Goal: Transaction & Acquisition: Purchase product/service

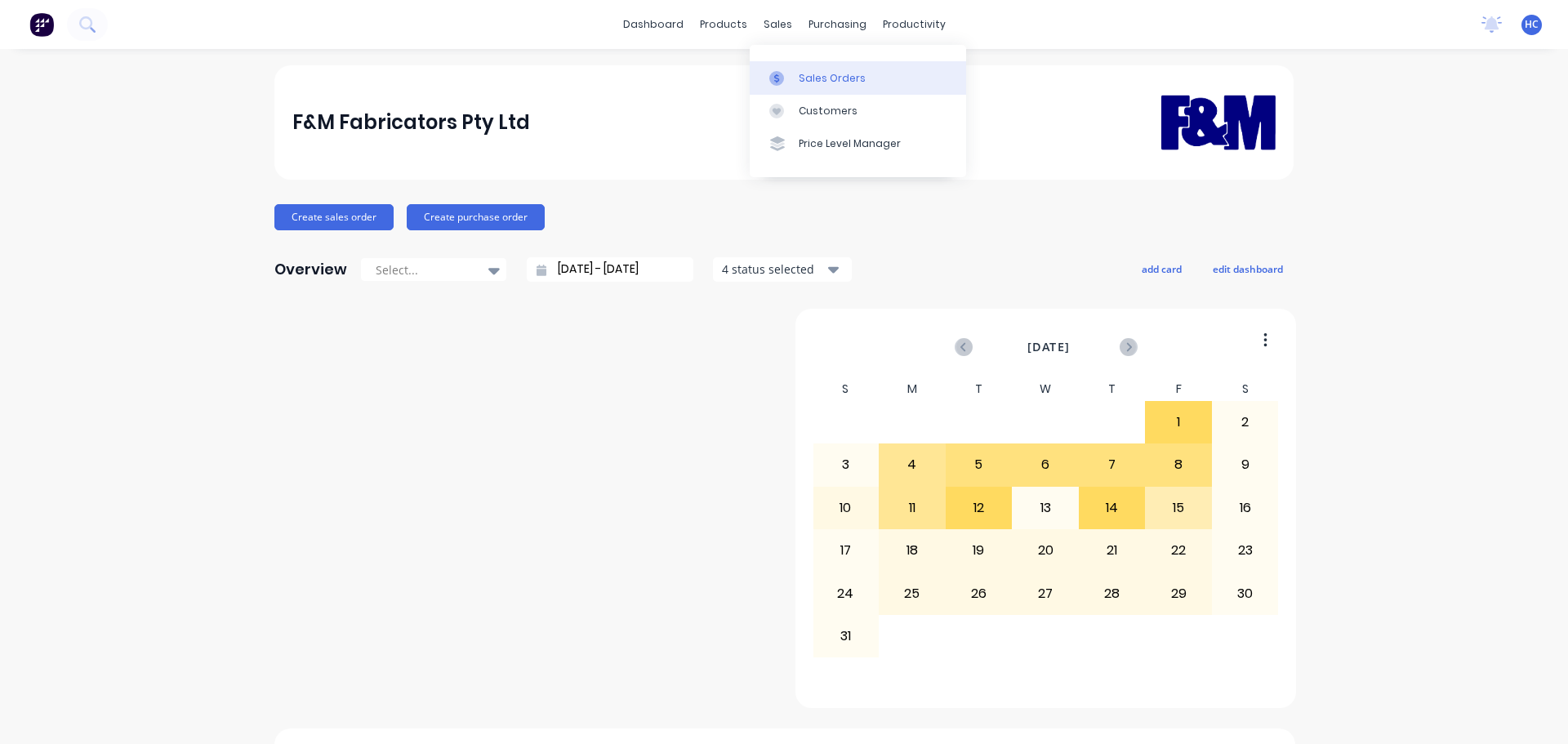
click at [797, 83] on link "Sales Orders" at bounding box center [857, 77] width 216 height 33
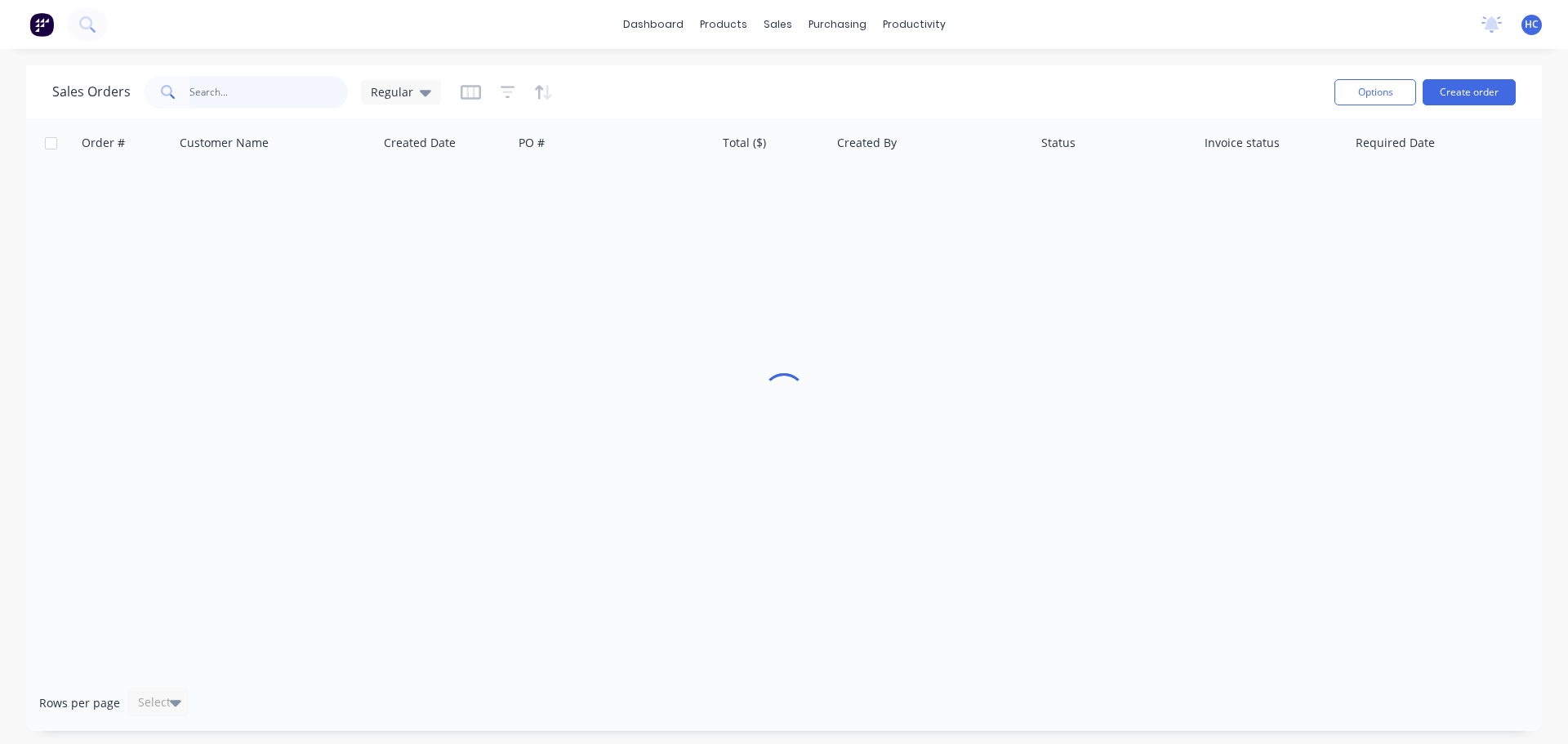
click at [292, 87] on input "text" at bounding box center [269, 92] width 160 height 33
click at [208, 84] on input "31181" at bounding box center [269, 92] width 160 height 33
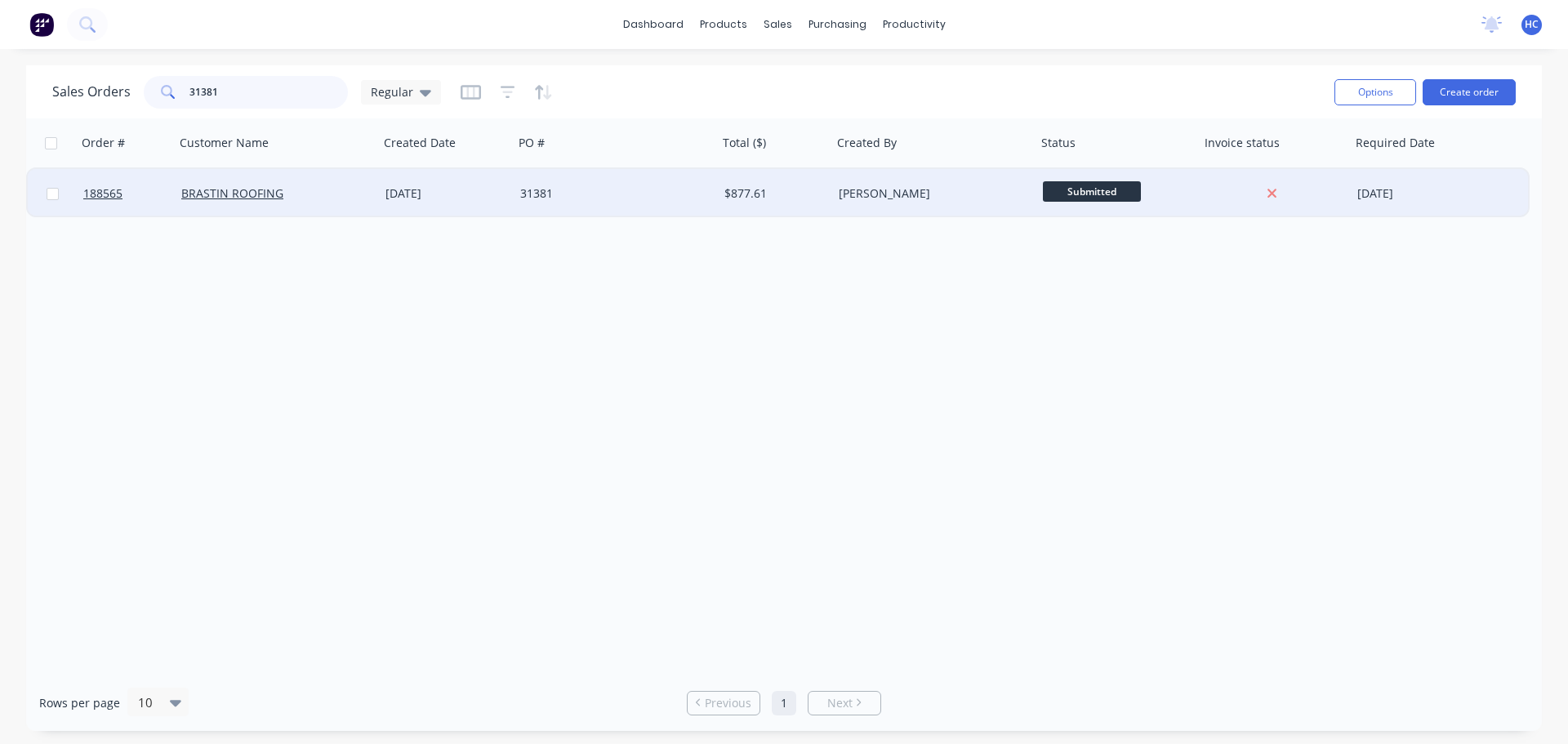
type input "31381"
click at [572, 203] on div "31381" at bounding box center [616, 193] width 204 height 49
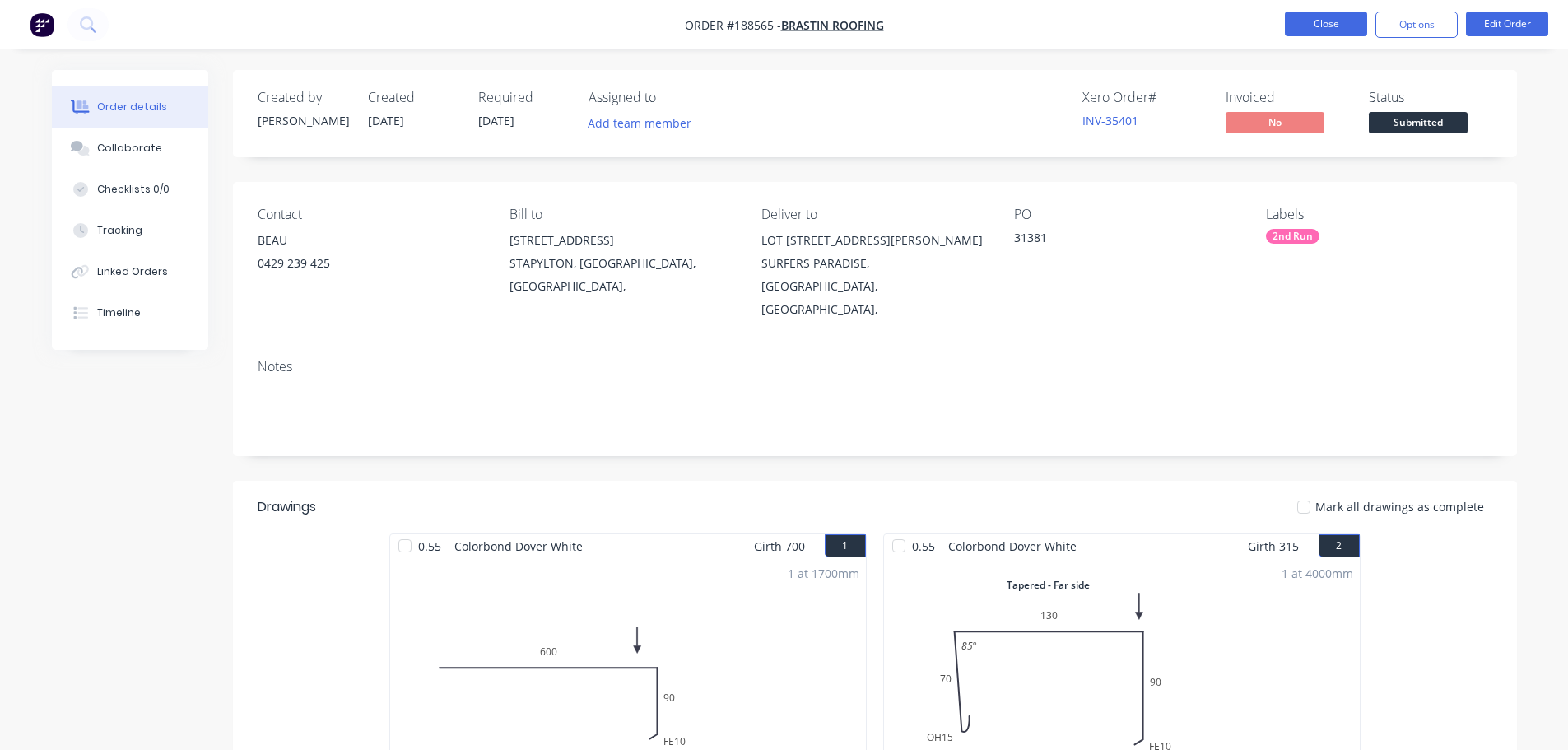
click at [1314, 29] on button "Close" at bounding box center [1326, 23] width 82 height 24
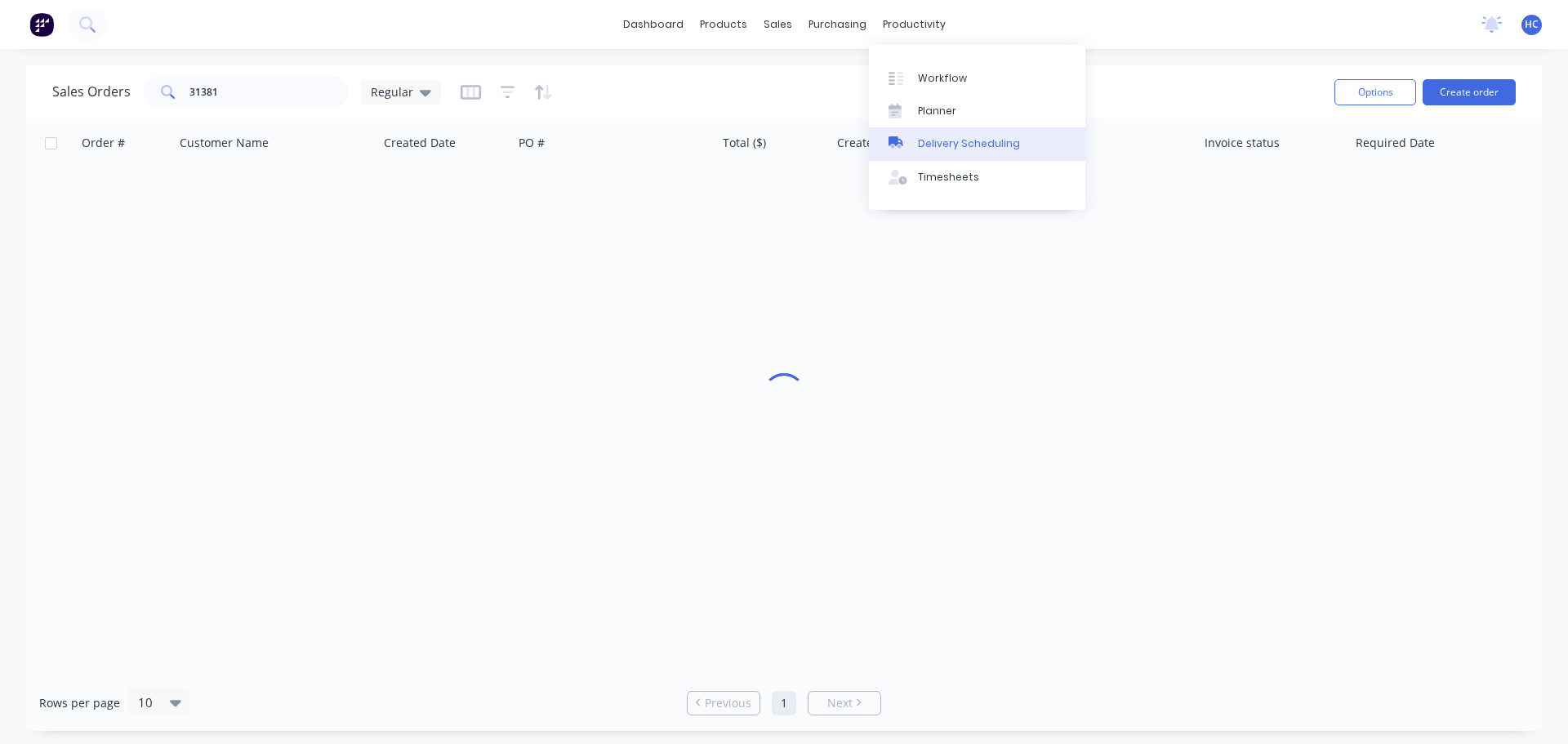
click at [947, 157] on link "Delivery Scheduling" at bounding box center [977, 143] width 216 height 33
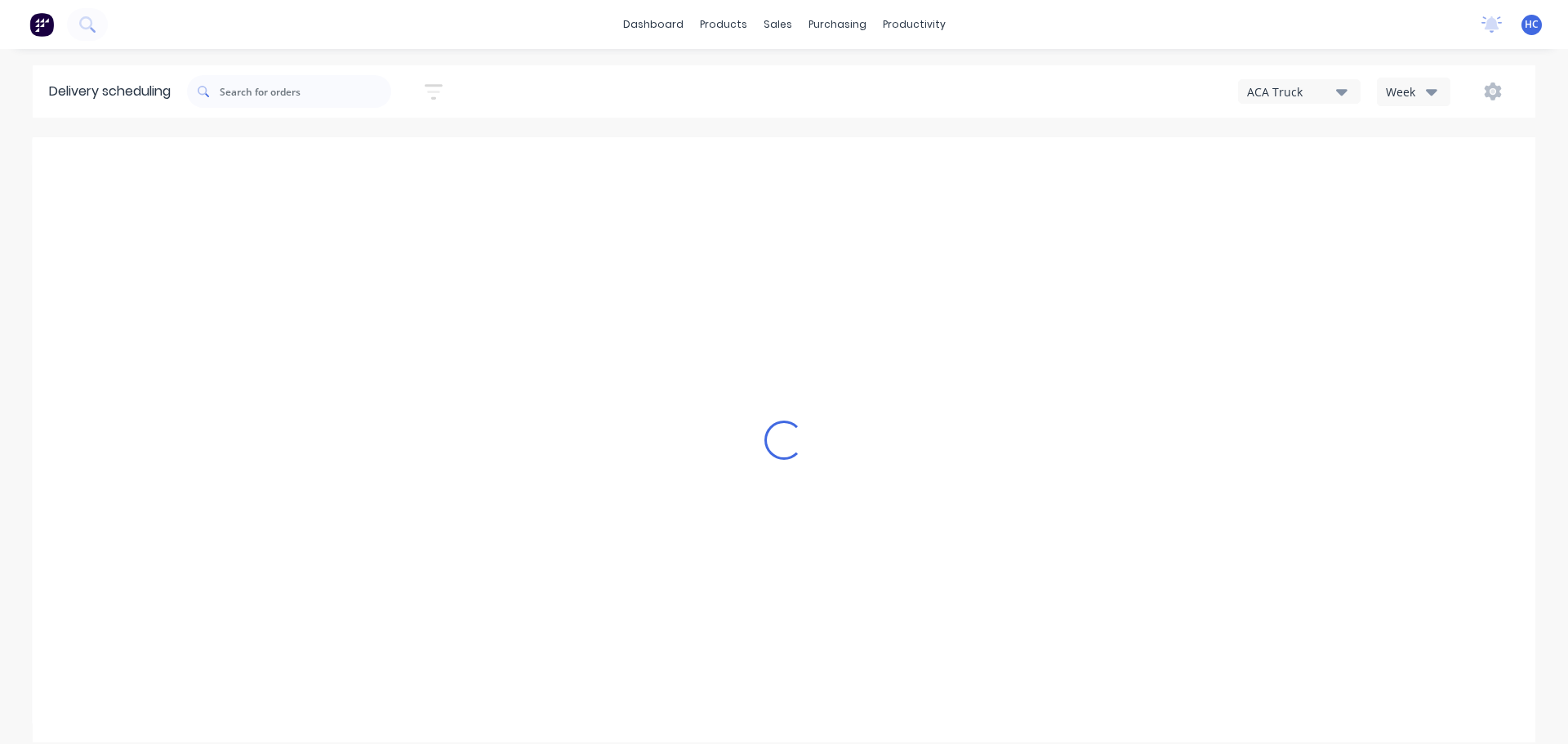
drag, startPoint x: 1433, startPoint y: 70, endPoint x: 1435, endPoint y: 85, distance: 15.1
click at [1433, 71] on div "Sort by Most recent Created date Required date Order number Customer name Most …" at bounding box center [861, 91] width 1348 height 46
click at [1430, 92] on icon "button" at bounding box center [1432, 92] width 11 height 7
click at [1413, 170] on div "Vehicle" at bounding box center [1458, 167] width 162 height 33
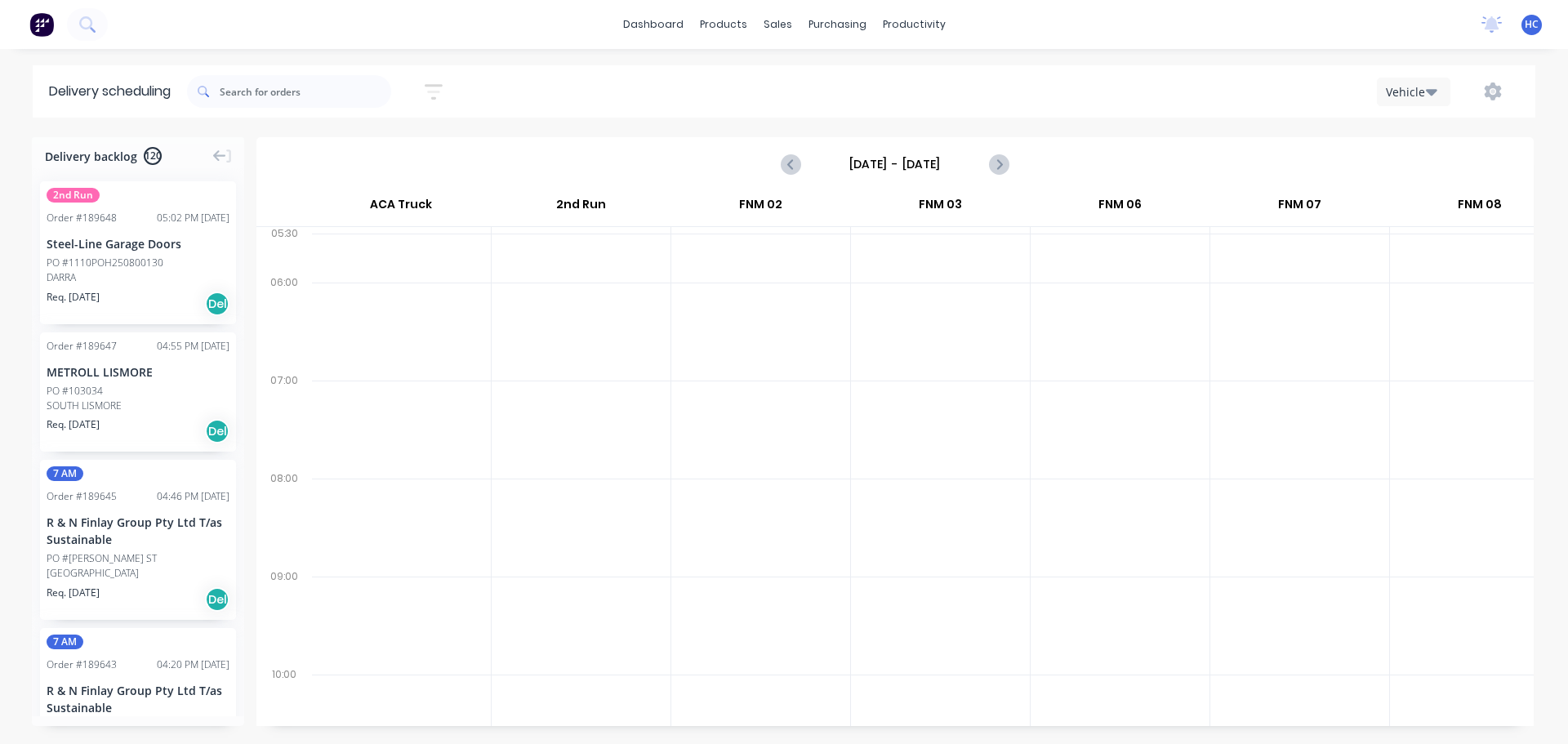
click at [925, 157] on input "[DATE] - [DATE]" at bounding box center [895, 164] width 162 height 24
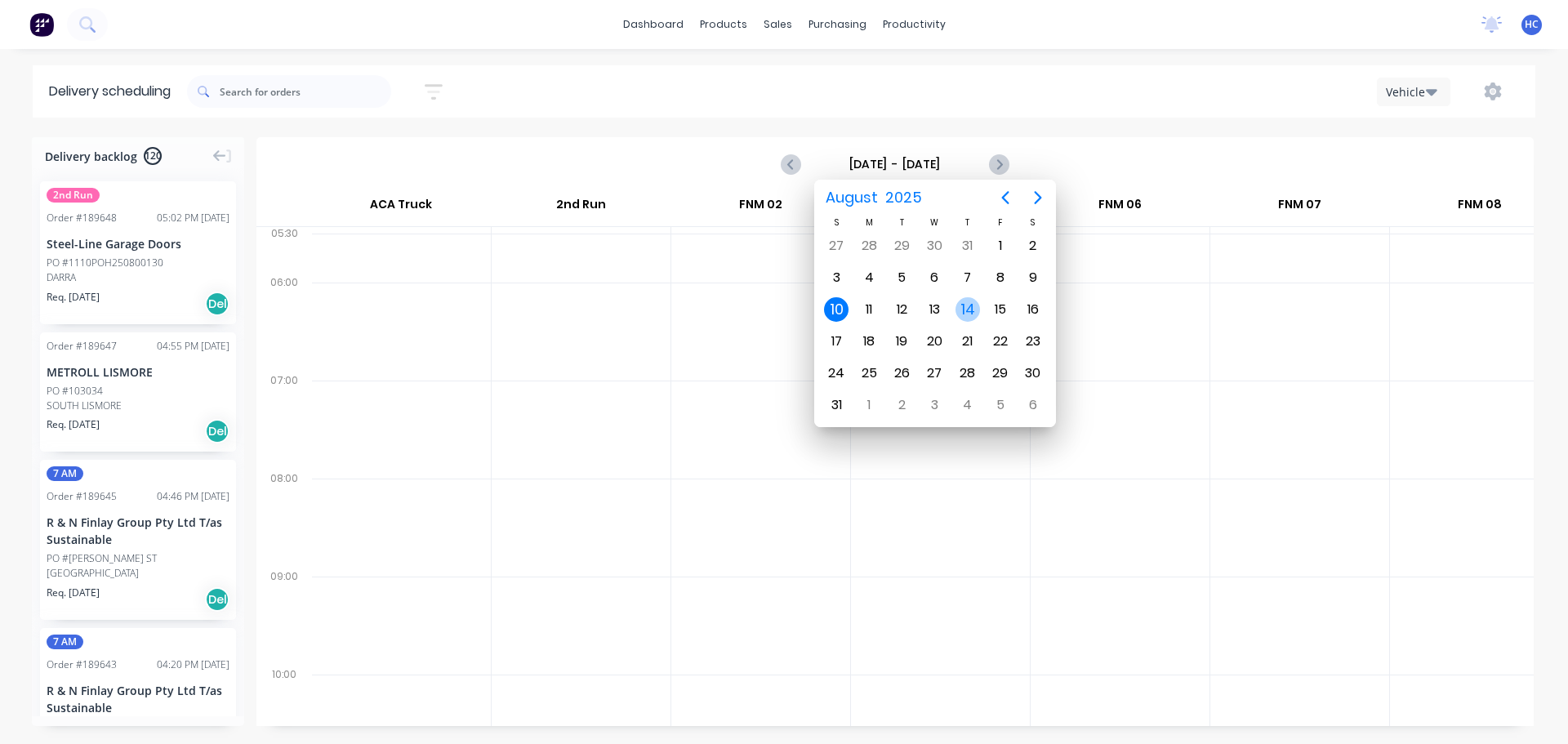
click at [963, 311] on div "14" at bounding box center [967, 309] width 24 height 24
type input "[DATE] - [DATE]"
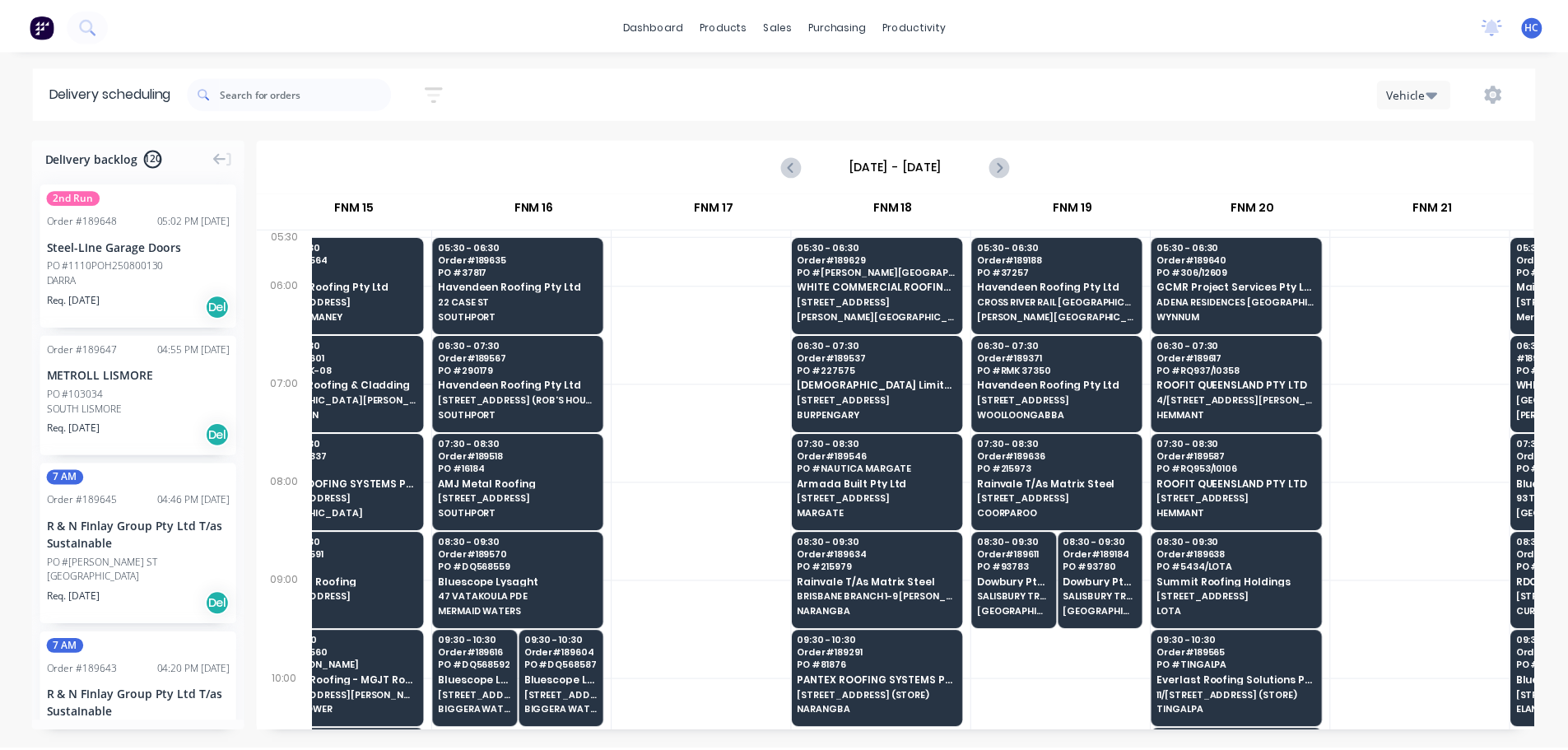
scroll to position [0, 2222]
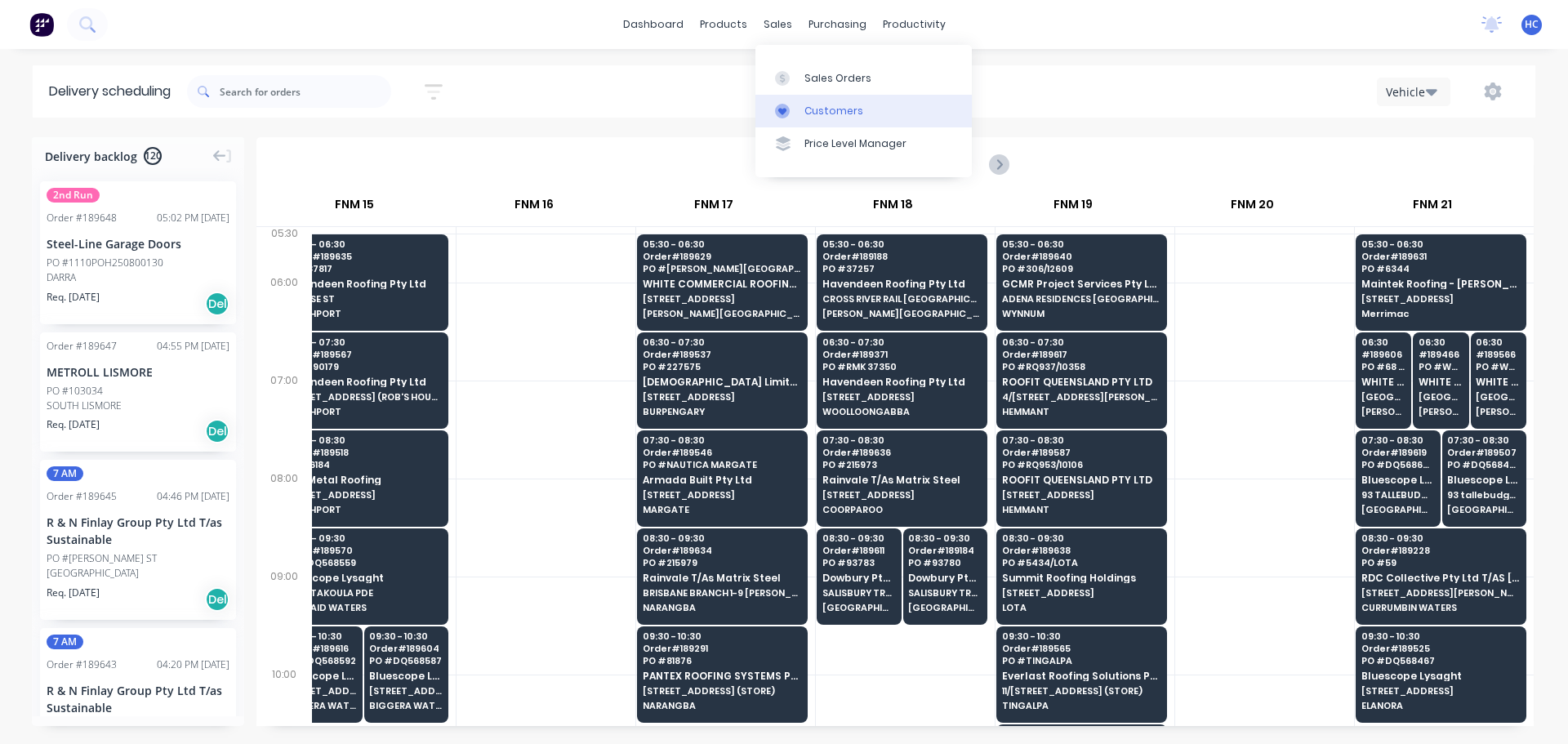
click at [834, 109] on div "Customers" at bounding box center [833, 111] width 58 height 15
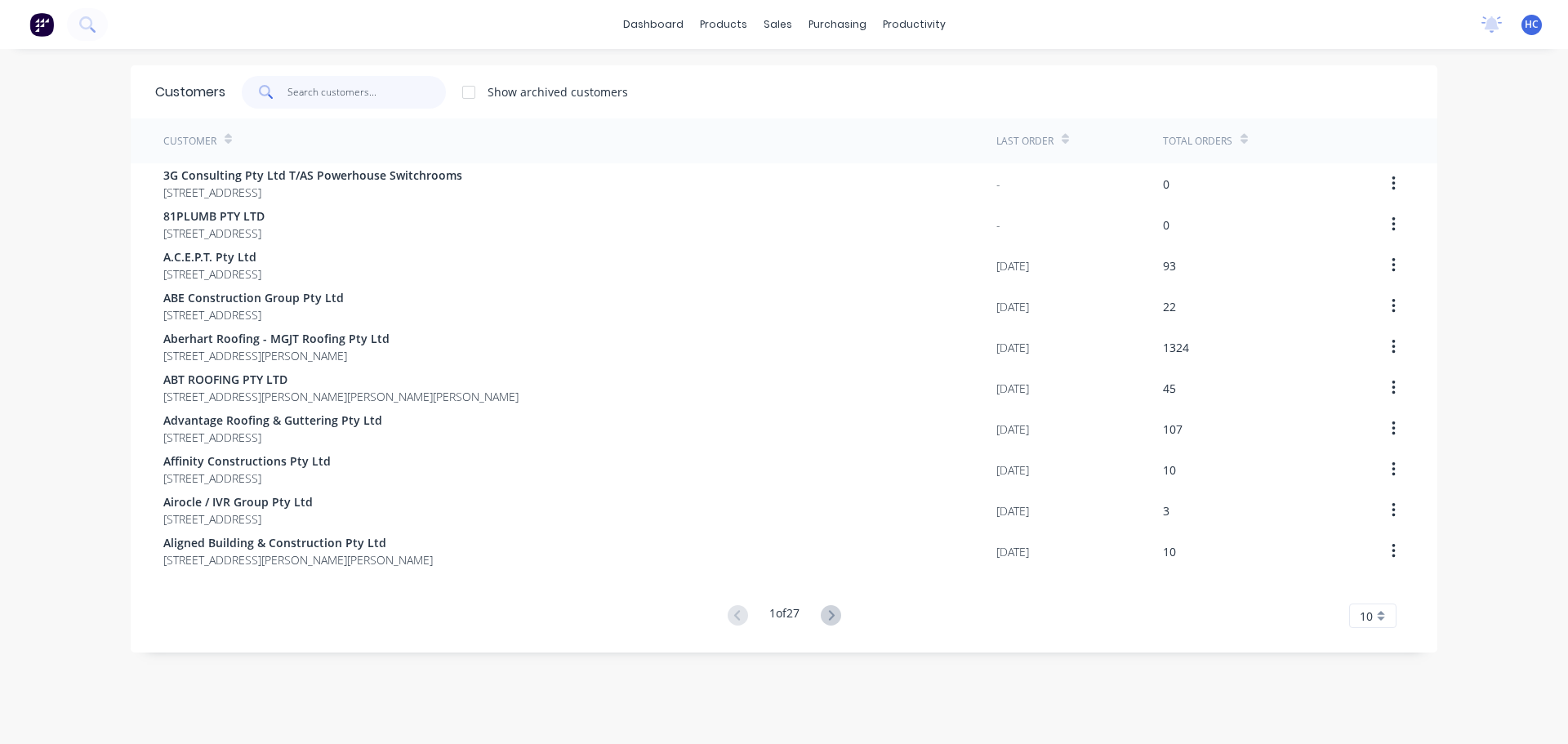
click at [357, 107] on input "text" at bounding box center [368, 92] width 160 height 33
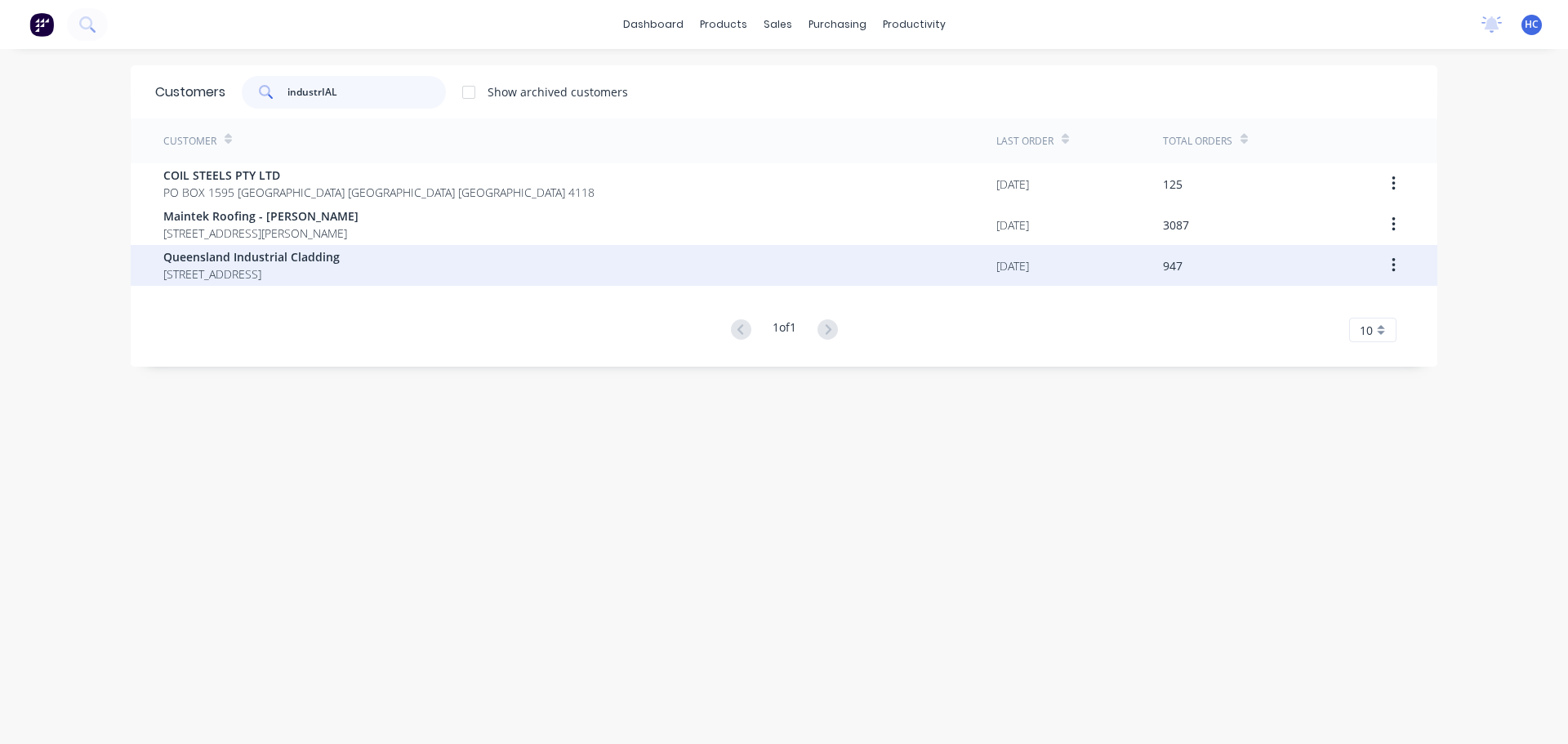
type input "industrIAL"
click at [312, 267] on span "[STREET_ADDRESS]" at bounding box center [252, 274] width 176 height 17
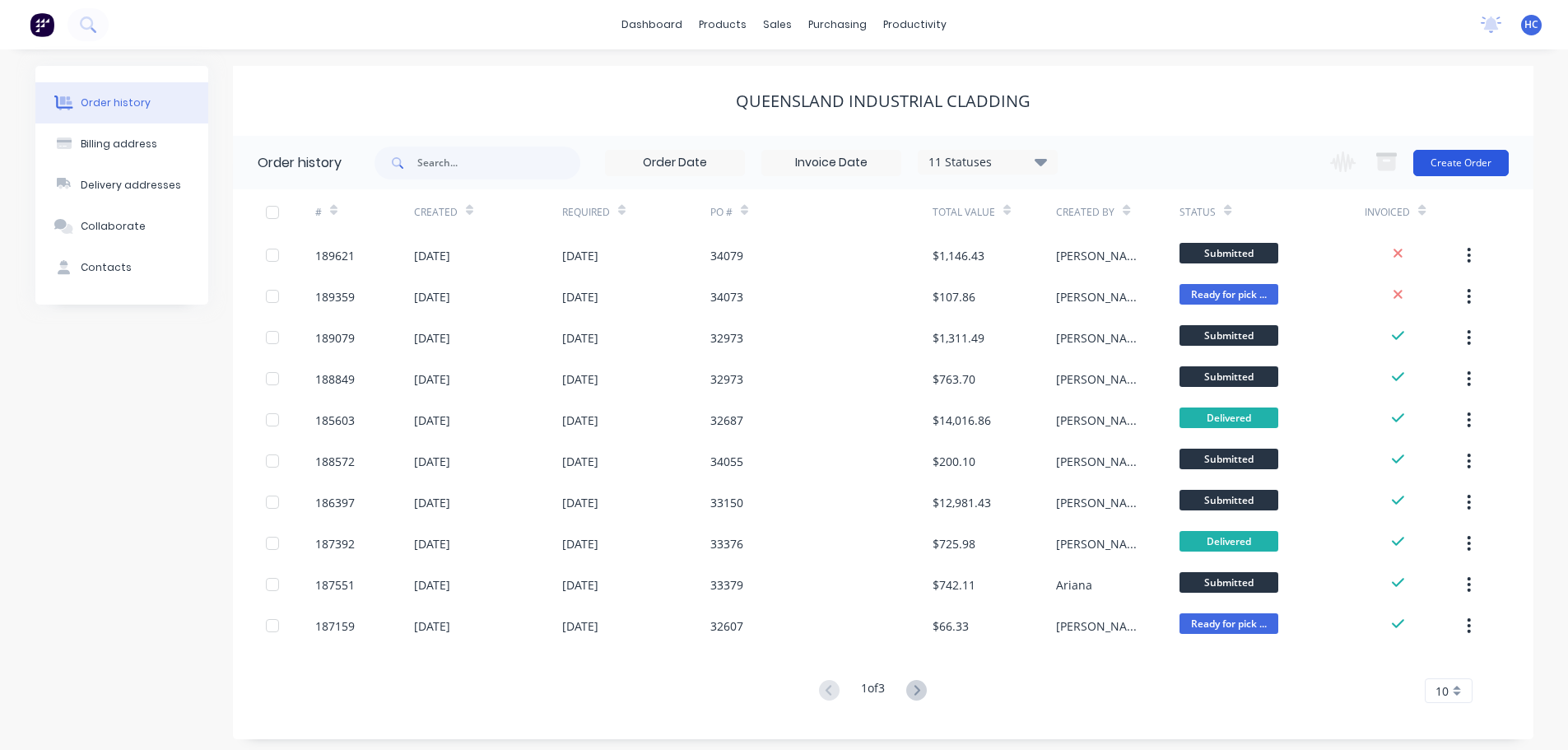
click at [1464, 156] on button "Create Order" at bounding box center [1461, 163] width 95 height 26
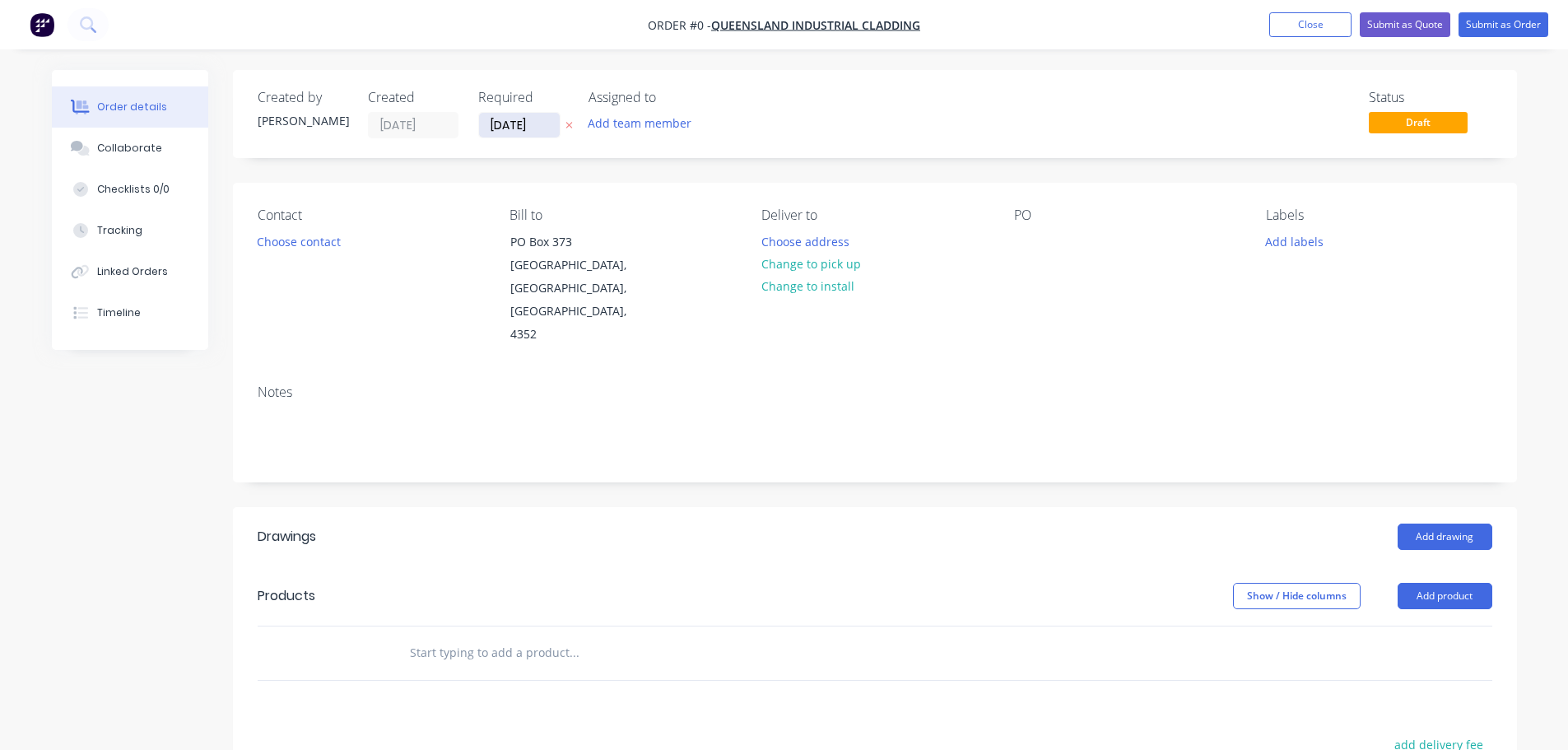
click at [506, 125] on input "[DATE]" at bounding box center [520, 125] width 81 height 24
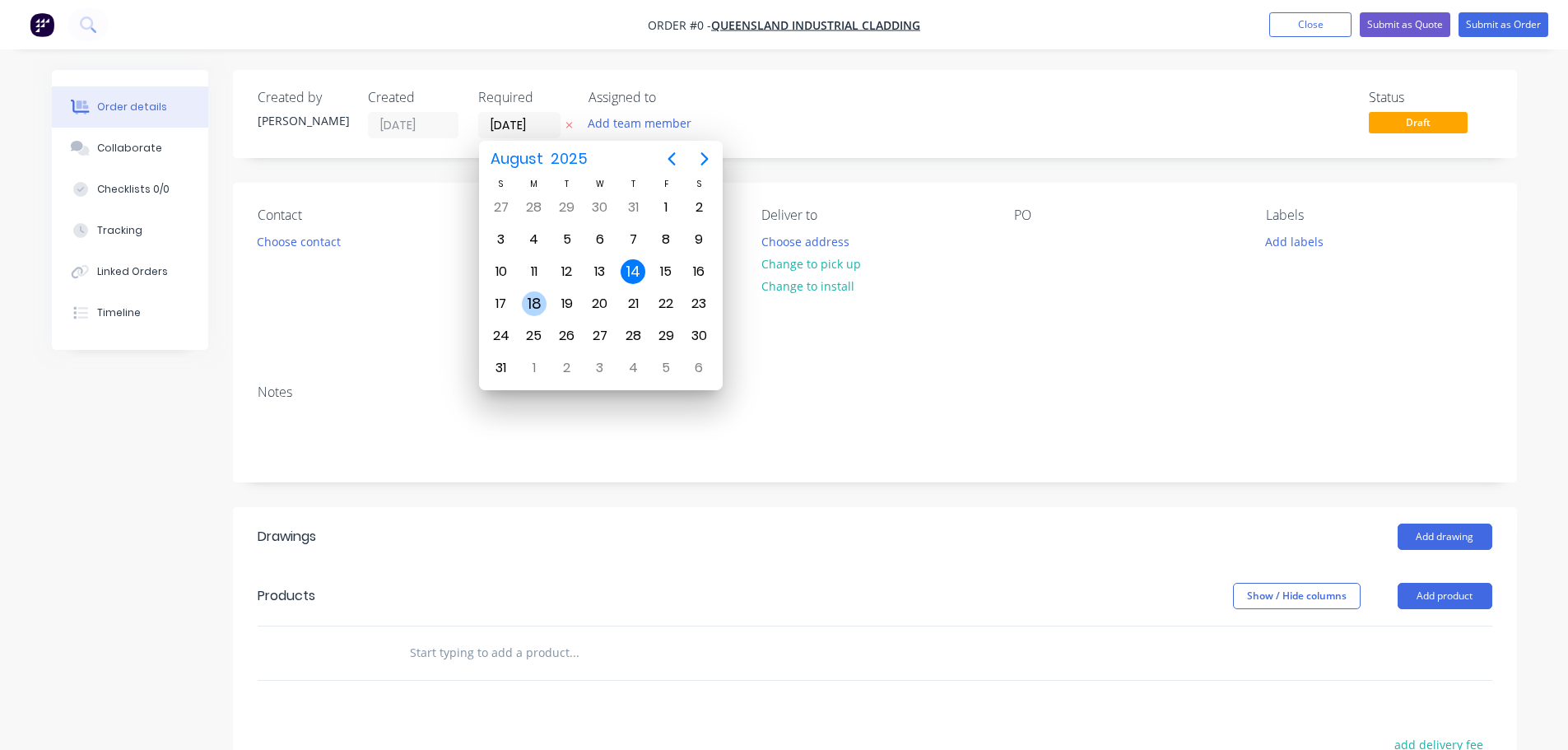
click at [536, 308] on div "18" at bounding box center [535, 303] width 24 height 24
type input "[DATE]"
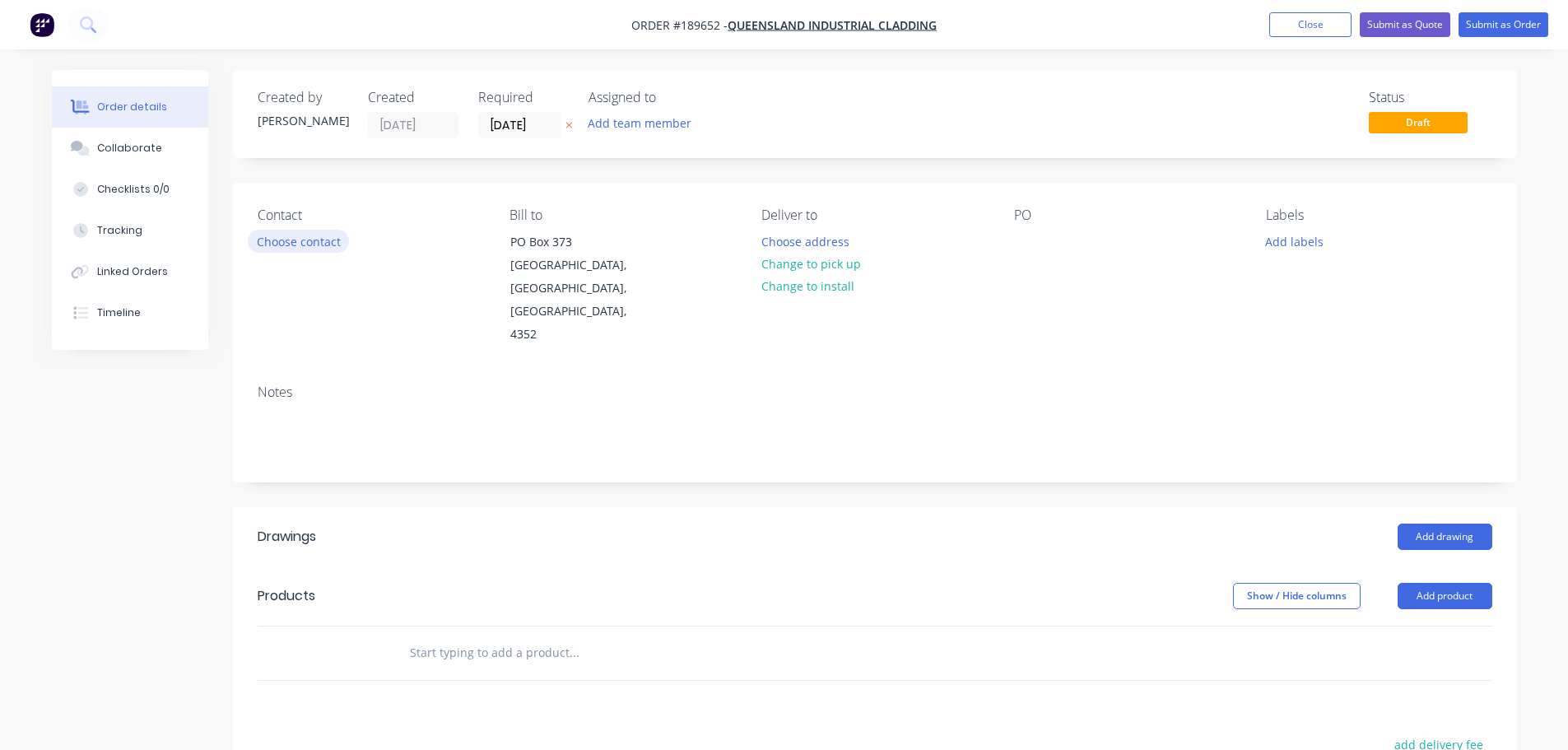
click at [316, 243] on button "Choose contact" at bounding box center [299, 241] width 101 height 22
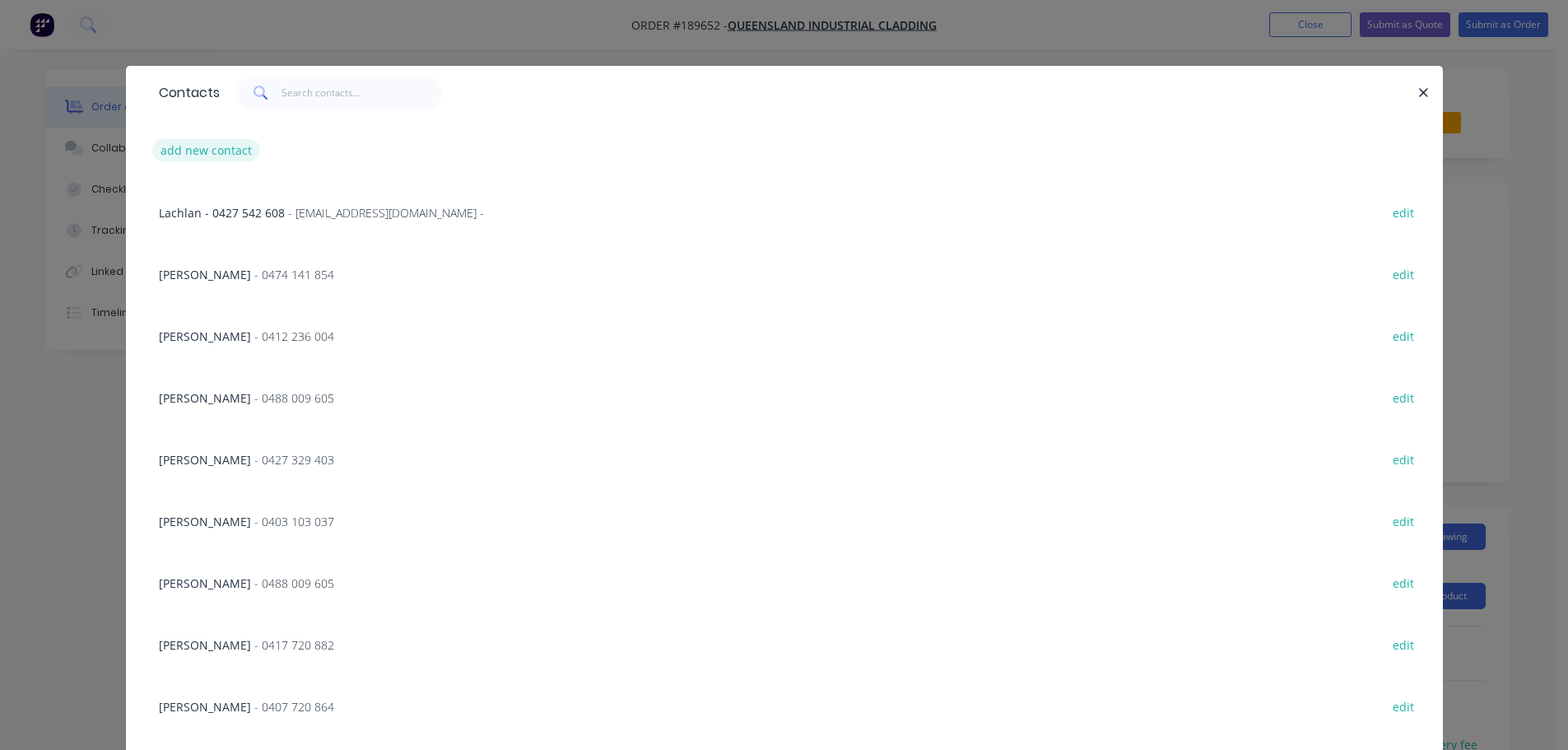
click at [183, 143] on button "add new contact" at bounding box center [207, 151] width 109 height 22
select select "AU"
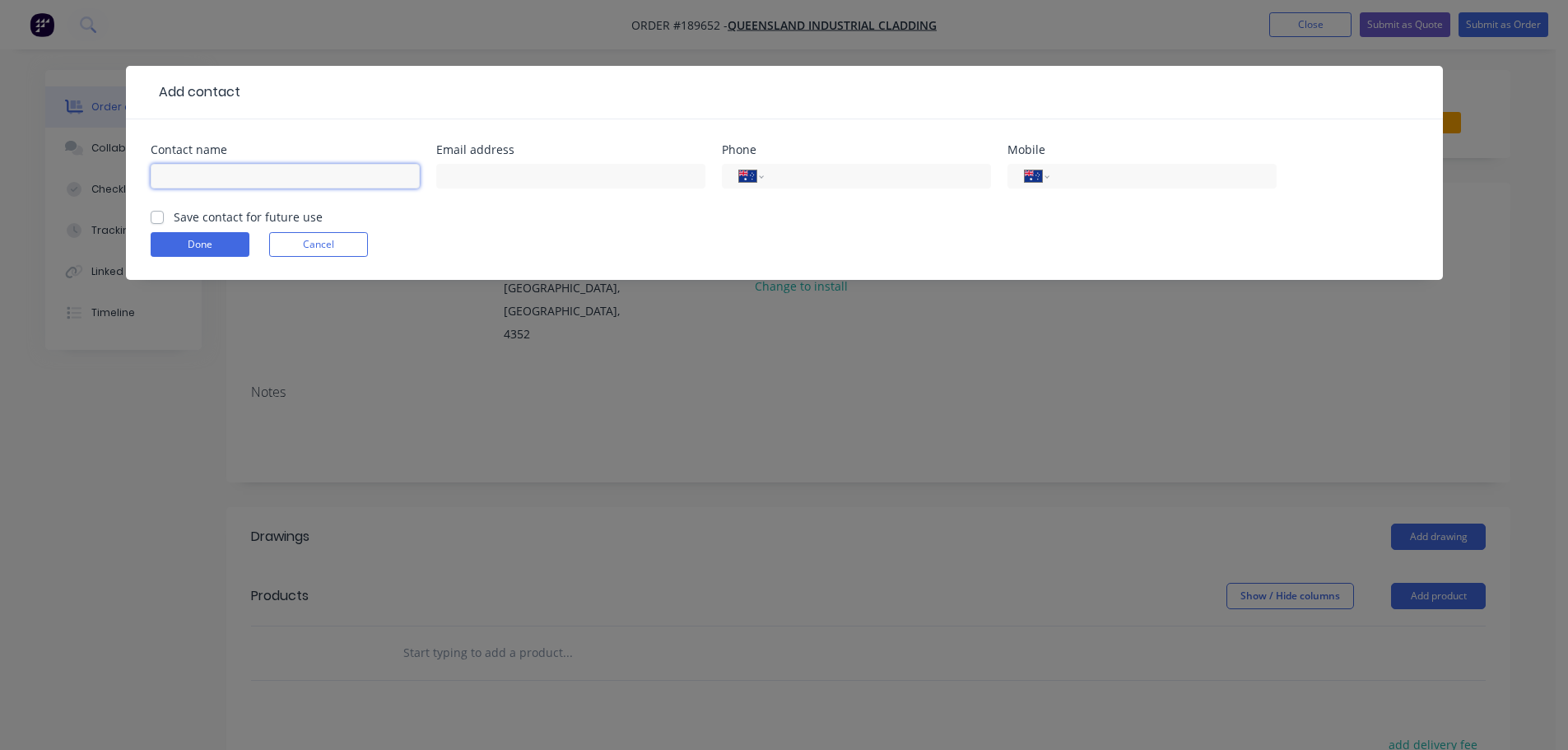
click at [191, 173] on input "text" at bounding box center [286, 176] width 270 height 24
type input "[PERSON_NAME]"
drag, startPoint x: 1147, startPoint y: 180, endPoint x: 1158, endPoint y: 155, distance: 27.3
click at [1147, 180] on input "tel" at bounding box center [1160, 177] width 198 height 19
type input "0451 033 063"
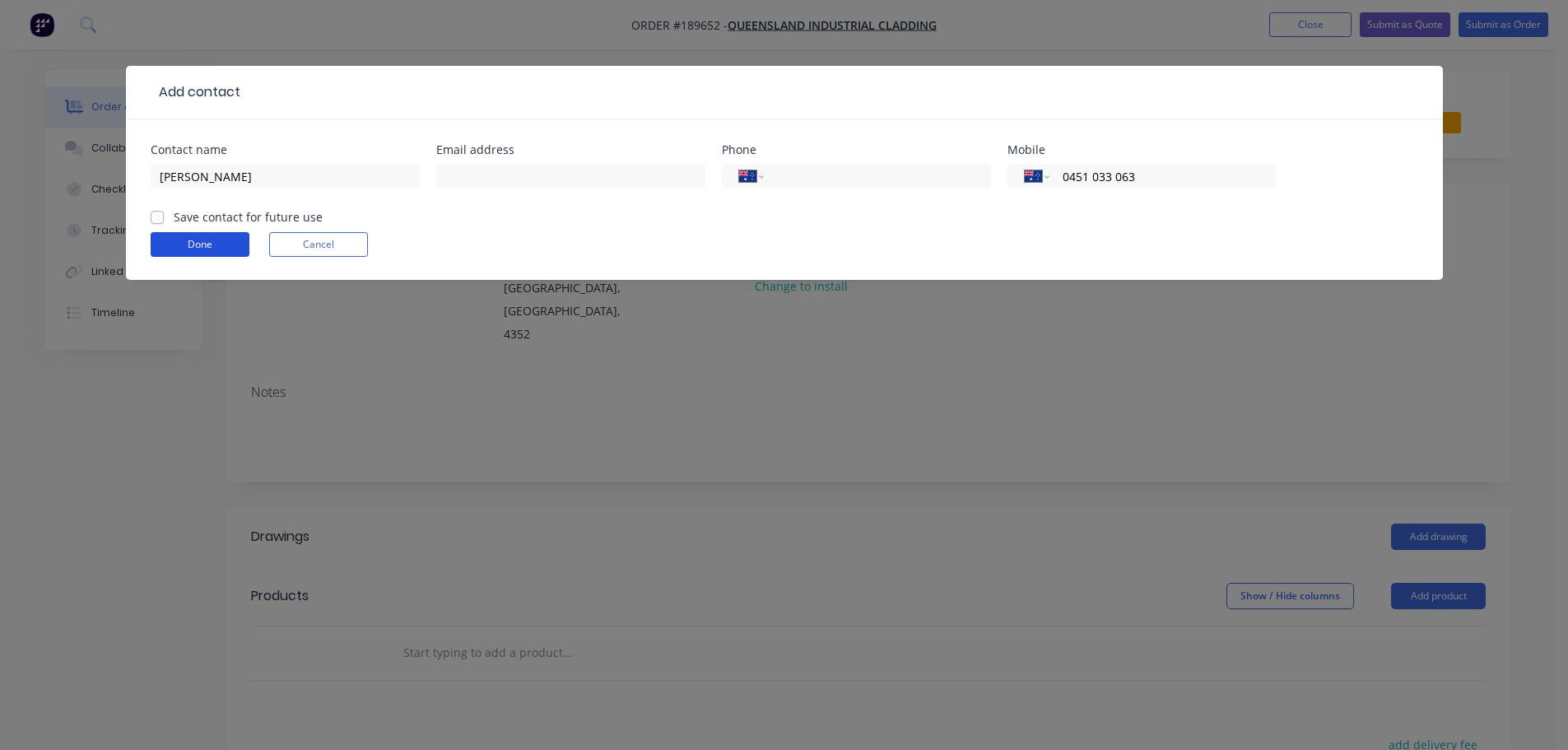
click at [213, 251] on button "Done" at bounding box center [200, 244] width 99 height 24
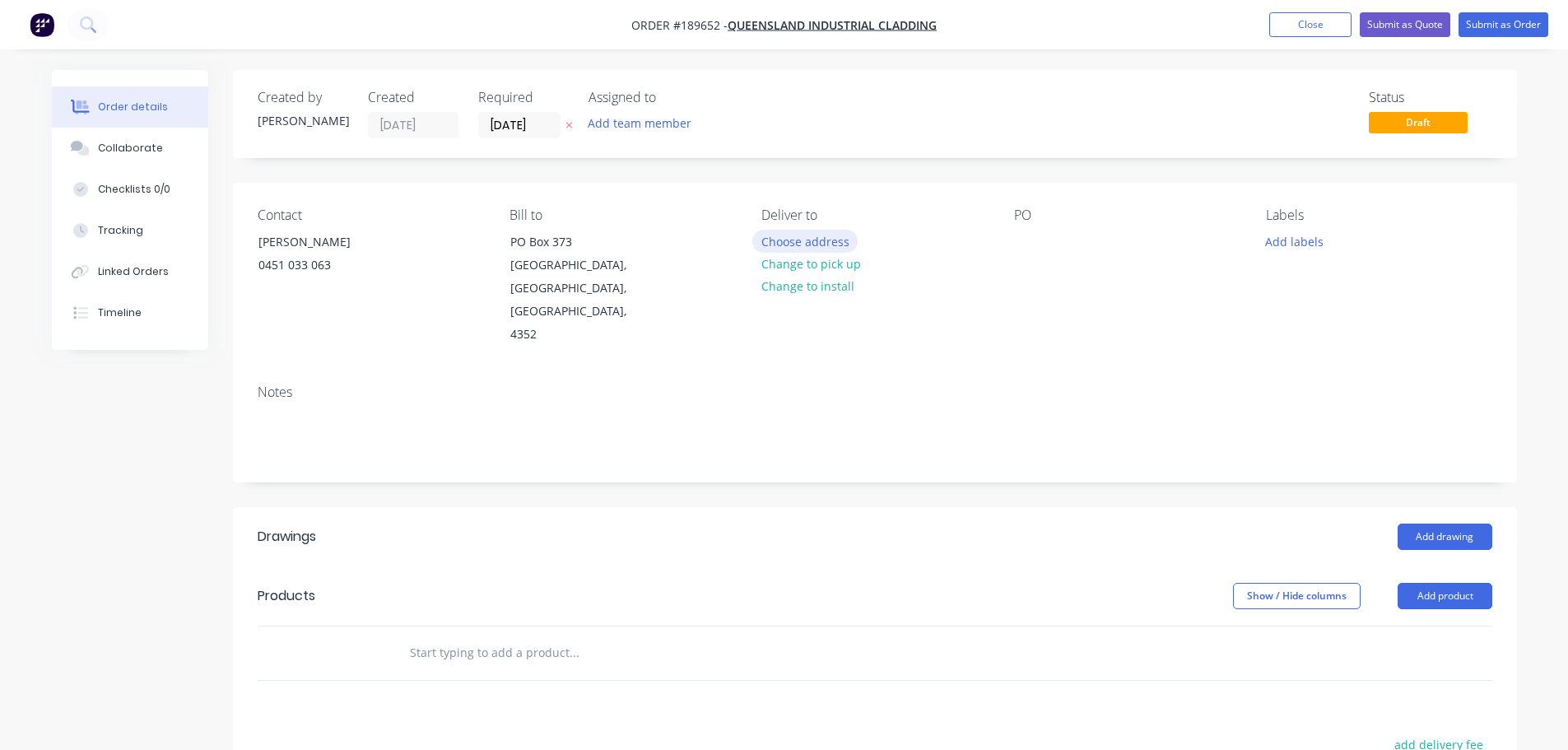
click at [811, 242] on button "Choose address" at bounding box center [805, 241] width 106 height 22
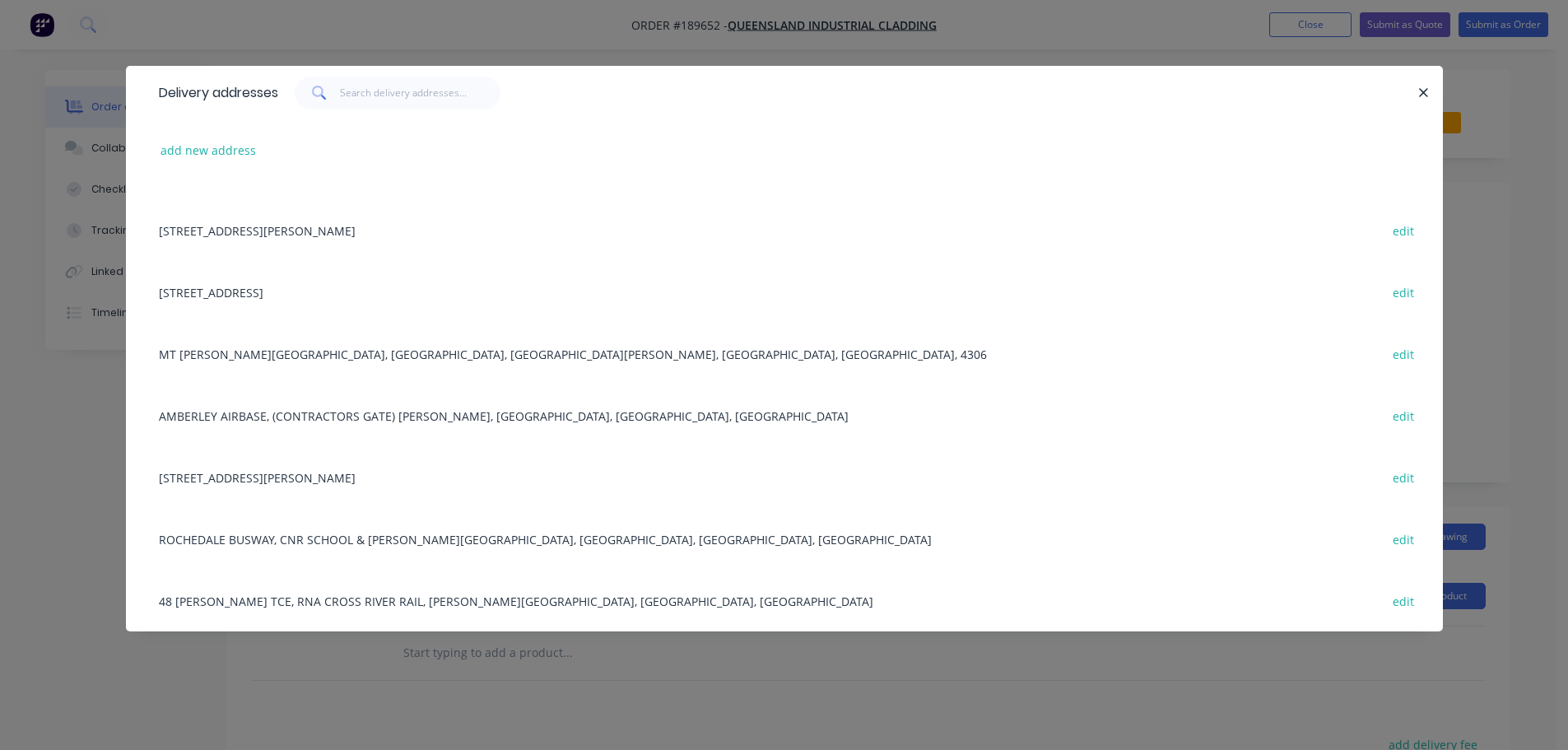
scroll to position [304, 0]
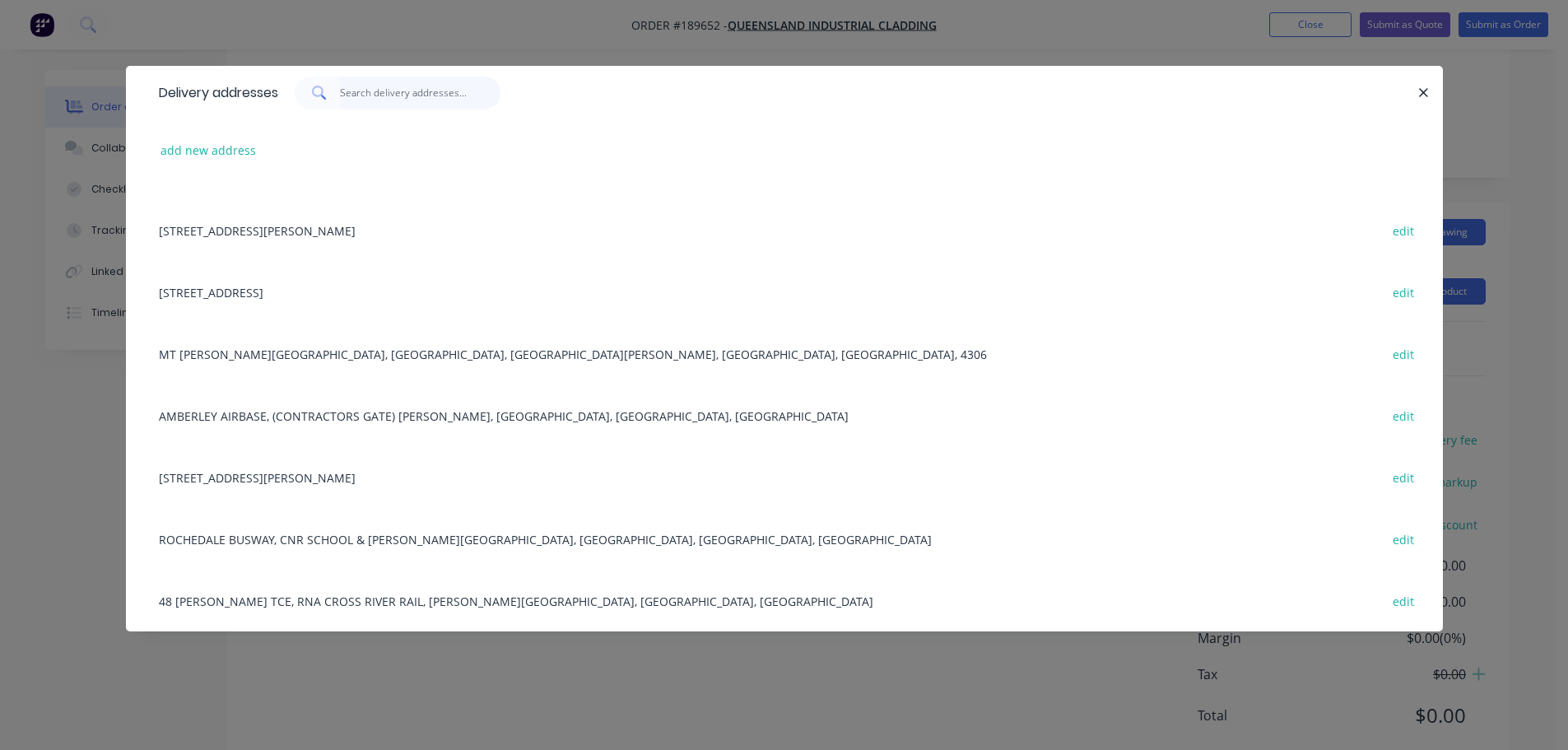
drag, startPoint x: 406, startPoint y: 87, endPoint x: 391, endPoint y: 103, distance: 21.9
click at [405, 90] on input "text" at bounding box center [420, 93] width 161 height 33
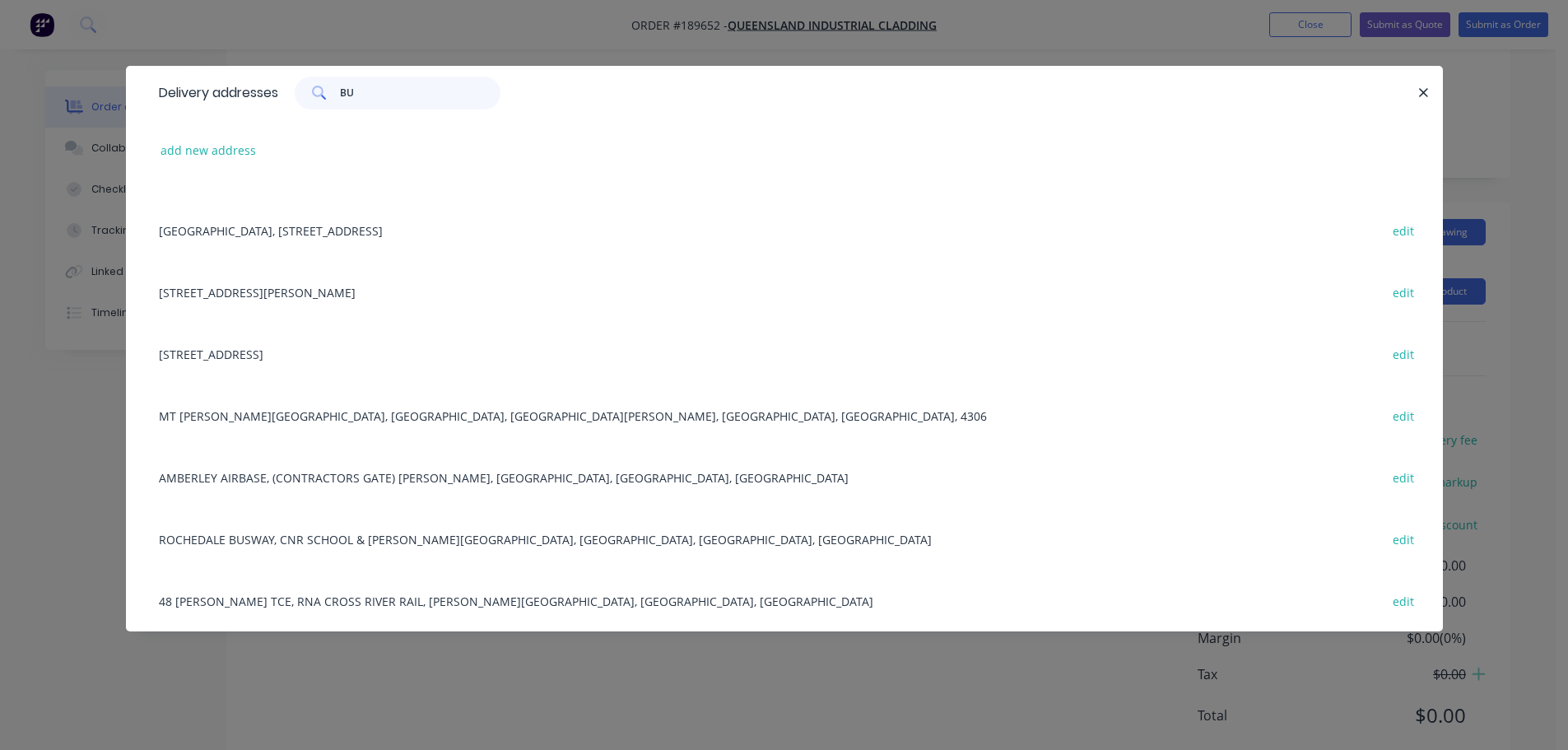
scroll to position [0, 0]
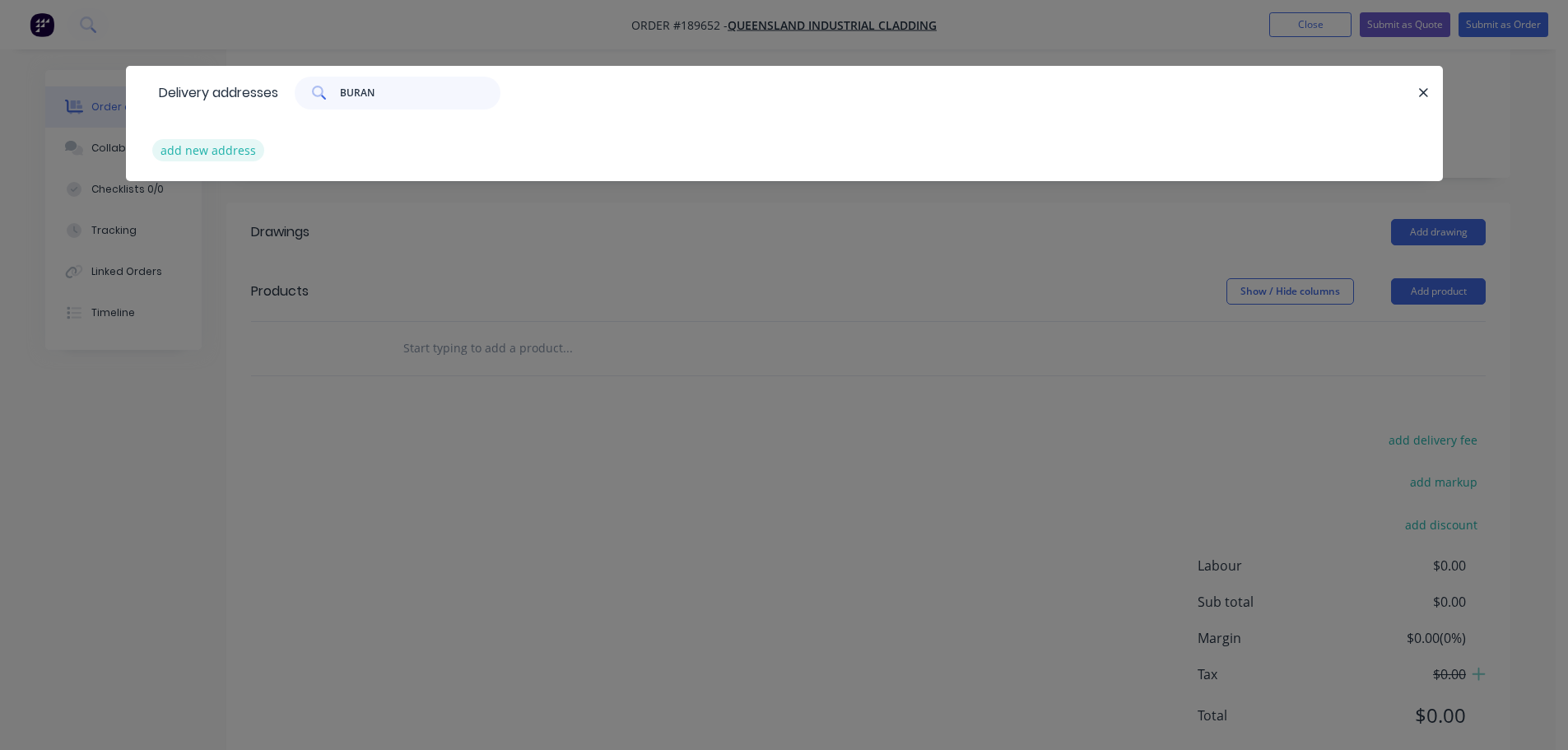
type input "BURAN"
click at [236, 155] on button "add new address" at bounding box center [209, 151] width 112 height 22
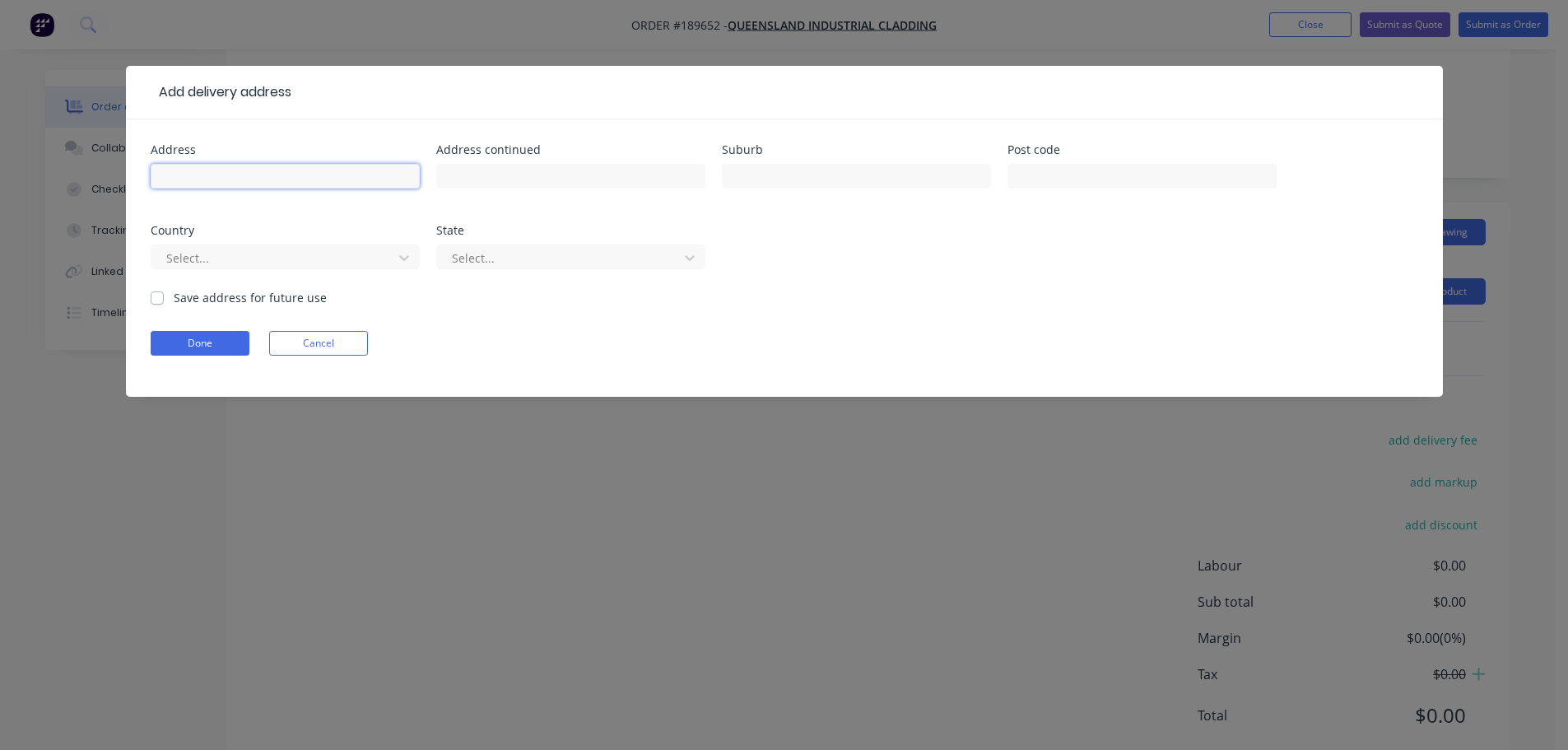
click at [205, 173] on input "text" at bounding box center [286, 176] width 270 height 24
type input "CORNWALL ST"
type input "GATE 2"
type input "BURANDA"
click at [218, 255] on div at bounding box center [274, 258] width 220 height 21
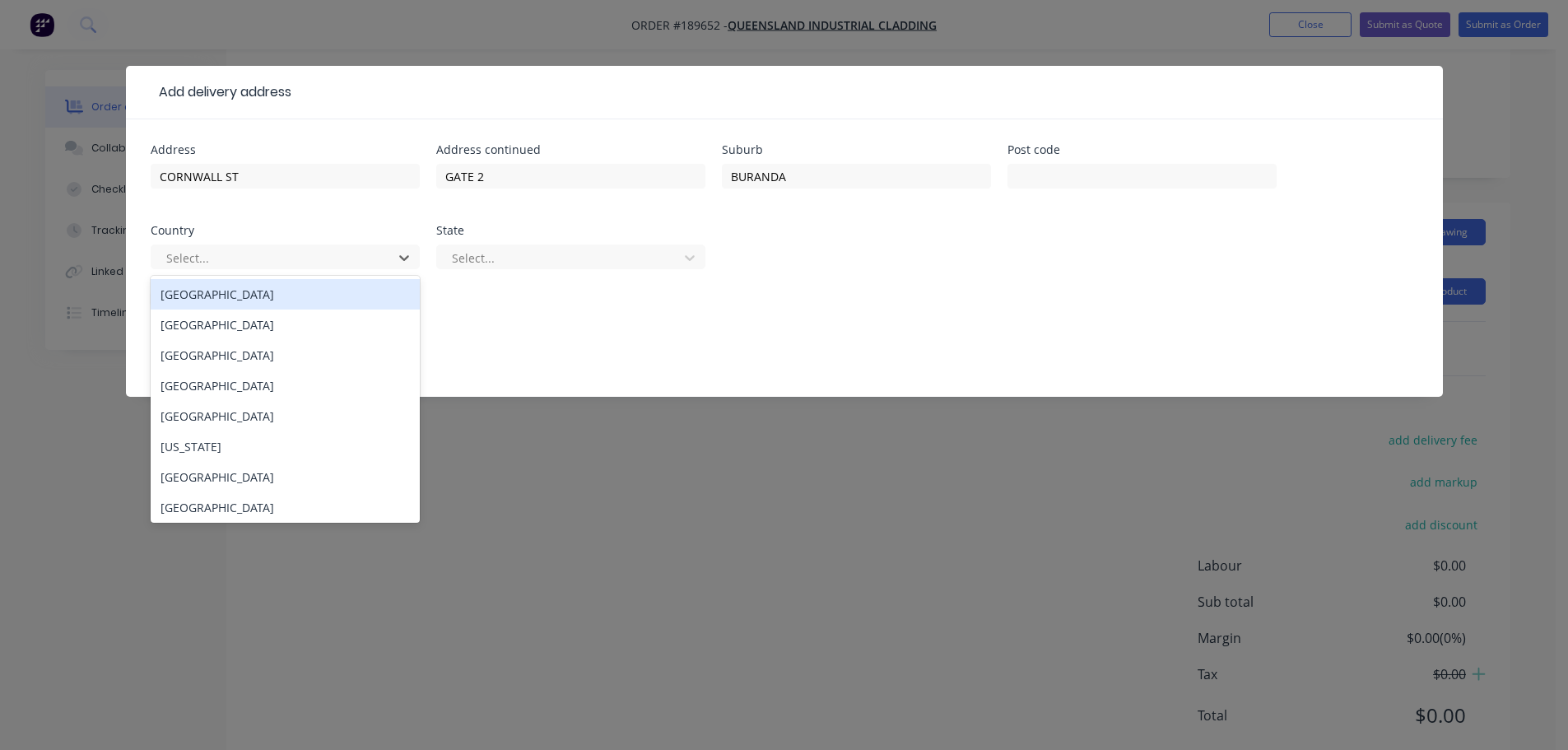
click at [205, 287] on div "[GEOGRAPHIC_DATA]" at bounding box center [286, 294] width 270 height 31
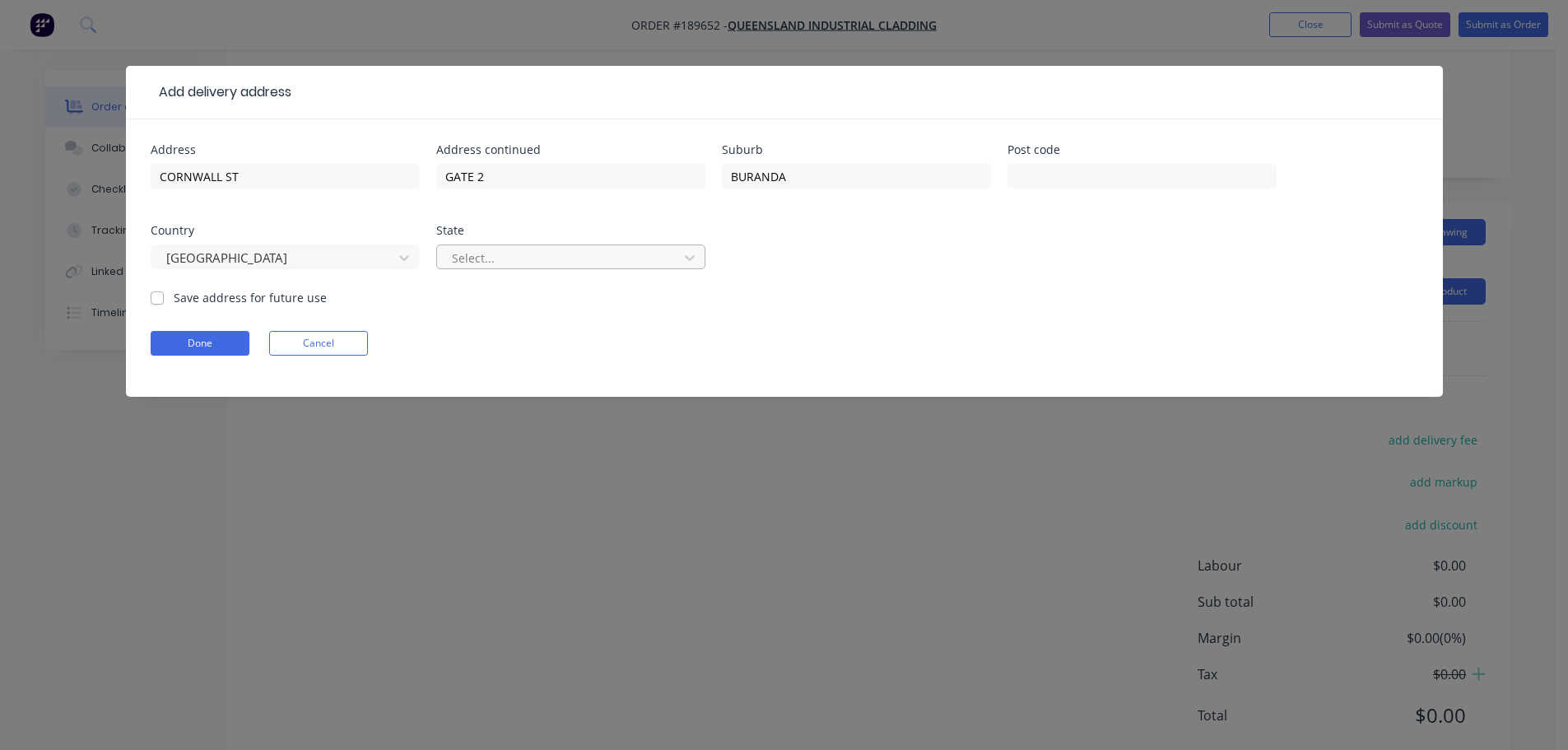
click at [578, 251] on div at bounding box center [560, 258] width 220 height 21
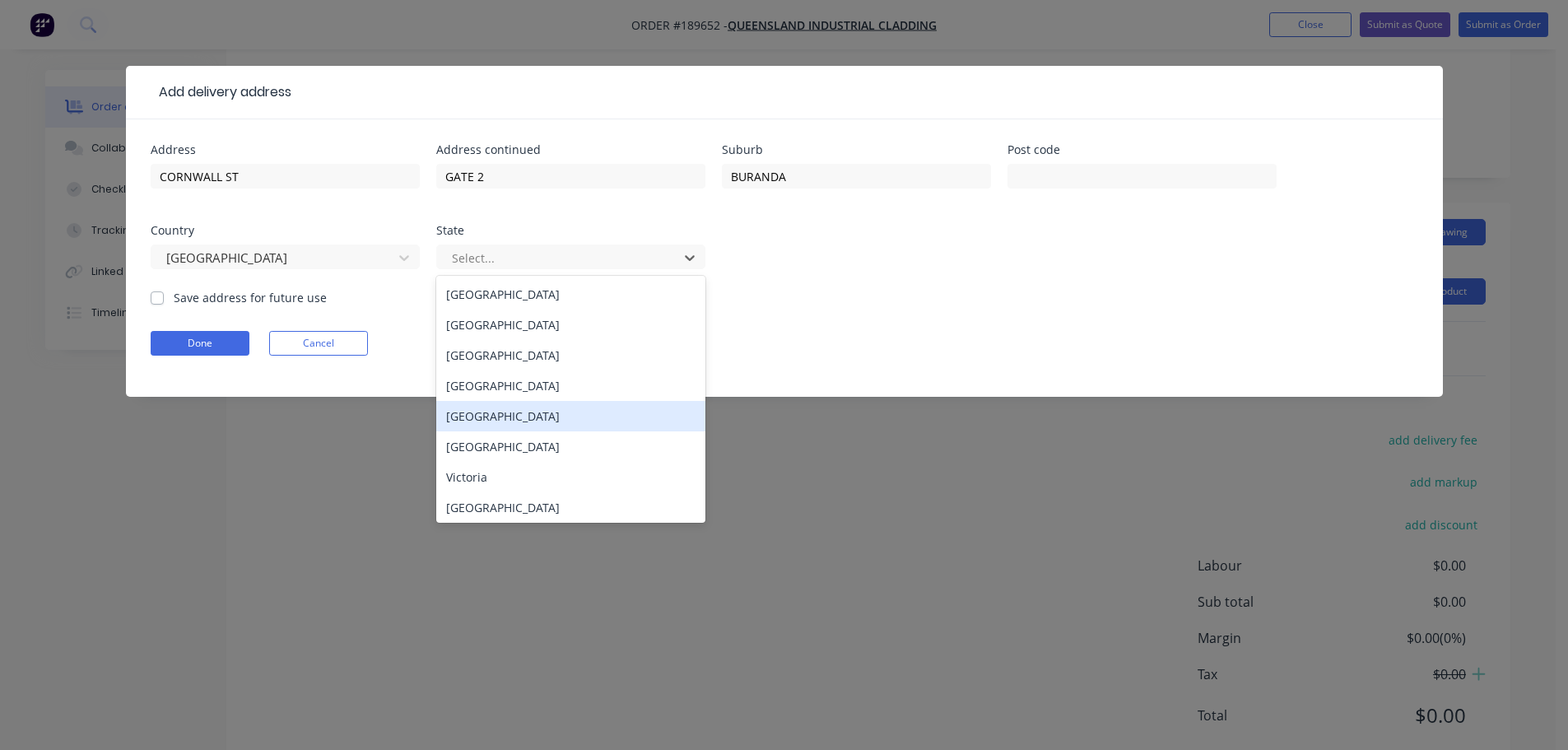
click at [530, 390] on div "[GEOGRAPHIC_DATA]" at bounding box center [571, 386] width 270 height 31
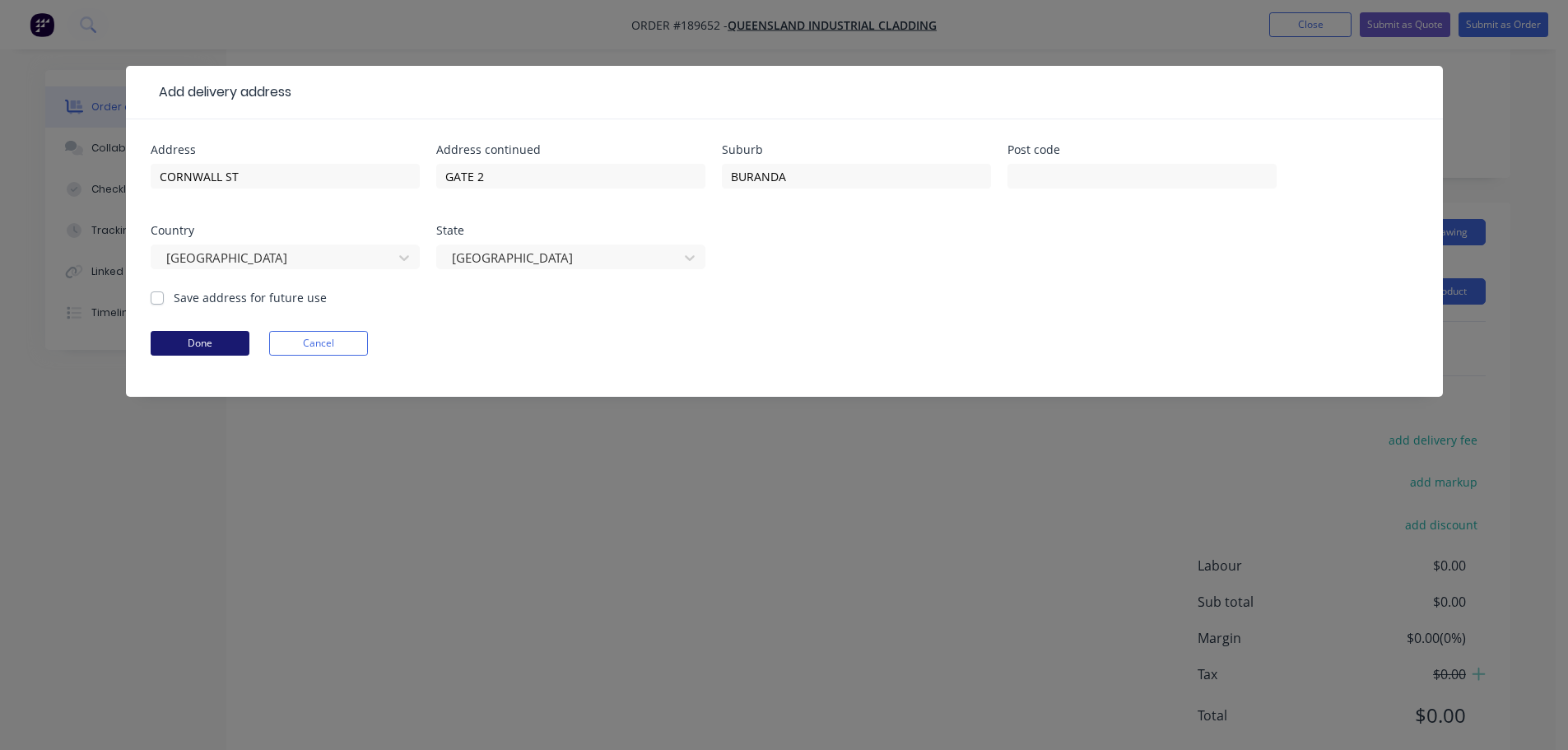
click at [185, 335] on button "Done" at bounding box center [200, 344] width 99 height 24
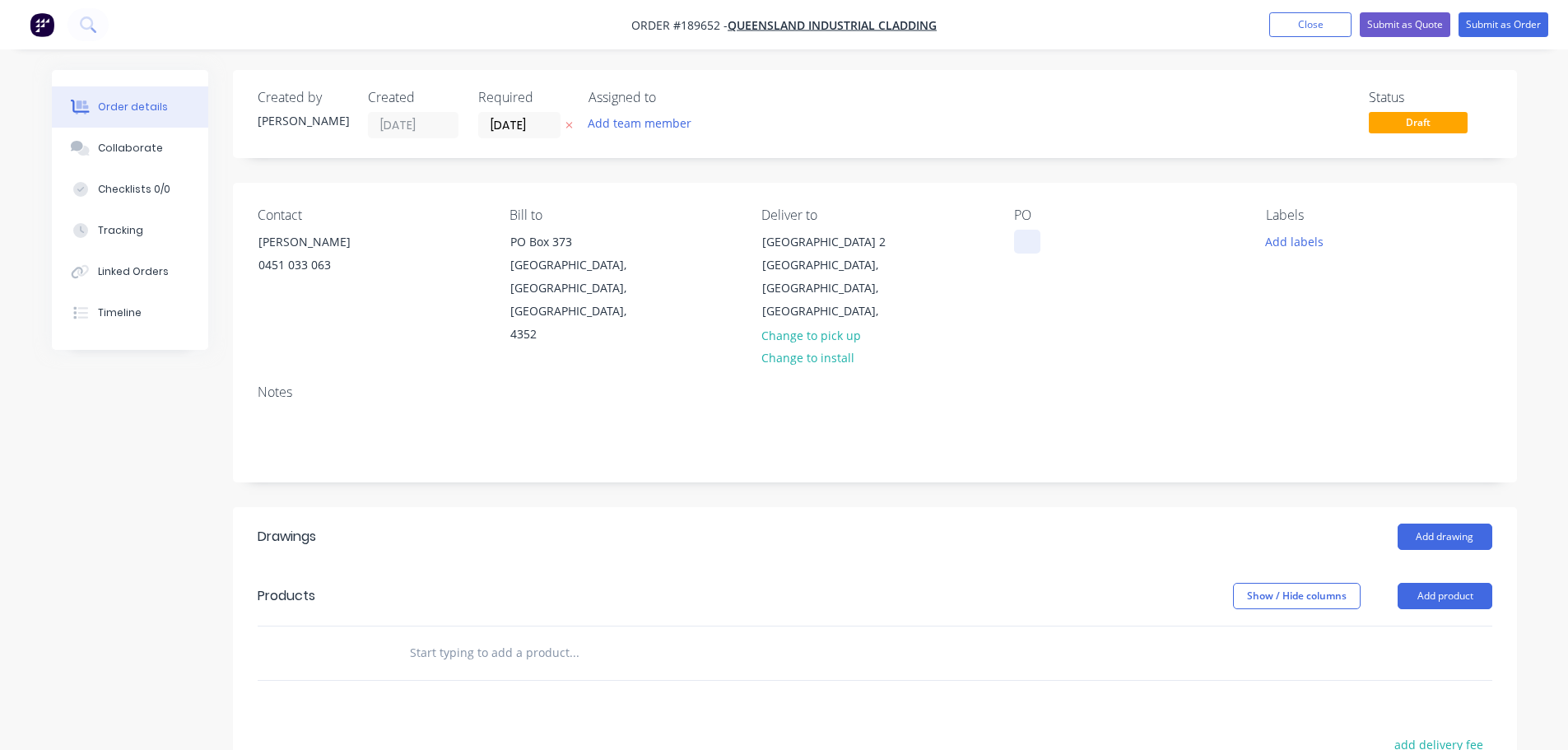
click at [1031, 241] on div at bounding box center [1028, 242] width 26 height 24
click at [1444, 523] on button "Add drawing" at bounding box center [1444, 537] width 95 height 26
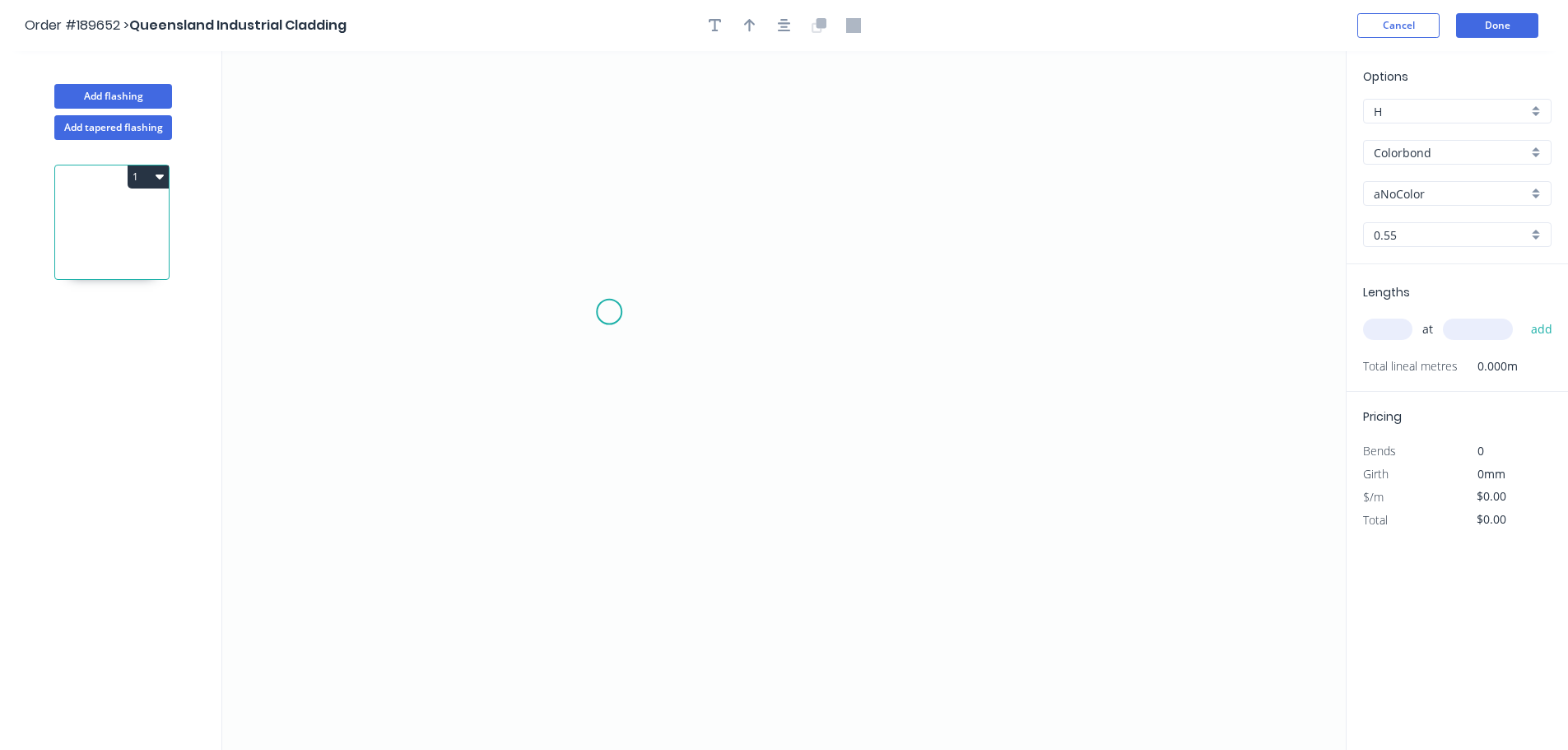
click at [647, 284] on icon "0" at bounding box center [784, 401] width 1124 height 699
click at [655, 540] on icon "0" at bounding box center [784, 401] width 1124 height 699
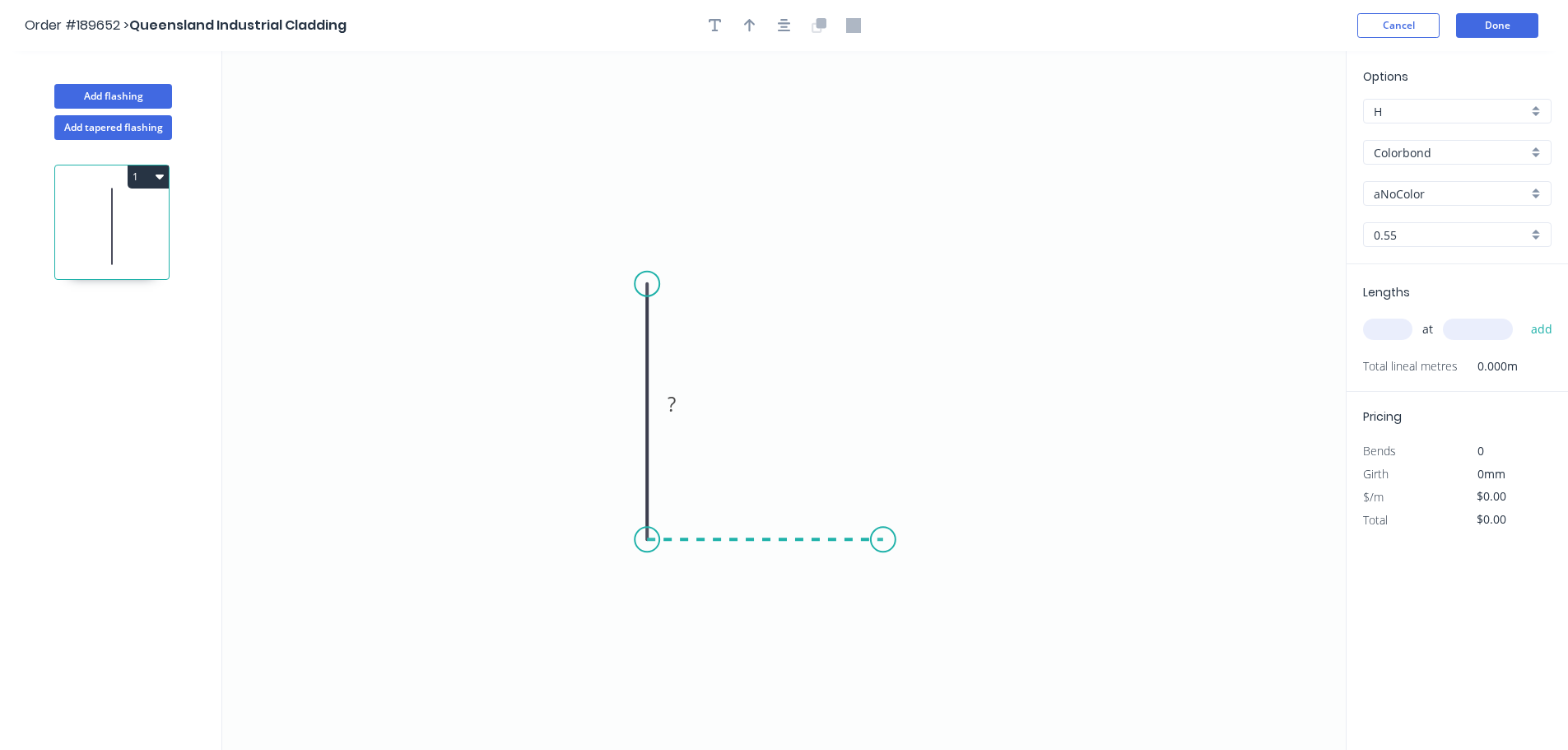
click at [884, 543] on icon "0 ?" at bounding box center [784, 401] width 1124 height 699
click at [919, 581] on icon "0 ? ?" at bounding box center [784, 401] width 1124 height 699
click at [924, 531] on rect at bounding box center [918, 534] width 33 height 23
type input "$12.06"
drag, startPoint x: 740, startPoint y: 26, endPoint x: 1198, endPoint y: 120, distance: 467.5
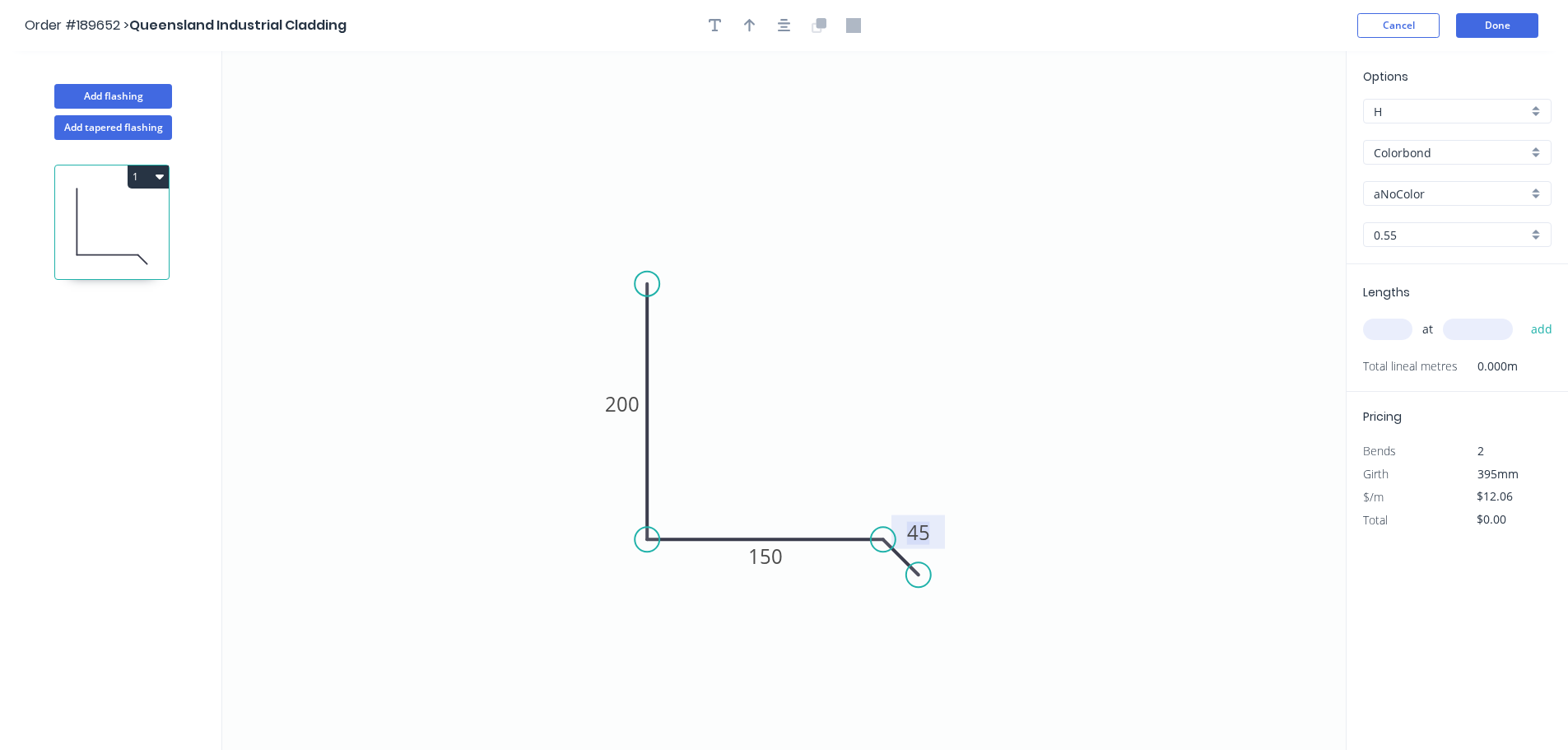
click at [740, 28] on button "button" at bounding box center [750, 25] width 24 height 24
drag, startPoint x: 1260, startPoint y: 133, endPoint x: 800, endPoint y: 449, distance: 558.1
click at [809, 450] on icon at bounding box center [816, 435] width 15 height 52
drag, startPoint x: 1077, startPoint y: 390, endPoint x: 1291, endPoint y: 317, distance: 226.1
click at [1090, 385] on icon "0 200 150 45" at bounding box center [784, 401] width 1124 height 699
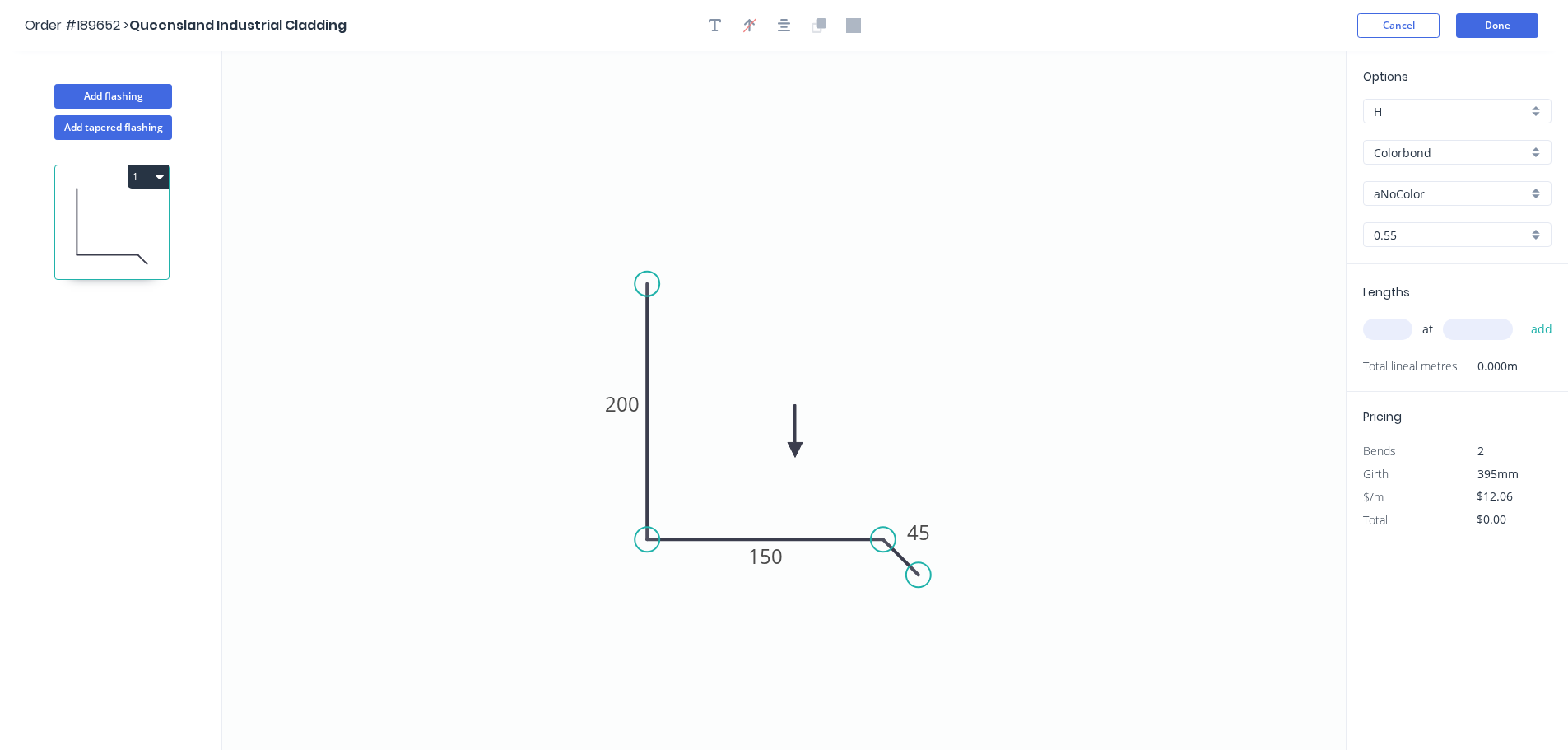
click at [1422, 196] on input "aNoColor" at bounding box center [1451, 194] width 154 height 17
click at [1424, 356] on div "Deep Ocean" at bounding box center [1458, 369] width 187 height 29
type input "Deep Ocean"
click at [1390, 334] on input "text" at bounding box center [1387, 329] width 50 height 22
type input "2"
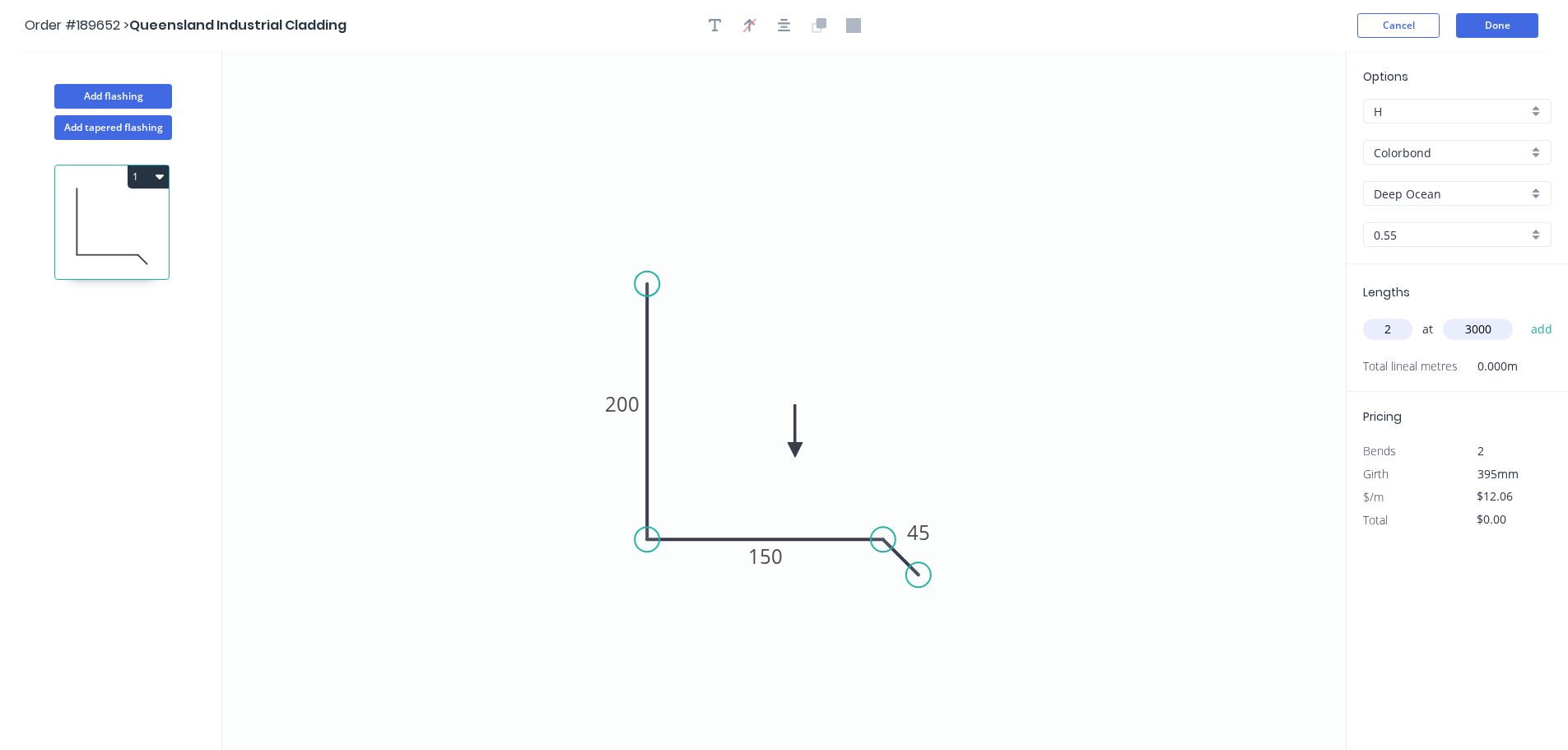
type input "3000"
click at [1523, 316] on button "add" at bounding box center [1542, 330] width 38 height 28
type input "$72.36"
click at [910, 342] on icon "0 200 150 45" at bounding box center [784, 401] width 1124 height 699
click at [112, 96] on button "Add flashing" at bounding box center [113, 96] width 118 height 24
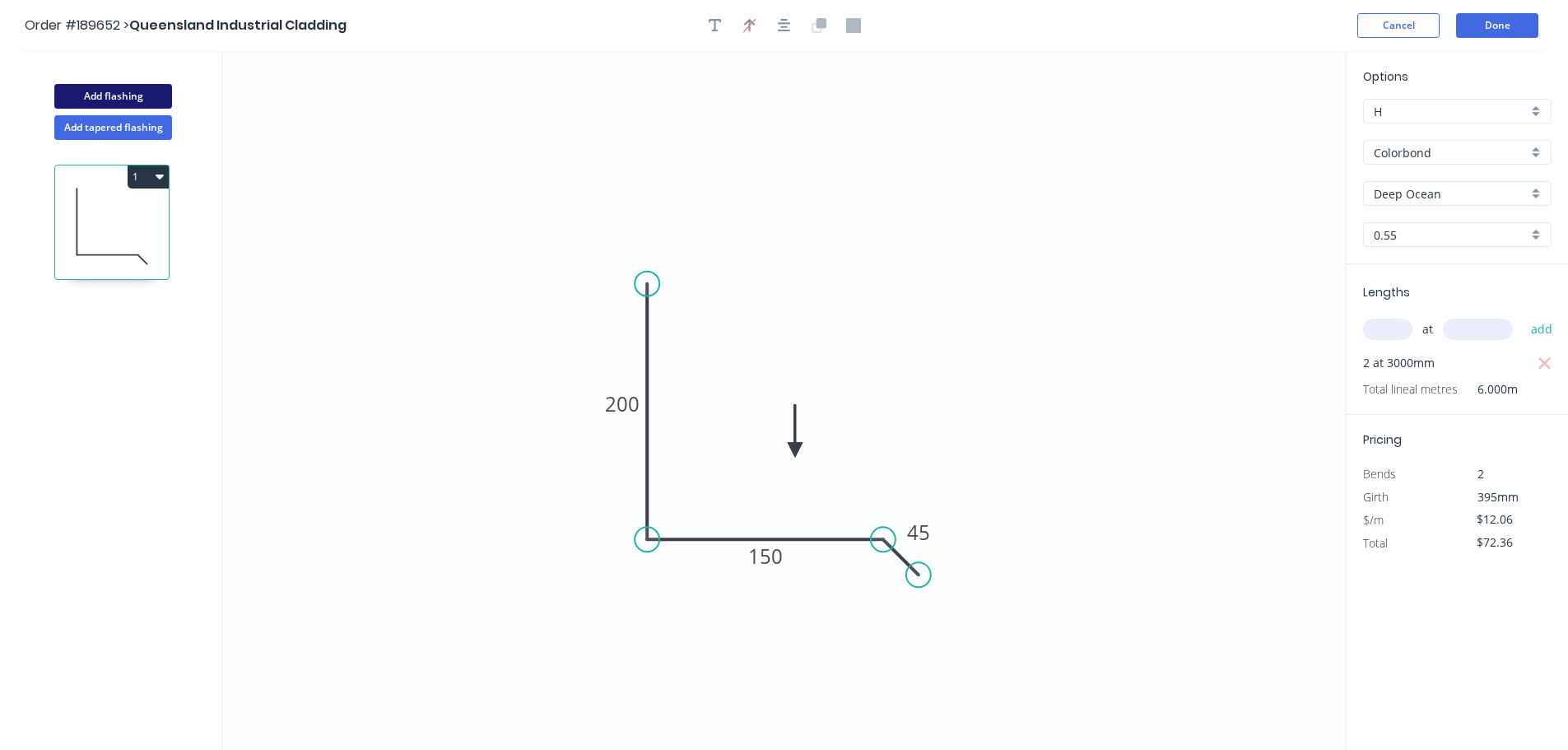
type input "$0.00"
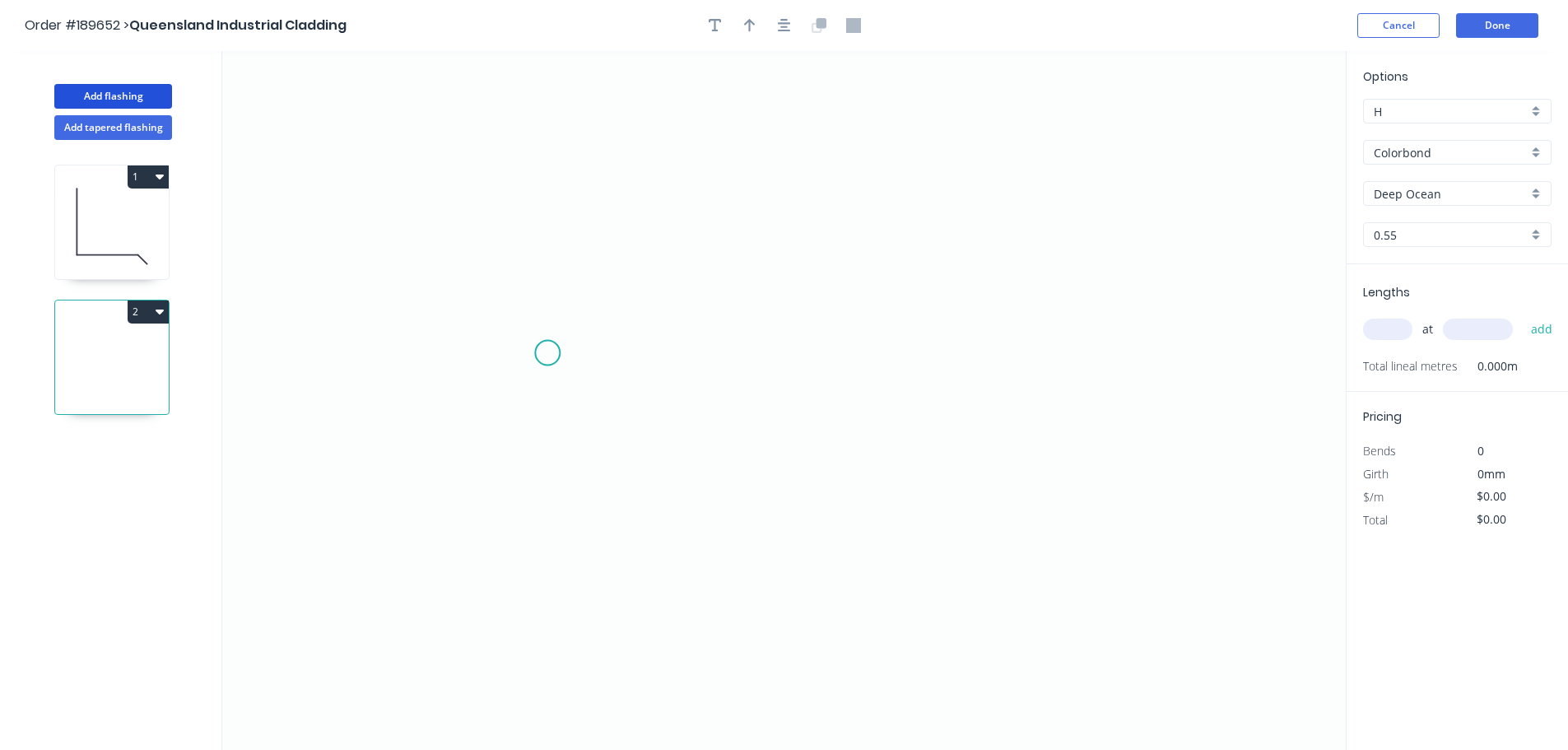
click at [548, 353] on icon "0" at bounding box center [784, 401] width 1124 height 699
click at [545, 599] on icon "0" at bounding box center [784, 401] width 1124 height 699
click at [1040, 594] on icon "0 ?" at bounding box center [784, 401] width 1124 height 699
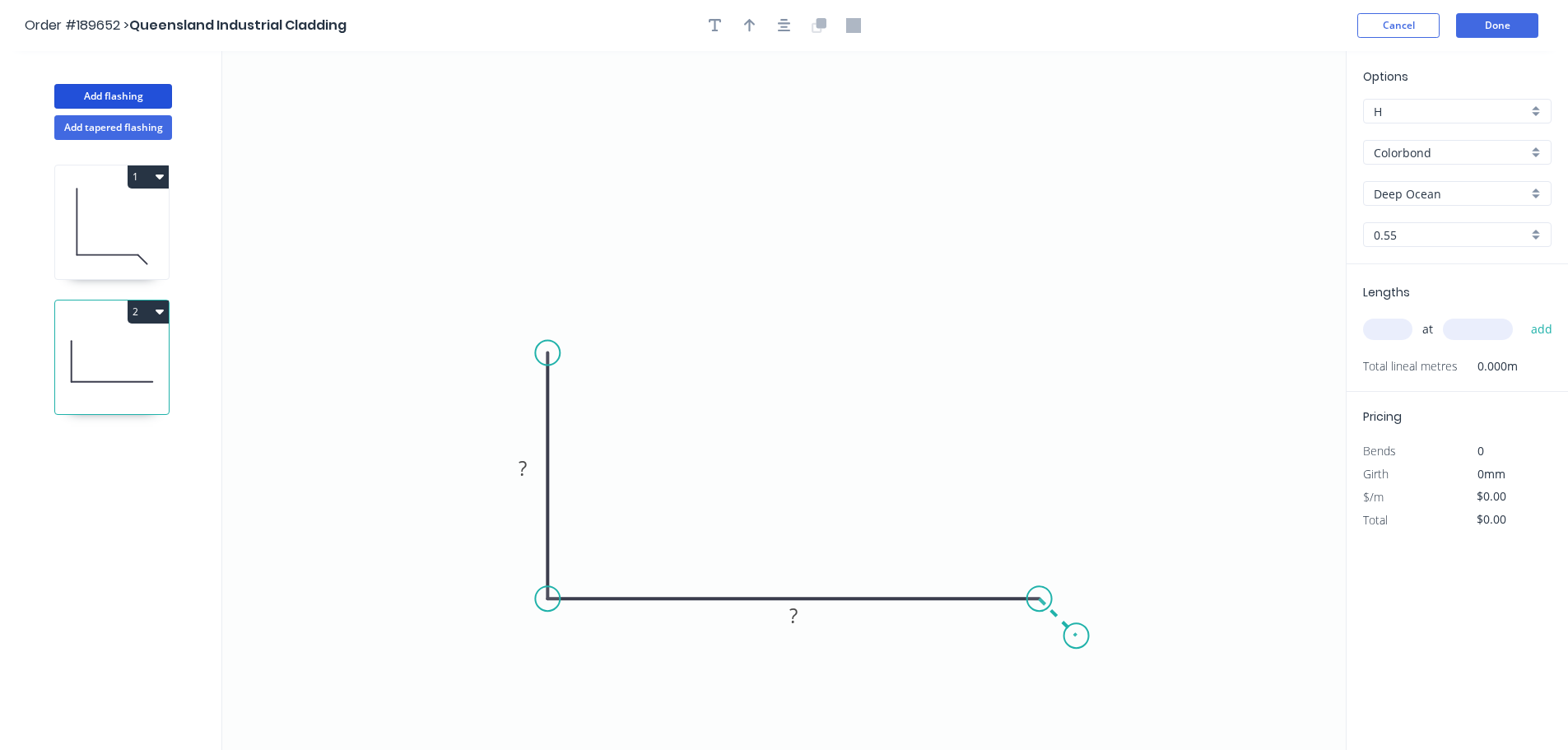
click at [1071, 634] on icon "0 ? ?" at bounding box center [784, 401] width 1124 height 699
click at [1071, 634] on circle at bounding box center [1071, 630] width 24 height 24
click at [1078, 596] on rect at bounding box center [1072, 590] width 33 height 23
type input "$19.99"
click at [1001, 532] on icon "0 200 420 45" at bounding box center [784, 401] width 1124 height 699
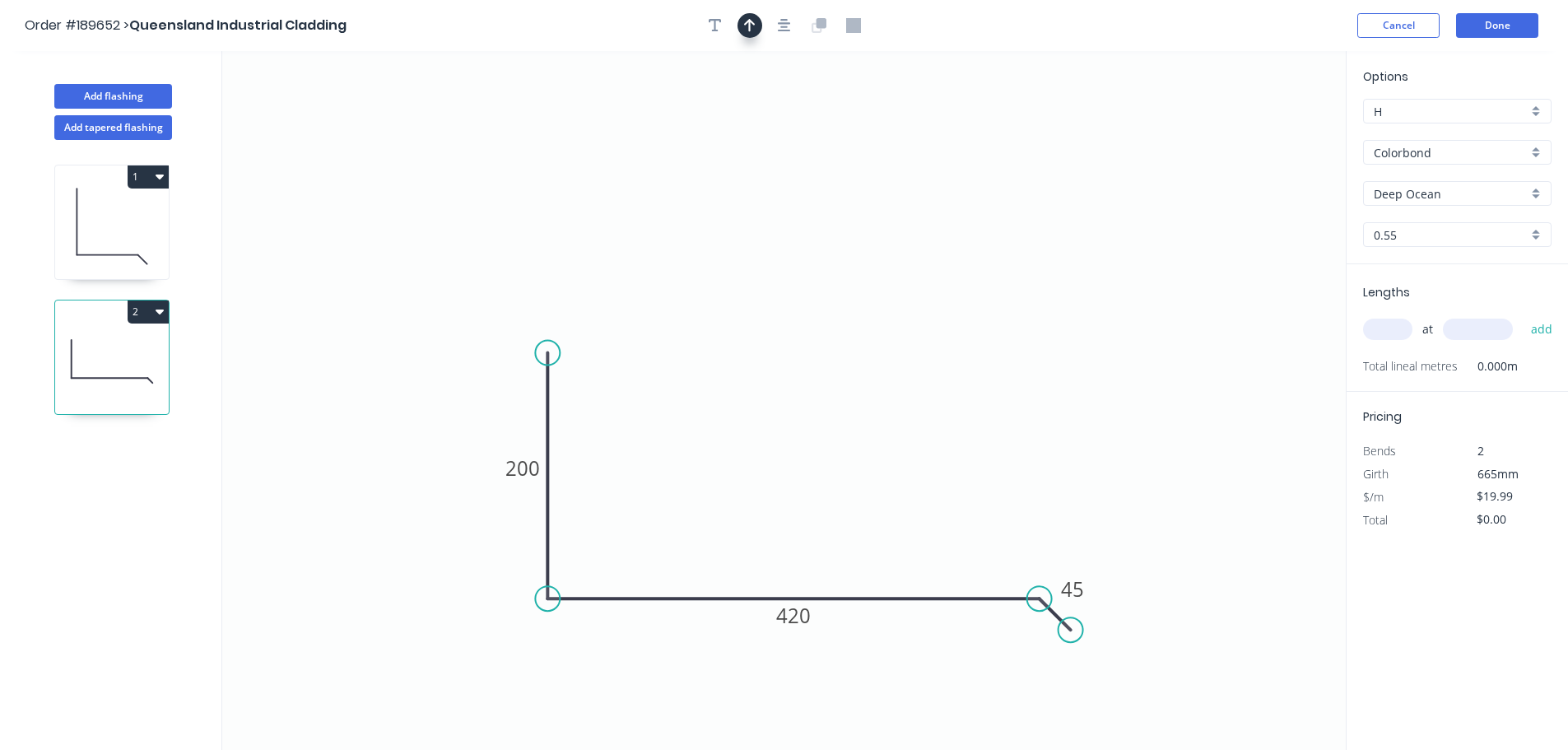
click at [751, 27] on icon "button" at bounding box center [750, 25] width 11 height 15
drag, startPoint x: 1265, startPoint y: 131, endPoint x: 857, endPoint y: 504, distance: 552.8
click at [857, 503] on icon at bounding box center [863, 477] width 15 height 52
click at [1438, 325] on div "at add" at bounding box center [1458, 330] width 192 height 28
click at [1406, 326] on input "text" at bounding box center [1387, 329] width 50 height 22
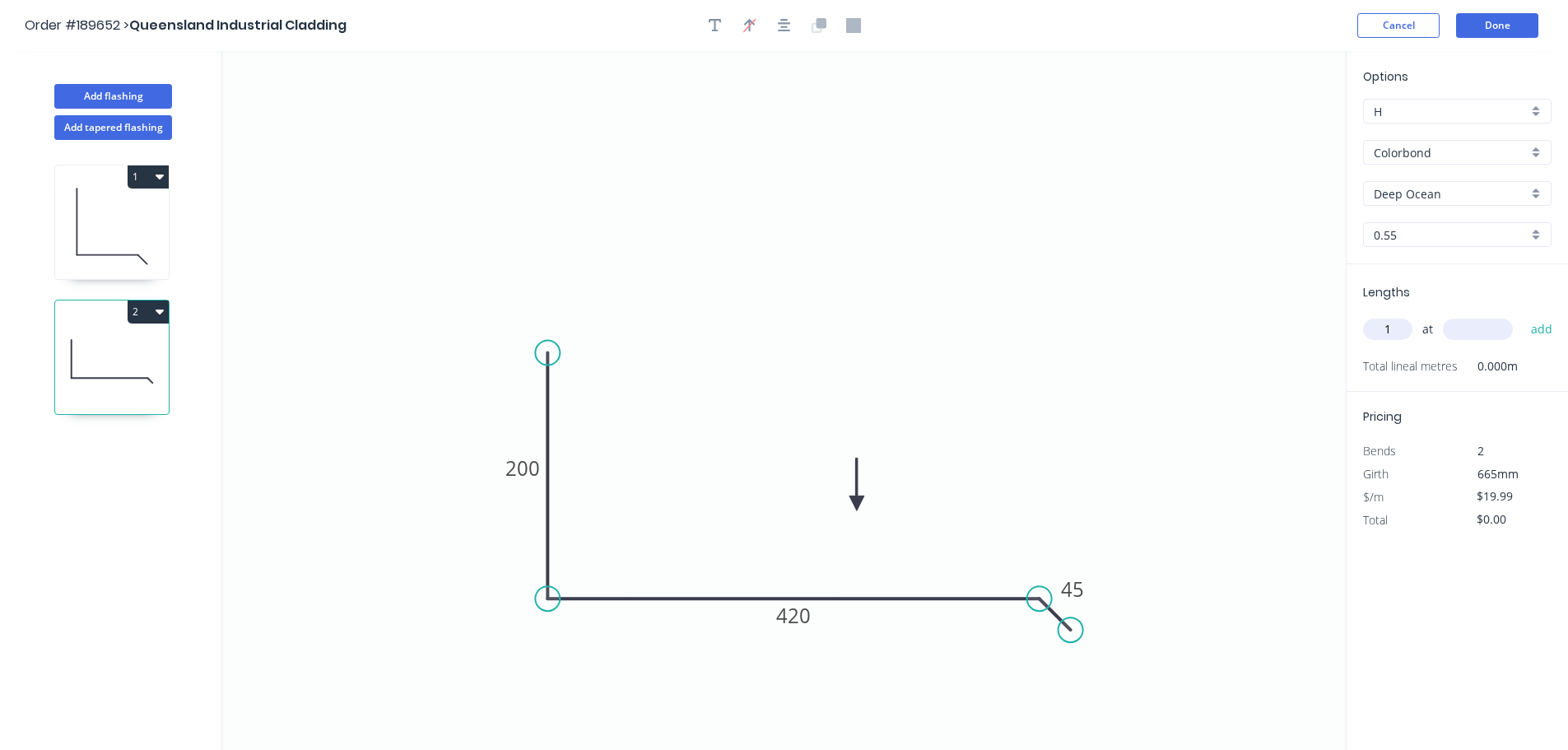
type input "1"
type input "1500"
click at [1523, 316] on button "add" at bounding box center [1542, 330] width 38 height 28
type input "$29.99"
click at [1160, 284] on icon "0 200 420 45" at bounding box center [784, 401] width 1124 height 699
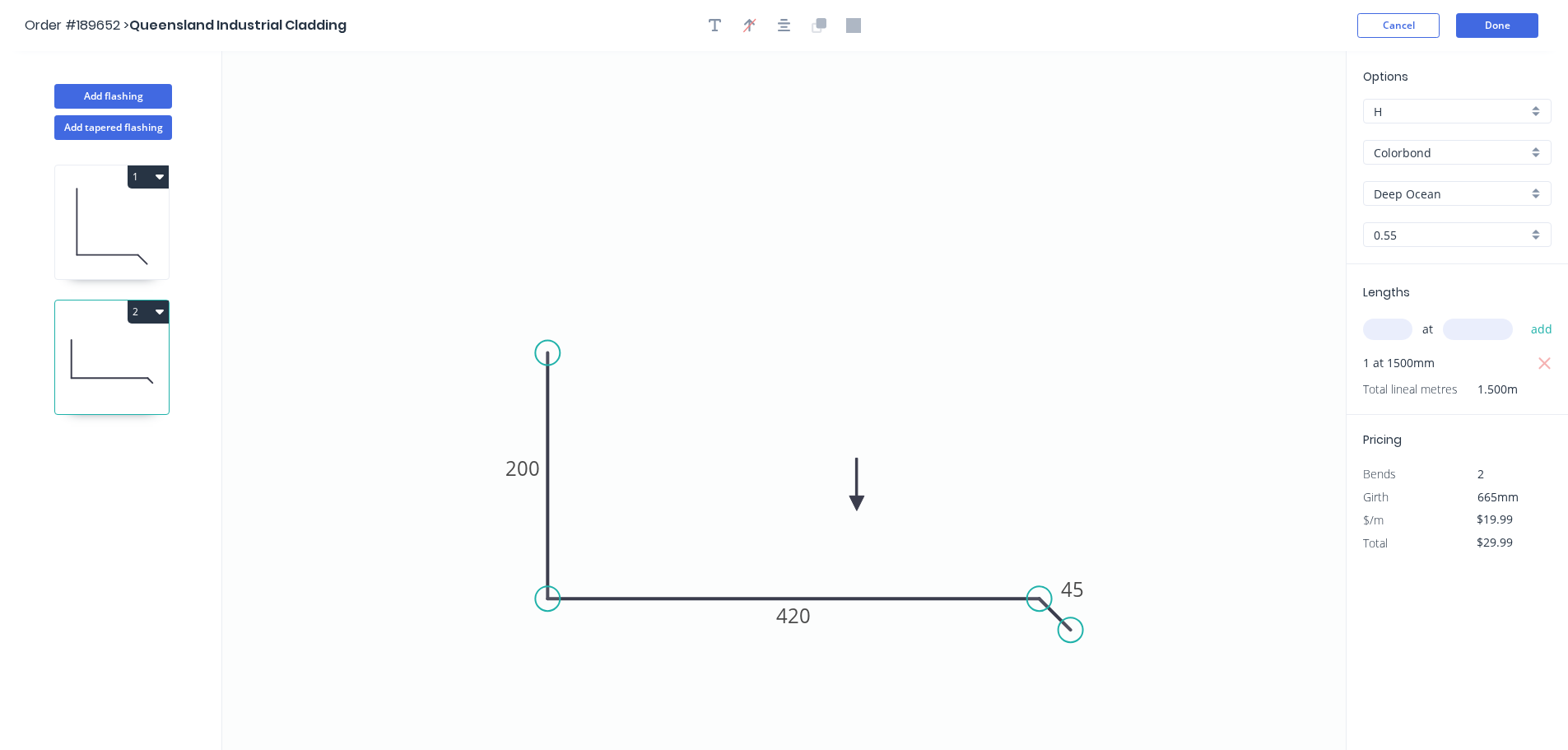
drag, startPoint x: 127, startPoint y: 179, endPoint x: 135, endPoint y: 190, distance: 13.6
click at [128, 179] on button "1" at bounding box center [148, 177] width 41 height 23
click at [120, 212] on div "Duplicate" at bounding box center [90, 218] width 126 height 24
type input "$12.06"
type input "$0.00"
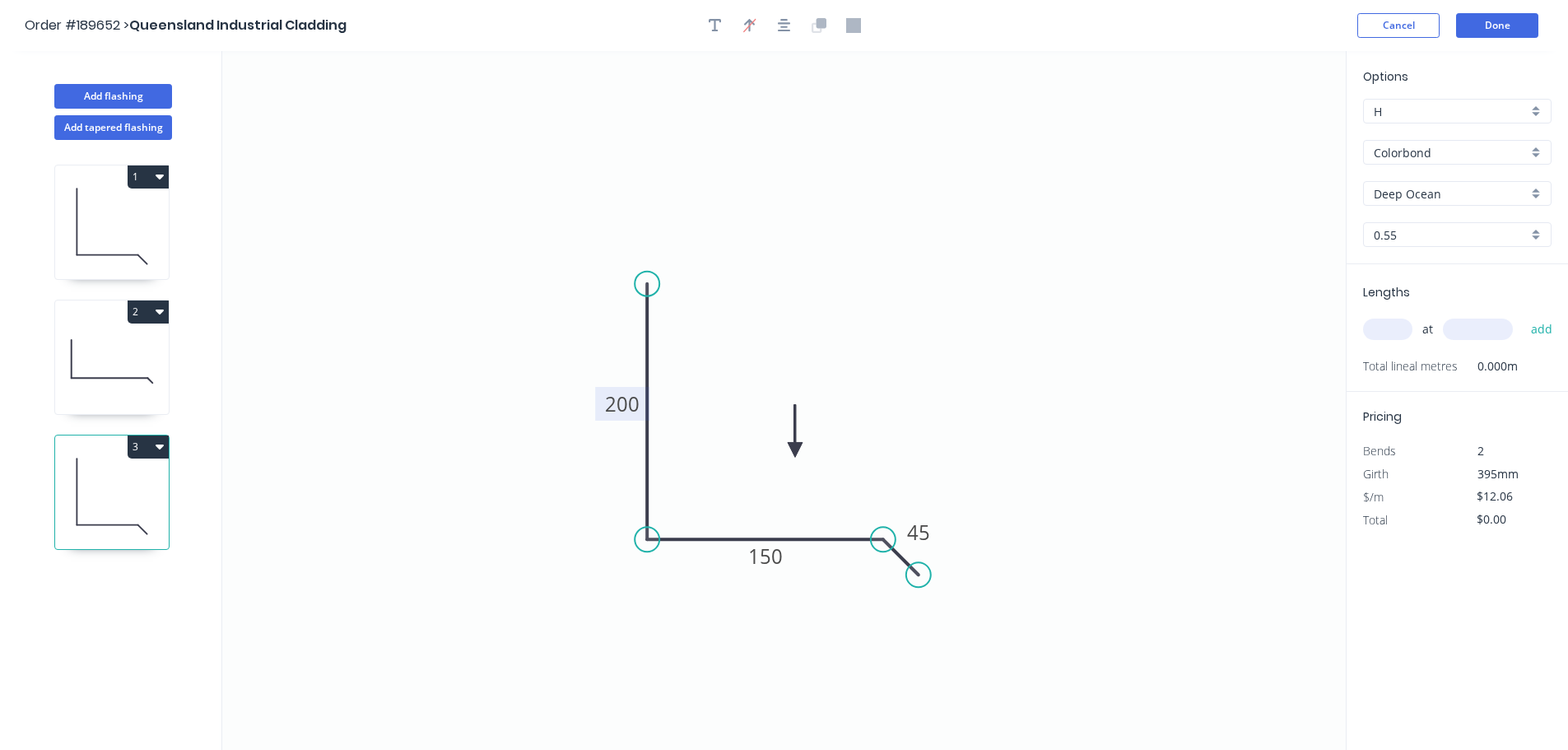
click at [612, 401] on tspan "200" at bounding box center [622, 404] width 35 height 27
type input "$14.04"
drag, startPoint x: 1187, startPoint y: 299, endPoint x: 1226, endPoint y: 316, distance: 42.5
click at [1188, 299] on icon "0 200 240 45" at bounding box center [784, 401] width 1124 height 699
click at [1398, 329] on input "text" at bounding box center [1387, 329] width 50 height 22
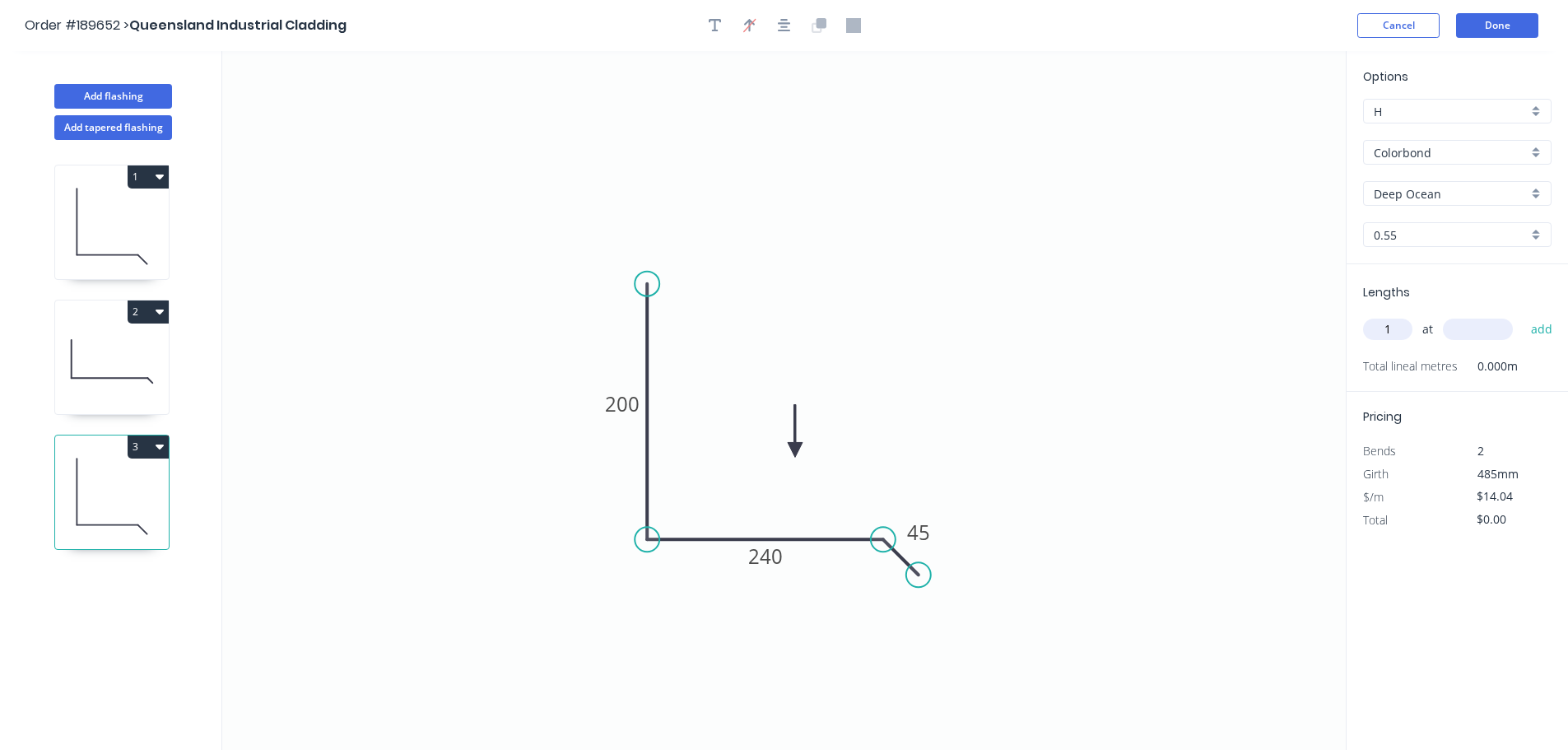
type input "1"
type input "1500"
click at [1523, 316] on button "add" at bounding box center [1542, 330] width 38 height 28
type input "$21.06"
drag, startPoint x: 107, startPoint y: 96, endPoint x: 194, endPoint y: 154, distance: 104.6
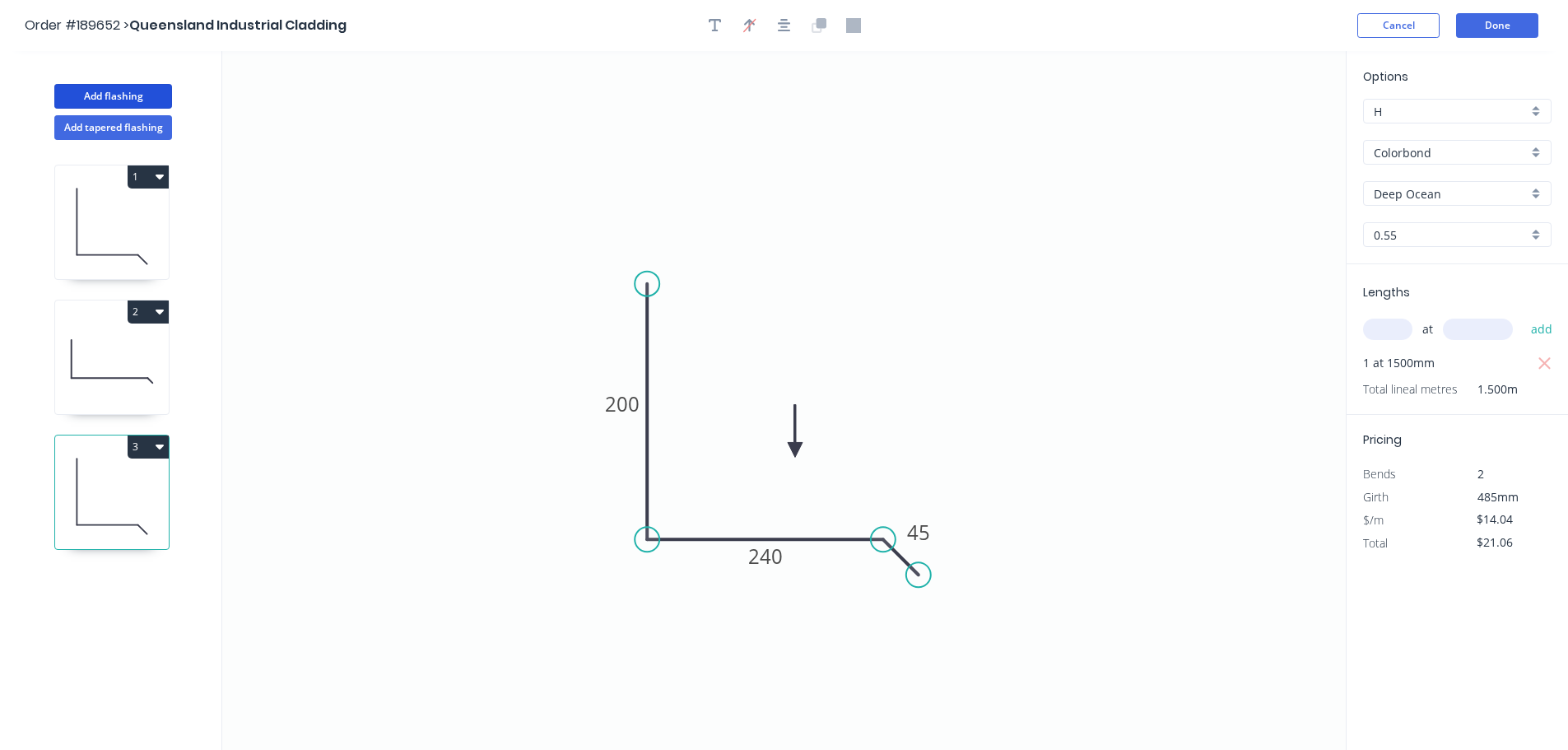
click at [107, 95] on button "Add flashing" at bounding box center [113, 96] width 118 height 24
type input "$0.00"
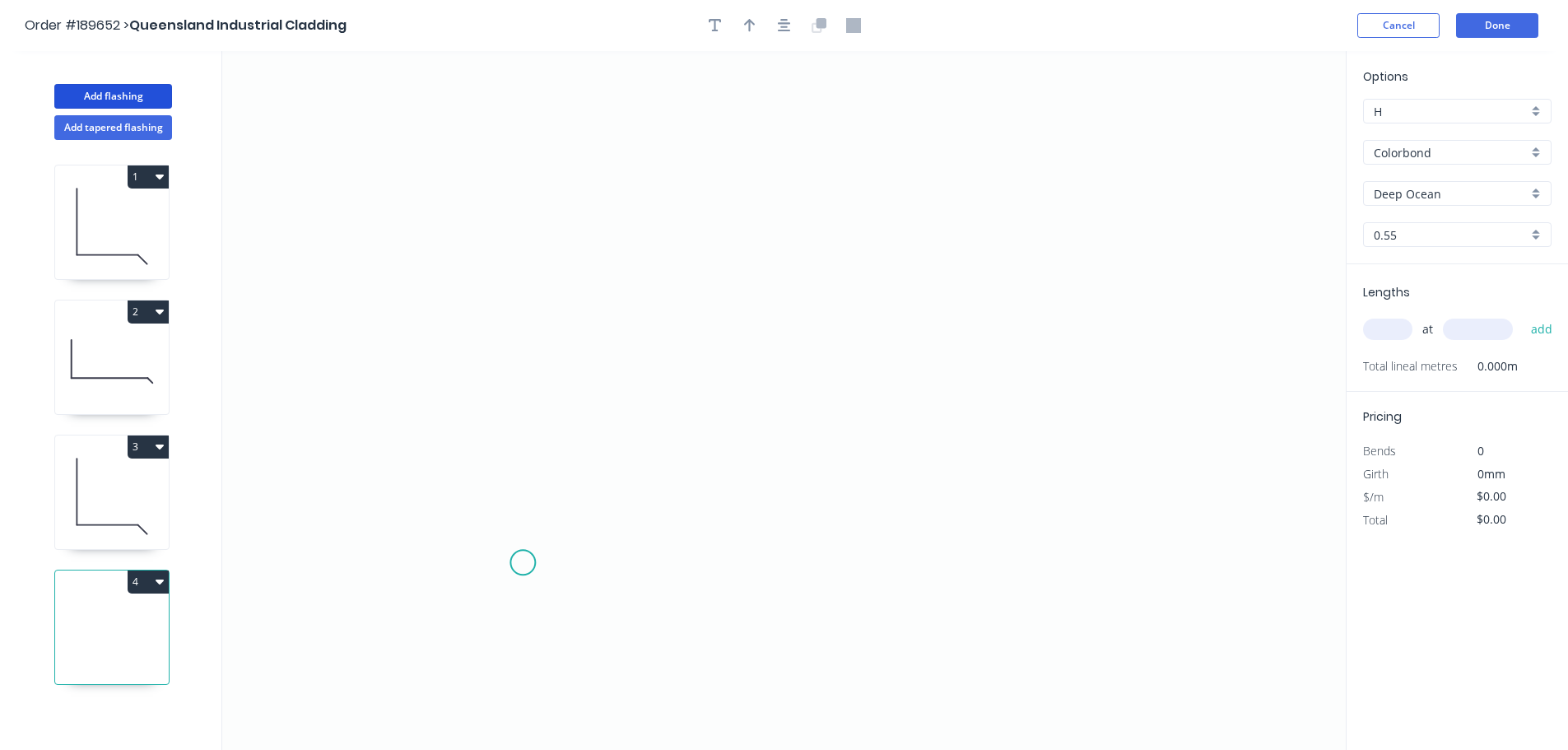
click at [536, 564] on icon "0" at bounding box center [784, 401] width 1124 height 699
click at [606, 566] on icon "0" at bounding box center [784, 401] width 1124 height 699
click at [608, 331] on icon "0 ?" at bounding box center [784, 401] width 1124 height 699
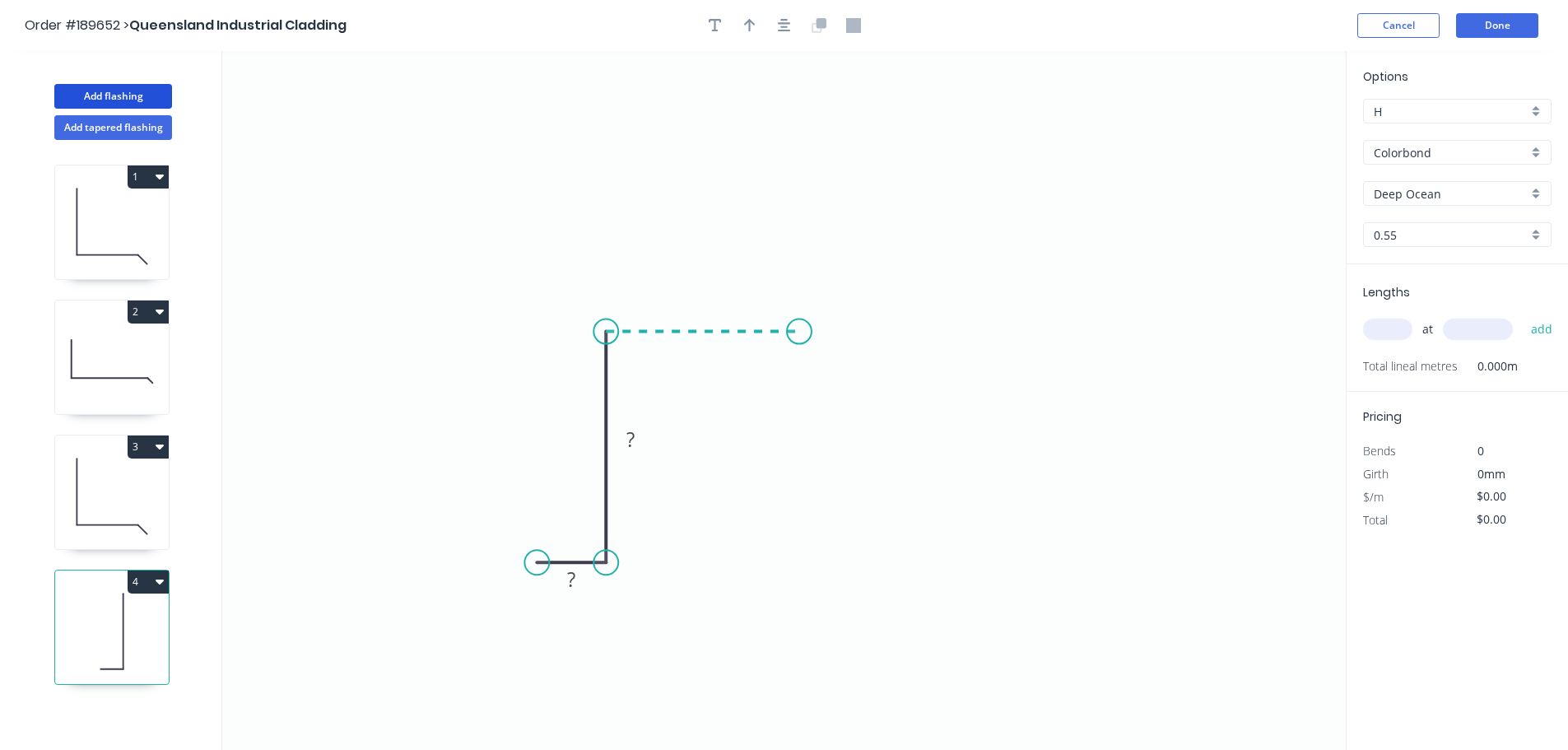
click at [799, 342] on icon "0 ? ?" at bounding box center [784, 401] width 1124 height 699
click at [794, 564] on icon "0 ? ? ?" at bounding box center [784, 401] width 1124 height 699
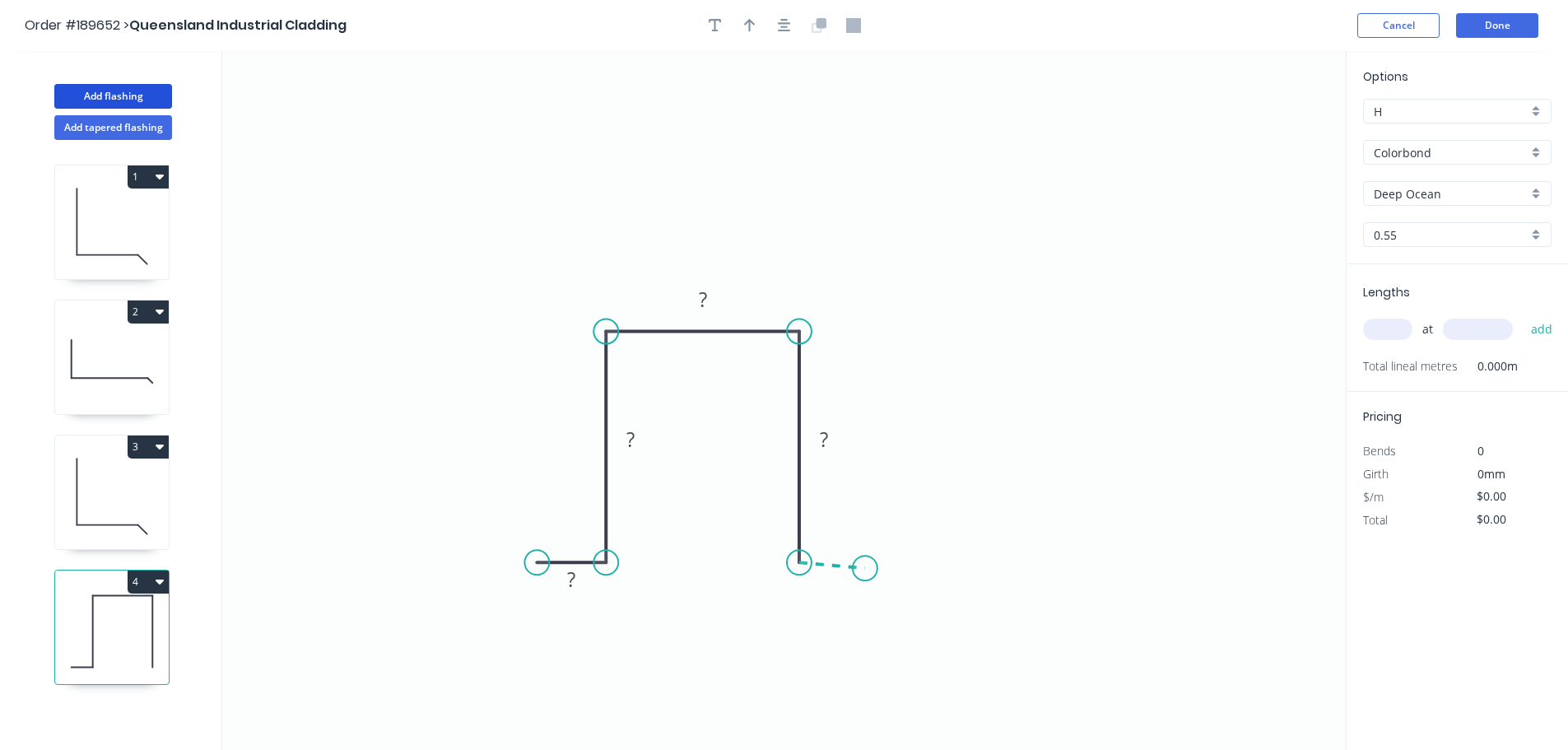
click at [865, 569] on icon "0 ? ? ? ?" at bounding box center [784, 401] width 1124 height 699
click at [867, 566] on circle at bounding box center [865, 568] width 24 height 24
click at [864, 570] on circle at bounding box center [865, 568] width 24 height 24
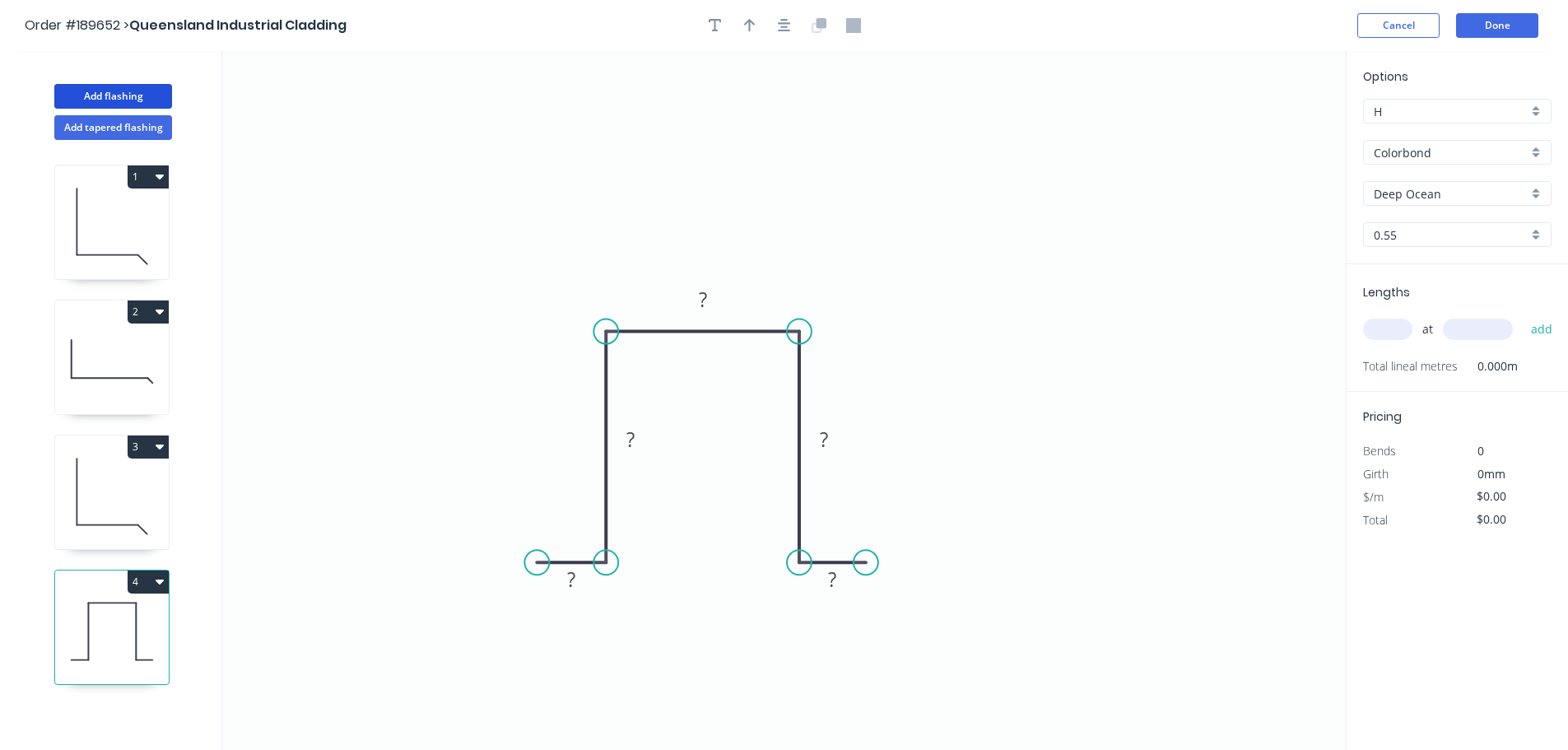
drag, startPoint x: 864, startPoint y: 570, endPoint x: 866, endPoint y: 561, distance: 9.2
click at [866, 561] on circle at bounding box center [866, 563] width 24 height 24
click at [843, 578] on rect at bounding box center [832, 581] width 33 height 23
type input "$11.63"
click at [710, 538] on icon "0 20 80 50 80 20" at bounding box center [784, 401] width 1124 height 699
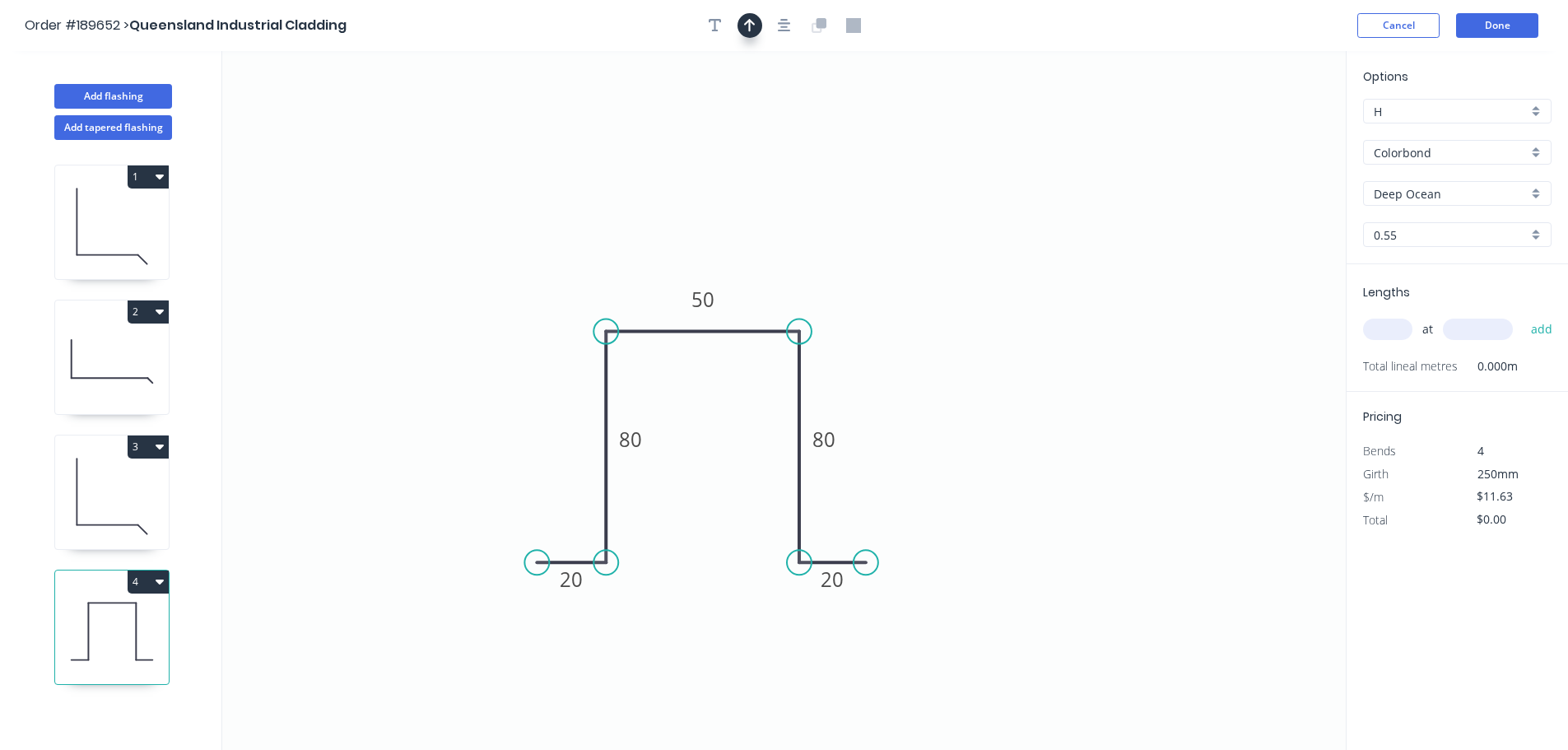
click at [745, 26] on icon "button" at bounding box center [750, 25] width 11 height 15
click at [1254, 127] on icon "0 20 80 50 80 20" at bounding box center [784, 401] width 1124 height 699
click at [1263, 130] on icon at bounding box center [1263, 114] width 15 height 52
drag, startPoint x: 1268, startPoint y: 131, endPoint x: 865, endPoint y: 287, distance: 432.1
click at [869, 298] on icon at bounding box center [892, 276] width 48 height 48
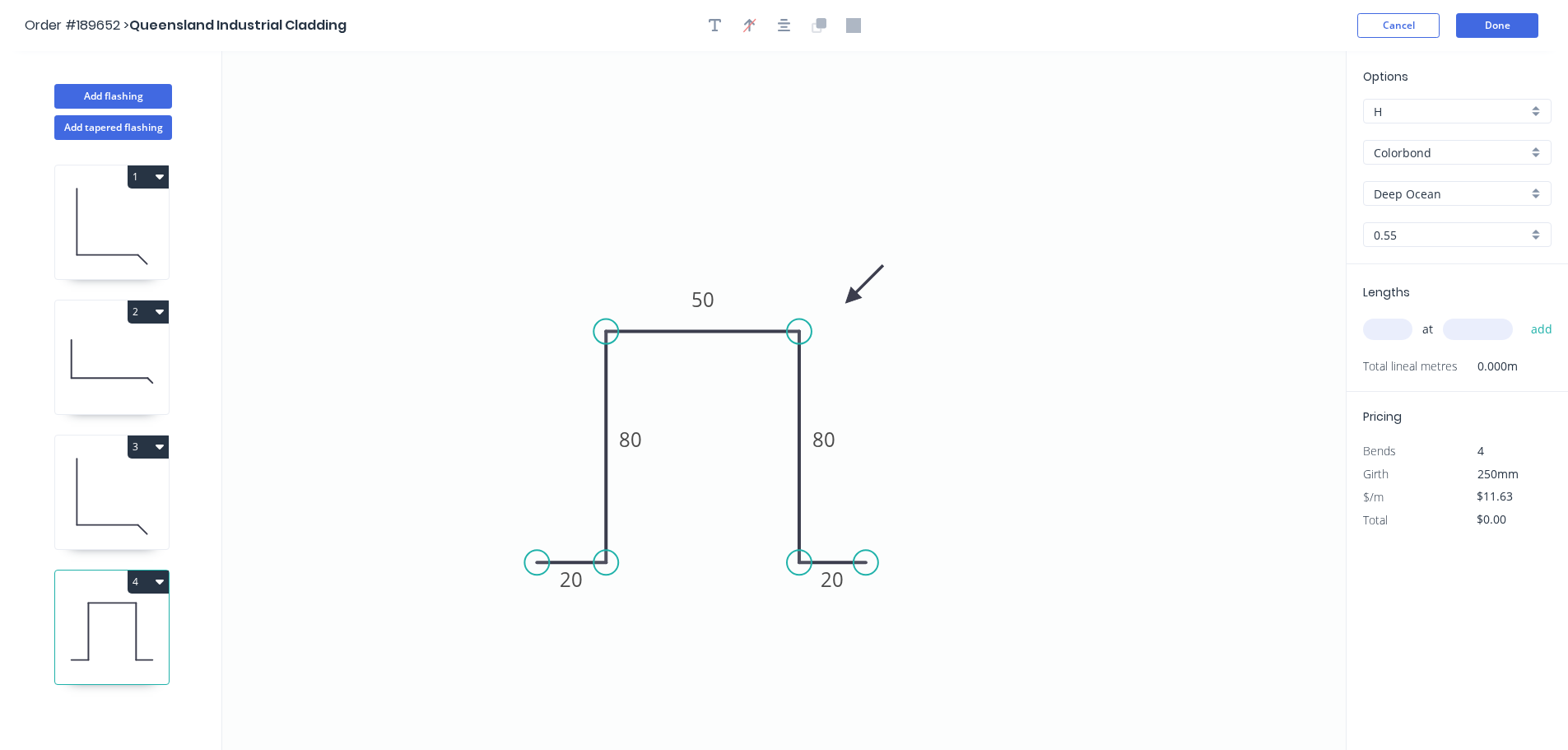
click at [1414, 151] on input "Colorbond" at bounding box center [1451, 153] width 154 height 17
click at [1416, 304] on div "Zincalume" at bounding box center [1458, 296] width 187 height 29
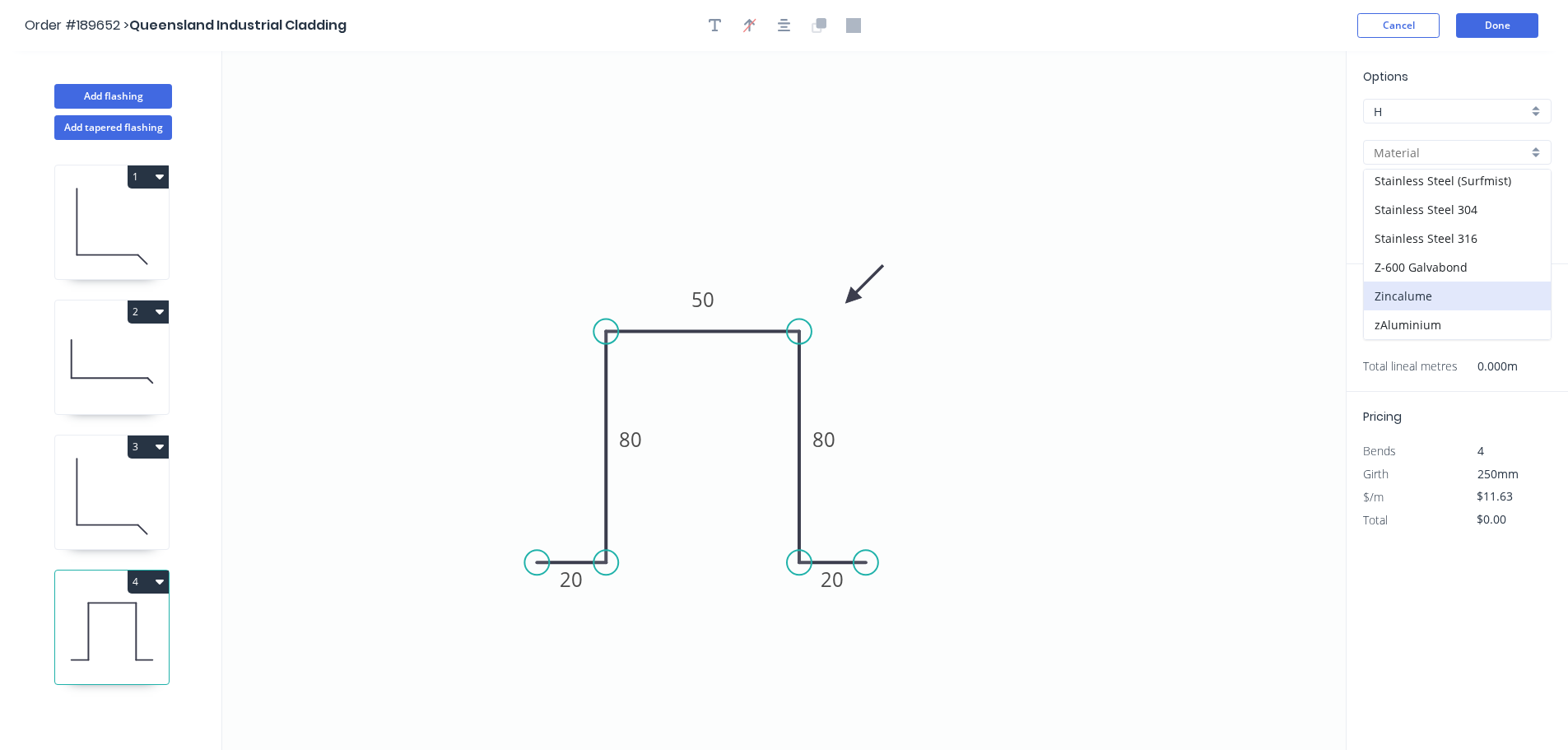
type input "Zincalume"
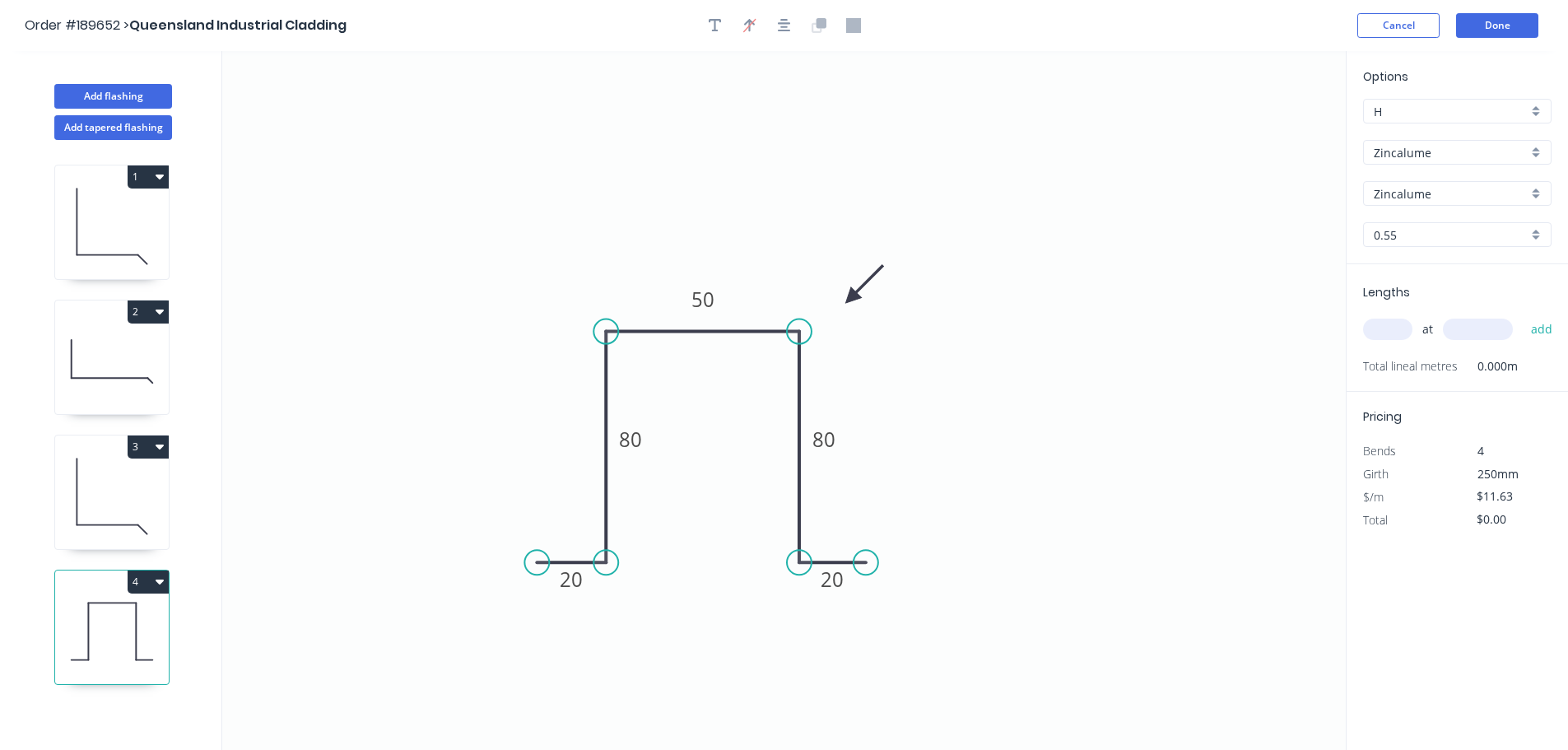
type input "$10.91"
click at [1416, 234] on input "0.55" at bounding box center [1451, 235] width 154 height 17
click at [1410, 296] on div "0.8" at bounding box center [1458, 295] width 187 height 29
type input "0.8"
type input "$15.66"
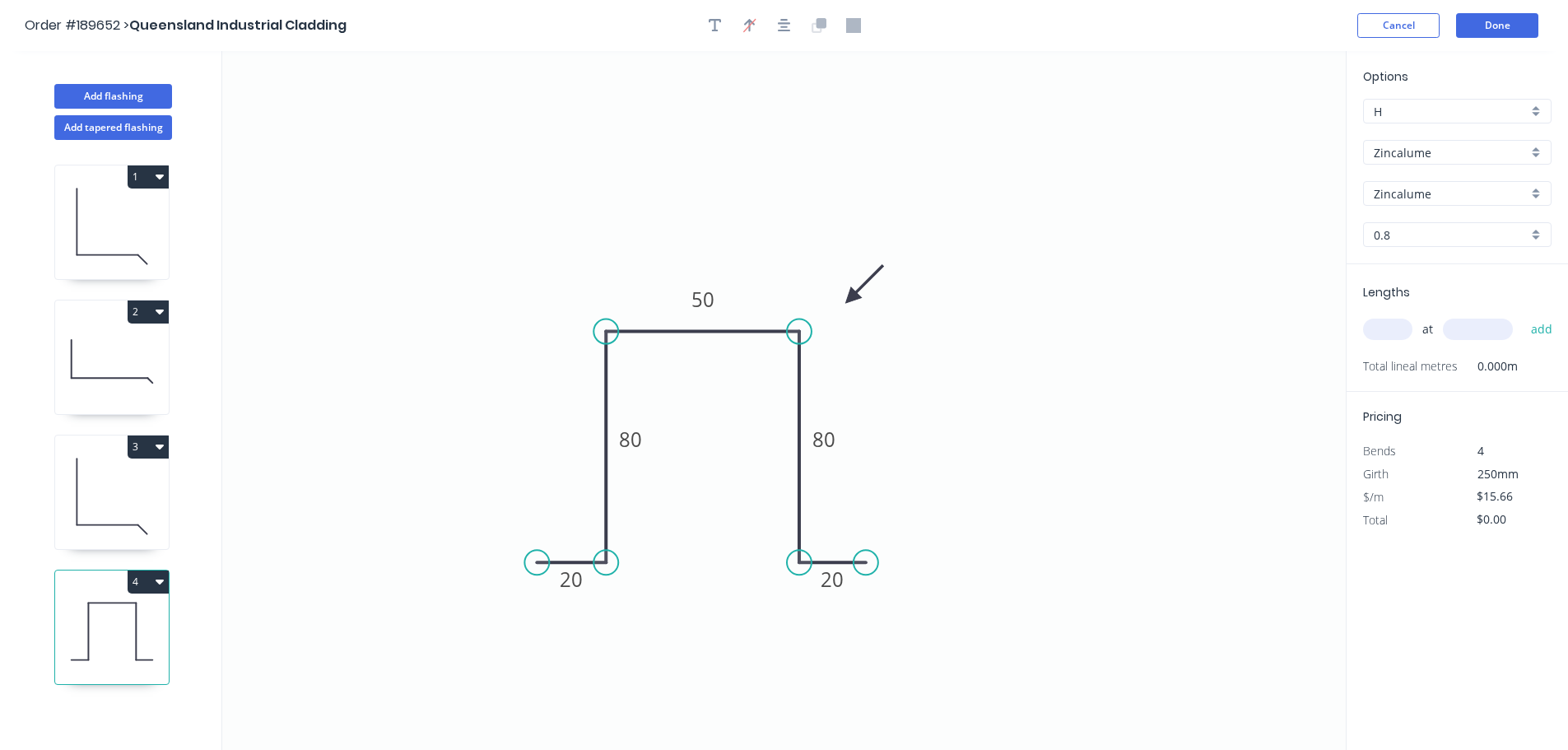
click at [1392, 342] on div "at add" at bounding box center [1458, 330] width 192 height 28
click at [1391, 313] on div "at add" at bounding box center [1458, 329] width 192 height 44
click at [1390, 328] on input "text" at bounding box center [1387, 329] width 50 height 22
type input "1"
type input "5400"
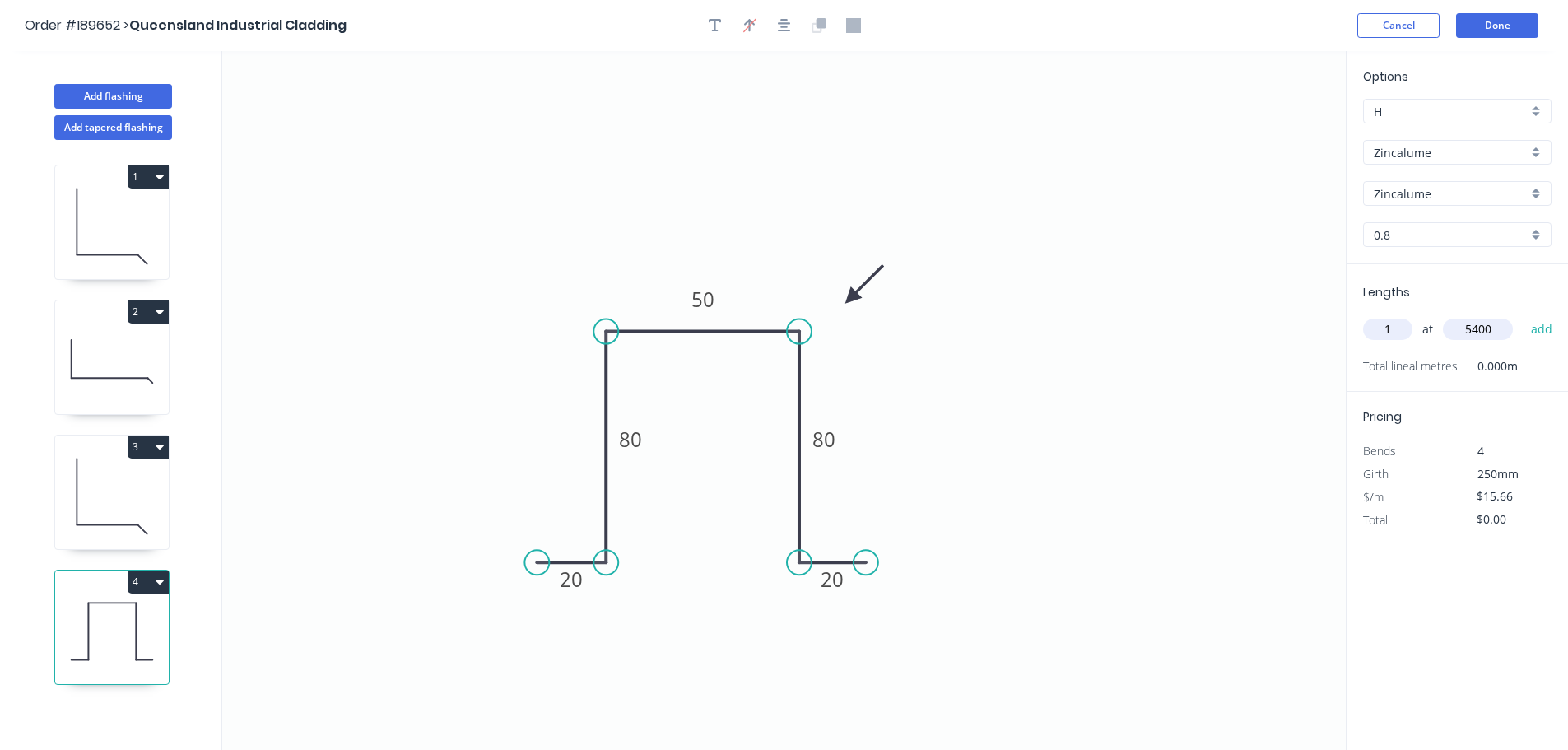
click at [1523, 316] on button "add" at bounding box center [1542, 330] width 38 height 28
type input "$84.56"
click at [135, 100] on button "Add flashing" at bounding box center [113, 96] width 118 height 24
type input "$0.00"
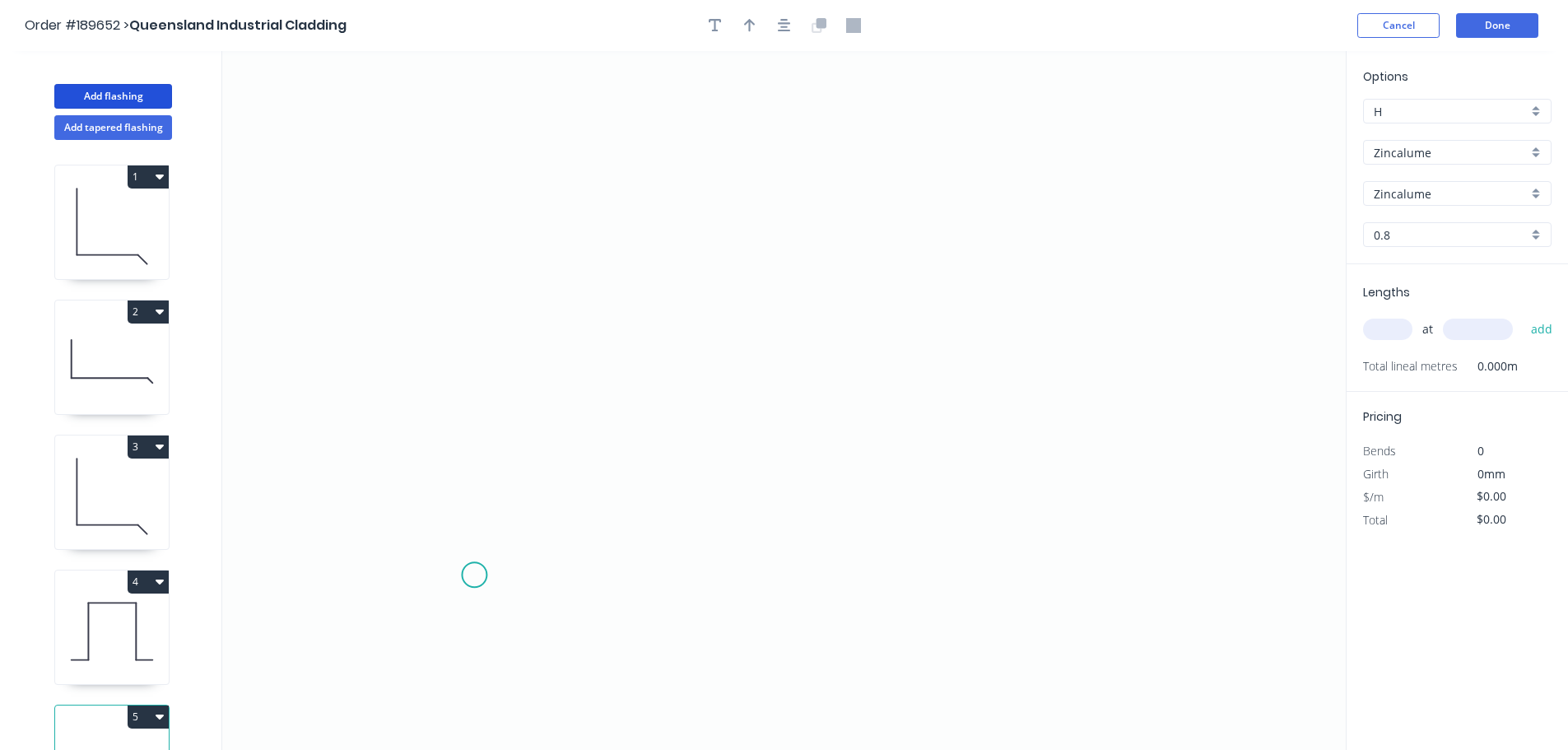
click at [475, 575] on icon "0" at bounding box center [784, 401] width 1124 height 699
click at [508, 623] on div "Crush & Fold" at bounding box center [555, 630] width 166 height 34
click at [474, 568] on circle at bounding box center [475, 574] width 24 height 24
click at [481, 127] on icon "0" at bounding box center [784, 401] width 1124 height 699
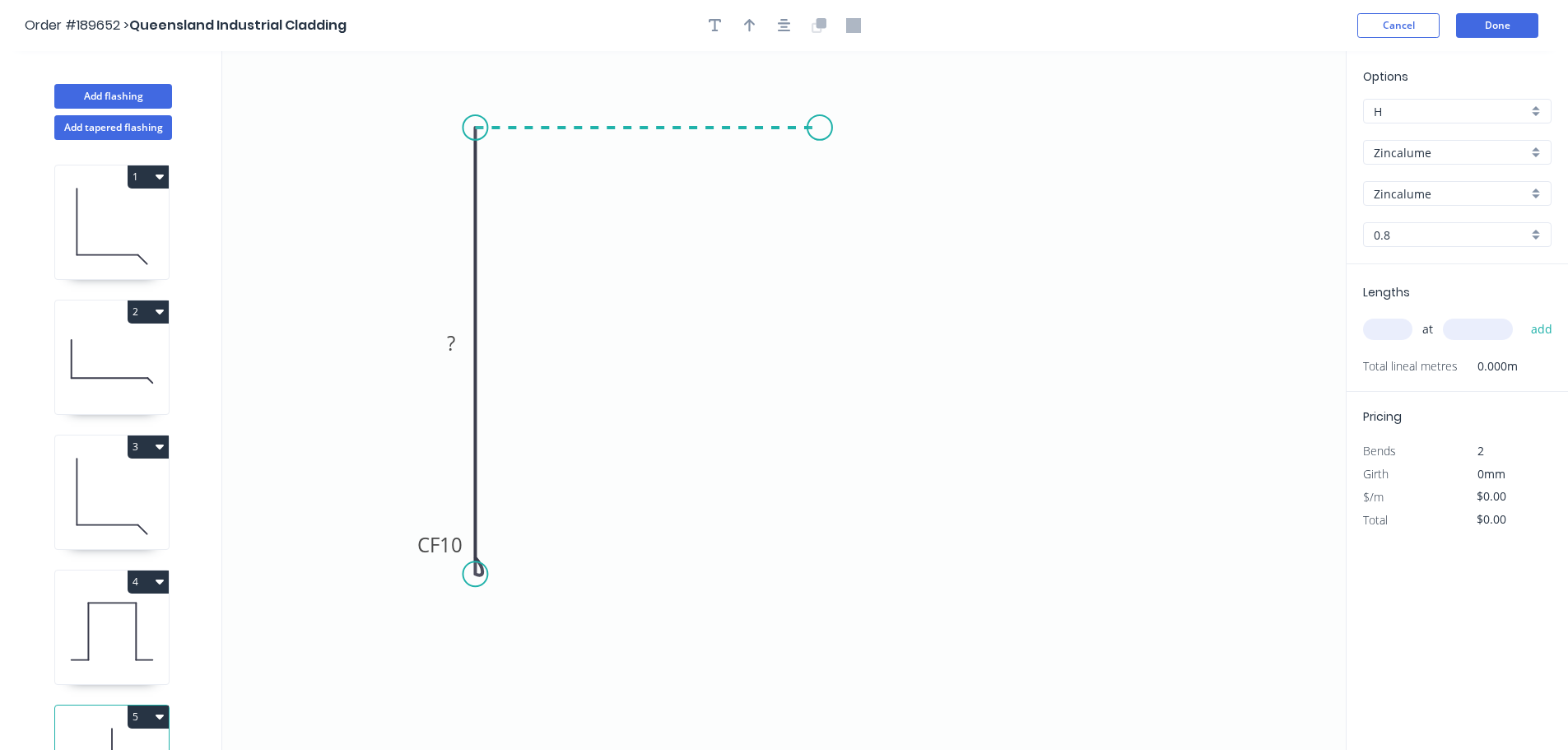
click at [820, 126] on icon "0 CF 10 ?" at bounding box center [784, 401] width 1124 height 699
click at [820, 232] on icon "0 CF 10 ? ?" at bounding box center [784, 401] width 1124 height 699
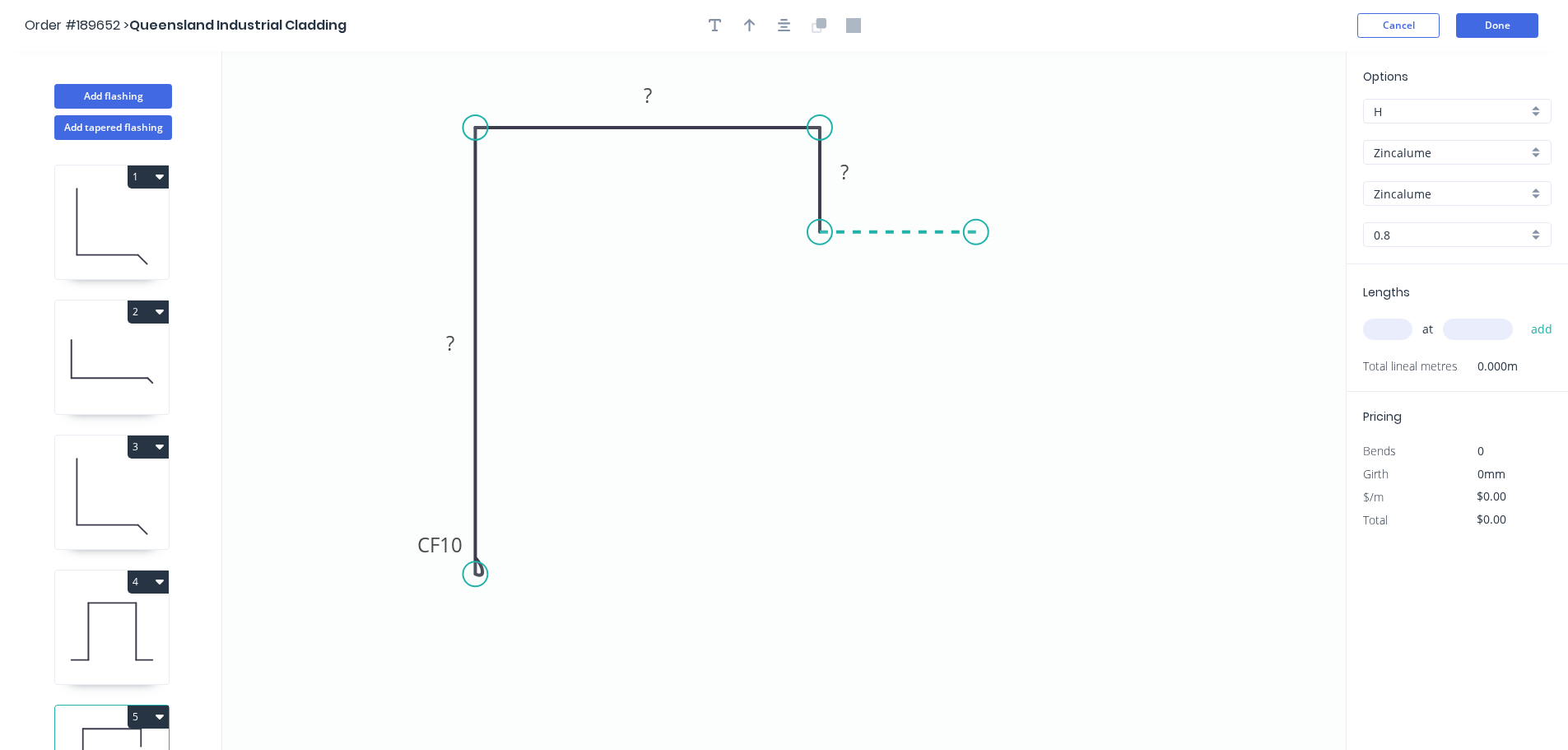
click at [976, 226] on icon "0 CF 10 ? ? ?" at bounding box center [784, 401] width 1124 height 699
click at [1017, 287] on div "Crush & Fold" at bounding box center [1059, 281] width 166 height 34
click at [1009, 191] on tspan "10" at bounding box center [1008, 188] width 23 height 27
type input "$24.48"
click at [1119, 230] on icon "0 CF 15 230 150 35 CF 15 50" at bounding box center [784, 401] width 1124 height 699
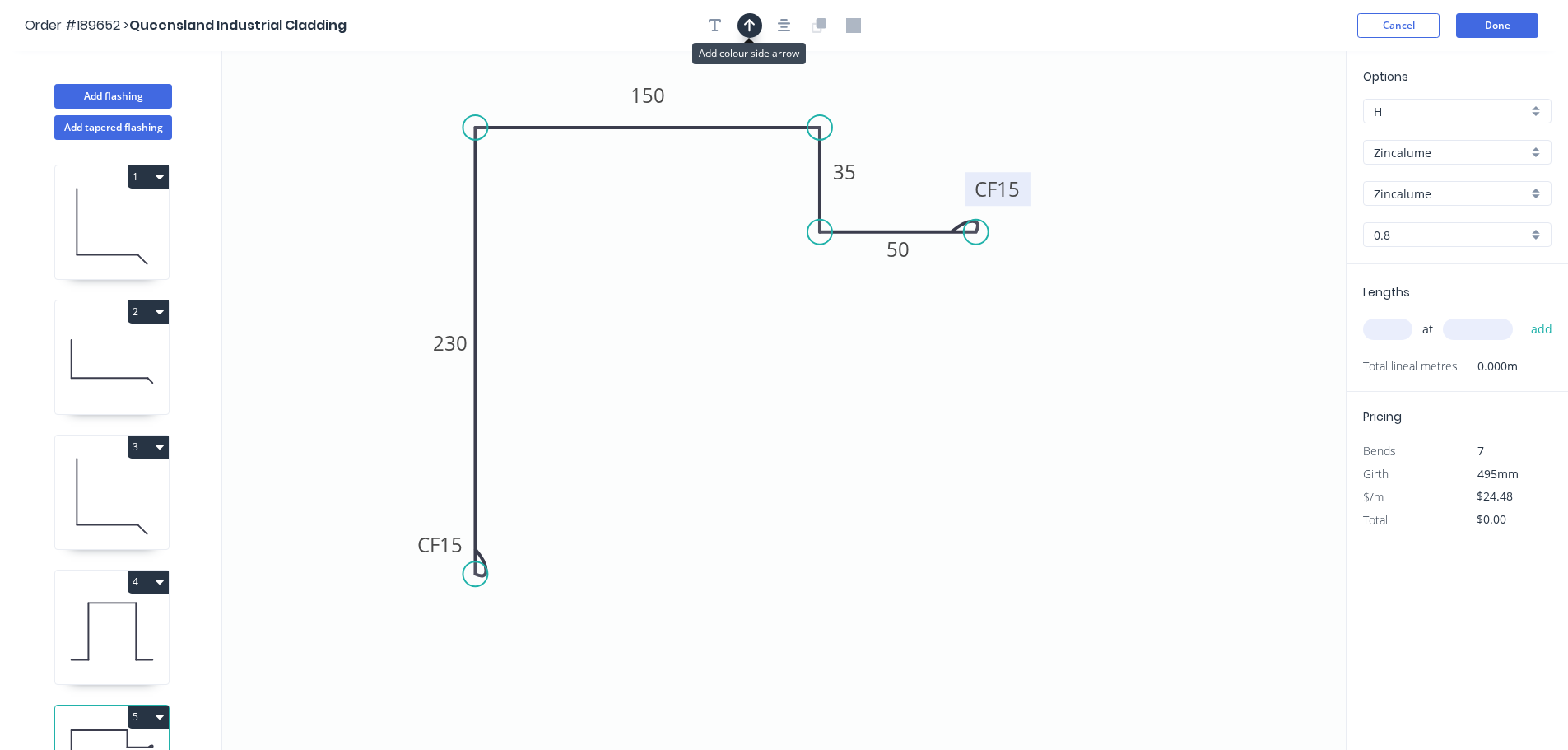
click at [746, 30] on icon "button" at bounding box center [750, 25] width 11 height 15
drag, startPoint x: 1267, startPoint y: 132, endPoint x: 547, endPoint y: 103, distance: 720.6
click at [547, 103] on icon at bounding box center [547, 84] width 15 height 52
click at [1435, 154] on input "Zincalume" at bounding box center [1451, 153] width 154 height 17
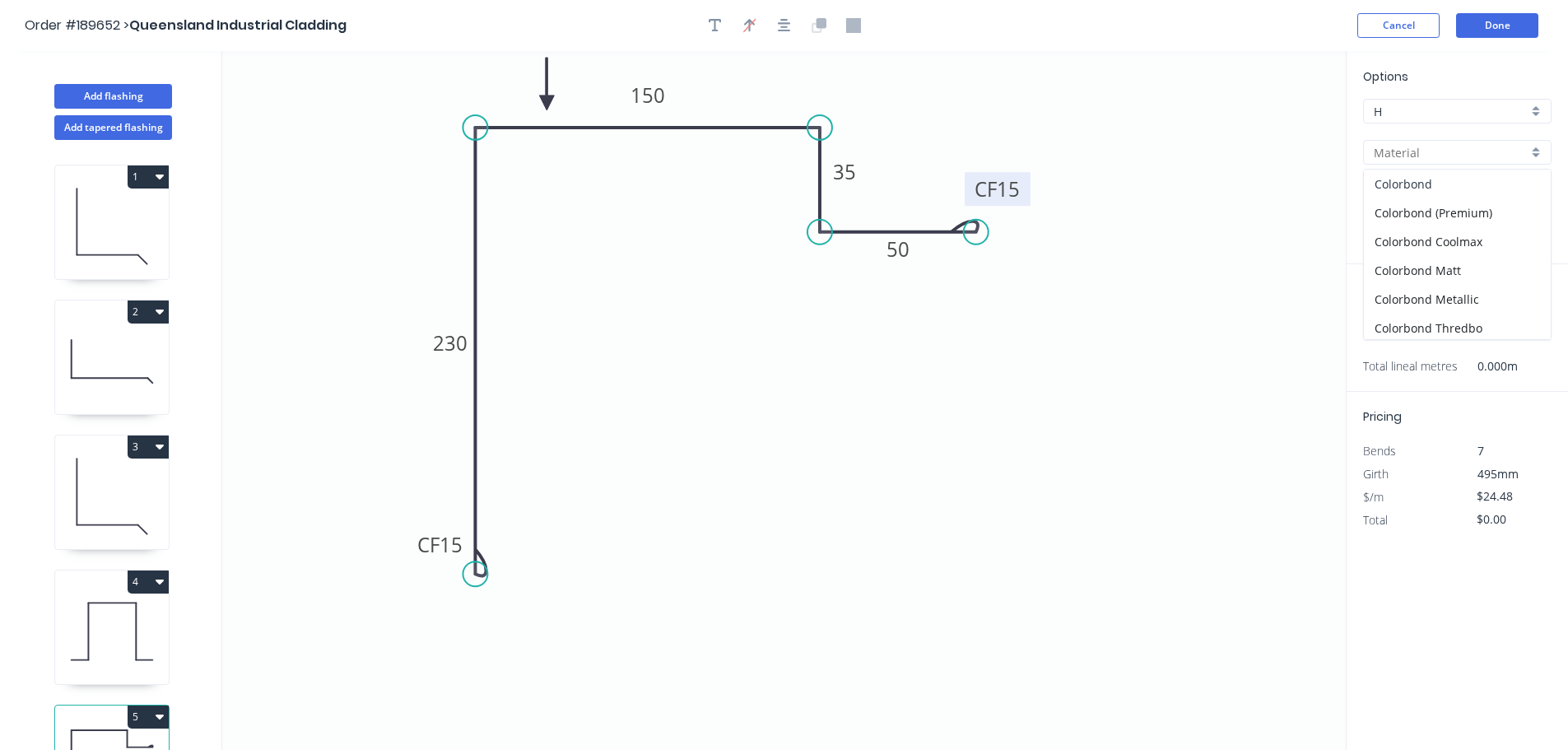
click at [1426, 184] on div "Colorbond" at bounding box center [1458, 184] width 187 height 29
type input "Colorbond"
type input "aNoColor"
type input "0.55"
type input "$17.91"
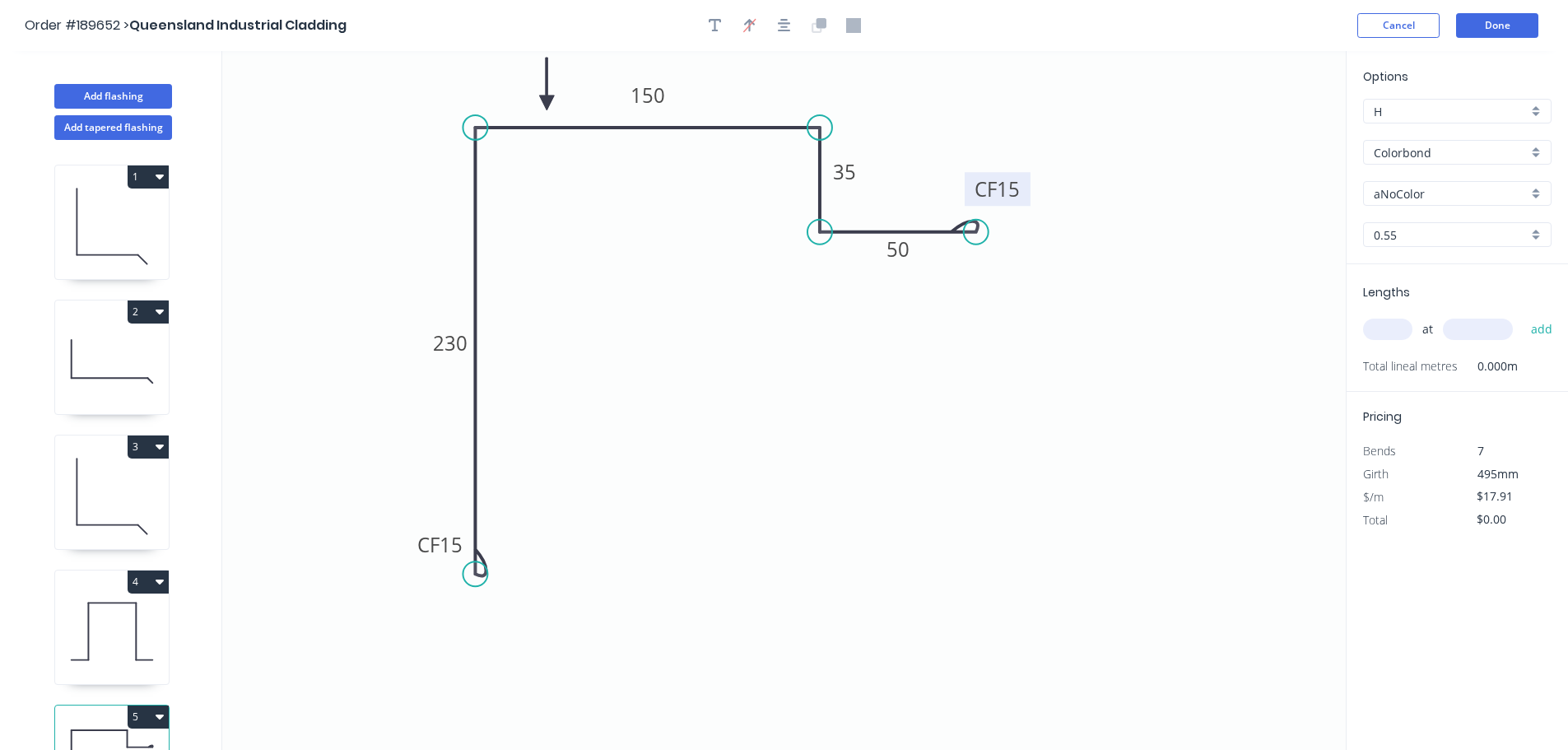
click at [1420, 196] on input "aNoColor" at bounding box center [1451, 194] width 154 height 17
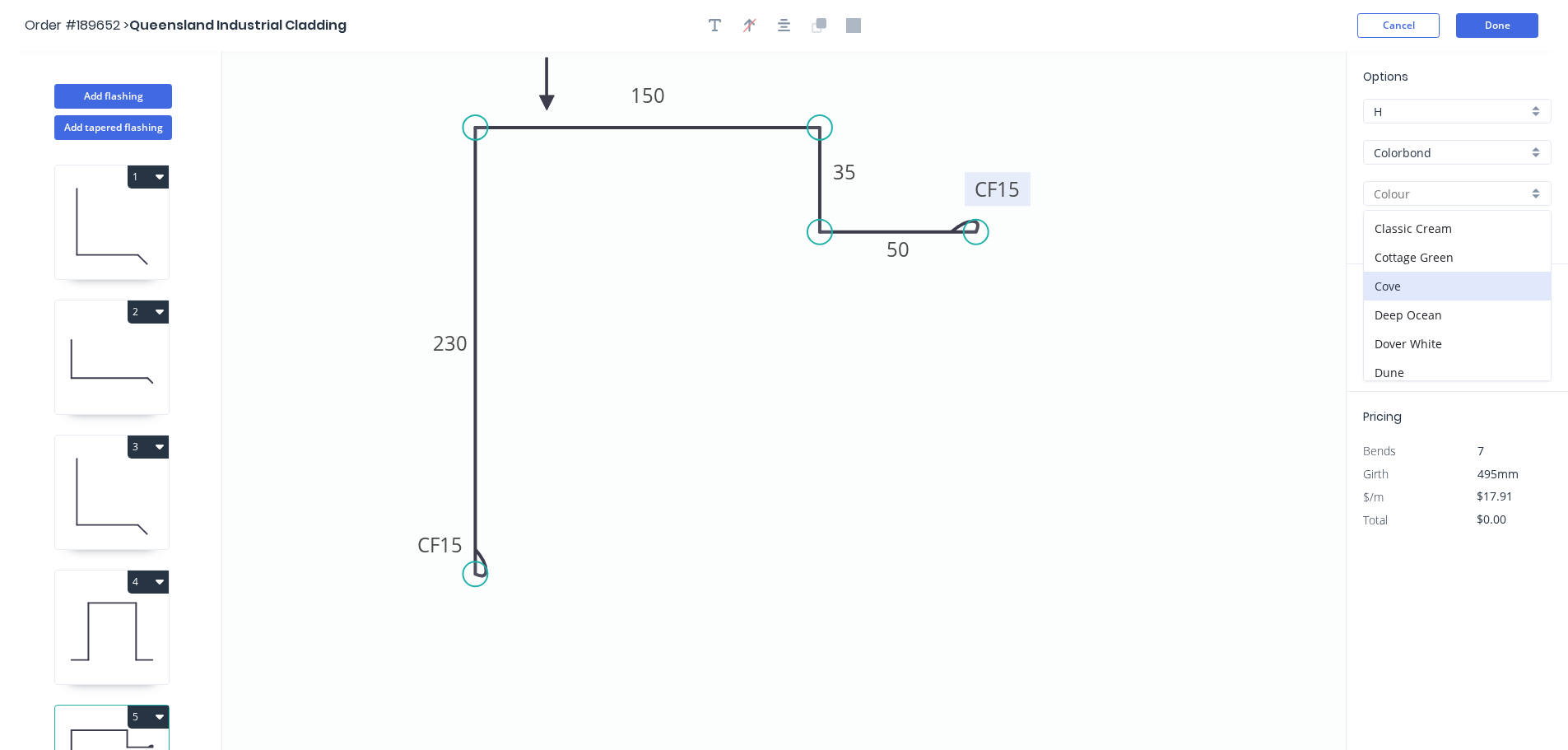
scroll to position [0, 0]
click at [1404, 361] on div "Deep Ocean" at bounding box center [1458, 369] width 187 height 29
type input "Deep Ocean"
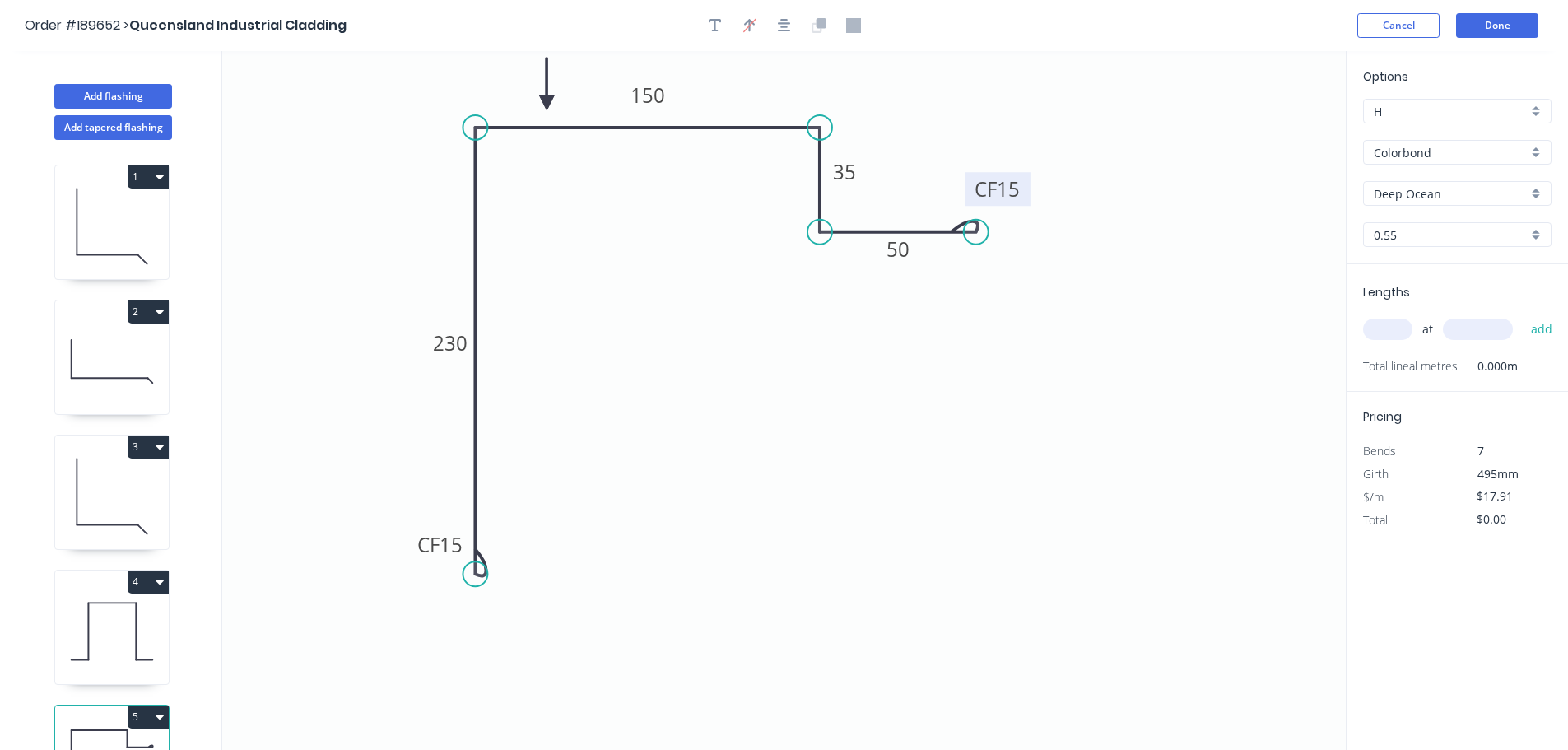
click at [1399, 338] on input "text" at bounding box center [1387, 329] width 50 height 22
type input "1"
type input "5400"
click at [1523, 316] on button "add" at bounding box center [1542, 330] width 38 height 28
type input "$96.71"
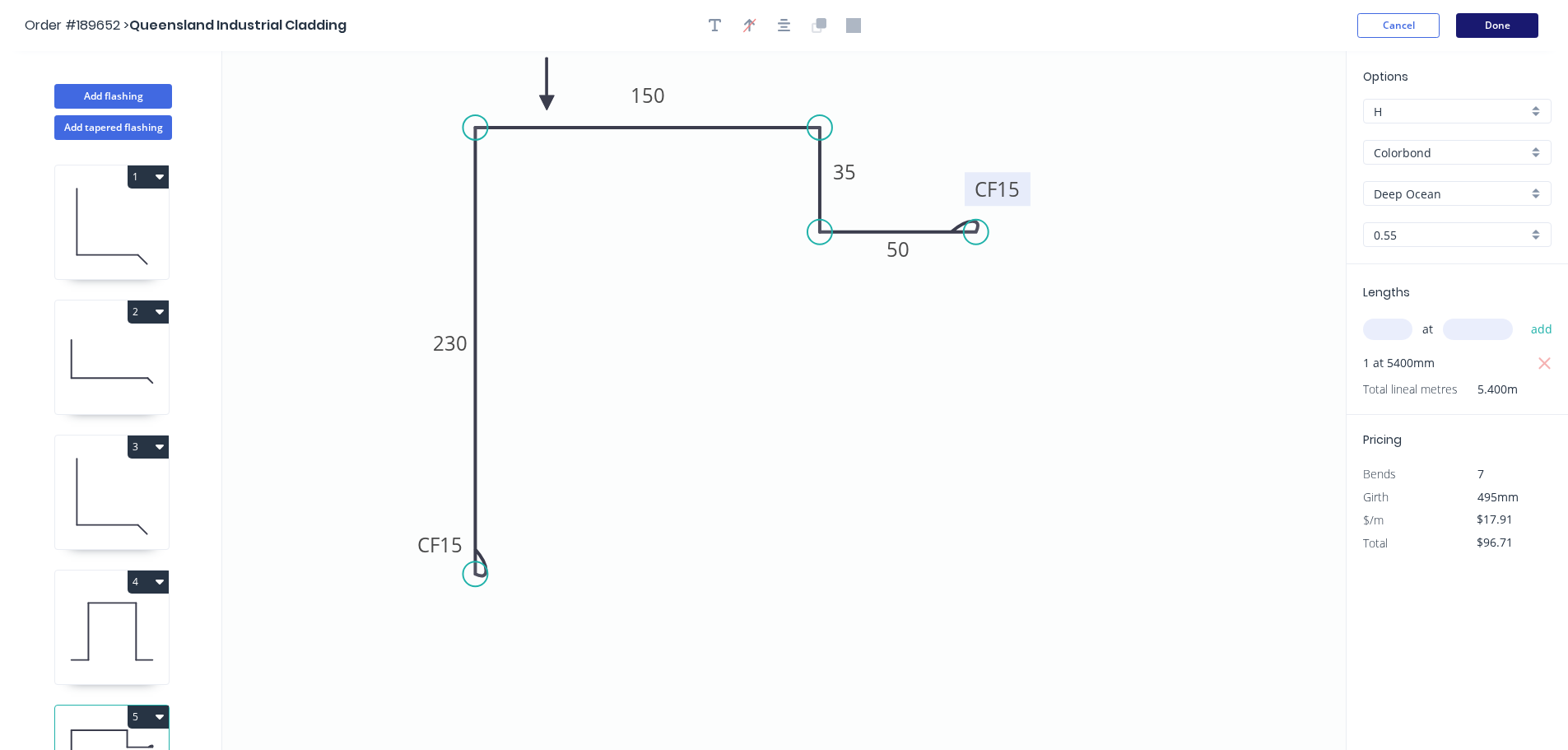
click at [1482, 13] on button "Done" at bounding box center [1498, 25] width 82 height 24
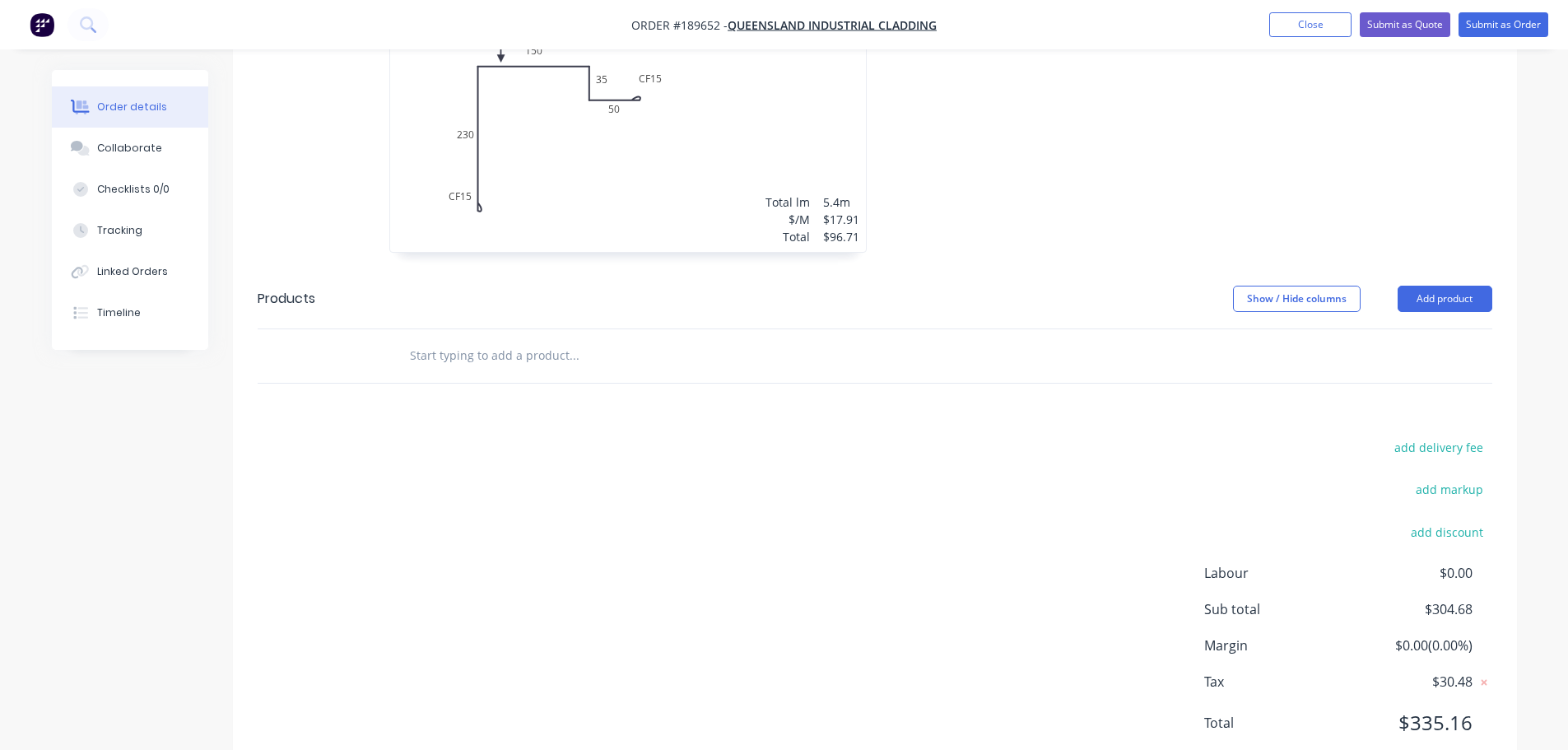
scroll to position [1184, 0]
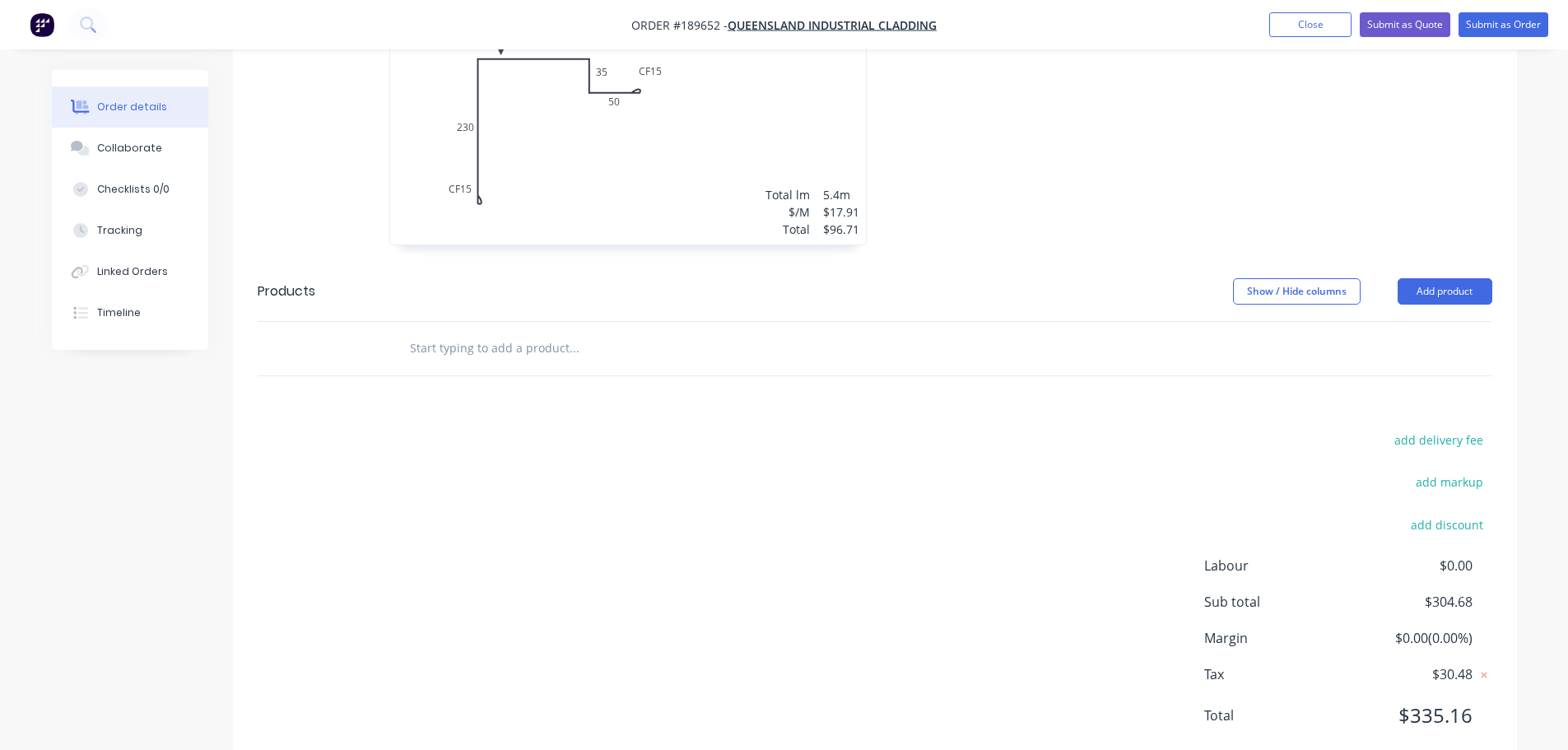
click at [1432, 268] on header "Products Show / Hide columns Add product" at bounding box center [875, 291] width 1284 height 59
click at [1445, 278] on button "Add product" at bounding box center [1444, 291] width 95 height 26
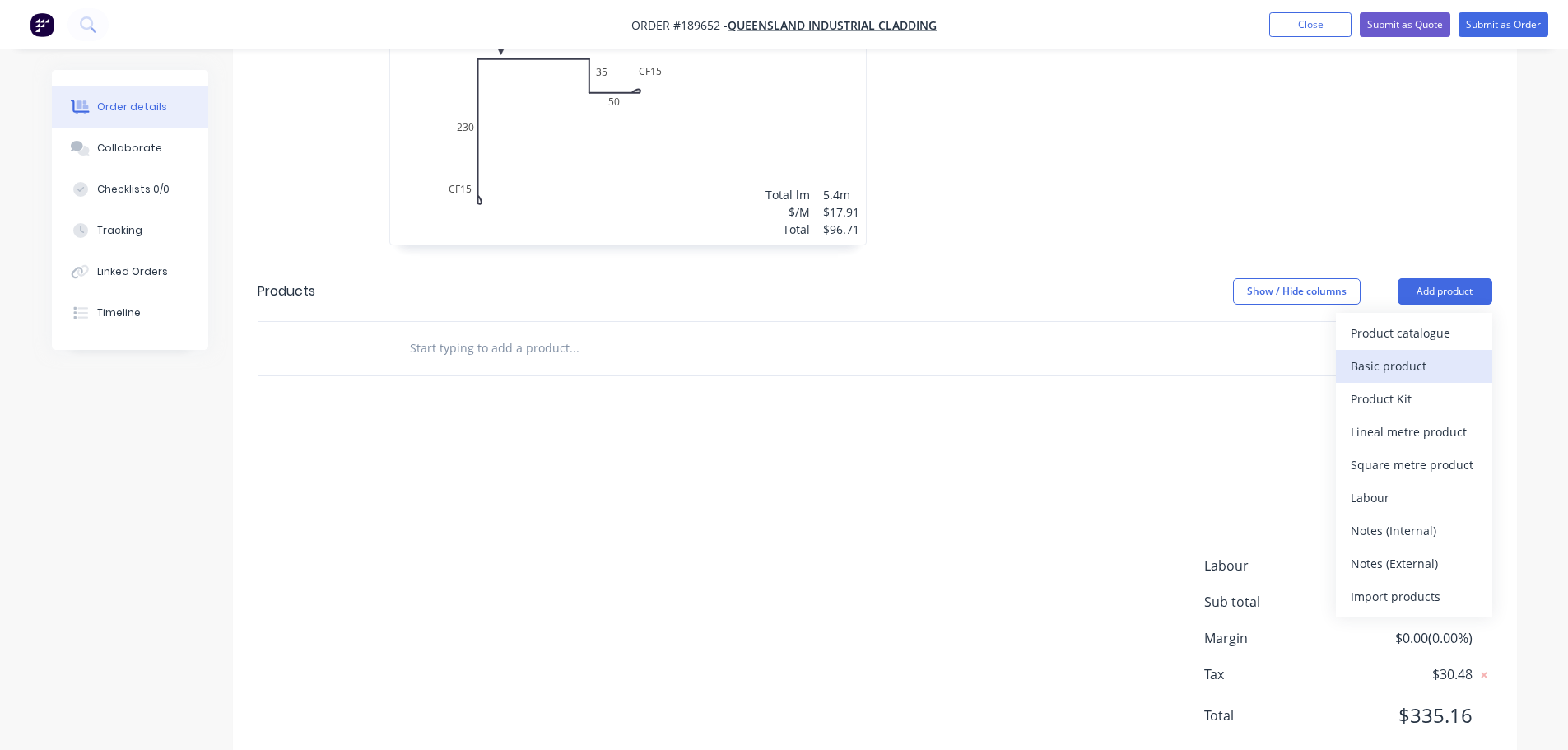
click at [1399, 354] on div "Basic product" at bounding box center [1414, 366] width 126 height 24
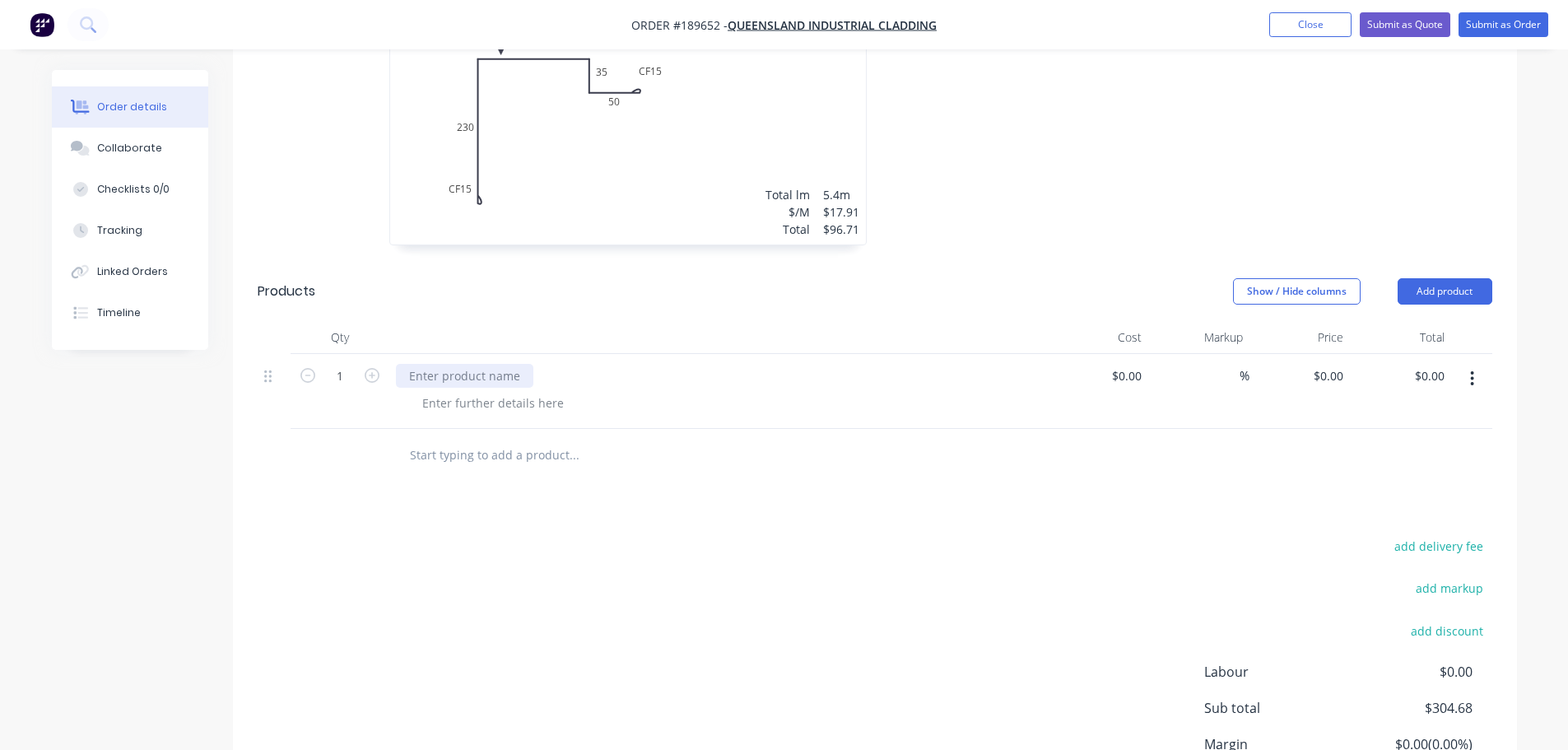
click at [497, 364] on div at bounding box center [464, 376] width 138 height 24
click at [744, 364] on div "1190x100 CROSSBNROKEN FLAT WITH CRUSH FOLD TO ALL SIDES" at bounding box center [588, 376] width 385 height 24
click at [623, 364] on div "1190x100 CROSSBNROKEN FLAT WITH CRUSH FOLD TO ALL SIDES" at bounding box center [588, 376] width 385 height 24
click at [618, 364] on div "1190x100 CROSSBNROKEN FLAT WITH CRUSH FOLD TO ALL SIDES" at bounding box center [588, 376] width 385 height 24
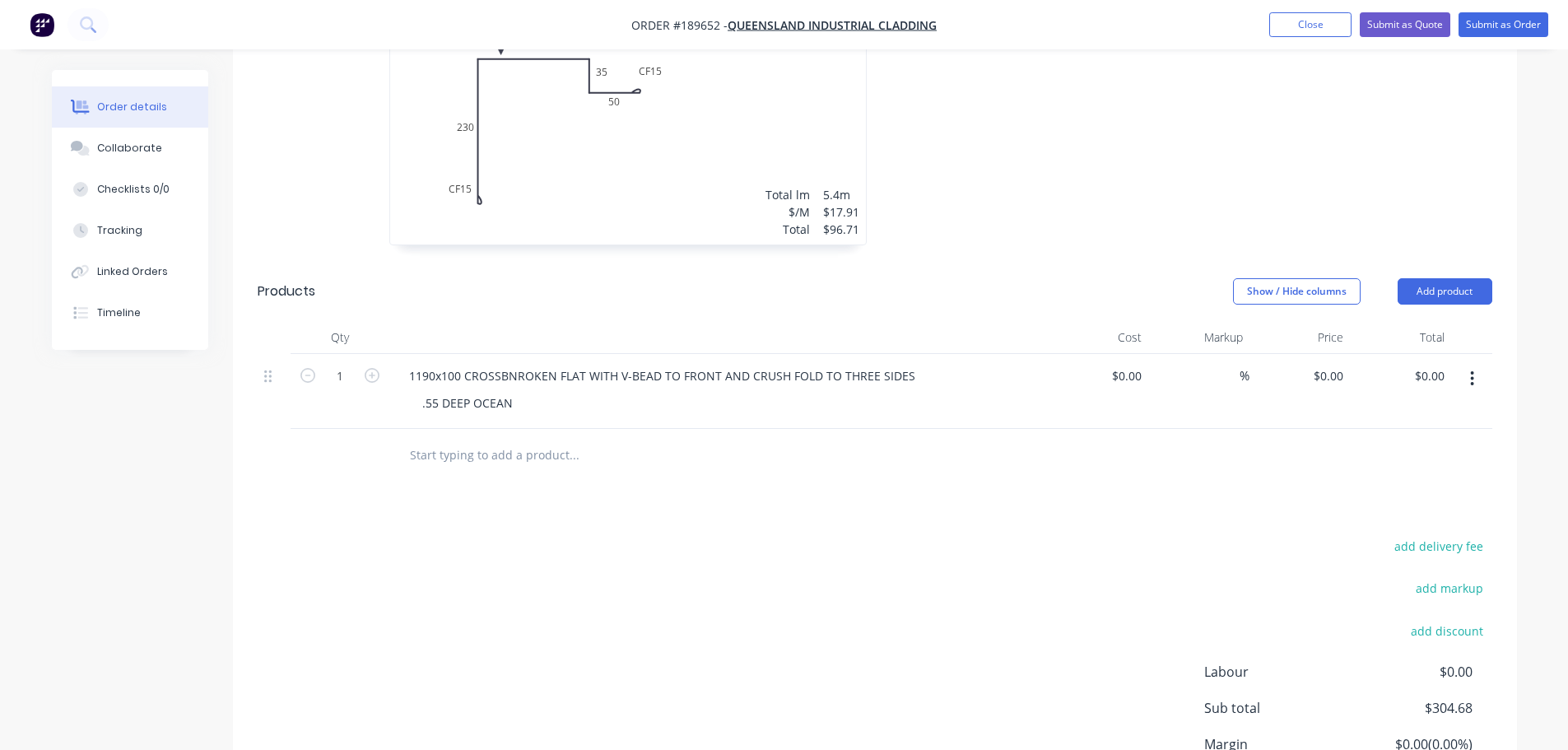
click at [1473, 372] on icon "button" at bounding box center [1473, 379] width 4 height 15
click at [1399, 410] on div "Duplicate" at bounding box center [1414, 422] width 126 height 24
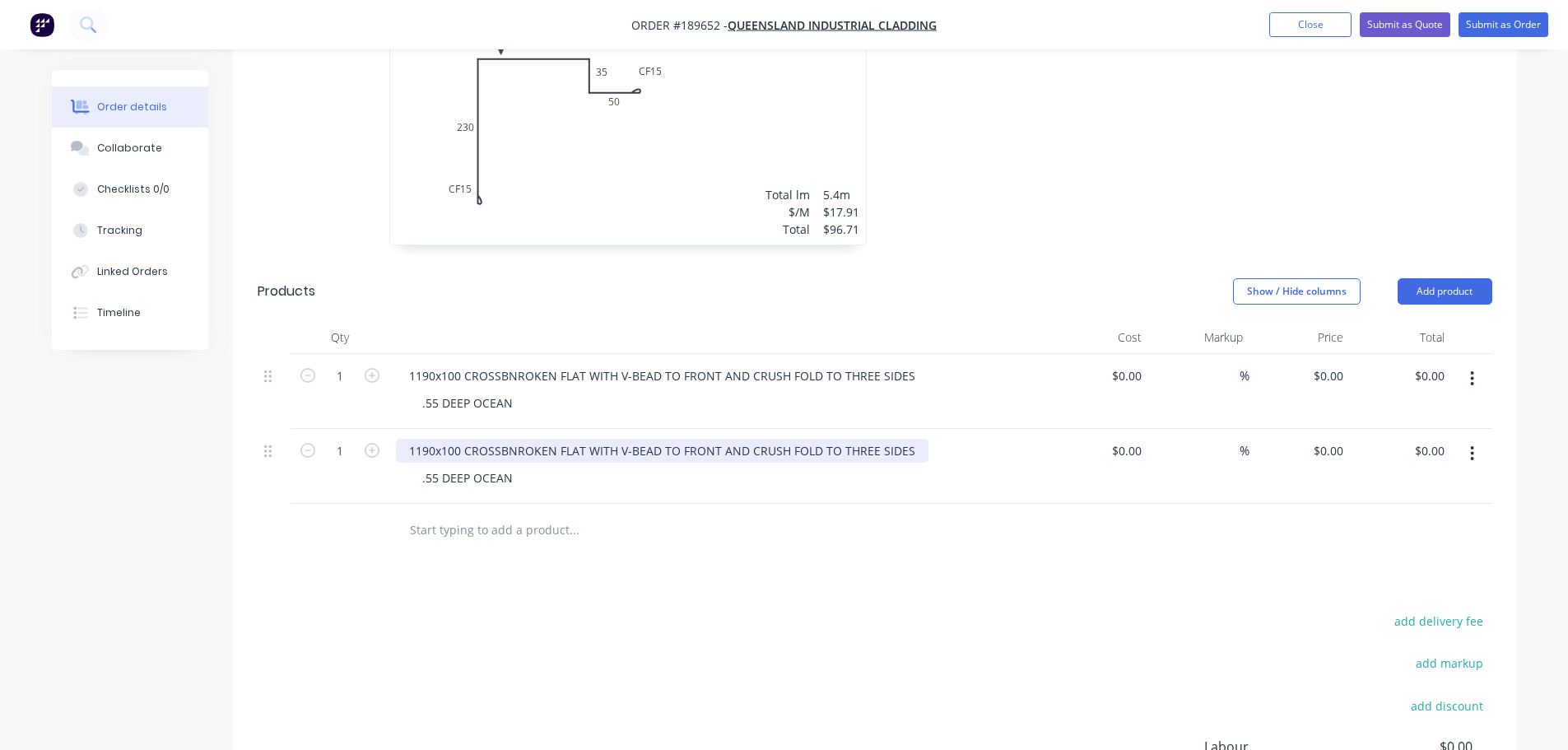
click at [428, 439] on div "1190x100 CROSSBNROKEN FLAT WITH V-BEAD TO FRONT AND CRUSH FOLD TO THREE SIDES" at bounding box center [662, 451] width 533 height 24
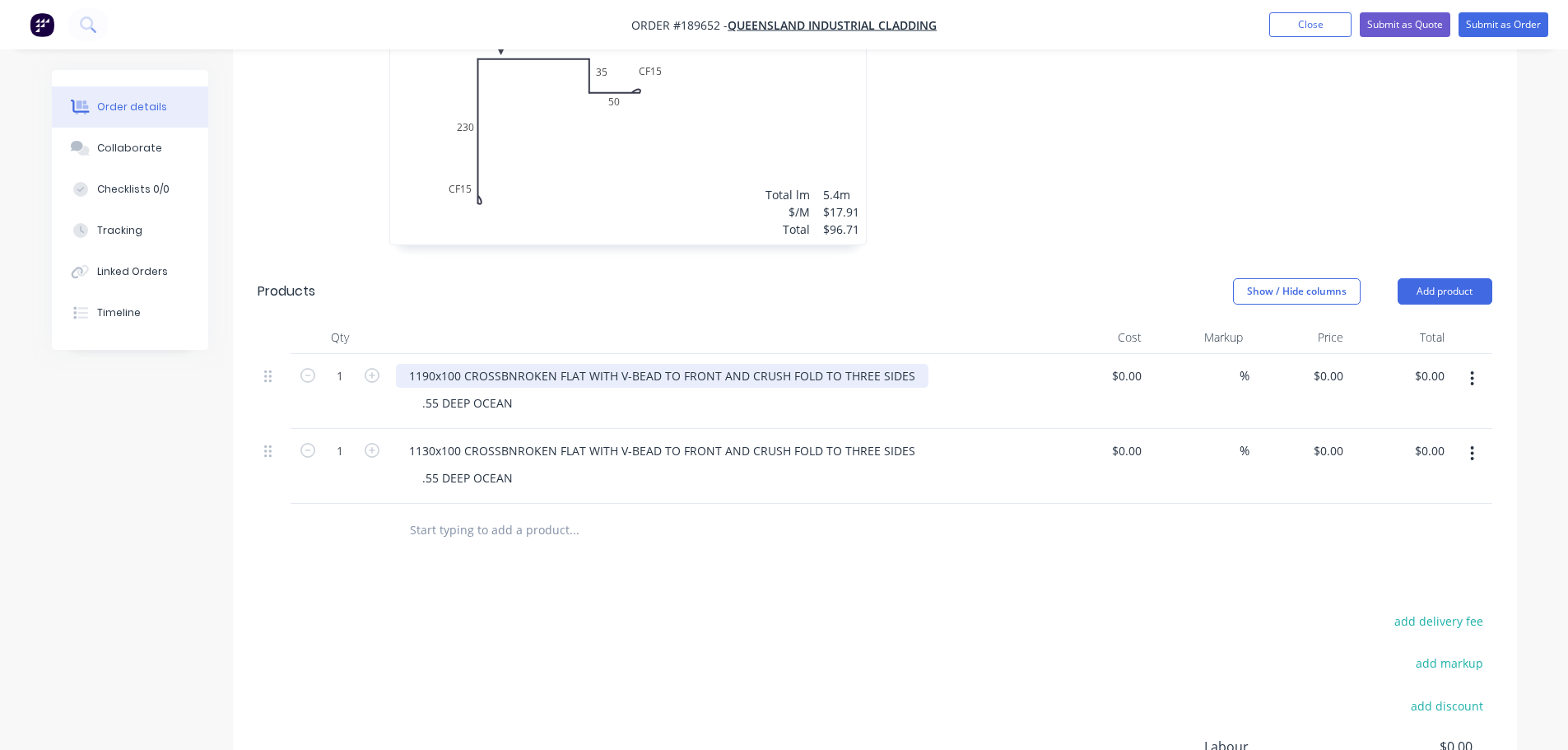
click at [454, 364] on div "1190x100 CROSSBNROKEN FLAT WITH V-BEAD TO FRONT AND CRUSH FOLD TO THREE SIDES" at bounding box center [662, 376] width 533 height 24
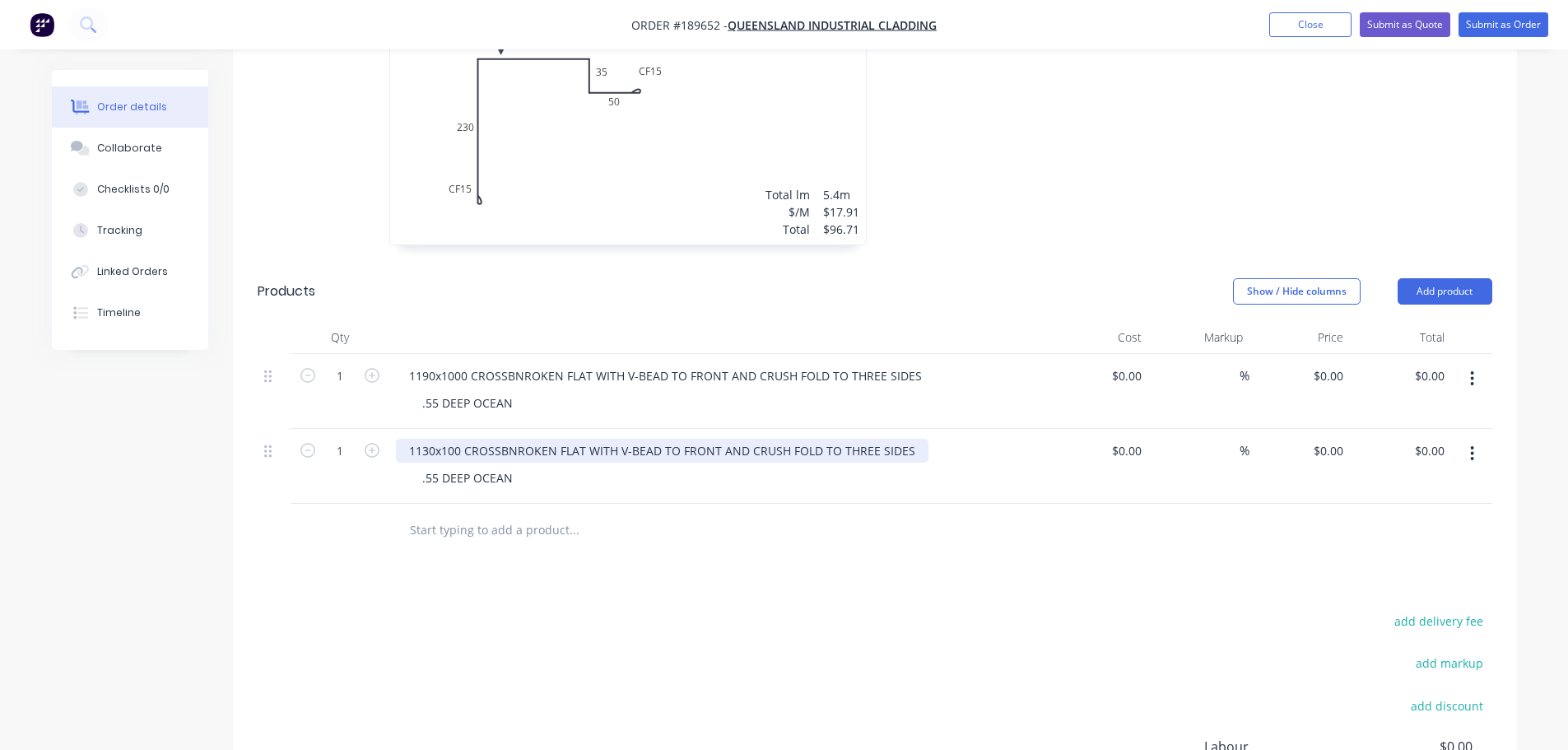
click at [454, 439] on div "1130x100 CROSSBNROKEN FLAT WITH V-BEAD TO FRONT AND CRUSH FOLD TO THREE SIDES" at bounding box center [662, 451] width 533 height 24
click at [1484, 439] on button "button" at bounding box center [1472, 454] width 38 height 30
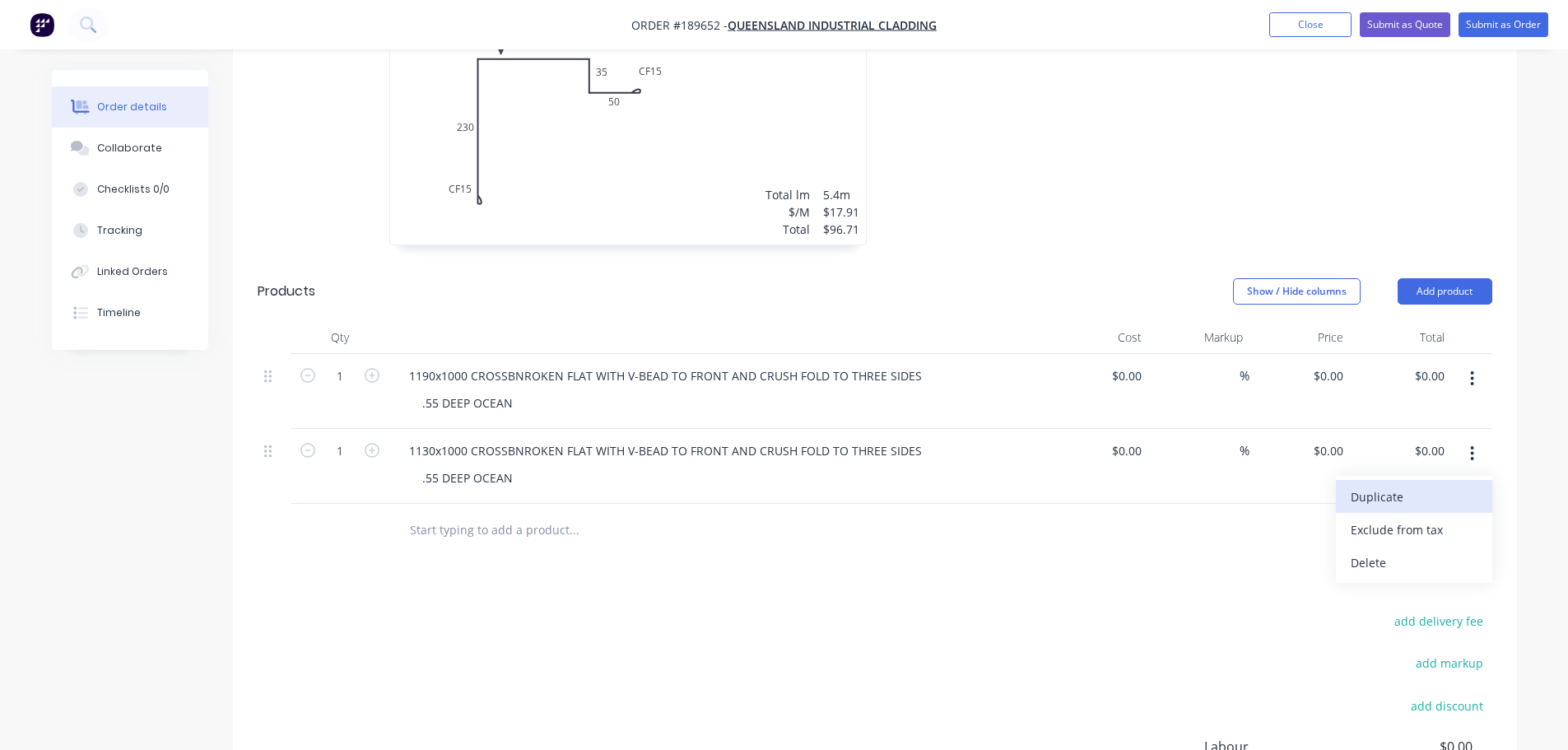
click at [1390, 485] on div "Duplicate" at bounding box center [1414, 497] width 126 height 24
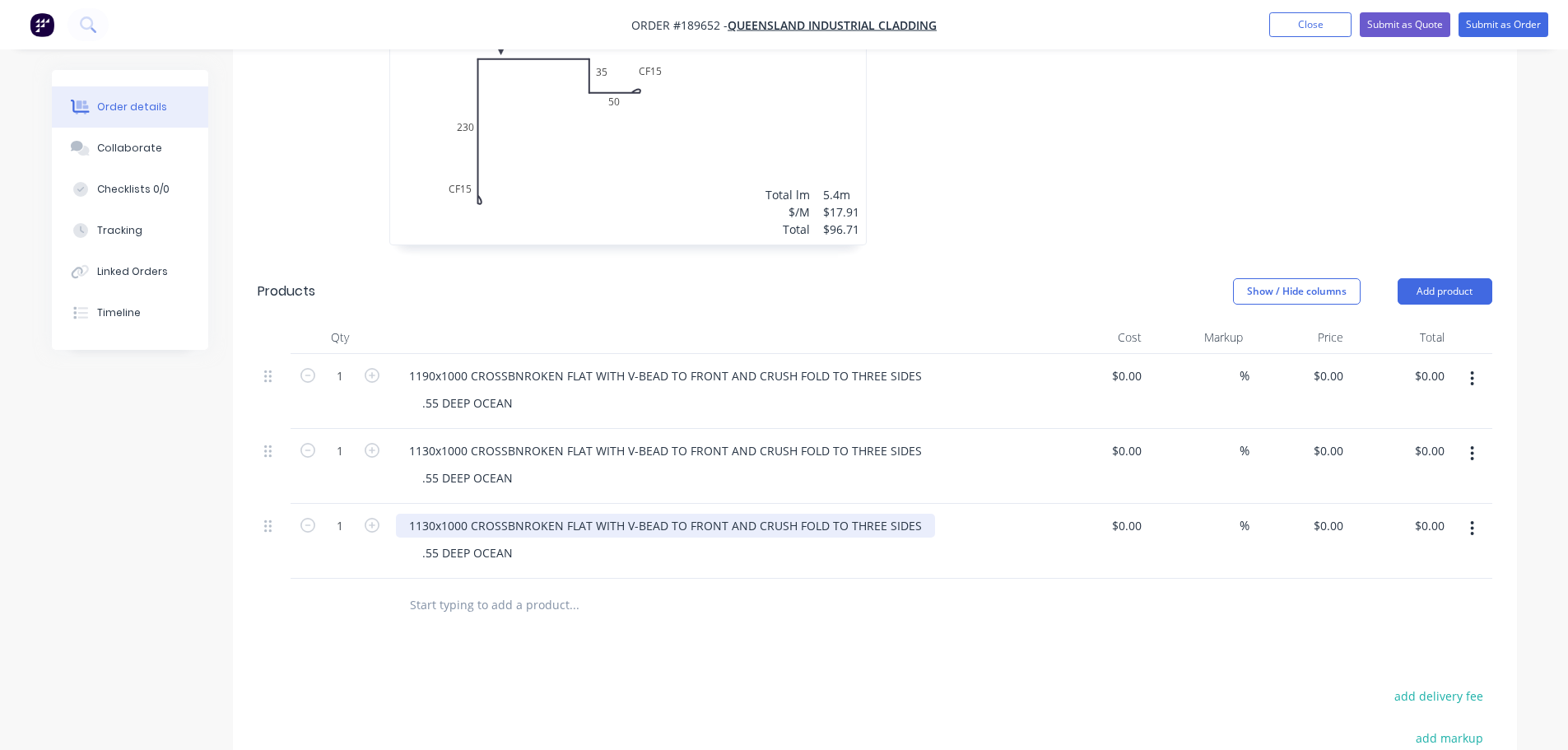
click at [427, 514] on div "1130x1000 CROSSBNROKEN FLAT WITH V-BEAD TO FRONT AND CRUSH FOLD TO THREE SIDES" at bounding box center [666, 526] width 539 height 24
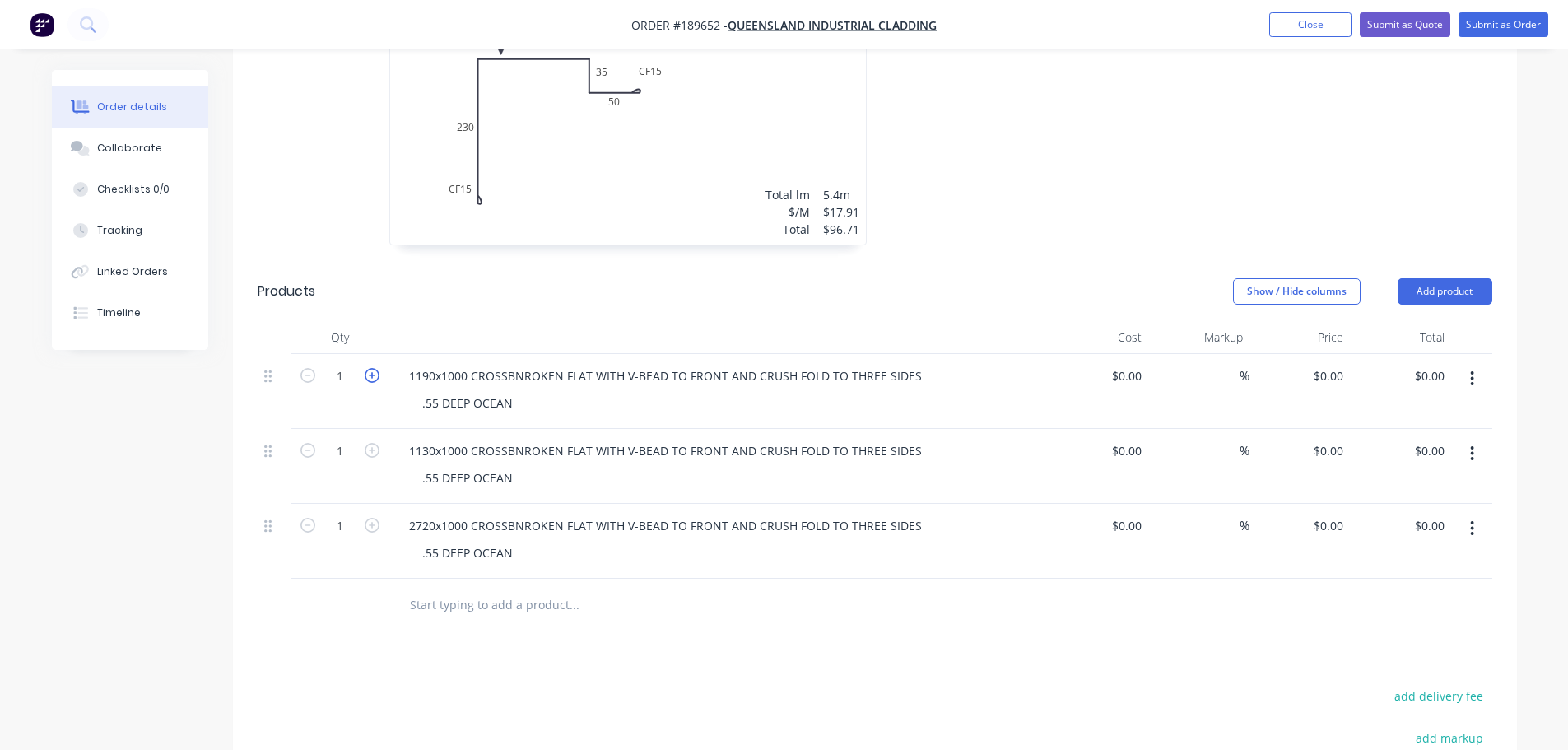
click at [365, 368] on icon "button" at bounding box center [373, 375] width 15 height 15
click at [368, 368] on icon "button" at bounding box center [373, 375] width 15 height 15
type input "3"
click at [366, 437] on form "1" at bounding box center [340, 449] width 85 height 24
click at [374, 443] on icon "button" at bounding box center [373, 450] width 15 height 15
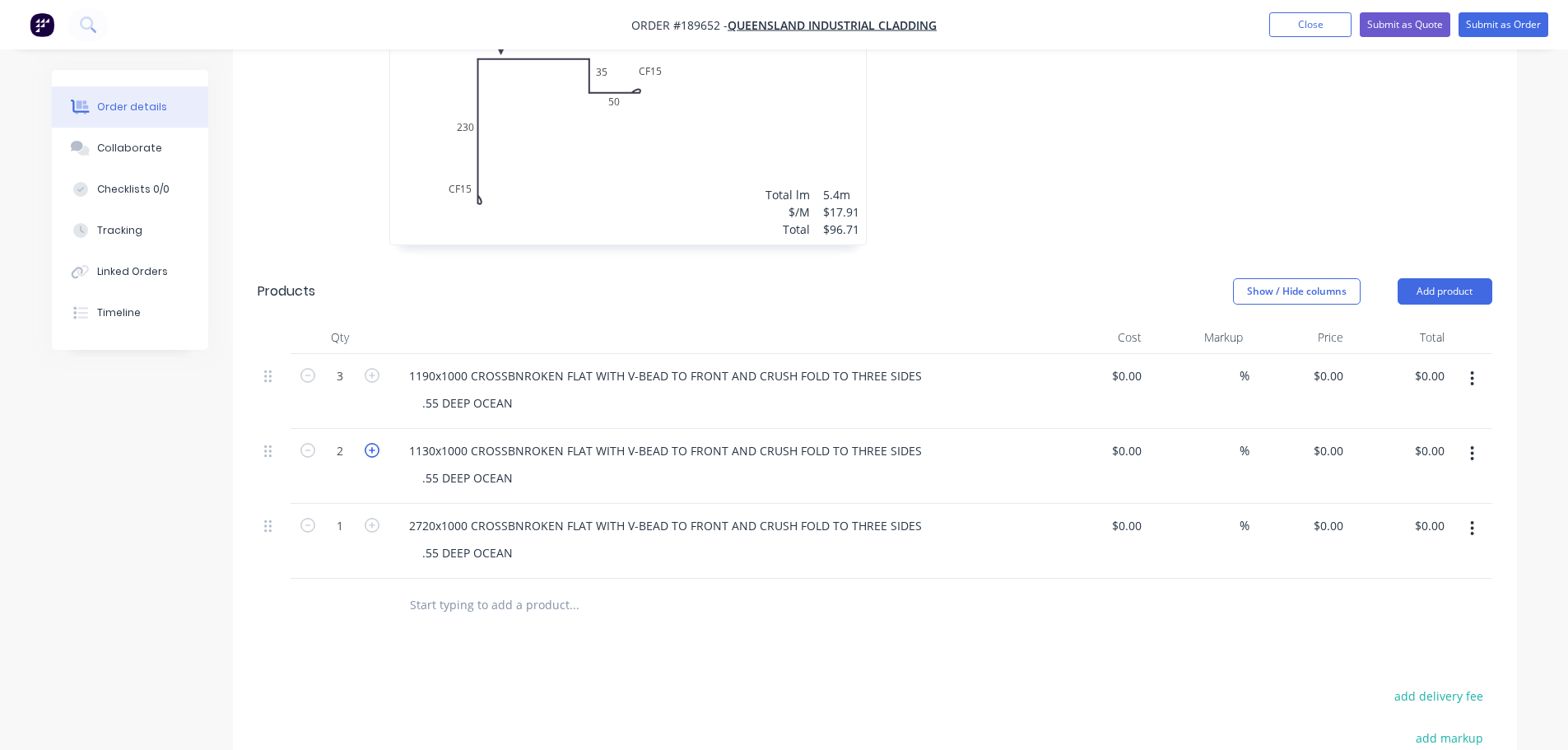
click at [374, 443] on icon "button" at bounding box center [373, 450] width 15 height 15
click at [366, 443] on icon "button" at bounding box center [373, 450] width 15 height 15
type input "5"
click at [369, 518] on icon "button" at bounding box center [373, 525] width 15 height 15
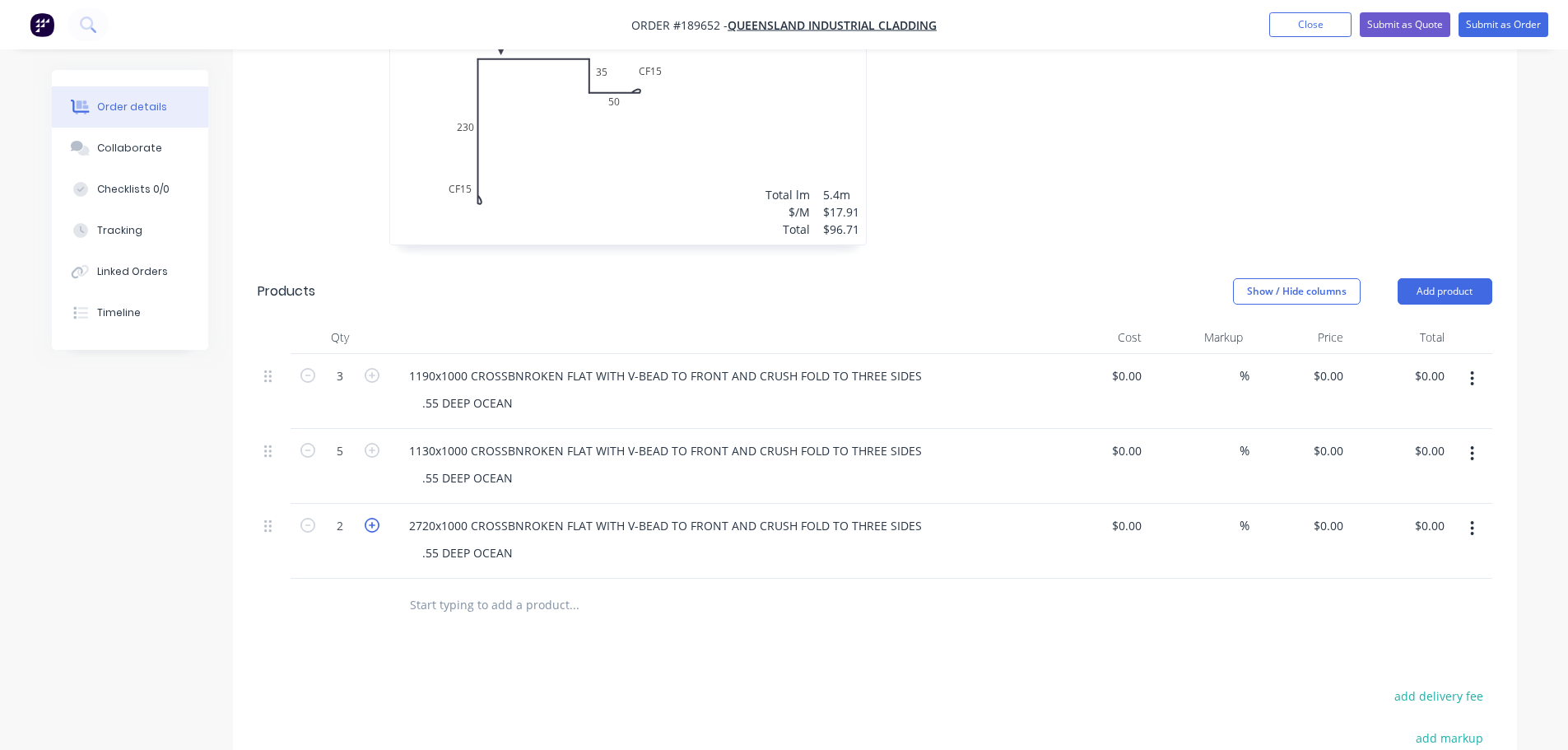
type input "2"
click at [528, 278] on div "Show / Hide columns Add product" at bounding box center [1005, 291] width 973 height 26
click at [1434, 278] on button "Add product" at bounding box center [1444, 291] width 95 height 26
click at [1415, 321] on div "Product catalogue" at bounding box center [1414, 333] width 126 height 24
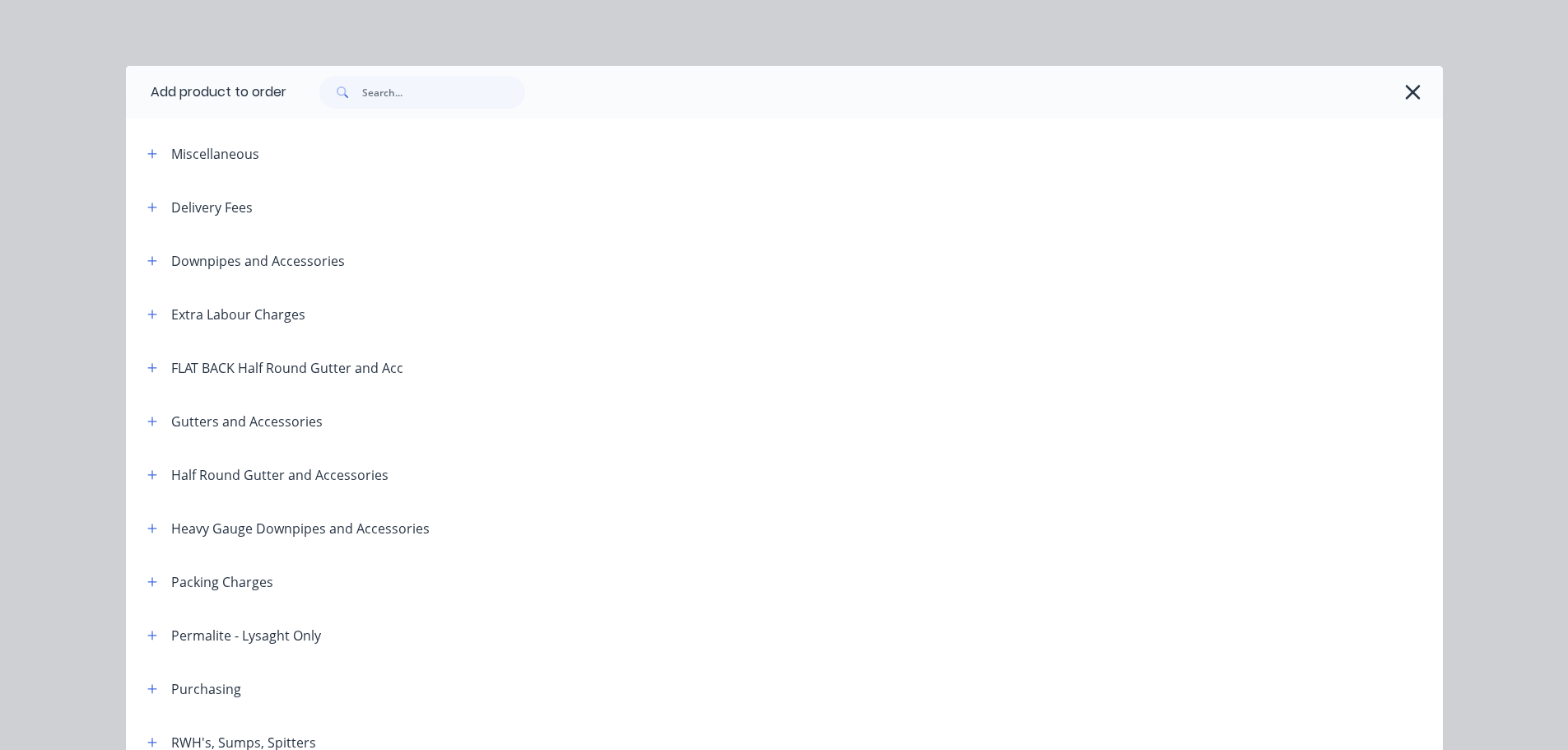
drag, startPoint x: 154, startPoint y: 209, endPoint x: 254, endPoint y: 232, distance: 102.6
click at [154, 210] on button "button" at bounding box center [153, 207] width 21 height 21
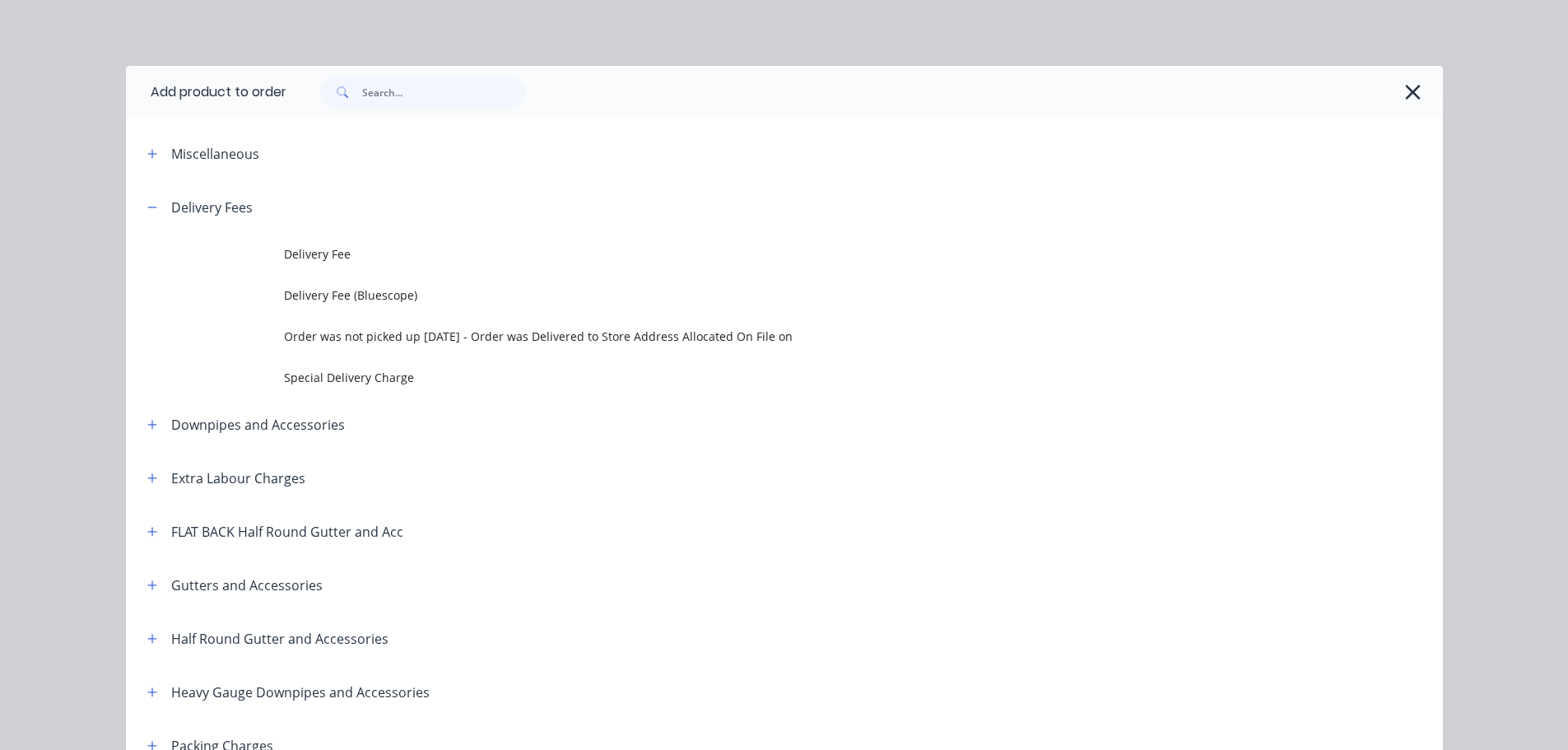
click at [360, 263] on span "Delivery Fee" at bounding box center [747, 254] width 927 height 17
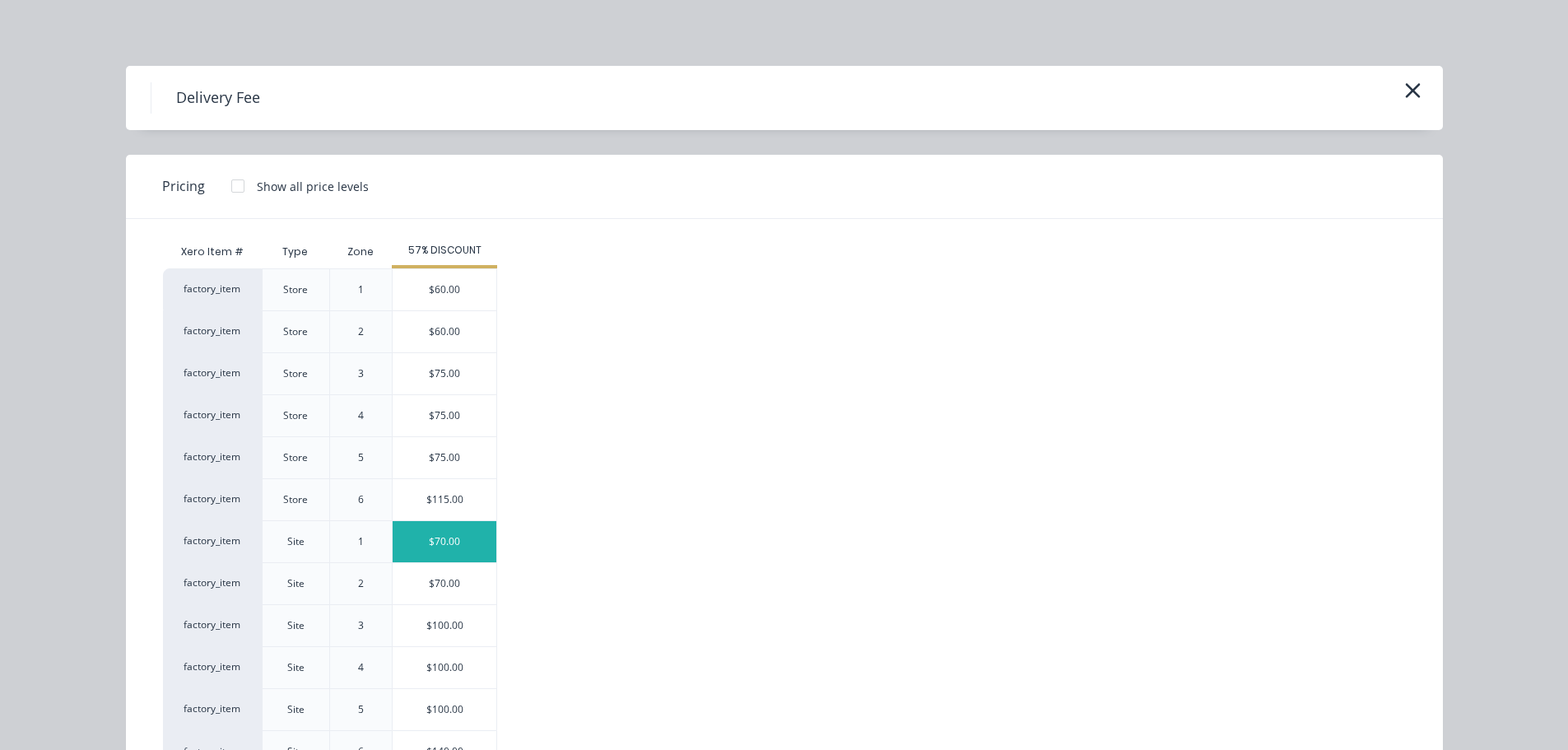
click at [441, 536] on div "$70.00" at bounding box center [445, 542] width 104 height 41
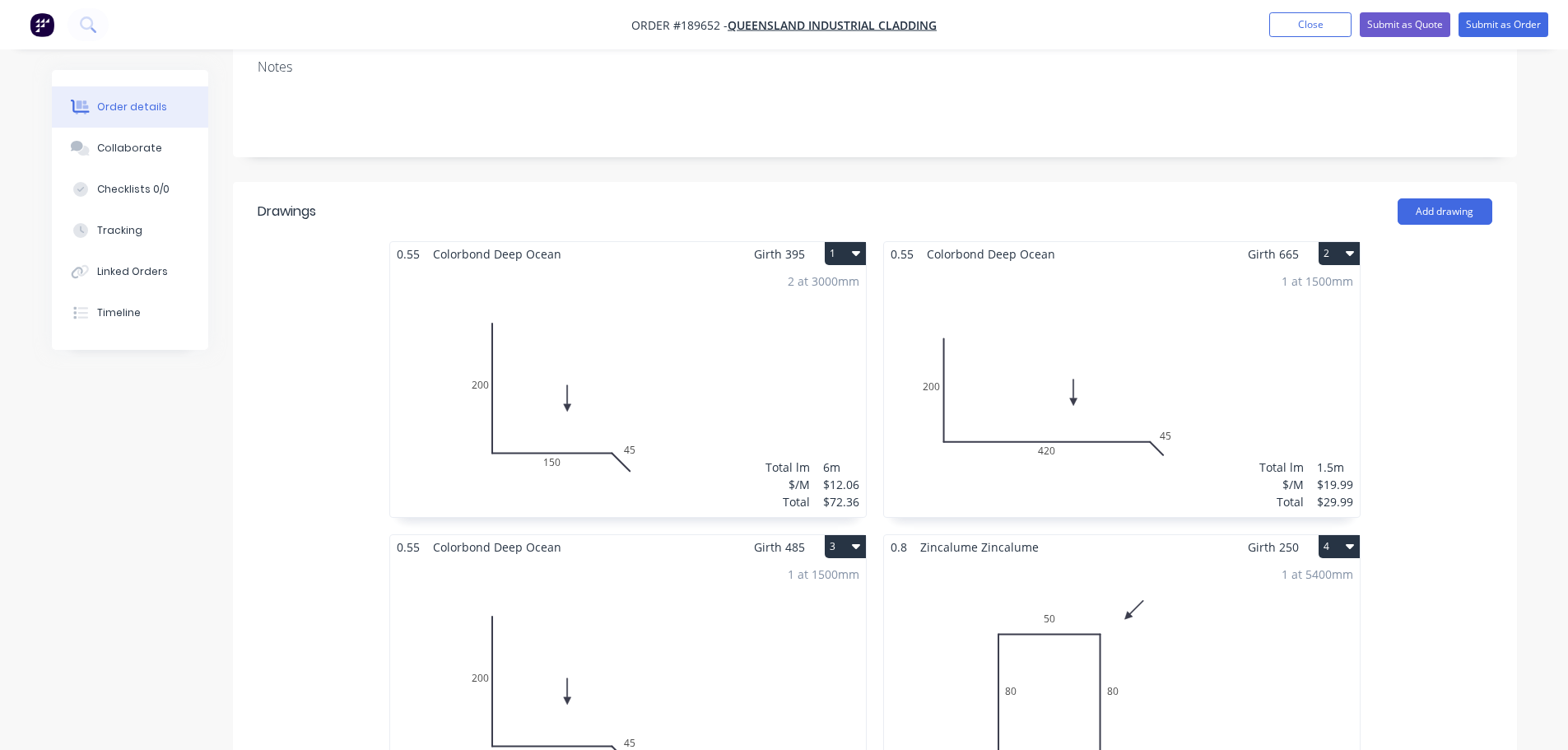
scroll to position [390, 0]
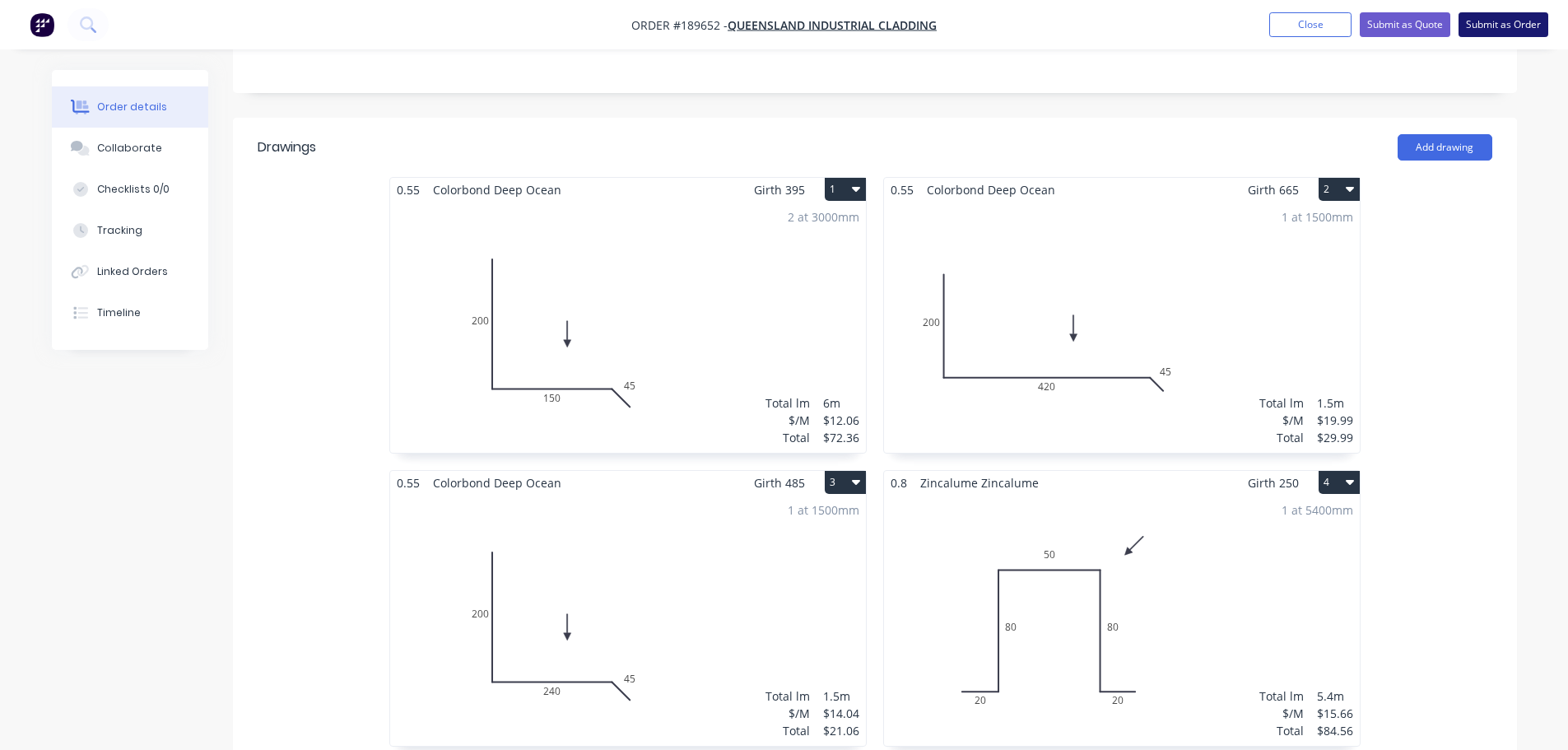
click at [1513, 32] on button "Submit as Order" at bounding box center [1504, 24] width 90 height 24
type input "$70.00"
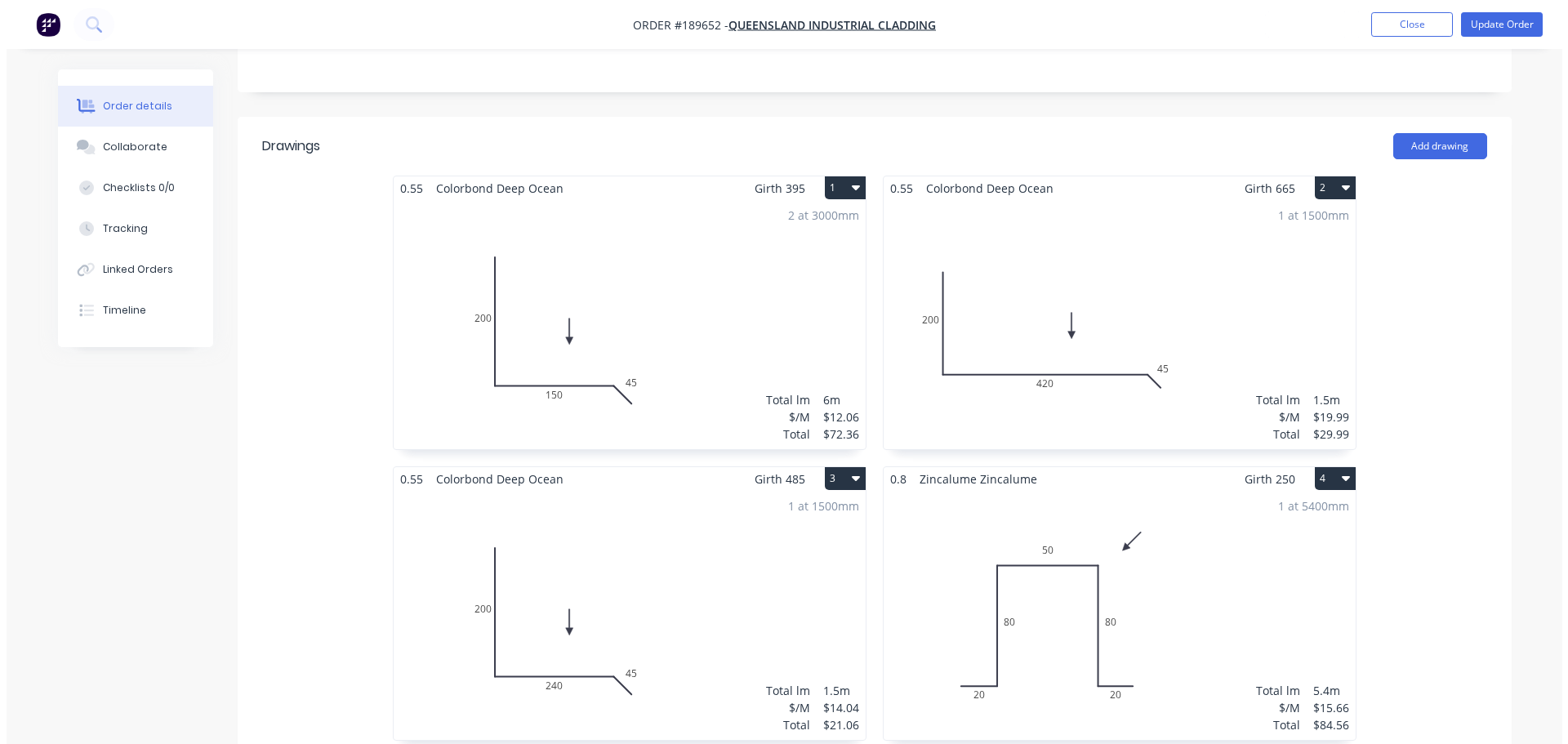
scroll to position [0, 0]
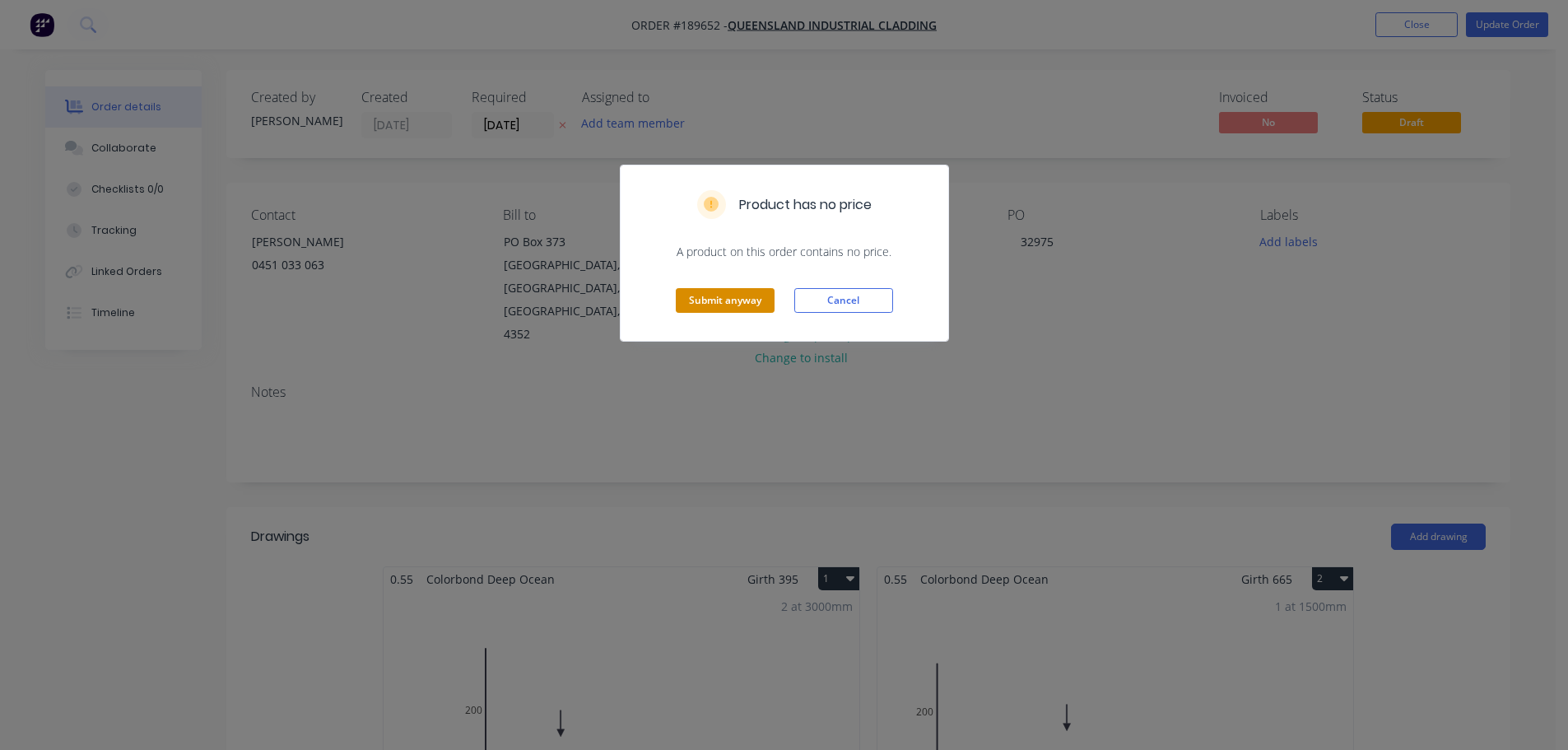
click at [714, 297] on button "Submit anyway" at bounding box center [725, 301] width 99 height 24
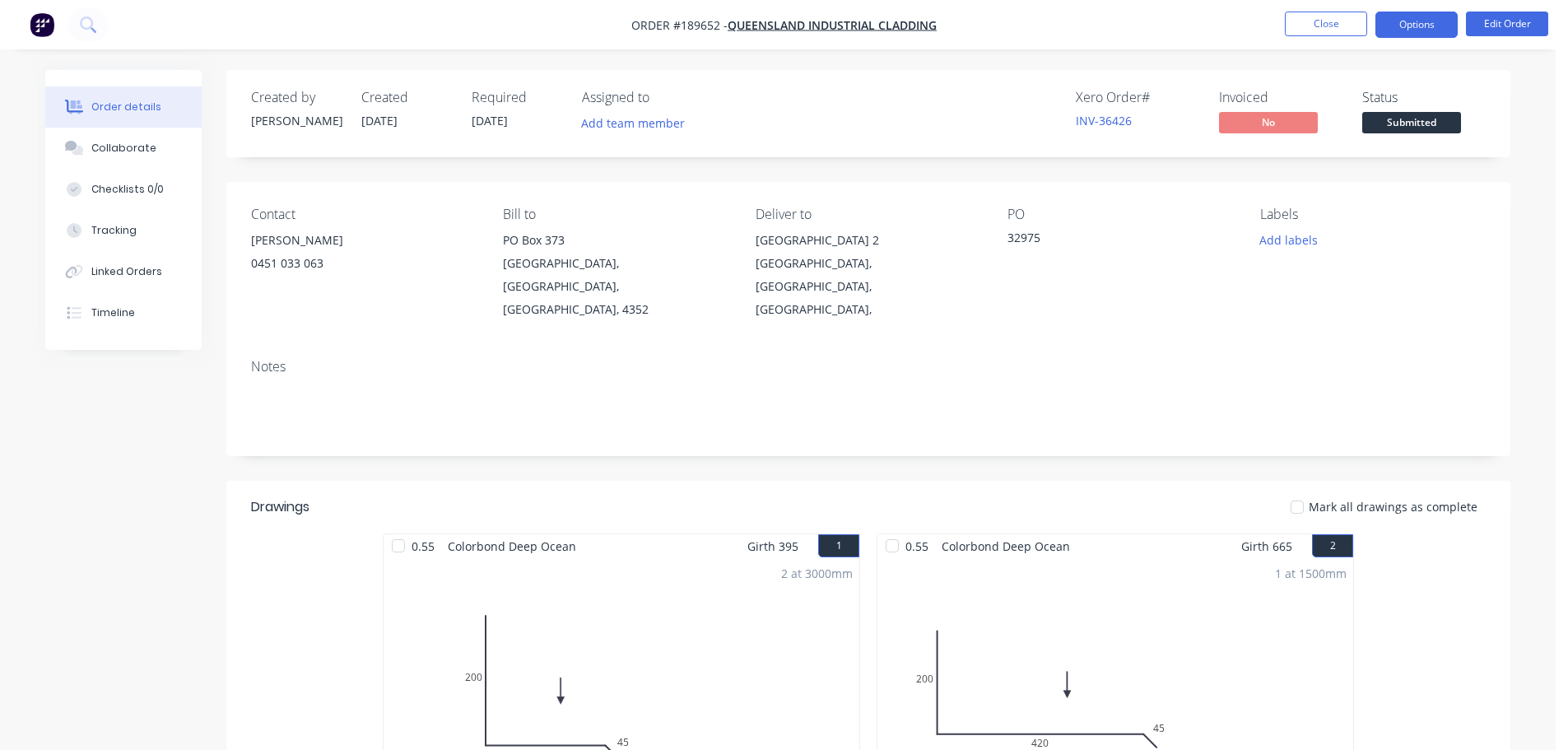
click at [1419, 26] on button "Options" at bounding box center [1417, 24] width 82 height 26
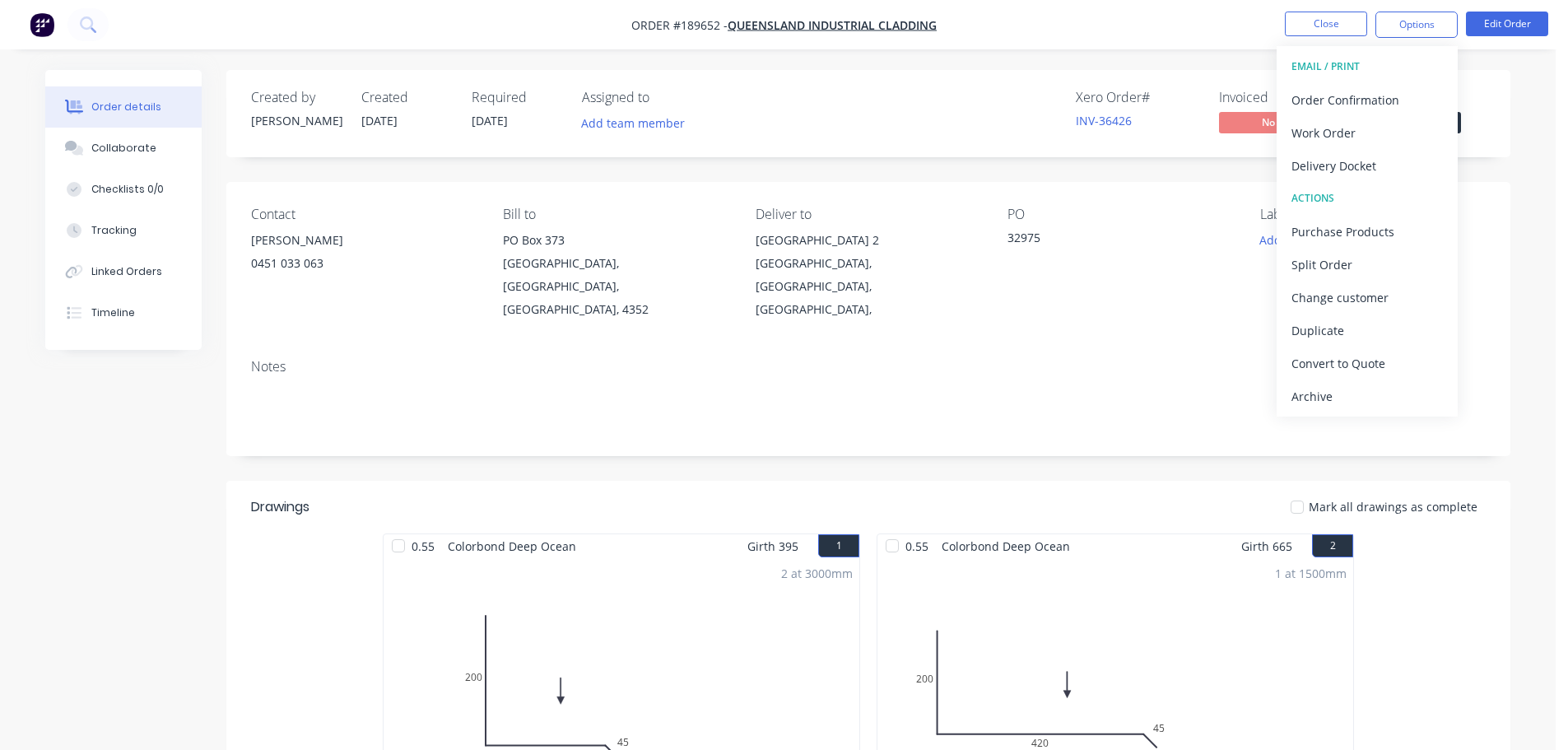
click at [1349, 127] on div "Work Order" at bounding box center [1368, 133] width 152 height 24
click at [1337, 159] on div "Without pricing" at bounding box center [1368, 166] width 152 height 24
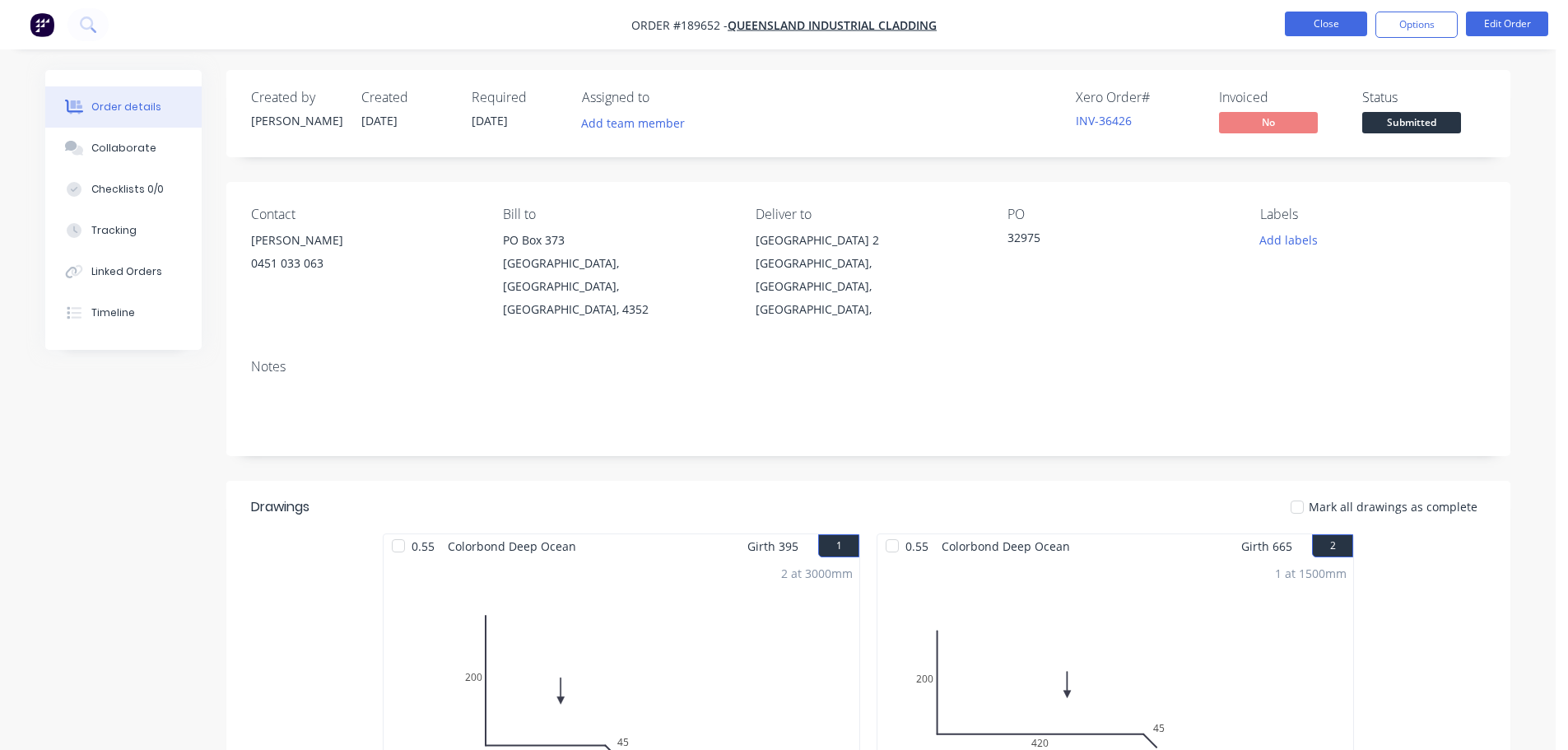
click at [1314, 17] on button "Close" at bounding box center [1326, 23] width 82 height 24
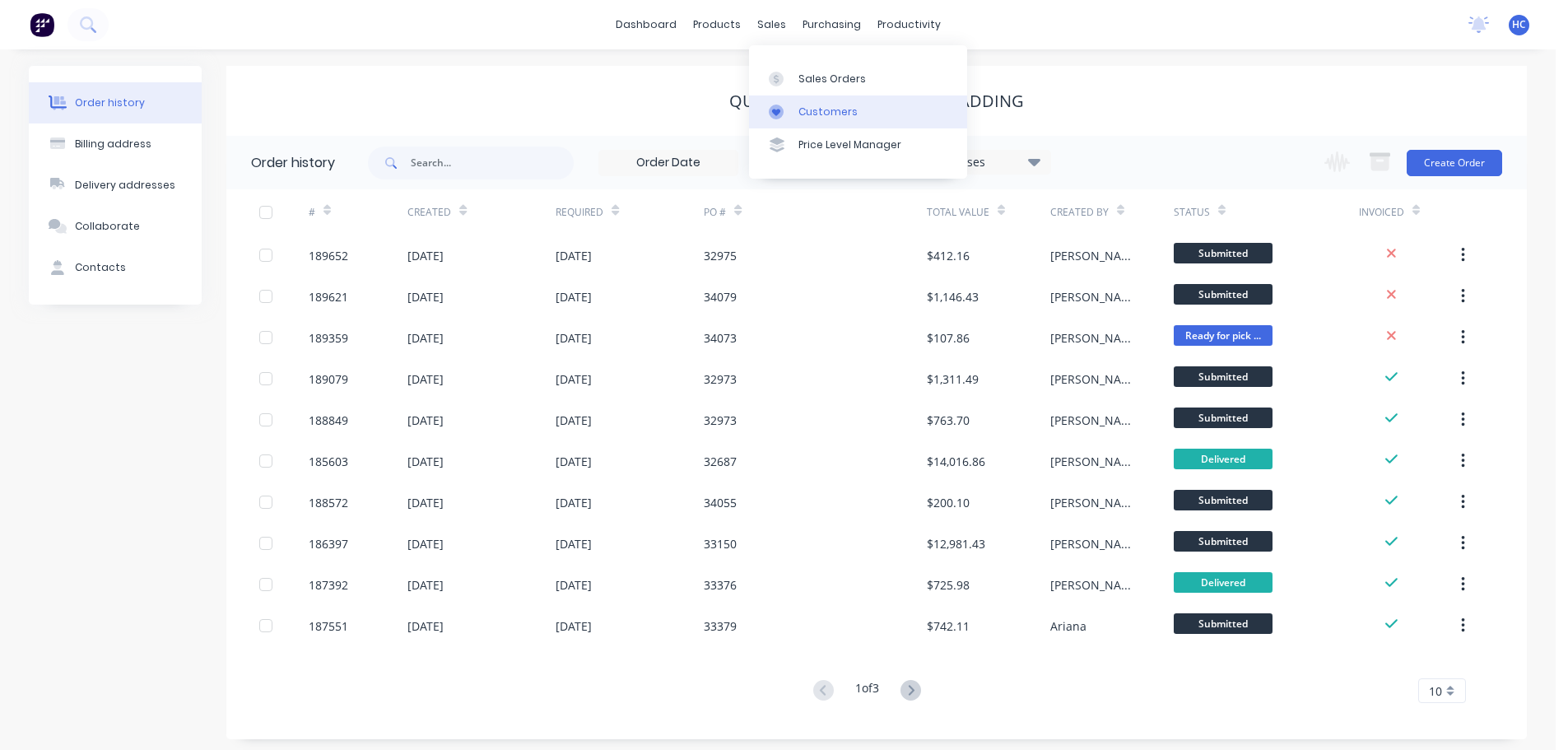
click at [817, 106] on div "Customers" at bounding box center [828, 112] width 59 height 15
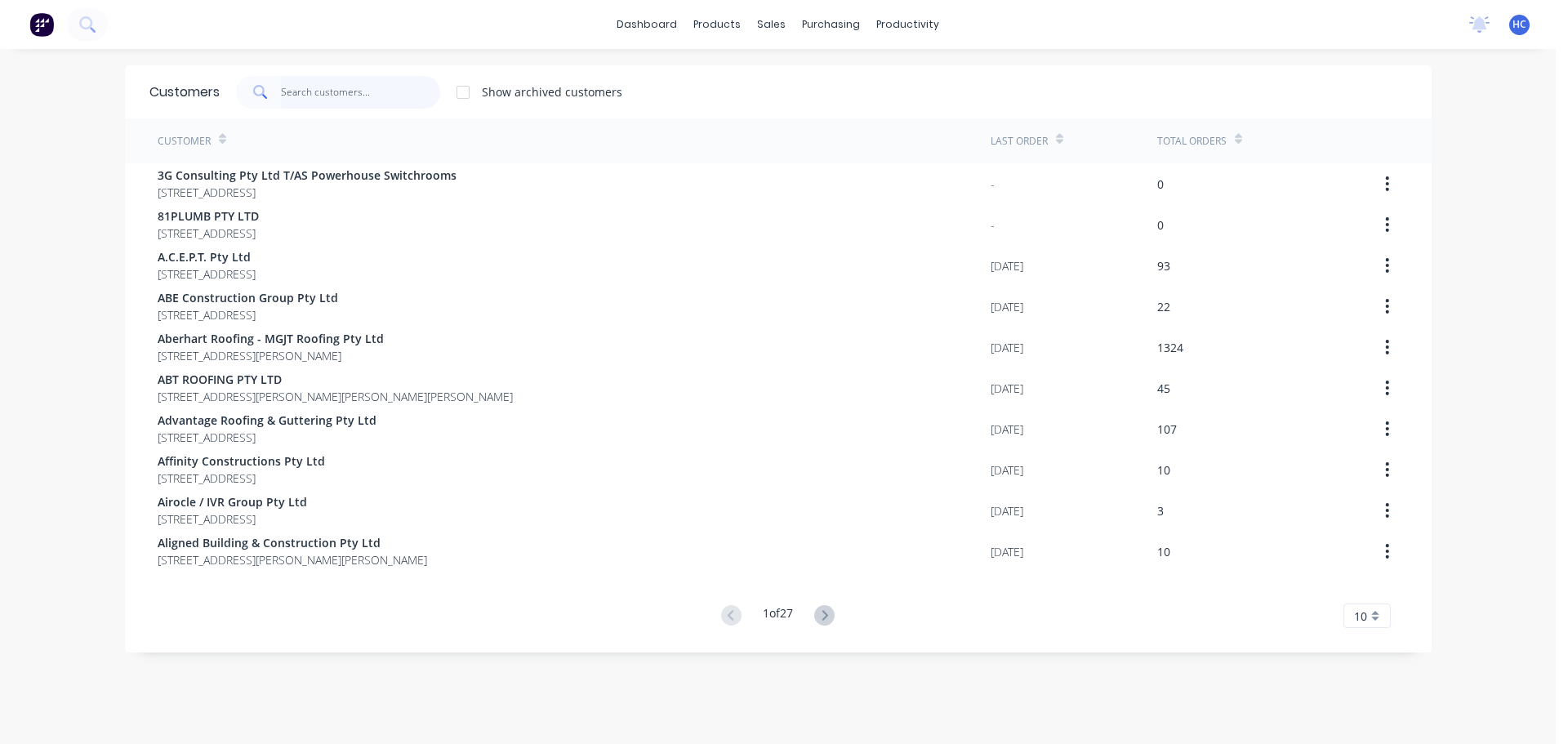
click at [355, 85] on input "text" at bounding box center [361, 92] width 160 height 33
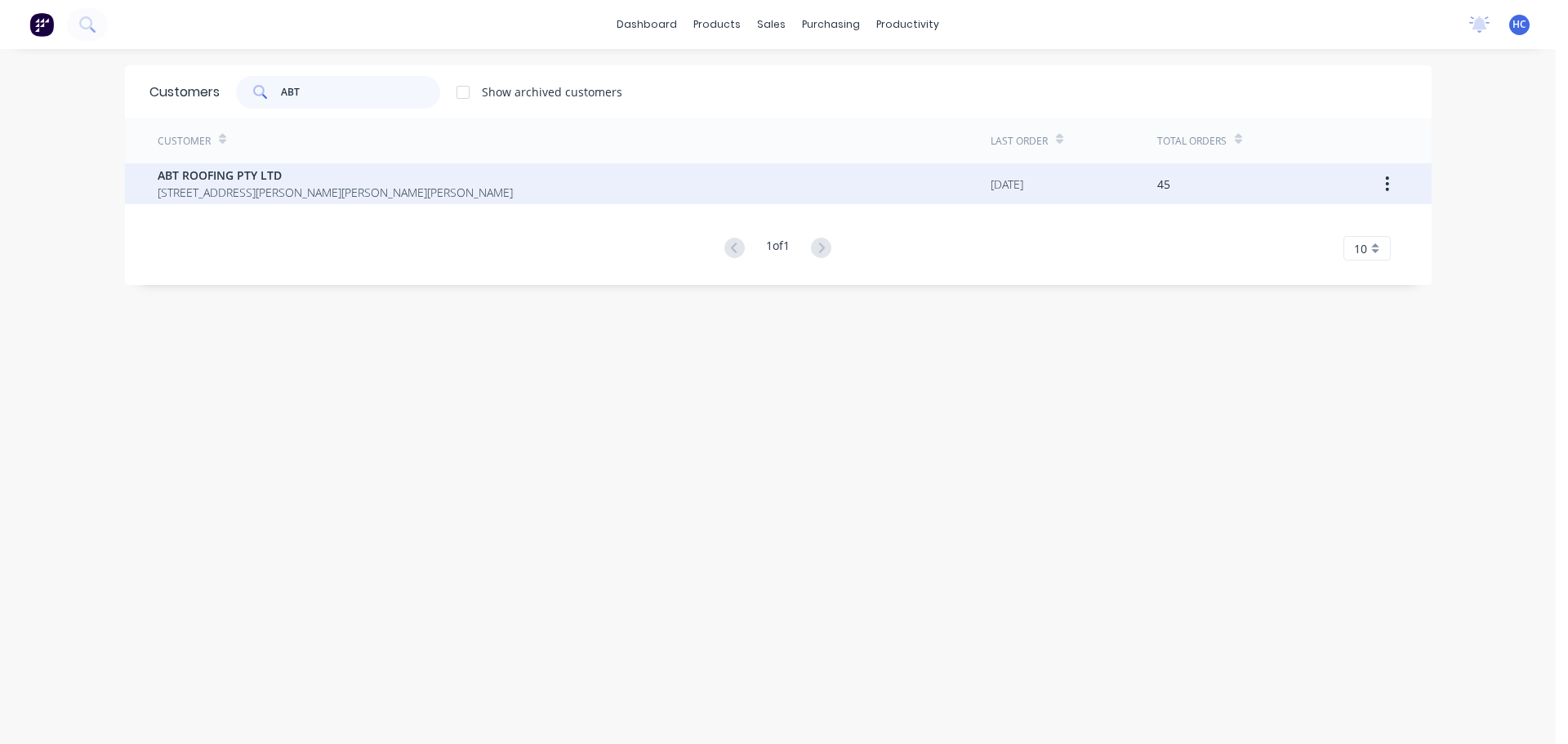
type input "ABT"
click at [281, 182] on span "ABT ROOFING PTY LTD" at bounding box center [335, 175] width 356 height 17
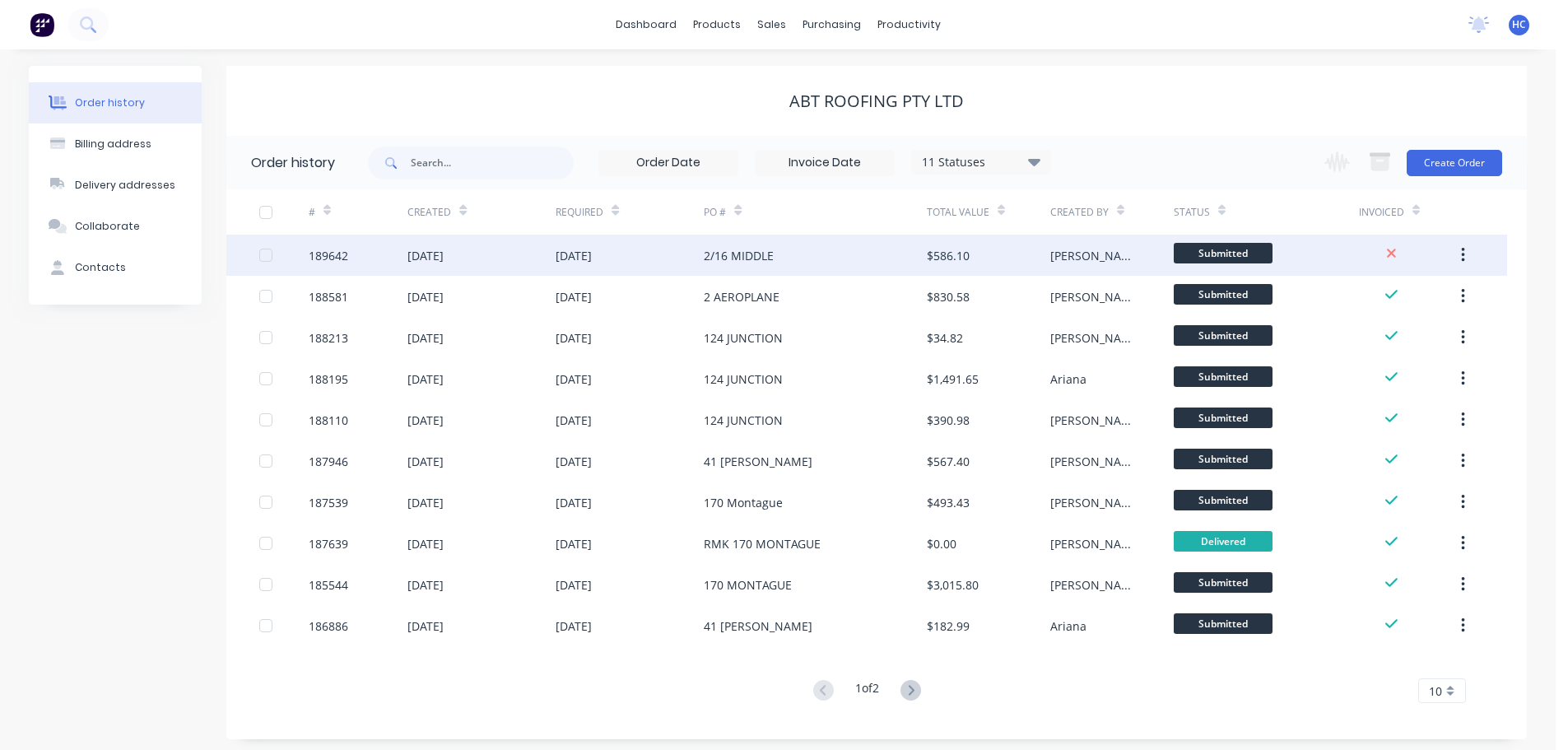
click at [833, 252] on div "2/16 MIDDLE" at bounding box center [814, 256] width 222 height 41
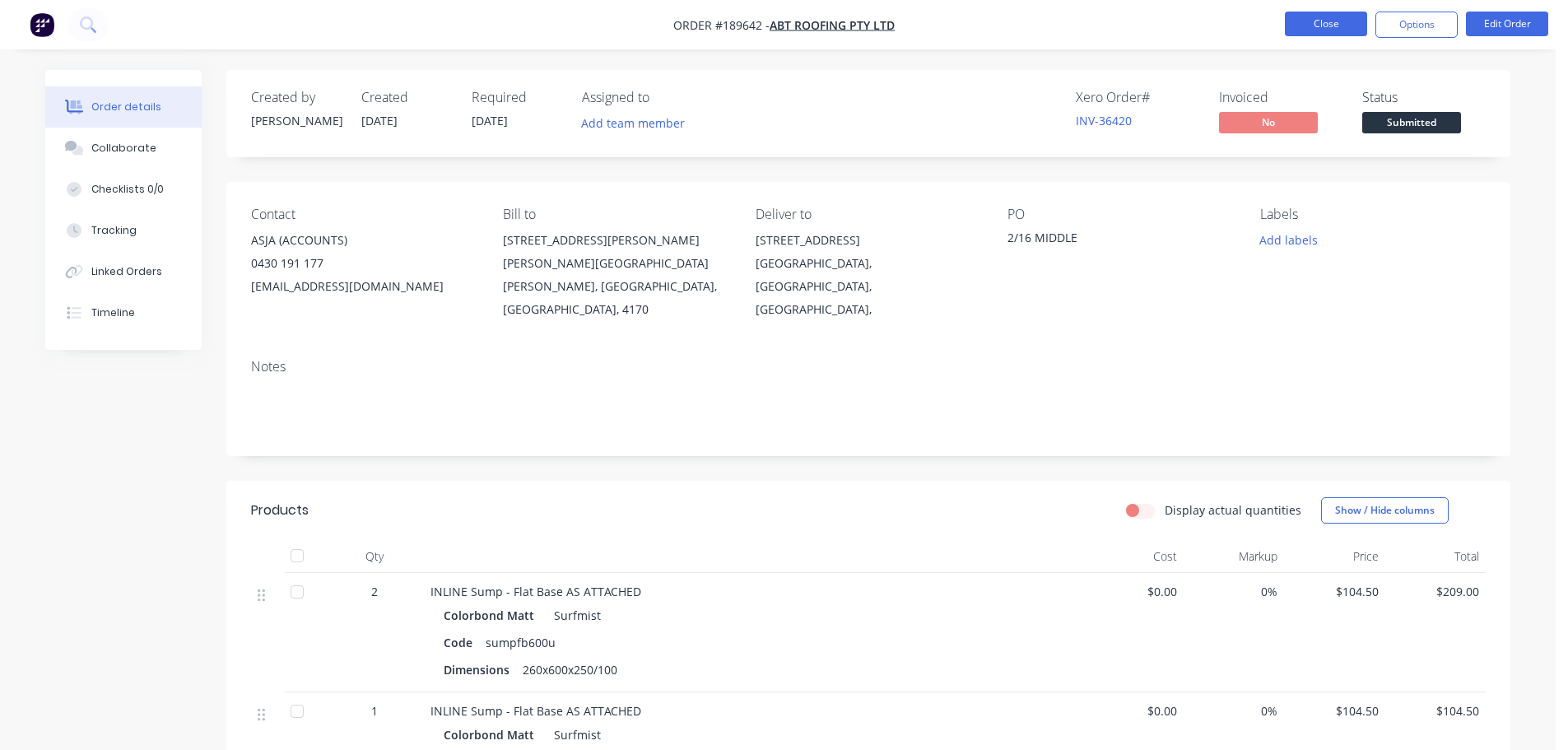
click at [1331, 24] on button "Close" at bounding box center [1326, 23] width 82 height 24
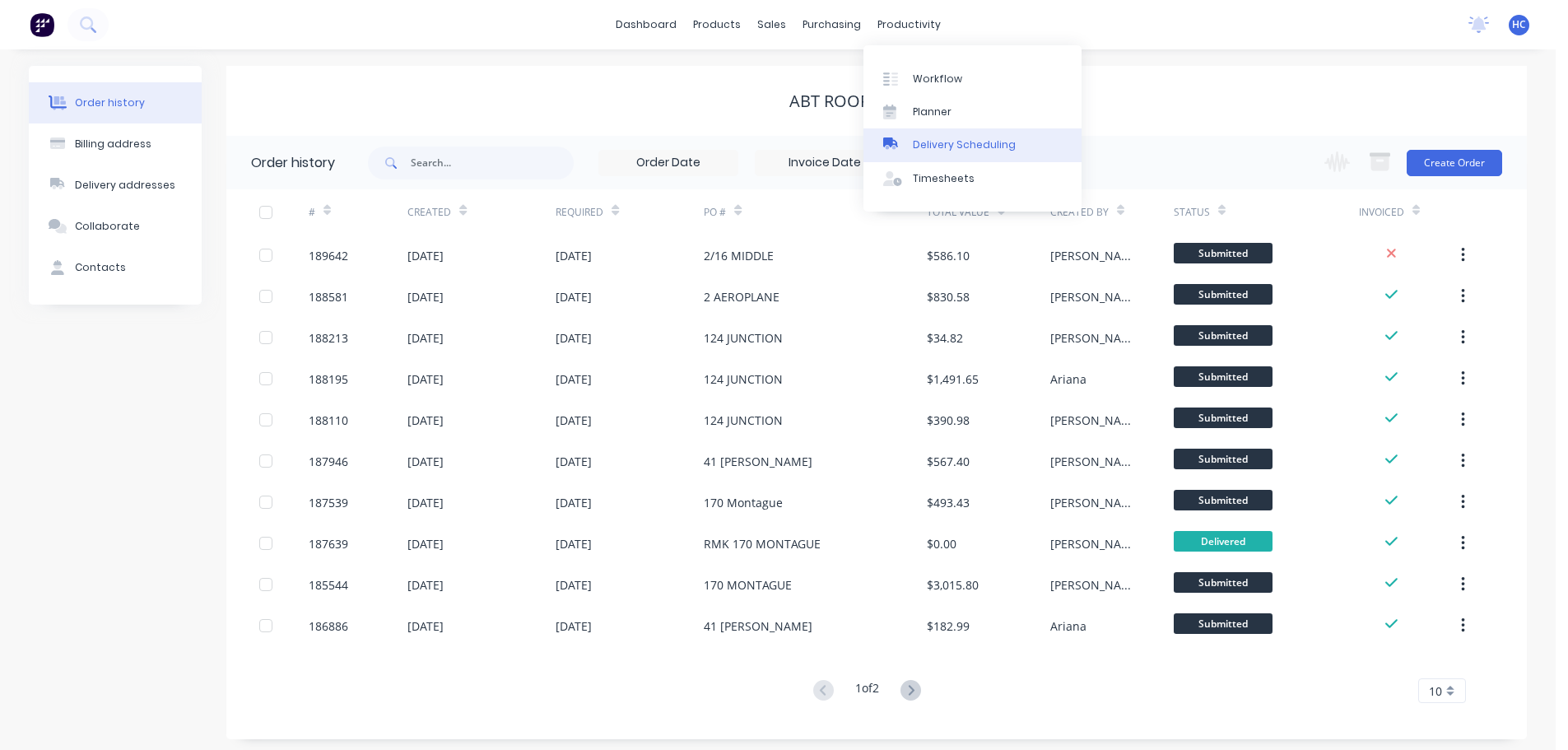
click at [980, 143] on div "Delivery Scheduling" at bounding box center [964, 145] width 103 height 15
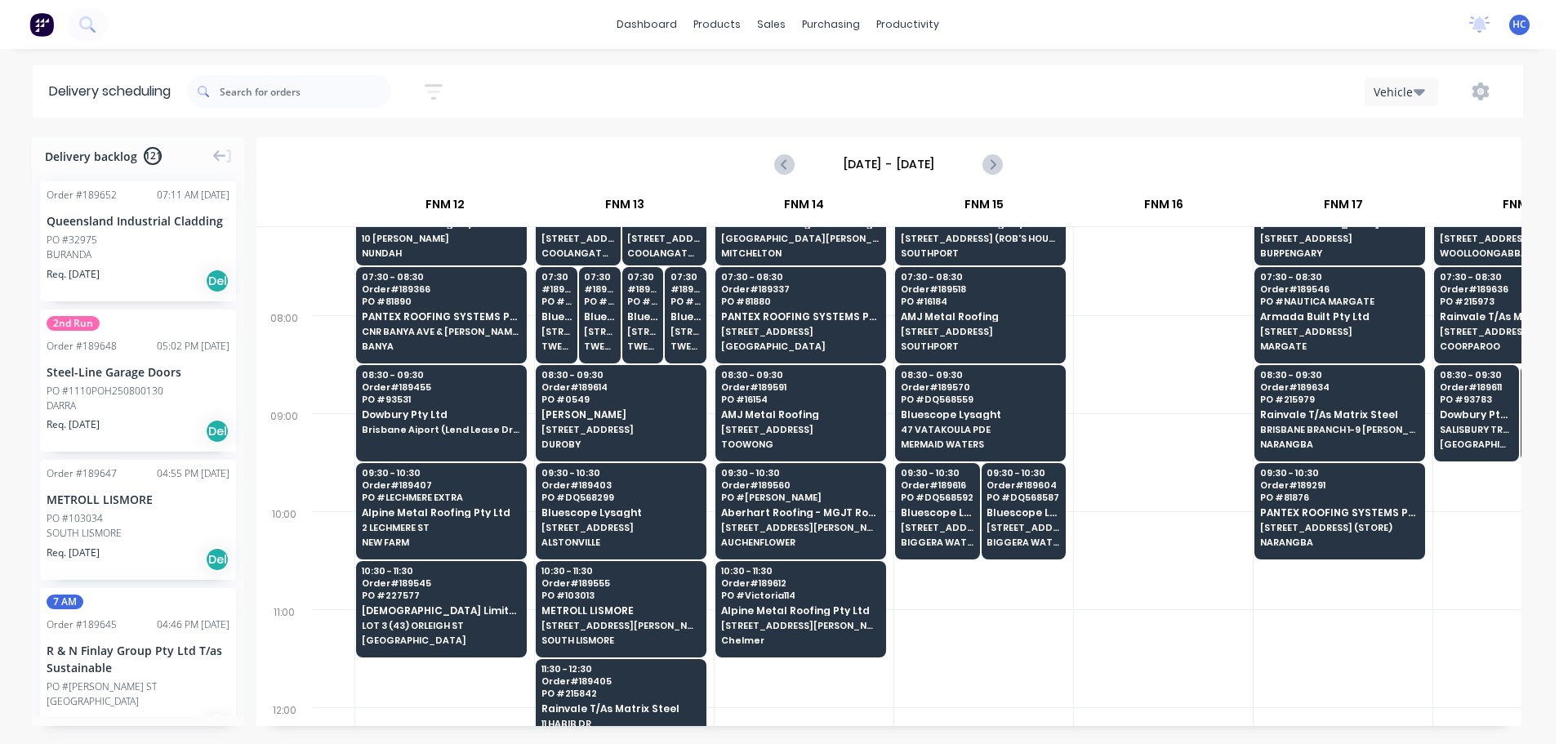
scroll to position [0, 1574]
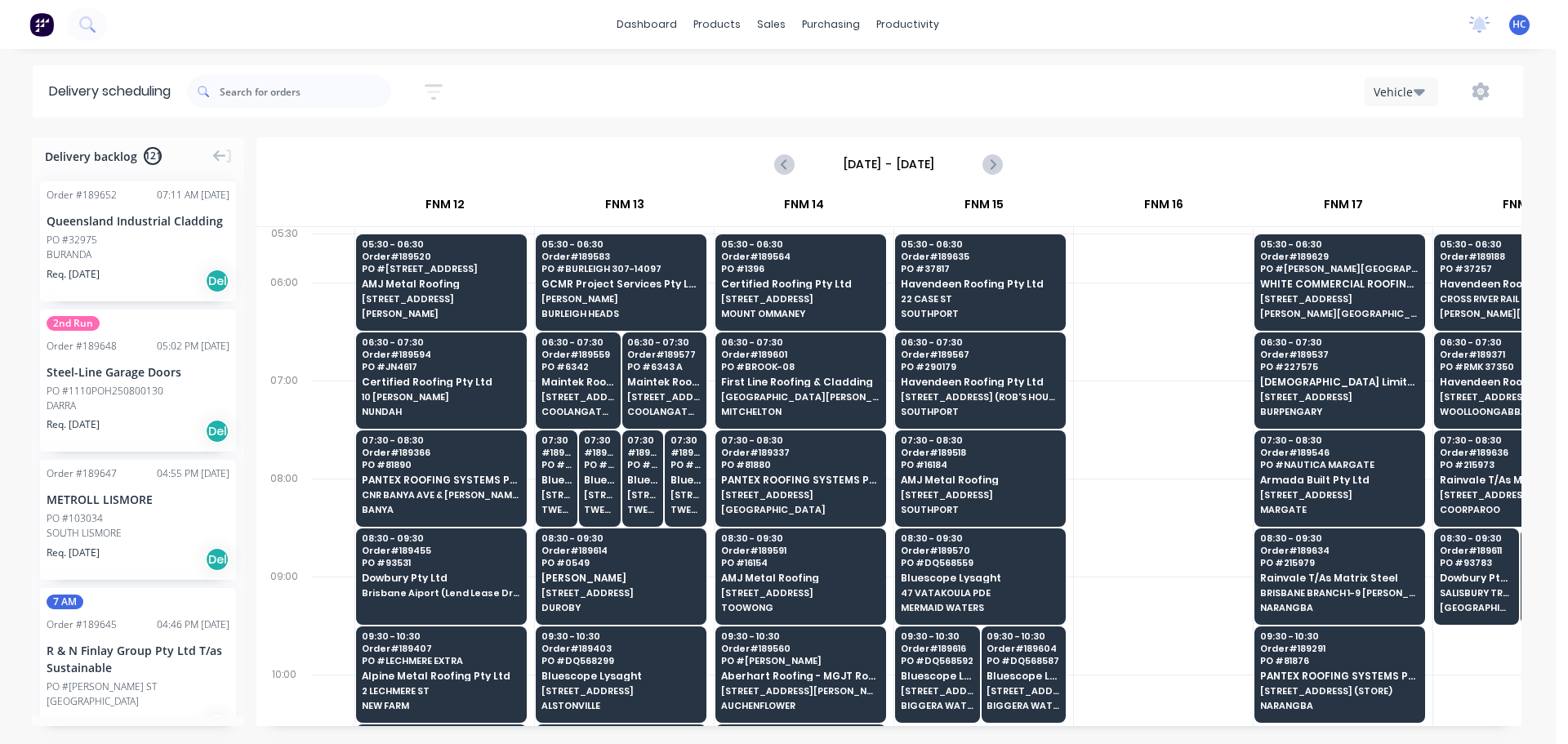
click at [1211, 710] on div at bounding box center [1163, 724] width 179 height 98
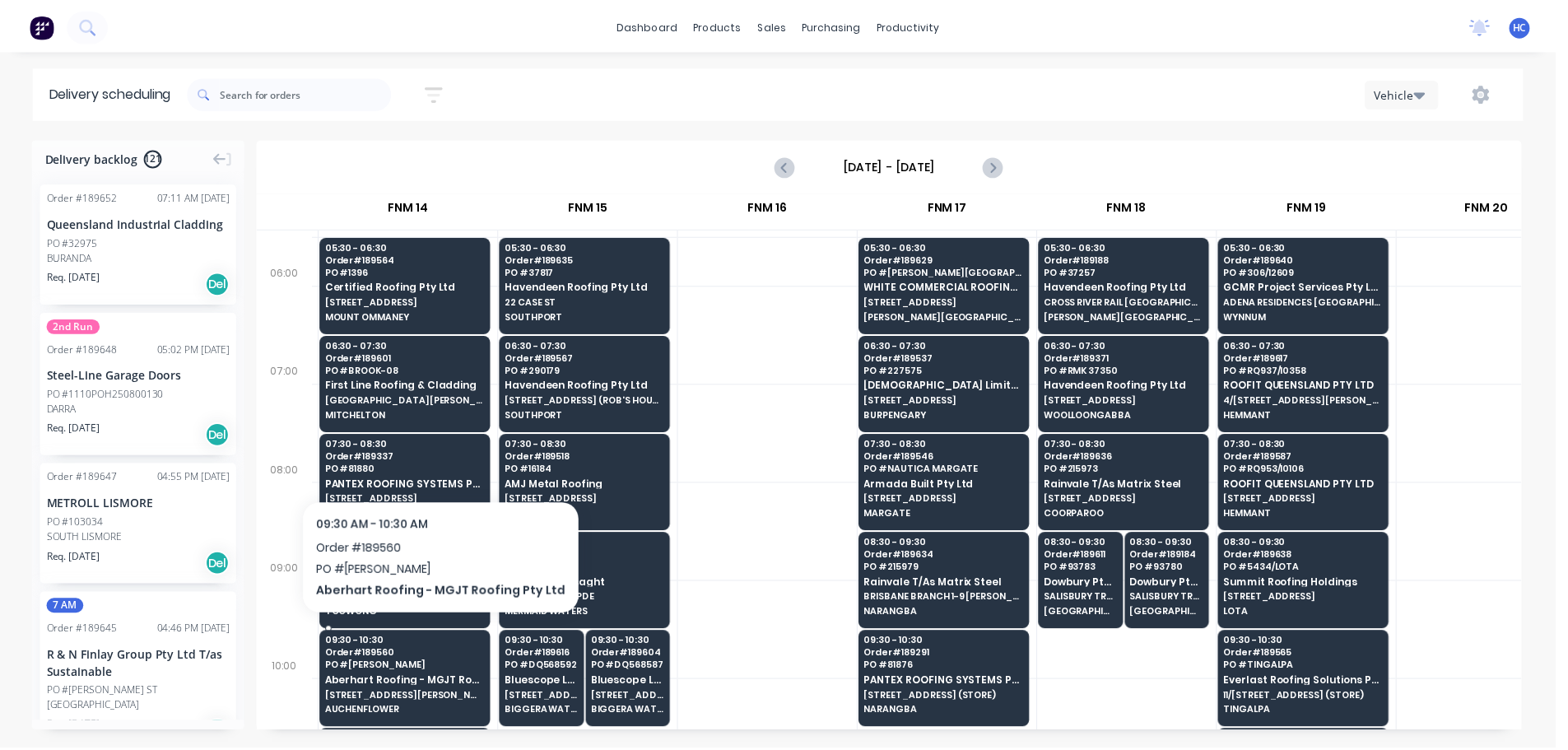
scroll to position [165, 1986]
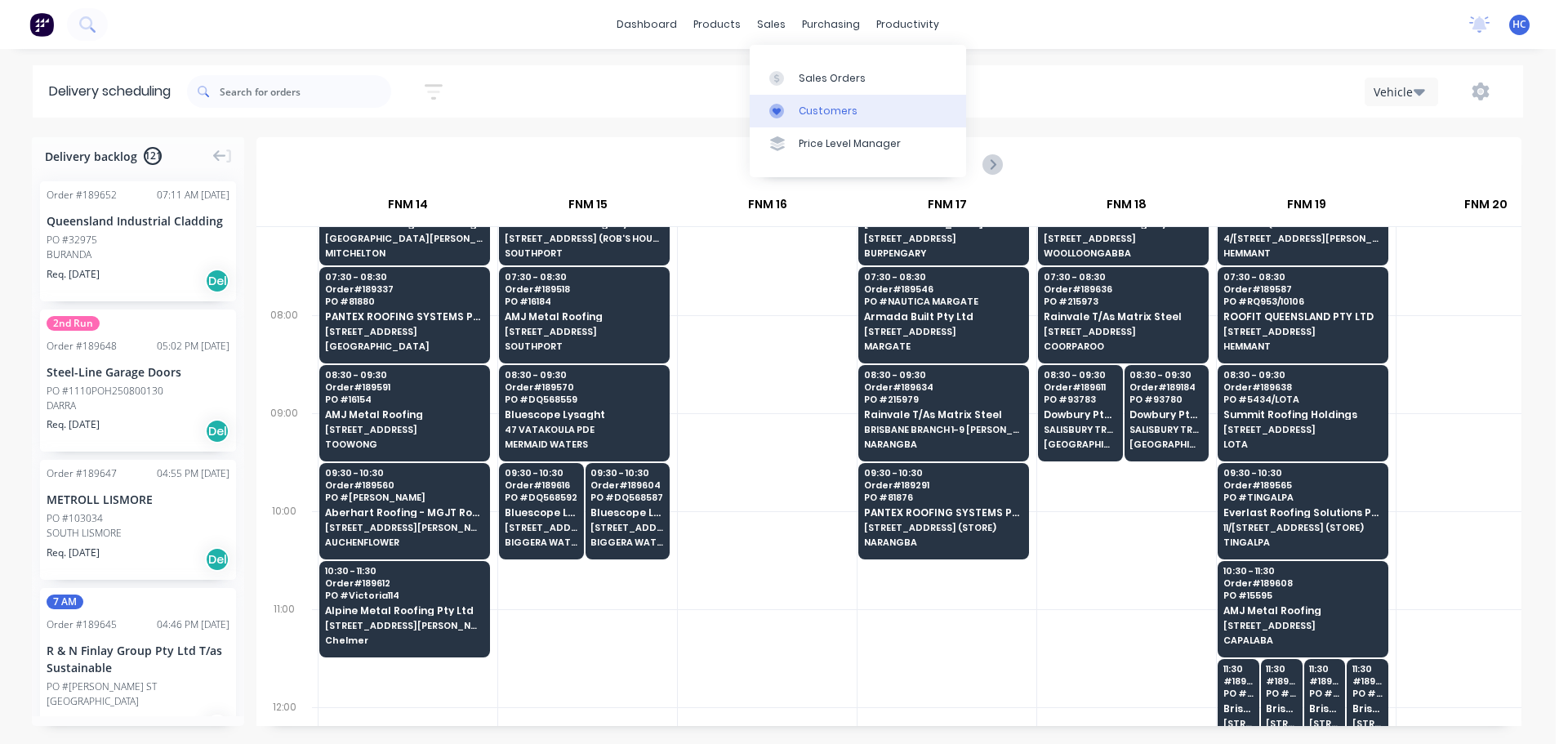
click at [823, 113] on div "Customers" at bounding box center [827, 111] width 58 height 15
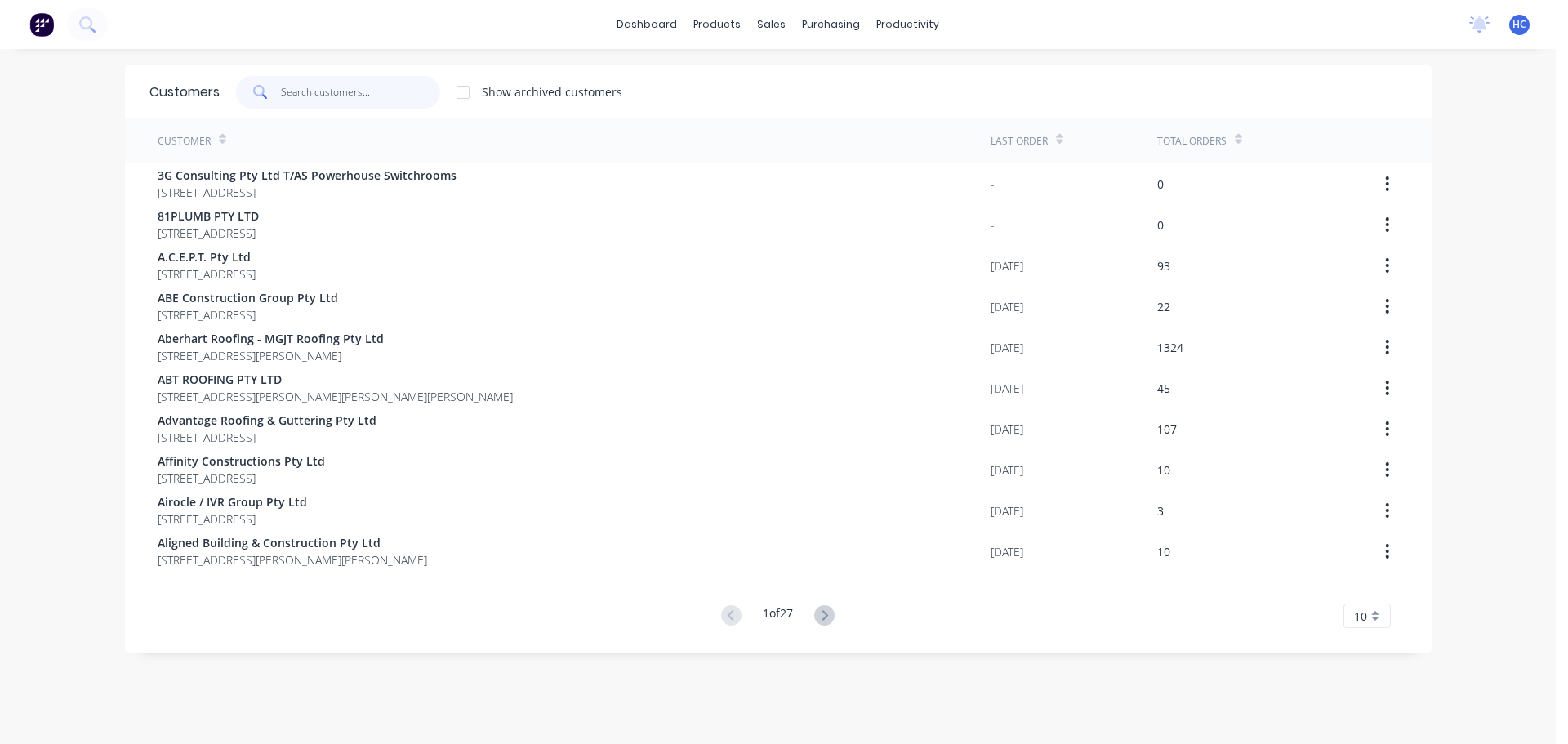
click at [298, 91] on input "text" at bounding box center [361, 92] width 160 height 33
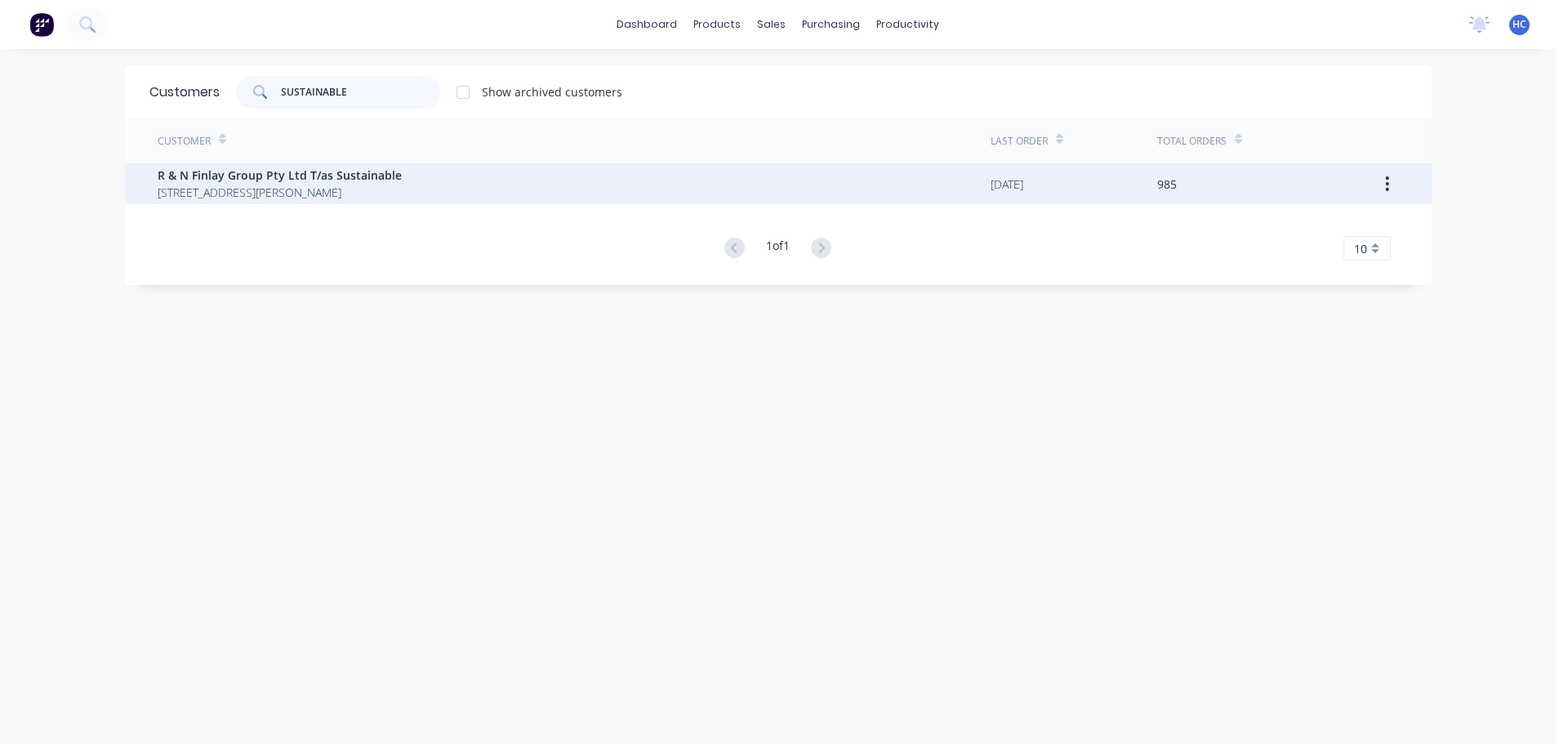
type input "SUSTAINABLE"
click at [243, 189] on span "[STREET_ADDRESS][PERSON_NAME]" at bounding box center [279, 192] width 244 height 17
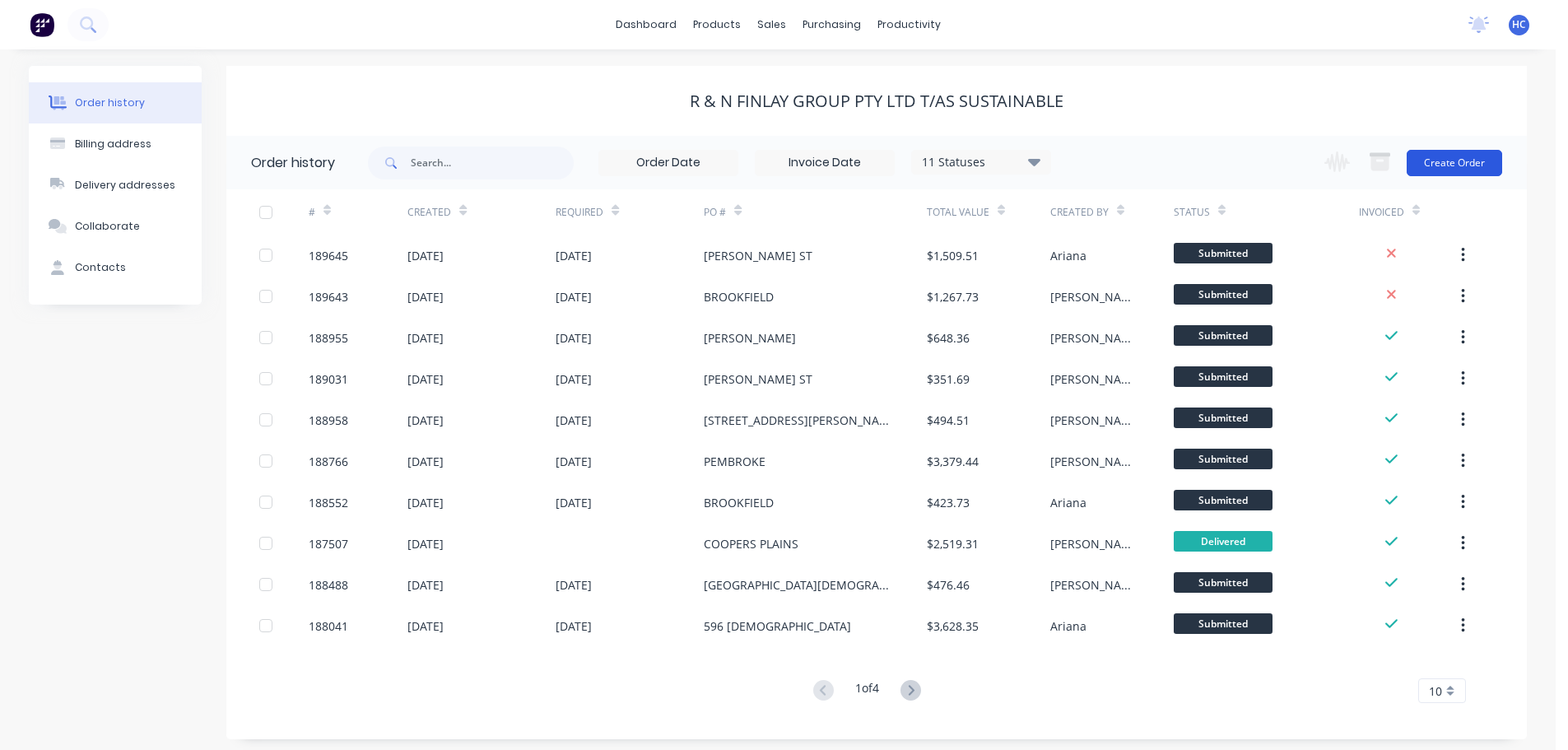
click at [1442, 174] on button "Create Order" at bounding box center [1455, 163] width 95 height 26
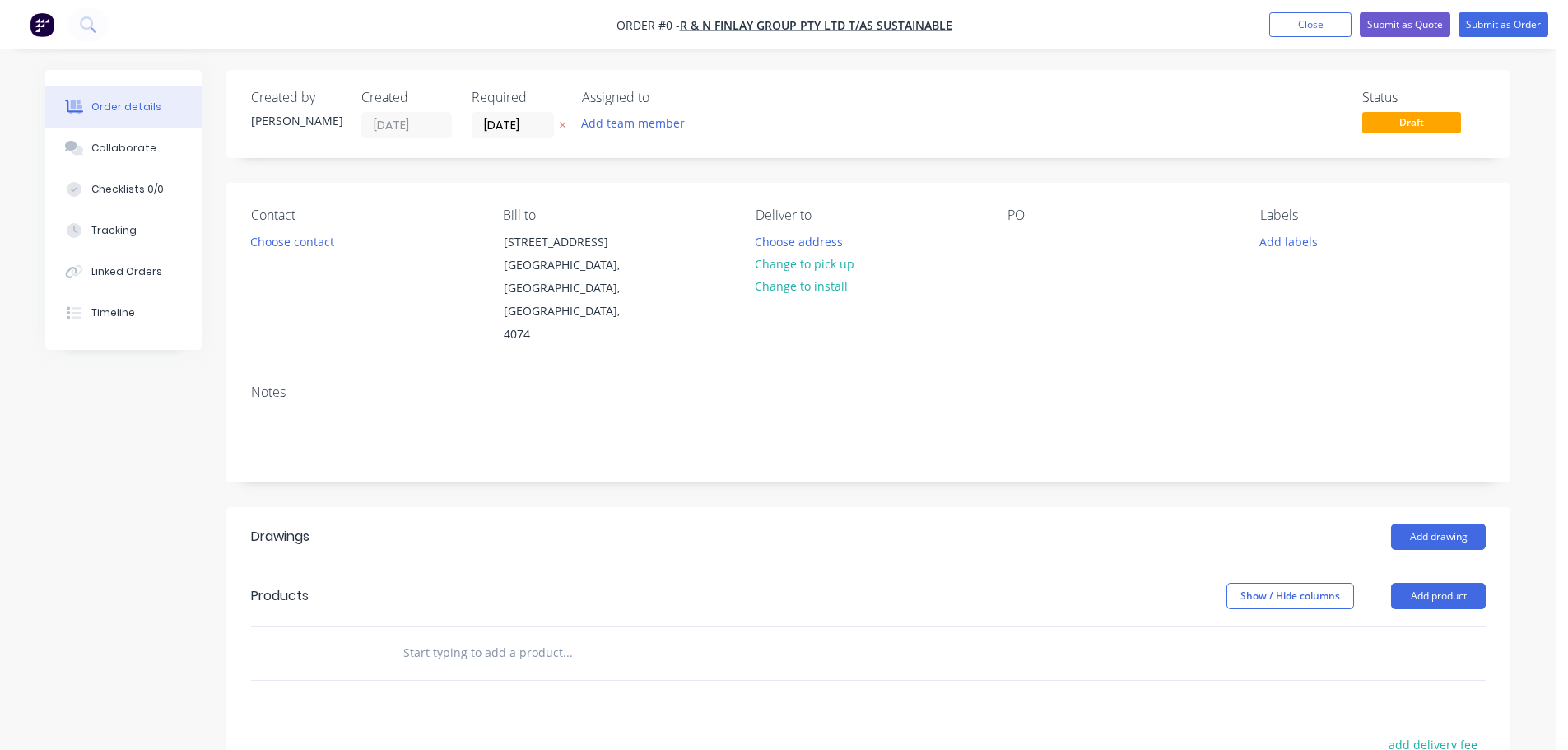
drag, startPoint x: 506, startPoint y: 127, endPoint x: 609, endPoint y: 88, distance: 110.1
click at [506, 127] on input "[DATE]" at bounding box center [513, 125] width 81 height 24
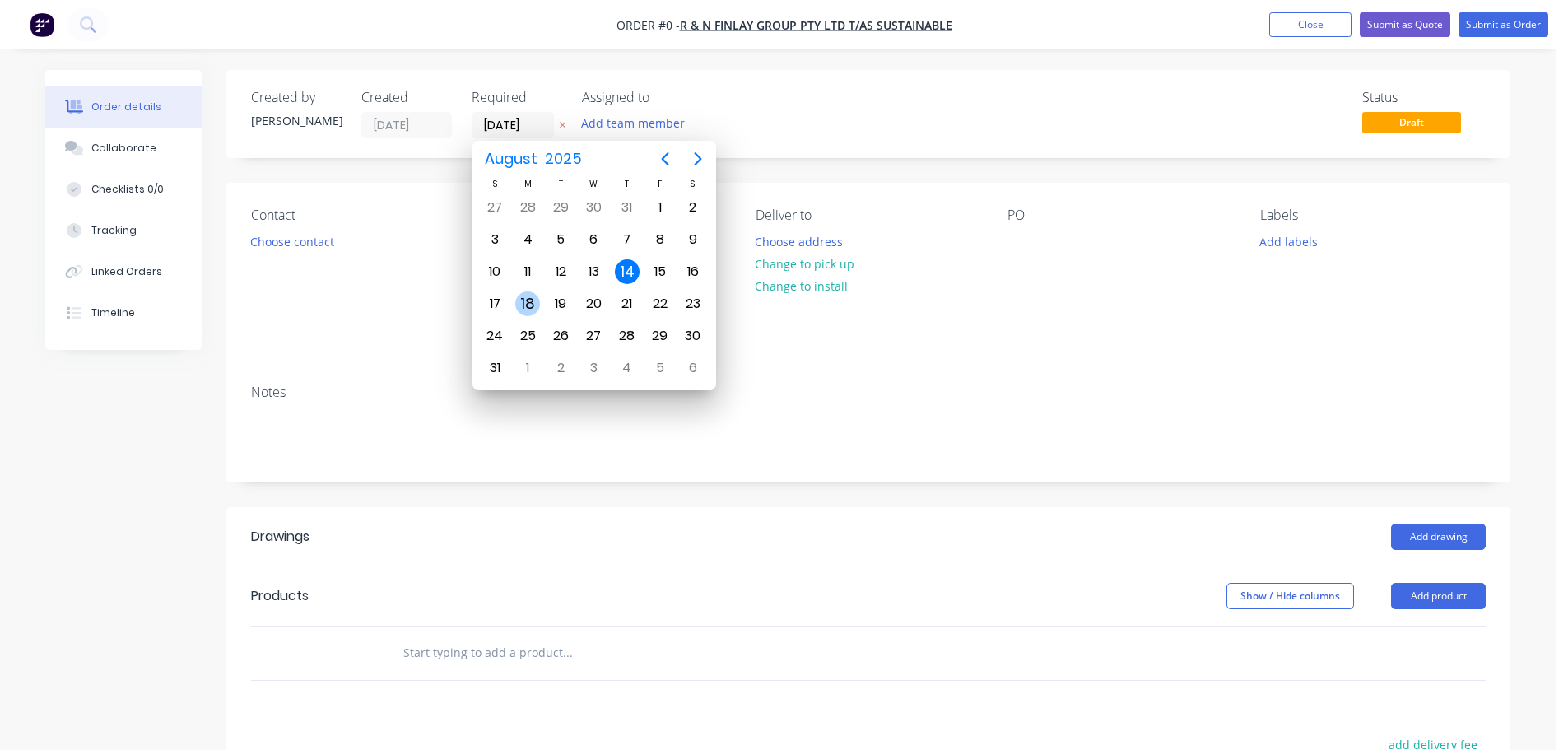
drag, startPoint x: 529, startPoint y: 298, endPoint x: 490, endPoint y: 301, distance: 39.1
click at [529, 298] on div "18" at bounding box center [528, 303] width 24 height 24
type input "[DATE]"
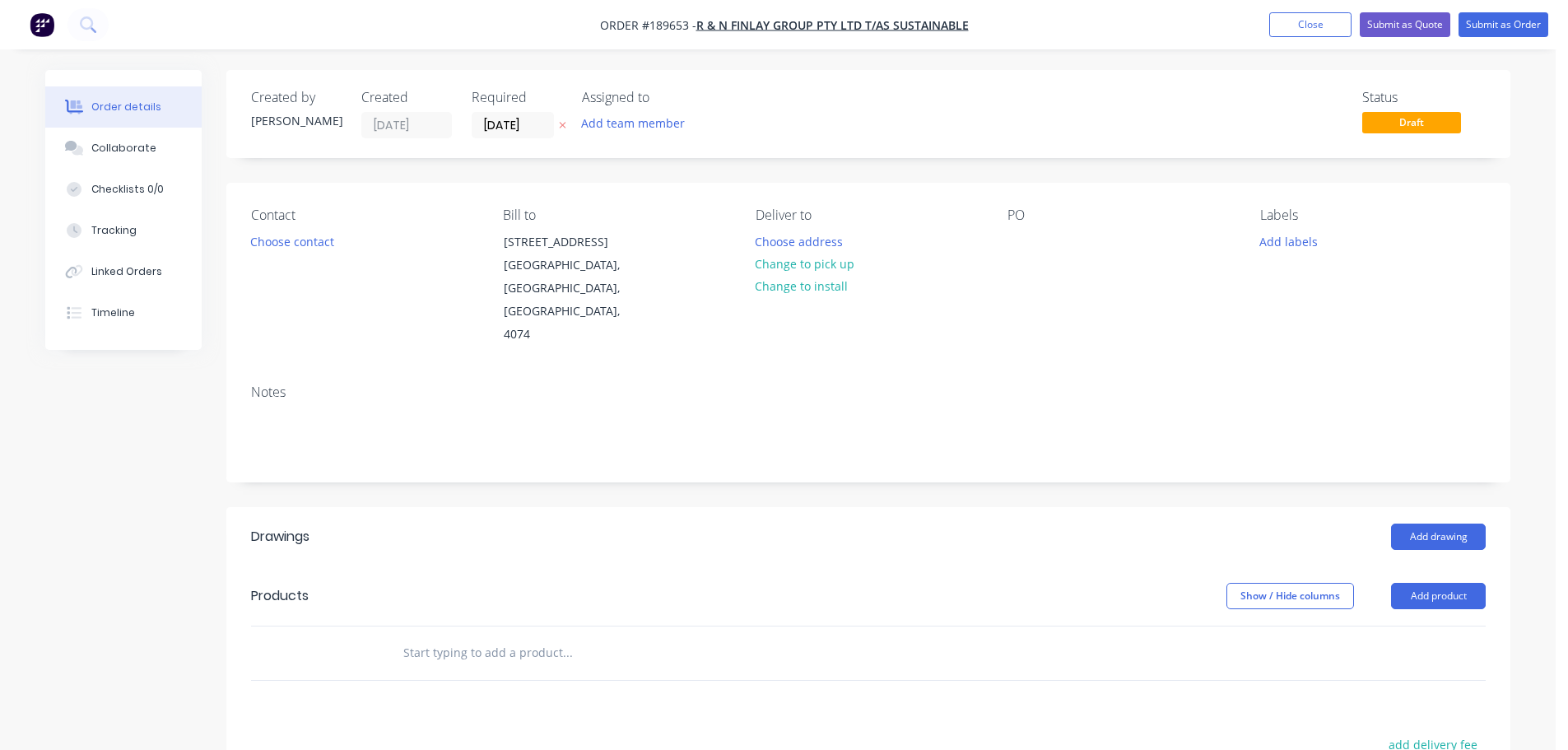
click at [305, 245] on button "Choose contact" at bounding box center [293, 241] width 101 height 22
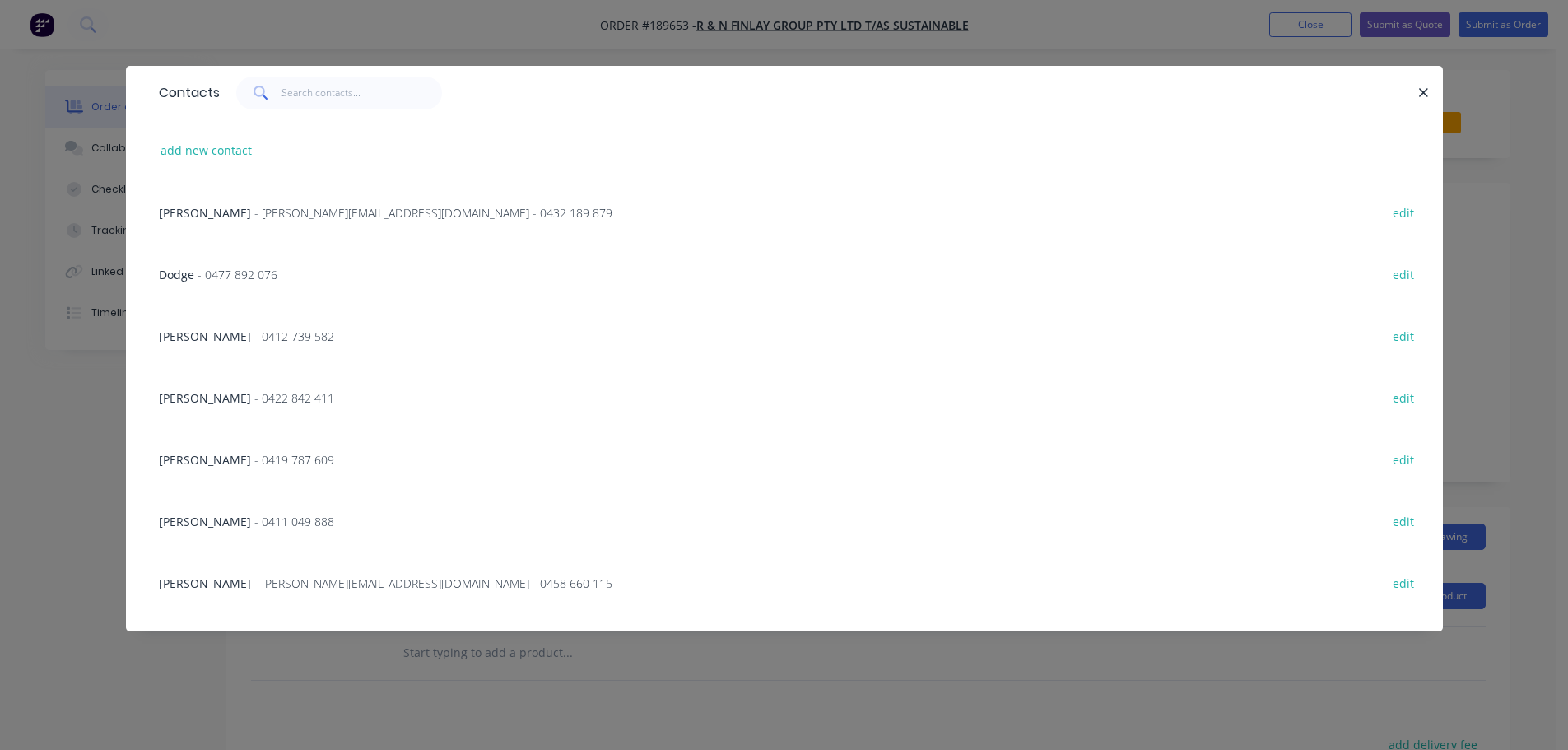
click at [255, 218] on span "- [PERSON_NAME][EMAIL_ADDRESS][DOMAIN_NAME] - 0432 189 879" at bounding box center [433, 213] width 359 height 16
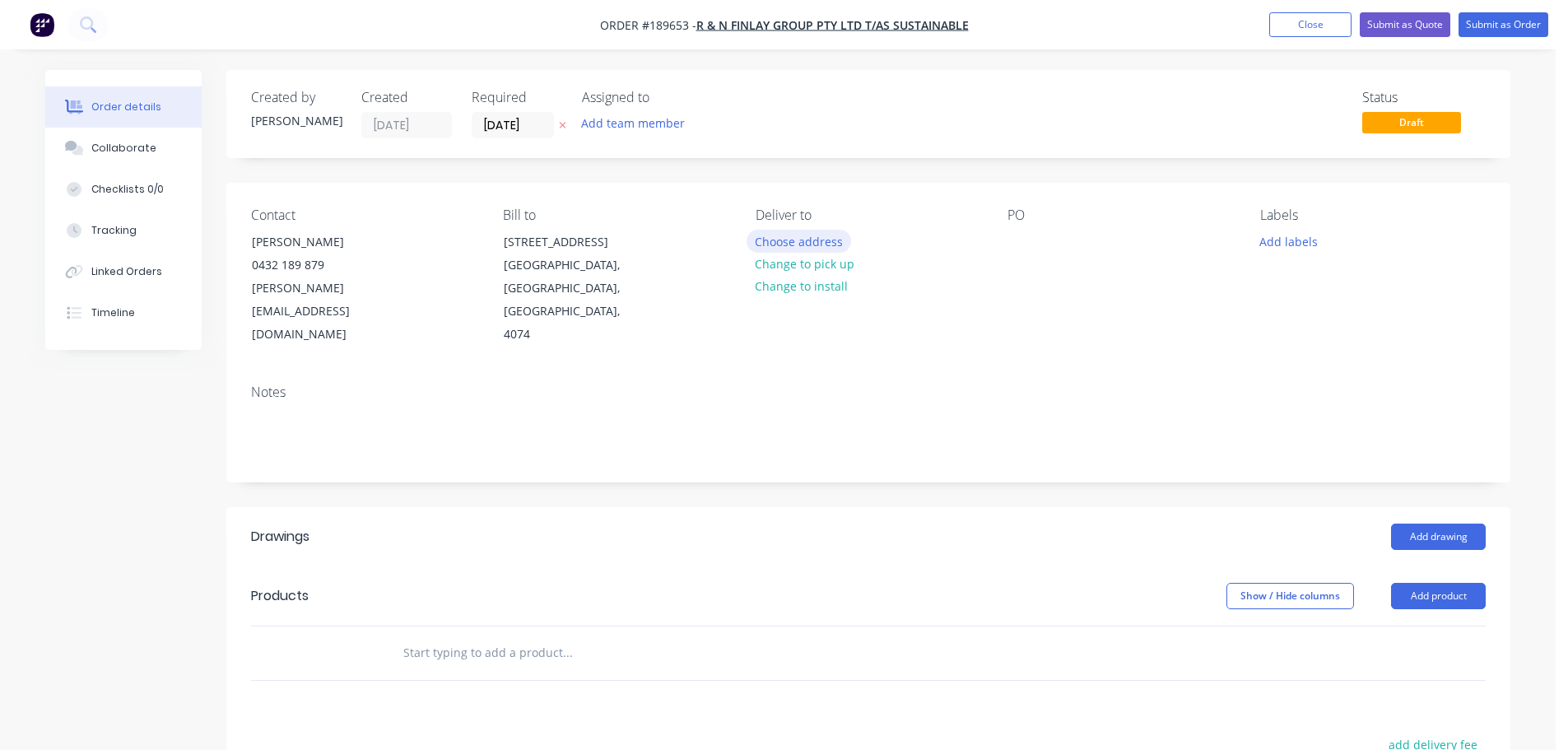
click at [809, 243] on button "Choose address" at bounding box center [799, 241] width 106 height 22
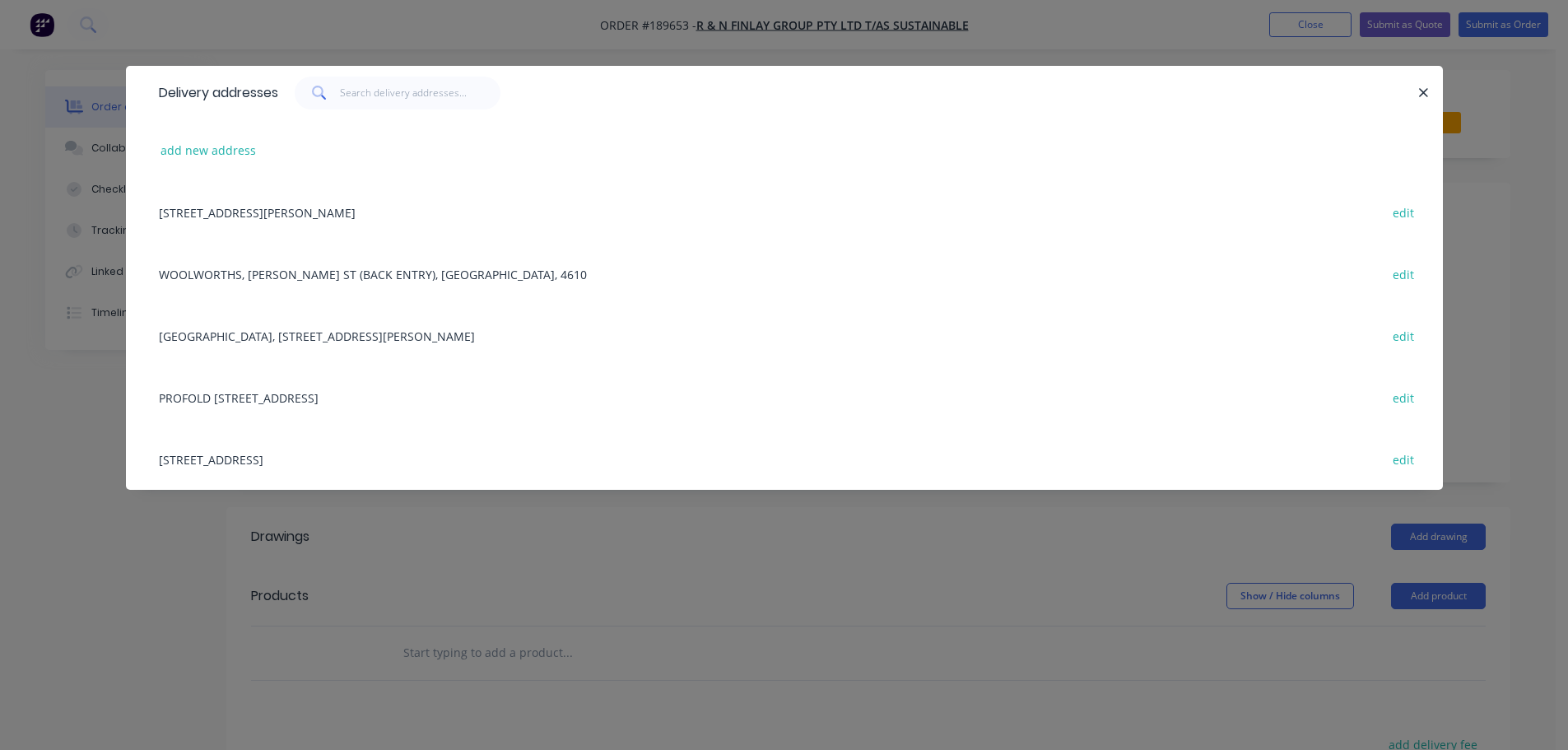
click at [209, 164] on div "add new address" at bounding box center [784, 151] width 1268 height 62
click at [195, 149] on button "add new address" at bounding box center [209, 151] width 112 height 22
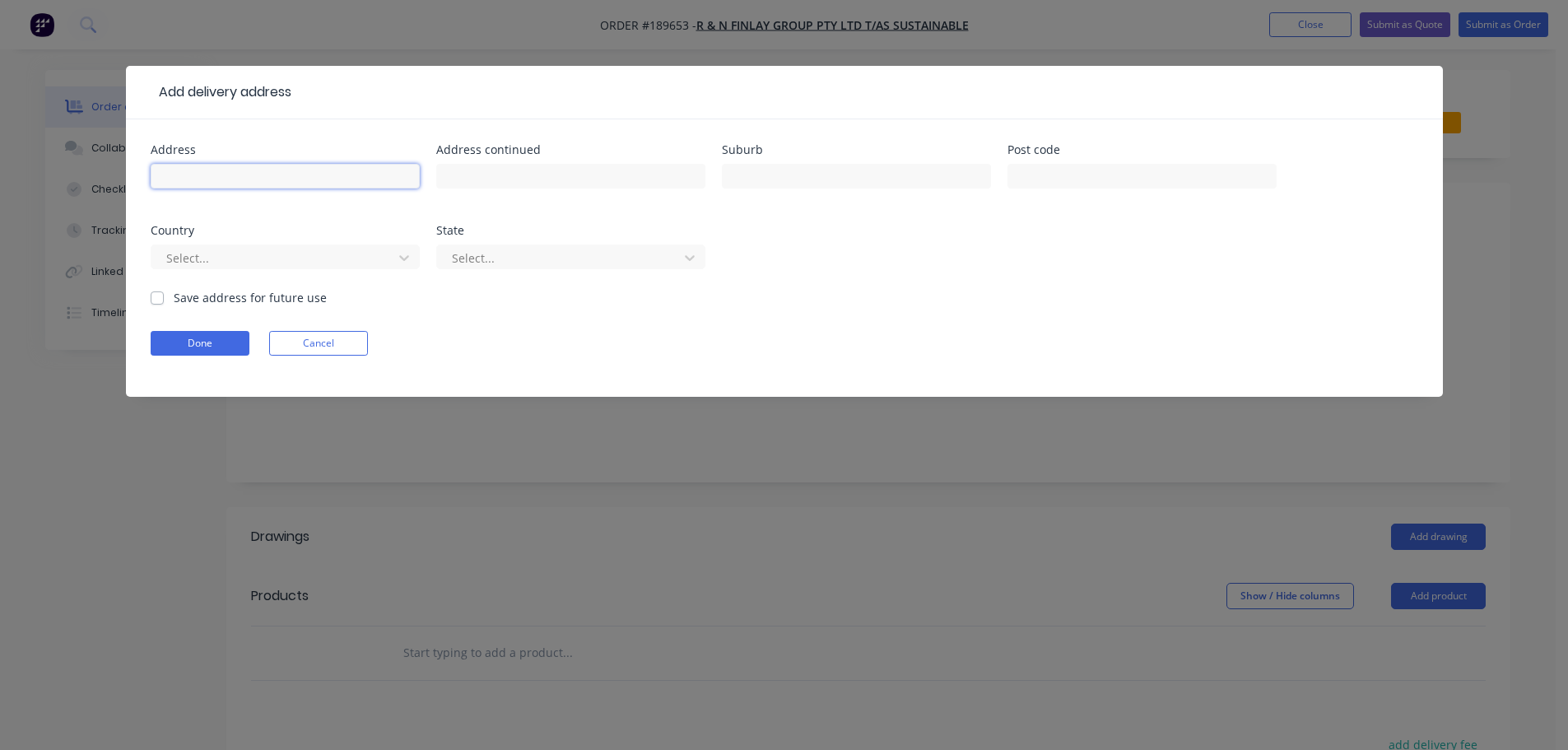
drag, startPoint x: 195, startPoint y: 149, endPoint x: 201, endPoint y: 178, distance: 29.6
click at [201, 184] on input "text" at bounding box center [286, 176] width 270 height 24
type input "[STREET_ADDRESS][PERSON_NAME]"
type input "[GEOGRAPHIC_DATA]"
click at [212, 272] on div "Select..." at bounding box center [286, 265] width 270 height 49
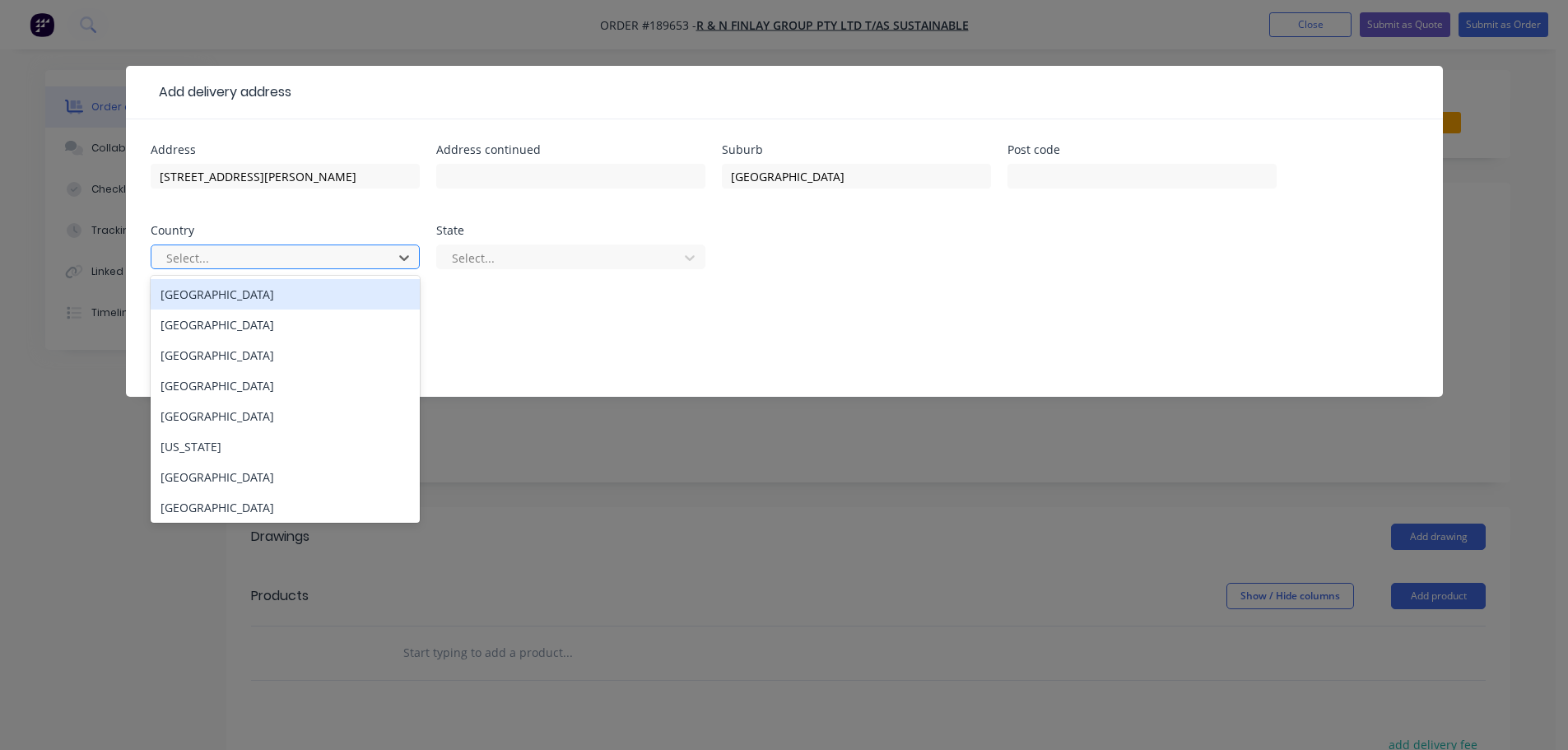
click at [223, 264] on div at bounding box center [274, 258] width 220 height 21
click at [211, 298] on div "[GEOGRAPHIC_DATA]" at bounding box center [286, 294] width 270 height 31
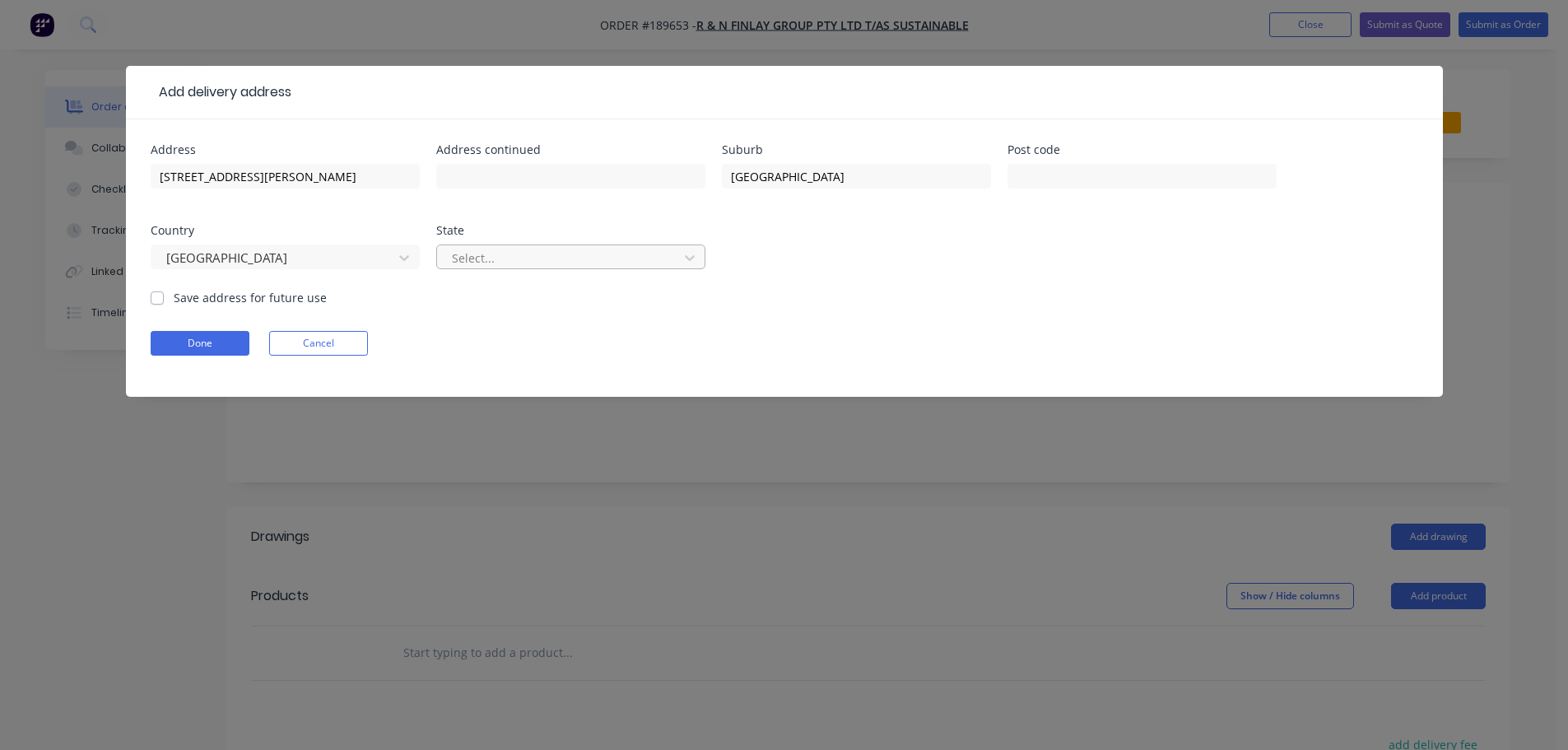
click at [446, 253] on div "Select..." at bounding box center [560, 257] width 229 height 24
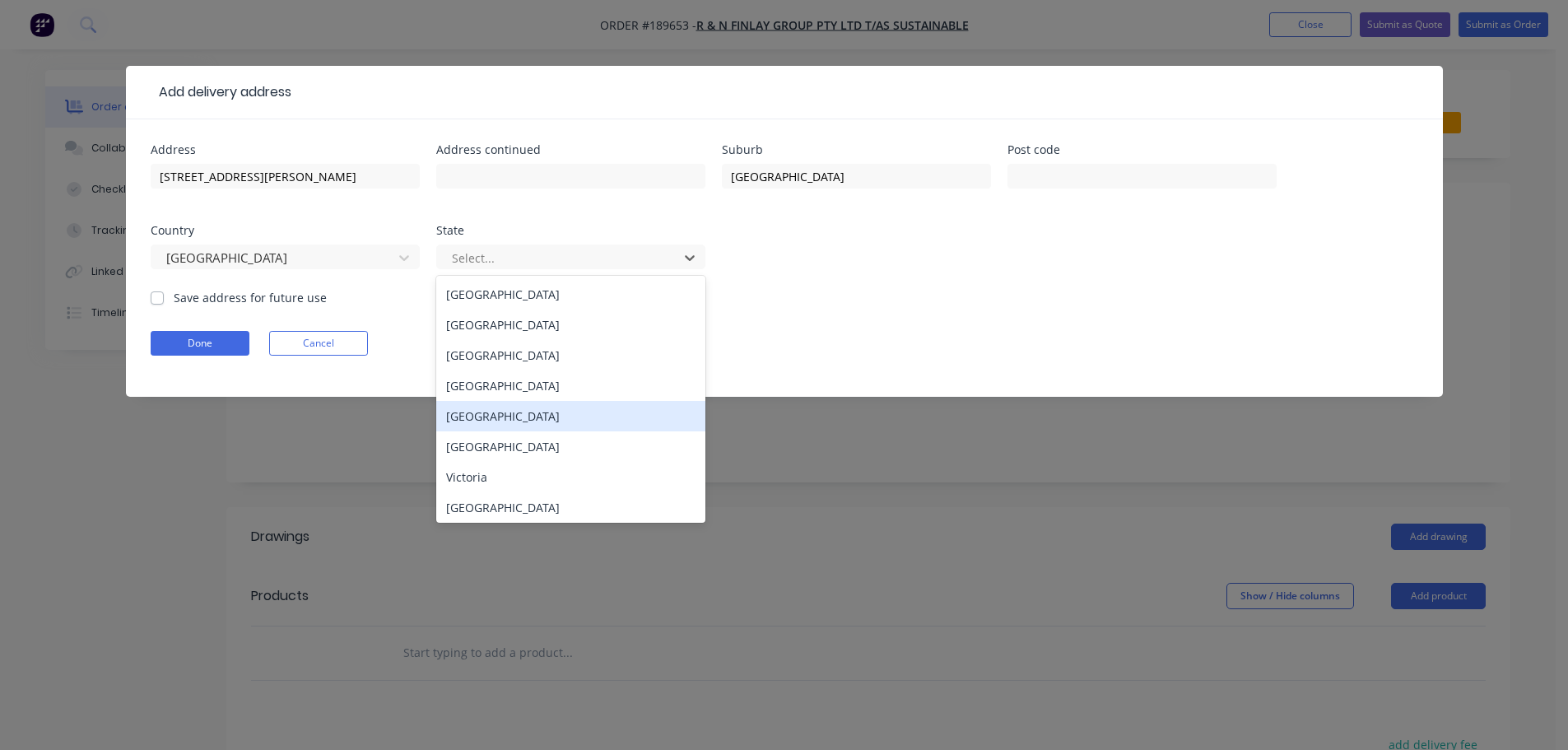
click at [484, 386] on div "[GEOGRAPHIC_DATA]" at bounding box center [571, 386] width 270 height 31
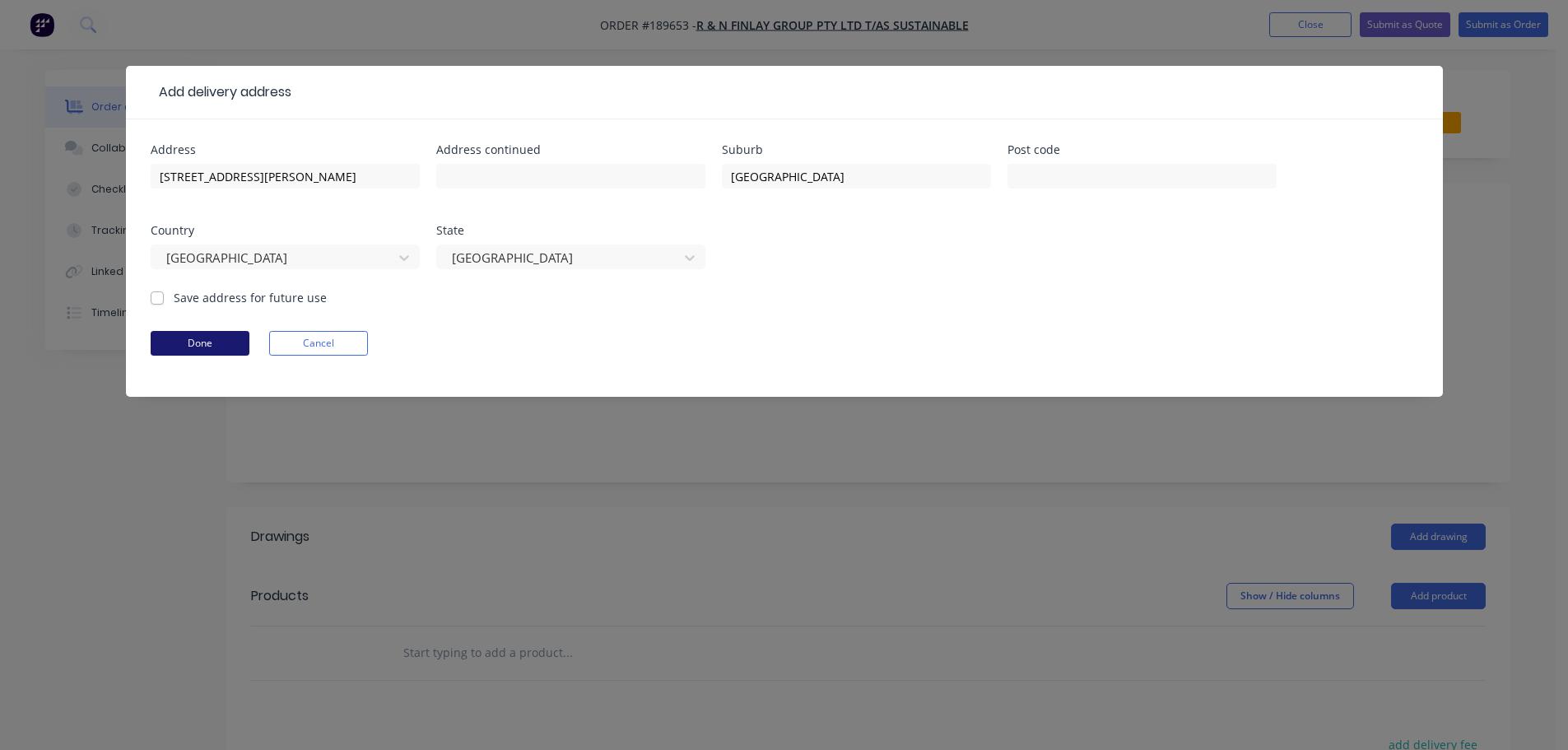
click at [209, 344] on button "Done" at bounding box center [200, 344] width 99 height 24
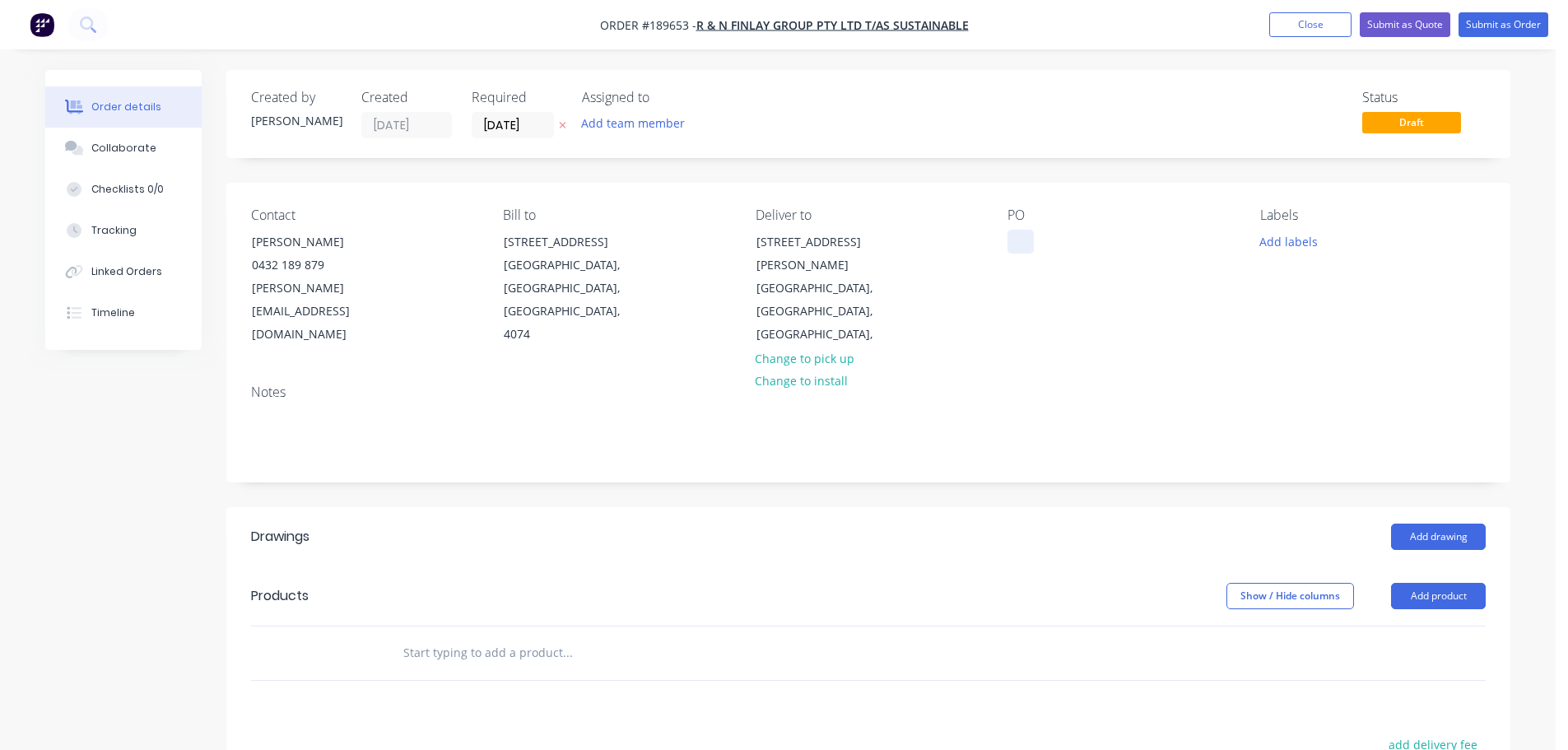
click at [1024, 242] on div at bounding box center [1021, 242] width 26 height 24
click at [1418, 583] on button "Add product" at bounding box center [1438, 596] width 95 height 26
click at [1408, 625] on div "Product catalogue" at bounding box center [1407, 638] width 126 height 24
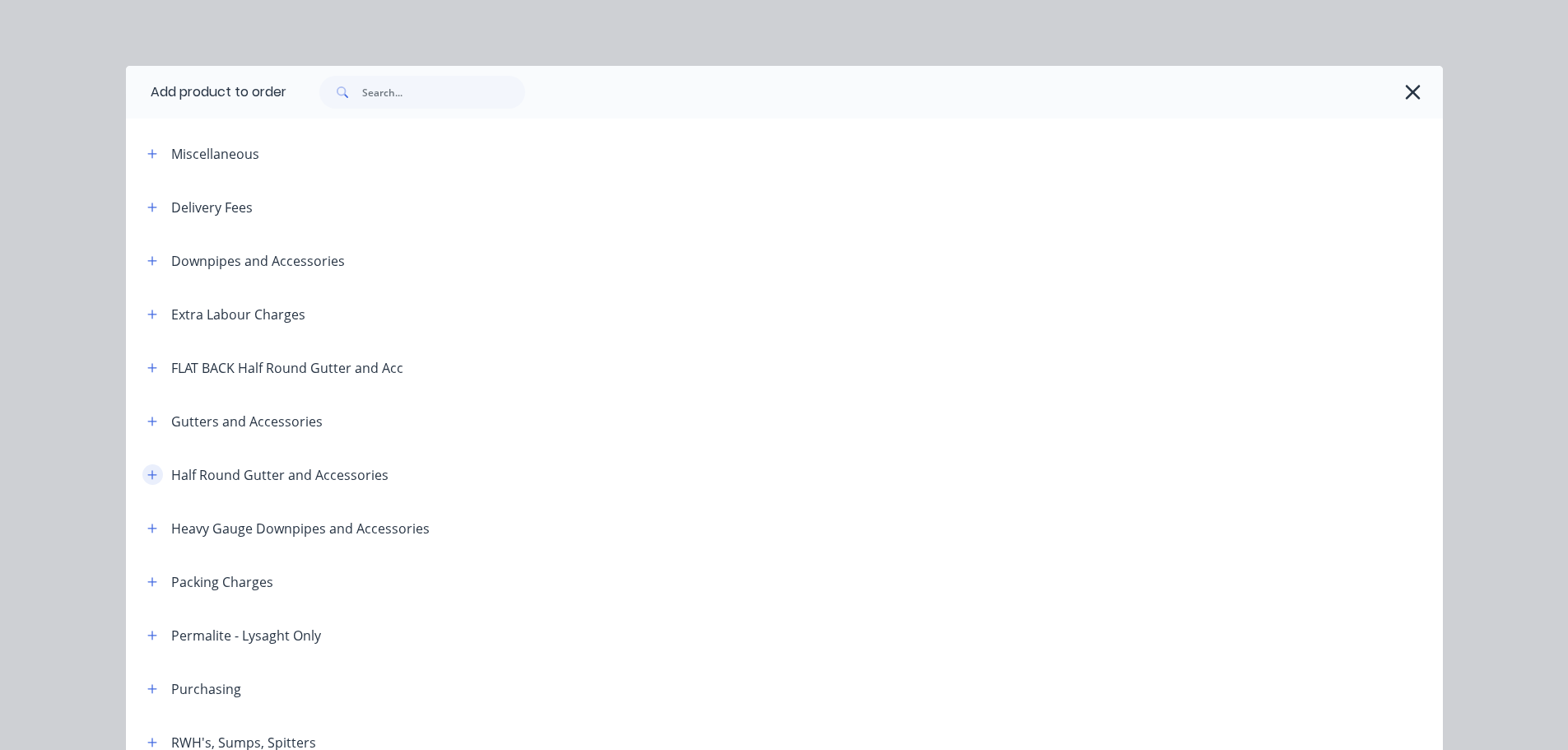
click at [150, 473] on button "button" at bounding box center [153, 475] width 21 height 21
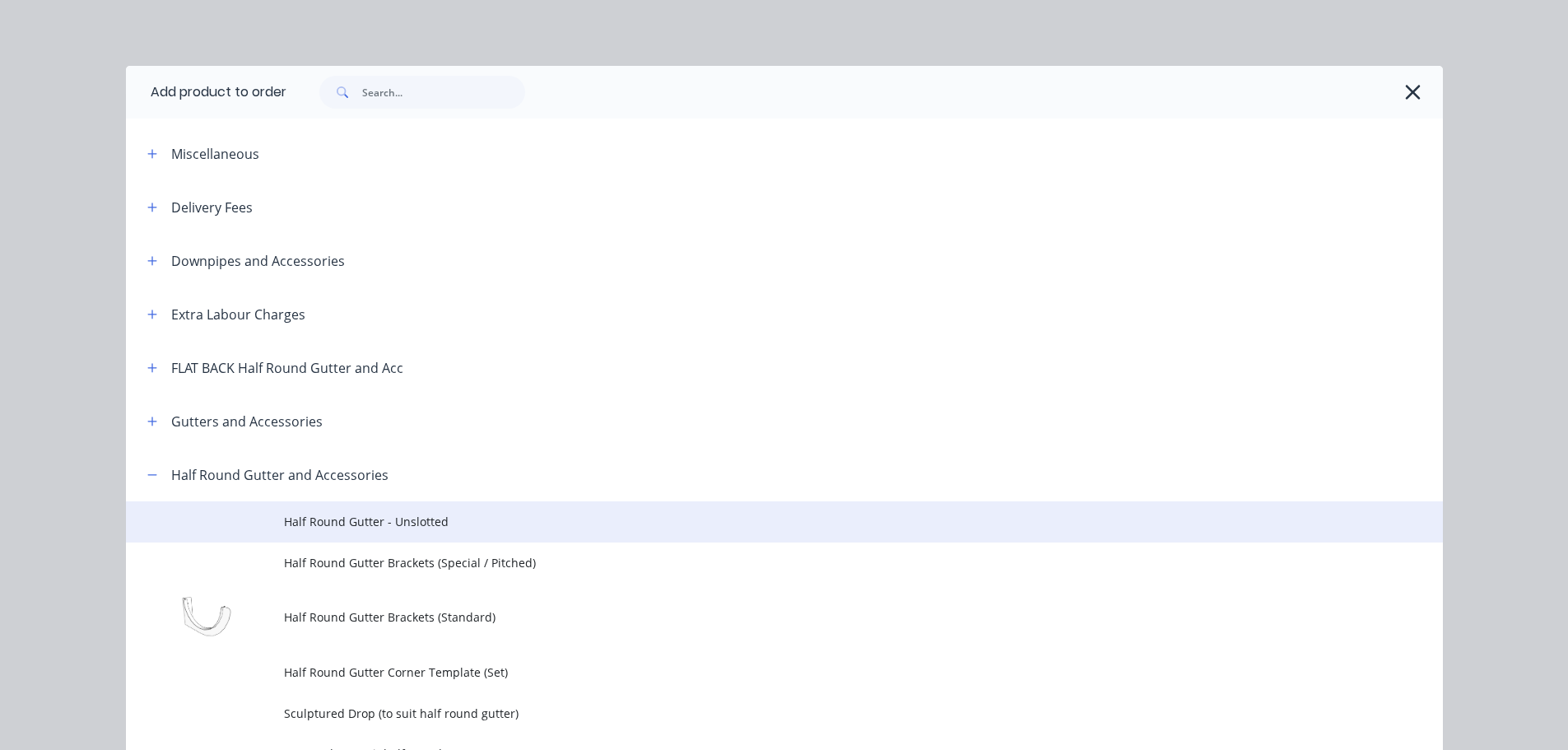
click at [439, 522] on span "Half Round Gutter - Unslotted" at bounding box center [747, 522] width 927 height 17
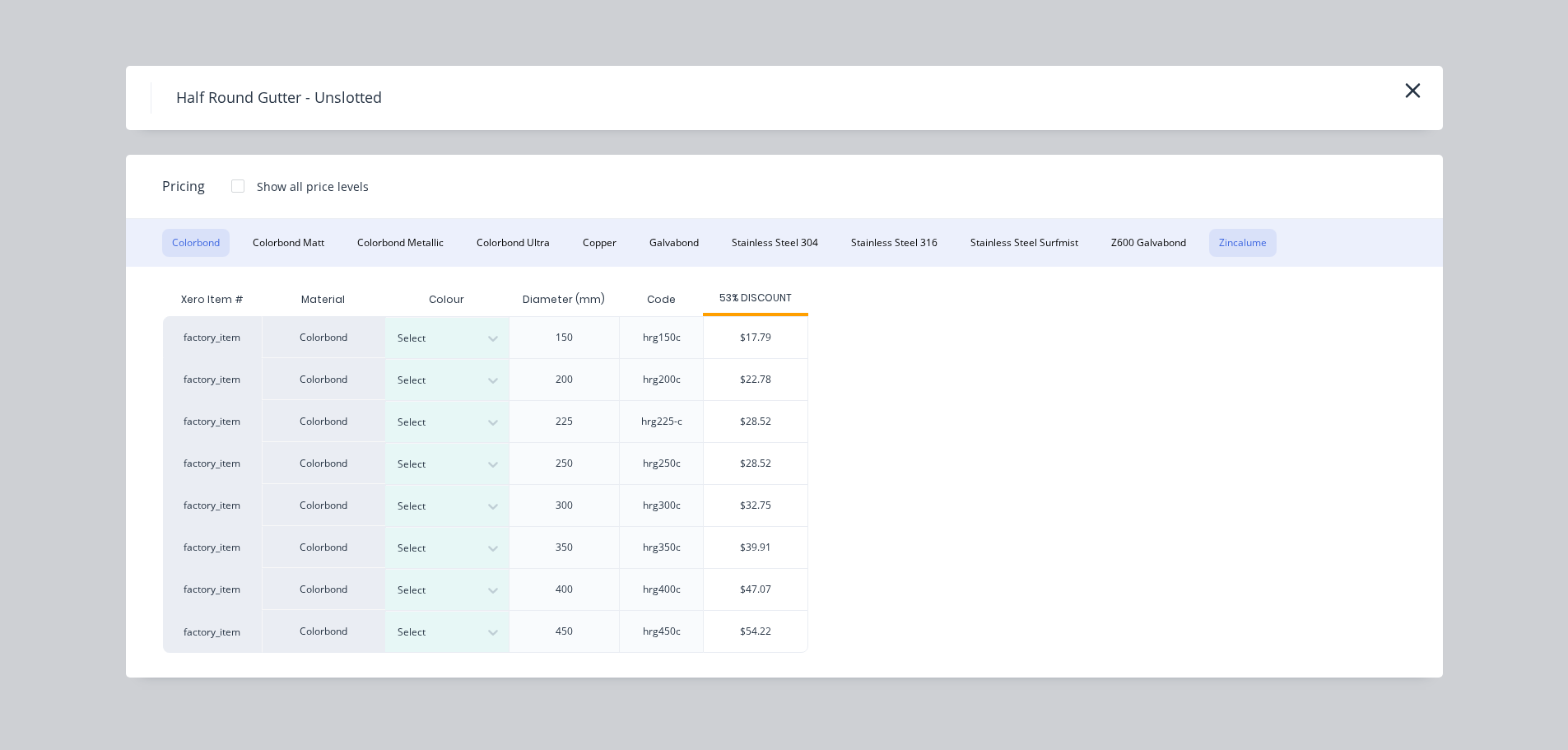
click at [1237, 243] on button "Zincalume" at bounding box center [1243, 243] width 67 height 28
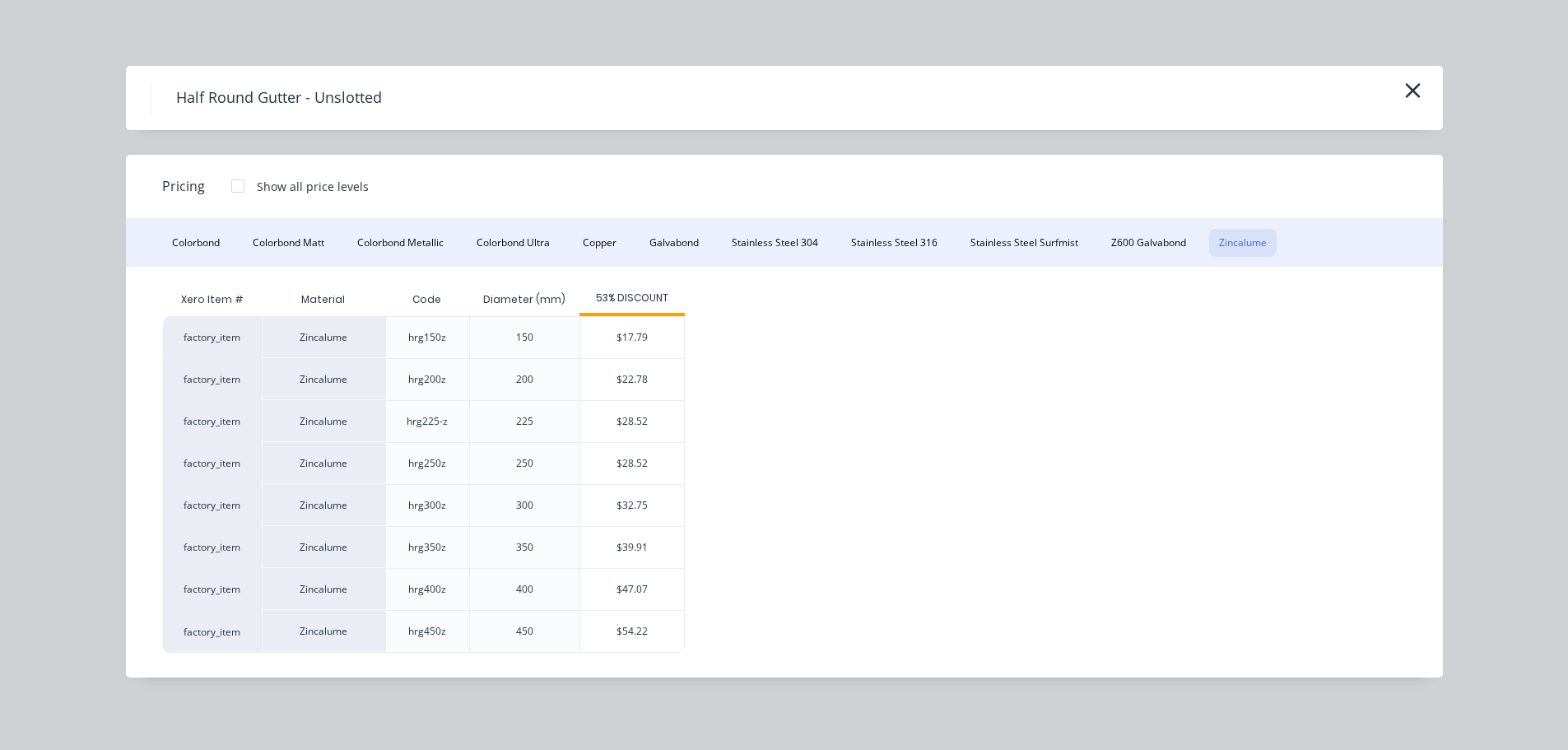
click at [1405, 104] on div "Half Round Gutter - Unslotted" at bounding box center [784, 97] width 1268 height 31
click at [1406, 93] on icon "button" at bounding box center [1413, 90] width 17 height 23
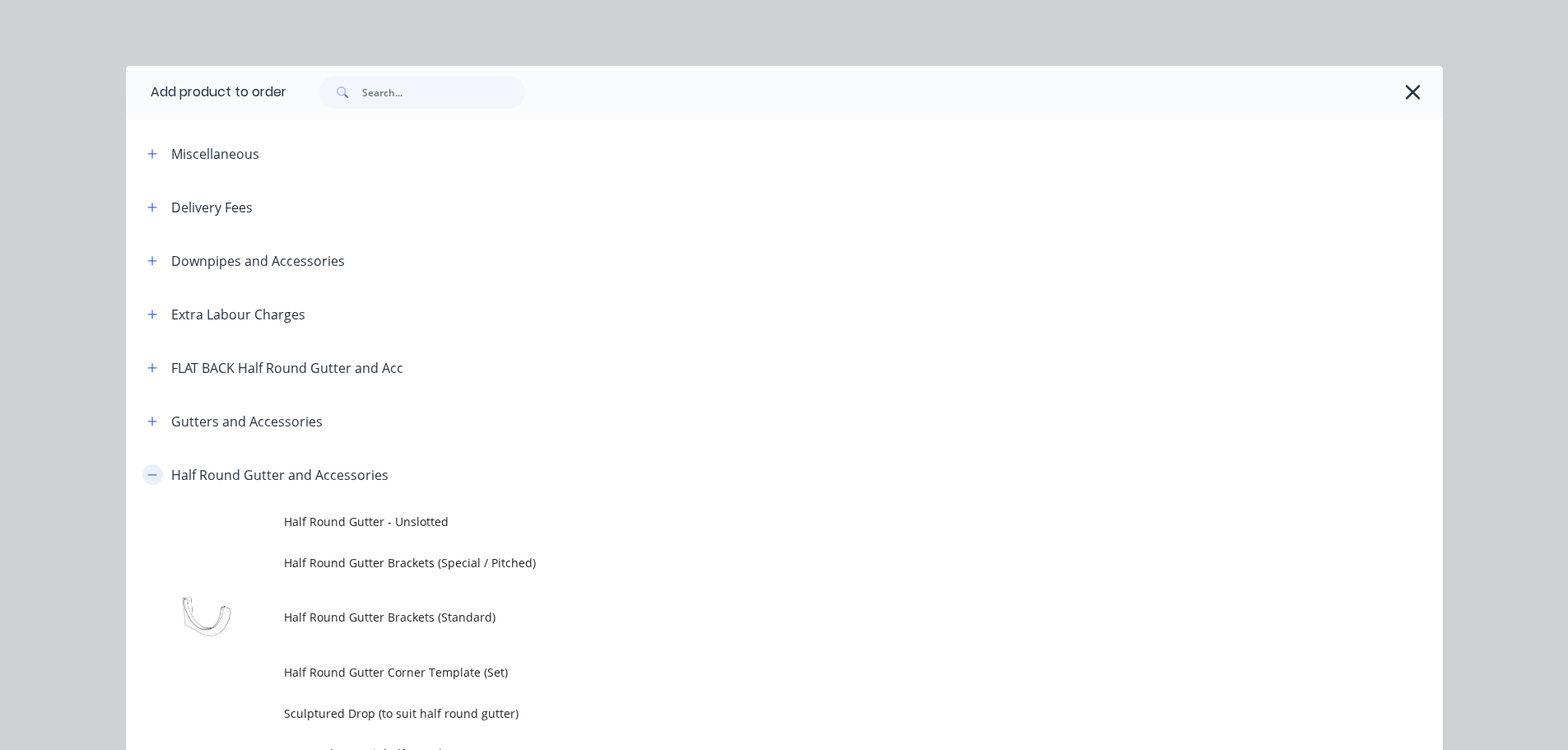
click at [147, 474] on icon "button" at bounding box center [152, 475] width 10 height 11
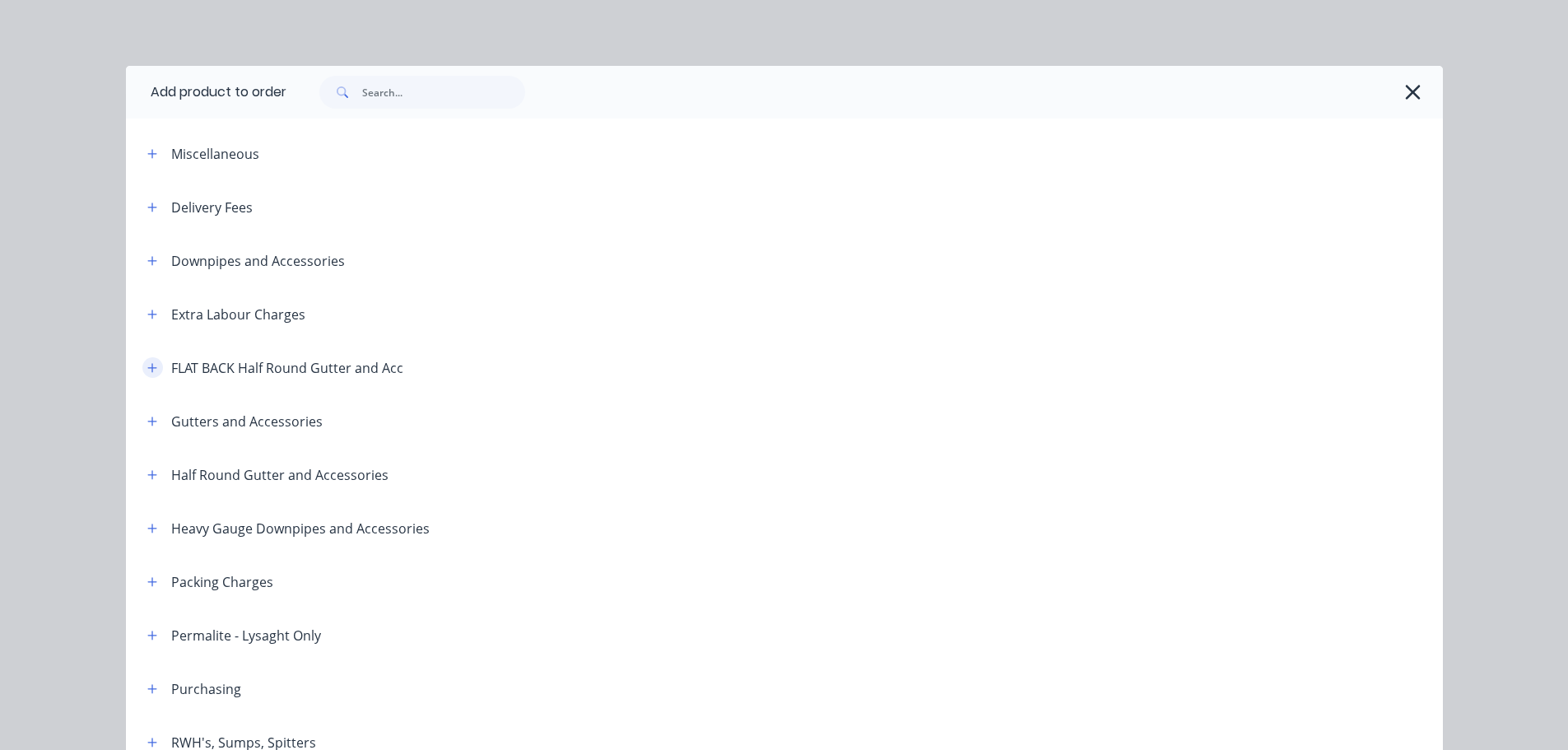
click at [154, 372] on button "button" at bounding box center [153, 368] width 21 height 21
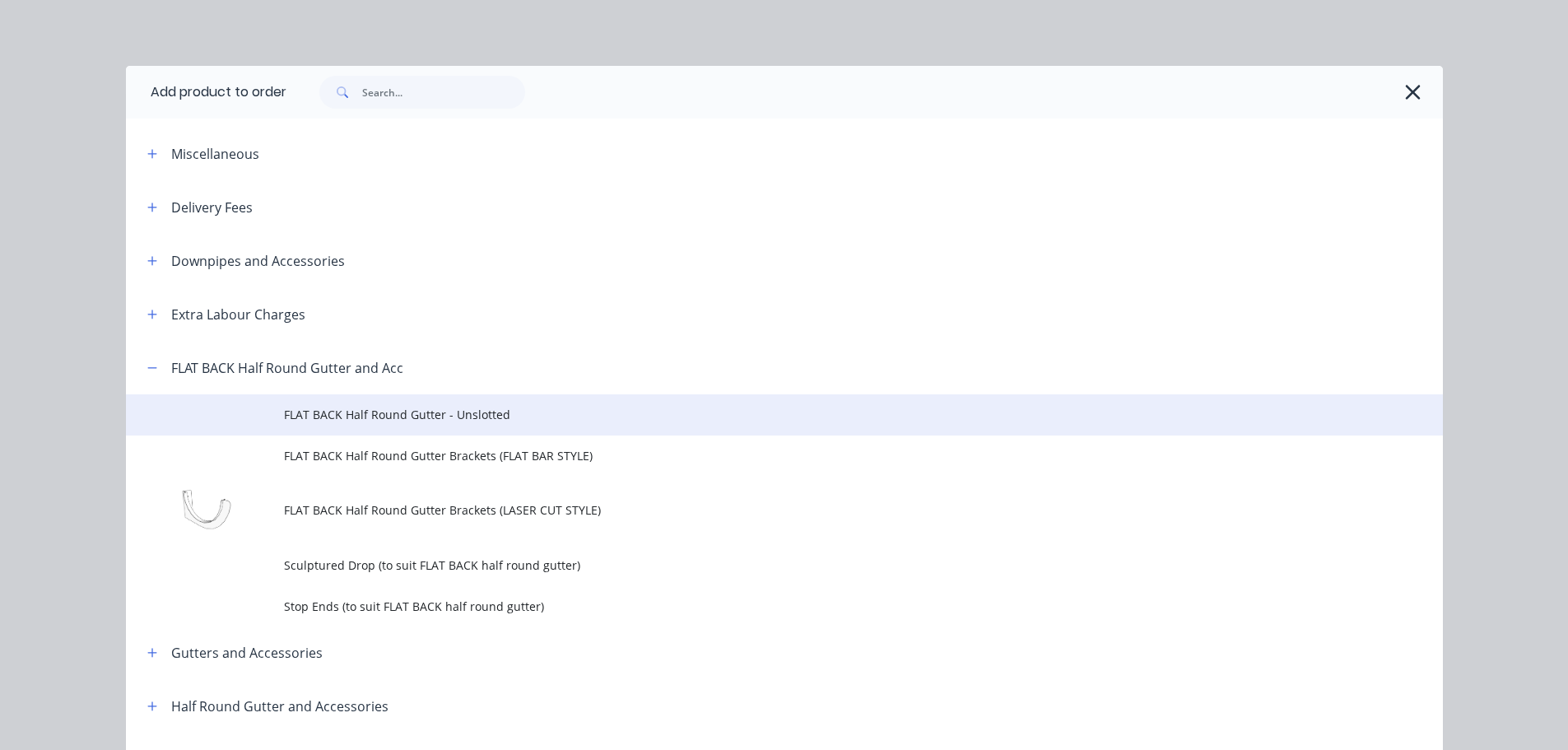
click at [421, 422] on span "FLAT BACK Half Round Gutter - Unslotted" at bounding box center [747, 415] width 927 height 17
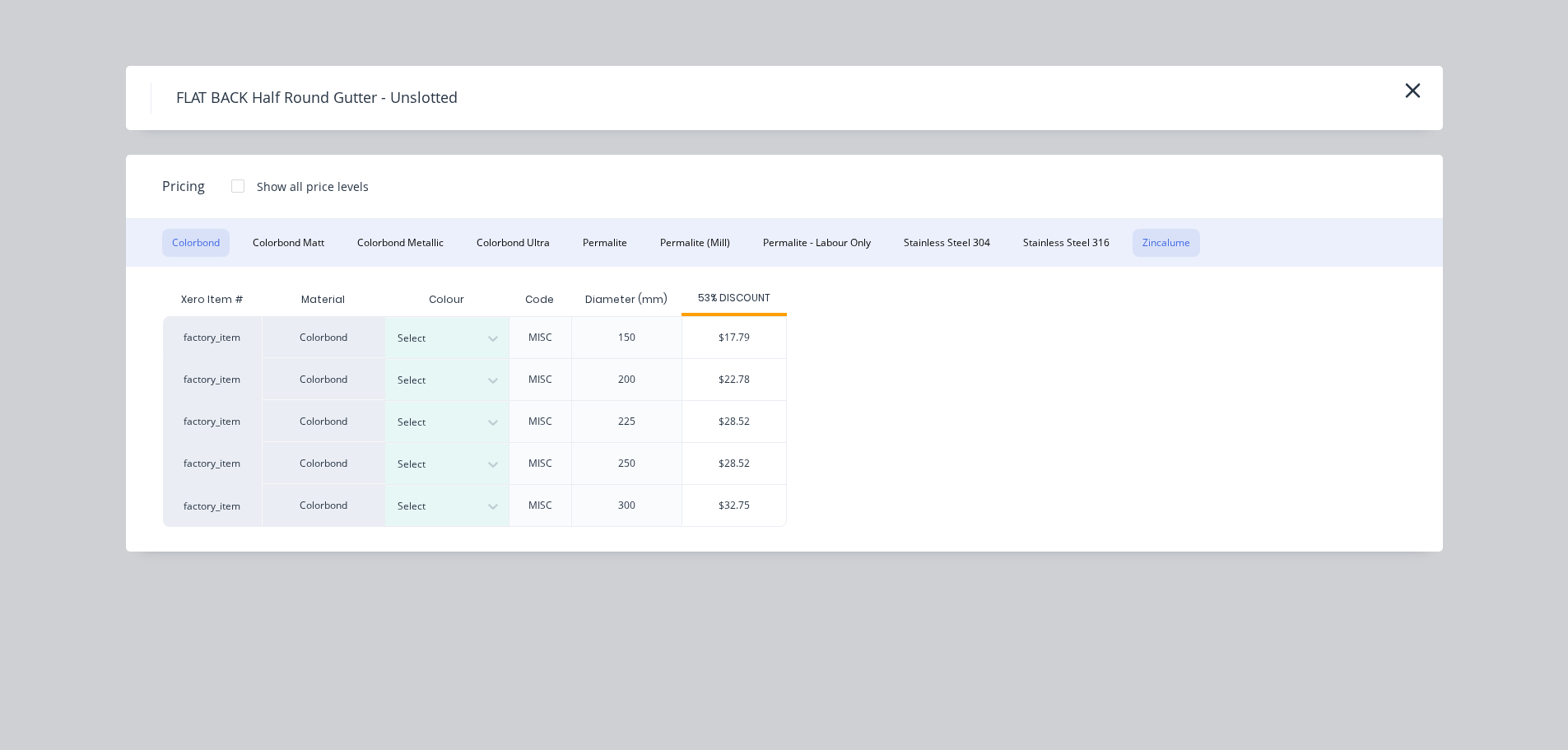
click at [1180, 252] on button "Zincalume" at bounding box center [1166, 243] width 67 height 28
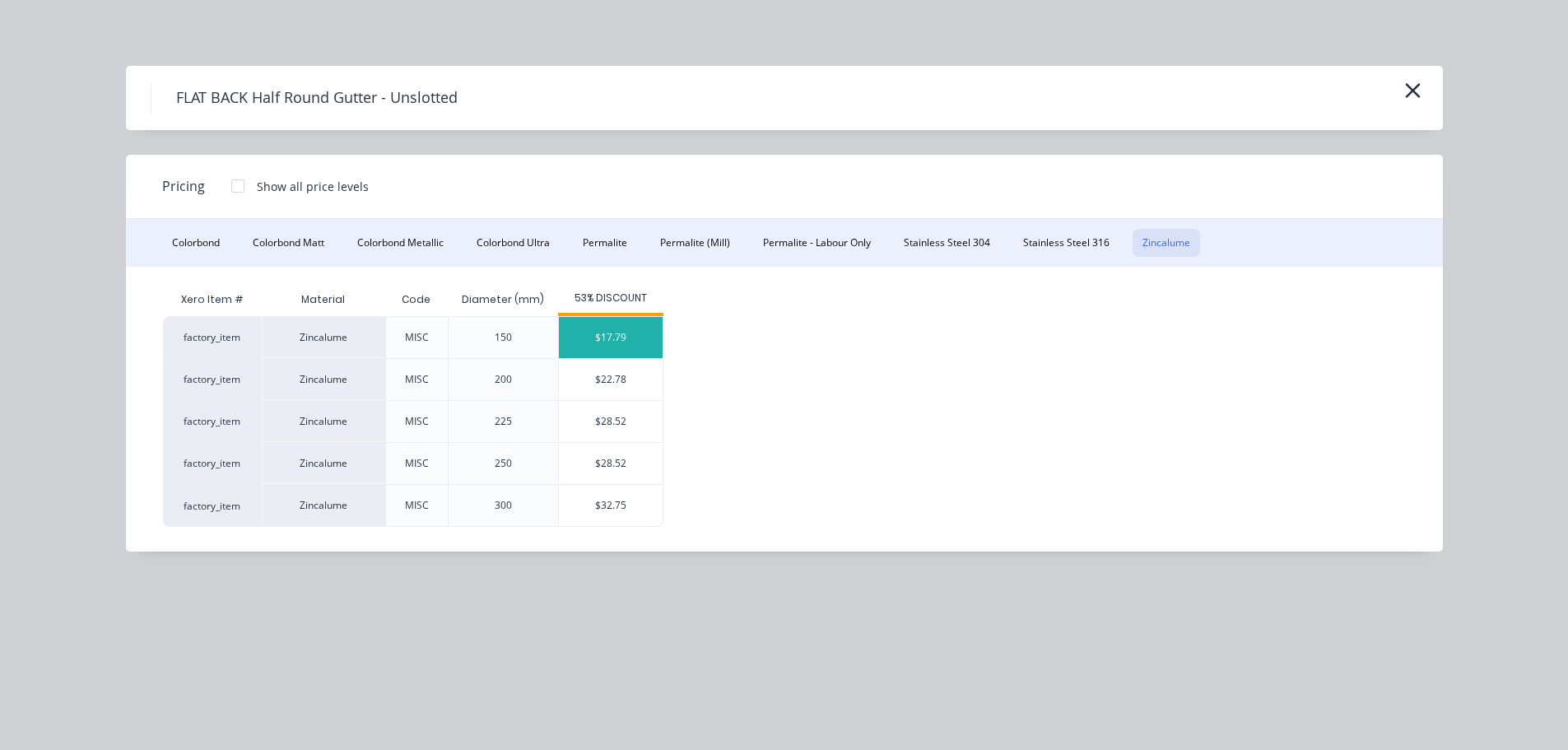
click at [593, 336] on div "$17.79" at bounding box center [610, 338] width 104 height 41
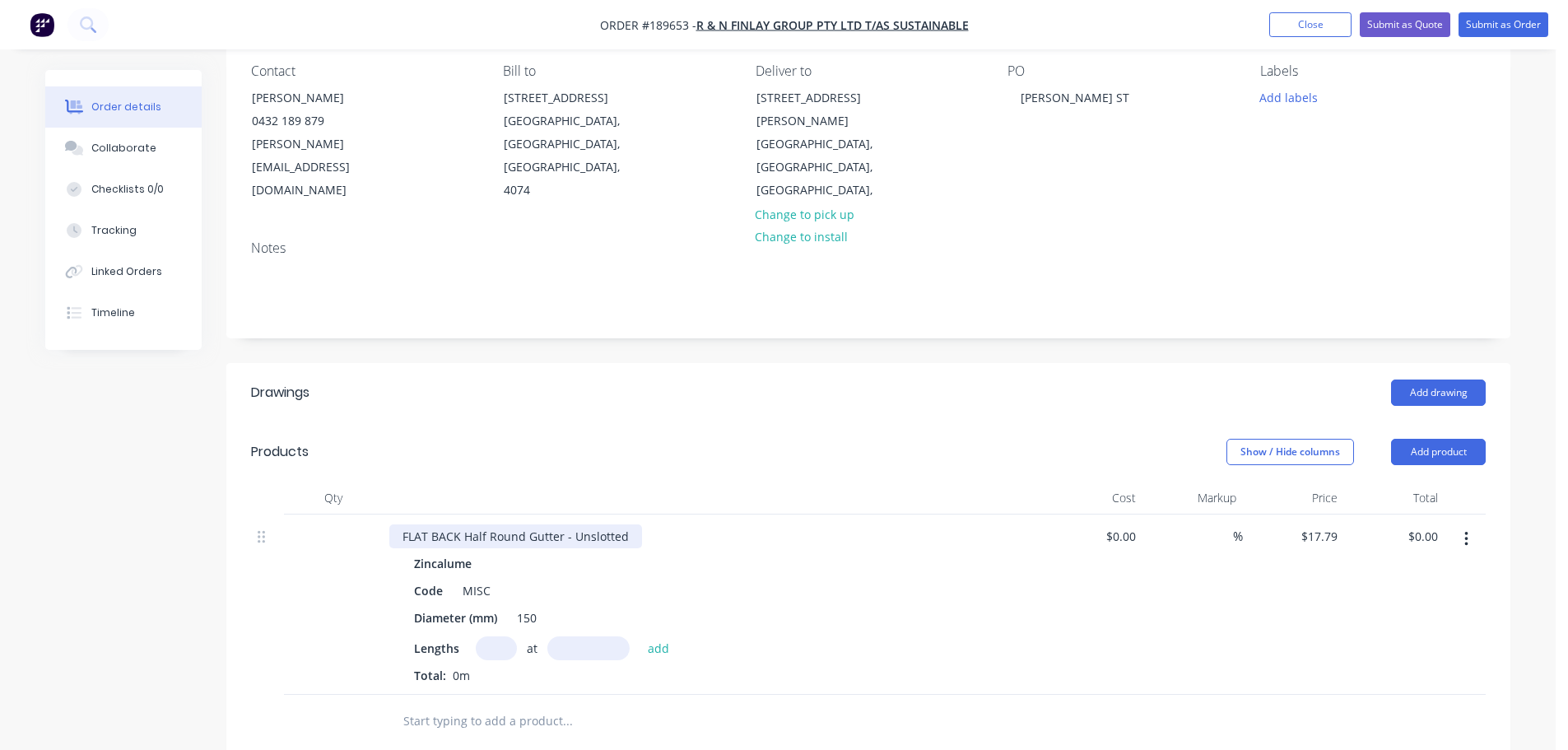
scroll to position [165, 0]
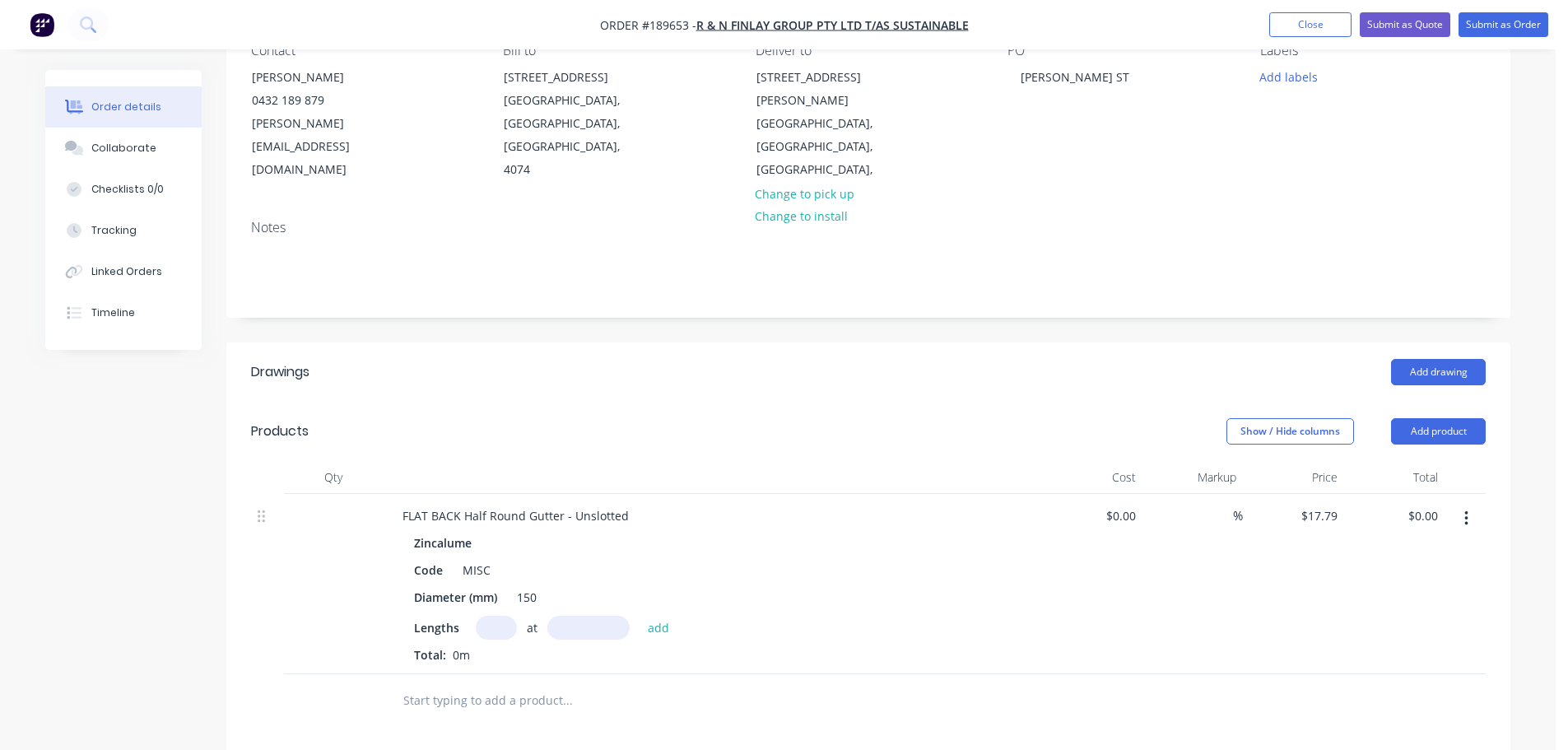
click at [489, 616] on input "text" at bounding box center [496, 628] width 41 height 24
type input "2"
type input "6000"
click at [639, 616] on button "add" at bounding box center [658, 627] width 38 height 22
type input "$213.48"
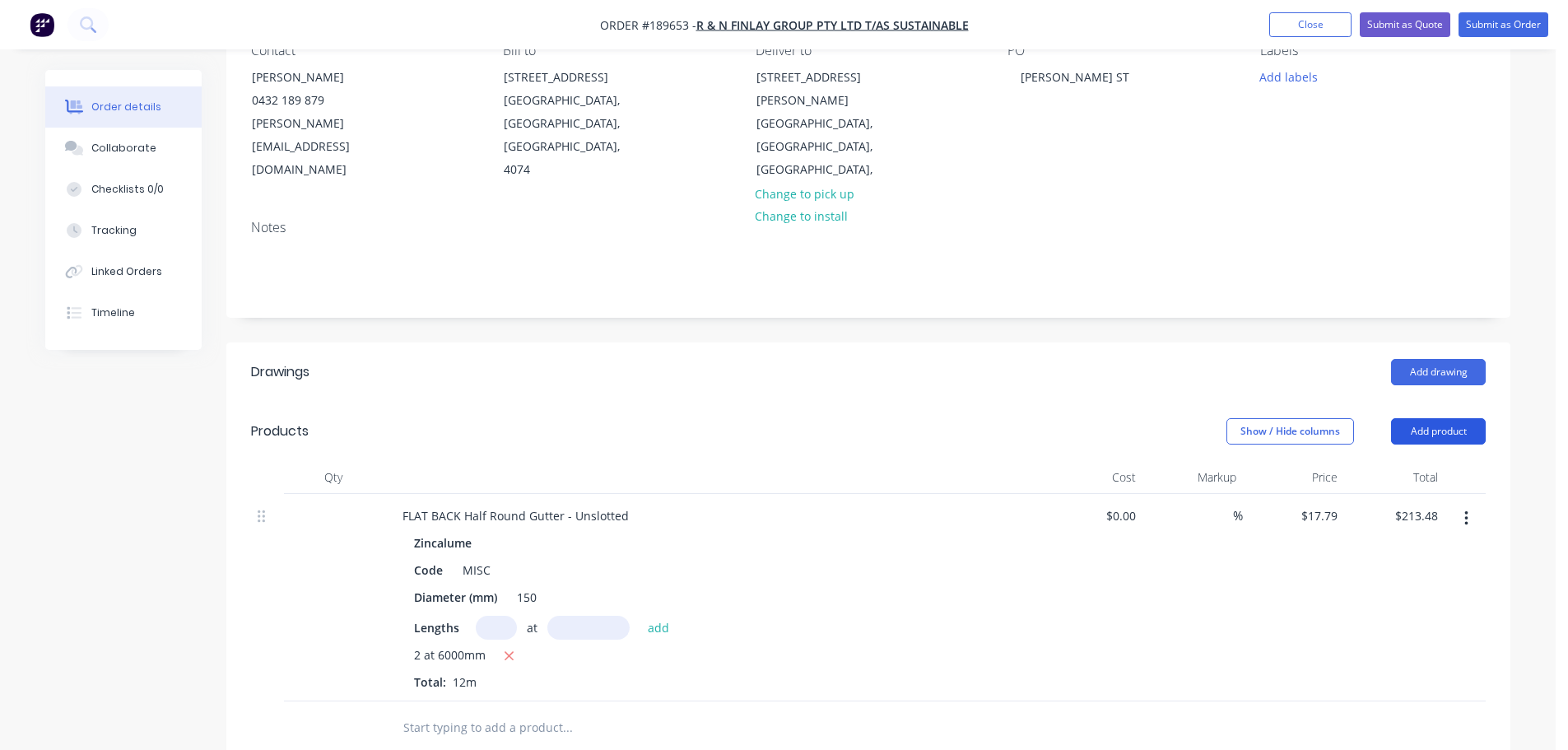
click at [1436, 419] on button "Add product" at bounding box center [1438, 432] width 95 height 26
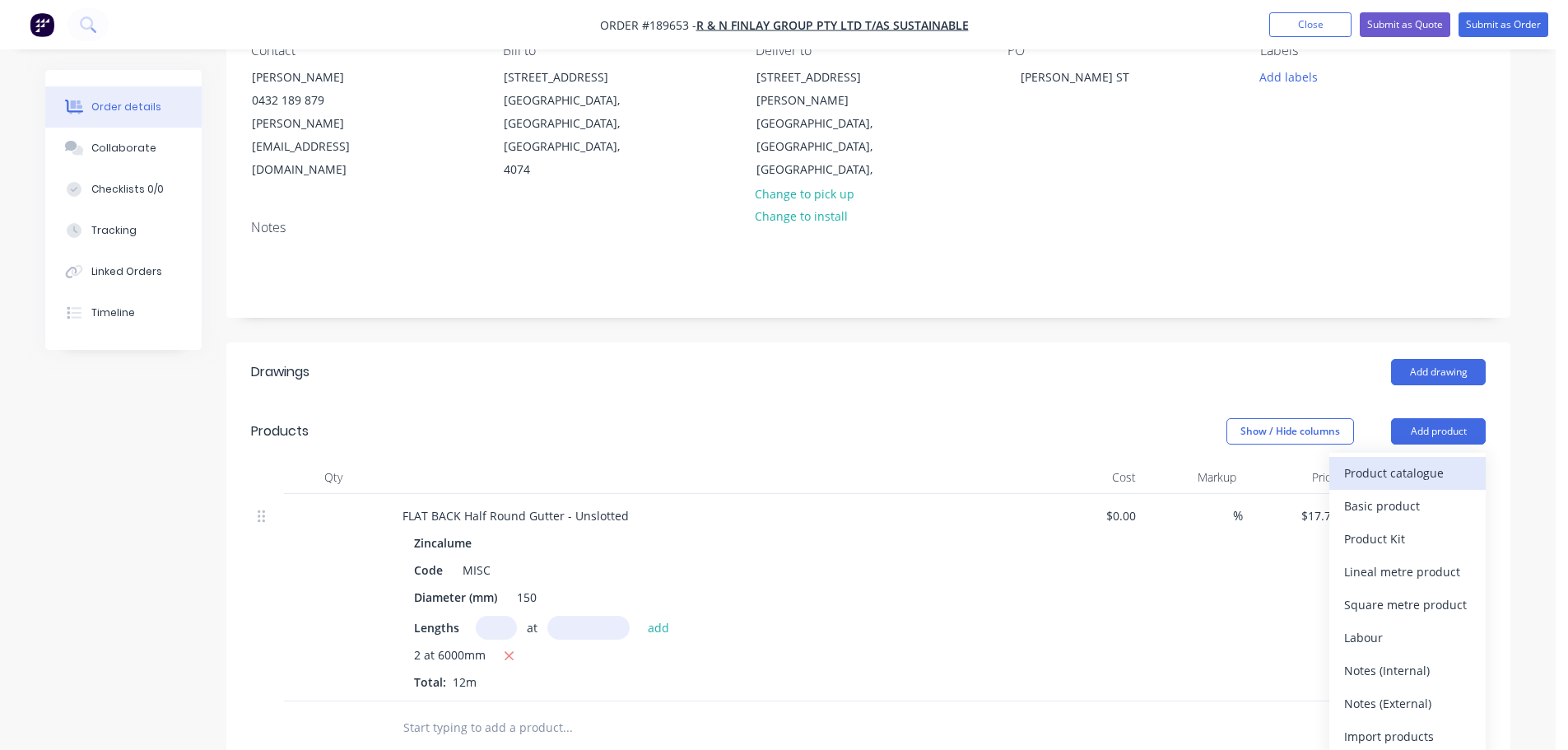
click at [1403, 462] on div "Product catalogue" at bounding box center [1407, 474] width 126 height 24
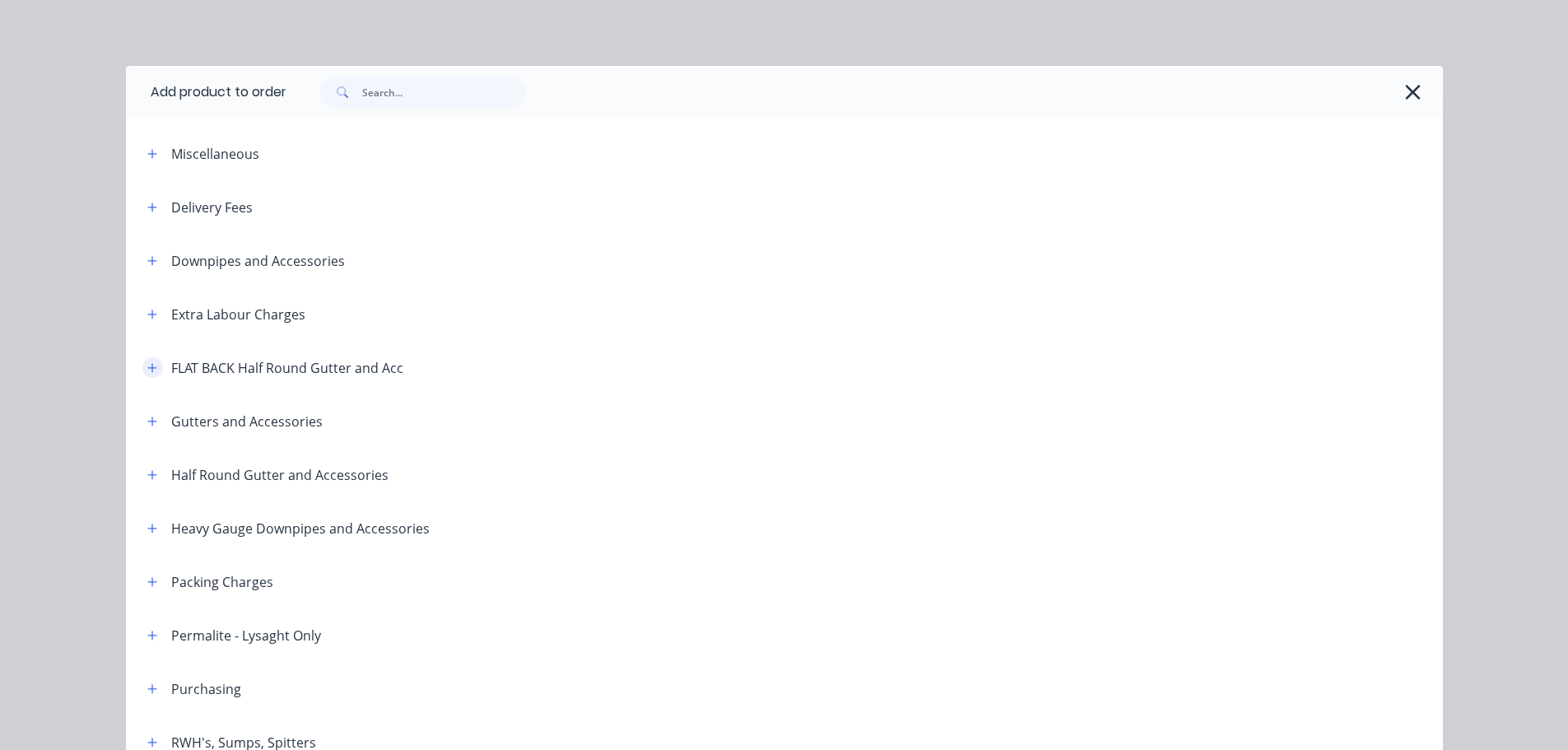
click at [142, 375] on button "button" at bounding box center [153, 368] width 21 height 21
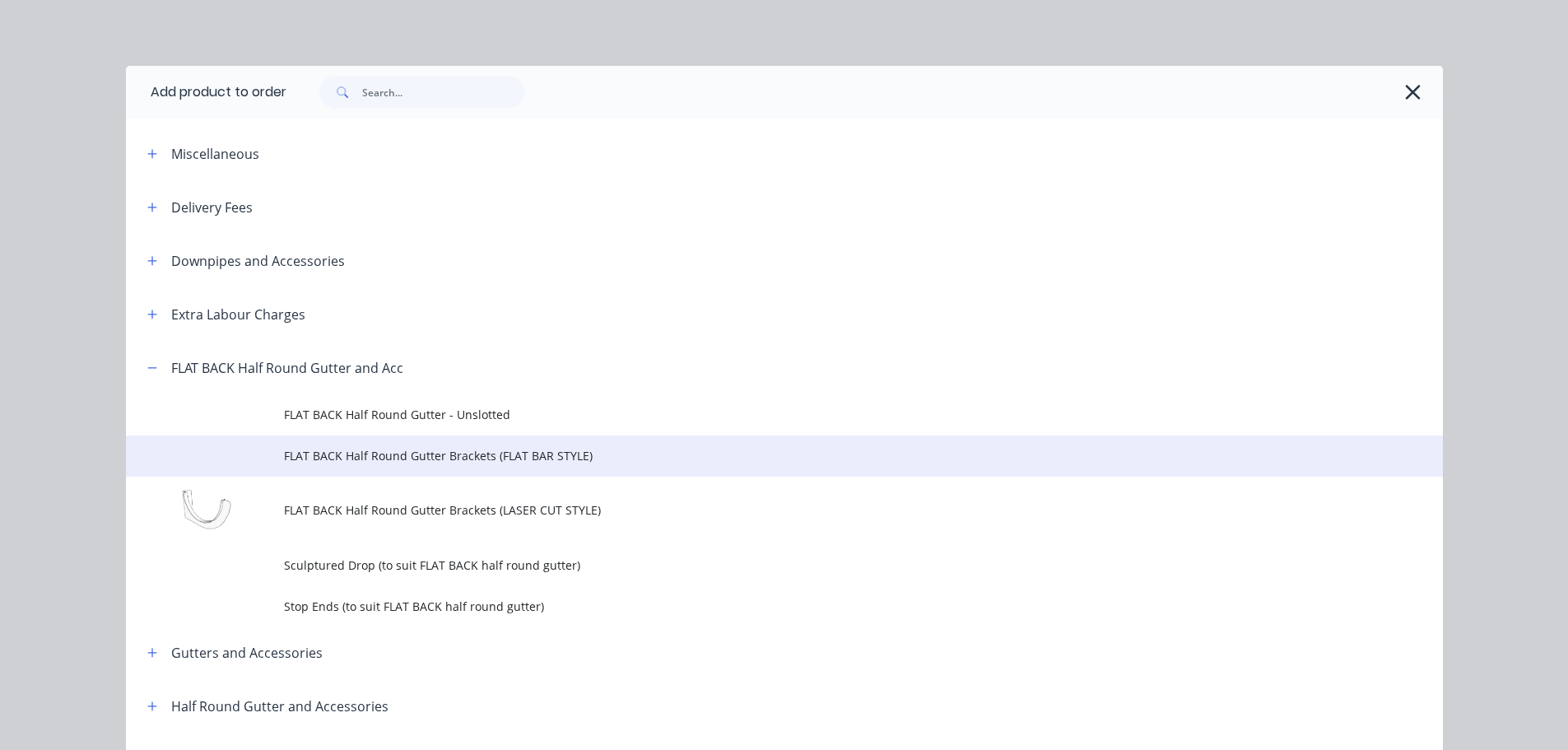
click at [495, 469] on td "FLAT BACK Half Round Gutter Brackets (FLAT BAR STYLE)" at bounding box center [863, 456] width 1159 height 41
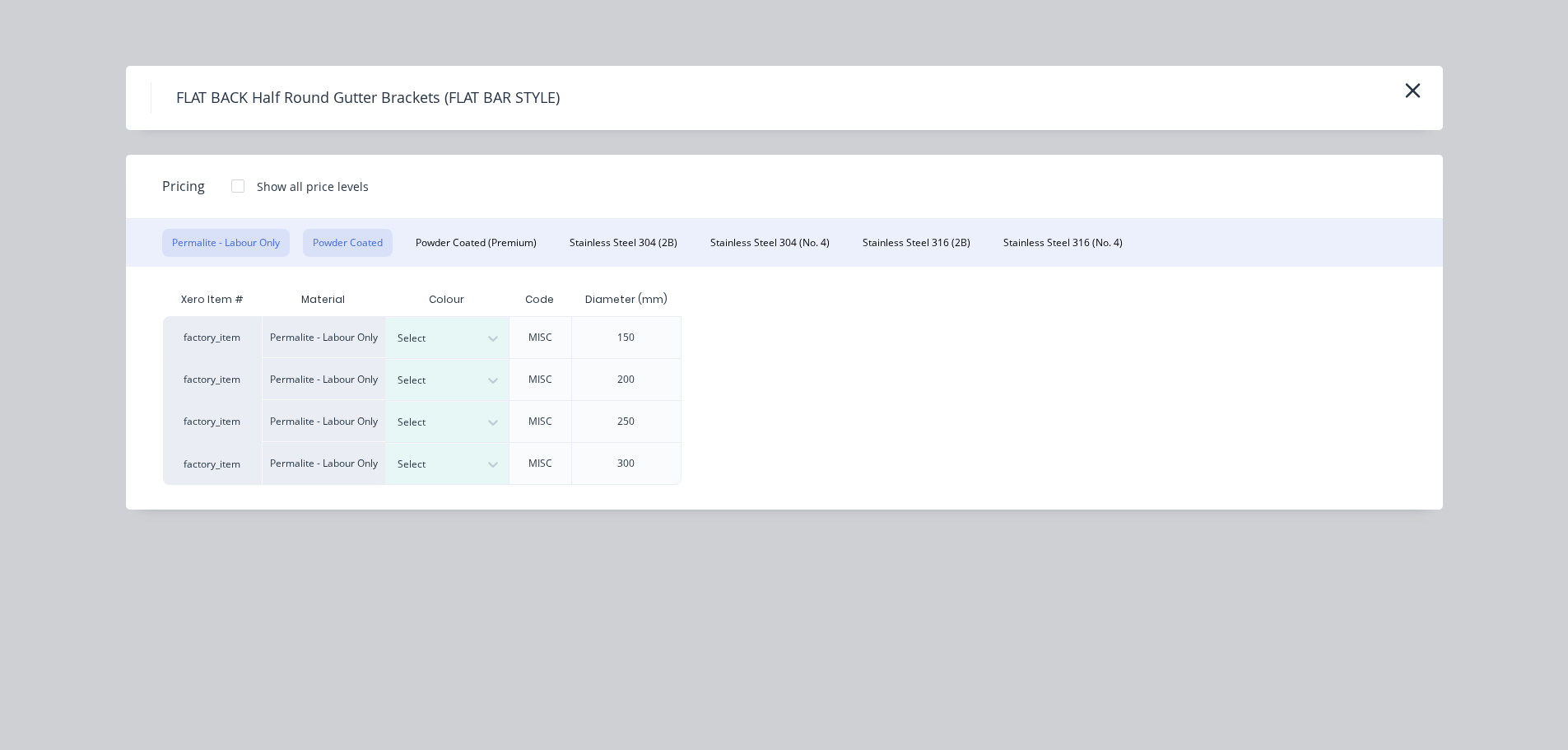
click at [348, 232] on button "Powder Coated" at bounding box center [348, 243] width 90 height 28
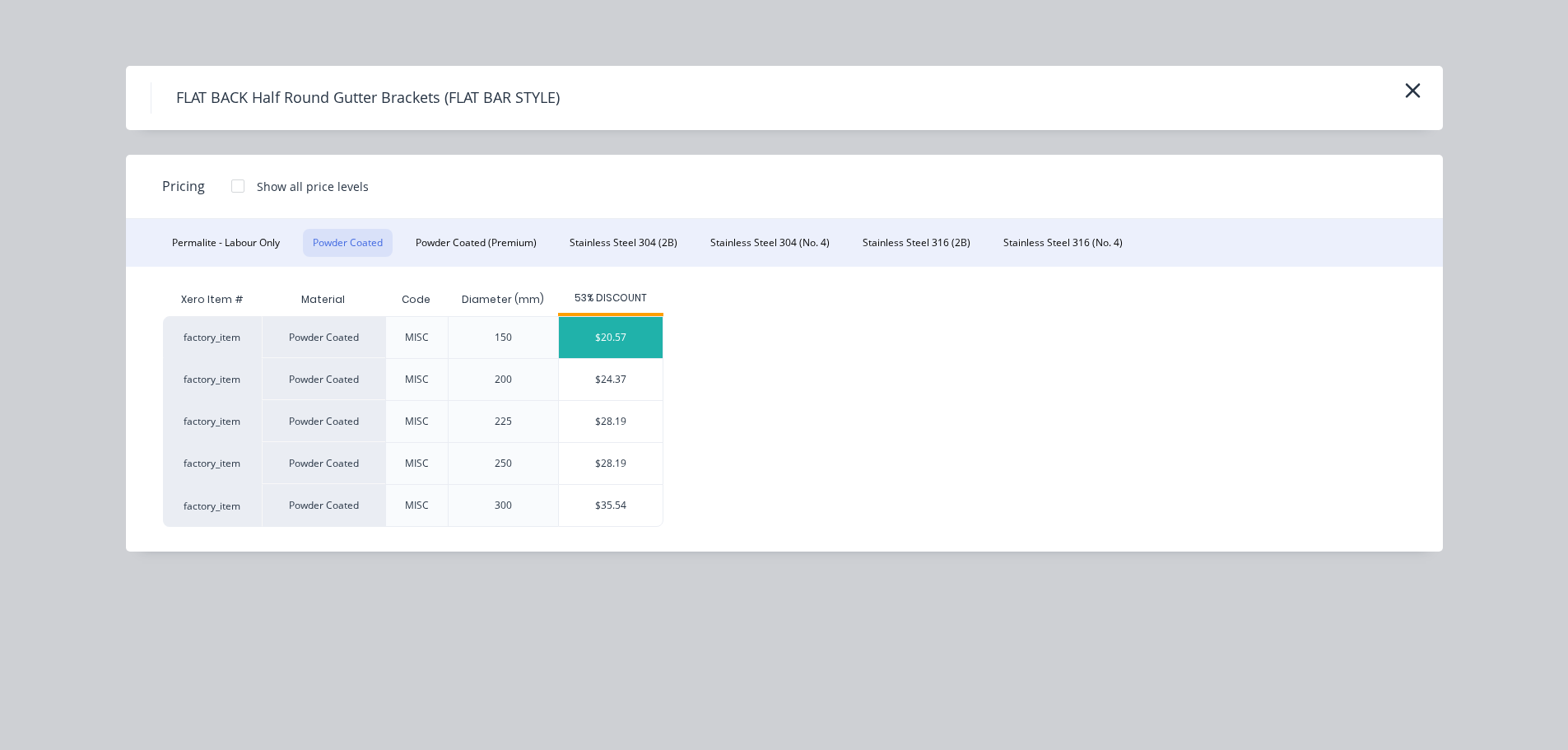
click at [598, 344] on div "$20.57" at bounding box center [610, 338] width 104 height 41
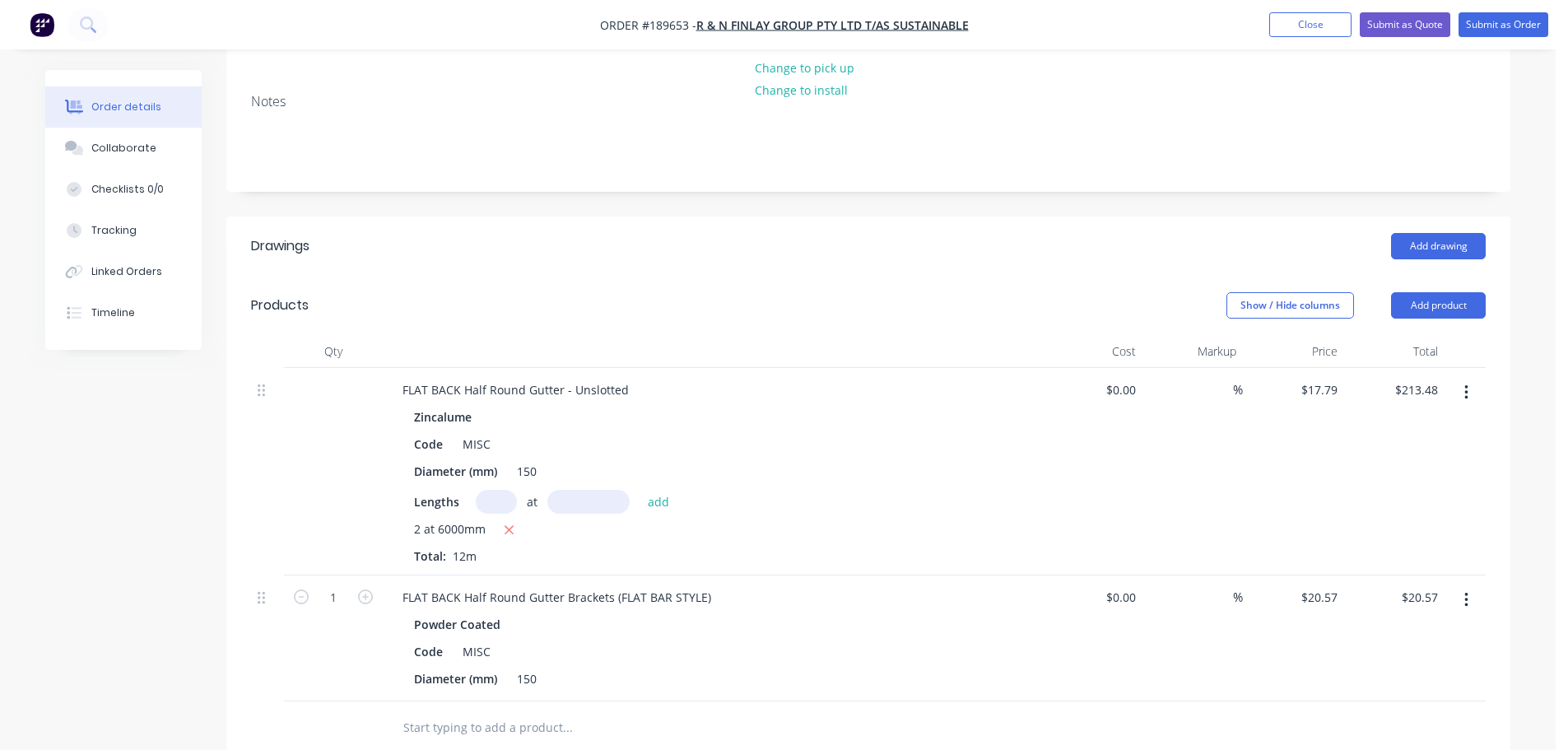
scroll to position [330, 0]
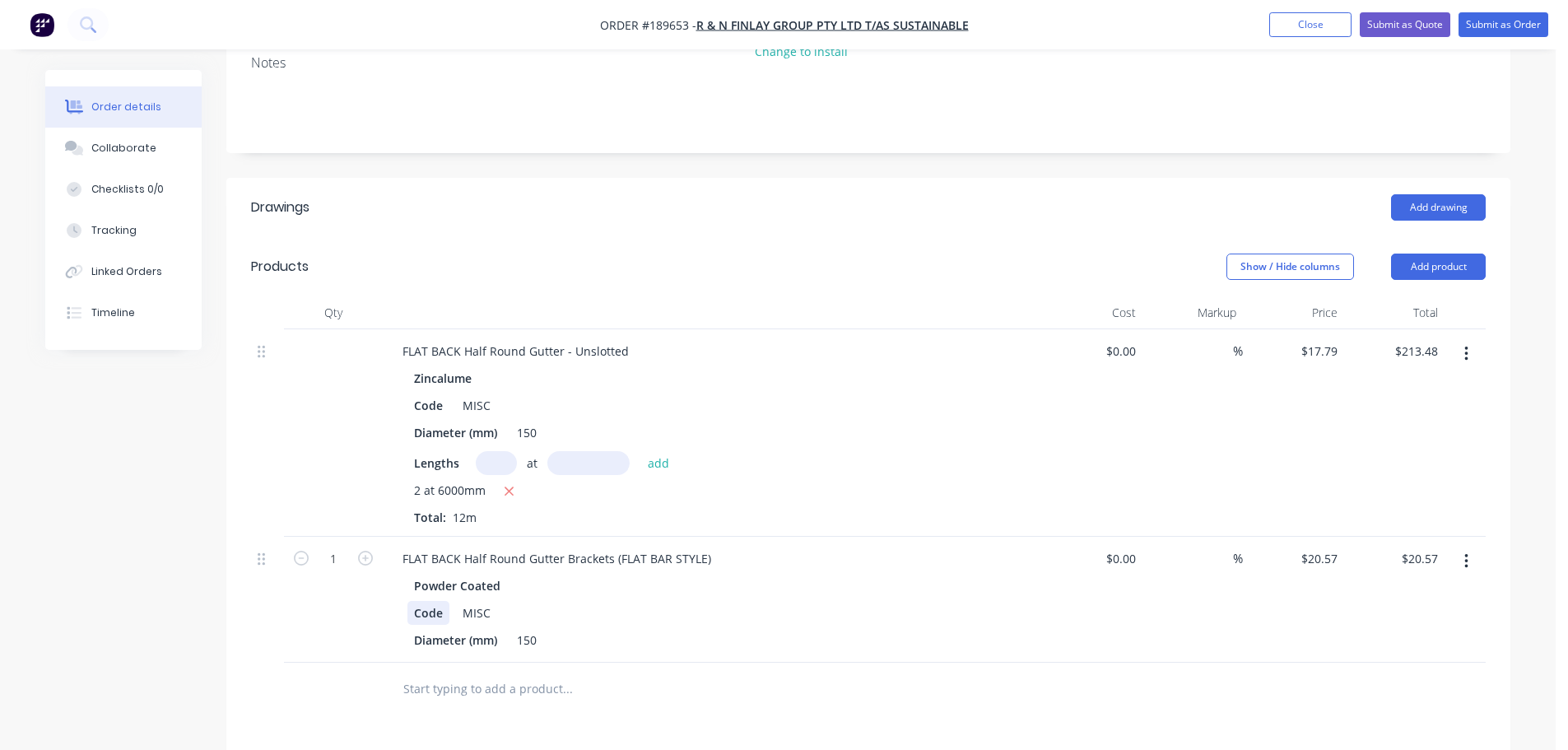
click at [410, 601] on div "Code" at bounding box center [428, 613] width 42 height 24
drag, startPoint x: 338, startPoint y: 509, endPoint x: 337, endPoint y: 525, distance: 16.0
click at [338, 547] on input "1" at bounding box center [333, 559] width 43 height 24
click at [343, 547] on input "1" at bounding box center [333, 559] width 43 height 24
type input "13"
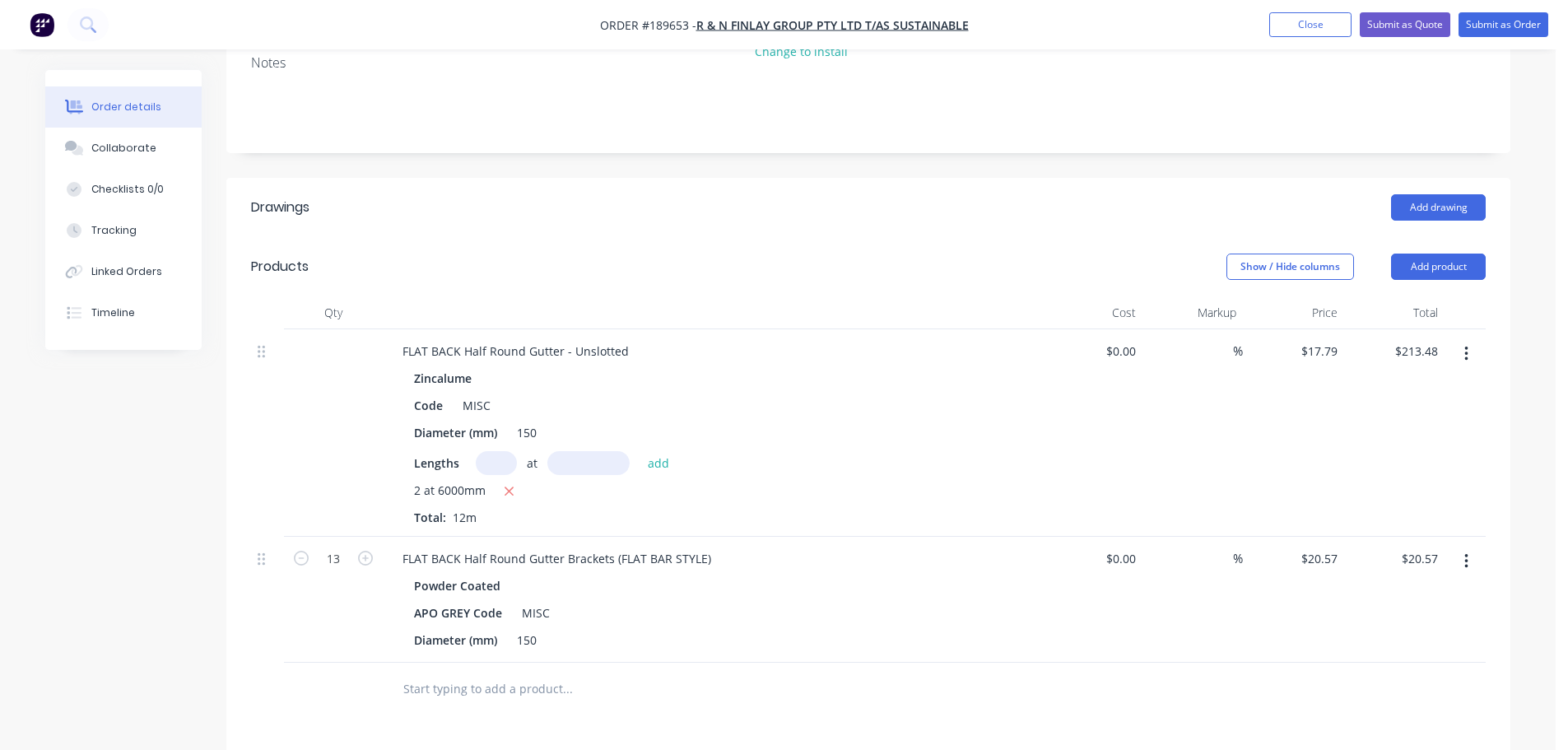
type input "$267.41"
click at [355, 438] on div at bounding box center [333, 434] width 99 height 208
click at [1442, 254] on button "Add product" at bounding box center [1438, 267] width 95 height 26
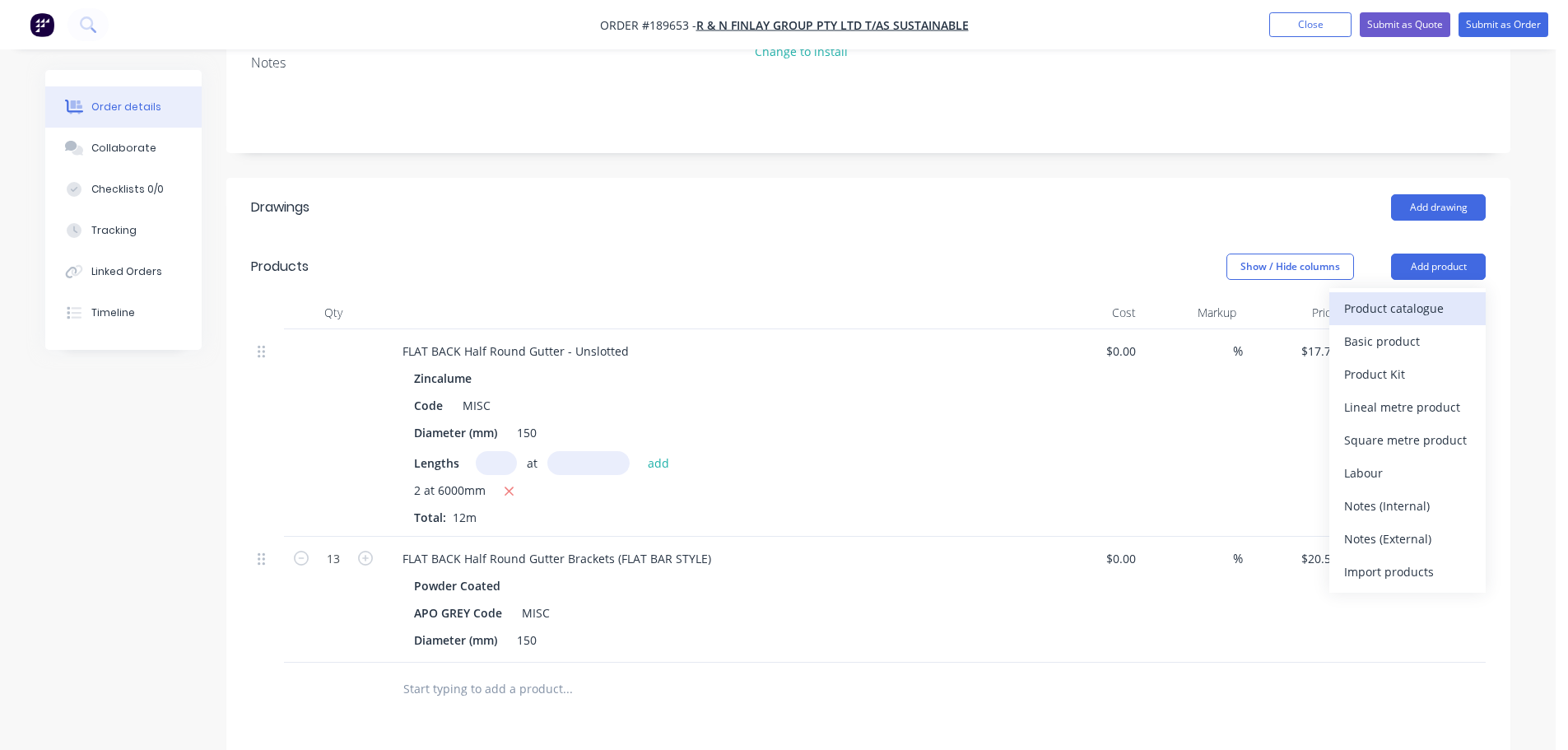
click at [1420, 292] on button "Product catalogue" at bounding box center [1407, 308] width 156 height 33
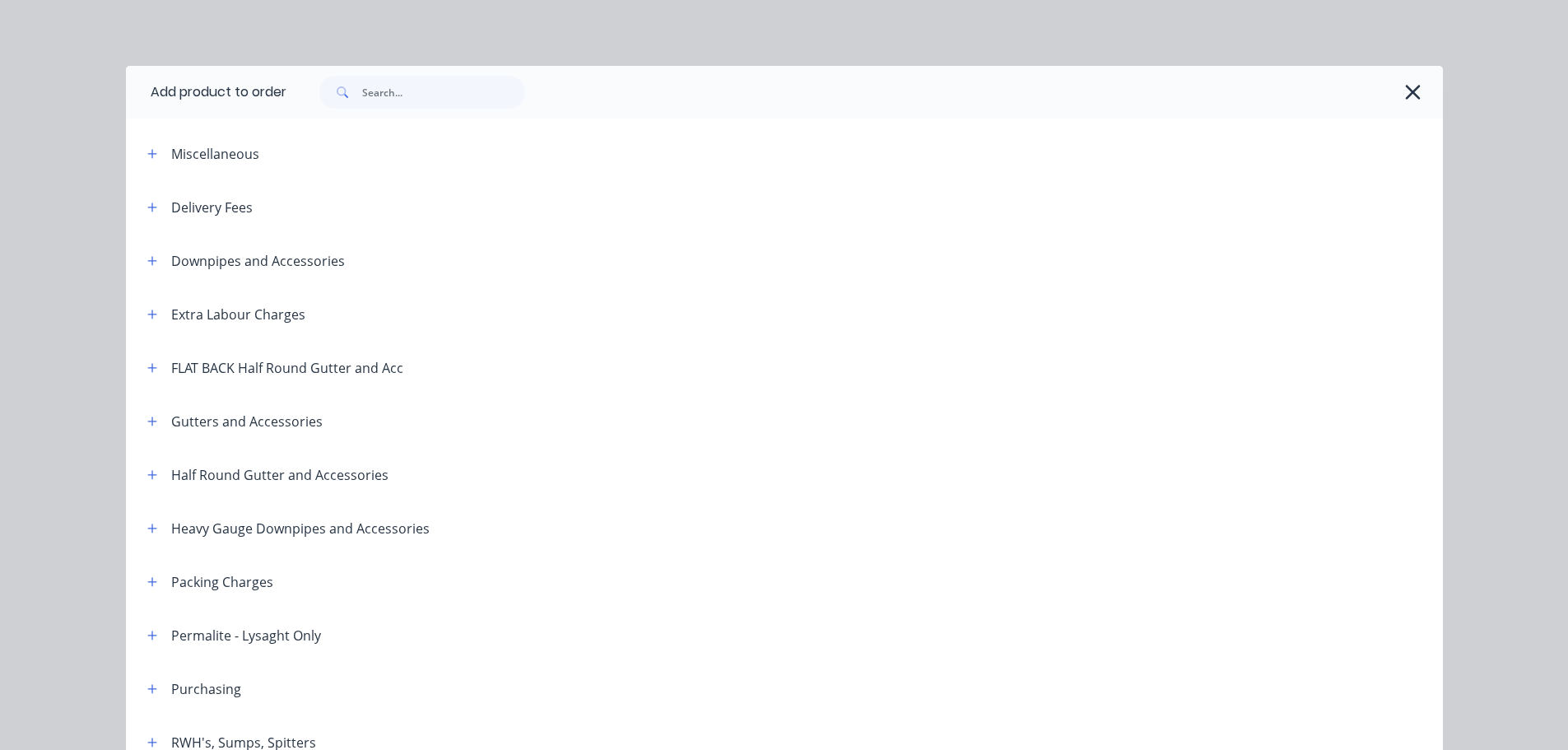
drag, startPoint x: 1414, startPoint y: 81, endPoint x: 1412, endPoint y: 97, distance: 16.1
click at [1414, 83] on icon "button" at bounding box center [1413, 92] width 17 height 23
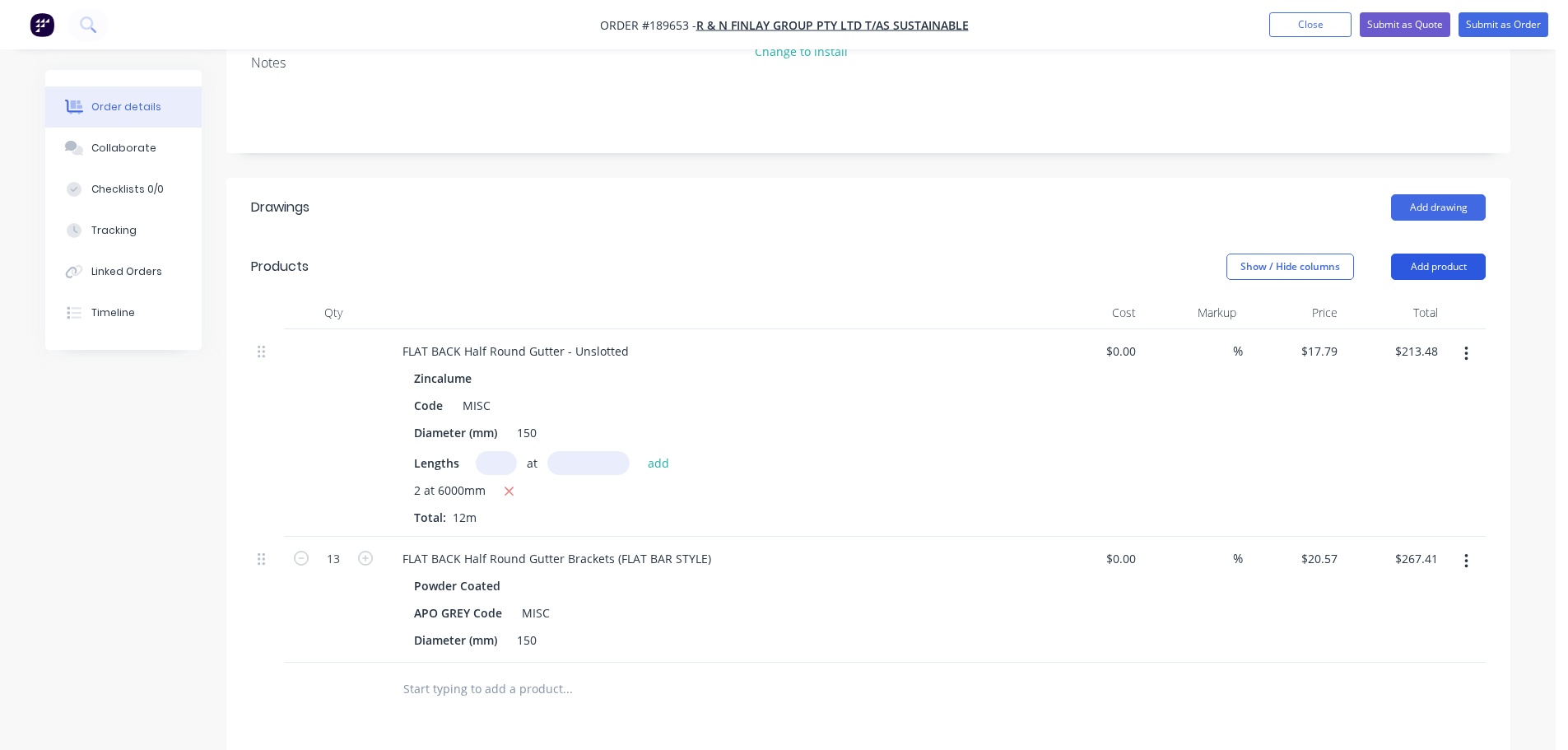
click at [1419, 254] on button "Add product" at bounding box center [1438, 267] width 95 height 26
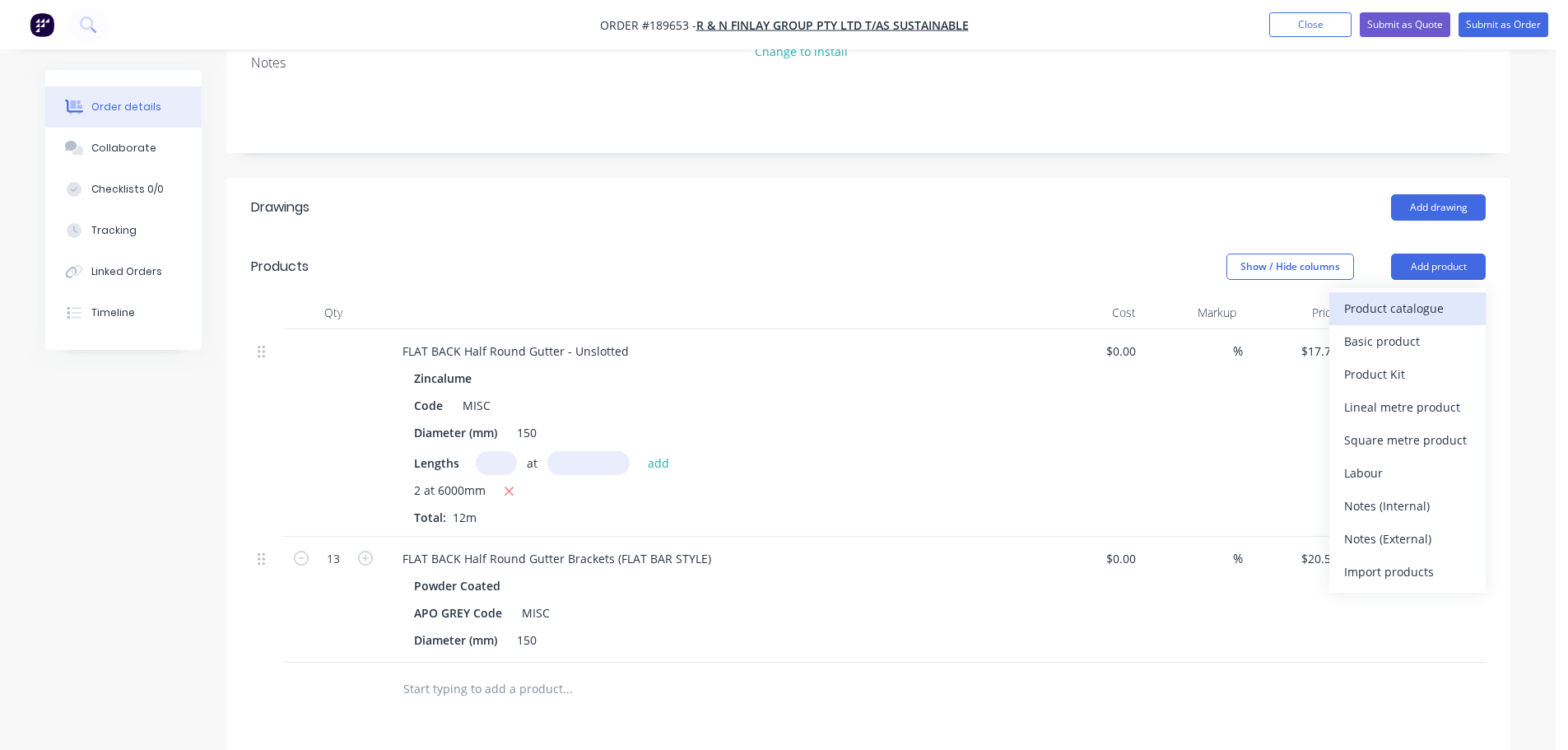
click at [1402, 297] on div "Product catalogue" at bounding box center [1407, 309] width 126 height 24
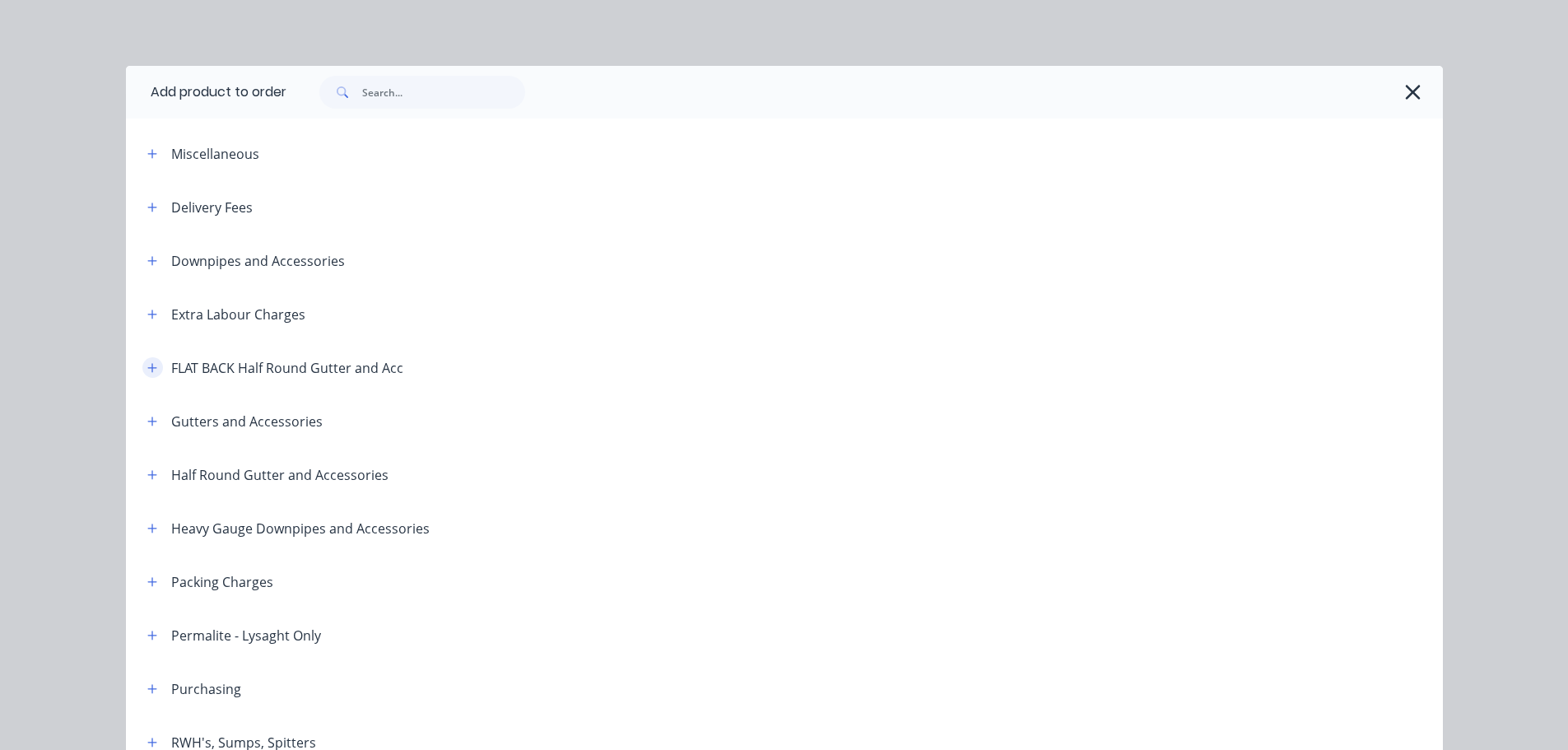
click at [147, 362] on icon "button" at bounding box center [152, 368] width 10 height 11
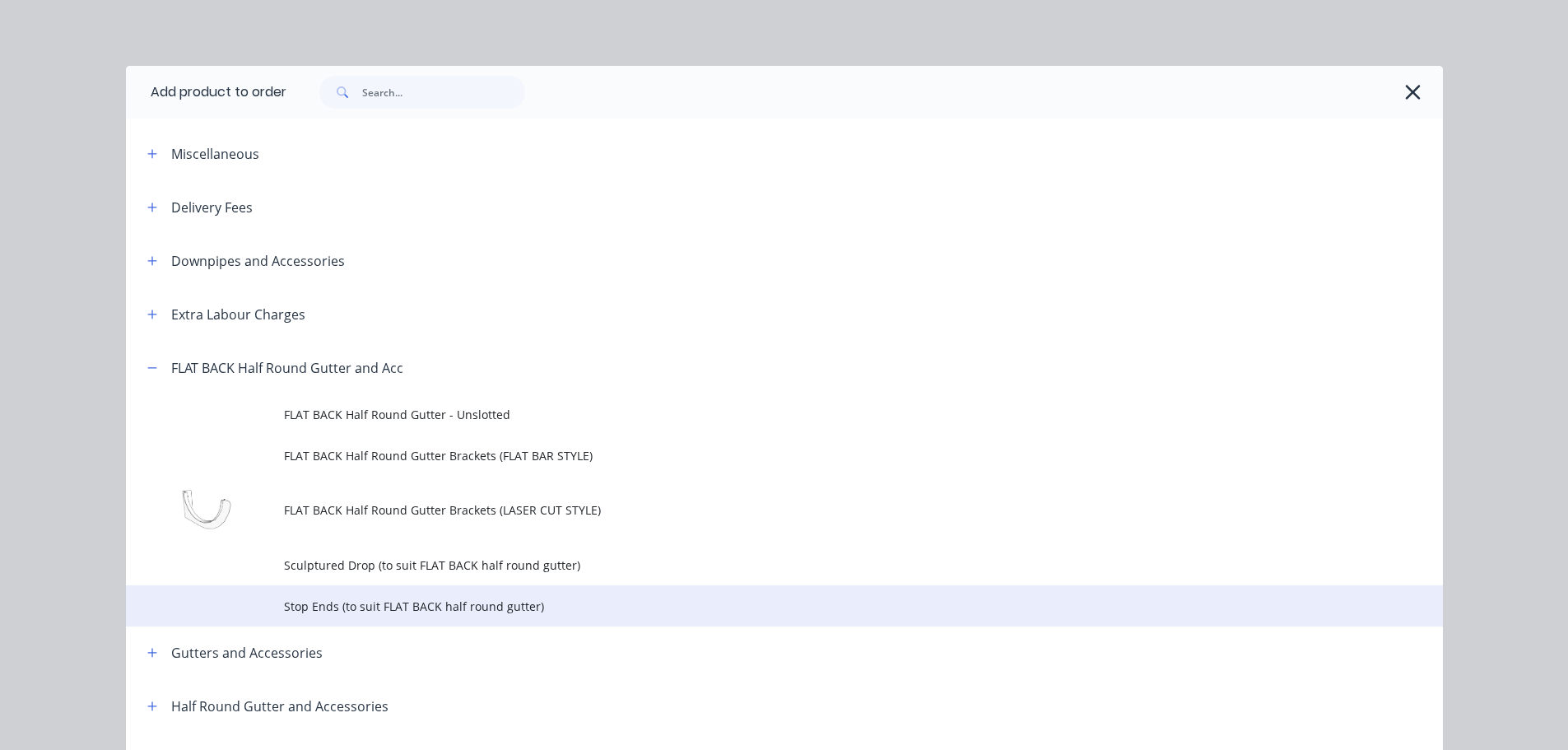
click at [367, 603] on span "Stop Ends (to suit FLAT BACK half round gutter)" at bounding box center [747, 607] width 927 height 17
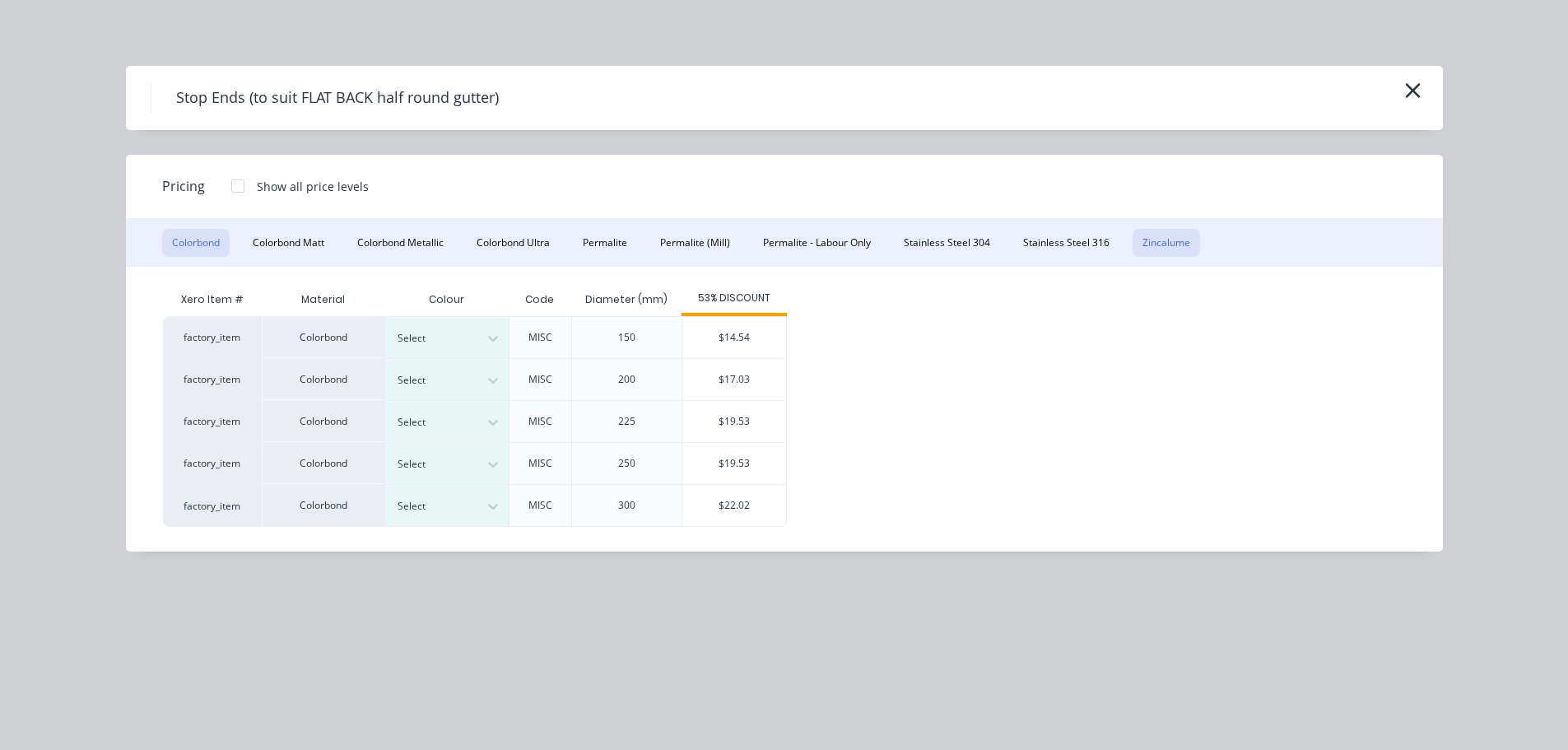
click at [1158, 241] on button "Zincalume" at bounding box center [1166, 243] width 67 height 28
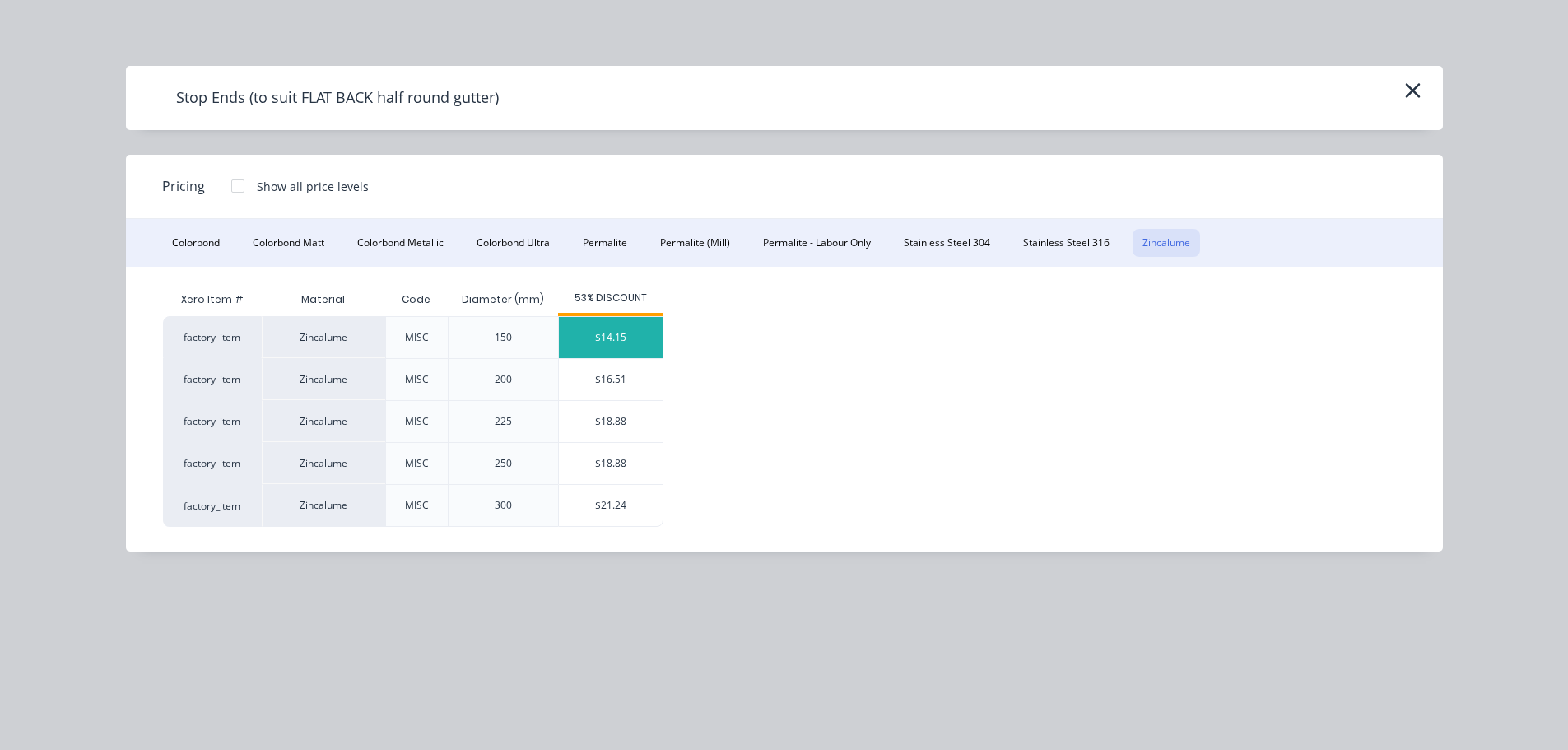
click at [580, 345] on div "$14.15" at bounding box center [610, 338] width 104 height 41
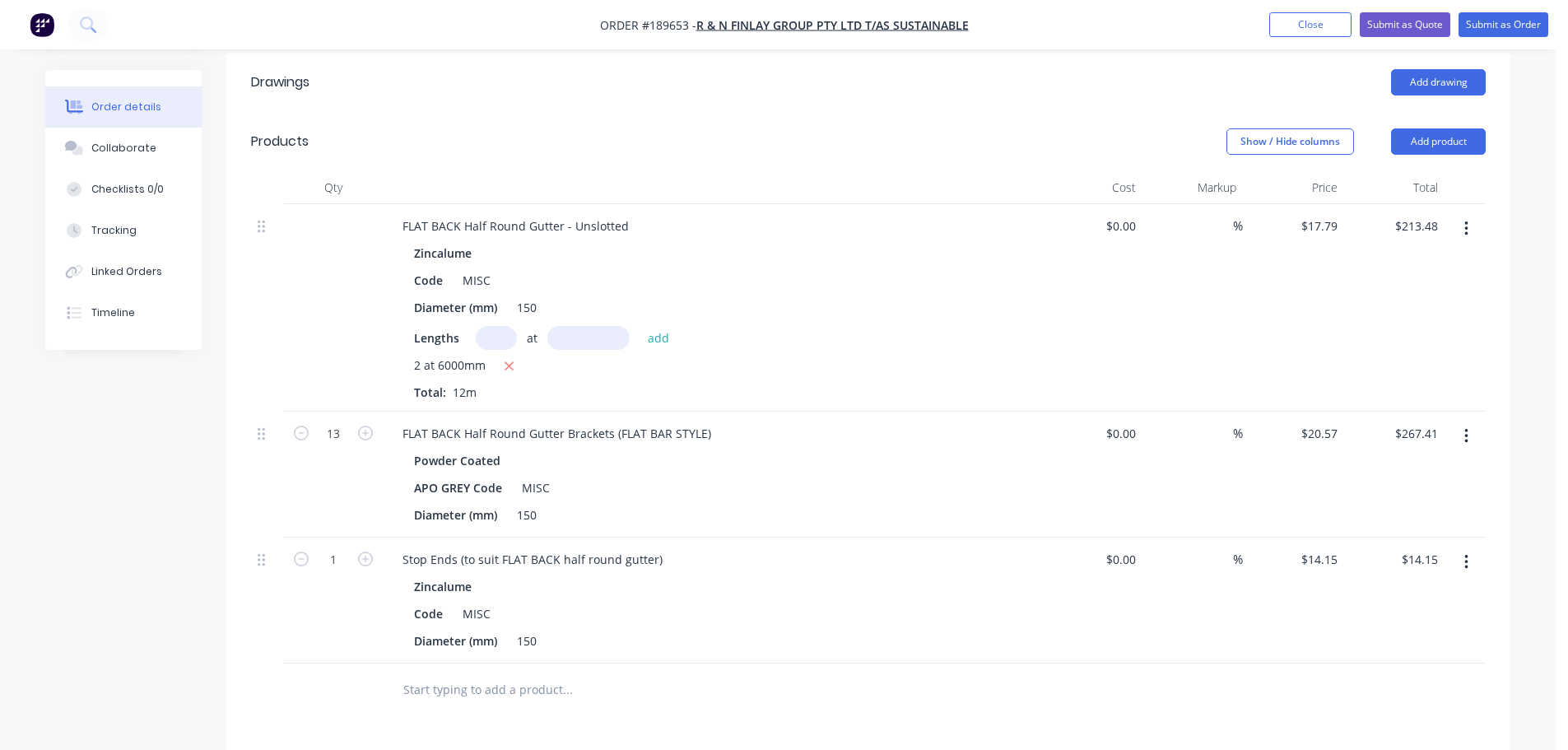
scroll to position [494, 0]
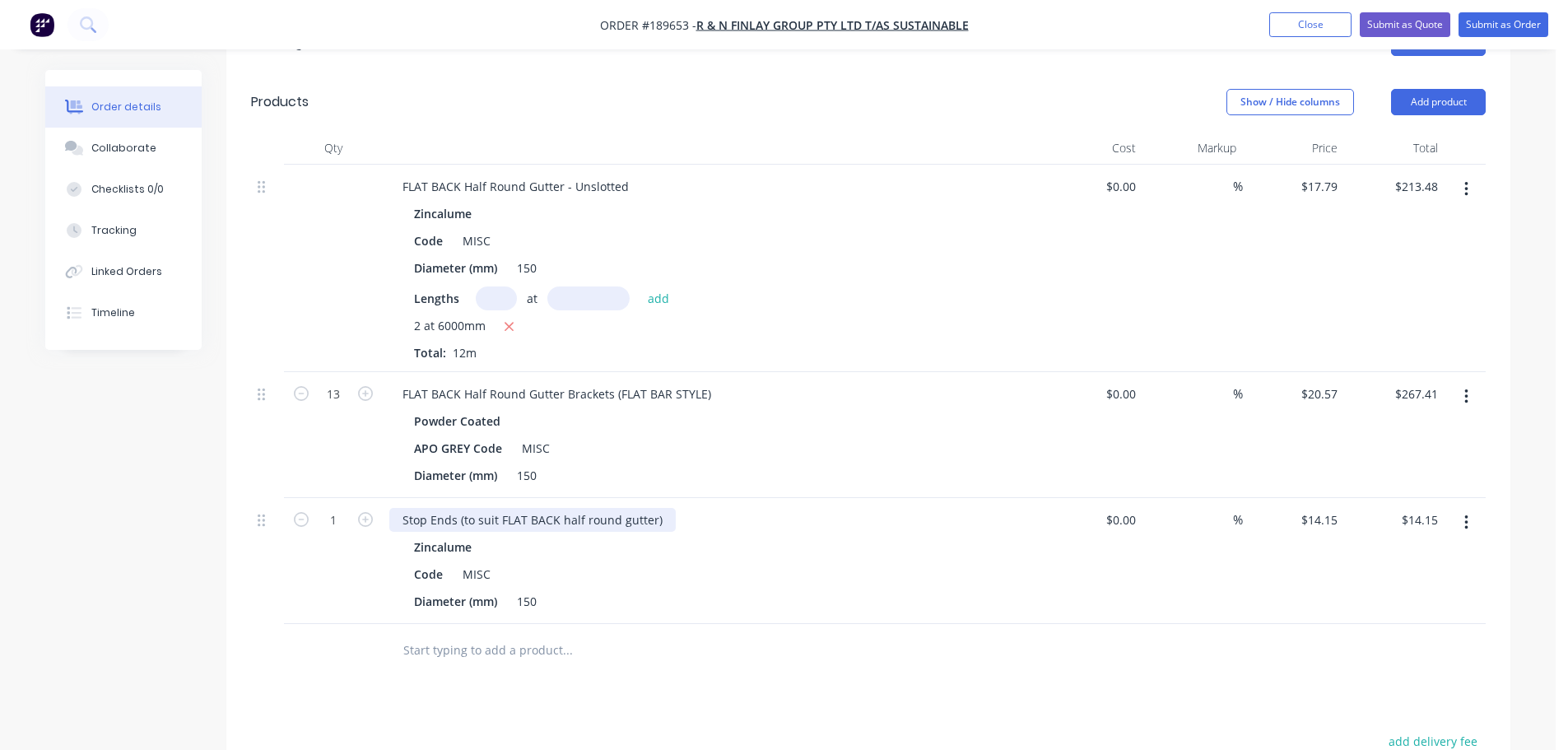
click at [656, 508] on div "Stop Ends (to suit FLAT BACK half round gutter)" at bounding box center [533, 521] width 286 height 24
click at [369, 512] on icon "button" at bounding box center [366, 520] width 15 height 15
type input "2"
type input "$28.30"
click at [1434, 89] on button "Add product" at bounding box center [1438, 102] width 95 height 26
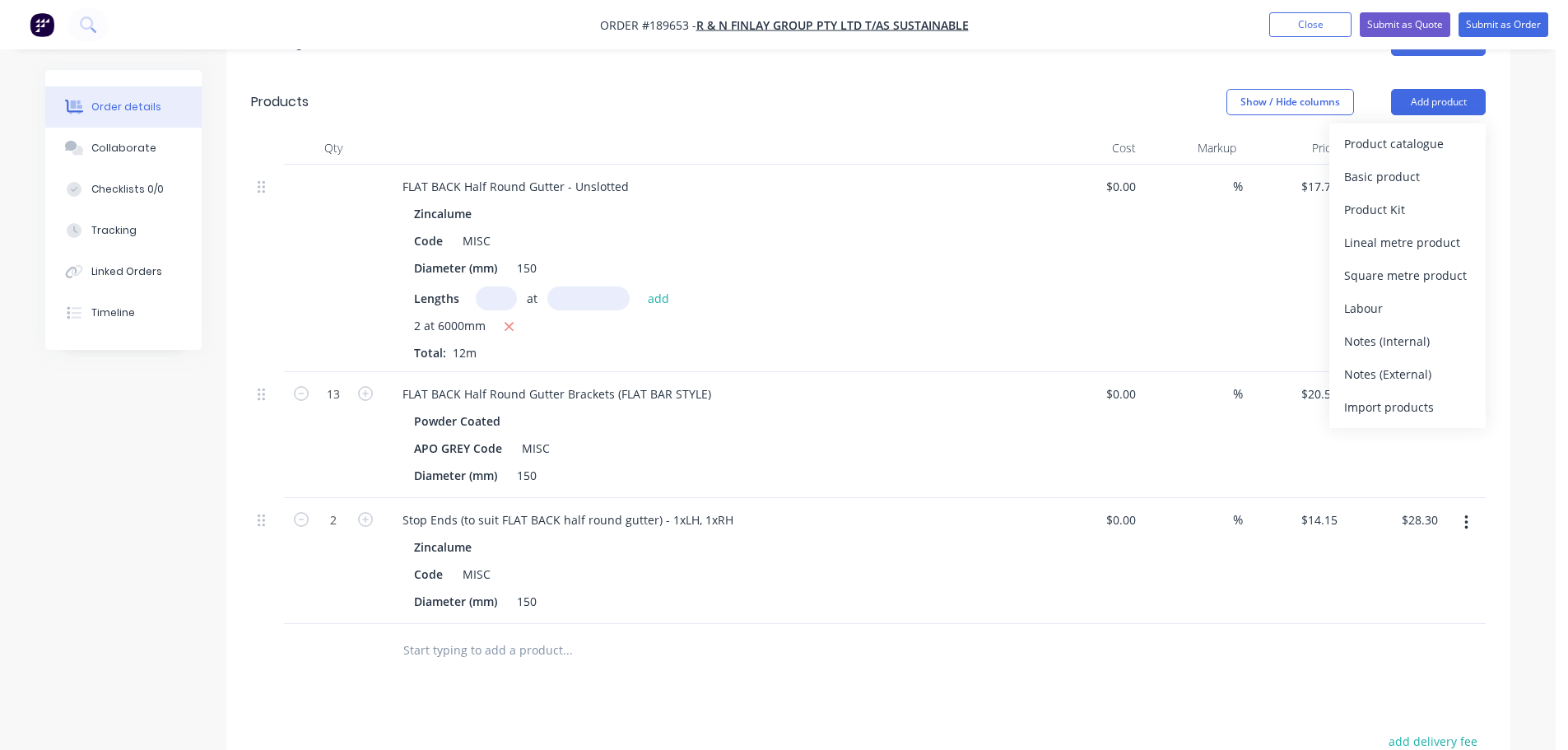
click at [1389, 132] on div "Product catalogue" at bounding box center [1407, 144] width 126 height 24
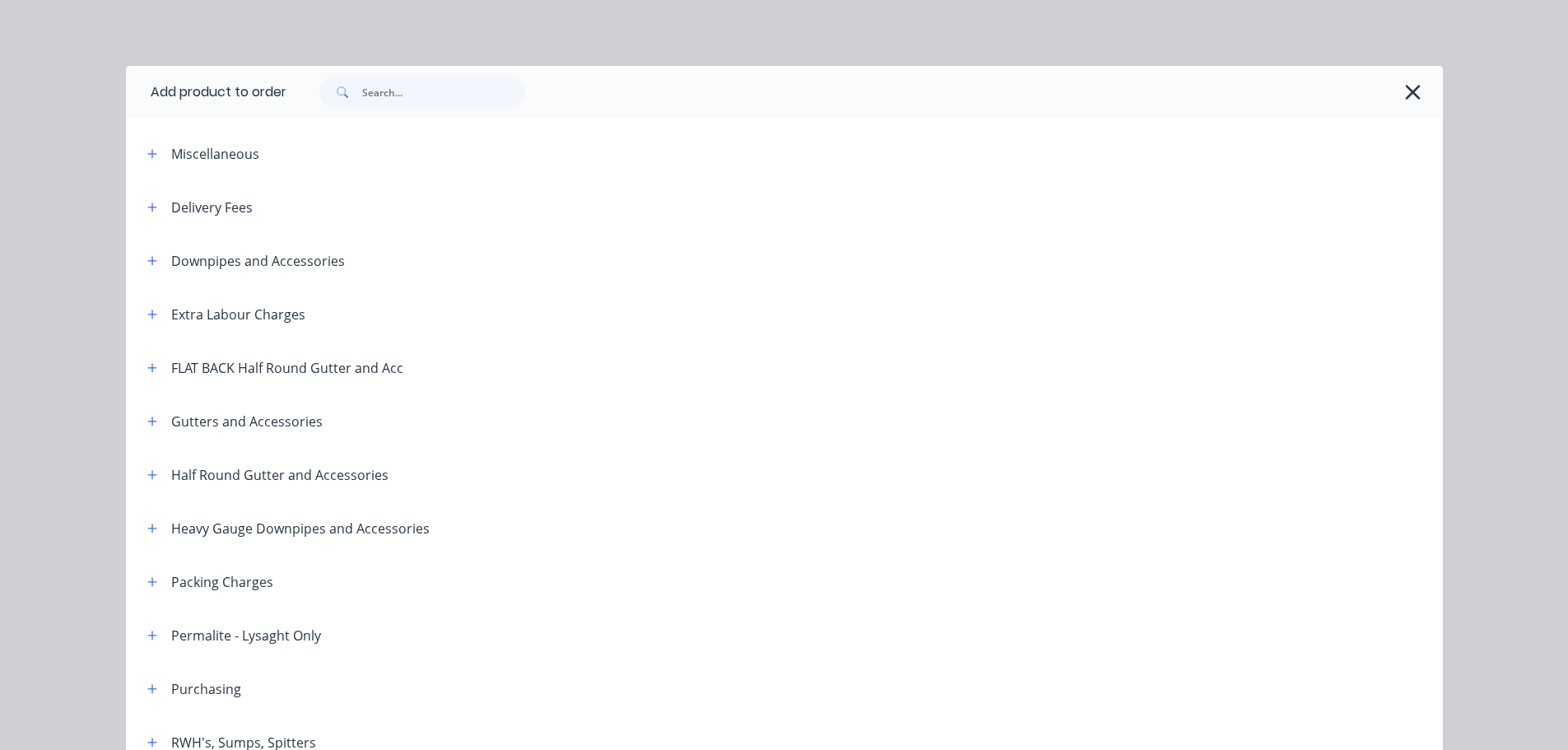
click at [154, 264] on button "button" at bounding box center [153, 260] width 21 height 21
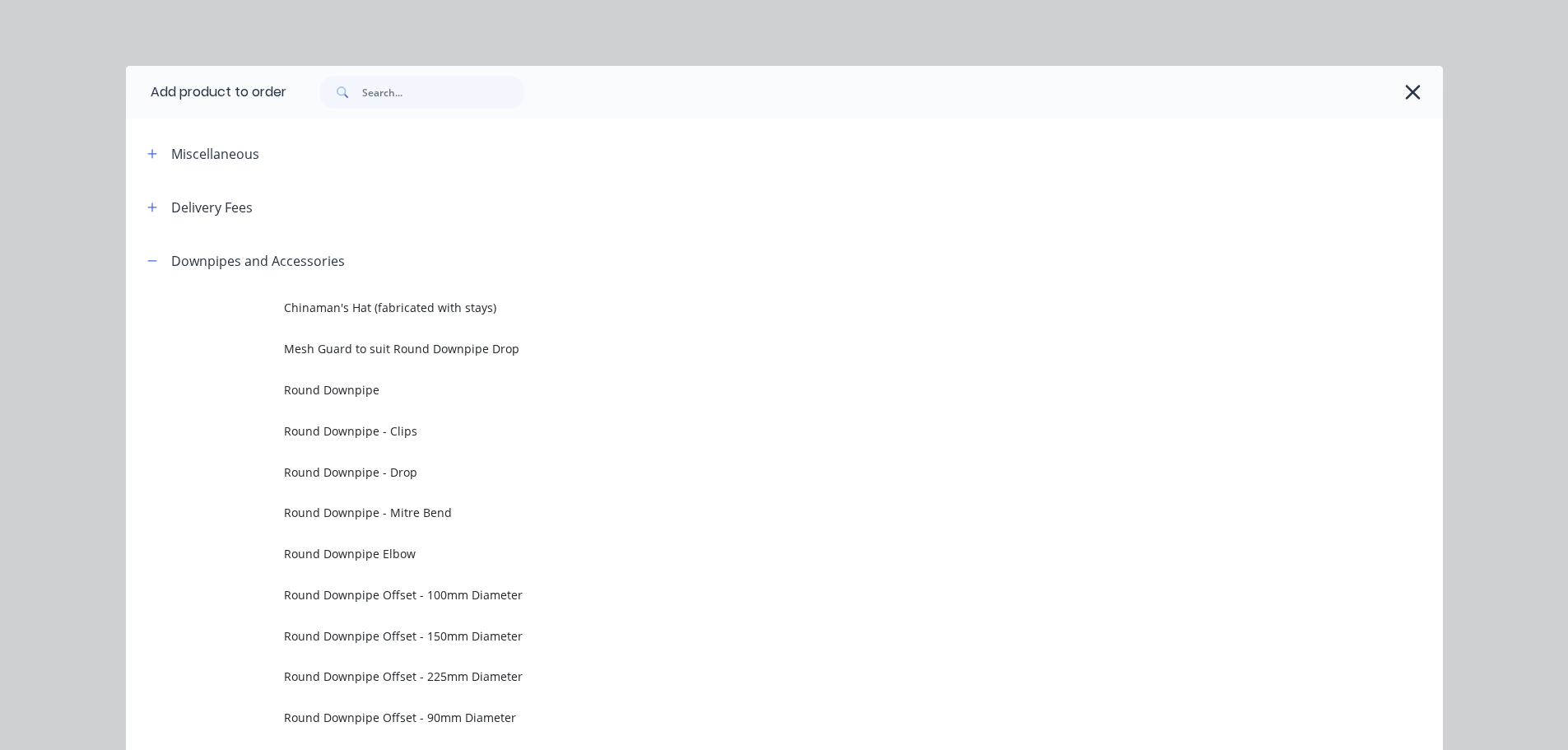
click at [126, 252] on header "Downpipes and Accessories" at bounding box center [784, 260] width 1317 height 53
click at [134, 255] on div "Downpipes and Accessories" at bounding box center [239, 260] width 211 height 21
click at [135, 257] on div "Downpipes and Accessories" at bounding box center [239, 260] width 211 height 21
click at [154, 257] on button "button" at bounding box center [153, 260] width 21 height 21
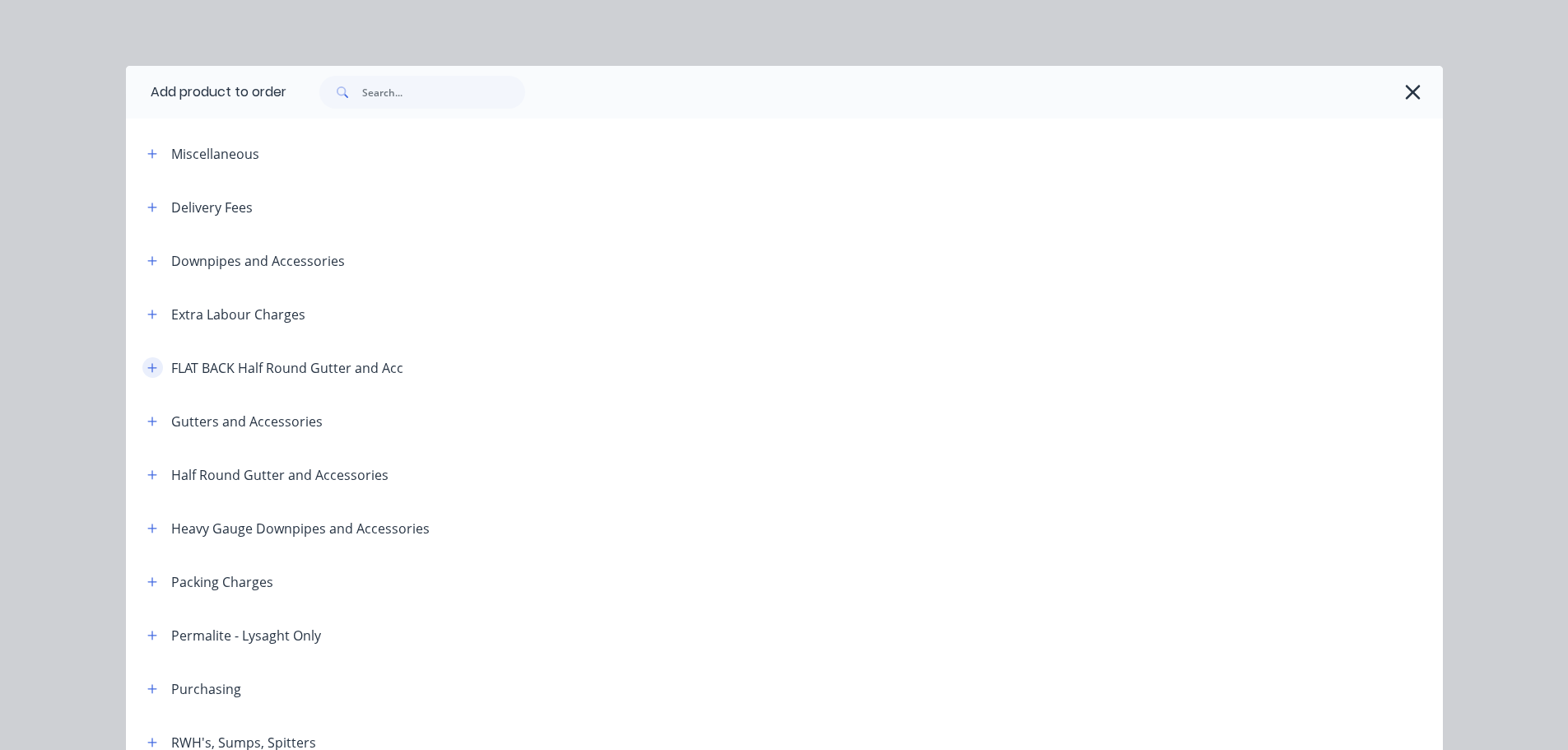
click at [147, 372] on icon "button" at bounding box center [152, 368] width 10 height 11
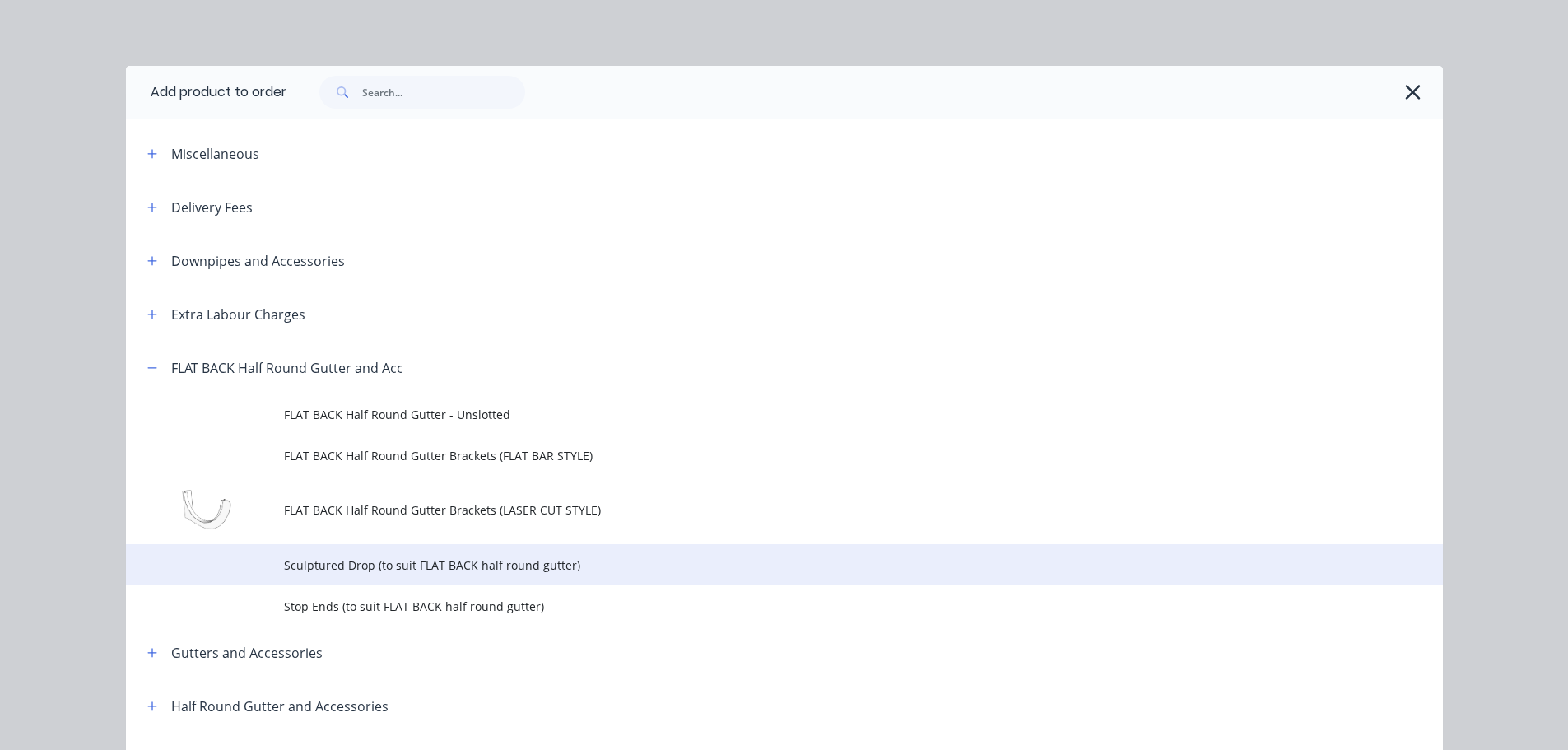
click at [308, 562] on span "Sculptured Drop (to suit FLAT BACK half round gutter)" at bounding box center [747, 566] width 927 height 17
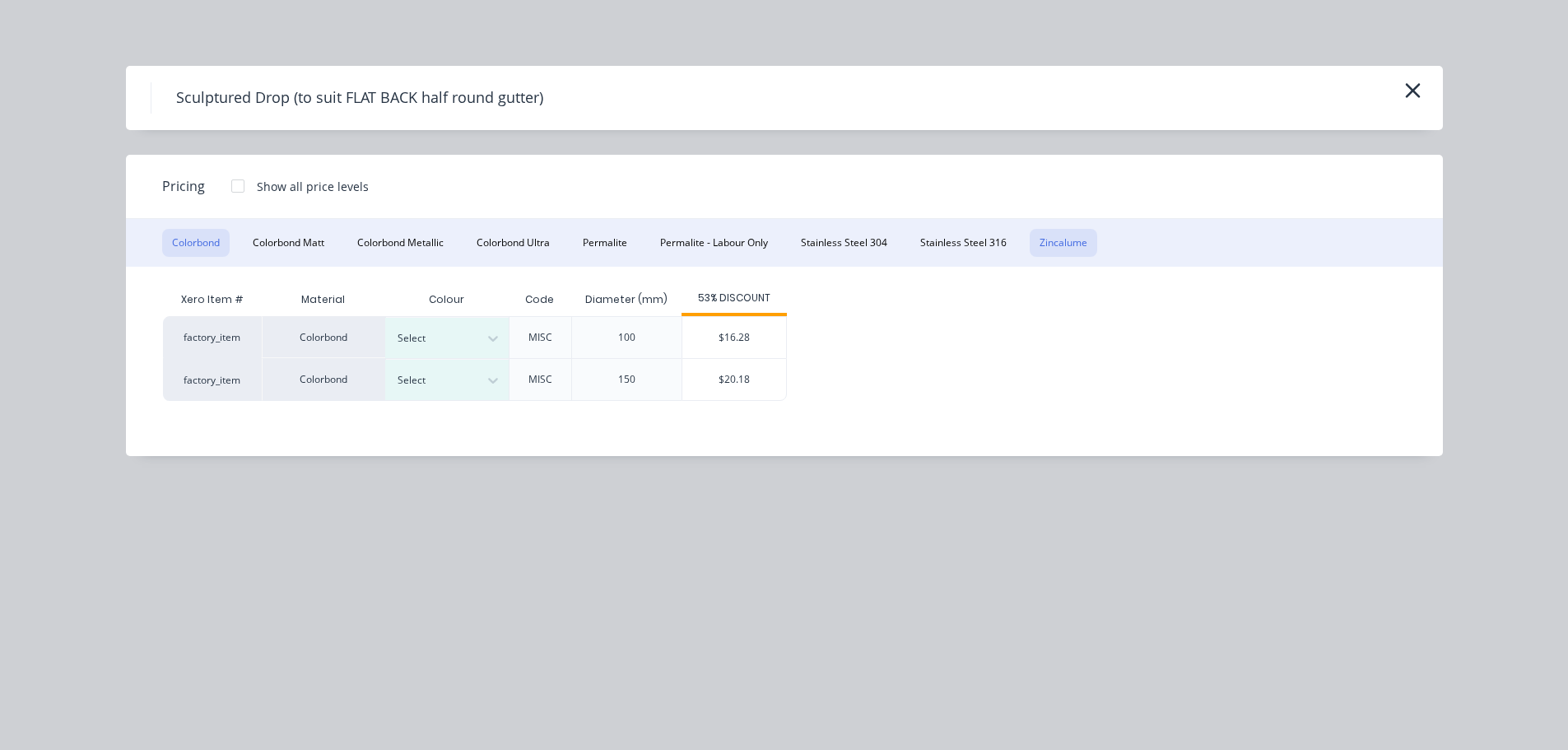
click at [1057, 243] on button "Zincalume" at bounding box center [1063, 243] width 67 height 28
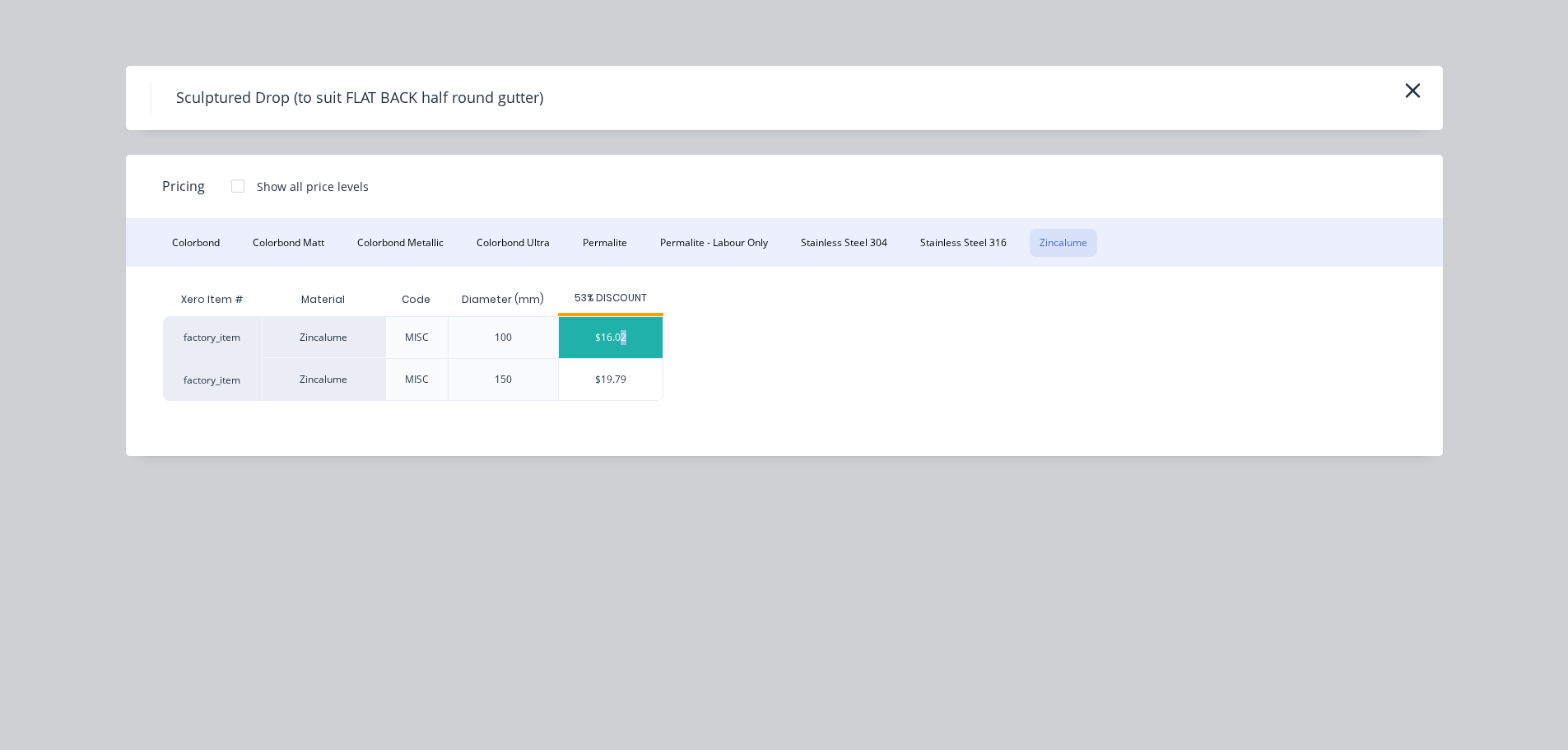
click at [624, 332] on div "$16.02" at bounding box center [610, 338] width 104 height 41
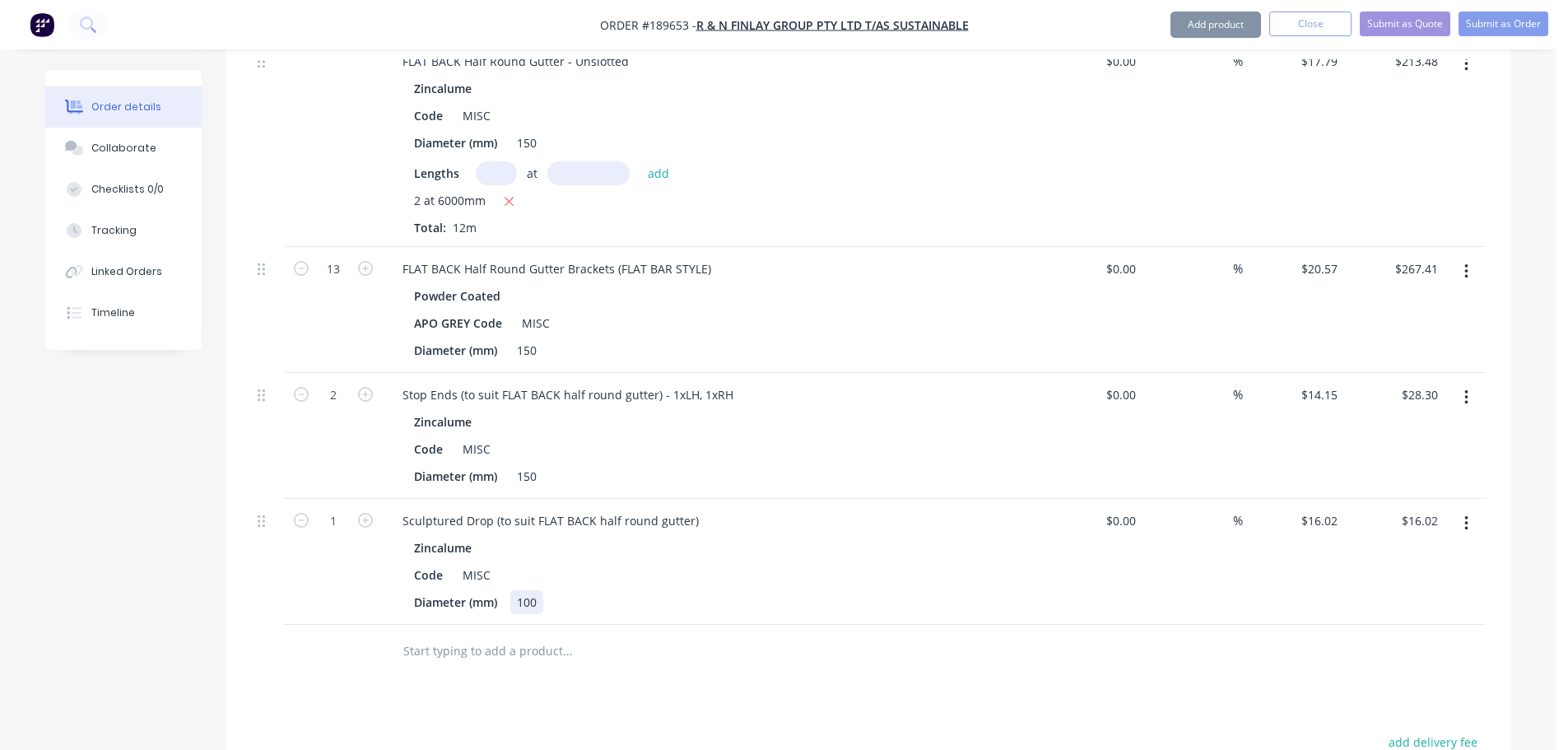
scroll to position [659, 0]
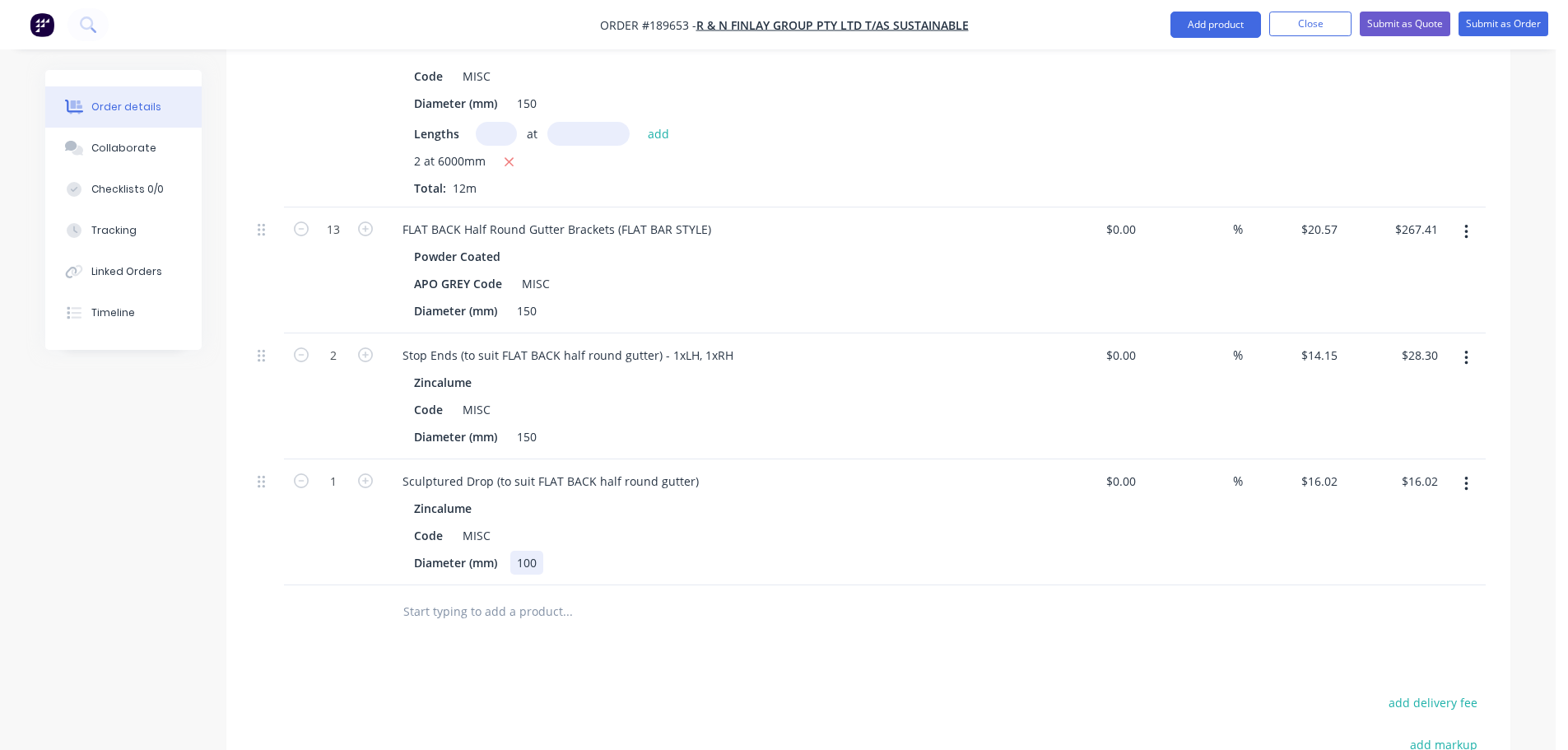
click at [529, 551] on div "100" at bounding box center [526, 563] width 33 height 24
click at [536, 469] on div "Sculptured Drop (to suit FLAT BACK half round gutter)" at bounding box center [550, 481] width 323 height 24
click at [359, 474] on icon "button" at bounding box center [366, 481] width 15 height 15
type input "2"
type input "$32.04"
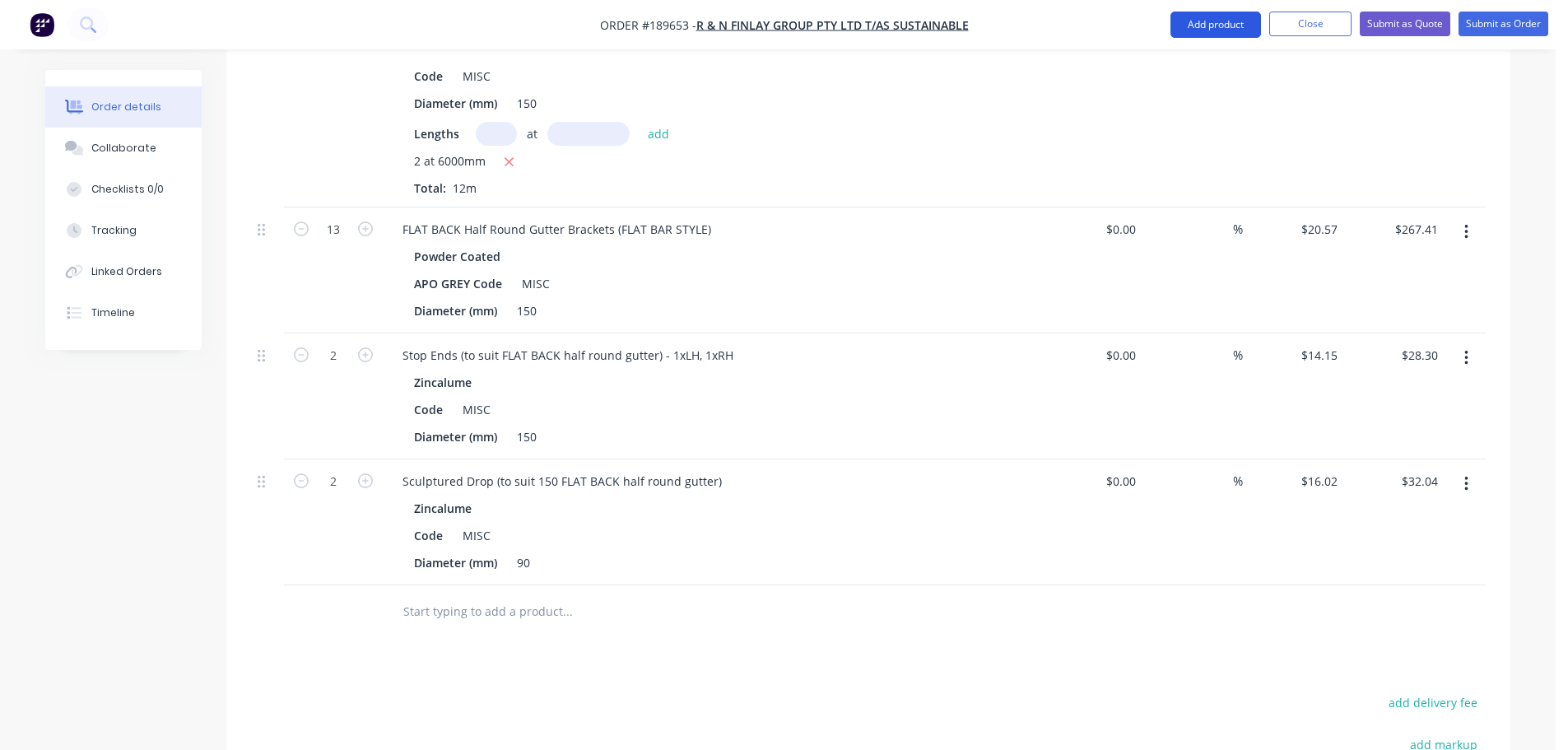
click at [1207, 18] on button "Add product" at bounding box center [1216, 24] width 91 height 26
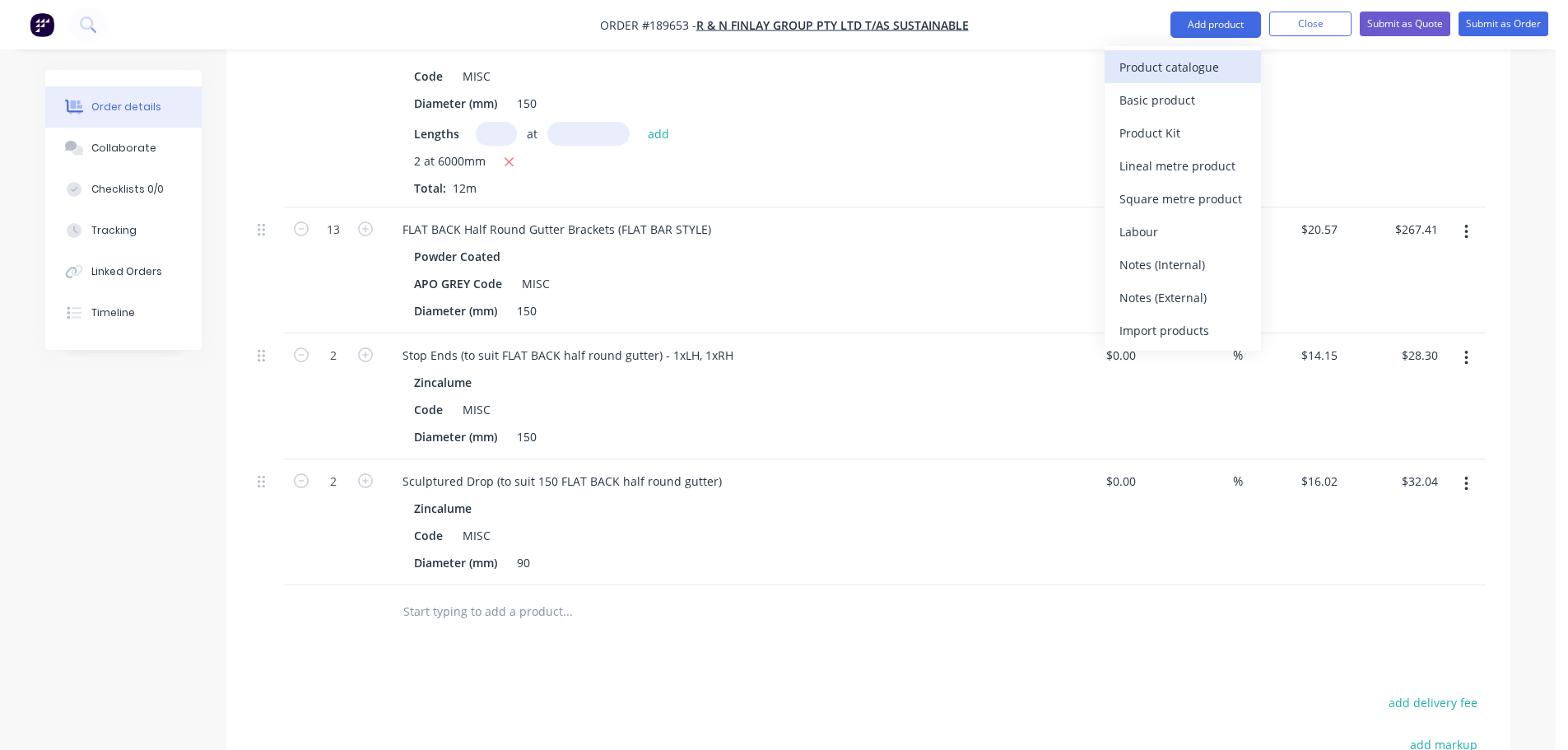
click at [1158, 67] on div "Product catalogue" at bounding box center [1182, 67] width 126 height 24
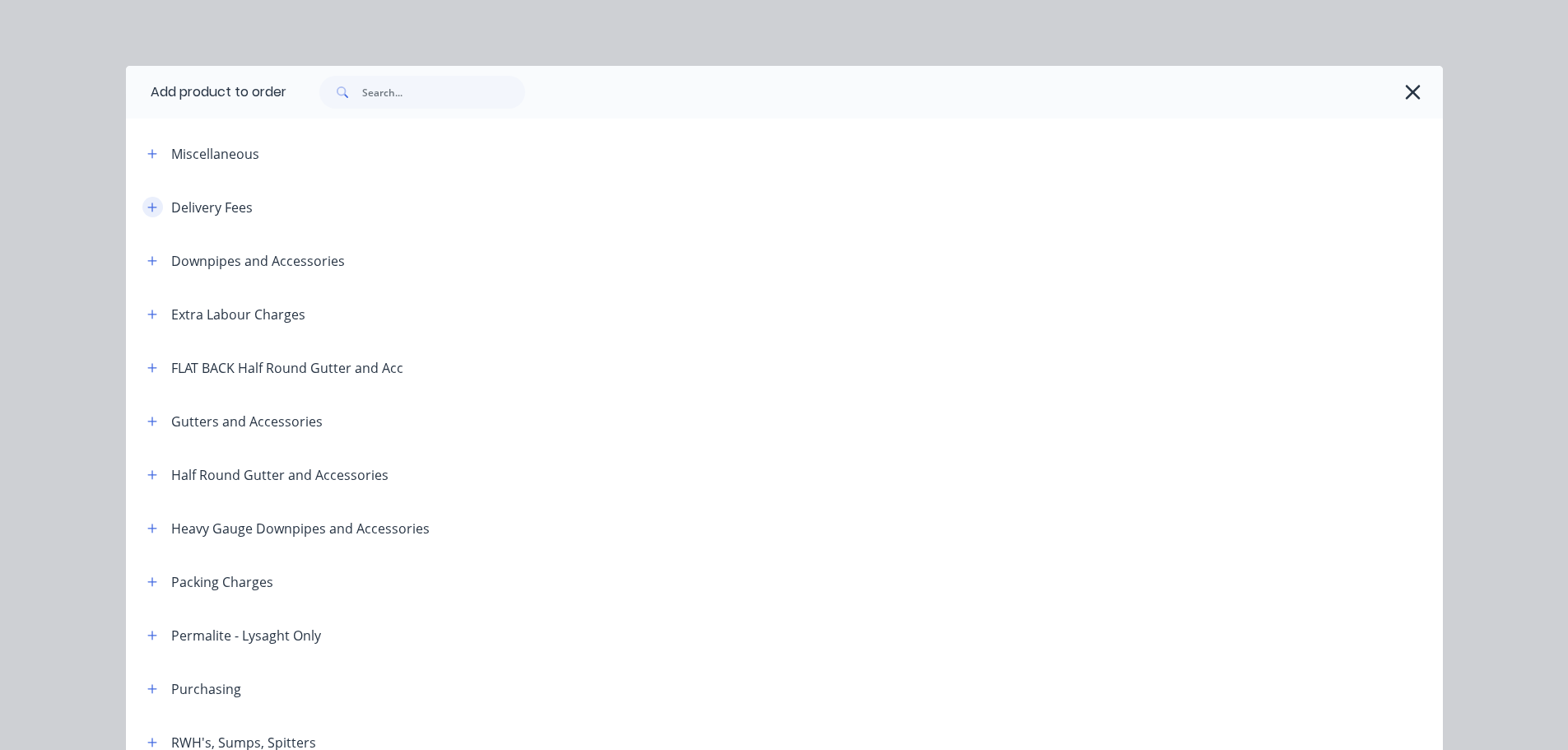
click at [147, 209] on icon "button" at bounding box center [152, 207] width 10 height 11
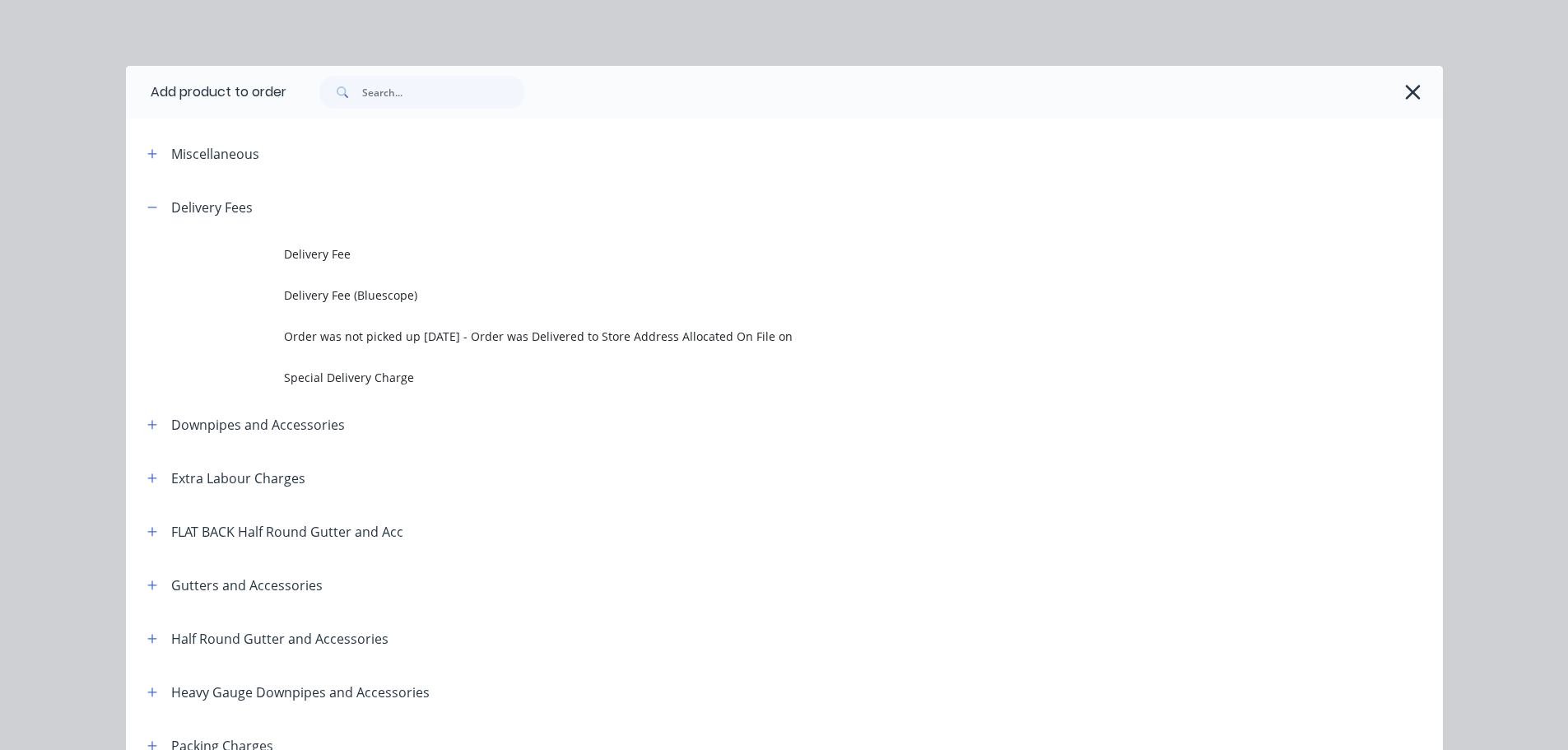
click at [286, 264] on td "Delivery Fee" at bounding box center [863, 255] width 1159 height 41
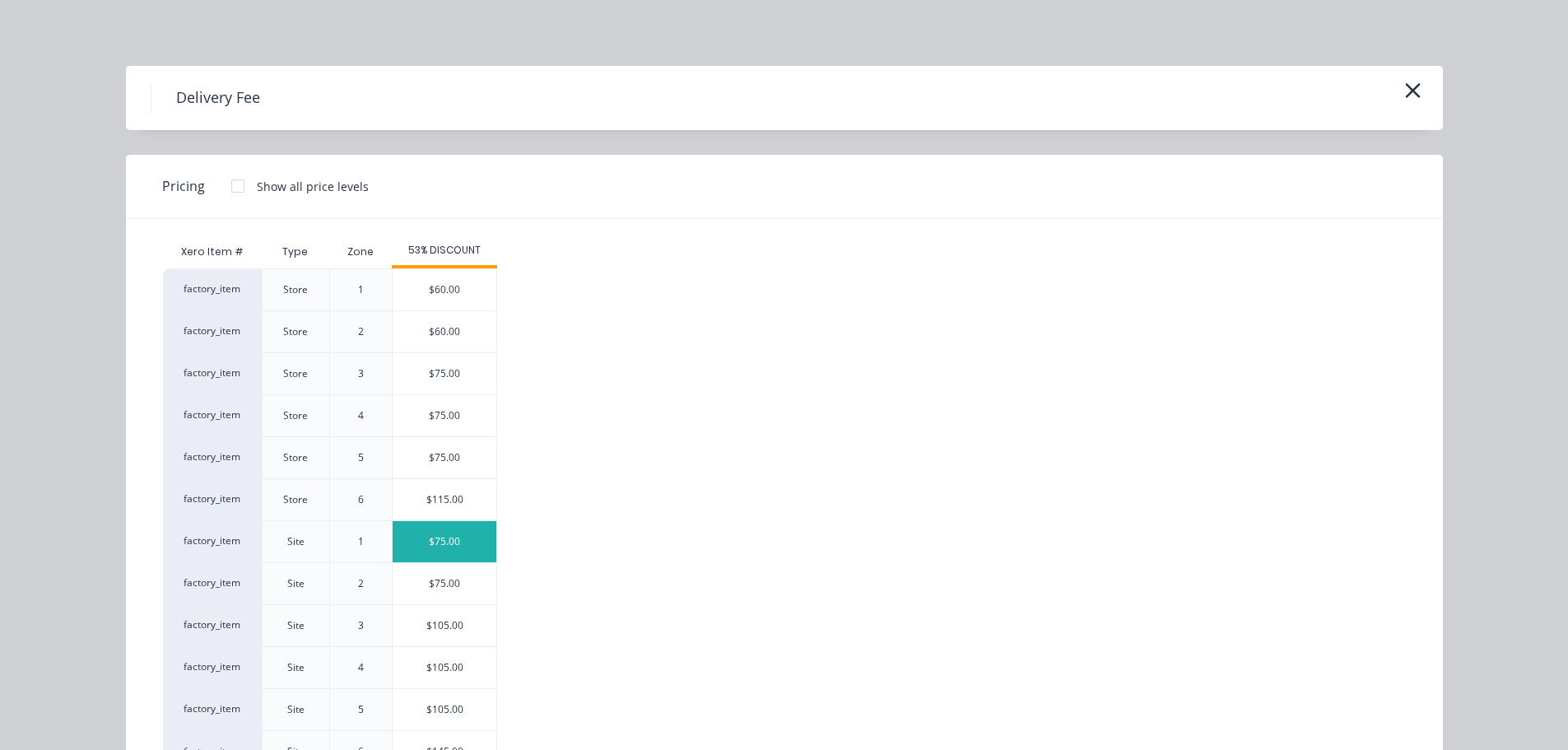
click at [425, 545] on div "$75.00" at bounding box center [445, 542] width 104 height 41
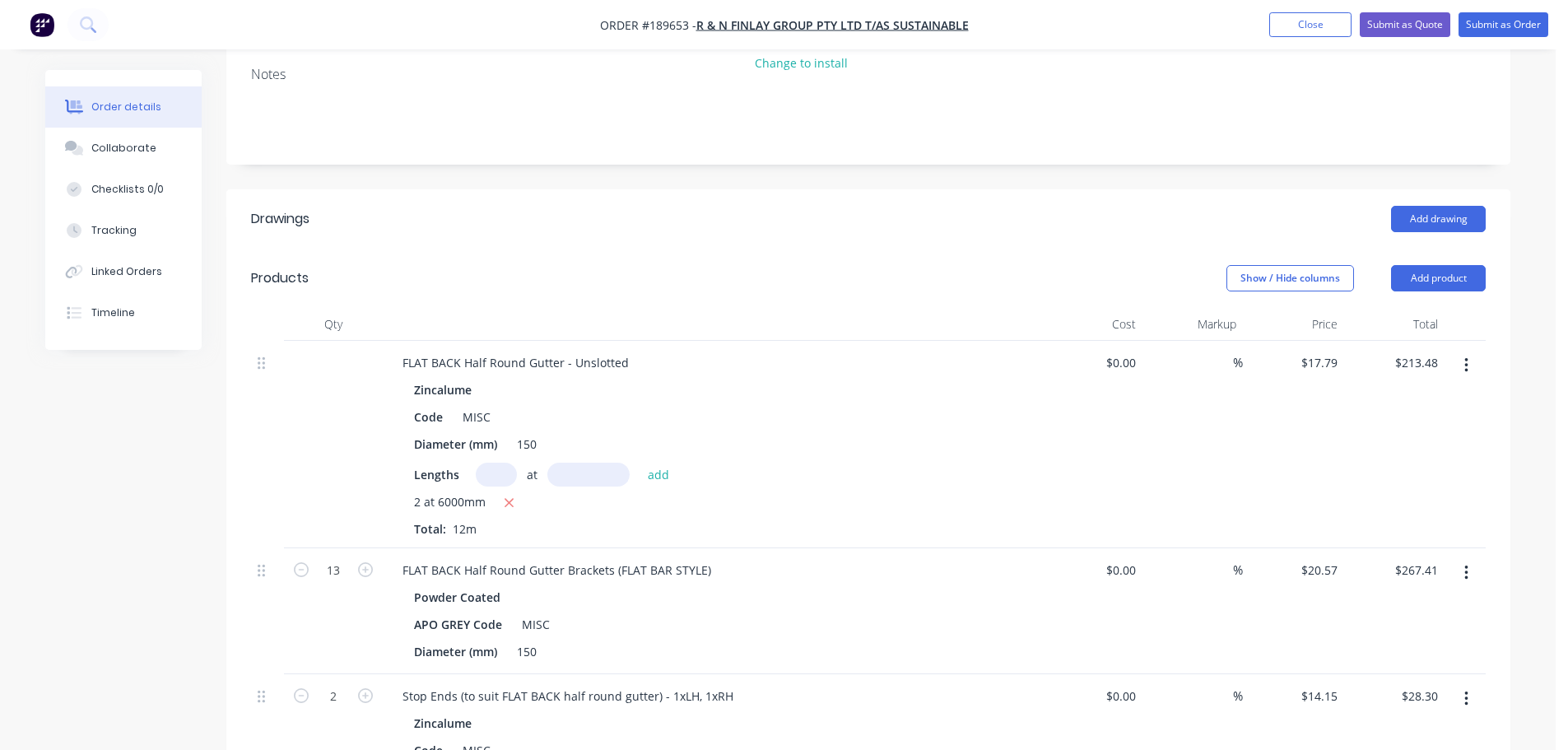
scroll to position [0, 0]
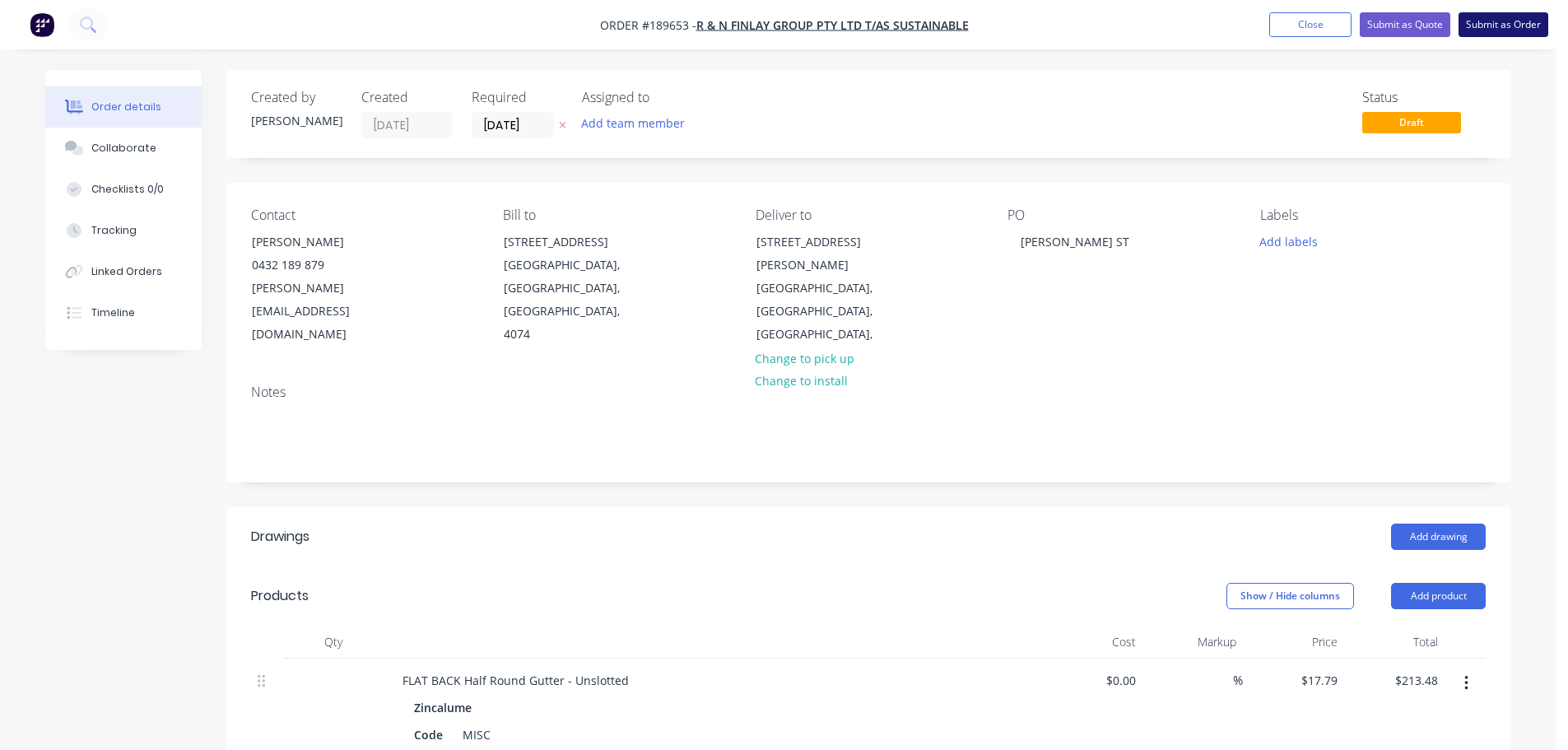
click at [1527, 22] on button "Submit as Order" at bounding box center [1504, 24] width 90 height 24
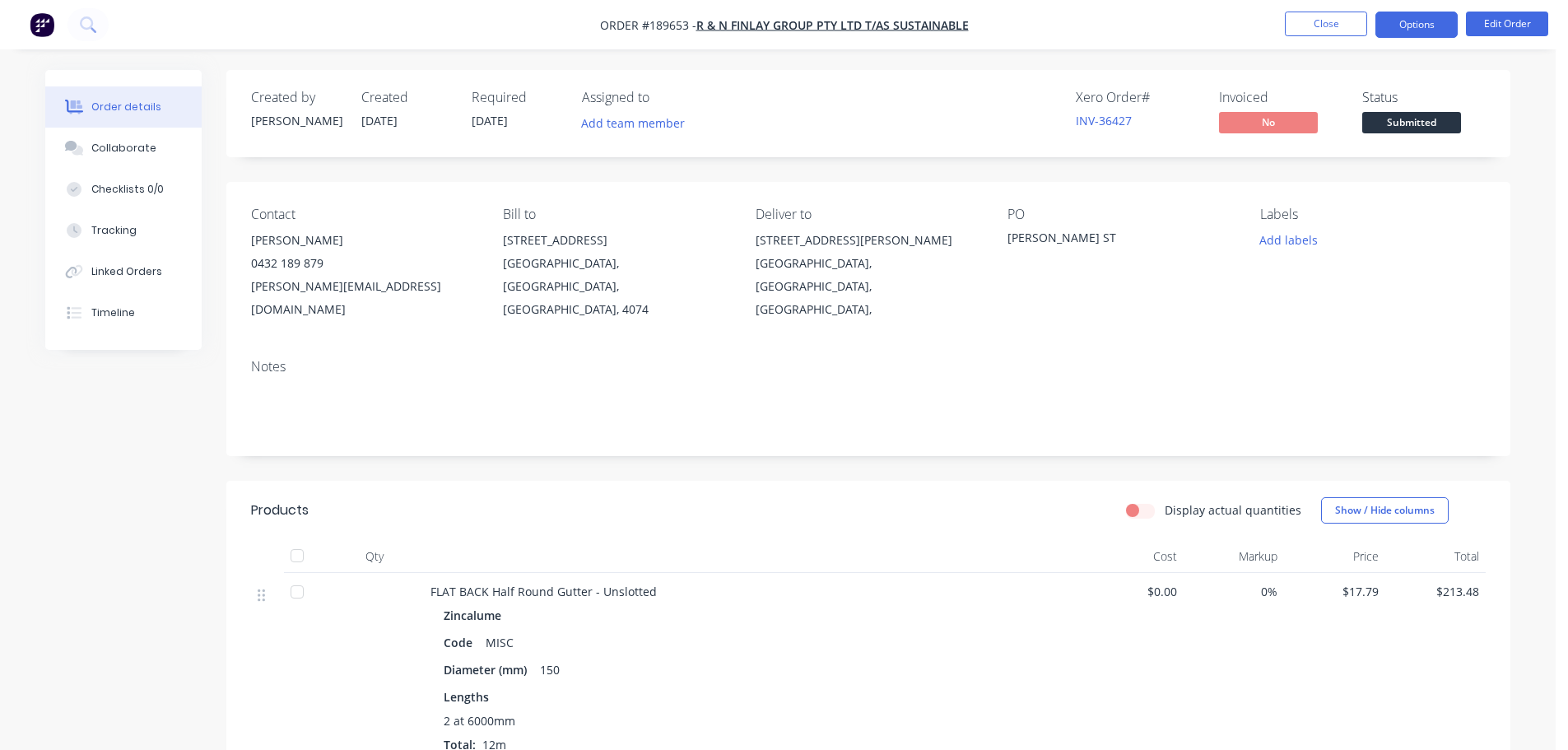
click at [1433, 27] on button "Options" at bounding box center [1417, 24] width 82 height 26
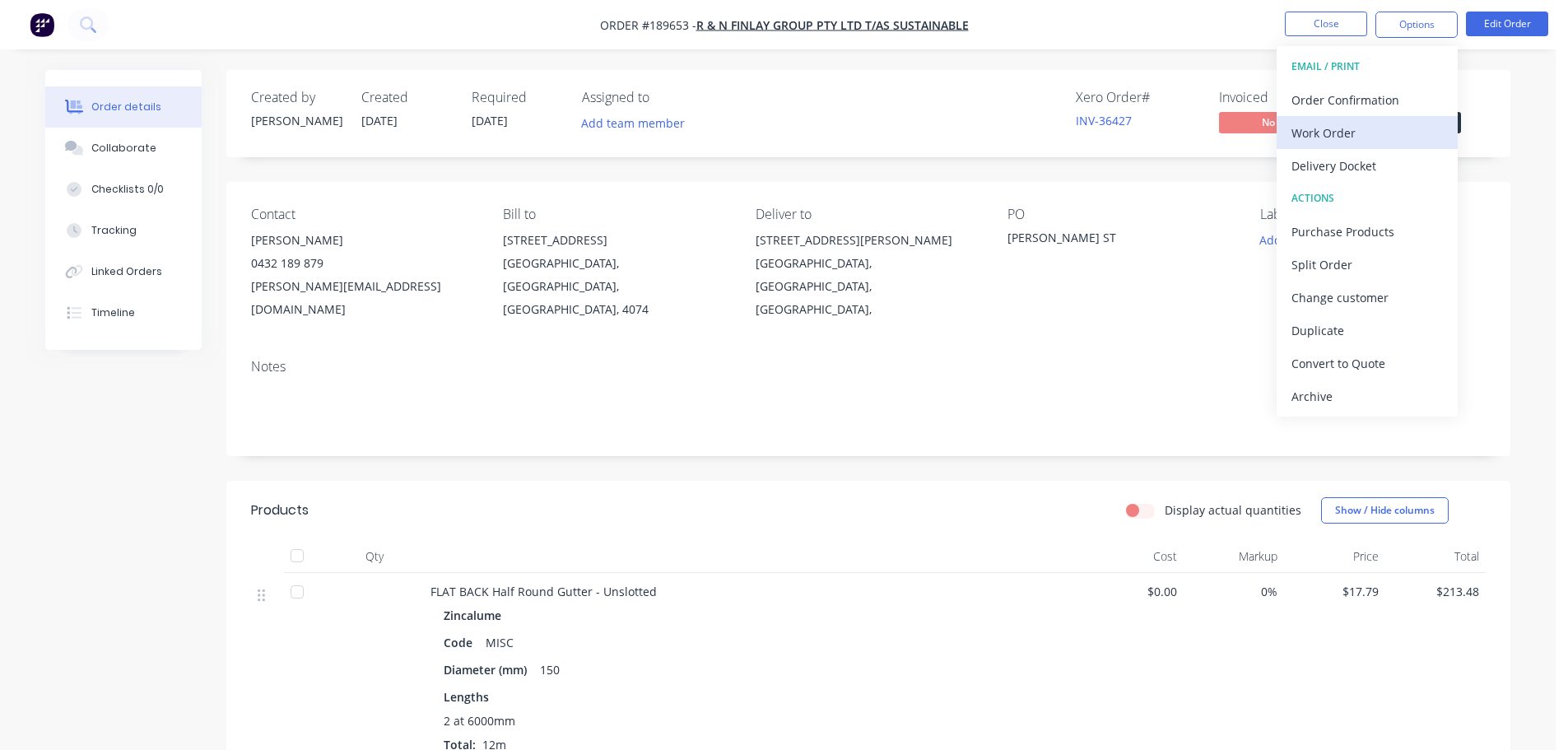
click at [1328, 128] on div "Work Order" at bounding box center [1368, 133] width 152 height 24
click at [1318, 173] on div "Without pricing" at bounding box center [1368, 166] width 152 height 24
click at [1321, 14] on button "Close" at bounding box center [1326, 23] width 82 height 24
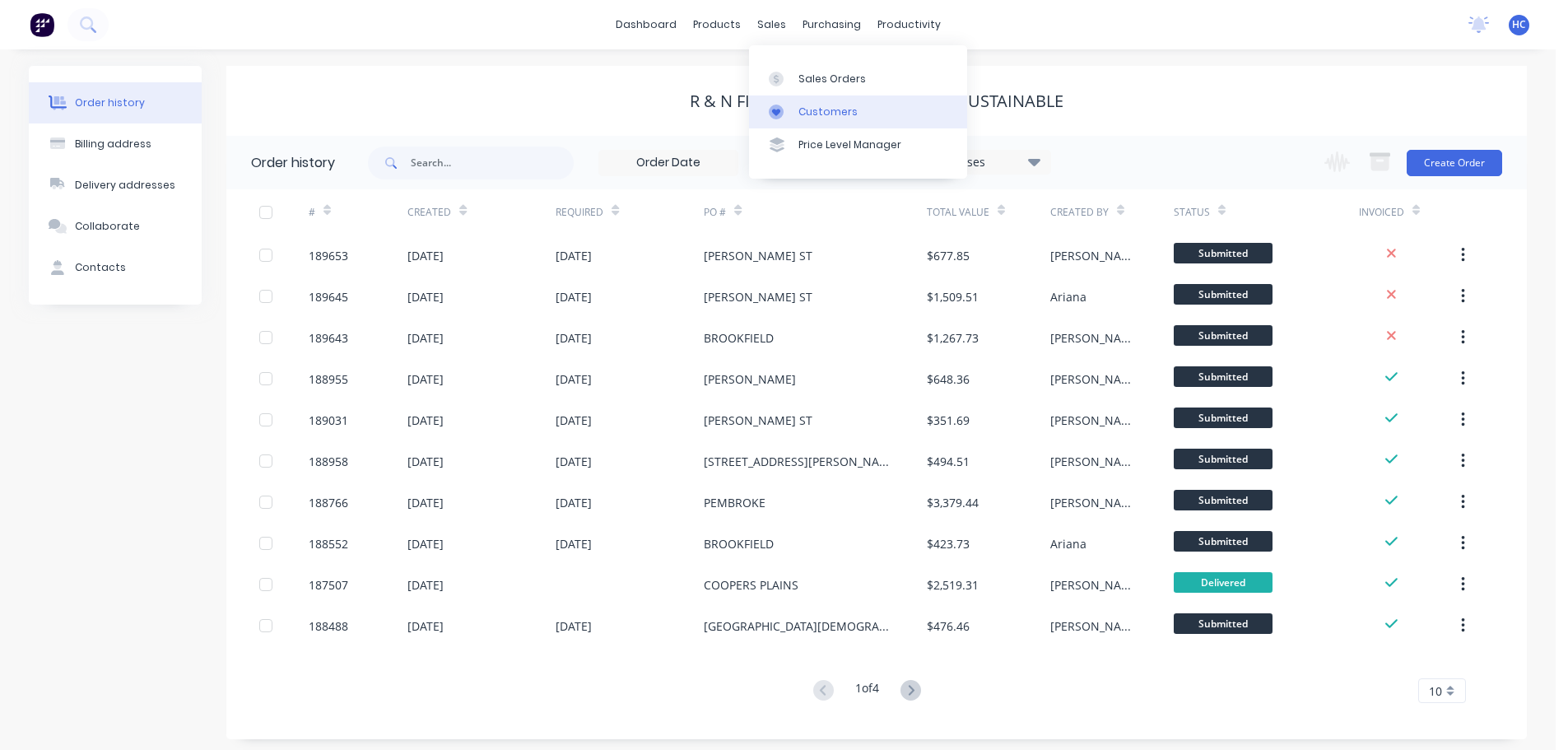
click at [803, 115] on div "Customers" at bounding box center [828, 112] width 59 height 15
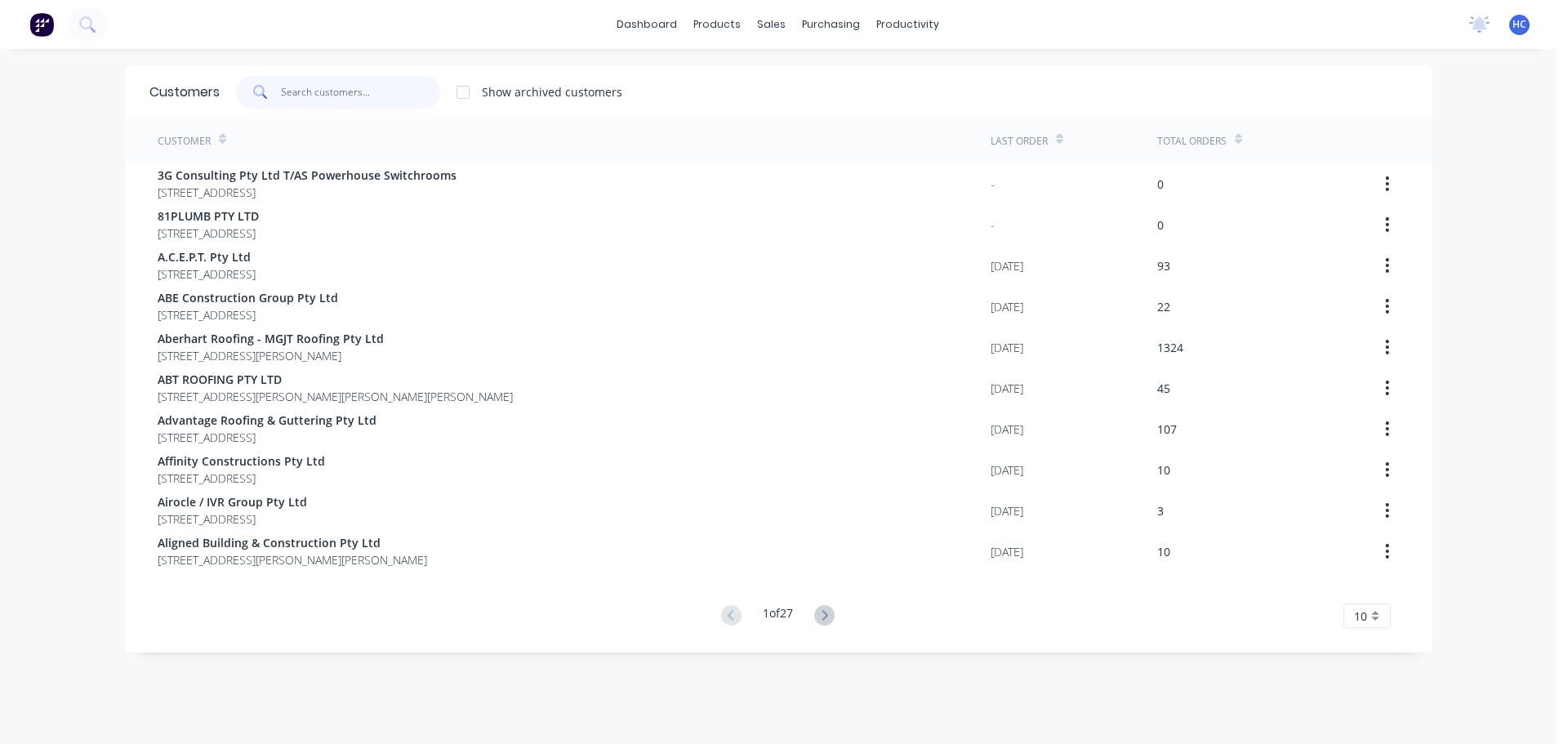
drag, startPoint x: 395, startPoint y: 95, endPoint x: 380, endPoint y: 80, distance: 21.2
click at [386, 98] on input "text" at bounding box center [361, 92] width 160 height 33
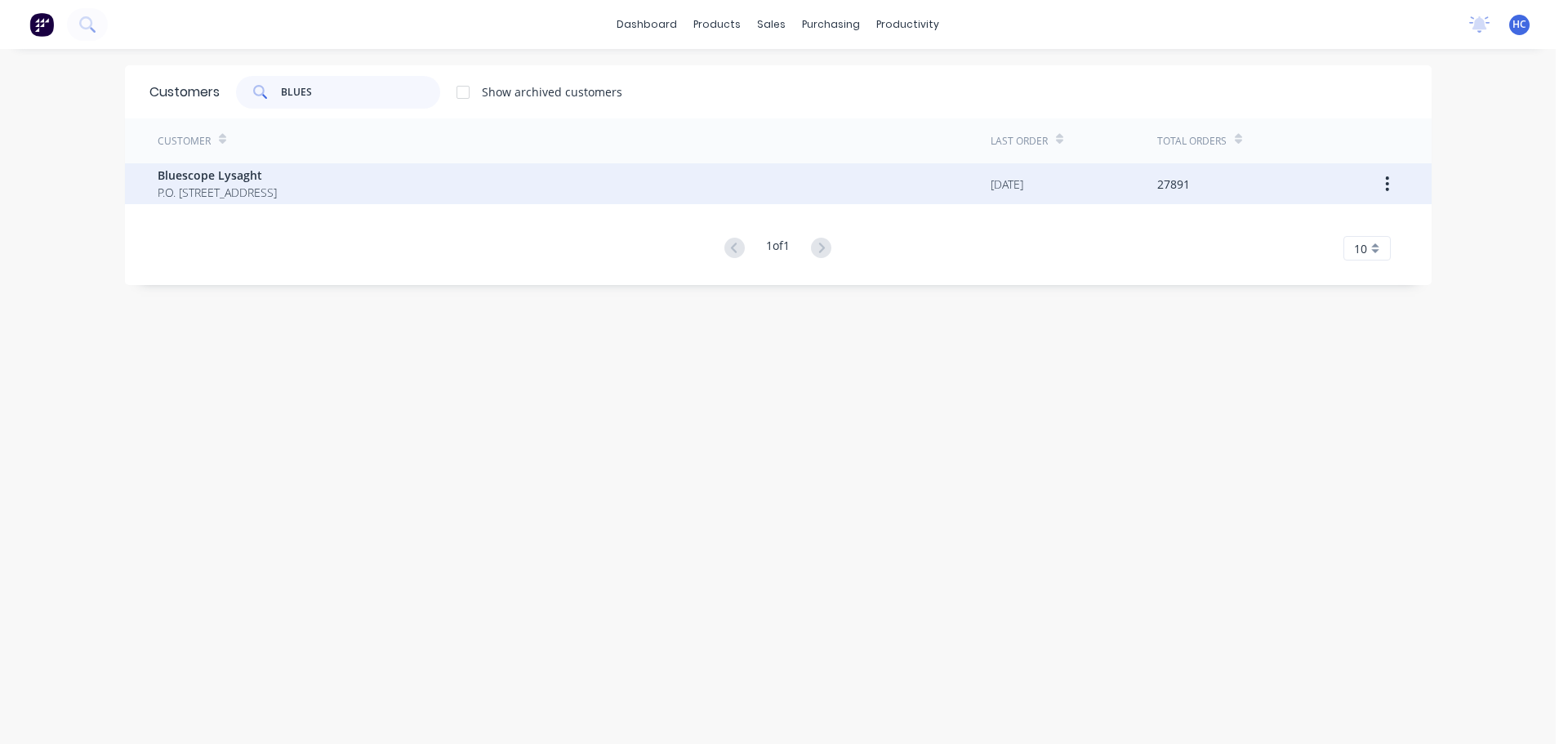
type input "BLUES"
click at [277, 179] on span "Bluescope Lysaght" at bounding box center [217, 175] width 119 height 17
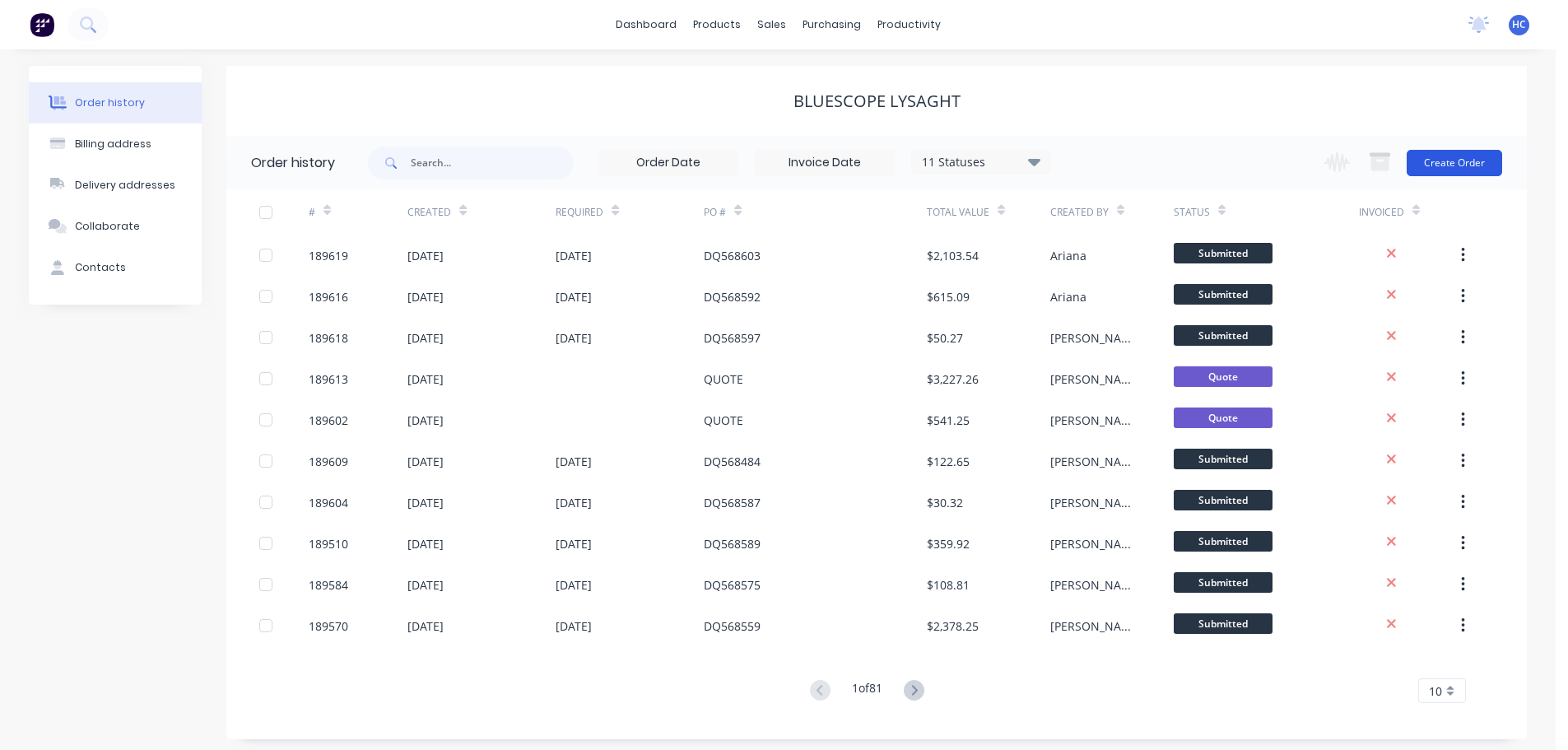
click at [1468, 152] on button "Create Order" at bounding box center [1455, 163] width 95 height 26
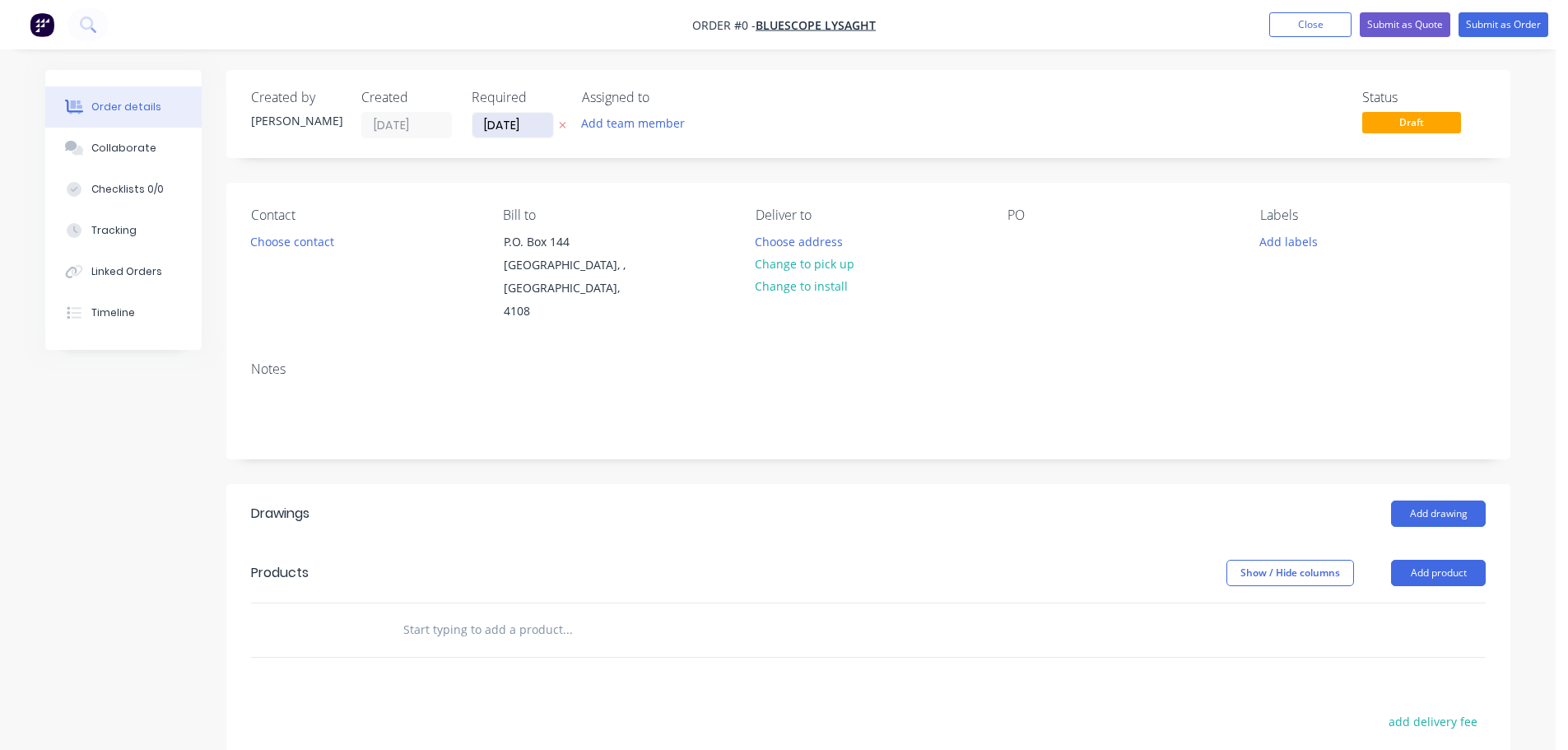
click at [509, 121] on input "[DATE]" at bounding box center [513, 125] width 81 height 24
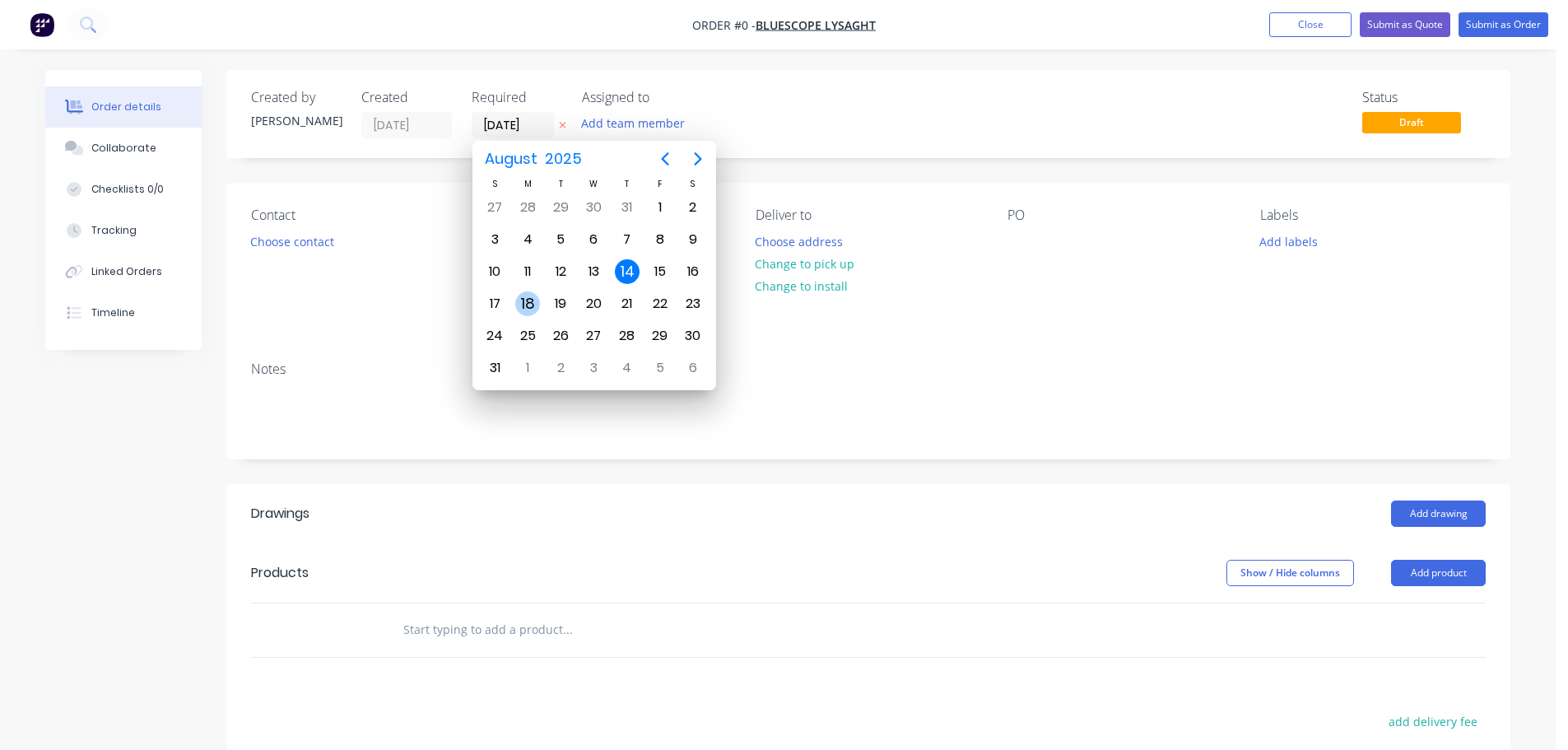
click at [538, 301] on div "18" at bounding box center [528, 303] width 24 height 24
type input "[DATE]"
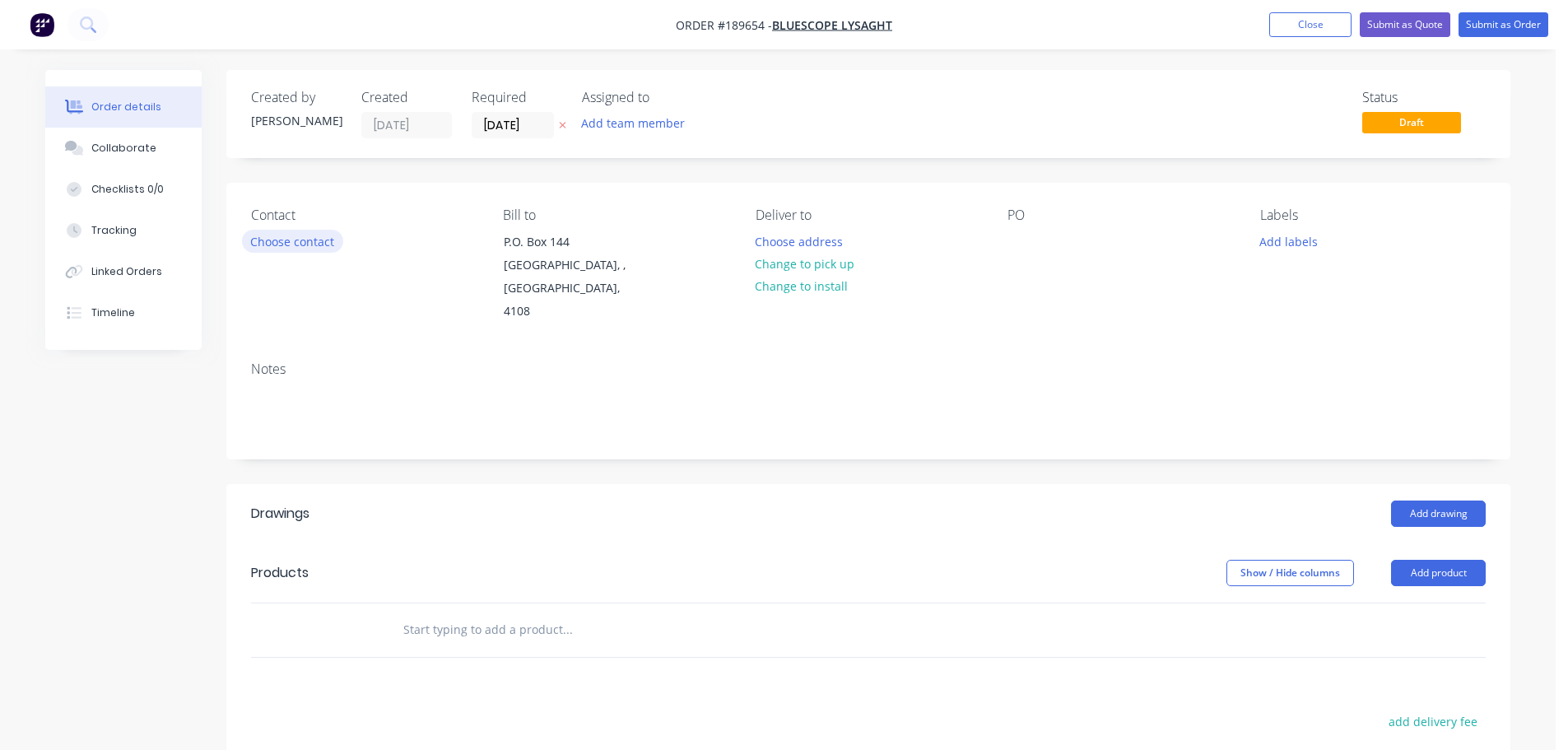
click at [320, 243] on button "Choose contact" at bounding box center [293, 241] width 101 height 22
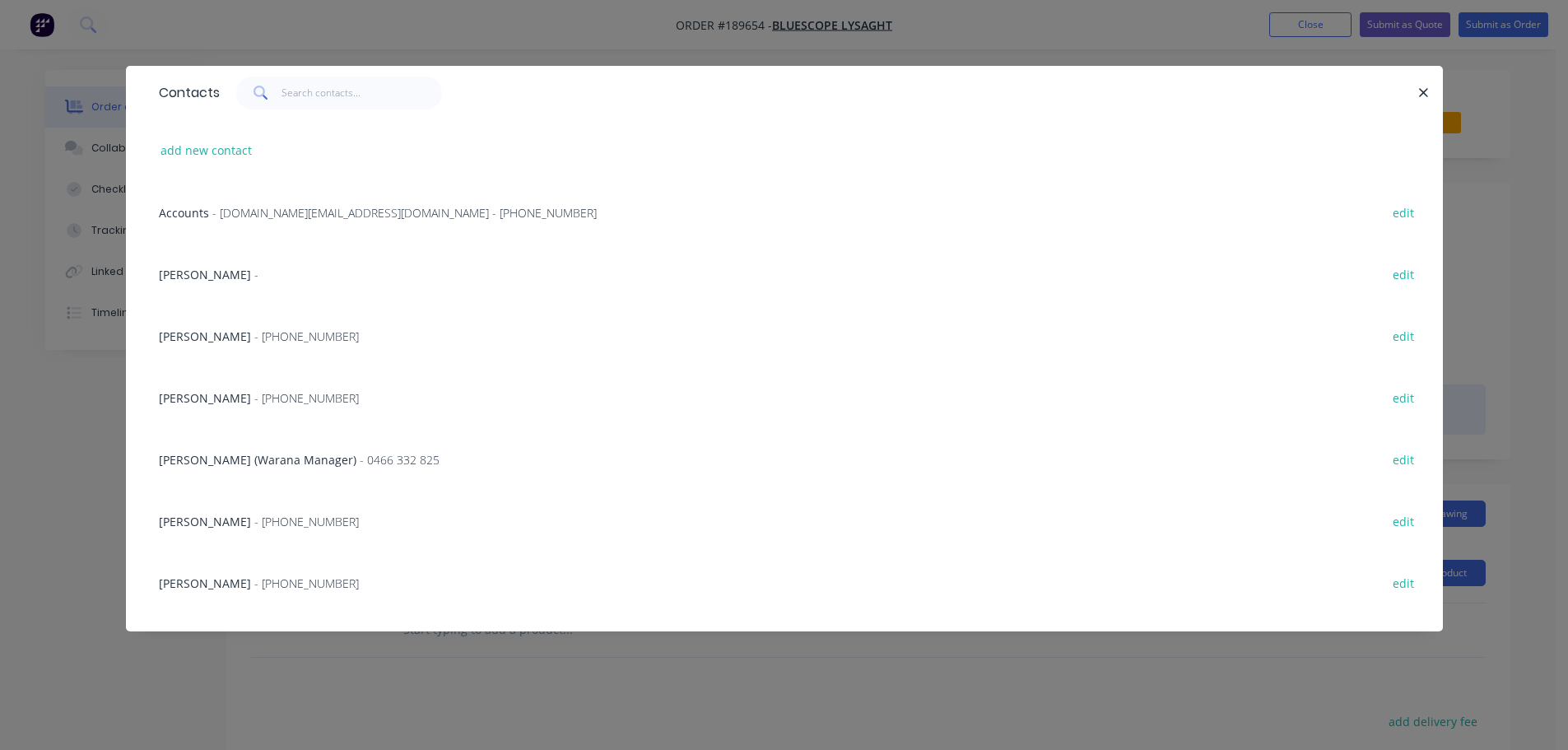
click at [234, 388] on div "[PERSON_NAME] - [PHONE_NUMBER] edit" at bounding box center [784, 397] width 1268 height 62
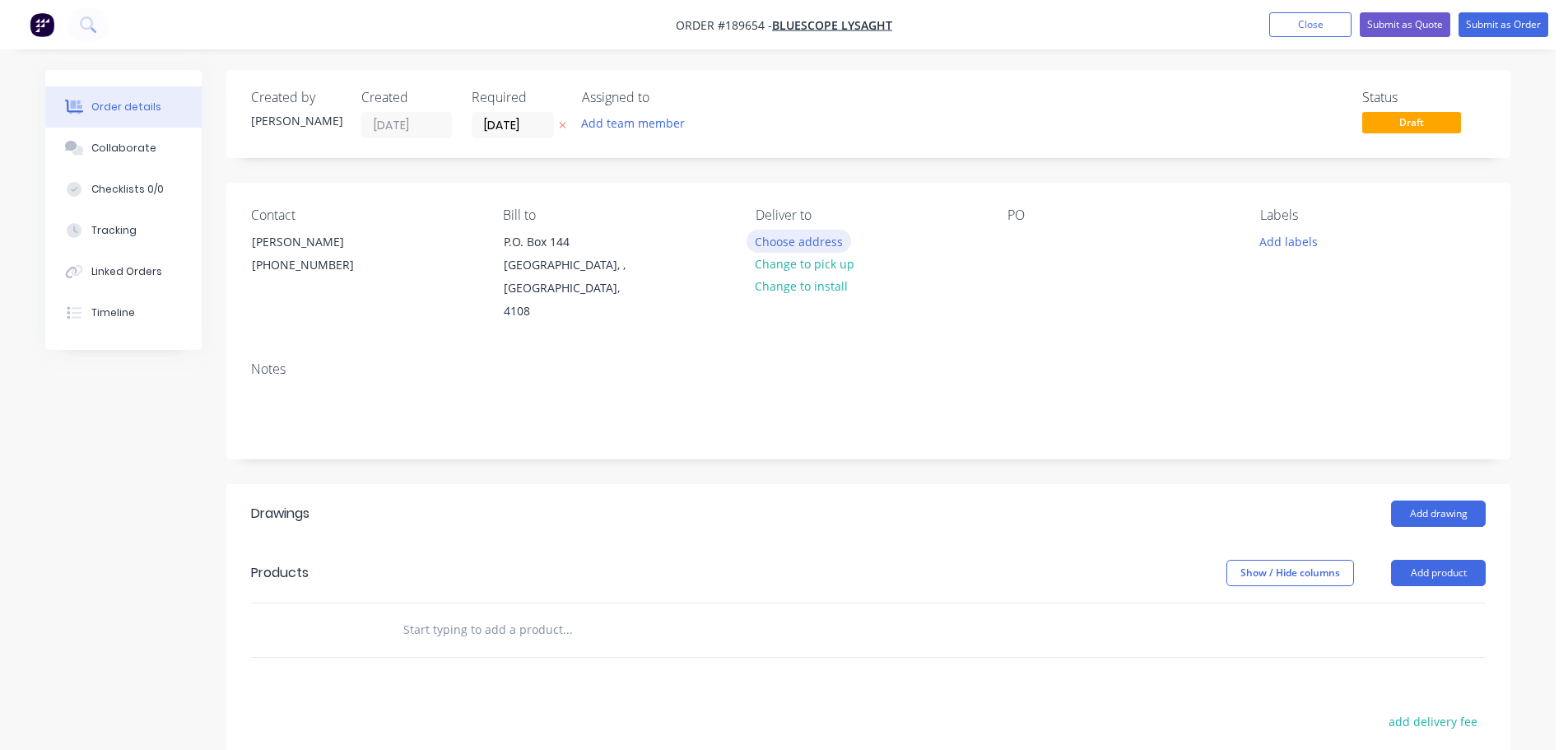
click at [813, 242] on button "Choose address" at bounding box center [799, 241] width 106 height 22
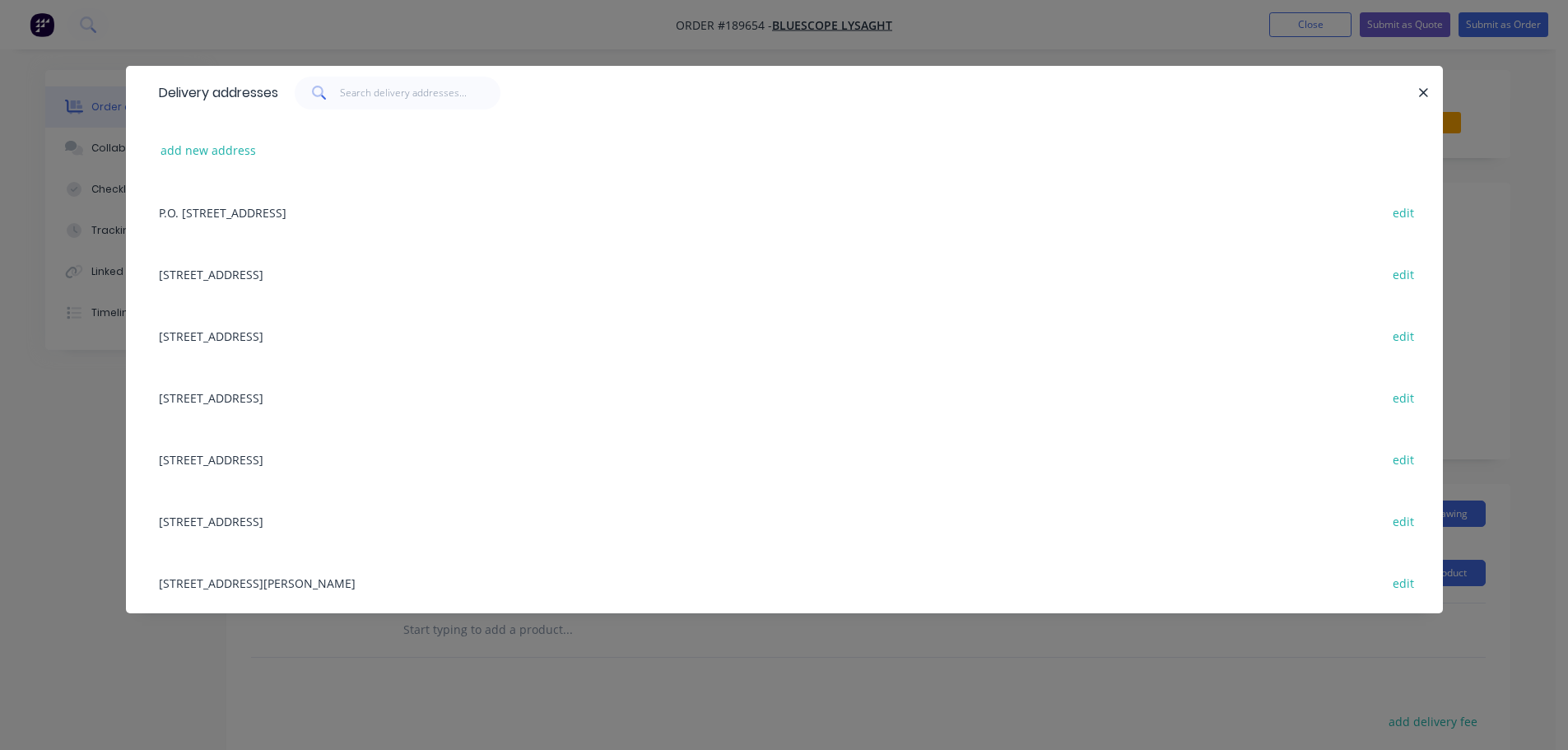
click at [242, 574] on div "[STREET_ADDRESS][PERSON_NAME] edit" at bounding box center [784, 582] width 1268 height 62
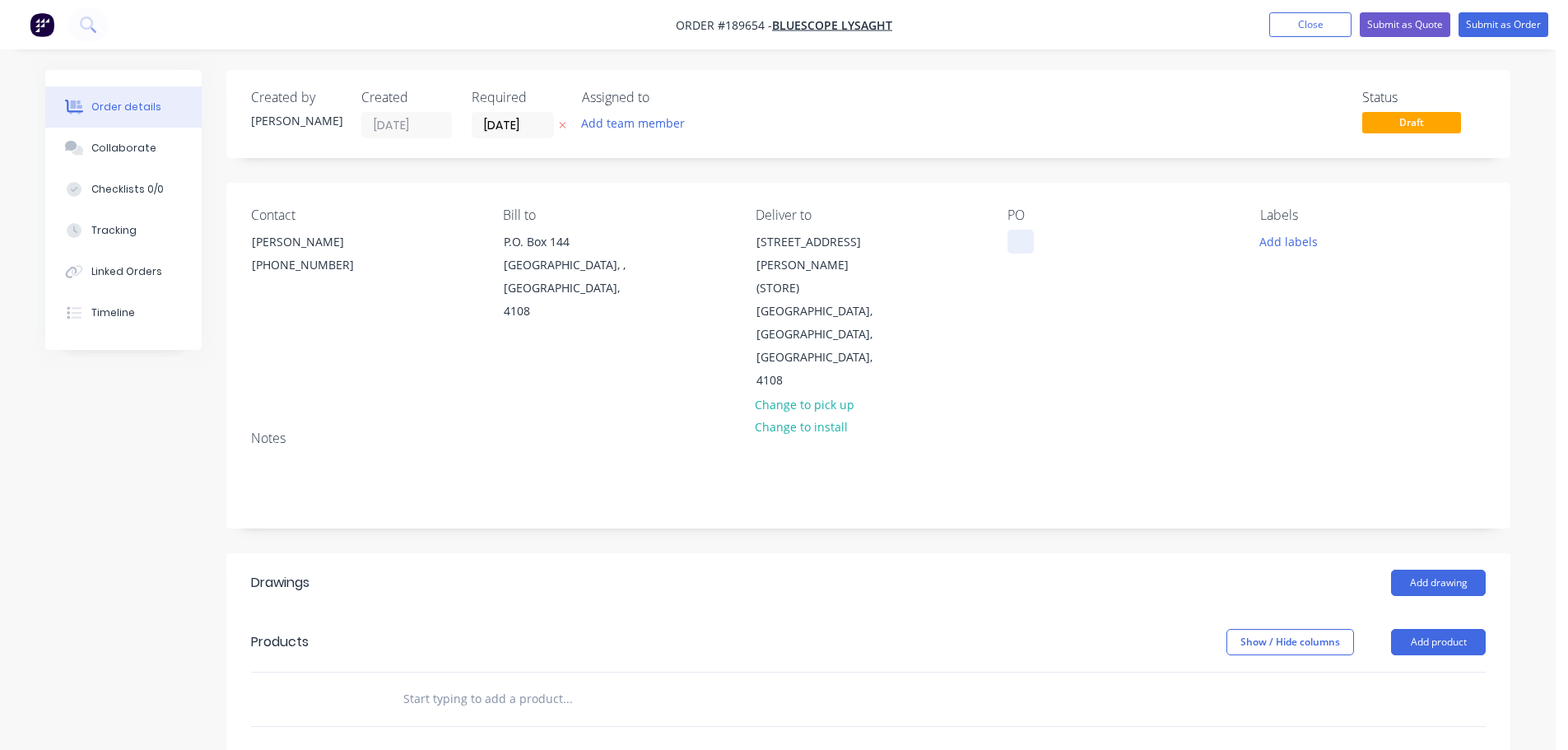
click at [1032, 252] on div at bounding box center [1021, 242] width 26 height 24
click at [1282, 237] on button "Add labels" at bounding box center [1288, 241] width 76 height 22
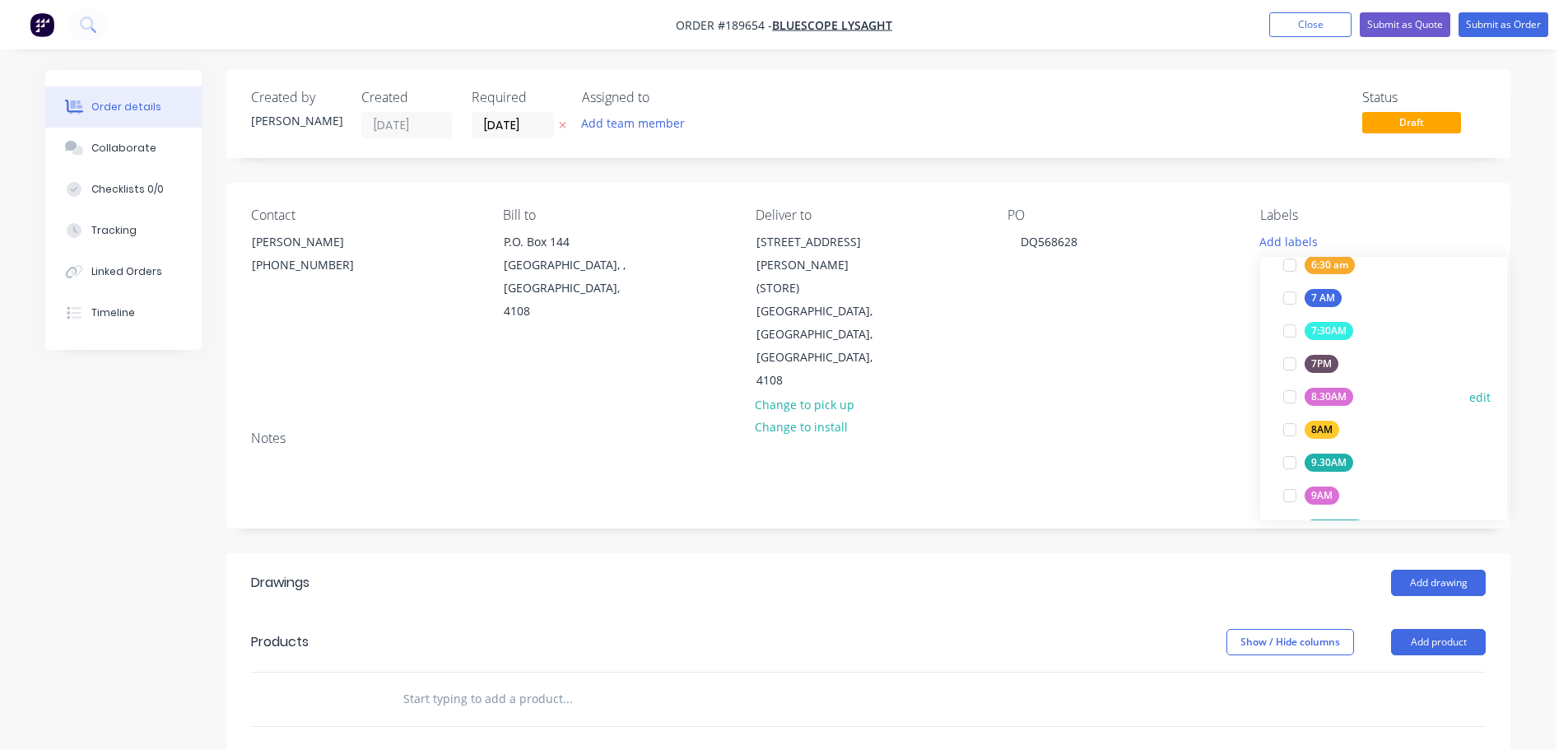
scroll to position [494, 0]
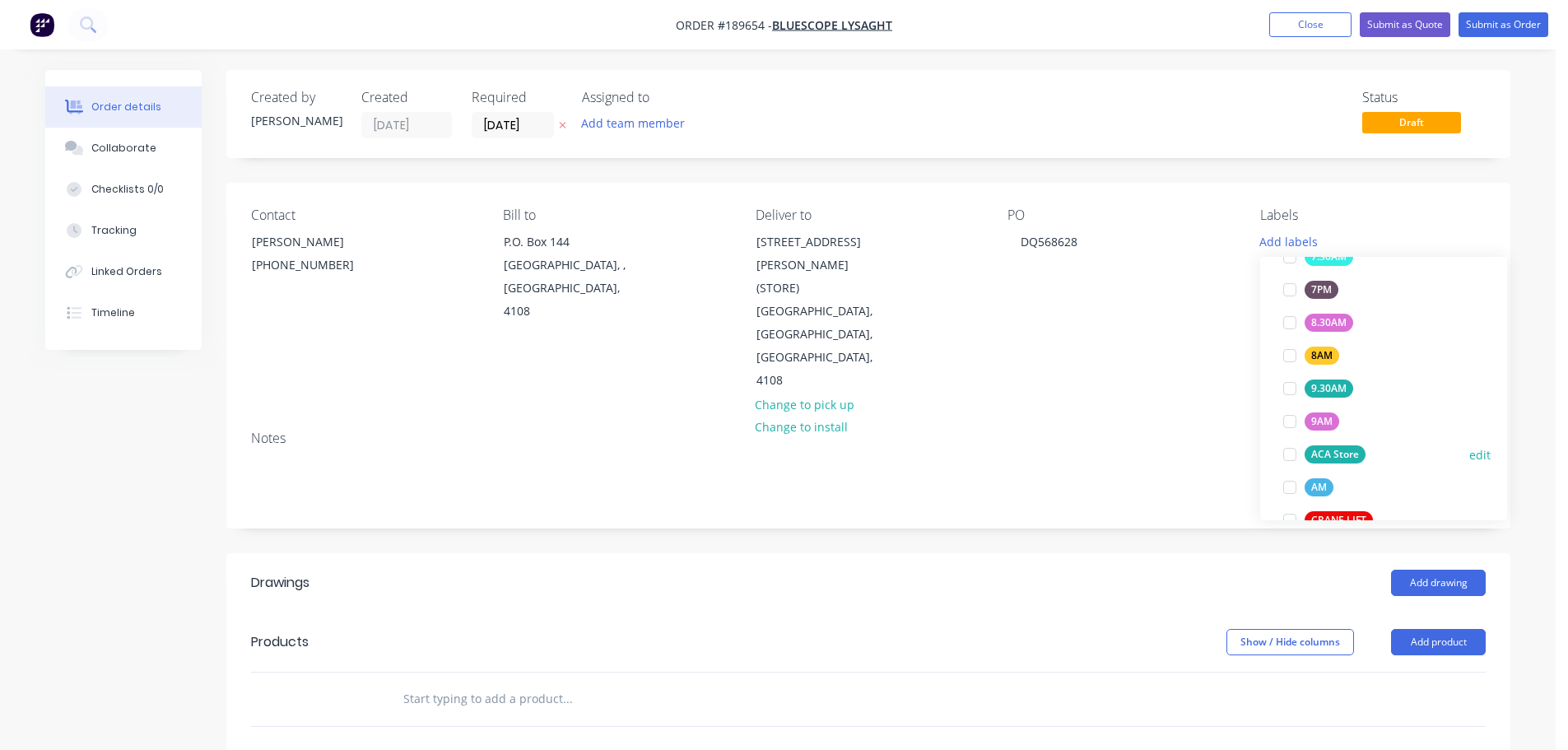
click at [1356, 456] on div "ACA Store" at bounding box center [1335, 454] width 61 height 18
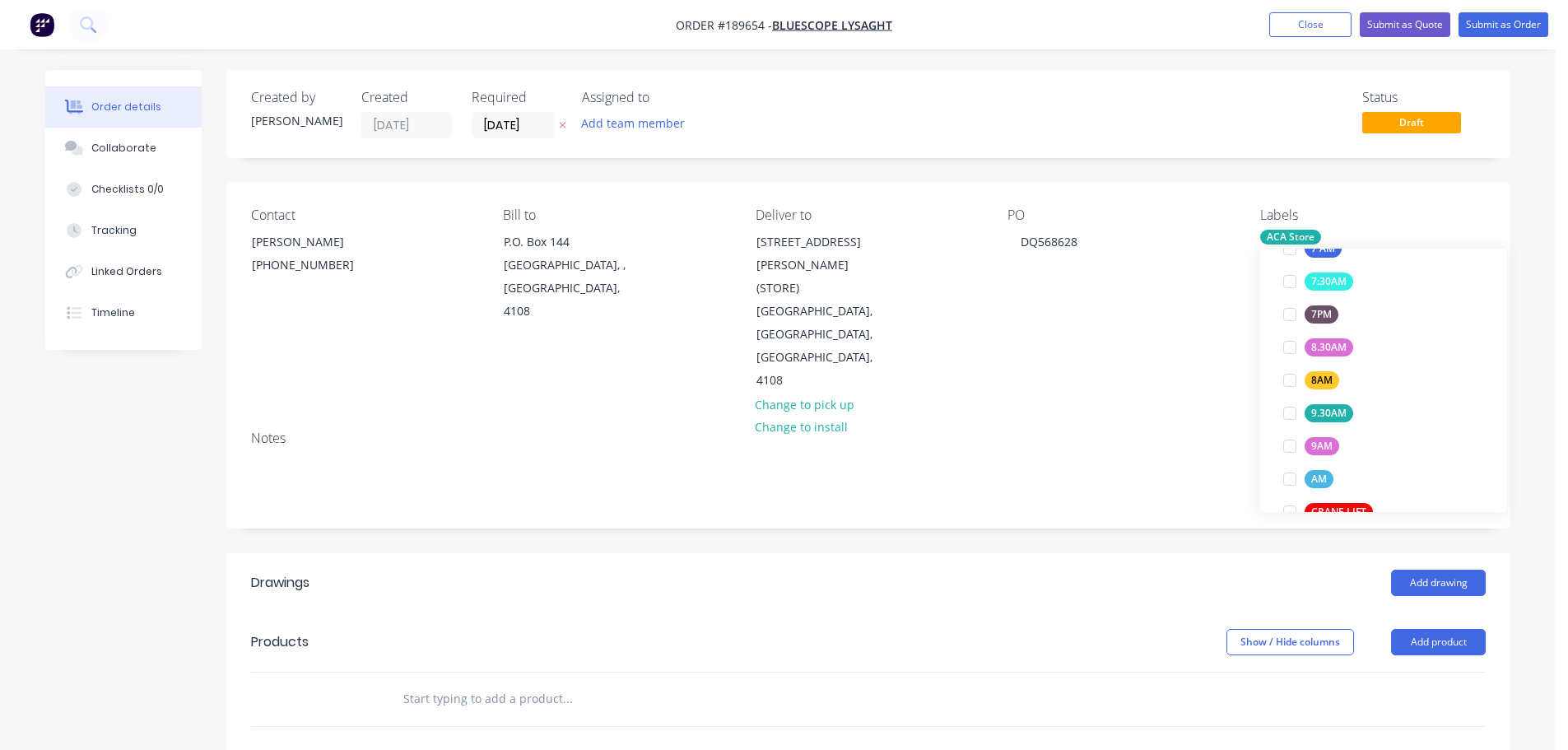
scroll to position [0, 0]
click at [1018, 553] on header "Drawings Add drawing" at bounding box center [869, 582] width 1284 height 59
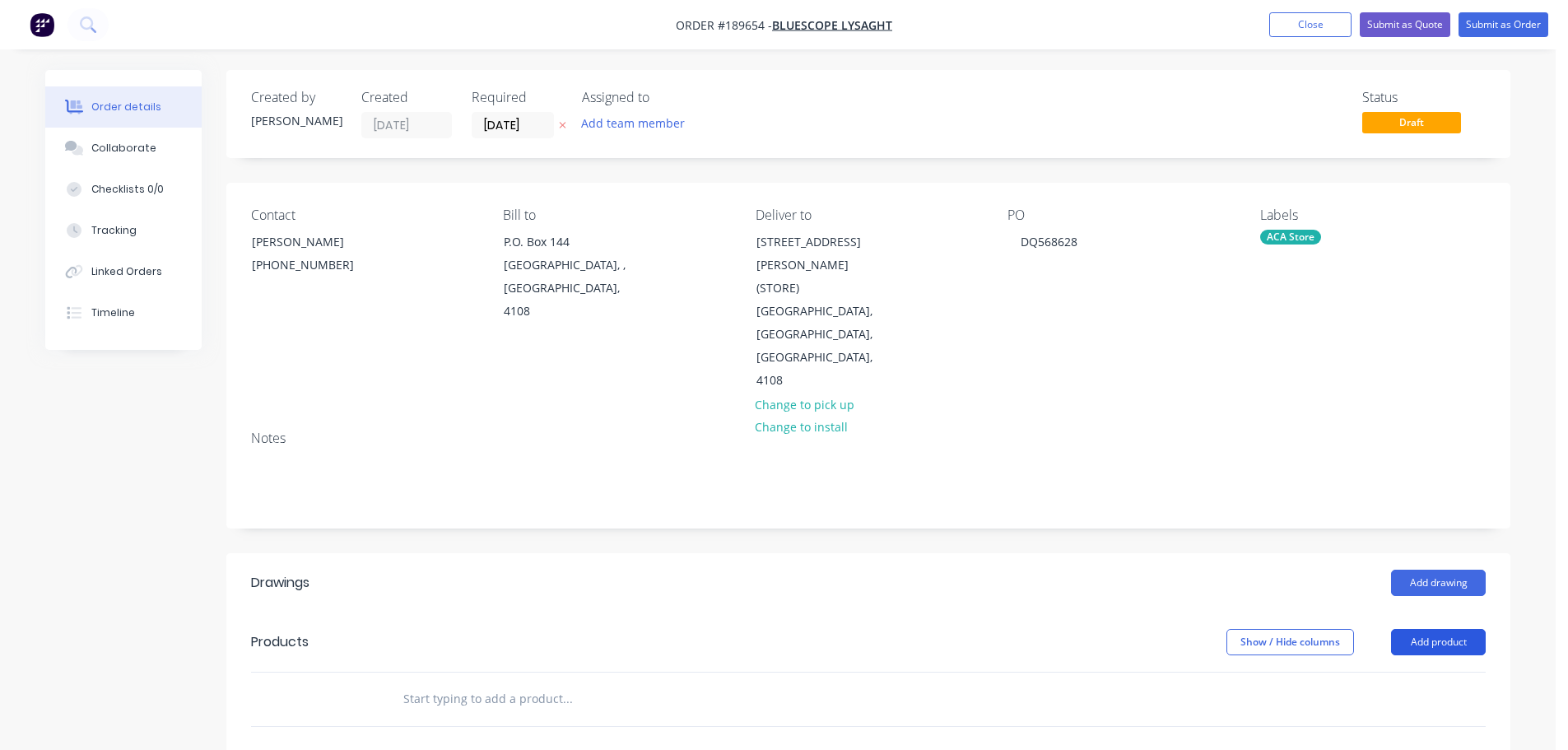
click at [1420, 629] on button "Add product" at bounding box center [1438, 642] width 95 height 26
click at [1403, 672] on div "Product catalogue" at bounding box center [1407, 684] width 126 height 24
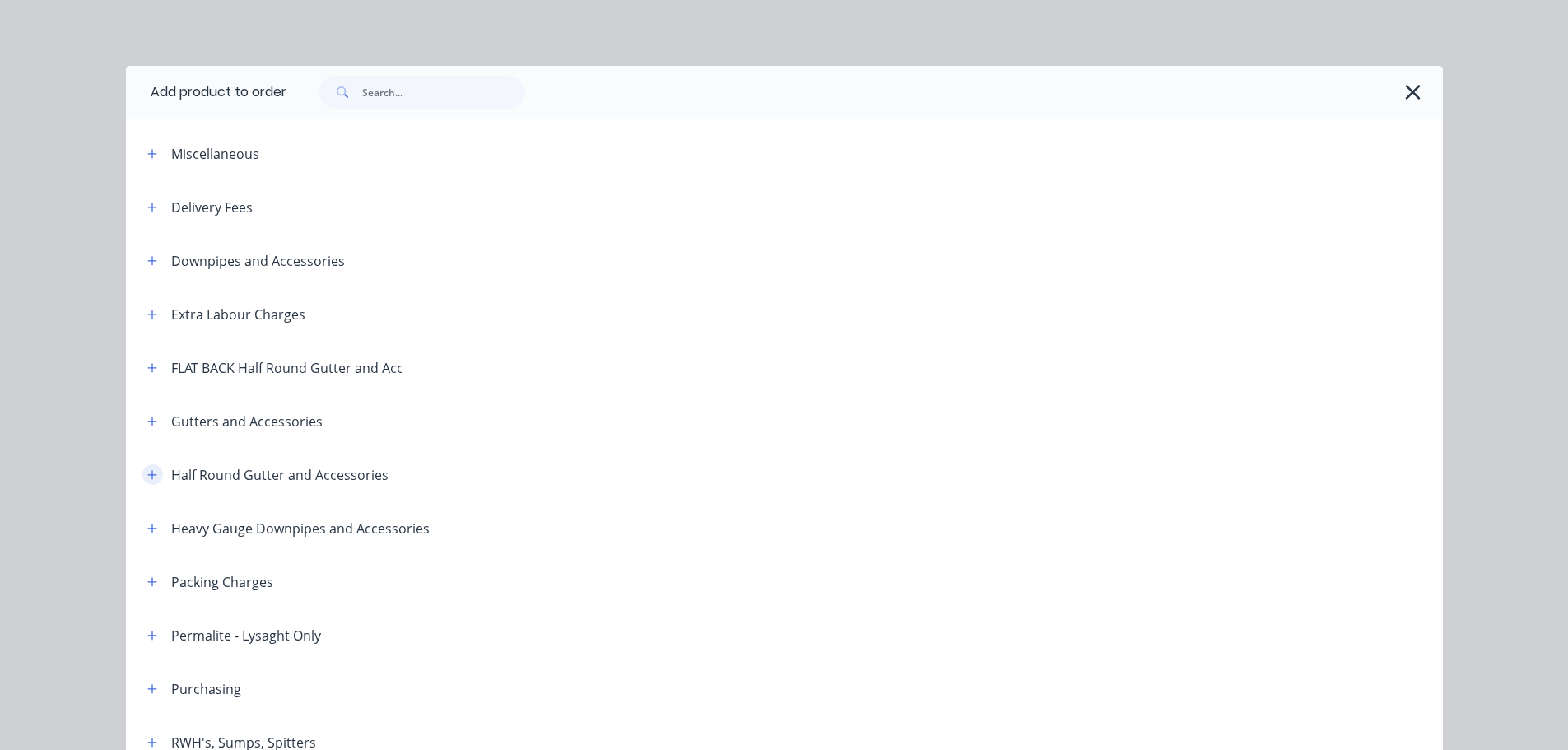
click at [147, 474] on icon "button" at bounding box center [152, 475] width 9 height 9
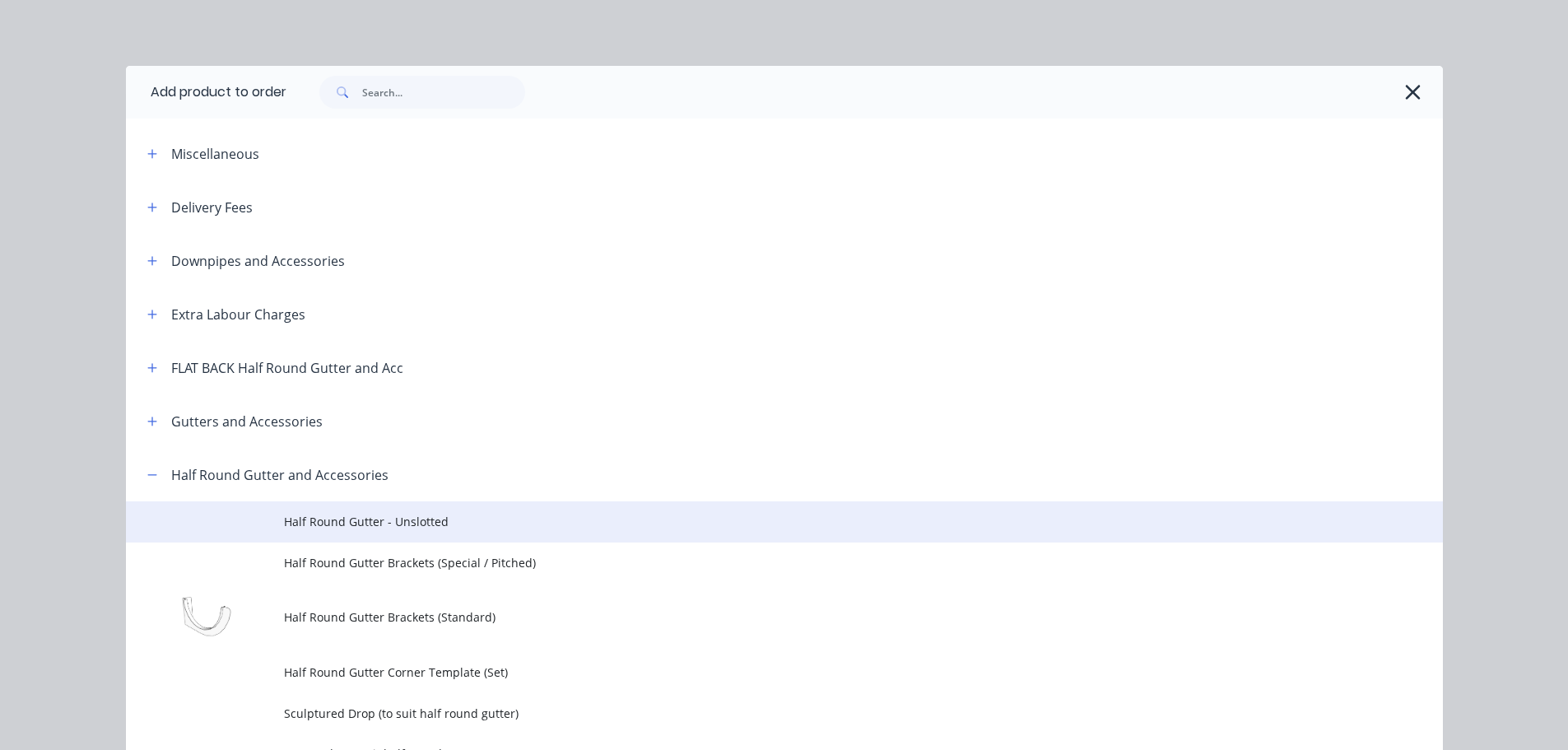
click at [460, 527] on span "Half Round Gutter - Unslotted" at bounding box center [747, 522] width 927 height 17
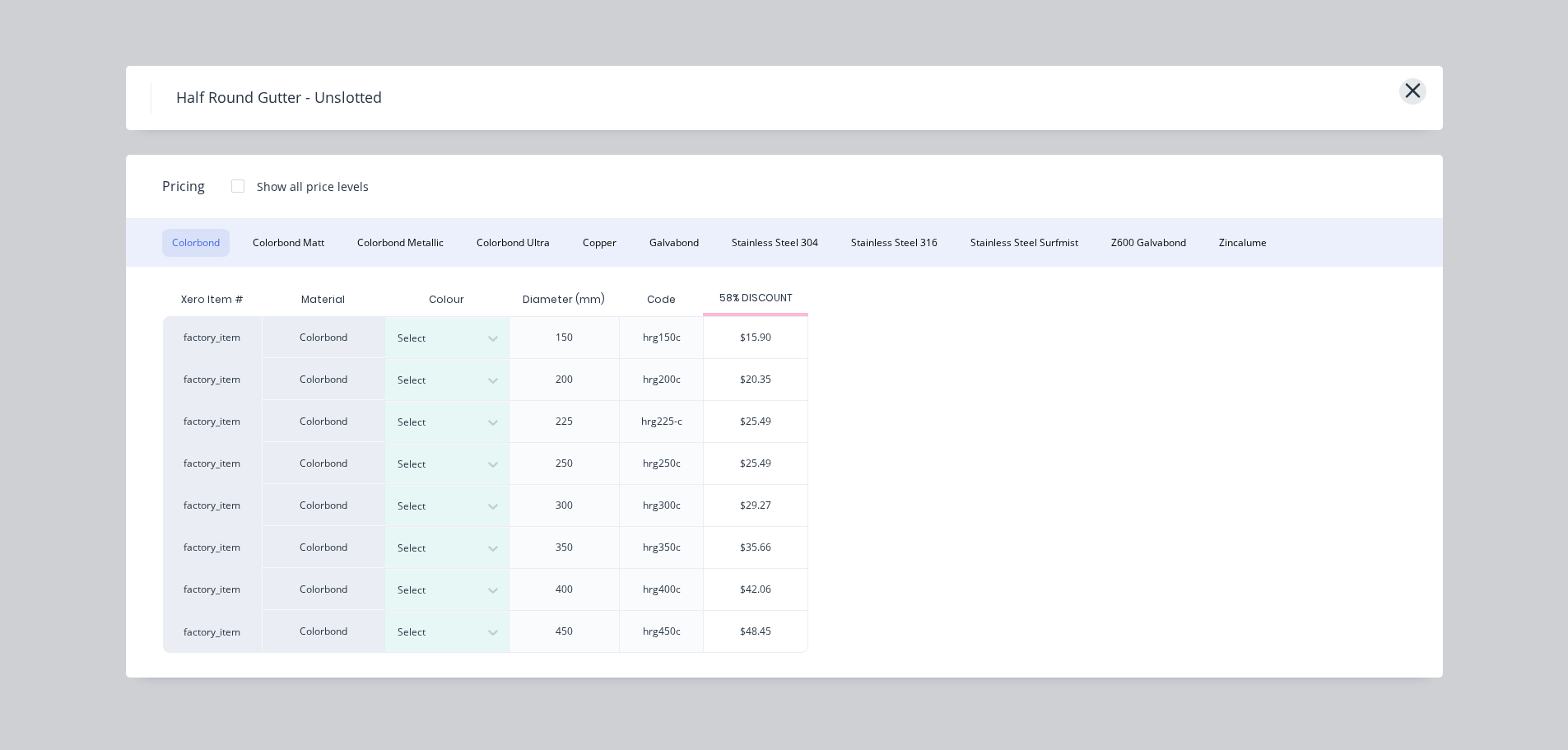
click at [1410, 87] on icon "button" at bounding box center [1413, 91] width 15 height 15
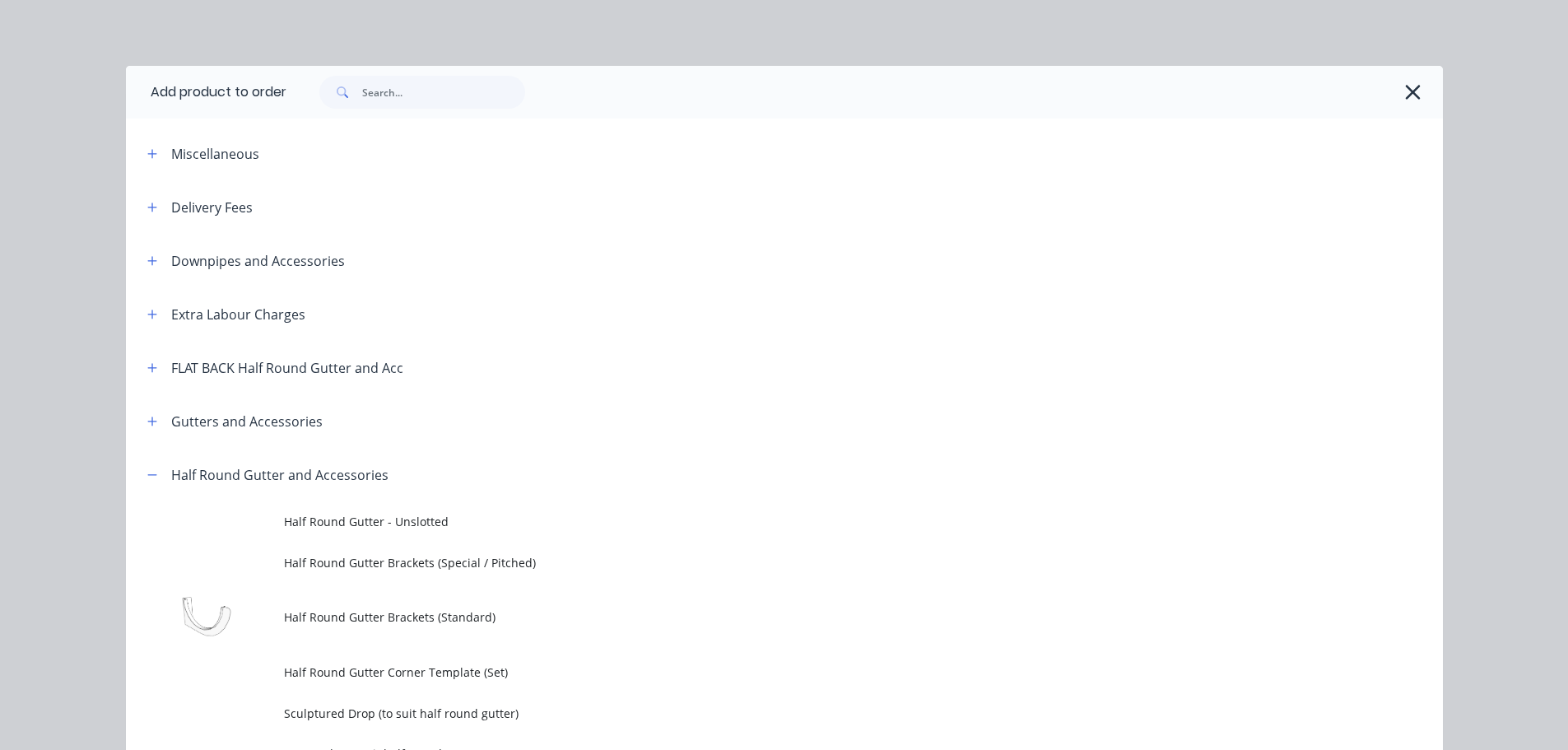
scroll to position [448, 0]
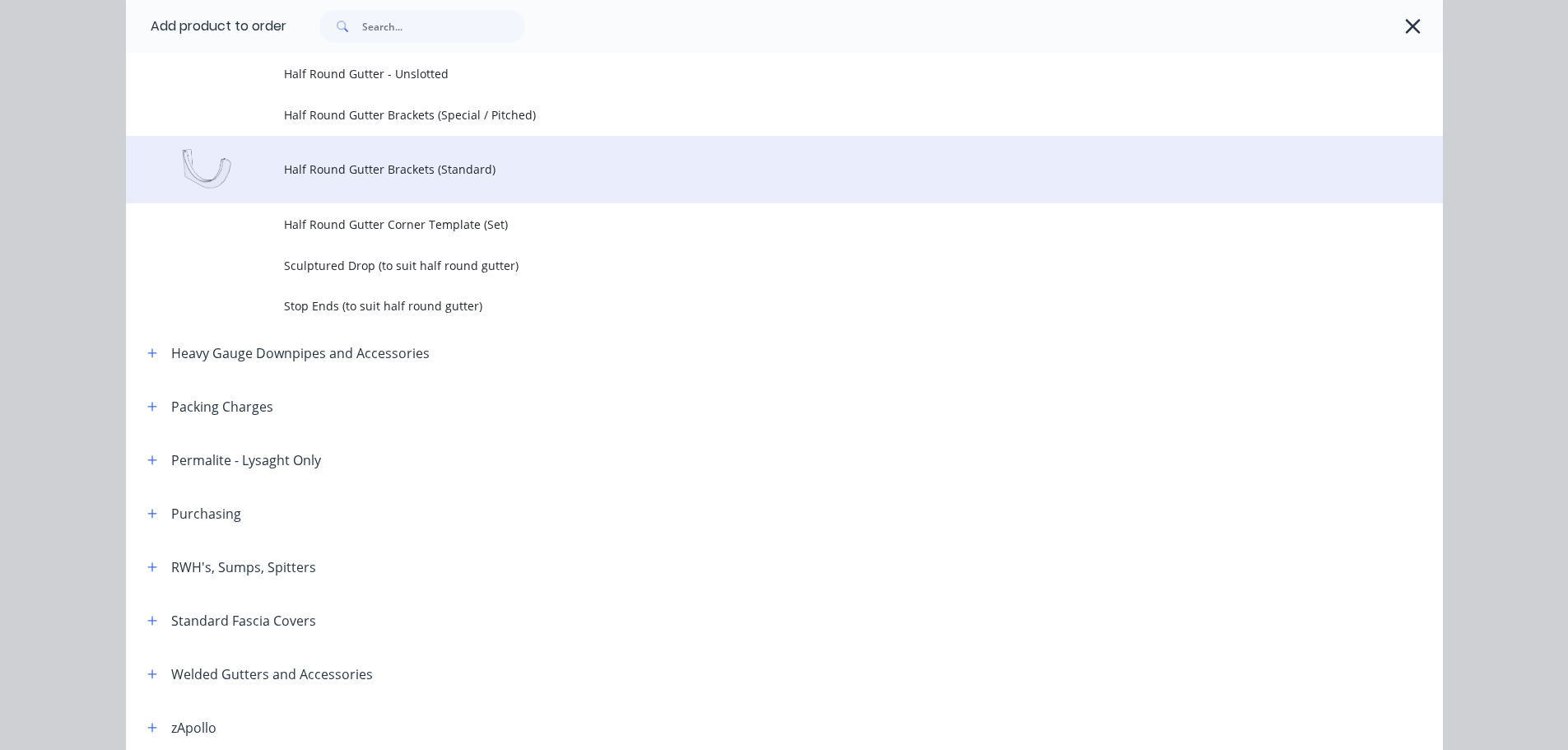
click at [464, 180] on td "Half Round Gutter Brackets (Standard)" at bounding box center [863, 169] width 1159 height 68
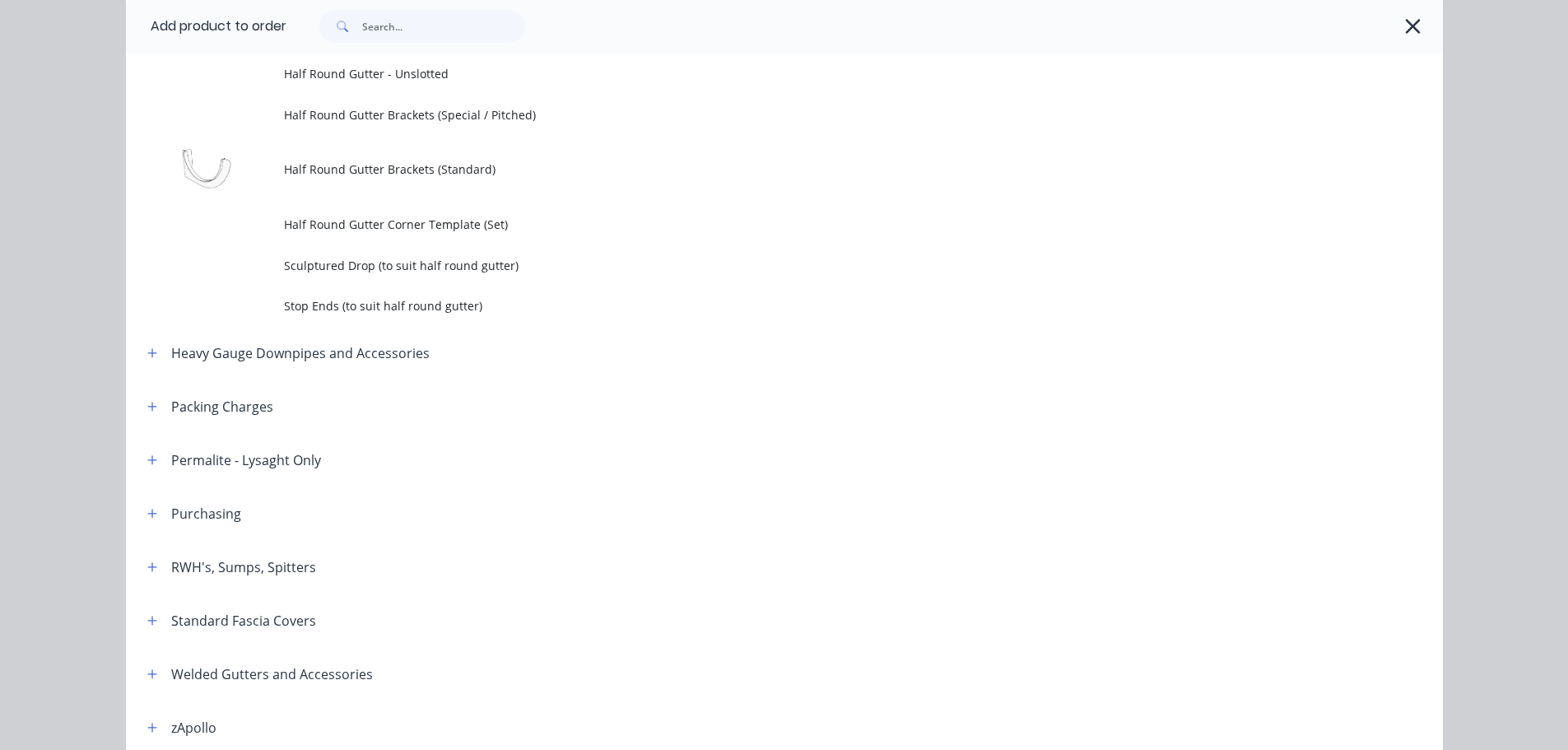
scroll to position [0, 0]
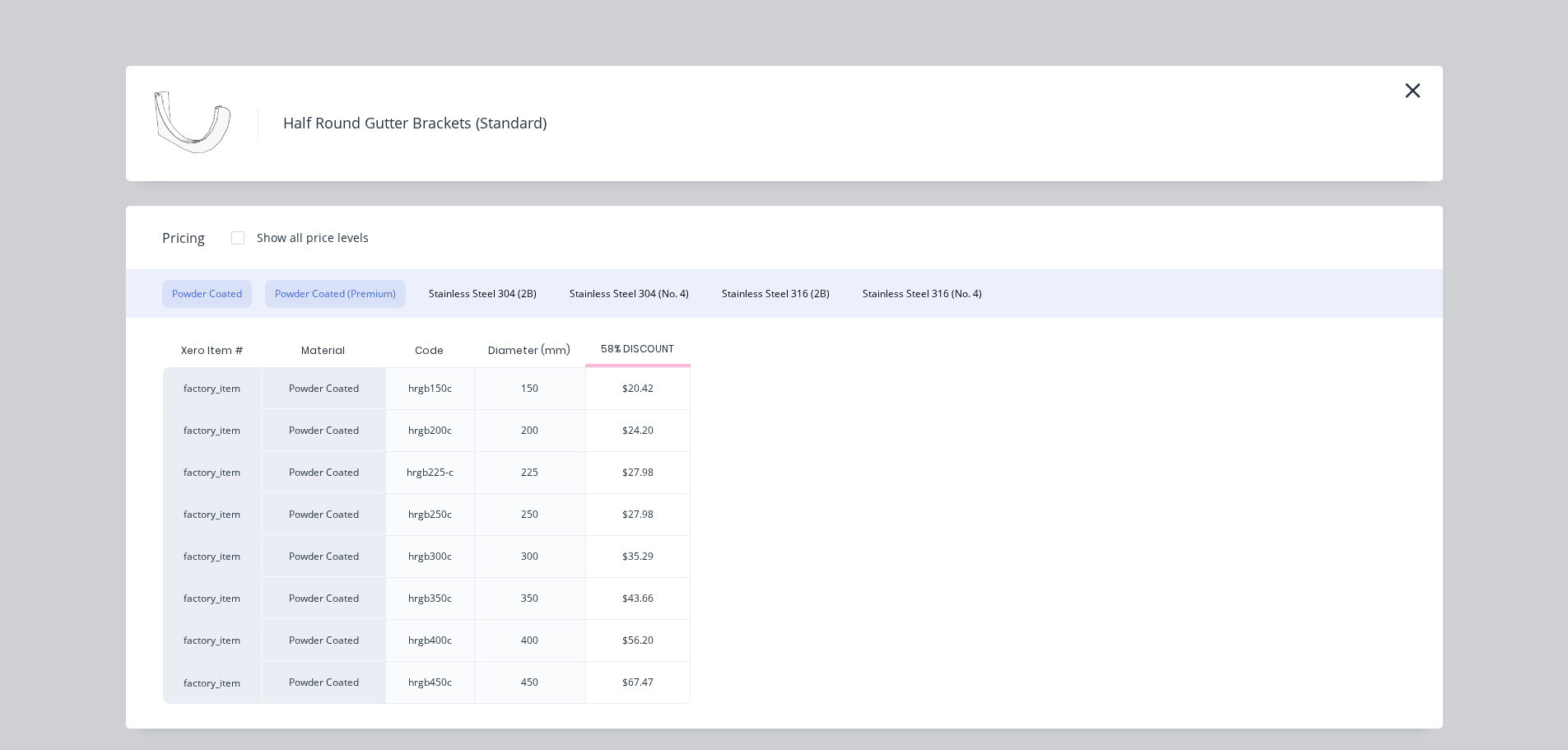
click at [375, 298] on button "Powder Coated (Premium)" at bounding box center [335, 294] width 140 height 28
click at [1412, 91] on icon "button" at bounding box center [1413, 90] width 17 height 23
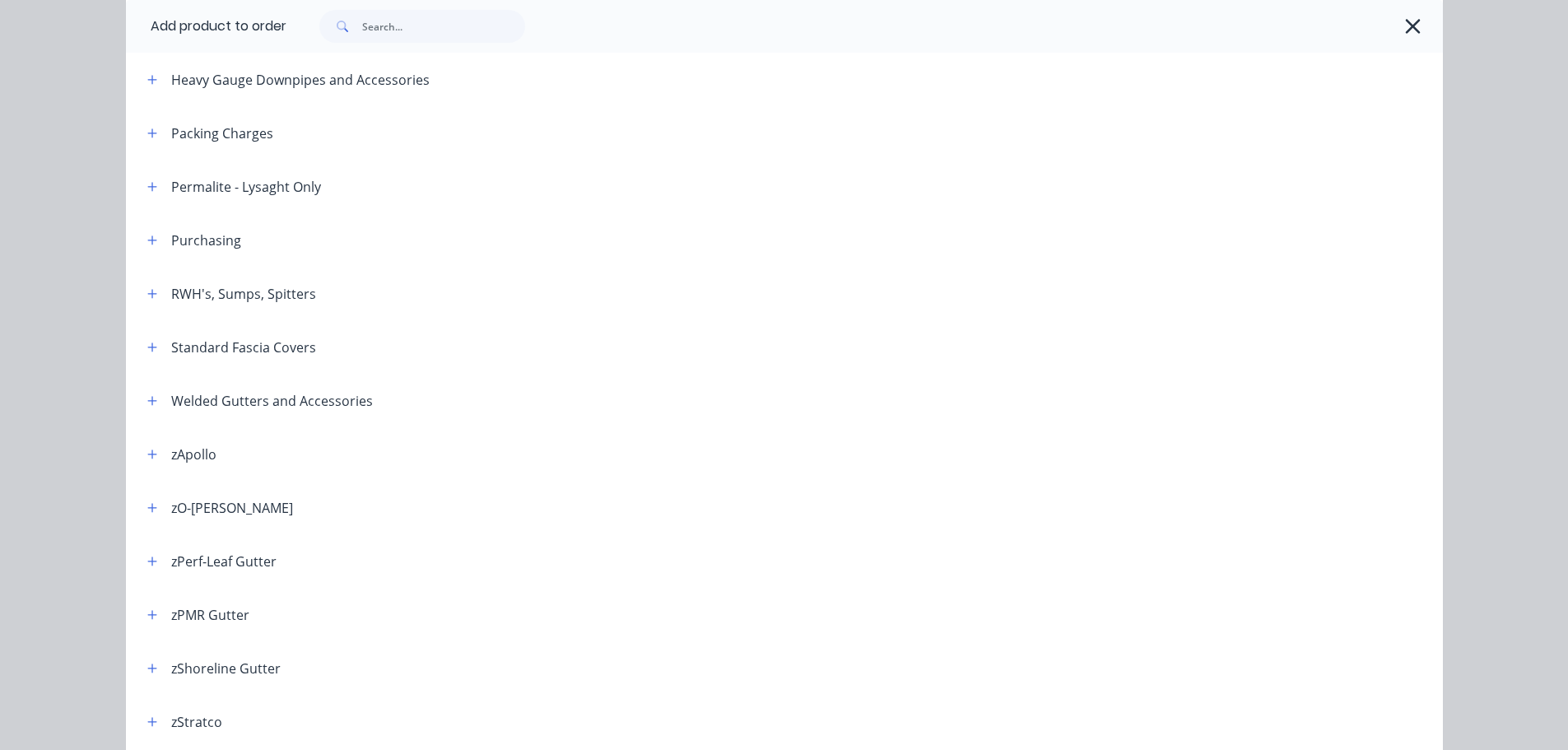
scroll to position [682, 0]
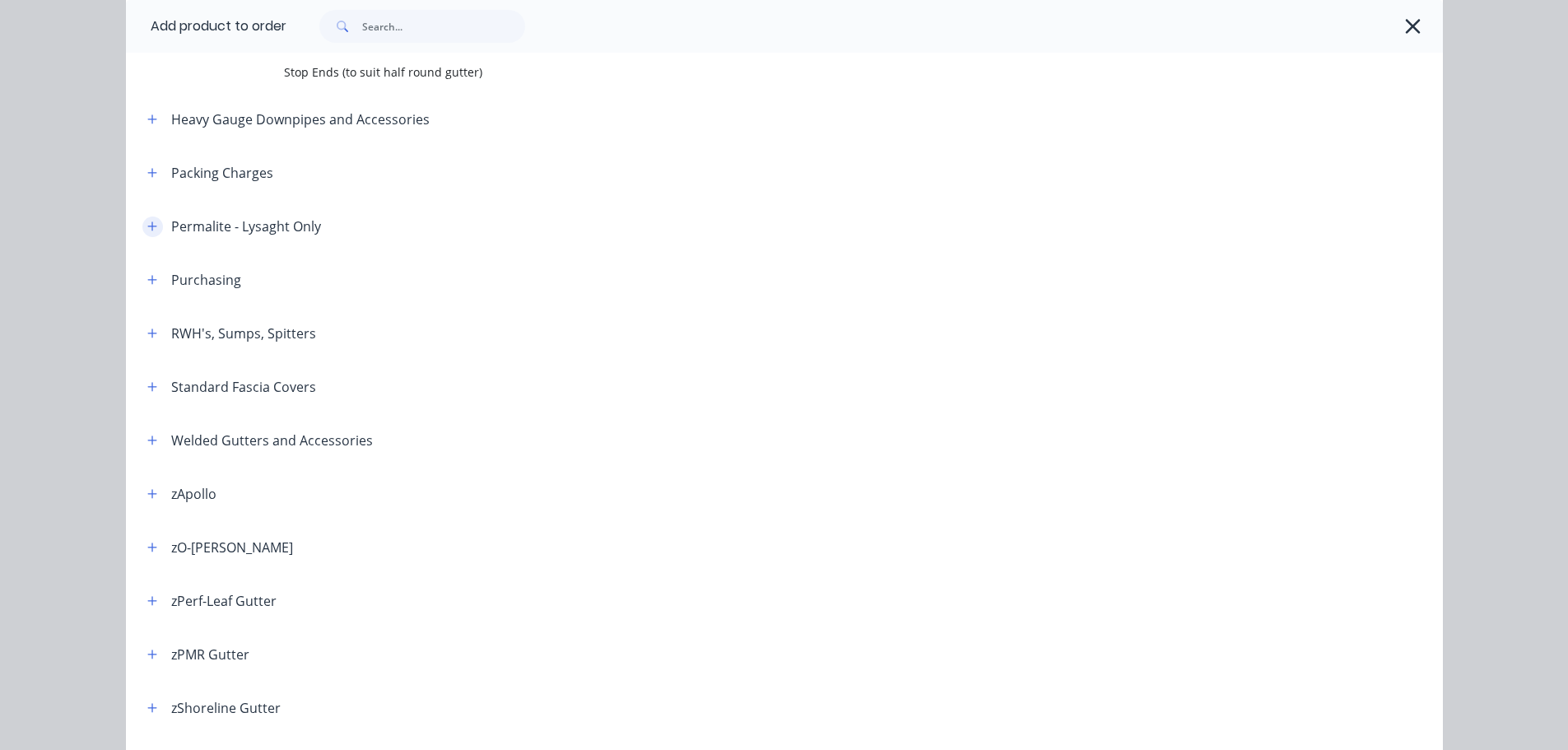
click at [147, 223] on icon "button" at bounding box center [152, 227] width 10 height 11
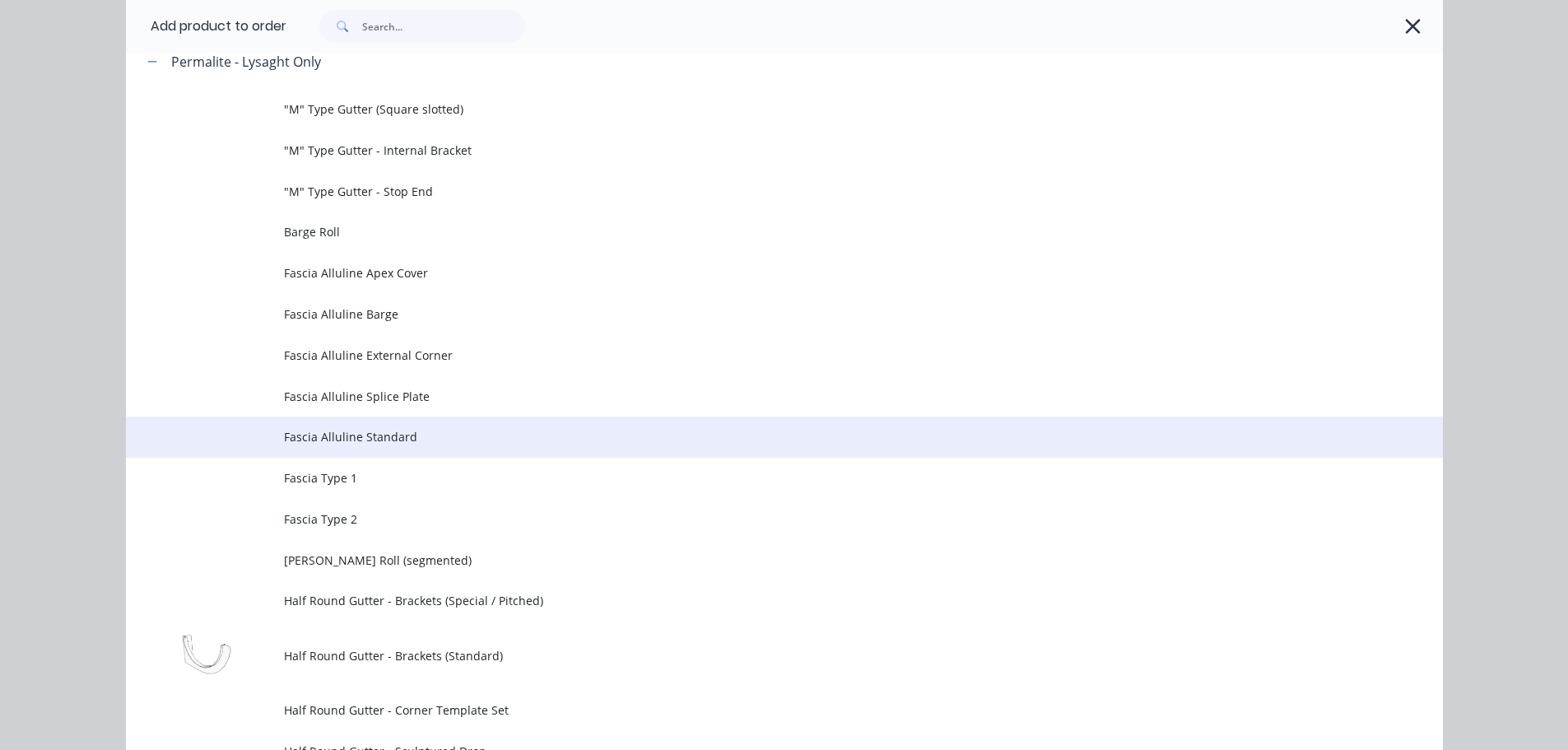
scroll to position [1011, 0]
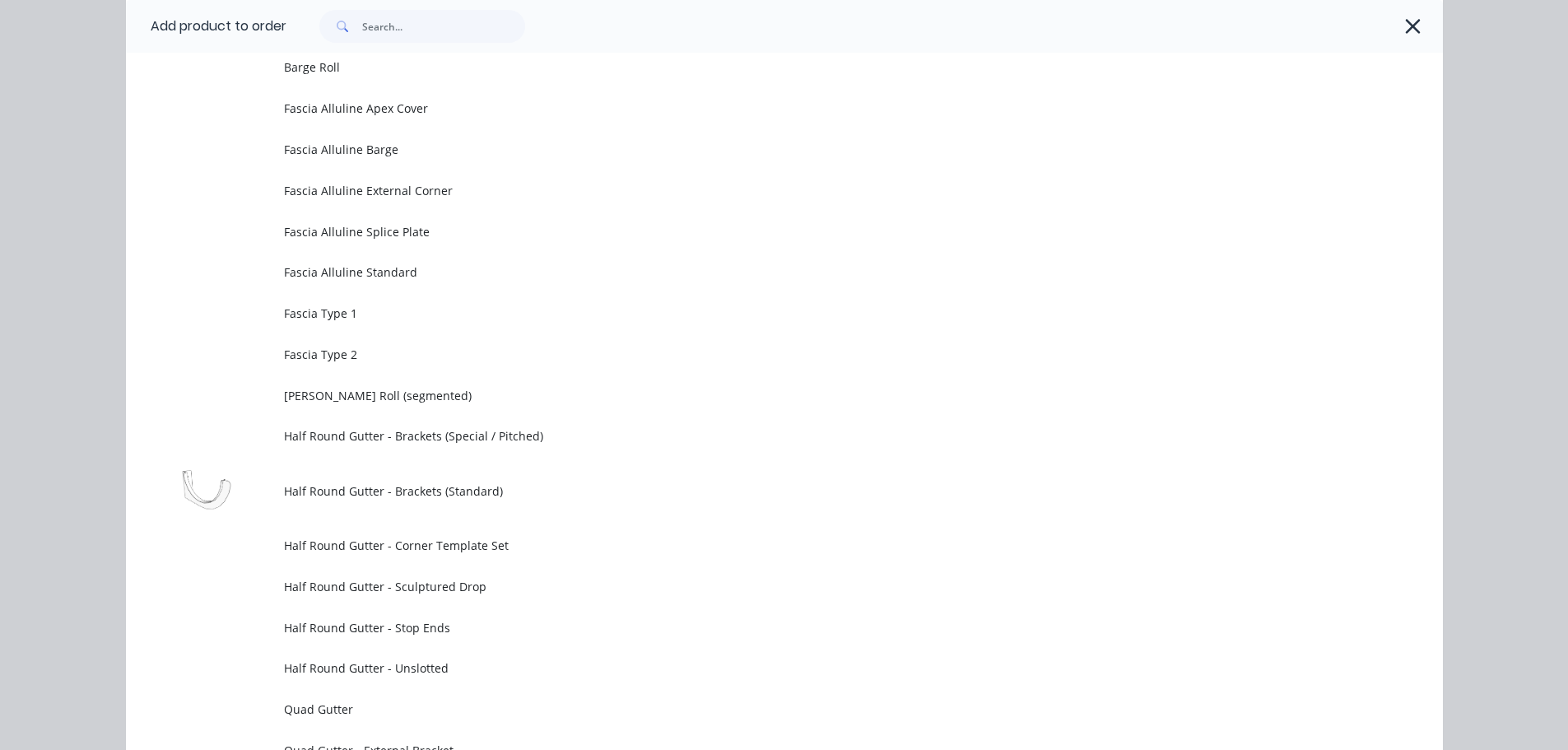
click at [531, 492] on span "Half Round Gutter - Brackets (Standard)" at bounding box center [747, 491] width 927 height 17
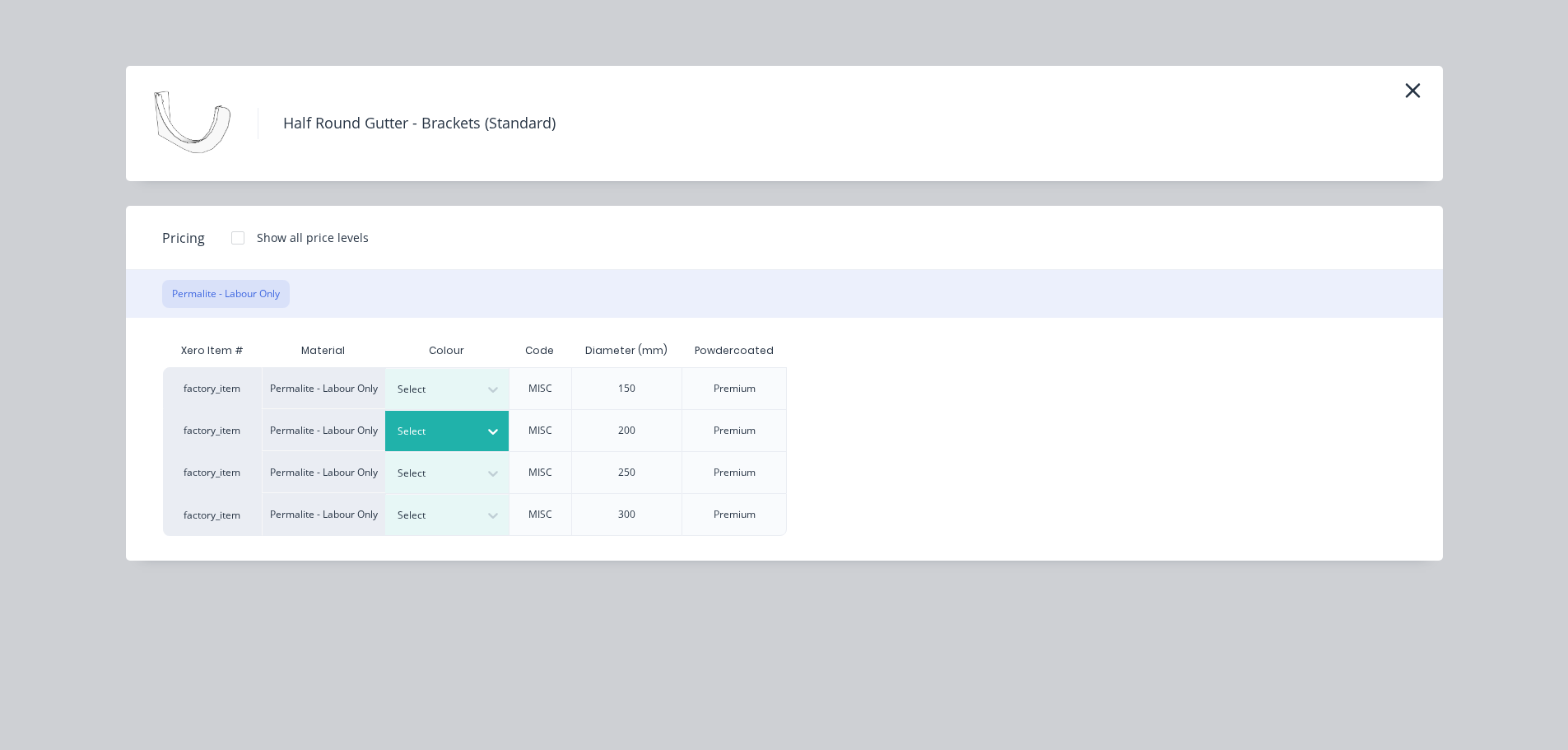
click at [459, 414] on div "Select" at bounding box center [447, 431] width 124 height 40
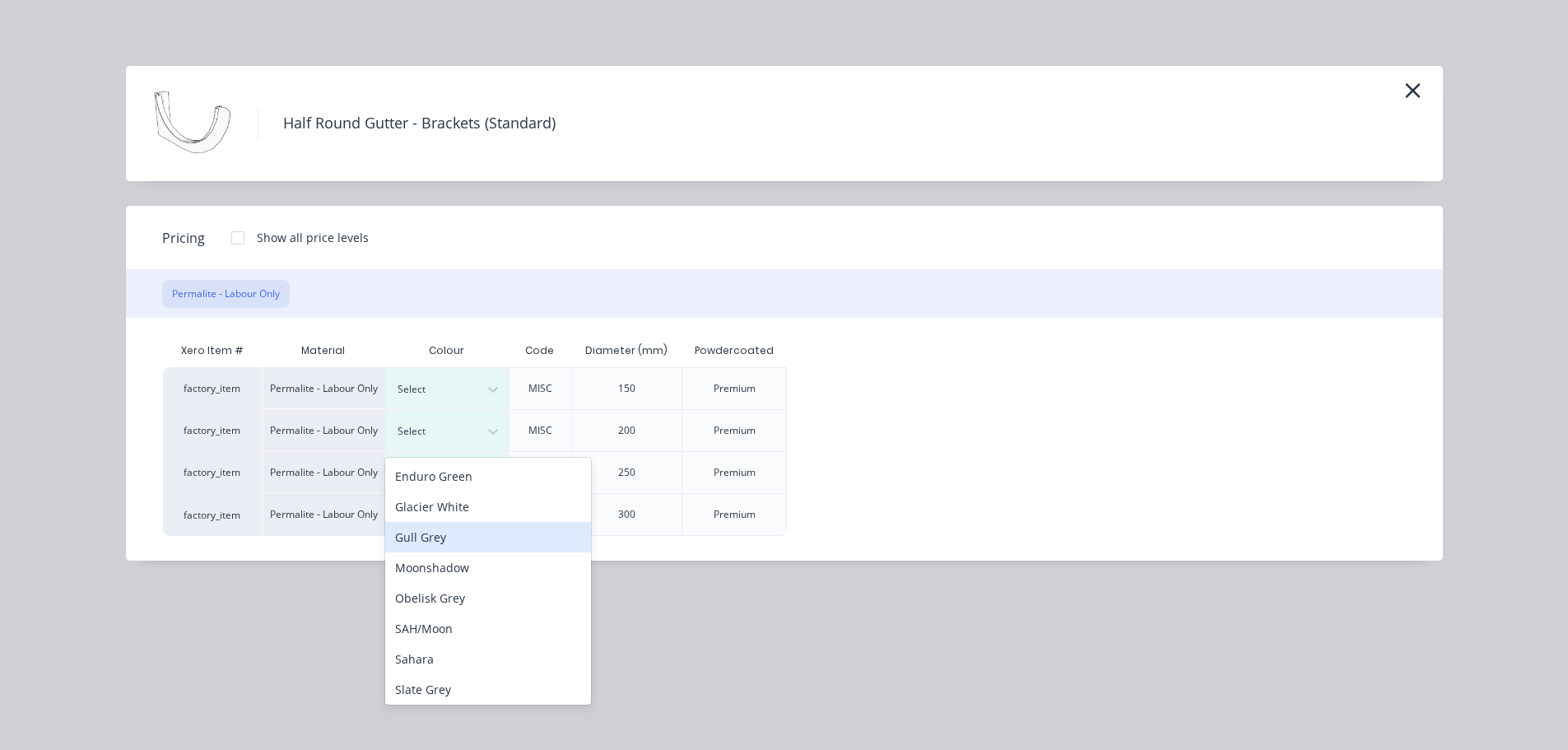
click at [446, 537] on div "Gull Grey" at bounding box center [489, 537] width 206 height 31
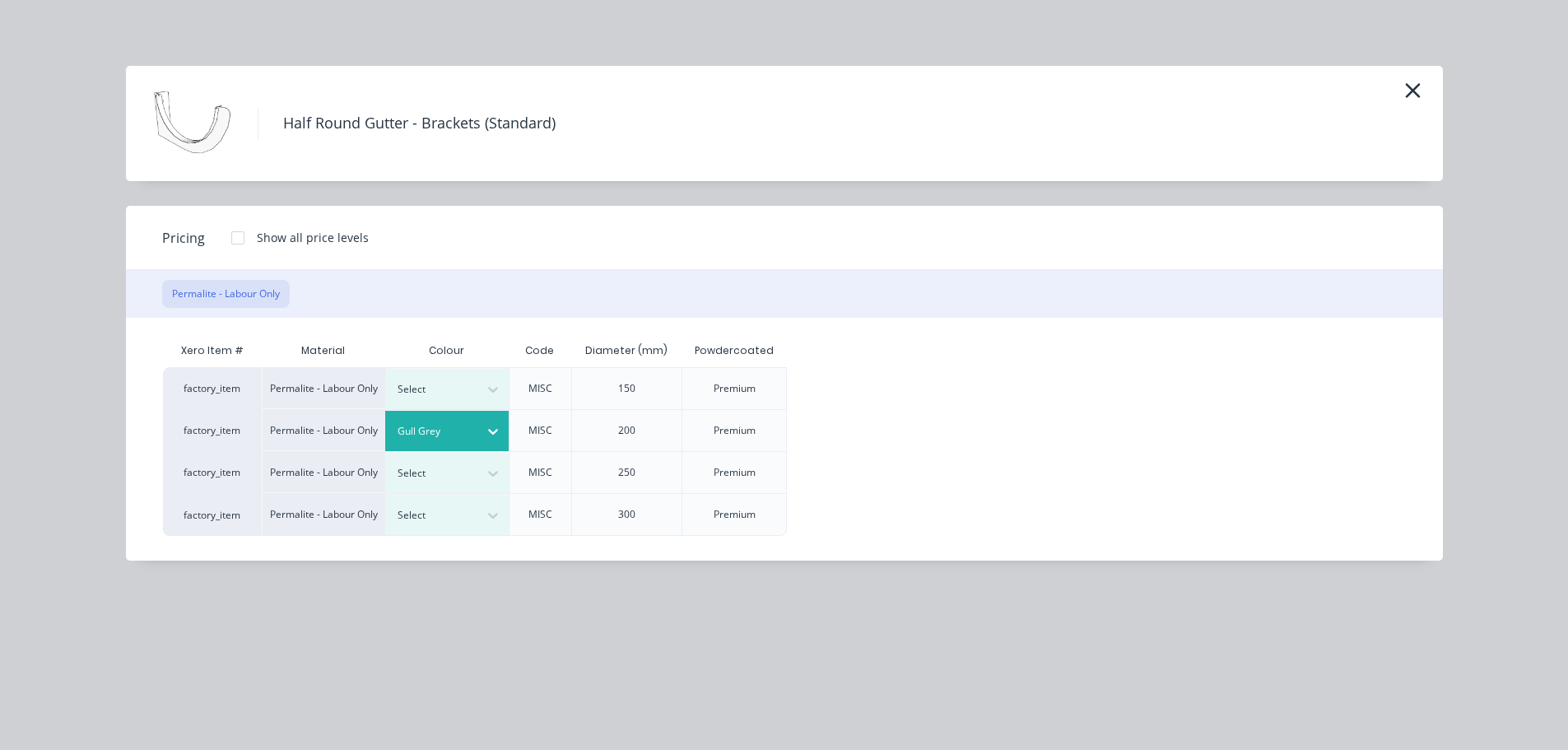
click at [242, 243] on div at bounding box center [238, 238] width 33 height 33
click at [823, 434] on div "$25.36" at bounding box center [840, 431] width 104 height 41
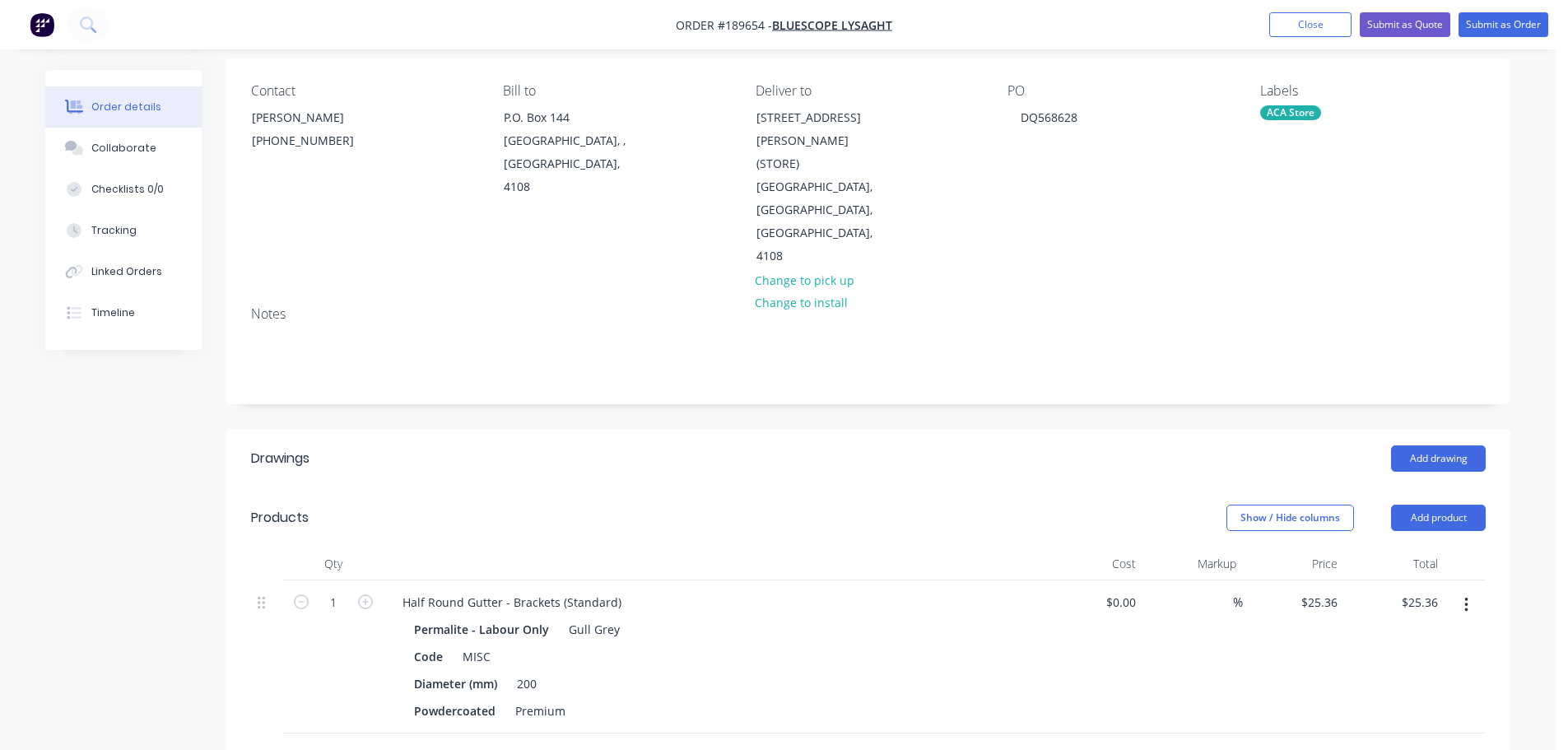
scroll to position [165, 0]
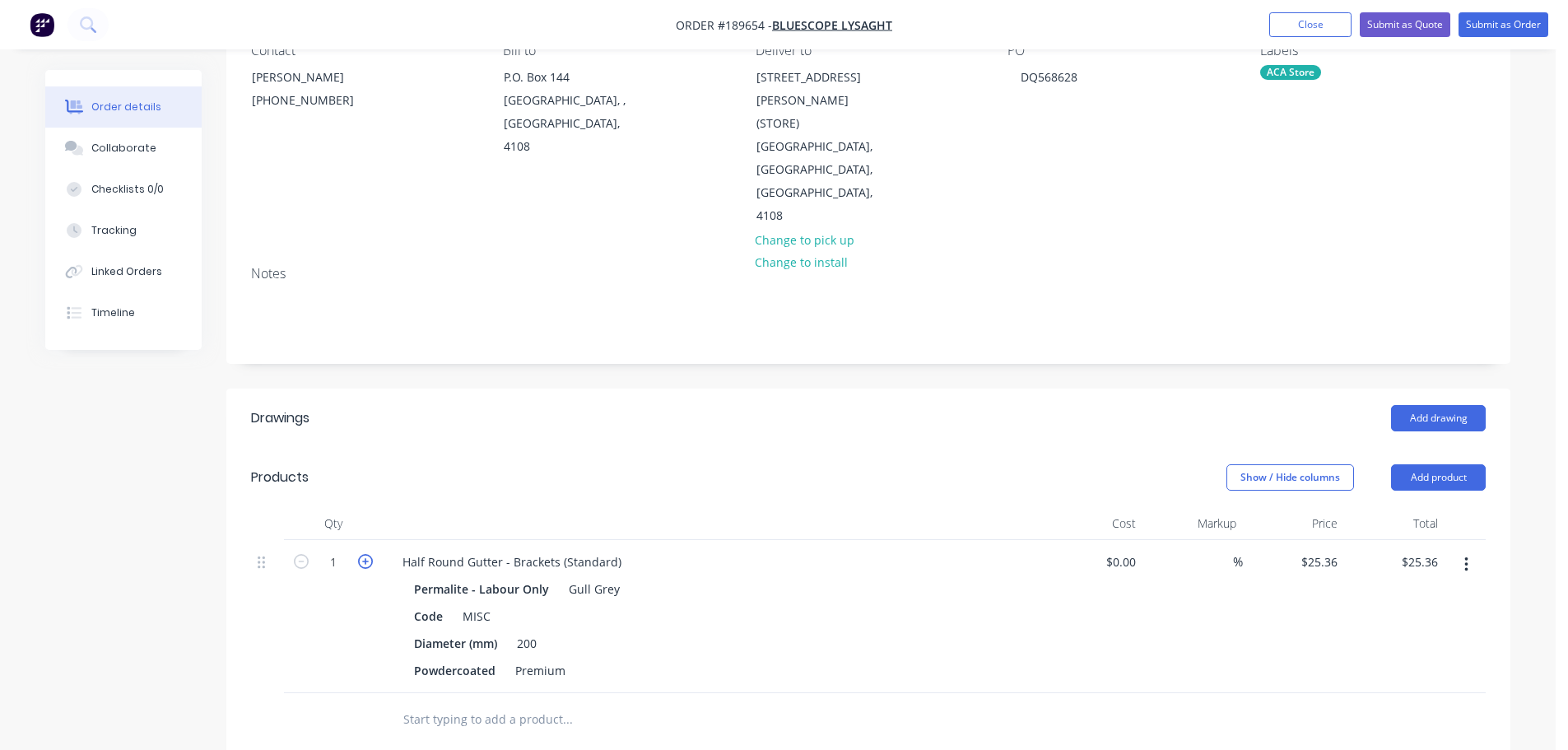
click at [359, 554] on icon "button" at bounding box center [366, 562] width 15 height 15
type input "2"
type input "$50.72"
click at [359, 554] on icon "button" at bounding box center [366, 562] width 15 height 15
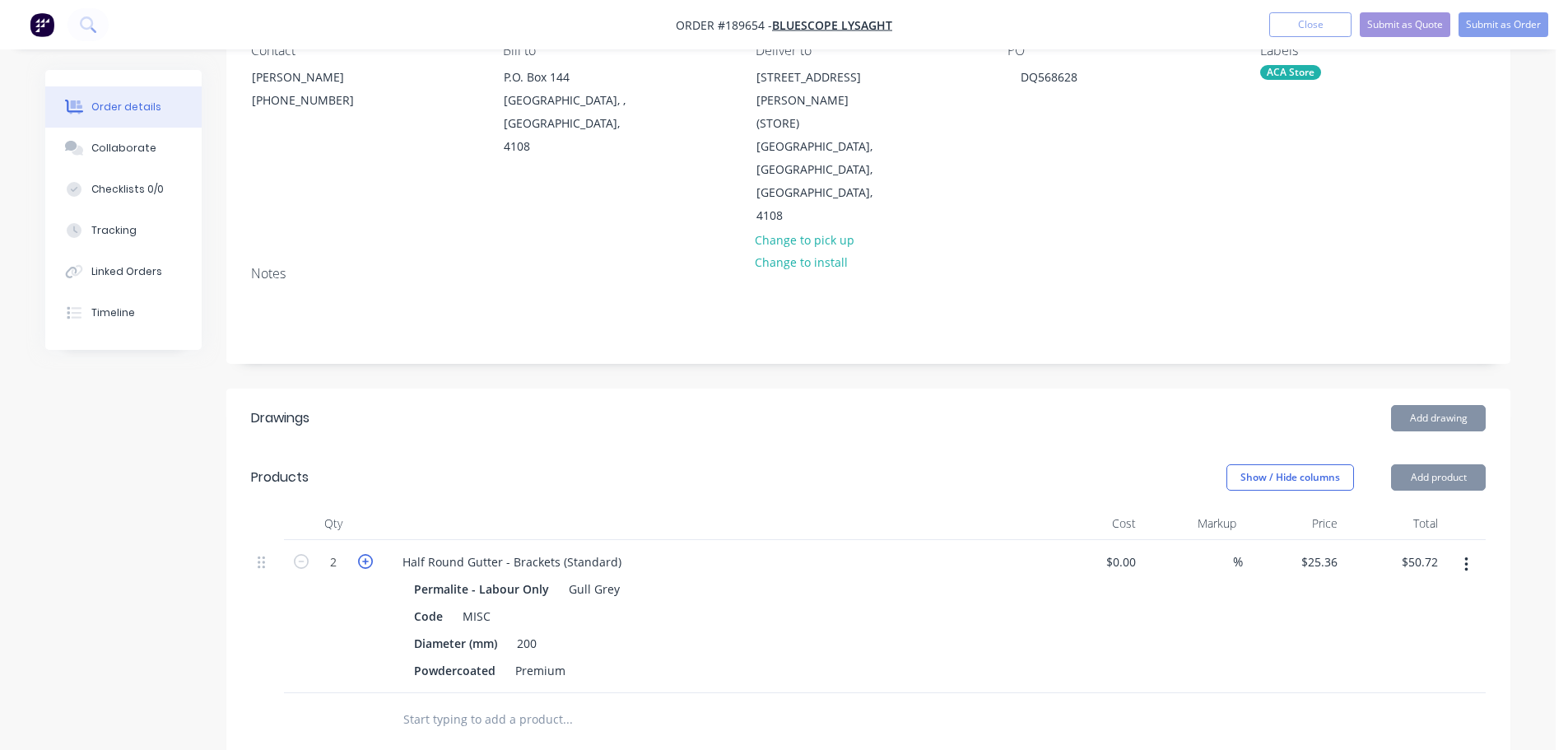
type input "3"
type input "$76.08"
click at [359, 554] on icon "button" at bounding box center [366, 562] width 15 height 15
type input "4"
type input "$101.44"
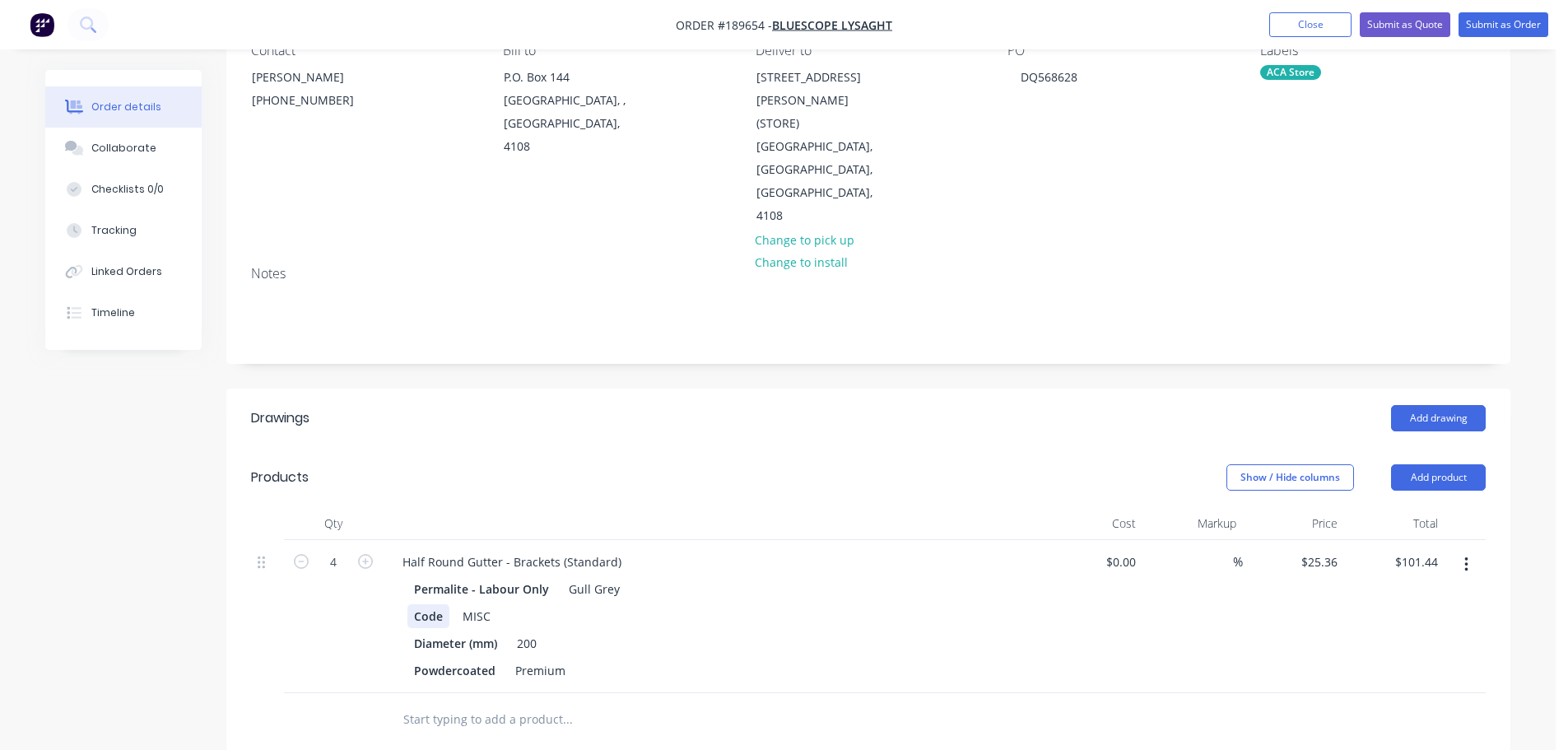
click at [406, 578] on div "Permalite - Labour Only Gull Grey Code MISC Diameter (mm) 200 Powdercoated Prem…" at bounding box center [712, 630] width 646 height 106
click at [574, 448] on header "Products Show / Hide columns Add product" at bounding box center [869, 477] width 1284 height 59
click at [1327, 551] on input "25.36" at bounding box center [1322, 563] width 44 height 24
type input "$28.53"
type input "$114.12"
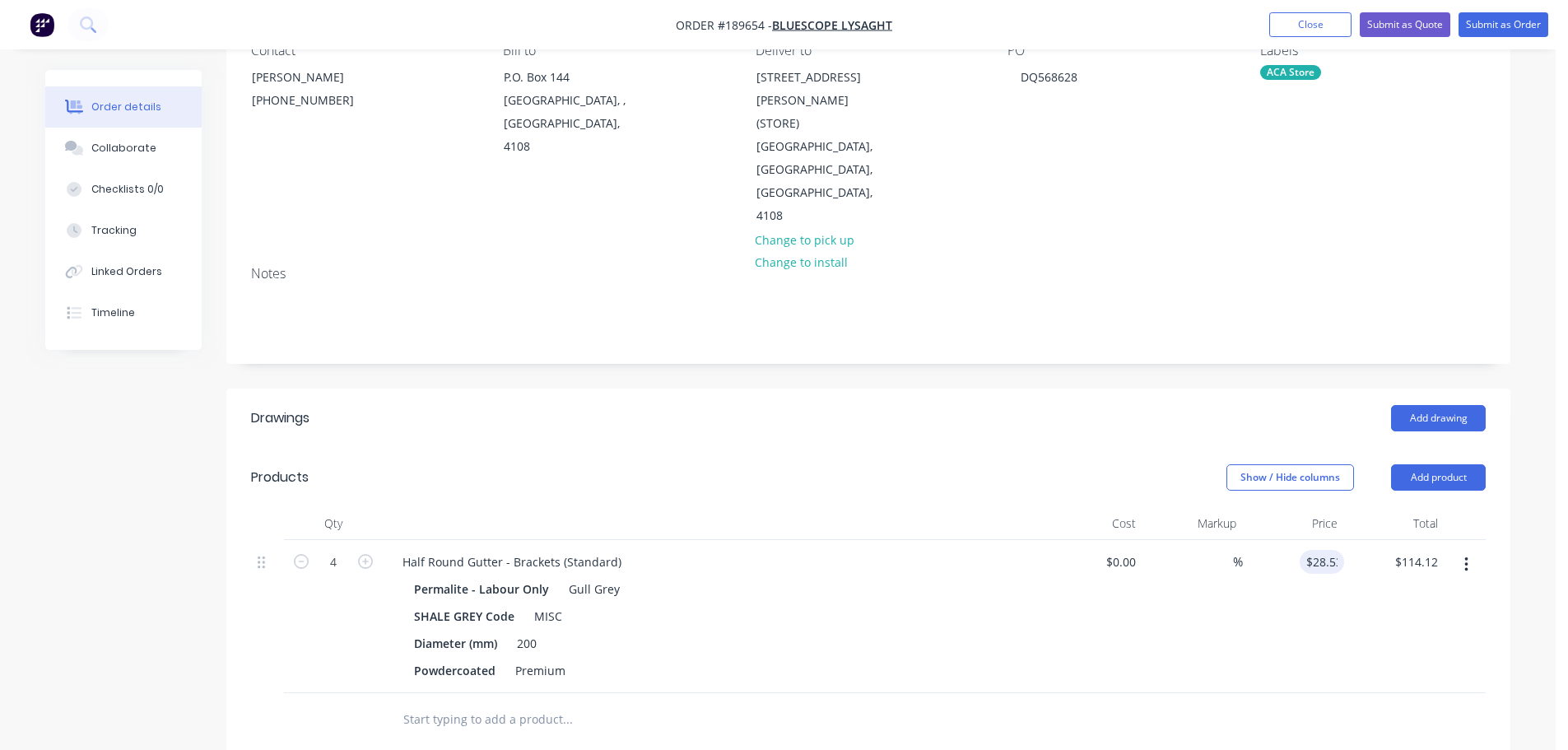
click at [973, 393] on header "Drawings Add drawing" at bounding box center [869, 418] width 1284 height 59
click at [1493, 31] on button "Submit as Order" at bounding box center [1504, 24] width 90 height 24
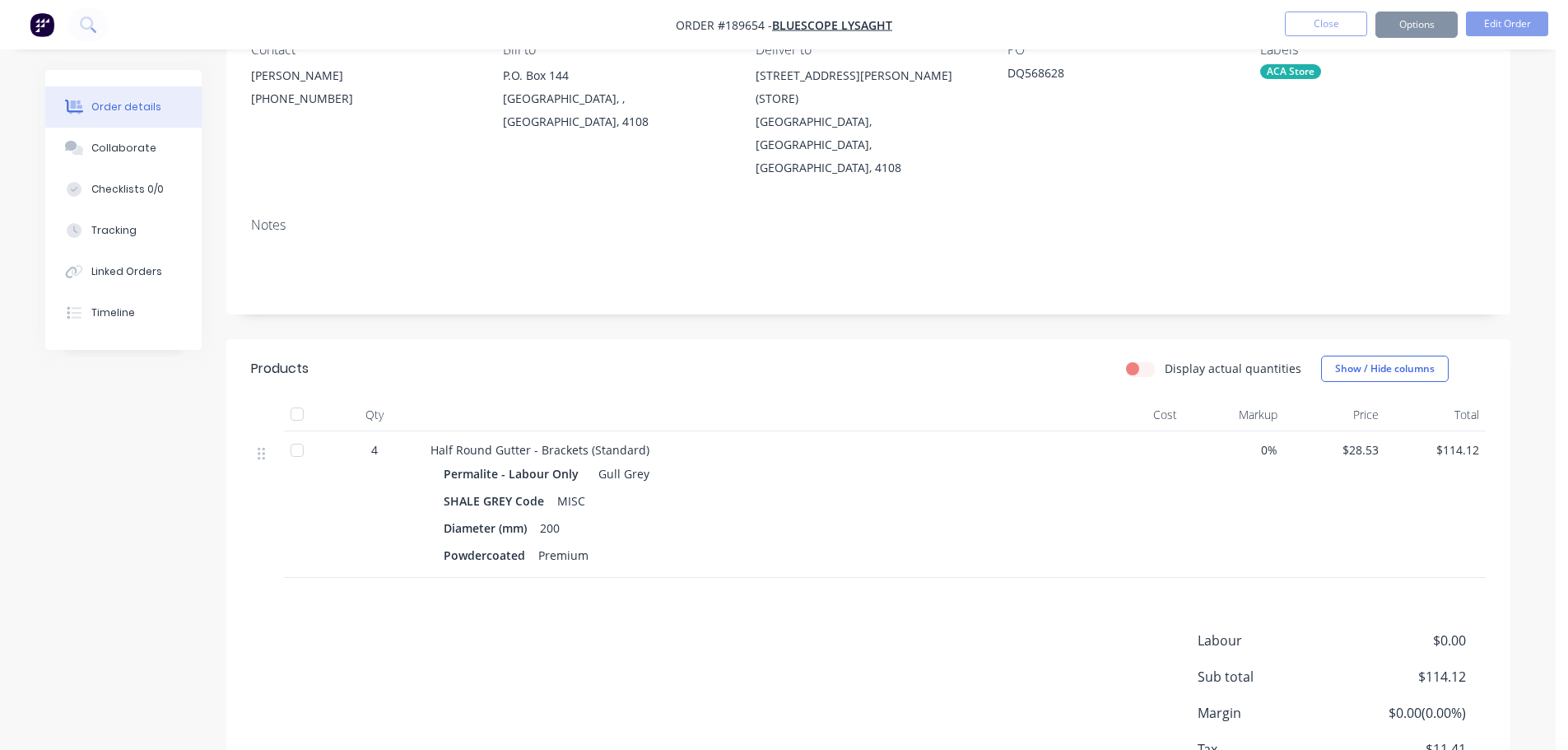
scroll to position [0, 0]
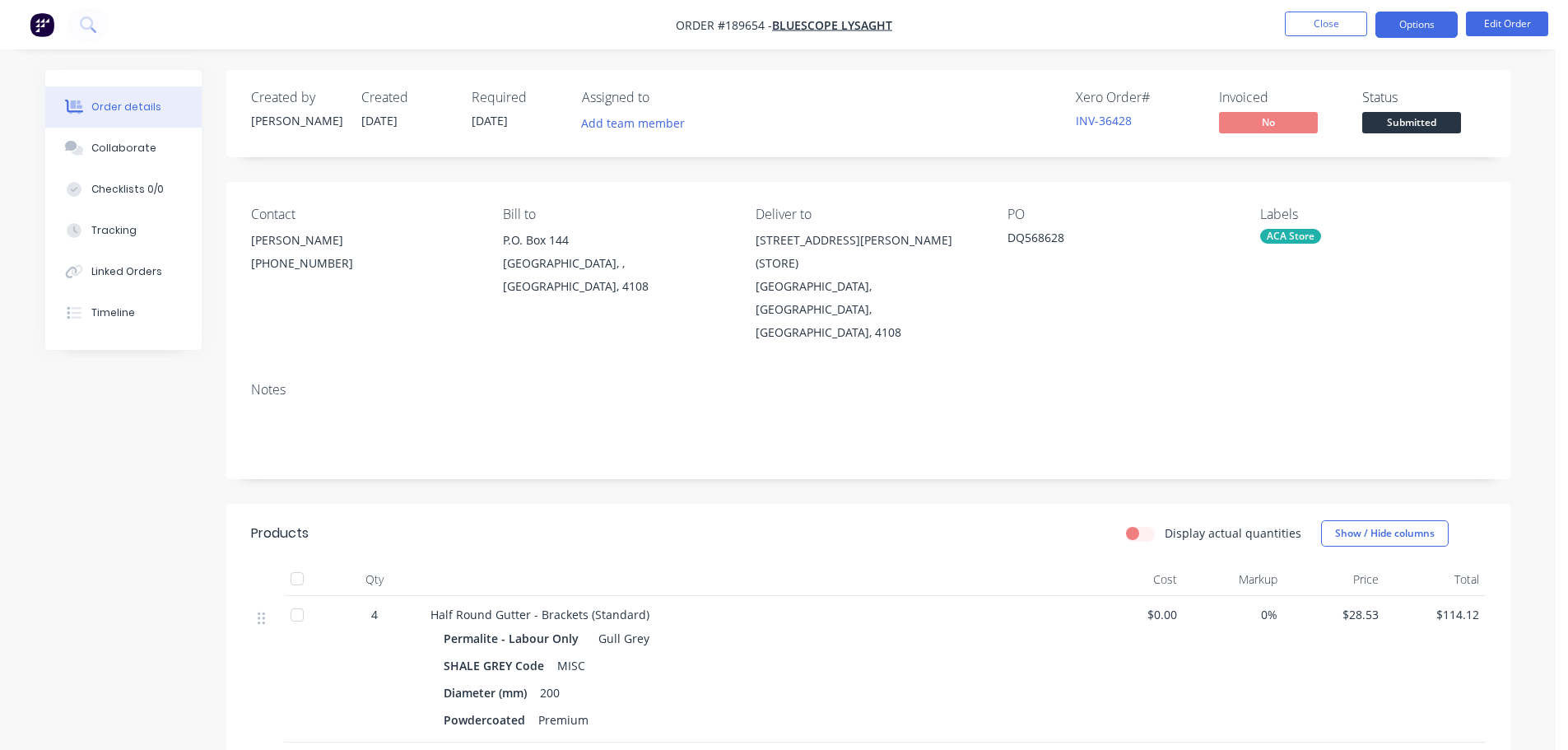
click at [1435, 24] on button "Options" at bounding box center [1417, 24] width 82 height 26
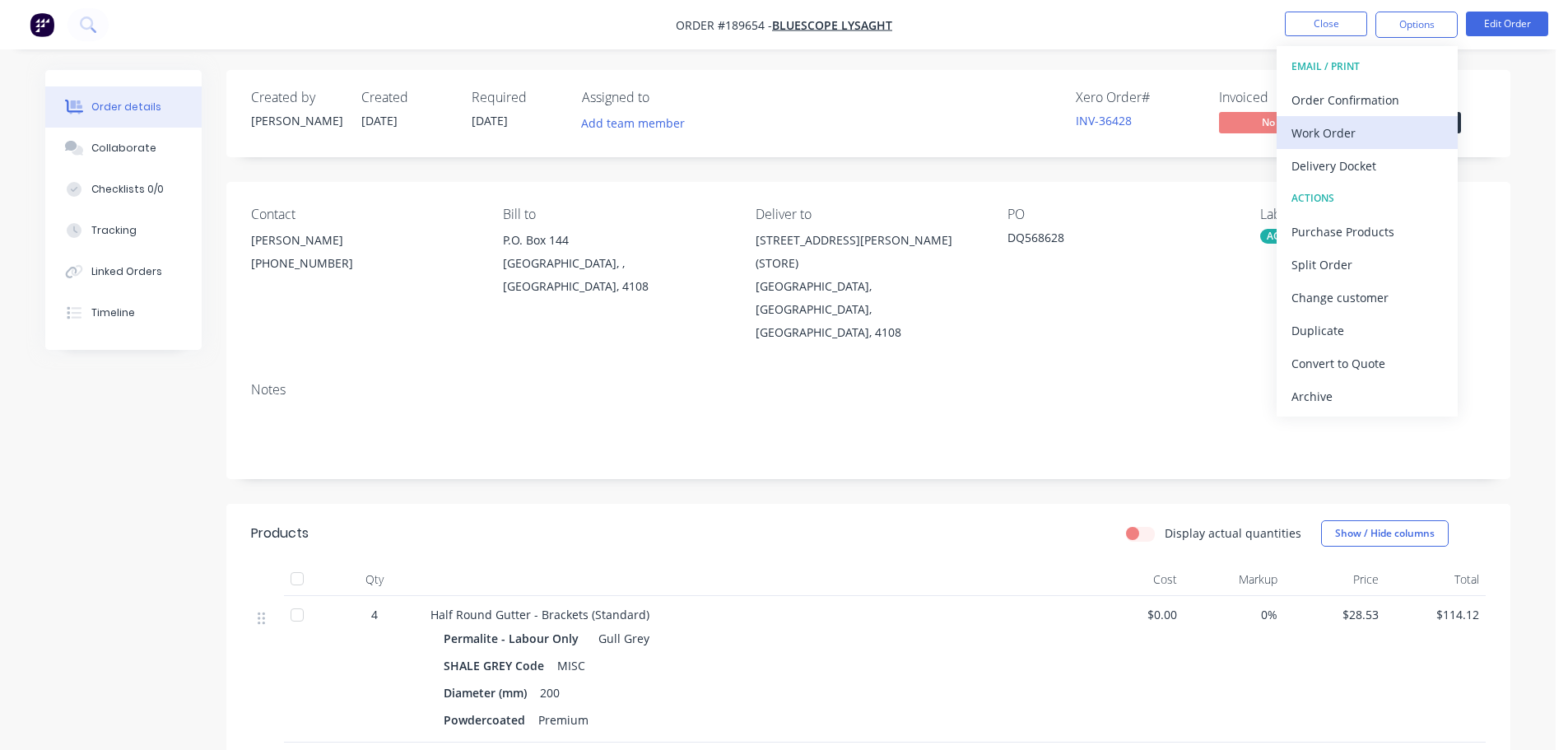
click at [1363, 131] on div "Work Order" at bounding box center [1368, 133] width 152 height 24
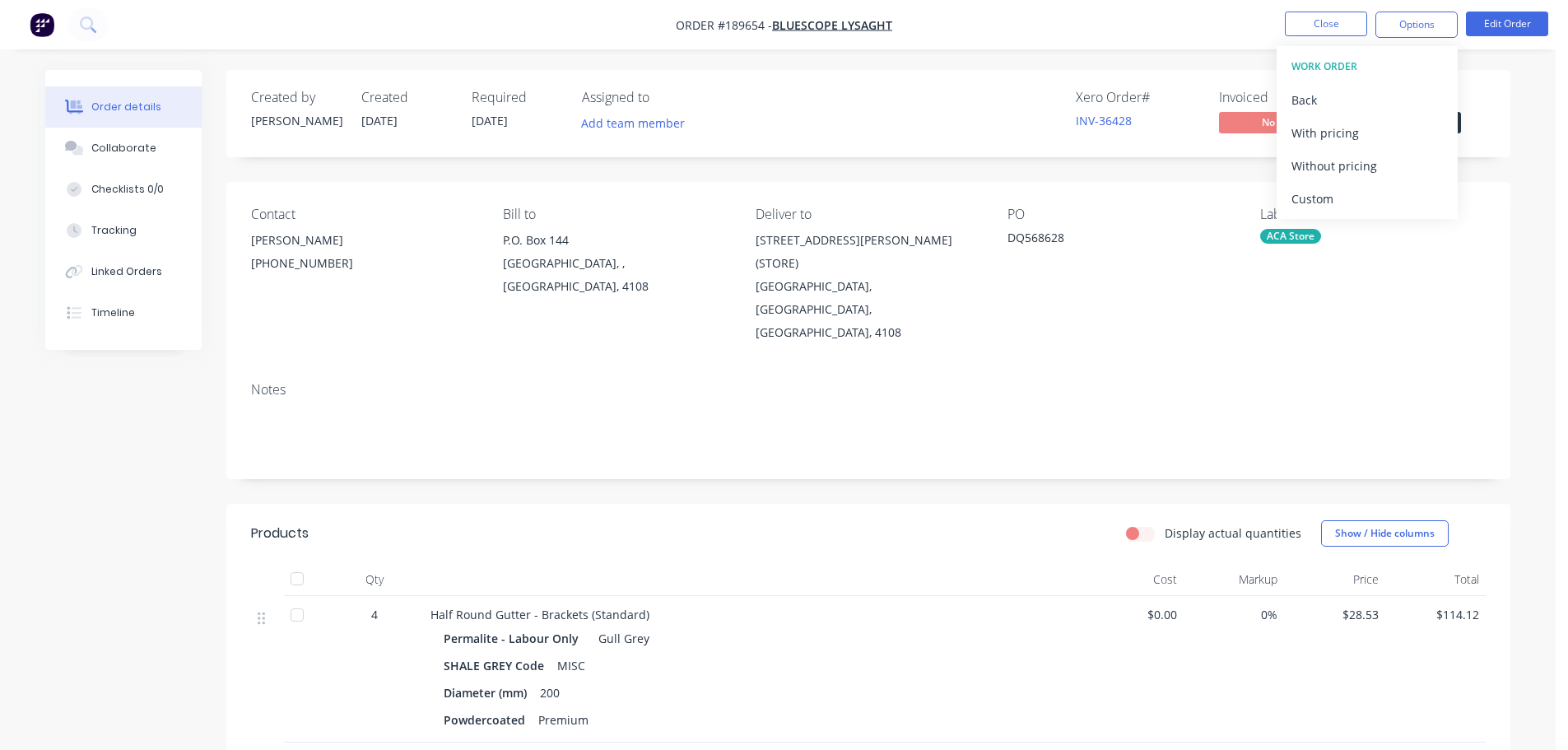
click at [1325, 168] on div "Without pricing" at bounding box center [1368, 166] width 152 height 24
click at [1314, 28] on button "Close" at bounding box center [1326, 23] width 82 height 24
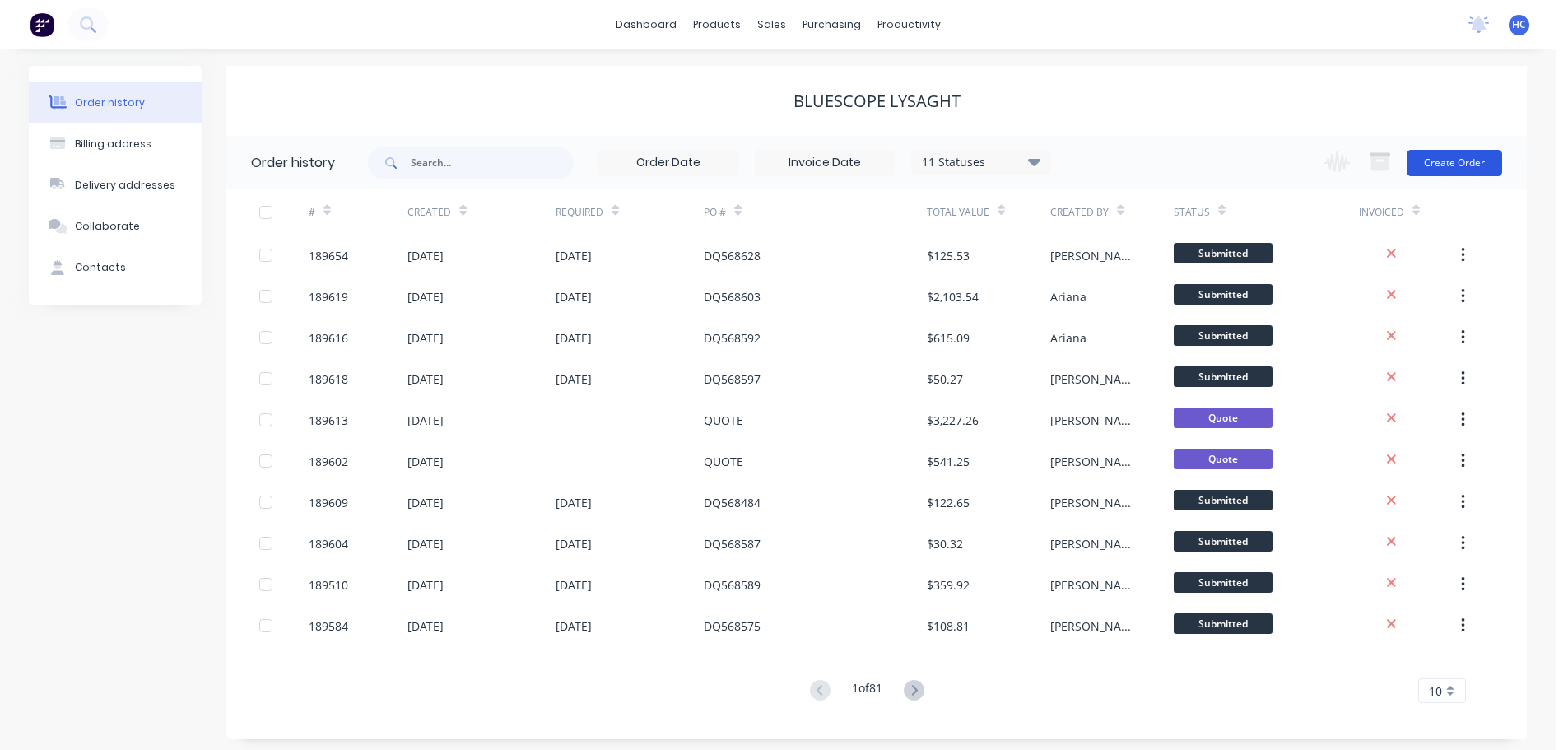
click at [1494, 161] on button "Create Order" at bounding box center [1455, 163] width 95 height 26
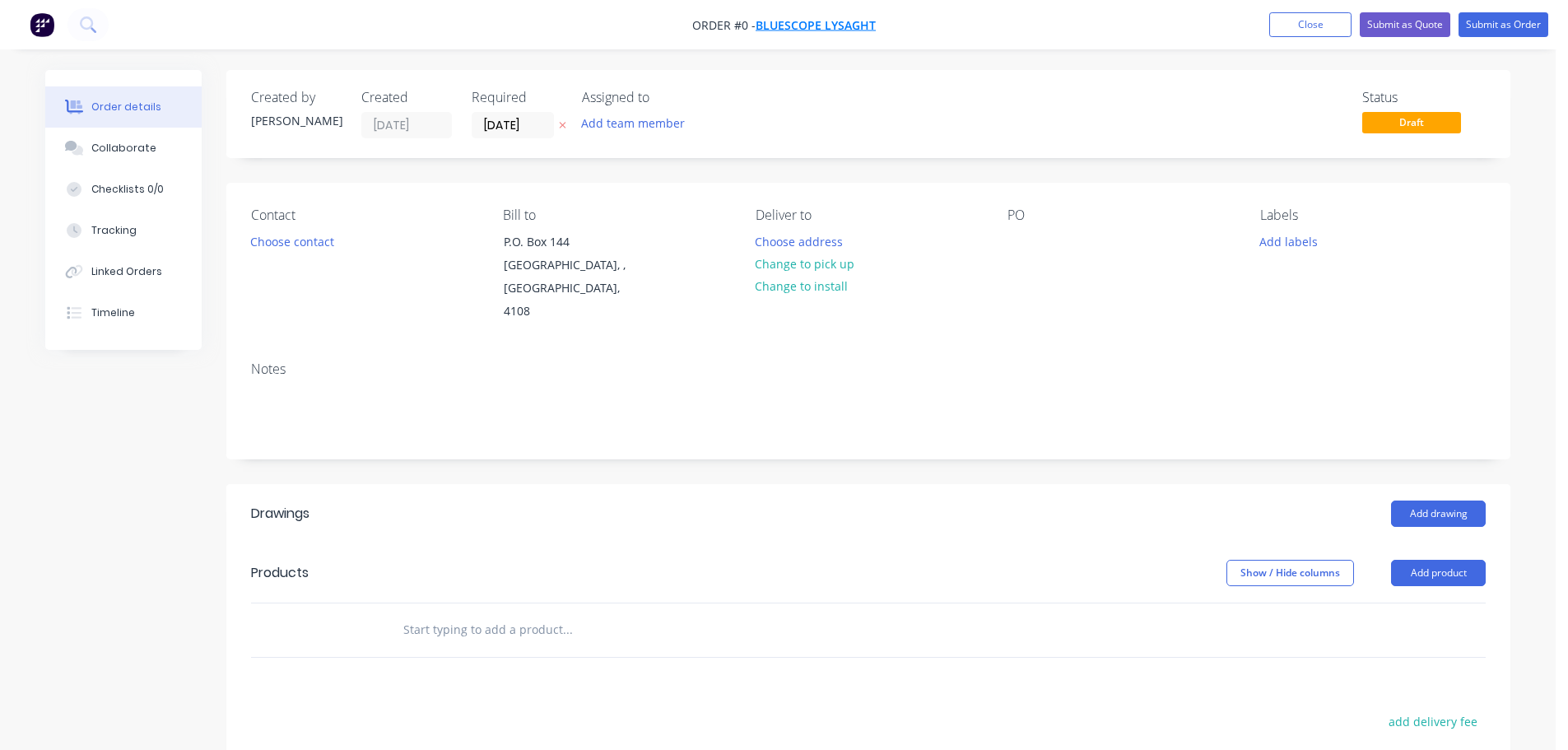
click at [813, 23] on span "Bluescope Lysaght" at bounding box center [815, 24] width 120 height 16
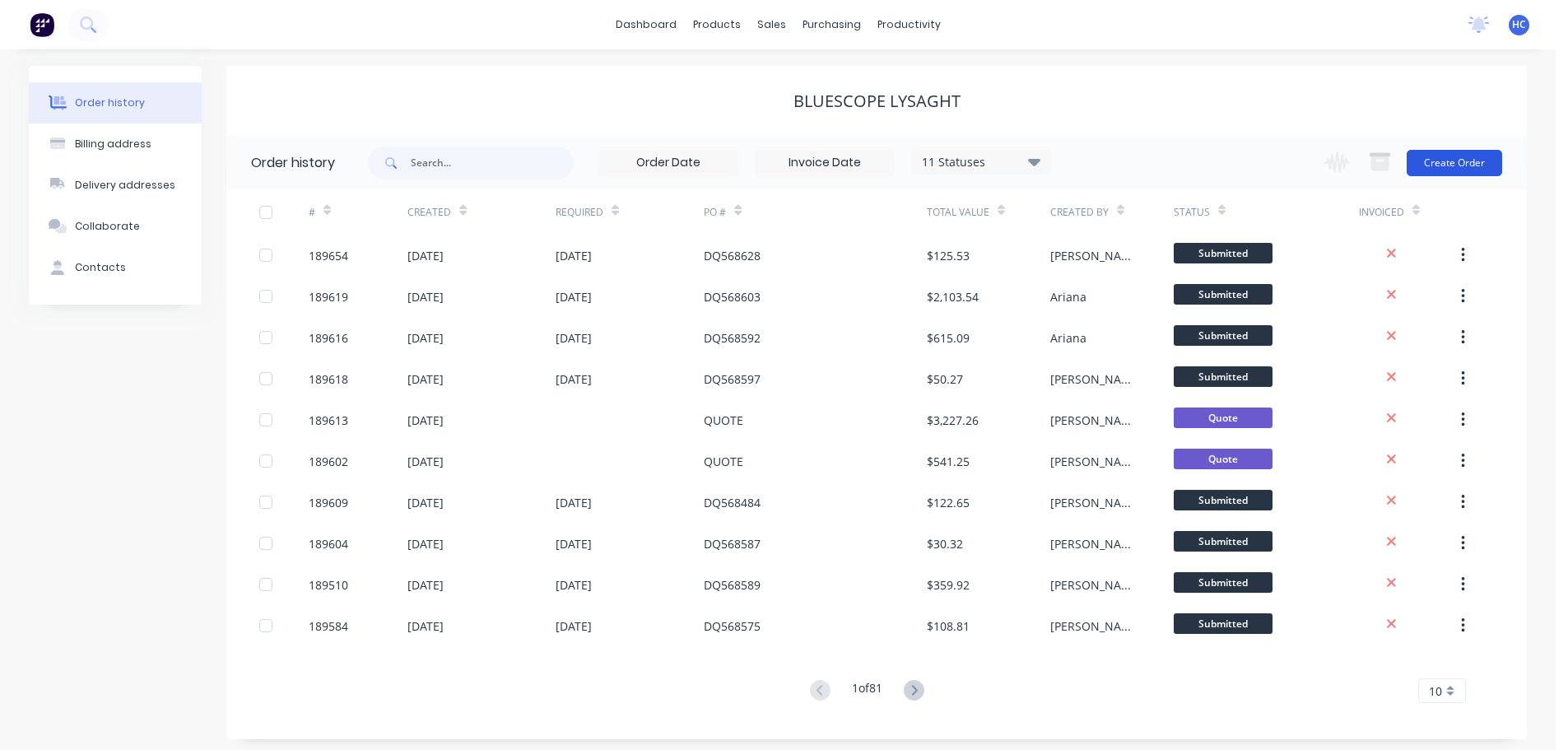
click at [1468, 170] on button "Create Order" at bounding box center [1455, 163] width 95 height 26
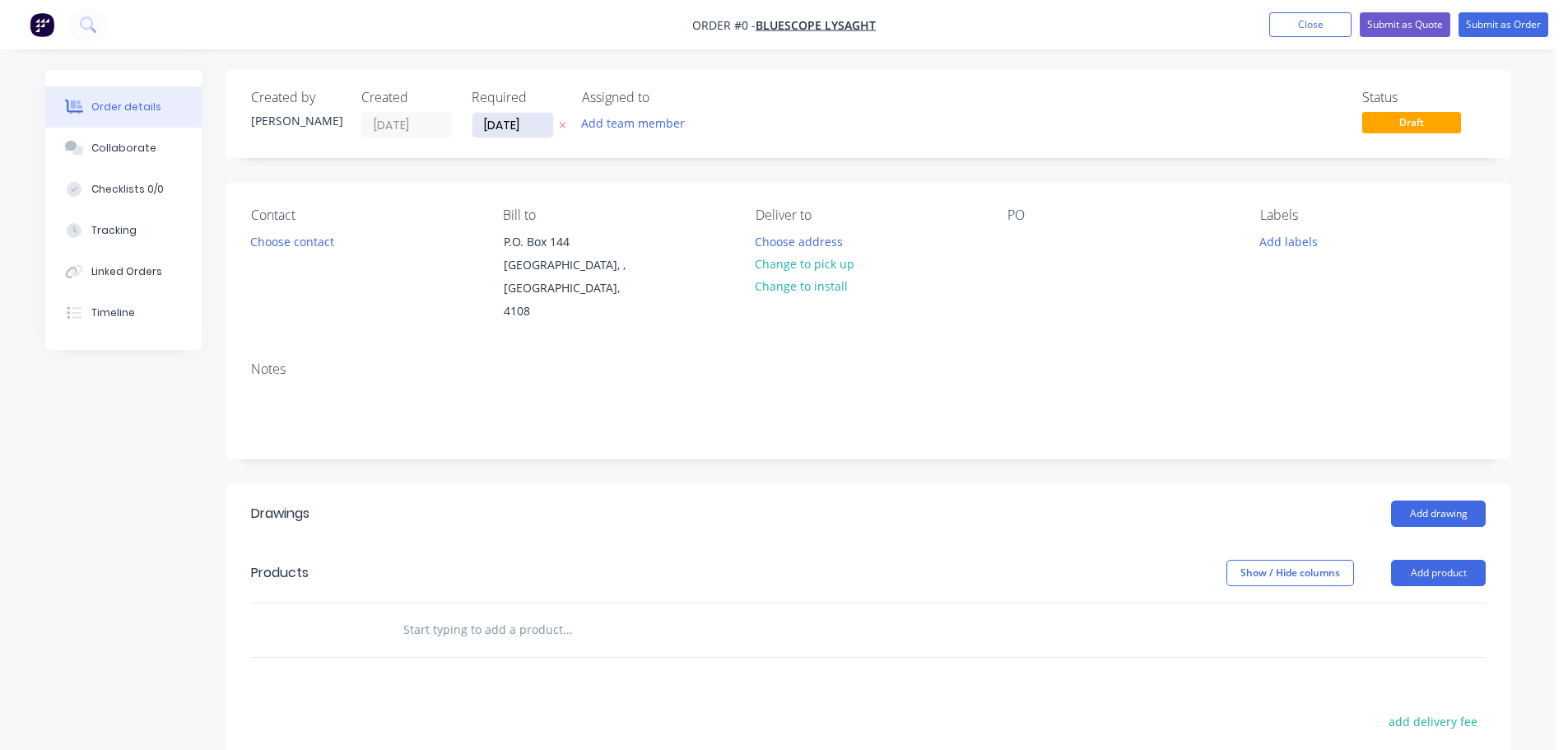
click at [526, 125] on input "[DATE]" at bounding box center [513, 125] width 81 height 24
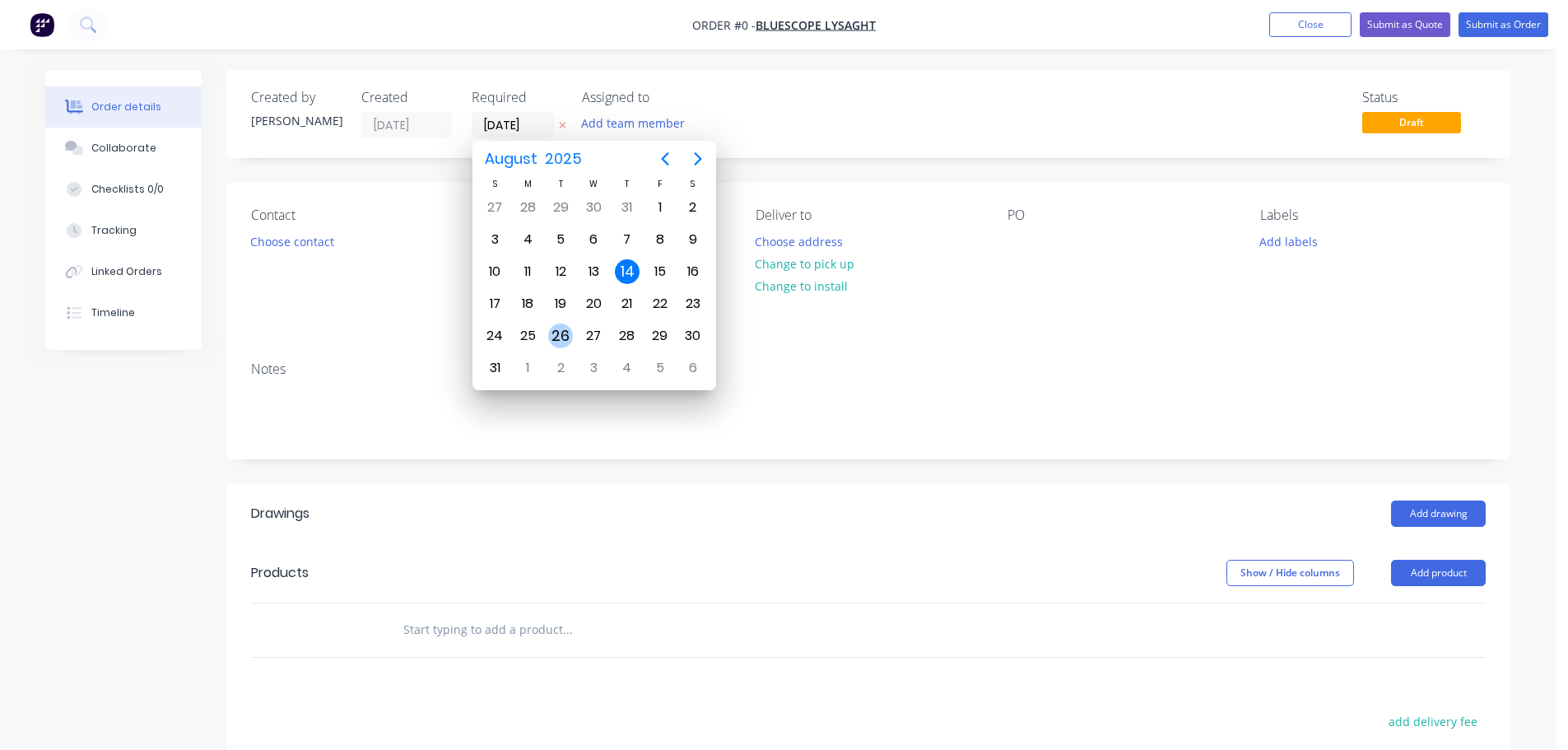
click at [560, 339] on div "26" at bounding box center [561, 336] width 24 height 24
type input "[DATE]"
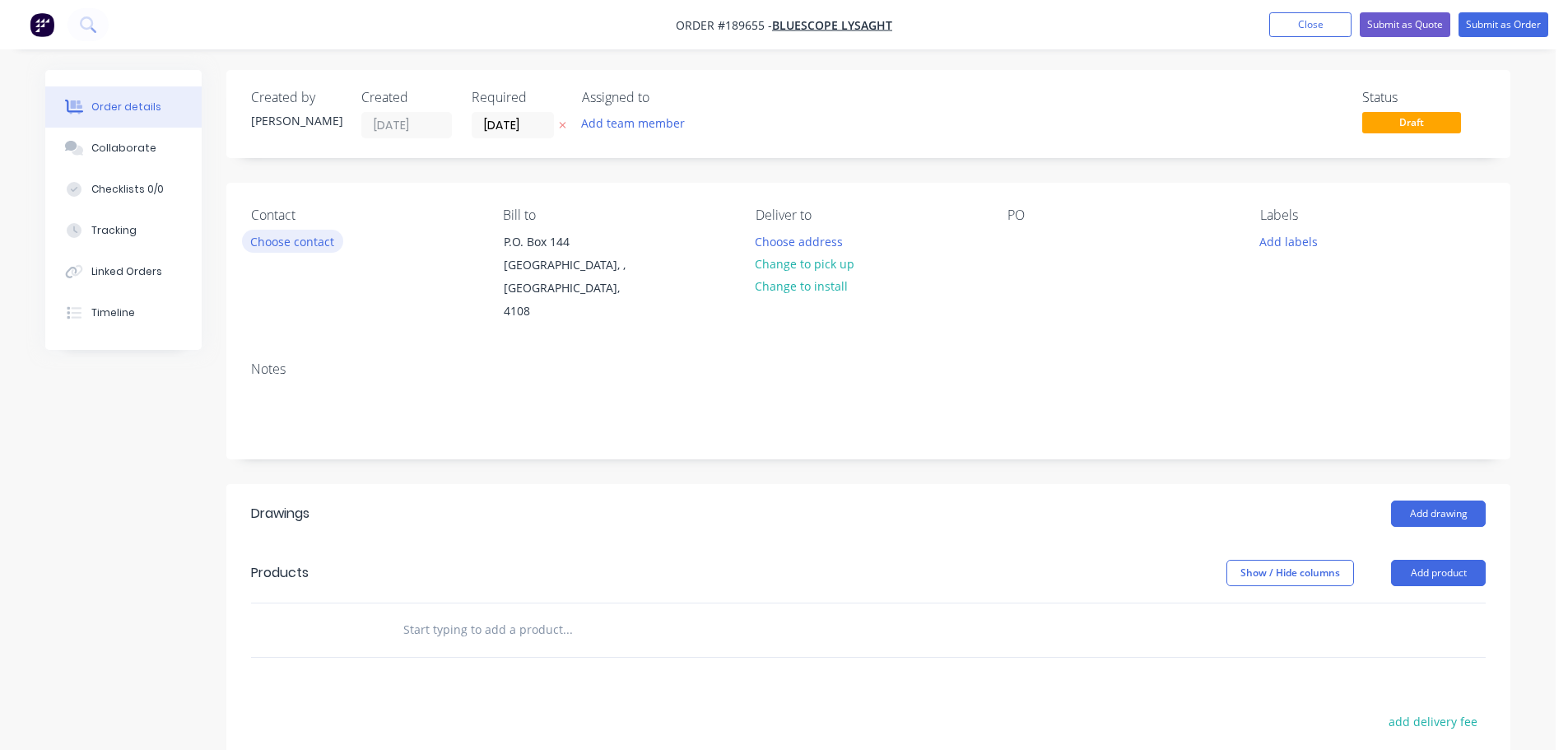
click at [322, 238] on button "Choose contact" at bounding box center [293, 241] width 101 height 22
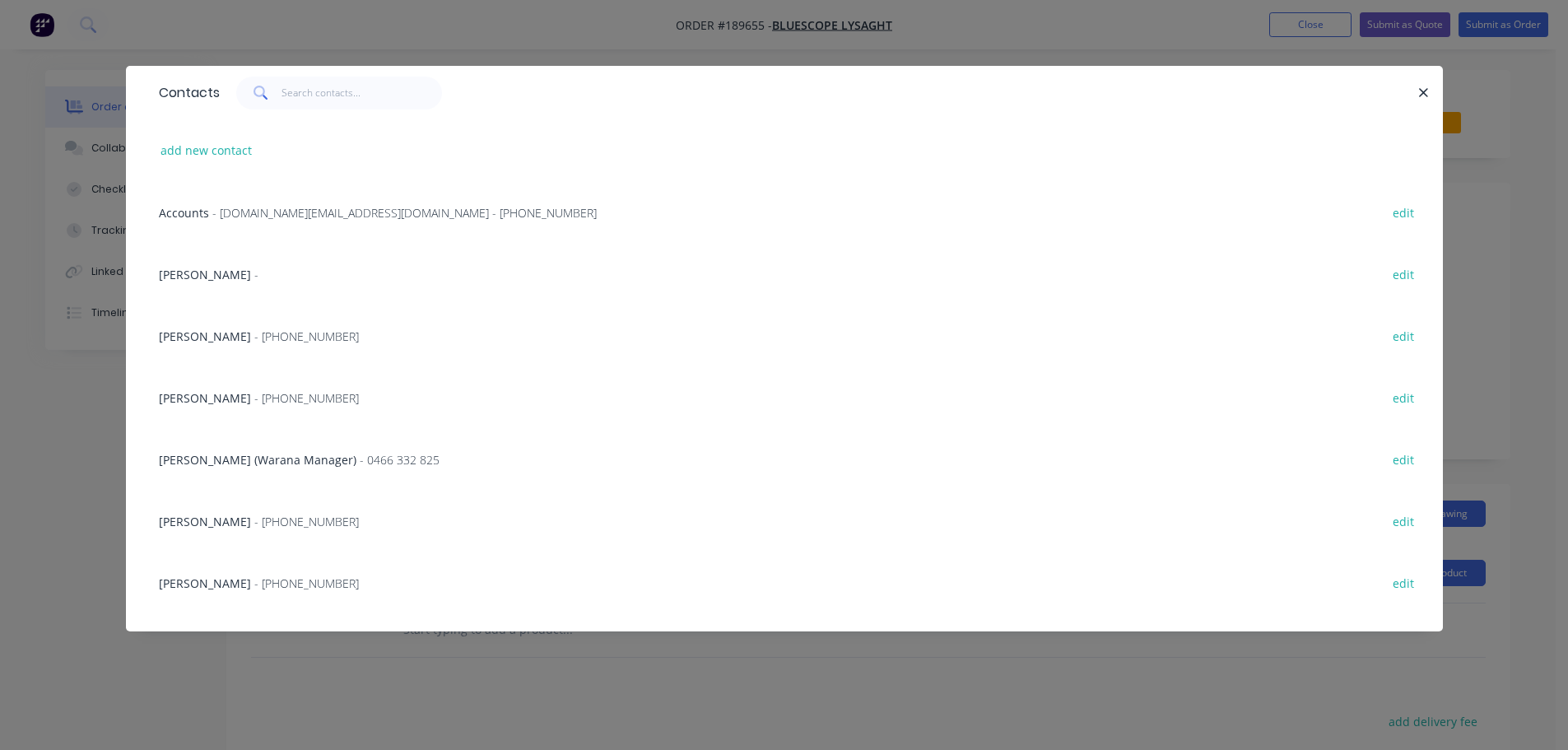
scroll to position [165, 0]
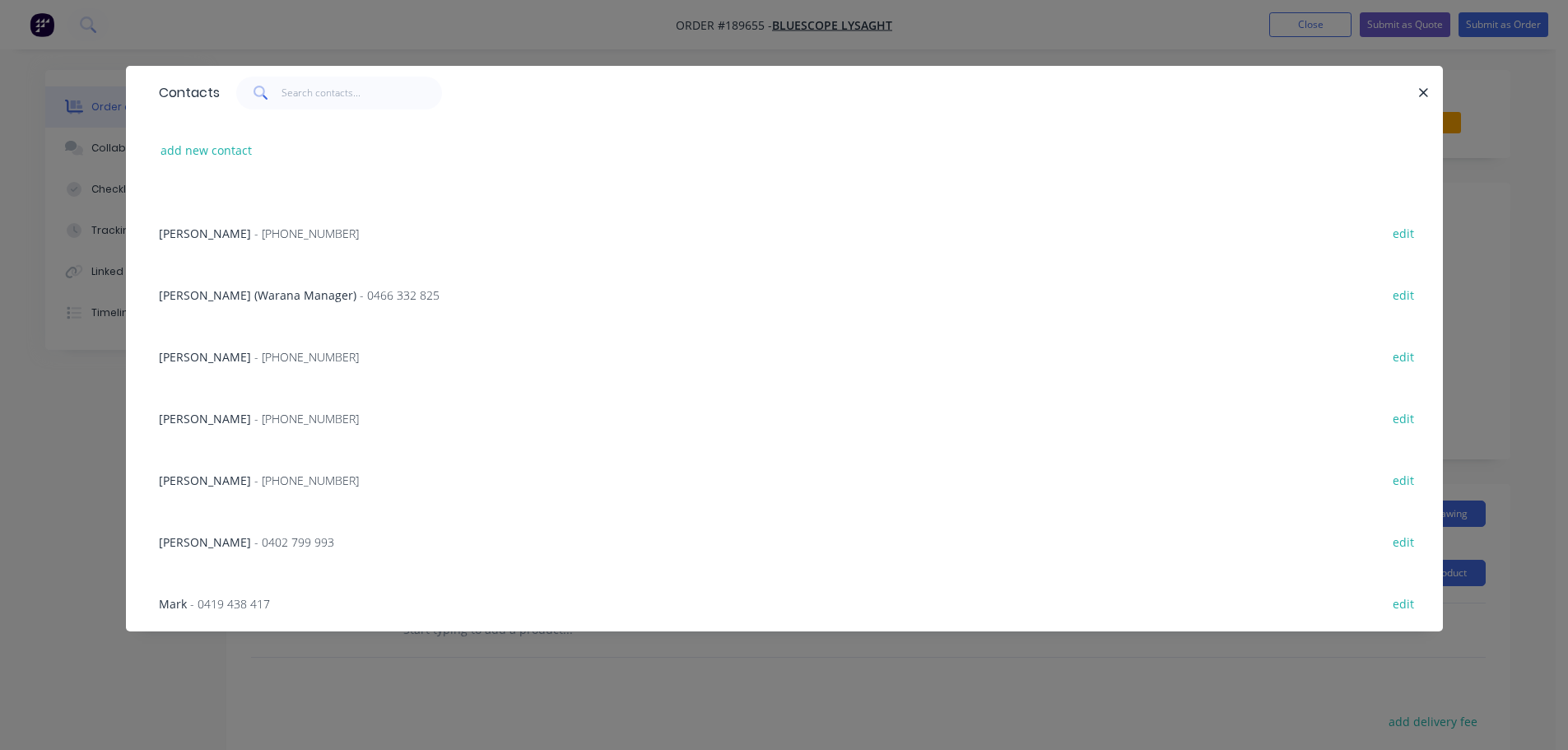
click at [201, 463] on div "[PERSON_NAME] - [PHONE_NUMBER] edit" at bounding box center [784, 479] width 1268 height 62
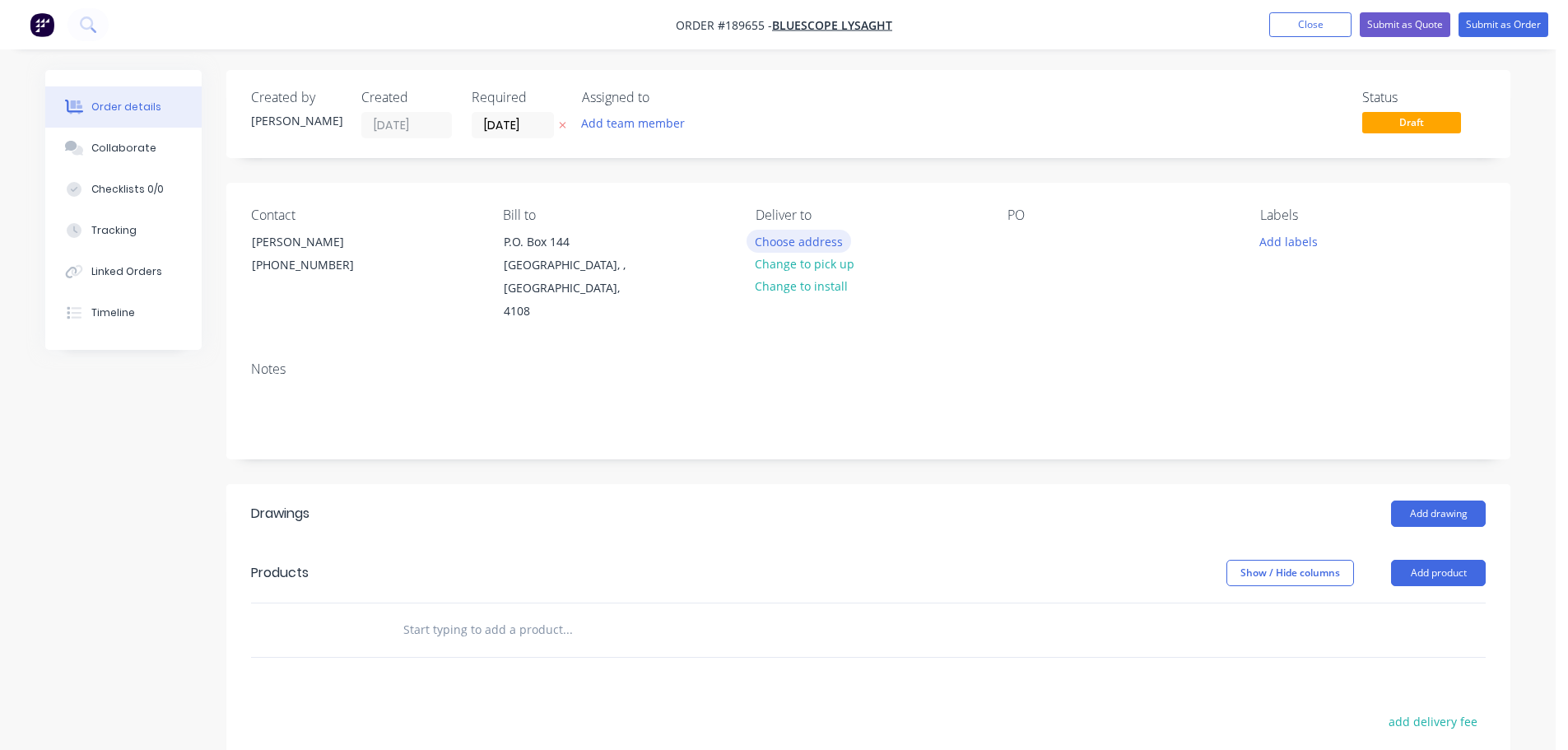
click at [789, 238] on button "Choose address" at bounding box center [799, 241] width 106 height 22
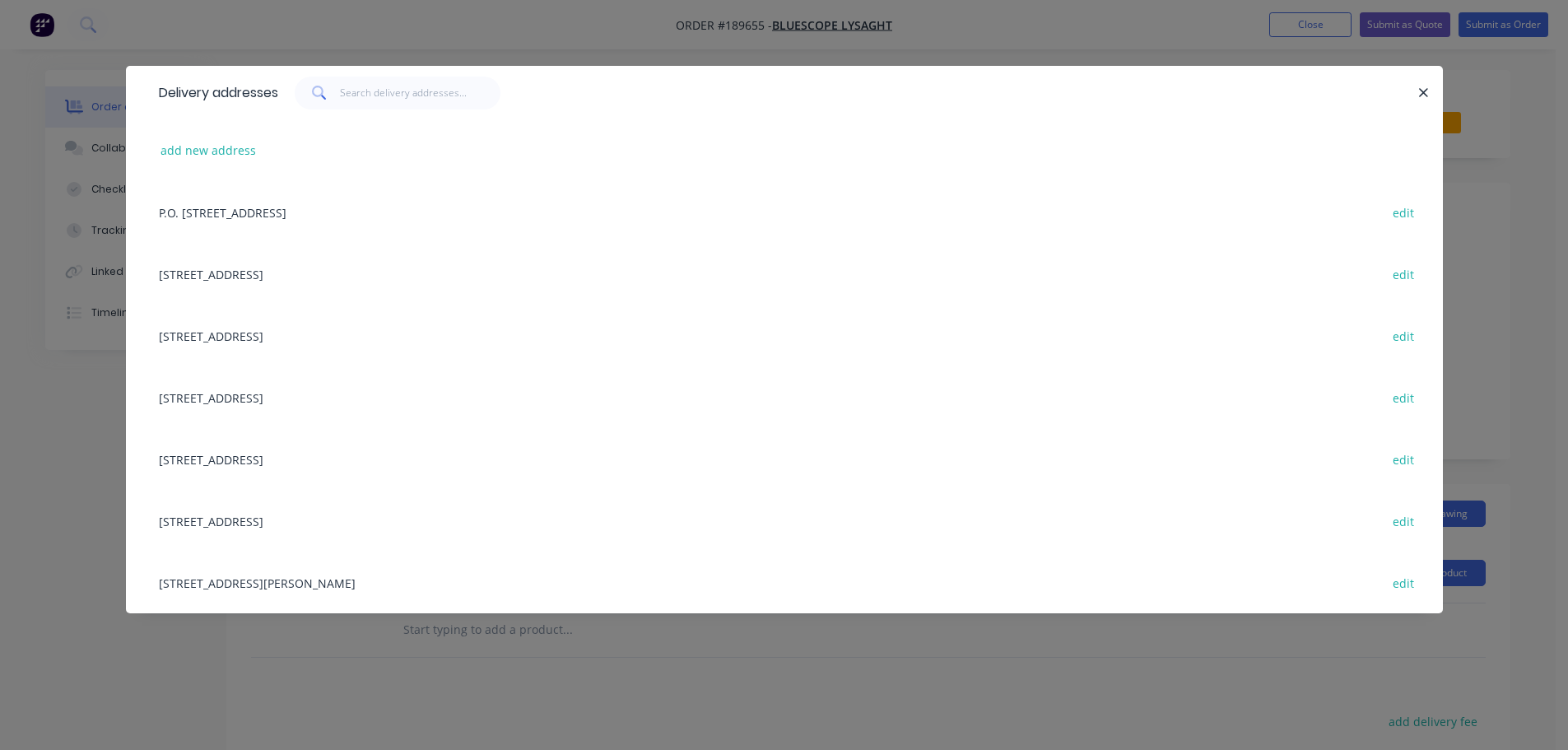
click at [246, 577] on div "[STREET_ADDRESS][PERSON_NAME] edit" at bounding box center [784, 582] width 1268 height 62
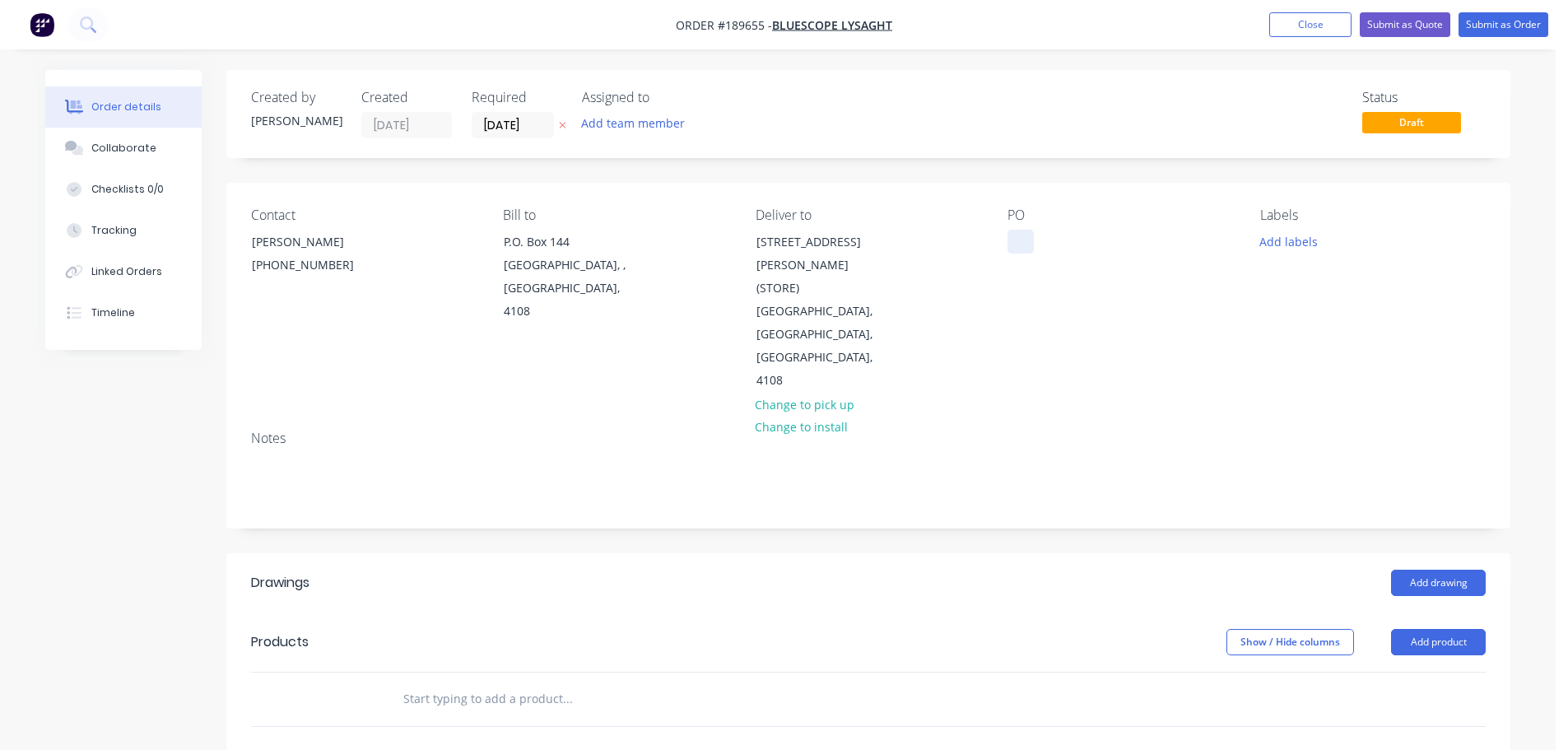
click at [1012, 241] on div at bounding box center [1021, 242] width 26 height 24
click at [1287, 252] on button "Add labels" at bounding box center [1288, 241] width 76 height 22
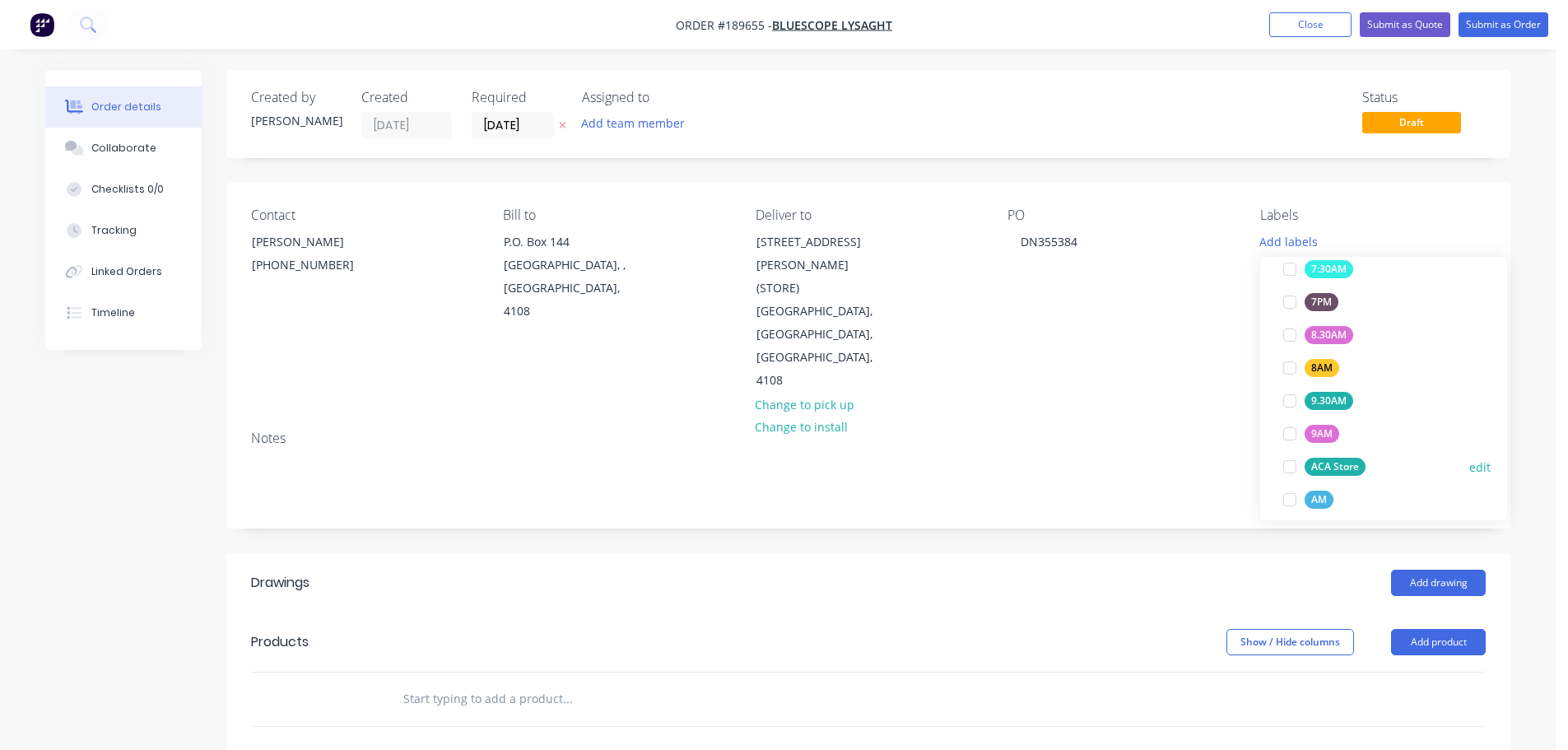
scroll to position [494, 0]
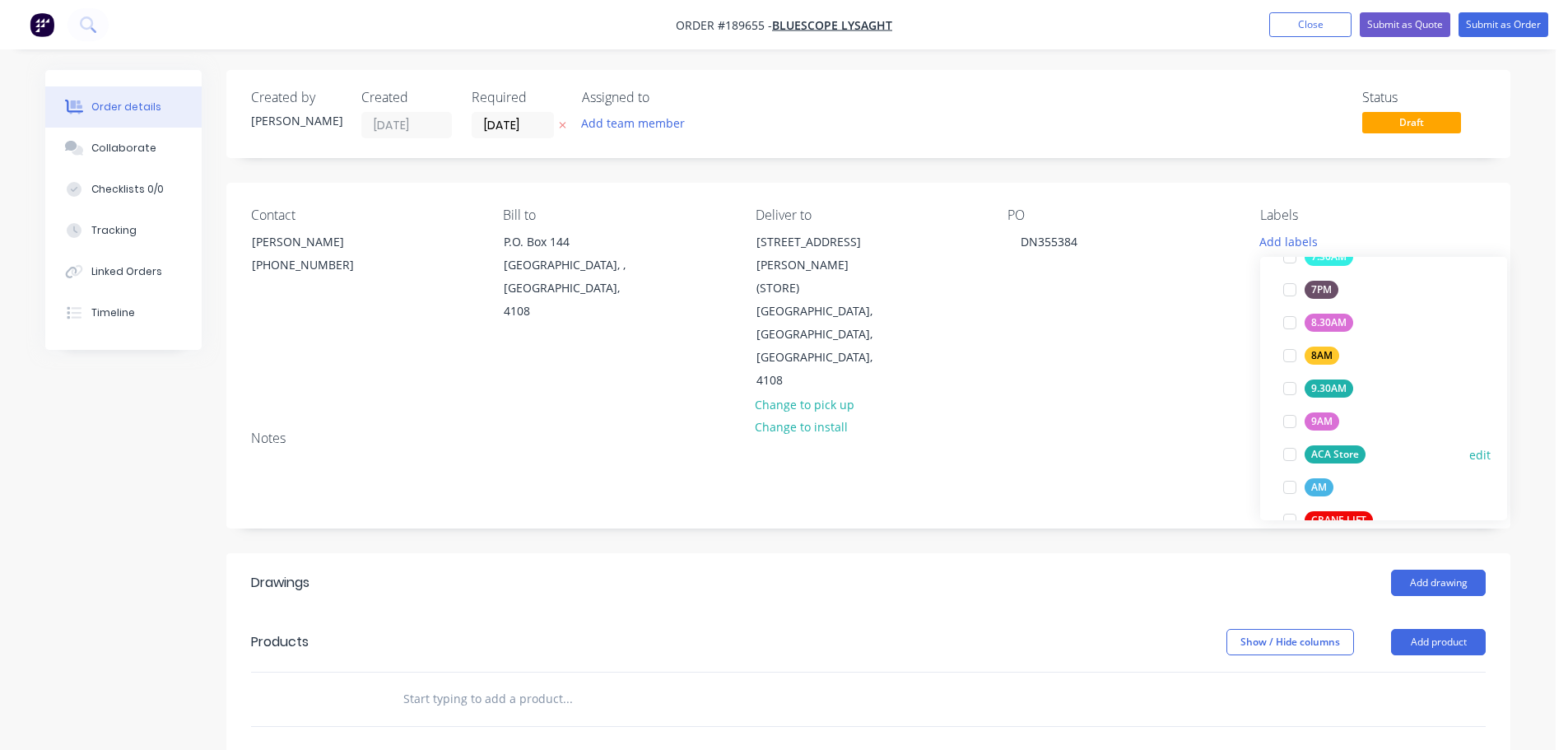
click at [1323, 450] on div "ACA Store" at bounding box center [1335, 454] width 61 height 18
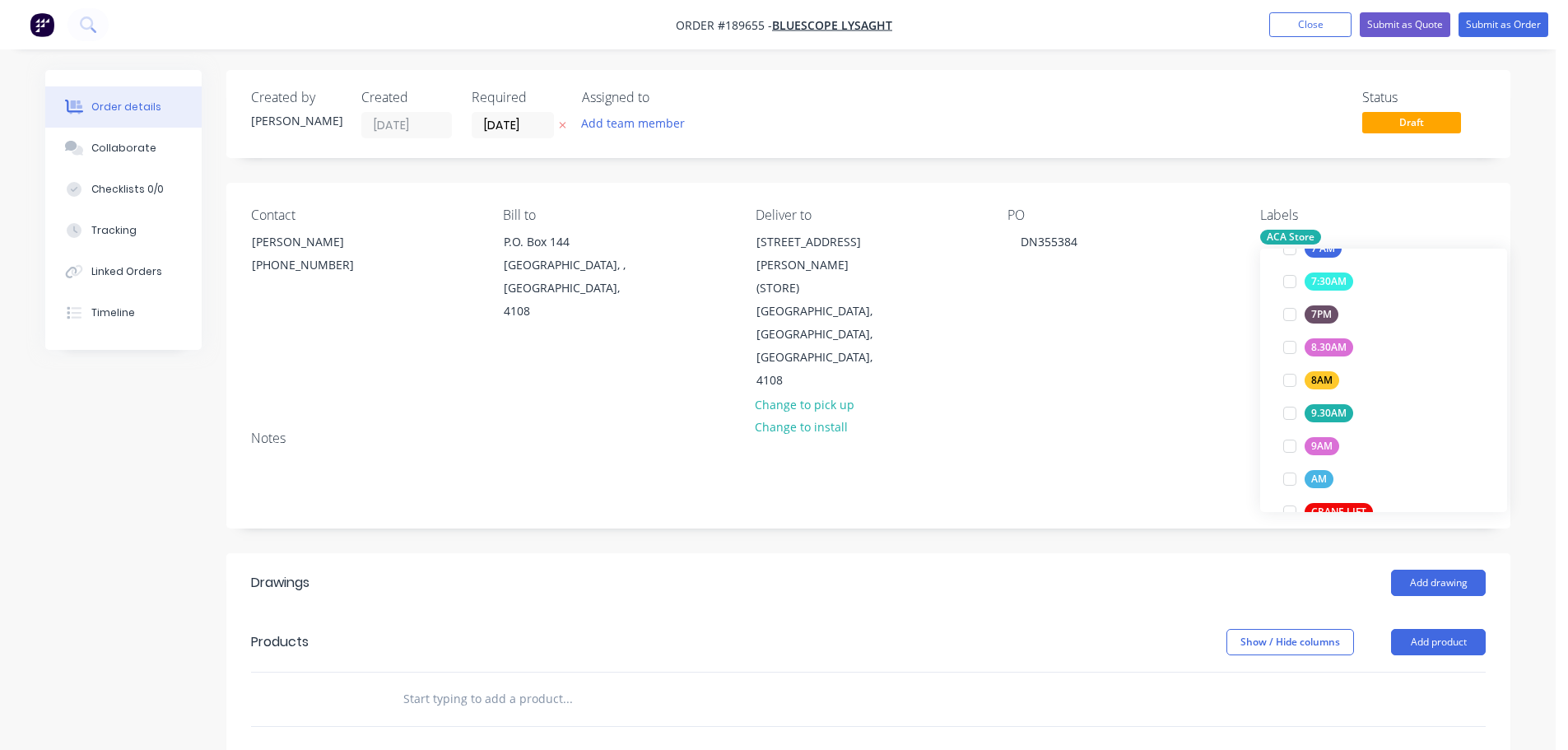
scroll to position [0, 0]
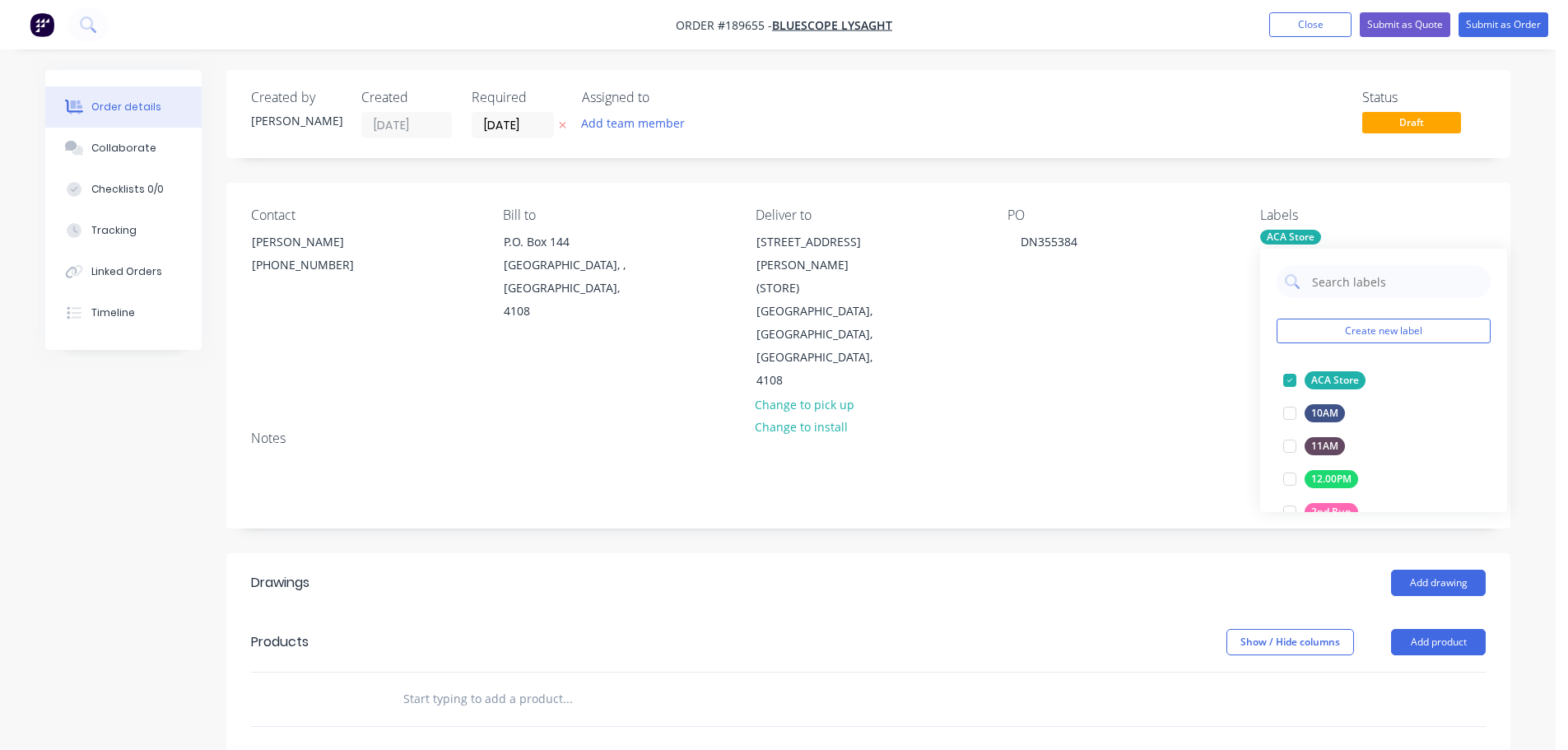
click at [1148, 553] on header "Drawings Add drawing" at bounding box center [869, 582] width 1284 height 59
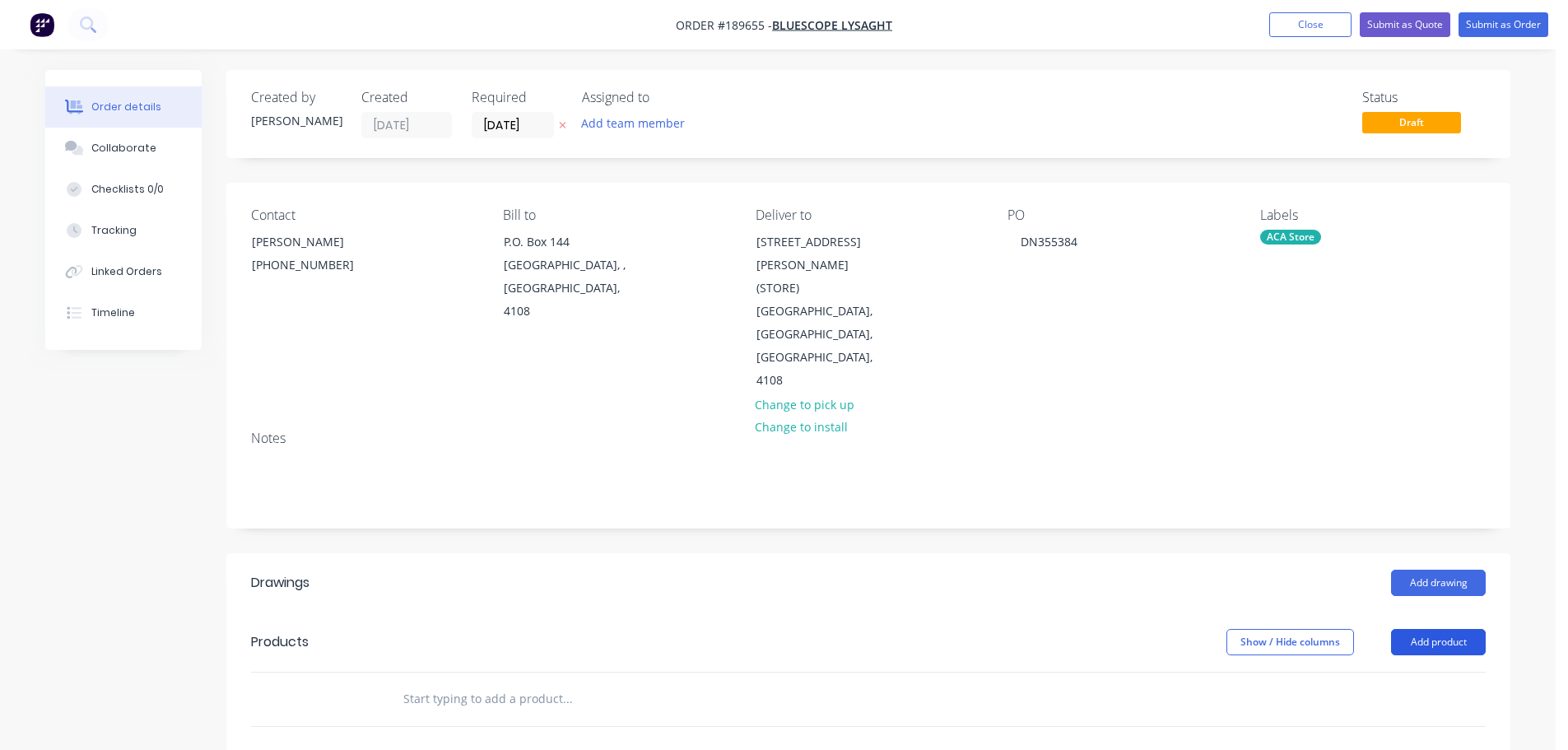
click at [1460, 629] on button "Add product" at bounding box center [1438, 642] width 95 height 26
click at [1378, 672] on div "Product catalogue" at bounding box center [1407, 684] width 126 height 24
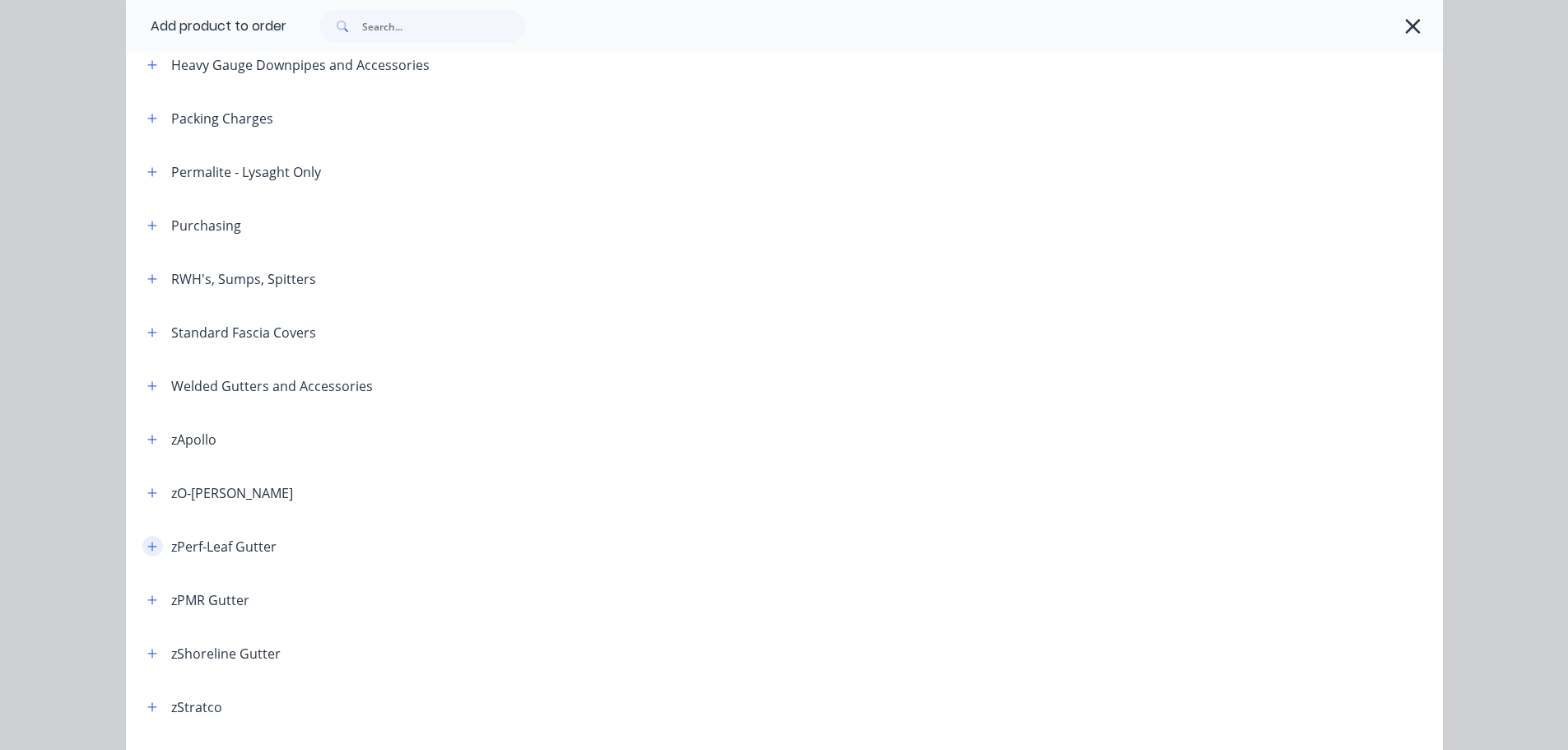
scroll to position [408, 0]
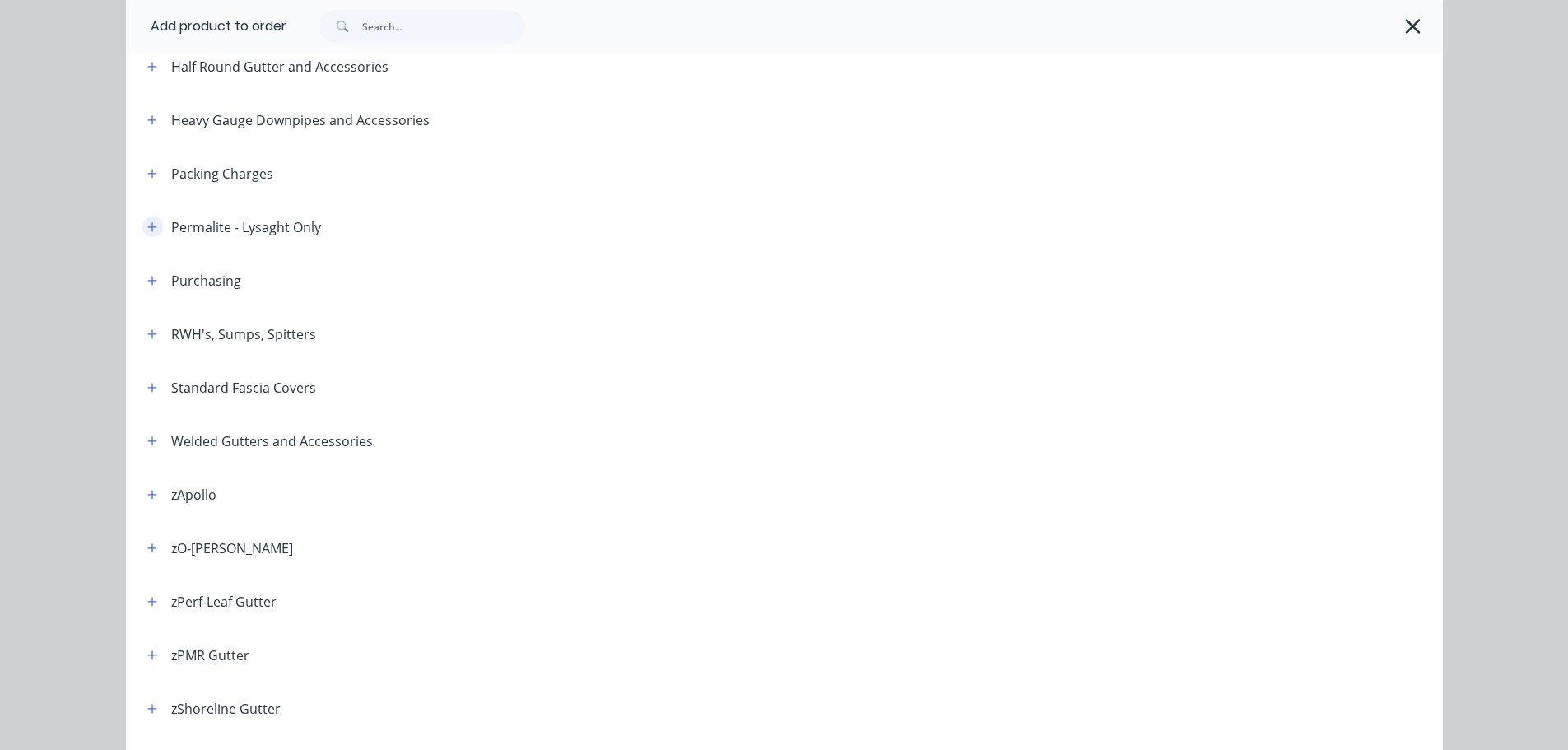
click at [147, 225] on icon "button" at bounding box center [152, 228] width 10 height 11
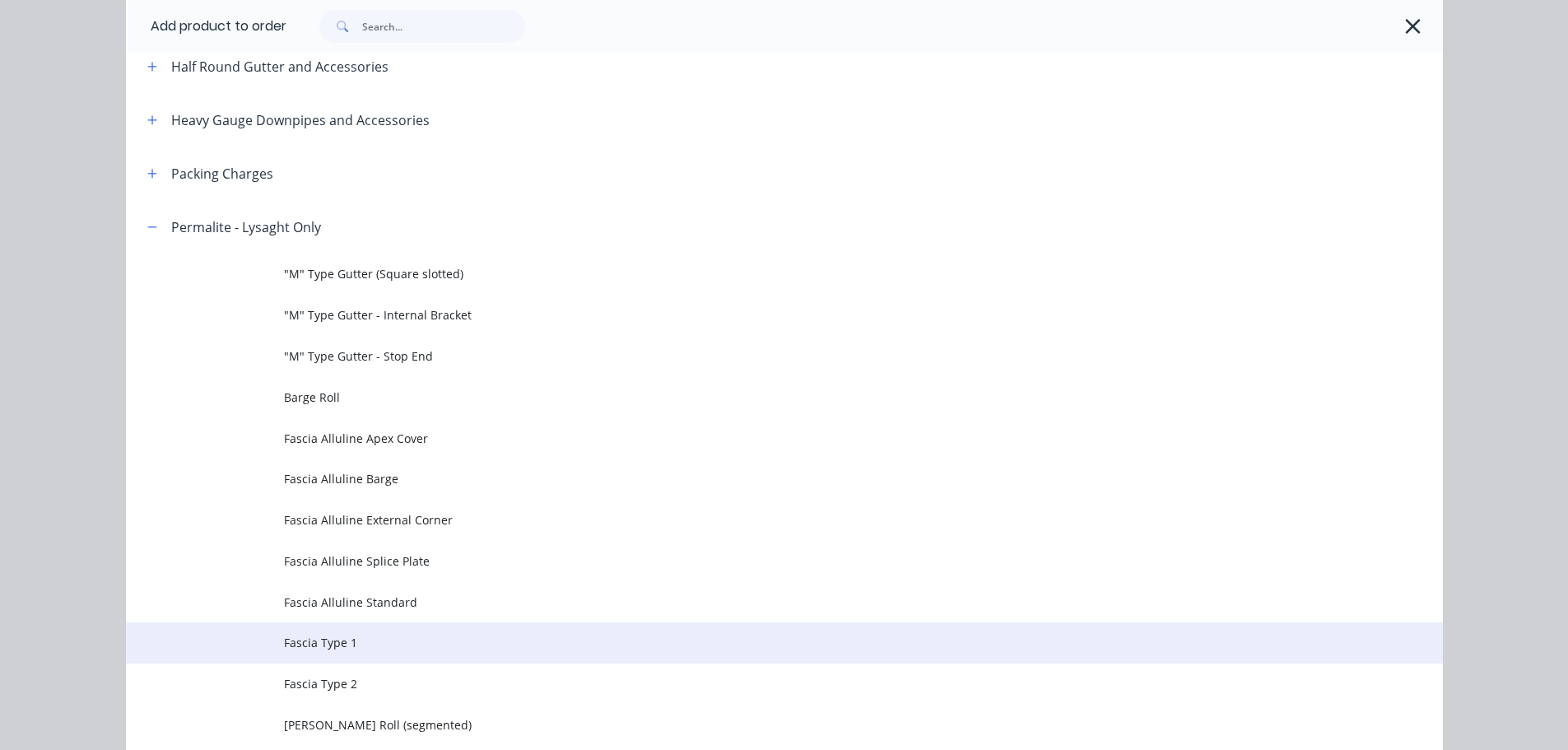
click at [345, 642] on span "Fascia Type 1" at bounding box center [747, 642] width 927 height 17
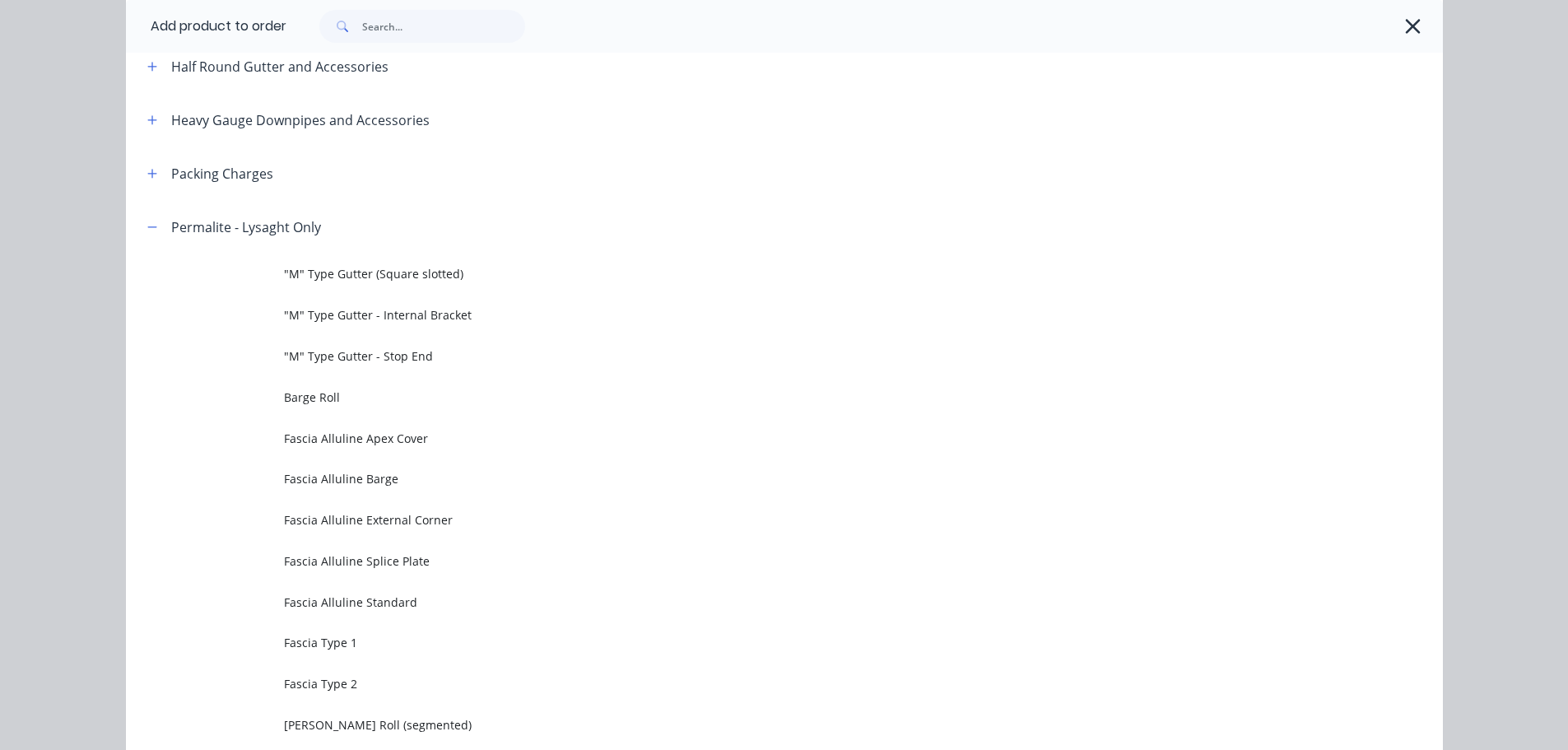
scroll to position [0, 0]
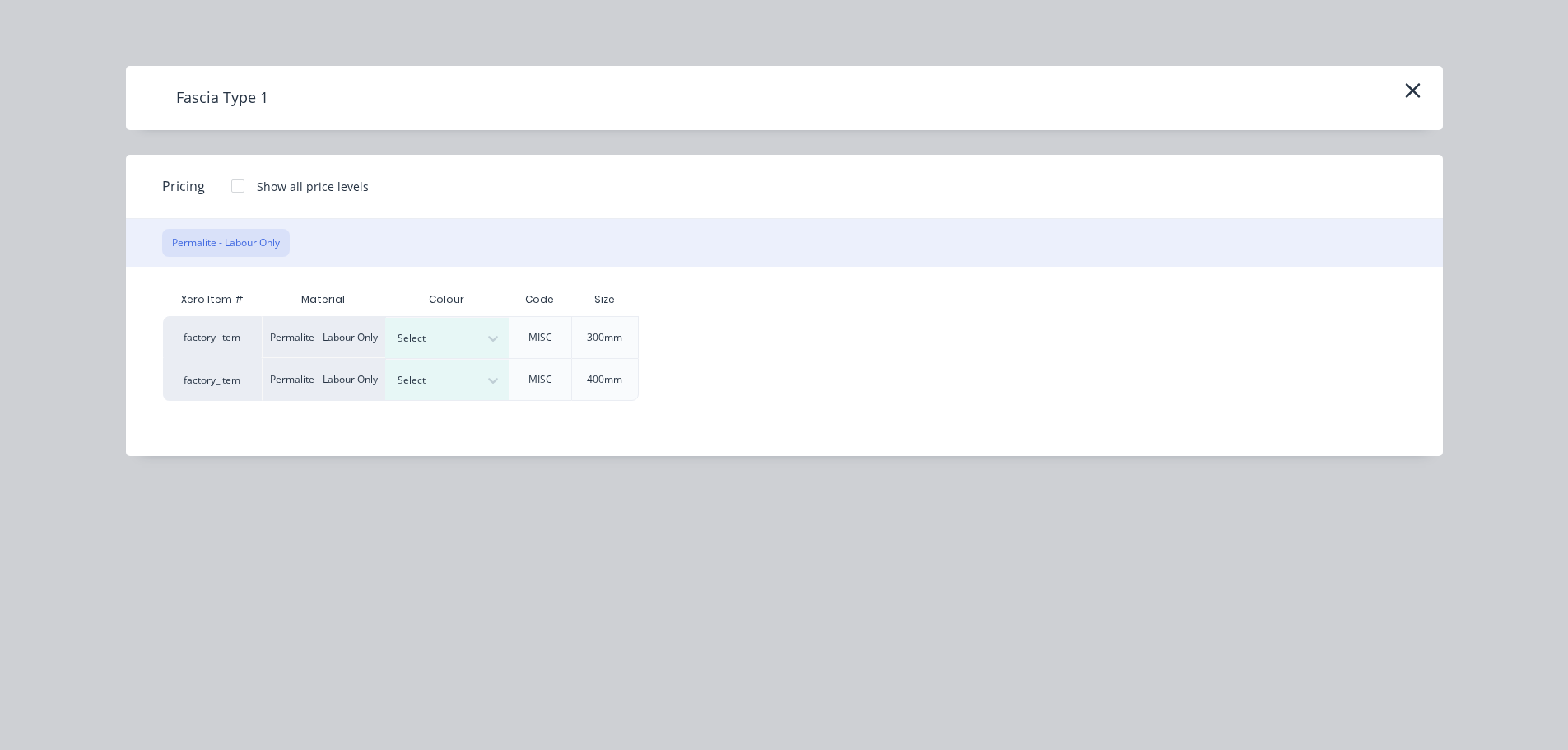
click at [228, 178] on div at bounding box center [238, 185] width 33 height 33
click at [456, 344] on div at bounding box center [434, 338] width 74 height 18
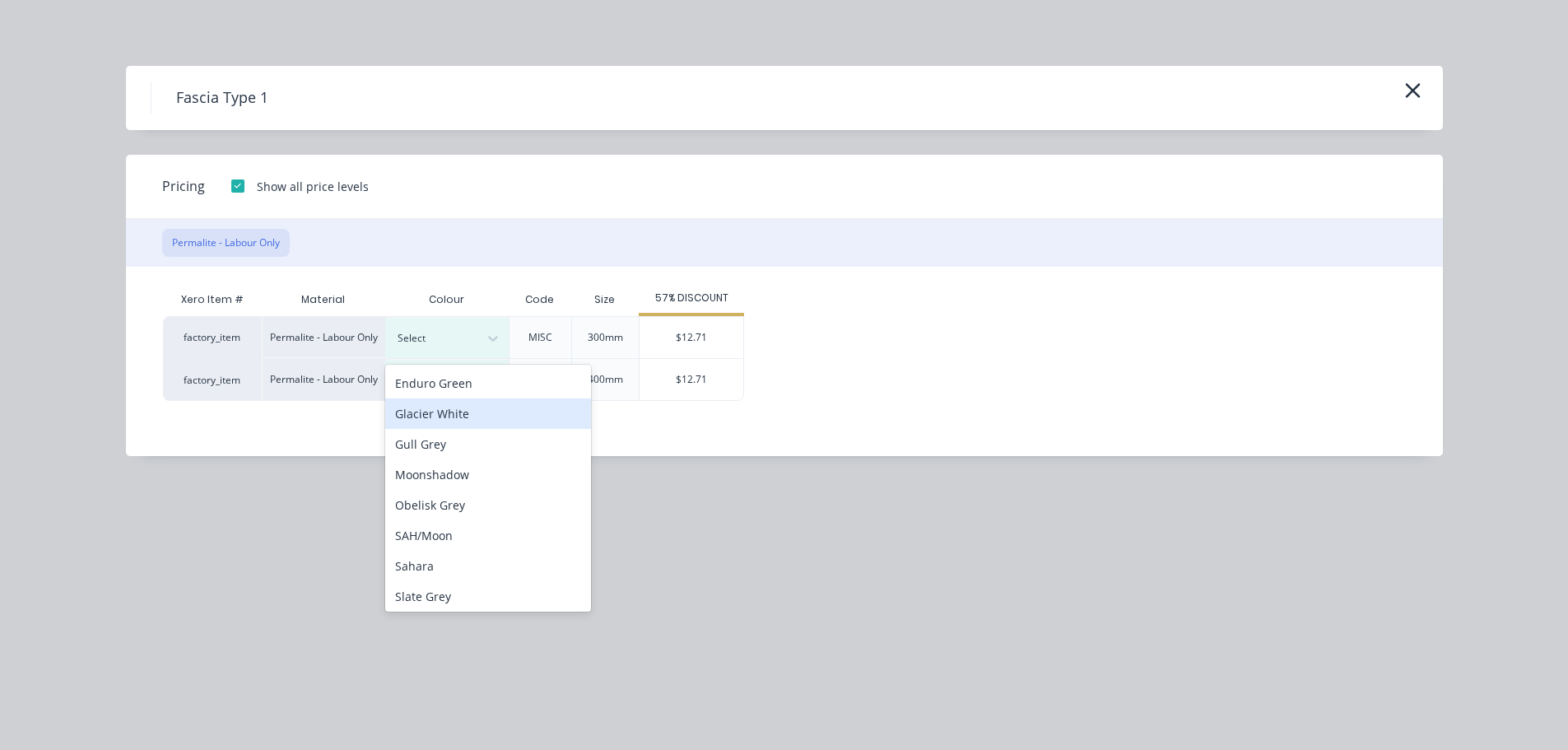
click at [450, 410] on div "Glacier White" at bounding box center [489, 414] width 206 height 31
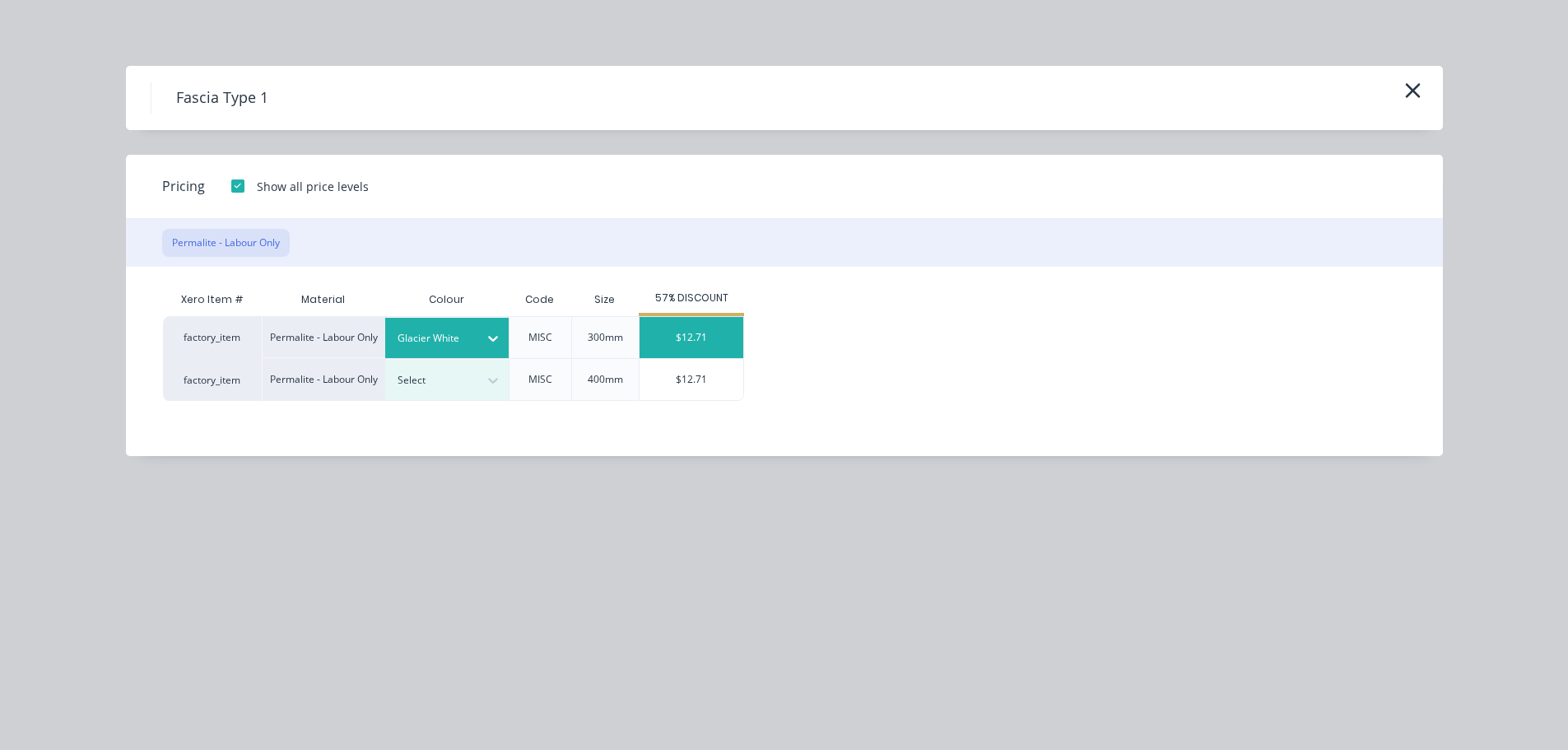
click at [682, 331] on div "$12.71" at bounding box center [691, 338] width 104 height 41
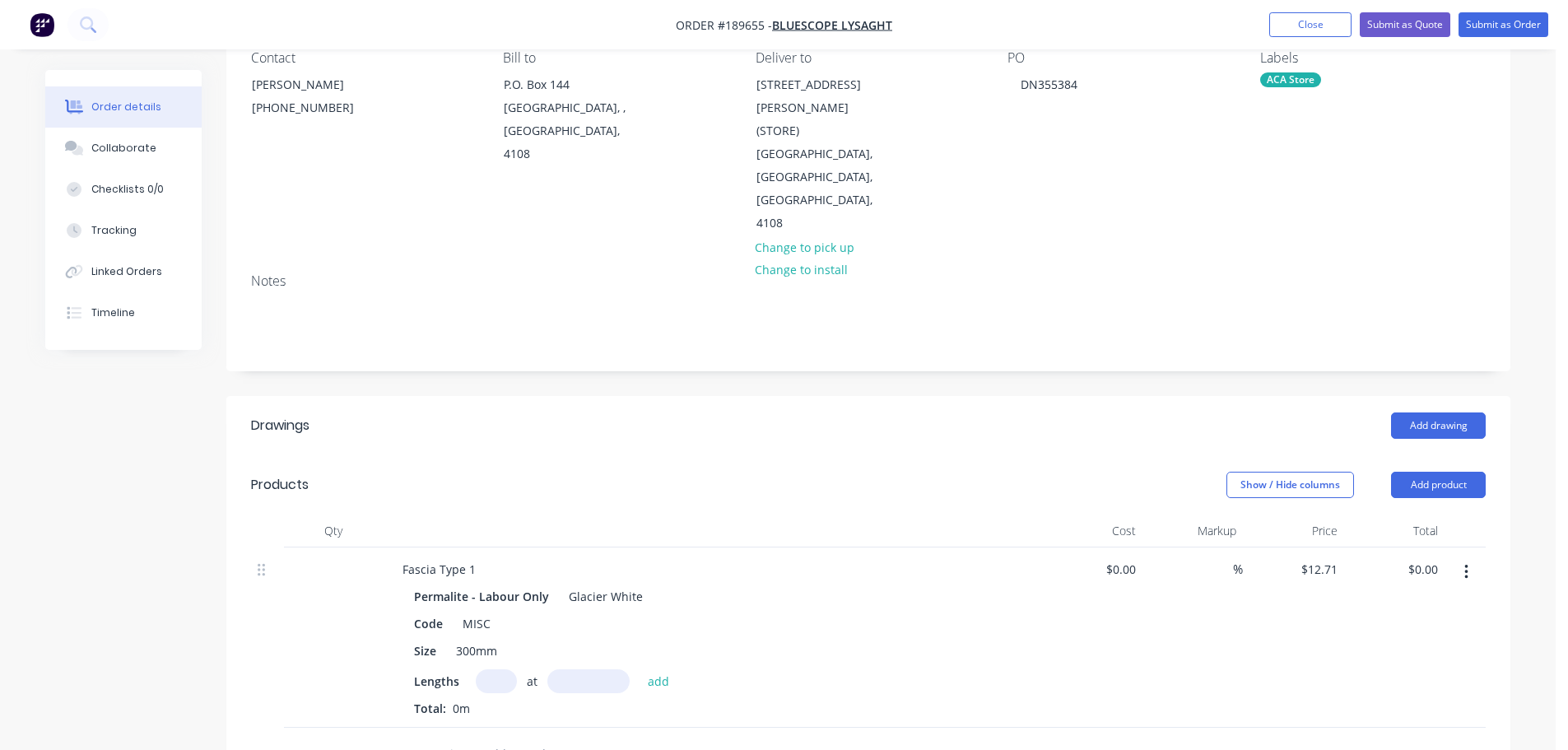
scroll to position [165, 0]
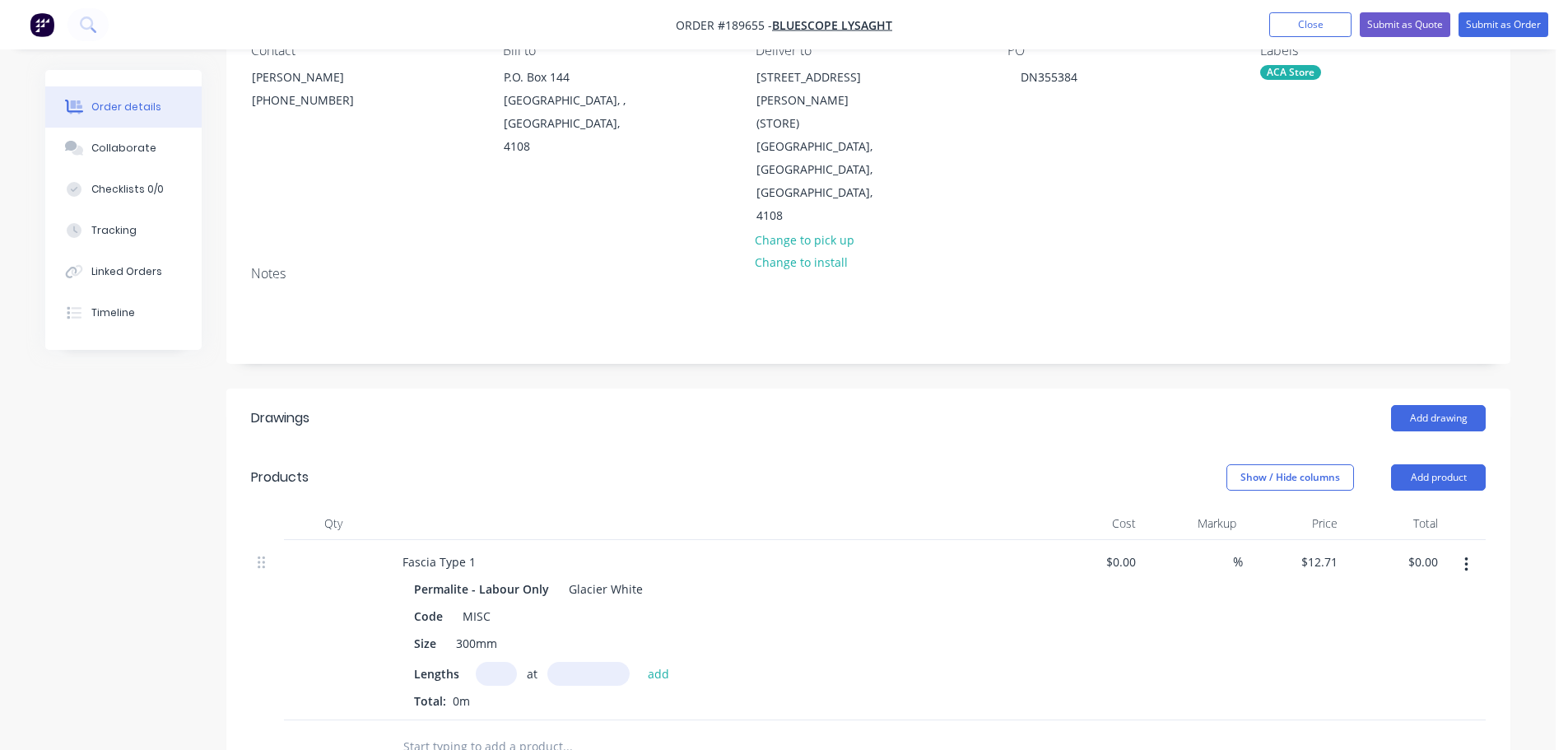
click at [505, 662] on input "text" at bounding box center [496, 674] width 41 height 24
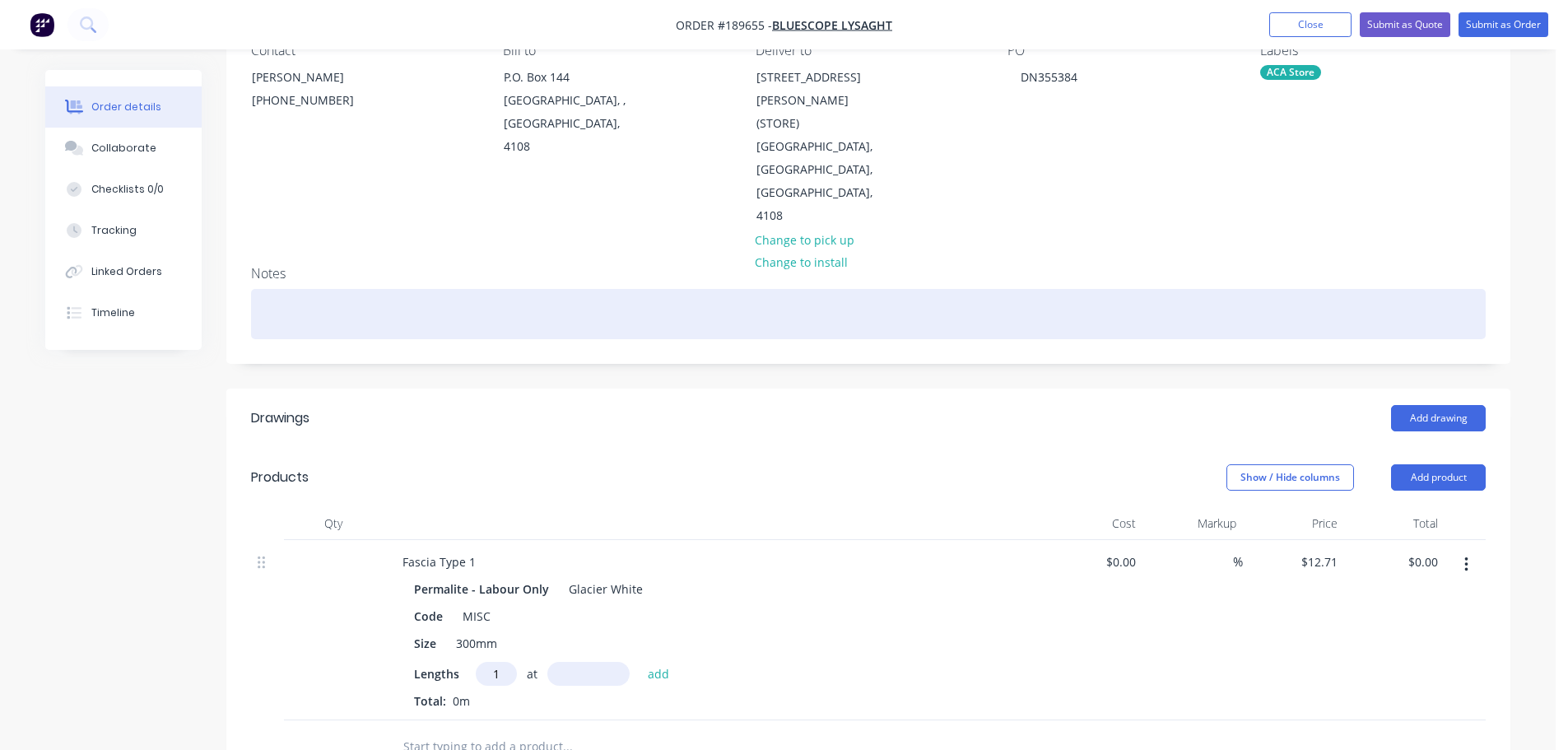
type input "1"
type input "5500"
click at [639, 662] on button "add" at bounding box center [658, 673] width 38 height 22
type input "$69.91"
type input "2"
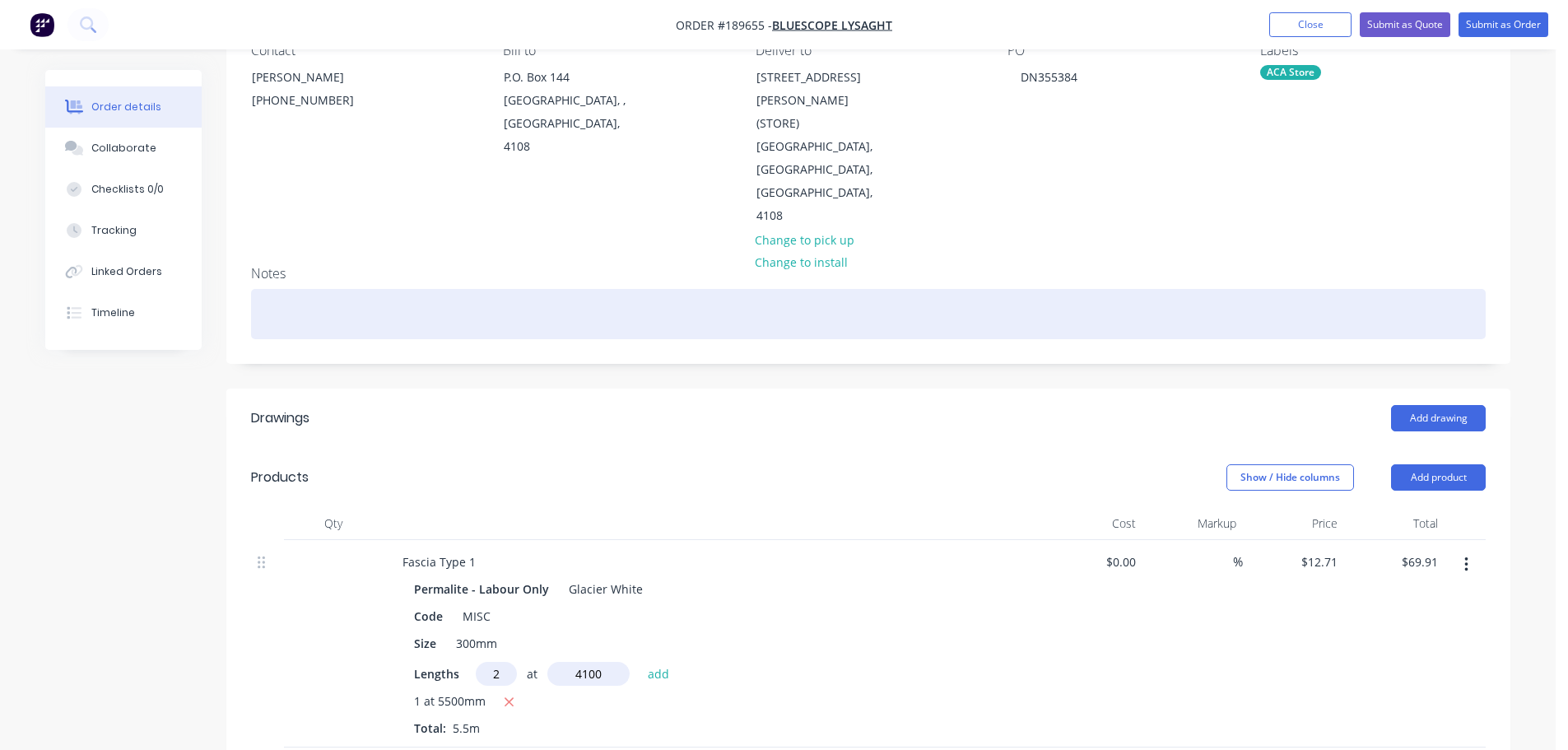
type input "4100"
click at [639, 662] on button "add" at bounding box center [658, 673] width 38 height 22
type input "$174.13"
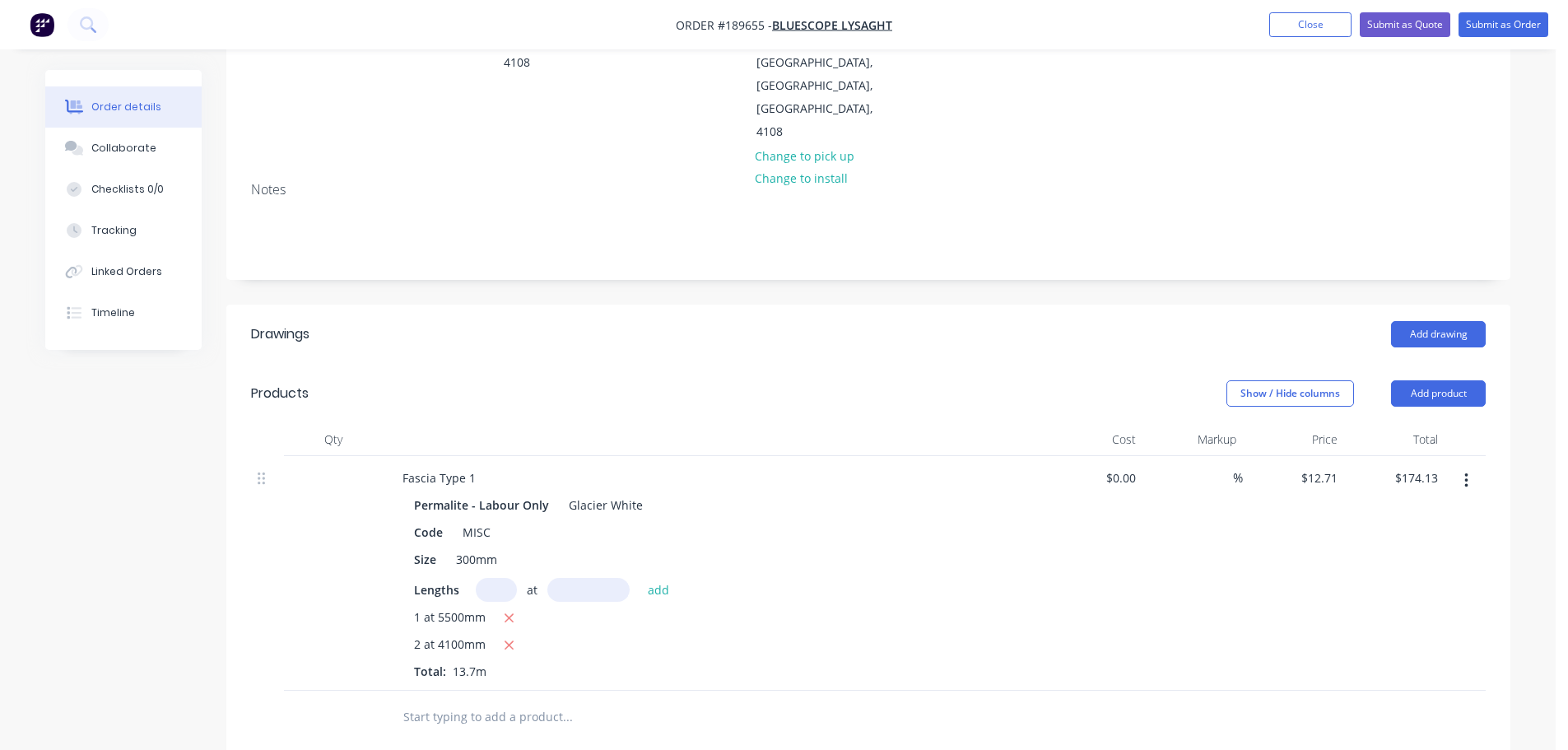
scroll to position [330, 0]
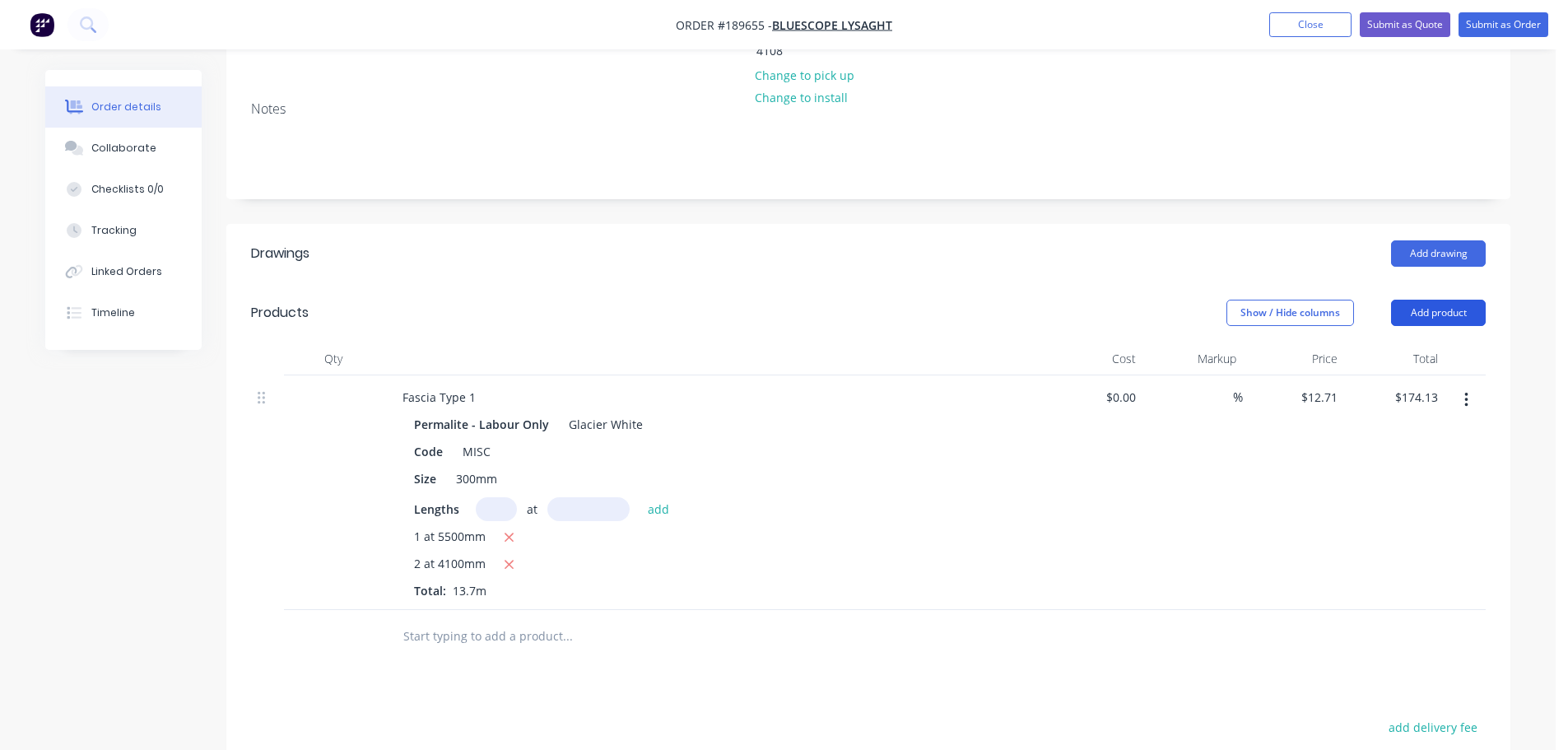
click at [1449, 300] on button "Add product" at bounding box center [1438, 313] width 95 height 26
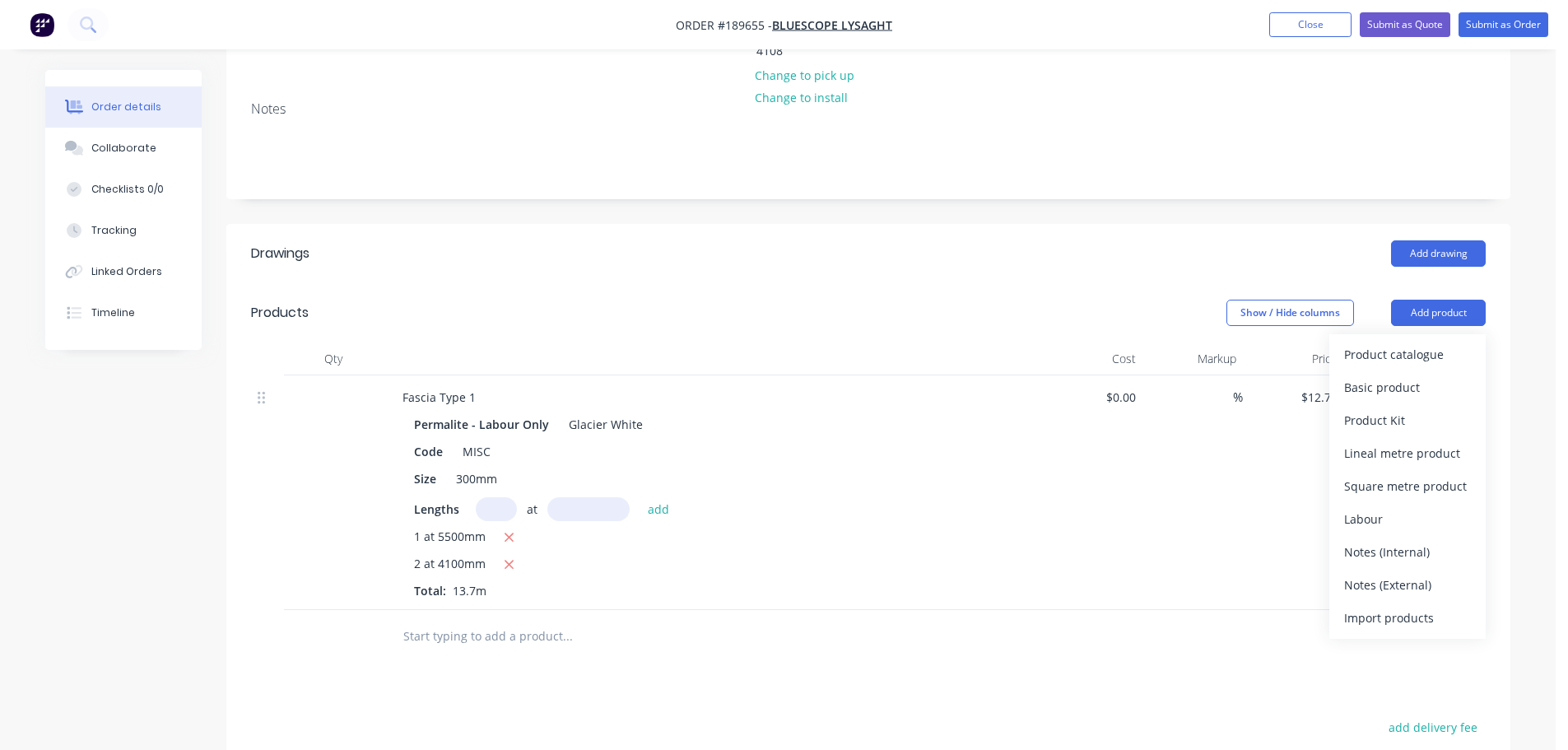
click at [1406, 343] on div "Product catalogue" at bounding box center [1407, 355] width 126 height 24
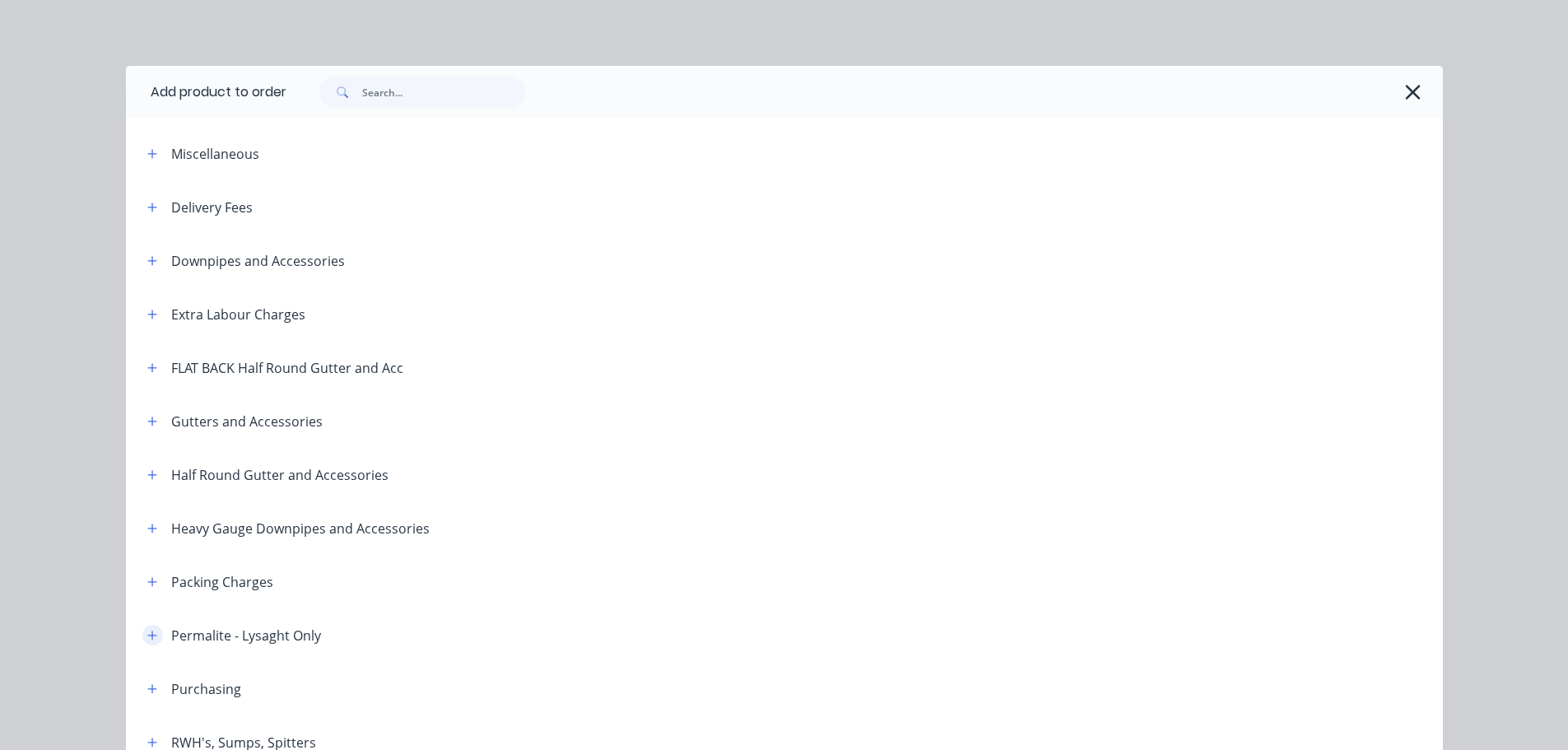
click at [147, 640] on icon "button" at bounding box center [152, 636] width 10 height 11
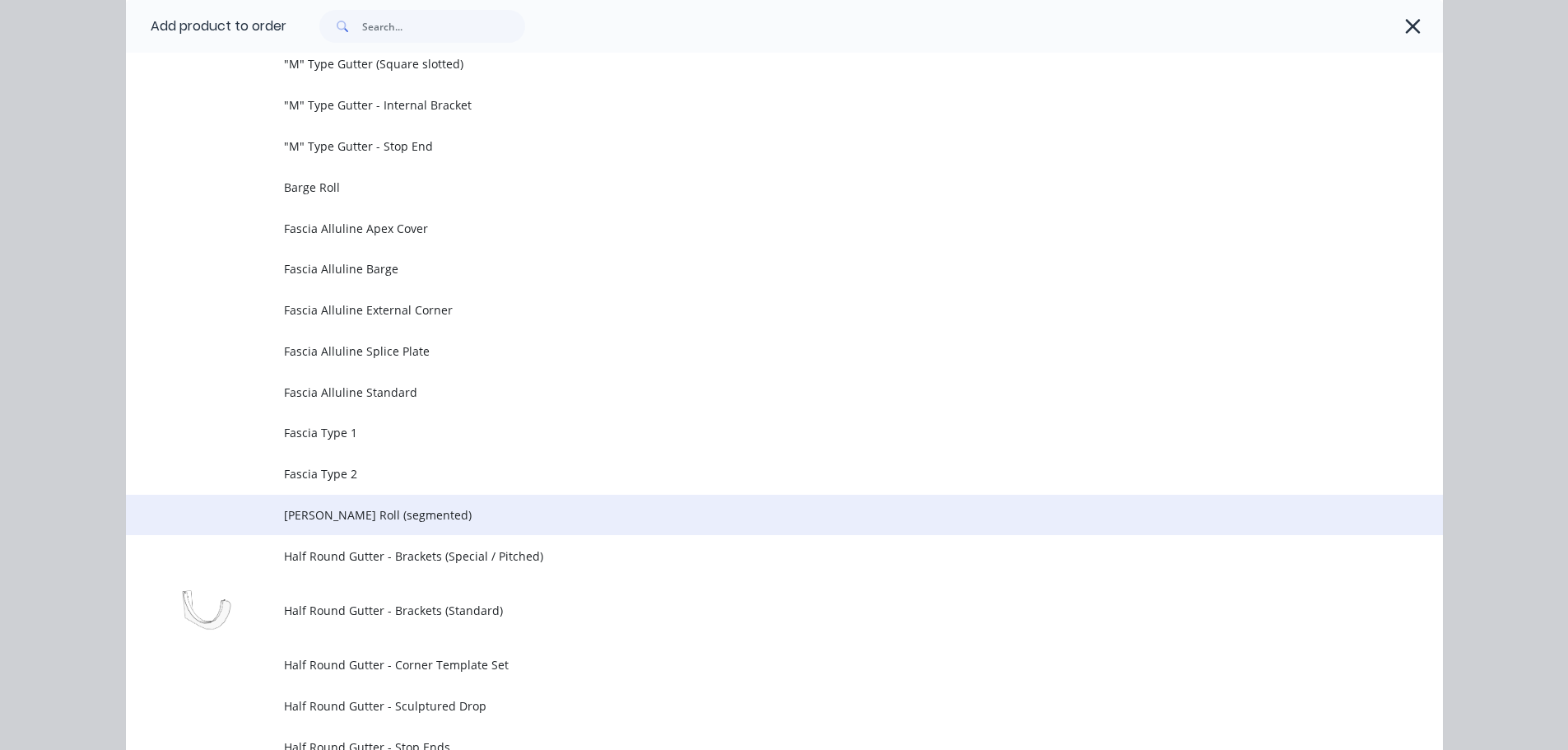
scroll to position [659, 0]
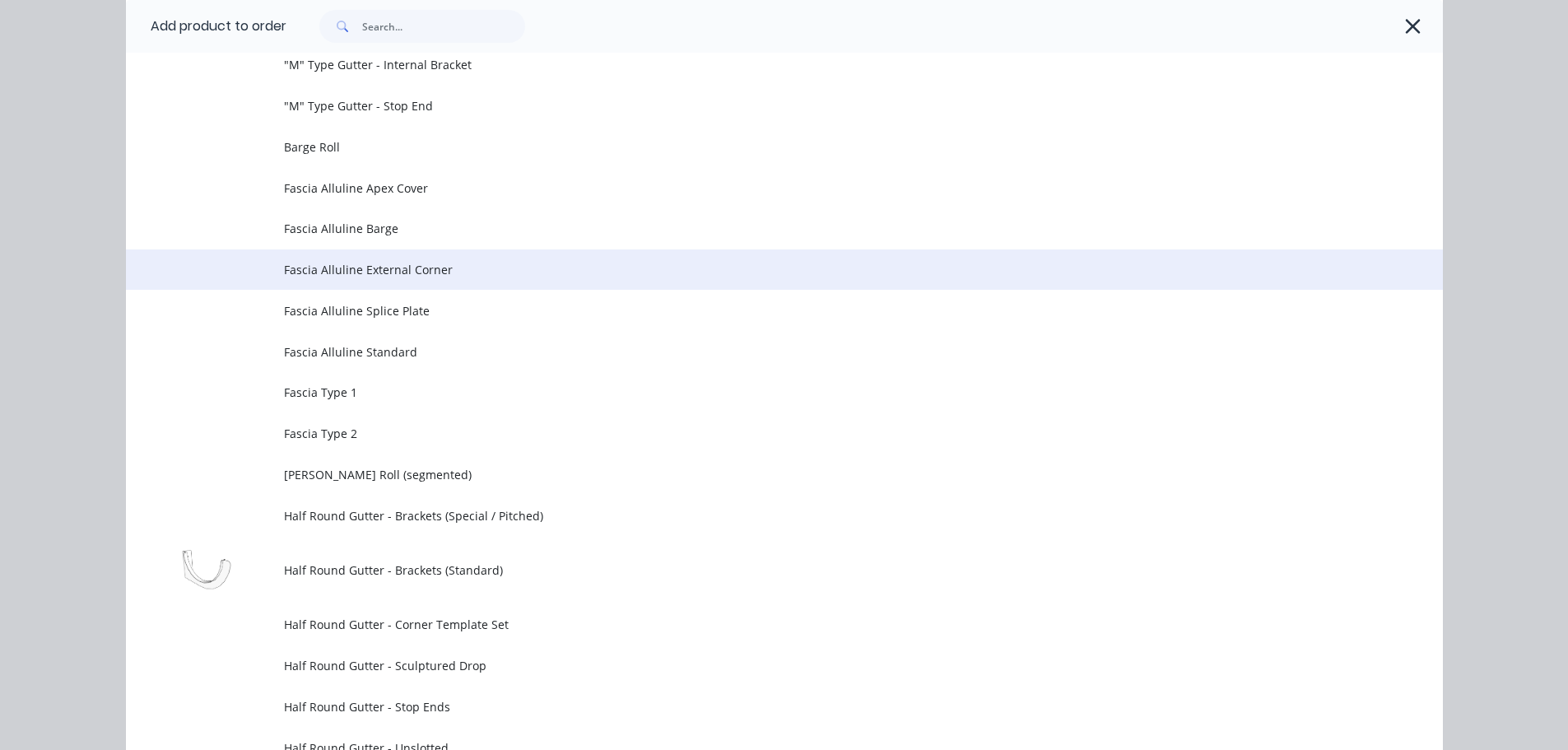
click at [414, 259] on td "Fascia Alluline External Corner" at bounding box center [863, 270] width 1159 height 41
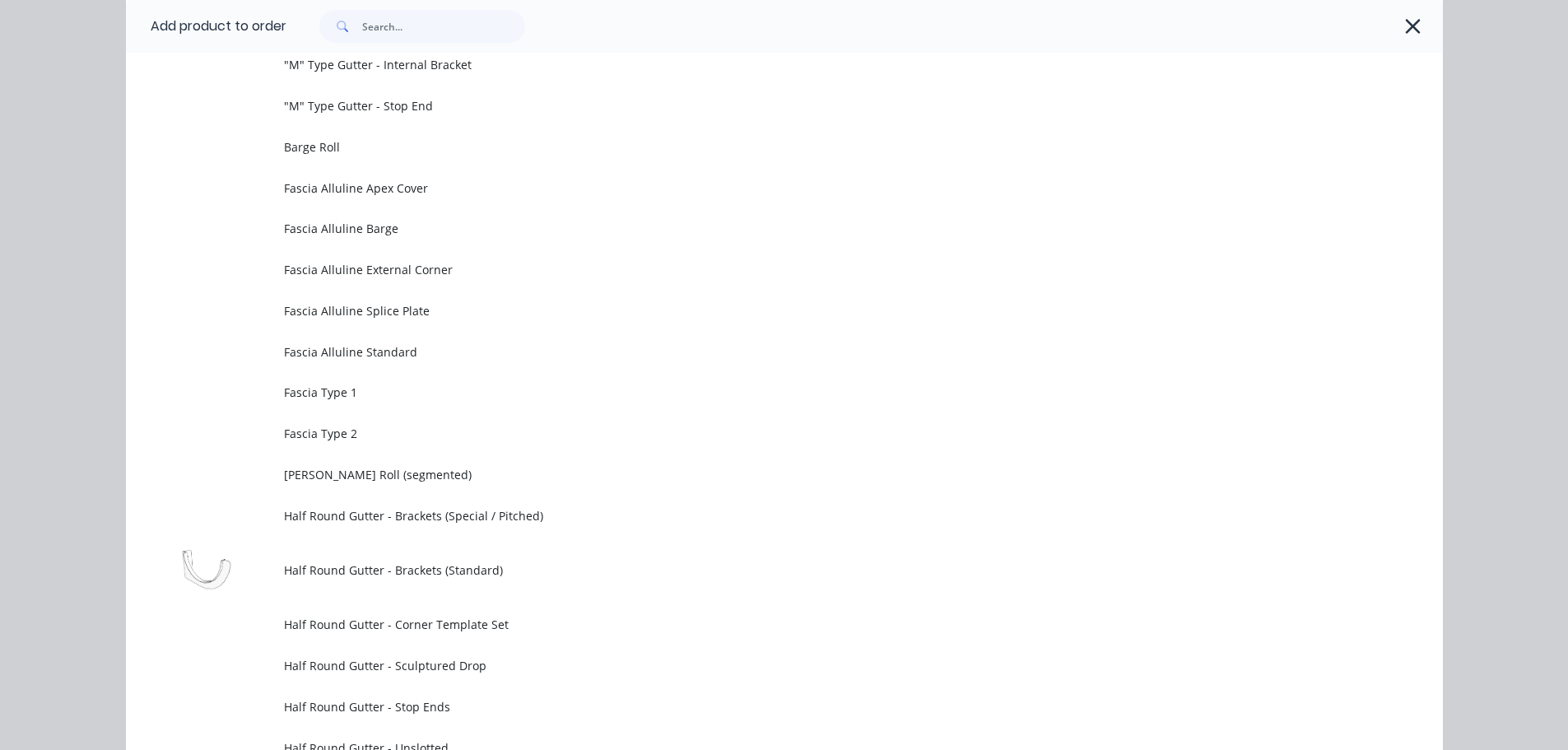
scroll to position [0, 0]
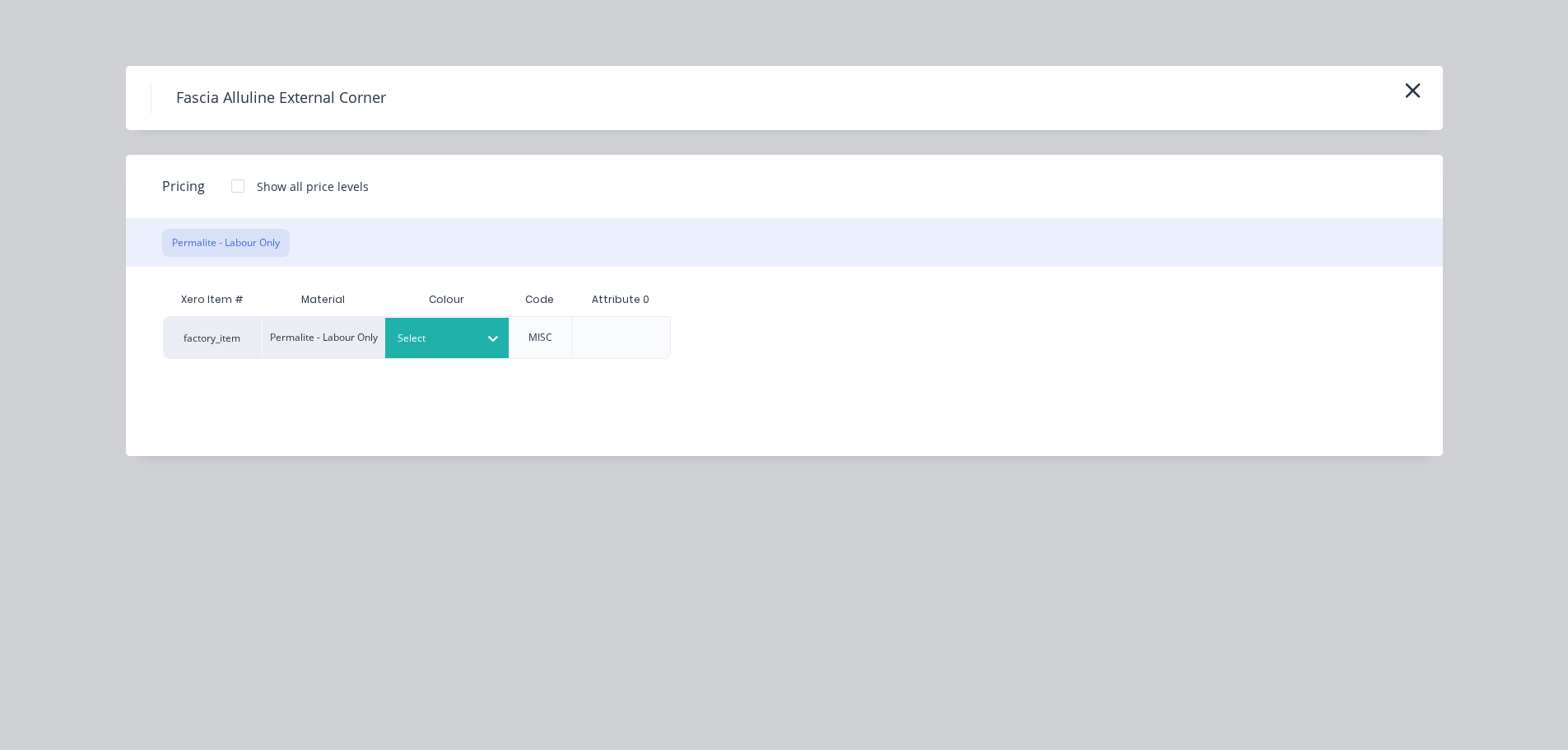
click at [448, 331] on div at bounding box center [434, 338] width 74 height 18
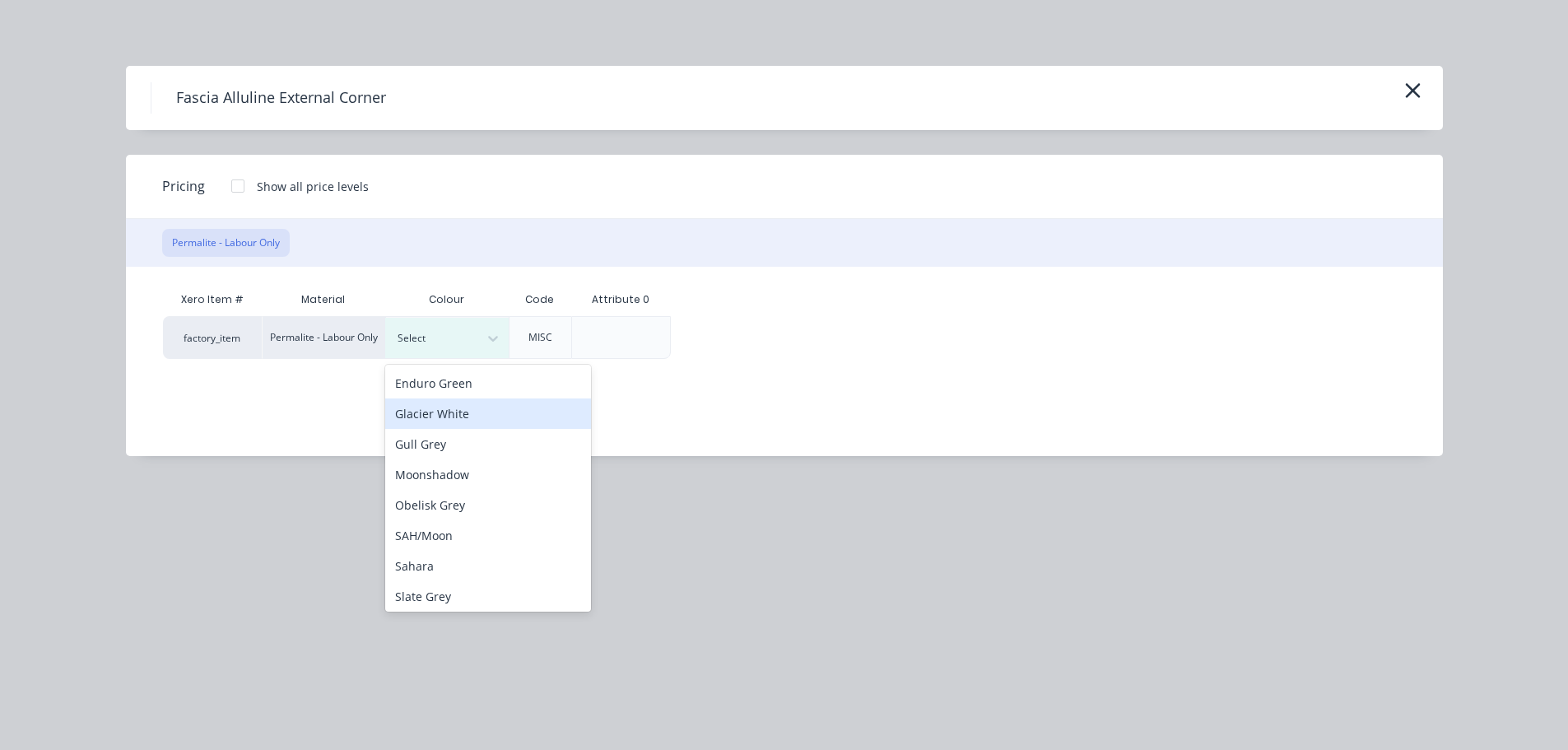
click at [438, 419] on div "Glacier White" at bounding box center [489, 414] width 206 height 31
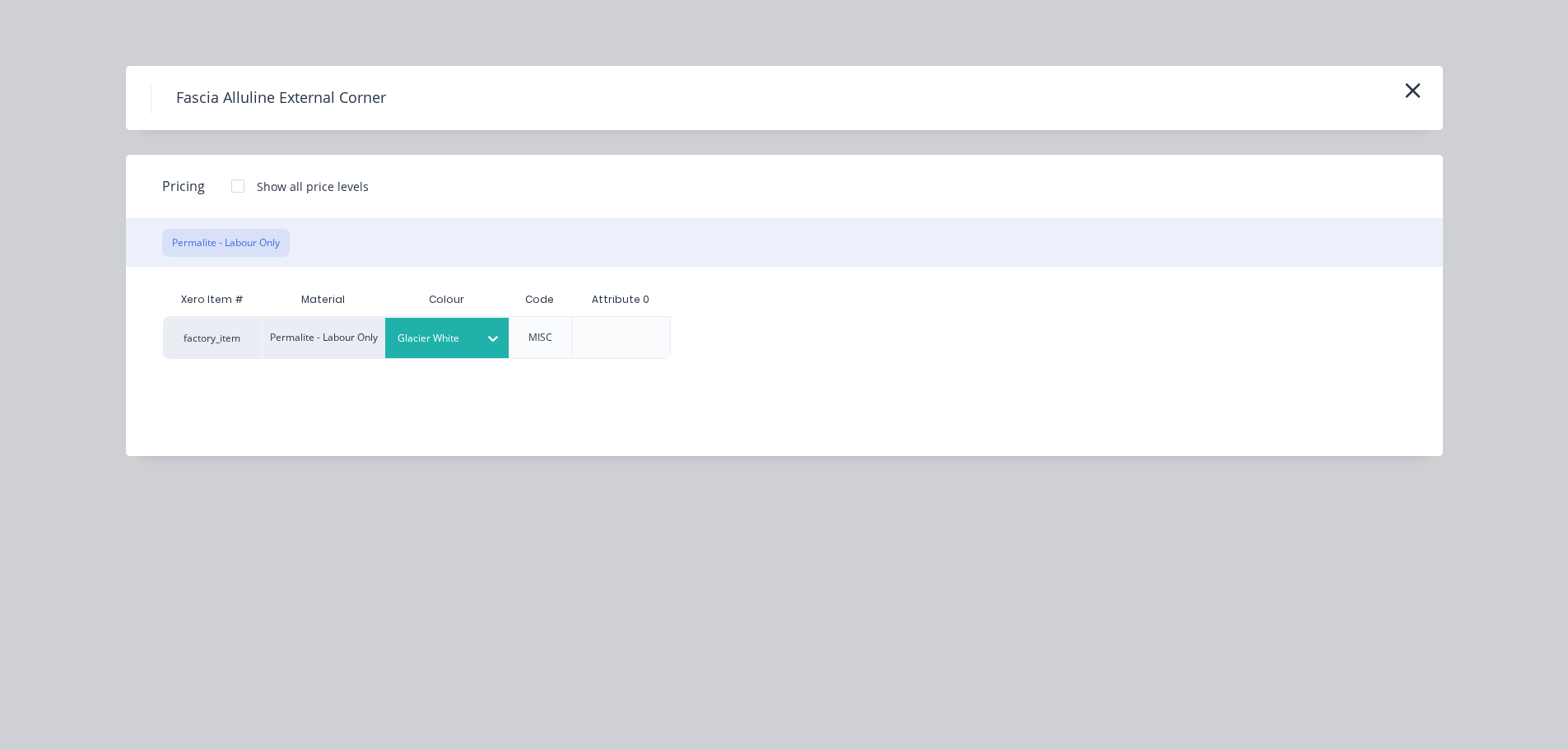
click at [242, 185] on div at bounding box center [238, 185] width 33 height 33
click at [725, 341] on div "$12.71" at bounding box center [724, 338] width 104 height 41
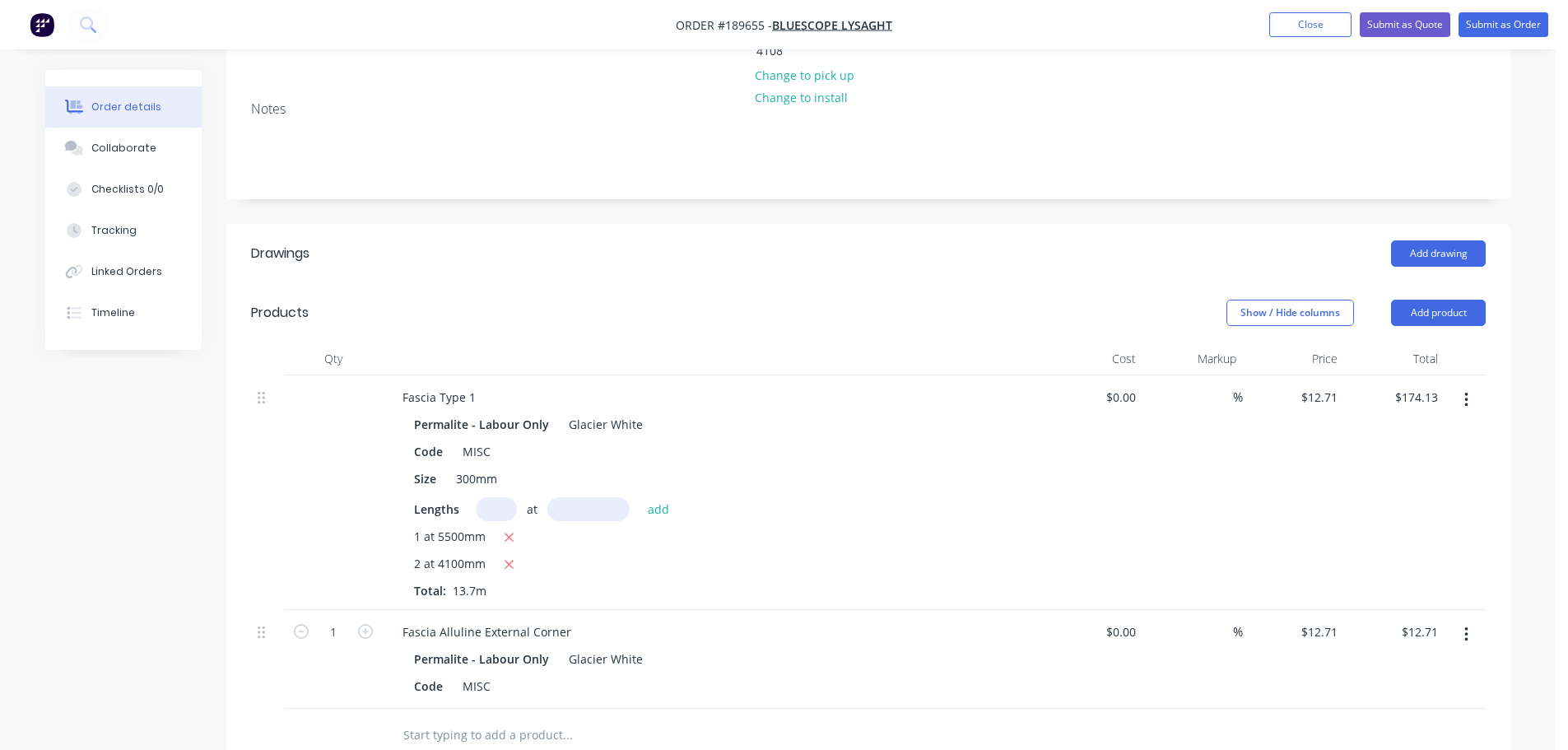
scroll to position [494, 0]
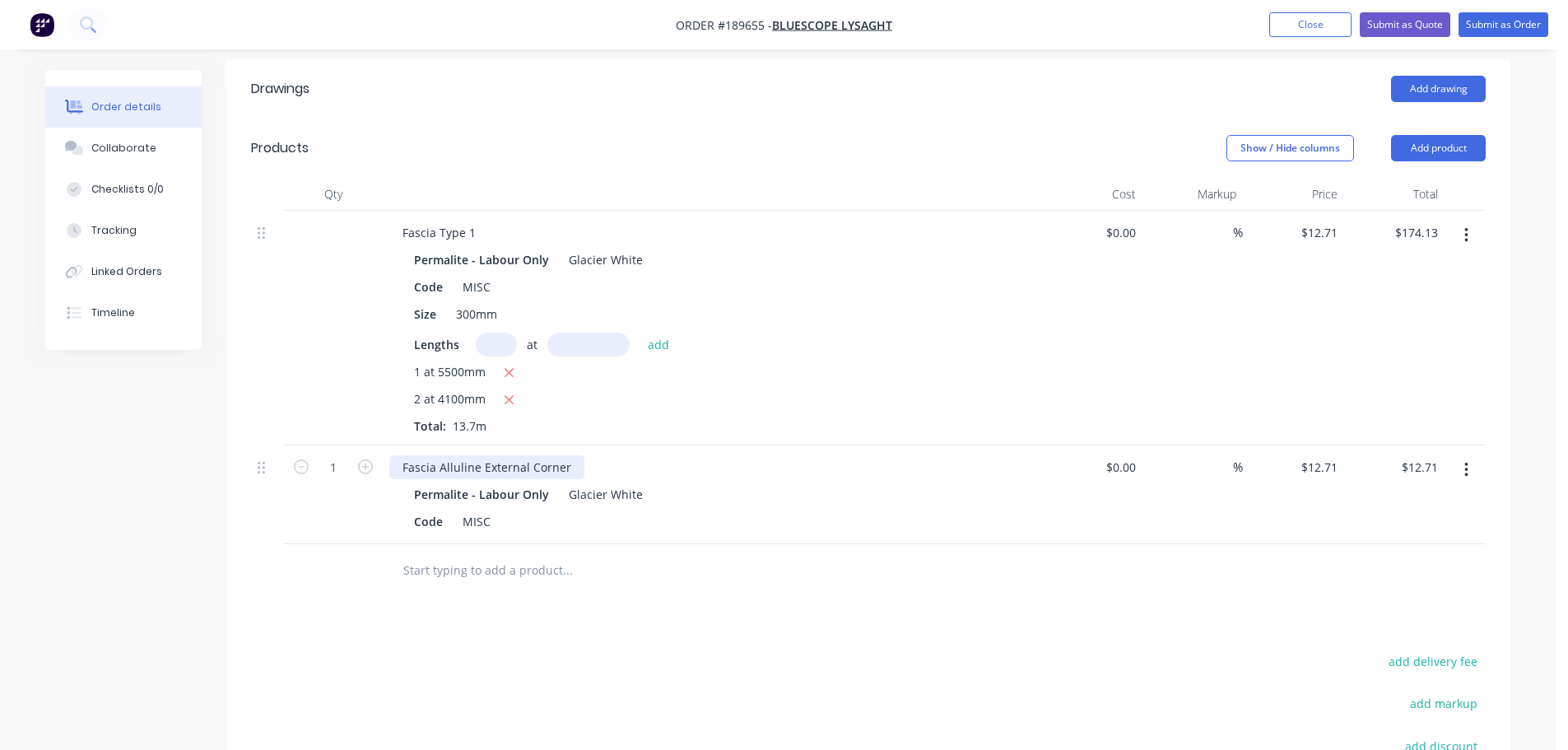
click at [447, 455] on div "Fascia Alluline External Corner" at bounding box center [487, 467] width 195 height 24
click at [449, 455] on div "Fascia Alluline External Corner" at bounding box center [487, 467] width 195 height 24
click at [847, 332] on div "Lengths at add" at bounding box center [711, 345] width 596 height 24
click at [1451, 135] on button "Add product" at bounding box center [1438, 148] width 95 height 26
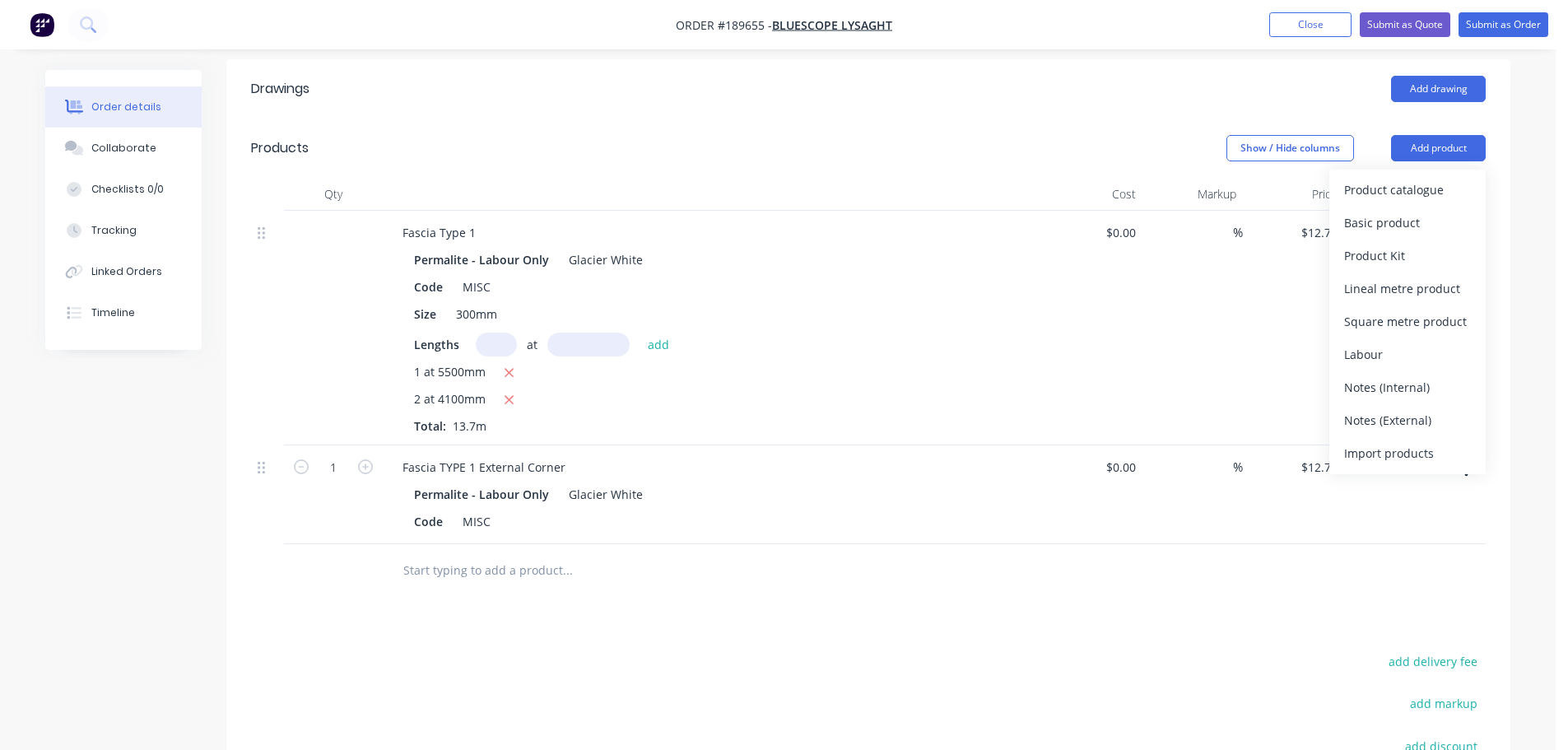
click at [1399, 178] on div "Product catalogue" at bounding box center [1407, 190] width 126 height 24
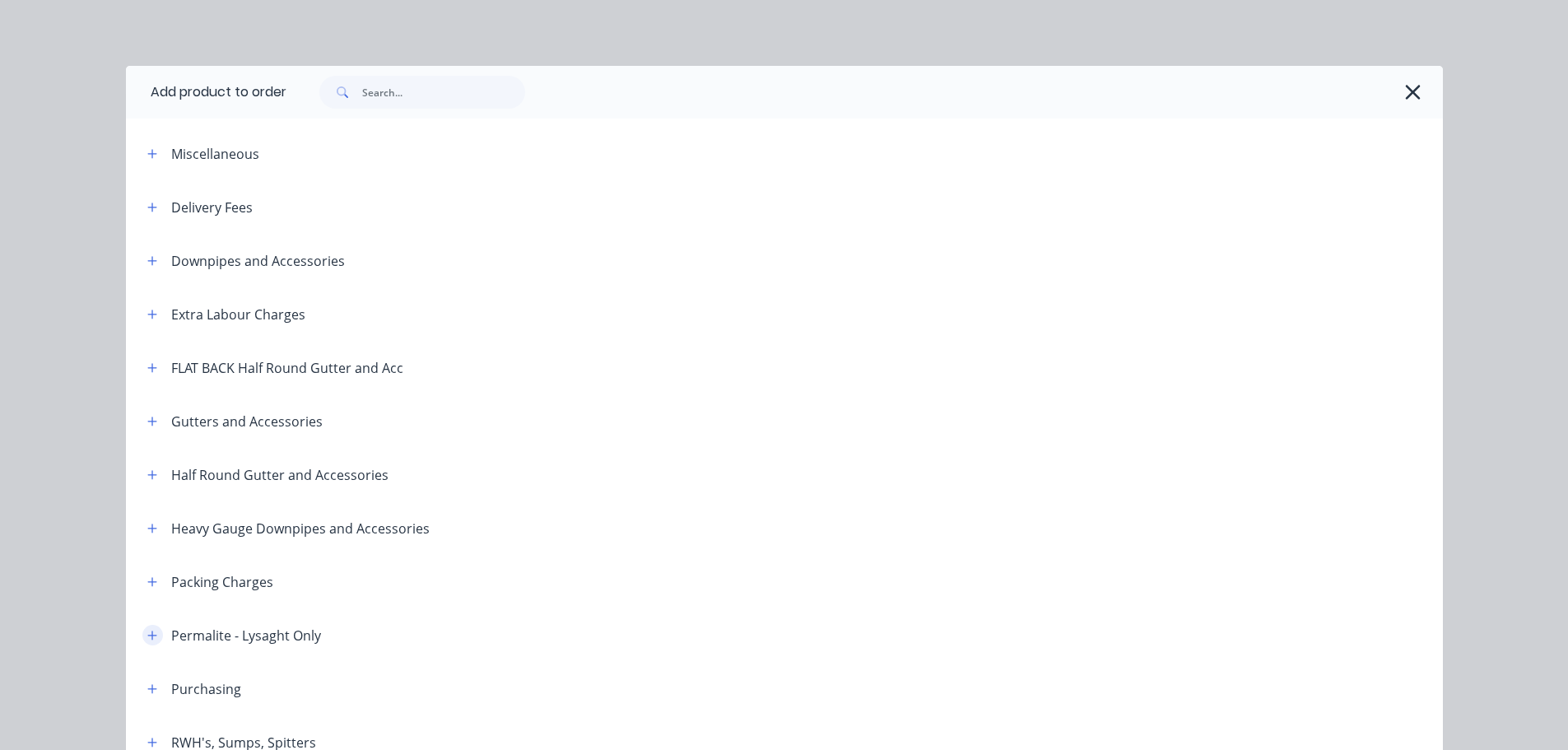
click at [147, 633] on icon "button" at bounding box center [152, 636] width 10 height 11
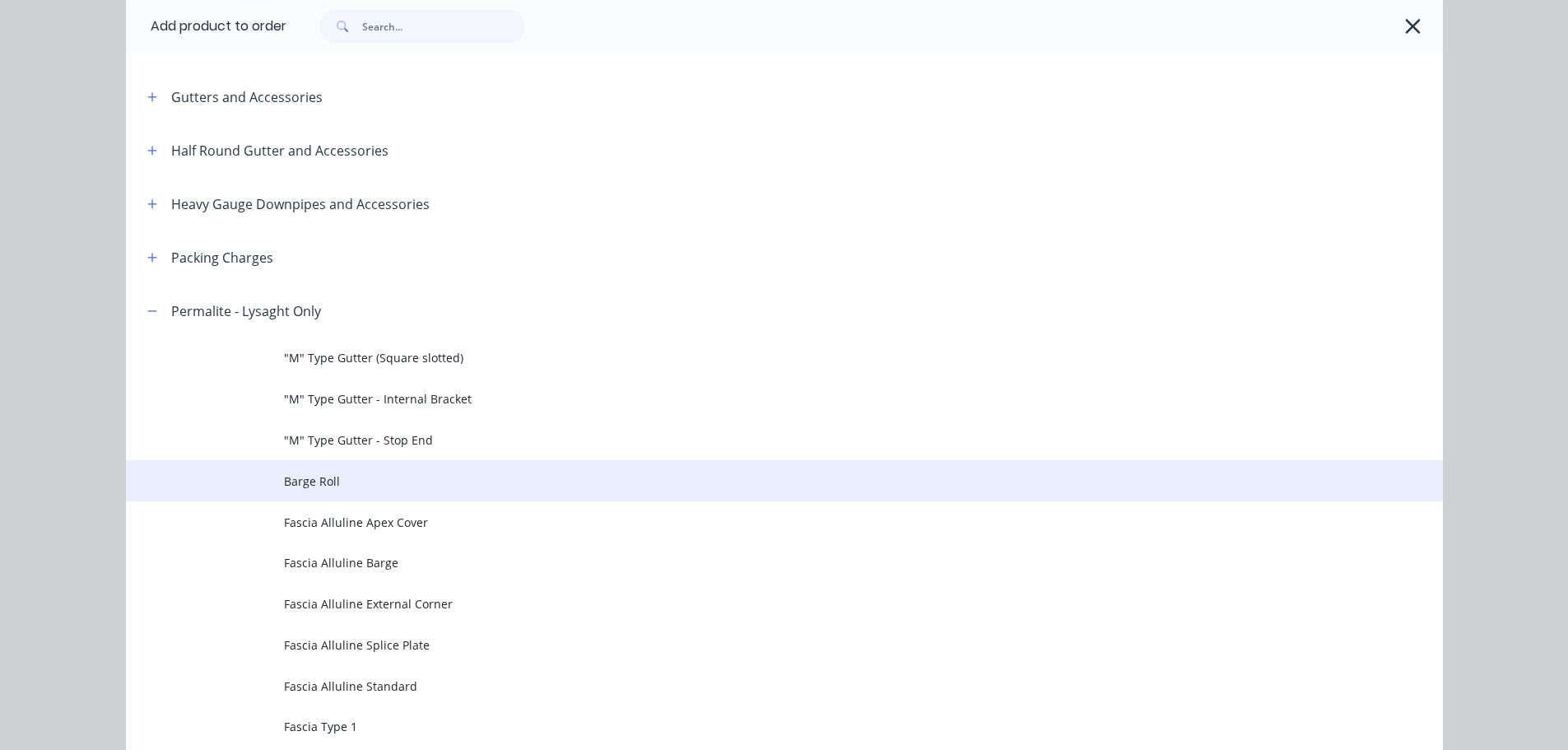
scroll to position [330, 0]
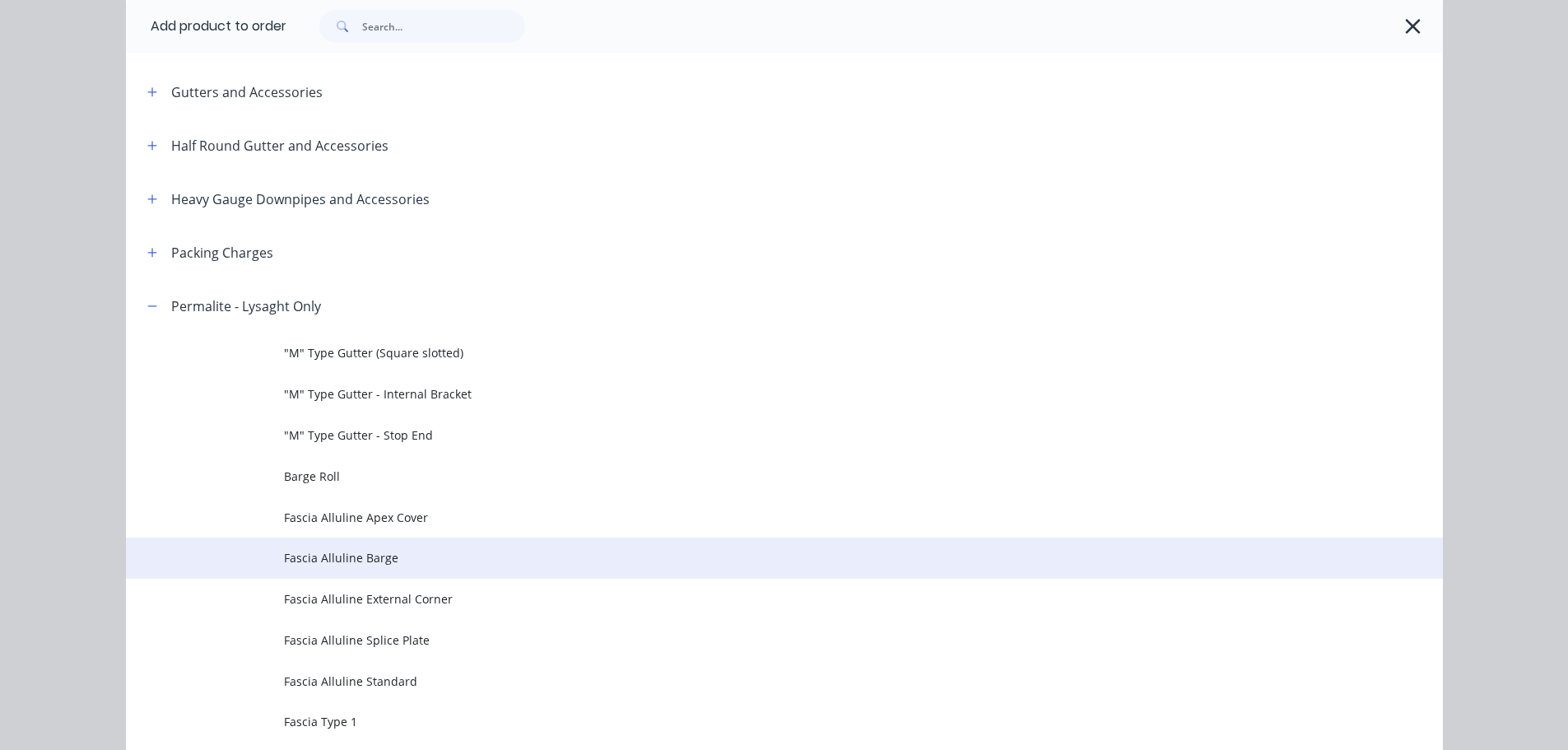
click at [439, 559] on span "Fascia Alluline Barge" at bounding box center [747, 558] width 927 height 17
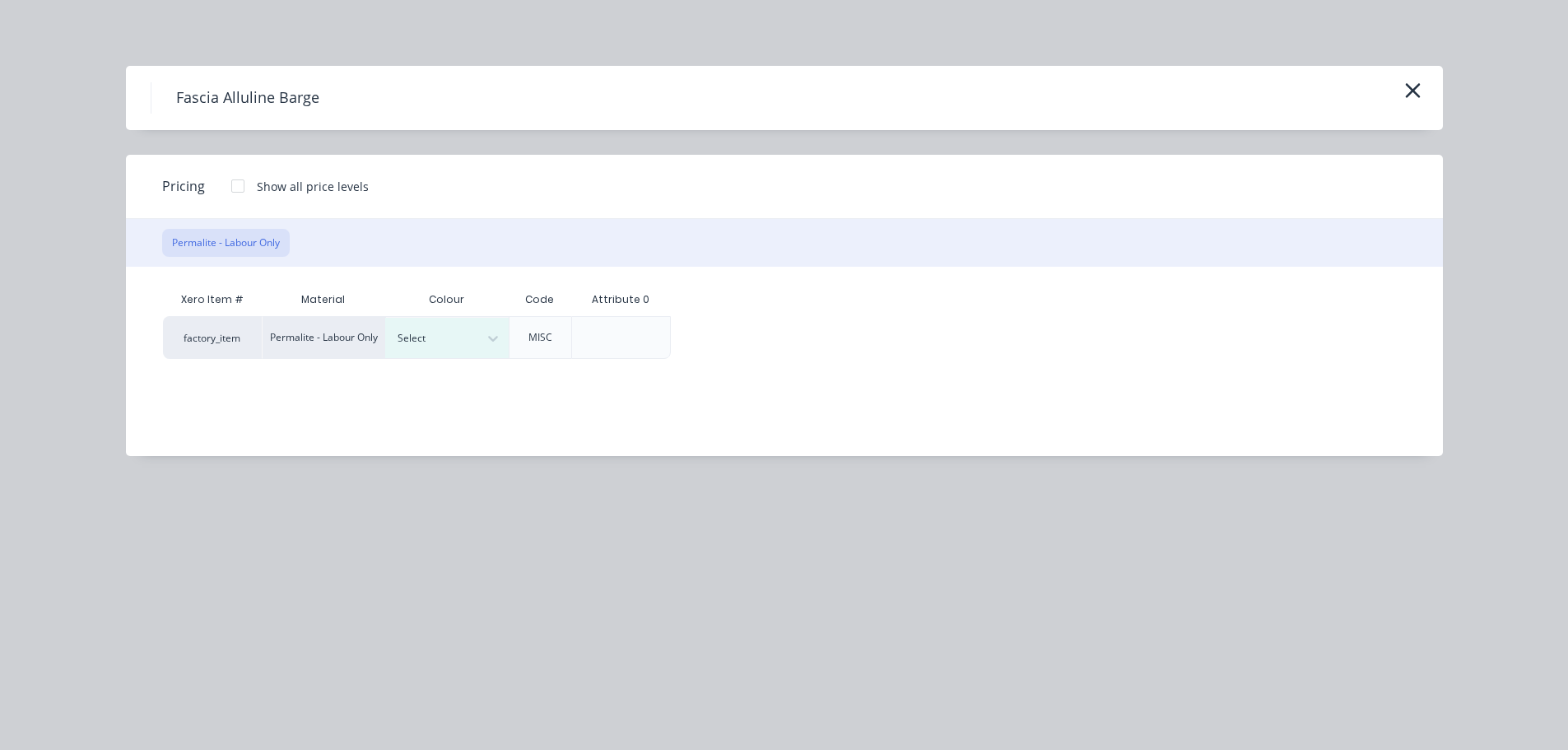
click at [240, 181] on div at bounding box center [238, 185] width 33 height 33
click at [441, 346] on div at bounding box center [434, 338] width 74 height 18
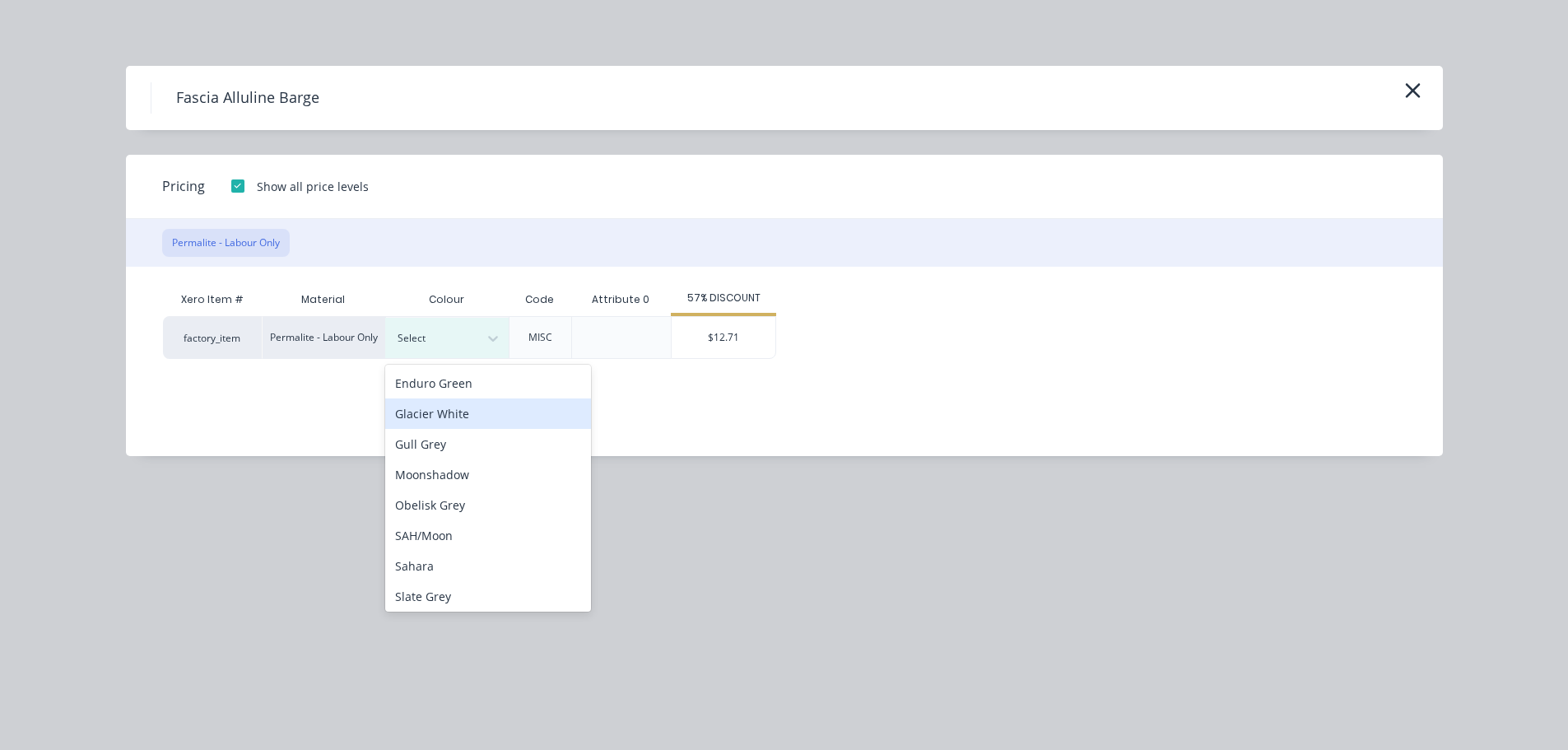
click at [437, 405] on div "Glacier White" at bounding box center [489, 414] width 206 height 31
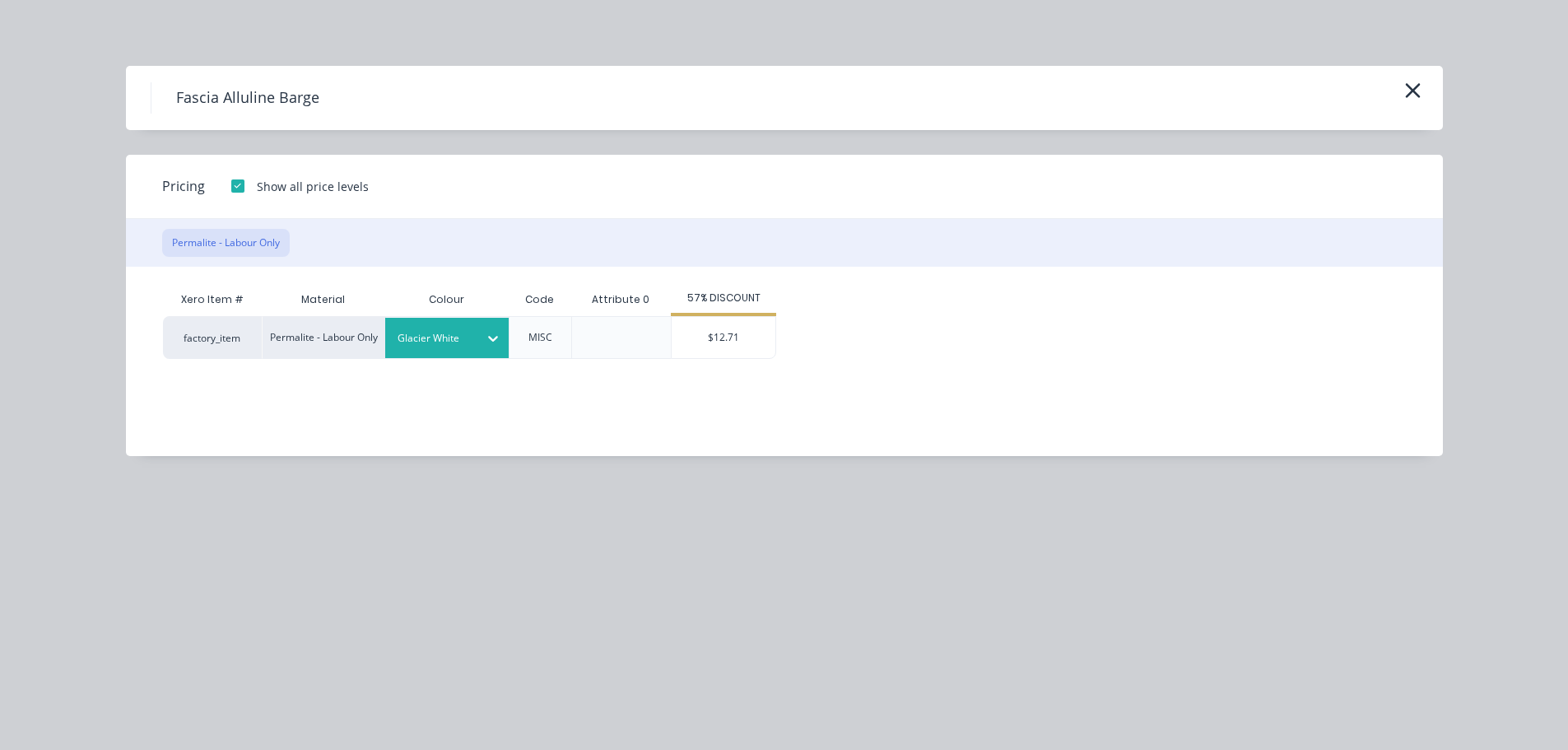
click at [709, 339] on div "$12.71" at bounding box center [724, 338] width 104 height 41
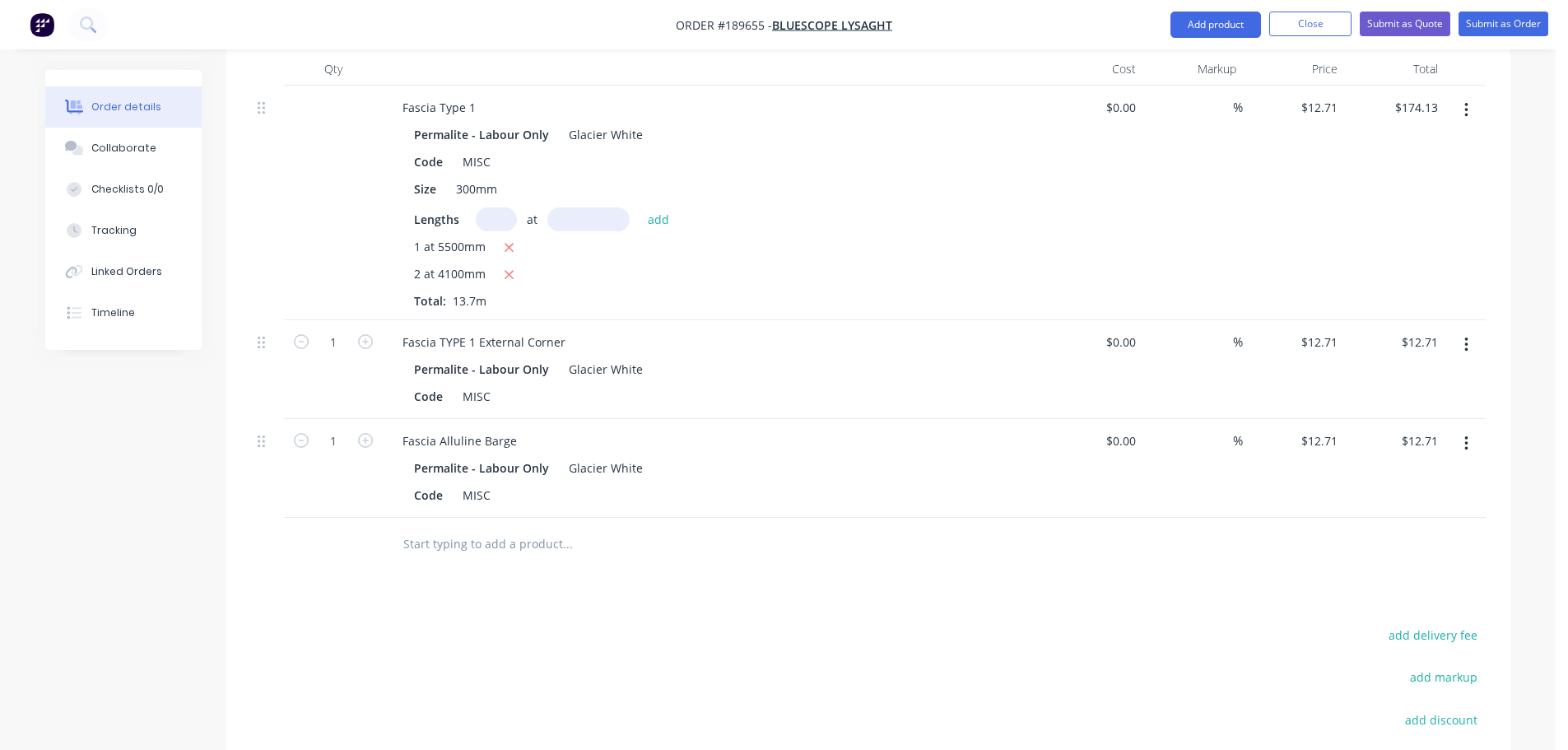
scroll to position [659, 0]
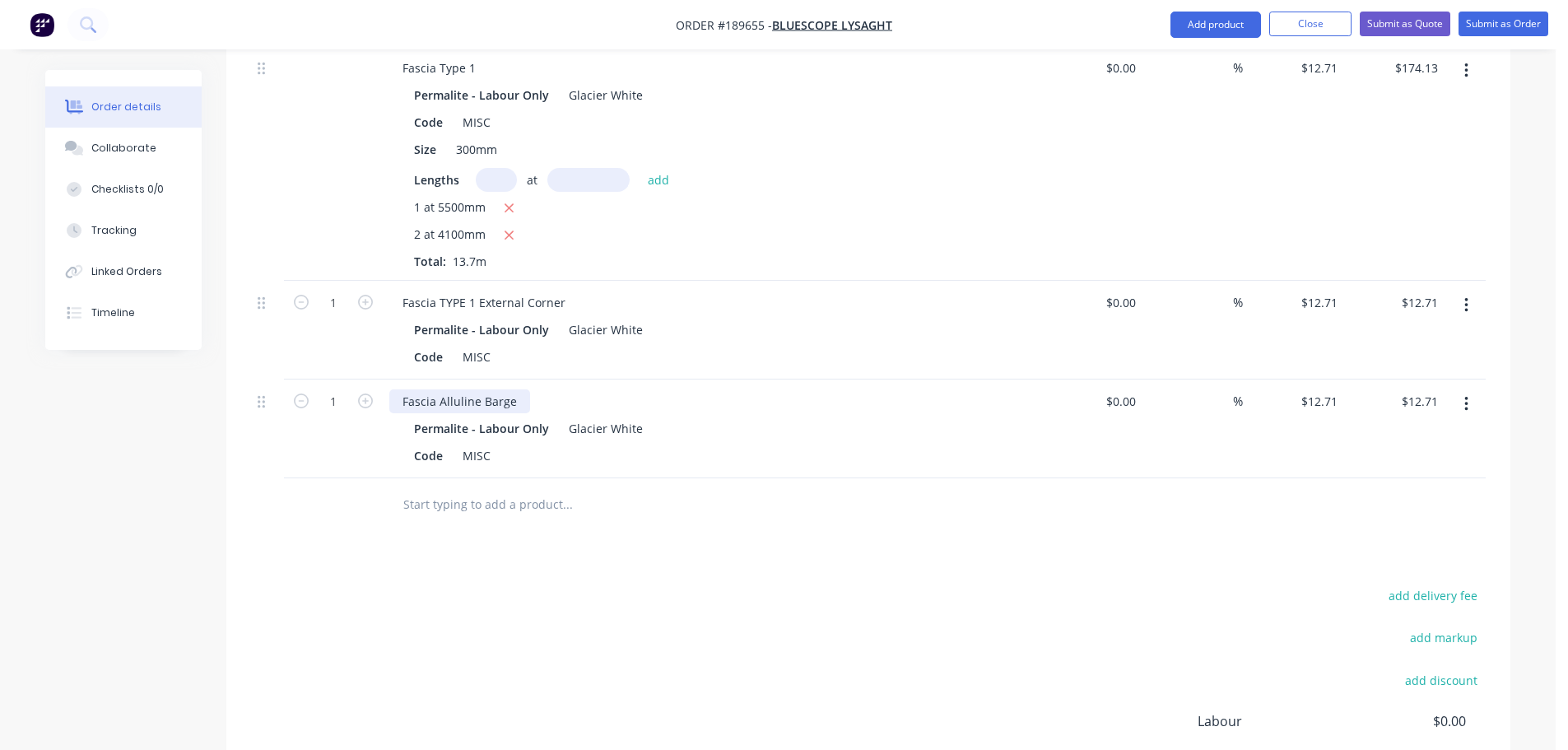
click at [514, 390] on div "Fascia Alluline Barge" at bounding box center [460, 402] width 140 height 24
click at [370, 393] on icon "button" at bounding box center [366, 401] width 15 height 15
type input "2"
type input "$25.42"
click at [1216, 26] on button "Add product" at bounding box center [1216, 24] width 91 height 26
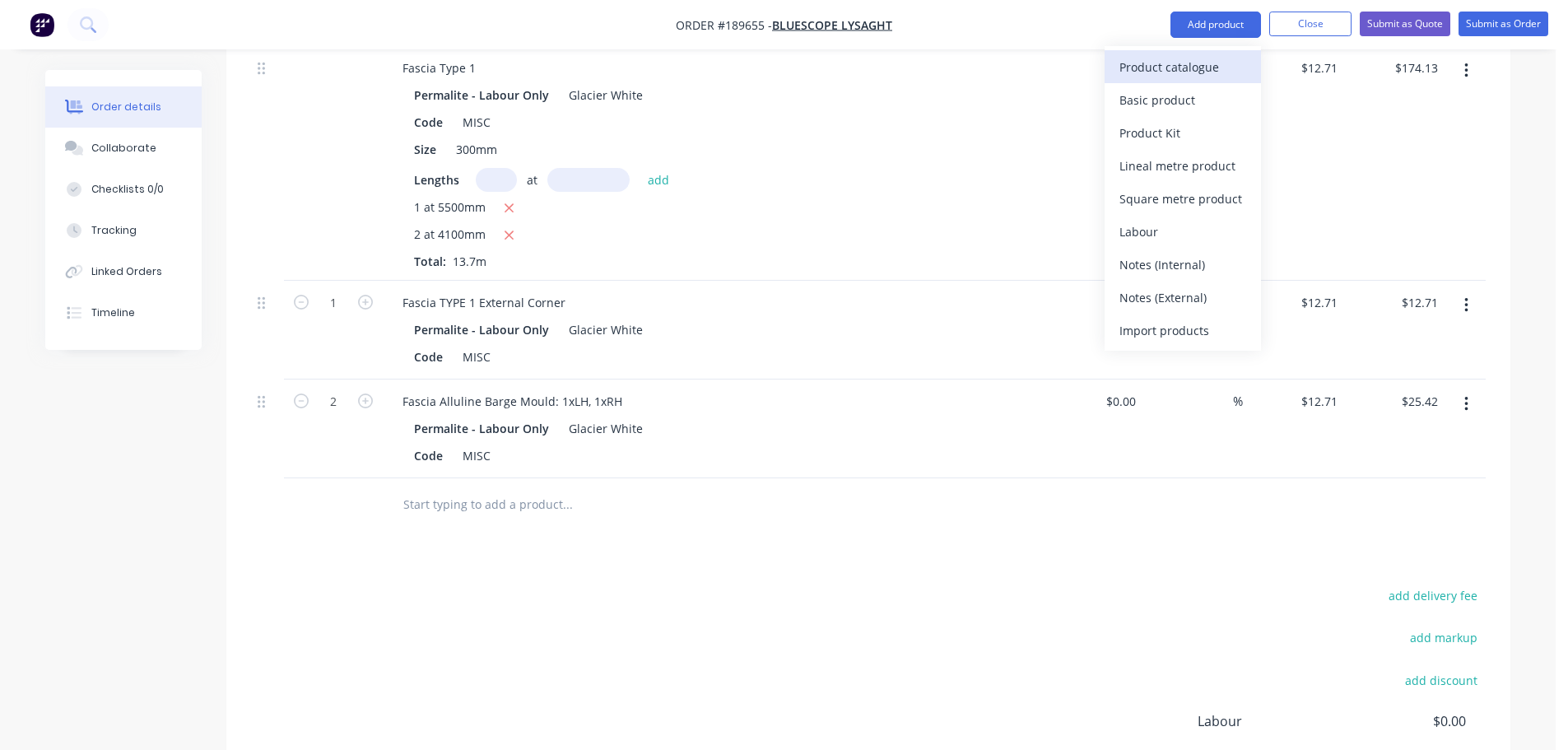
click at [1163, 73] on div "Product catalogue" at bounding box center [1182, 67] width 126 height 24
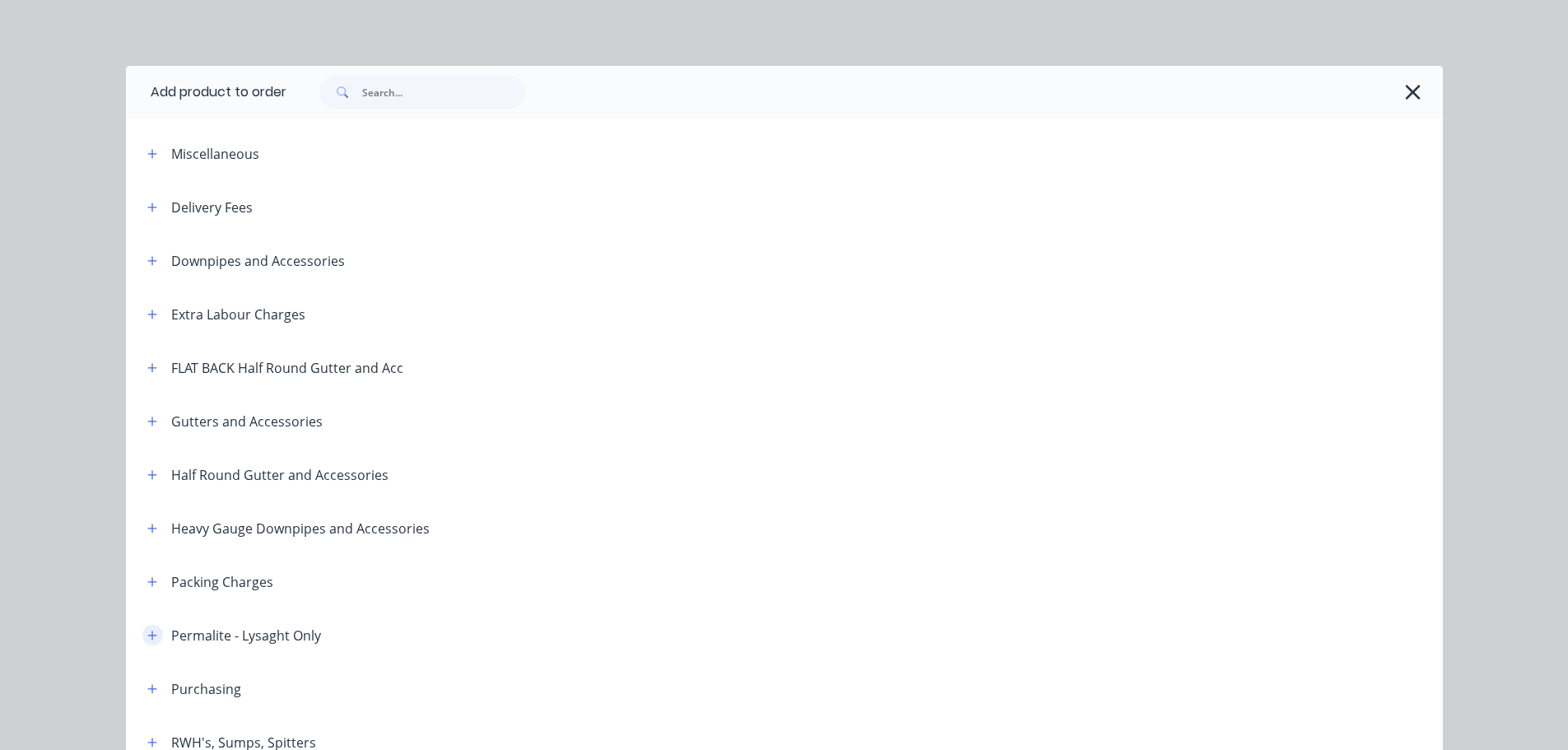
click at [147, 634] on icon "button" at bounding box center [152, 636] width 10 height 11
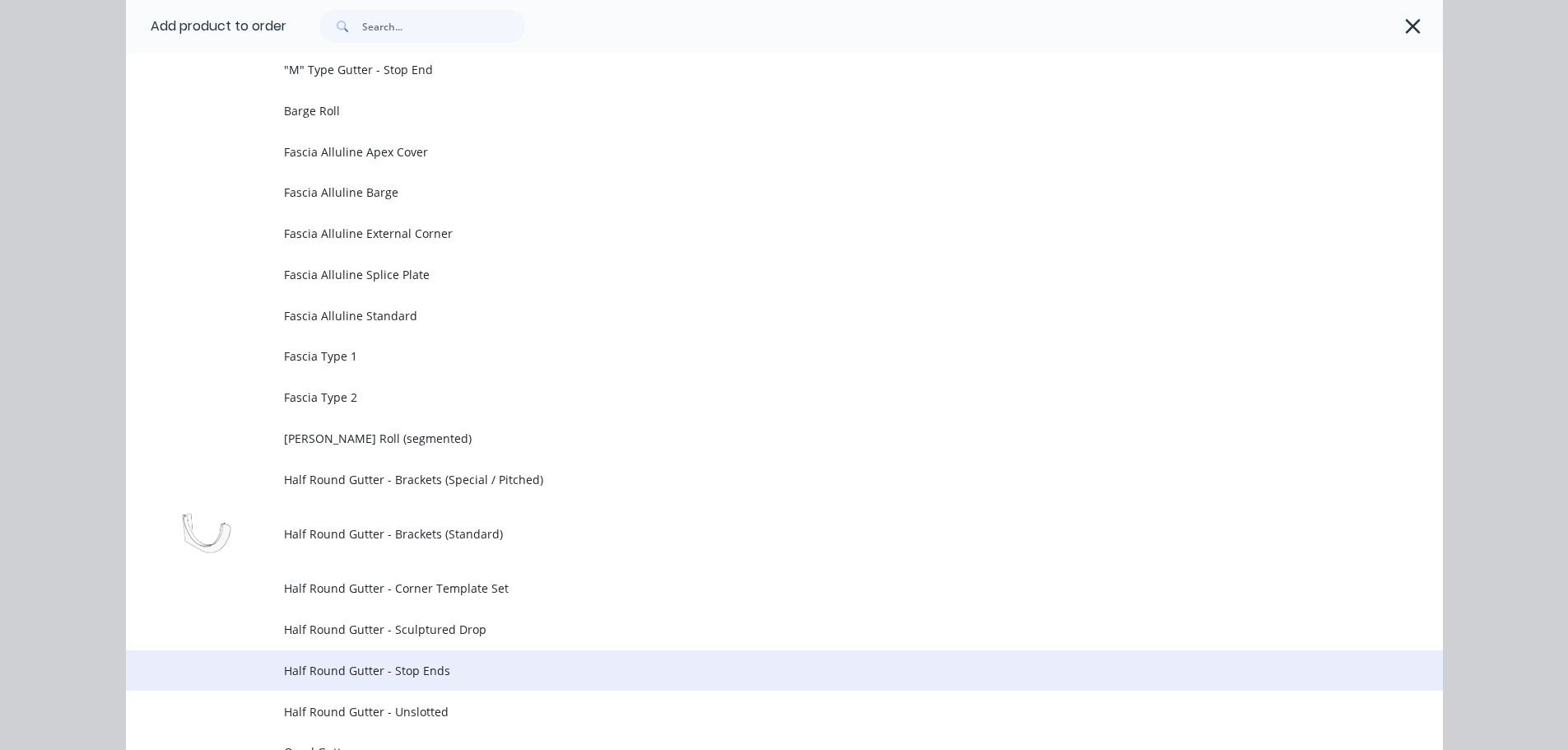
scroll to position [824, 0]
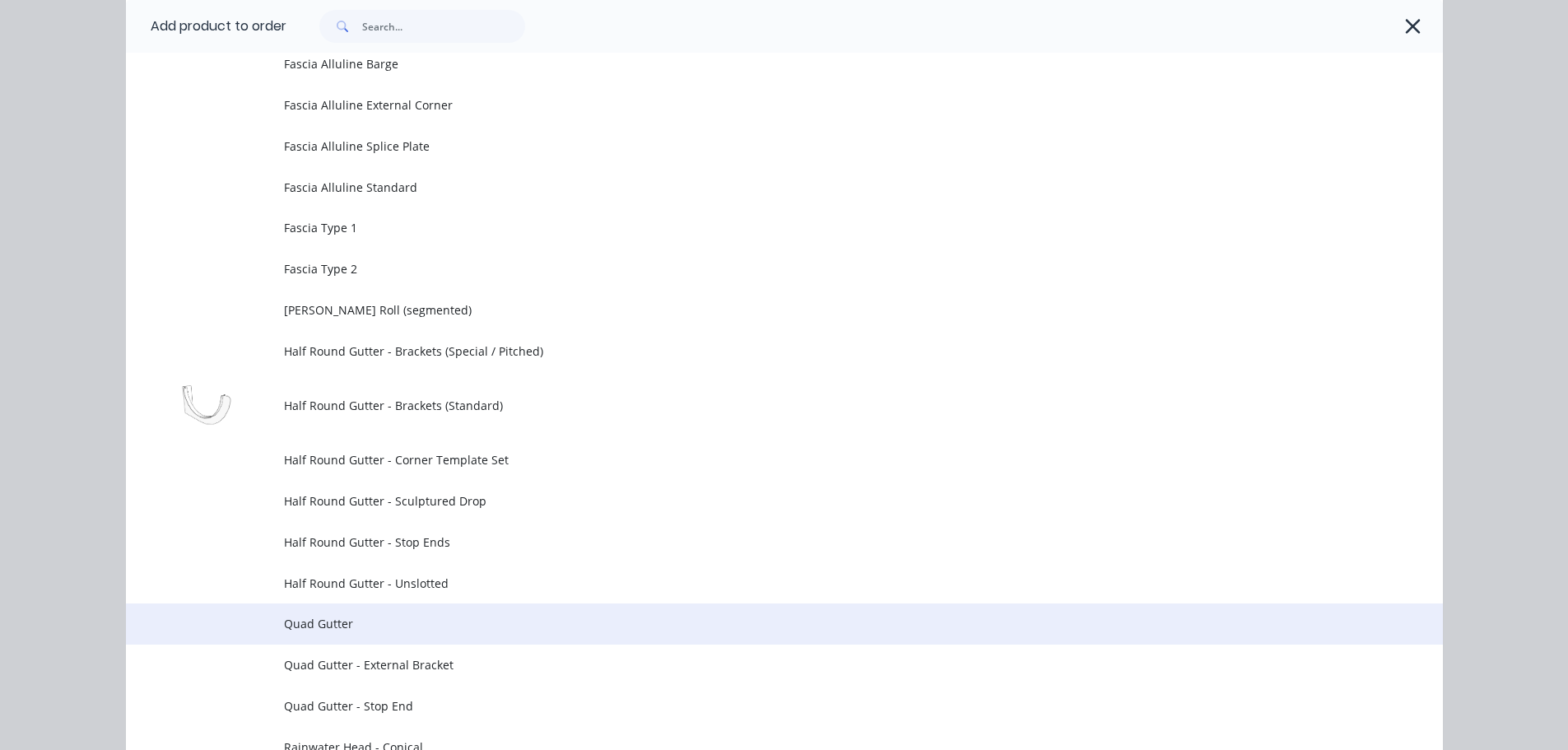
click at [366, 639] on td "Quad Gutter" at bounding box center [863, 625] width 1159 height 41
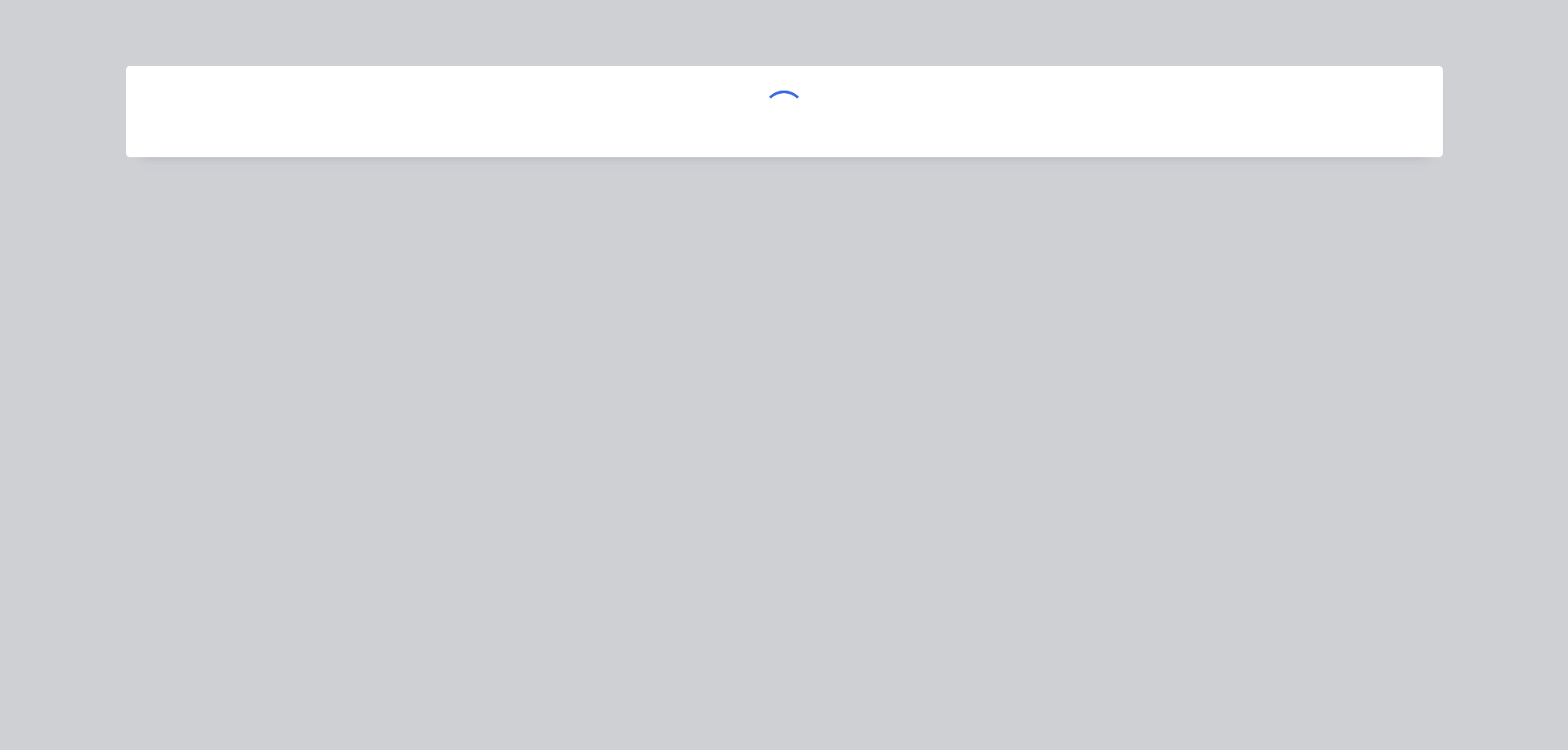
scroll to position [0, 0]
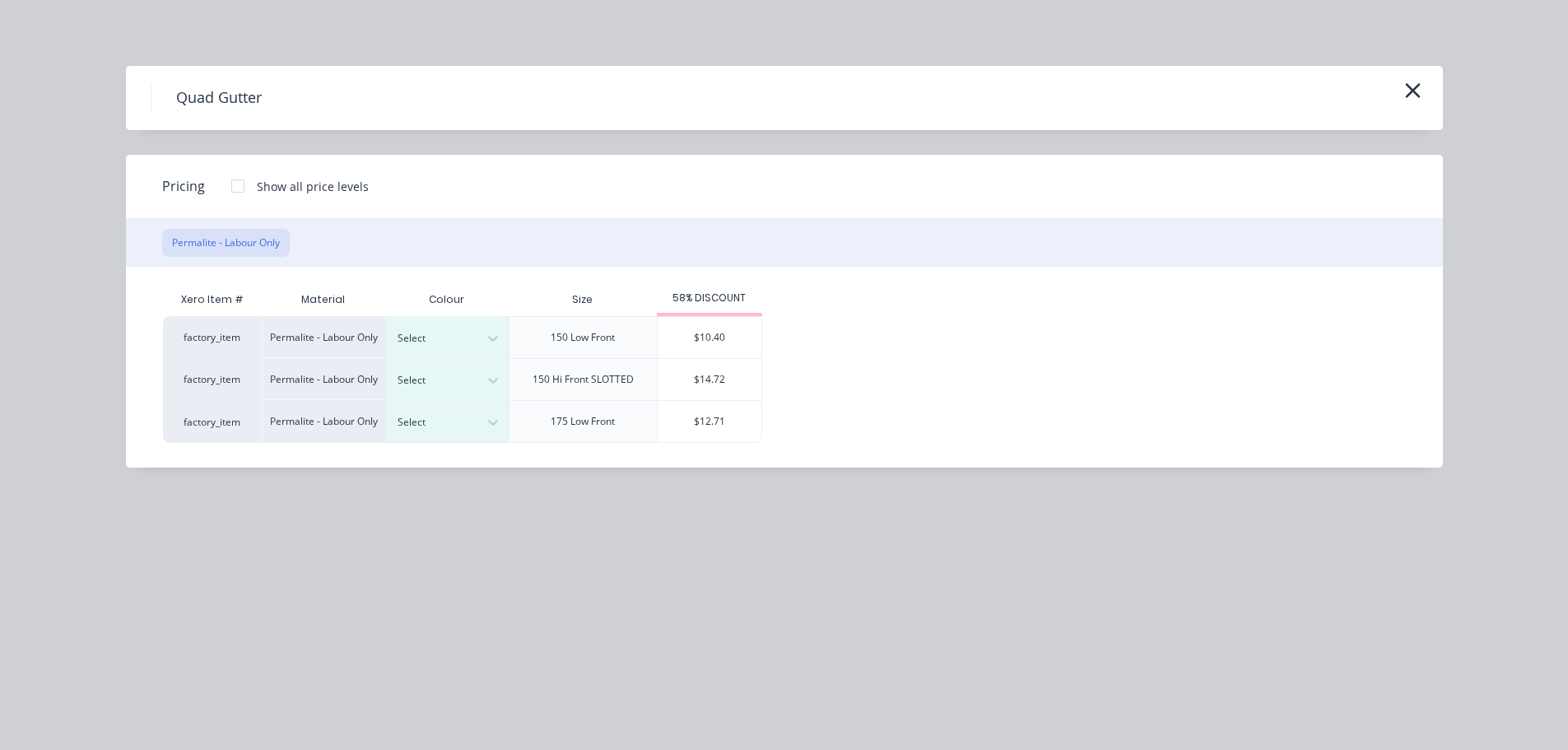
click at [232, 182] on div at bounding box center [238, 185] width 33 height 33
click at [475, 379] on div "Select" at bounding box center [432, 380] width 93 height 22
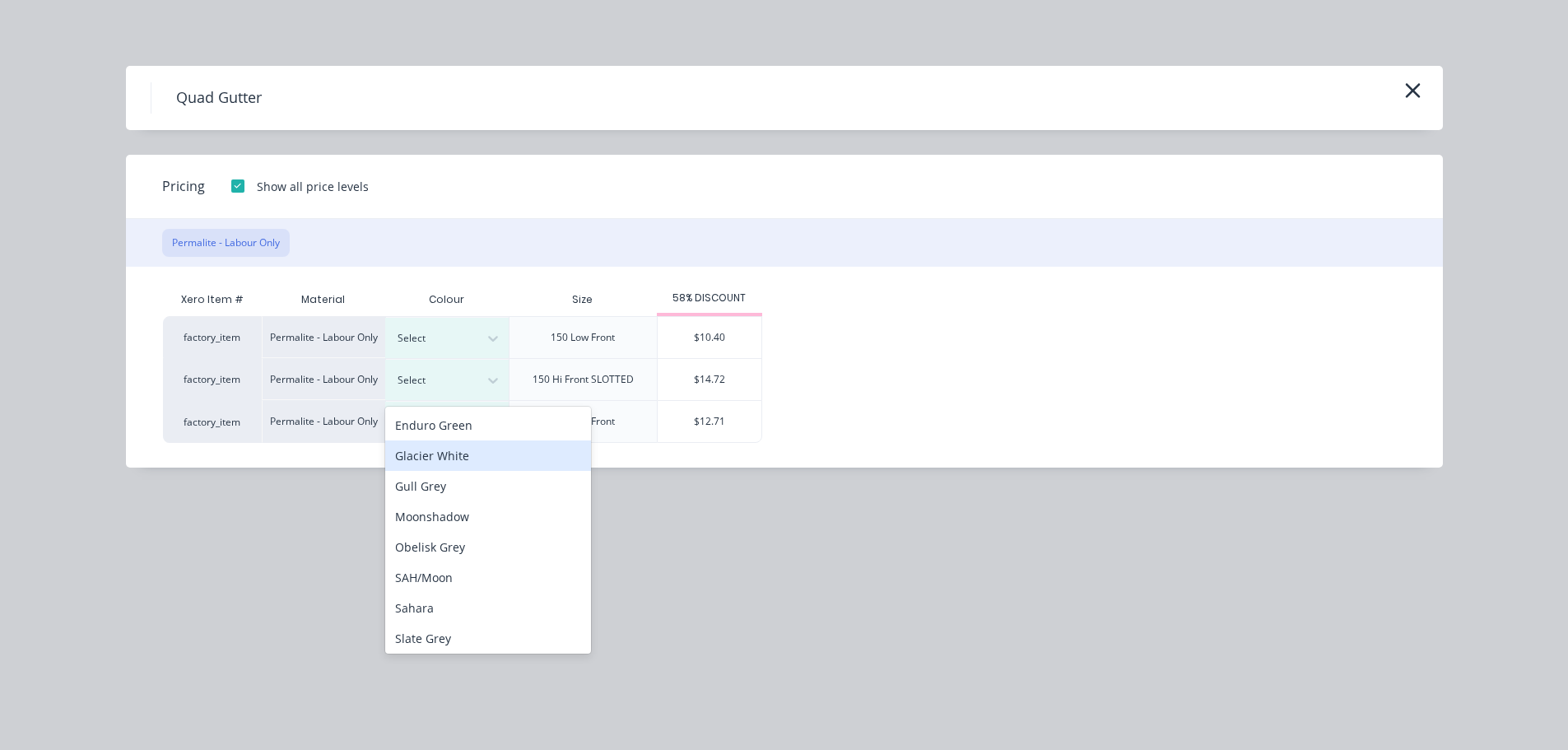
click at [445, 457] on div "Glacier White" at bounding box center [489, 456] width 206 height 31
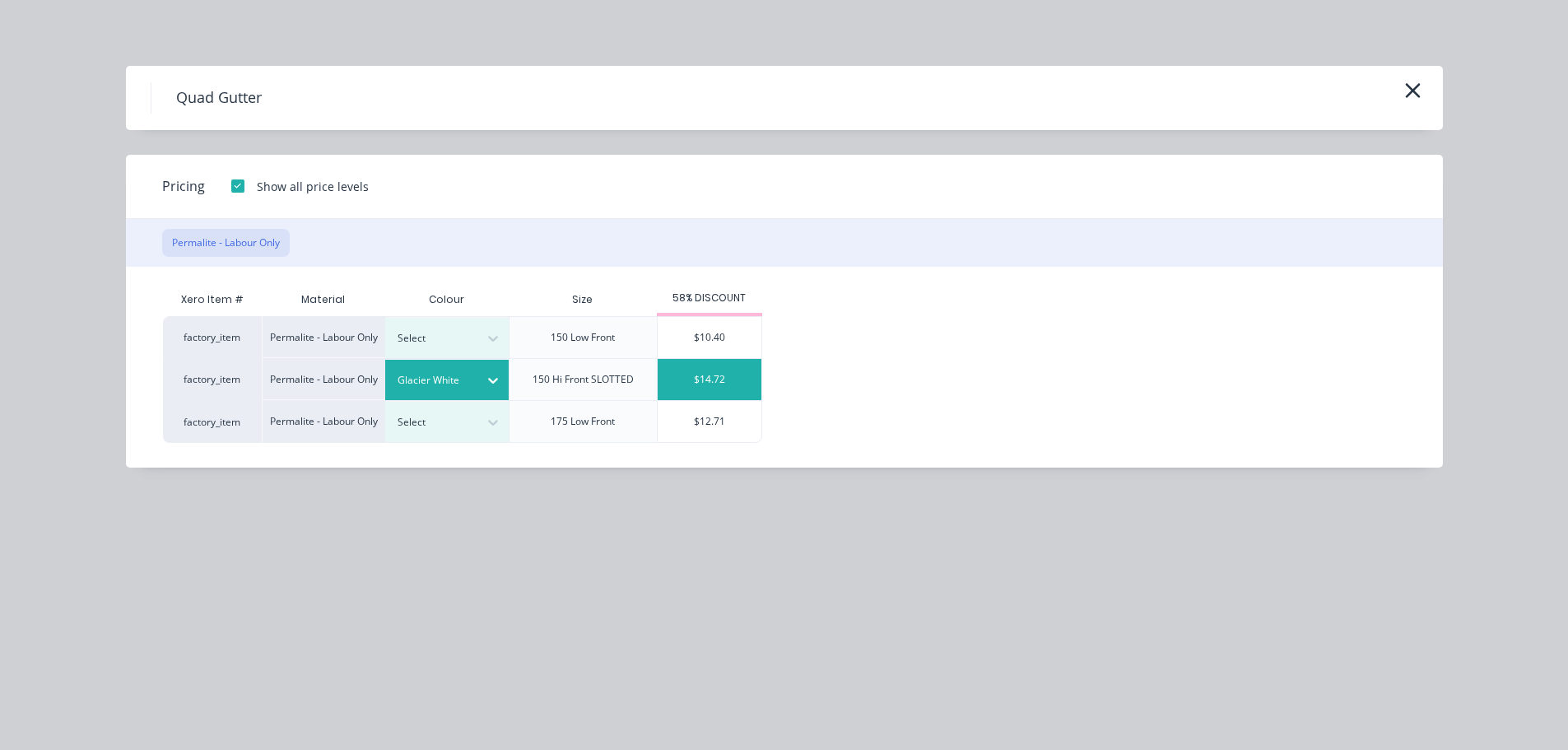
click at [708, 375] on div "$14.72" at bounding box center [710, 379] width 104 height 41
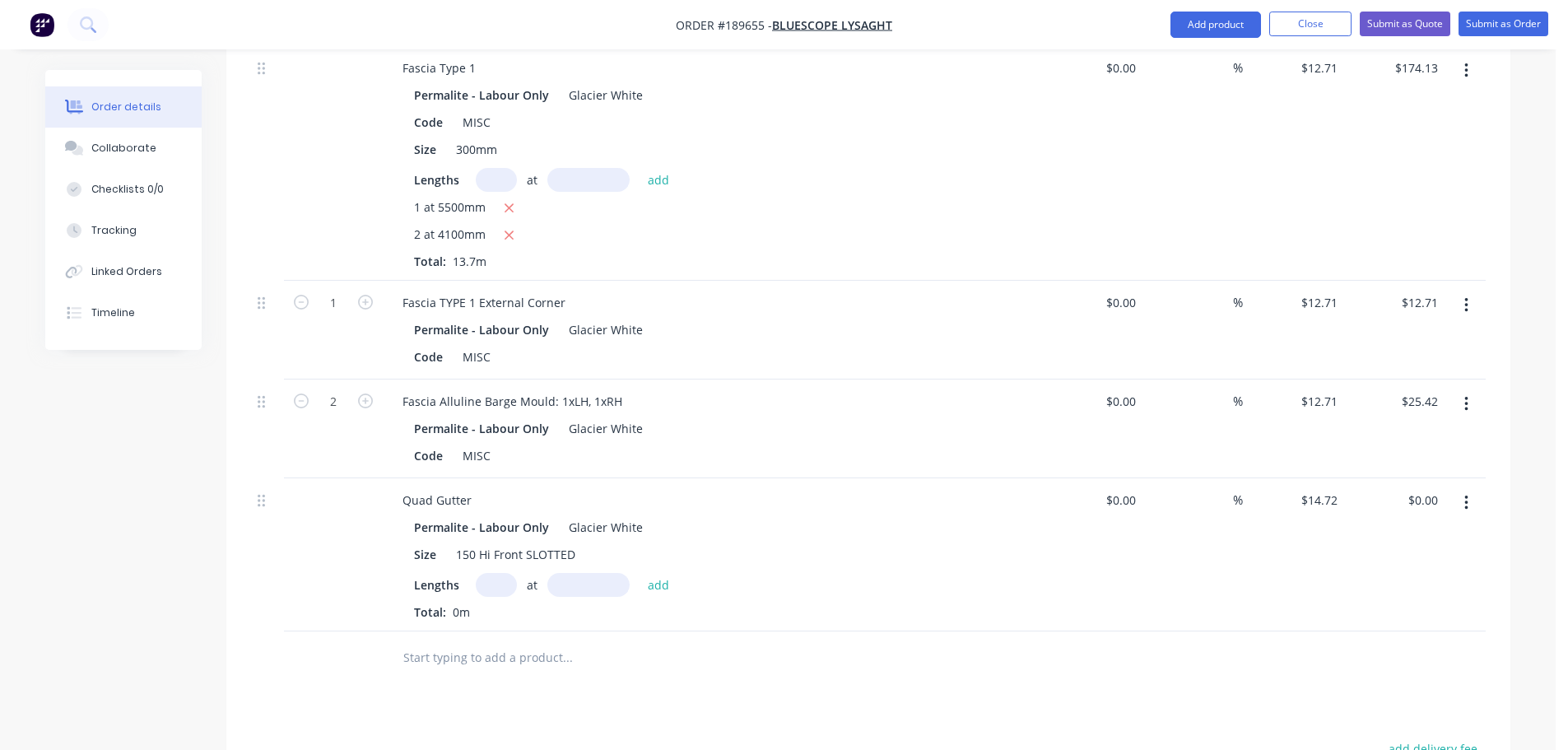
scroll to position [824, 0]
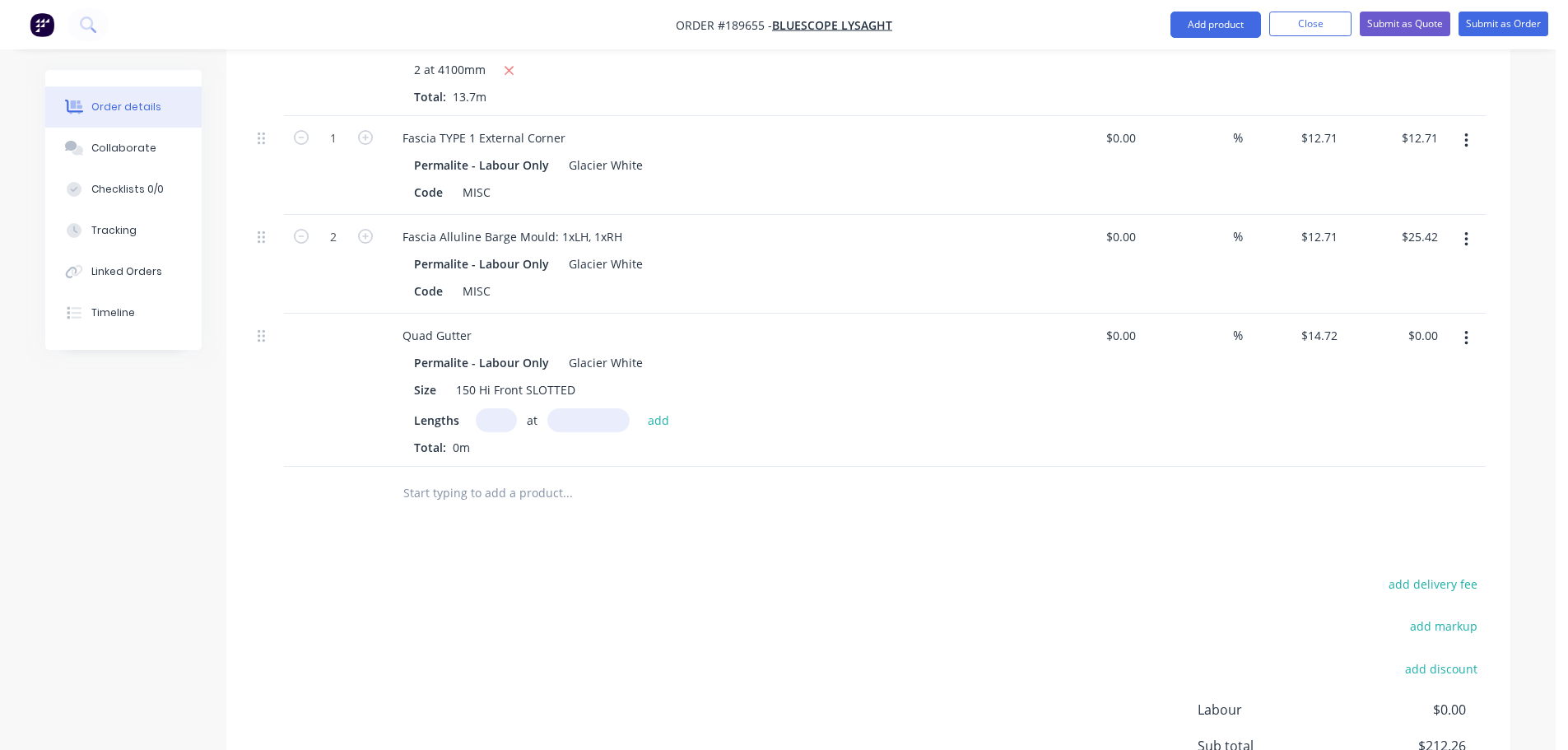
click at [489, 408] on input "text" at bounding box center [496, 420] width 41 height 24
type input "2"
type input "45100"
click at [639, 408] on button "add" at bounding box center [658, 419] width 38 height 22
type input "$1,327.74"
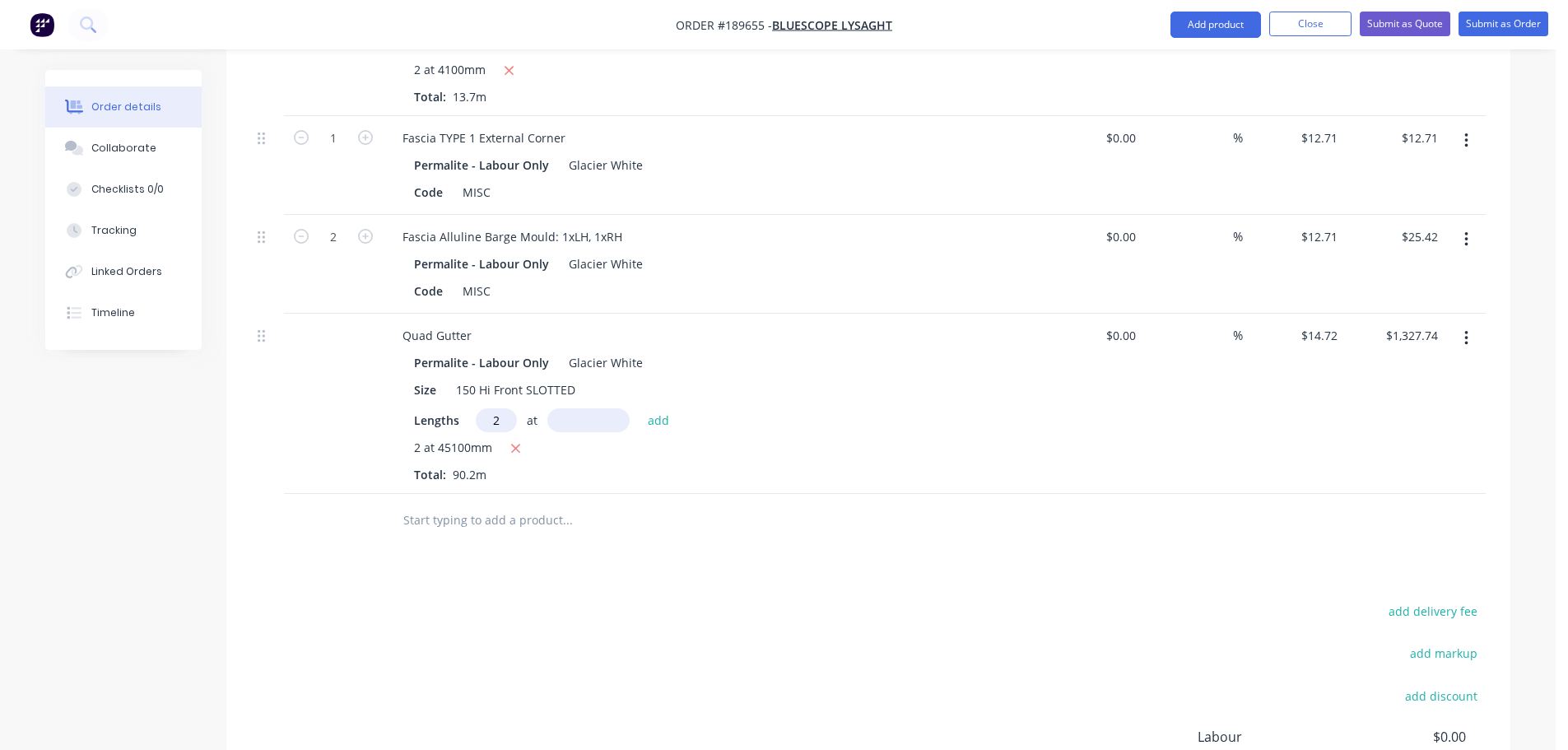
type input "2"
type input "4100"
click at [639, 408] on button "add" at bounding box center [658, 419] width 38 height 22
click at [513, 445] on icon "button" at bounding box center [516, 449] width 9 height 9
type input "$120.70"
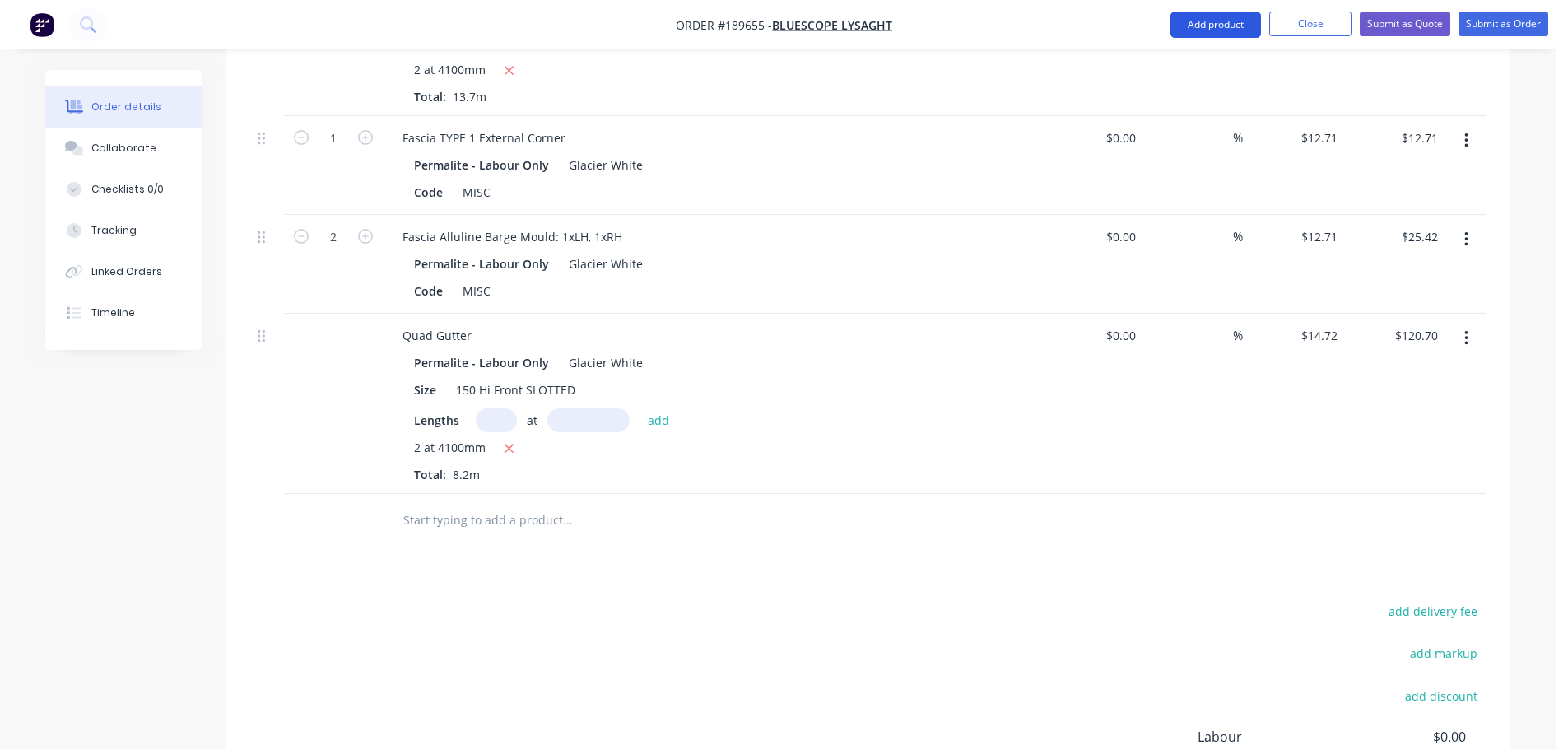
click at [1221, 23] on button "Add product" at bounding box center [1216, 24] width 91 height 26
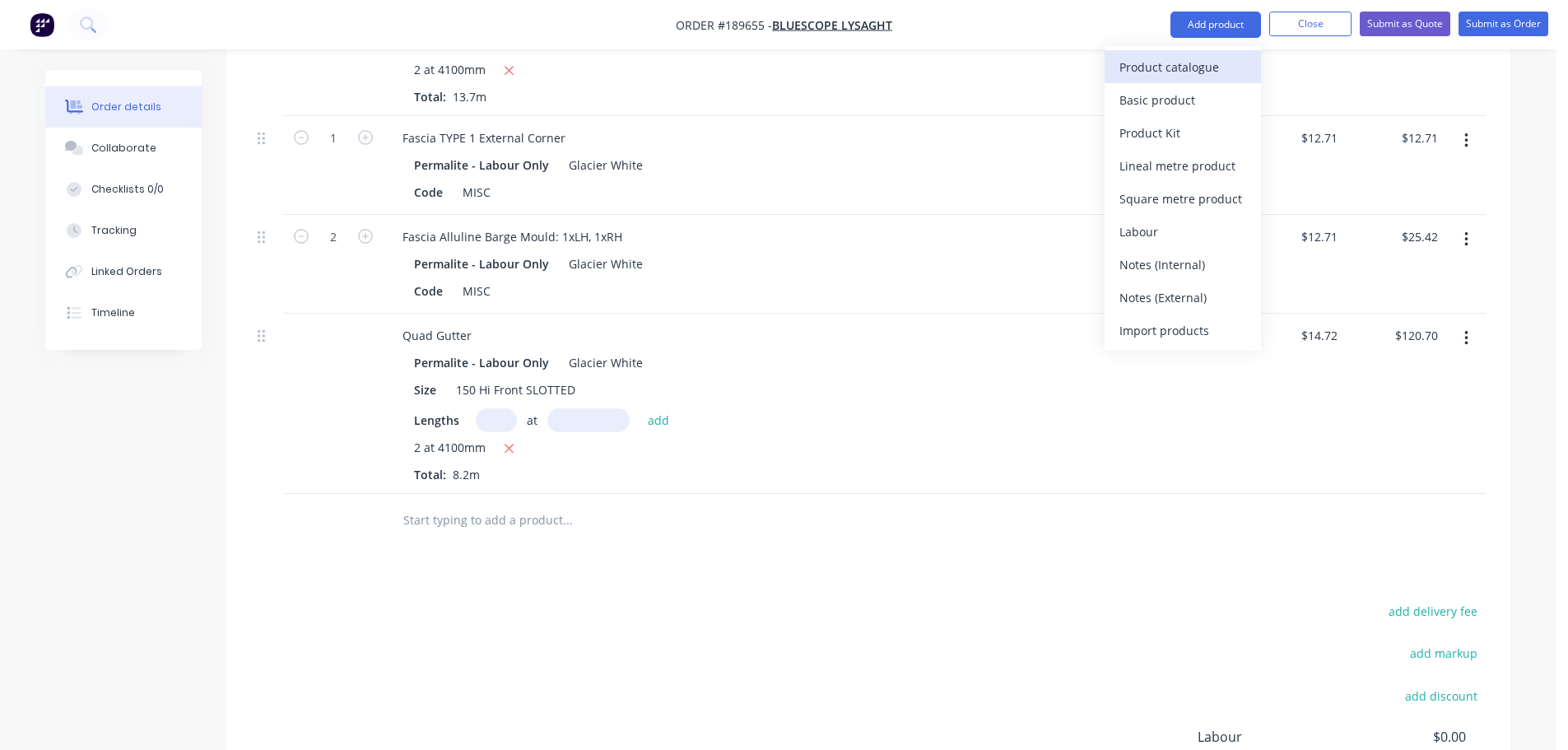
click at [1171, 72] on div "Product catalogue" at bounding box center [1182, 67] width 126 height 24
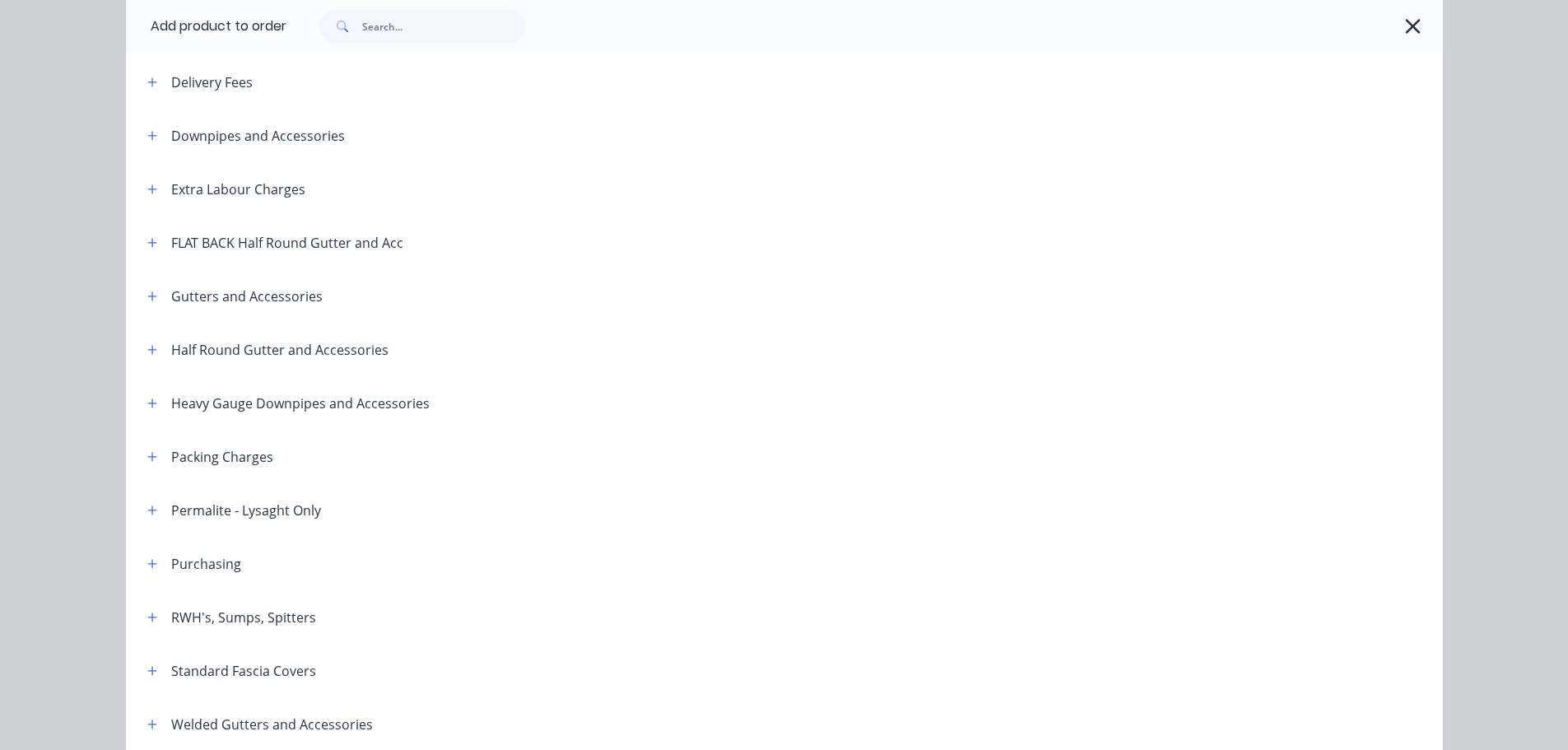
scroll to position [165, 0]
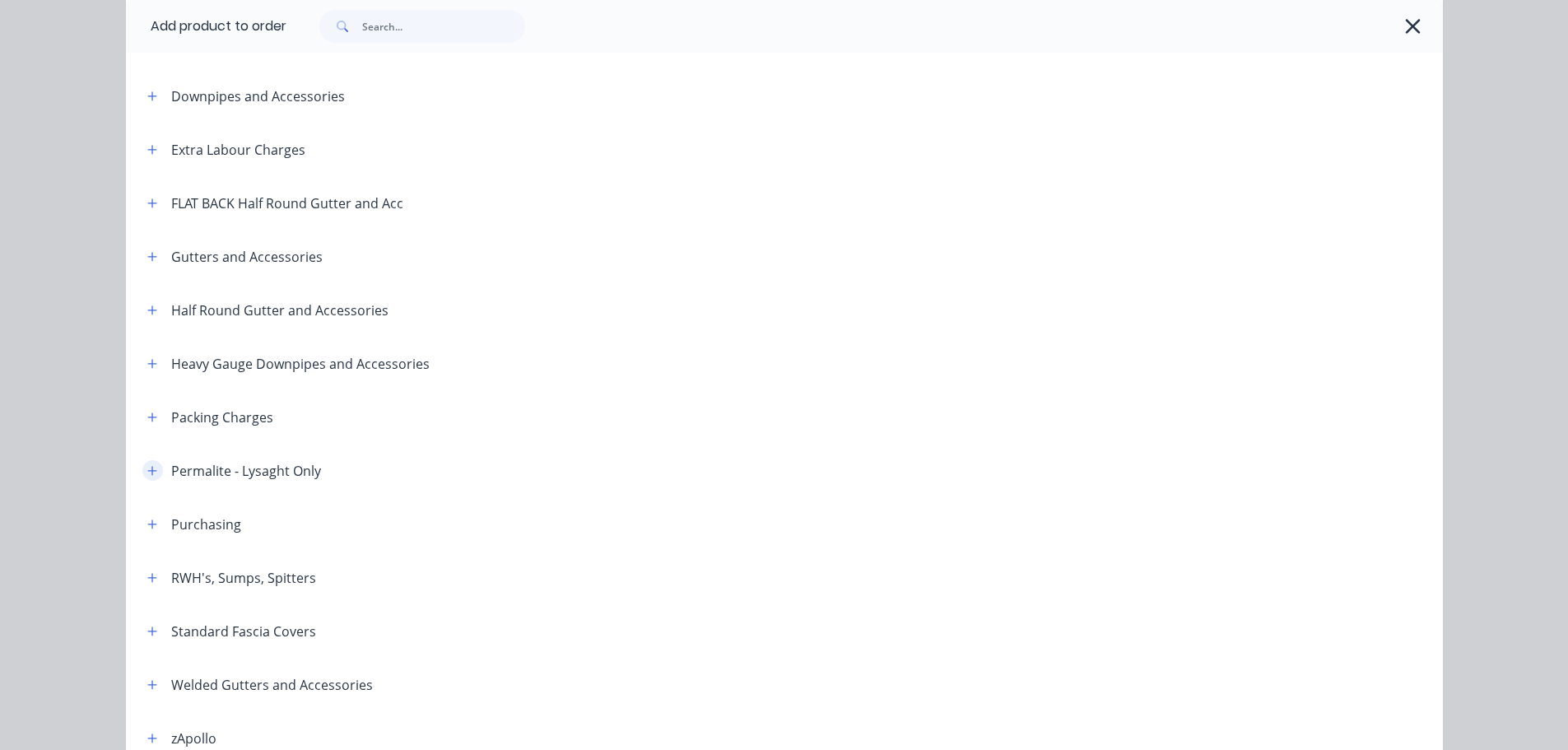
click at [147, 469] on icon "button" at bounding box center [152, 471] width 9 height 9
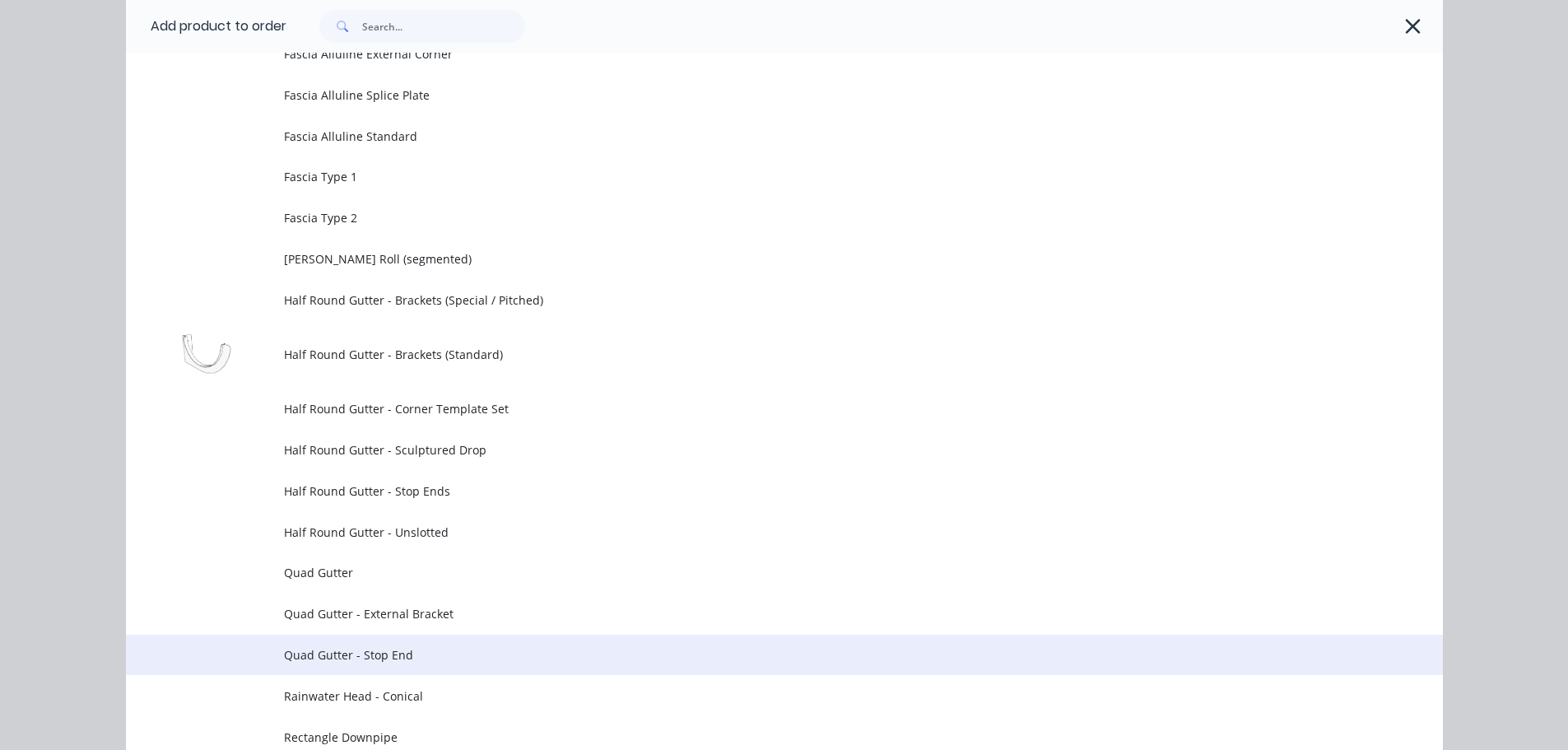
scroll to position [988, 0]
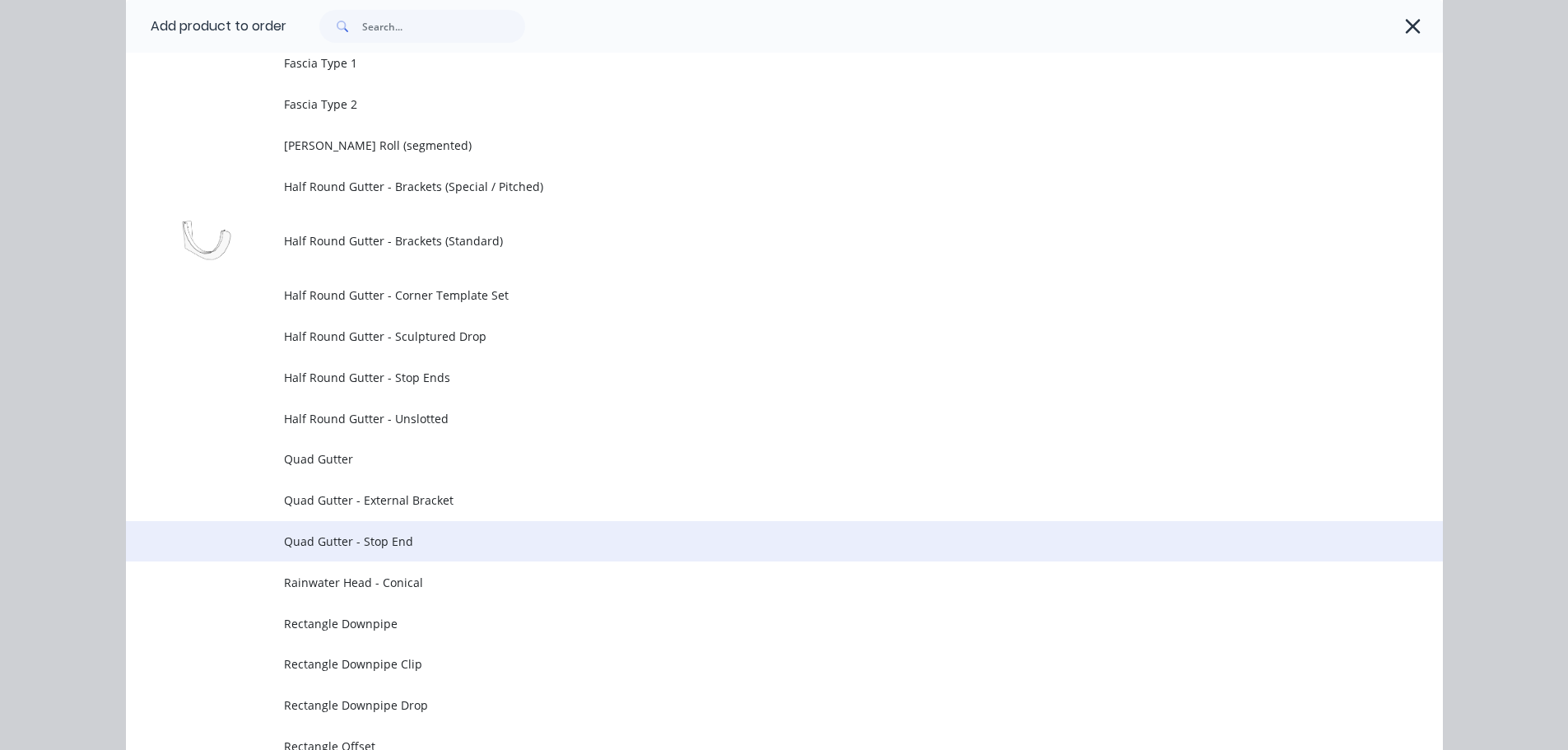
click at [431, 543] on span "Quad Gutter - Stop End" at bounding box center [747, 541] width 927 height 17
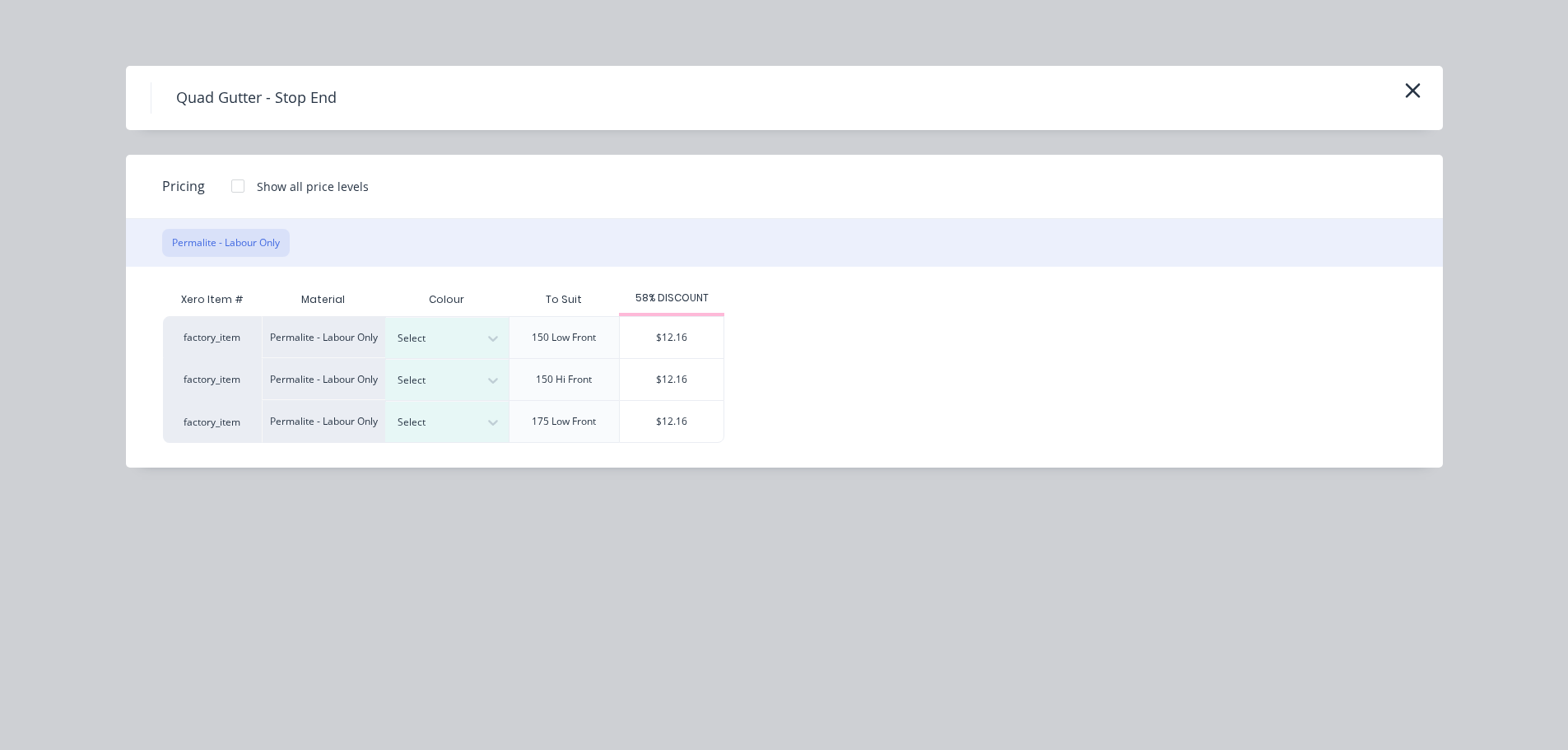
drag, startPoint x: 250, startPoint y: 184, endPoint x: 240, endPoint y: 184, distance: 10.0
click at [247, 184] on div at bounding box center [238, 185] width 33 height 33
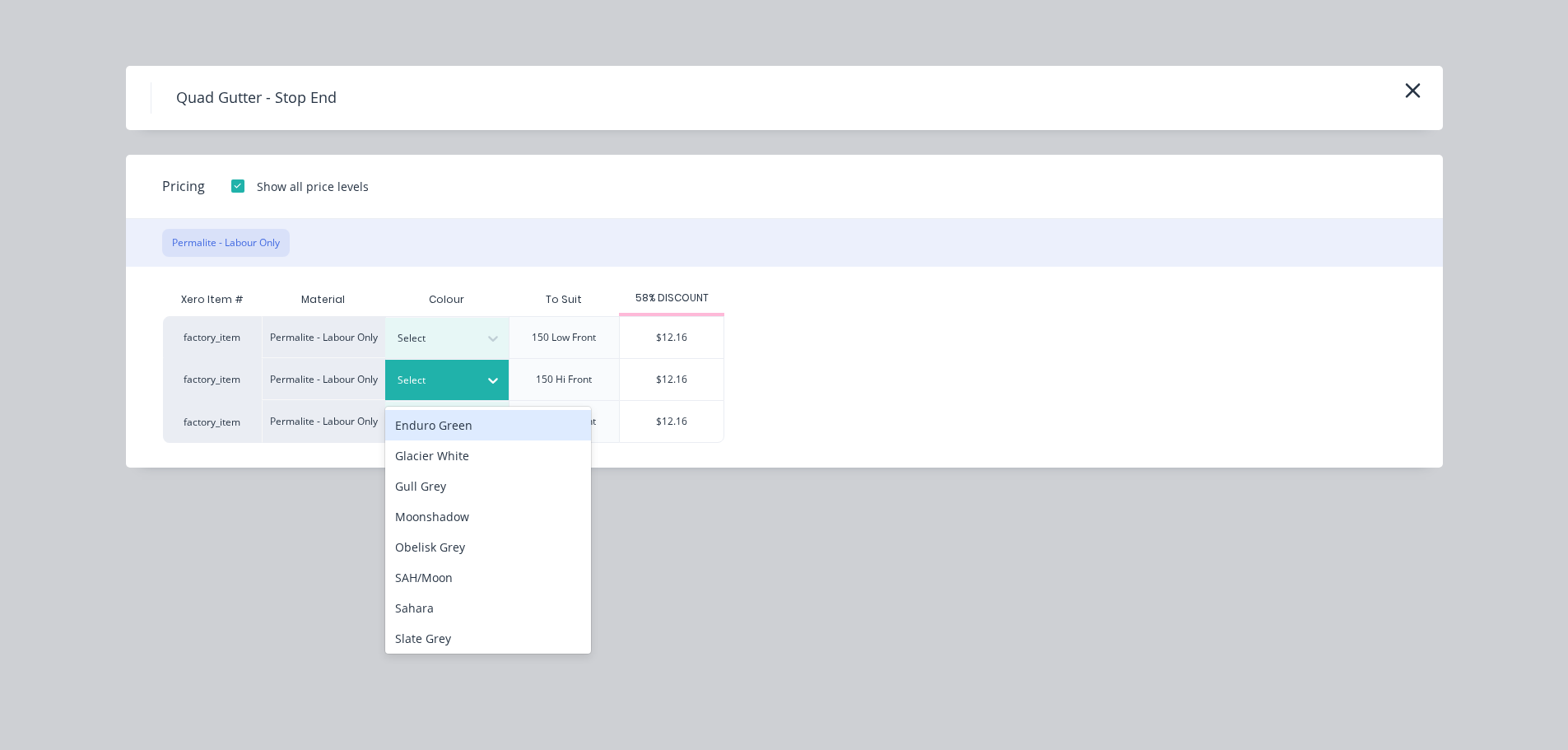
click at [492, 391] on div at bounding box center [493, 380] width 30 height 26
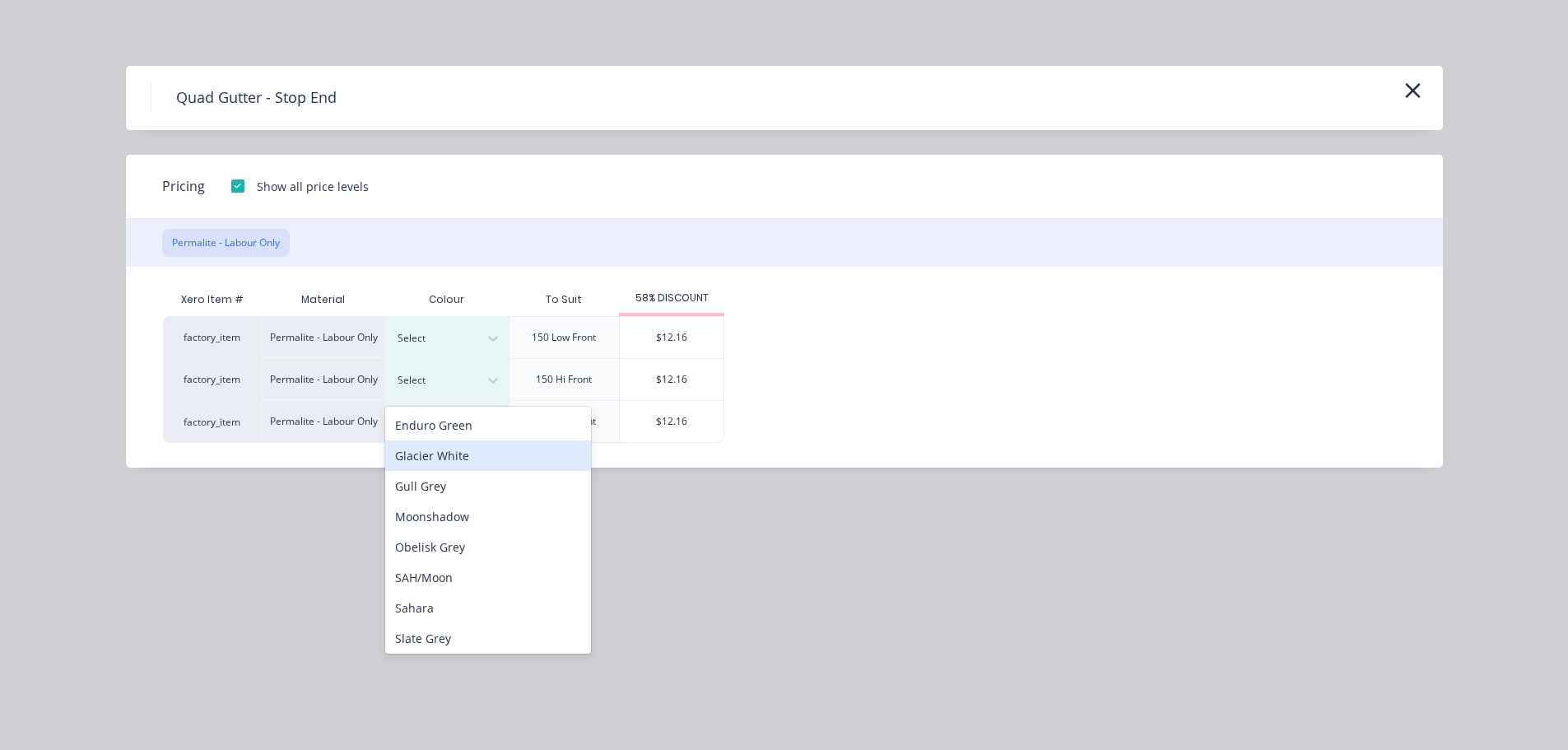
click at [428, 453] on div "Glacier White" at bounding box center [489, 456] width 206 height 31
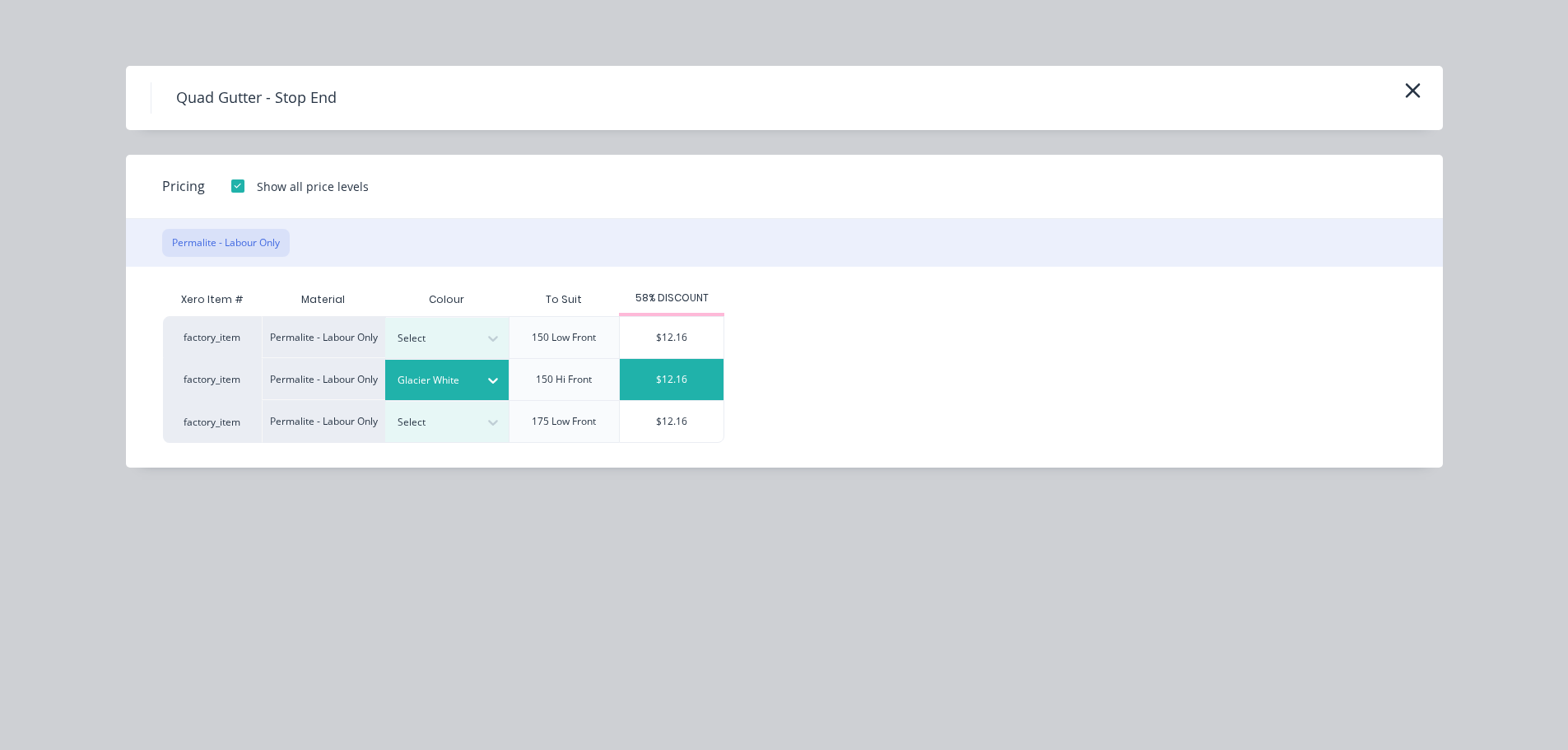
click at [665, 380] on div "$12.16" at bounding box center [671, 379] width 104 height 41
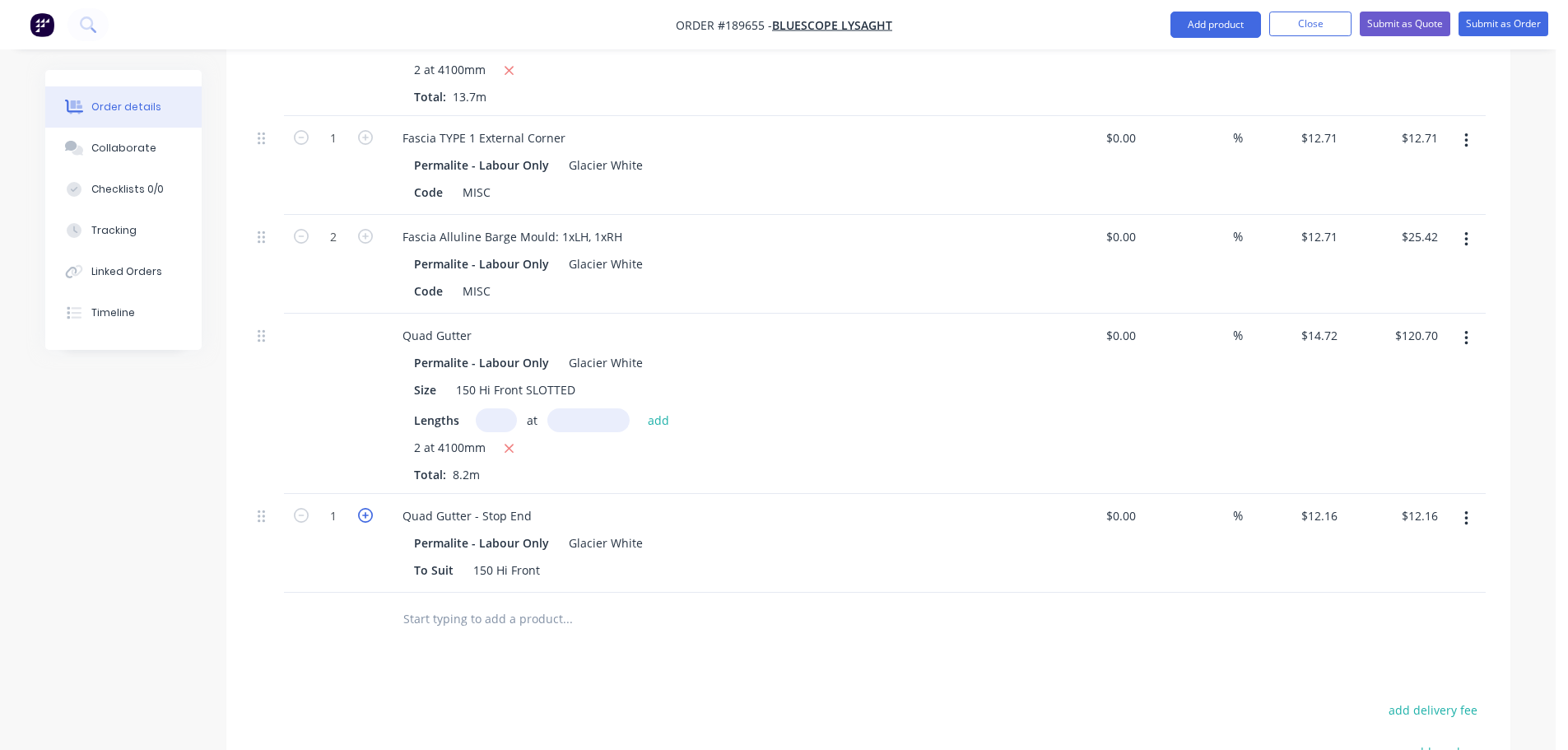
click at [365, 508] on icon "button" at bounding box center [366, 516] width 15 height 15
type input "2"
type input "$24.32"
click at [531, 504] on div "Quad Gutter - Stop End" at bounding box center [467, 516] width 155 height 24
click at [999, 558] on div "To Suit 150 Hi Front" at bounding box center [709, 570] width 603 height 24
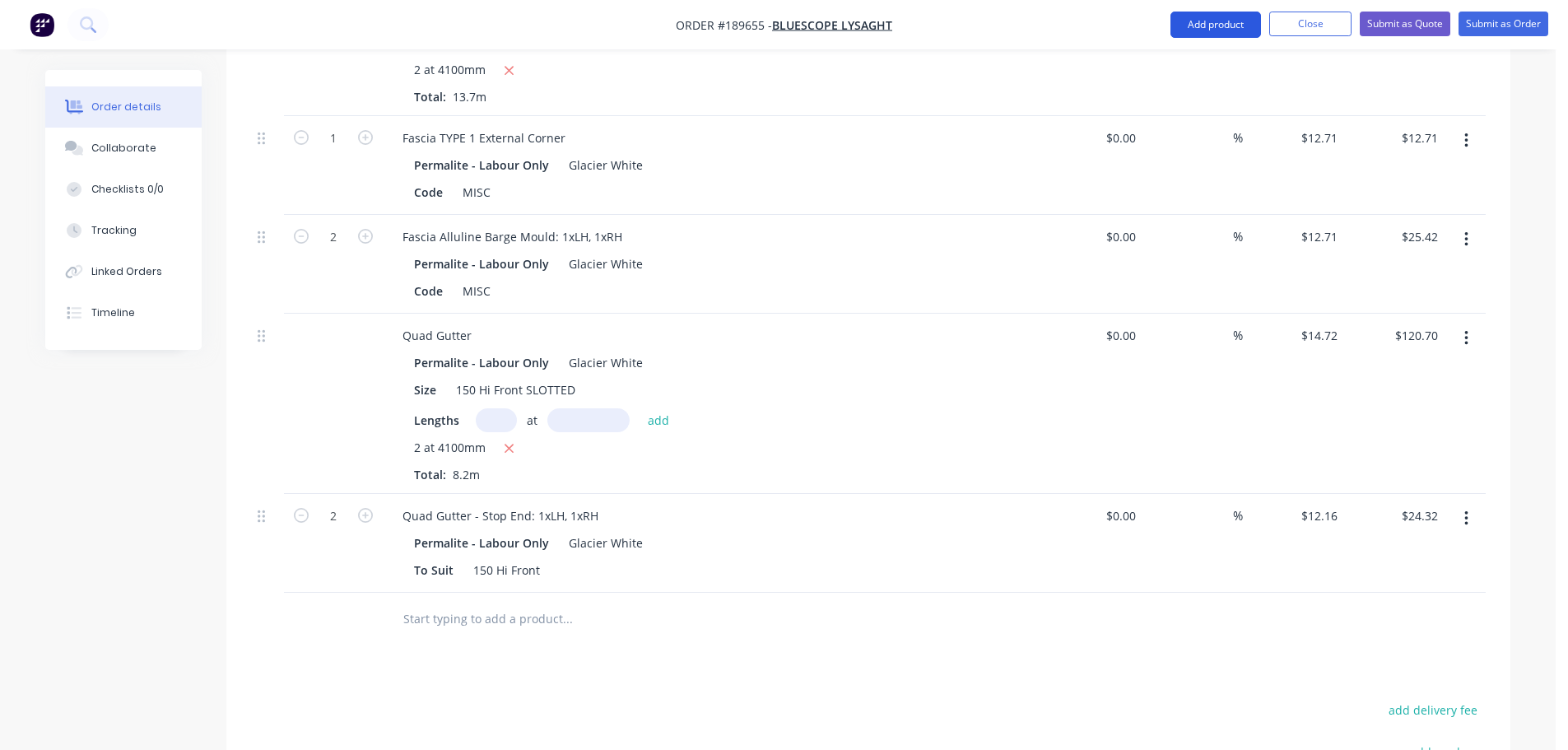
click at [1211, 12] on button "Add product" at bounding box center [1216, 24] width 91 height 26
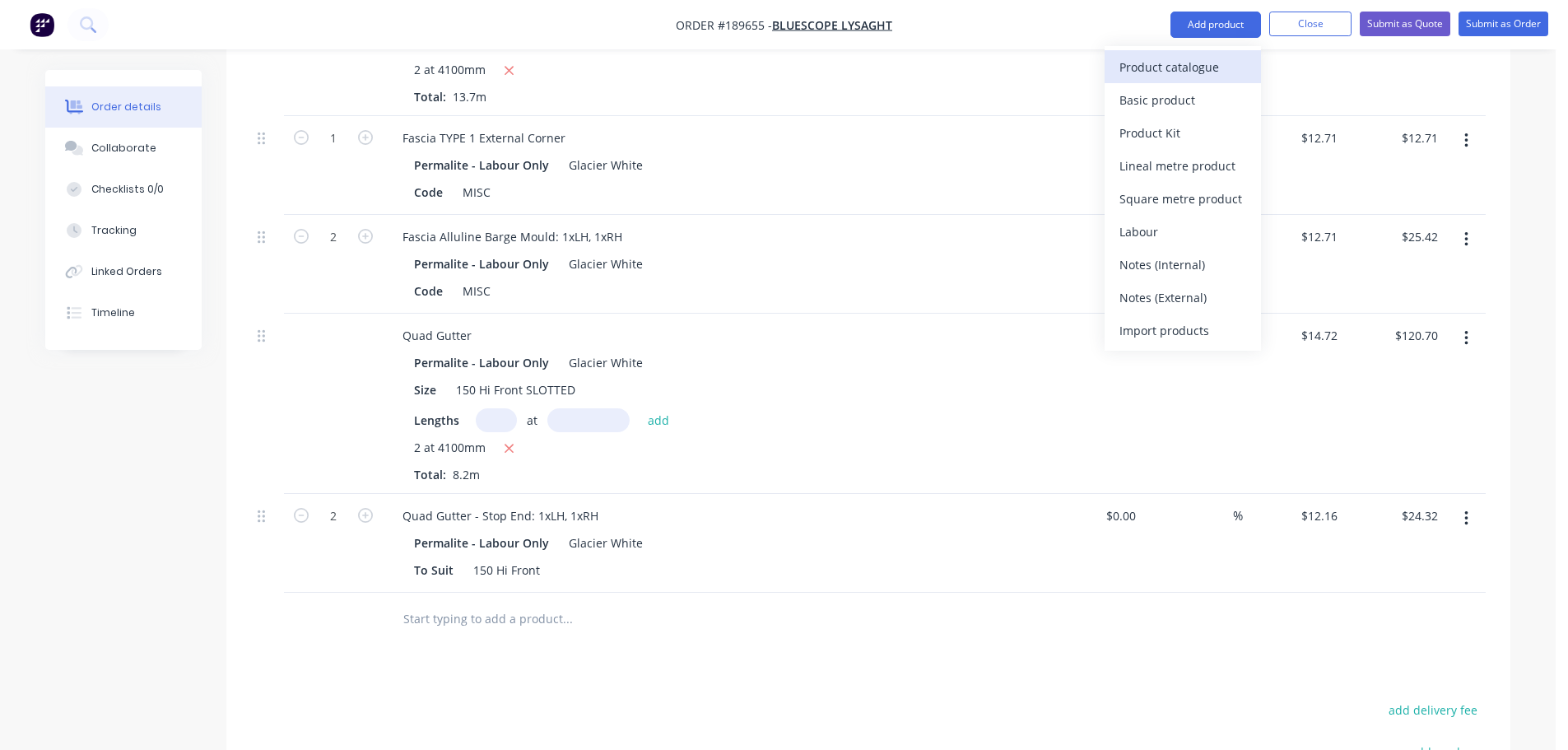
click at [1186, 67] on div "Product catalogue" at bounding box center [1182, 67] width 126 height 24
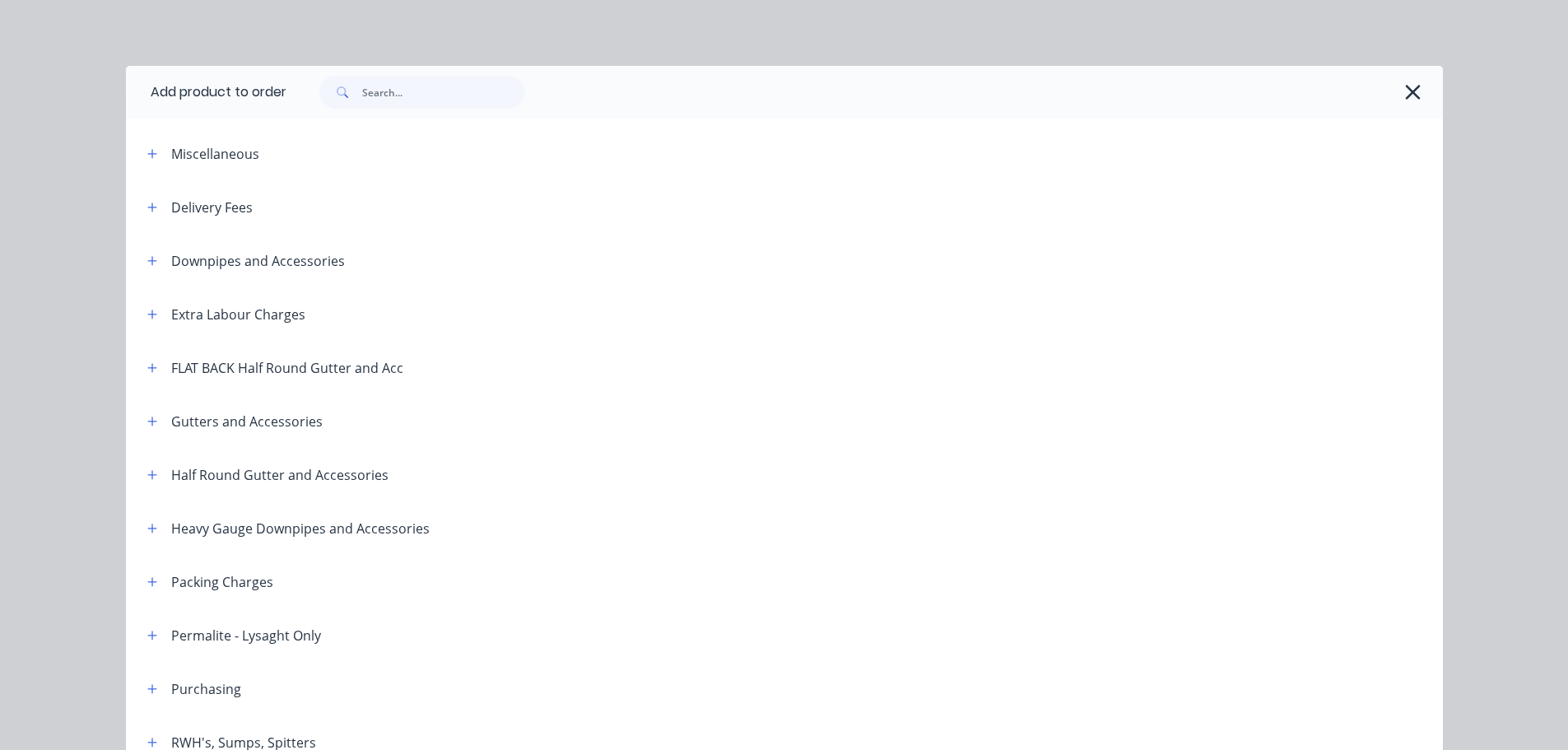
click at [145, 646] on header "Permalite - Lysaght Only" at bounding box center [784, 635] width 1317 height 53
click at [147, 640] on icon "button" at bounding box center [152, 636] width 10 height 11
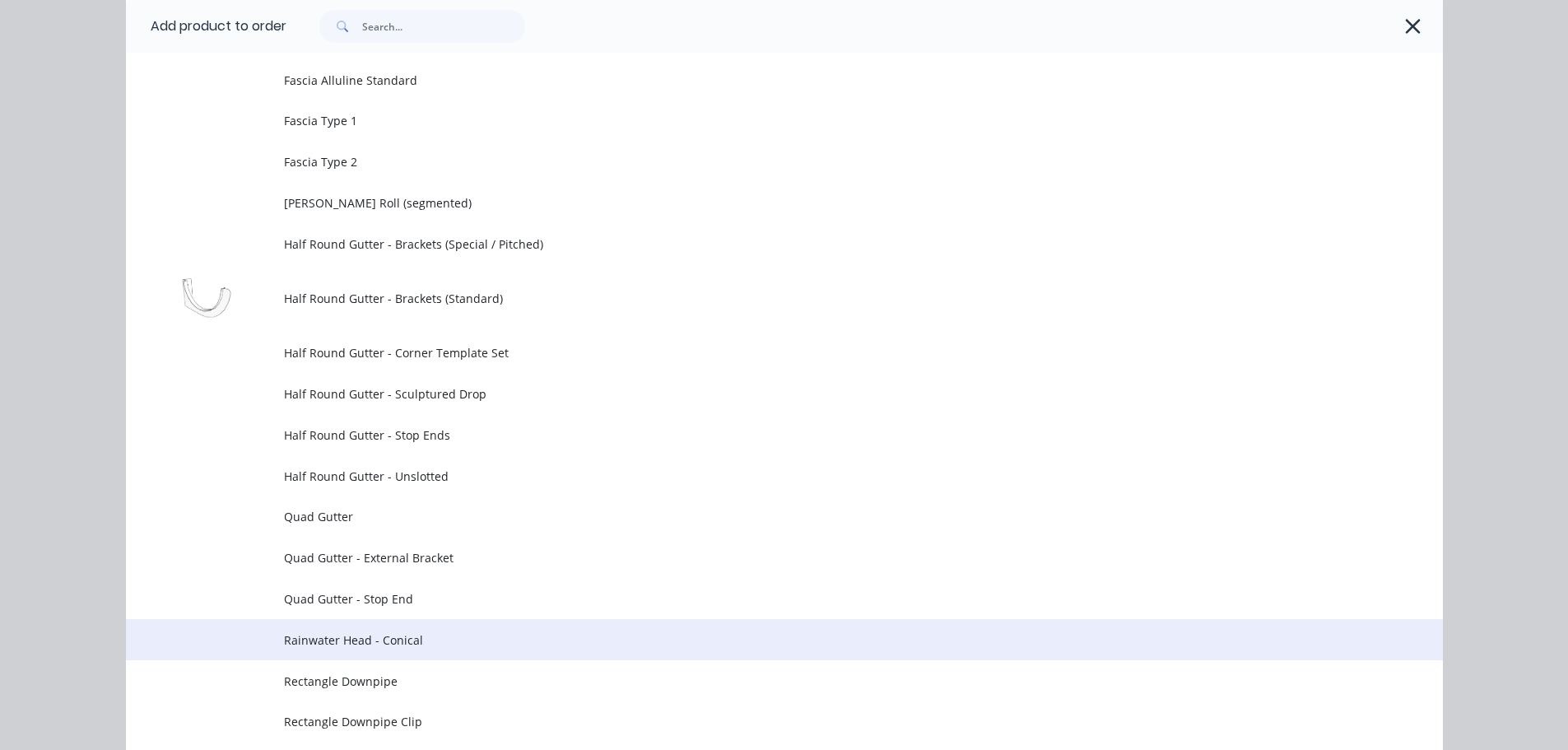
scroll to position [988, 0]
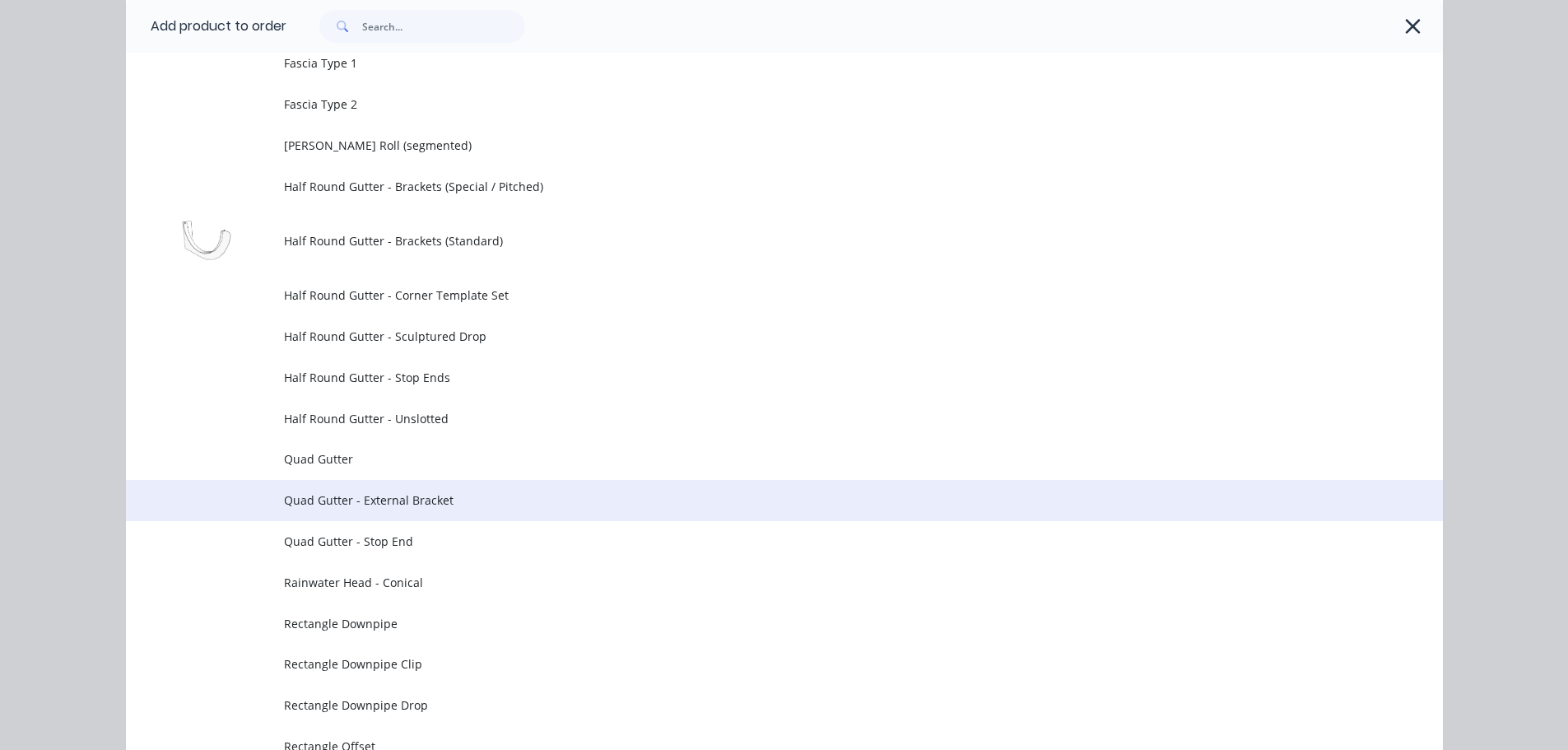
click at [431, 505] on span "Quad Gutter - External Bracket" at bounding box center [747, 500] width 927 height 17
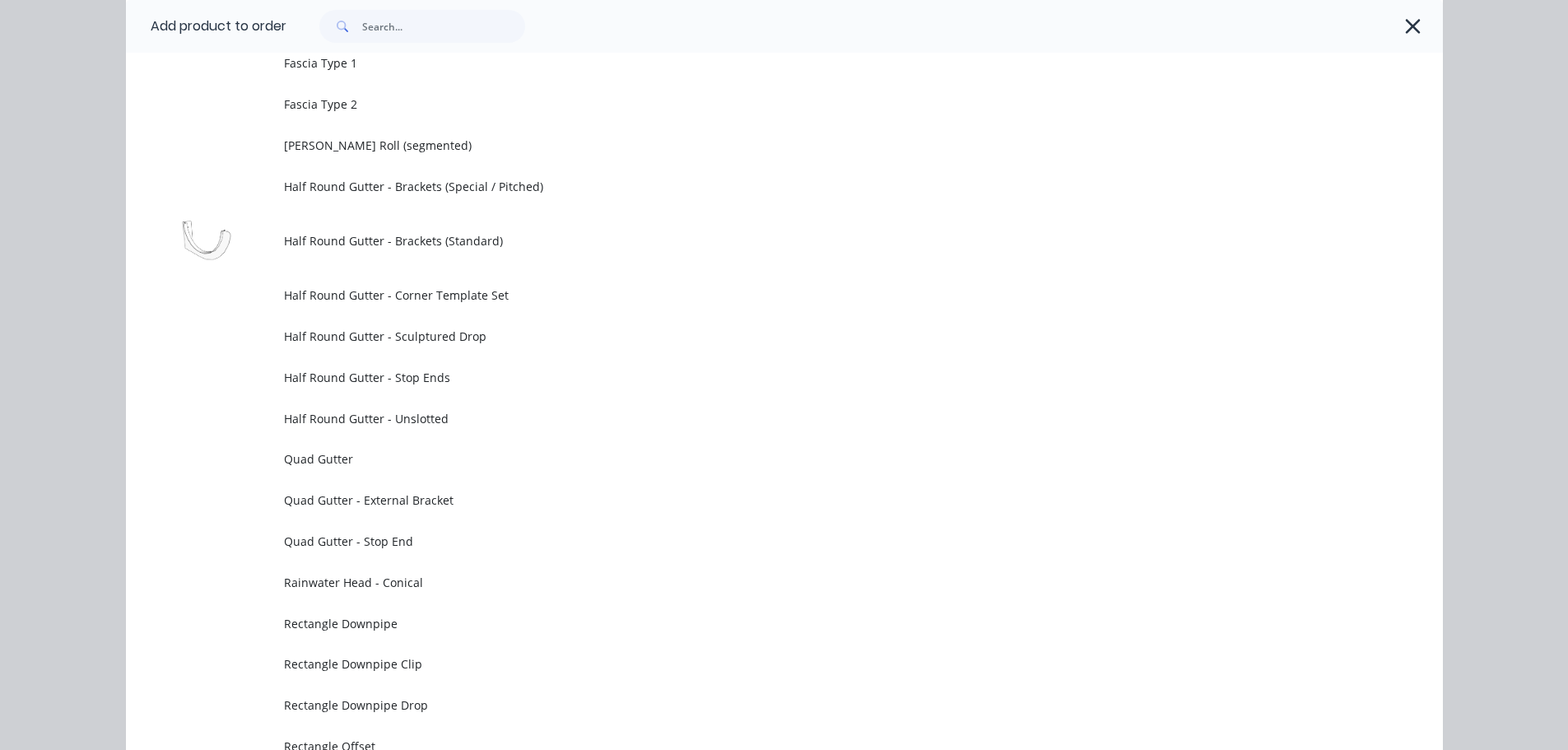
scroll to position [0, 0]
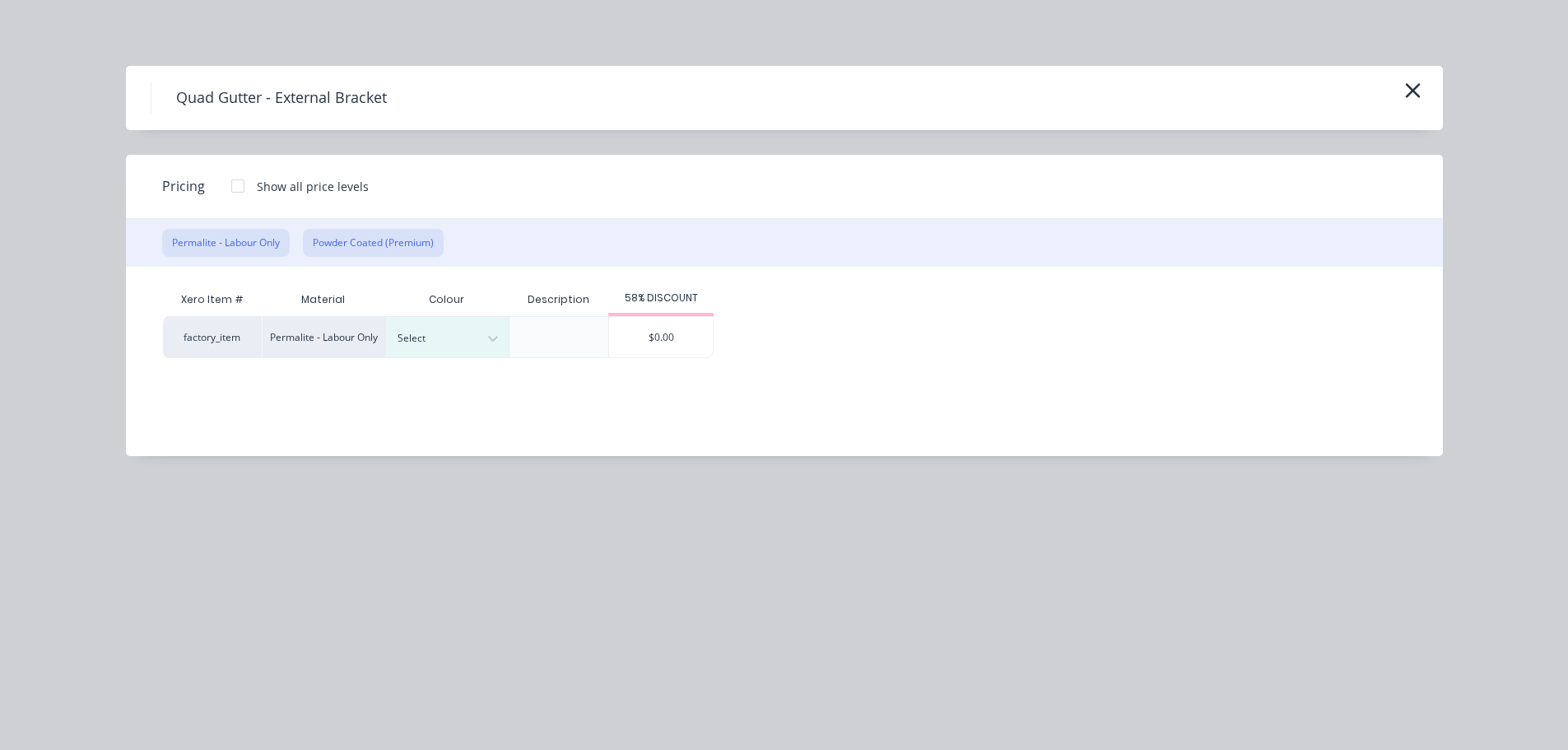
click at [370, 247] on button "Powder Coated (Premium)" at bounding box center [374, 243] width 140 height 28
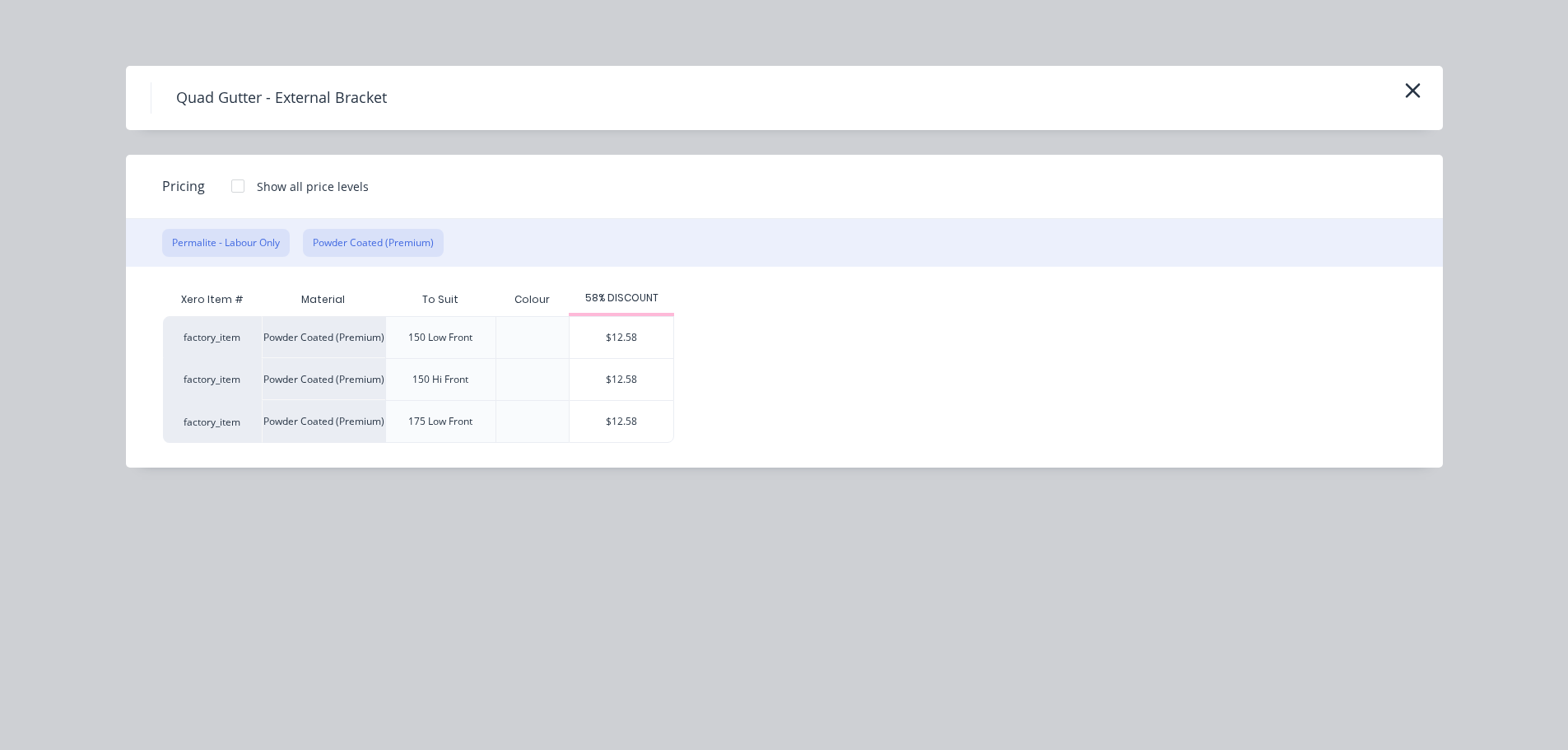
click at [238, 246] on button "Permalite - Labour Only" at bounding box center [226, 243] width 127 height 28
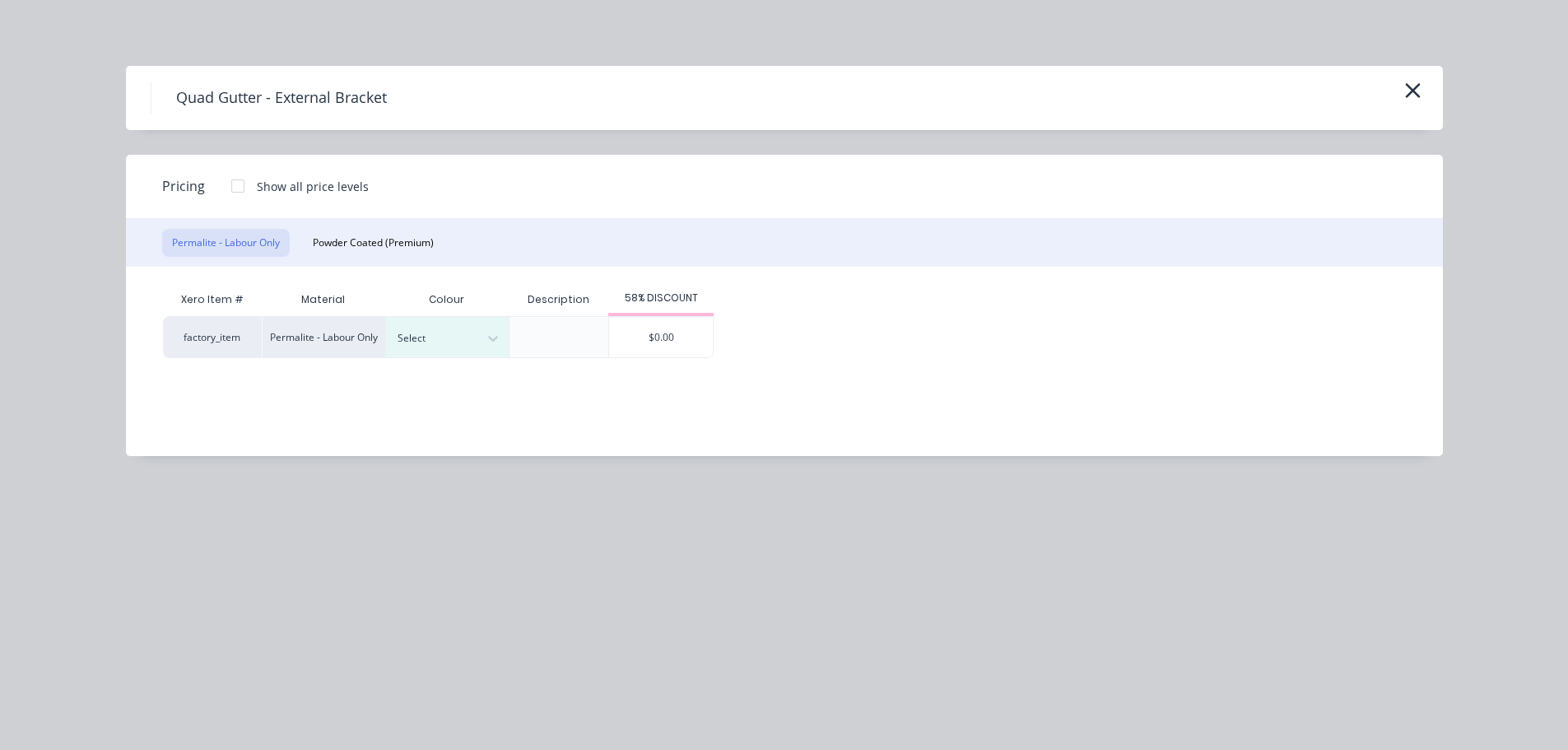
click at [242, 188] on div at bounding box center [238, 185] width 33 height 33
click at [345, 241] on button "Powder Coated (Premium)" at bounding box center [374, 243] width 140 height 28
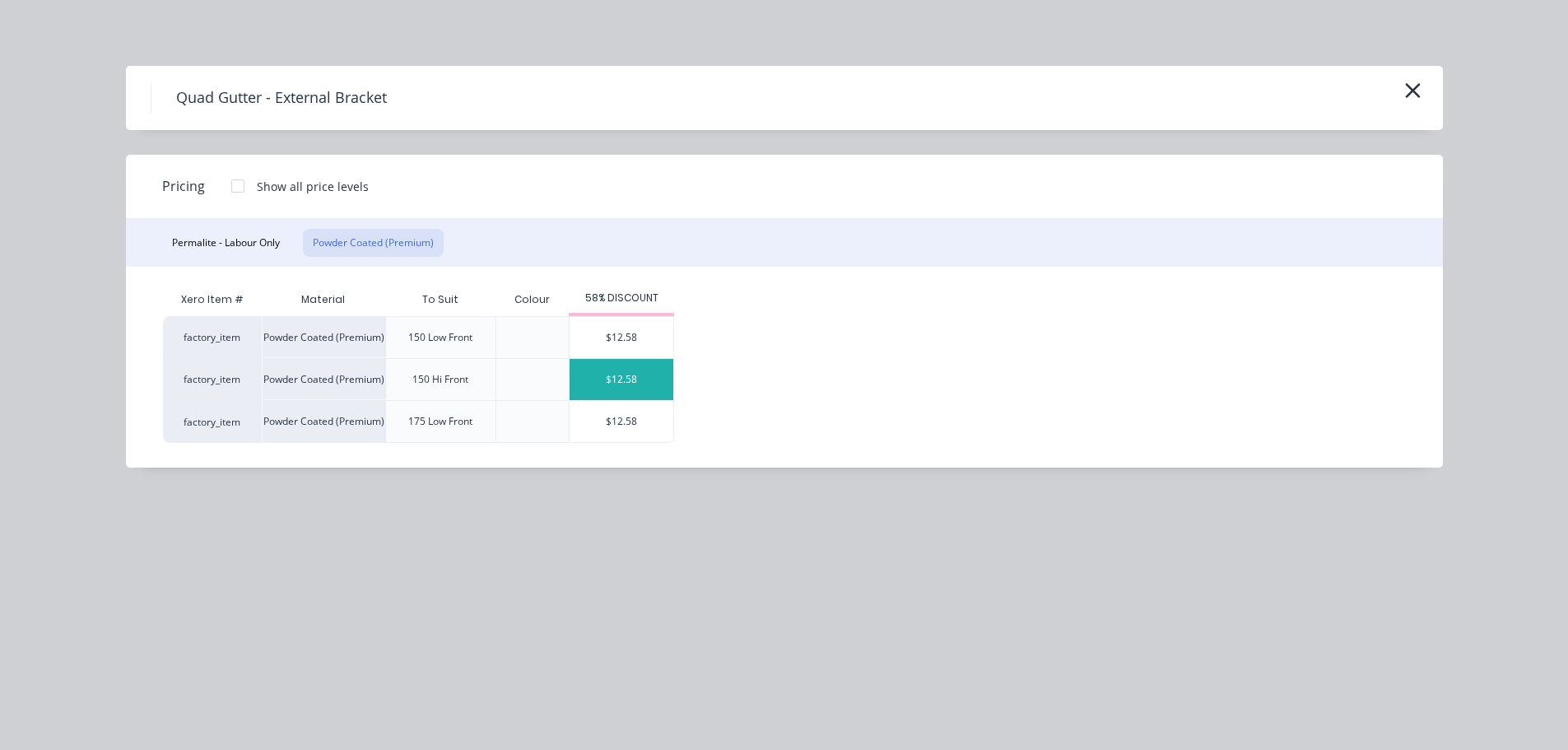
click at [629, 377] on div "$12.58" at bounding box center [622, 379] width 104 height 41
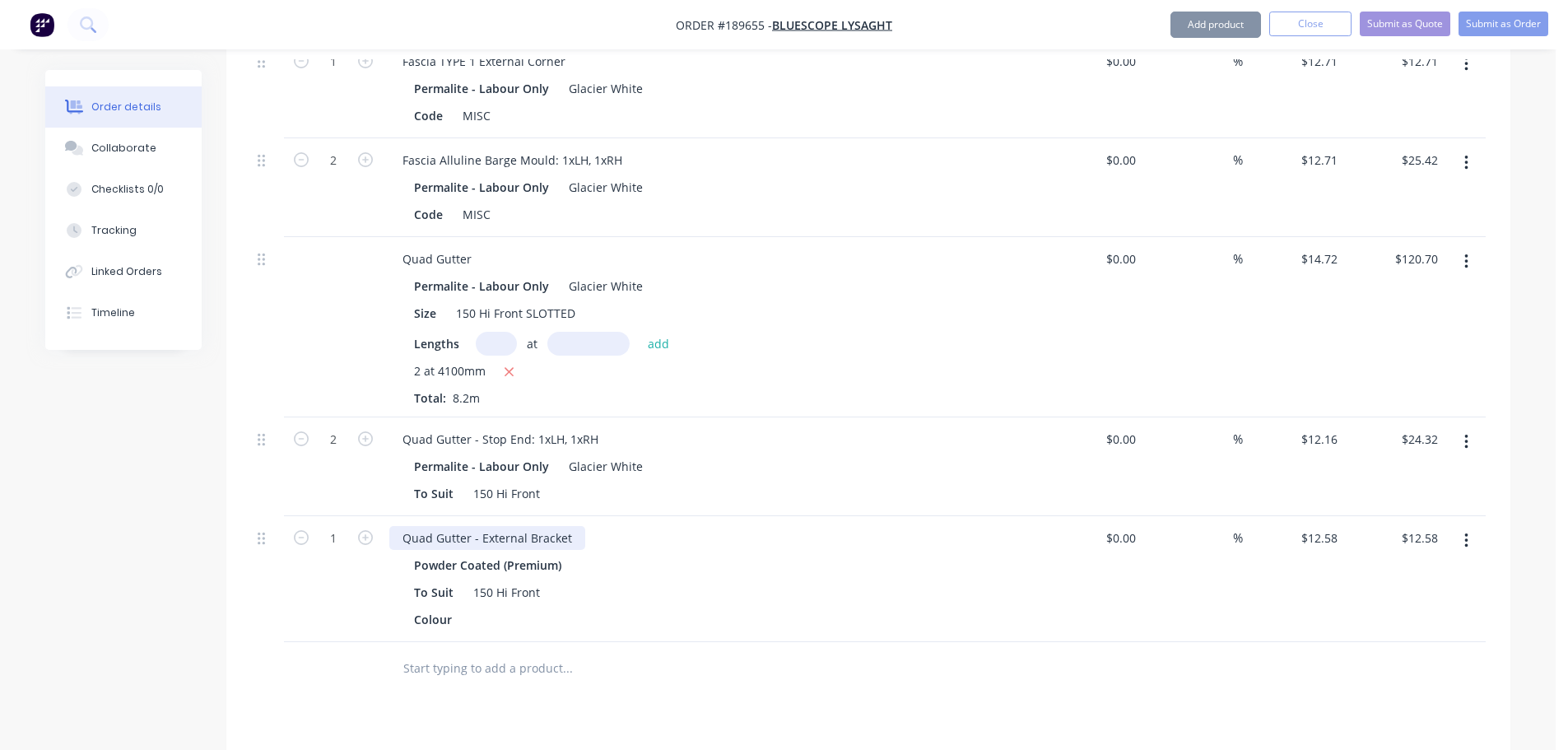
scroll to position [988, 0]
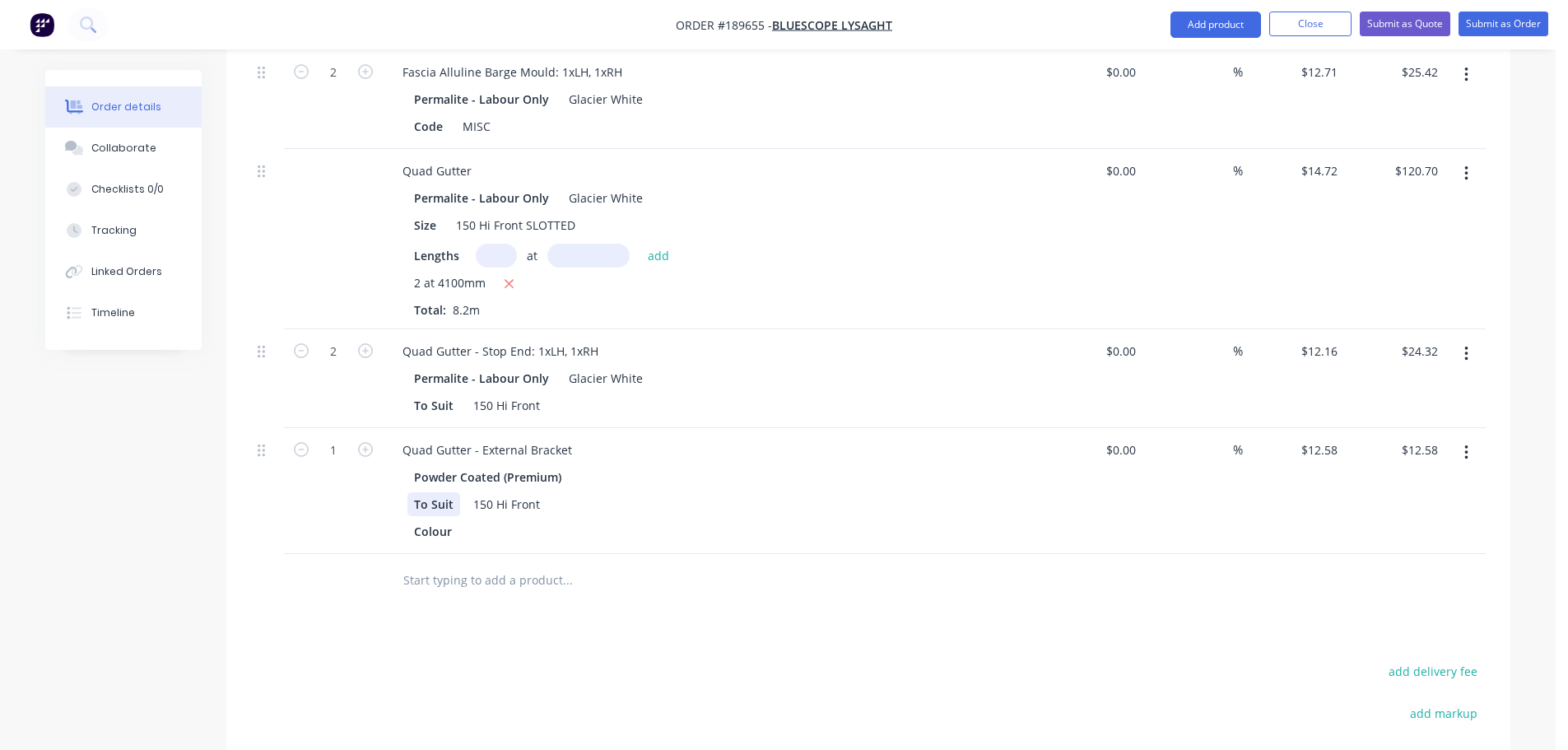
click at [414, 493] on div "To Suit" at bounding box center [433, 505] width 52 height 24
drag, startPoint x: 325, startPoint y: 396, endPoint x: 335, endPoint y: 417, distance: 23.3
type input "10"
type input "$125.80"
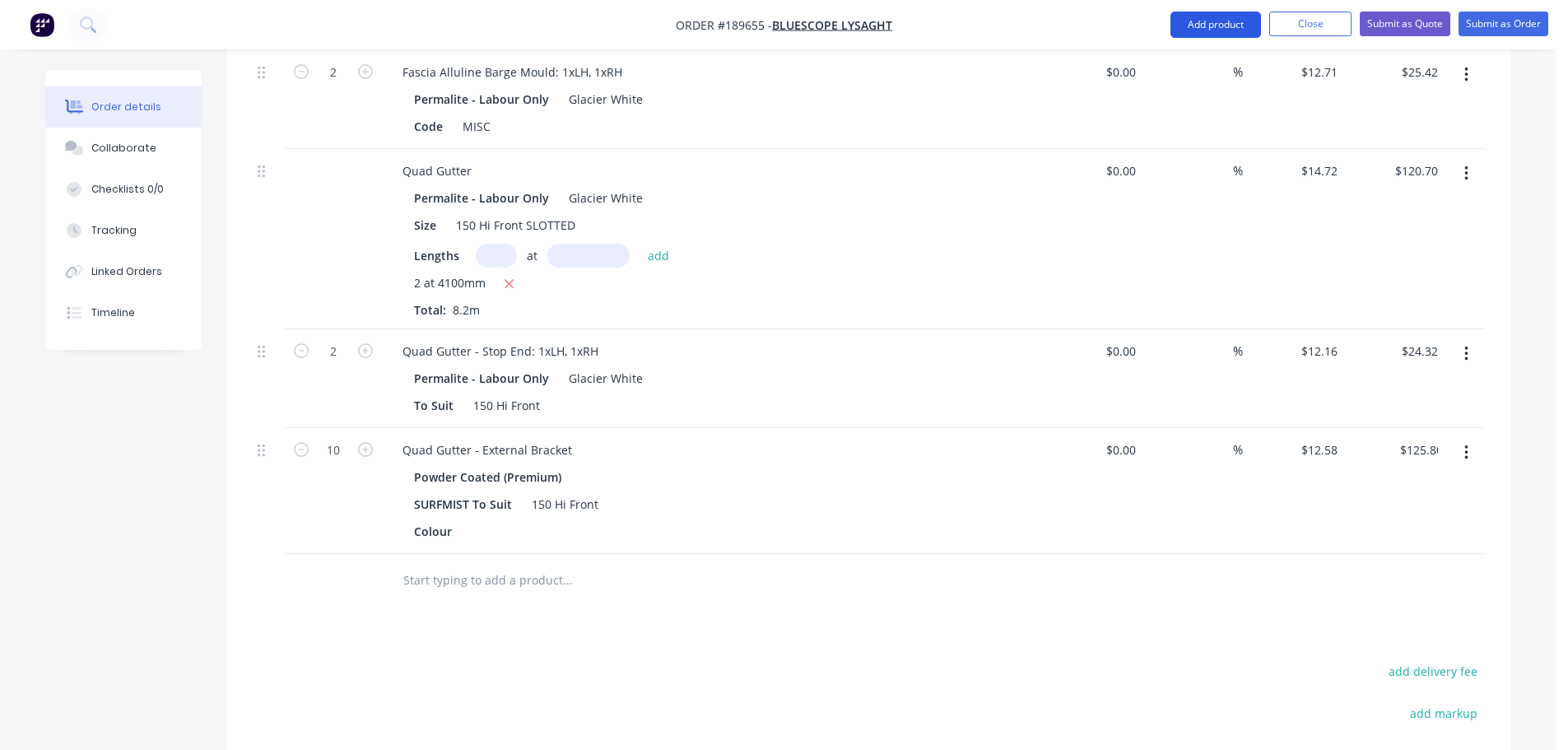
click at [1224, 34] on button "Add product" at bounding box center [1216, 24] width 91 height 26
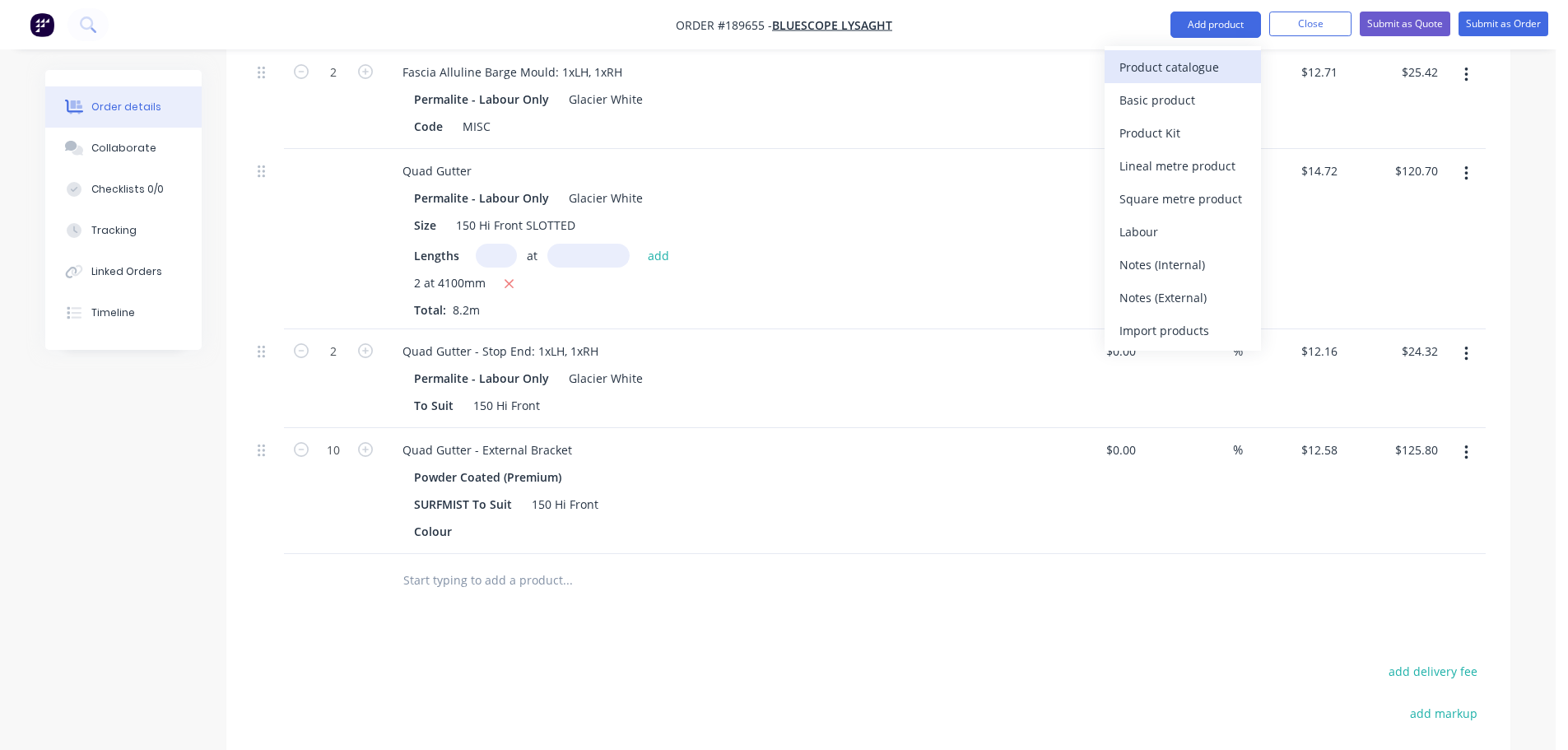
click at [1186, 65] on div "Product catalogue" at bounding box center [1182, 67] width 126 height 24
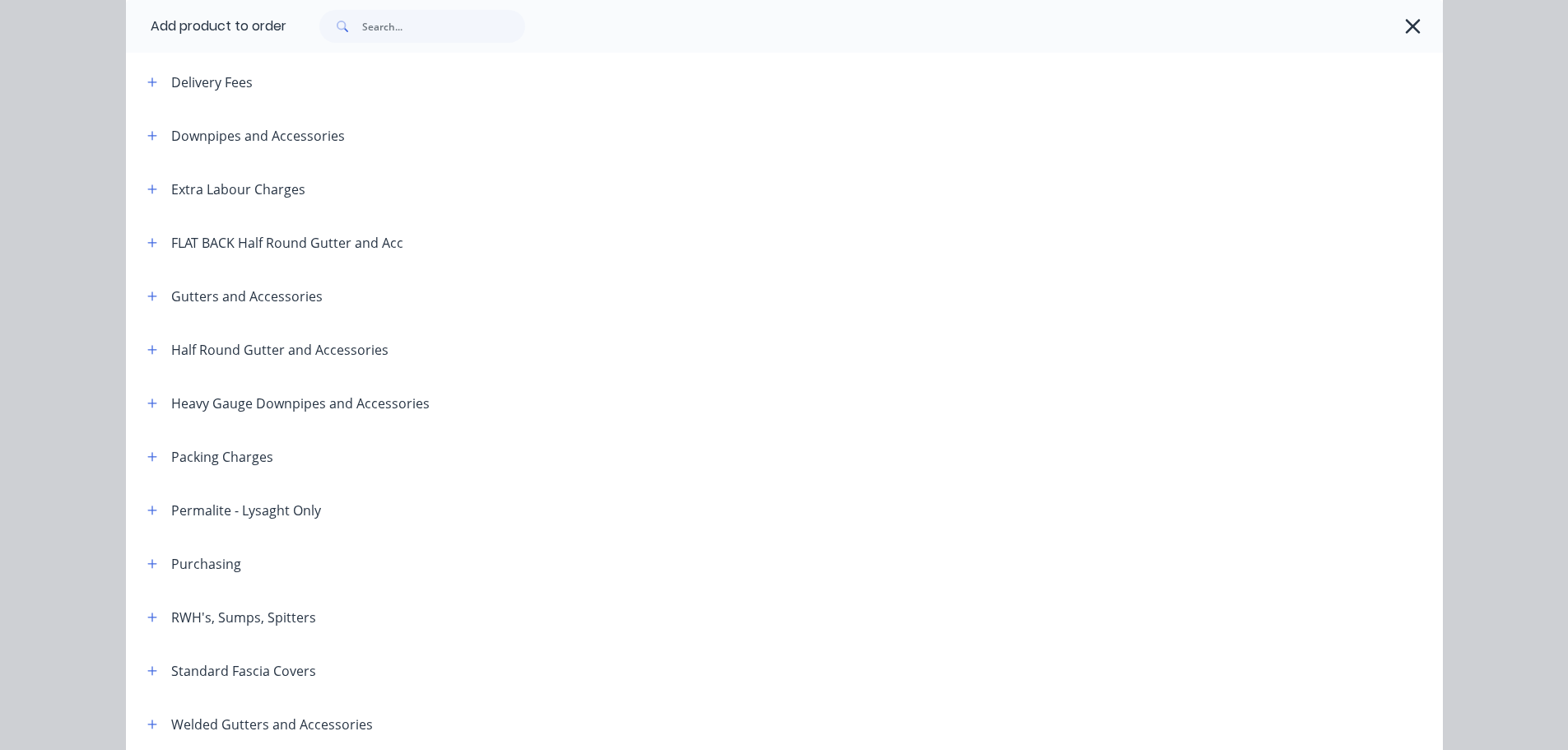
scroll to position [165, 0]
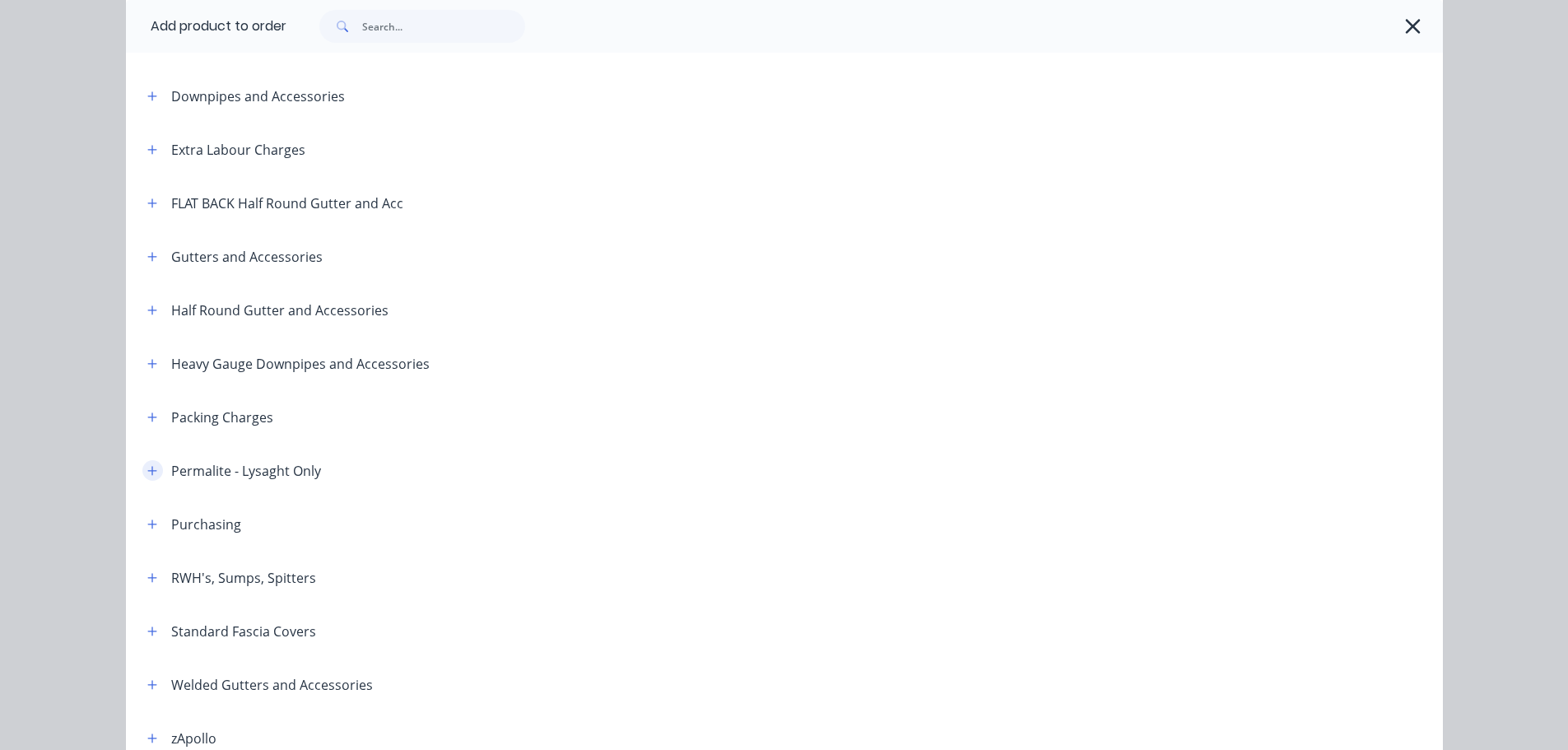
click at [148, 472] on icon "button" at bounding box center [152, 471] width 10 height 11
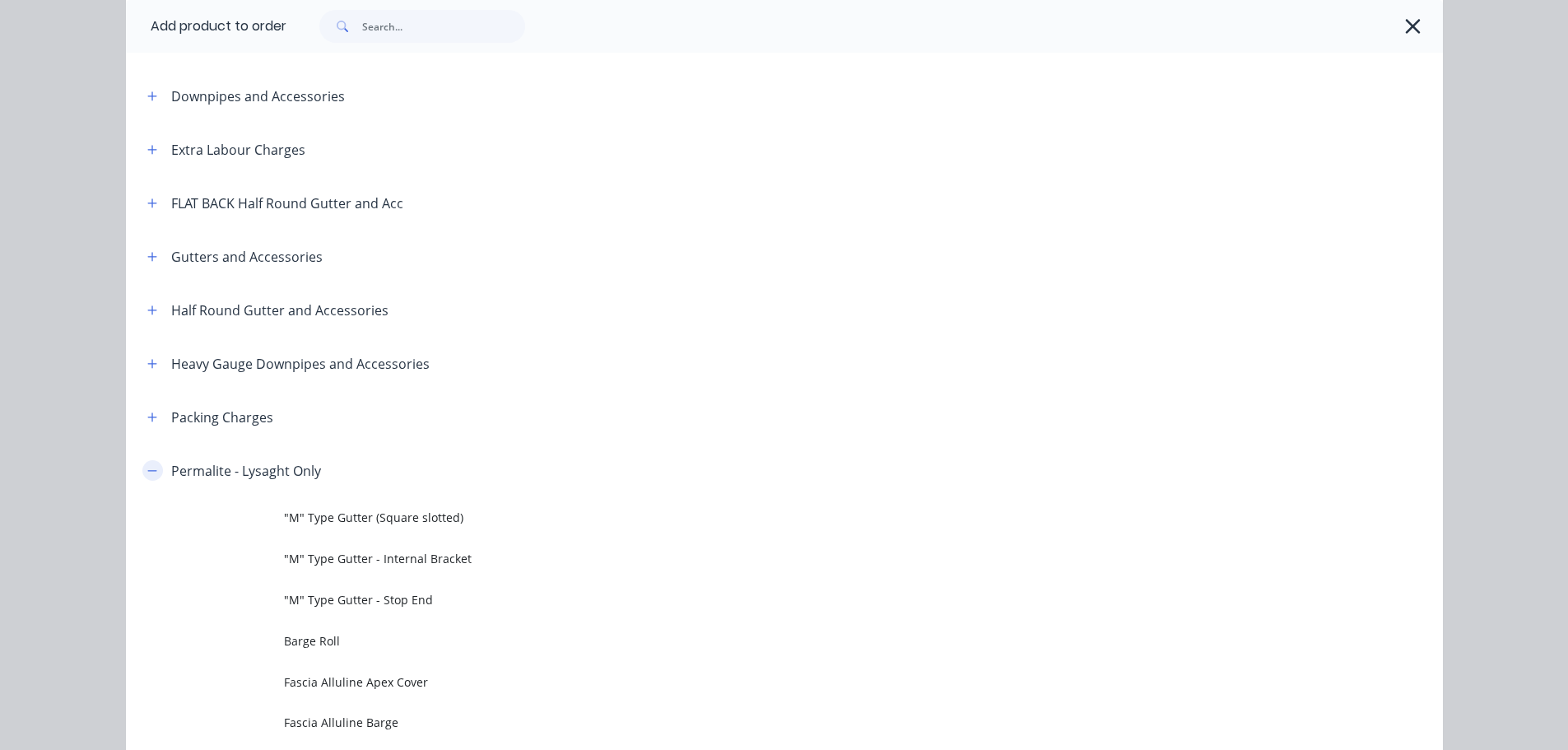
click at [151, 462] on button "button" at bounding box center [153, 471] width 21 height 21
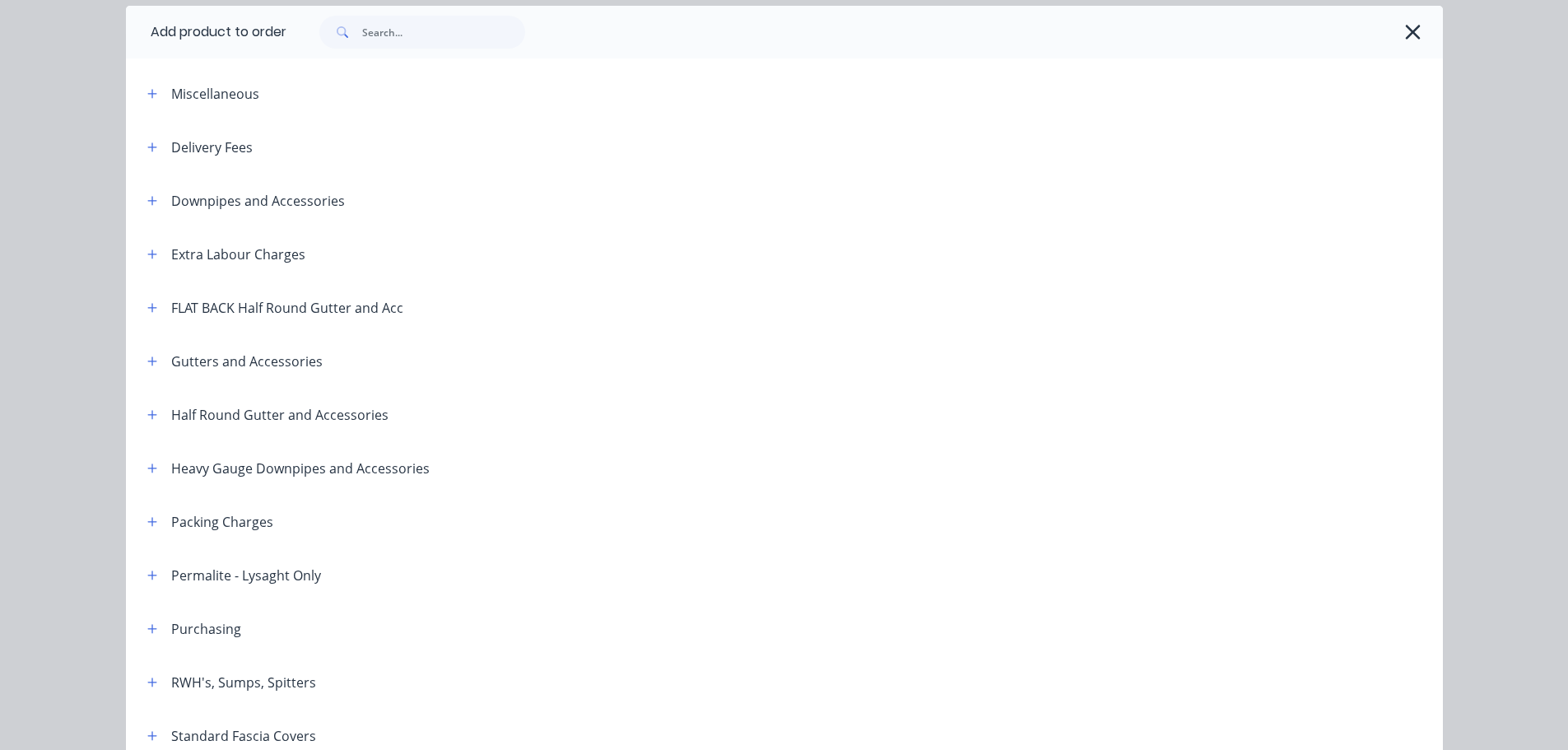
scroll to position [0, 0]
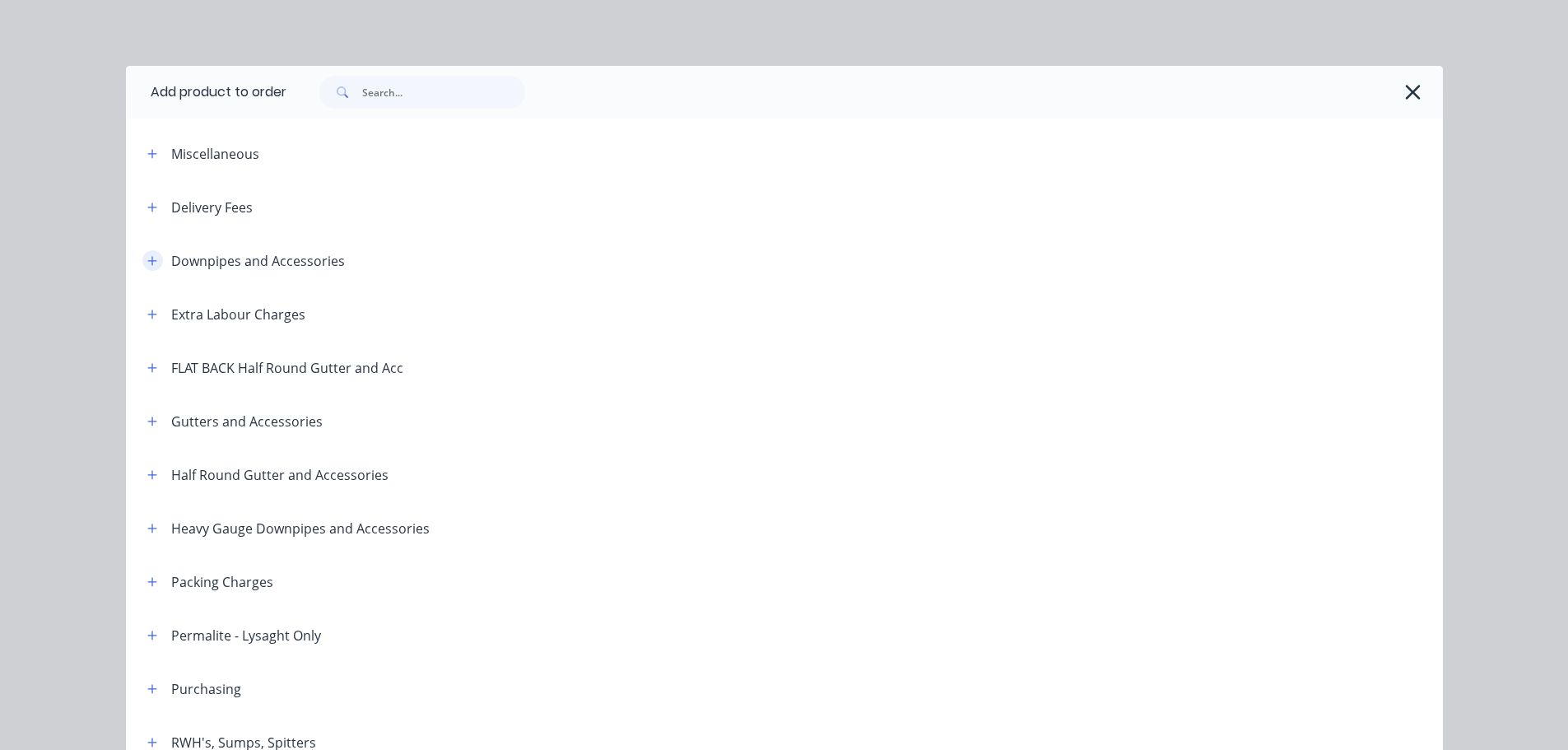
click at [147, 258] on icon "button" at bounding box center [152, 261] width 10 height 11
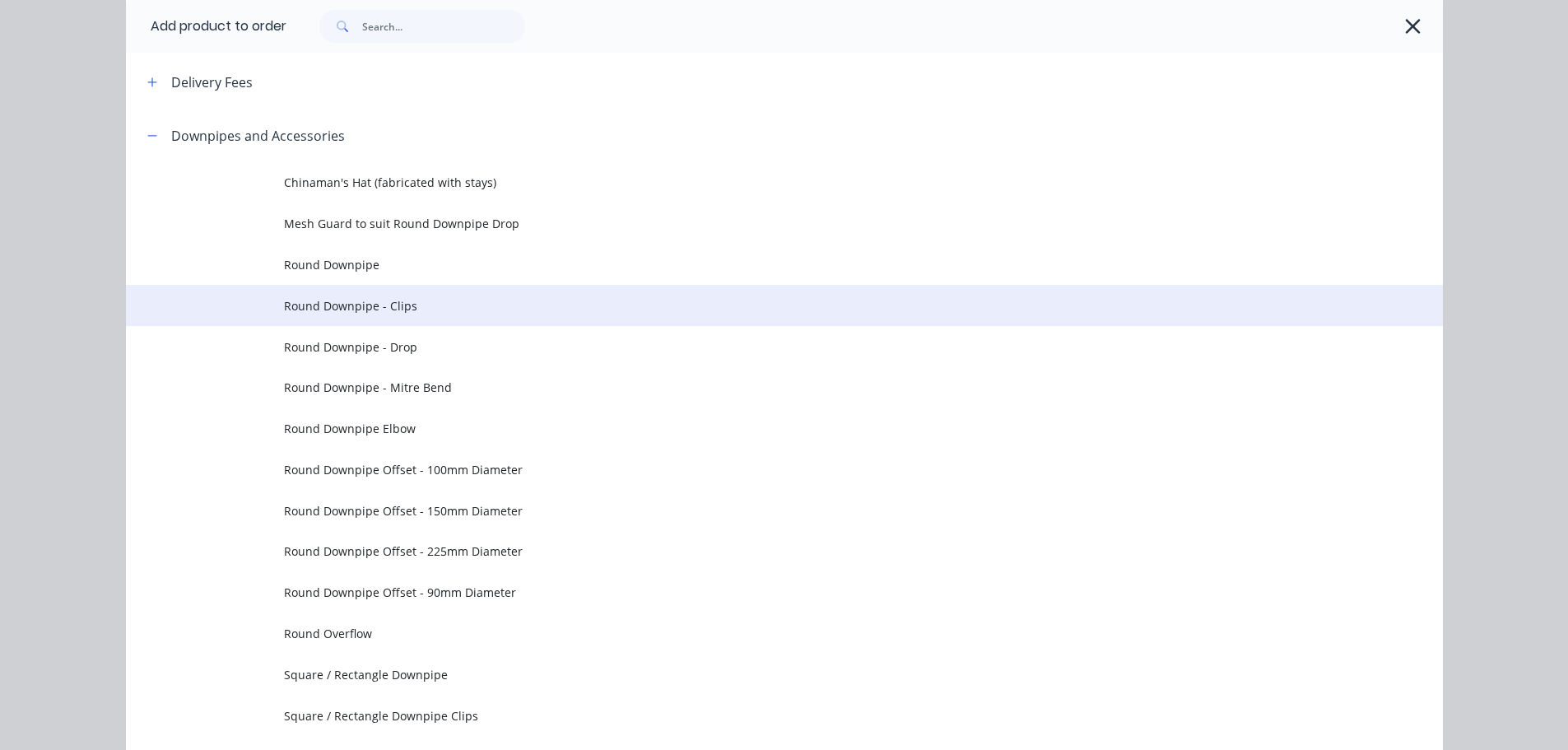
scroll to position [165, 0]
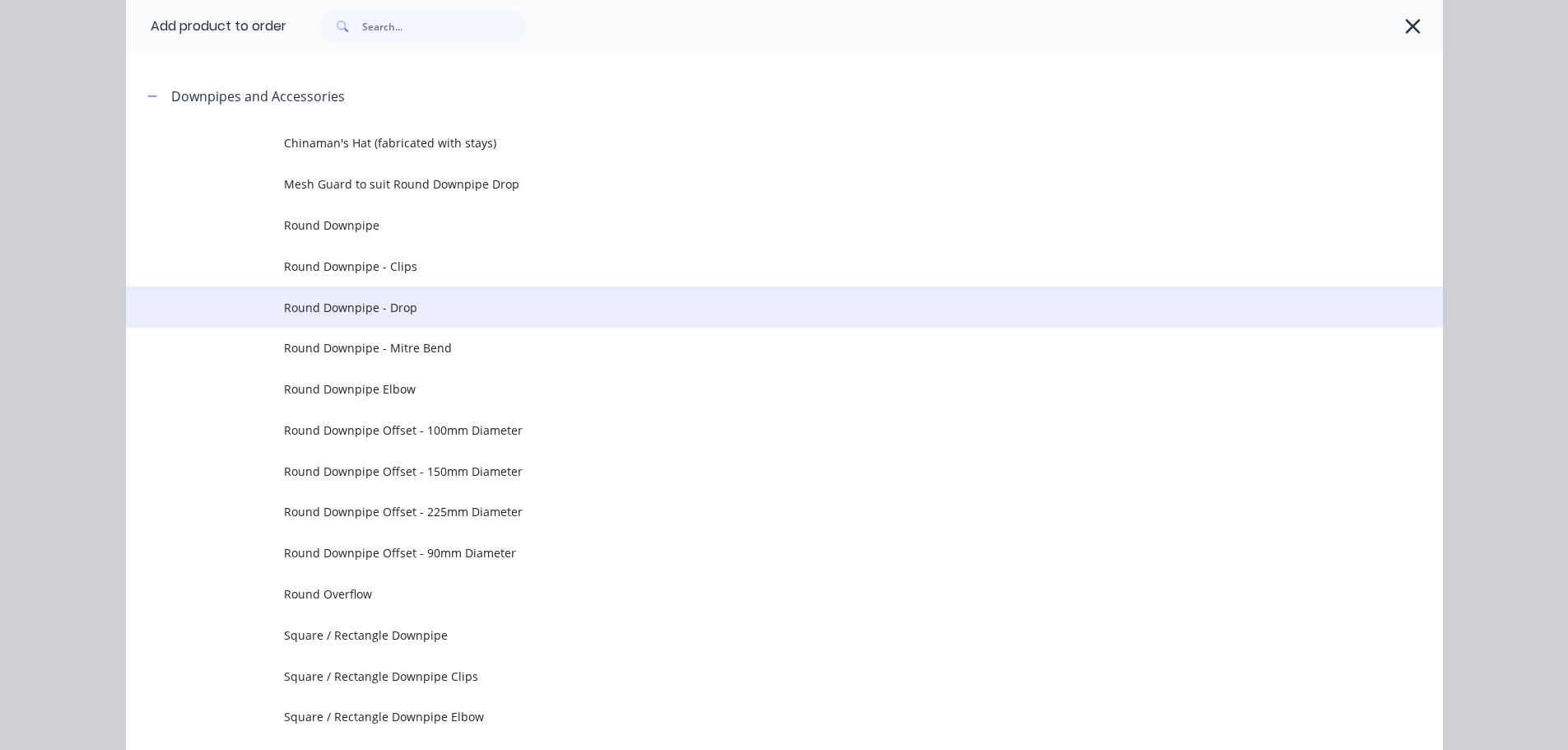
click at [435, 316] on td "Round Downpipe - Drop" at bounding box center [863, 307] width 1159 height 41
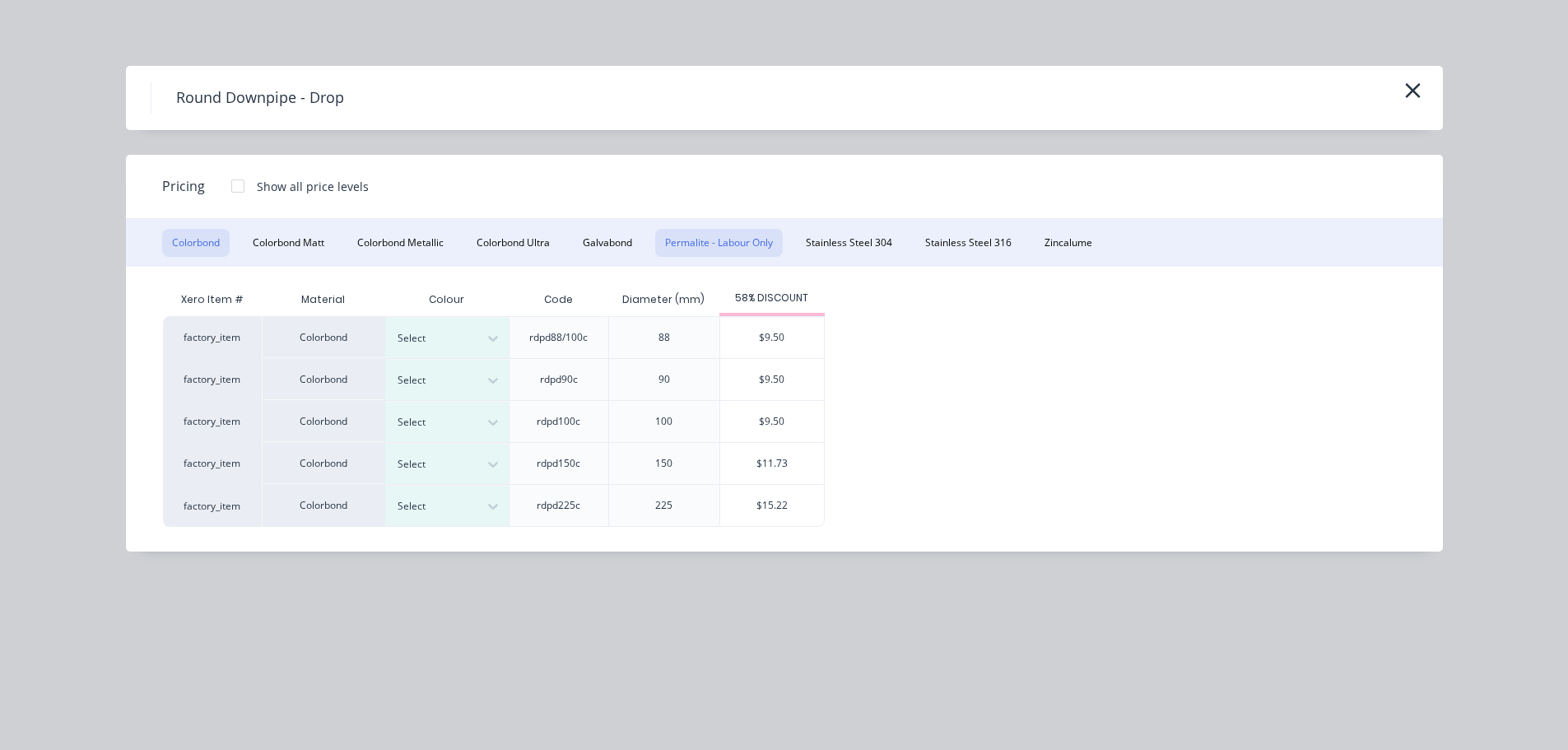
click at [719, 254] on button "Permalite - Labour Only" at bounding box center [719, 243] width 127 height 28
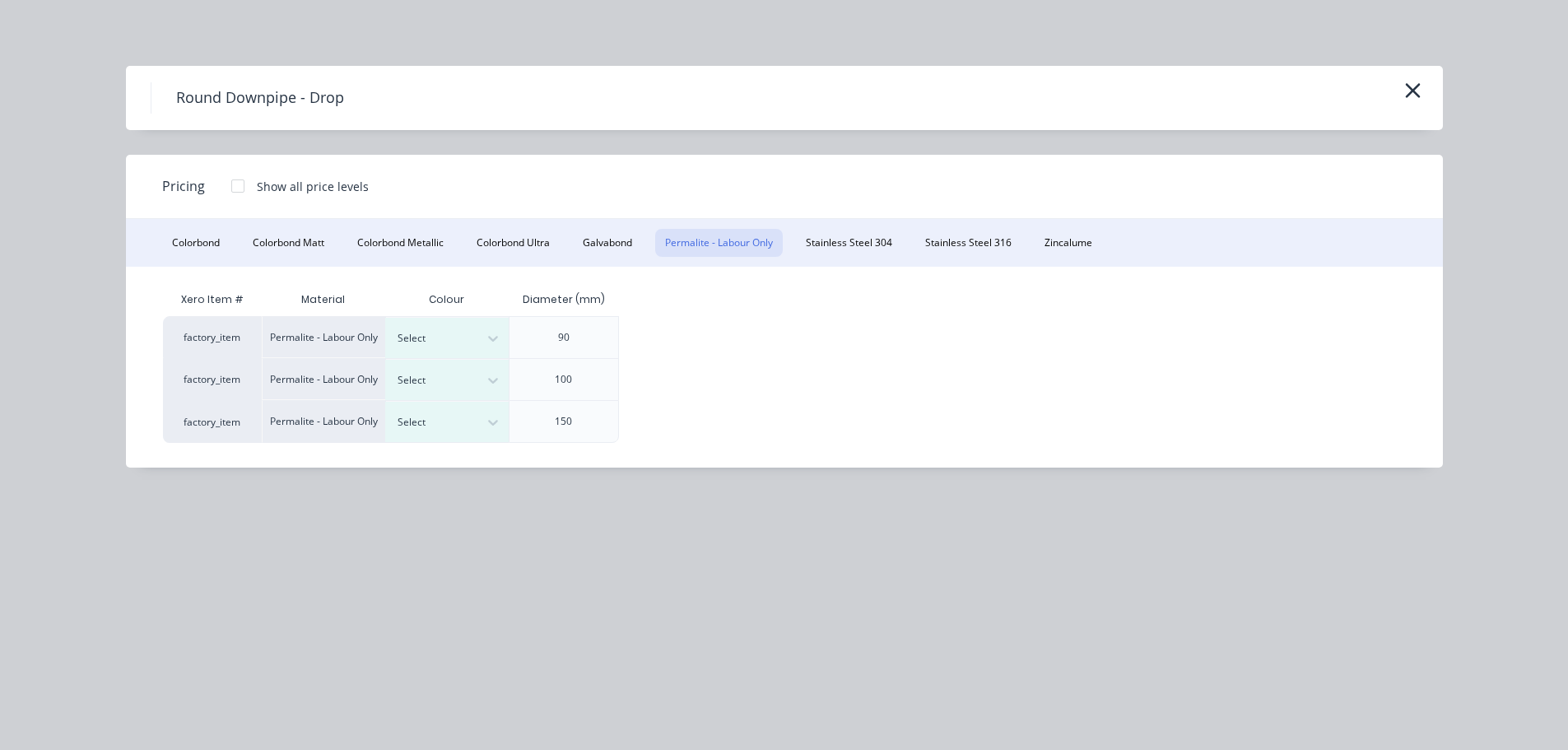
click at [240, 184] on div at bounding box center [238, 185] width 33 height 33
click at [475, 338] on div "Select" at bounding box center [432, 338] width 93 height 22
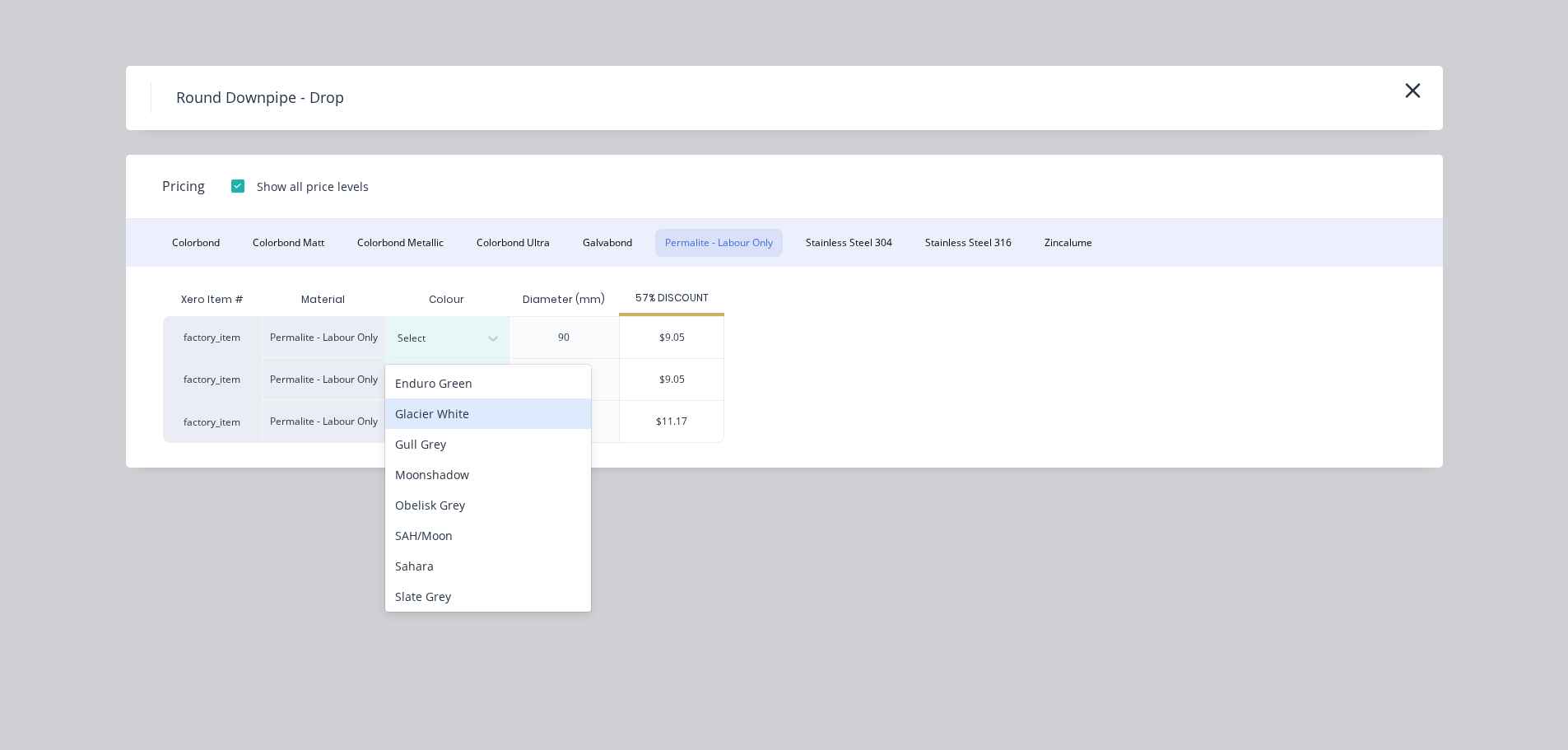
drag, startPoint x: 448, startPoint y: 416, endPoint x: 509, endPoint y: 400, distance: 63.1
click at [448, 415] on div "Glacier White" at bounding box center [489, 414] width 206 height 31
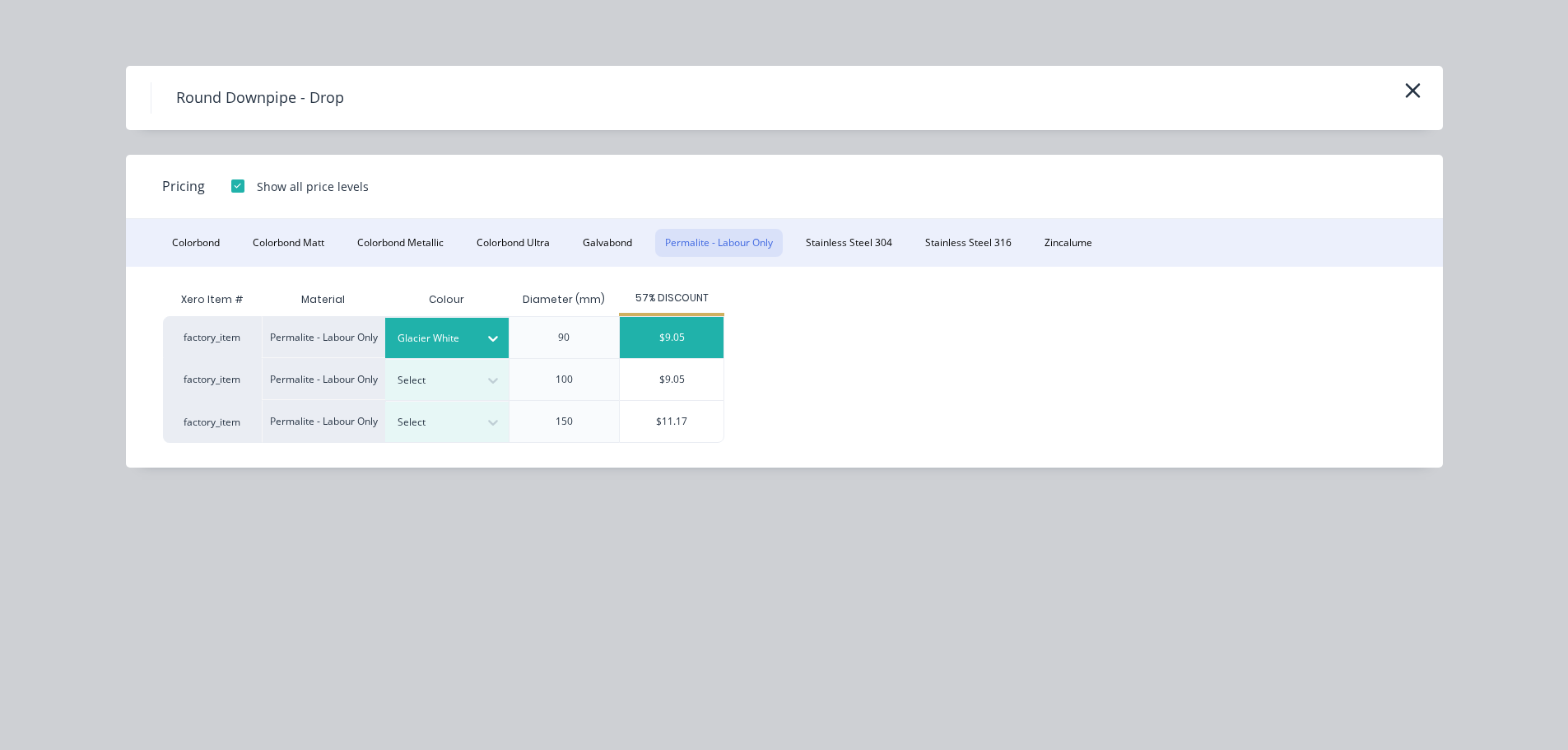
click at [680, 325] on div "$9.05" at bounding box center [671, 338] width 104 height 41
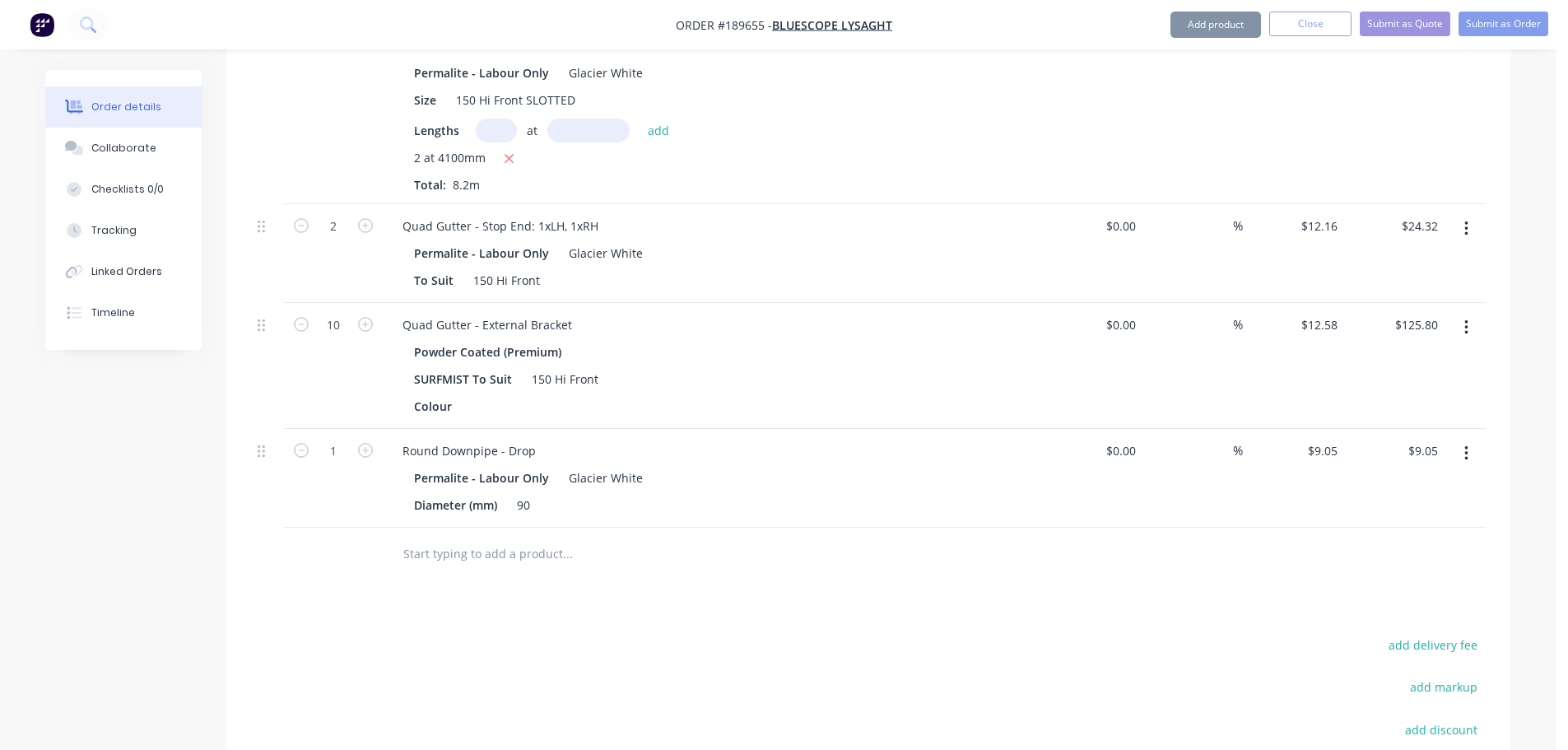
scroll to position [1153, 0]
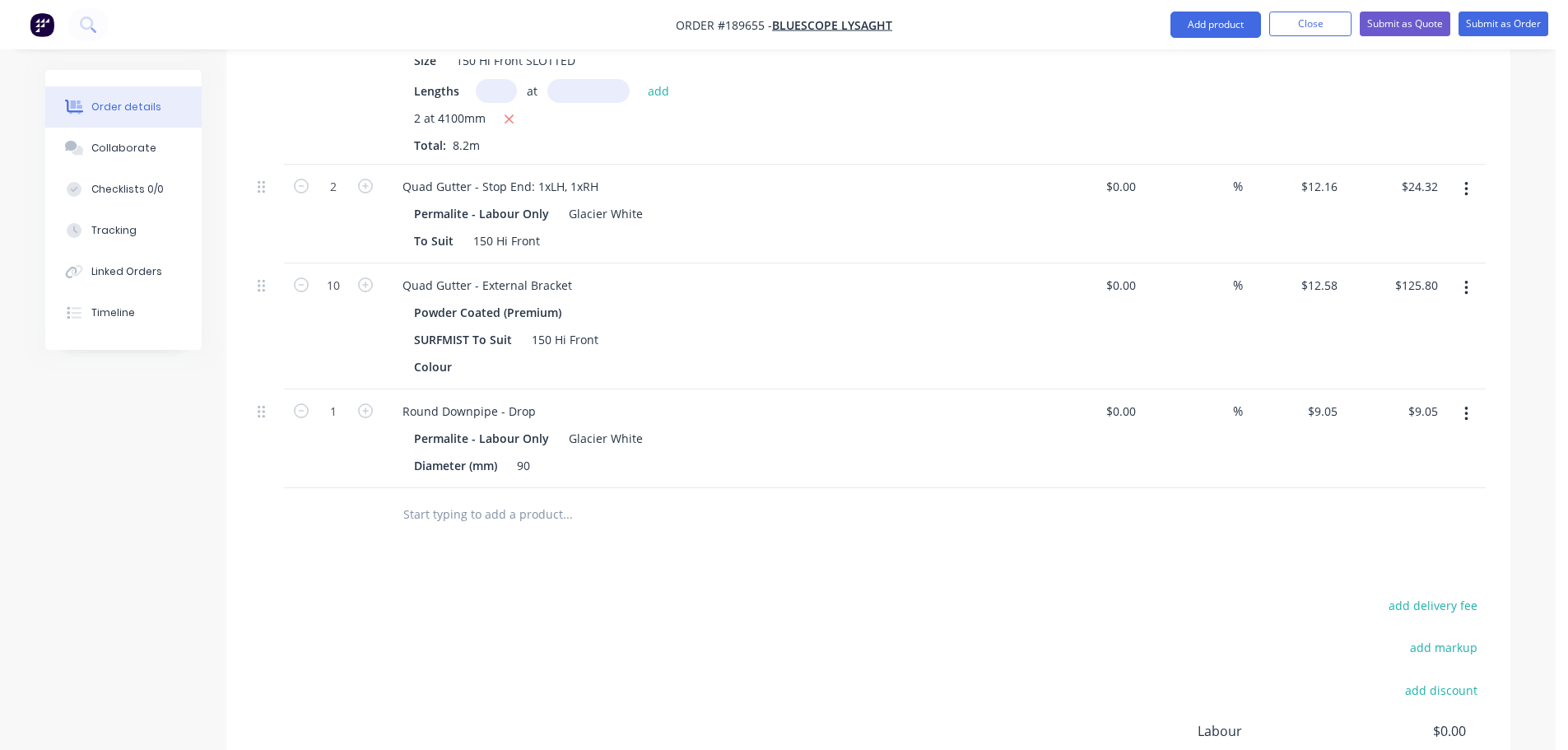
click at [729, 536] on div "Drawings Add drawing Products Show / Hide columns Add product Qty Cost Markup P…" at bounding box center [869, 169] width 1284 height 1537
click at [1233, 37] on nav "Order #189655 - Bluescope Lysaght Add product Close Submit as Quote Submit as O…" at bounding box center [784, 24] width 1568 height 50
click at [1218, 32] on button "Add product" at bounding box center [1216, 24] width 91 height 26
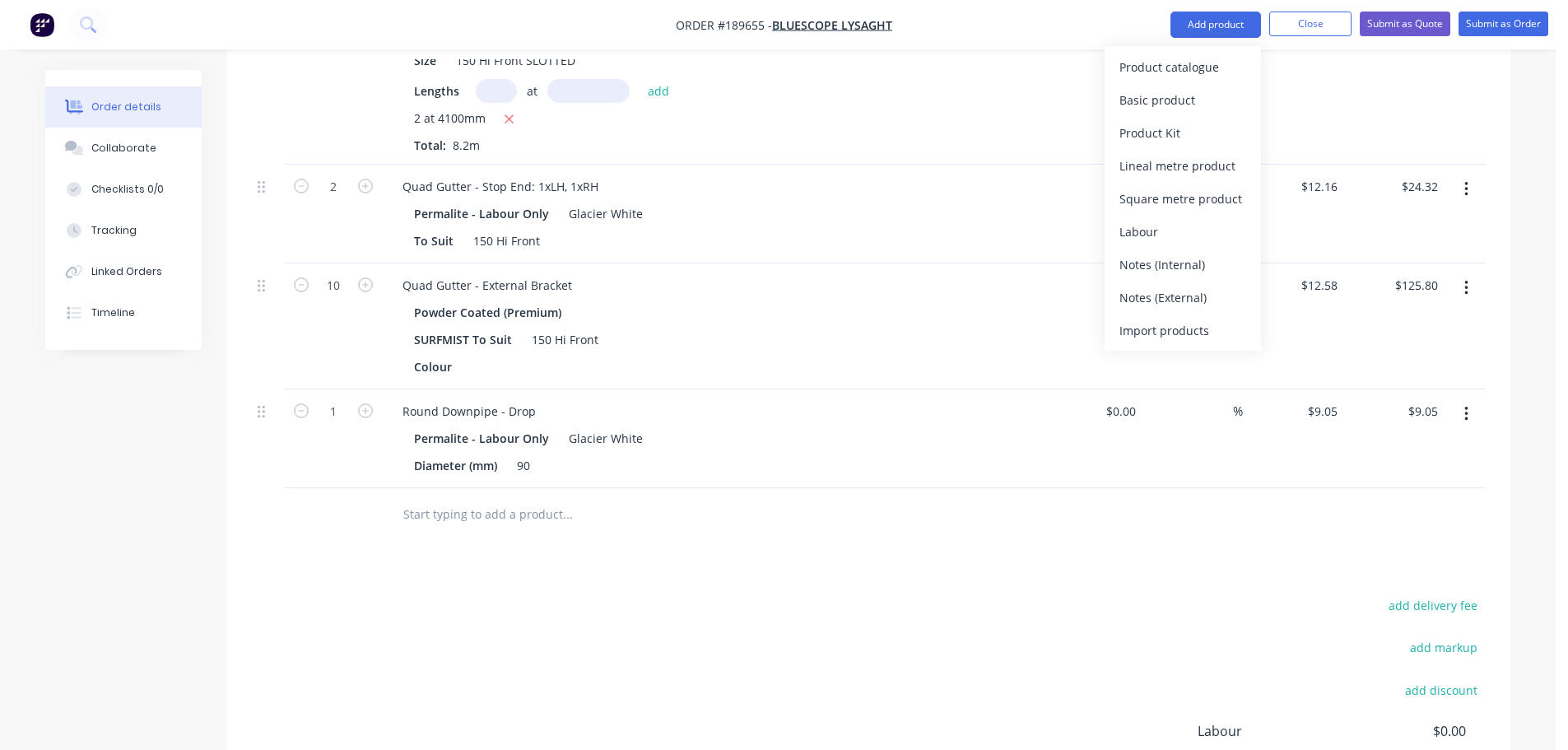
click at [1178, 89] on div "Basic product" at bounding box center [1182, 100] width 126 height 24
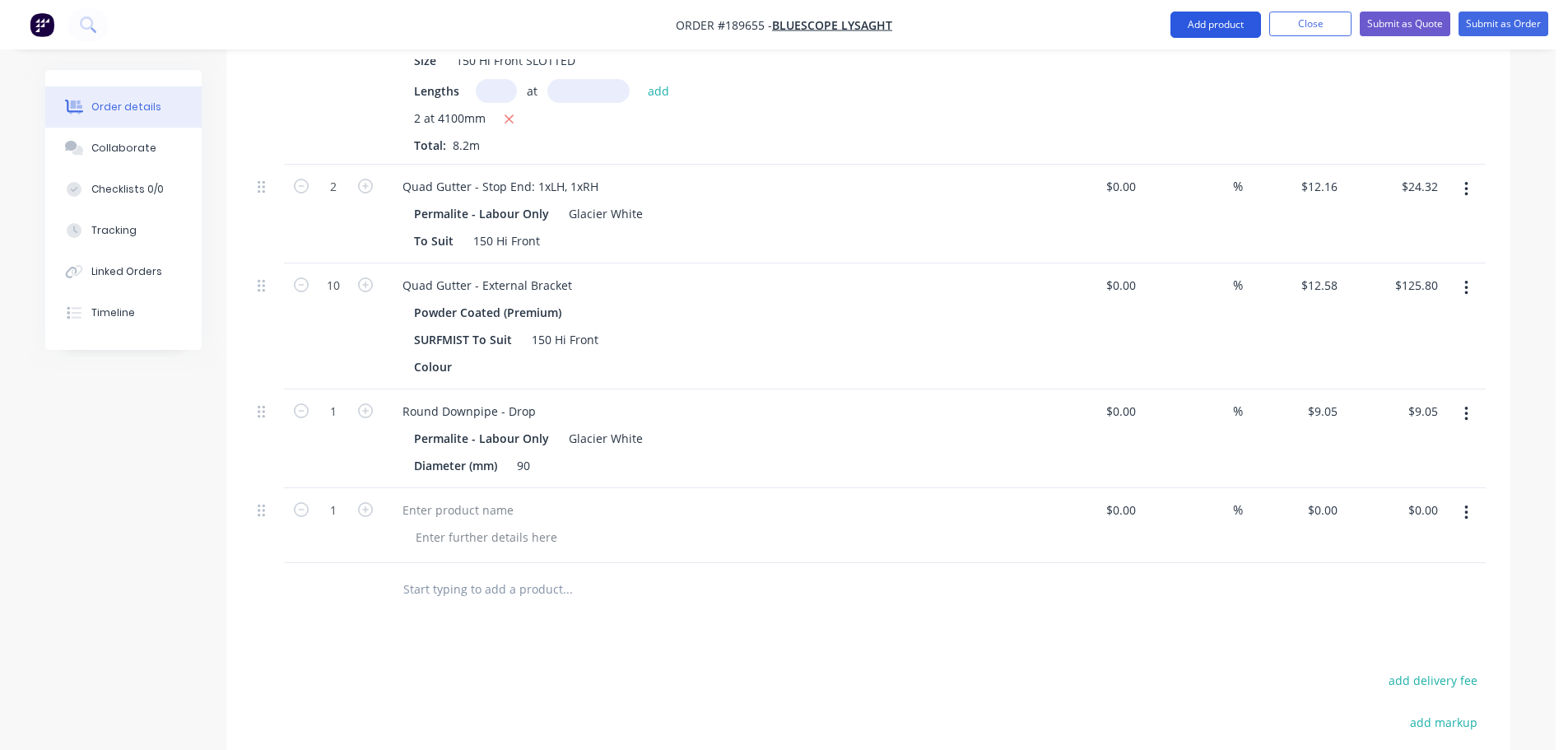
click at [1201, 26] on button "Add product" at bounding box center [1216, 24] width 91 height 26
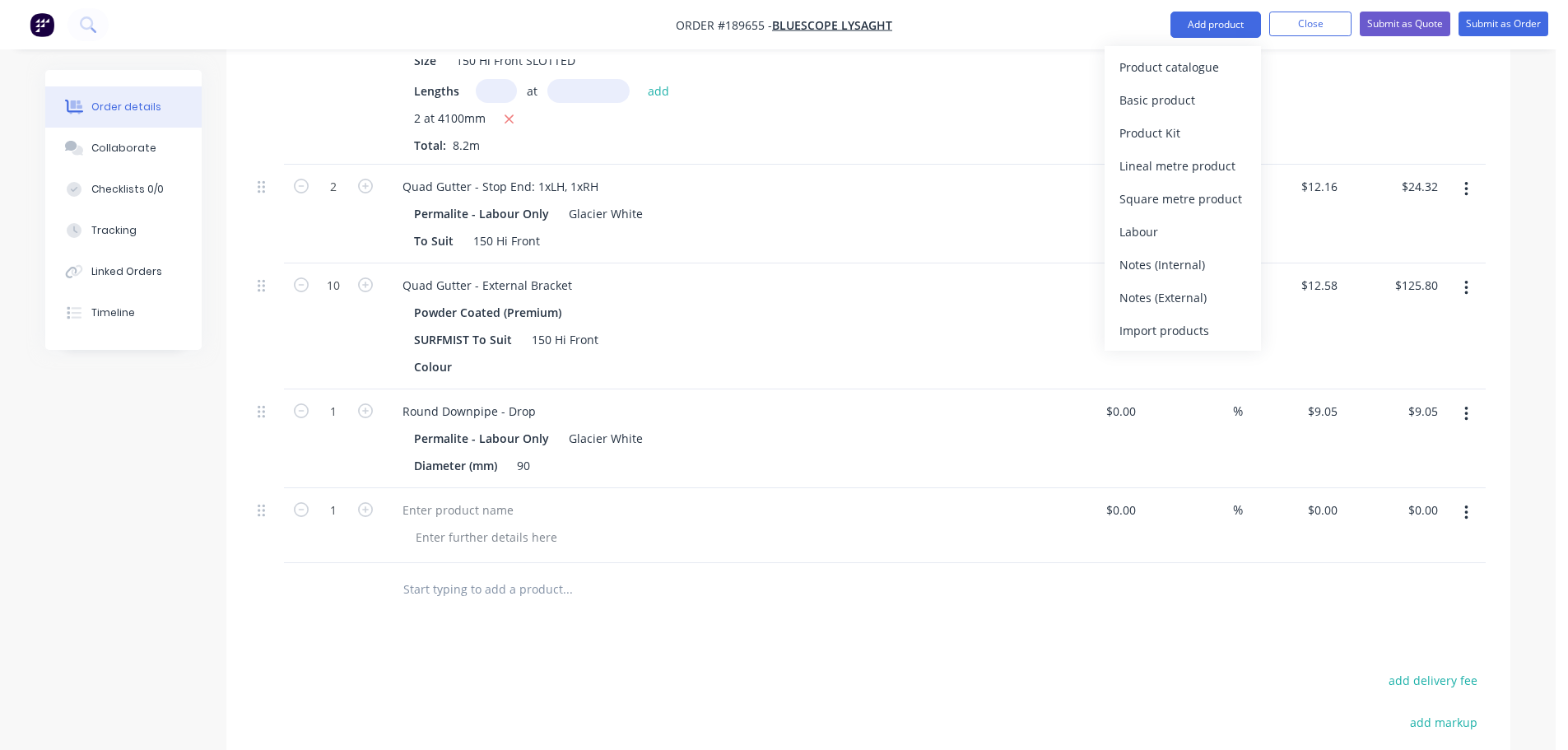
click at [1174, 64] on div "Product catalogue" at bounding box center [1182, 67] width 126 height 24
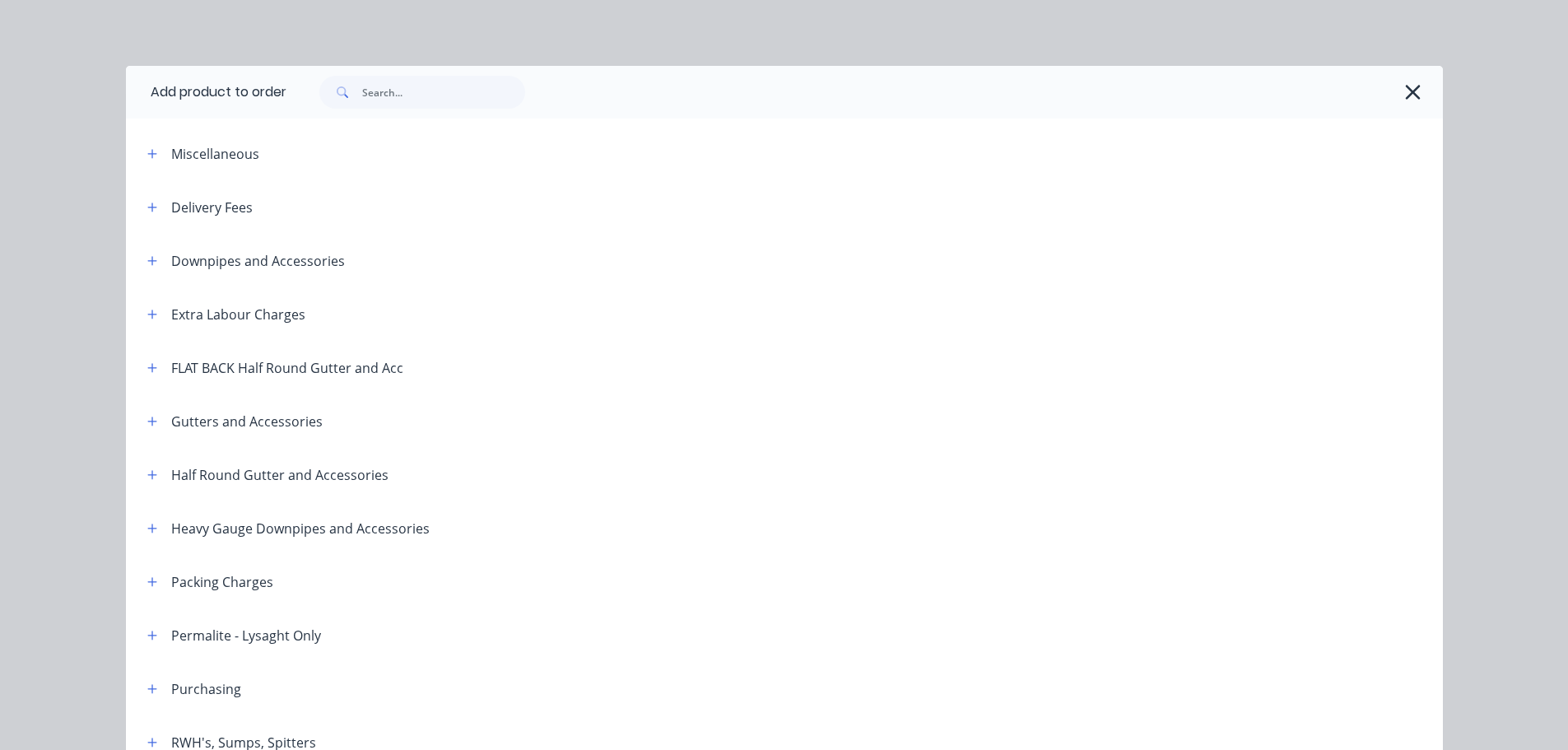
drag, startPoint x: 145, startPoint y: 584, endPoint x: 277, endPoint y: 591, distance: 132.2
click at [147, 584] on icon "button" at bounding box center [152, 582] width 10 height 11
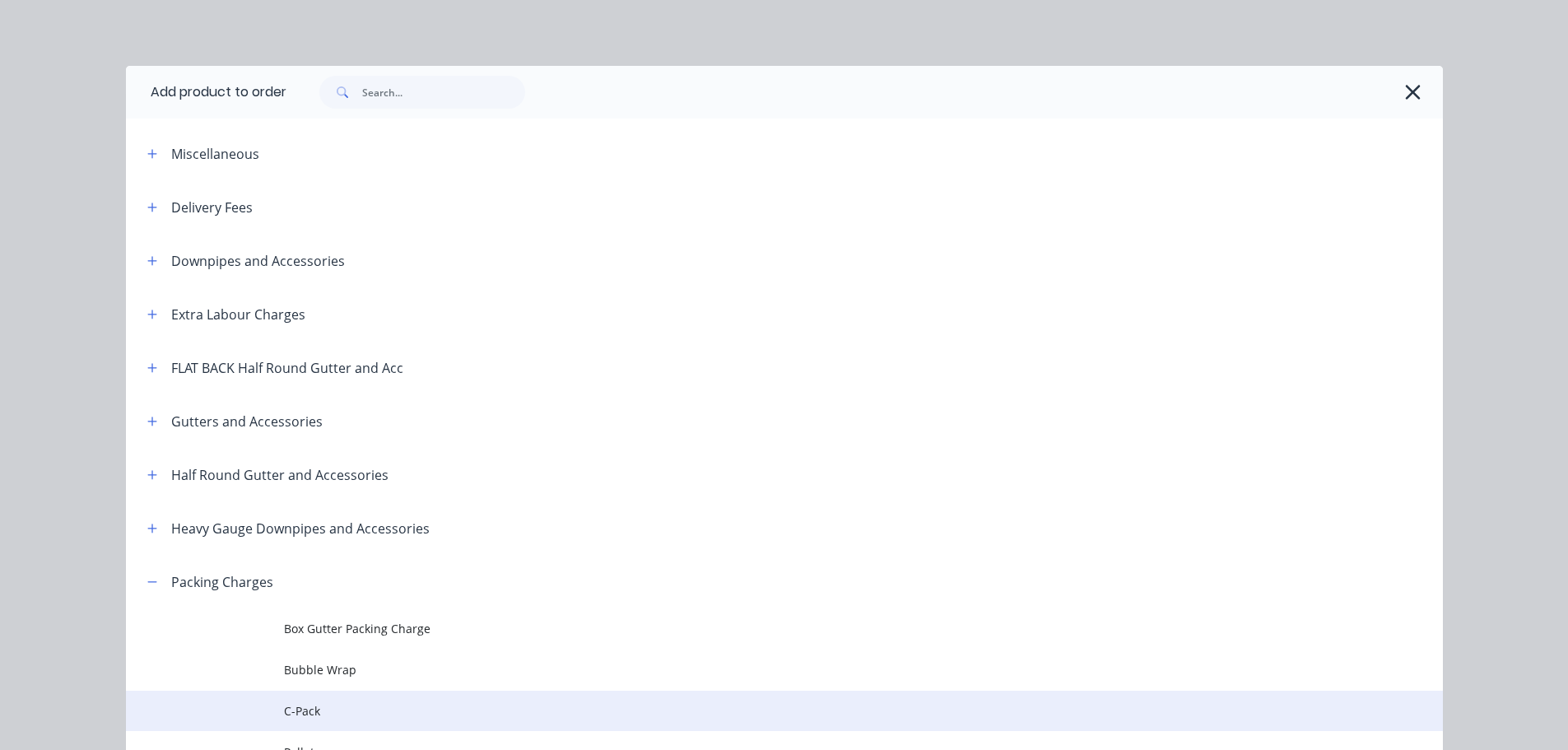
click at [298, 700] on td "C-Pack" at bounding box center [863, 712] width 1159 height 41
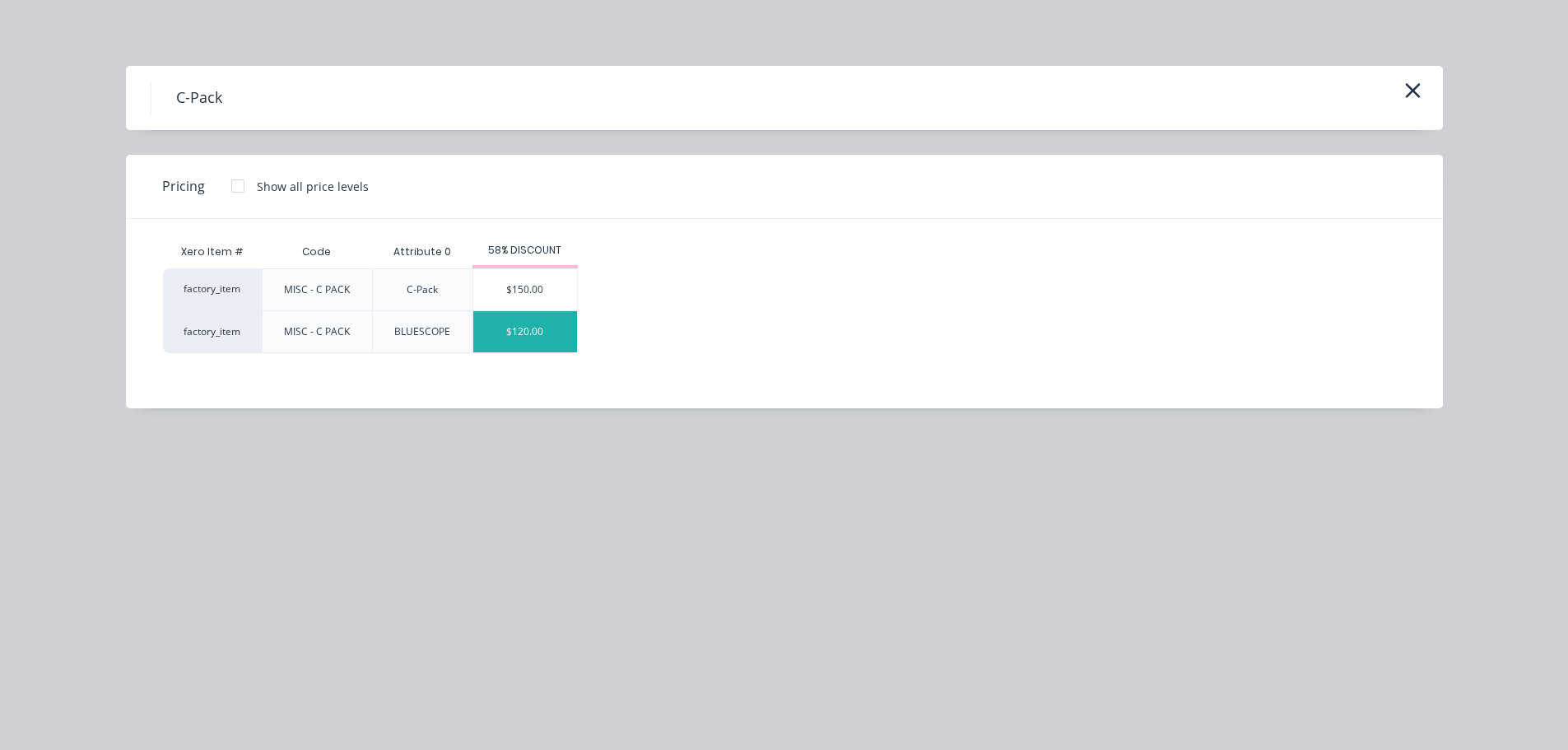
click at [532, 345] on div "$120.00" at bounding box center [525, 331] width 104 height 41
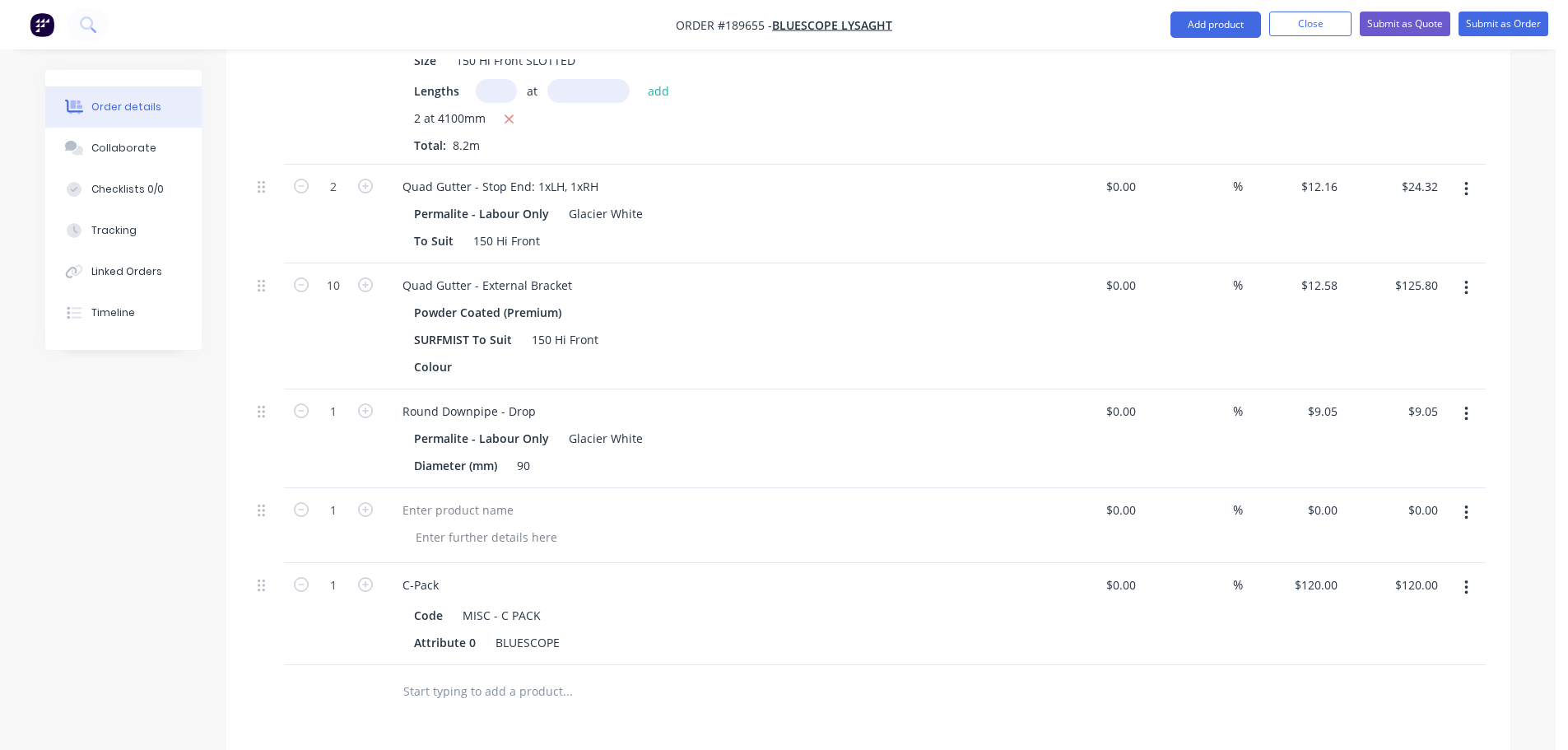
click at [1468, 506] on icon "button" at bounding box center [1467, 513] width 4 height 15
click at [1404, 610] on div "Delete" at bounding box center [1407, 623] width 126 height 24
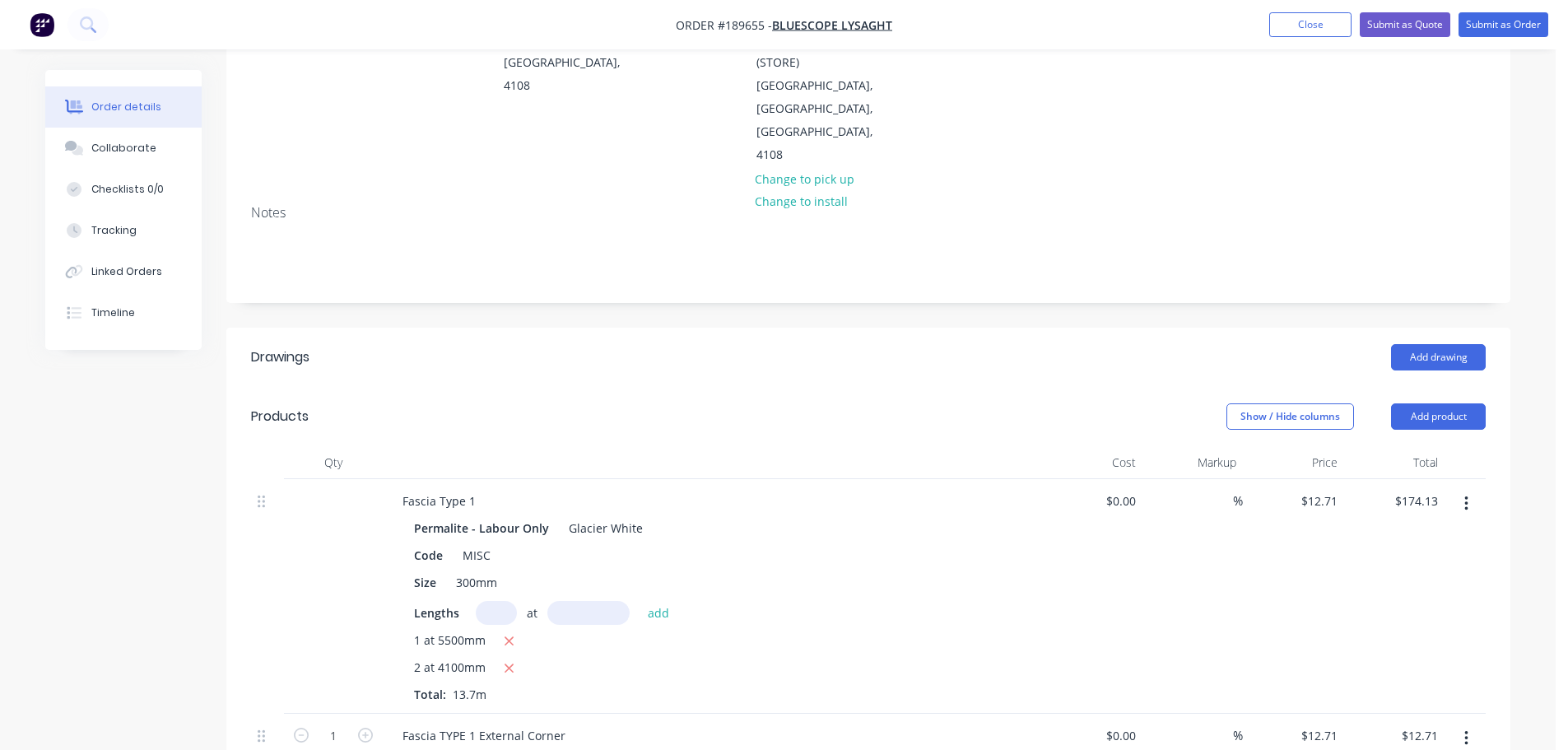
scroll to position [103, 0]
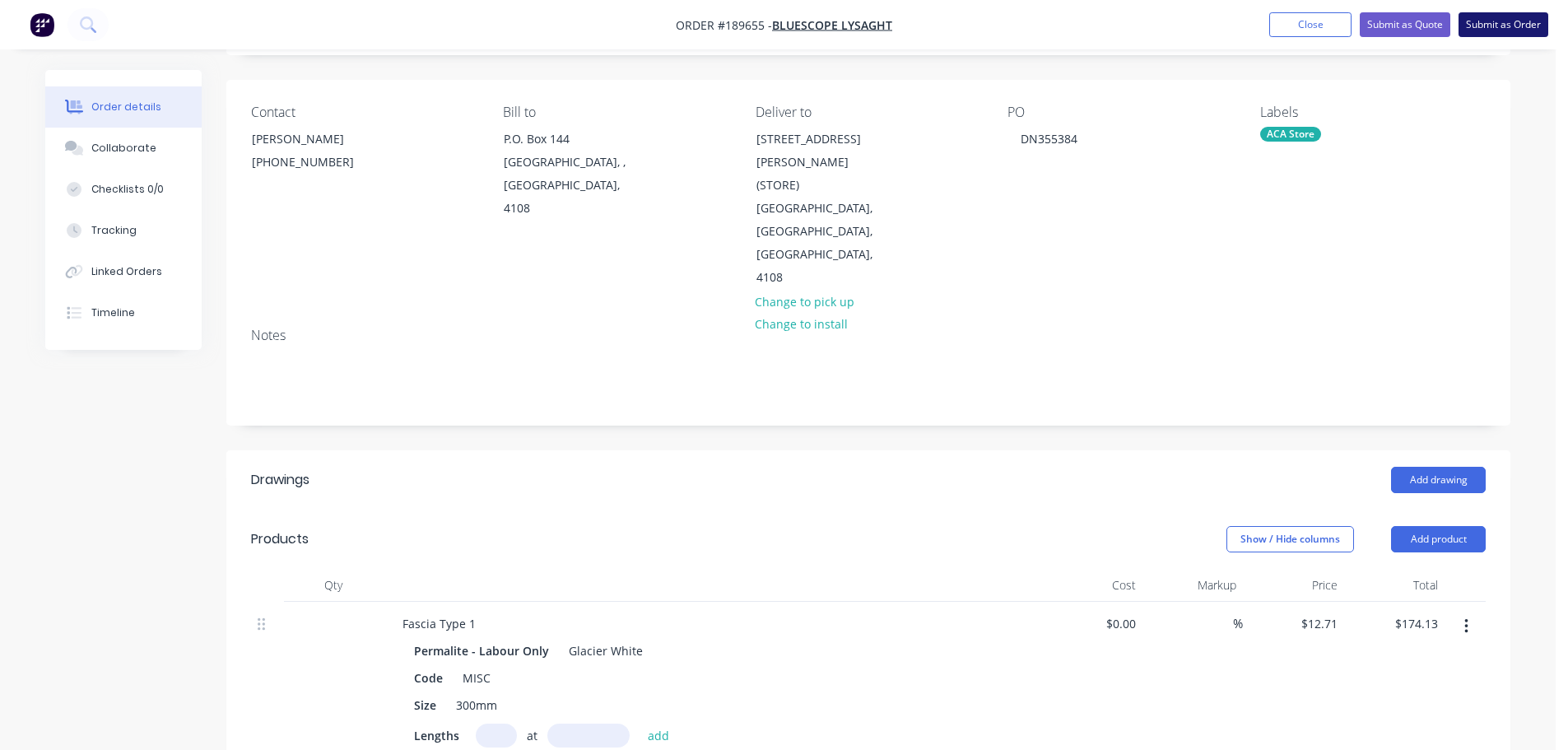
click at [1511, 16] on button "Submit as Order" at bounding box center [1504, 24] width 90 height 24
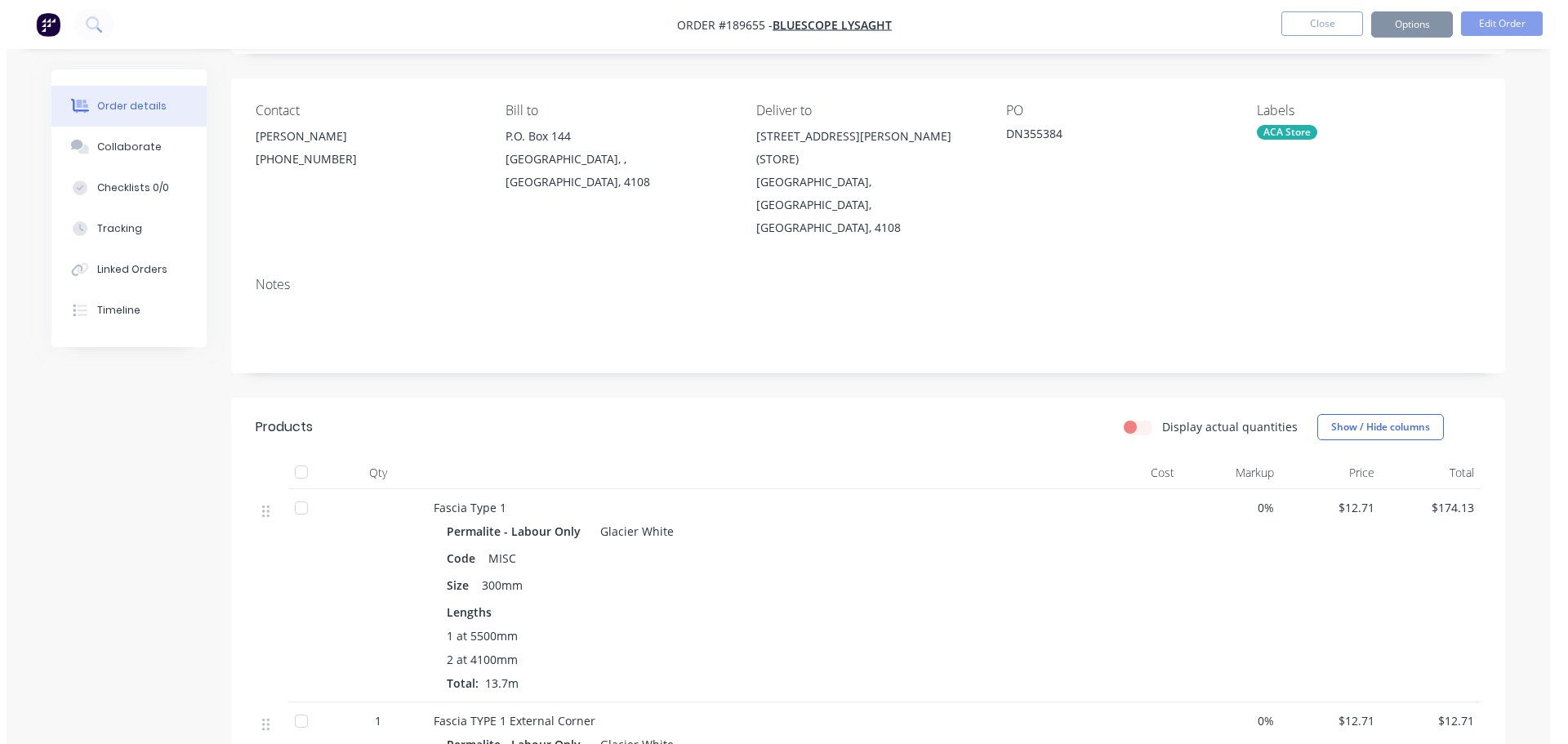
scroll to position [0, 0]
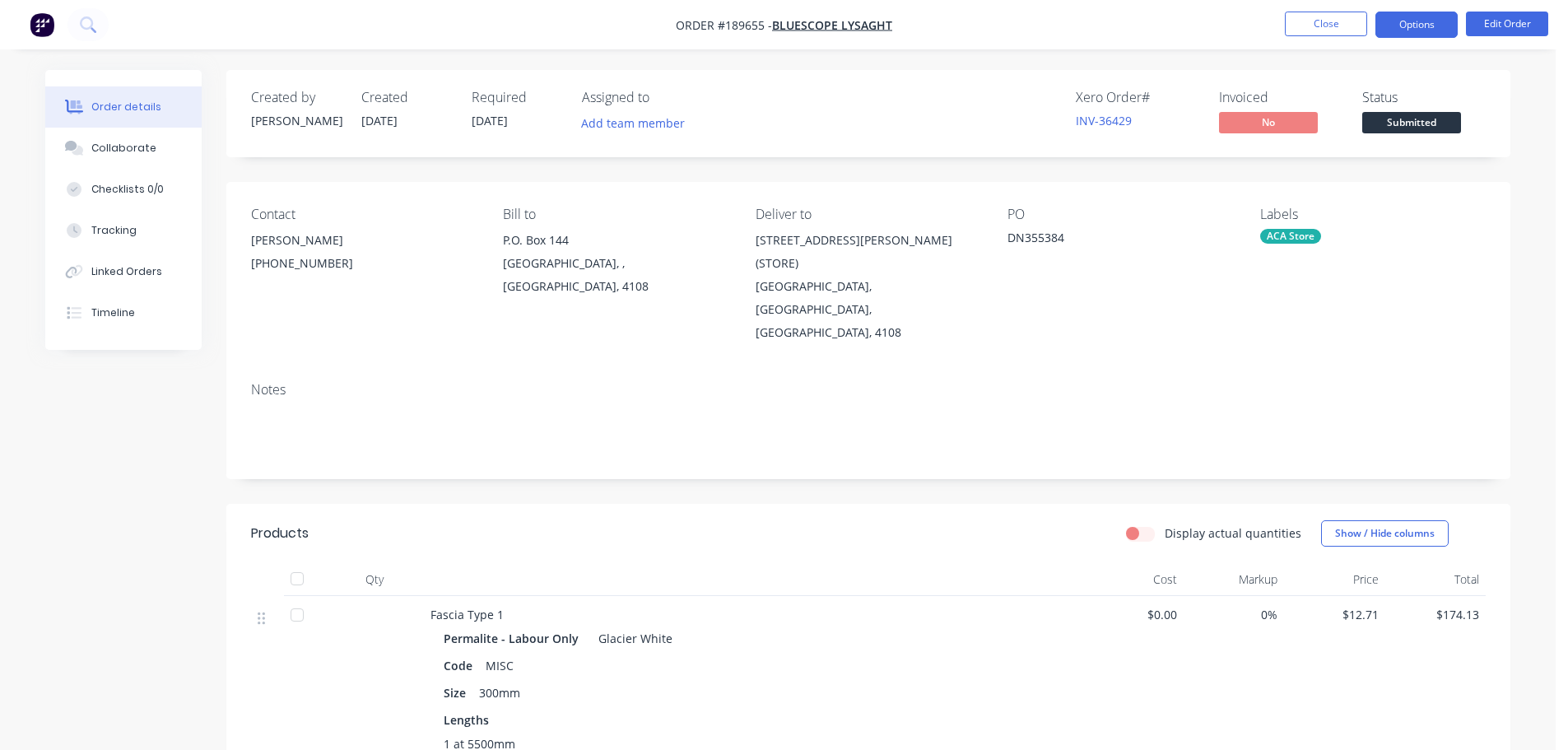
click at [1423, 18] on button "Options" at bounding box center [1417, 24] width 82 height 26
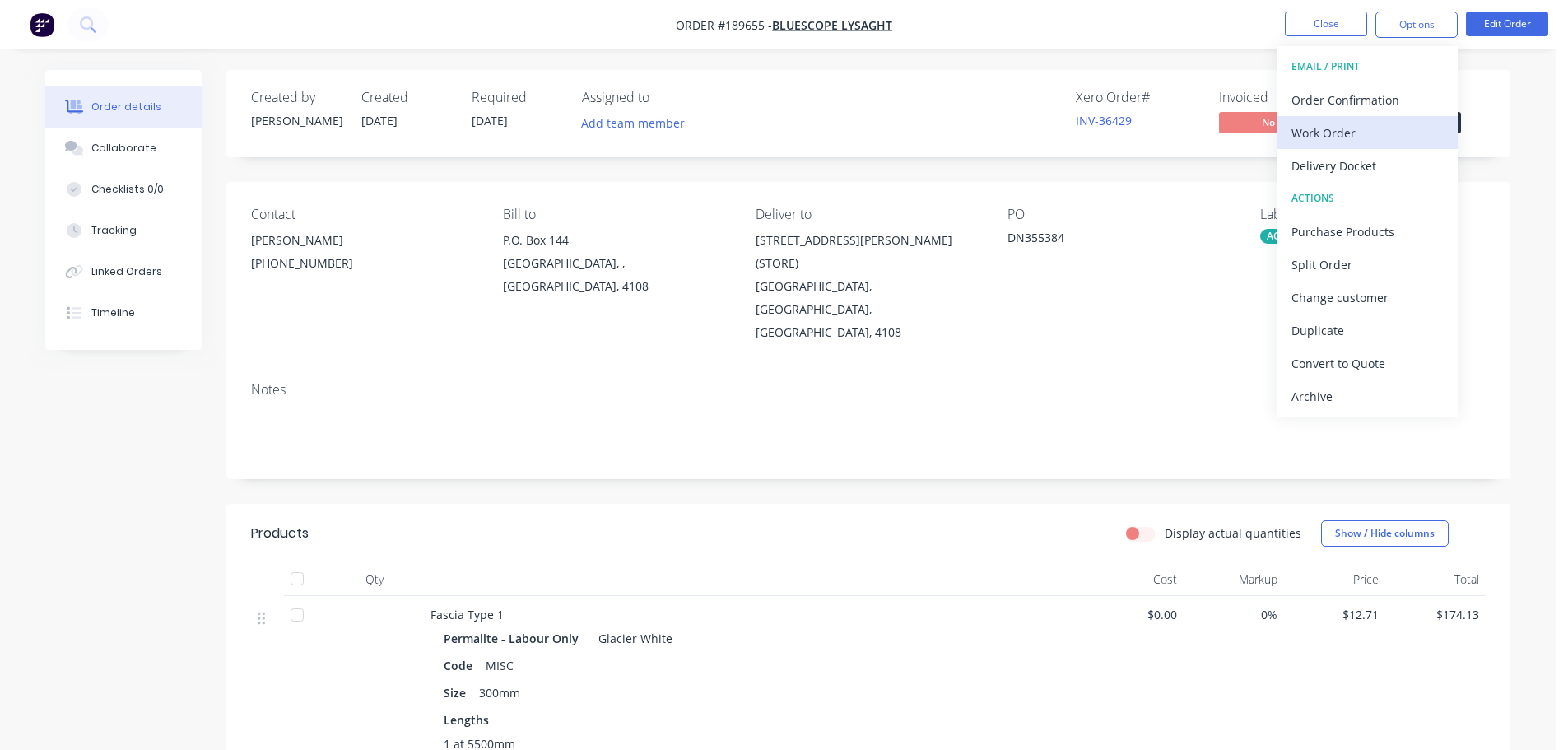
click at [1355, 121] on div "Work Order" at bounding box center [1368, 133] width 152 height 24
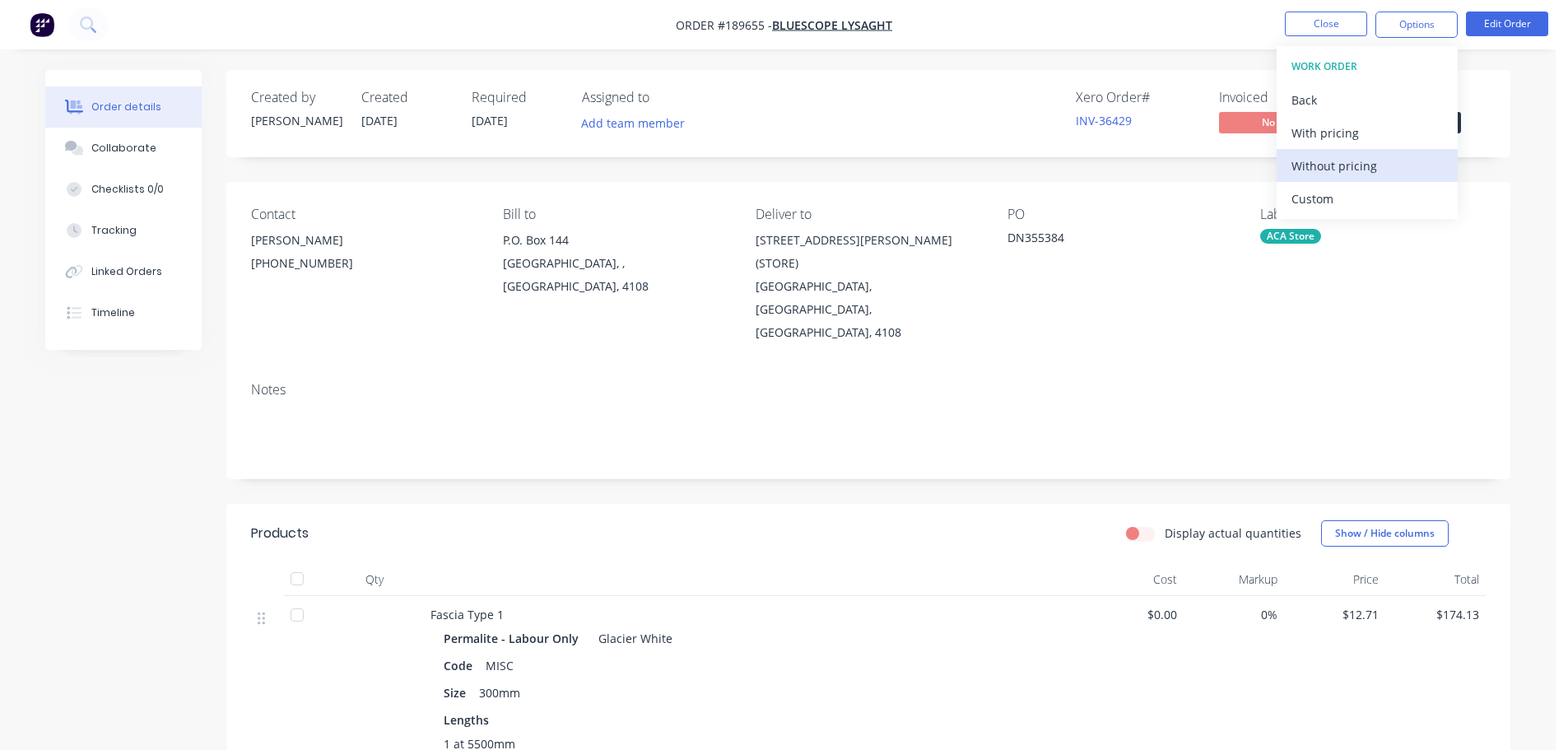
click at [1334, 161] on div "Without pricing" at bounding box center [1368, 166] width 152 height 24
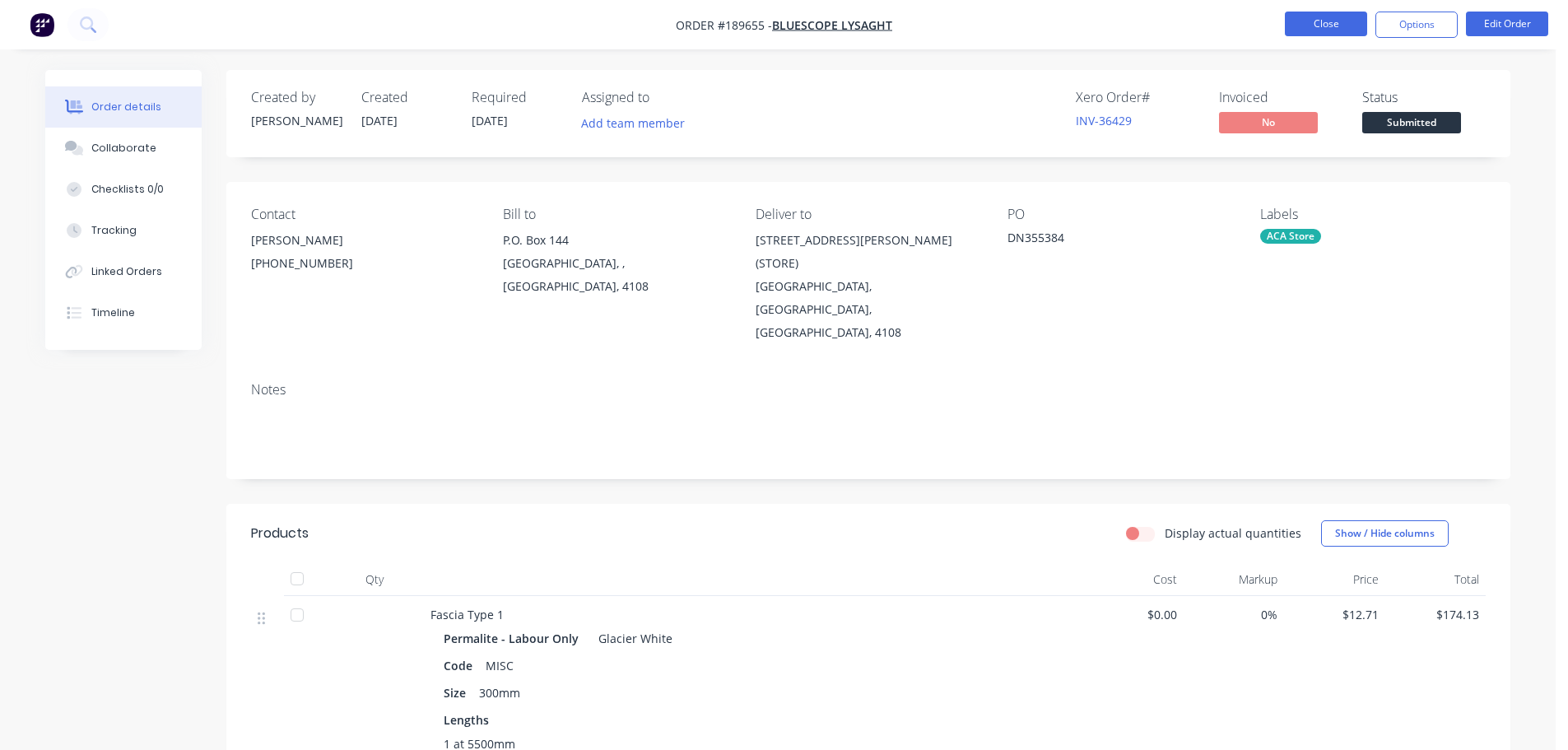
click at [1321, 22] on button "Close" at bounding box center [1326, 23] width 82 height 24
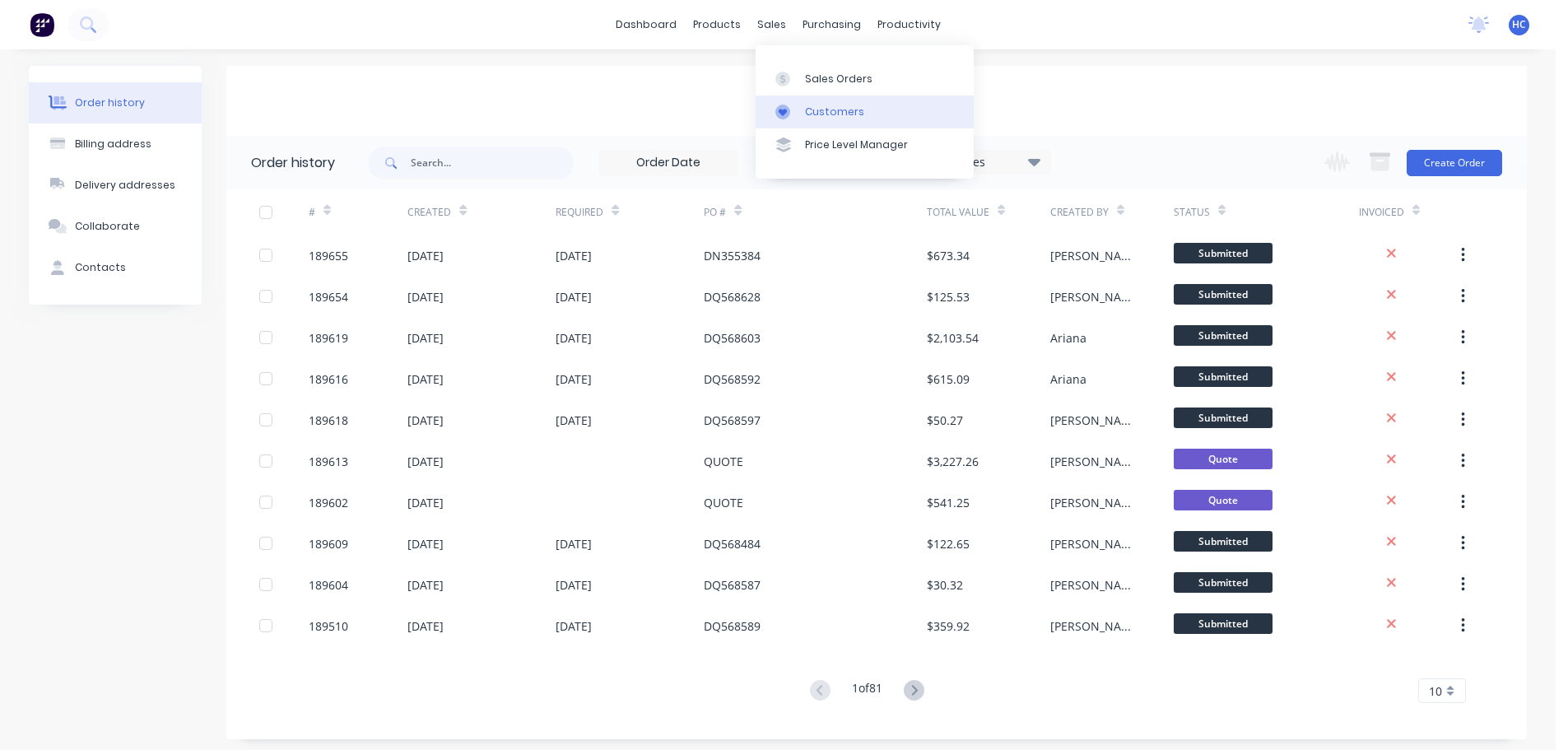
click at [825, 120] on link "Customers" at bounding box center [864, 111] width 218 height 33
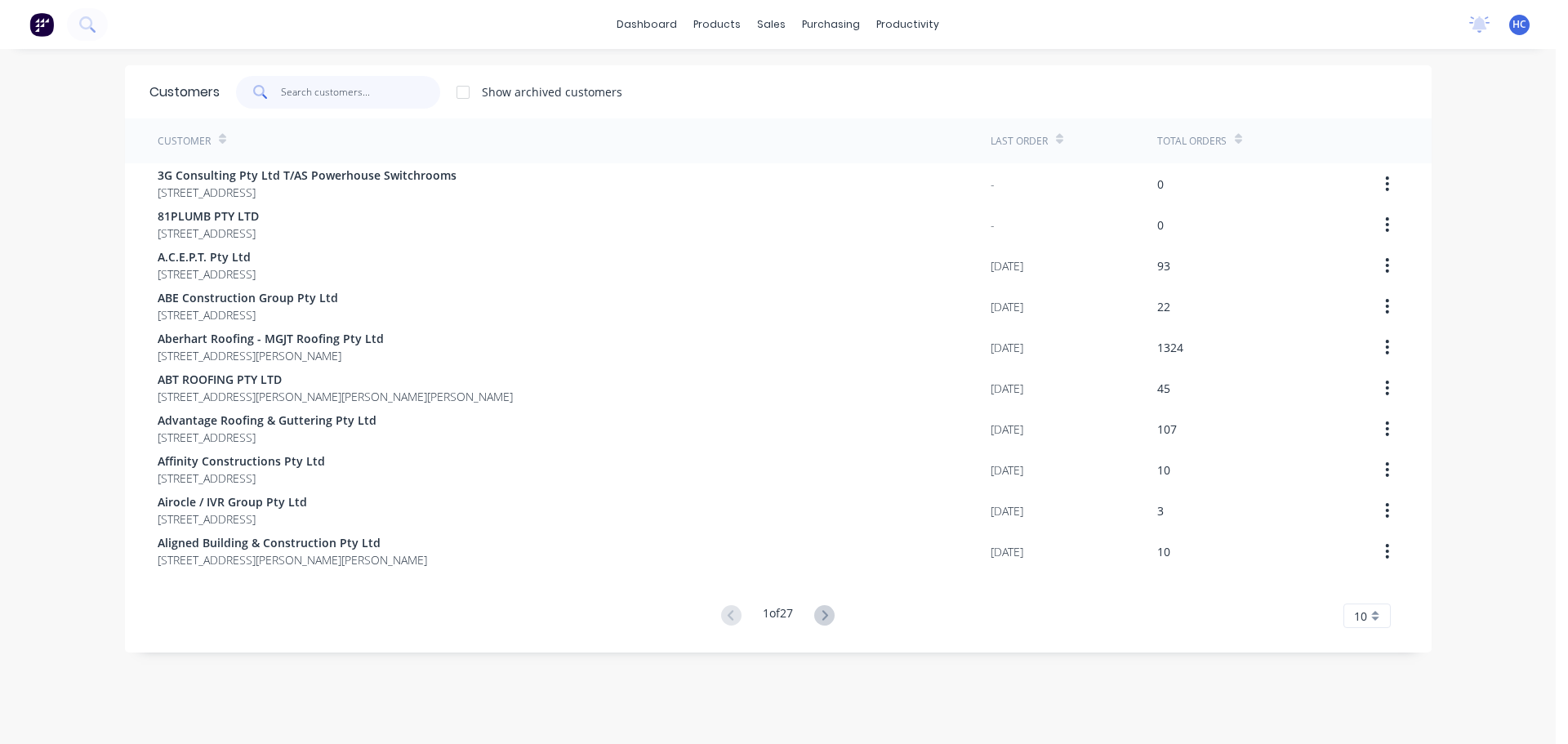
click at [364, 89] on input "text" at bounding box center [361, 92] width 160 height 33
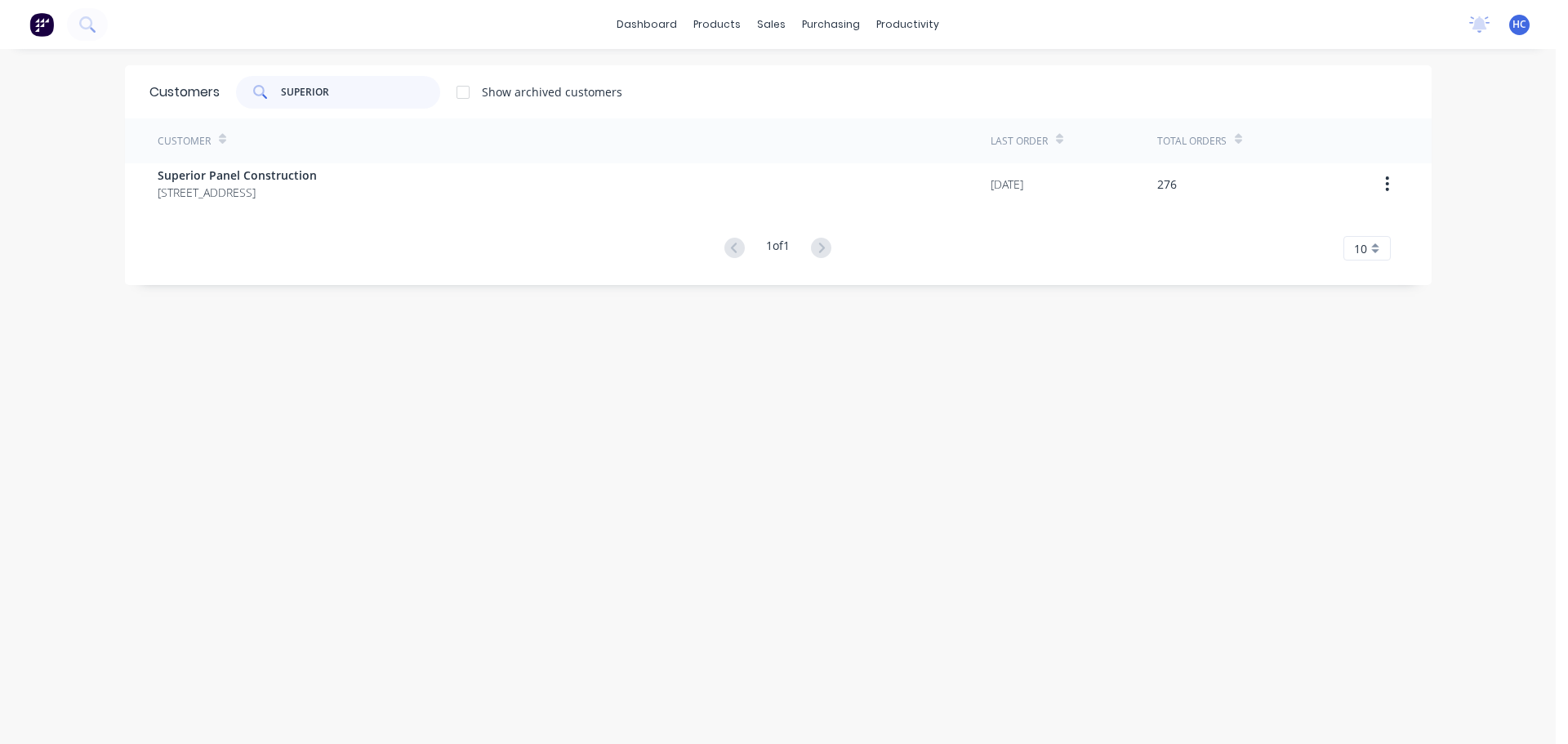
type input "SUPERIOR"
click at [240, 151] on div "Customer" at bounding box center [574, 141] width 833 height 45
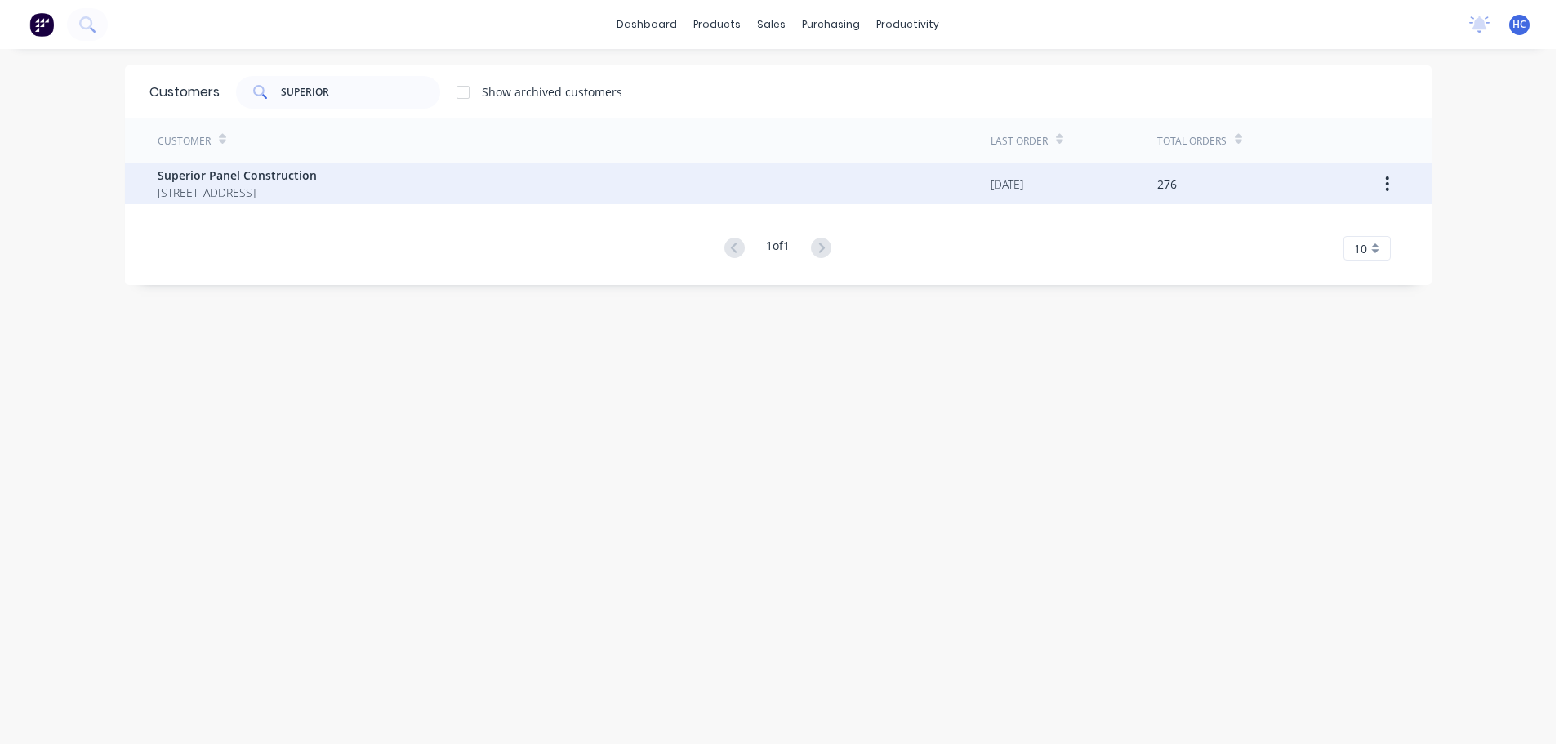
click at [245, 170] on span "Superior Panel Construction" at bounding box center [238, 175] width 160 height 17
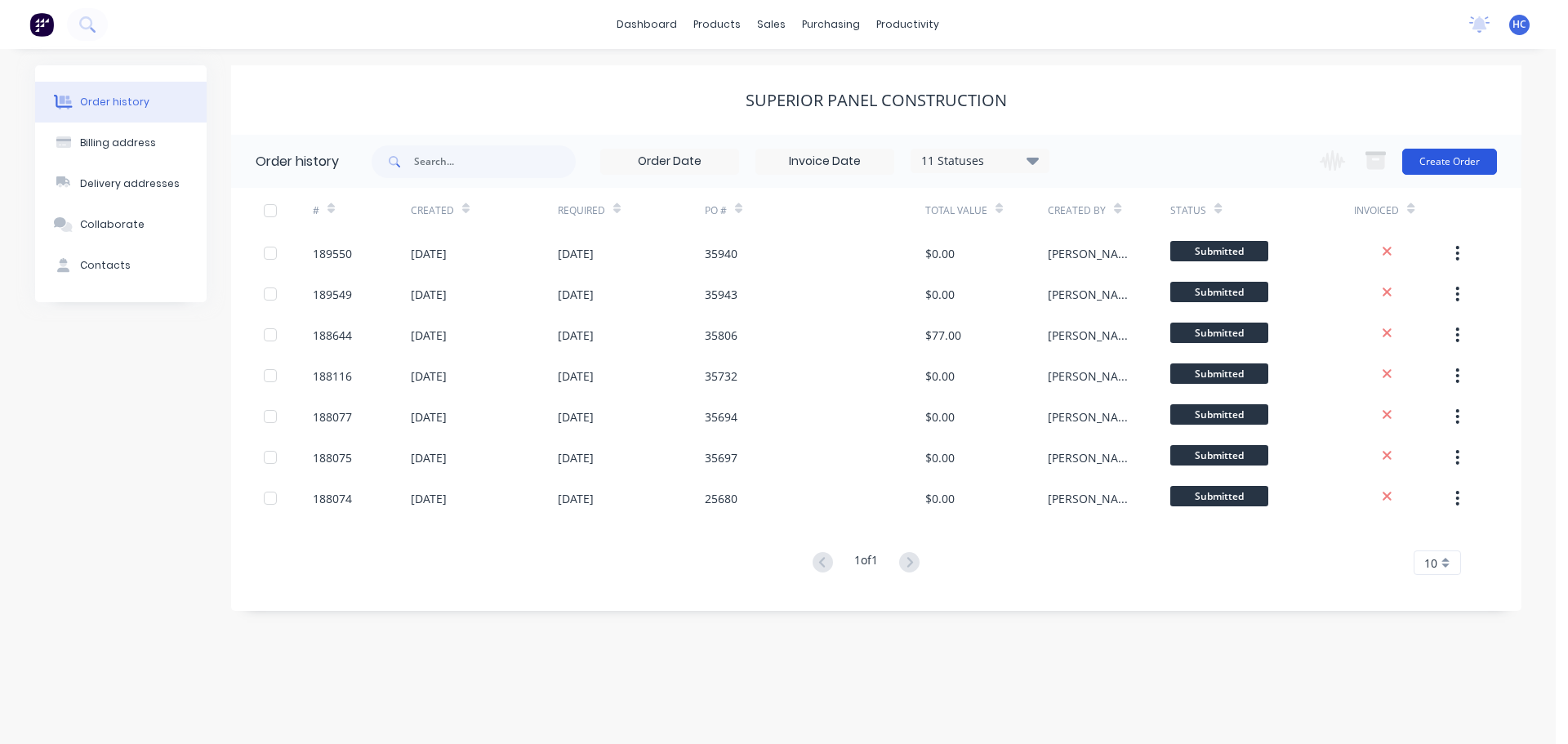
click at [1471, 160] on button "Create Order" at bounding box center [1449, 162] width 95 height 26
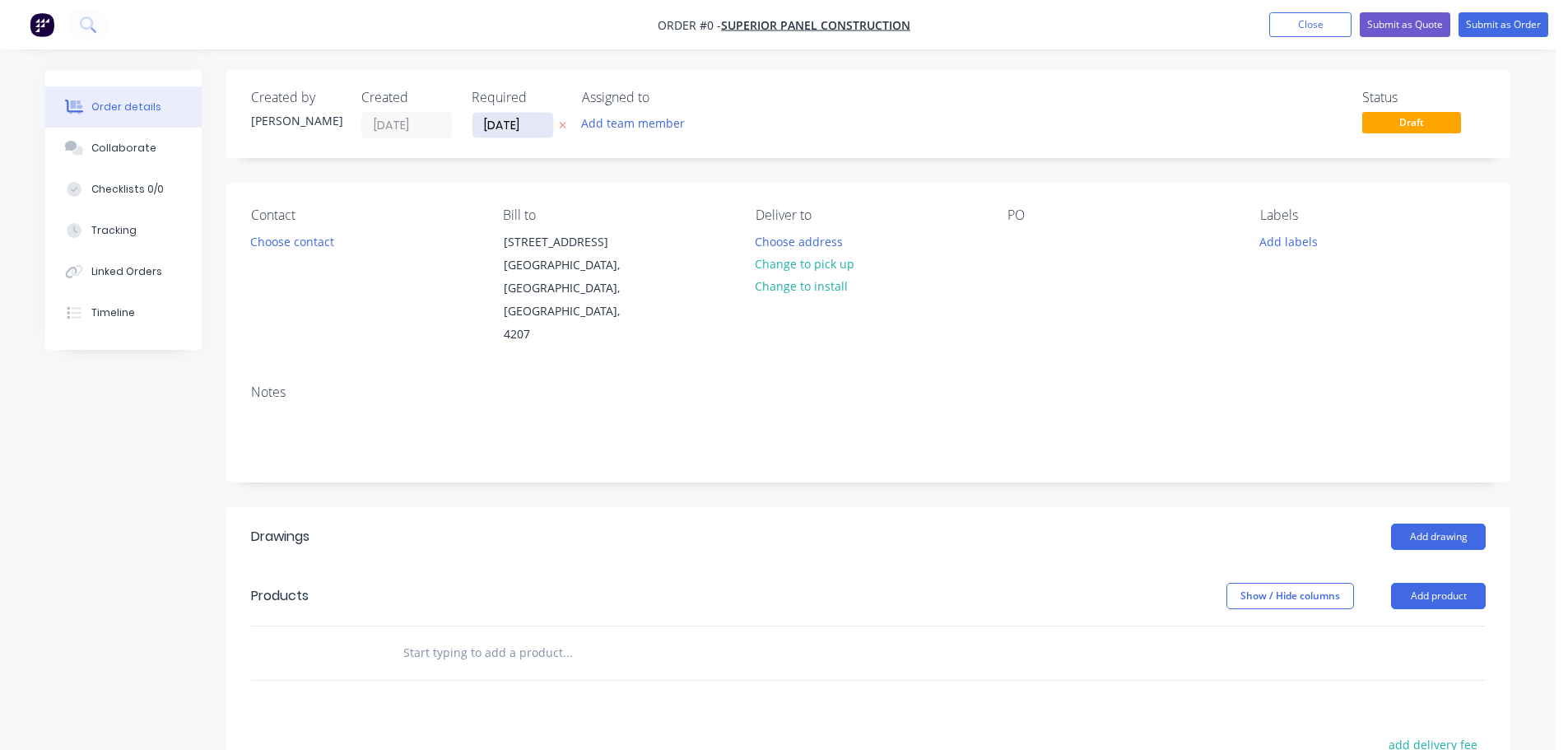
click at [511, 126] on input "[DATE]" at bounding box center [513, 125] width 81 height 24
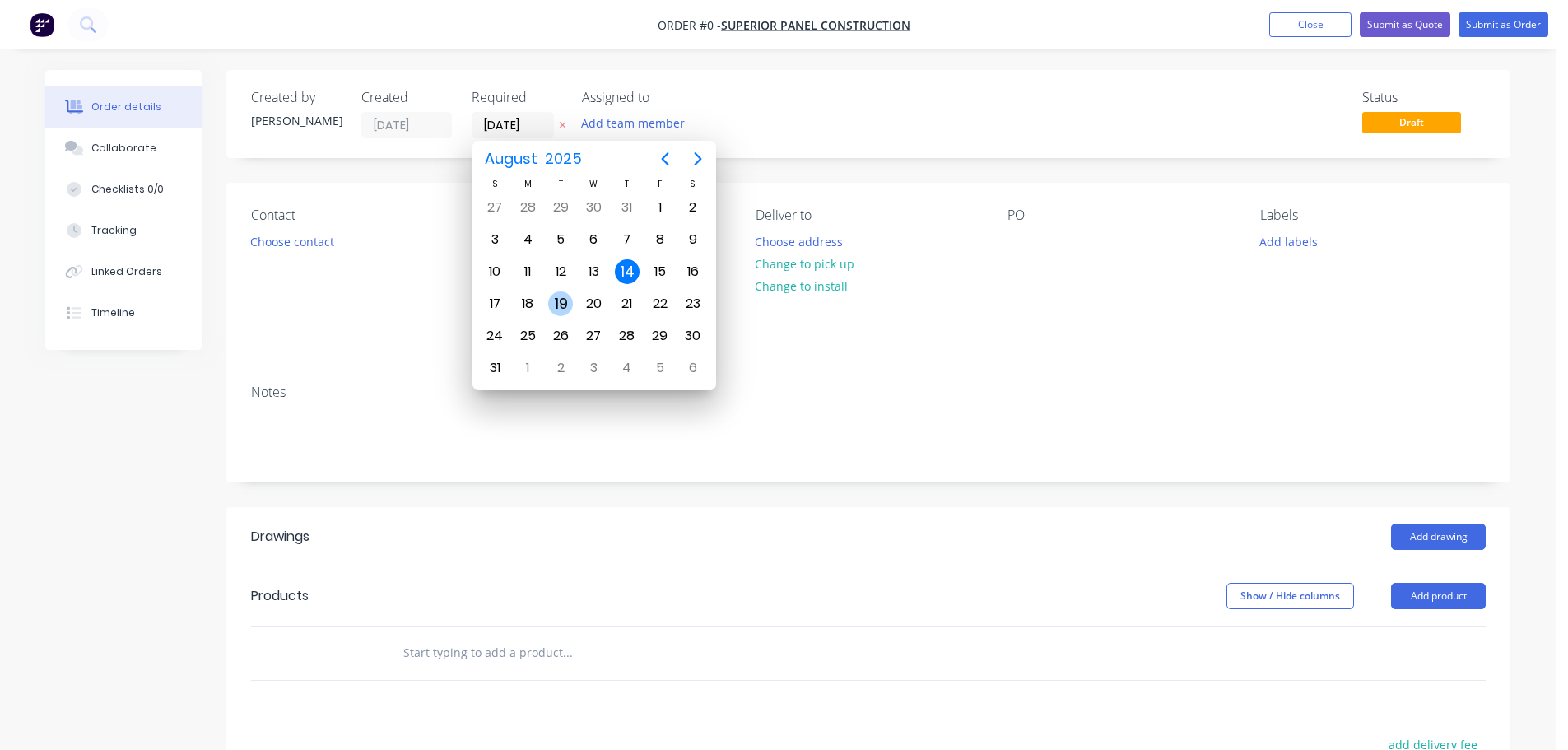
click at [568, 304] on div "19" at bounding box center [561, 303] width 24 height 24
type input "[DATE]"
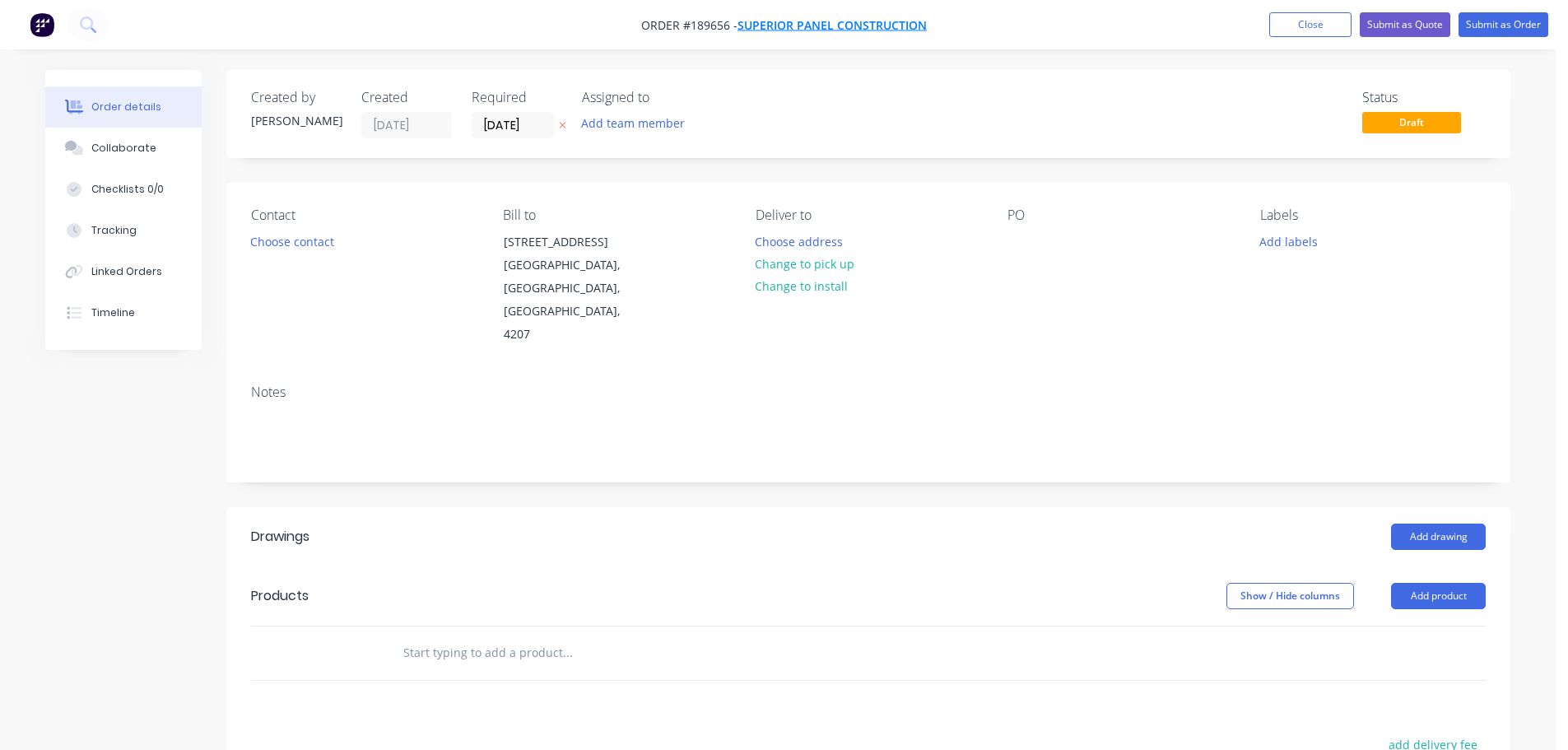
click at [806, 27] on span "Superior Panel Construction" at bounding box center [832, 24] width 189 height 16
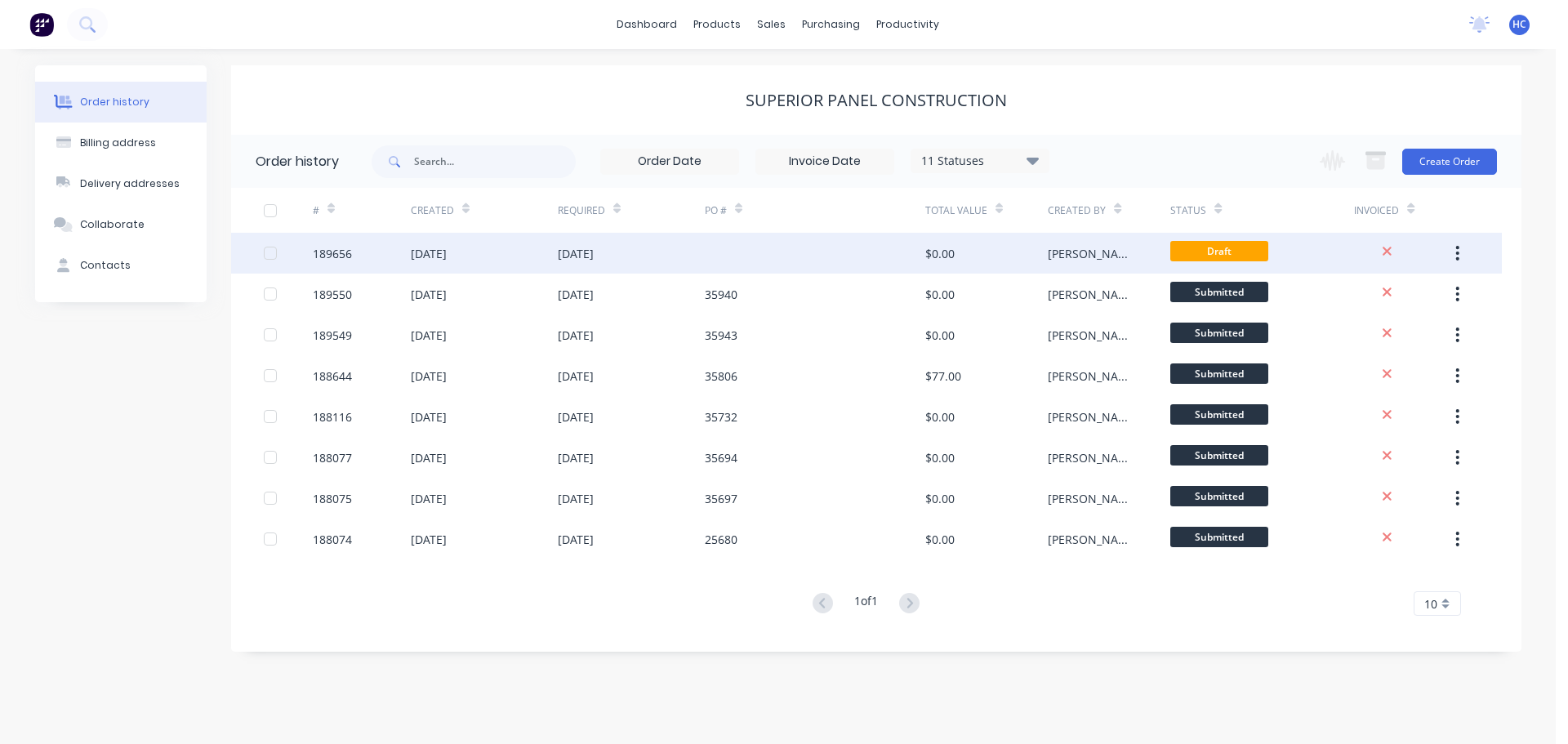
click at [843, 246] on div at bounding box center [814, 254] width 220 height 41
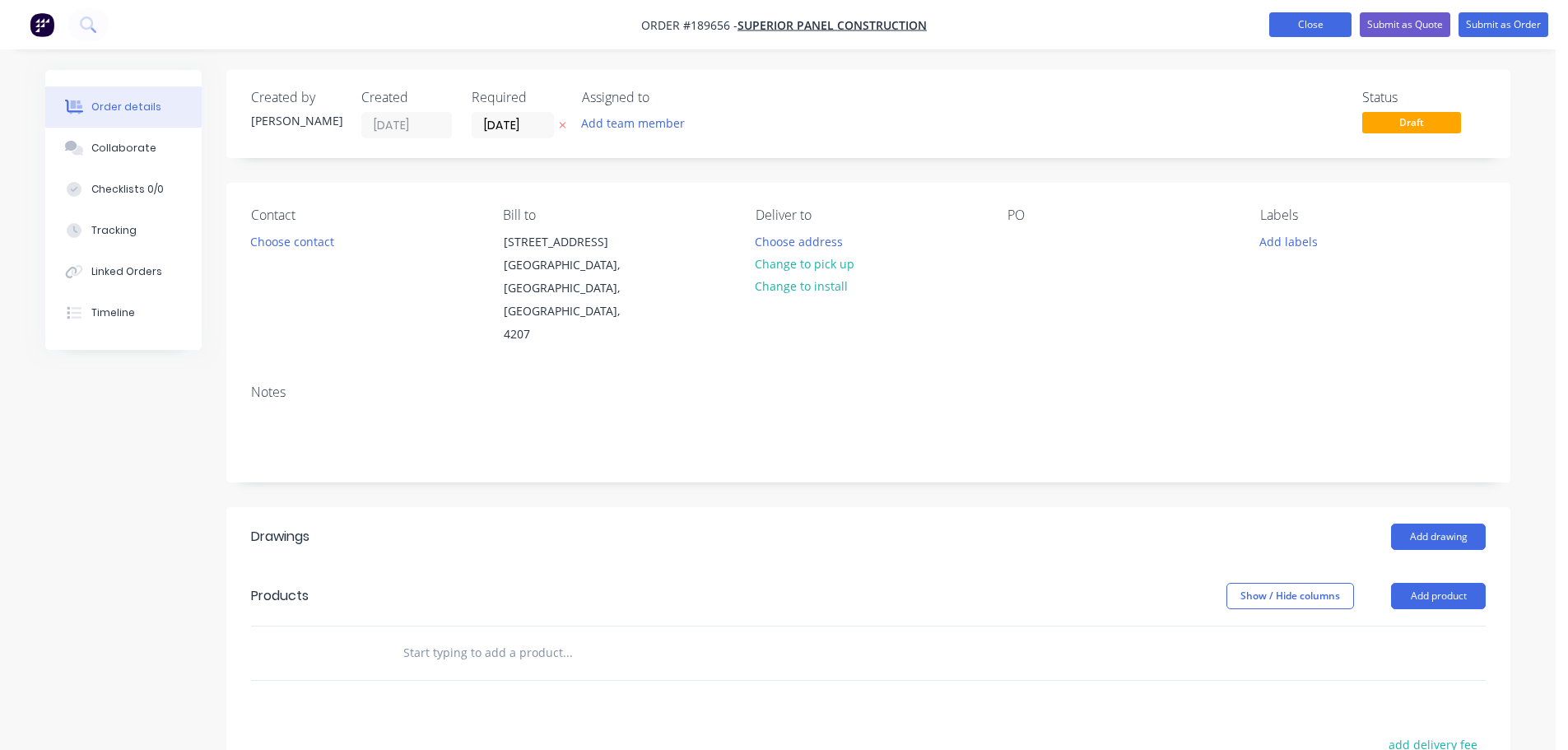
click at [1291, 32] on button "Close" at bounding box center [1311, 24] width 82 height 24
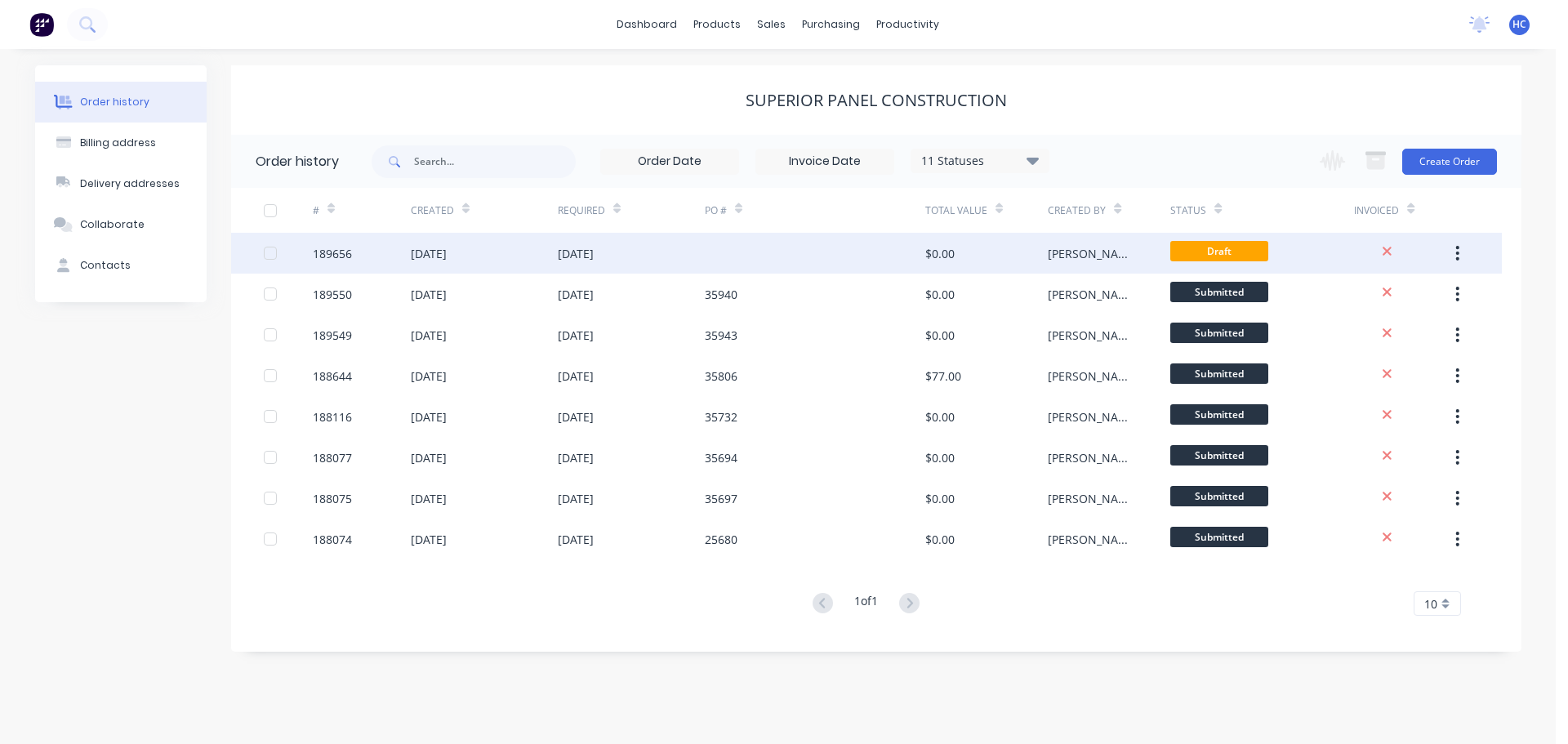
click at [898, 262] on div at bounding box center [814, 254] width 220 height 41
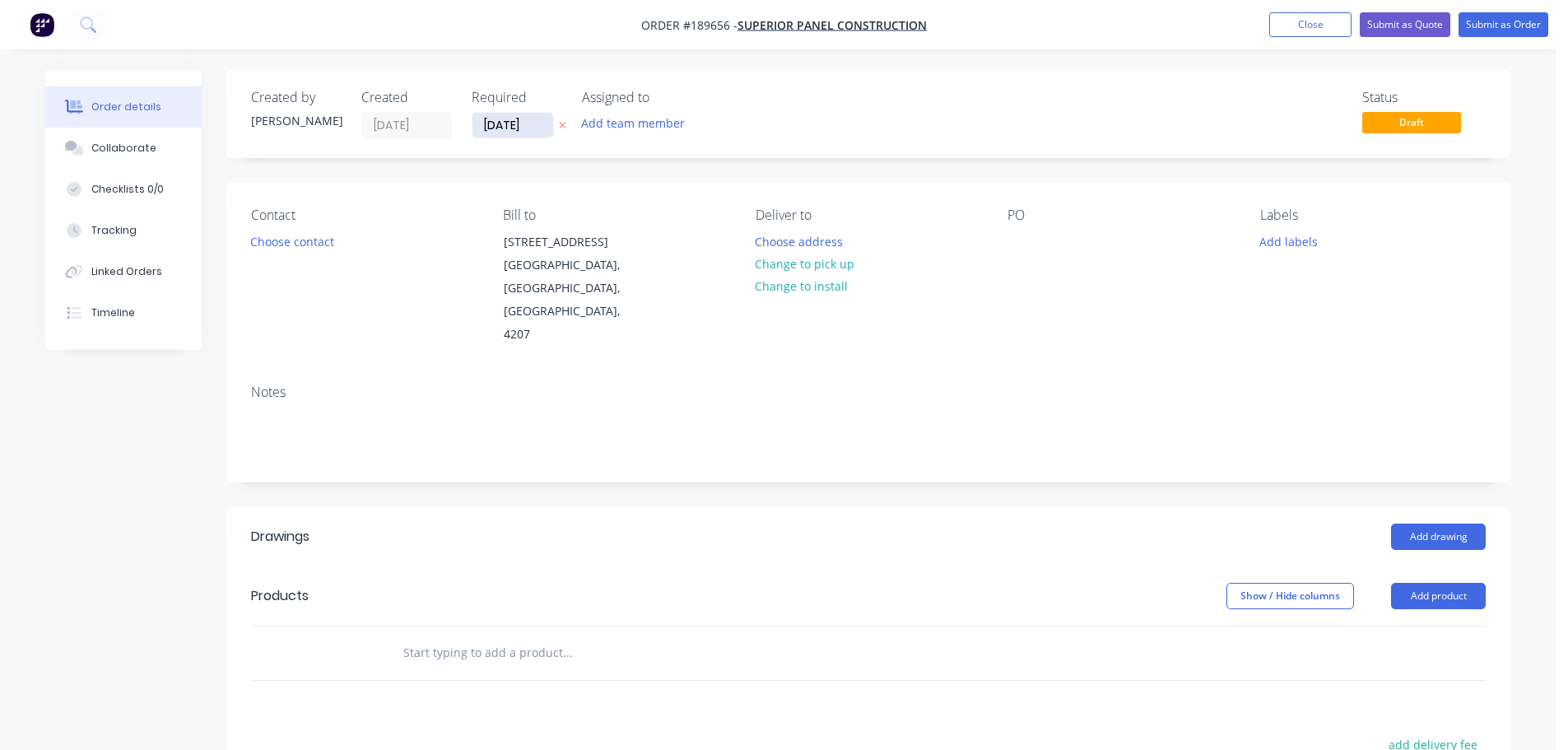
click at [518, 126] on input "[DATE]" at bounding box center [513, 125] width 81 height 24
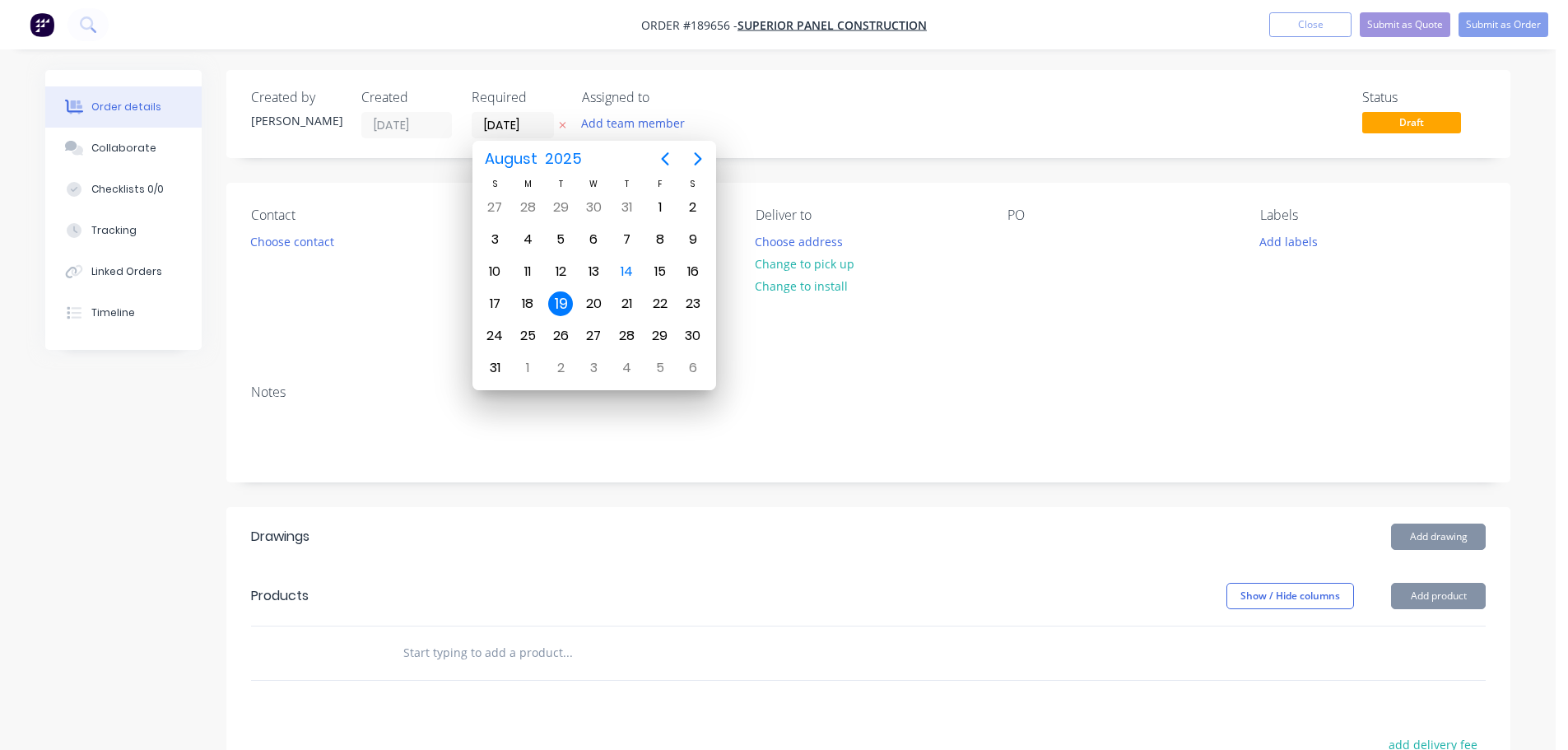
drag, startPoint x: 375, startPoint y: 363, endPoint x: 358, endPoint y: 264, distance: 100.4
click at [374, 407] on div at bounding box center [868, 433] width 1235 height 51
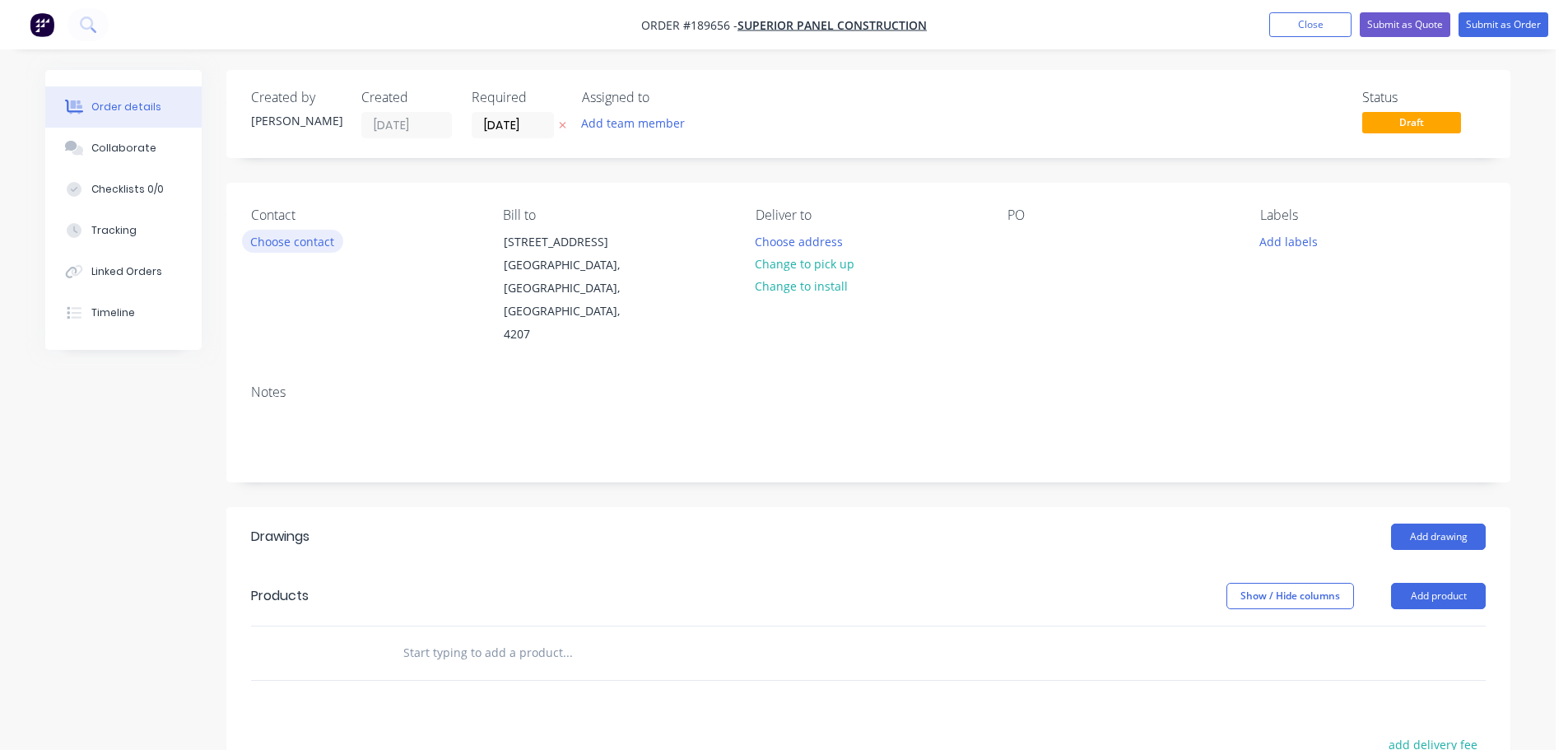
click at [302, 247] on button "Choose contact" at bounding box center [293, 241] width 101 height 22
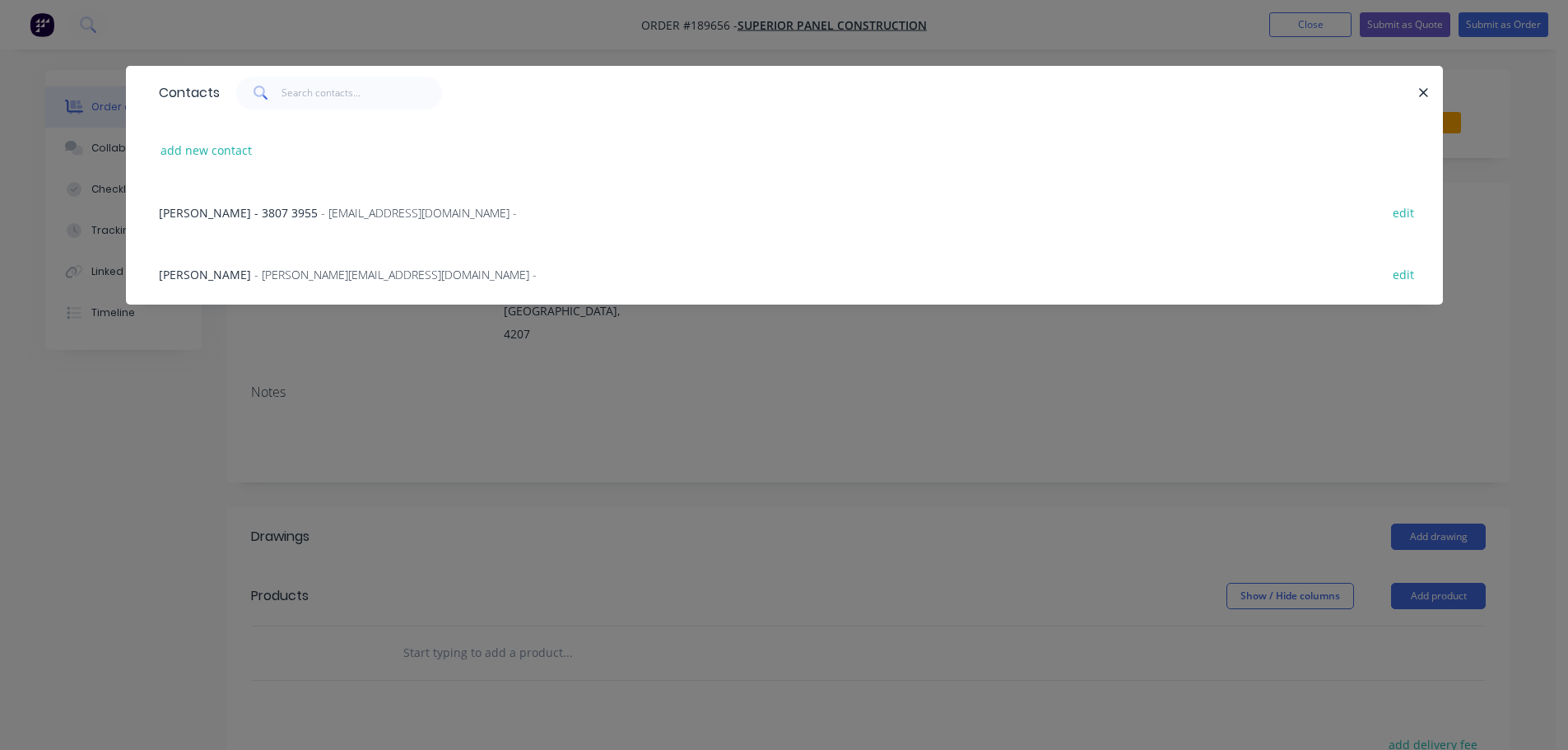
click at [366, 278] on span "- [PERSON_NAME][EMAIL_ADDRESS][DOMAIN_NAME] -" at bounding box center [396, 274] width 283 height 16
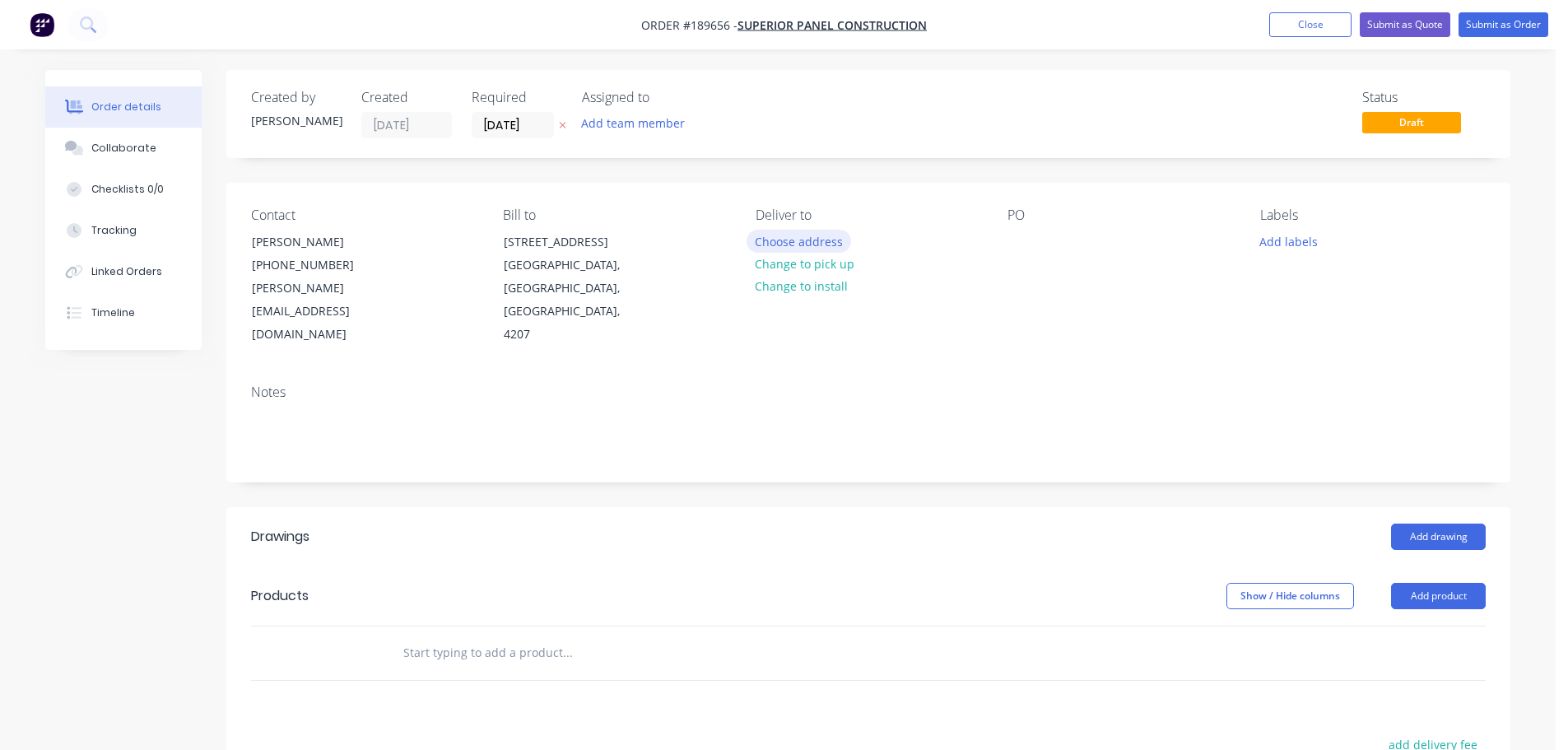
click at [789, 244] on button "Choose address" at bounding box center [799, 241] width 106 height 22
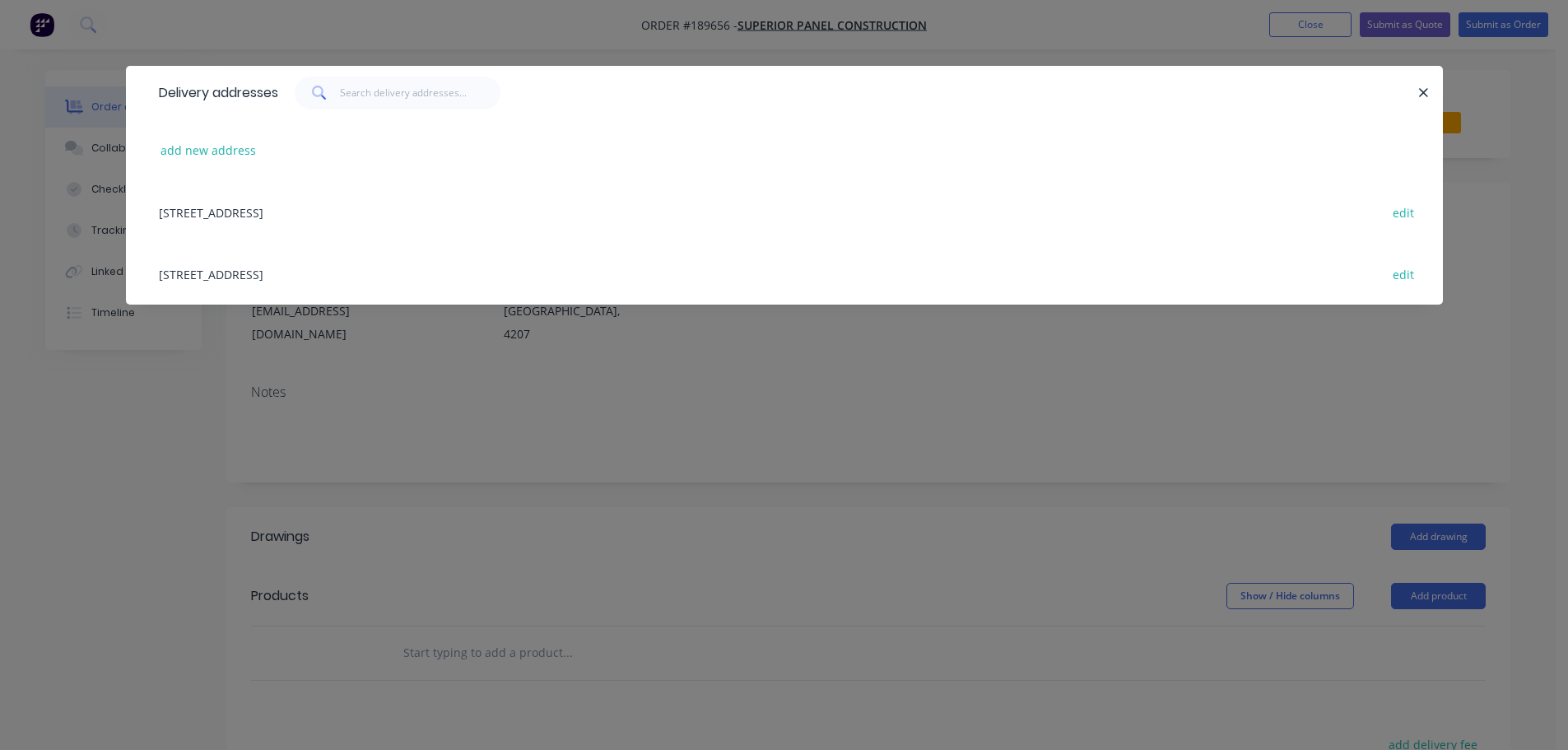
click at [406, 279] on div "[STREET_ADDRESS] edit" at bounding box center [784, 273] width 1268 height 62
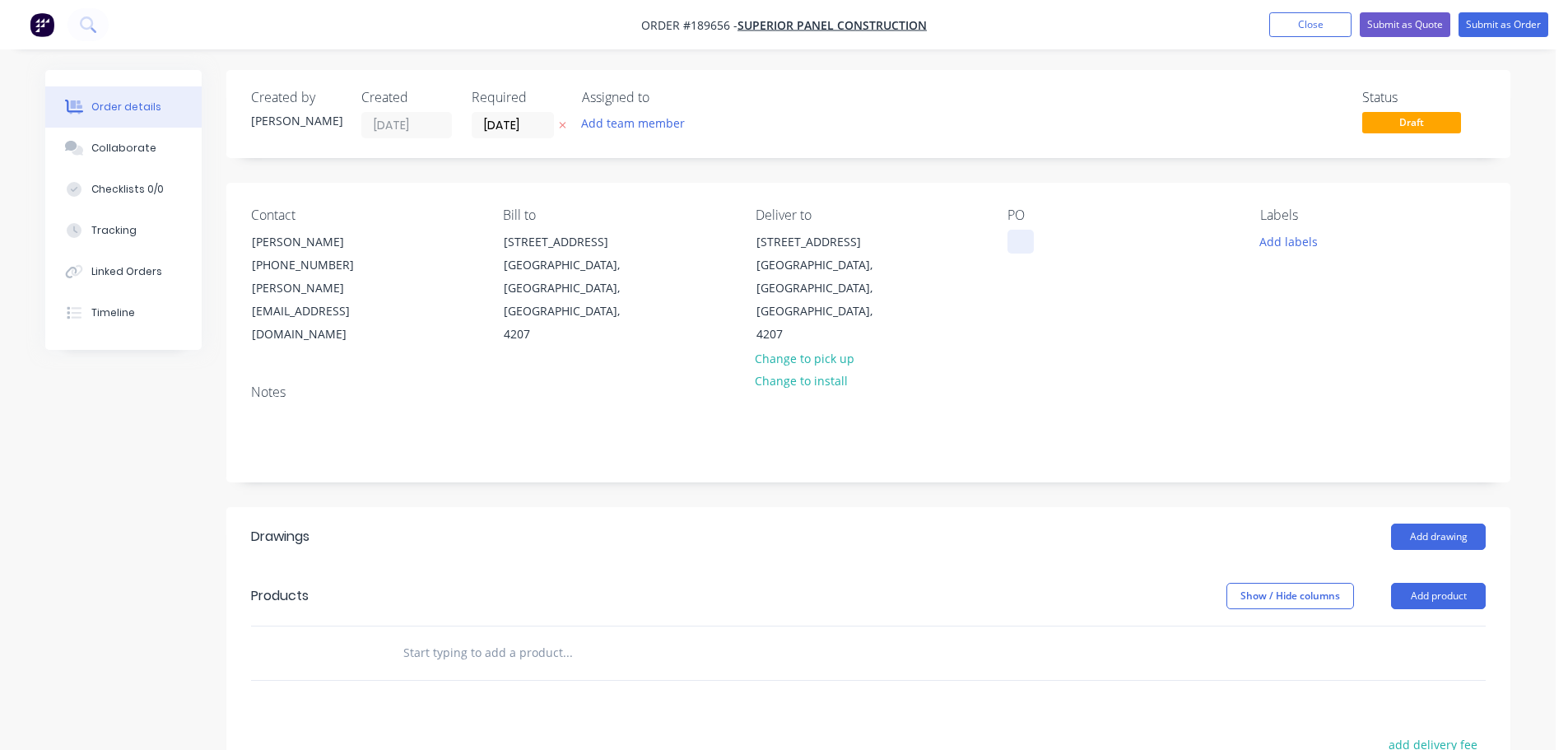
click at [1029, 253] on div at bounding box center [1021, 242] width 26 height 24
click at [1418, 583] on button "Add product" at bounding box center [1438, 596] width 95 height 26
click at [1409, 659] on div "Basic product" at bounding box center [1407, 671] width 126 height 24
click at [464, 669] on div at bounding box center [458, 681] width 138 height 24
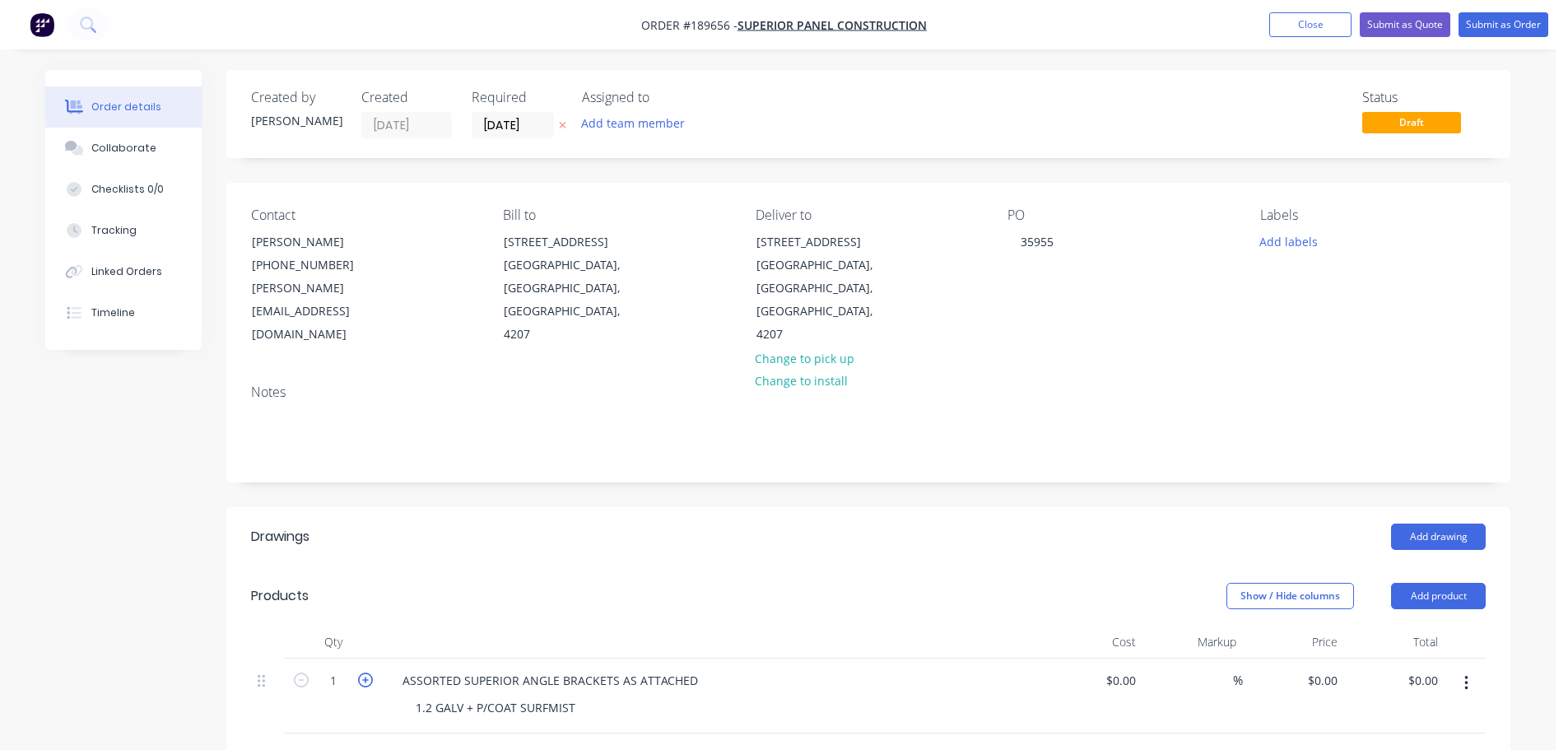
click at [365, 673] on icon "button" at bounding box center [366, 681] width 15 height 15
click at [360, 673] on icon "button" at bounding box center [366, 681] width 15 height 15
type input "5"
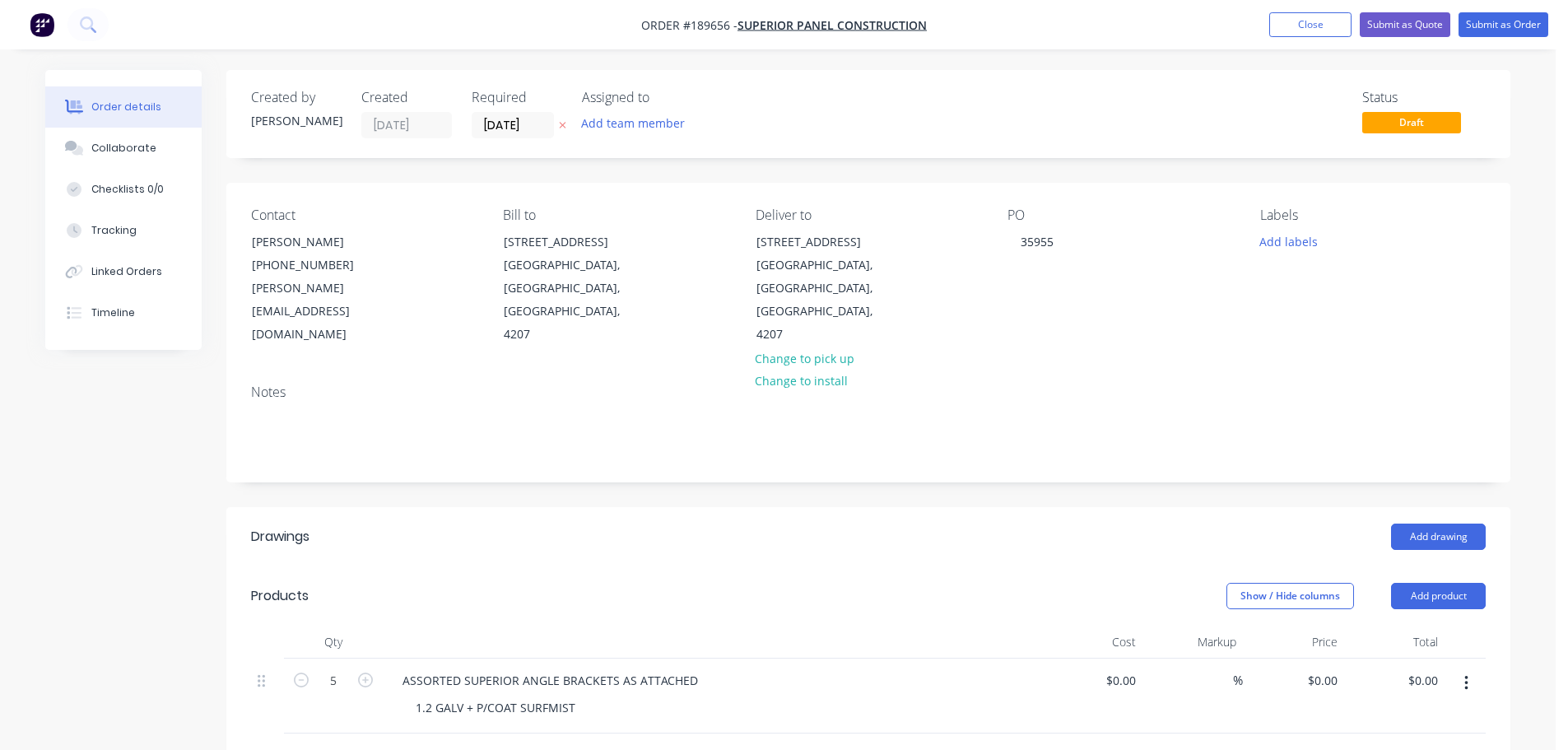
click at [1509, 7] on nav "Order #189656 - Superior Panel Construction Add product Close Submit as Quote S…" at bounding box center [784, 24] width 1568 height 50
click at [1504, 16] on button "Submit as Order" at bounding box center [1504, 24] width 90 height 24
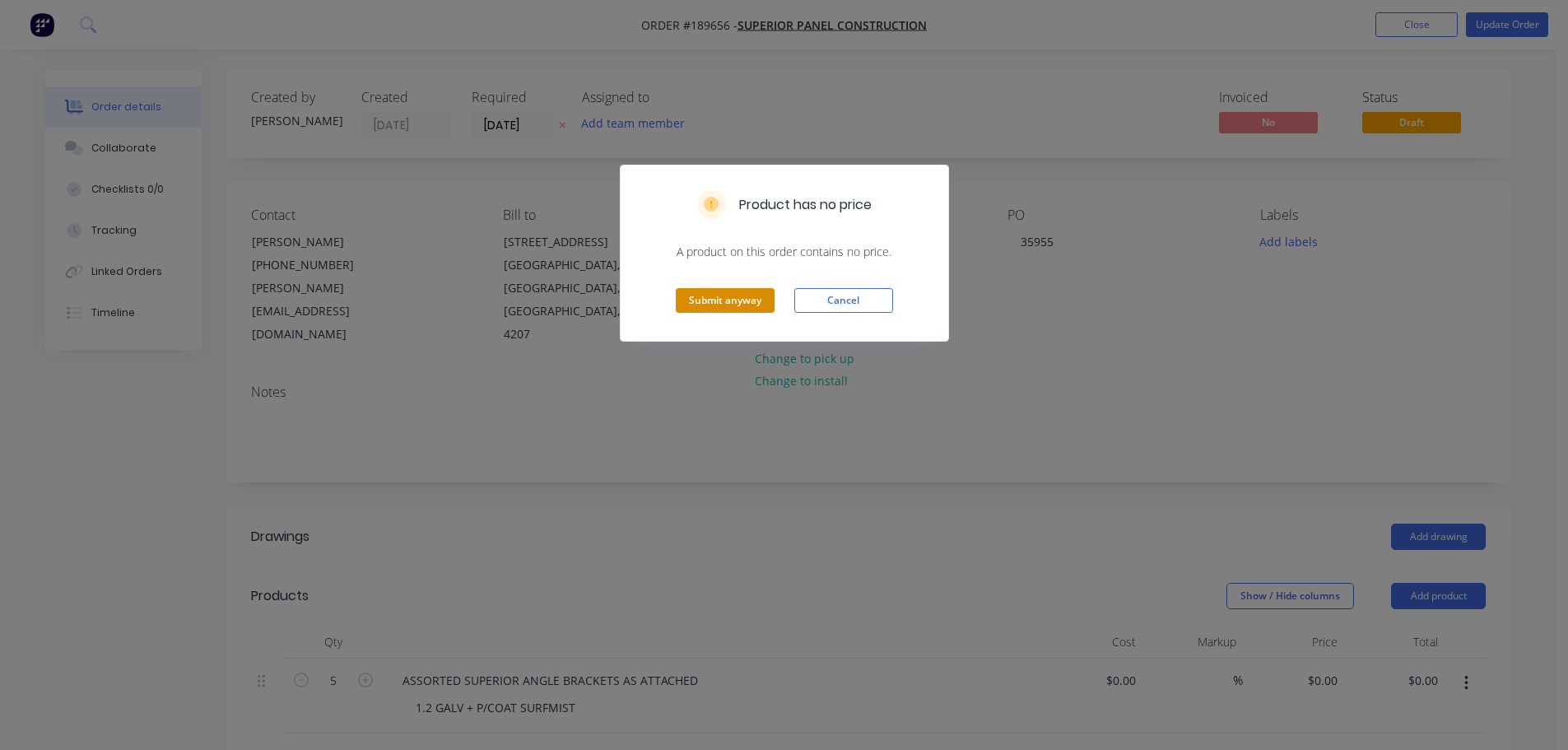
click at [696, 290] on button "Submit anyway" at bounding box center [725, 301] width 99 height 24
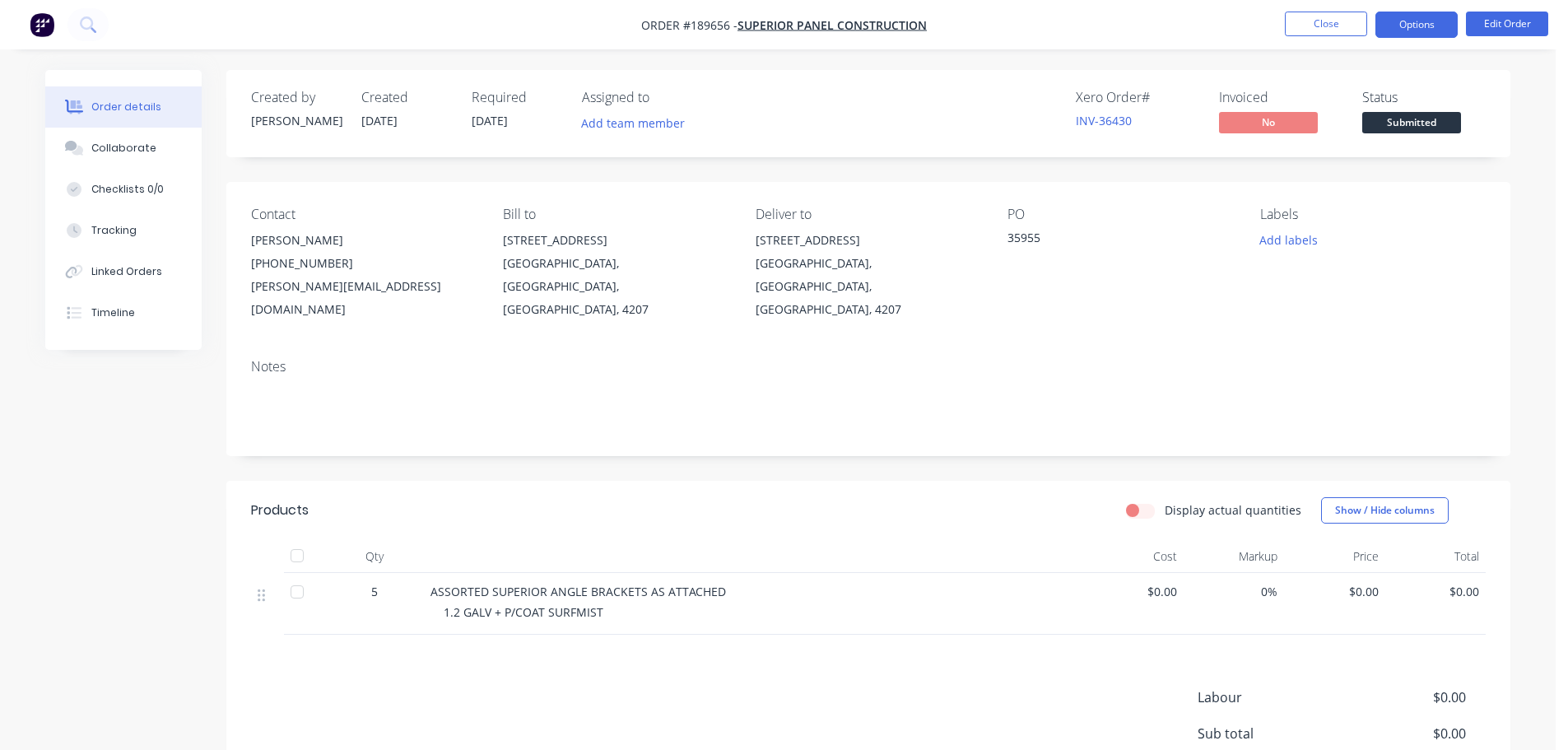
click at [1415, 23] on button "Options" at bounding box center [1417, 24] width 82 height 26
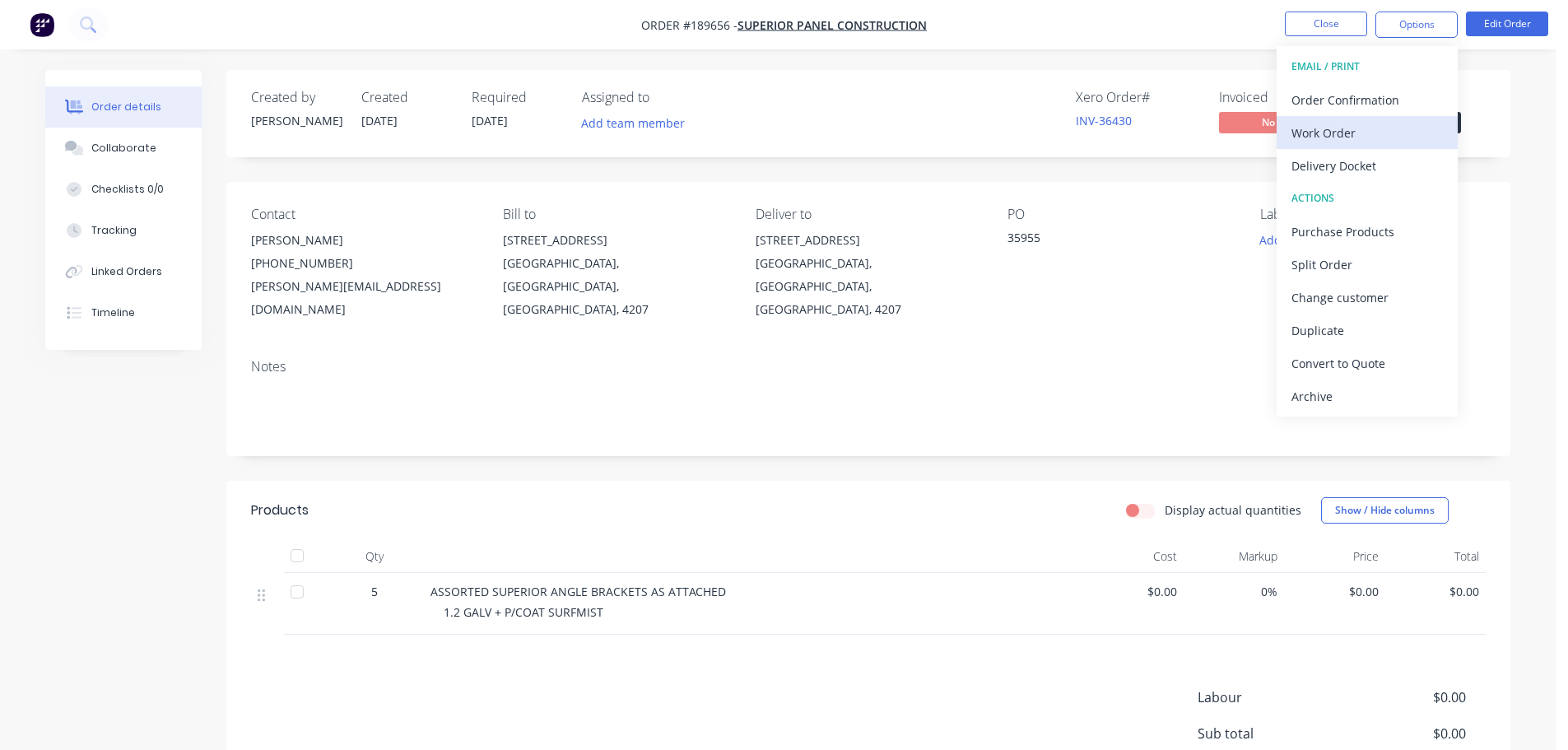
click at [1337, 140] on div "Work Order" at bounding box center [1368, 133] width 152 height 24
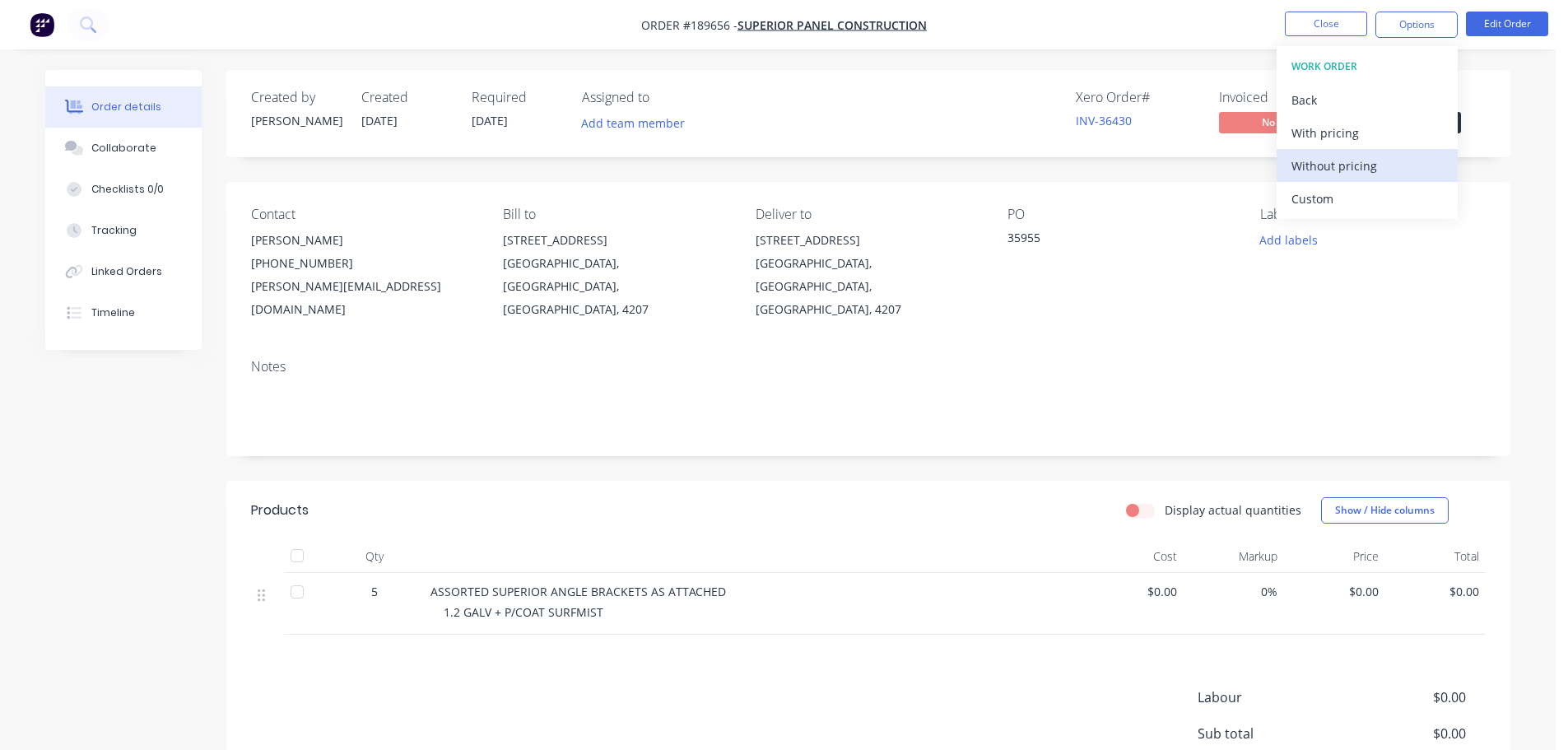
click at [1341, 169] on div "Without pricing" at bounding box center [1368, 166] width 152 height 24
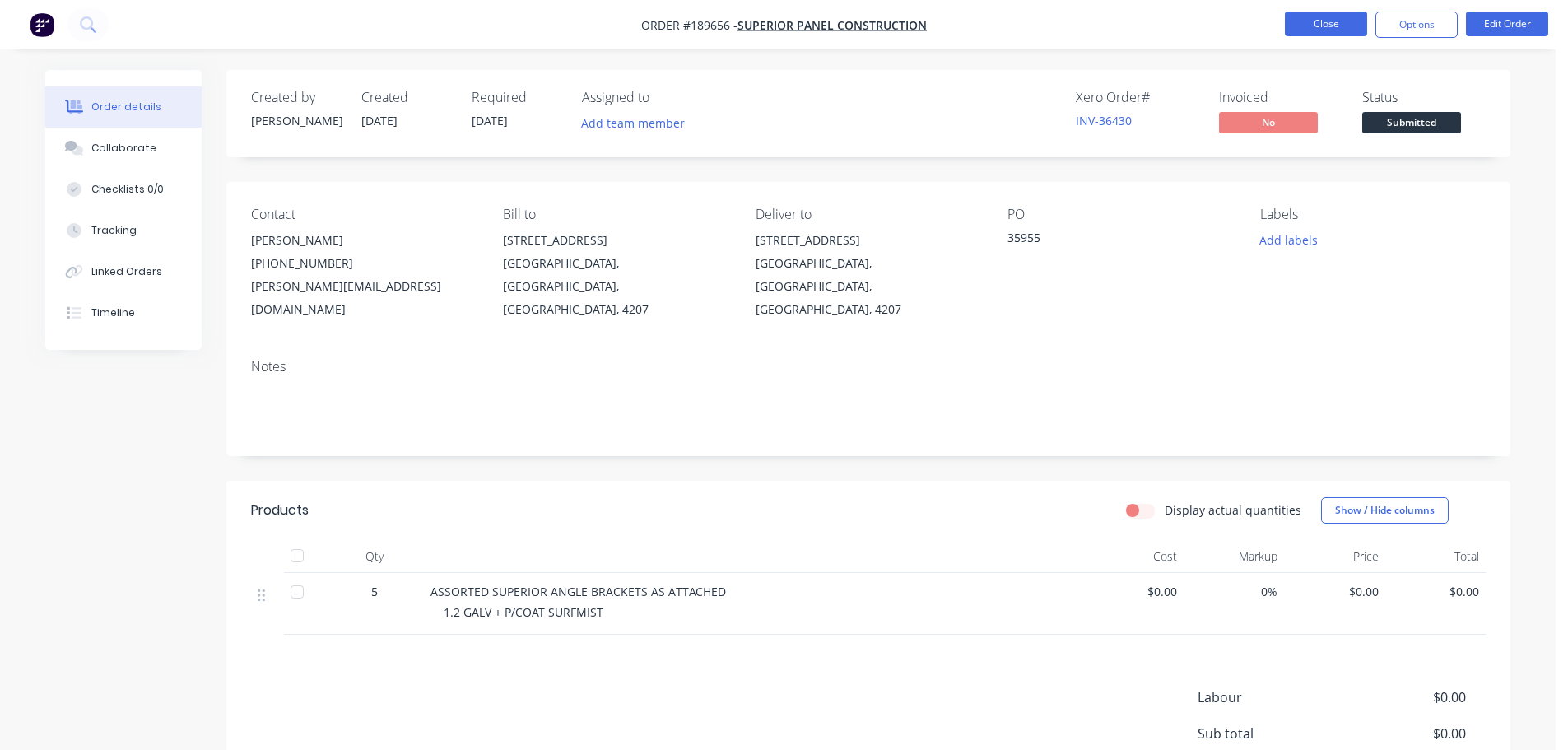
click at [1312, 17] on button "Close" at bounding box center [1326, 23] width 82 height 24
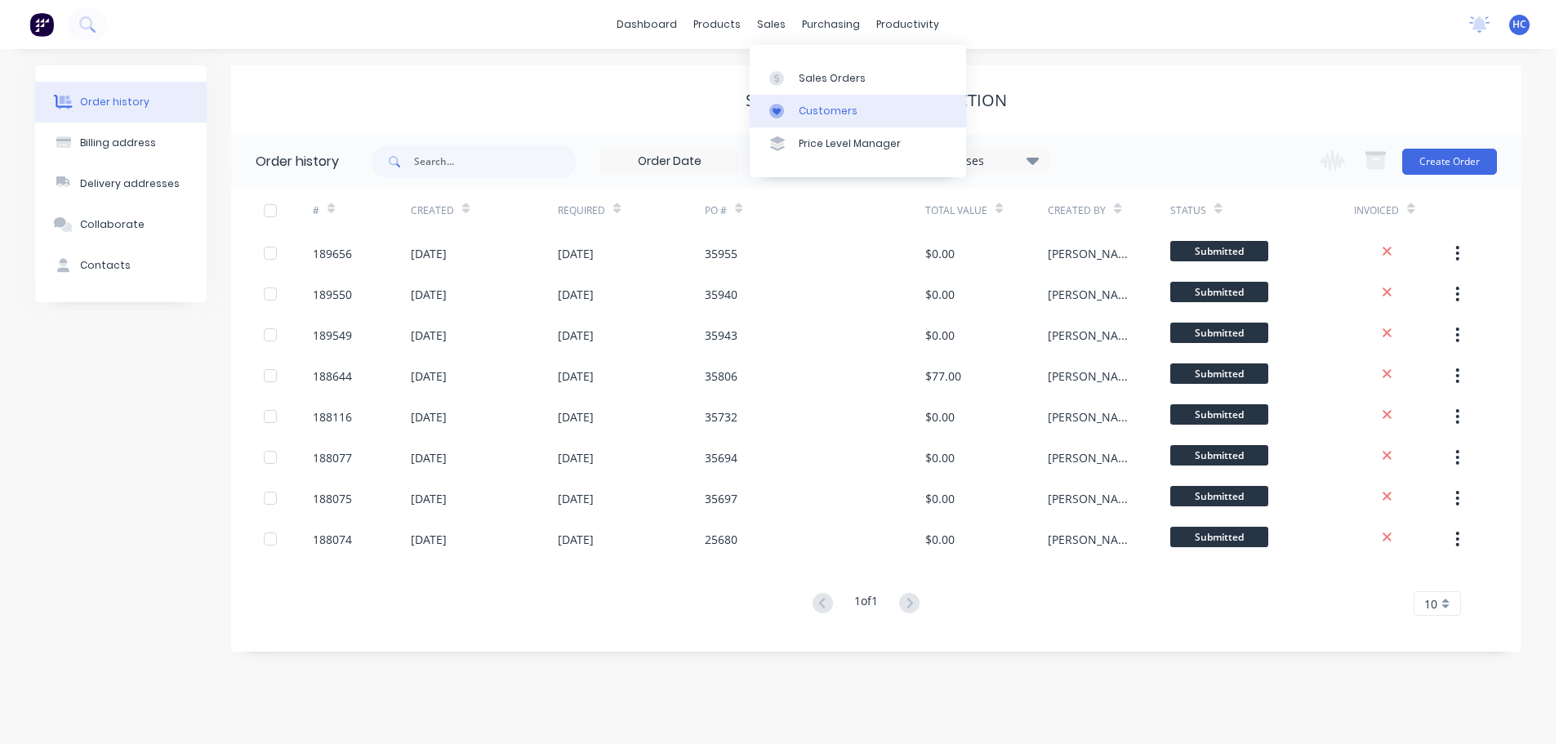
click at [833, 114] on div "Customers" at bounding box center [827, 111] width 58 height 15
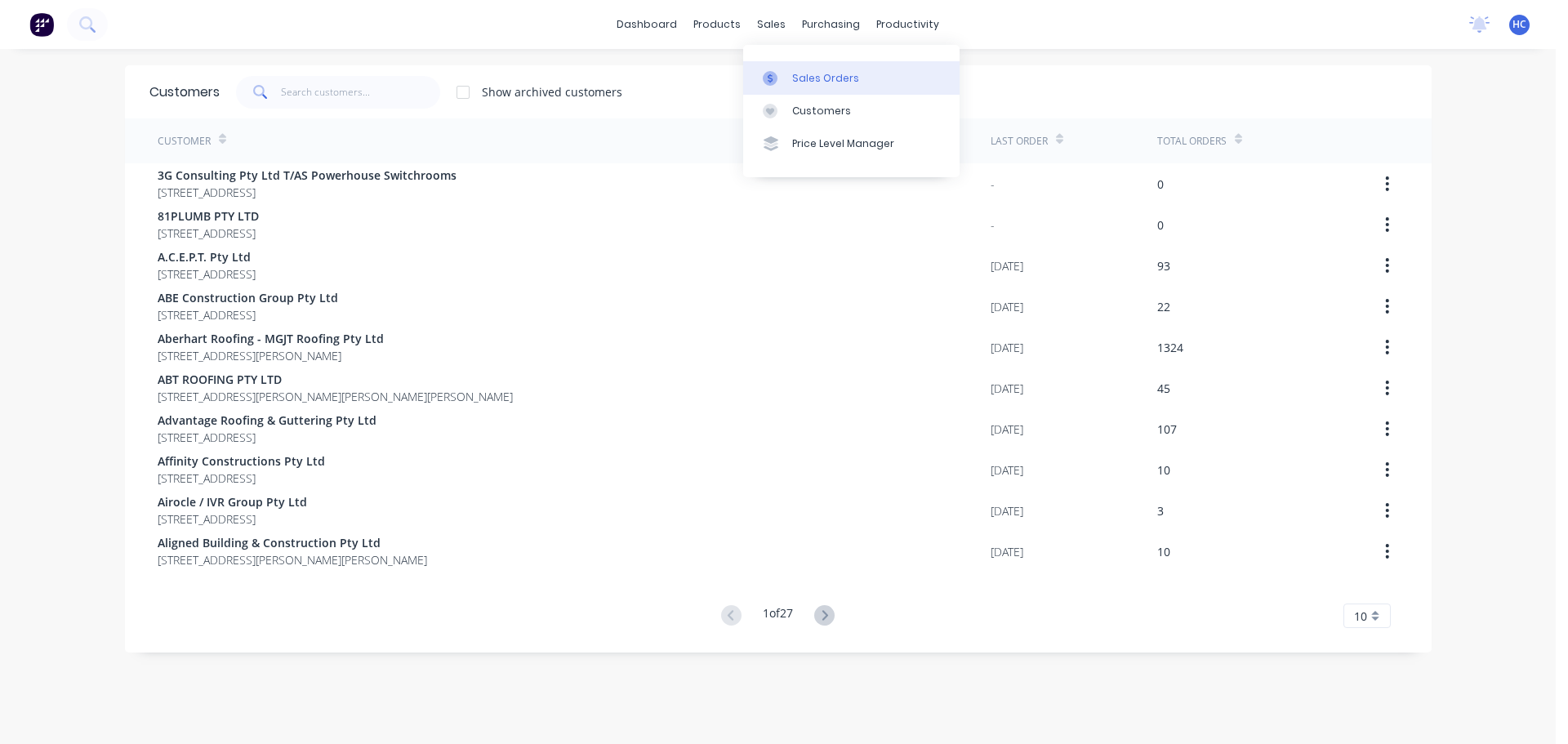
click at [821, 78] on div "Sales Orders" at bounding box center [825, 79] width 67 height 15
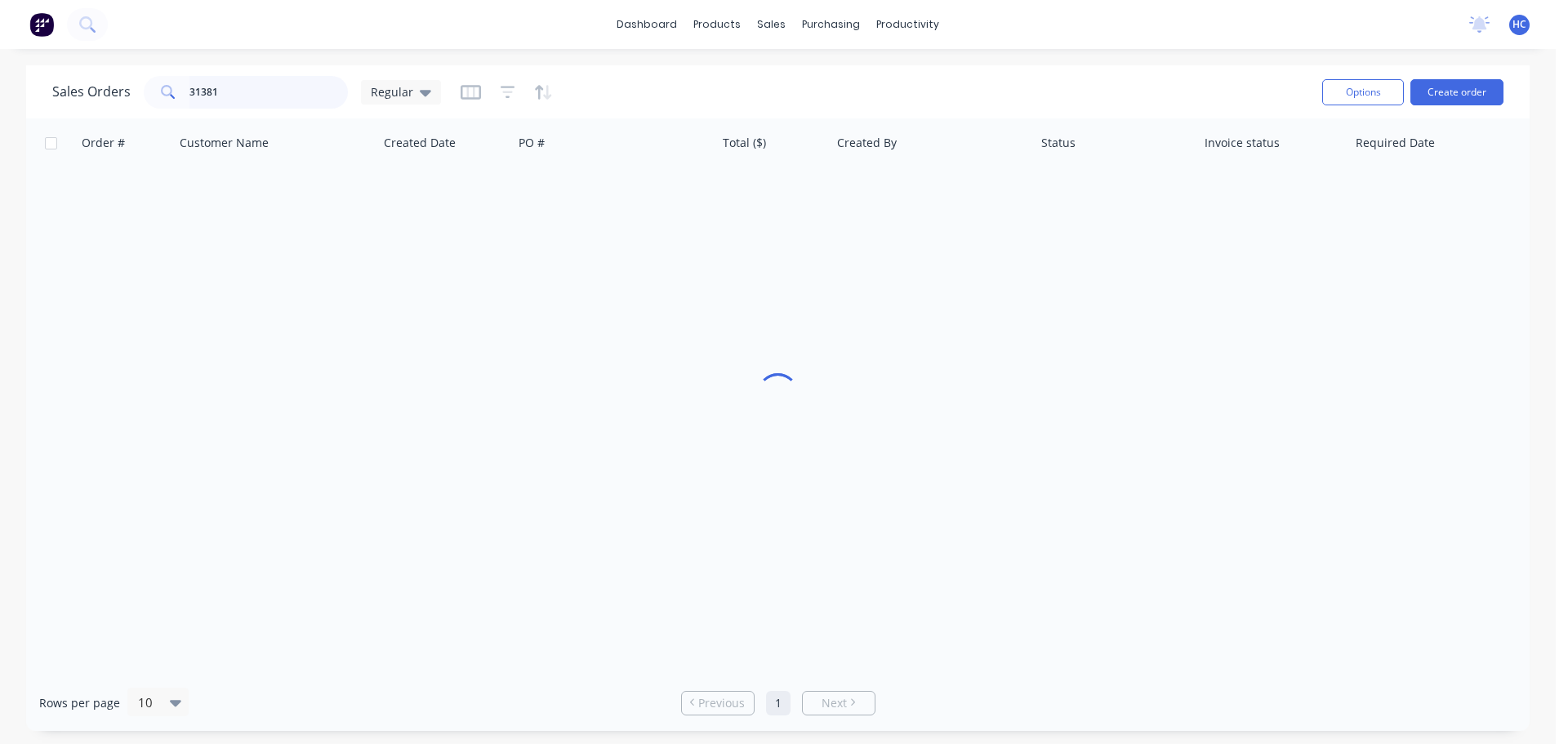
drag, startPoint x: 277, startPoint y: 100, endPoint x: 61, endPoint y: 98, distance: 216.0
click at [61, 98] on div "Sales Orders 31381 Regular" at bounding box center [246, 92] width 389 height 33
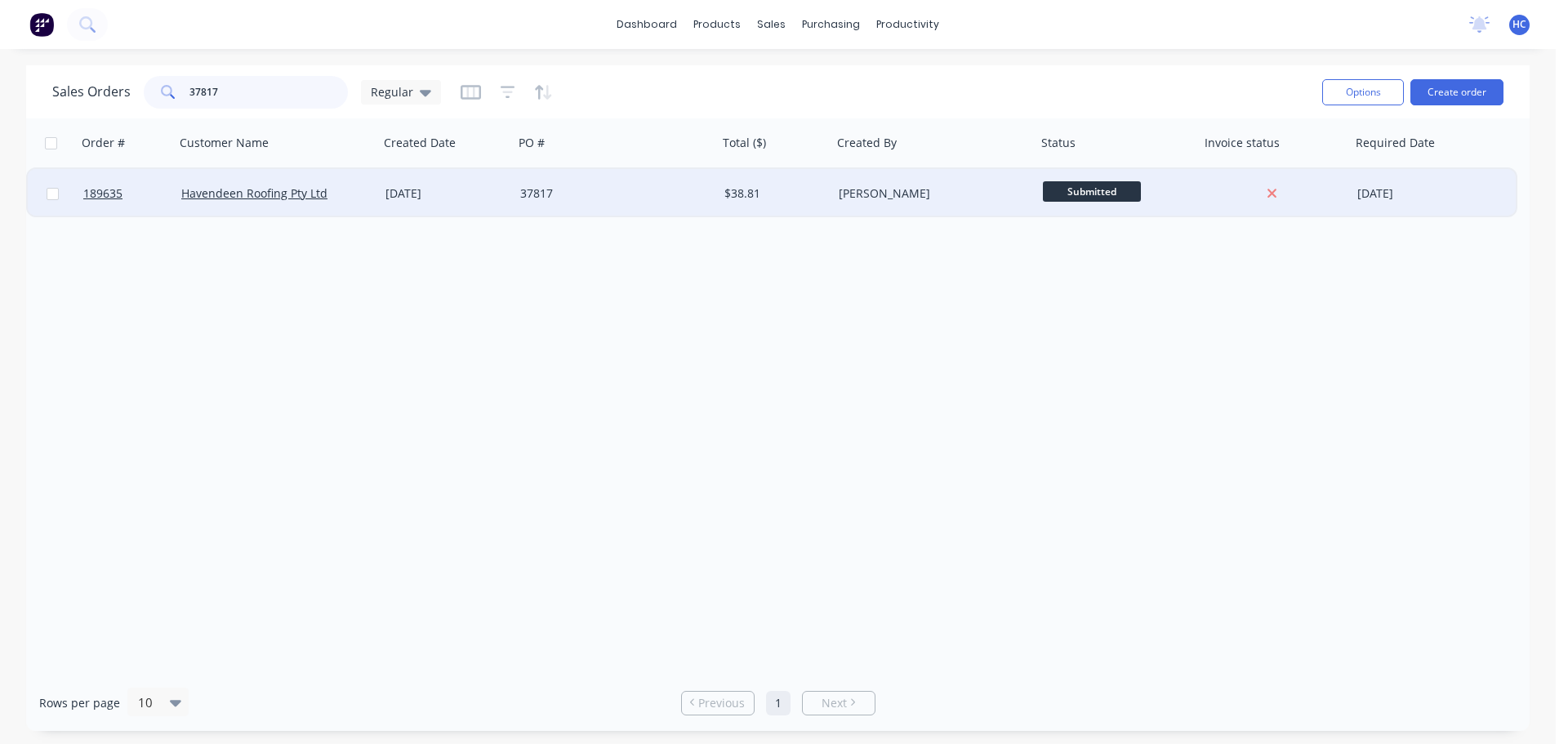
type input "37817"
click at [572, 182] on div "37817" at bounding box center [616, 193] width 204 height 49
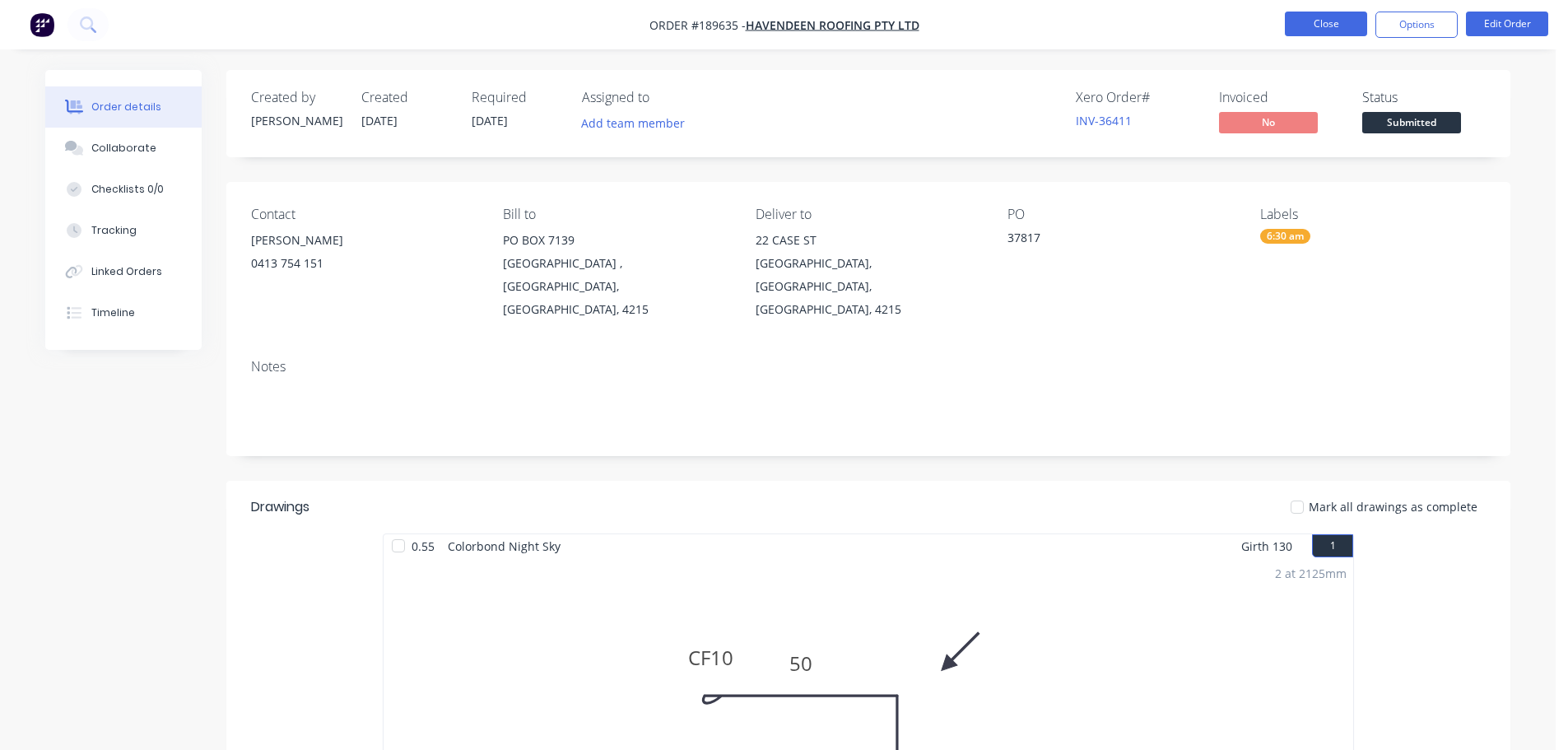
drag, startPoint x: 1360, startPoint y: 6, endPoint x: 1345, endPoint y: 14, distance: 17.0
click at [1357, 6] on nav "Order #189635 - Havendeen Roofing Pty Ltd Close Options Edit Order" at bounding box center [784, 24] width 1568 height 50
click at [1345, 14] on button "Close" at bounding box center [1326, 23] width 82 height 24
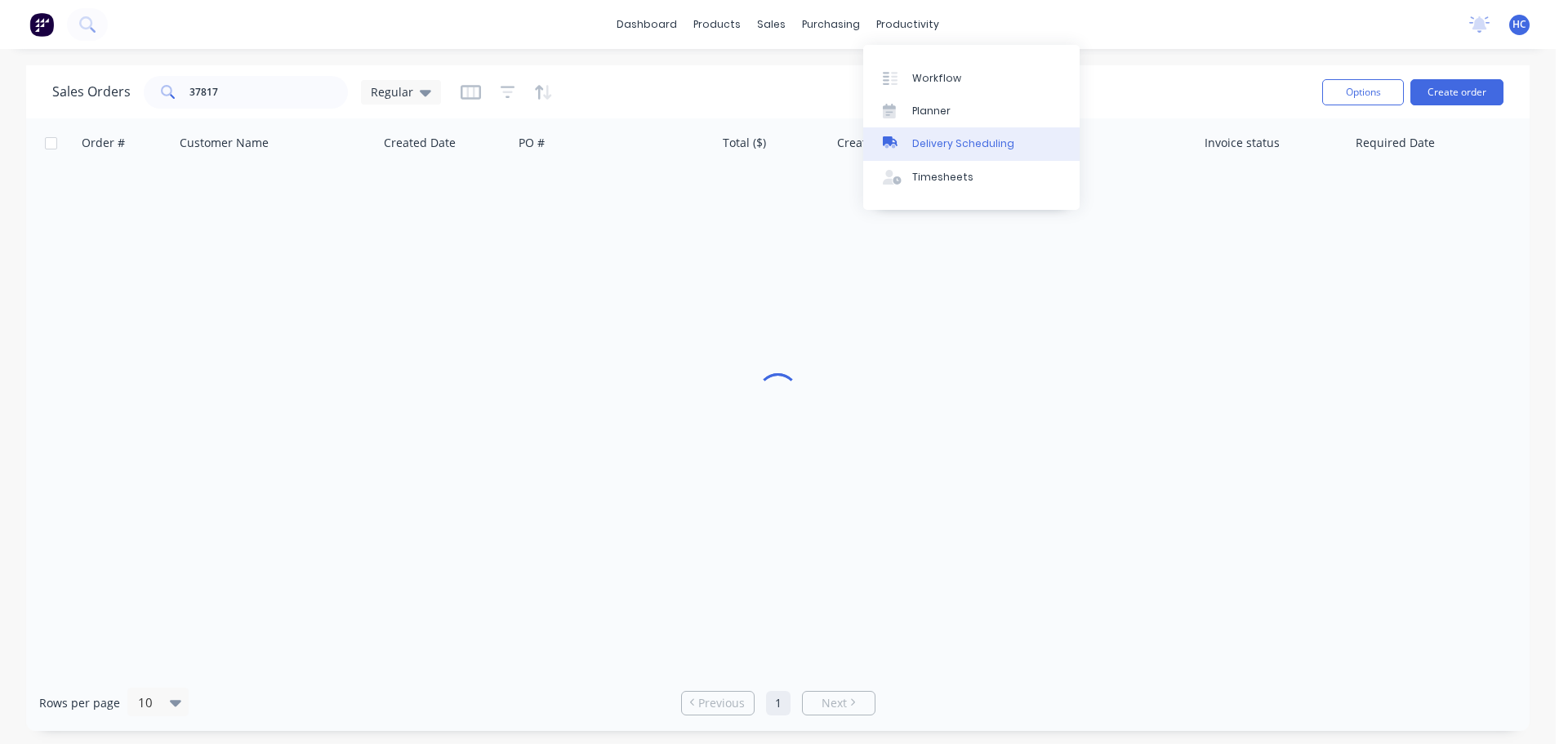
click at [952, 152] on link "Delivery Scheduling" at bounding box center [971, 143] width 216 height 33
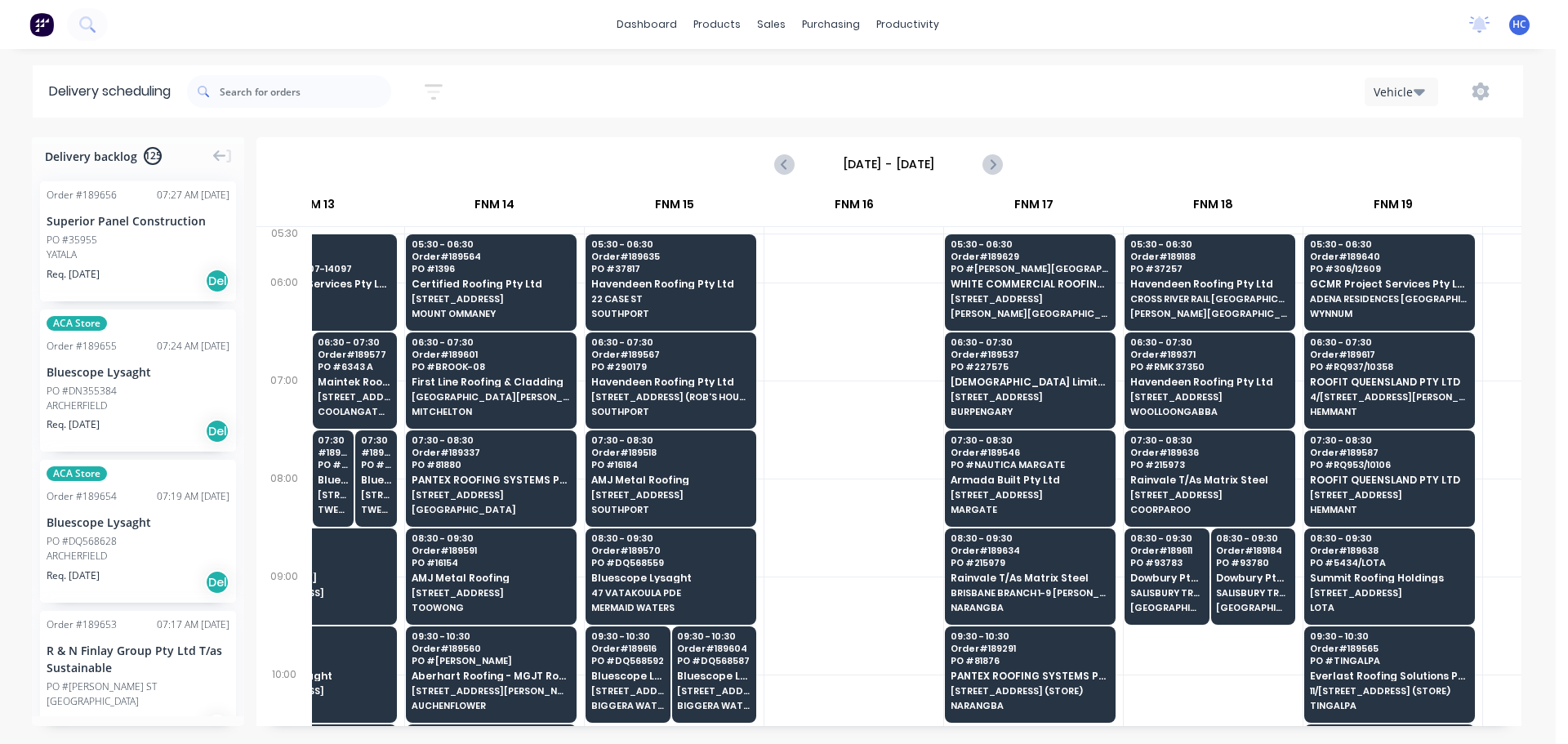
scroll to position [0, 1791]
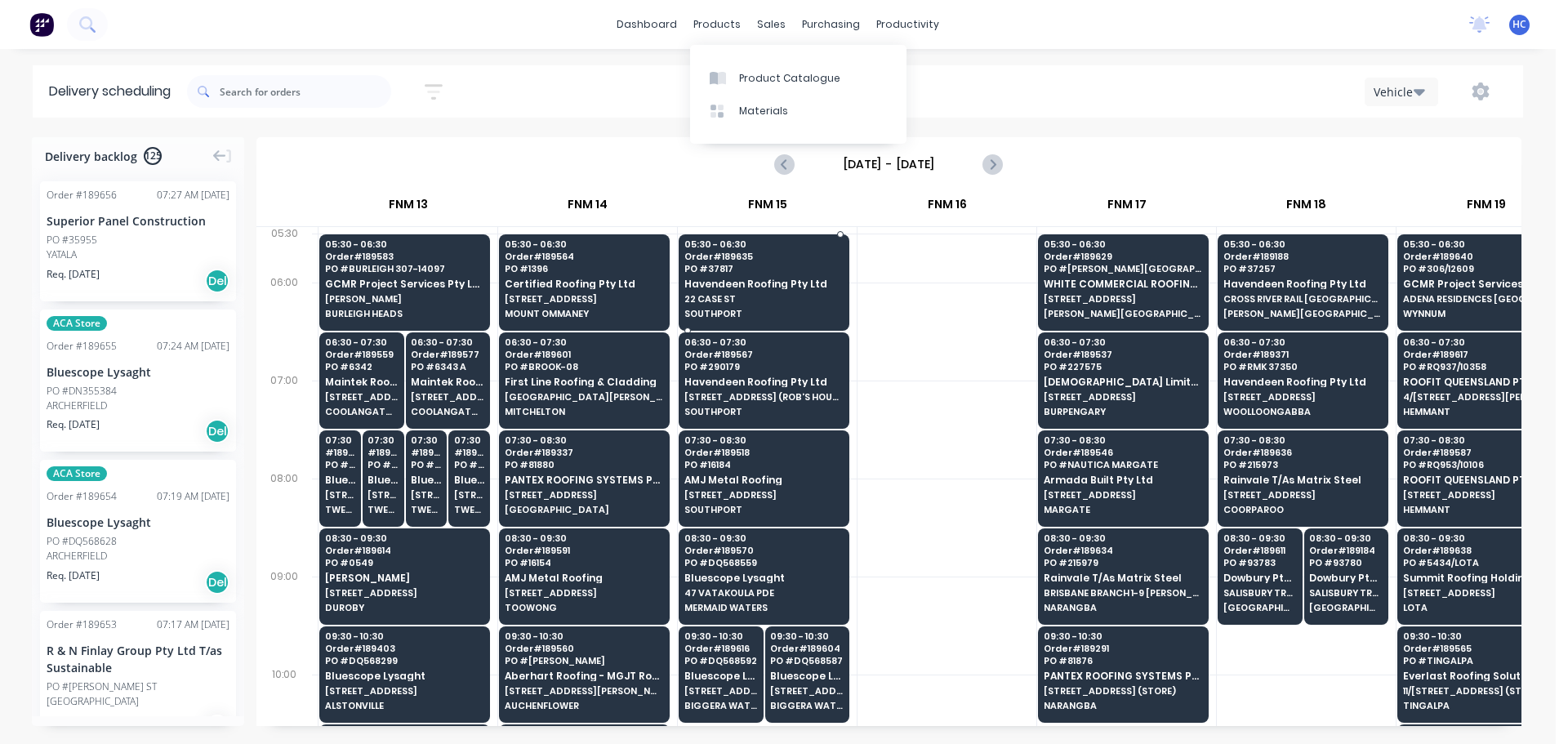
click at [770, 281] on span "Havendeen Roofing Pty Ltd" at bounding box center [763, 283] width 159 height 10
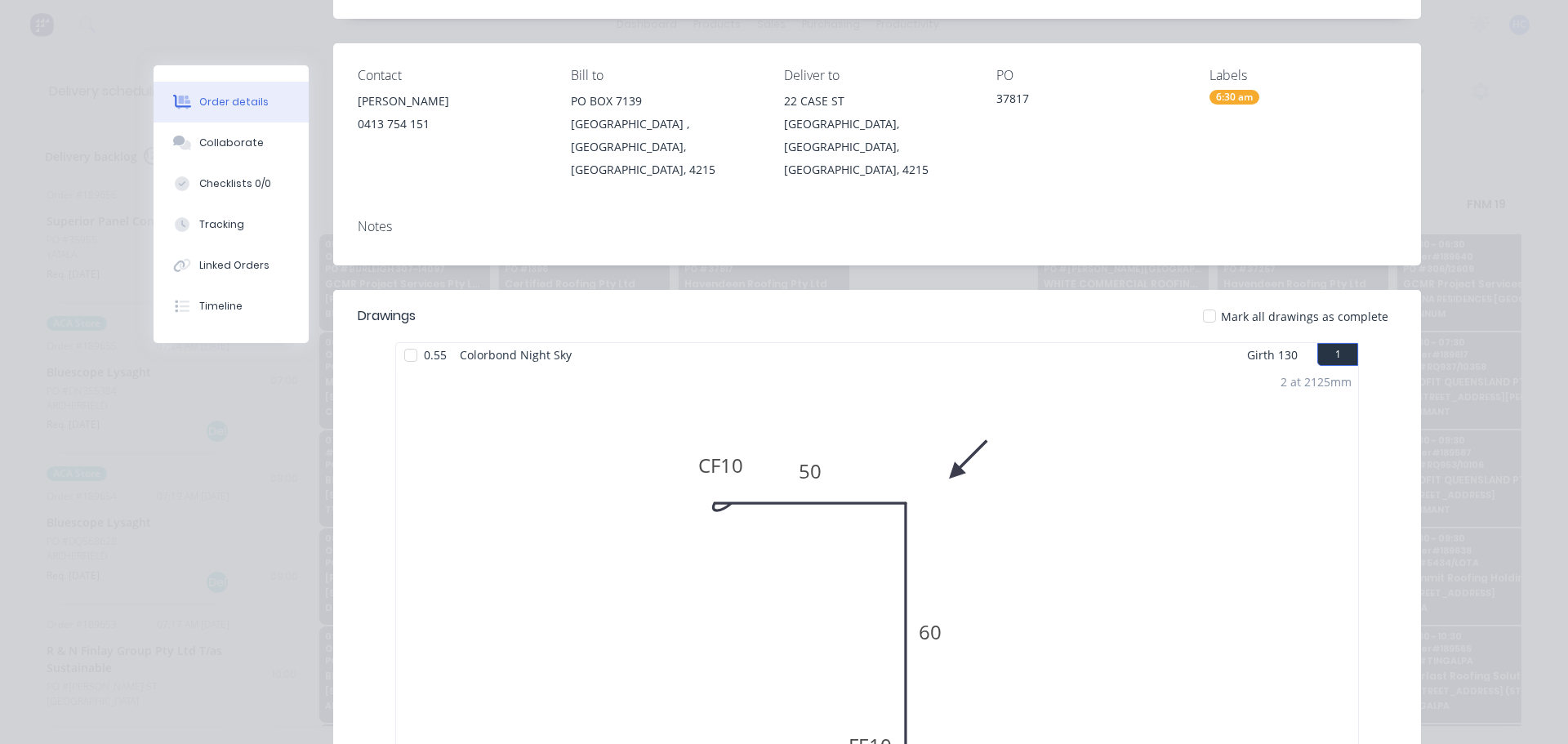
scroll to position [0, 0]
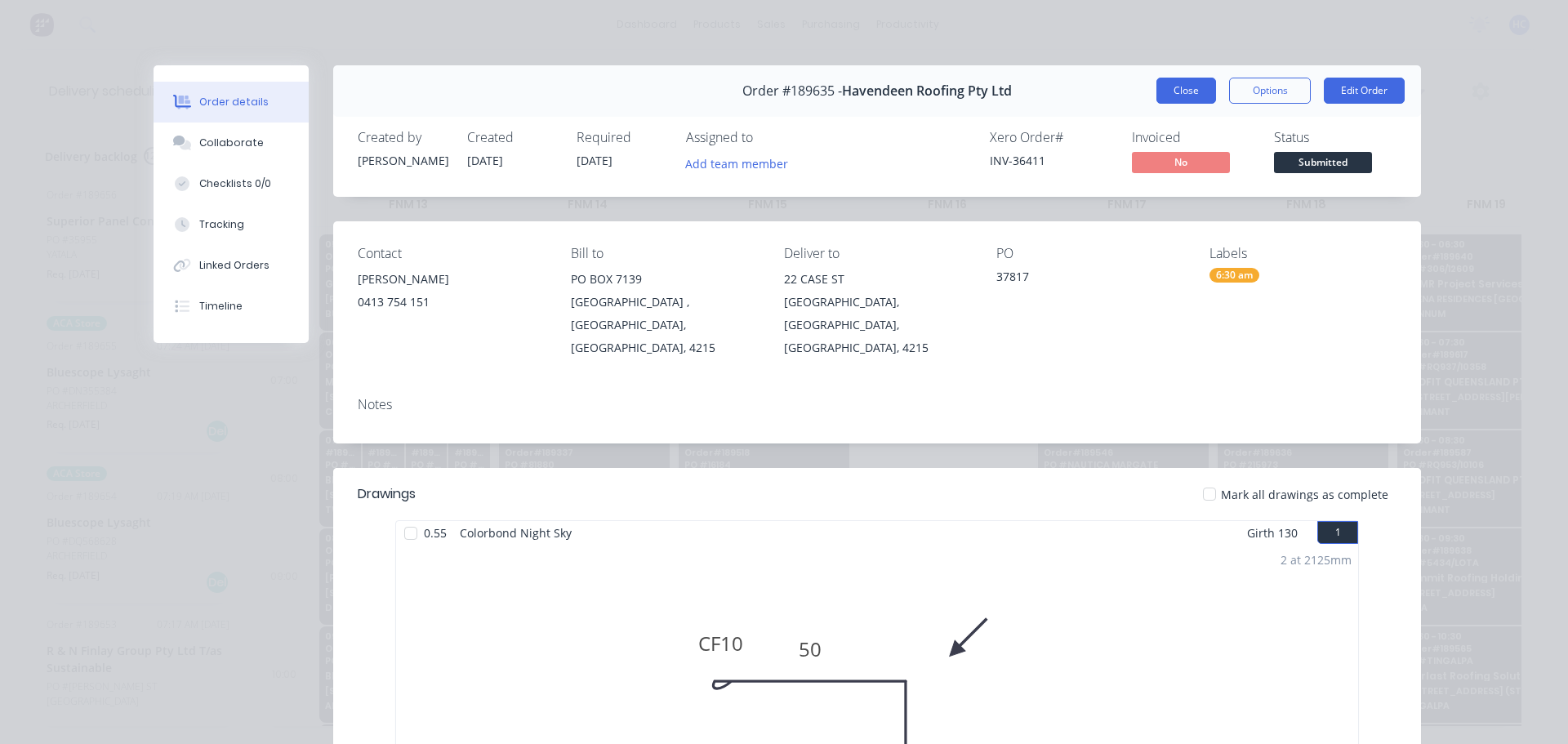
click at [1177, 93] on button "Close" at bounding box center [1186, 91] width 59 height 26
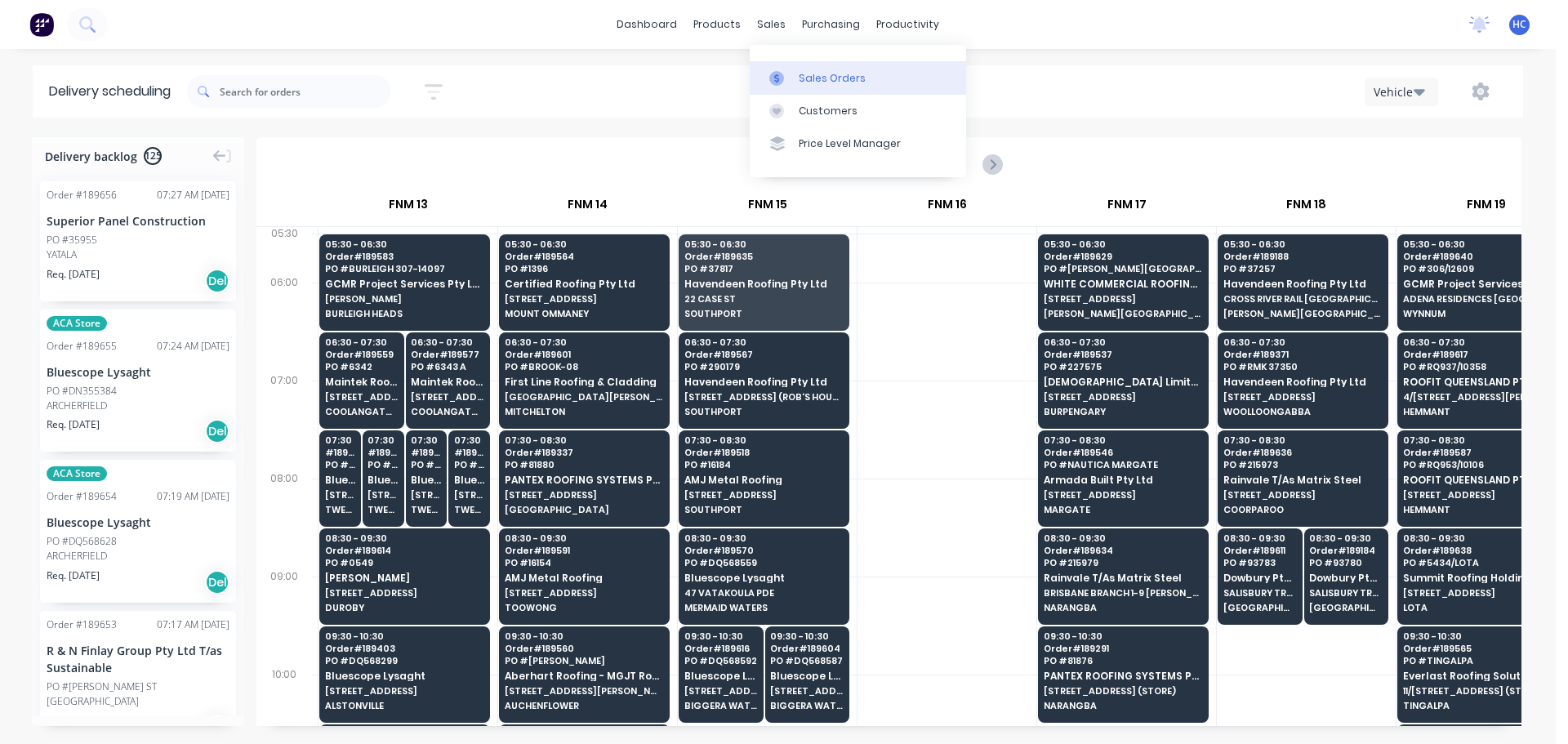
click at [798, 92] on link "Sales Orders" at bounding box center [857, 77] width 216 height 33
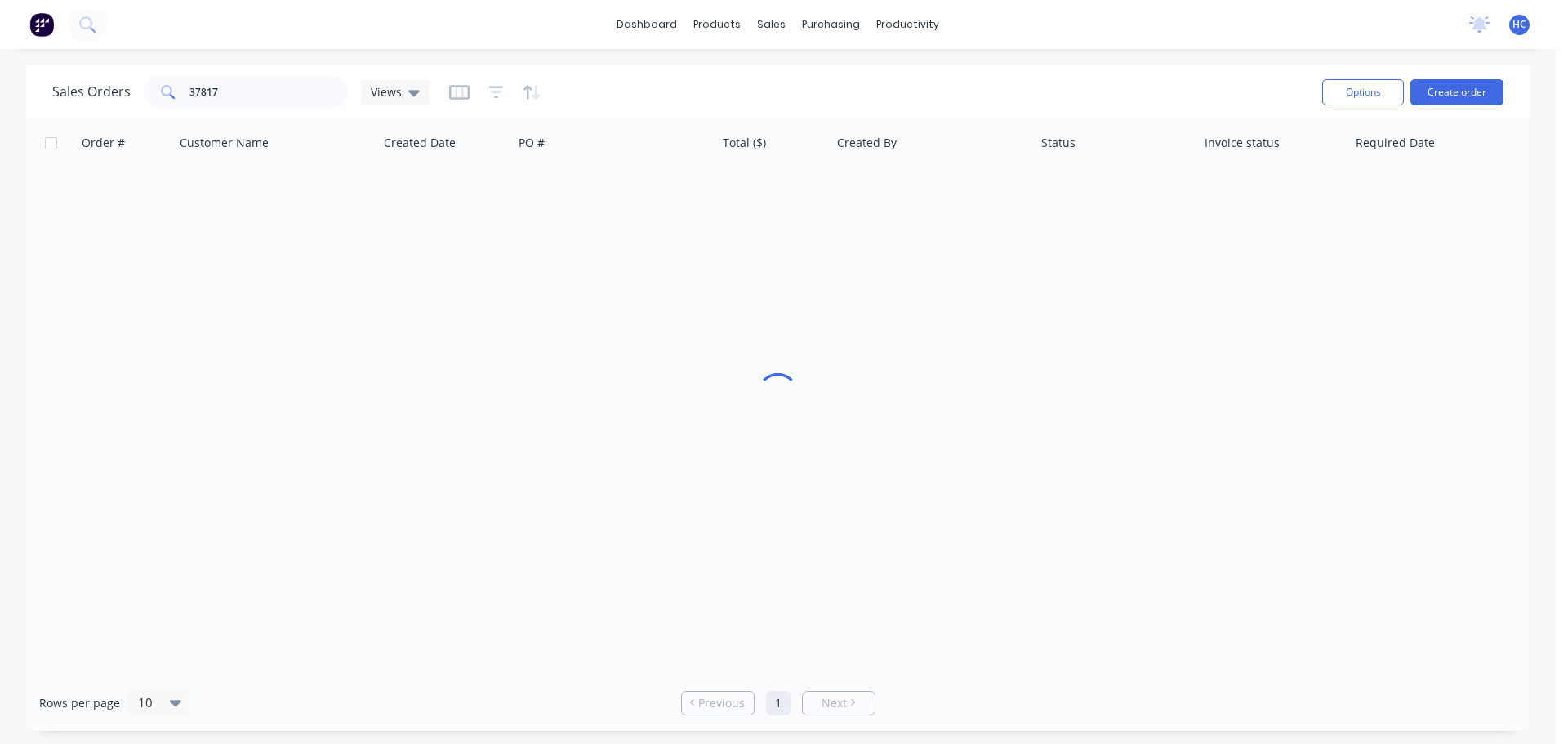
click at [807, 111] on div "Sales Orders 37817 Views" at bounding box center [680, 91] width 1257 height 40
click at [803, 105] on div "Customers" at bounding box center [827, 111] width 58 height 15
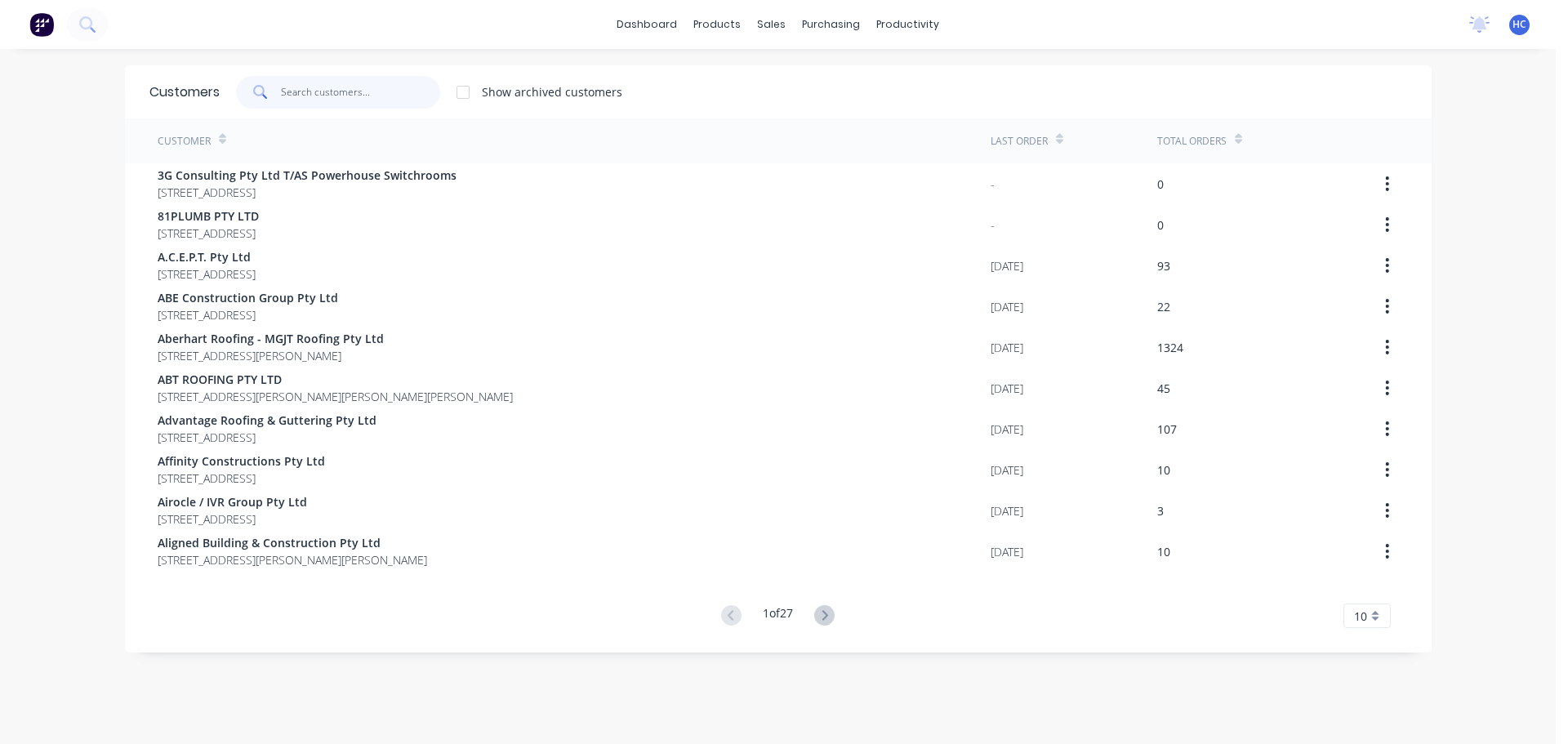
click at [372, 85] on input "text" at bounding box center [361, 92] width 160 height 33
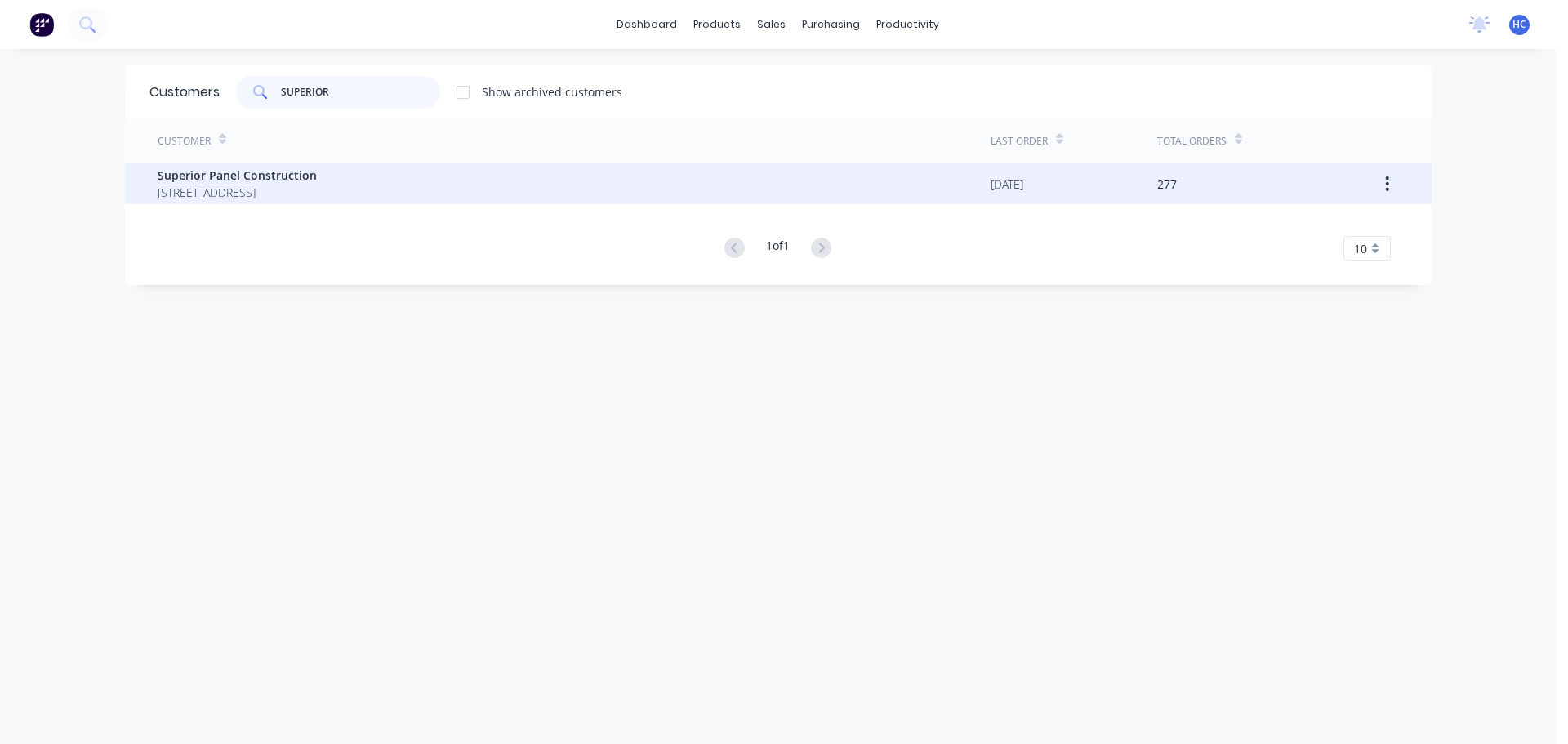
type input "SUPERIOR"
click at [317, 190] on span "[STREET_ADDRESS]" at bounding box center [238, 192] width 160 height 17
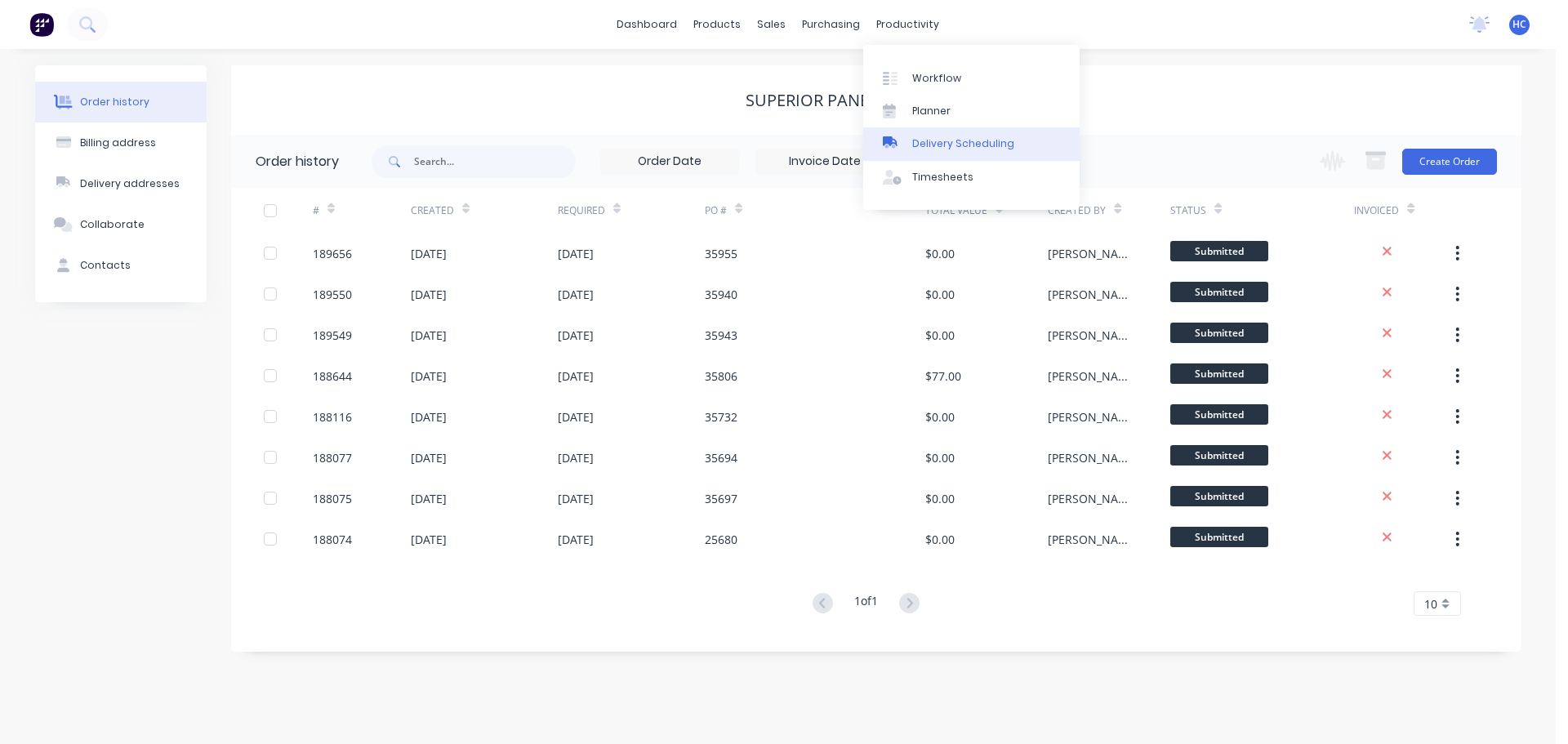
click at [961, 149] on div "Delivery Scheduling" at bounding box center [963, 144] width 102 height 15
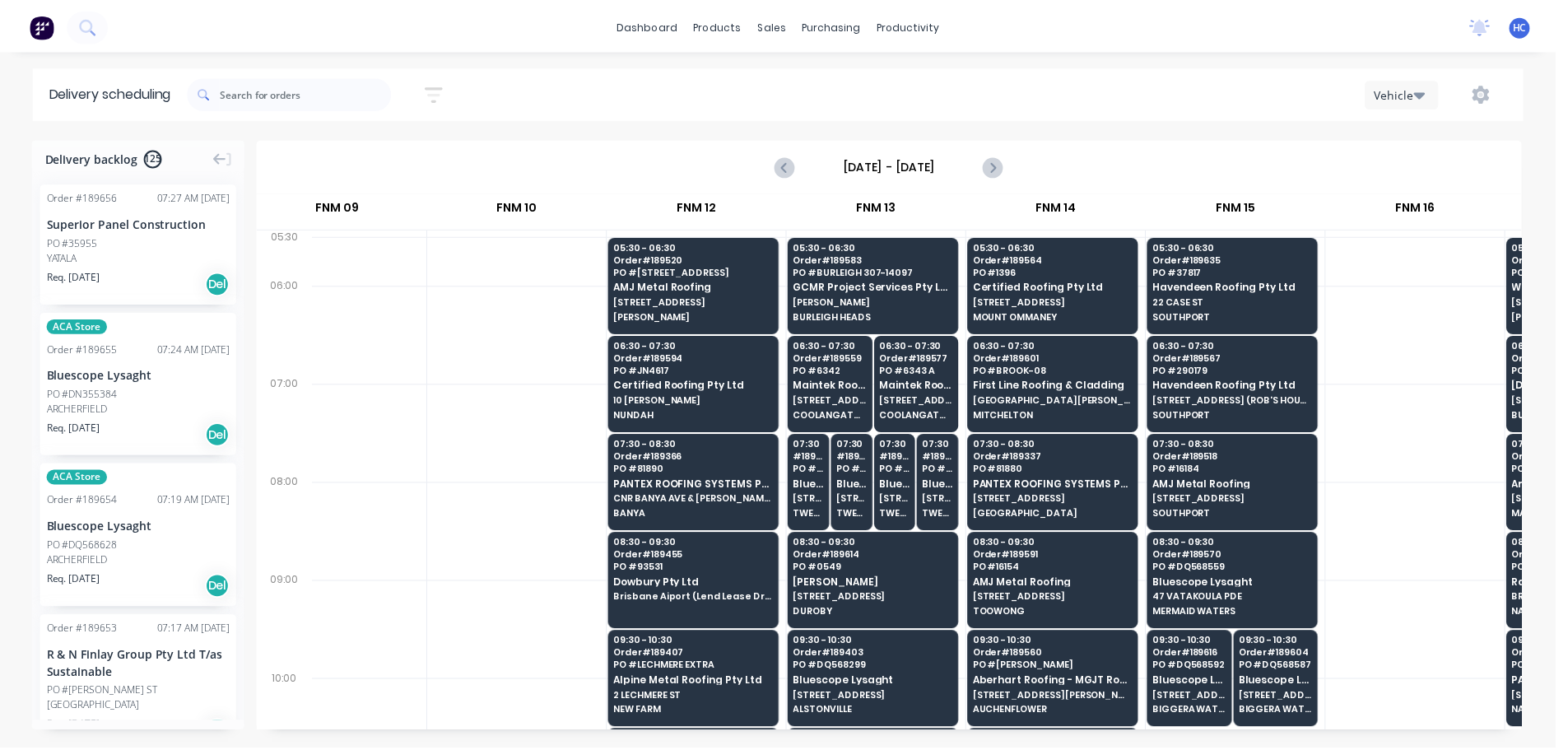
scroll to position [0, 1288]
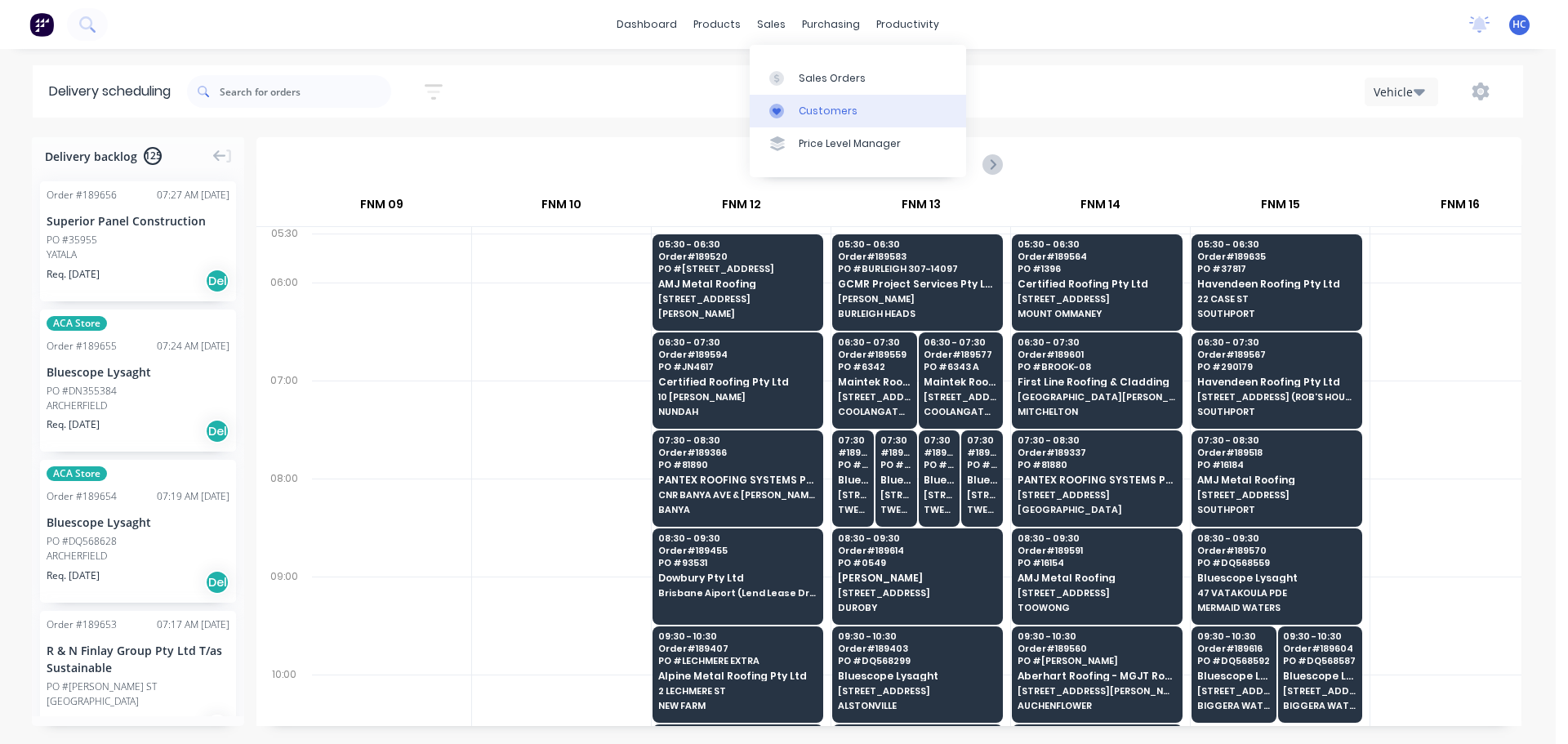
click at [810, 100] on link "Customers" at bounding box center [857, 111] width 216 height 33
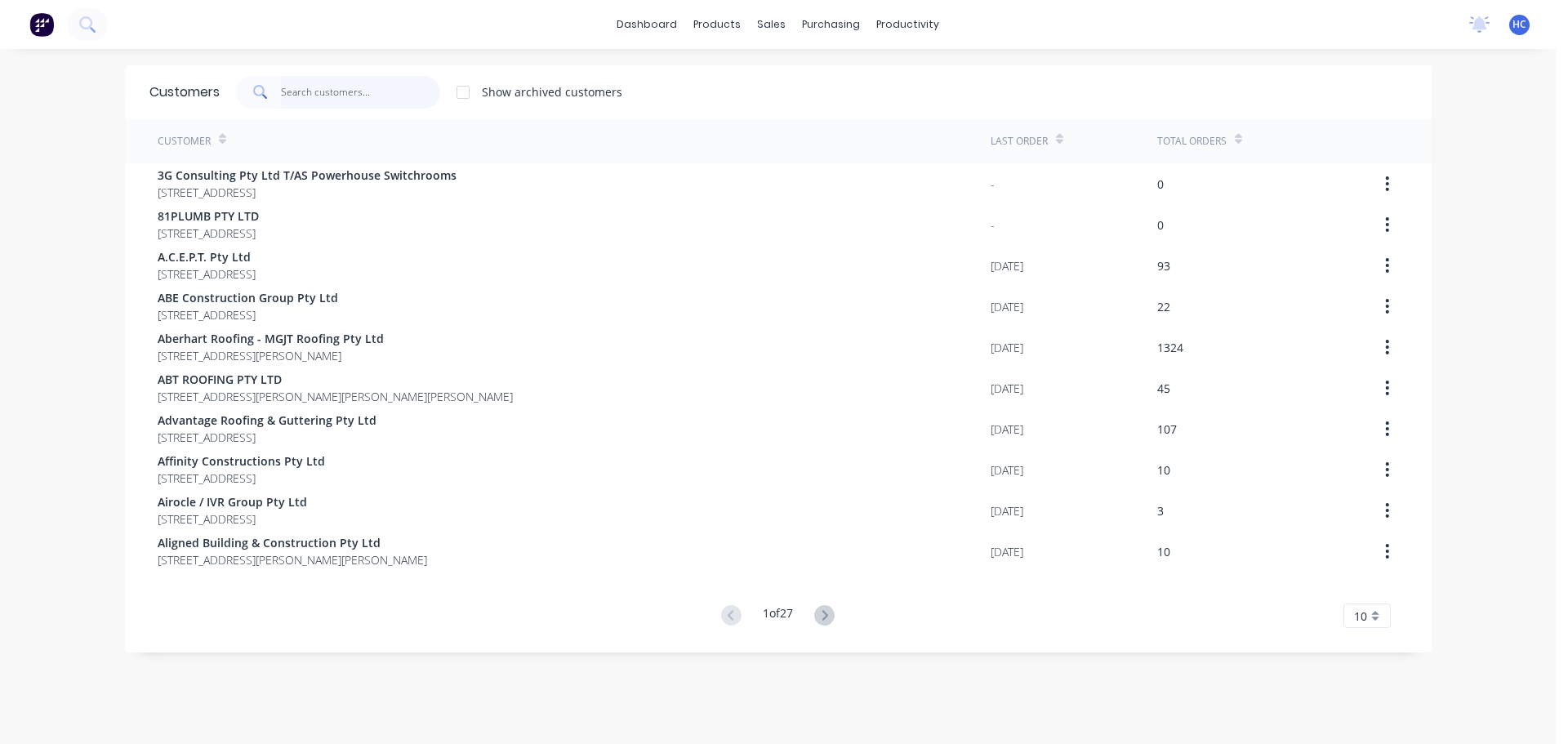
click at [344, 87] on input "text" at bounding box center [361, 92] width 160 height 33
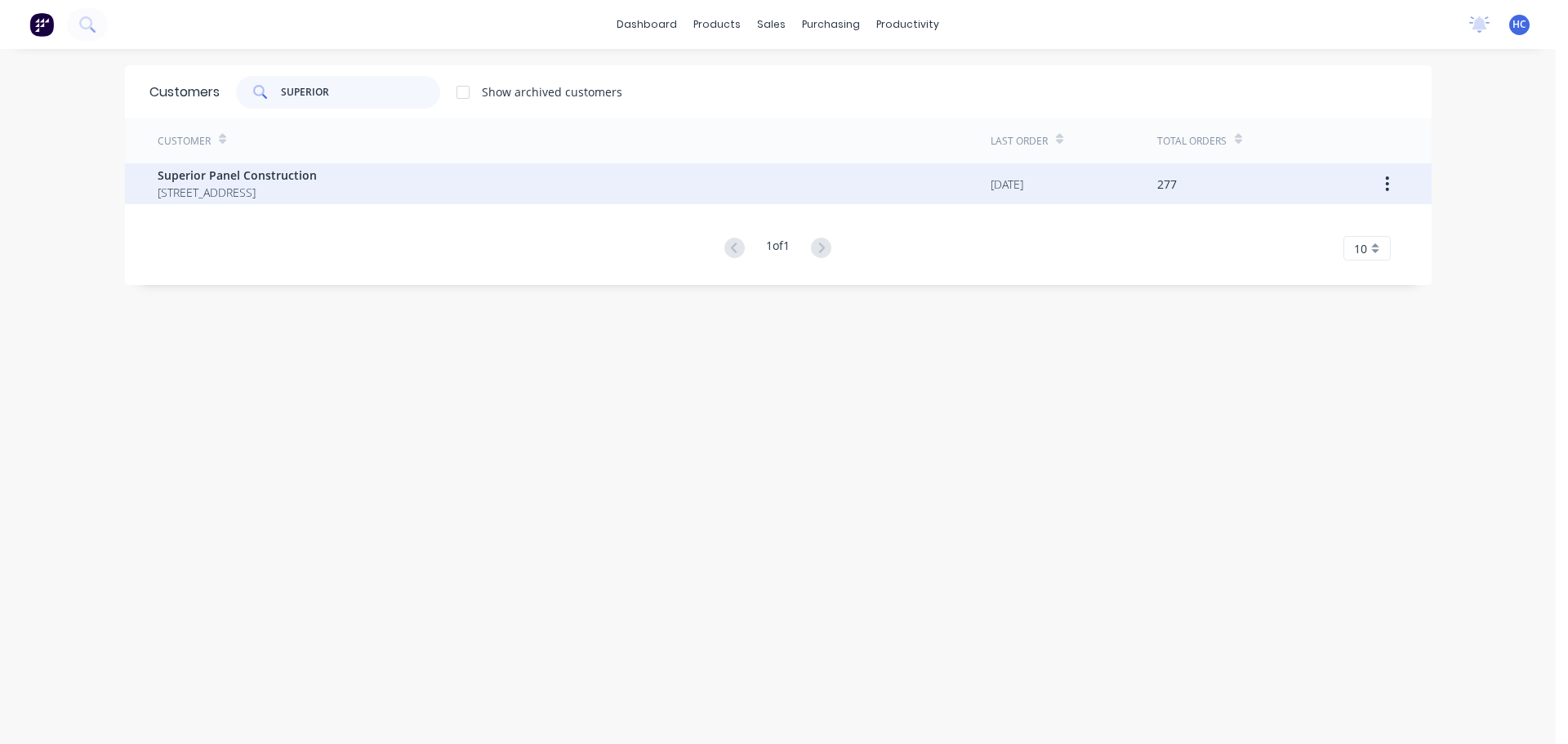
type input "SUPERIOR"
click at [291, 172] on span "Superior Panel Construction" at bounding box center [238, 175] width 160 height 17
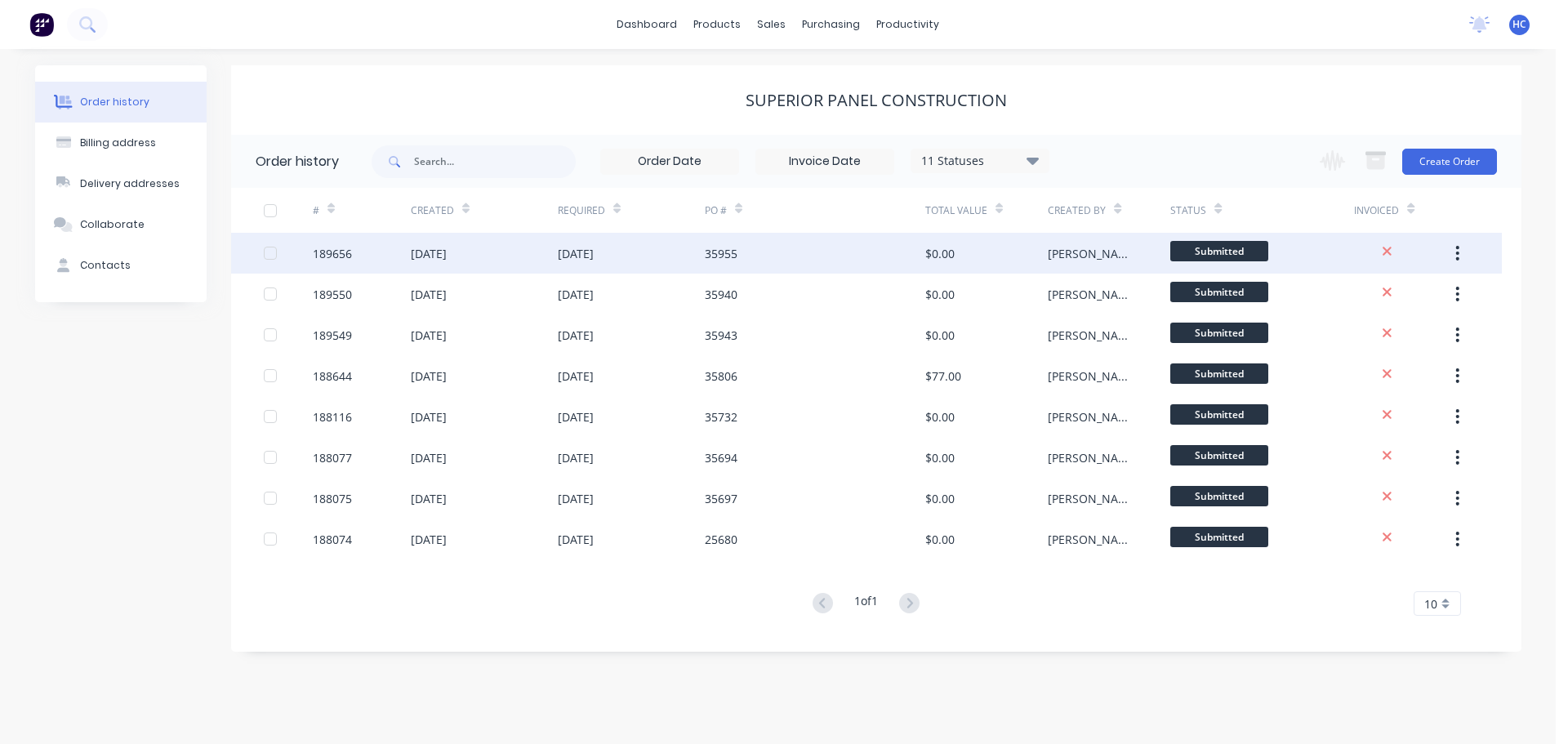
click at [849, 266] on div "35955" at bounding box center [814, 254] width 220 height 41
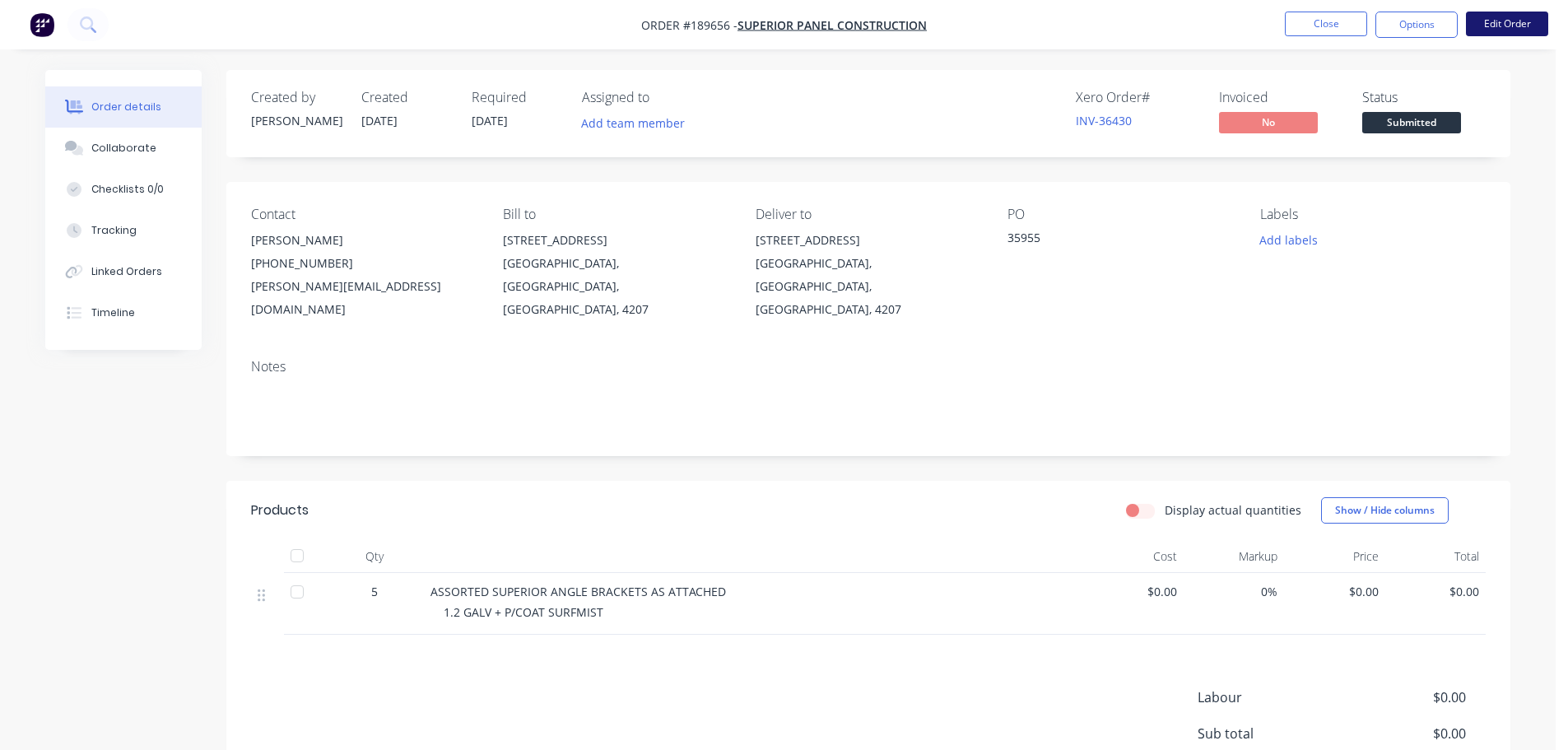
click at [1513, 14] on button "Edit Order" at bounding box center [1507, 23] width 82 height 24
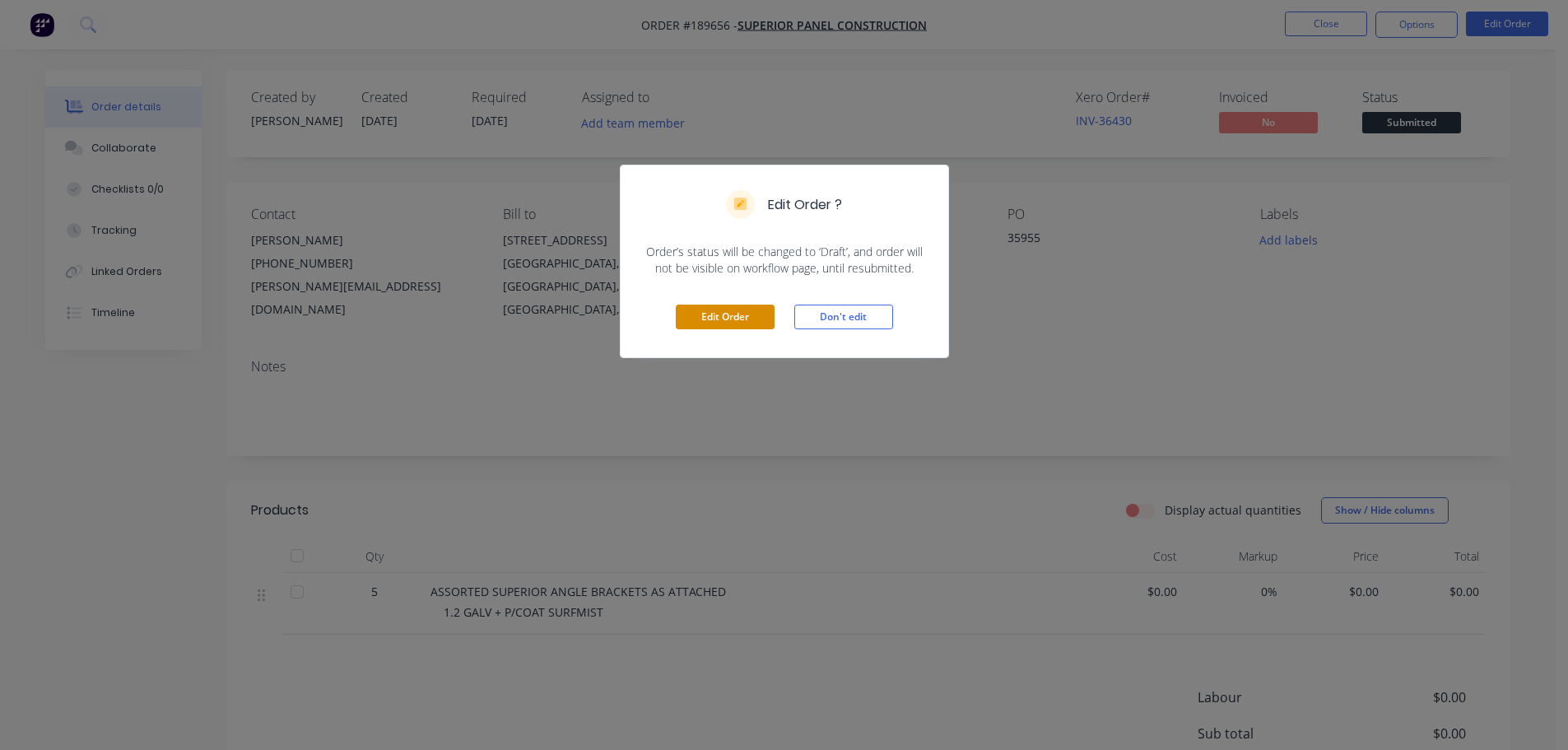
click at [741, 314] on button "Edit Order" at bounding box center [725, 316] width 99 height 24
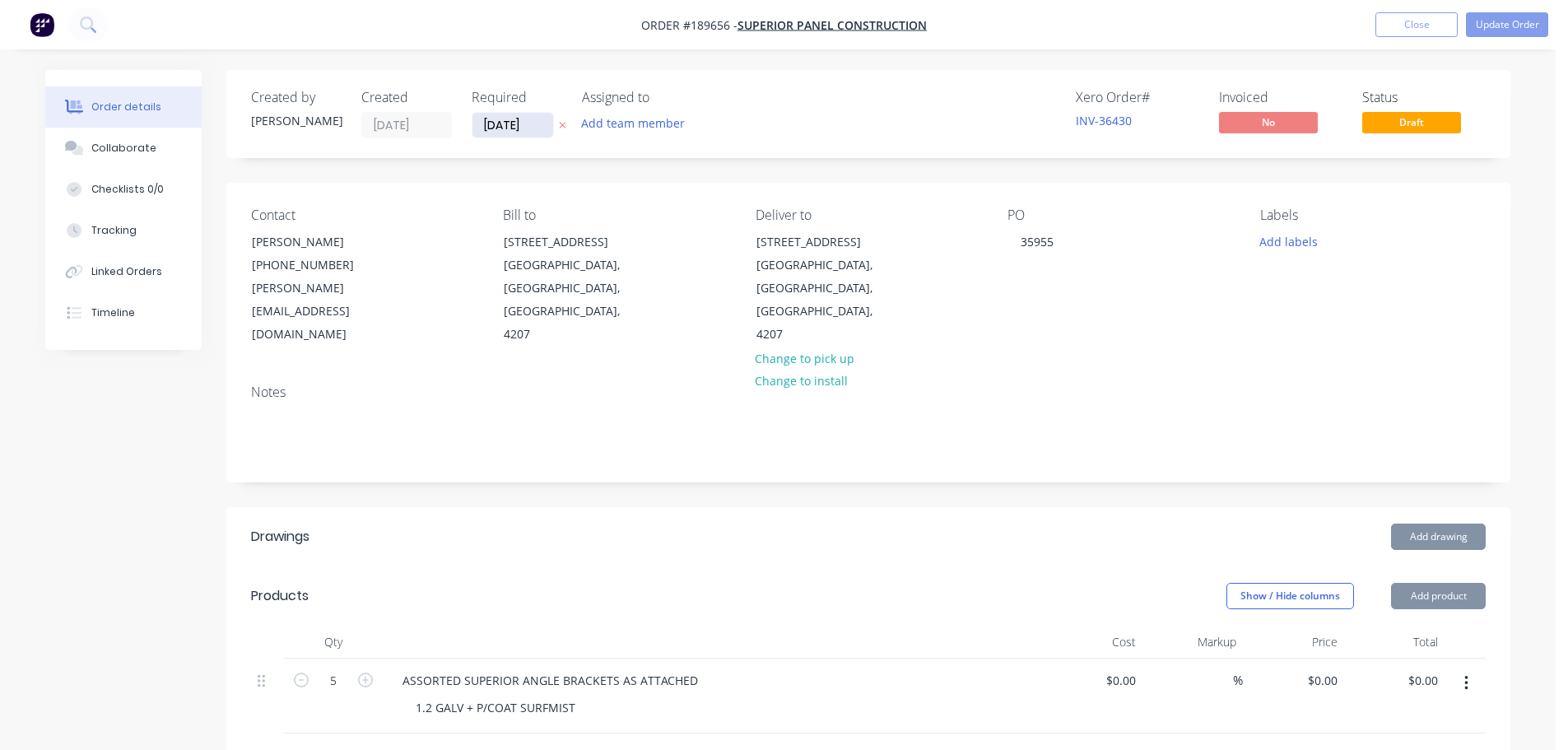
click at [501, 126] on input "[DATE]" at bounding box center [513, 125] width 81 height 24
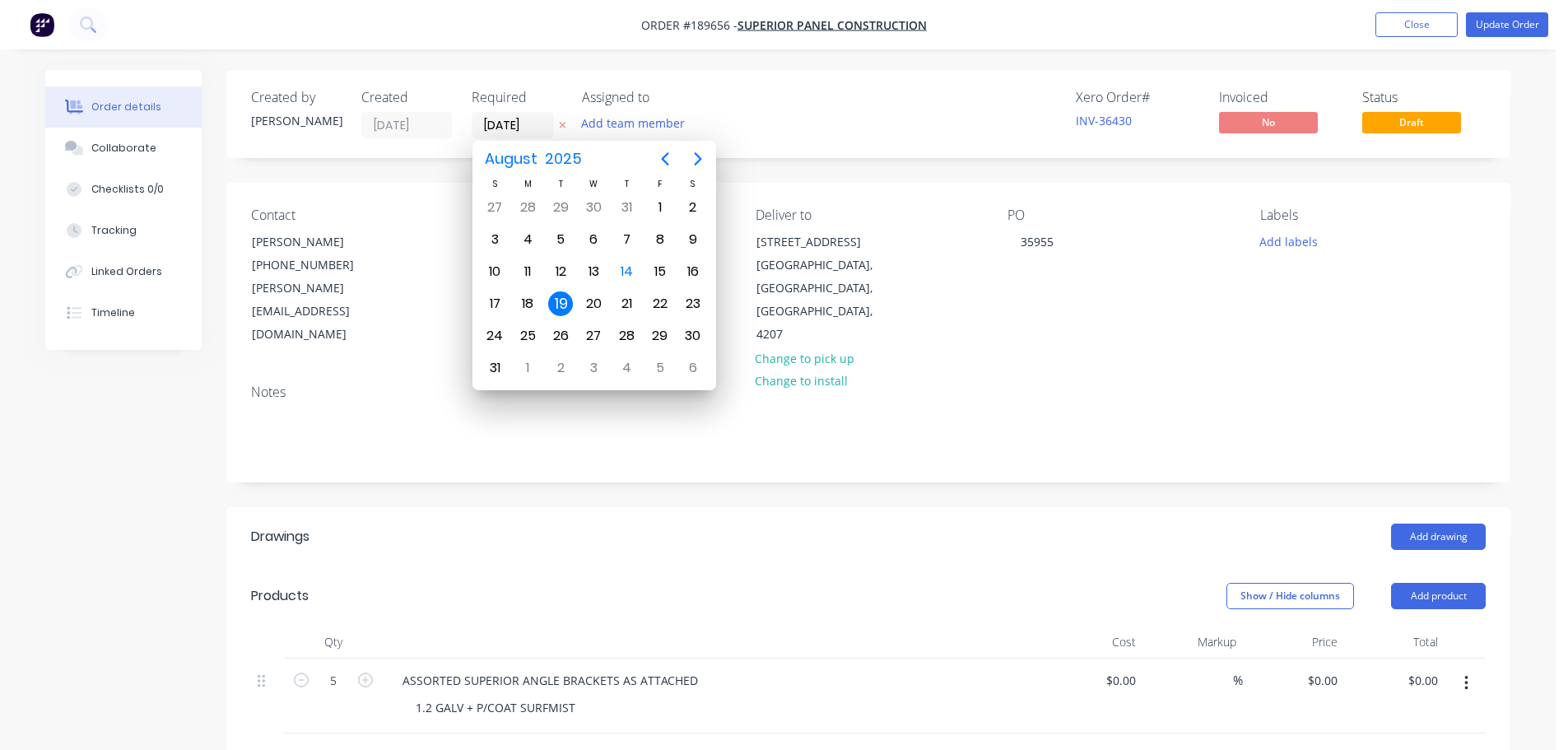
click at [850, 133] on div "Xero Order # INV-36430 Invoiced No Status Draft" at bounding box center [1117, 114] width 740 height 49
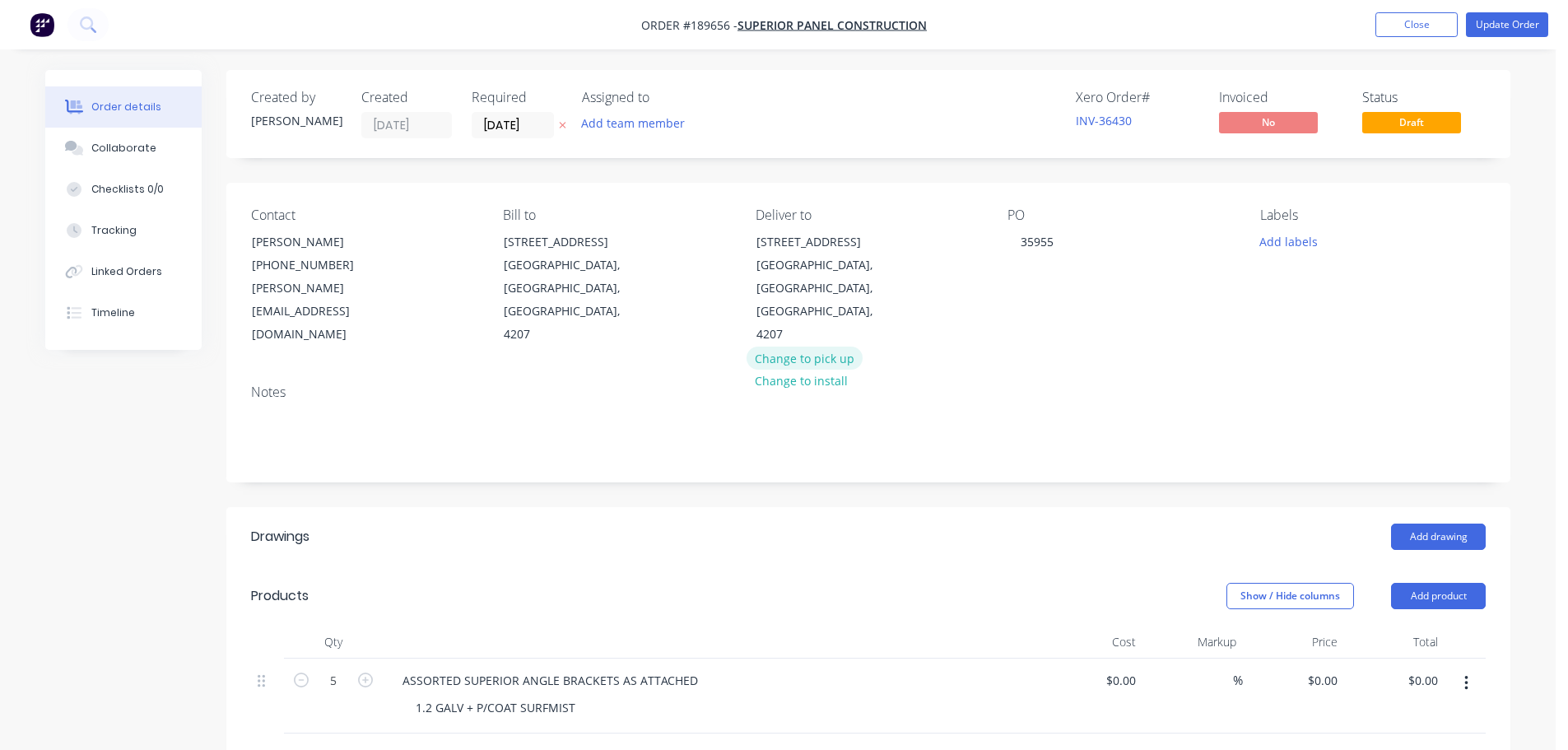
drag, startPoint x: 801, startPoint y: 306, endPoint x: 915, endPoint y: 244, distance: 129.8
click at [801, 346] on button "Change to pick up" at bounding box center [805, 358] width 117 height 22
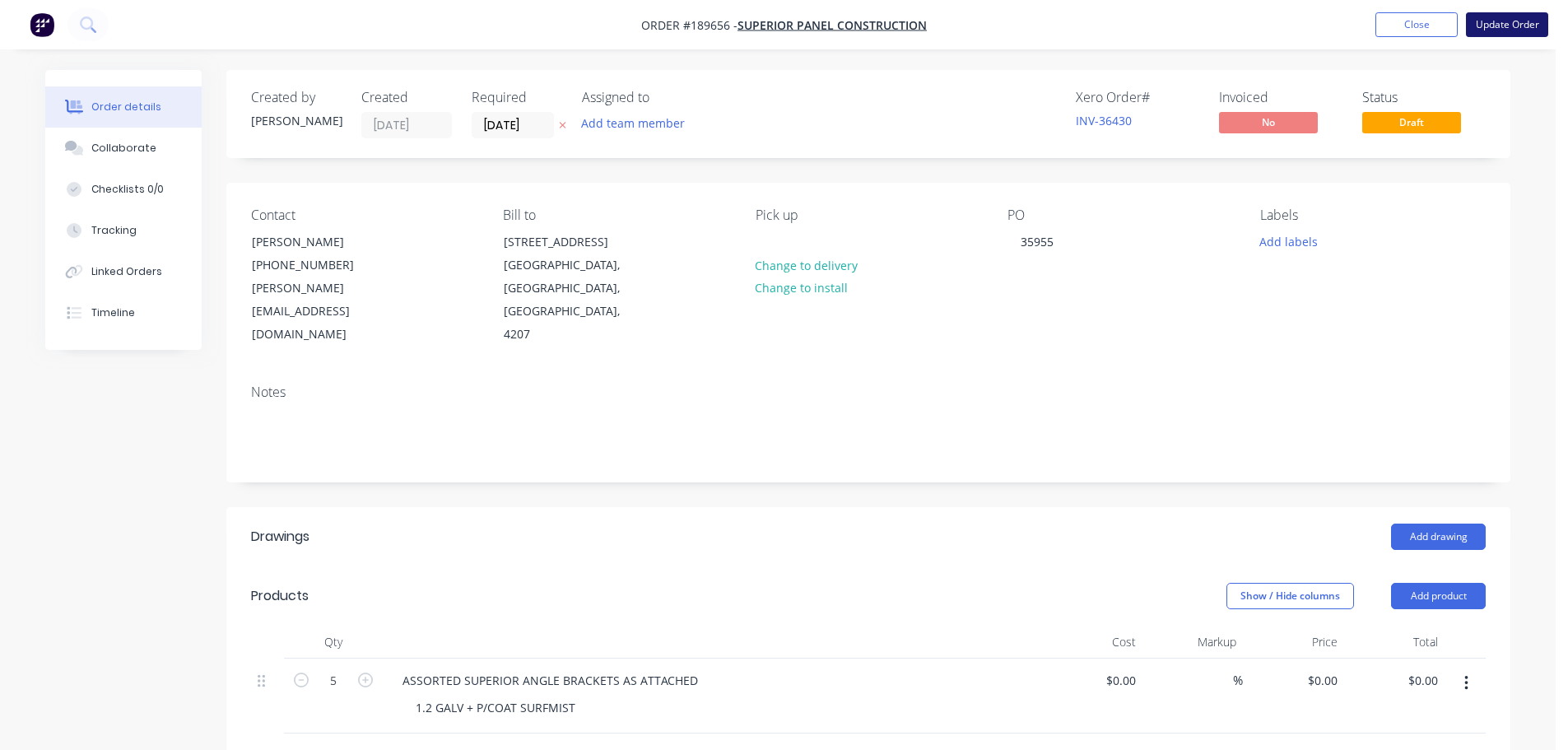
click at [1513, 23] on button "Update Order" at bounding box center [1507, 24] width 82 height 24
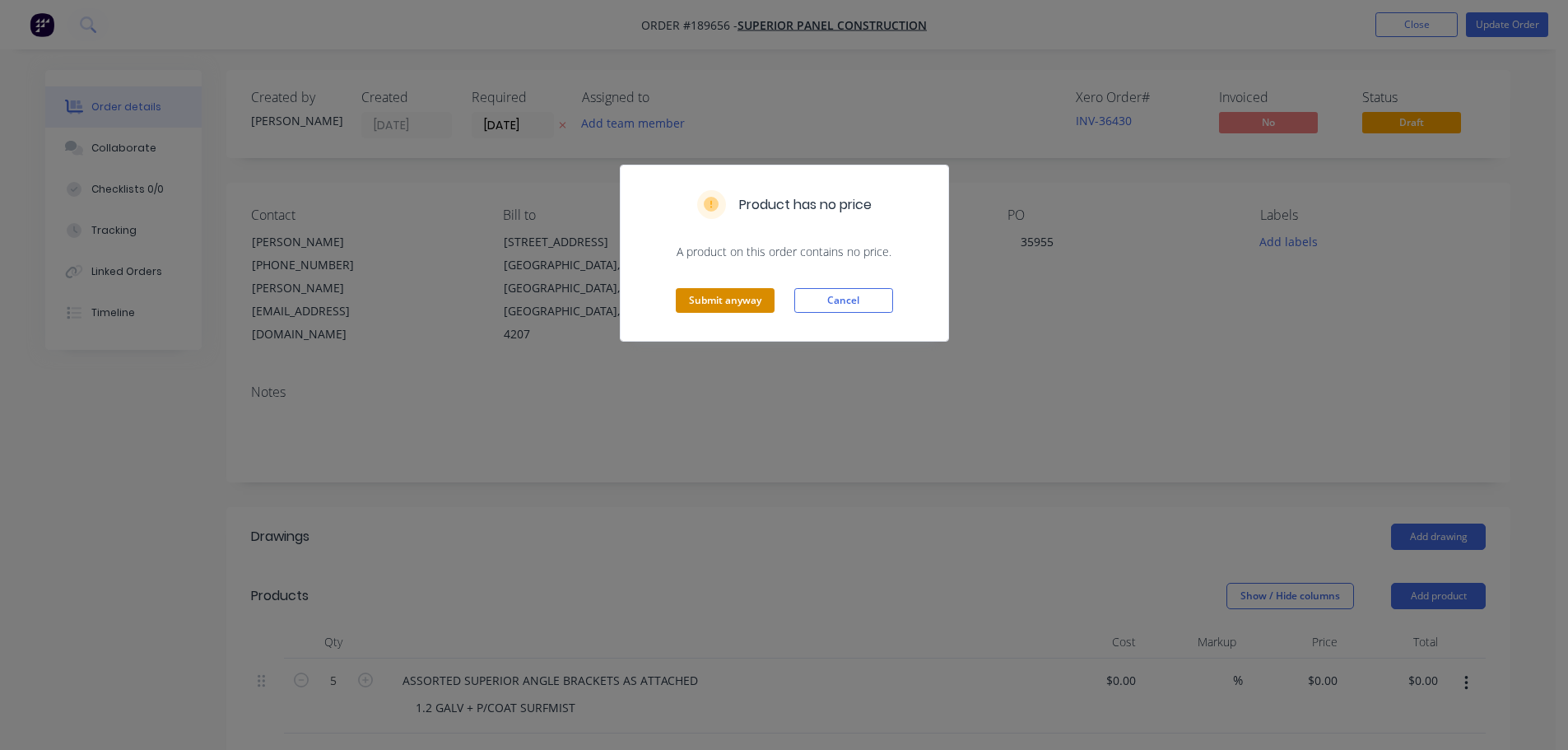
click at [713, 295] on button "Submit anyway" at bounding box center [725, 301] width 99 height 24
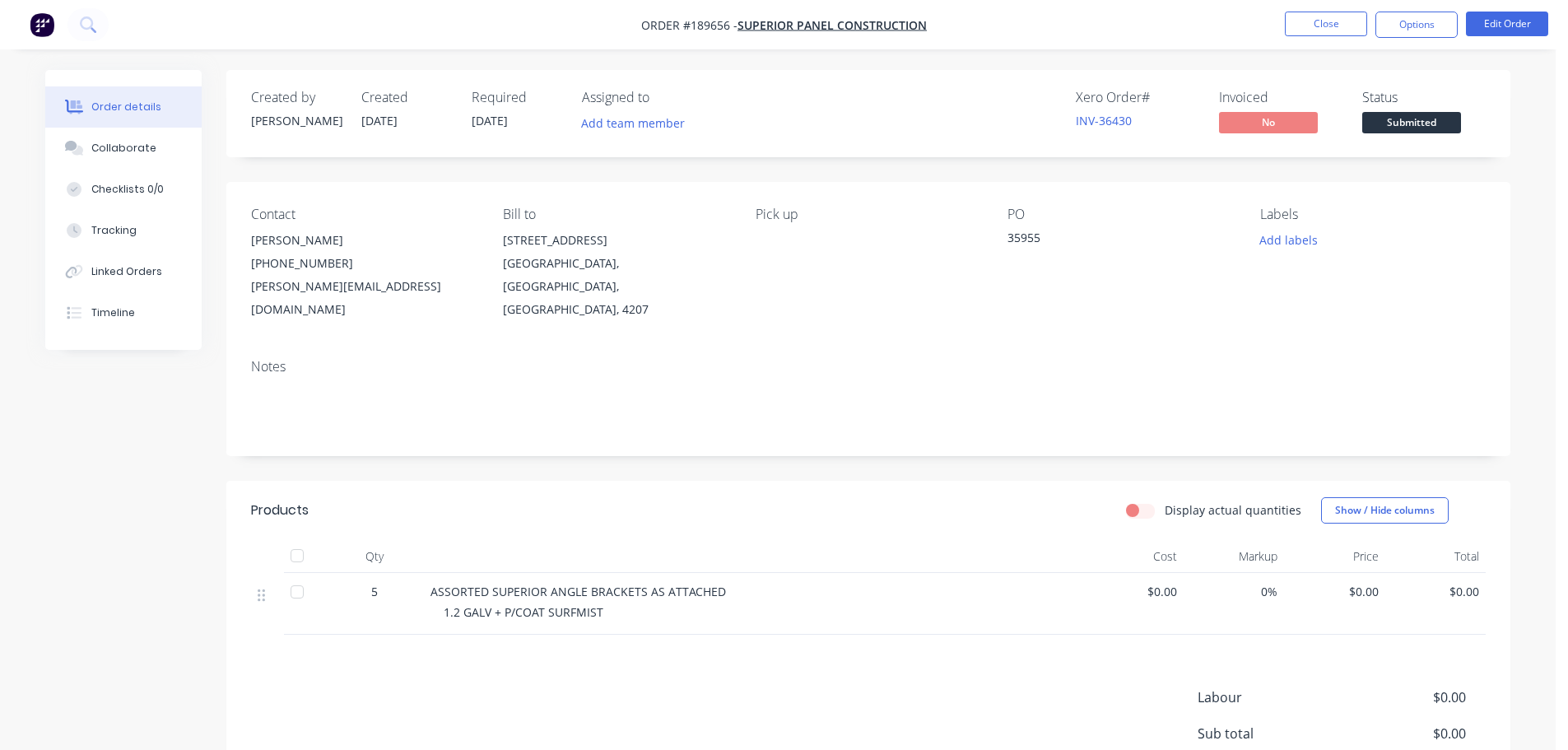
click at [1316, 40] on nav "Order #189656 - Superior Panel Construction Close Options Edit Order" at bounding box center [784, 24] width 1568 height 50
click at [1323, 26] on button "Close" at bounding box center [1326, 23] width 82 height 24
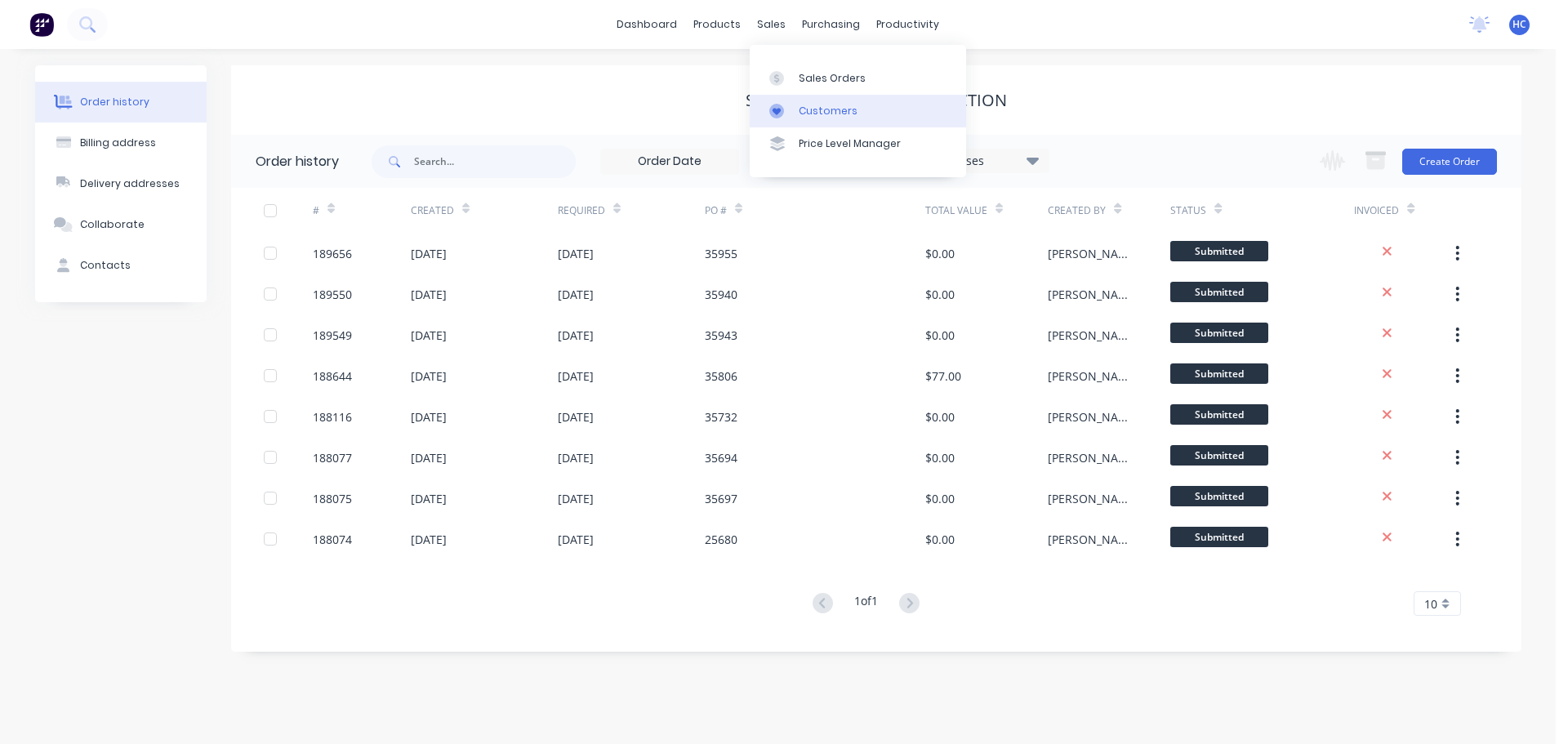
click at [826, 108] on div "Customers" at bounding box center [827, 111] width 58 height 15
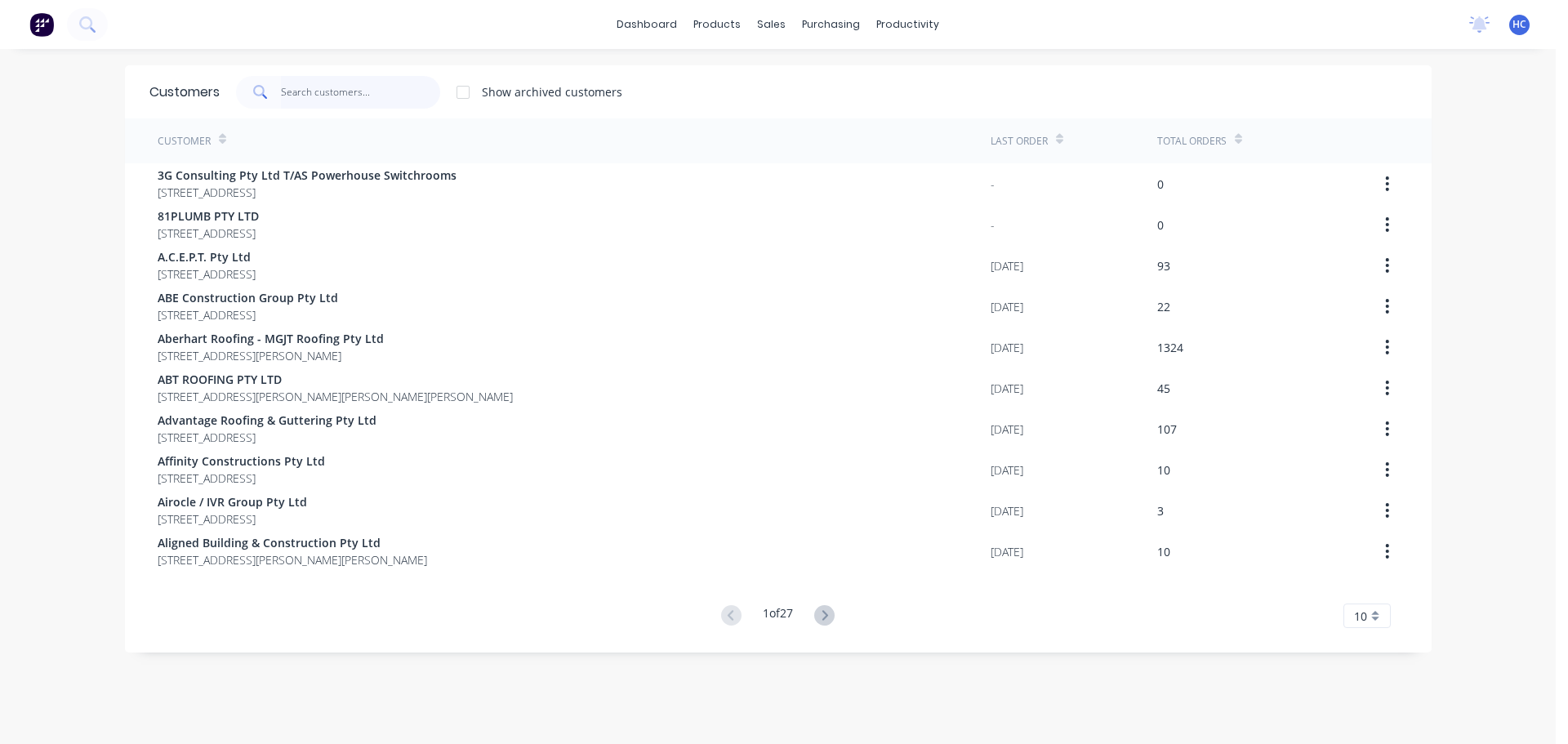
click at [374, 100] on input "text" at bounding box center [361, 92] width 160 height 33
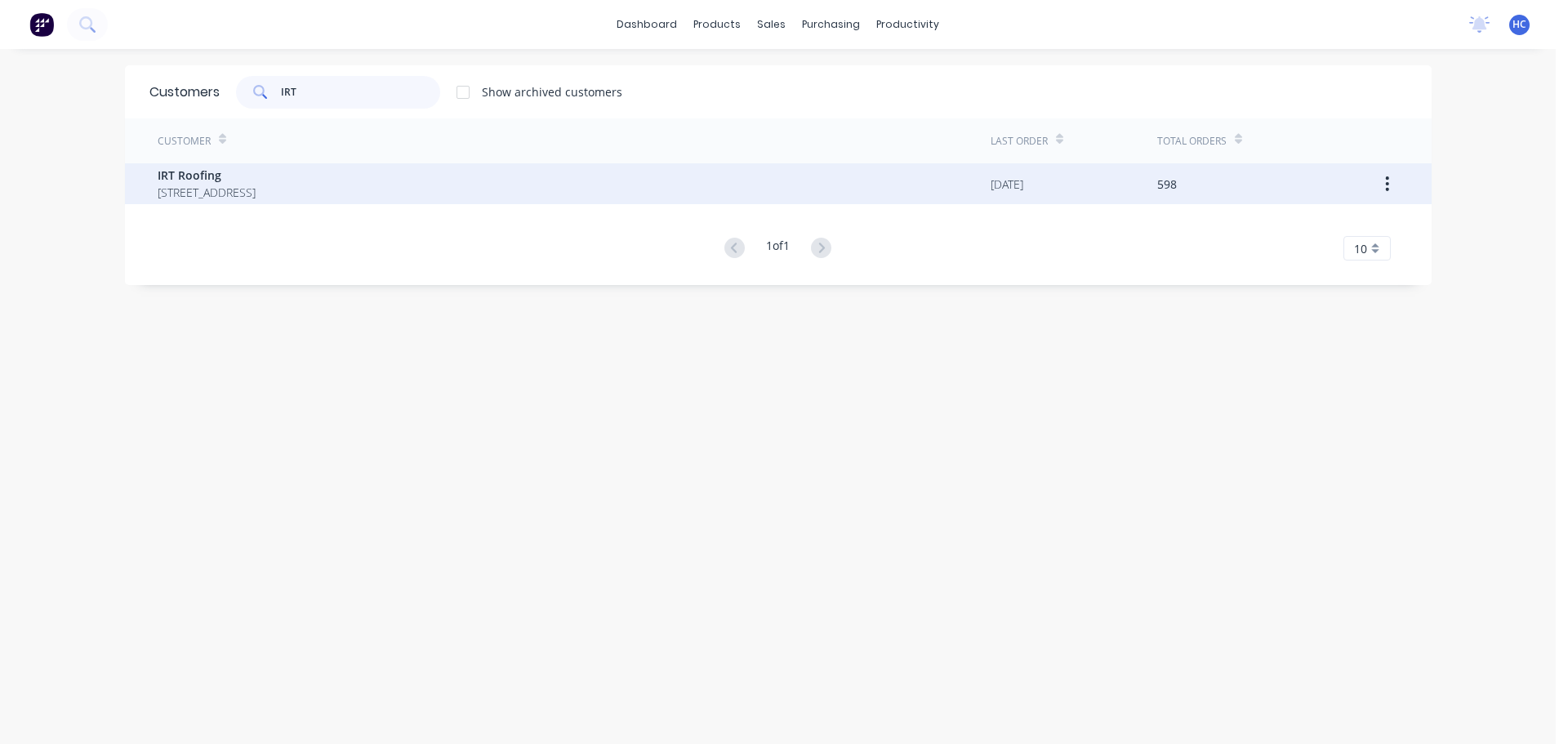
type input "IRT"
click at [255, 182] on span "IRT Roofing" at bounding box center [207, 175] width 98 height 17
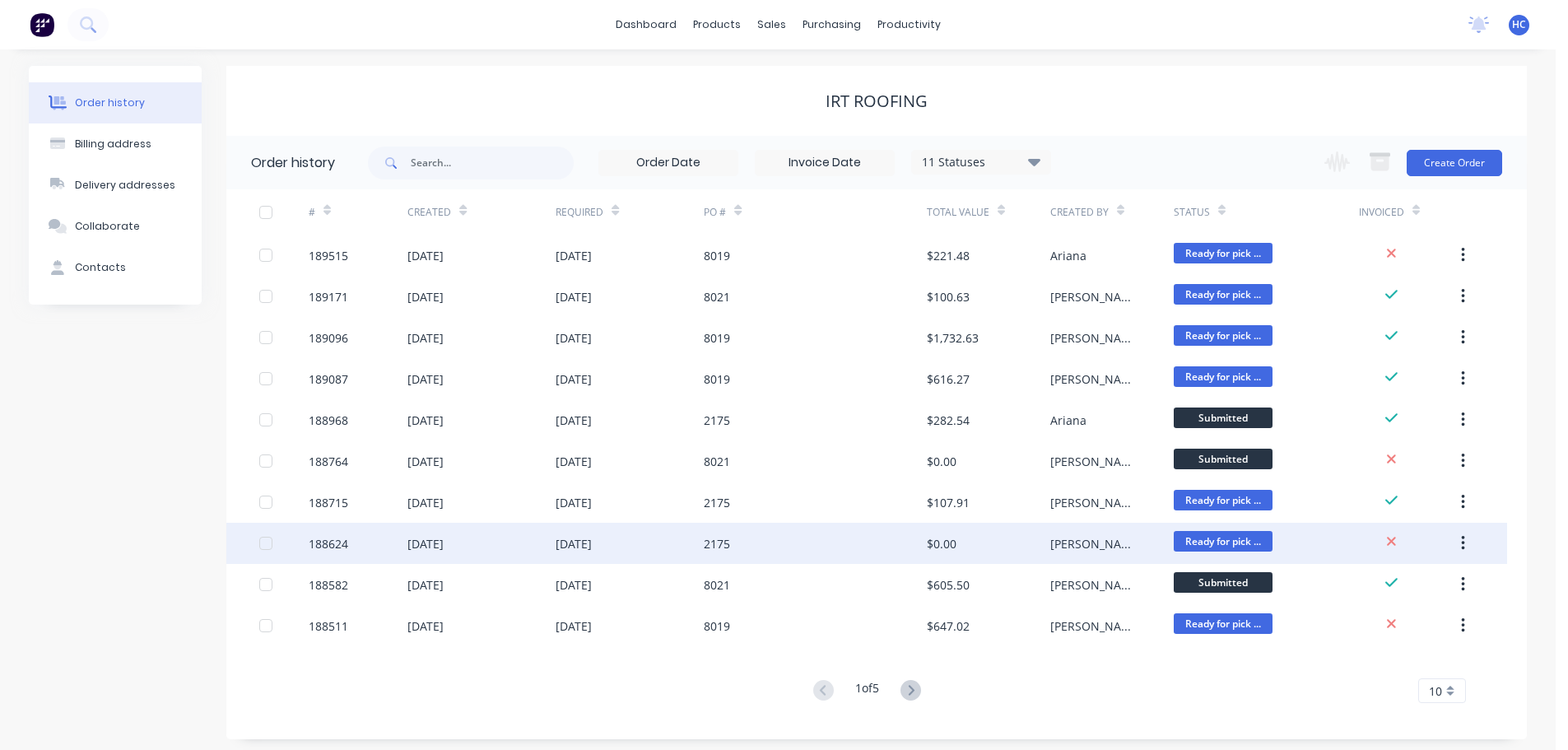
click at [851, 543] on div "2175" at bounding box center [814, 543] width 222 height 41
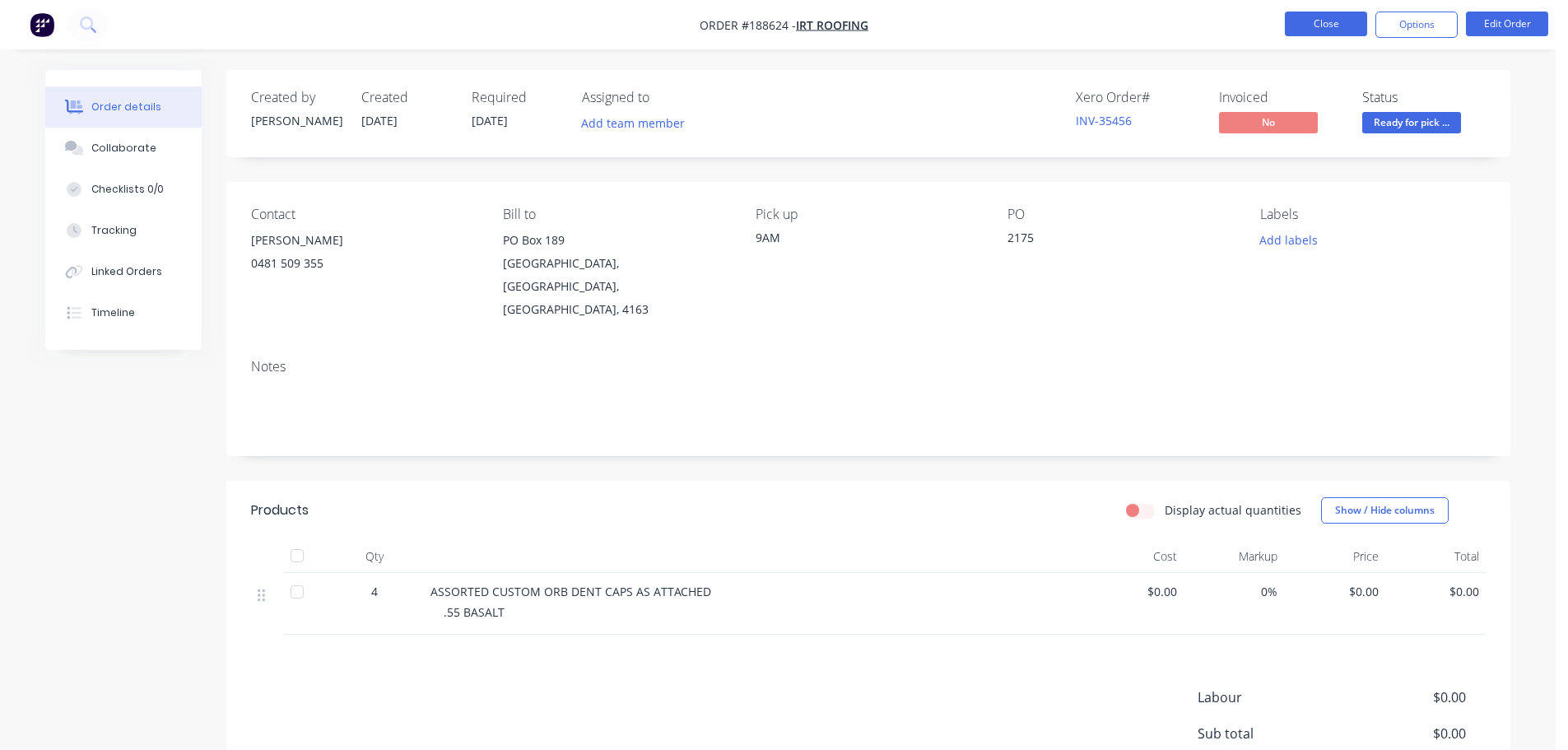
click at [1328, 27] on button "Close" at bounding box center [1326, 23] width 82 height 24
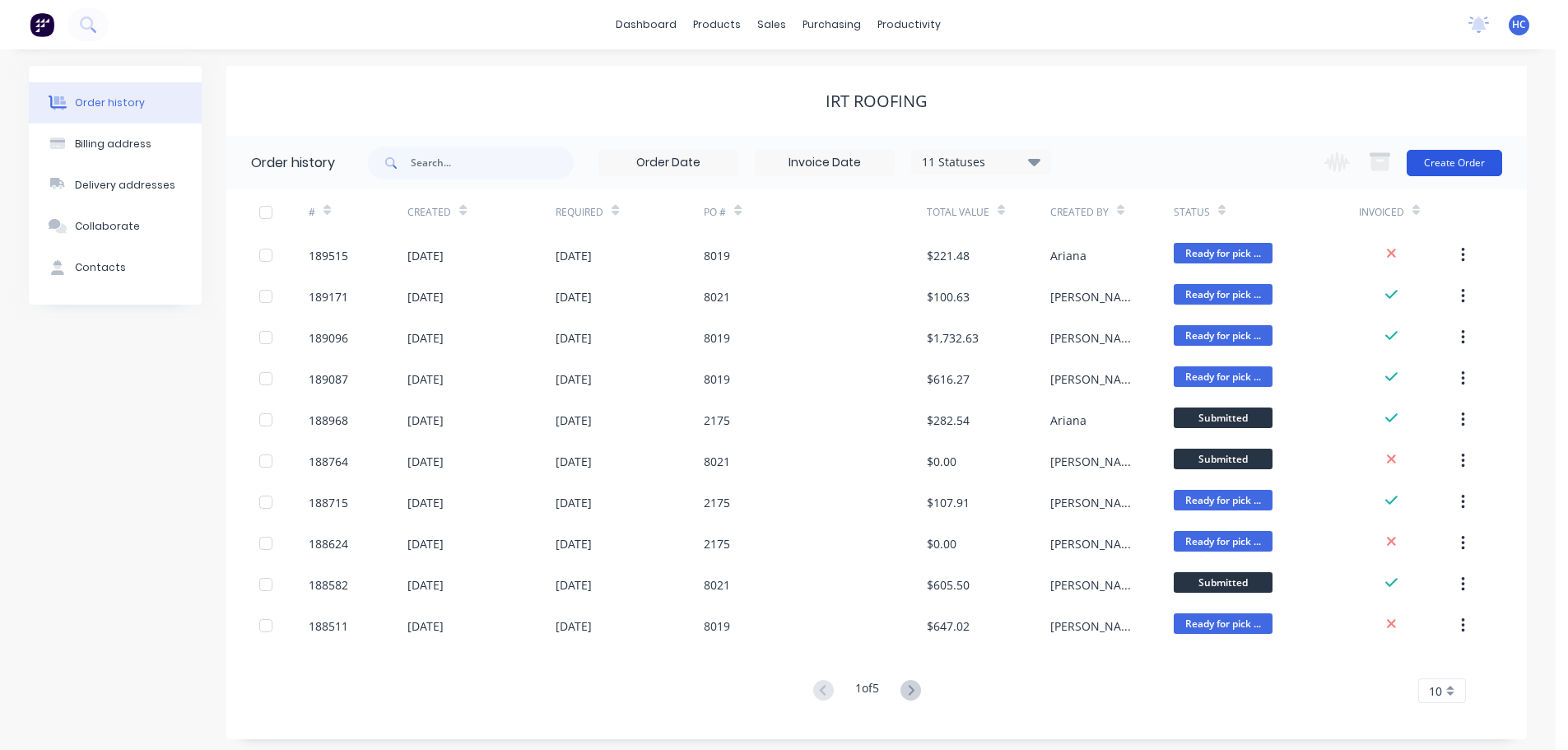
click at [1457, 167] on button "Create Order" at bounding box center [1455, 163] width 95 height 26
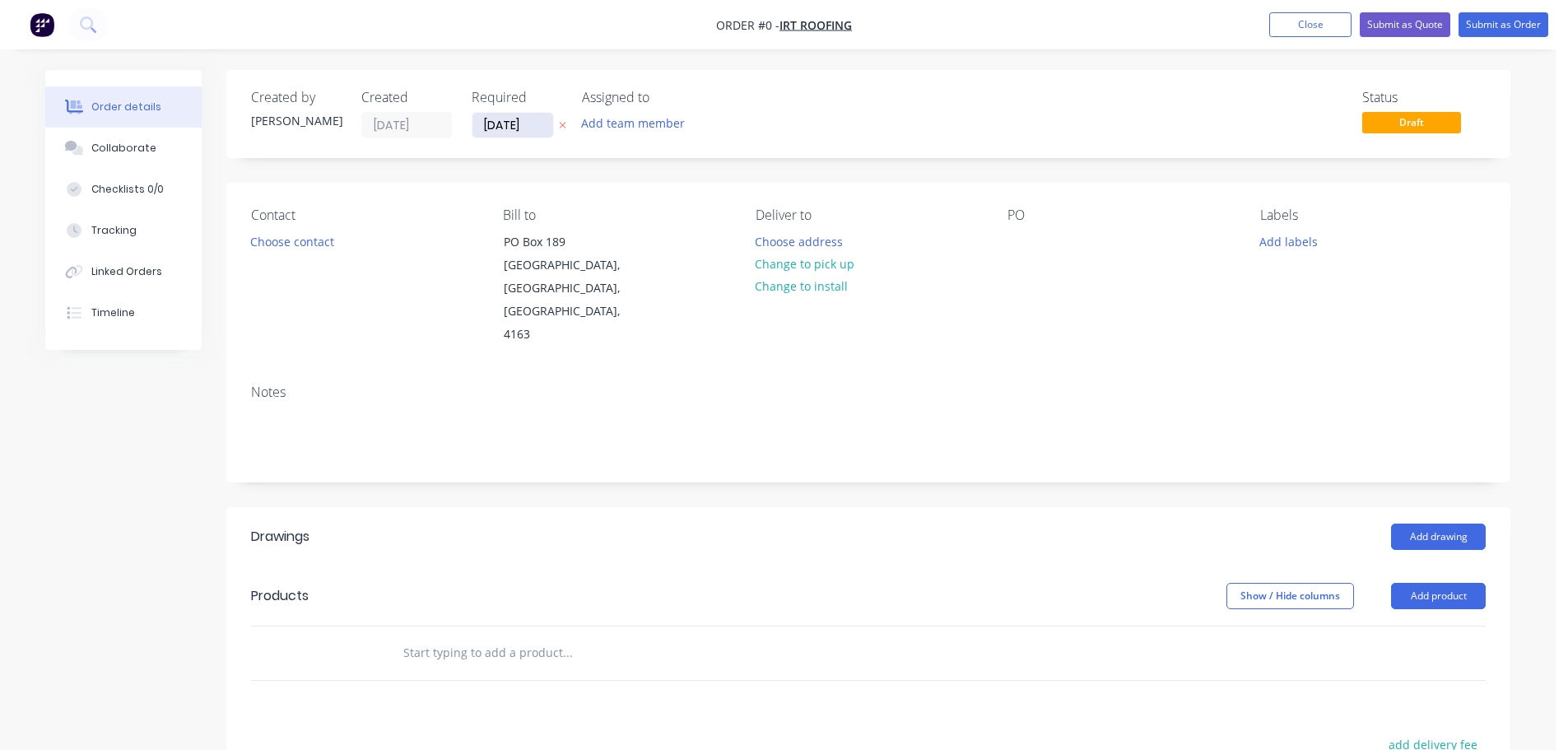
click at [540, 130] on input "[DATE]" at bounding box center [513, 125] width 81 height 24
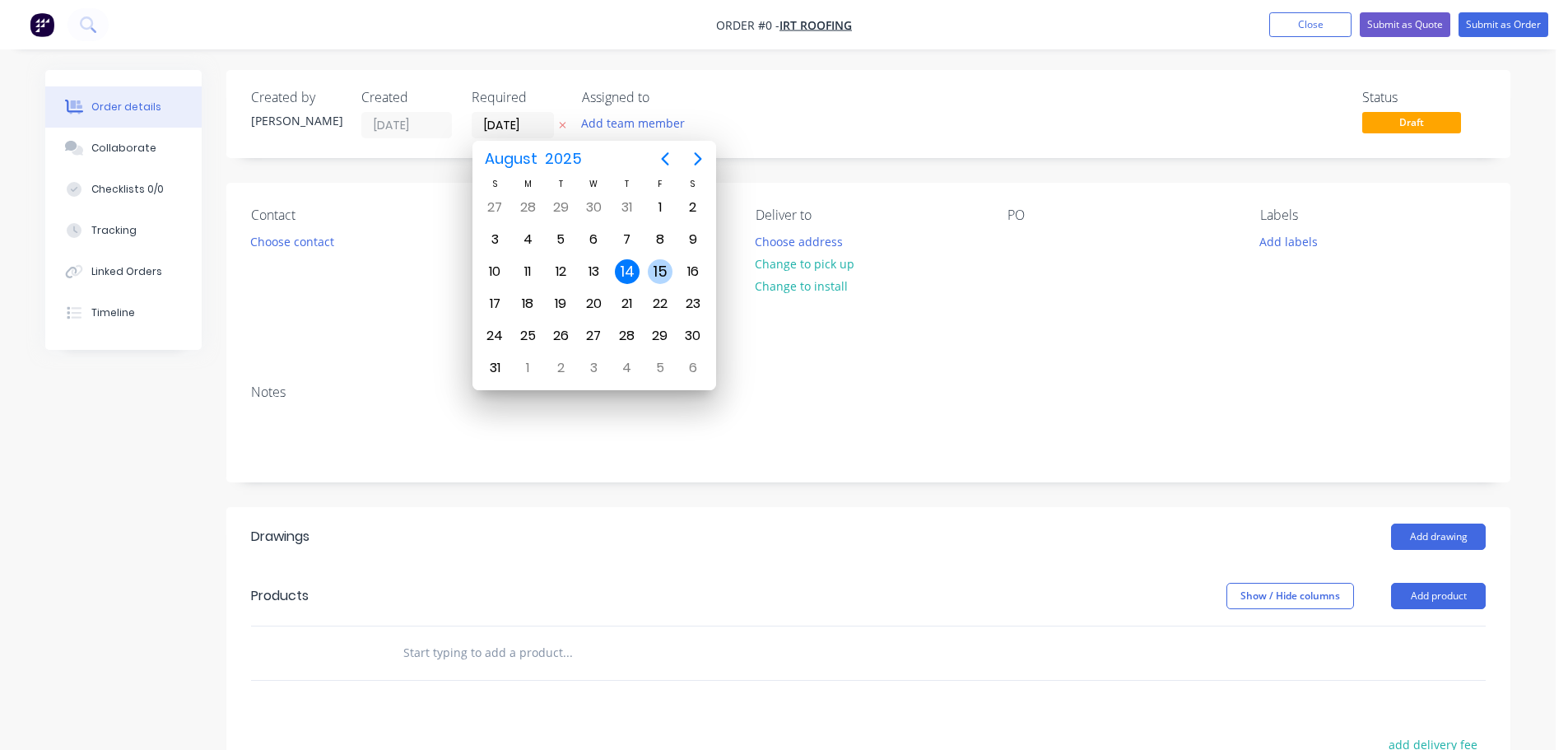
click at [659, 274] on div "15" at bounding box center [660, 272] width 24 height 24
type input "[DATE]"
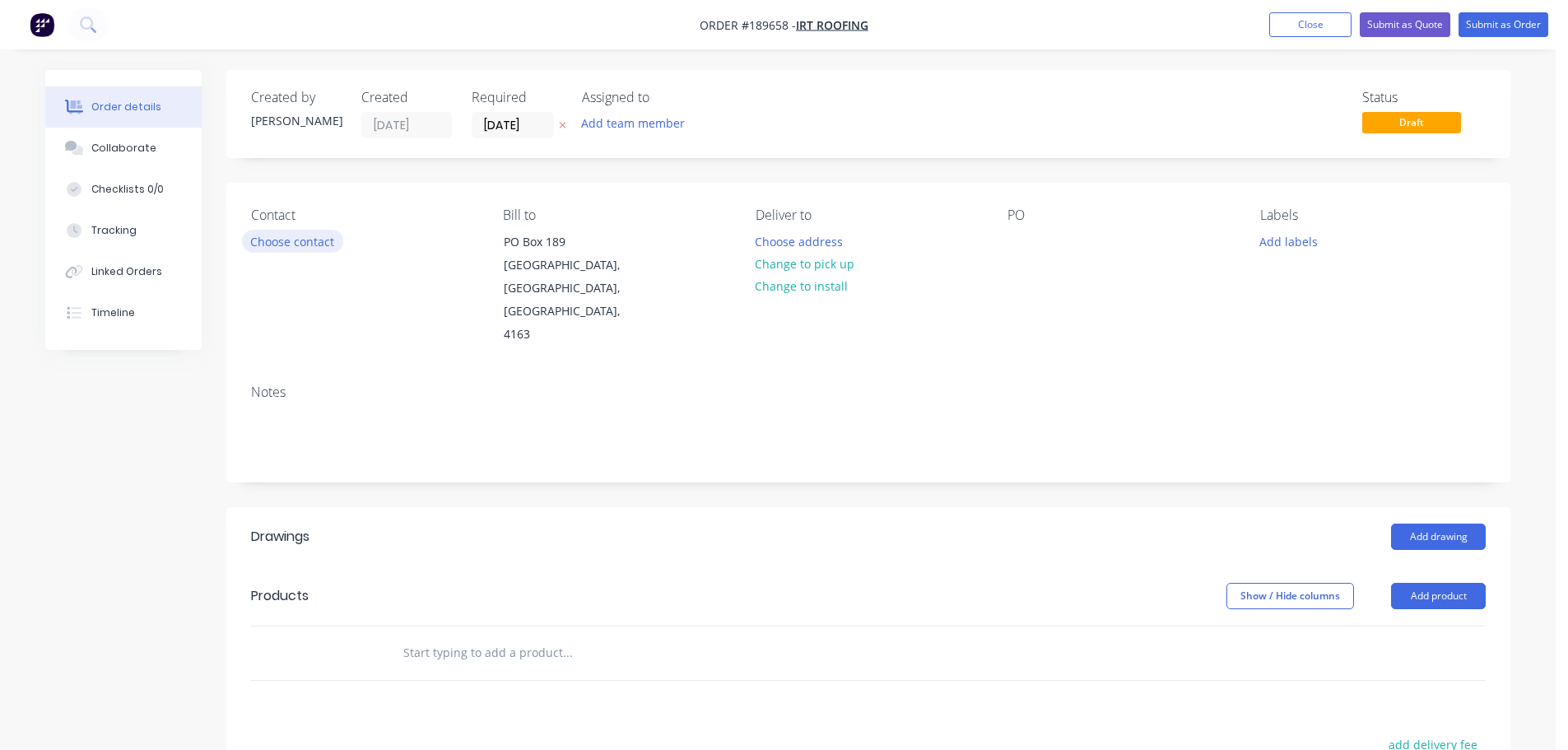
click at [305, 247] on button "Choose contact" at bounding box center [293, 241] width 101 height 22
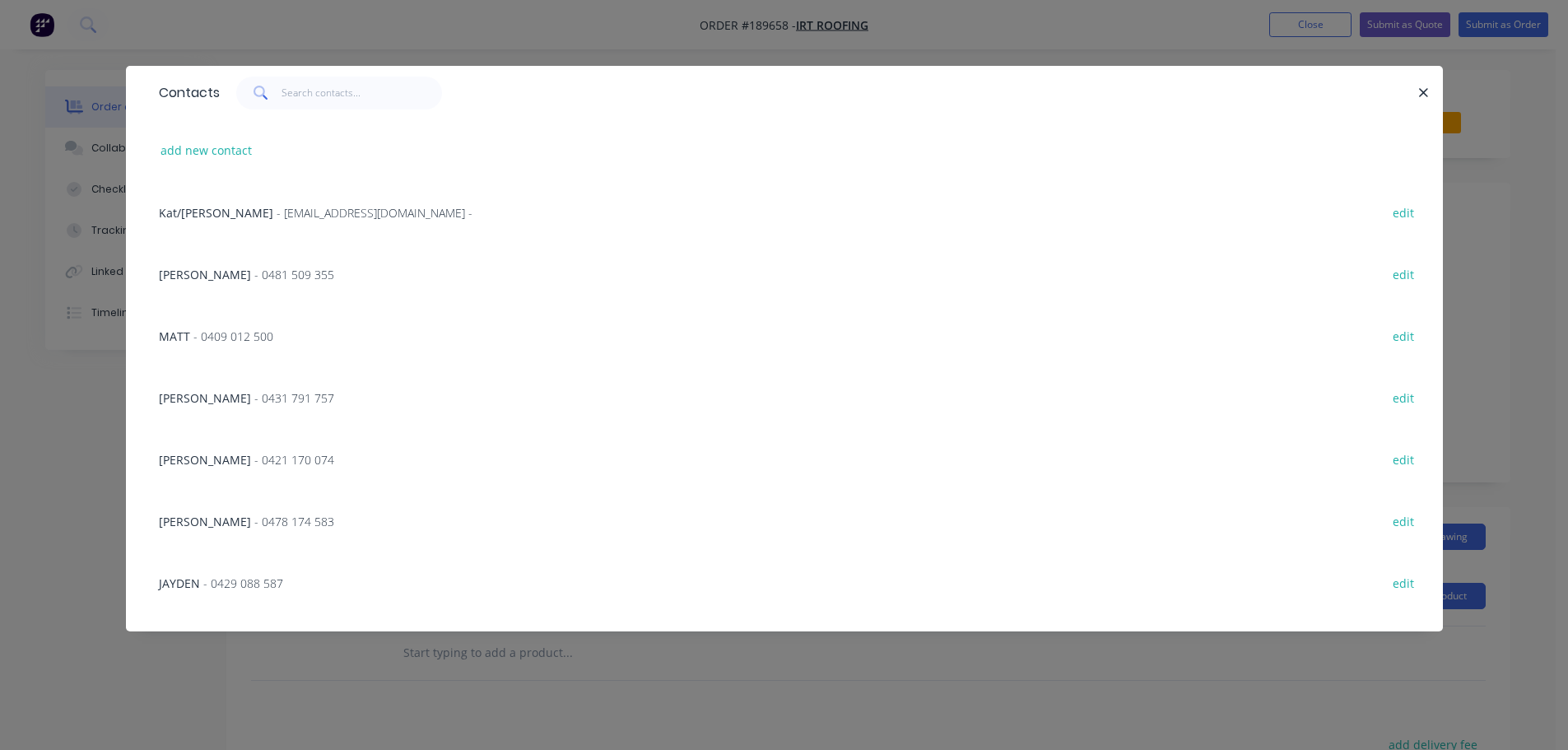
click at [274, 264] on div "[PERSON_NAME] - 0481 509 355 edit" at bounding box center [784, 273] width 1268 height 62
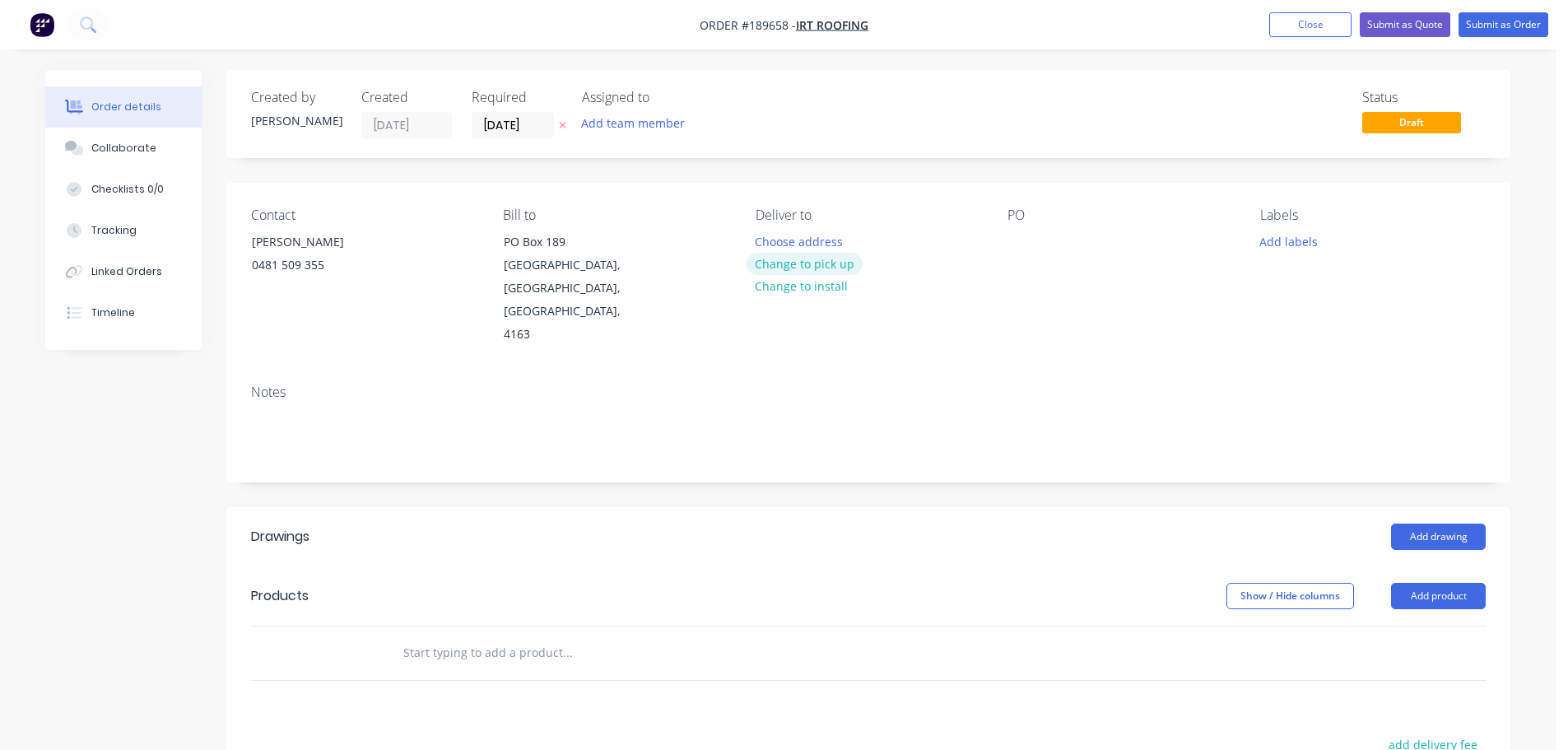
click at [782, 262] on button "Change to pick up" at bounding box center [805, 264] width 117 height 22
click at [777, 247] on div at bounding box center [769, 242] width 26 height 24
click at [1431, 583] on button "Add product" at bounding box center [1438, 596] width 95 height 26
click at [1400, 725] on div "Lineal metre product" at bounding box center [1407, 737] width 126 height 24
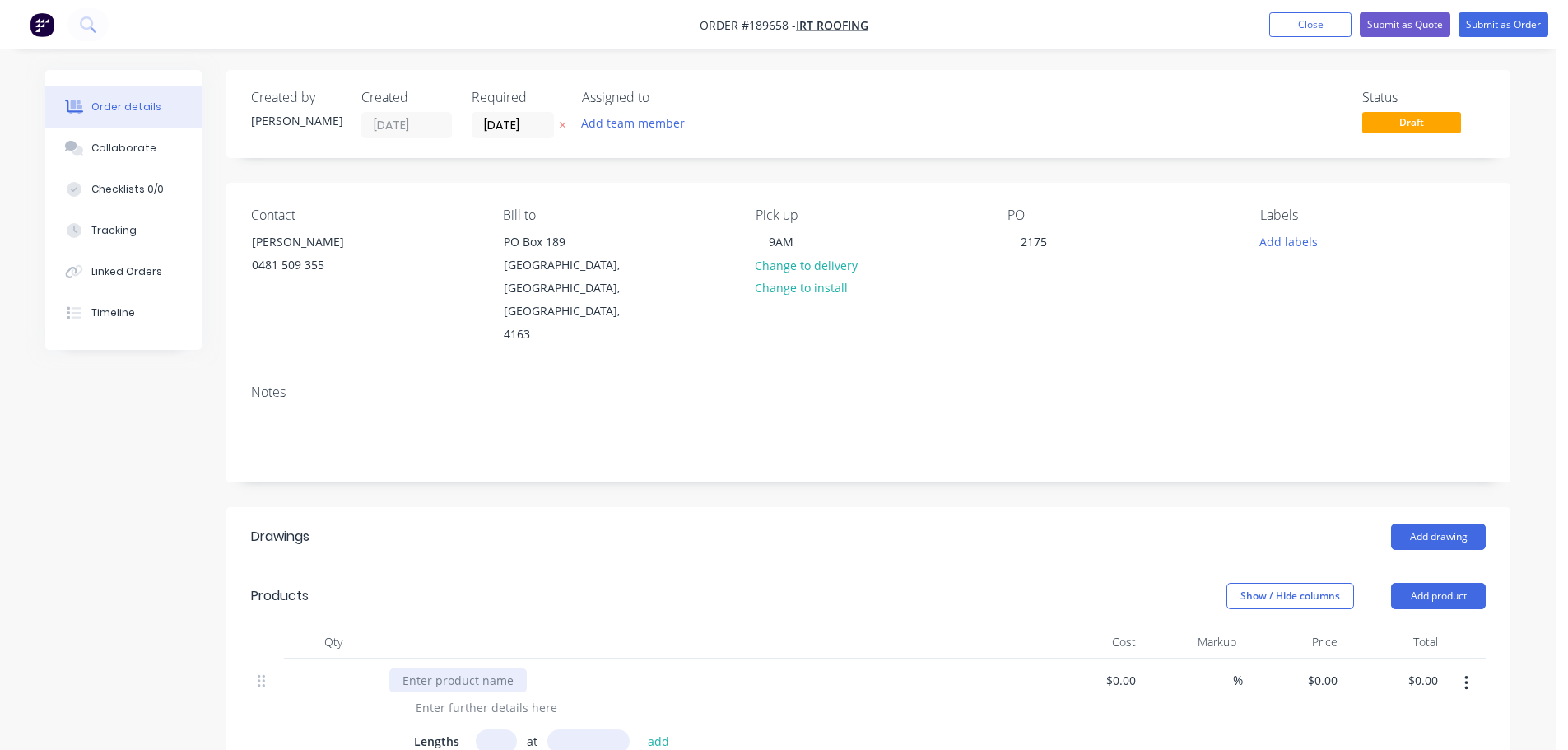
click at [475, 669] on div at bounding box center [458, 681] width 138 height 24
type input "2"
type input "1100"
click at [639, 729] on button "add" at bounding box center [658, 741] width 38 height 22
click at [571, 669] on div "CUSTOM ORB DENT CAP AS ATATCHED" at bounding box center [507, 681] width 237 height 24
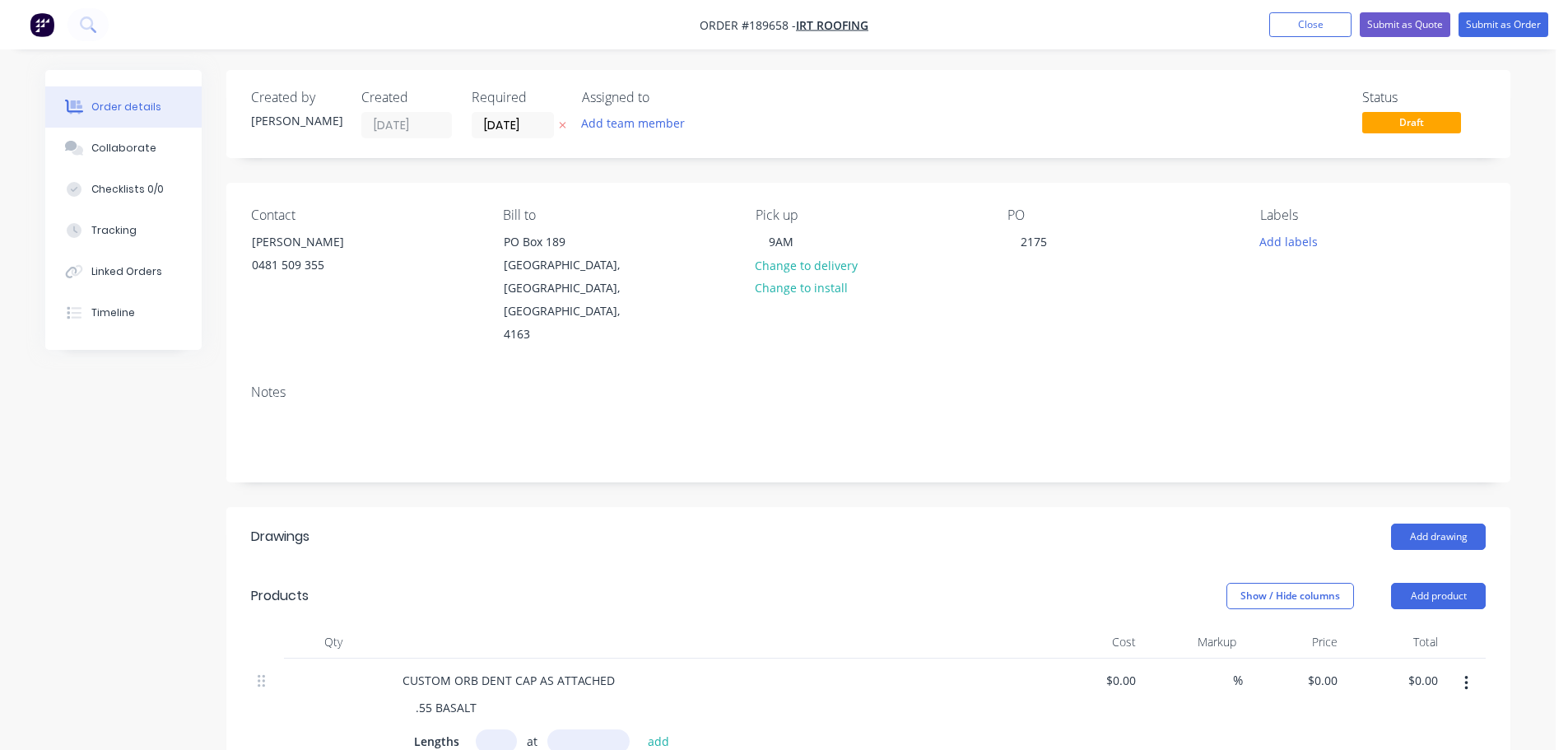
click at [545, 583] on div "Show / Hide columns Add product" at bounding box center [1000, 596] width 973 height 26
click at [1508, 26] on button "Submit as Order" at bounding box center [1504, 24] width 90 height 24
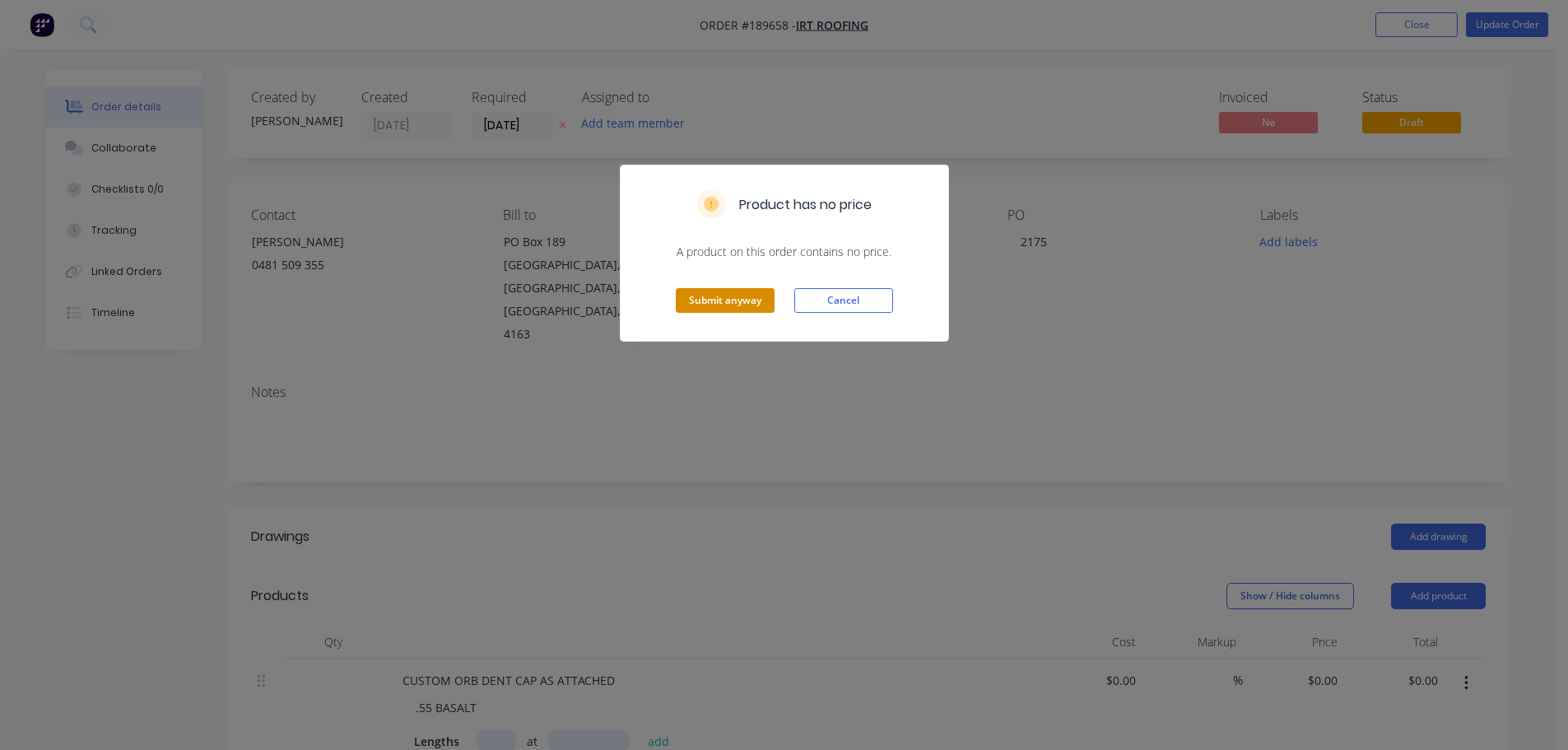
click at [725, 299] on button "Submit anyway" at bounding box center [725, 301] width 99 height 24
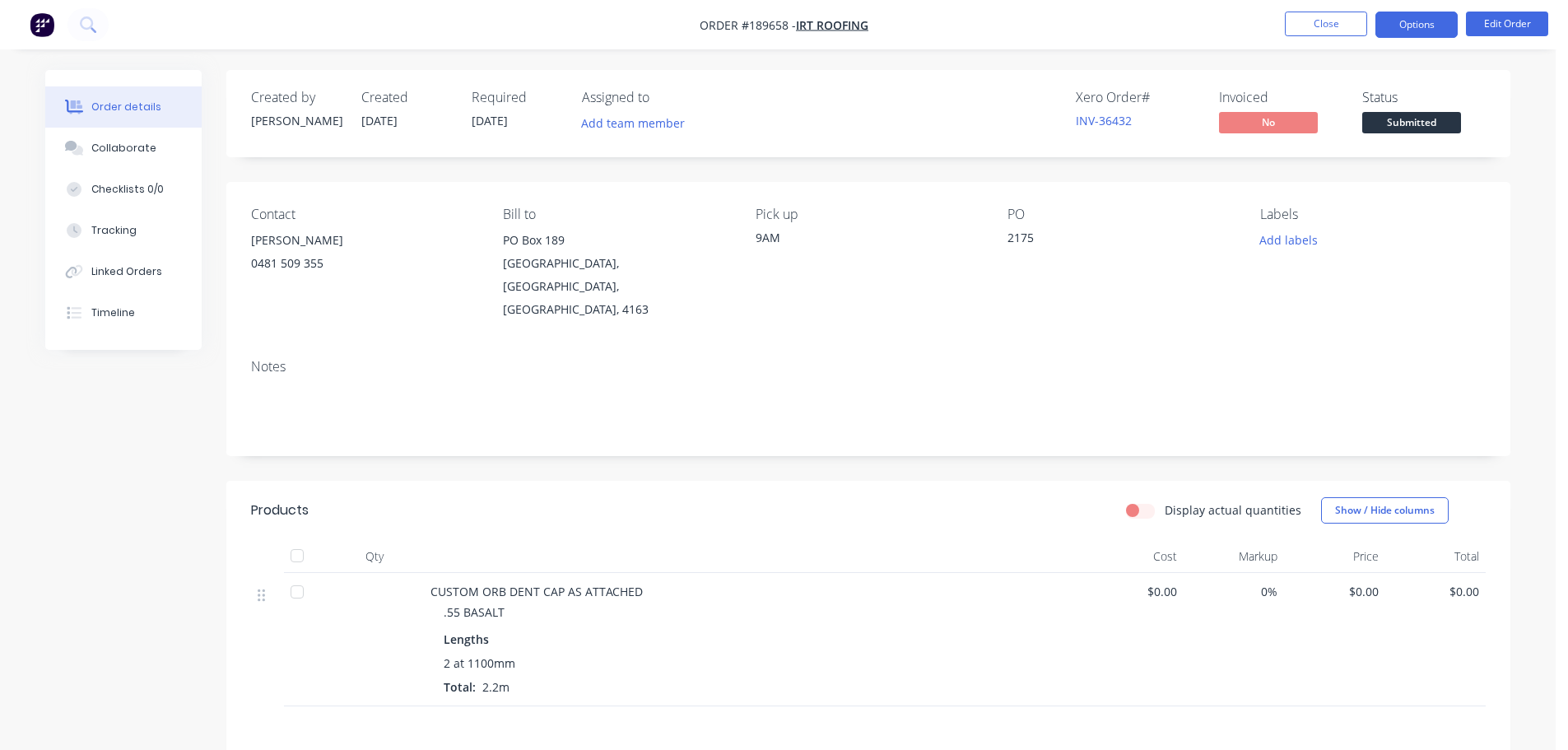
click at [1399, 24] on button "Options" at bounding box center [1417, 24] width 82 height 26
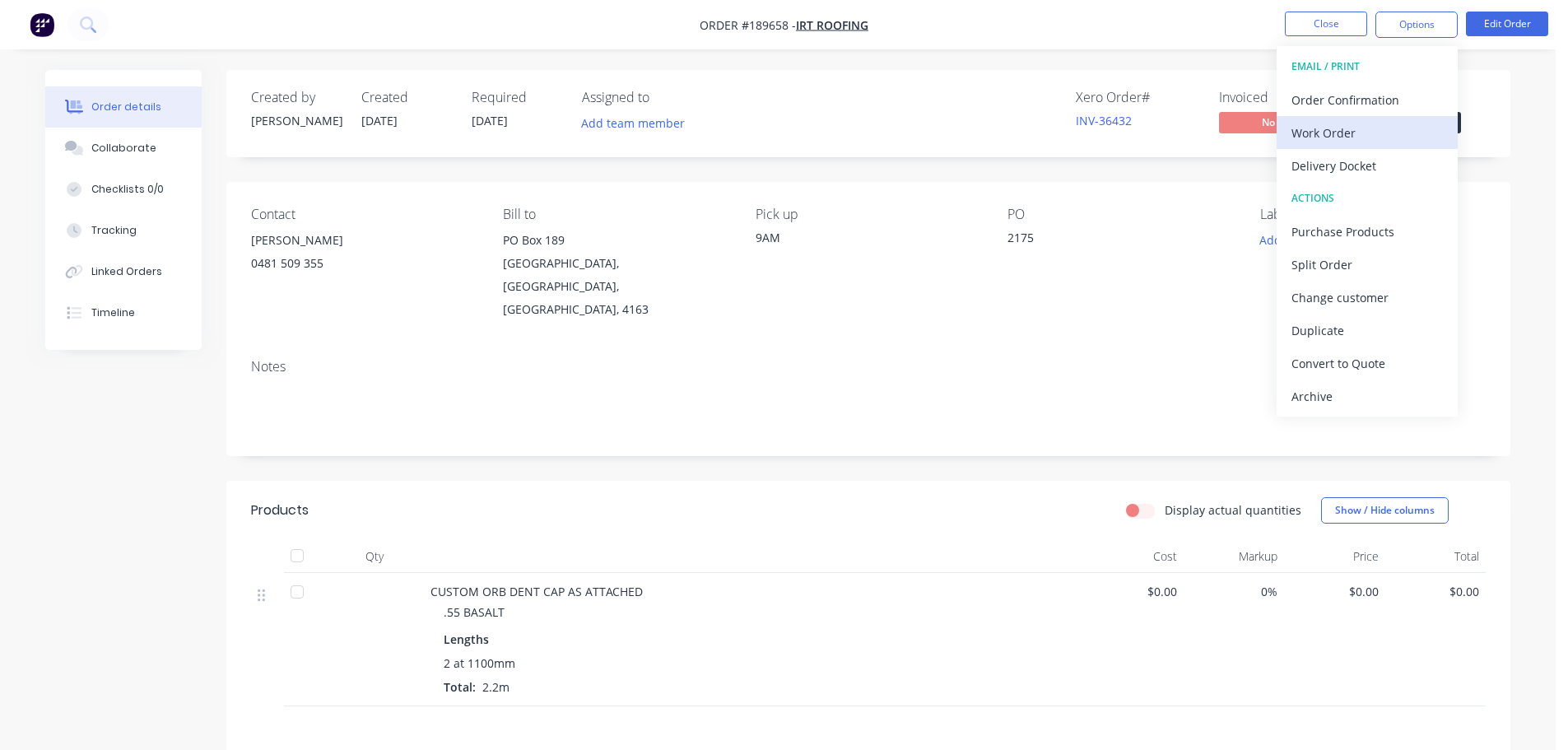
click at [1345, 140] on div "Work Order" at bounding box center [1368, 133] width 152 height 24
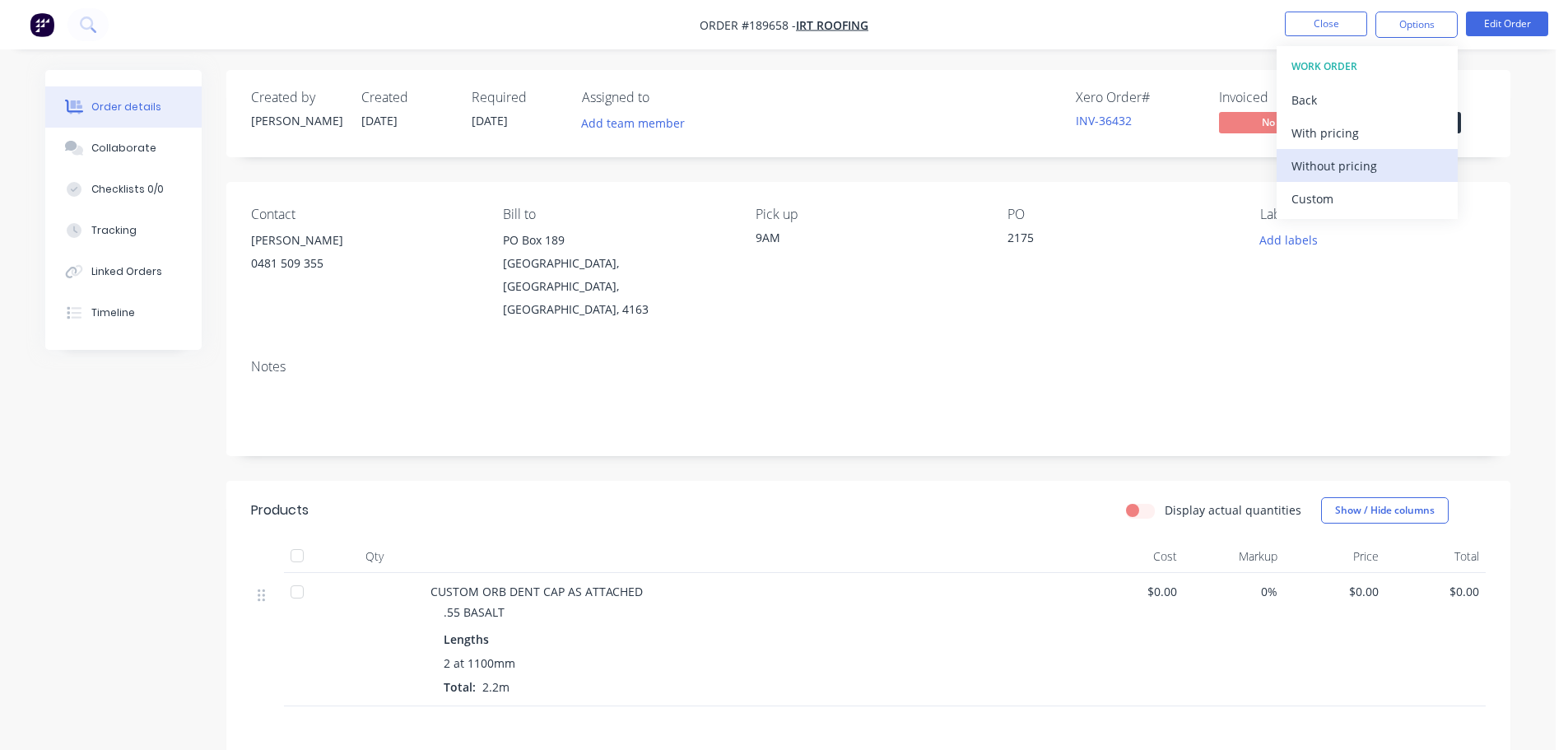
click at [1342, 164] on div "Without pricing" at bounding box center [1368, 166] width 152 height 24
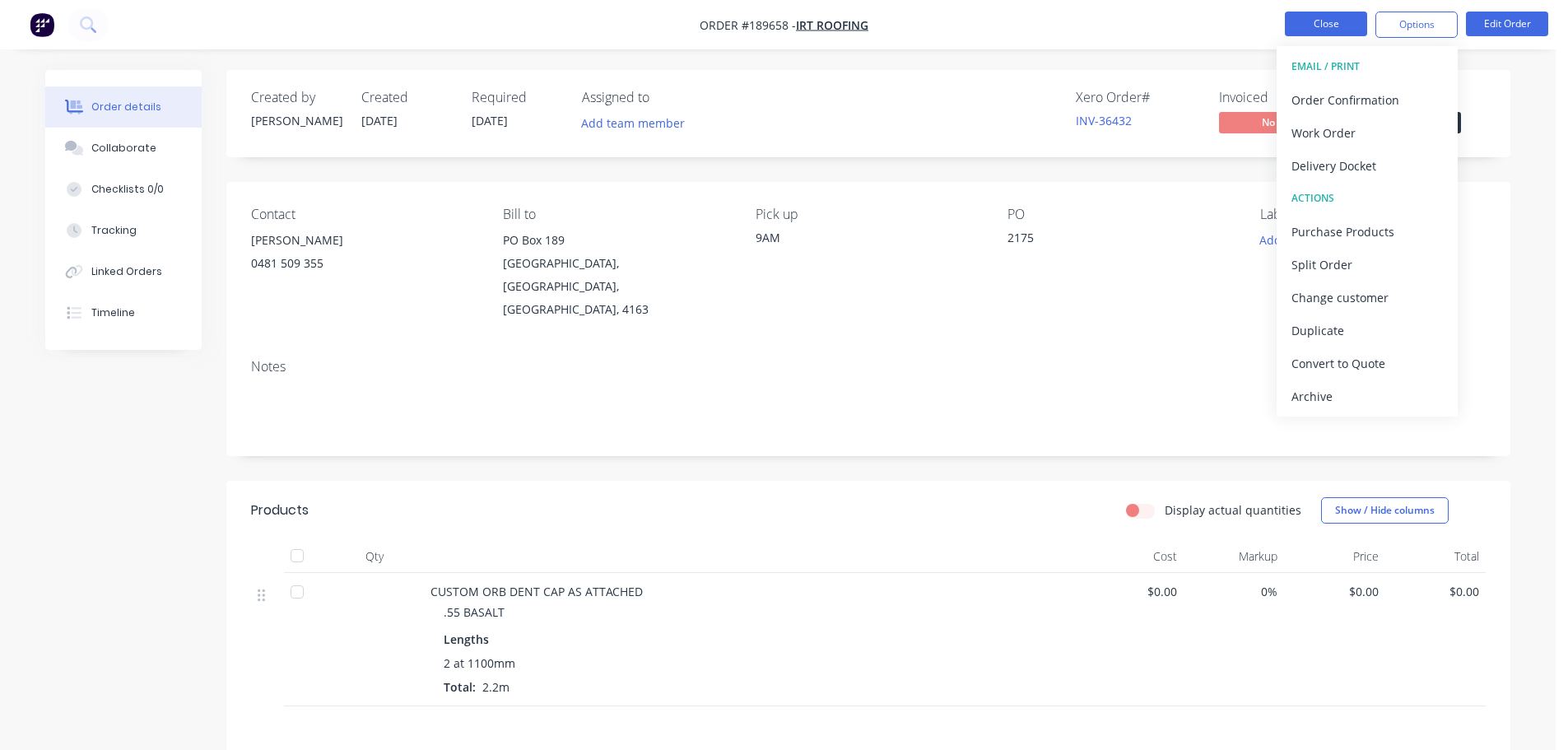
click at [1314, 19] on button "Close" at bounding box center [1326, 23] width 82 height 24
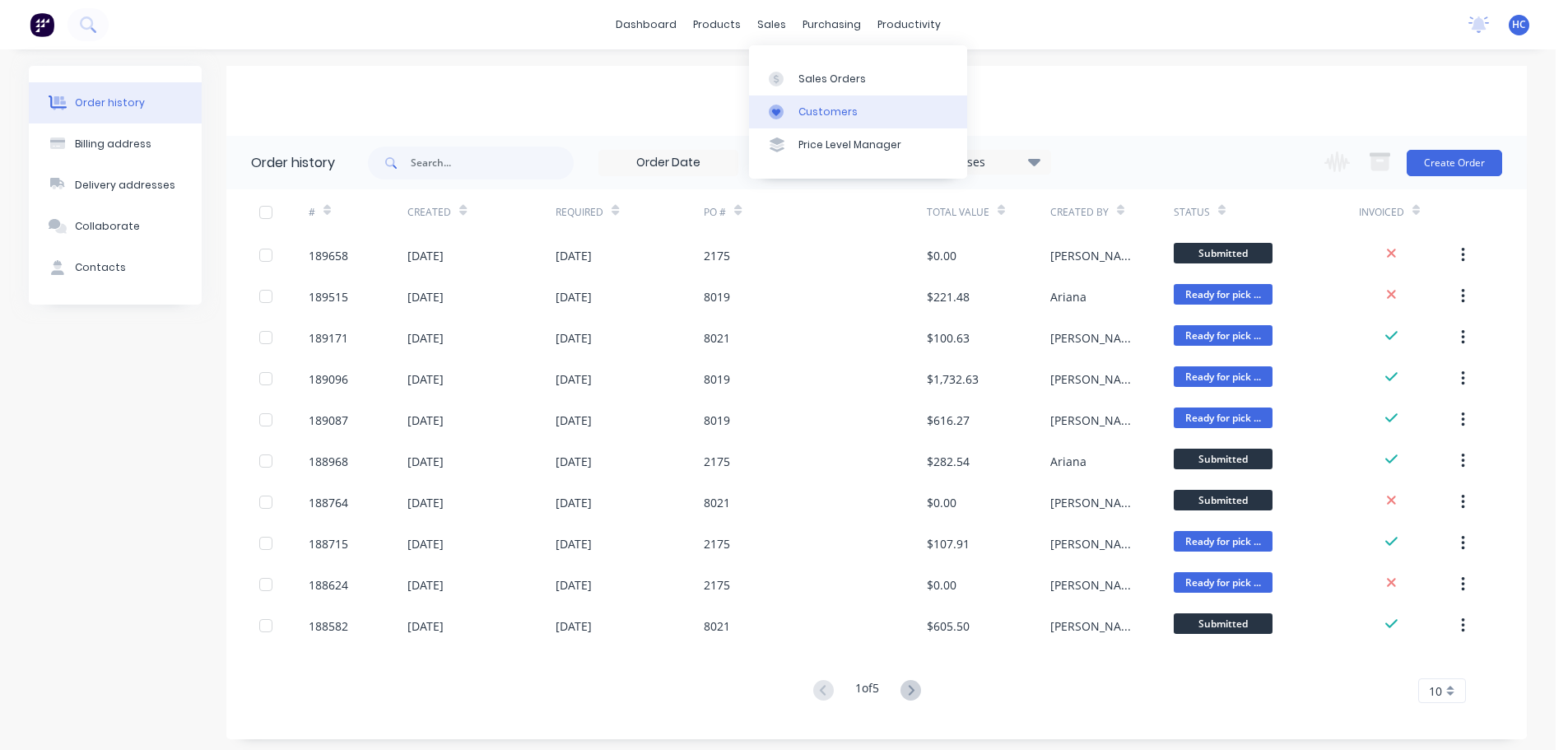
click at [833, 107] on div "Customers" at bounding box center [828, 112] width 59 height 15
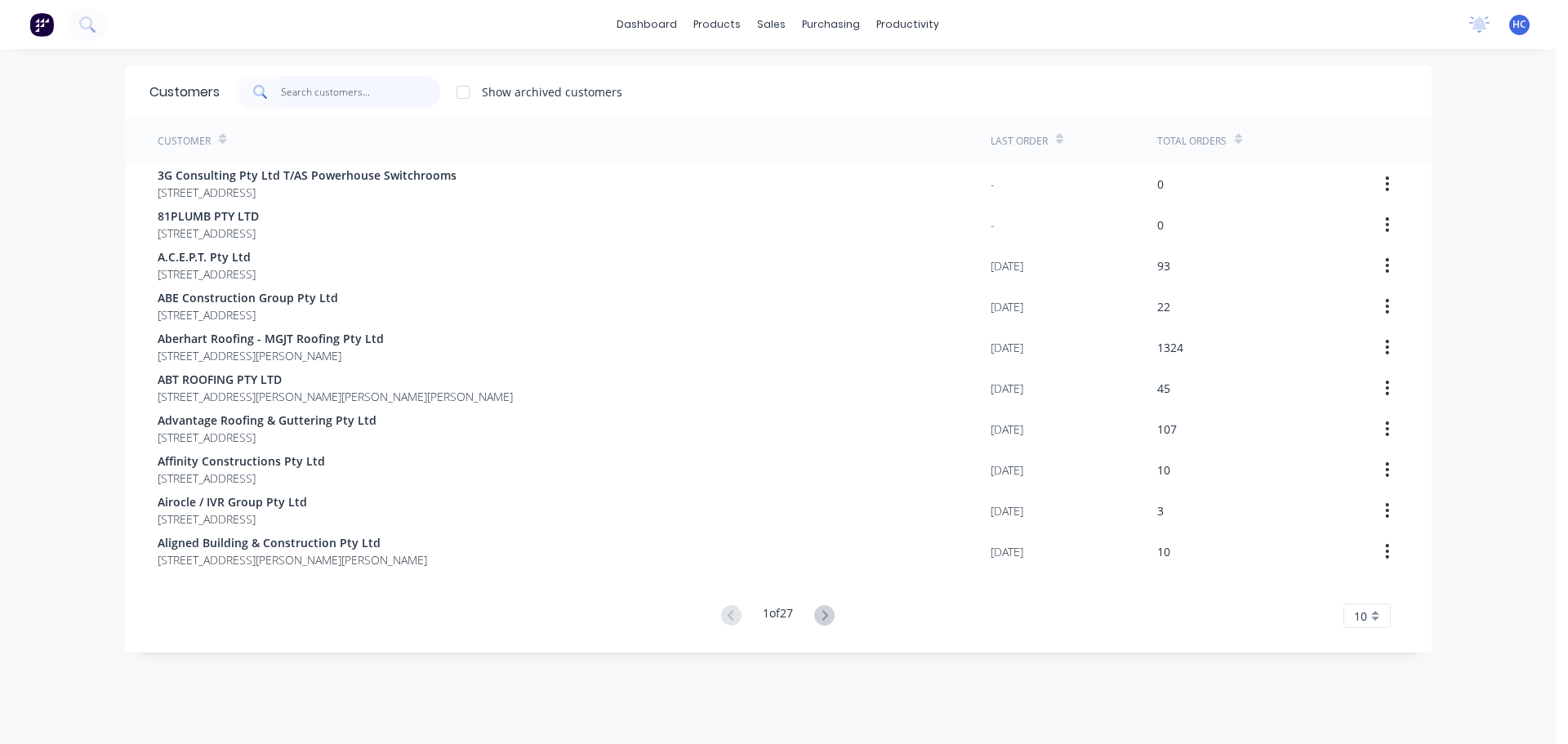
click at [390, 76] on input "text" at bounding box center [361, 92] width 160 height 33
click at [366, 101] on input "text" at bounding box center [361, 92] width 160 height 33
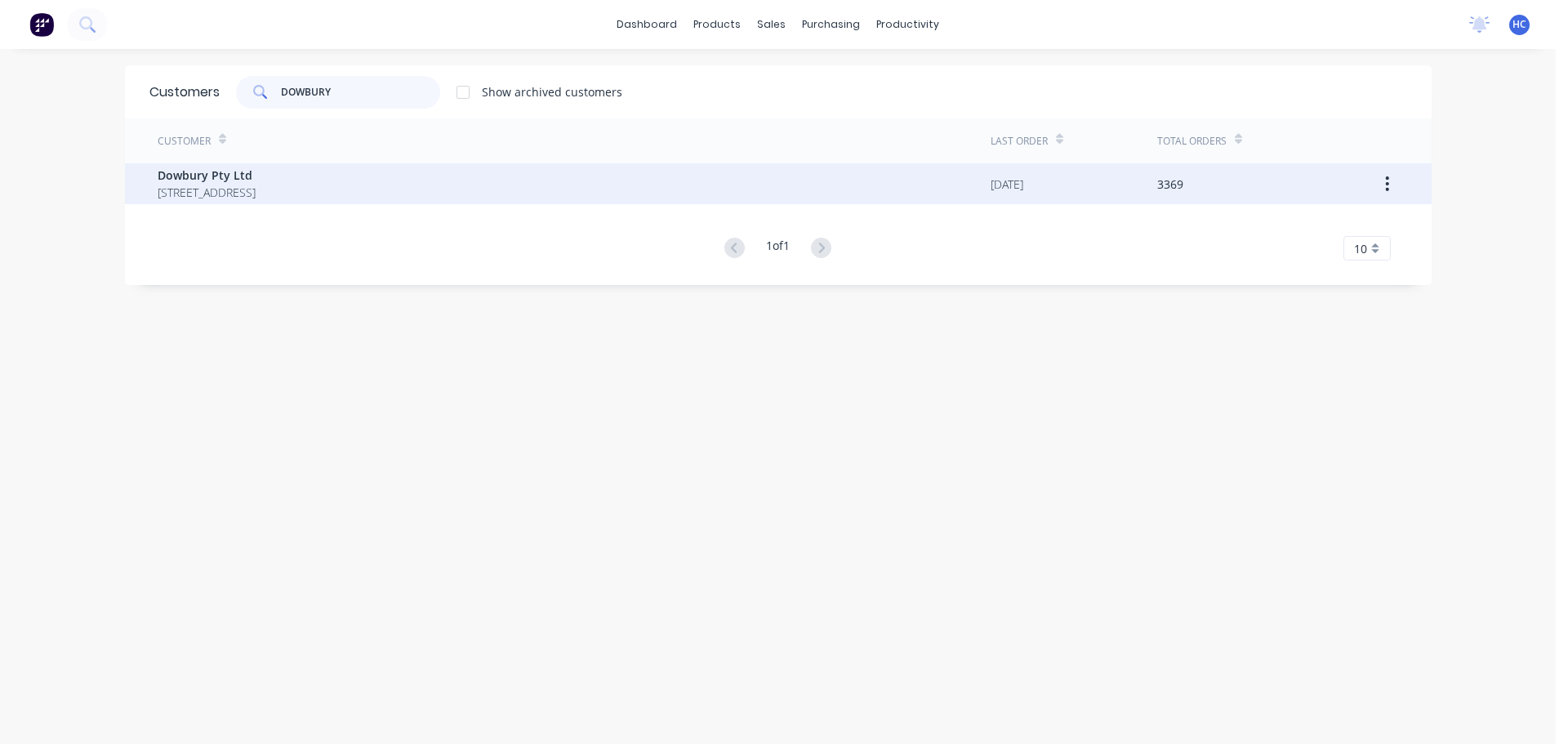
type input "DOWBURY"
click at [255, 182] on span "Dowbury Pty Ltd" at bounding box center [207, 175] width 98 height 17
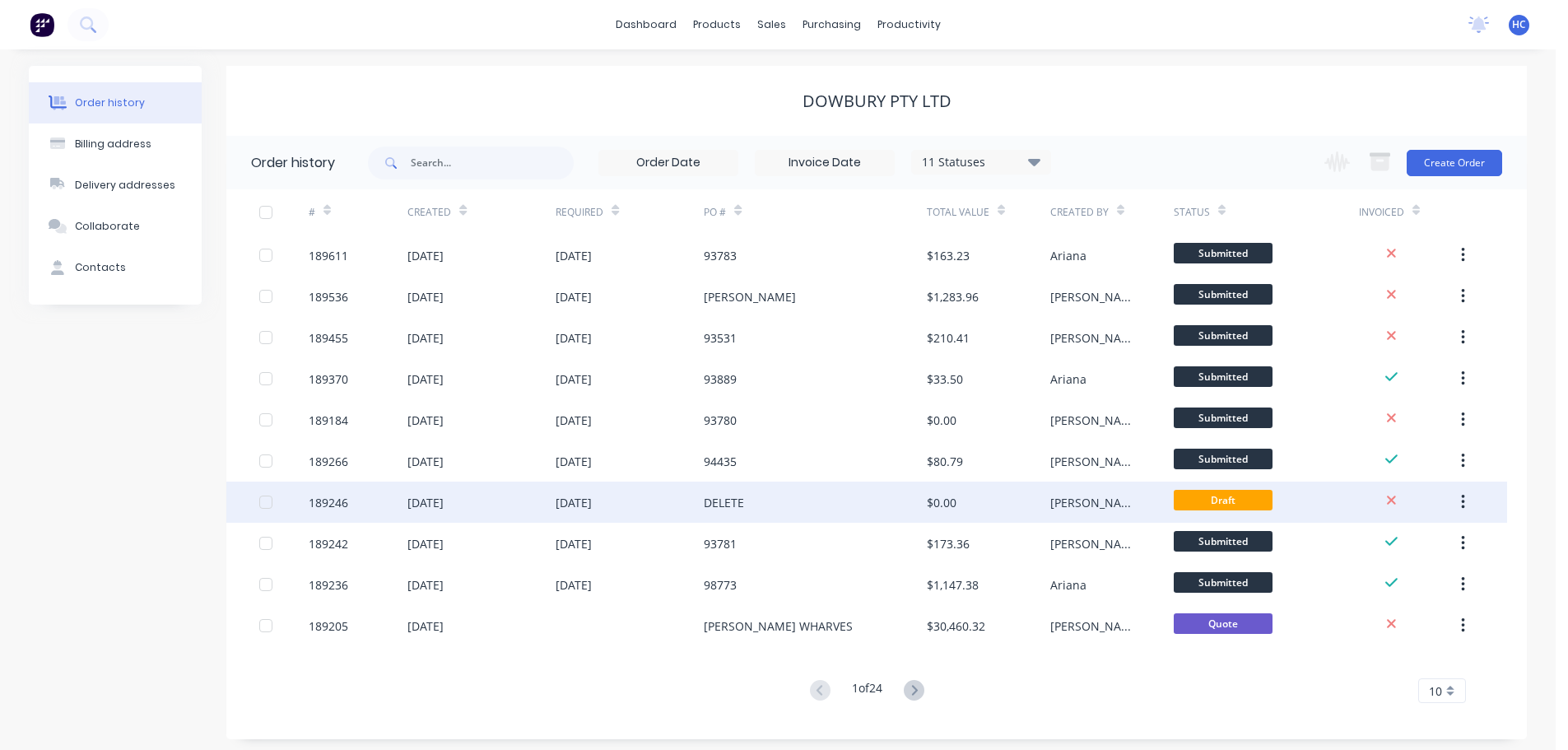
click at [988, 509] on div "$0.00" at bounding box center [989, 503] width 124 height 41
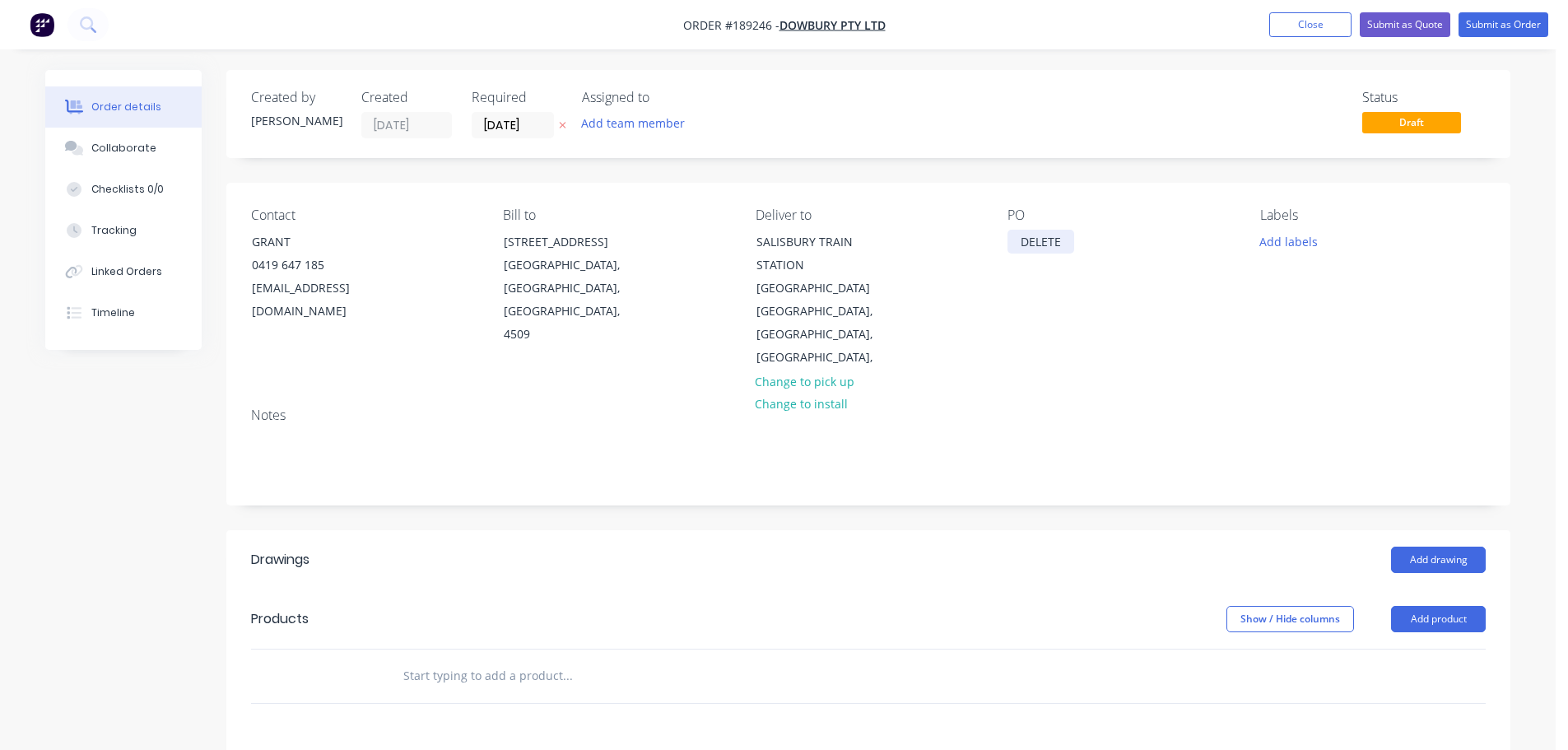
click at [1056, 243] on div "DELETE" at bounding box center [1041, 242] width 66 height 24
click at [1055, 243] on div "DELETE" at bounding box center [1041, 242] width 66 height 24
click at [882, 530] on header "Drawings Add drawing" at bounding box center [869, 559] width 1284 height 59
click at [810, 370] on button "Change to pick up" at bounding box center [805, 381] width 117 height 22
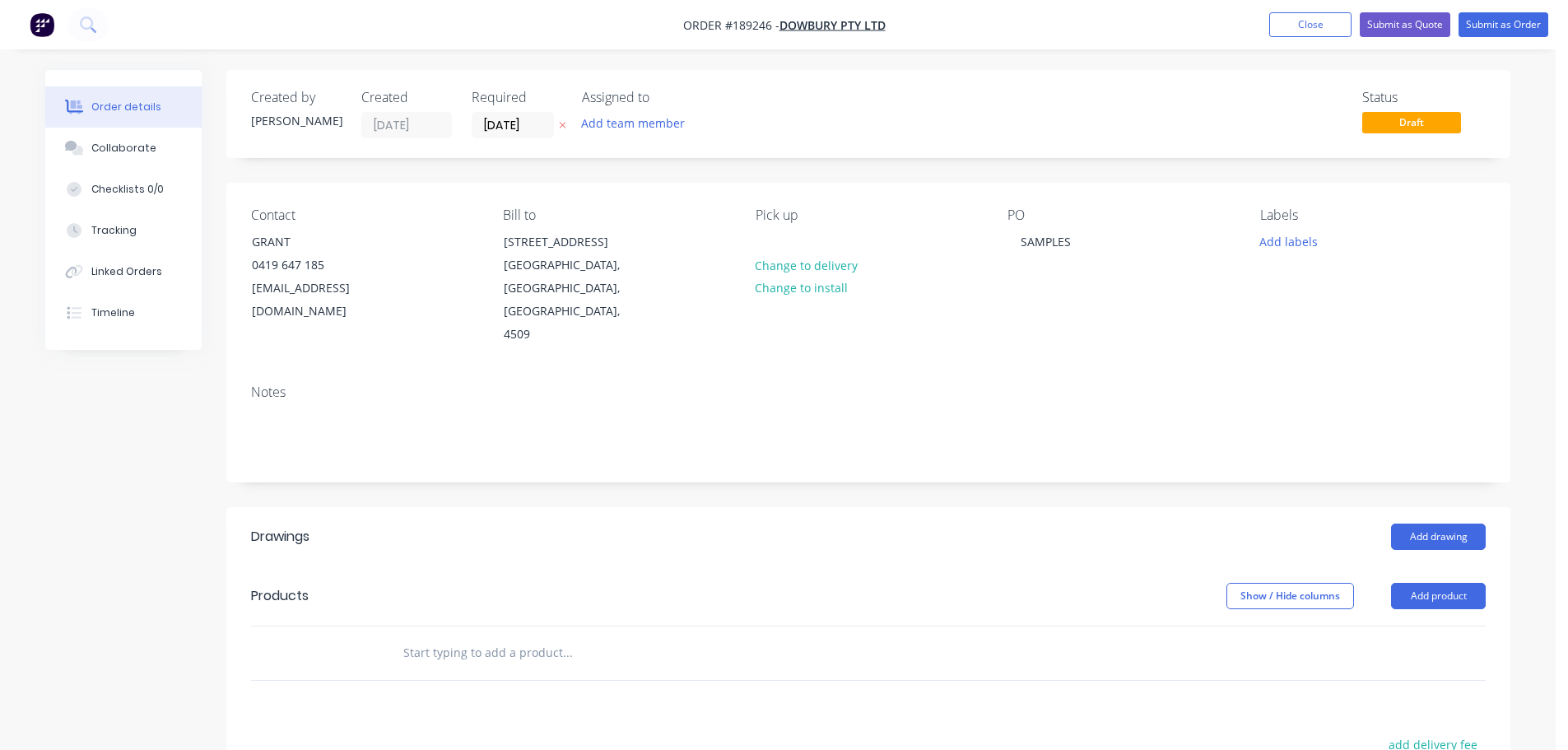
click at [508, 112] on label "[DATE]" at bounding box center [513, 125] width 82 height 26
click at [508, 112] on input "[DATE]" at bounding box center [513, 125] width 81 height 24
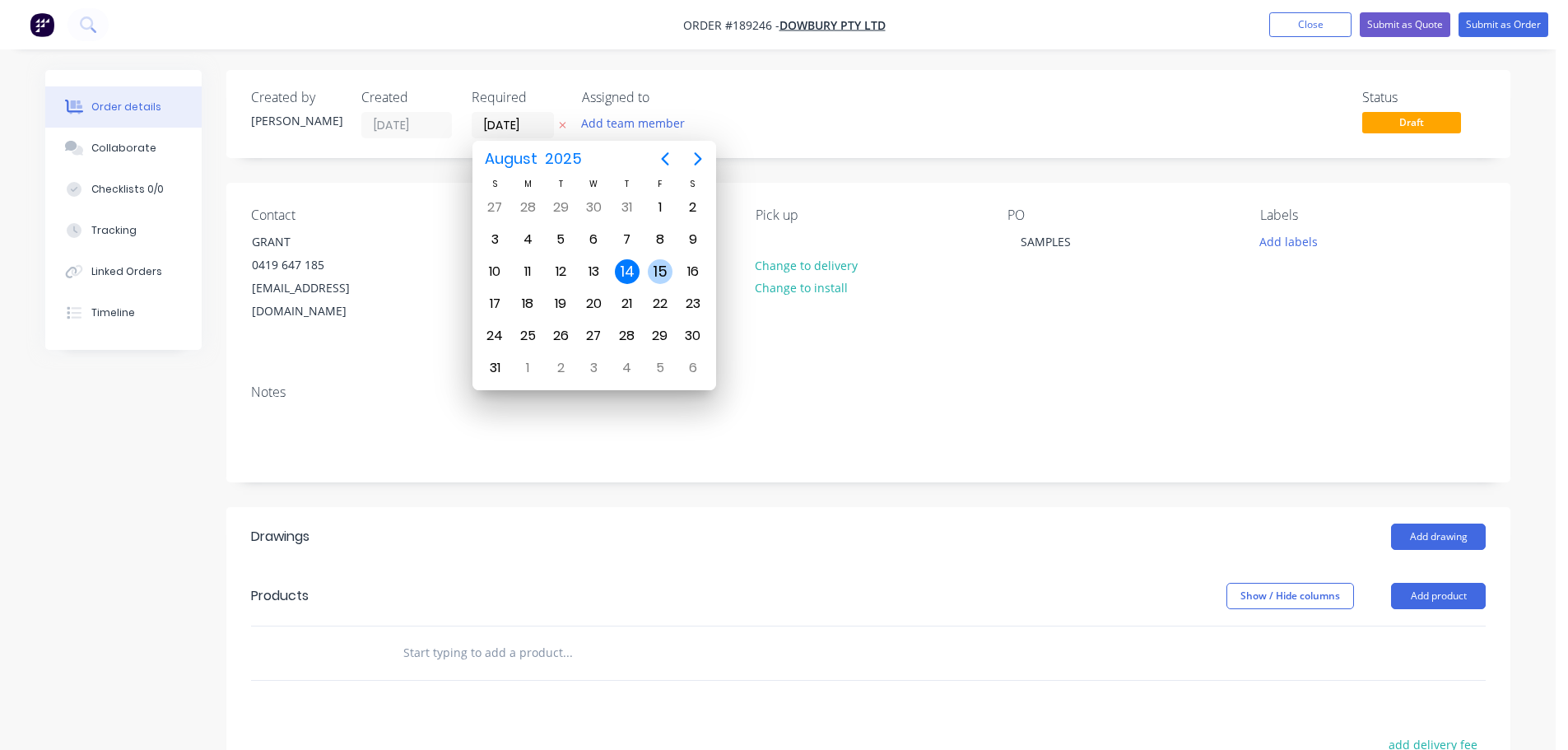
click at [659, 270] on div "15" at bounding box center [660, 272] width 24 height 24
type input "[DATE]"
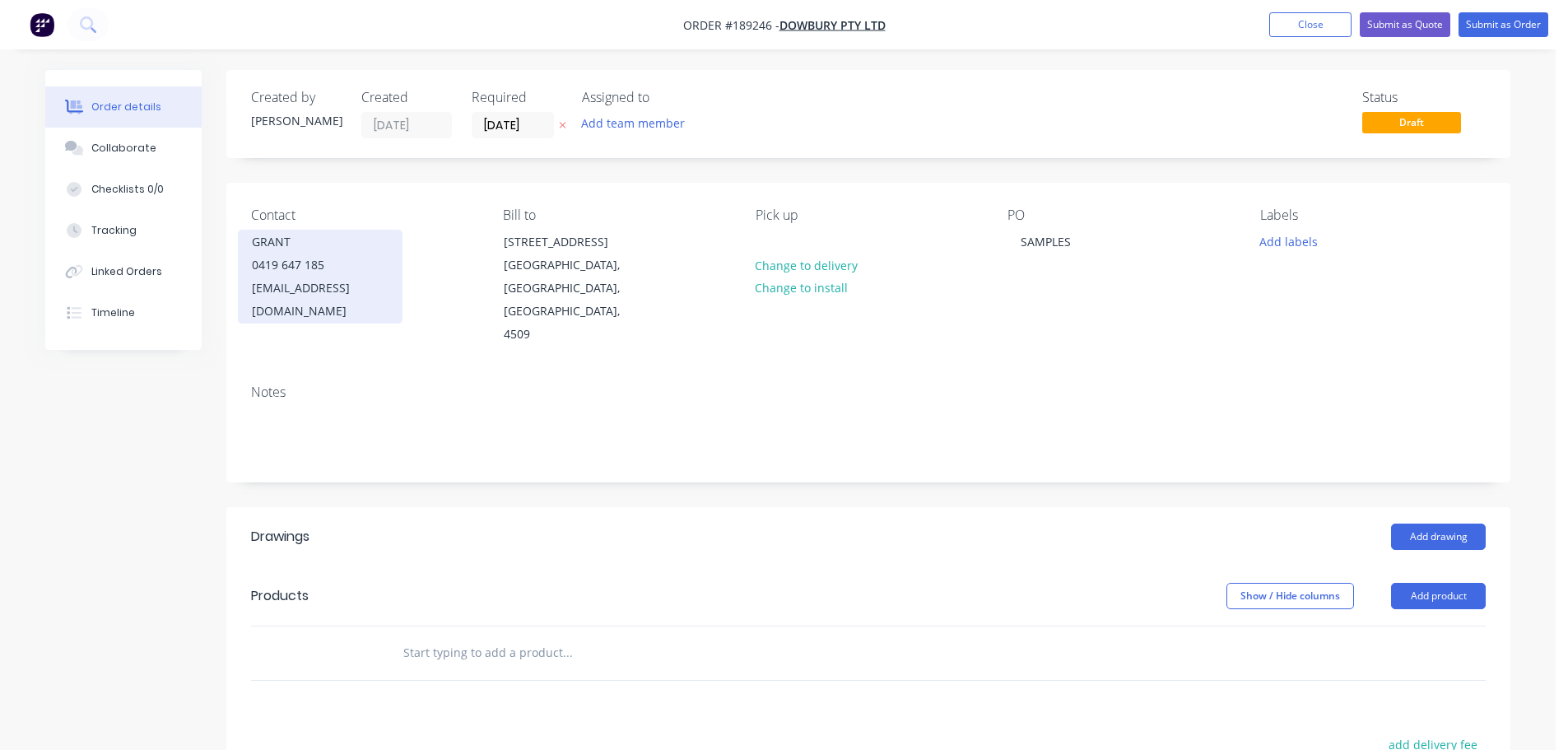
click at [344, 287] on div "[EMAIL_ADDRESS][DOMAIN_NAME]" at bounding box center [320, 300] width 137 height 46
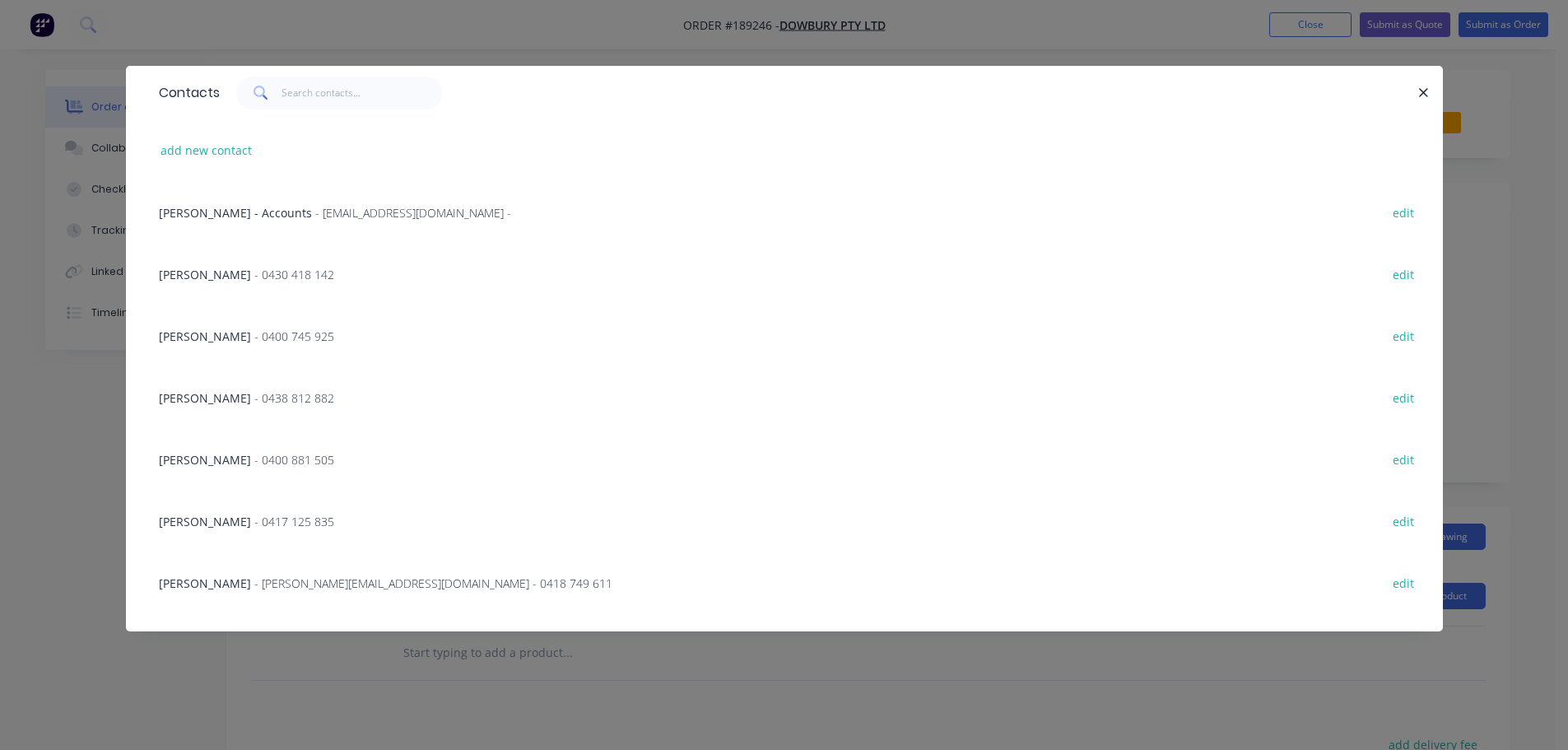
click at [818, 683] on div "Contacts add new contact [PERSON_NAME] - Accounts - [EMAIL_ADDRESS][DOMAIN_NAME…" at bounding box center [784, 375] width 1568 height 750
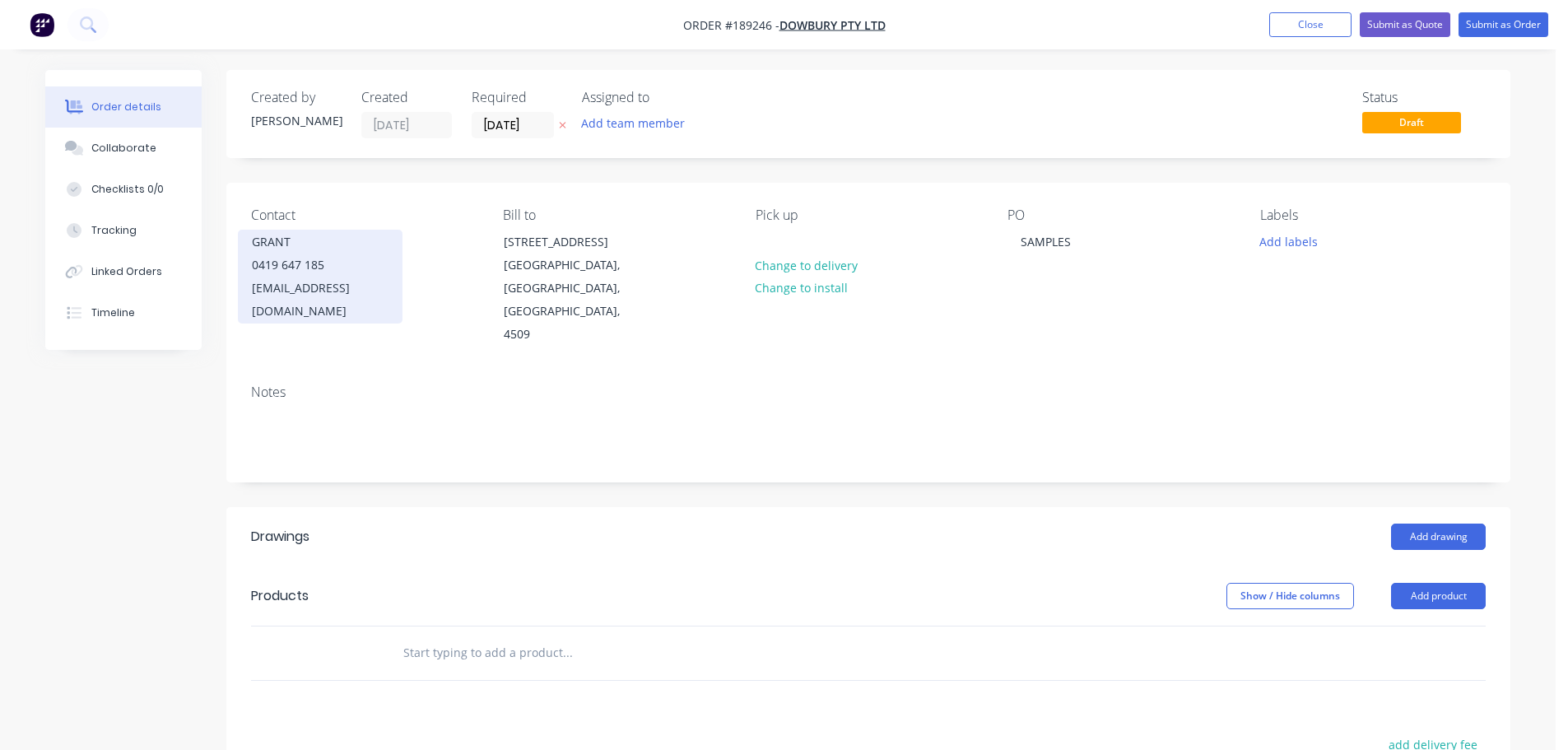
click at [309, 284] on div "[EMAIL_ADDRESS][DOMAIN_NAME]" at bounding box center [320, 300] width 137 height 46
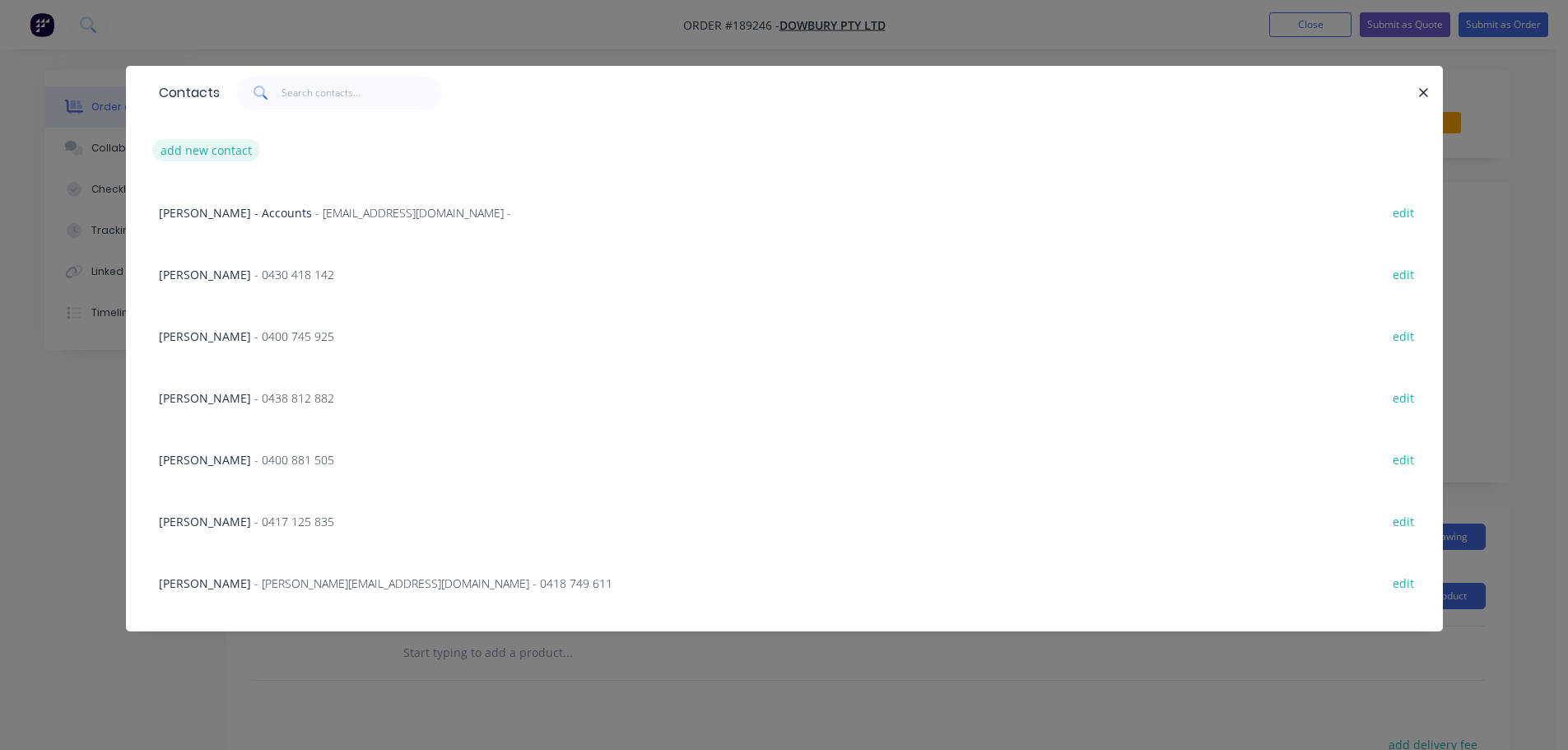
click at [227, 155] on button "add new contact" at bounding box center [207, 151] width 109 height 22
select select "AU"
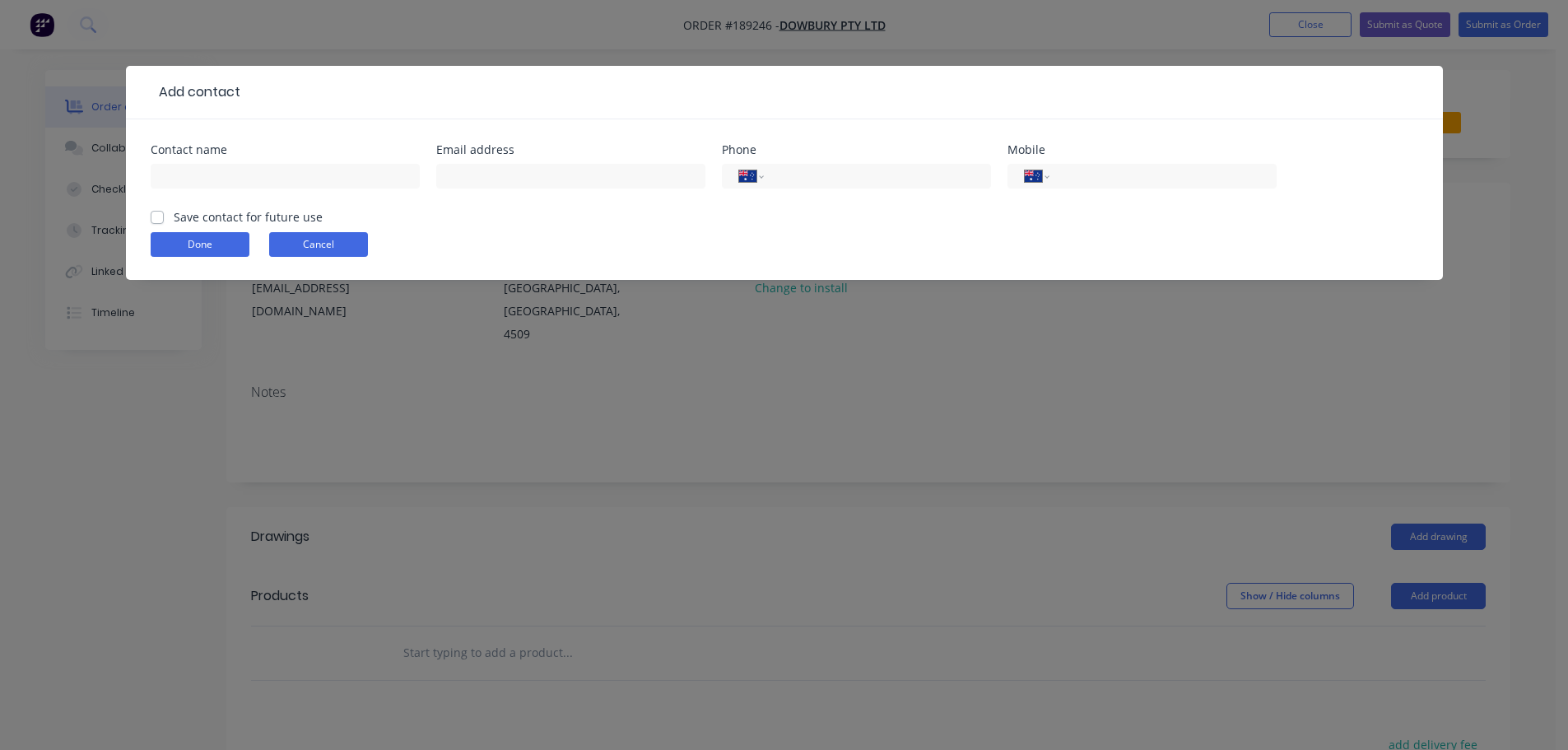
click at [316, 244] on button "Cancel" at bounding box center [319, 244] width 99 height 24
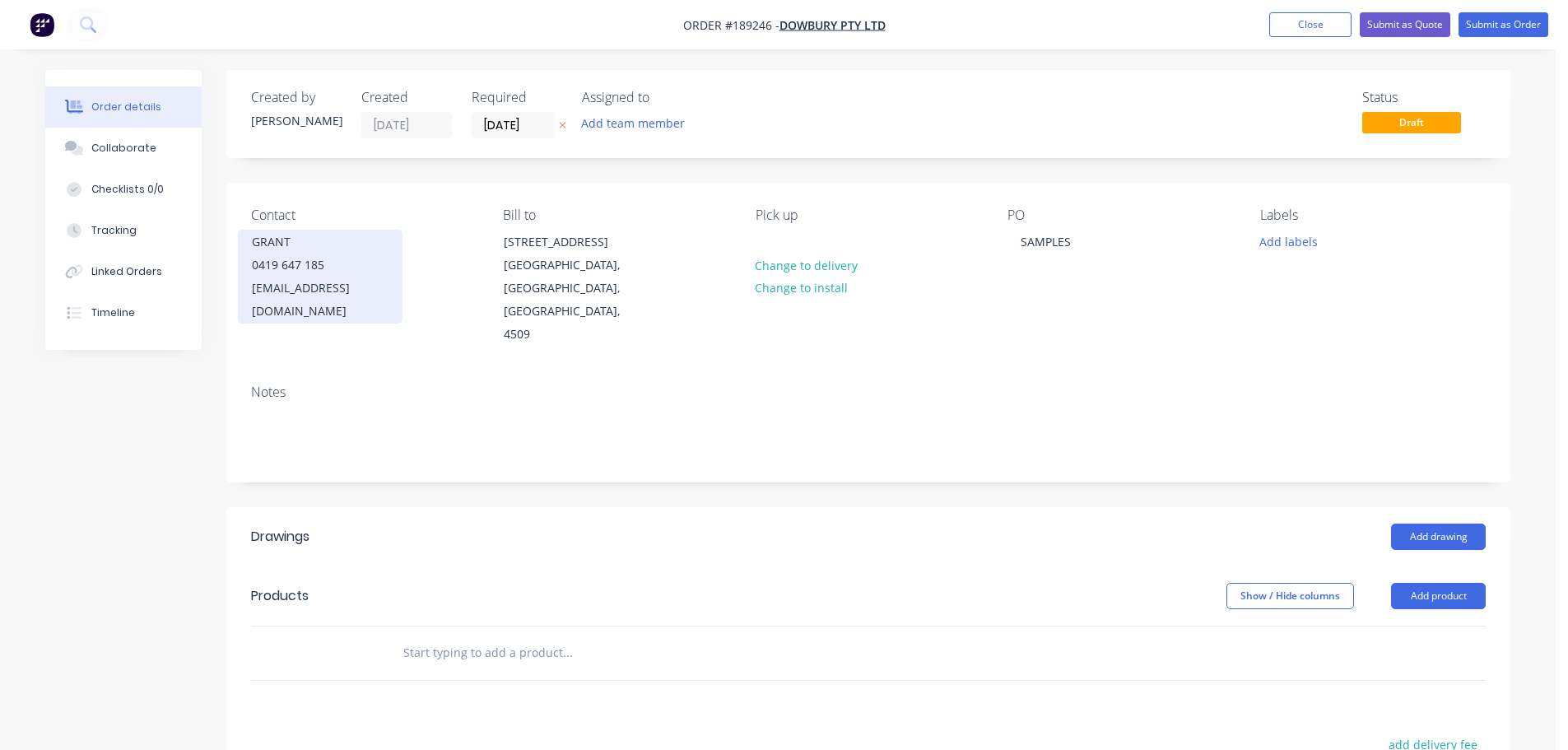
click at [317, 258] on div "0419 647 185" at bounding box center [320, 265] width 137 height 23
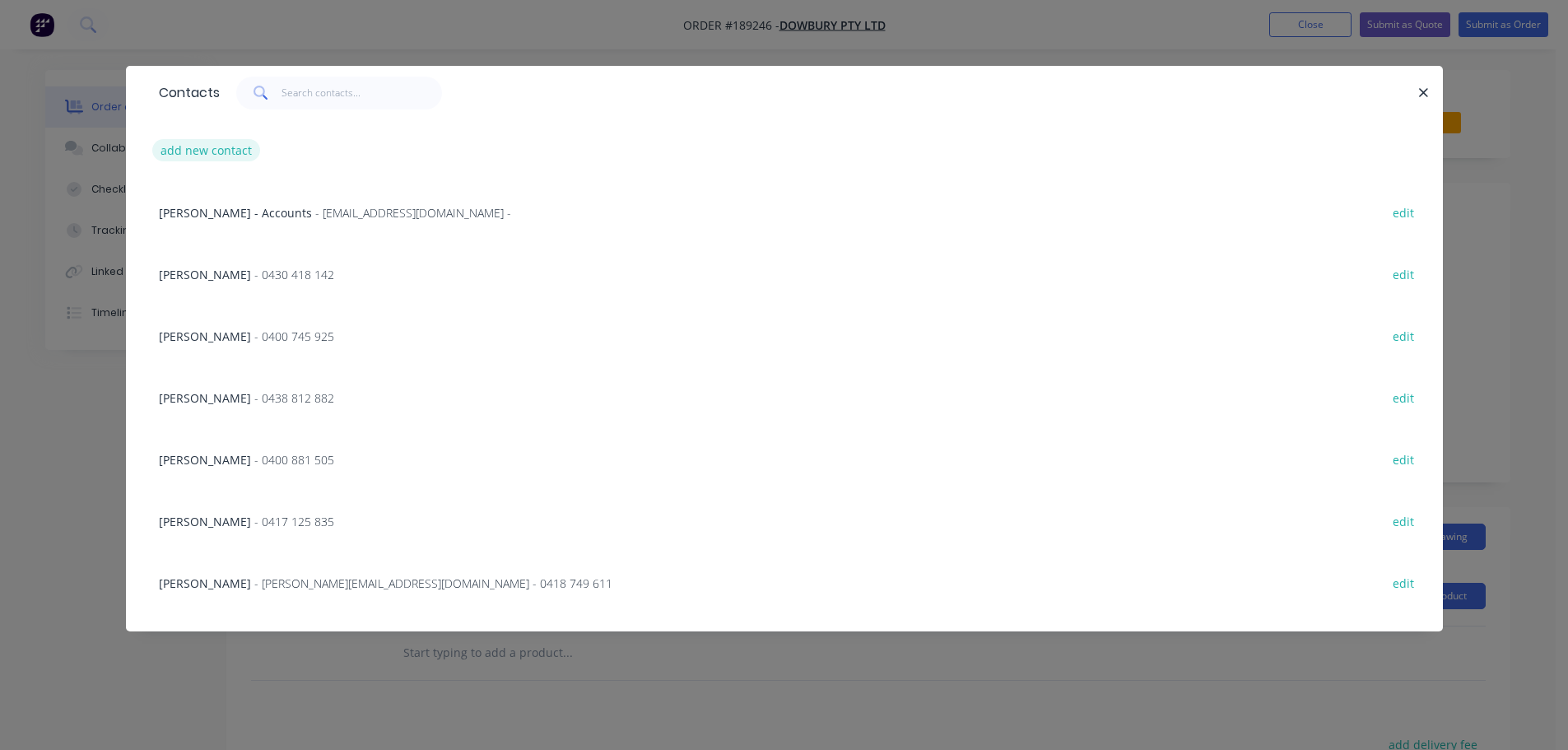
click at [225, 147] on button "add new contact" at bounding box center [207, 151] width 109 height 22
select select "AU"
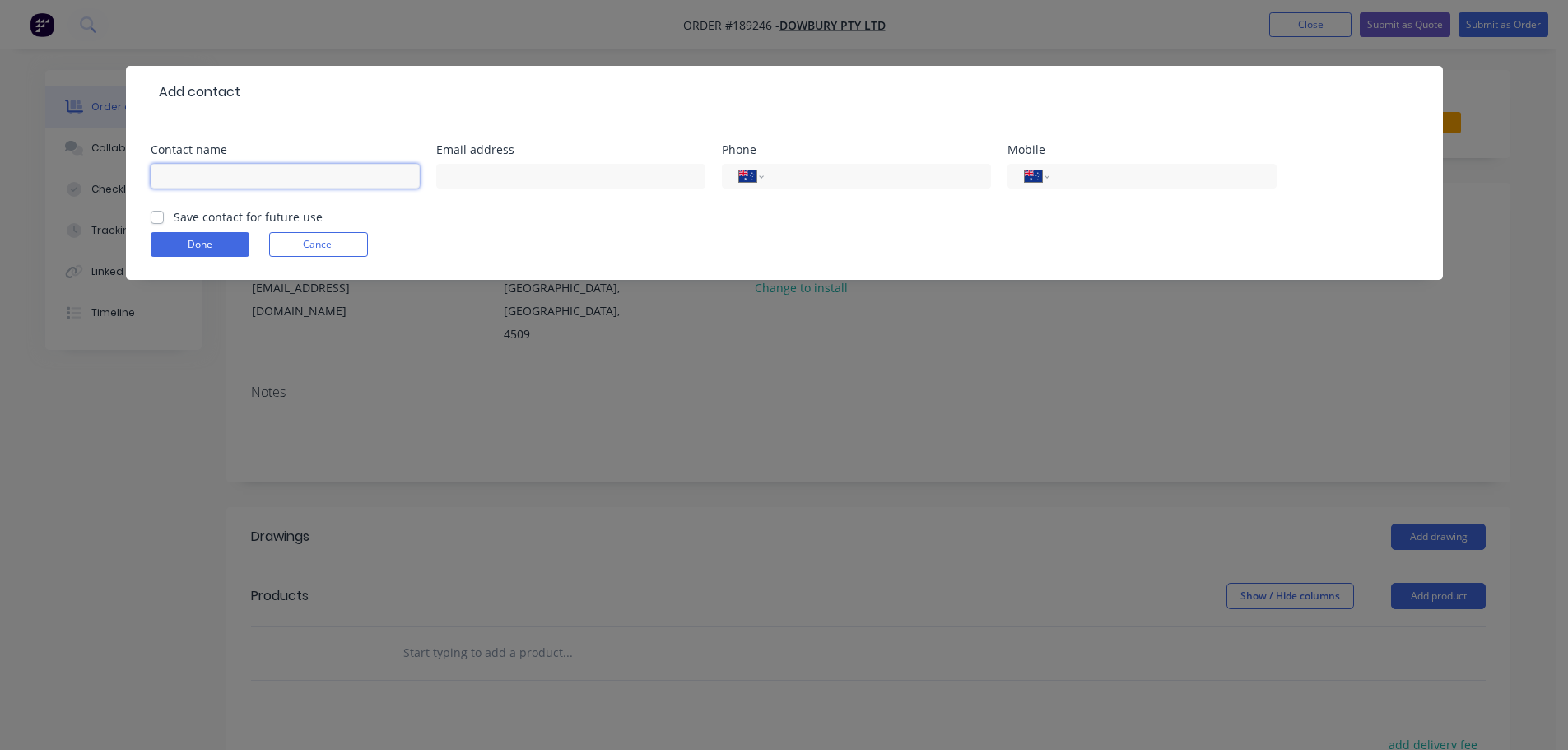
click at [183, 179] on input "text" at bounding box center [286, 176] width 270 height 24
type input "[PERSON_NAME]"
click at [174, 213] on label "Save contact for future use" at bounding box center [248, 217] width 149 height 17
click at [158, 213] on input "Save contact for future use" at bounding box center [157, 216] width 13 height 16
checkbox input "true"
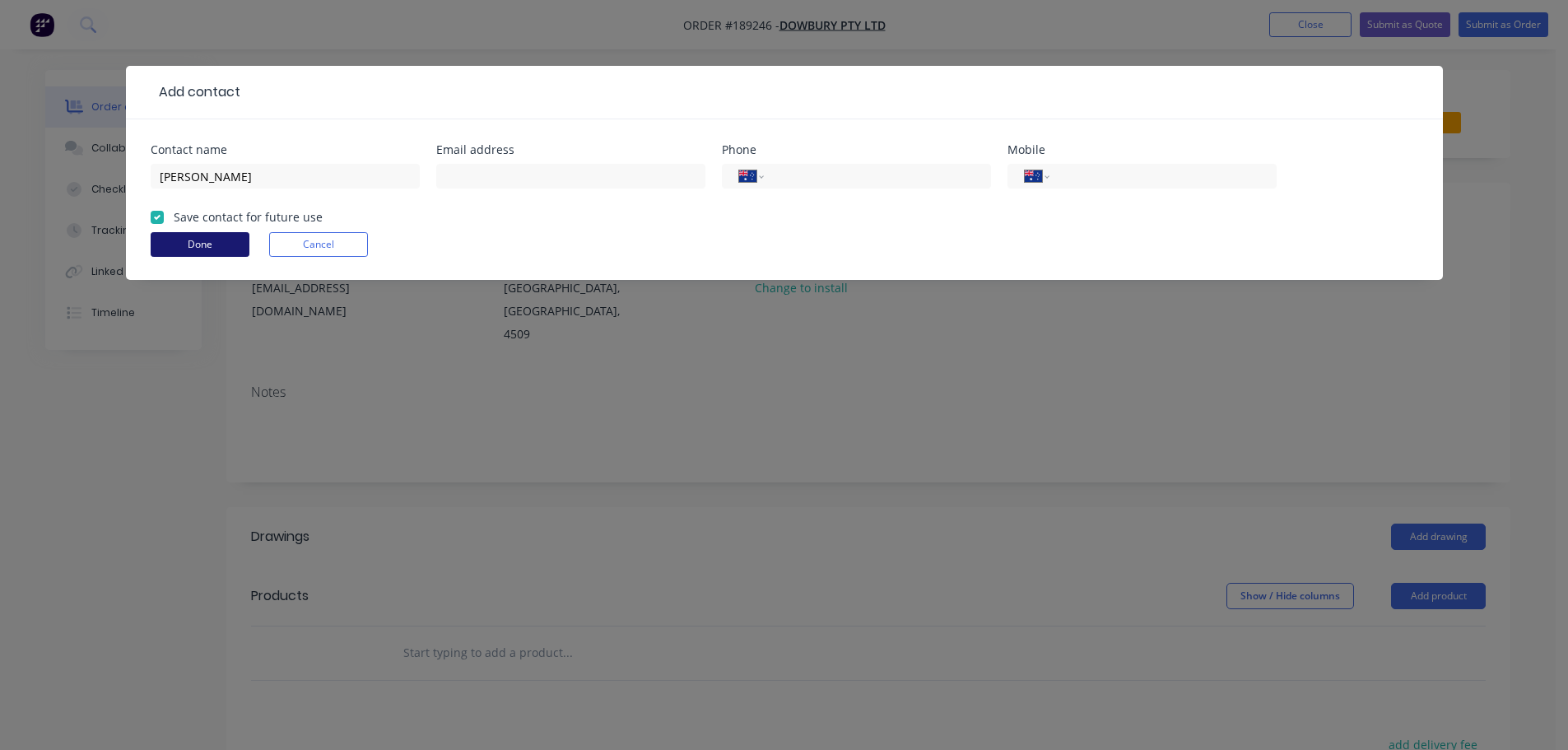
click at [201, 249] on button "Done" at bounding box center [200, 244] width 99 height 24
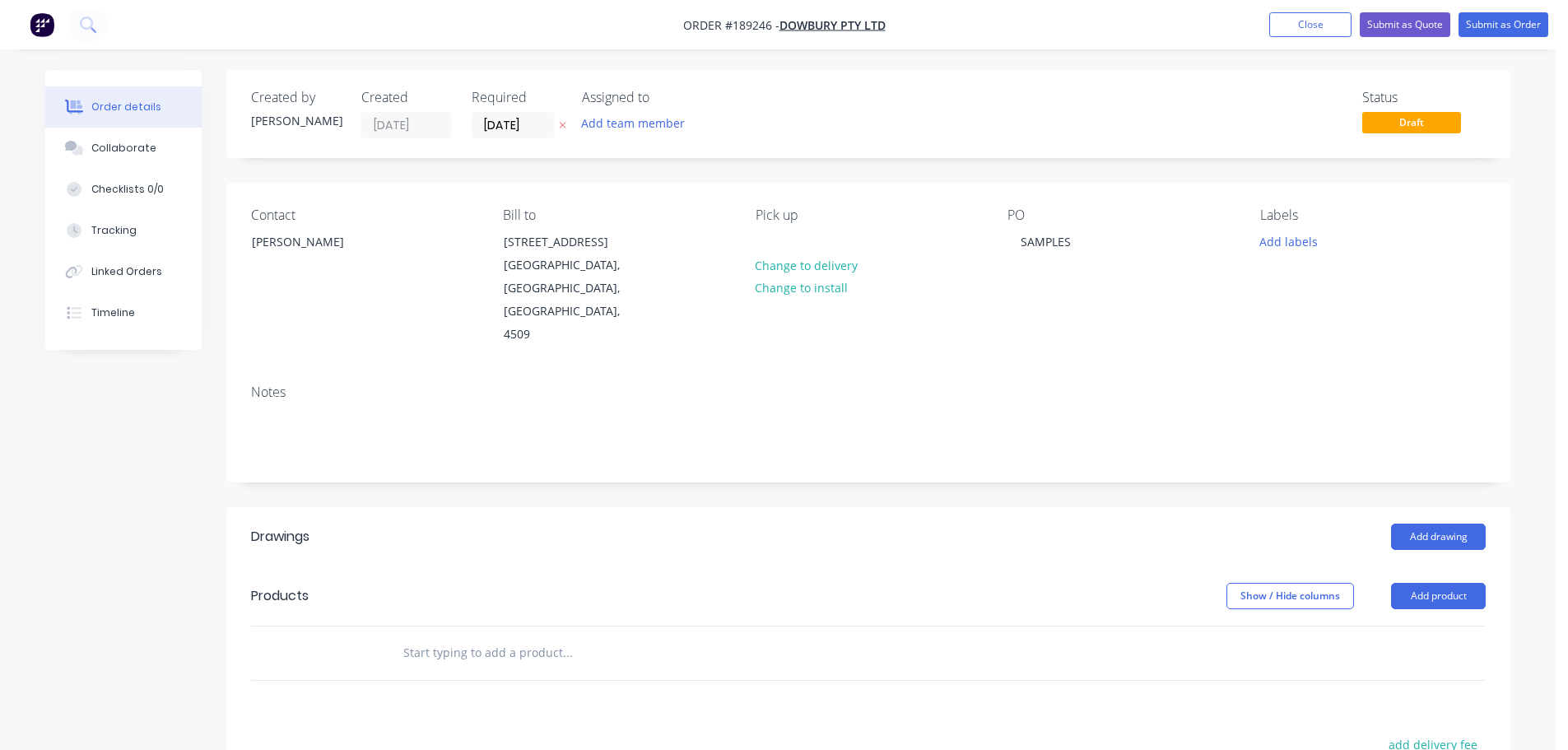
scroll to position [165, 0]
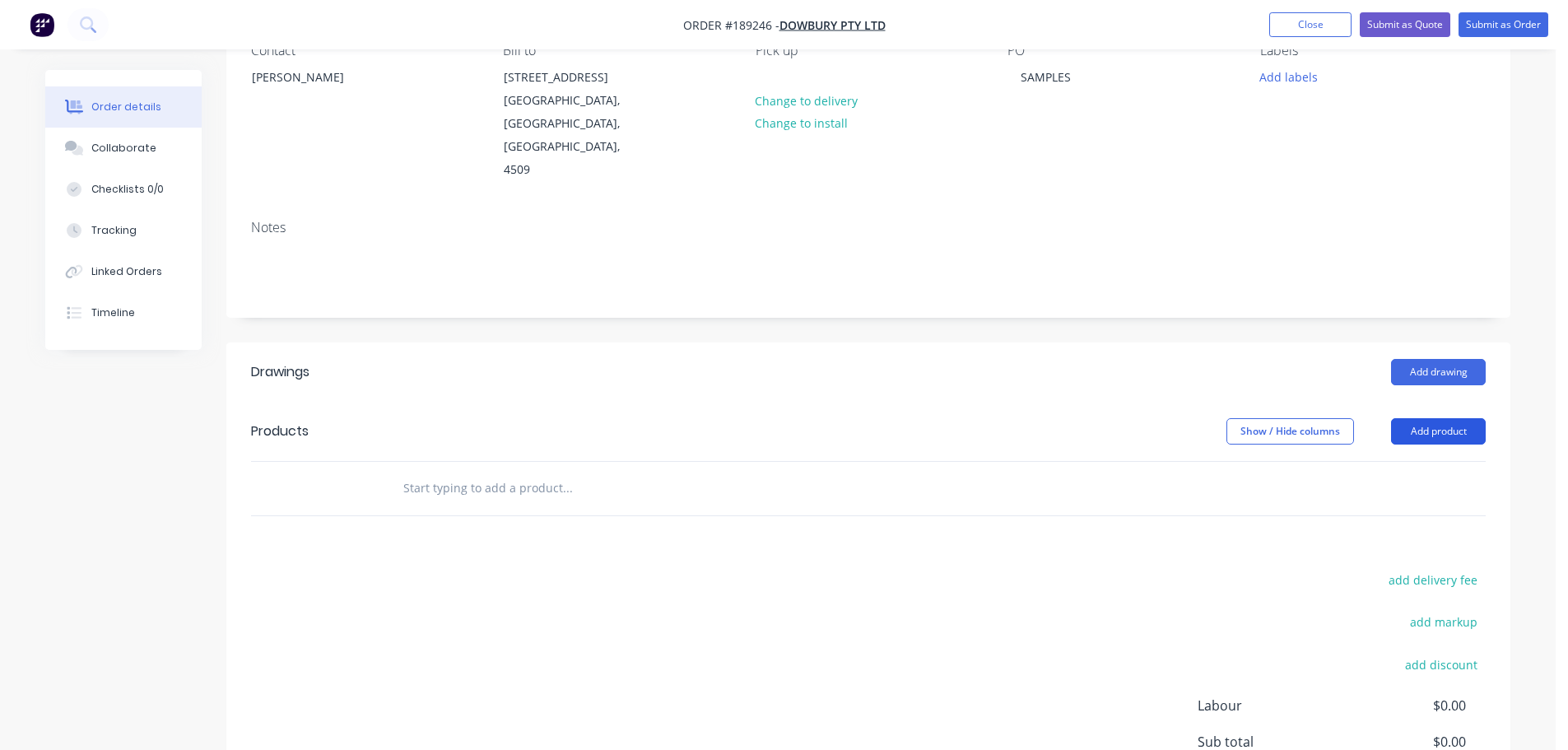
click at [1430, 419] on button "Add product" at bounding box center [1438, 432] width 95 height 26
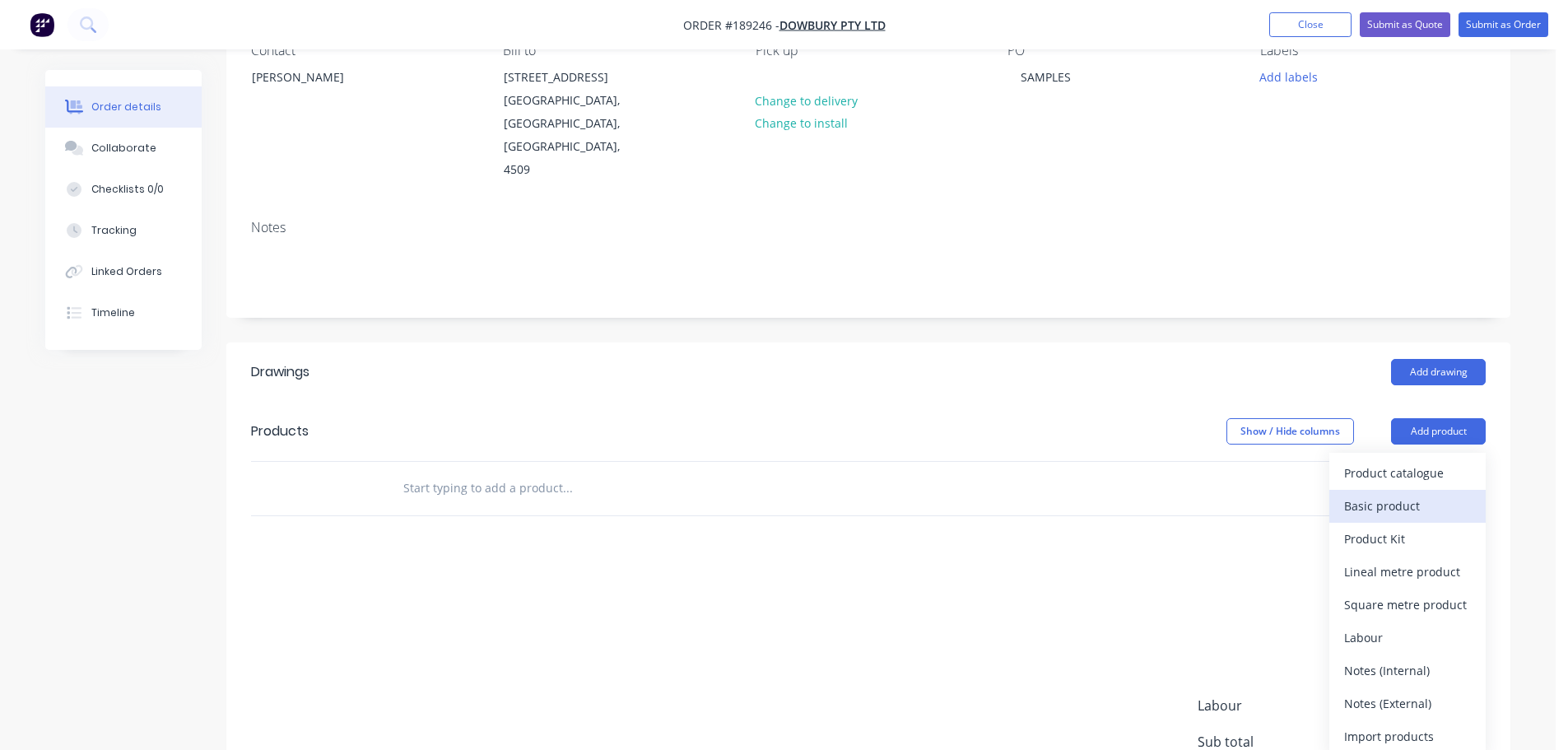
click at [1420, 494] on div "Basic product" at bounding box center [1407, 507] width 126 height 24
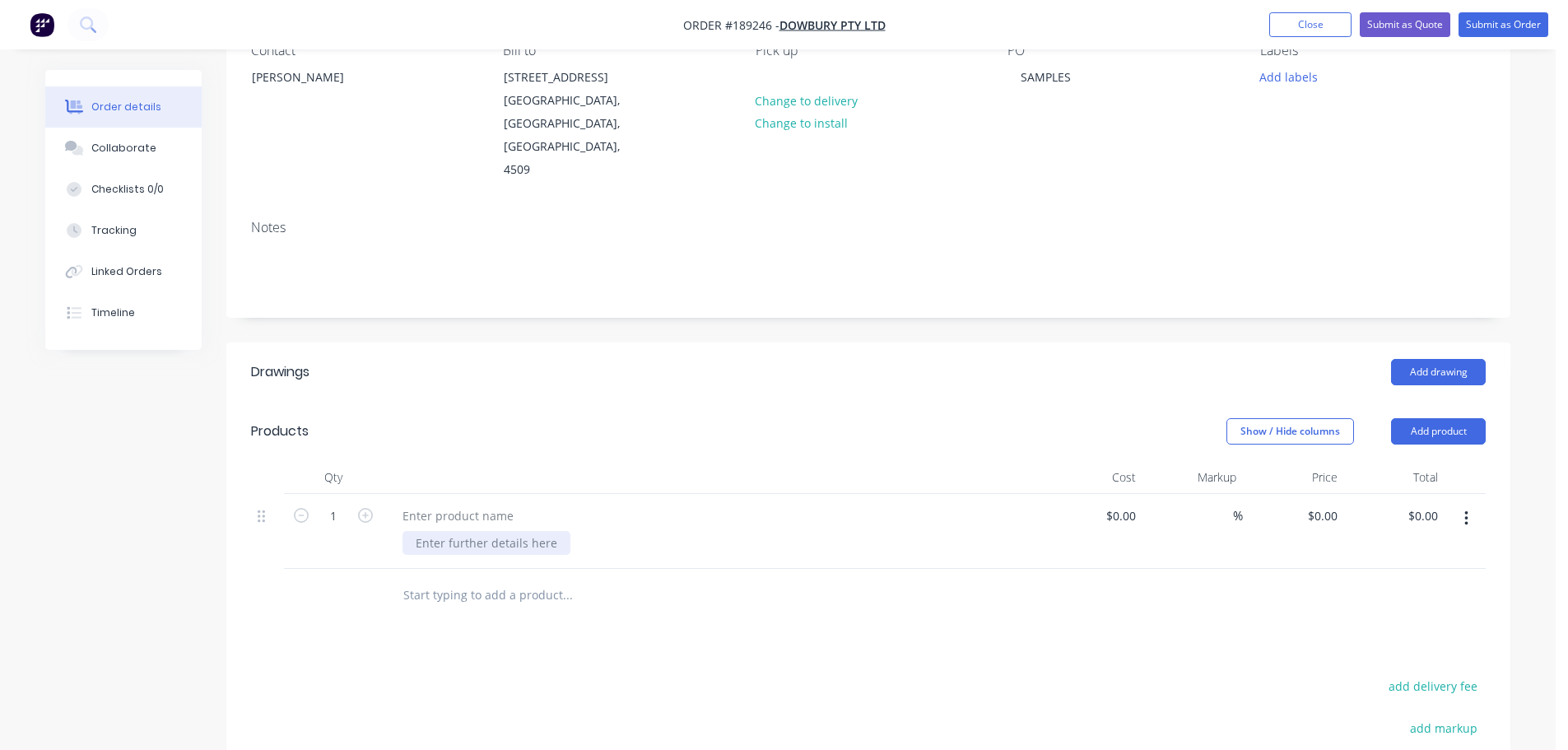
click at [494, 531] on div at bounding box center [486, 543] width 168 height 24
click at [475, 504] on div at bounding box center [458, 516] width 138 height 24
click at [471, 504] on div "150x150 FLAT WITH SQUASH FOLD TO ALL SIDES" at bounding box center [535, 516] width 290 height 24
click at [472, 531] on div at bounding box center [486, 543] width 168 height 24
click at [622, 373] on header "Drawings Add drawing" at bounding box center [869, 372] width 1284 height 59
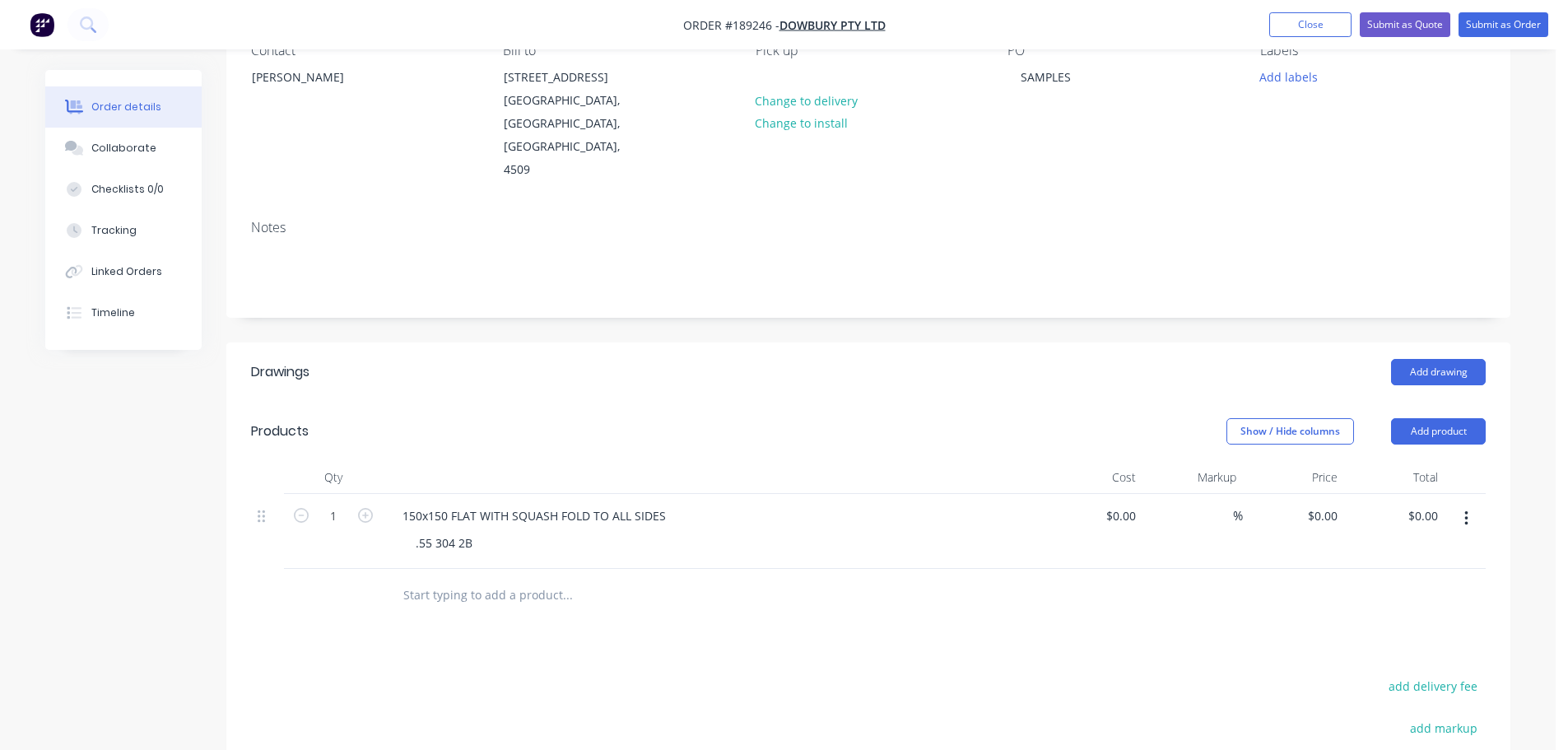
click at [1461, 504] on button "button" at bounding box center [1466, 519] width 38 height 30
click at [1395, 551] on div "Duplicate" at bounding box center [1407, 563] width 126 height 24
click at [475, 606] on div ".55 304 2B" at bounding box center [444, 618] width 83 height 24
click at [686, 370] on header "Drawings Add drawing" at bounding box center [869, 372] width 1284 height 59
click at [1470, 509] on button "button" at bounding box center [1466, 519] width 38 height 30
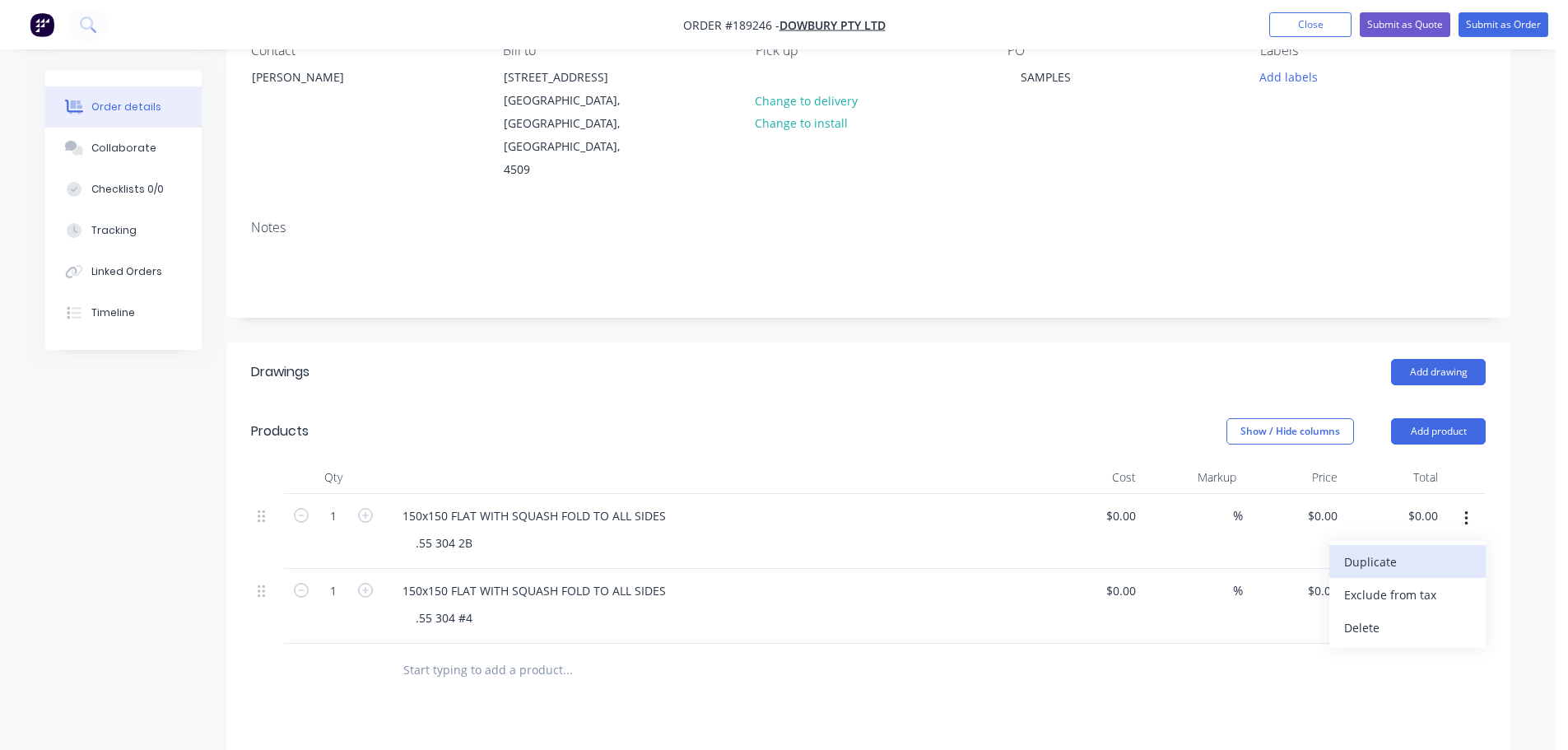
click at [1415, 551] on div "Duplicate" at bounding box center [1407, 563] width 126 height 24
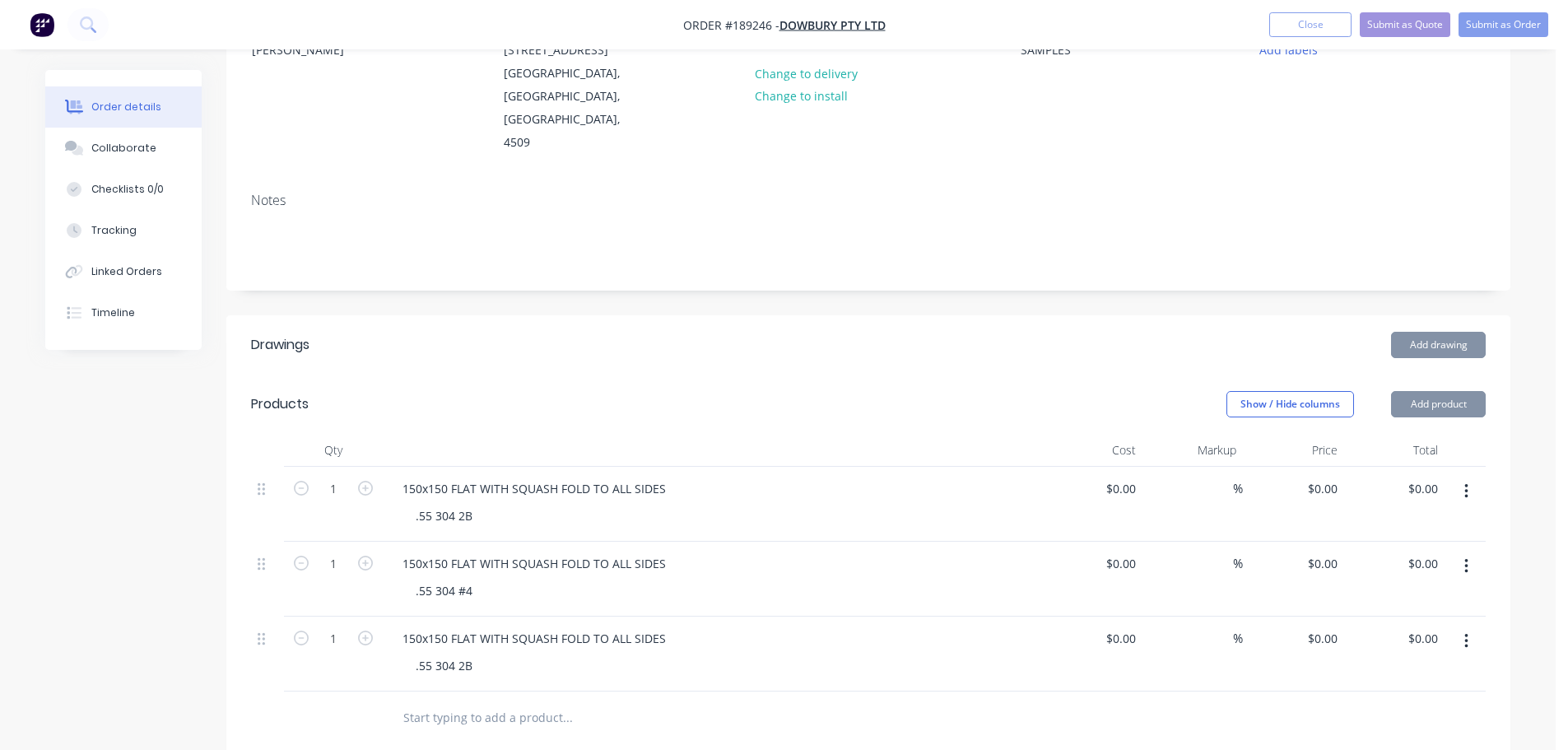
scroll to position [330, 0]
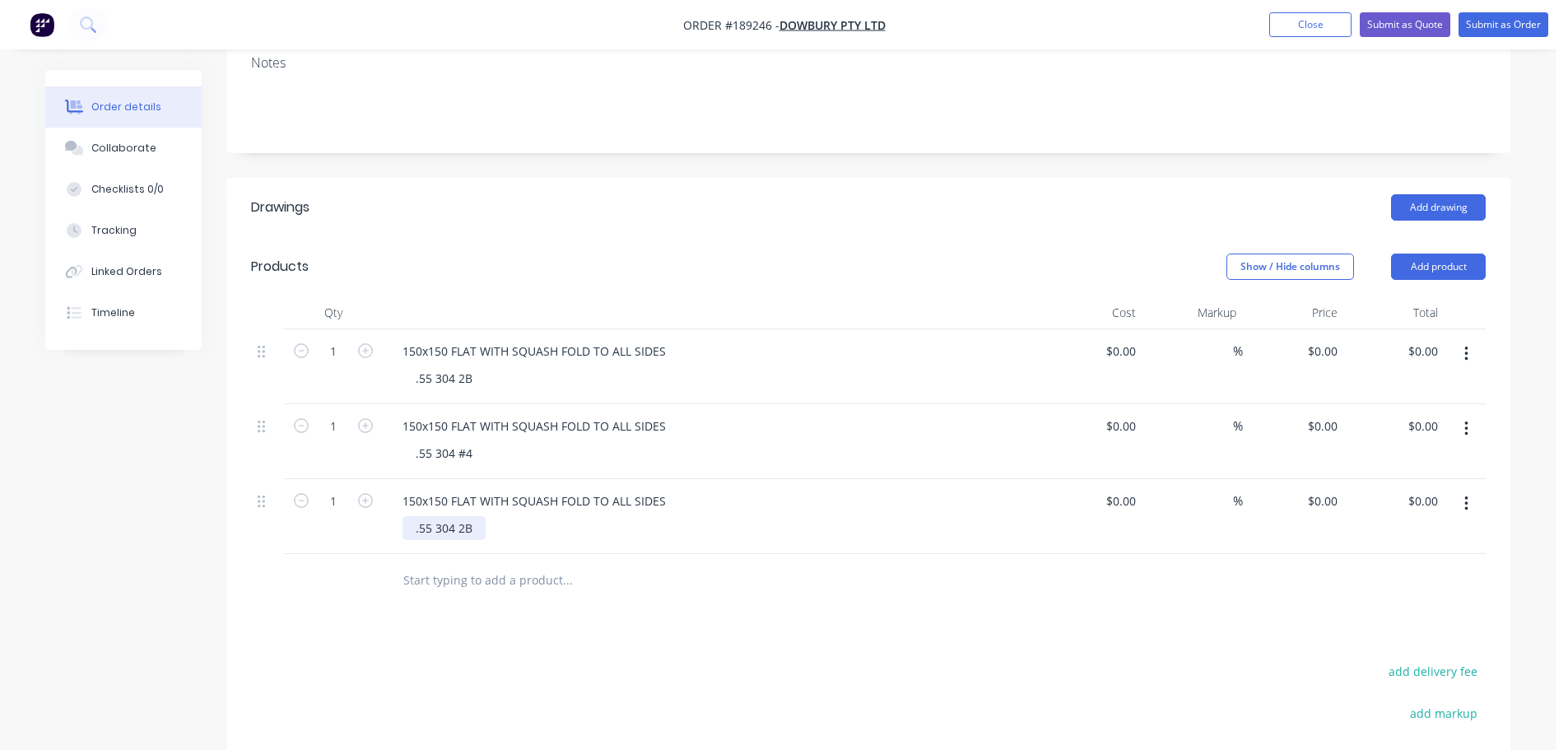
click at [450, 516] on div ".55 304 2B" at bounding box center [444, 528] width 83 height 24
click at [1473, 489] on button "button" at bounding box center [1466, 504] width 38 height 30
click at [1417, 536] on div "Duplicate" at bounding box center [1407, 548] width 126 height 24
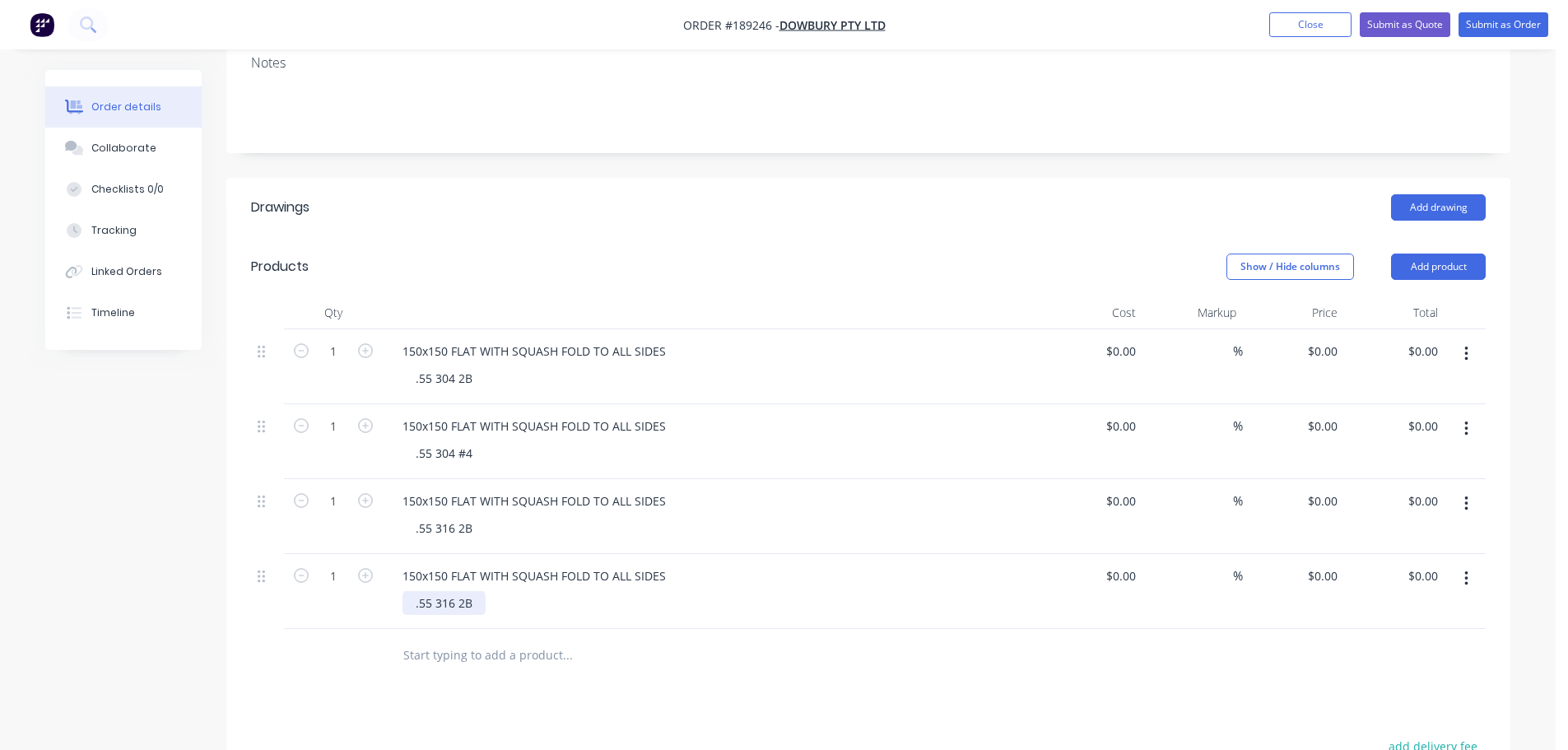
drag, startPoint x: 476, startPoint y: 586, endPoint x: 468, endPoint y: 522, distance: 64.5
click at [476, 591] on div ".55 316 2B" at bounding box center [444, 603] width 83 height 24
click at [630, 254] on div "Show / Hide columns Add product" at bounding box center [1000, 267] width 973 height 26
click at [820, 256] on div "Show / Hide columns Add product" at bounding box center [1000, 267] width 973 height 26
click at [1498, 22] on button "Submit as Order" at bounding box center [1504, 24] width 90 height 24
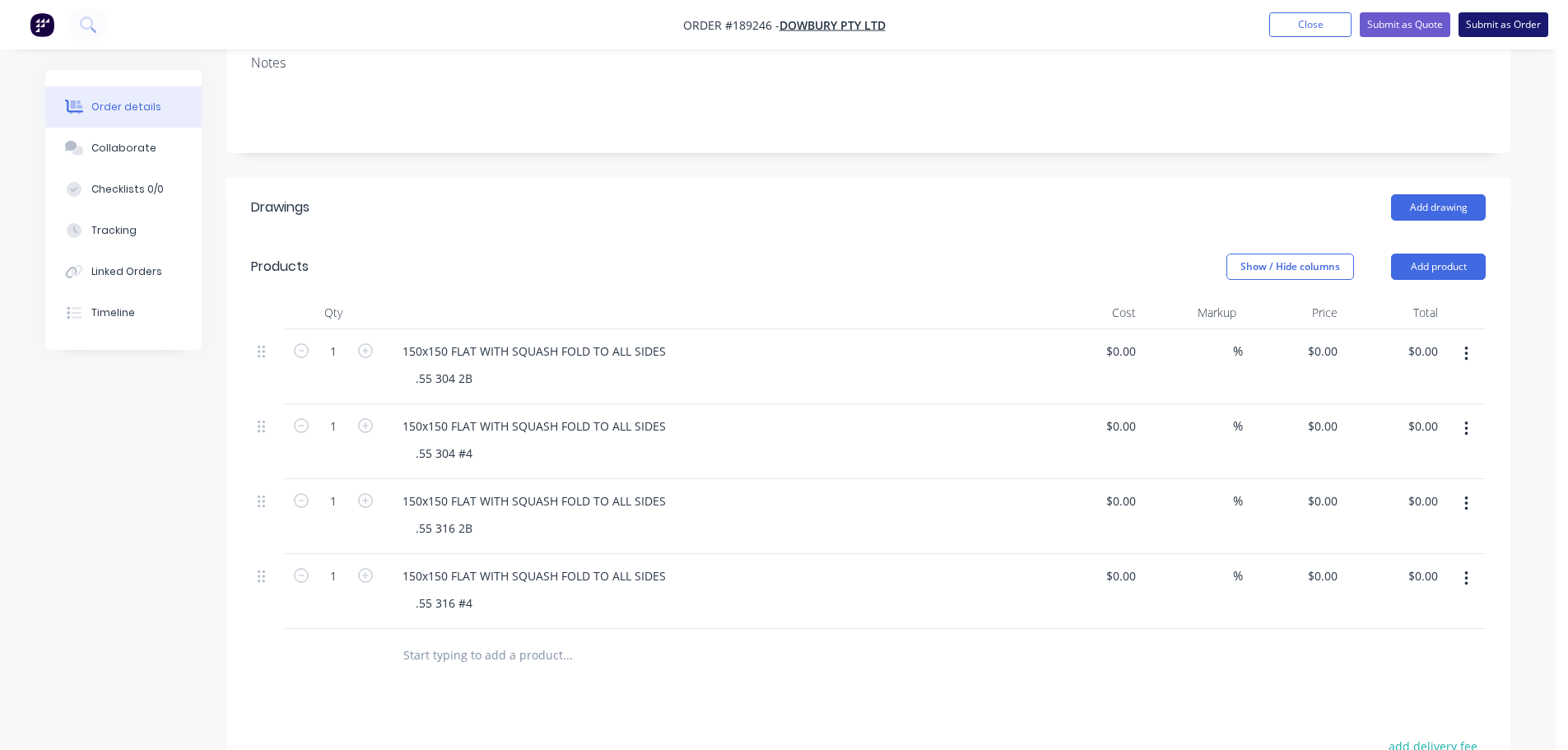
scroll to position [0, 0]
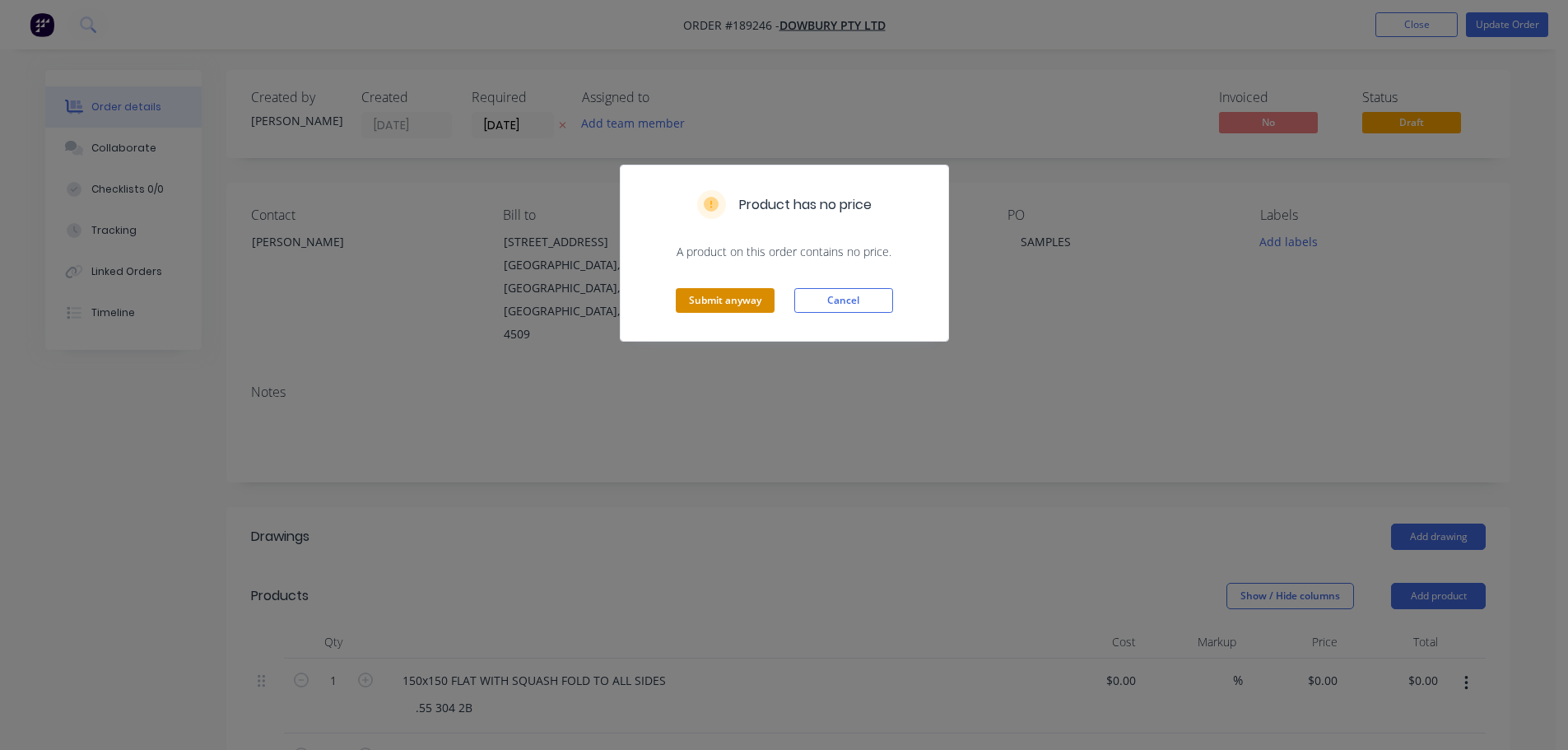
click at [732, 304] on button "Submit anyway" at bounding box center [725, 301] width 99 height 24
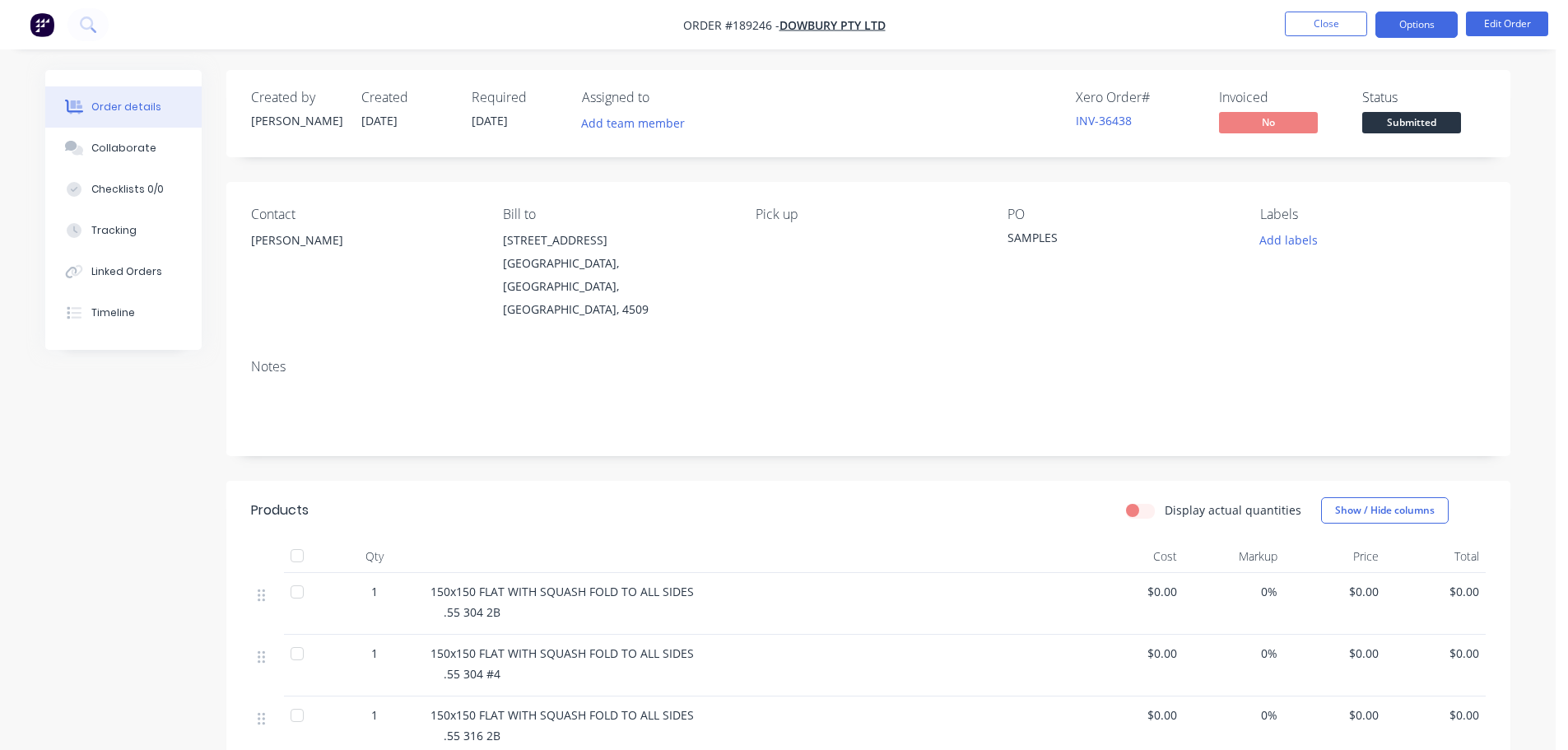
click at [1414, 24] on button "Options" at bounding box center [1417, 24] width 82 height 26
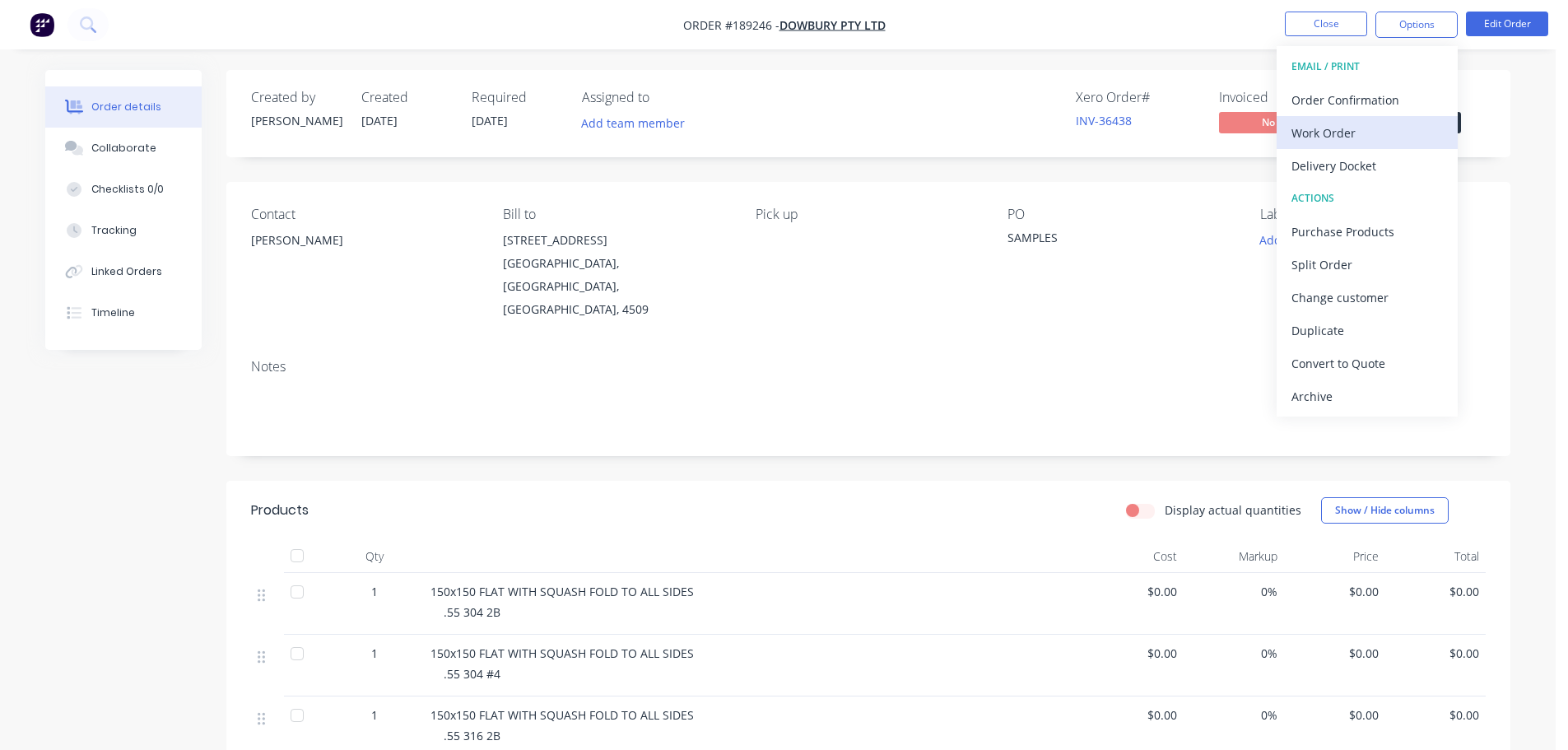
click at [1348, 137] on div "Work Order" at bounding box center [1368, 133] width 152 height 24
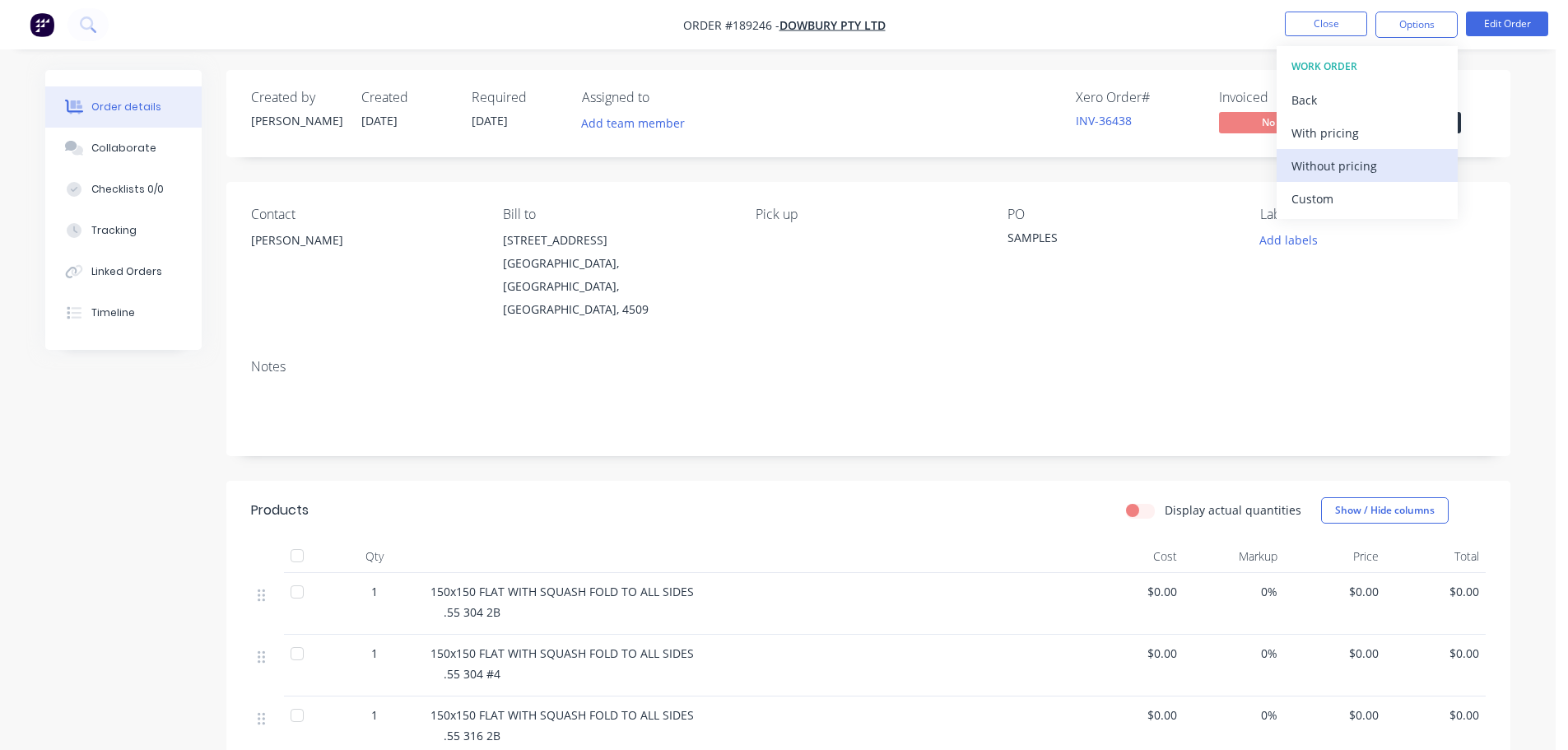
click at [1347, 171] on div "Without pricing" at bounding box center [1368, 166] width 152 height 24
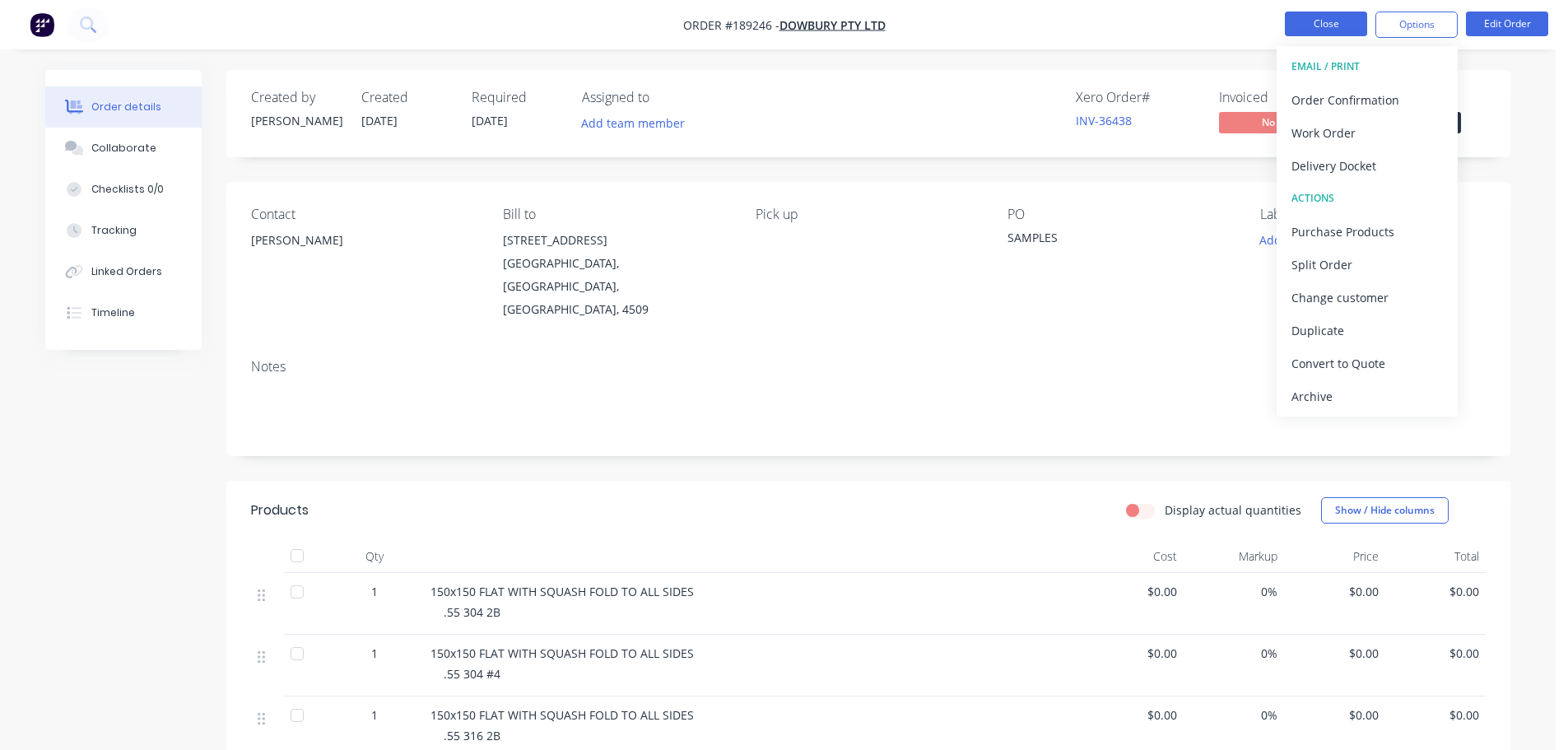
click at [1332, 26] on button "Close" at bounding box center [1326, 23] width 82 height 24
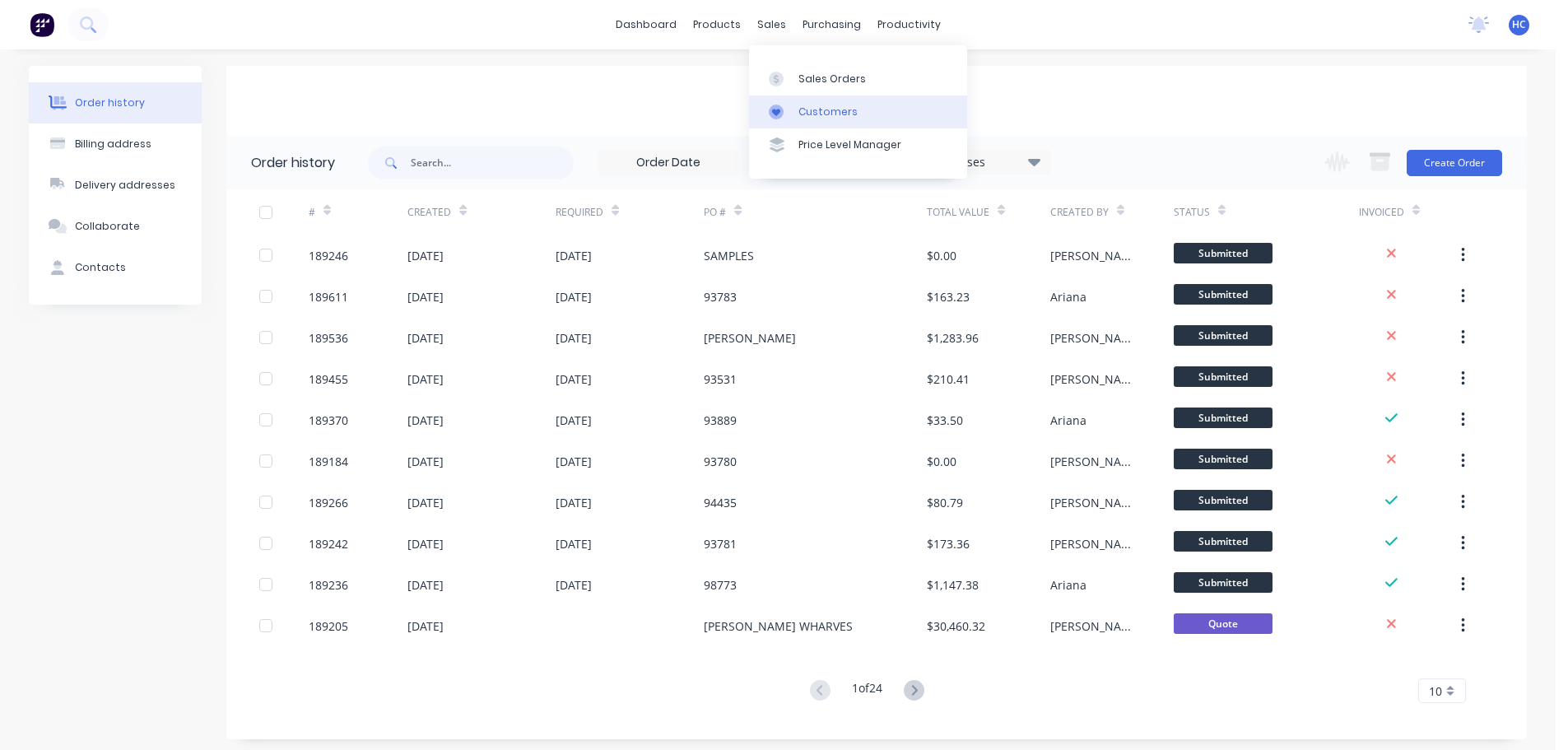
click at [813, 110] on div "Customers" at bounding box center [828, 112] width 59 height 15
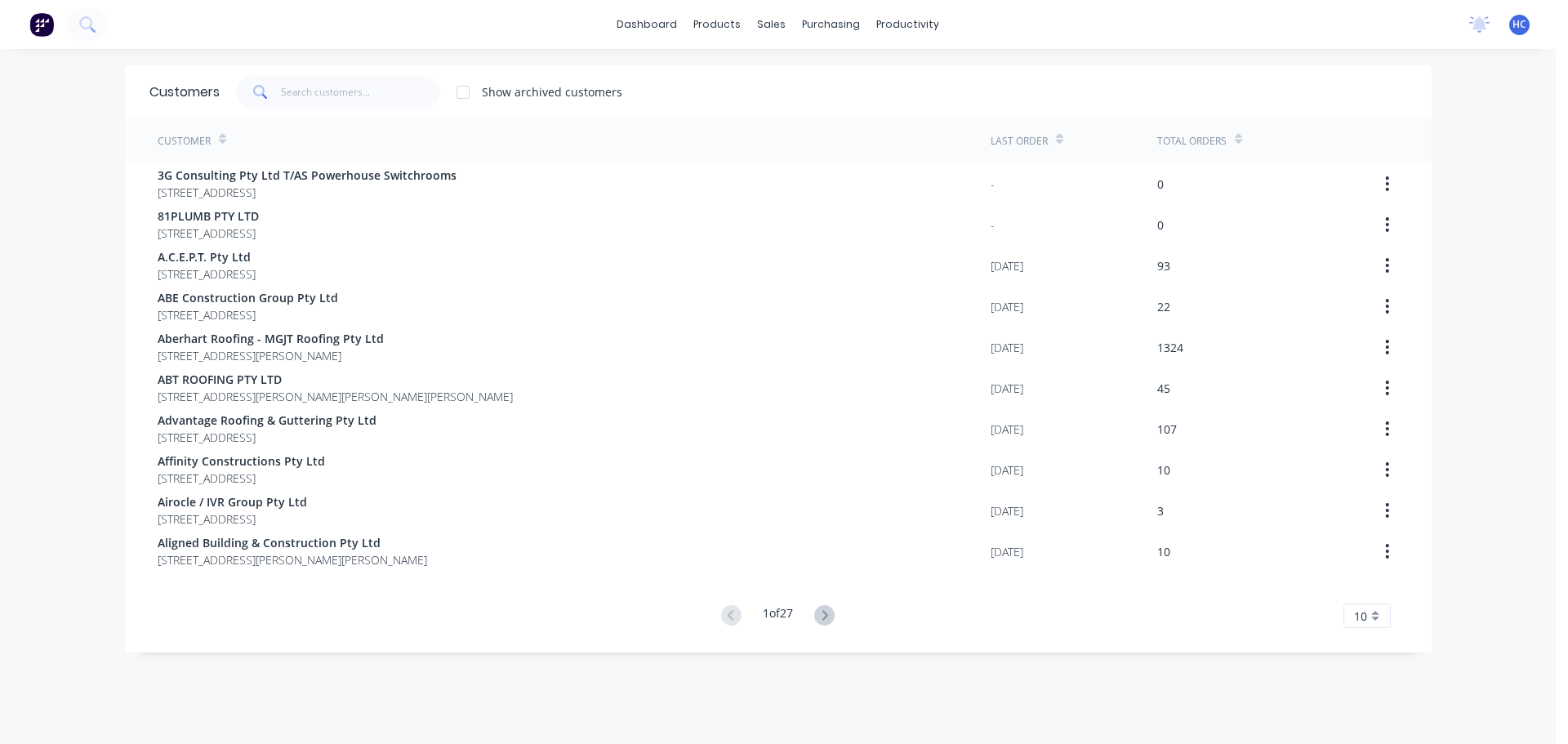
click at [369, 72] on div "Customers Show archived customers" at bounding box center [778, 91] width 1306 height 53
click at [386, 94] on input "text" at bounding box center [361, 92] width 160 height 33
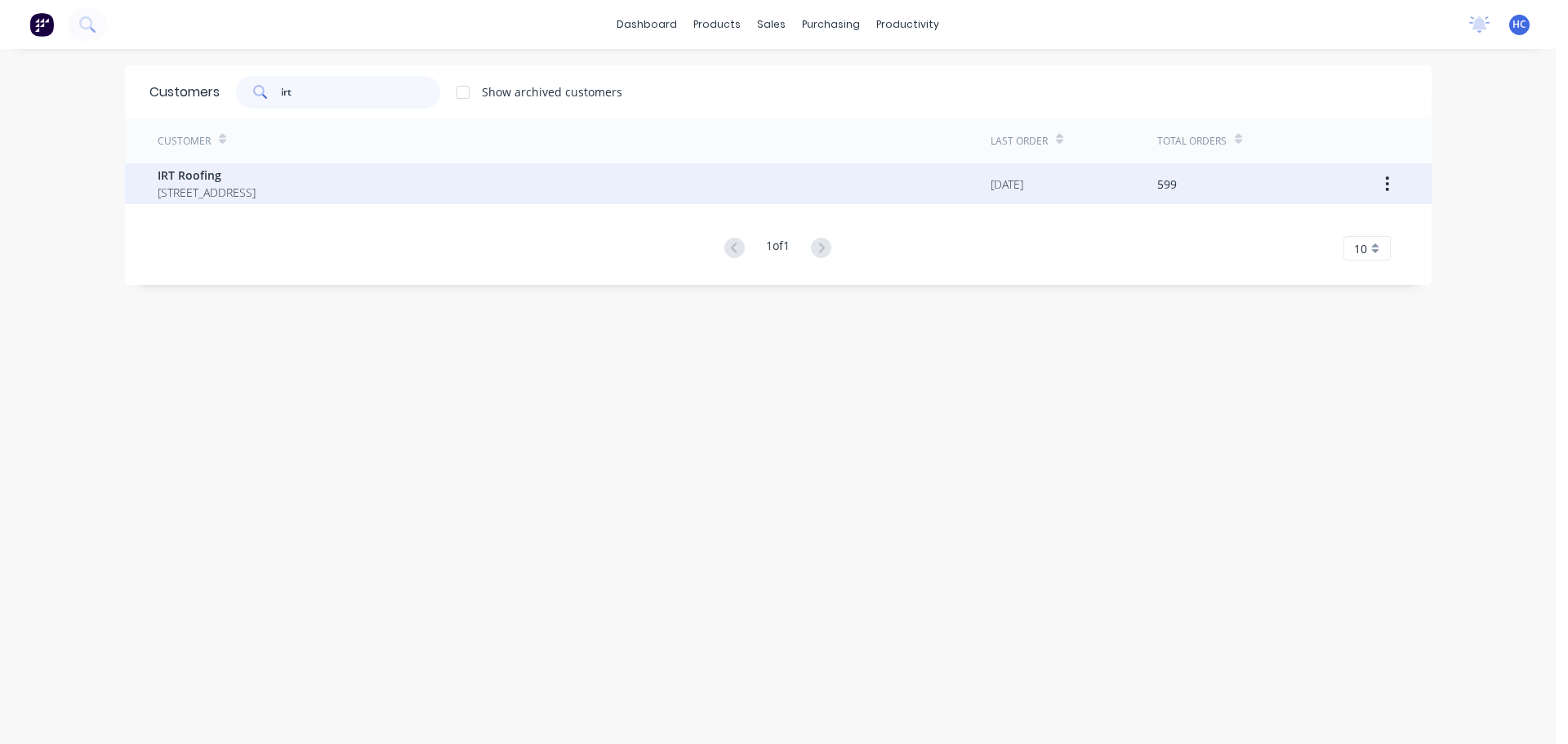
type input "irt"
click at [221, 189] on span "[STREET_ADDRESS]" at bounding box center [207, 192] width 98 height 17
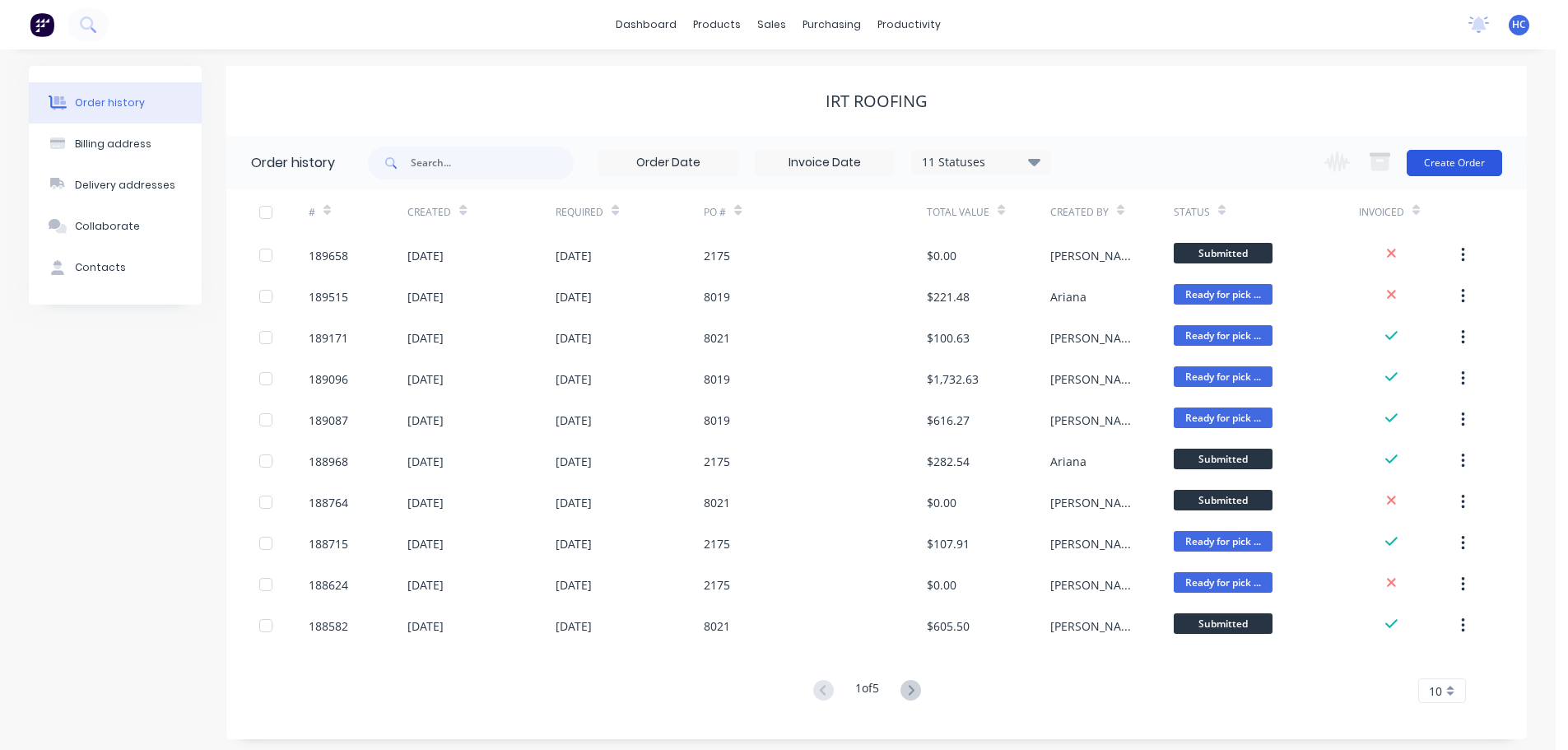
click at [1441, 173] on button "Create Order" at bounding box center [1455, 163] width 95 height 26
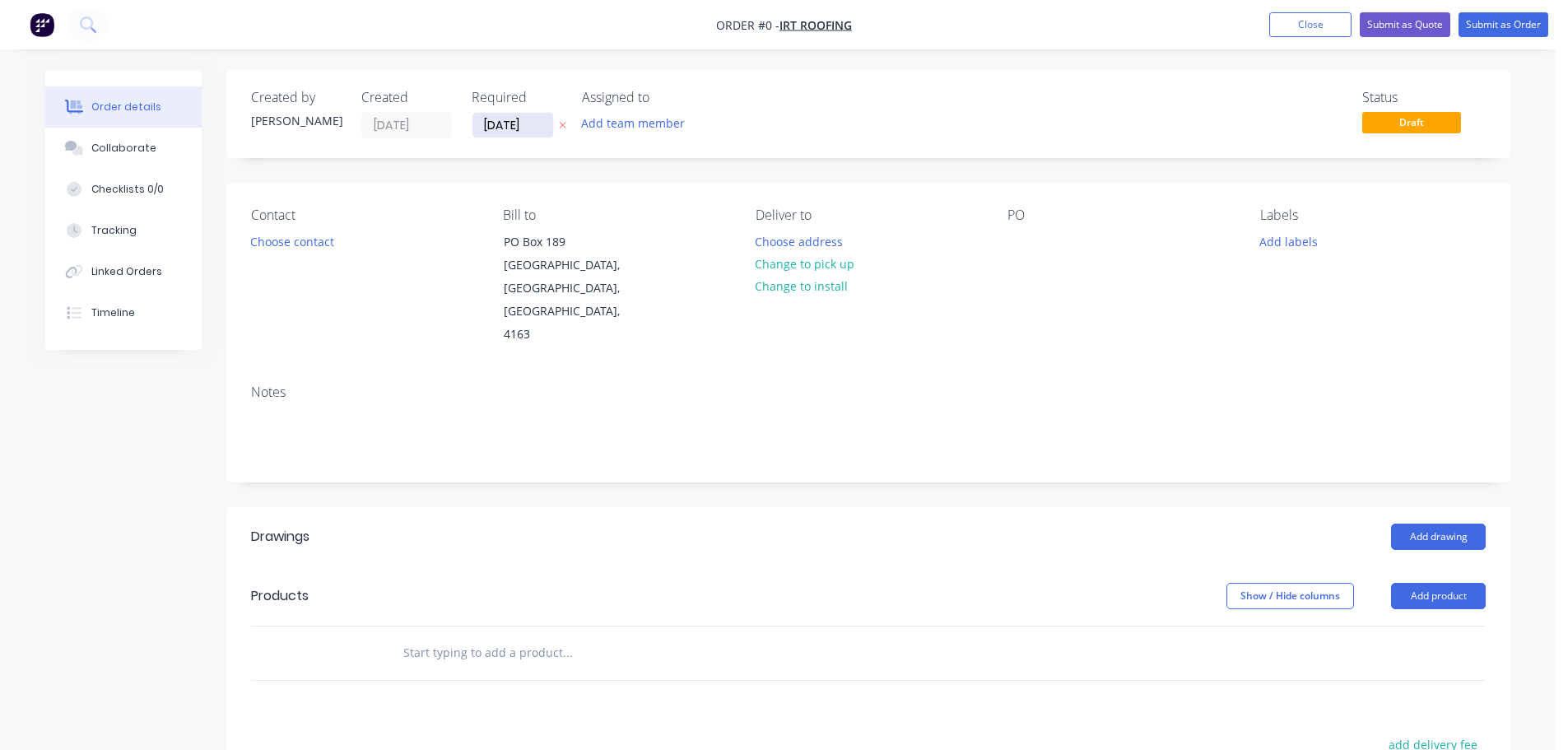
click at [504, 122] on input "[DATE]" at bounding box center [513, 125] width 81 height 24
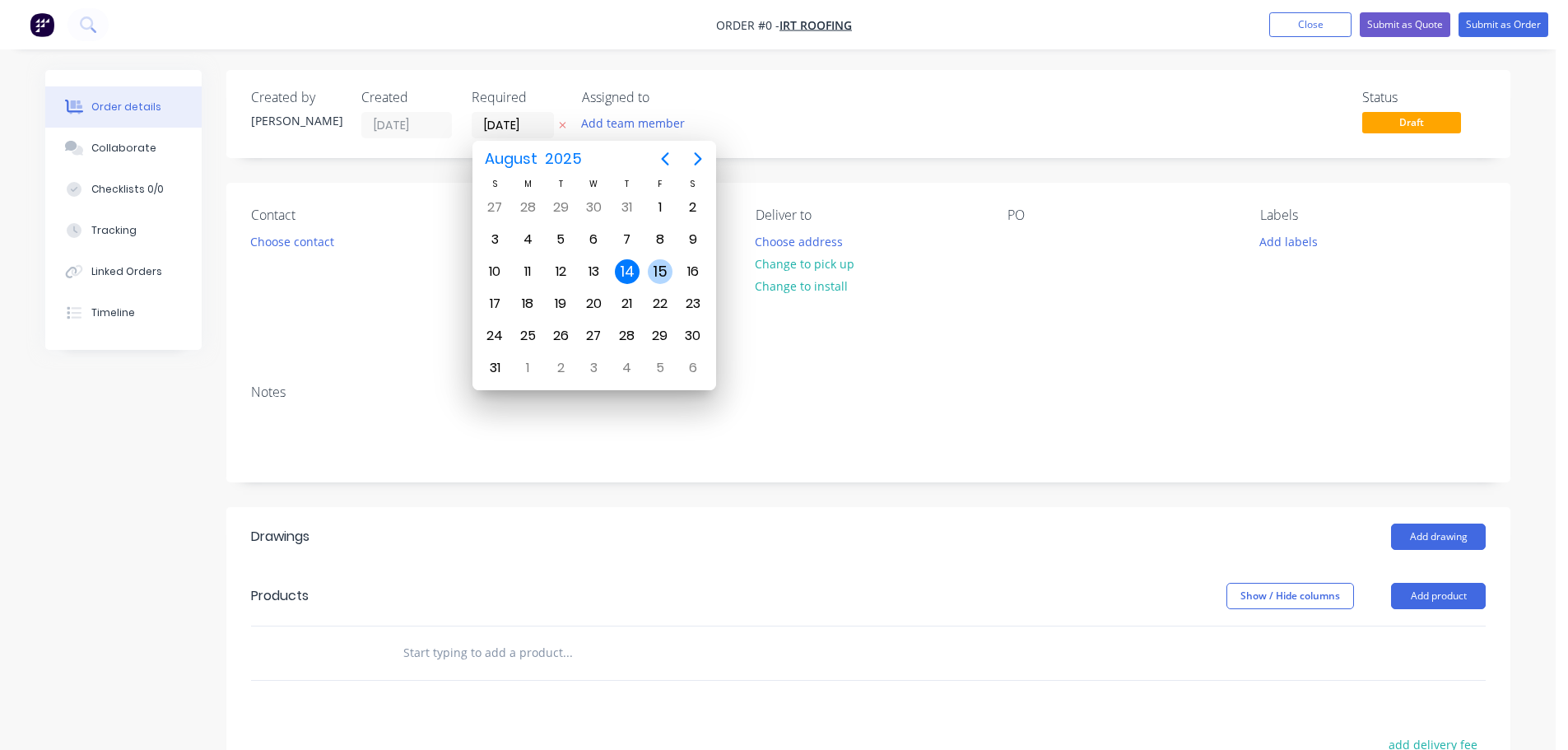
click at [658, 268] on div "15" at bounding box center [660, 272] width 24 height 24
type input "[DATE]"
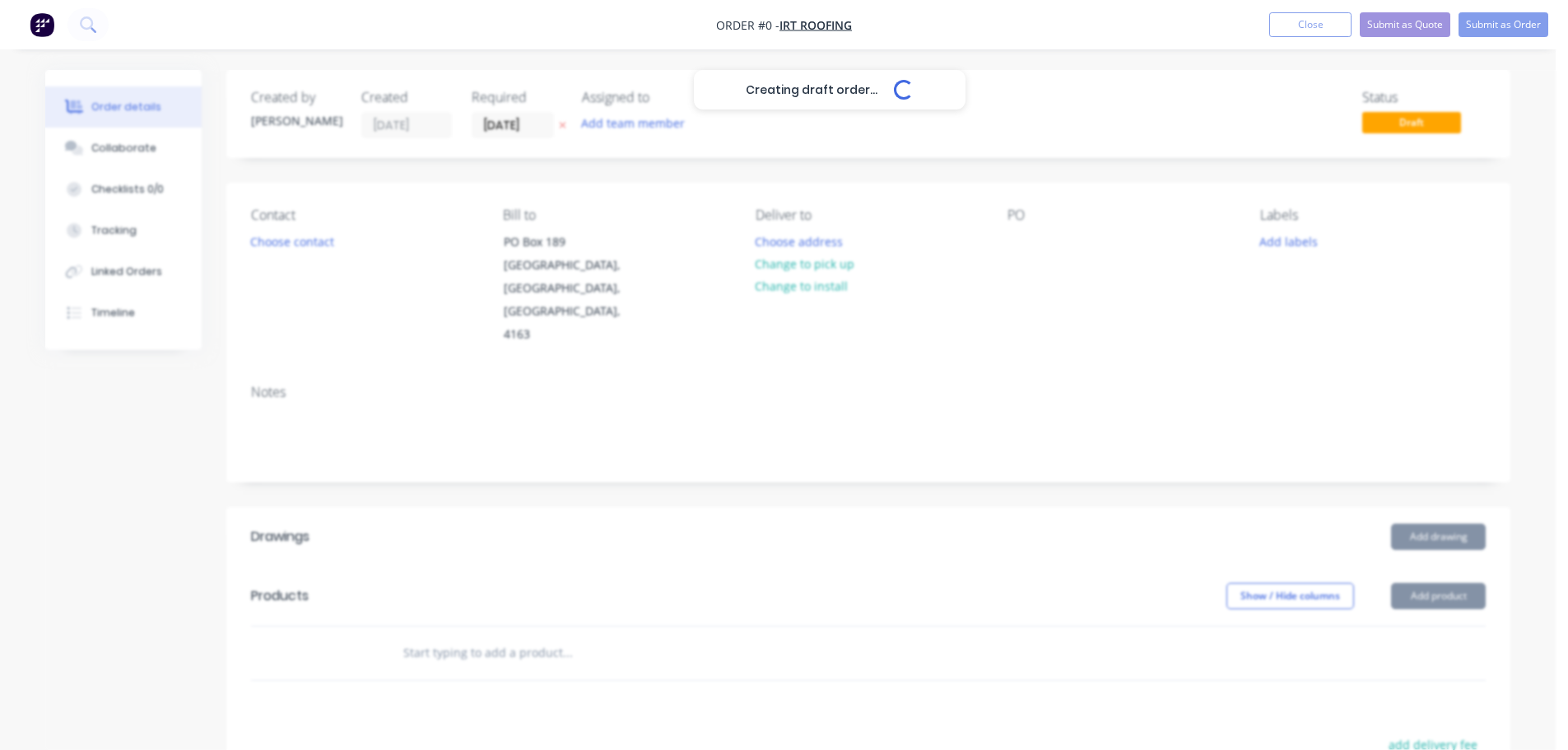
click at [308, 243] on div "Creating draft order... Loading..." at bounding box center [828, 445] width 1568 height 750
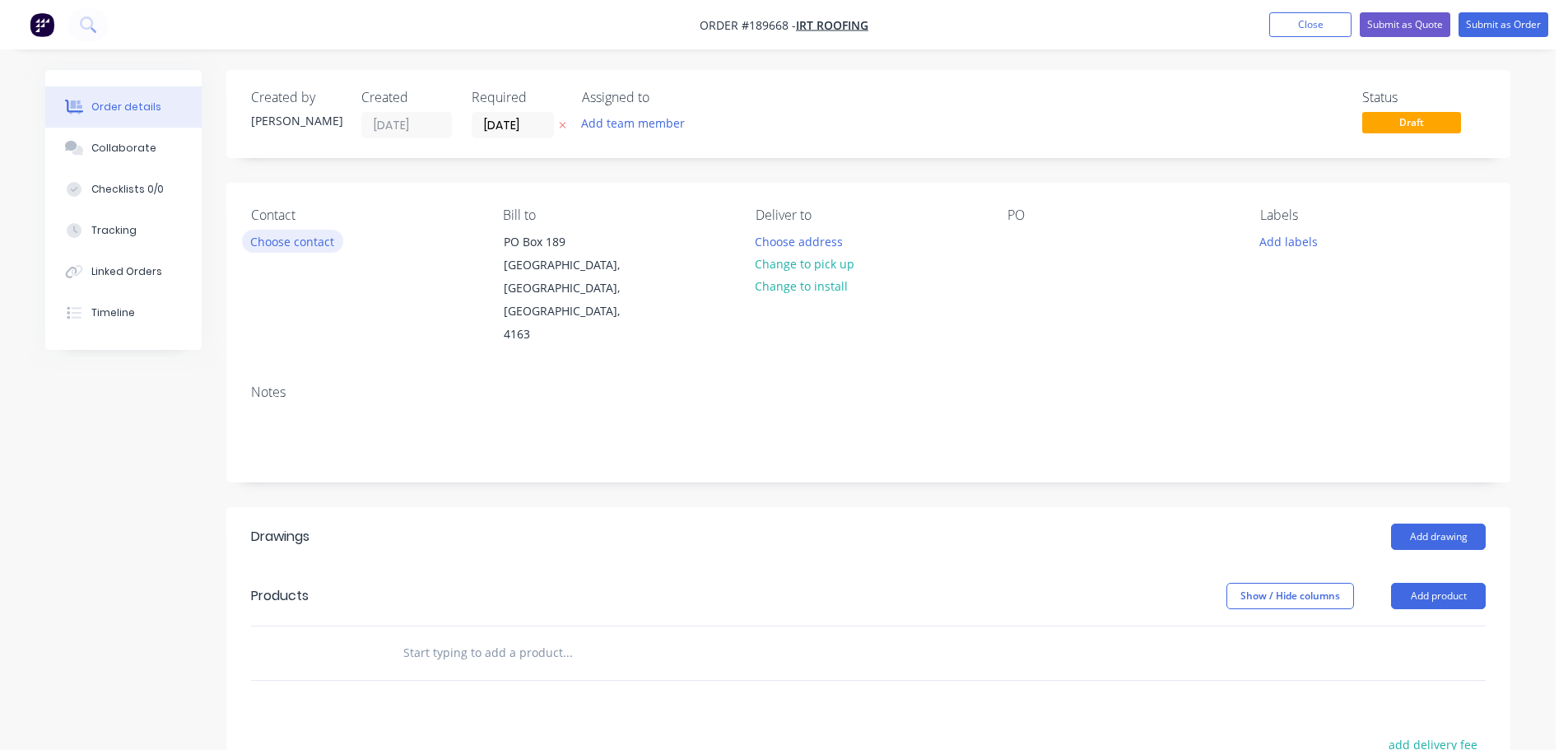
click at [314, 243] on button "Choose contact" at bounding box center [293, 241] width 101 height 22
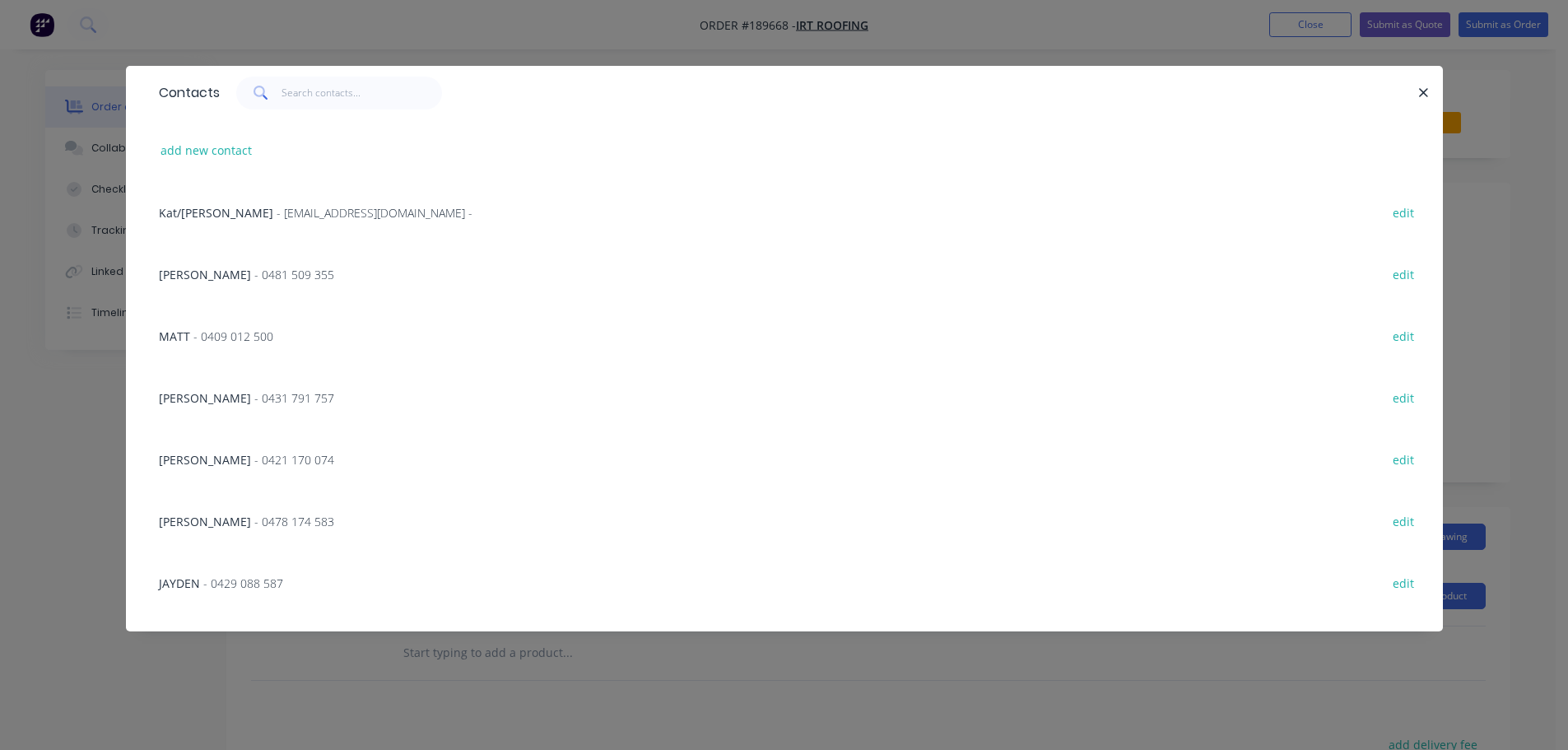
click at [260, 271] on span "- 0481 509 355" at bounding box center [294, 274] width 80 height 16
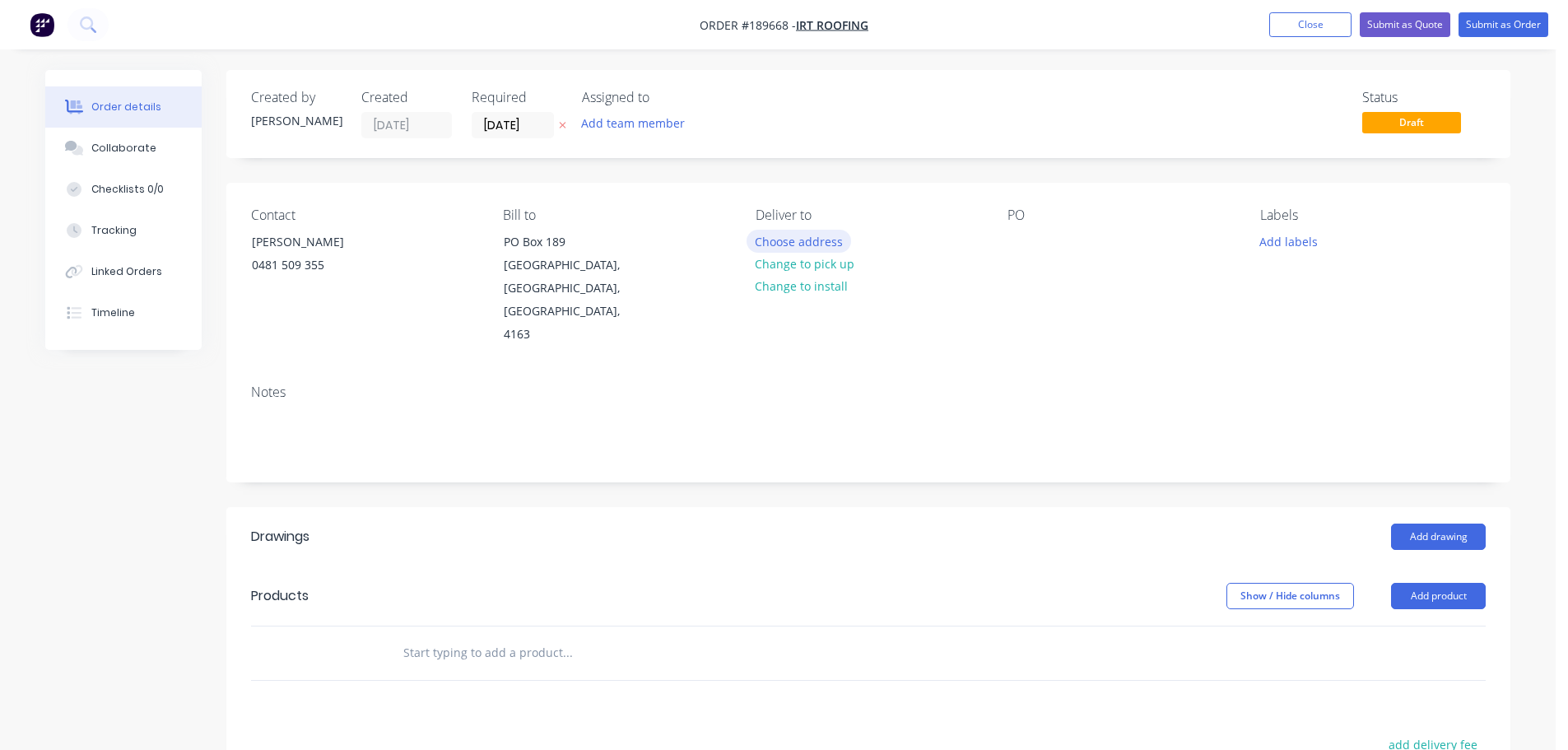
click at [810, 241] on button "Choose address" at bounding box center [799, 241] width 106 height 22
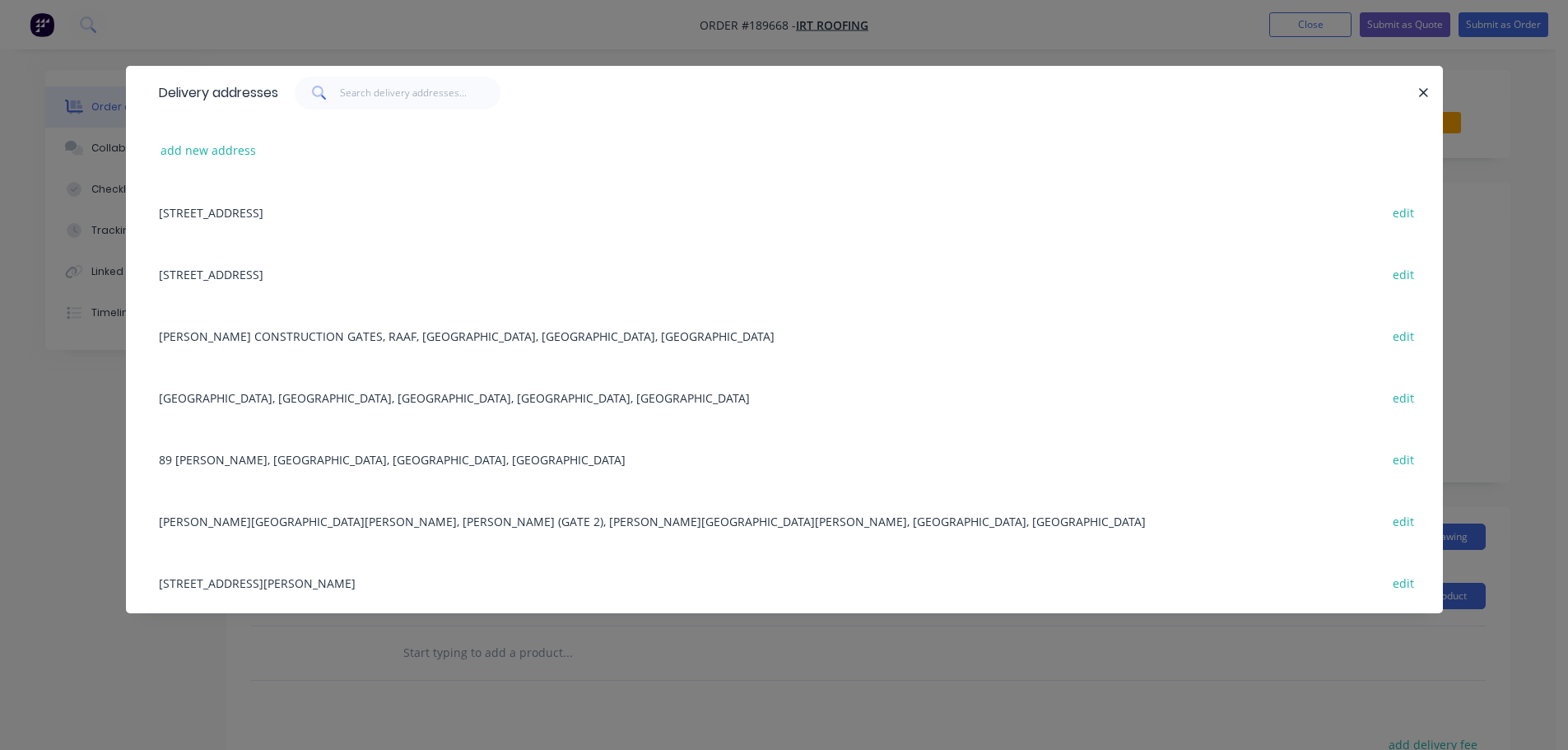
click at [307, 667] on div "Delivery addresses add new address [GEOGRAPHIC_DATA], [STREET_ADDRESS], [STREET…" at bounding box center [784, 375] width 1568 height 750
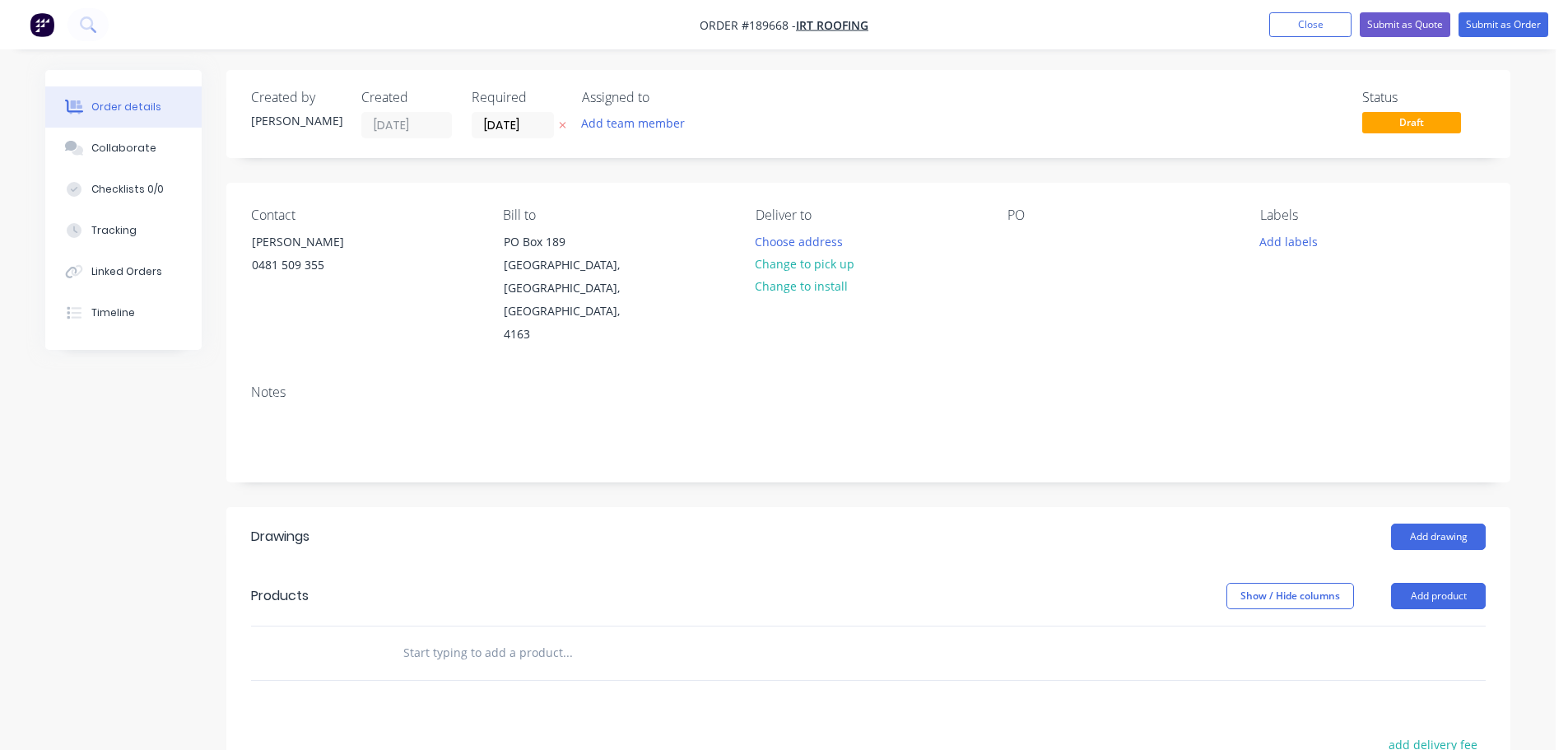
click at [809, 254] on button "Change to pick up" at bounding box center [805, 264] width 117 height 22
click at [1033, 236] on div at bounding box center [1021, 242] width 26 height 24
click at [1145, 147] on div "Created by [PERSON_NAME] Created [DATE] Required [DATE] Assigned to Add team me…" at bounding box center [869, 114] width 1284 height 88
click at [1130, 168] on div "Created by [PERSON_NAME] Created [DATE] Required [DATE] Assigned to Add team me…" at bounding box center [869, 573] width 1284 height 1007
click at [1452, 523] on button "Add drawing" at bounding box center [1438, 537] width 95 height 26
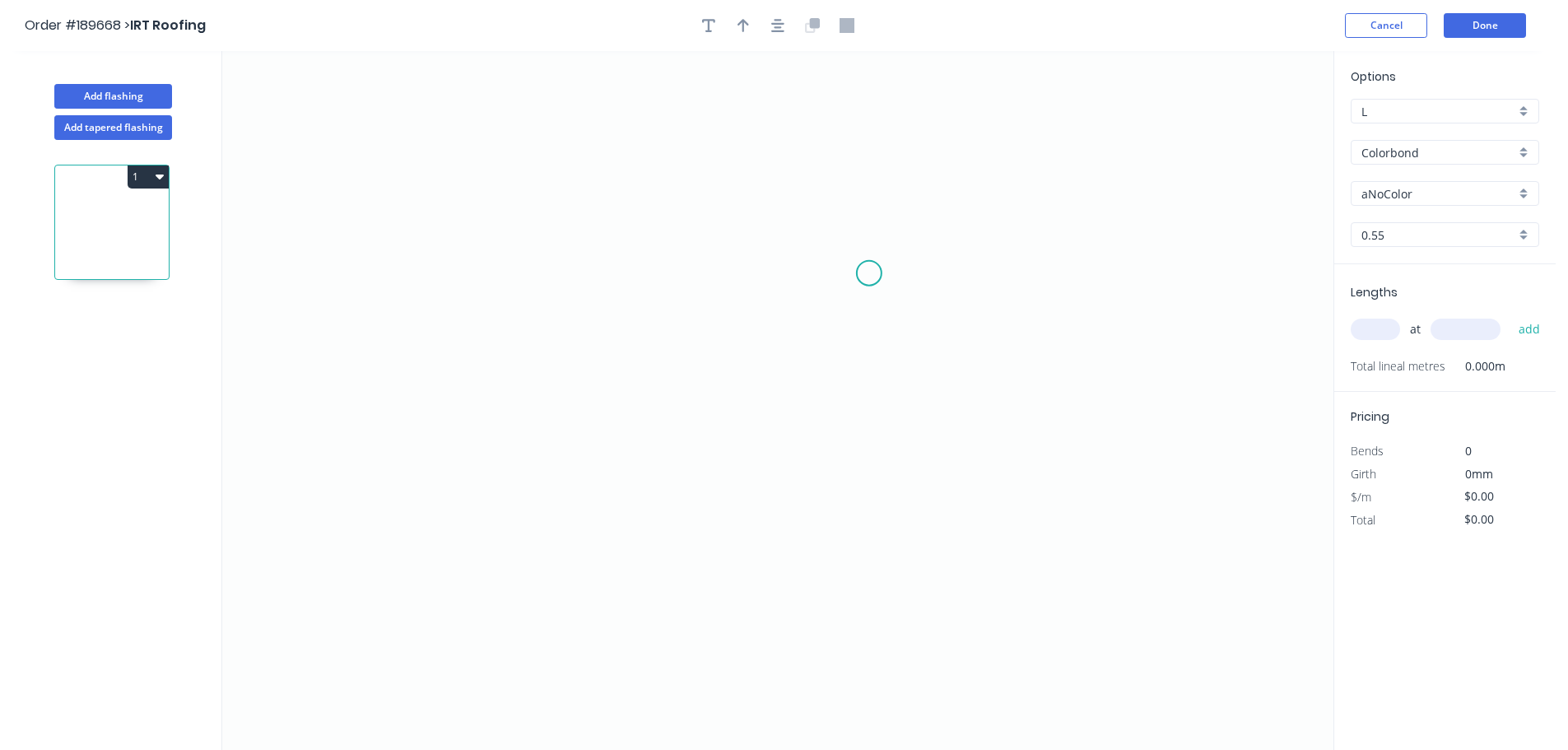
click at [855, 185] on icon "0" at bounding box center [777, 401] width 1111 height 699
click at [914, 185] on icon "0" at bounding box center [777, 401] width 1111 height 699
click at [913, 542] on icon "0 ?" at bounding box center [777, 401] width 1111 height 699
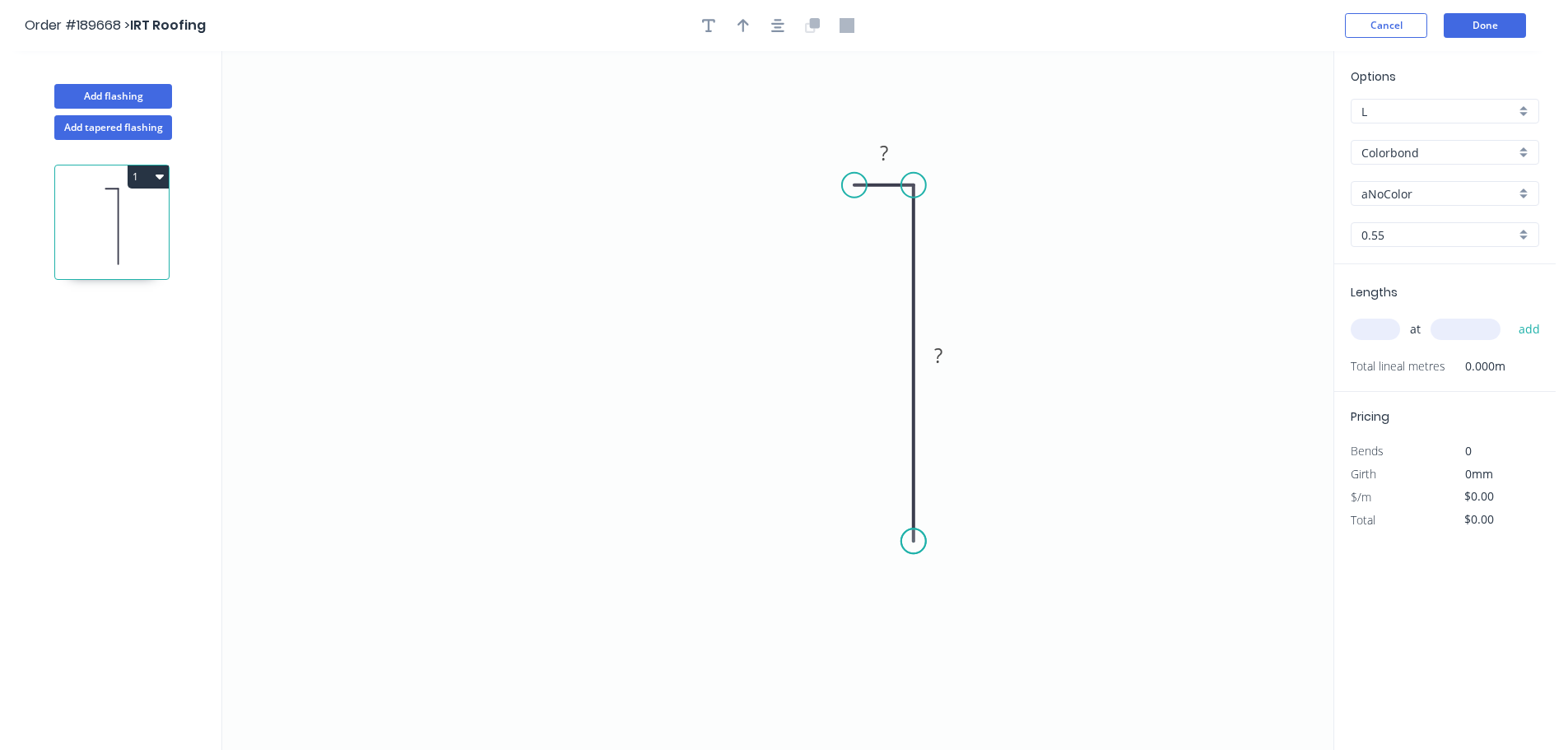
click at [913, 542] on circle at bounding box center [914, 541] width 24 height 24
click at [940, 358] on tspan "?" at bounding box center [938, 355] width 8 height 27
type input "$10.23"
click at [1023, 194] on icon "0 15 300" at bounding box center [777, 401] width 1111 height 699
click at [1396, 149] on input "Colorbond" at bounding box center [1439, 153] width 154 height 17
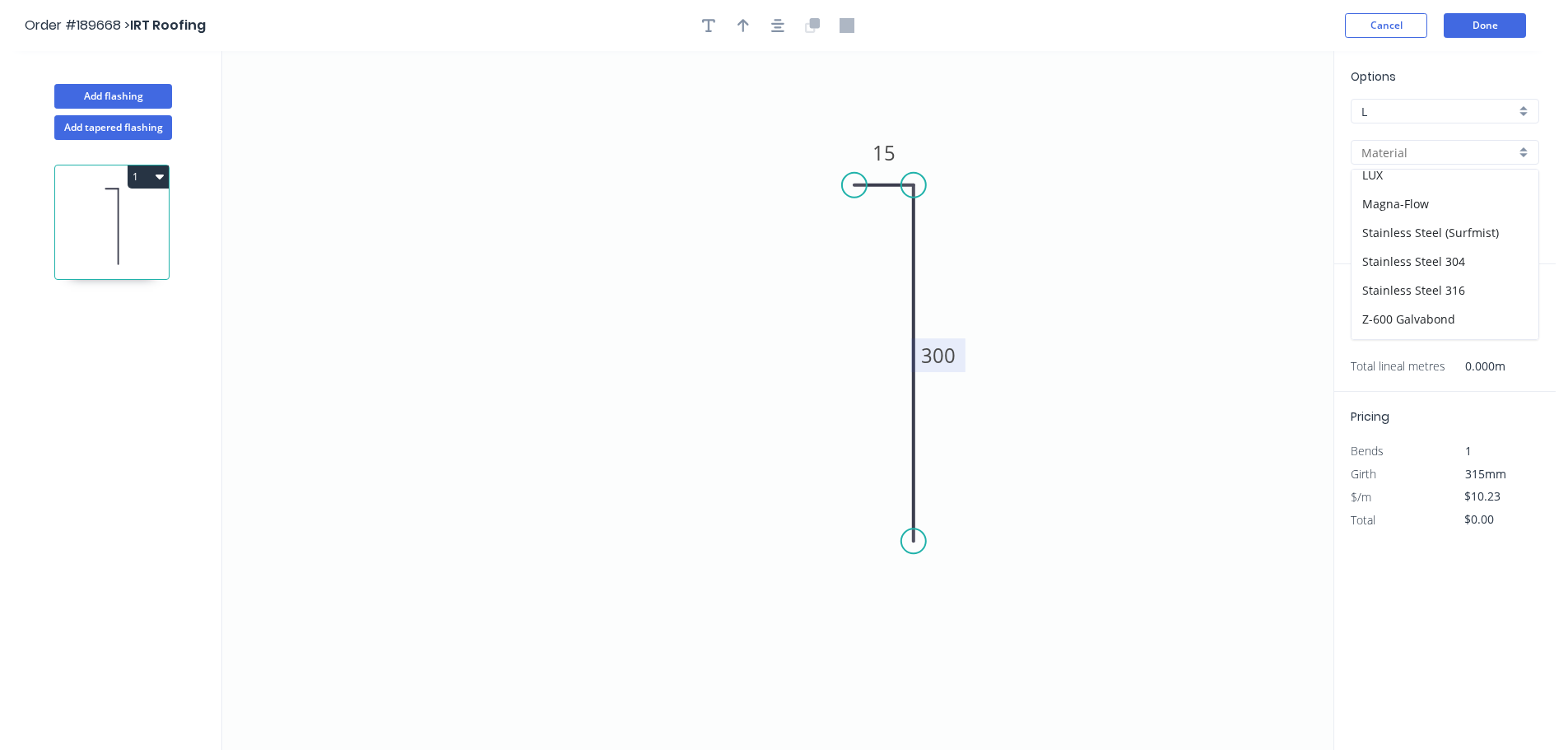
scroll to position [349, 0]
click at [1436, 267] on div "Z-600 Galvabond" at bounding box center [1445, 267] width 187 height 29
type input "Z-600 Galvabond"
type input "Galvabond"
type input "$14.75"
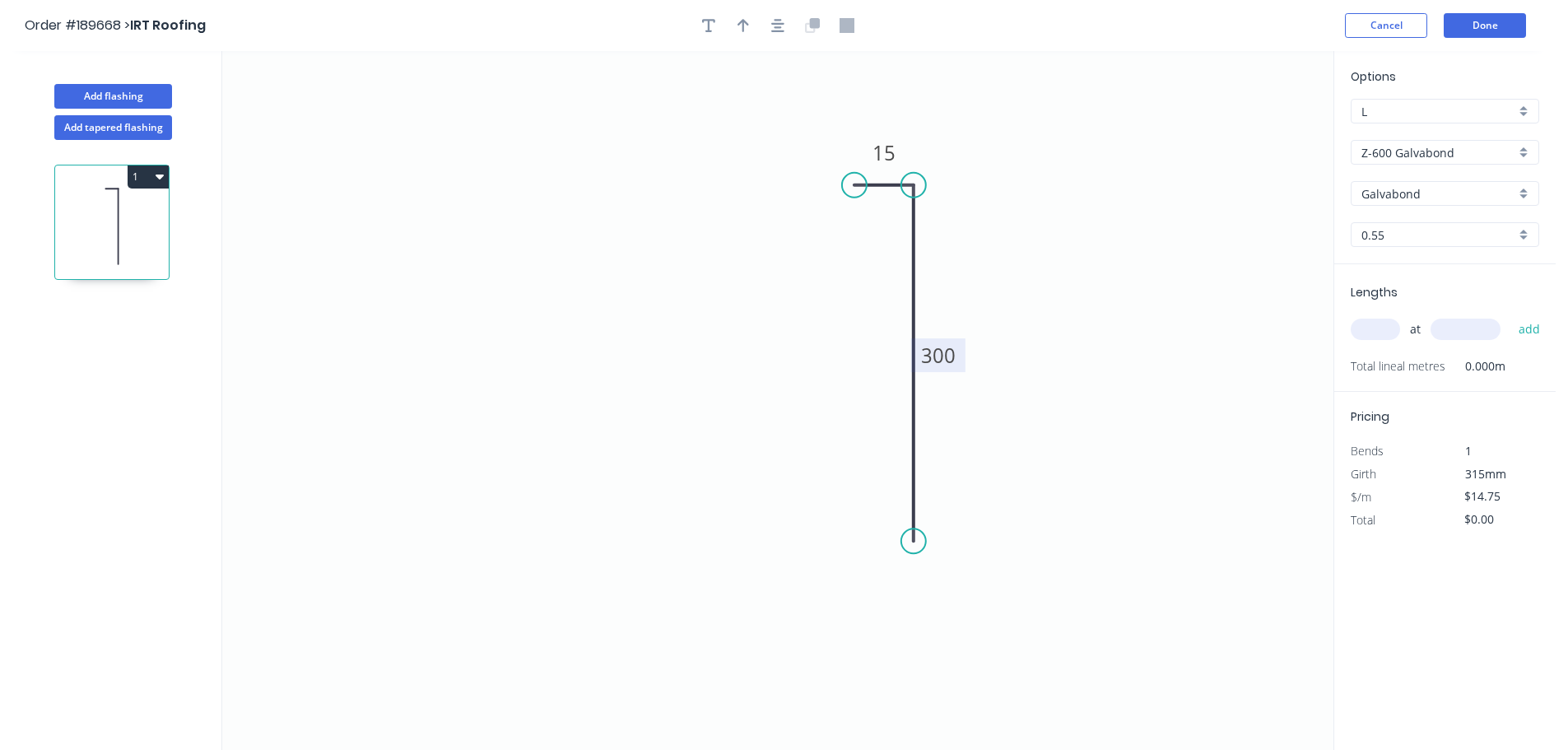
click at [1367, 330] on input "text" at bounding box center [1375, 329] width 50 height 22
type input "6"
type input "800"
click at [1511, 316] on button "add" at bounding box center [1530, 330] width 38 height 28
type input "$88.50"
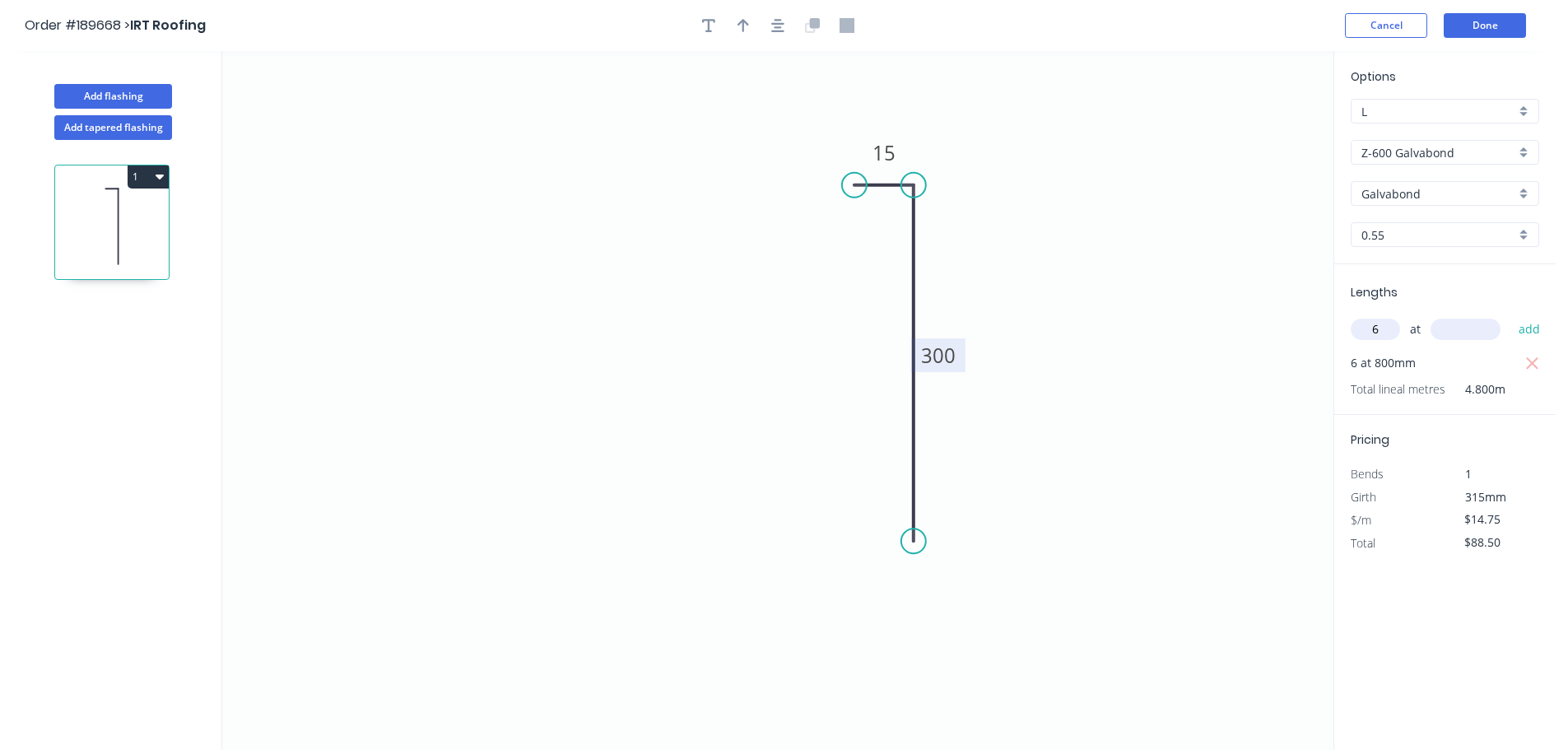
type input "6"
type input "2400"
click at [1511, 316] on button "add" at bounding box center [1530, 330] width 38 height 28
type input "$300.90"
click at [161, 99] on button "Add flashing" at bounding box center [113, 96] width 118 height 24
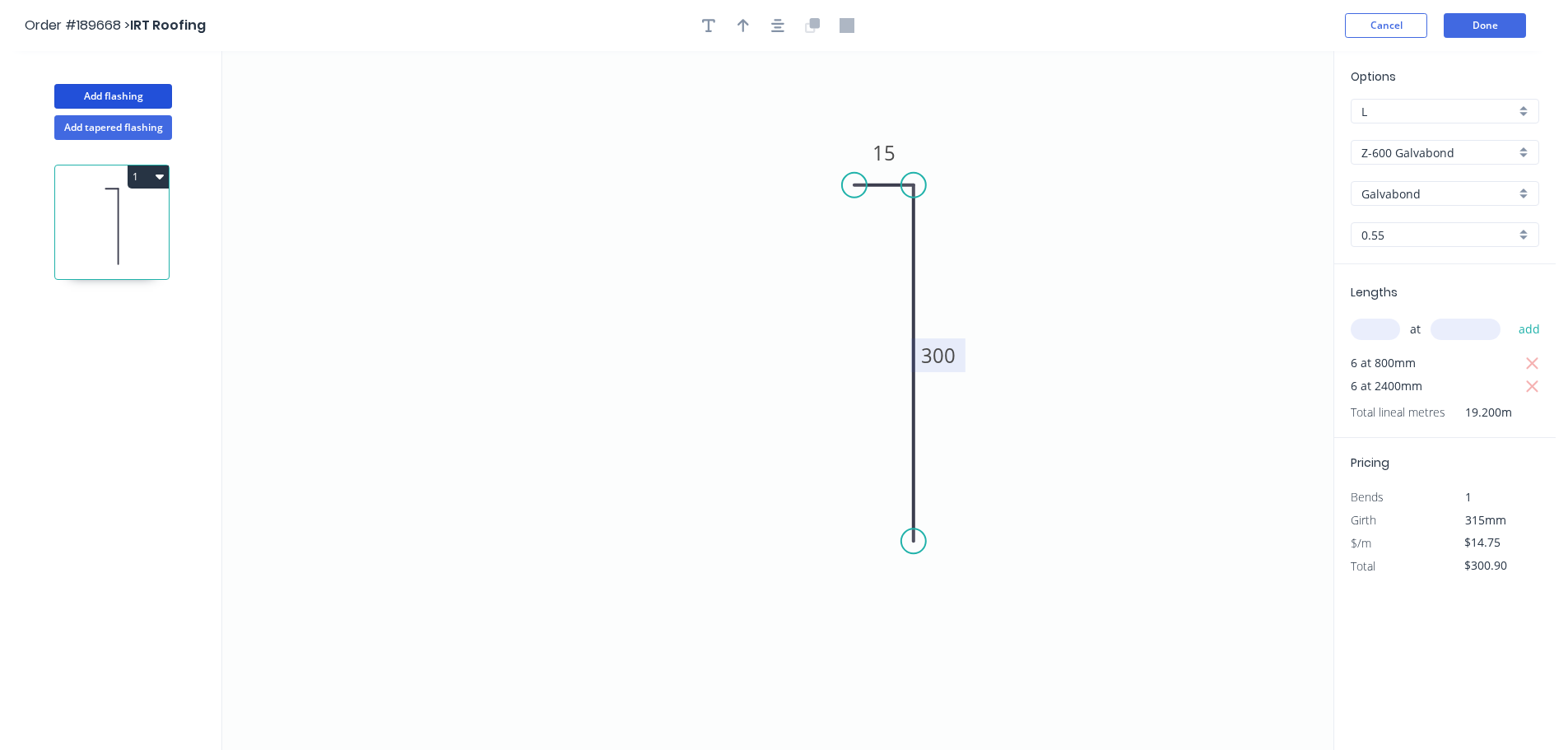
type input "$0.00"
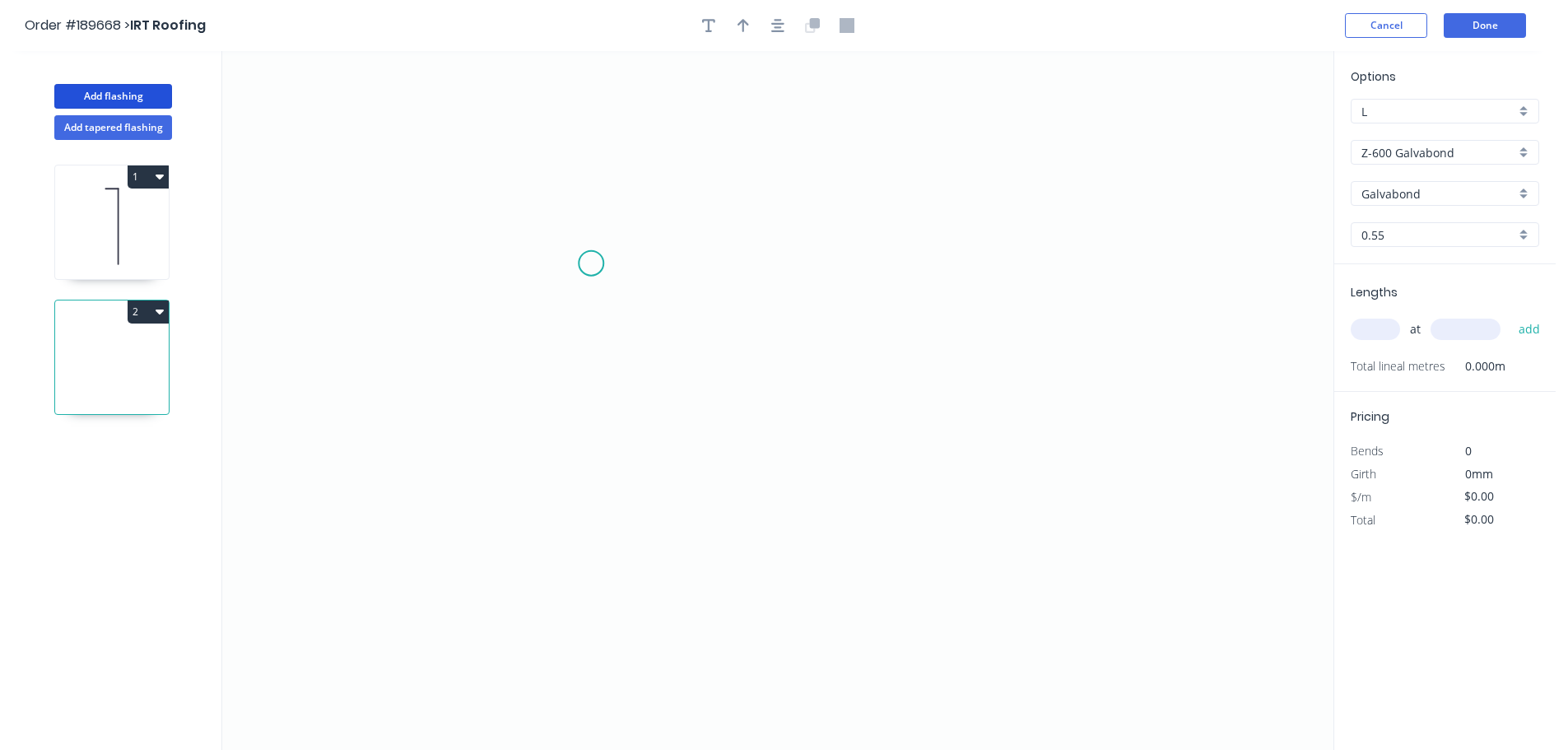
click at [592, 263] on icon "0" at bounding box center [777, 401] width 1111 height 699
click at [596, 467] on icon "0" at bounding box center [777, 401] width 1111 height 699
click at [863, 476] on icon "0 ?" at bounding box center [777, 401] width 1111 height 699
click at [883, 509] on icon "0 ? ?" at bounding box center [777, 401] width 1111 height 699
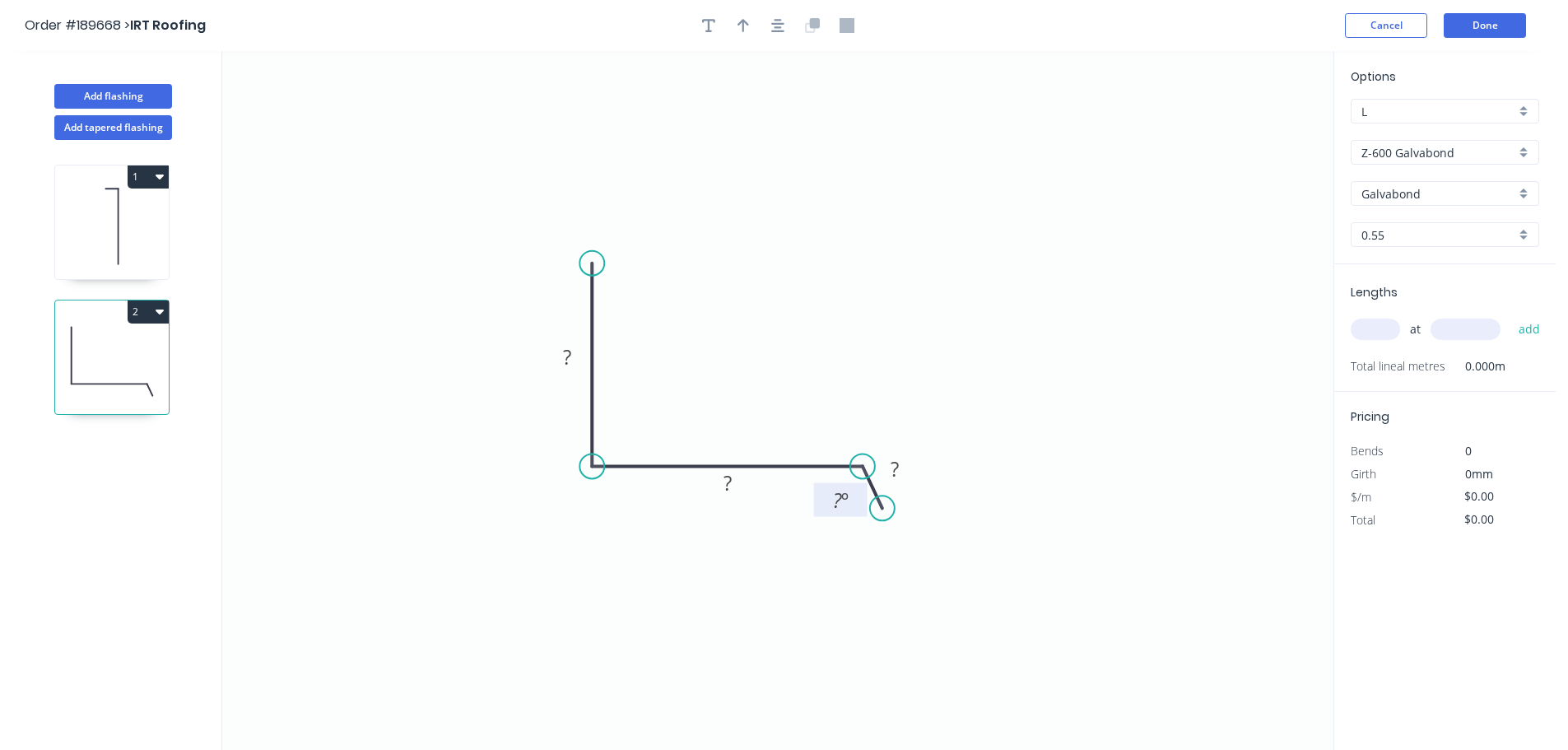
click at [849, 503] on rect at bounding box center [840, 501] width 33 height 23
type input "$15.49"
click at [771, 304] on icon "0 100 150 20 125 º" at bounding box center [777, 401] width 1111 height 699
click at [734, 31] on button "button" at bounding box center [743, 25] width 24 height 24
drag, startPoint x: 830, startPoint y: 431, endPoint x: 787, endPoint y: 390, distance: 59.4
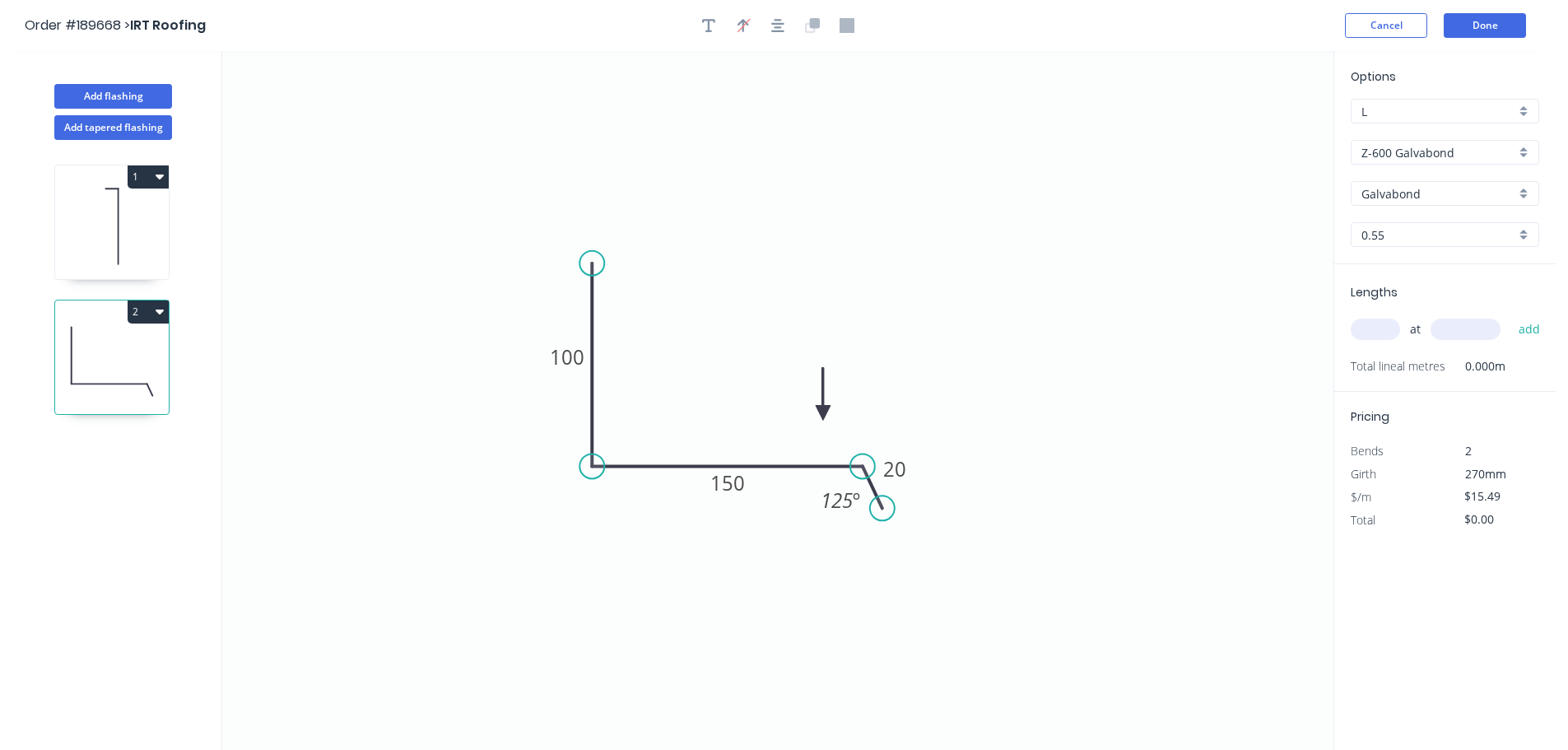
click at [816, 390] on icon at bounding box center [824, 394] width 15 height 52
click at [1387, 337] on input "text" at bounding box center [1375, 329] width 50 height 22
type input "3"
type input "1200"
click at [1511, 316] on button "add" at bounding box center [1530, 330] width 38 height 28
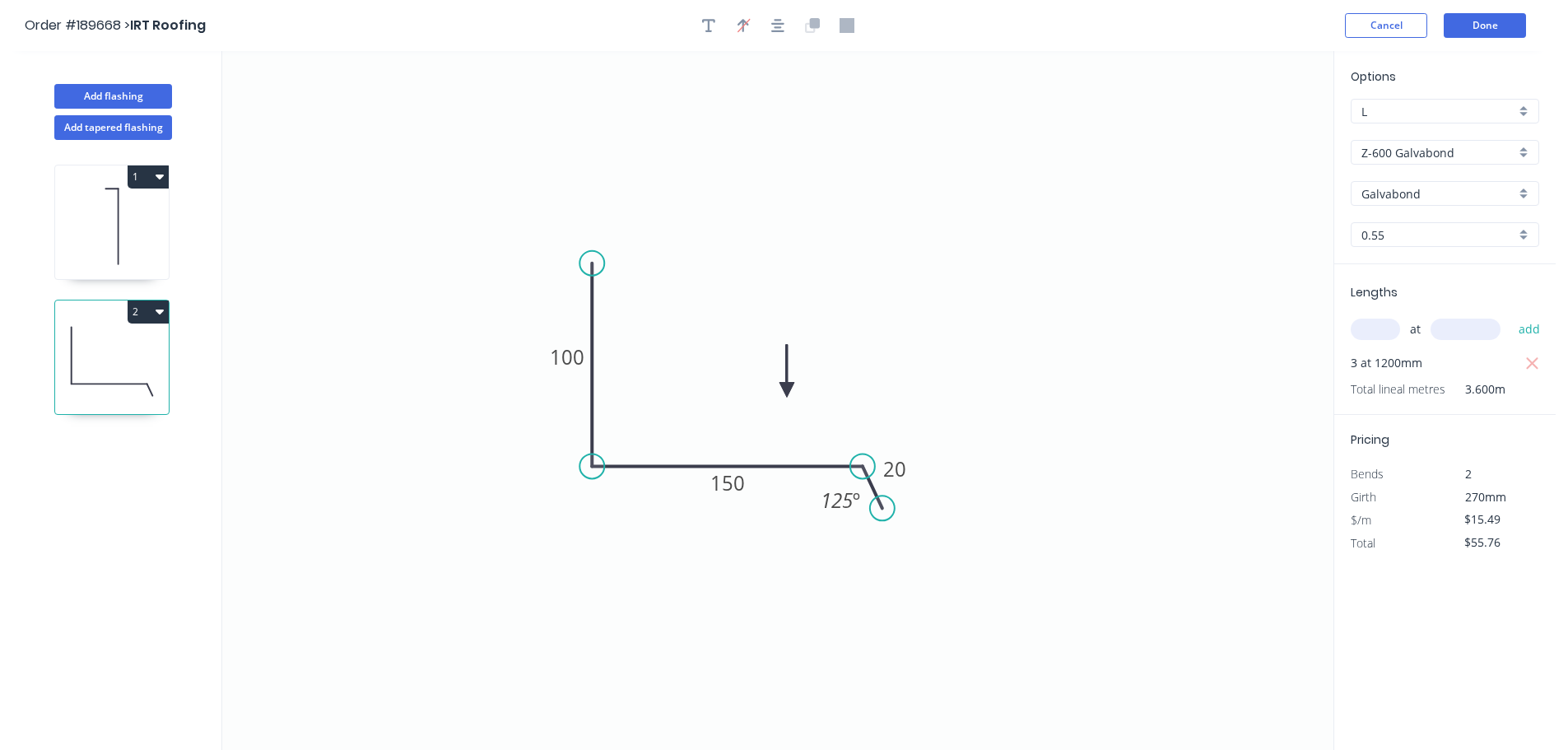
drag, startPoint x: 143, startPoint y: 311, endPoint x: 146, endPoint y: 328, distance: 17.3
click at [142, 311] on button "2" at bounding box center [148, 312] width 41 height 23
click at [137, 350] on div "Duplicate" at bounding box center [90, 353] width 126 height 24
type input "$0.00"
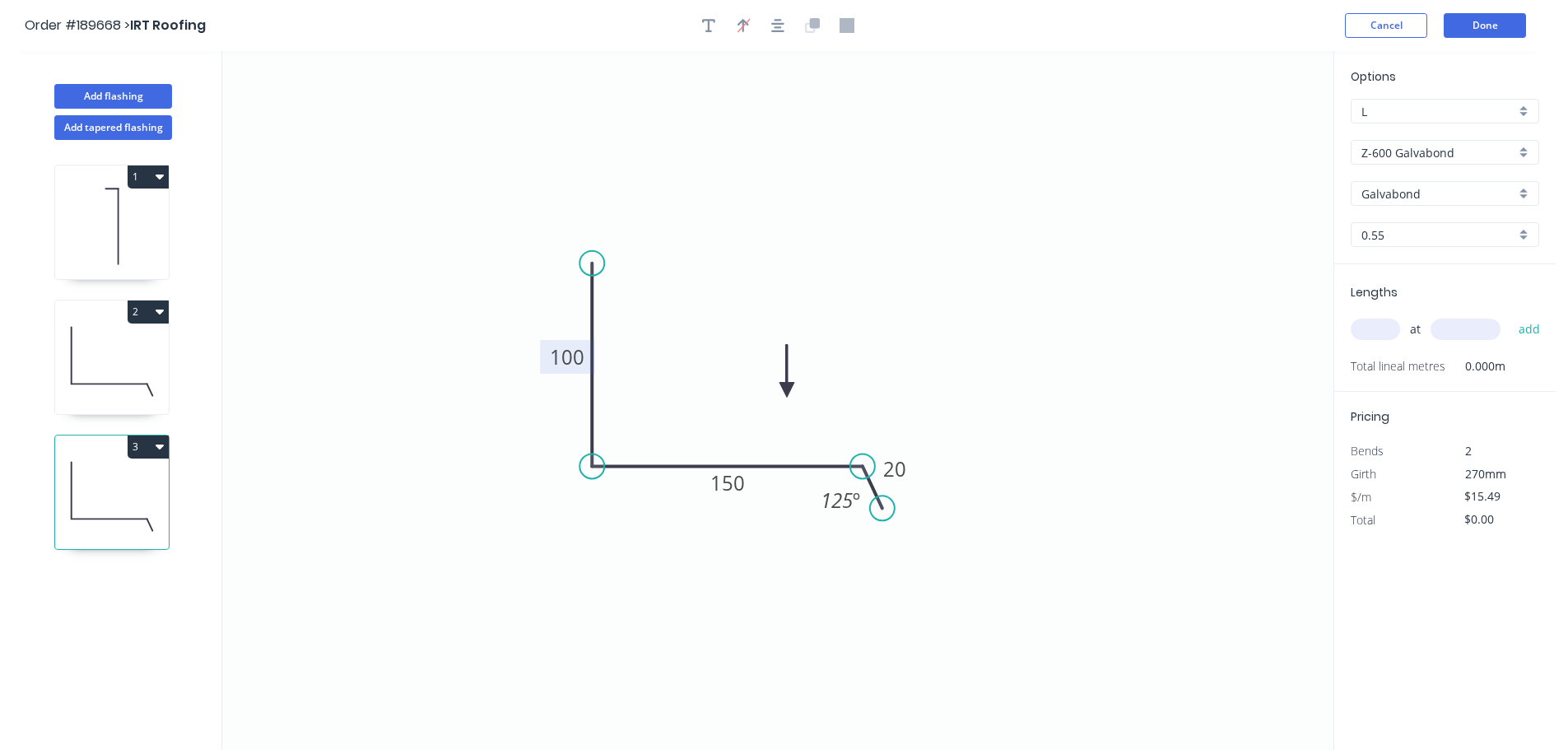
click at [578, 359] on tspan "100" at bounding box center [567, 357] width 35 height 27
click at [1378, 316] on div "at add" at bounding box center [1446, 330] width 192 height 28
click at [1392, 344] on div "at add" at bounding box center [1446, 330] width 192 height 28
click at [1386, 344] on div "at add" at bounding box center [1446, 330] width 192 height 28
click at [1383, 335] on input "text" at bounding box center [1375, 329] width 50 height 22
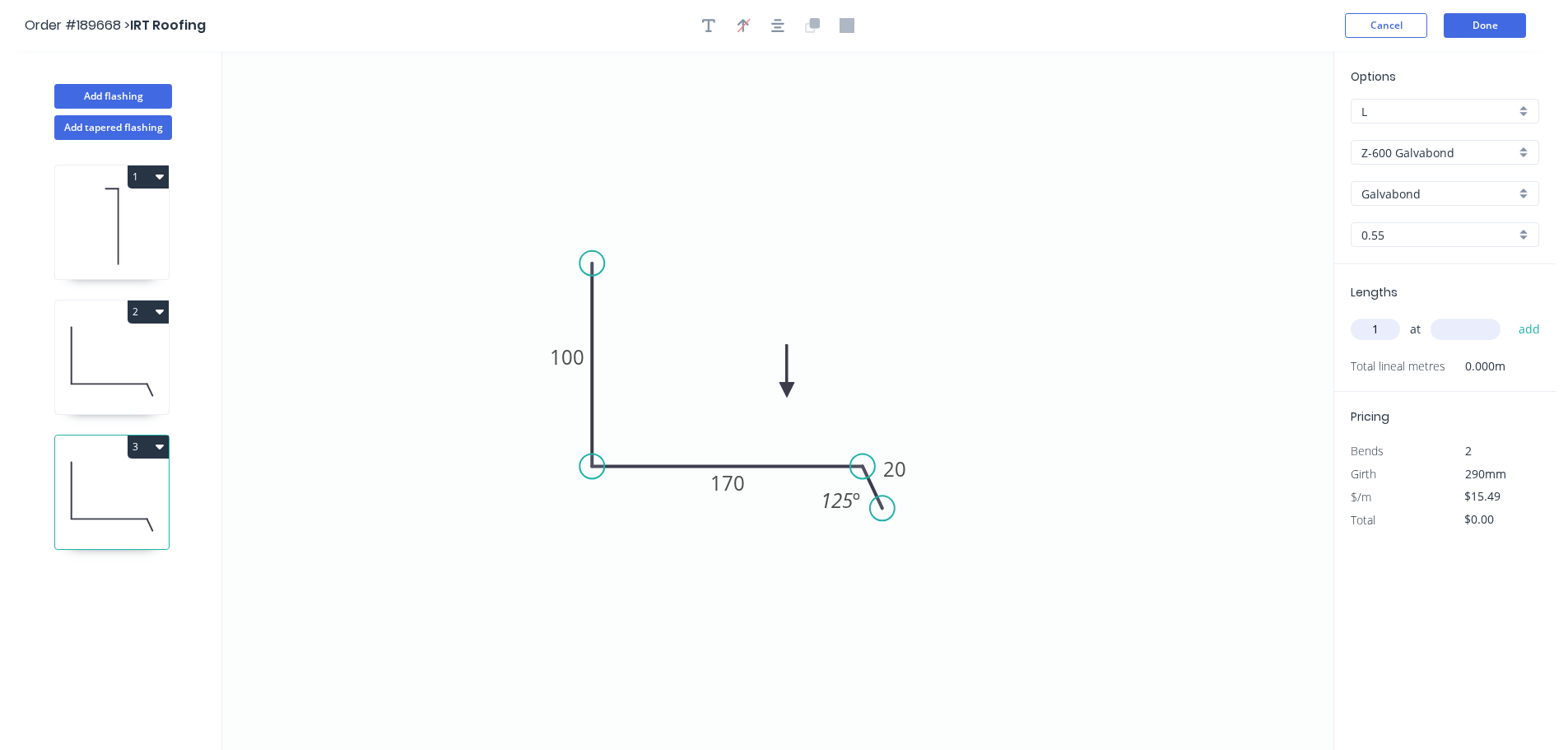
type input "1"
type input "1200"
click at [1511, 316] on button "add" at bounding box center [1530, 330] width 38 height 28
click at [133, 454] on button "3" at bounding box center [148, 447] width 41 height 23
click at [125, 485] on div "Duplicate" at bounding box center [90, 488] width 126 height 24
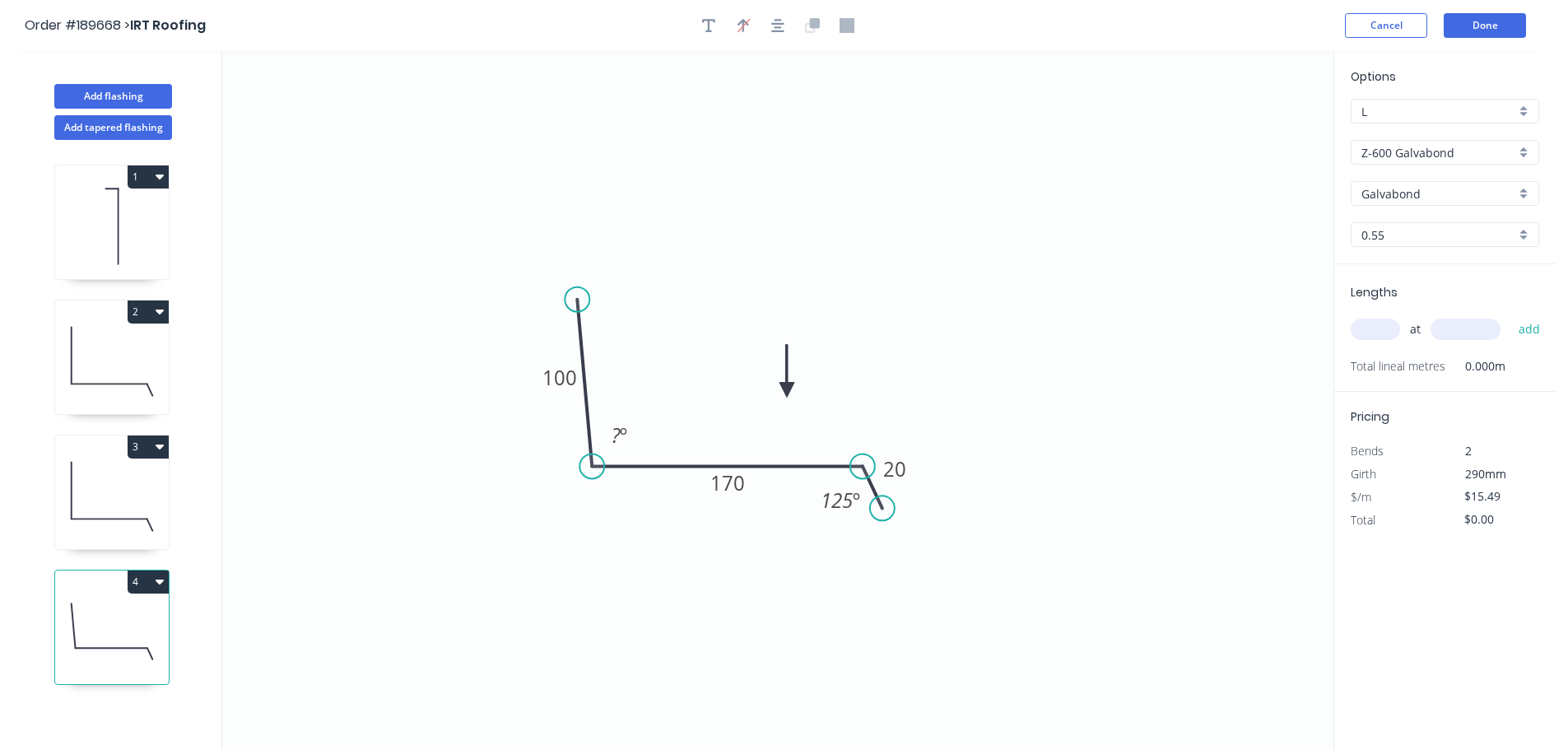
drag, startPoint x: 595, startPoint y: 262, endPoint x: 578, endPoint y: 300, distance: 41.6
click at [578, 300] on circle at bounding box center [577, 300] width 24 height 24
click at [564, 376] on tspan "100" at bounding box center [560, 377] width 35 height 27
click at [1163, 345] on icon "0 100 300 20 120 º 125 º" at bounding box center [777, 401] width 1111 height 699
drag, startPoint x: 1360, startPoint y: 344, endPoint x: 1408, endPoint y: 341, distance: 48.1
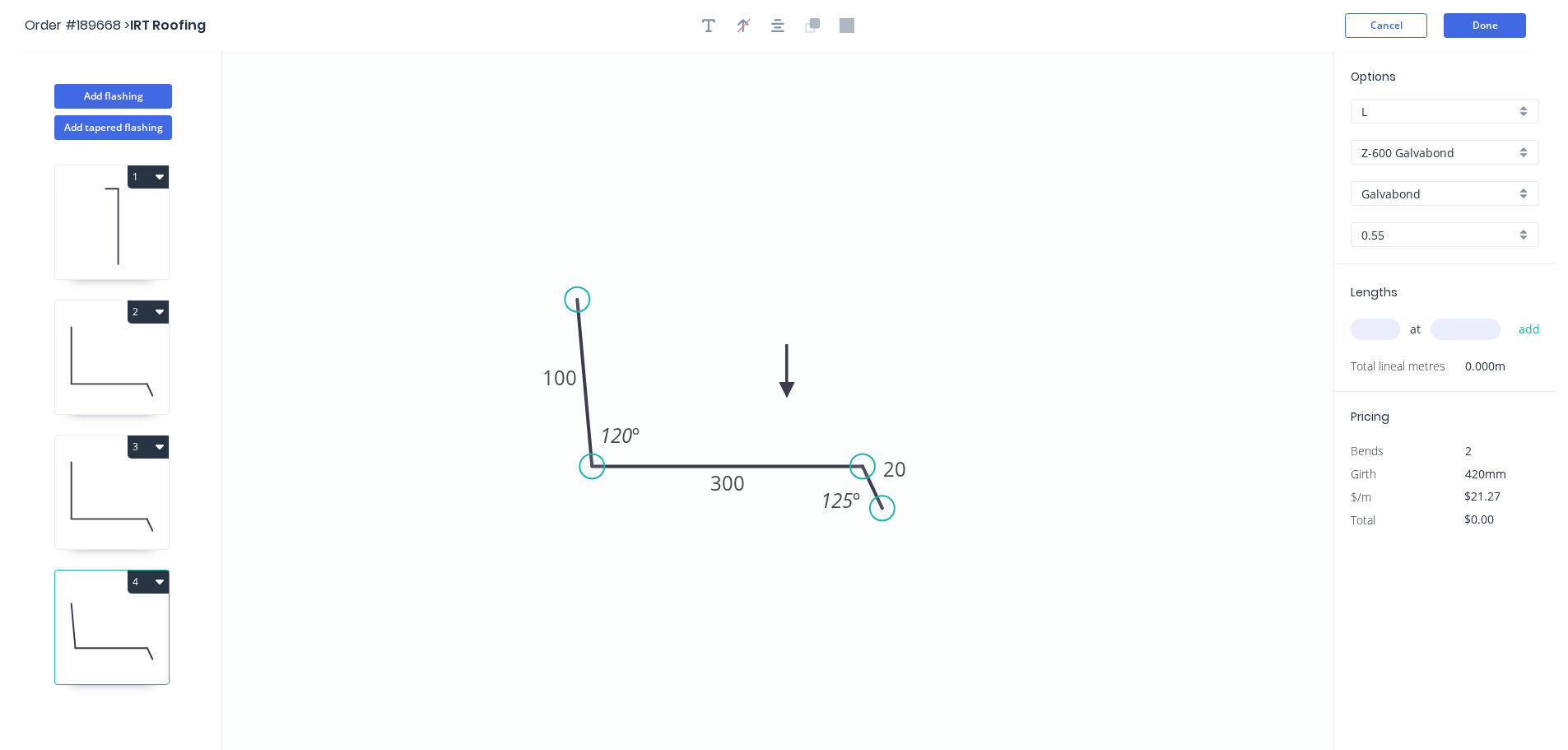
click at [1363, 344] on div "at add" at bounding box center [1446, 330] width 192 height 28
click at [1405, 330] on div "at add" at bounding box center [1446, 330] width 192 height 28
click at [1381, 328] on input "text" at bounding box center [1375, 329] width 50 height 22
click at [1511, 316] on button "add" at bounding box center [1530, 330] width 38 height 28
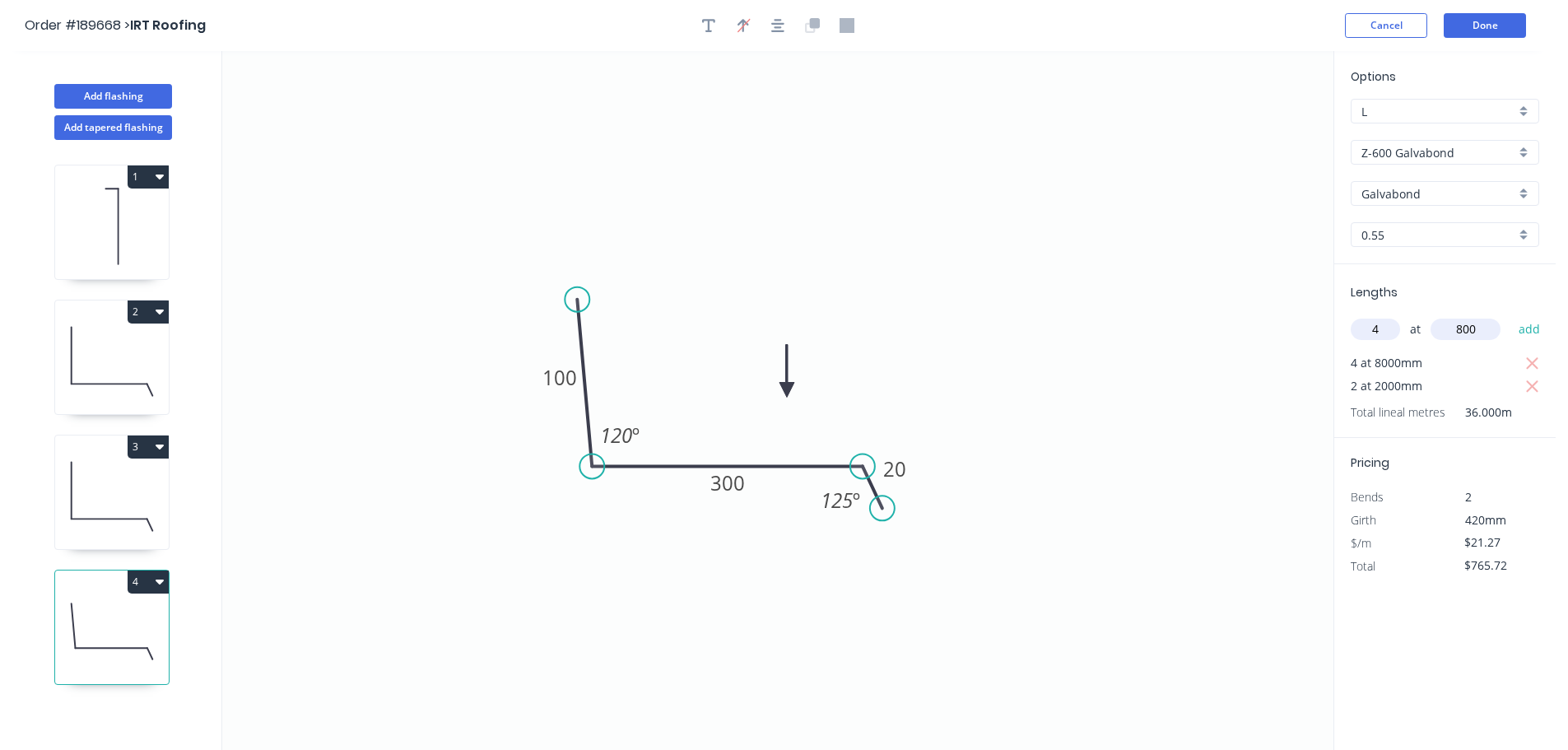
click at [1511, 316] on button "add" at bounding box center [1530, 330] width 38 height 28
click at [1528, 362] on icon "button" at bounding box center [1533, 363] width 15 height 20
click at [1089, 324] on icon "0 100 300 20 120 º 125 º" at bounding box center [777, 401] width 1111 height 699
drag, startPoint x: 151, startPoint y: 445, endPoint x: 154, endPoint y: 463, distance: 18.2
click at [150, 445] on button "3" at bounding box center [148, 447] width 41 height 23
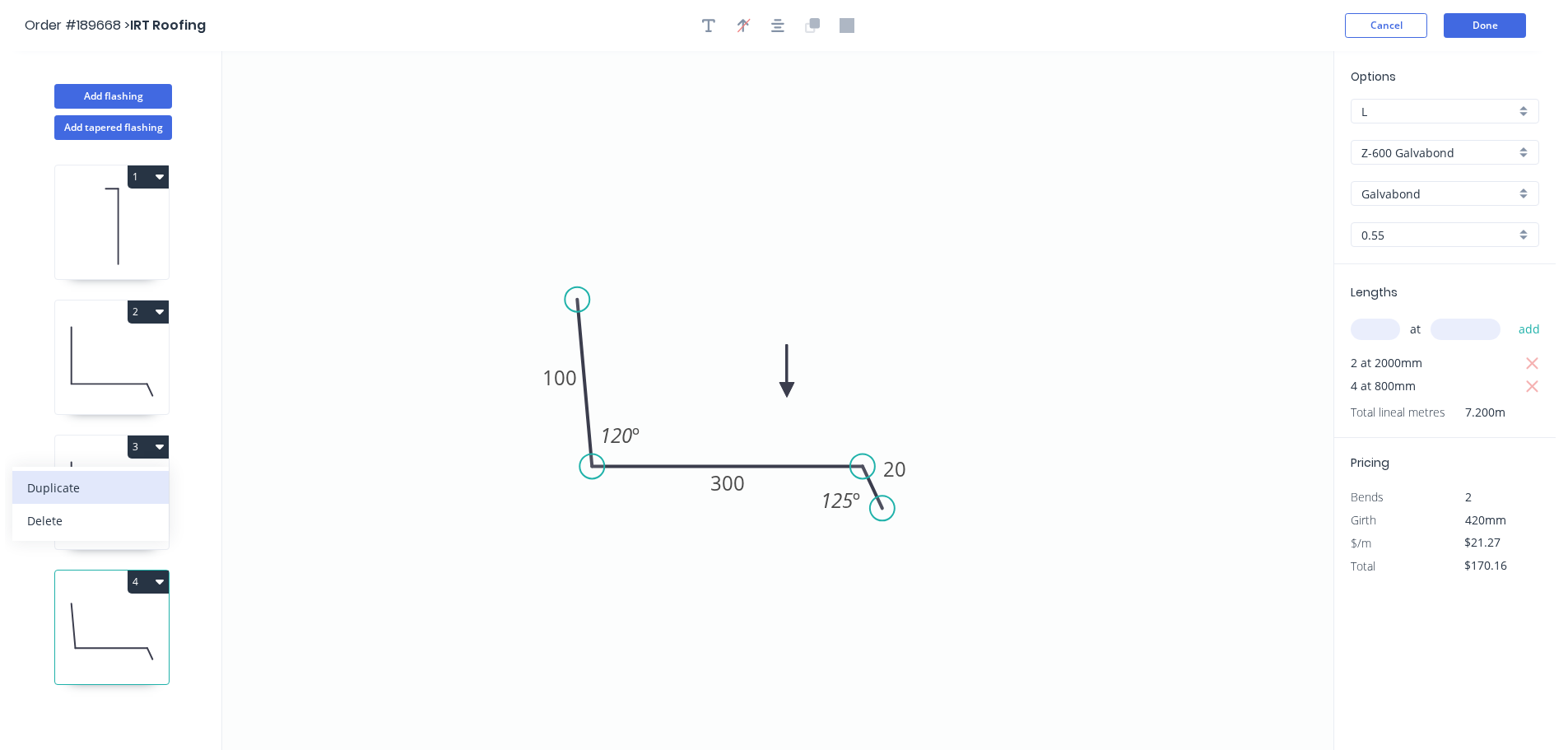
click at [127, 487] on div "Duplicate" at bounding box center [90, 488] width 126 height 24
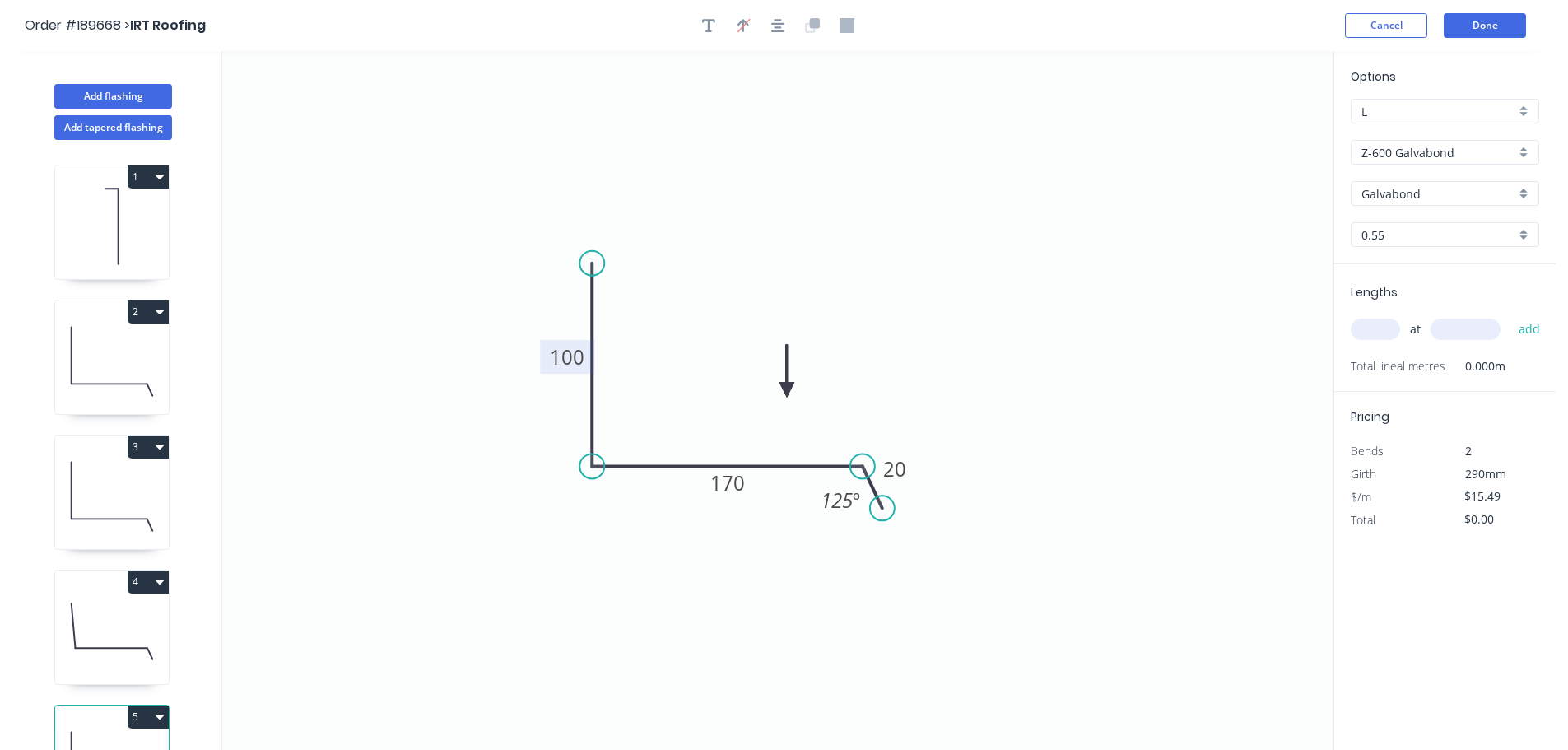
click at [570, 356] on tspan "100" at bounding box center [567, 357] width 35 height 27
click at [1390, 330] on input "text" at bounding box center [1375, 329] width 50 height 22
click at [1511, 316] on button "add" at bounding box center [1530, 330] width 38 height 28
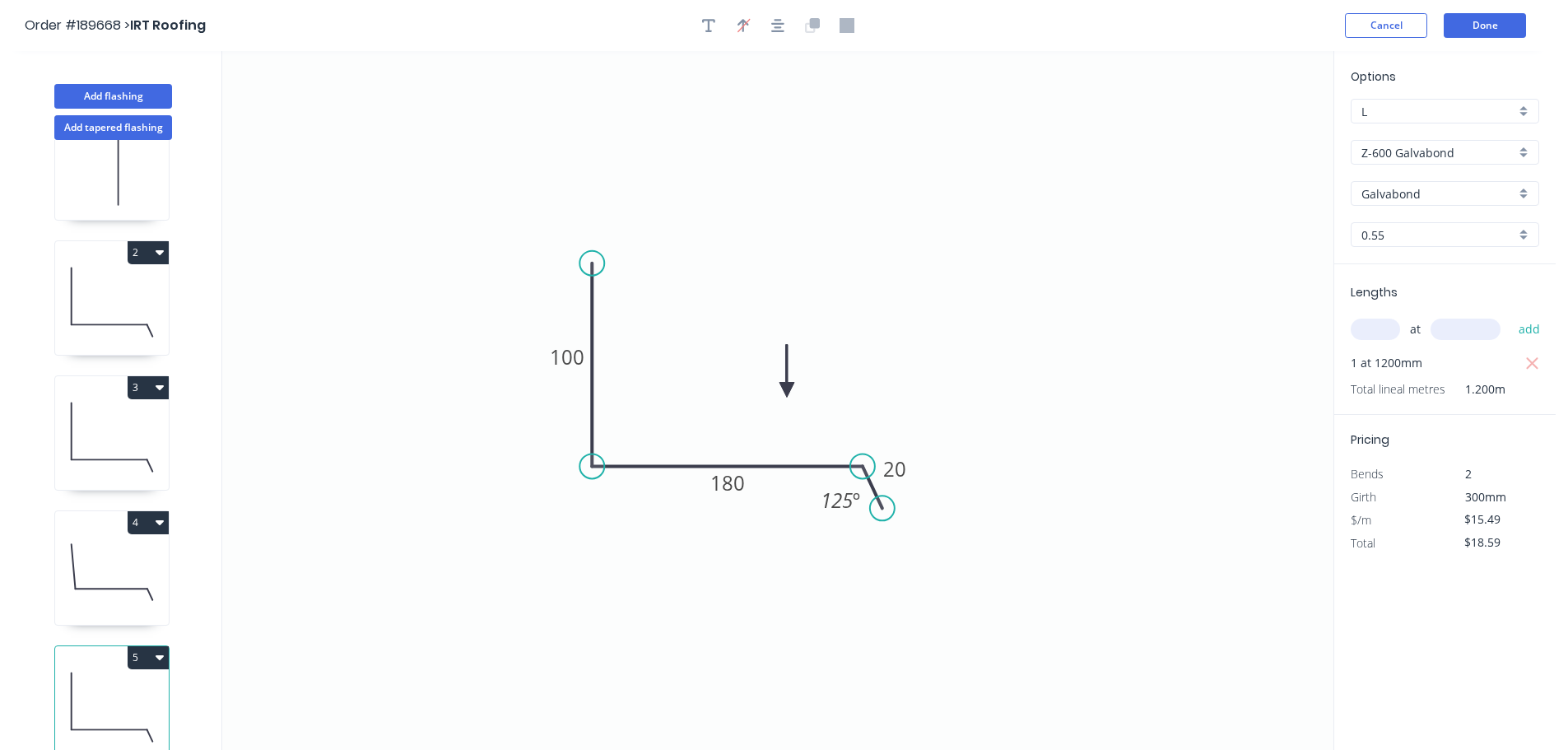
click at [151, 646] on button "5" at bounding box center [148, 657] width 41 height 23
click at [123, 687] on div "Duplicate" at bounding box center [90, 699] width 126 height 24
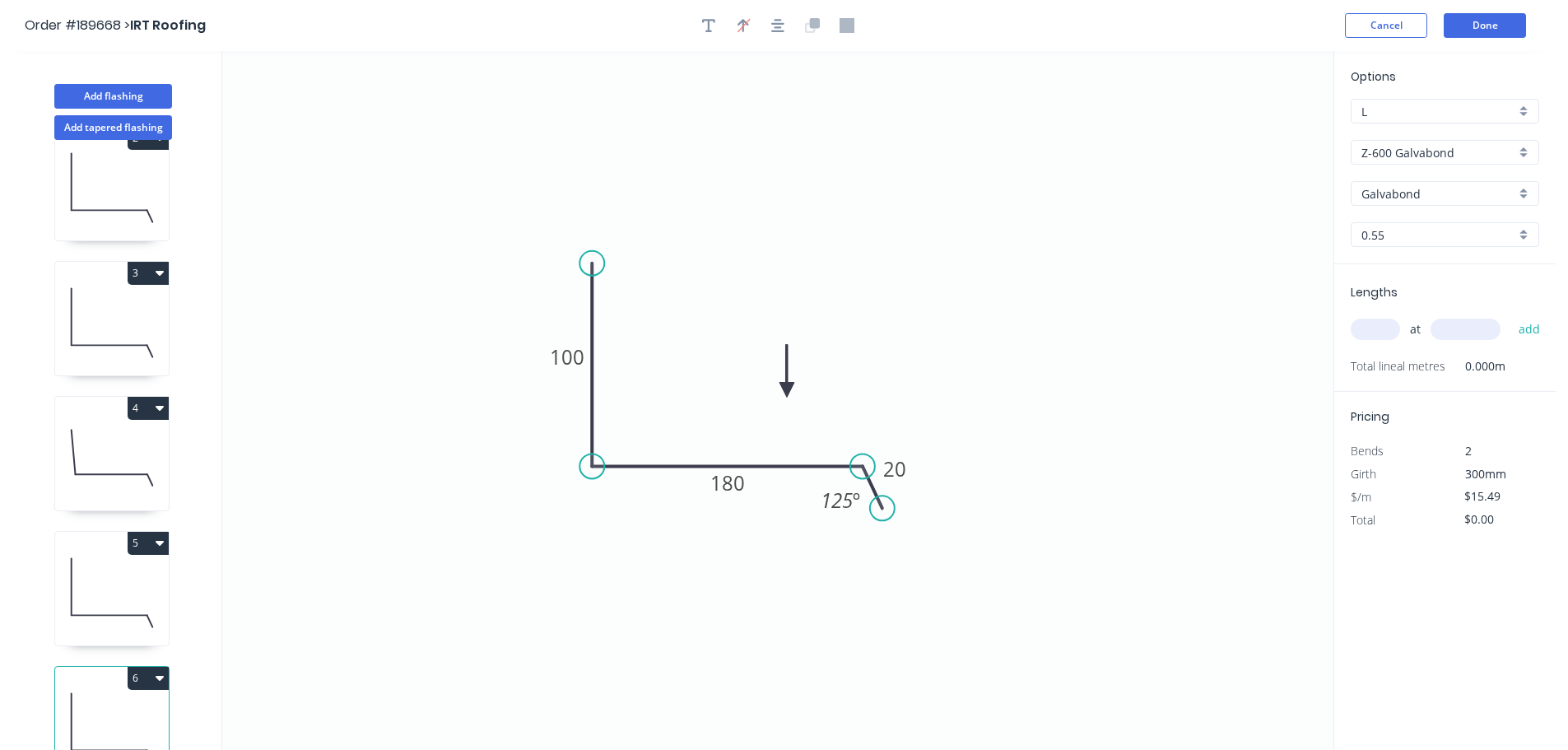
scroll to position [207, 0]
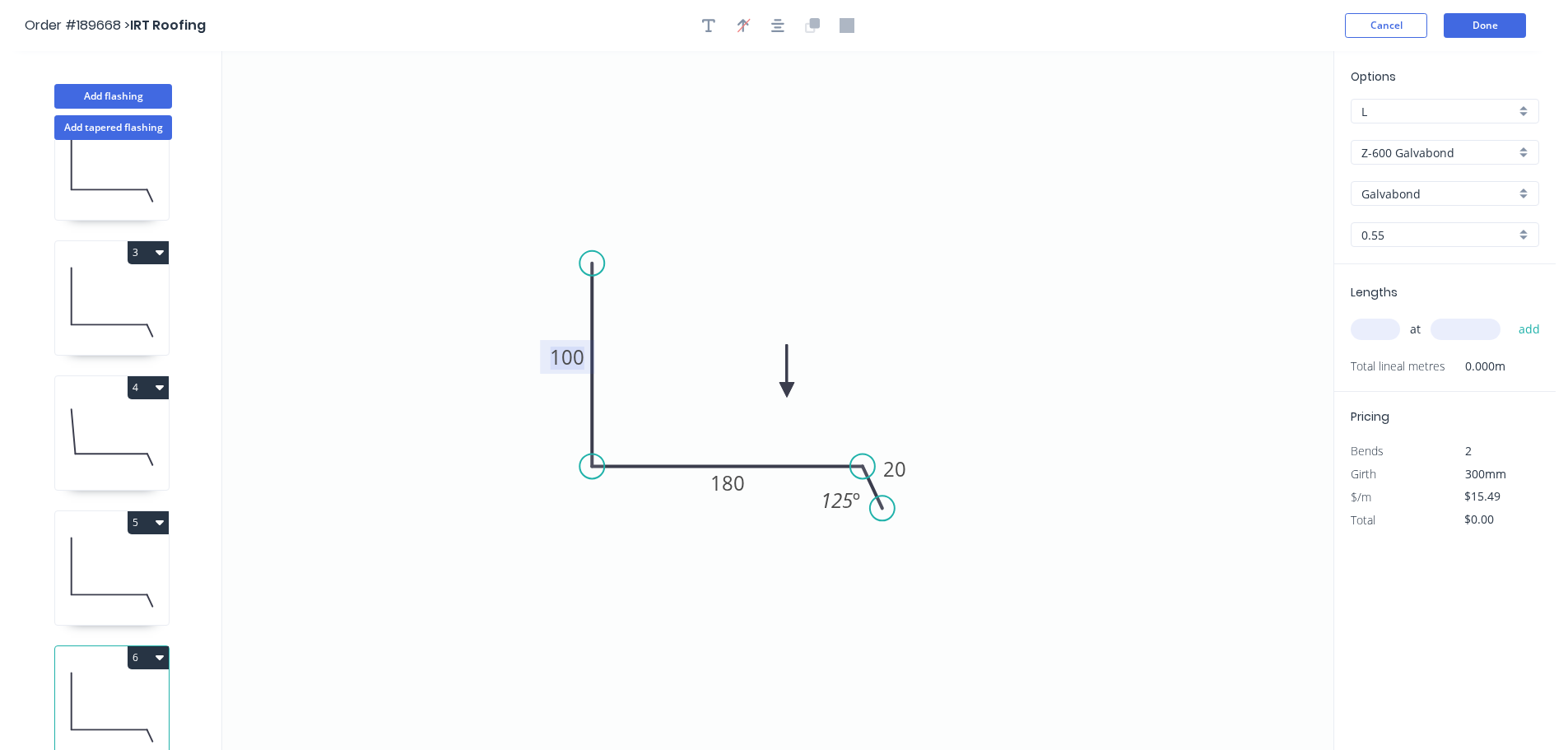
click at [559, 366] on tspan "100" at bounding box center [567, 357] width 35 height 27
click at [1220, 325] on icon "0 100 210 20 125 º" at bounding box center [777, 401] width 1111 height 699
click at [1369, 333] on input "text" at bounding box center [1375, 329] width 50 height 22
click at [1511, 316] on button "add" at bounding box center [1530, 330] width 38 height 28
drag, startPoint x: 147, startPoint y: 634, endPoint x: 126, endPoint y: 662, distance: 35.0
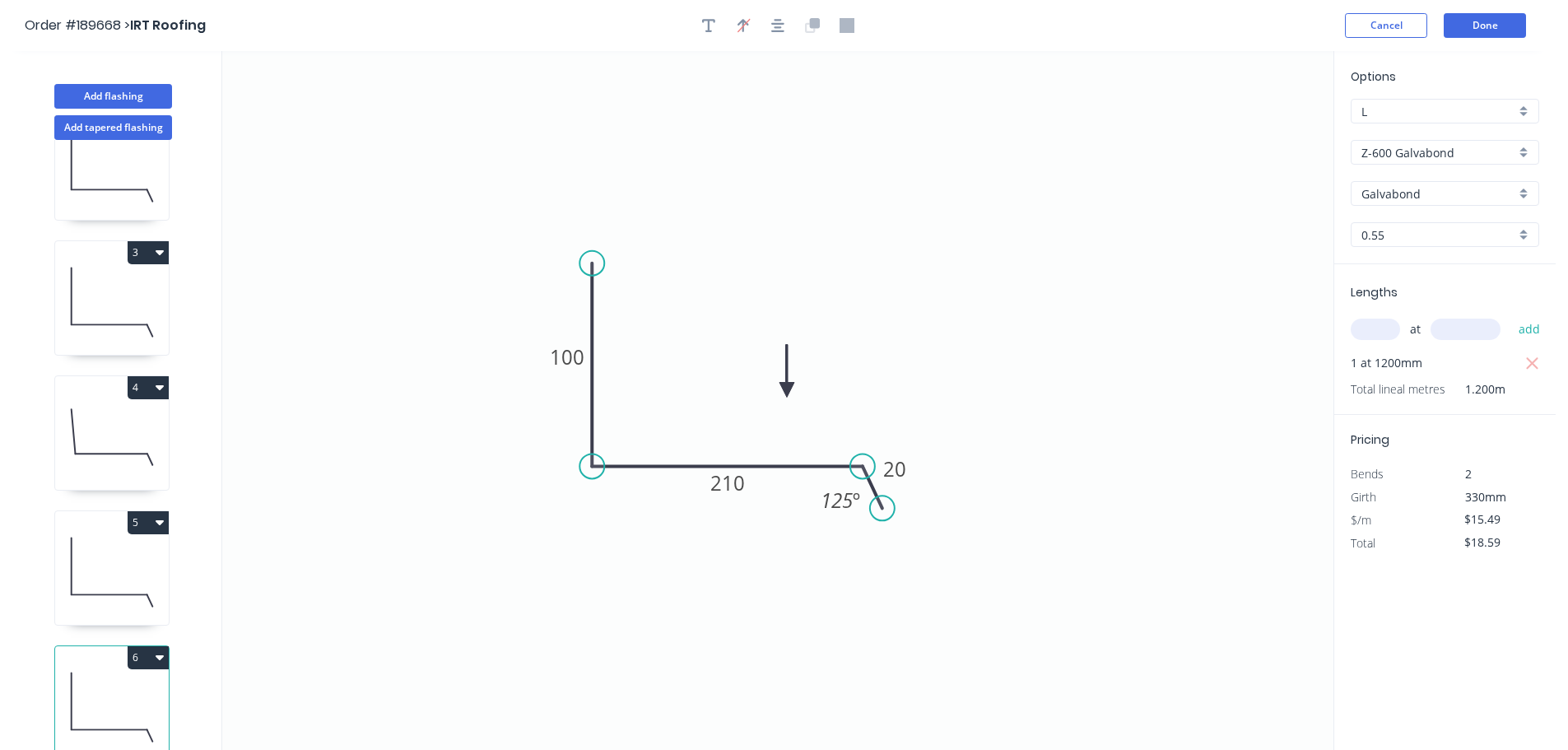
click at [147, 646] on button "6" at bounding box center [148, 657] width 41 height 23
click at [109, 678] on div "Duplicate Delete" at bounding box center [90, 714] width 156 height 74
click at [105, 682] on button "Duplicate" at bounding box center [90, 698] width 156 height 33
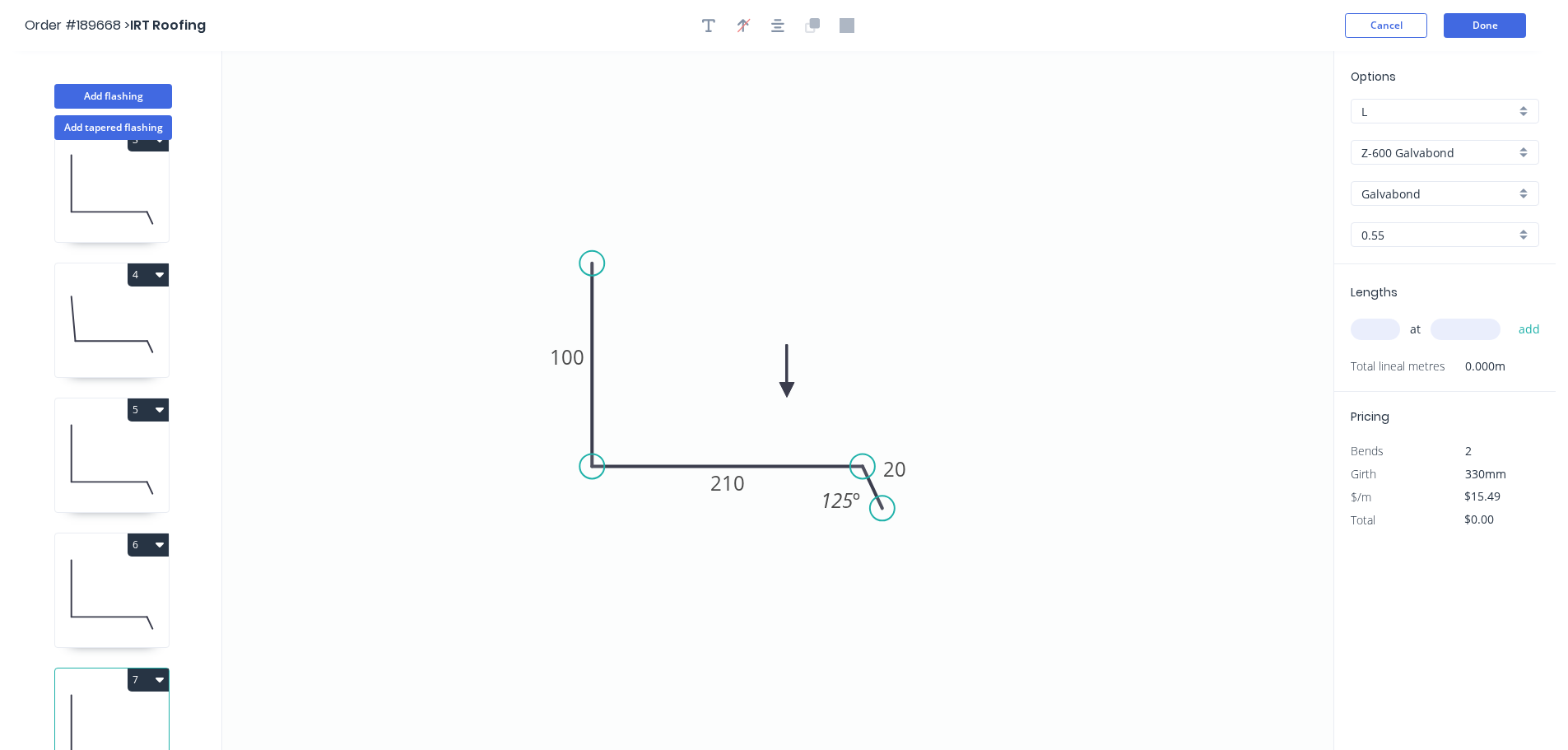
scroll to position [342, 0]
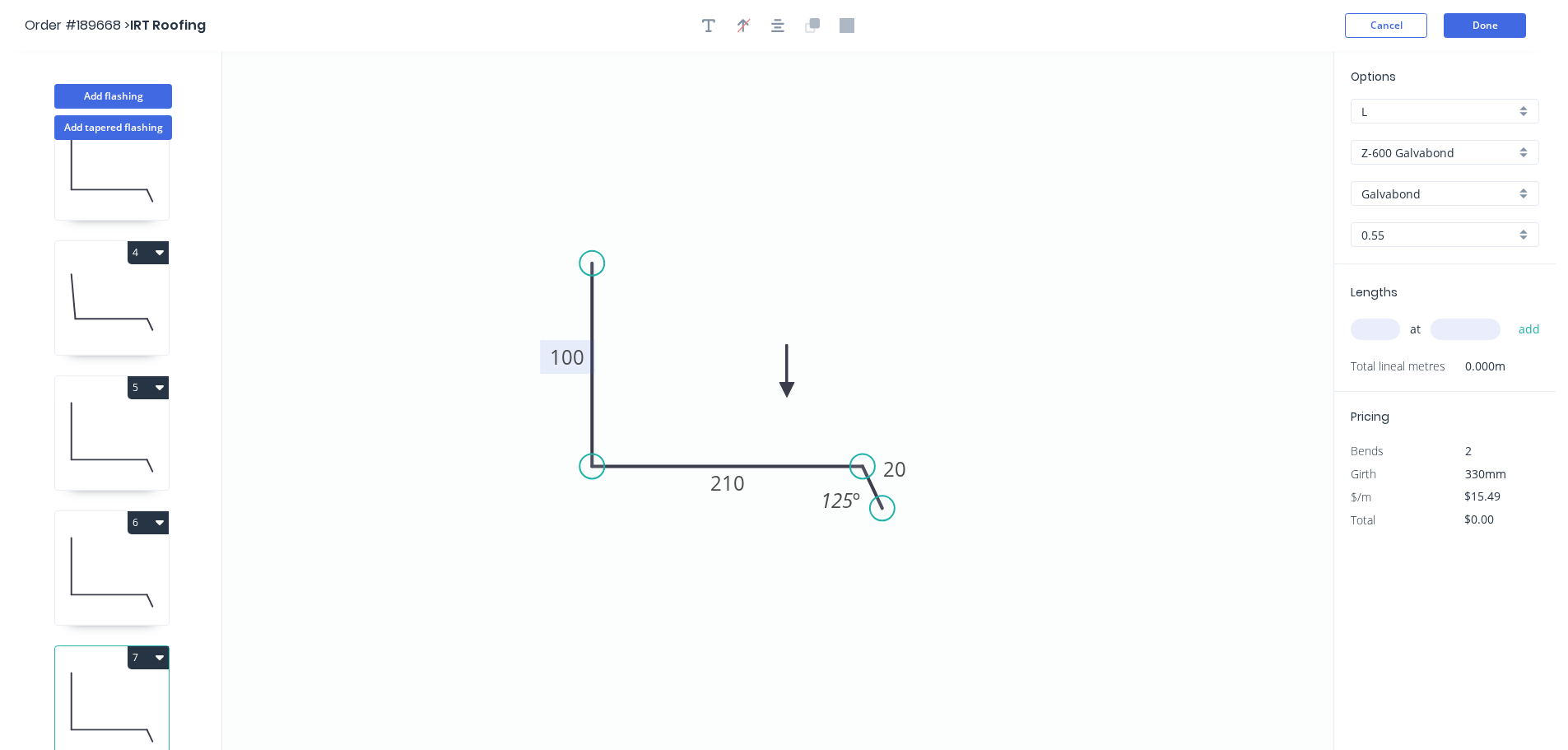
click at [573, 350] on tspan "100" at bounding box center [567, 357] width 35 height 27
click at [1201, 352] on icon "0 100 140 20 125 º" at bounding box center [777, 401] width 1111 height 699
click at [1377, 319] on input "text" at bounding box center [1375, 329] width 50 height 22
click at [1511, 316] on button "add" at bounding box center [1530, 330] width 38 height 28
click at [1507, 22] on button "Done" at bounding box center [1486, 25] width 82 height 24
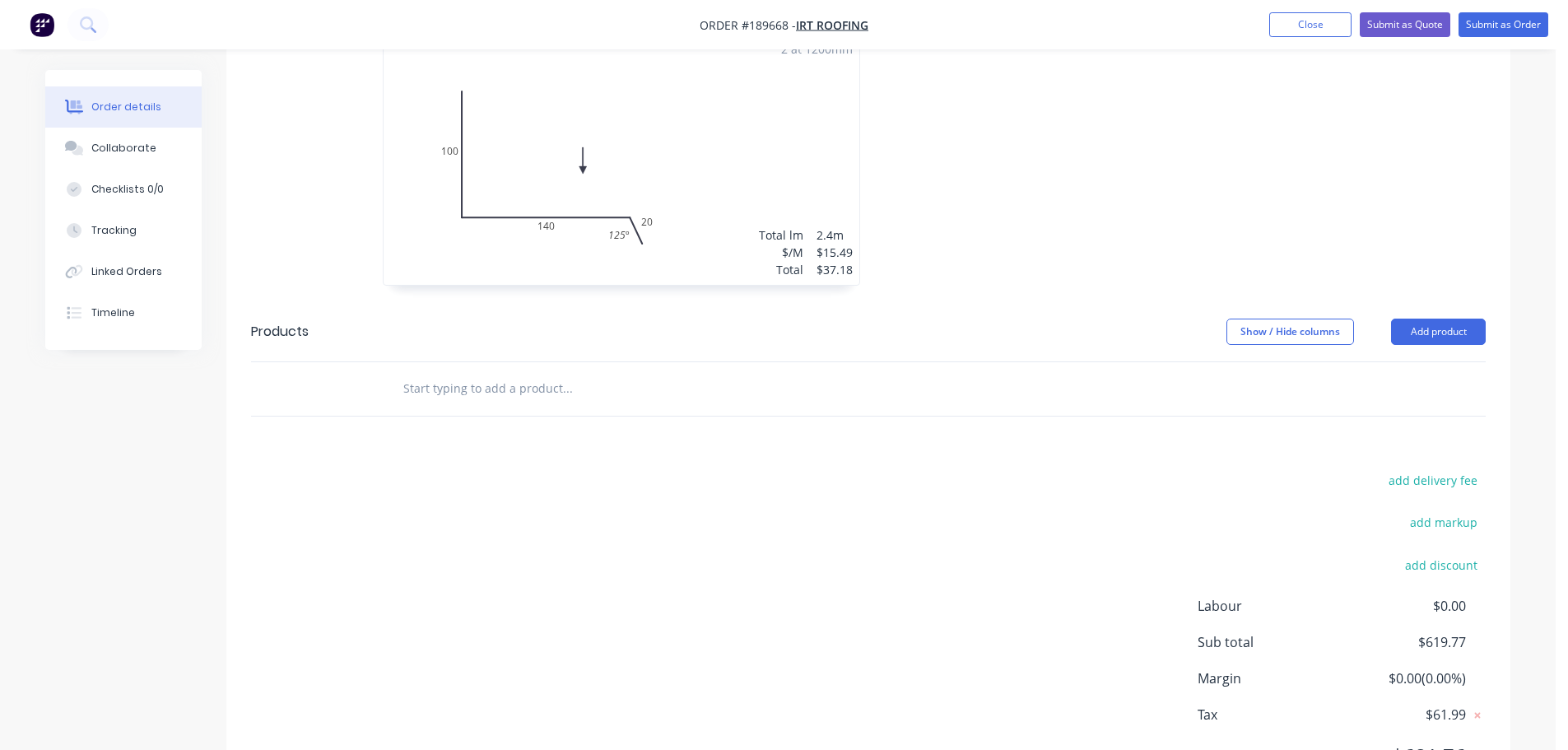
scroll to position [1478, 0]
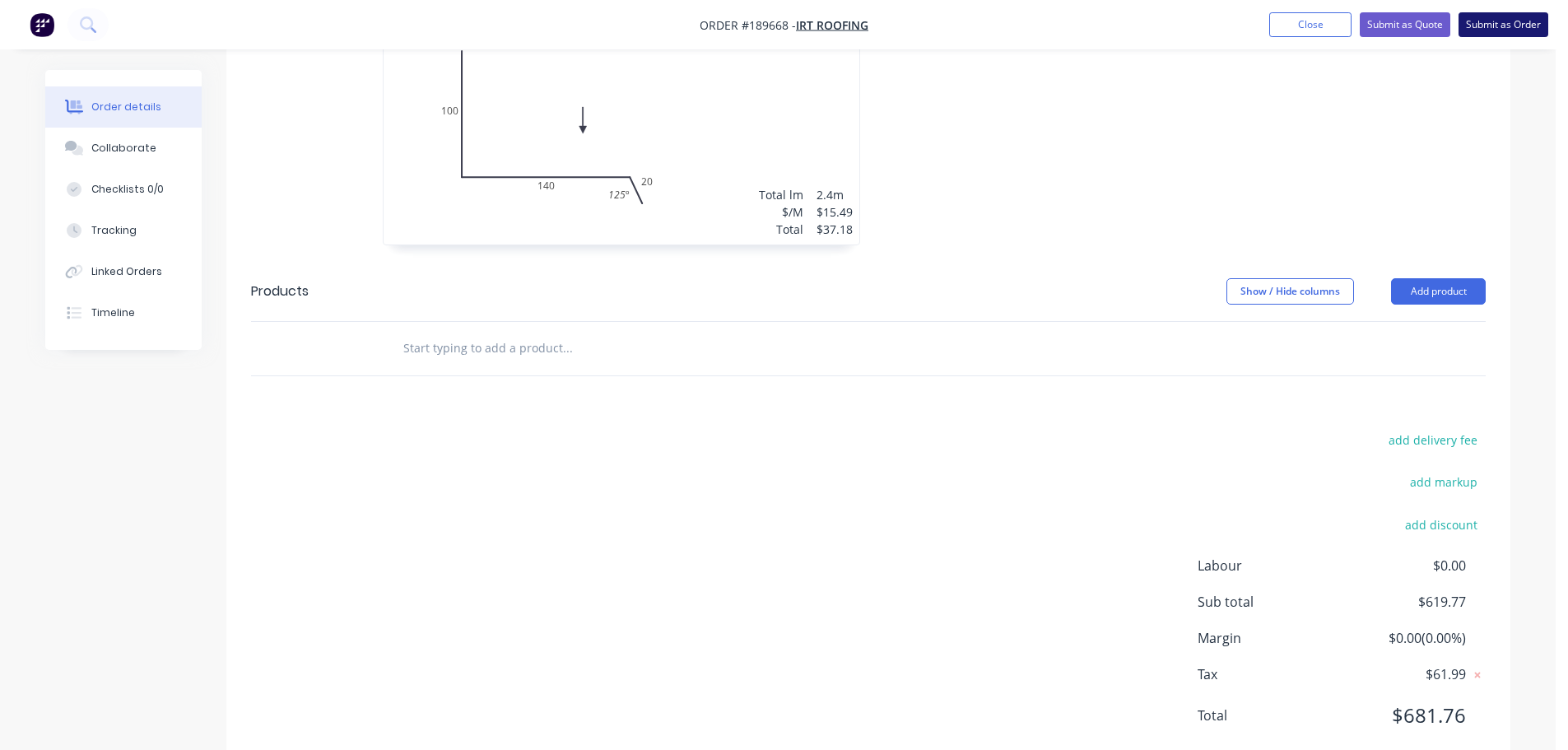
click at [1512, 13] on button "Submit as Order" at bounding box center [1504, 24] width 90 height 24
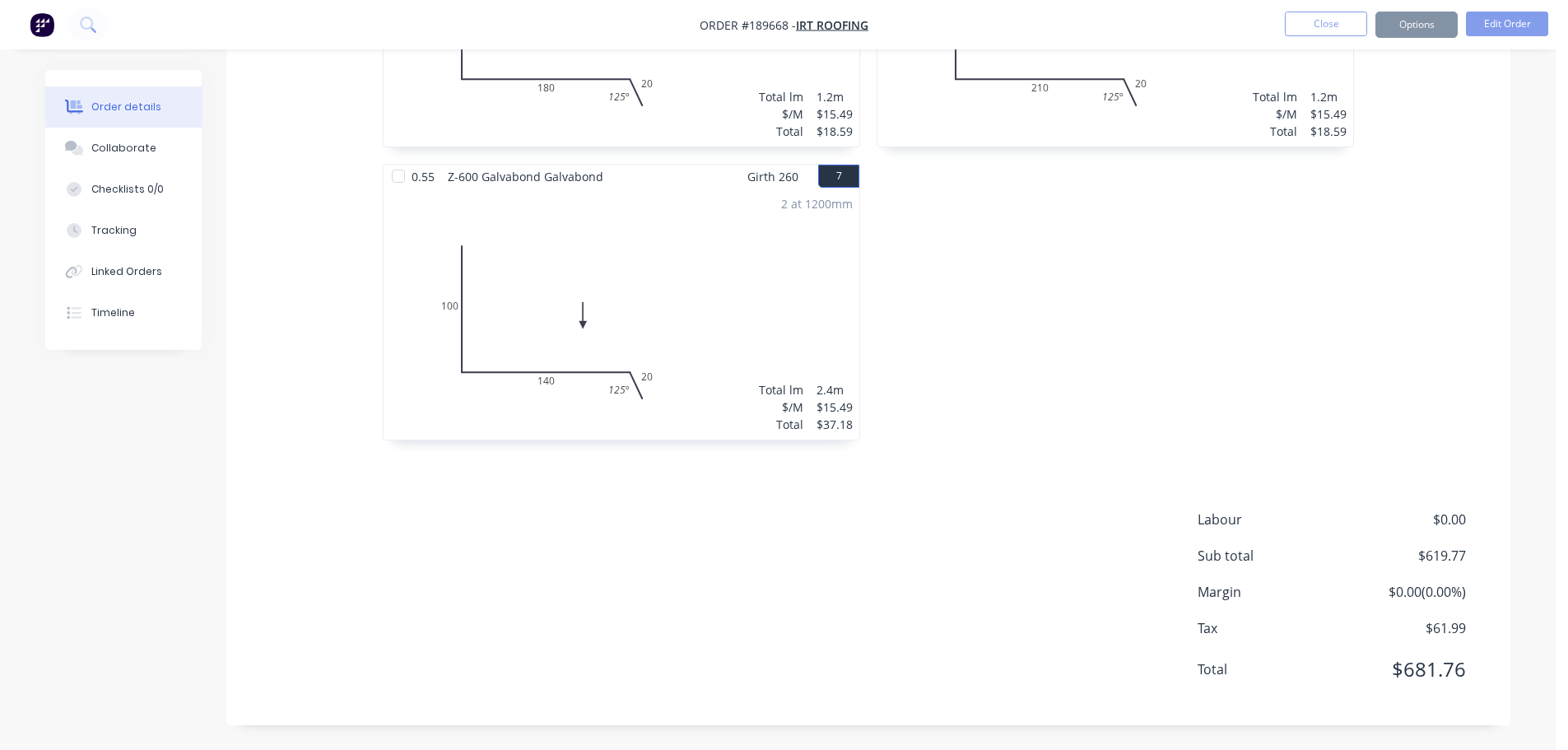
scroll to position [0, 0]
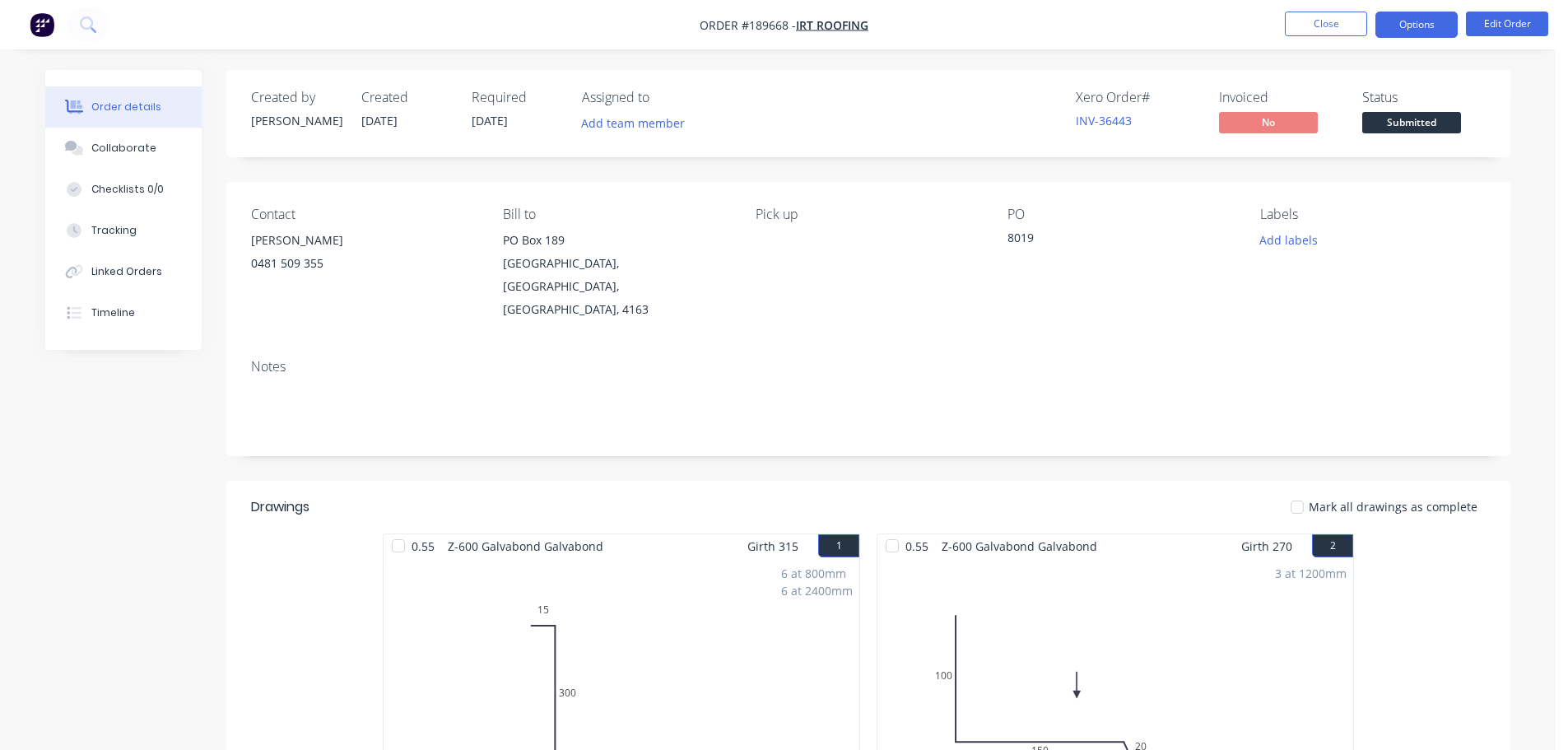
drag, startPoint x: 1447, startPoint y: 18, endPoint x: 1467, endPoint y: 58, distance: 44.7
click at [1450, 18] on button "Options" at bounding box center [1417, 24] width 82 height 26
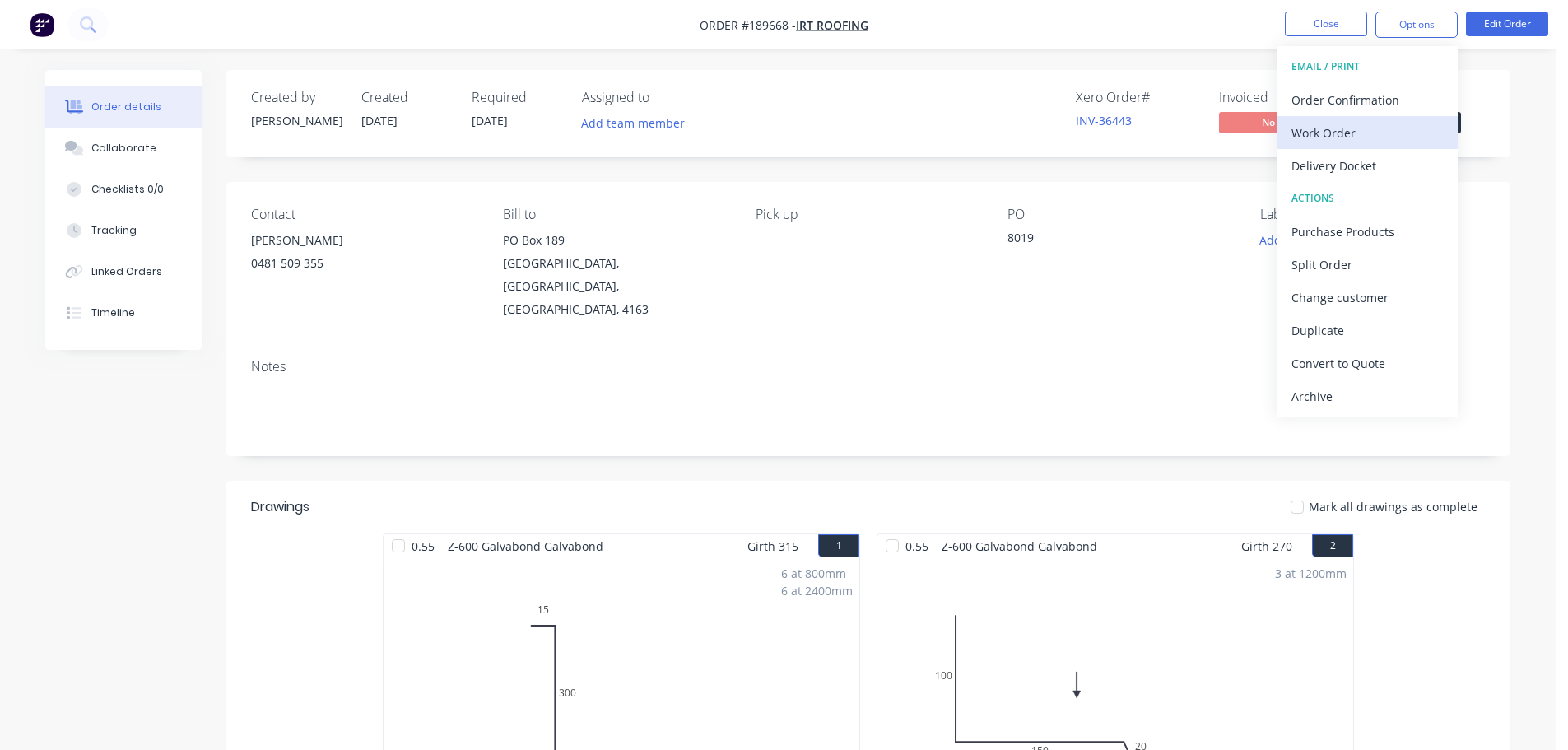
click at [1318, 138] on div "Work Order" at bounding box center [1368, 133] width 152 height 24
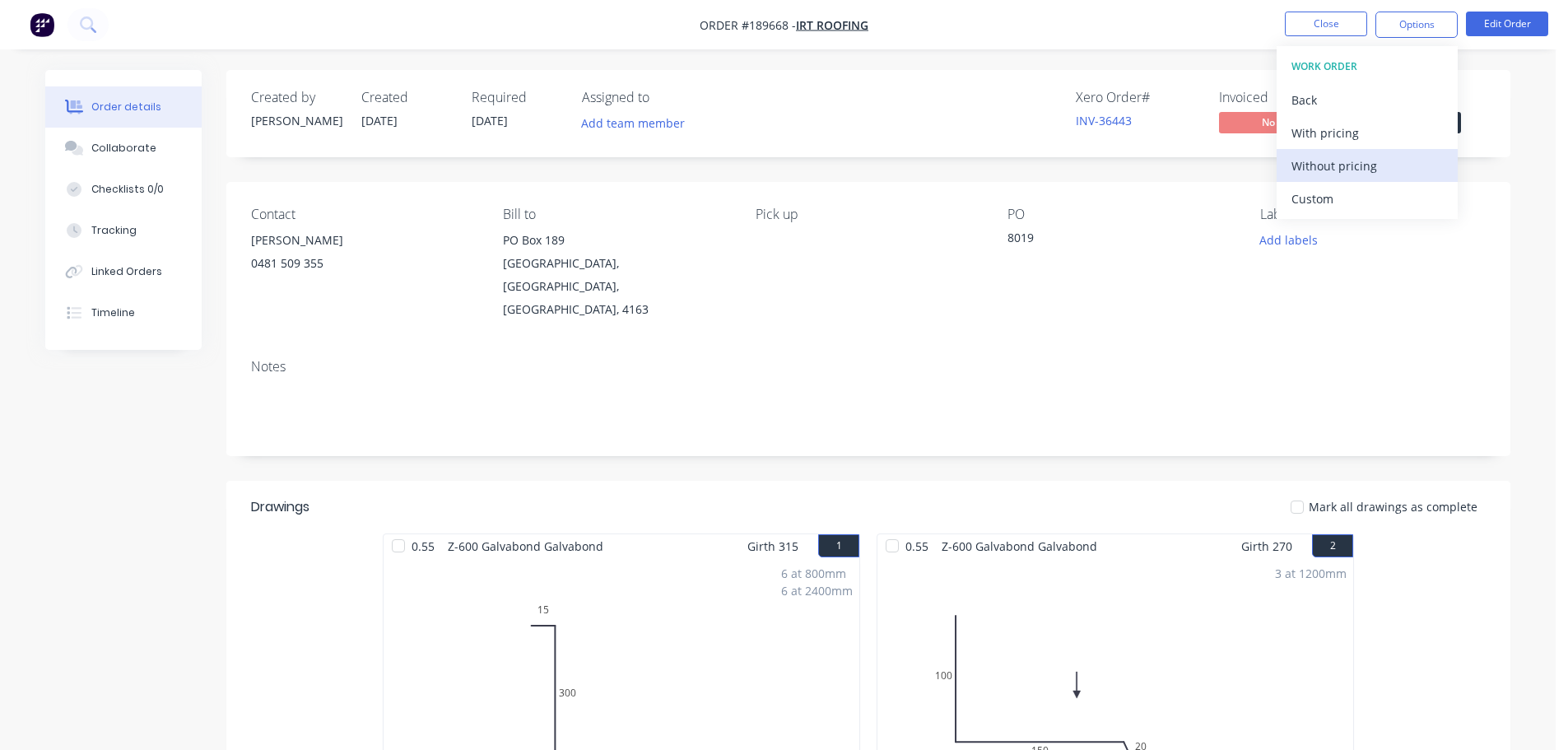
click at [1338, 150] on button "Without pricing" at bounding box center [1367, 165] width 181 height 33
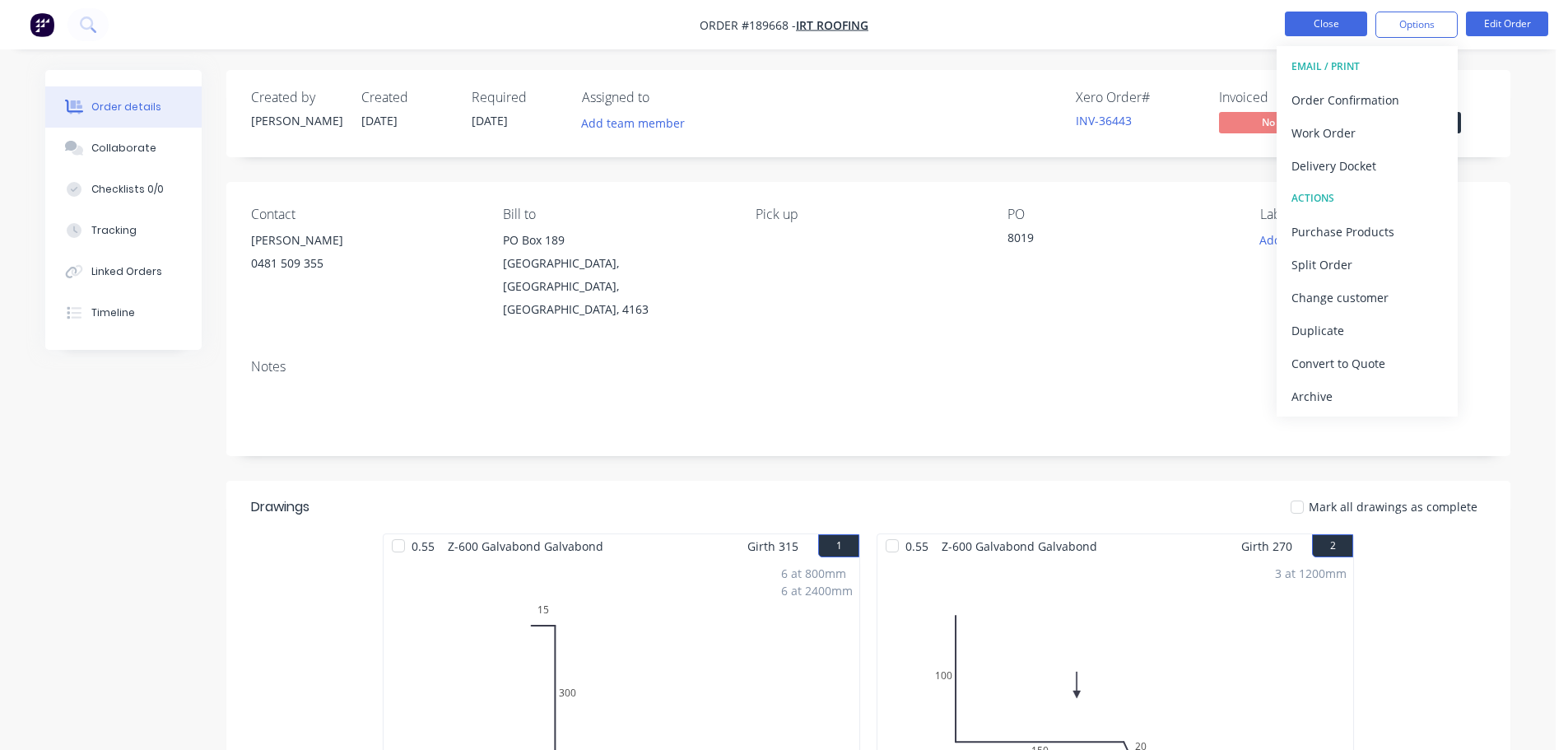
click at [1303, 24] on button "Close" at bounding box center [1326, 23] width 82 height 24
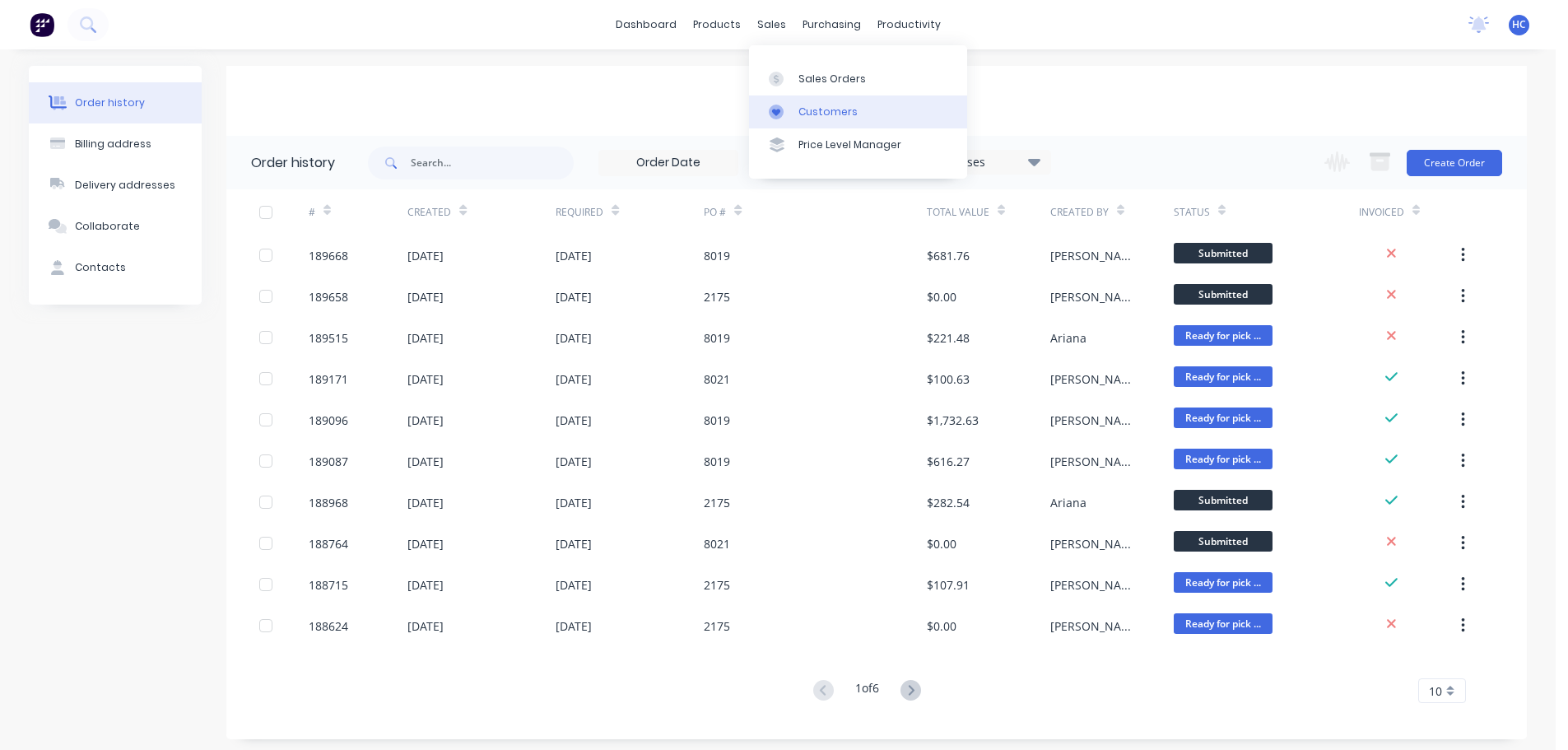
click at [807, 103] on link "Customers" at bounding box center [857, 111] width 218 height 33
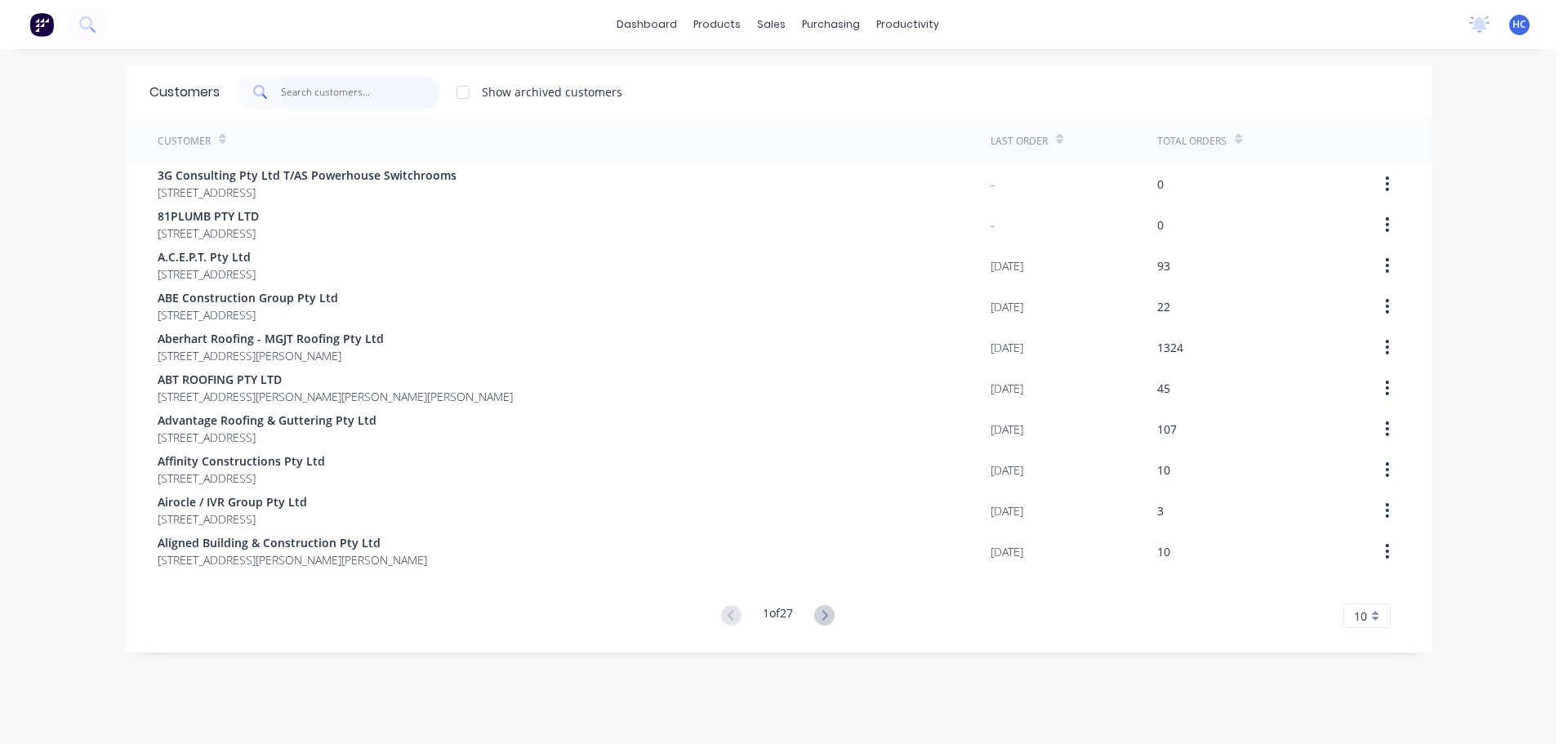
click at [403, 85] on input "text" at bounding box center [361, 92] width 160 height 33
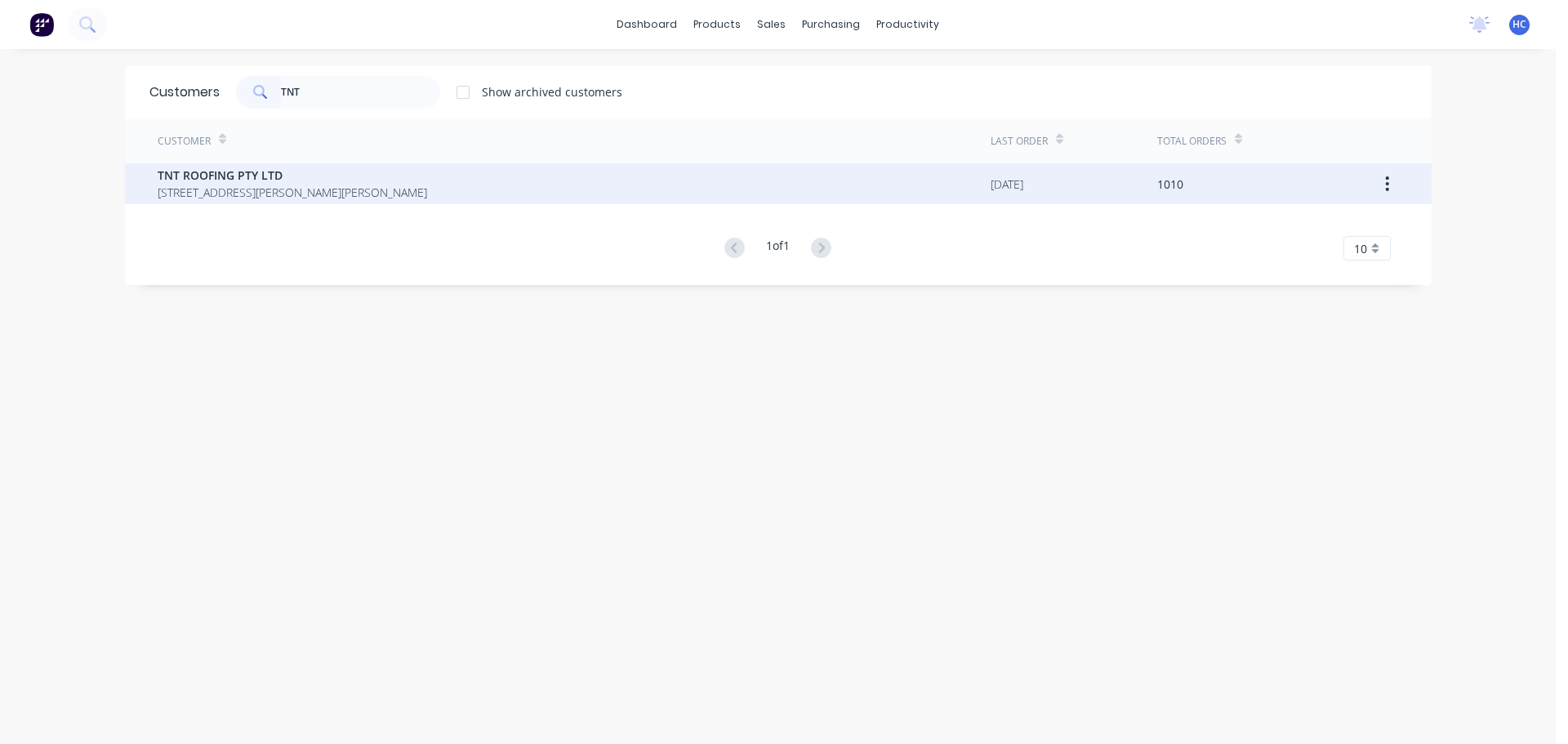
click at [293, 168] on span "TNT ROOFING PTY LTD" at bounding box center [292, 175] width 269 height 17
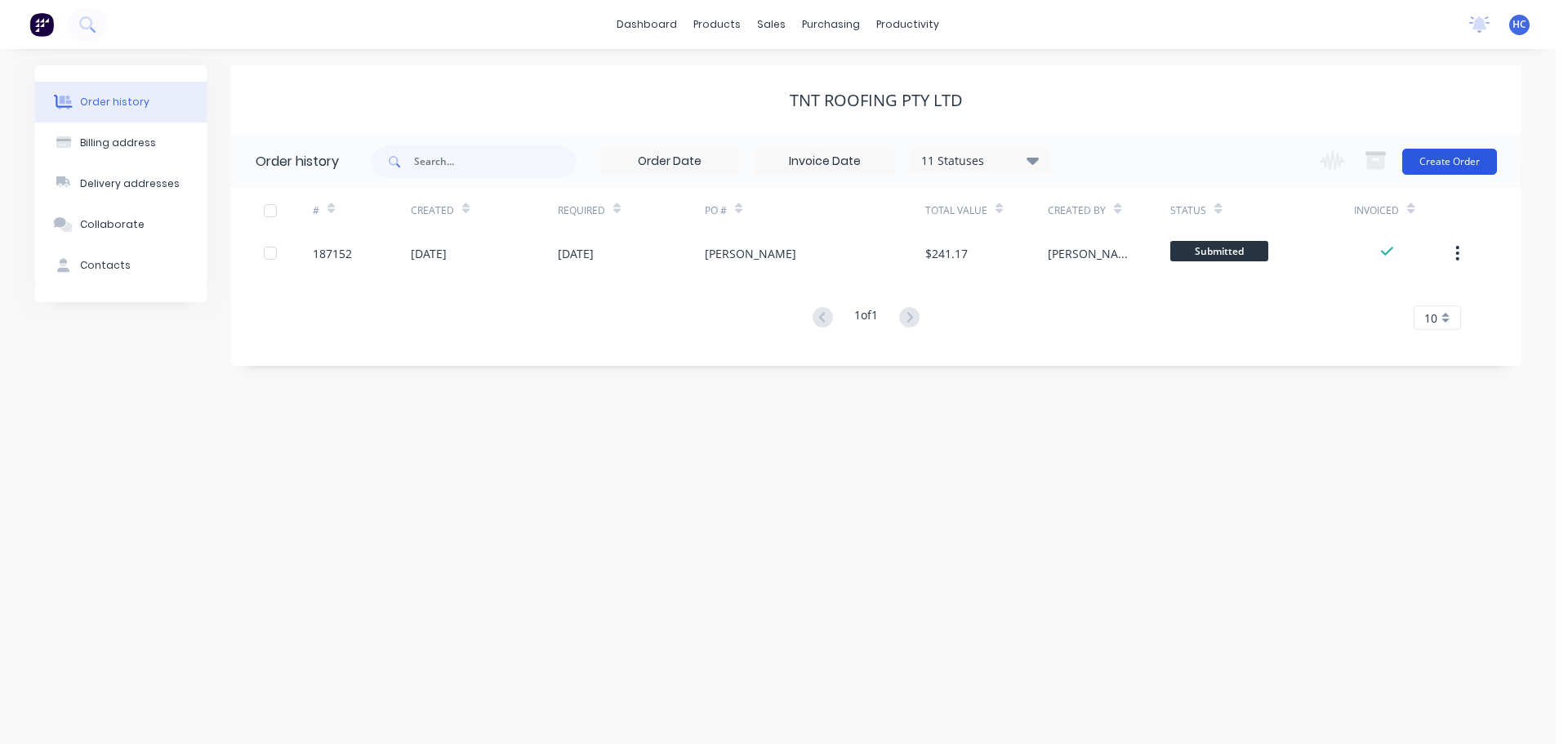
click at [1481, 154] on button "Create Order" at bounding box center [1449, 162] width 95 height 26
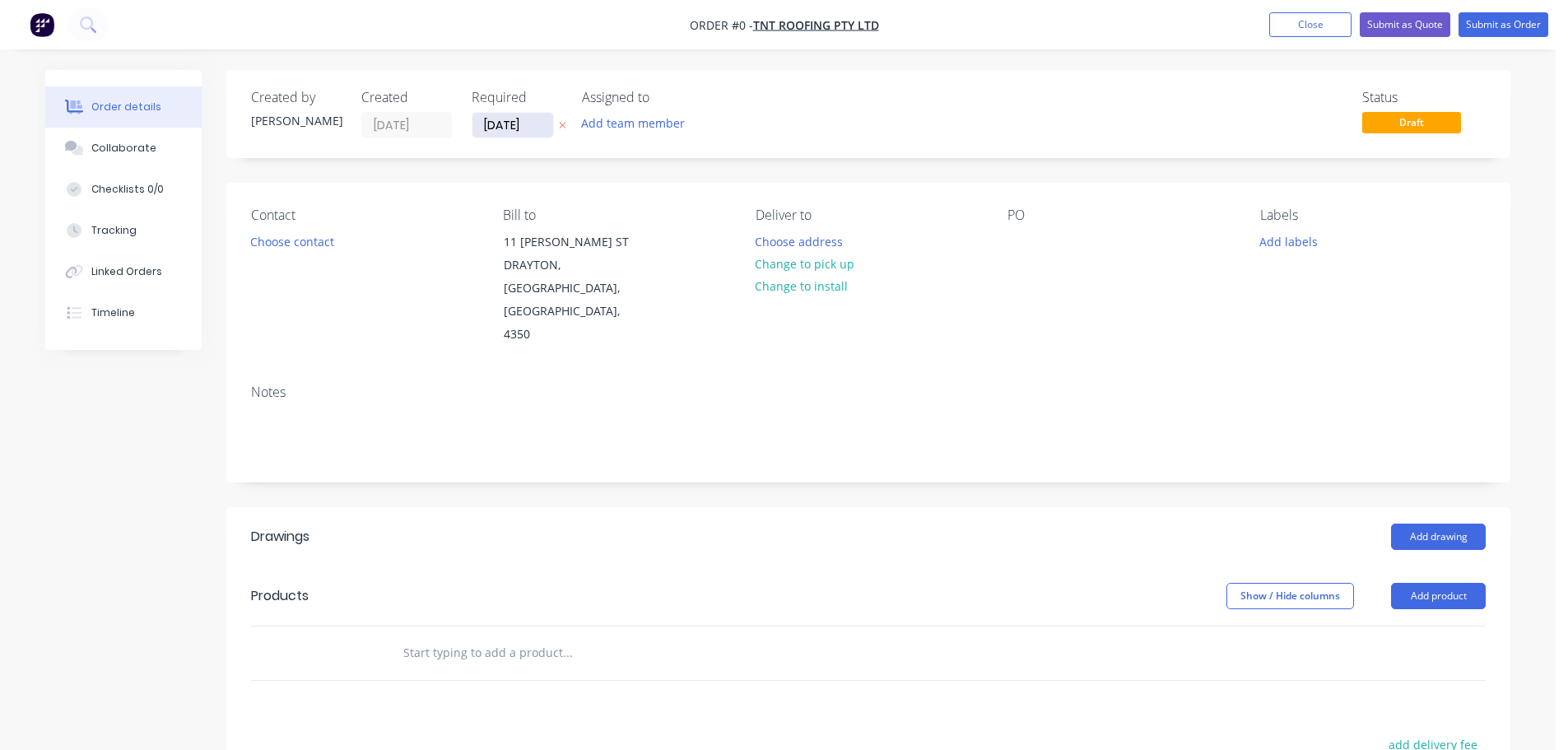
click at [515, 128] on input "[DATE]" at bounding box center [513, 125] width 81 height 24
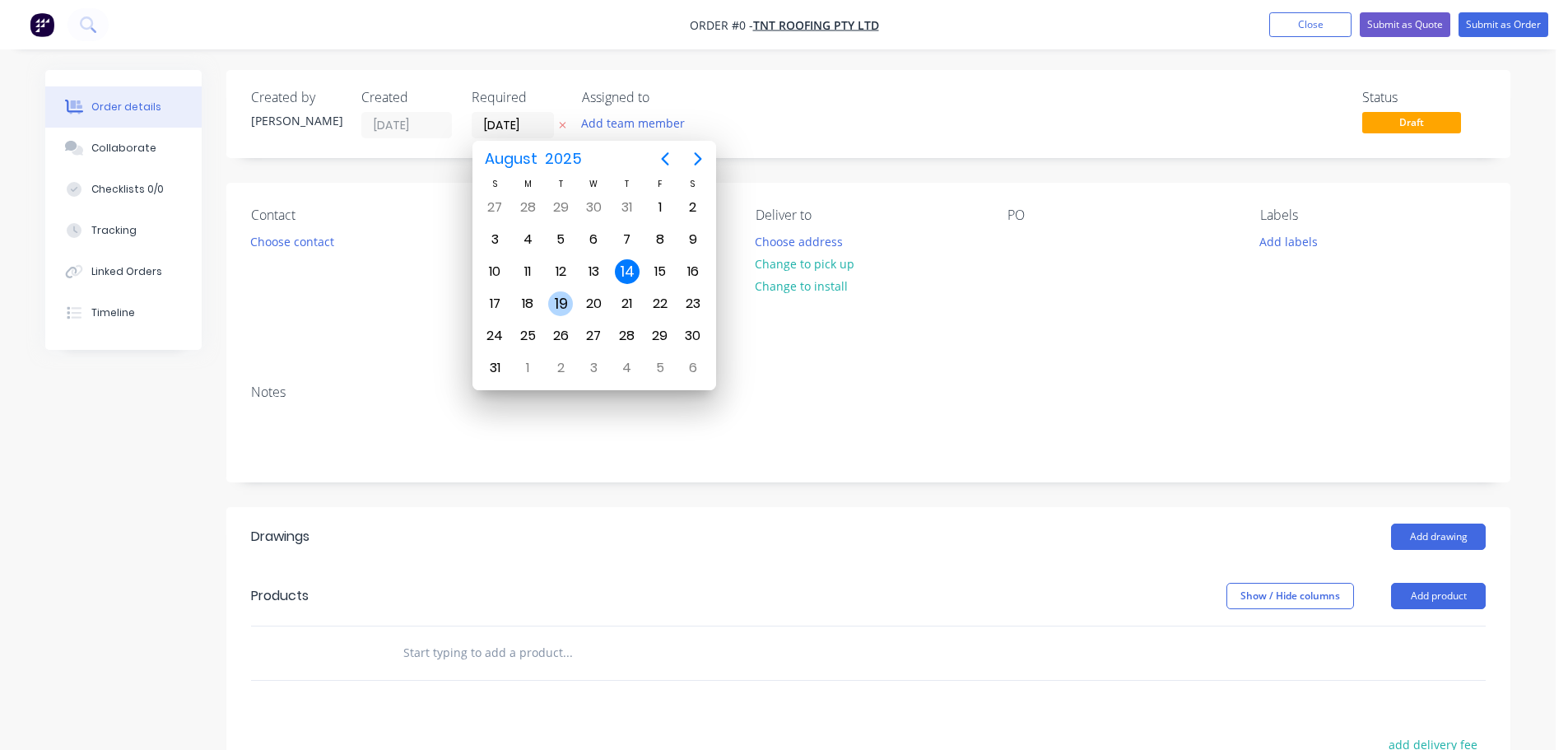
click at [564, 304] on div "19" at bounding box center [561, 303] width 24 height 24
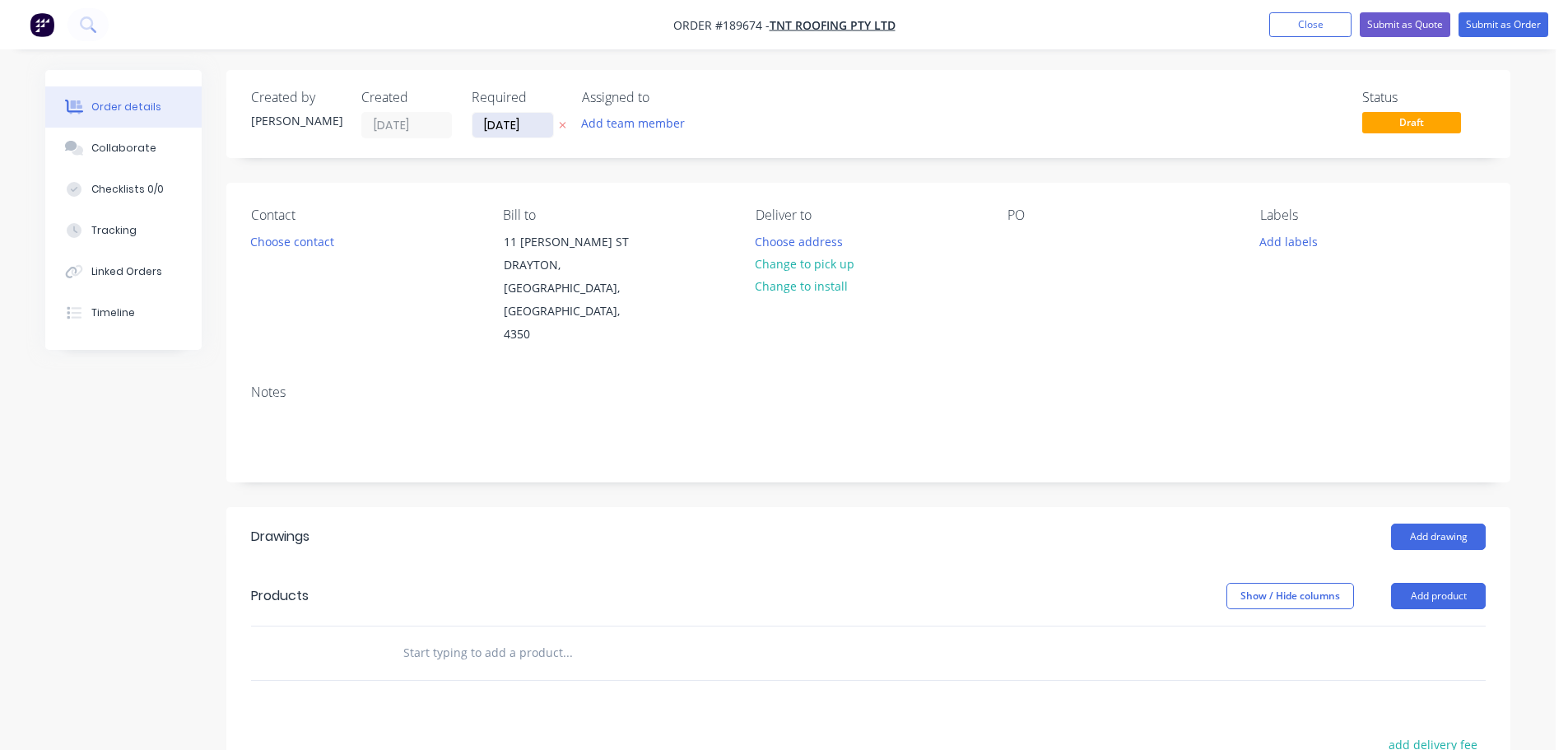
click at [509, 119] on input "[DATE]" at bounding box center [513, 125] width 81 height 24
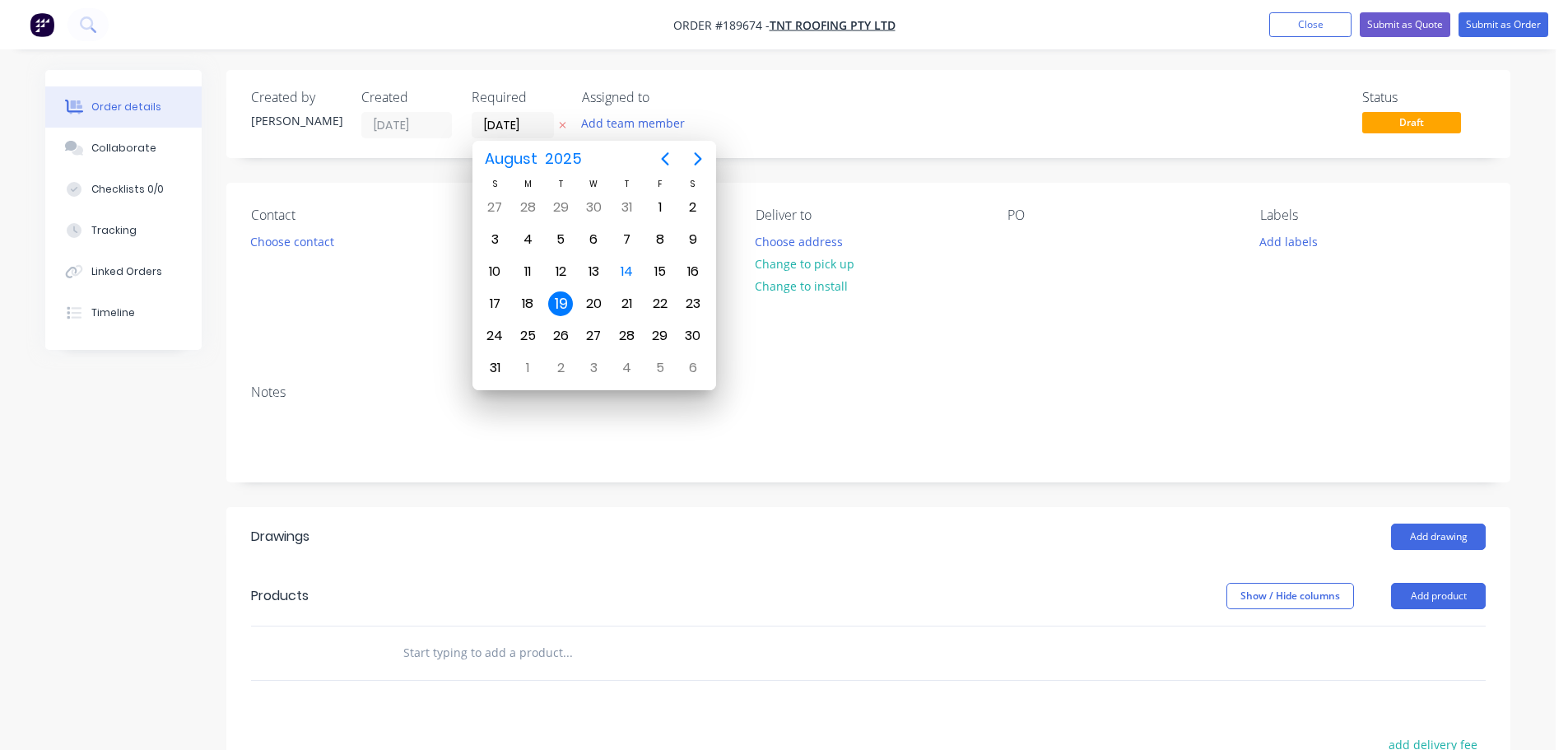
click at [531, 507] on header "Drawings Add drawing" at bounding box center [869, 537] width 1284 height 59
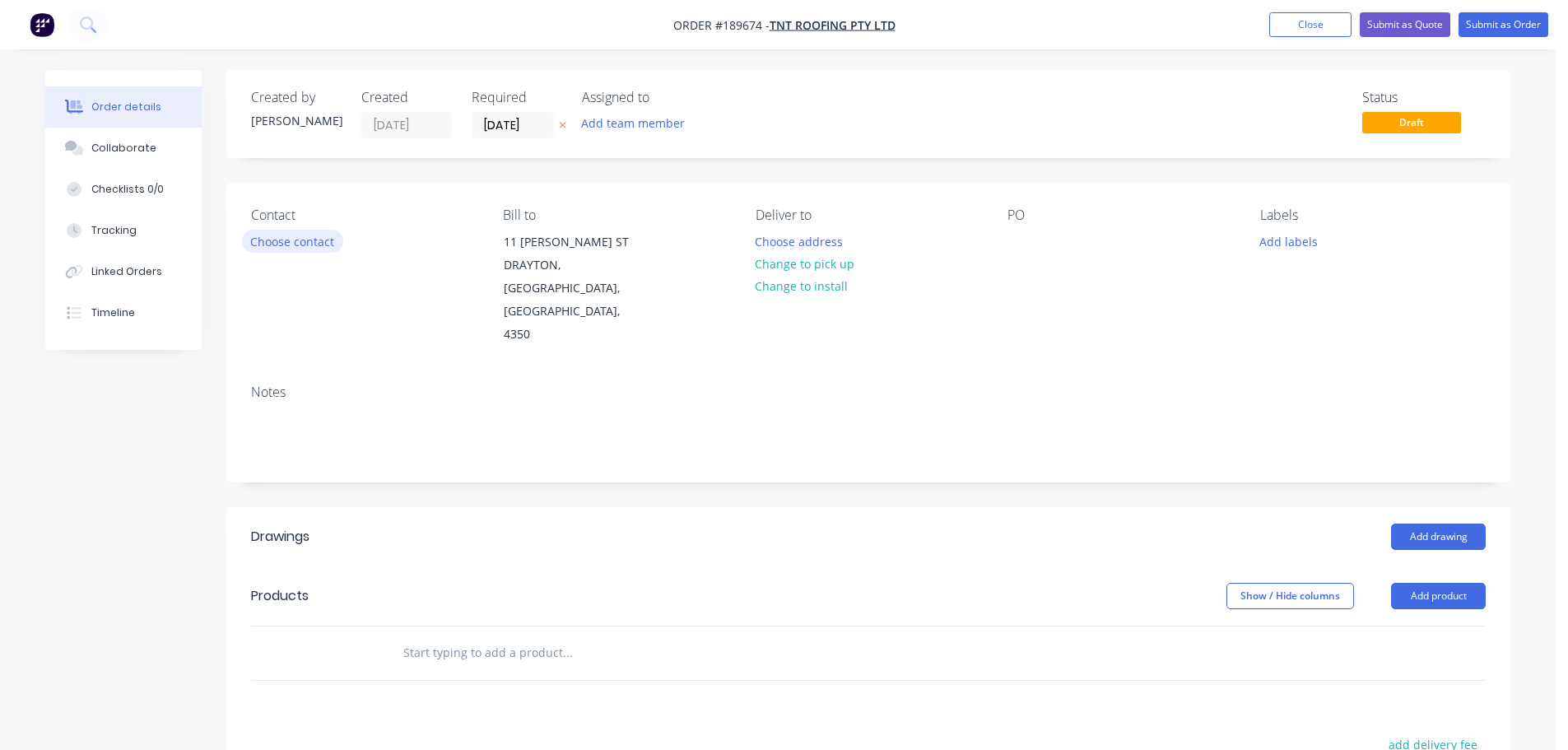
click at [299, 242] on button "Choose contact" at bounding box center [293, 241] width 101 height 22
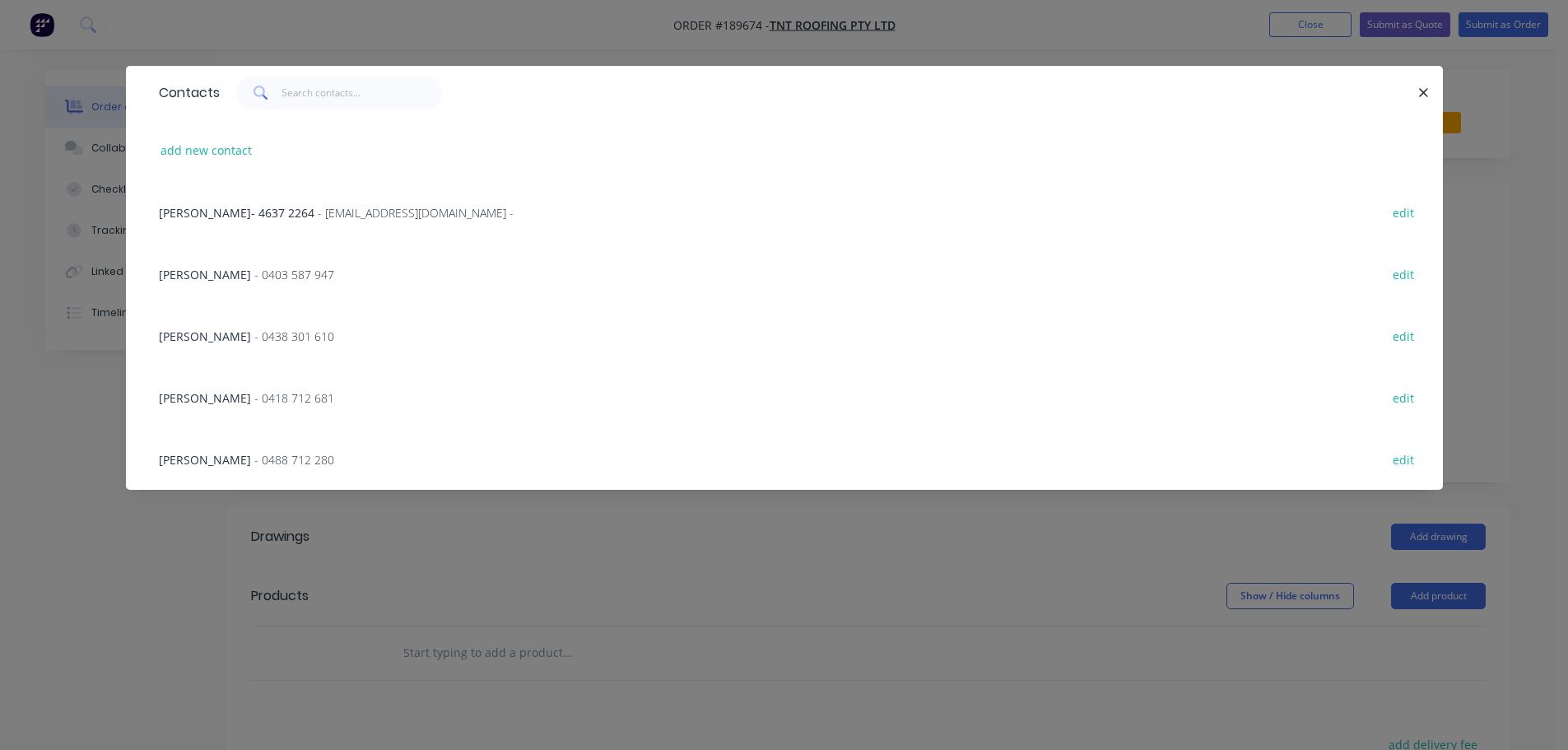
click at [255, 281] on span "- 0403 587 947" at bounding box center [294, 274] width 80 height 16
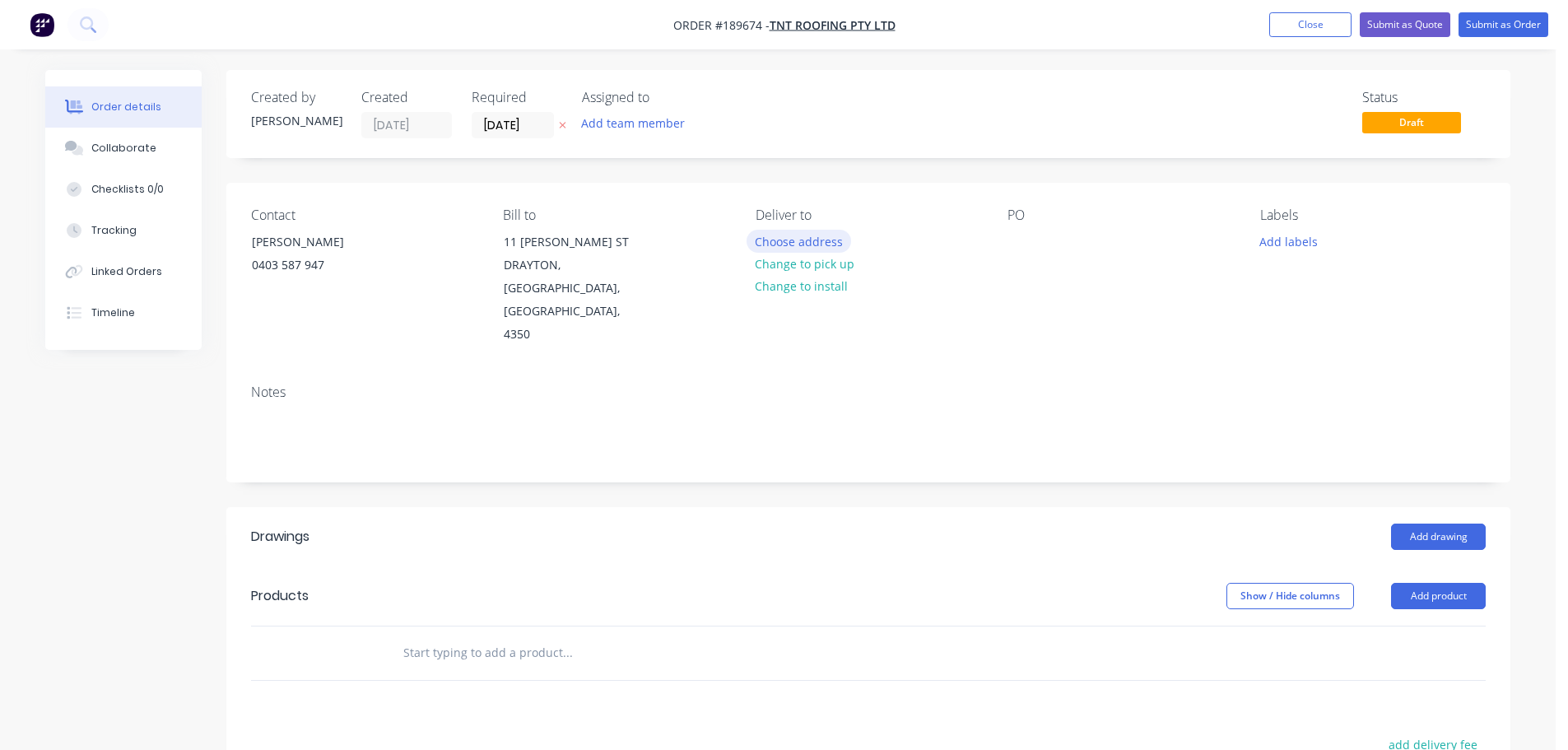
drag, startPoint x: 851, startPoint y: 242, endPoint x: 818, endPoint y: 242, distance: 33.0
click at [851, 242] on div "Choose address" at bounding box center [805, 241] width 117 height 22
click at [818, 242] on button "Choose address" at bounding box center [799, 241] width 106 height 22
click at [810, 253] on button "Change to pick up" at bounding box center [805, 264] width 117 height 22
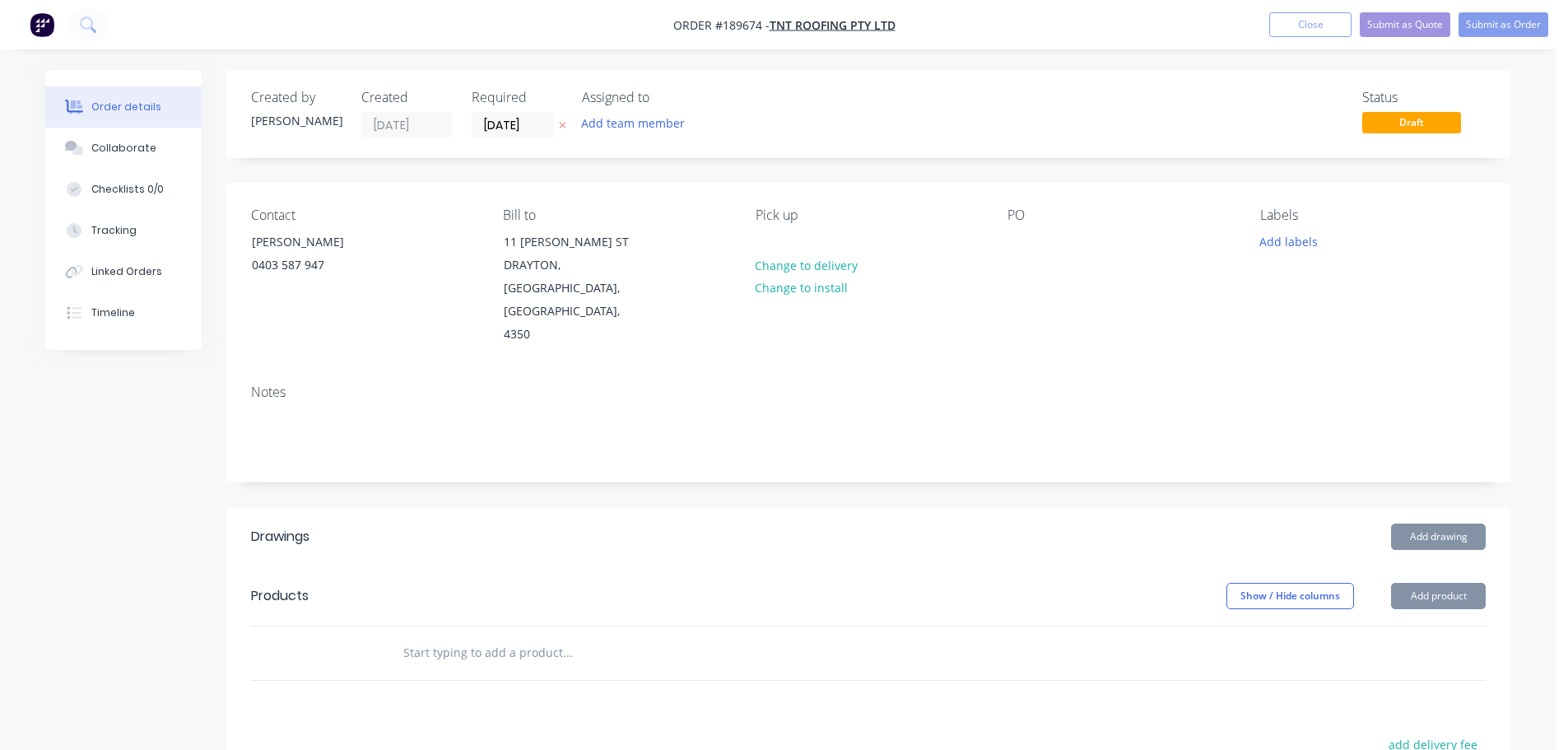
click at [814, 243] on div "Pick up Change to delivery Change to install" at bounding box center [868, 277] width 226 height 140
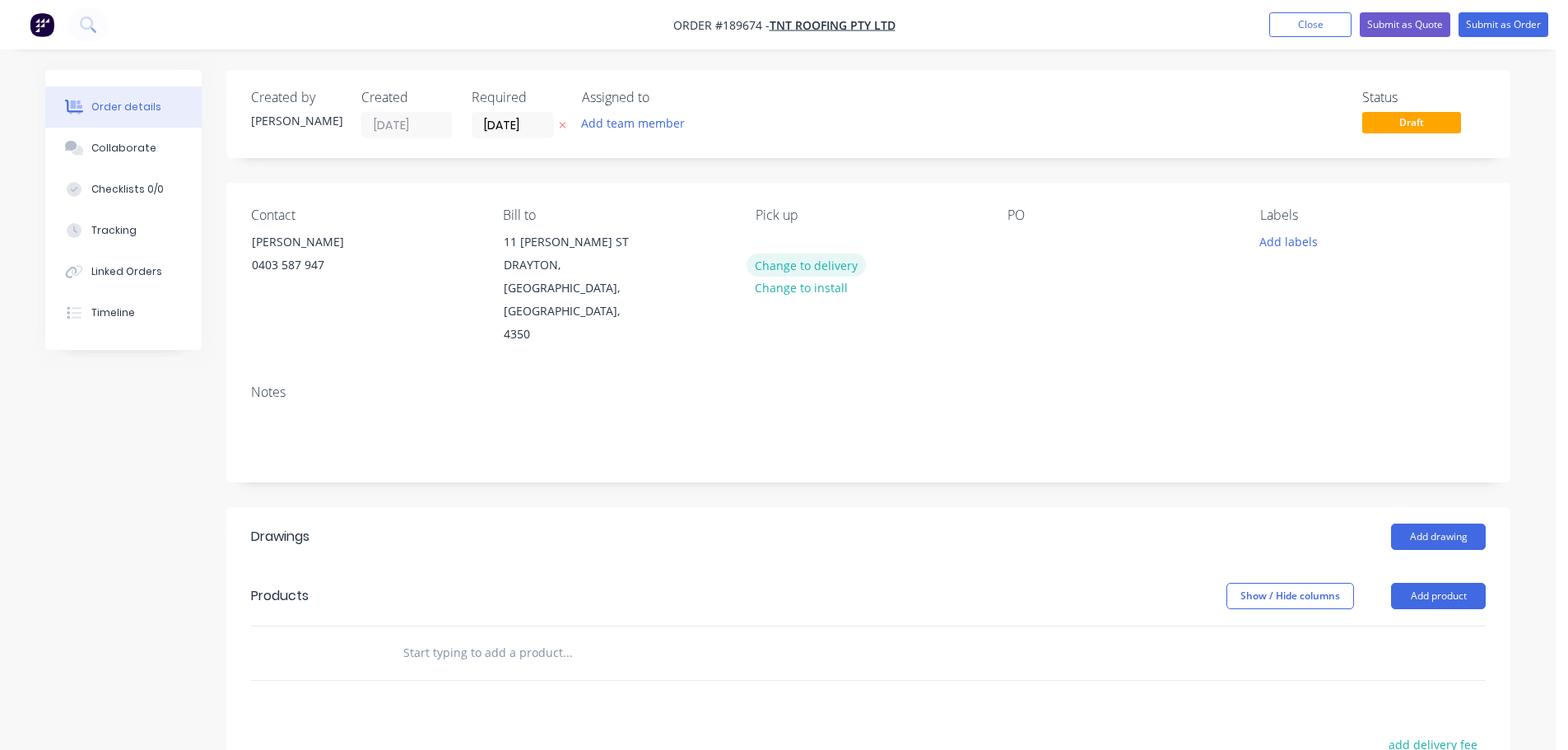
click at [791, 265] on button "Change to delivery" at bounding box center [807, 265] width 120 height 22
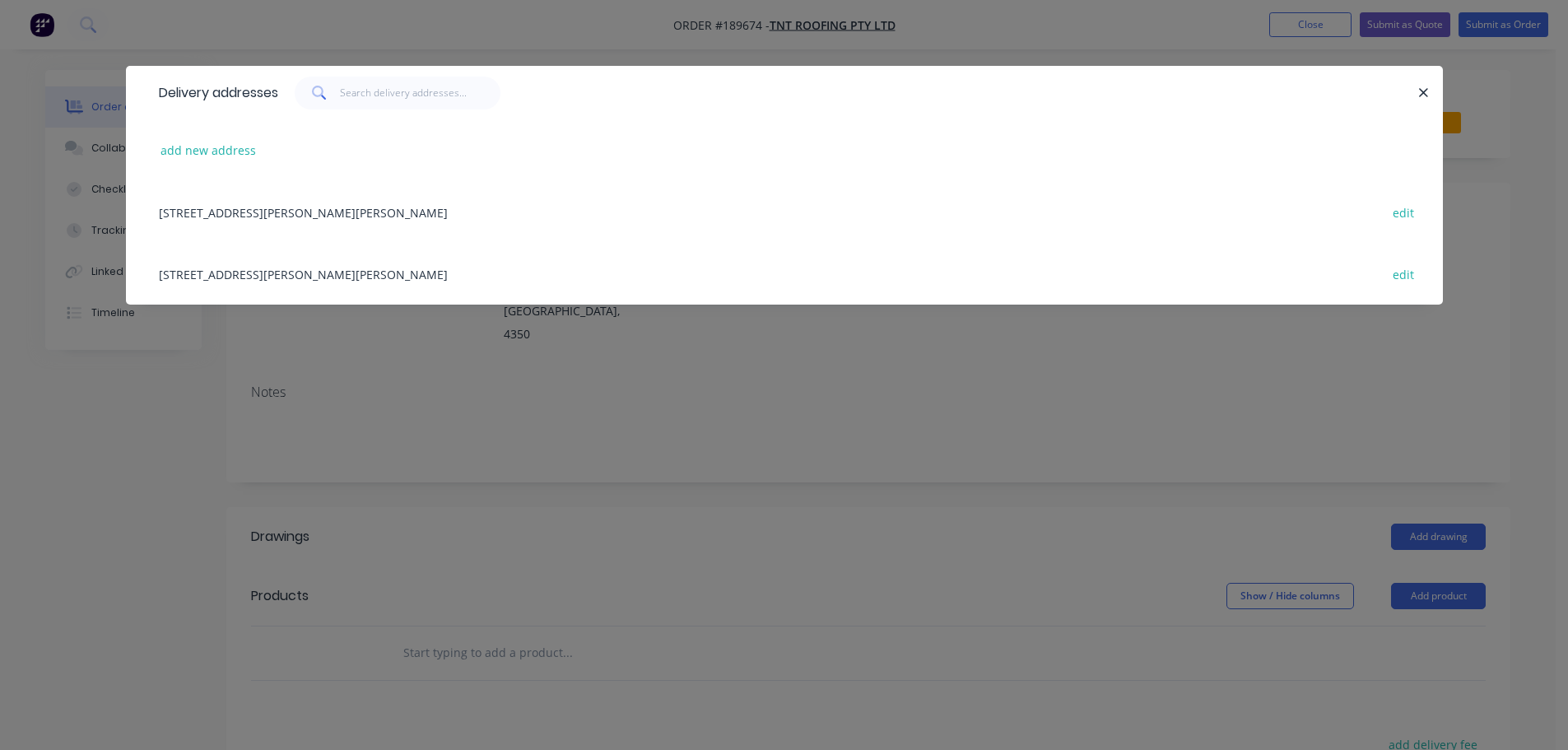
click at [255, 272] on div "[STREET_ADDRESS][PERSON_NAME][PERSON_NAME], 4350 edit" at bounding box center [784, 273] width 1268 height 62
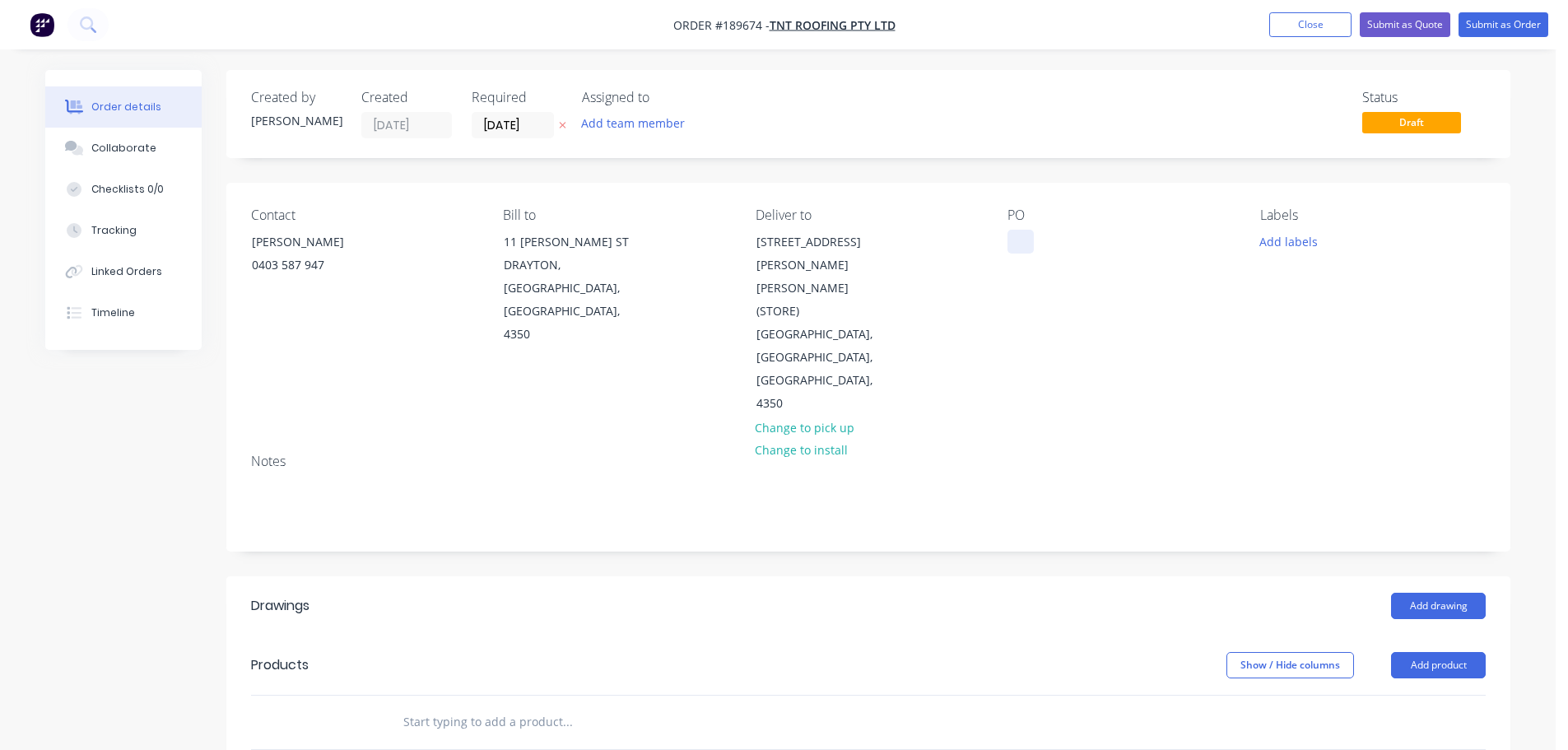
click at [1012, 243] on div at bounding box center [1021, 242] width 26 height 24
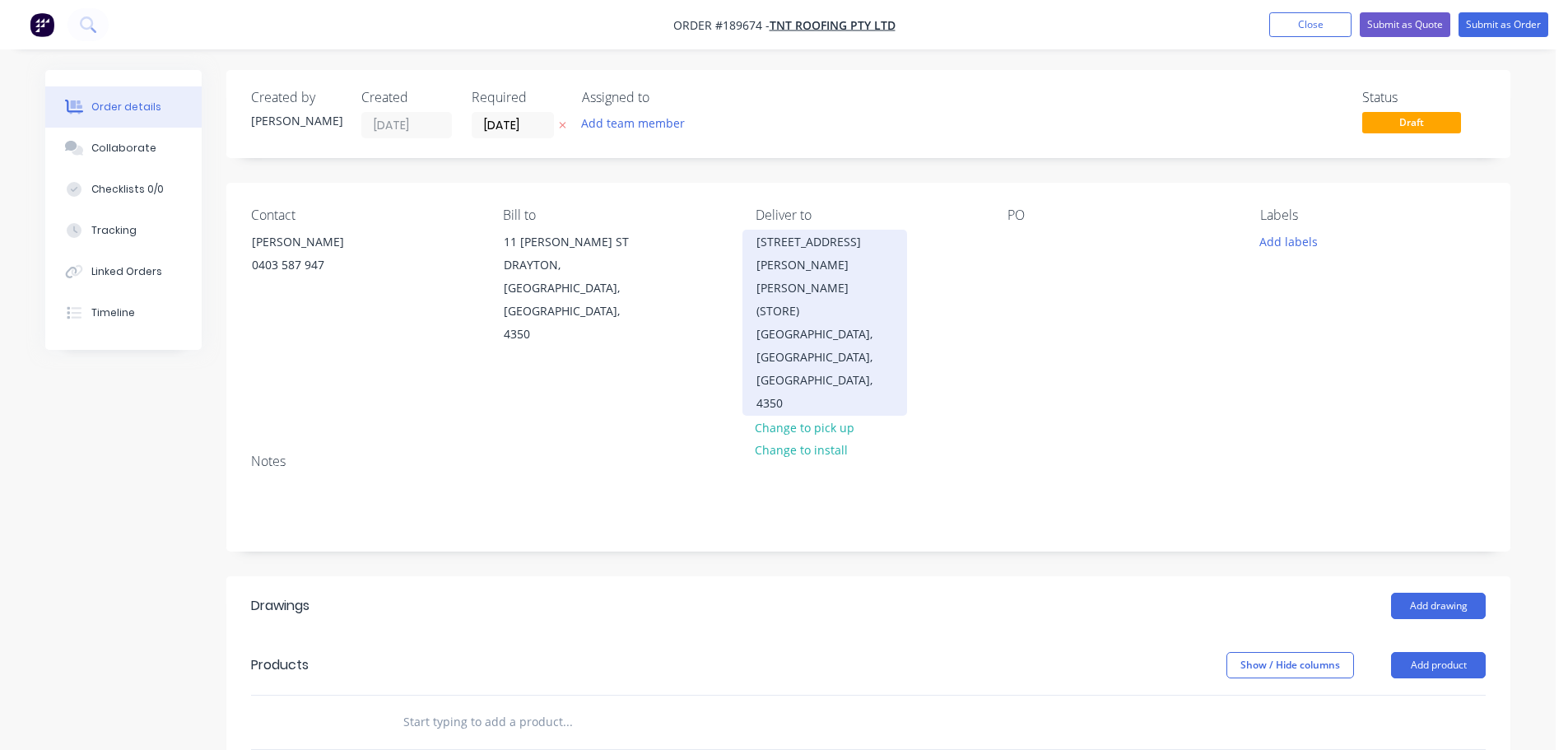
click at [871, 323] on div "[GEOGRAPHIC_DATA], [GEOGRAPHIC_DATA], [GEOGRAPHIC_DATA], 4350" at bounding box center [825, 369] width 137 height 93
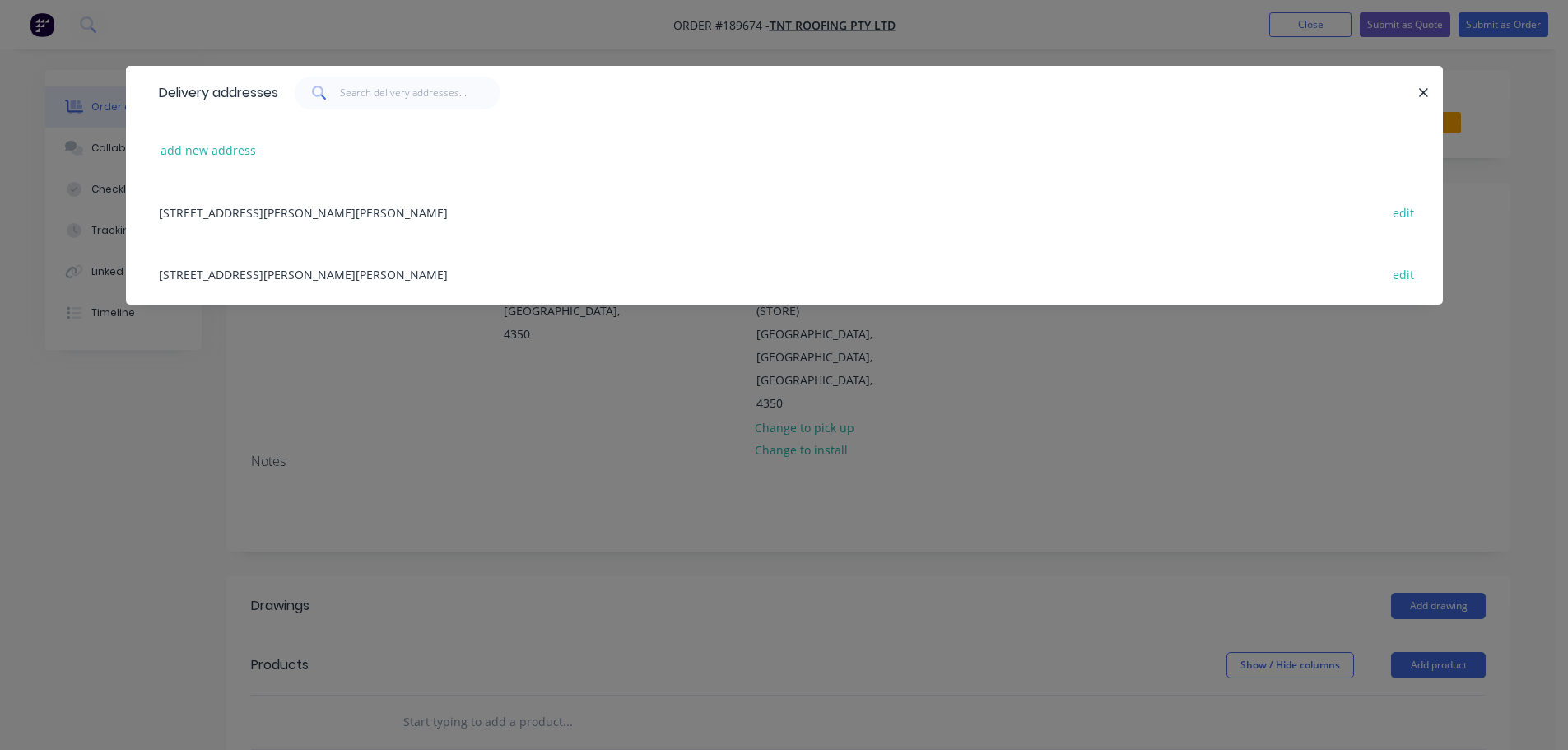
drag, startPoint x: 353, startPoint y: 209, endPoint x: 422, endPoint y: 212, distance: 69.1
click at [355, 209] on div "[STREET_ADDRESS][PERSON_NAME][PERSON_NAME] edit" at bounding box center [784, 212] width 1268 height 62
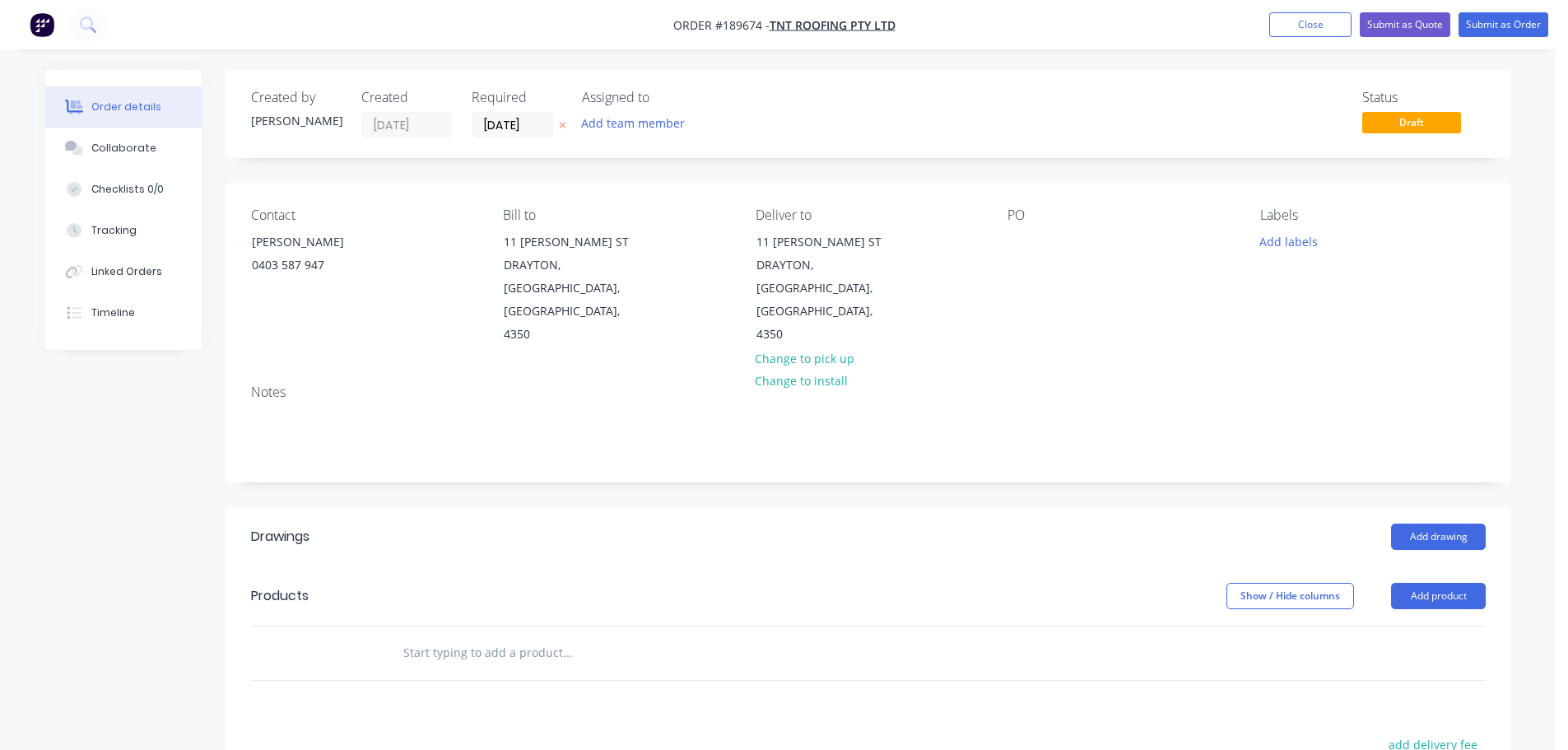
click at [1037, 234] on div "PO" at bounding box center [1121, 277] width 226 height 140
click at [1029, 236] on div at bounding box center [1021, 242] width 26 height 24
click at [1418, 566] on header "Products Show / Hide columns Add product" at bounding box center [869, 596] width 1284 height 59
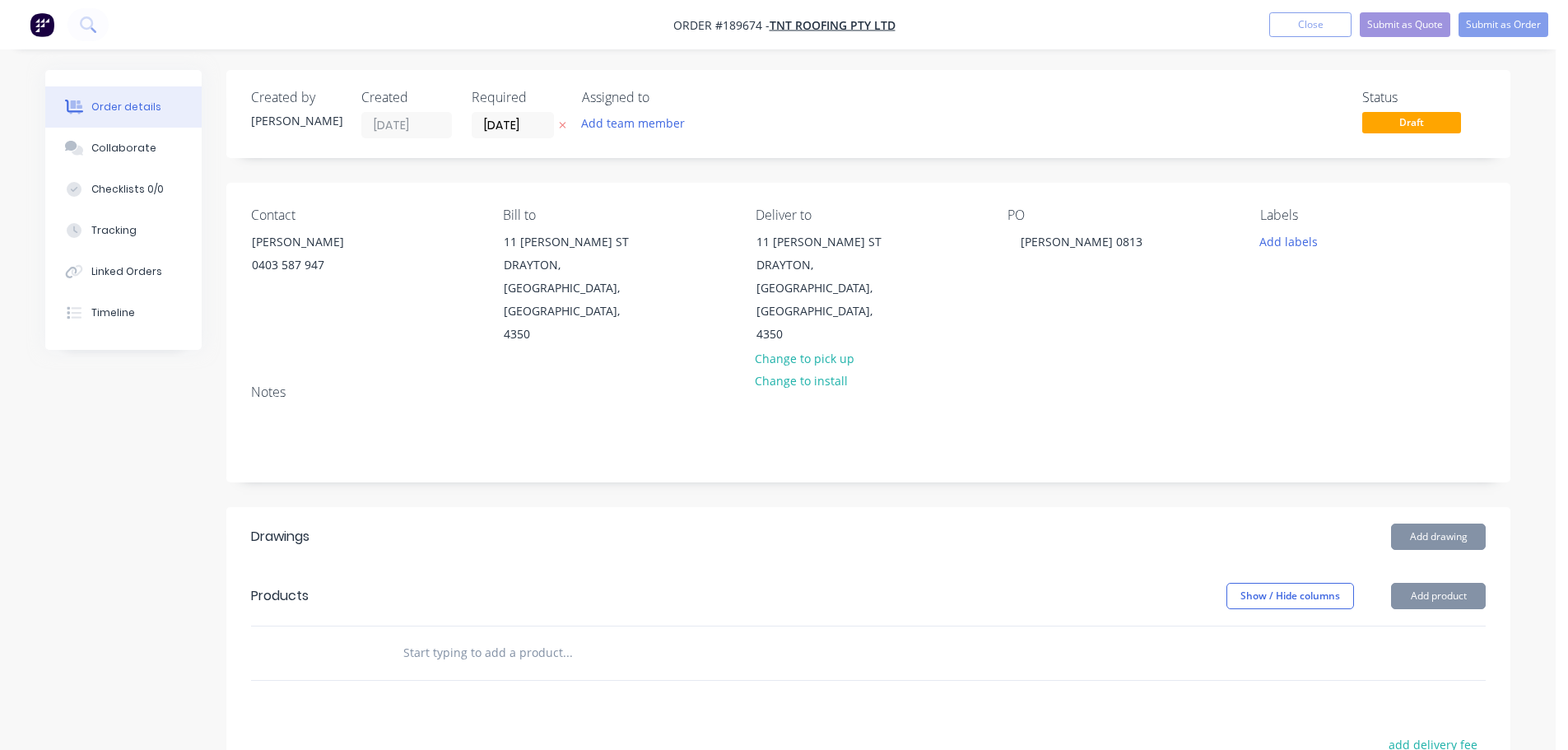
click at [1419, 583] on button "Add product" at bounding box center [1438, 596] width 95 height 26
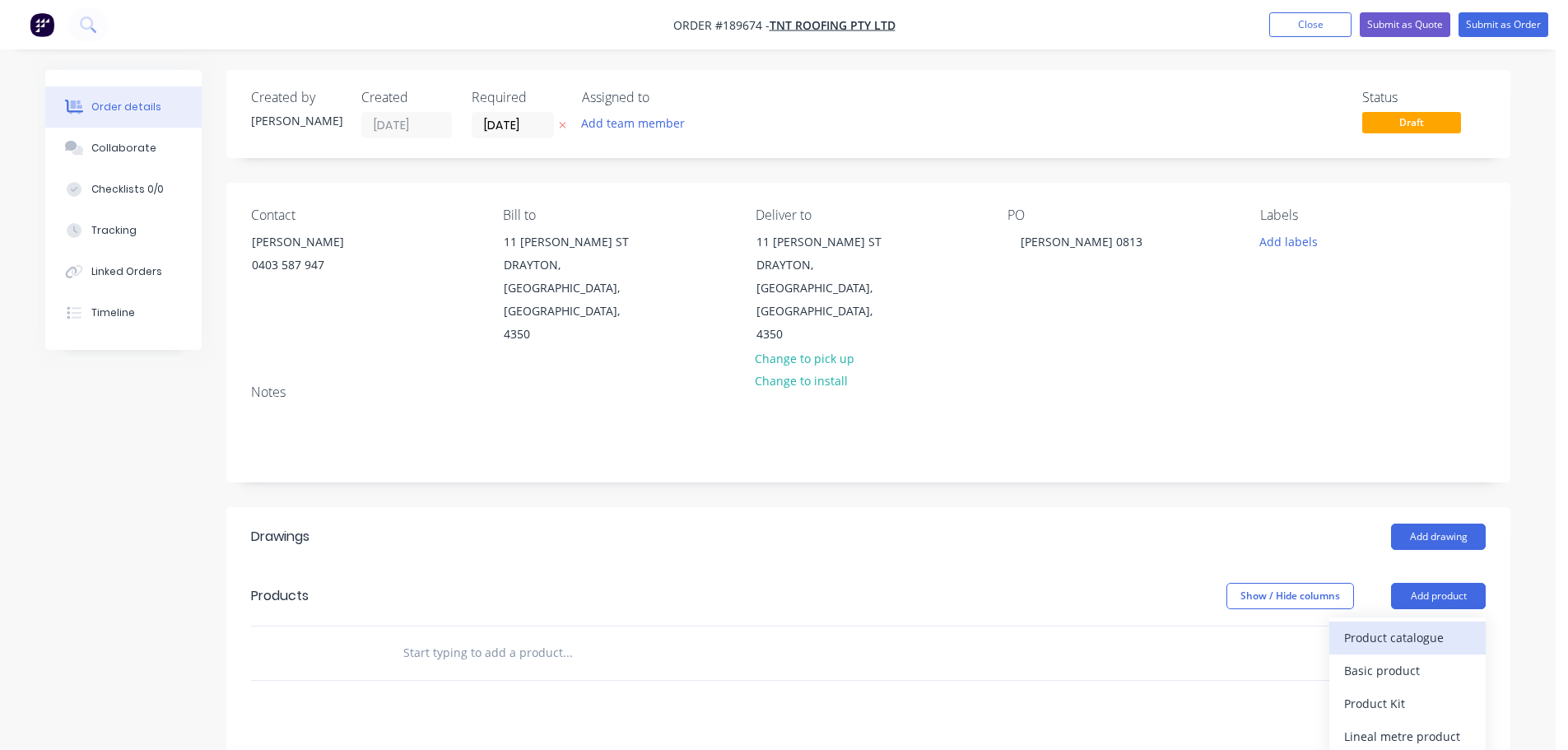
click at [1396, 625] on div "Product catalogue" at bounding box center [1407, 638] width 126 height 24
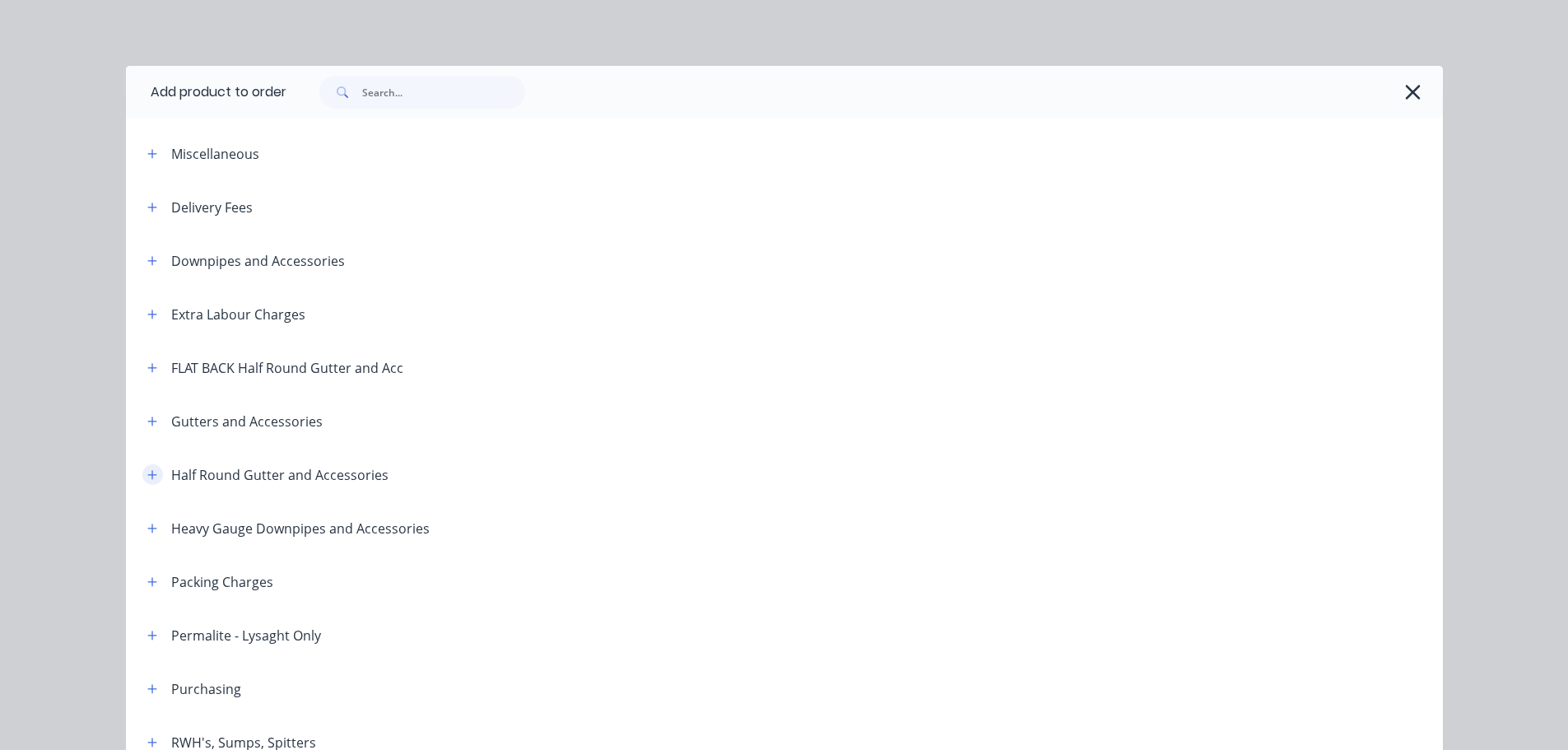
click at [142, 475] on button "button" at bounding box center [153, 475] width 21 height 21
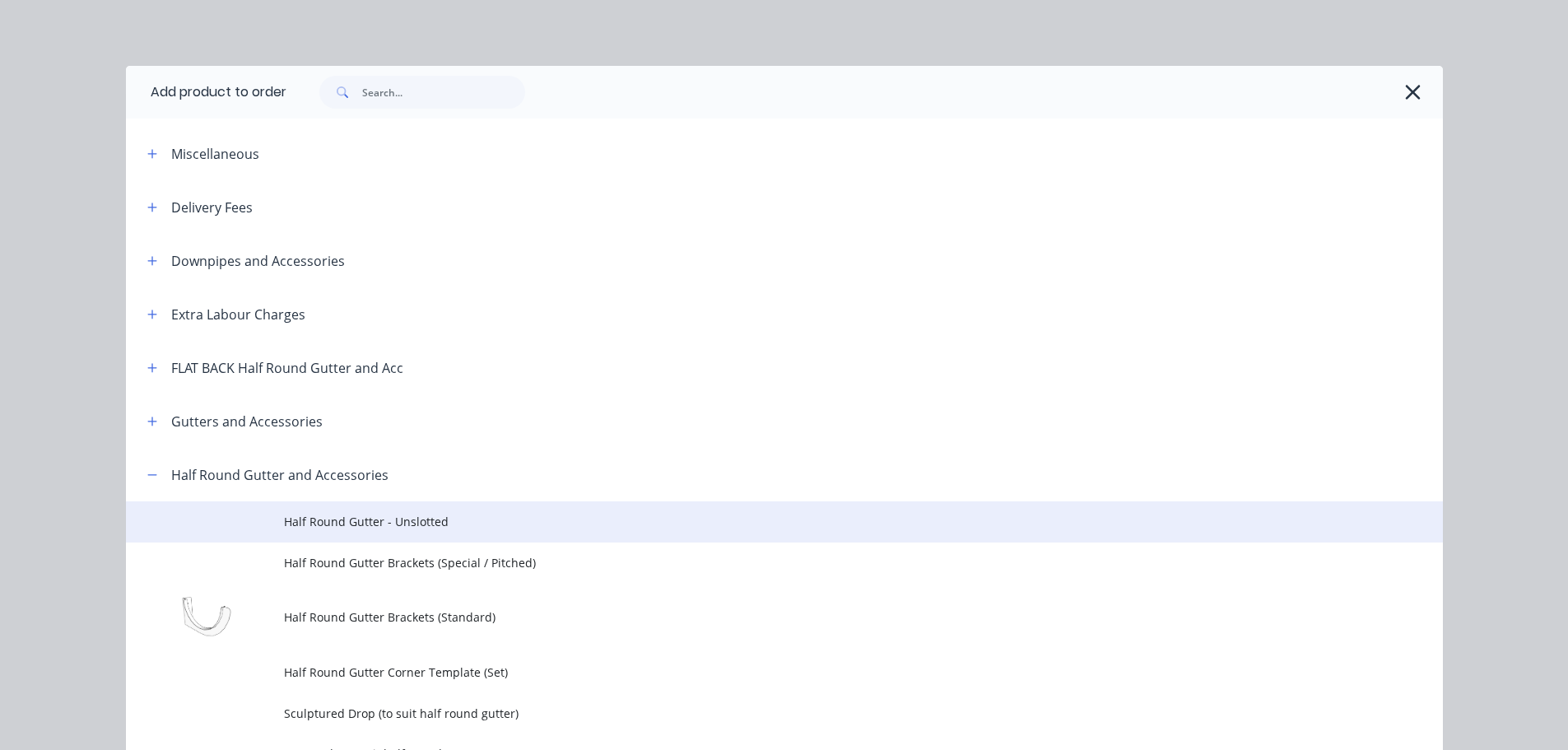
click at [345, 513] on span "Half Round Gutter - Unslotted" at bounding box center [747, 522] width 927 height 17
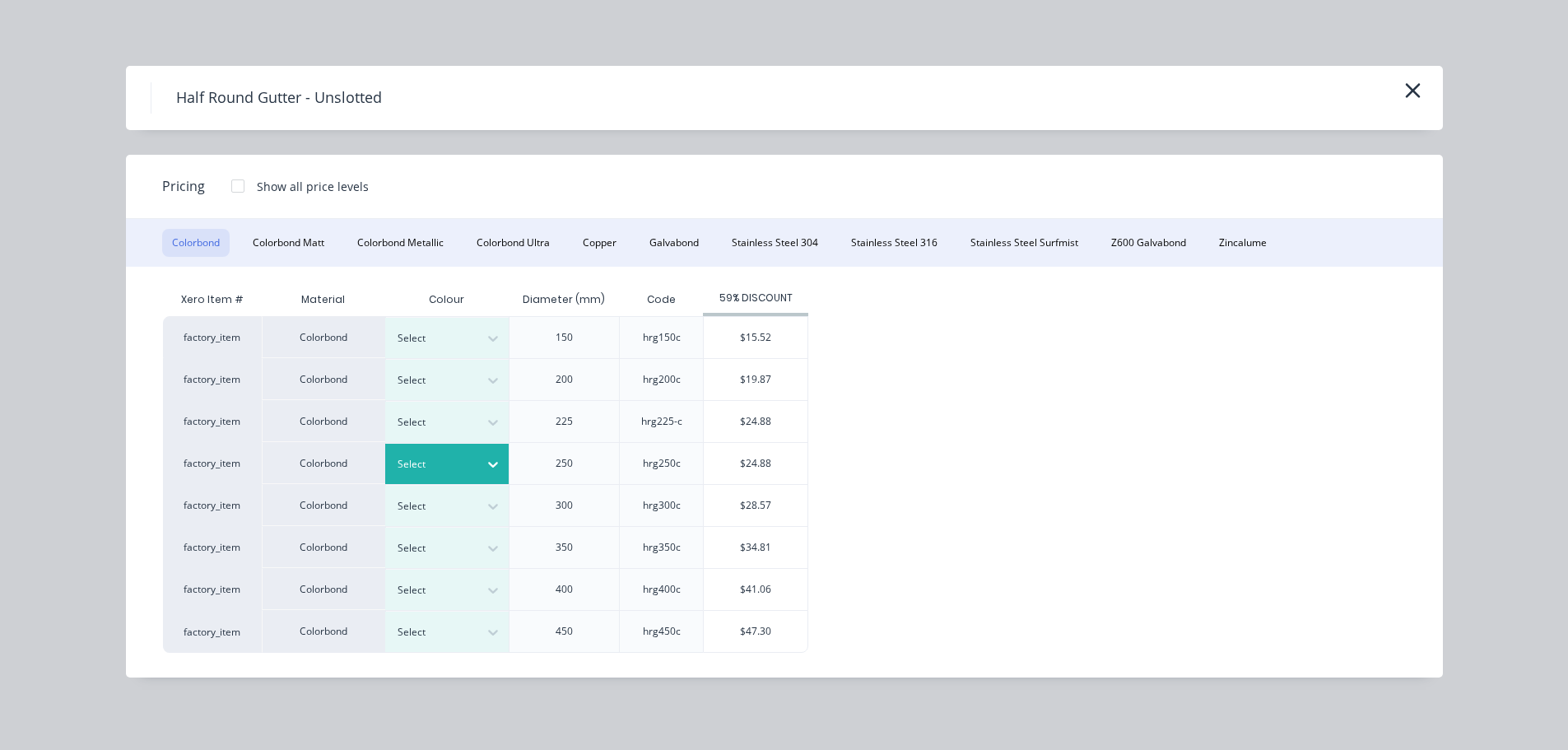
drag, startPoint x: 447, startPoint y: 473, endPoint x: 452, endPoint y: 465, distance: 9.4
click at [447, 473] on div at bounding box center [434, 463] width 74 height 18
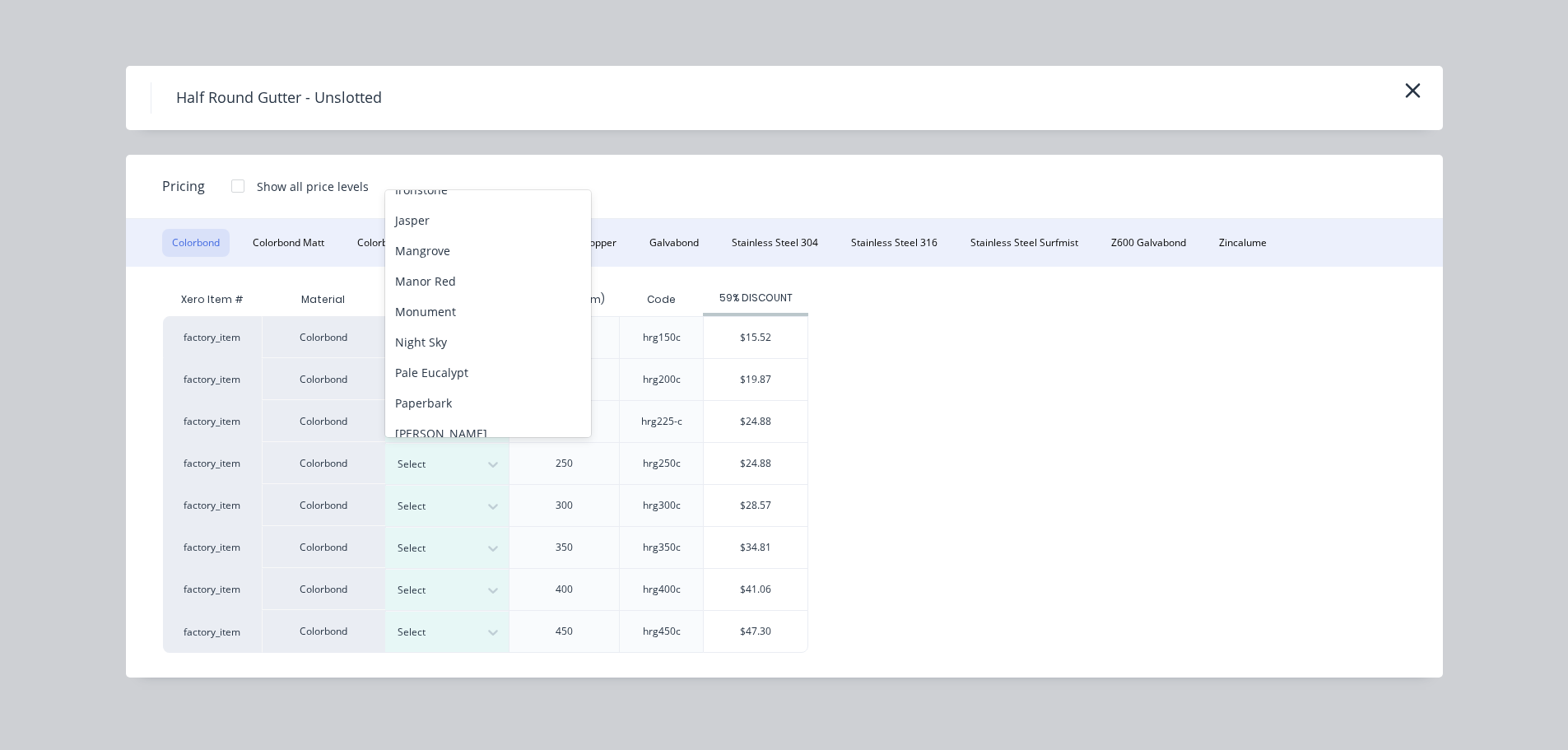
scroll to position [339, 0]
click at [442, 305] on div "Monument" at bounding box center [489, 296] width 206 height 31
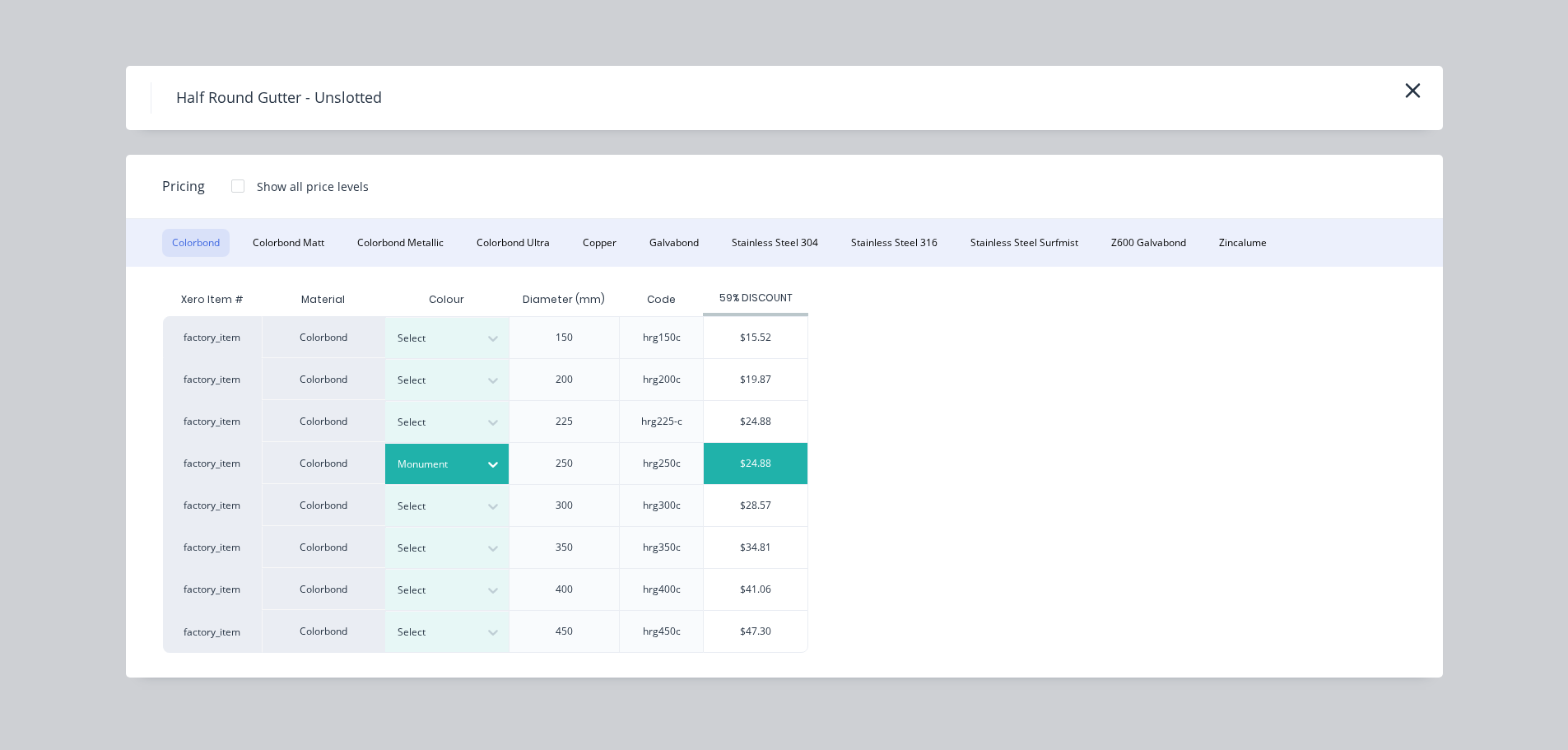
click at [723, 464] on div "$24.88" at bounding box center [755, 463] width 104 height 41
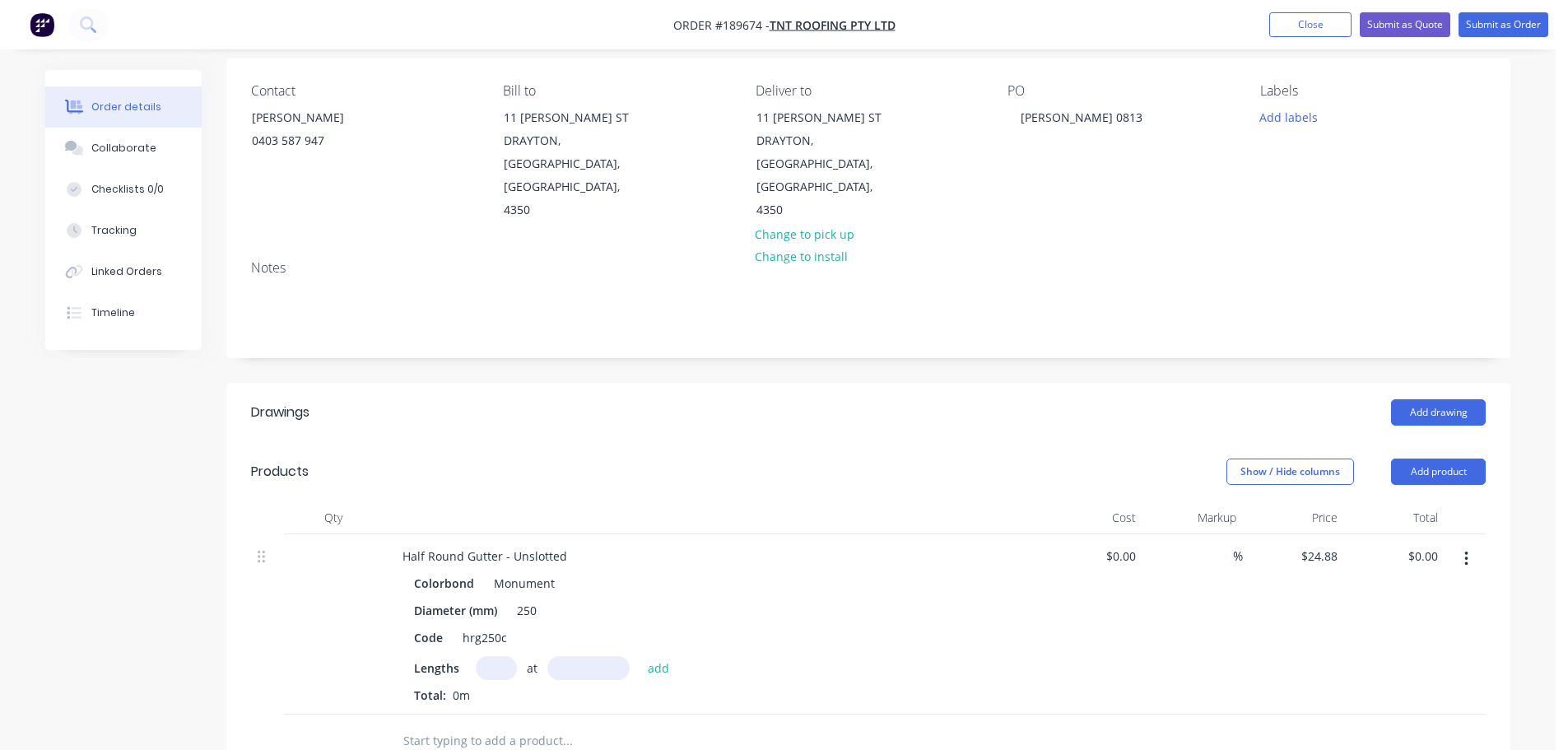
scroll to position [165, 0]
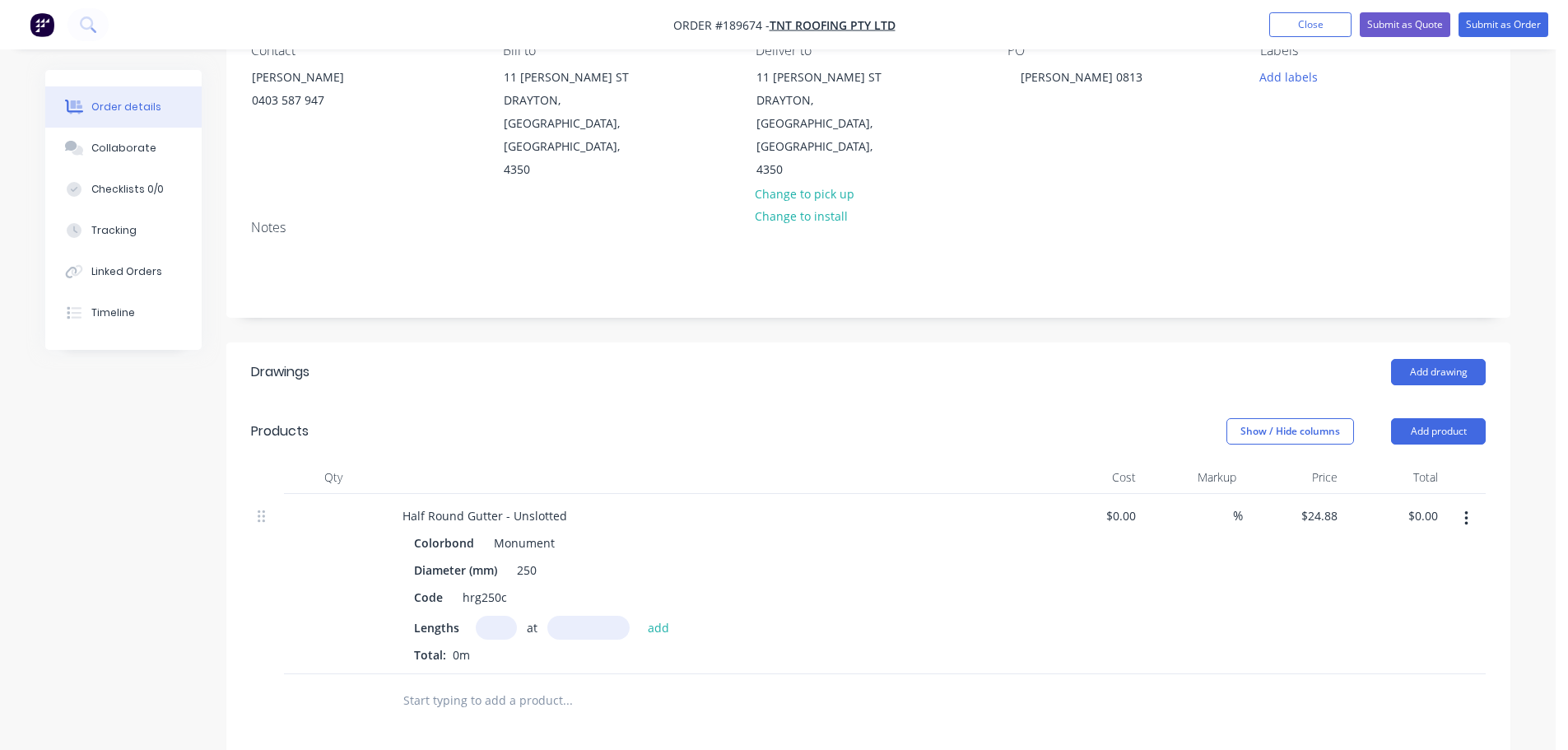
click at [490, 616] on input "text" at bounding box center [496, 628] width 41 height 24
click at [639, 616] on button "add" at bounding box center [658, 627] width 38 height 22
click at [1418, 419] on button "Add product" at bounding box center [1438, 432] width 95 height 26
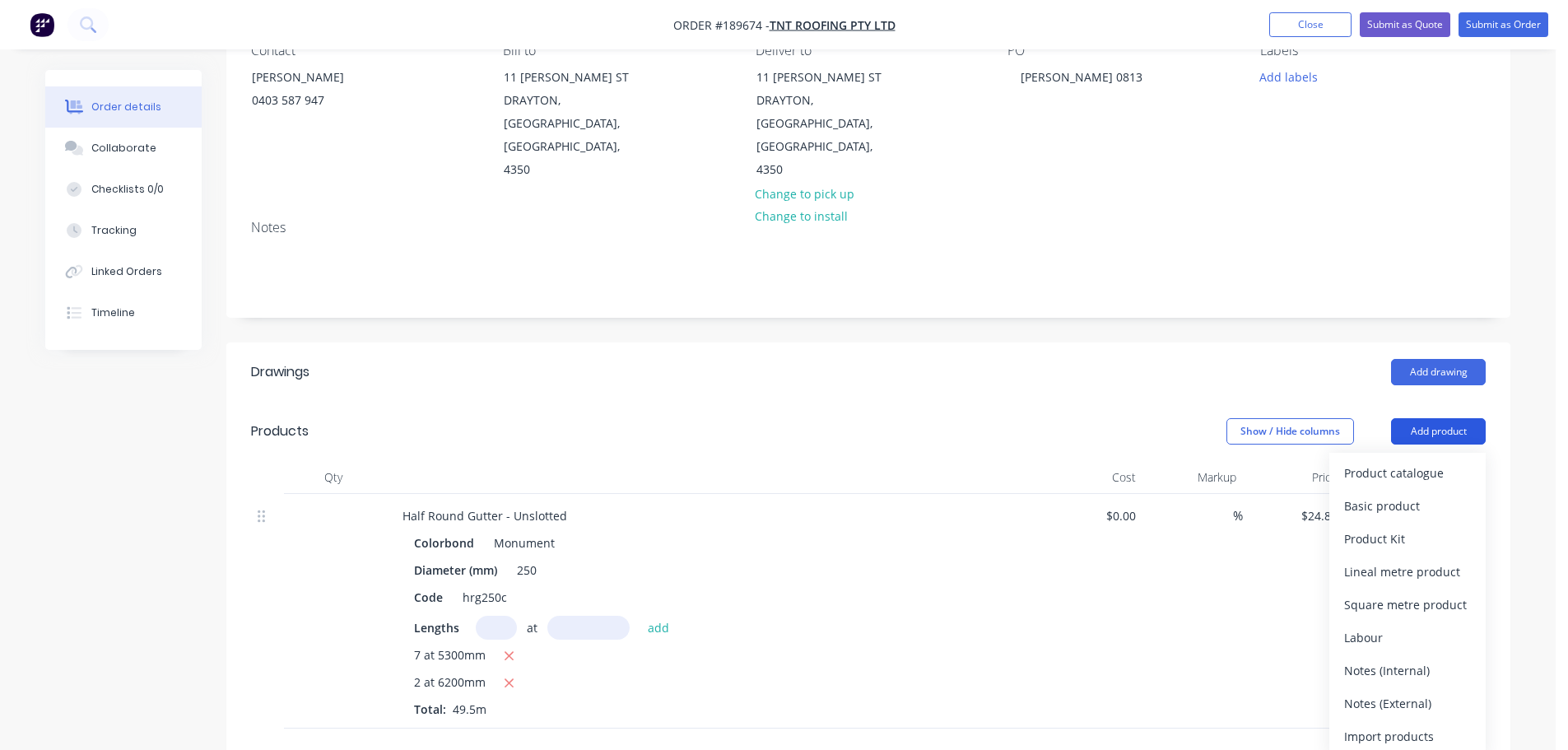
click at [1399, 462] on div "Product catalogue" at bounding box center [1407, 474] width 126 height 24
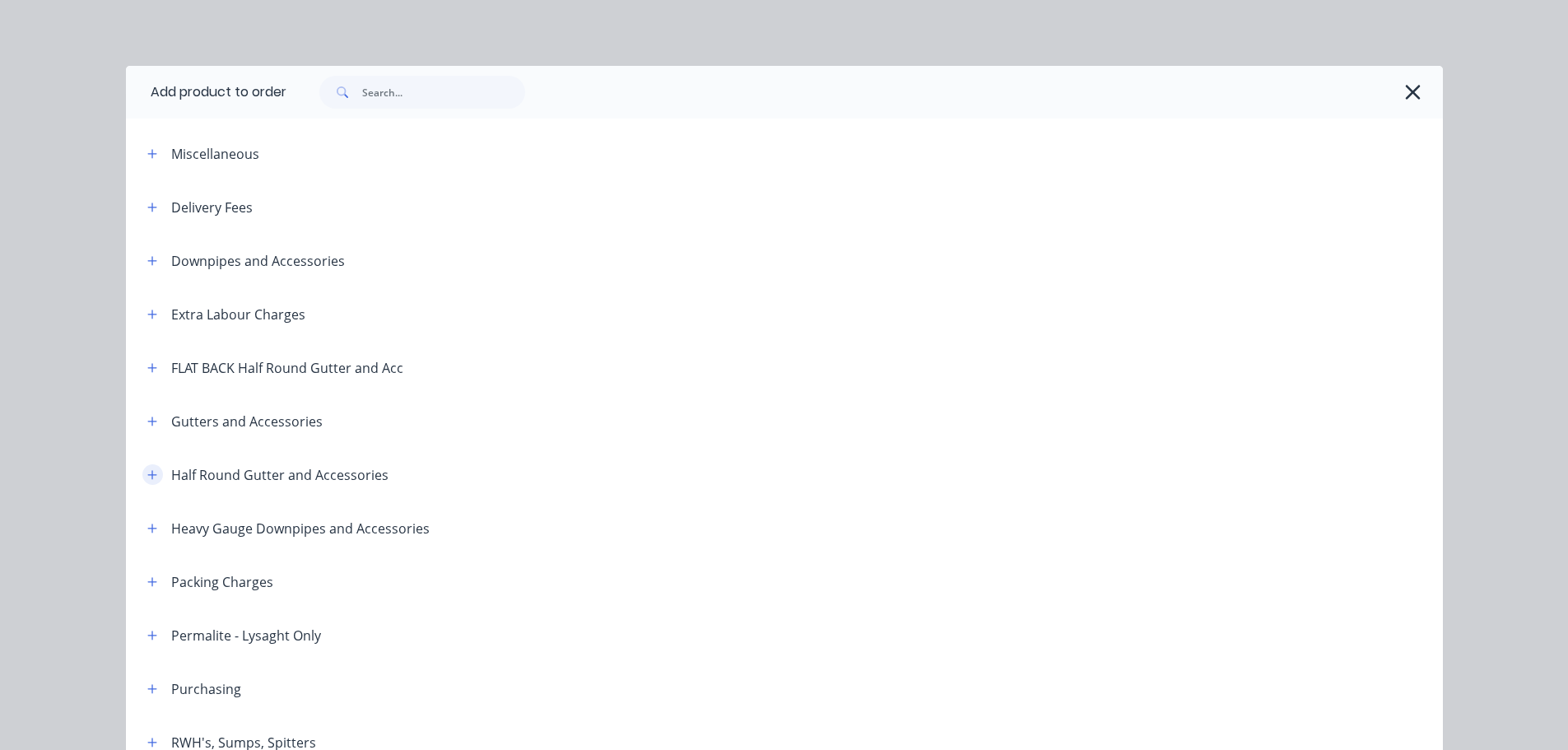
click at [147, 474] on icon "button" at bounding box center [152, 475] width 10 height 11
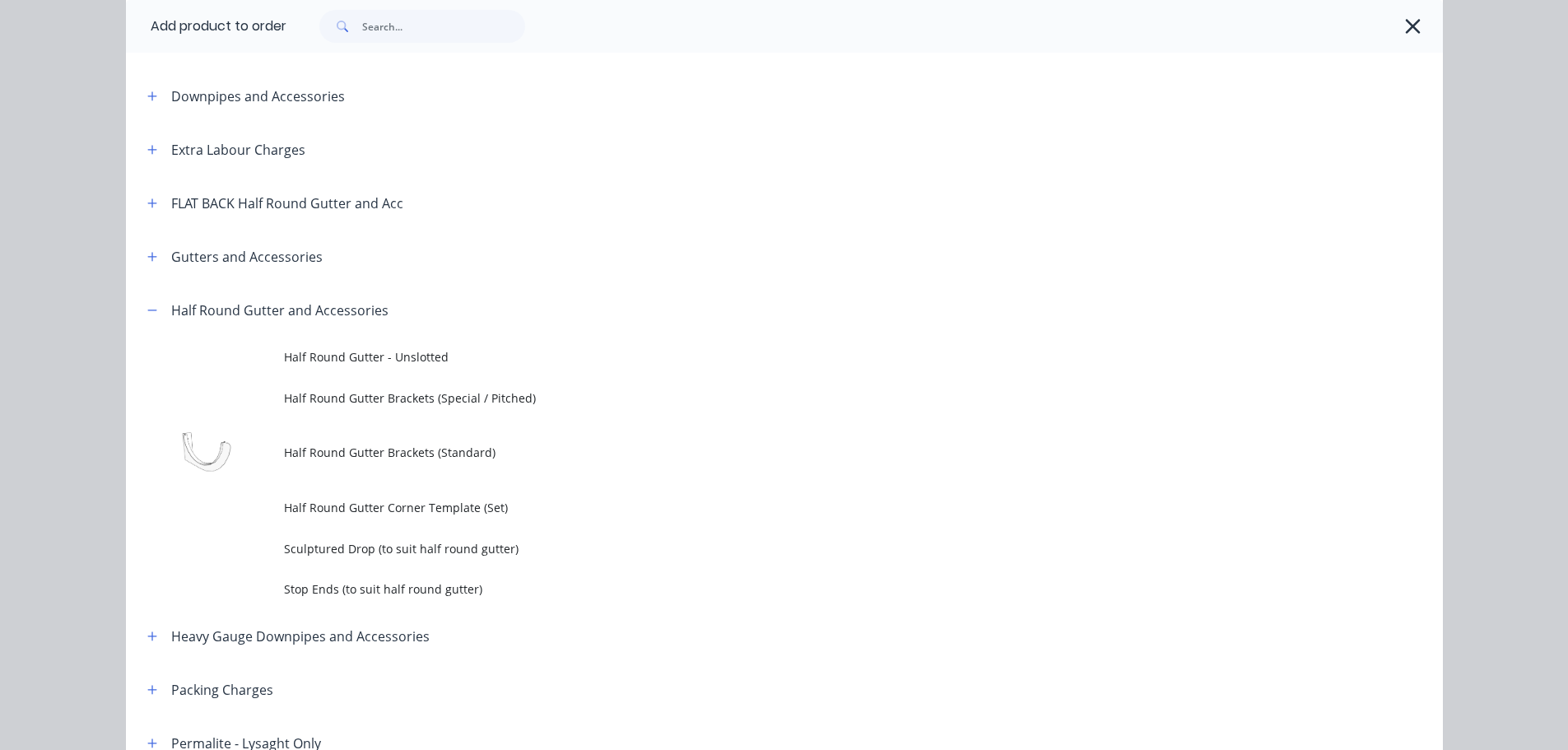
click at [346, 596] on span "Stop Ends (to suit half round gutter)" at bounding box center [747, 589] width 927 height 17
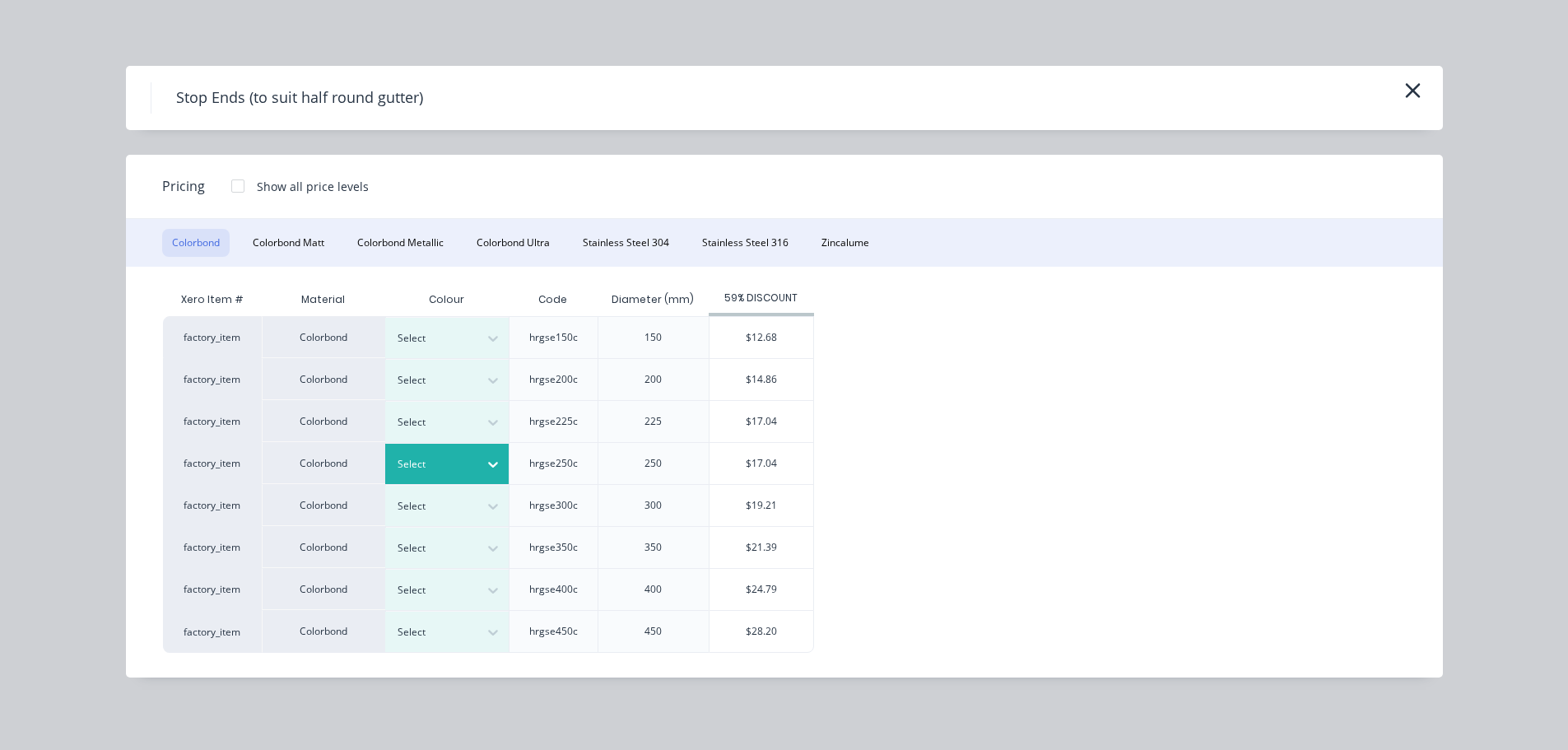
click at [447, 474] on div "Select" at bounding box center [432, 464] width 93 height 22
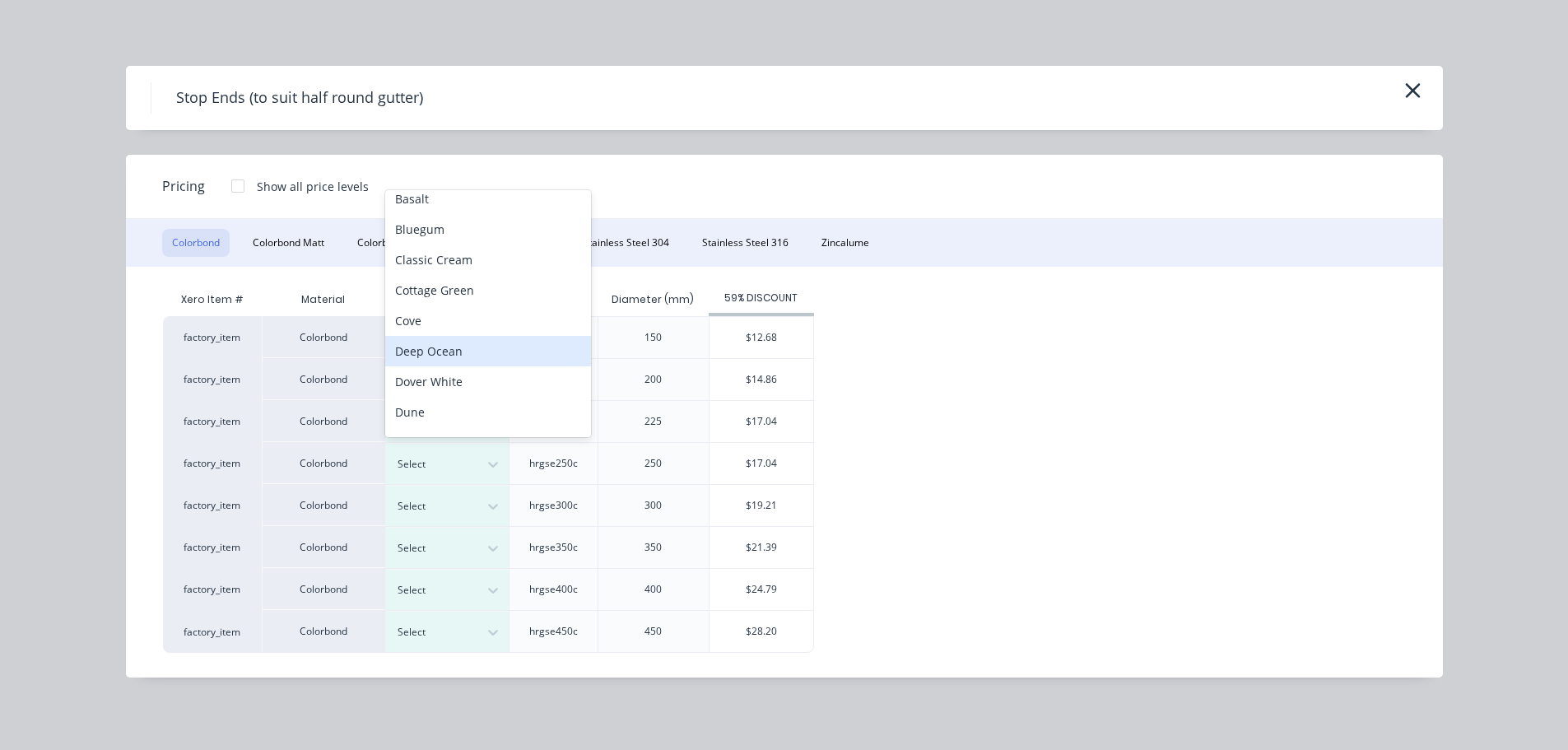
scroll to position [339, 0]
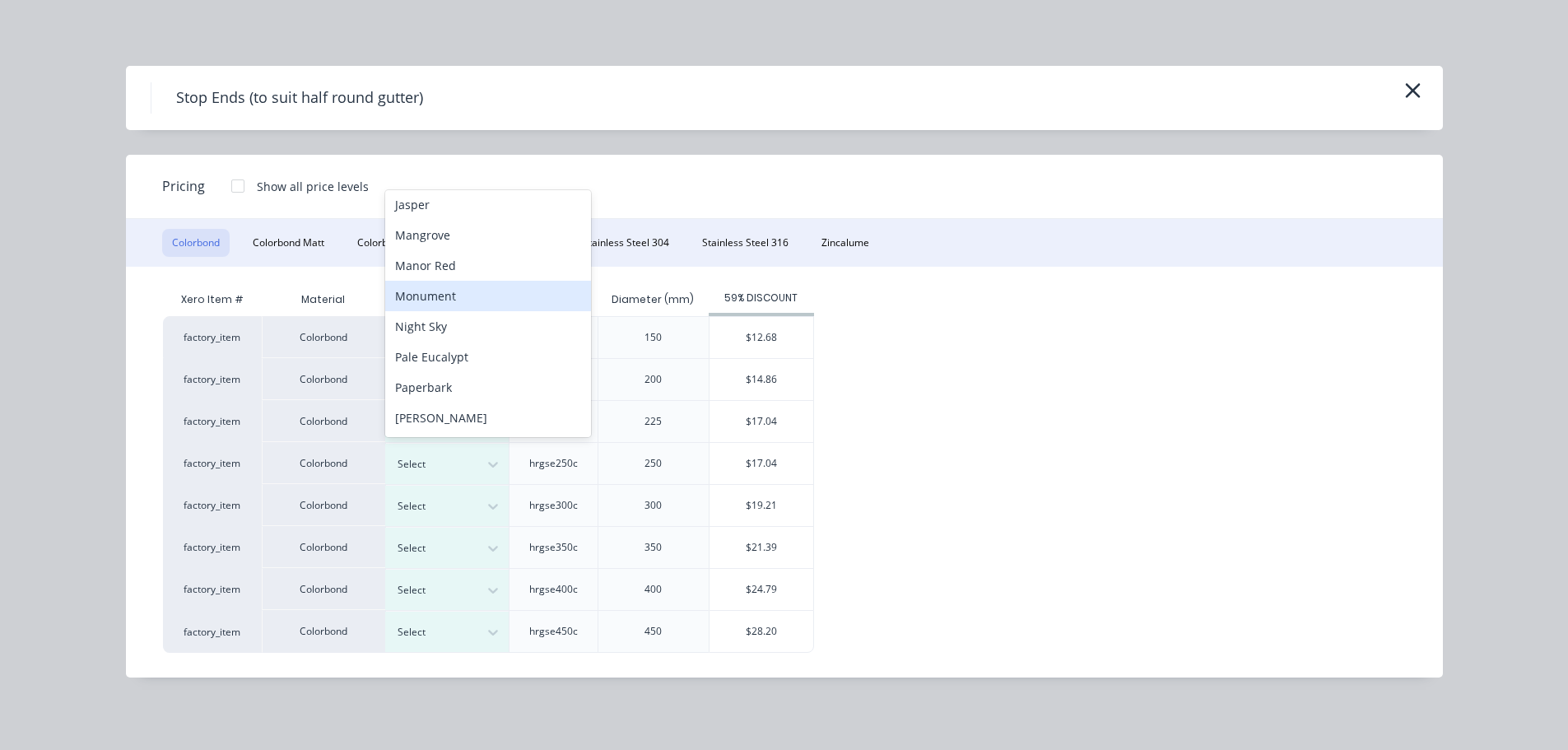
click at [453, 296] on div "Monument" at bounding box center [489, 296] width 206 height 31
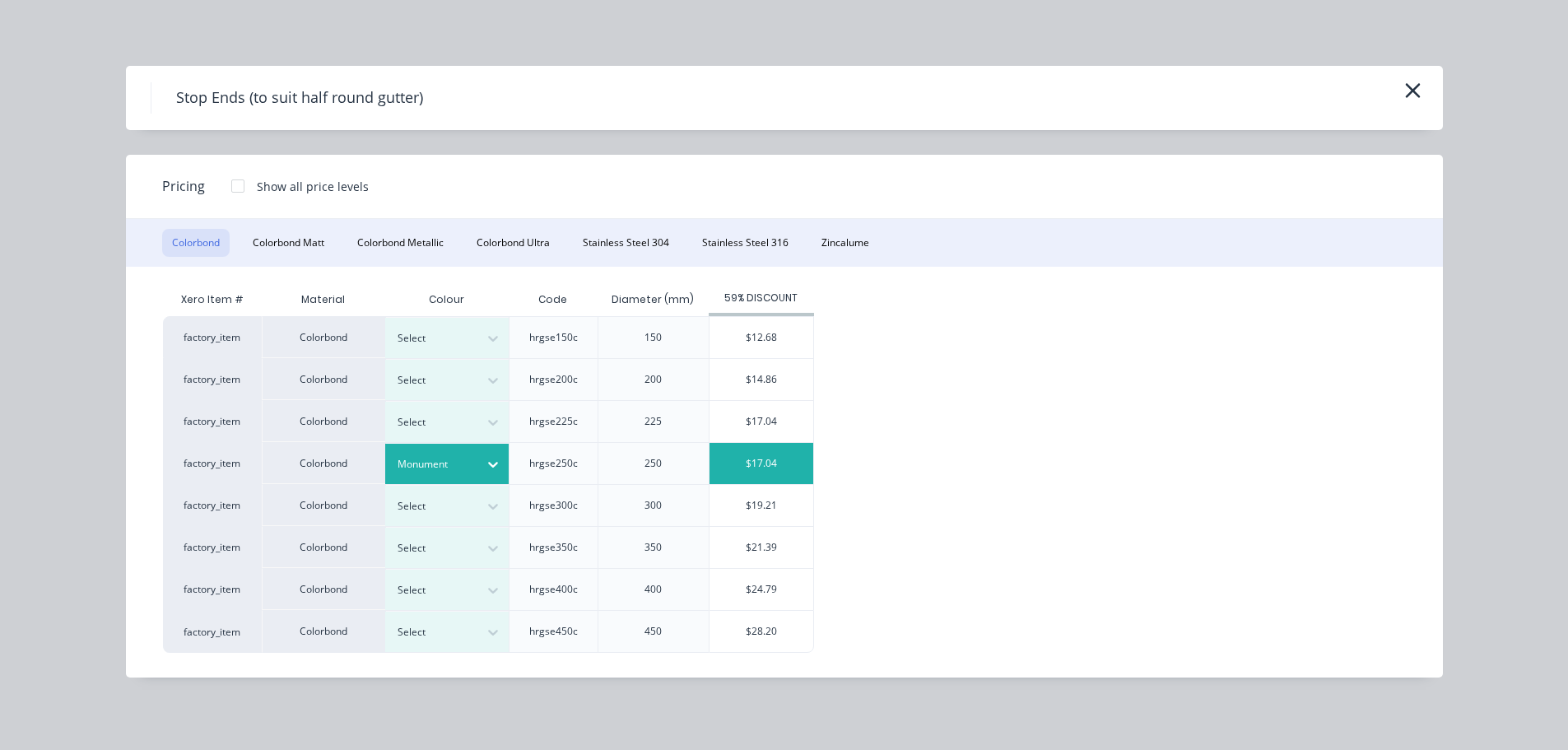
click at [725, 458] on div "$17.04" at bounding box center [761, 463] width 104 height 41
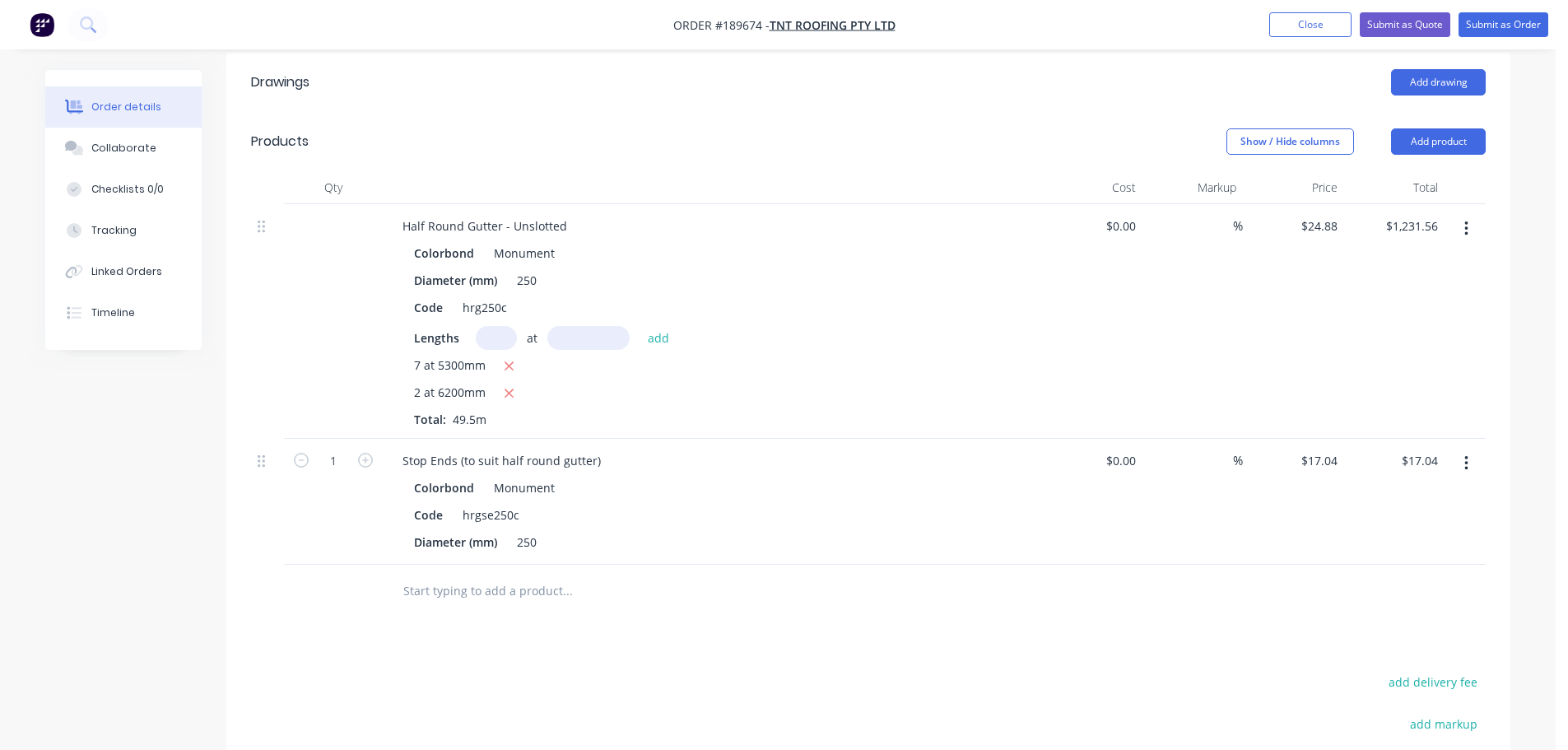
scroll to position [494, 0]
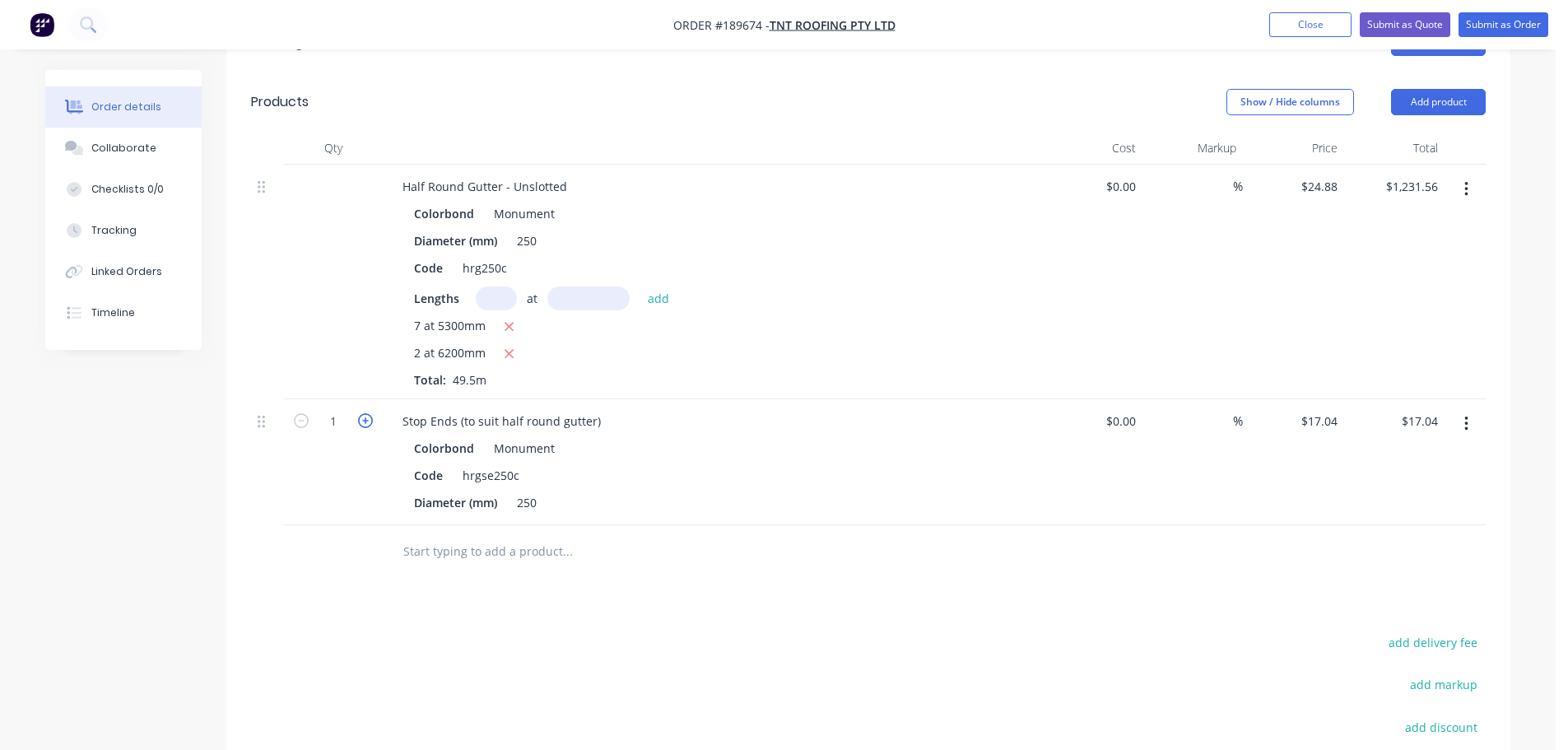
click at [362, 414] on icon "button" at bounding box center [366, 421] width 15 height 15
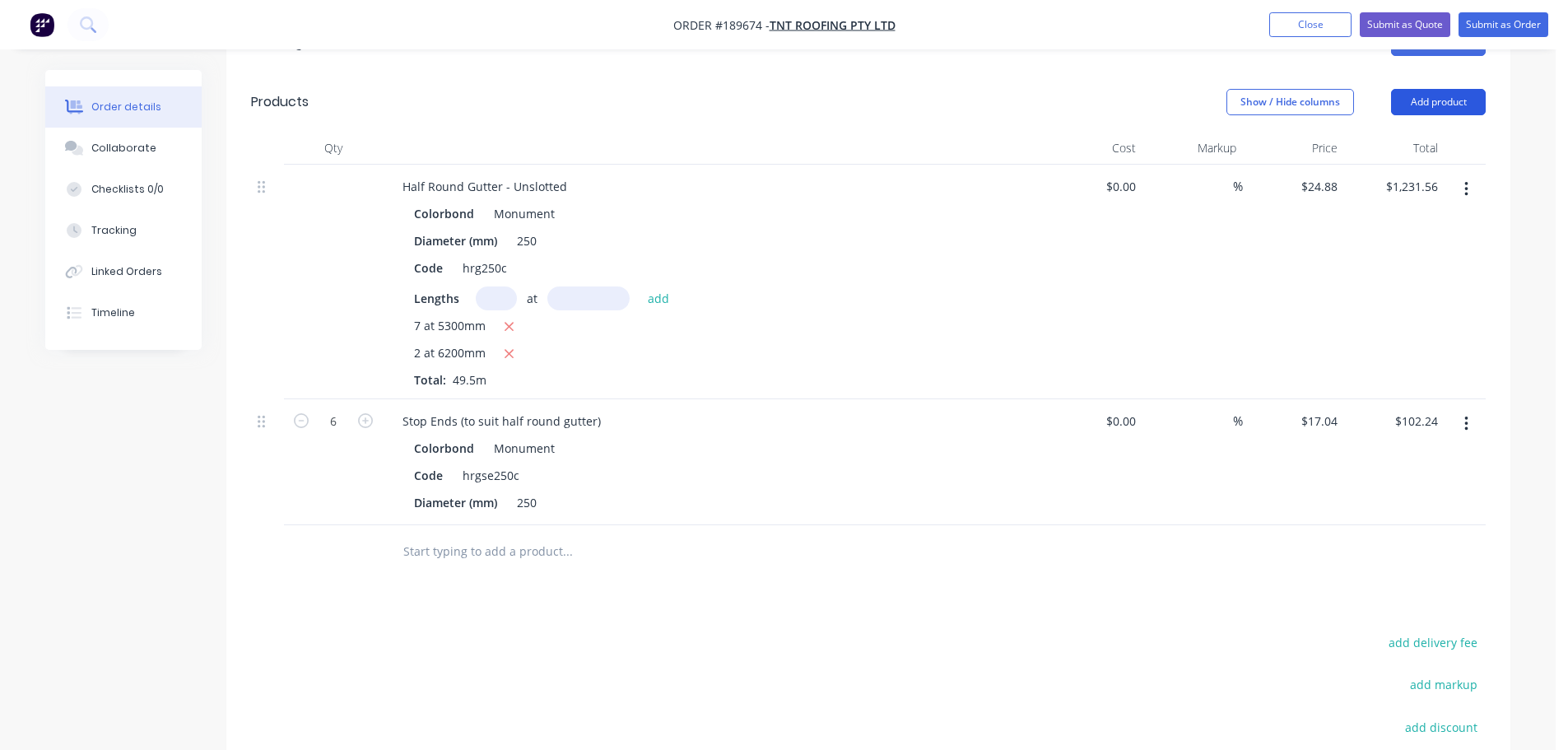
click at [1422, 89] on button "Add product" at bounding box center [1438, 102] width 95 height 26
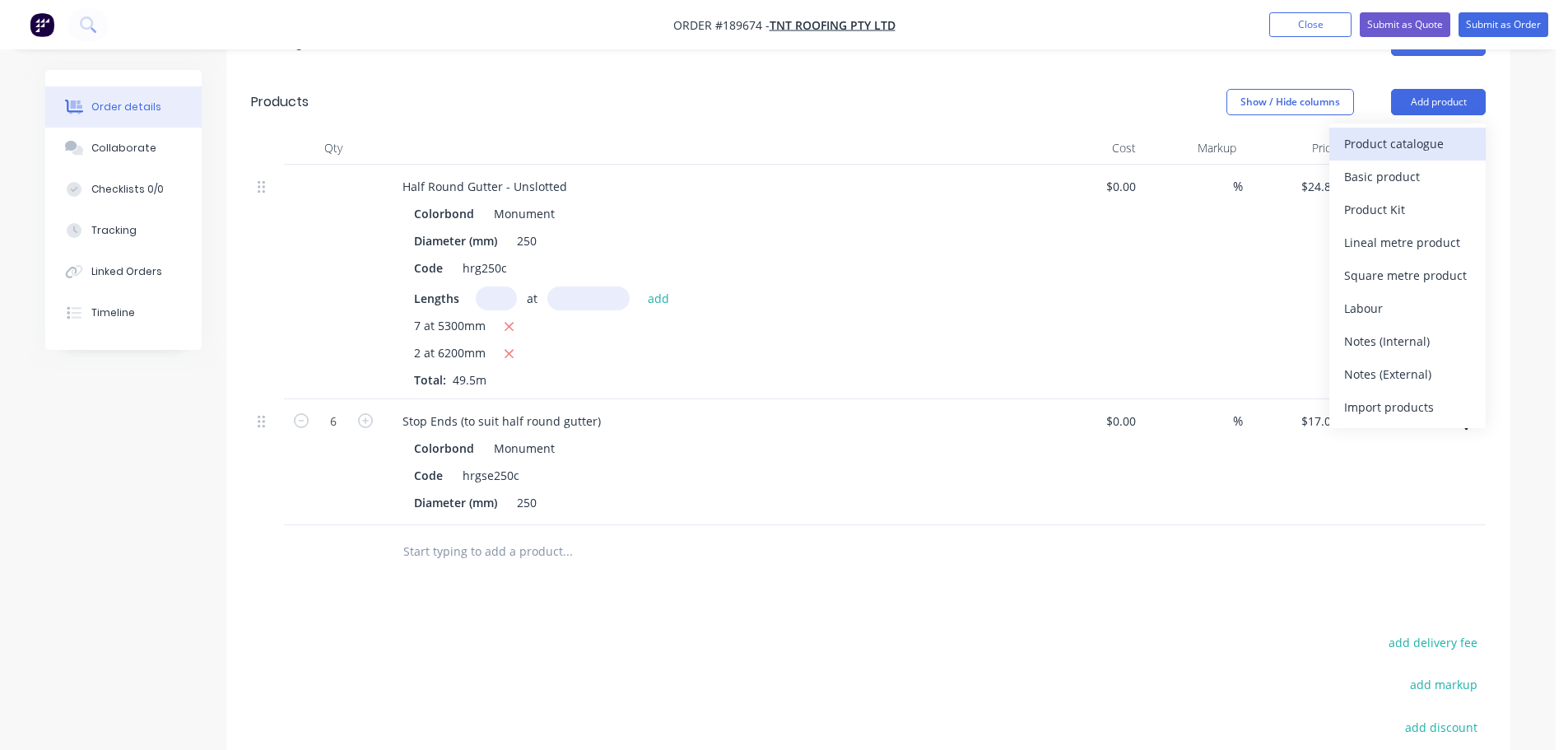
click at [1401, 132] on div "Product catalogue" at bounding box center [1407, 144] width 126 height 24
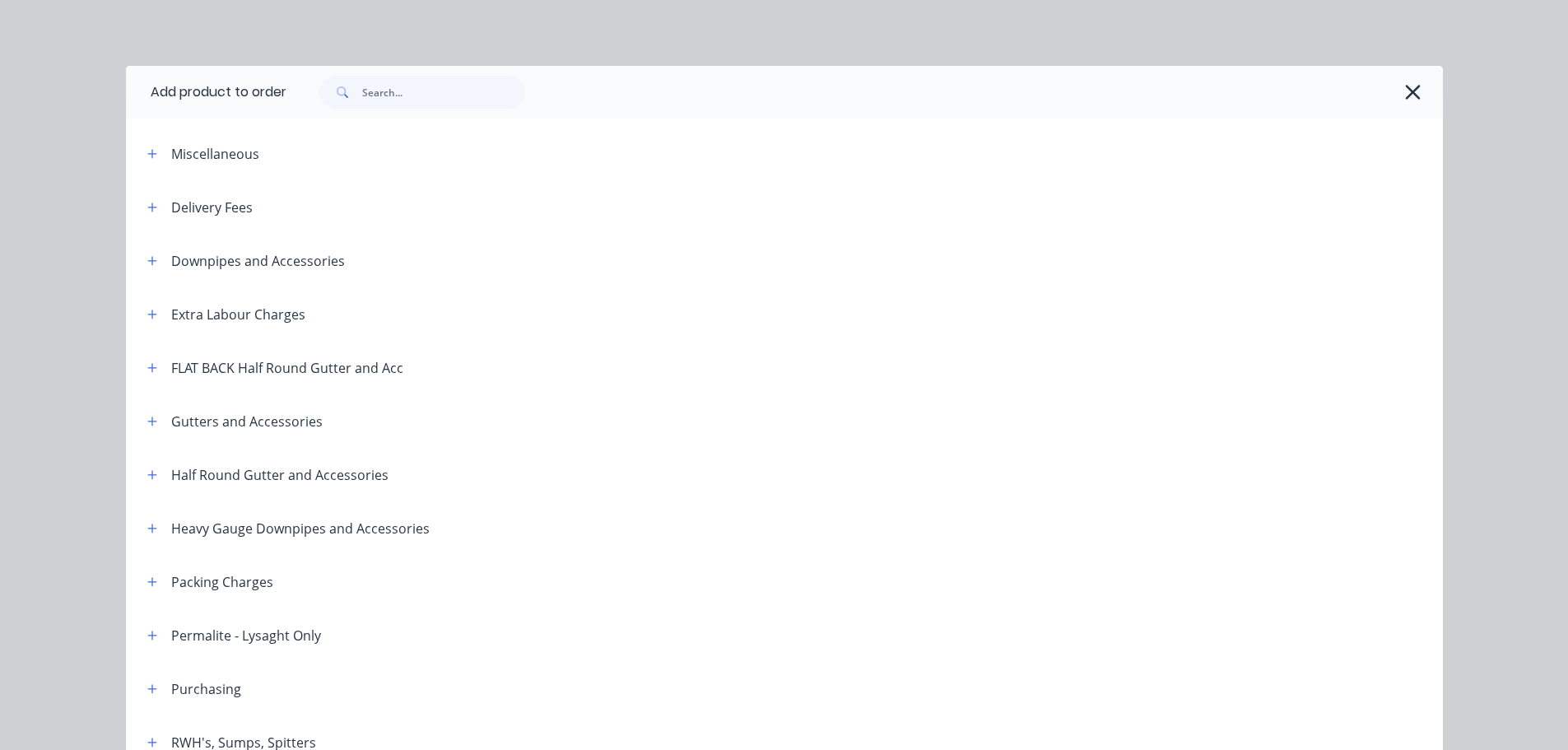
drag, startPoint x: 139, startPoint y: 475, endPoint x: 253, endPoint y: 469, distance: 114.2
click at [142, 475] on button "button" at bounding box center [153, 475] width 21 height 21
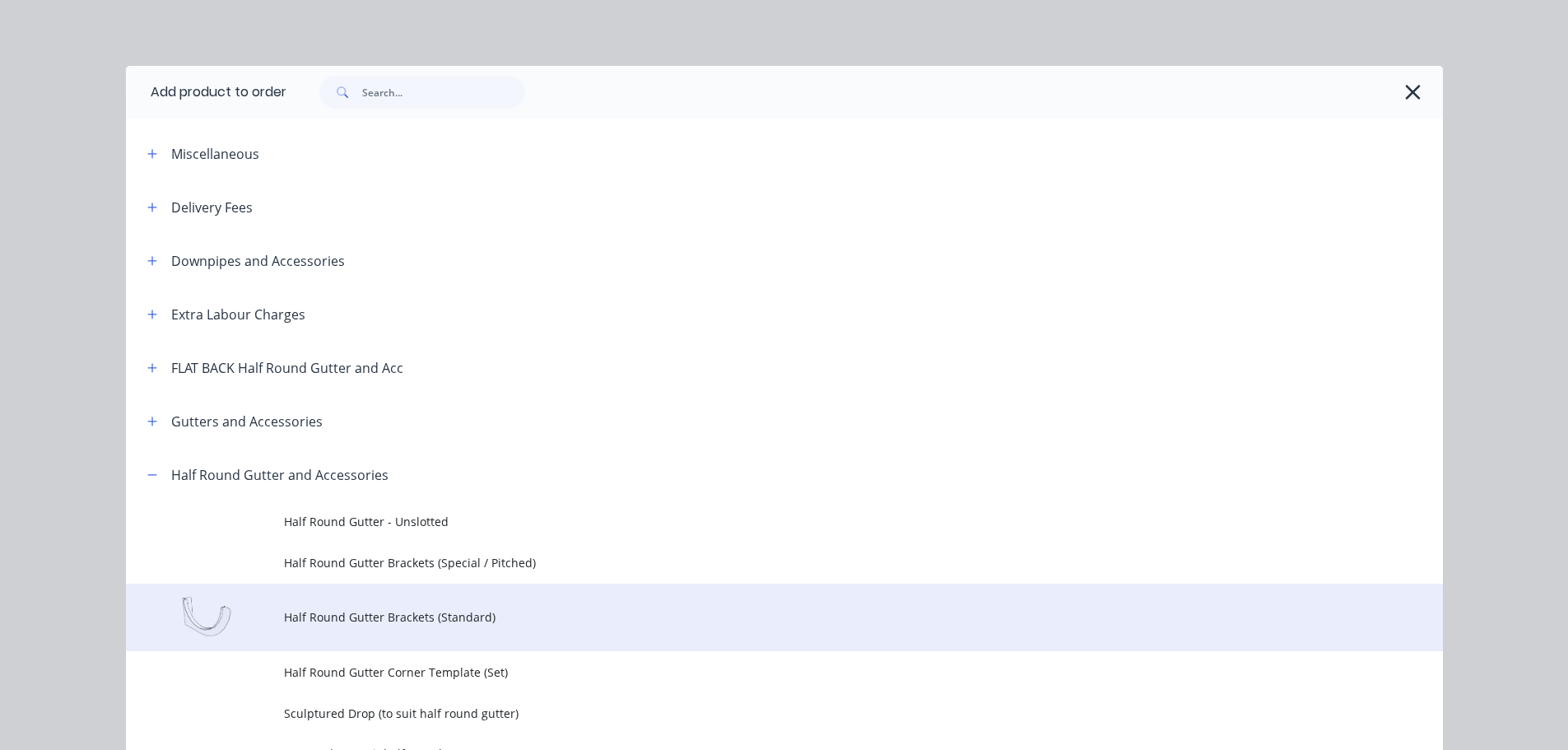
click at [433, 613] on span "Half Round Gutter Brackets (Standard)" at bounding box center [747, 617] width 927 height 17
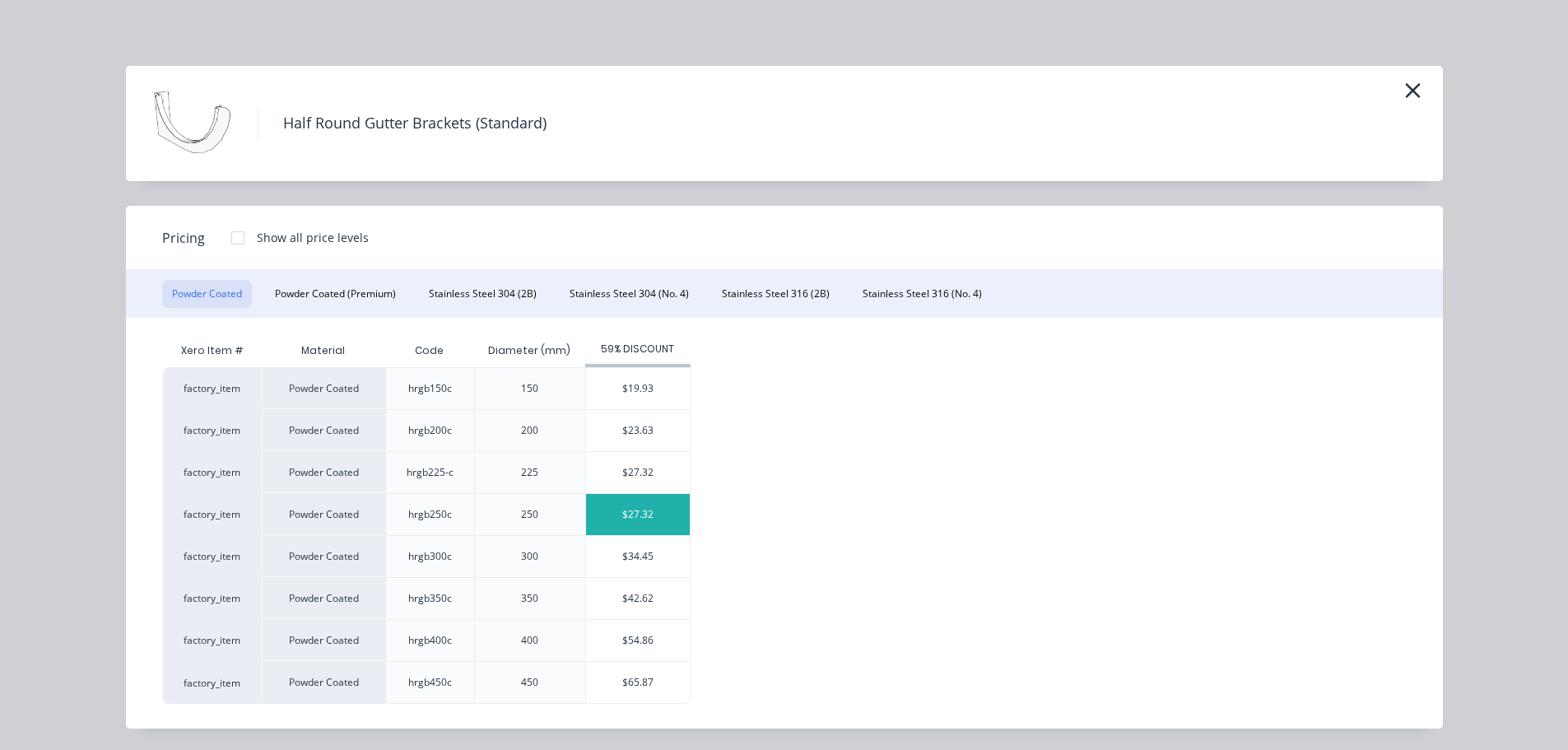
click at [652, 519] on div "$27.32" at bounding box center [637, 515] width 104 height 41
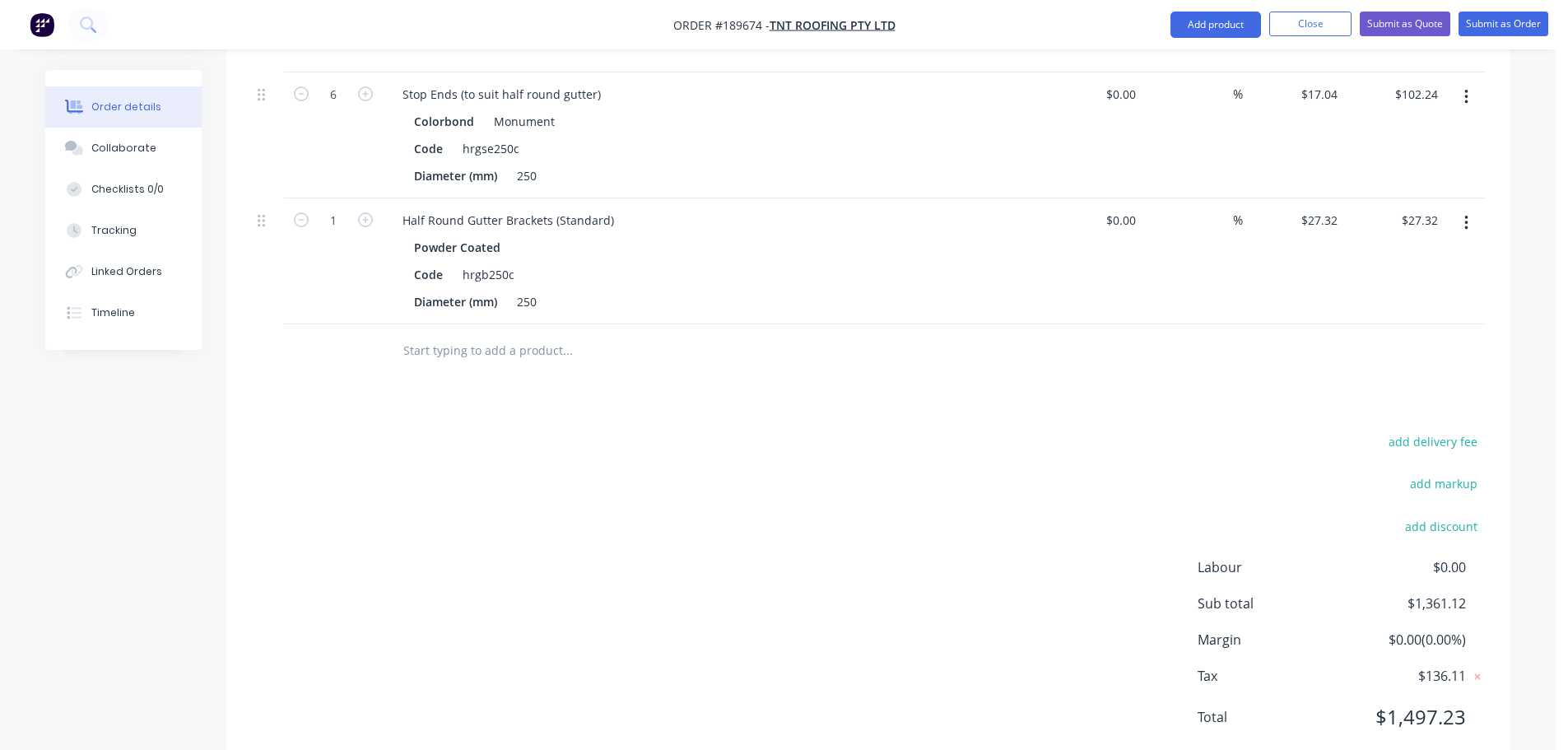
scroll to position [823, 0]
click at [403, 234] on div "Powder Coated Code hrgb250c Diameter (mm) 250" at bounding box center [712, 273] width 646 height 79
click at [345, 106] on input "1" at bounding box center [333, 93] width 43 height 24
click at [339, 121] on div "6" at bounding box center [333, 134] width 99 height 126
click at [1211, 23] on button "Add product" at bounding box center [1216, 24] width 91 height 26
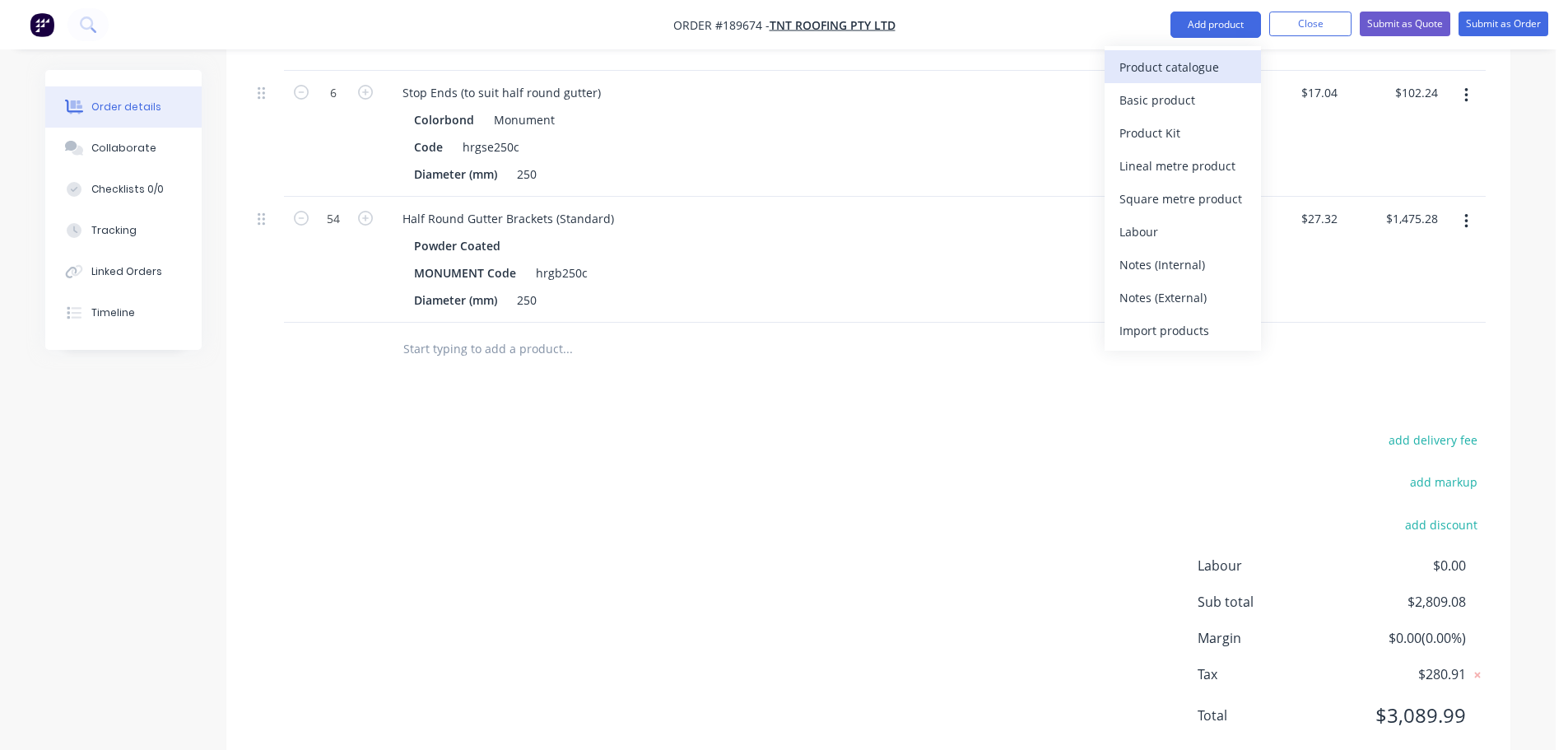
click at [1192, 73] on div "Product catalogue" at bounding box center [1182, 67] width 126 height 24
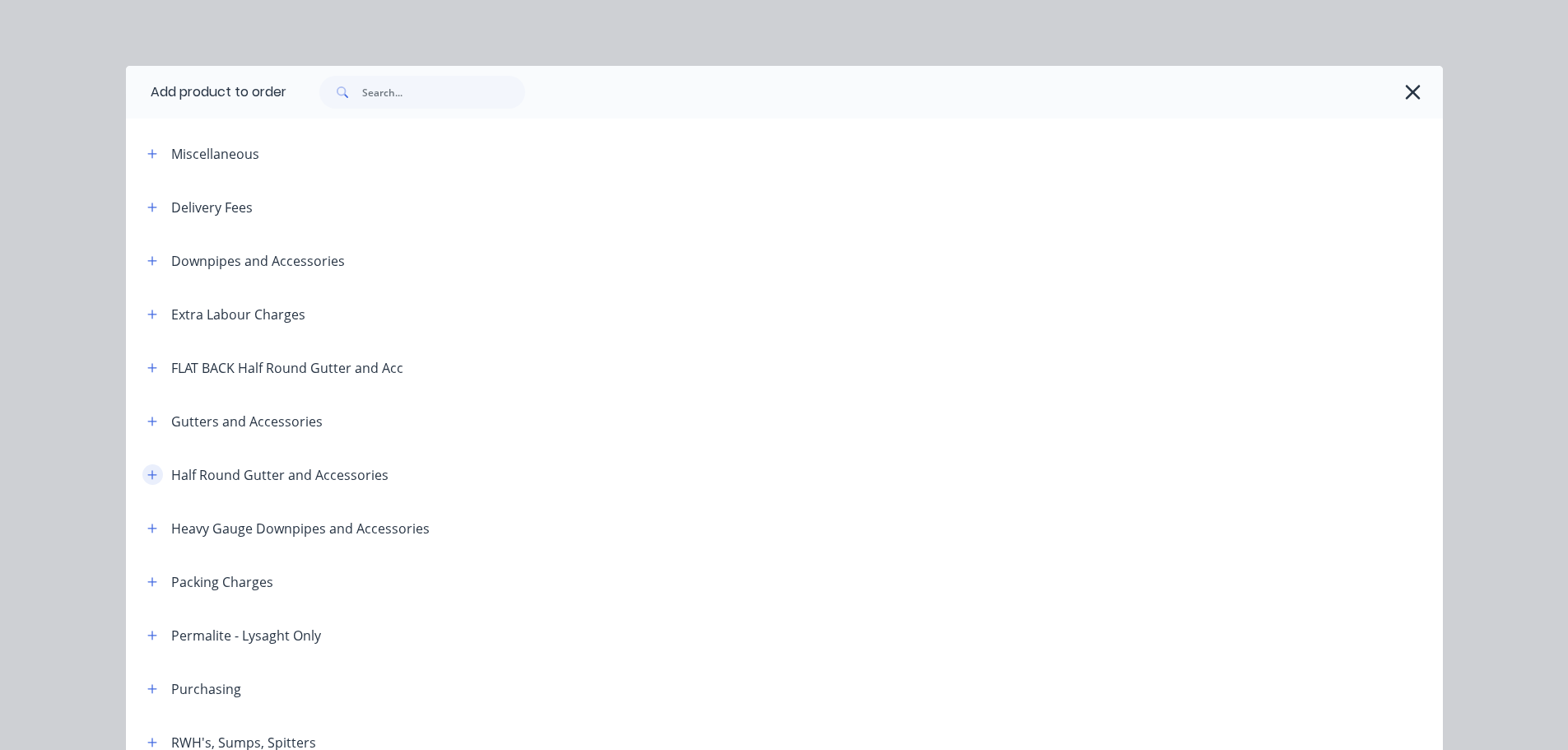
drag, startPoint x: 143, startPoint y: 466, endPoint x: 190, endPoint y: 486, distance: 51.1
click at [143, 468] on button "button" at bounding box center [153, 475] width 21 height 21
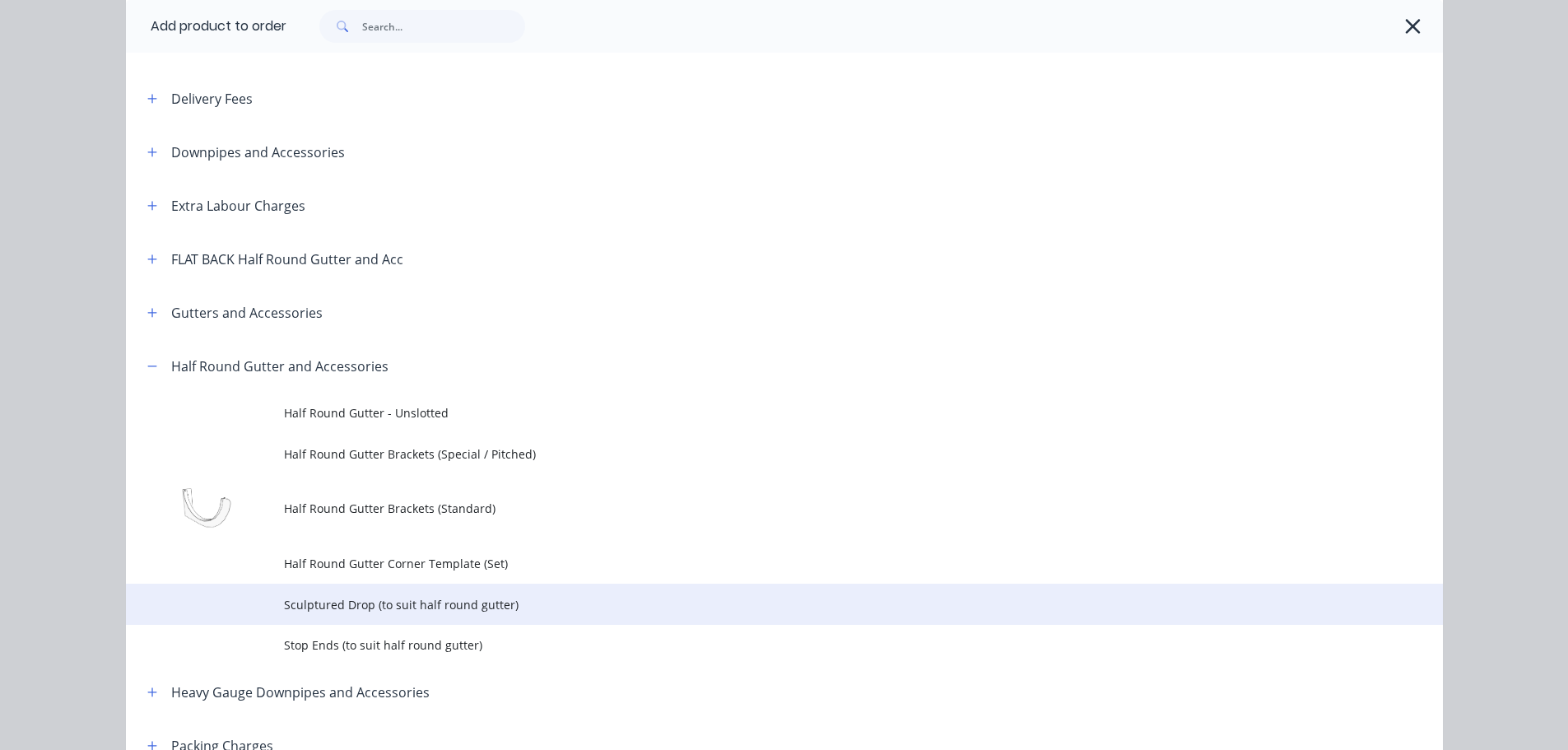
scroll to position [165, 0]
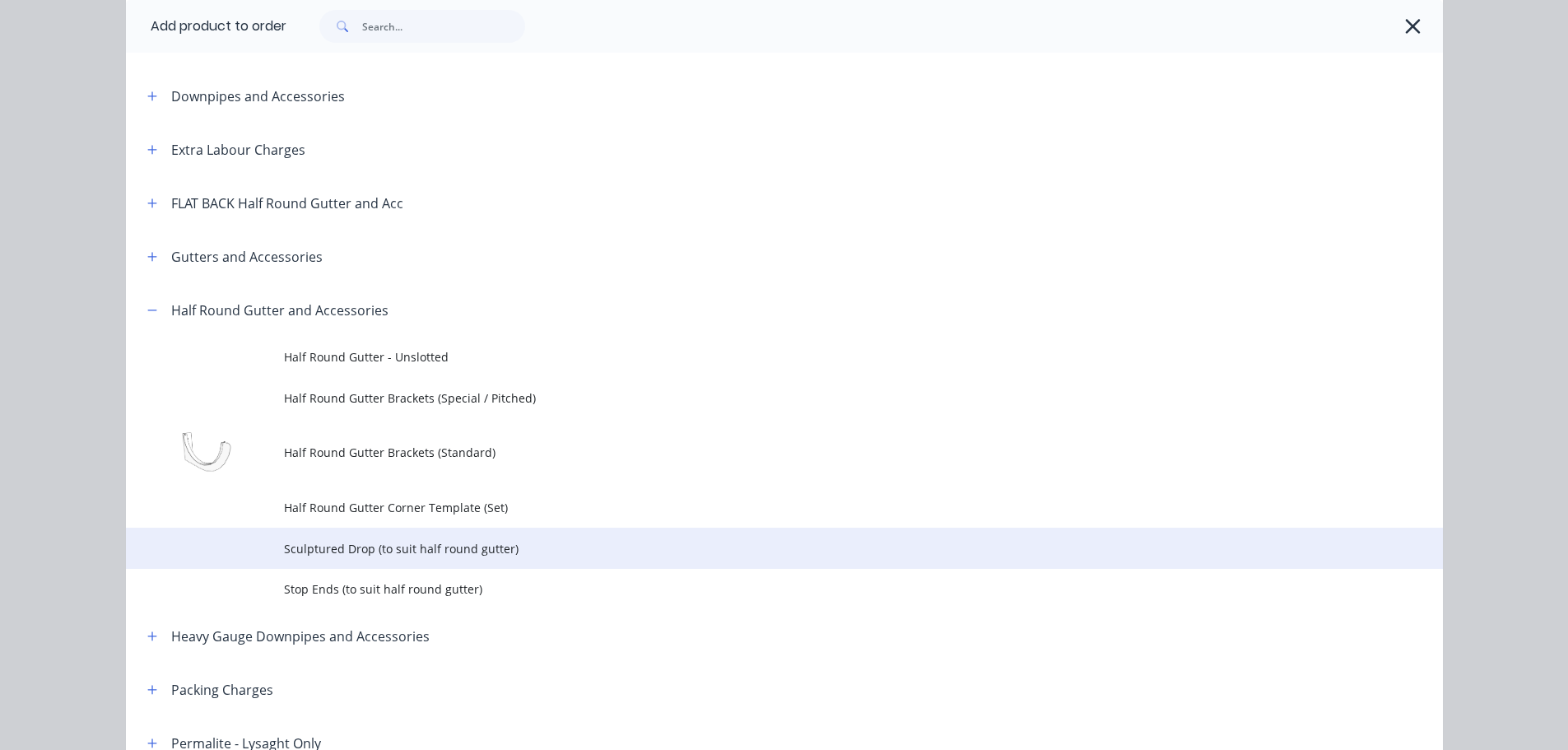
click at [338, 555] on span "Sculptured Drop (to suit half round gutter)" at bounding box center [747, 549] width 927 height 17
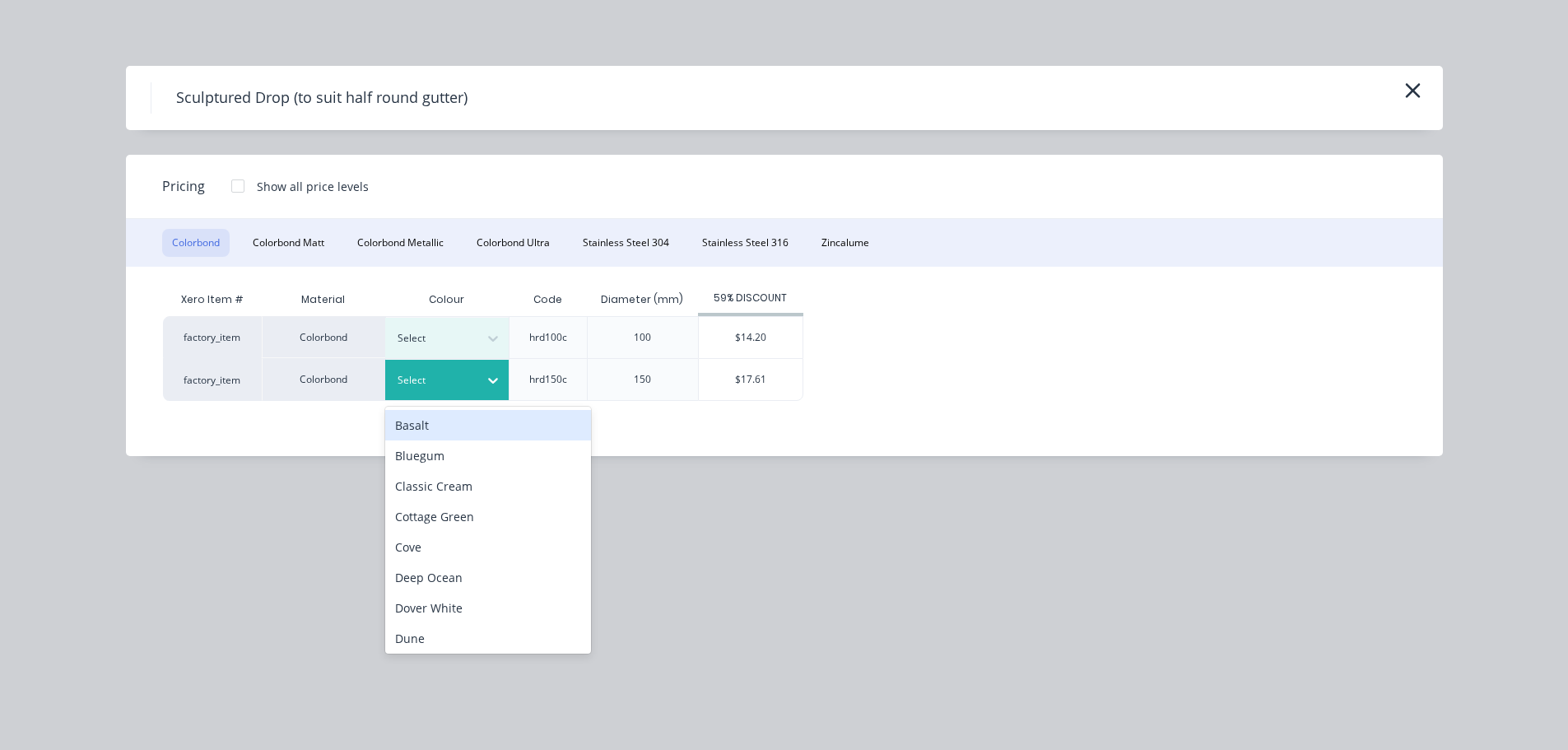
click at [474, 379] on div "Select" at bounding box center [432, 380] width 93 height 22
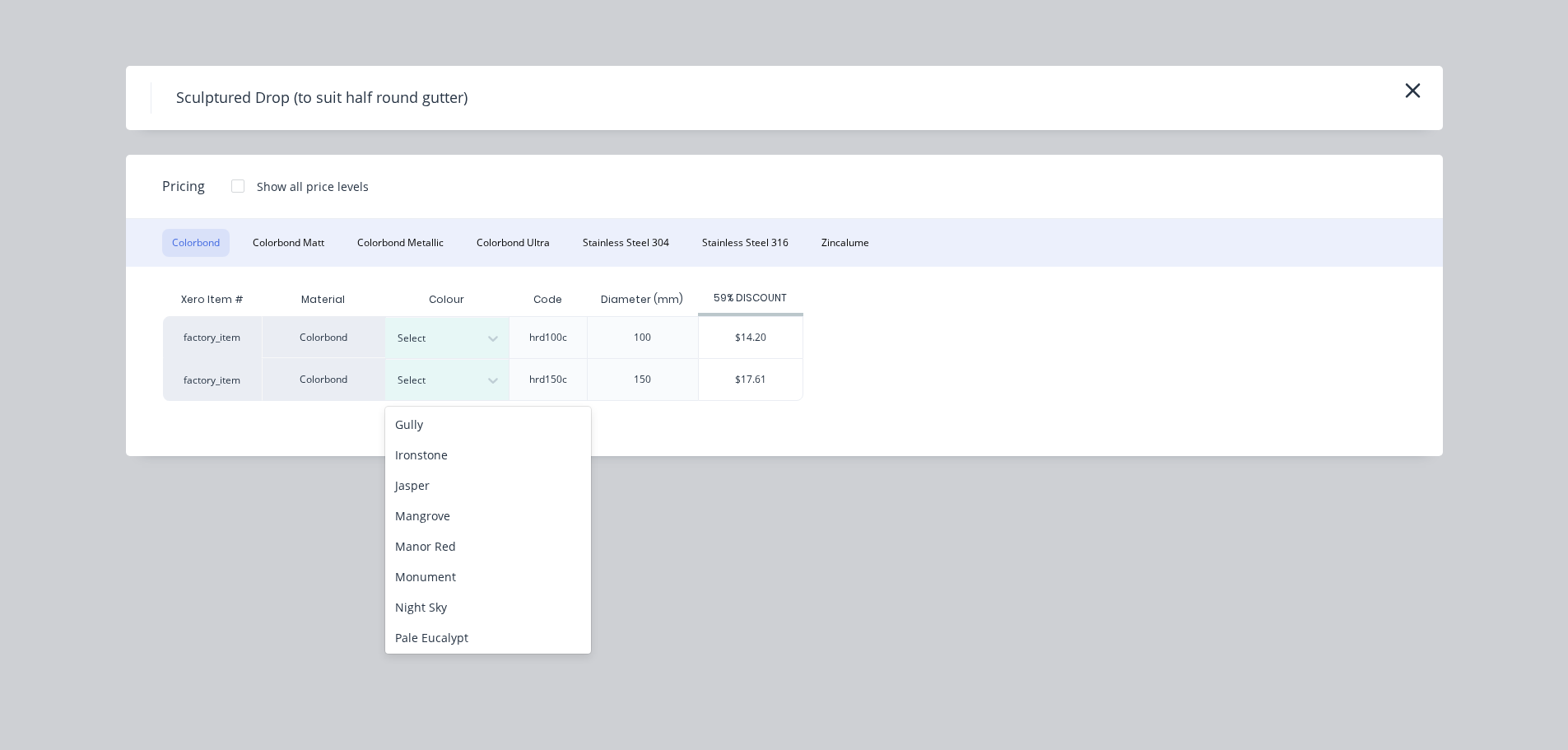
scroll to position [330, 0]
click at [418, 512] on div "Monument" at bounding box center [489, 522] width 206 height 31
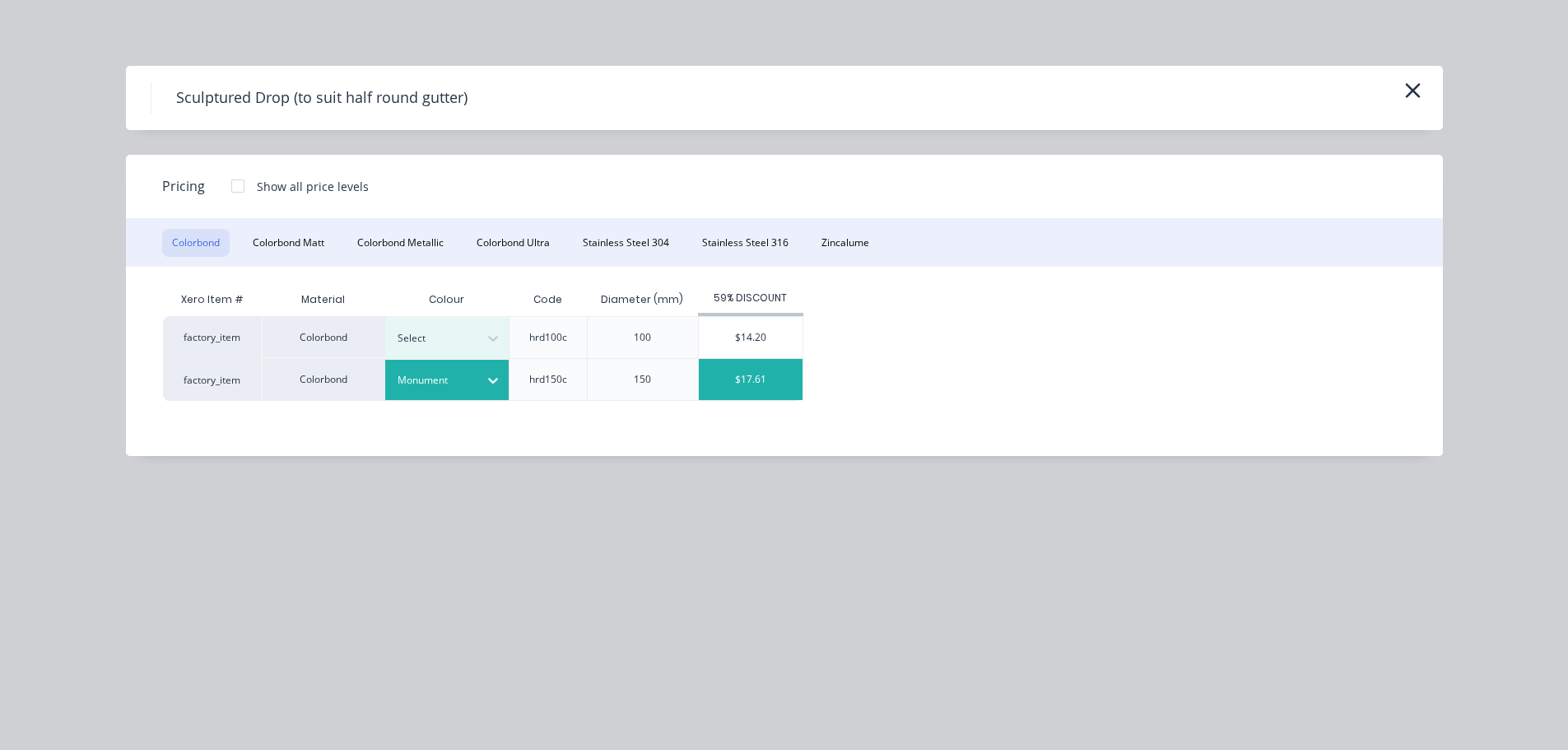
click at [725, 384] on div "$17.61" at bounding box center [751, 379] width 104 height 41
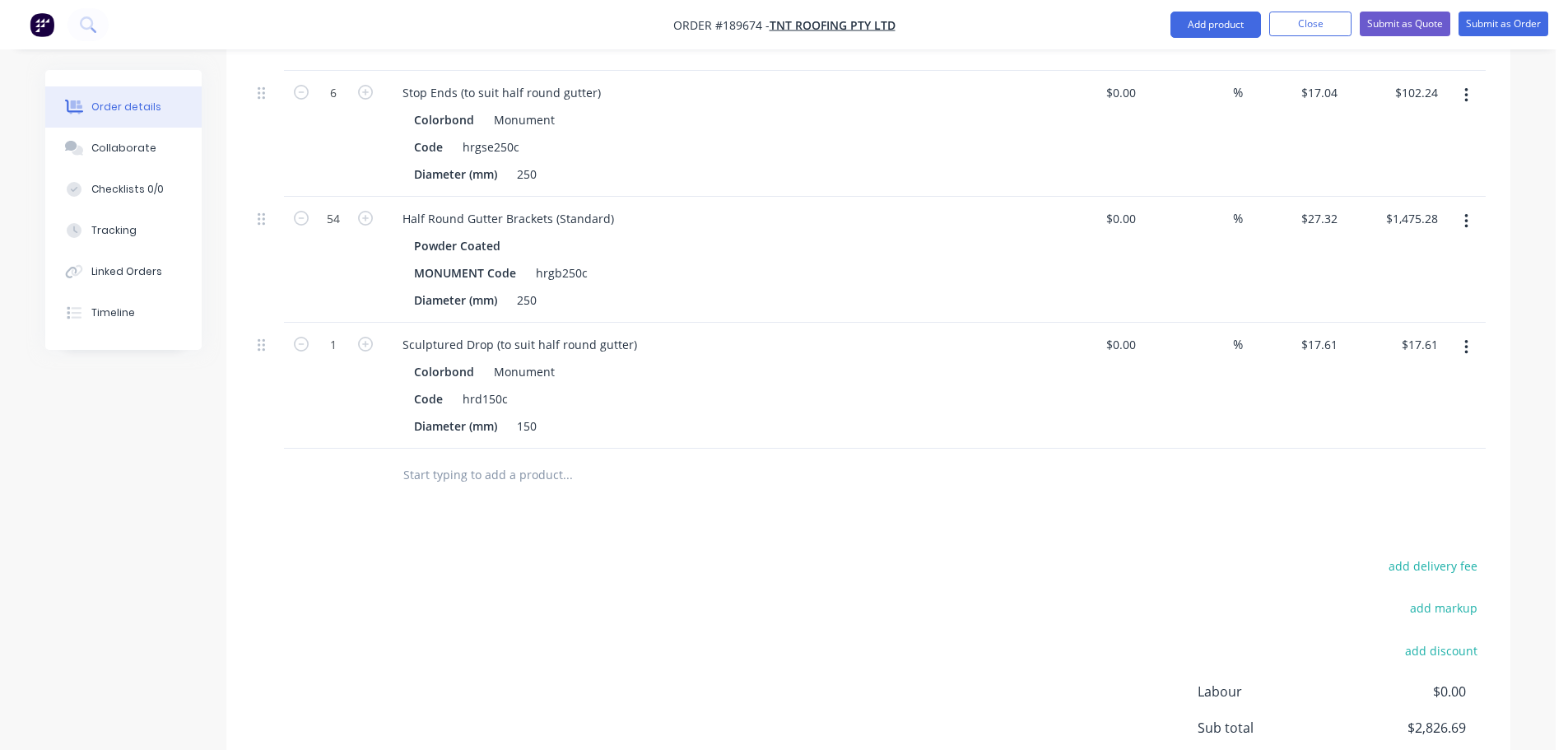
scroll to position [949, 0]
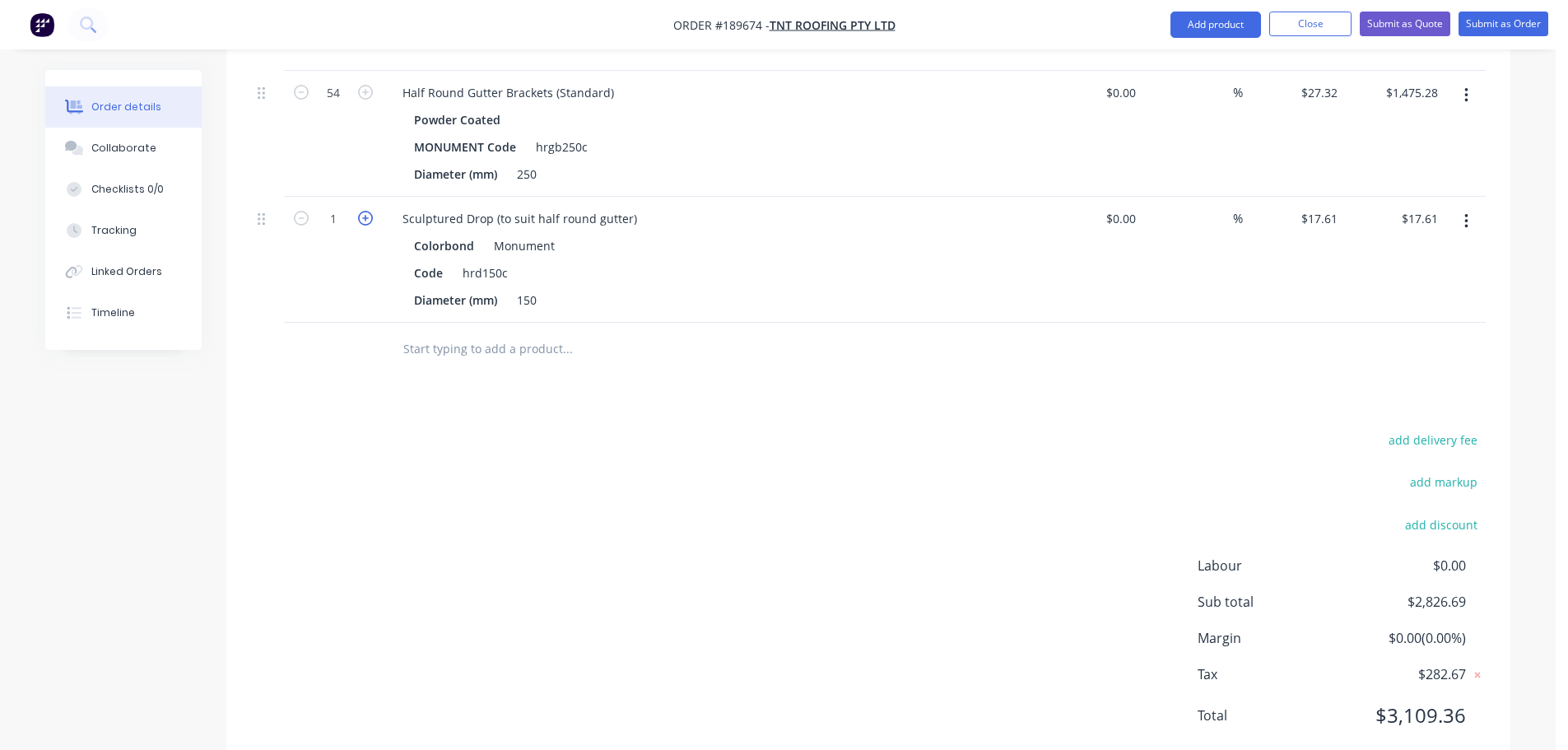
click at [360, 211] on icon "button" at bounding box center [366, 218] width 15 height 15
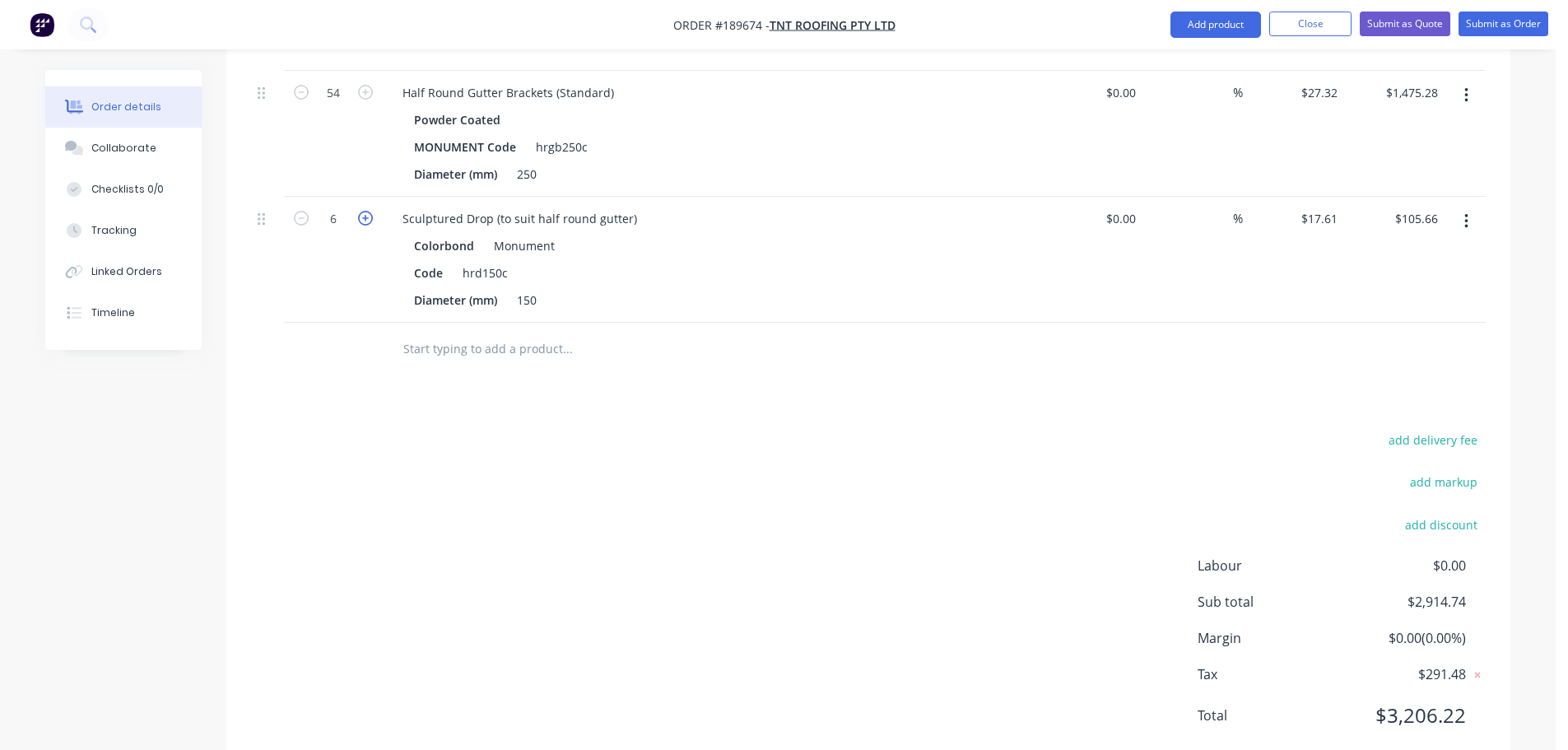
click at [360, 211] on icon "button" at bounding box center [366, 218] width 15 height 15
click at [533, 207] on div "Sculptured Drop (to suit half round gutter)" at bounding box center [520, 219] width 261 height 24
click at [633, 429] on div "add delivery fee add markup add discount Labour $0.00 Sub total $2,932.35 Margi…" at bounding box center [868, 587] width 1235 height 317
click at [1187, 23] on button "Add product" at bounding box center [1216, 24] width 91 height 26
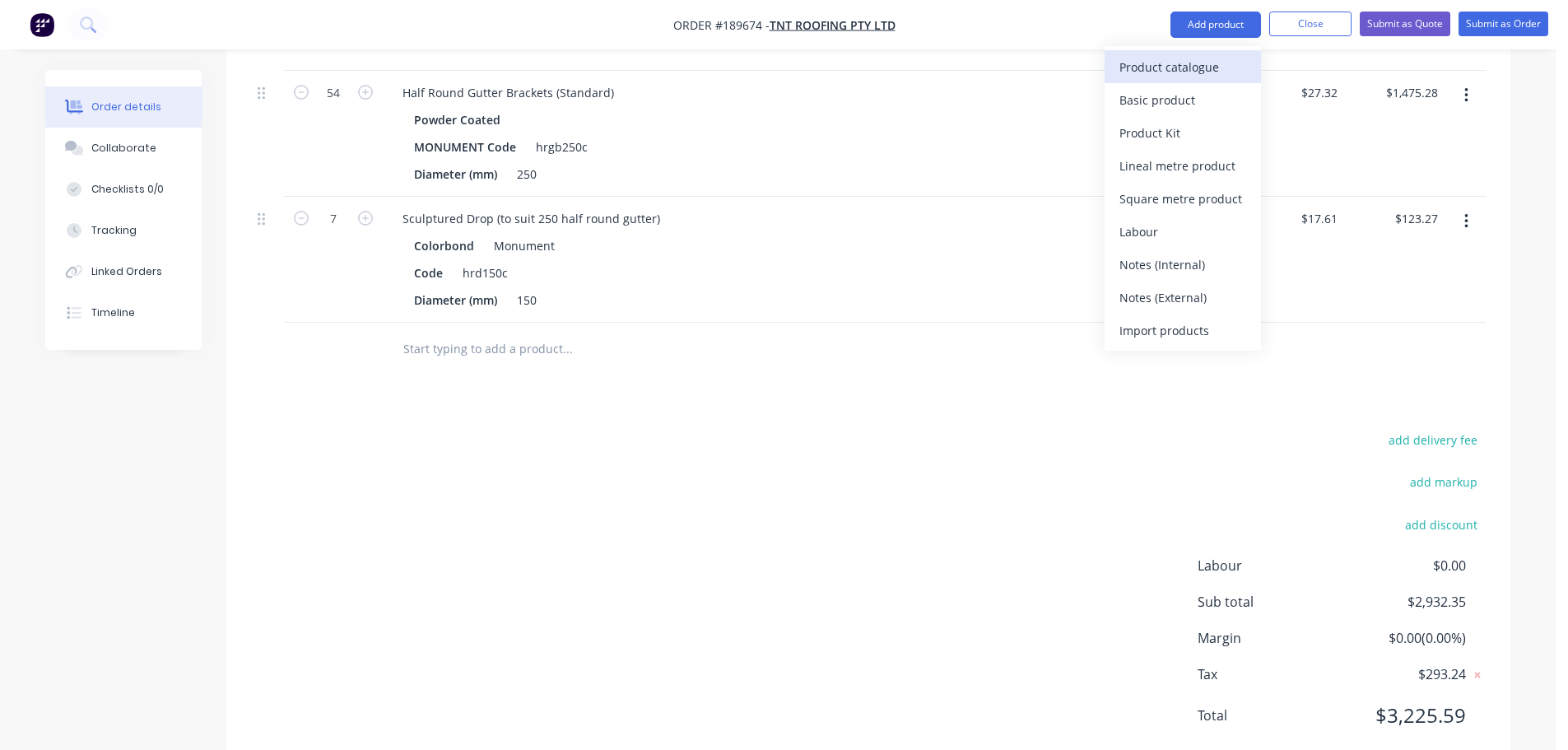
click at [1138, 72] on div "Product catalogue" at bounding box center [1182, 67] width 126 height 24
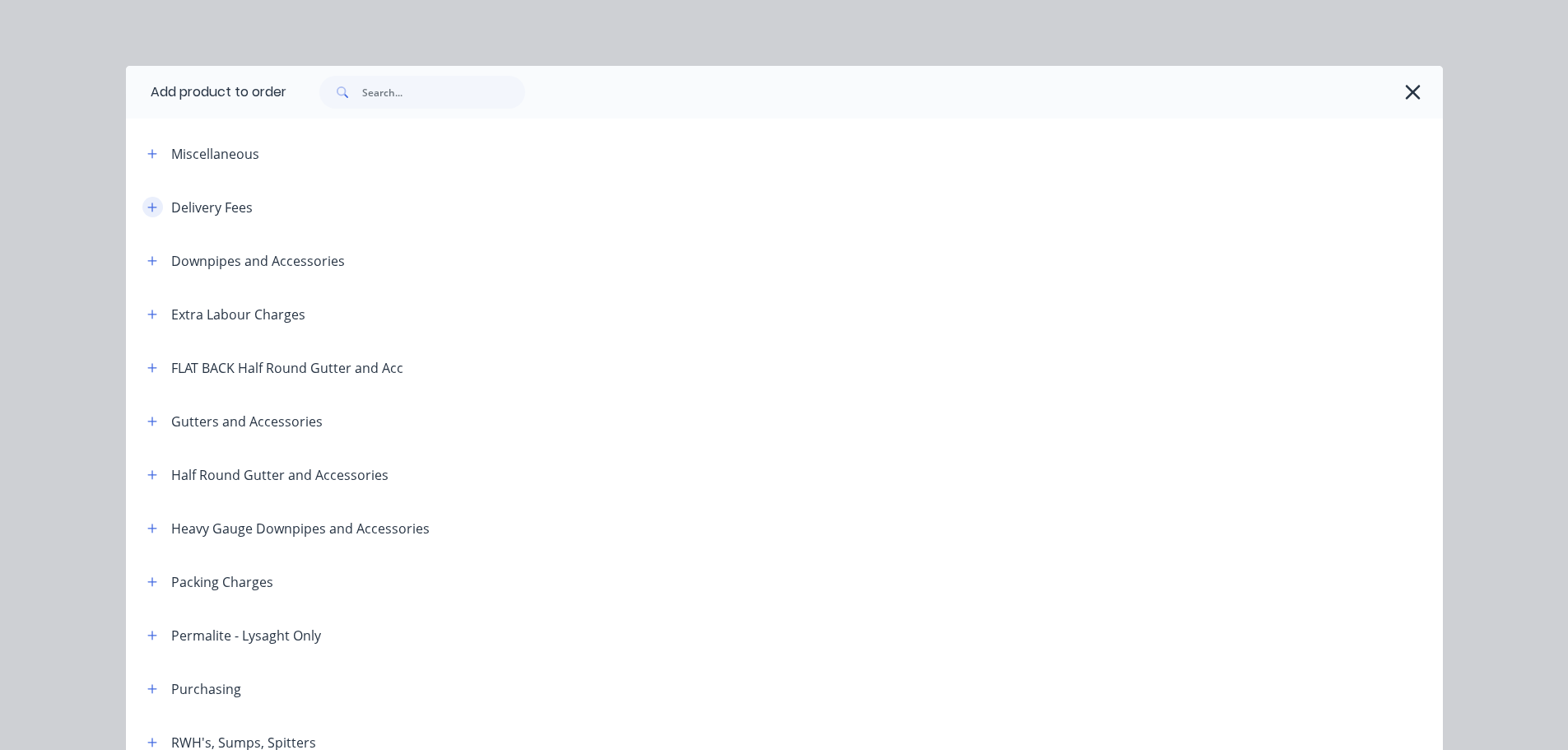
click at [151, 204] on button "button" at bounding box center [153, 207] width 21 height 21
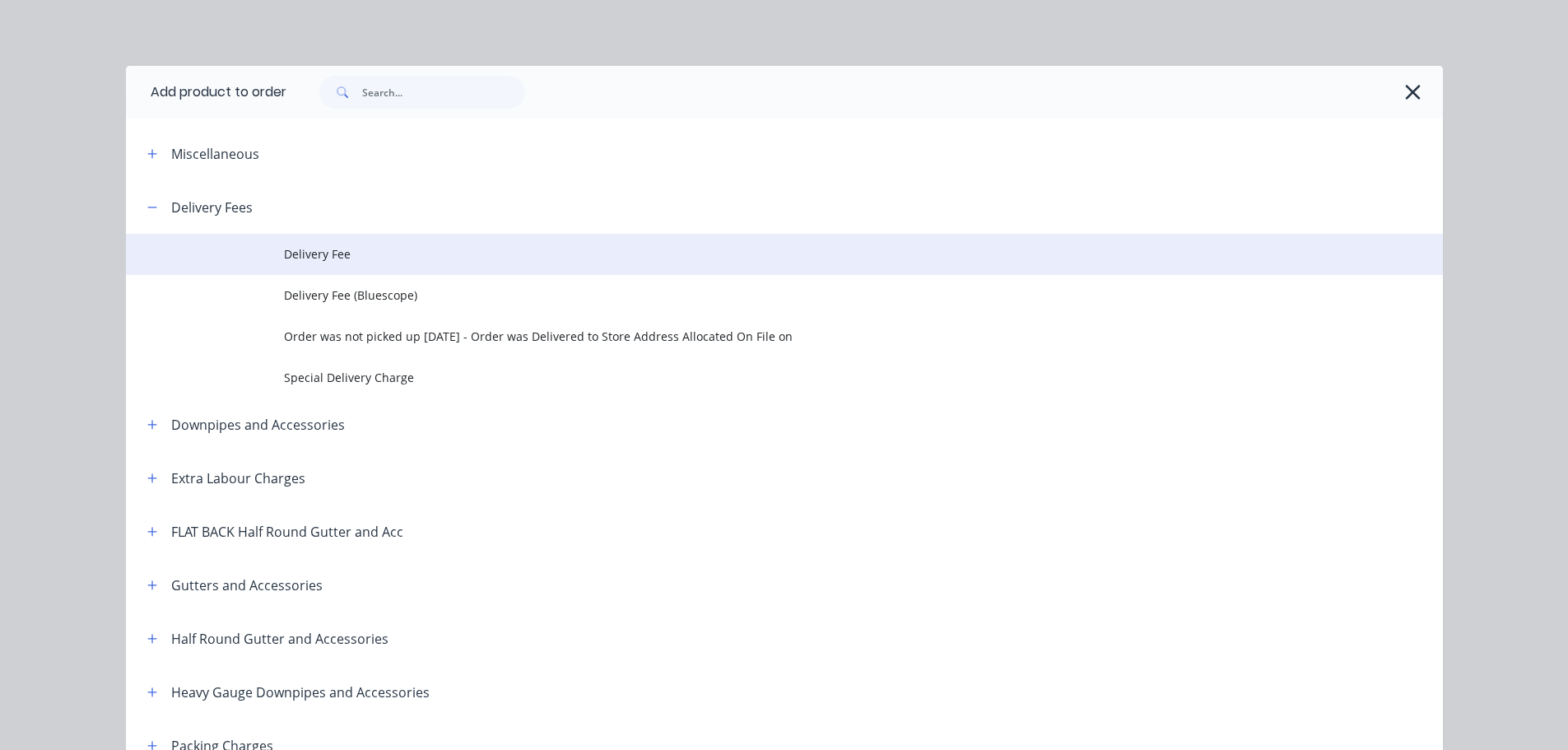
click at [436, 258] on span "Delivery Fee" at bounding box center [747, 254] width 927 height 17
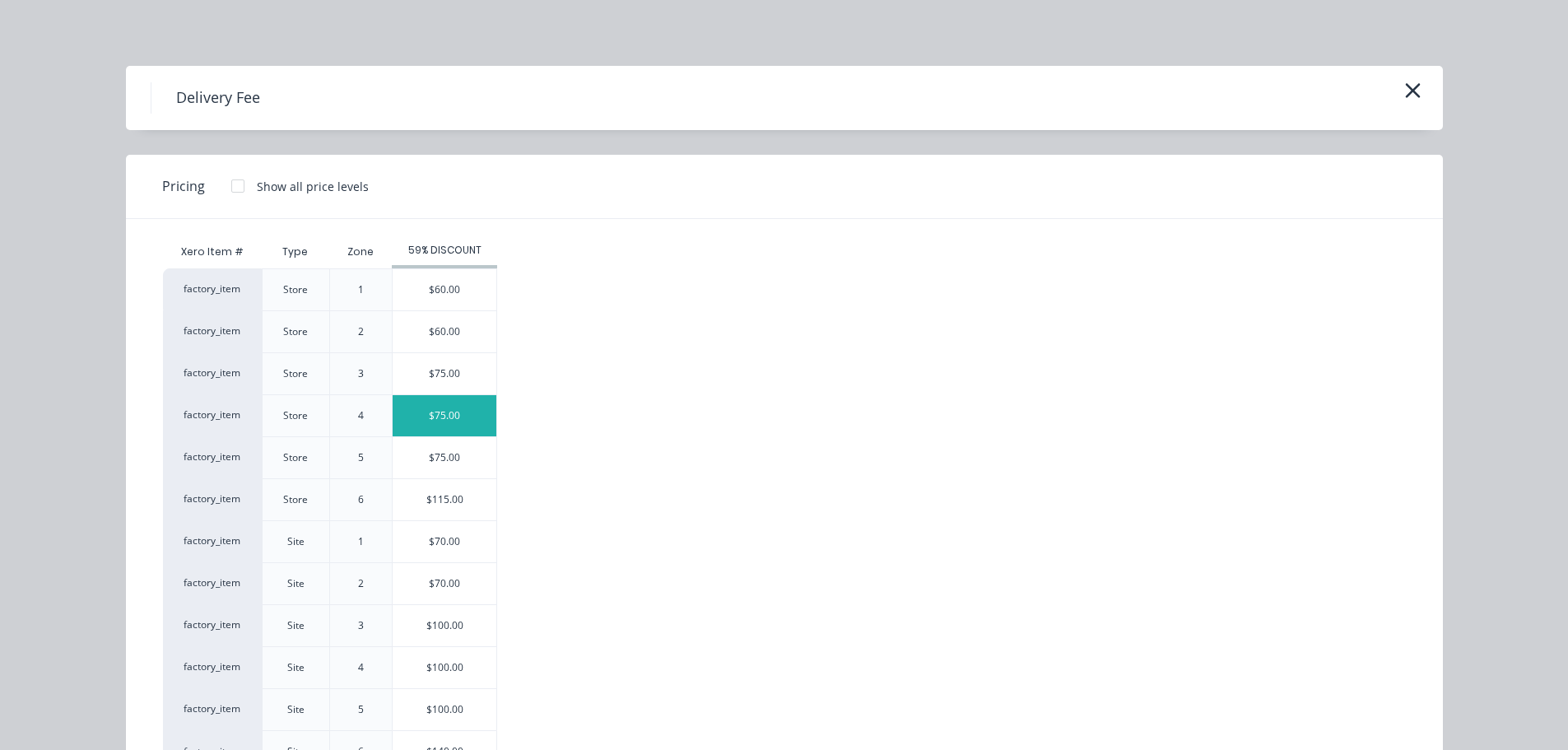
click at [429, 410] on div "$75.00" at bounding box center [445, 416] width 104 height 41
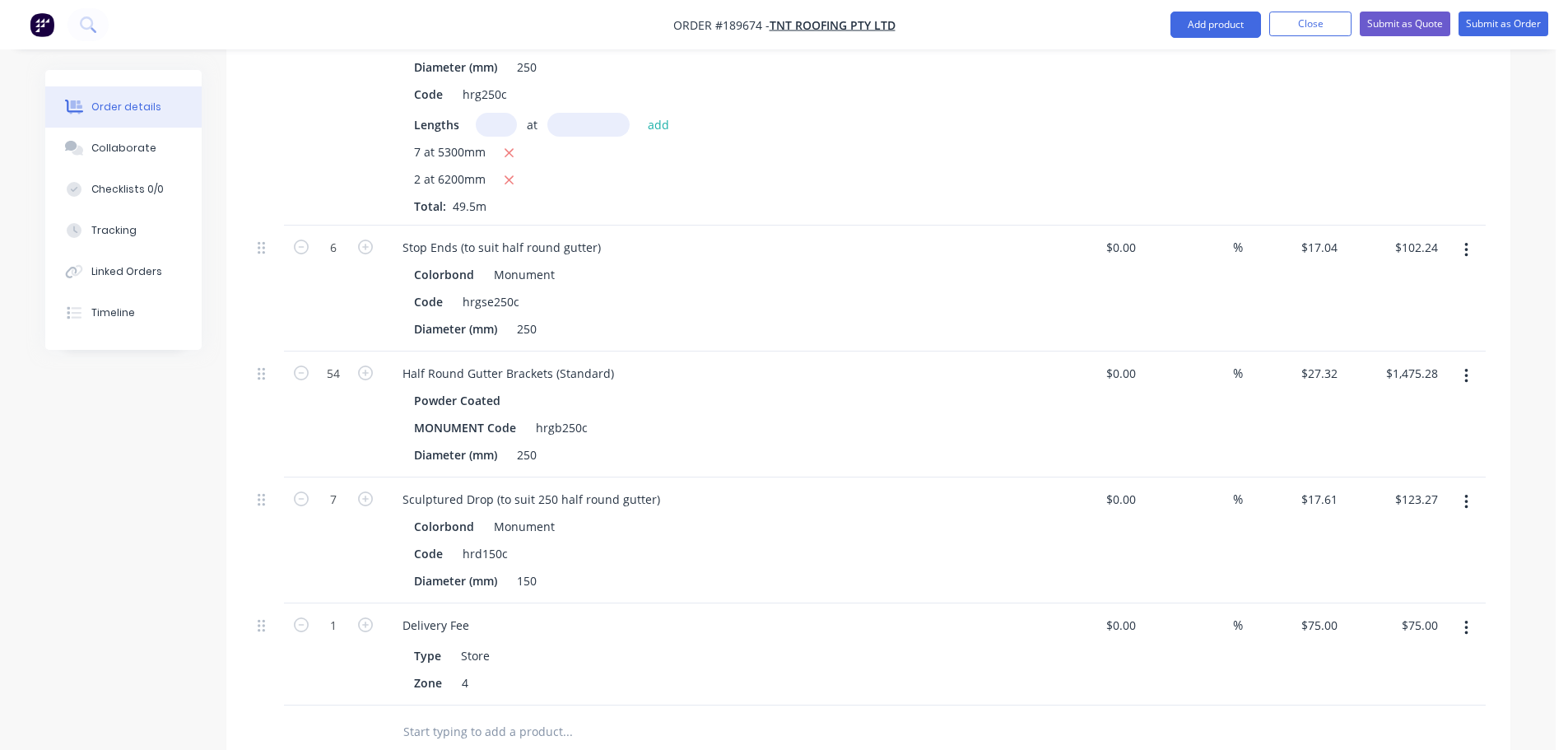
scroll to position [721, 0]
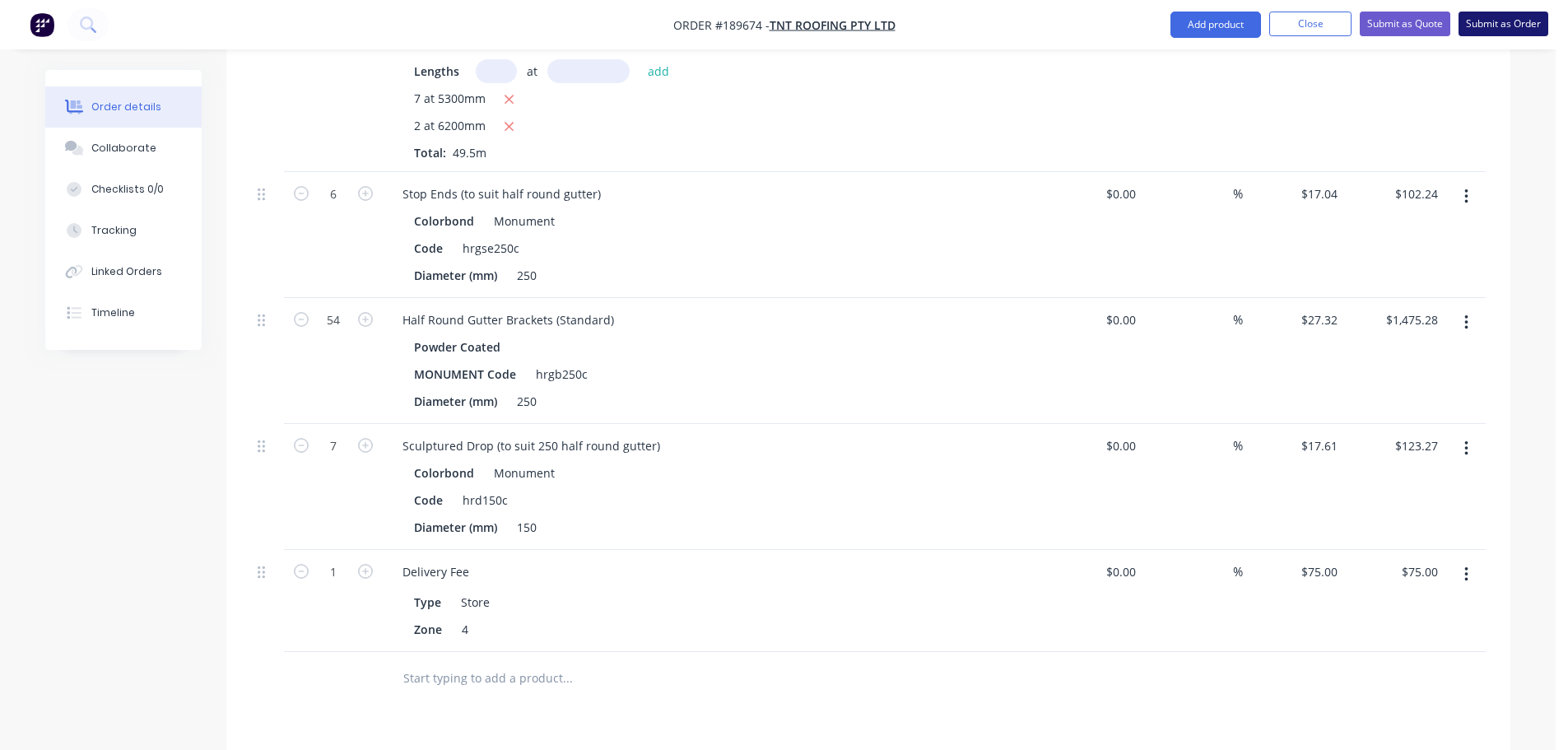
click at [1499, 17] on button "Submit as Order" at bounding box center [1504, 23] width 90 height 24
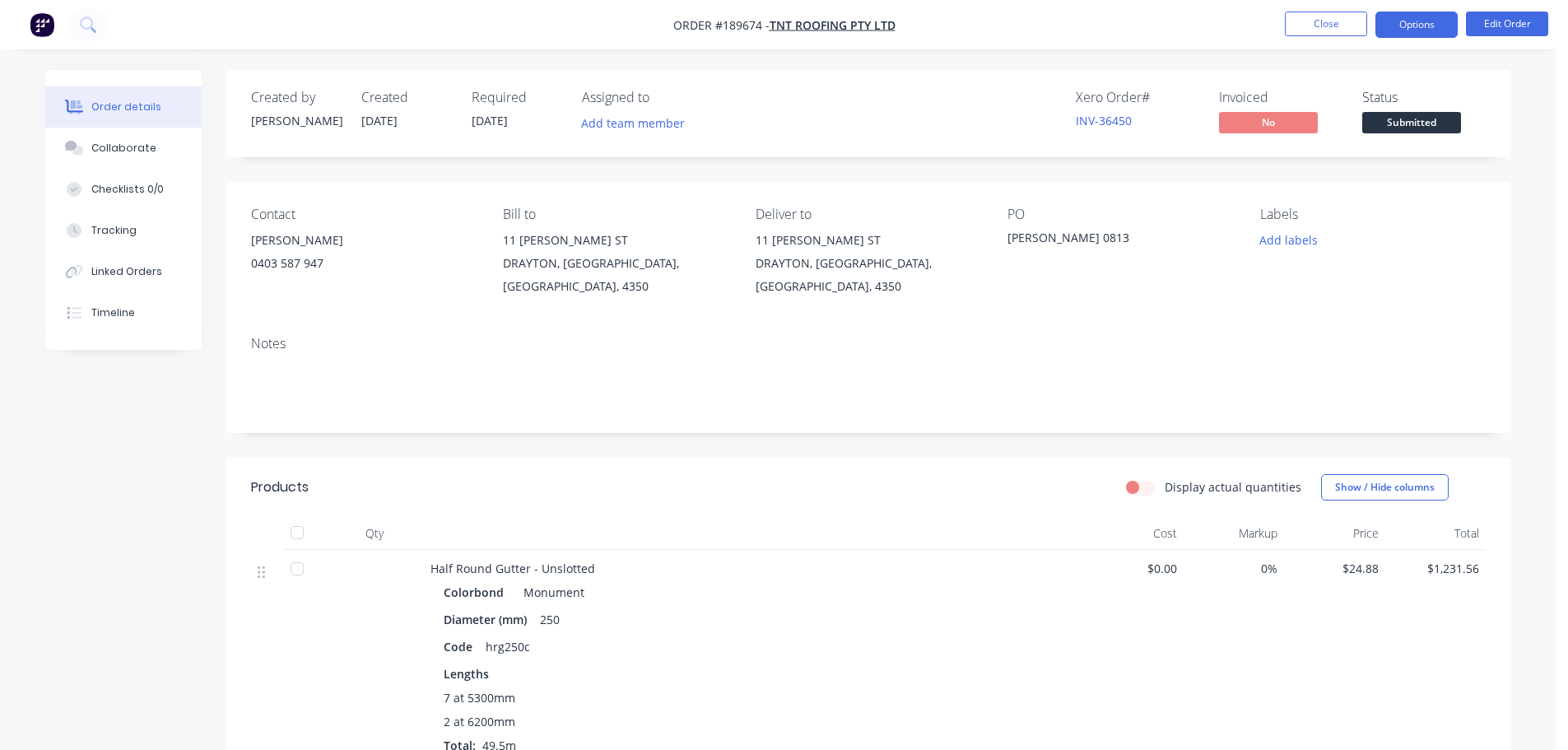
click at [1414, 22] on button "Options" at bounding box center [1417, 24] width 82 height 26
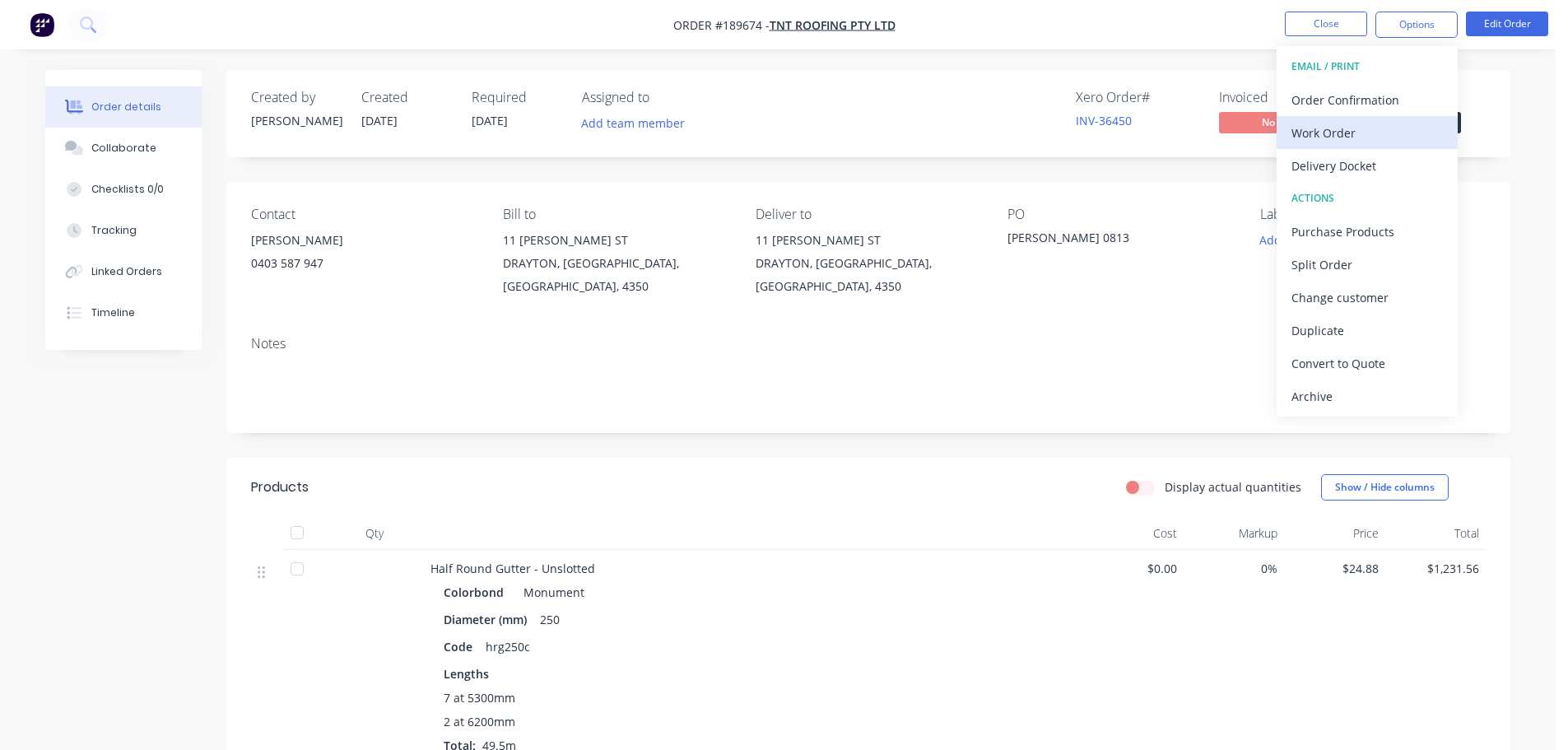
click at [1326, 124] on div "Work Order" at bounding box center [1368, 133] width 152 height 24
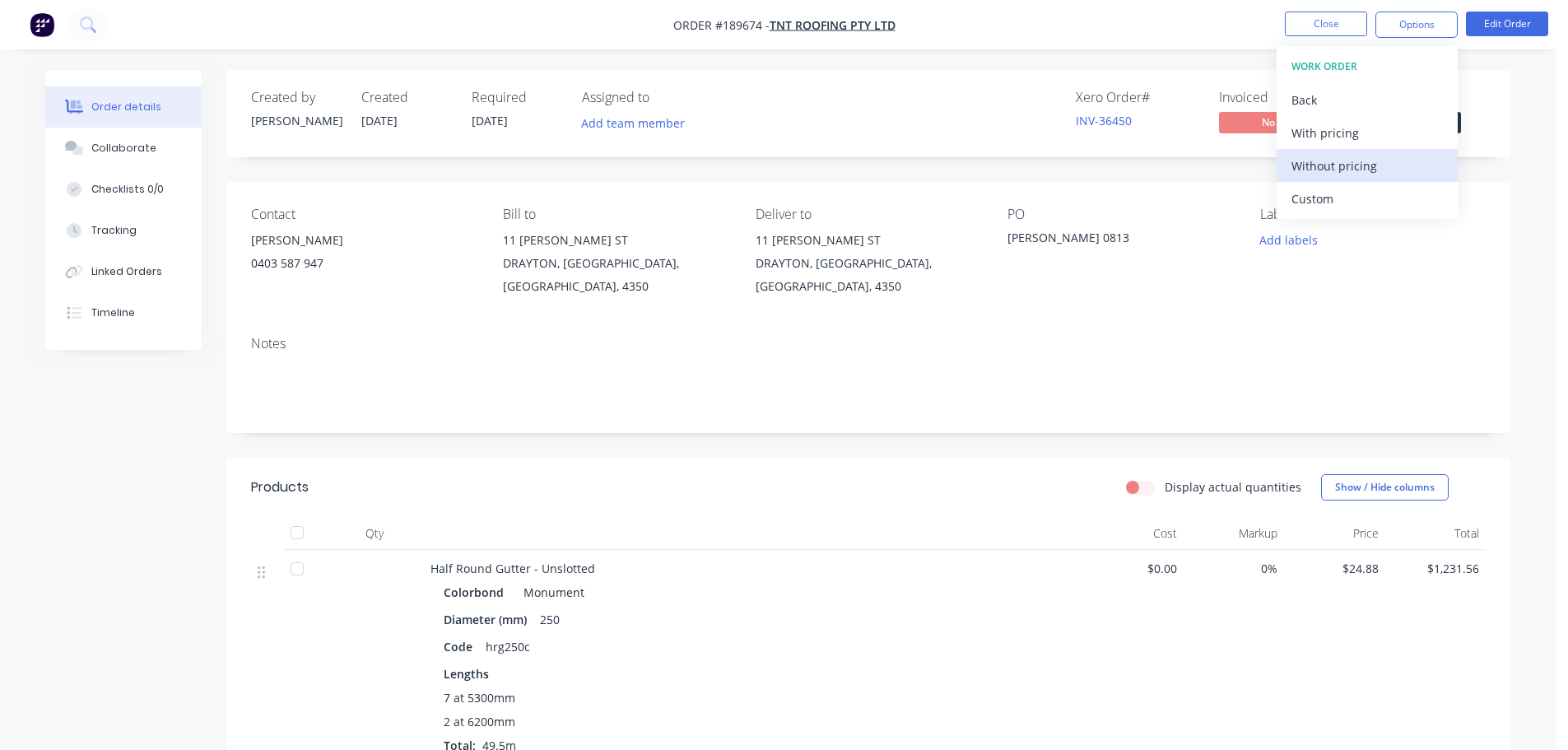
click at [1326, 165] on div "Without pricing" at bounding box center [1368, 166] width 152 height 24
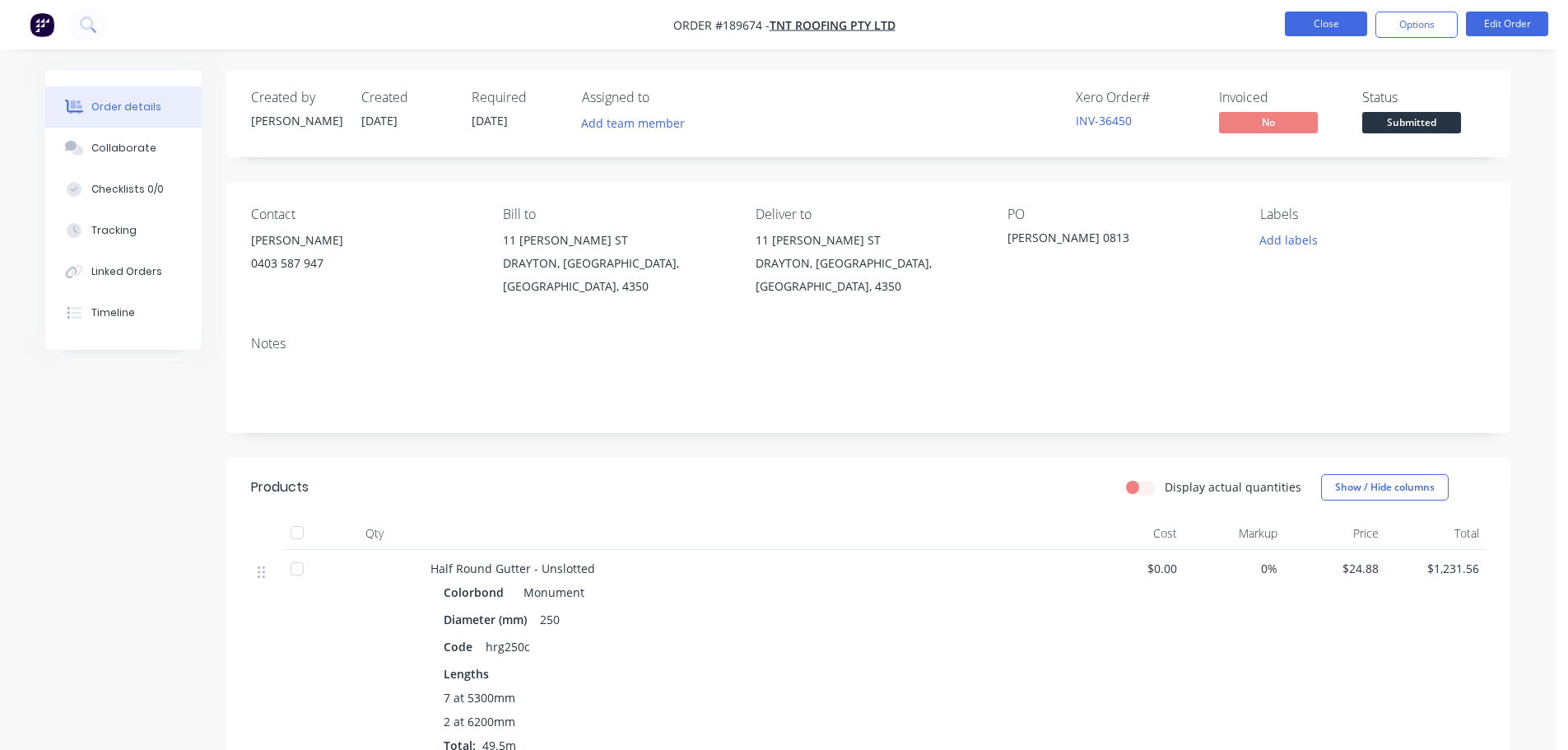
click at [1297, 19] on button "Close" at bounding box center [1326, 23] width 82 height 24
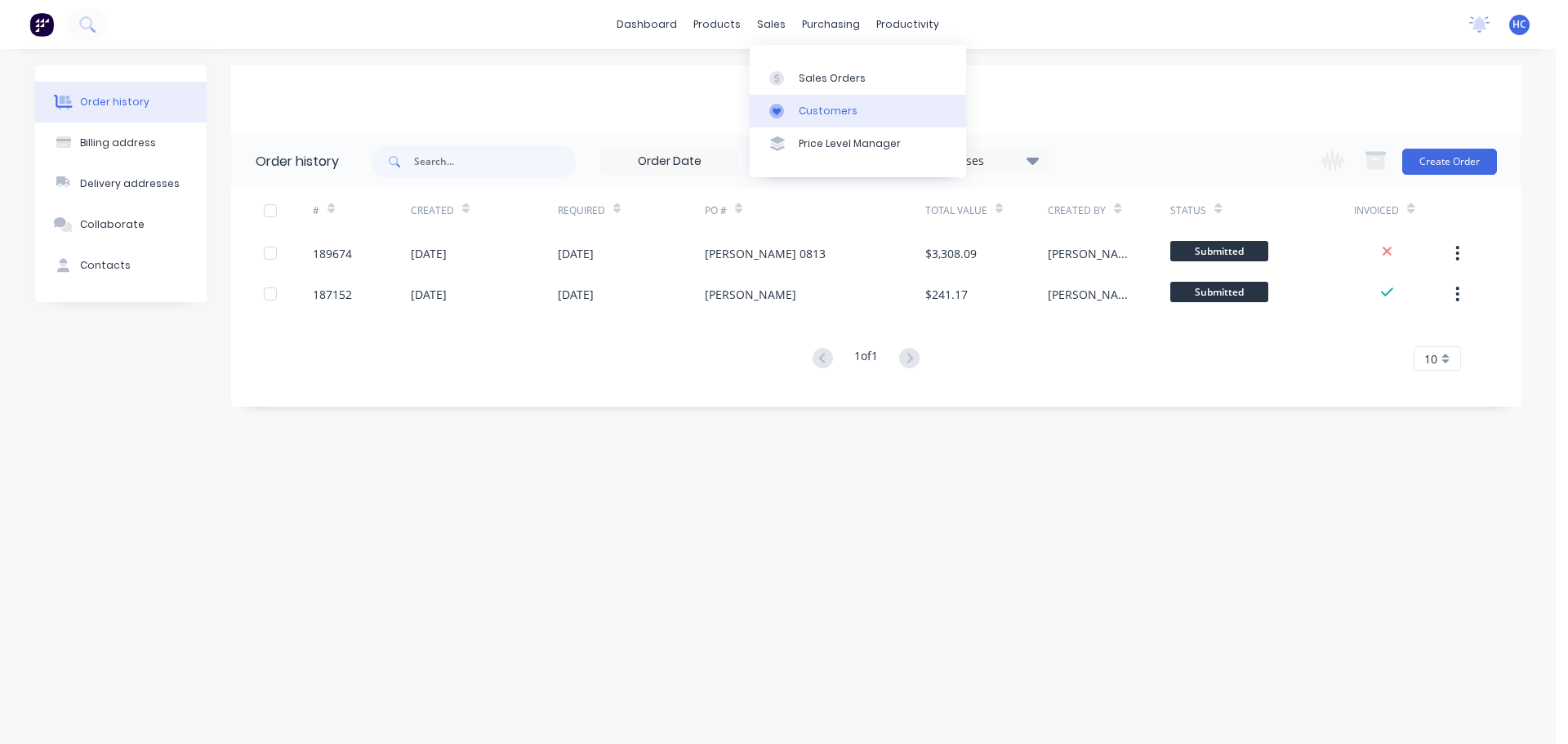
click at [834, 111] on div "Customers" at bounding box center [827, 111] width 58 height 15
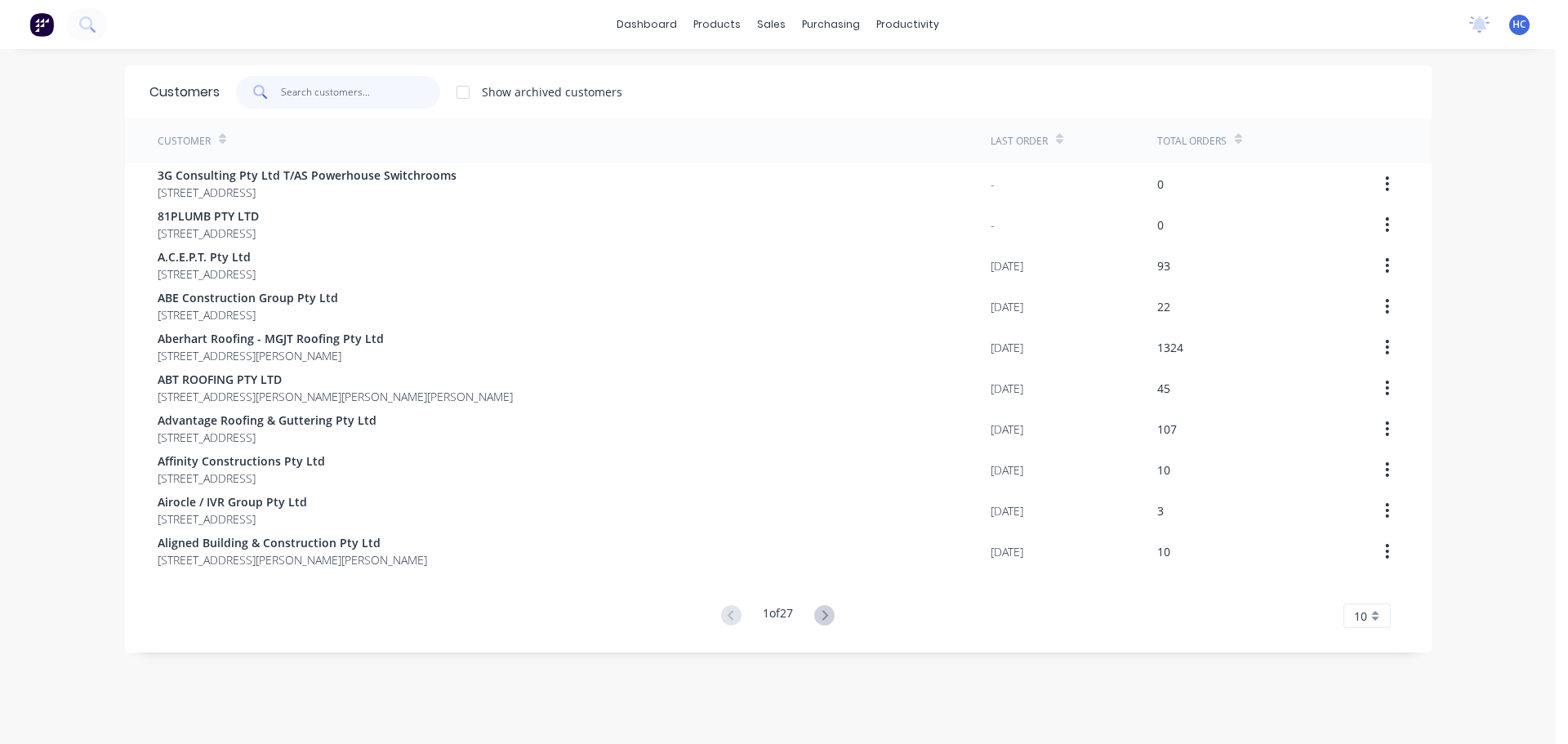
click at [396, 104] on input "text" at bounding box center [361, 92] width 160 height 33
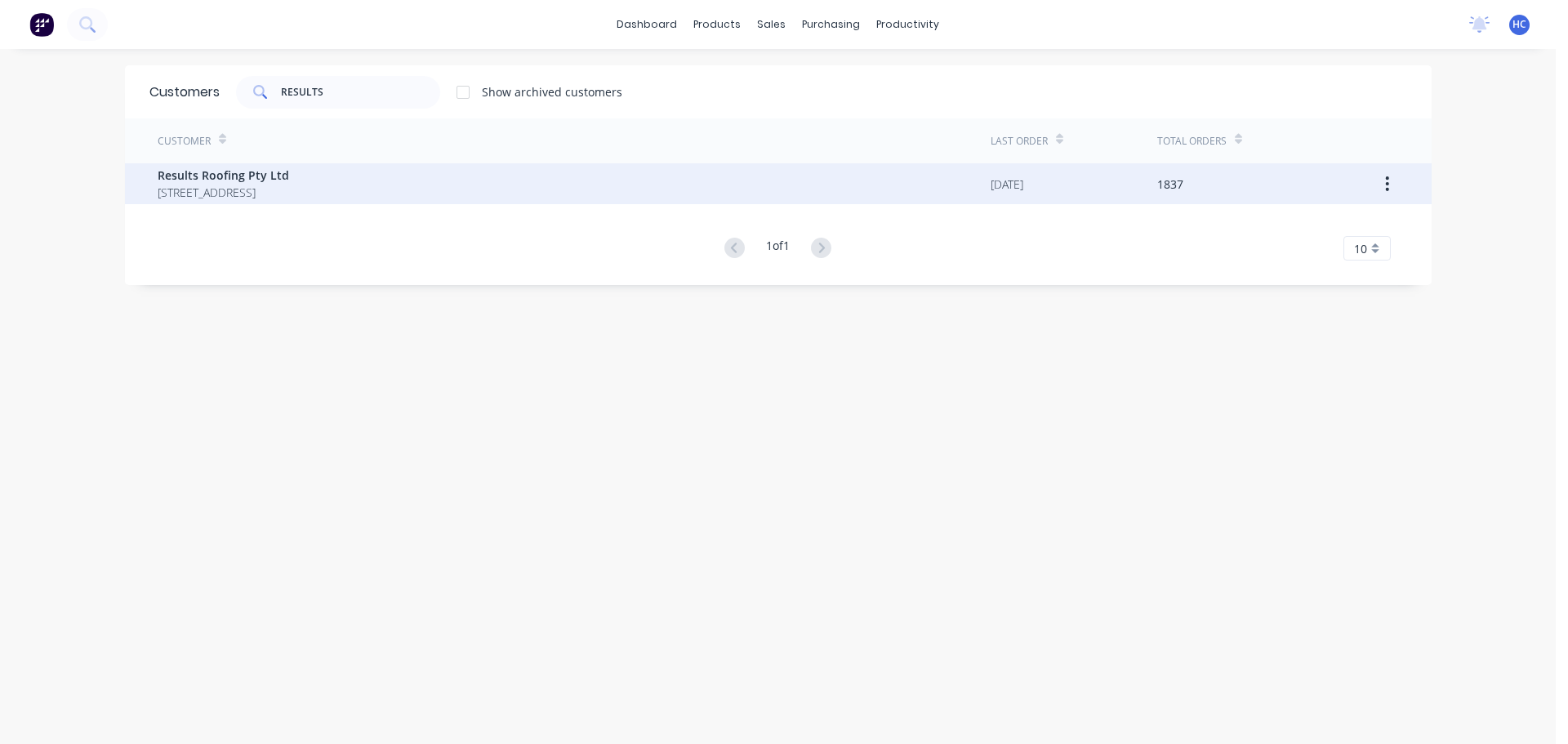
click at [272, 189] on span "[STREET_ADDRESS]" at bounding box center [224, 192] width 132 height 17
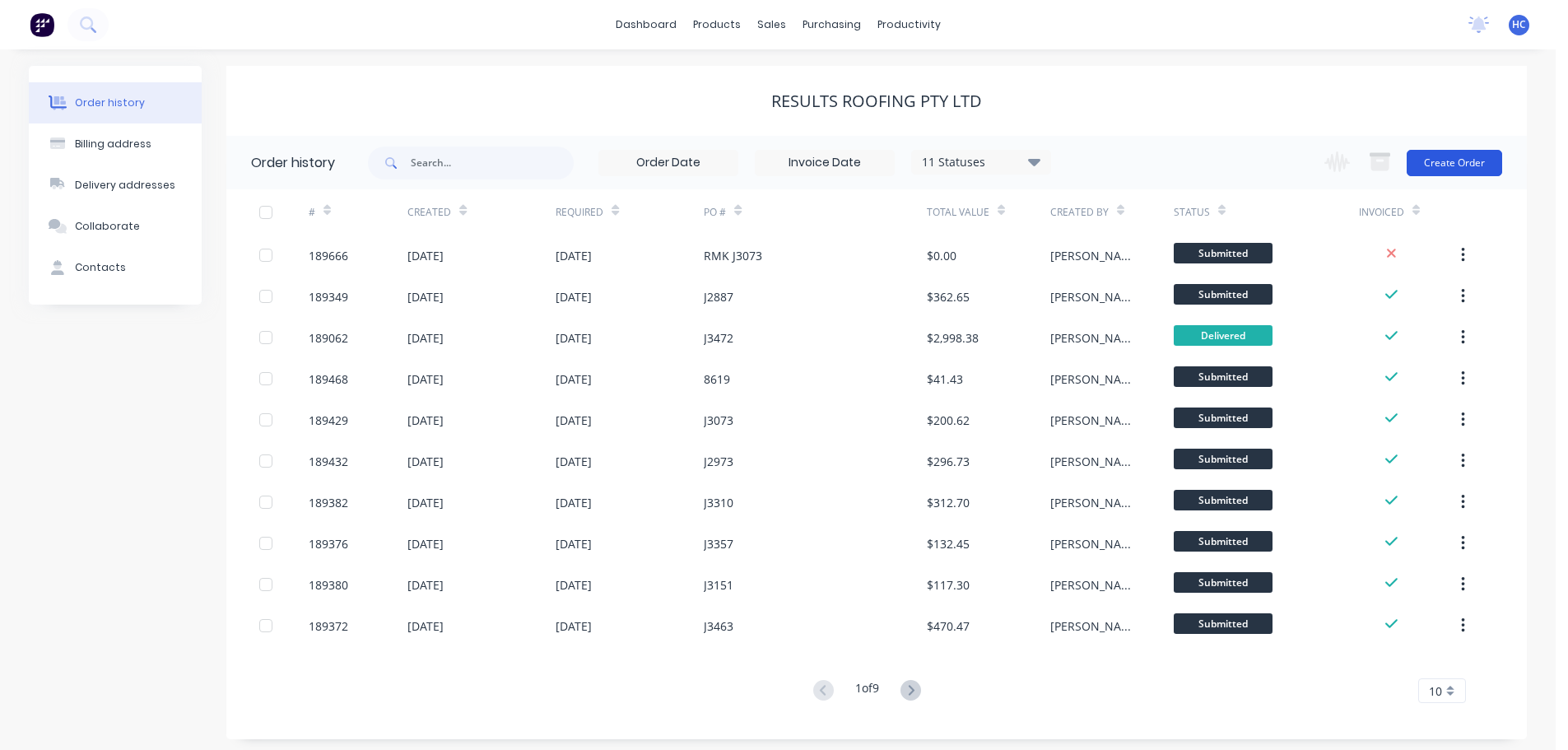
click at [1459, 168] on button "Create Order" at bounding box center [1455, 163] width 95 height 26
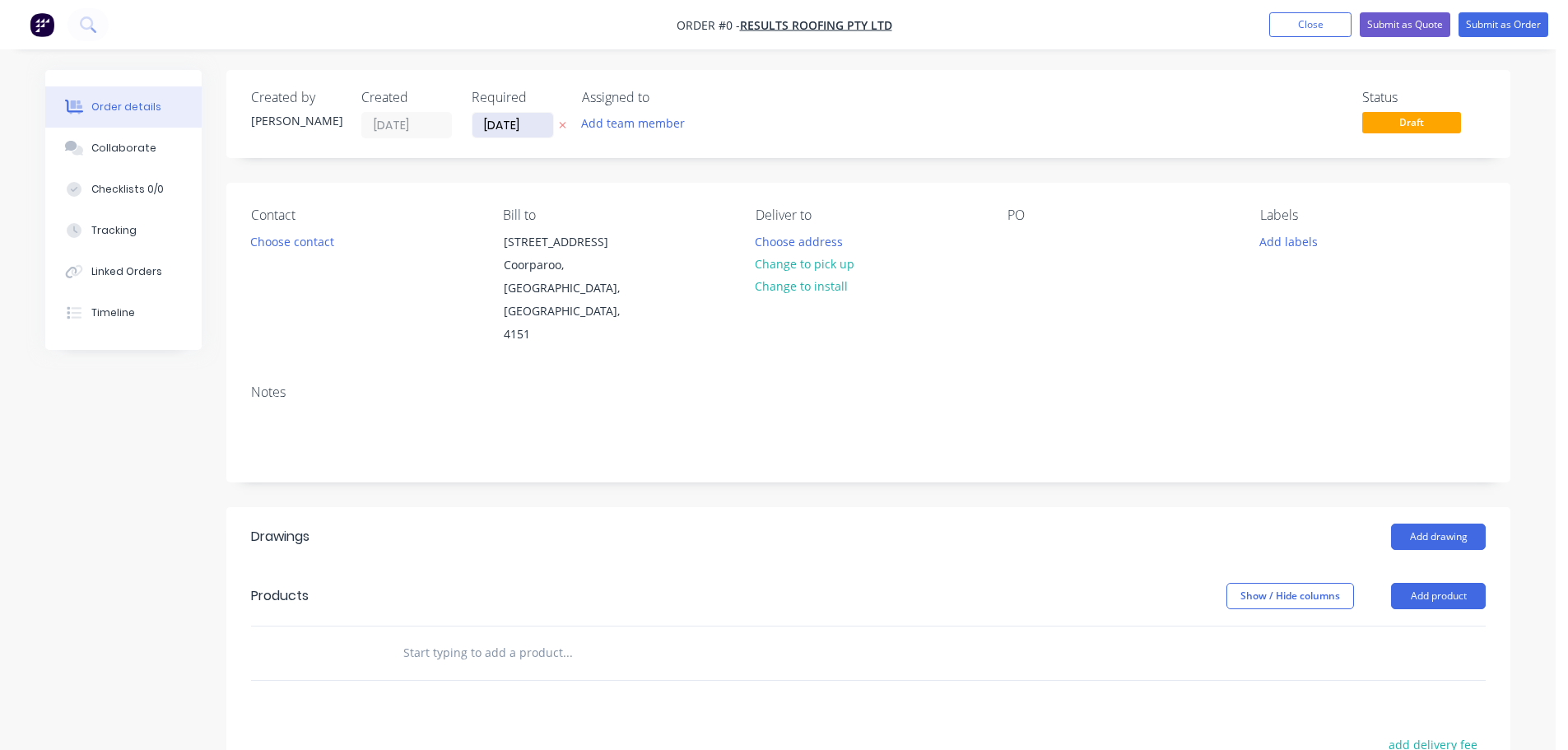
click at [498, 127] on input "[DATE]" at bounding box center [513, 125] width 81 height 24
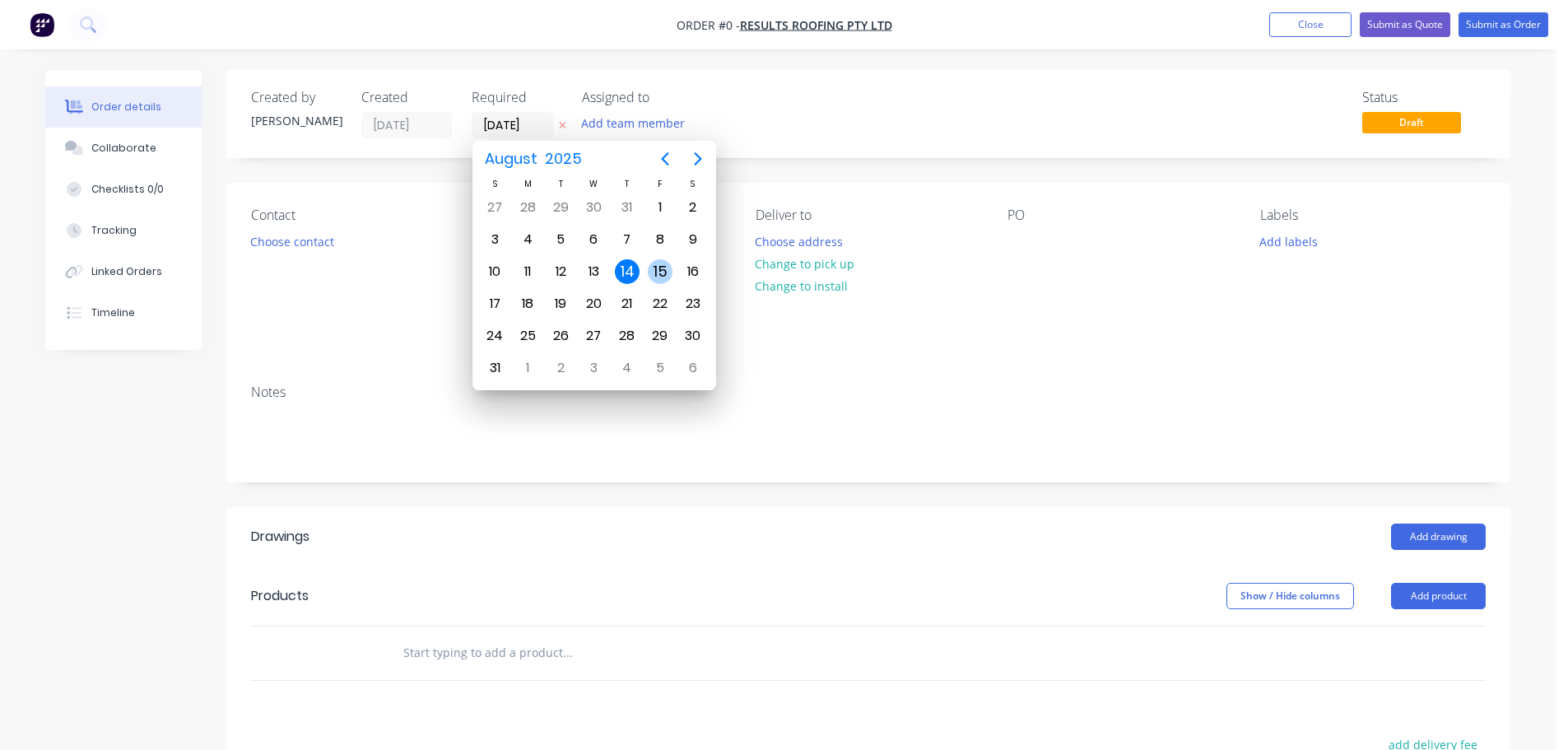
click at [652, 269] on div "15" at bounding box center [660, 272] width 24 height 24
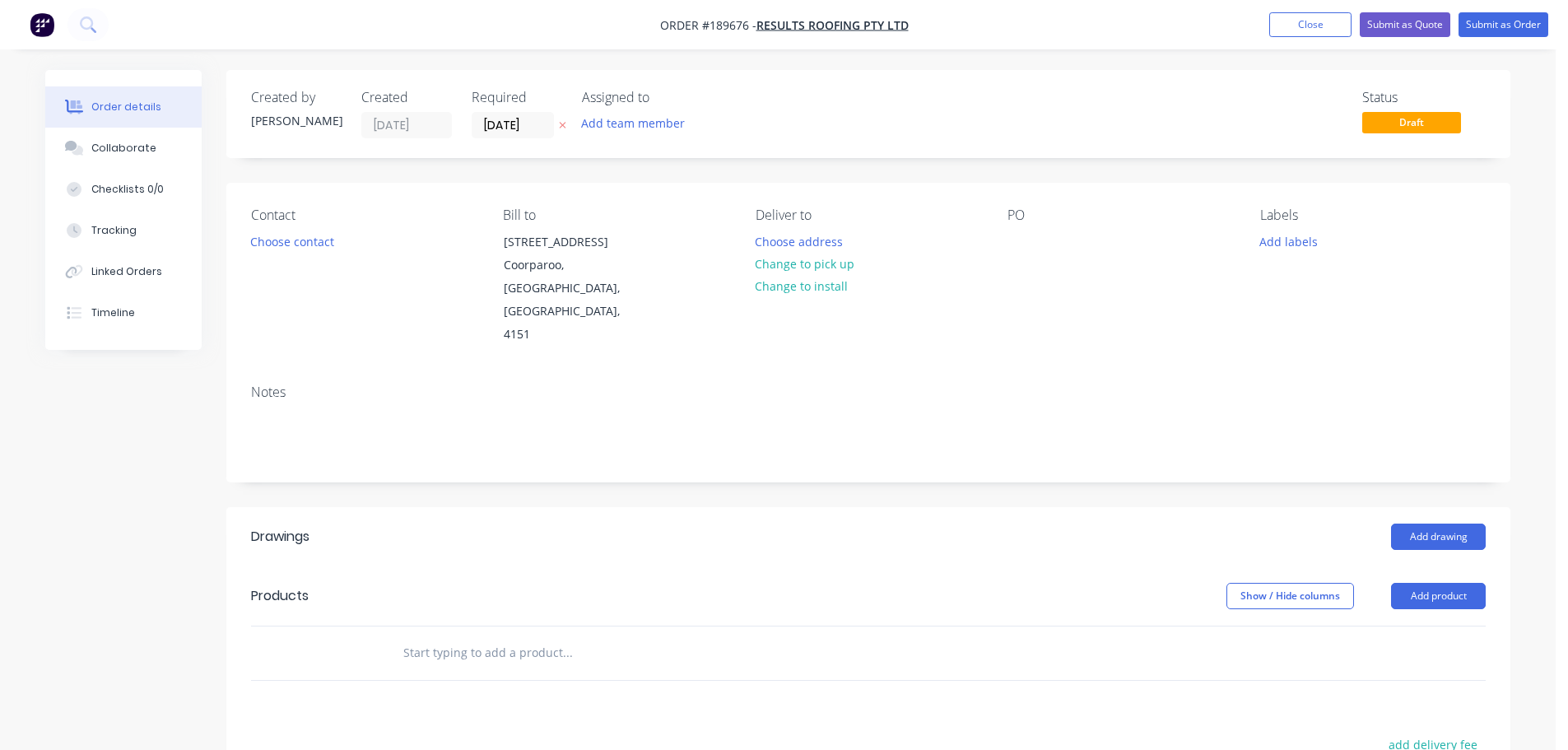
click at [307, 223] on div "Contact" at bounding box center [363, 215] width 226 height 16
click at [311, 236] on button "Choose contact" at bounding box center [293, 241] width 101 height 22
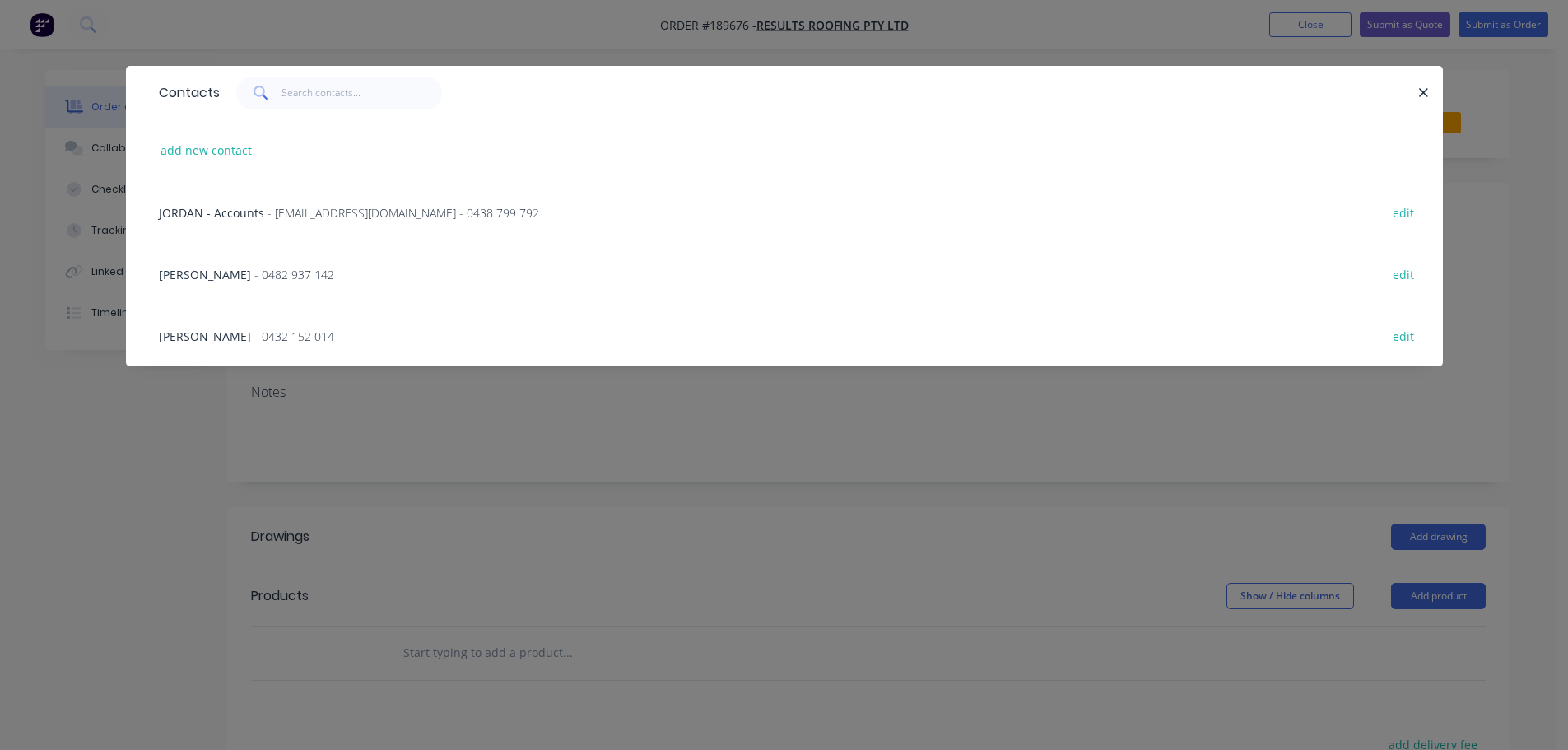
click at [255, 278] on span "- 0482 937 142" at bounding box center [294, 274] width 80 height 16
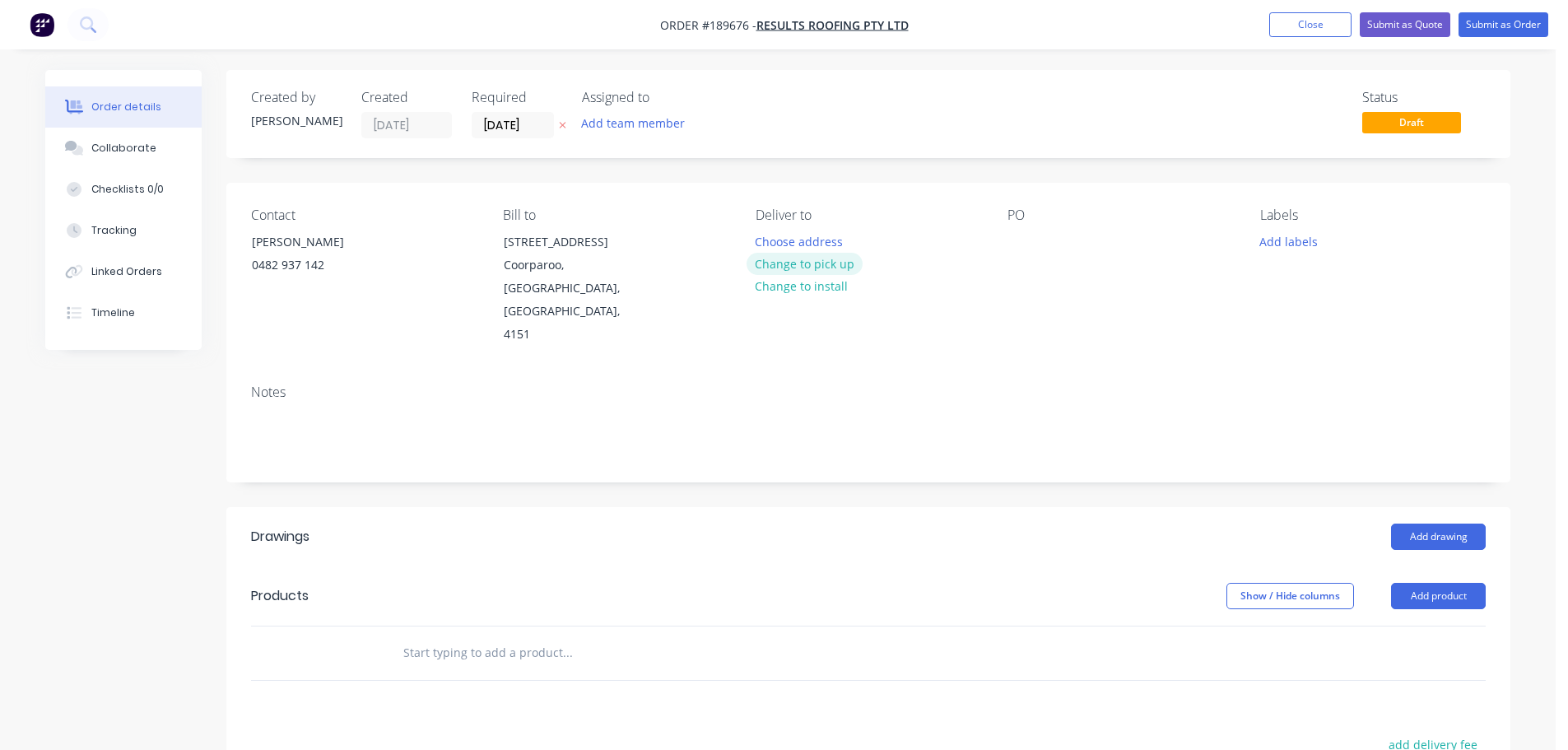
click at [810, 255] on button "Change to pick up" at bounding box center [805, 264] width 117 height 22
click at [822, 278] on button "Change to install" at bounding box center [802, 288] width 110 height 22
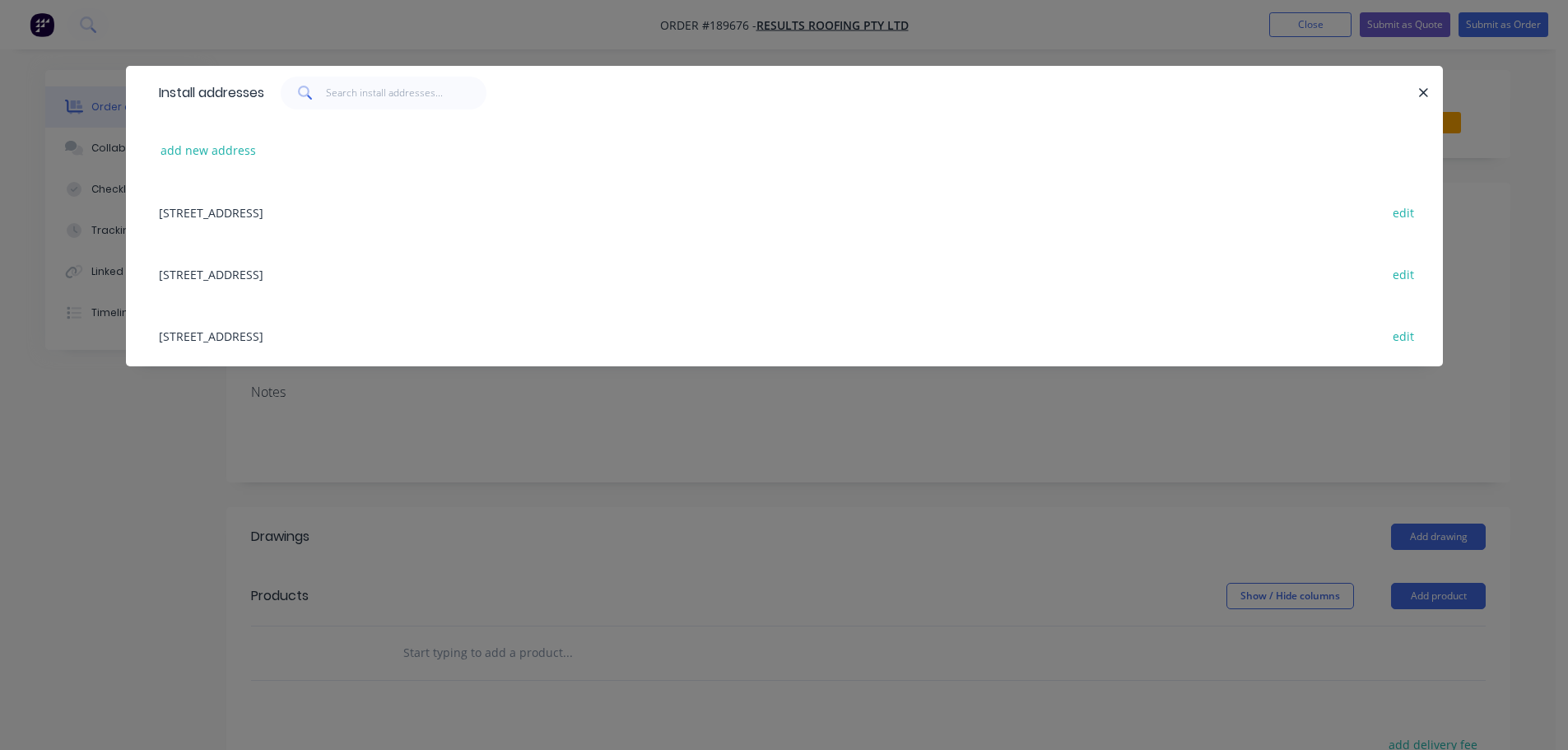
click at [835, 261] on div "[STREET_ADDRESS] edit" at bounding box center [784, 273] width 1268 height 62
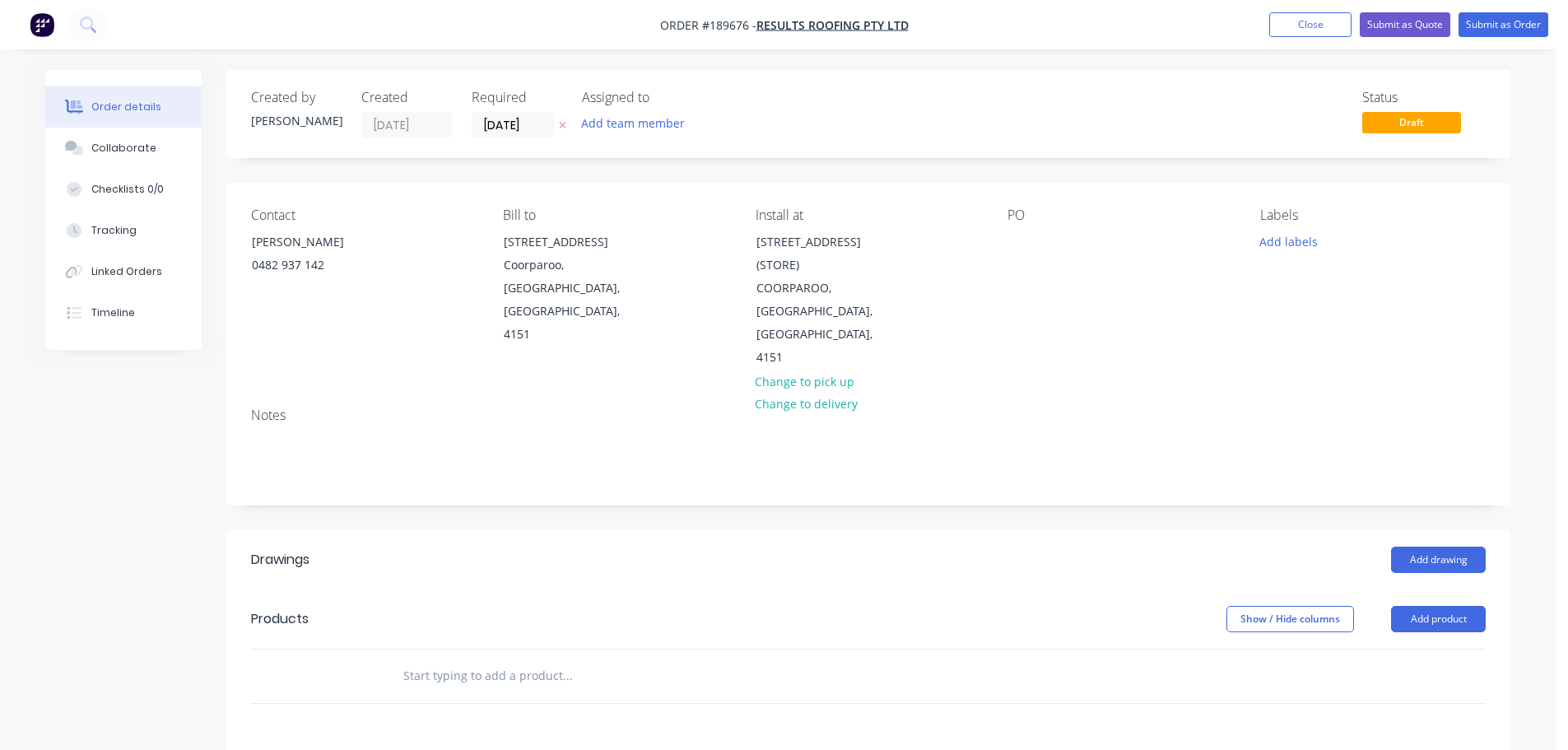
drag, startPoint x: 832, startPoint y: 489, endPoint x: 842, endPoint y: 459, distance: 31.6
click at [833, 530] on header "Drawings Add drawing" at bounding box center [869, 559] width 1284 height 59
click at [834, 393] on button "Change to delivery" at bounding box center [807, 404] width 120 height 22
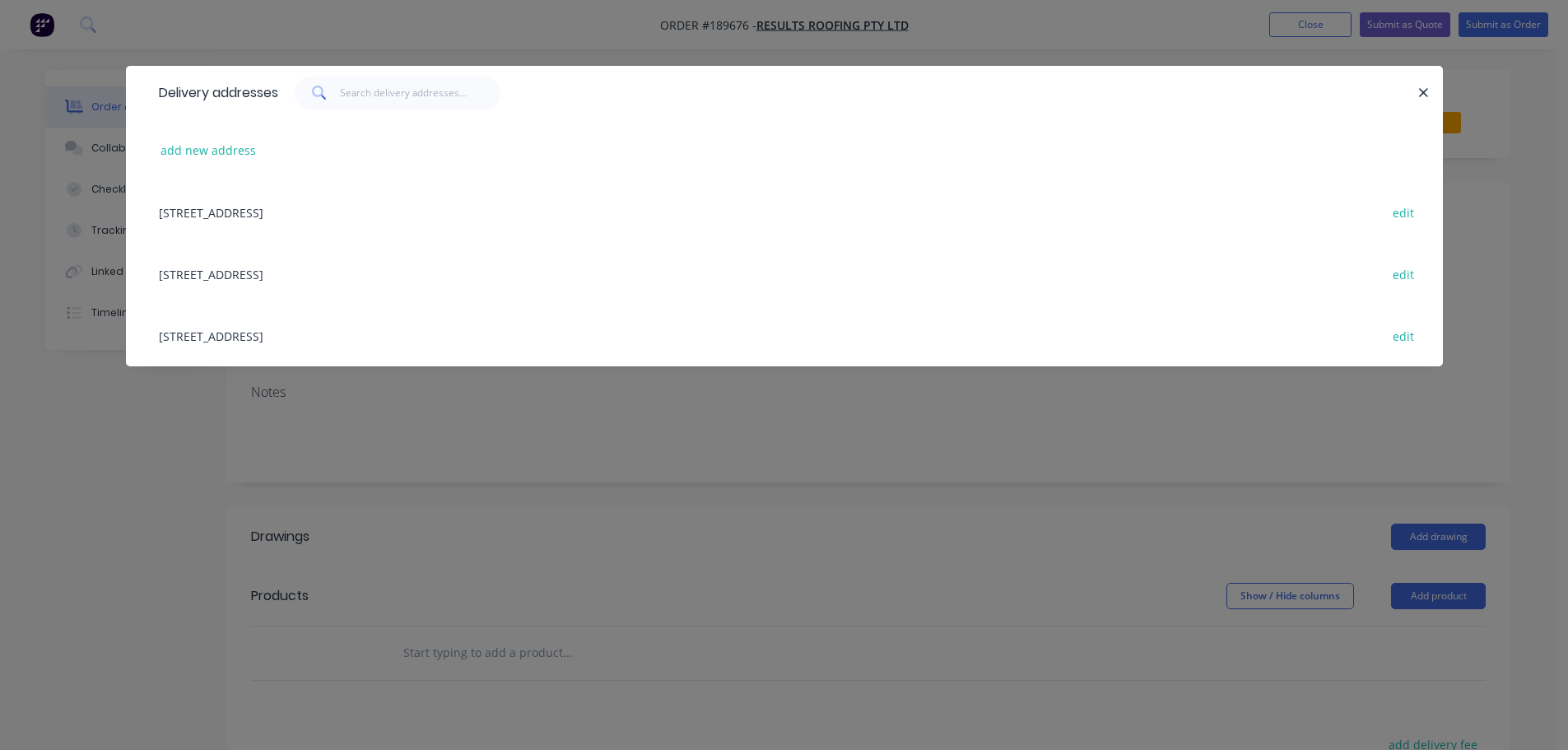
click at [210, 163] on div "add new address" at bounding box center [784, 151] width 1268 height 62
click at [225, 151] on button "add new address" at bounding box center [209, 151] width 112 height 22
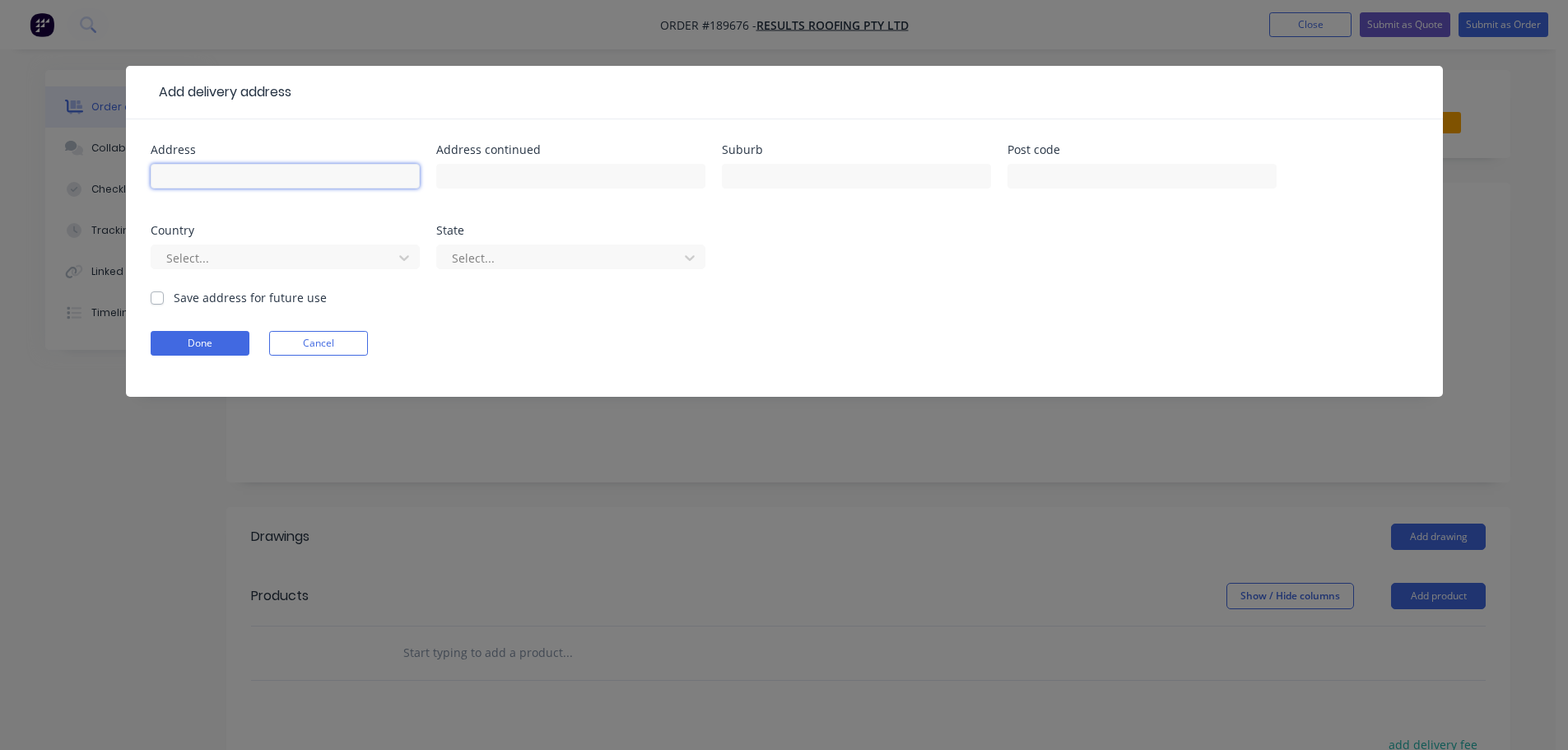
drag, startPoint x: 225, startPoint y: 151, endPoint x: 242, endPoint y: 183, distance: 36.2
click at [237, 183] on input "text" at bounding box center [286, 176] width 270 height 24
click at [223, 252] on div at bounding box center [274, 258] width 220 height 21
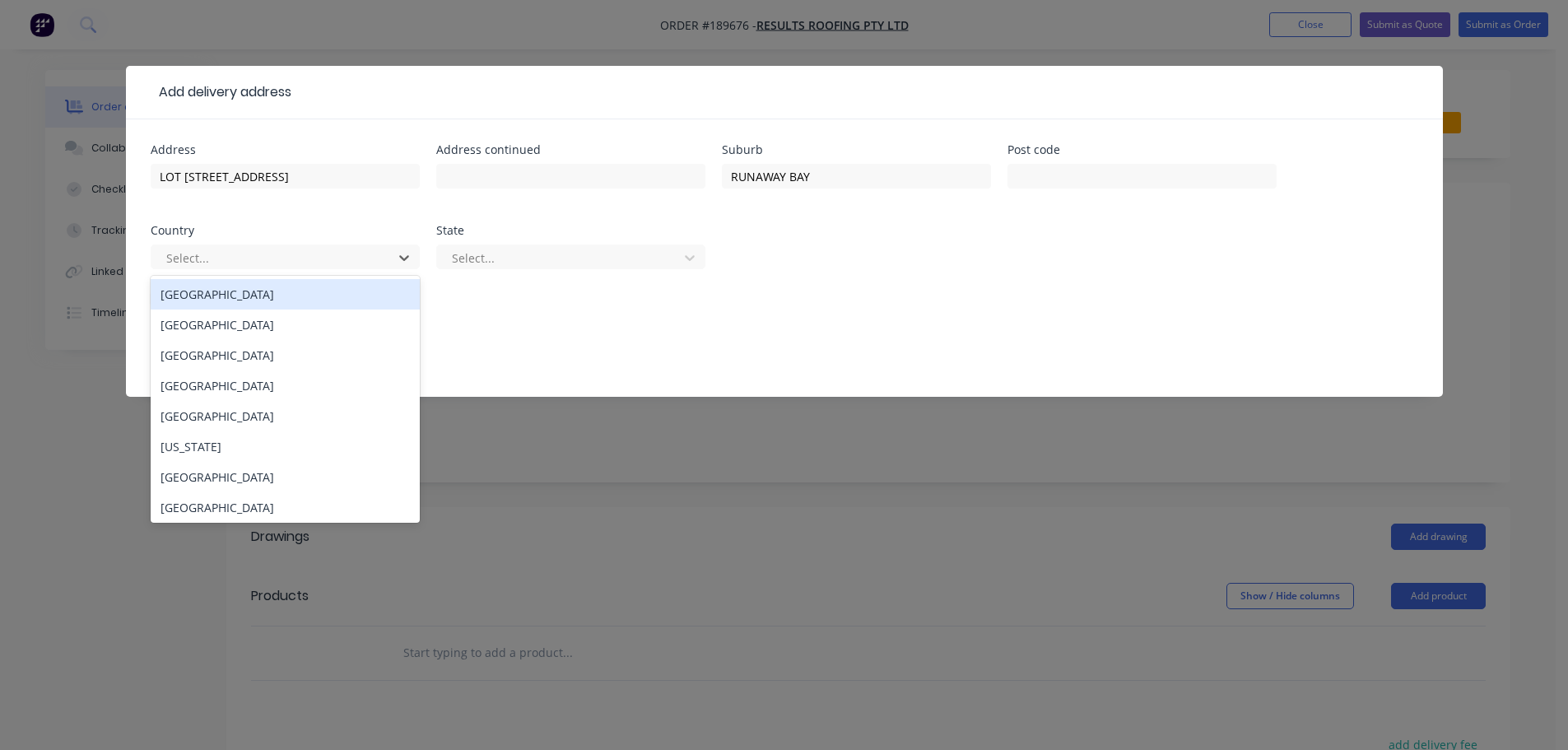
click at [211, 289] on div "[GEOGRAPHIC_DATA]" at bounding box center [286, 294] width 270 height 31
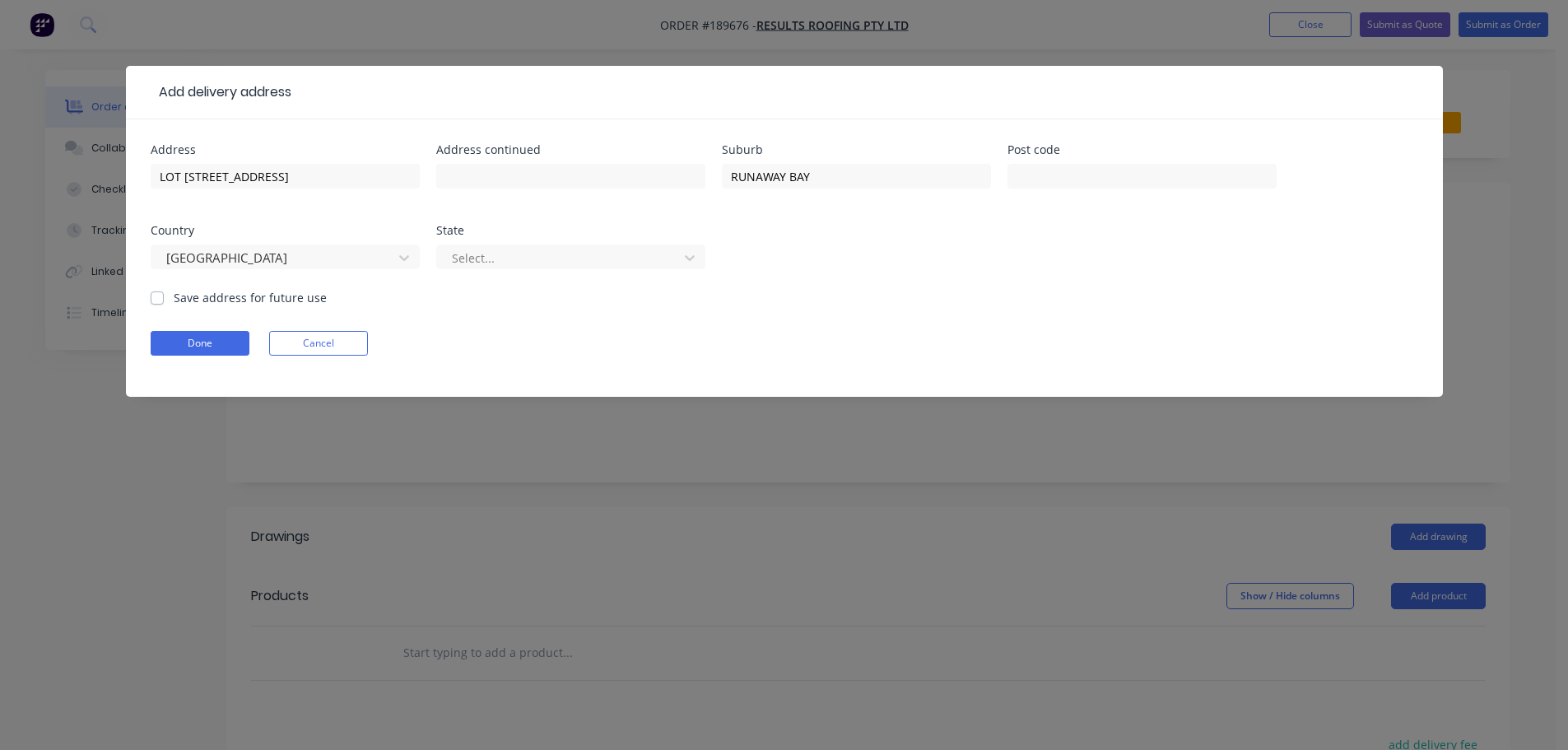
click at [522, 277] on div "Select..." at bounding box center [571, 265] width 270 height 49
click at [536, 257] on div at bounding box center [560, 258] width 220 height 21
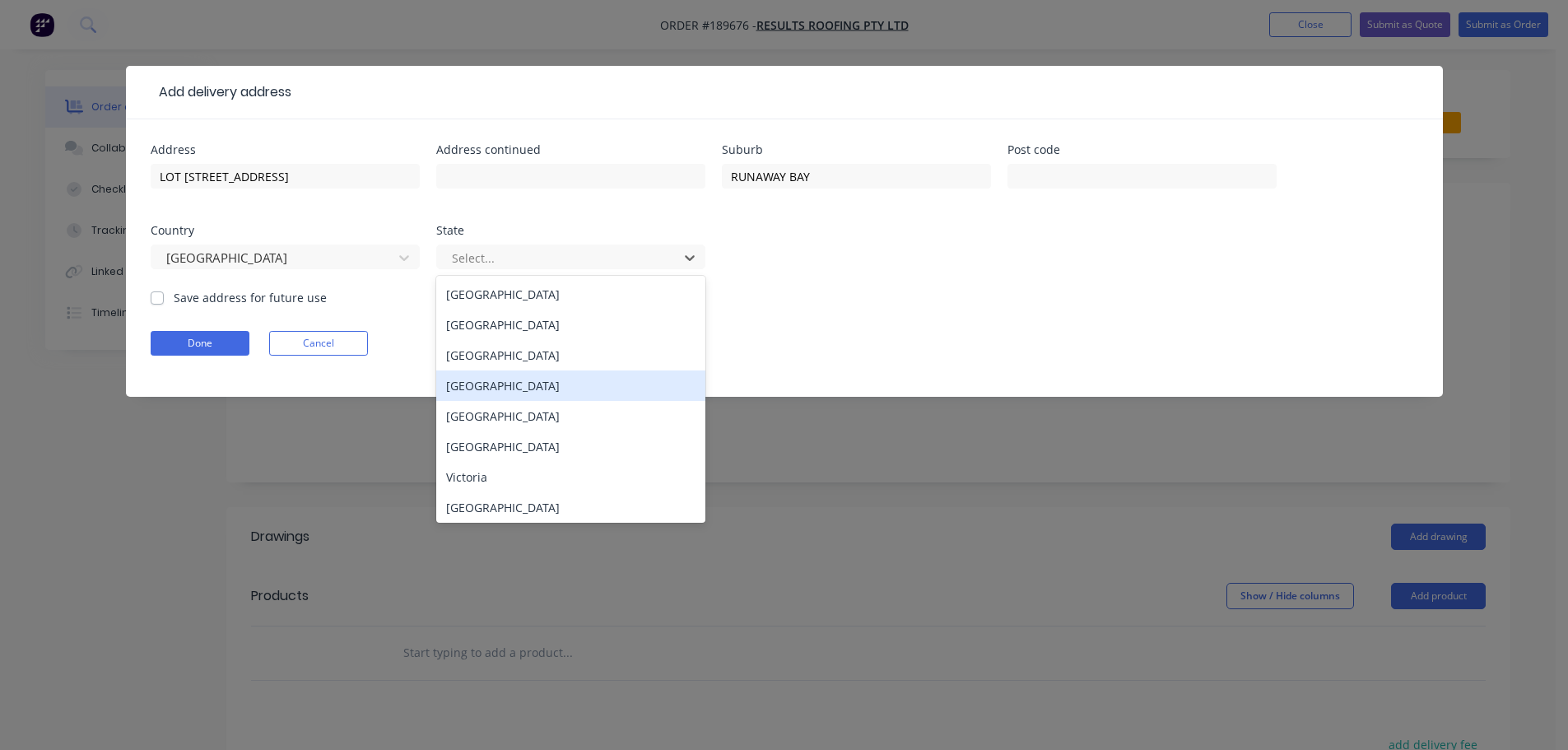
click at [489, 391] on div "[GEOGRAPHIC_DATA]" at bounding box center [571, 386] width 270 height 31
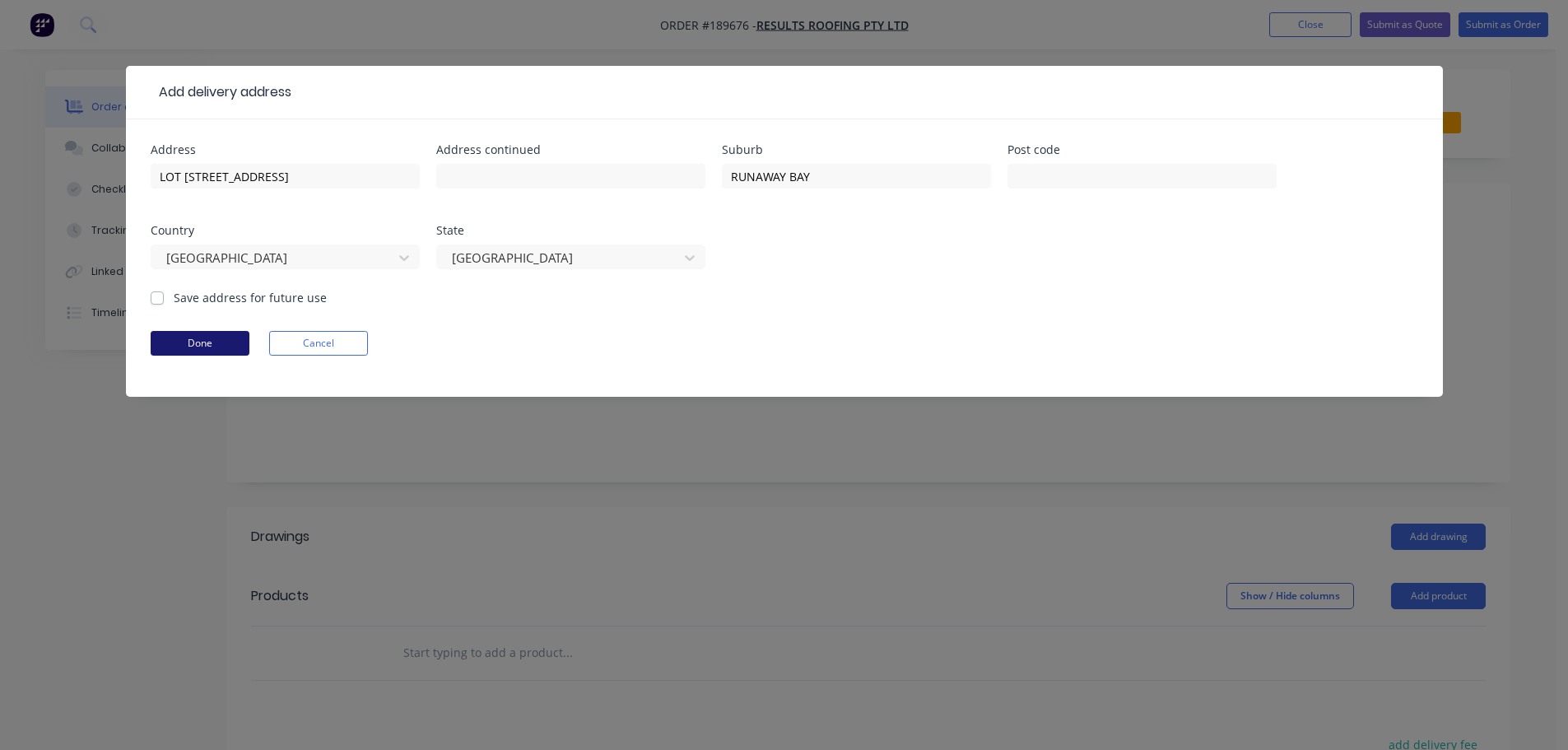
click at [215, 335] on button "Done" at bounding box center [200, 344] width 99 height 24
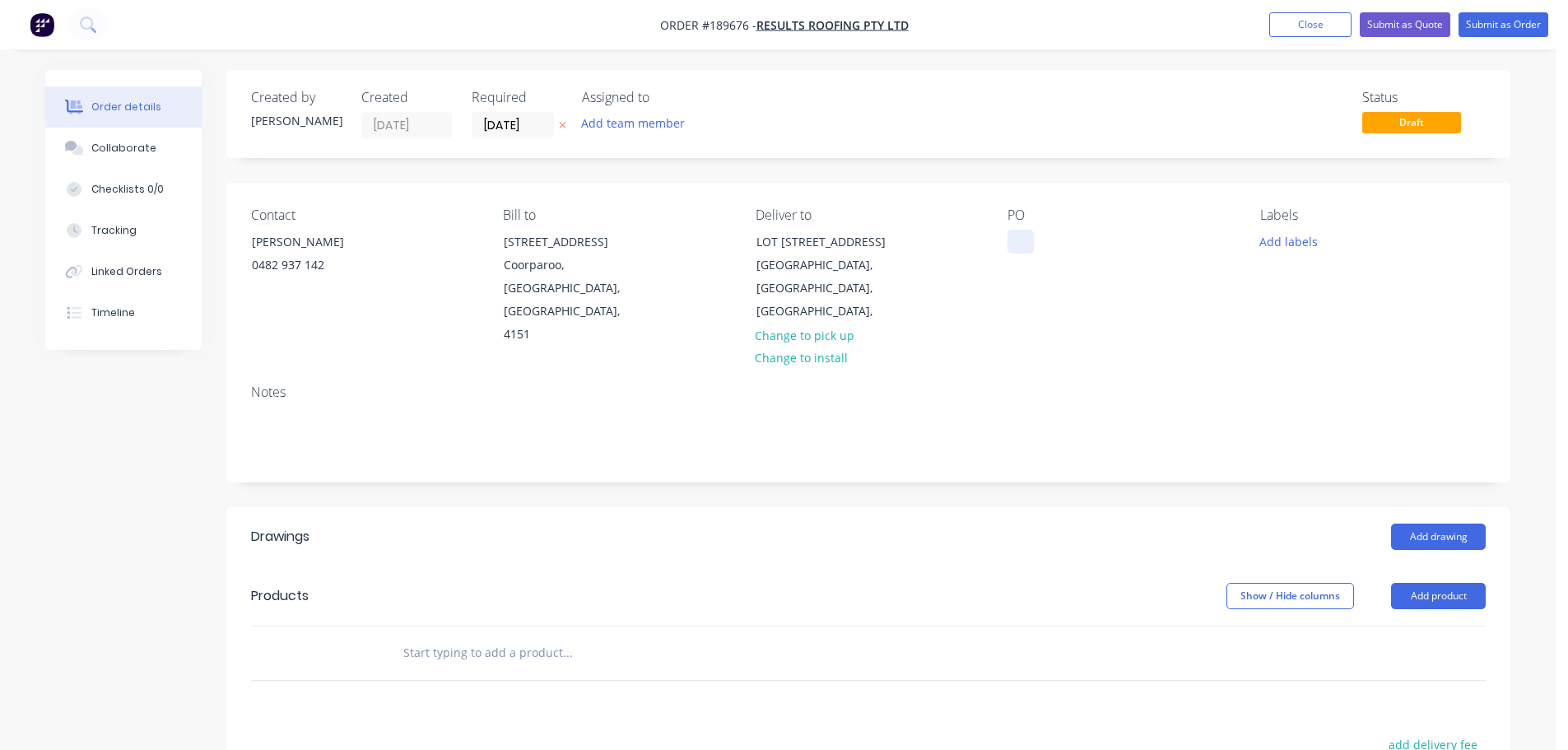
click at [1020, 232] on div at bounding box center [1021, 242] width 26 height 24
click at [1432, 507] on header "Drawings Add drawing" at bounding box center [869, 537] width 1284 height 59
click at [1429, 523] on button "Add drawing" at bounding box center [1438, 537] width 95 height 26
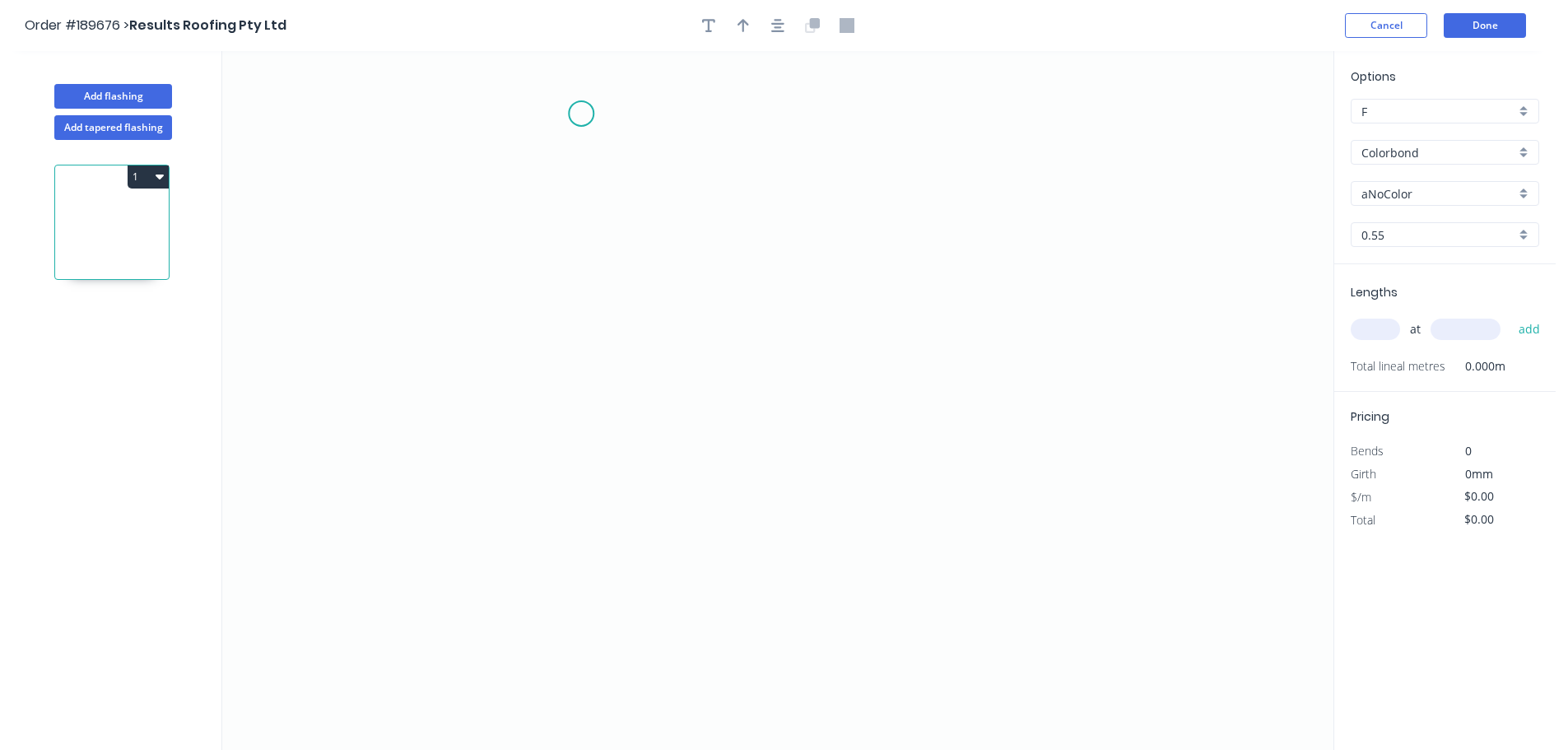
click at [591, 106] on icon "0" at bounding box center [777, 401] width 1111 height 699
click at [647, 169] on icon "0" at bounding box center [777, 401] width 1111 height 699
click at [602, 207] on icon "0 ?" at bounding box center [777, 401] width 1111 height 699
click at [603, 461] on icon "0 ? ?" at bounding box center [777, 401] width 1111 height 699
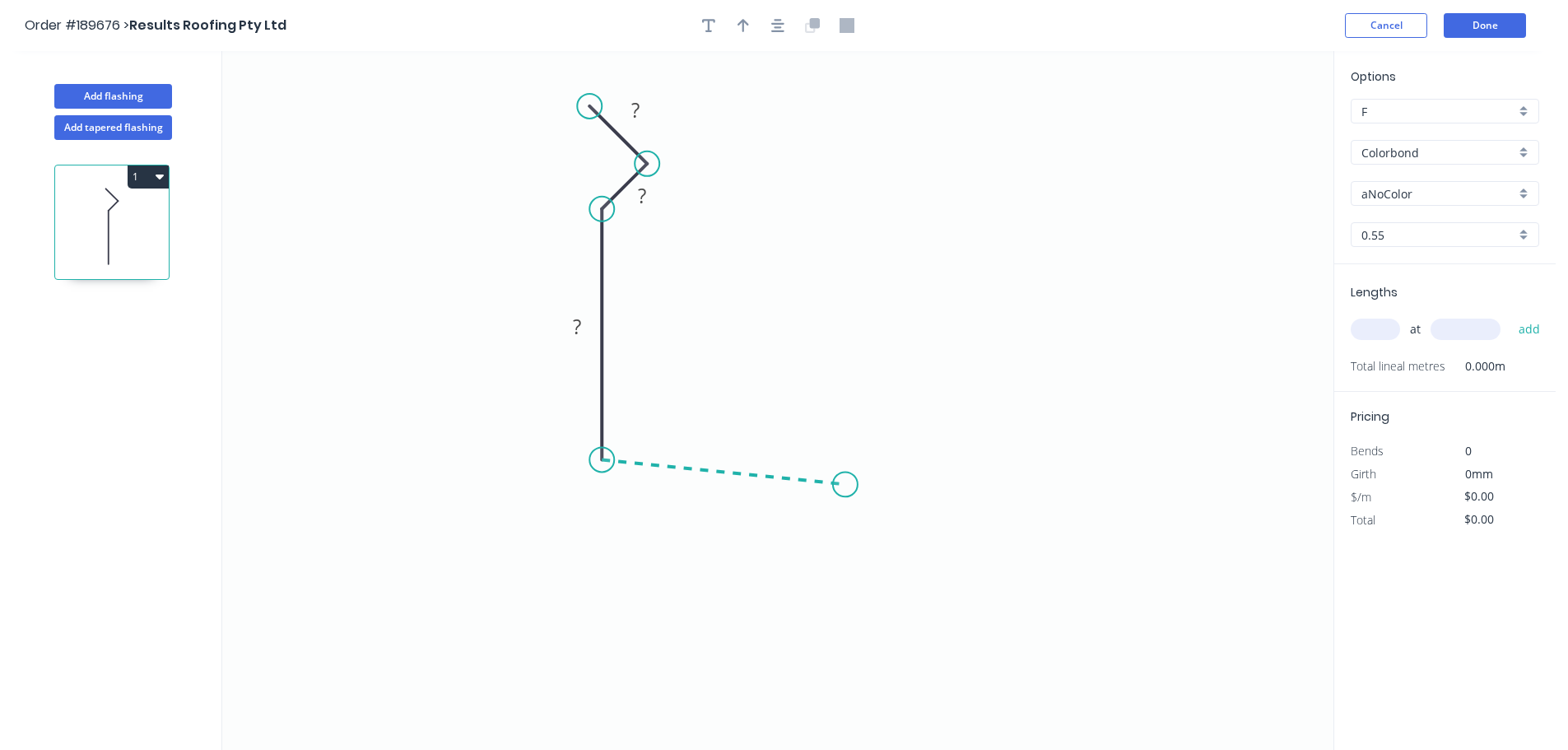
click at [845, 485] on icon "0 ? ? ?" at bounding box center [777, 401] width 1111 height 699
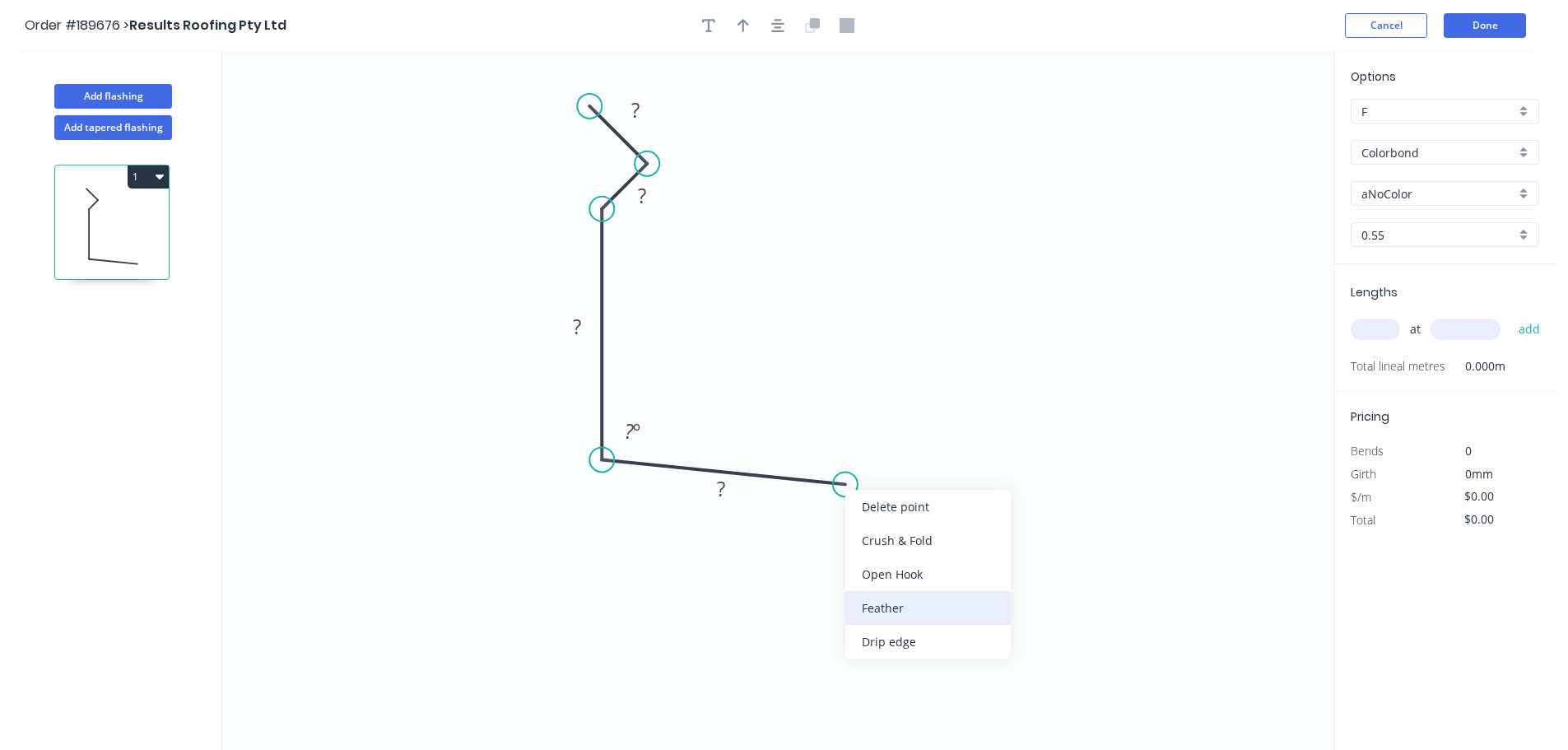
click at [899, 601] on div "Feather" at bounding box center [928, 608] width 166 height 34
drag, startPoint x: 841, startPoint y: 485, endPoint x: 822, endPoint y: 483, distance: 19.1
click at [822, 483] on circle at bounding box center [822, 482] width 24 height 24
click at [811, 515] on tspan "15" at bounding box center [807, 507] width 23 height 27
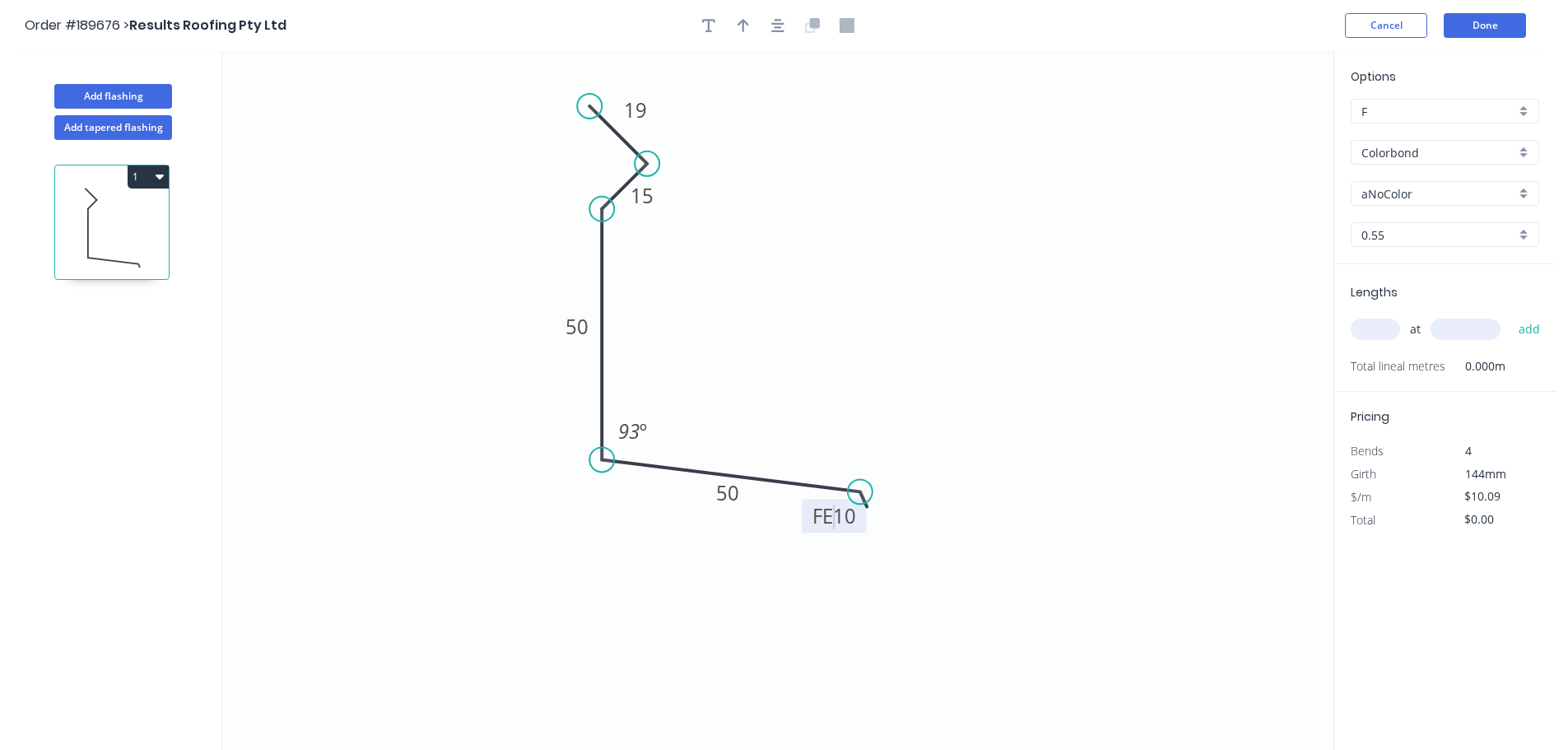
drag, startPoint x: 829, startPoint y: 488, endPoint x: 860, endPoint y: 492, distance: 31.3
click at [860, 492] on circle at bounding box center [860, 492] width 24 height 24
click at [796, 320] on icon "0 19 15 50 FE 10 50 93 º" at bounding box center [777, 401] width 1111 height 699
click at [750, 17] on button "button" at bounding box center [743, 25] width 24 height 24
click at [1250, 134] on icon at bounding box center [1251, 114] width 15 height 52
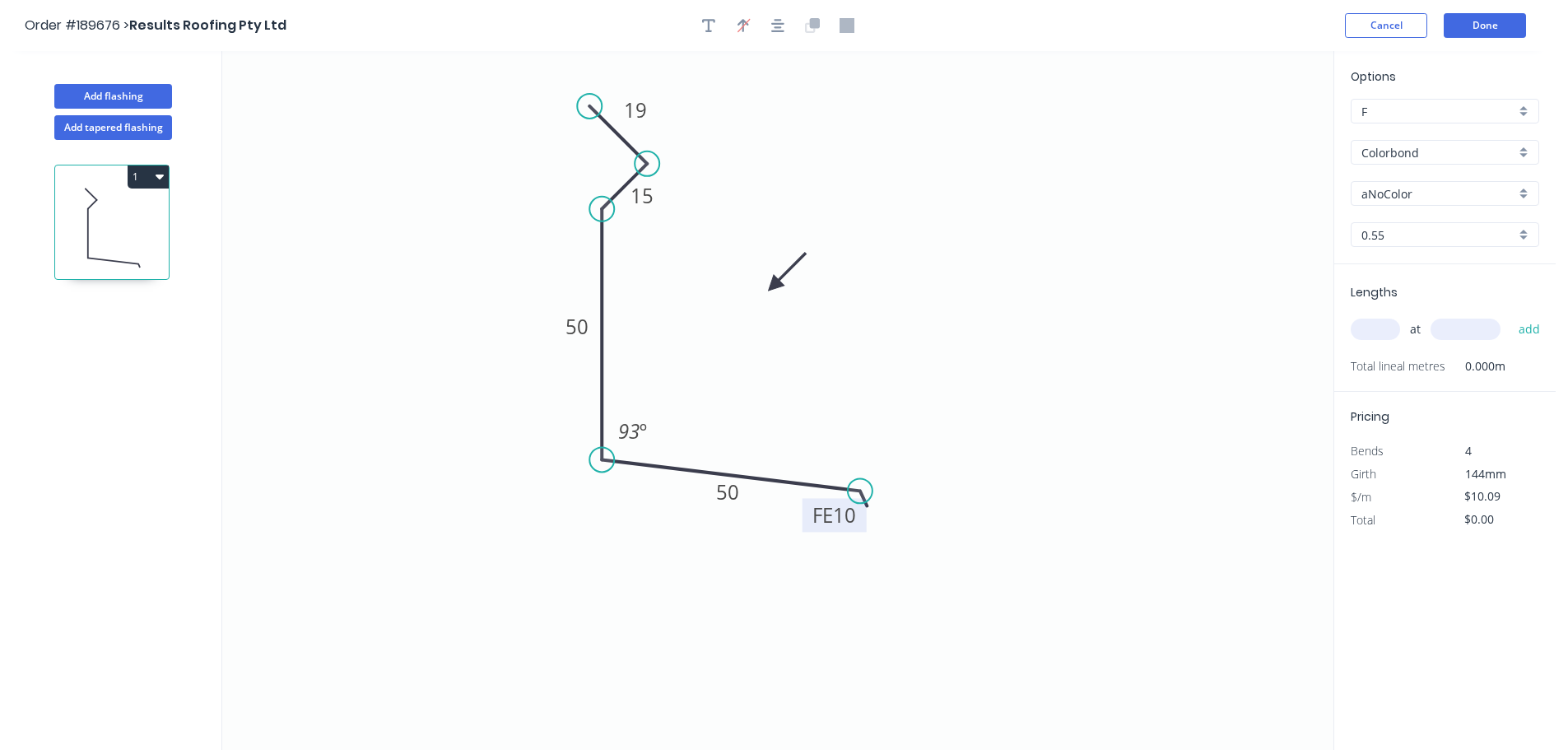
drag, startPoint x: 1253, startPoint y: 132, endPoint x: 816, endPoint y: 273, distance: 459.2
click at [769, 284] on icon at bounding box center [786, 272] width 48 height 48
click at [1385, 188] on input "aNoColor" at bounding box center [1439, 194] width 154 height 17
click at [1378, 331] on input "text" at bounding box center [1375, 329] width 50 height 22
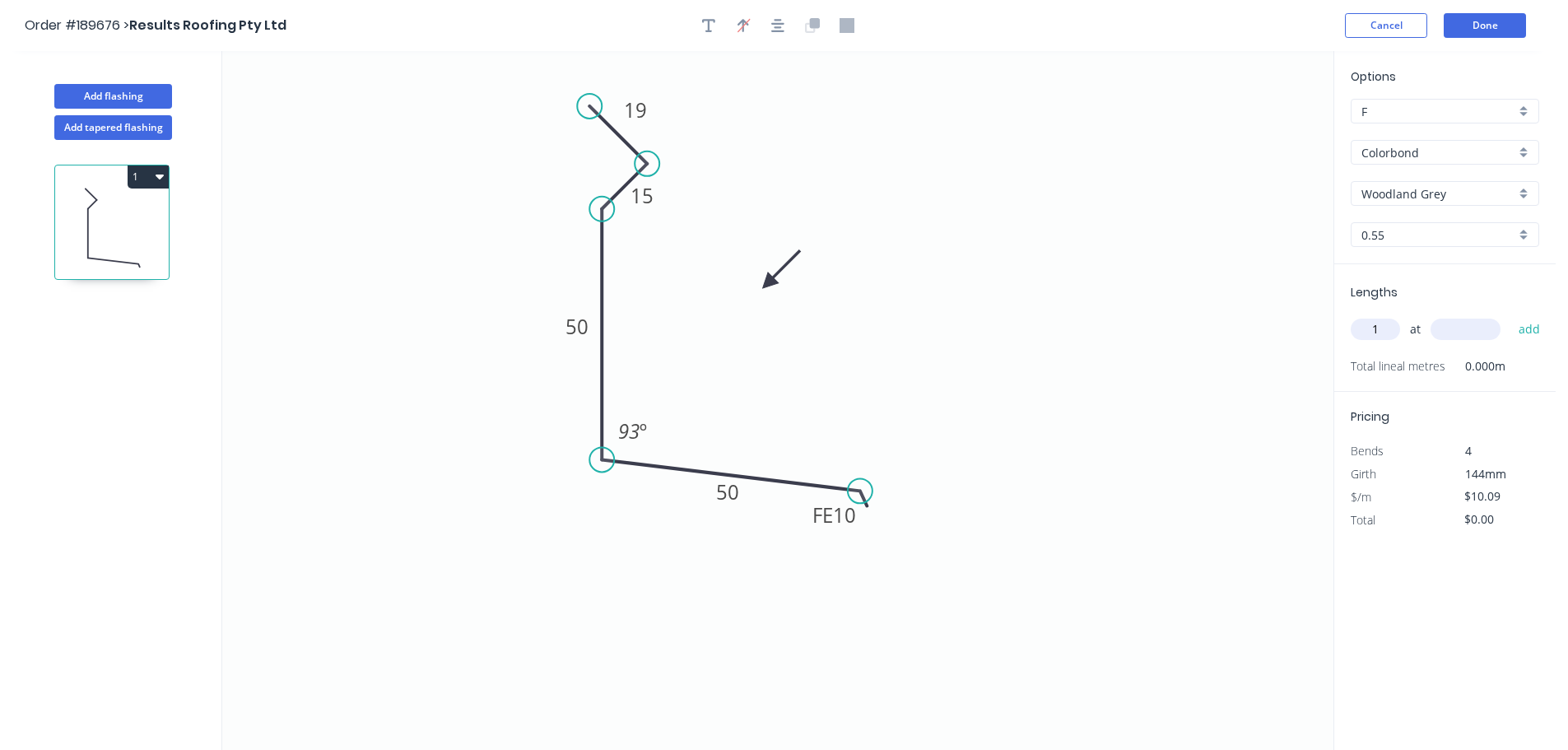
type input "1"
type input "1000"
click at [1511, 316] on button "add" at bounding box center [1530, 330] width 38 height 28
type input "$10.09"
click at [147, 91] on button "Add flashing" at bounding box center [113, 96] width 118 height 24
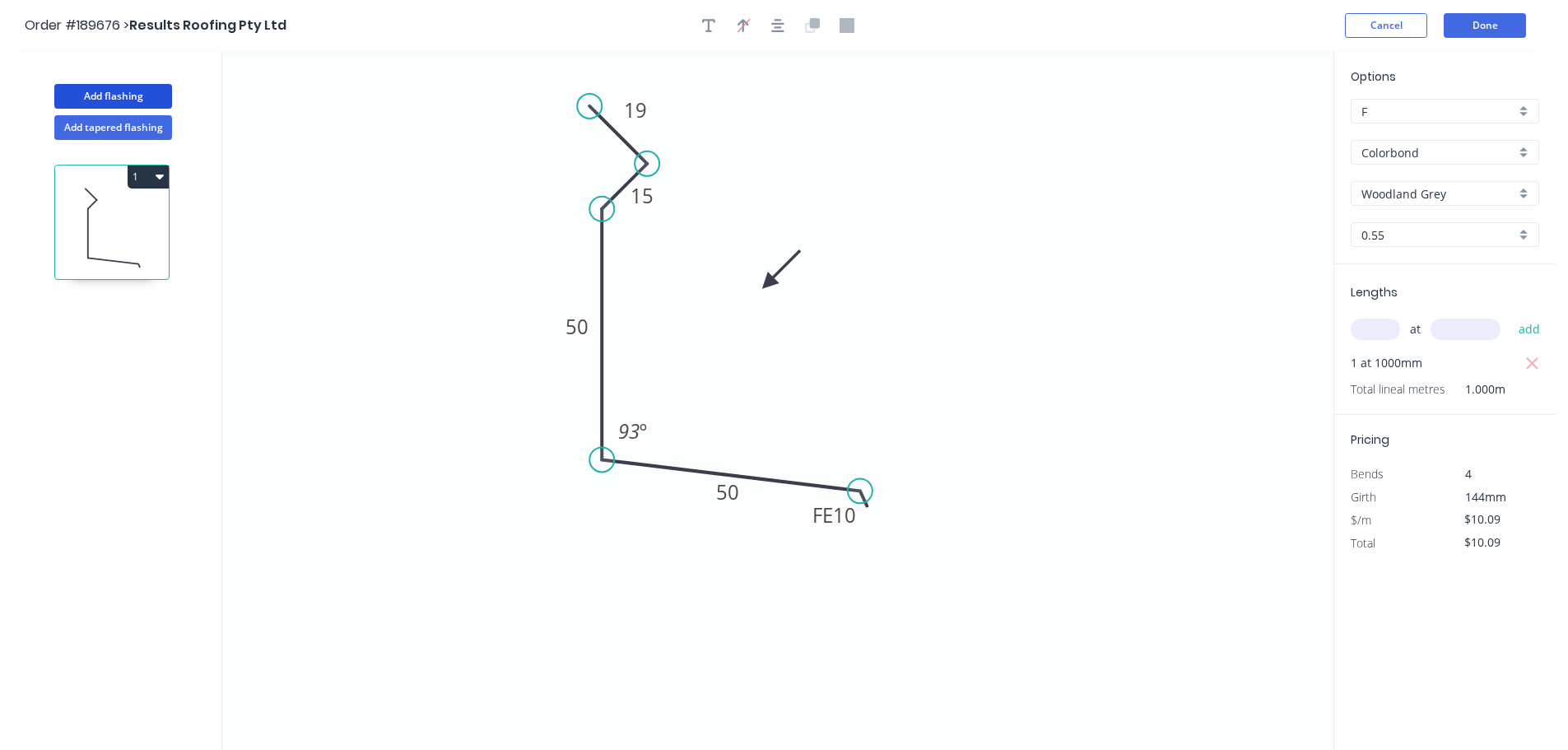
type input "$0.00"
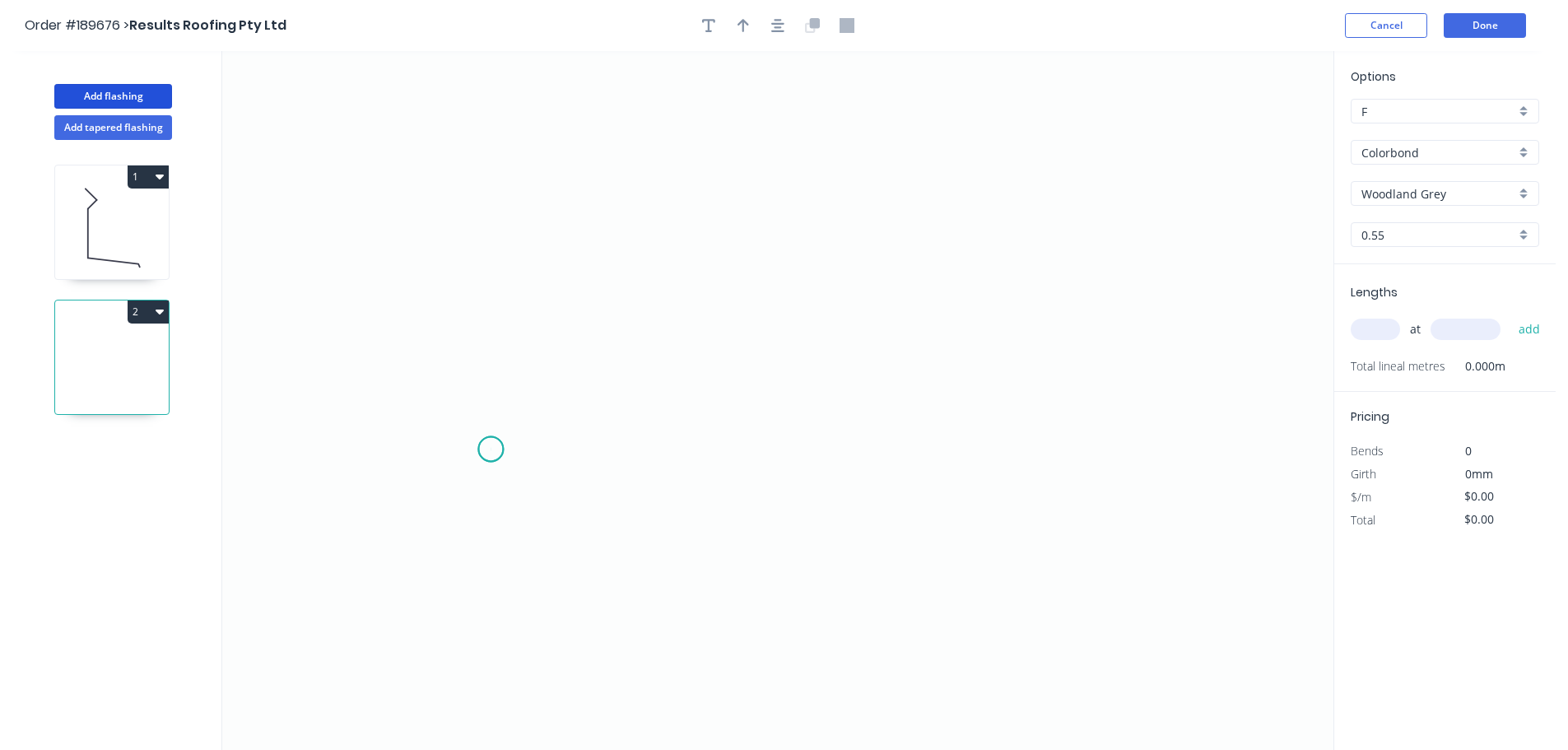
click at [489, 449] on circle at bounding box center [491, 449] width 24 height 24
click at [524, 578] on div "Feather" at bounding box center [571, 573] width 166 height 34
click at [491, 446] on circle at bounding box center [491, 449] width 24 height 24
drag, startPoint x: 494, startPoint y: 234, endPoint x: 584, endPoint y: 240, distance: 90.2
click at [493, 234] on icon "0" at bounding box center [777, 401] width 1111 height 699
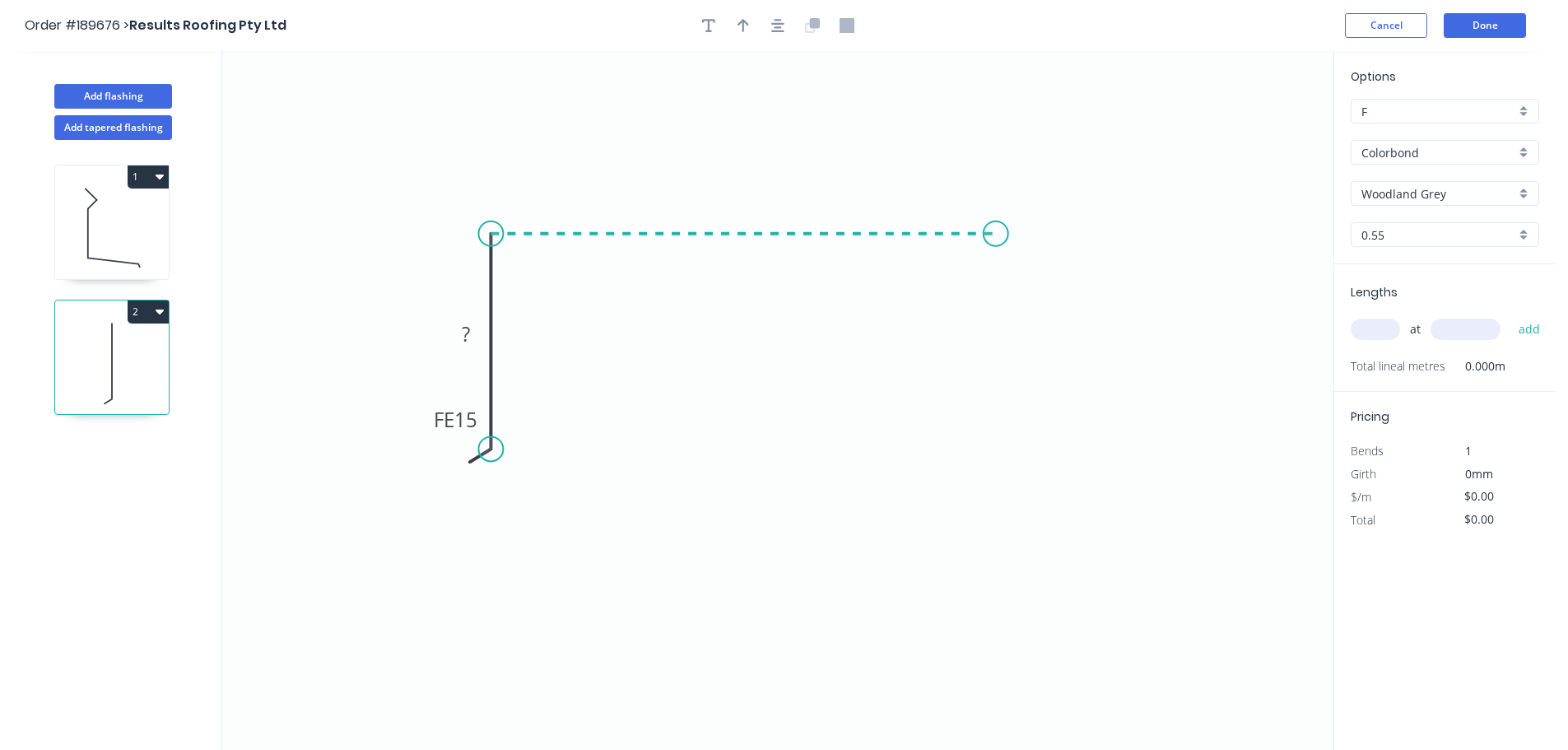
click at [998, 235] on icon "0 FE 15 ?" at bounding box center [777, 401] width 1111 height 699
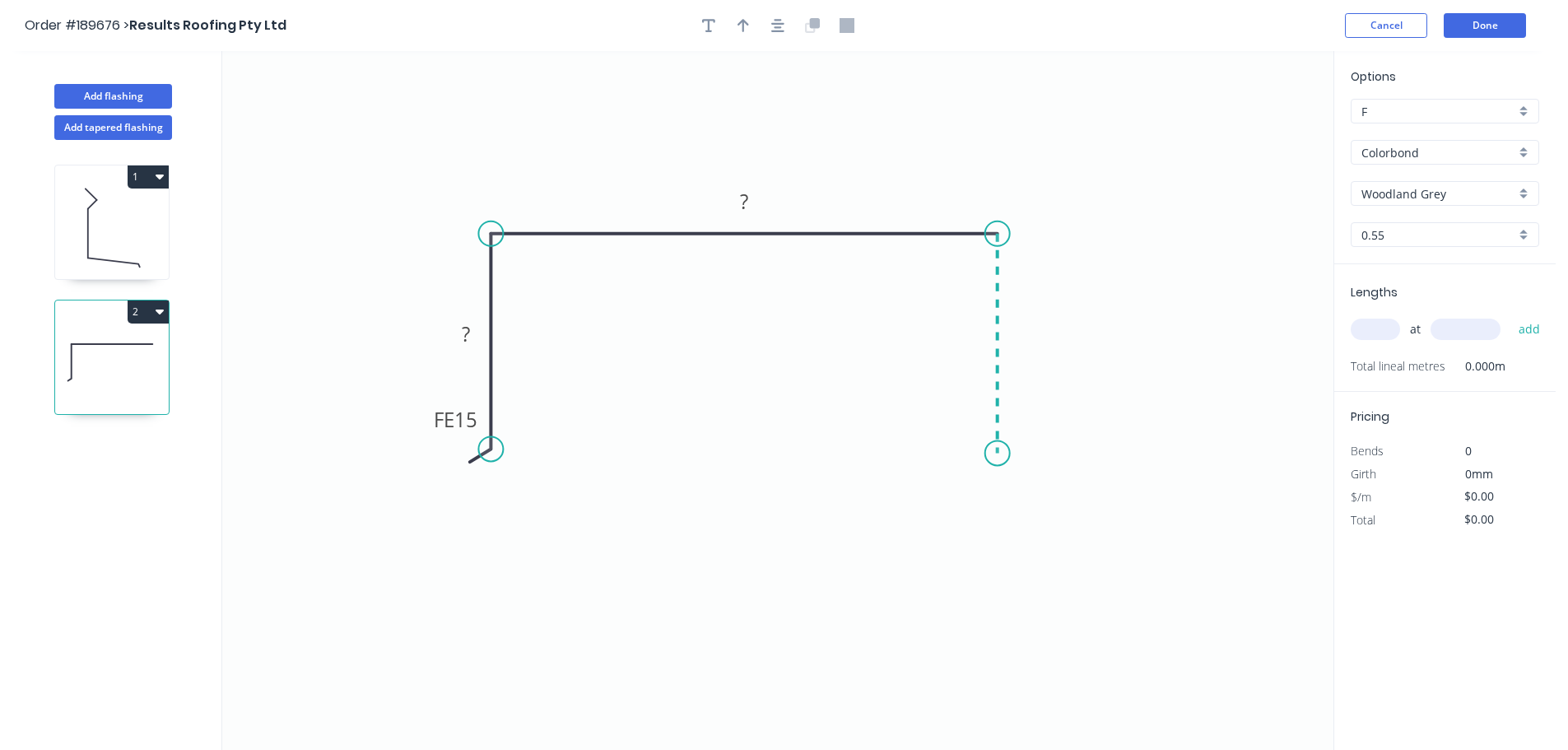
click at [994, 460] on icon "0 FE 15 ? ?" at bounding box center [777, 401] width 1111 height 699
click at [957, 419] on icon at bounding box center [977, 438] width 41 height 41
drag, startPoint x: 507, startPoint y: 447, endPoint x: 490, endPoint y: 448, distance: 17.0
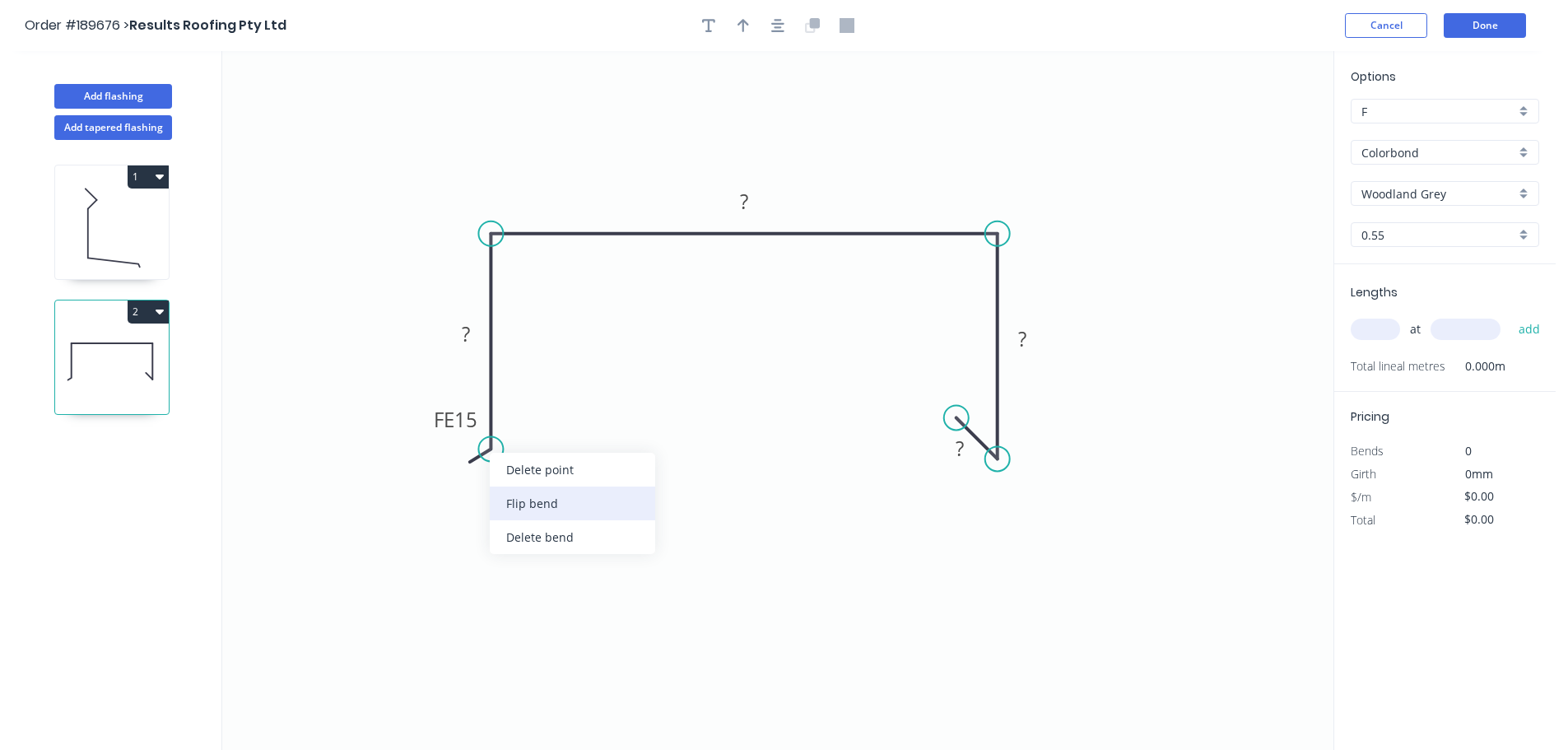
click at [534, 493] on div "Flip bend" at bounding box center [572, 504] width 166 height 34
click at [534, 413] on tspan "15" at bounding box center [535, 419] width 23 height 27
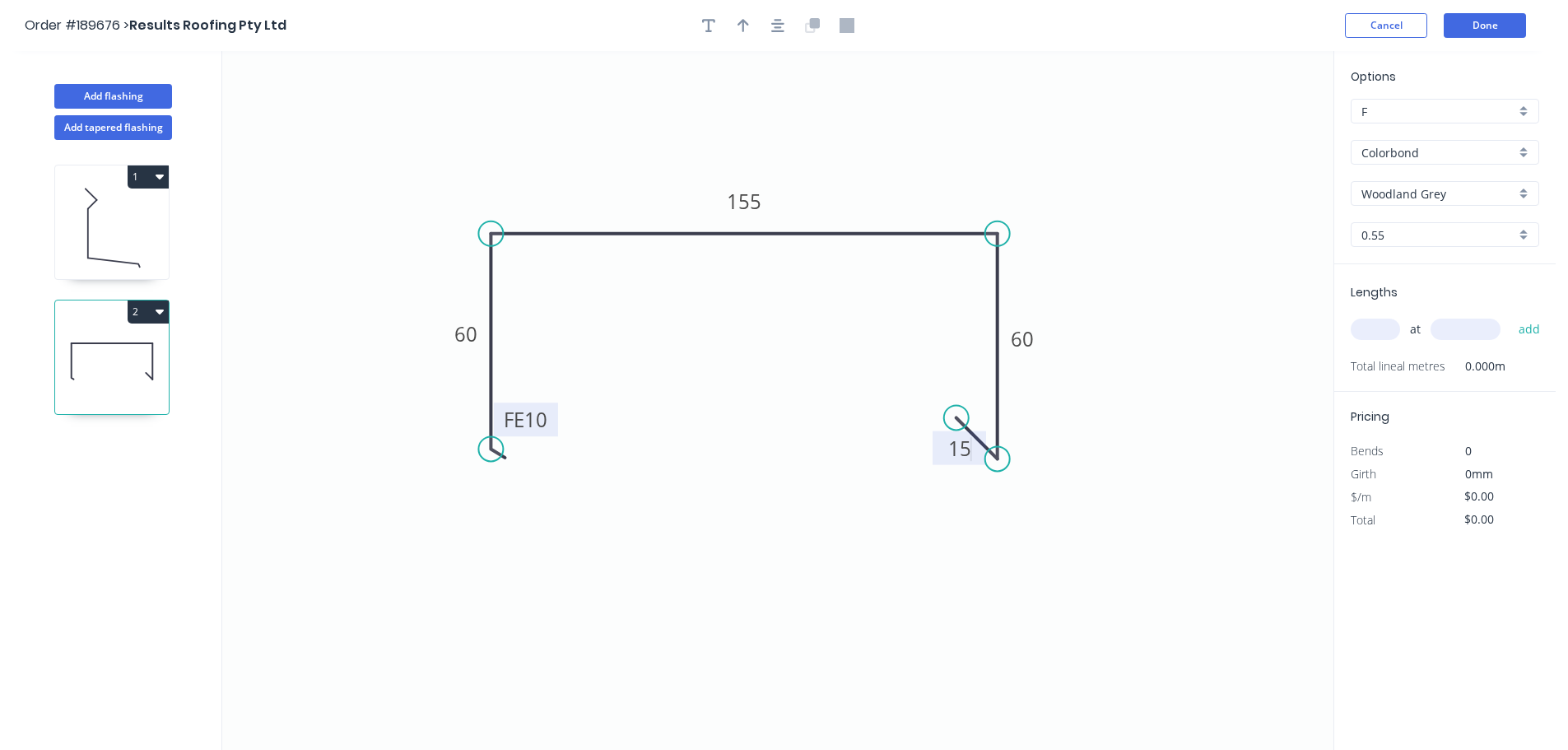
type input "$12.17"
click at [743, 27] on icon "button" at bounding box center [743, 25] width 11 height 13
drag, startPoint x: 1253, startPoint y: 131, endPoint x: 947, endPoint y: 188, distance: 311.3
click at [947, 188] on icon at bounding box center [947, 169] width 15 height 52
click at [1384, 325] on input "text" at bounding box center [1375, 329] width 50 height 22
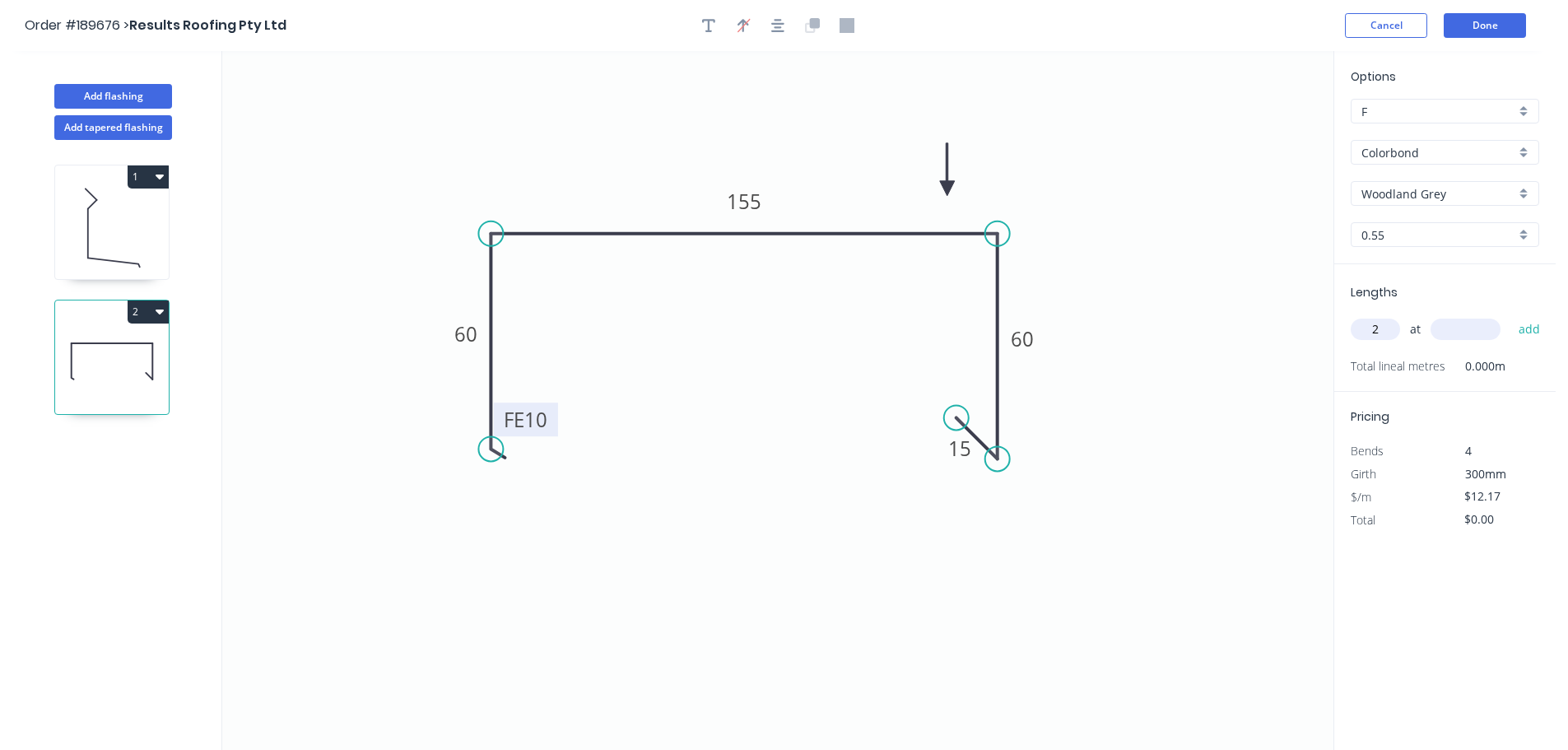
type input "2"
type input "1000"
click at [1511, 316] on button "add" at bounding box center [1530, 330] width 38 height 28
type input "$24.34"
click at [1382, 189] on input "Woodland Grey" at bounding box center [1439, 194] width 154 height 17
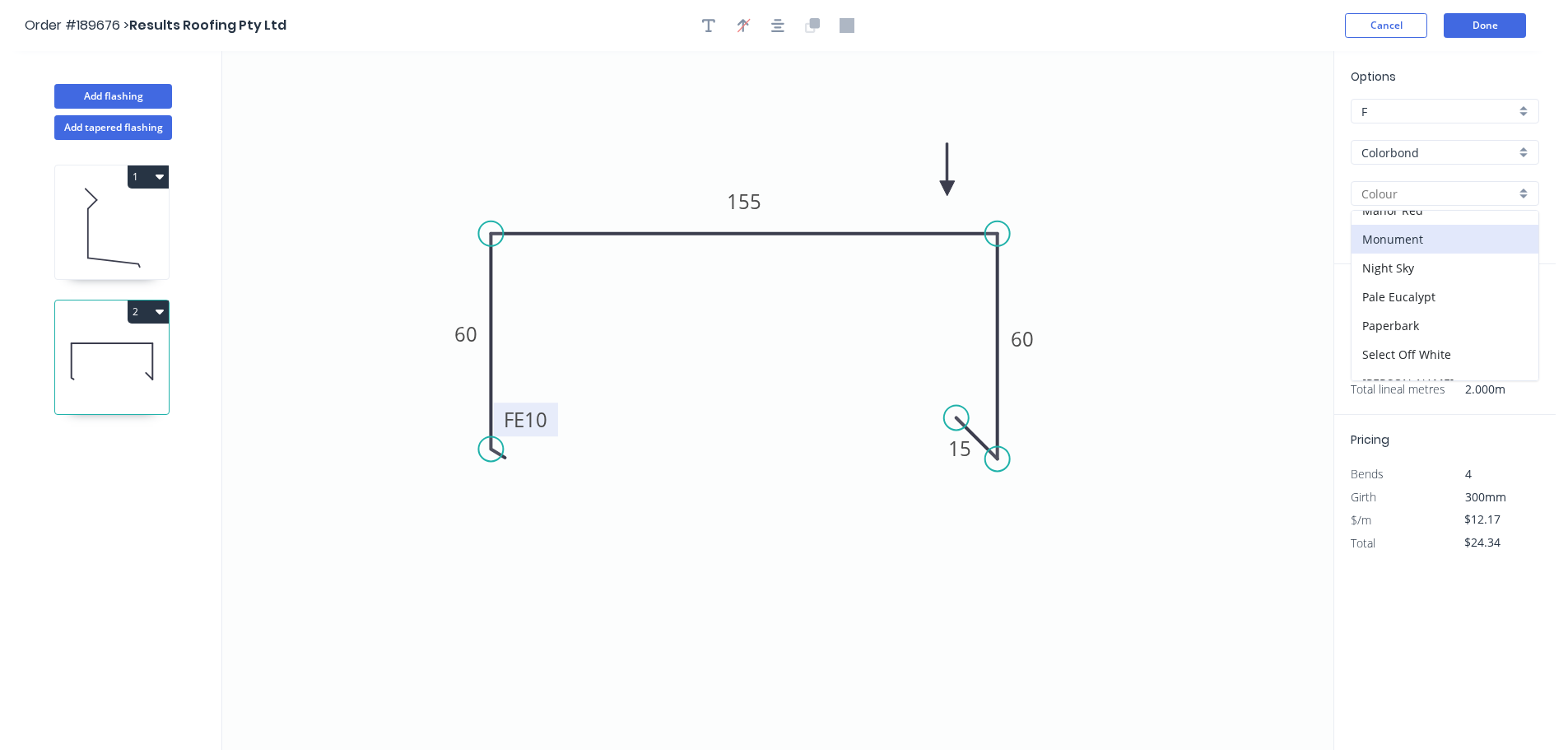
scroll to position [330, 0]
click at [1406, 290] on div "Monument" at bounding box center [1445, 299] width 187 height 29
type input "Monument"
click at [1246, 302] on icon "0 FE 10 60 155 60 15" at bounding box center [777, 401] width 1111 height 699
click at [1099, 222] on icon "0 FE 10 60 155 60 15" at bounding box center [777, 401] width 1111 height 699
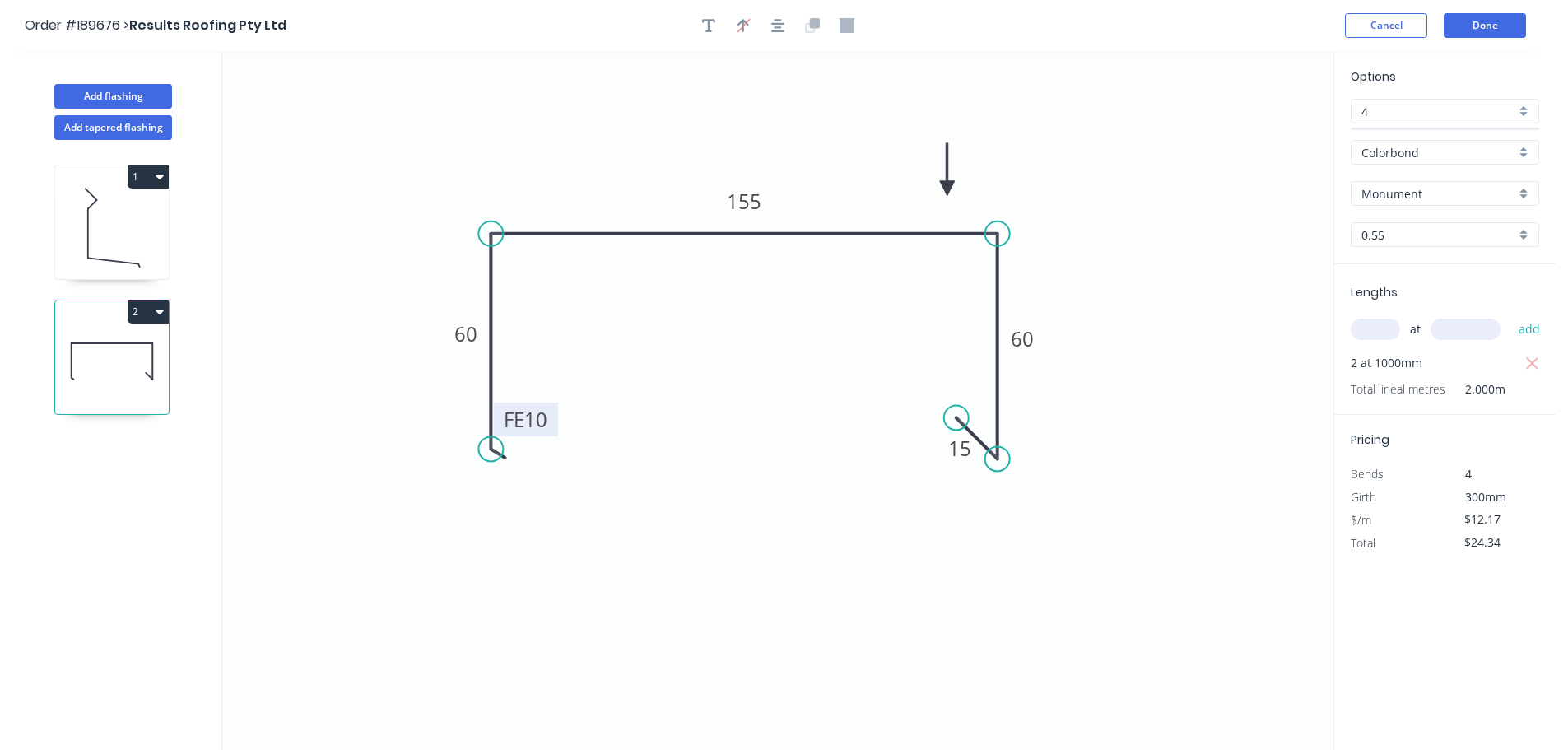
type input "F"
click at [1347, 329] on div "Lengths at add 2 at 1000mm Total lineal metres 2.000m" at bounding box center [1445, 339] width 222 height 151
click at [1363, 328] on input "text" at bounding box center [1375, 329] width 50 height 22
type input "1"
type input "4500"
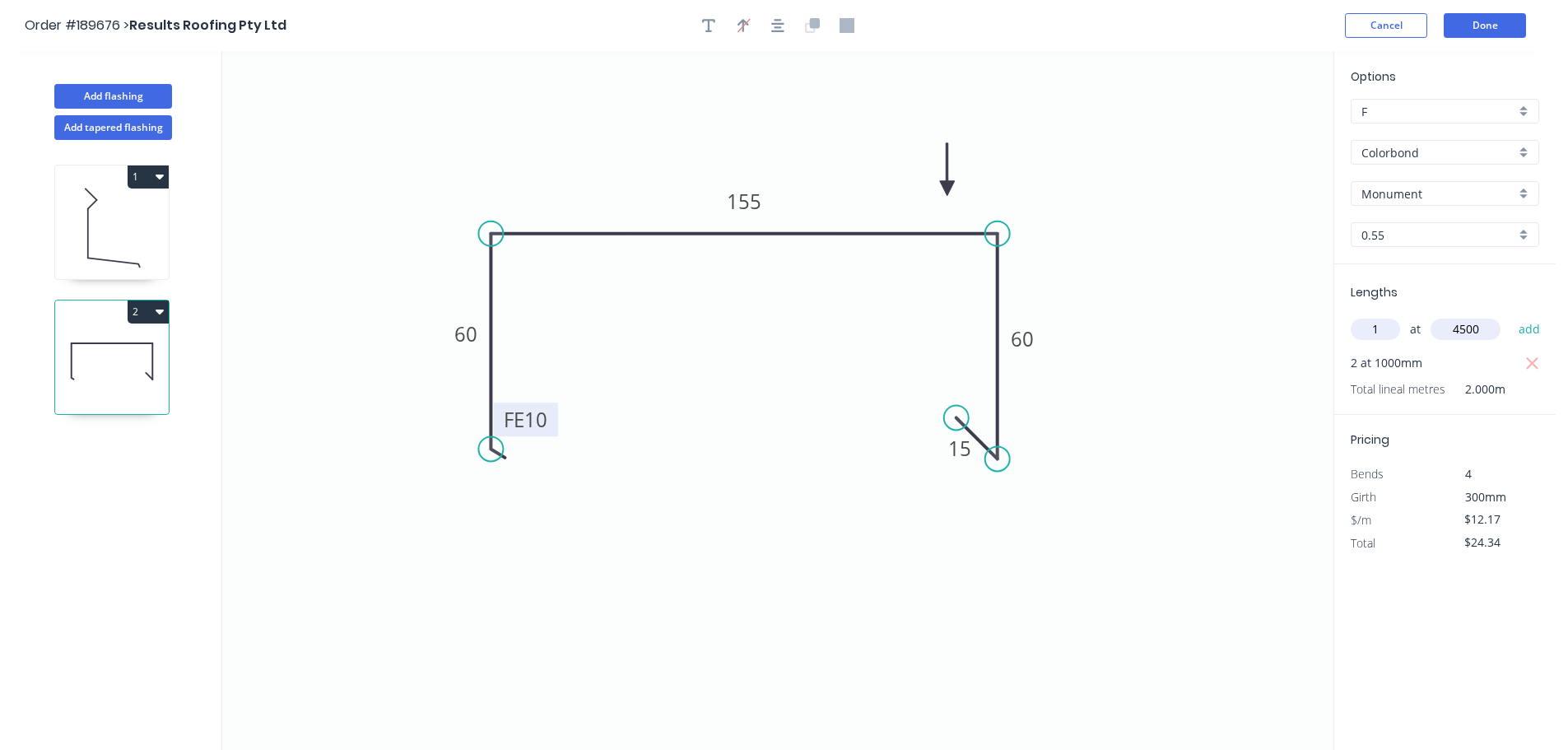
click at [1511, 316] on button "add" at bounding box center [1530, 330] width 38 height 28
type input "$79.11"
click at [126, 87] on button "Add flashing" at bounding box center [113, 96] width 118 height 24
type input "$0.00"
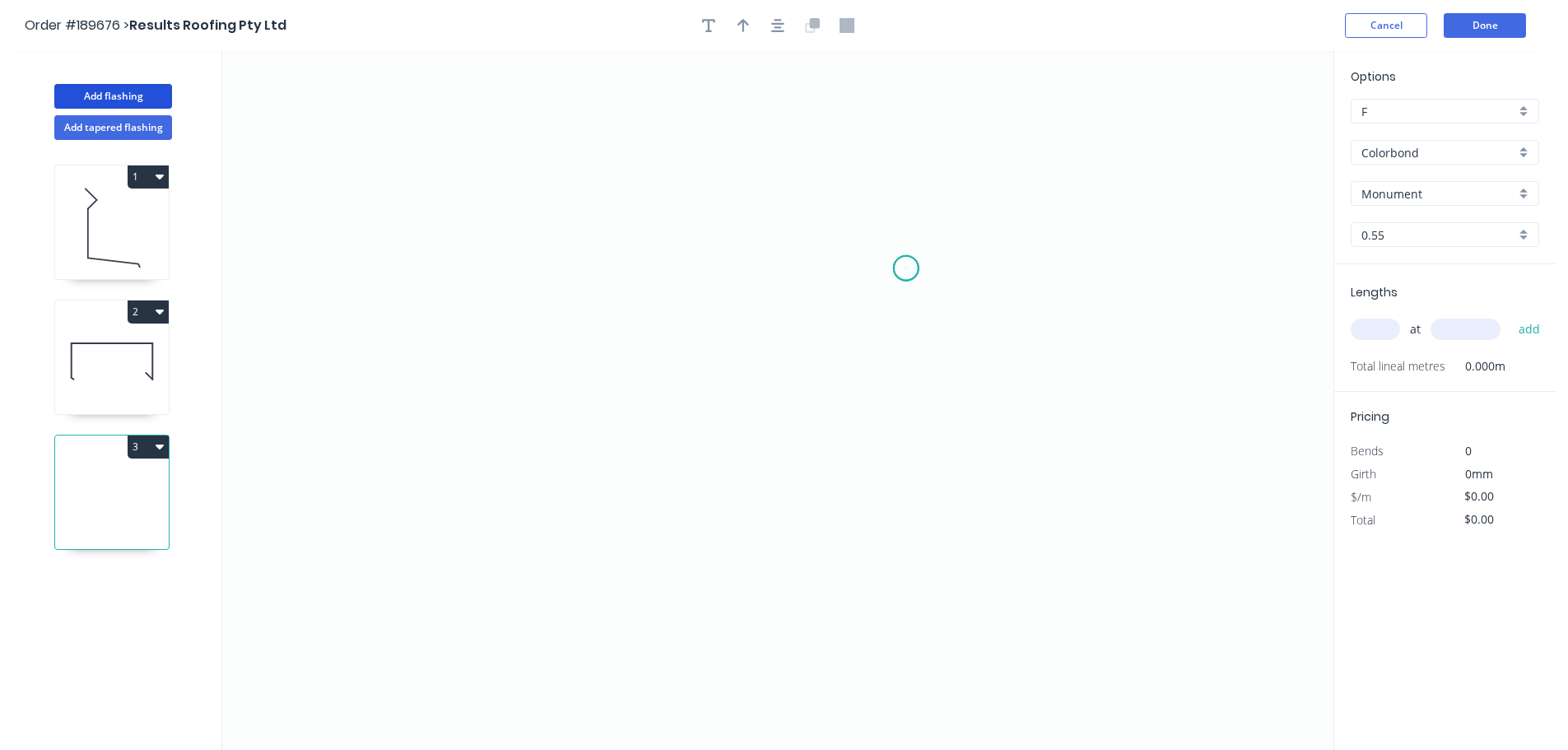
click at [906, 269] on icon "0" at bounding box center [777, 401] width 1111 height 699
click at [1110, 281] on icon "0" at bounding box center [777, 401] width 1111 height 699
click at [1111, 437] on icon "0 ?" at bounding box center [777, 401] width 1111 height 699
click at [1143, 469] on icon "0 ? ?" at bounding box center [777, 401] width 1111 height 699
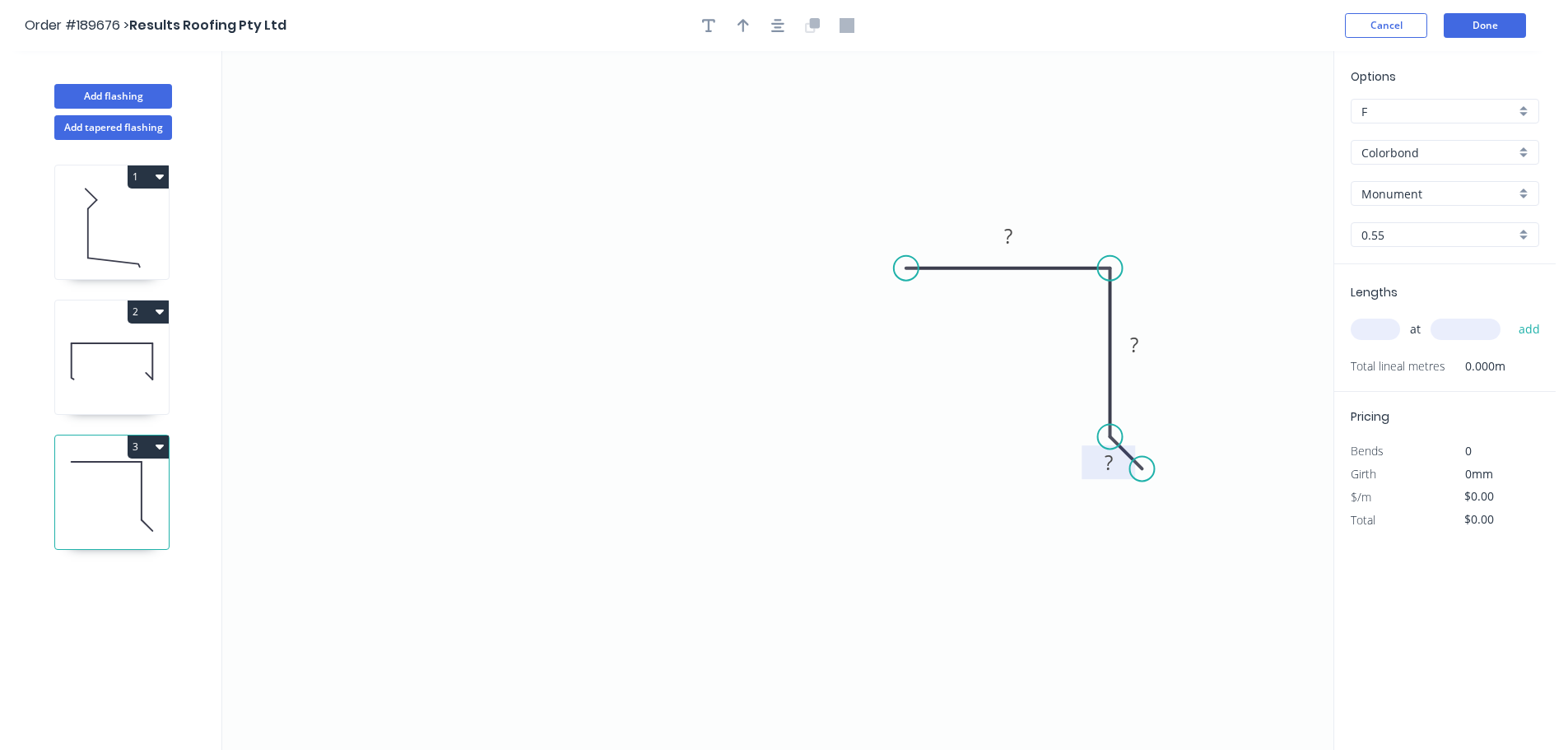
click at [1106, 466] on tspan "?" at bounding box center [1108, 462] width 8 height 27
type input "$8.47"
click at [739, 31] on icon "button" at bounding box center [743, 25] width 11 height 15
drag, startPoint x: 1250, startPoint y: 131, endPoint x: 1022, endPoint y: 337, distance: 307.3
click at [982, 352] on icon at bounding box center [956, 346] width 52 height 15
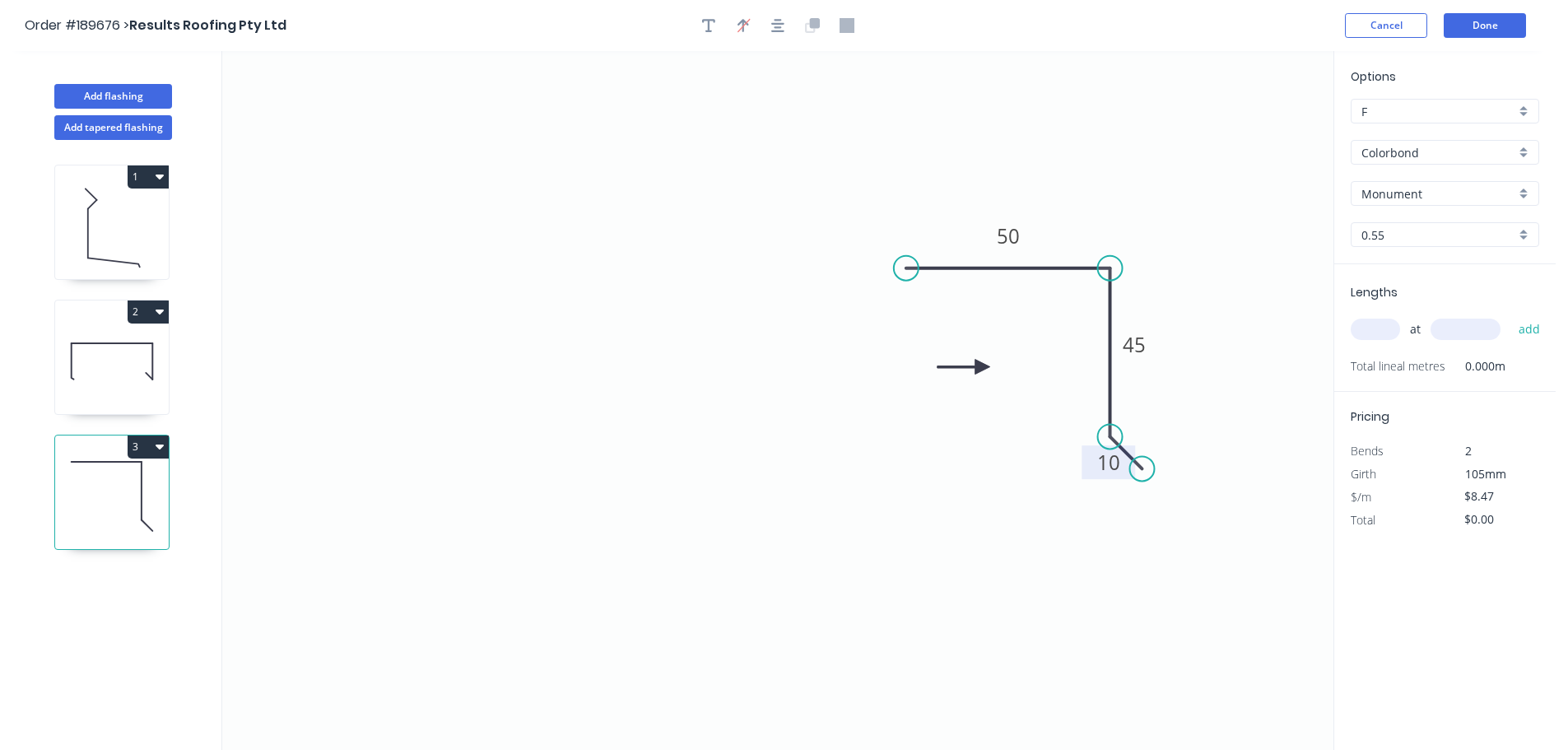
click at [1388, 329] on input "text" at bounding box center [1375, 329] width 50 height 22
type input "2"
type input "1000"
click at [1511, 316] on button "add" at bounding box center [1530, 330] width 38 height 28
type input "$16.94"
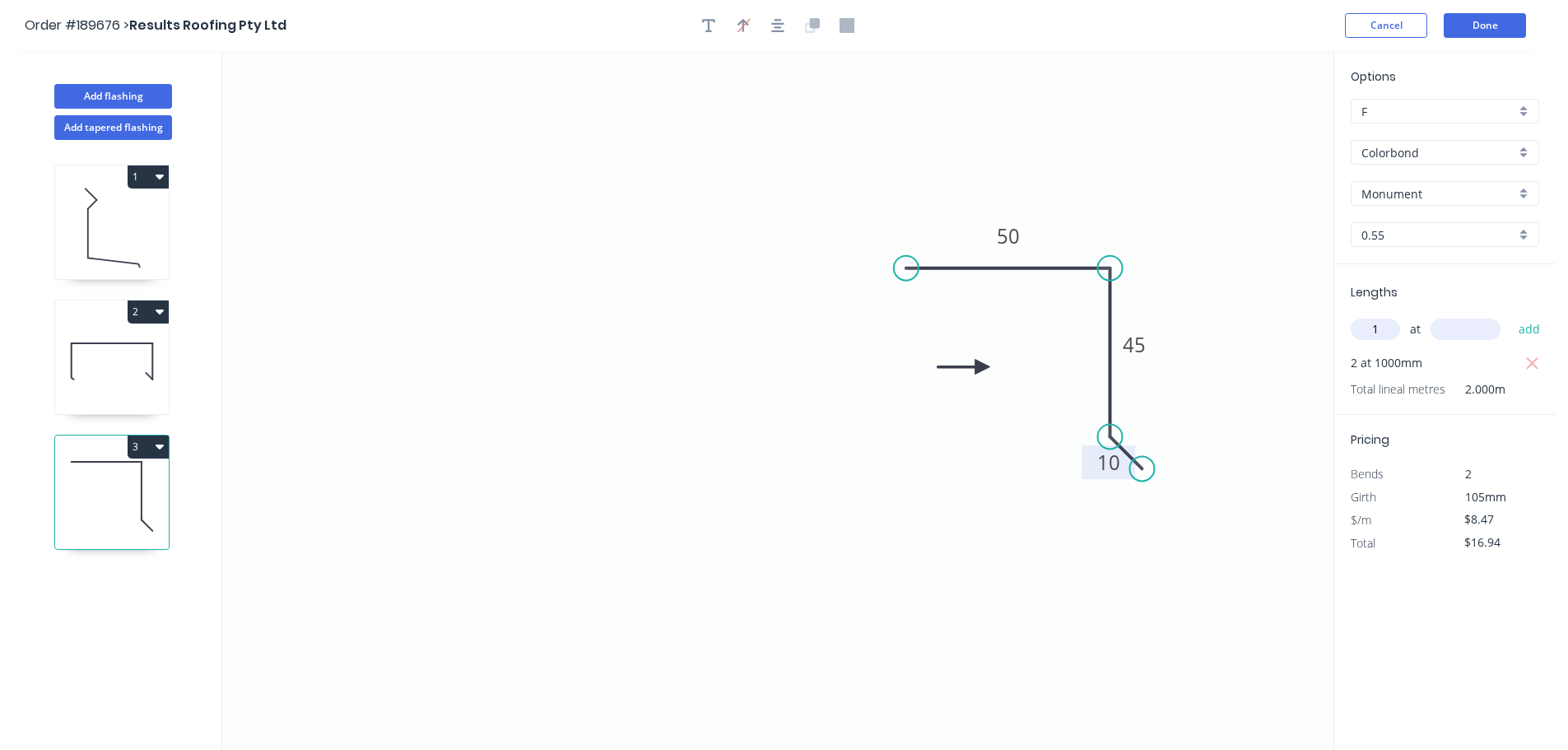
type input "1"
type input "4500"
click at [1511, 316] on button "add" at bounding box center [1530, 330] width 38 height 28
type input "$55.06"
click at [114, 359] on icon at bounding box center [111, 361] width 113 height 106
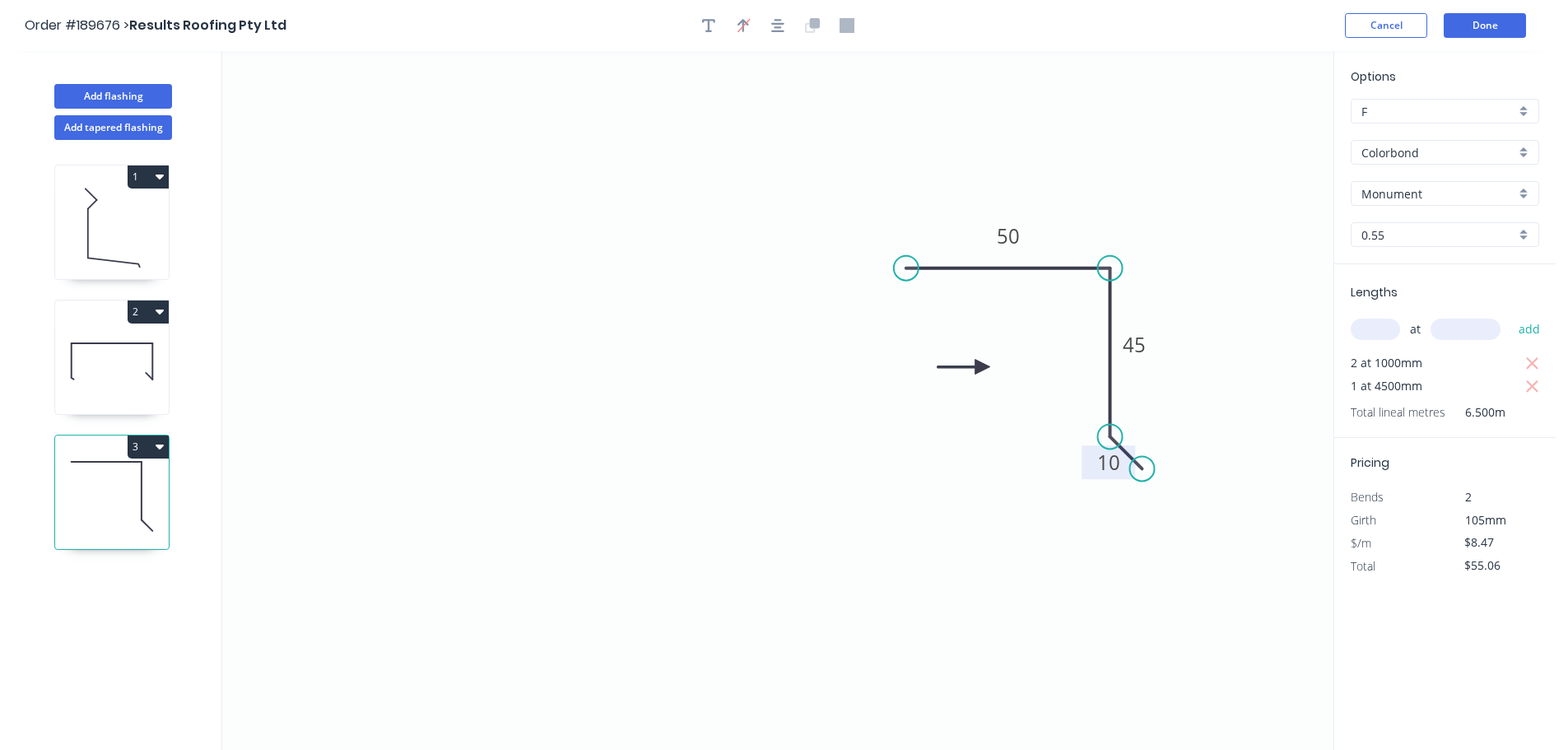
type input "$12.17"
type input "$79.11"
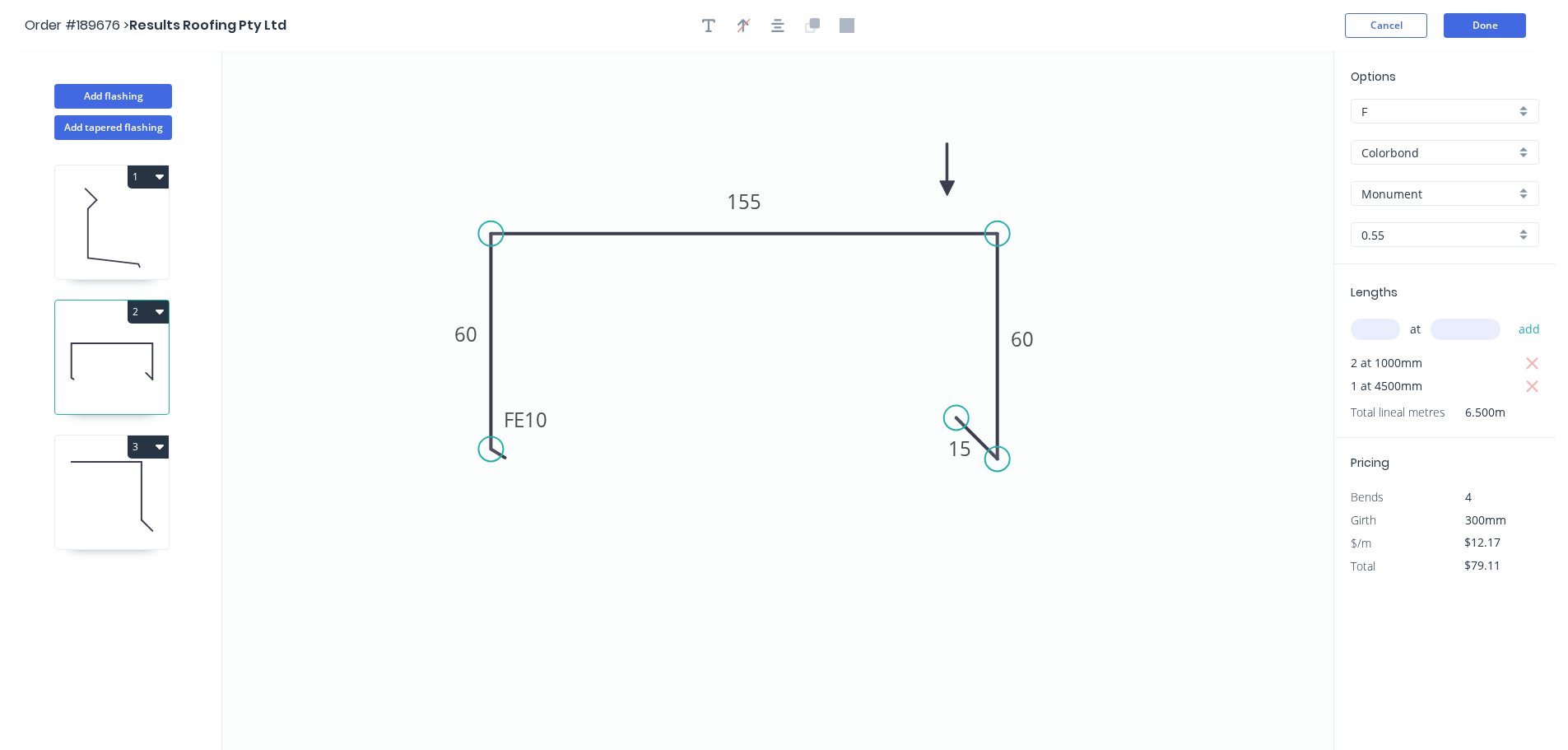
click at [128, 476] on icon at bounding box center [111, 496] width 113 height 106
type input "$8.47"
type input "$55.06"
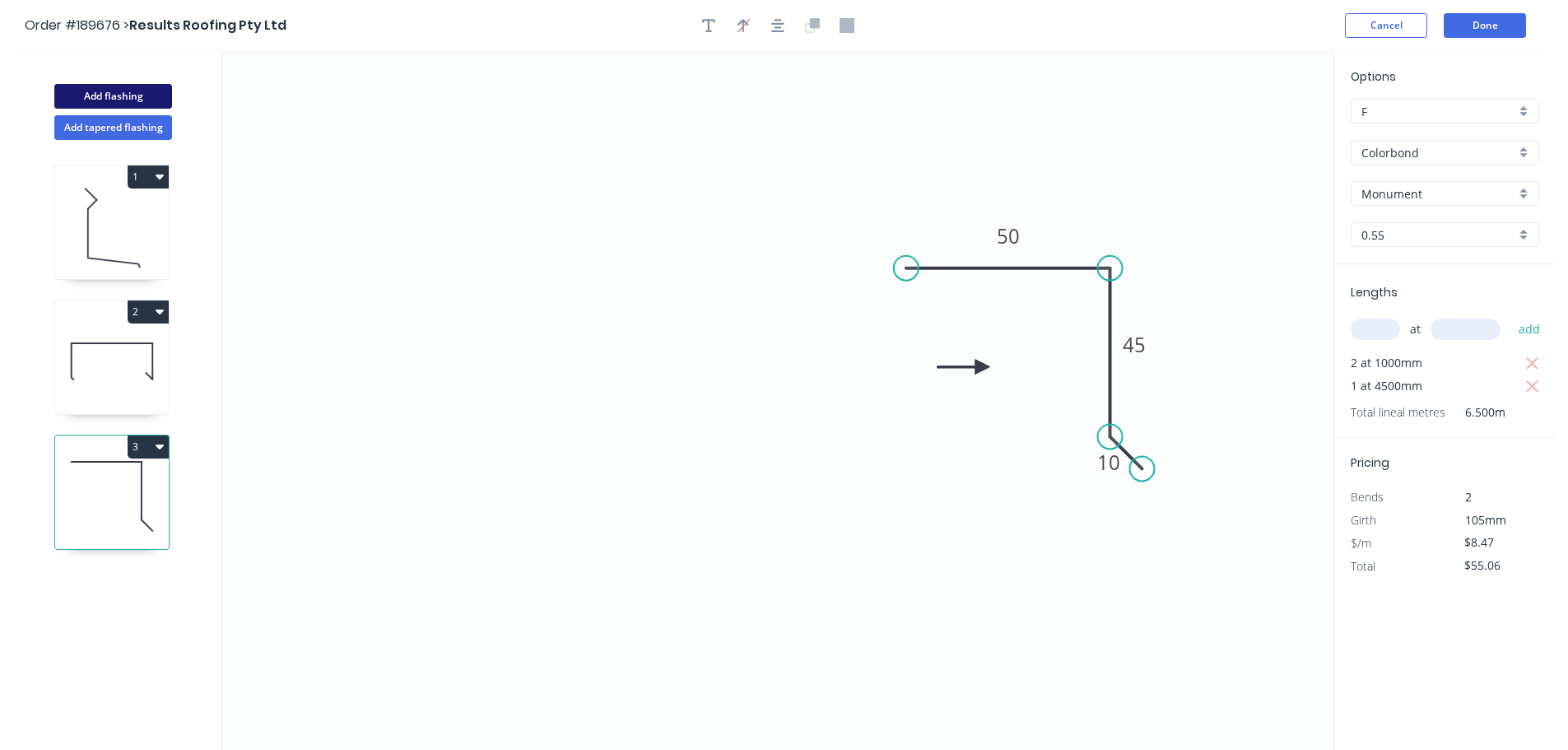
click at [114, 84] on button "Add flashing" at bounding box center [113, 96] width 118 height 24
type input "$0.00"
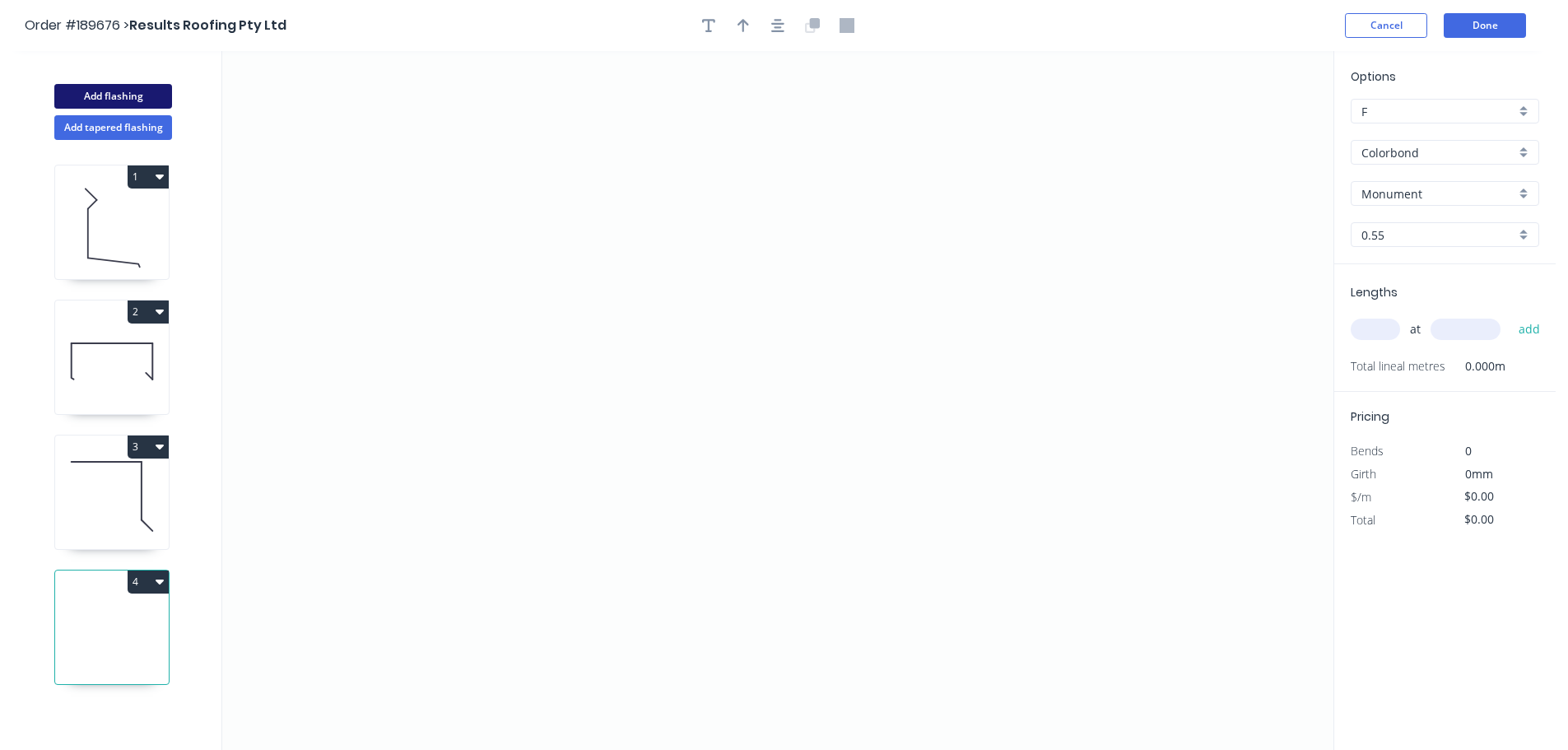
click at [135, 96] on button "Add flashing" at bounding box center [113, 96] width 118 height 24
drag, startPoint x: 115, startPoint y: 653, endPoint x: 133, endPoint y: 654, distance: 18.0
click at [116, 654] on icon at bounding box center [111, 631] width 113 height 106
click at [742, 277] on icon "0" at bounding box center [777, 401] width 1111 height 699
click at [731, 517] on icon "0" at bounding box center [777, 401] width 1111 height 699
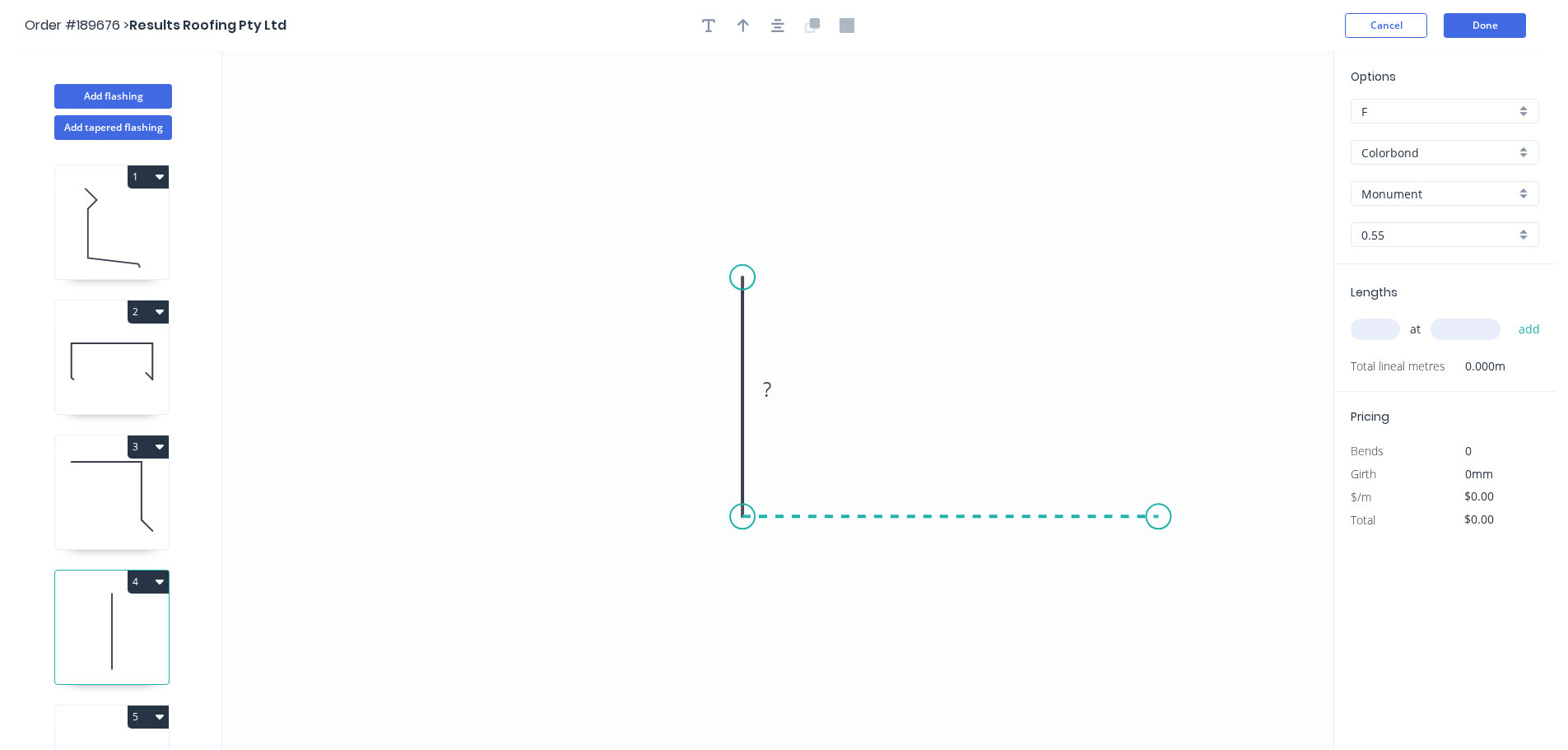
click at [1159, 512] on icon "0 ?" at bounding box center [777, 401] width 1111 height 699
click at [1202, 565] on icon "0 ? ?" at bounding box center [777, 401] width 1111 height 699
click at [1202, 565] on circle at bounding box center [1201, 559] width 24 height 24
click at [1203, 509] on rect at bounding box center [1197, 514] width 33 height 23
type input "$12.62"
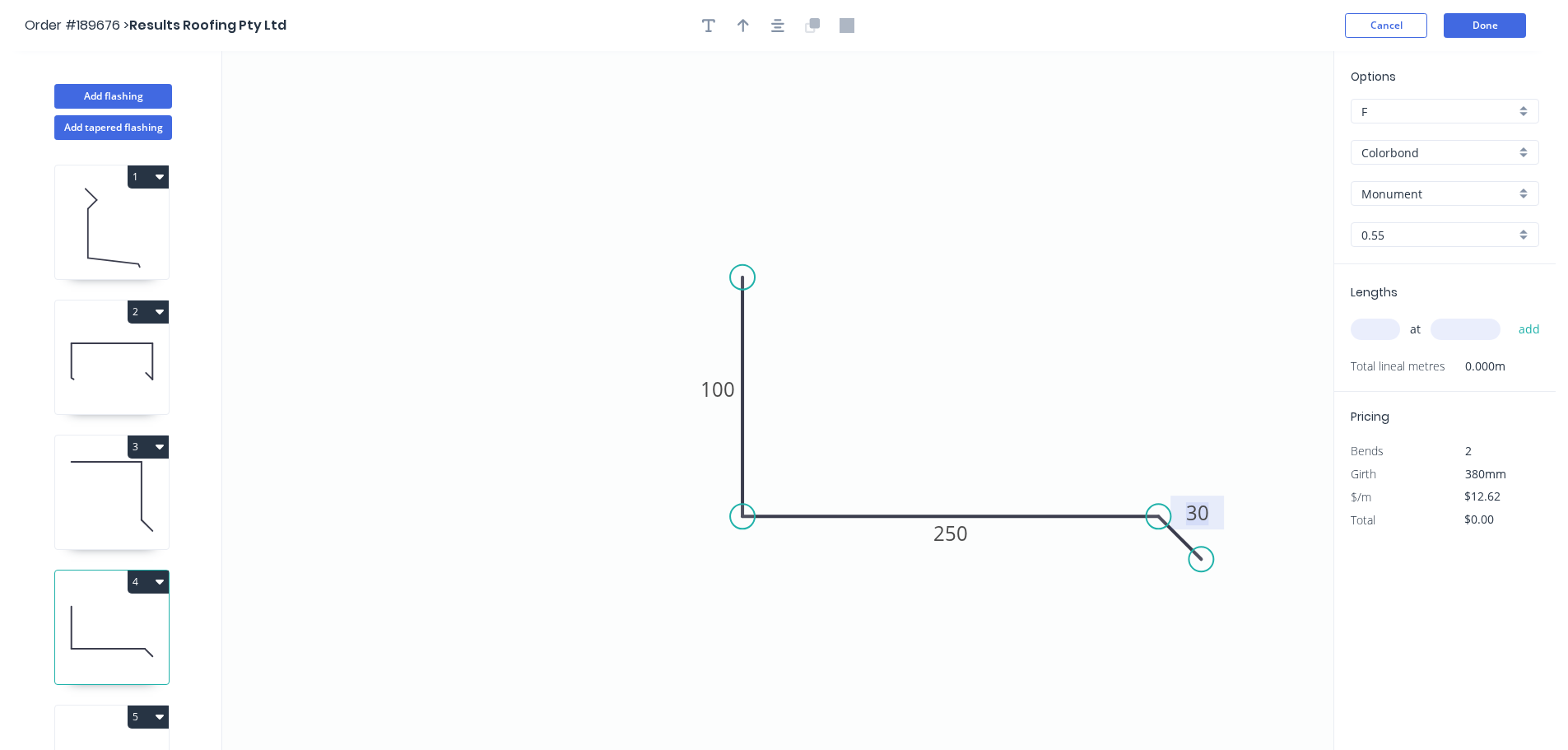
click at [1154, 441] on icon "0 100 250 30" at bounding box center [777, 401] width 1111 height 699
click at [738, 25] on icon "button" at bounding box center [743, 25] width 11 height 15
drag, startPoint x: 1248, startPoint y: 133, endPoint x: 1007, endPoint y: 382, distance: 346.5
click at [973, 385] on icon at bounding box center [965, 378] width 15 height 52
click at [1364, 325] on input "text" at bounding box center [1375, 329] width 50 height 22
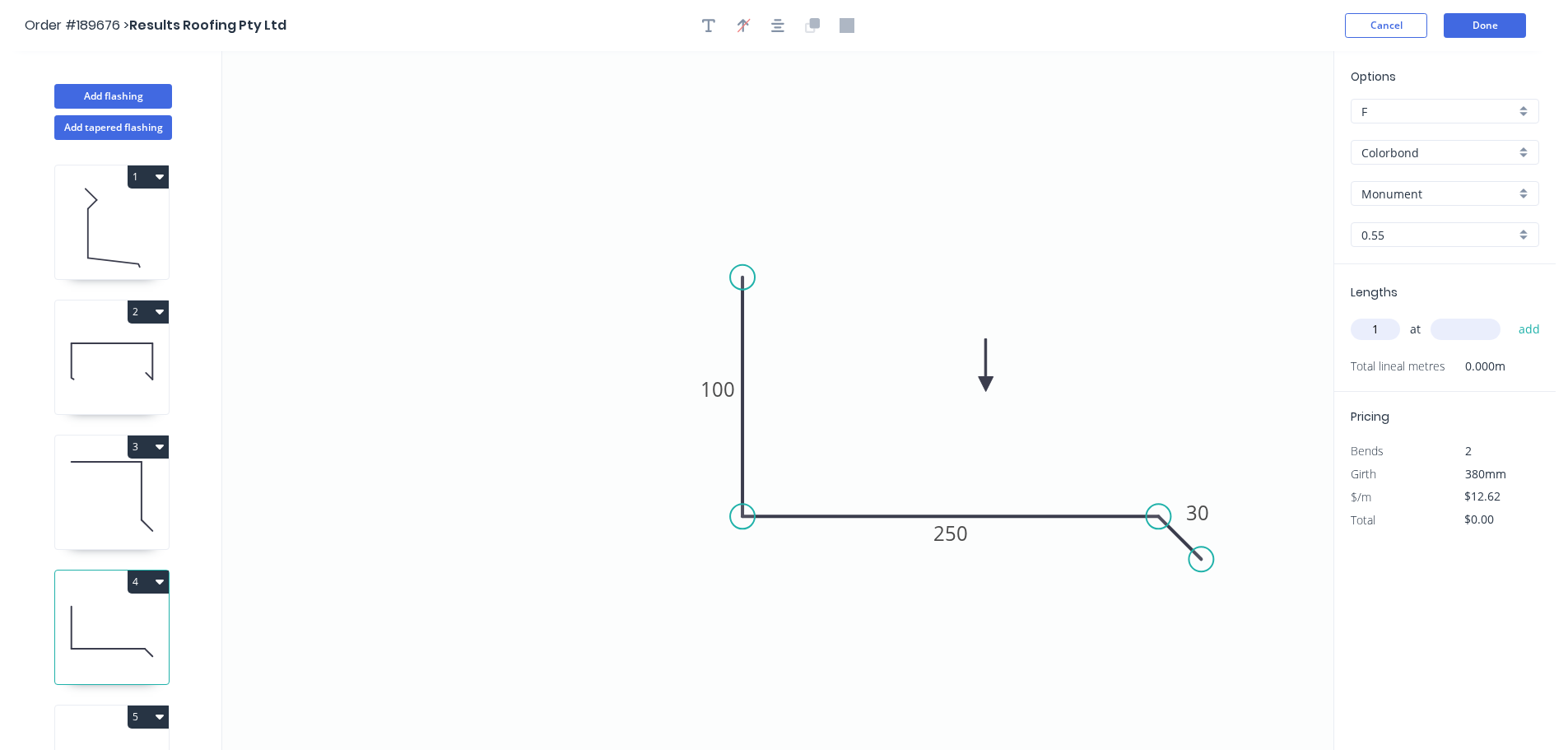
type input "1"
type input "1500"
click at [1511, 316] on button "add" at bounding box center [1530, 330] width 38 height 28
type input "$18.93"
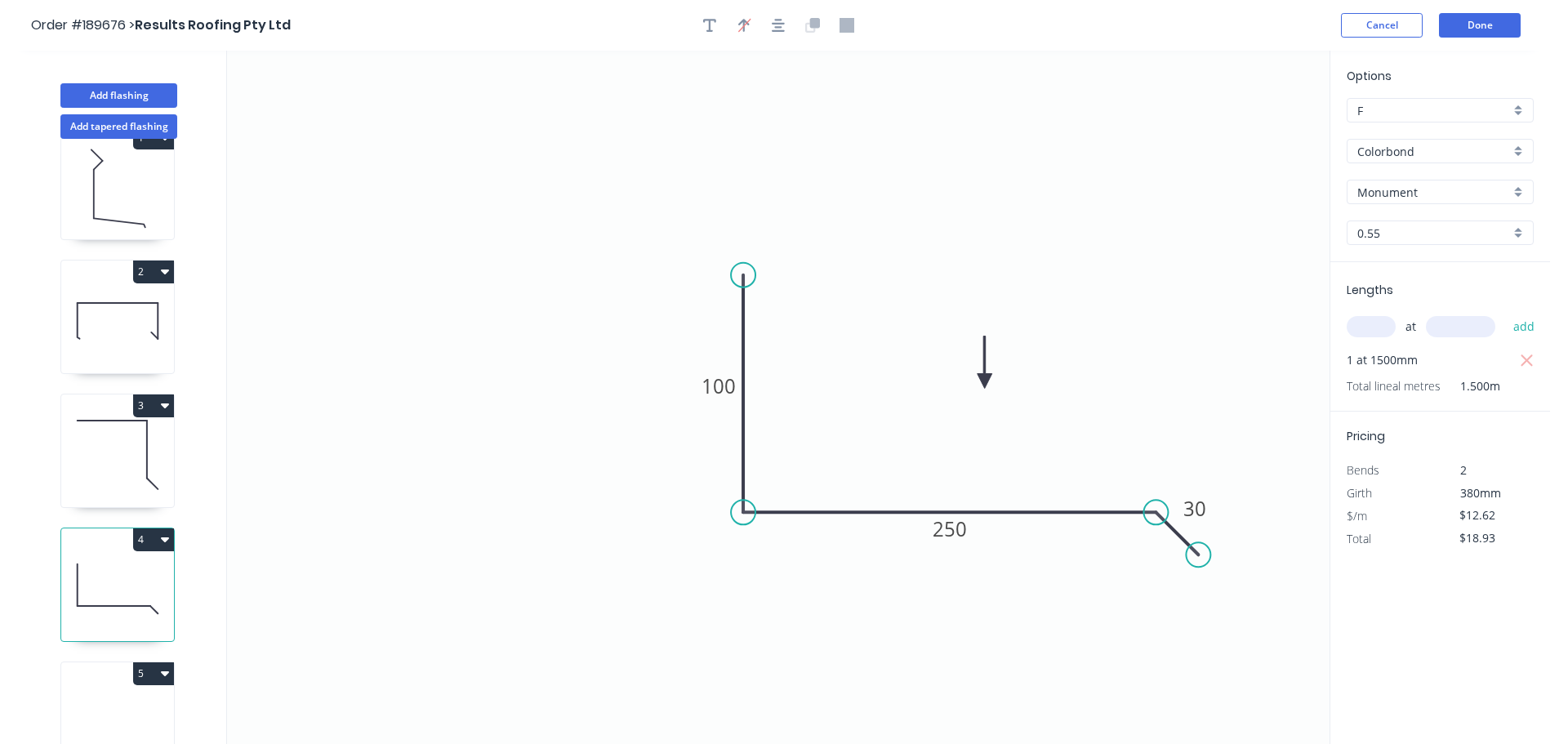
scroll to position [72, 0]
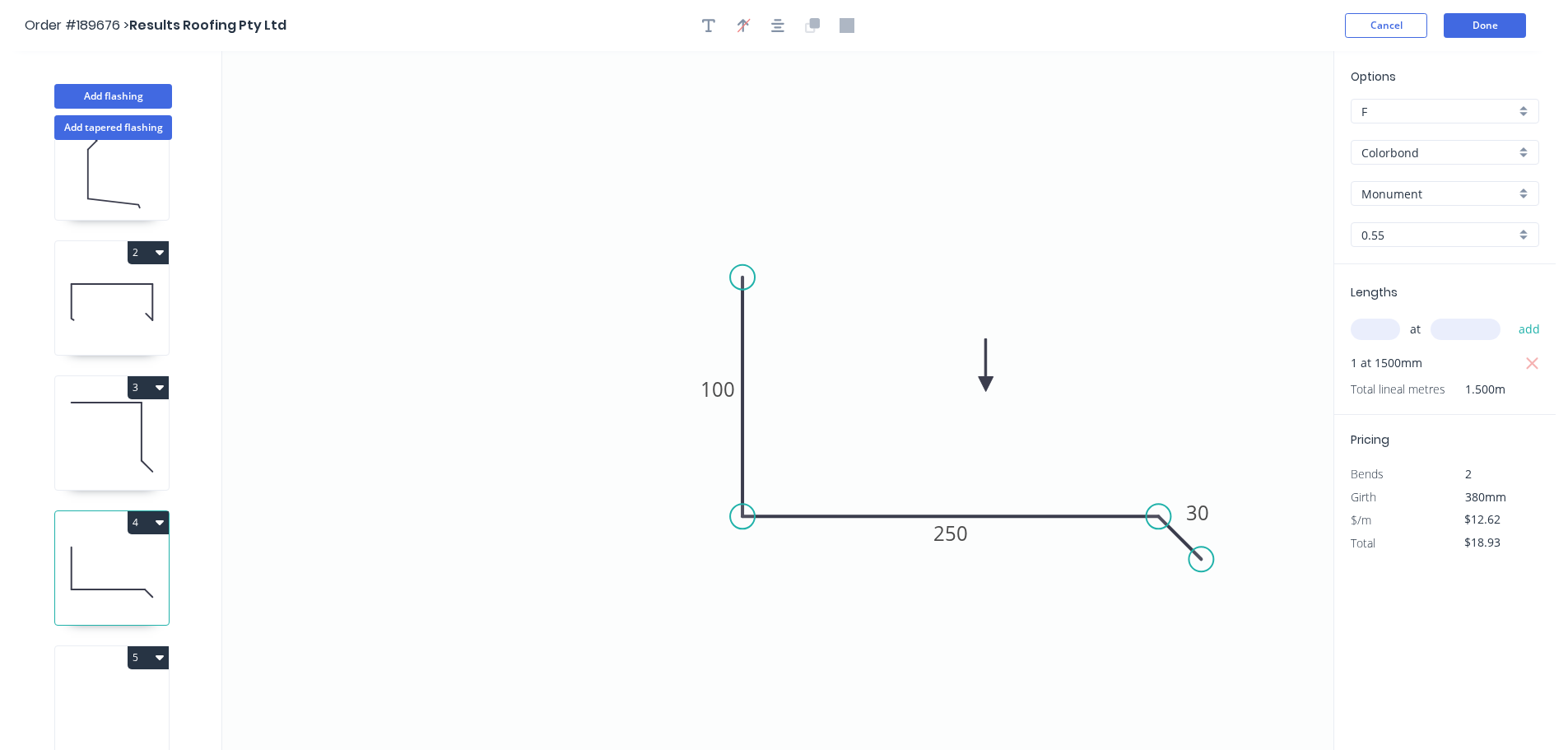
click at [109, 669] on icon at bounding box center [111, 707] width 113 height 106
type input "$0.00"
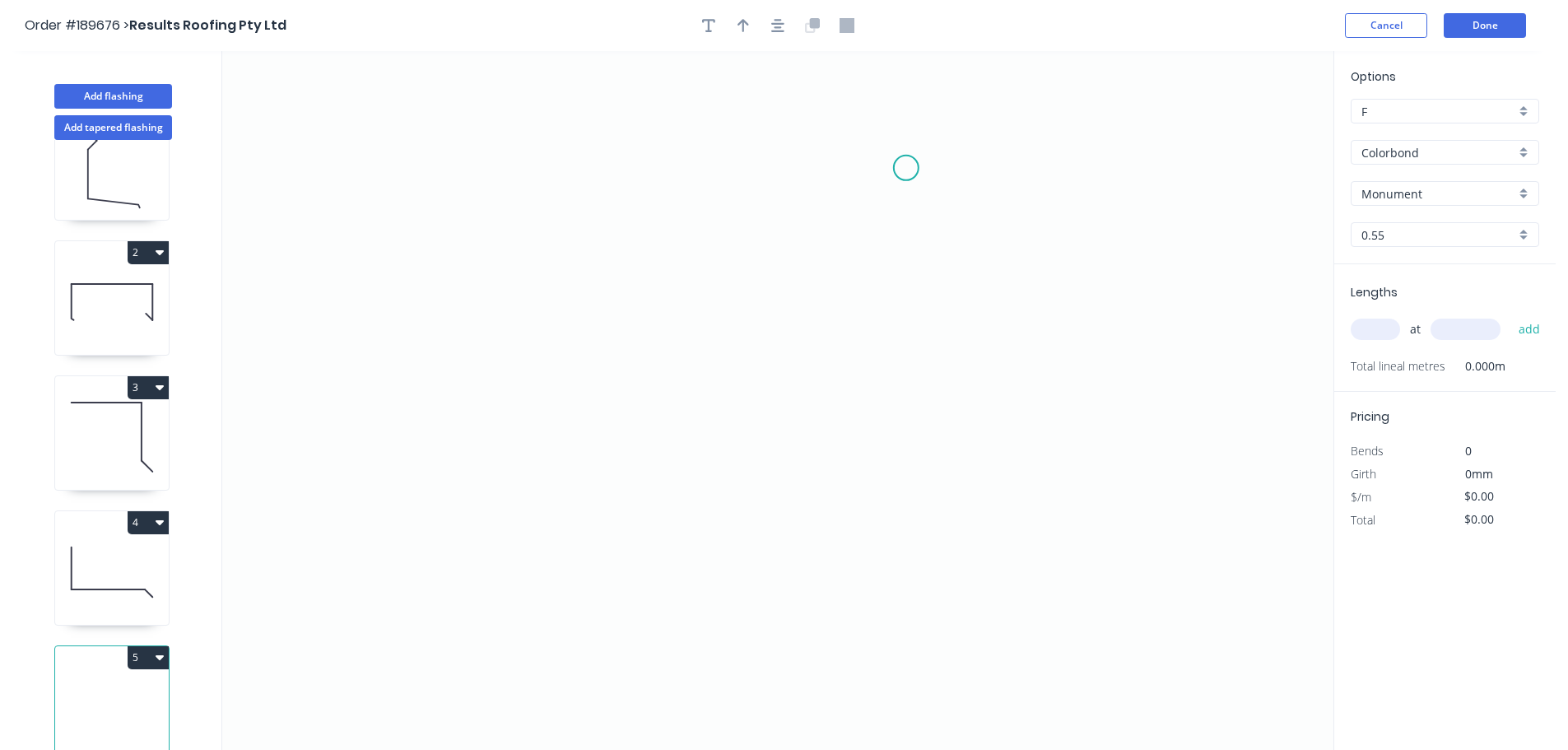
click at [785, 202] on icon "0" at bounding box center [777, 401] width 1111 height 699
click at [869, 202] on icon "0" at bounding box center [777, 401] width 1111 height 699
click at [862, 488] on icon "0 ?" at bounding box center [777, 401] width 1111 height 699
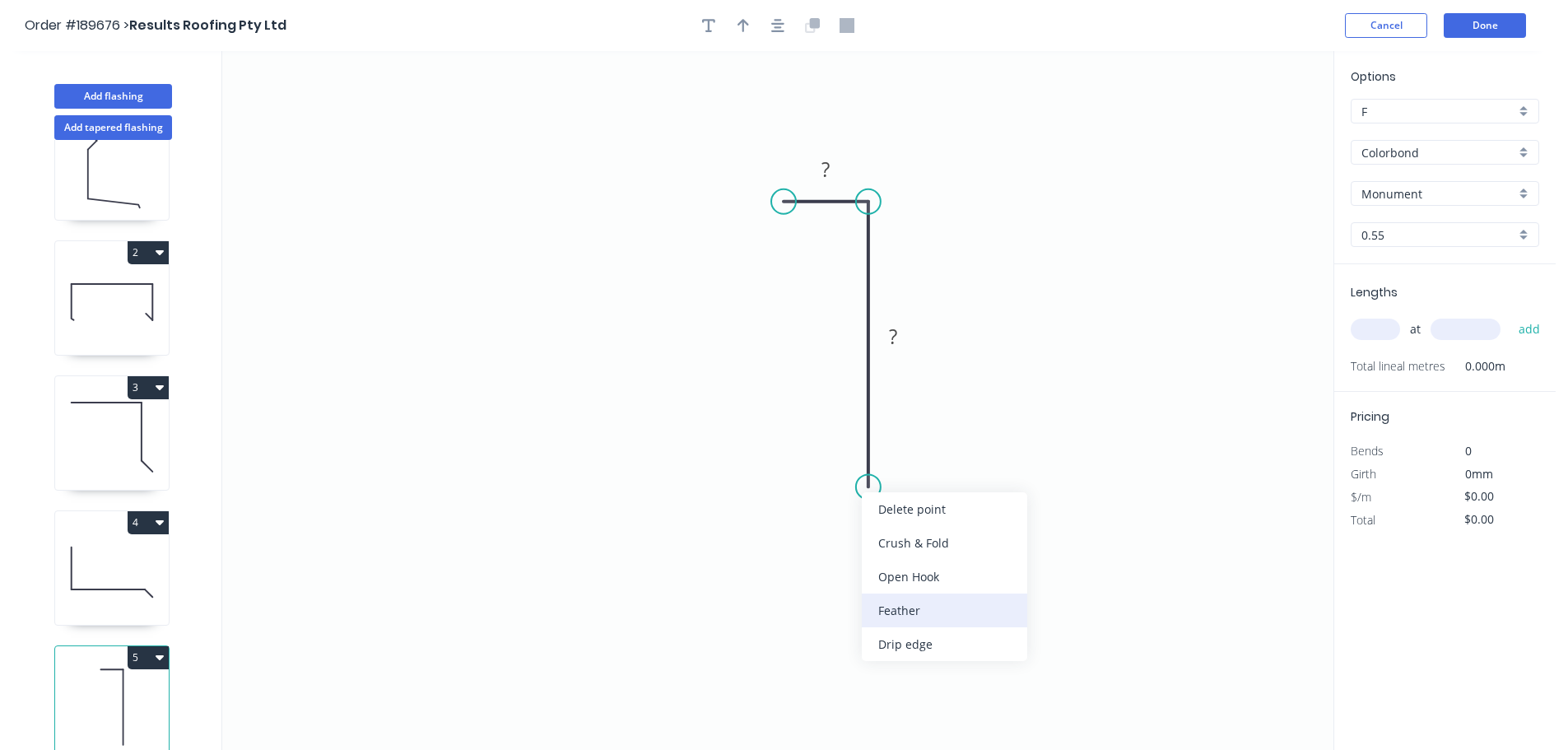
click at [896, 612] on div "Feather" at bounding box center [945, 610] width 166 height 34
click at [840, 459] on tspan "15" at bounding box center [843, 457] width 23 height 27
type input "$6.40"
click at [733, 27] on button "button" at bounding box center [743, 25] width 24 height 24
click at [1254, 130] on icon at bounding box center [1251, 114] width 15 height 52
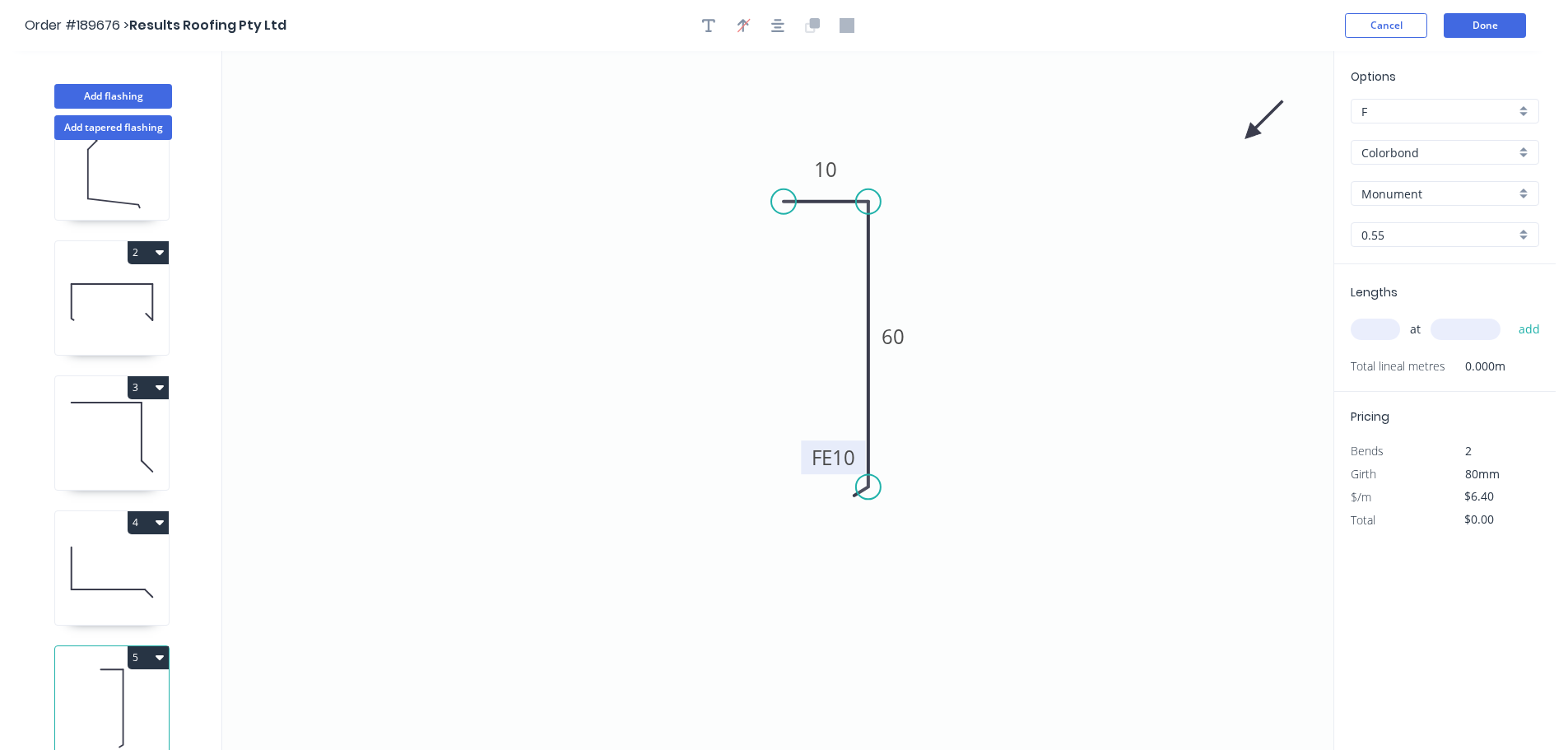
click at [1253, 133] on icon at bounding box center [1264, 120] width 48 height 48
drag, startPoint x: 1253, startPoint y: 133, endPoint x: 951, endPoint y: 233, distance: 318.1
click at [1033, 199] on icon at bounding box center [1059, 192] width 52 height 15
click at [1393, 331] on input "text" at bounding box center [1375, 329] width 50 height 22
type input "1"
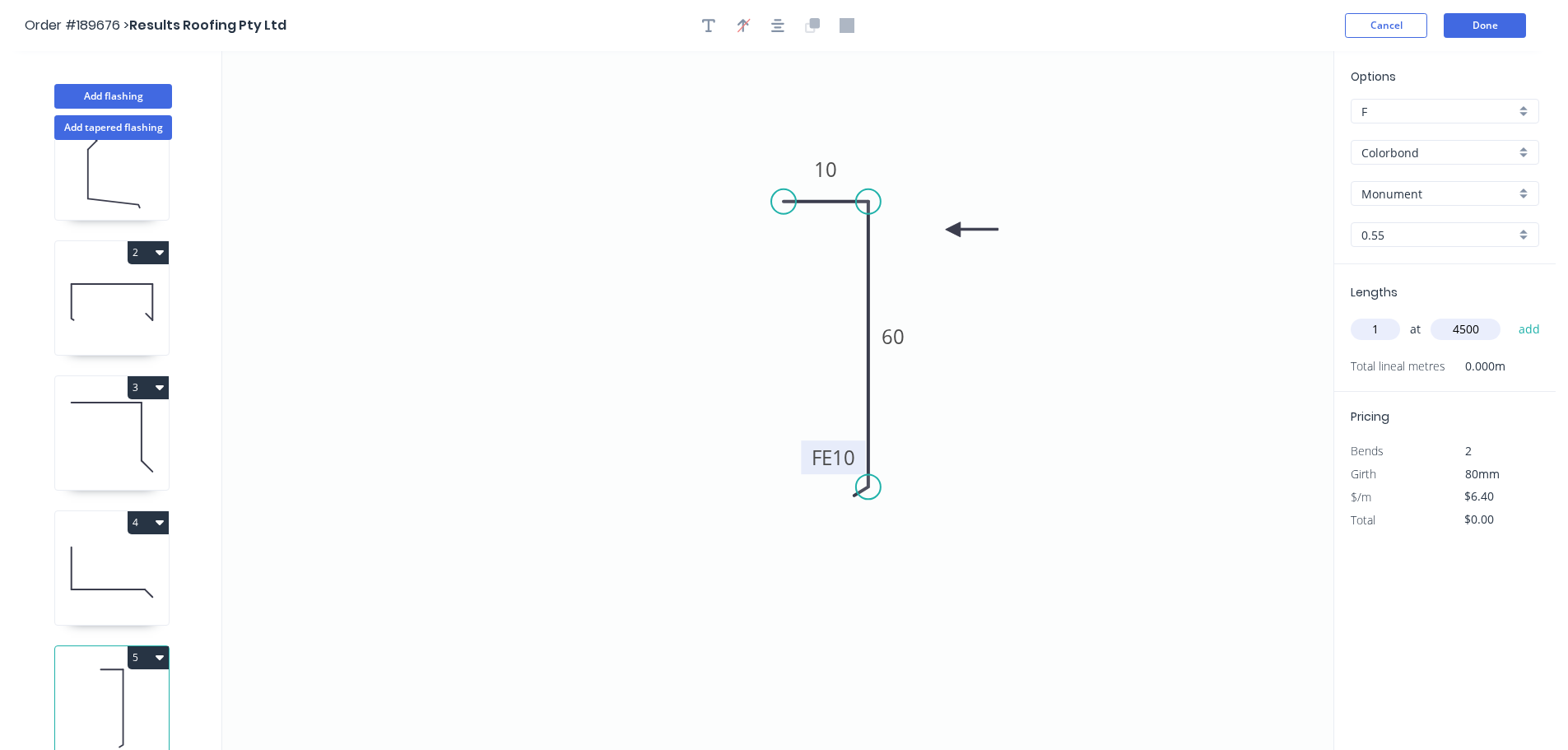
type input "4500"
click at [1511, 316] on button "add" at bounding box center [1530, 330] width 38 height 28
type input "$28.80"
click at [1278, 306] on icon "0 10 FE 10 60" at bounding box center [777, 401] width 1111 height 699
click at [1490, 28] on button "Done" at bounding box center [1486, 25] width 82 height 24
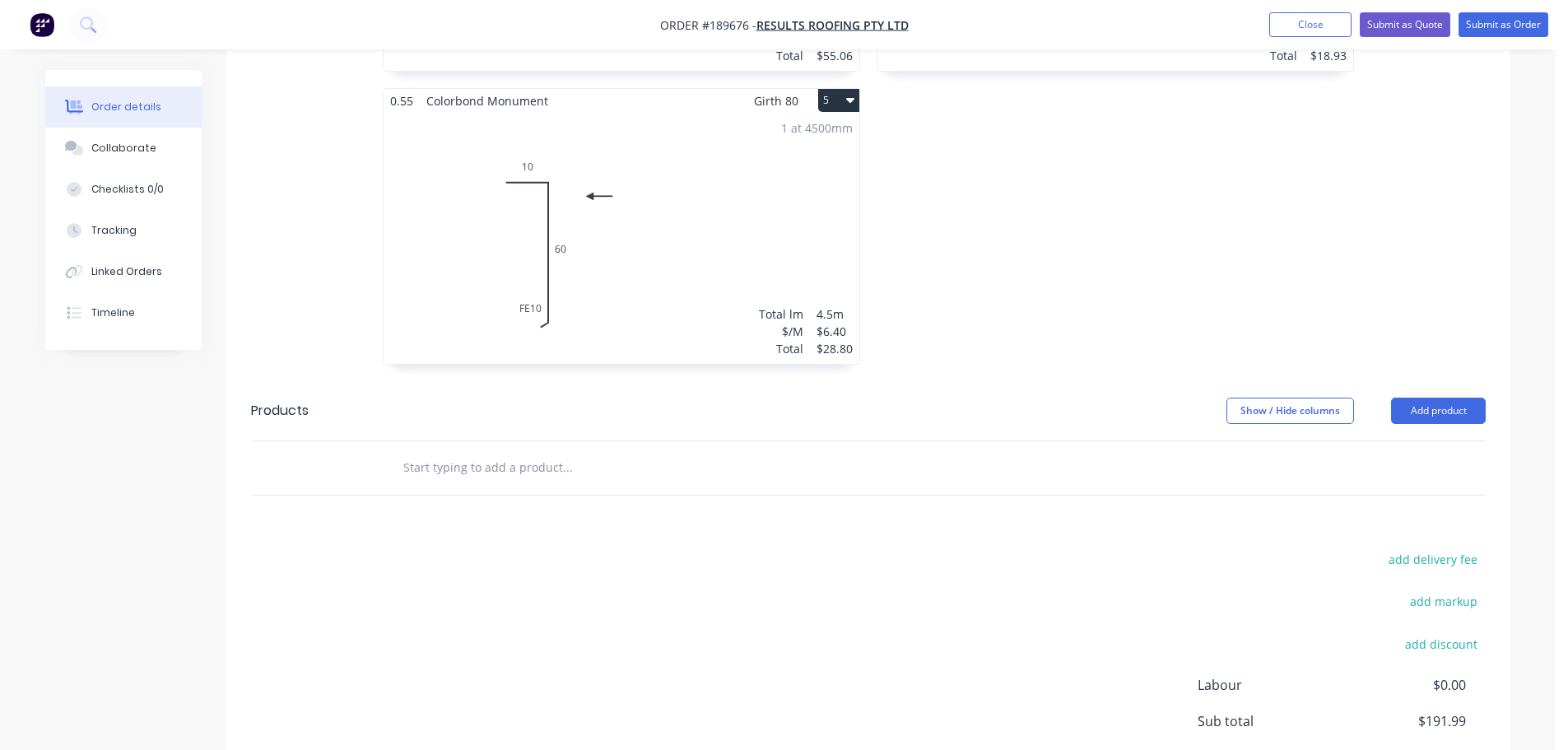
scroll to position [1153, 0]
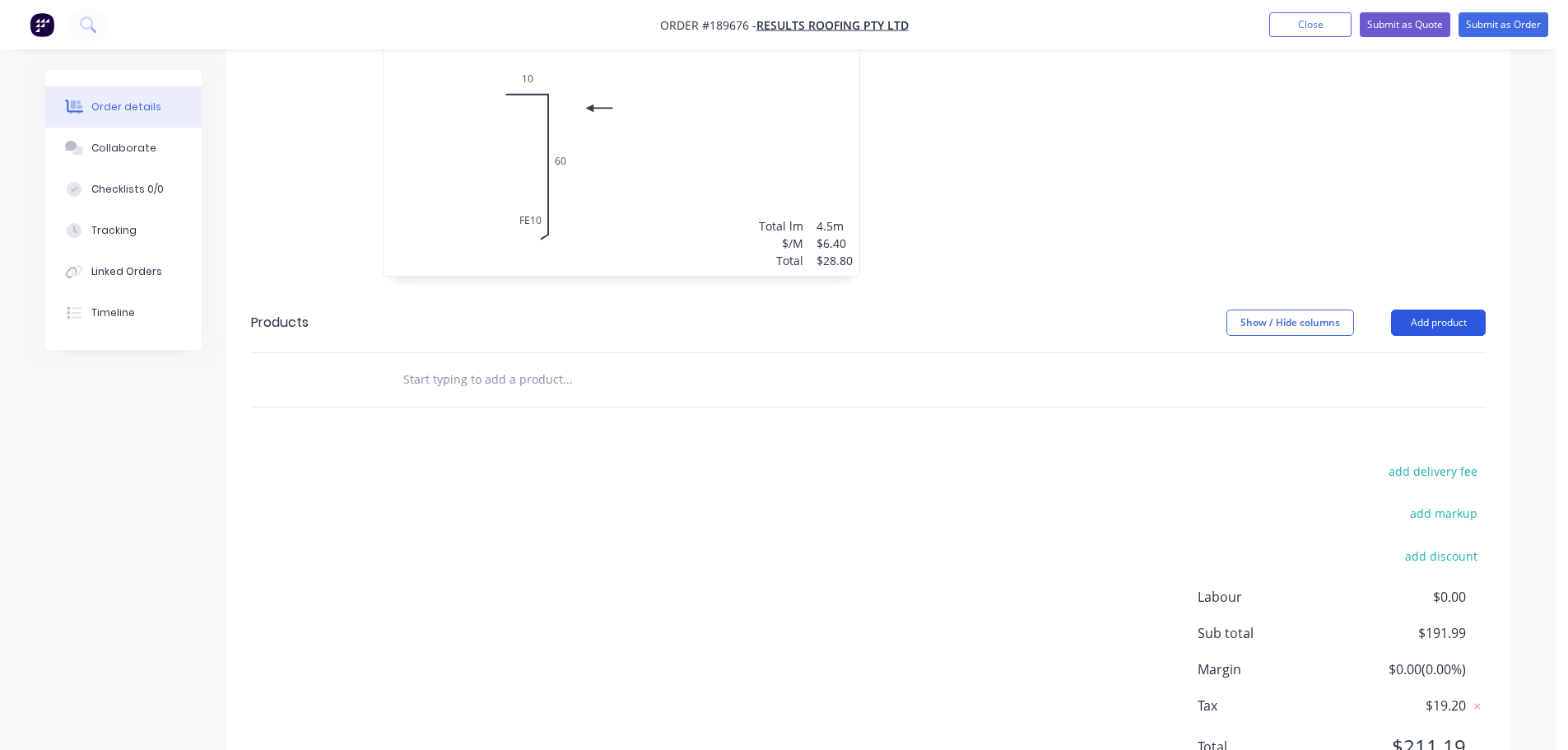
click at [1443, 310] on button "Add product" at bounding box center [1438, 323] width 95 height 26
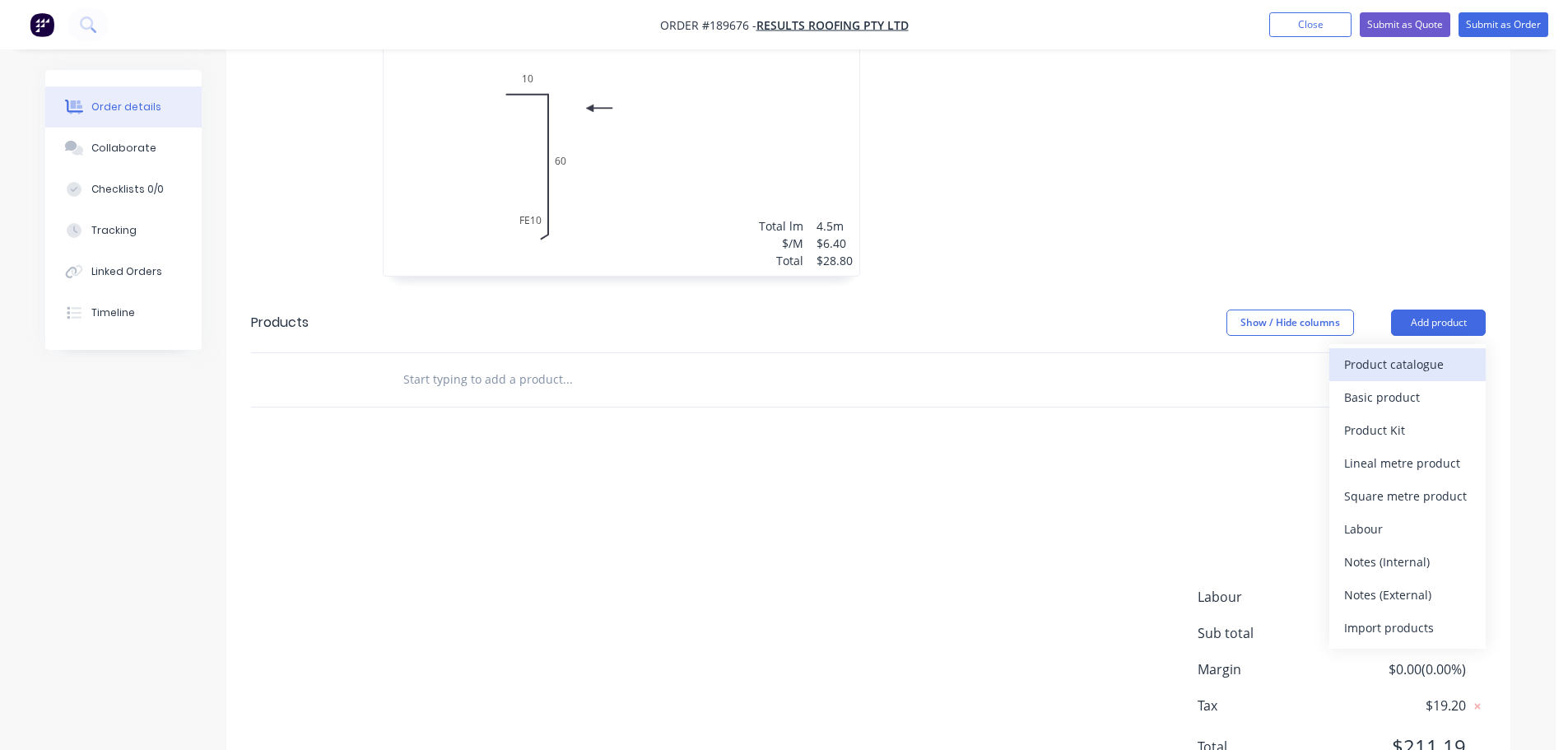
click at [1429, 352] on div "Product catalogue" at bounding box center [1407, 364] width 126 height 24
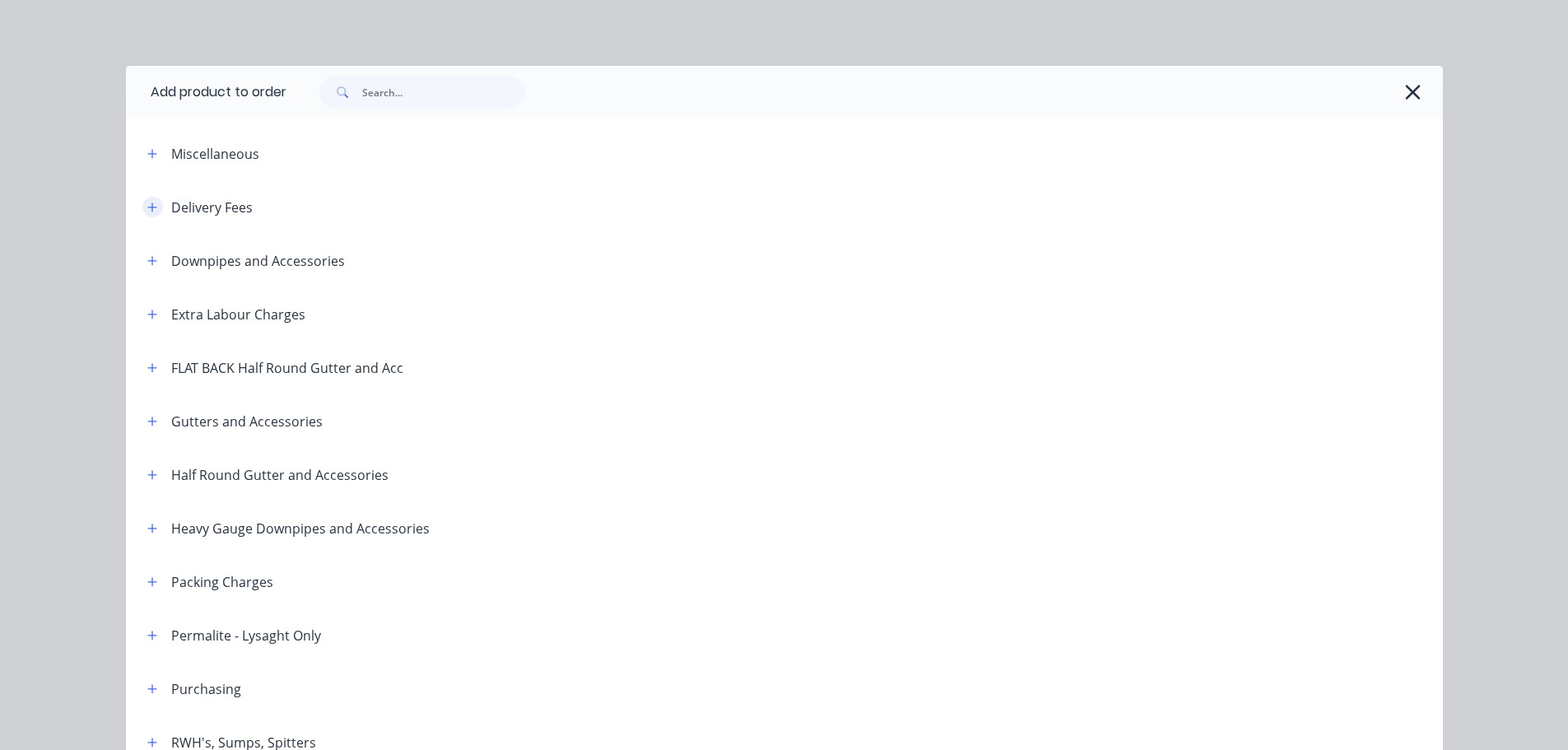
click at [142, 203] on button "button" at bounding box center [153, 207] width 21 height 21
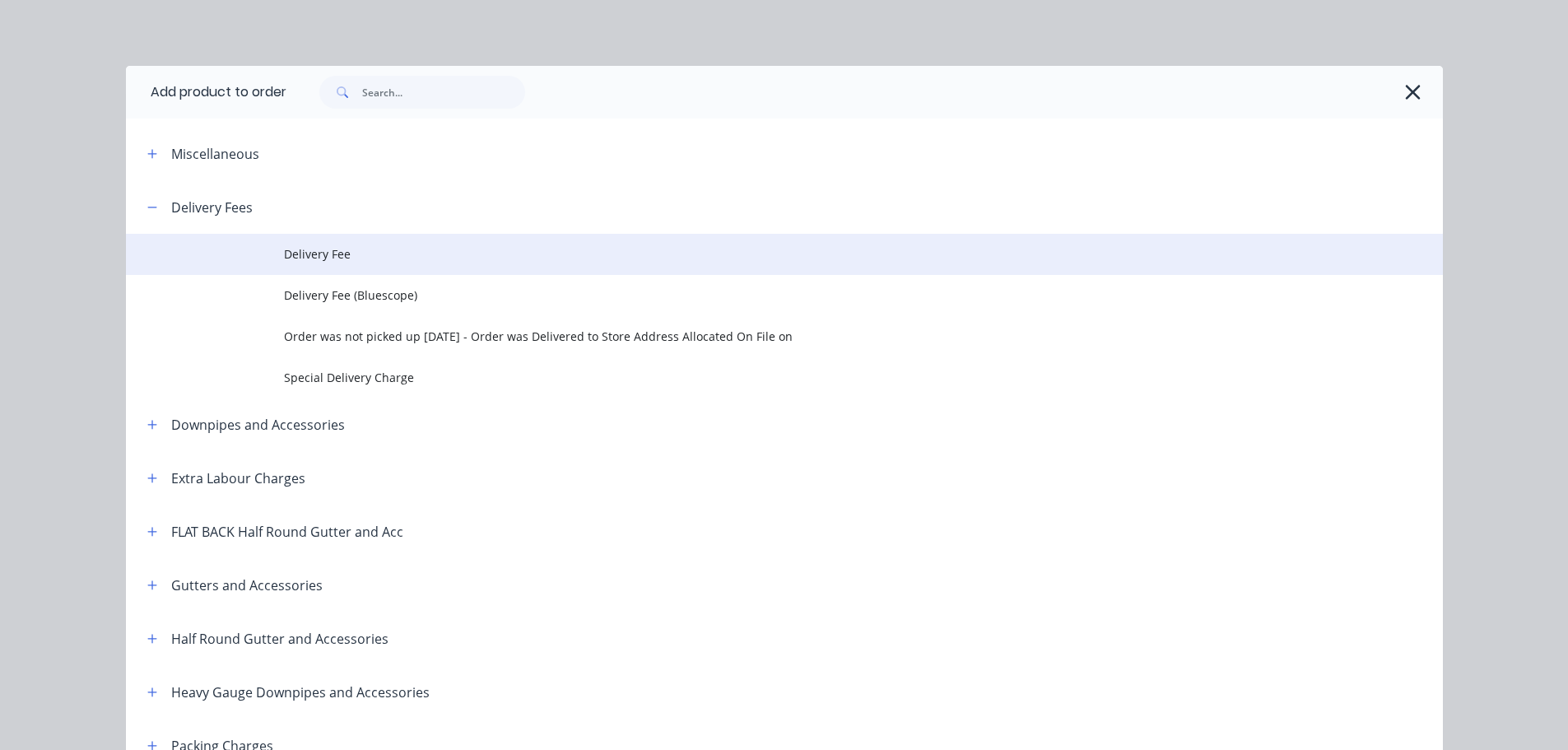
click at [328, 263] on span "Delivery Fee" at bounding box center [747, 254] width 927 height 17
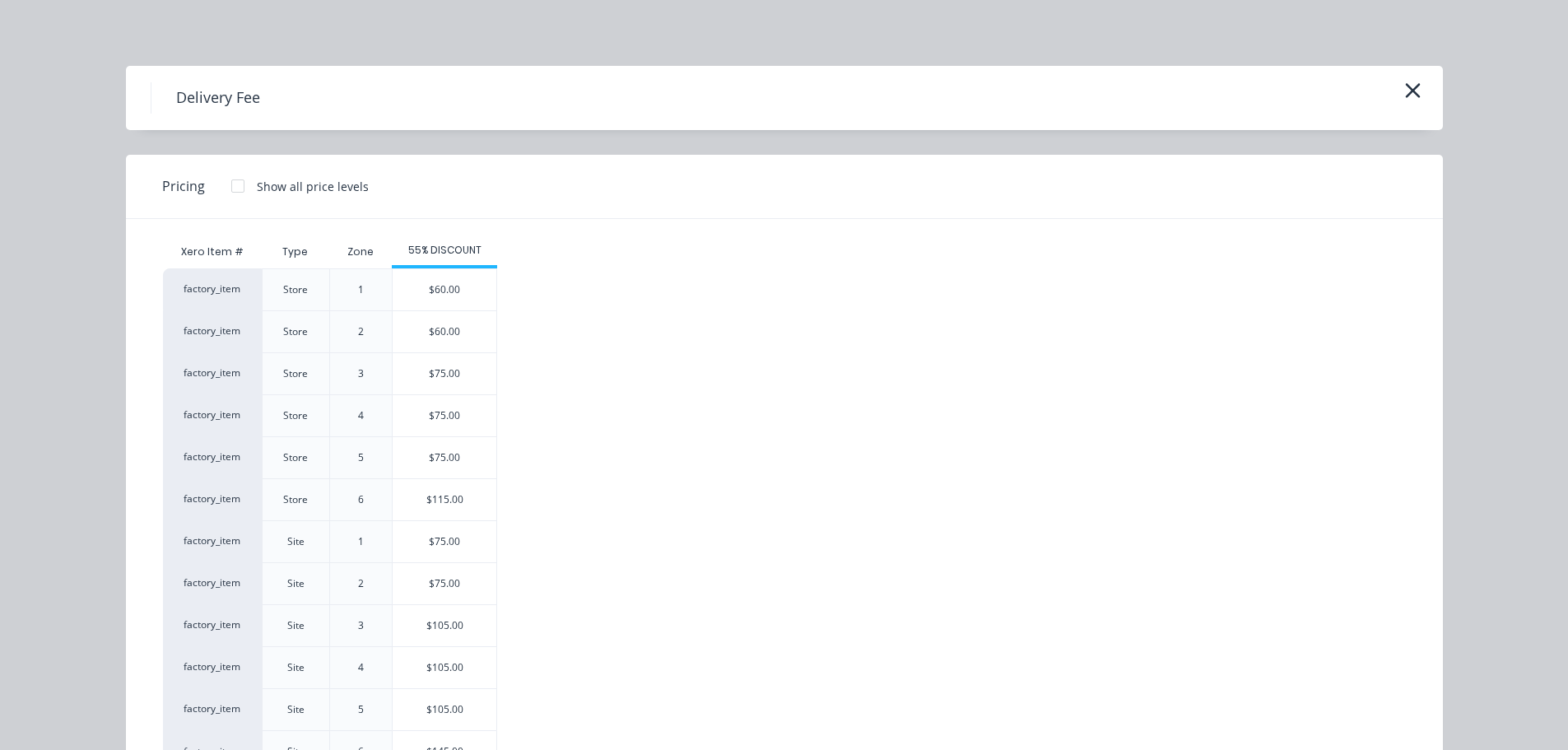
drag, startPoint x: 442, startPoint y: 533, endPoint x: 507, endPoint y: 484, distance: 81.4
click at [442, 532] on div "$75.00" at bounding box center [445, 542] width 104 height 41
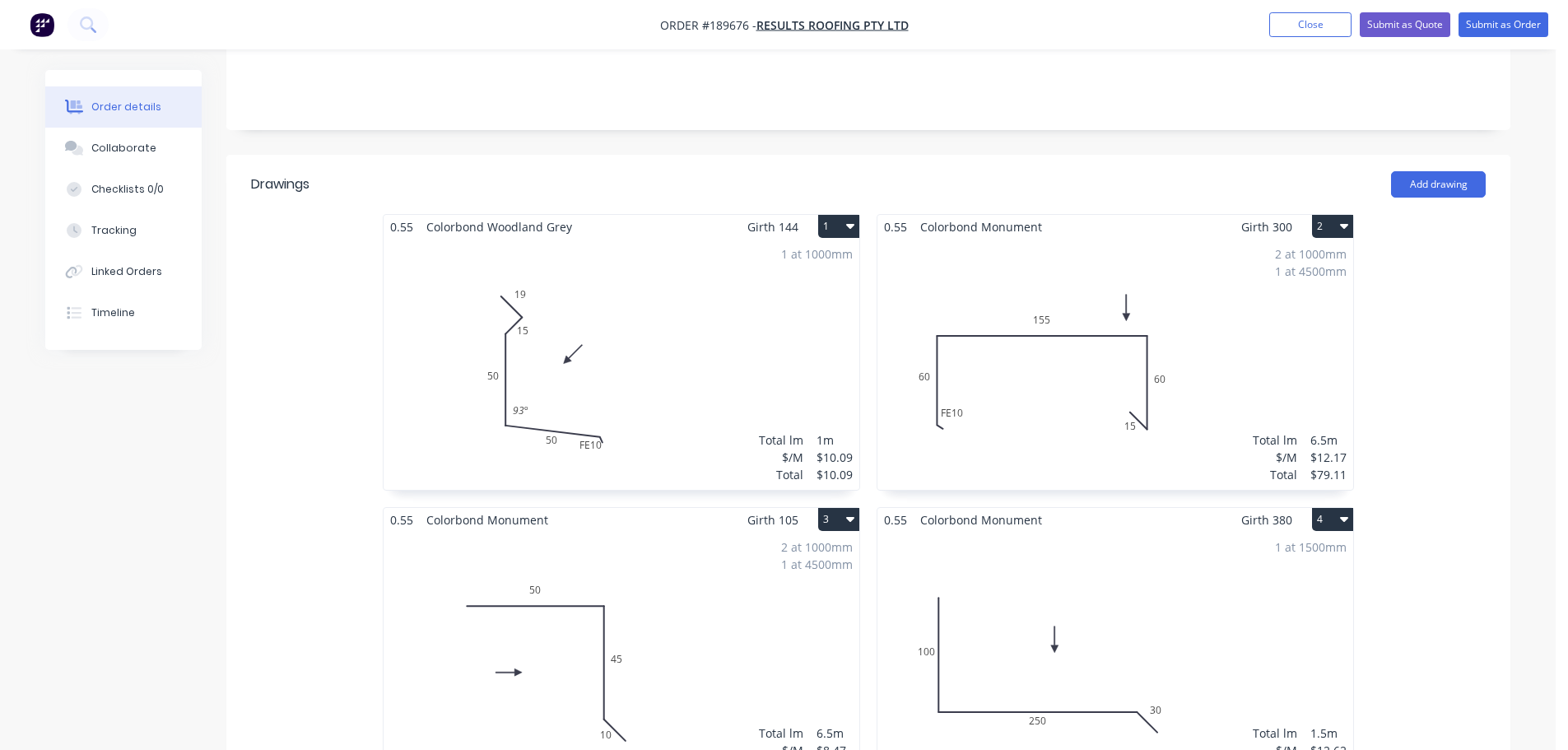
click at [536, 379] on div "1 at 1000mm Total lm $/M Total 1m $10.09 $10.09" at bounding box center [622, 364] width 476 height 251
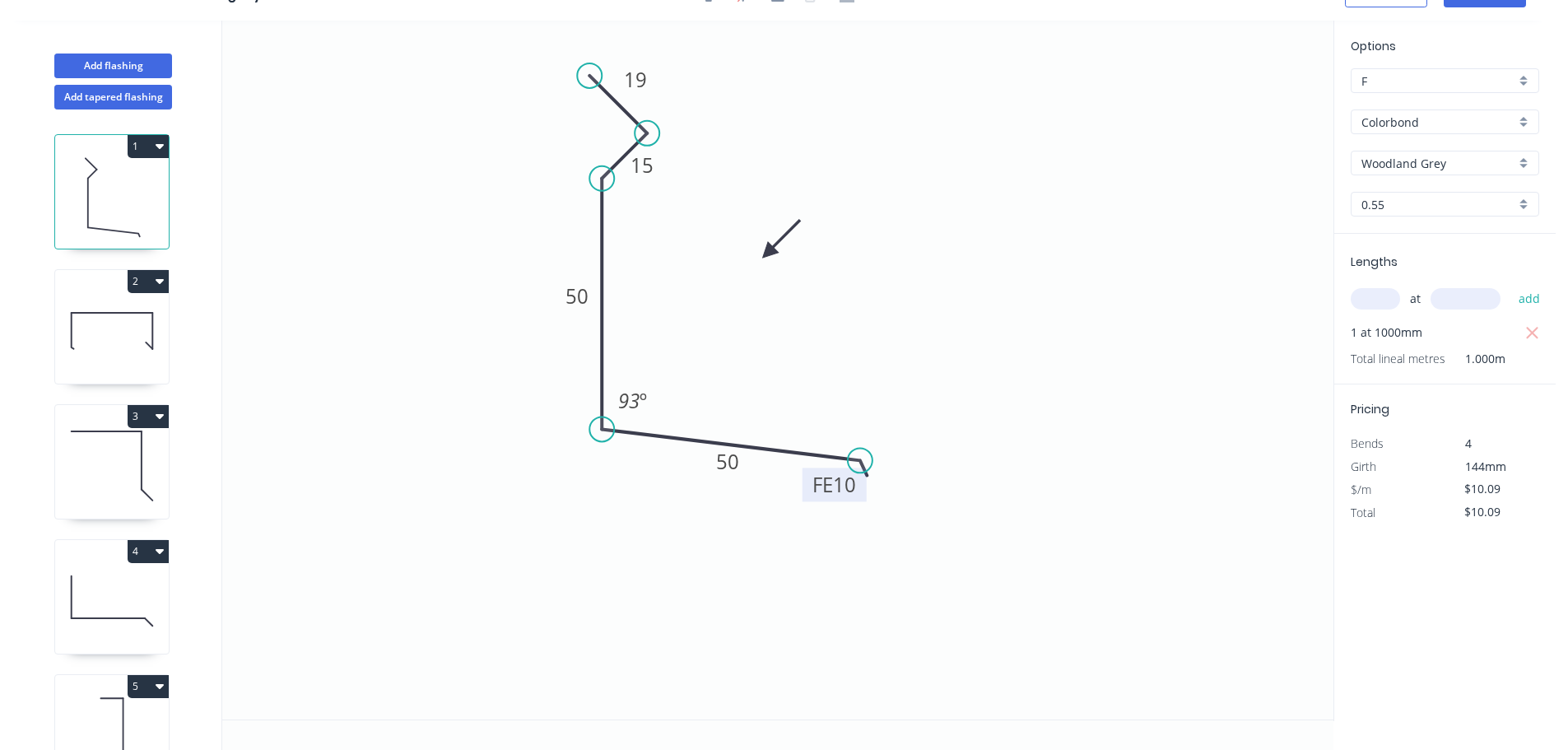
scroll to position [31, 0]
drag, startPoint x: 863, startPoint y: 495, endPoint x: 941, endPoint y: 546, distance: 93.2
click at [941, 546] on rect at bounding box center [913, 536] width 65 height 34
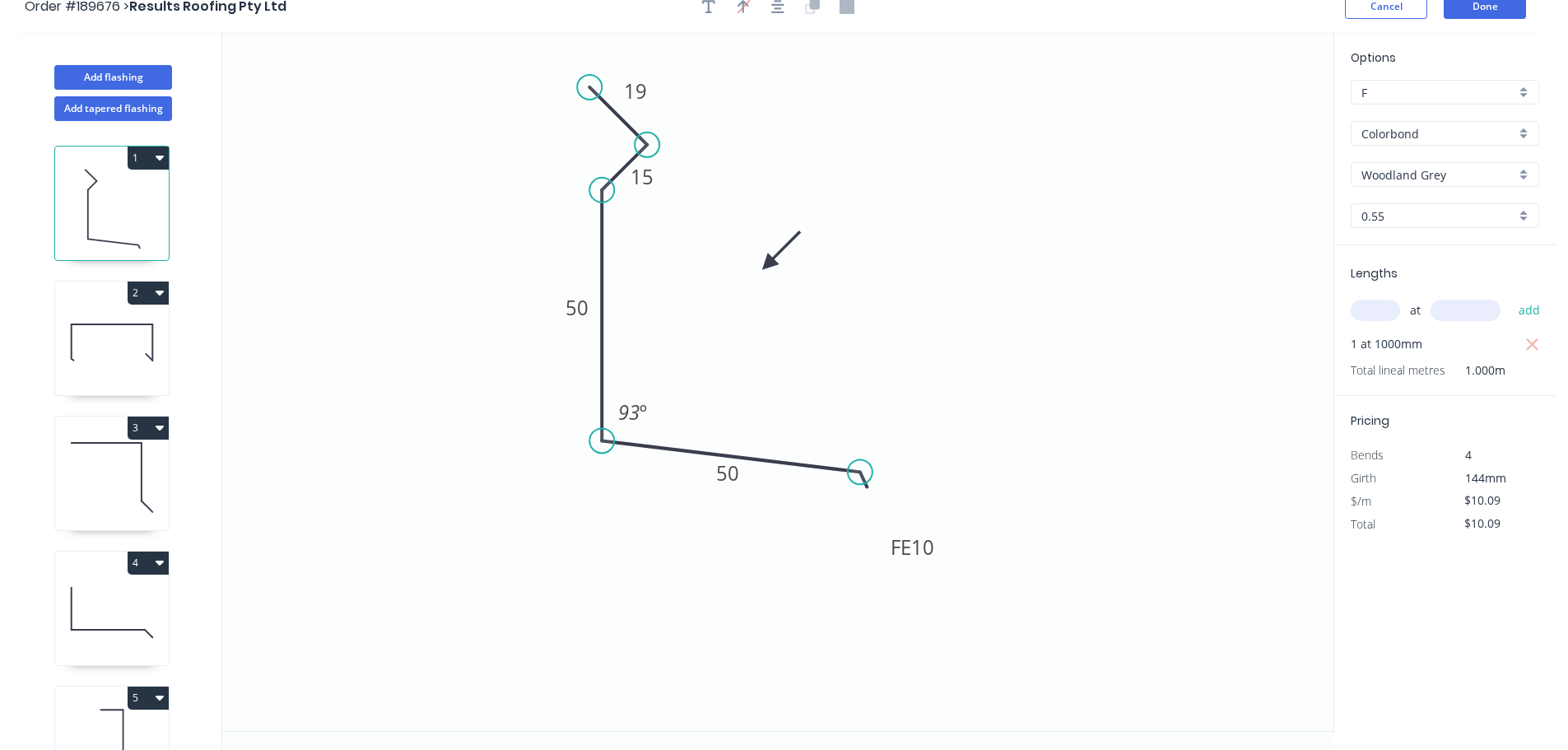
scroll to position [0, 0]
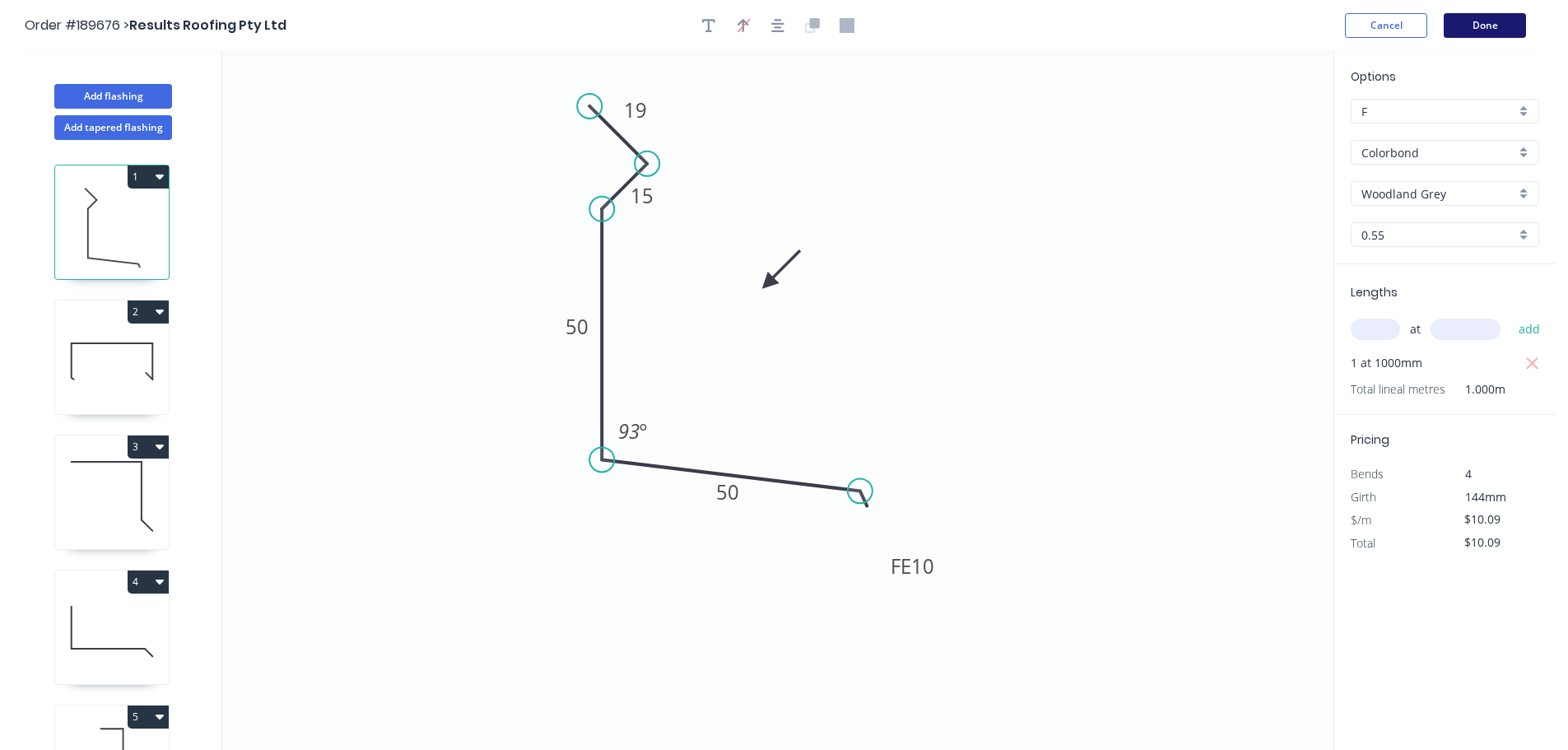
click at [1487, 35] on button "Done" at bounding box center [1486, 25] width 82 height 24
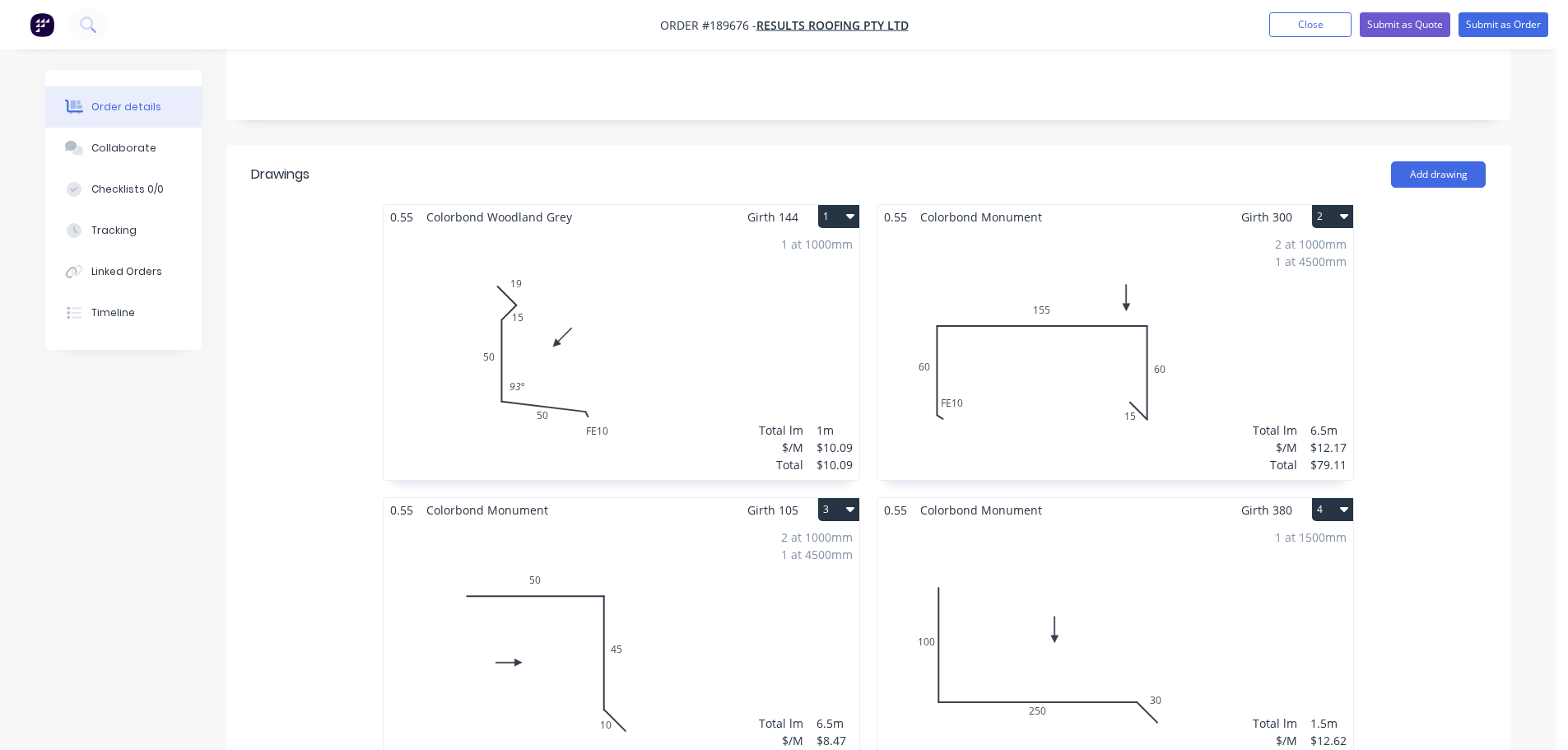
scroll to position [330, 0]
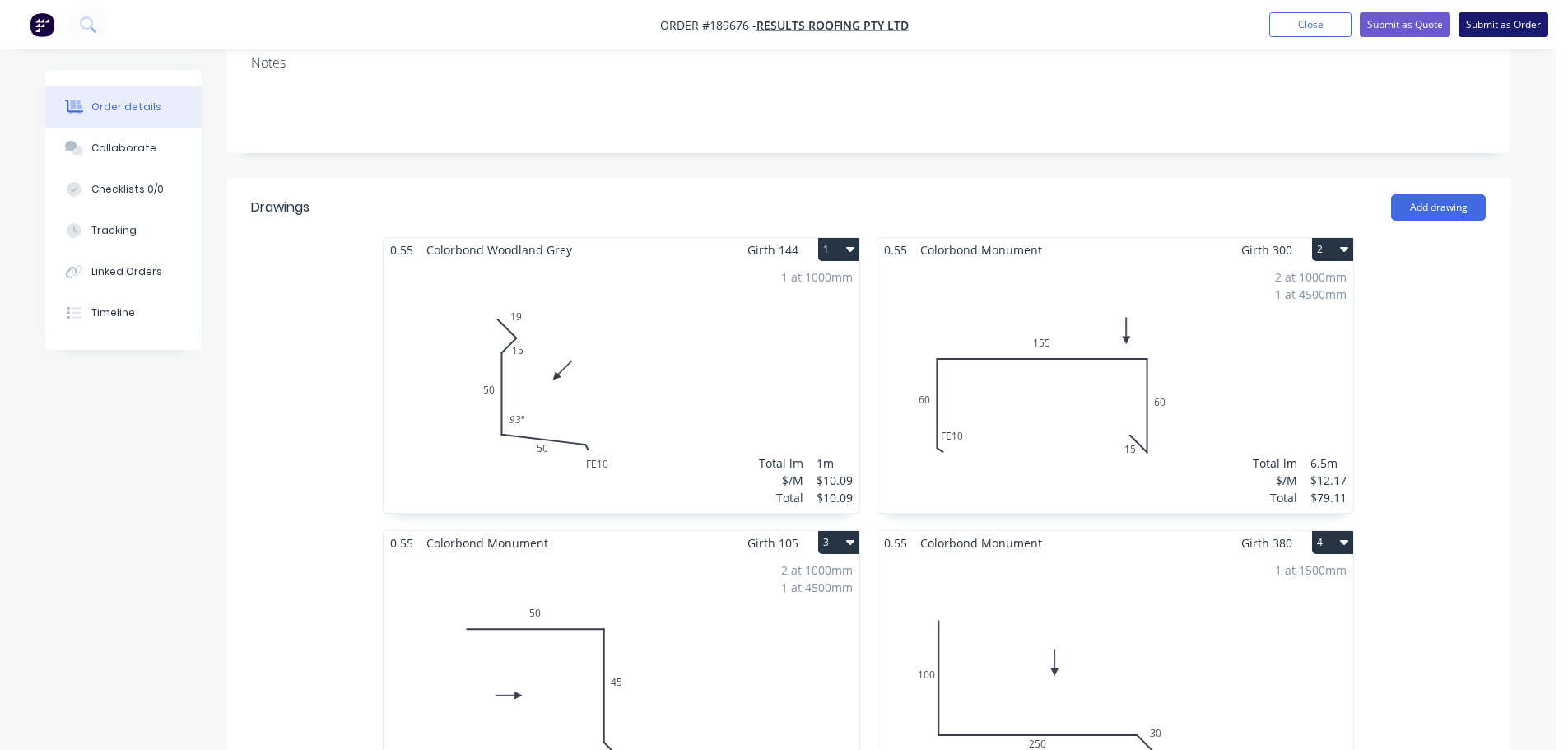
click at [1497, 23] on button "Submit as Order" at bounding box center [1504, 24] width 90 height 24
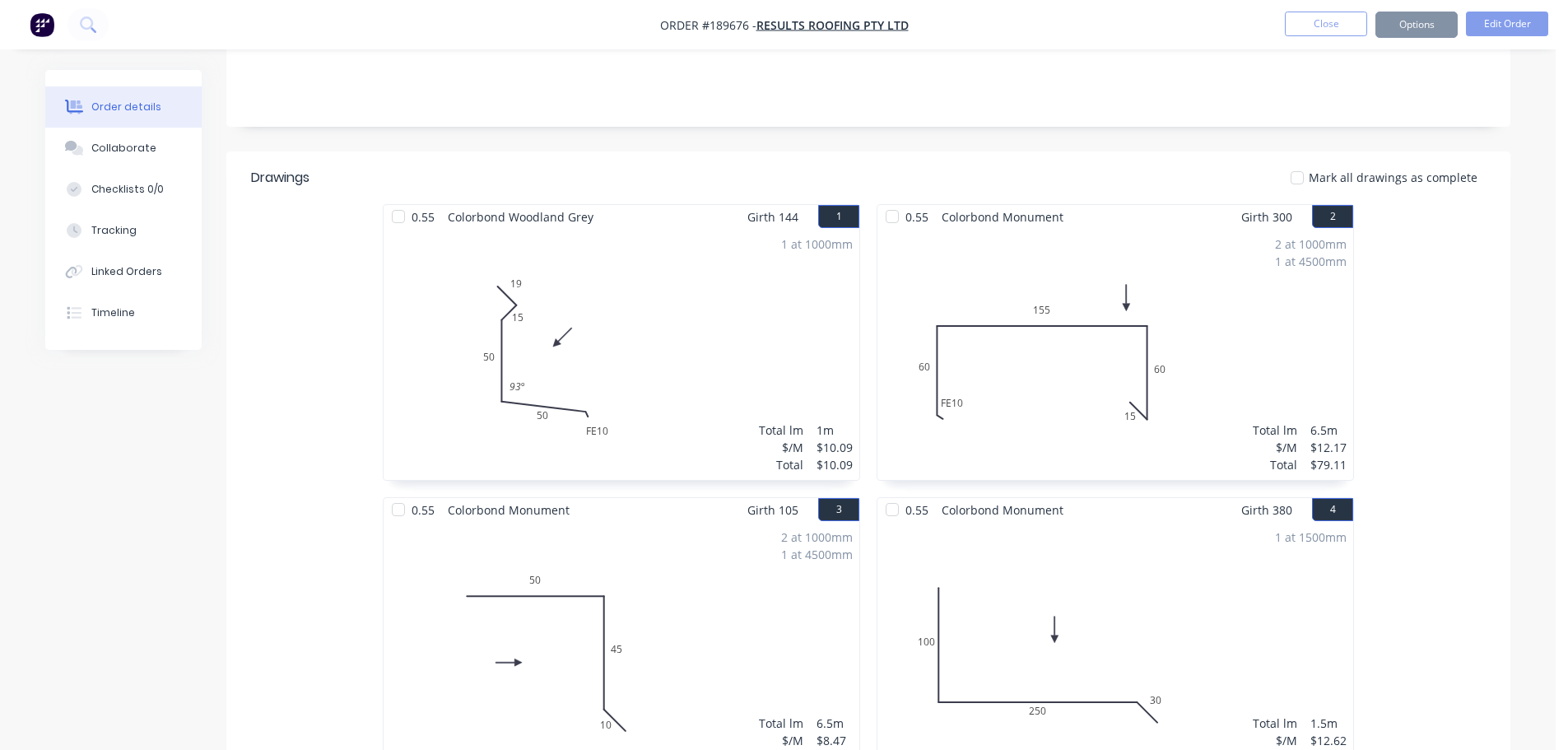
scroll to position [0, 0]
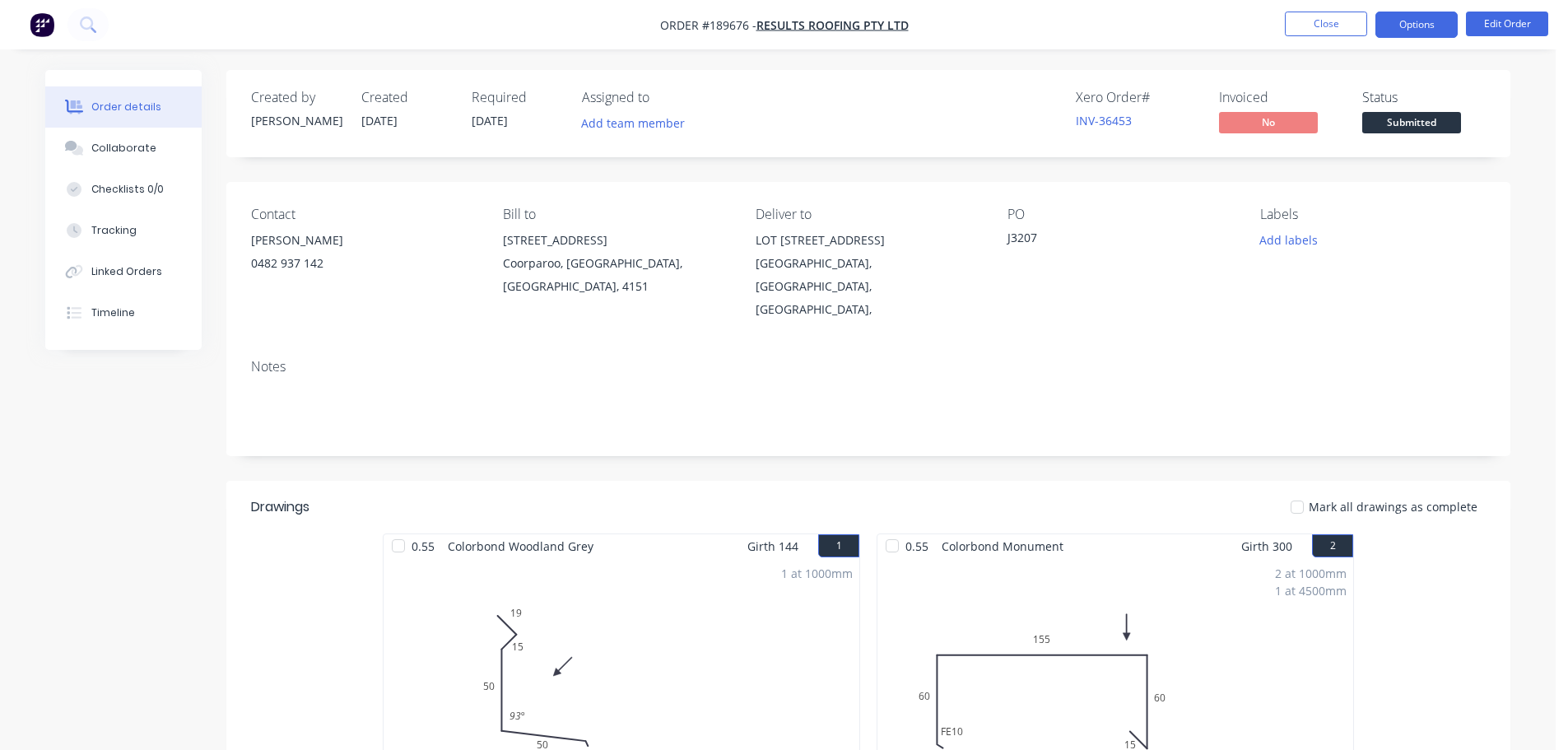
click at [1439, 28] on button "Options" at bounding box center [1417, 24] width 82 height 26
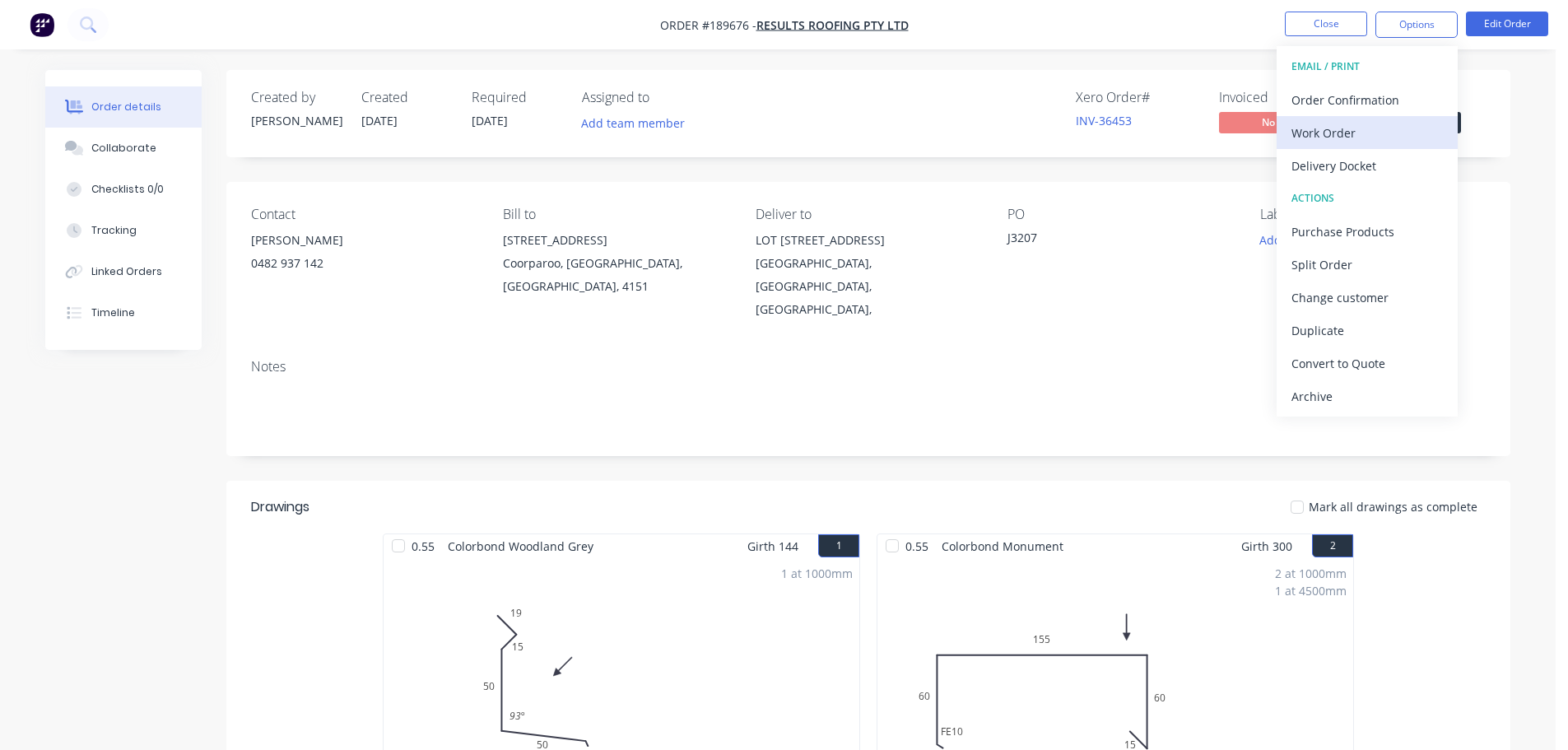
click at [1344, 137] on div "Work Order" at bounding box center [1368, 133] width 152 height 24
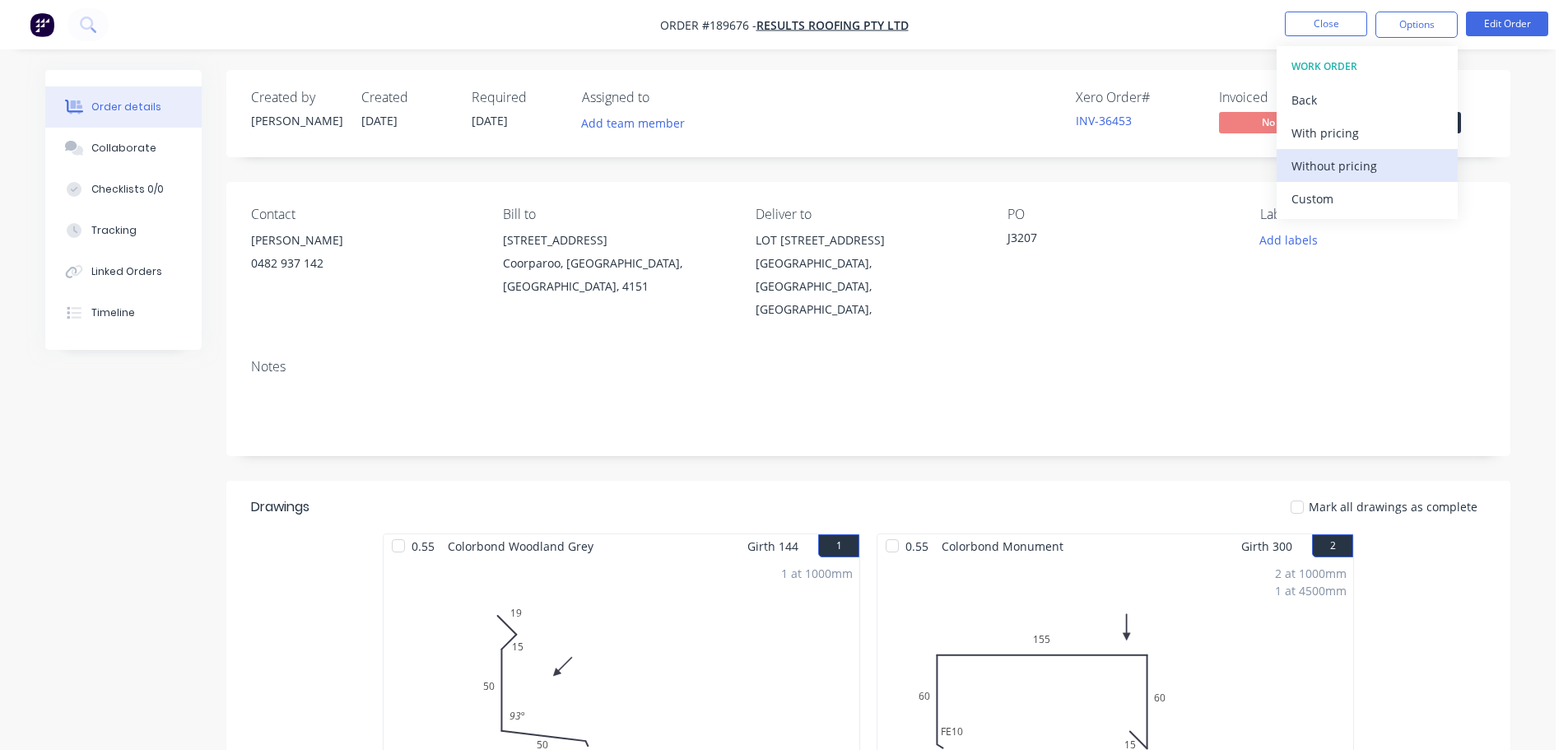
click at [1333, 174] on div "Without pricing" at bounding box center [1368, 166] width 152 height 24
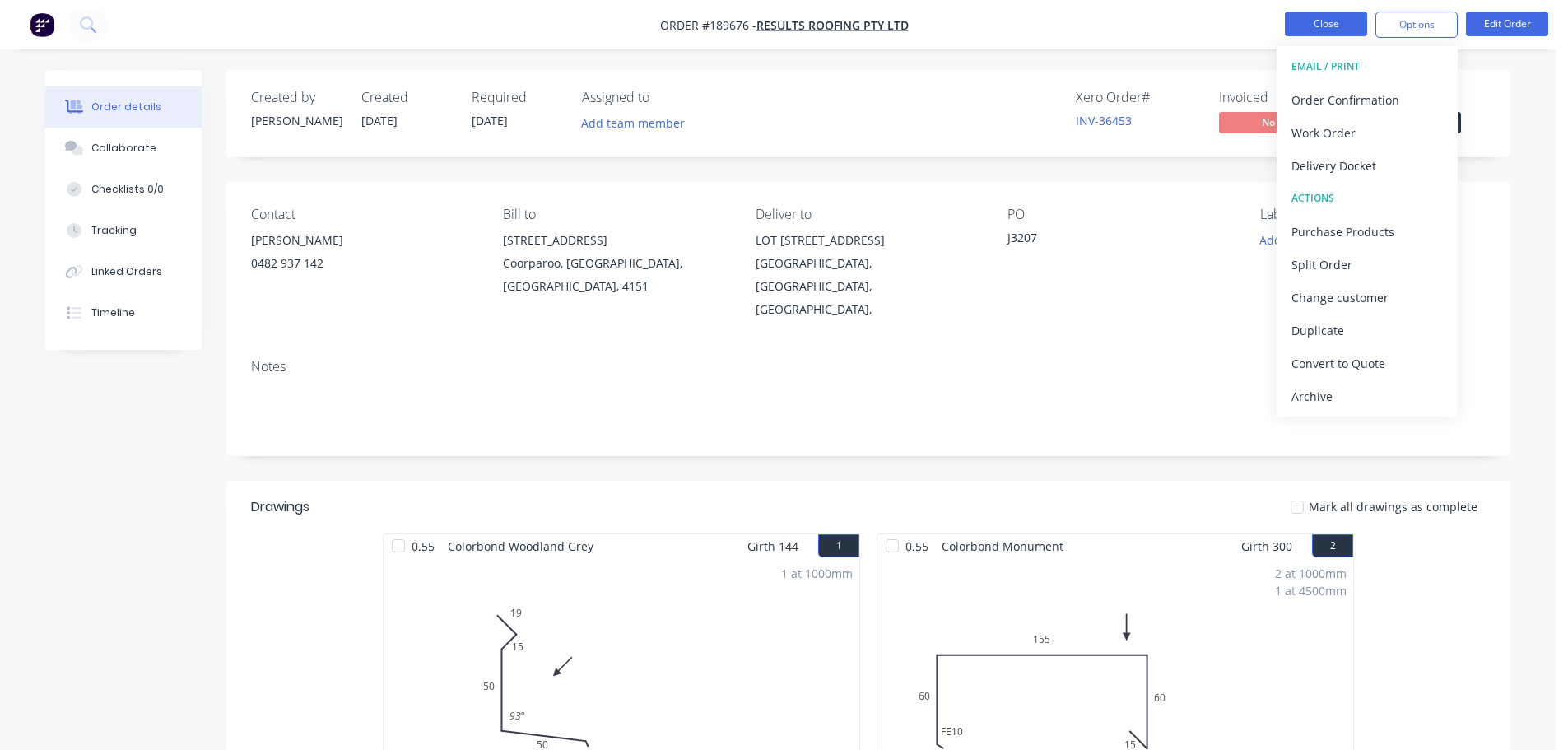
click at [1317, 27] on button "Close" at bounding box center [1326, 23] width 82 height 24
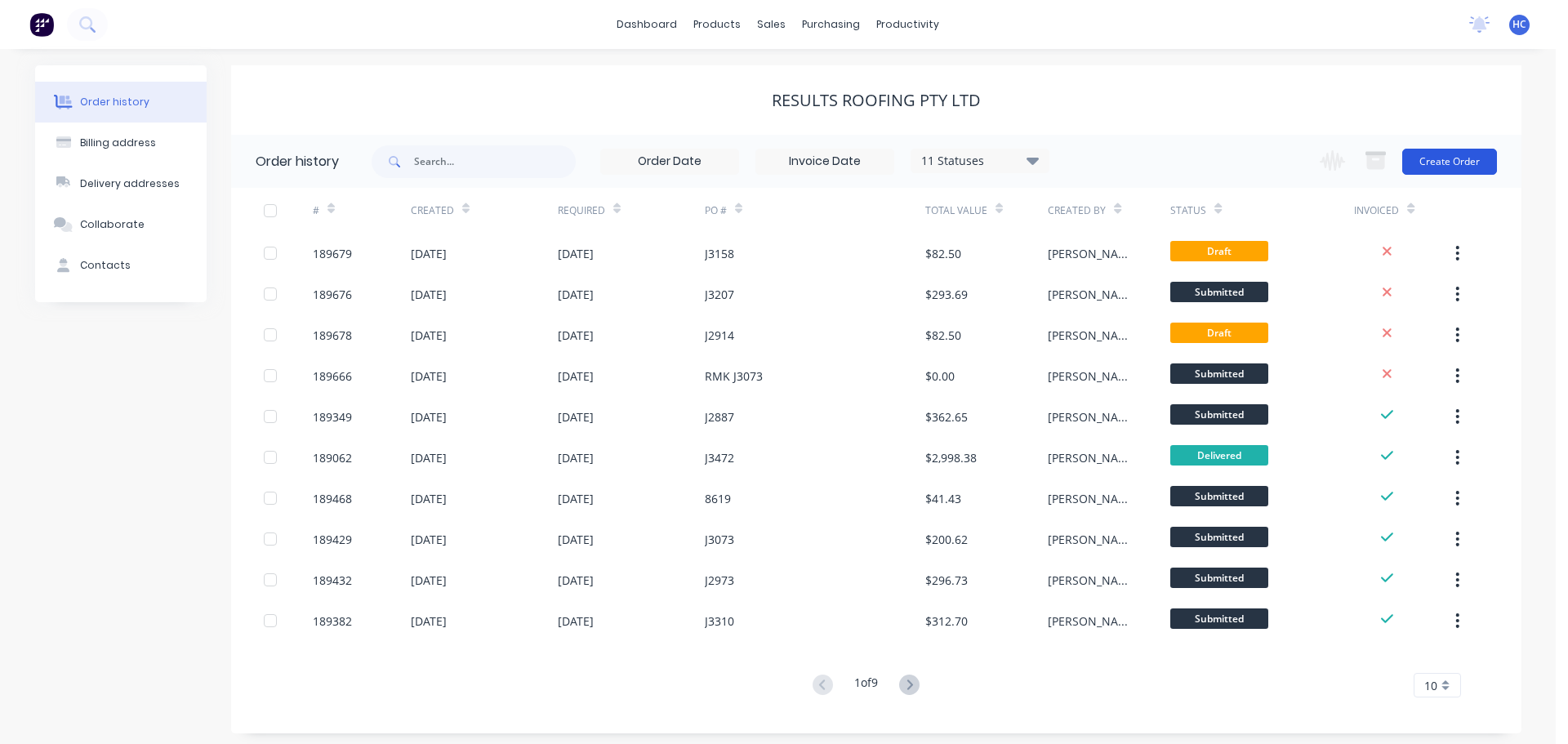
click at [1441, 157] on button "Create Order" at bounding box center [1449, 162] width 95 height 26
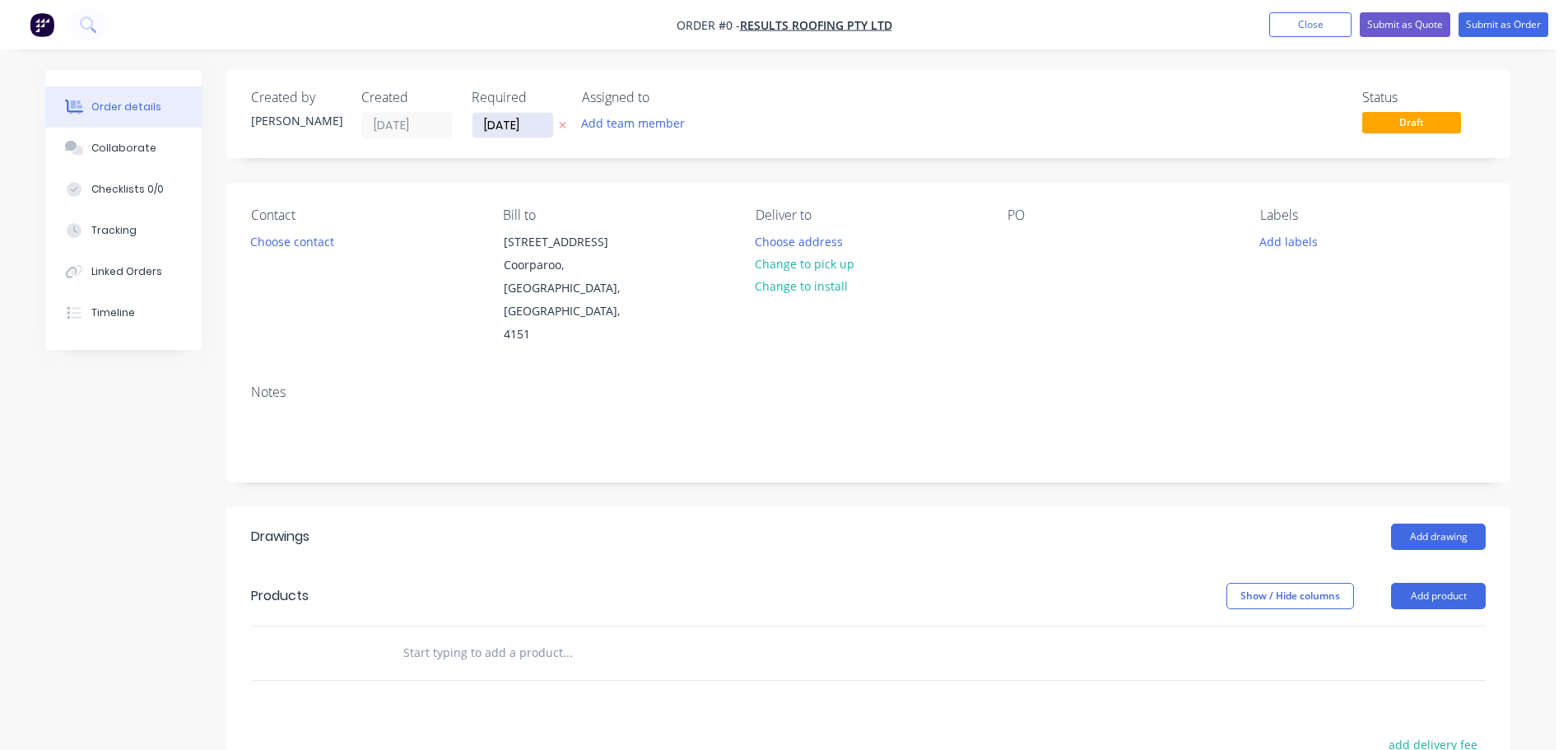
click at [528, 126] on input "[DATE]" at bounding box center [513, 125] width 81 height 24
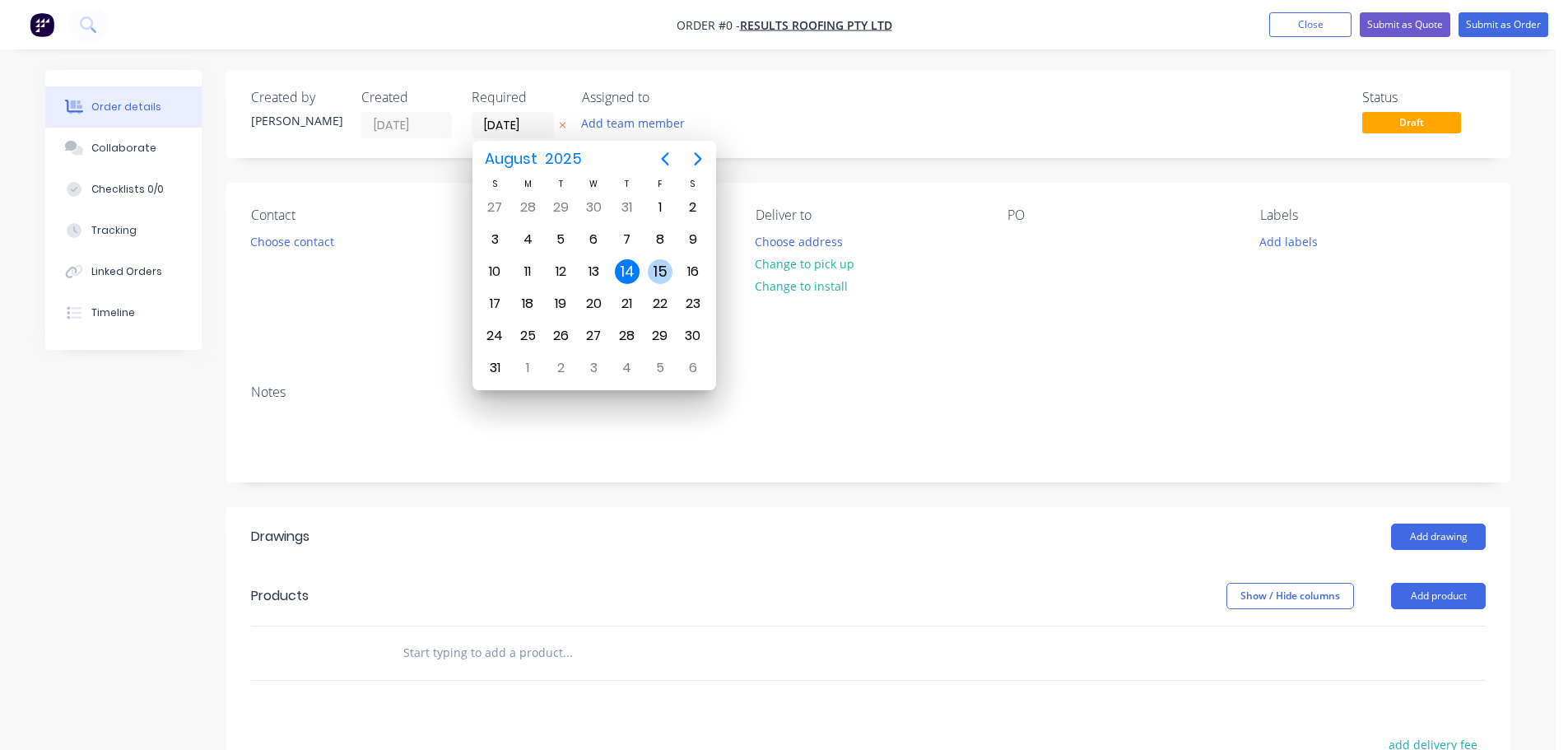
click at [662, 272] on div "15" at bounding box center [660, 272] width 24 height 24
type input "[DATE]"
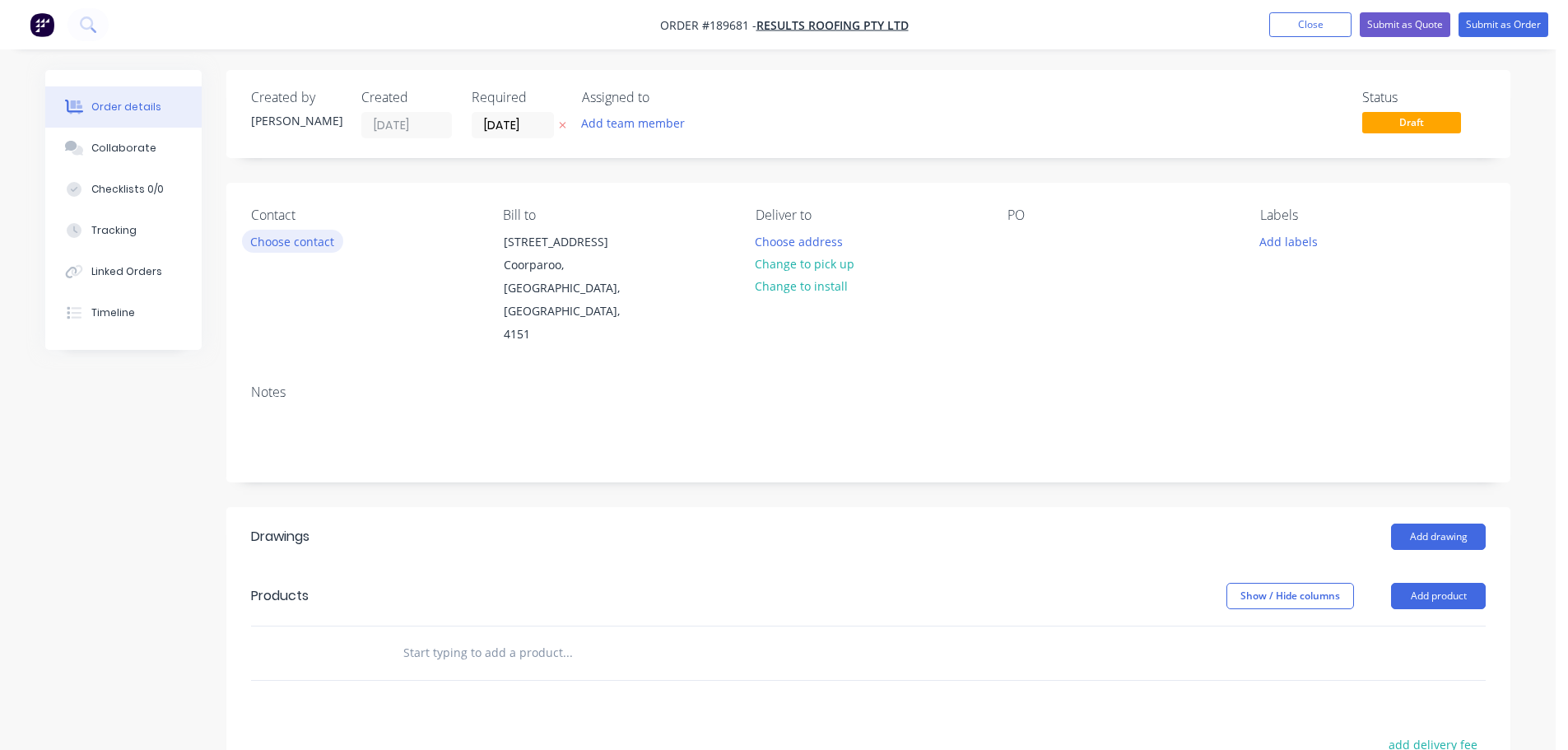
click at [308, 244] on button "Choose contact" at bounding box center [293, 241] width 101 height 22
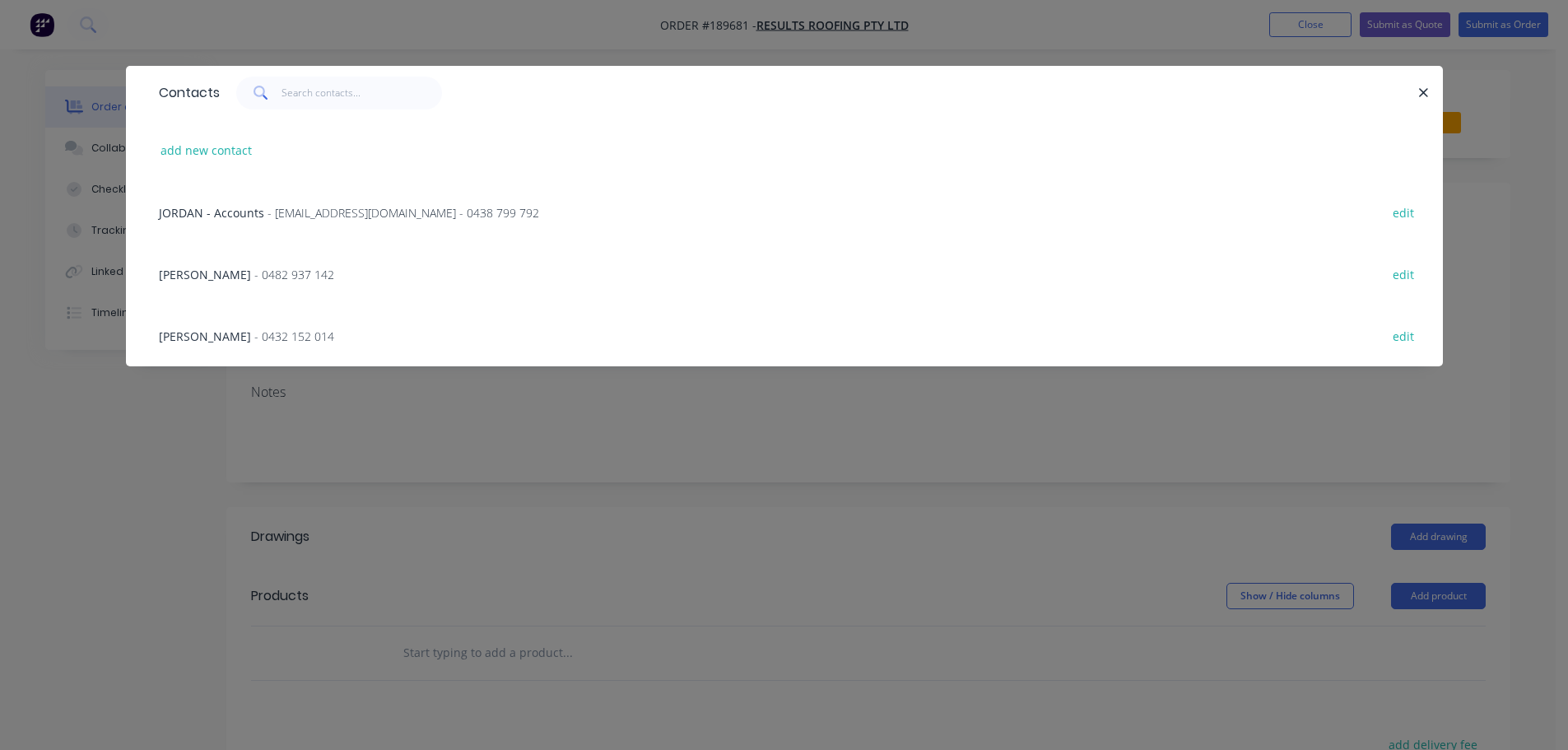
click at [268, 271] on span "- 0482 937 142" at bounding box center [294, 274] width 80 height 16
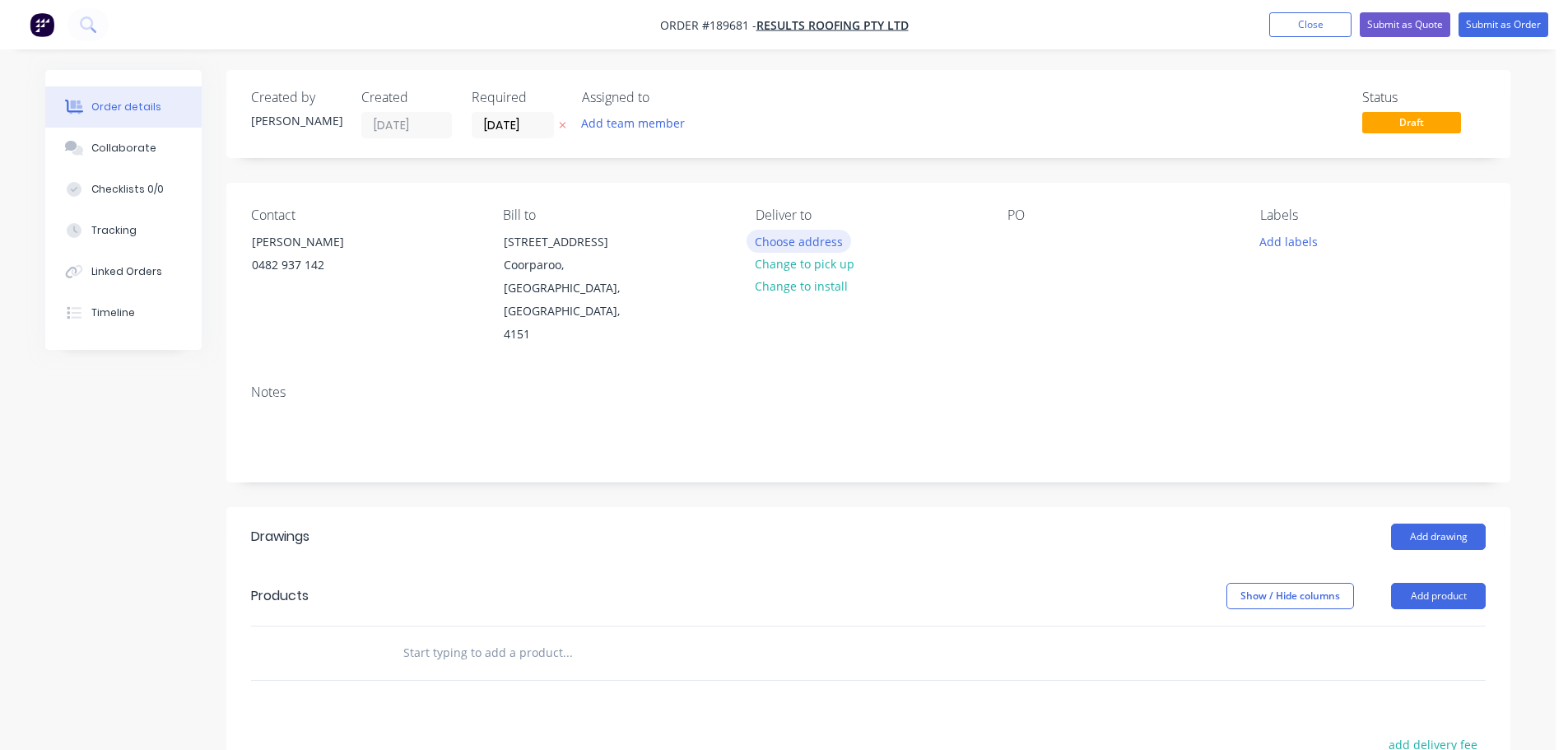
click at [803, 246] on button "Choose address" at bounding box center [799, 241] width 106 height 22
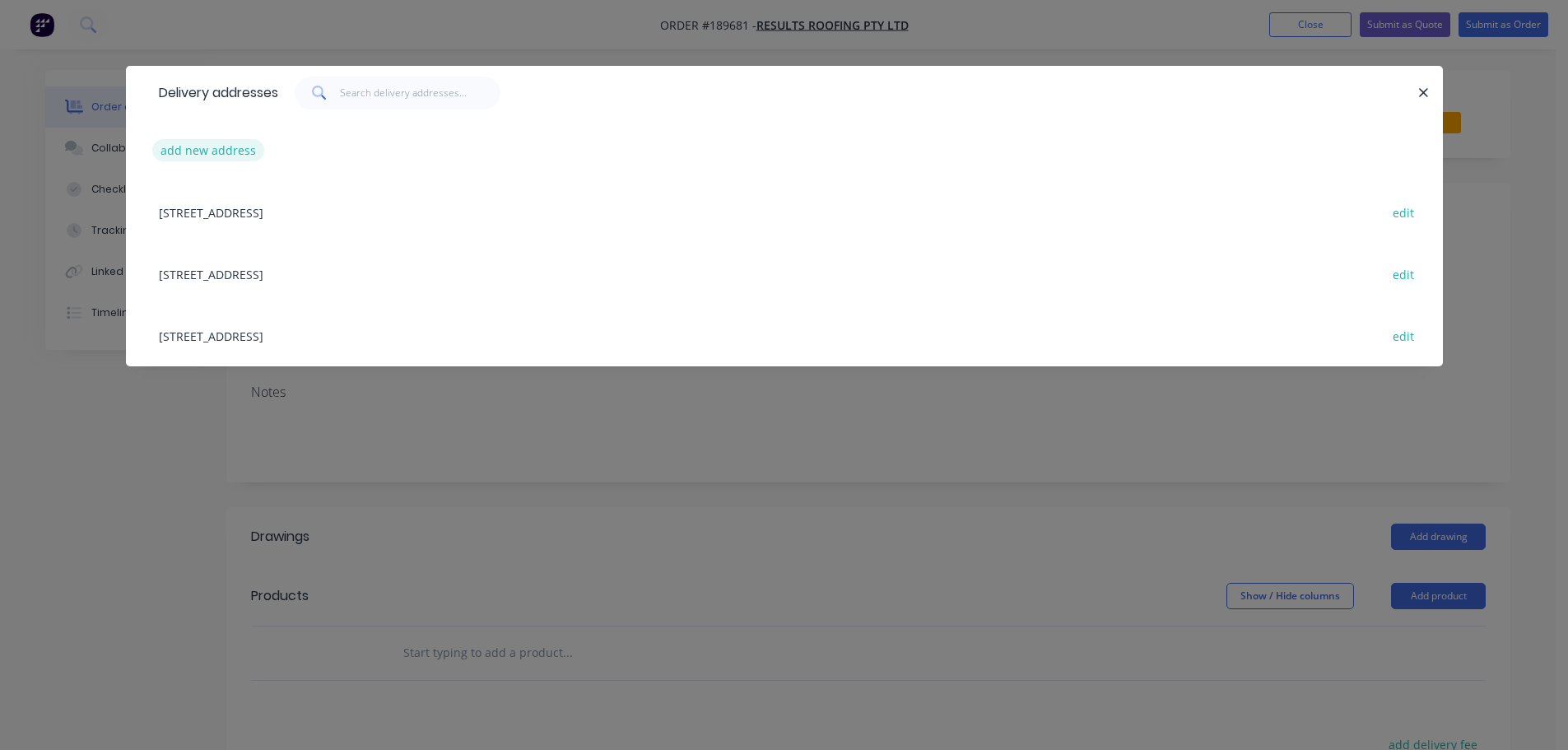
click at [154, 153] on button "add new address" at bounding box center [209, 151] width 112 height 22
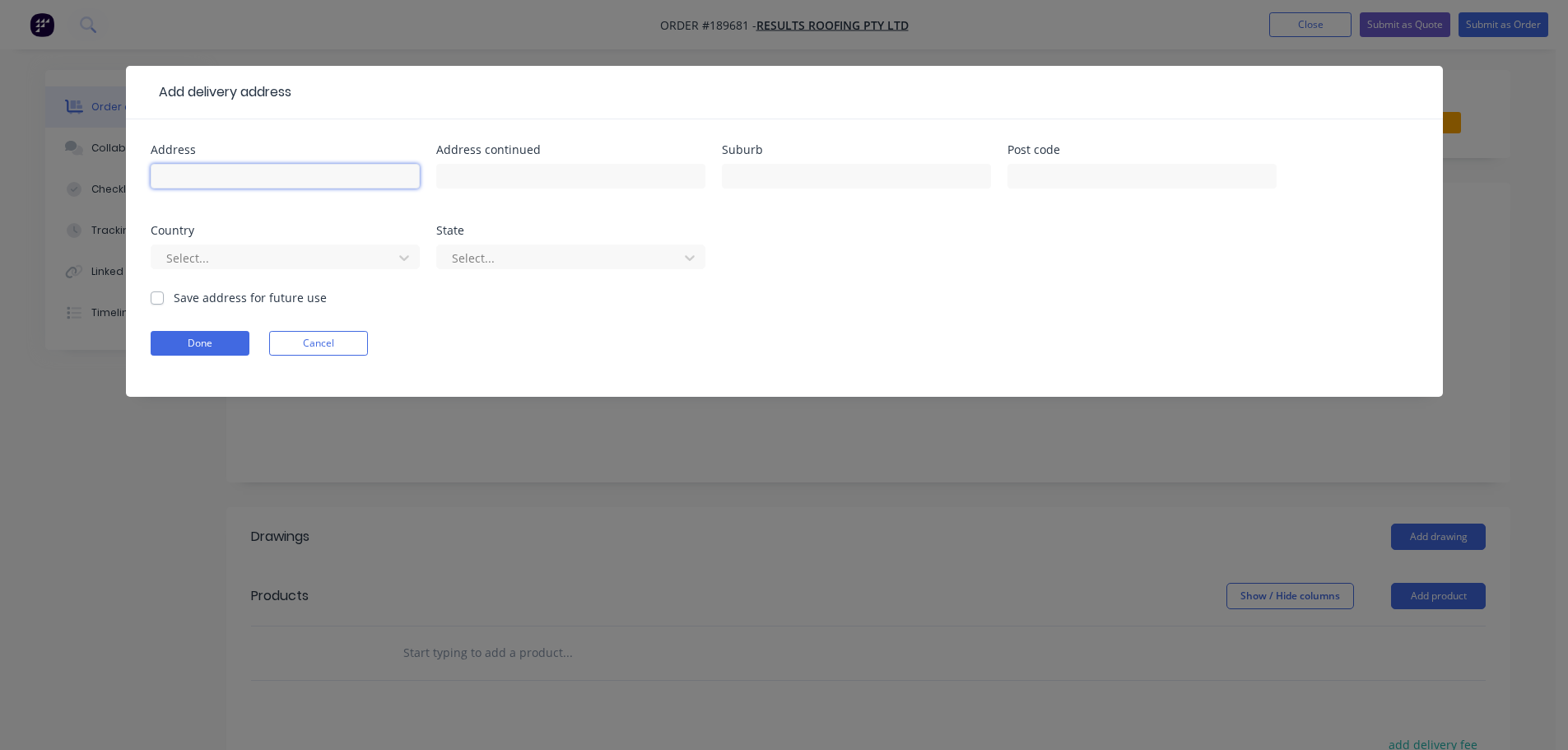
click at [186, 186] on input "text" at bounding box center [286, 176] width 270 height 24
type input "18 ANITA ST"
type input "YERONGA"
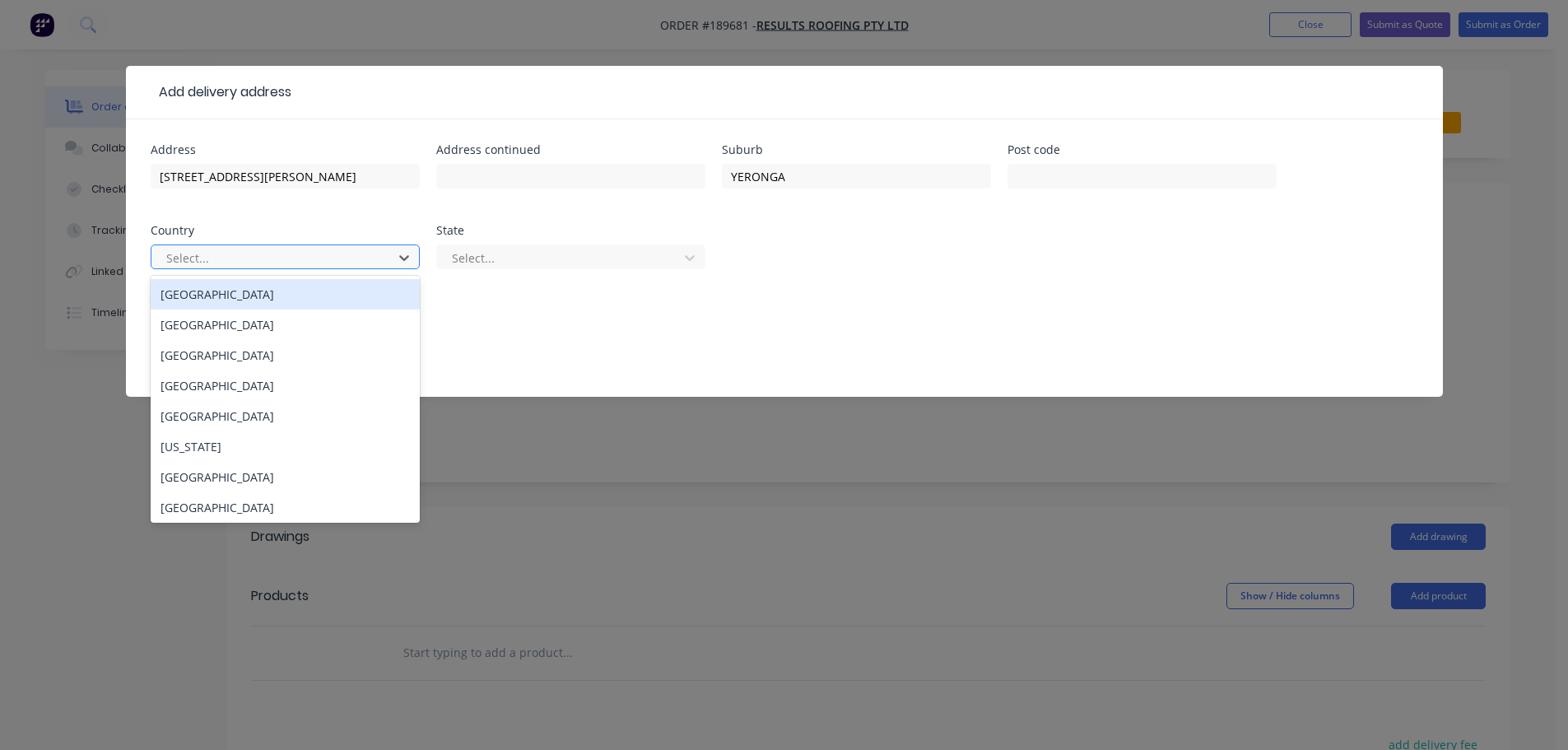
click at [242, 249] on div at bounding box center [274, 258] width 220 height 21
click at [201, 307] on div "[GEOGRAPHIC_DATA]" at bounding box center [286, 294] width 270 height 31
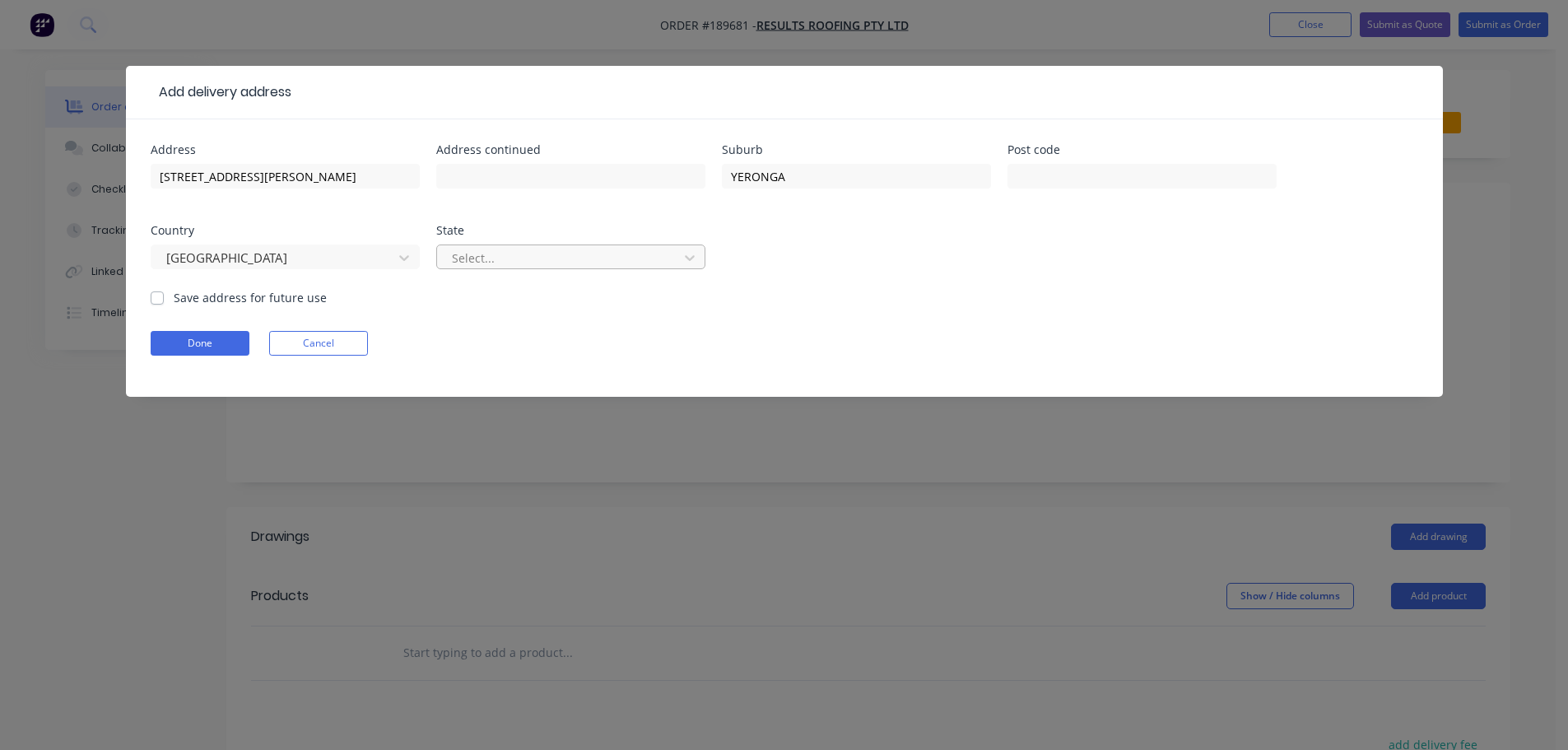
click at [512, 263] on div at bounding box center [560, 258] width 220 height 21
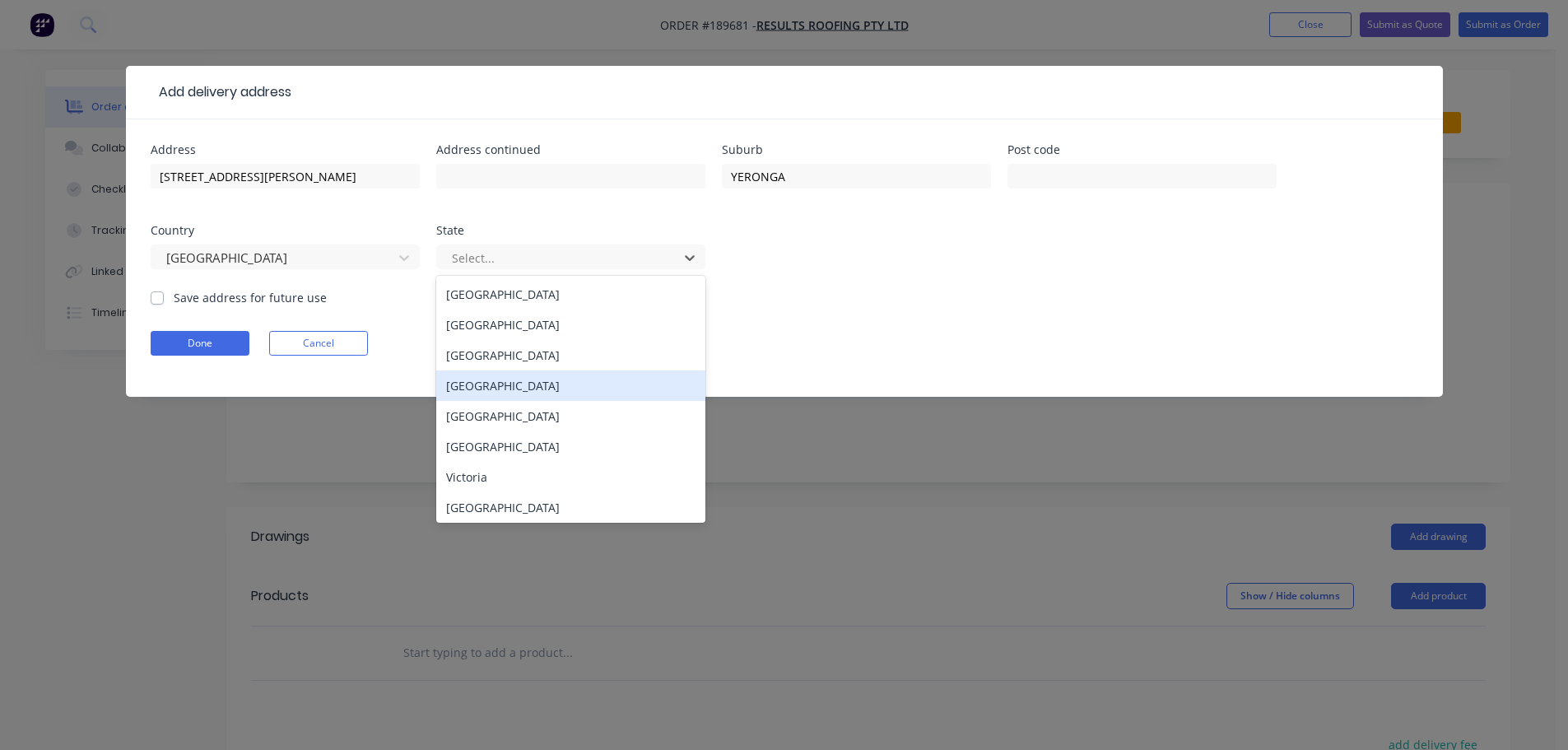
click at [485, 375] on div "[GEOGRAPHIC_DATA]" at bounding box center [571, 386] width 270 height 31
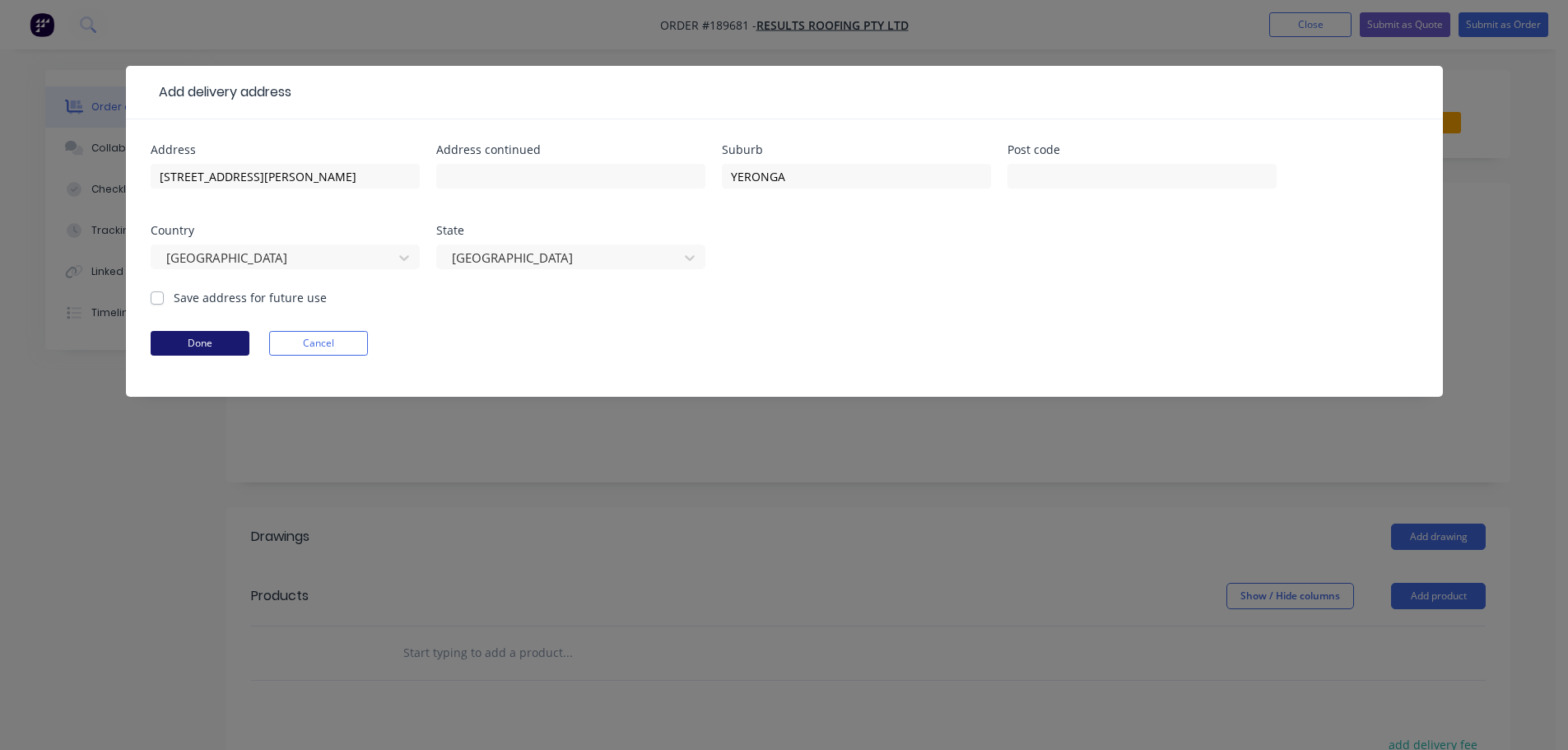
drag, startPoint x: 214, startPoint y: 342, endPoint x: 769, endPoint y: 312, distance: 555.8
click at [213, 342] on button "Done" at bounding box center [200, 344] width 99 height 24
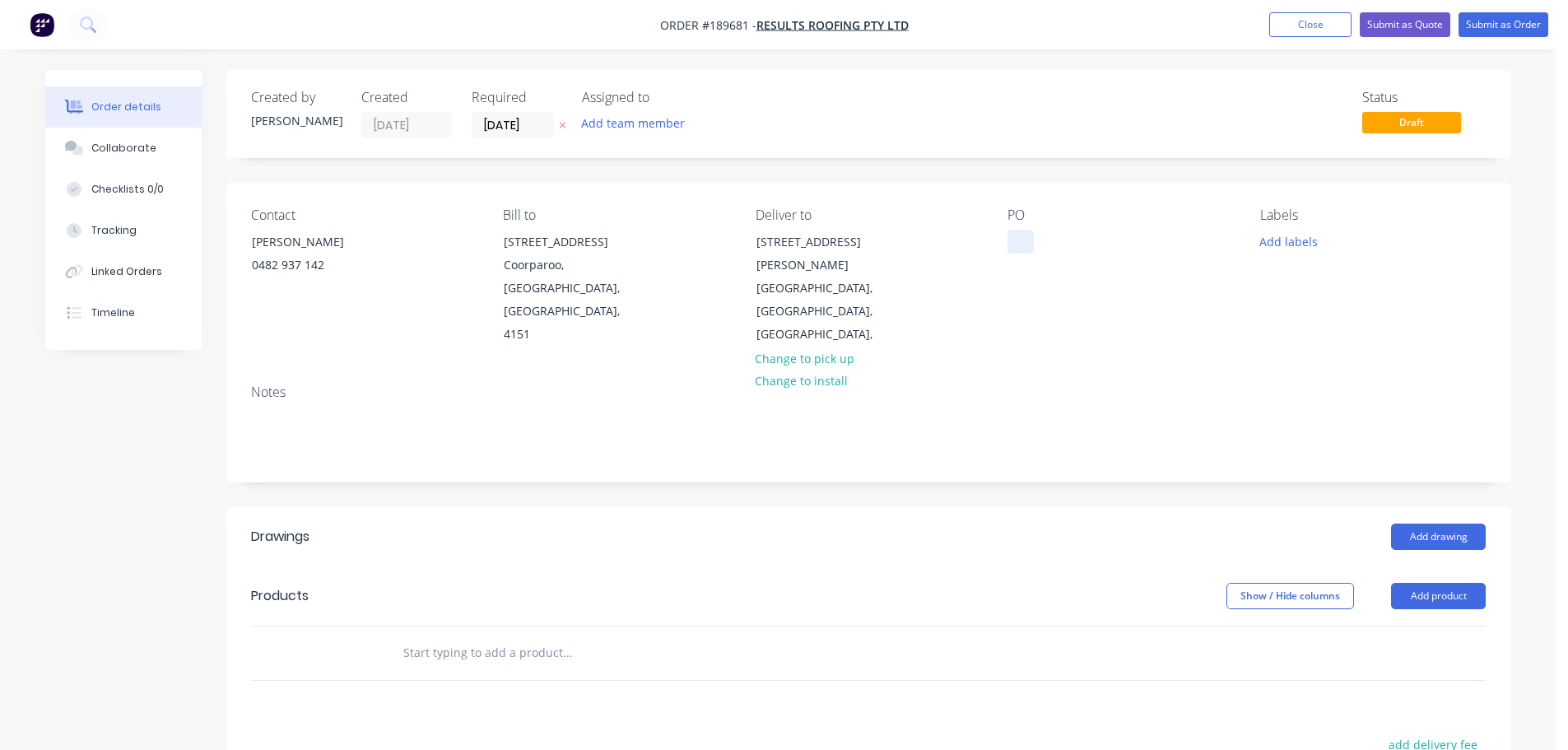
click at [1010, 248] on div at bounding box center [1021, 242] width 26 height 24
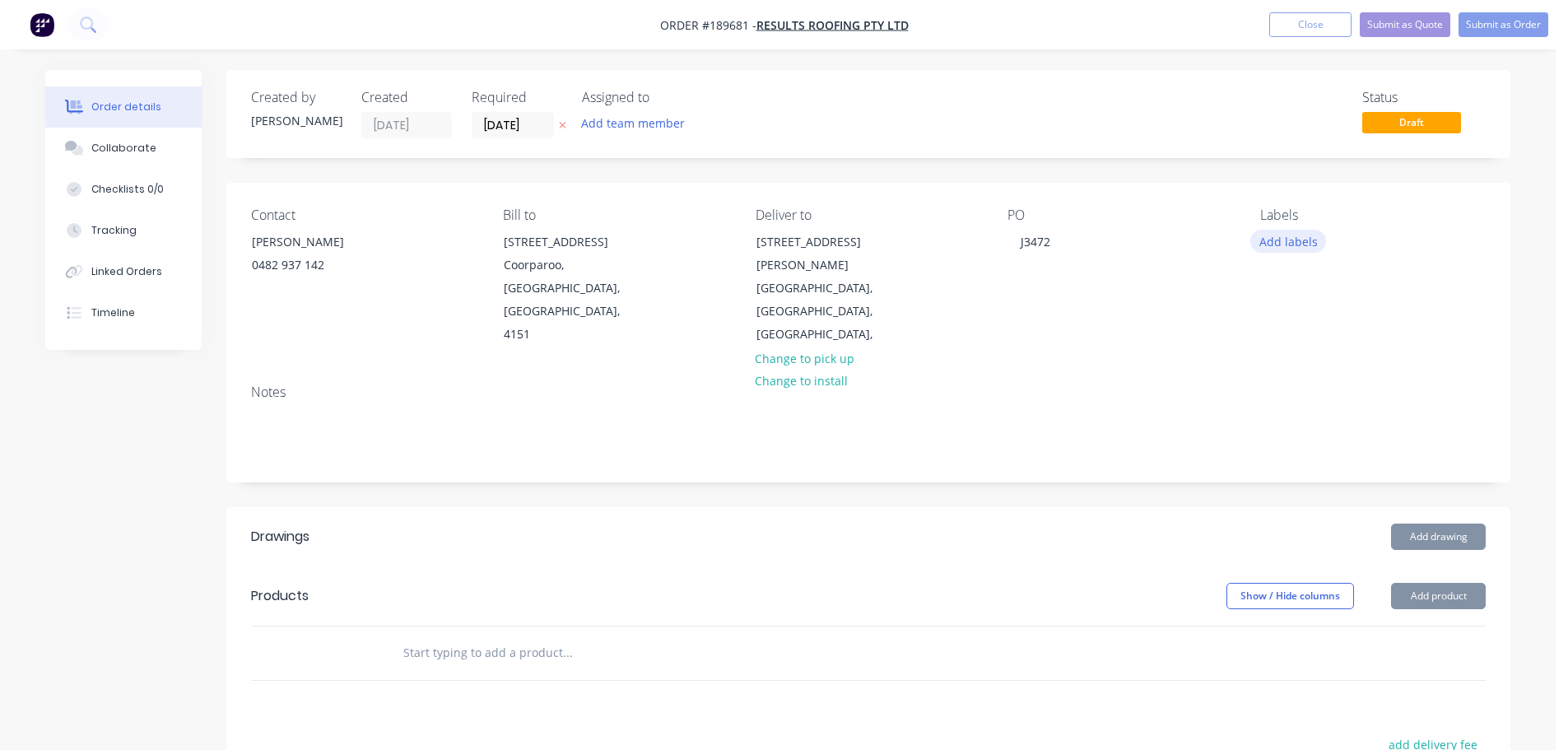
click at [1292, 250] on button "Add labels" at bounding box center [1288, 241] width 76 height 22
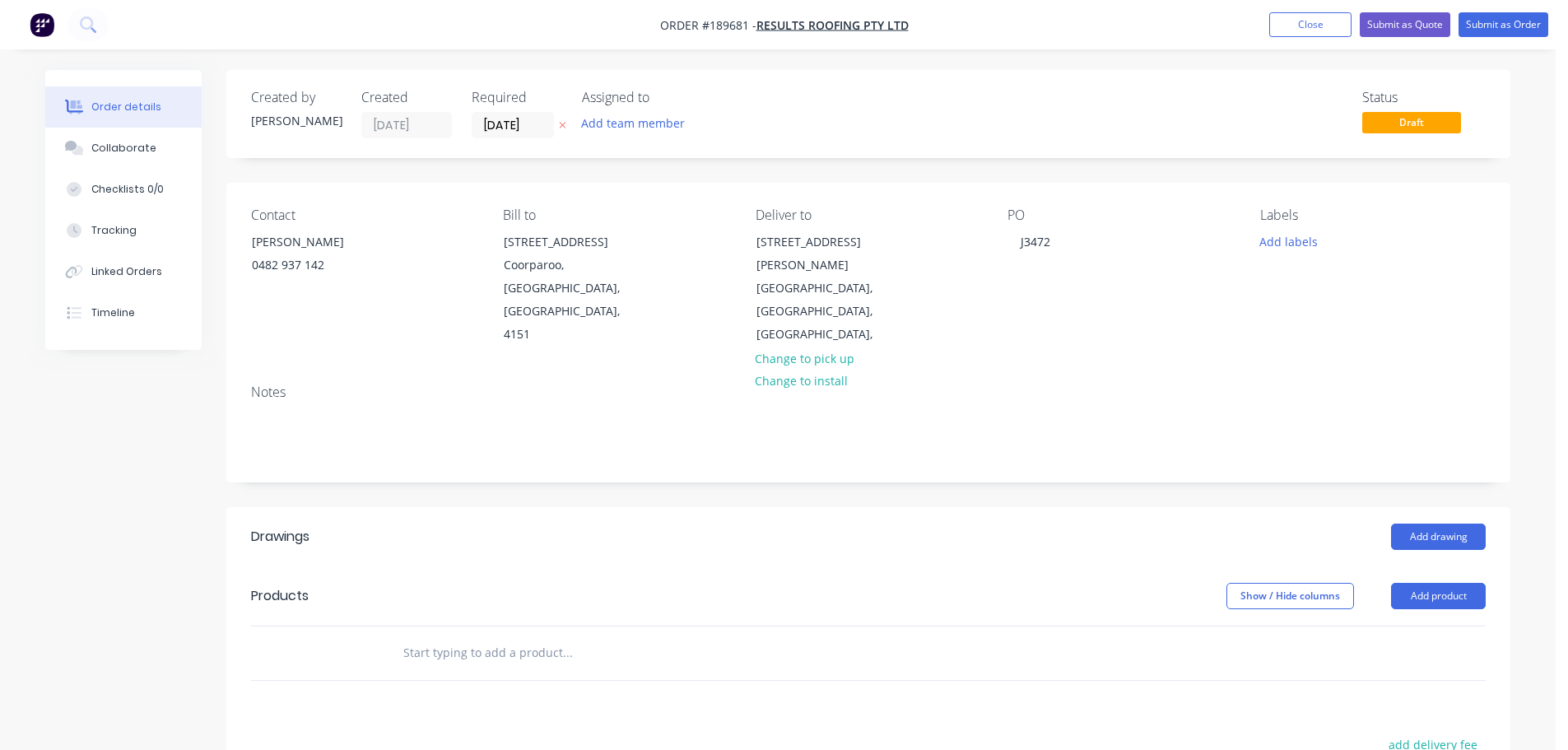
click at [1080, 566] on header "Products Show / Hide columns Add product" at bounding box center [869, 596] width 1284 height 59
click at [1468, 507] on header "Drawings Add drawing" at bounding box center [869, 537] width 1284 height 59
click at [1450, 523] on button "Add drawing" at bounding box center [1438, 537] width 95 height 26
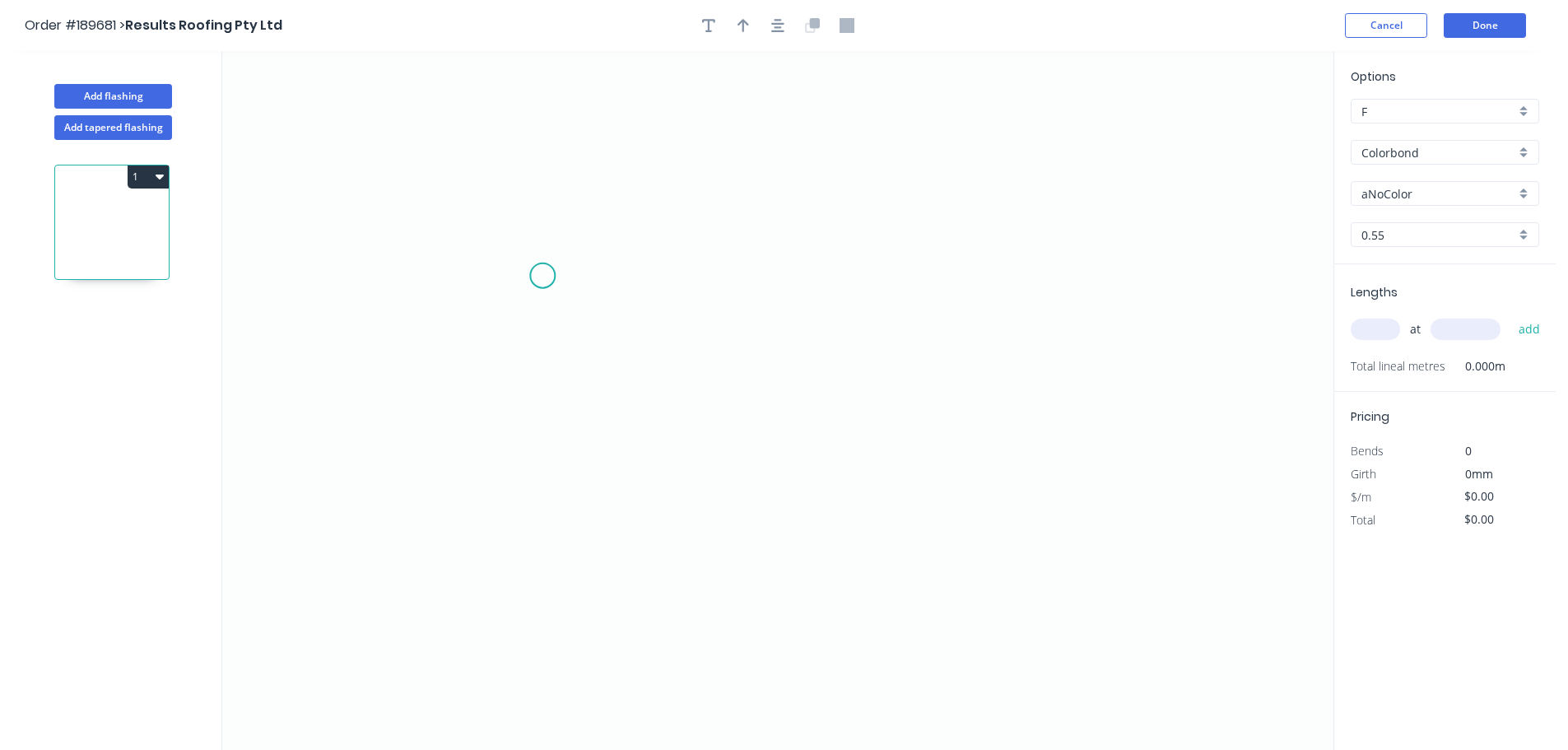
click at [543, 276] on icon "0" at bounding box center [777, 401] width 1111 height 699
click at [564, 466] on icon "0" at bounding box center [777, 401] width 1111 height 699
click at [978, 472] on icon "0 ?" at bounding box center [777, 401] width 1111 height 699
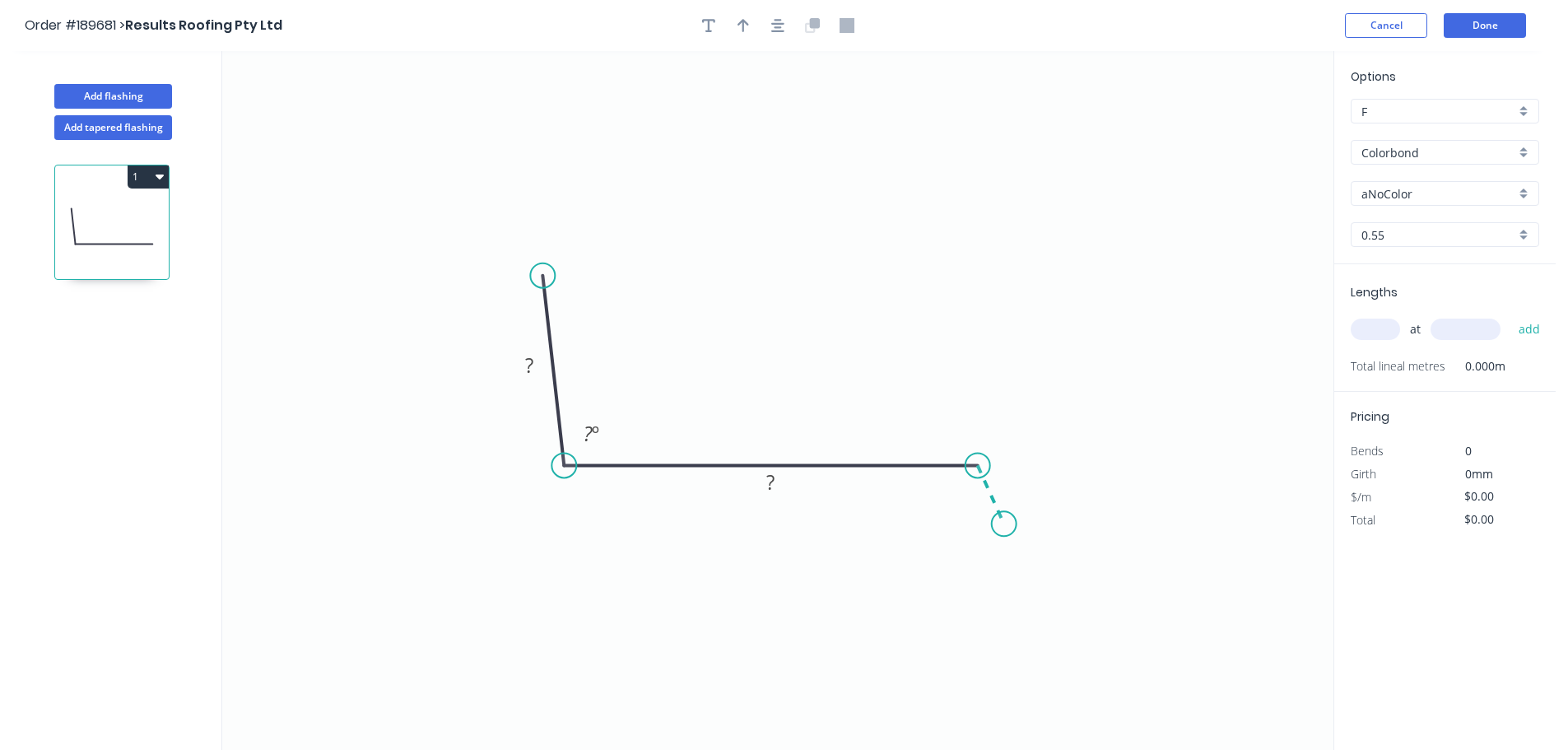
click at [1004, 524] on icon "0 ? ? ? º" at bounding box center [777, 401] width 1111 height 699
click at [1048, 525] on icon "0 ? ? ? ? º ? º" at bounding box center [777, 401] width 1111 height 699
click at [1076, 549] on div "Hide angle" at bounding box center [1123, 553] width 166 height 34
click at [965, 500] on rect at bounding box center [956, 500] width 33 height 23
drag, startPoint x: 1048, startPoint y: 528, endPoint x: 1052, endPoint y: 537, distance: 9.8
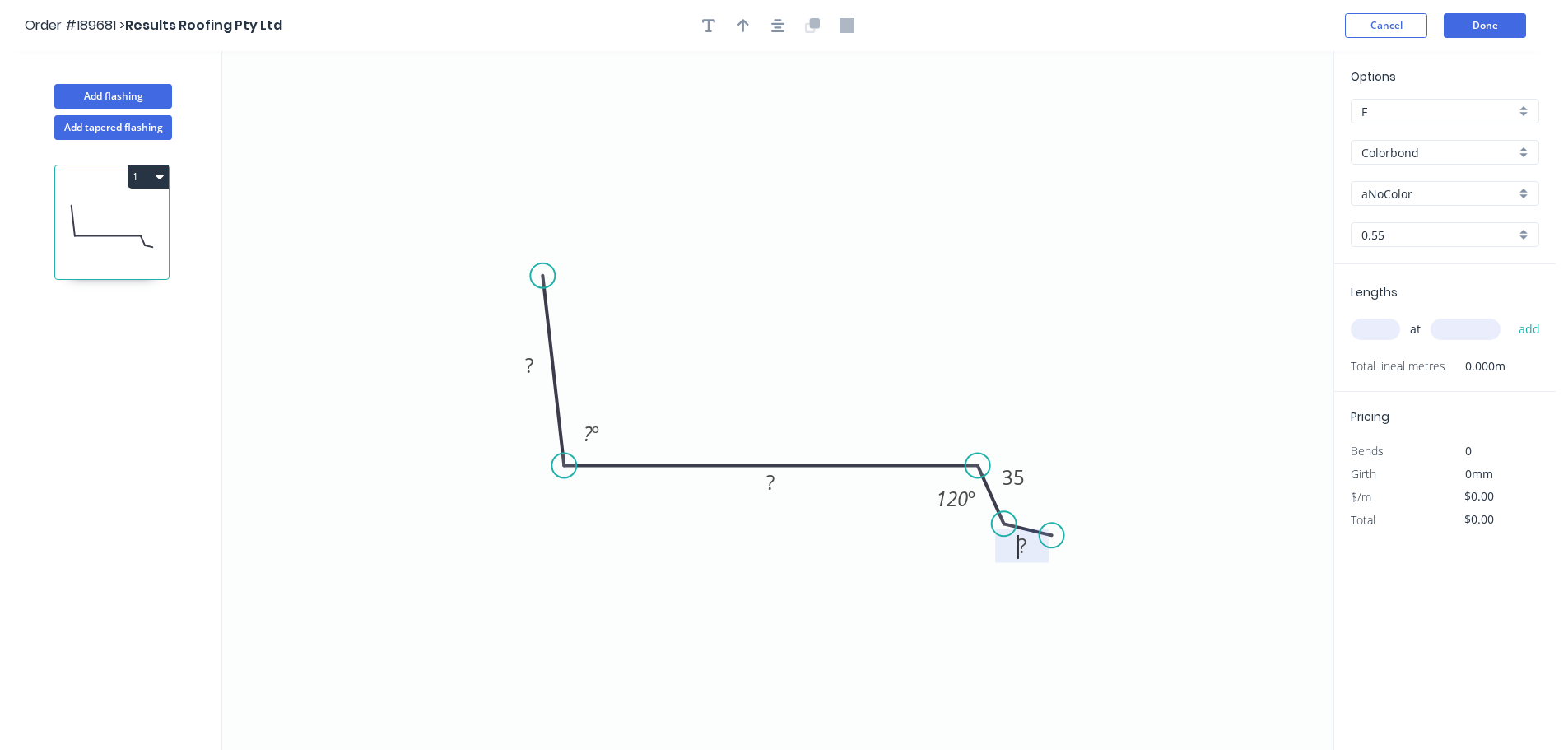
click at [1052, 537] on circle at bounding box center [1052, 535] width 24 height 24
drag, startPoint x: 1035, startPoint y: 474, endPoint x: 1064, endPoint y: 410, distance: 70.3
click at [1064, 410] on rect at bounding box center [1041, 417] width 53 height 34
click at [1062, 571] on div "Show angle" at bounding box center [1083, 577] width 166 height 34
click at [1042, 489] on rect at bounding box center [1031, 493] width 33 height 23
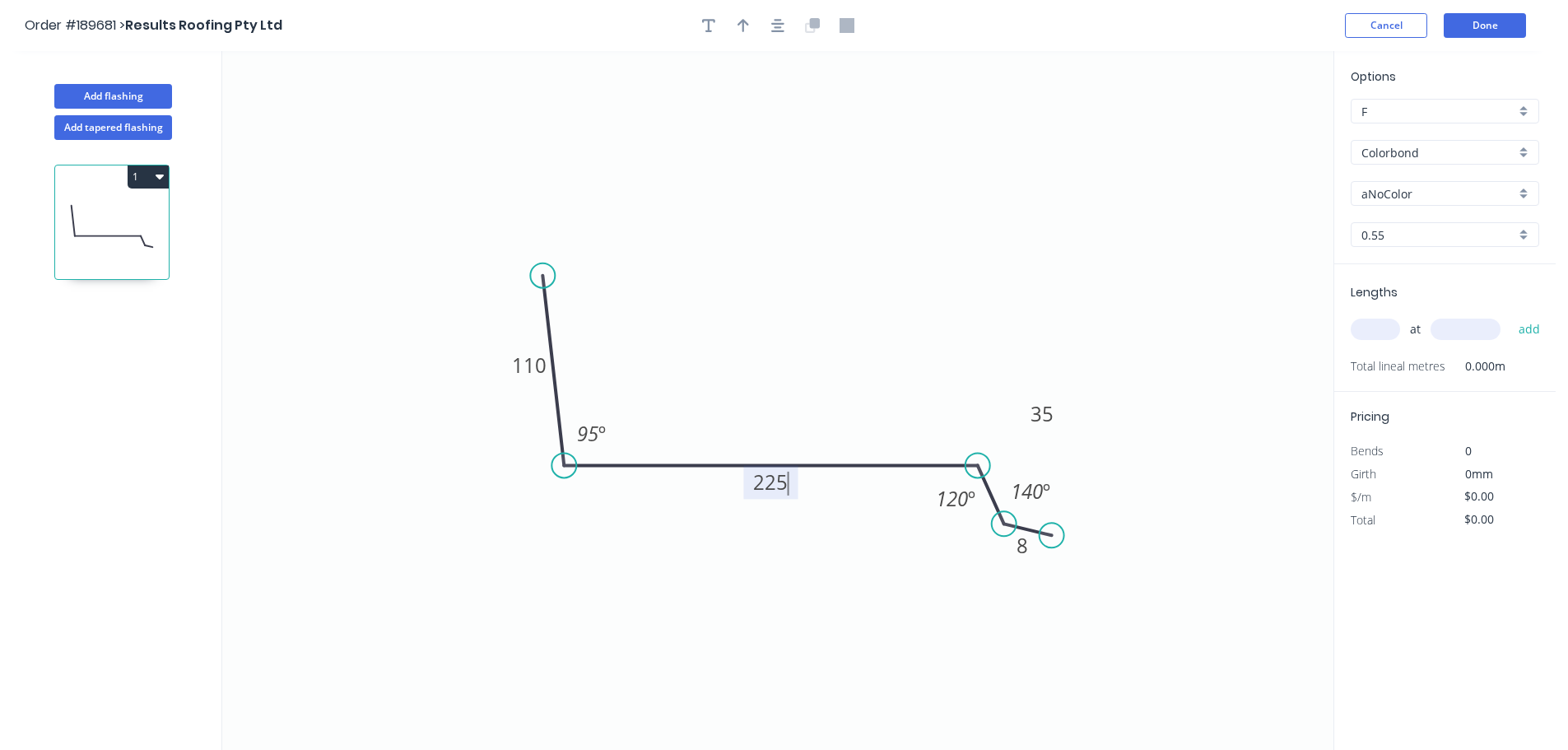
type input "$13.43"
click at [740, 29] on icon "button" at bounding box center [743, 25] width 11 height 15
drag, startPoint x: 1253, startPoint y: 134, endPoint x: 844, endPoint y: 383, distance: 478.8
click at [844, 383] on icon at bounding box center [844, 364] width 15 height 52
click at [1393, 191] on input "aNoColor" at bounding box center [1439, 194] width 154 height 17
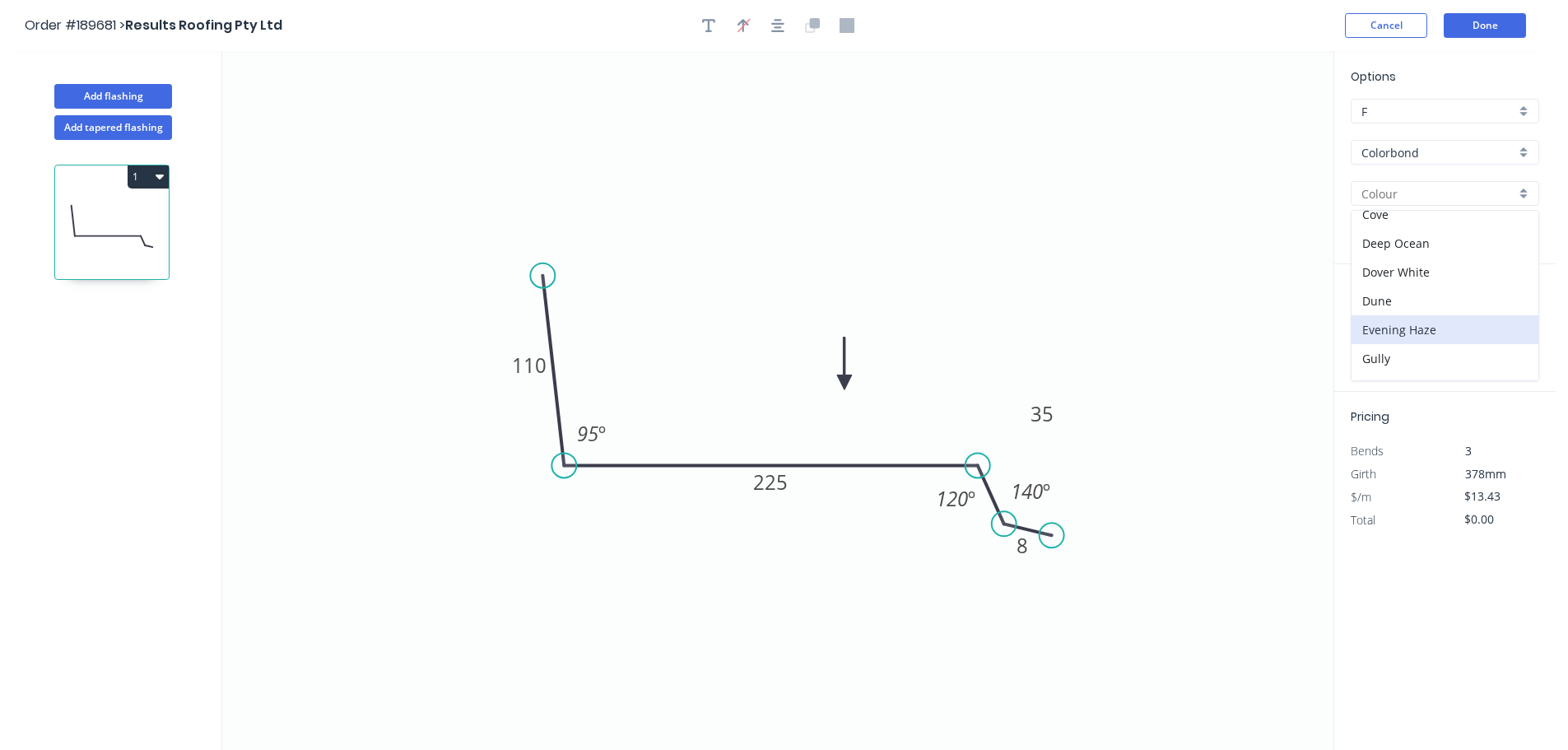
scroll to position [165, 0]
click at [1406, 232] on div "Dover White" at bounding box center [1445, 233] width 187 height 29
type input "Dover White"
click at [1375, 329] on input "text" at bounding box center [1375, 329] width 50 height 22
type input "1"
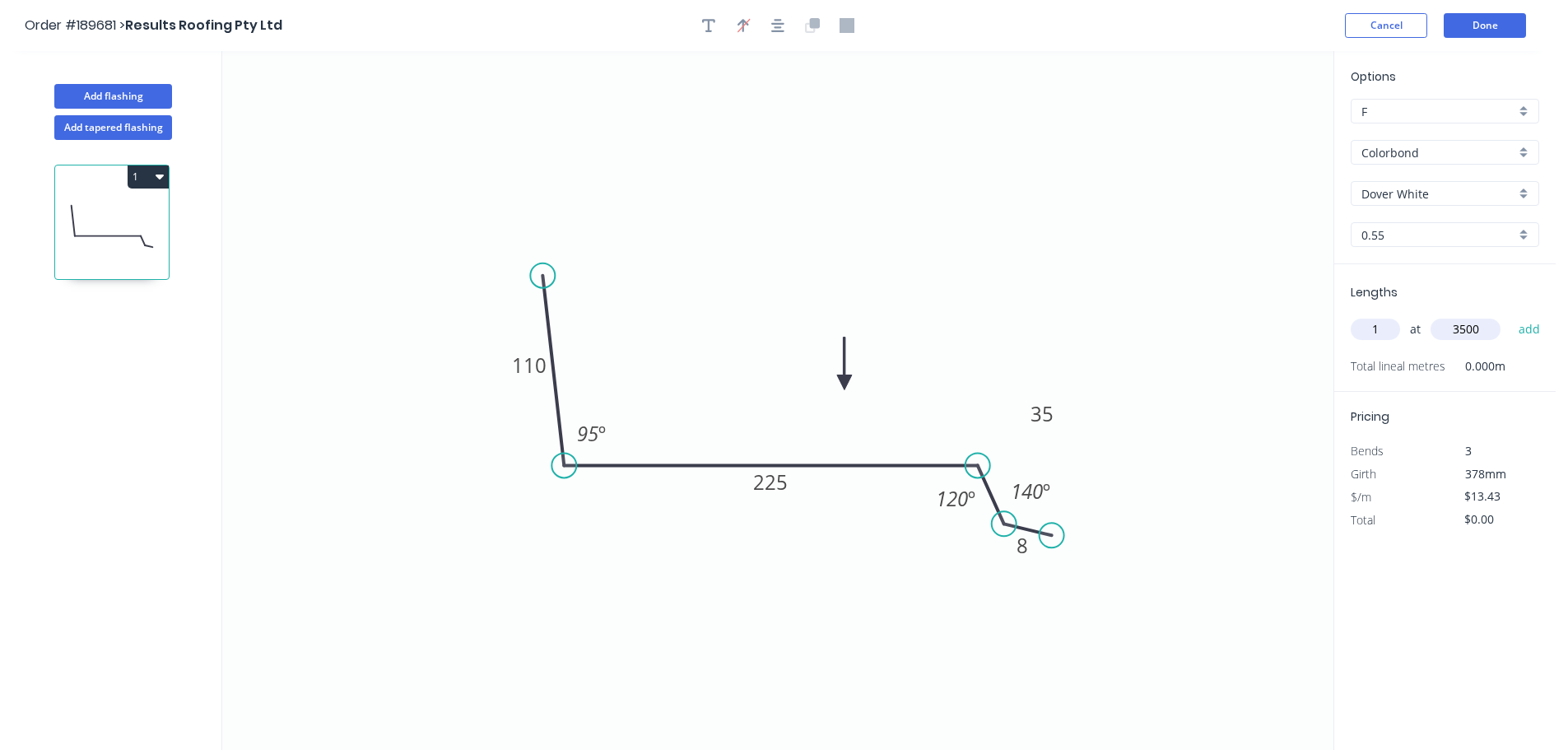
type input "3500"
click at [1511, 316] on button "add" at bounding box center [1530, 330] width 38 height 28
type input "$47.01"
type input "4"
type input "1000"
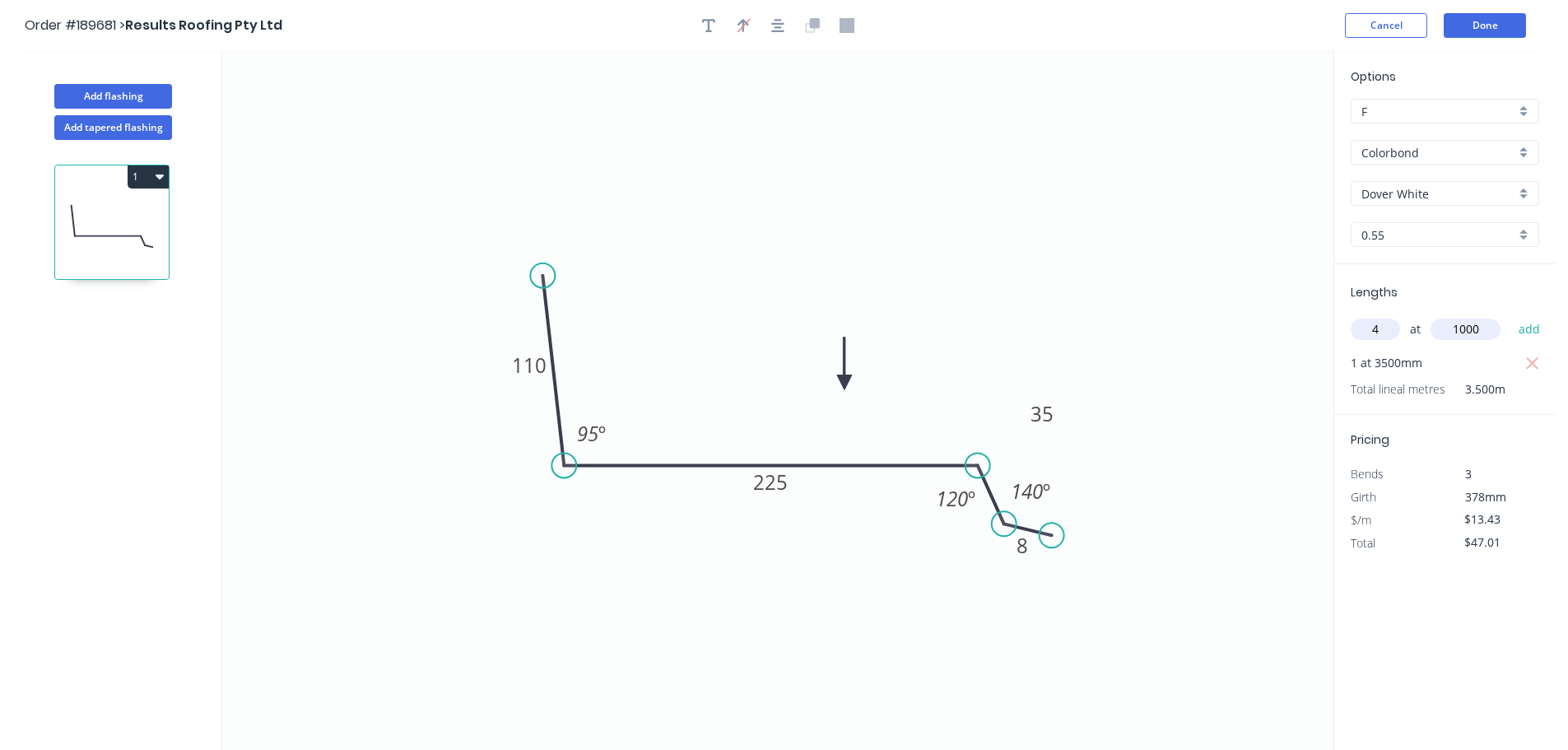
click at [1511, 316] on button "add" at bounding box center [1530, 330] width 38 height 28
type input "$100.73"
type input "4"
type input "1800"
click at [1511, 316] on button "add" at bounding box center [1530, 330] width 38 height 28
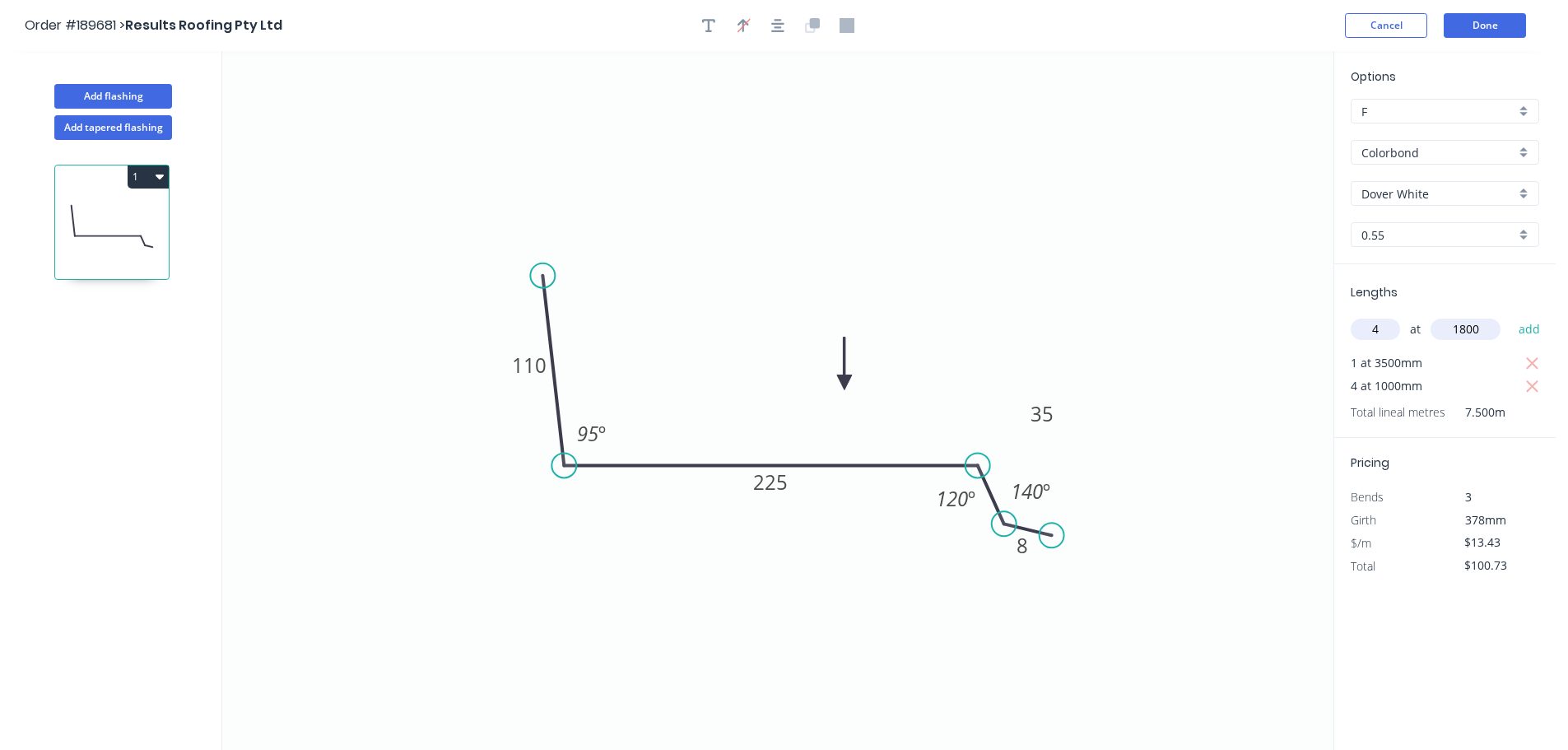
type input "$197.42"
type input "2"
type input "3000"
click at [1511, 316] on button "add" at bounding box center [1530, 330] width 38 height 28
type input "$278.00"
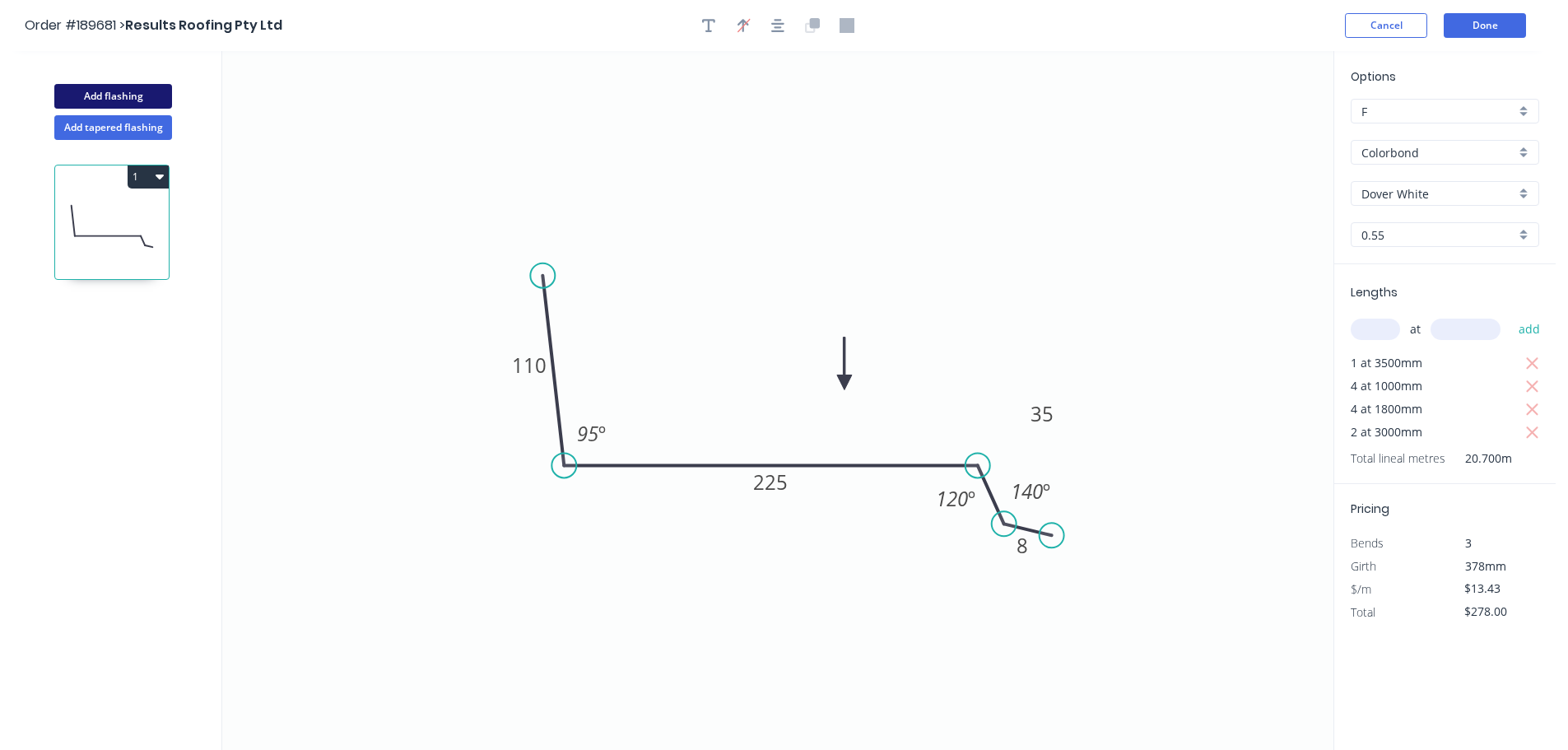
click at [122, 101] on button "Add flashing" at bounding box center [113, 96] width 118 height 24
type input "$0.00"
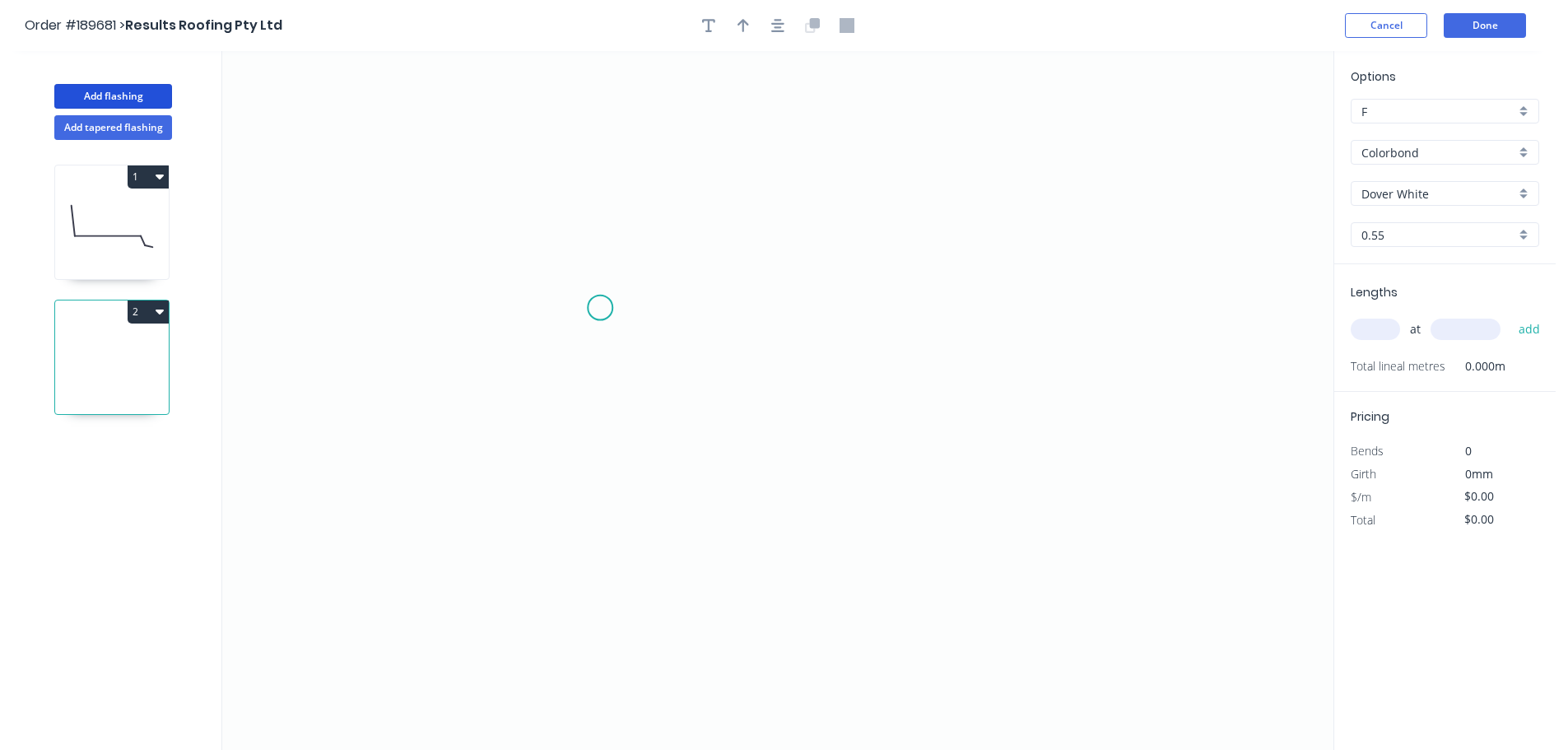
click at [638, 283] on icon "0" at bounding box center [777, 401] width 1111 height 699
click at [632, 509] on icon "0" at bounding box center [777, 401] width 1111 height 699
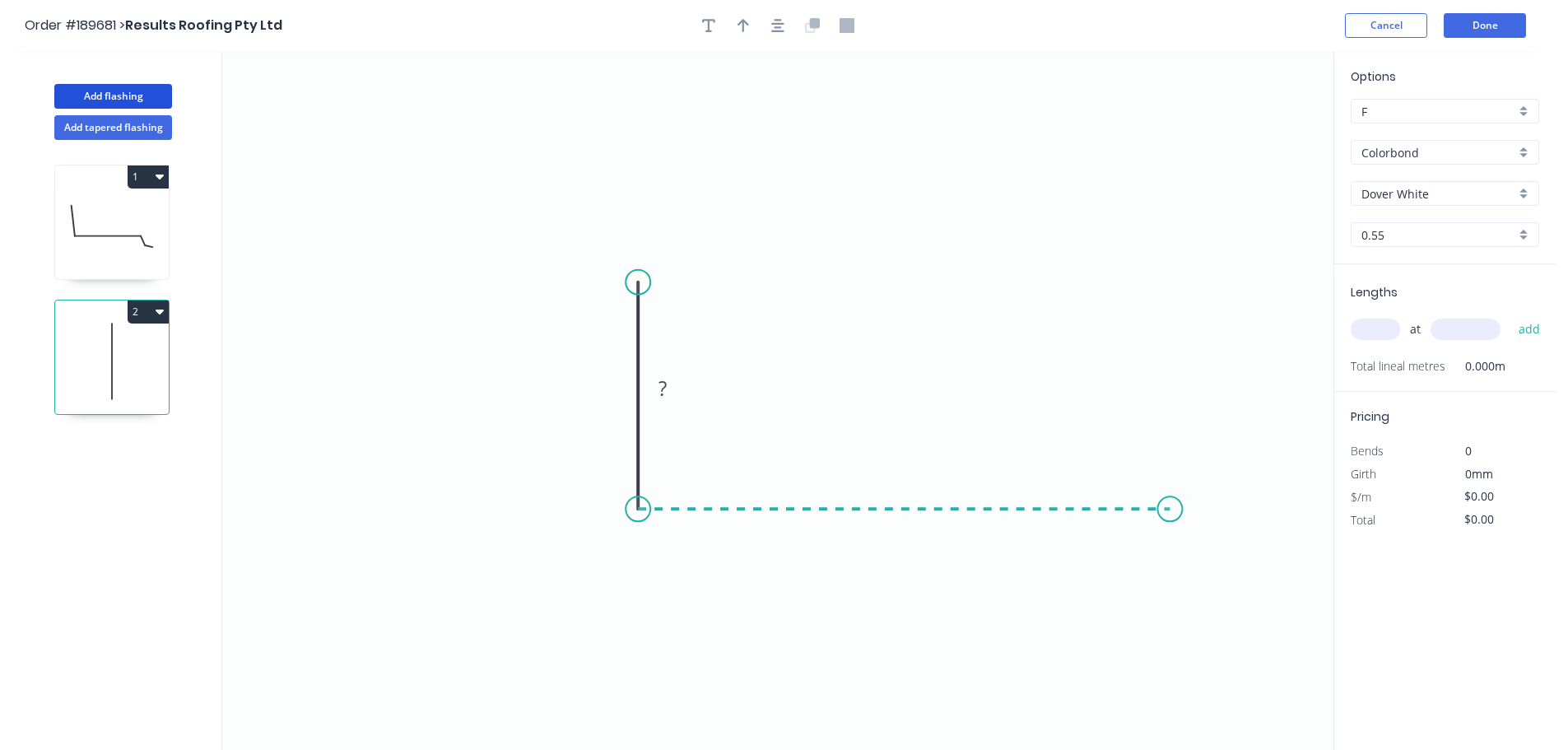
click at [1171, 518] on icon "0 ?" at bounding box center [777, 401] width 1111 height 699
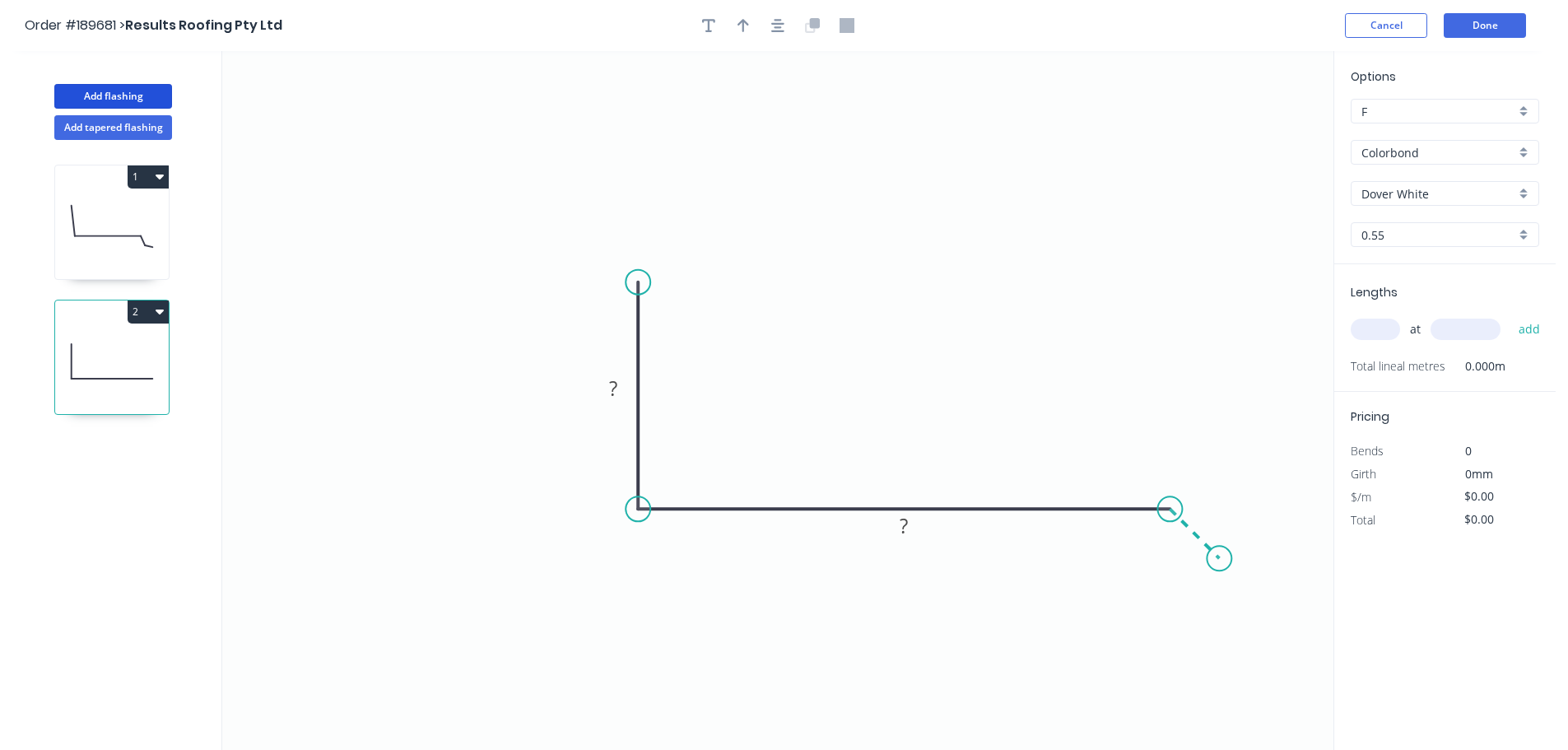
click at [1220, 560] on icon "0 ? ?" at bounding box center [777, 401] width 1111 height 699
click at [1226, 512] on rect at bounding box center [1212, 509] width 33 height 23
type input "$14.69"
click at [741, 35] on button "button" at bounding box center [743, 25] width 24 height 24
drag, startPoint x: 1254, startPoint y: 135, endPoint x: 959, endPoint y: 420, distance: 410.2
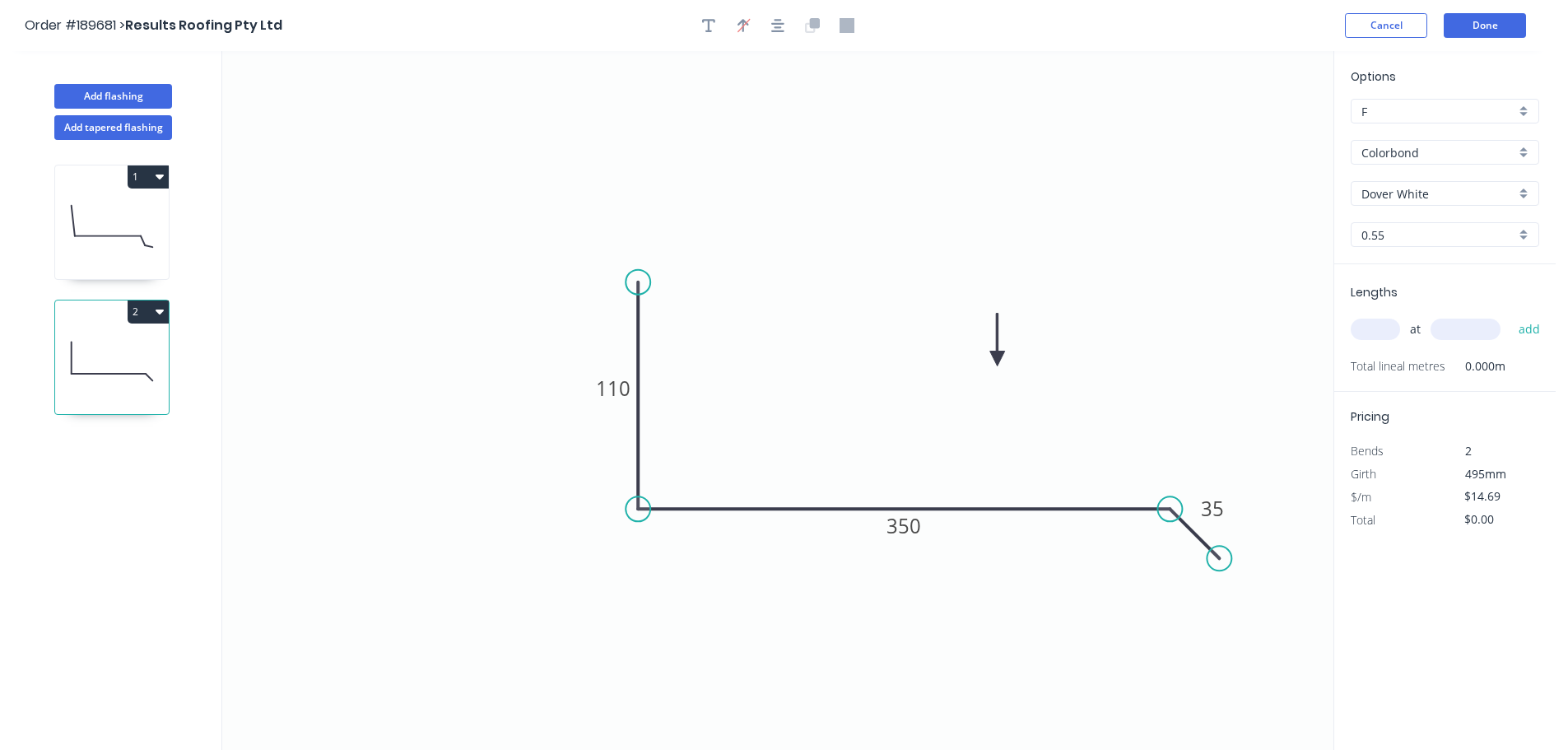
click at [990, 366] on icon at bounding box center [998, 340] width 15 height 52
click at [1385, 333] on input "text" at bounding box center [1375, 329] width 50 height 22
type input "3"
type input "1500"
click at [1511, 316] on button "add" at bounding box center [1530, 330] width 38 height 28
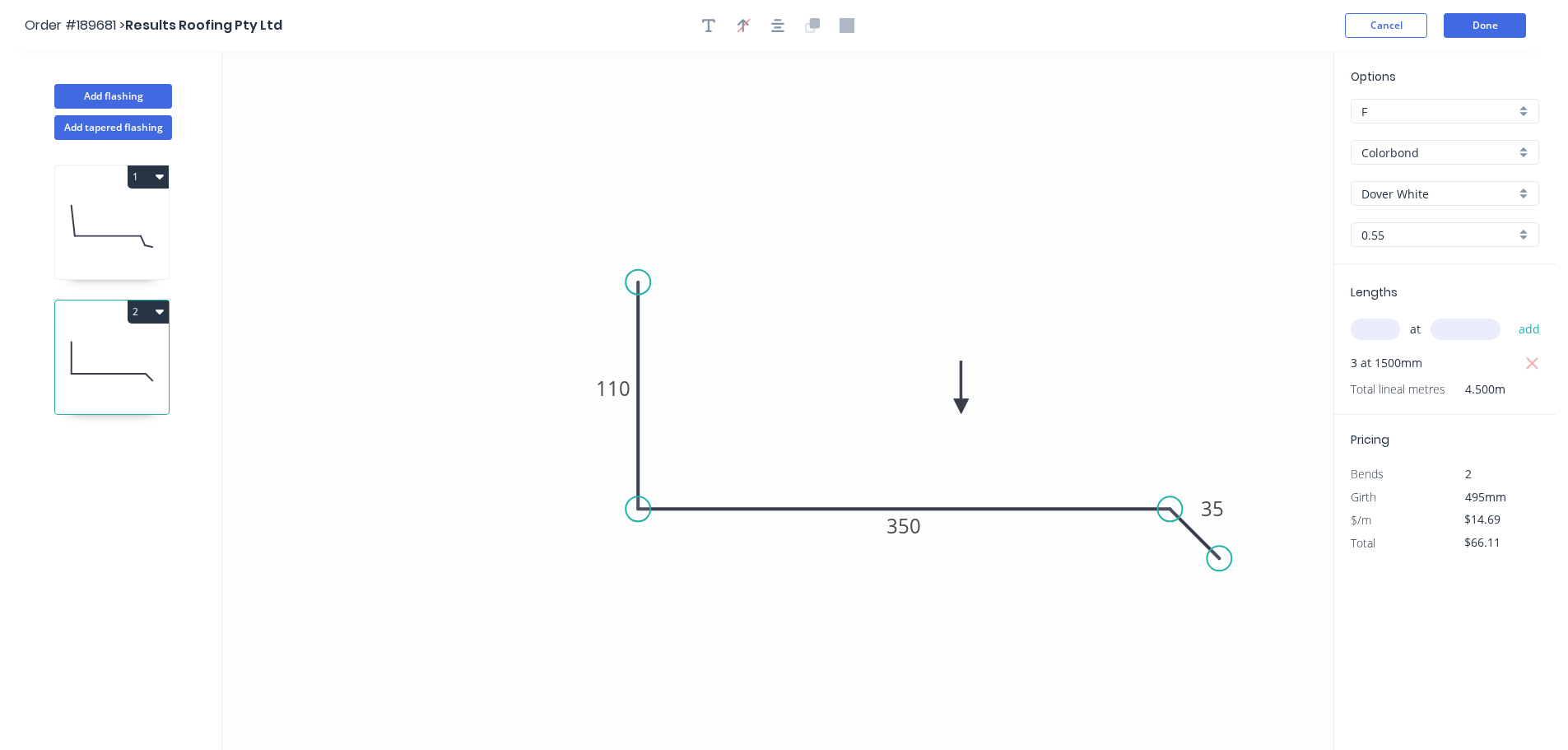
click at [132, 314] on button "2" at bounding box center [148, 312] width 41 height 23
click at [133, 349] on div "Duplicate" at bounding box center [90, 353] width 126 height 24
type input "$0.00"
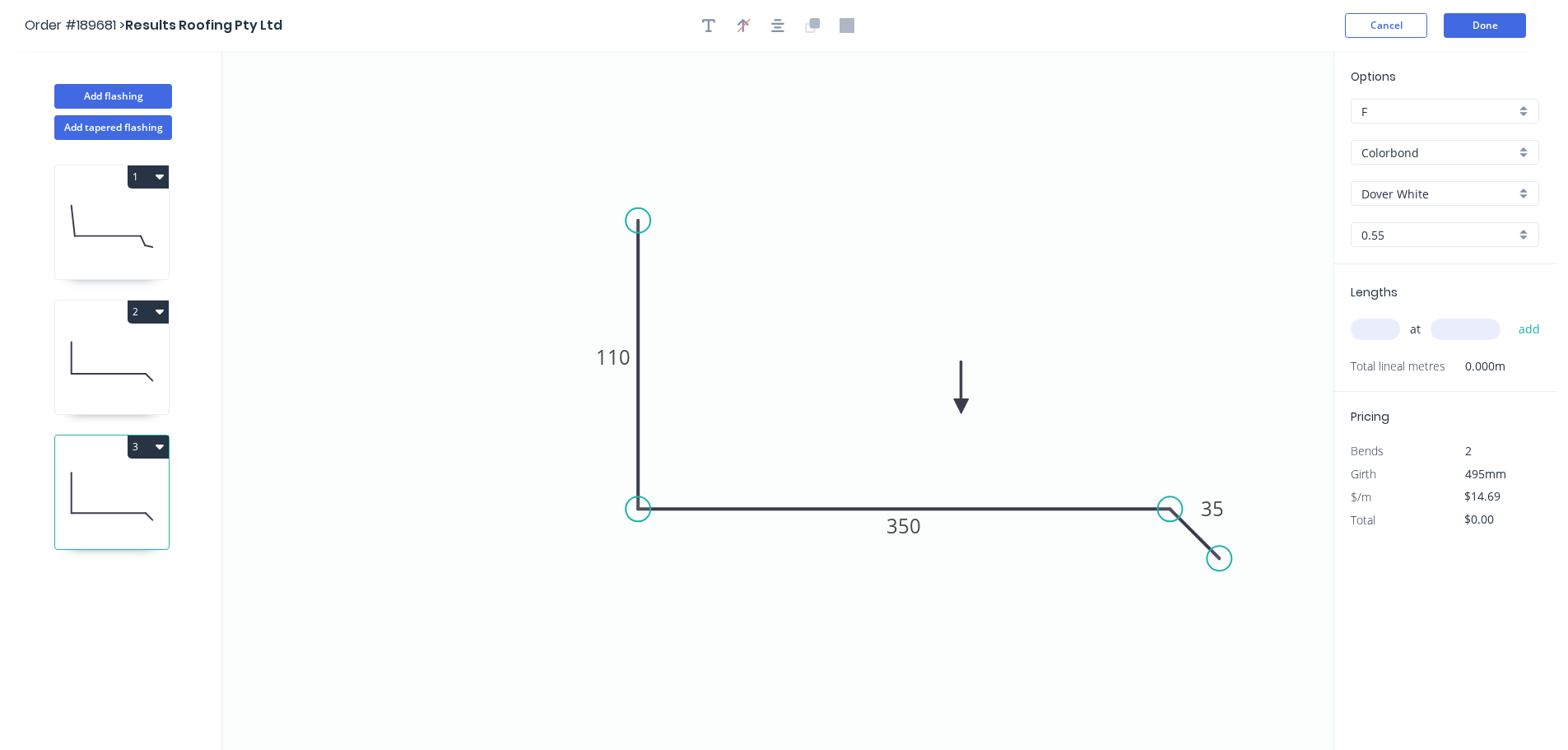
drag, startPoint x: 641, startPoint y: 283, endPoint x: 639, endPoint y: 239, distance: 44.0
click at [646, 220] on circle at bounding box center [637, 221] width 24 height 24
click at [616, 352] on tspan "110" at bounding box center [613, 357] width 35 height 27
type input "$12.62"
click at [1165, 270] on icon "0 110 210 35" at bounding box center [777, 401] width 1111 height 699
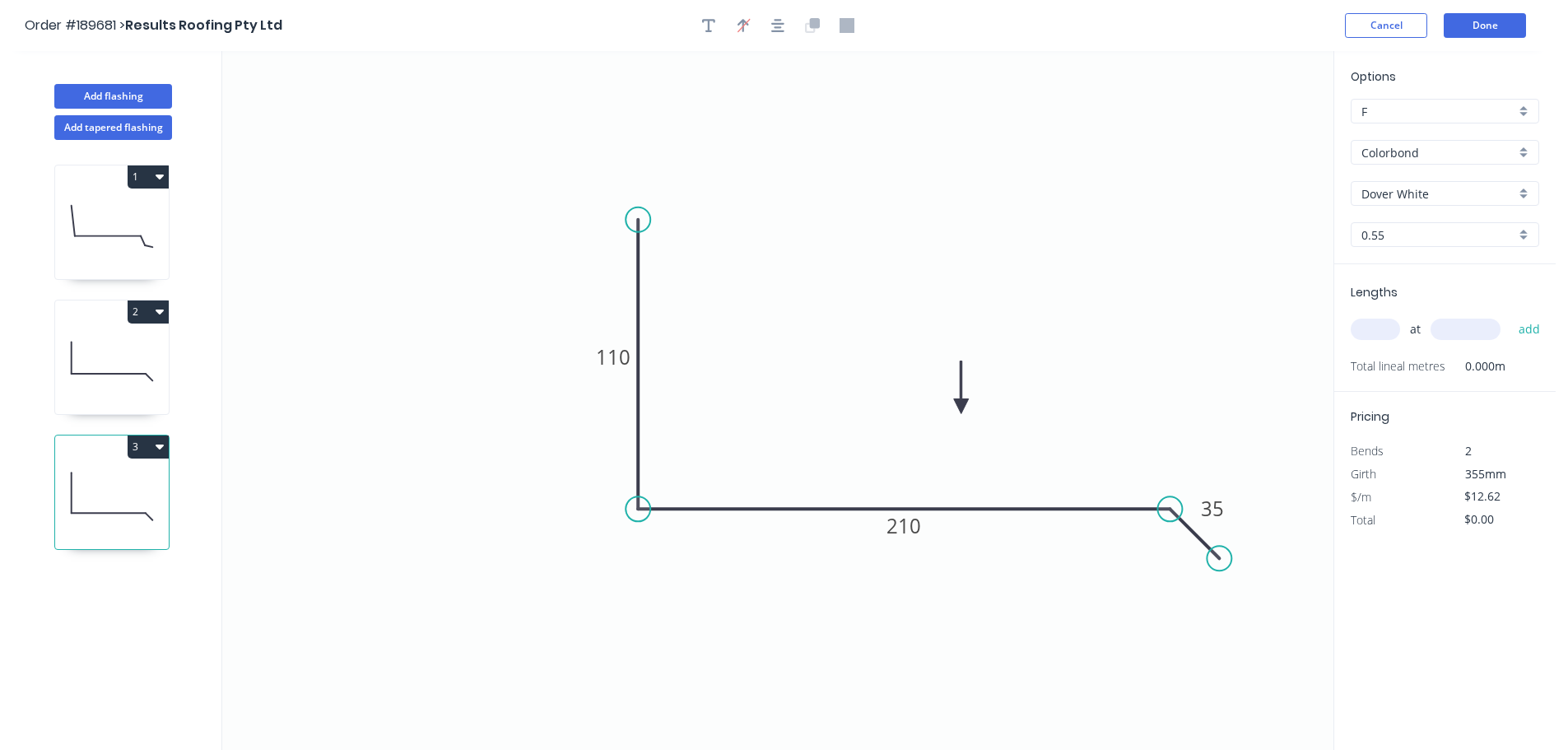
click at [1395, 336] on input "text" at bounding box center [1375, 329] width 50 height 22
type input "1"
type input "1500"
click at [1511, 316] on button "add" at bounding box center [1530, 330] width 38 height 28
type input "$18.93"
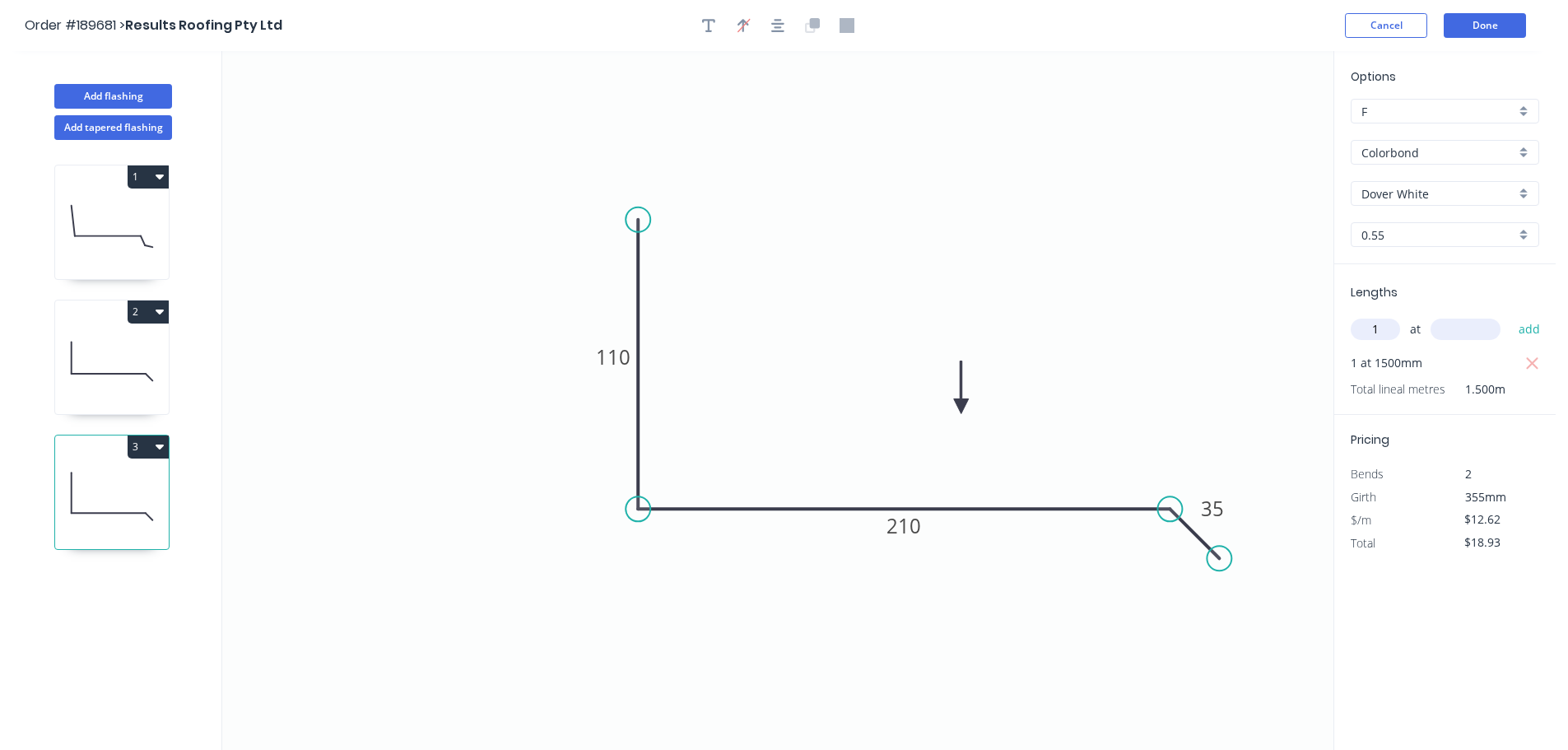
type input "1"
type input "1400"
click at [1511, 316] on button "add" at bounding box center [1530, 330] width 38 height 28
click at [133, 436] on button "3" at bounding box center [148, 447] width 41 height 23
click at [122, 489] on div "Duplicate" at bounding box center [90, 488] width 126 height 24
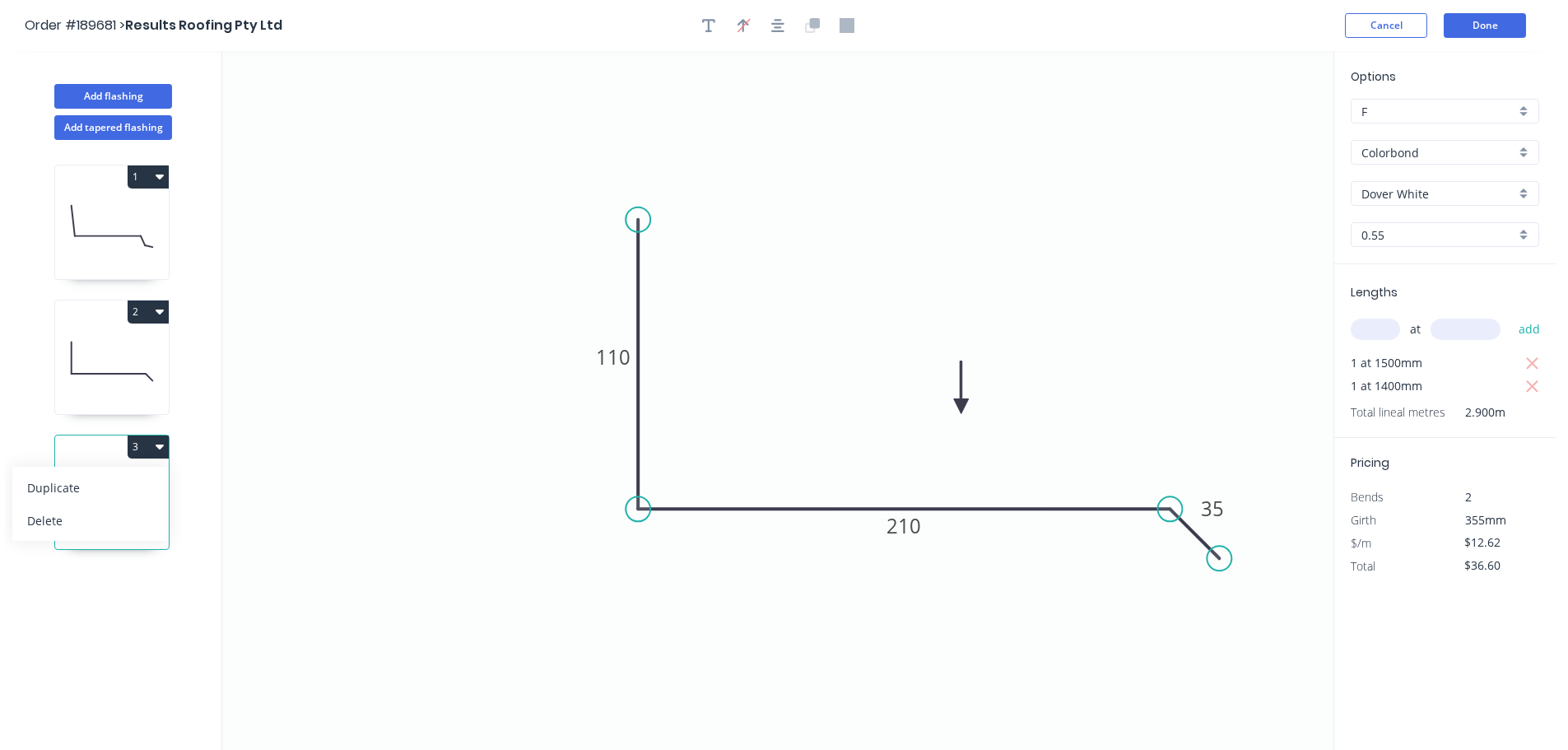
type input "$0.00"
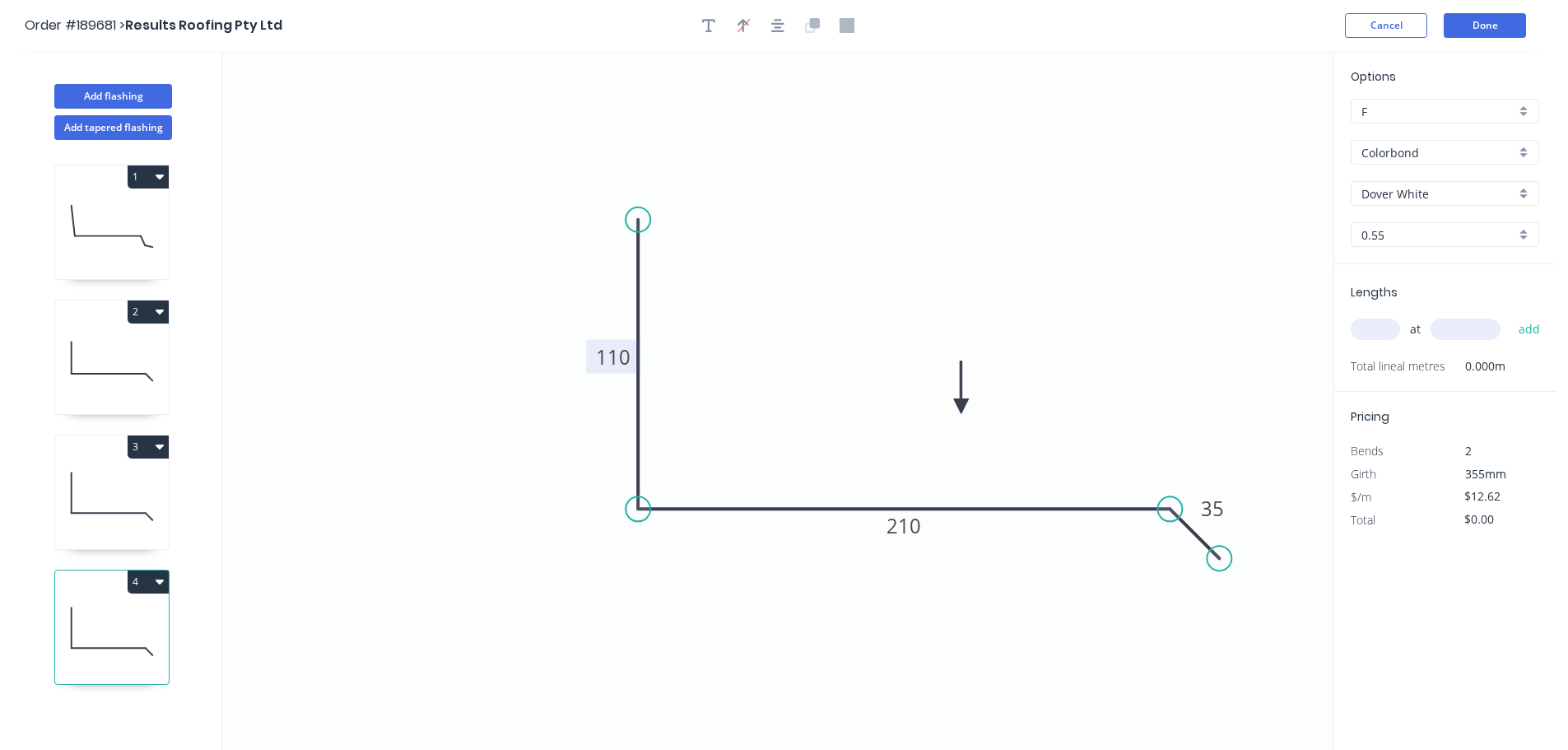
click at [619, 362] on tspan "110" at bounding box center [613, 357] width 35 height 27
type input "$16.77"
click at [1274, 378] on icon "0 110 390 35" at bounding box center [777, 401] width 1111 height 699
click at [1384, 322] on input "text" at bounding box center [1375, 329] width 50 height 22
type input "2"
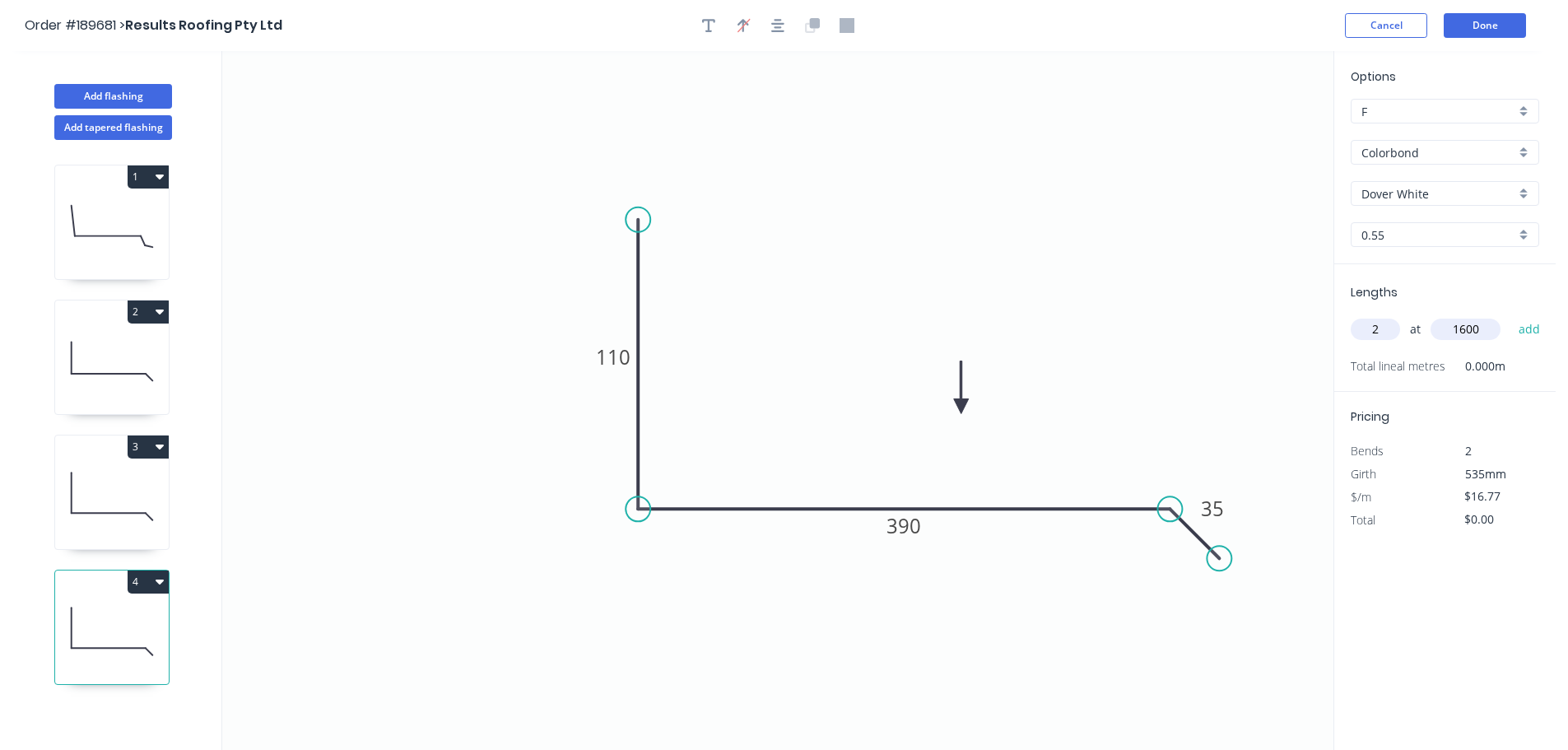
type input "1600"
click at [1511, 316] on button "add" at bounding box center [1530, 330] width 38 height 28
click at [145, 578] on button "4" at bounding box center [148, 582] width 41 height 23
click at [105, 611] on div "Duplicate" at bounding box center [90, 624] width 126 height 24
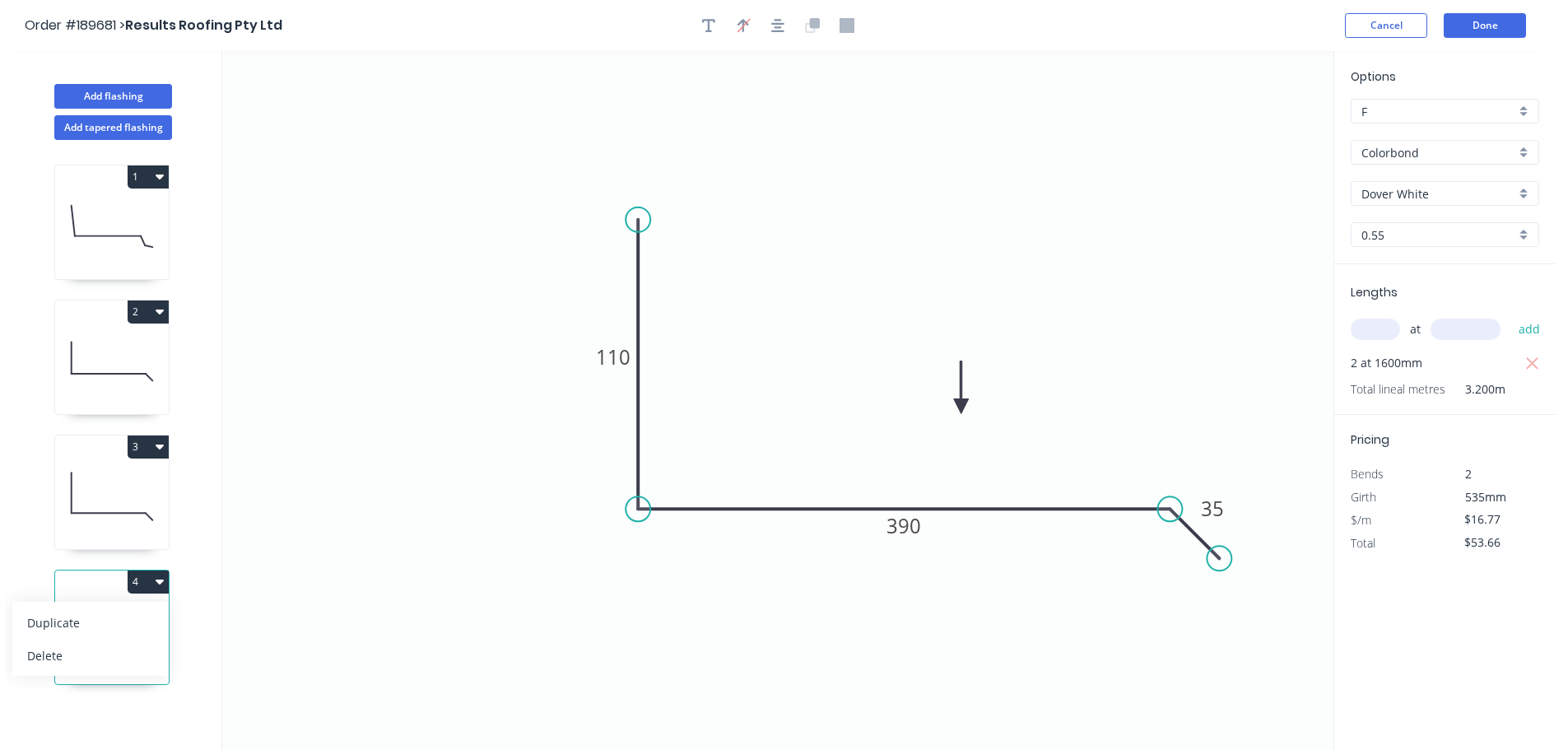
type input "$0.00"
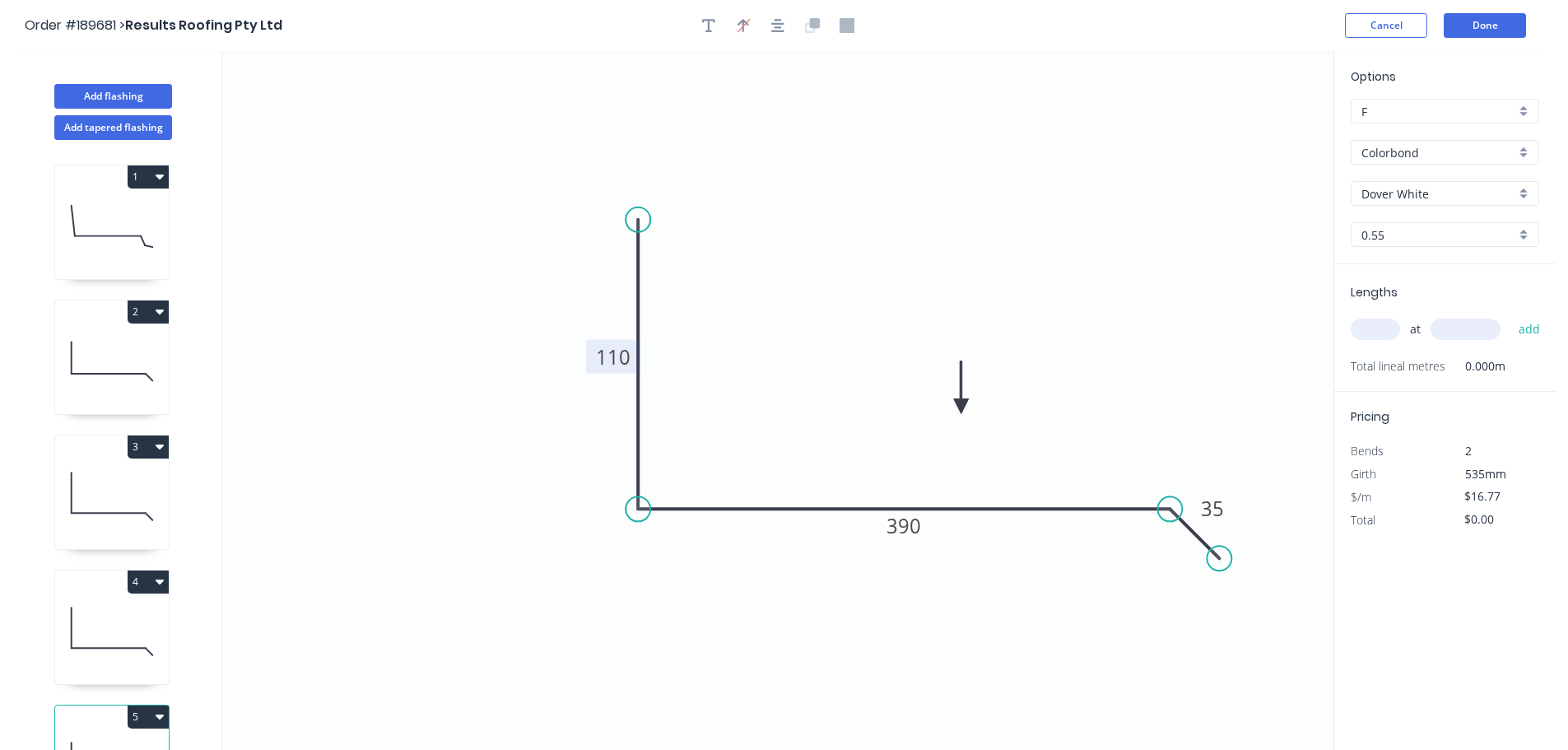
click at [606, 357] on tspan "110" at bounding box center [613, 357] width 35 height 27
type input "$12.62"
click at [1374, 333] on input "text" at bounding box center [1375, 329] width 50 height 22
type input "1"
type input "1000"
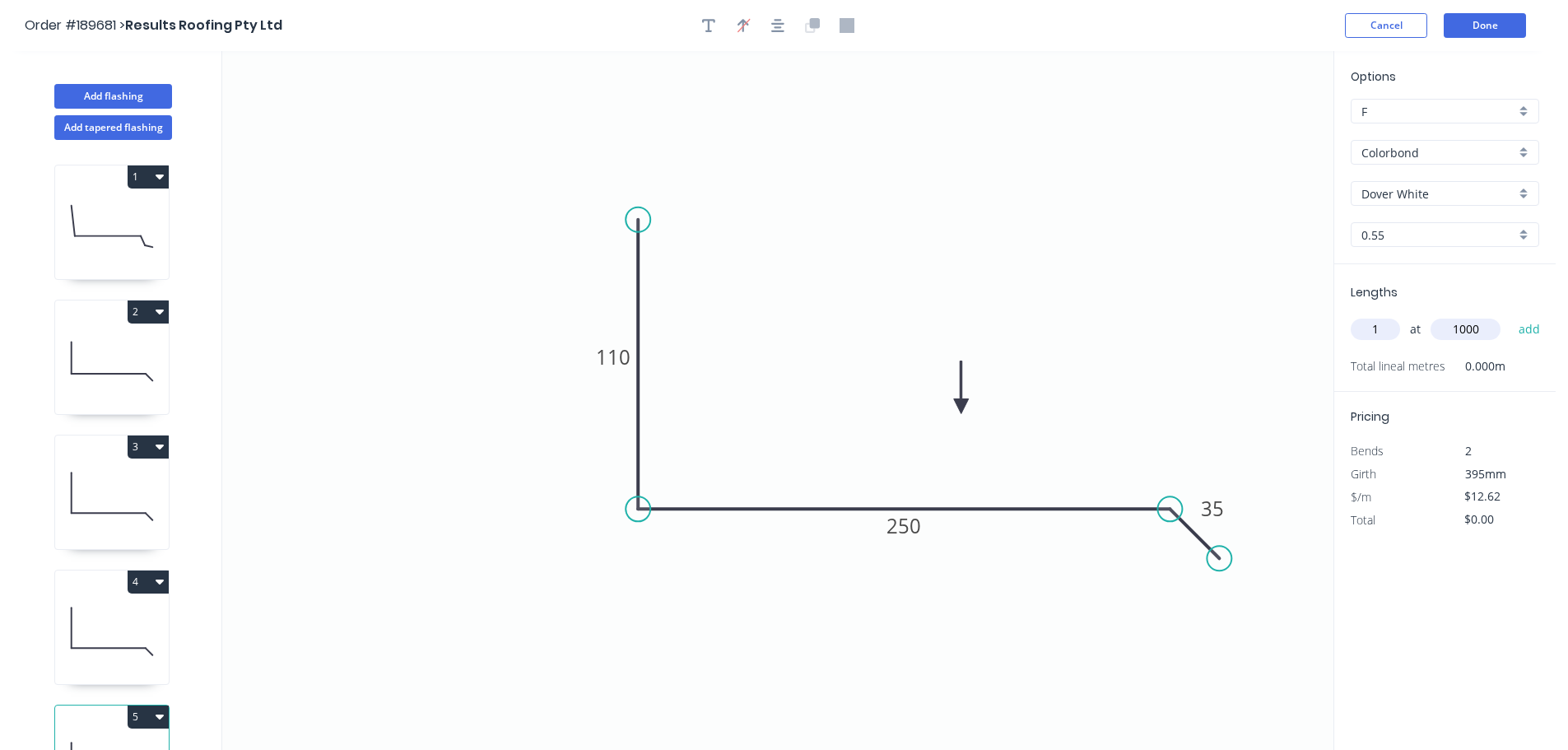
click at [1511, 316] on button "add" at bounding box center [1530, 330] width 38 height 28
type input "$12.62"
type input "1"
type input "1400"
click at [1511, 316] on button "add" at bounding box center [1530, 330] width 38 height 28
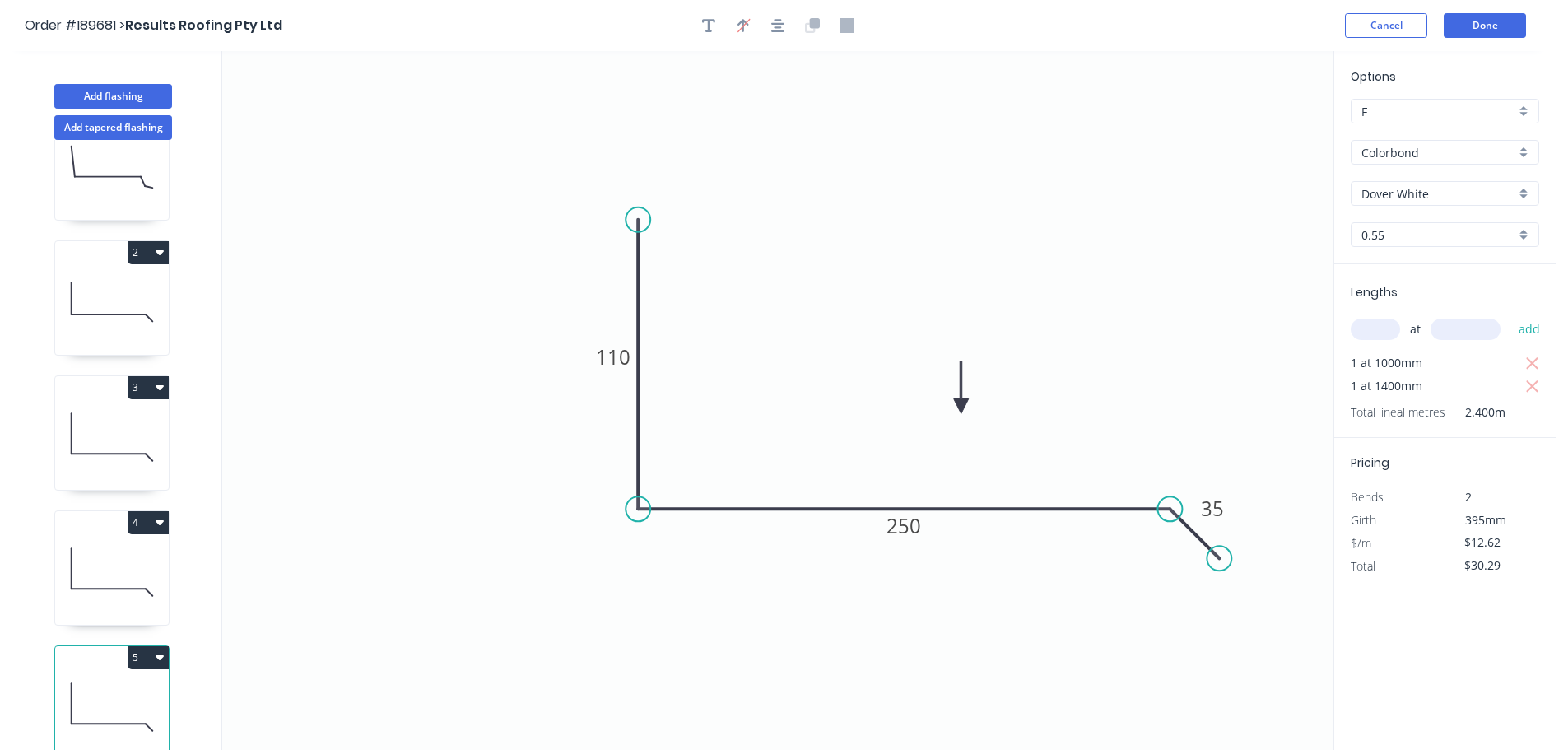
click at [139, 651] on button "5" at bounding box center [148, 657] width 41 height 23
click at [99, 693] on div "Duplicate" at bounding box center [90, 699] width 126 height 24
type input "$0.00"
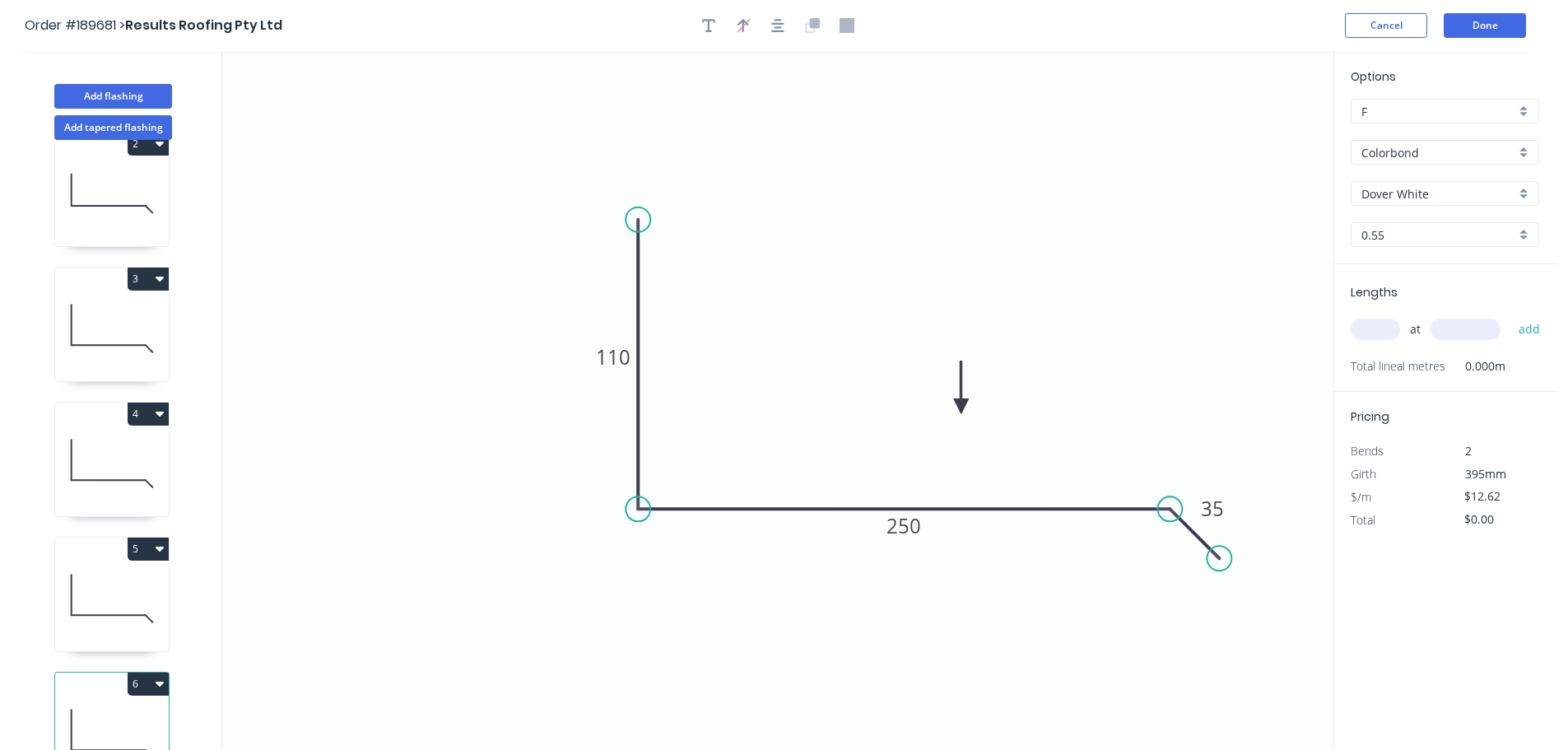
scroll to position [207, 0]
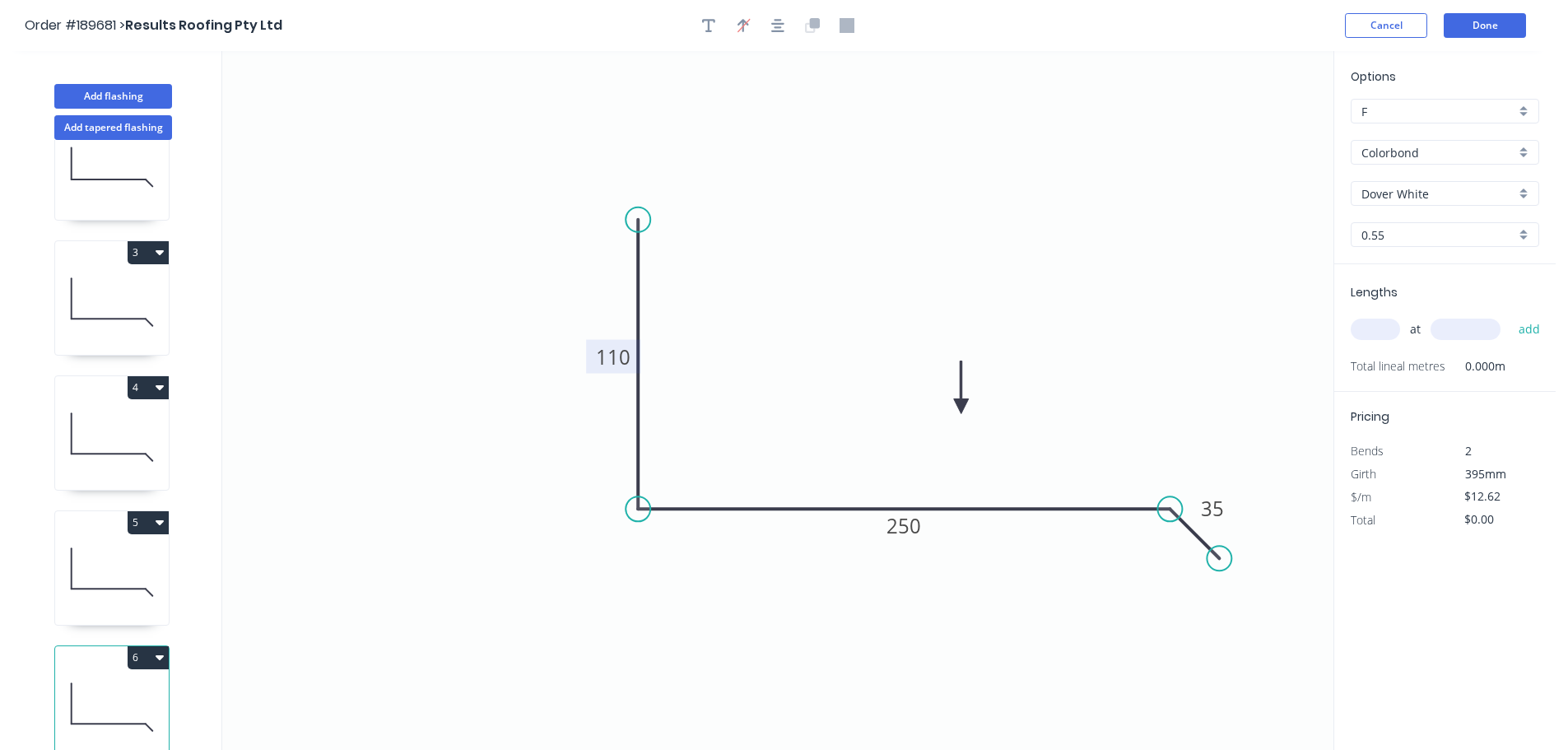
click at [624, 353] on tspan "110" at bounding box center [613, 357] width 35 height 27
type input "$14.69"
click at [1161, 411] on icon "0 110 260 35" at bounding box center [777, 401] width 1111 height 699
click at [1363, 331] on input "text" at bounding box center [1375, 329] width 50 height 22
type input "1"
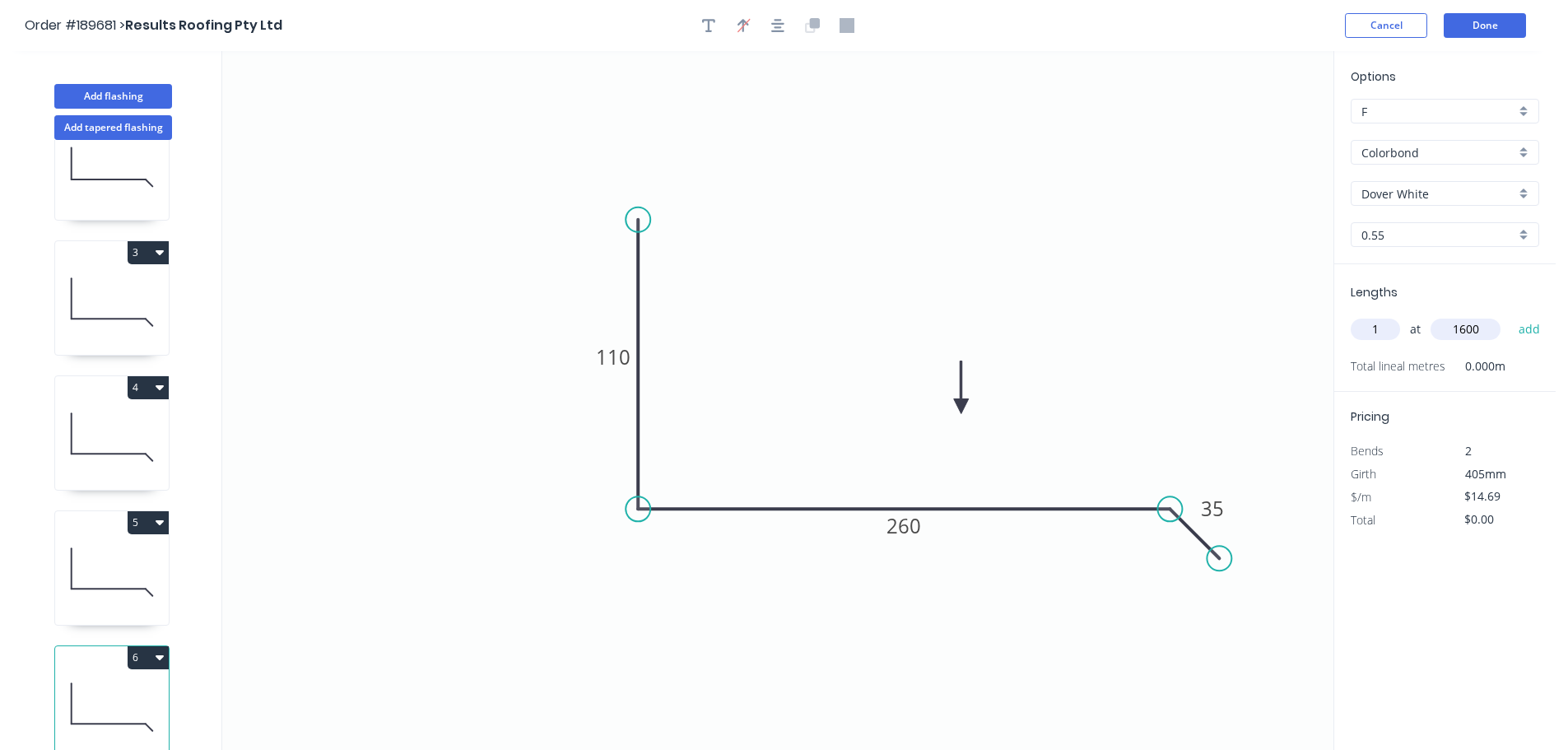
type input "1600"
click at [1511, 316] on button "add" at bounding box center [1530, 330] width 38 height 28
type input "$23.50"
click at [147, 93] on button "Add flashing" at bounding box center [113, 96] width 118 height 24
type input "$0.00"
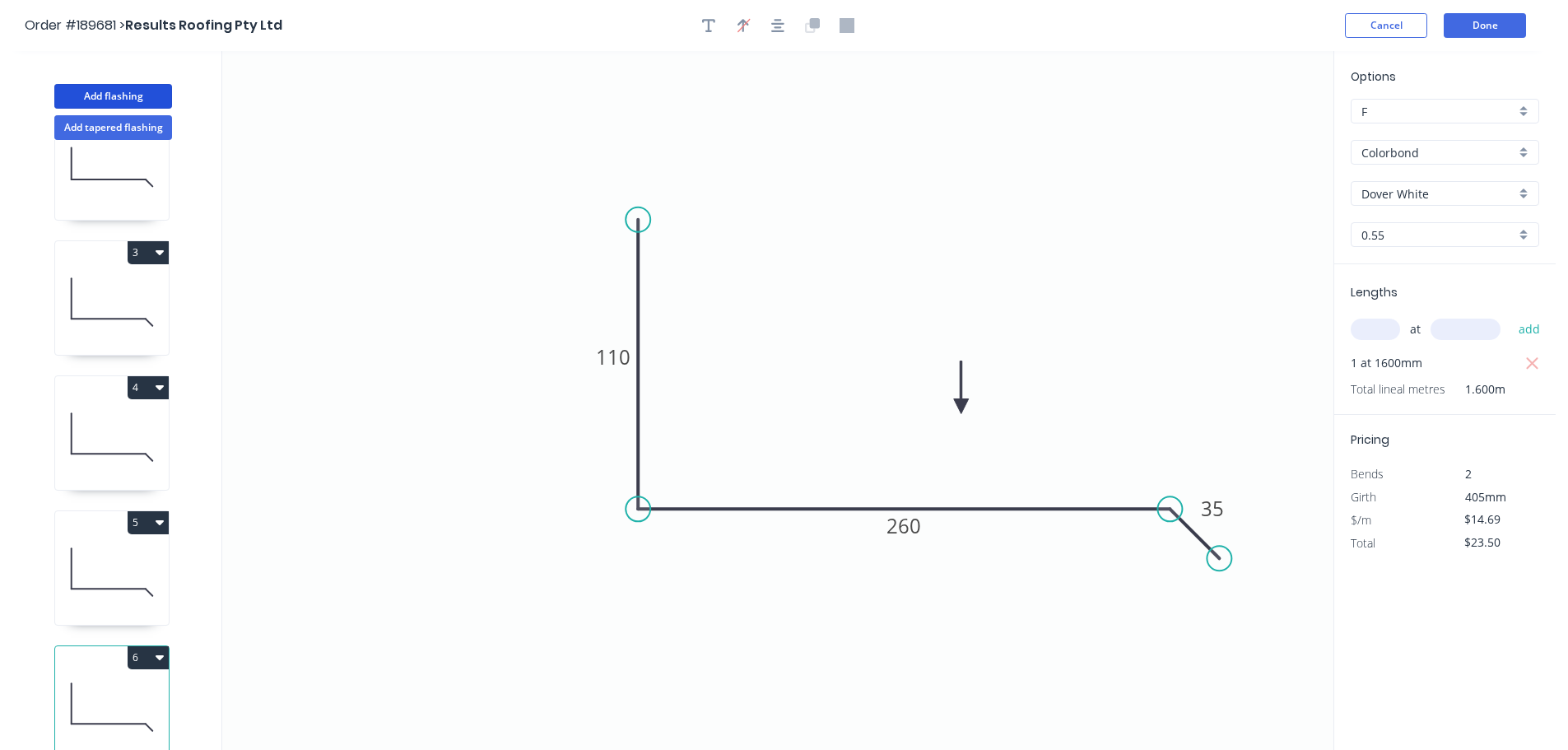
type input "$0.00"
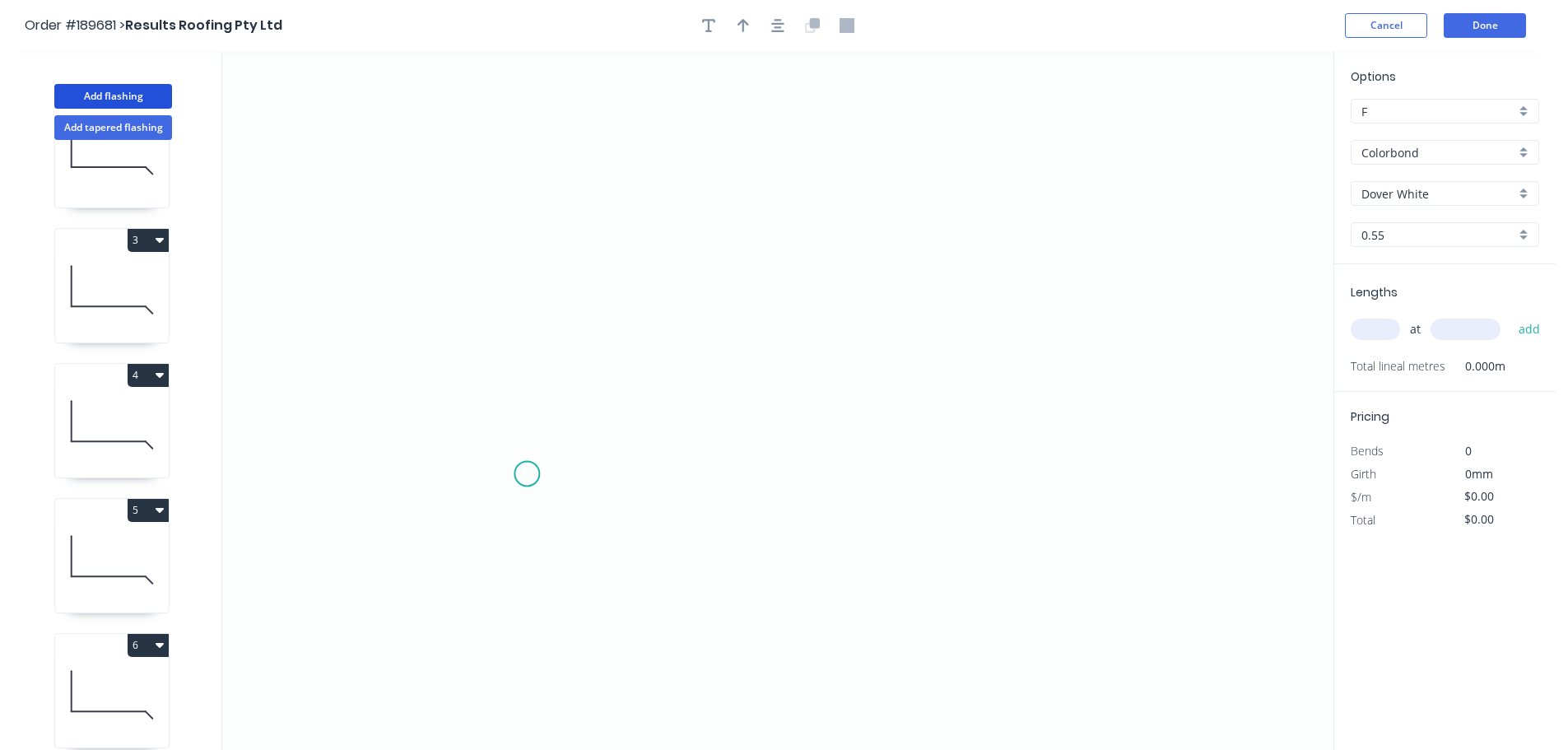
click at [528, 474] on icon "0" at bounding box center [777, 401] width 1111 height 699
click at [549, 420] on icon at bounding box center [537, 447] width 22 height 53
click at [1131, 425] on icon "0 ?" at bounding box center [777, 401] width 1111 height 699
click at [1152, 478] on icon "0 ? ? ? º" at bounding box center [777, 401] width 1111 height 699
click at [1155, 476] on circle at bounding box center [1151, 477] width 24 height 24
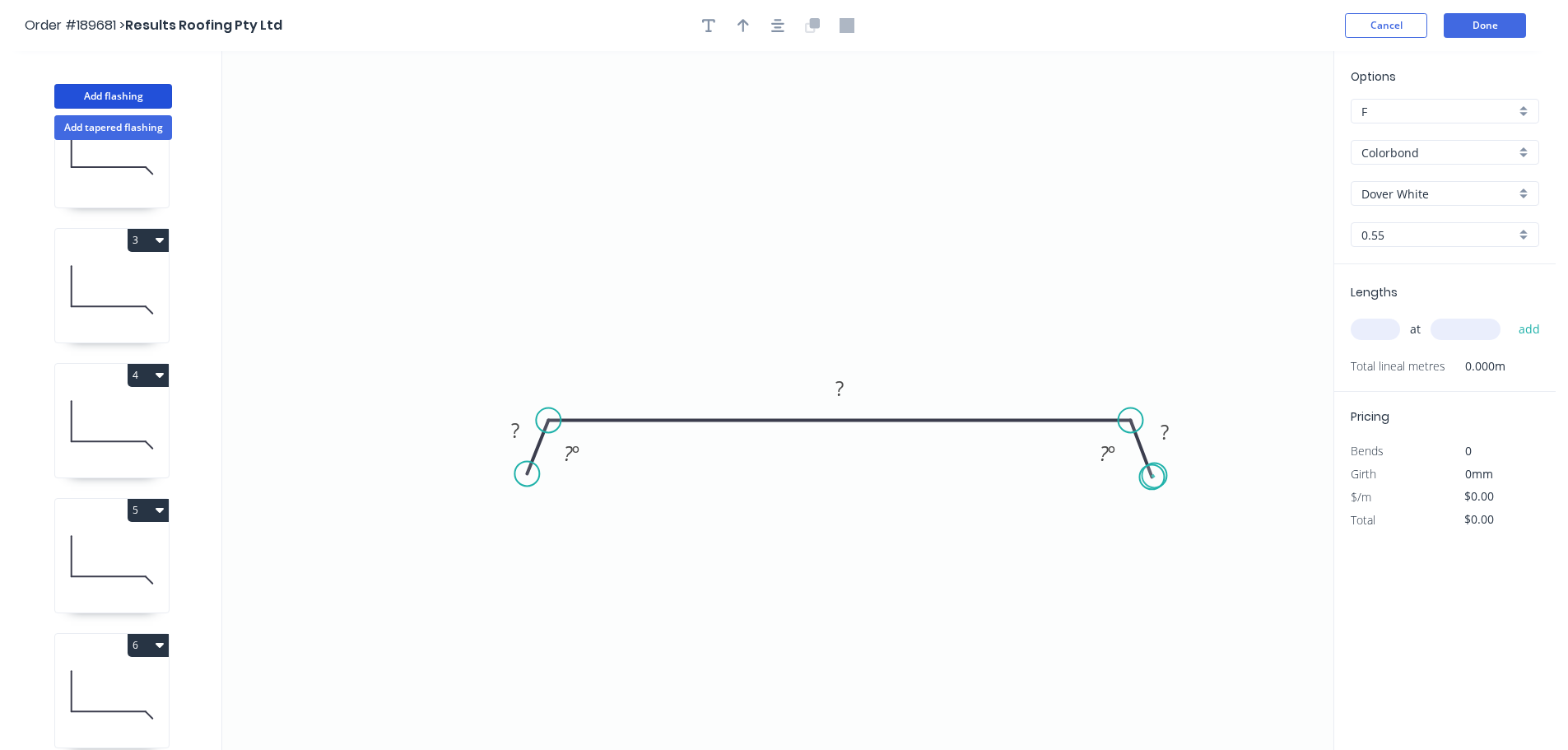
click at [1155, 476] on circle at bounding box center [1151, 477] width 24 height 24
click at [1121, 455] on rect at bounding box center [1106, 454] width 33 height 23
click at [749, 25] on button "button" at bounding box center [743, 25] width 24 height 24
drag, startPoint x: 1088, startPoint y: 293, endPoint x: 1033, endPoint y: 362, distance: 88.2
click at [1033, 362] on icon at bounding box center [1030, 346] width 15 height 52
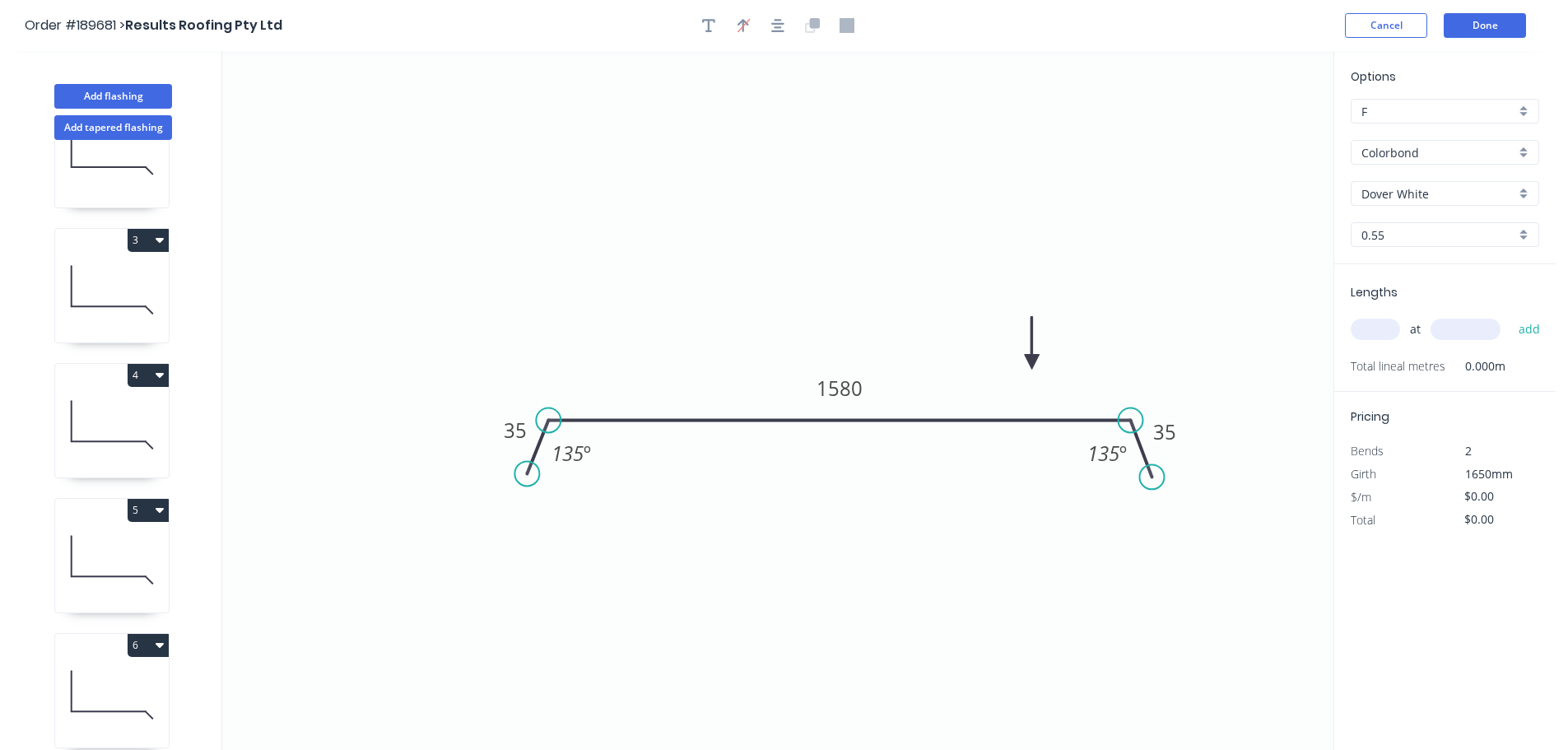
drag, startPoint x: 1375, startPoint y: 319, endPoint x: 1344, endPoint y: 317, distance: 31.1
click at [1376, 319] on input "text" at bounding box center [1375, 329] width 50 height 22
type input "3"
type input "1200"
click at [1511, 316] on button "add" at bounding box center [1530, 330] width 38 height 28
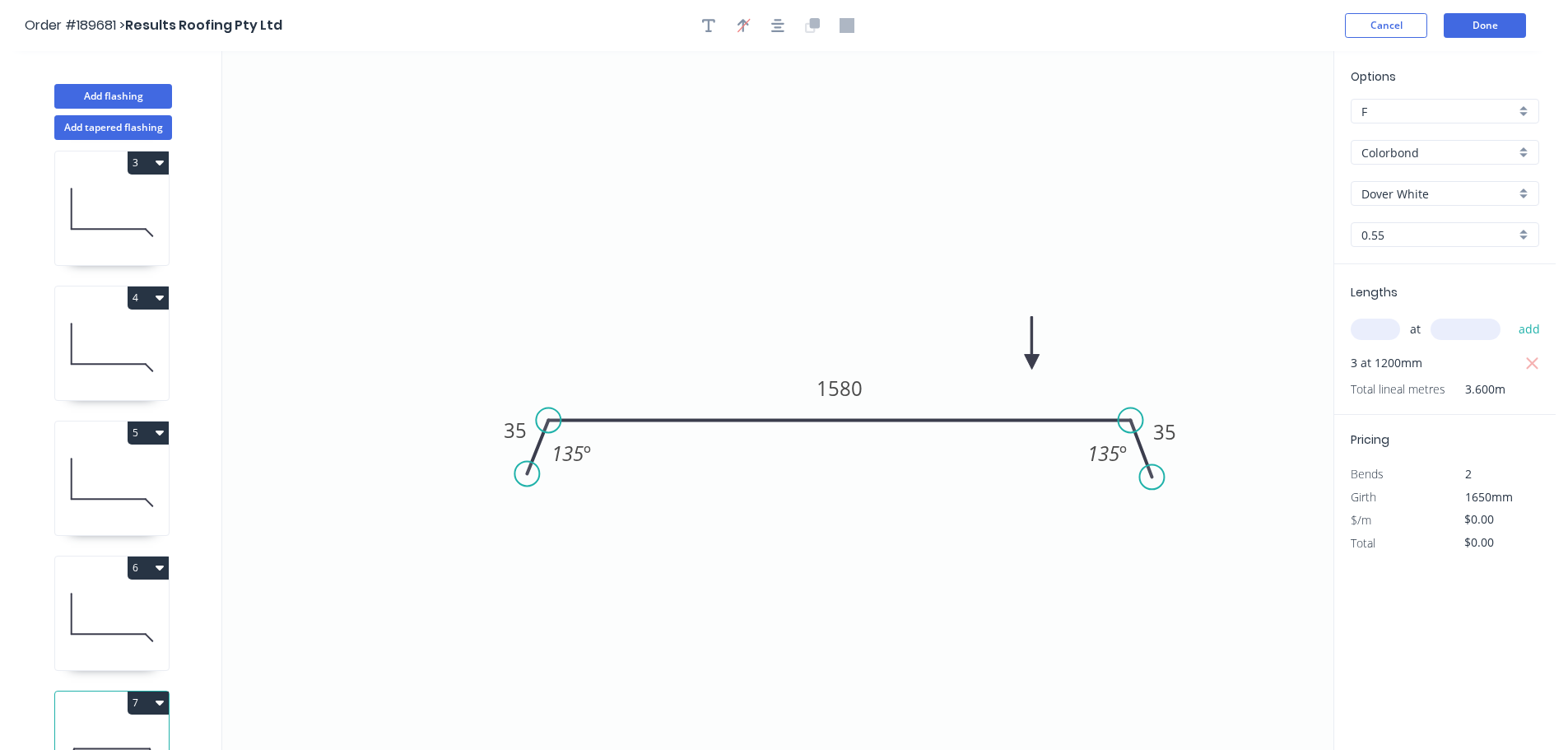
scroll to position [342, 0]
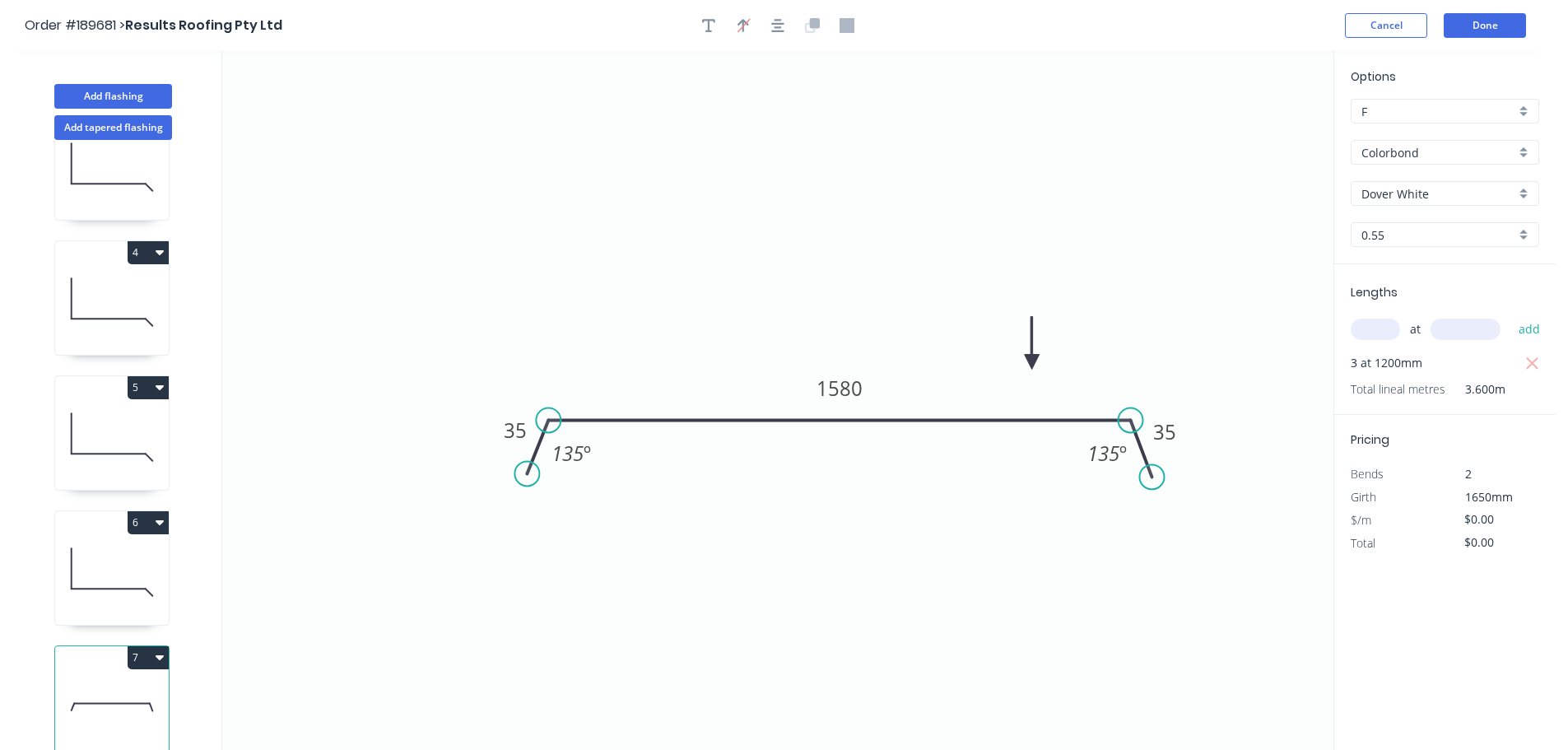
click at [146, 646] on button "7" at bounding box center [148, 657] width 41 height 23
click at [115, 687] on div "Duplicate" at bounding box center [90, 699] width 126 height 24
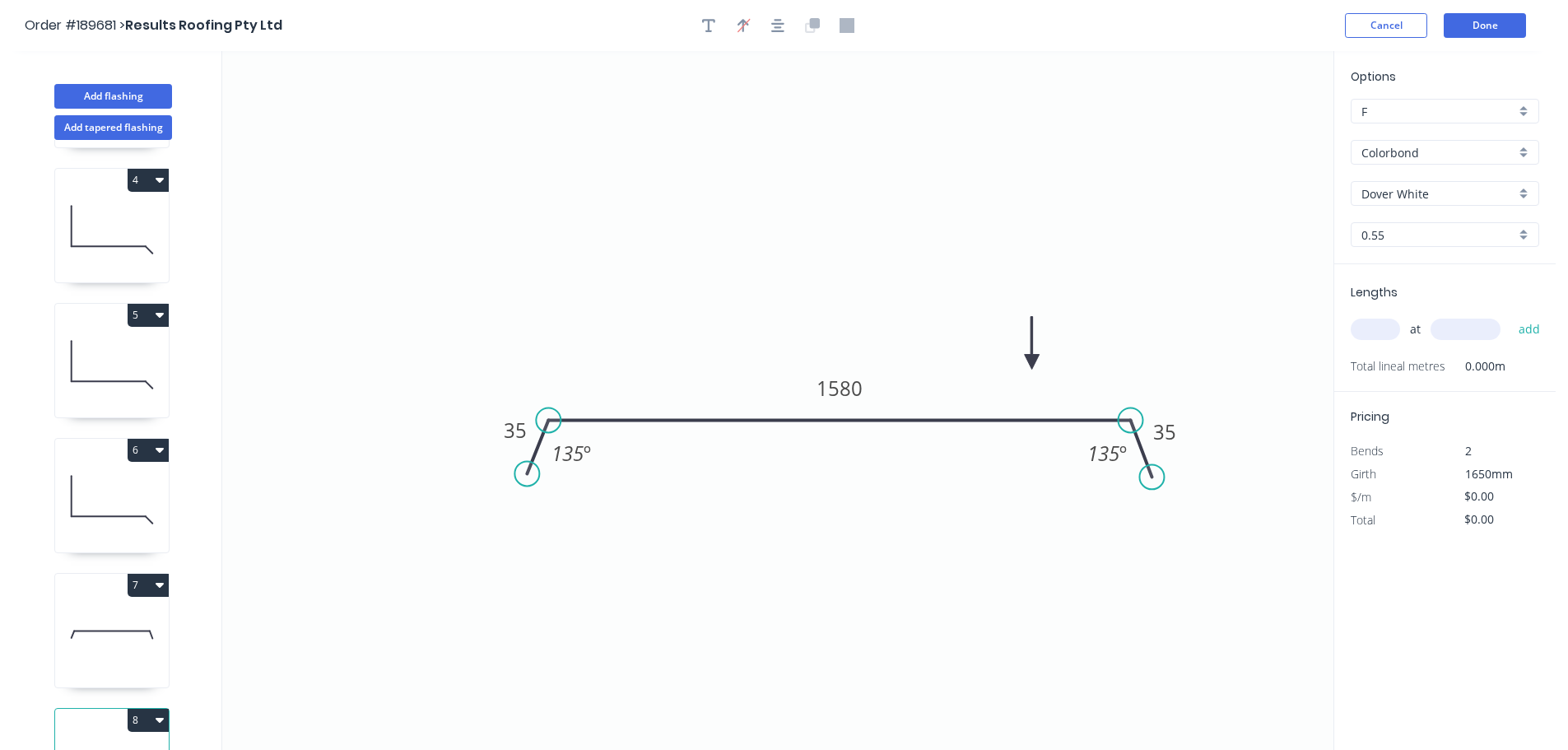
scroll to position [477, 0]
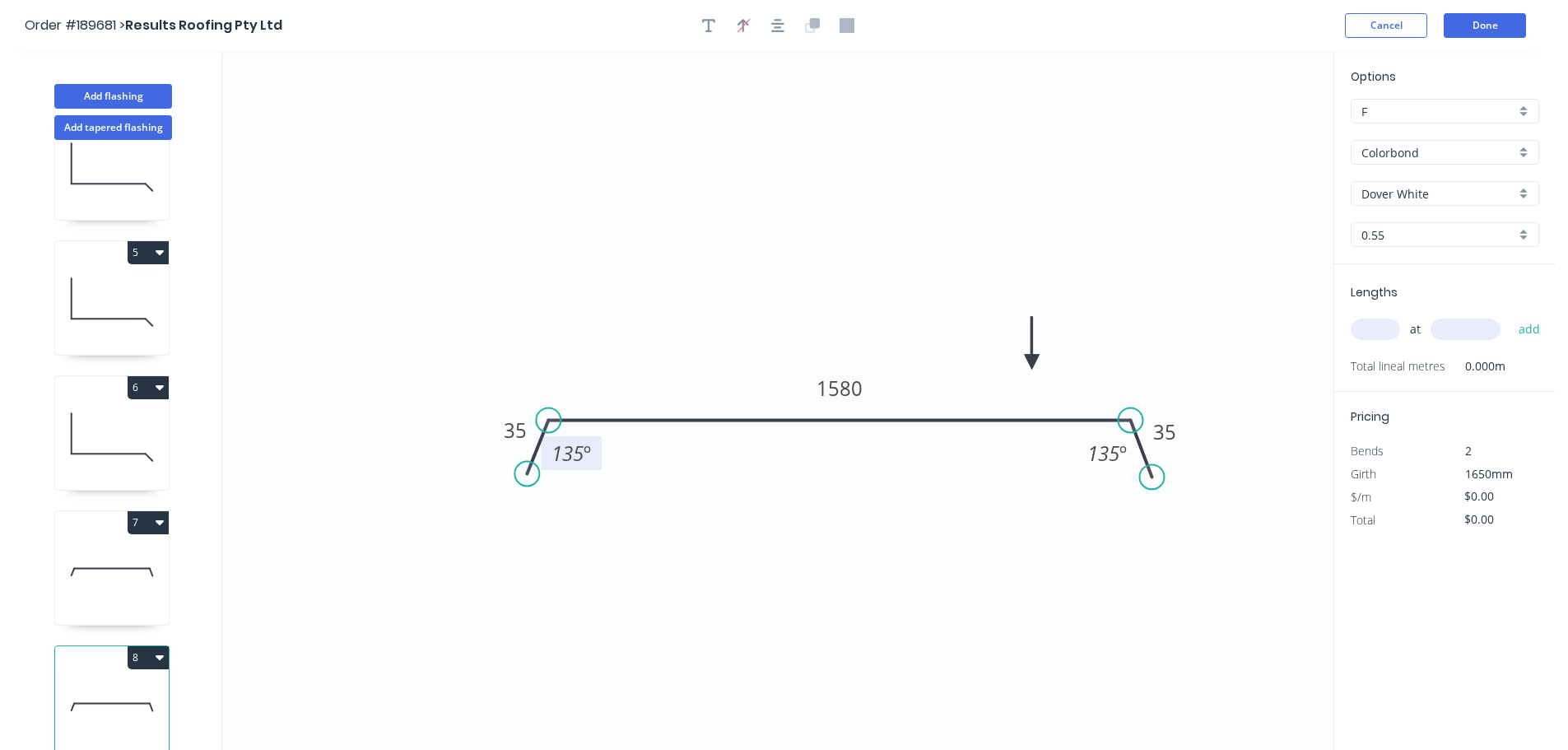
click at [581, 456] on tspan "135" at bounding box center [567, 453] width 32 height 27
click at [1372, 331] on input "text" at bounding box center [1375, 329] width 50 height 22
type input "6"
type input "1200"
click at [1511, 316] on button "add" at bounding box center [1530, 330] width 38 height 28
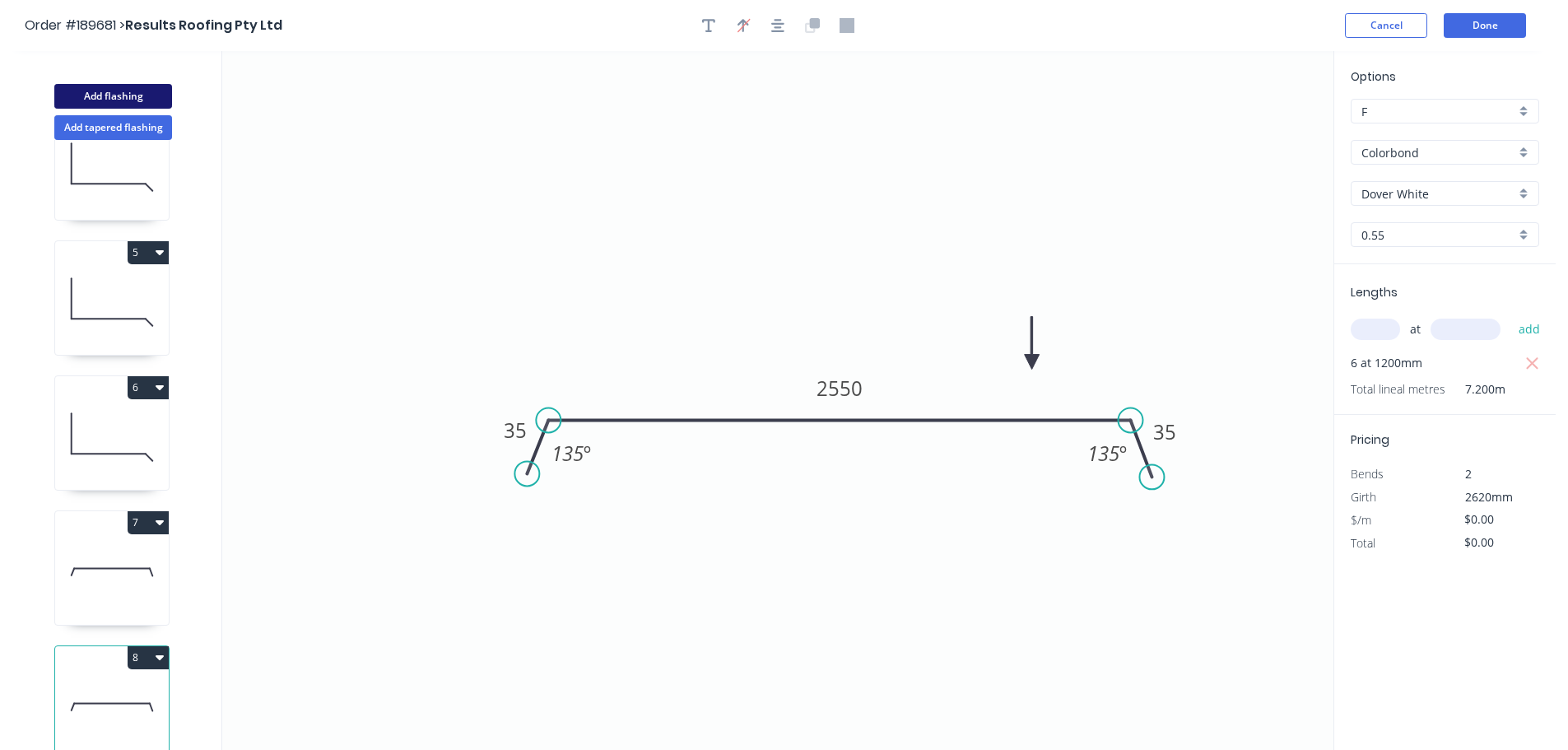
click at [126, 103] on button "Add flashing" at bounding box center [113, 96] width 118 height 24
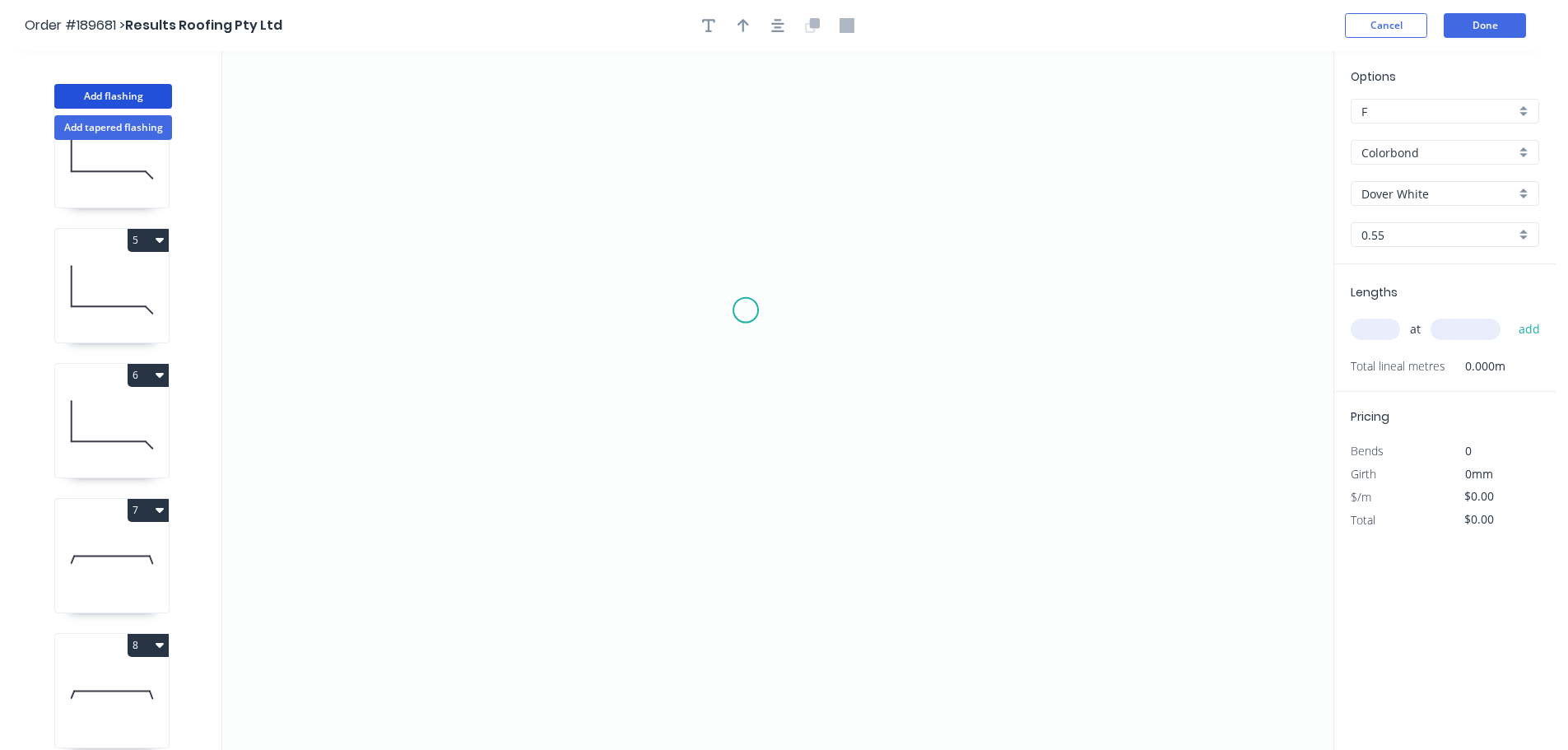
click at [740, 297] on icon "0" at bounding box center [777, 401] width 1111 height 699
click at [729, 515] on icon "0" at bounding box center [777, 401] width 1111 height 699
click at [1118, 518] on icon "0 ?" at bounding box center [777, 401] width 1111 height 699
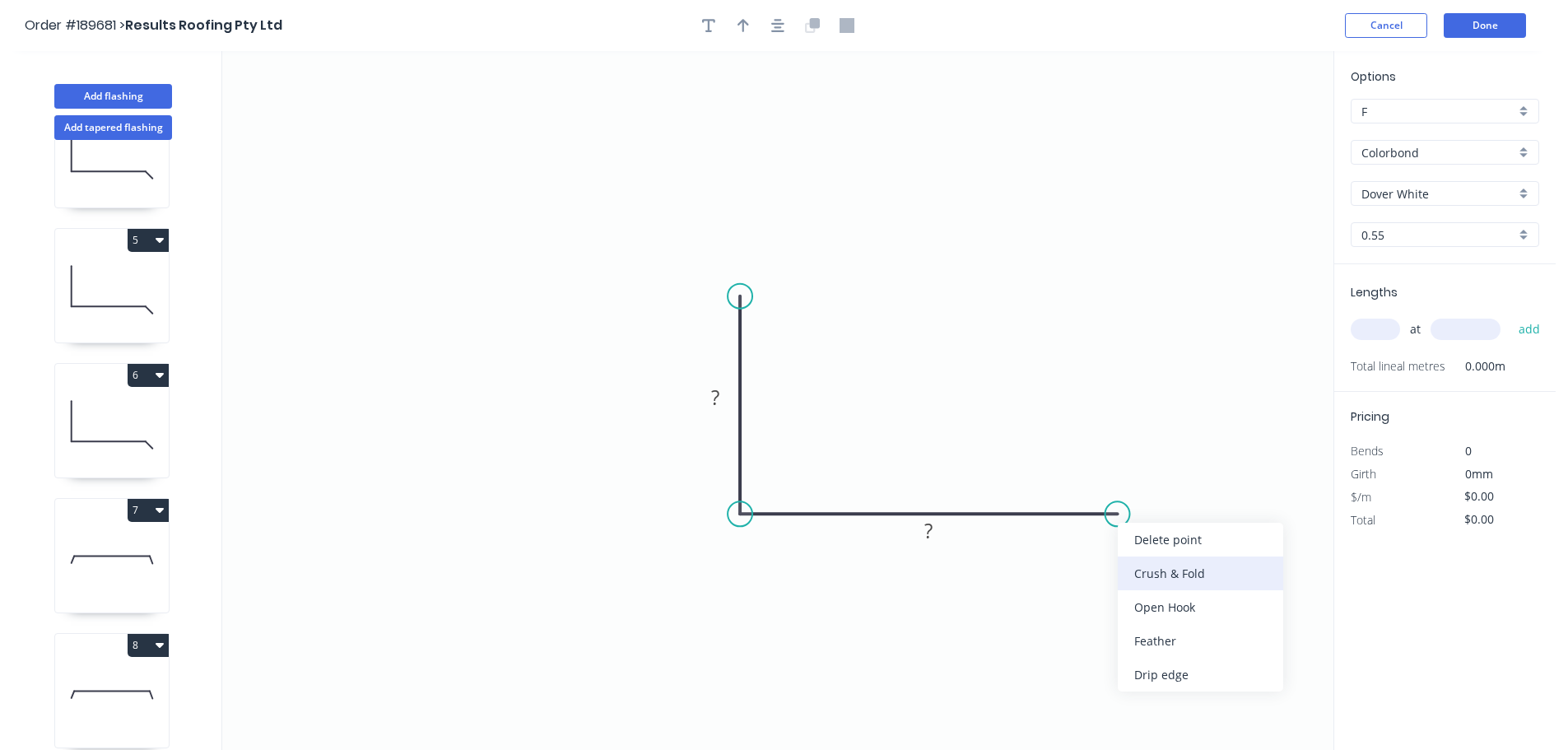
click at [1158, 581] on div "Crush & Fold" at bounding box center [1200, 574] width 166 height 34
click at [1151, 567] on div "Flip bend" at bounding box center [1187, 572] width 166 height 34
click at [1117, 467] on tspan "10" at bounding box center [1107, 471] width 23 height 27
type input "$13.43"
click at [1056, 379] on icon "0 110 CF 15 200" at bounding box center [777, 401] width 1111 height 699
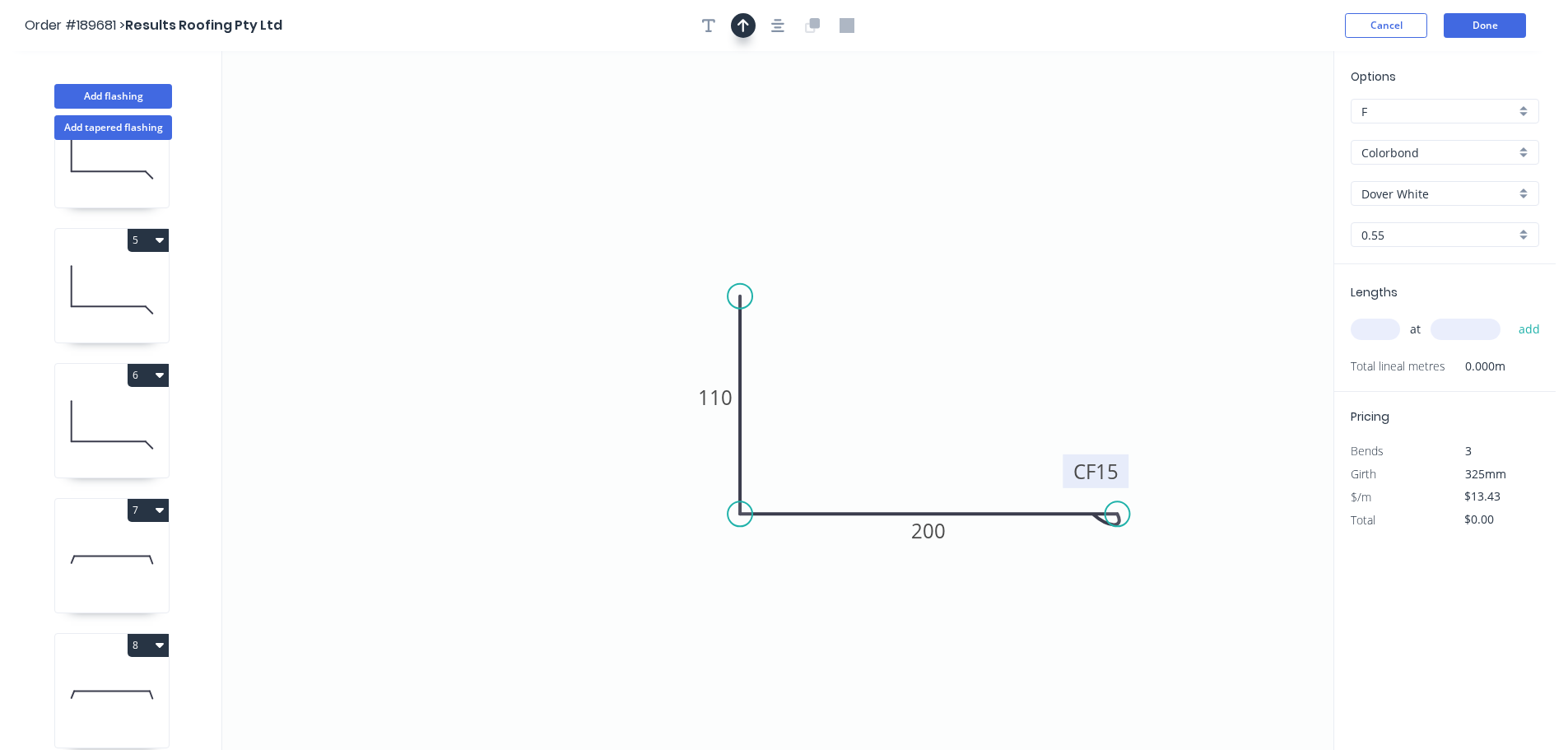
click at [751, 15] on button "button" at bounding box center [743, 25] width 24 height 24
drag, startPoint x: 1252, startPoint y: 129, endPoint x: 953, endPoint y: 458, distance: 444.6
click at [953, 458] on icon at bounding box center [954, 438] width 15 height 52
click at [1380, 325] on input "text" at bounding box center [1375, 329] width 50 height 22
type input "2"
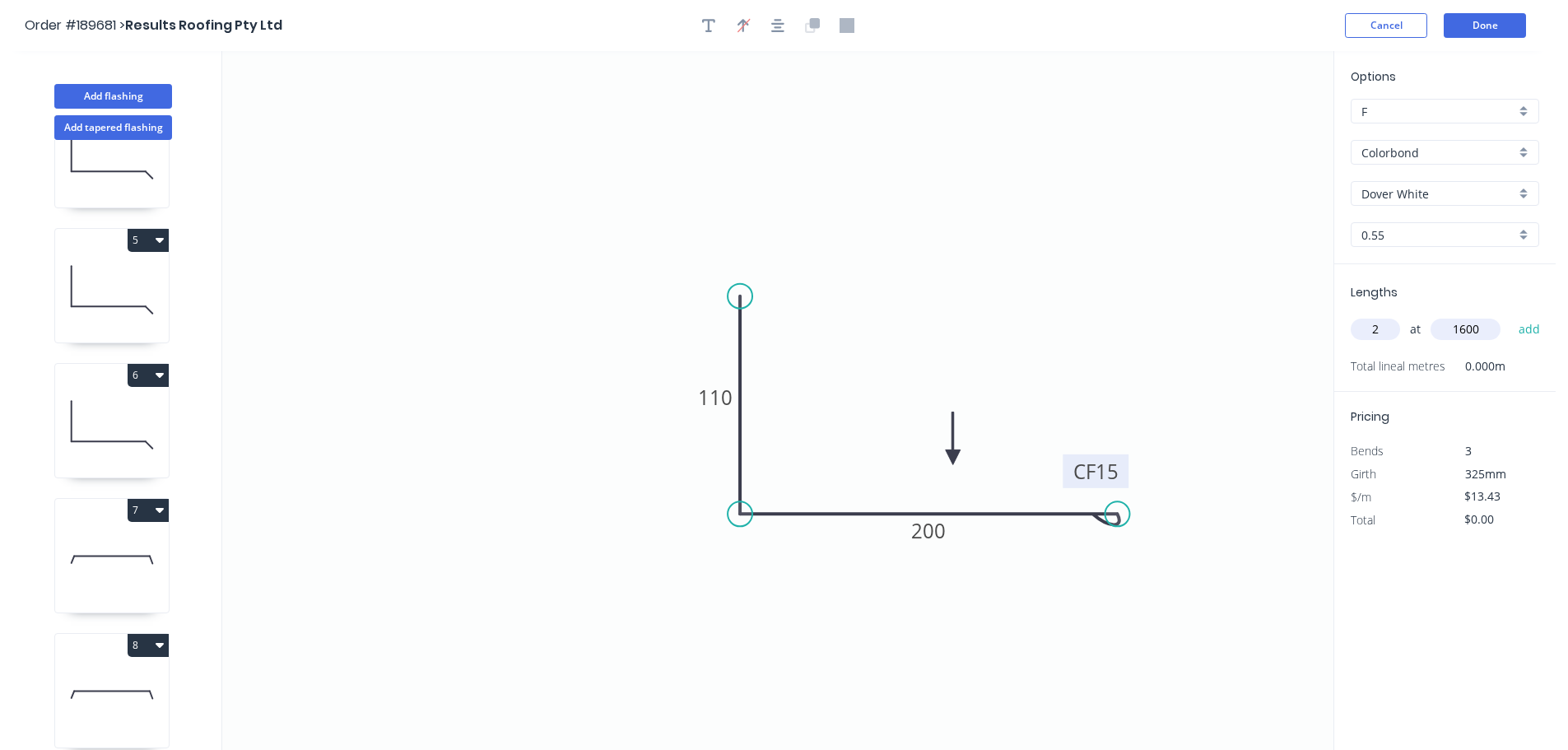
type input "1600"
click at [1511, 316] on button "add" at bounding box center [1530, 330] width 38 height 28
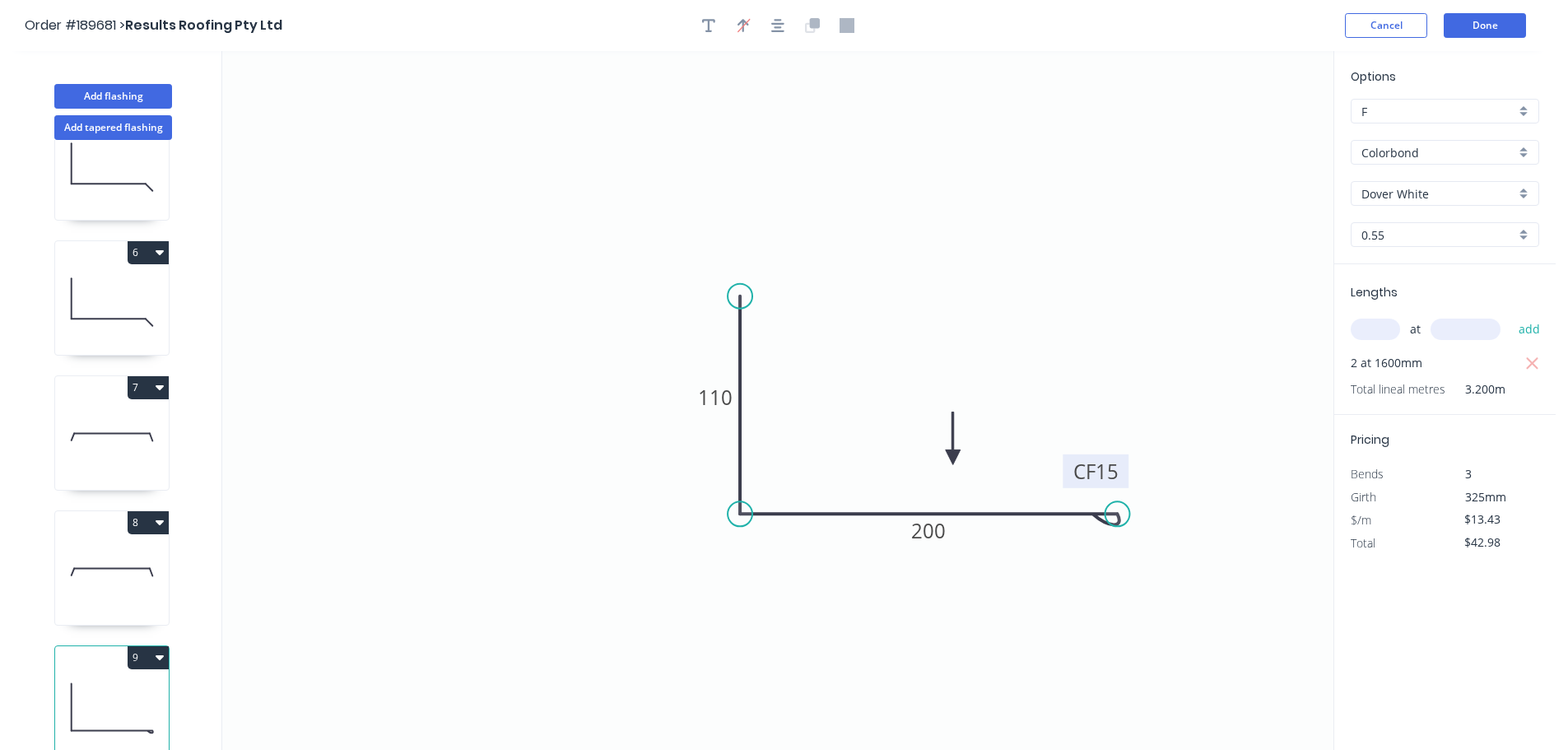
click at [155, 651] on icon "button" at bounding box center [159, 657] width 8 height 13
click at [143, 682] on button "Duplicate" at bounding box center [90, 698] width 156 height 33
type input "$0.00"
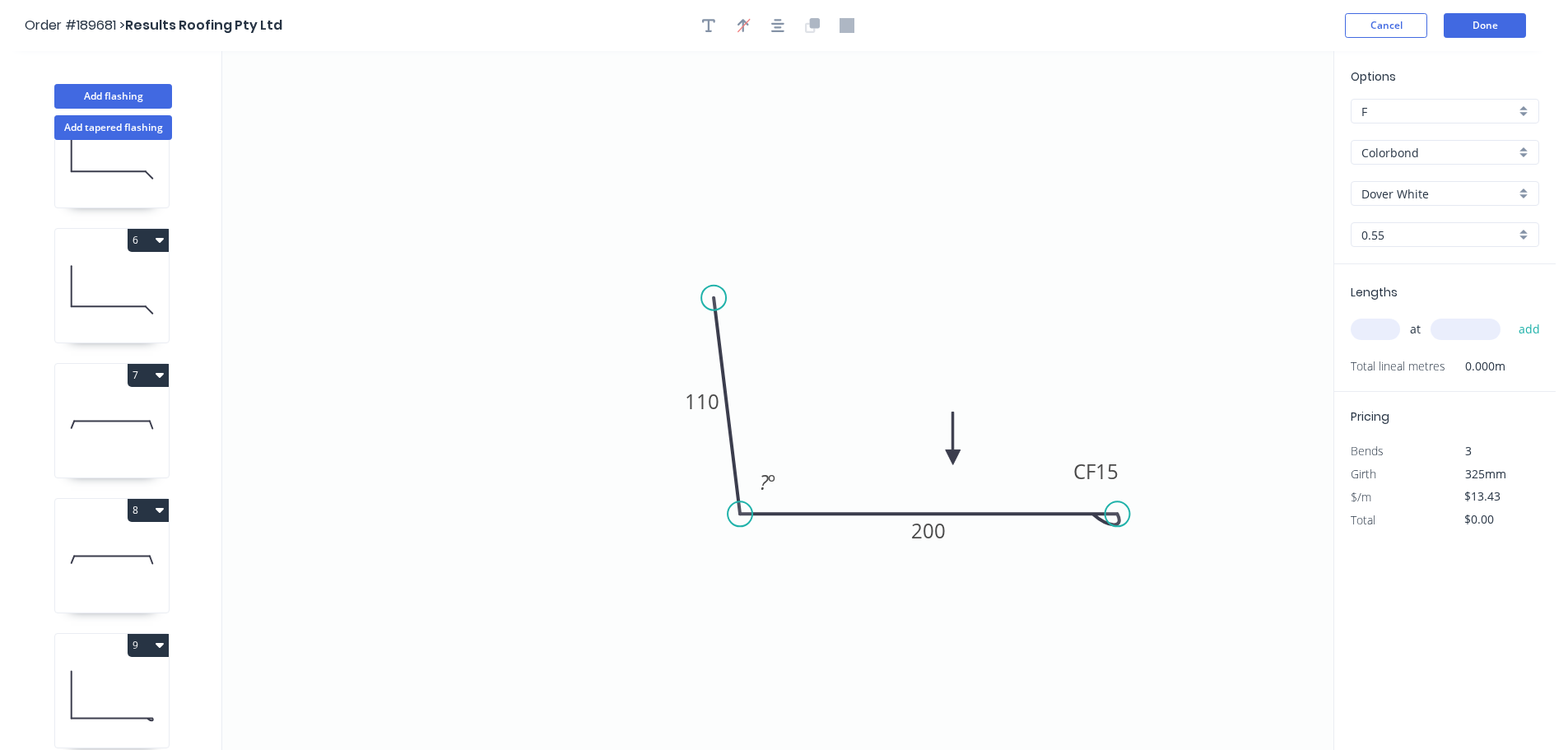
drag, startPoint x: 740, startPoint y: 295, endPoint x: 714, endPoint y: 298, distance: 26.2
click at [714, 298] on circle at bounding box center [713, 298] width 24 height 24
click at [702, 391] on tspan "110" at bounding box center [702, 401] width 35 height 27
drag, startPoint x: 1095, startPoint y: 292, endPoint x: 1145, endPoint y: 302, distance: 51.0
click at [1096, 292] on icon "0 110 CF 15 200 95 º" at bounding box center [777, 401] width 1111 height 699
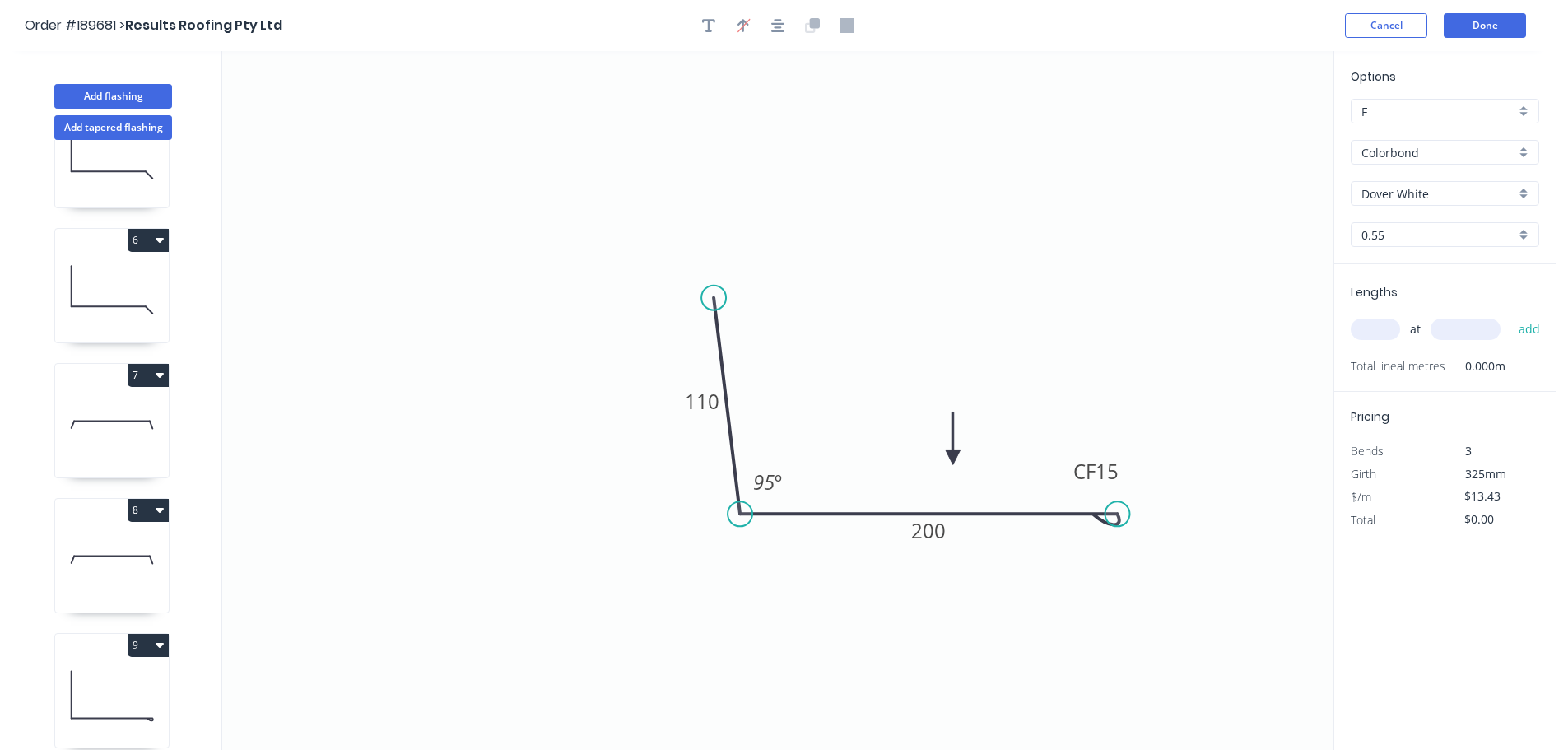
click at [1384, 331] on input "text" at bounding box center [1375, 329] width 50 height 22
type input "1"
type input "1500"
click at [1511, 316] on button "add" at bounding box center [1530, 330] width 38 height 28
type input "$20.15"
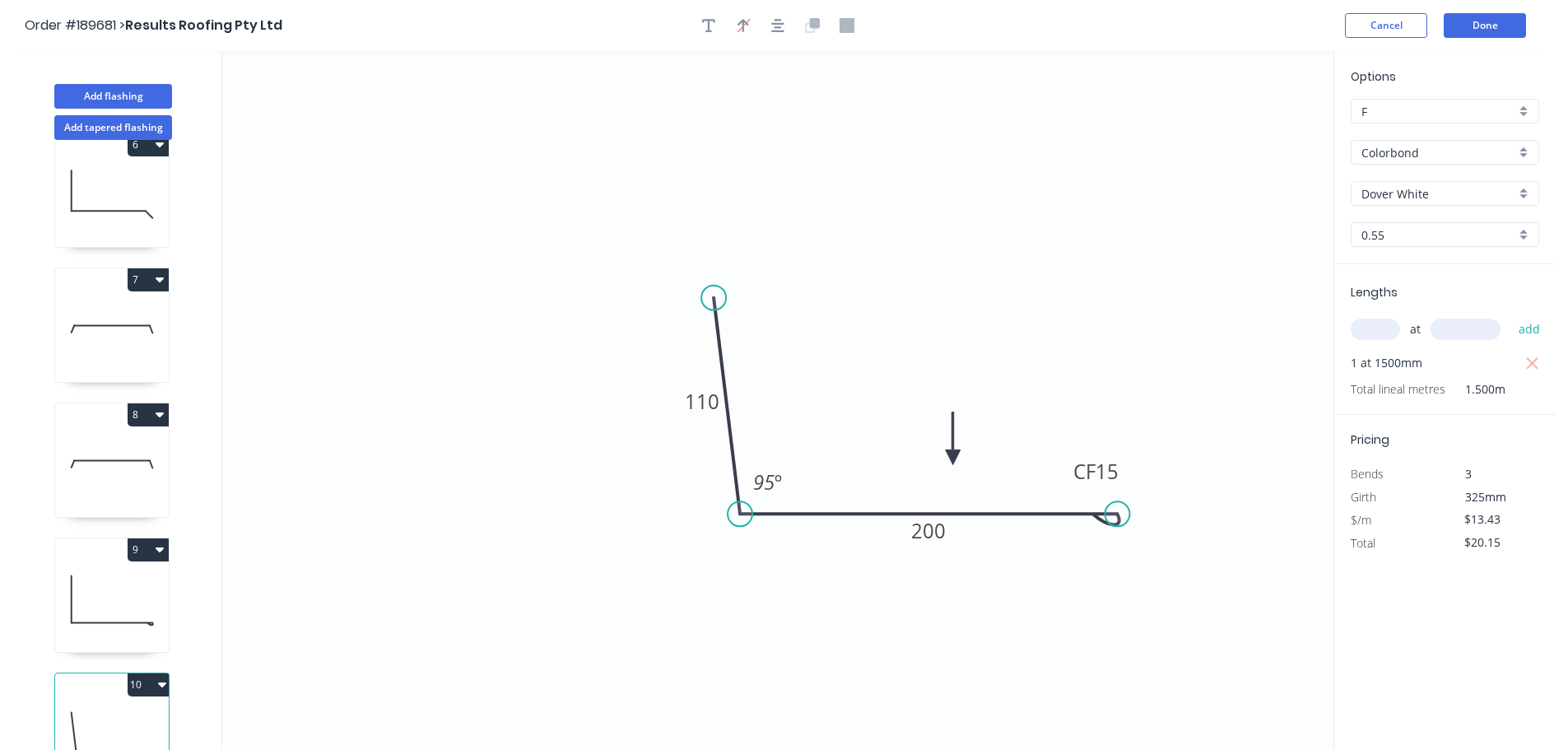
scroll to position [747, 0]
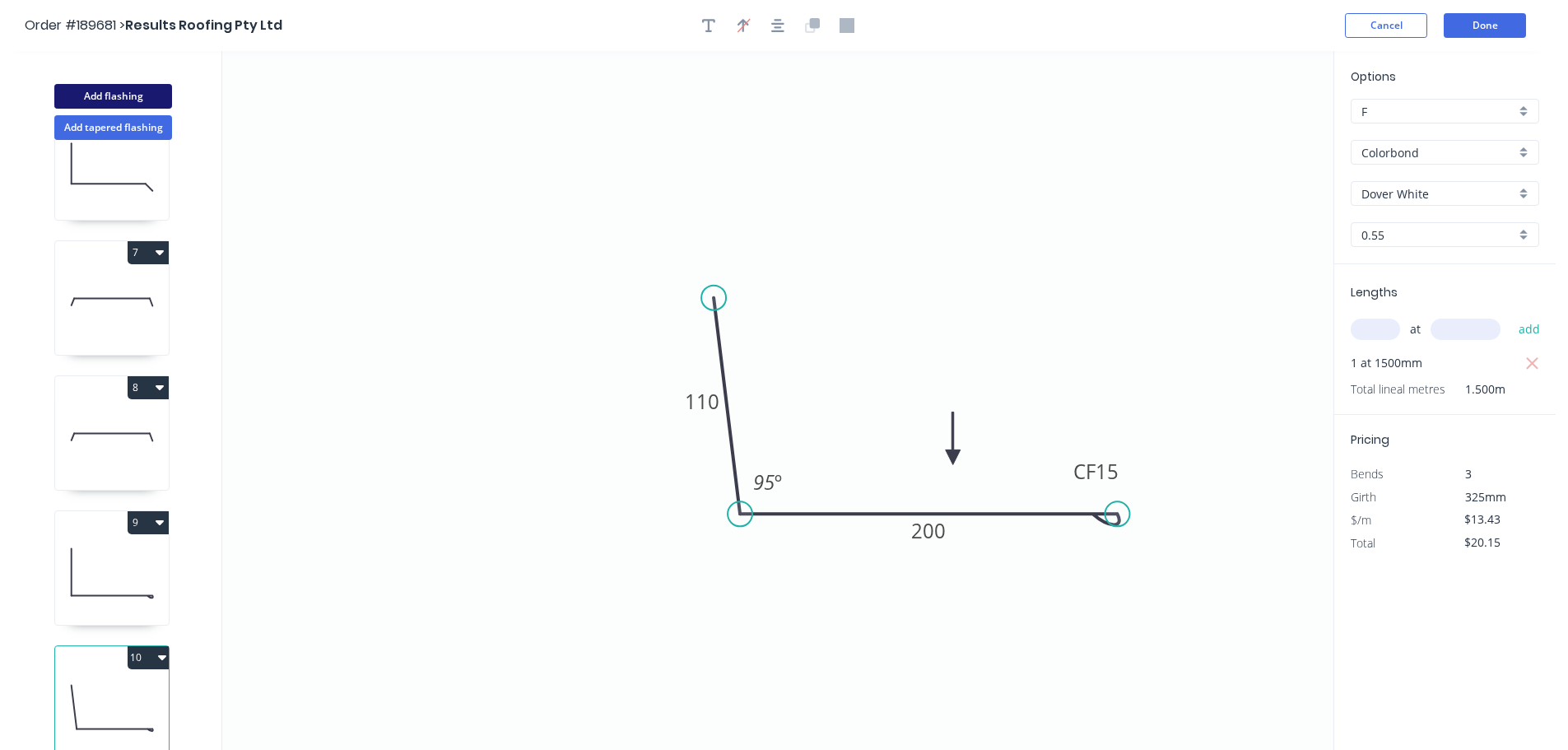
click at [114, 100] on button "Add flashing" at bounding box center [113, 96] width 118 height 24
type input "$0.00"
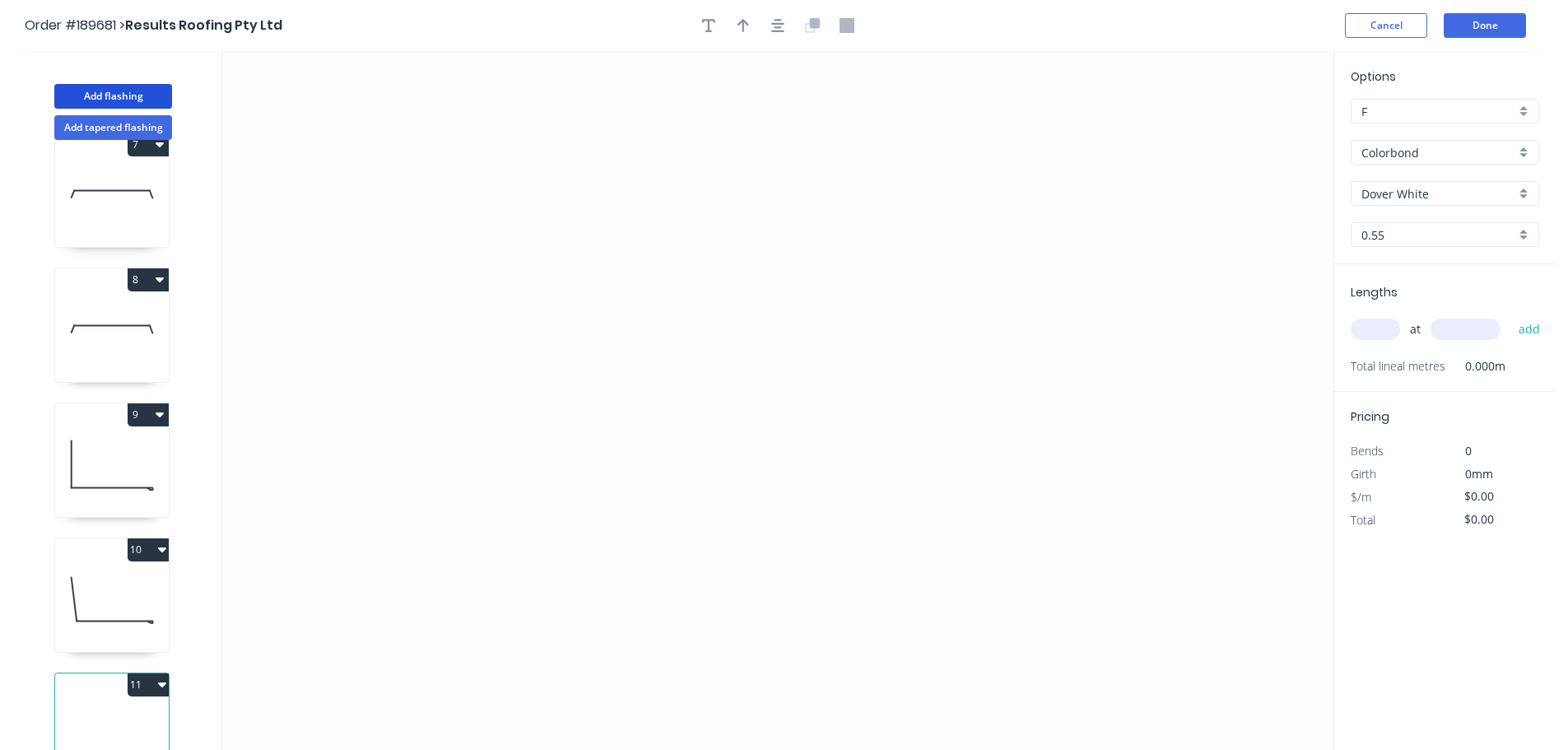
scroll to position [882, 0]
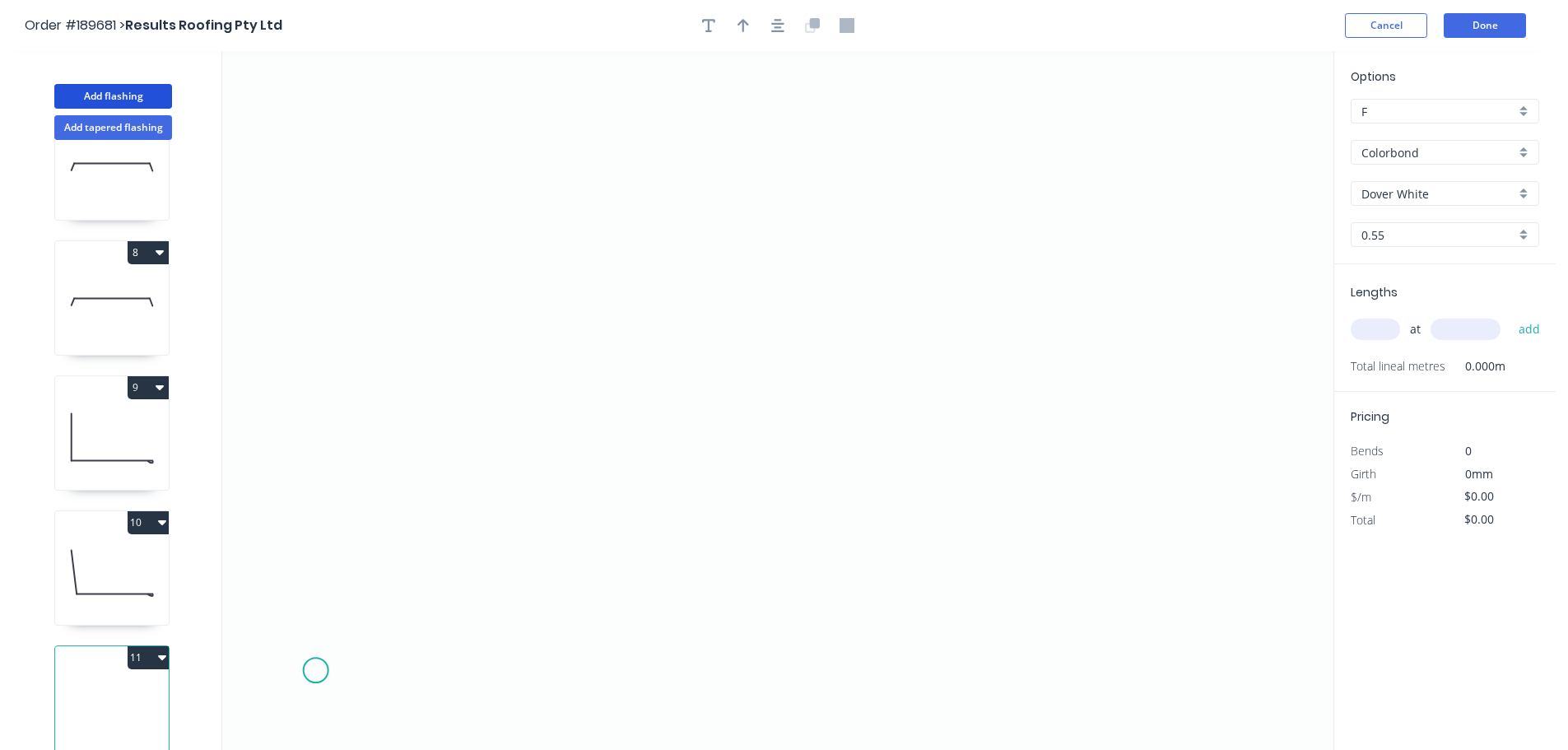
click at [303, 680] on icon "0" at bounding box center [777, 401] width 1111 height 699
click at [330, 629] on icon at bounding box center [317, 654] width 26 height 51
click at [719, 639] on icon "0 ?" at bounding box center [777, 401] width 1111 height 699
click at [747, 680] on icon "0 ? ? ? º" at bounding box center [777, 401] width 1111 height 699
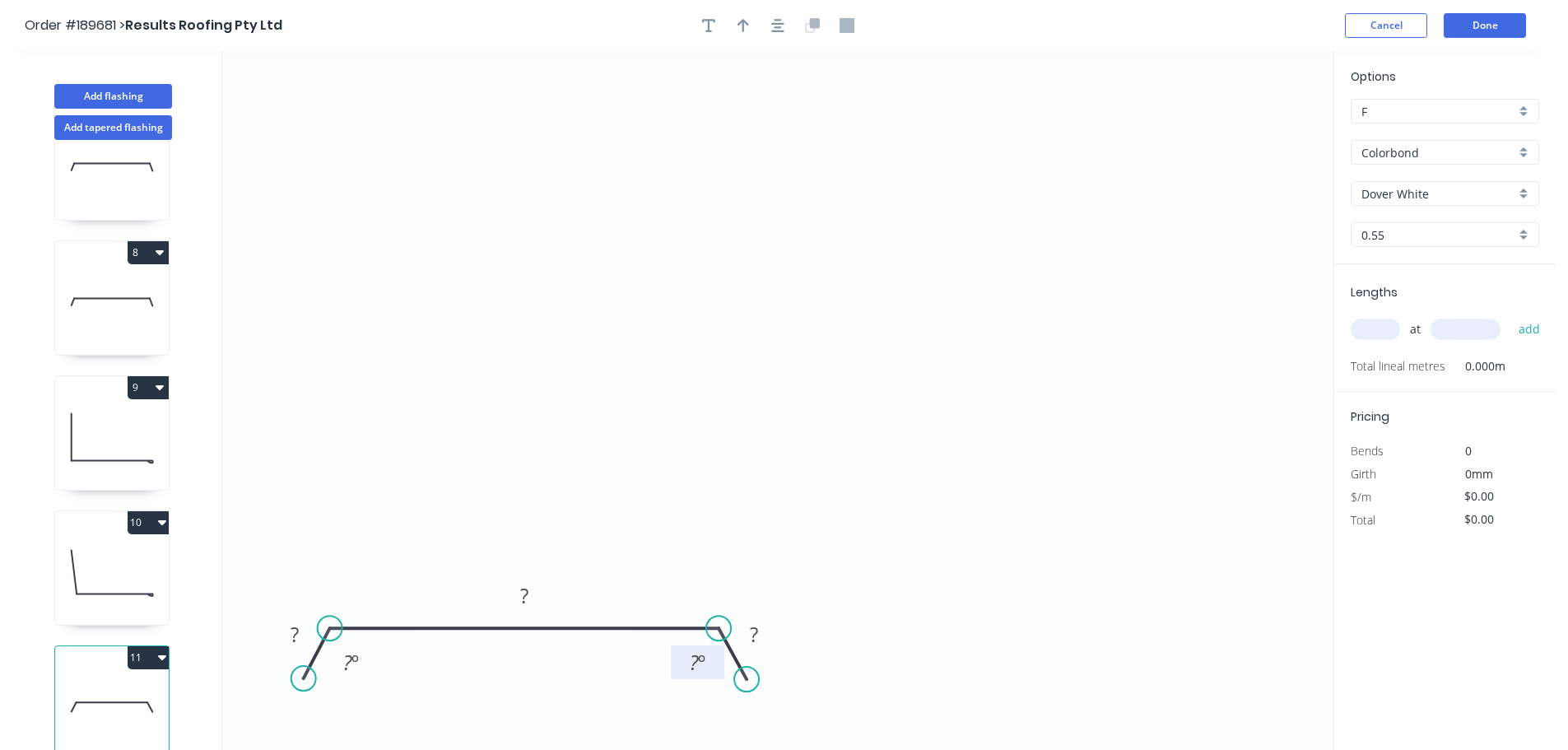
click at [705, 670] on tspan "º" at bounding box center [702, 662] width 7 height 27
click at [543, 298] on icon "0 35 2550 35 135 º 135 º" at bounding box center [777, 401] width 1111 height 699
click at [714, 31] on icon "button" at bounding box center [709, 25] width 13 height 15
drag, startPoint x: 350, startPoint y: 120, endPoint x: 1381, endPoint y: 298, distance: 1046.3
click at [1268, 100] on textarea at bounding box center [1246, 96] width 133 height 61
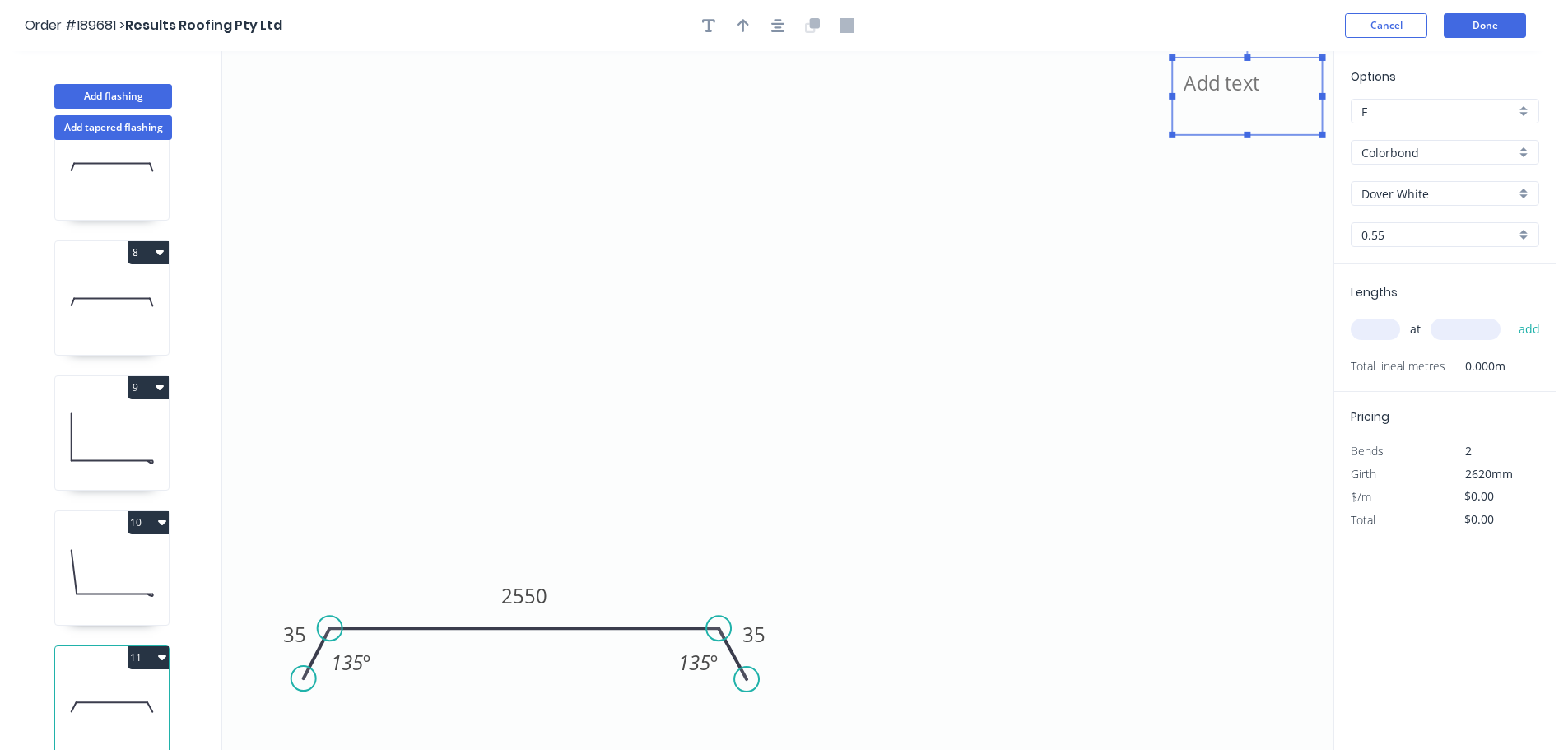
click at [1370, 323] on input "text" at bounding box center [1375, 329] width 50 height 22
type input "2"
type input "1100"
click at [1511, 316] on button "add" at bounding box center [1530, 330] width 38 height 28
drag, startPoint x: 149, startPoint y: 641, endPoint x: 142, endPoint y: 662, distance: 22.1
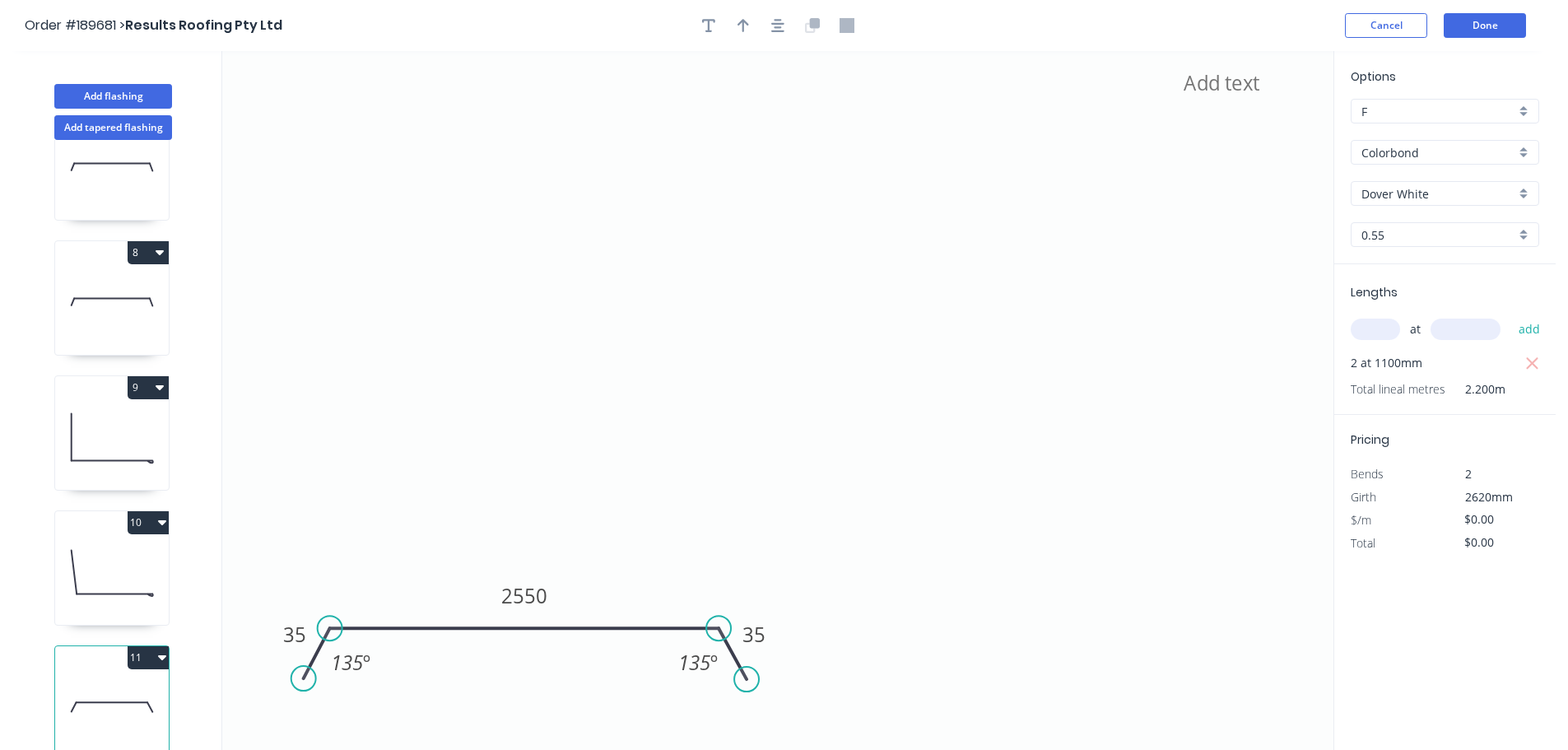
click at [148, 646] on button "11" at bounding box center [148, 657] width 41 height 23
click at [117, 687] on div "Duplicate" at bounding box center [90, 699] width 126 height 24
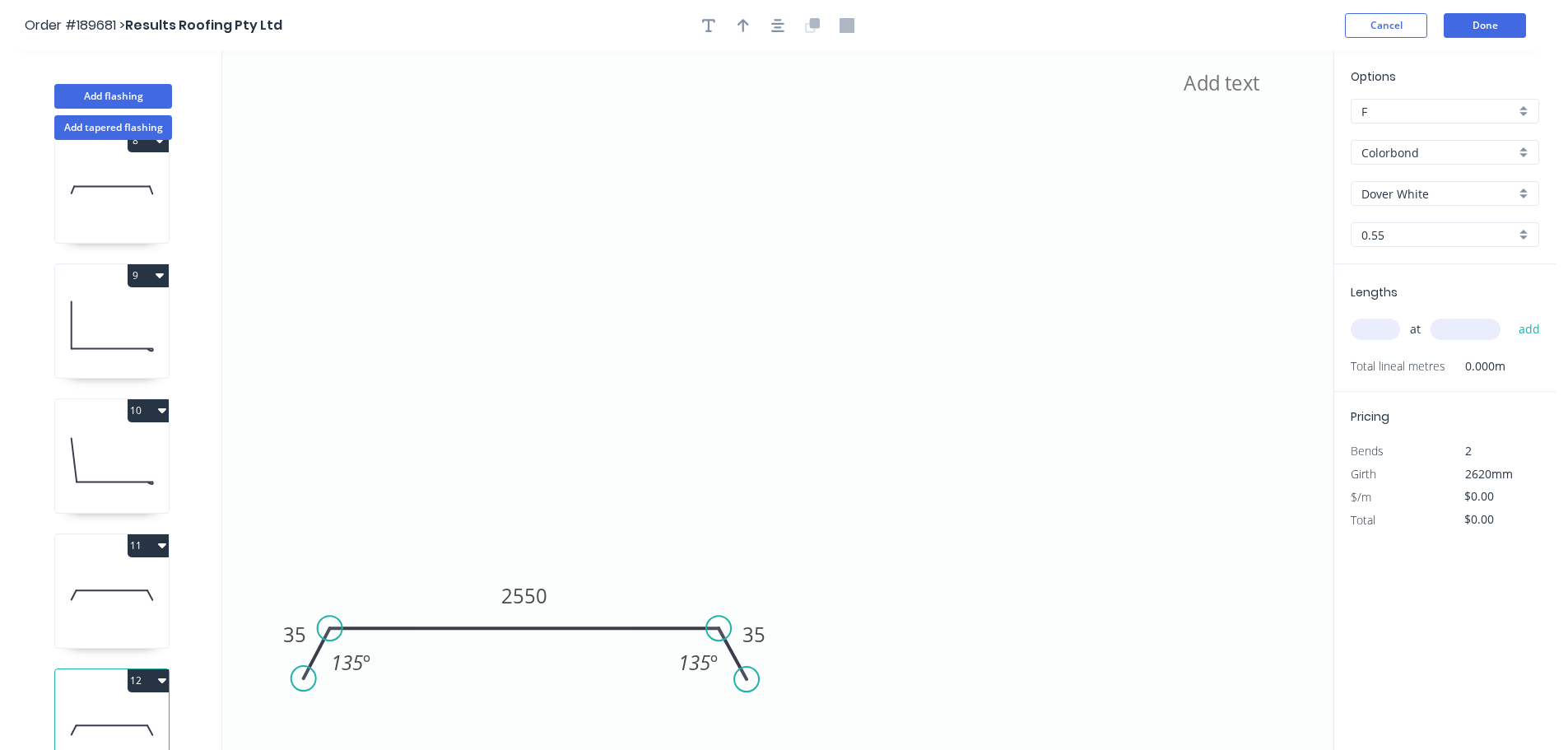
scroll to position [1017, 0]
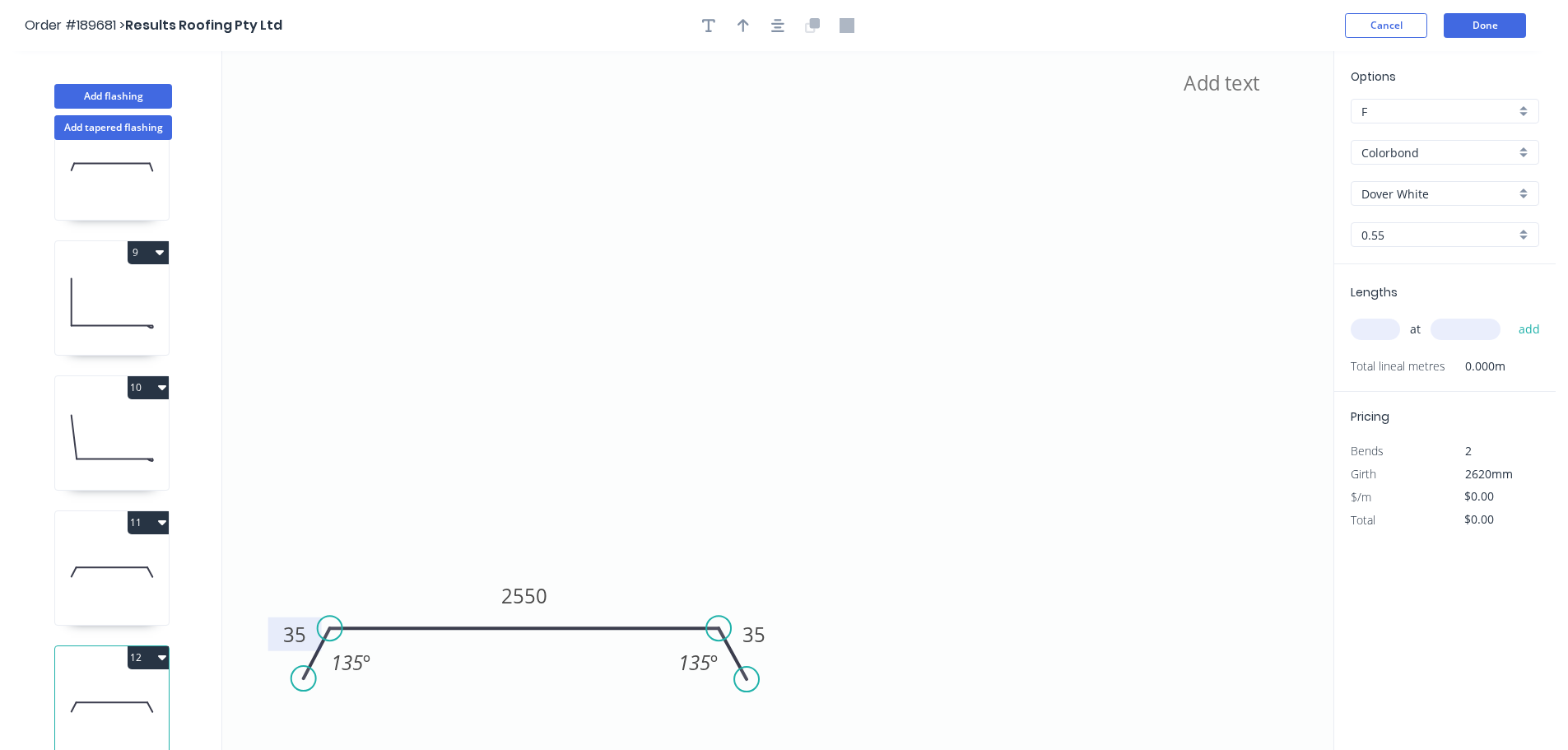
click at [300, 629] on tspan "35" at bounding box center [295, 634] width 23 height 27
click at [622, 446] on icon "35 1580 35 135 º 135 º" at bounding box center [777, 401] width 1111 height 699
click at [1385, 326] on input "text" at bounding box center [1375, 329] width 50 height 22
click at [93, 591] on icon at bounding box center [111, 572] width 113 height 106
click at [1543, 368] on div "Lengths at add 2 at 1100mm Total lineal metres 2.200m" at bounding box center [1445, 339] width 222 height 151
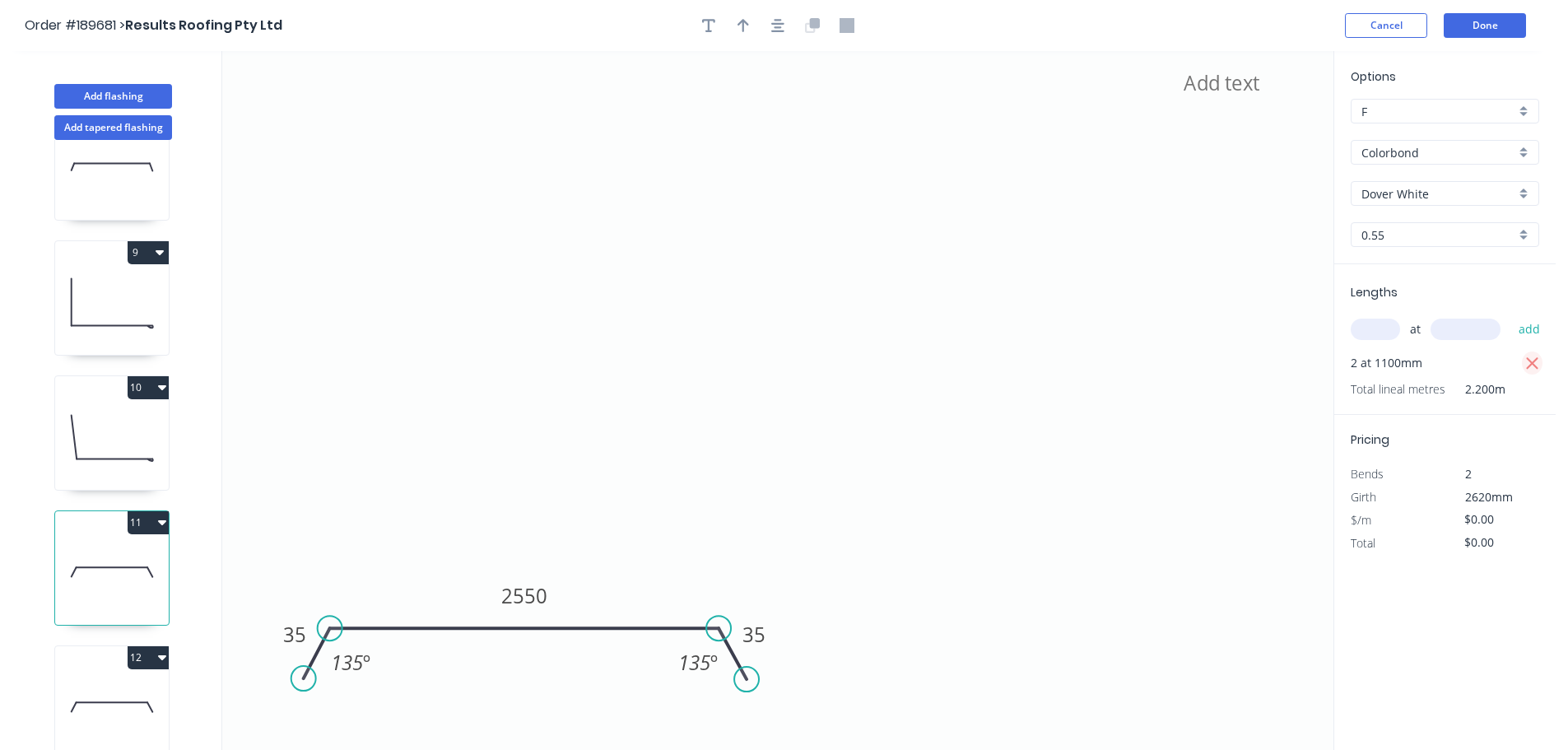
click at [1531, 363] on icon "button" at bounding box center [1532, 363] width 12 height 12
click at [1394, 334] on input "text" at bounding box center [1375, 329] width 50 height 22
type input "2"
type input "1200"
click at [1511, 316] on button "add" at bounding box center [1530, 330] width 38 height 28
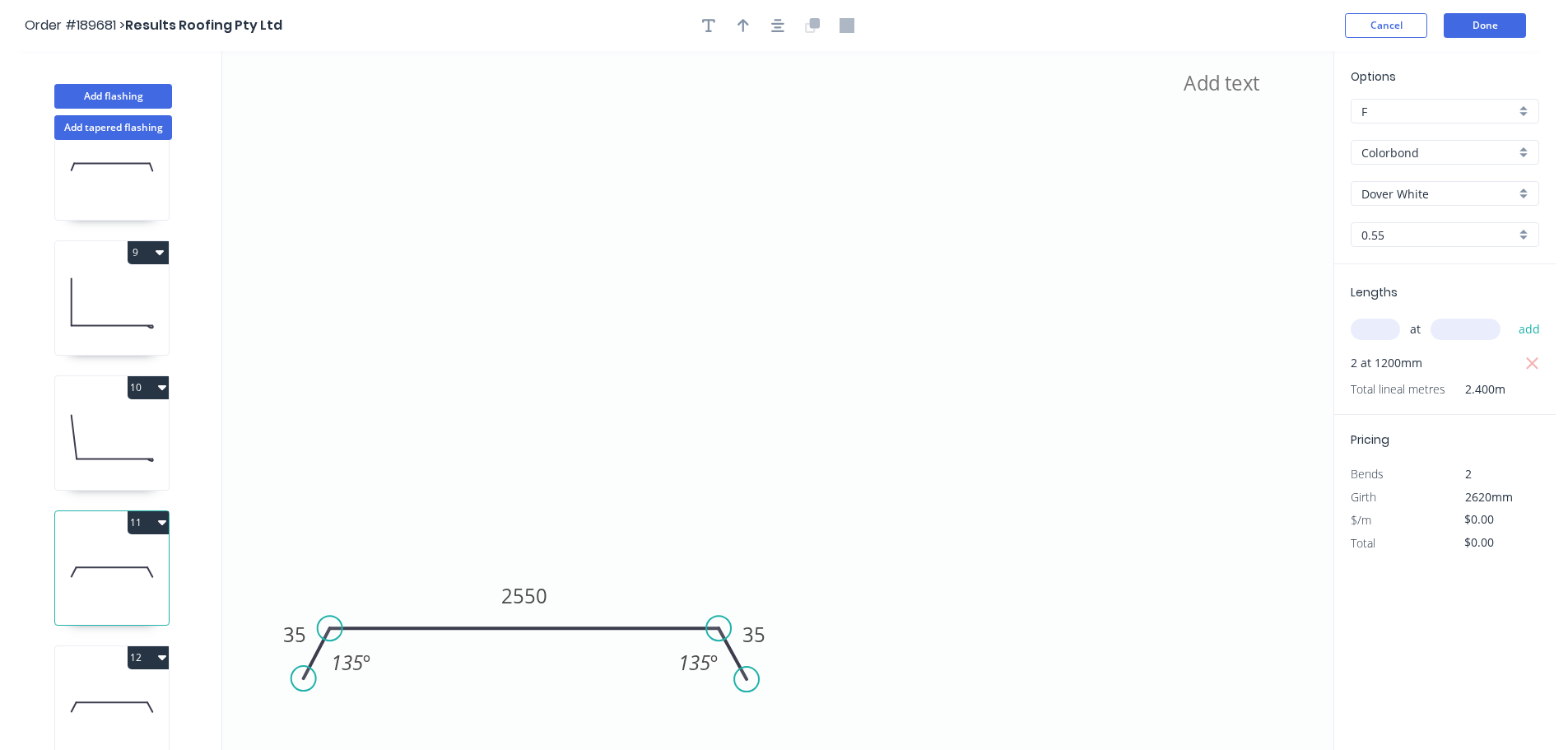
click at [99, 669] on icon at bounding box center [111, 707] width 113 height 106
click at [1381, 326] on input "text" at bounding box center [1375, 329] width 50 height 22
type input "1"
type input "1200"
click at [1511, 316] on button "add" at bounding box center [1530, 330] width 38 height 28
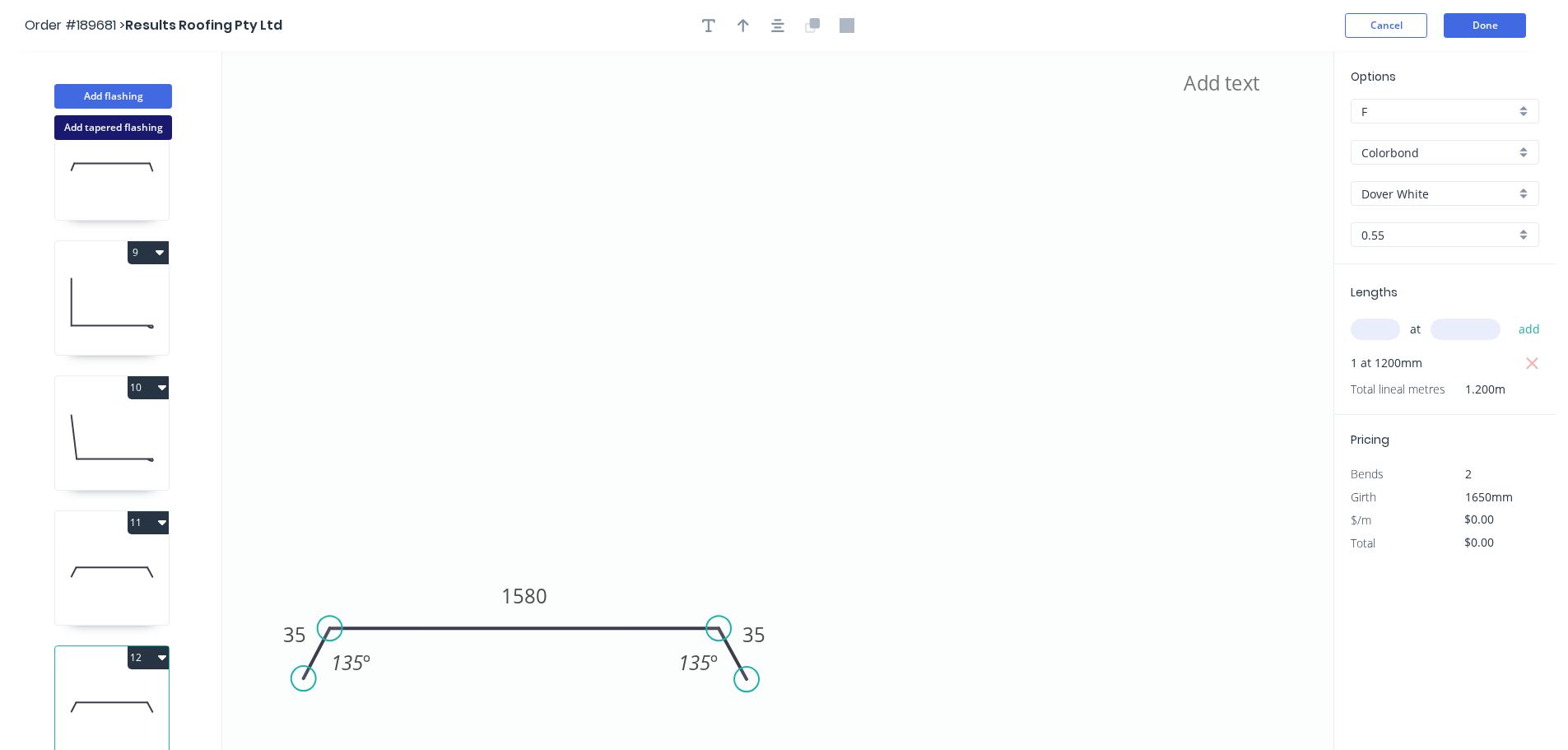
click at [112, 129] on button "Add tapered flashing" at bounding box center [113, 127] width 118 height 24
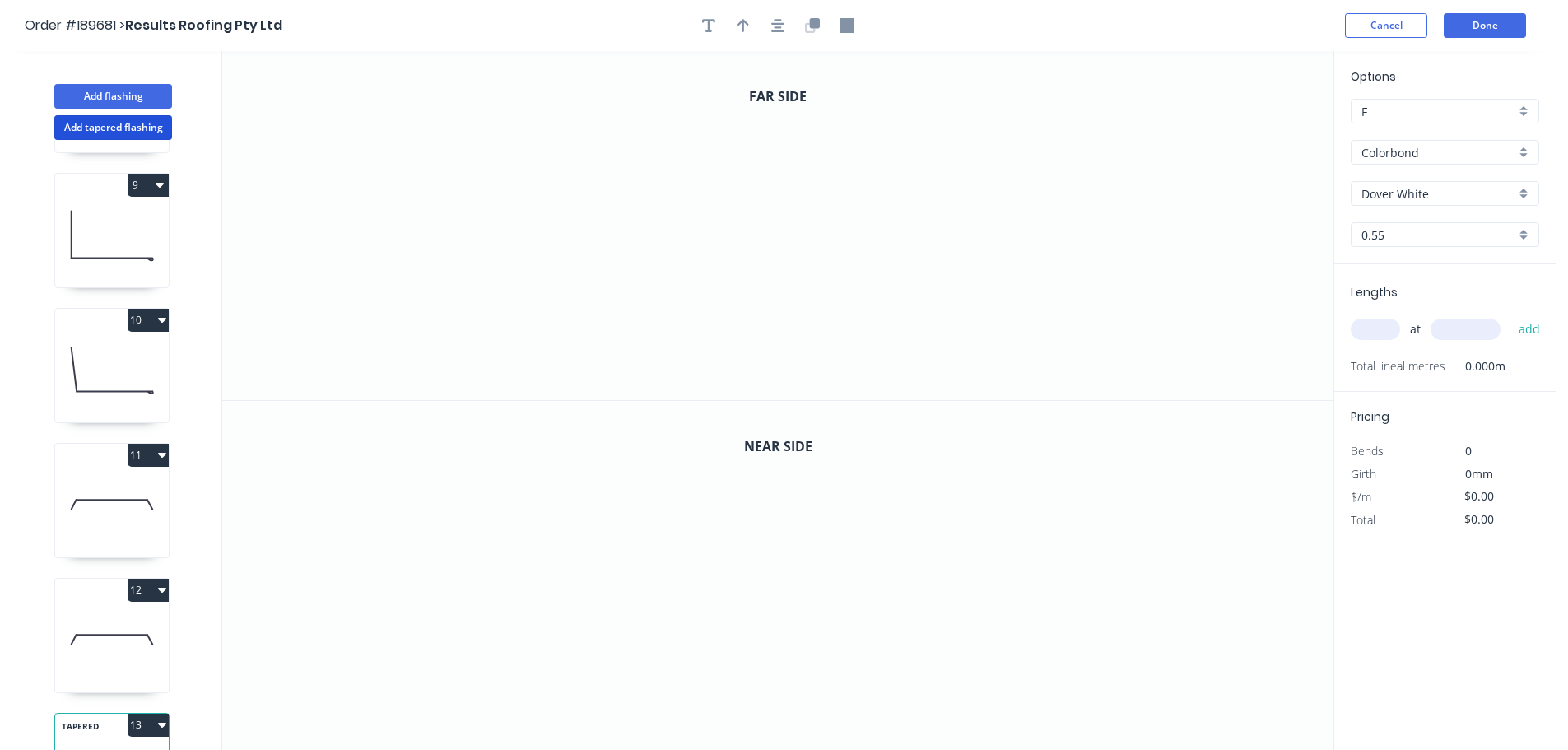
scroll to position [1152, 0]
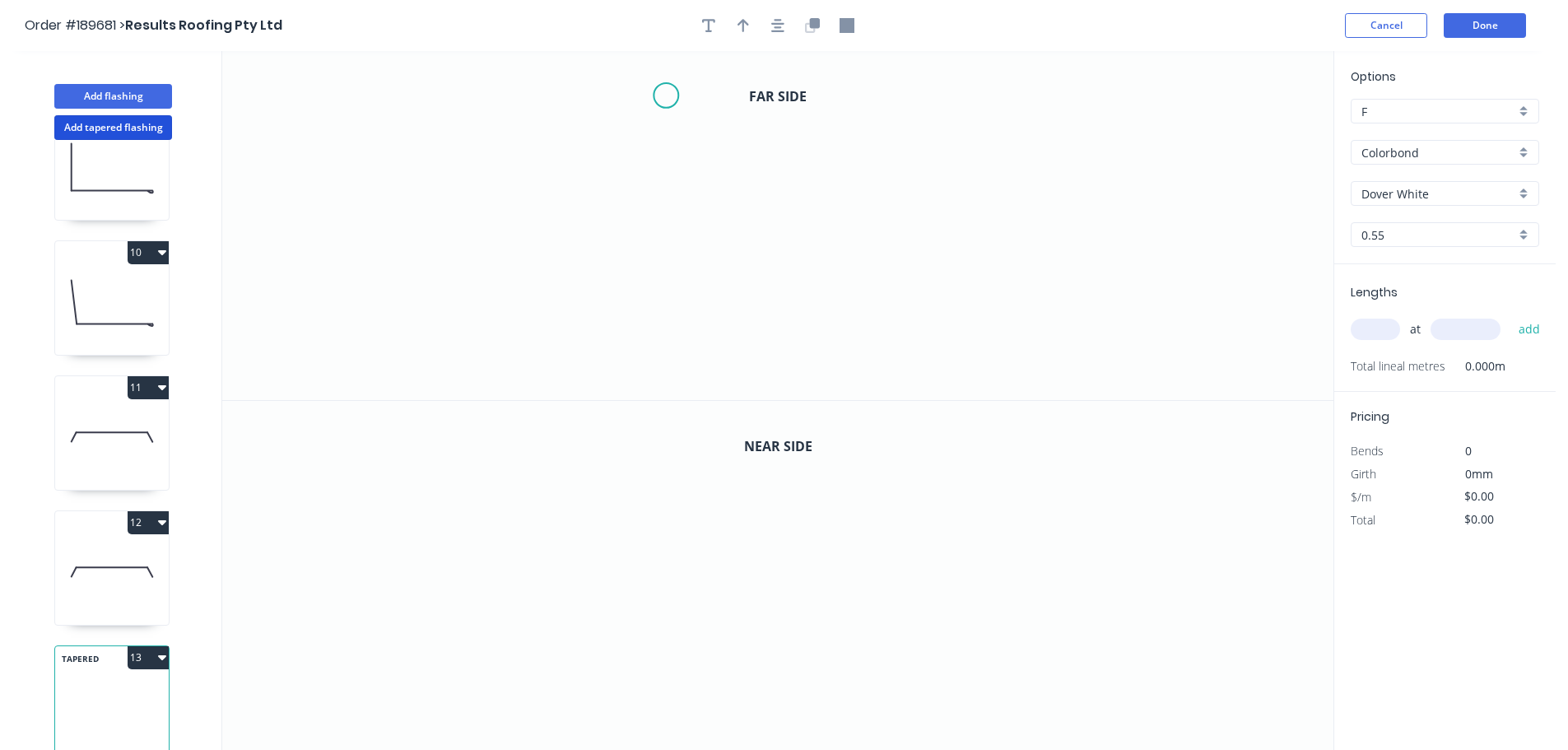
click at [673, 76] on icon "0" at bounding box center [777, 226] width 1111 height 349
click at [682, 331] on icon "0" at bounding box center [777, 226] width 1111 height 349
click at [919, 331] on icon "0 ?" at bounding box center [777, 226] width 1111 height 349
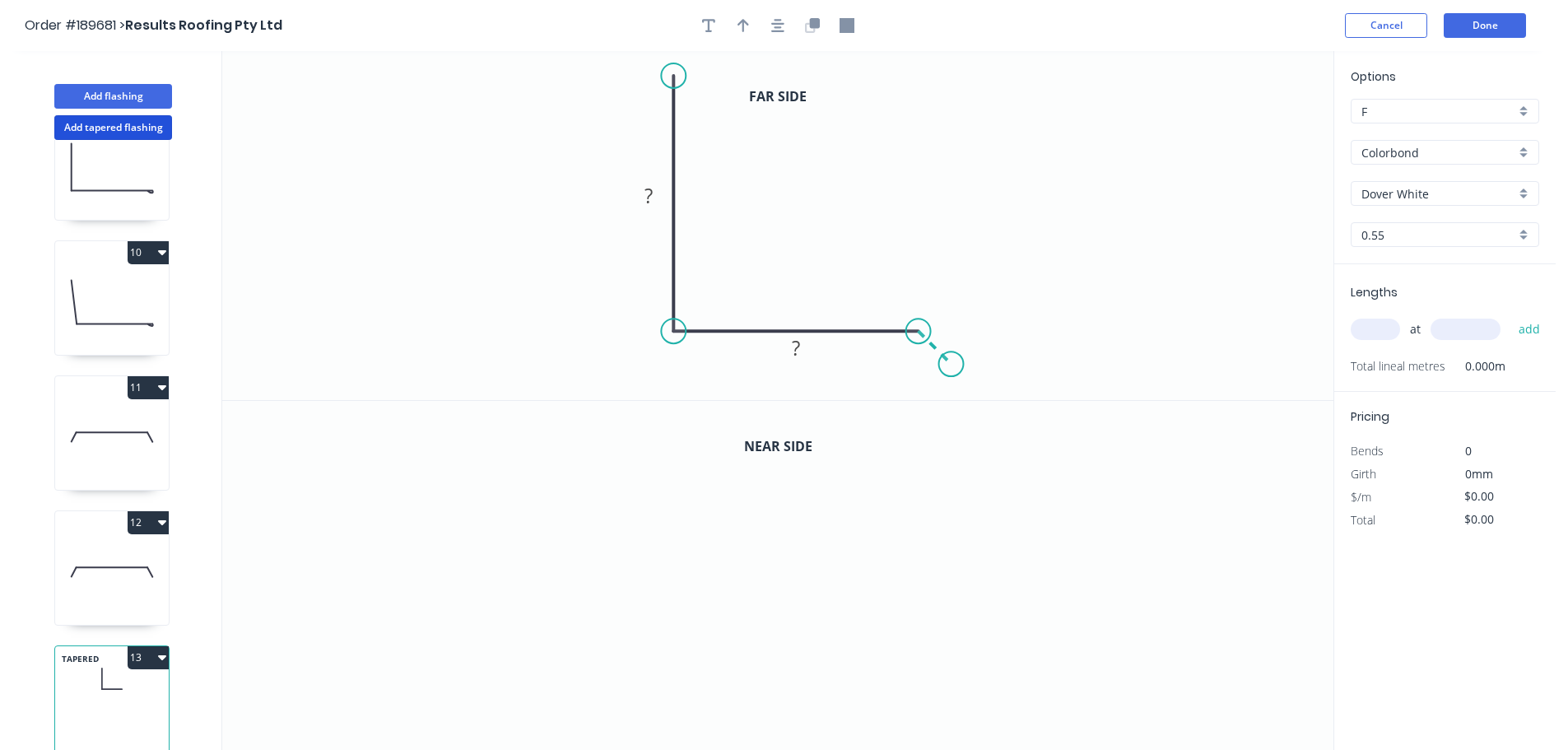
click at [952, 369] on icon "0 ? ?" at bounding box center [777, 226] width 1111 height 349
click at [956, 327] on tspan "?" at bounding box center [952, 322] width 8 height 27
click at [974, 208] on icon "0 540 370 35" at bounding box center [777, 226] width 1111 height 349
click at [809, 27] on icon "button" at bounding box center [813, 25] width 15 height 15
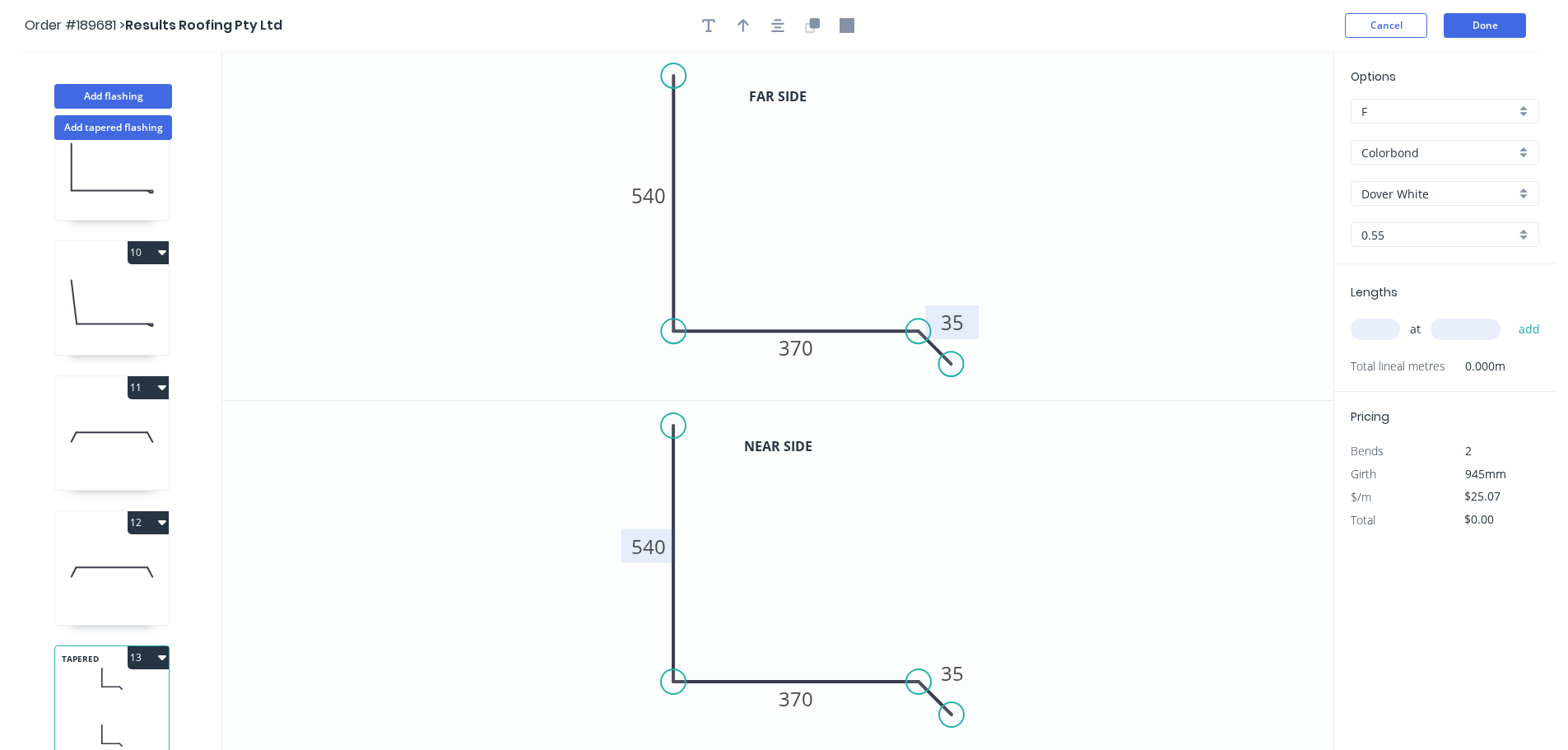
click at [659, 531] on rect at bounding box center [649, 547] width 54 height 34
drag, startPoint x: 673, startPoint y: 433, endPoint x: 668, endPoint y: 511, distance: 78.2
click at [670, 509] on circle at bounding box center [673, 509] width 24 height 24
click at [657, 581] on tspan "540" at bounding box center [649, 588] width 35 height 27
type input "$26.69"
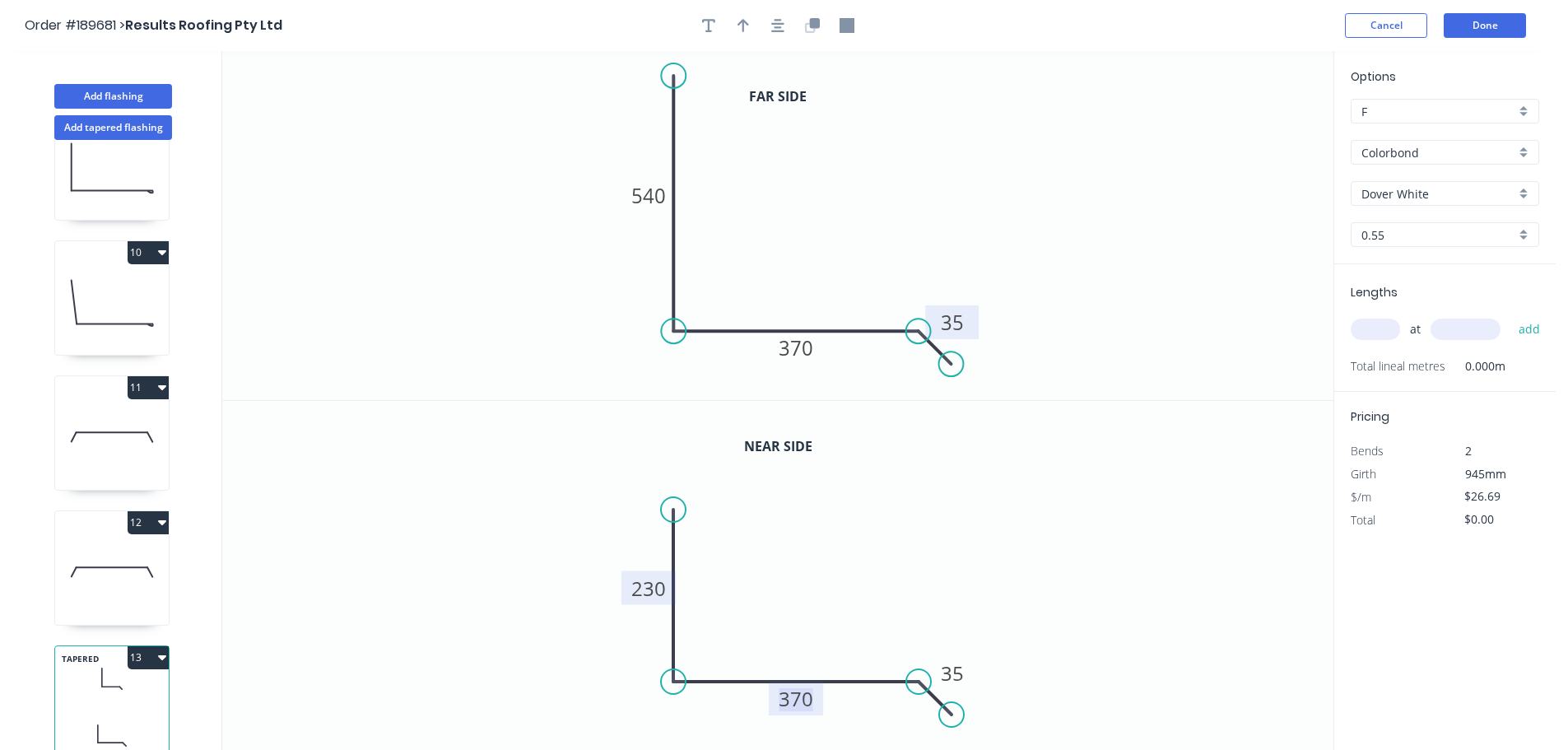
click at [981, 479] on icon "0 230 370 35" at bounding box center [777, 576] width 1111 height 350
click at [1370, 331] on input "text" at bounding box center [1375, 329] width 50 height 22
type input "1"
type input "3900"
click at [1511, 316] on button "add" at bounding box center [1530, 330] width 38 height 28
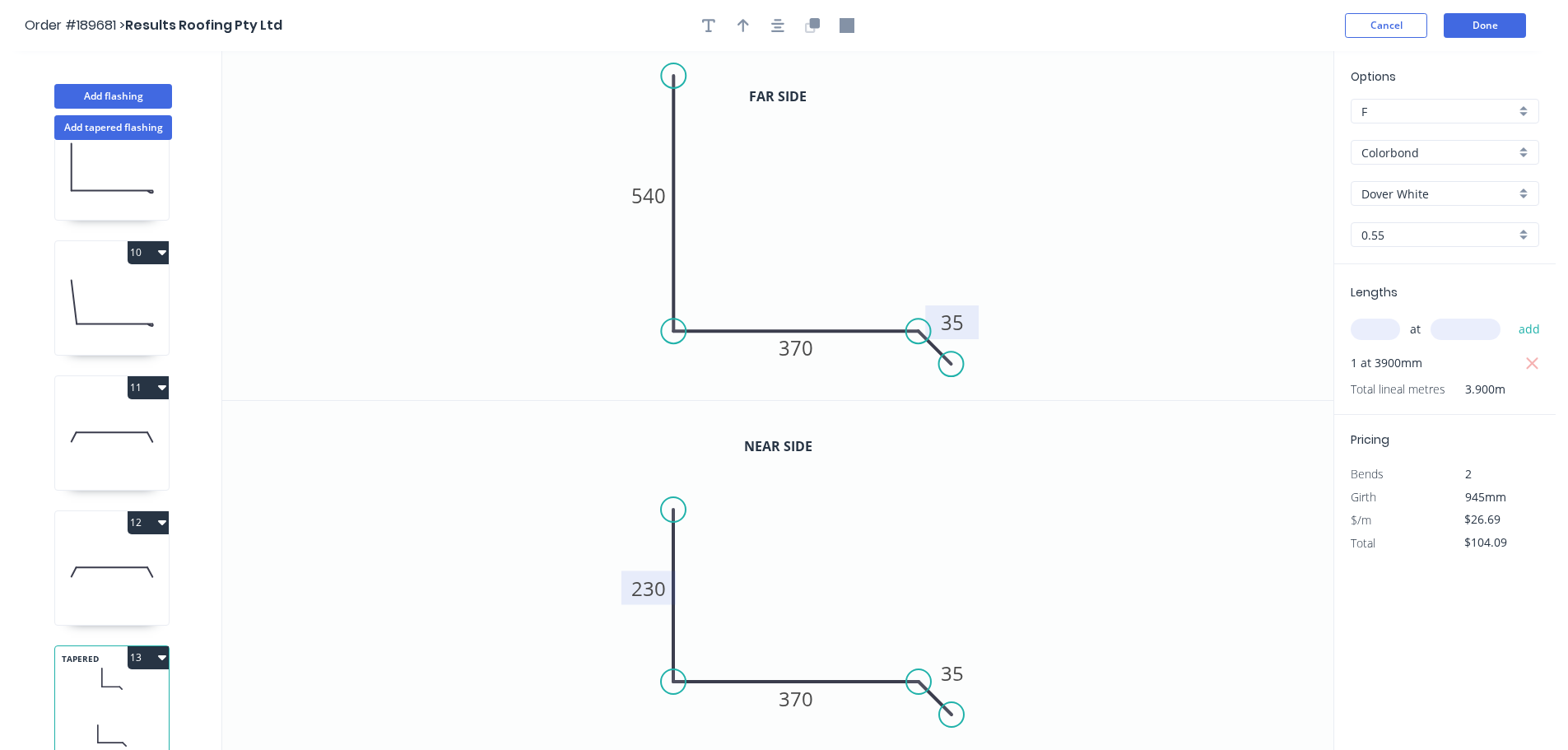
click at [139, 646] on button "13" at bounding box center [148, 657] width 41 height 23
click at [124, 687] on div "Duplicate" at bounding box center [90, 699] width 126 height 24
type input "$0.00"
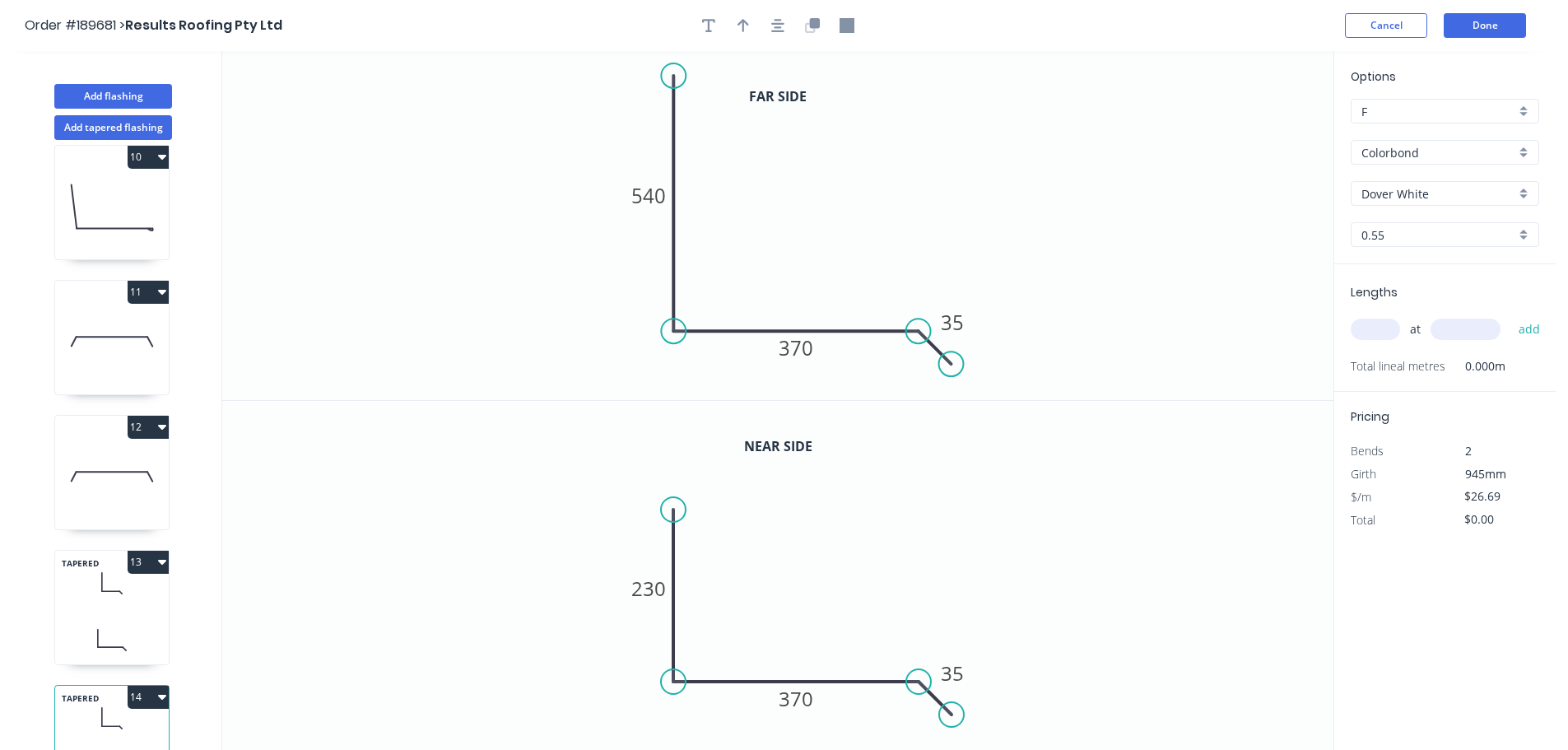
scroll to position [1287, 0]
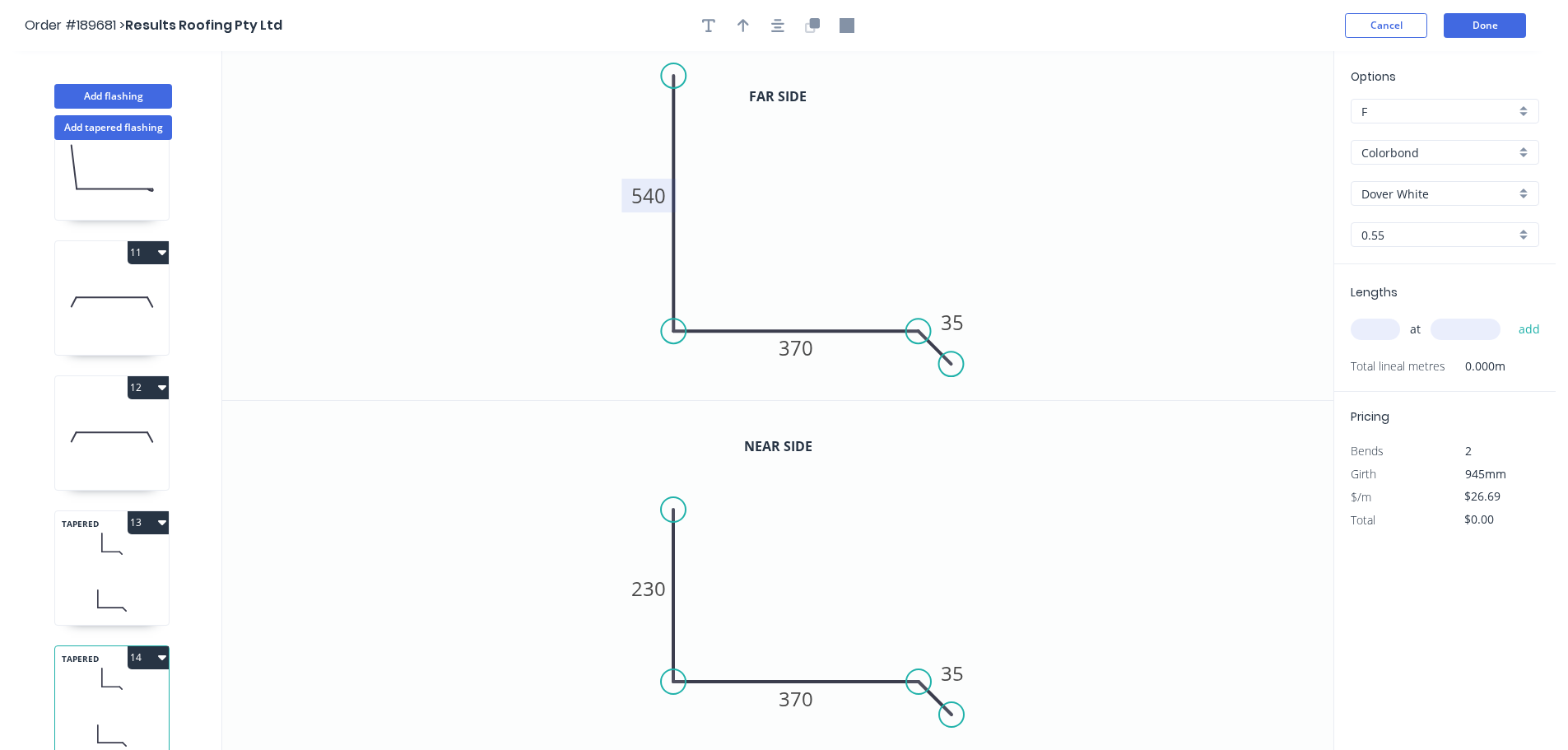
click at [649, 197] on tspan "540" at bounding box center [649, 195] width 35 height 27
click at [655, 593] on tspan "230" at bounding box center [649, 588] width 35 height 27
type input "$18.39"
click at [1375, 337] on input "text" at bounding box center [1375, 329] width 50 height 22
type input "1"
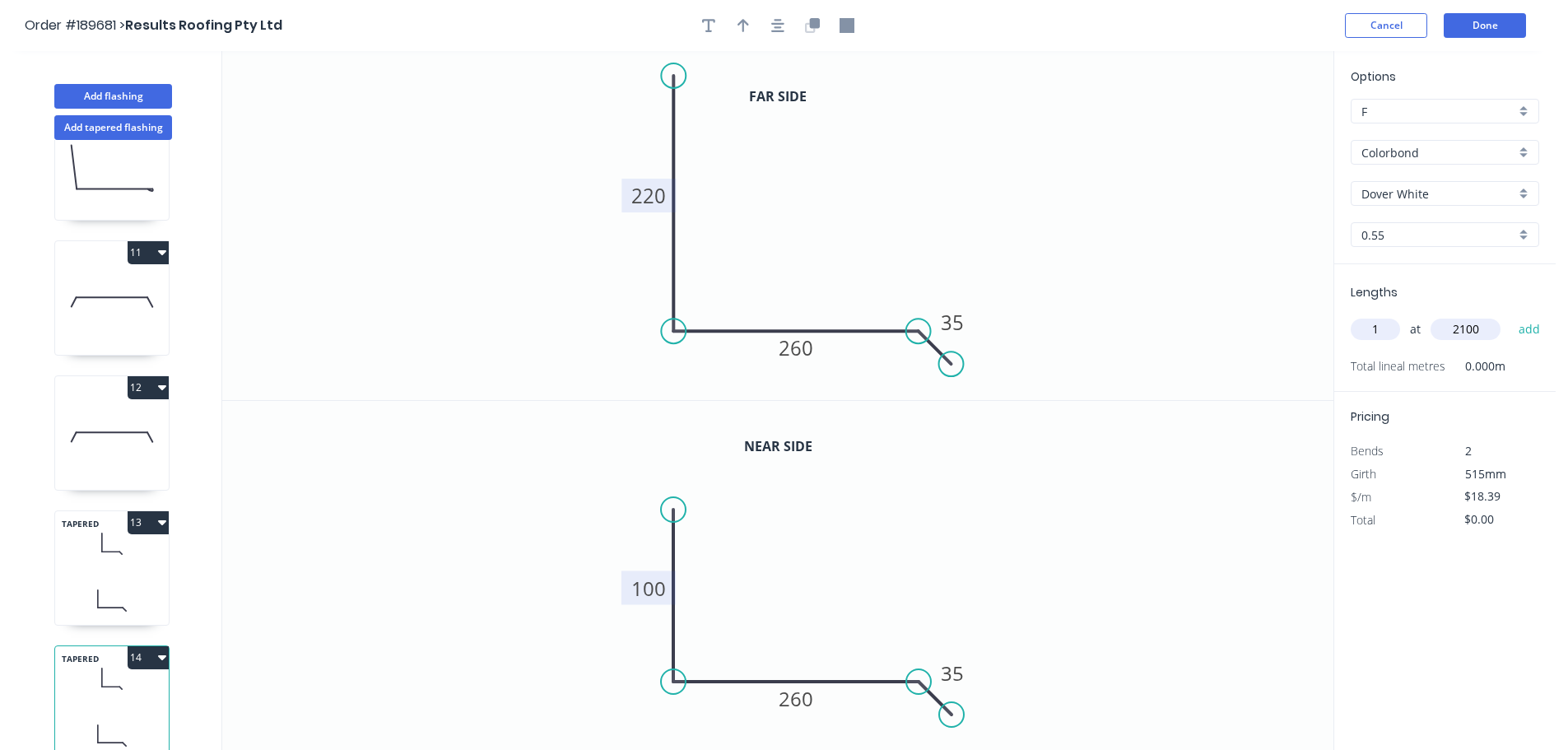
type input "2100"
click at [1511, 316] on button "add" at bounding box center [1530, 330] width 38 height 28
click at [143, 646] on button "14" at bounding box center [148, 657] width 41 height 23
click at [122, 687] on div "Duplicate" at bounding box center [90, 699] width 126 height 24
type input "$0.00"
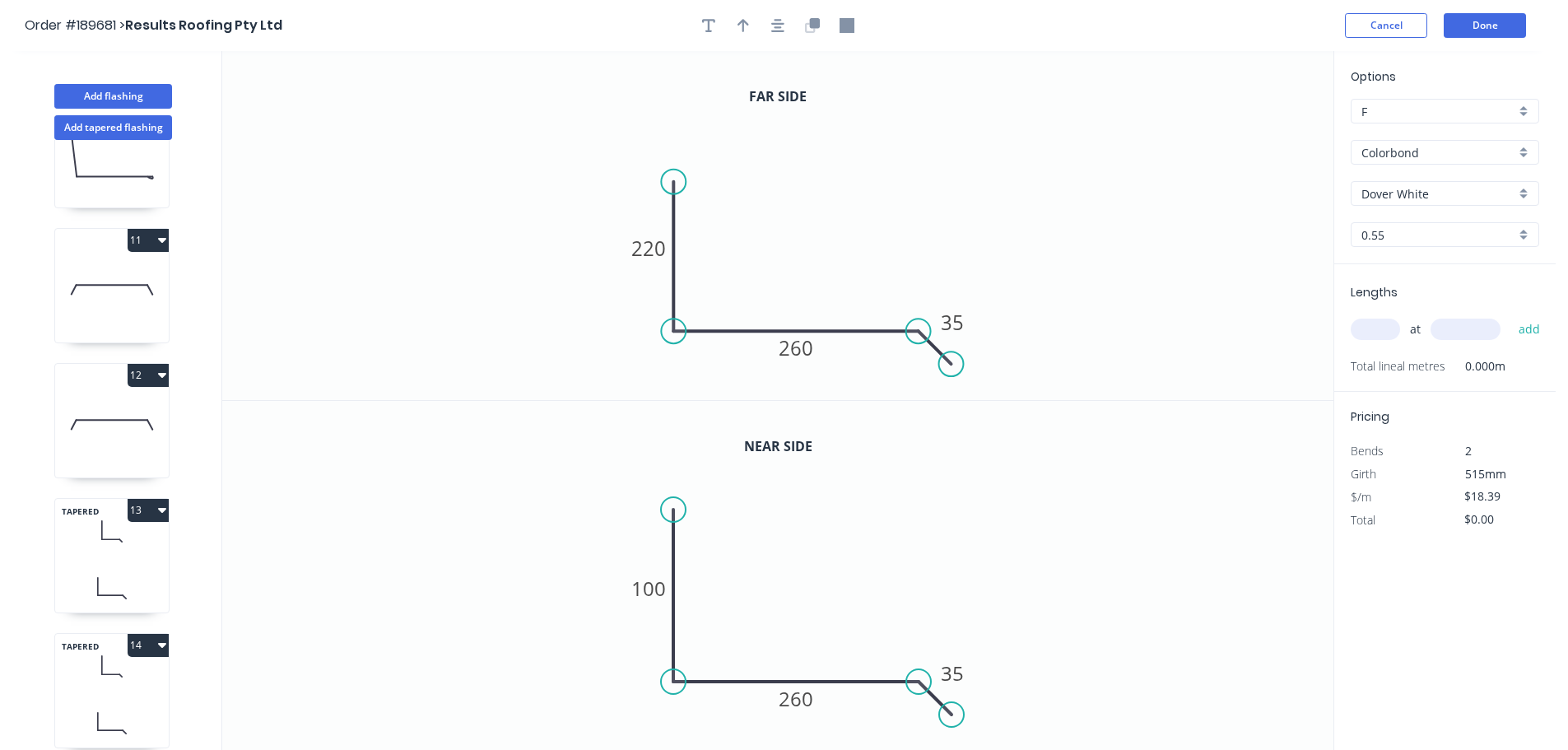
drag, startPoint x: 677, startPoint y: 73, endPoint x: 680, endPoint y: 182, distance: 109.0
click at [680, 182] on circle at bounding box center [673, 182] width 24 height 24
drag, startPoint x: 672, startPoint y: 419, endPoint x: 670, endPoint y: 404, distance: 15.1
click at [670, 404] on circle at bounding box center [673, 405] width 24 height 24
click at [651, 254] on tspan "220" at bounding box center [649, 248] width 35 height 27
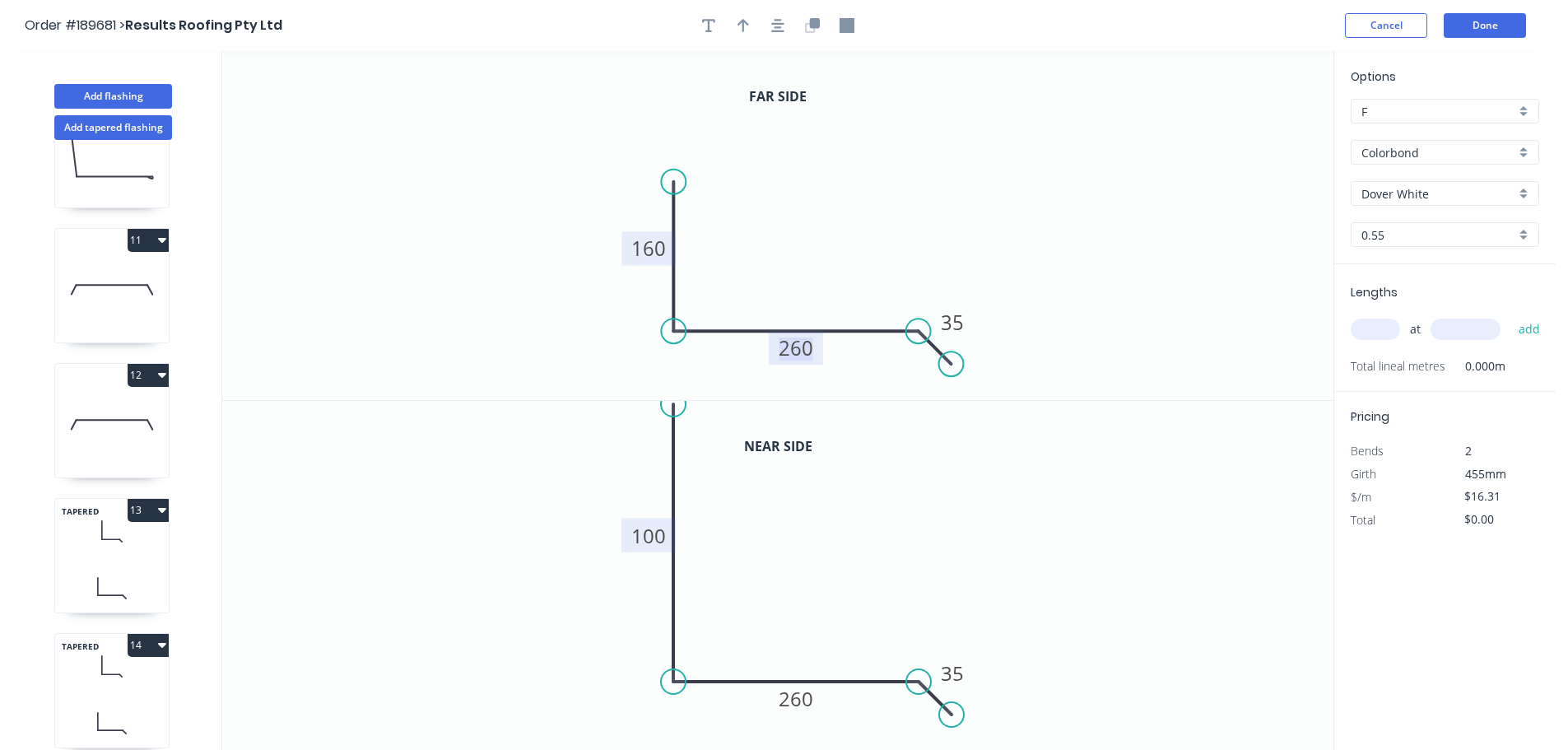
click at [652, 527] on tspan "100" at bounding box center [649, 536] width 35 height 27
type input "$26.69"
drag, startPoint x: 1145, startPoint y: 429, endPoint x: 1345, endPoint y: 347, distance: 216.2
click at [1154, 421] on icon "0 540 260 35" at bounding box center [777, 576] width 1111 height 350
click at [1388, 334] on input "text" at bounding box center [1375, 329] width 50 height 22
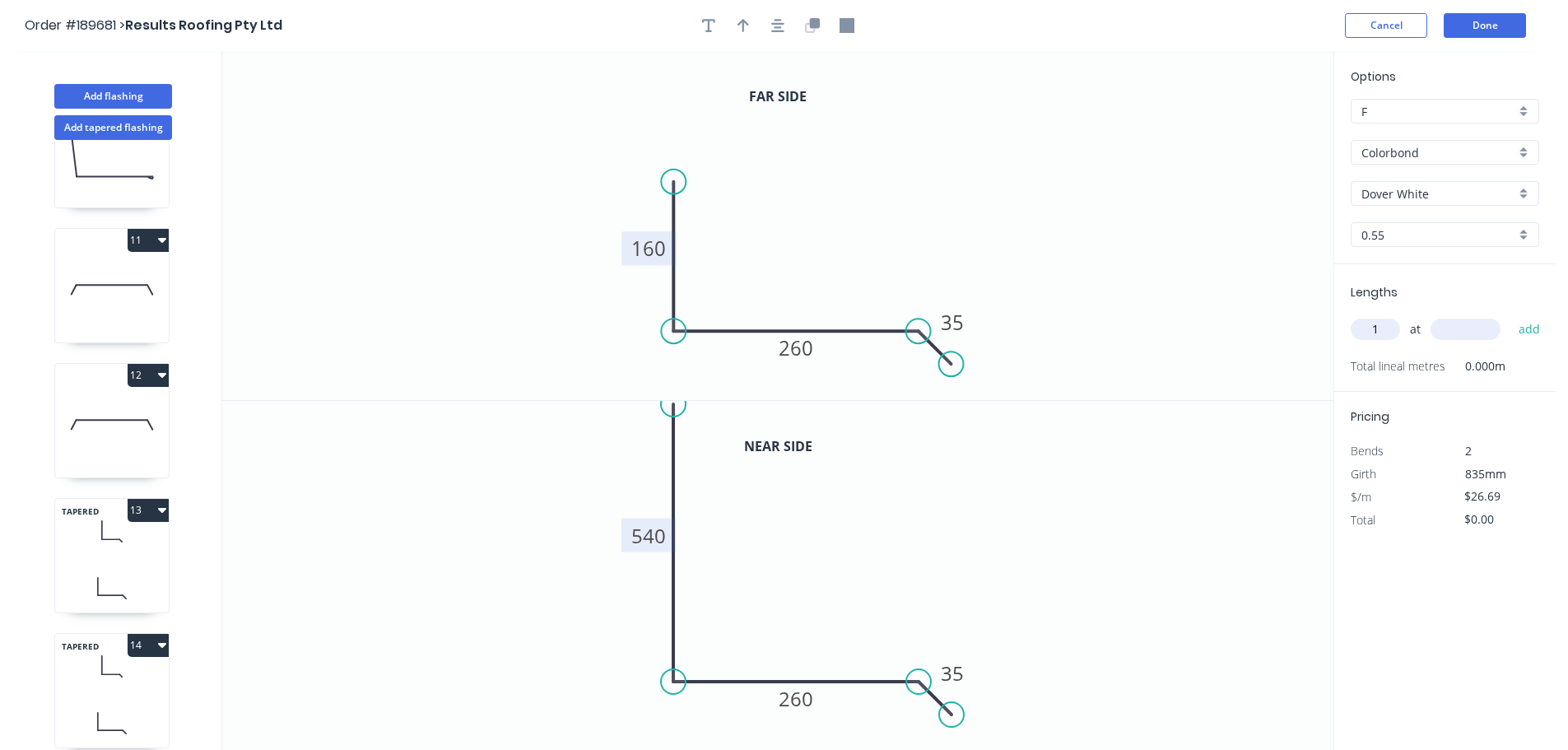
type input "1"
type input "5000"
click at [1511, 316] on button "add" at bounding box center [1530, 330] width 38 height 28
click at [146, 511] on button "13" at bounding box center [148, 510] width 41 height 23
click at [113, 553] on div "Duplicate" at bounding box center [90, 551] width 126 height 24
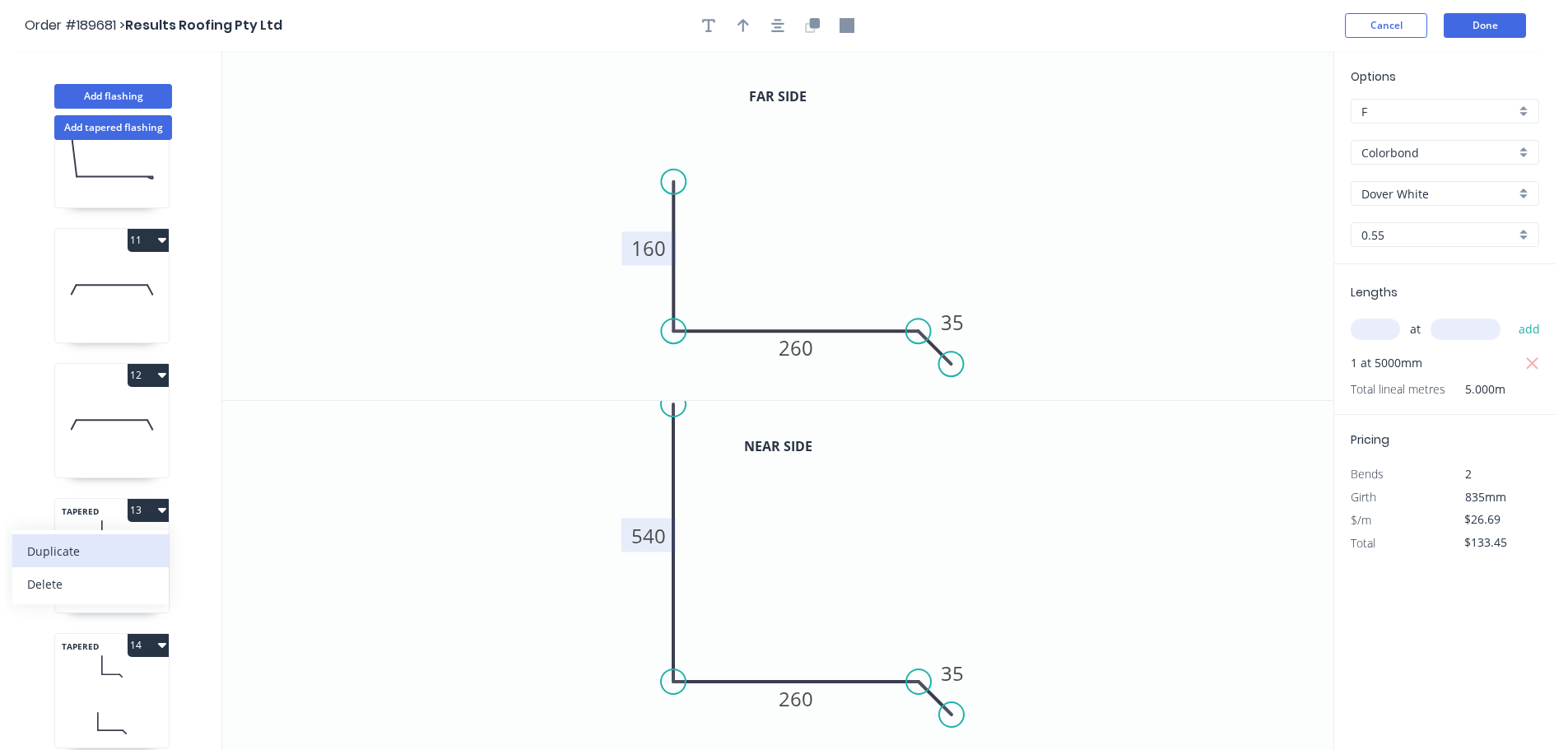
type input "$0.00"
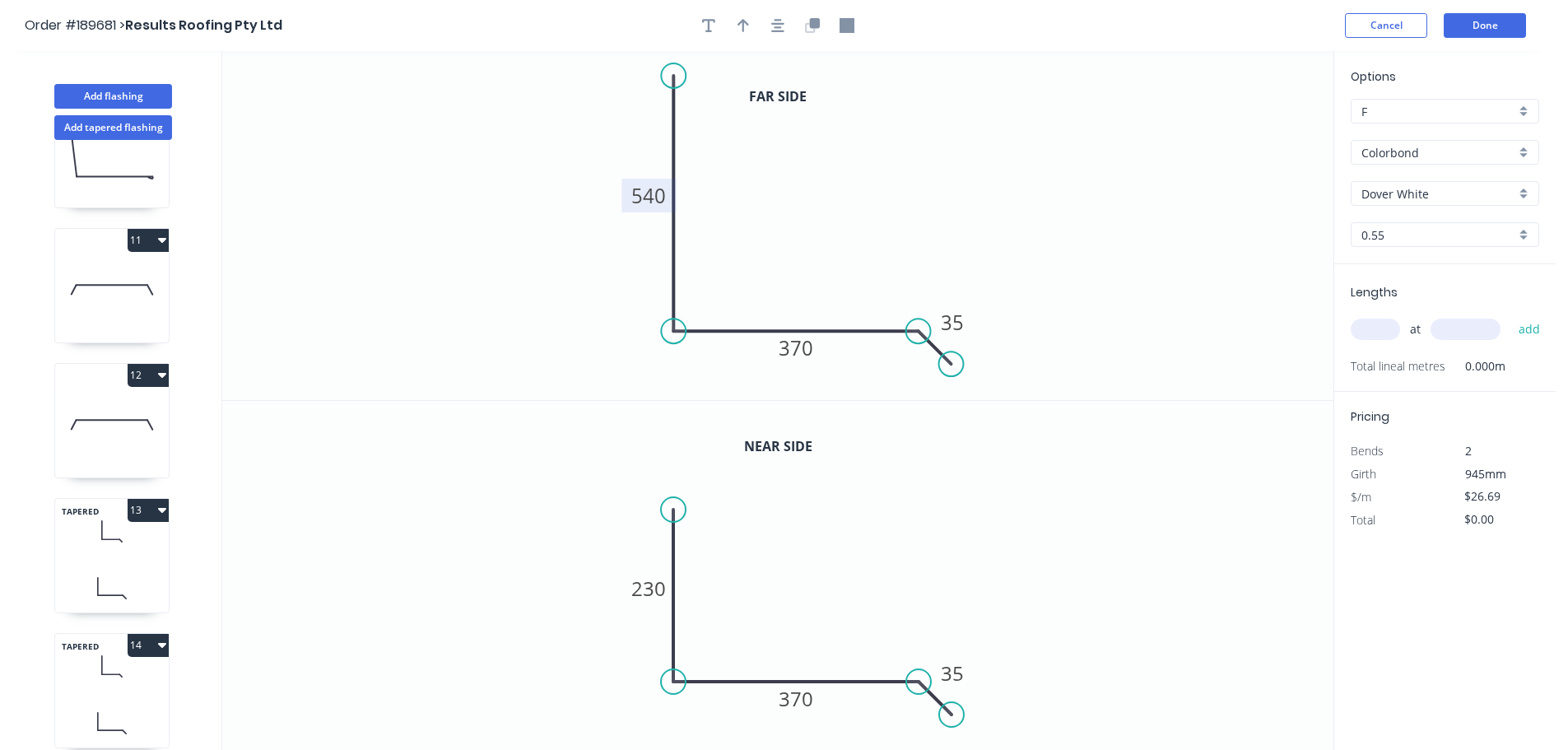
click at [652, 184] on tspan "540" at bounding box center [649, 195] width 35 height 27
click at [649, 597] on tspan "230" at bounding box center [649, 588] width 35 height 27
drag, startPoint x: 1391, startPoint y: 324, endPoint x: 1280, endPoint y: 292, distance: 115.5
click at [1388, 324] on input "text" at bounding box center [1375, 329] width 50 height 22
type input "1"
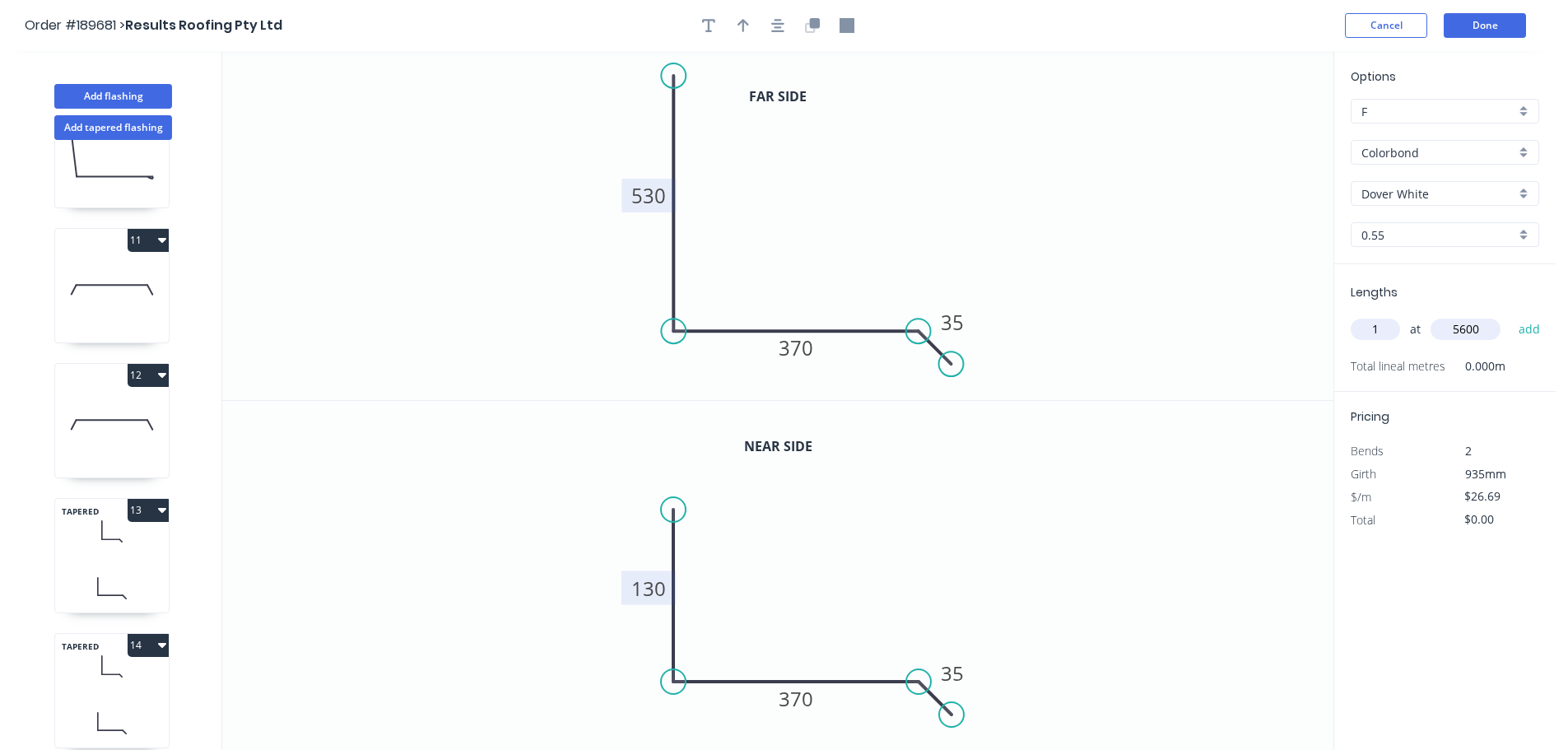
type input "5600"
click at [1511, 316] on button "add" at bounding box center [1530, 330] width 38 height 28
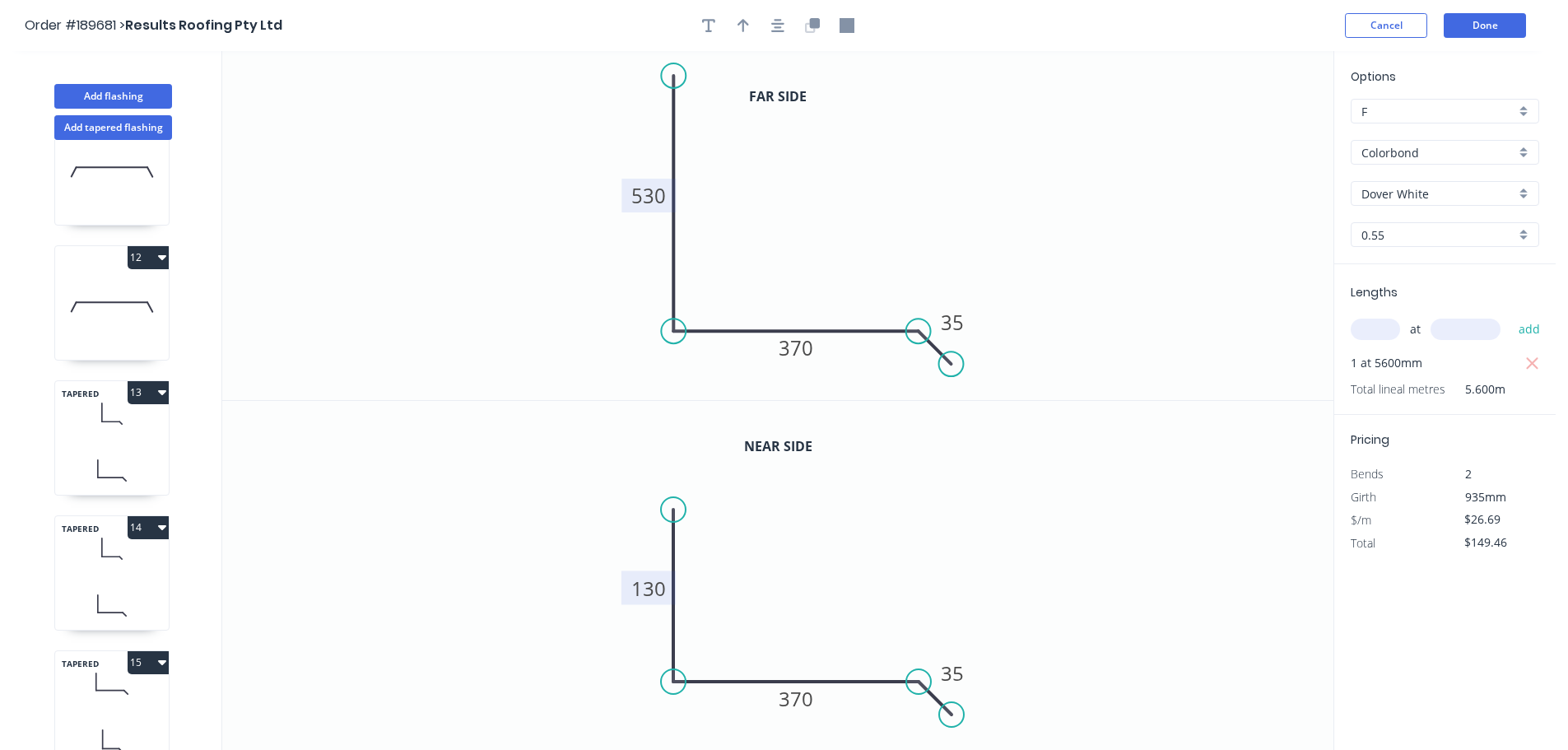
scroll to position [1557, 0]
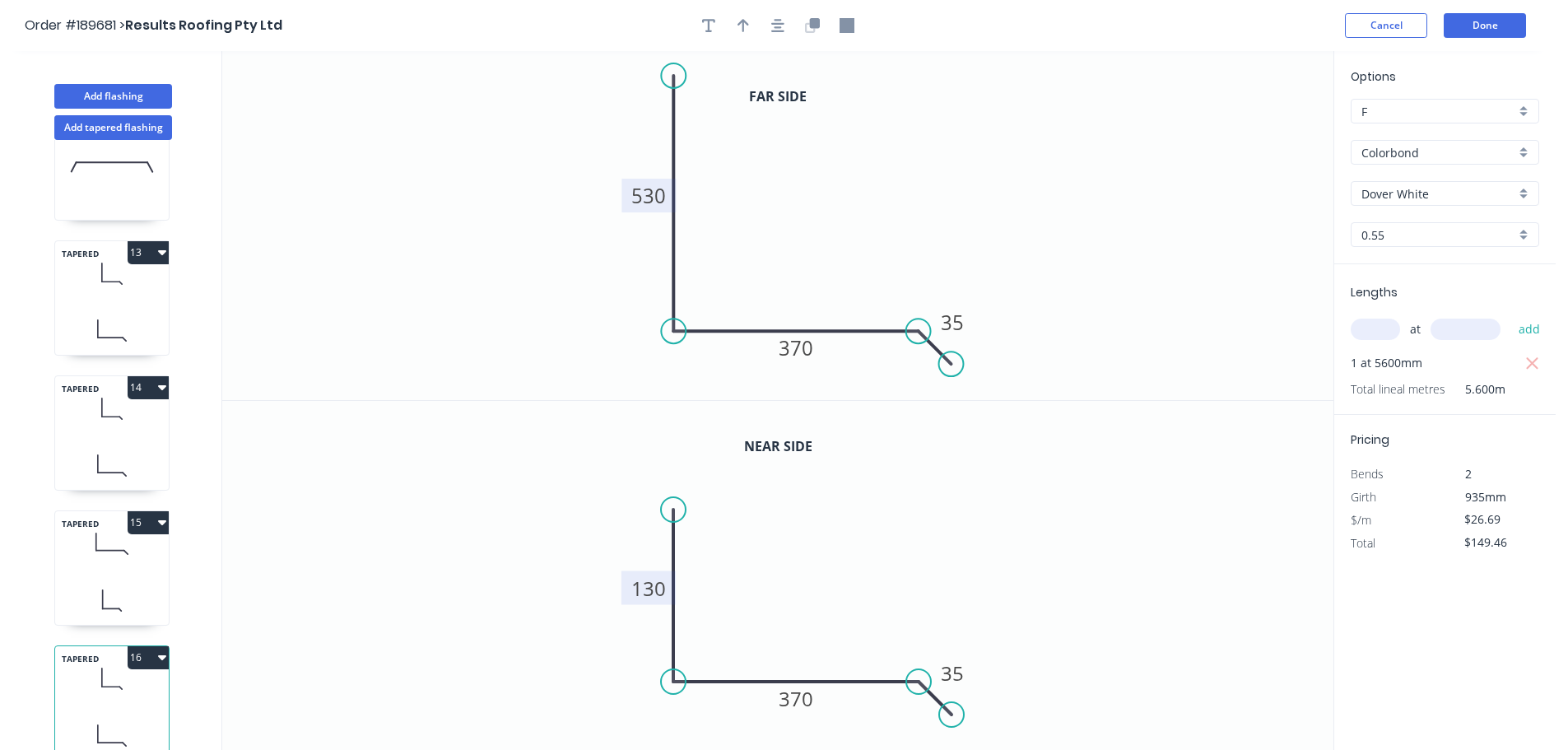
click at [86, 546] on icon at bounding box center [111, 544] width 113 height 49
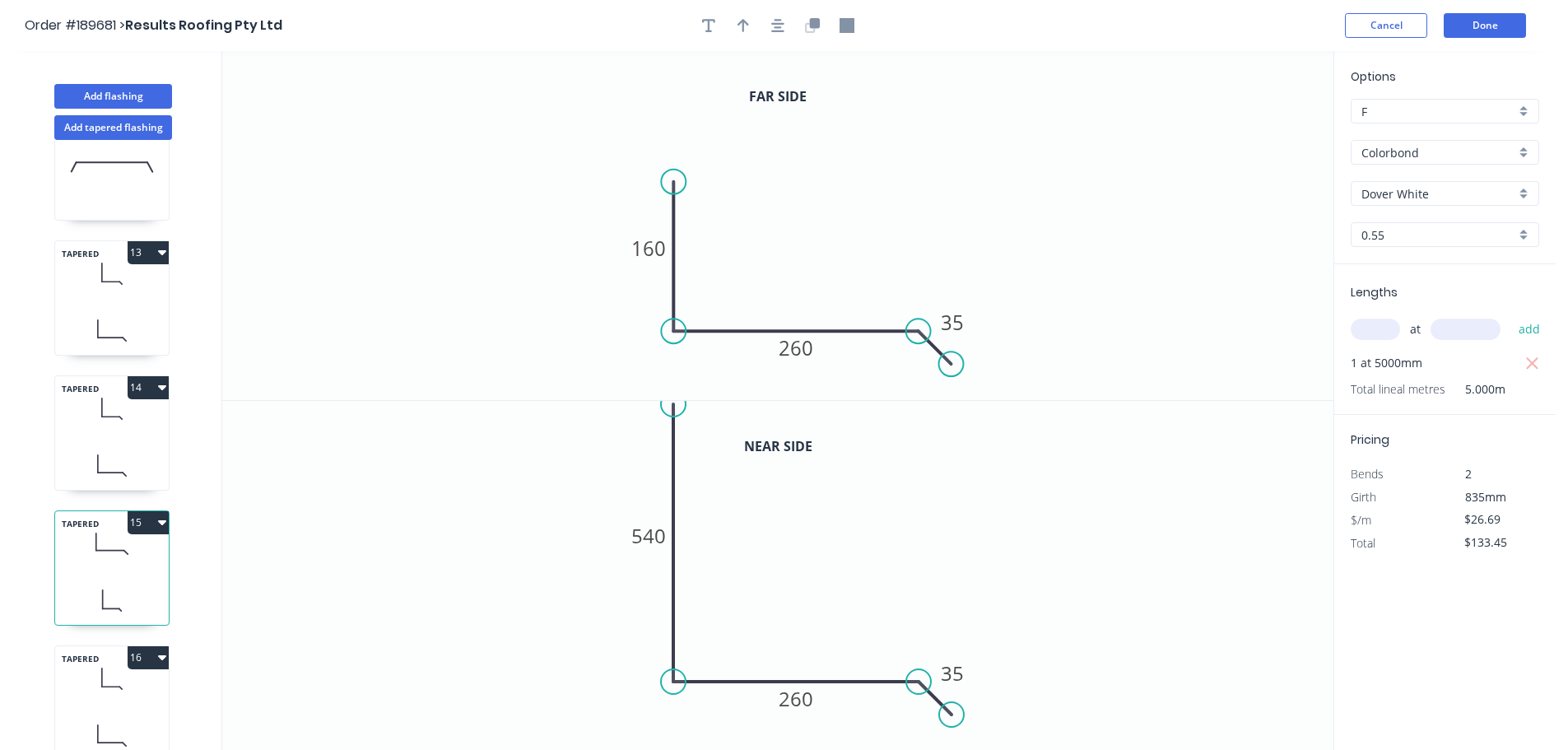
click at [159, 516] on icon "button" at bounding box center [162, 522] width 8 height 13
click at [118, 563] on div "Duplicate" at bounding box center [90, 564] width 126 height 24
type input "$0.00"
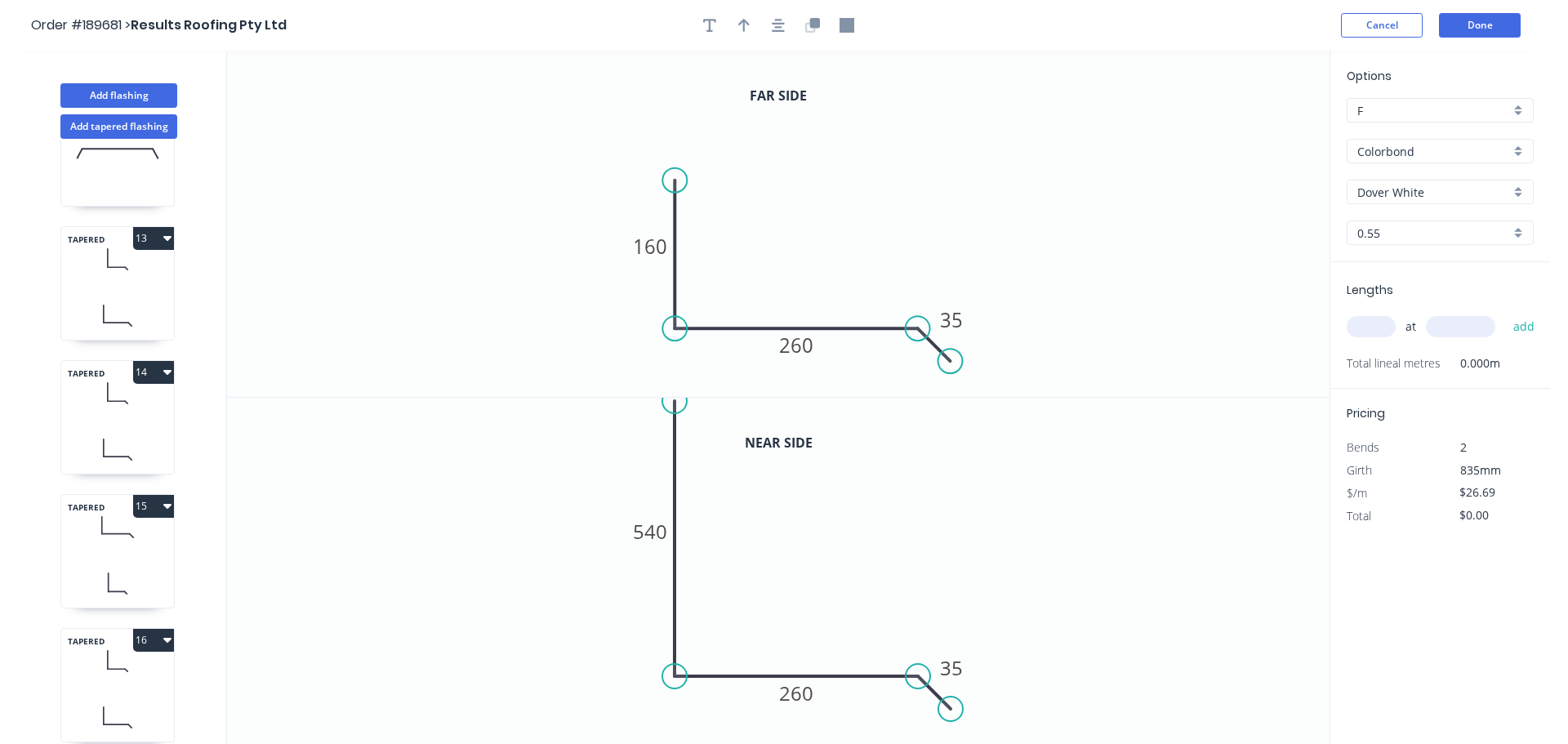
scroll to position [1678, 0]
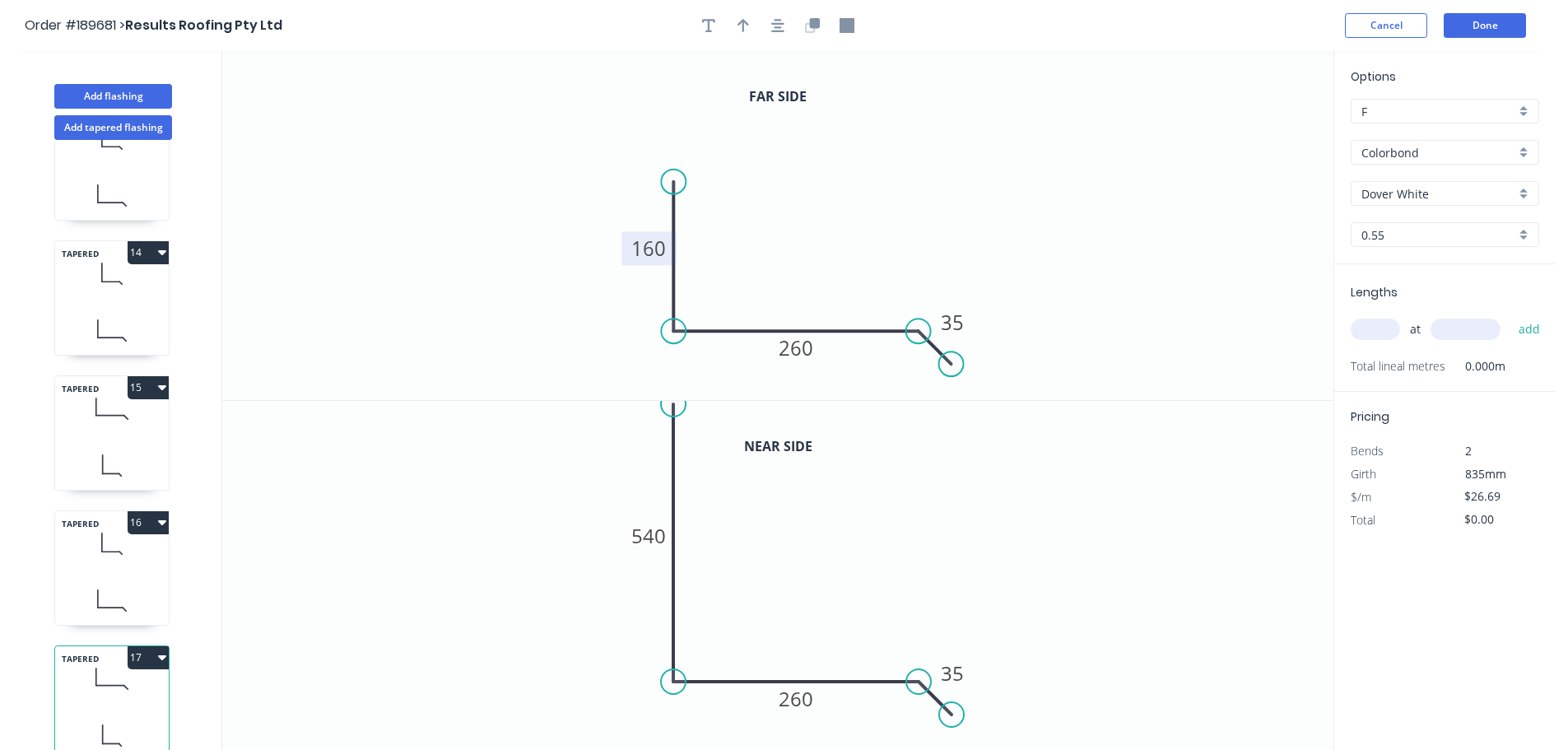
click at [650, 262] on tspan "160" at bounding box center [649, 248] width 35 height 27
click at [652, 533] on tspan "540" at bounding box center [649, 536] width 35 height 27
click at [1380, 332] on input "text" at bounding box center [1375, 329] width 50 height 22
type input "1"
type input "5600"
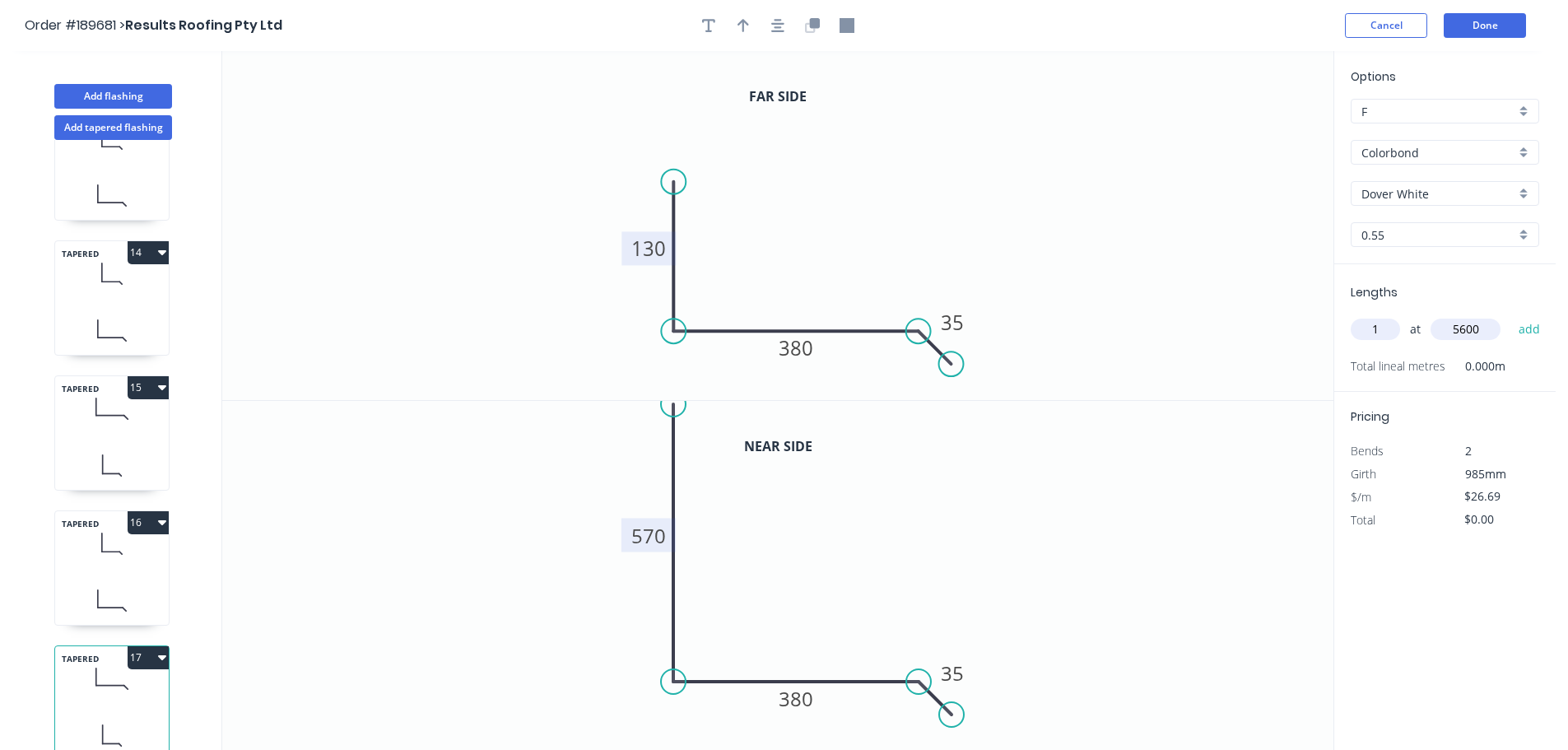
click at [1511, 316] on button "add" at bounding box center [1530, 330] width 38 height 28
type input "$149.46"
click at [1492, 18] on button "Done" at bounding box center [1486, 25] width 82 height 24
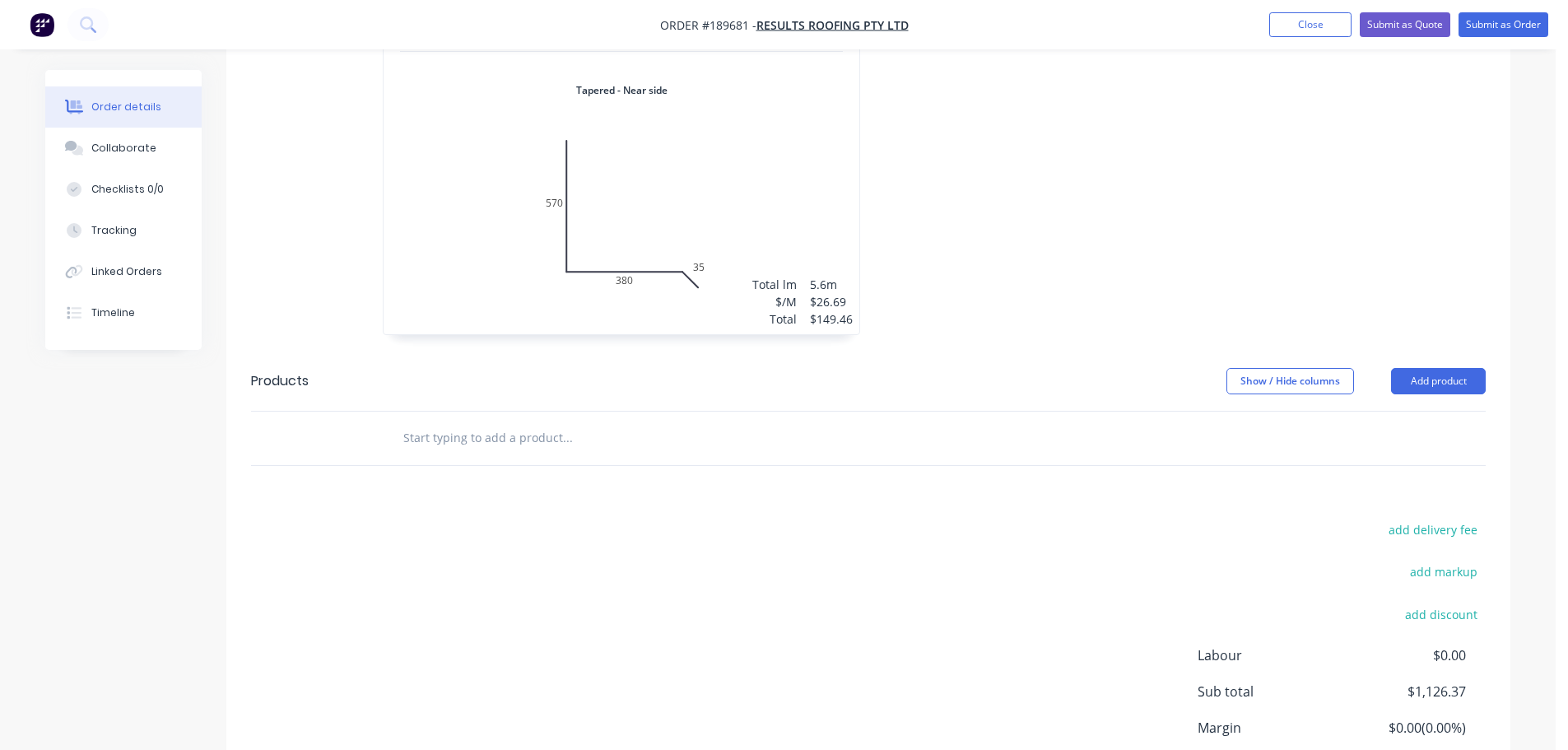
scroll to position [3817, 0]
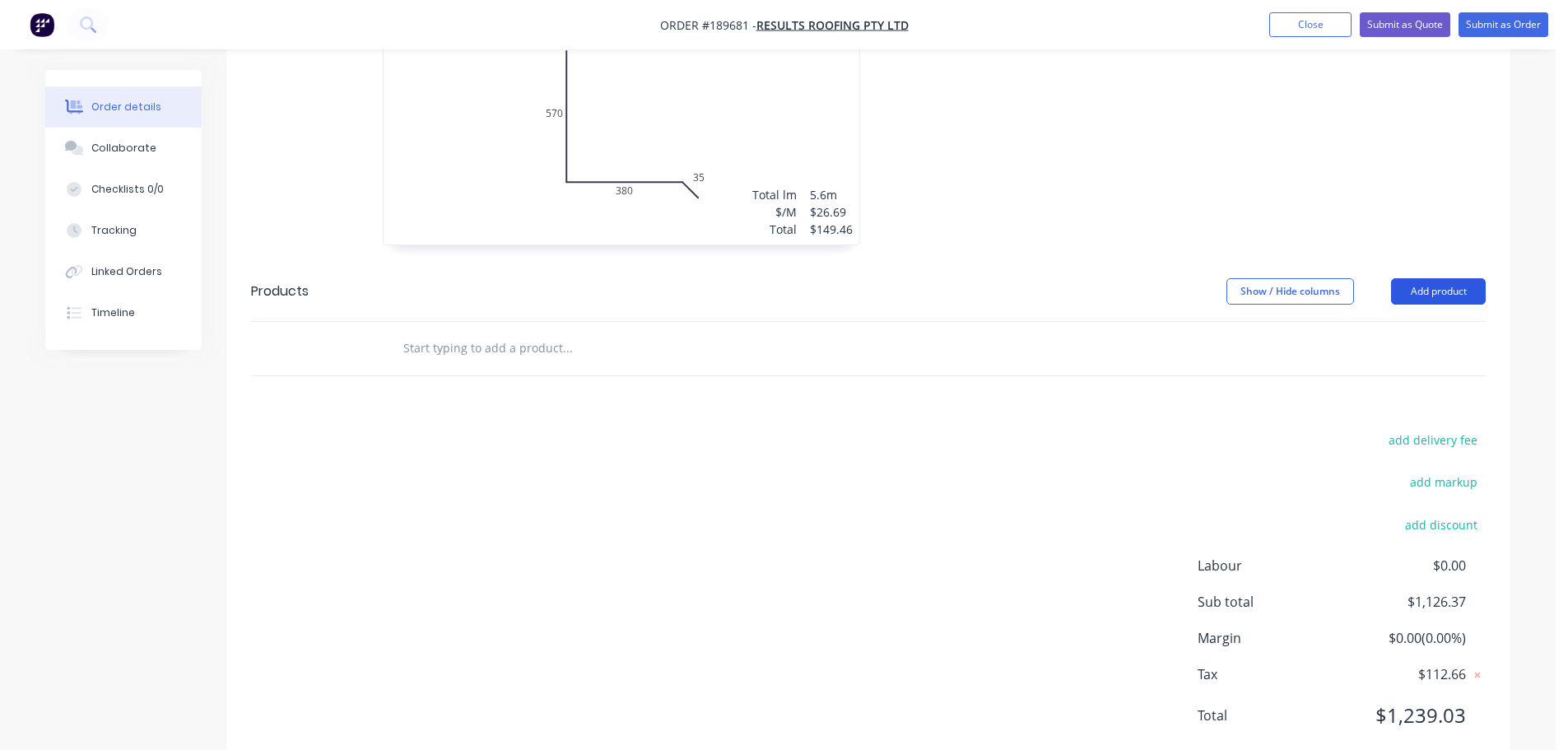
click at [1418, 278] on button "Add product" at bounding box center [1438, 291] width 95 height 26
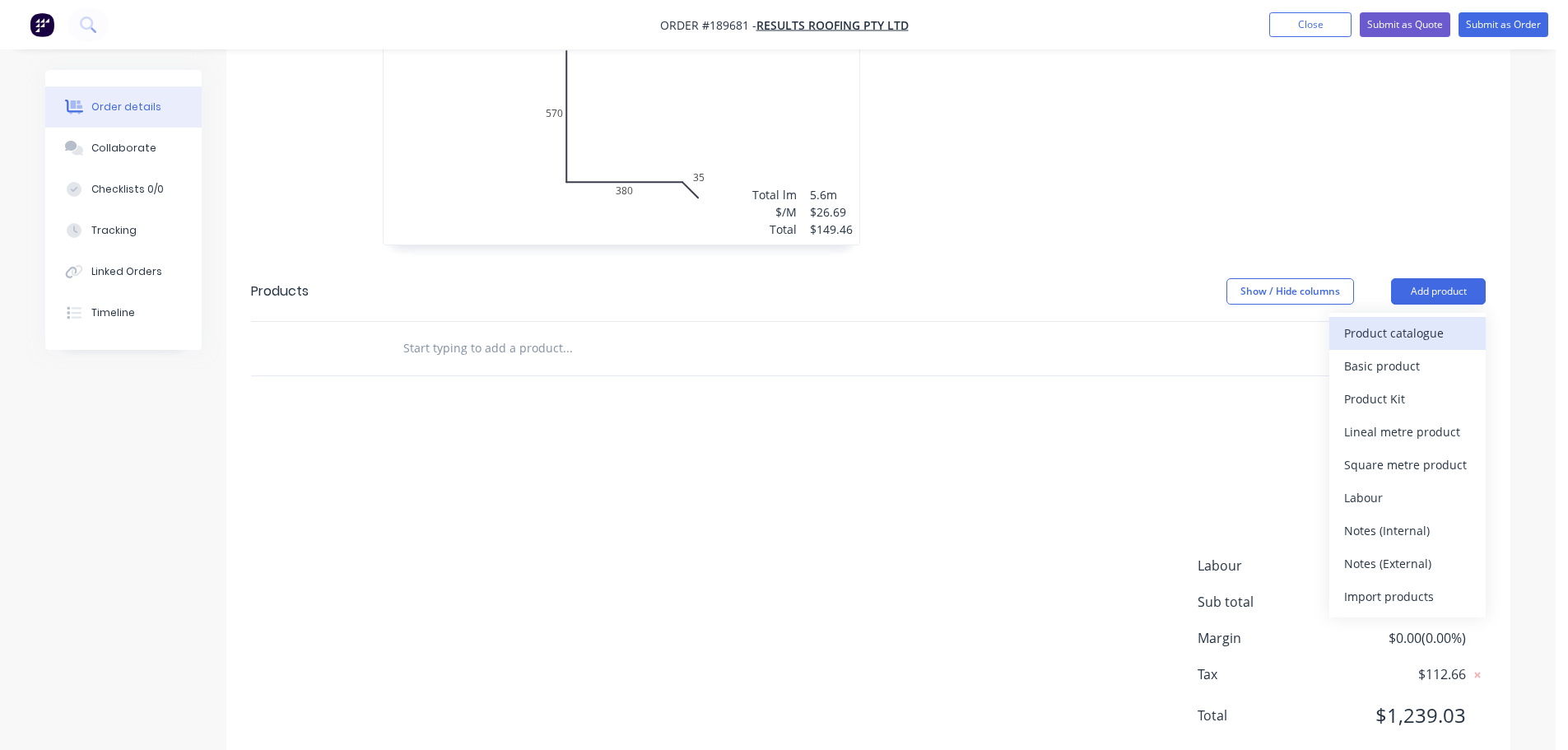
click at [1399, 321] on div "Product catalogue" at bounding box center [1407, 333] width 126 height 24
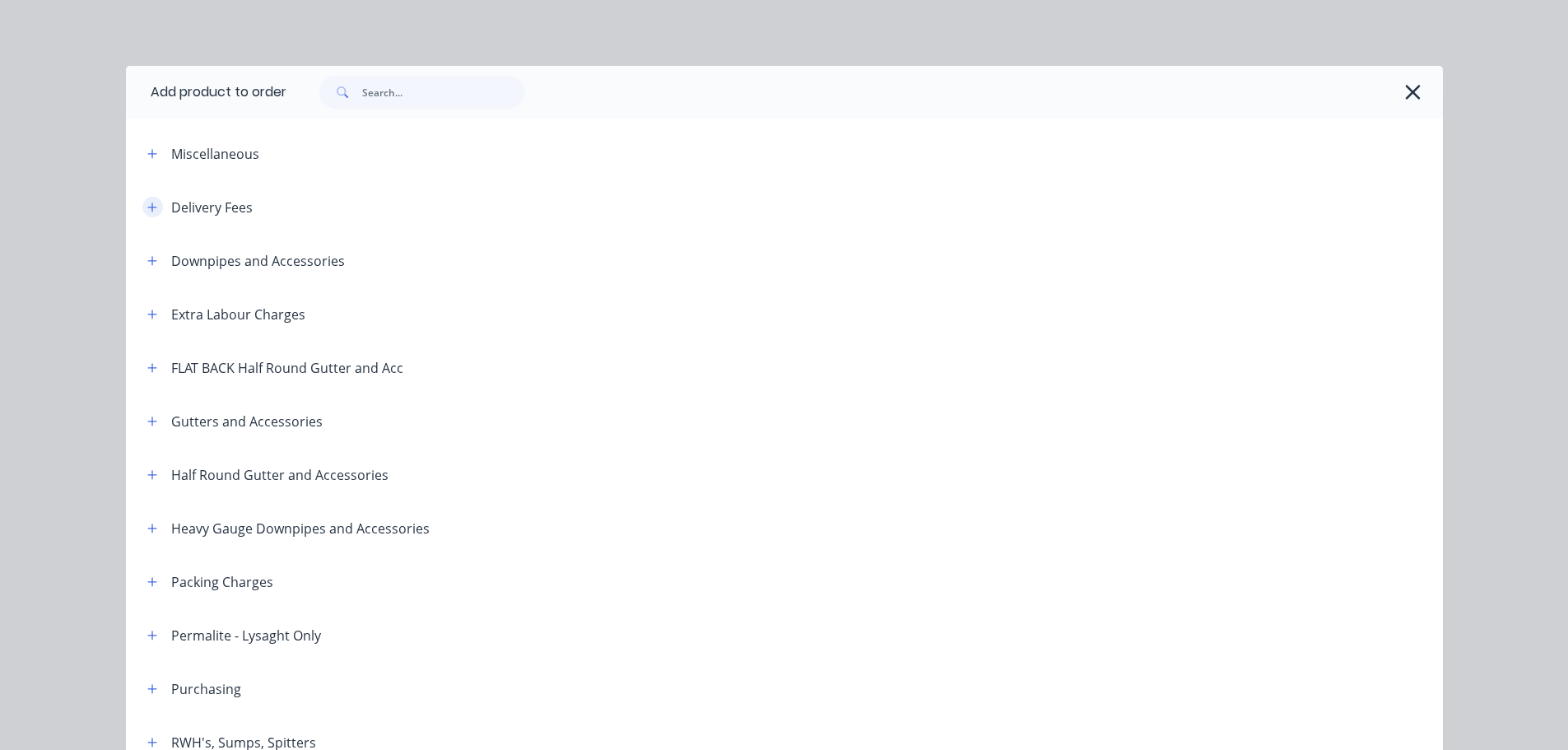
click at [154, 203] on button "button" at bounding box center [153, 207] width 21 height 21
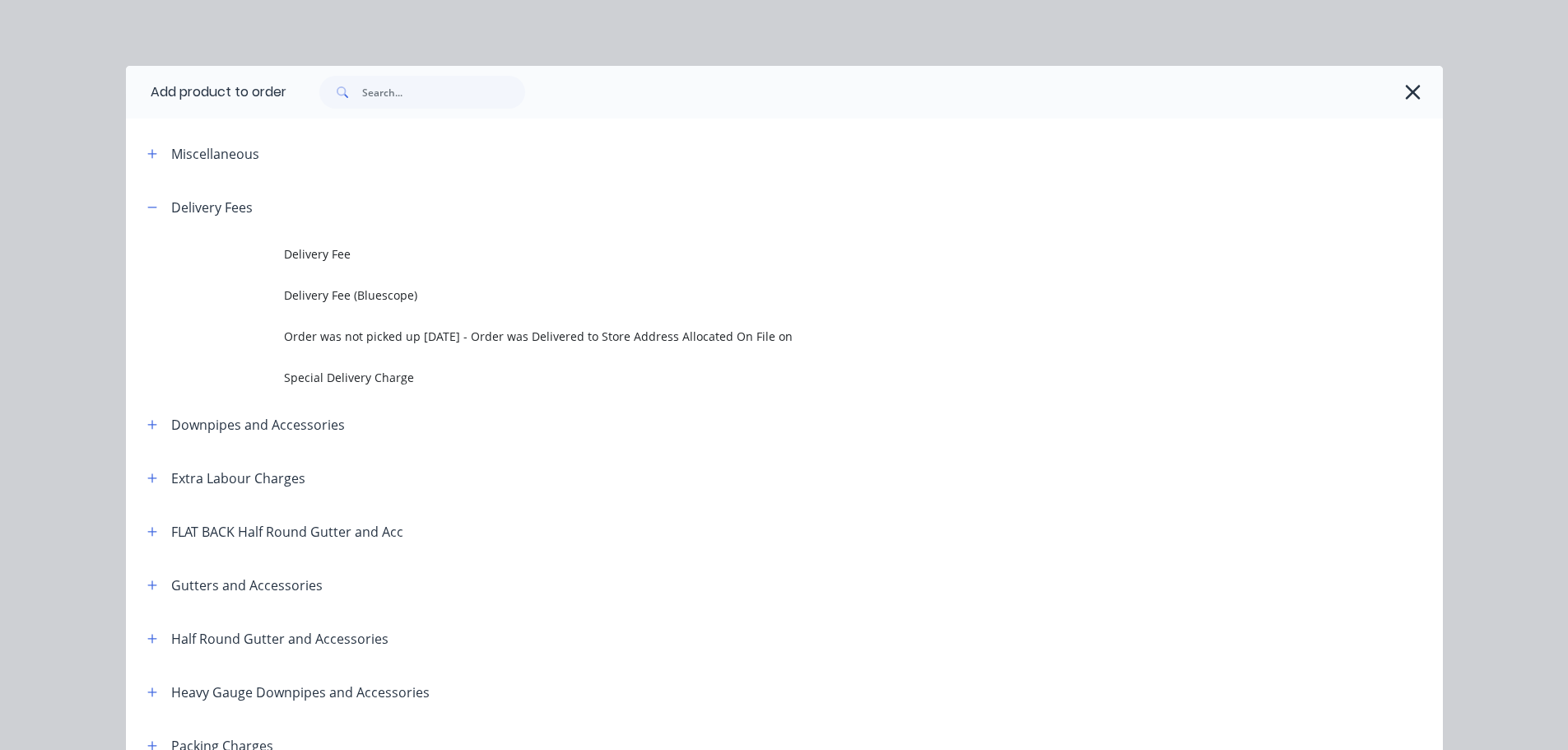
click at [265, 243] on td at bounding box center [205, 255] width 158 height 41
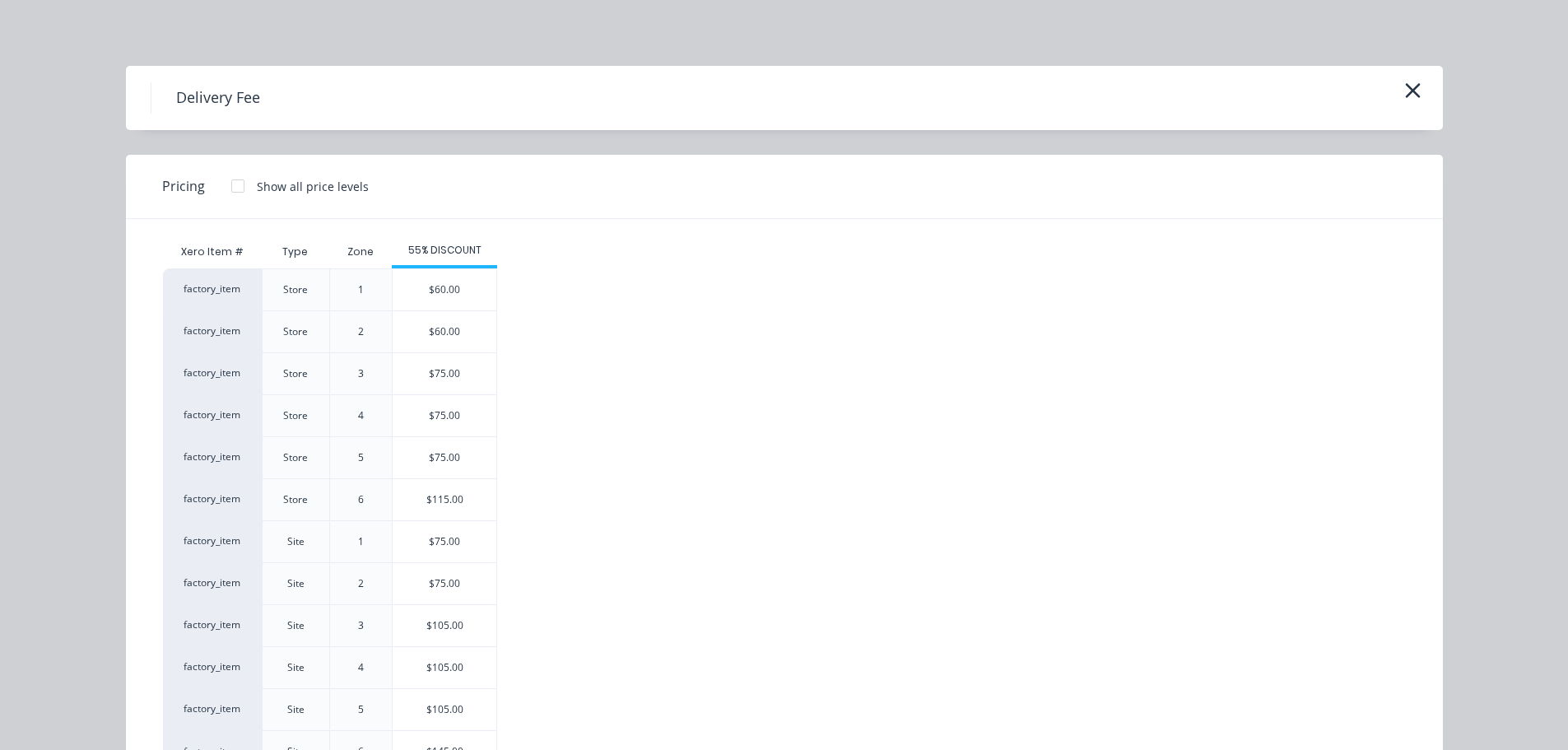
click at [441, 559] on div "$75.00" at bounding box center [445, 542] width 104 height 41
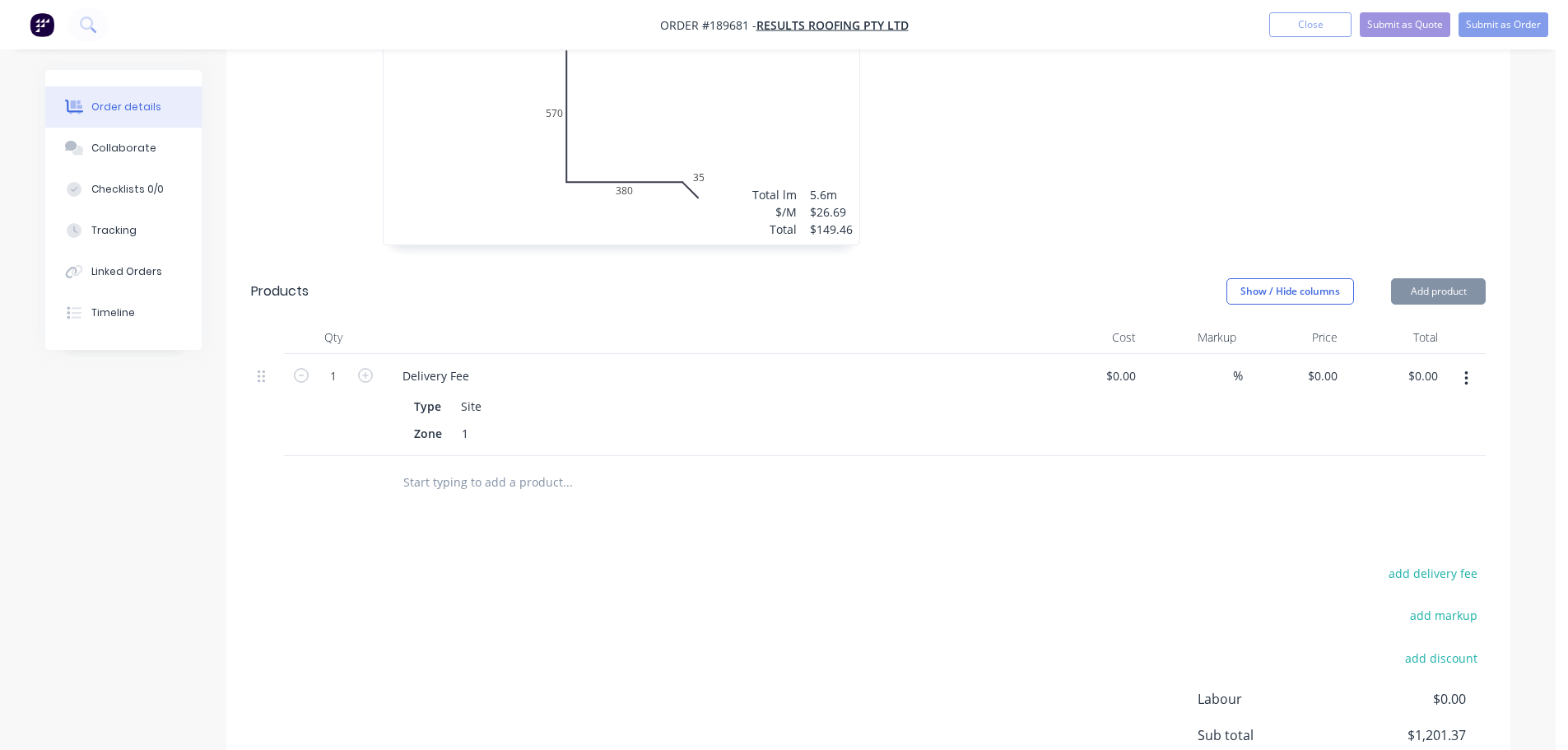
type input "$75.00"
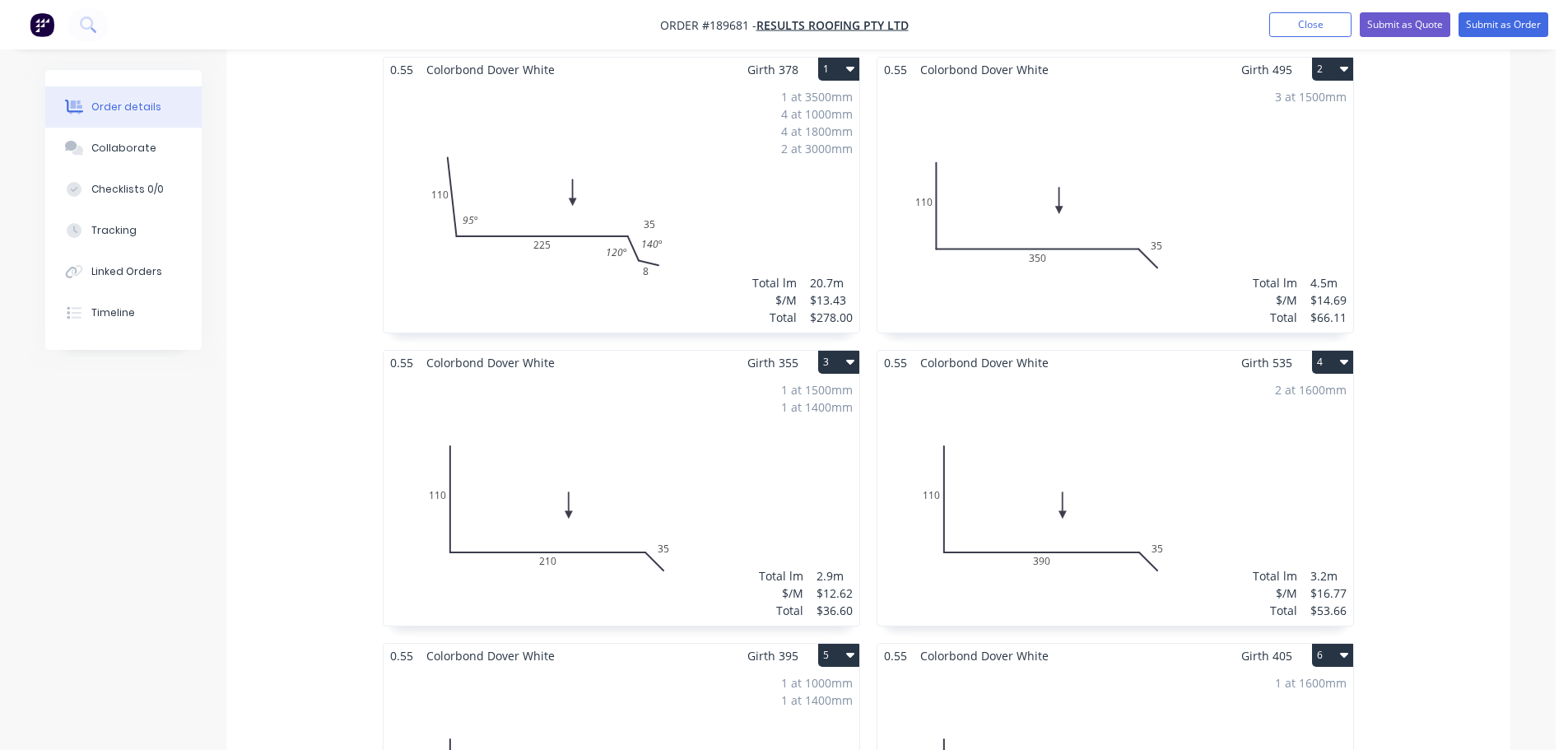
scroll to position [0, 0]
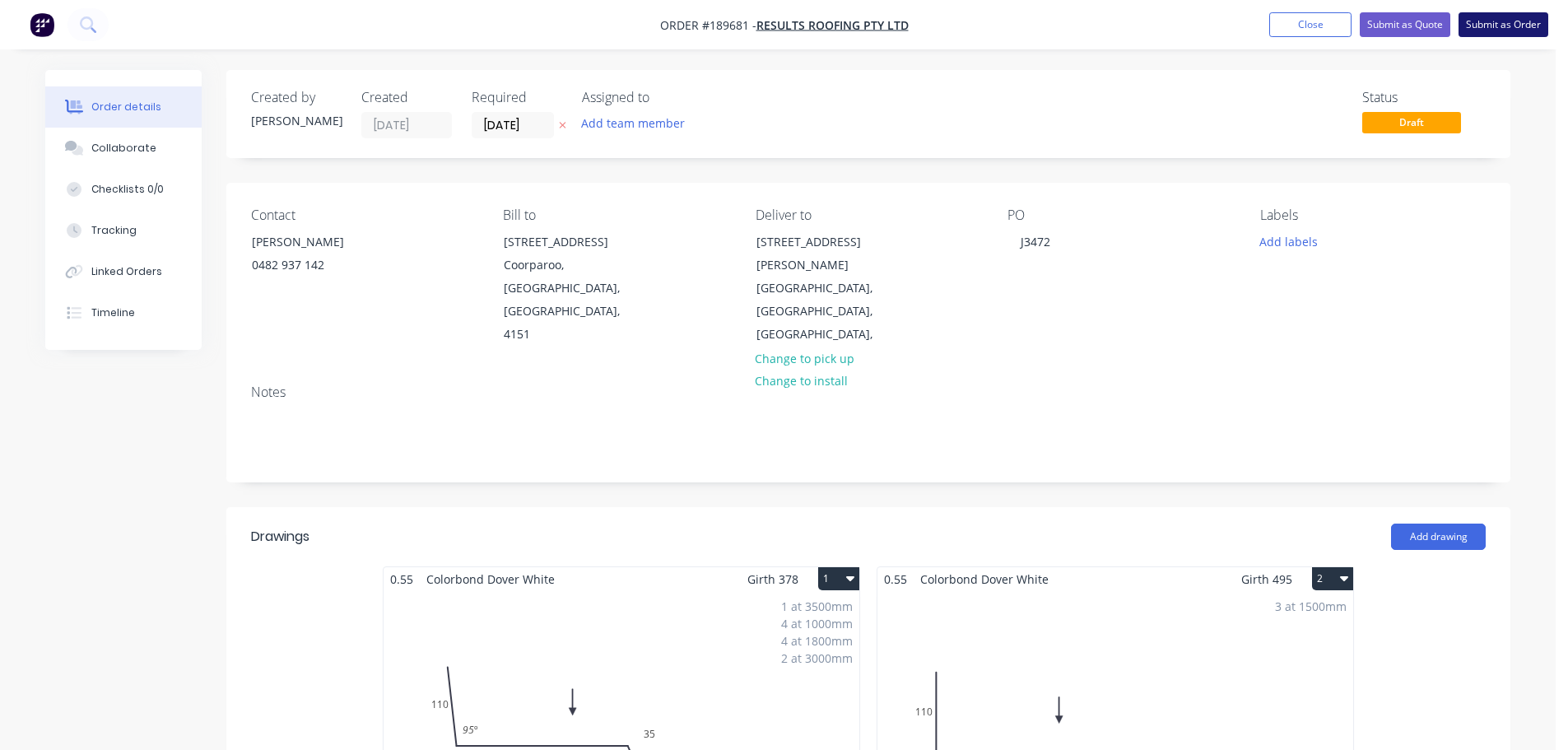
click at [1513, 27] on button "Submit as Order" at bounding box center [1504, 24] width 90 height 24
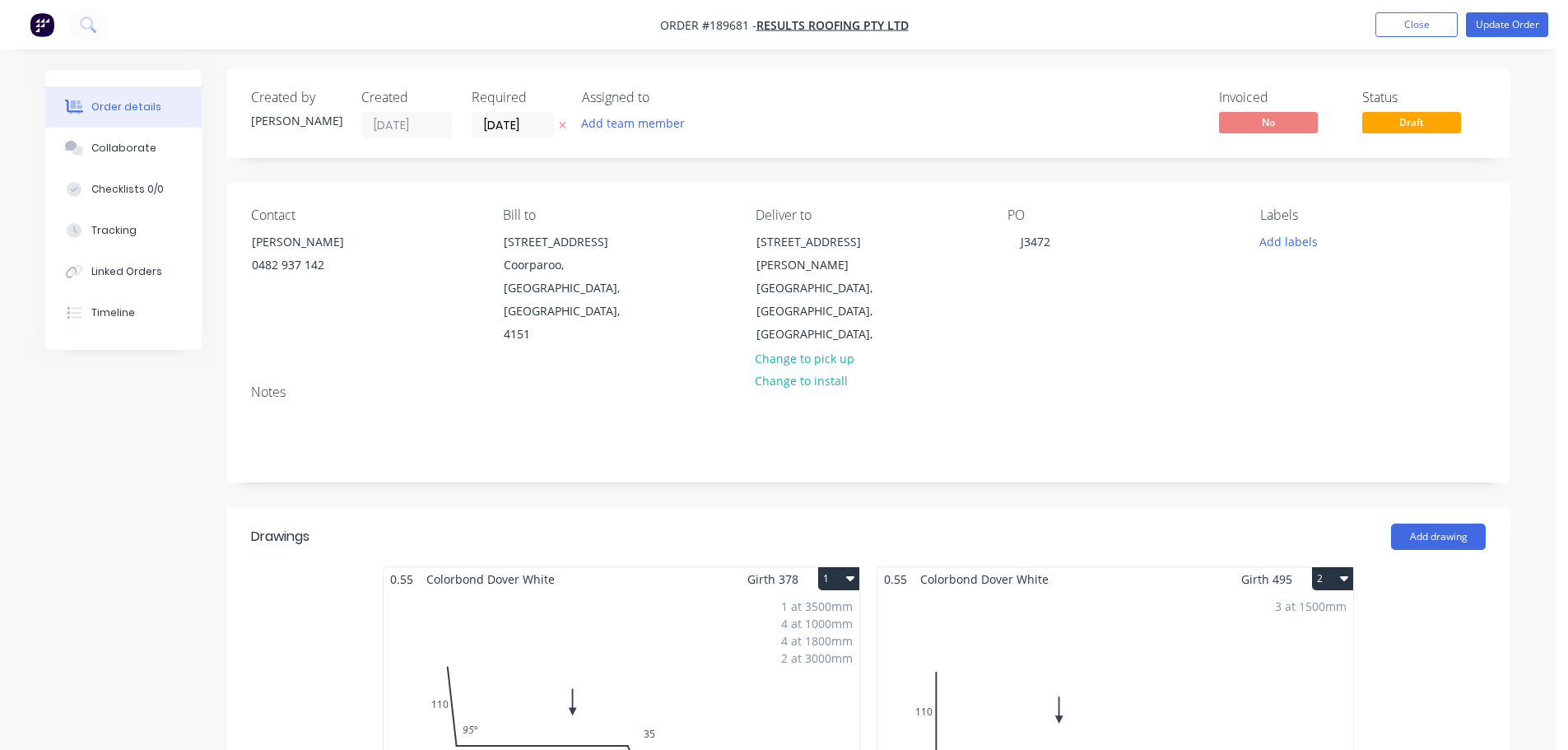
type input "$75.00"
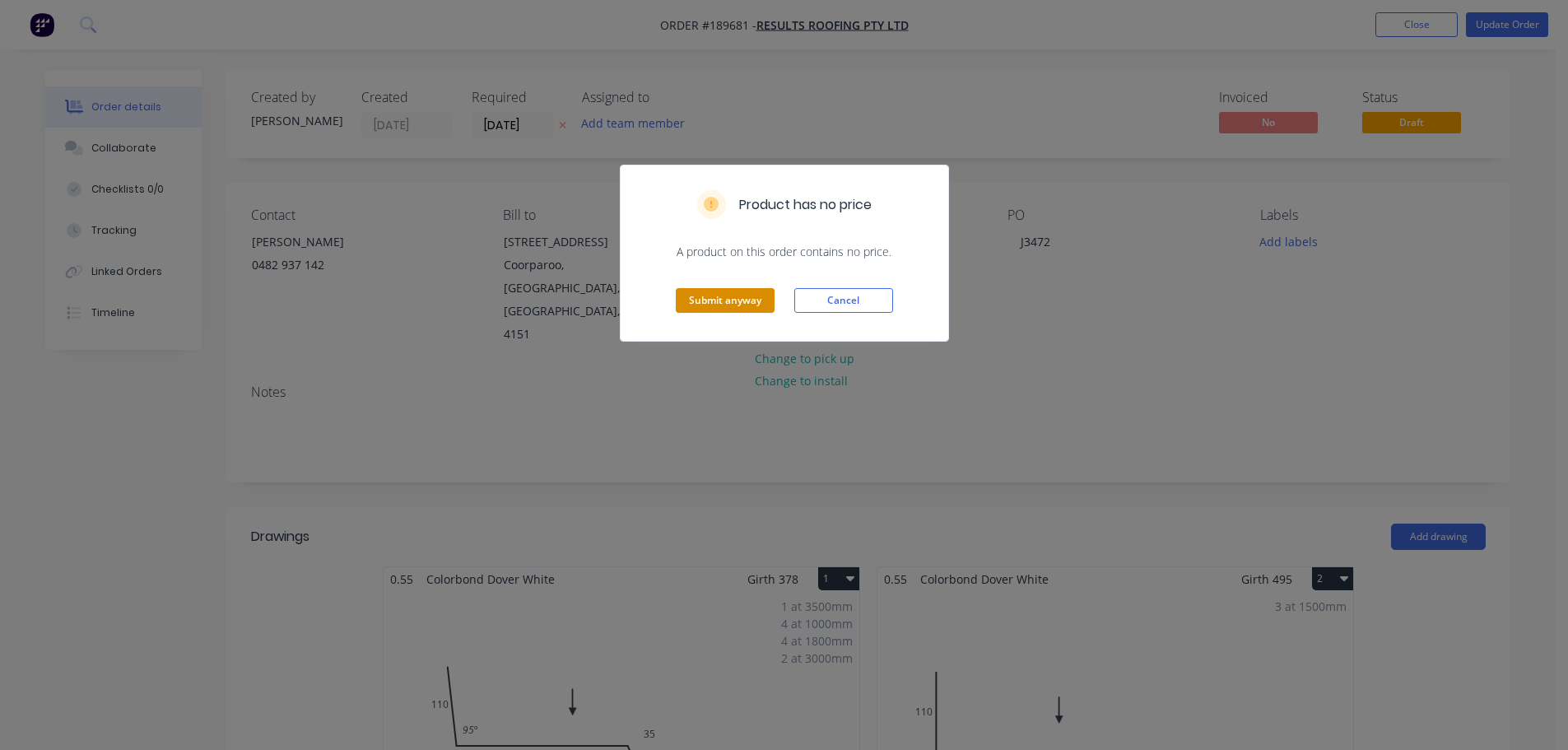
click at [732, 302] on button "Submit anyway" at bounding box center [725, 301] width 99 height 24
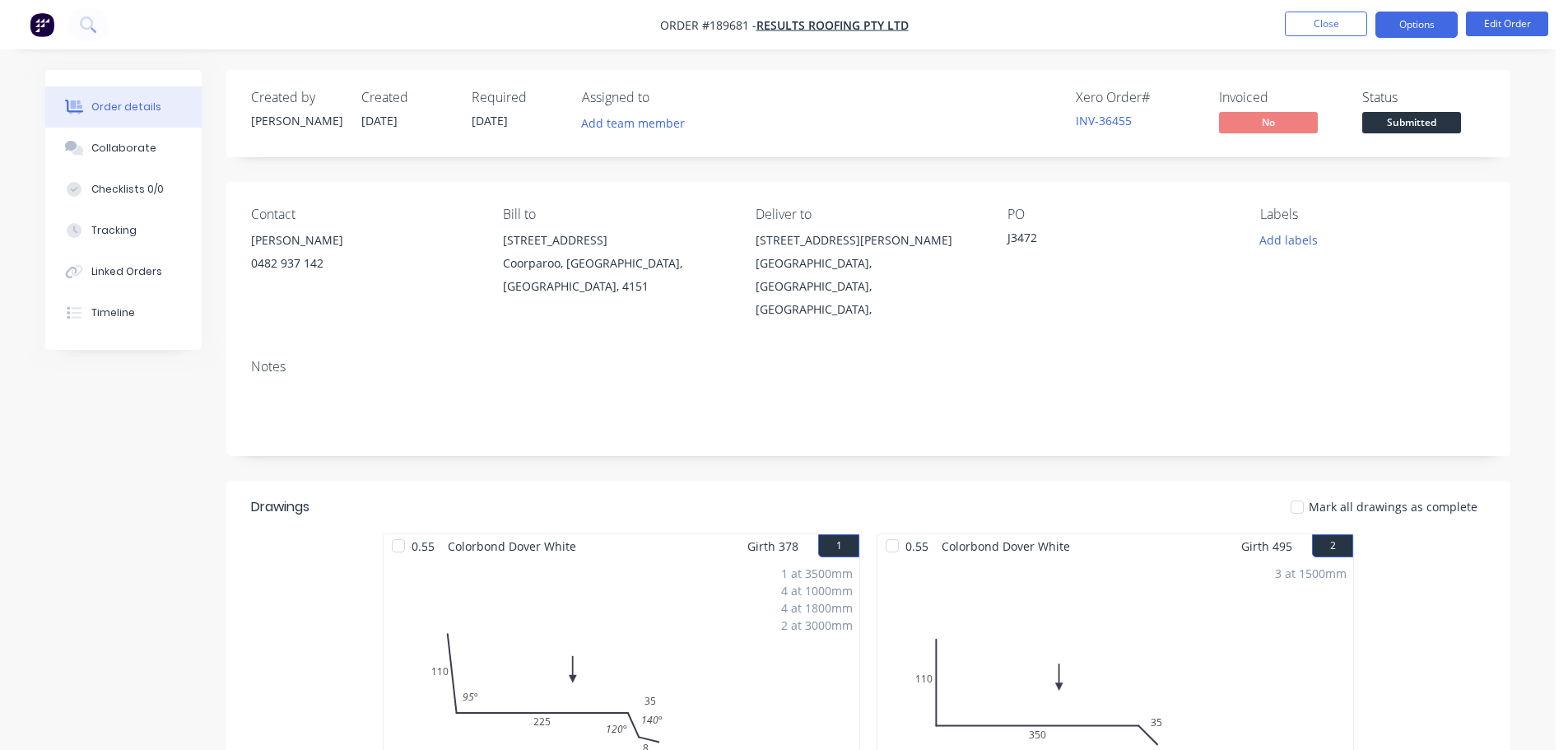
click at [1426, 23] on button "Options" at bounding box center [1417, 24] width 82 height 26
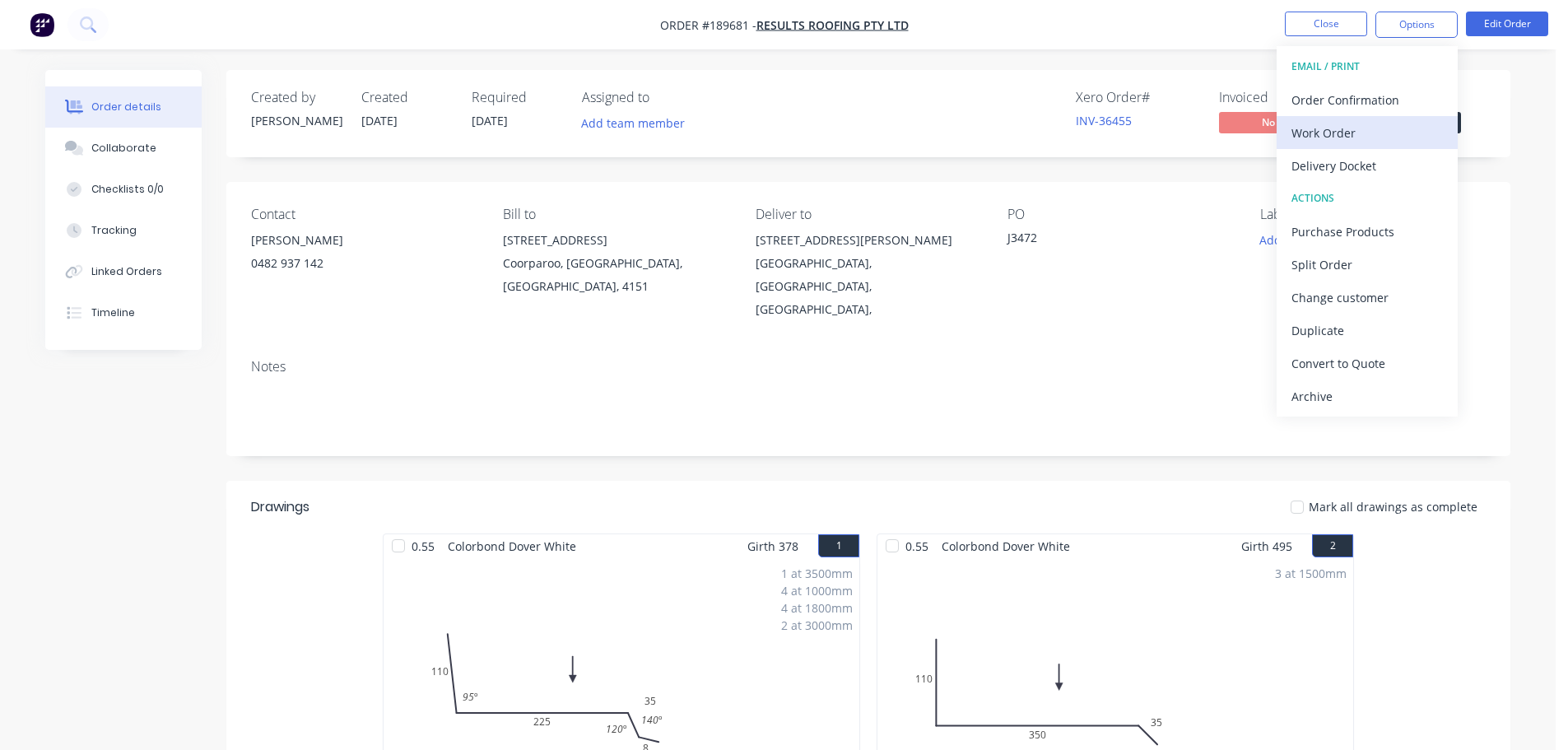
click at [1369, 133] on div "Work Order" at bounding box center [1368, 133] width 152 height 24
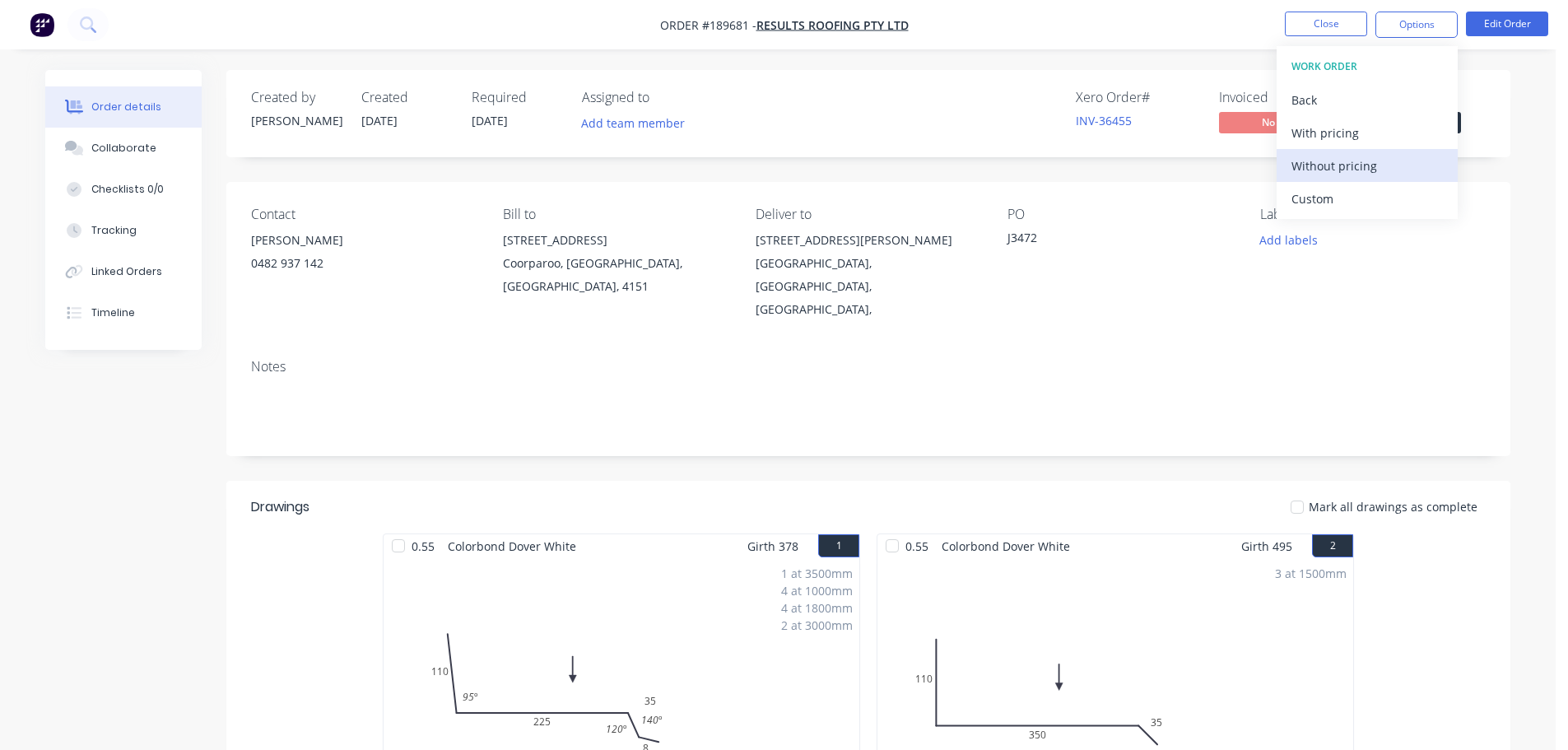
click at [1348, 163] on div "Without pricing" at bounding box center [1368, 166] width 152 height 24
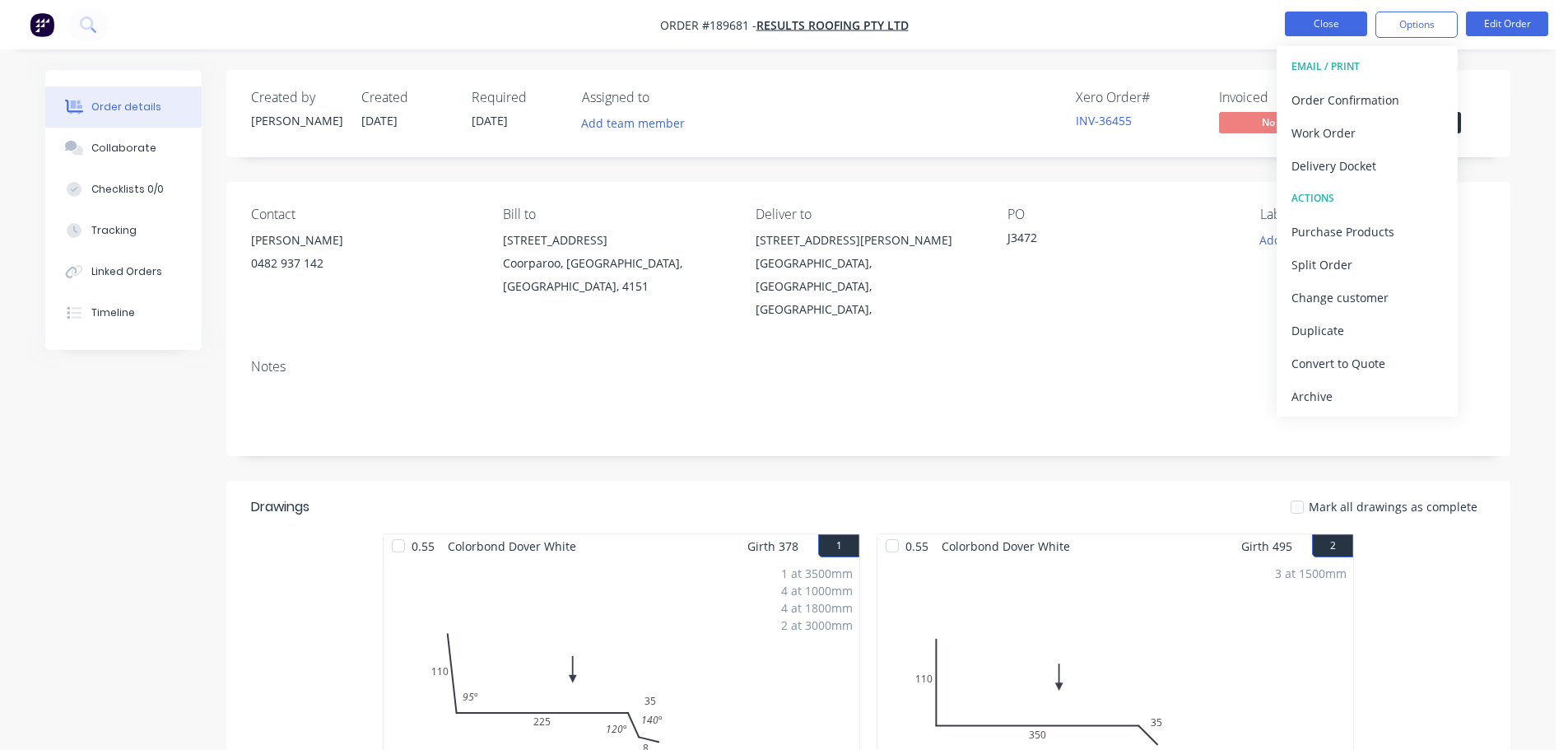
click at [1366, 33] on button "Close" at bounding box center [1326, 23] width 82 height 24
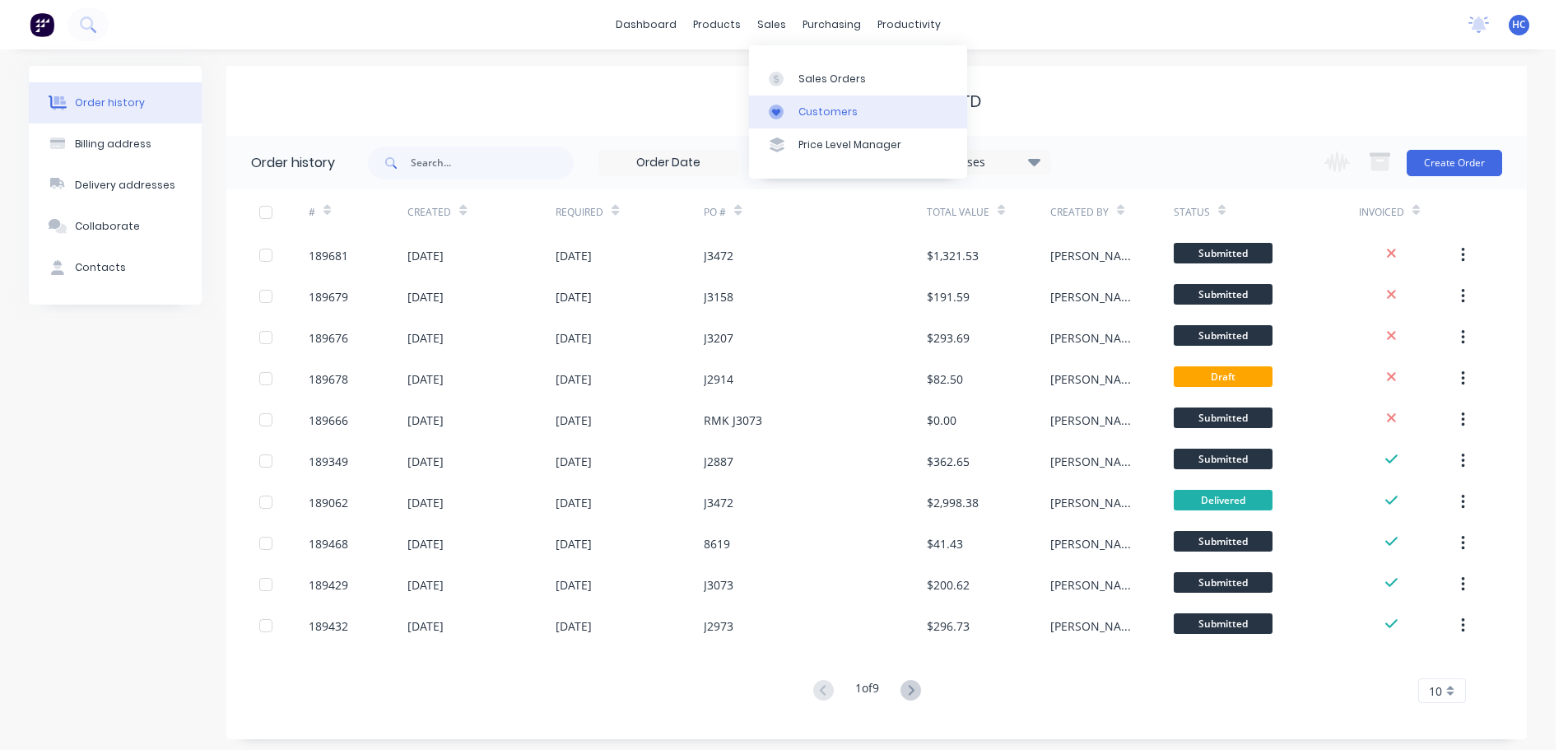
click at [816, 99] on link "Customers" at bounding box center [857, 111] width 218 height 33
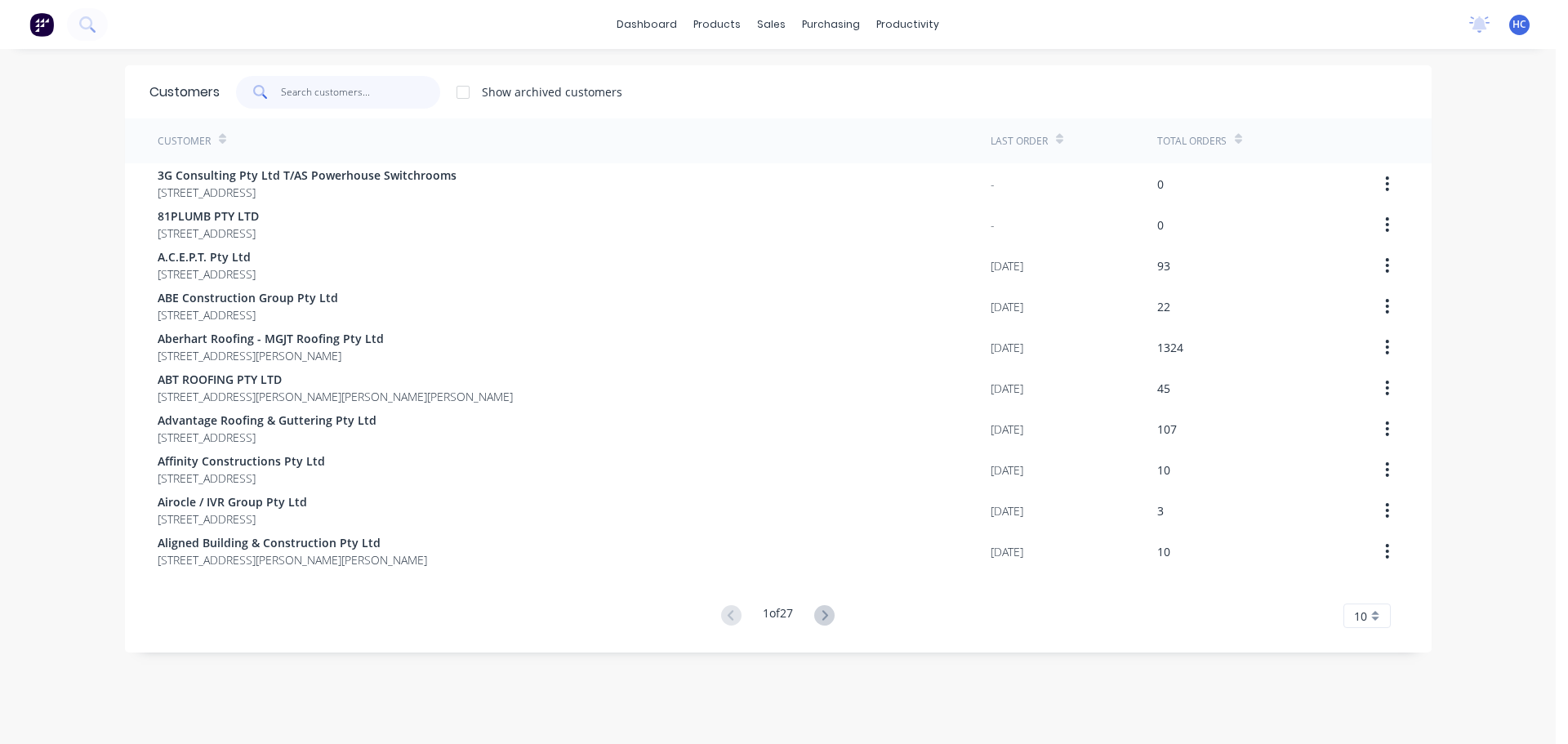
click at [356, 103] on input "text" at bounding box center [361, 92] width 160 height 33
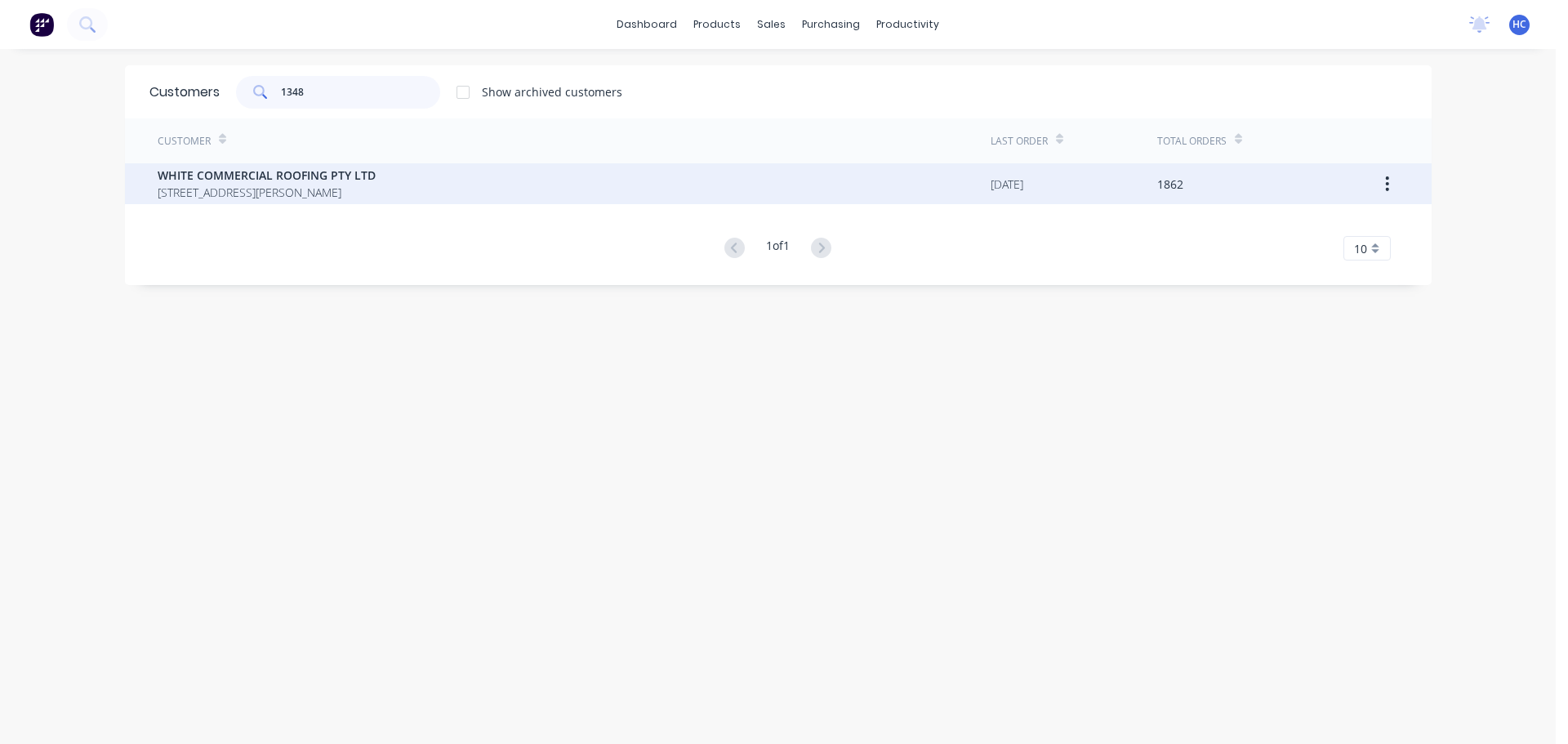
type input "1348"
click at [306, 193] on span "[STREET_ADDRESS][PERSON_NAME]" at bounding box center [266, 192] width 218 height 17
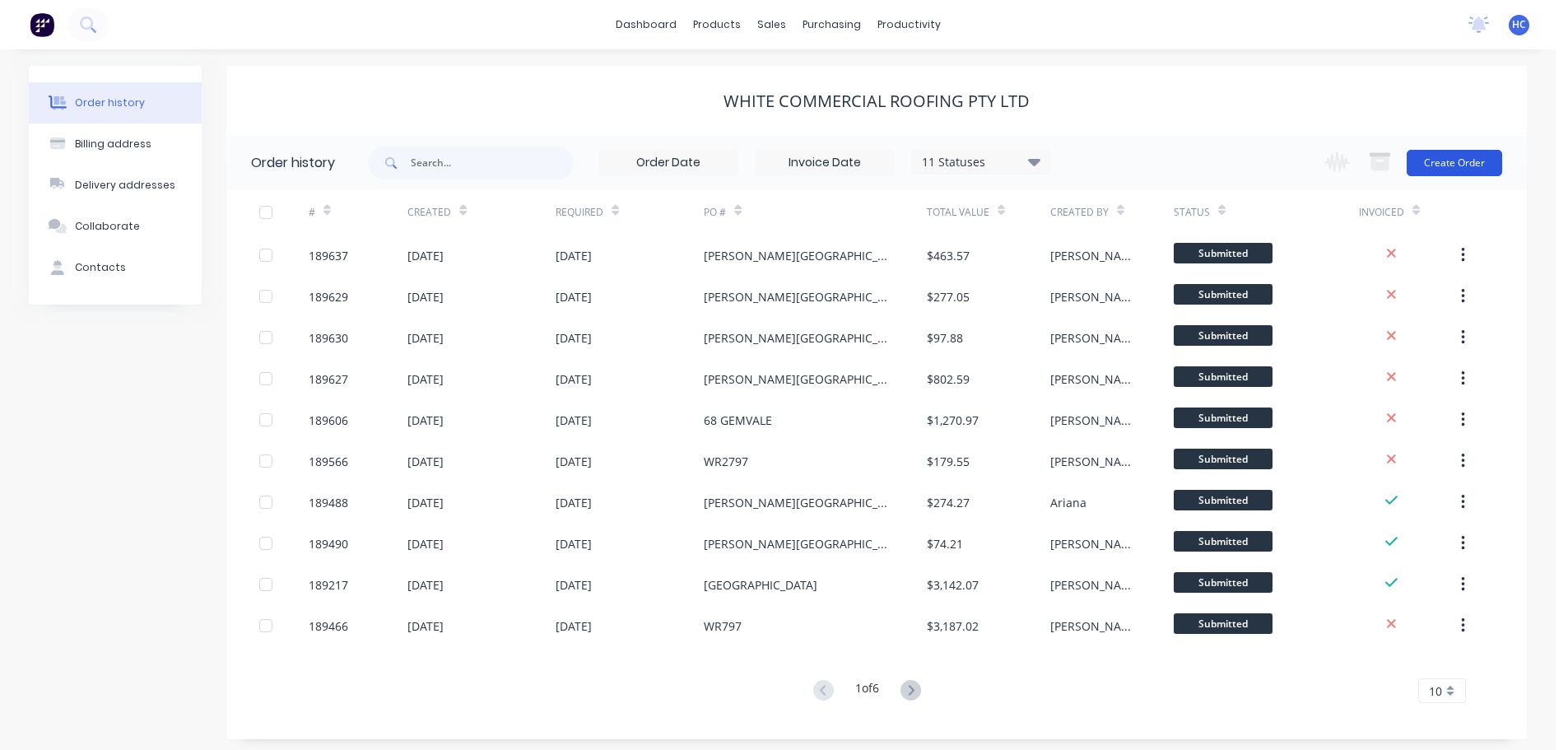
click at [1444, 169] on button "Create Order" at bounding box center [1455, 163] width 95 height 26
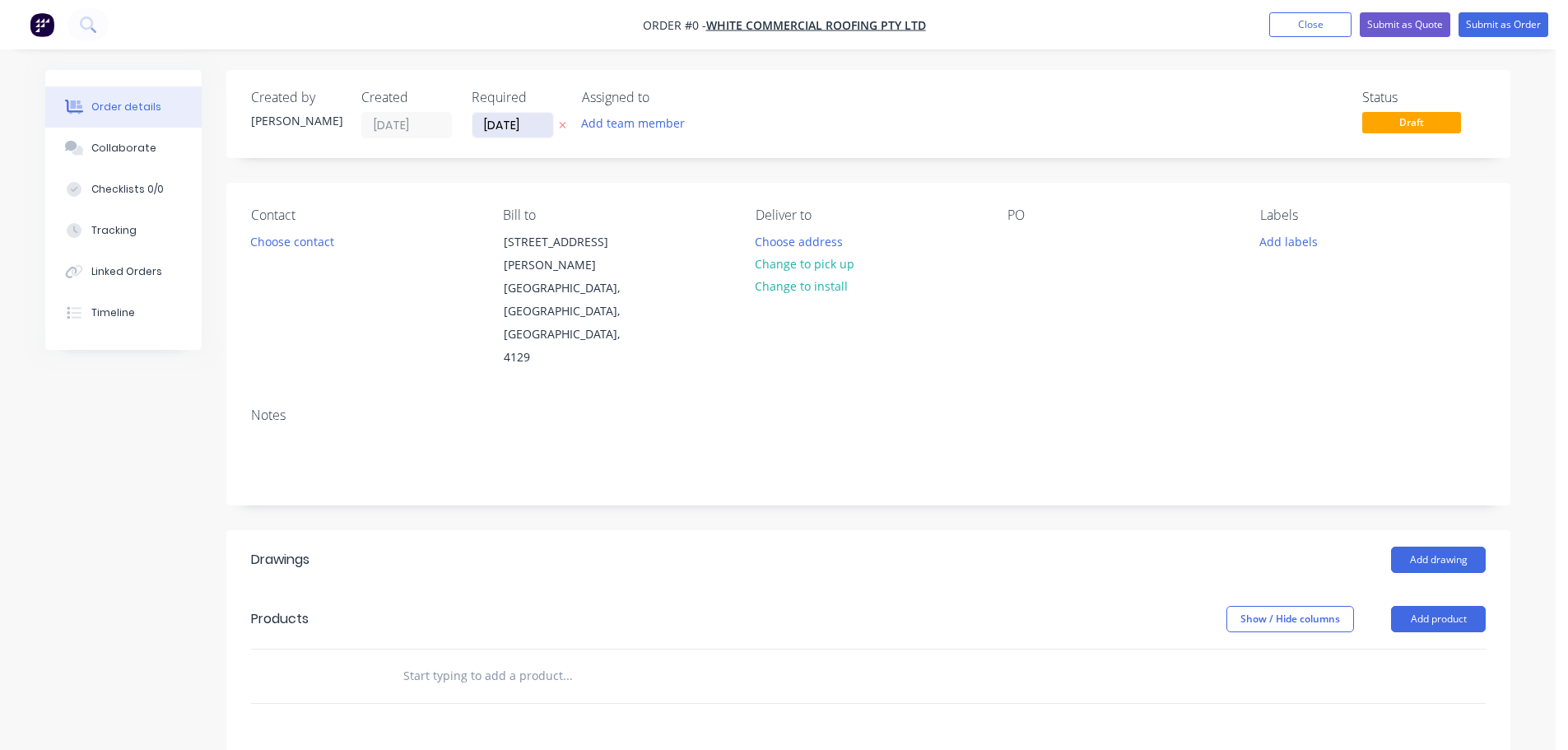
click at [516, 122] on input "[DATE]" at bounding box center [513, 125] width 81 height 24
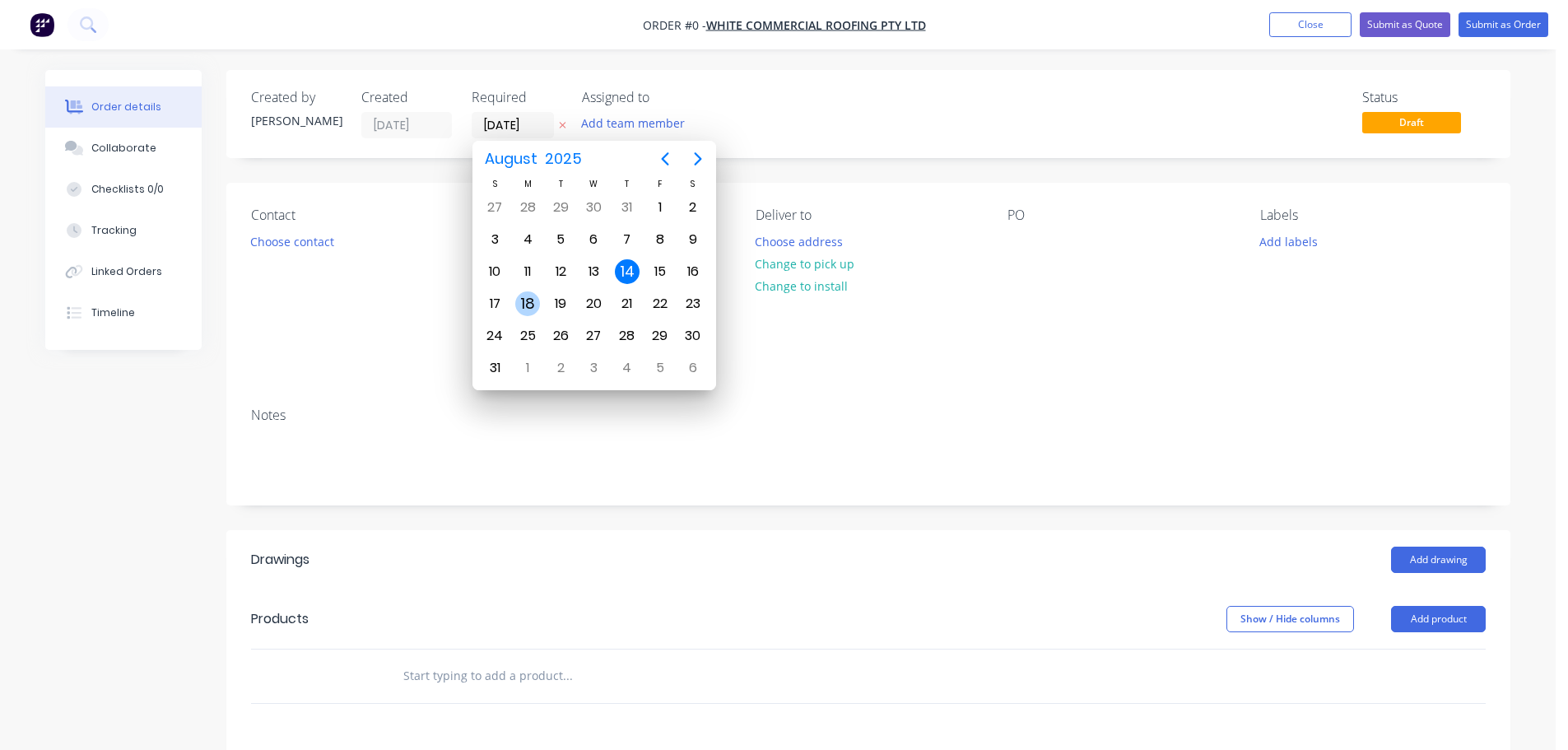
click at [534, 300] on div "18" at bounding box center [528, 303] width 24 height 24
type input "[DATE]"
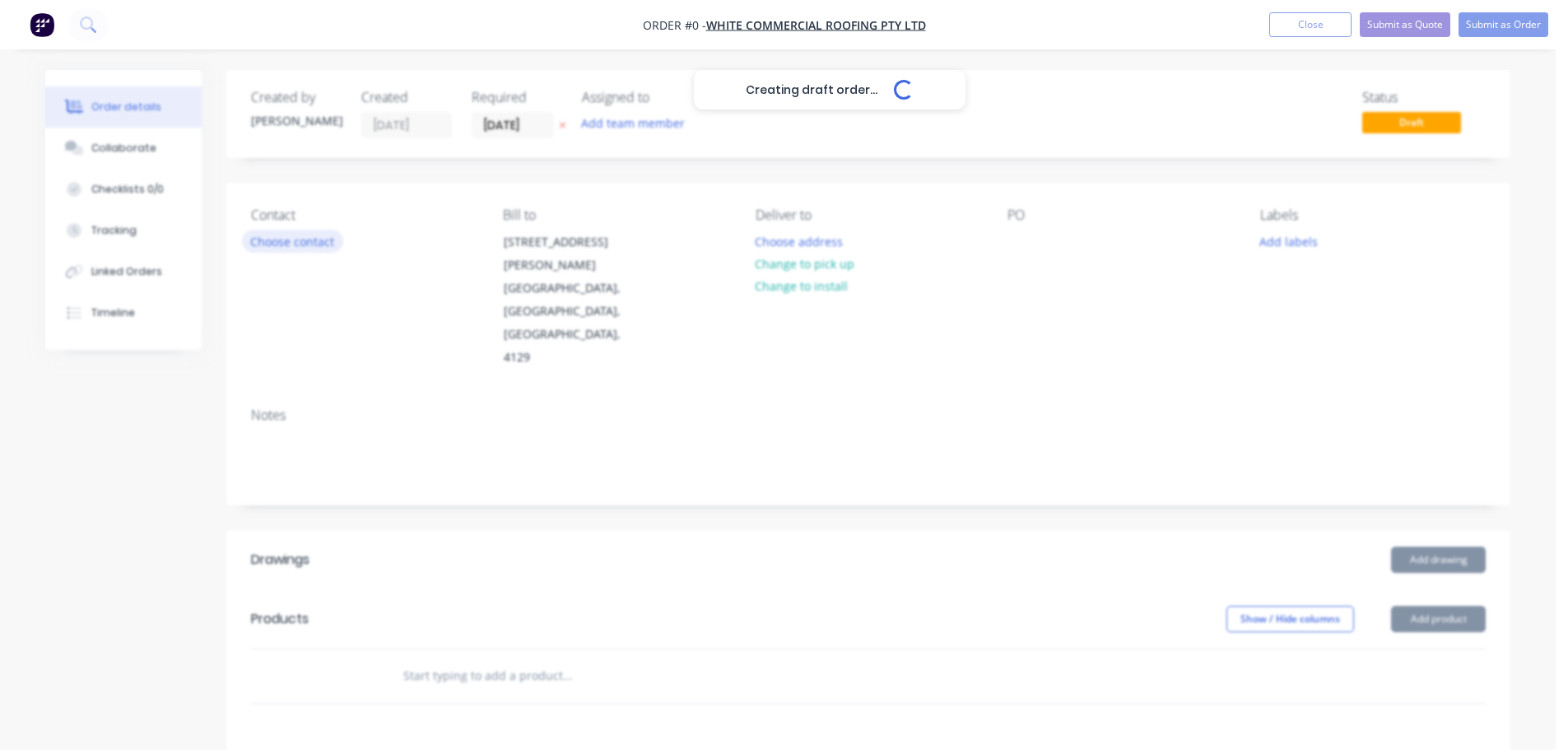
click at [298, 240] on button "Choose contact" at bounding box center [293, 241] width 101 height 22
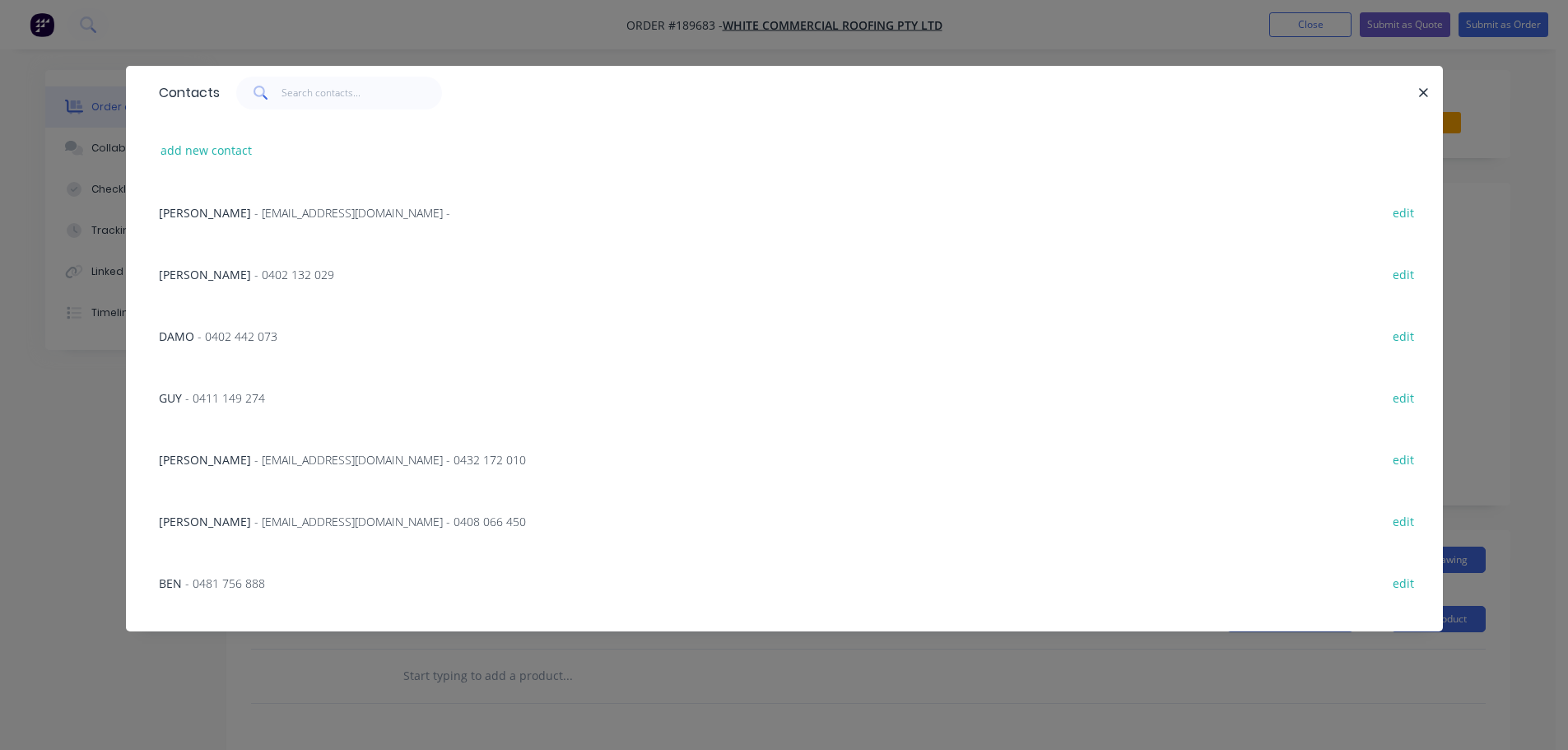
click at [238, 508] on div "CLAYTON - clayty180@gmail.com - 0408 066 450 edit" at bounding box center [784, 521] width 1268 height 62
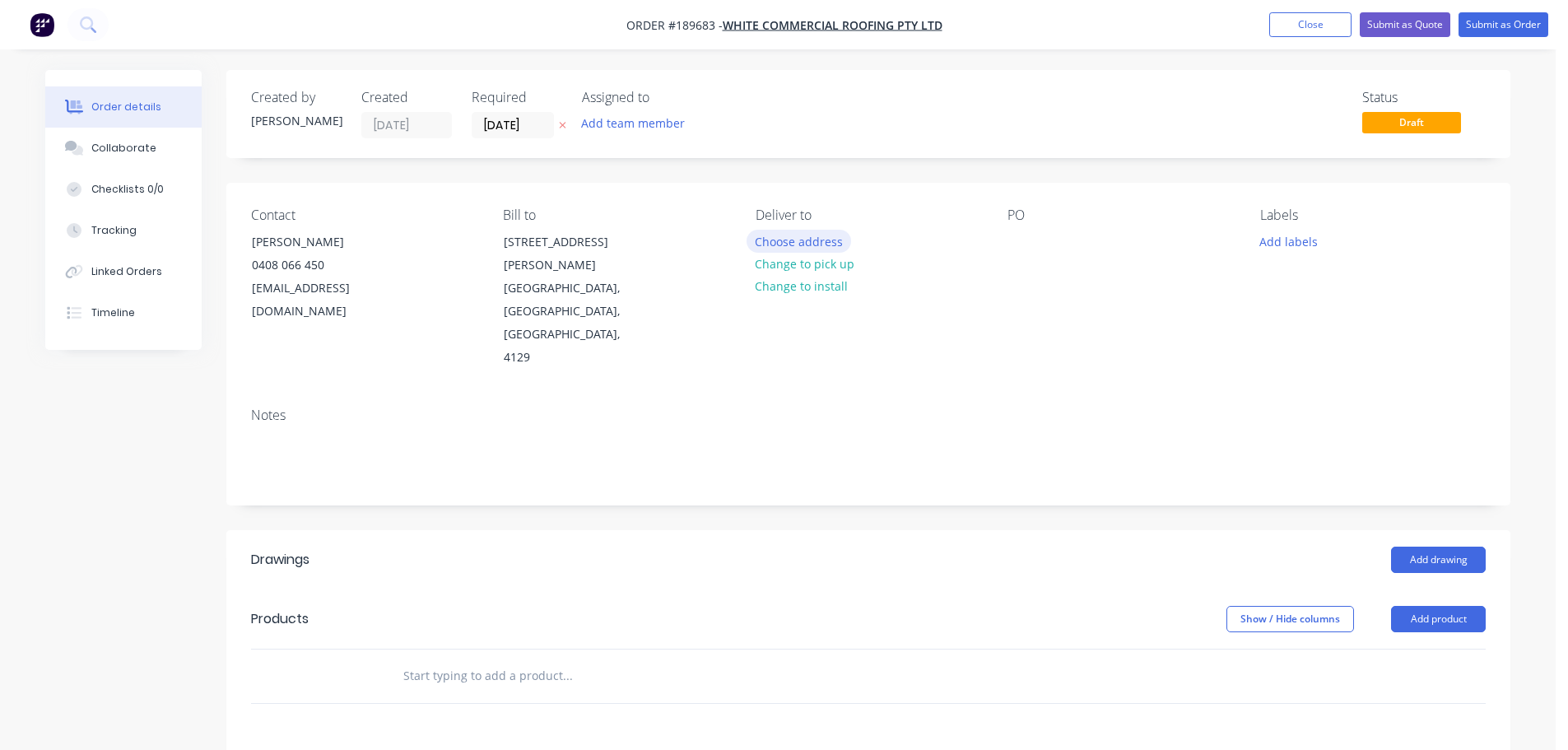
click at [821, 236] on button "Choose address" at bounding box center [799, 241] width 106 height 22
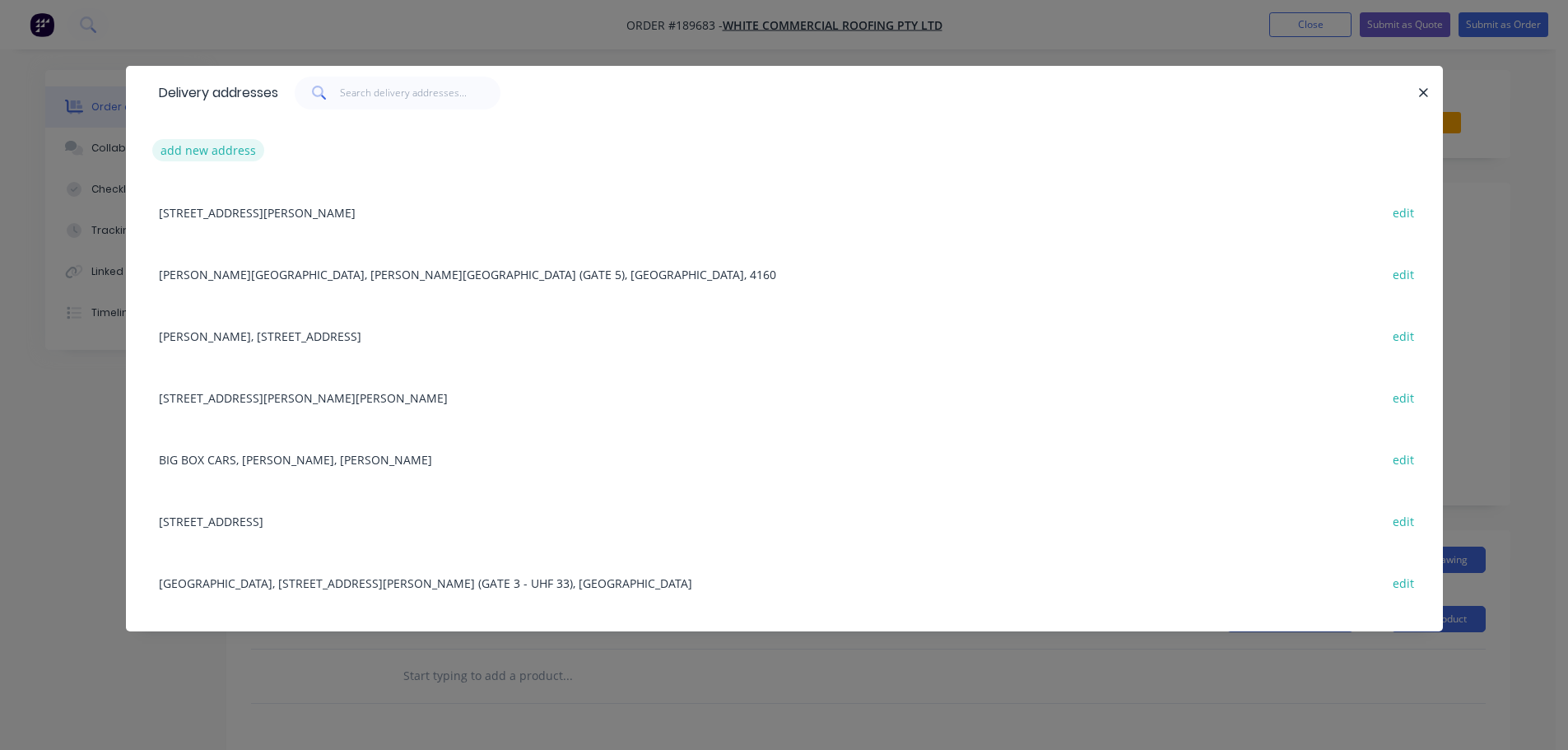
click at [220, 148] on button "add new address" at bounding box center [209, 151] width 112 height 22
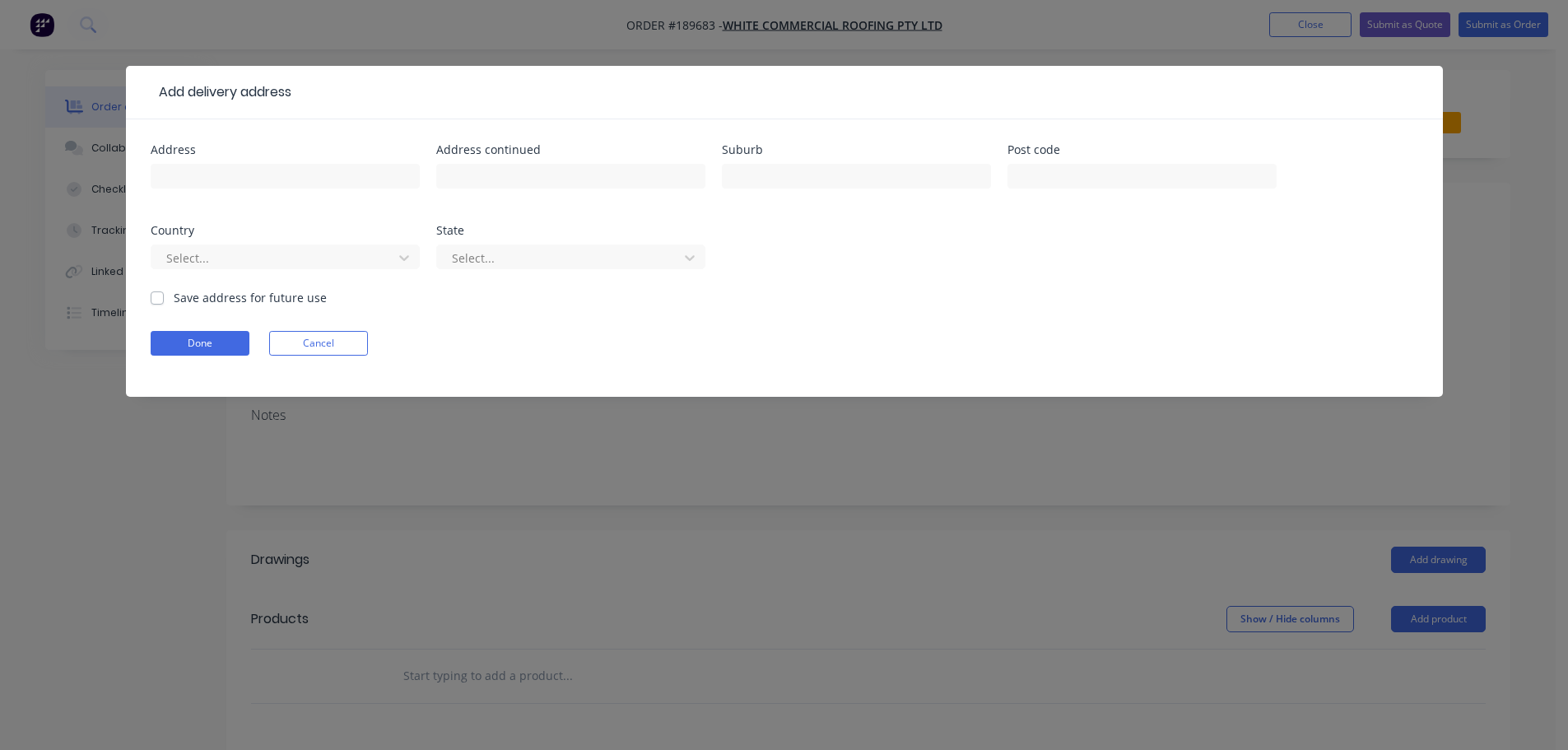
click at [212, 161] on div at bounding box center [286, 184] width 270 height 49
click at [217, 169] on input "text" at bounding box center [286, 176] width 270 height 24
type input "1348 SAMFORD RD"
type input "FERNY GROVE"
click at [225, 257] on div at bounding box center [274, 258] width 220 height 21
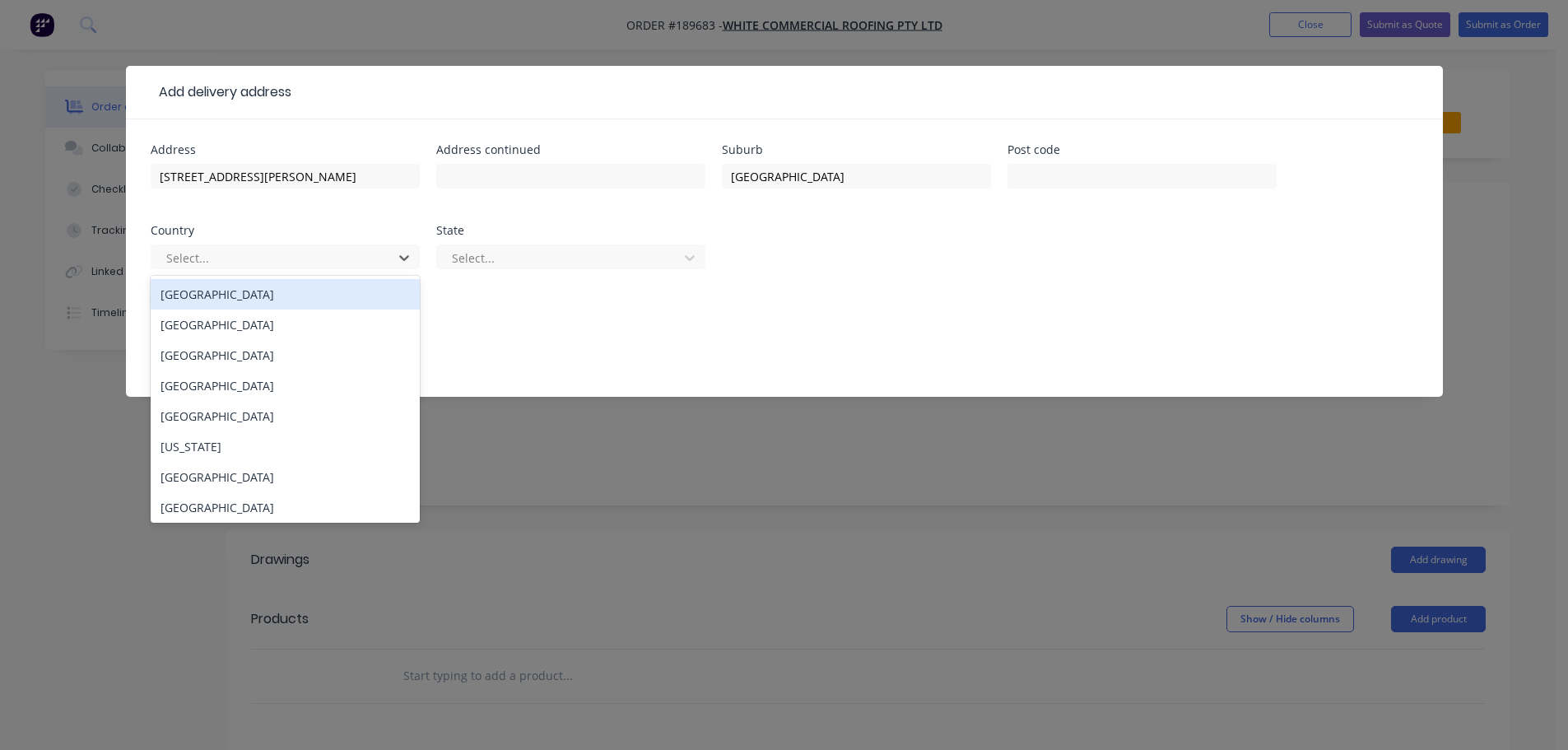
click at [241, 299] on div "[GEOGRAPHIC_DATA]" at bounding box center [286, 294] width 270 height 31
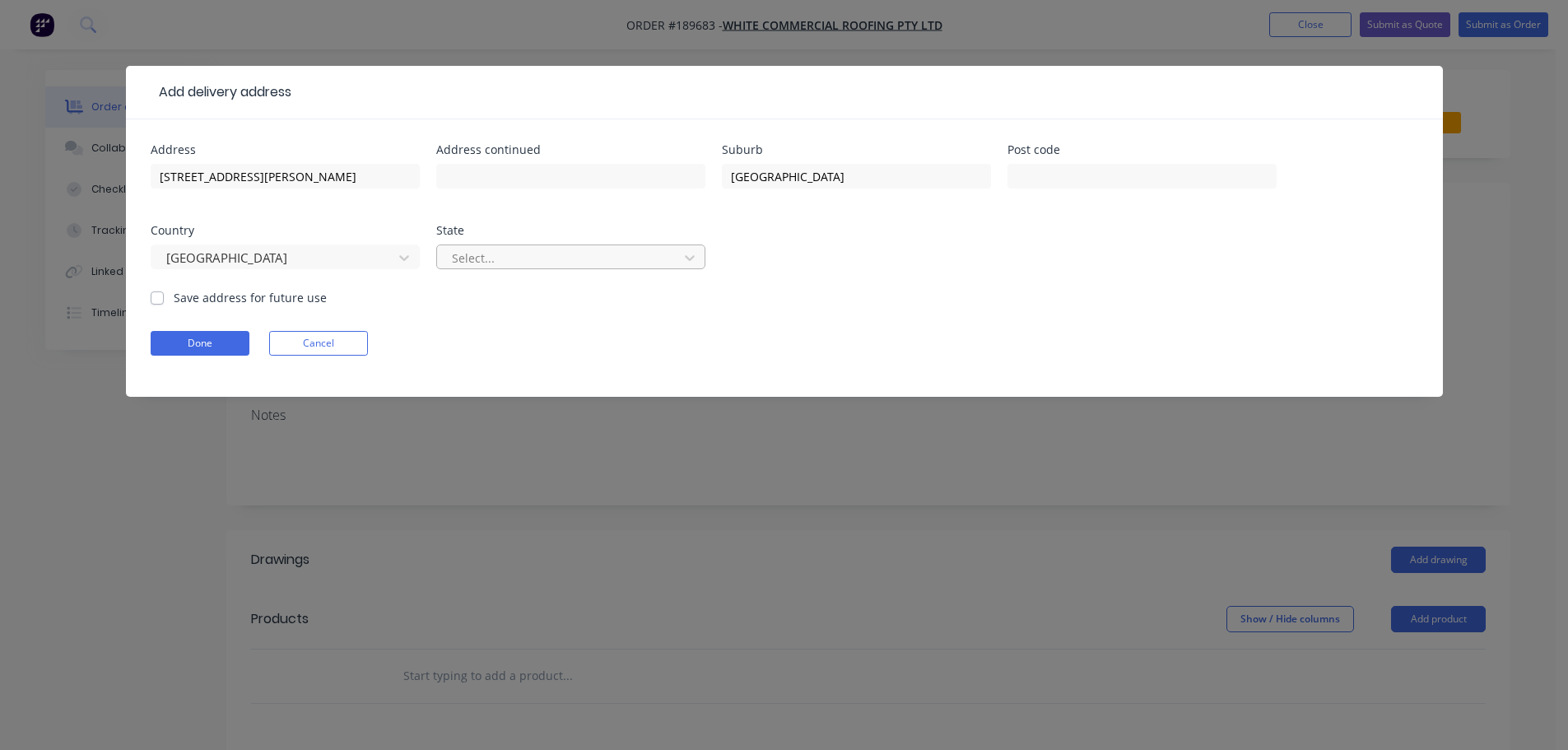
click at [490, 262] on div at bounding box center [560, 258] width 220 height 21
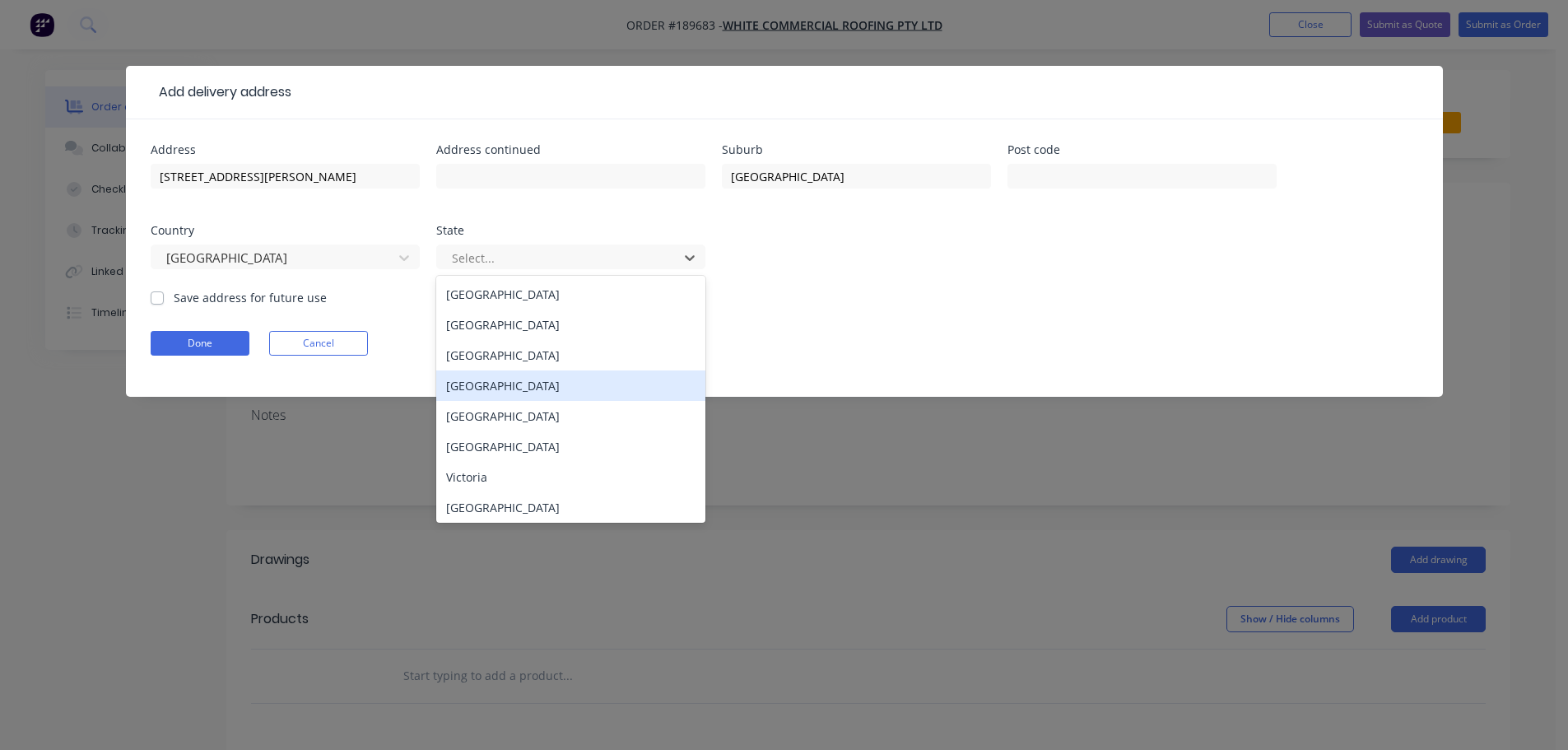
click at [496, 389] on div "[GEOGRAPHIC_DATA]" at bounding box center [571, 386] width 270 height 31
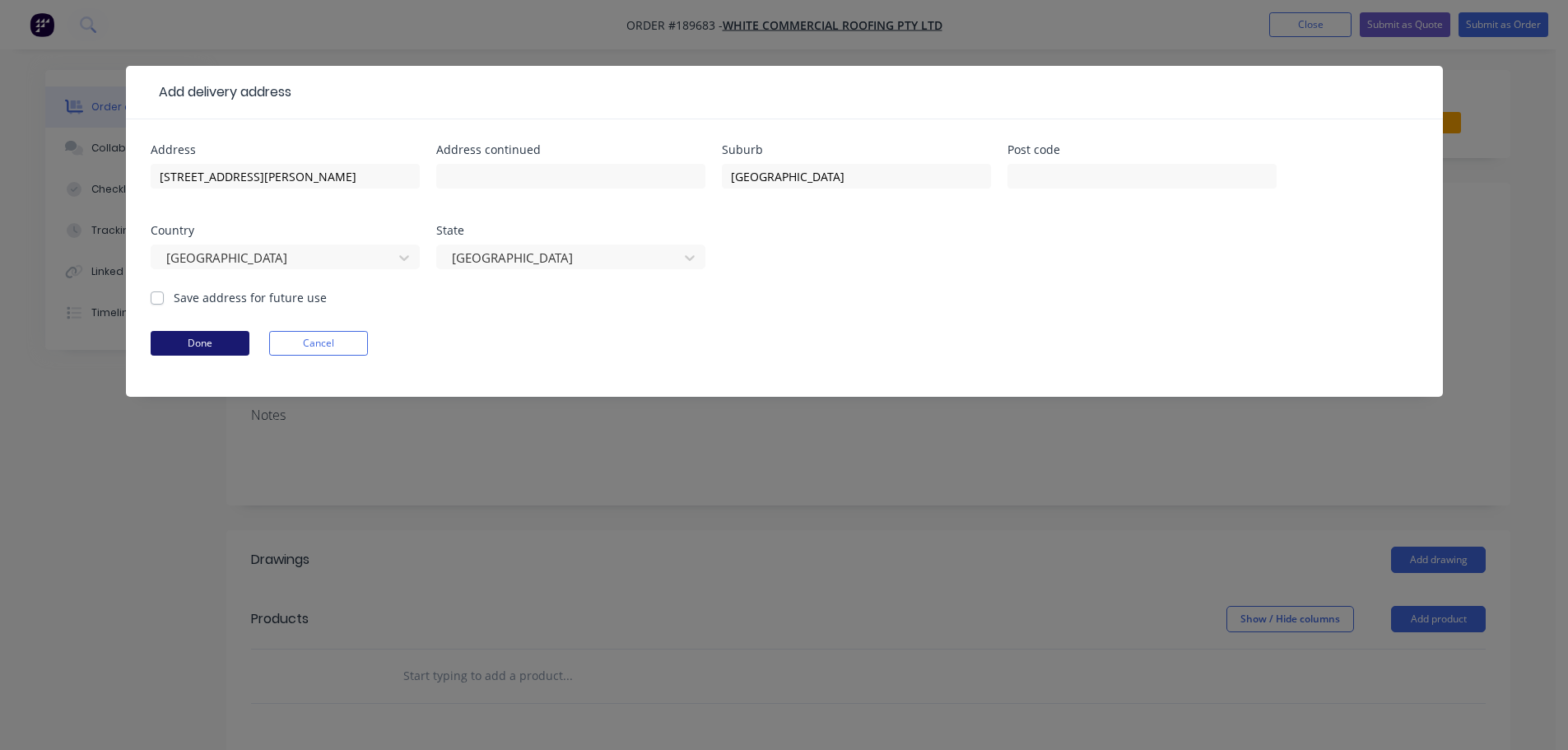
click at [219, 350] on button "Done" at bounding box center [200, 344] width 99 height 24
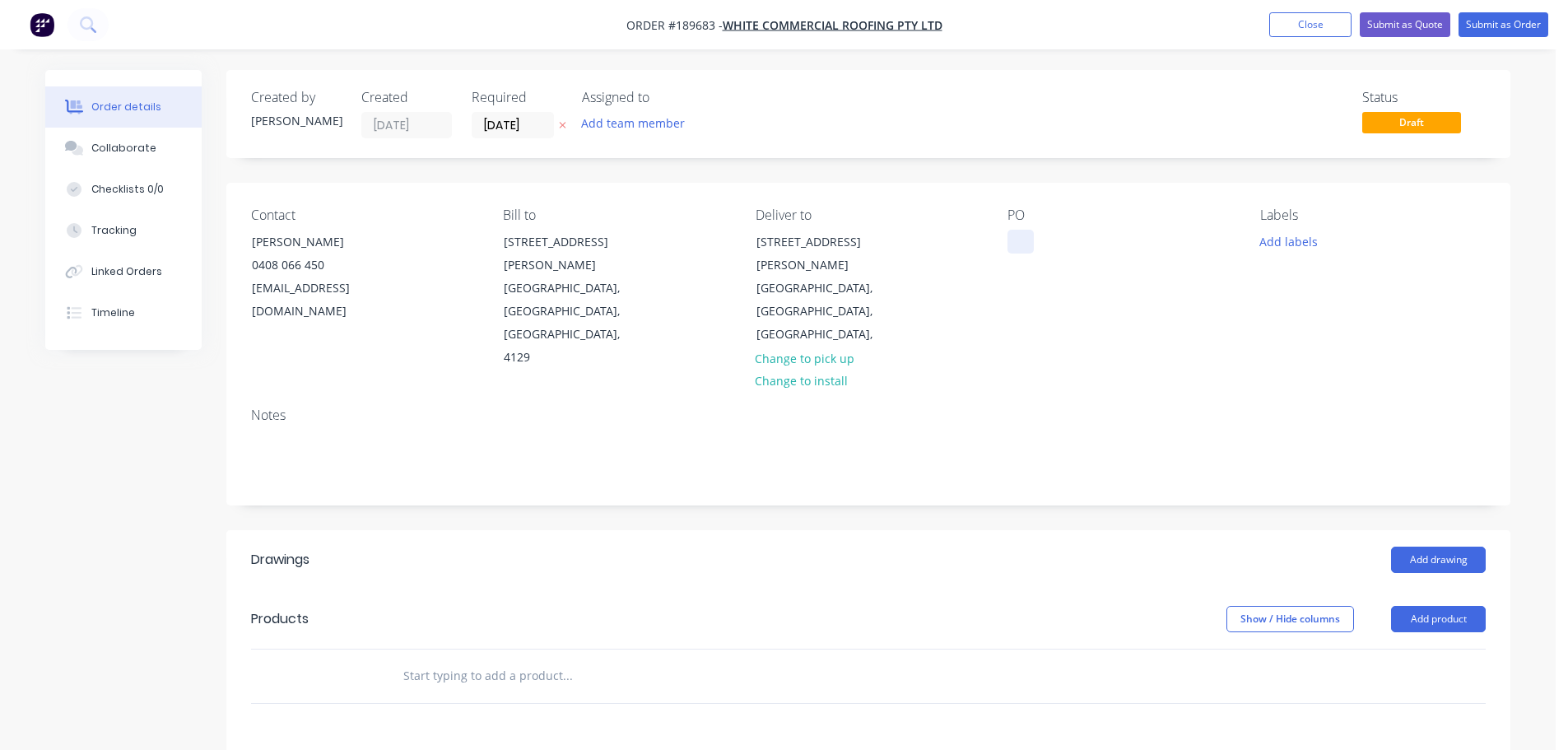
click at [1022, 240] on div at bounding box center [1021, 242] width 26 height 24
drag, startPoint x: 1259, startPoint y: 239, endPoint x: 1268, endPoint y: 246, distance: 11.4
click at [1260, 239] on button "Add labels" at bounding box center [1288, 241] width 76 height 22
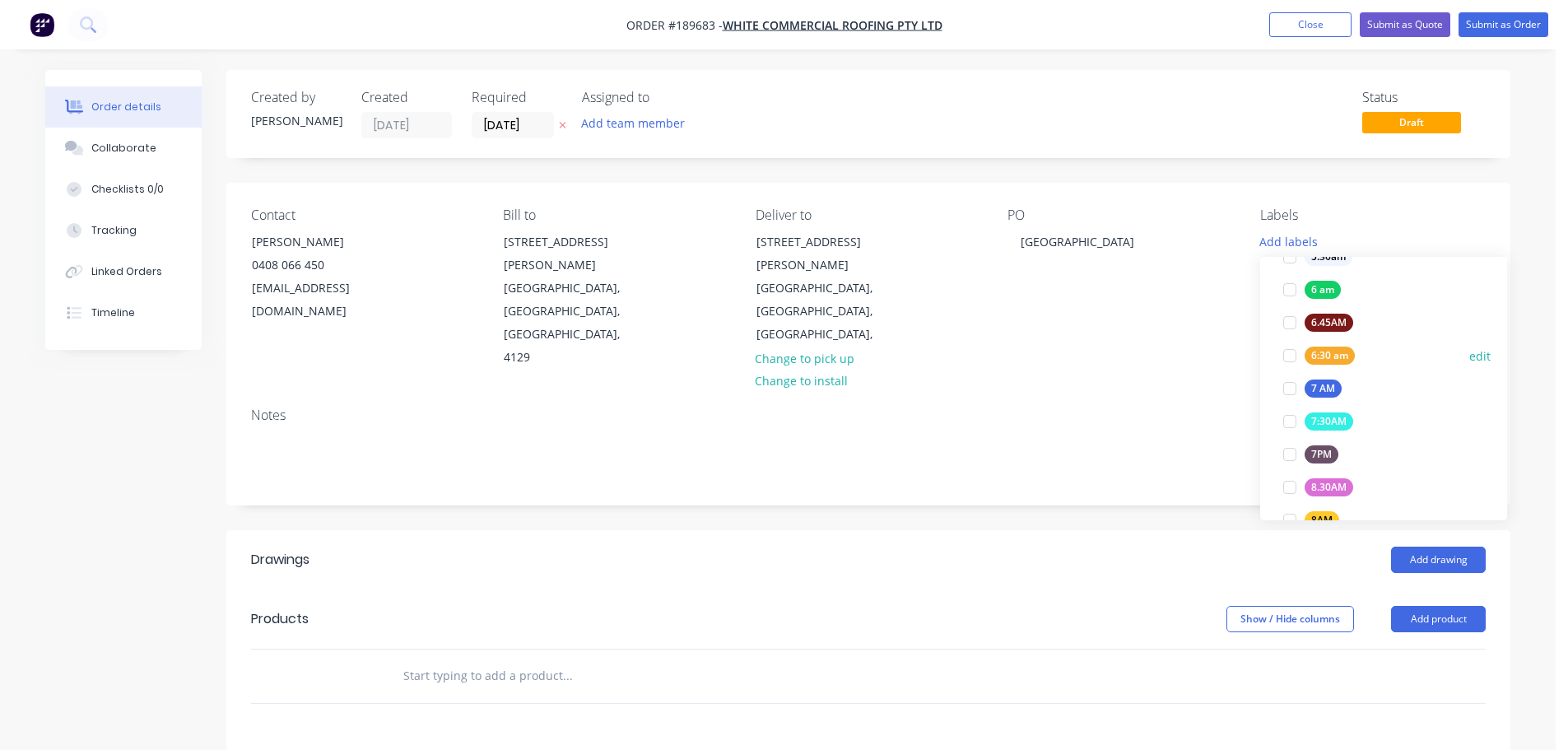
click at [1328, 354] on div "6:30 am" at bounding box center [1330, 355] width 51 height 18
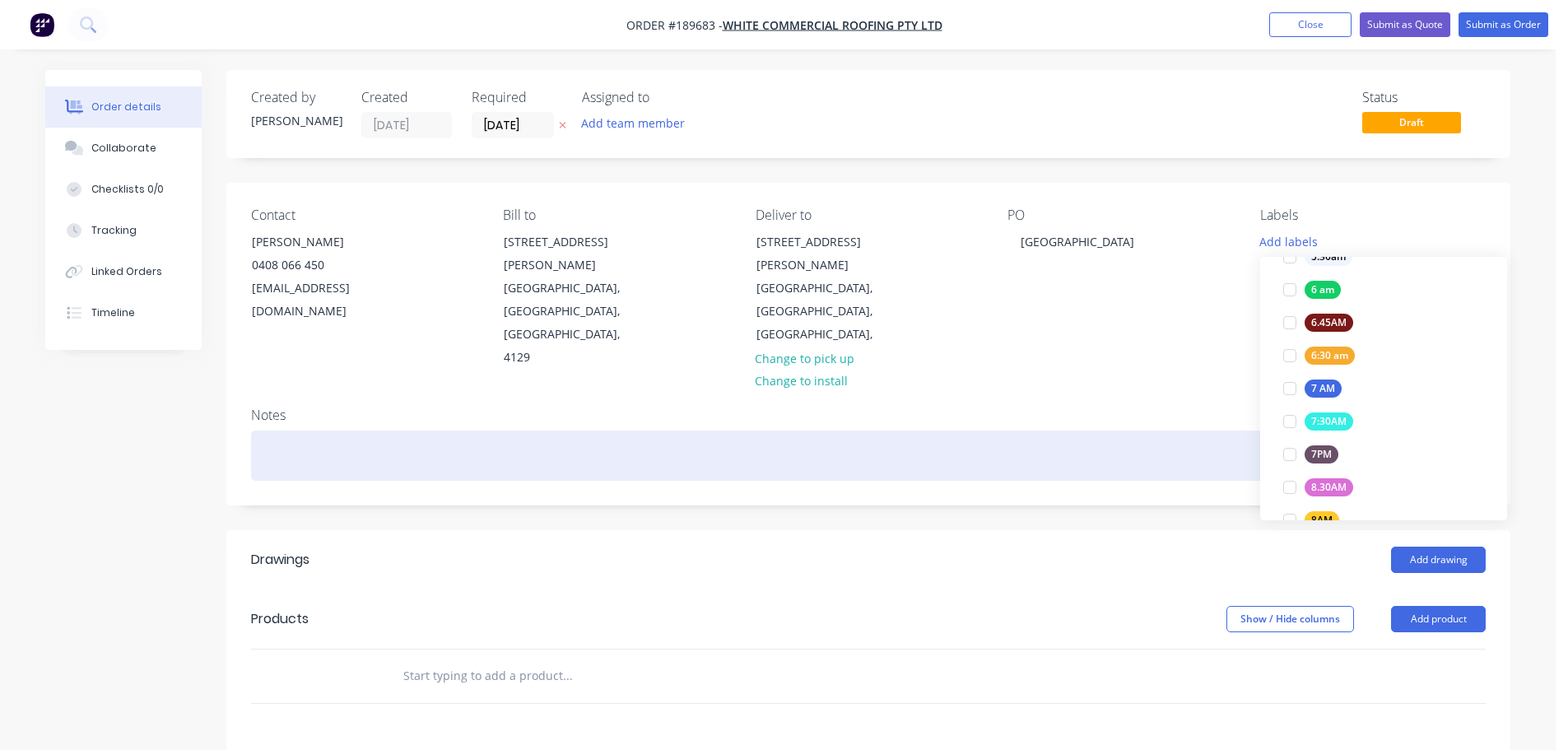
scroll to position [33, 0]
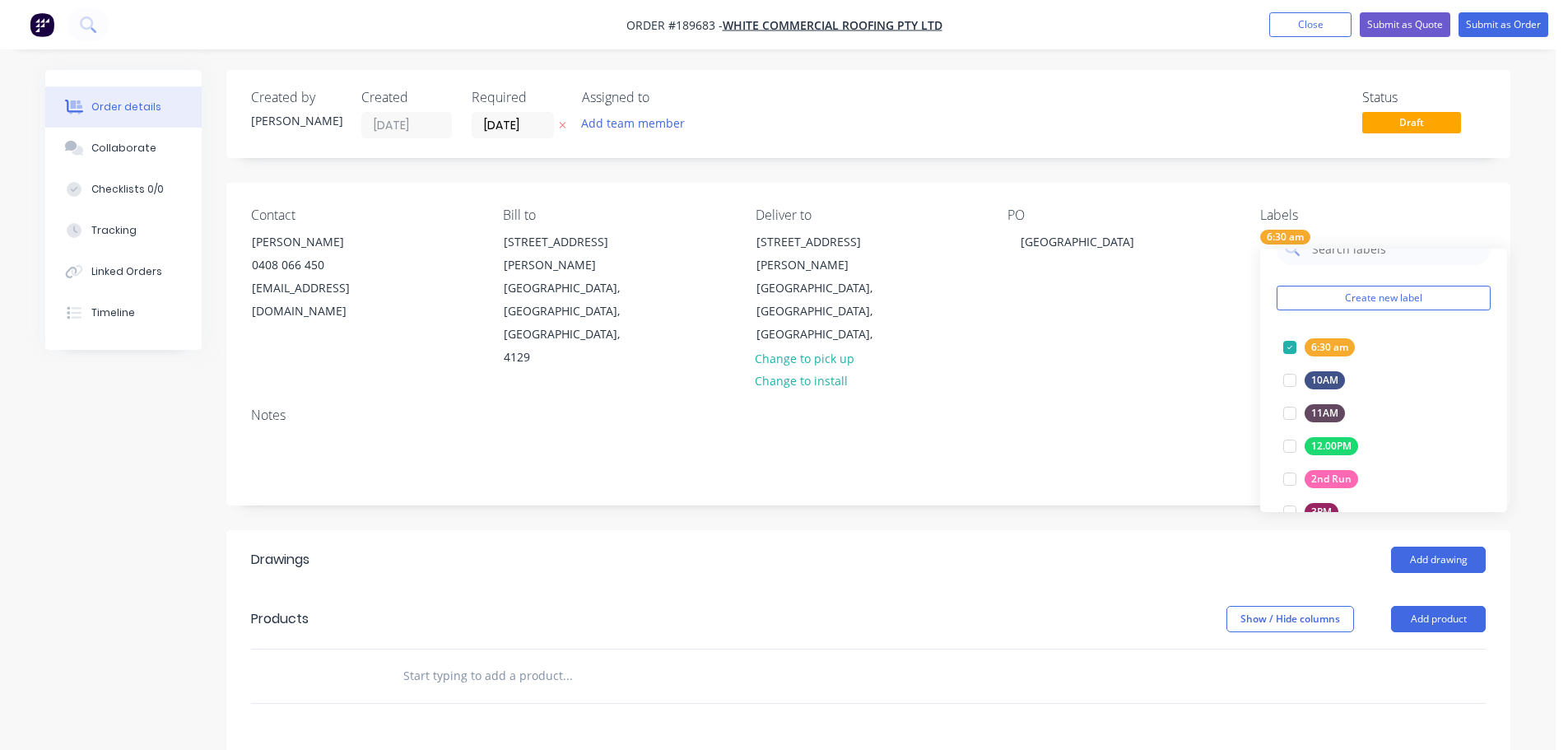
click at [1212, 452] on div "Notes" at bounding box center [869, 449] width 1284 height 110
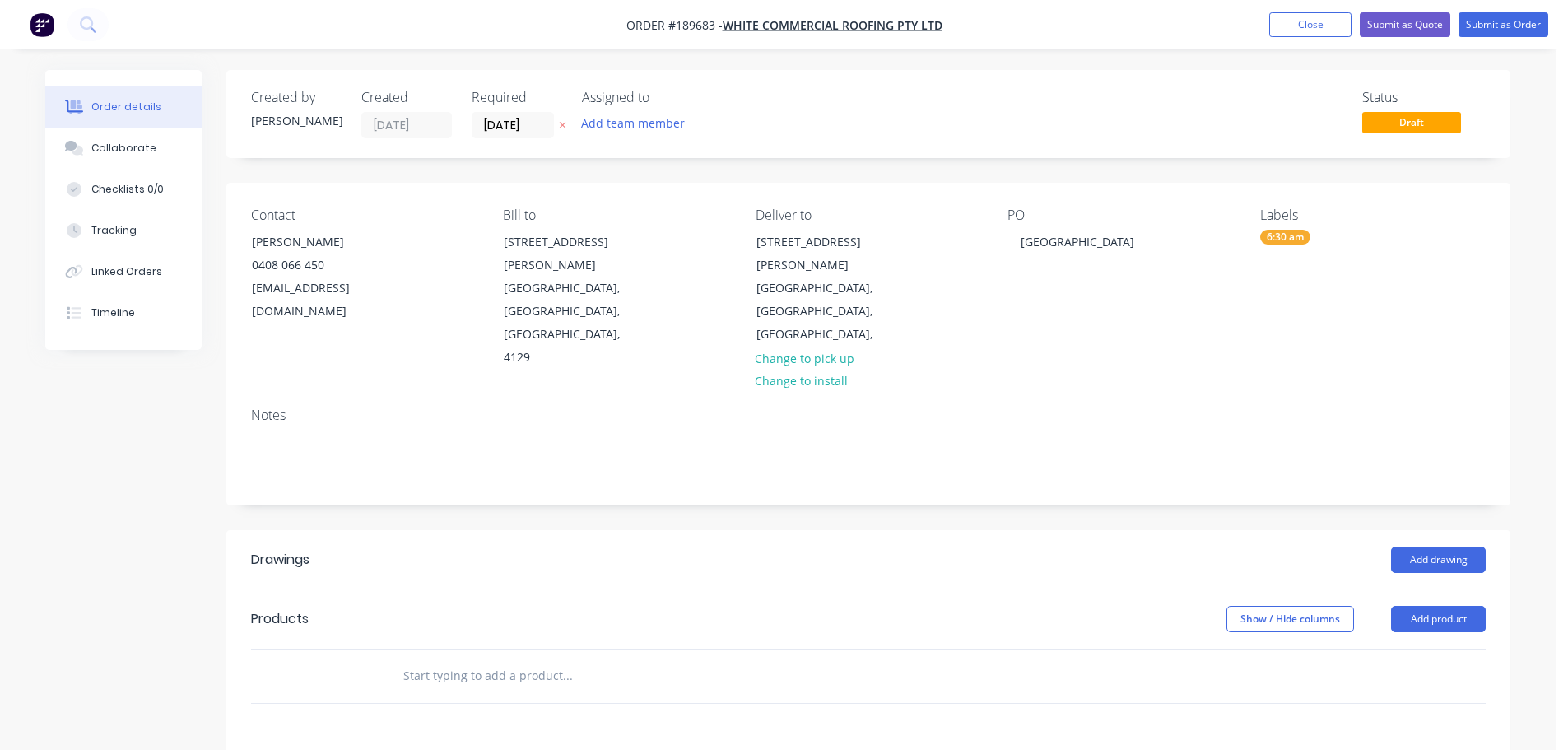
click at [931, 659] on div at bounding box center [679, 675] width 579 height 33
click at [1428, 547] on button "Add drawing" at bounding box center [1438, 560] width 95 height 26
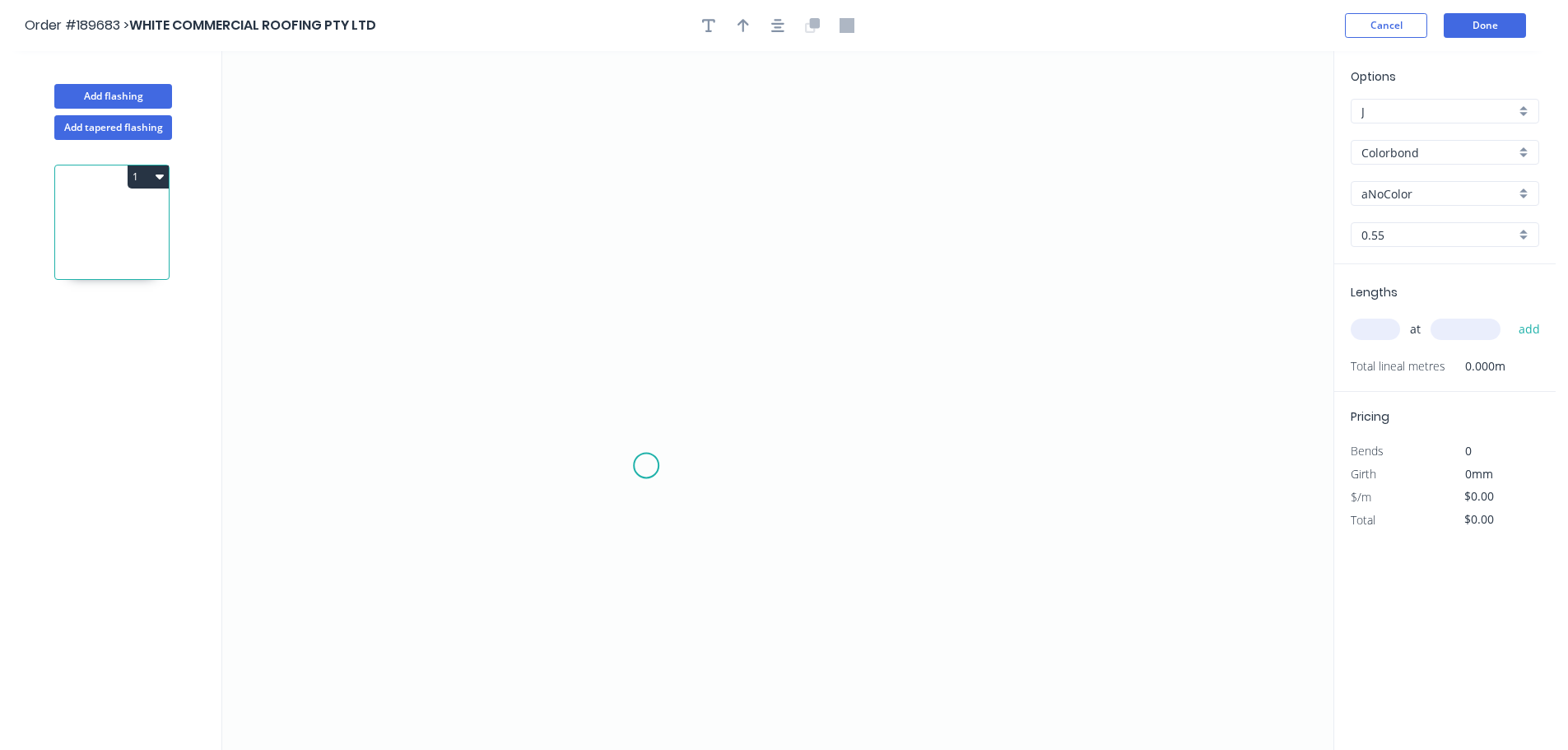
click at [598, 458] on icon "0" at bounding box center [777, 401] width 1111 height 699
click at [661, 454] on icon "0" at bounding box center [777, 401] width 1111 height 699
click at [667, 257] on icon "0 ?" at bounding box center [777, 401] width 1111 height 699
click at [994, 262] on icon "0 ? ?" at bounding box center [777, 401] width 1111 height 699
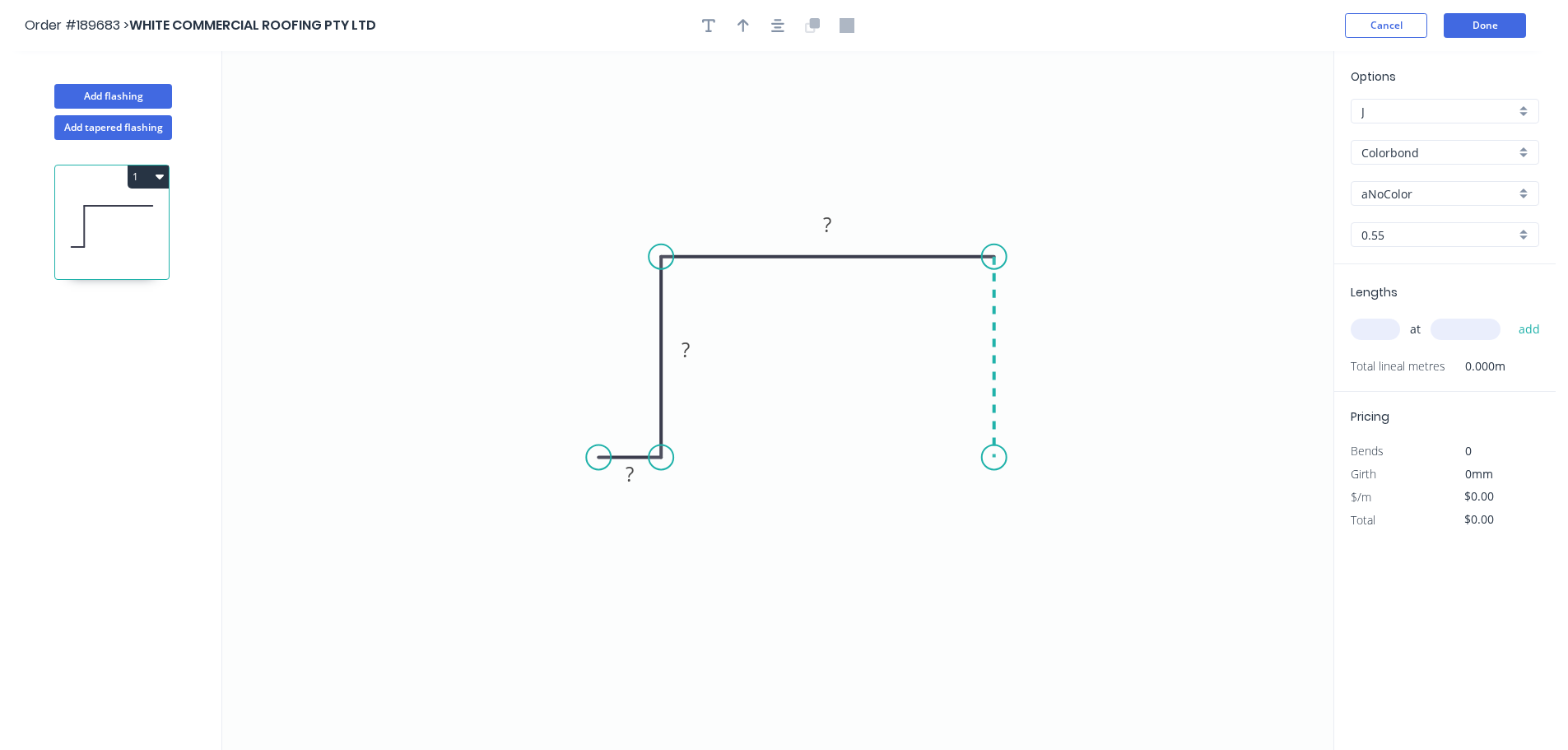
click at [993, 458] on icon "0 ? ? ?" at bounding box center [777, 401] width 1111 height 699
click at [1079, 460] on icon "0 ? ? ? ?" at bounding box center [777, 401] width 1111 height 699
click at [1040, 470] on tspan "?" at bounding box center [1036, 474] width 8 height 27
type input "$11.09"
click at [745, 32] on icon "button" at bounding box center [743, 25] width 11 height 15
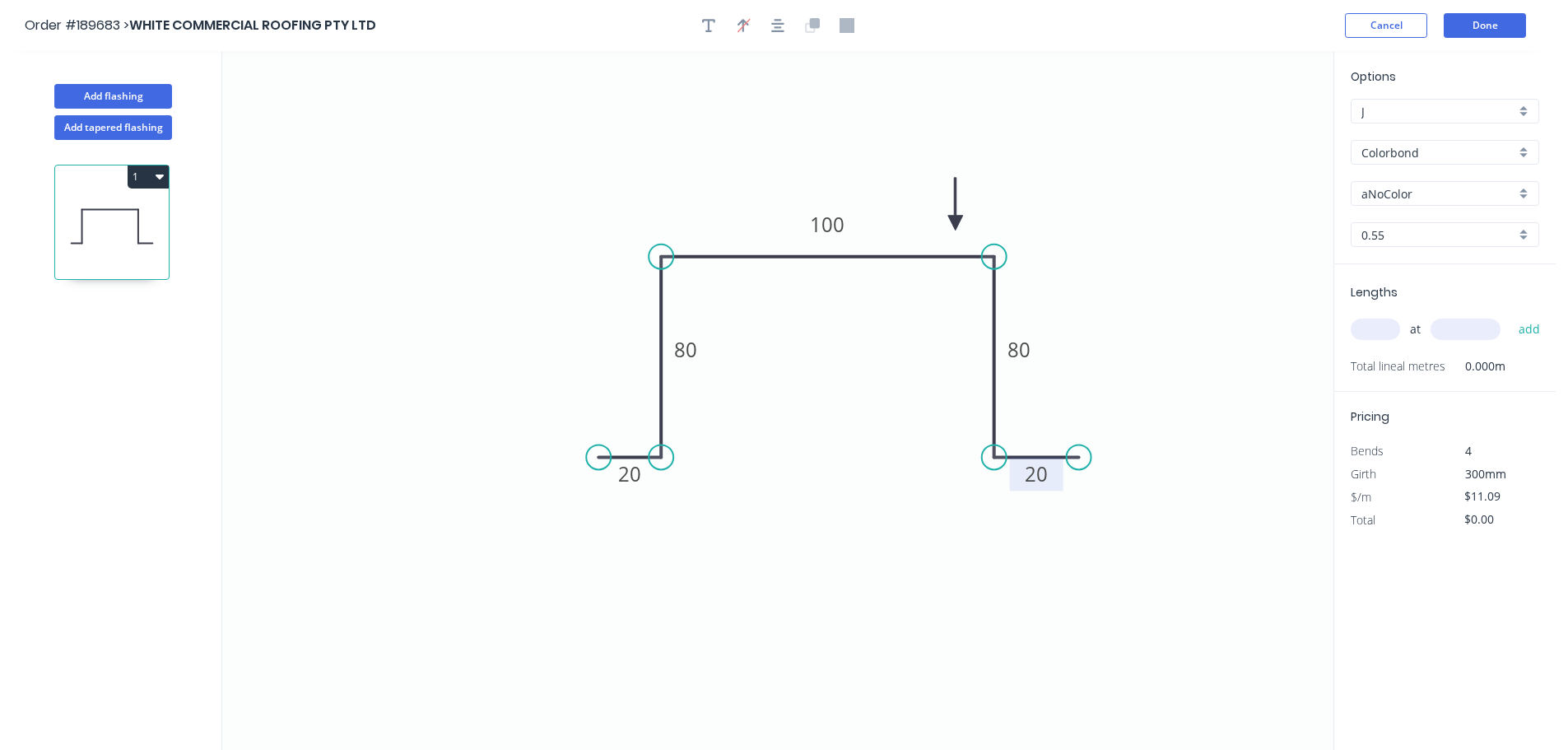
drag, startPoint x: 1247, startPoint y: 129, endPoint x: 956, endPoint y: 223, distance: 305.8
click at [956, 223] on icon at bounding box center [956, 204] width 15 height 52
click at [1399, 155] on input "Colorbond" at bounding box center [1439, 153] width 154 height 17
click at [1414, 310] on div "Zincalume" at bounding box center [1445, 296] width 187 height 29
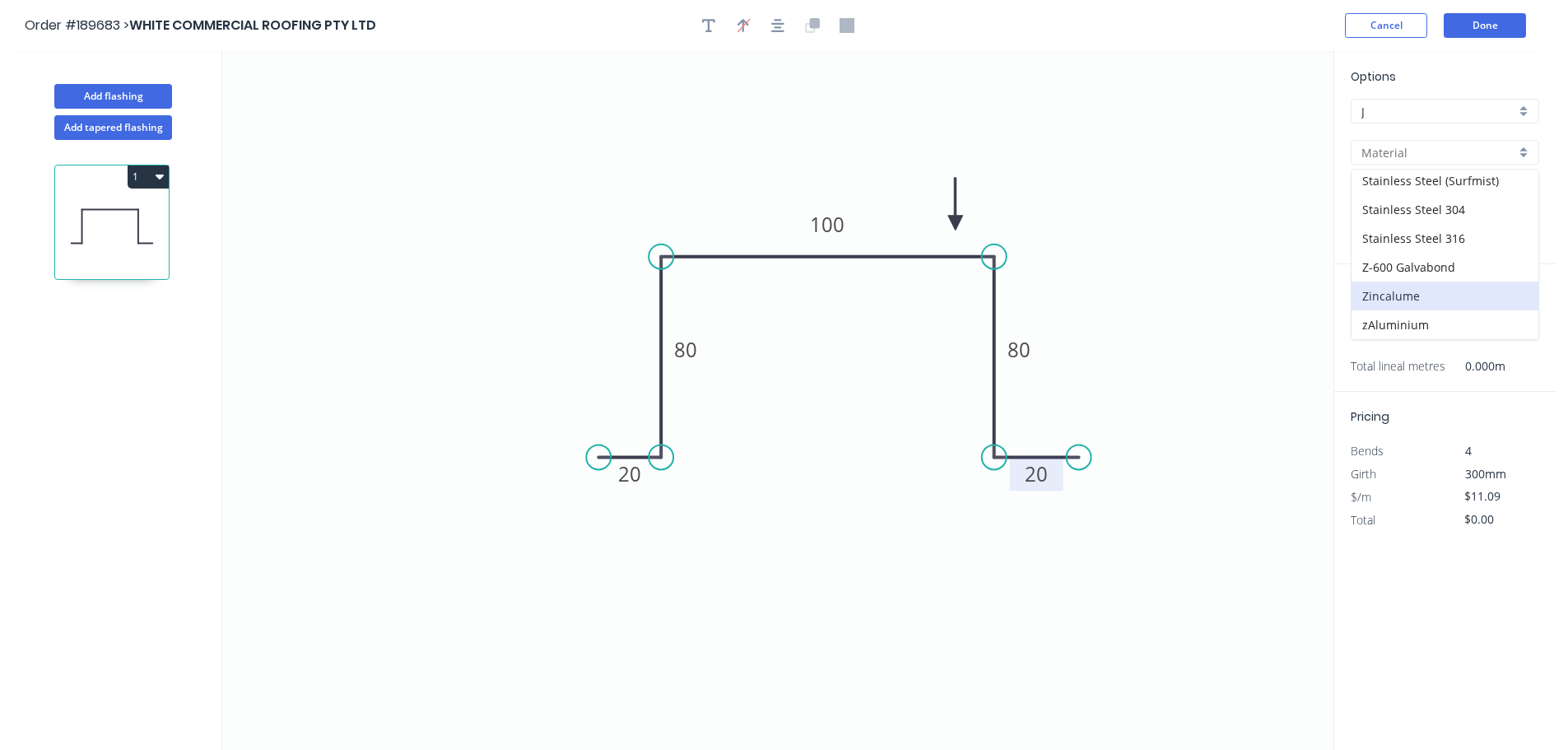
type input "Zincalume"
type input "$10.40"
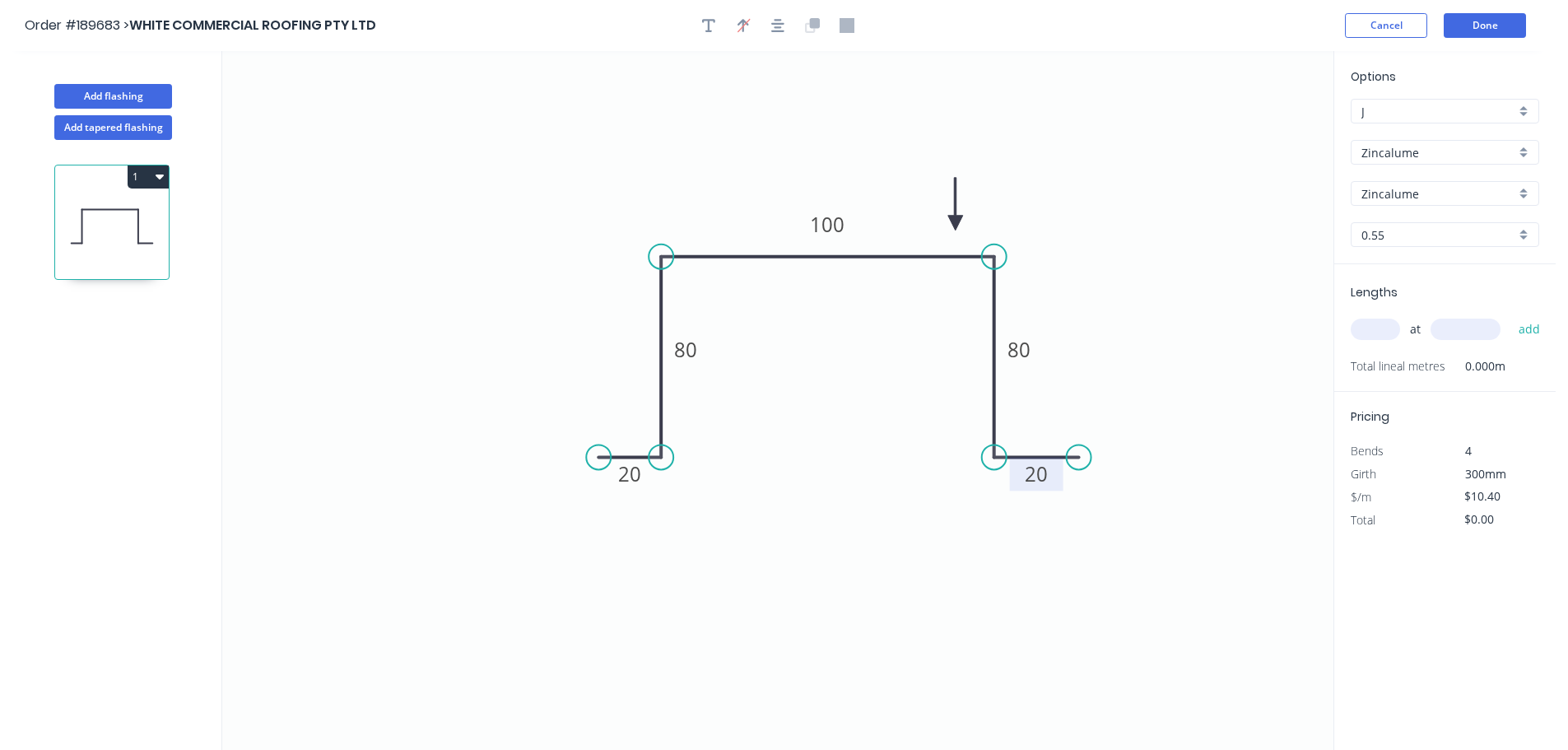
click at [1371, 330] on input "text" at bounding box center [1375, 329] width 50 height 22
type input "2"
type input "3000"
click at [1511, 316] on button "add" at bounding box center [1530, 330] width 38 height 28
click at [1389, 233] on input "0.55" at bounding box center [1439, 235] width 154 height 17
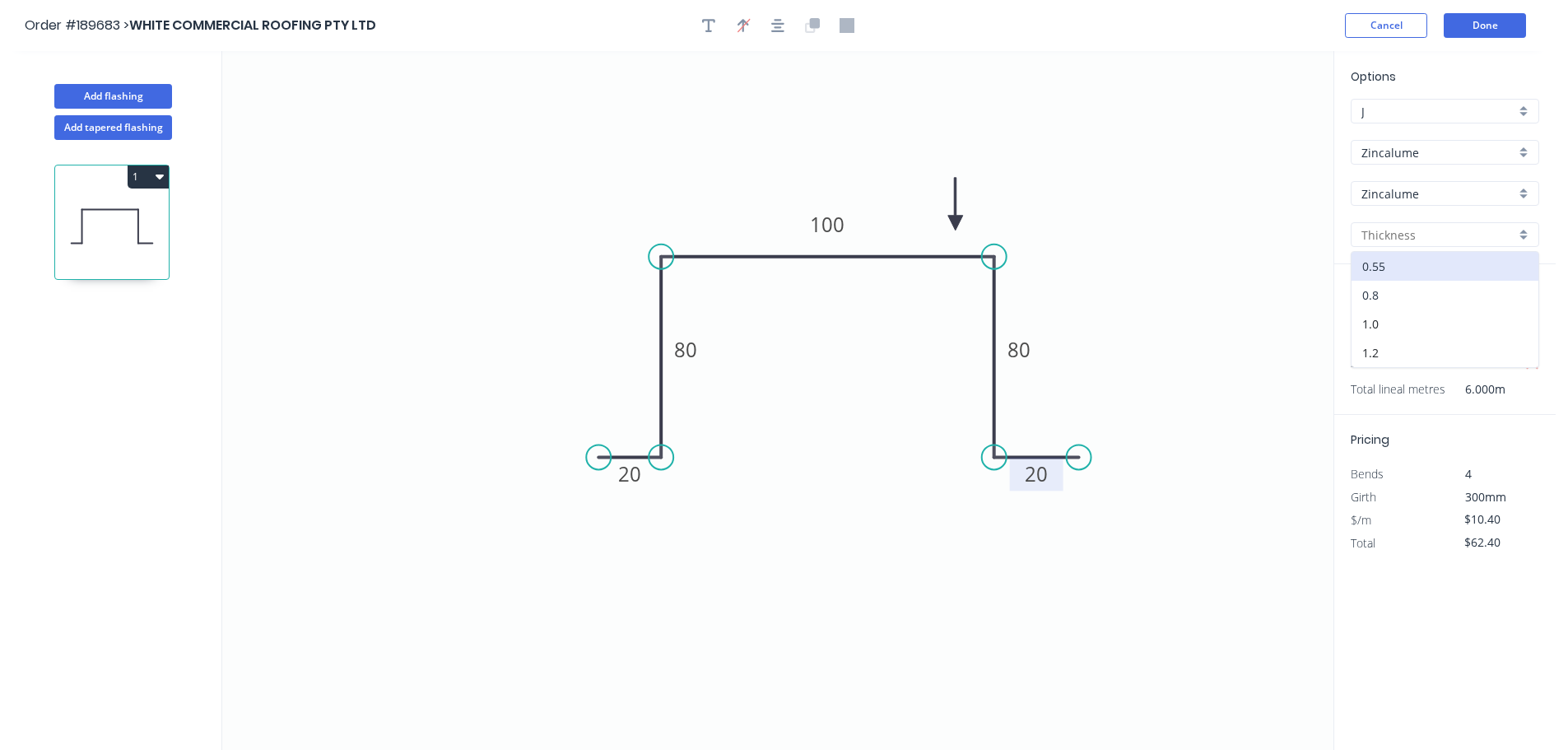
click at [1384, 289] on div "0.8" at bounding box center [1445, 295] width 187 height 29
click at [1141, 296] on icon "0 20 80 100 80 20" at bounding box center [777, 401] width 1111 height 699
click at [1470, 23] on button "Done" at bounding box center [1486, 25] width 82 height 24
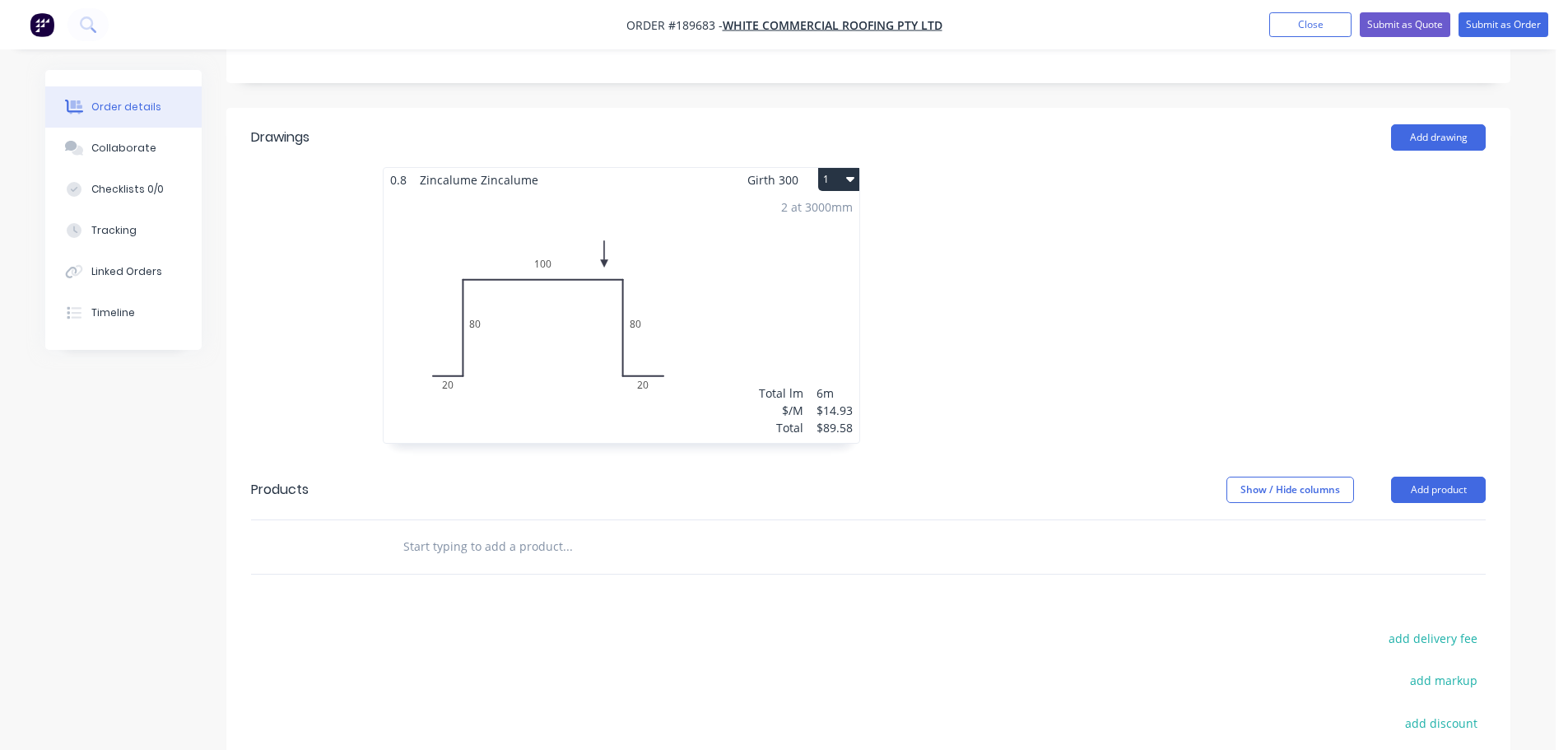
scroll to position [621, 0]
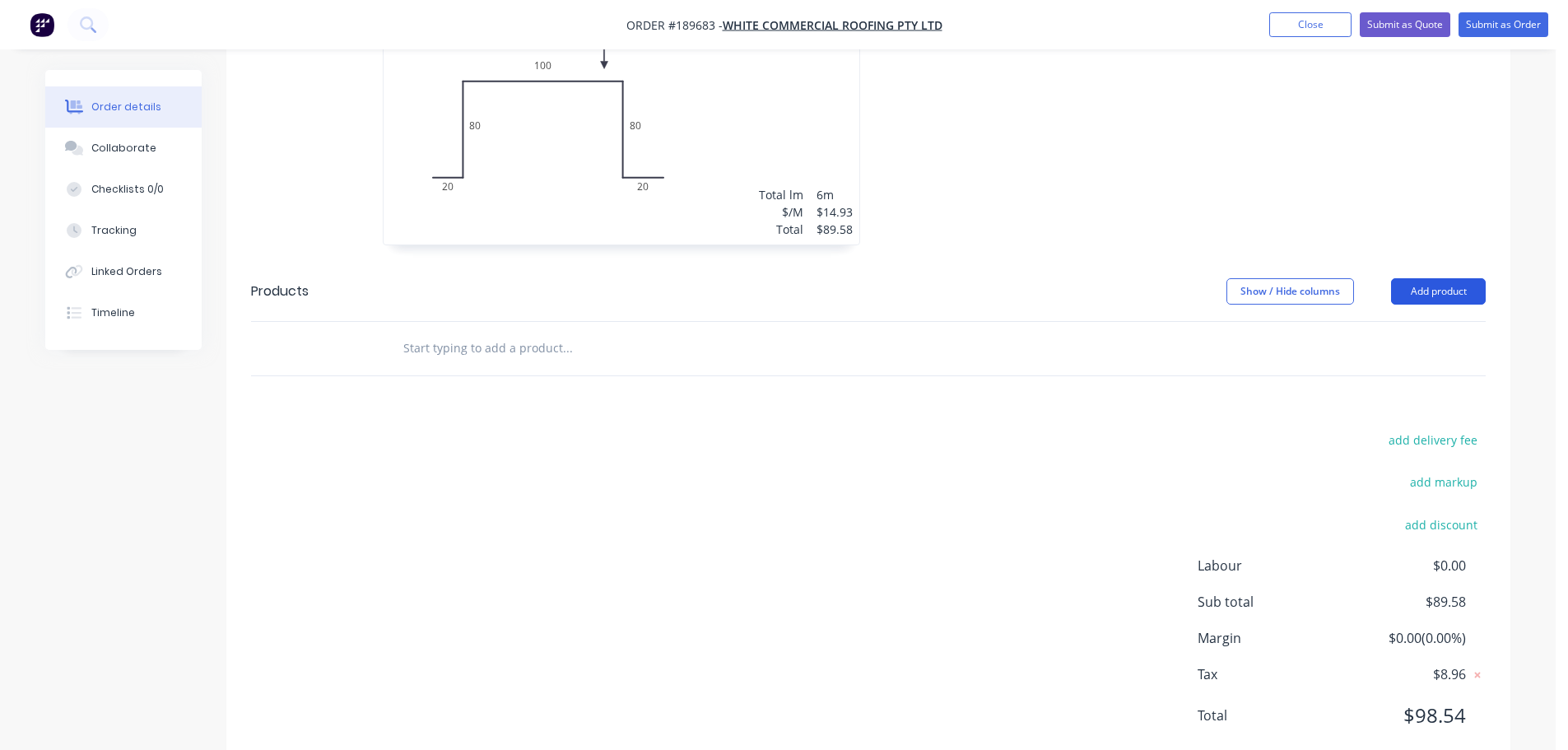
click at [1431, 278] on button "Add product" at bounding box center [1438, 291] width 95 height 26
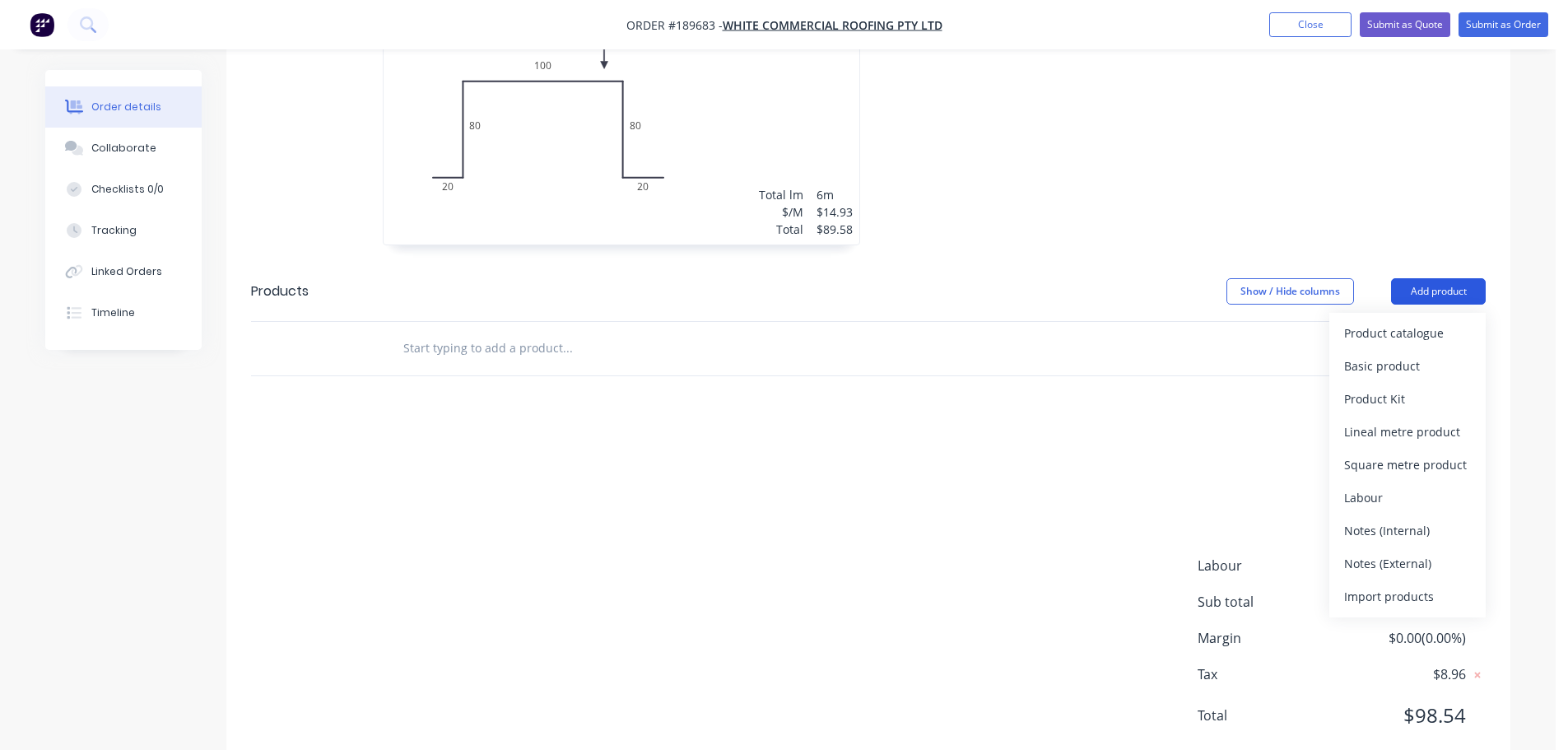
click at [1414, 321] on div "Product catalogue" at bounding box center [1407, 333] width 126 height 24
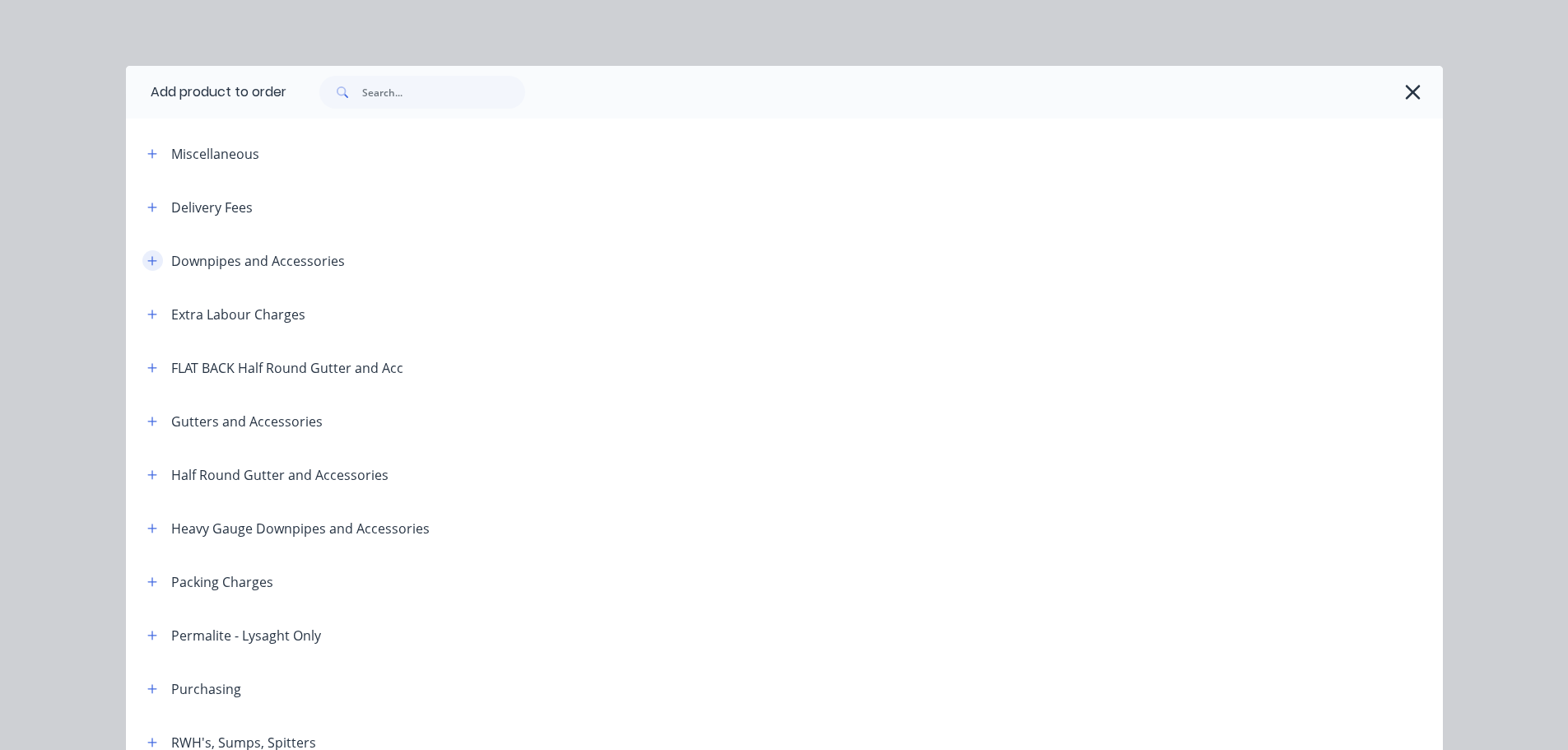
click at [142, 263] on button "button" at bounding box center [153, 260] width 21 height 21
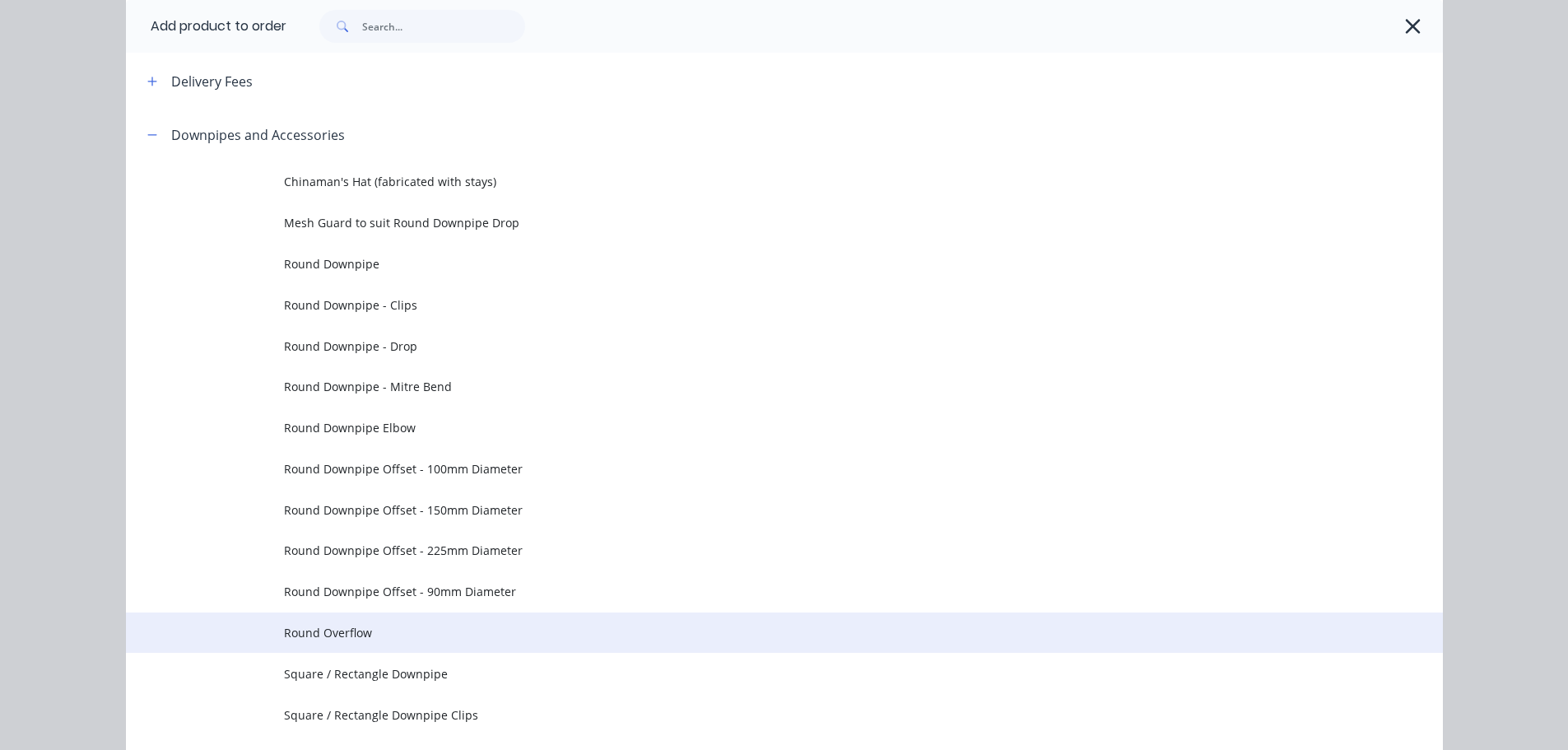
scroll to position [165, 0]
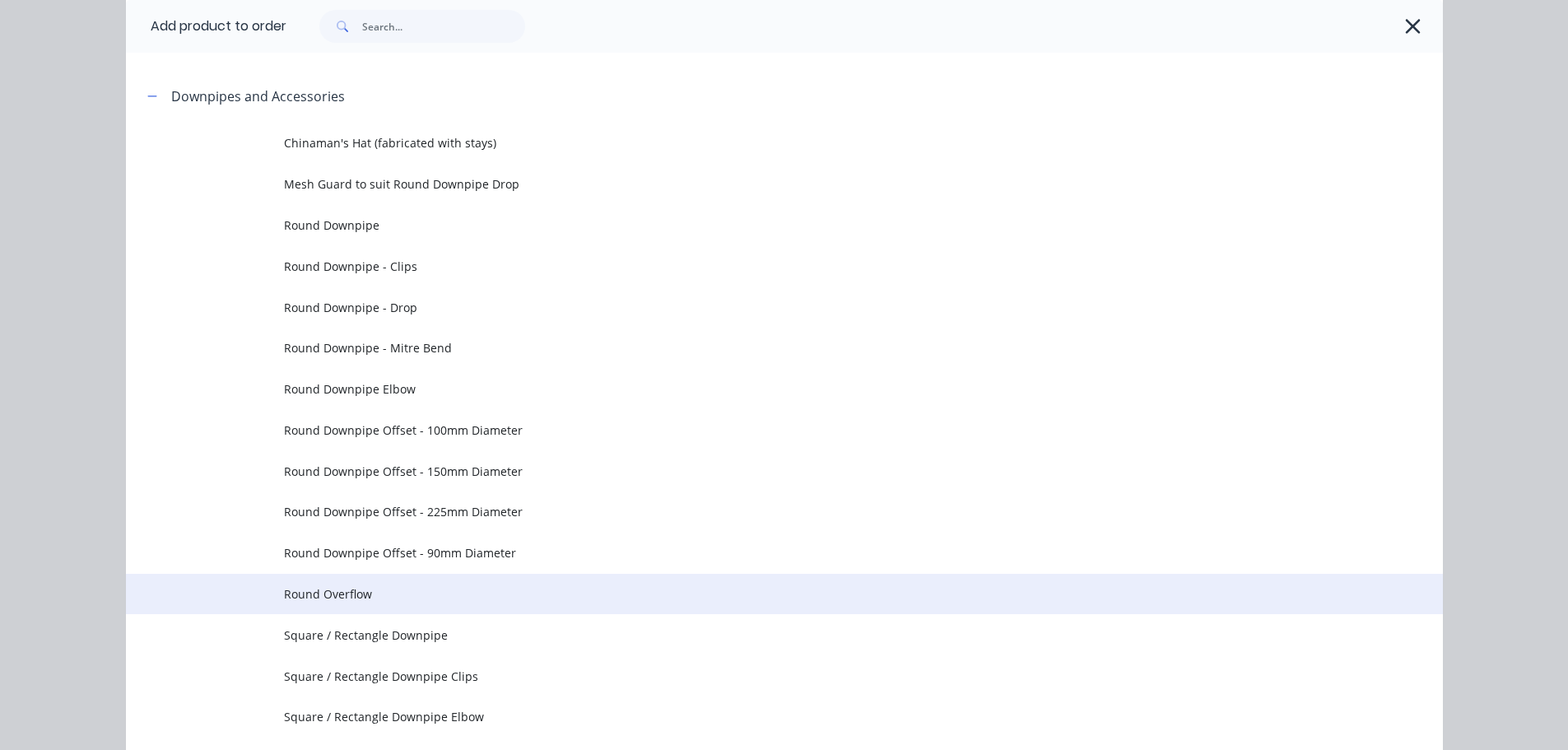
click at [395, 587] on span "Round Overflow" at bounding box center [747, 594] width 927 height 17
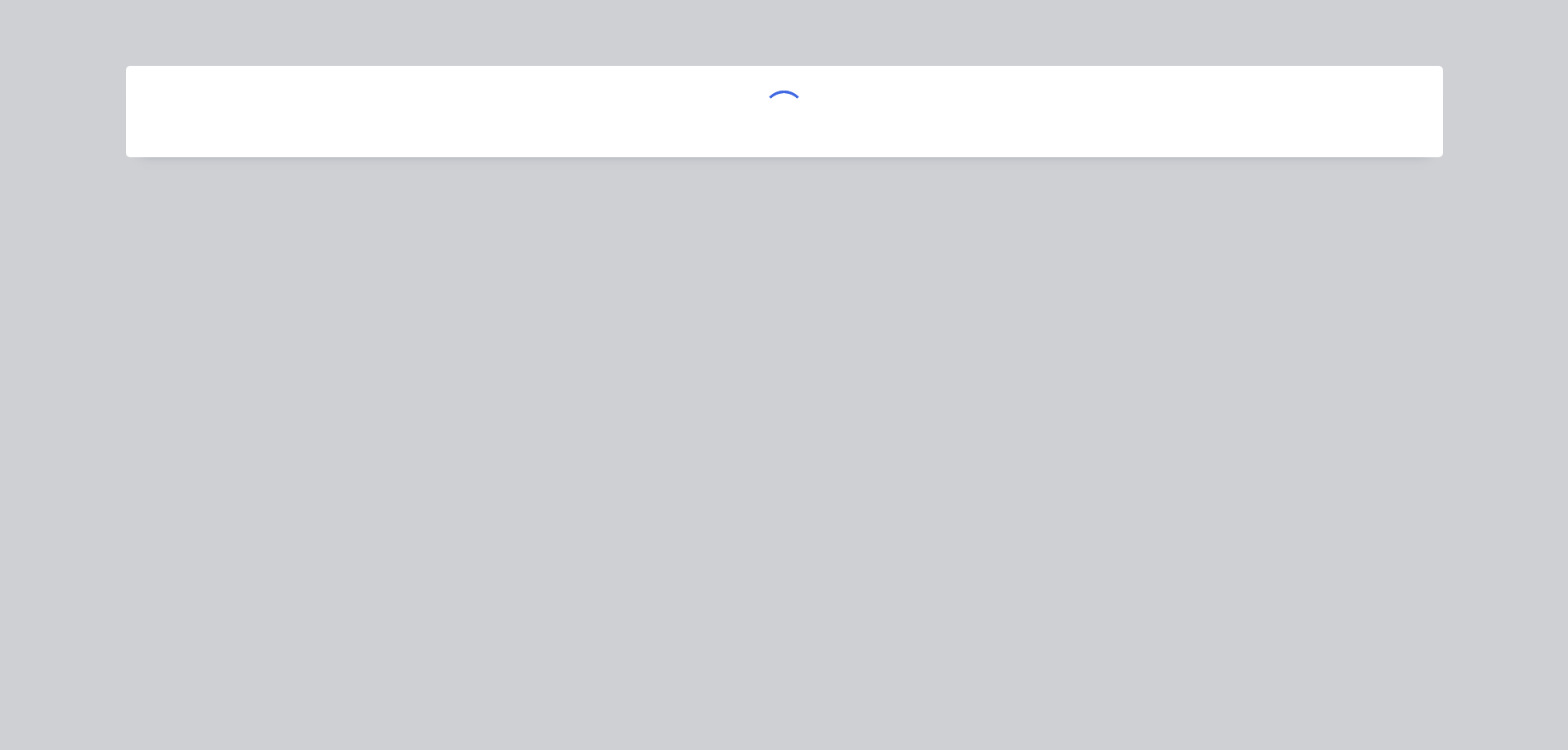
scroll to position [0, 0]
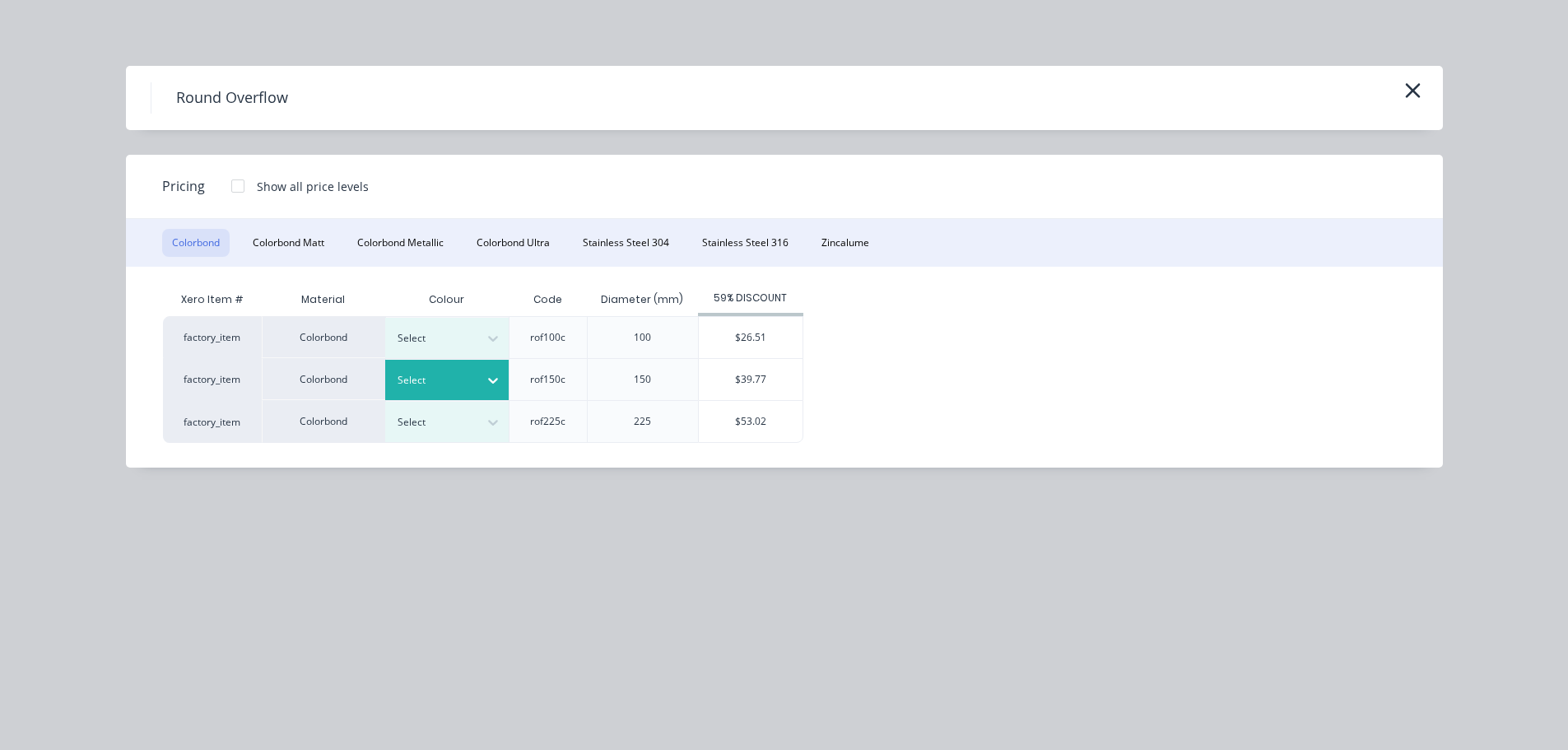
click at [491, 375] on icon at bounding box center [493, 381] width 17 height 17
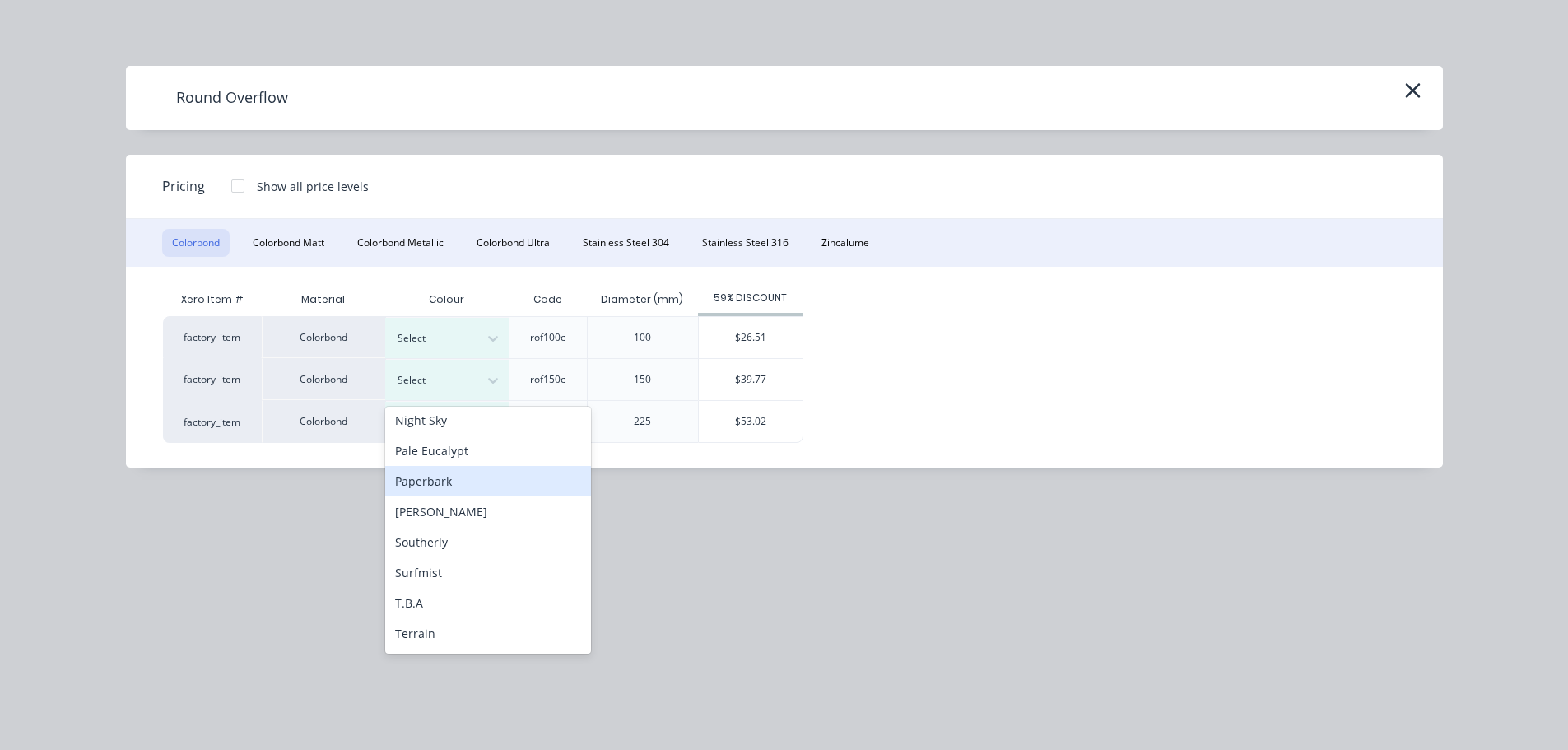
scroll to position [494, 0]
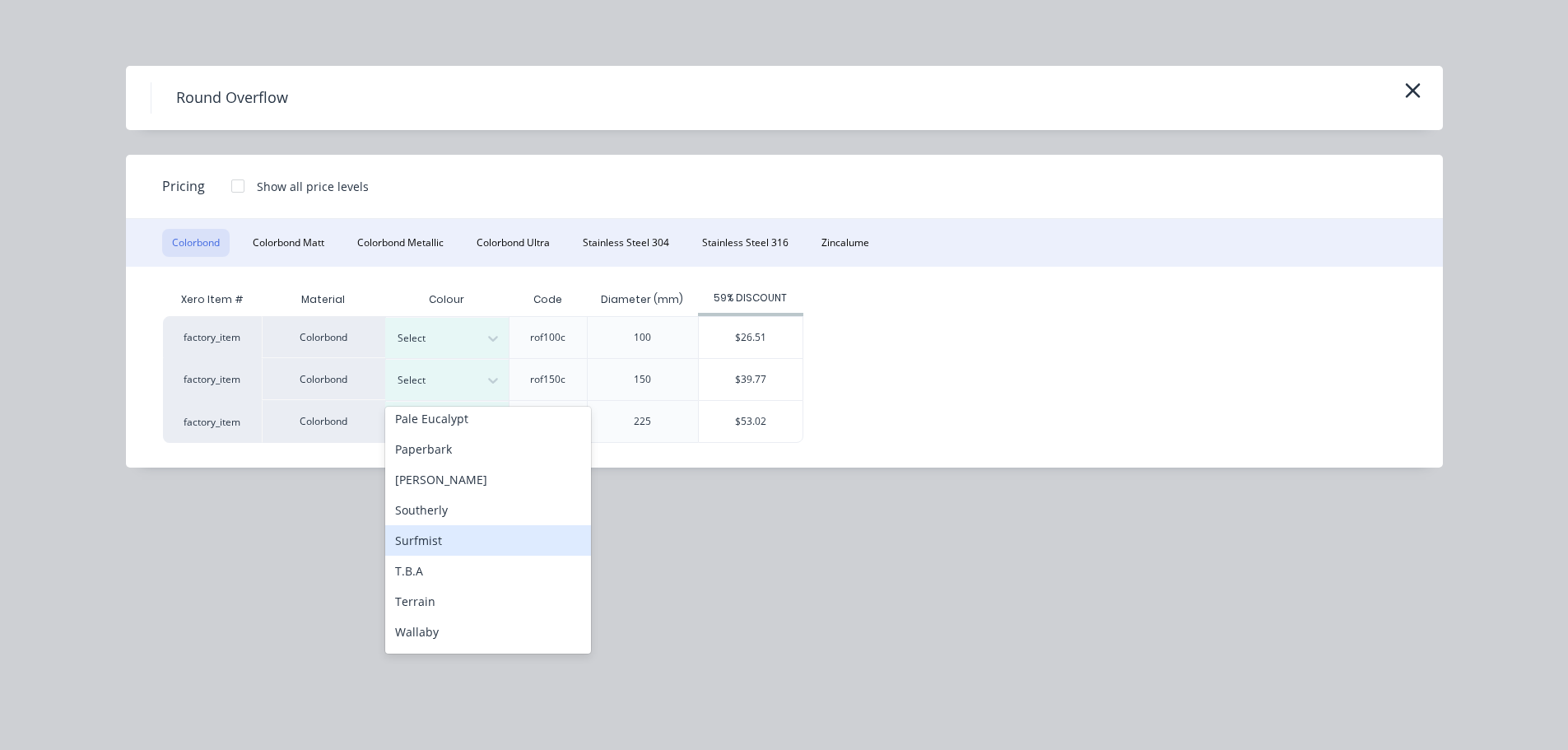
click at [436, 535] on div "Surfmist" at bounding box center [489, 540] width 206 height 31
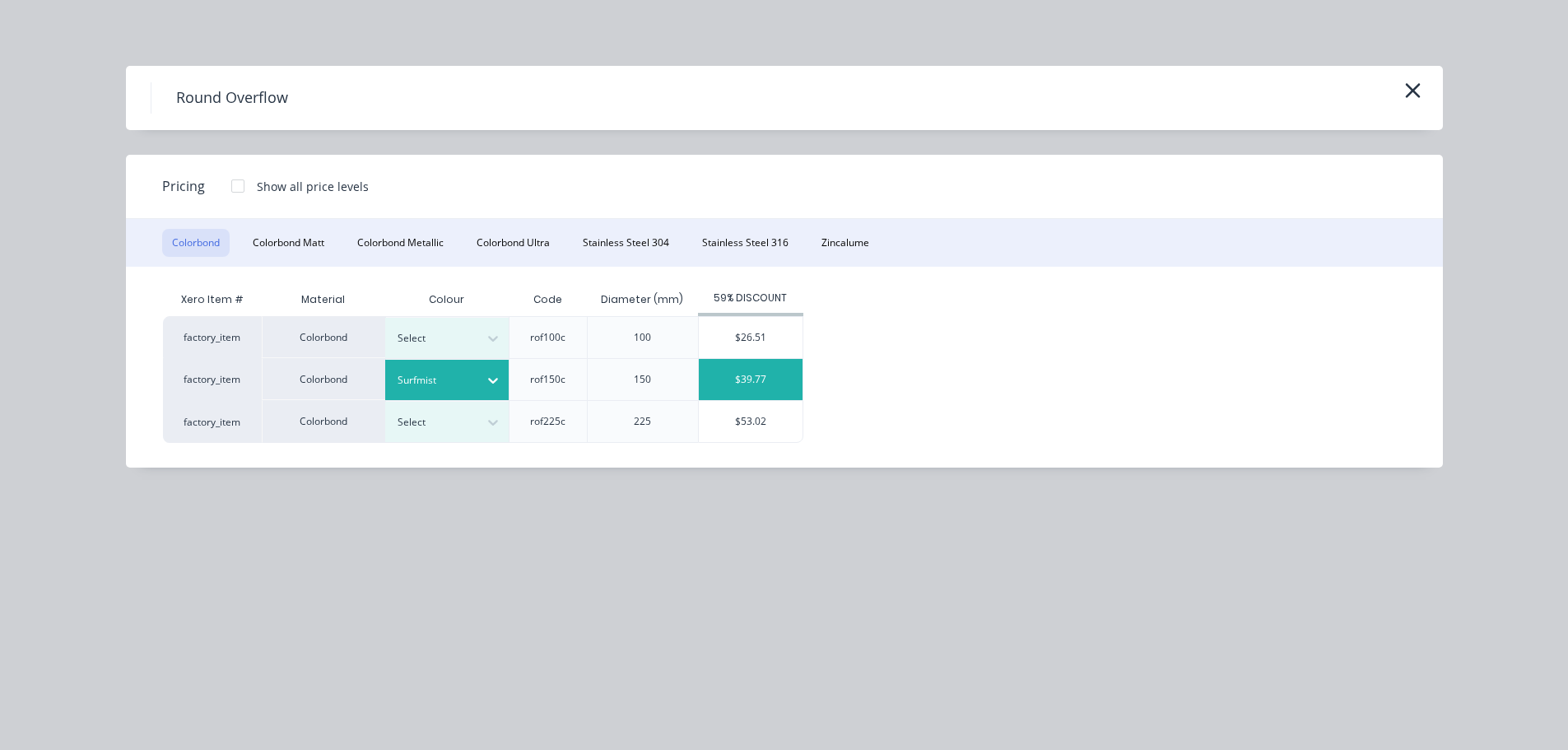
click at [717, 373] on div "$39.77" at bounding box center [751, 379] width 104 height 41
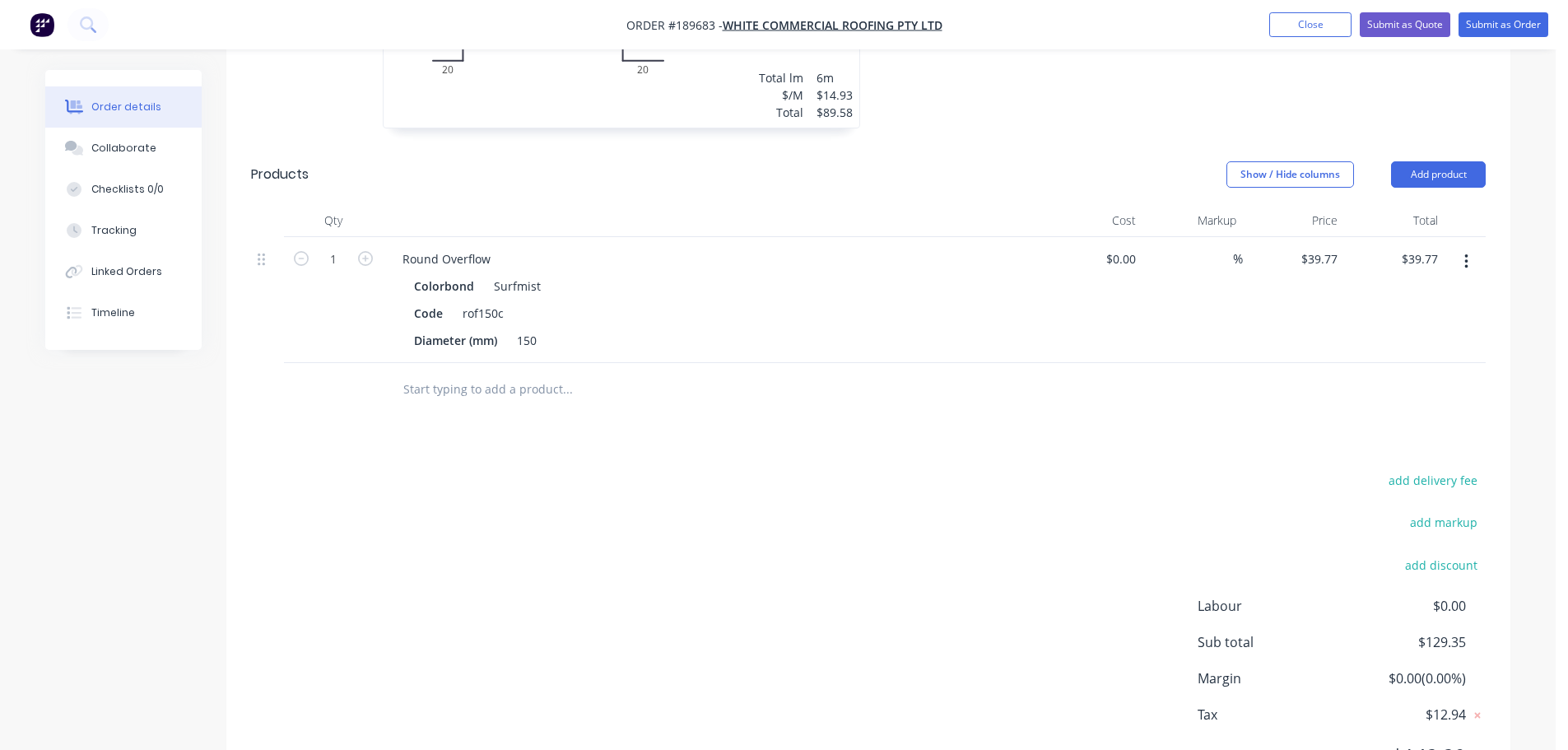
scroll to position [778, 0]
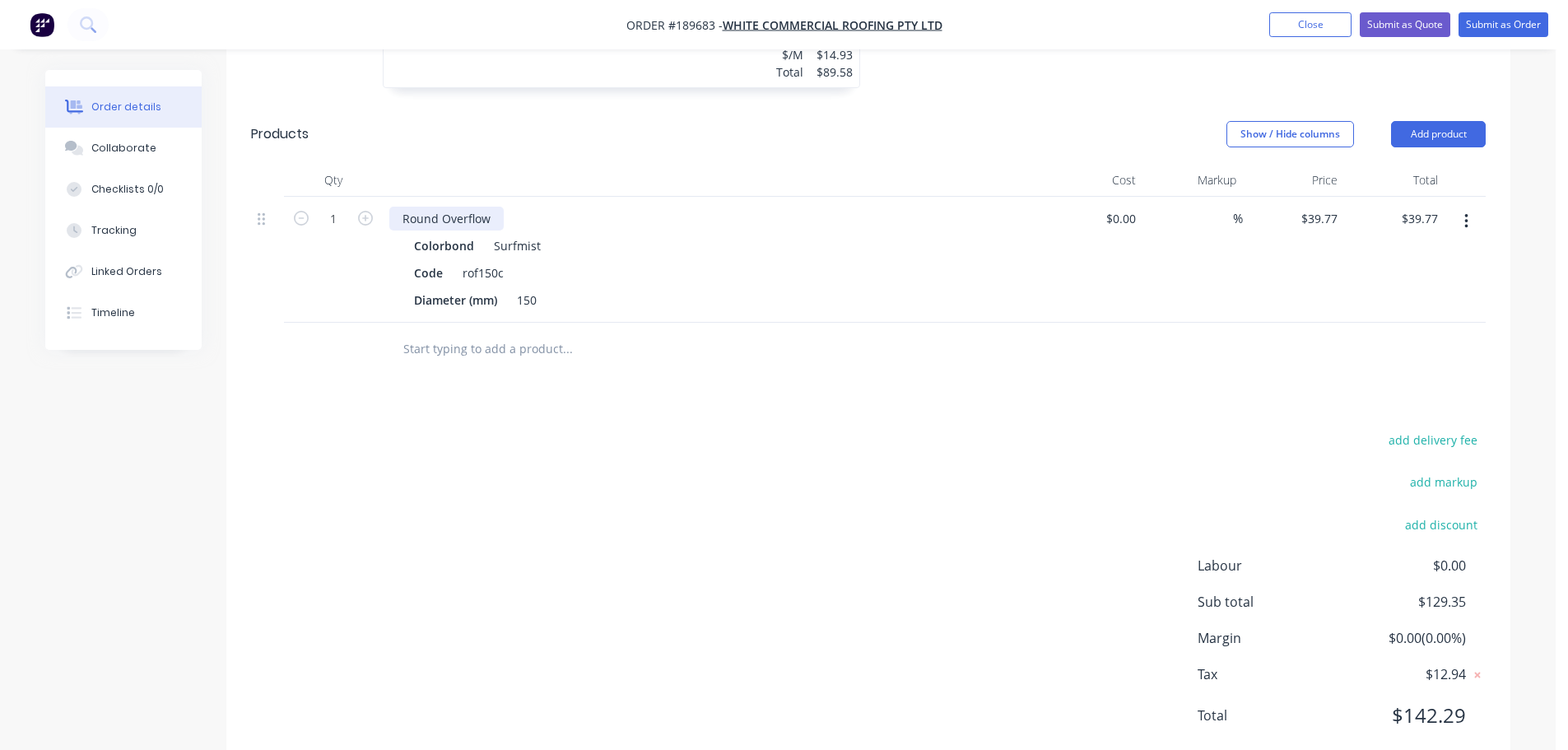
click at [489, 207] on div "Round Overflow" at bounding box center [447, 219] width 114 height 24
drag, startPoint x: 337, startPoint y: 174, endPoint x: 344, endPoint y: 184, distance: 12.2
click at [337, 207] on input "1" at bounding box center [333, 219] width 43 height 24
click at [456, 105] on header "Products Show / Hide columns Add product" at bounding box center [869, 134] width 1284 height 59
click at [1443, 121] on button "Add product" at bounding box center [1438, 134] width 95 height 26
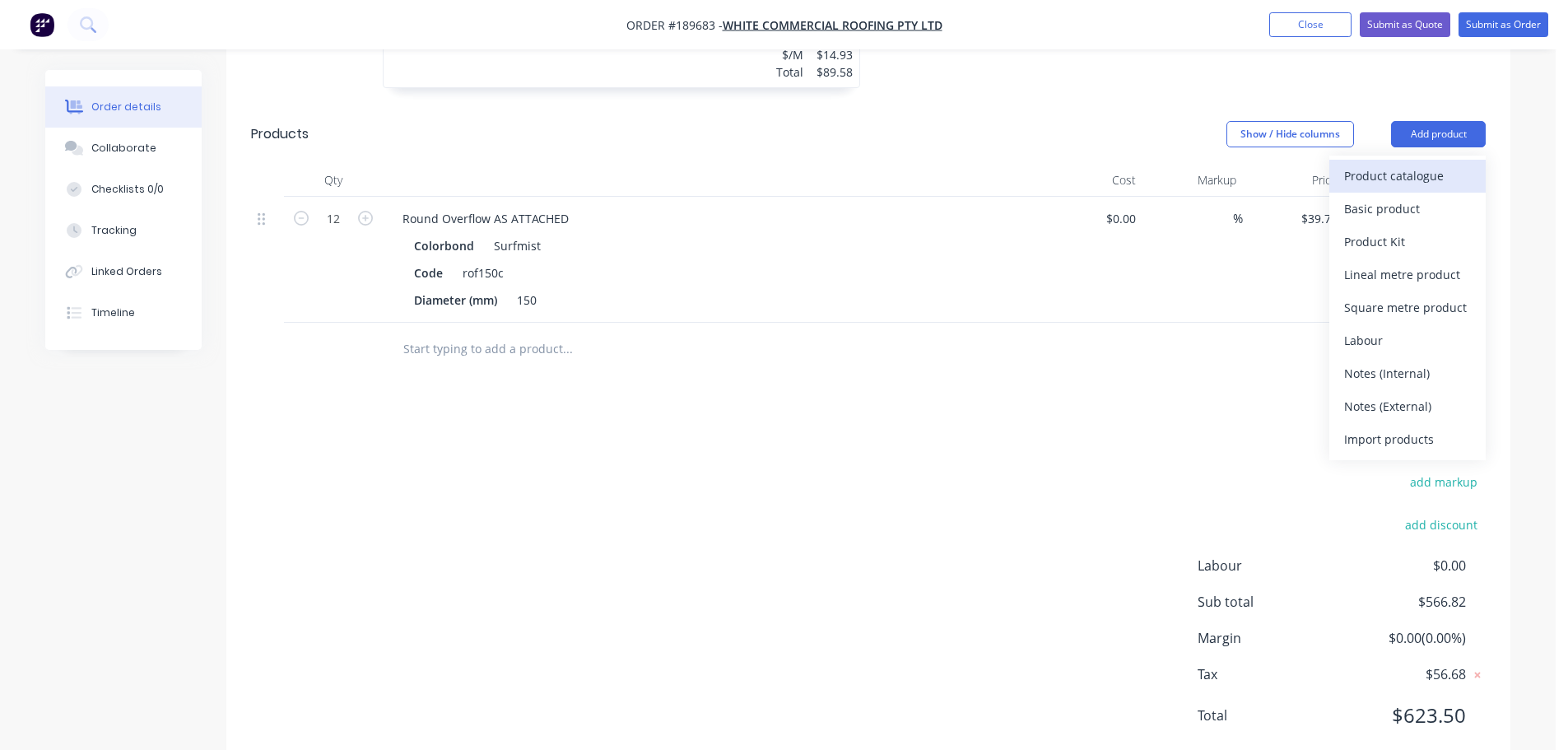
click at [1411, 164] on div "Product catalogue" at bounding box center [1407, 176] width 126 height 24
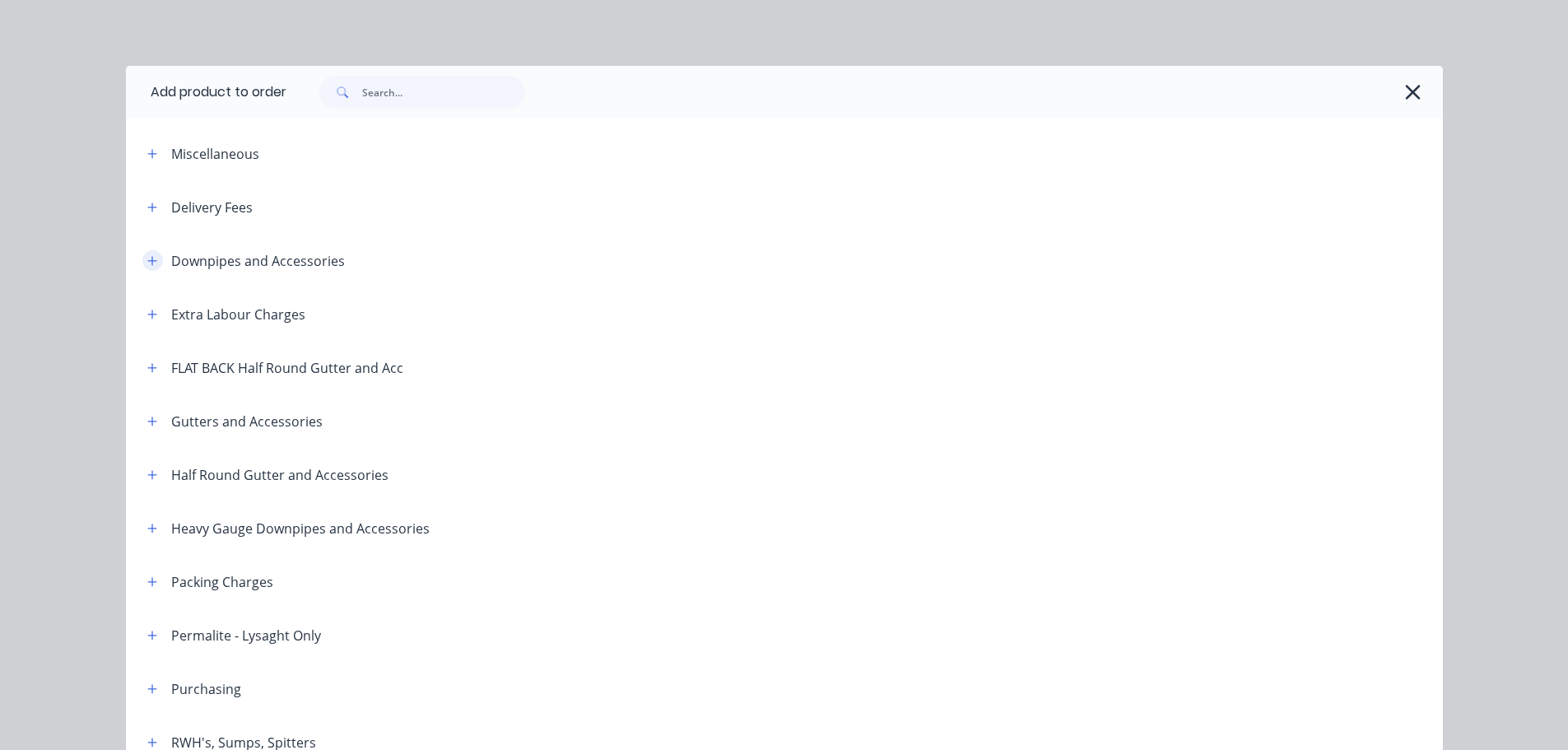
click at [147, 262] on icon "button" at bounding box center [152, 261] width 10 height 11
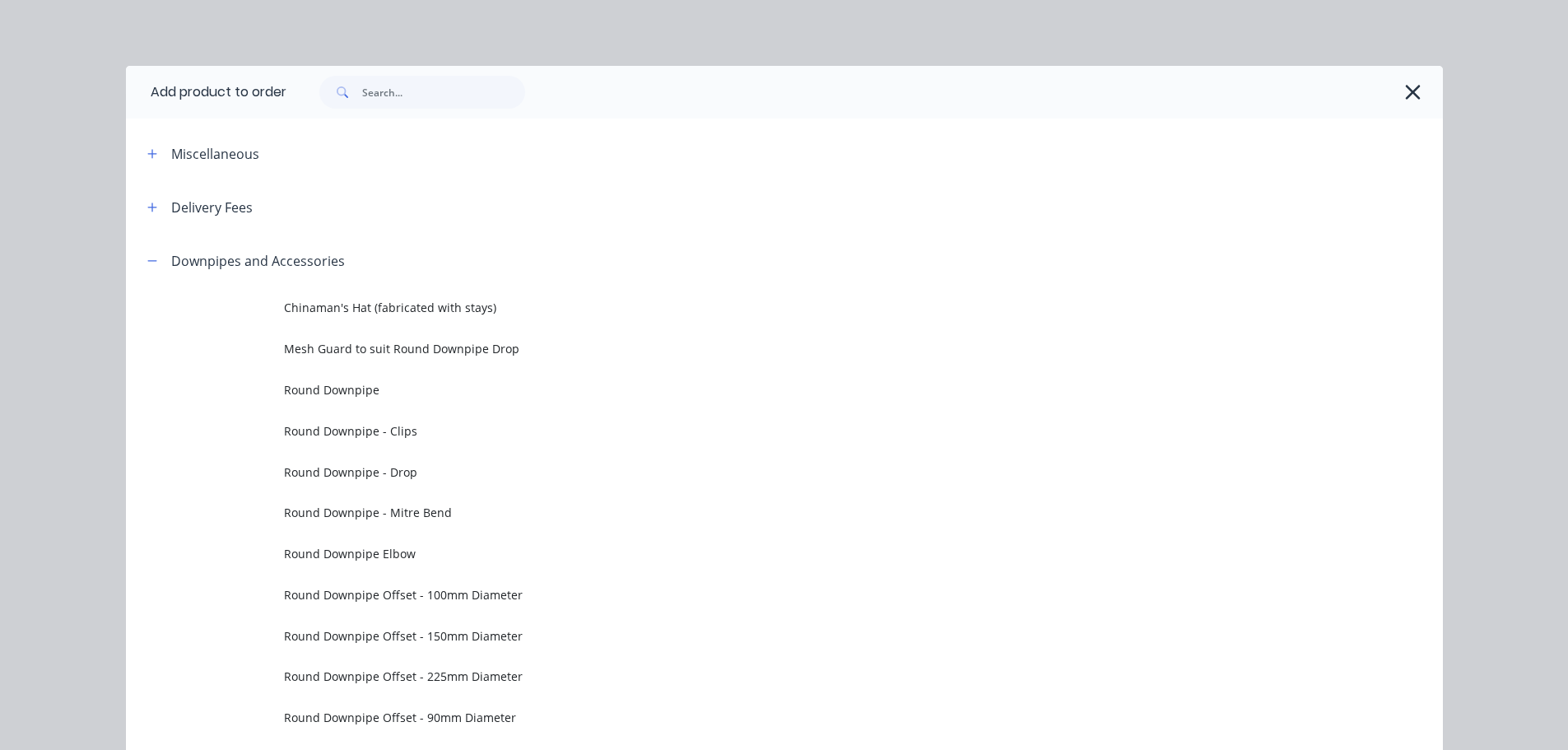
click at [394, 472] on span "Round Downpipe - Drop" at bounding box center [747, 472] width 927 height 17
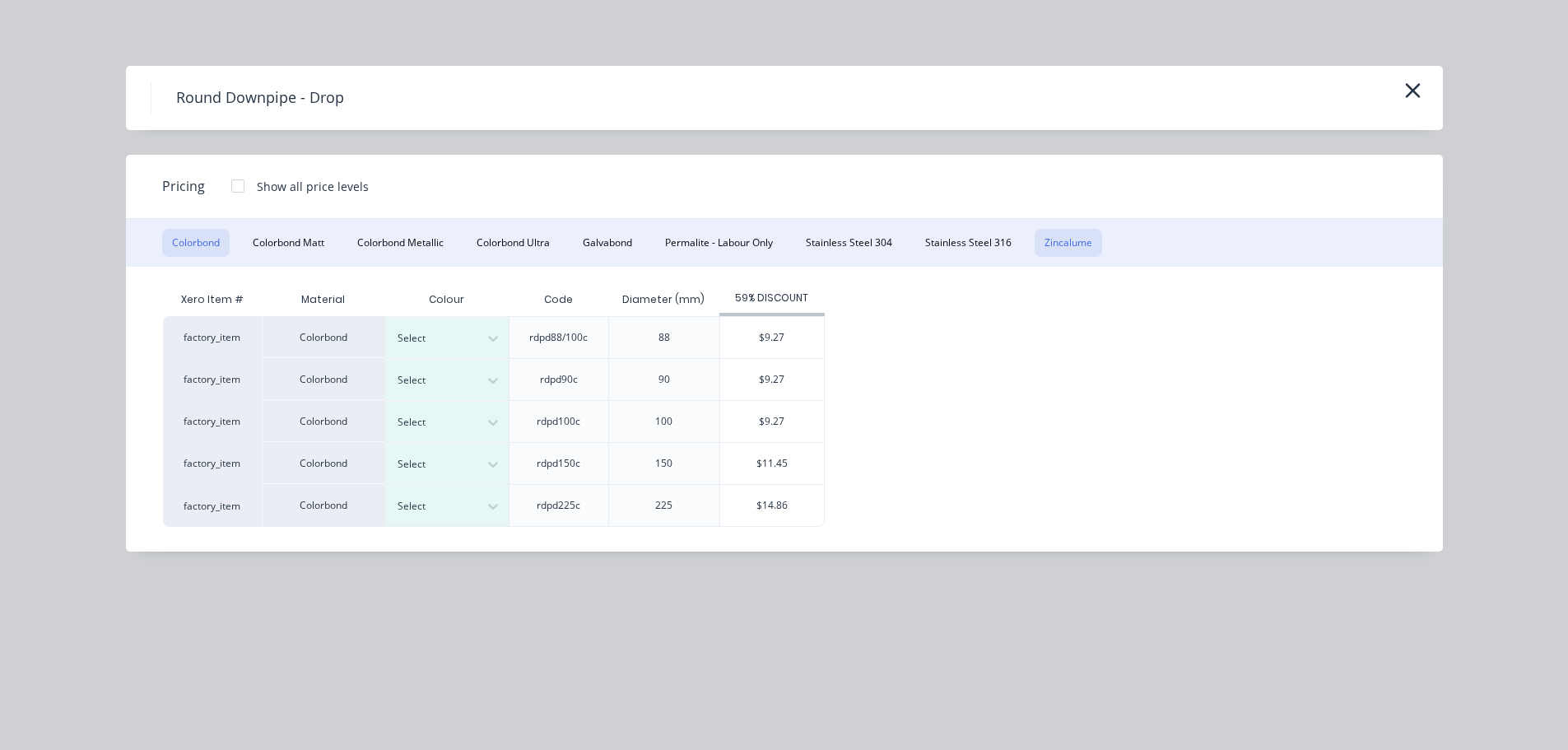
click at [1048, 246] on button "Zincalume" at bounding box center [1069, 243] width 67 height 28
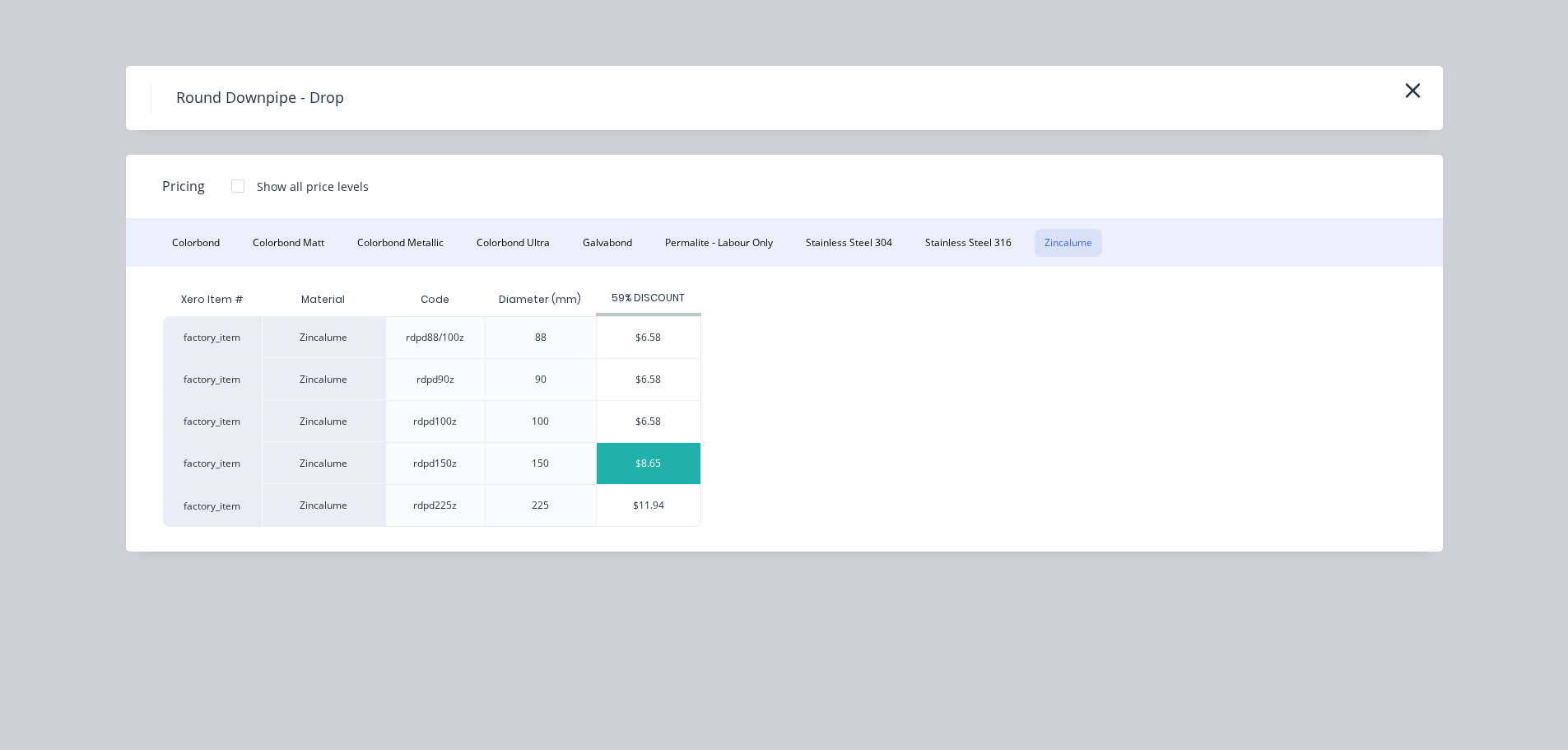
click at [629, 465] on div "$8.65" at bounding box center [649, 463] width 104 height 41
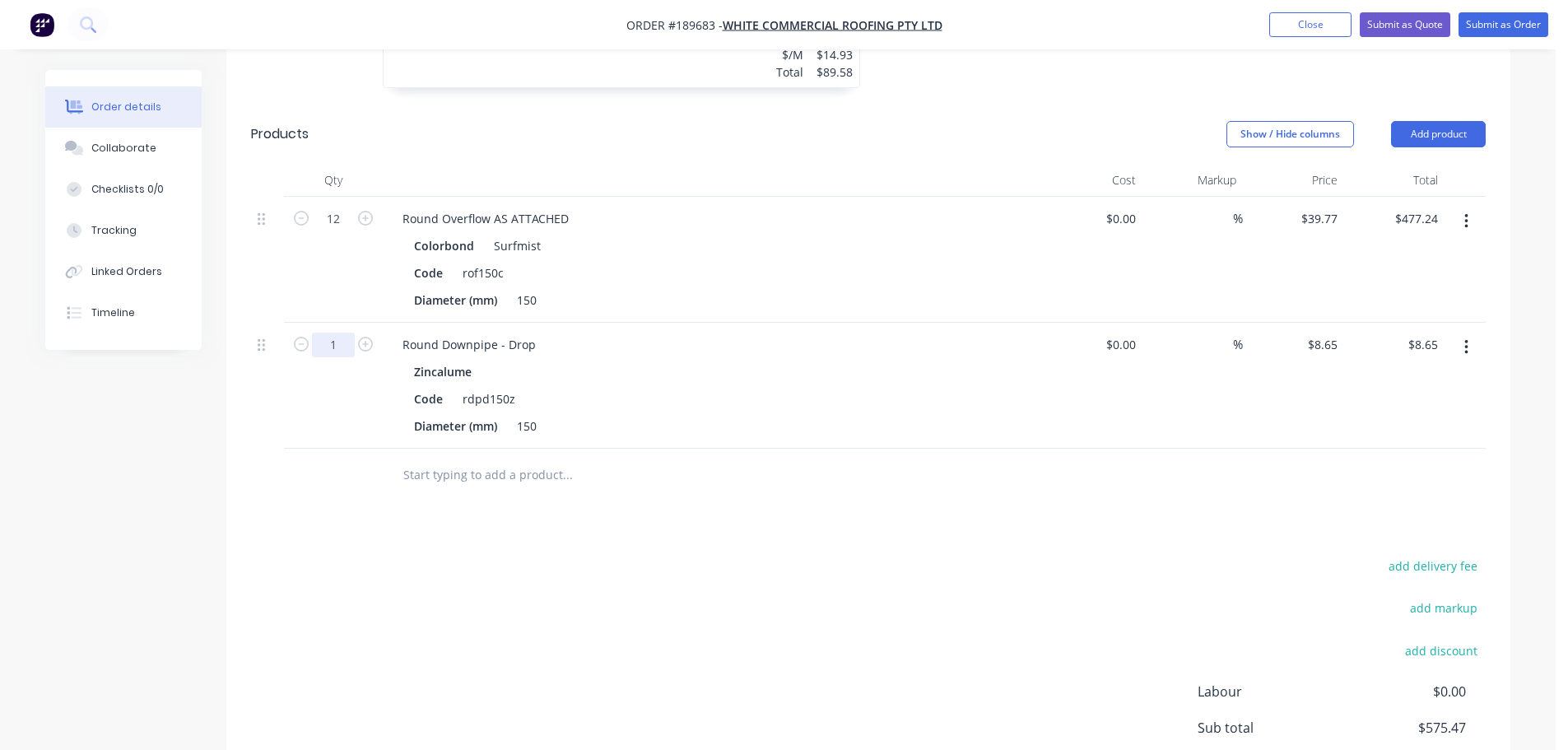
drag, startPoint x: 344, startPoint y: 298, endPoint x: 356, endPoint y: 311, distance: 17.7
click at [344, 231] on input "1" at bounding box center [333, 219] width 43 height 24
click at [613, 555] on div "add delivery fee add markup add discount Labour $0.00 Sub total $670.62 Margin …" at bounding box center [868, 713] width 1235 height 317
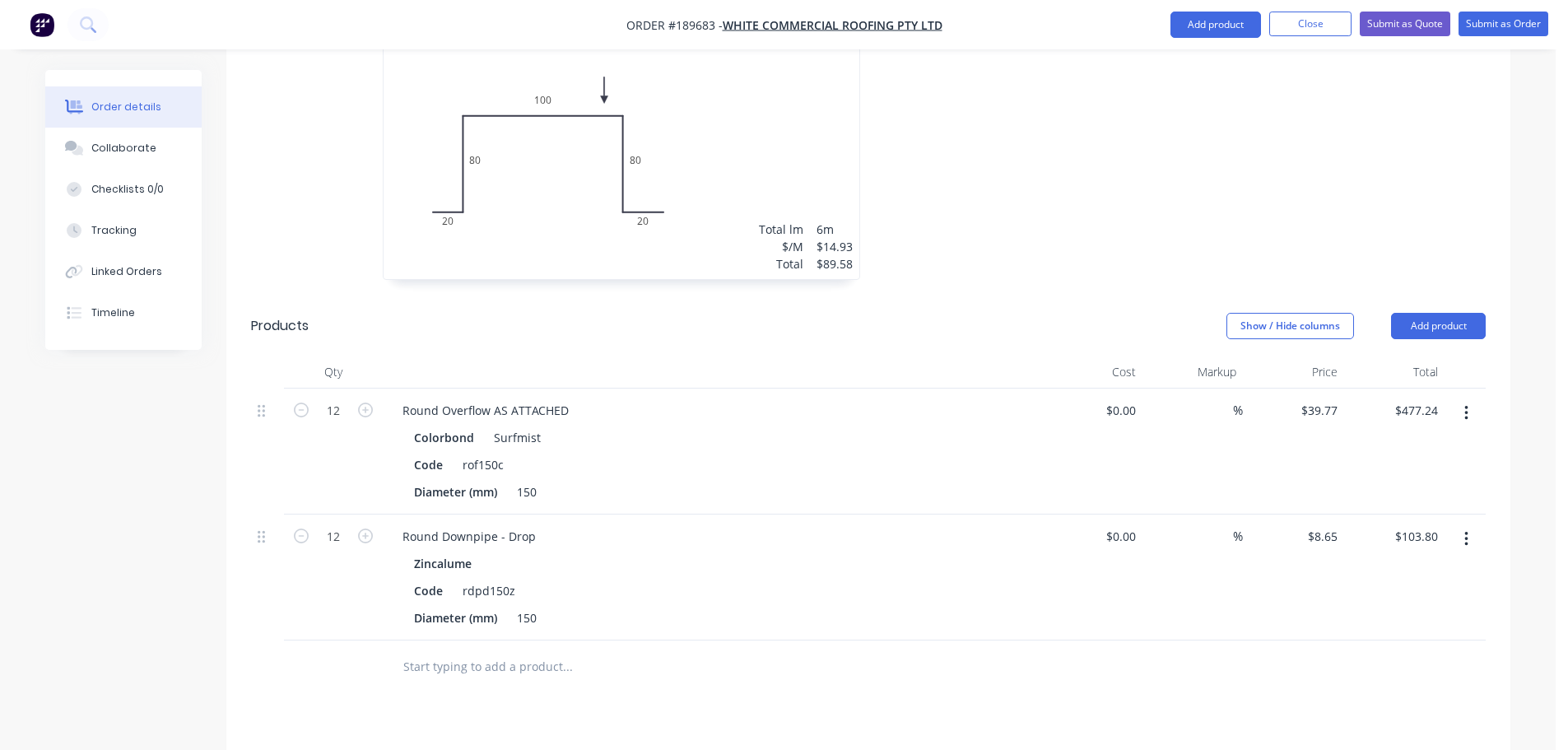
scroll to position [0, 0]
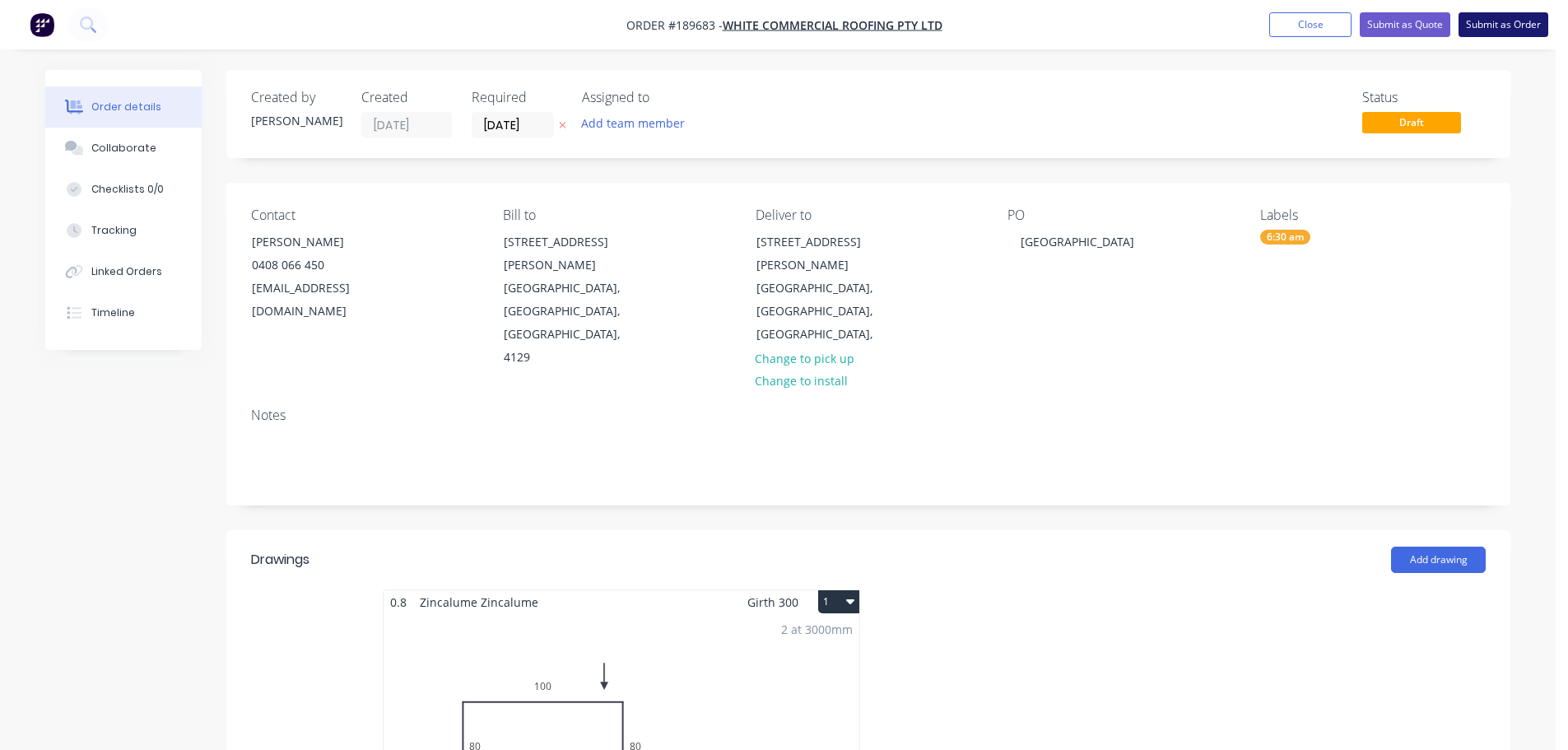
drag, startPoint x: 1496, startPoint y: 39, endPoint x: 1513, endPoint y: 35, distance: 17.5
click at [1501, 37] on nav "Order #189683 - WHITE COMMERCIAL ROOFING PTY LTD Add product Close Submit as Qu…" at bounding box center [784, 24] width 1568 height 50
click at [1520, 31] on button "Submit as Order" at bounding box center [1504, 24] width 90 height 24
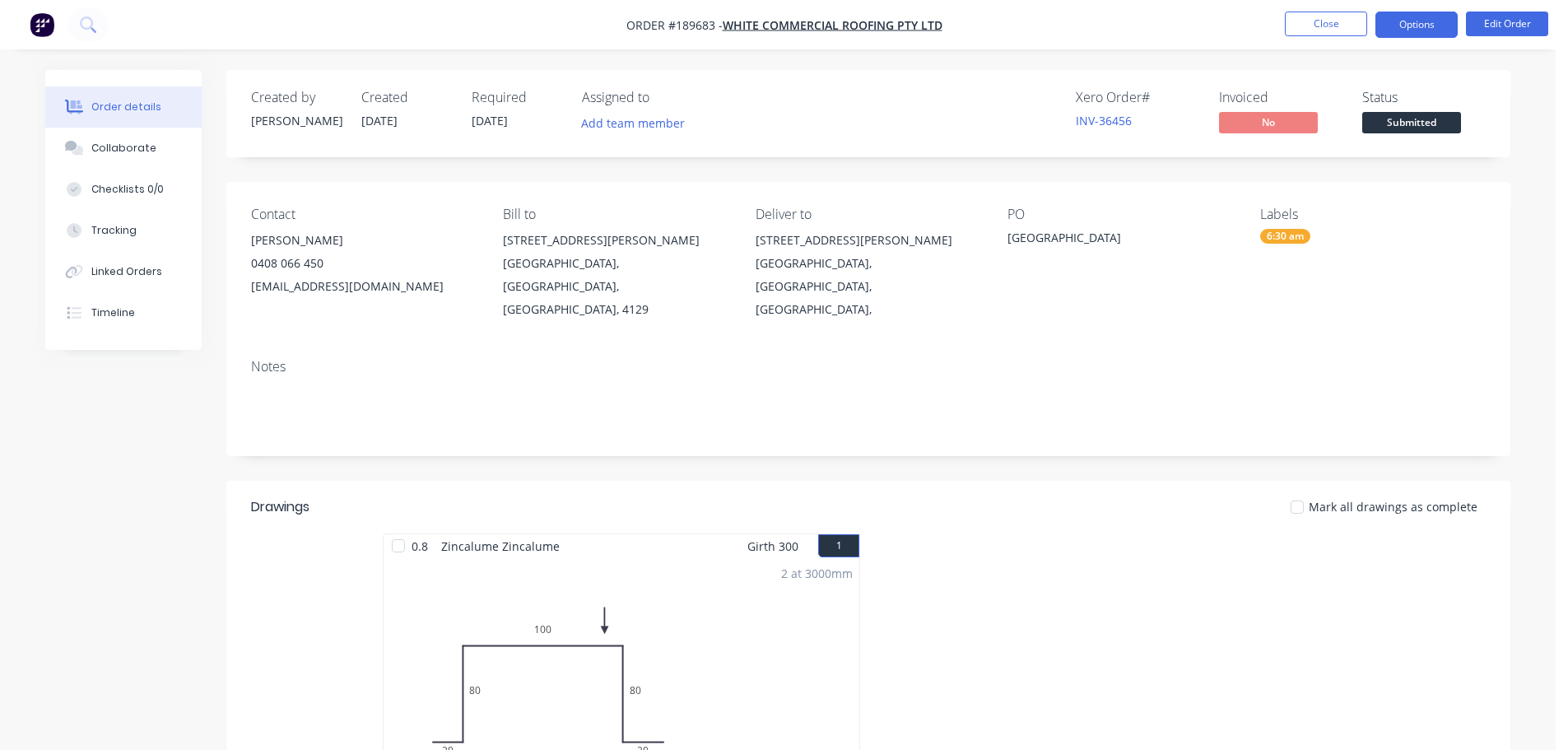
click at [1420, 29] on button "Options" at bounding box center [1417, 24] width 82 height 26
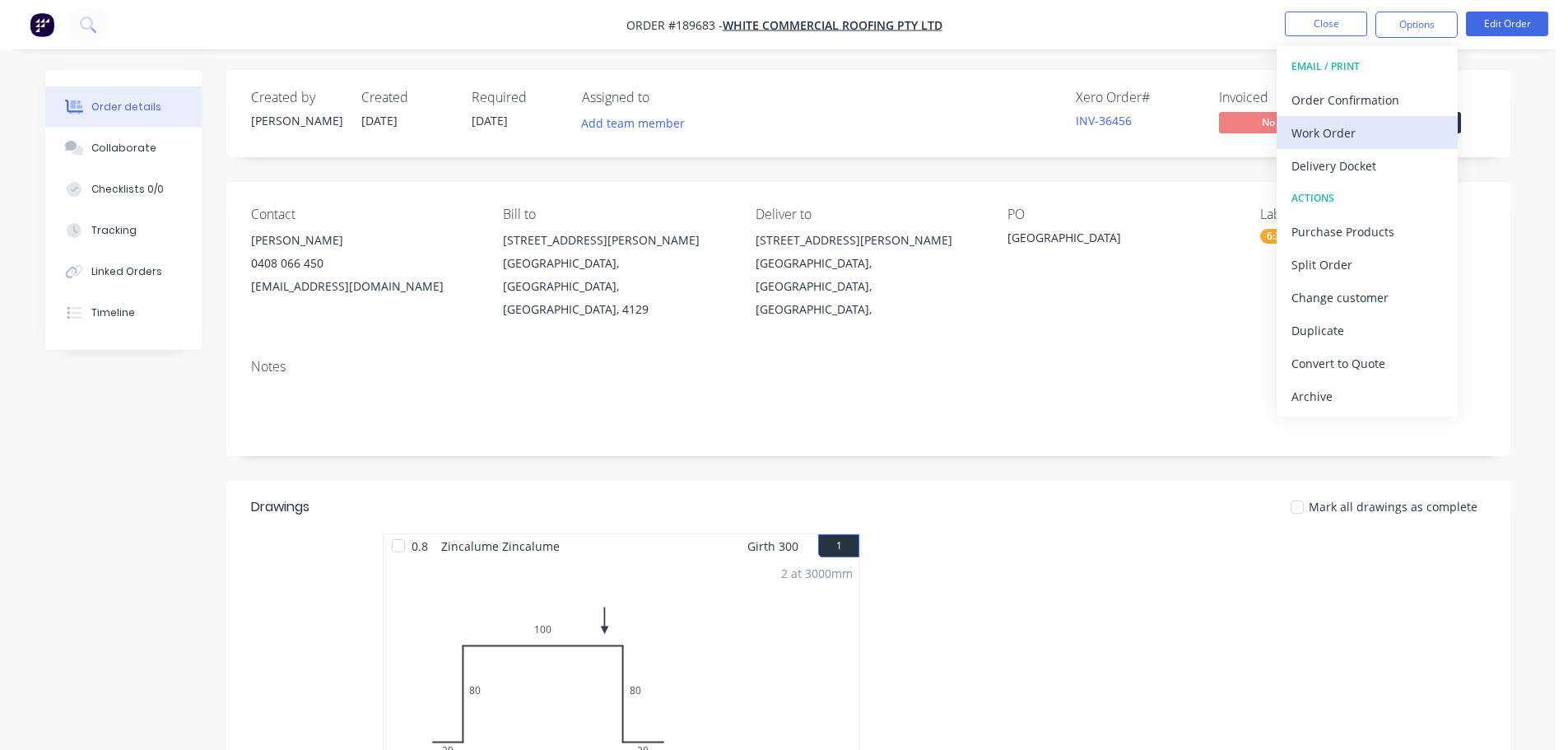
click at [1350, 128] on div "Work Order" at bounding box center [1368, 133] width 152 height 24
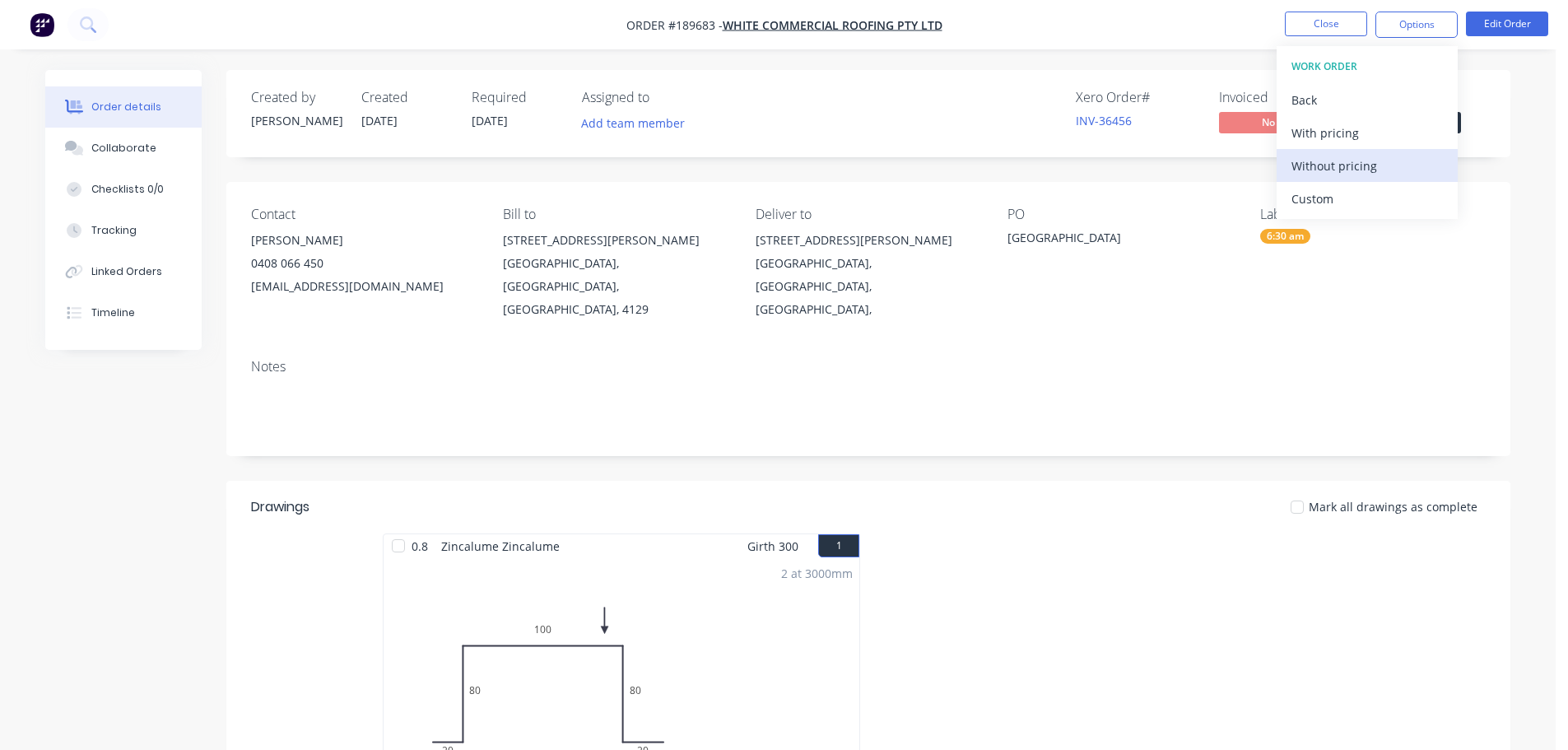
click at [1333, 170] on div "Without pricing" at bounding box center [1368, 166] width 152 height 24
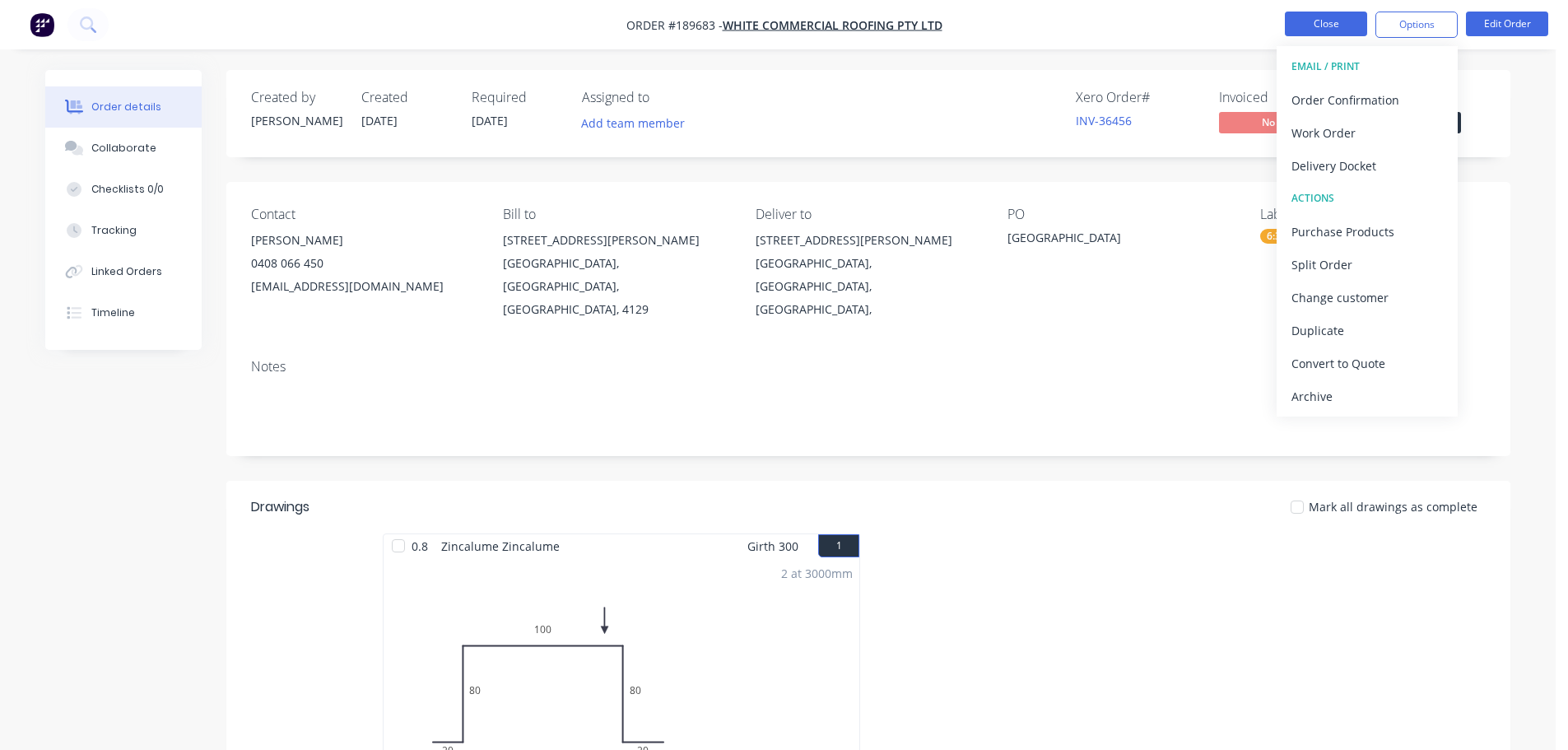
click at [1288, 21] on button "Close" at bounding box center [1326, 23] width 82 height 24
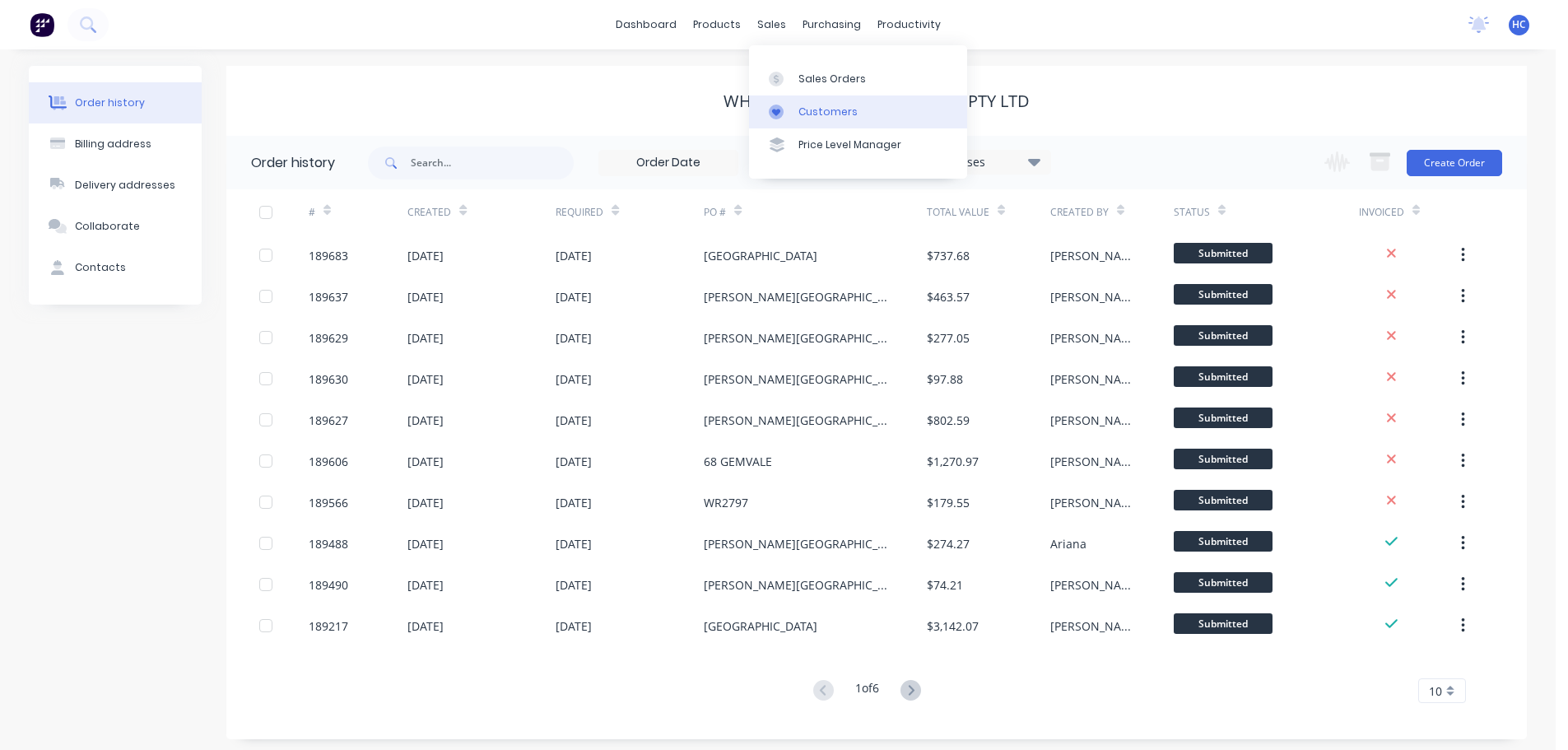
click at [802, 106] on div "Customers" at bounding box center [828, 112] width 59 height 15
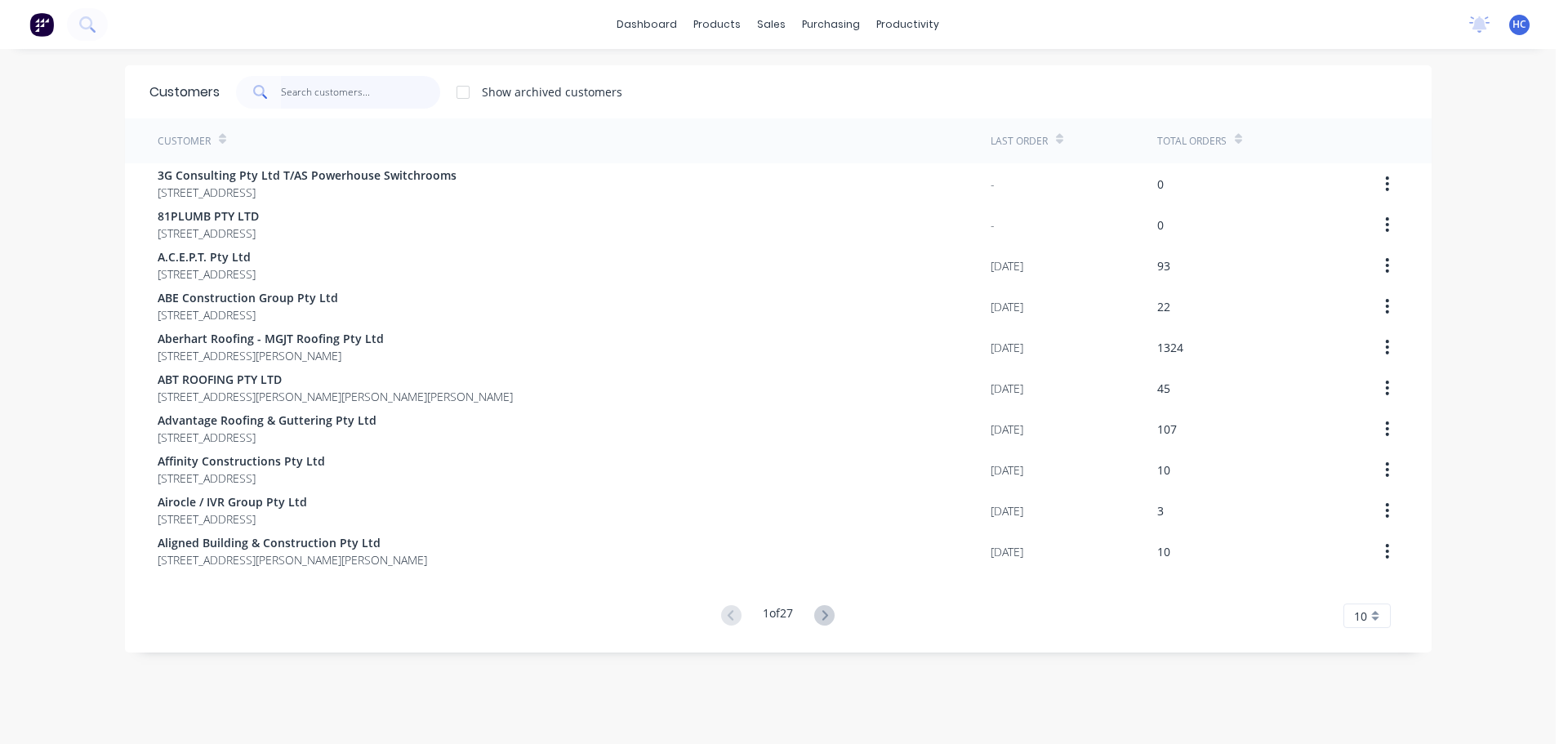
click at [378, 84] on input "text" at bounding box center [361, 92] width 160 height 33
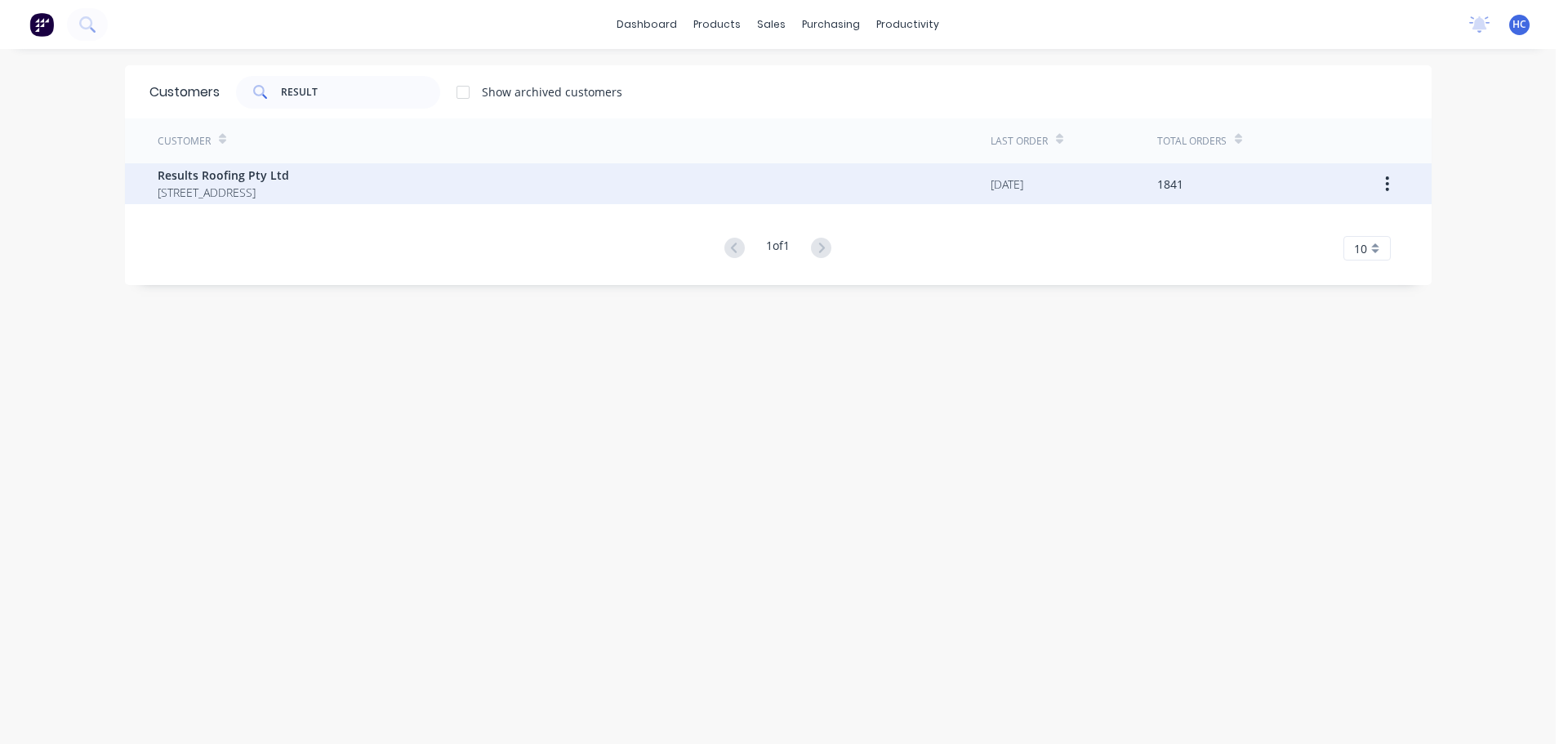
click at [279, 181] on span "Results Roofing Pty Ltd" at bounding box center [224, 175] width 132 height 17
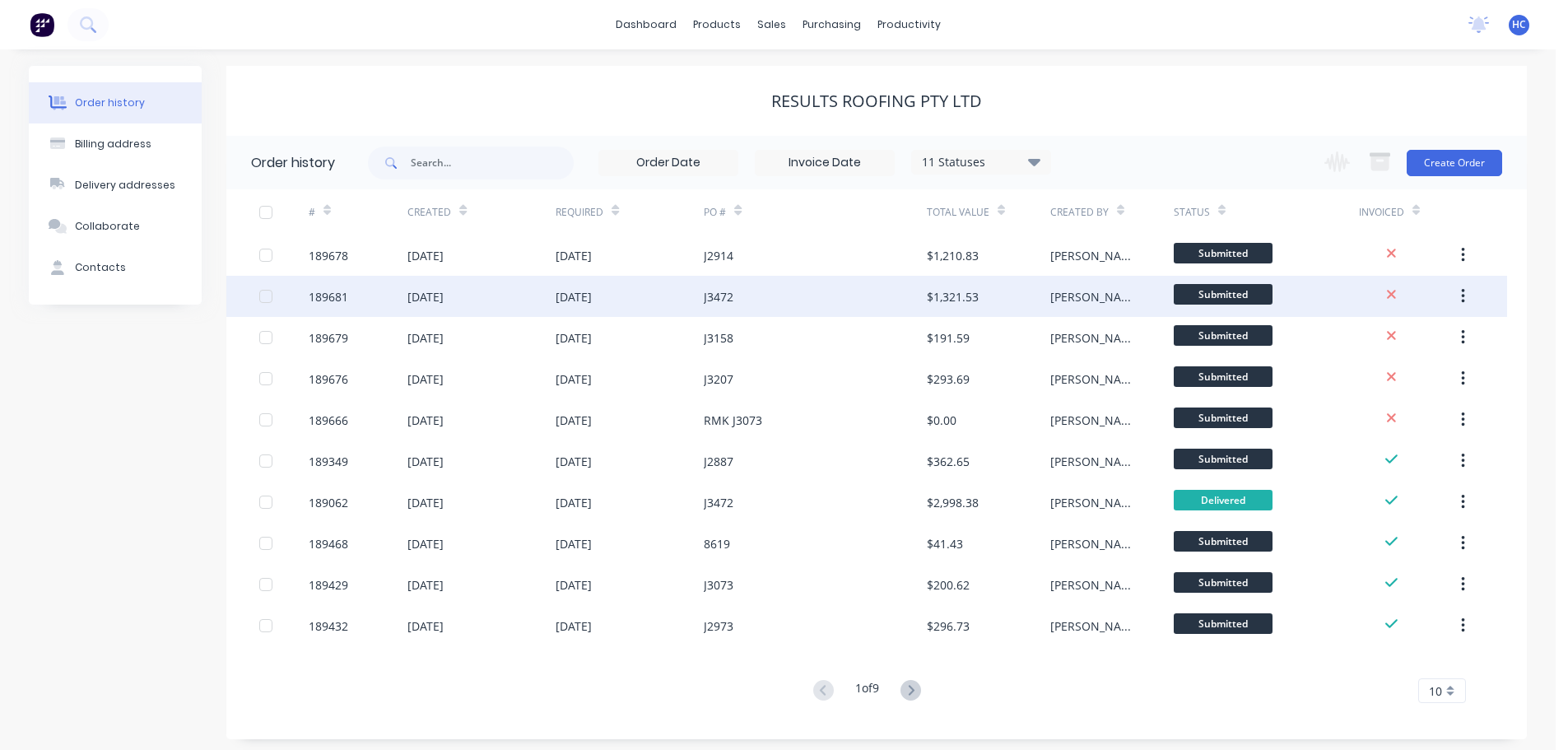
click at [981, 290] on div "$1,321.53" at bounding box center [989, 297] width 124 height 41
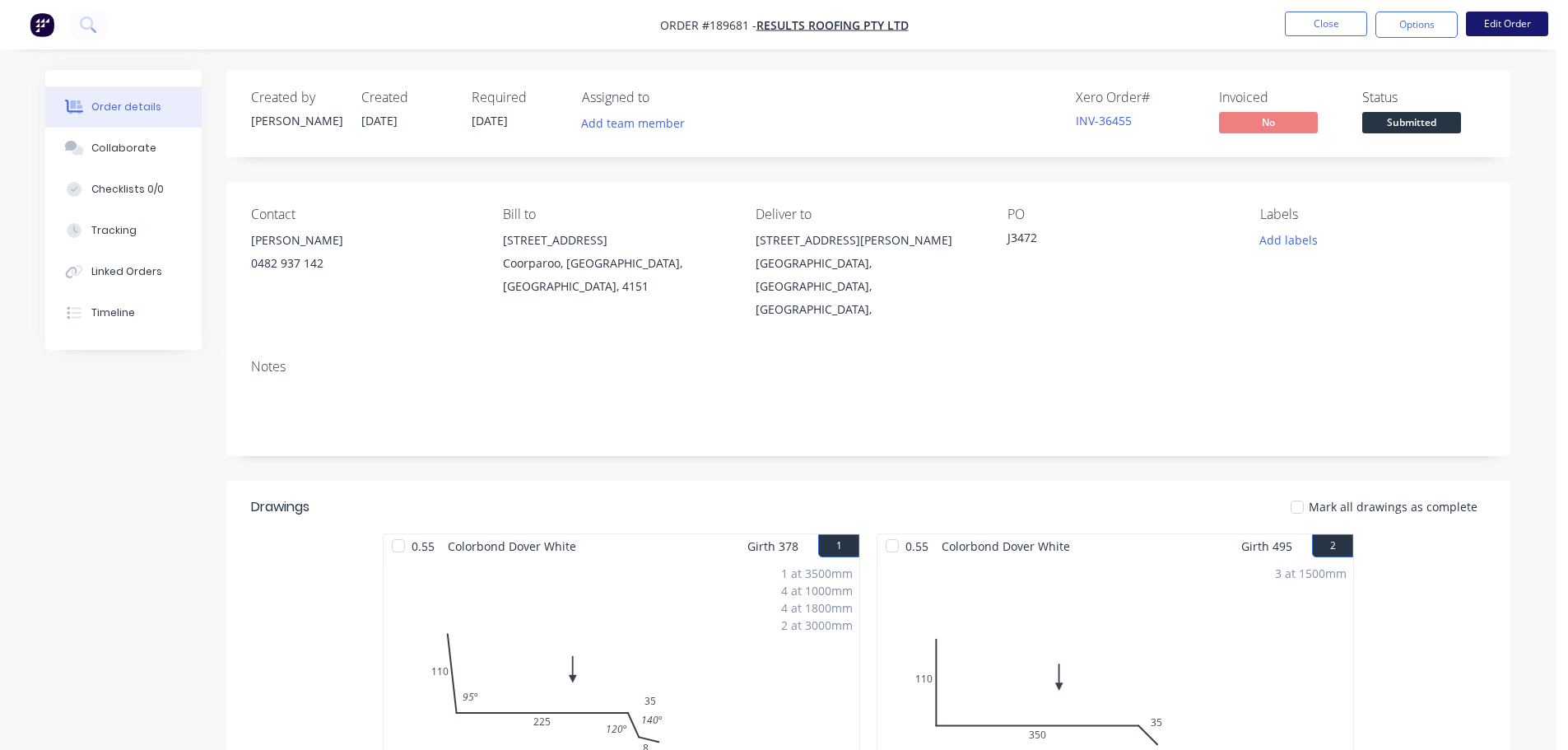
click at [1502, 24] on button "Edit Order" at bounding box center [1507, 23] width 82 height 24
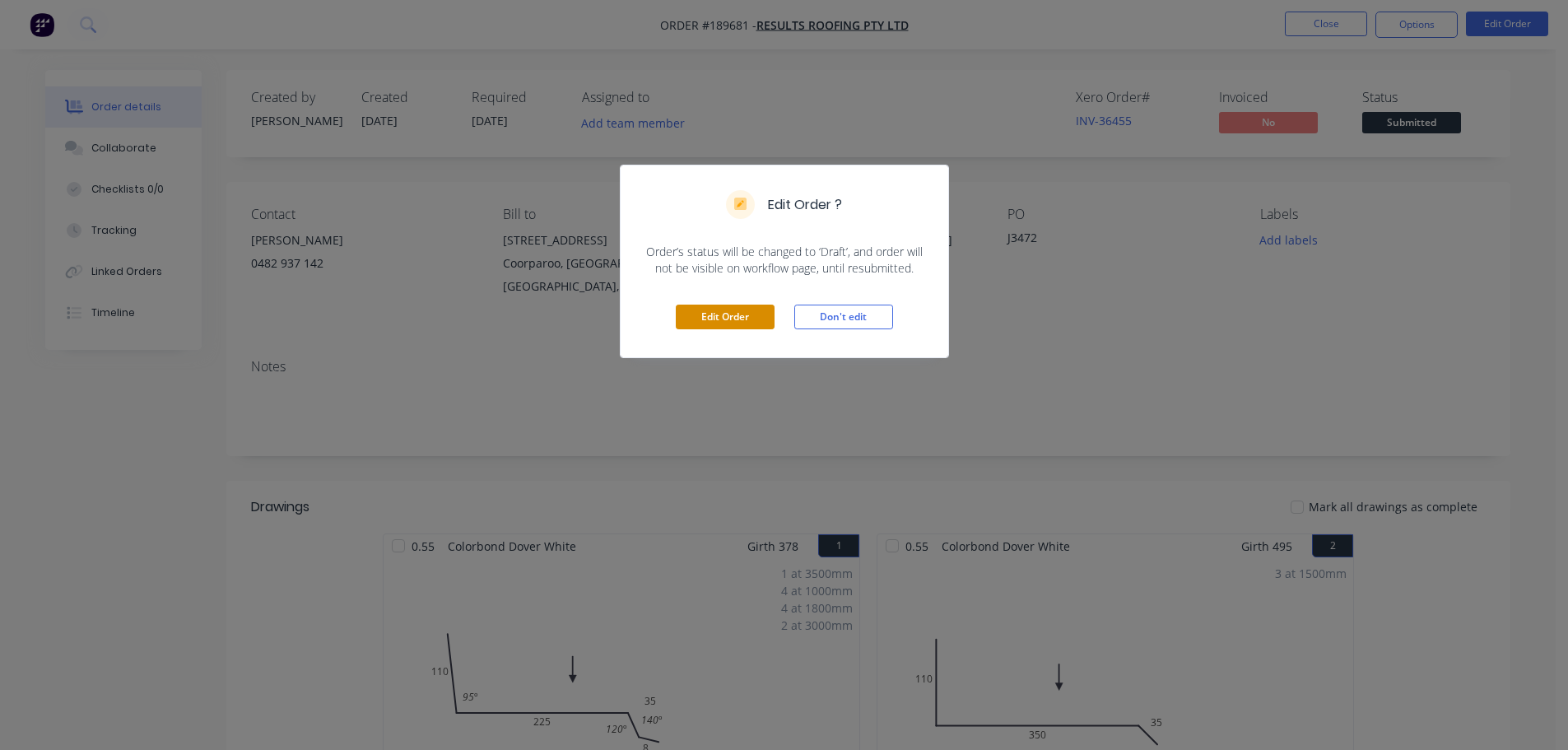
click at [741, 311] on button "Edit Order" at bounding box center [725, 316] width 99 height 24
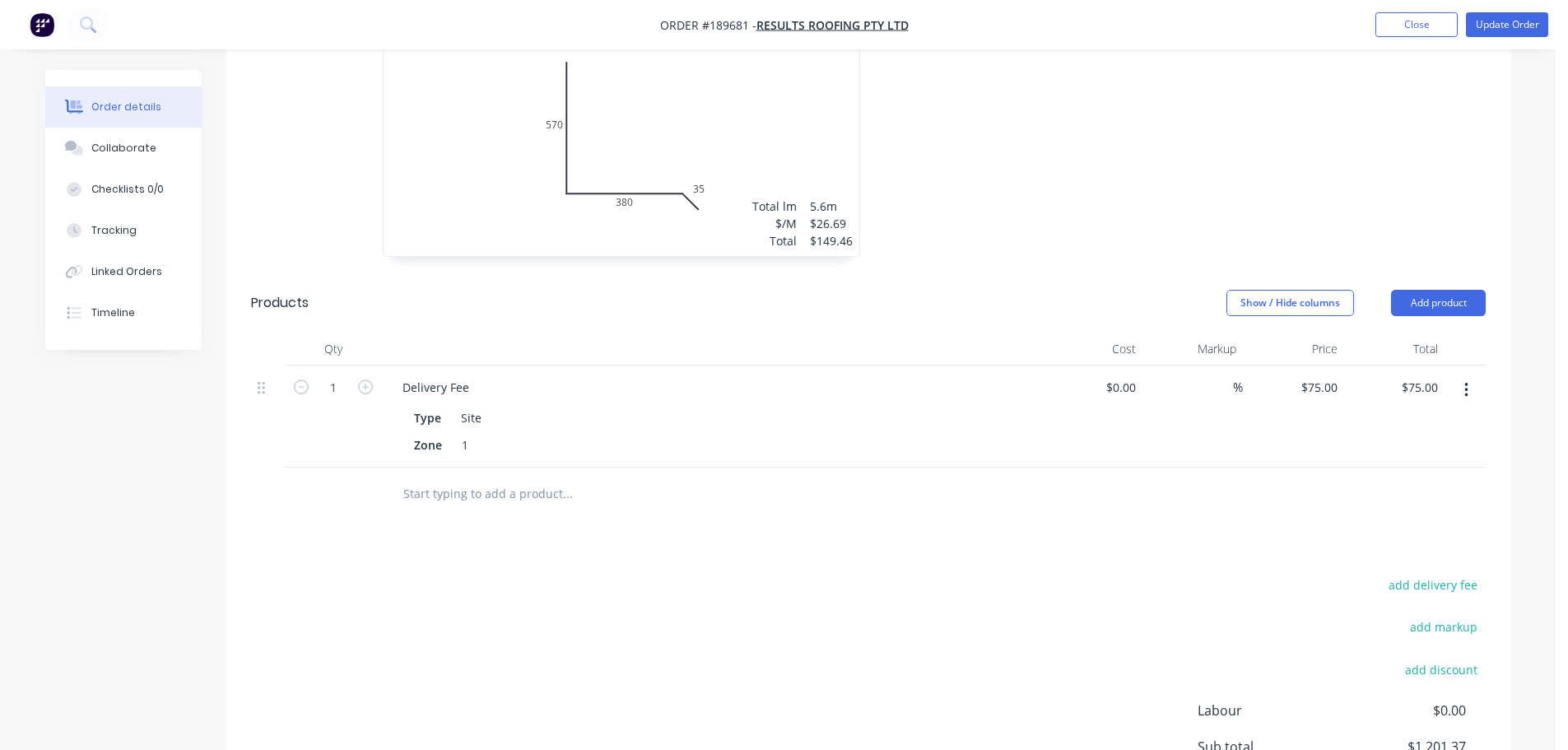
scroll to position [3951, 0]
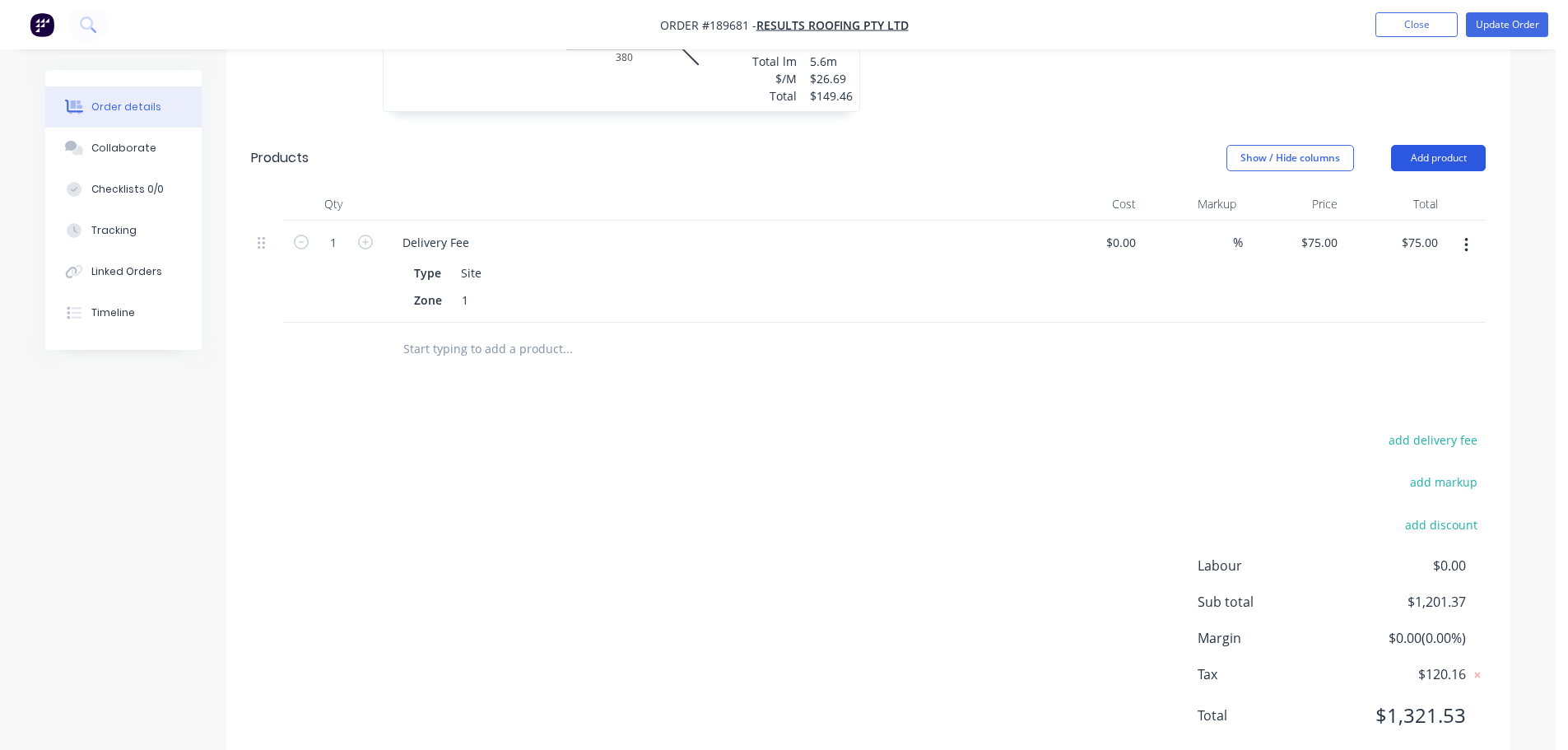
click at [1417, 145] on button "Add product" at bounding box center [1438, 158] width 95 height 26
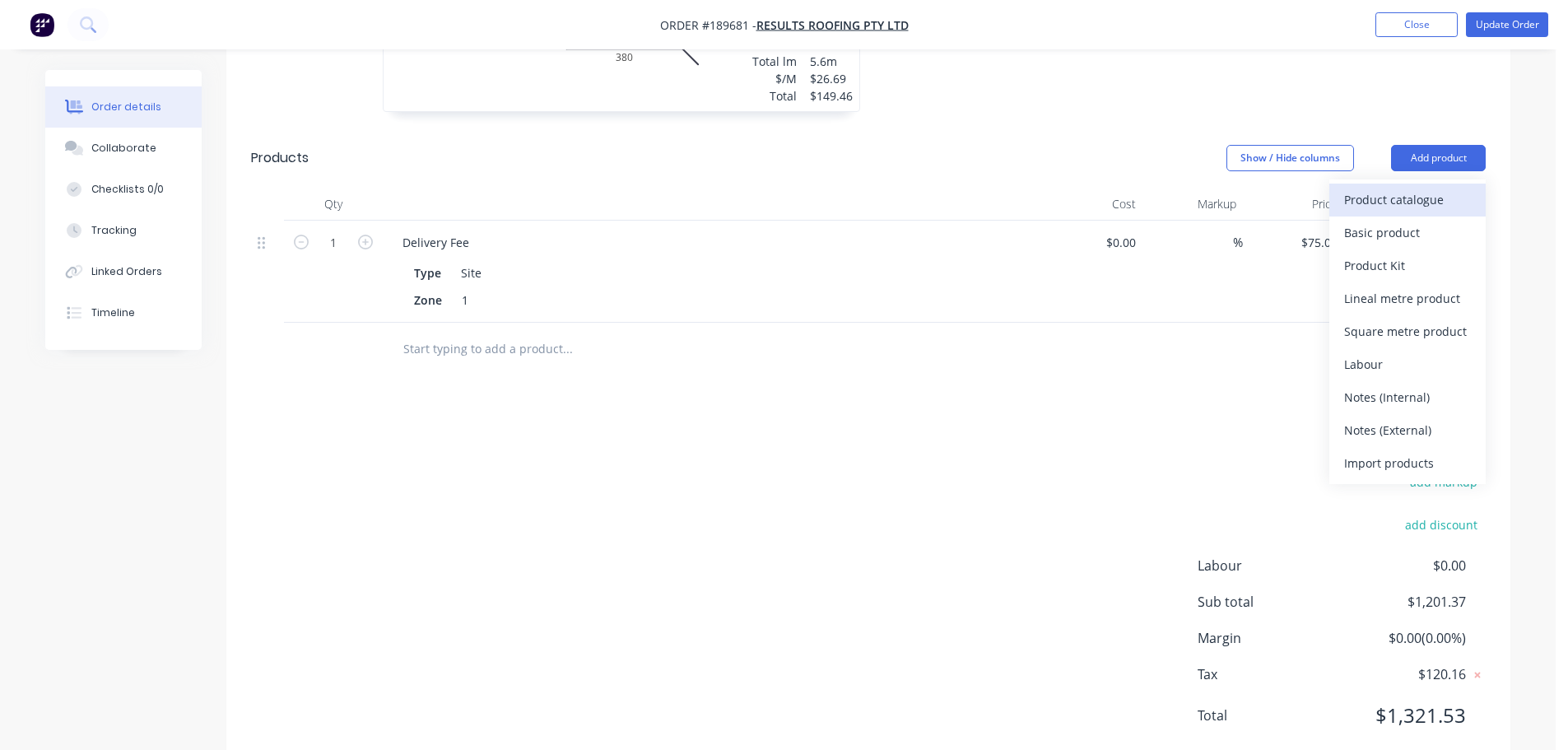
click at [1391, 188] on div "Product catalogue" at bounding box center [1407, 200] width 126 height 24
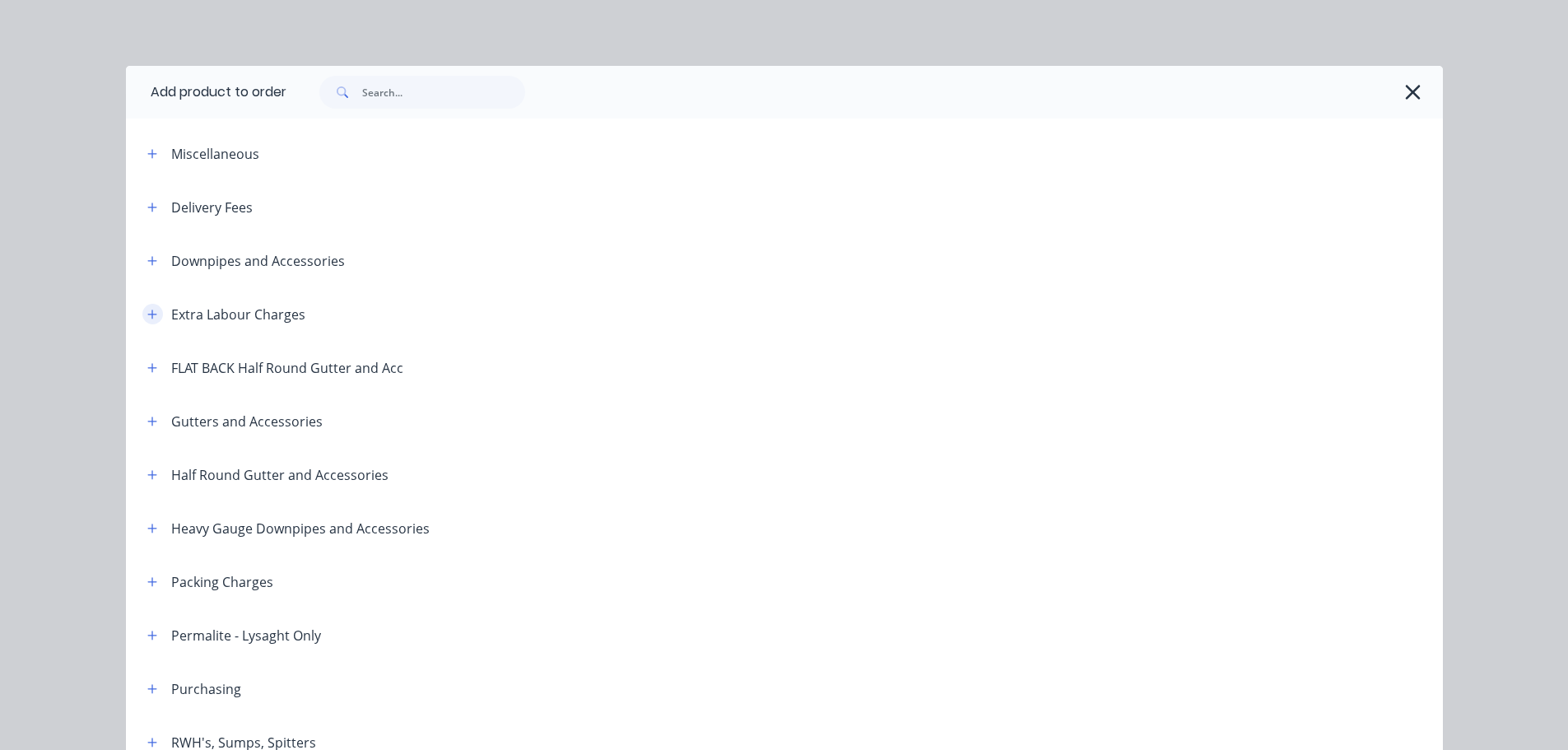
click at [147, 318] on icon "button" at bounding box center [152, 315] width 10 height 11
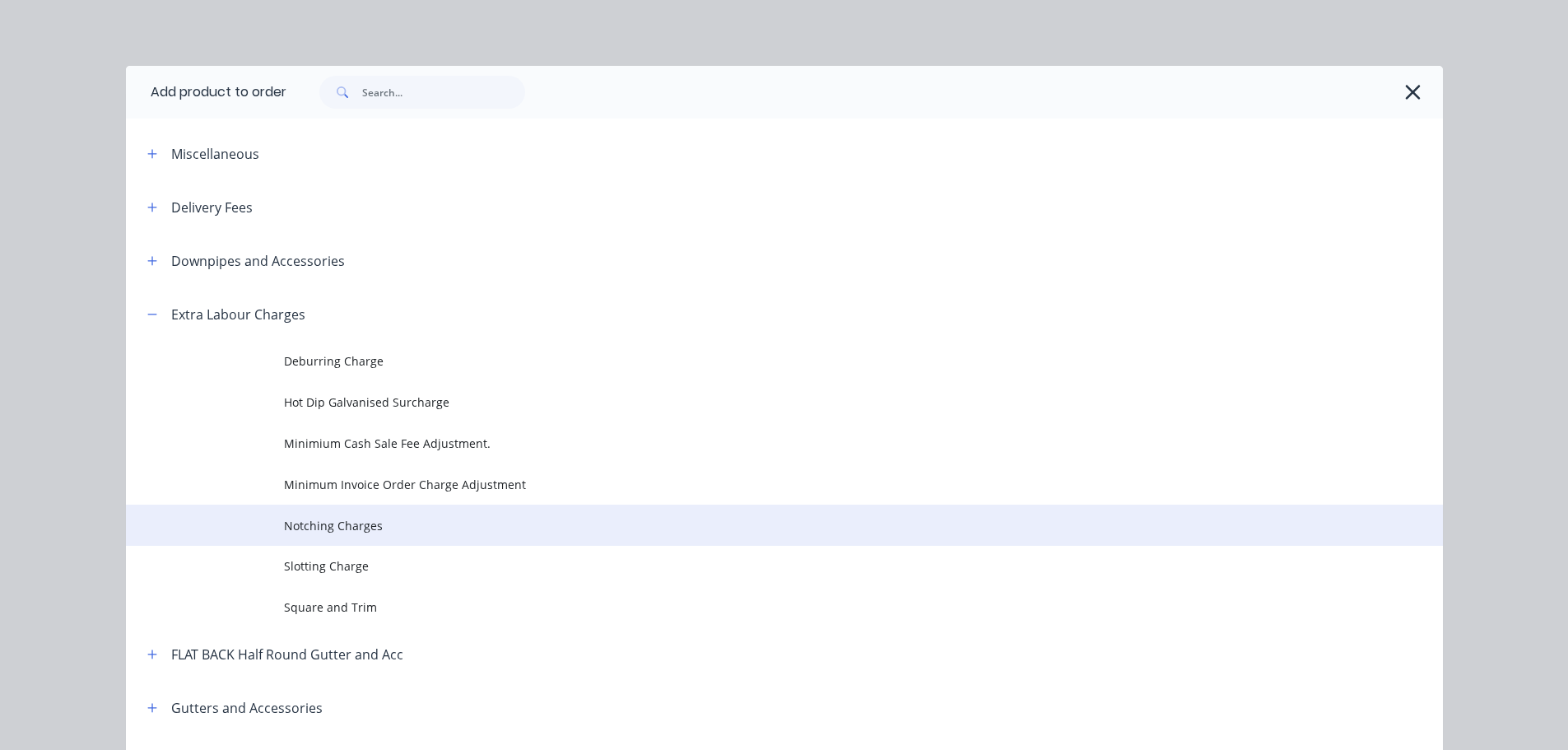
click at [322, 519] on span "Notching Charges" at bounding box center [747, 525] width 927 height 17
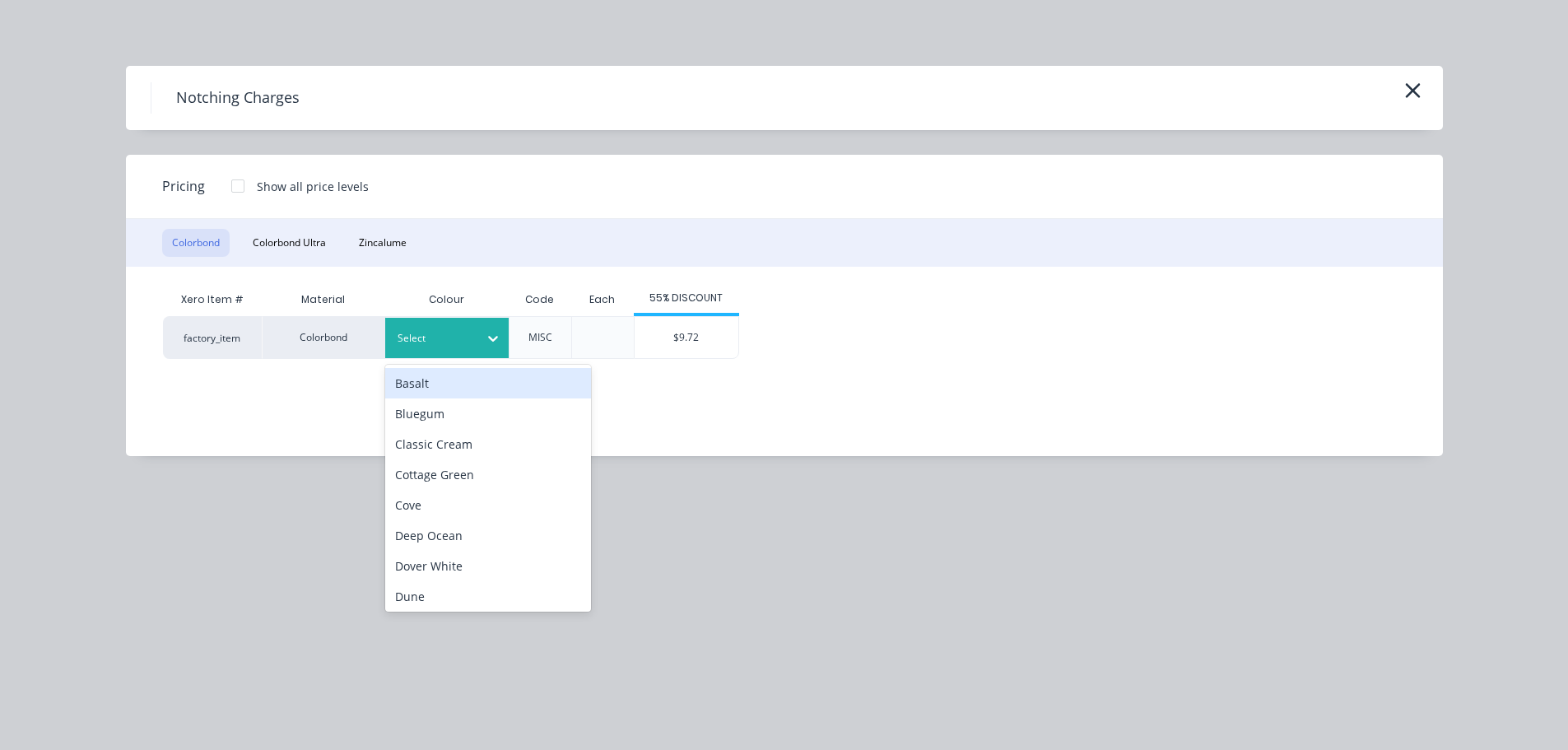
click at [478, 336] on div at bounding box center [493, 338] width 30 height 26
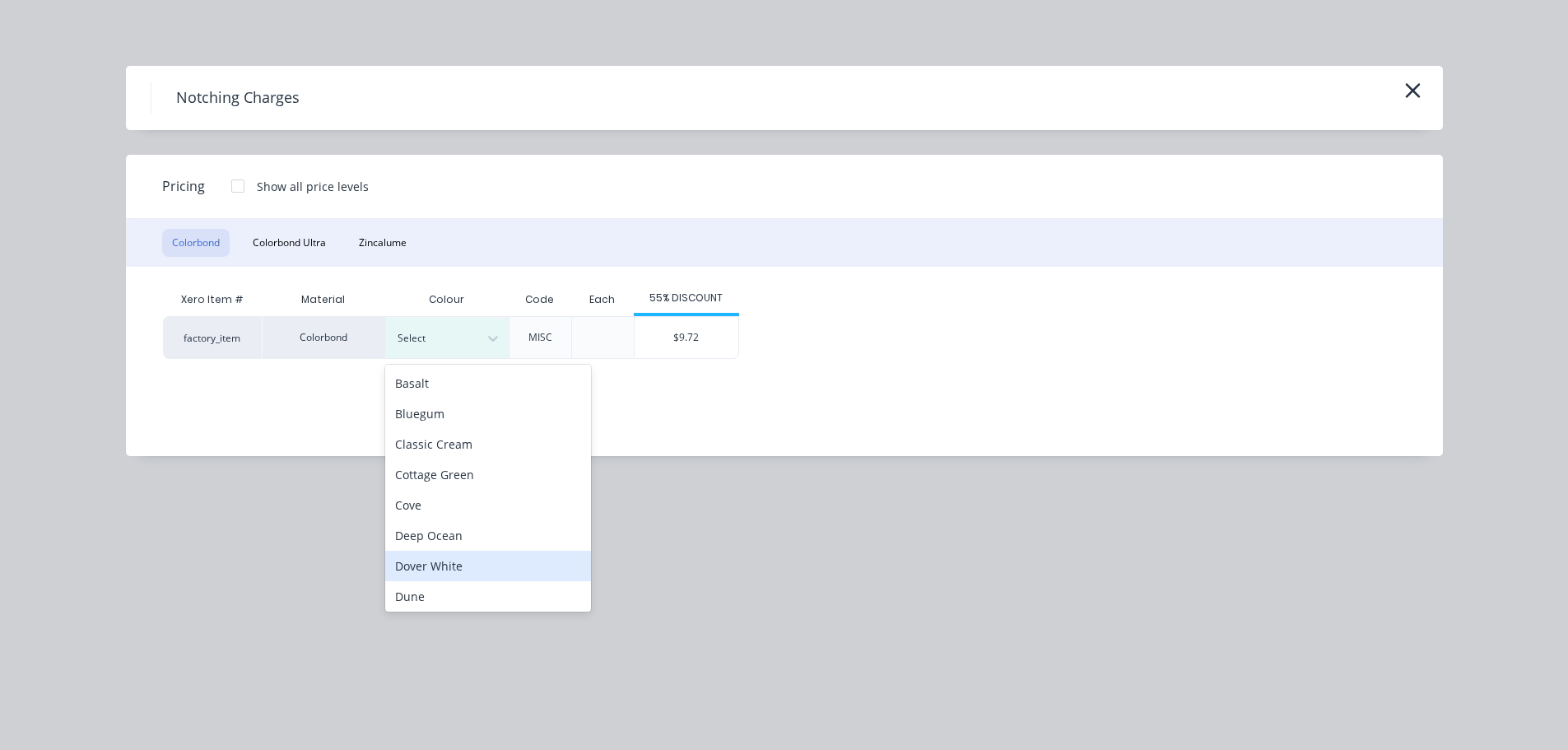
click at [436, 557] on div "Dover White" at bounding box center [489, 566] width 206 height 31
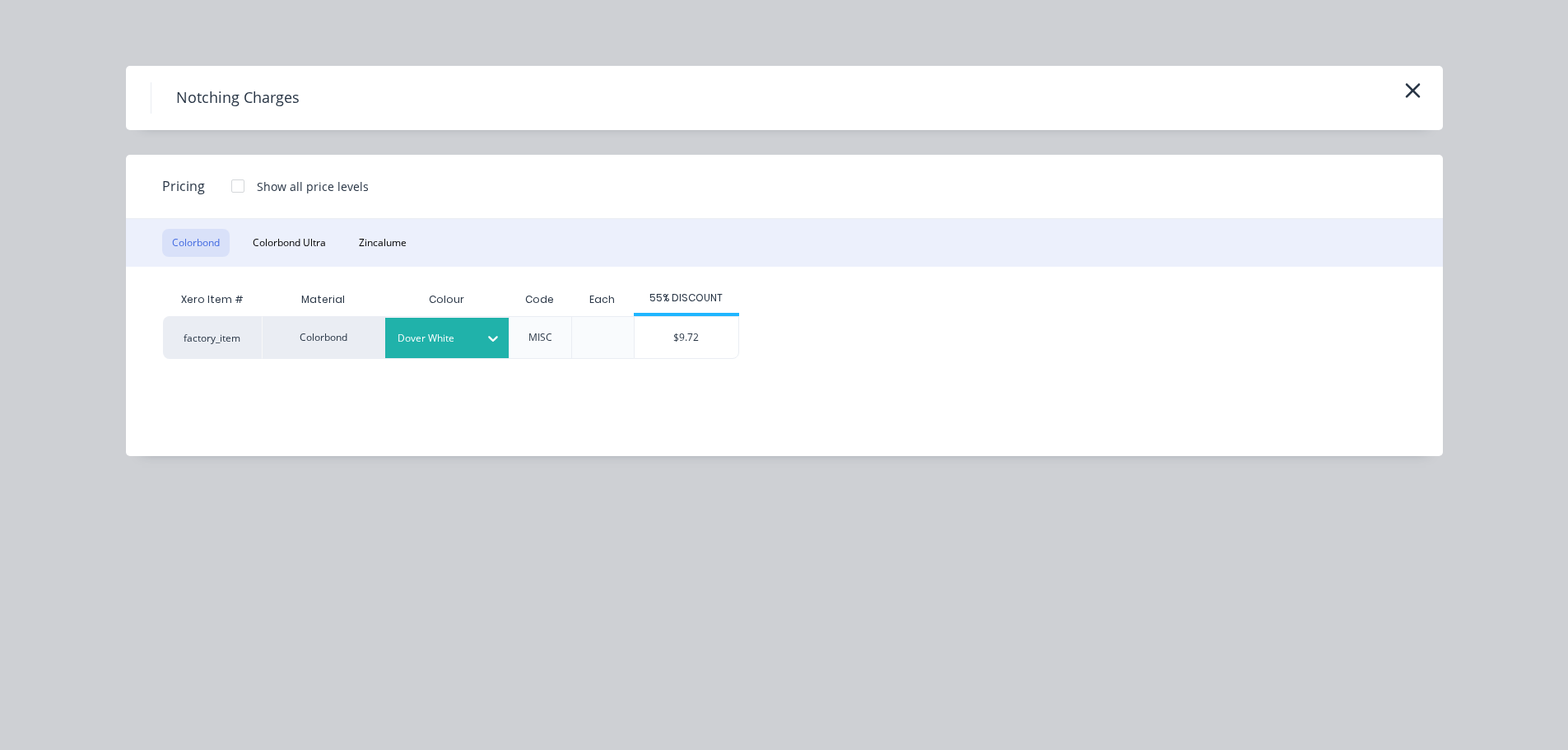
click at [656, 334] on div "$9.72" at bounding box center [686, 338] width 104 height 41
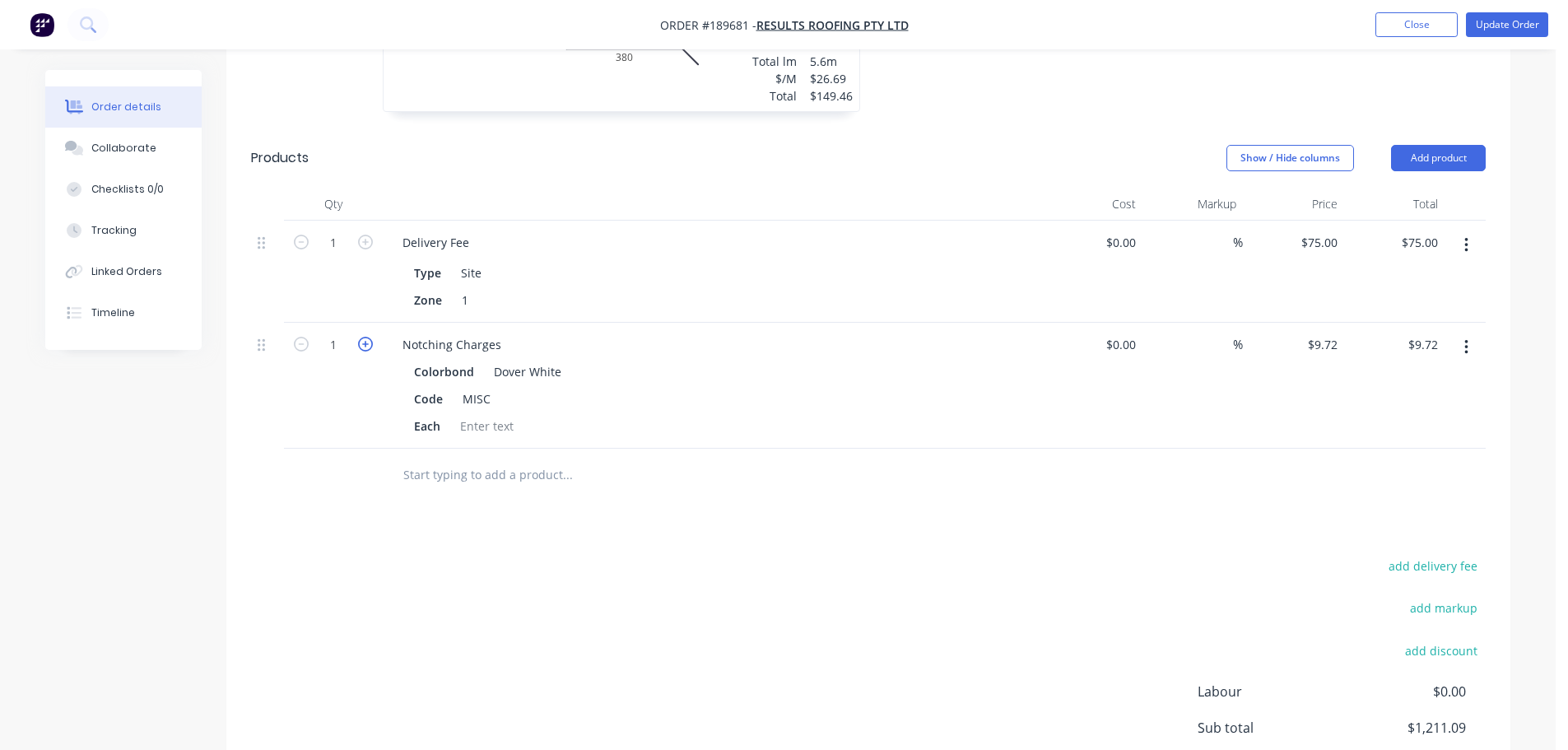
click at [364, 337] on icon "button" at bounding box center [366, 345] width 15 height 15
click at [365, 337] on icon "button" at bounding box center [366, 345] width 15 height 15
click at [359, 337] on icon "button" at bounding box center [366, 345] width 15 height 15
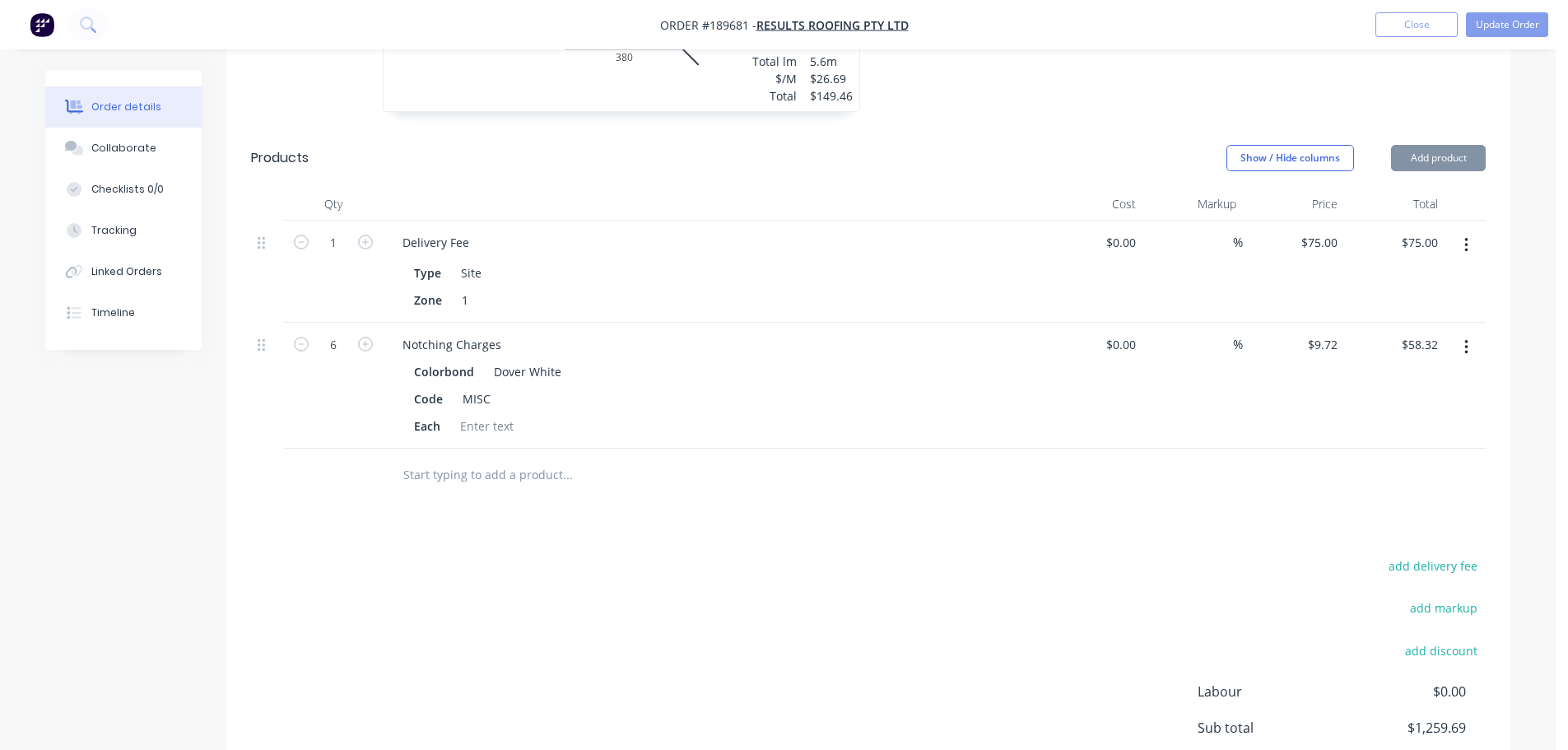
click at [1510, 17] on button "Update Order" at bounding box center [1507, 24] width 82 height 24
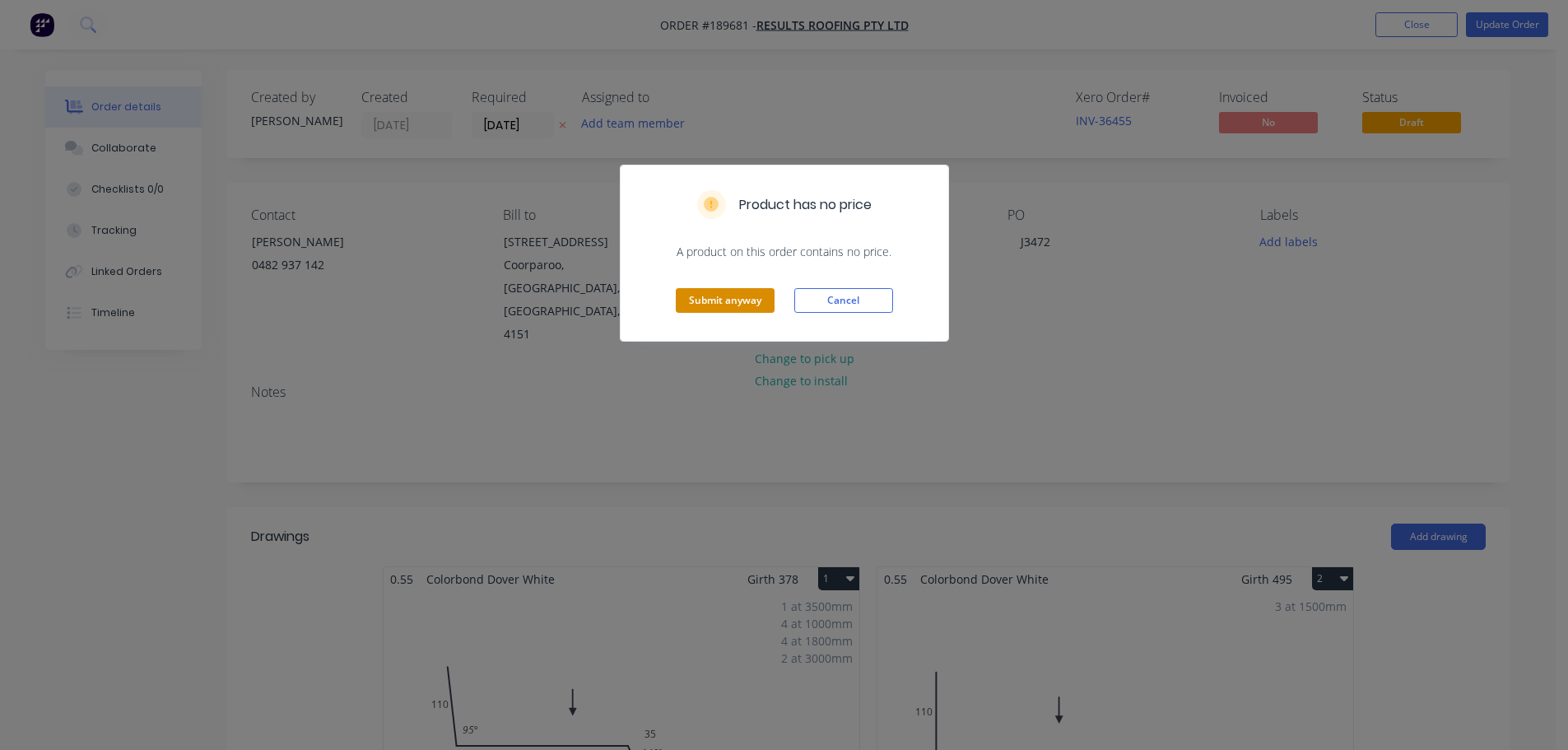
click at [702, 310] on button "Submit anyway" at bounding box center [725, 301] width 99 height 24
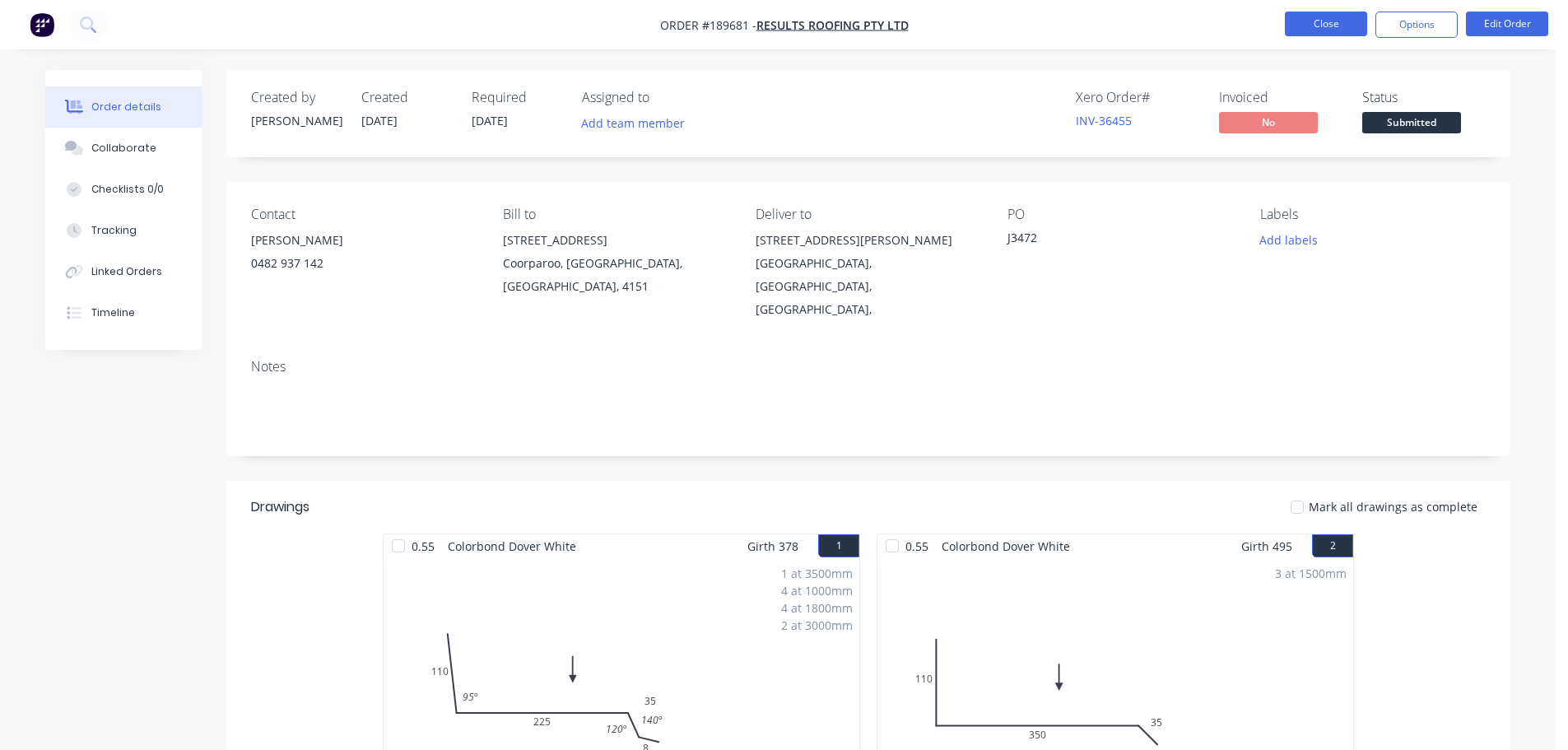
click at [1325, 20] on button "Close" at bounding box center [1326, 23] width 82 height 24
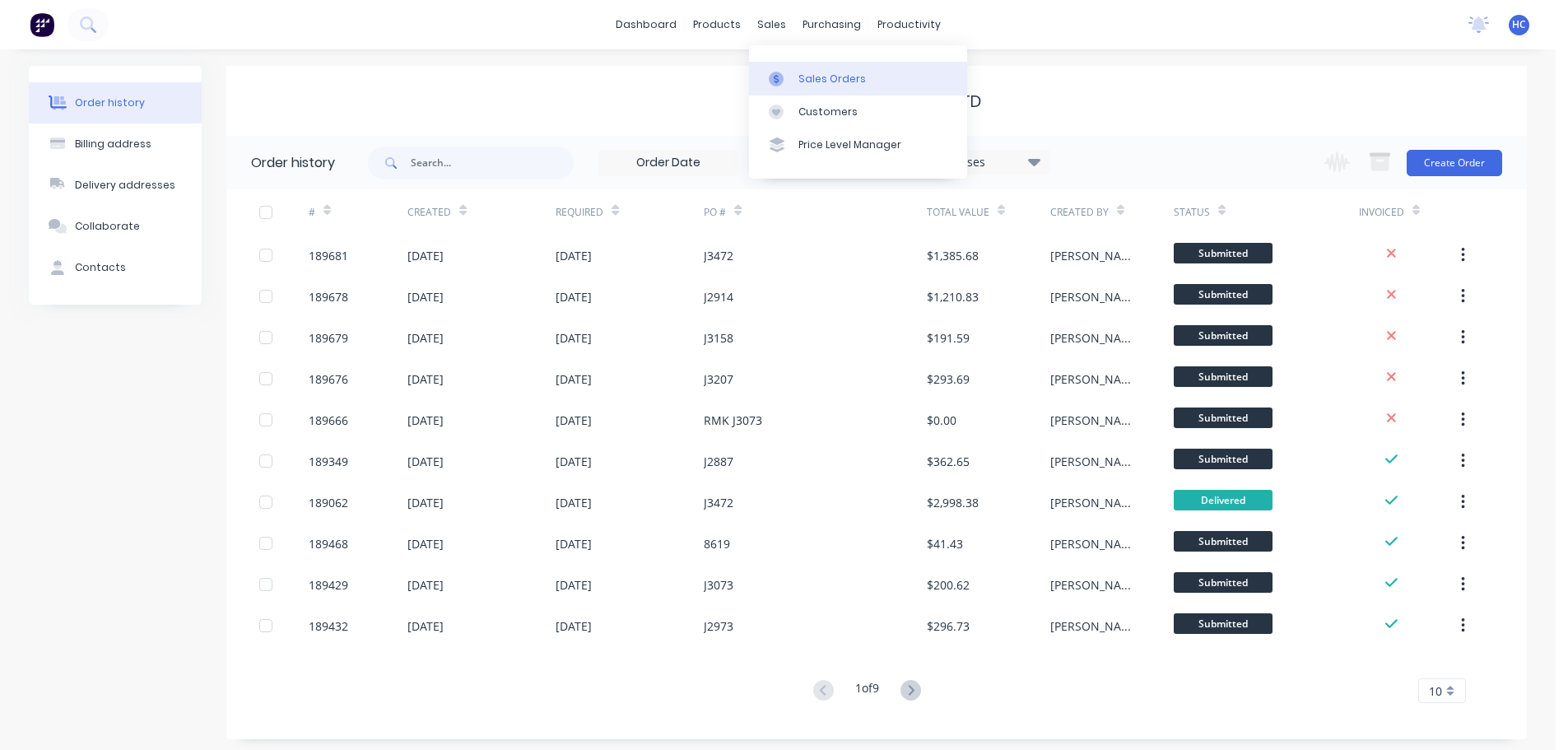
click at [809, 88] on link "Sales Orders" at bounding box center [857, 78] width 218 height 33
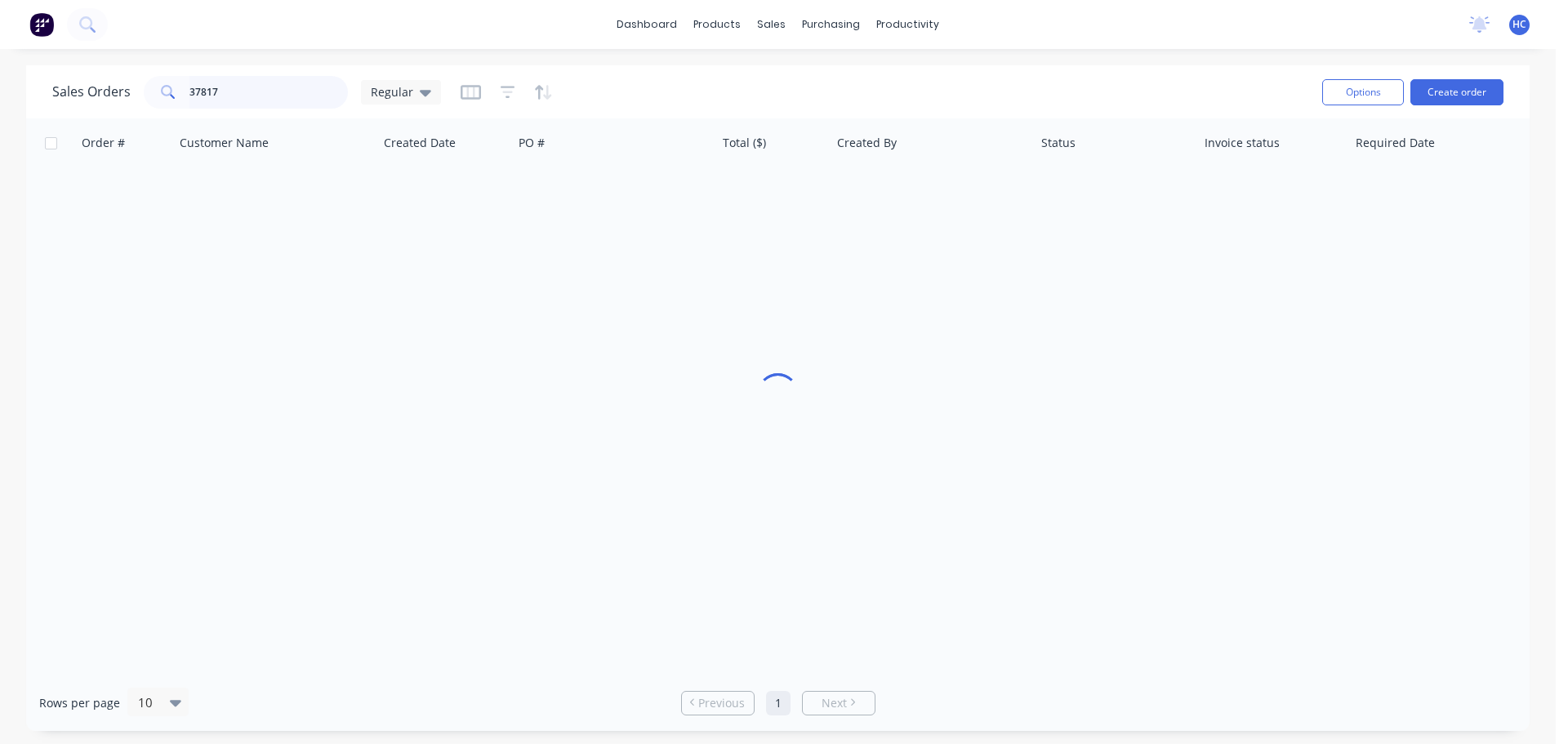
drag, startPoint x: 292, startPoint y: 89, endPoint x: 17, endPoint y: 102, distance: 275.3
click at [13, 102] on div "Sales Orders 37817 Regular Options Create order Order # Customer Name Created D…" at bounding box center [777, 398] width 1555 height 666
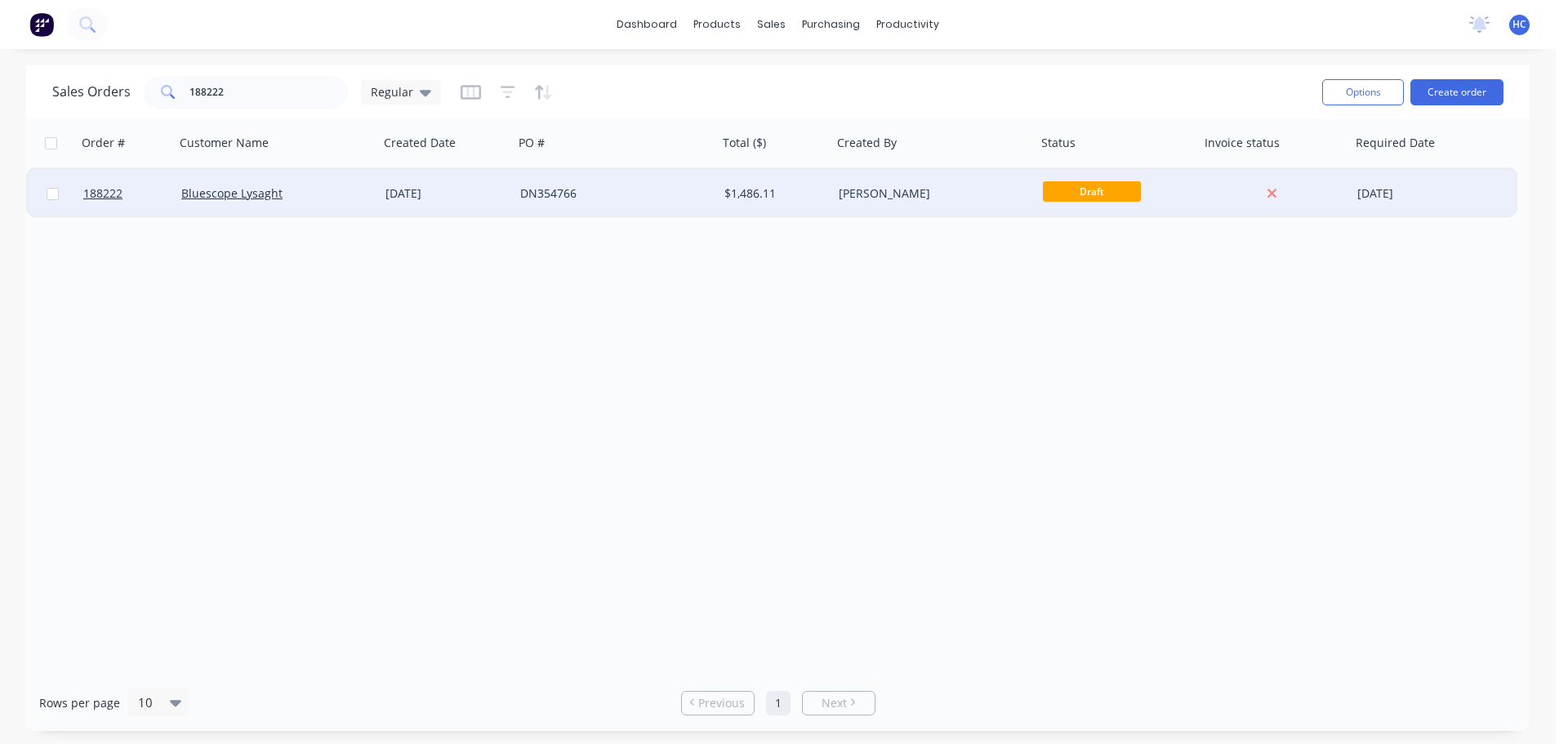
click at [590, 184] on div "DN354766" at bounding box center [616, 193] width 204 height 49
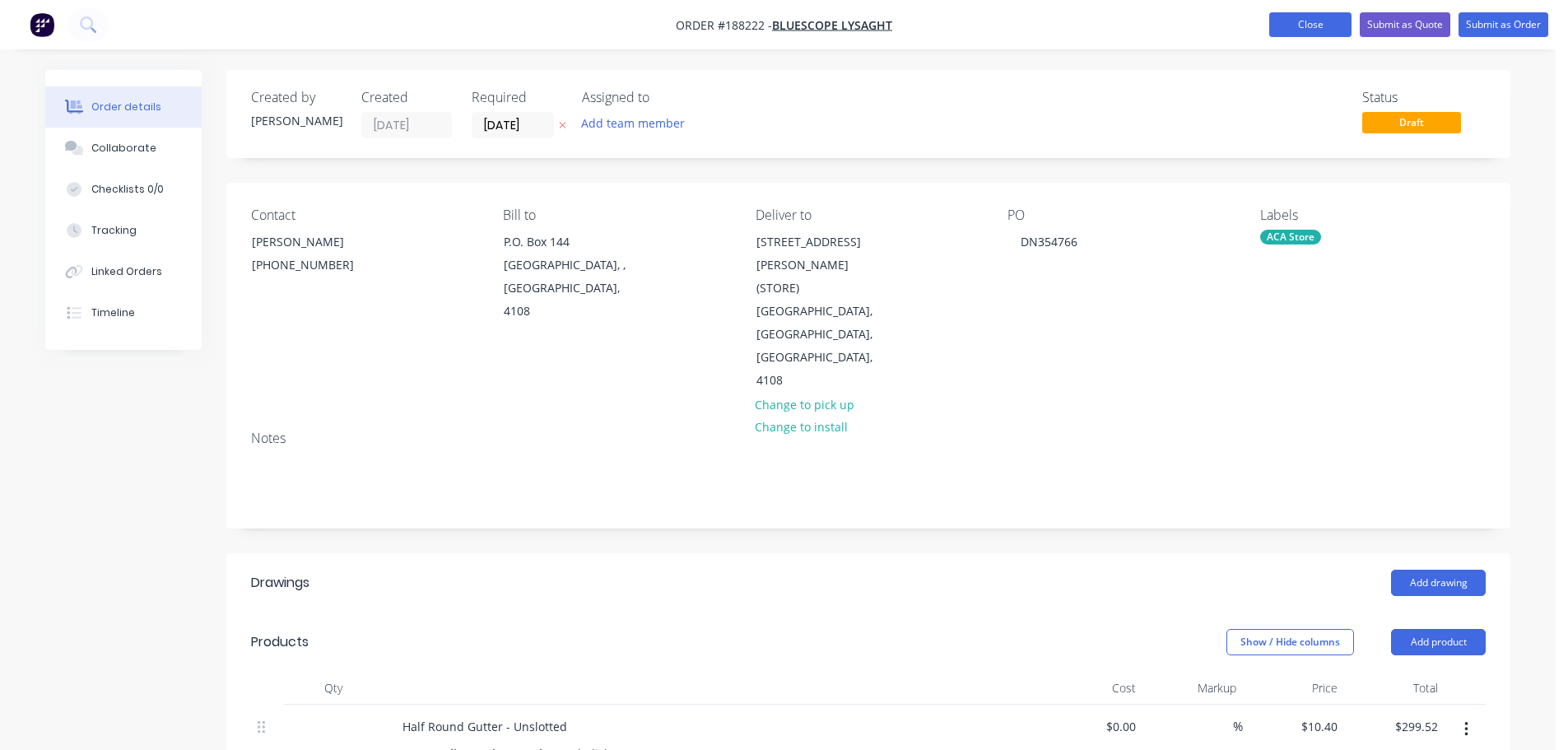
click at [1298, 19] on button "Close" at bounding box center [1311, 24] width 82 height 24
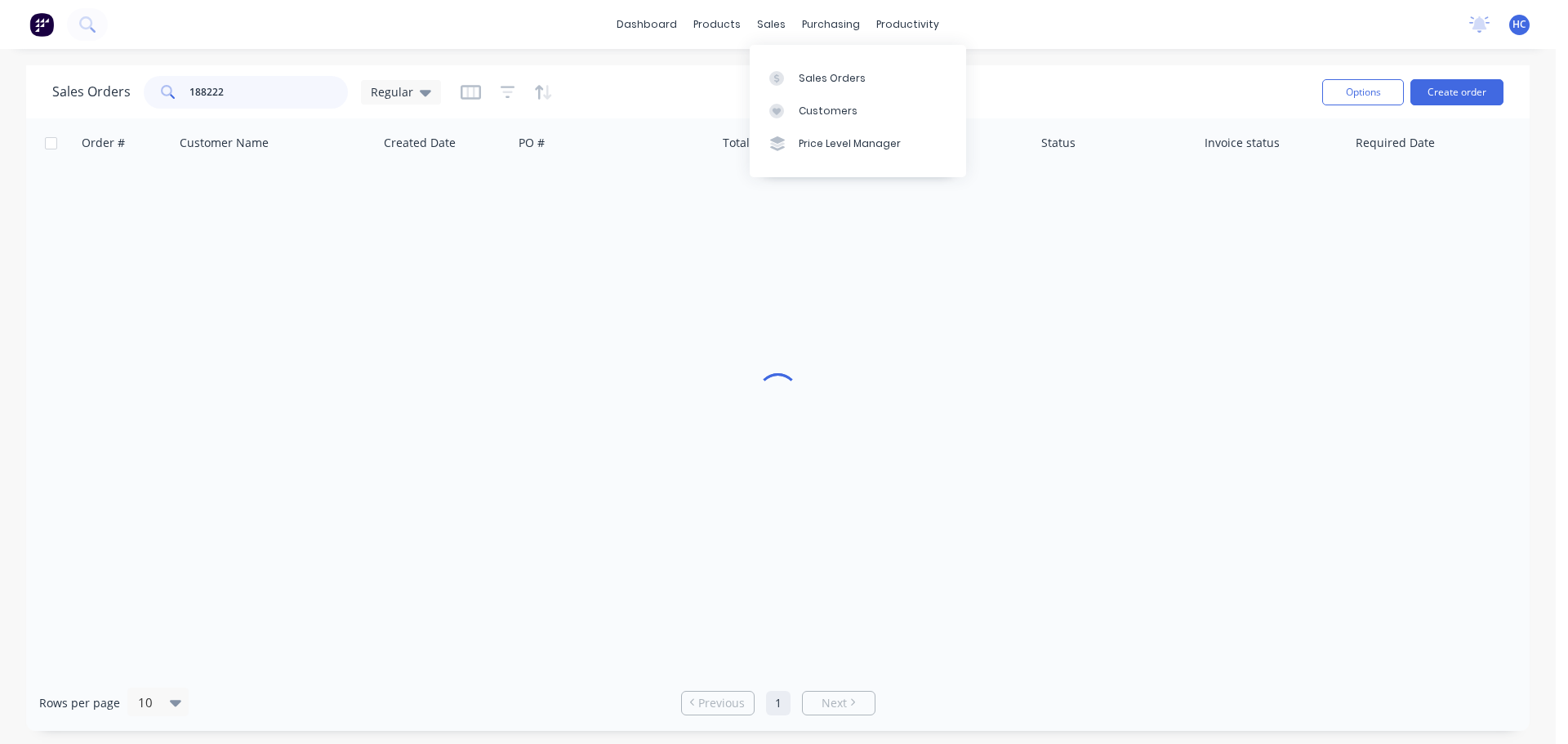
click at [314, 87] on input "188222" at bounding box center [269, 92] width 160 height 33
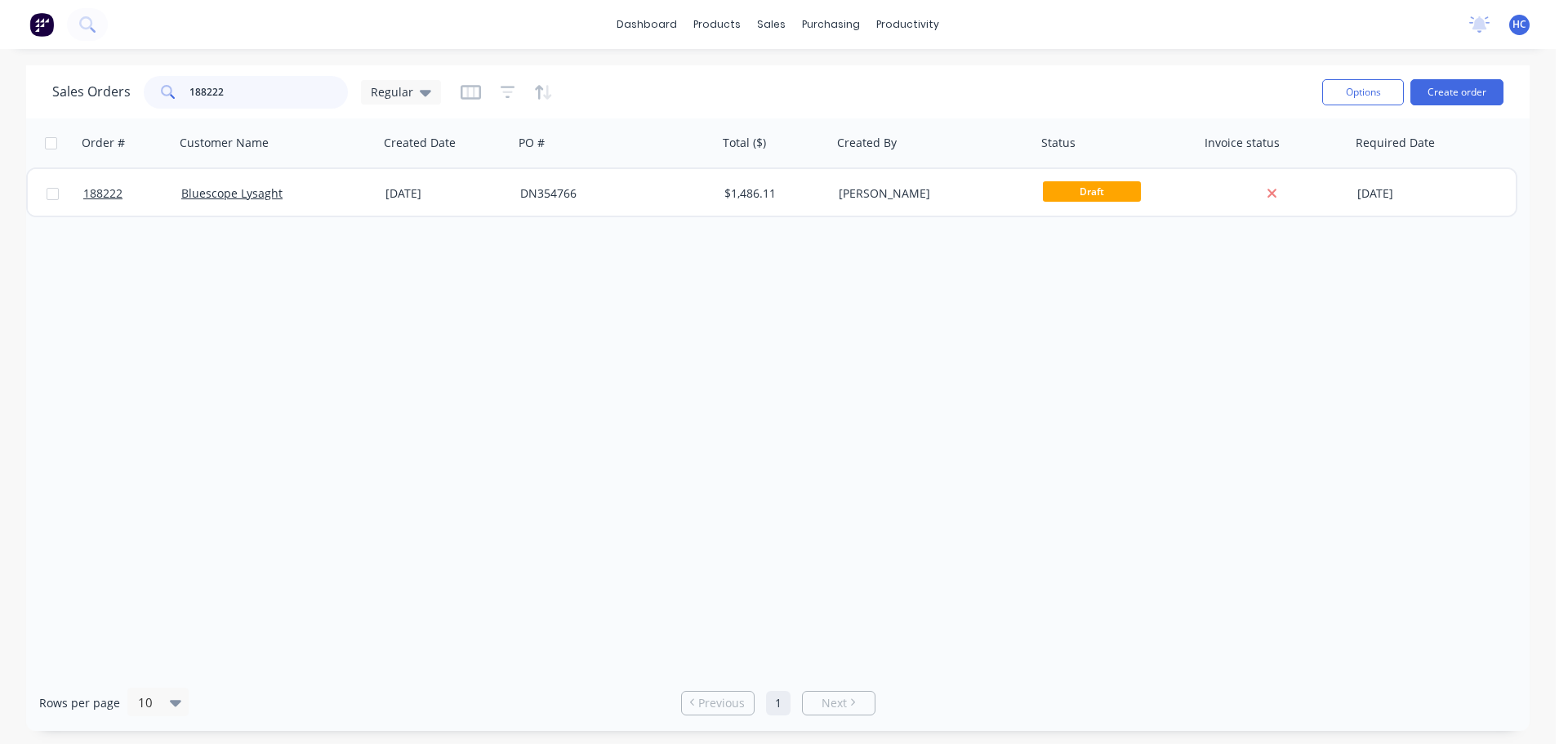
drag, startPoint x: 321, startPoint y: 85, endPoint x: 149, endPoint y: 91, distance: 172.1
click at [149, 91] on div "188222" at bounding box center [246, 92] width 204 height 33
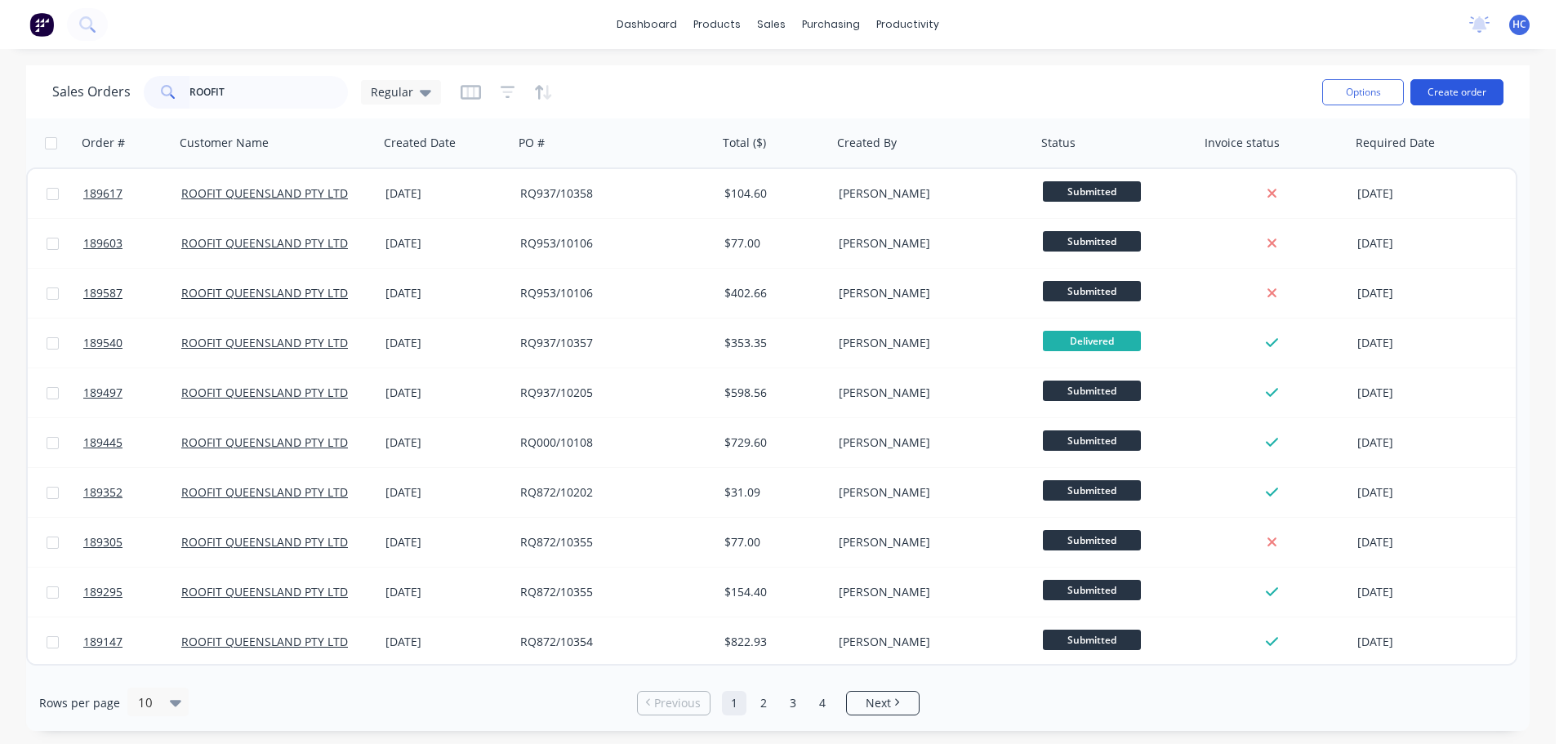
click at [1460, 97] on button "Create order" at bounding box center [1457, 92] width 93 height 26
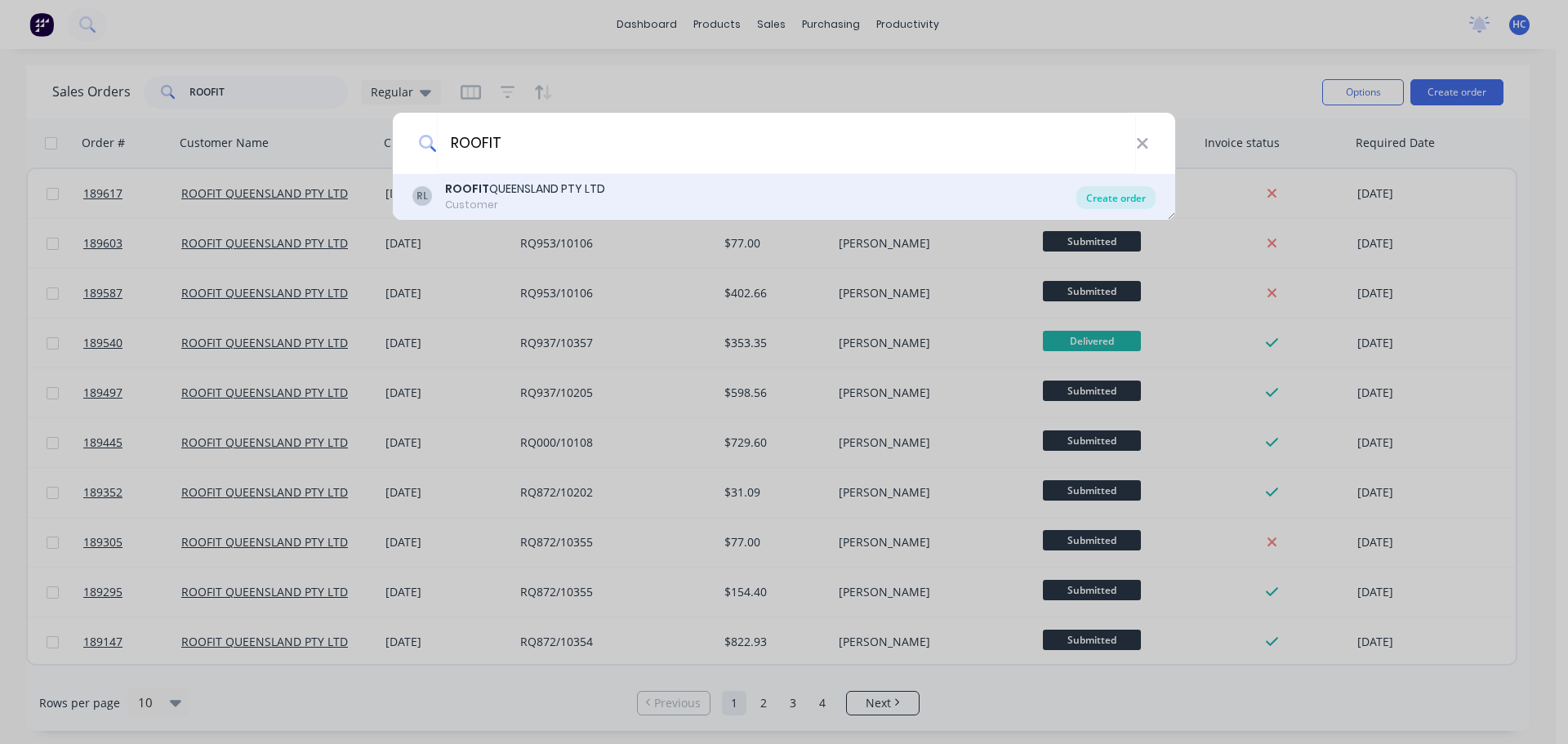
click at [1114, 188] on div "Create order" at bounding box center [1115, 198] width 79 height 23
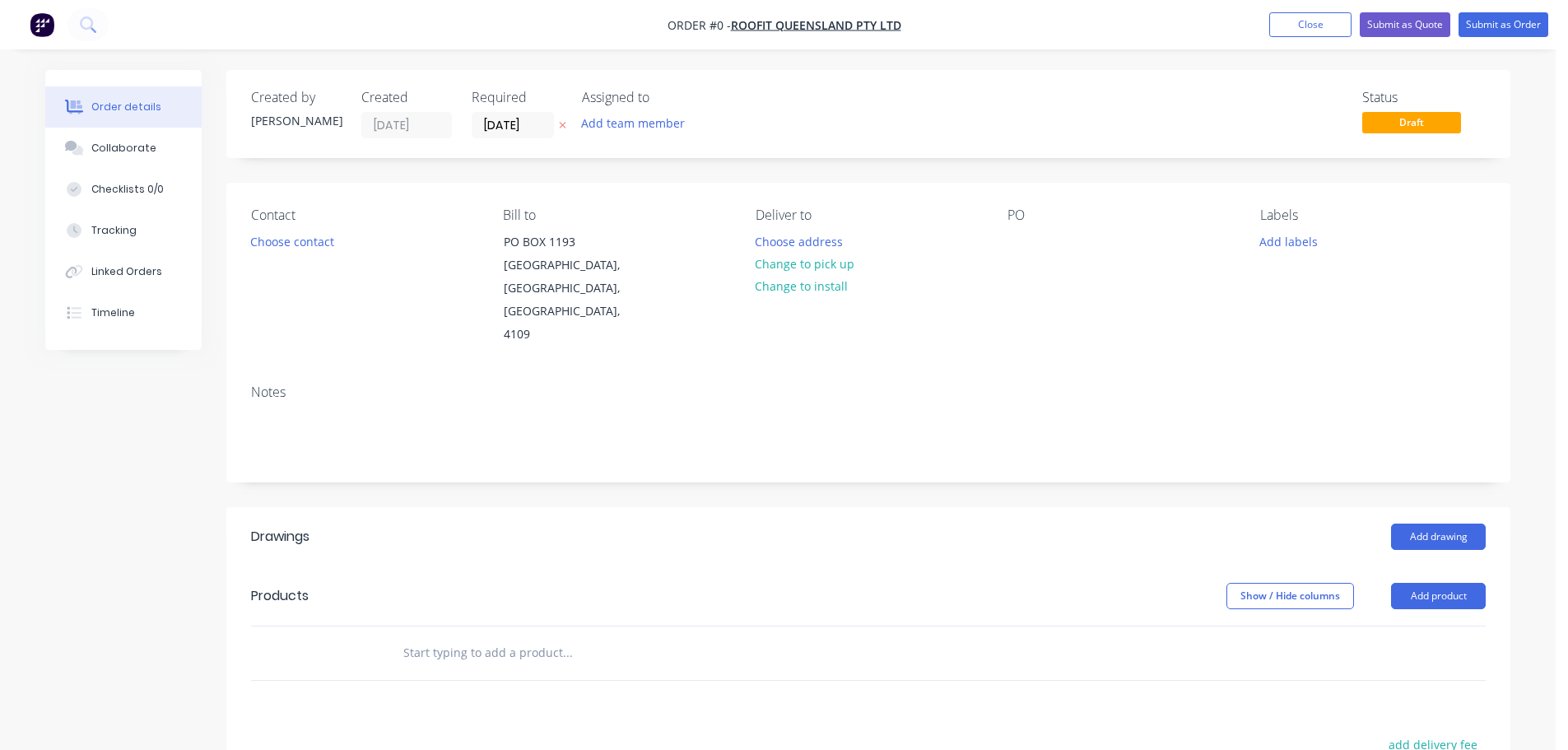
click at [516, 138] on label "[DATE]" at bounding box center [513, 125] width 82 height 26
click at [516, 138] on input "[DATE]" at bounding box center [513, 125] width 81 height 24
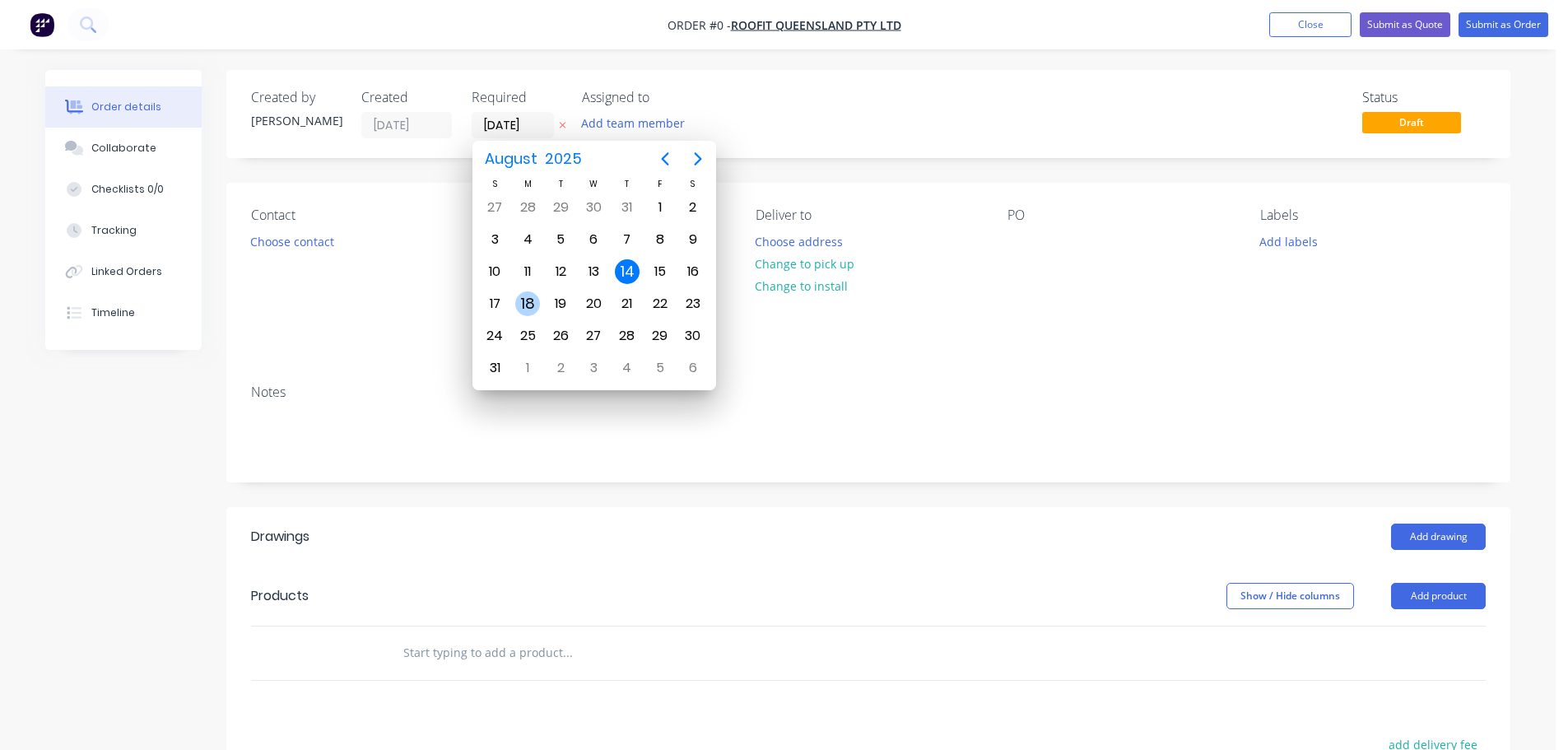
drag, startPoint x: 528, startPoint y: 301, endPoint x: 488, endPoint y: 297, distance: 40.2
click at [527, 301] on div "18" at bounding box center [528, 303] width 24 height 24
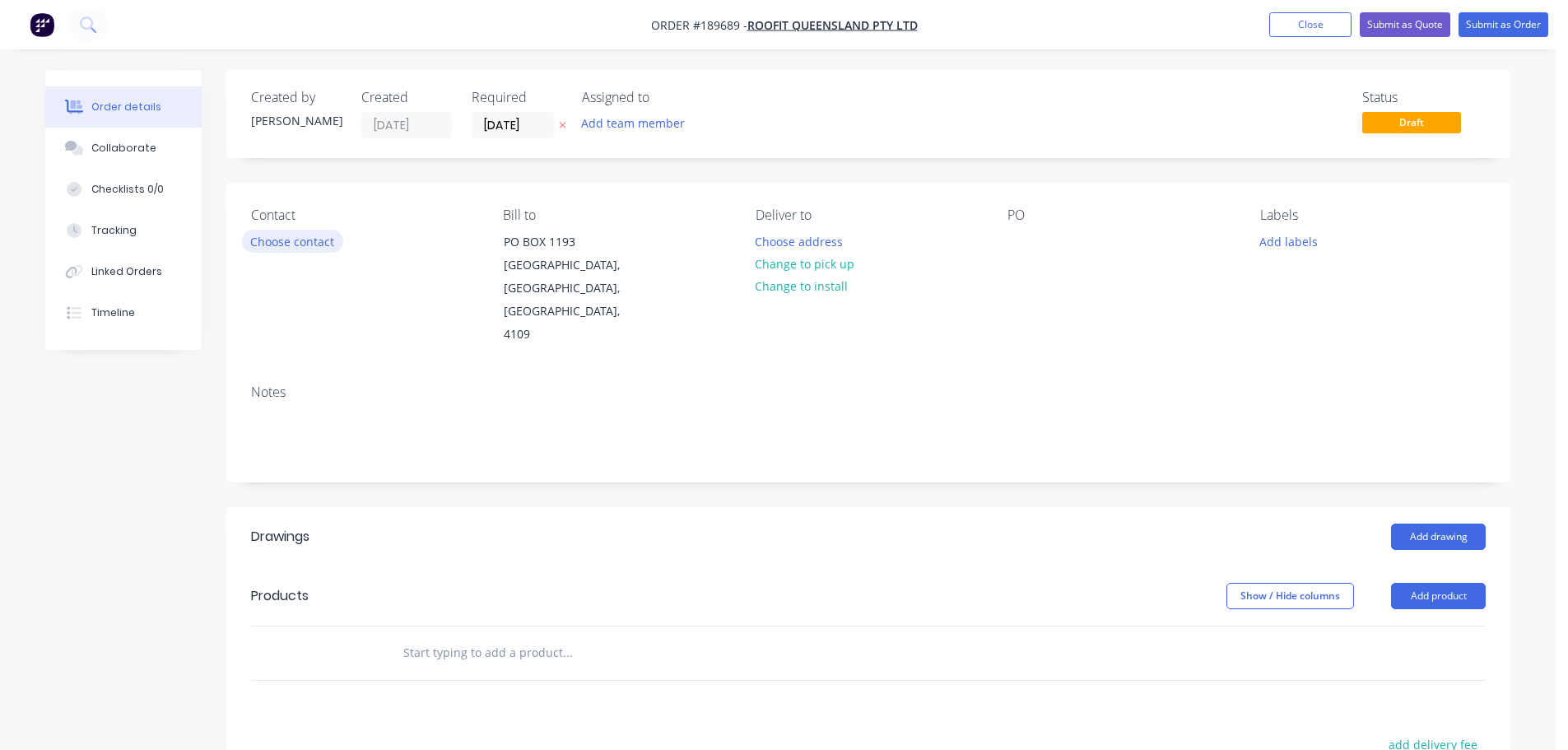
click at [302, 243] on button "Choose contact" at bounding box center [293, 241] width 101 height 22
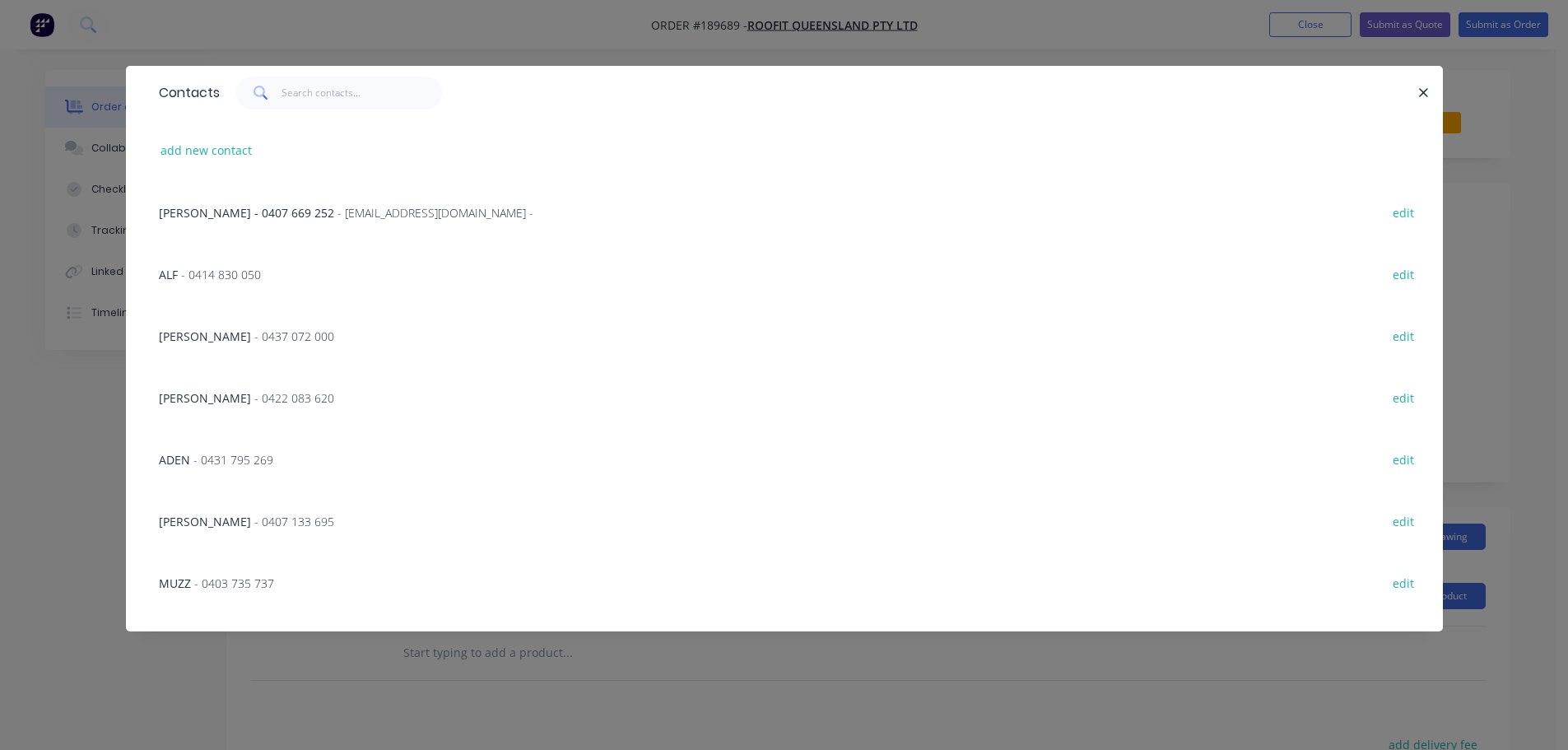
click at [255, 395] on span "- 0422 083 620" at bounding box center [294, 398] width 80 height 16
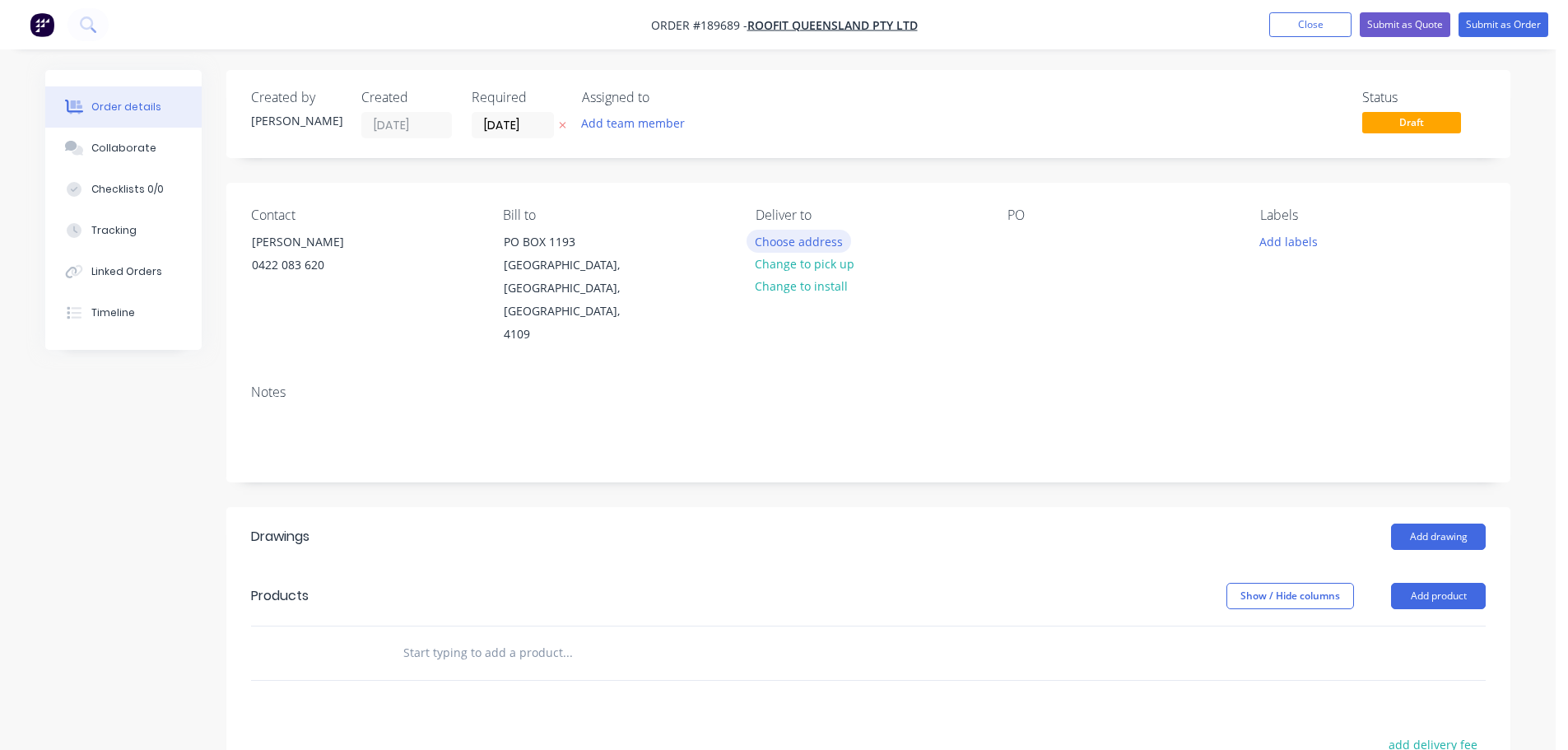
click at [799, 247] on button "Choose address" at bounding box center [799, 241] width 106 height 22
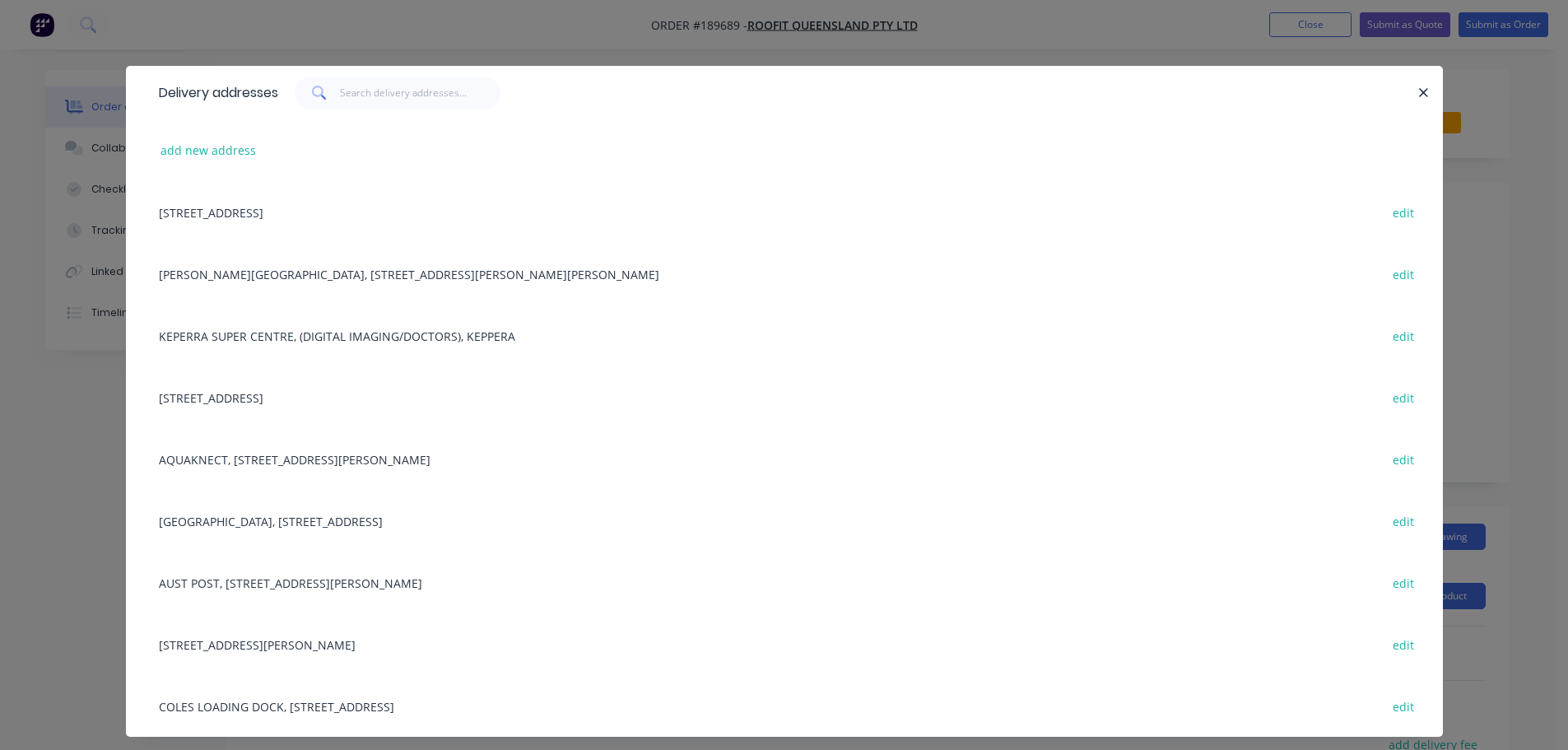
click at [317, 658] on div "4/1353 LYTTON RD, (STORE), HEMMANT, Queensland, Australia, 4174 edit" at bounding box center [784, 644] width 1268 height 62
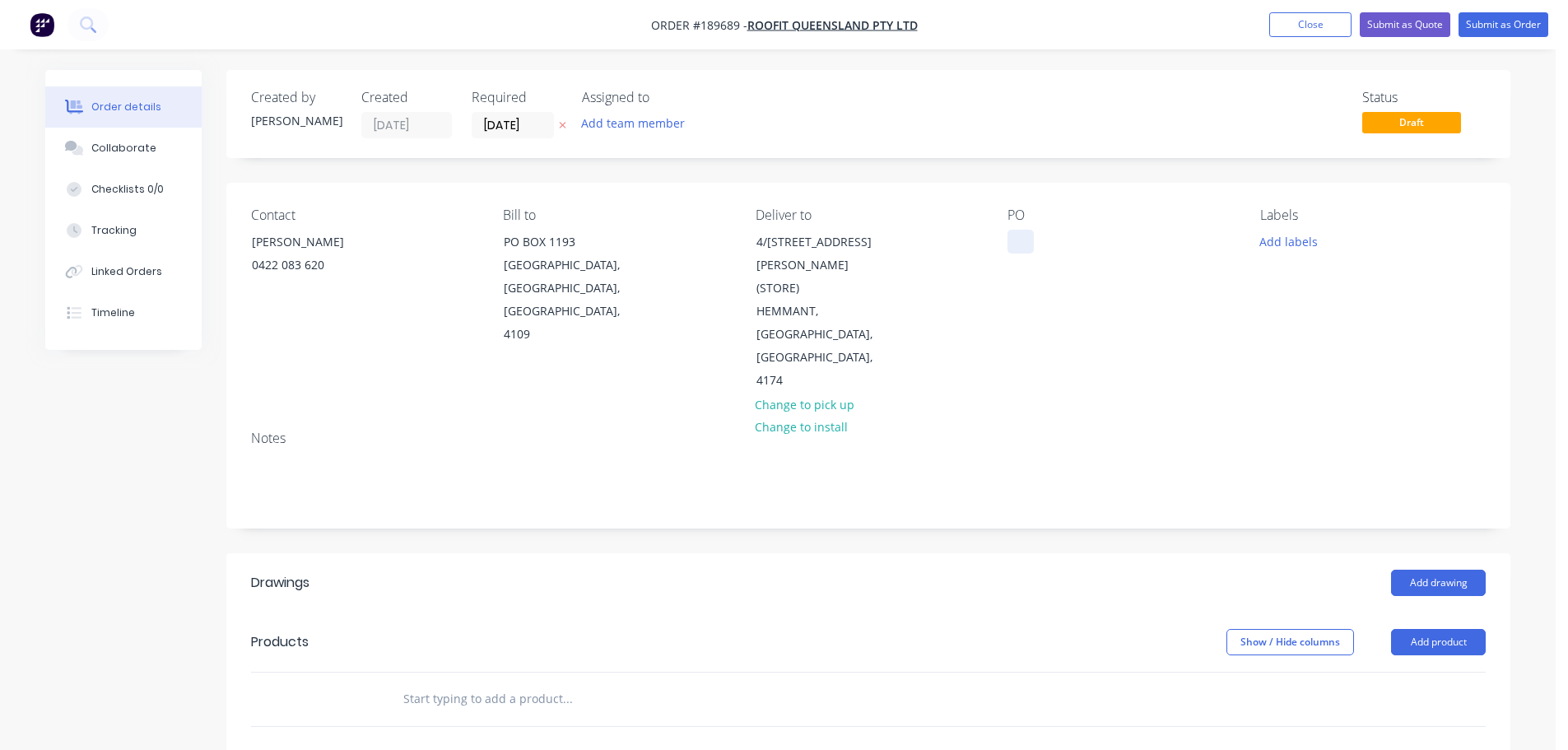
click at [1009, 233] on div at bounding box center [1021, 242] width 26 height 24
click at [1300, 237] on button "Add labels" at bounding box center [1288, 241] width 76 height 22
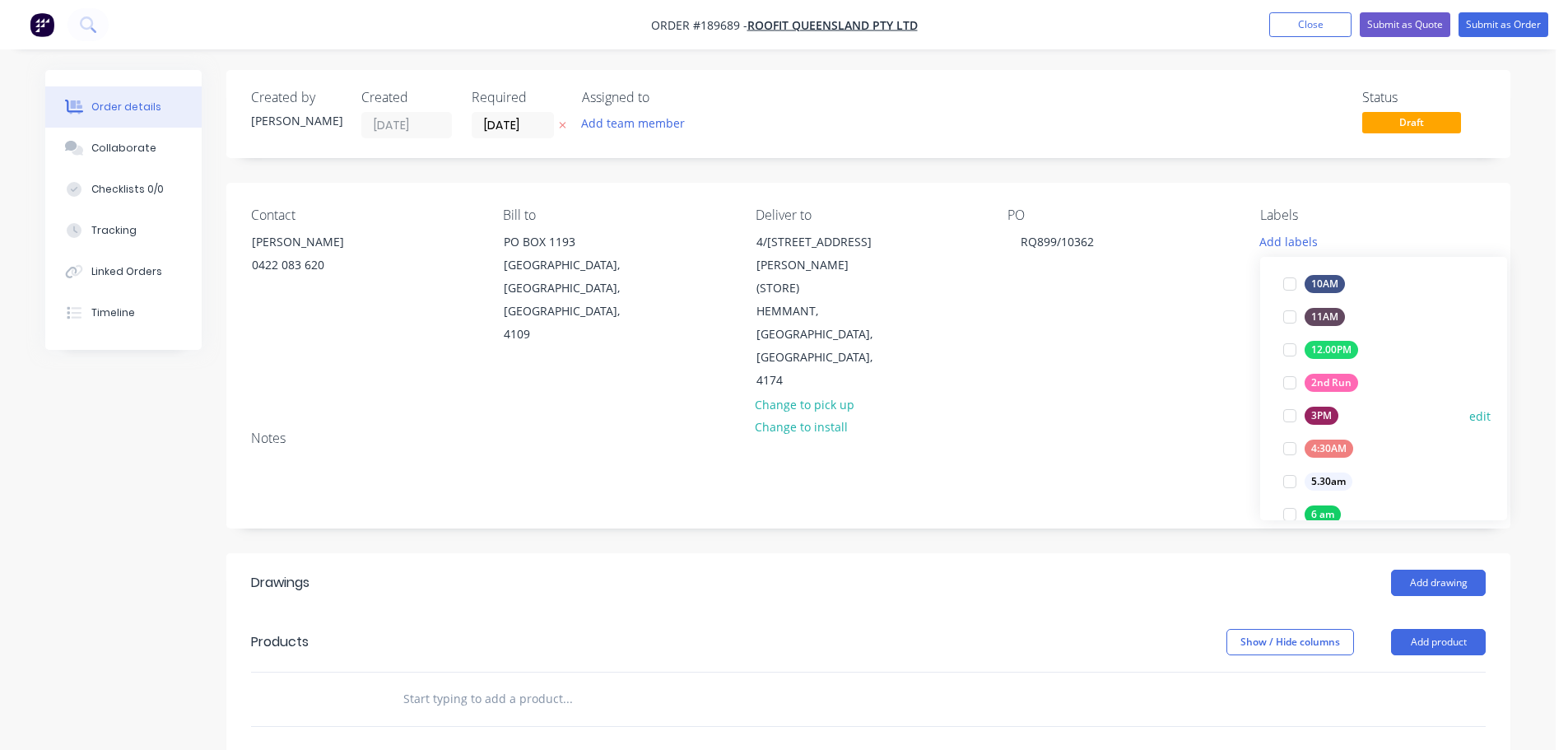
scroll to position [165, 0]
click at [1330, 510] on button "6:30 am" at bounding box center [1319, 521] width 85 height 23
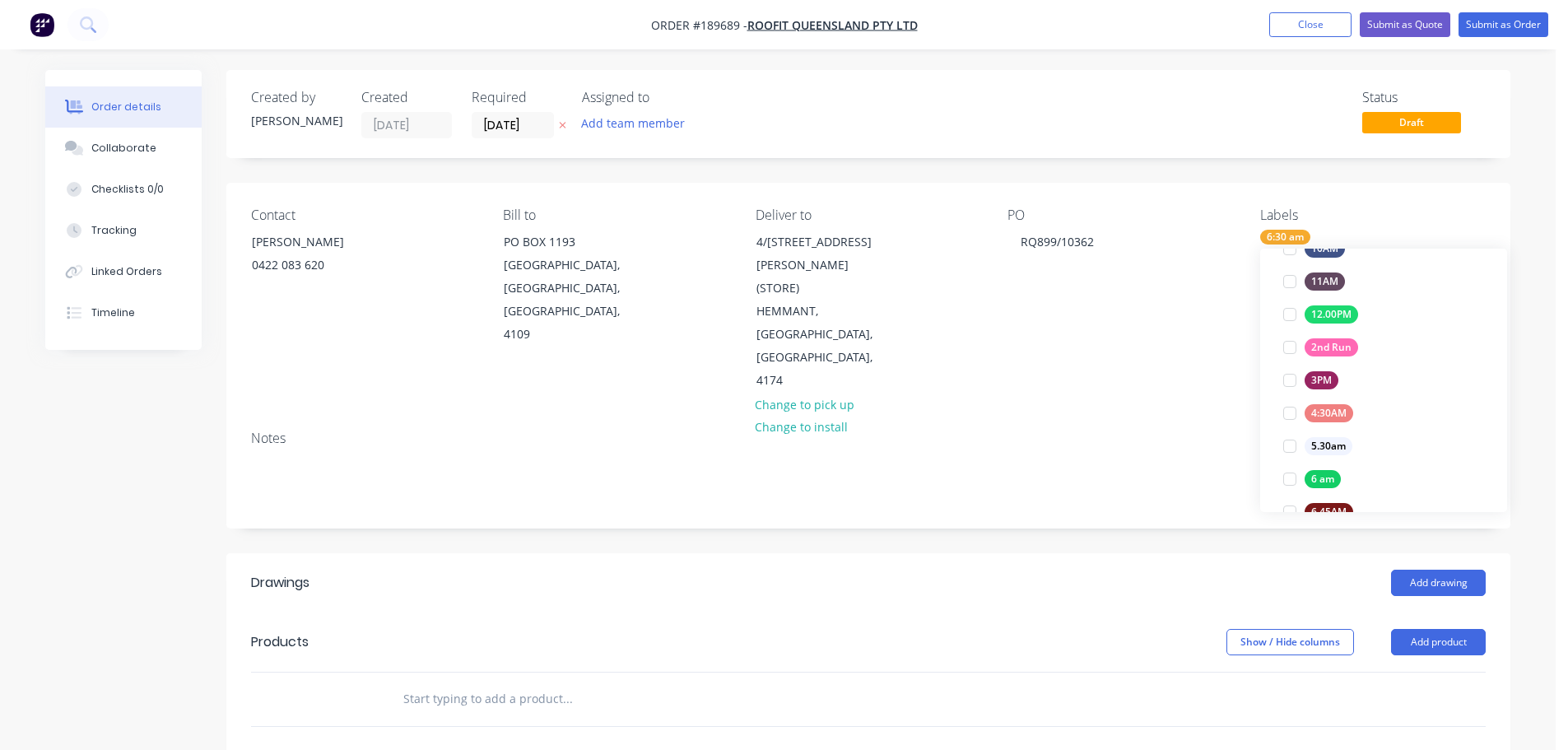
scroll to position [0, 0]
click at [1128, 570] on div "Add drawing" at bounding box center [1000, 583] width 973 height 26
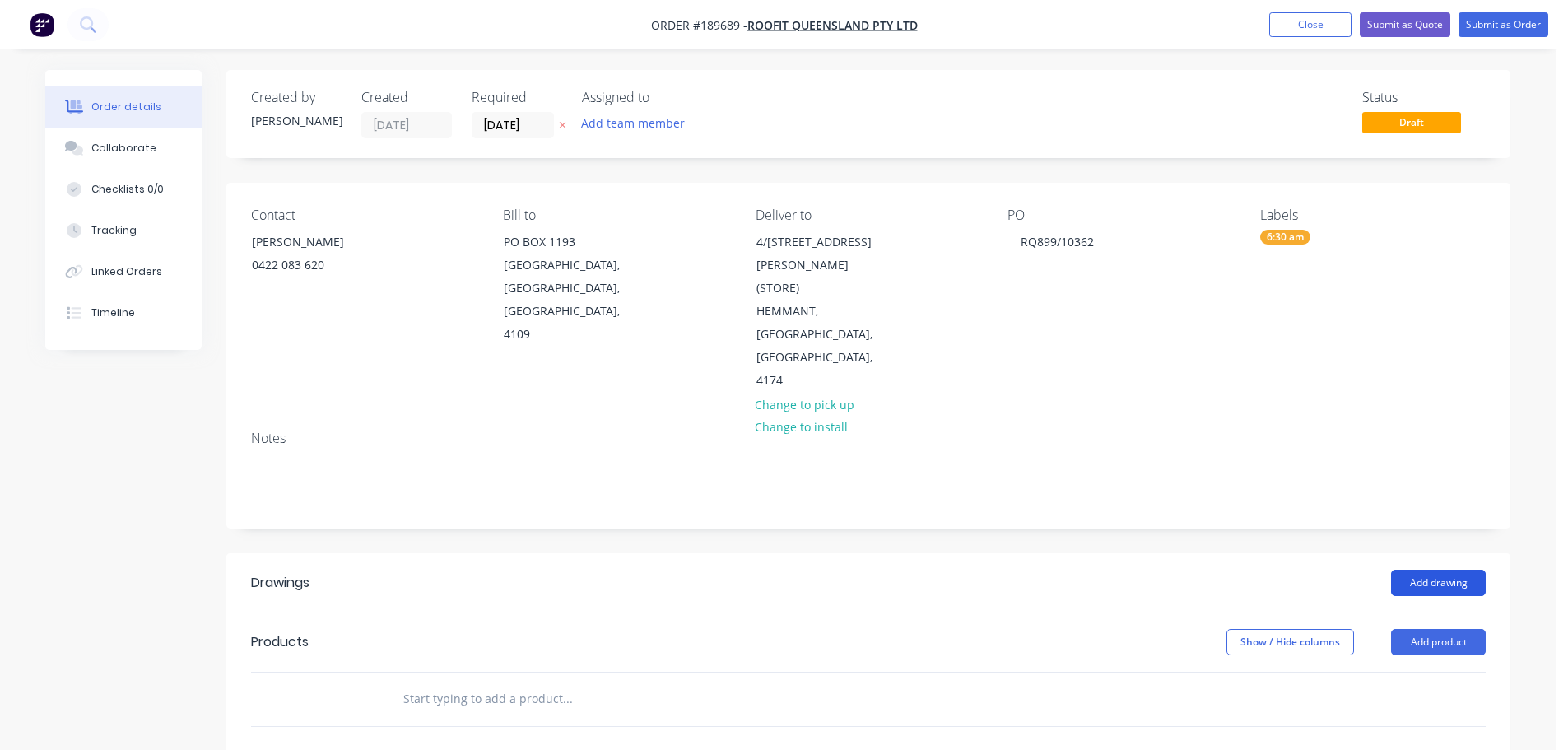
click at [1428, 570] on button "Add drawing" at bounding box center [1438, 583] width 95 height 26
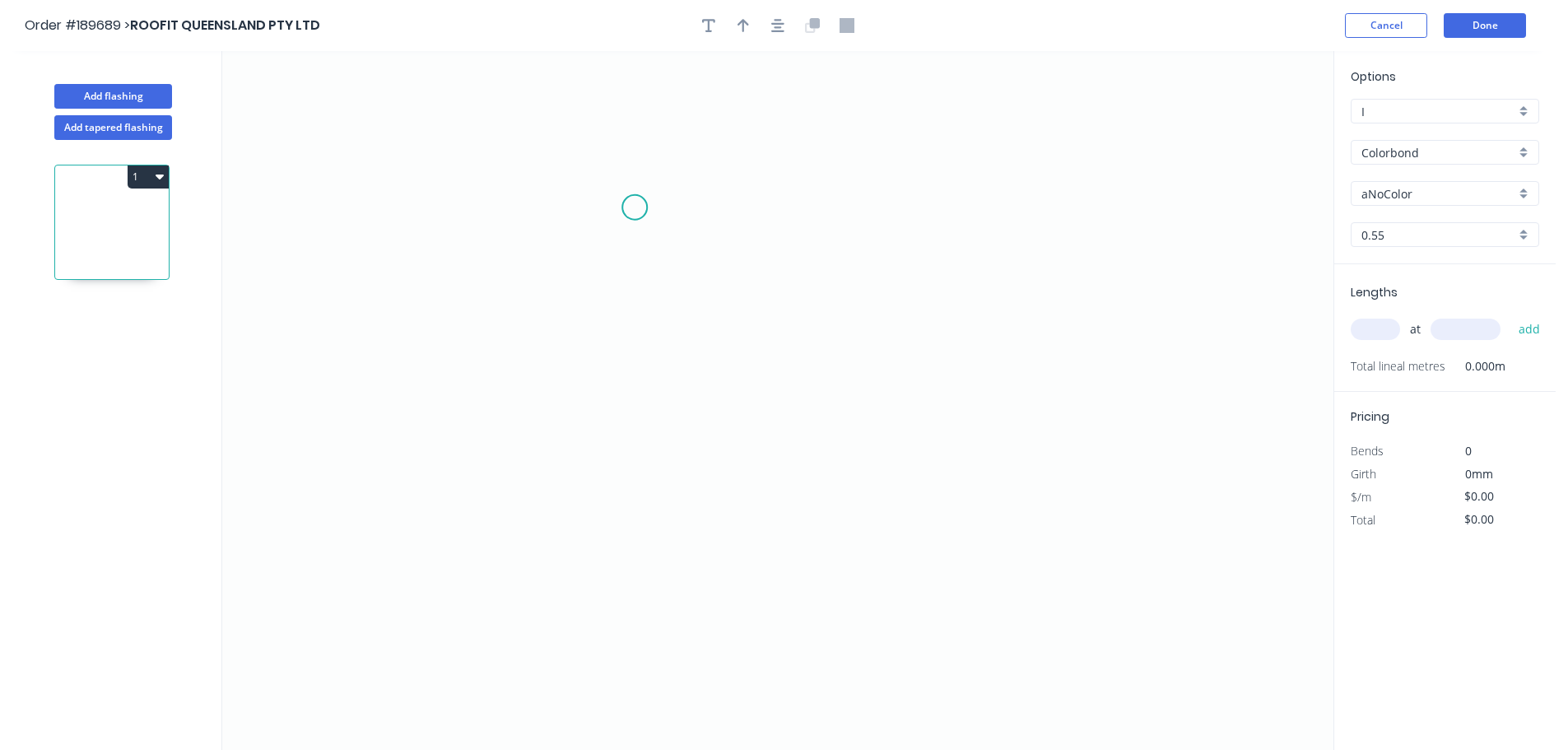
click at [634, 205] on icon "0" at bounding box center [777, 401] width 1111 height 699
click at [598, 210] on icon "0" at bounding box center [777, 401] width 1111 height 699
click at [608, 598] on icon "0 ?" at bounding box center [777, 401] width 1111 height 699
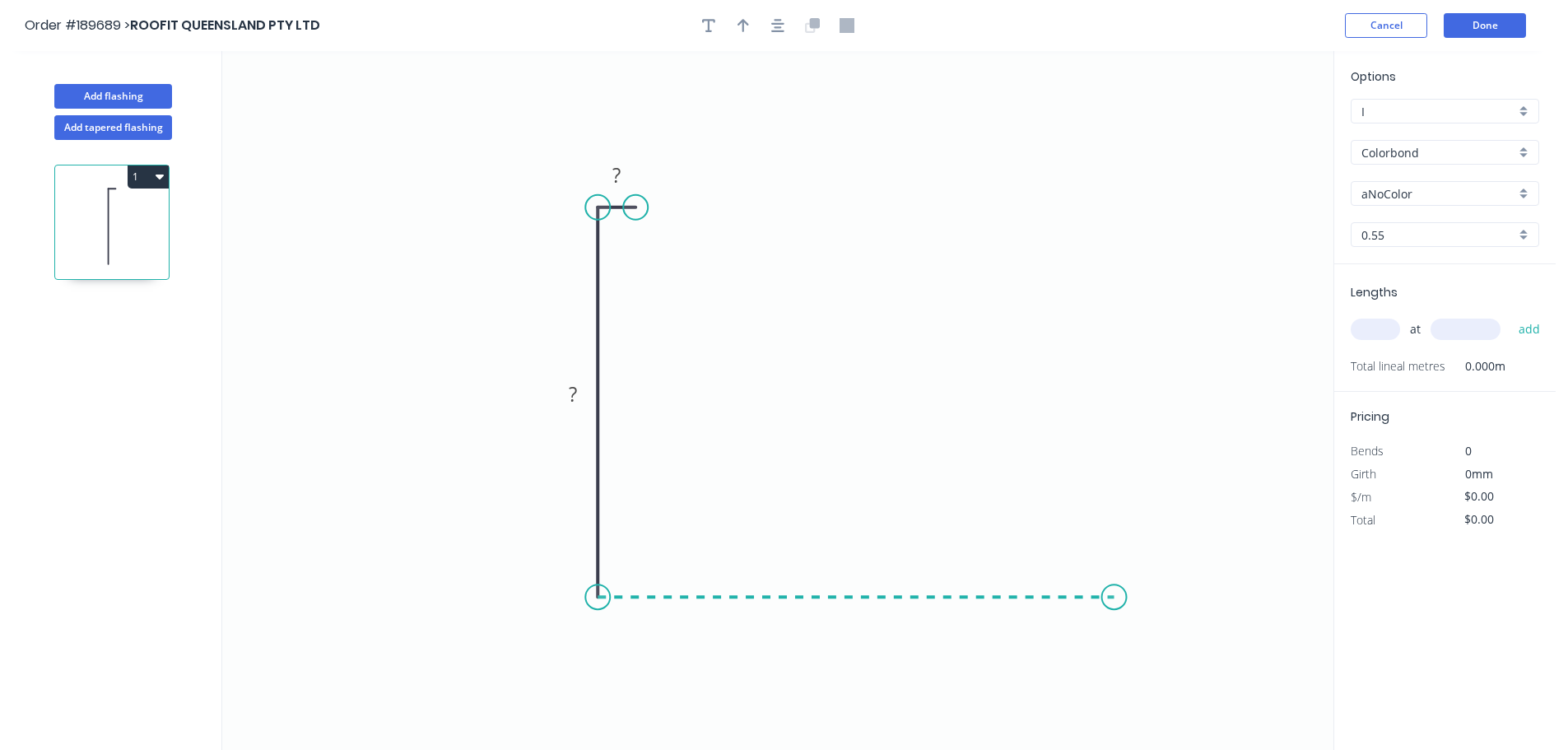
click at [1115, 603] on icon "0 ? ?" at bounding box center [777, 401] width 1111 height 699
click at [1121, 596] on circle at bounding box center [1115, 596] width 24 height 24
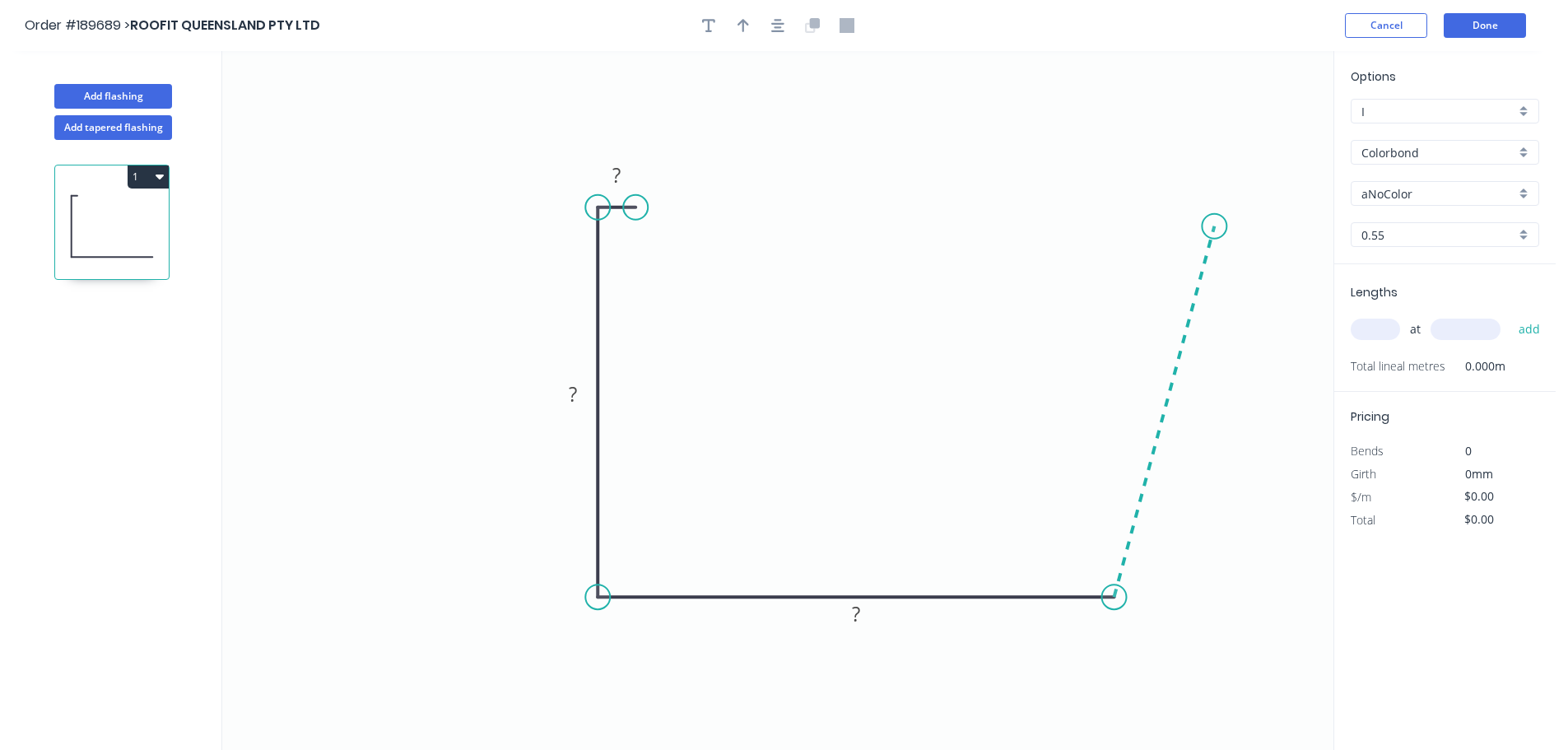
click at [1215, 227] on icon at bounding box center [1165, 412] width 100 height 371
click at [1217, 135] on icon "0 ? ? ? ? ? º" at bounding box center [777, 401] width 1111 height 699
click at [1216, 133] on circle at bounding box center [1214, 135] width 24 height 24
drag, startPoint x: 1211, startPoint y: 132, endPoint x: 1212, endPoint y: 117, distance: 15.0
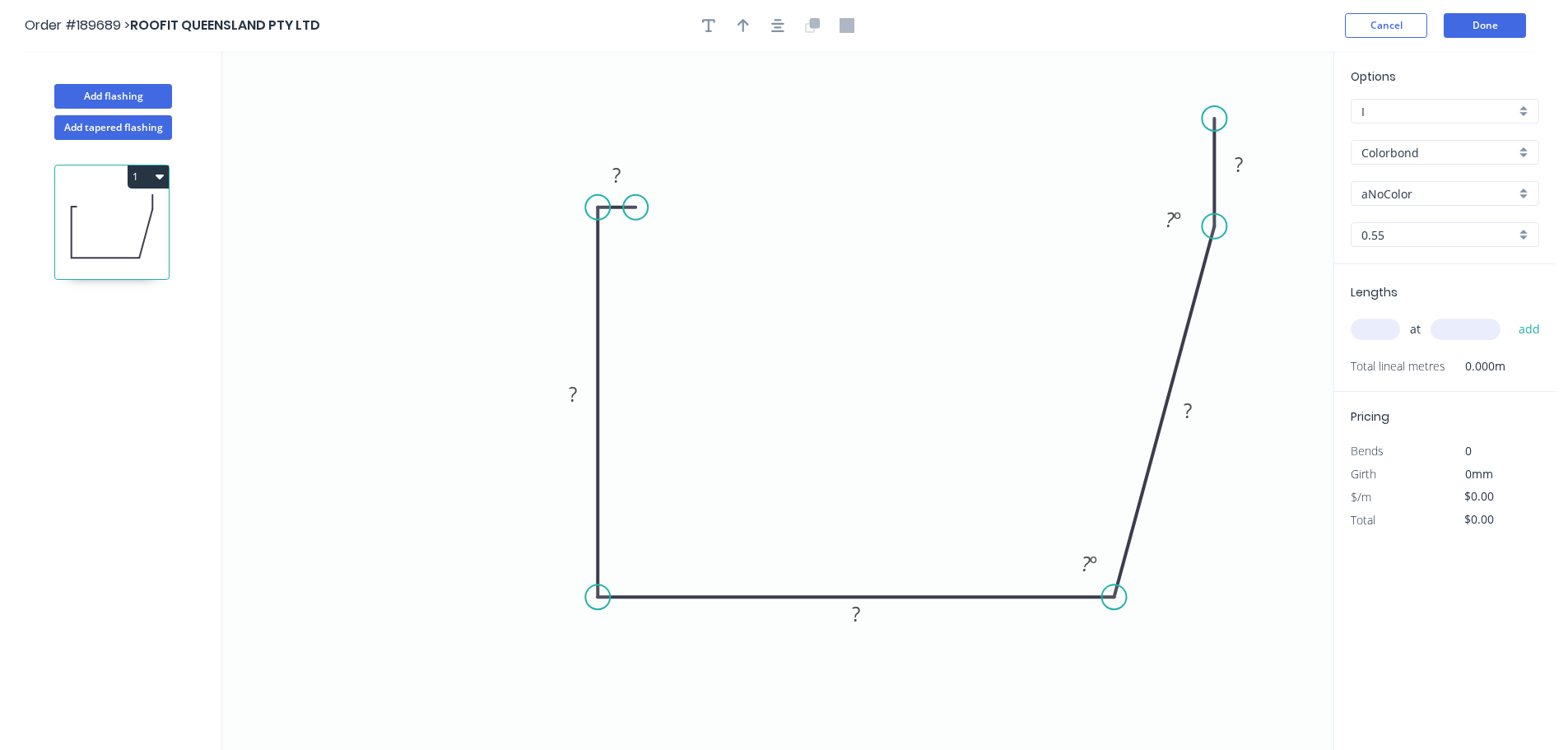
click at [1212, 117] on circle at bounding box center [1214, 118] width 24 height 24
click at [1141, 117] on icon at bounding box center [1177, 117] width 74 height 0
click at [1145, 169] on icon "0 ? ? ? ? ? ? ? º ? º" at bounding box center [777, 401] width 1111 height 699
click at [1128, 140] on rect at bounding box center [1116, 137] width 33 height 23
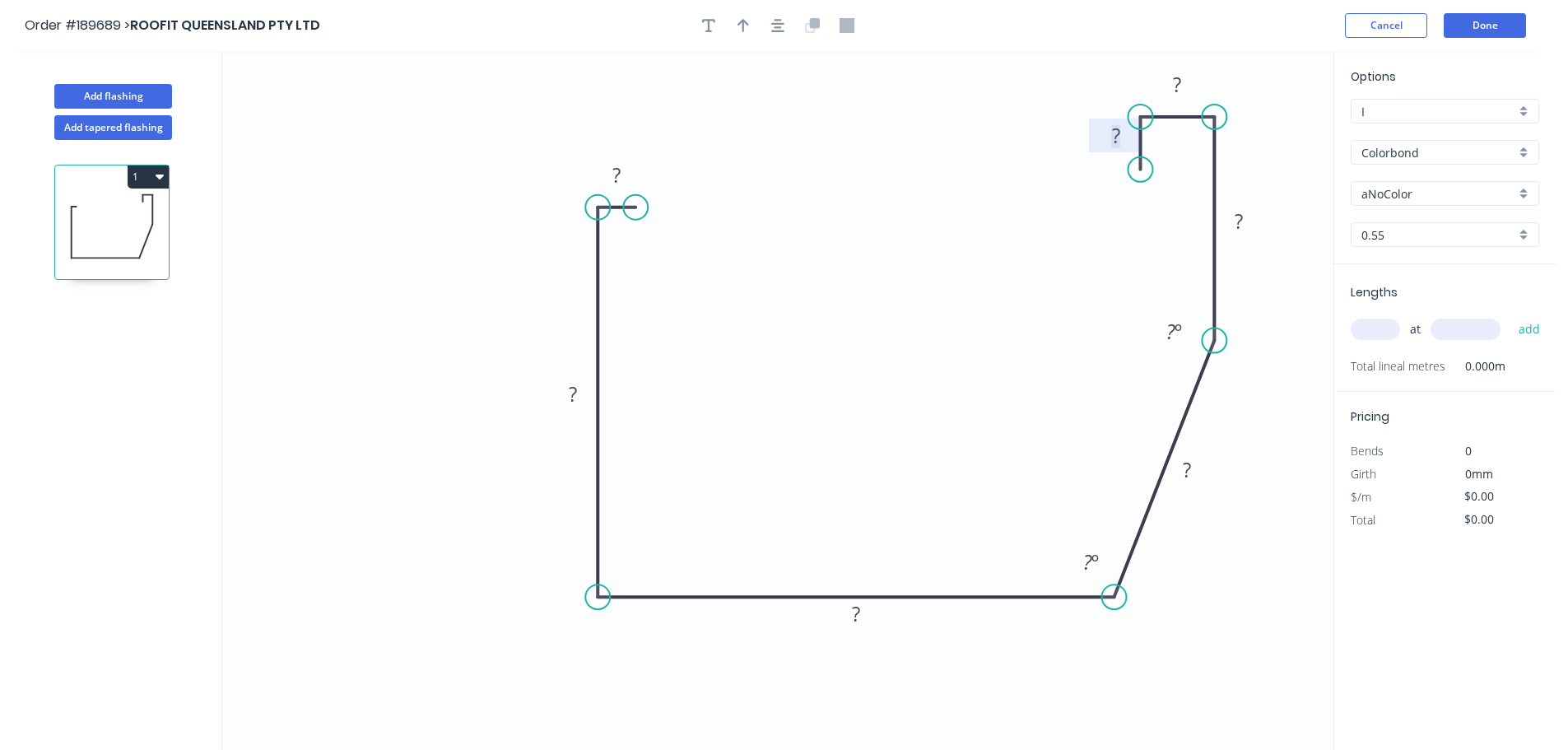
drag, startPoint x: 1217, startPoint y: 234, endPoint x: 1221, endPoint y: 341, distance: 107.1
click at [1221, 341] on circle at bounding box center [1214, 341] width 24 height 24
click at [1061, 285] on icon "0 ? ? ? ? ? ? ? ? º ? º" at bounding box center [777, 401] width 1111 height 699
click at [1241, 229] on tspan "?" at bounding box center [1238, 221] width 8 height 27
click at [811, 225] on icon "0 10 160 200 ? ? 30 20 ? º ? º" at bounding box center [777, 401] width 1111 height 699
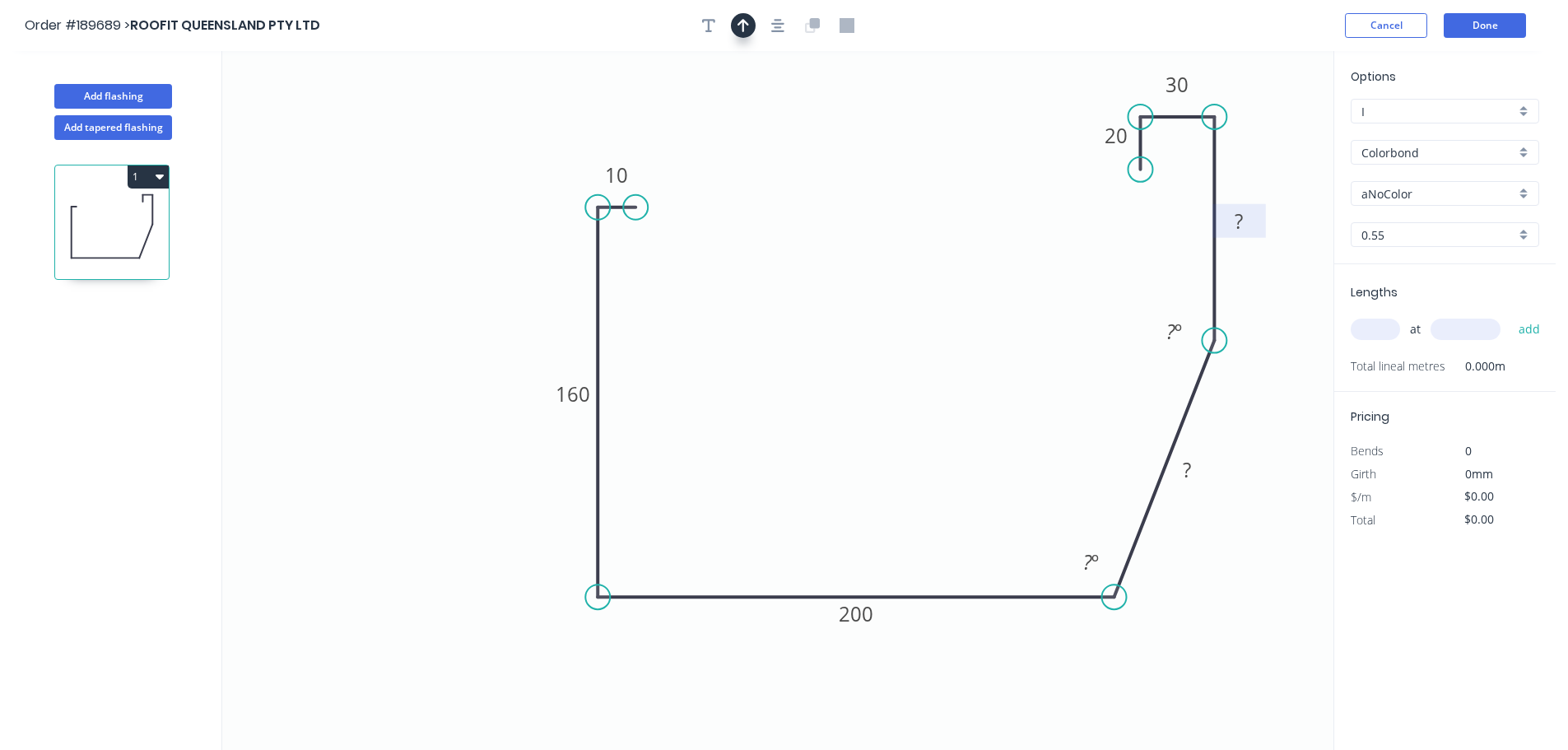
click at [749, 32] on button "button" at bounding box center [743, 25] width 24 height 24
click at [1254, 133] on icon at bounding box center [1251, 114] width 15 height 52
click at [1254, 133] on icon at bounding box center [1264, 120] width 48 height 48
drag, startPoint x: 1254, startPoint y: 133, endPoint x: 1310, endPoint y: 406, distance: 278.7
click at [1310, 406] on icon at bounding box center [1330, 407] width 52 height 15
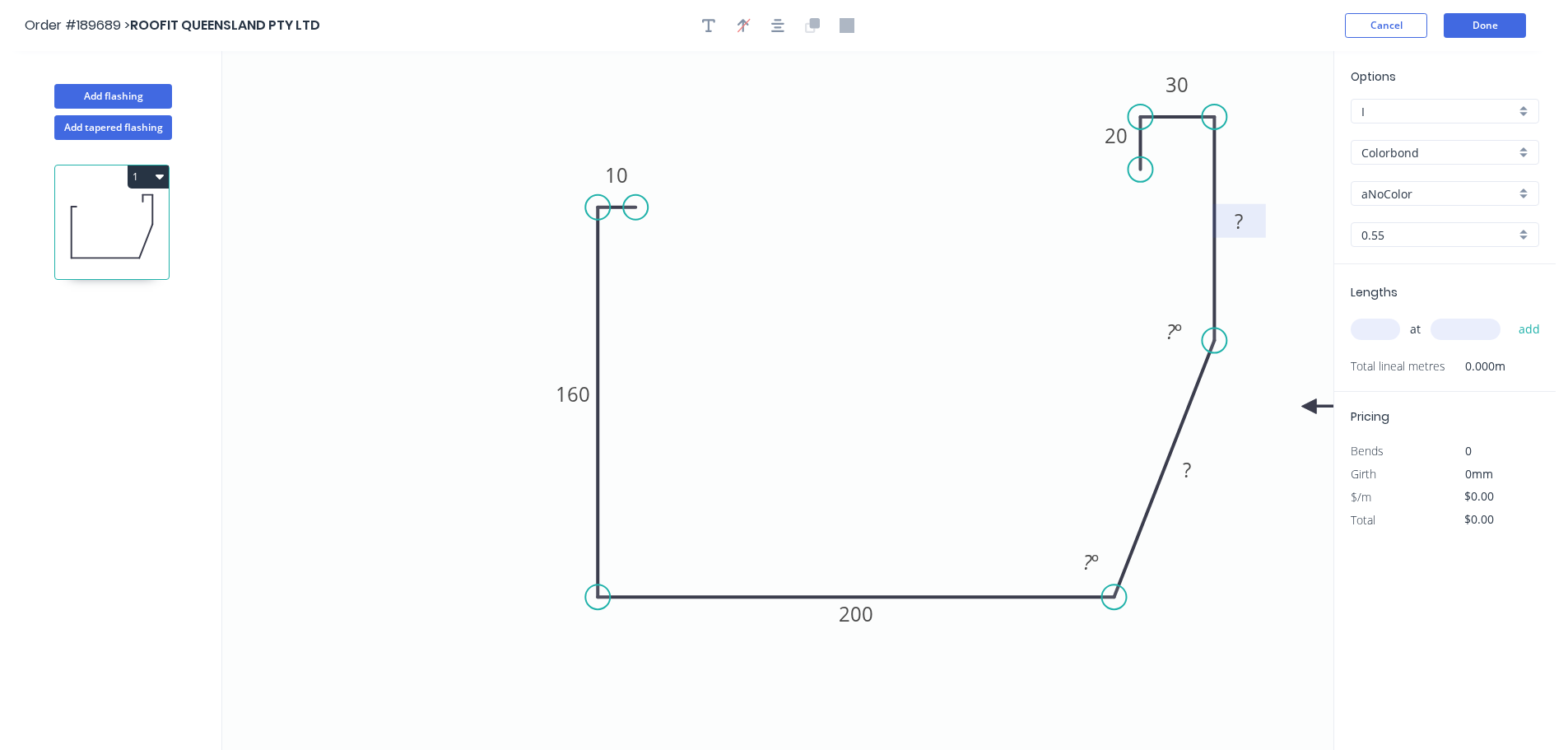
click at [1409, 198] on input "aNoColor" at bounding box center [1439, 194] width 154 height 17
click at [1399, 363] on div "Surfmist" at bounding box center [1445, 365] width 187 height 29
click at [1377, 320] on input "text" at bounding box center [1375, 329] width 50 height 22
click at [1511, 316] on button "add" at bounding box center [1530, 330] width 38 height 28
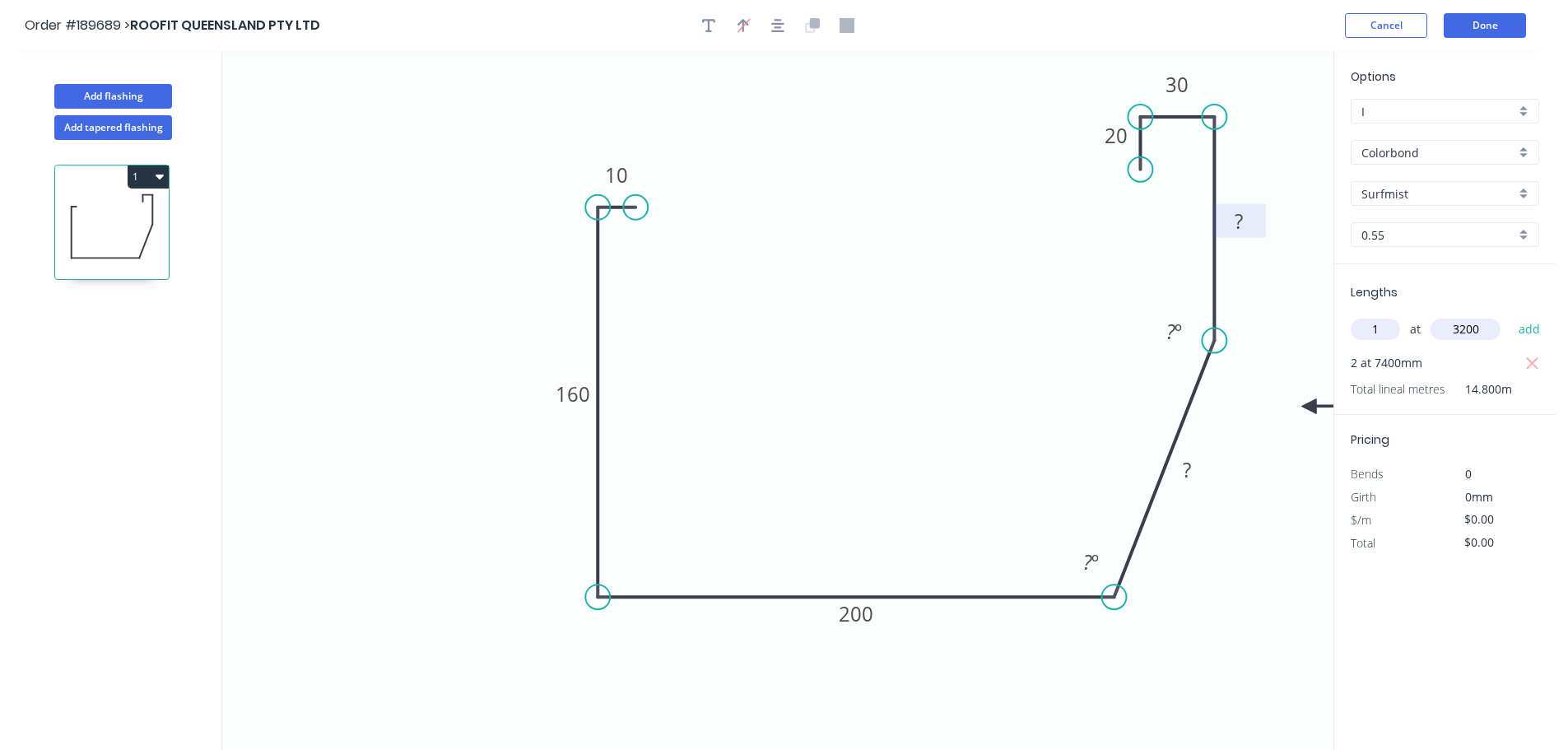
click at [1511, 316] on button "add" at bounding box center [1530, 330] width 38 height 28
click at [706, 20] on icon "button" at bounding box center [709, 25] width 13 height 13
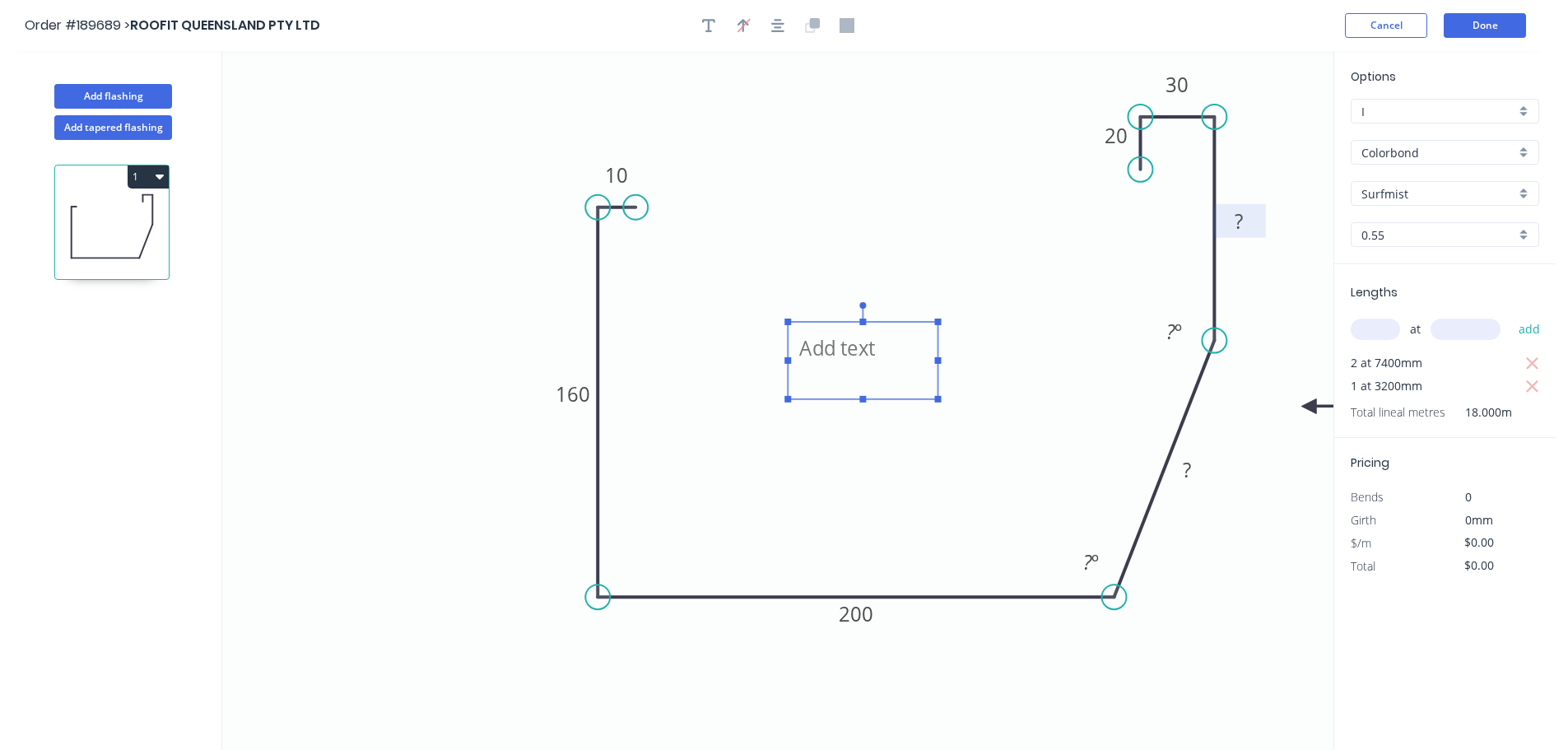
drag, startPoint x: 348, startPoint y: 123, endPoint x: 804, endPoint y: 366, distance: 516.7
click at [804, 366] on textarea at bounding box center [862, 360] width 133 height 61
click at [960, 262] on icon "SLOTTED 10 160 200 ? ? 30 20 ? º ? º" at bounding box center [777, 401] width 1111 height 699
click at [1483, 21] on button "Done" at bounding box center [1486, 25] width 82 height 24
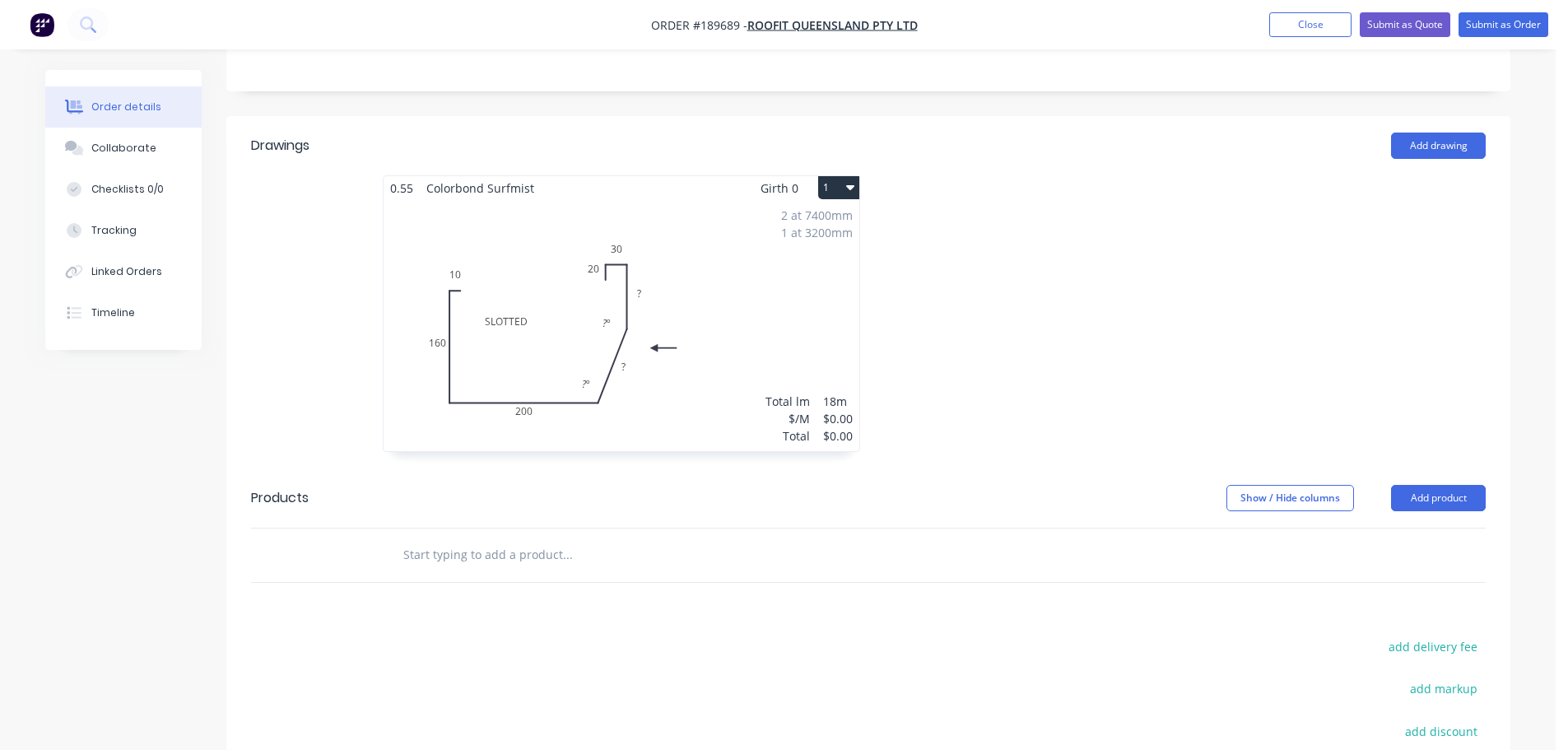
scroll to position [494, 0]
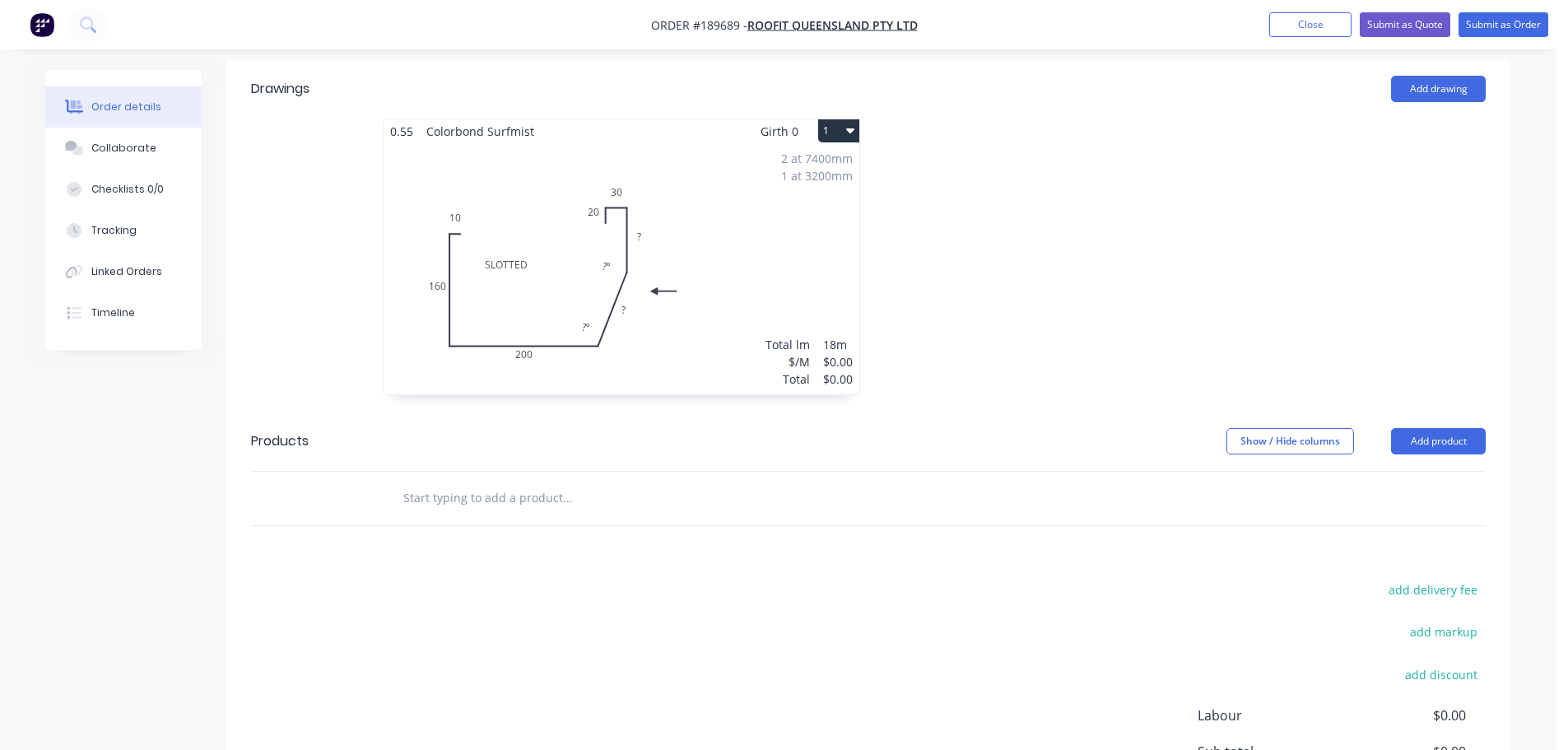
click at [699, 264] on div "2 at 7400mm 1 at 3200mm Total lm $/M Total 18m $0.00 $0.00" at bounding box center [622, 269] width 476 height 251
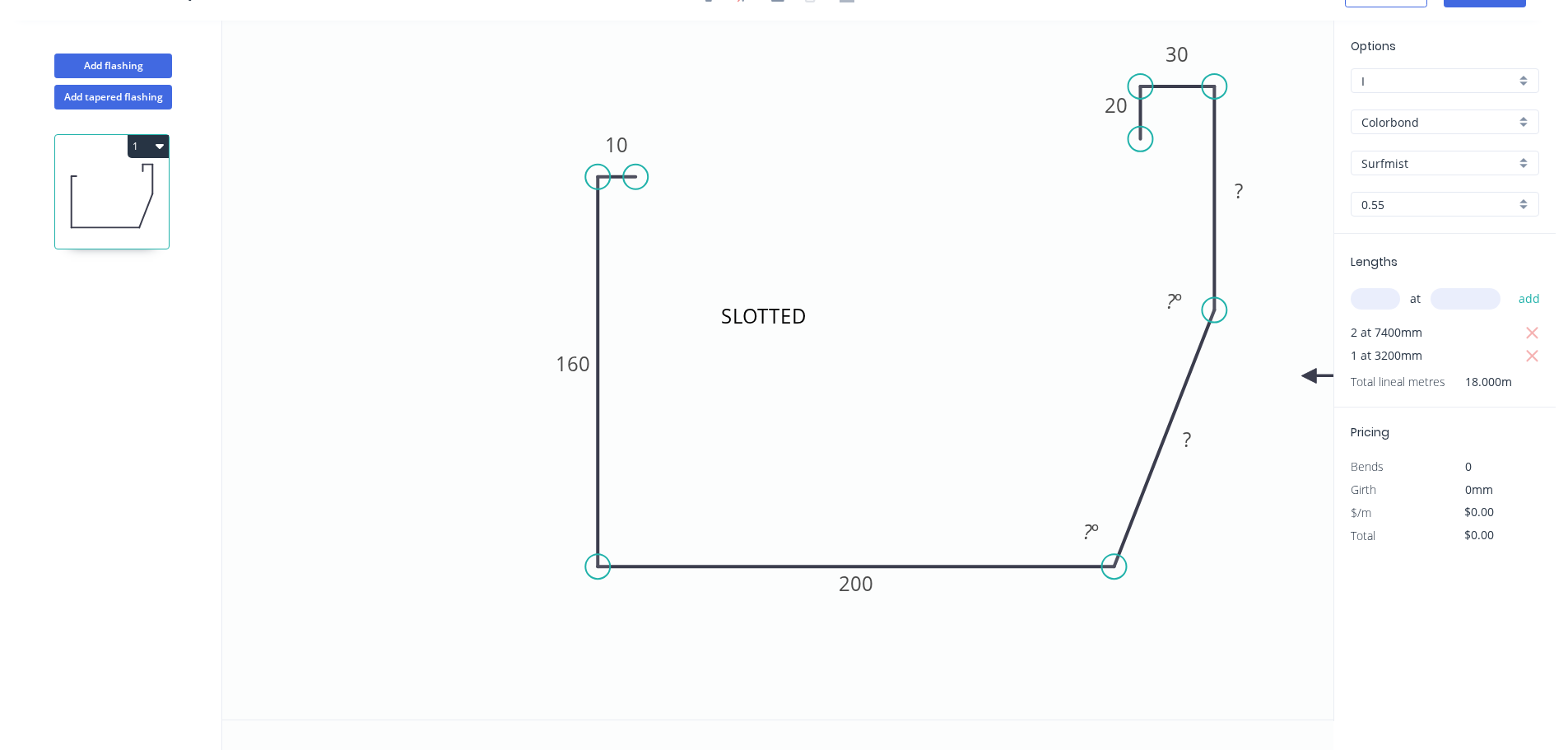
scroll to position [31, 0]
click at [129, 58] on button "Add flashing" at bounding box center [113, 66] width 118 height 24
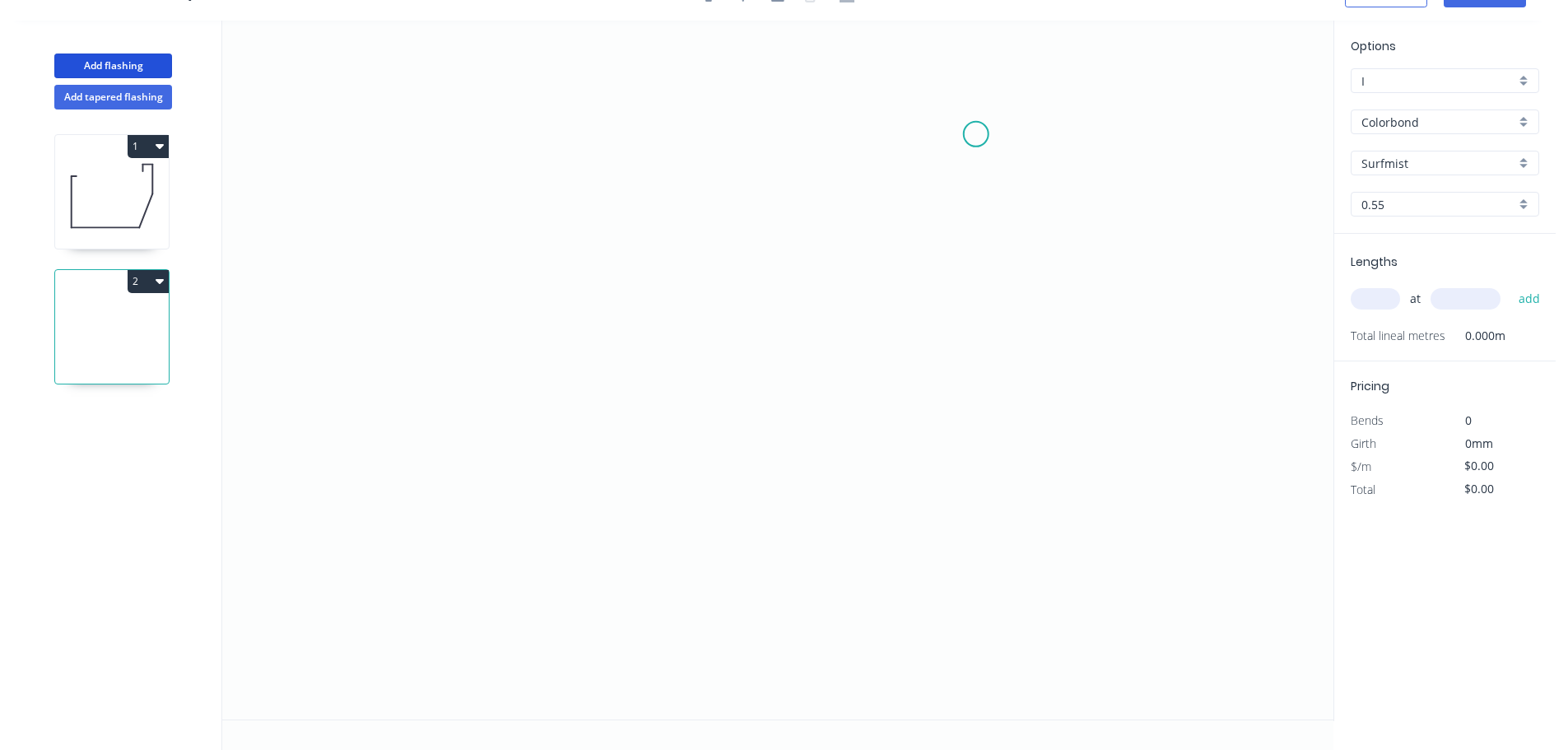
click at [1014, 139] on icon "0" at bounding box center [777, 370] width 1111 height 699
click at [630, 98] on icon "0" at bounding box center [777, 370] width 1111 height 699
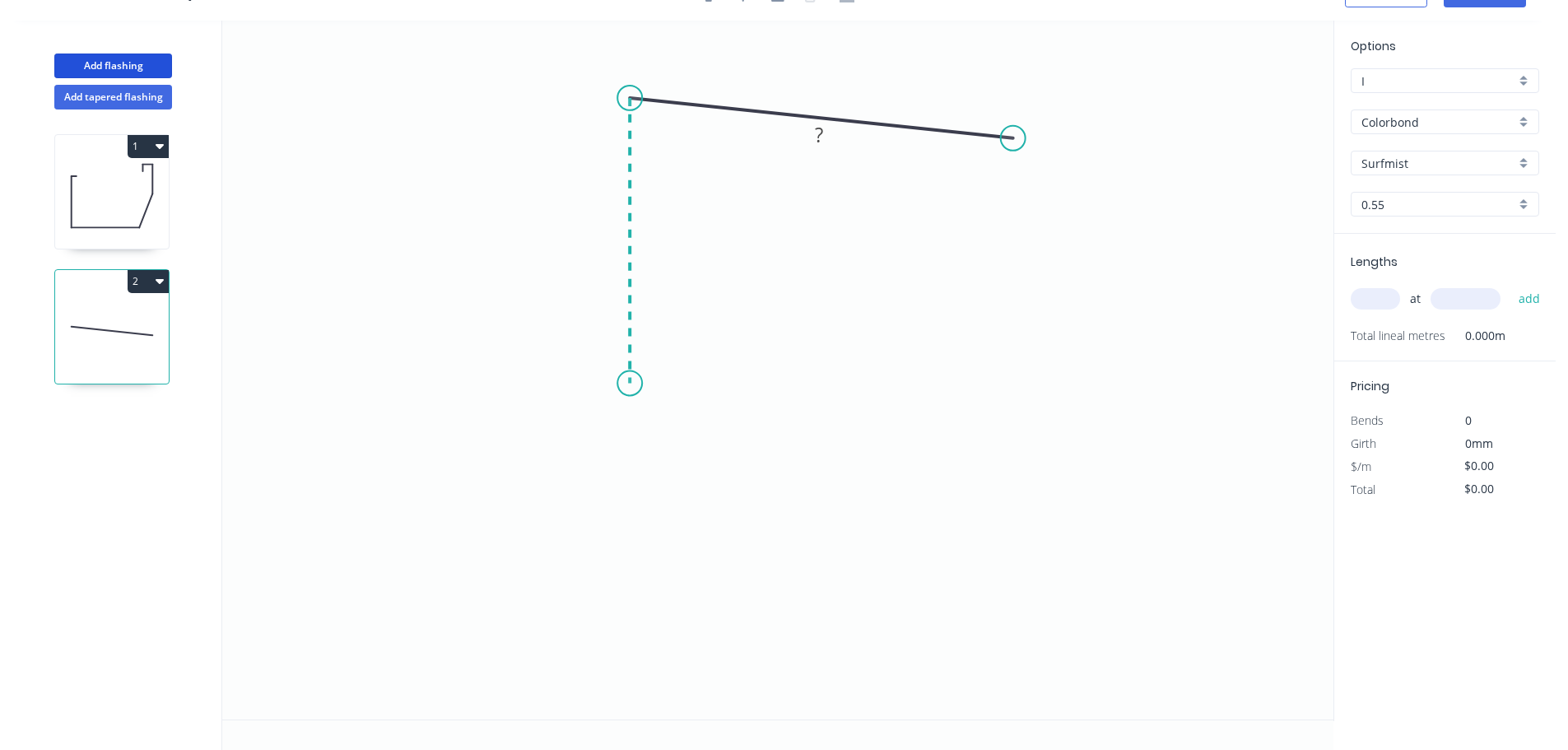
click at [639, 384] on icon "0 ?" at bounding box center [777, 370] width 1111 height 699
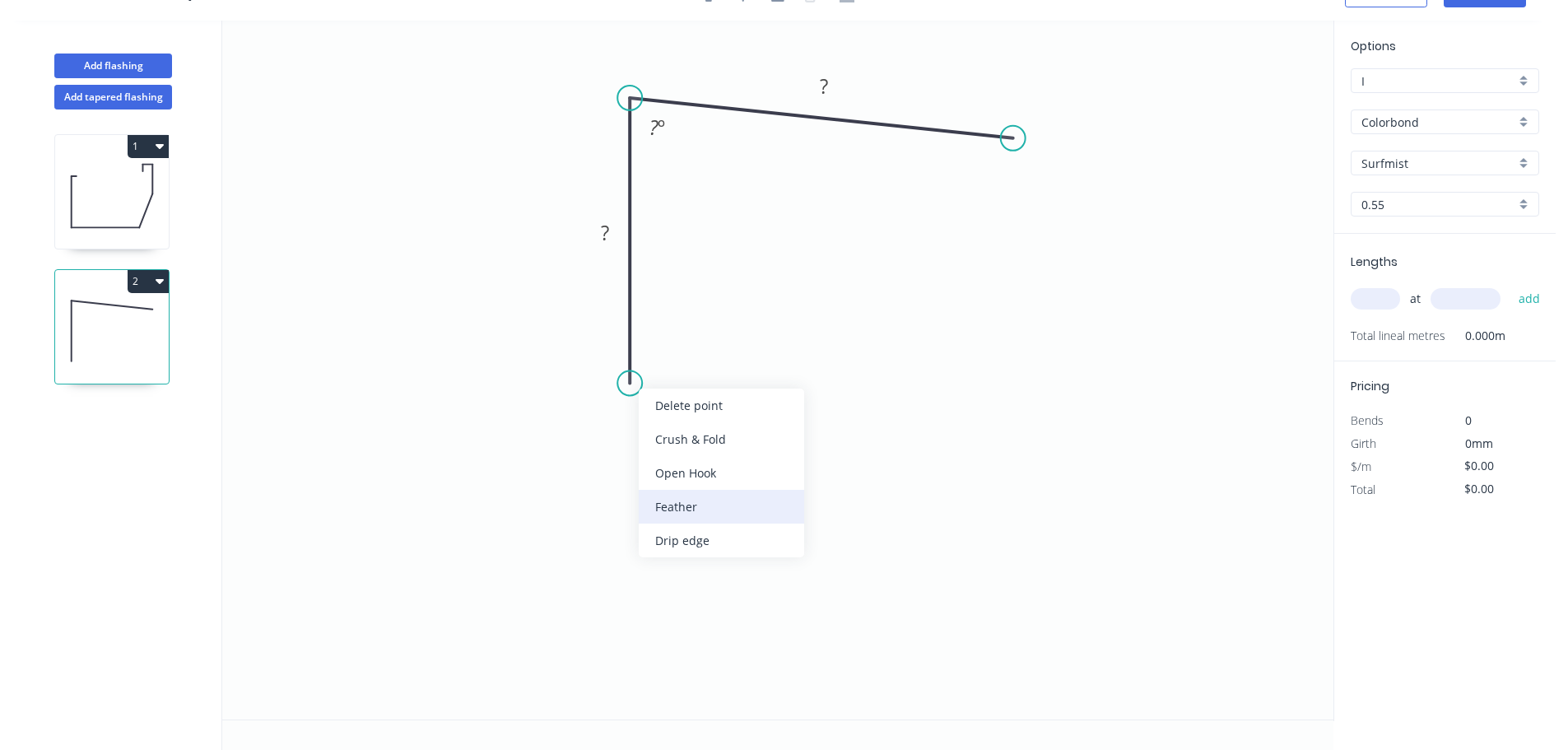
click at [670, 507] on div "Feather" at bounding box center [722, 507] width 166 height 34
click at [679, 448] on div "Flip bend" at bounding box center [718, 447] width 166 height 34
click at [679, 362] on tspan "15" at bounding box center [675, 353] width 23 height 27
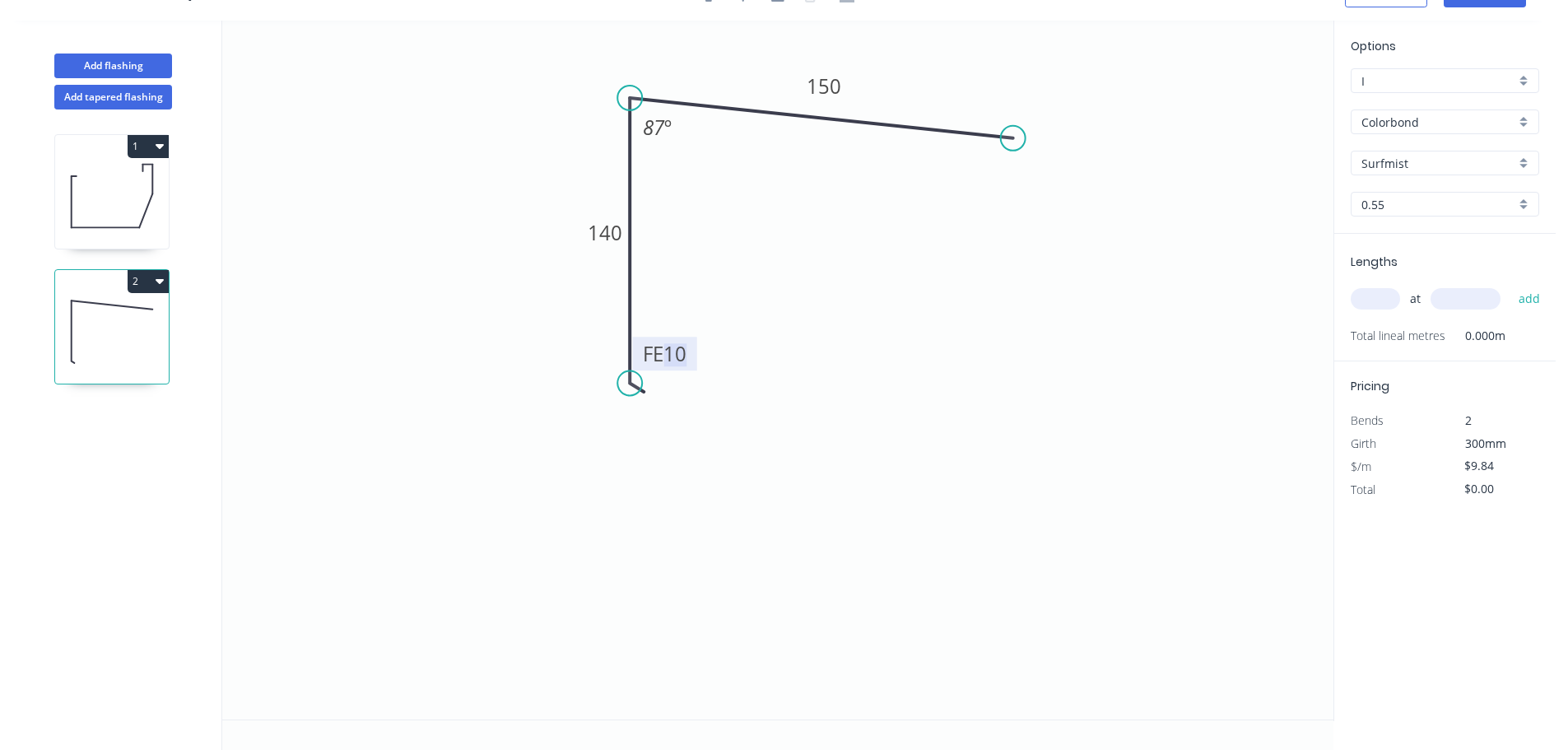
drag, startPoint x: 1083, startPoint y: 422, endPoint x: 1073, endPoint y: 422, distance: 10.0
click at [1073, 422] on icon "0 FE 10 140 150 87 º" at bounding box center [777, 370] width 1111 height 699
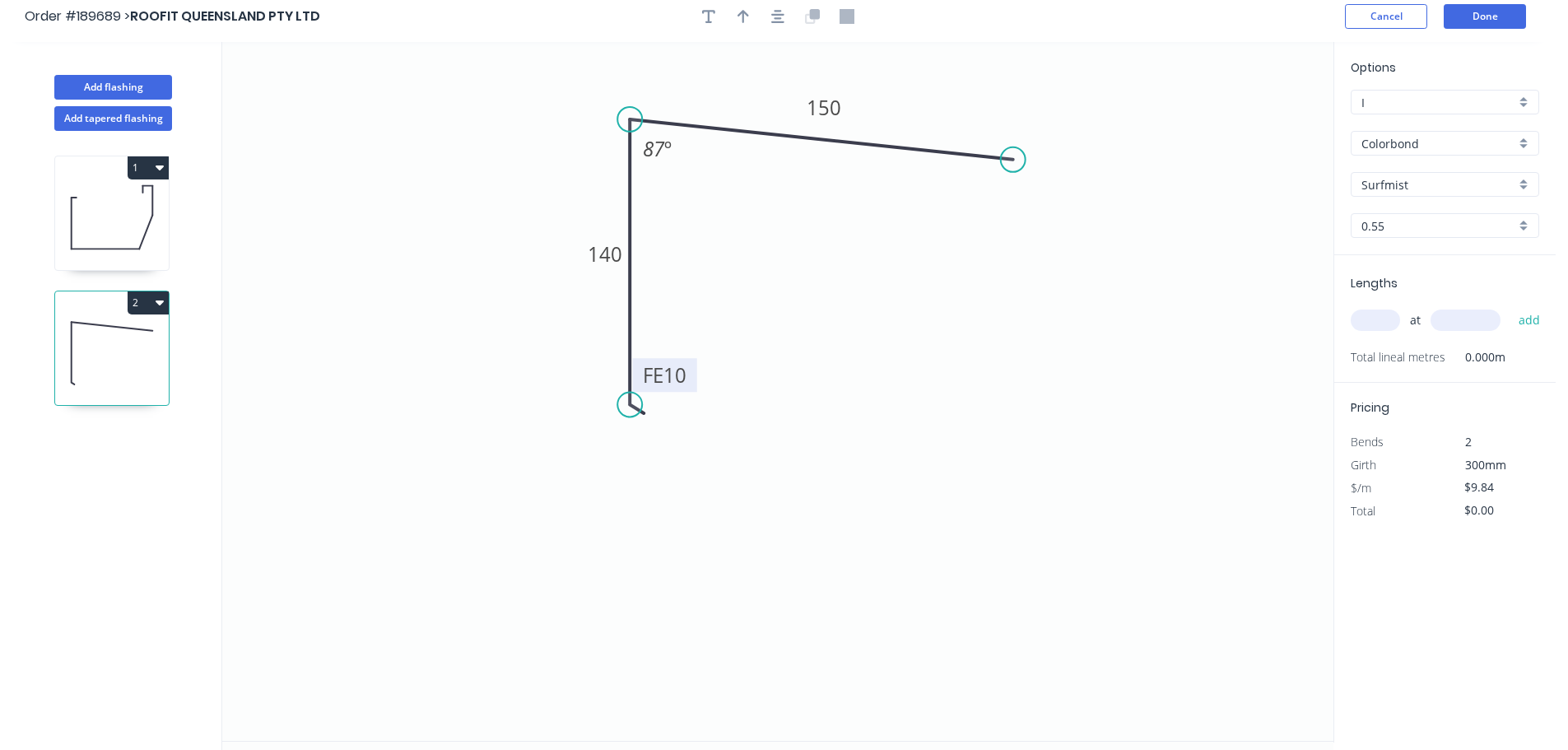
scroll to position [0, 0]
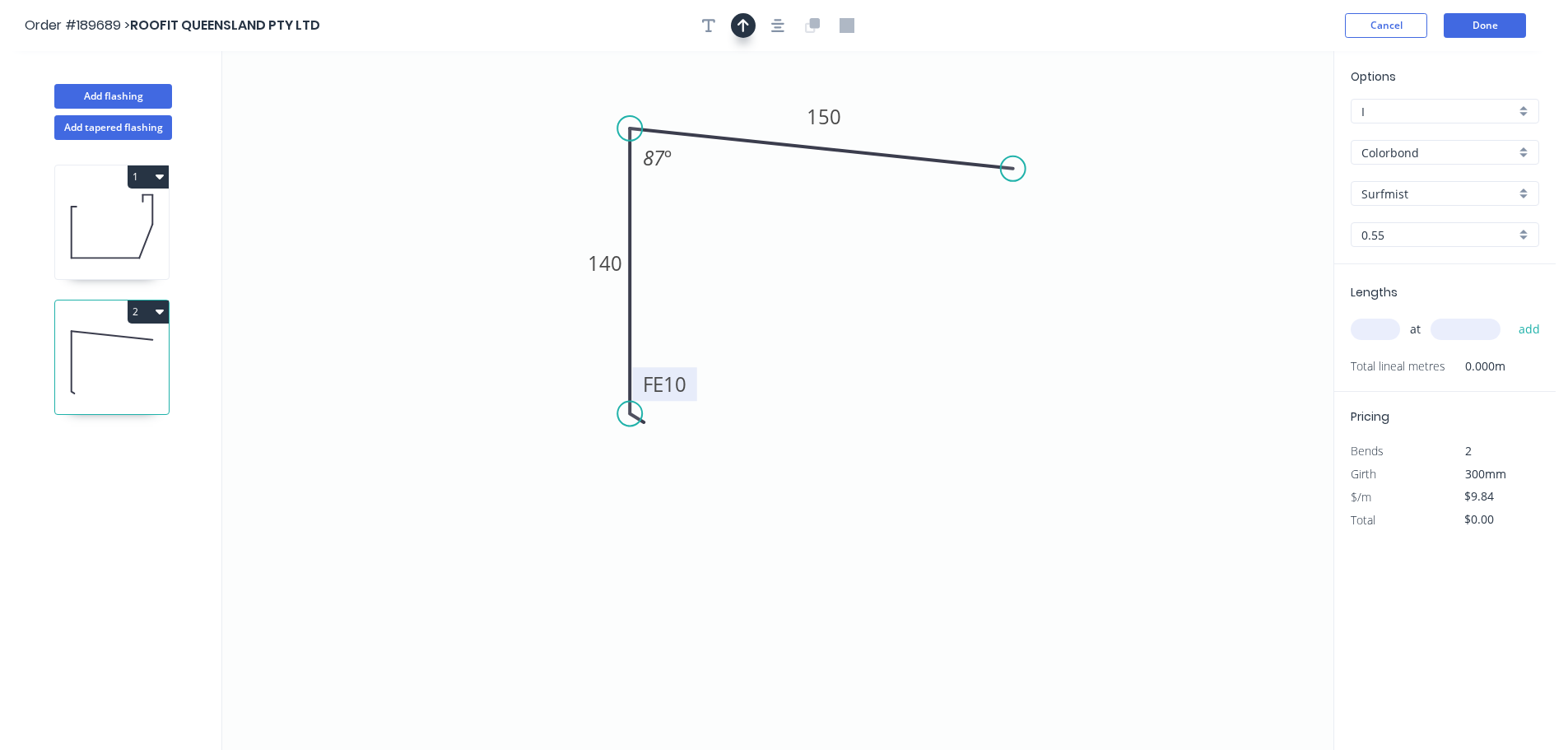
click at [742, 29] on icon "button" at bounding box center [743, 25] width 11 height 13
drag, startPoint x: 1249, startPoint y: 128, endPoint x: 967, endPoint y: 130, distance: 282.0
click at [967, 130] on icon at bounding box center [967, 111] width 15 height 52
click at [1369, 325] on input "text" at bounding box center [1375, 329] width 50 height 22
click at [1511, 316] on button "add" at bounding box center [1530, 330] width 38 height 28
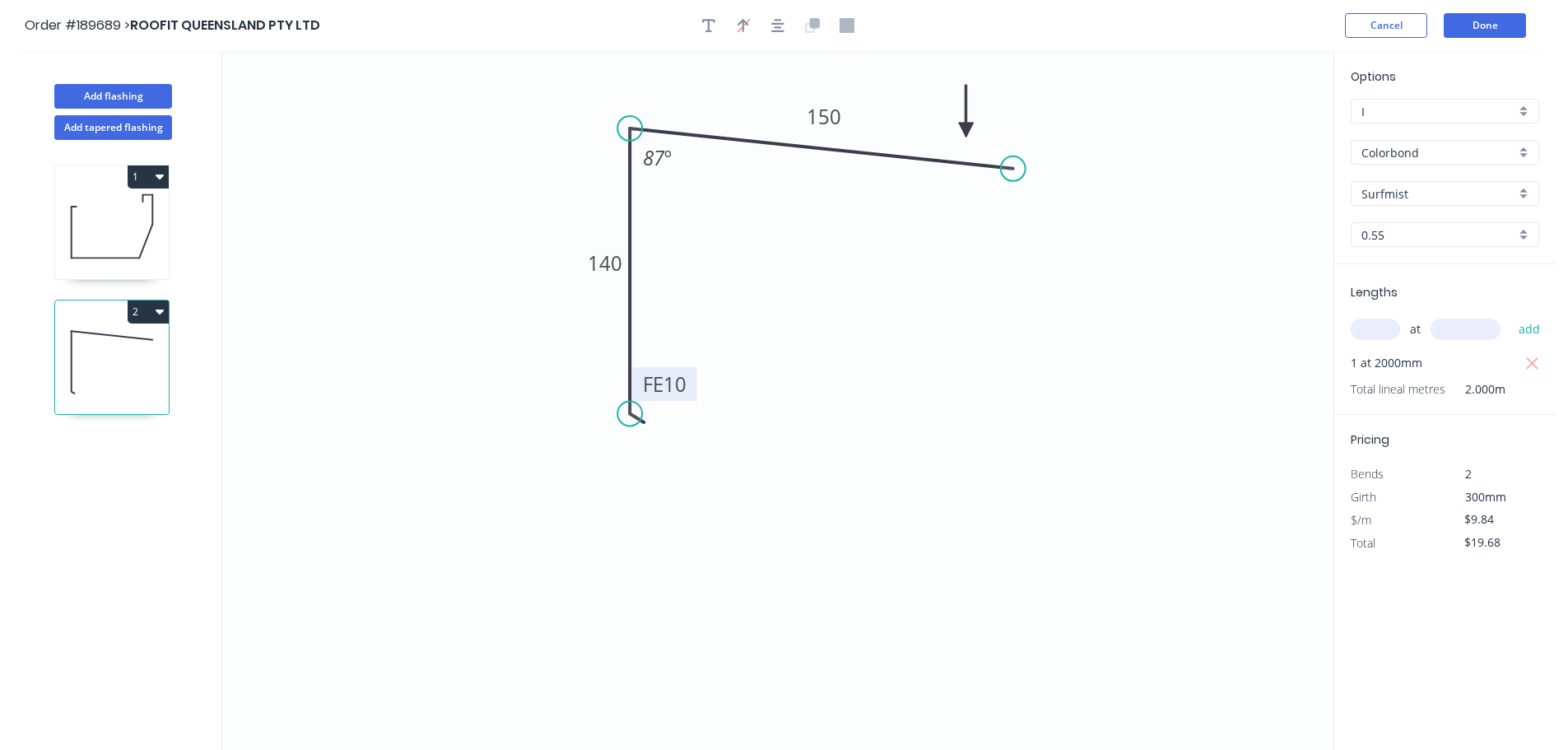
click at [1393, 196] on input "Surfmist" at bounding box center [1439, 194] width 154 height 17
click at [1399, 257] on div "Dune" at bounding box center [1445, 262] width 187 height 29
click at [1200, 360] on icon "0 FE 10 140 150 87 º" at bounding box center [777, 401] width 1111 height 699
click at [123, 103] on button "Add flashing" at bounding box center [113, 96] width 118 height 24
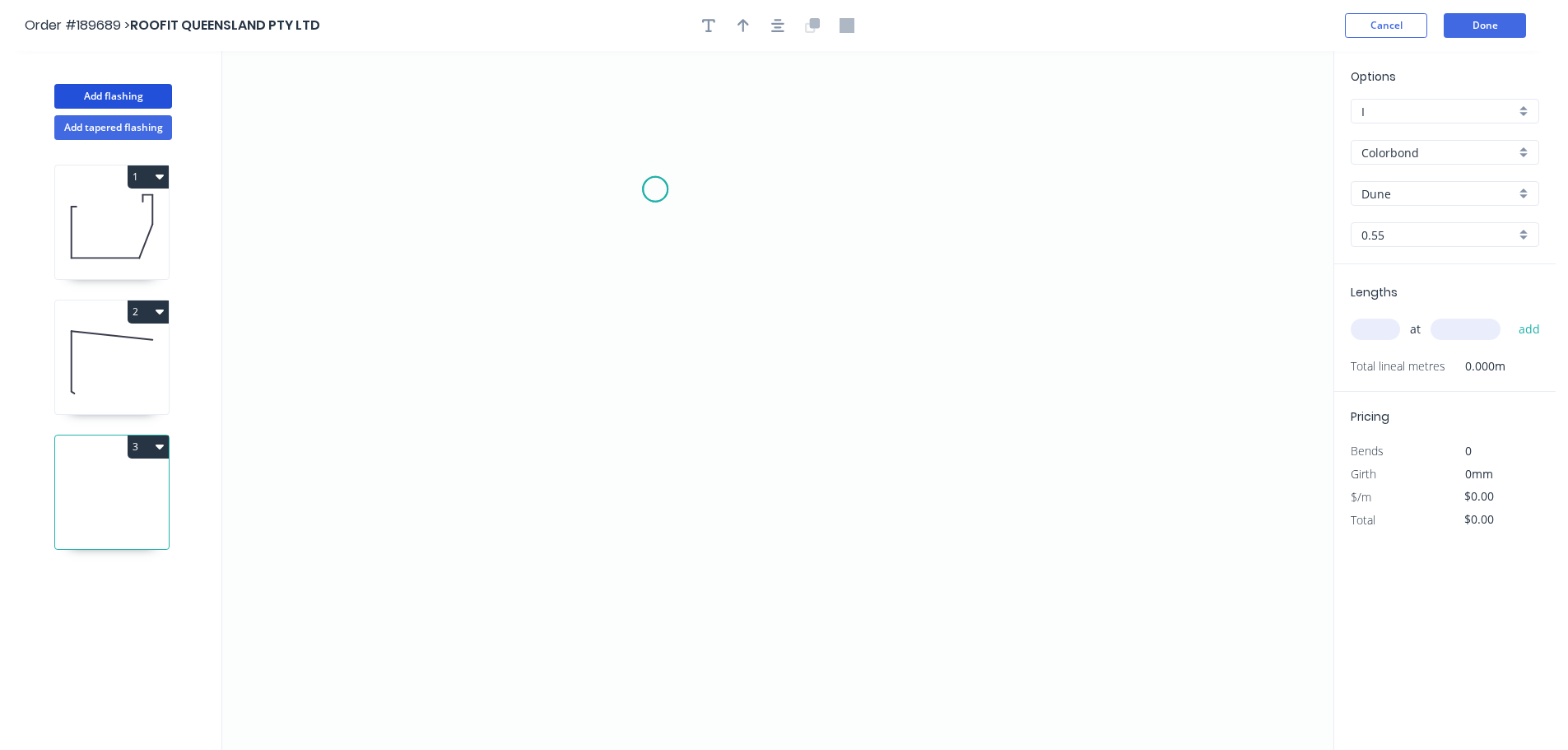
click at [655, 189] on icon "0" at bounding box center [777, 401] width 1111 height 699
click at [618, 230] on icon "0" at bounding box center [777, 401] width 1111 height 699
click at [619, 557] on icon "0 ?" at bounding box center [777, 401] width 1111 height 699
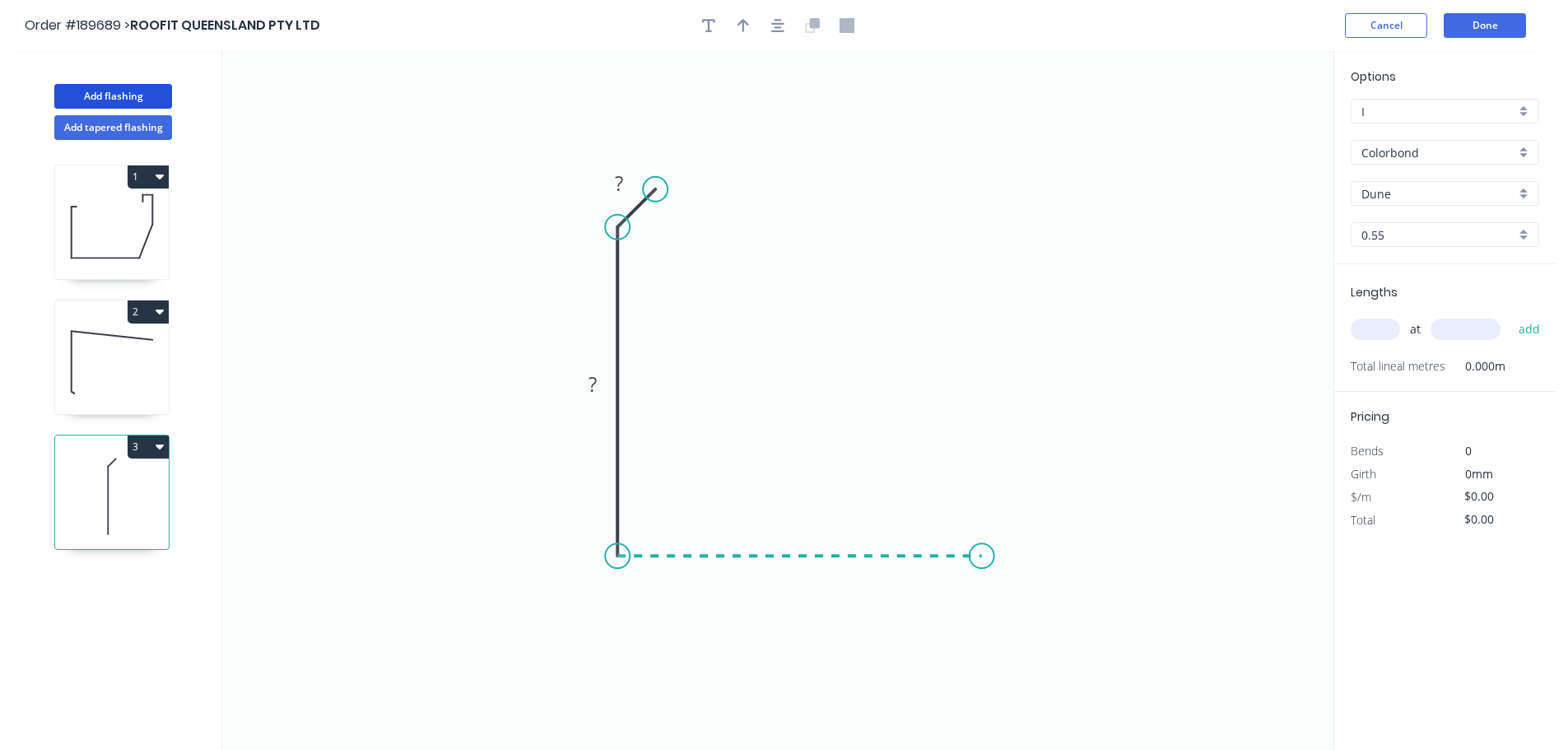
click at [989, 559] on icon "0 ? ?" at bounding box center [777, 401] width 1111 height 699
click at [989, 559] on circle at bounding box center [989, 555] width 24 height 24
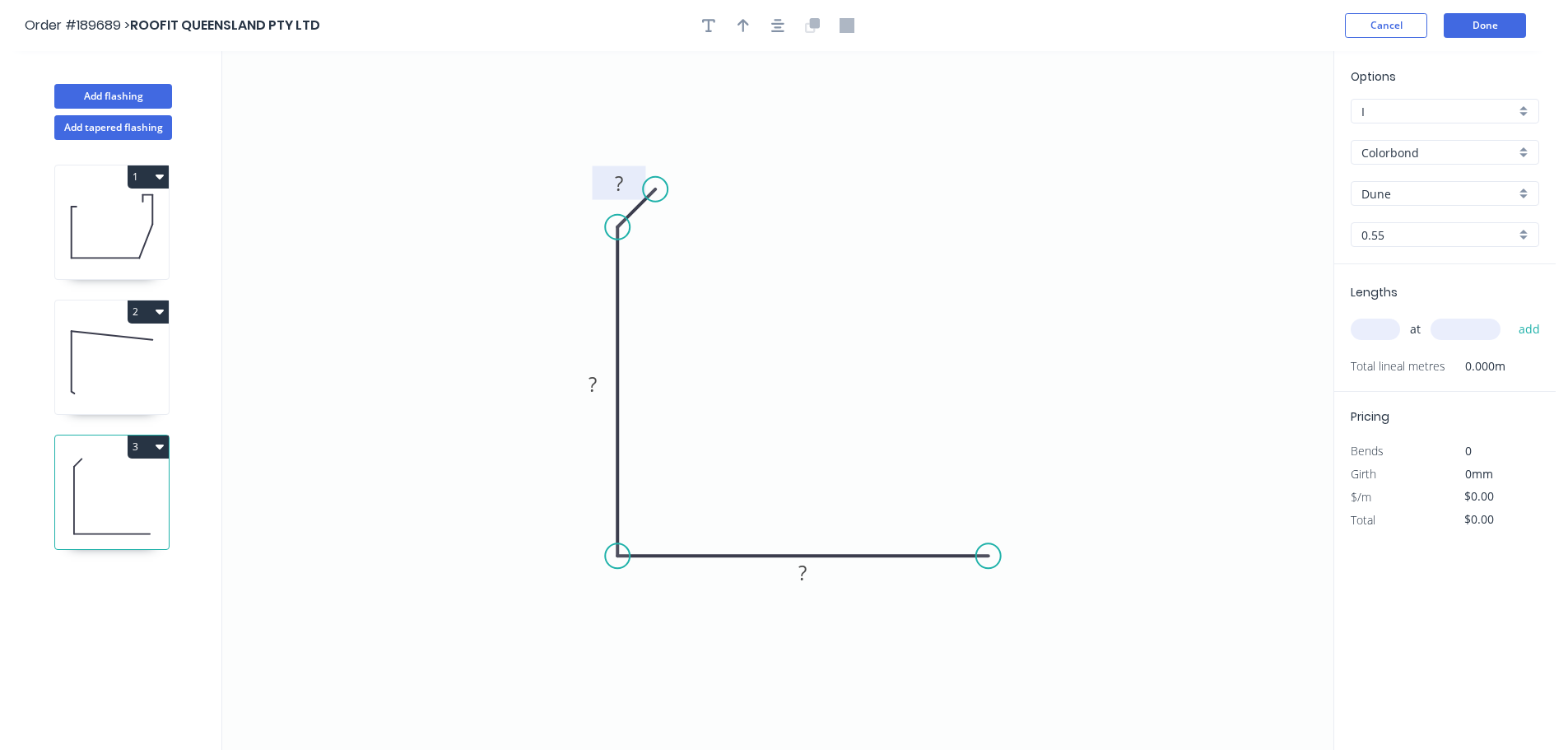
click at [624, 182] on rect at bounding box center [619, 184] width 33 height 23
click at [748, 14] on button "button" at bounding box center [743, 25] width 24 height 24
drag, startPoint x: 1247, startPoint y: 127, endPoint x: 1061, endPoint y: 352, distance: 291.9
click at [851, 462] on icon at bounding box center [857, 440] width 15 height 52
click at [1377, 339] on input "text" at bounding box center [1375, 329] width 50 height 22
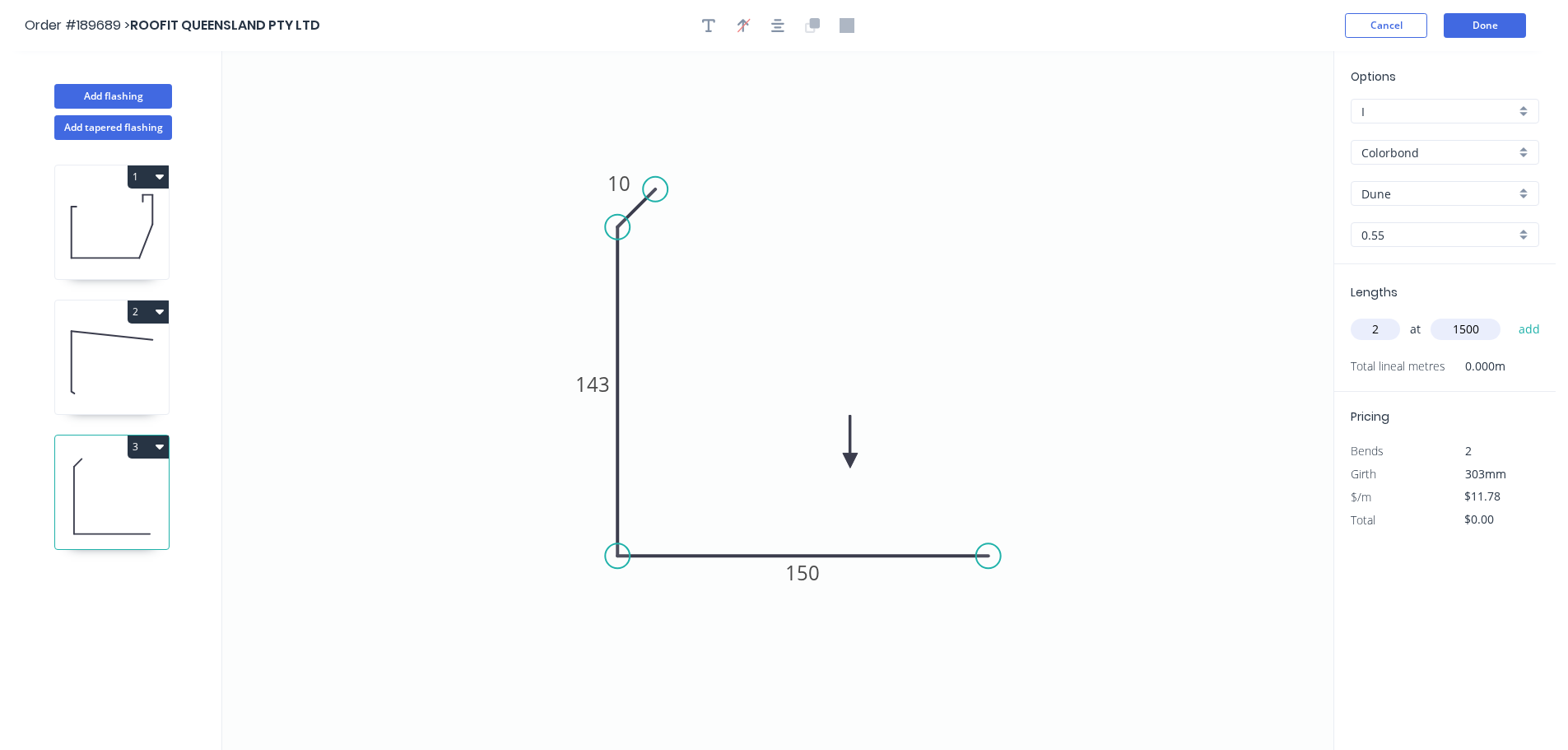
click at [1511, 316] on button "add" at bounding box center [1530, 330] width 38 height 28
click at [133, 94] on button "Add flashing" at bounding box center [113, 96] width 118 height 24
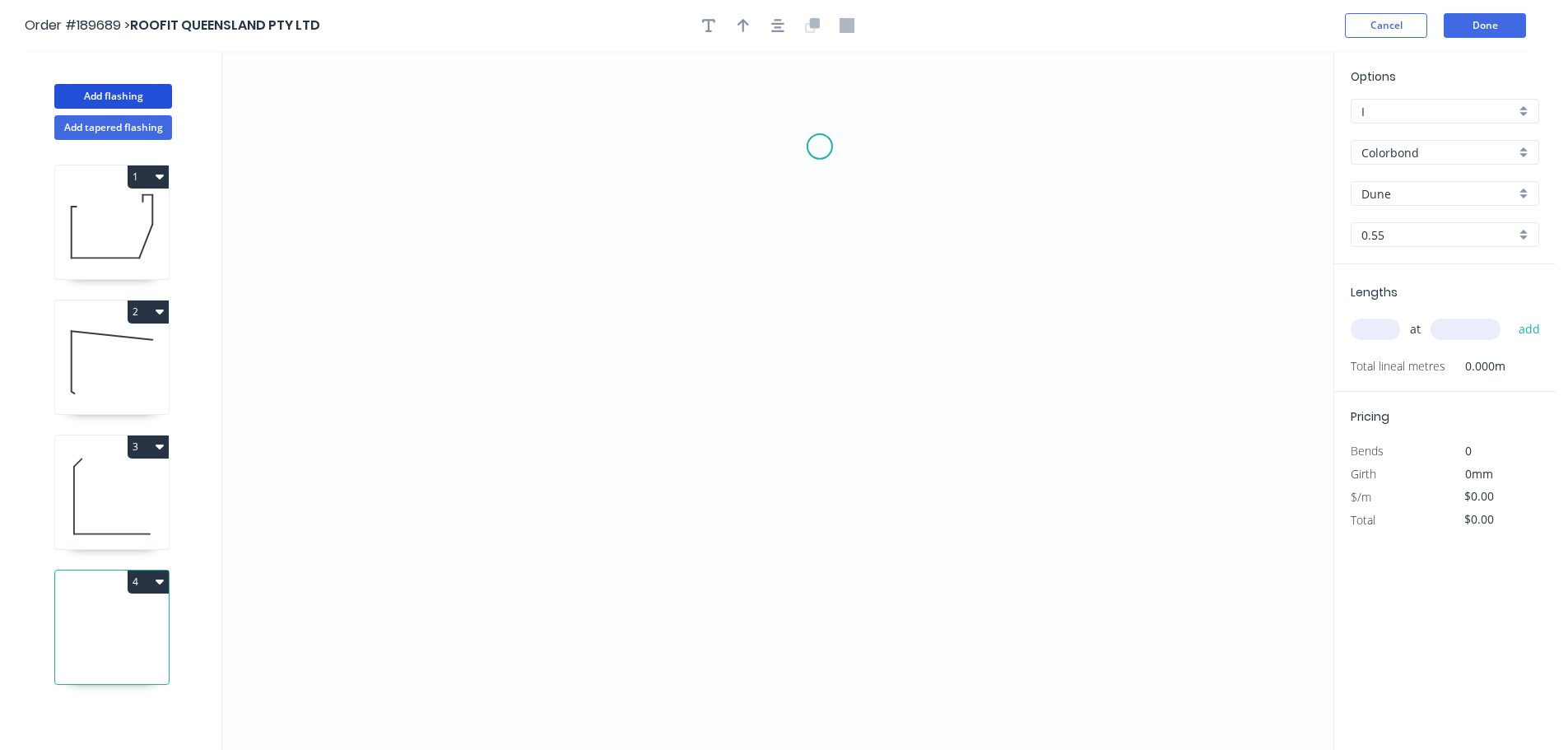
click at [828, 116] on icon "0" at bounding box center [777, 401] width 1111 height 699
click at [788, 157] on icon "0" at bounding box center [777, 401] width 1111 height 699
click at [791, 414] on icon "0 ?" at bounding box center [777, 401] width 1111 height 699
click at [830, 459] on icon "0 ? ?" at bounding box center [777, 401] width 1111 height 699
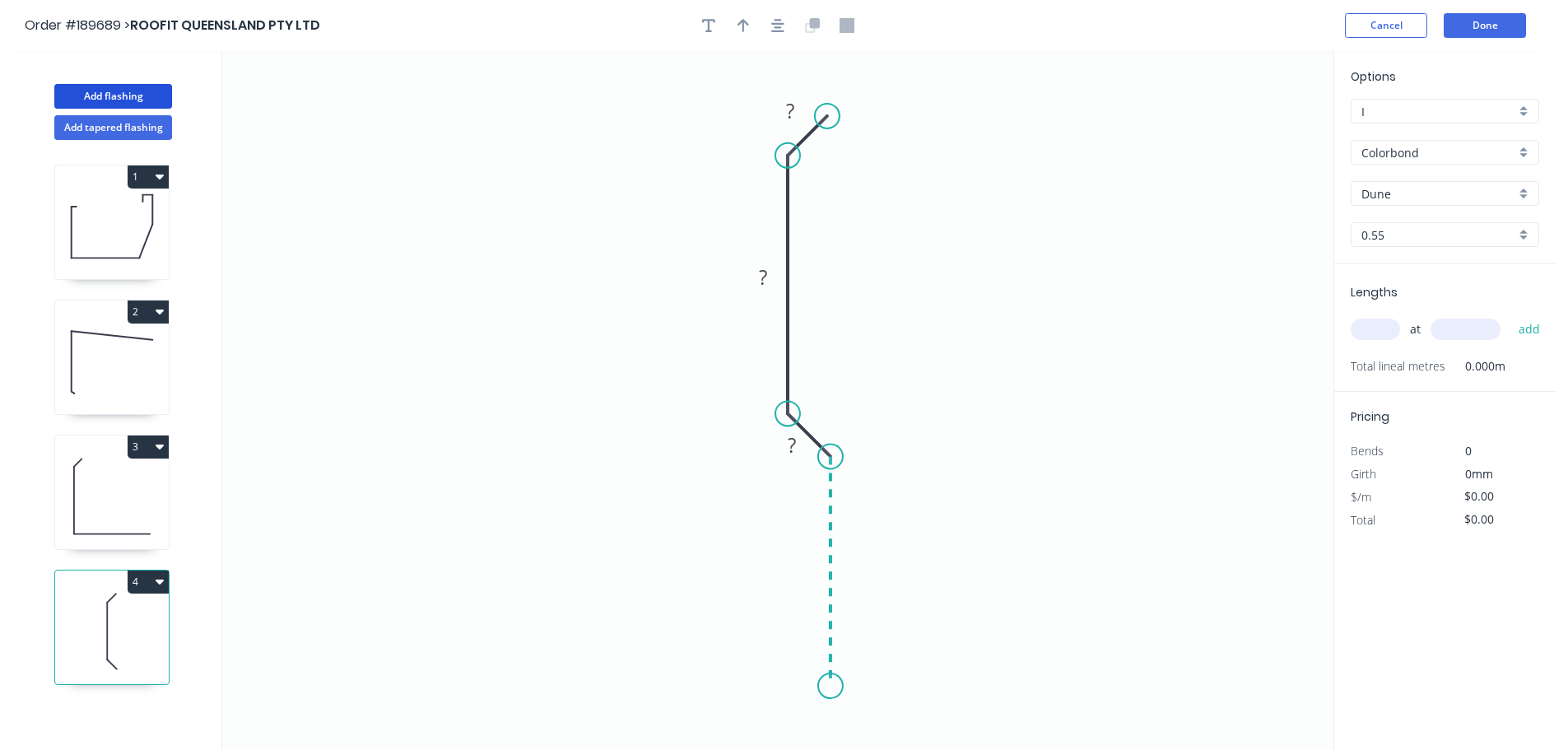
click at [828, 690] on icon "0 ? ? ?" at bounding box center [777, 401] width 1111 height 699
click at [785, 731] on icon "0 ? ? ? ?" at bounding box center [777, 401] width 1111 height 699
click at [785, 731] on circle at bounding box center [785, 734] width 24 height 24
click at [829, 721] on tspan "?" at bounding box center [826, 721] width 8 height 27
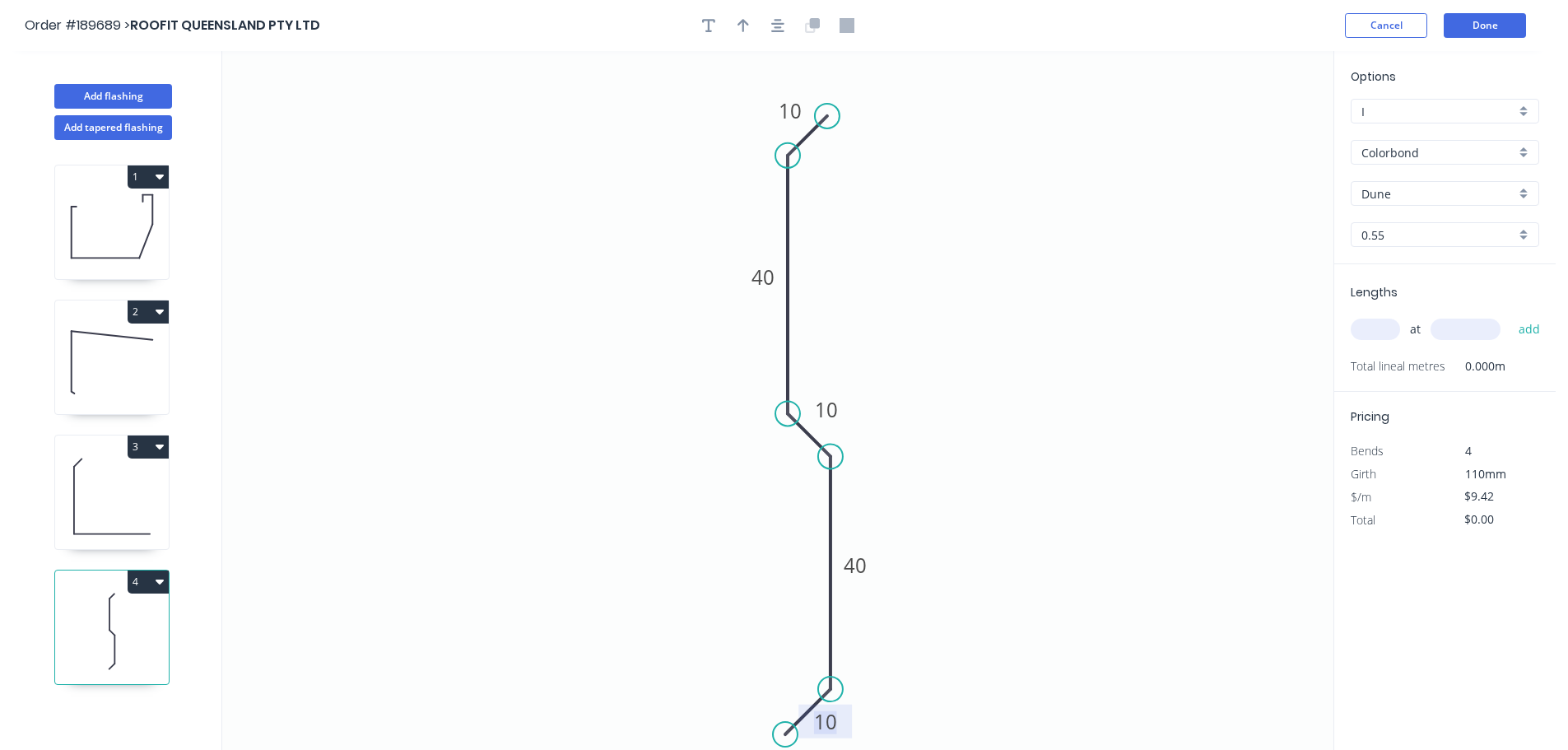
drag, startPoint x: 991, startPoint y: 290, endPoint x: 731, endPoint y: 16, distance: 377.7
click at [991, 288] on icon "0 10 40 10 40 10" at bounding box center [777, 401] width 1111 height 699
click at [745, 22] on icon "button" at bounding box center [743, 25] width 11 height 13
click at [1253, 133] on icon at bounding box center [1251, 114] width 15 height 52
click at [1253, 133] on icon at bounding box center [1264, 120] width 48 height 48
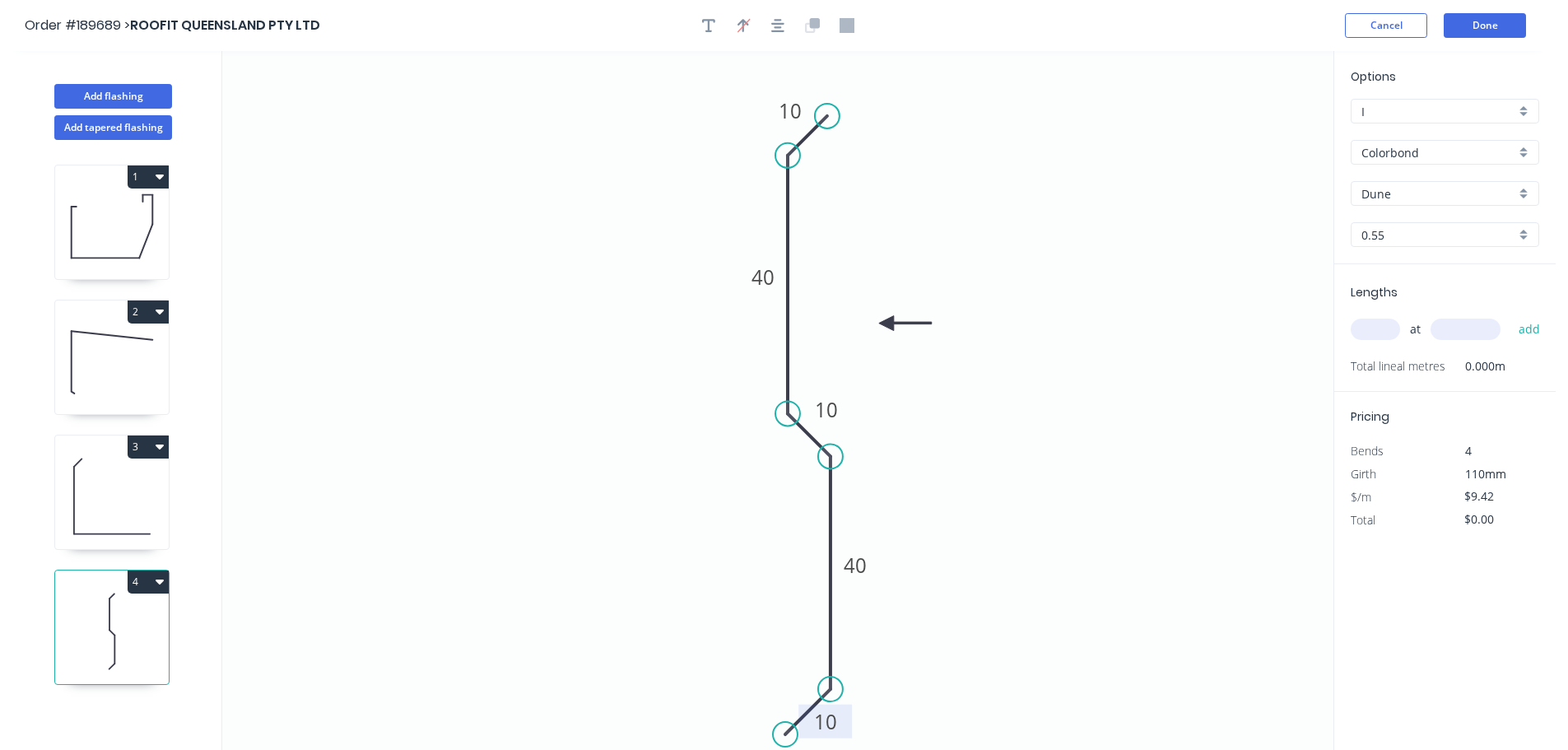
drag, startPoint x: 1253, startPoint y: 133, endPoint x: 830, endPoint y: 289, distance: 450.8
click at [886, 323] on icon at bounding box center [905, 324] width 52 height 15
click at [773, 268] on tspan "40" at bounding box center [763, 276] width 23 height 27
click at [1205, 204] on icon "0 10 35 10 35 10" at bounding box center [777, 401] width 1111 height 699
click at [1363, 331] on input "text" at bounding box center [1375, 329] width 50 height 22
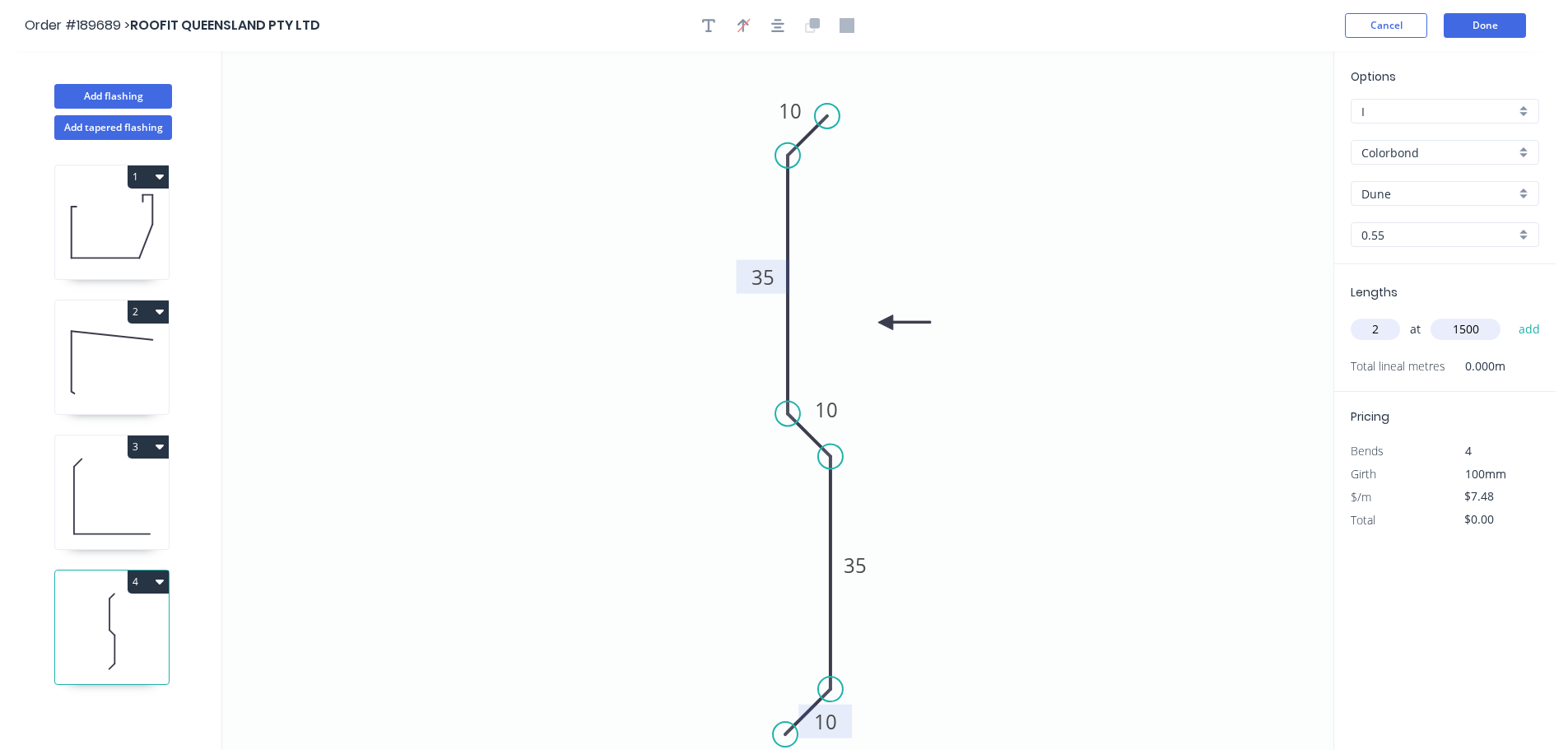
click at [1511, 316] on button "add" at bounding box center [1530, 330] width 38 height 28
click at [142, 106] on button "Add flashing" at bounding box center [113, 96] width 118 height 24
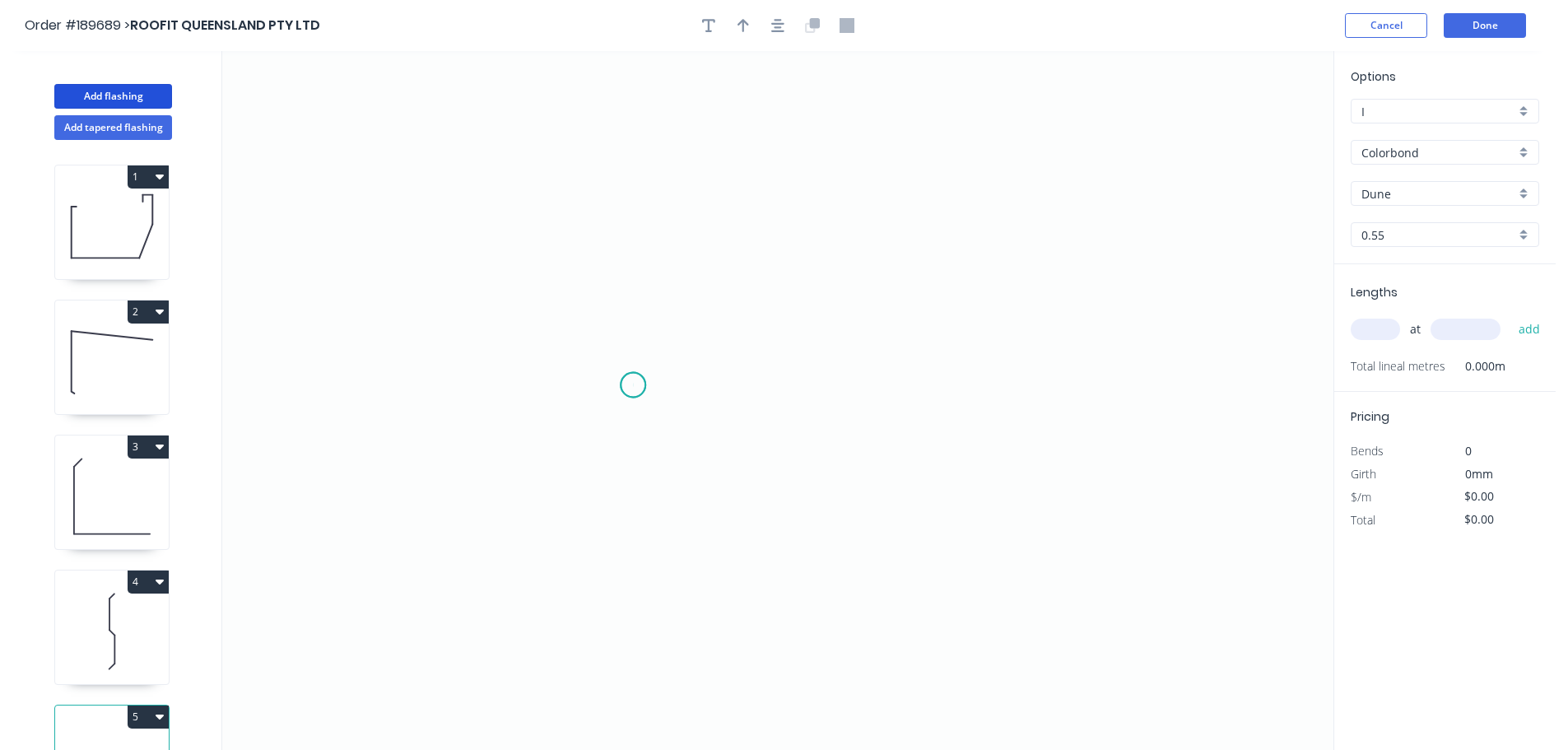
click at [633, 385] on circle at bounding box center [633, 385] width 24 height 24
click at [670, 507] on div "Feather" at bounding box center [714, 507] width 166 height 34
click at [641, 380] on circle at bounding box center [633, 385] width 24 height 24
click at [1179, 388] on icon "0" at bounding box center [777, 401] width 1111 height 699
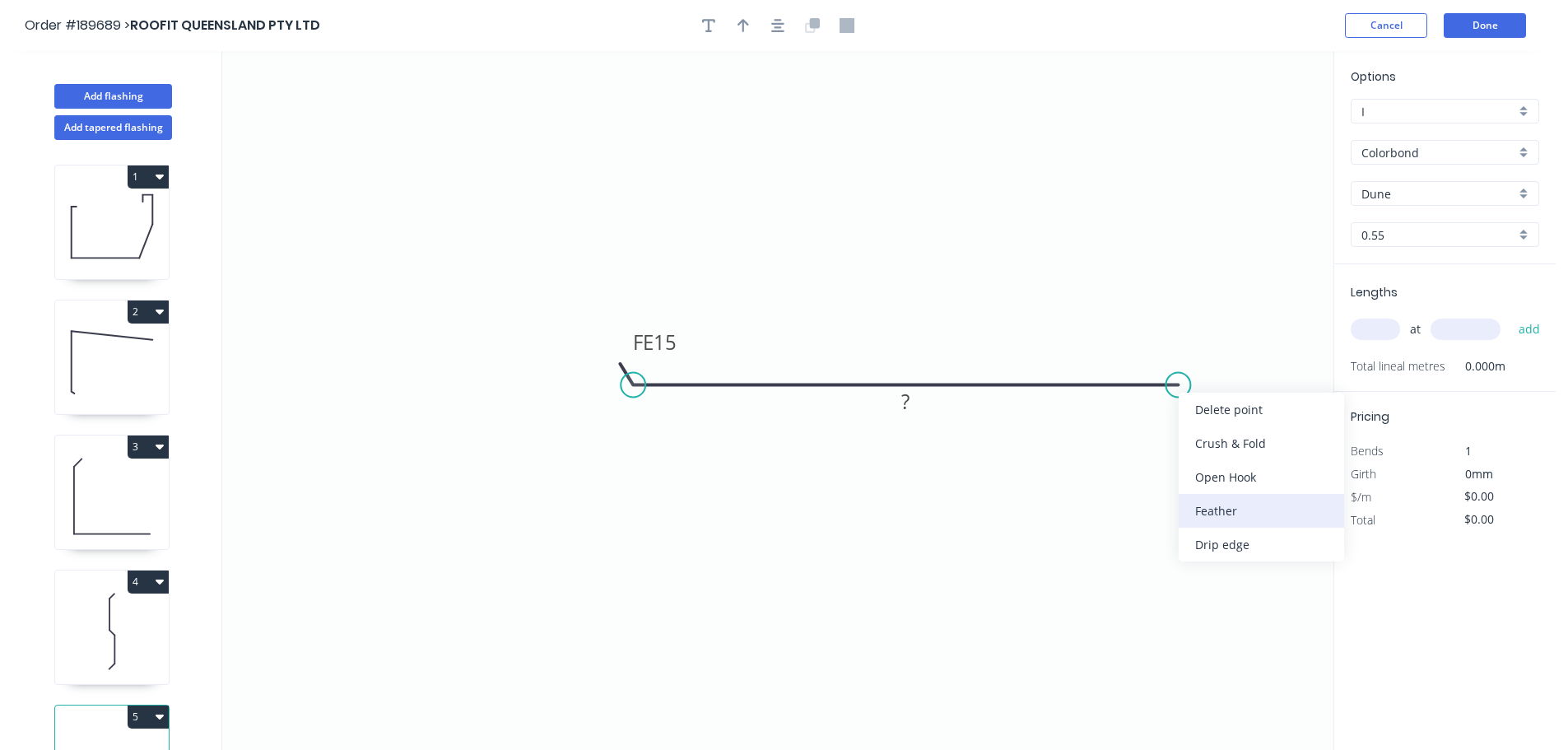
click at [1211, 507] on div "Feather" at bounding box center [1261, 511] width 166 height 34
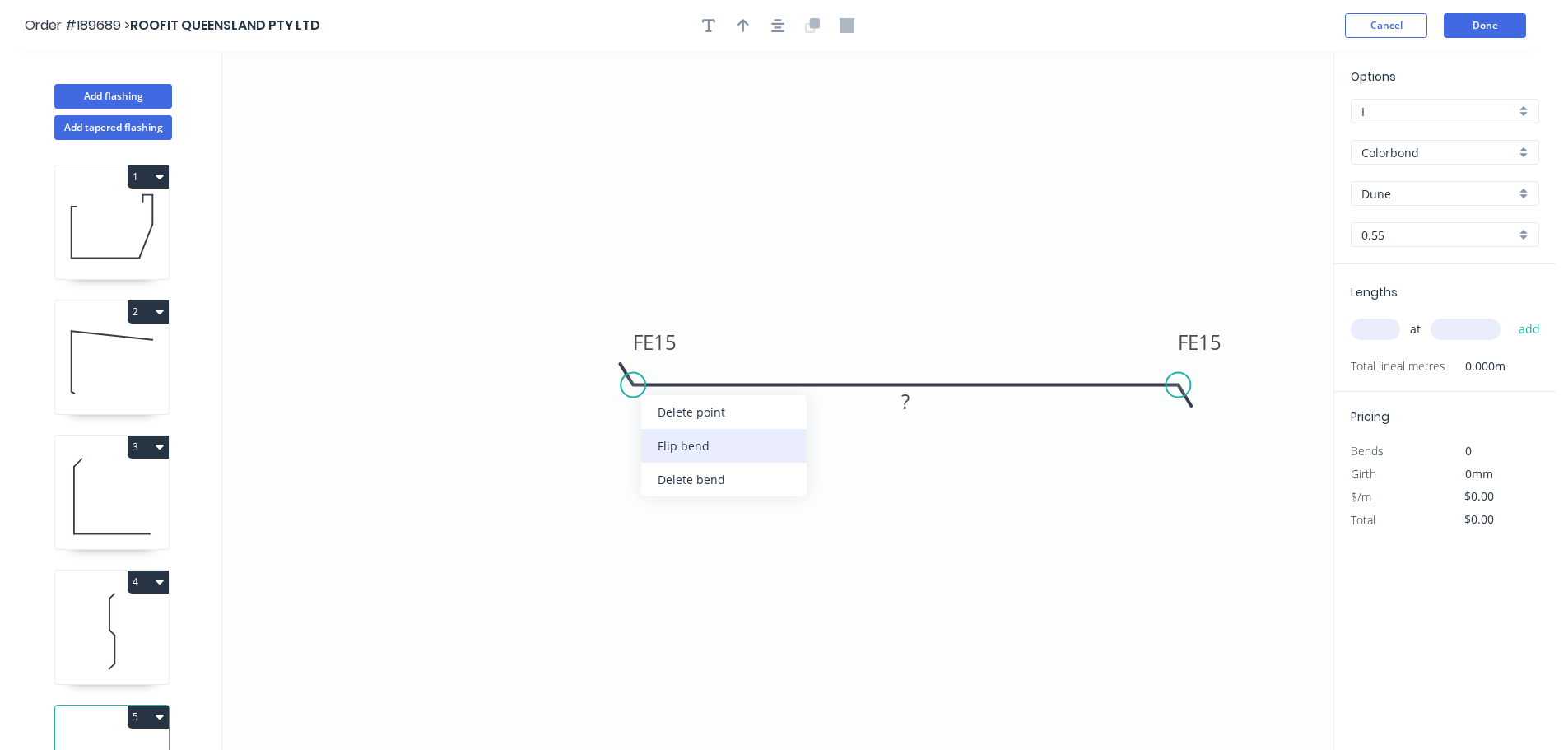
click at [692, 454] on div "Flip bend" at bounding box center [724, 446] width 166 height 34
click at [679, 419] on rect at bounding box center [654, 412] width 65 height 34
click at [668, 412] on tspan "15" at bounding box center [664, 412] width 23 height 27
click at [740, 159] on icon "0 FE 10 FE 10 1180" at bounding box center [777, 401] width 1111 height 699
click at [747, 31] on icon "button" at bounding box center [743, 25] width 11 height 15
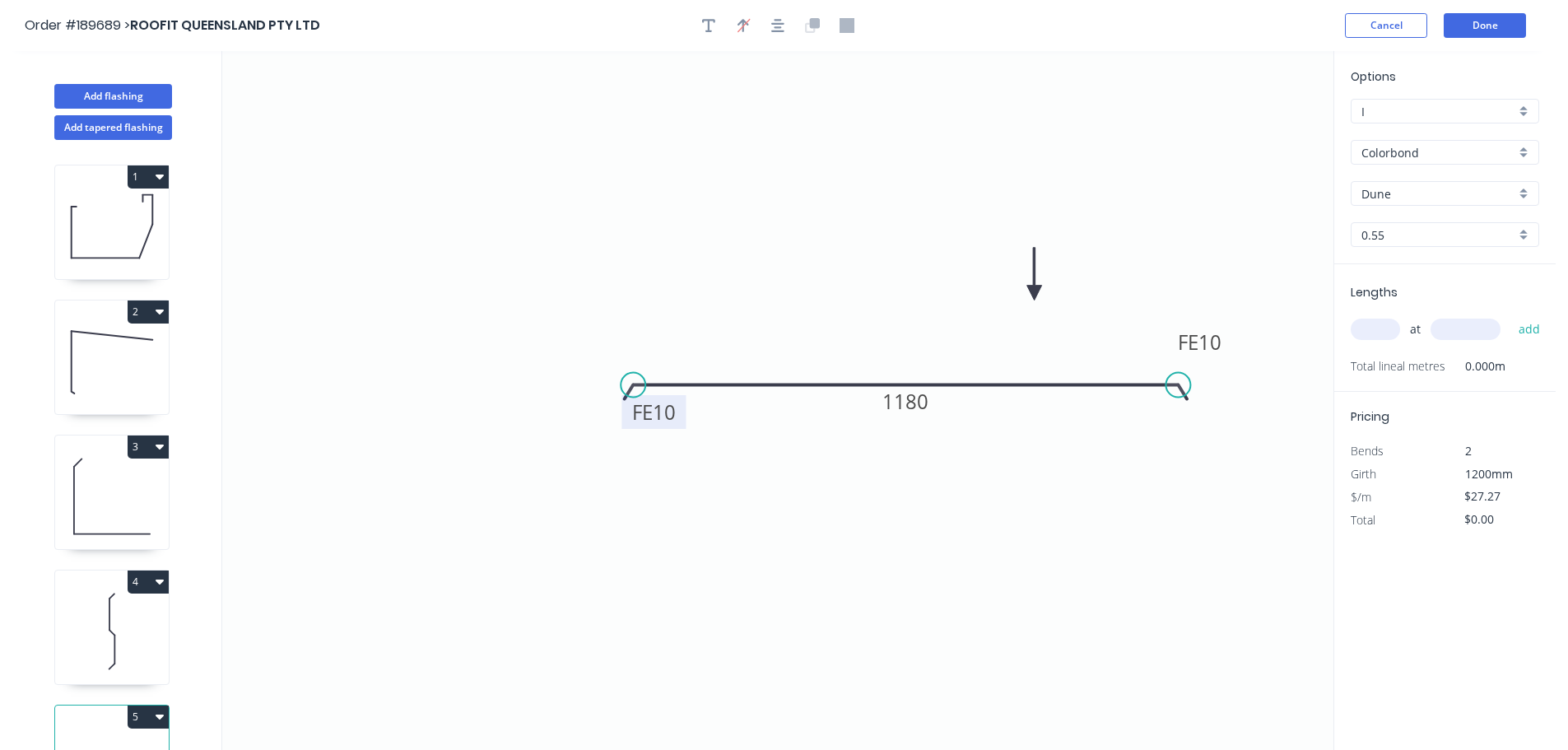
drag, startPoint x: 1247, startPoint y: 134, endPoint x: 947, endPoint y: 297, distance: 341.4
click at [1028, 301] on icon at bounding box center [1035, 274] width 15 height 52
drag, startPoint x: 1342, startPoint y: 321, endPoint x: 1382, endPoint y: 317, distance: 40.2
click at [1356, 321] on div "Lengths at add Total lineal metres 0.000m" at bounding box center [1445, 328] width 222 height 127
click at [1382, 318] on div "at add" at bounding box center [1446, 330] width 192 height 28
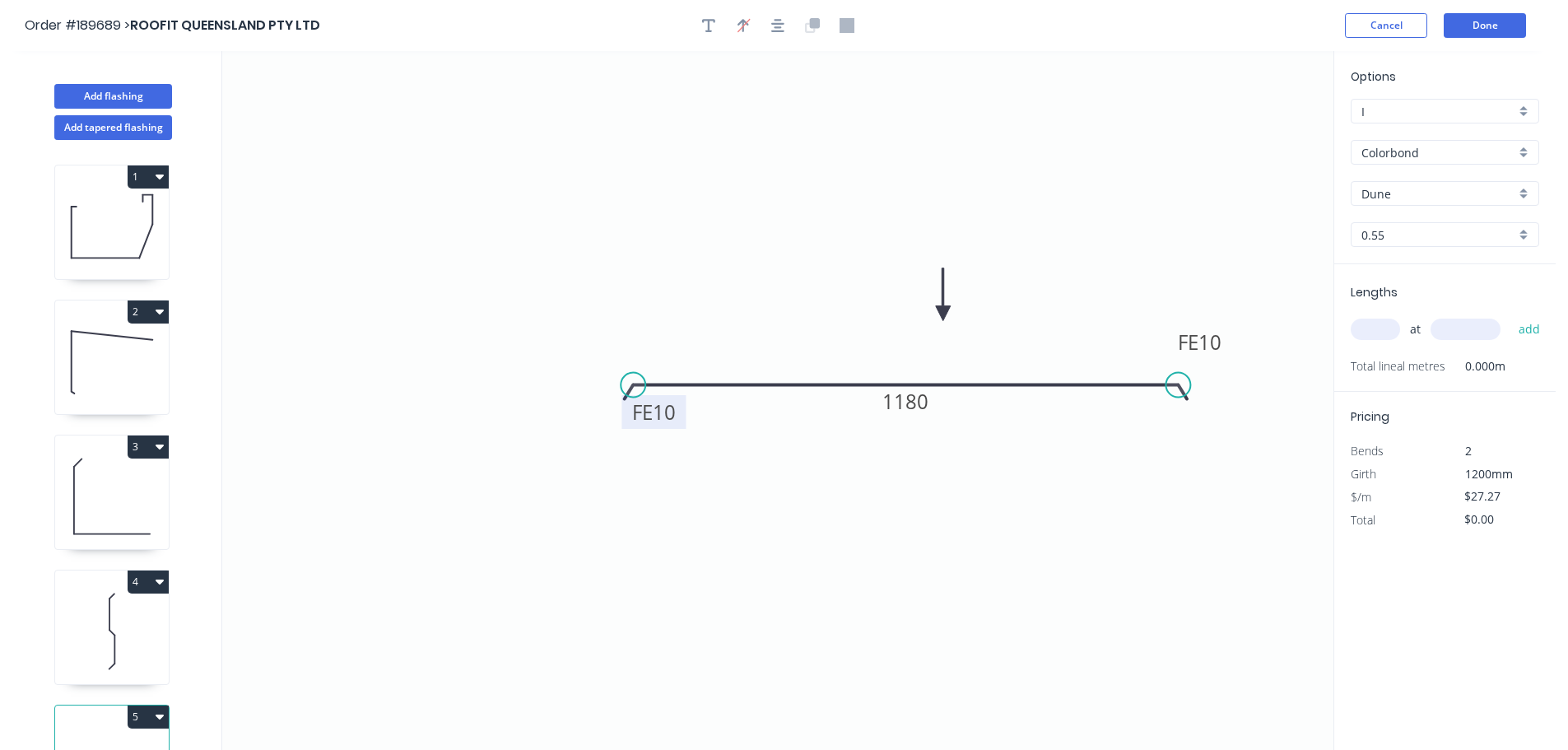
drag, startPoint x: 1384, startPoint y: 326, endPoint x: 1330, endPoint y: 314, distance: 55.3
click at [1384, 325] on input "text" at bounding box center [1375, 329] width 50 height 22
click at [1511, 316] on button "add" at bounding box center [1530, 330] width 38 height 28
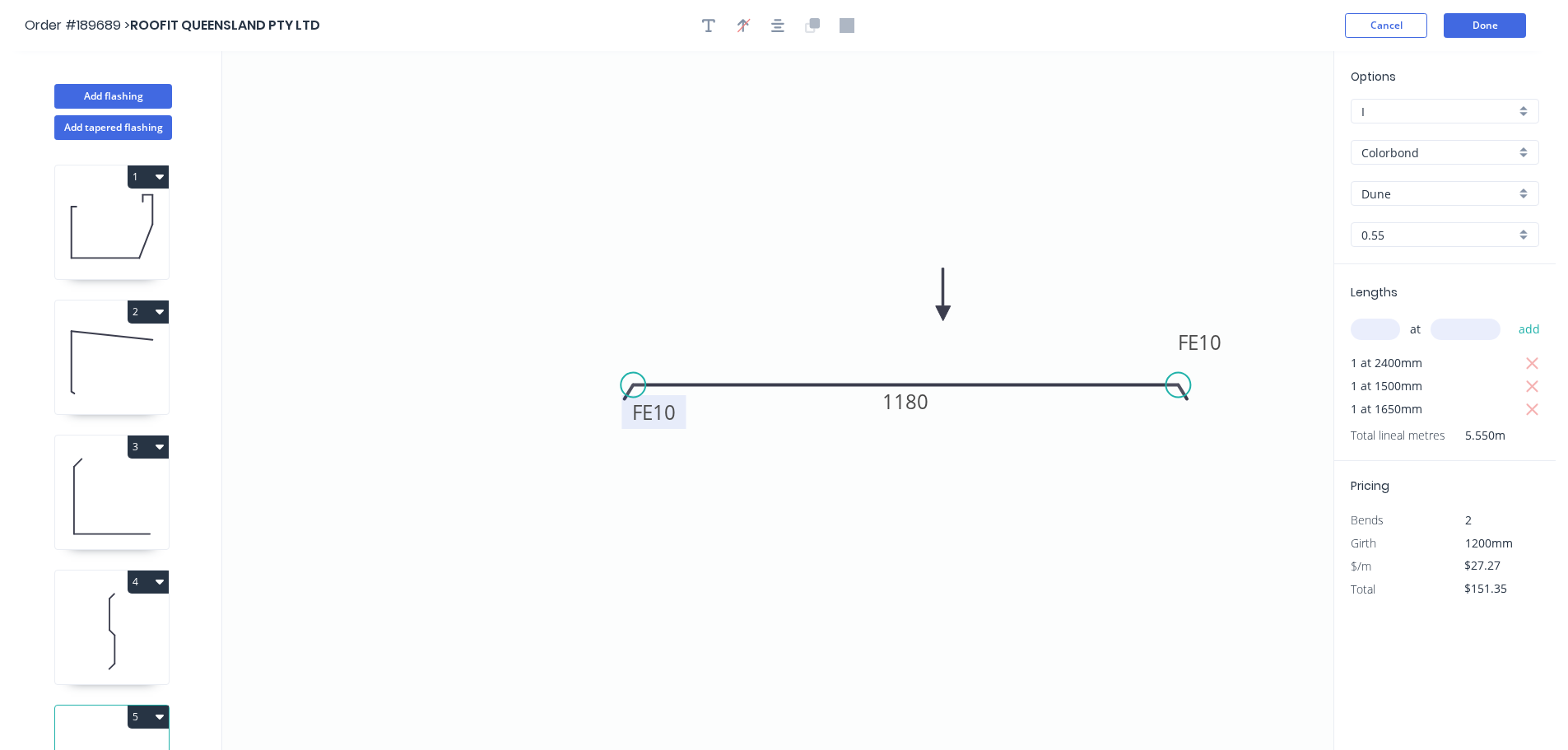
click at [1244, 257] on icon "0 FE 10 FE 10 1180" at bounding box center [777, 401] width 1111 height 699
click at [116, 97] on button "Add flashing" at bounding box center [113, 96] width 118 height 24
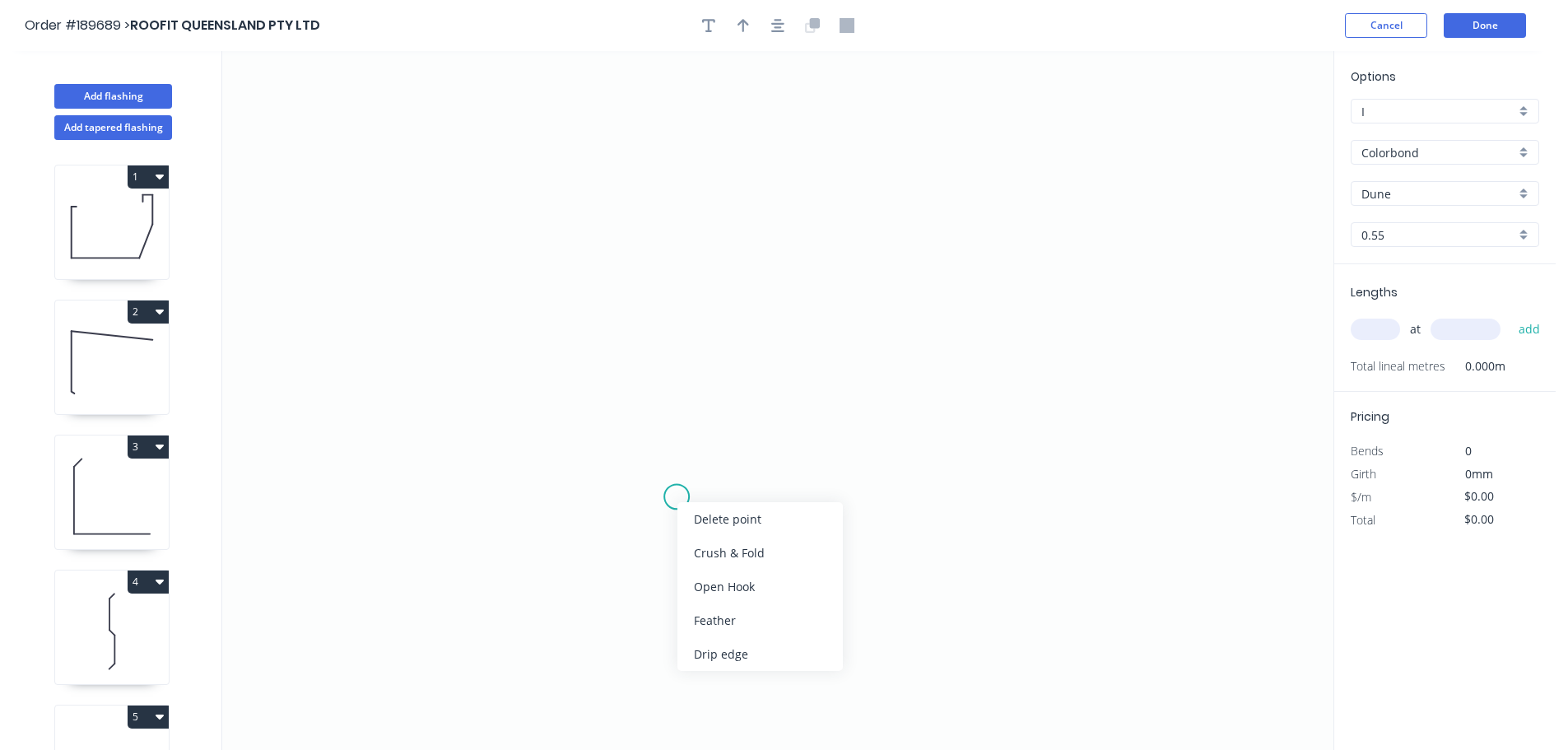
click at [704, 616] on div "Feather" at bounding box center [760, 621] width 166 height 34
click at [677, 490] on circle at bounding box center [677, 496] width 24 height 24
click at [680, 263] on icon "0" at bounding box center [777, 401] width 1111 height 699
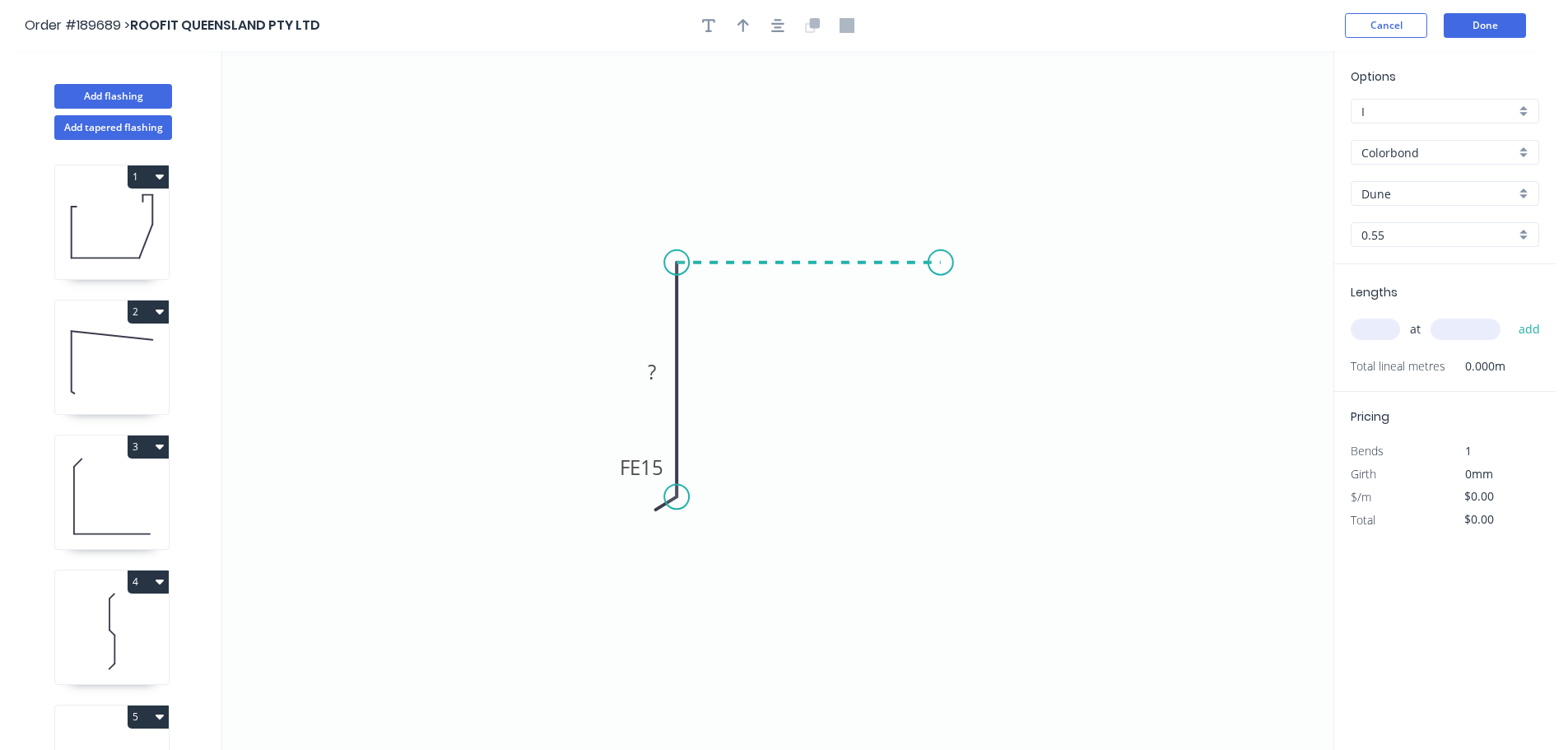
click at [941, 263] on icon "0 FE 15 ?" at bounding box center [777, 401] width 1111 height 699
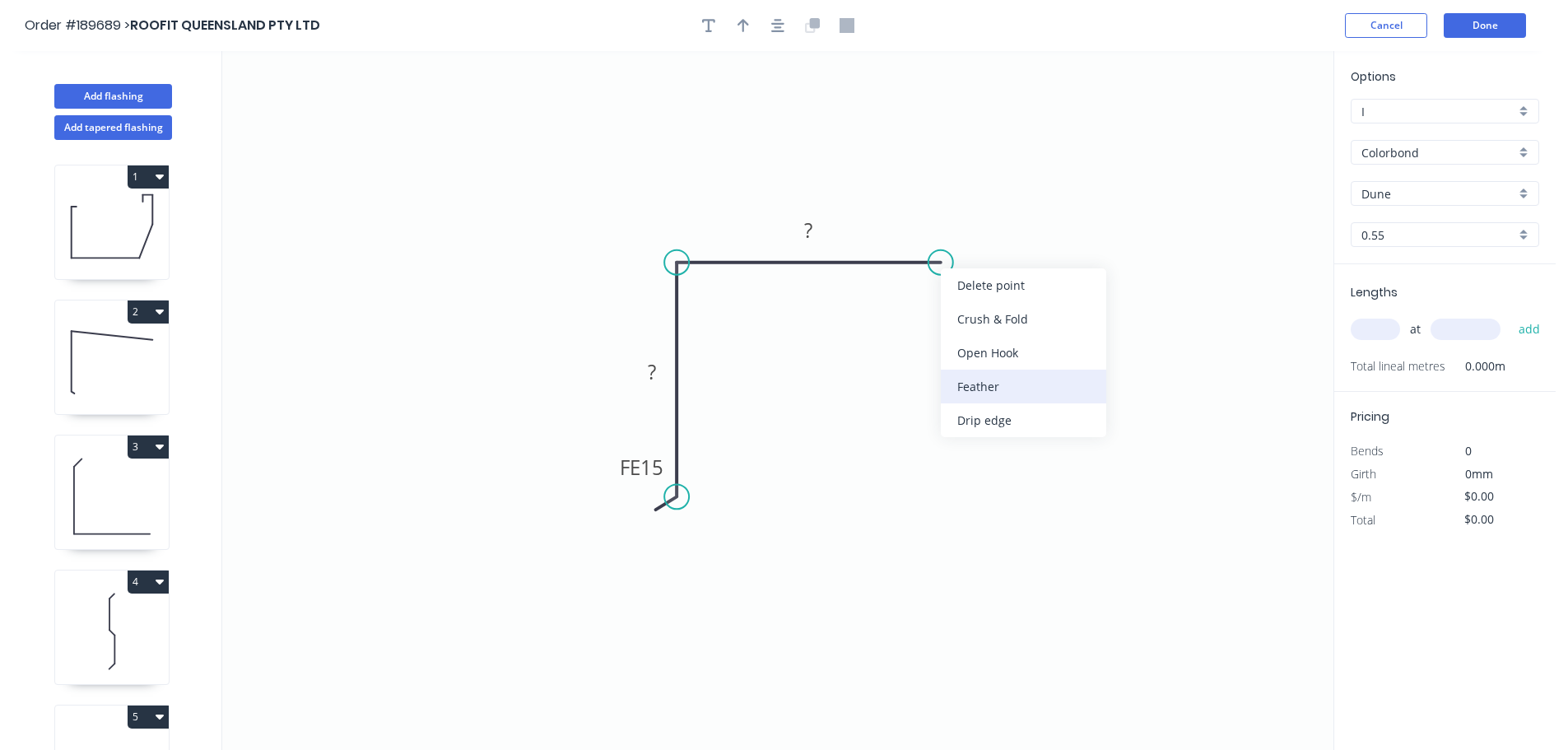
click at [985, 394] on div "Feather" at bounding box center [1023, 387] width 166 height 34
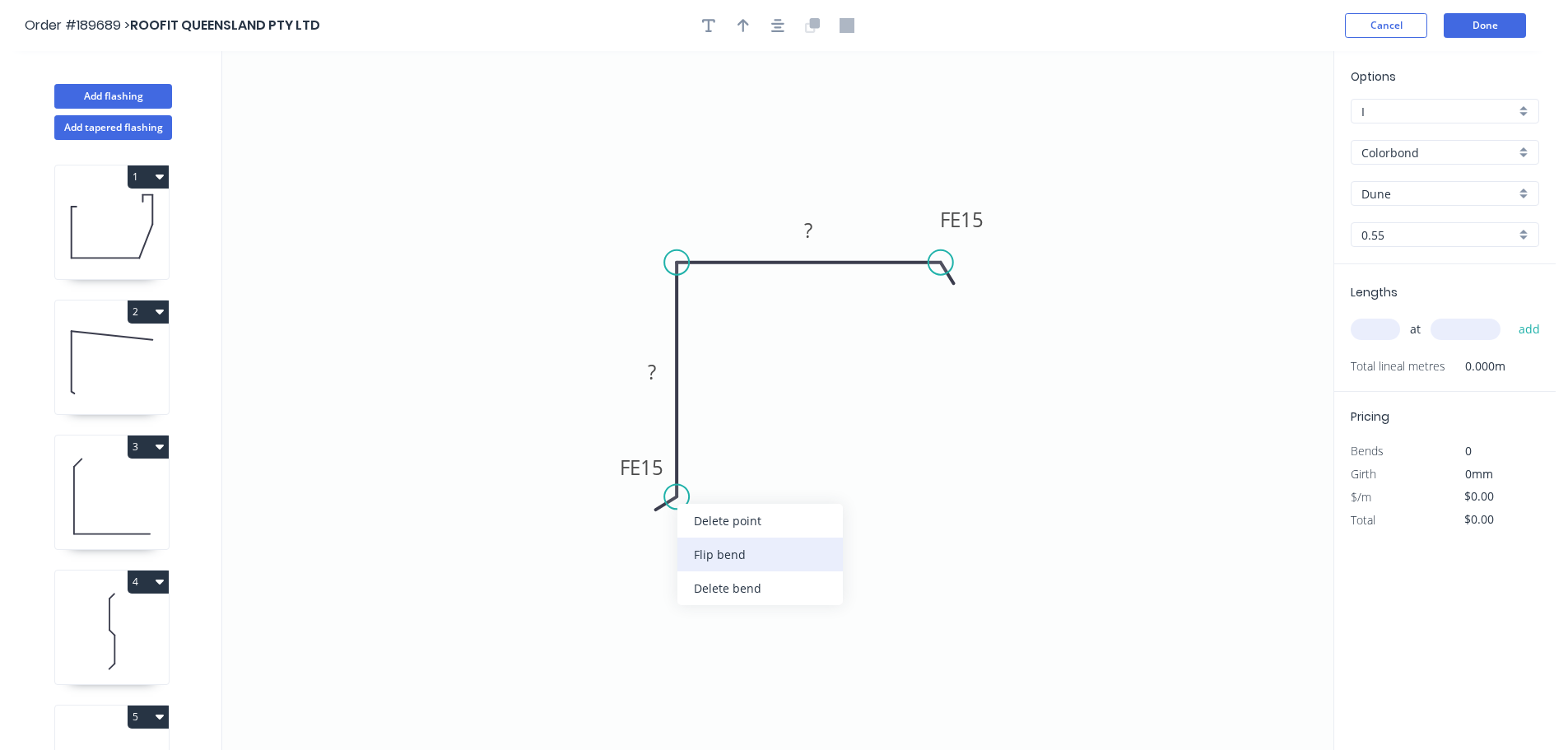
click at [723, 550] on div "Flip bend" at bounding box center [760, 554] width 166 height 34
click at [724, 491] on icon "0 FE 15 ? FE 15 ?" at bounding box center [777, 401] width 1111 height 699
click at [721, 471] on tspan "15" at bounding box center [722, 467] width 23 height 27
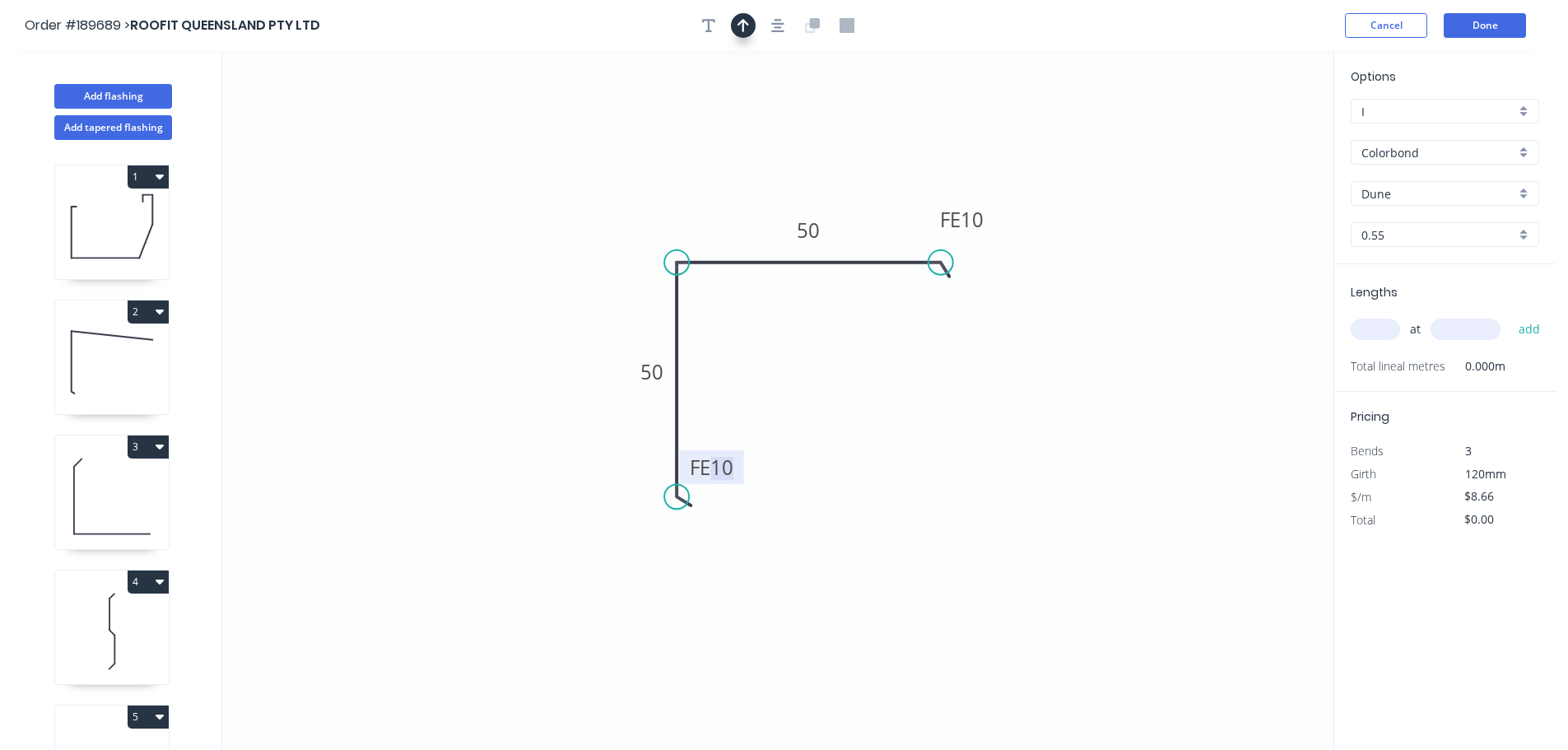
click at [742, 37] on button "button" at bounding box center [743, 25] width 24 height 24
drag, startPoint x: 1244, startPoint y: 130, endPoint x: 1238, endPoint y: 140, distance: 11.7
click at [1172, 179] on icon "0 FE 10 50 FE 10 50" at bounding box center [777, 401] width 1111 height 699
drag, startPoint x: 1253, startPoint y: 130, endPoint x: 740, endPoint y: 221, distance: 521.0
click at [728, 226] on icon at bounding box center [736, 252] width 15 height 52
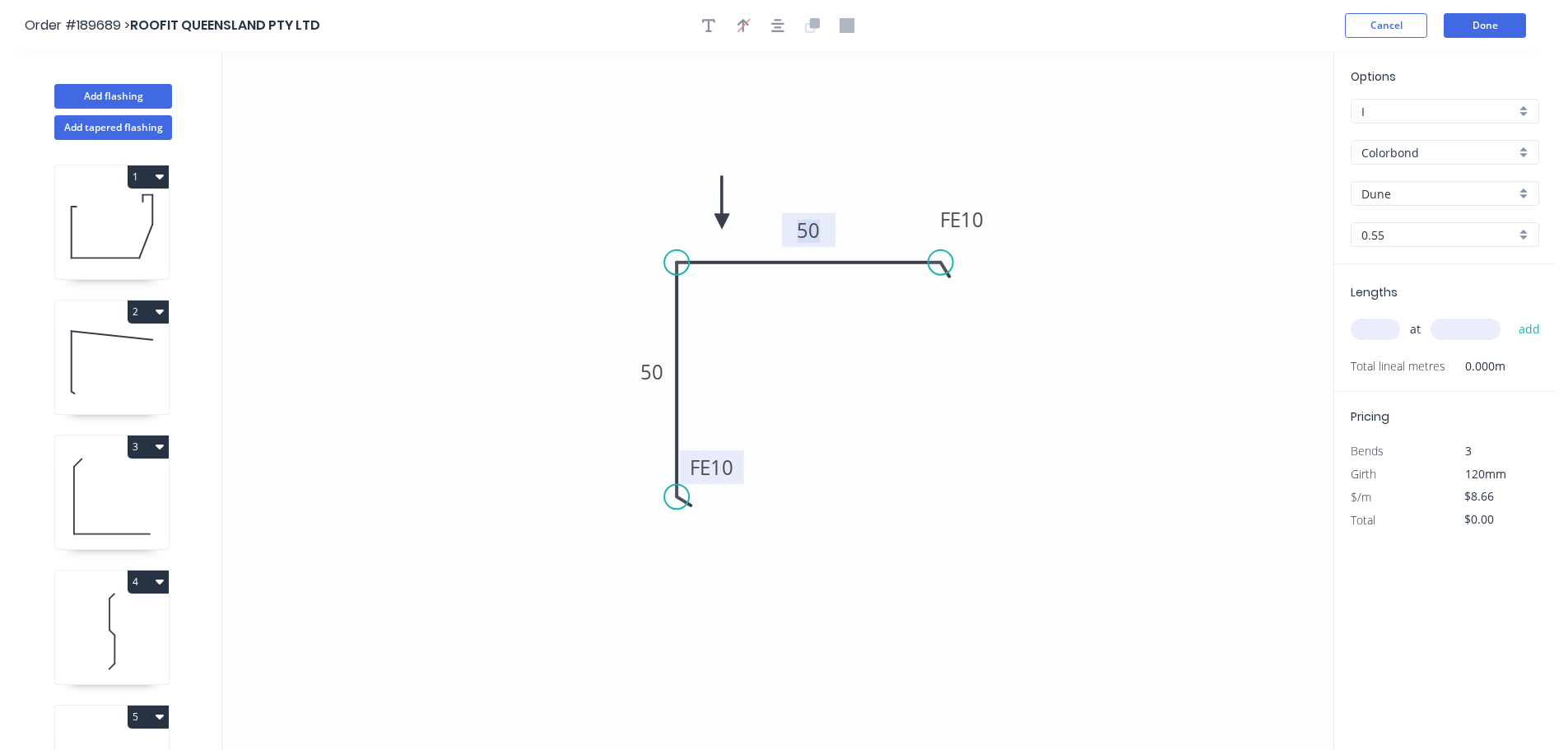
click at [818, 229] on tspan "50" at bounding box center [808, 229] width 23 height 27
click at [792, 317] on icon "0 FE 10 40 FE 10 40" at bounding box center [777, 401] width 1111 height 699
click at [1399, 186] on input "Dune" at bounding box center [1439, 194] width 154 height 17
click at [1413, 284] on div "[PERSON_NAME]" at bounding box center [1445, 278] width 187 height 29
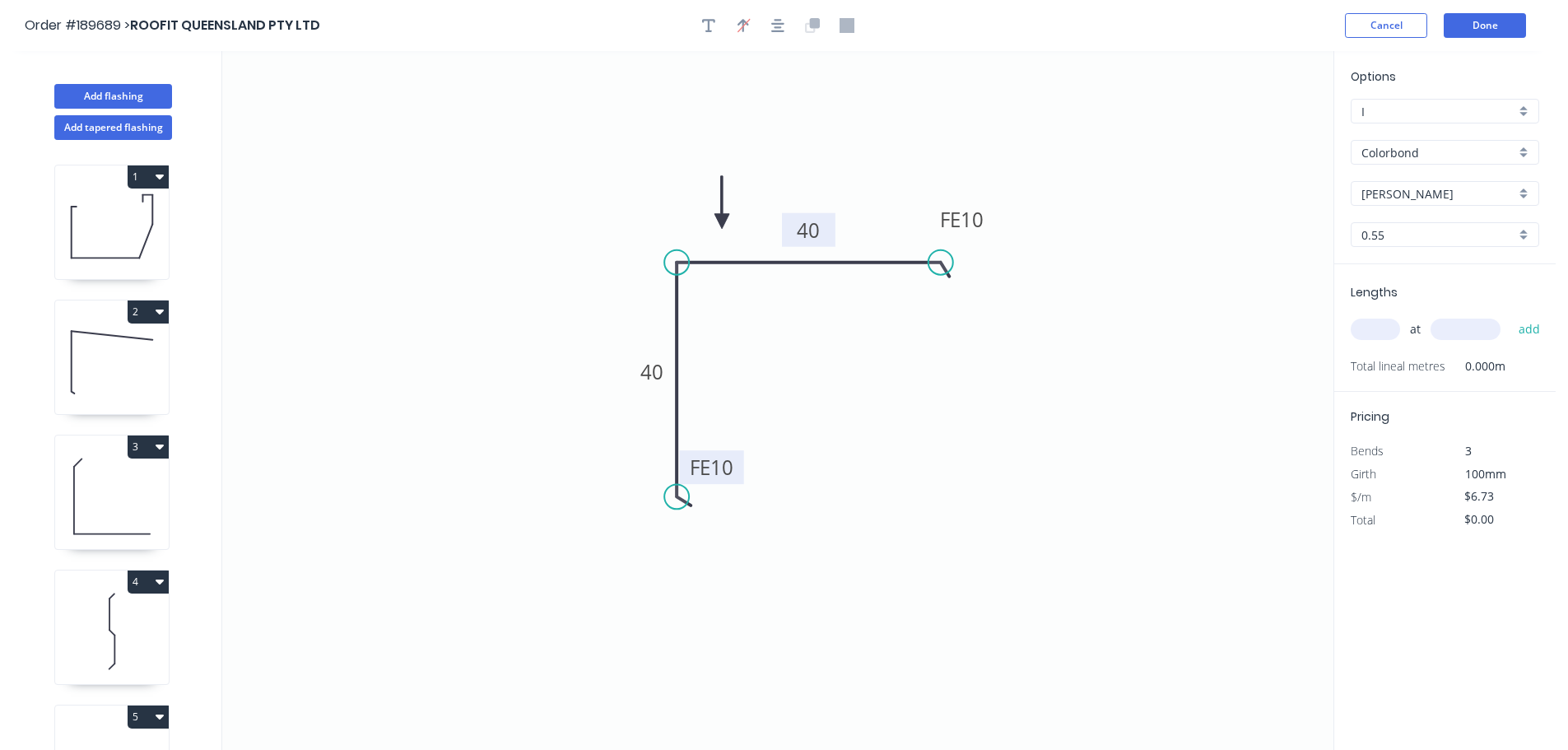
click at [1380, 329] on input "text" at bounding box center [1375, 329] width 50 height 22
click at [1511, 316] on button "add" at bounding box center [1530, 330] width 38 height 28
click at [1199, 278] on icon "0 FE 10 40 FE 10 40" at bounding box center [777, 401] width 1111 height 699
click at [1487, 40] on header "Order #189689 > ROOFIT QUEENSLAND PTY LTD Cancel Done" at bounding box center [778, 25] width 1556 height 51
click at [1487, 33] on button "Done" at bounding box center [1486, 25] width 82 height 24
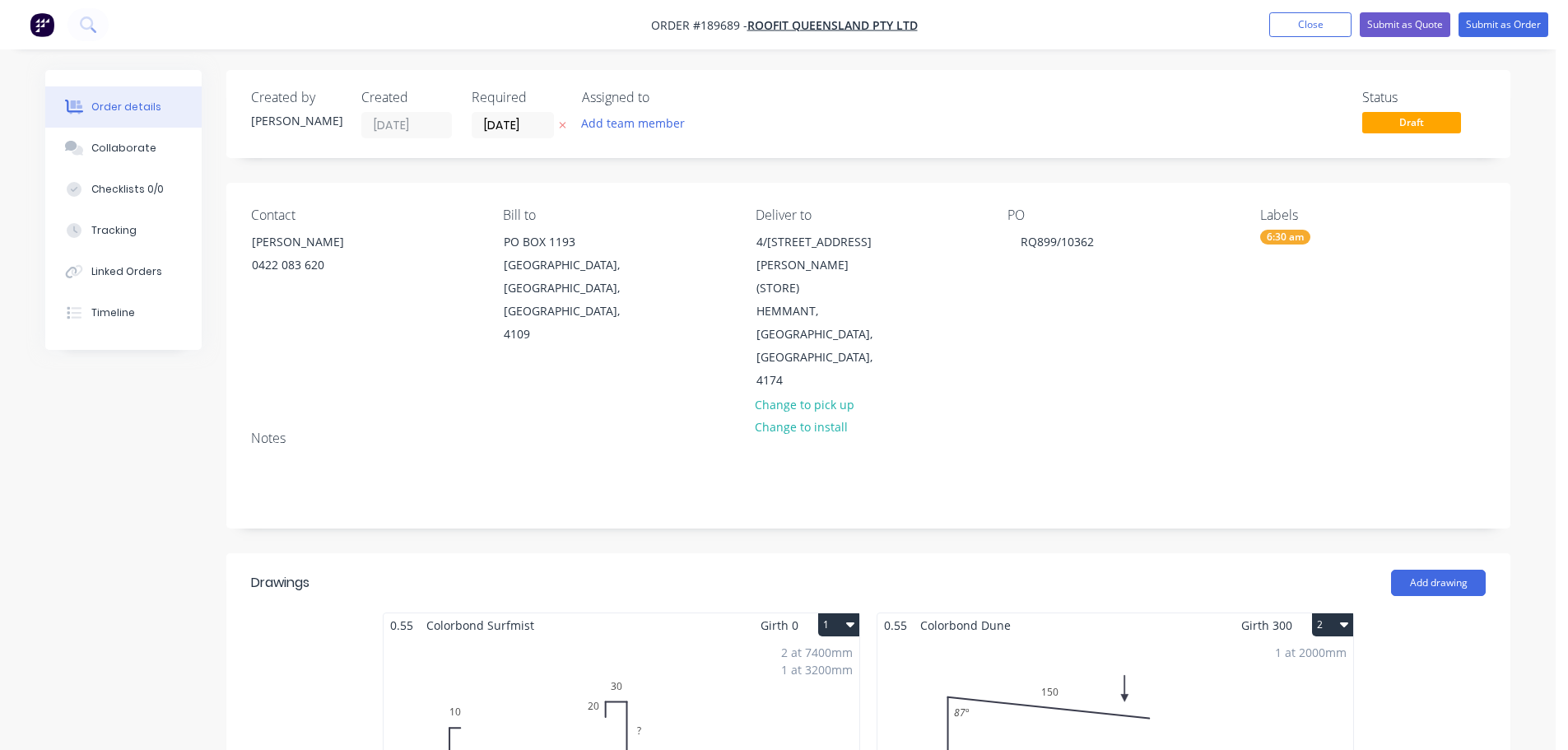
scroll to position [988, 0]
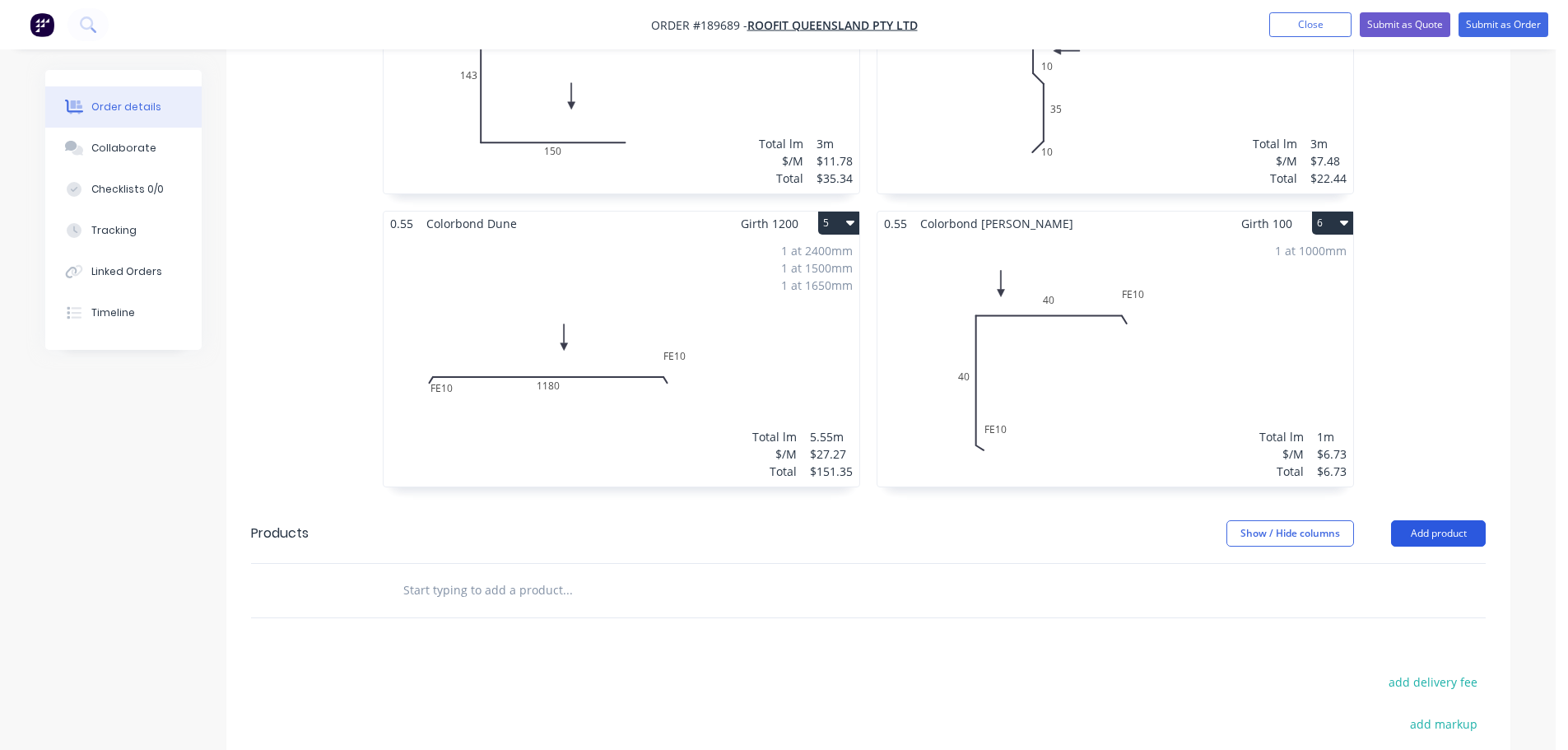
click at [1423, 521] on button "Add product" at bounding box center [1438, 534] width 95 height 26
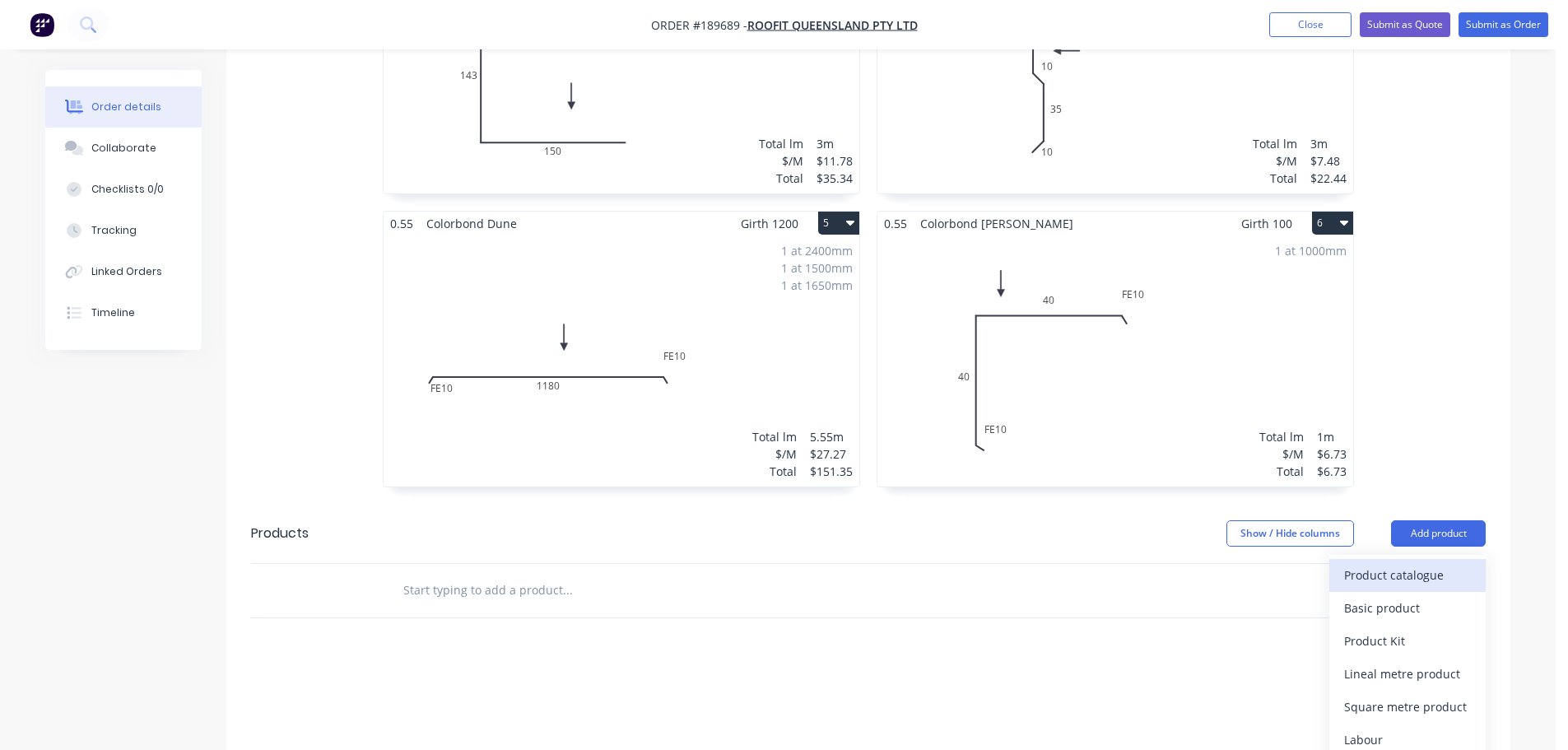
click at [1390, 564] on div "Product catalogue" at bounding box center [1407, 576] width 126 height 24
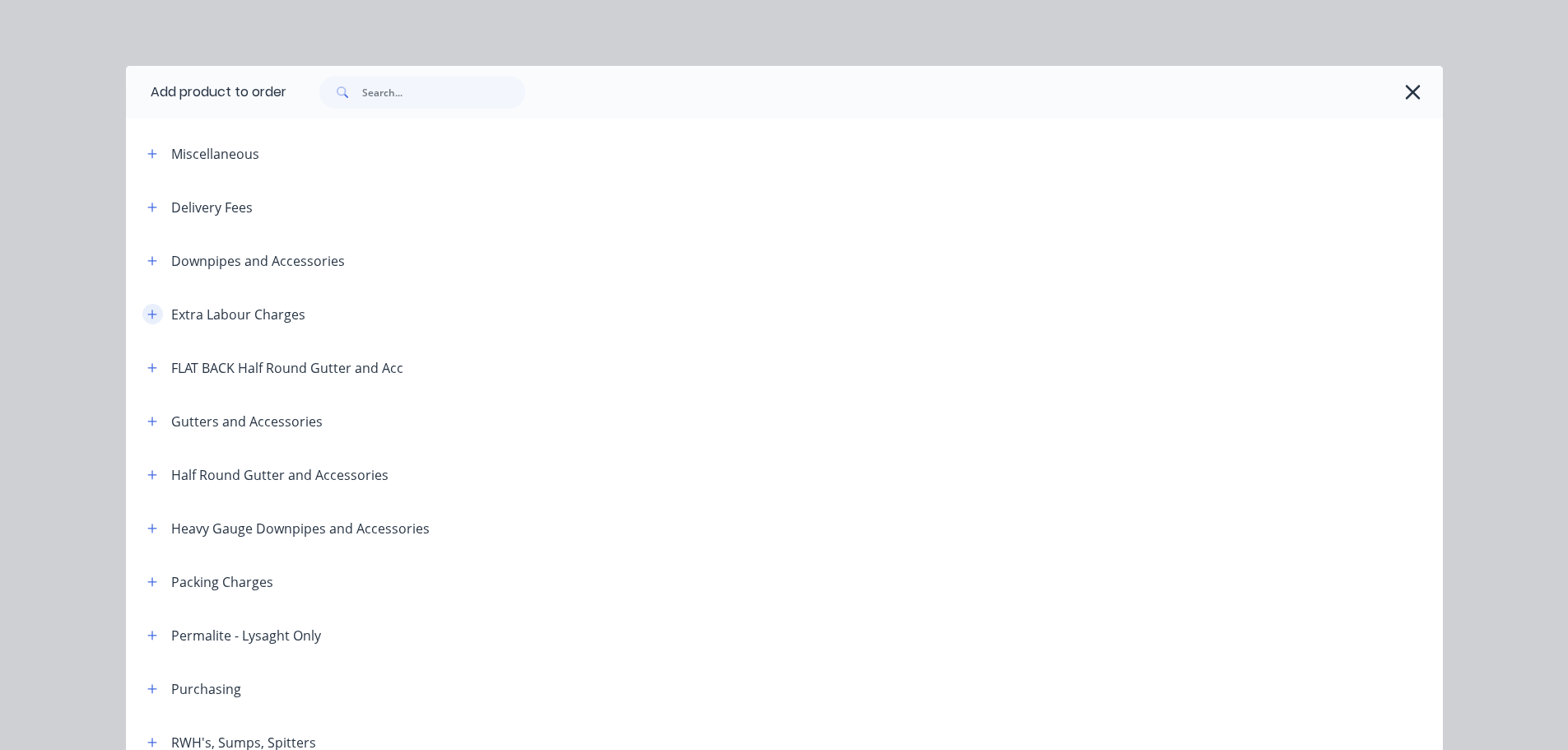
click at [147, 317] on icon "button" at bounding box center [152, 315] width 10 height 11
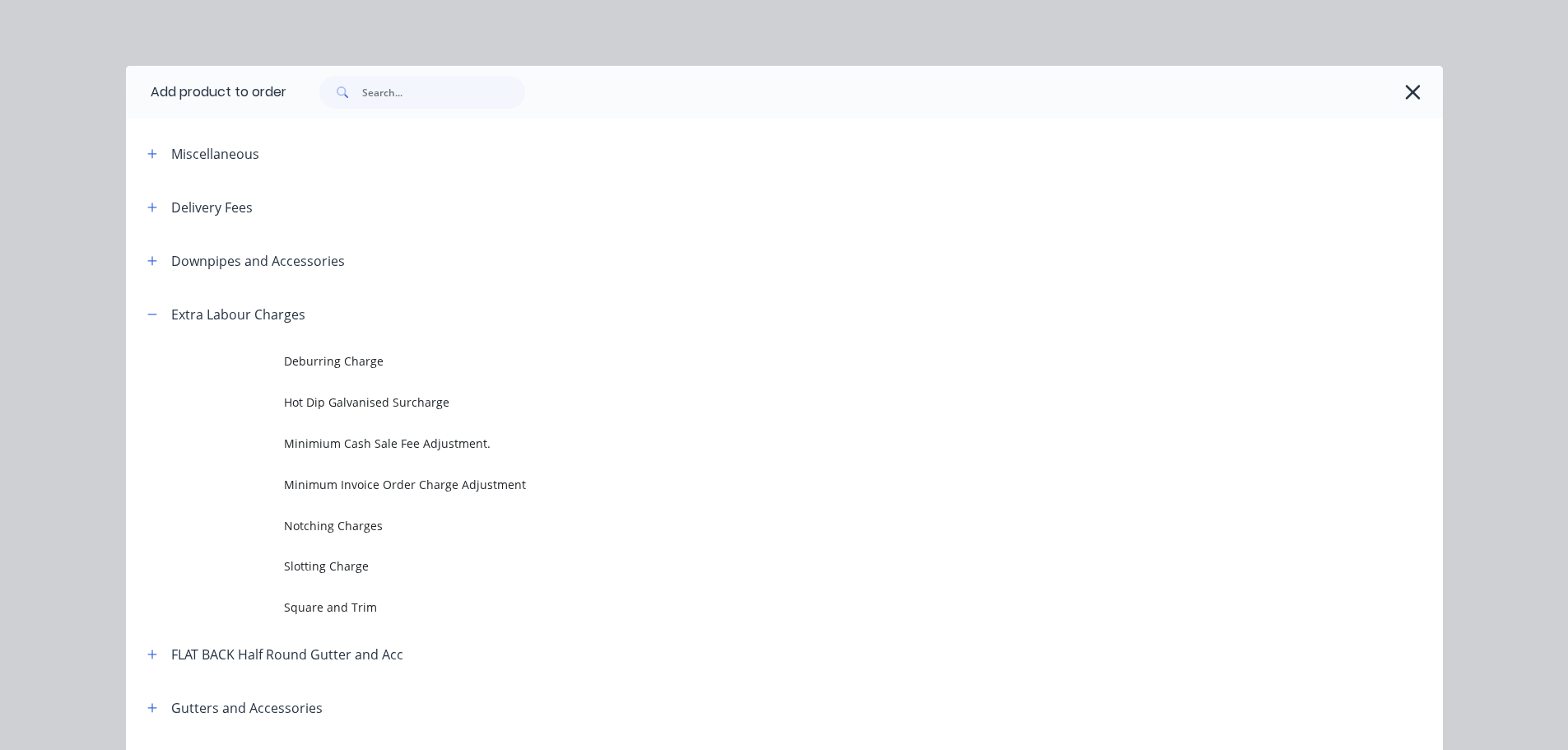
click at [345, 570] on span "Slotting Charge" at bounding box center [747, 566] width 927 height 17
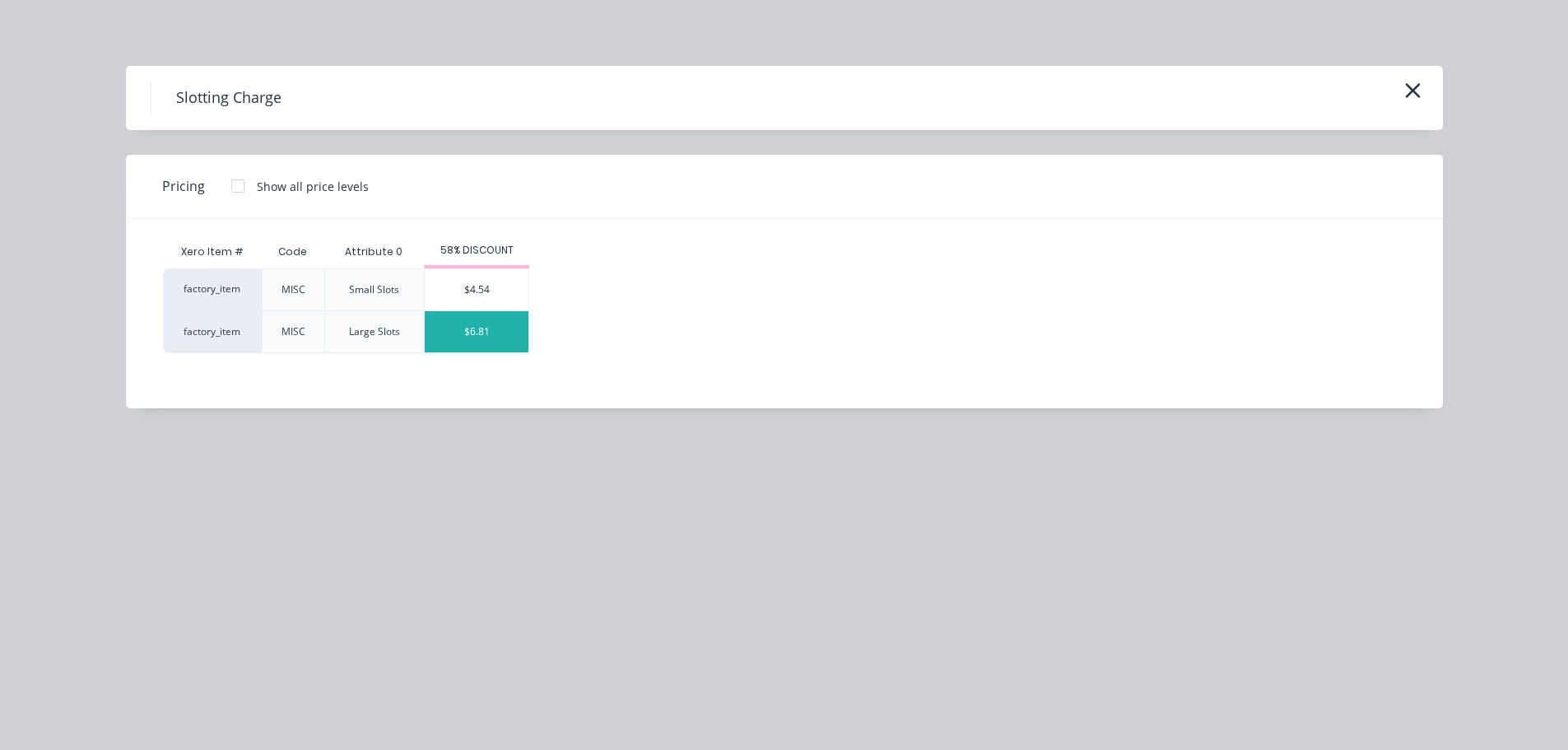
click at [490, 331] on div "$6.81" at bounding box center [476, 331] width 104 height 41
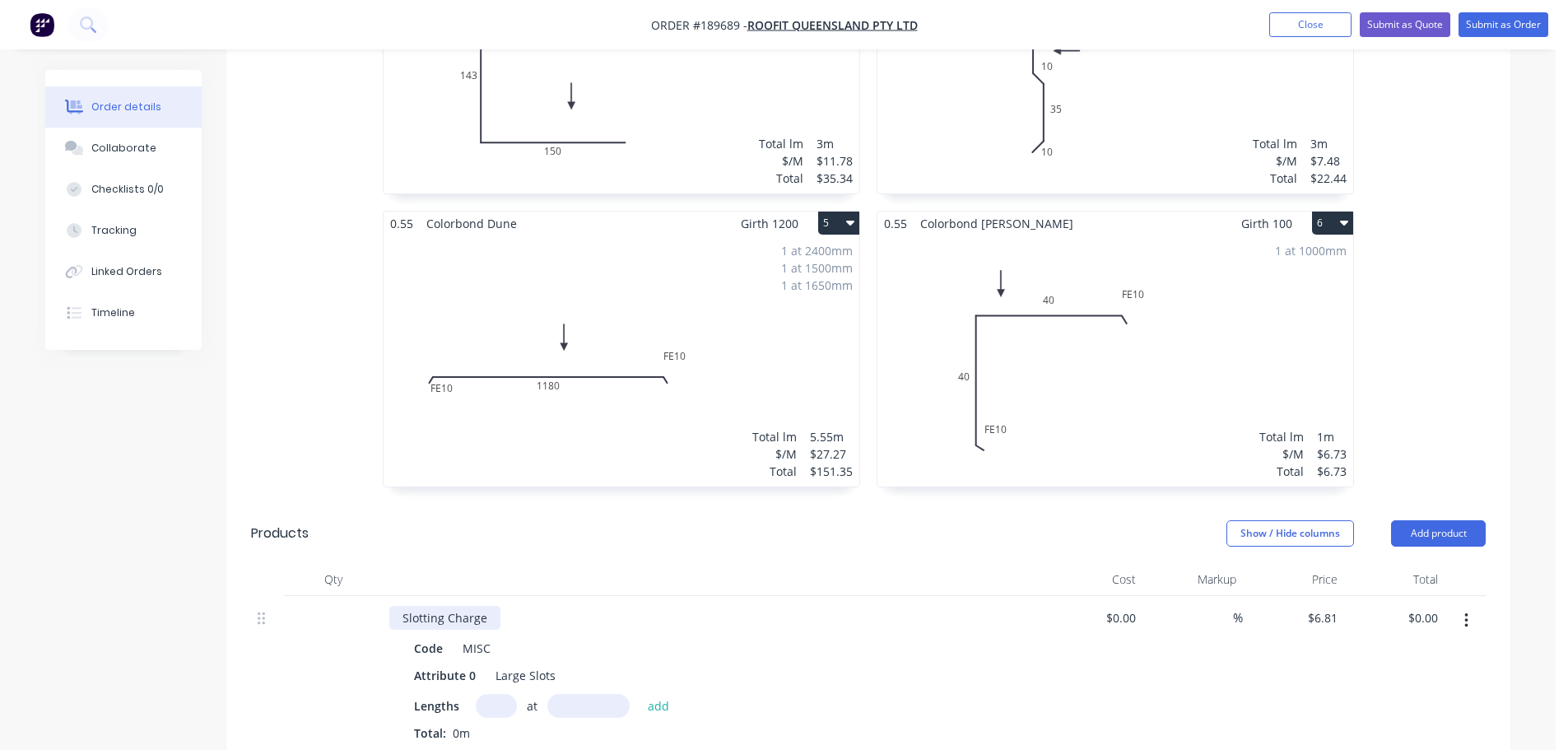
click at [494, 606] on div "Slotting Charge" at bounding box center [445, 618] width 111 height 24
click at [634, 504] on header "Products Show / Hide columns Add product" at bounding box center [869, 533] width 1284 height 59
click at [506, 694] on input "text" at bounding box center [496, 706] width 41 height 24
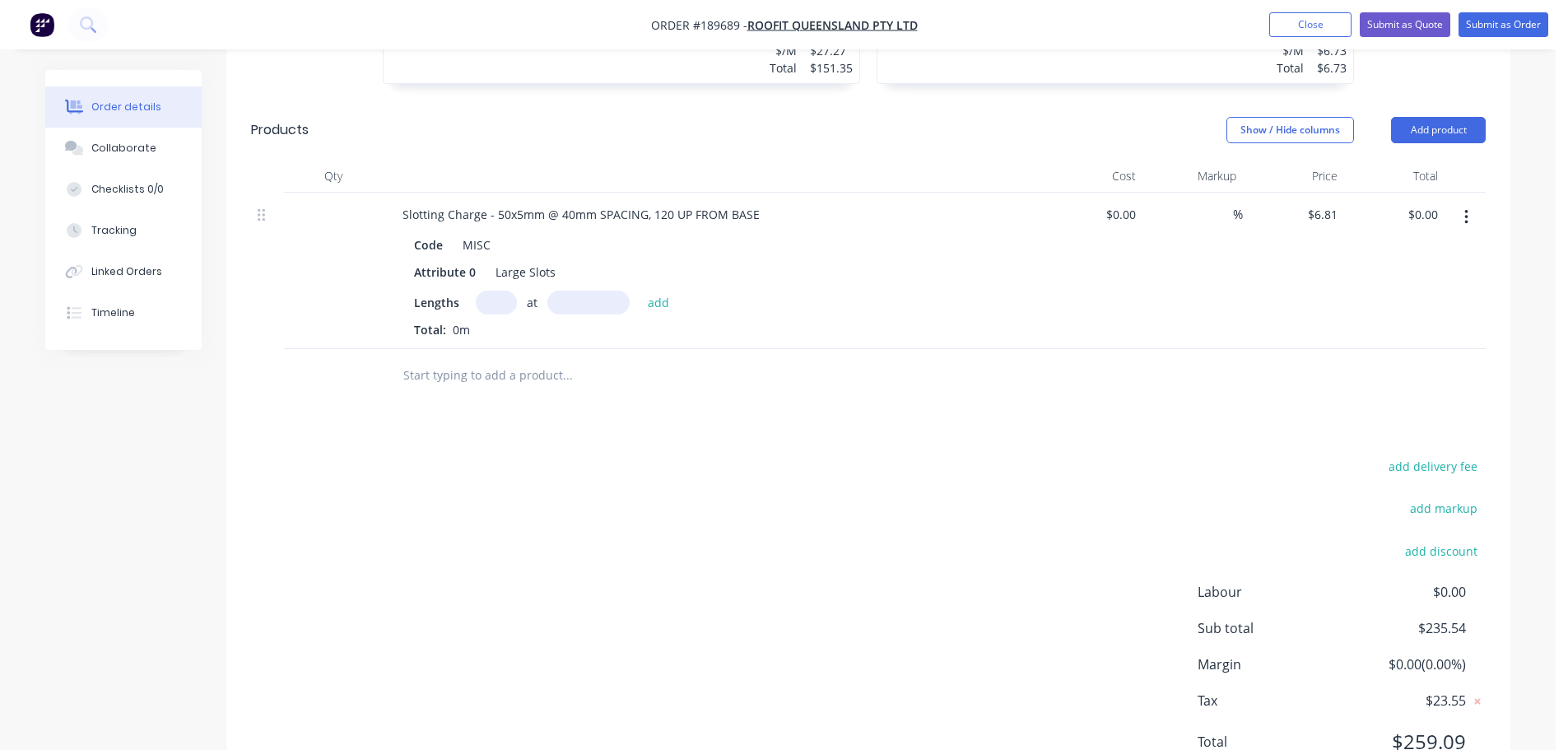
scroll to position [1395, 0]
click at [639, 287] on button "add" at bounding box center [658, 299] width 38 height 22
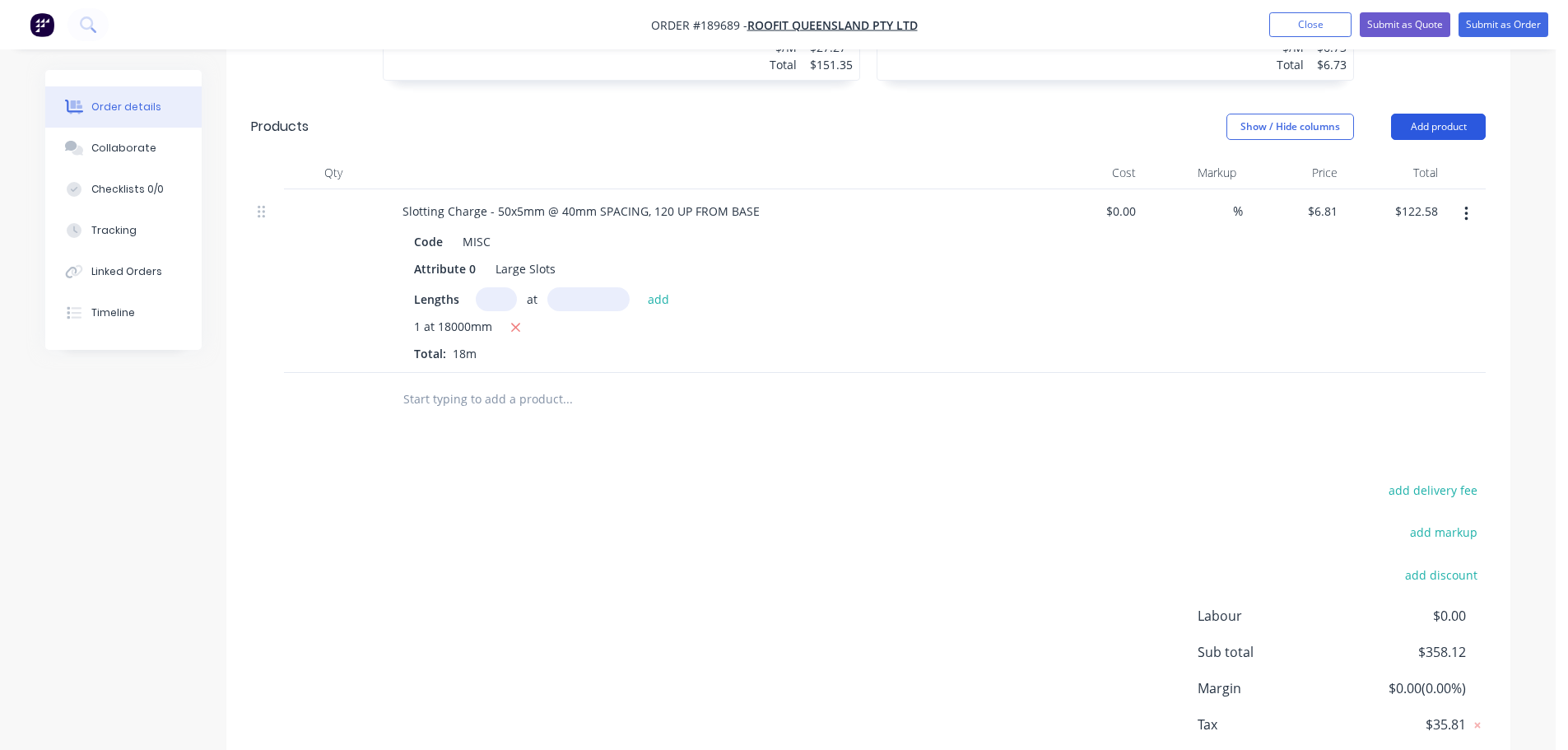
click at [1430, 113] on button "Add product" at bounding box center [1438, 126] width 95 height 26
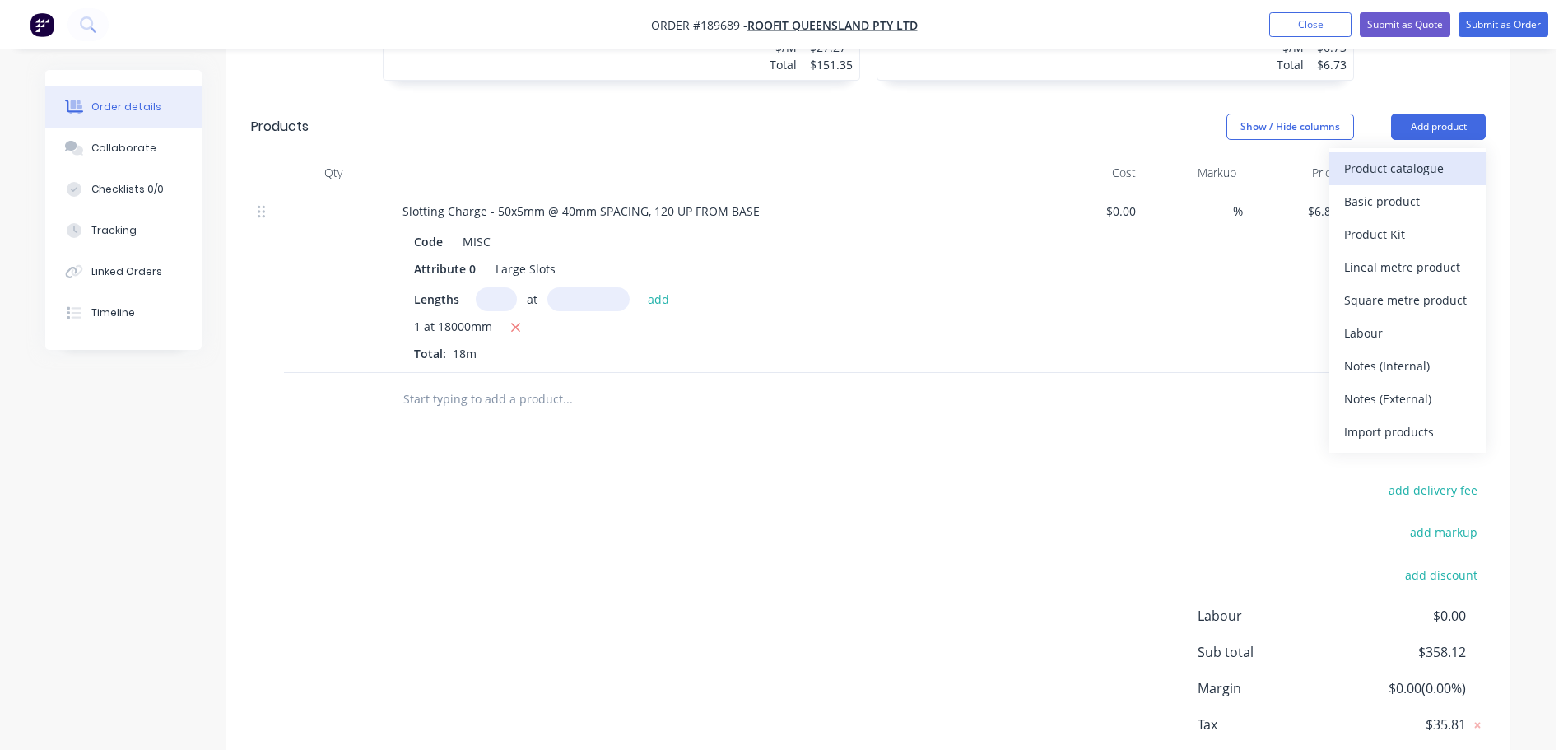
click at [1414, 156] on div "Product catalogue" at bounding box center [1407, 169] width 126 height 24
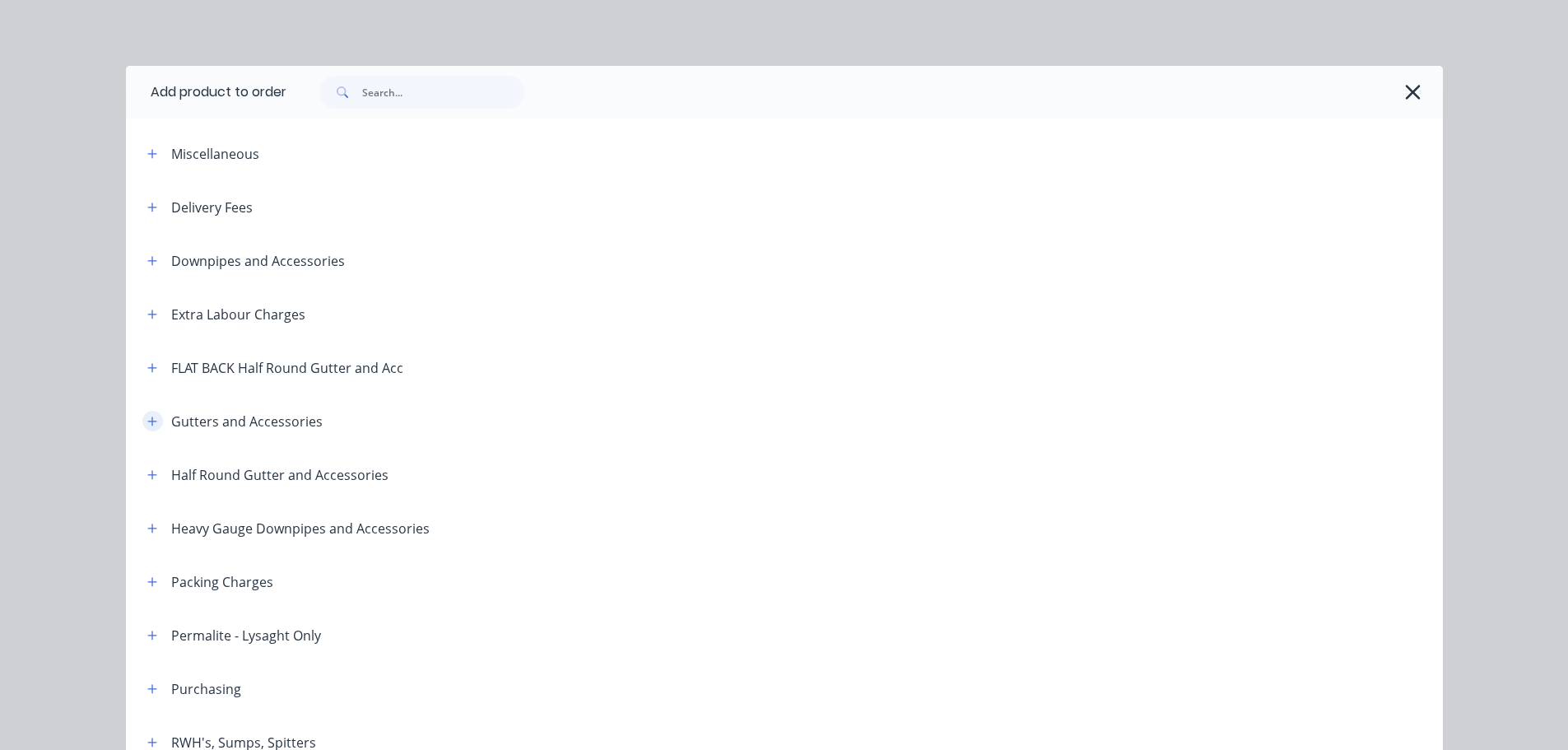
click at [147, 421] on icon "button" at bounding box center [152, 421] width 10 height 11
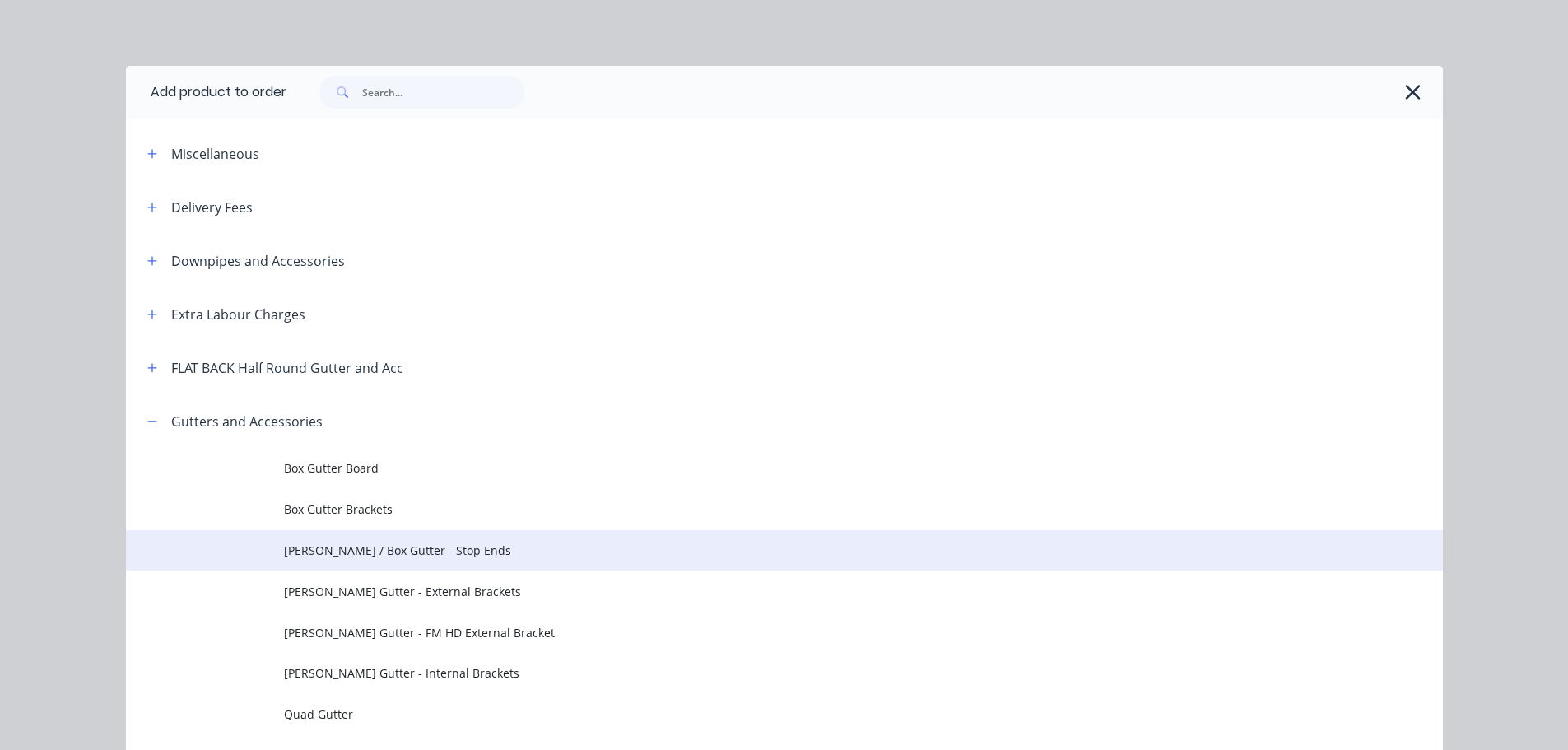
click at [414, 555] on span "Eaves / Box Gutter - Stop Ends" at bounding box center [747, 551] width 927 height 17
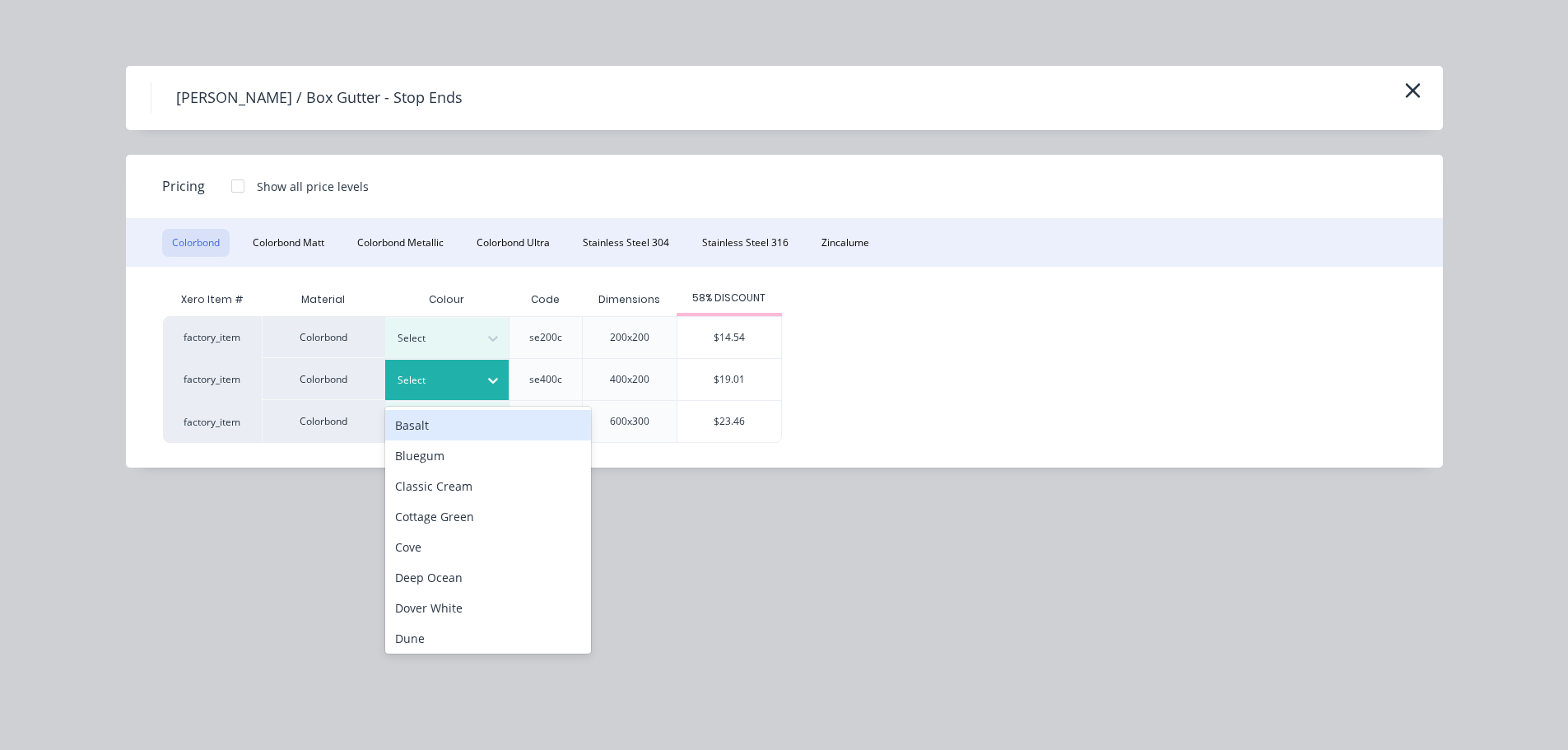
click at [454, 386] on div at bounding box center [434, 380] width 74 height 18
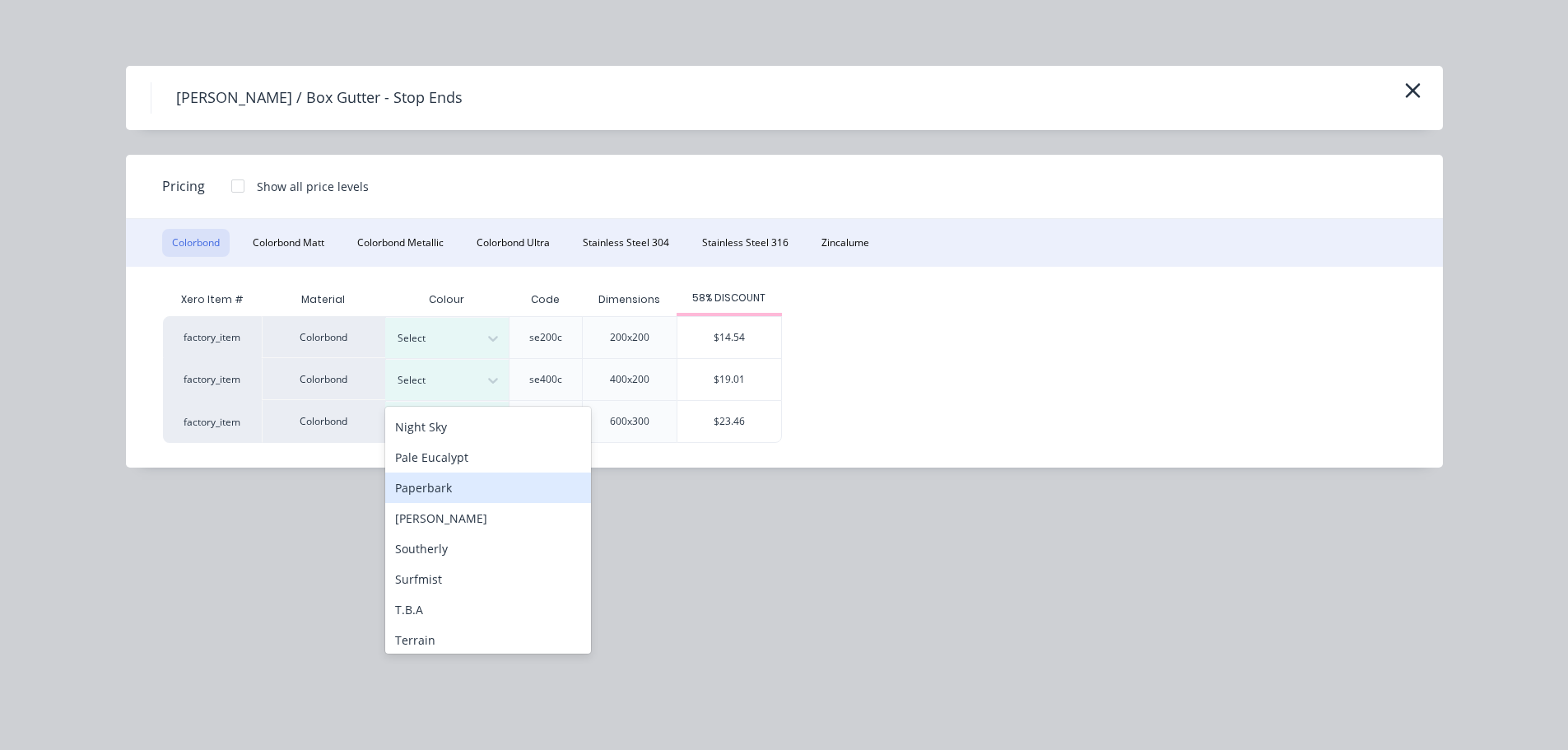
scroll to position [494, 0]
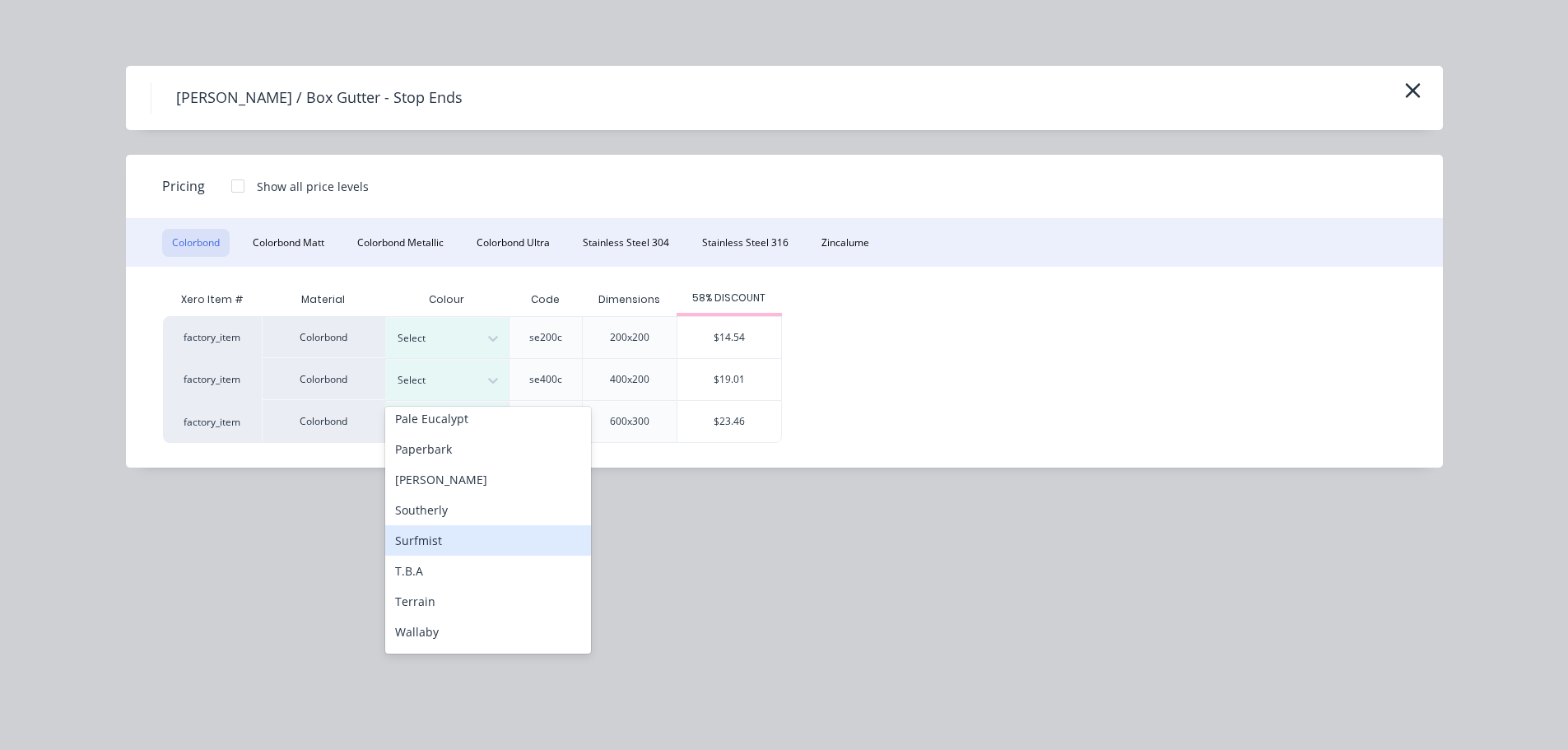
click at [444, 540] on div "Surfmist" at bounding box center [489, 540] width 206 height 31
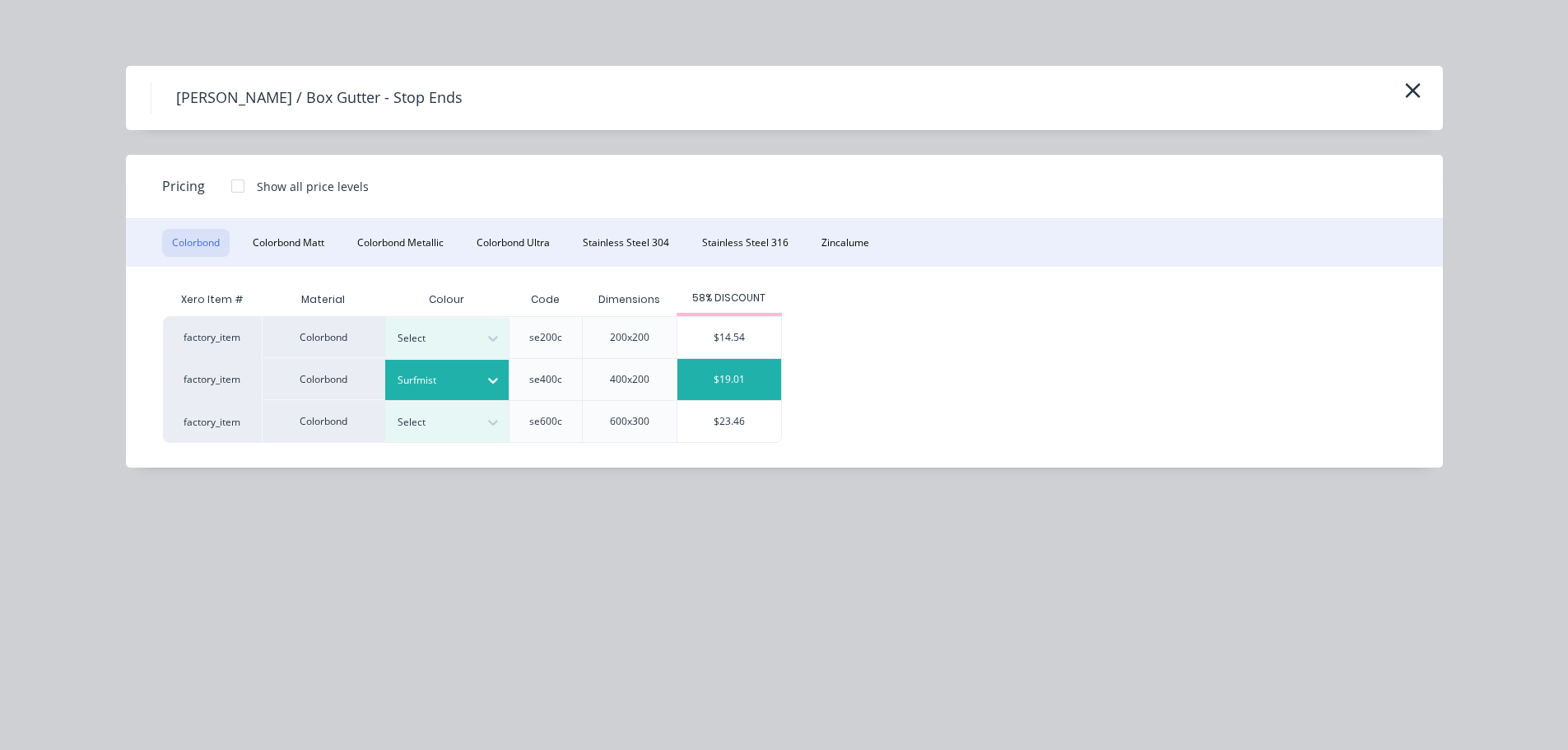
click at [746, 365] on div "$19.01" at bounding box center [729, 379] width 104 height 41
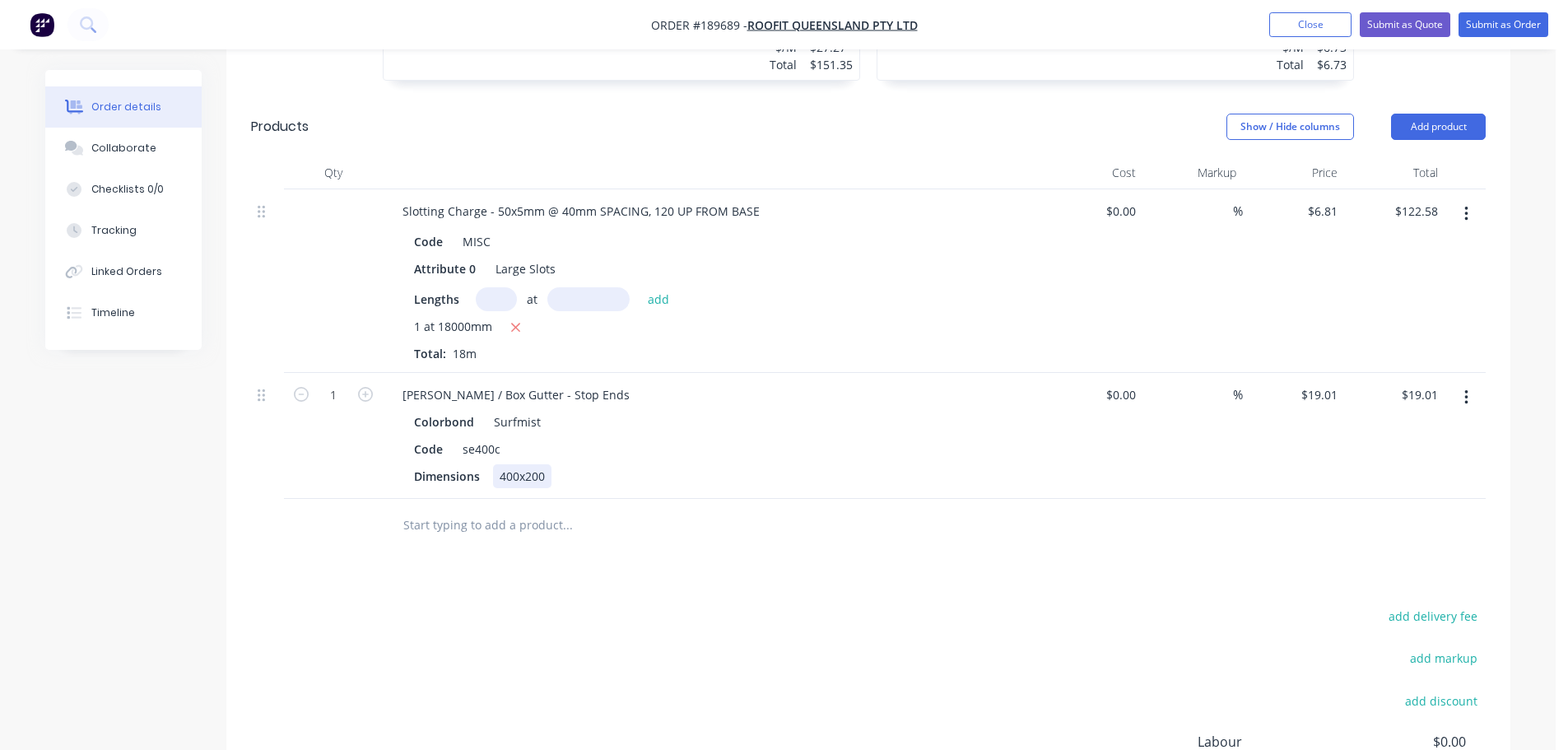
click at [528, 464] on div "400x200" at bounding box center [522, 477] width 58 height 24
click at [526, 464] on div "400x200" at bounding box center [522, 477] width 58 height 24
click at [642, 410] on div "Colorbond Surfmist" at bounding box center [711, 422] width 596 height 24
click at [462, 383] on div "Eaves / Box Gutter - Stop Ends" at bounding box center [516, 395] width 254 height 24
click at [360, 387] on icon "button" at bounding box center [366, 394] width 15 height 15
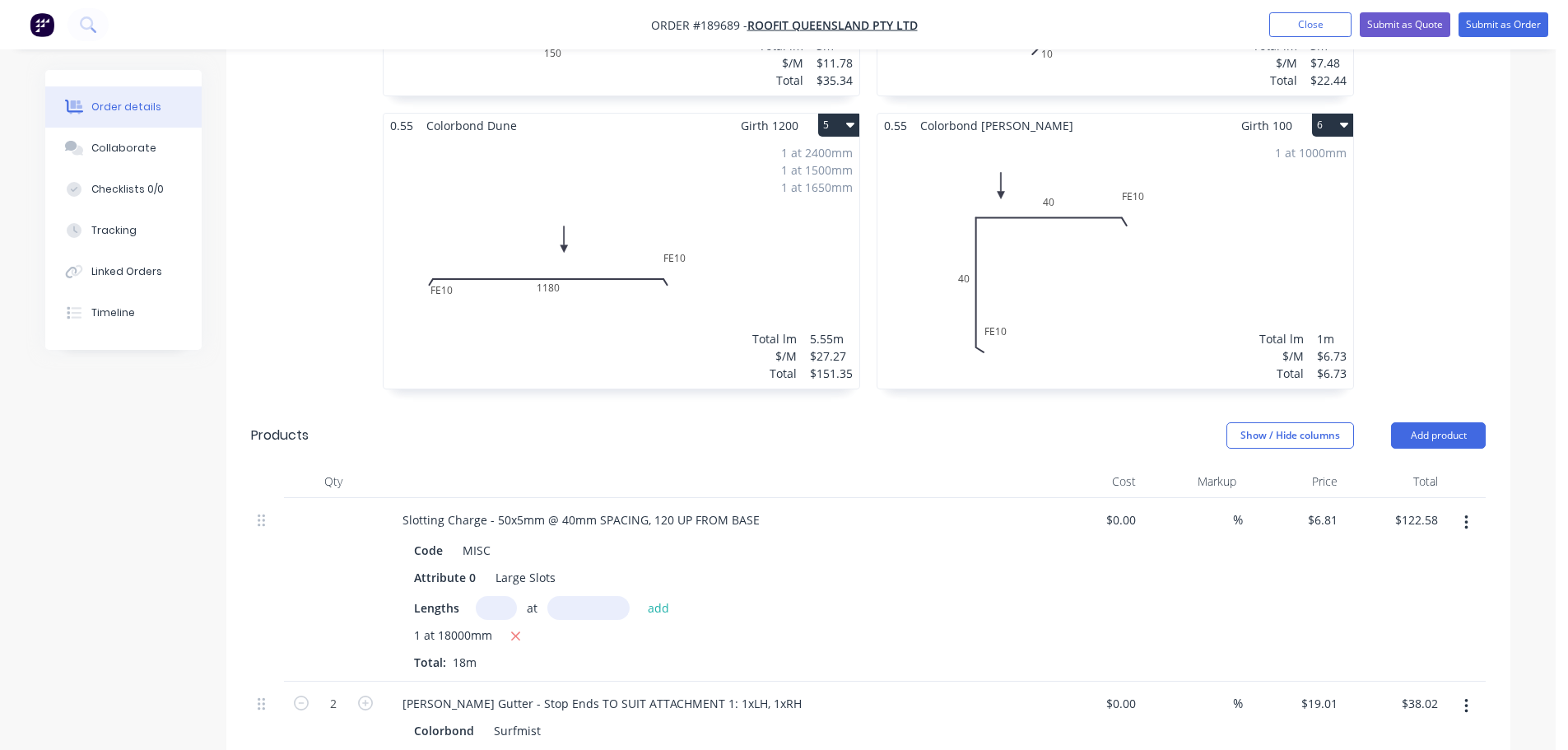
scroll to position [1153, 0]
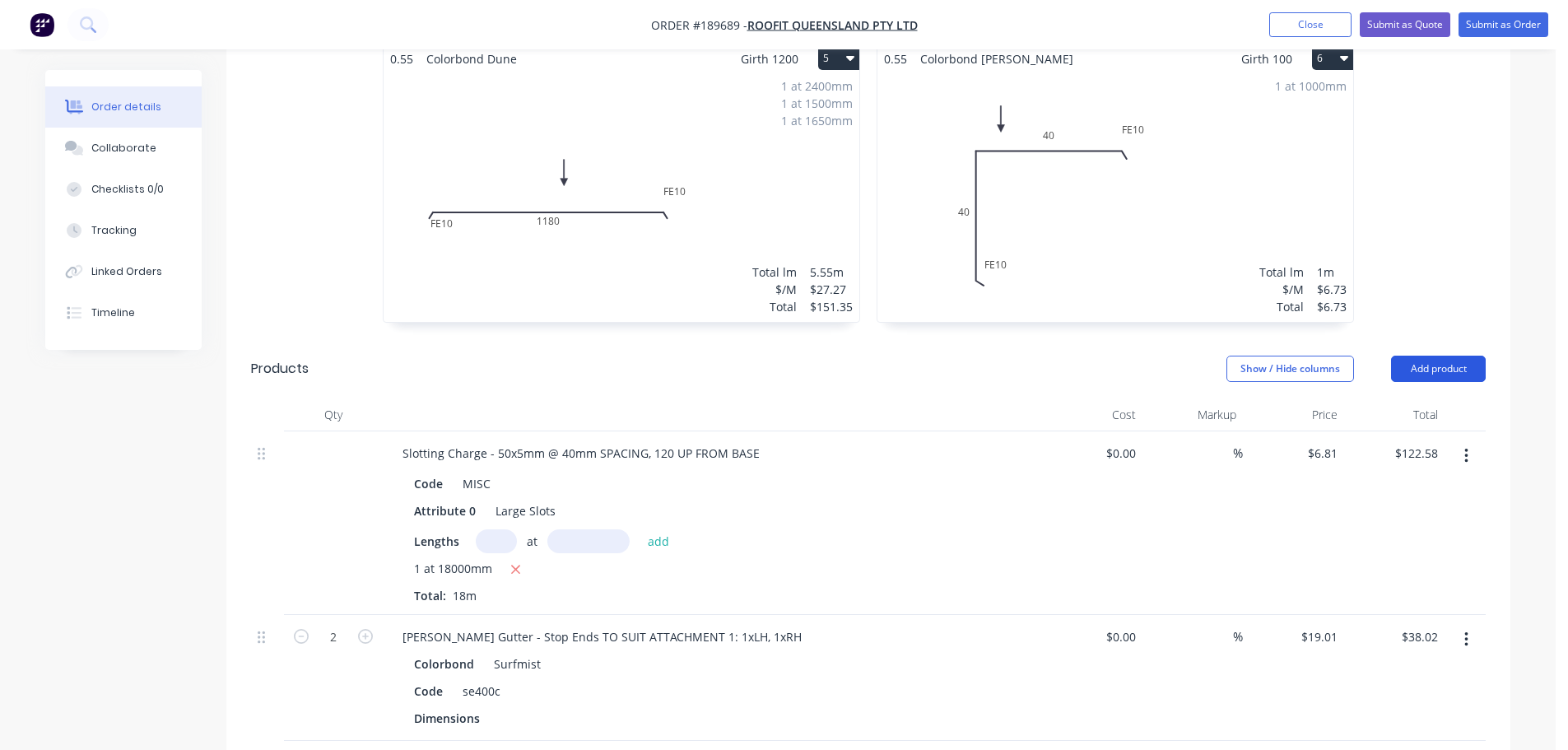
click at [1414, 356] on button "Add product" at bounding box center [1438, 369] width 95 height 26
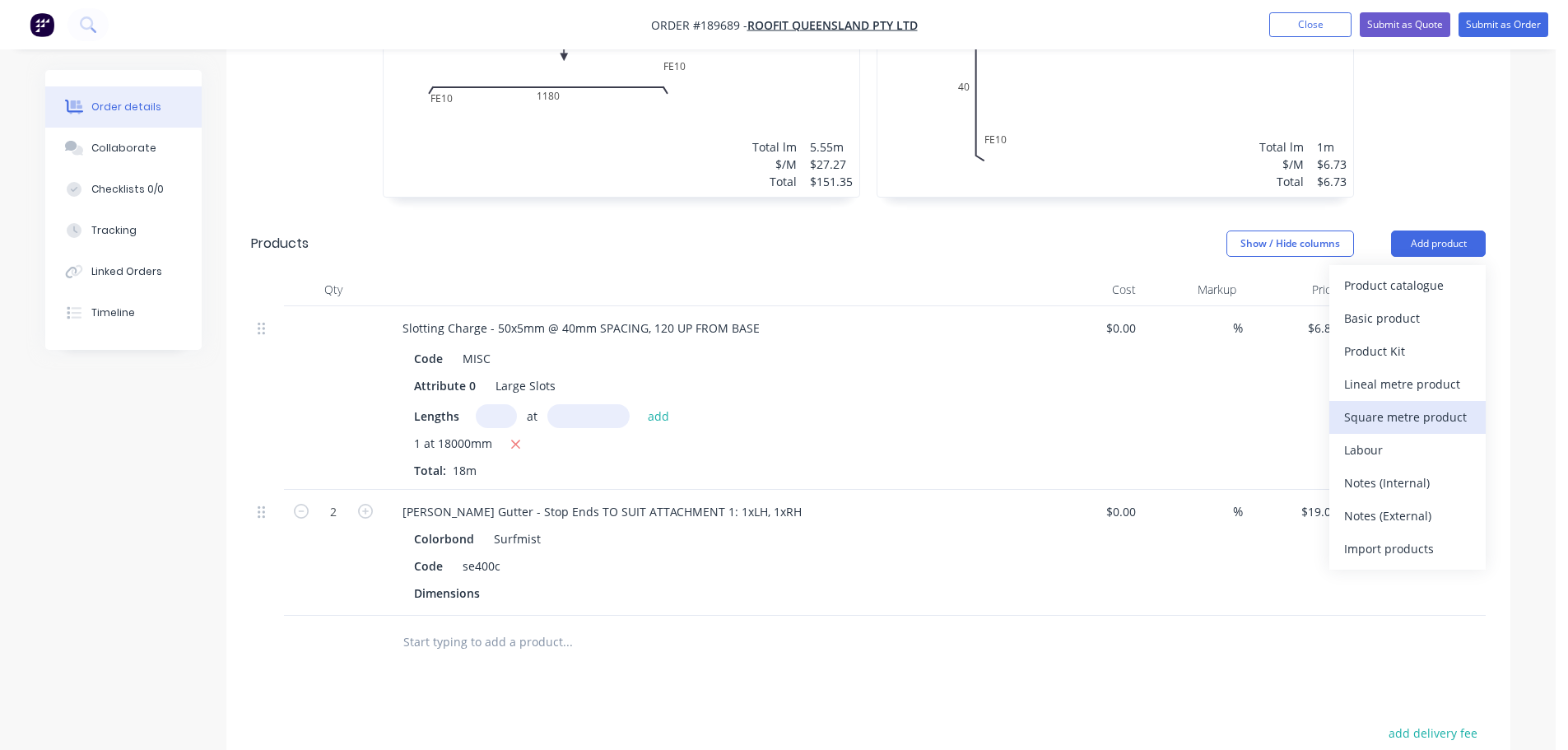
scroll to position [1317, 0]
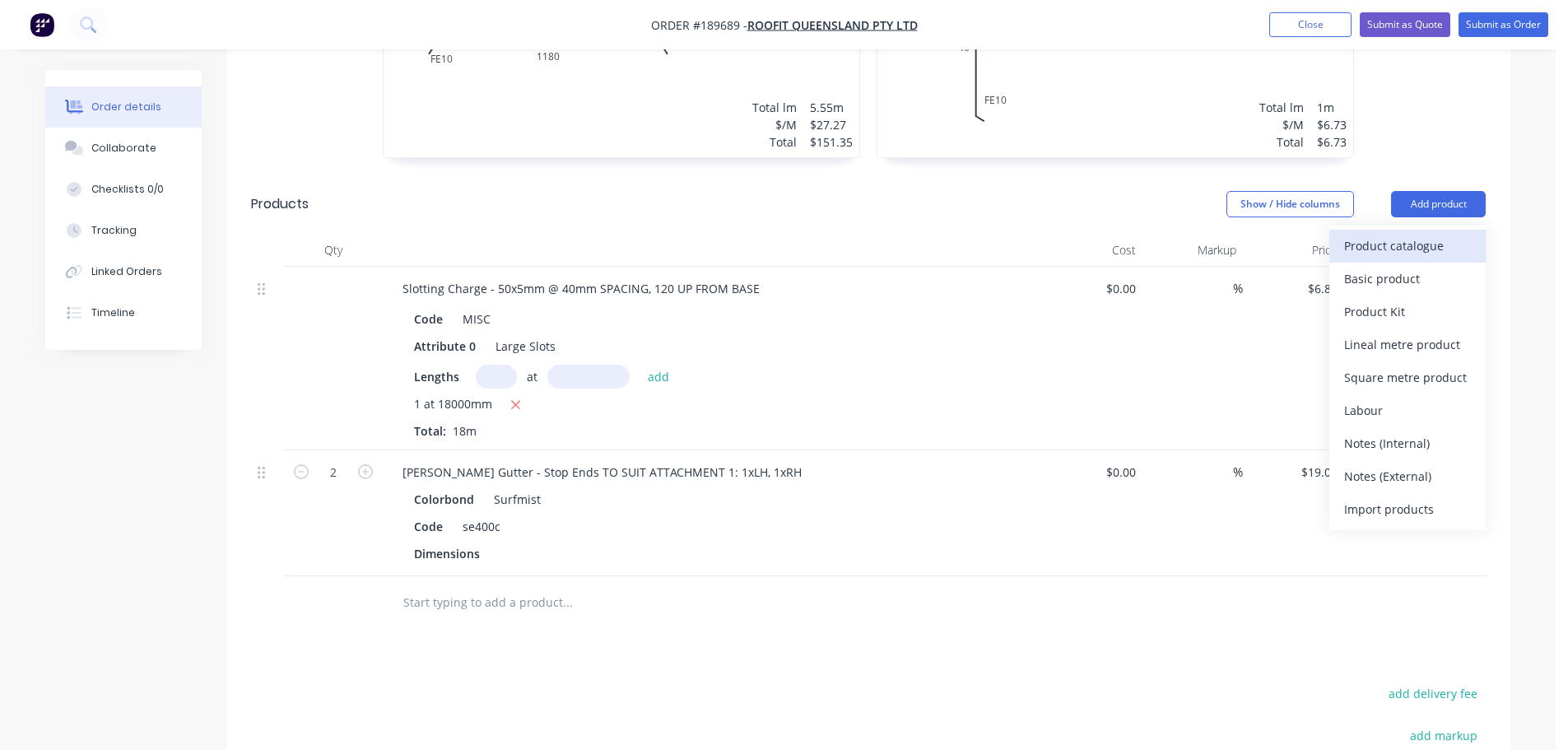
click at [1390, 234] on div "Product catalogue" at bounding box center [1407, 246] width 126 height 24
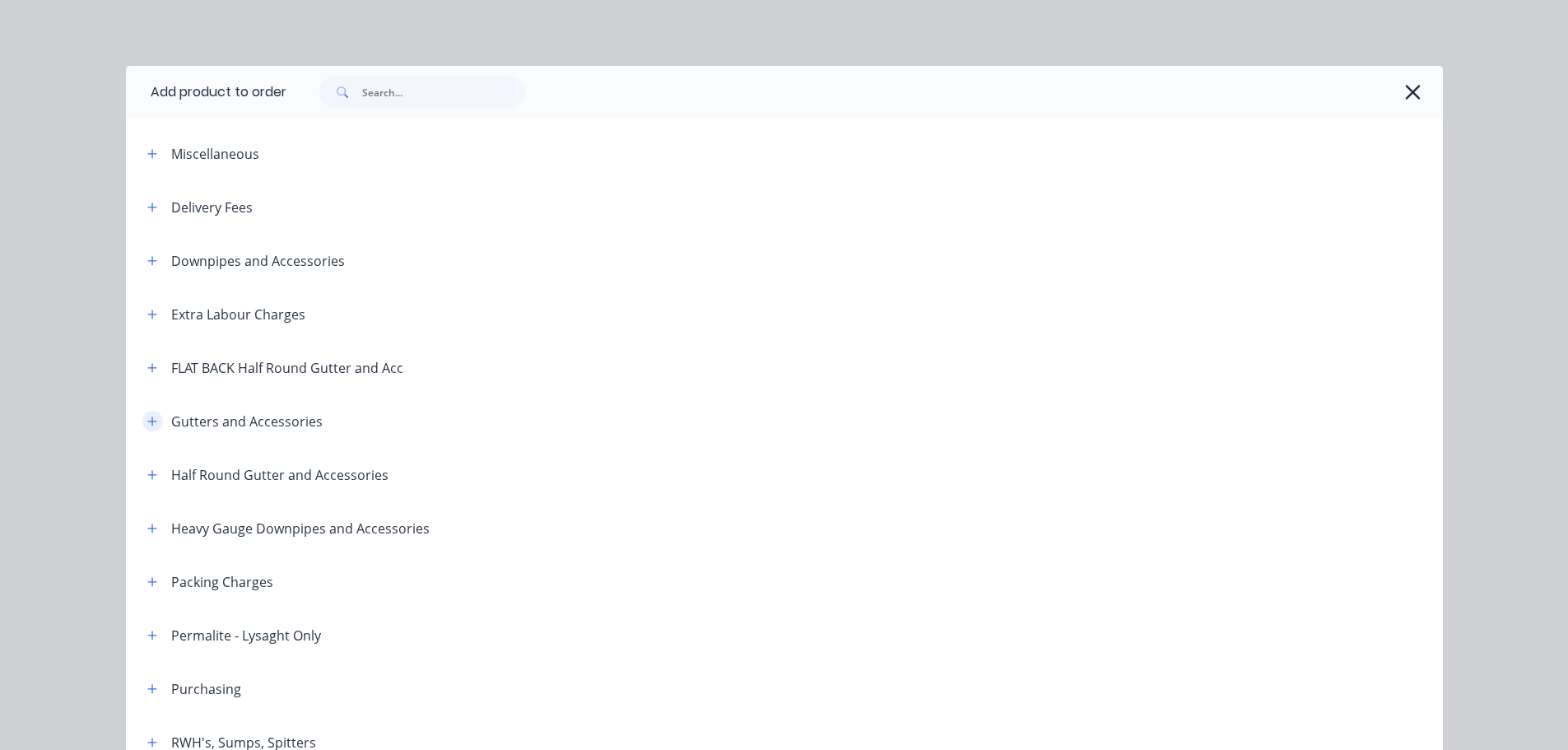
click at [142, 412] on button "button" at bounding box center [153, 421] width 21 height 21
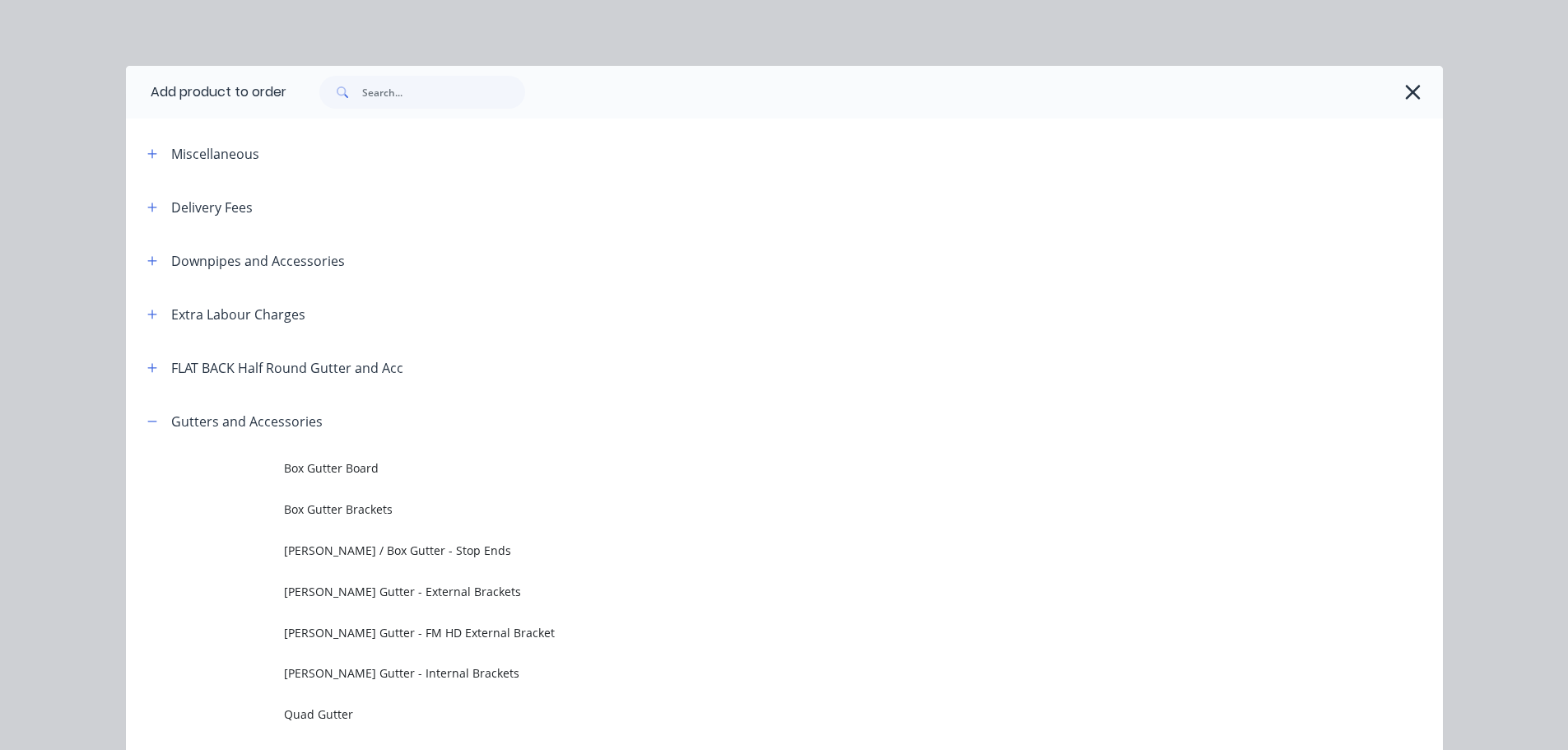
click at [416, 679] on span "Eaves Gutter - Internal Brackets" at bounding box center [747, 673] width 927 height 17
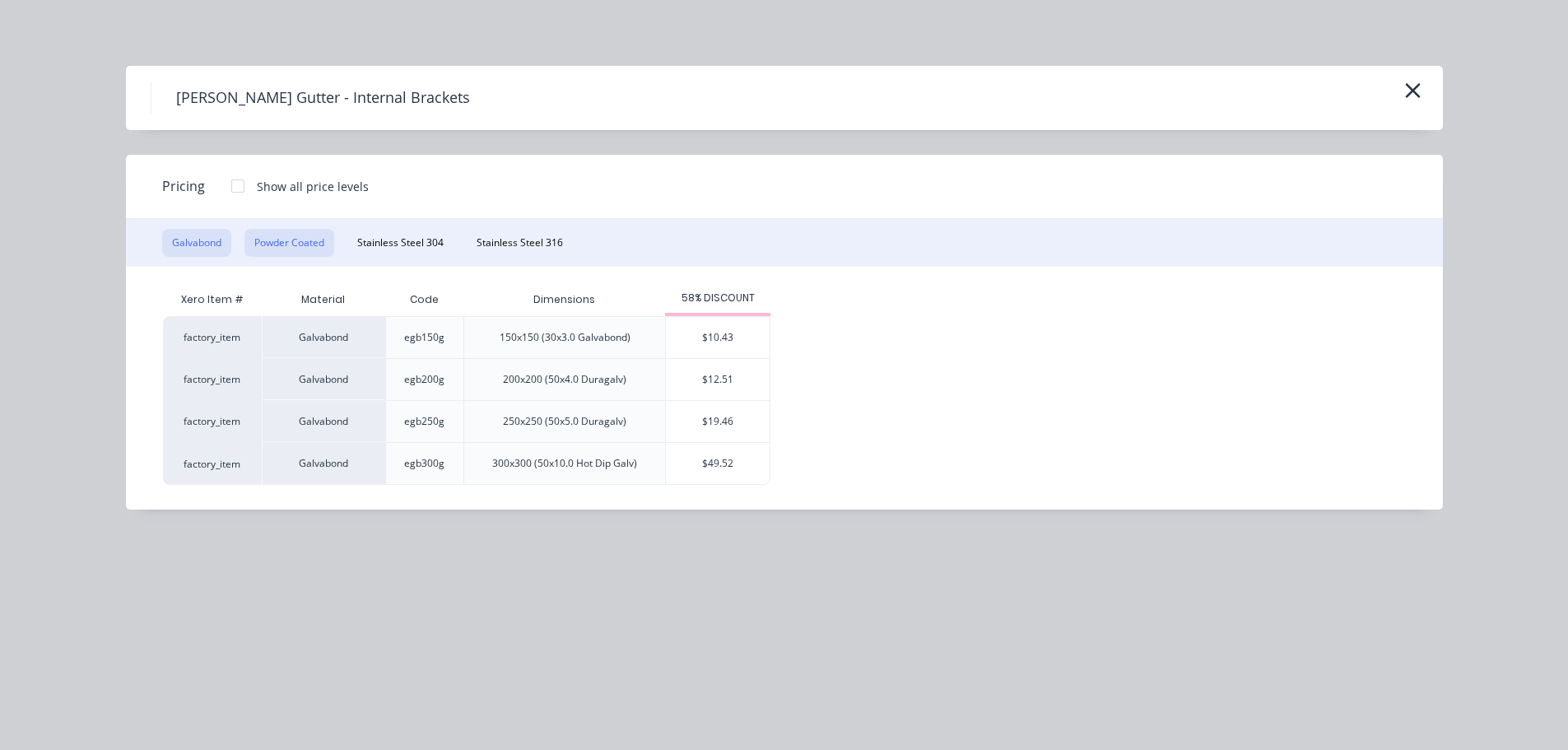
click at [302, 243] on button "Powder Coated" at bounding box center [289, 243] width 90 height 28
click at [694, 380] on div "$16.68" at bounding box center [718, 379] width 104 height 41
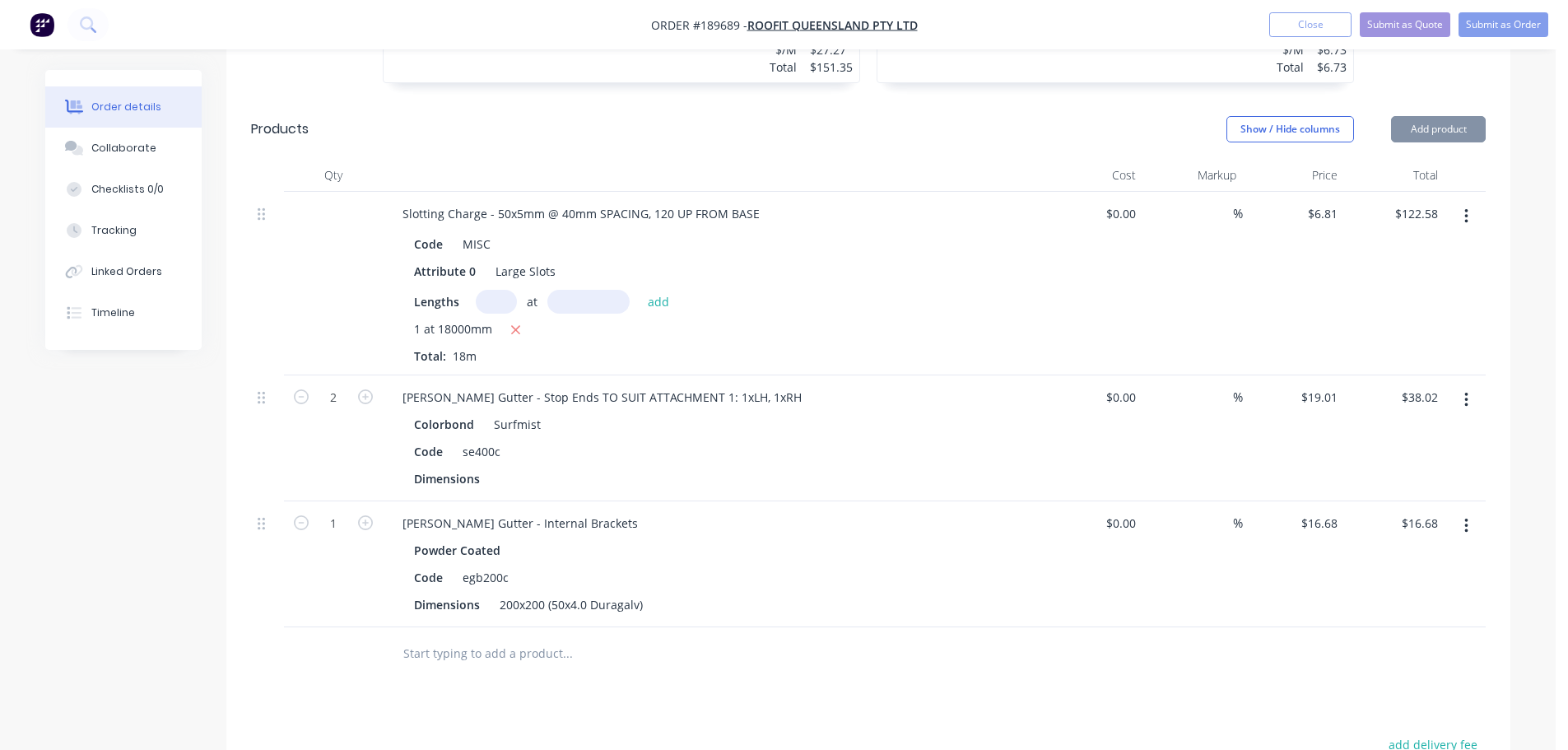
scroll to position [1482, 0]
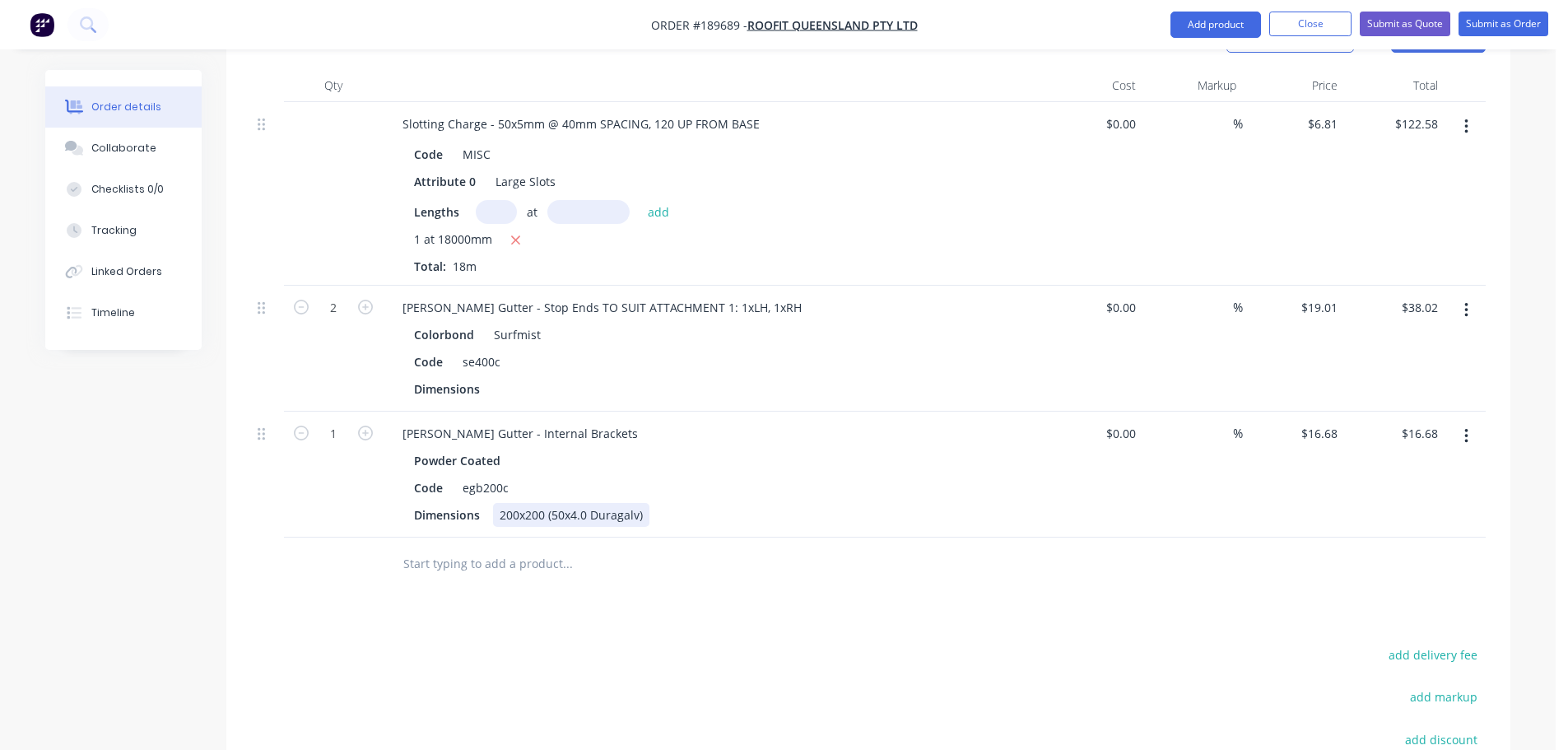
click at [525, 503] on div "200x200 (50x4.0 Duragalv)" at bounding box center [571, 515] width 156 height 24
click at [681, 421] on div "Eaves Gutter - Internal Brackets" at bounding box center [712, 434] width 646 height 24
click at [418, 476] on div "Code" at bounding box center [428, 488] width 42 height 24
click at [581, 421] on div "Eaves Gutter - Internal Brackets" at bounding box center [520, 434] width 262 height 24
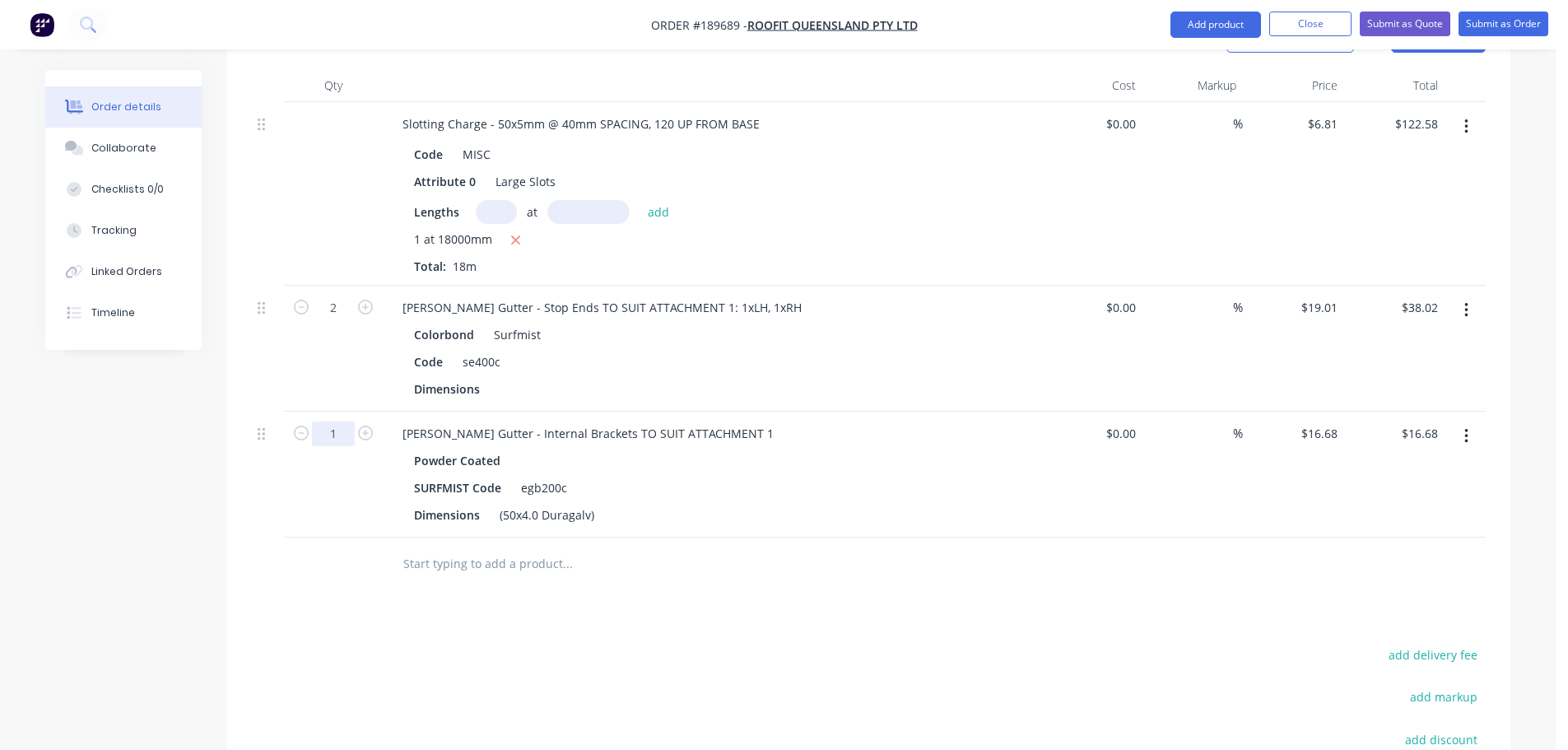
click at [350, 320] on input "1" at bounding box center [333, 308] width 43 height 24
click at [359, 420] on form "18" at bounding box center [332, 433] width 85 height 24
click at [360, 426] on icon "button" at bounding box center [366, 434] width 15 height 15
click at [384, 331] on div "Eaves Gutter - Stop Ends TO SUIT ATTACHMENT 1: 1xLH, 1xRH Colorbond Surfmist Co…" at bounding box center [712, 348] width 659 height 126
click at [705, 421] on div "Eaves Gutter - Internal Brackets TO SUIT ATTACHMENT 1" at bounding box center [588, 434] width 398 height 24
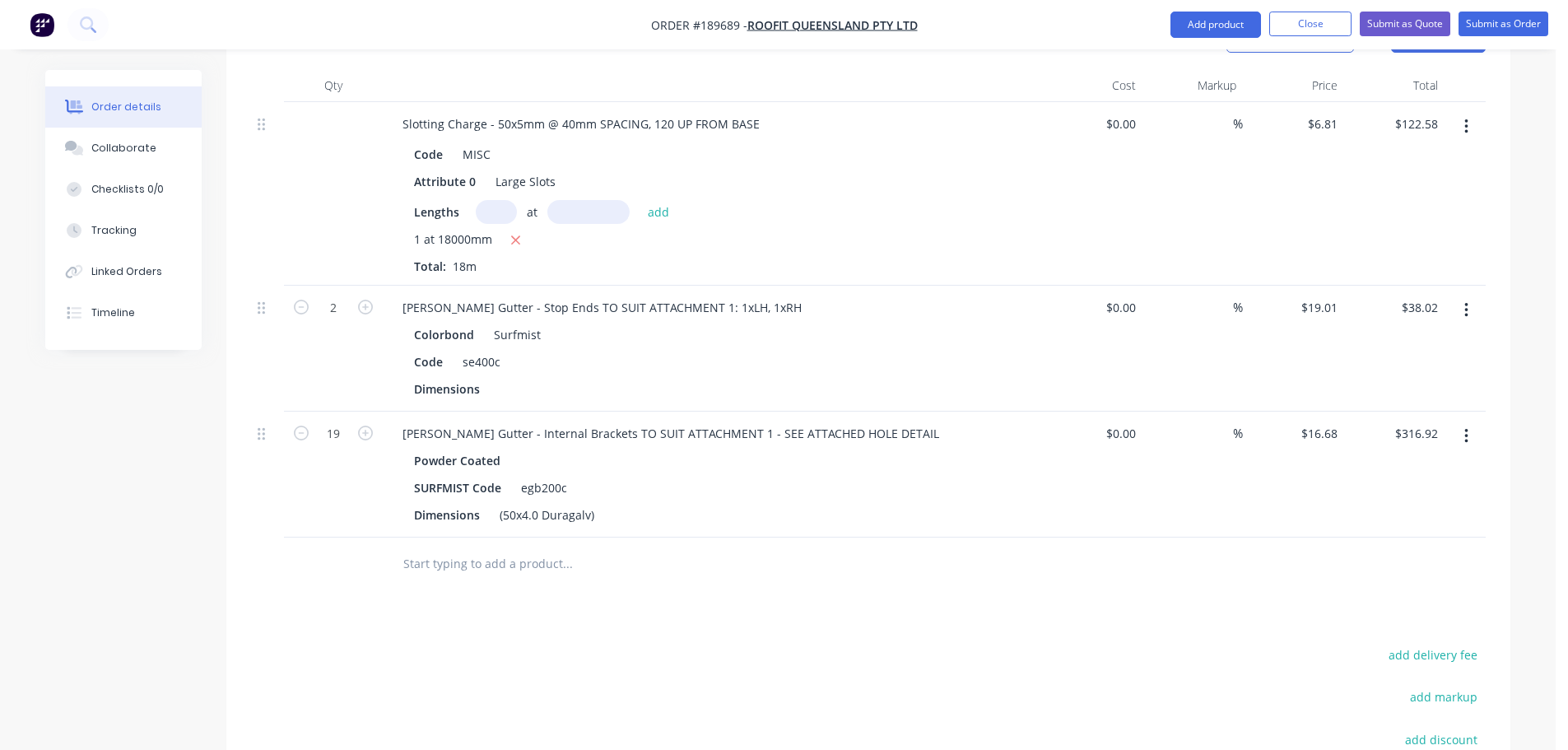
click at [737, 548] on div "Drawings Add drawing 0.55 Colorbond Surfmist Girth 0 1 SLOTTED 10 160 200 ? ? 3…" at bounding box center [869, 29] width 1284 height 1916
click at [814, 421] on div "Eaves Gutter - Internal Brackets TO SUIT ATTACHMENT 1 - SEE ATTACHED HOLE DETAIL" at bounding box center [671, 434] width 564 height 24
click at [857, 548] on div at bounding box center [637, 564] width 494 height 33
drag, startPoint x: 1214, startPoint y: 37, endPoint x: 1211, endPoint y: 45, distance: 8.5
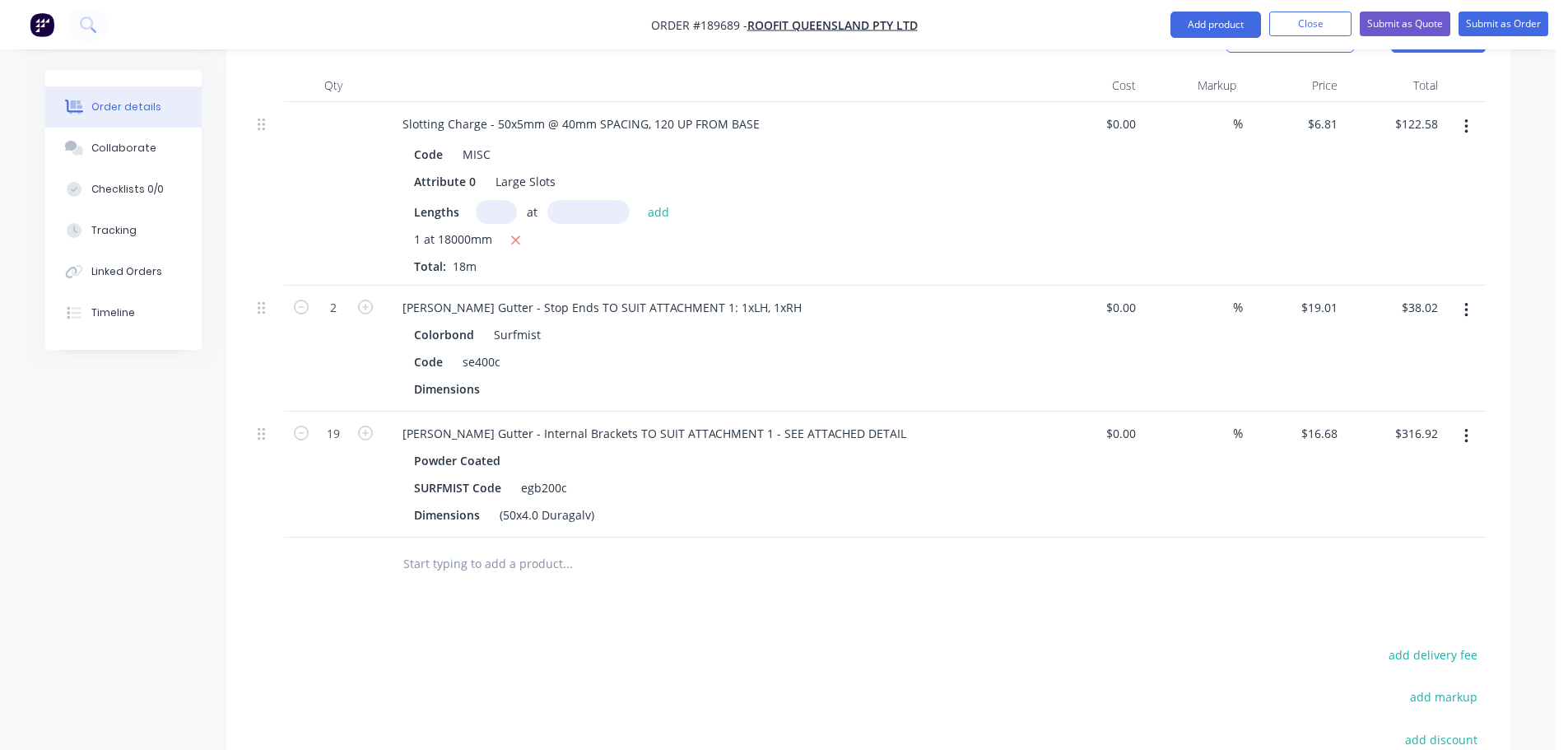
click at [1214, 36] on button "Add product" at bounding box center [1216, 24] width 91 height 26
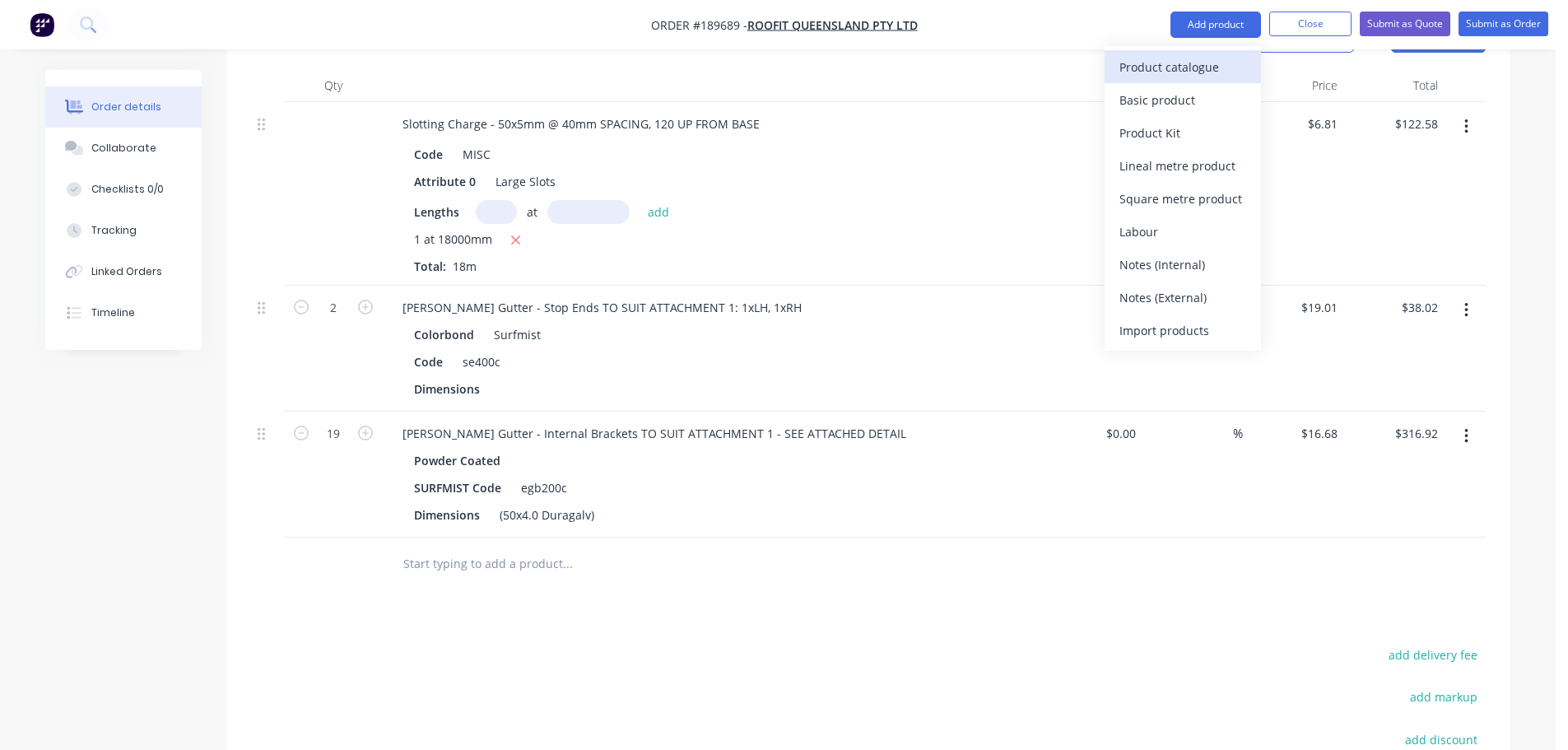
click at [1188, 67] on div "Product catalogue" at bounding box center [1182, 67] width 126 height 24
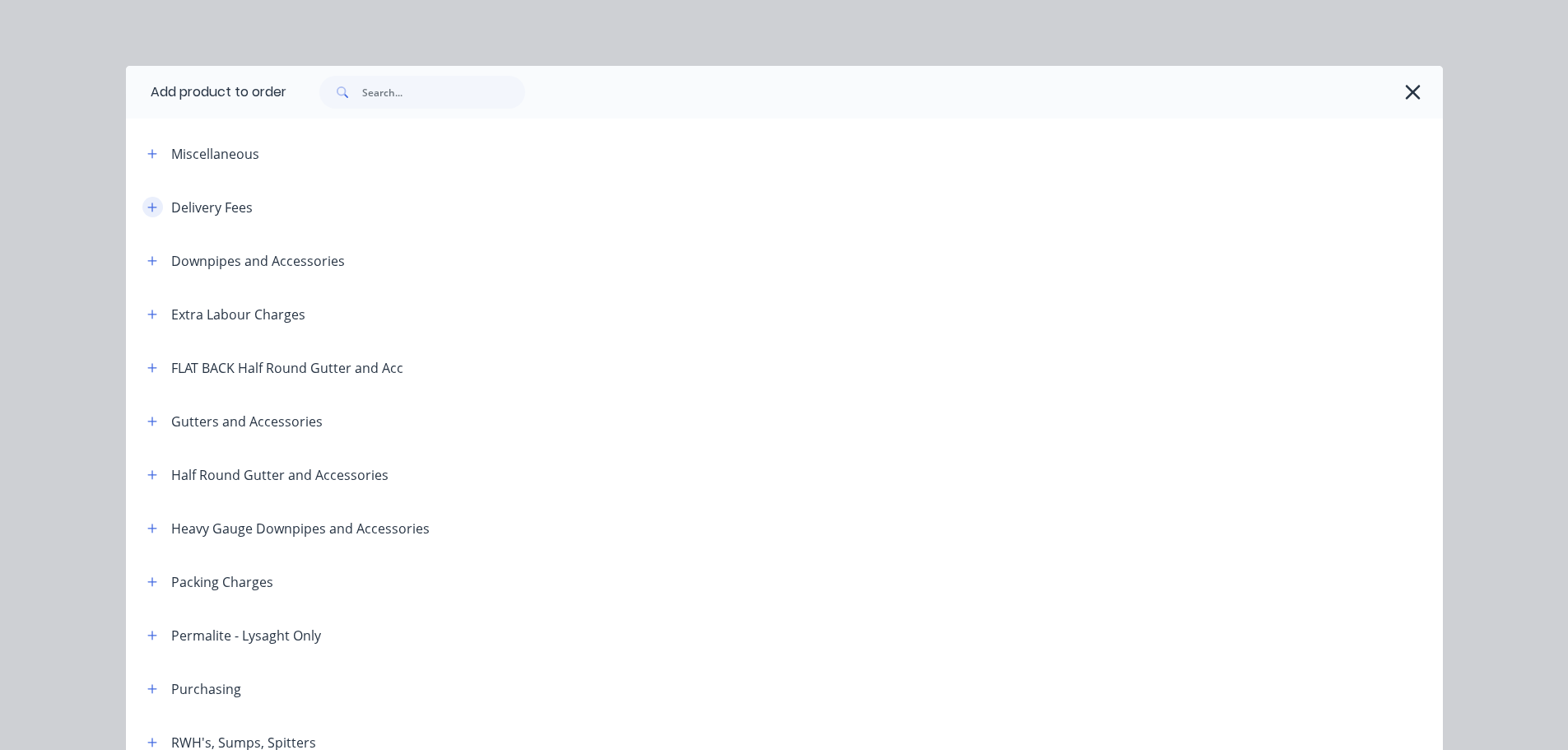
click at [147, 212] on icon "button" at bounding box center [152, 207] width 10 height 11
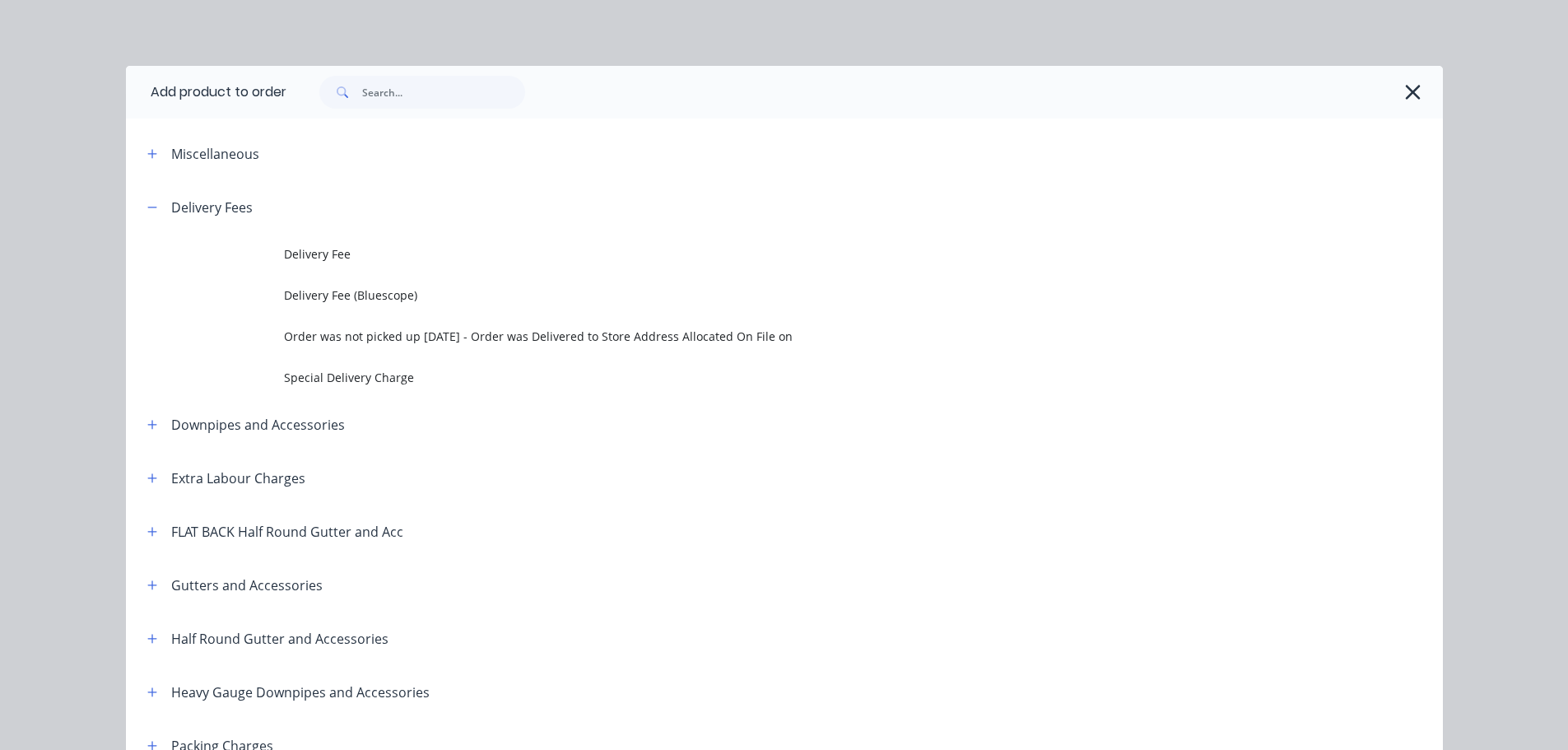
click at [295, 256] on span "Delivery Fee" at bounding box center [747, 254] width 927 height 17
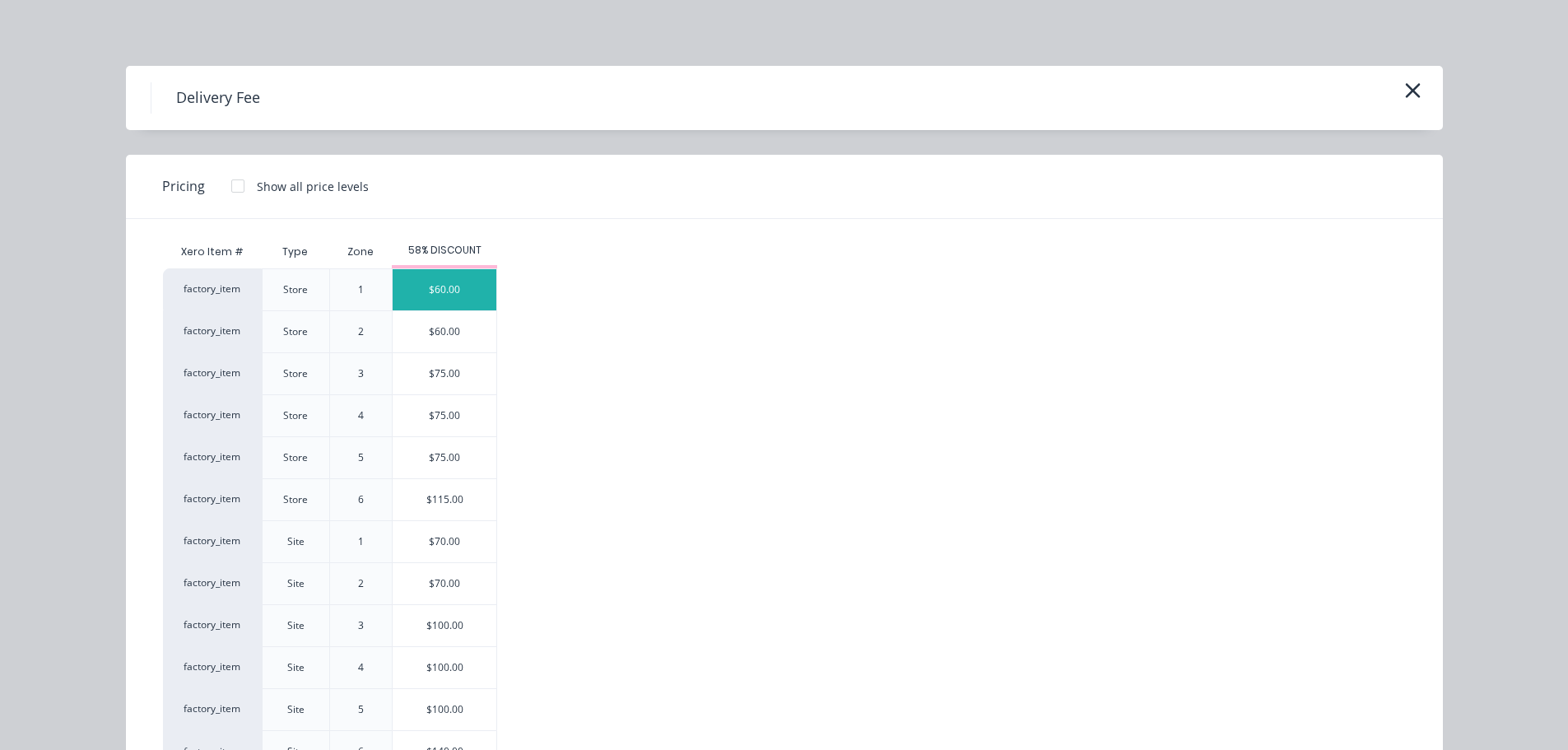
click at [444, 290] on div "$60.00" at bounding box center [445, 290] width 104 height 41
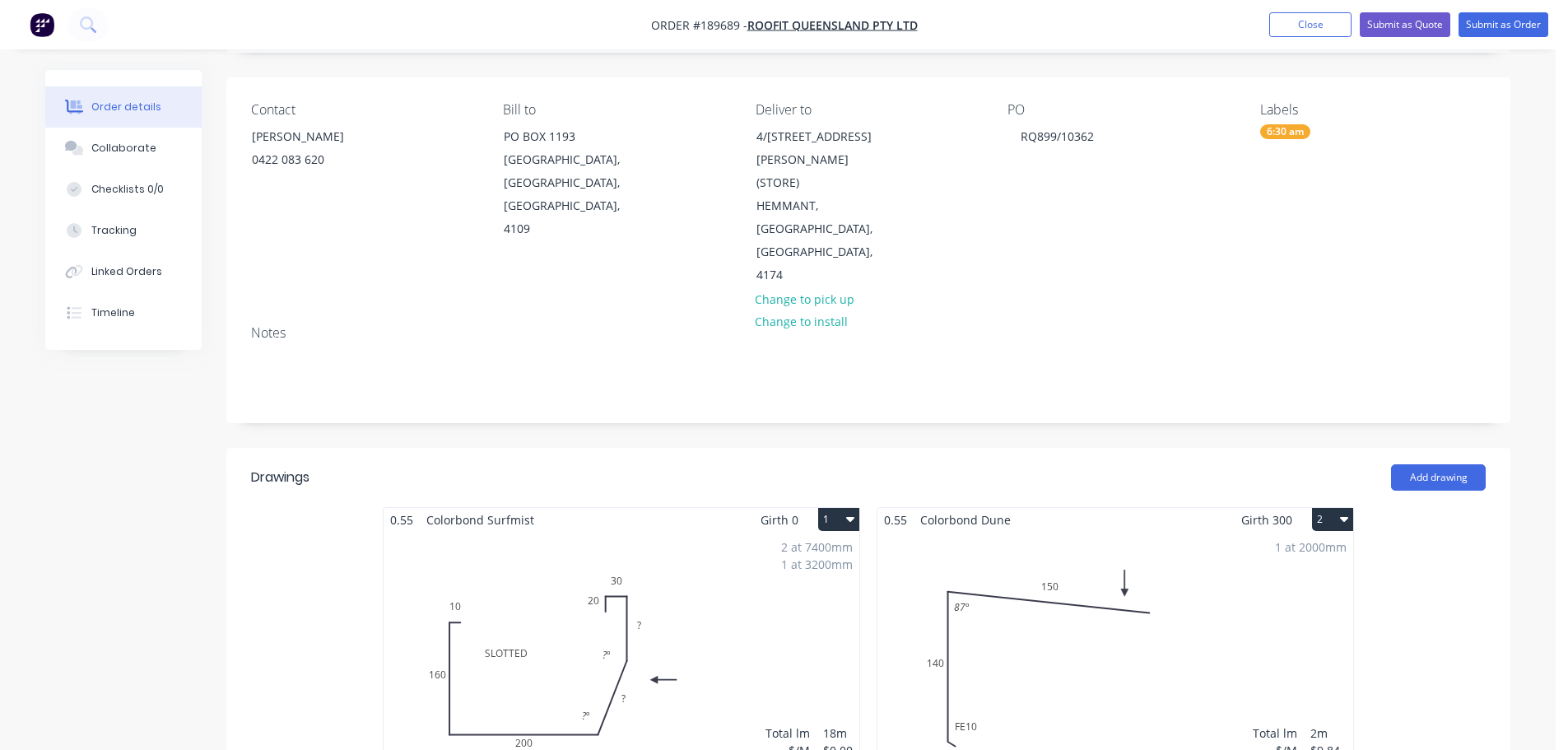
scroll to position [165, 0]
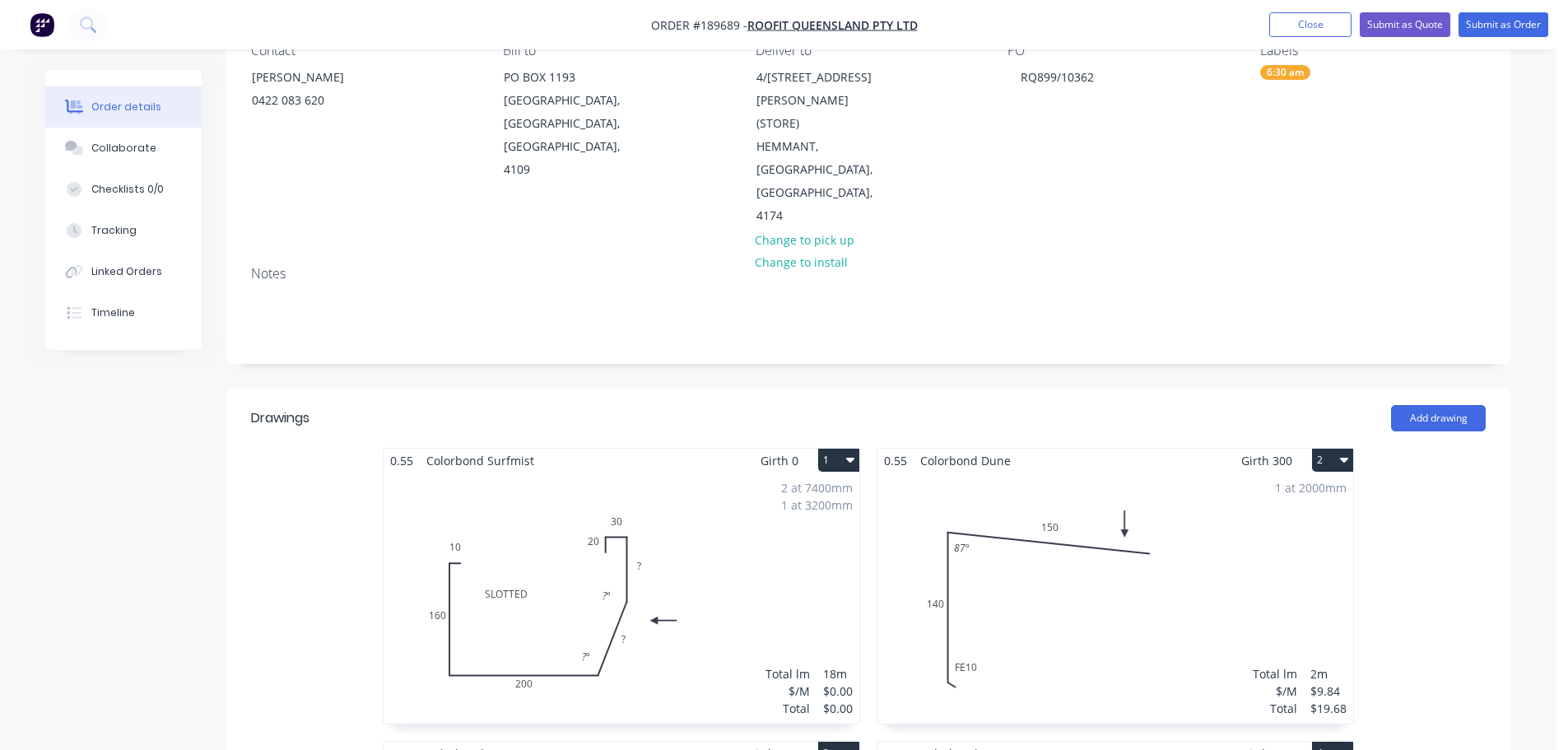
click at [645, 509] on div "2 at 7400mm 1 at 3200mm Total lm $/M Total 18m $0.00 $0.00" at bounding box center [622, 598] width 476 height 251
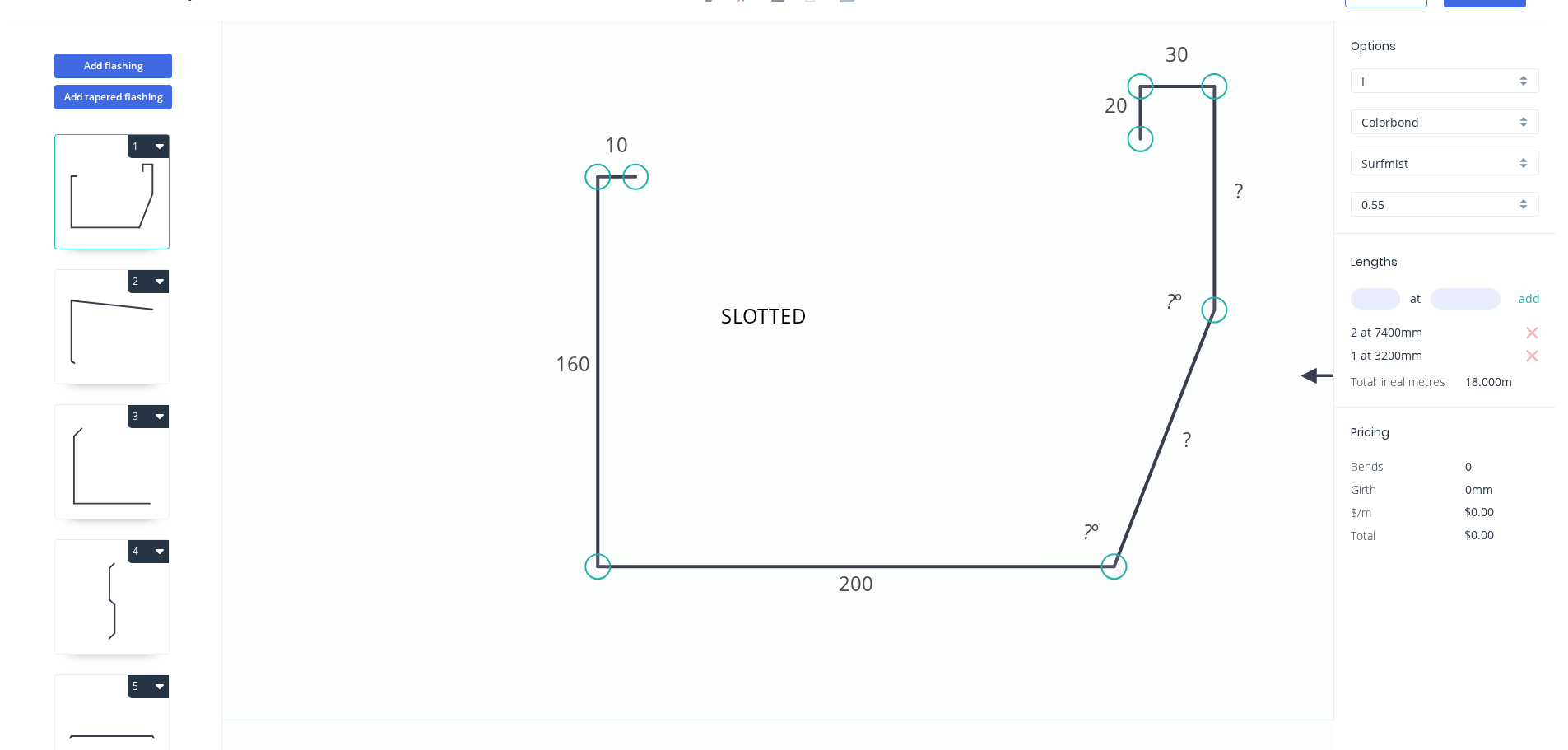
scroll to position [31, 0]
drag, startPoint x: 1209, startPoint y: 315, endPoint x: 1214, endPoint y: 188, distance: 127.1
click at [1214, 188] on circle at bounding box center [1214, 187] width 24 height 24
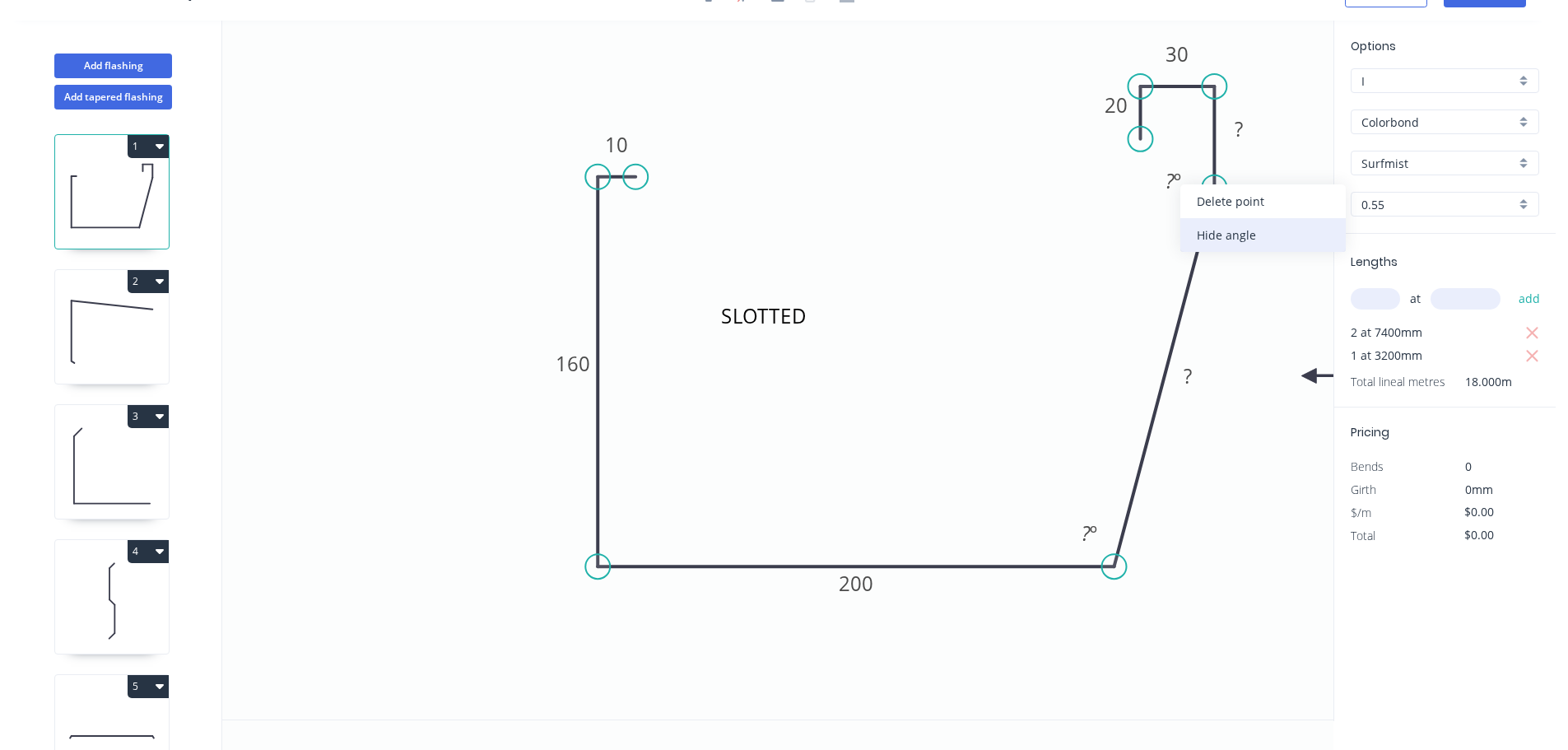
click at [1217, 240] on div "Hide angle" at bounding box center [1263, 235] width 166 height 34
drag, startPoint x: 1216, startPoint y: 187, endPoint x: 1215, endPoint y: 207, distance: 20.0
click at [1215, 207] on circle at bounding box center [1214, 207] width 24 height 24
click at [1244, 143] on rect at bounding box center [1238, 140] width 33 height 23
click at [1036, 227] on icon "SLOTTED 10 160 200 ? 40 30 20 110 º" at bounding box center [777, 370] width 1111 height 699
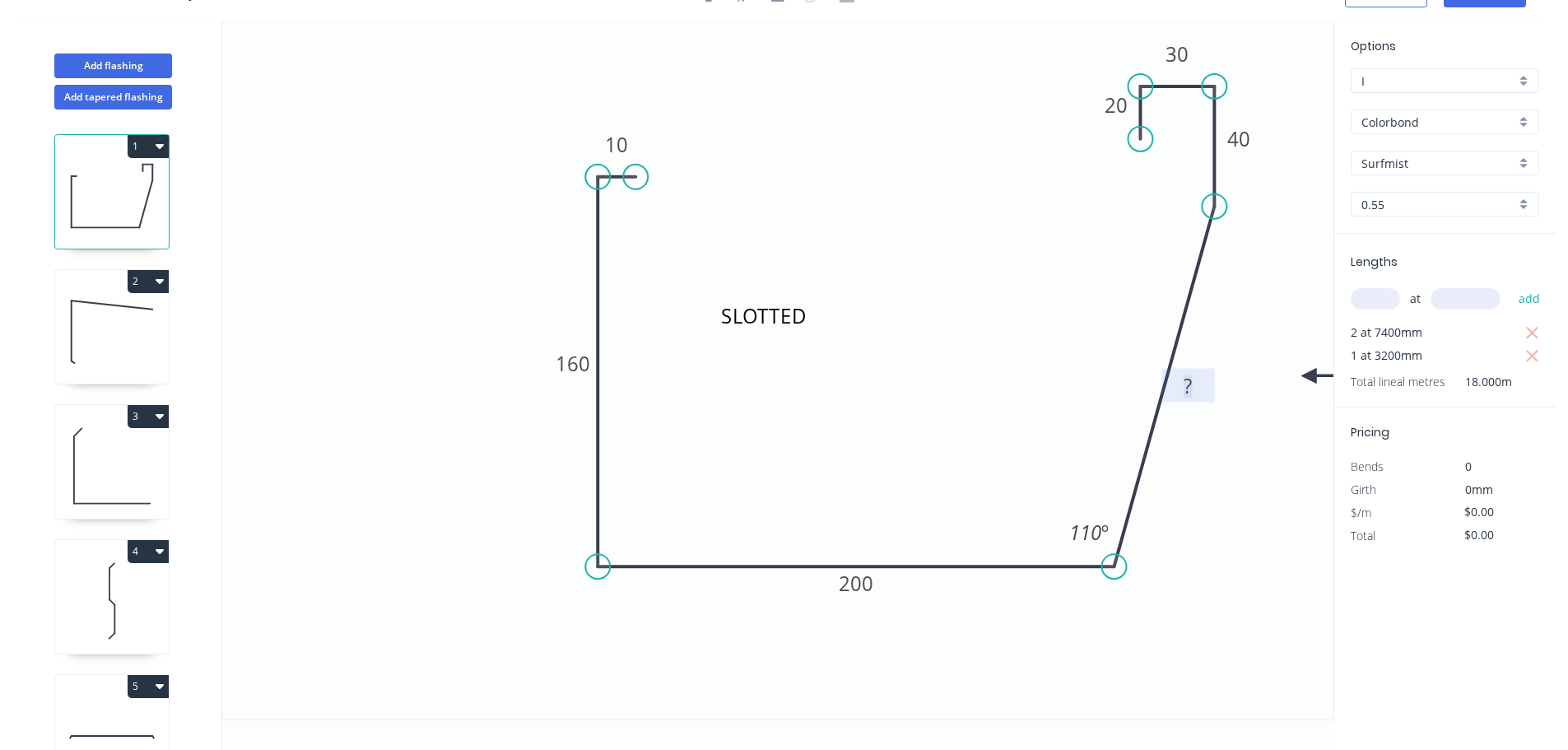
click at [1186, 399] on tspan "?" at bounding box center [1188, 386] width 8 height 27
click at [1079, 348] on icon "SLOTTED 10 160 200 150 40 30 20 110 º" at bounding box center [777, 370] width 1111 height 699
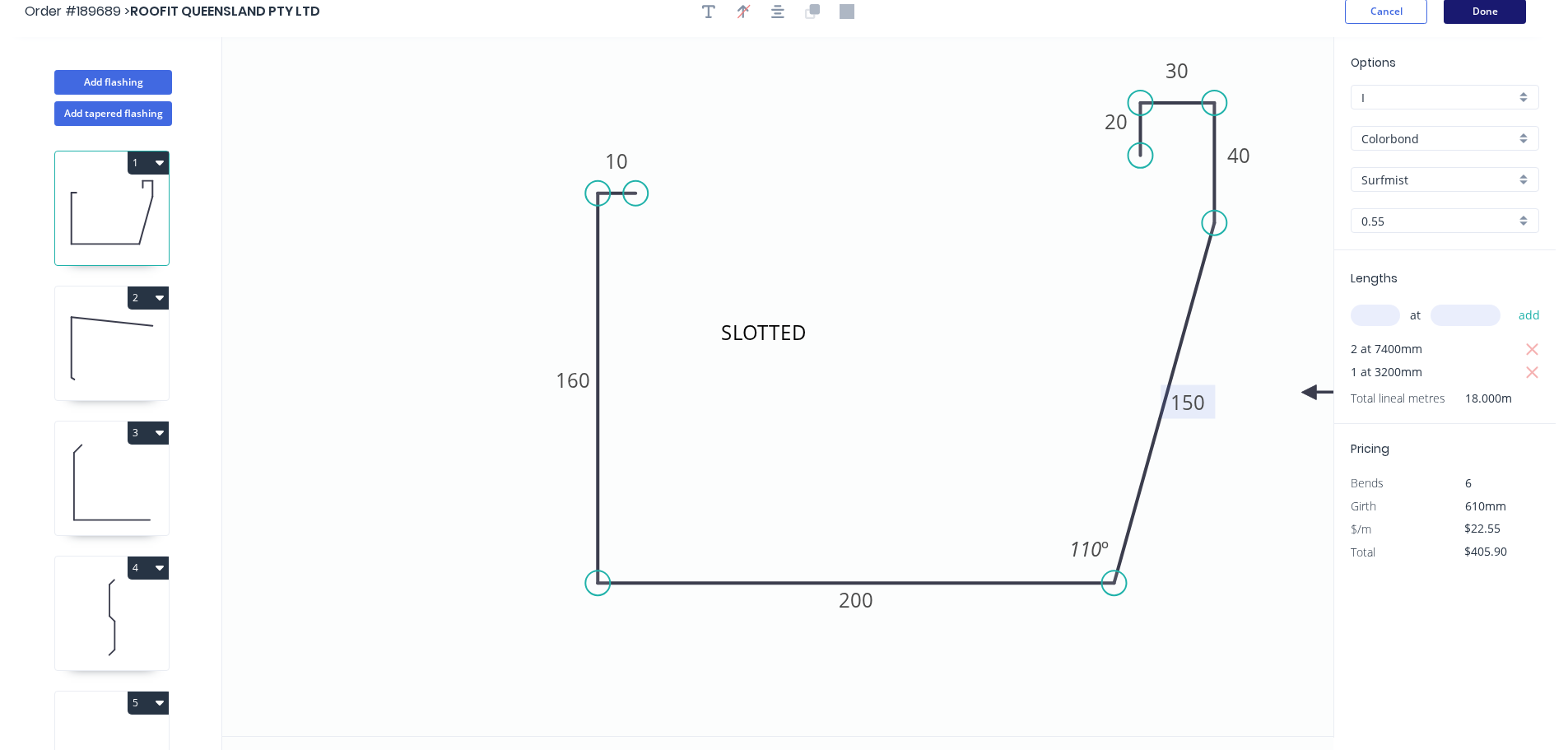
scroll to position [0, 0]
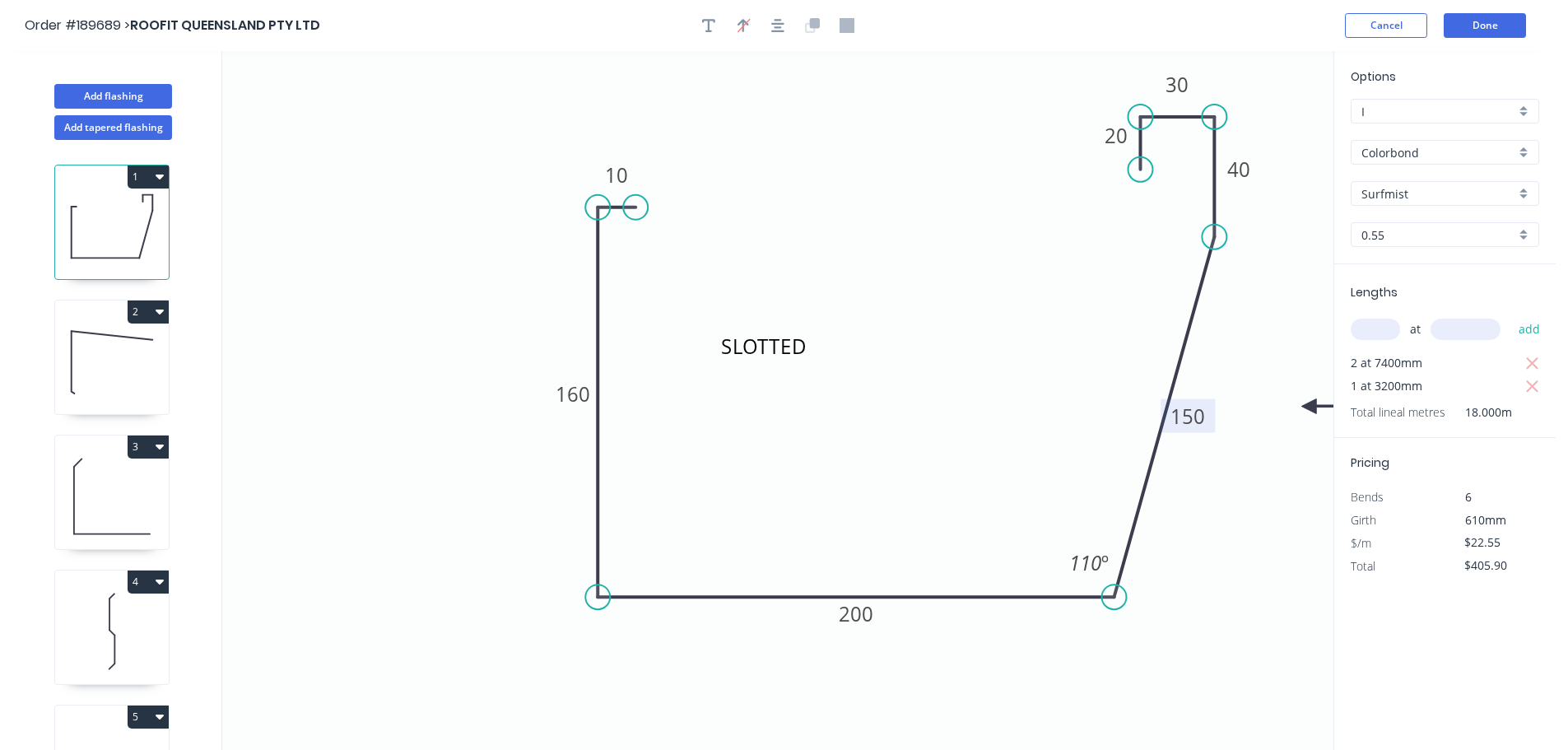
click at [1476, 39] on header "Order #189689 > ROOFIT QUEENSLAND PTY LTD Cancel Done" at bounding box center [778, 25] width 1556 height 51
click at [1482, 22] on button "Done" at bounding box center [1486, 25] width 82 height 24
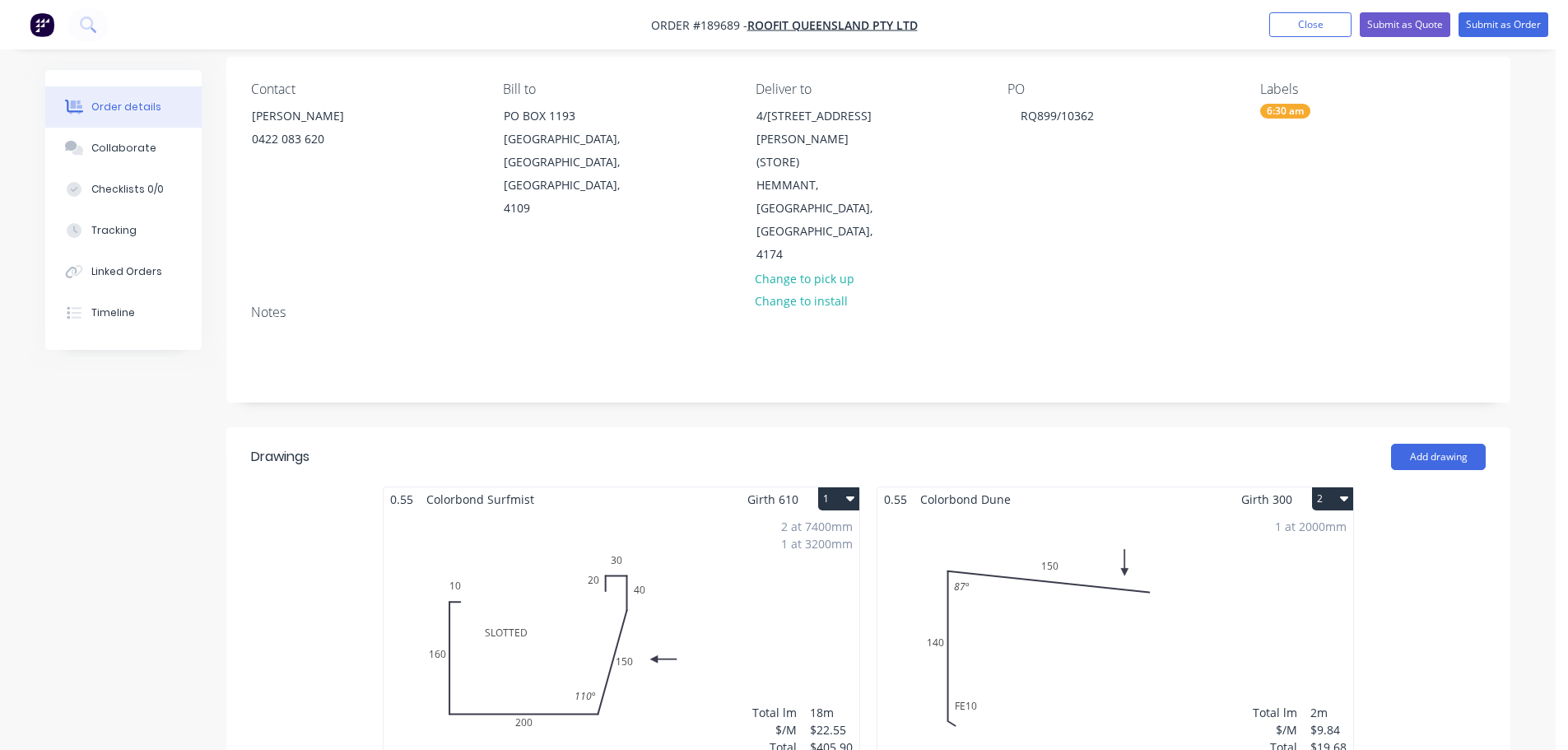
scroll to position [165, 0]
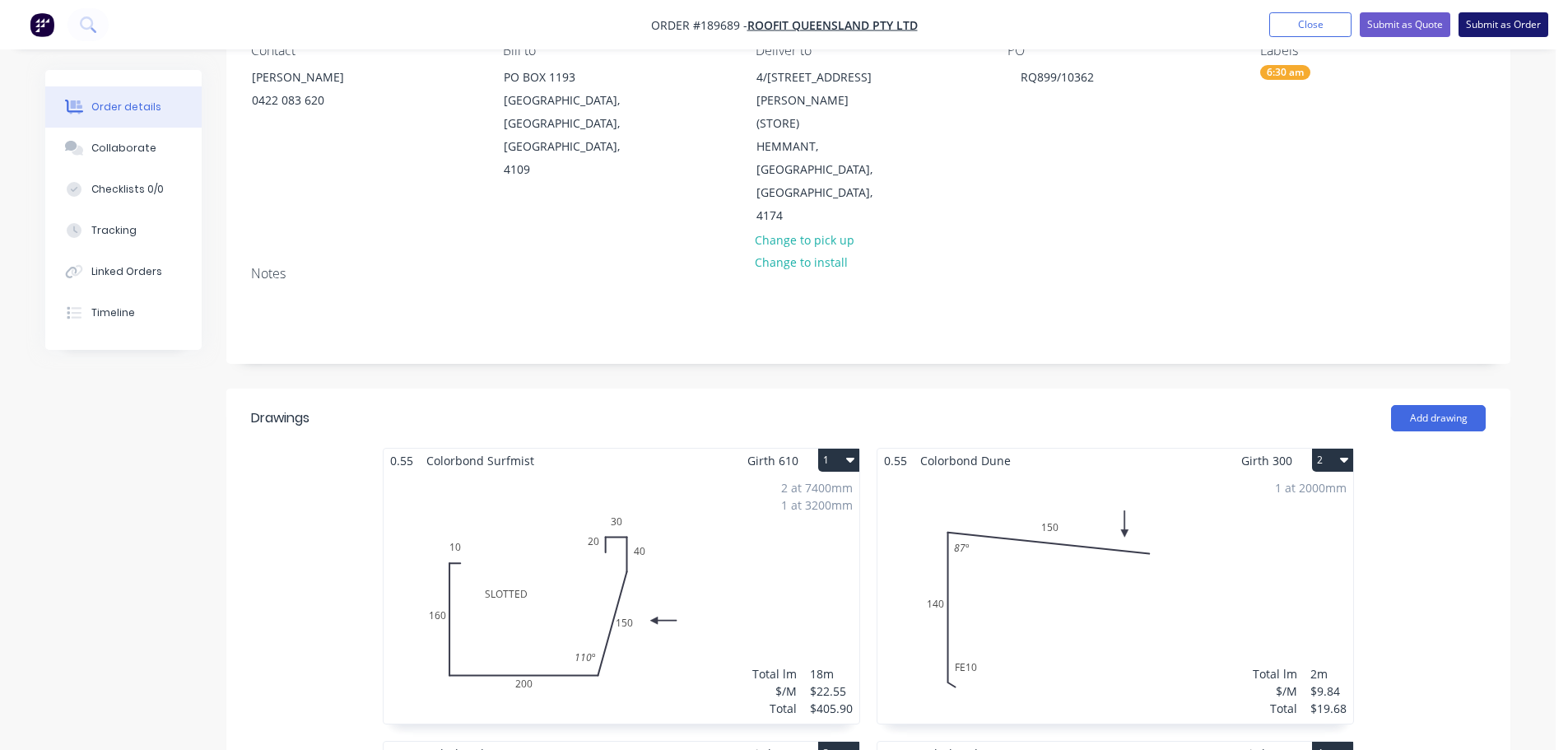
click at [1512, 18] on button "Submit as Order" at bounding box center [1504, 24] width 90 height 24
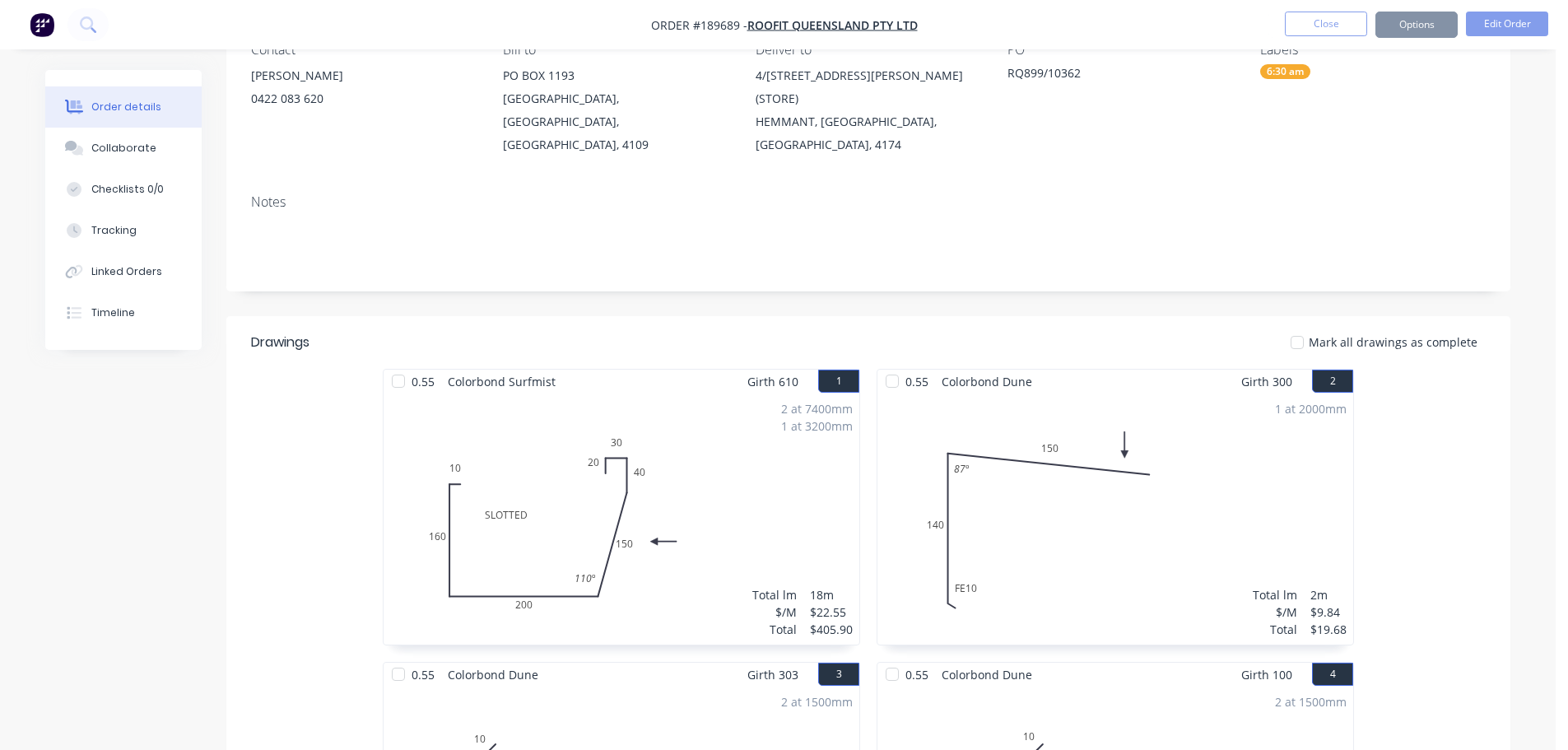
scroll to position [0, 0]
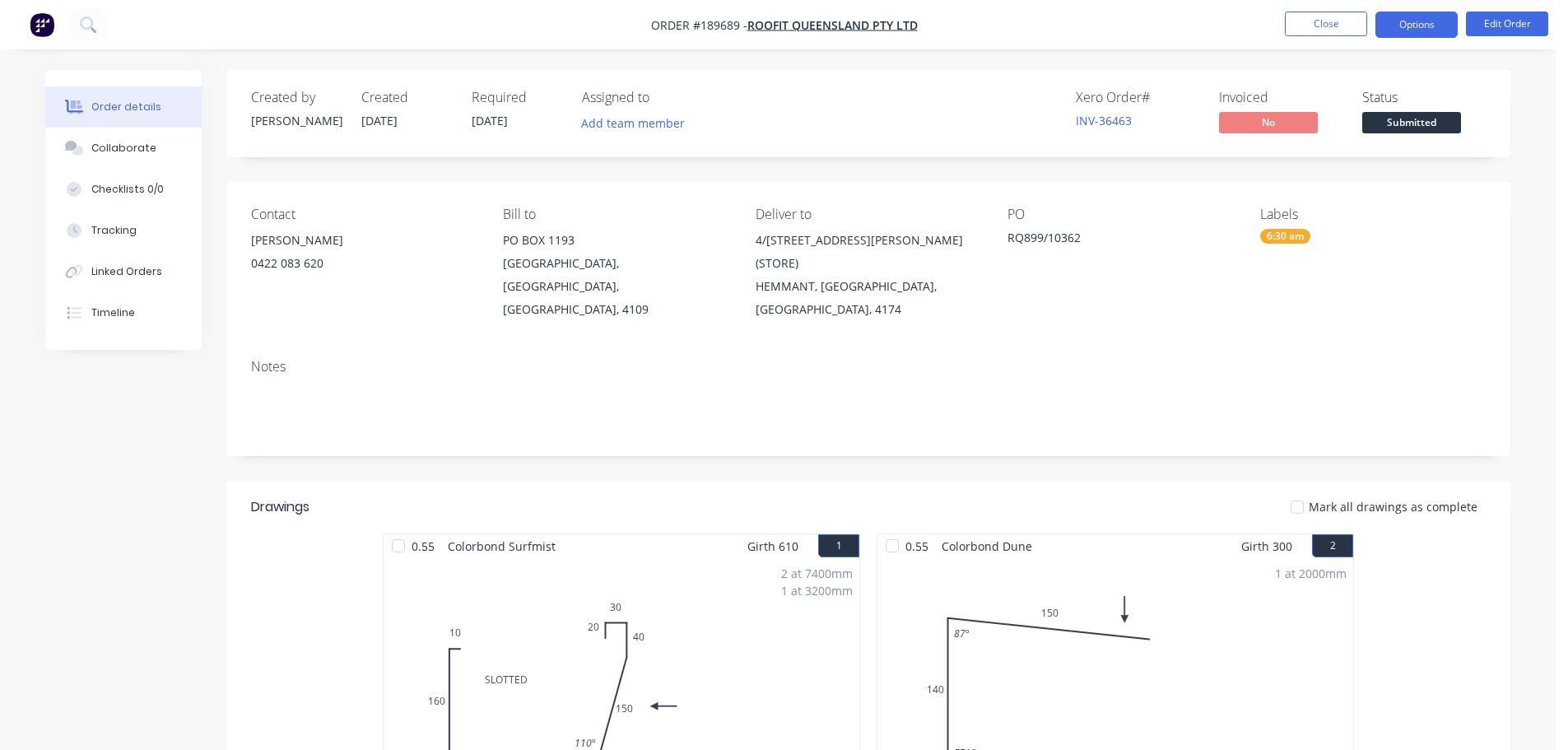
click at [1397, 17] on button "Options" at bounding box center [1417, 24] width 82 height 26
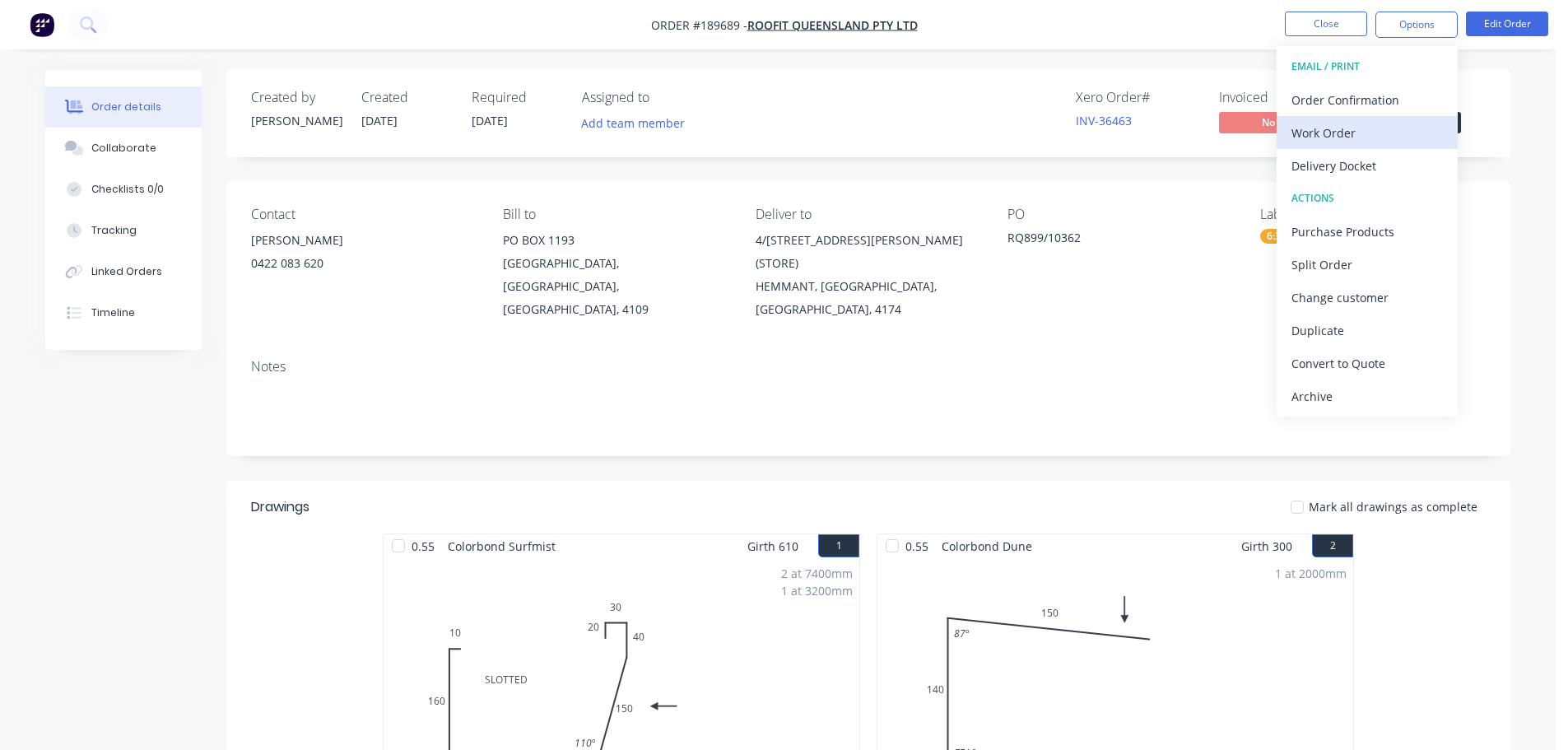
click at [1326, 131] on div "Work Order" at bounding box center [1368, 133] width 152 height 24
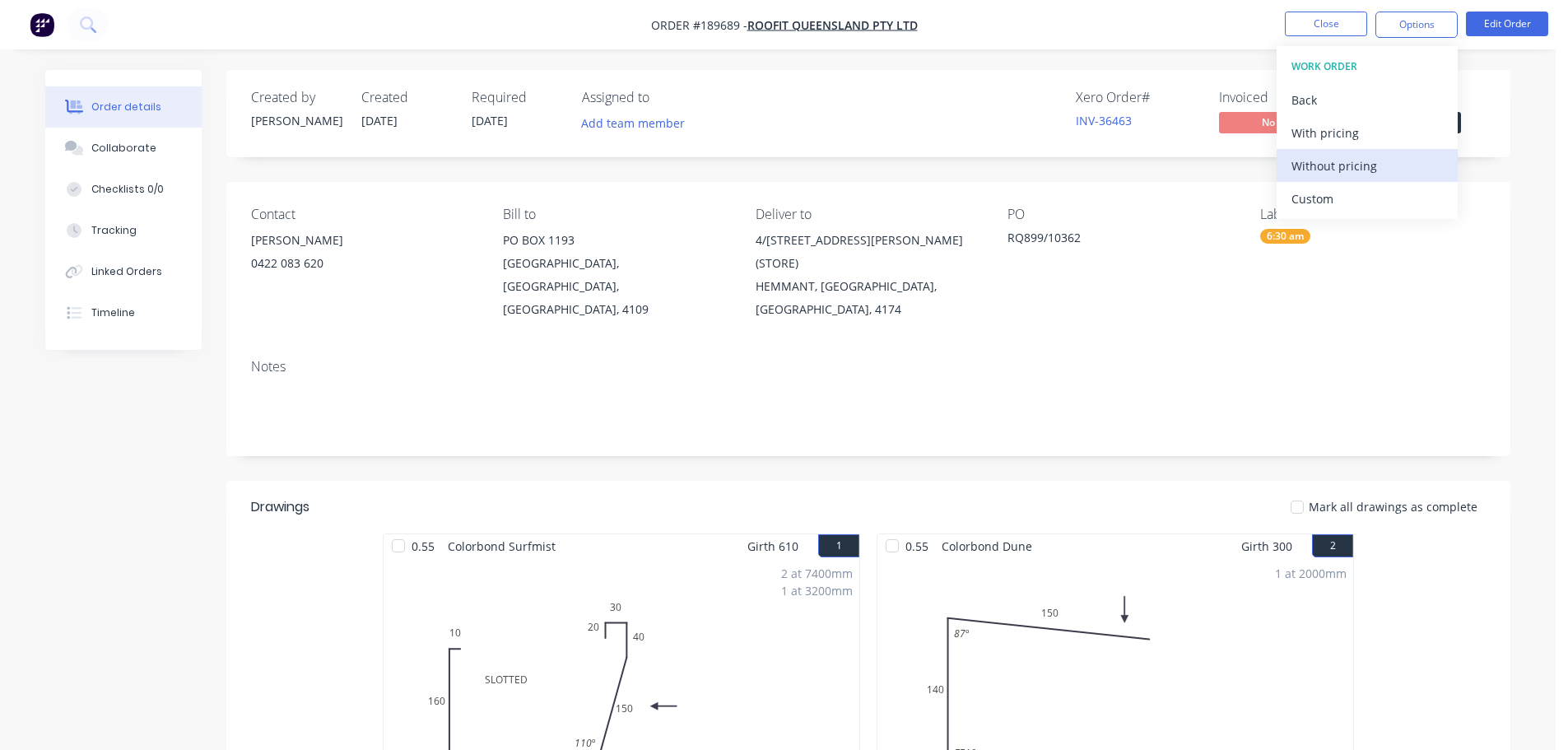
click at [1318, 173] on div "Without pricing" at bounding box center [1368, 166] width 152 height 24
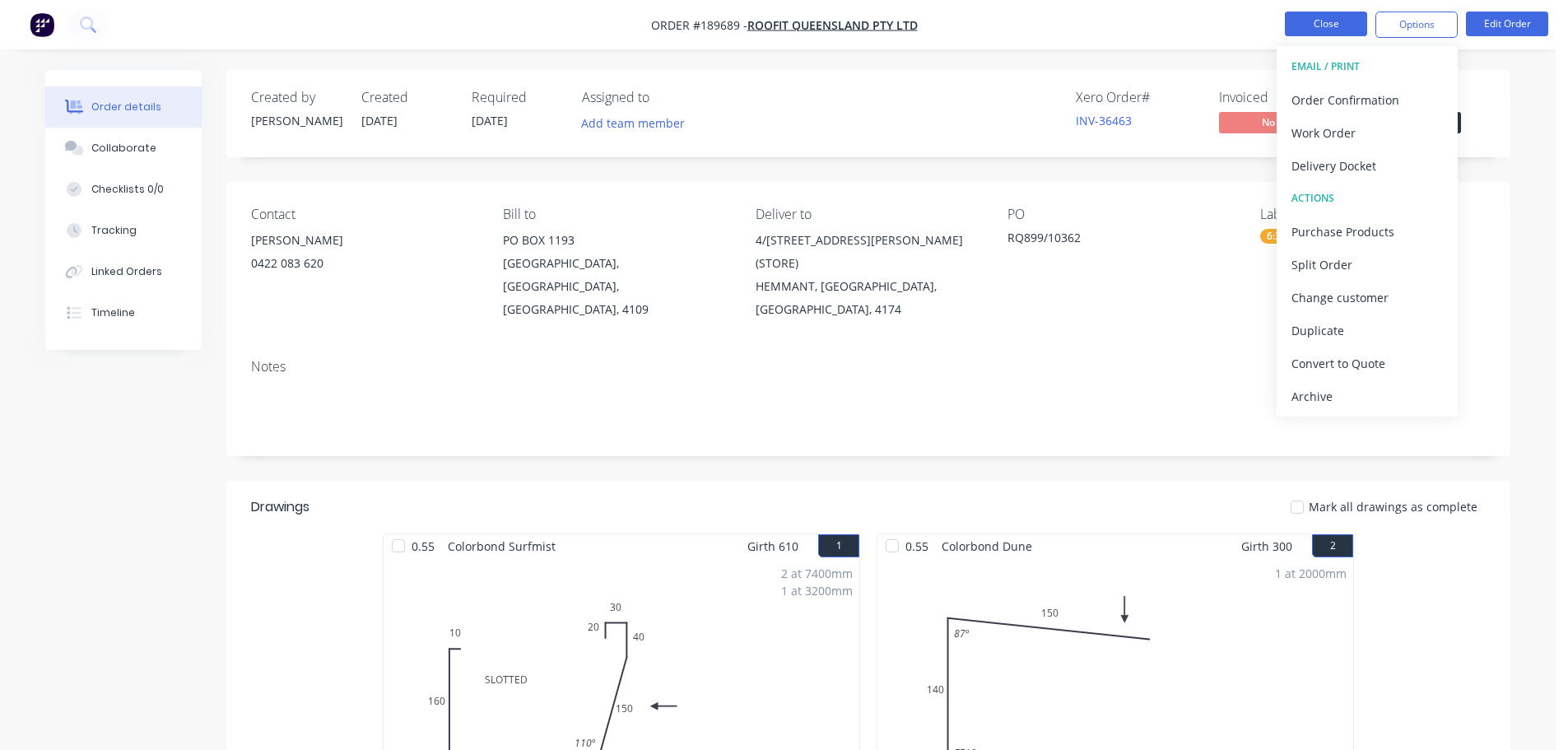
click at [1336, 30] on button "Close" at bounding box center [1326, 23] width 82 height 24
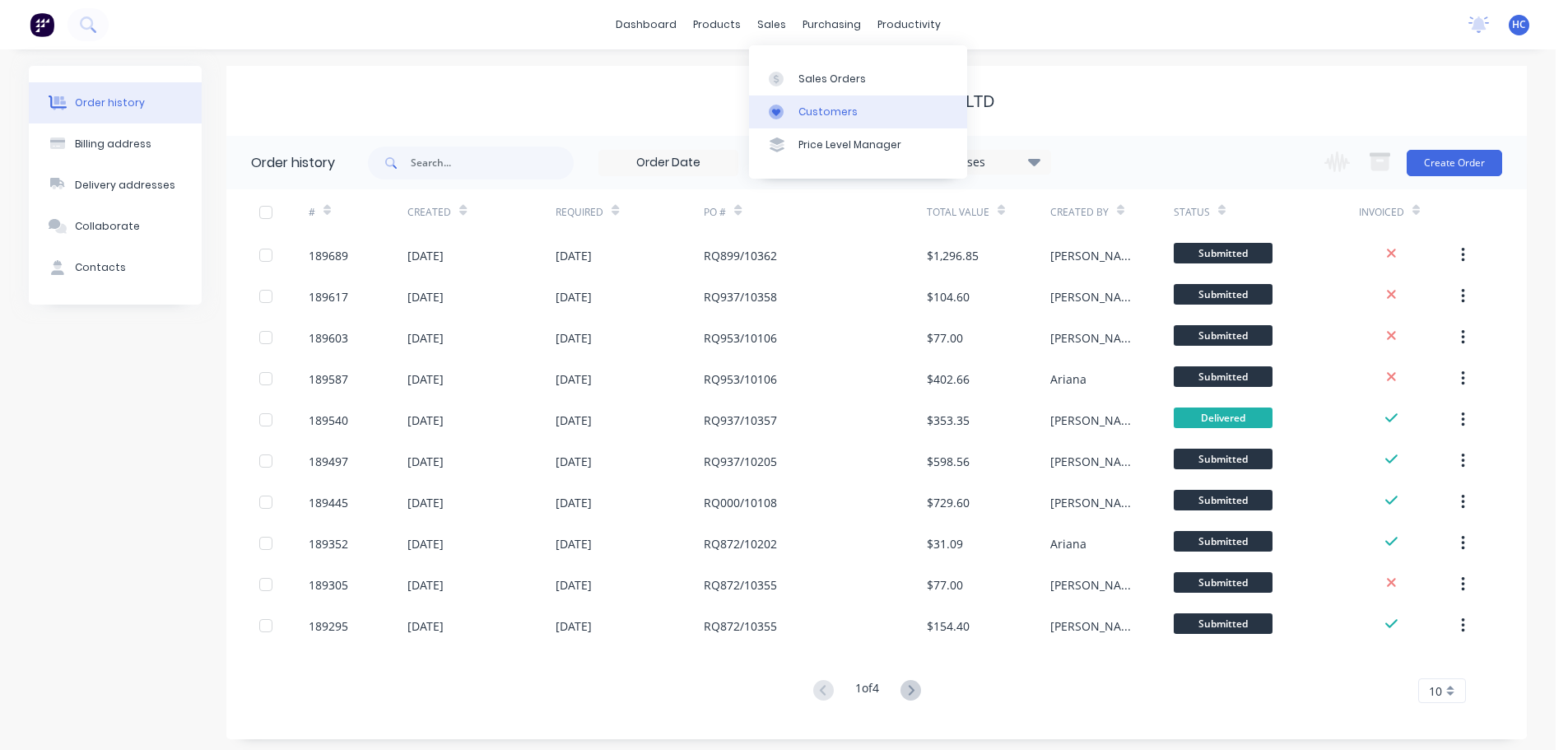
click at [846, 116] on div "Customers" at bounding box center [828, 112] width 59 height 15
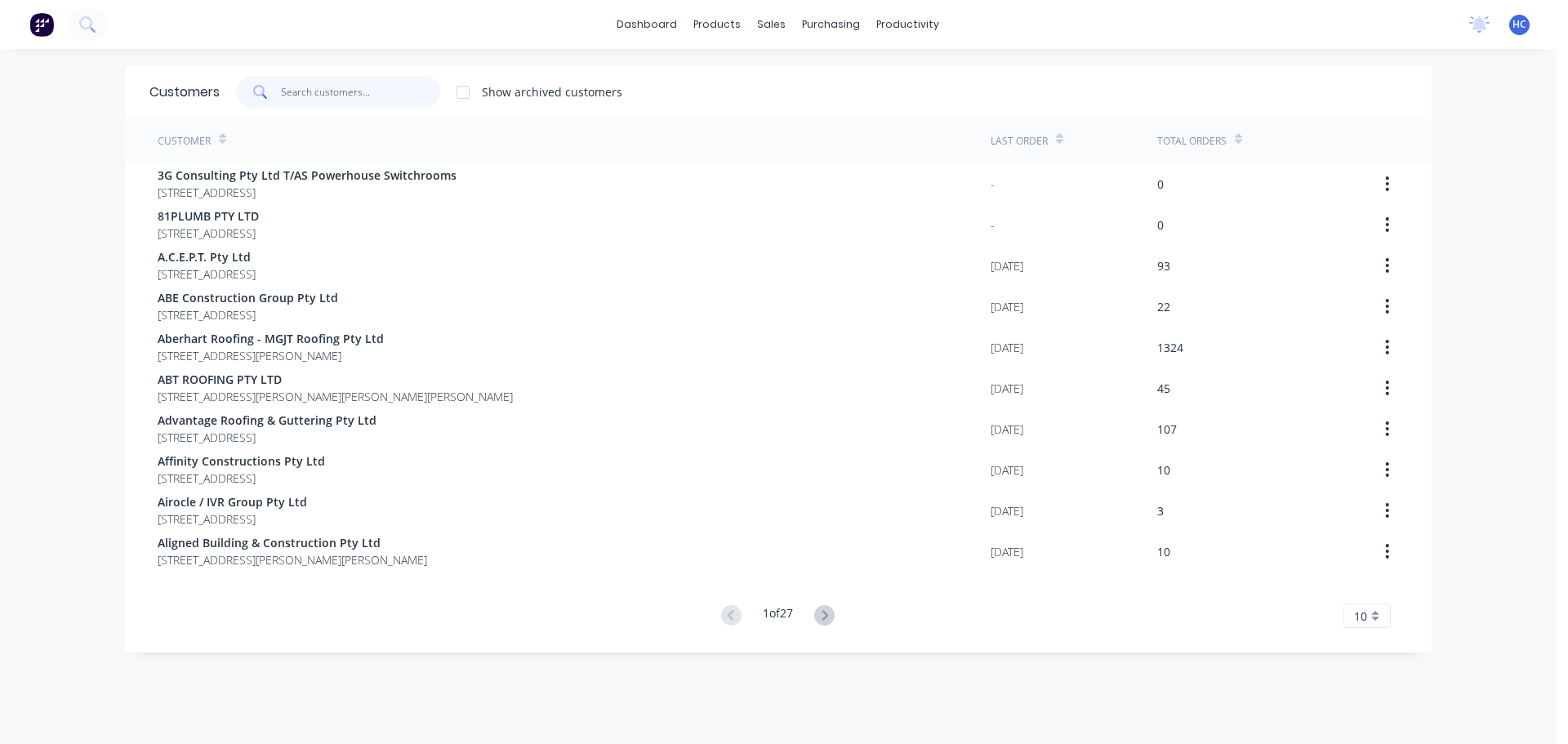
click at [343, 86] on input "text" at bounding box center [361, 92] width 160 height 33
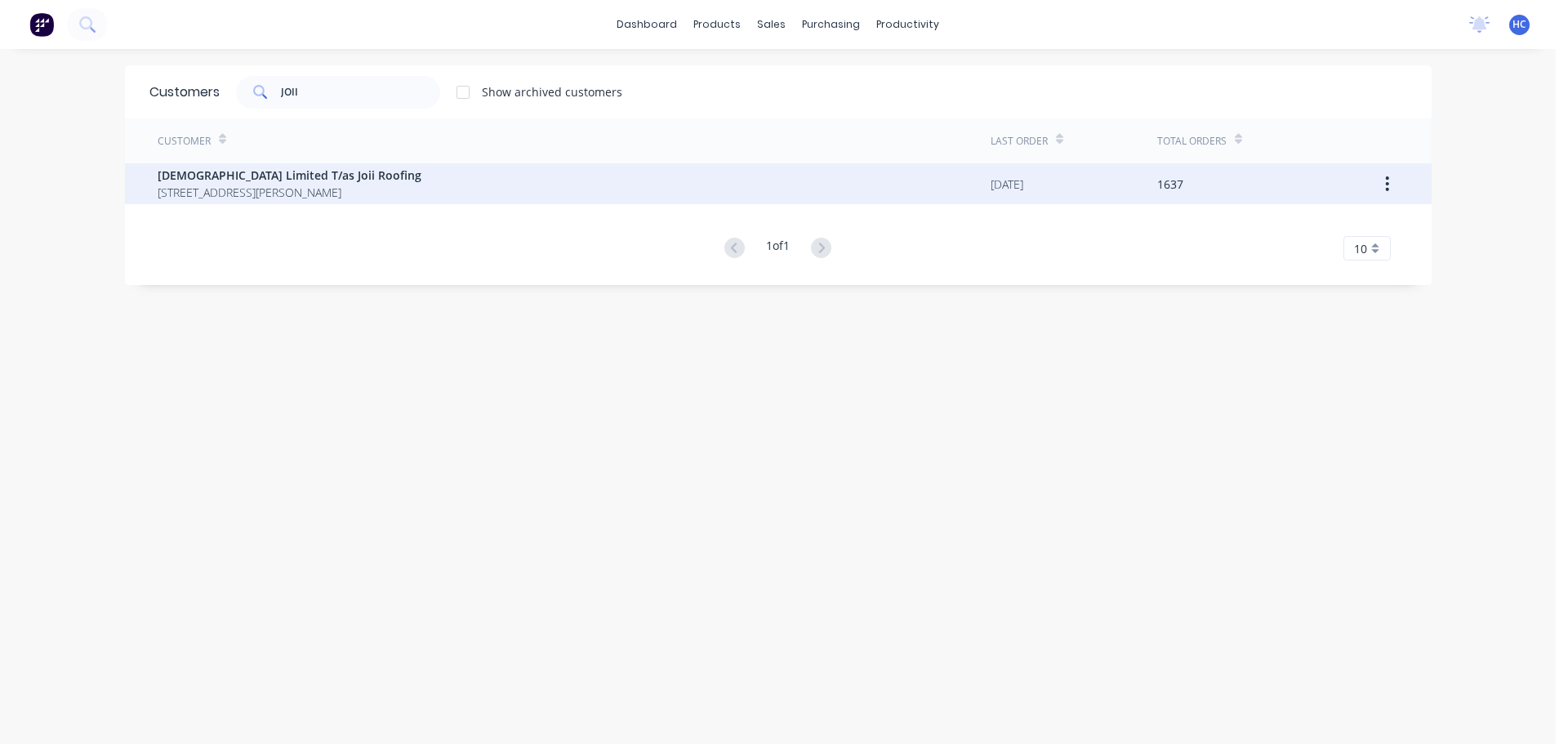
click at [327, 194] on span "PO BOX 340 Underwood Queensland Australia 4119" at bounding box center [290, 192] width 264 height 17
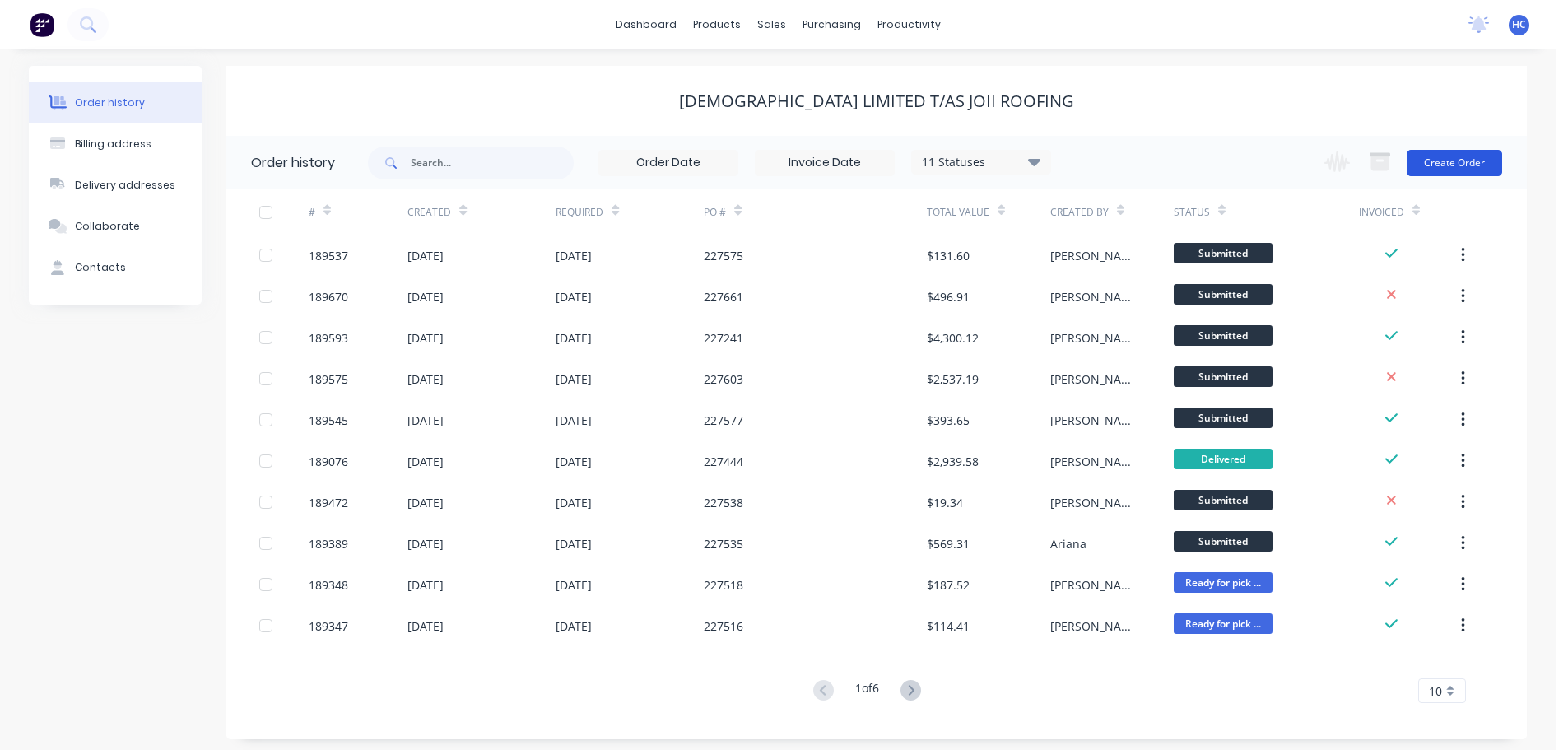
click at [1417, 150] on button "Create Order" at bounding box center [1455, 163] width 95 height 26
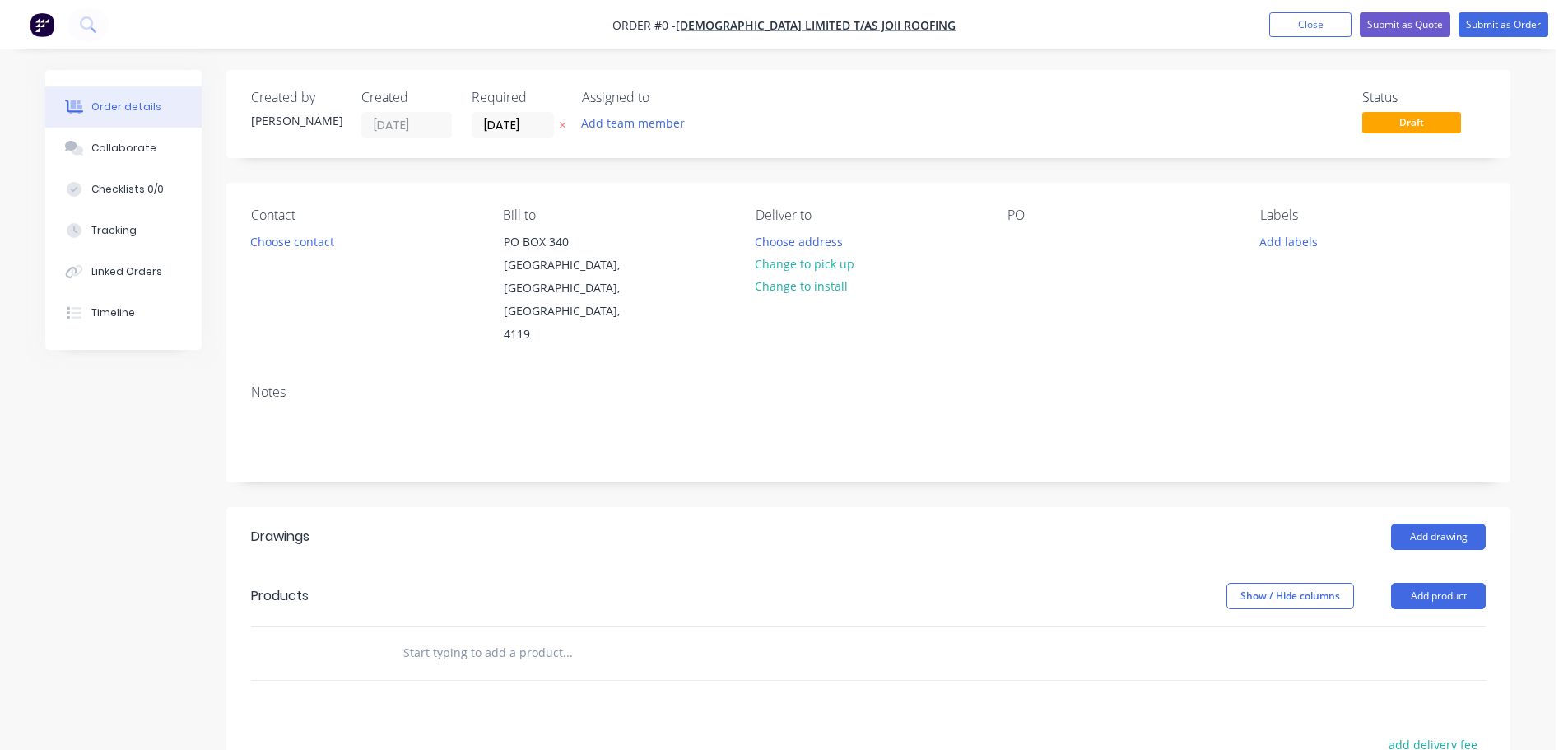
click at [518, 118] on input "[DATE]" at bounding box center [513, 125] width 81 height 24
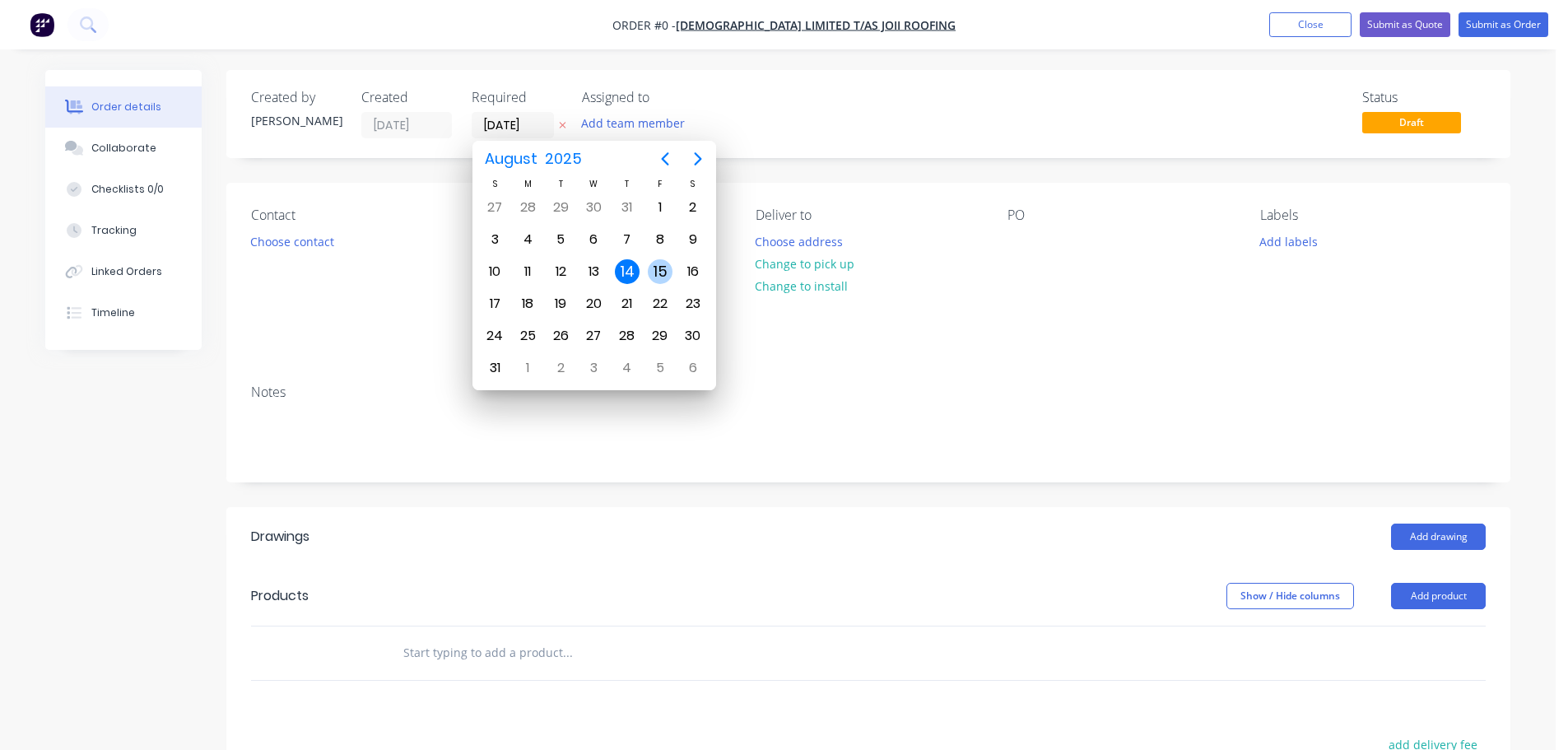
click at [653, 270] on div "15" at bounding box center [660, 272] width 24 height 24
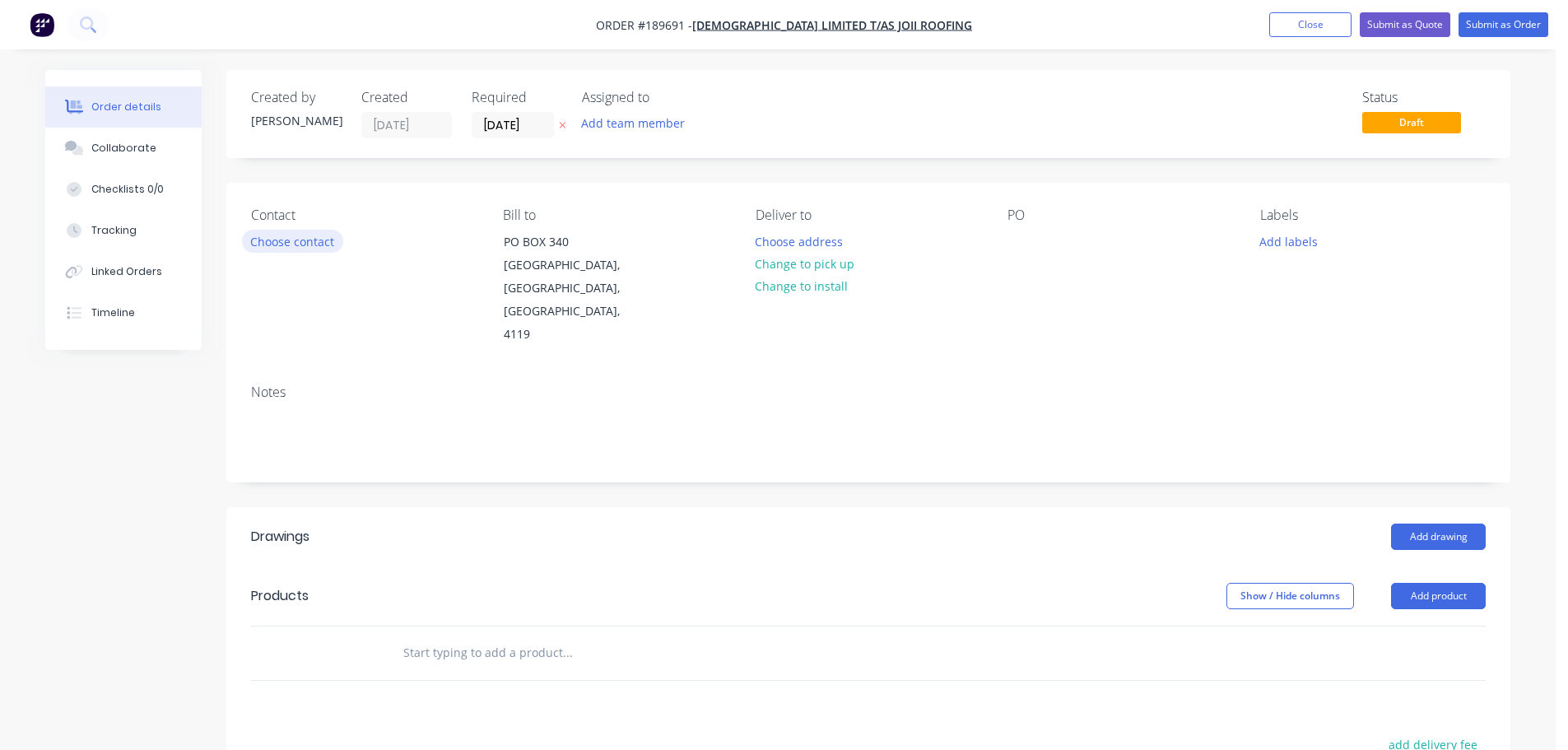
click at [317, 252] on button "Choose contact" at bounding box center [293, 241] width 101 height 22
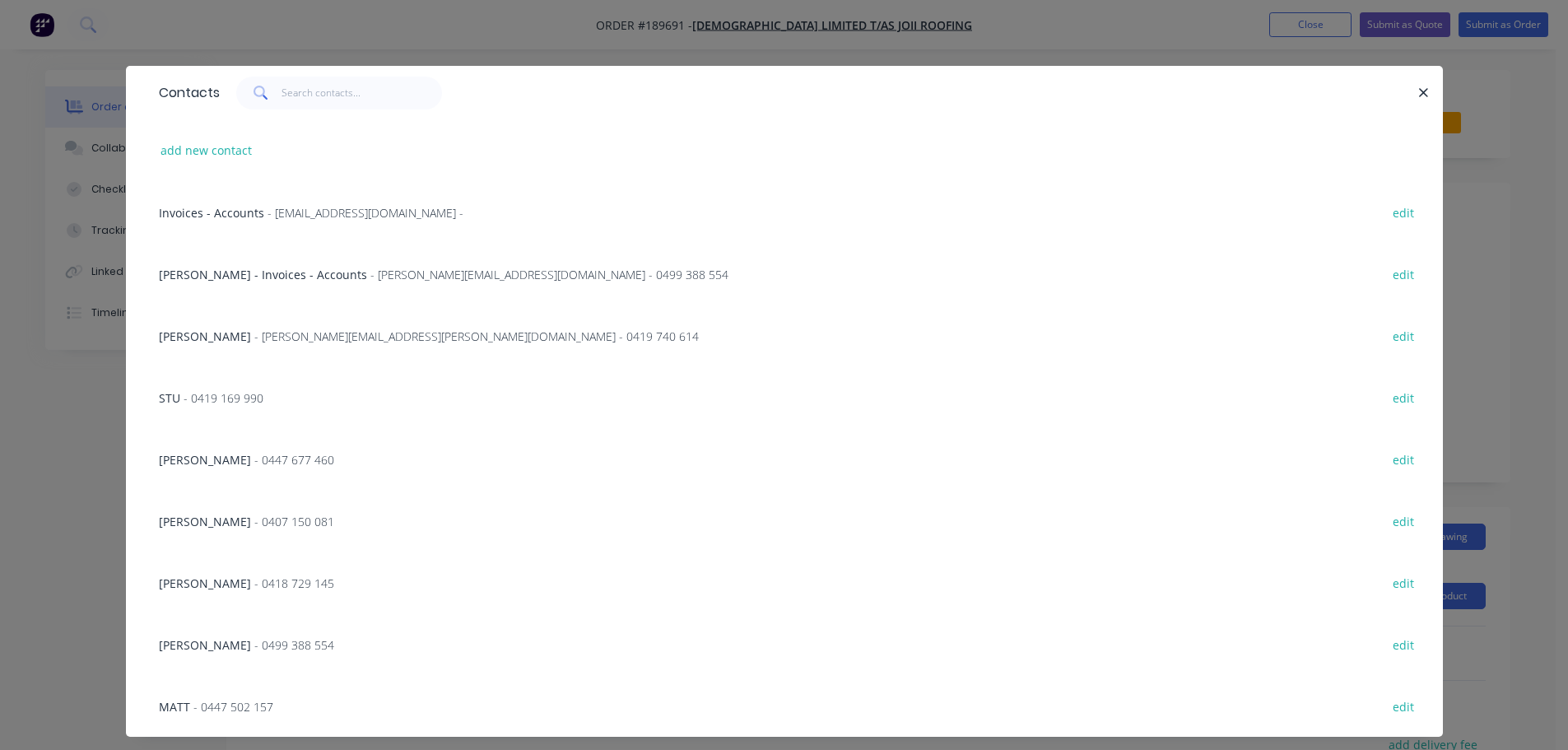
click at [232, 310] on div "TERRY NORKETT - terry.norkett@roofing.joii.org - 0419 740 614 edit" at bounding box center [784, 335] width 1268 height 62
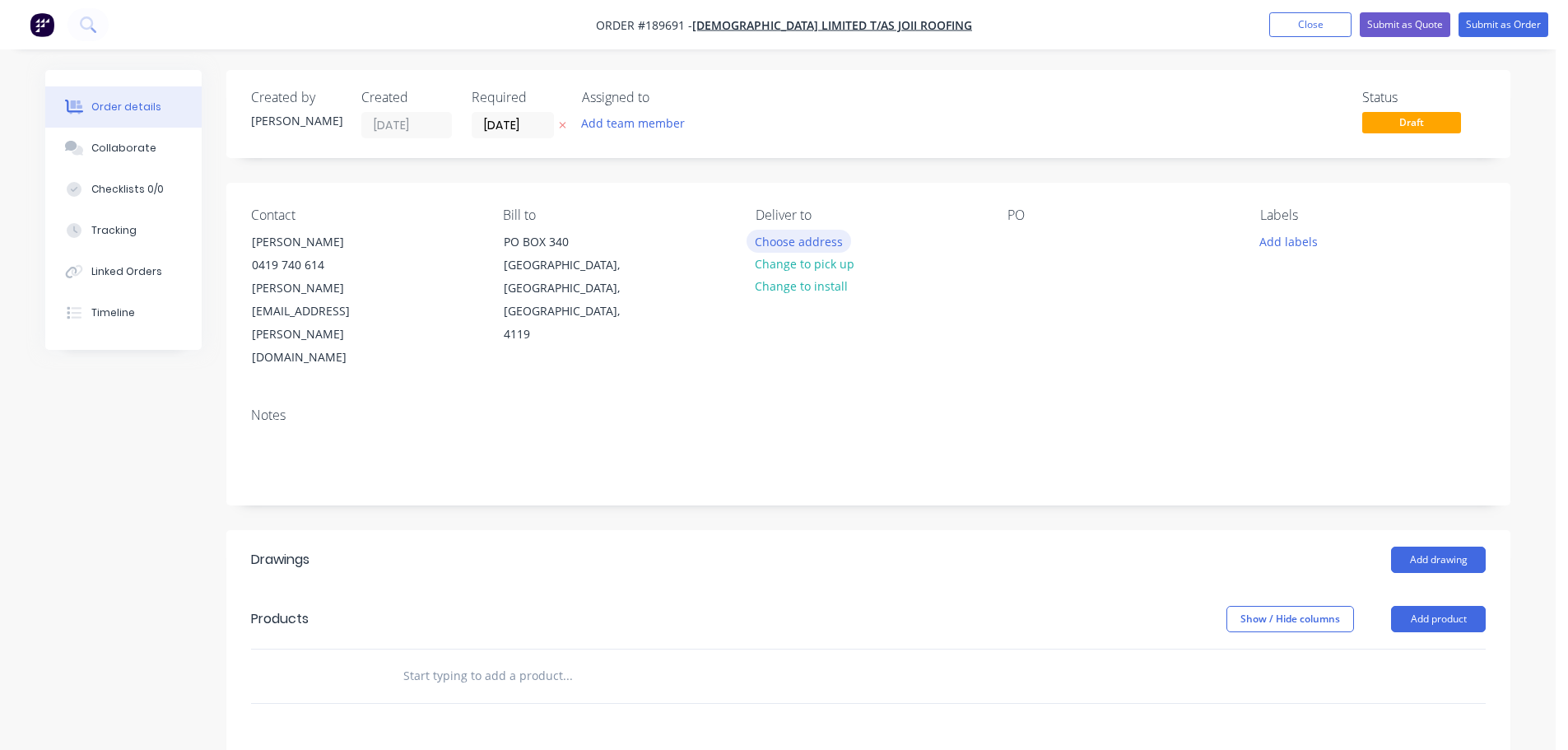
click at [774, 231] on button "Choose address" at bounding box center [799, 241] width 106 height 22
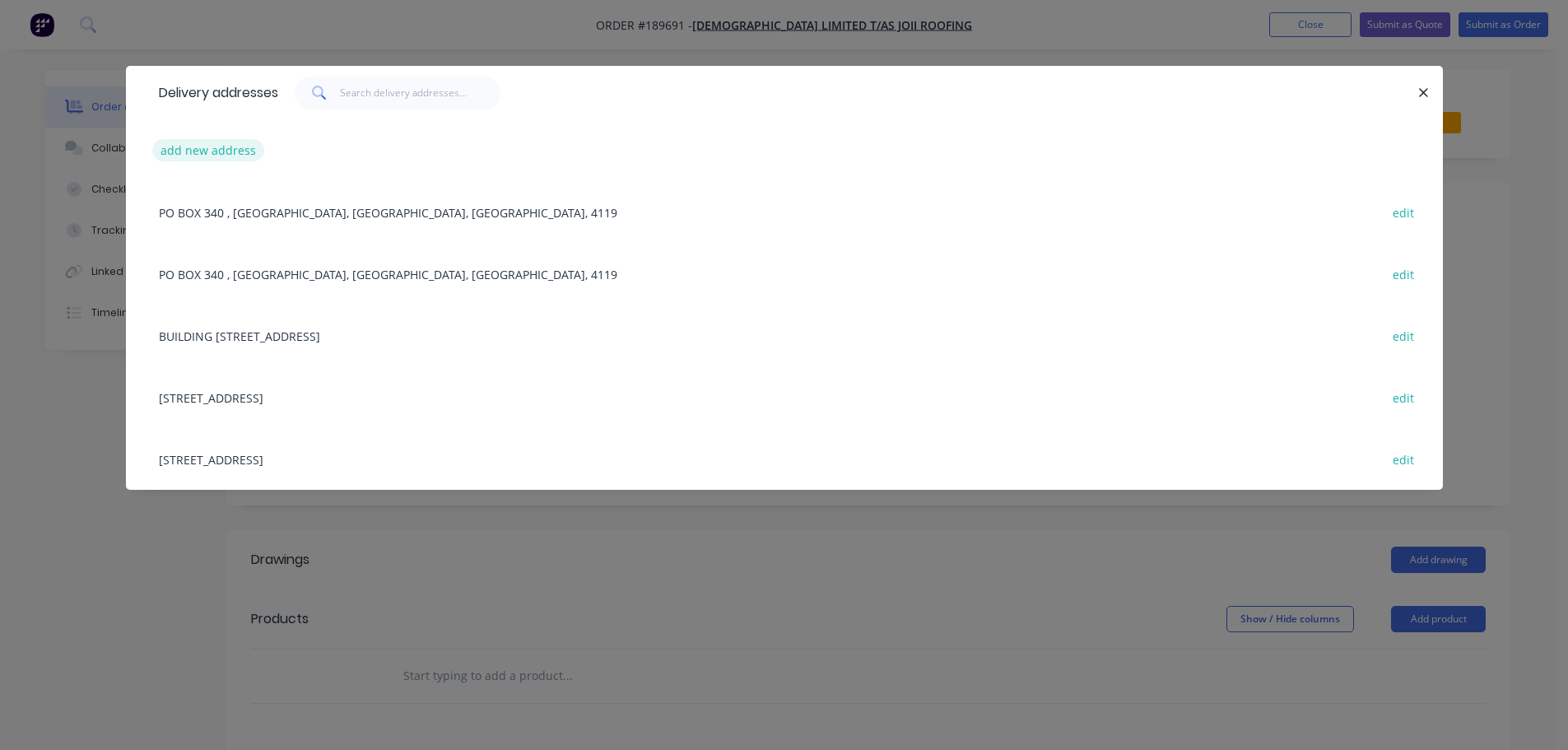
click at [208, 159] on button "add new address" at bounding box center [209, 151] width 112 height 22
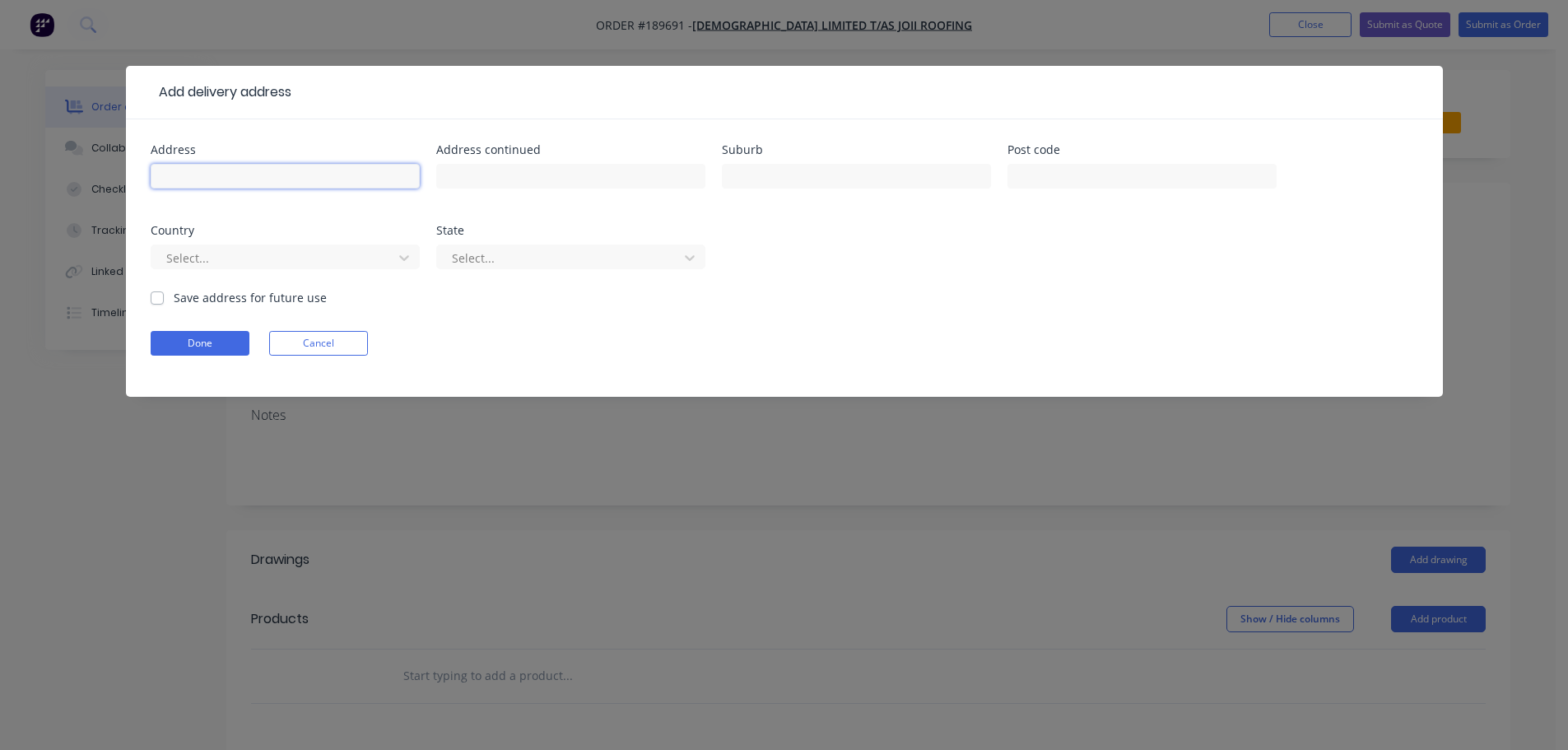
click at [219, 184] on input "text" at bounding box center [286, 176] width 270 height 24
click at [248, 251] on div at bounding box center [274, 258] width 220 height 21
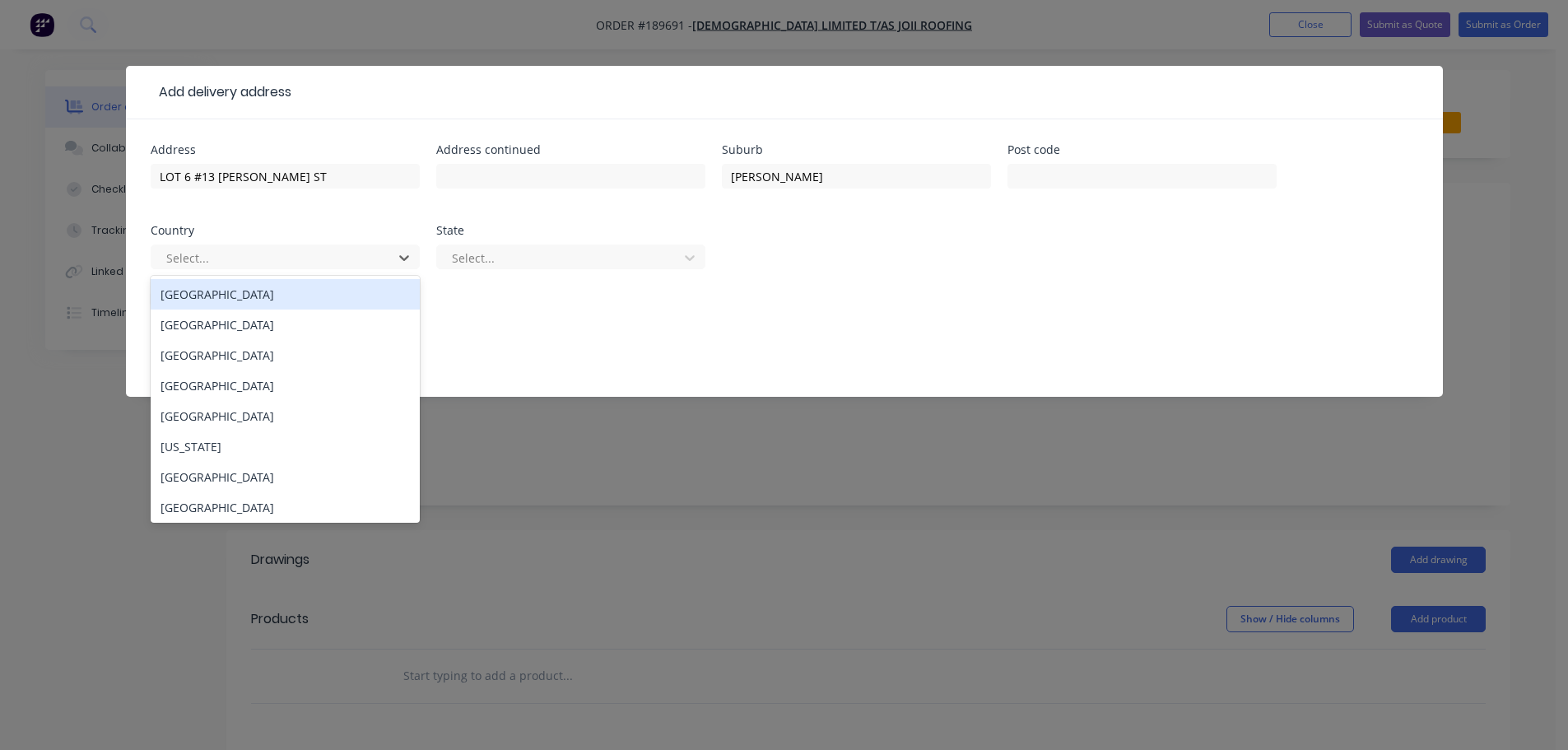
click at [211, 291] on div "[GEOGRAPHIC_DATA]" at bounding box center [286, 294] width 270 height 31
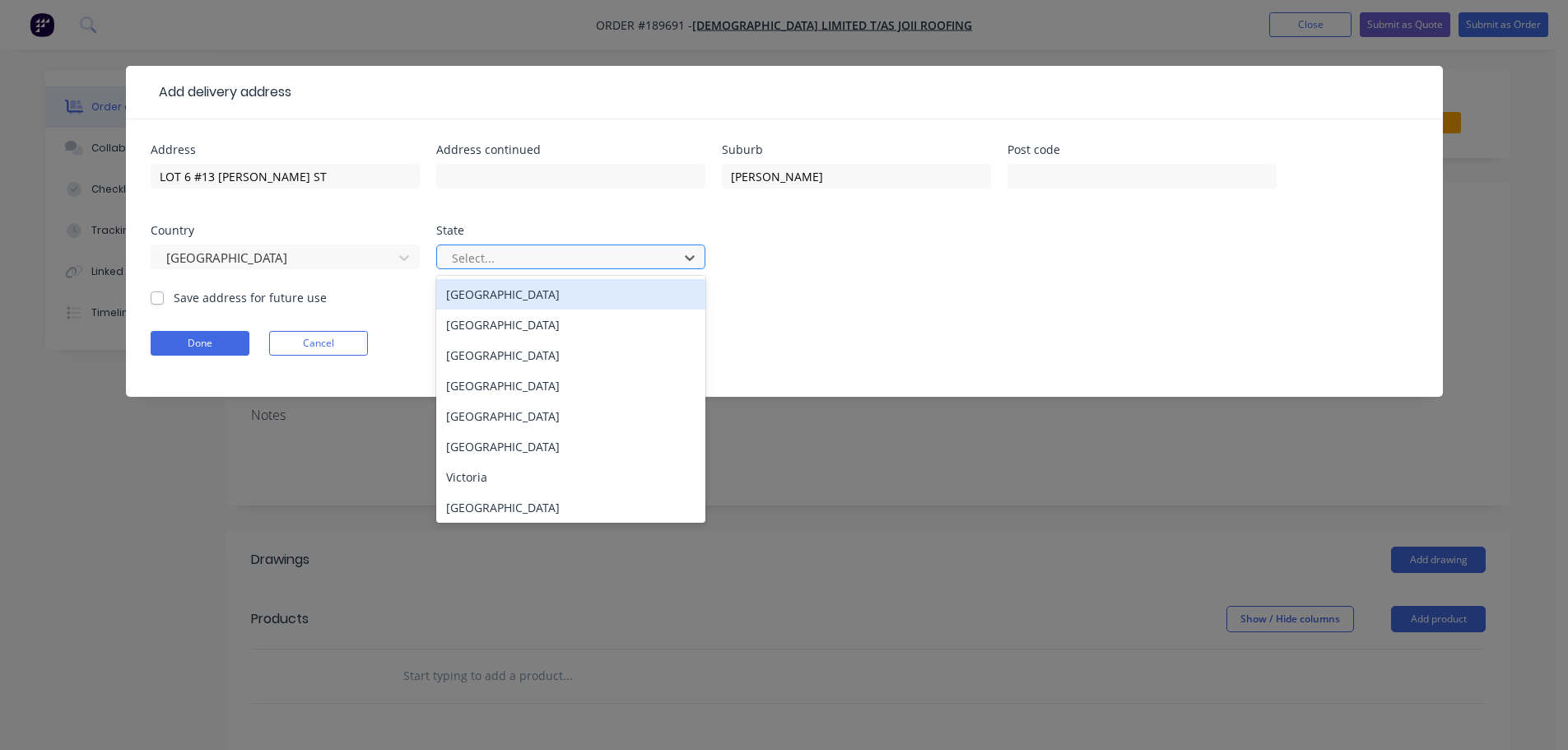
click at [496, 252] on div at bounding box center [560, 258] width 220 height 21
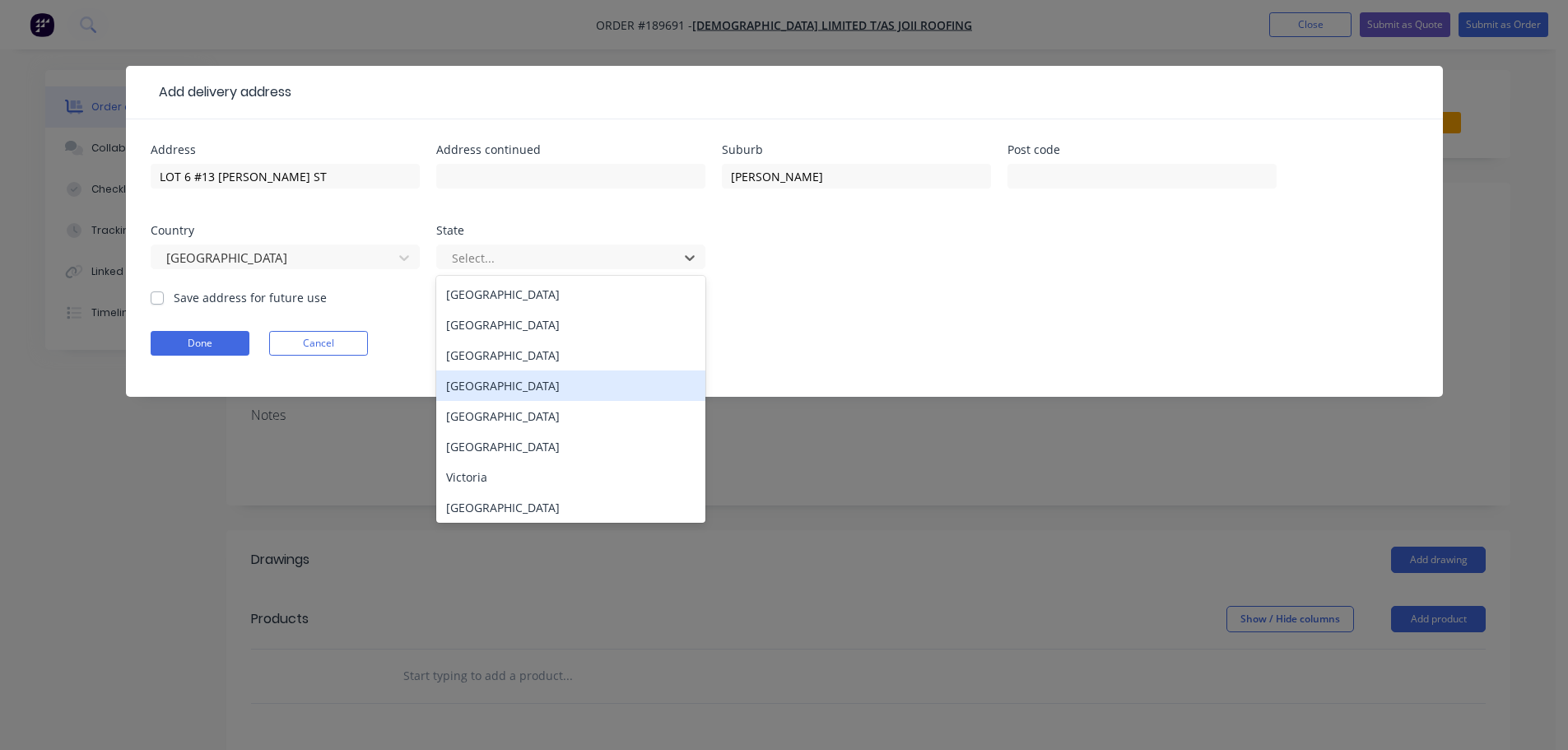
click at [484, 378] on div "[GEOGRAPHIC_DATA]" at bounding box center [571, 386] width 270 height 31
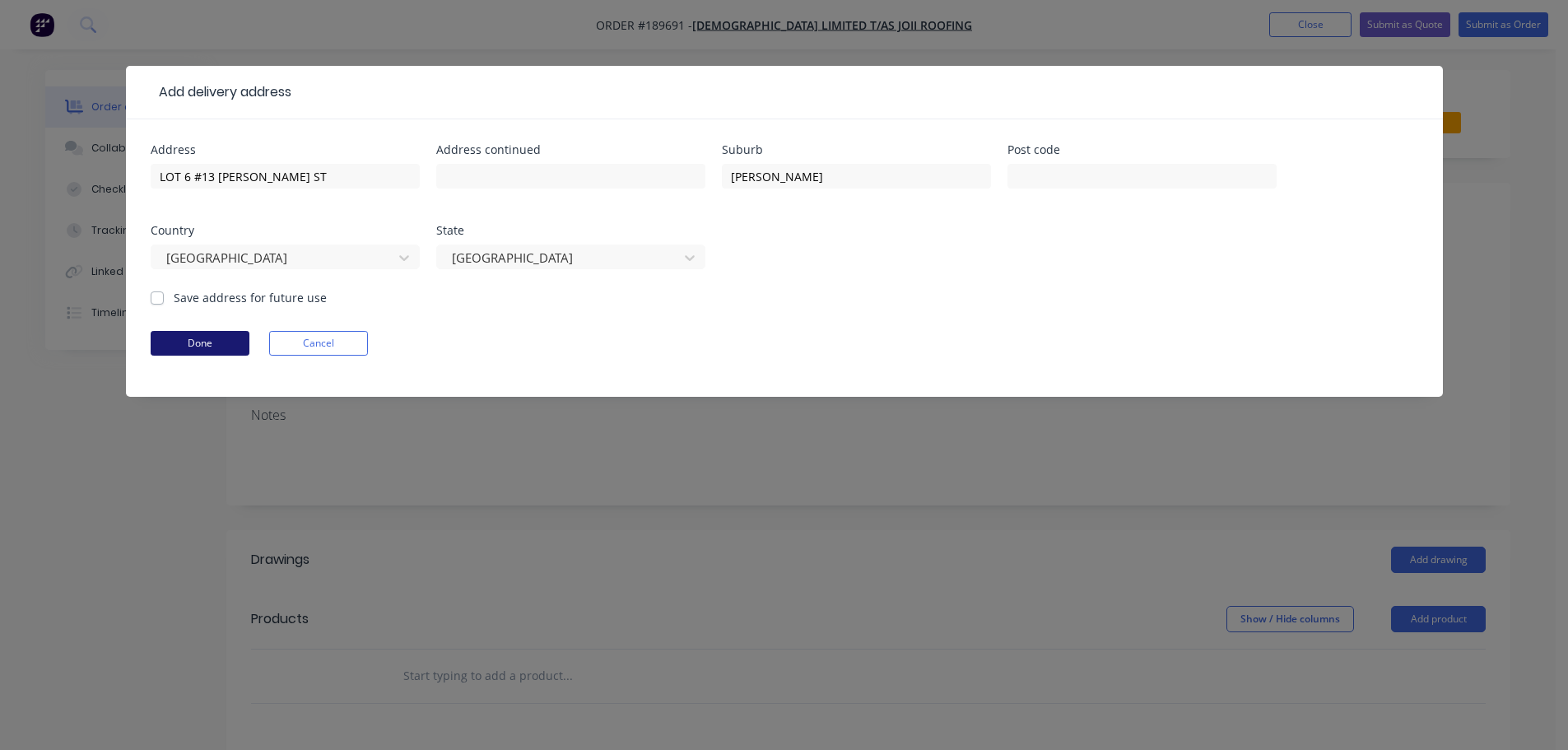
click at [192, 352] on button "Done" at bounding box center [200, 344] width 99 height 24
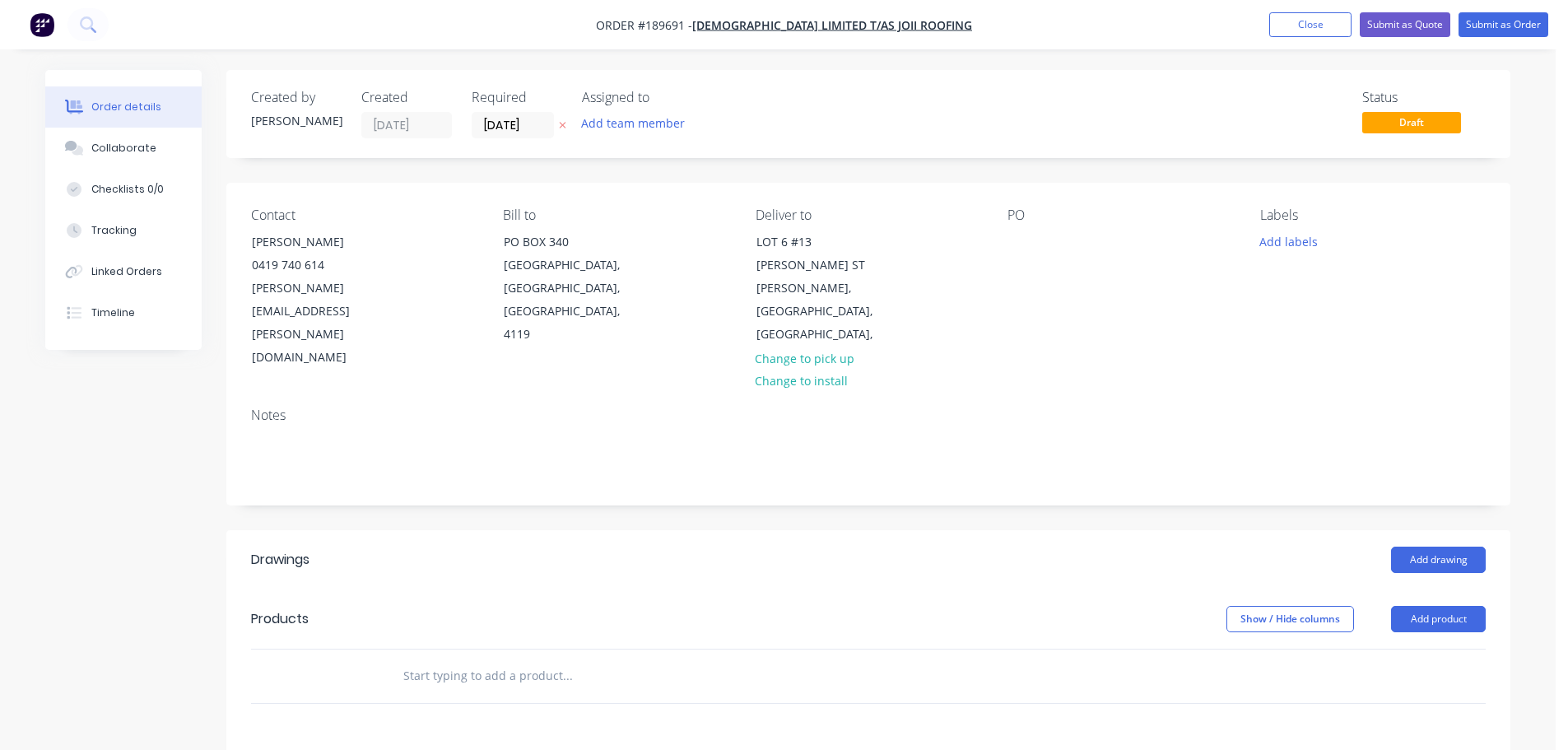
click at [1012, 229] on div "PO" at bounding box center [1121, 288] width 226 height 162
click at [1022, 243] on div at bounding box center [1021, 242] width 26 height 24
click at [1446, 547] on button "Add drawing" at bounding box center [1438, 560] width 95 height 26
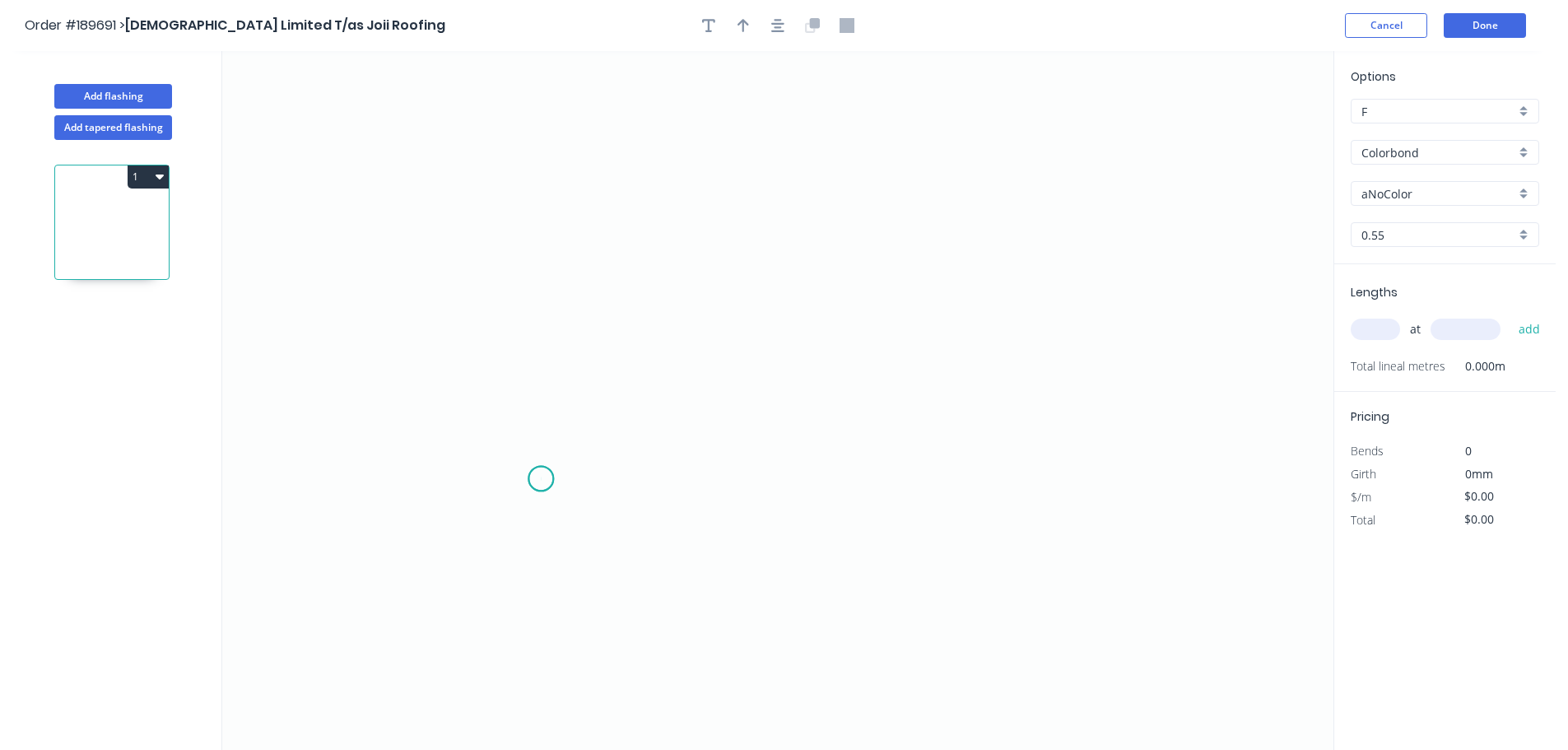
click at [541, 479] on circle at bounding box center [541, 478] width 24 height 24
click at [576, 549] on div "Crush & Fold" at bounding box center [623, 535] width 166 height 34
click at [546, 477] on circle at bounding box center [541, 478] width 24 height 24
click at [521, 213] on icon at bounding box center [530, 346] width 22 height 267
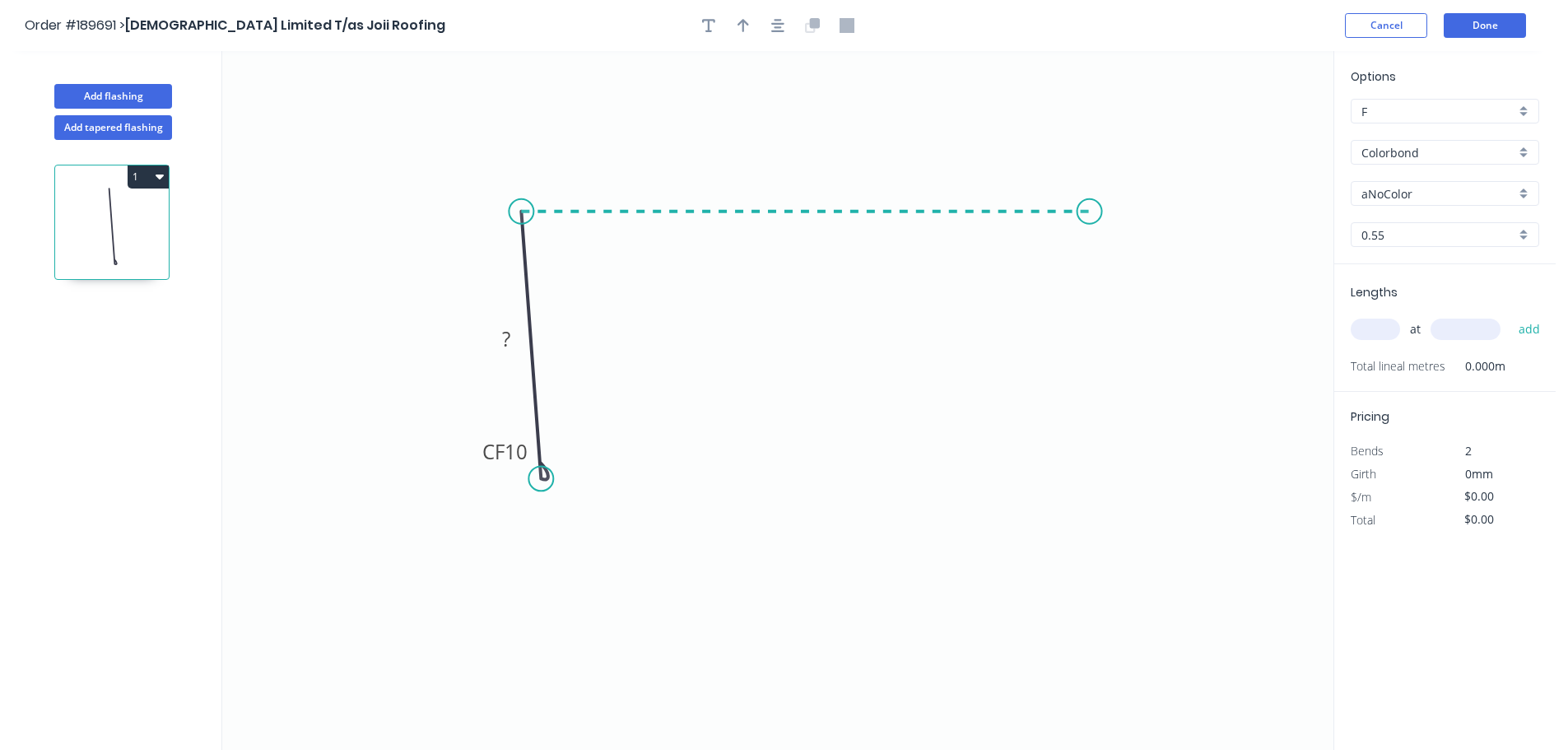
click at [1090, 205] on icon "0 CF 10 ?" at bounding box center [777, 401] width 1111 height 699
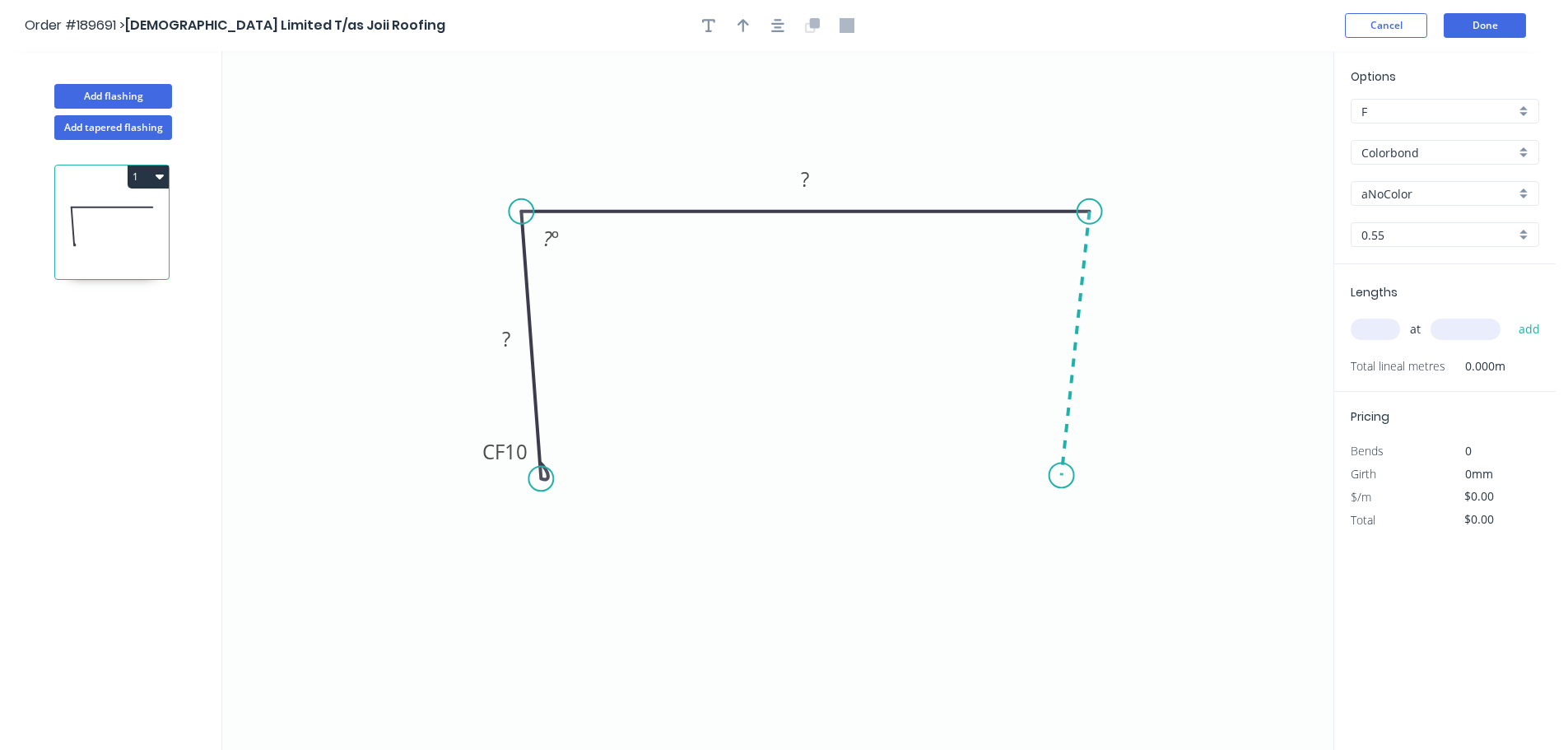
click at [1062, 476] on icon "0 CF 10 ? ? ? º" at bounding box center [777, 401] width 1111 height 699
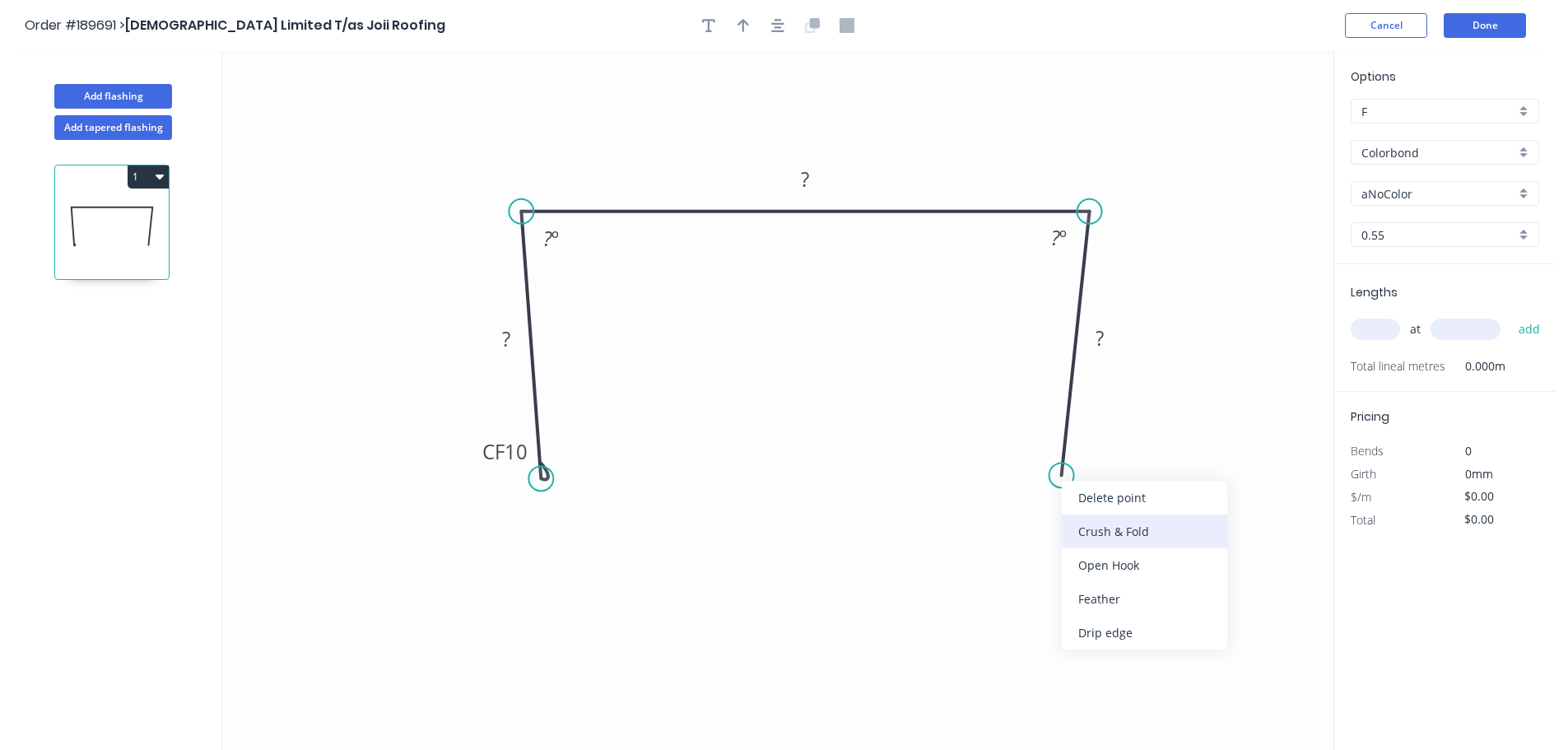
drag, startPoint x: 1085, startPoint y: 528, endPoint x: 1080, endPoint y: 516, distance: 13.0
click at [1084, 528] on div "Crush & Fold" at bounding box center [1145, 532] width 166 height 34
click at [1095, 531] on div "Flip bend" at bounding box center [1141, 523] width 166 height 34
click at [1108, 446] on tspan "10" at bounding box center [1109, 449] width 23 height 27
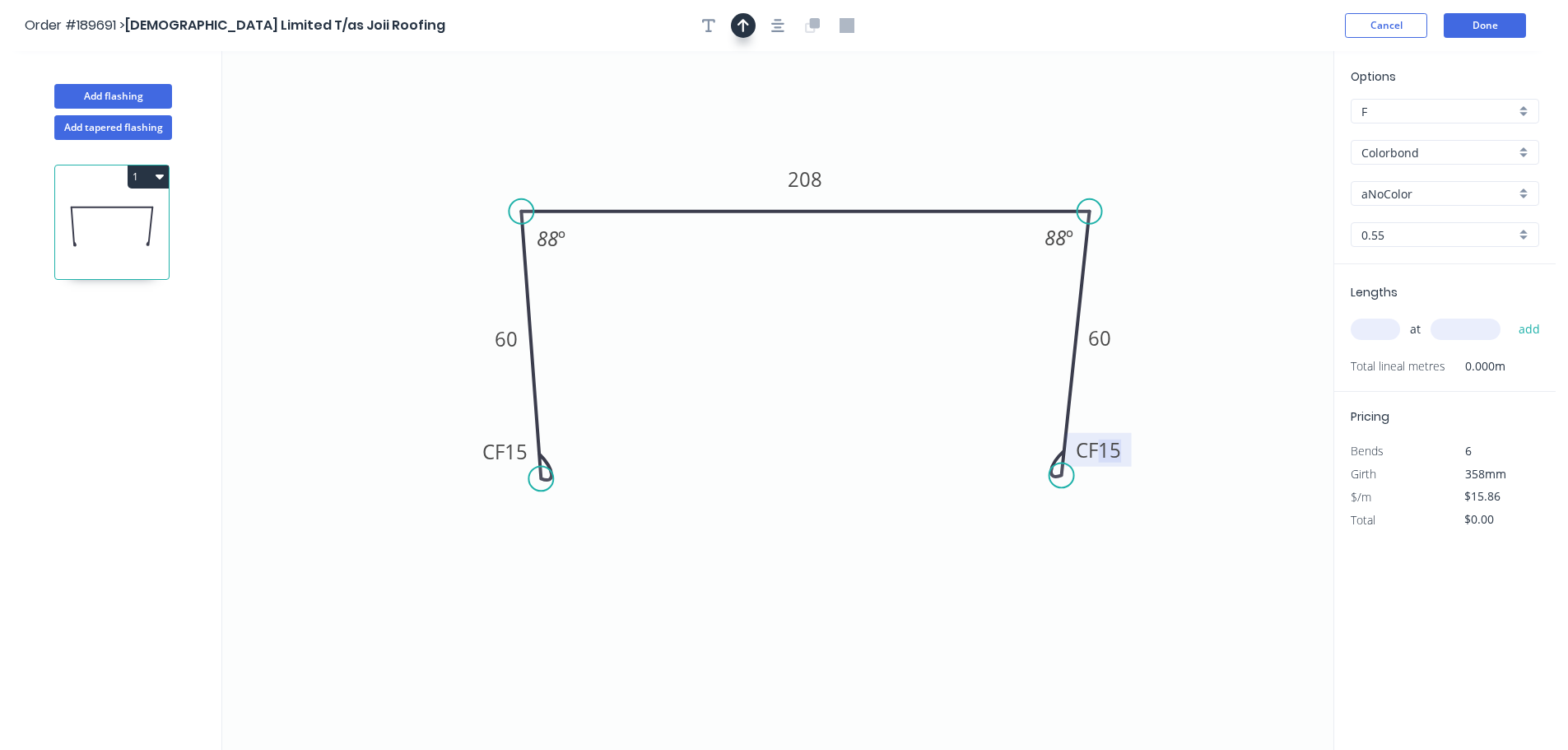
click at [750, 31] on button "button" at bounding box center [743, 25] width 24 height 24
drag, startPoint x: 1254, startPoint y: 135, endPoint x: 1227, endPoint y: 128, distance: 27.9
click at [1111, 159] on icon "0 CF 15 60 208 CF 15 60 88 º 88 º" at bounding box center [777, 401] width 1111 height 699
drag, startPoint x: 1251, startPoint y: 136, endPoint x: 1040, endPoint y: 164, distance: 212.8
click at [1054, 164] on icon at bounding box center [1062, 142] width 15 height 52
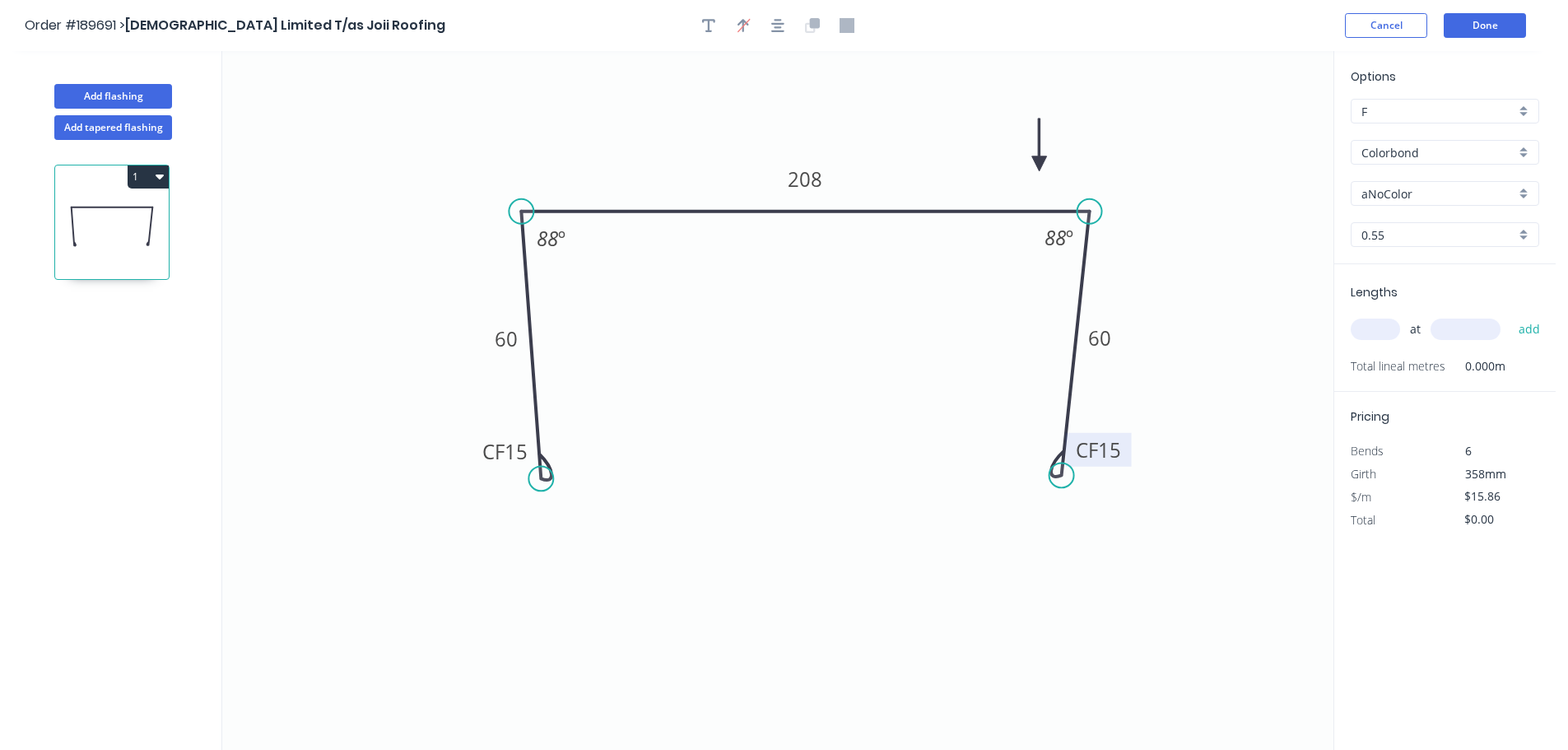
click at [1372, 193] on input "aNoColor" at bounding box center [1439, 194] width 154 height 17
click at [1400, 325] on div "Gully" at bounding box center [1445, 319] width 187 height 29
click at [1378, 331] on input "text" at bounding box center [1375, 329] width 50 height 22
click at [1511, 316] on button "add" at bounding box center [1530, 330] width 38 height 28
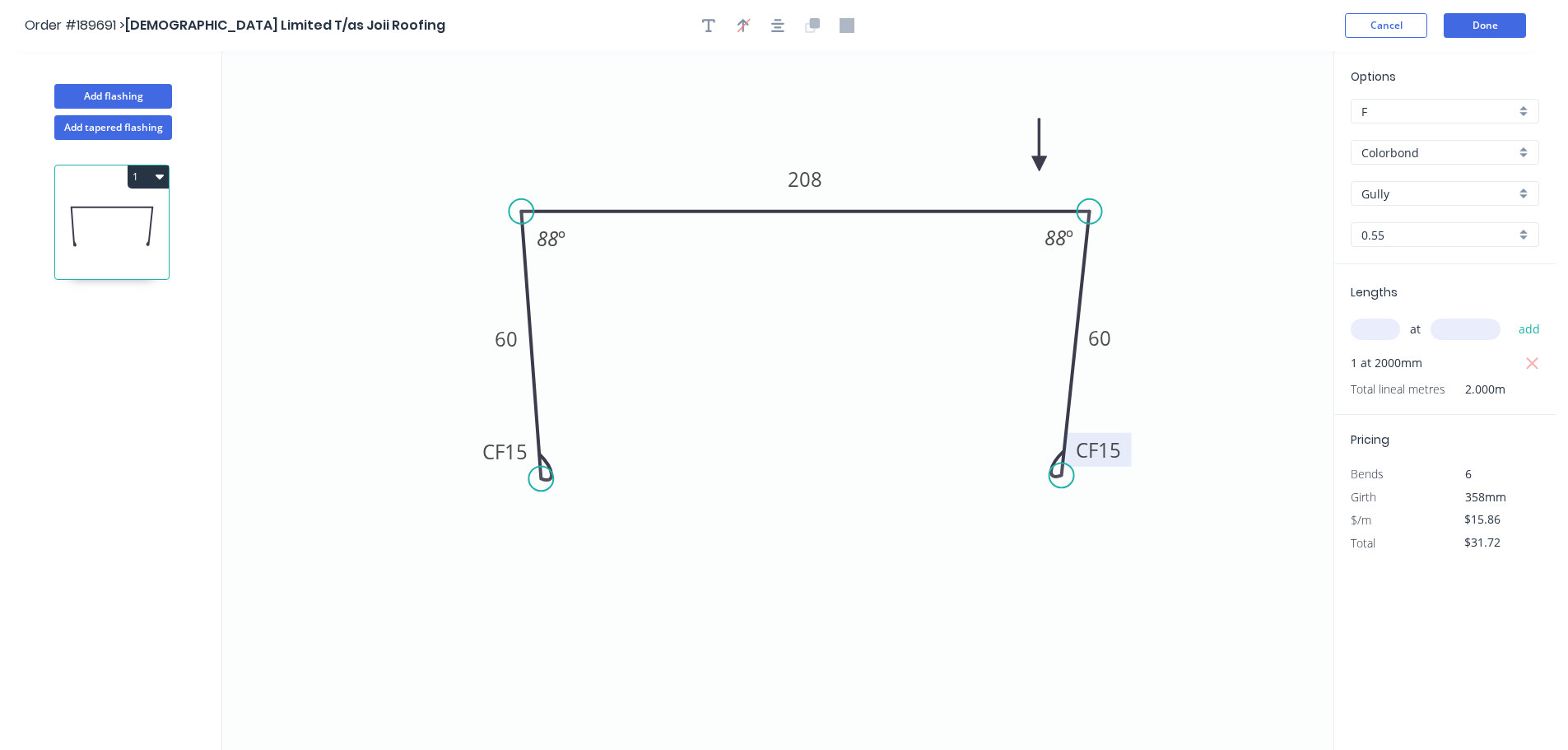
click at [155, 174] on icon "button" at bounding box center [159, 176] width 8 height 13
click at [126, 210] on div "Duplicate" at bounding box center [90, 218] width 126 height 24
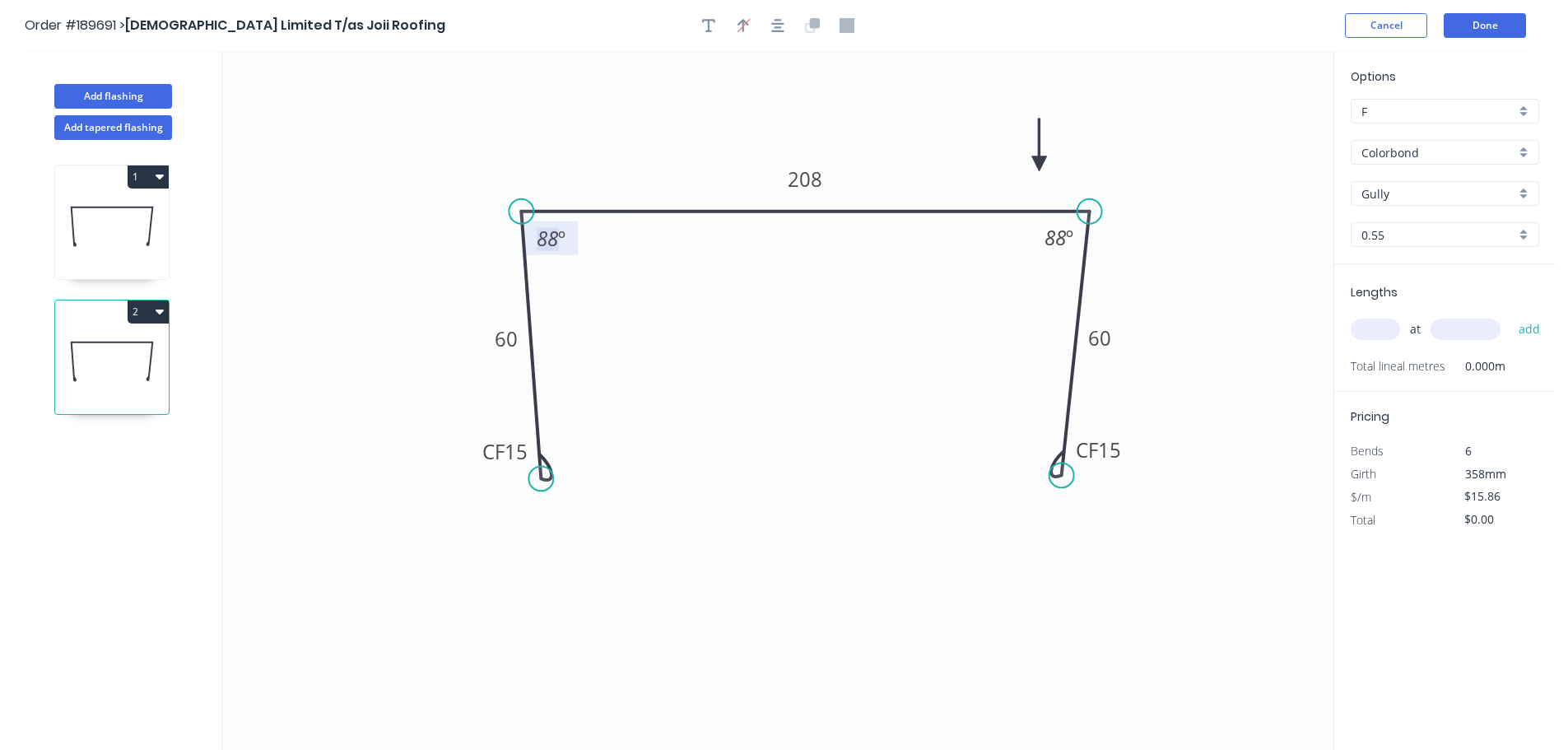
click at [557, 229] on tspan "88" at bounding box center [547, 238] width 22 height 27
click at [1370, 324] on input "text" at bounding box center [1375, 329] width 50 height 22
click at [1511, 316] on button "add" at bounding box center [1530, 330] width 38 height 28
click at [1480, 18] on button "Done" at bounding box center [1486, 25] width 82 height 24
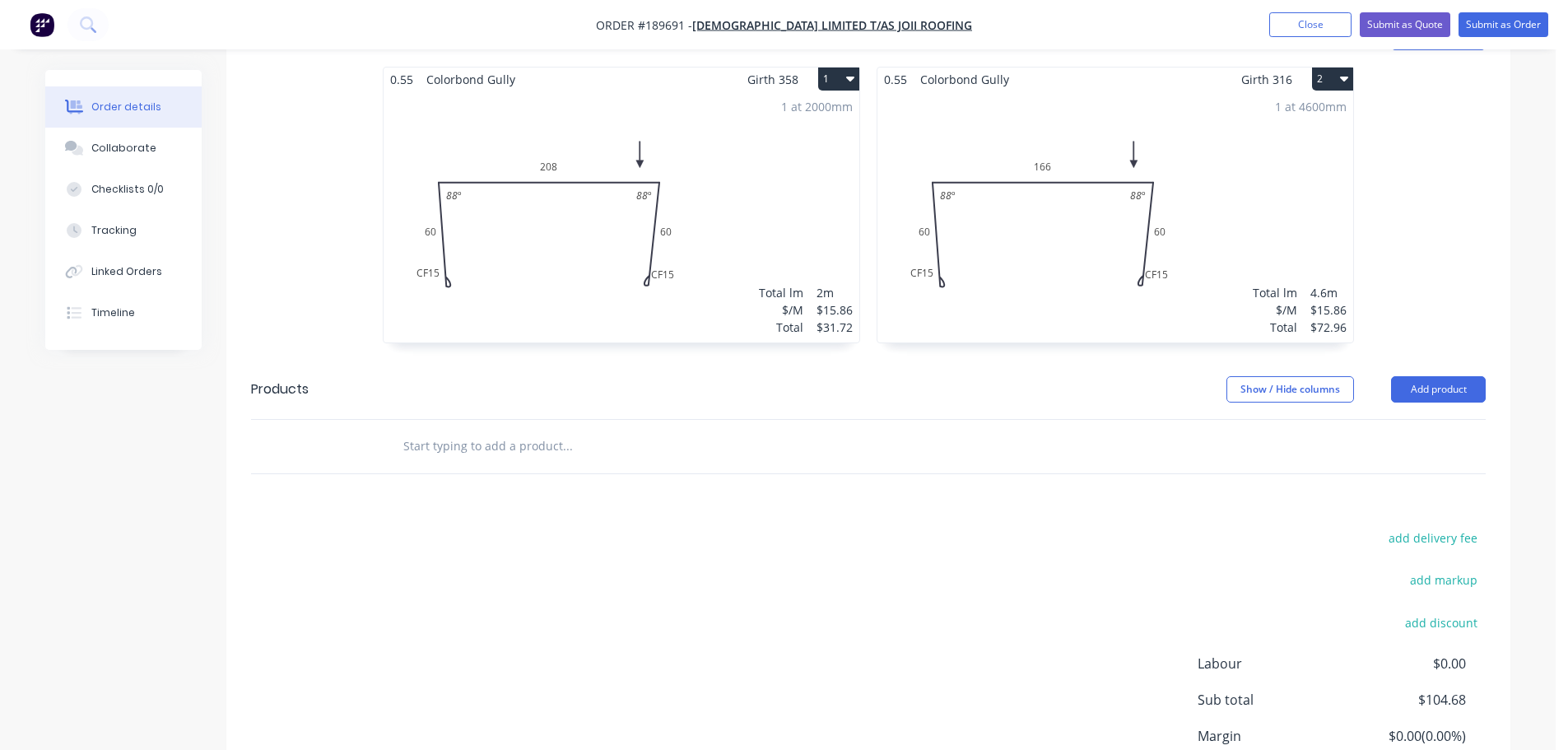
scroll to position [621, 0]
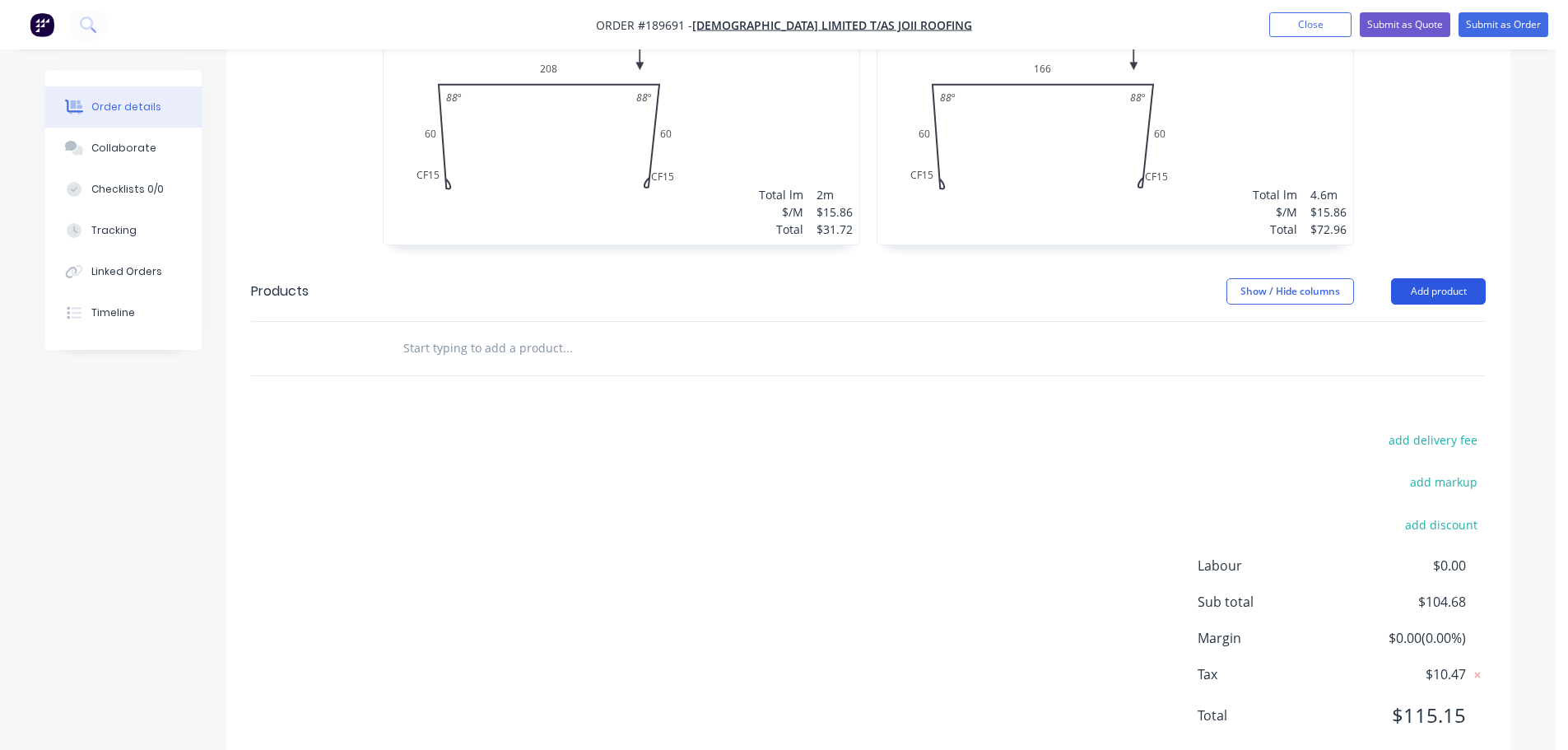
click at [1431, 278] on button "Add product" at bounding box center [1438, 291] width 95 height 26
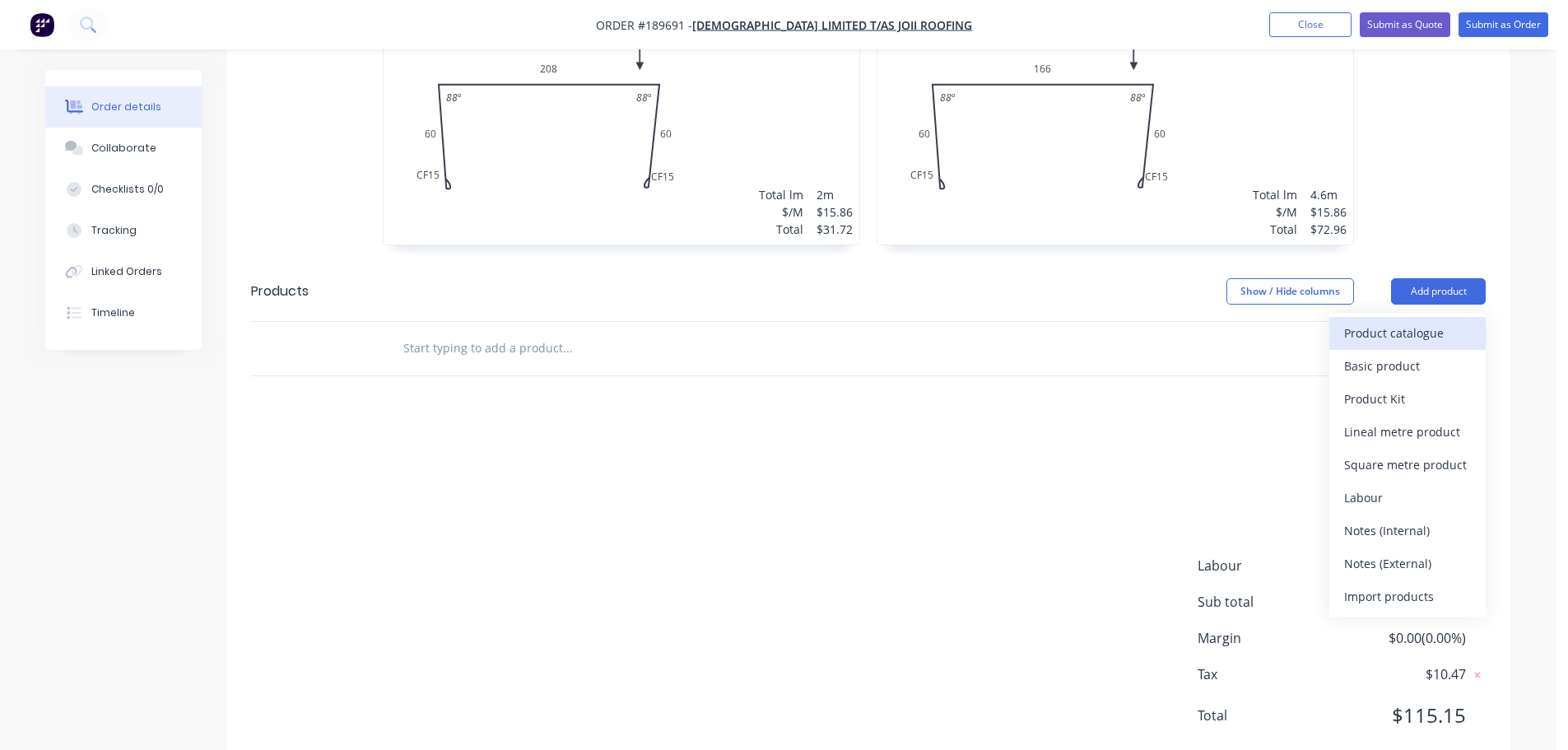
click at [1405, 321] on div "Product catalogue" at bounding box center [1407, 333] width 126 height 24
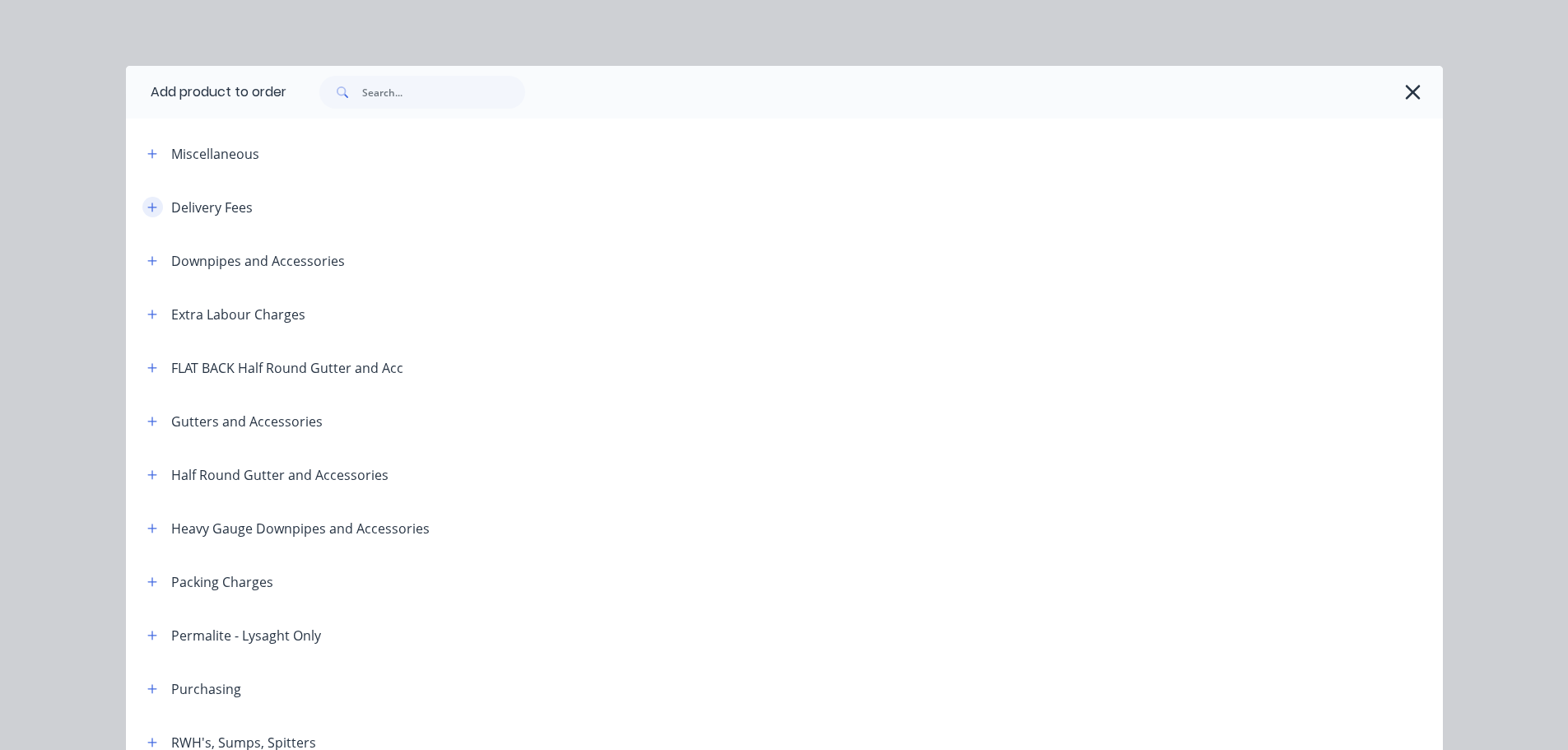
click at [147, 203] on icon "button" at bounding box center [152, 207] width 10 height 11
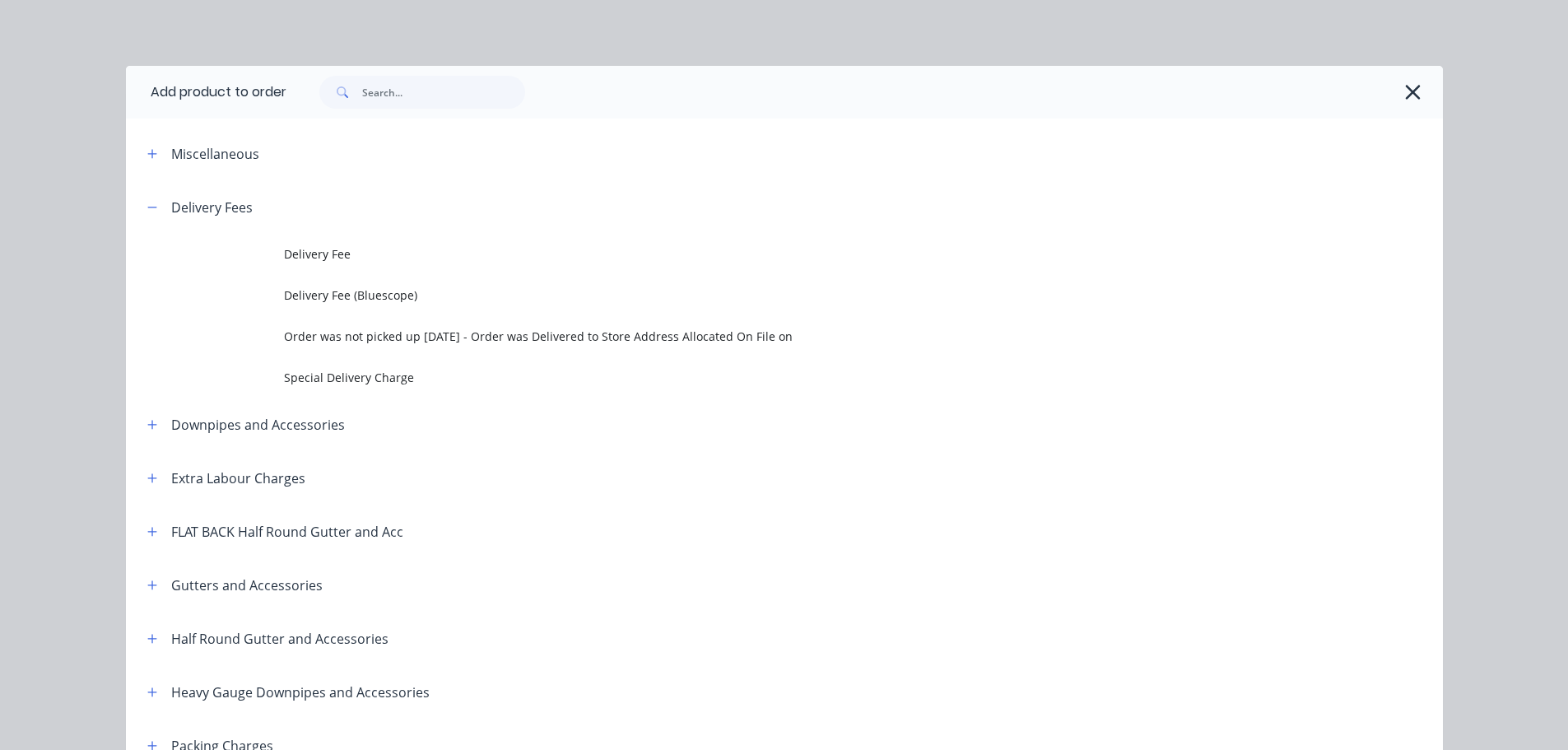
click at [264, 243] on td at bounding box center [205, 255] width 158 height 41
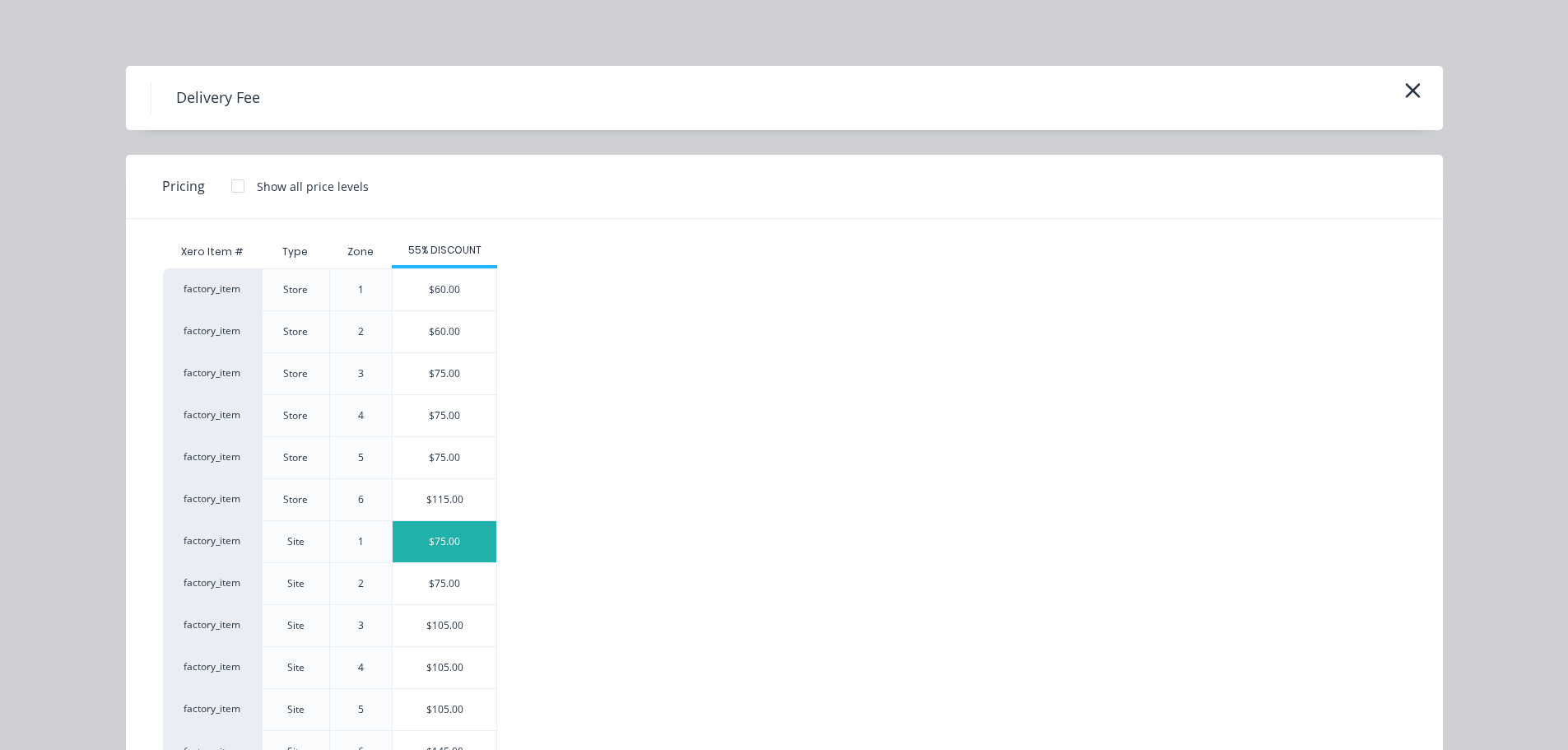
click at [409, 541] on div "$75.00" at bounding box center [445, 542] width 104 height 41
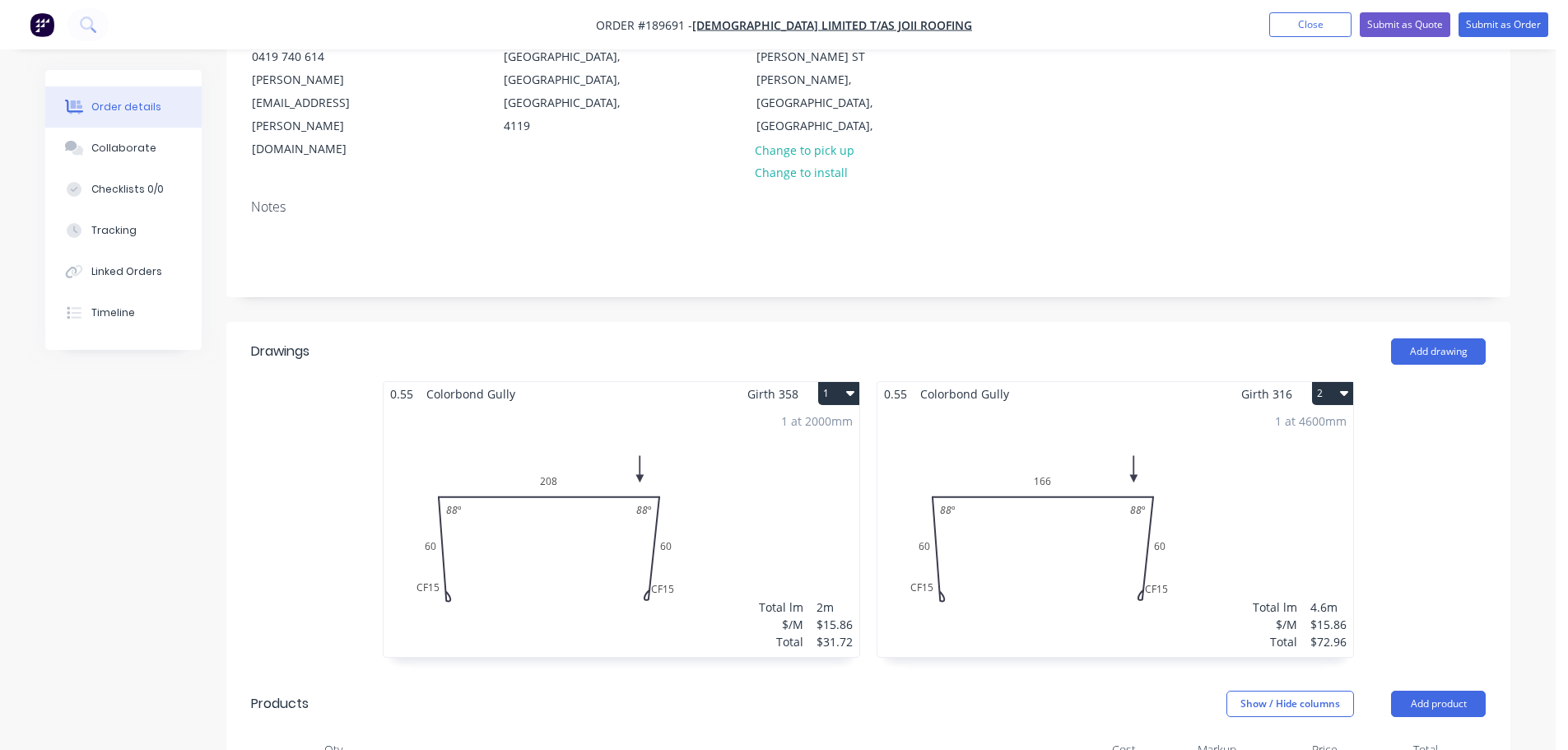
scroll to position [96, 0]
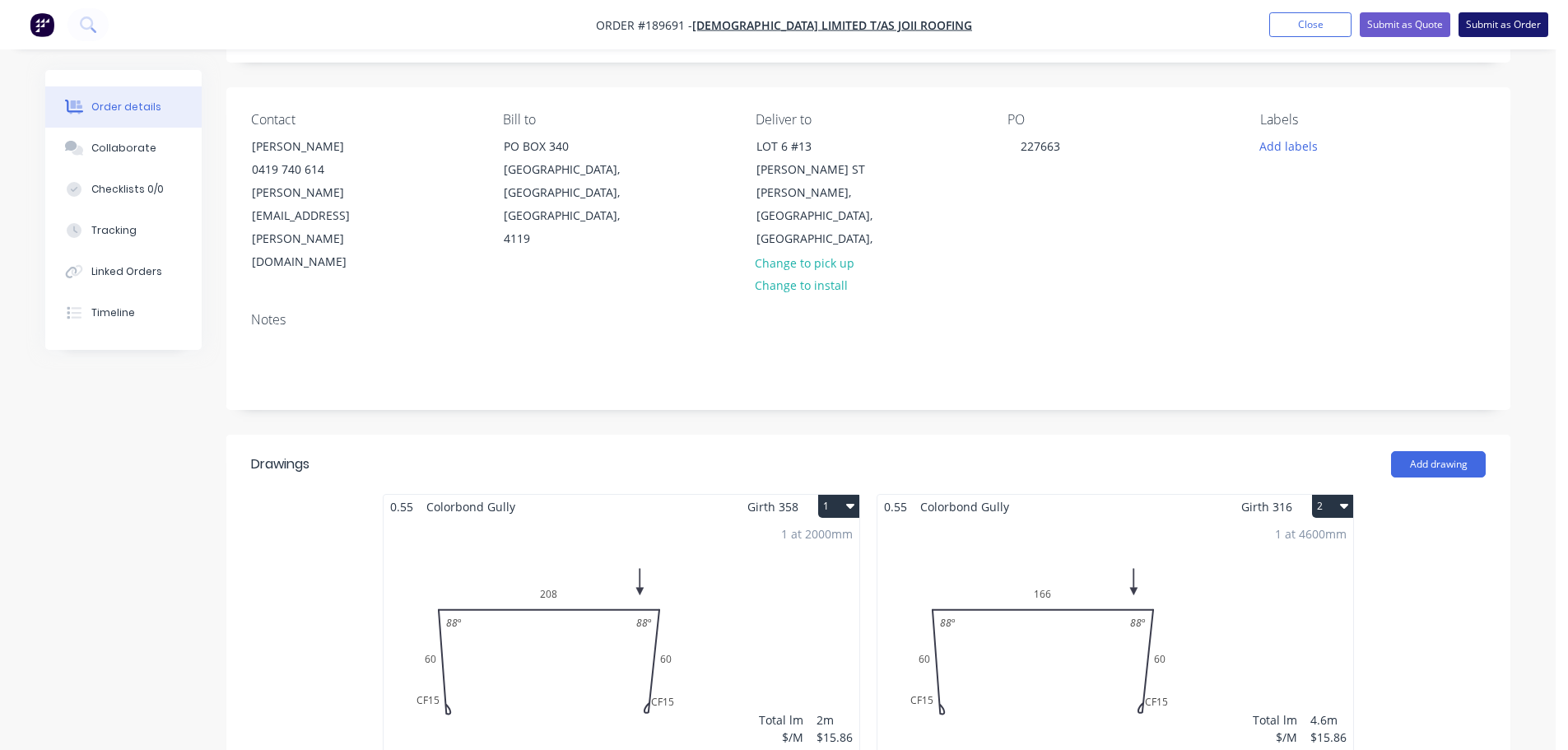
click at [1480, 31] on button "Submit as Order" at bounding box center [1504, 24] width 90 height 24
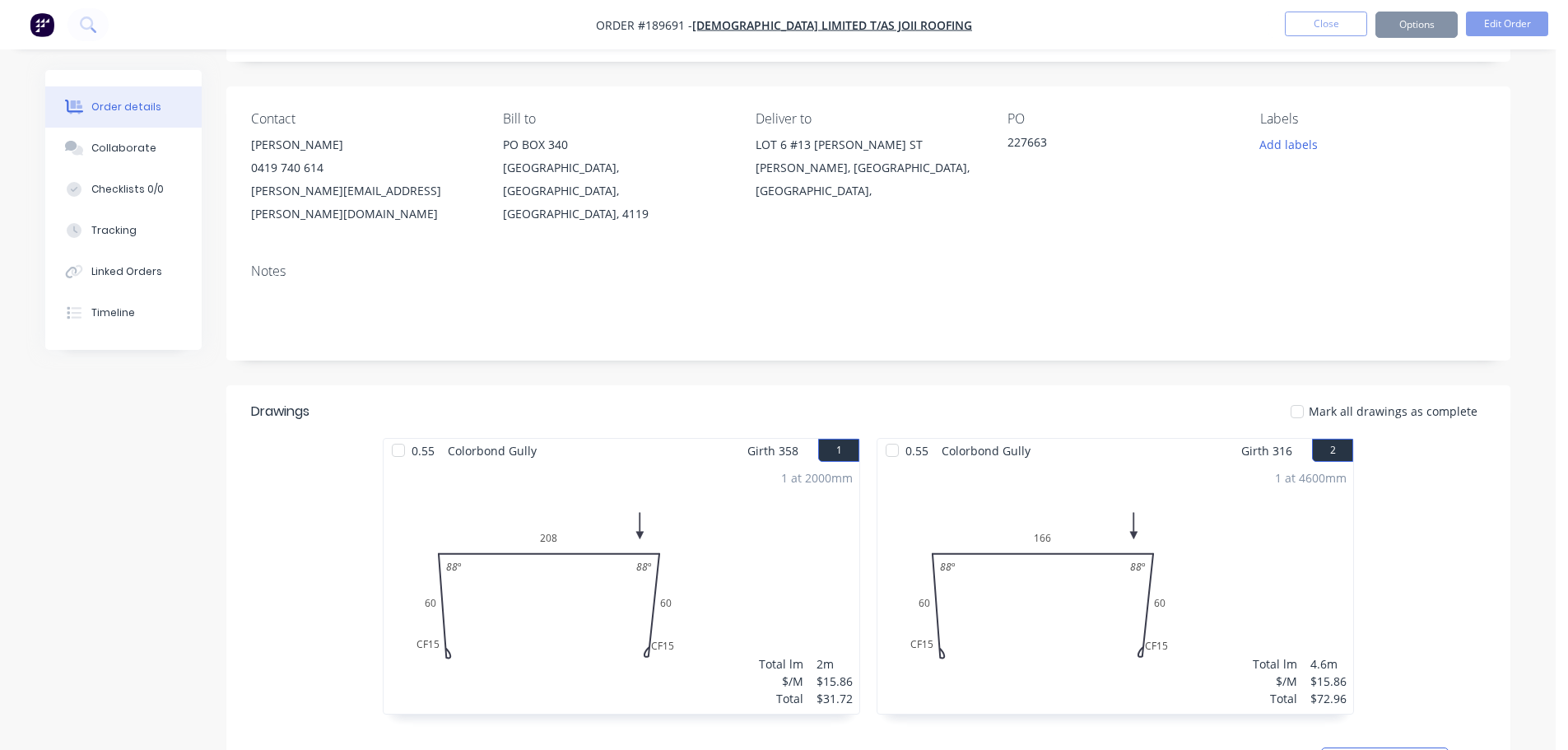
scroll to position [0, 0]
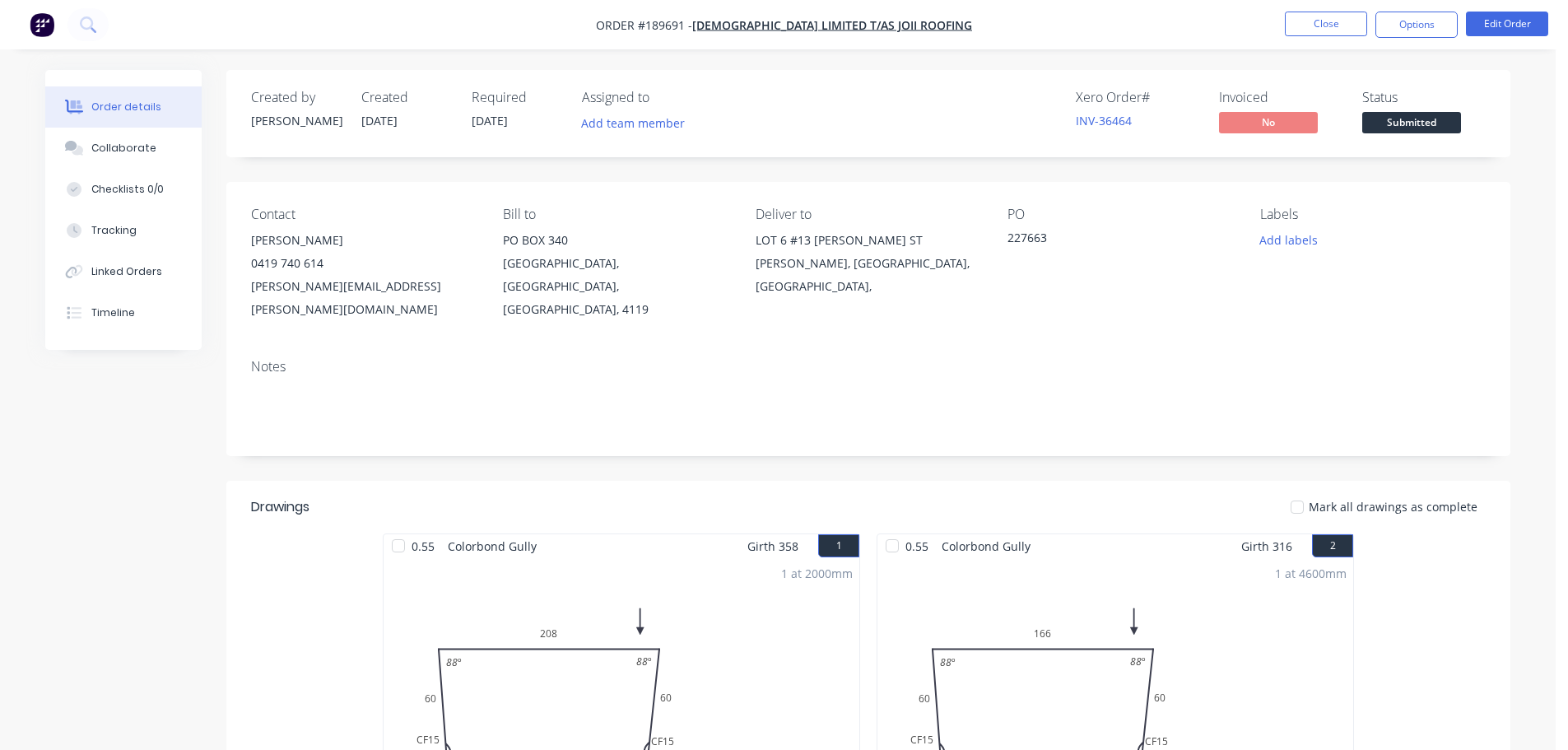
click at [1417, 6] on nav "Order #189691 - Joii Limited T/as Joii Roofing Close Options Edit Order" at bounding box center [784, 24] width 1568 height 50
click at [1408, 24] on button "Options" at bounding box center [1417, 24] width 82 height 26
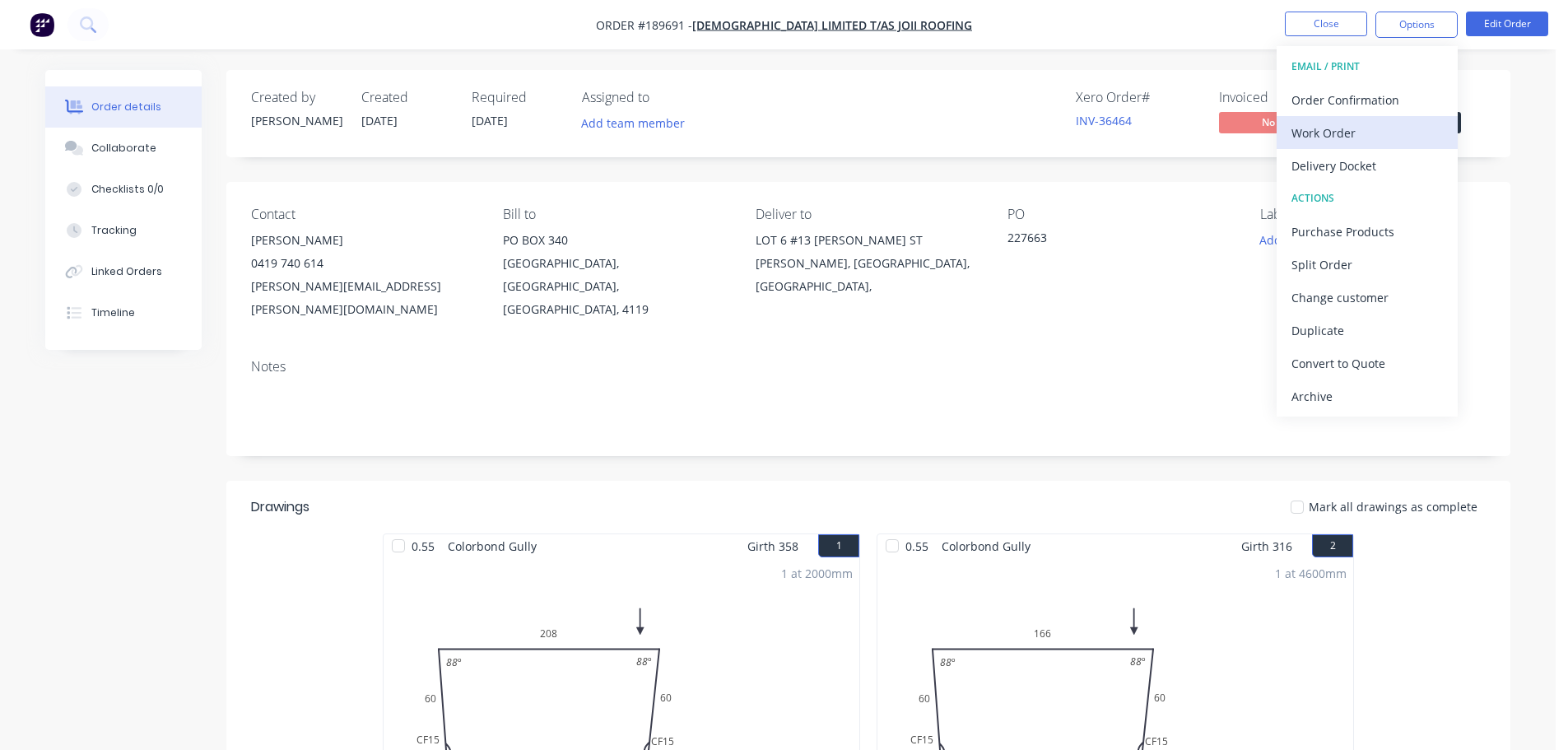
click at [1329, 133] on div "Work Order" at bounding box center [1368, 133] width 152 height 24
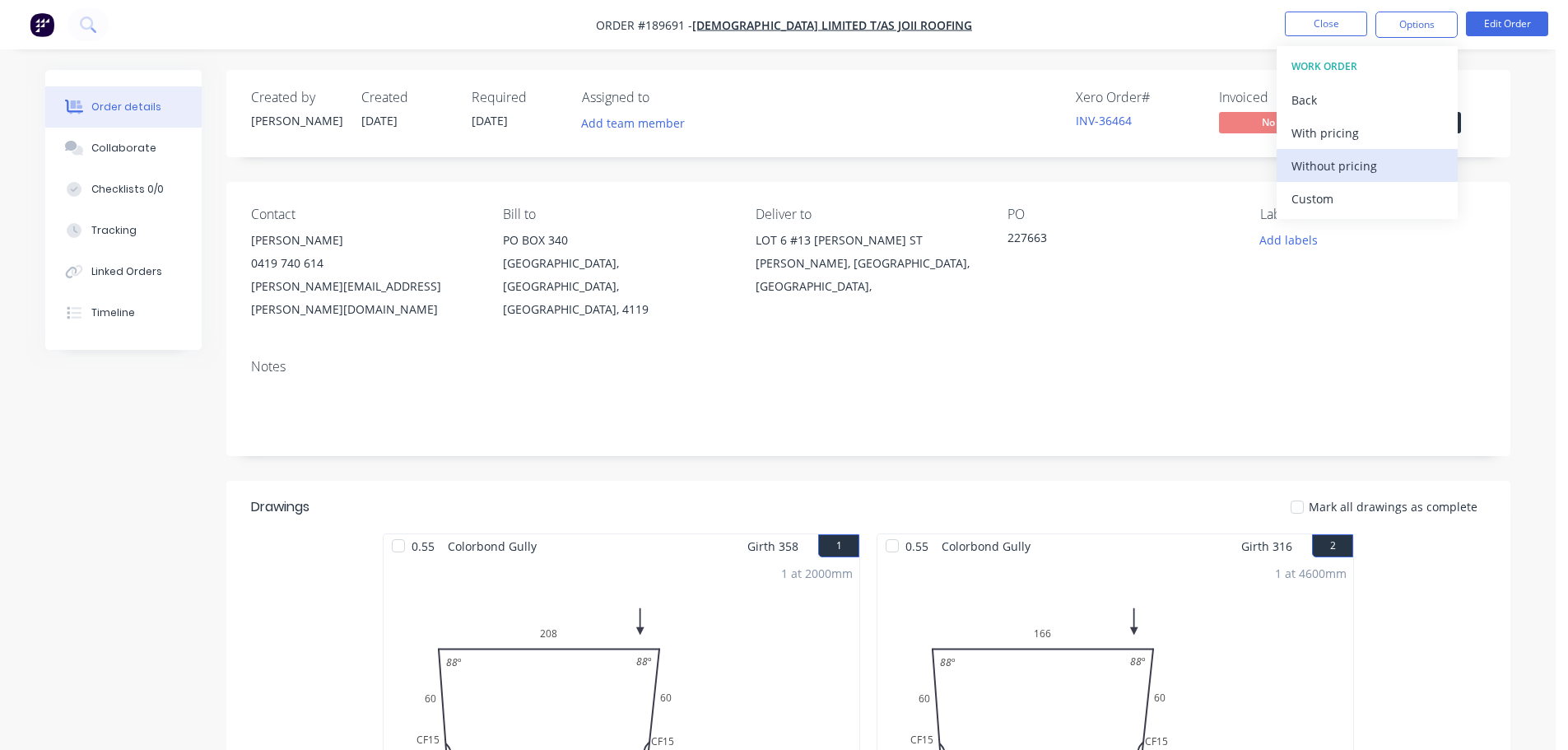
click at [1319, 154] on div "Without pricing" at bounding box center [1368, 166] width 152 height 24
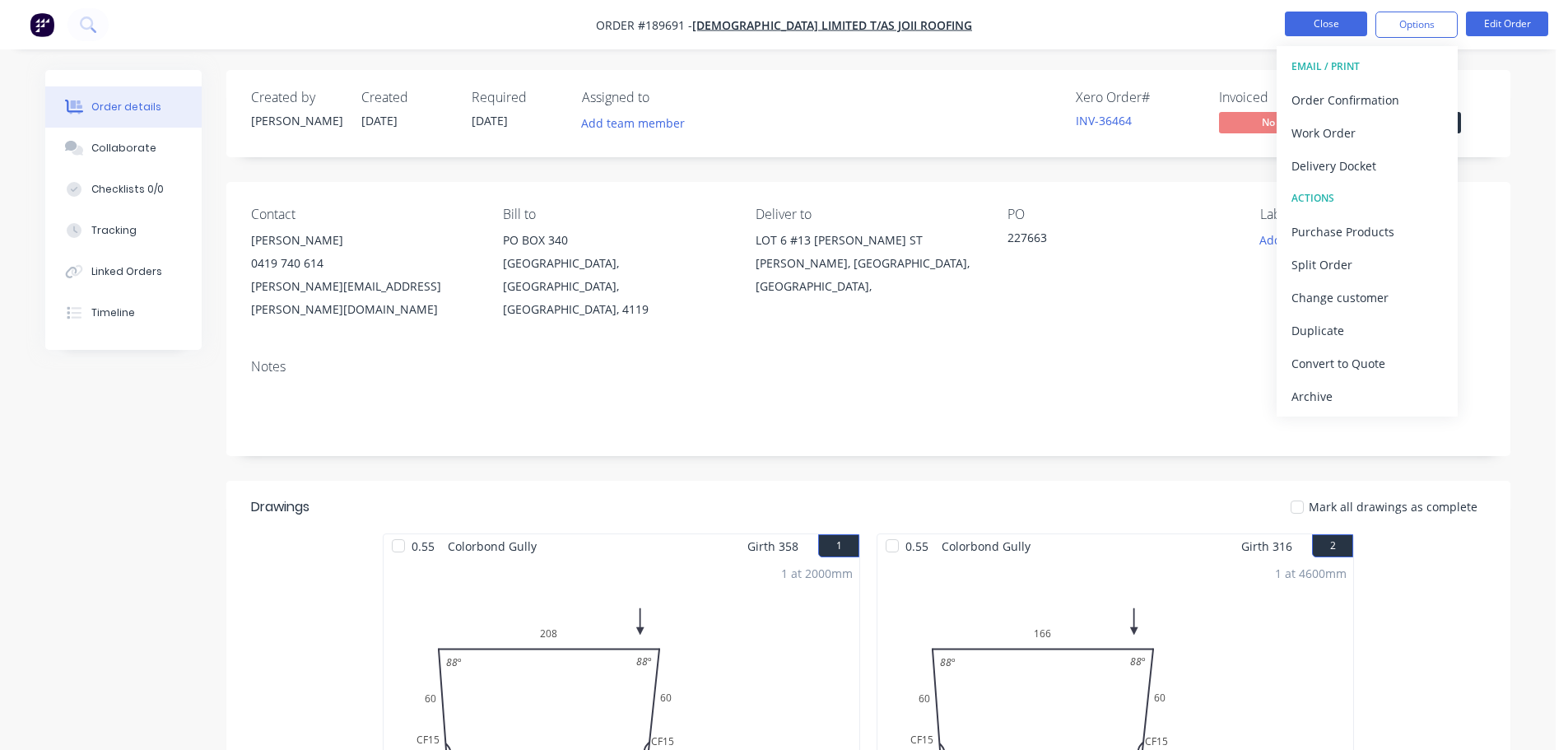
click at [1318, 16] on button "Close" at bounding box center [1326, 23] width 82 height 24
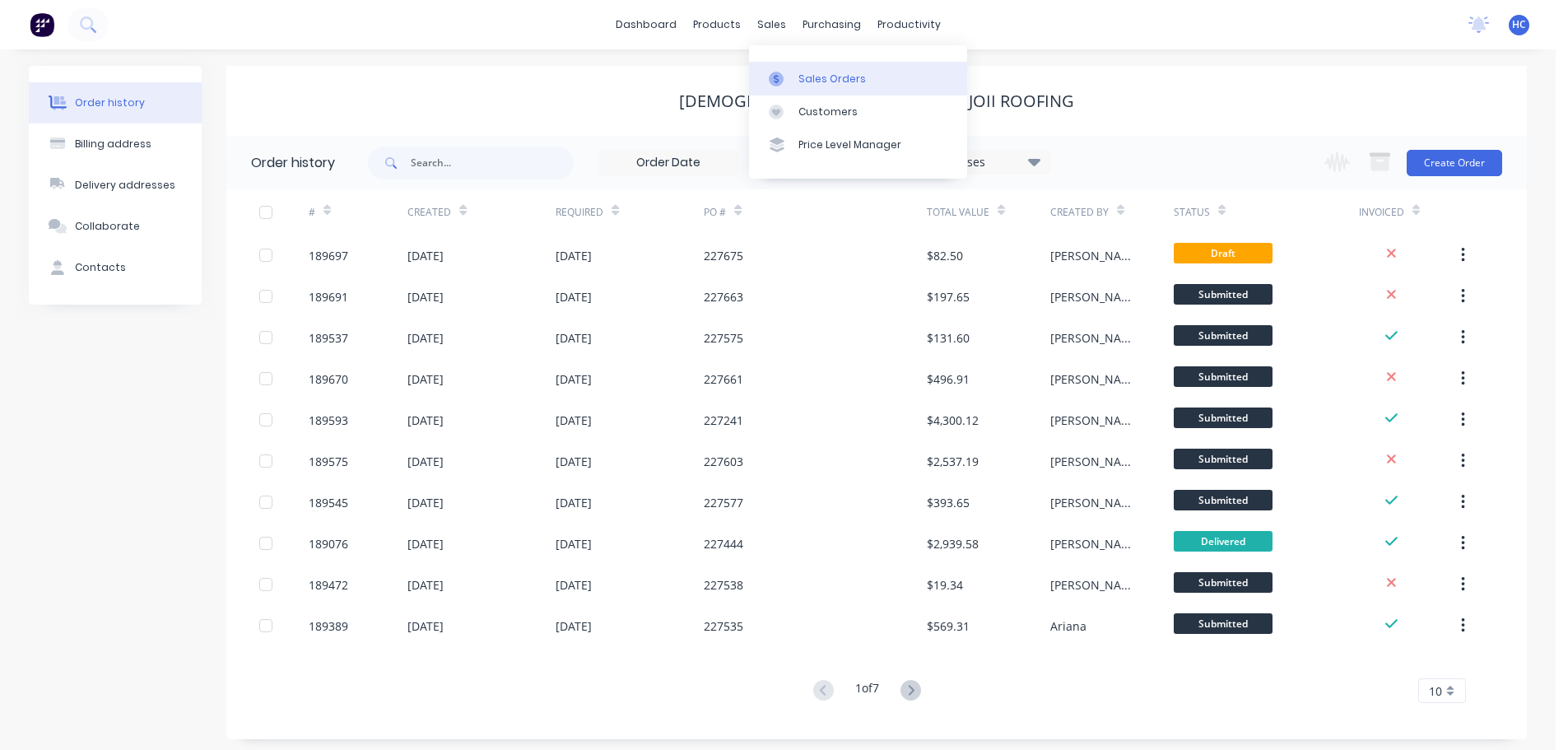
click at [833, 73] on div "Sales Orders" at bounding box center [832, 80] width 67 height 15
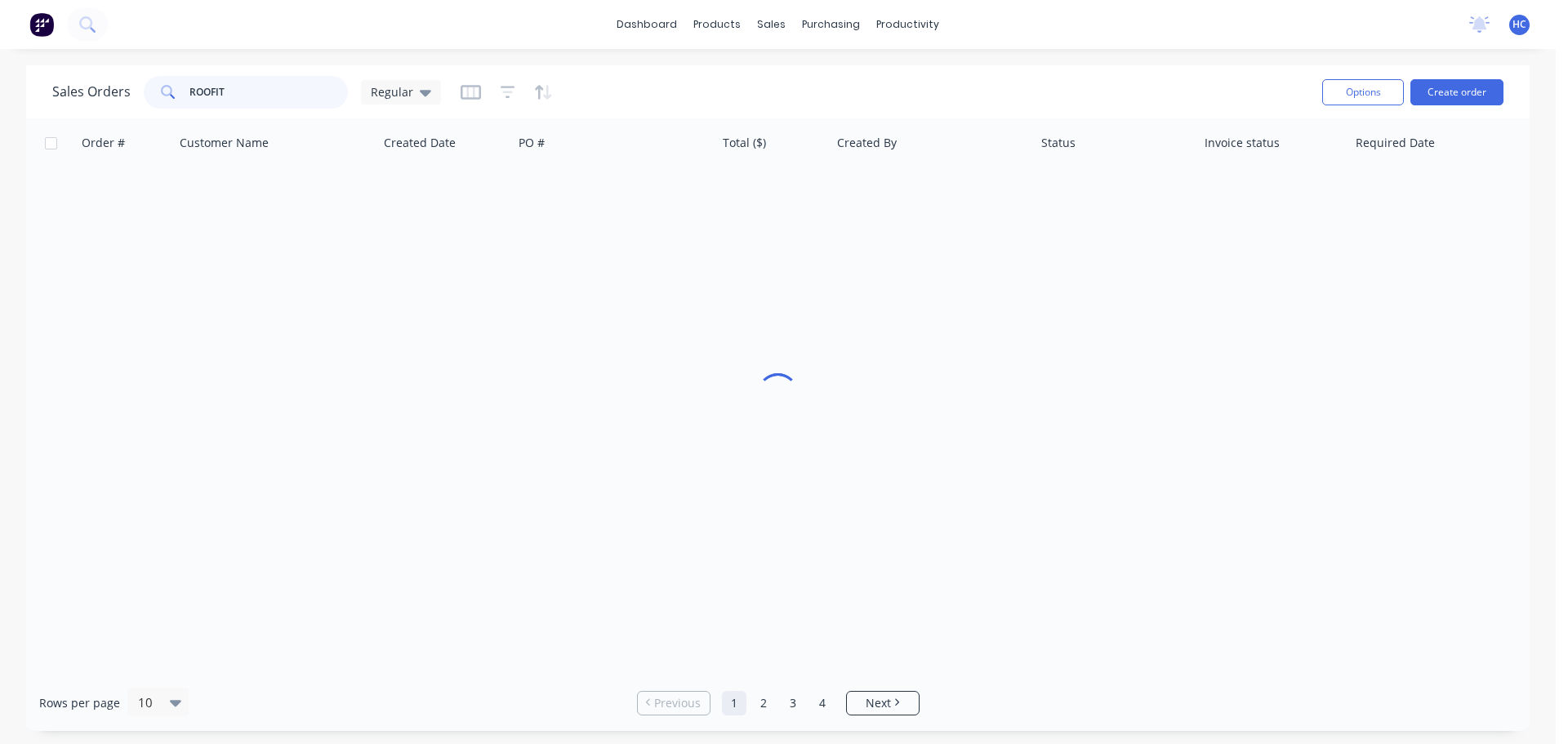
drag, startPoint x: 311, startPoint y: 91, endPoint x: 59, endPoint y: 85, distance: 252.1
click at [57, 101] on div "Sales Orders ROOFIT Regular" at bounding box center [246, 92] width 389 height 33
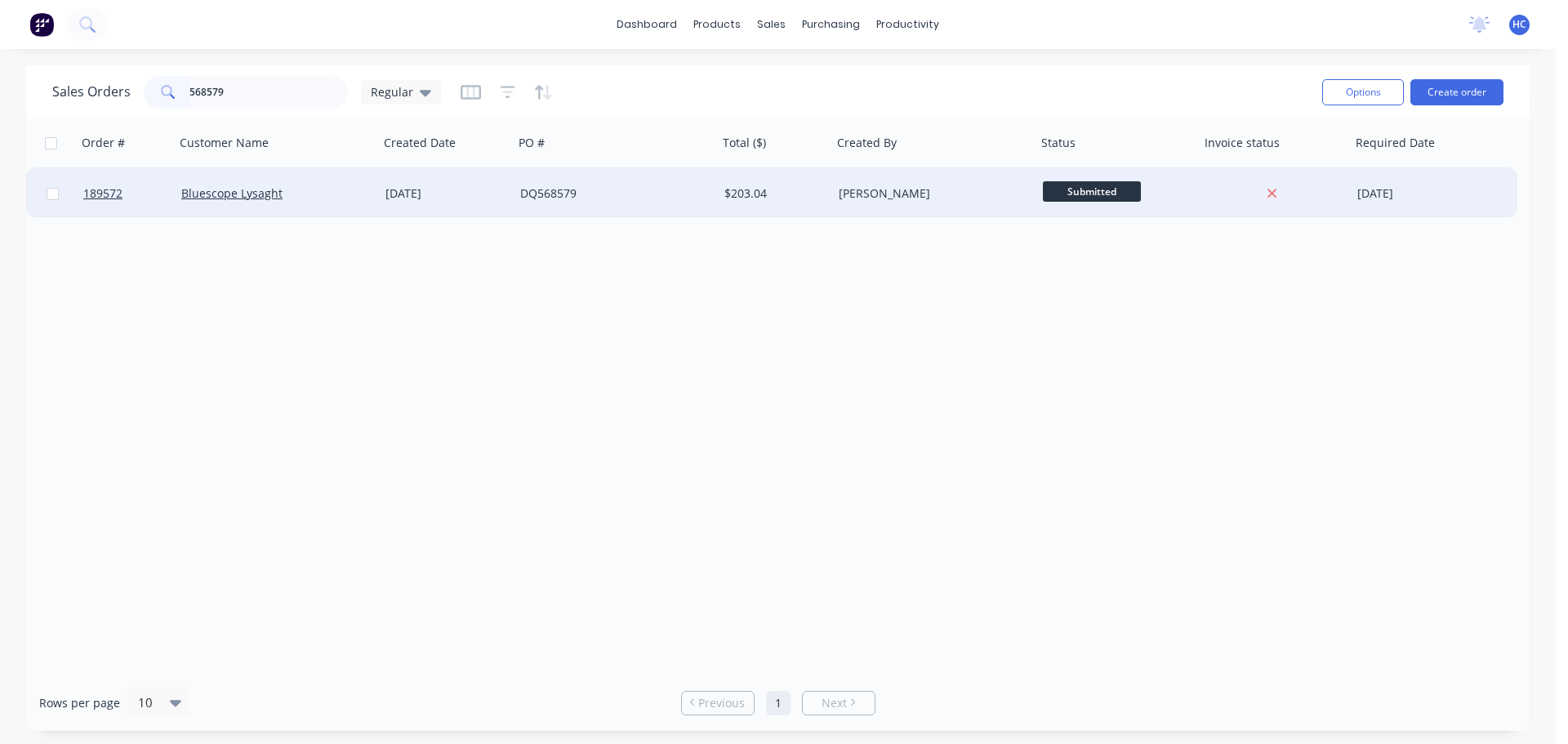
click at [292, 206] on div "Bluescope Lysaght" at bounding box center [277, 193] width 204 height 49
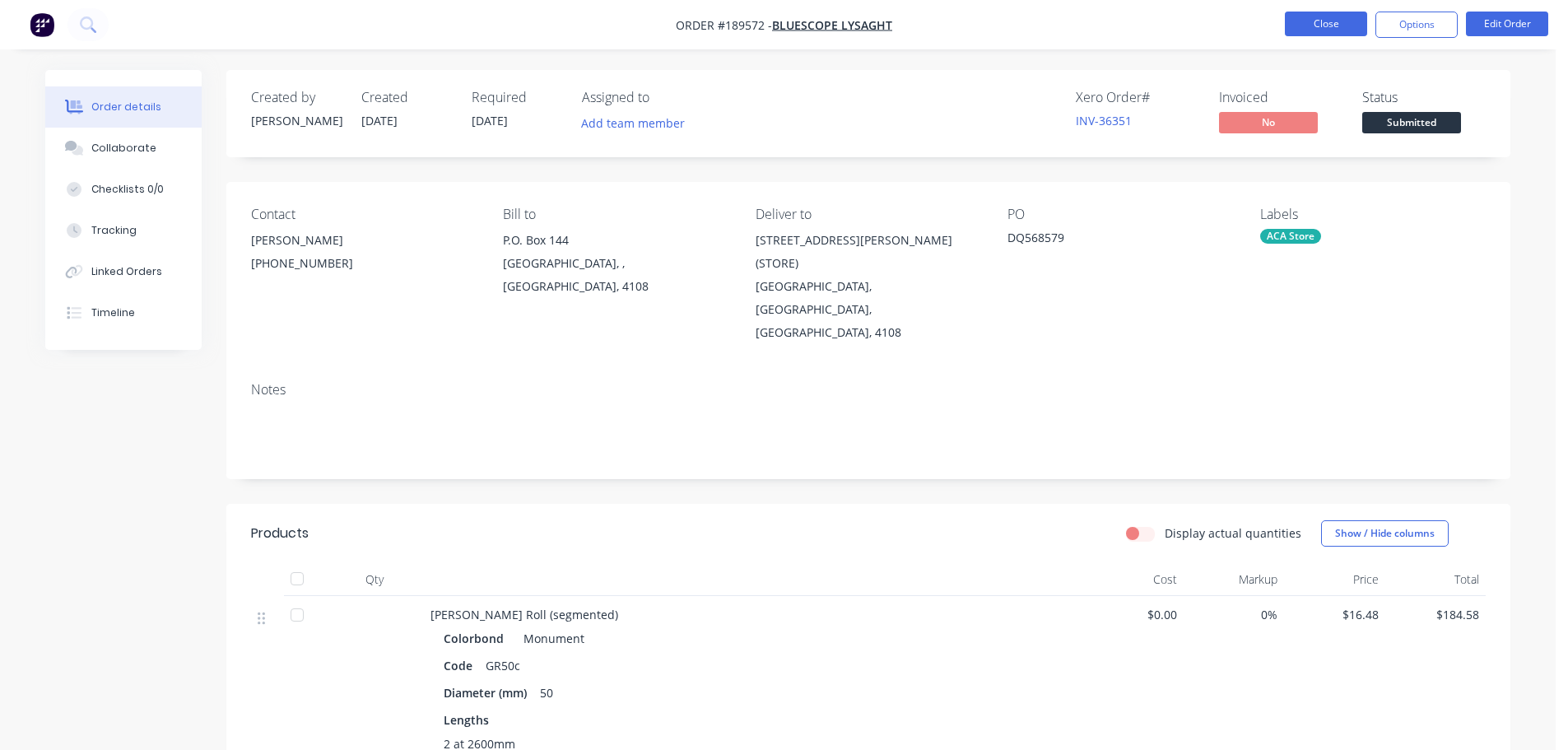
click at [1332, 24] on button "Close" at bounding box center [1326, 23] width 82 height 24
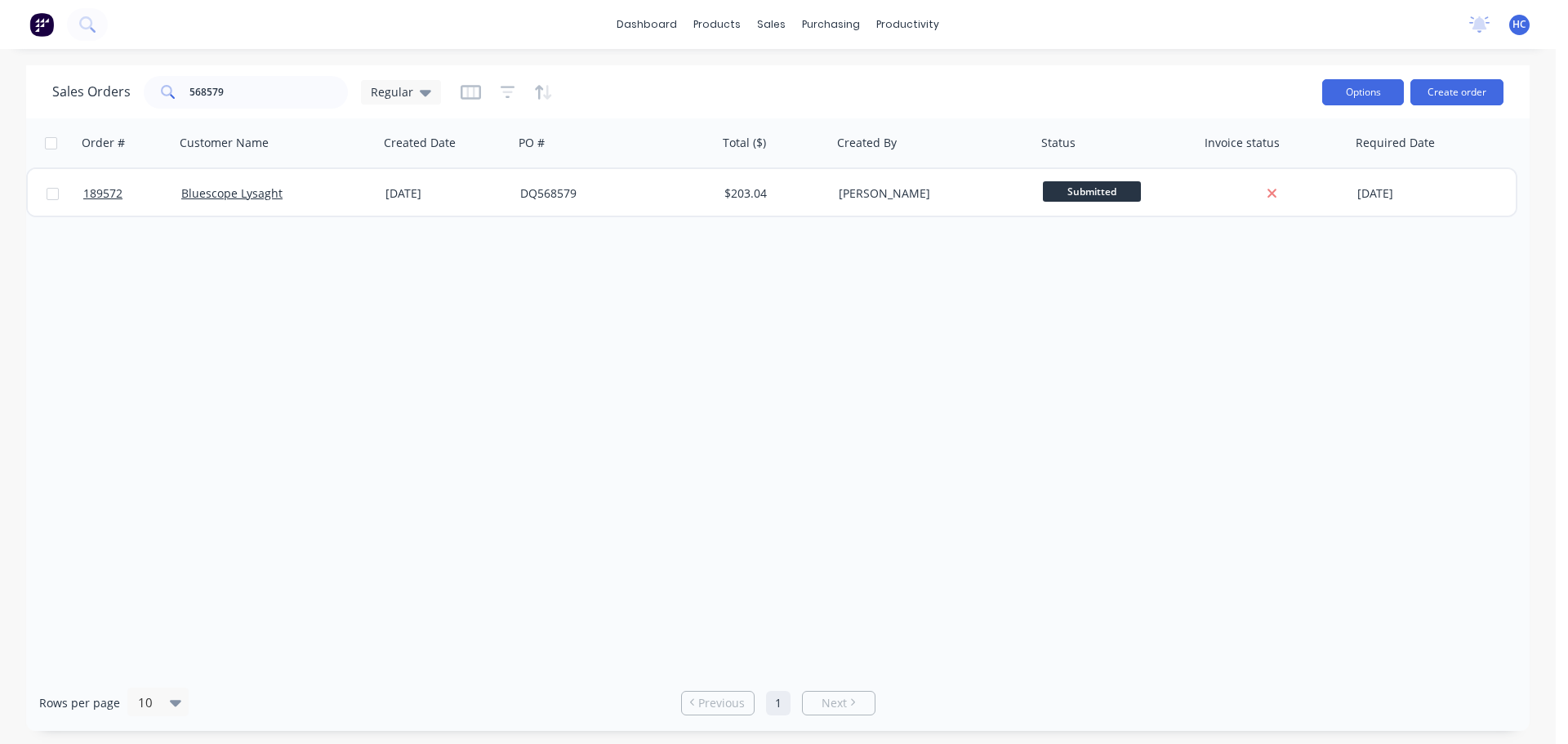
click at [1371, 99] on button "Options" at bounding box center [1363, 92] width 82 height 26
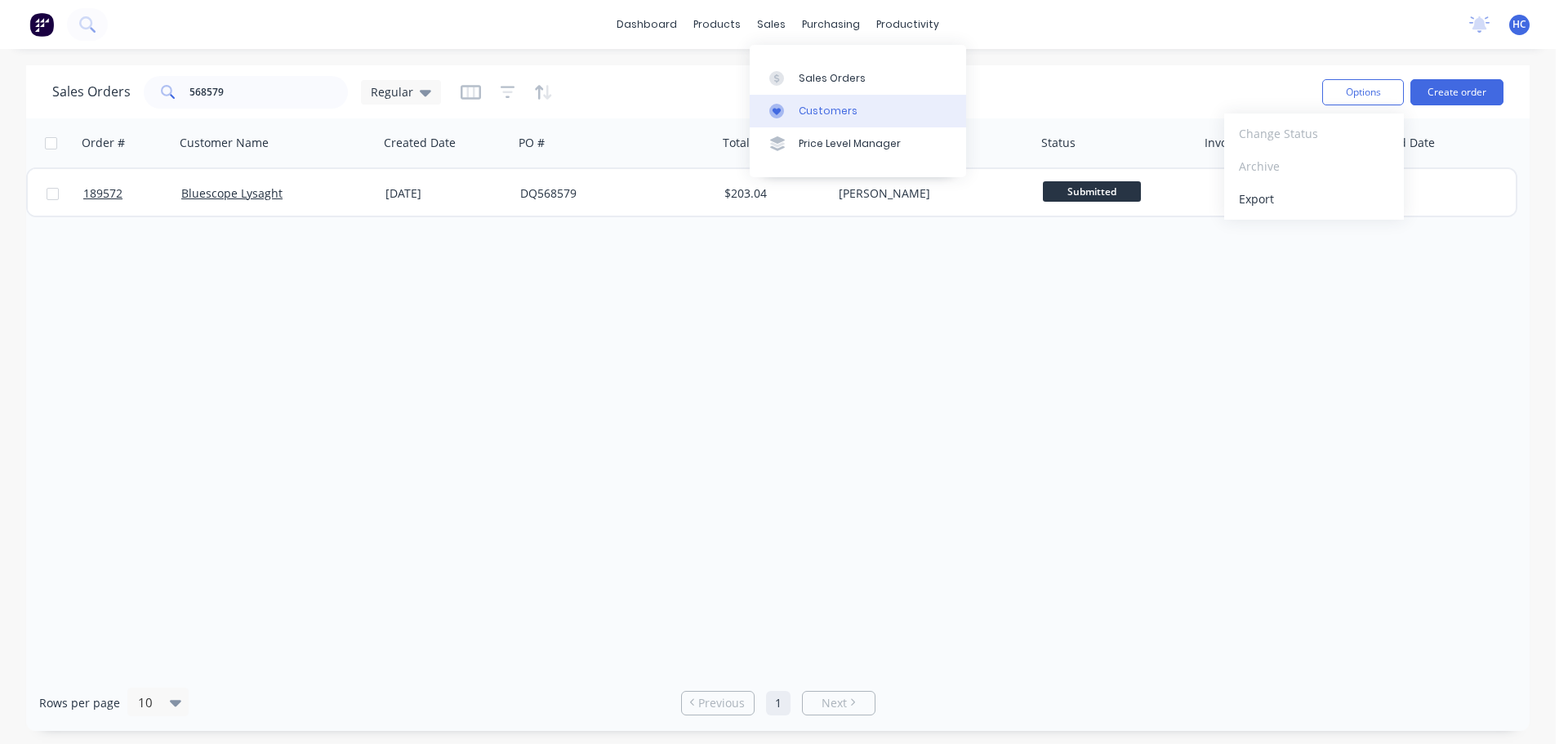
click at [815, 102] on link "Customers" at bounding box center [857, 111] width 216 height 33
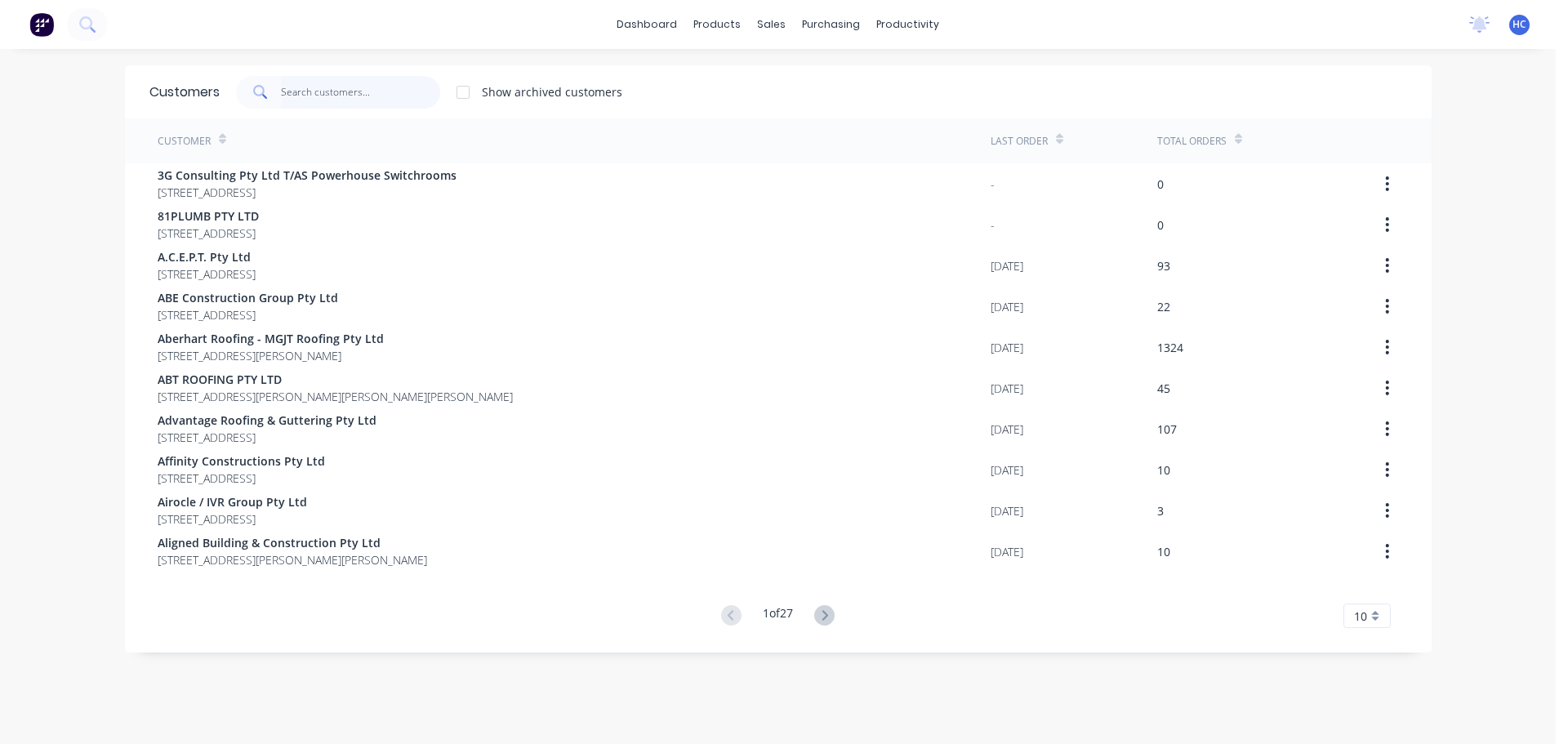
click at [345, 105] on input "text" at bounding box center [361, 92] width 160 height 33
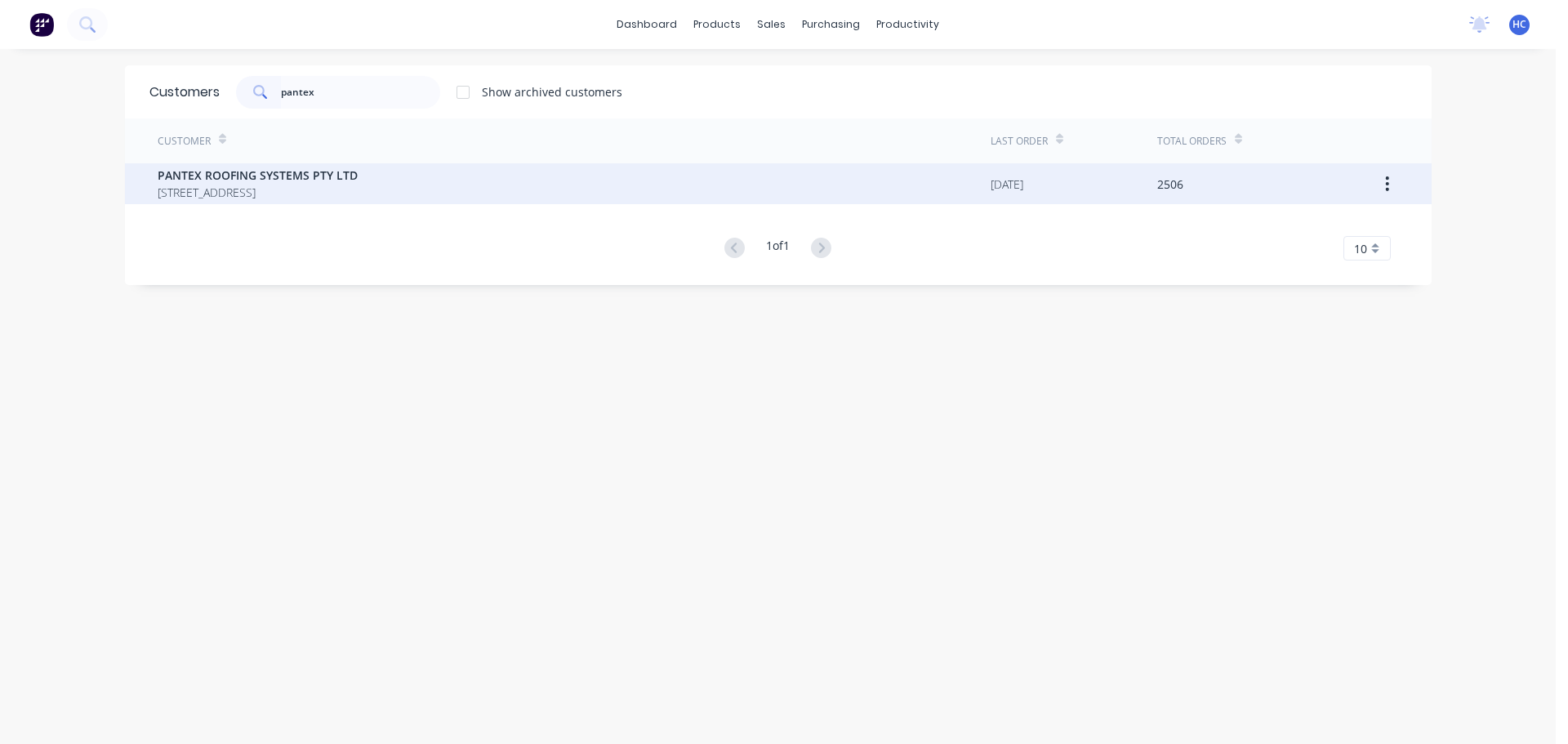
click at [286, 189] on span "PO BOX 78 NARANGBA Queensland Australia 4504" at bounding box center [257, 192] width 200 height 17
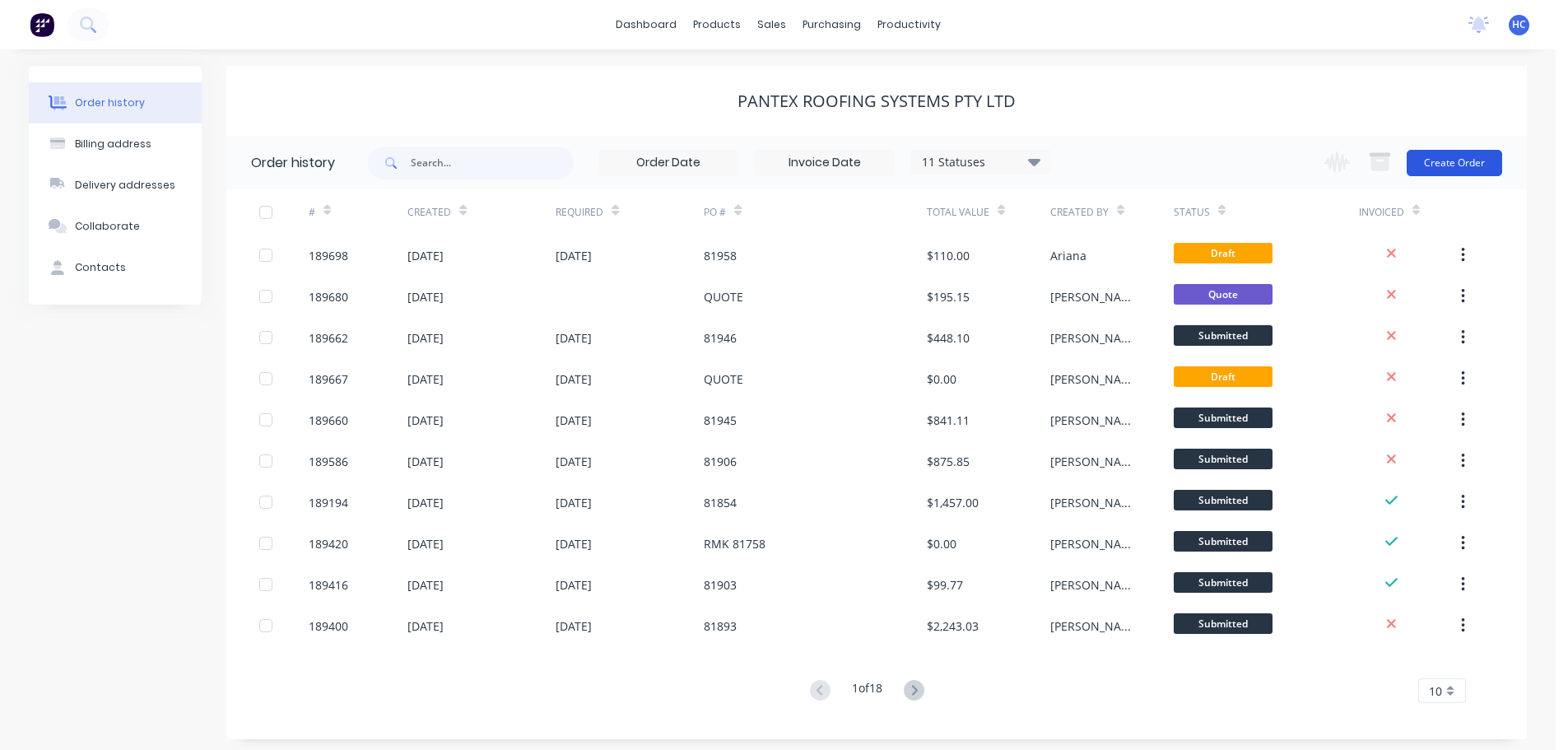
click at [1431, 174] on button "Create Order" at bounding box center [1455, 163] width 95 height 26
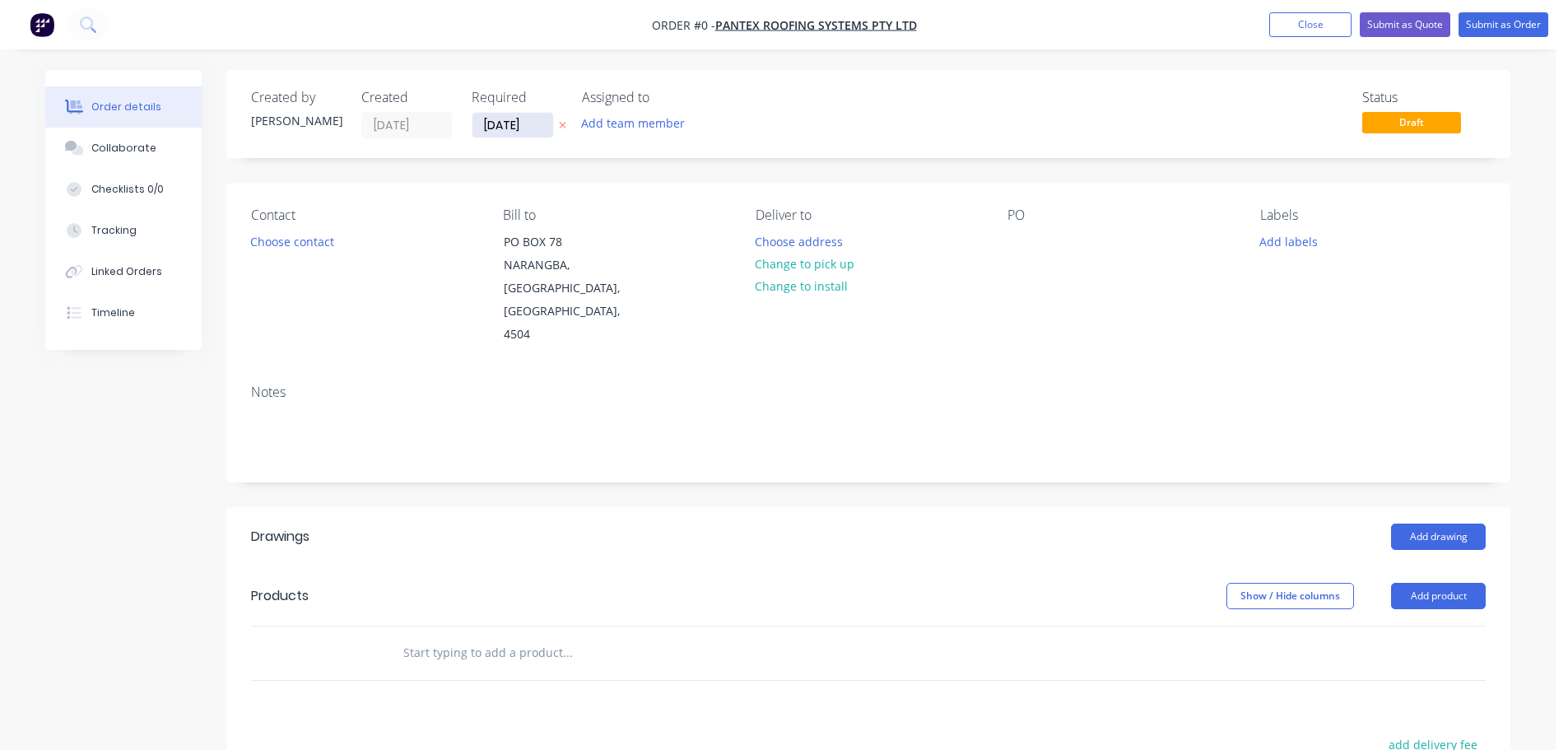
click at [520, 126] on input "[DATE]" at bounding box center [513, 125] width 81 height 24
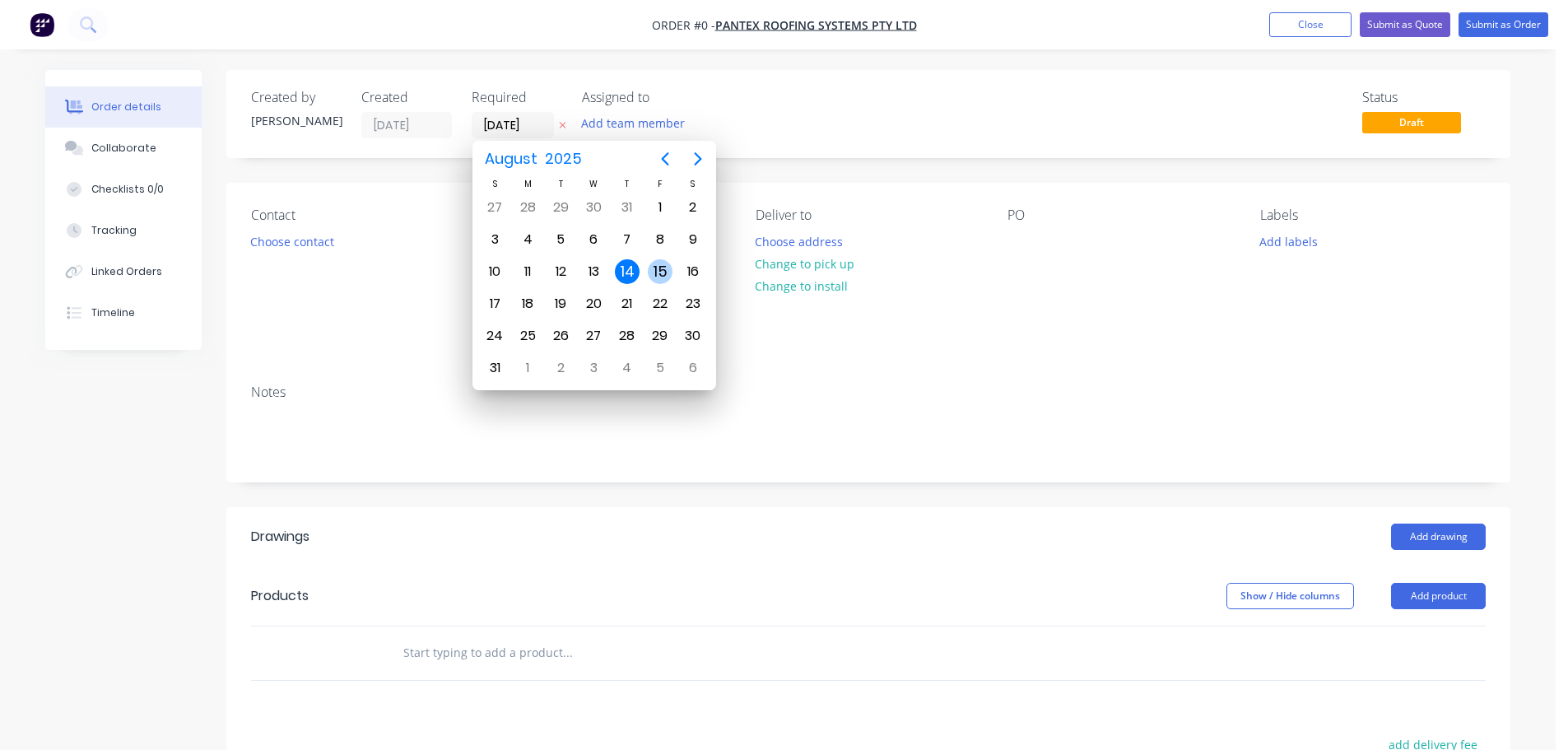
click at [667, 271] on div "15" at bounding box center [660, 272] width 24 height 24
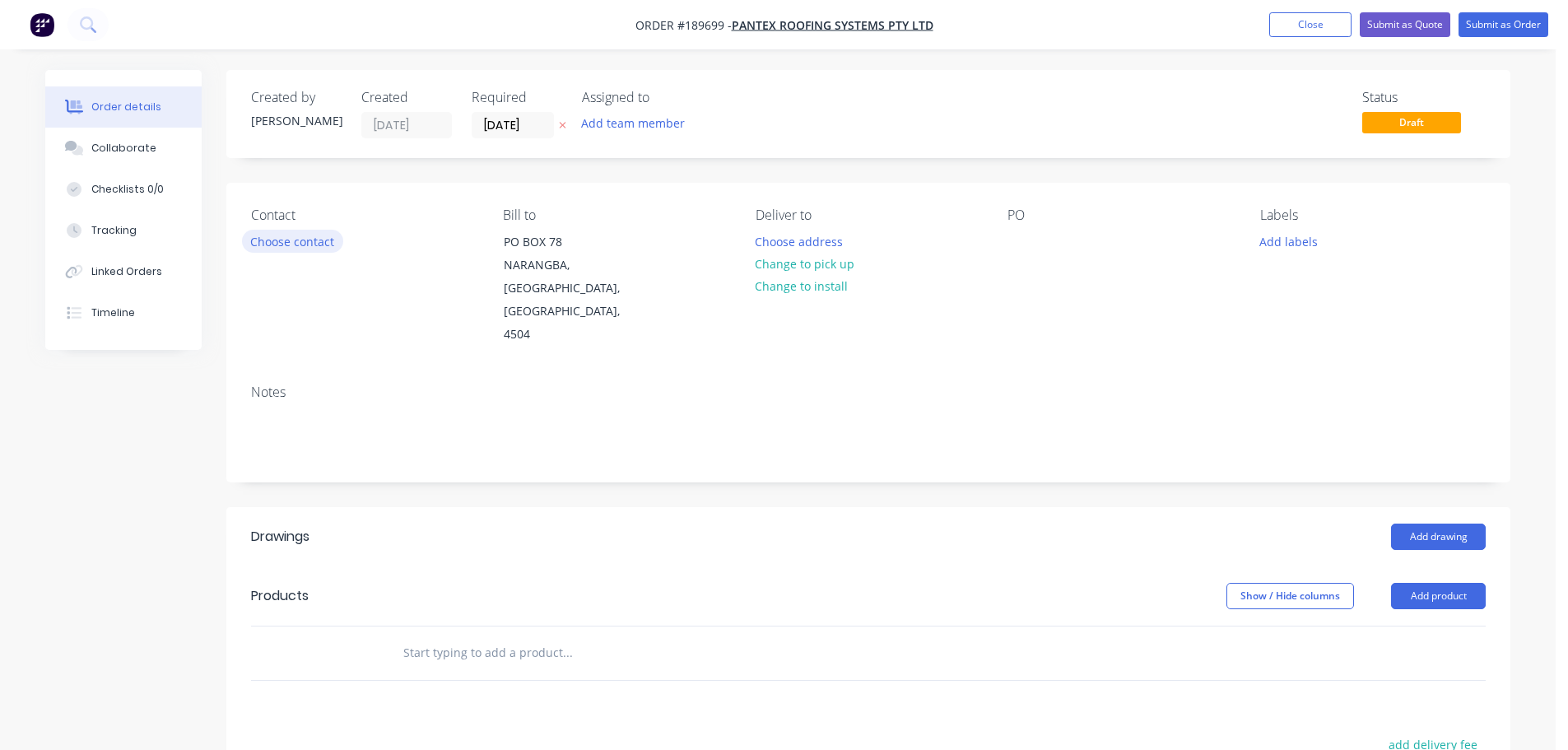
click at [311, 232] on button "Choose contact" at bounding box center [293, 241] width 101 height 22
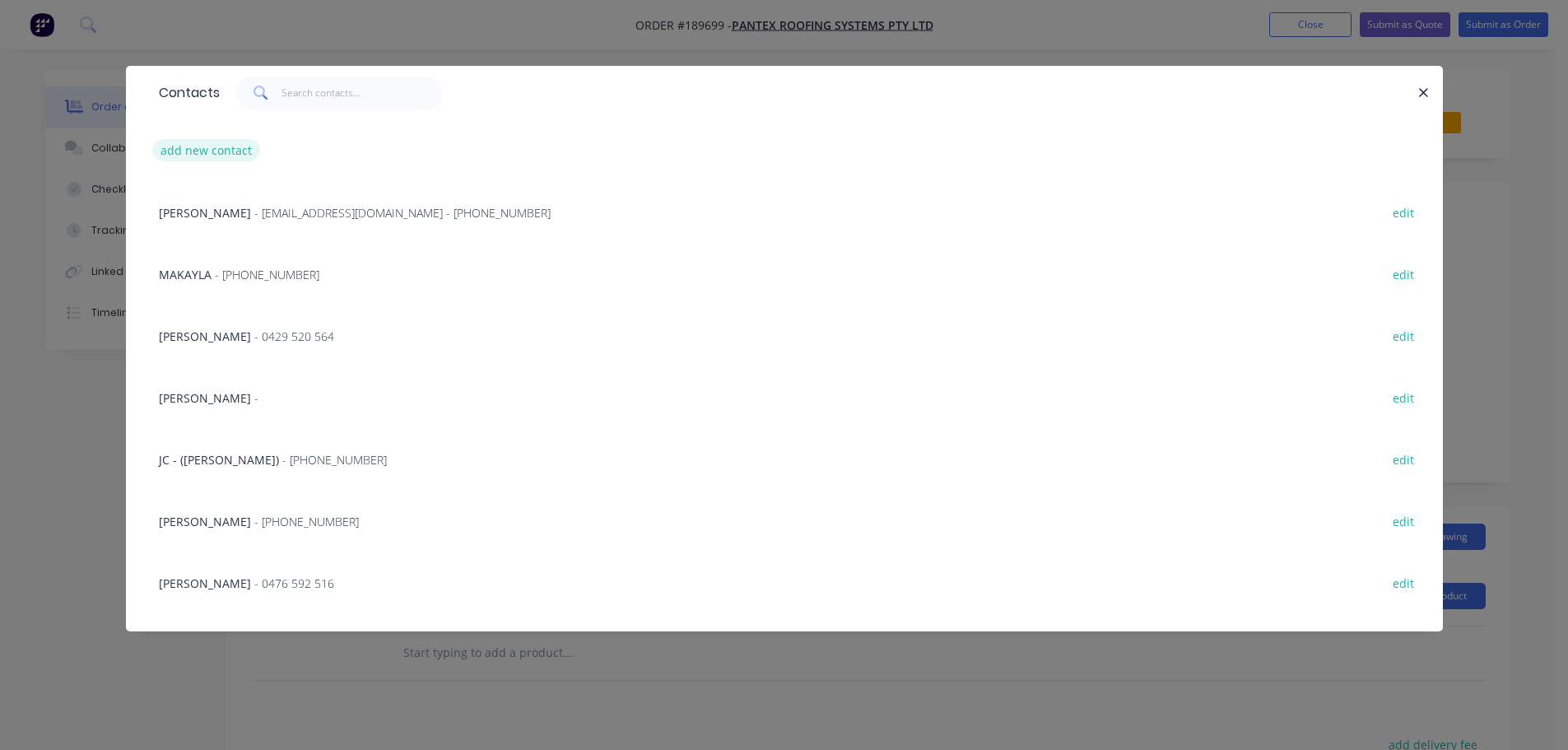
click at [241, 140] on button "add new contact" at bounding box center [207, 151] width 109 height 22
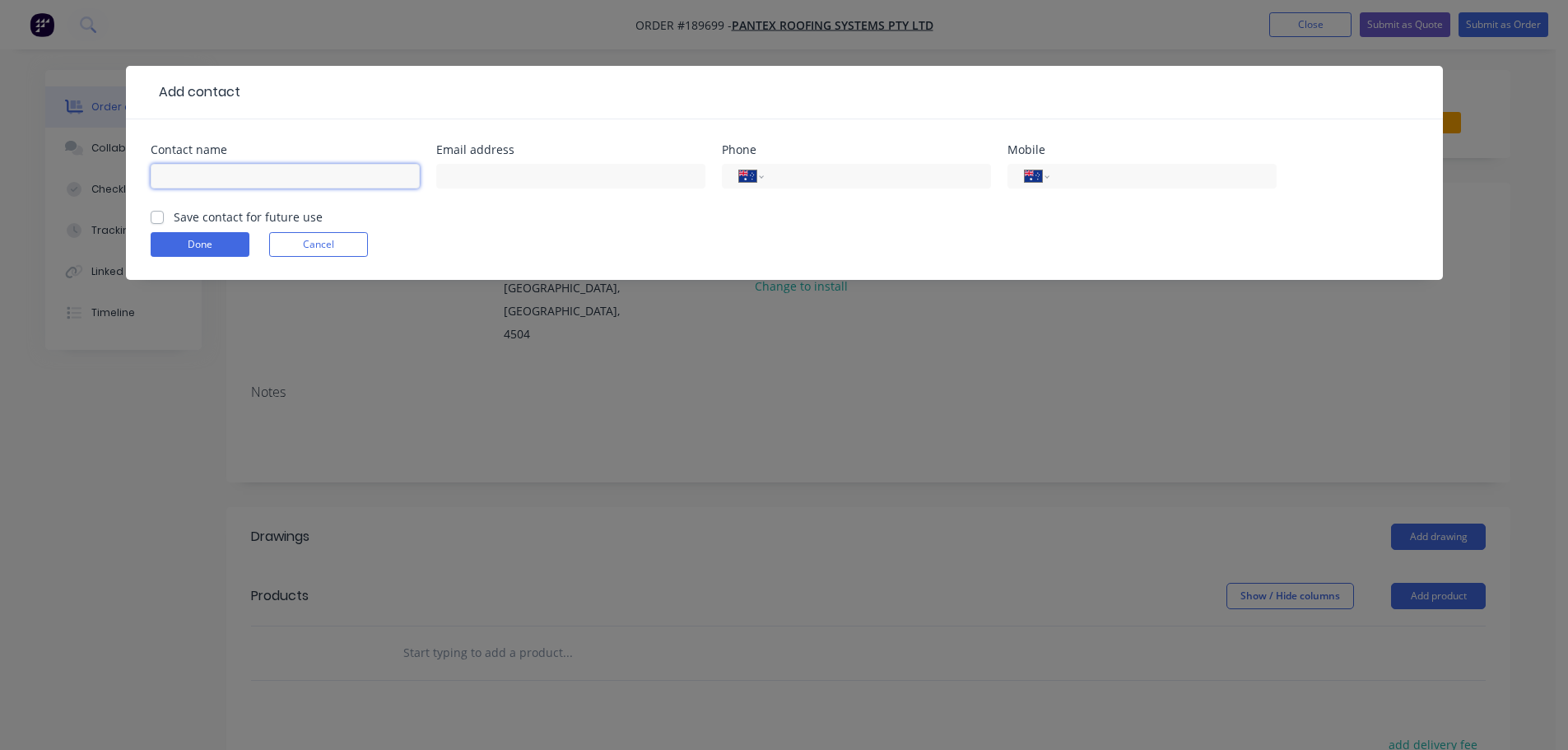
click at [248, 183] on input "text" at bounding box center [286, 176] width 270 height 24
drag, startPoint x: 1062, startPoint y: 175, endPoint x: 1105, endPoint y: 141, distance: 54.8
click at [1062, 175] on input "tel" at bounding box center [1160, 177] width 198 height 19
click at [200, 246] on button "Done" at bounding box center [200, 244] width 99 height 24
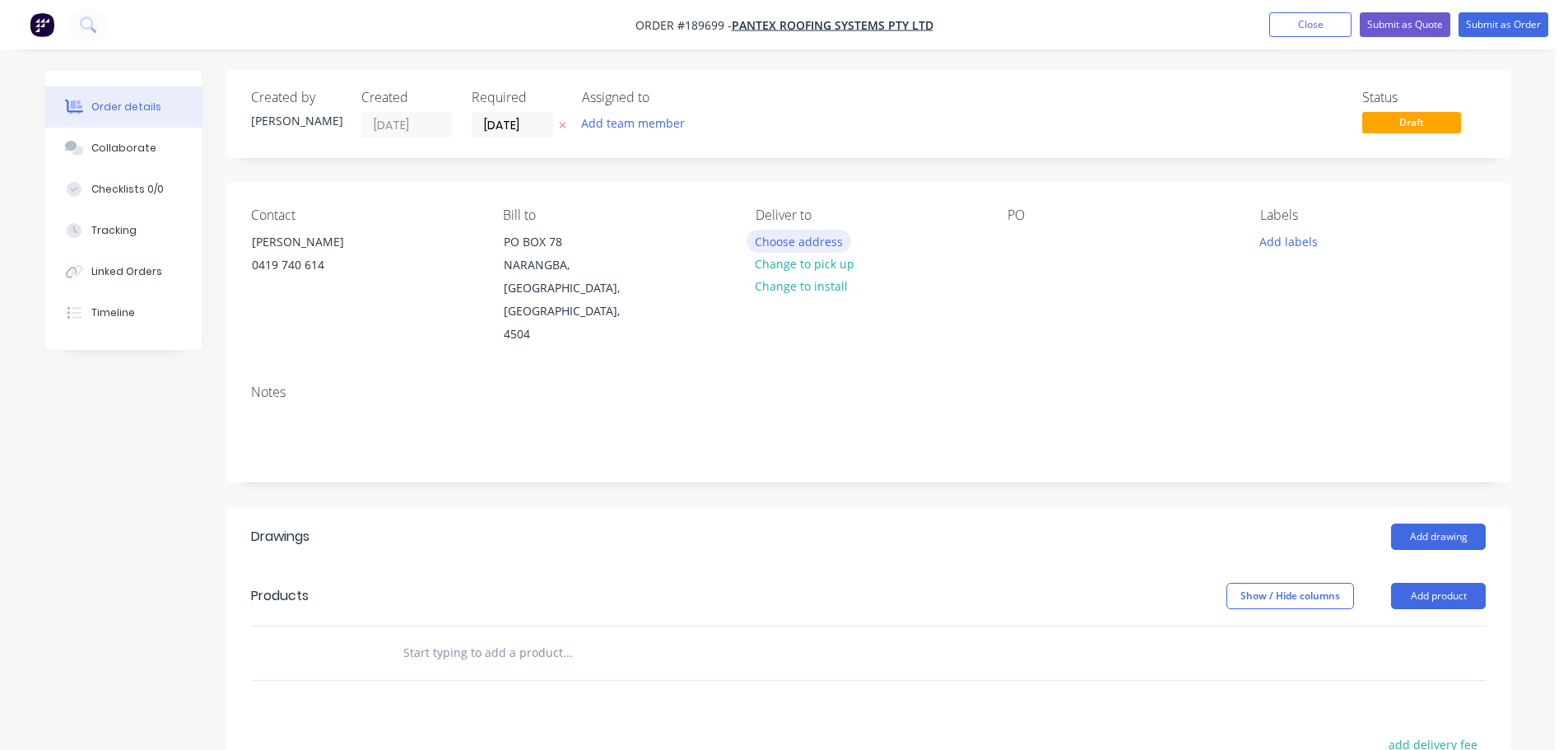
click at [783, 235] on button "Choose address" at bounding box center [799, 241] width 106 height 22
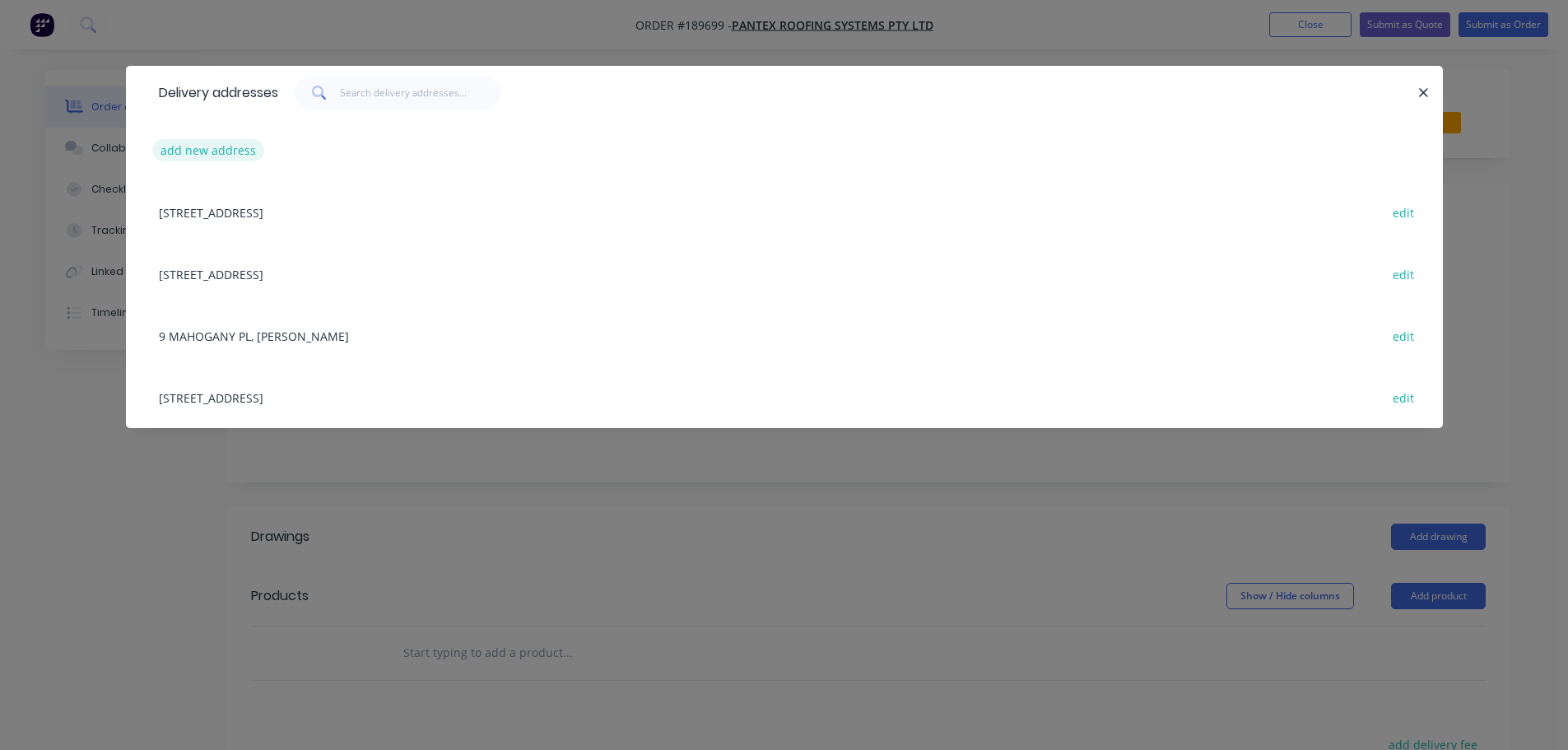
click at [222, 150] on button "add new address" at bounding box center [209, 151] width 112 height 22
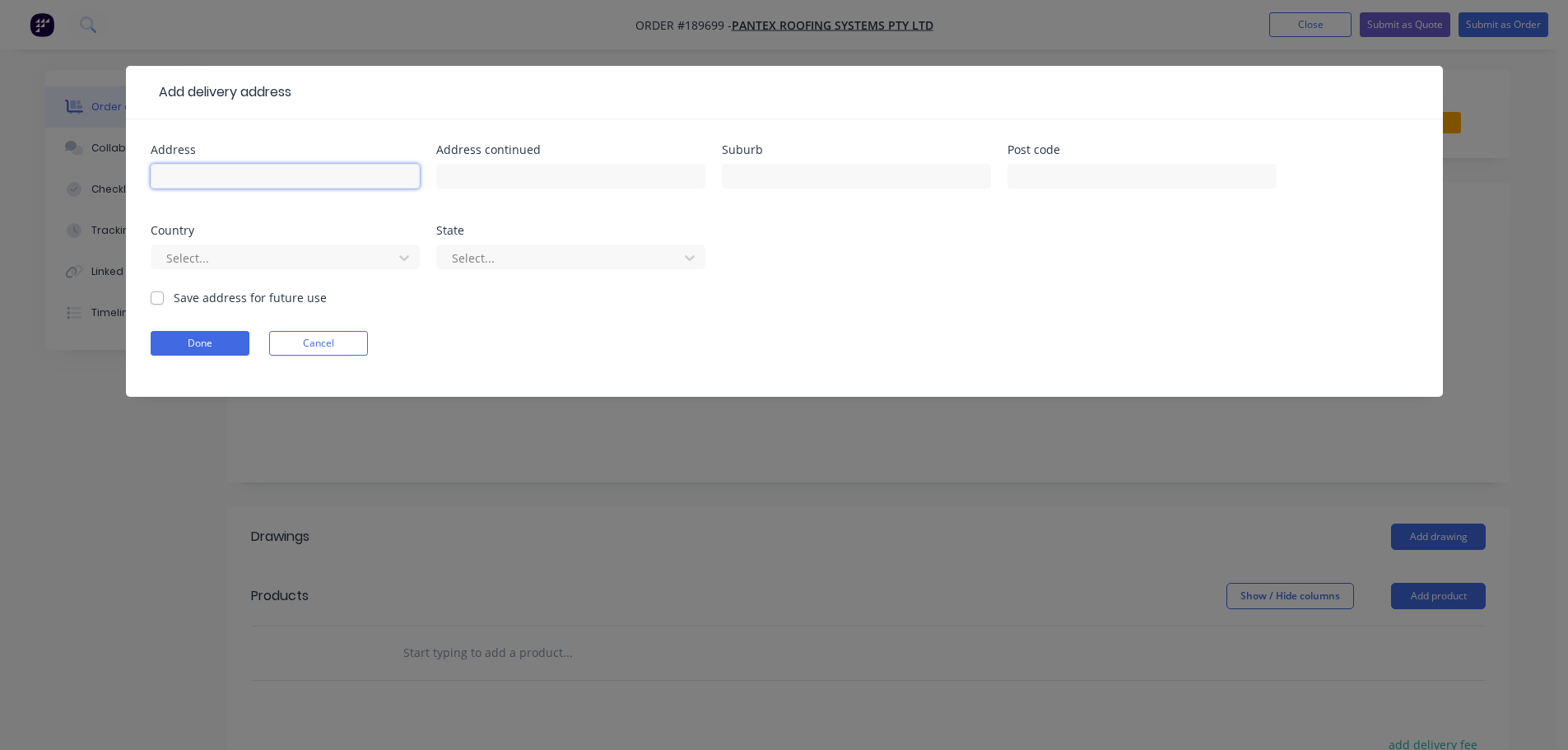
click at [225, 182] on input "text" at bounding box center [286, 176] width 270 height 24
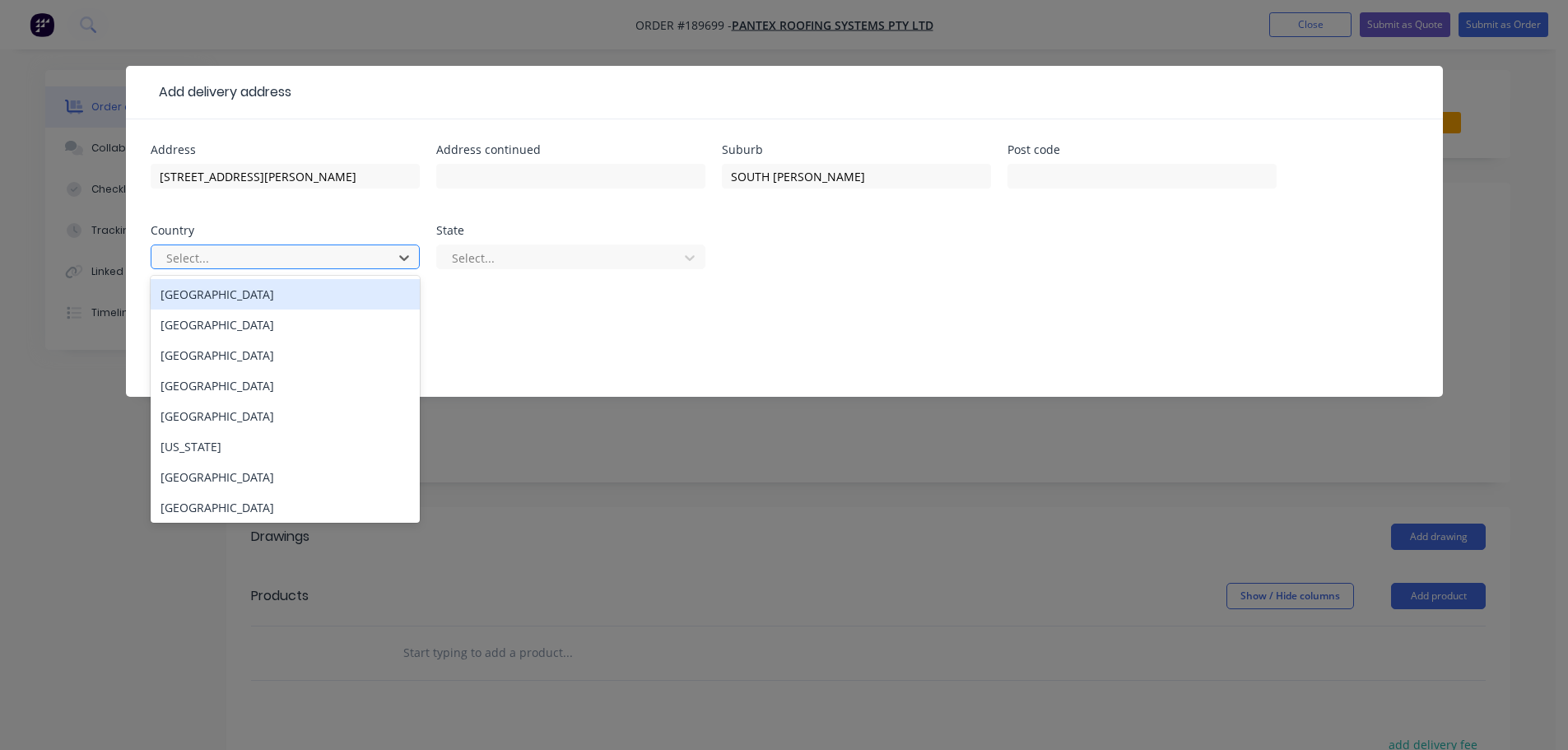
click at [216, 265] on div at bounding box center [274, 258] width 220 height 21
click at [190, 306] on div "[GEOGRAPHIC_DATA]" at bounding box center [286, 294] width 270 height 31
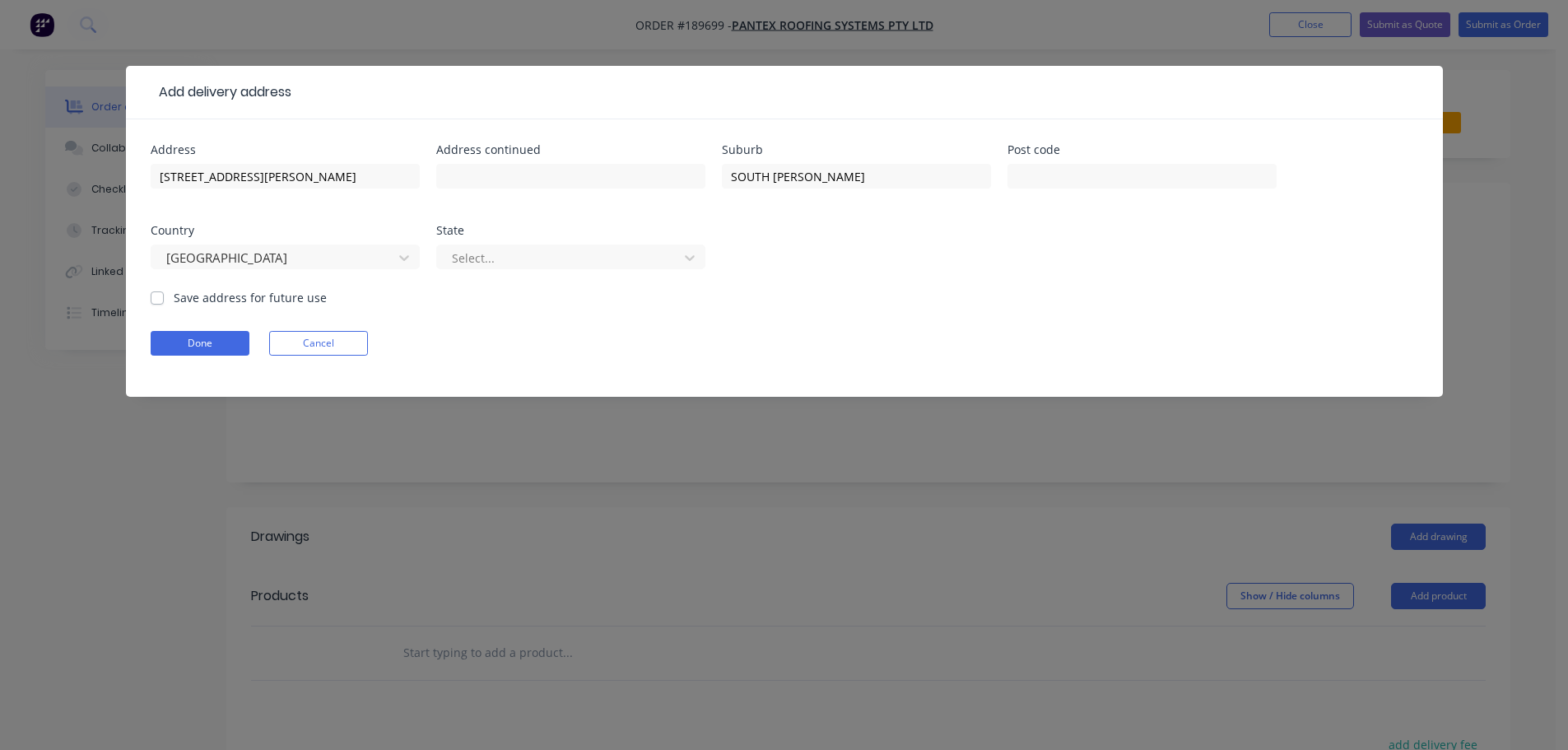
click at [504, 265] on div at bounding box center [560, 258] width 220 height 21
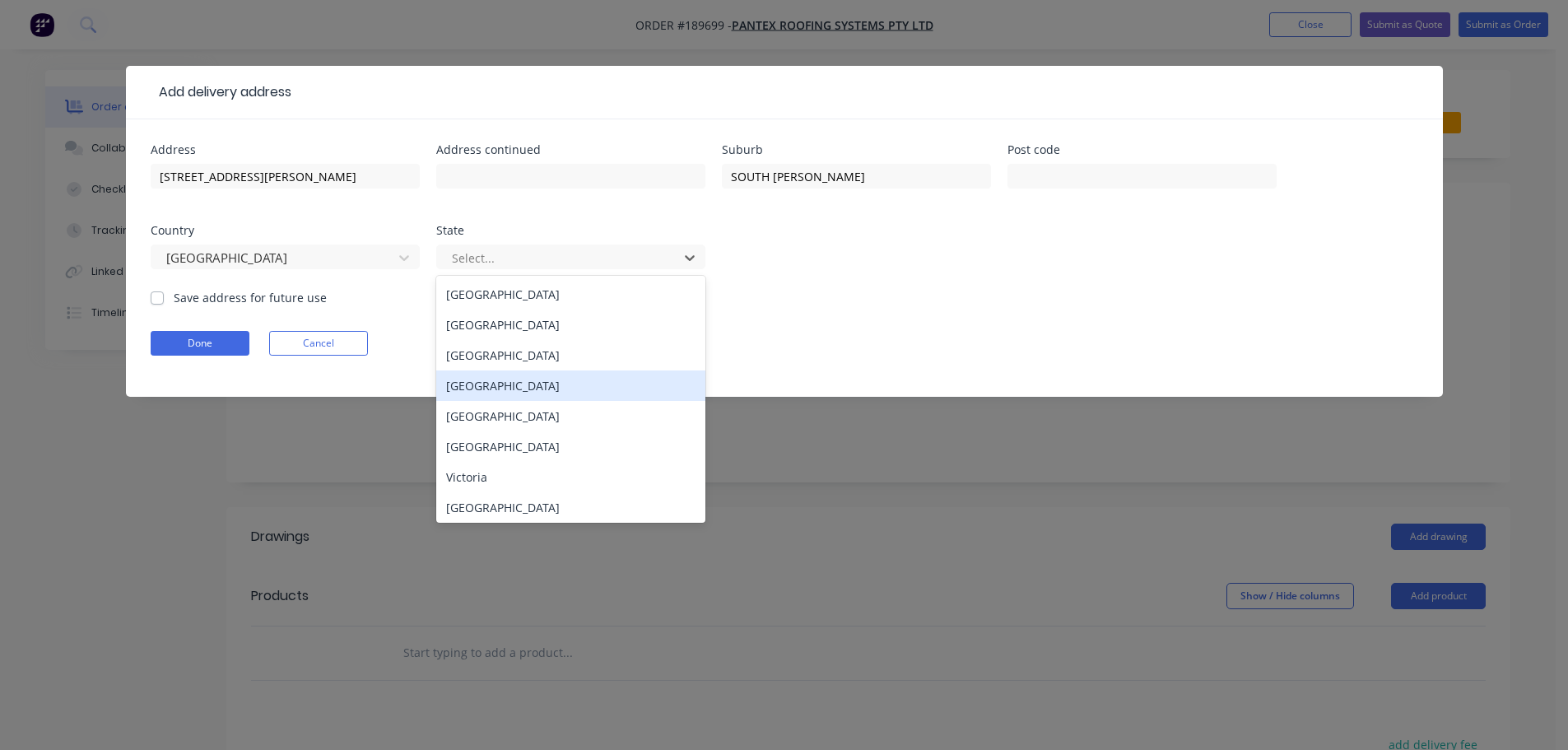
click at [480, 394] on div "[GEOGRAPHIC_DATA]" at bounding box center [571, 386] width 270 height 31
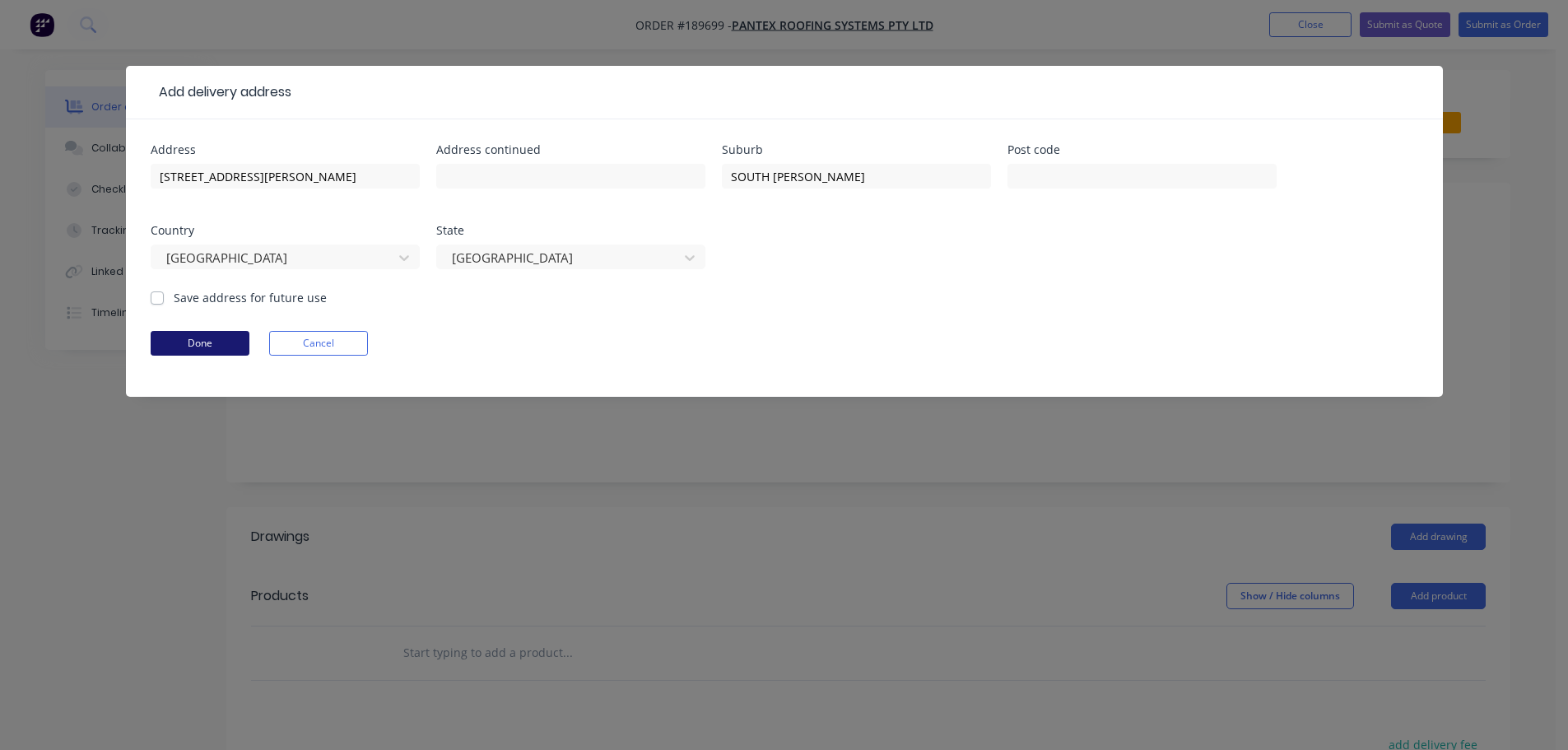
click at [229, 345] on button "Done" at bounding box center [200, 344] width 99 height 24
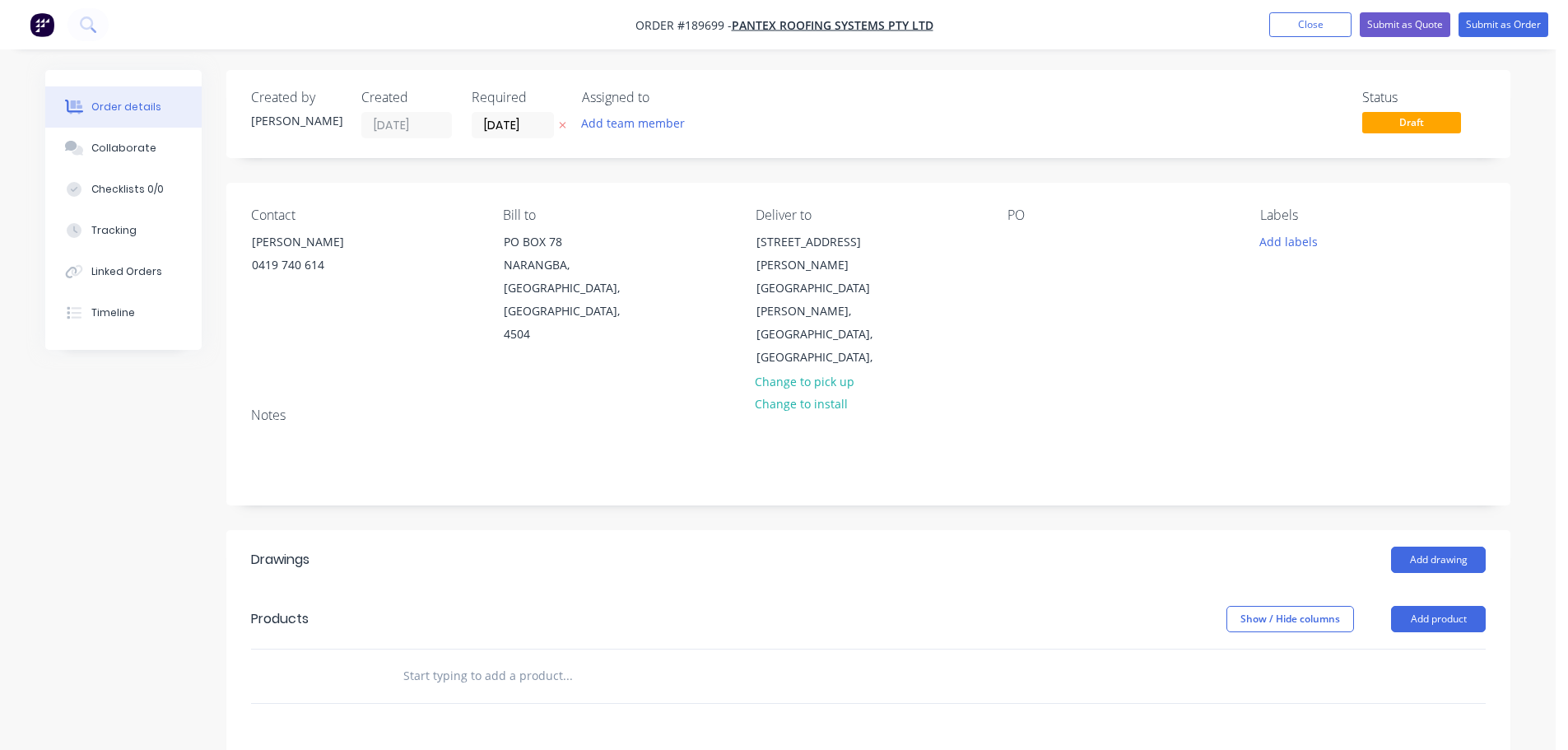
click at [1005, 238] on div "Contact TERRY 0419 740 614 Bill to PO BOX 78 NARANGBA, Queensland, Australia, 4…" at bounding box center [869, 288] width 1284 height 212
click at [1020, 246] on div at bounding box center [1021, 242] width 26 height 24
click at [1447, 547] on button "Add drawing" at bounding box center [1438, 560] width 95 height 26
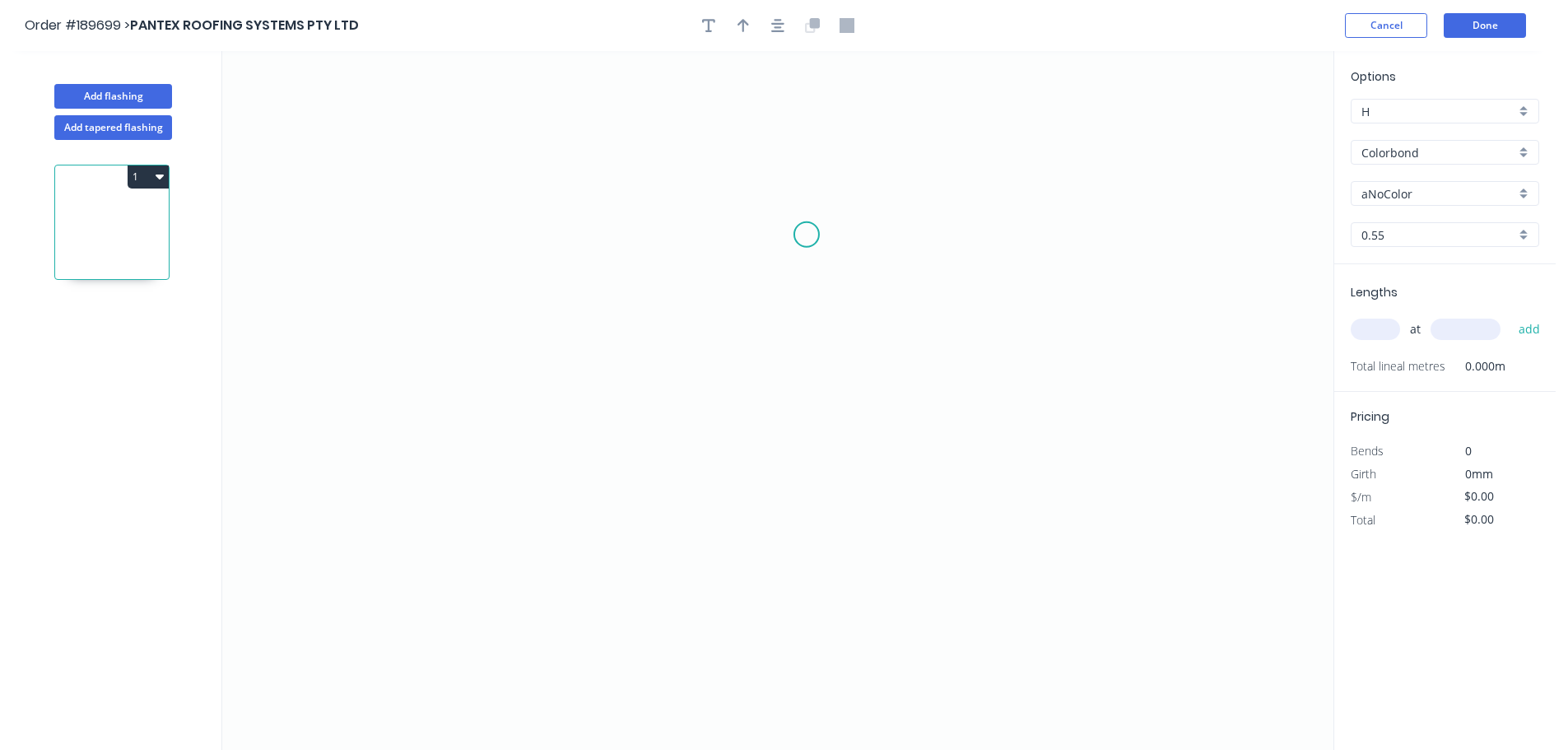
click at [824, 215] on icon "0" at bounding box center [777, 401] width 1111 height 699
click at [908, 221] on icon "0" at bounding box center [777, 401] width 1111 height 699
click at [906, 532] on icon "0 ?" at bounding box center [777, 401] width 1111 height 699
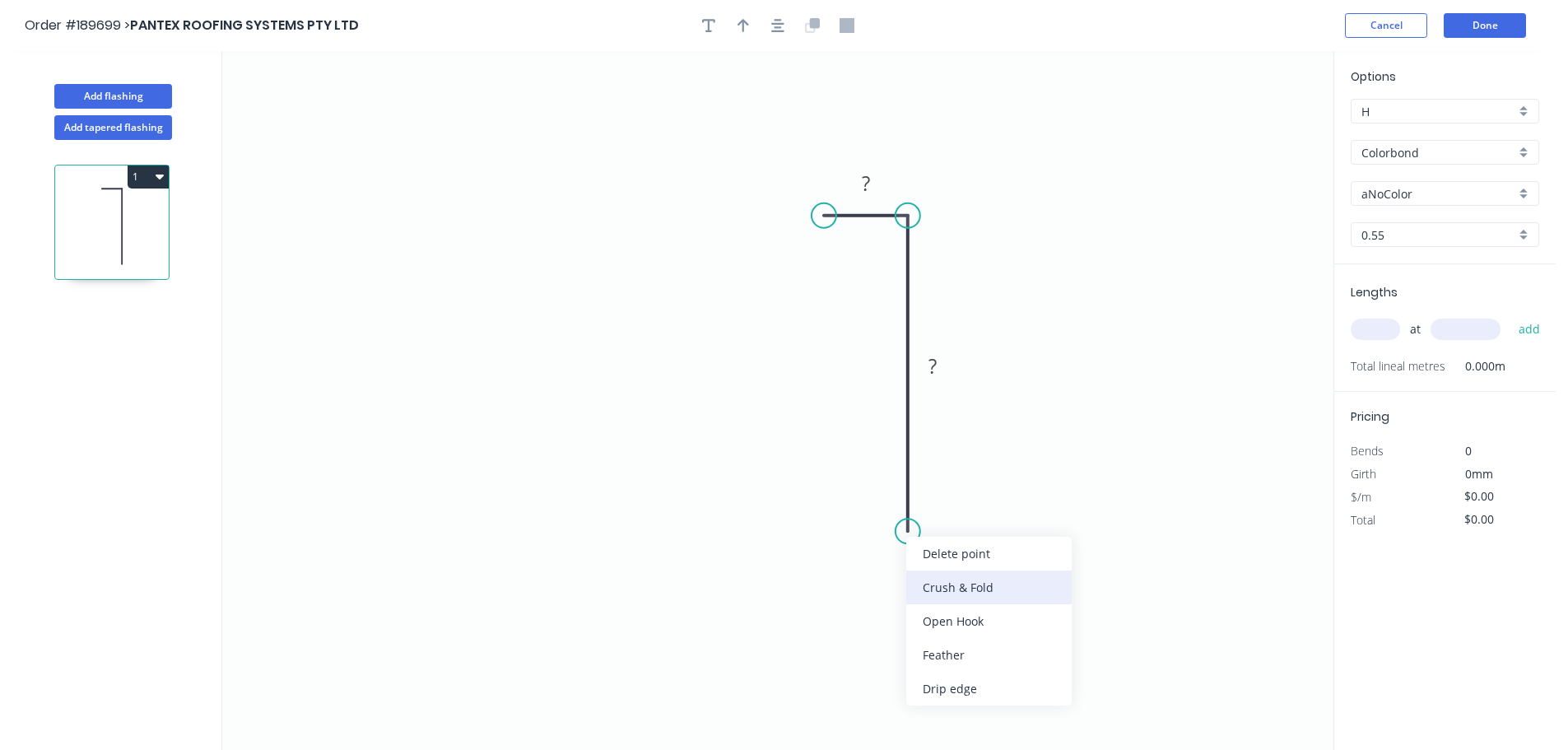
click at [935, 590] on div "Crush & Fold" at bounding box center [989, 588] width 166 height 34
click at [943, 587] on div "Flip bend" at bounding box center [990, 586] width 166 height 34
click at [963, 494] on tspan "10" at bounding box center [954, 502] width 23 height 27
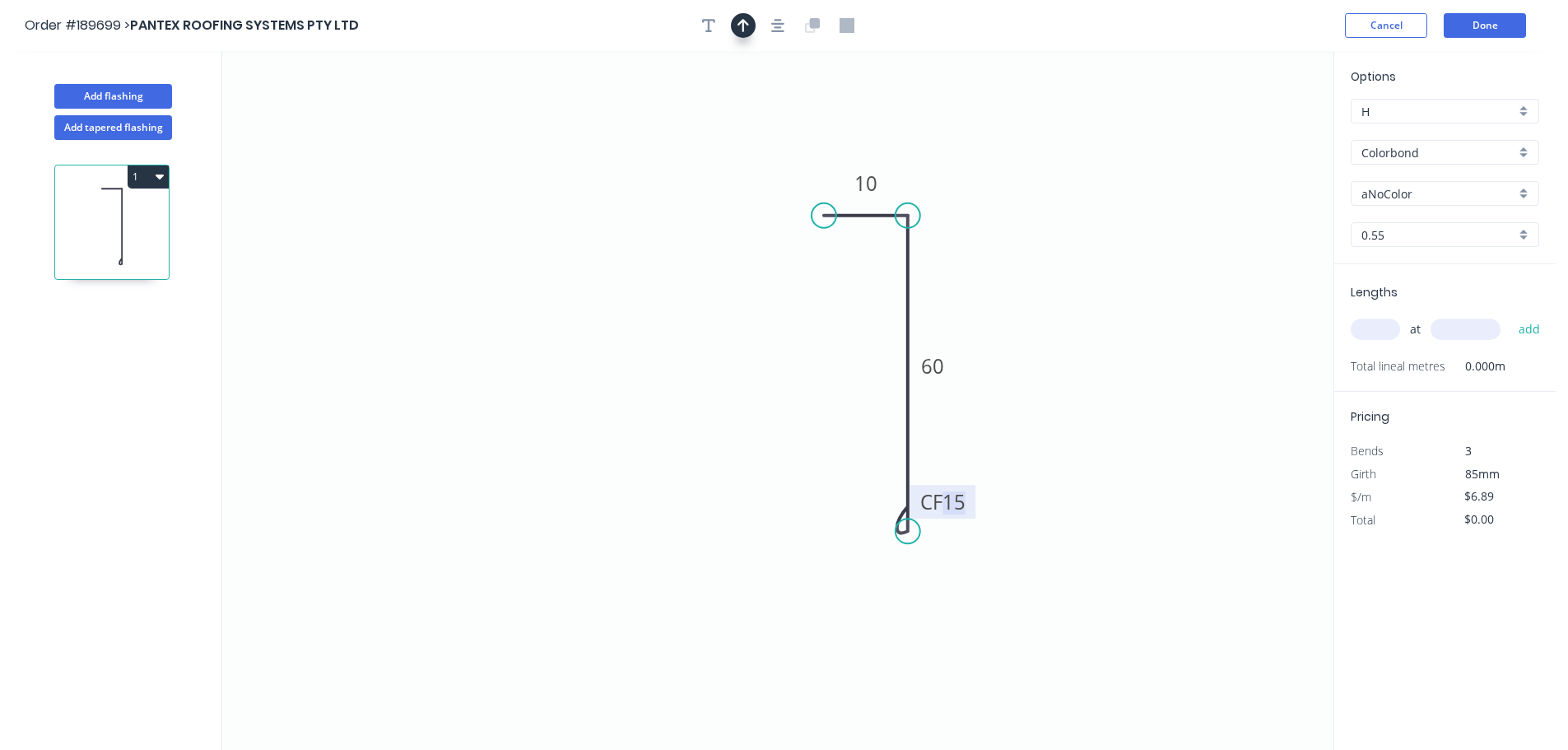
click at [746, 24] on icon "button" at bounding box center [743, 25] width 11 height 15
click at [1250, 133] on icon at bounding box center [1251, 114] width 15 height 52
drag, startPoint x: 1250, startPoint y: 133, endPoint x: 948, endPoint y: 202, distance: 309.8
click at [1005, 201] on icon at bounding box center [1029, 208] width 48 height 48
click at [1130, 290] on icon "0 10 CF 15 60" at bounding box center [777, 401] width 1111 height 699
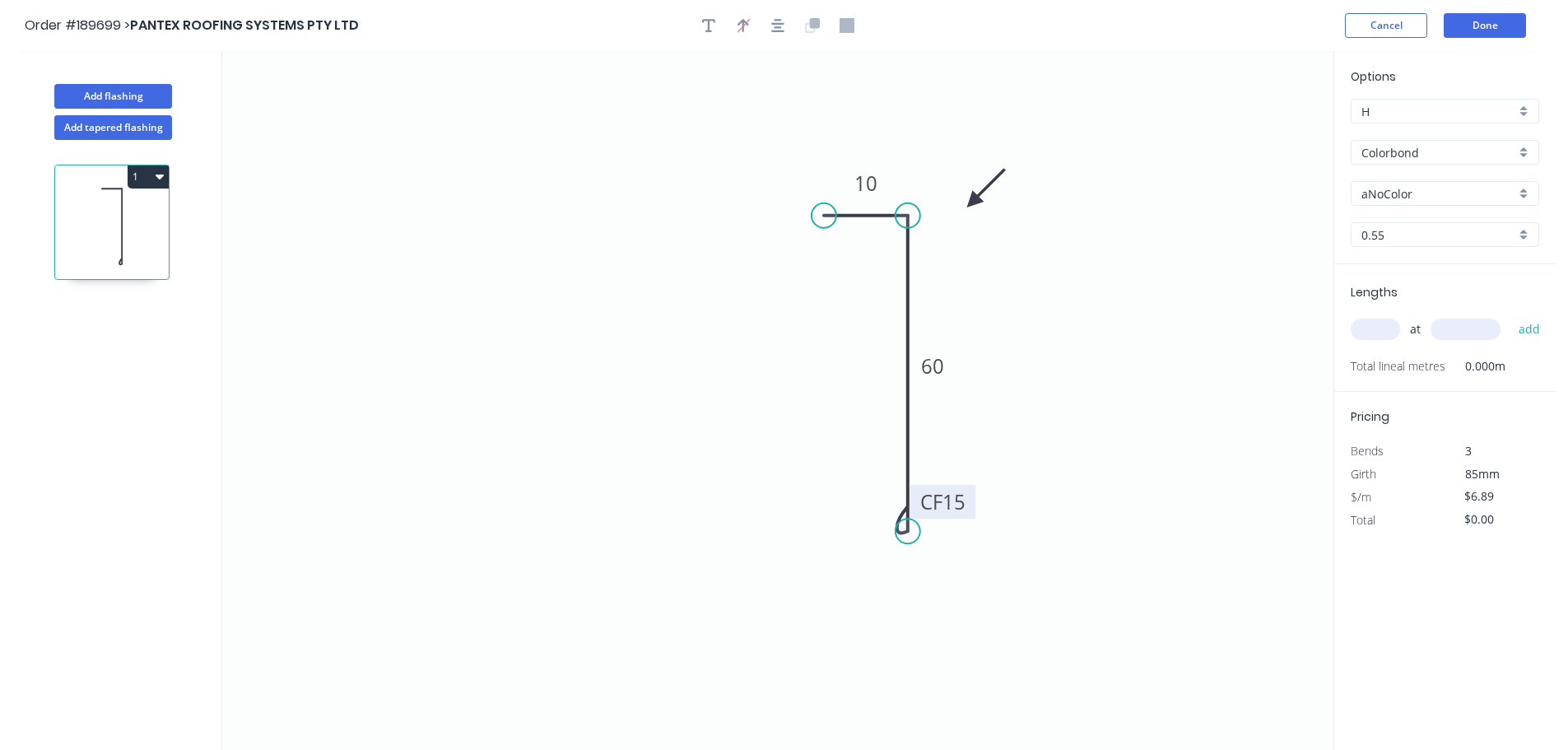
click at [1406, 185] on input "aNoColor" at bounding box center [1439, 194] width 154 height 17
click at [1391, 358] on div "Surfmist" at bounding box center [1445, 365] width 187 height 29
click at [1381, 330] on input "text" at bounding box center [1375, 329] width 50 height 22
click at [1511, 316] on button "add" at bounding box center [1530, 330] width 38 height 28
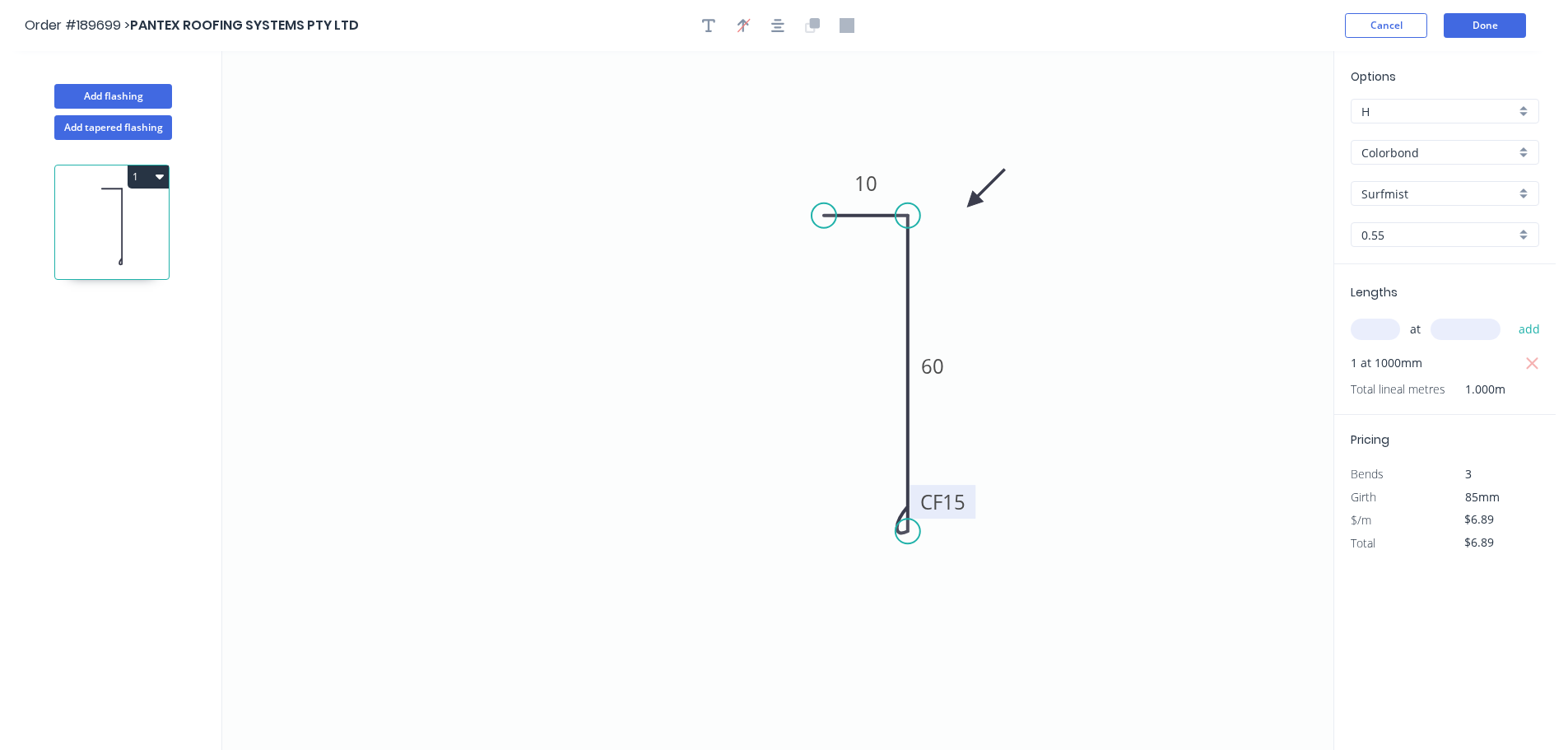
click at [1460, 290] on div "Lengths at add 1 at 1000mm Total lineal metres 1.000m" at bounding box center [1445, 339] width 222 height 151
click at [103, 127] on button "Add tapered flashing" at bounding box center [113, 127] width 118 height 24
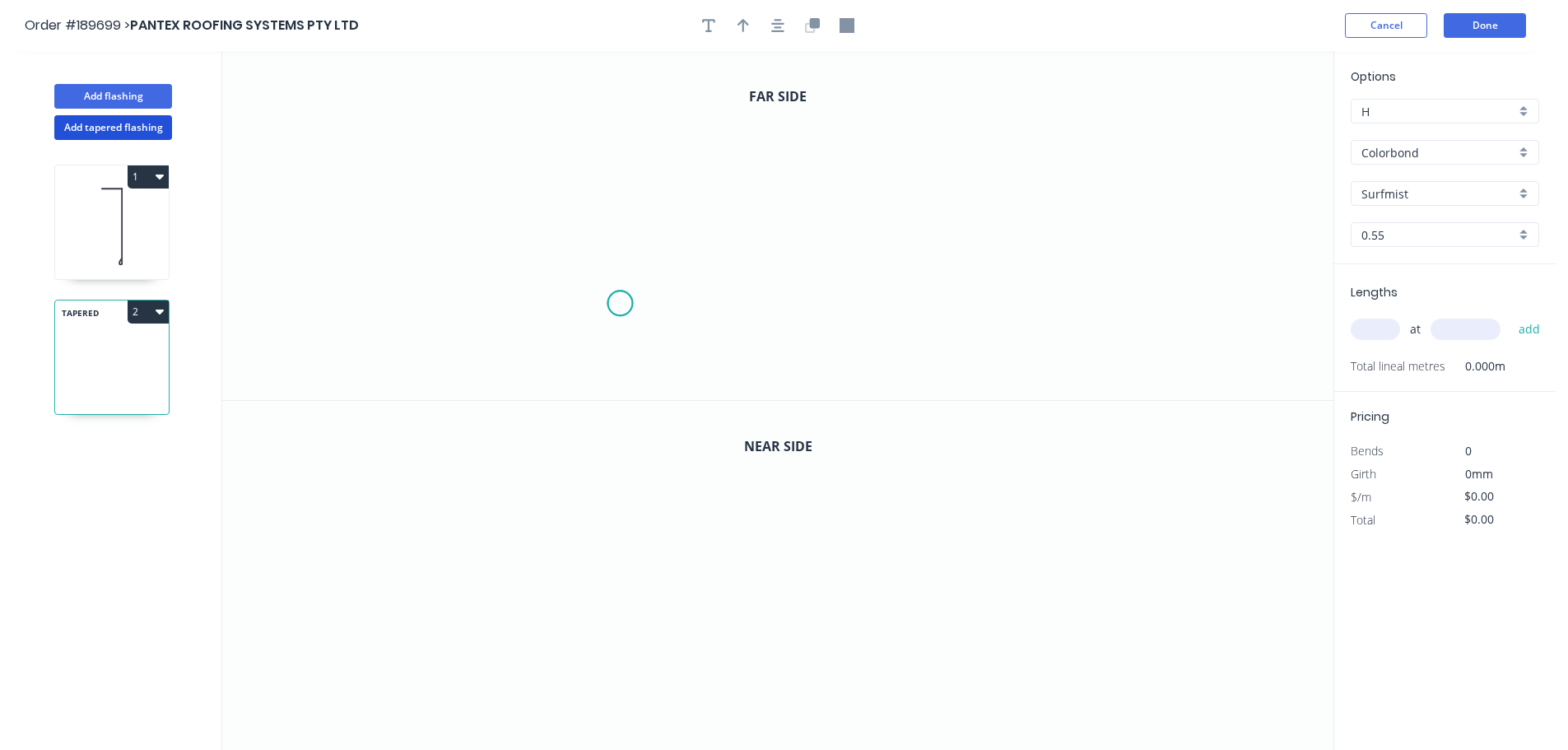
click at [620, 304] on icon "0" at bounding box center [777, 226] width 1111 height 349
click at [617, 213] on icon "0" at bounding box center [777, 226] width 1111 height 349
click at [958, 210] on icon "0 ?" at bounding box center [777, 226] width 1111 height 349
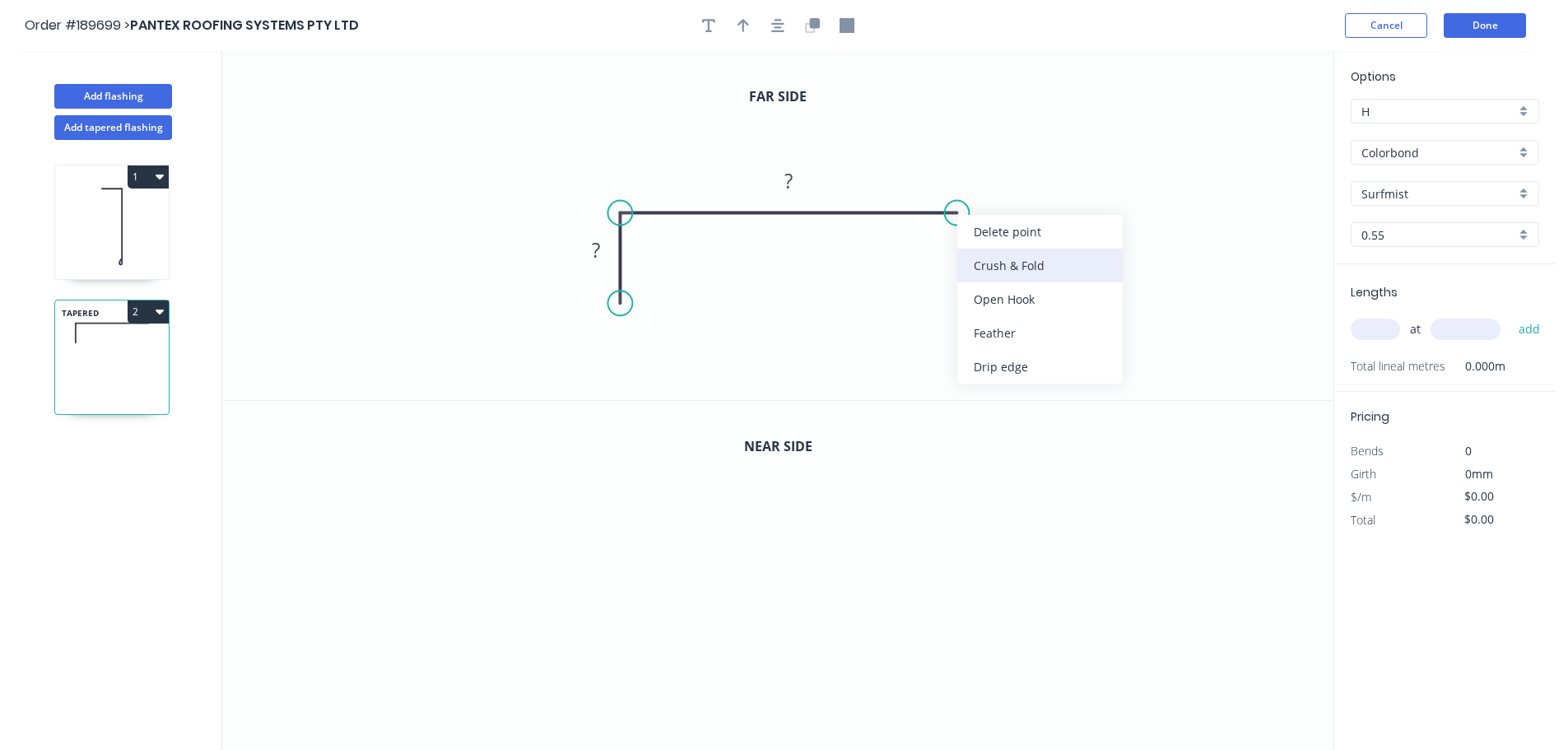
click at [981, 258] on div "Crush & Fold" at bounding box center [1040, 266] width 166 height 34
click at [999, 270] on div "Flip bend" at bounding box center [1037, 270] width 166 height 34
click at [980, 234] on tspan "10" at bounding box center [989, 240] width 23 height 27
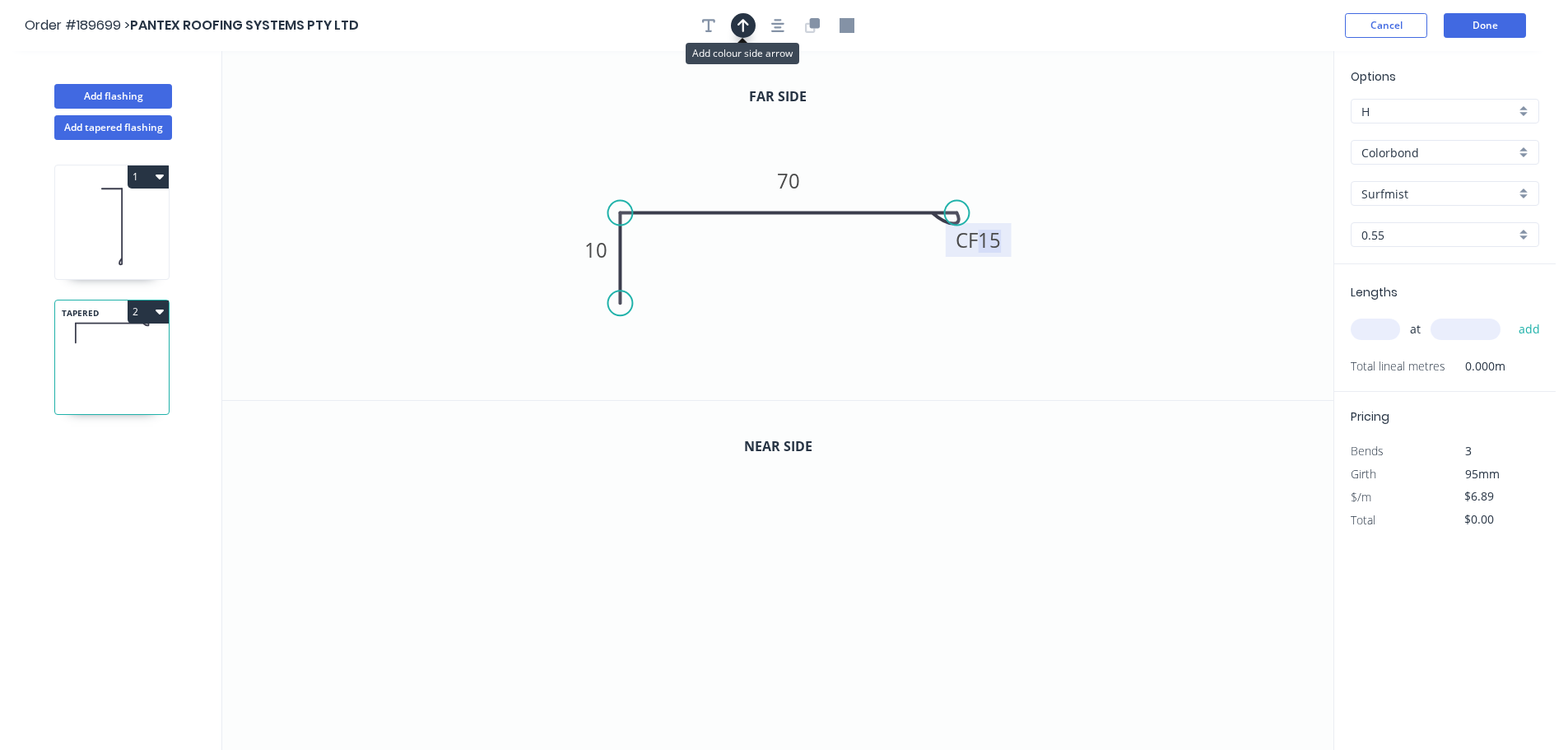
click at [748, 26] on icon "button" at bounding box center [743, 25] width 11 height 15
drag, startPoint x: 1250, startPoint y: 130, endPoint x: 884, endPoint y: 173, distance: 368.5
click at [910, 173] on icon at bounding box center [917, 149] width 15 height 52
click at [816, 24] on icon "button" at bounding box center [814, 22] width 10 height 10
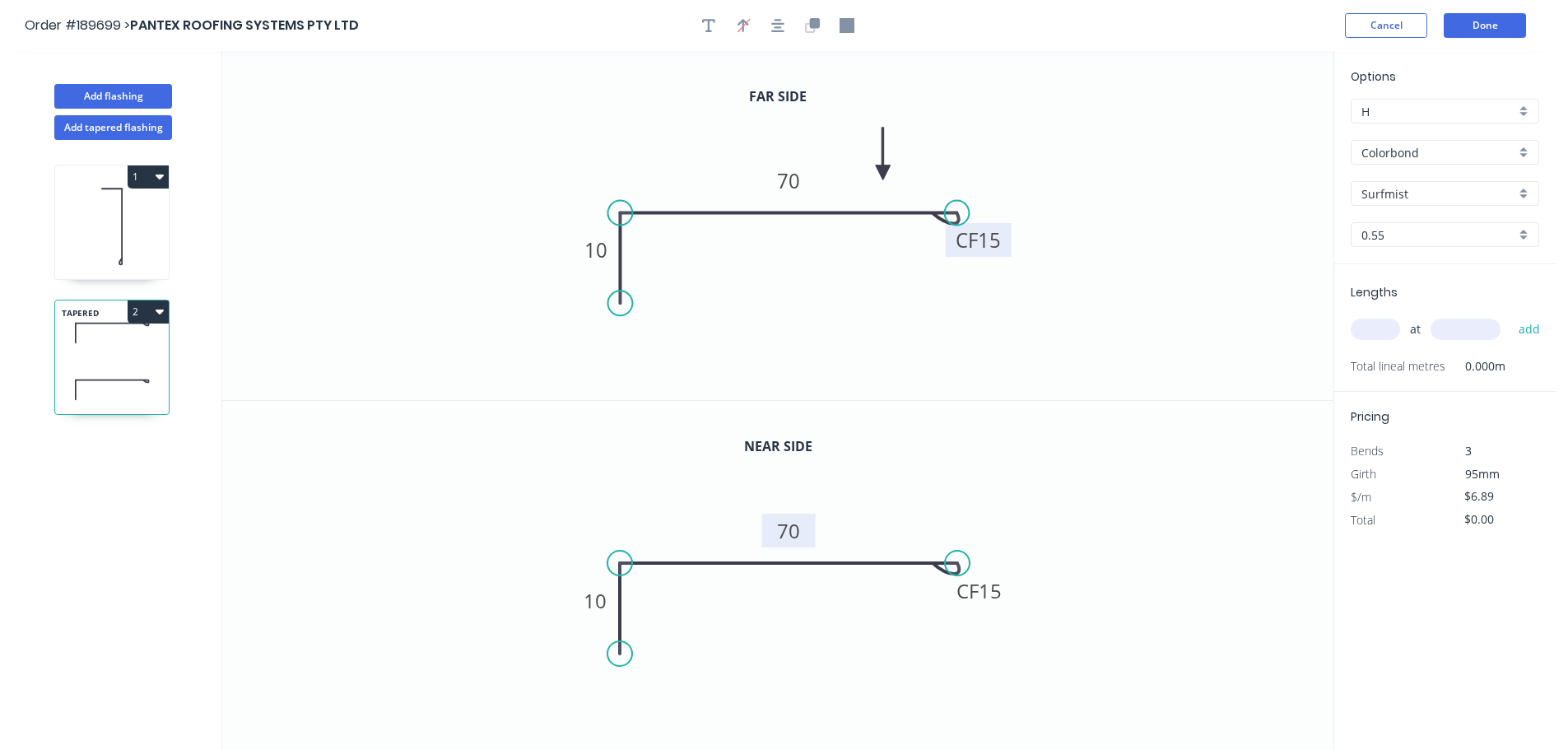
click at [794, 530] on tspan "70" at bounding box center [788, 530] width 23 height 27
click at [1181, 476] on icon "0 10 CF 15 58" at bounding box center [777, 576] width 1111 height 350
click at [1381, 331] on input "text" at bounding box center [1375, 329] width 50 height 22
click at [1511, 316] on button "add" at bounding box center [1530, 330] width 38 height 28
click at [1461, 22] on button "Done" at bounding box center [1486, 25] width 82 height 24
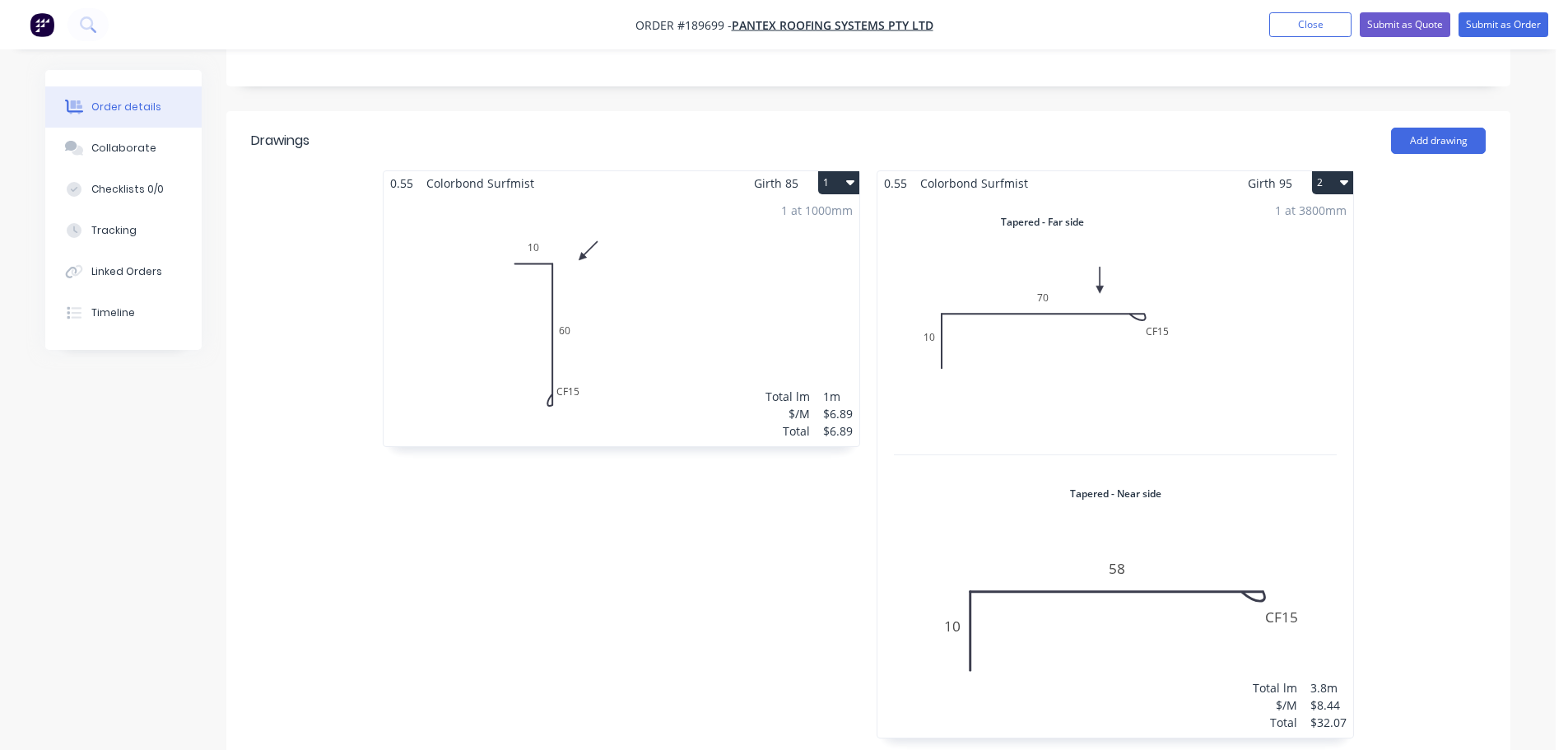
scroll to position [824, 0]
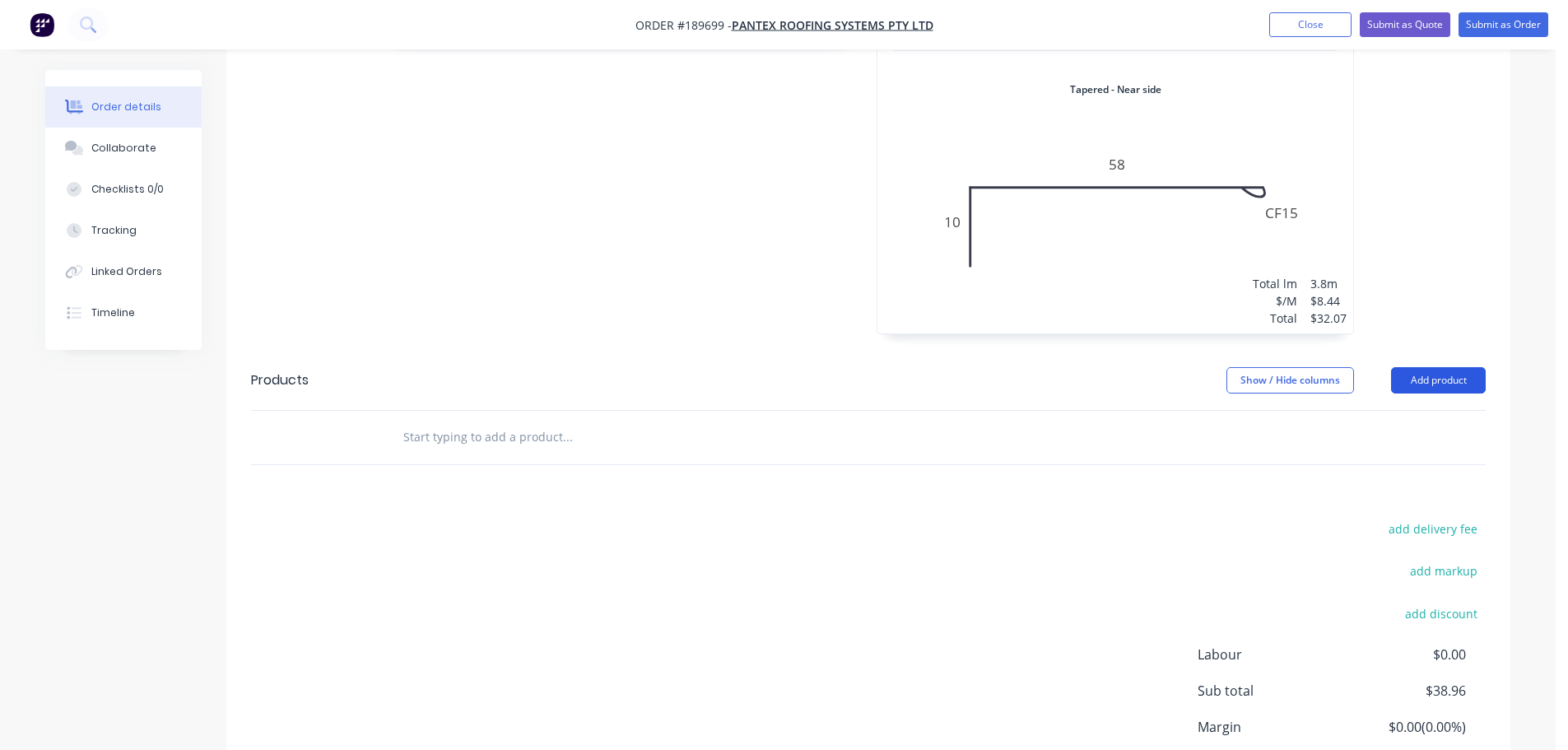
click at [1452, 367] on button "Add product" at bounding box center [1438, 380] width 95 height 26
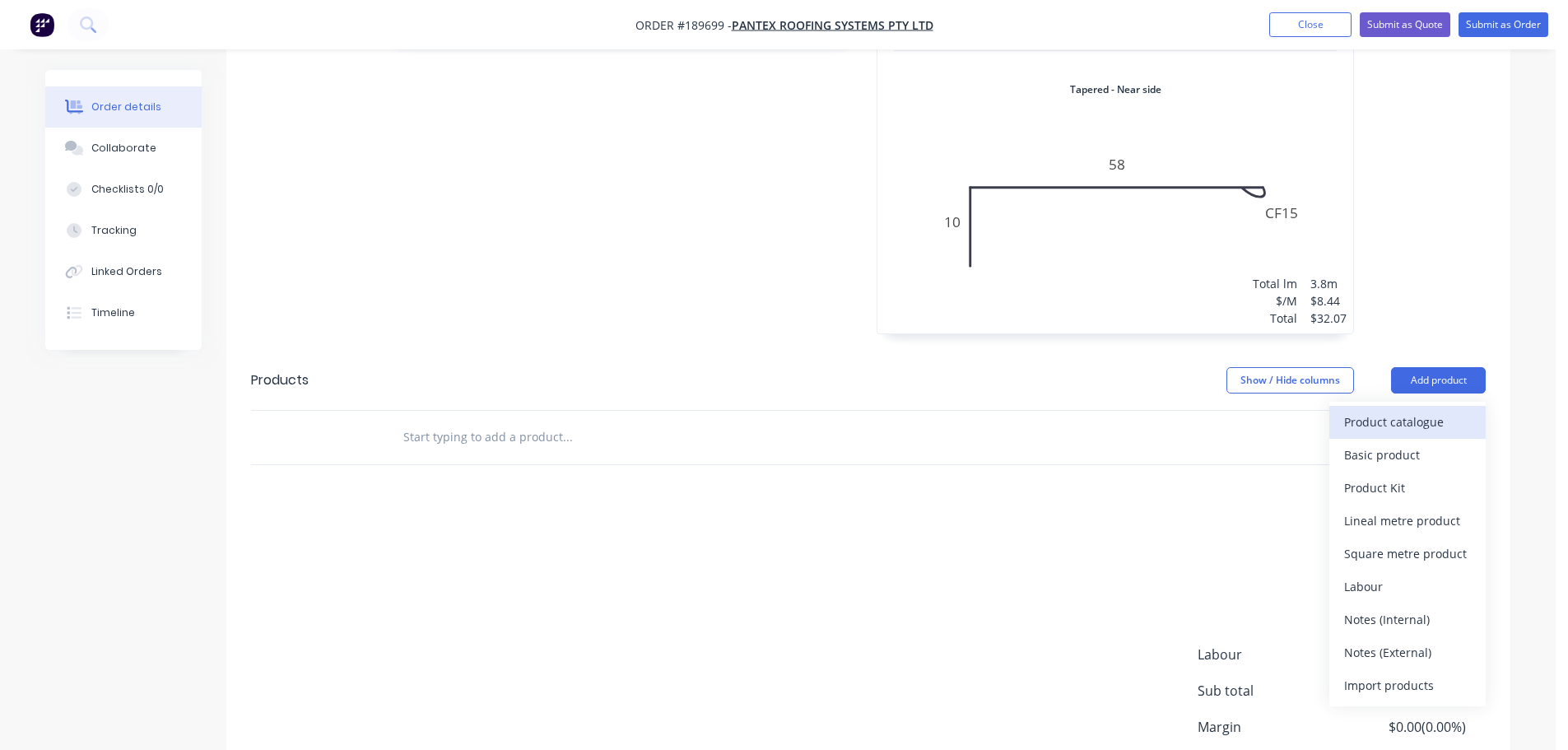
click at [1402, 410] on div "Product catalogue" at bounding box center [1407, 422] width 126 height 24
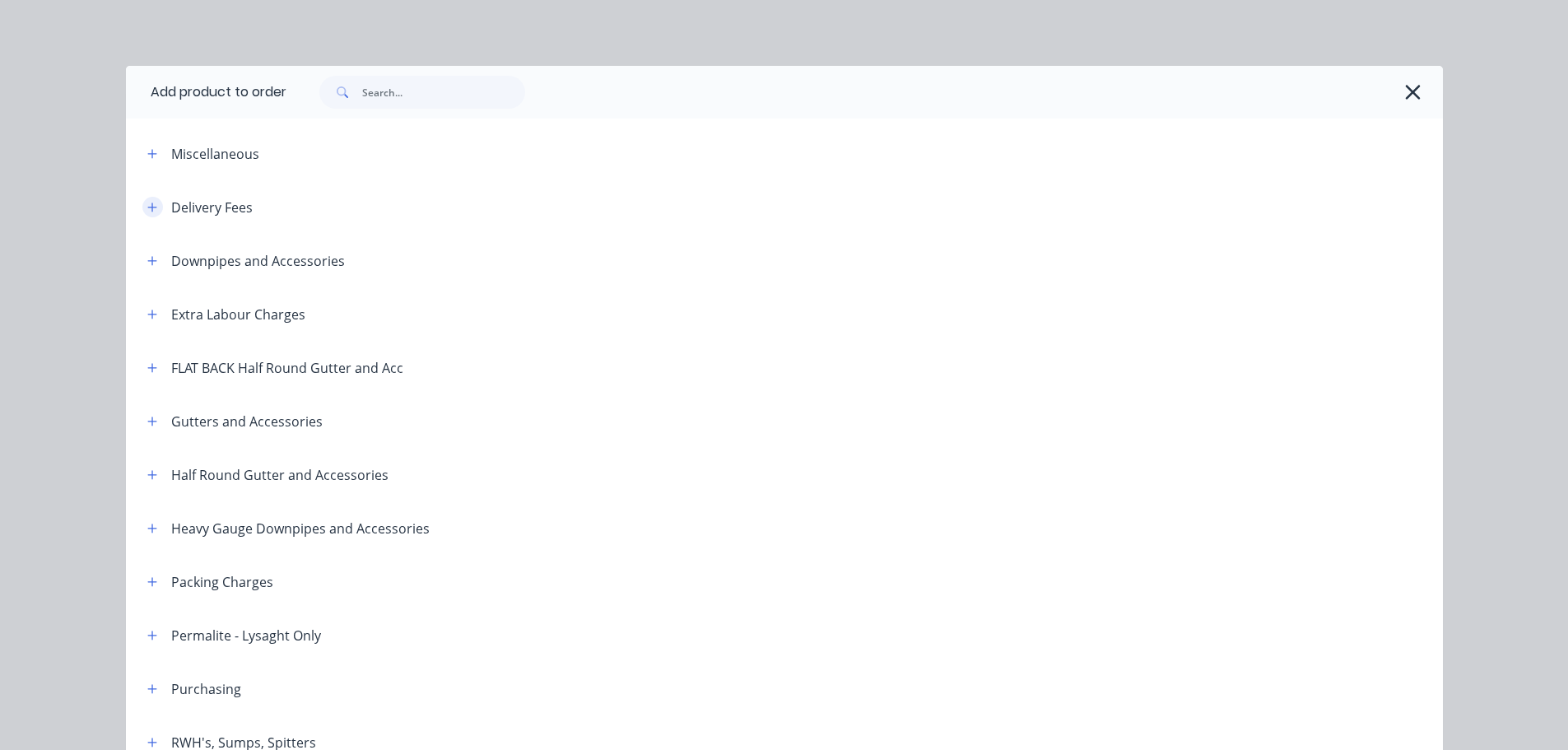
click at [147, 212] on icon "button" at bounding box center [152, 207] width 10 height 11
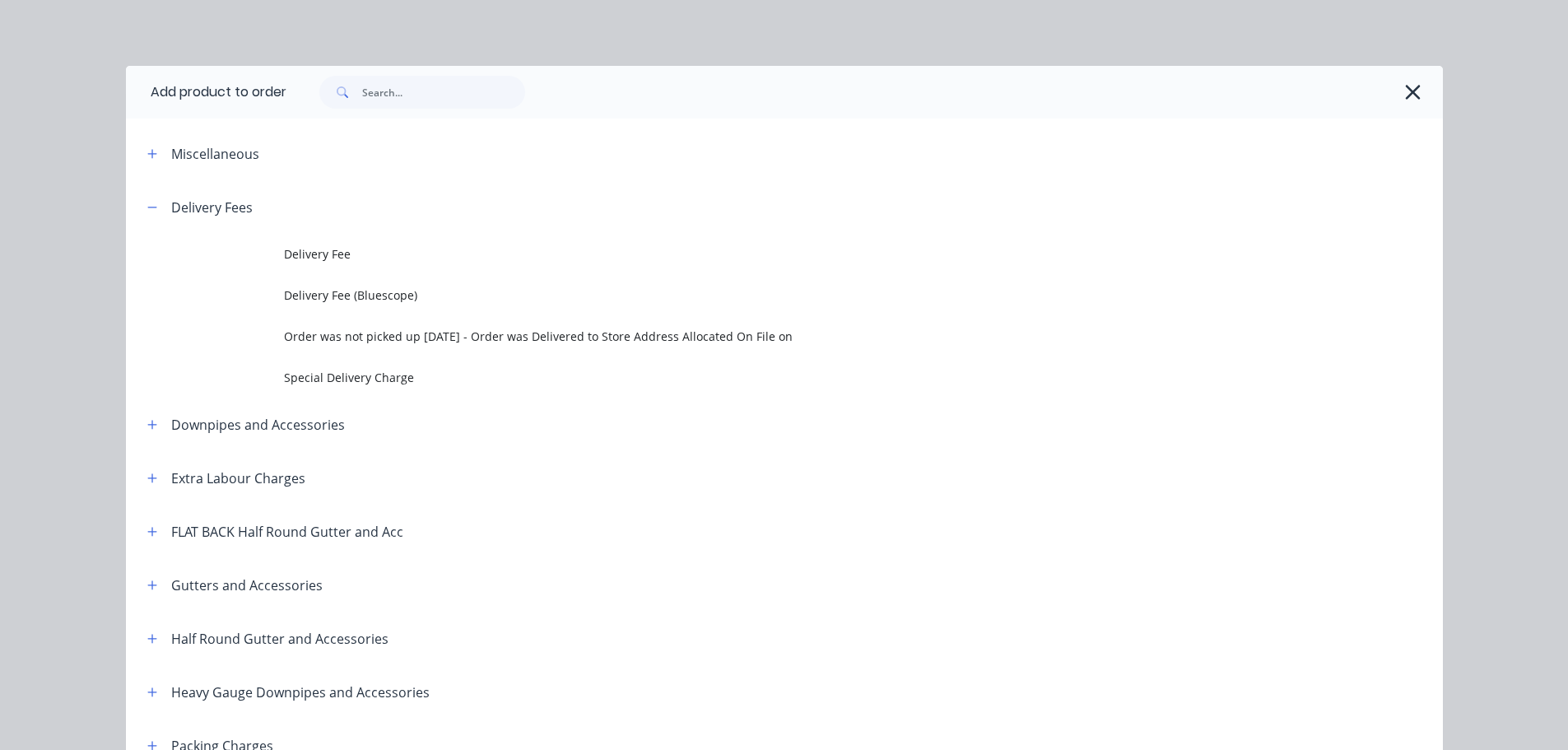
click at [330, 247] on span "Delivery Fee" at bounding box center [747, 254] width 927 height 17
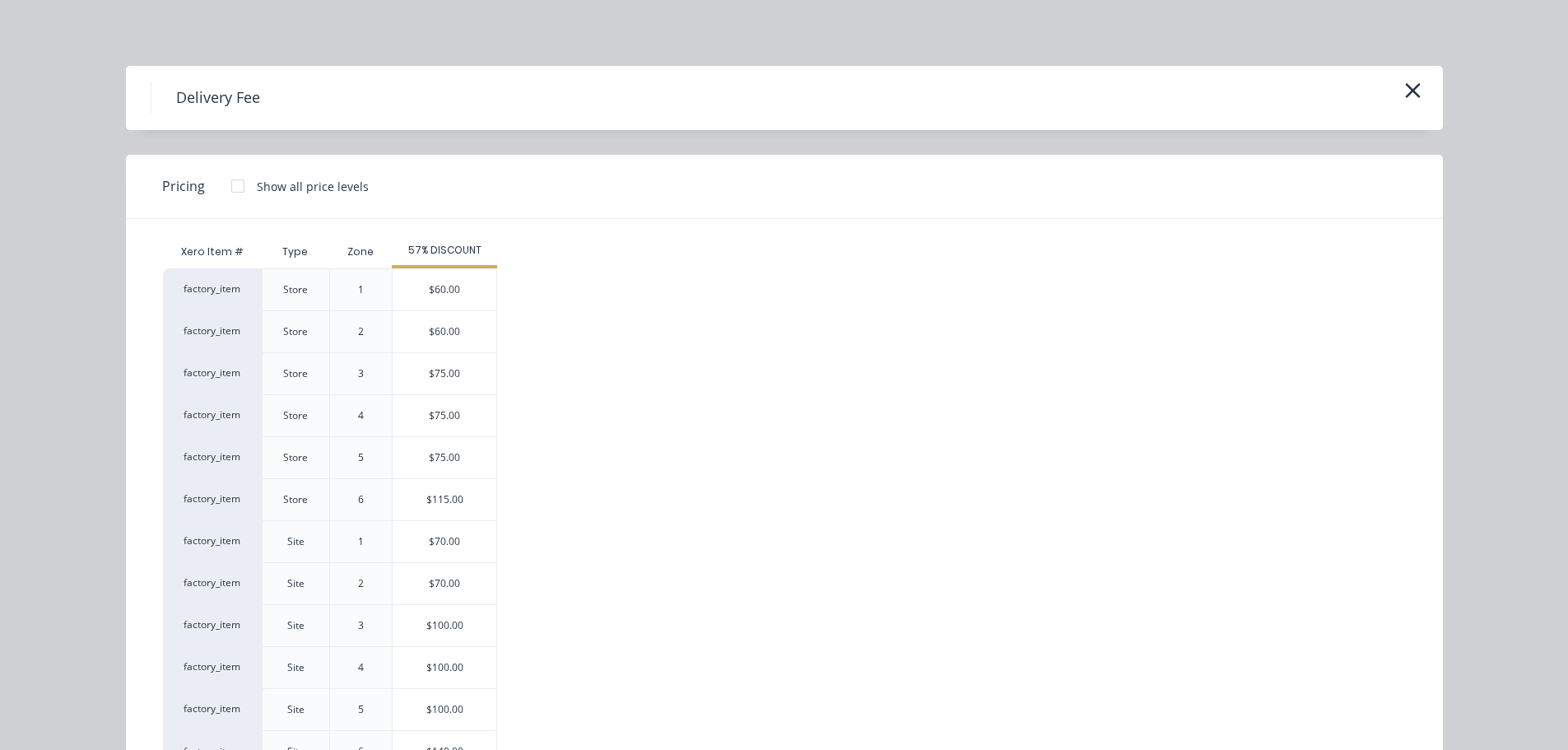
click at [423, 534] on div "$70.00" at bounding box center [445, 542] width 104 height 41
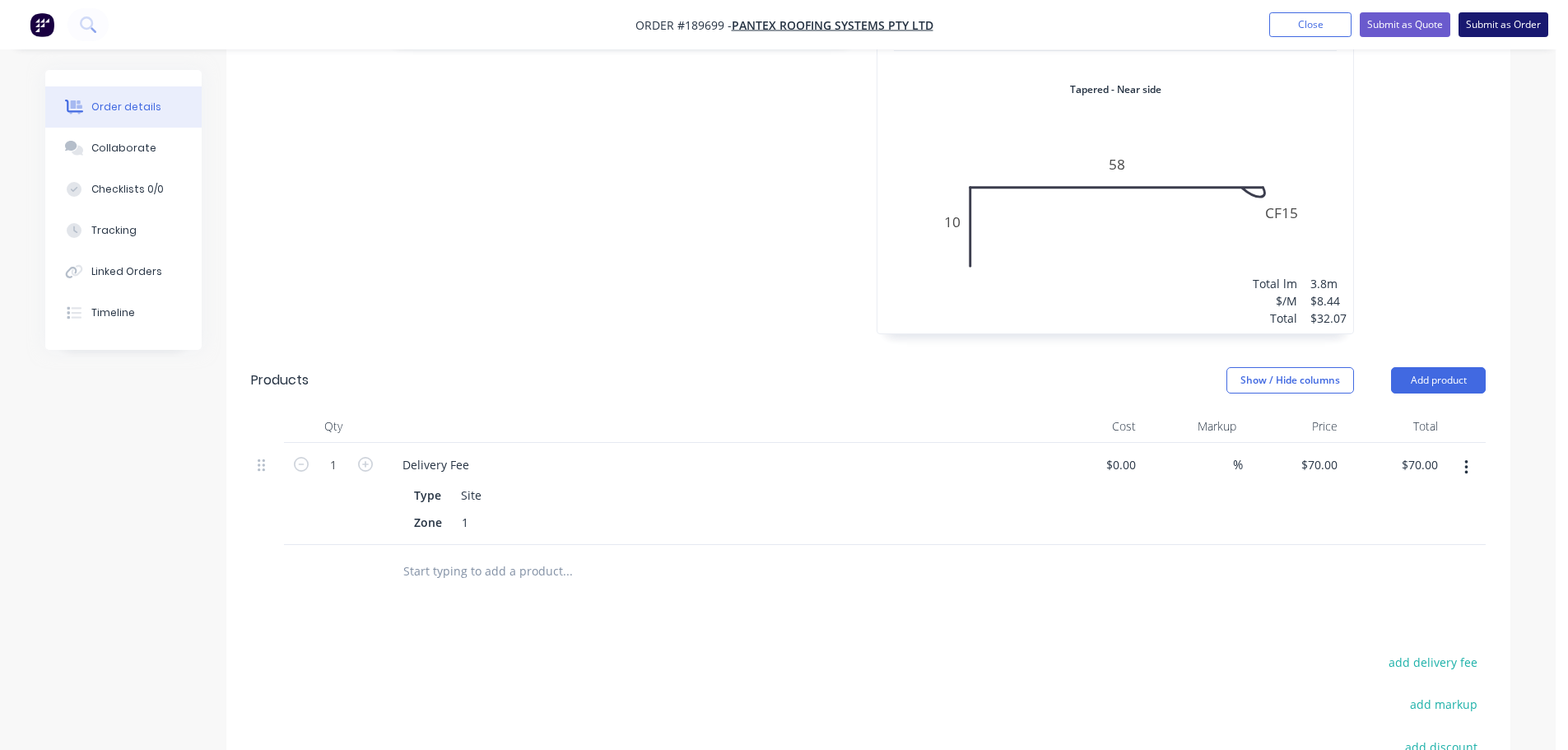
click at [1485, 17] on button "Submit as Order" at bounding box center [1504, 24] width 90 height 24
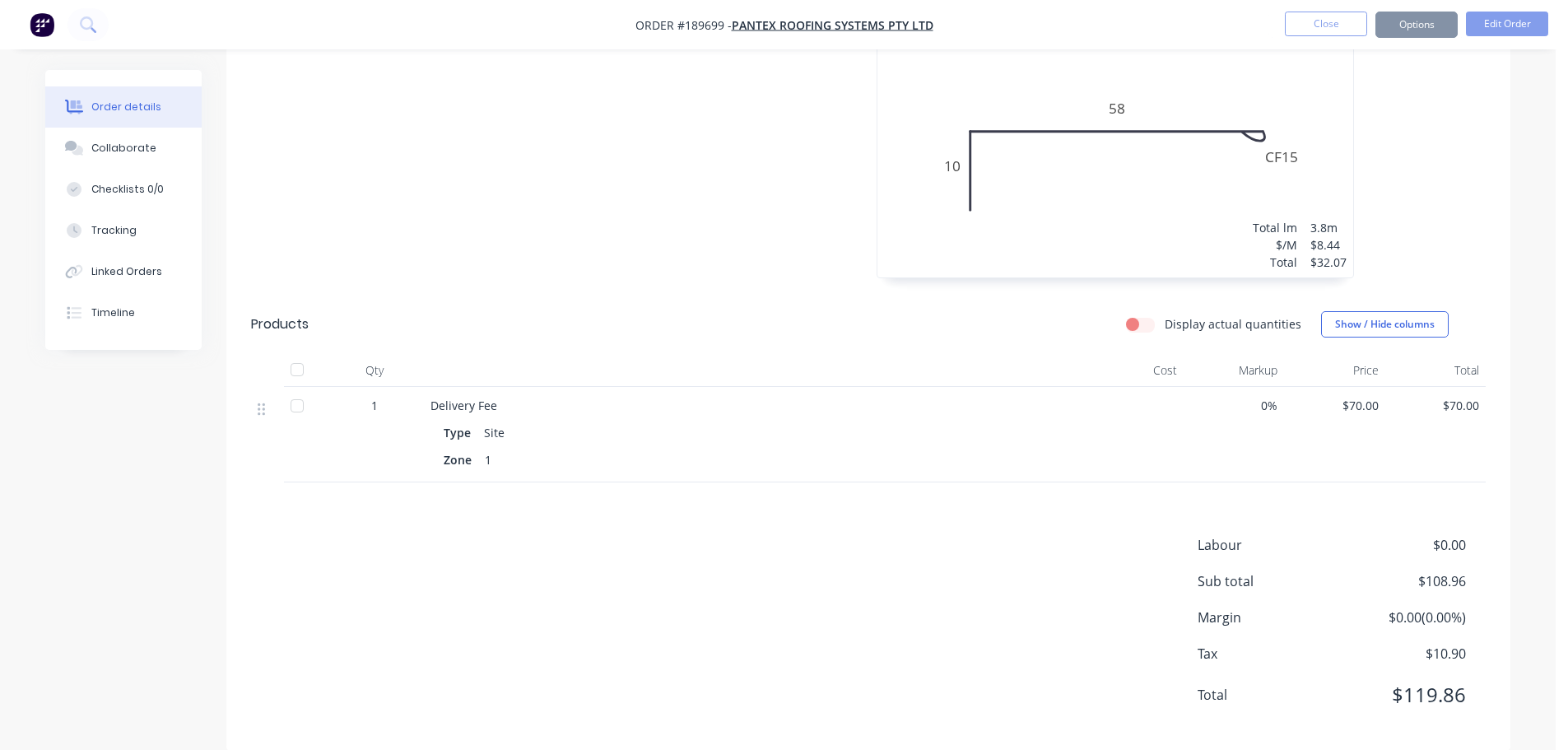
scroll to position [0, 0]
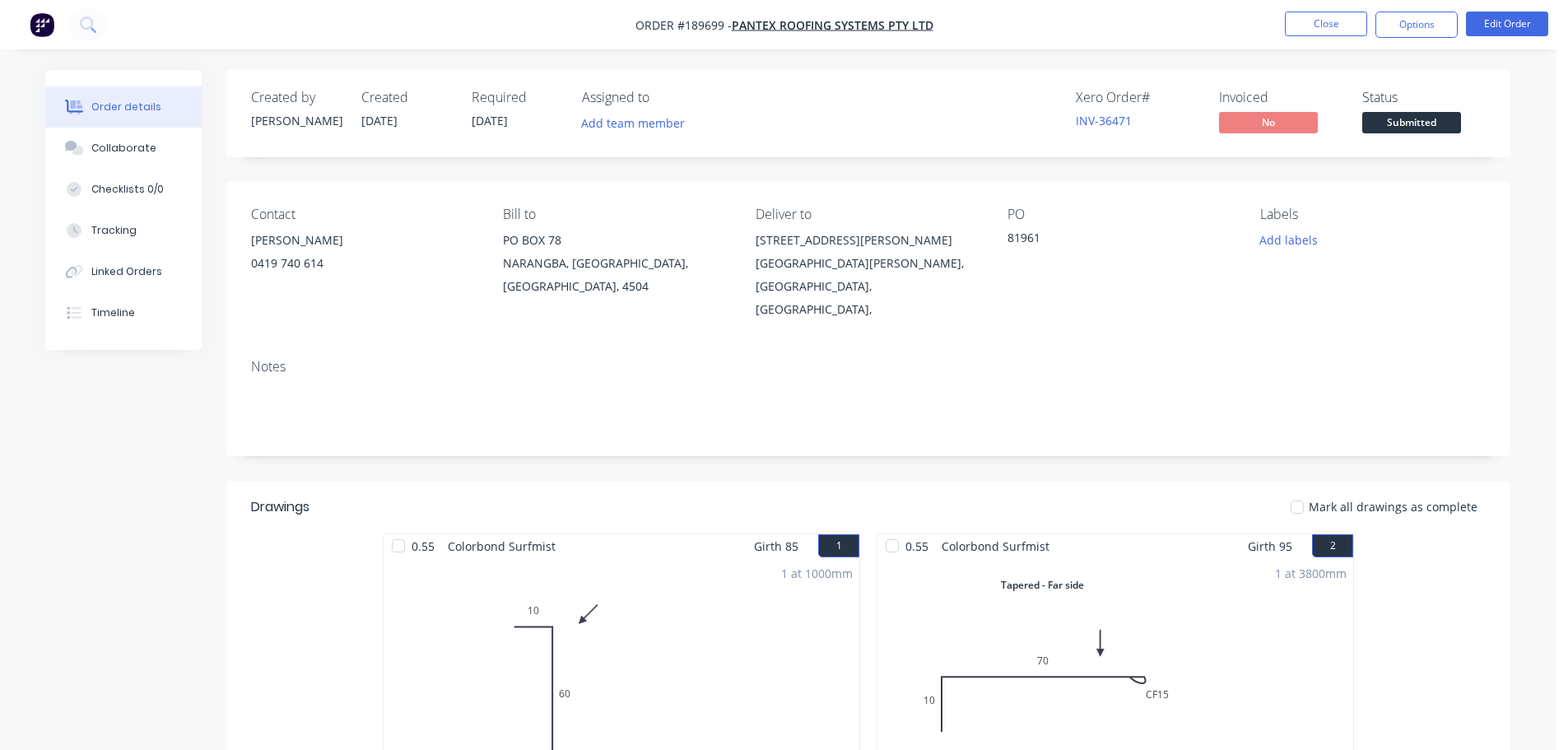
drag, startPoint x: 1411, startPoint y: 31, endPoint x: 1420, endPoint y: 45, distance: 16.6
click at [1411, 31] on button "Options" at bounding box center [1417, 24] width 82 height 26
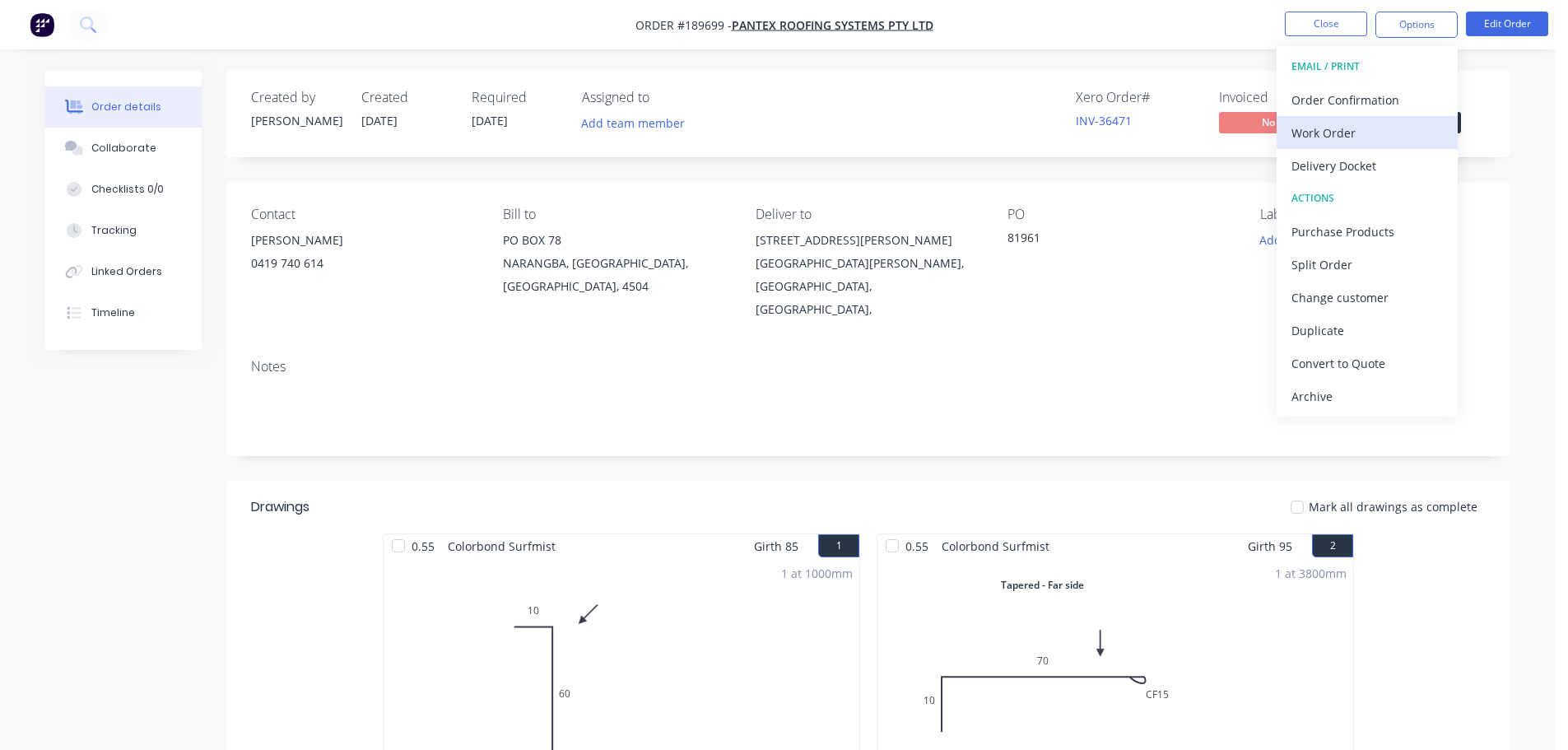
click at [1347, 131] on div "Work Order" at bounding box center [1368, 133] width 152 height 24
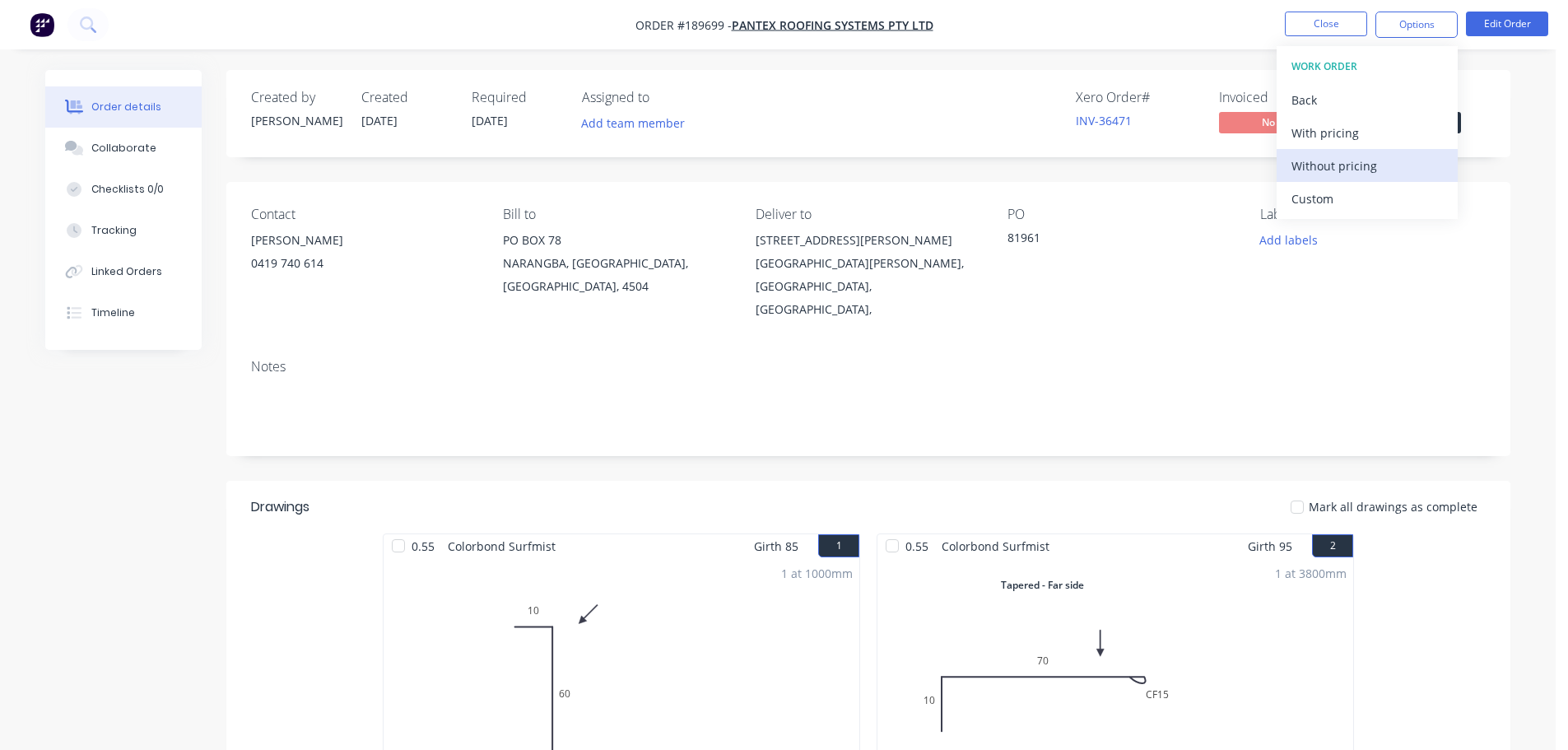
click at [1322, 176] on div "Without pricing" at bounding box center [1368, 166] width 152 height 24
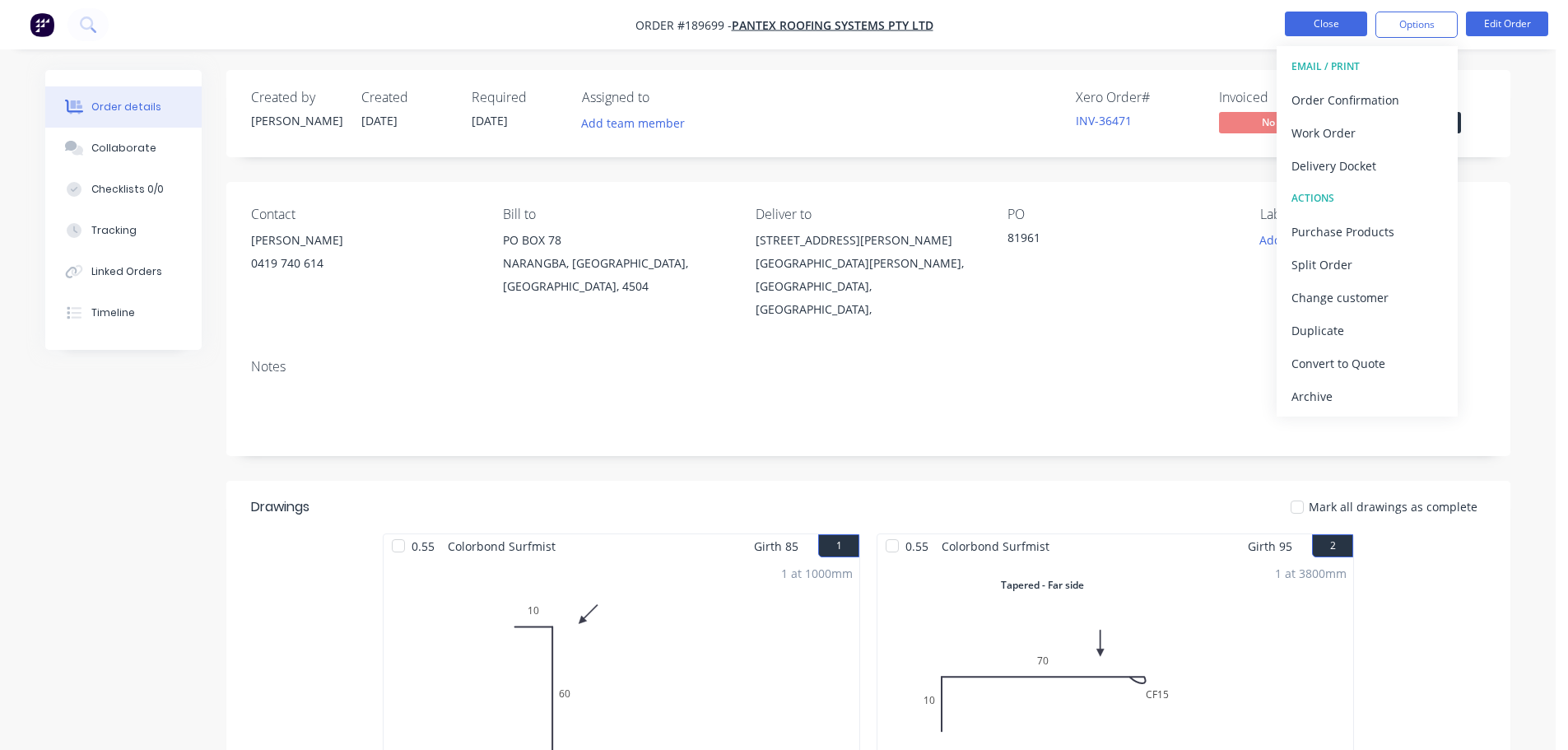
click at [1318, 24] on button "Close" at bounding box center [1326, 23] width 82 height 24
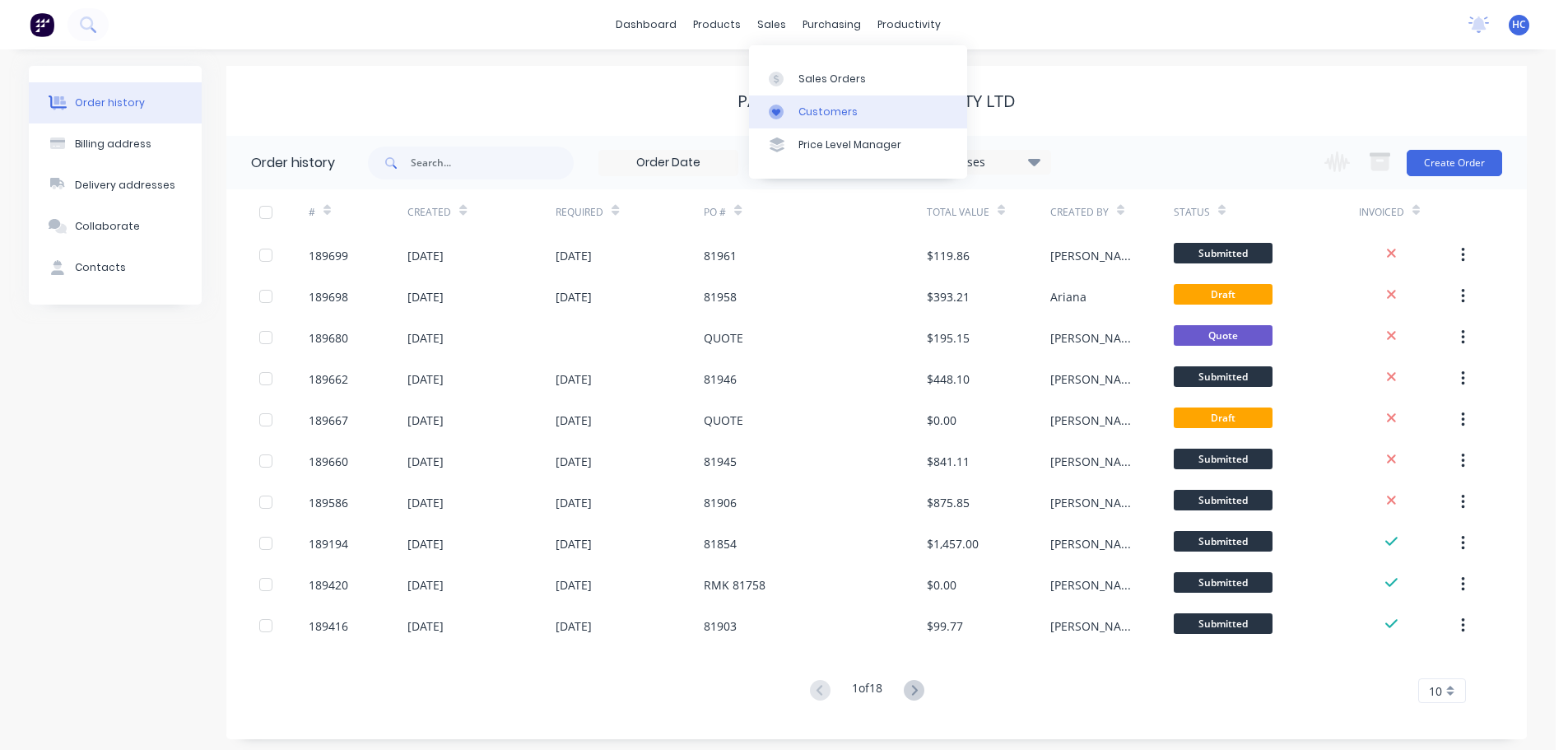
click at [828, 123] on link "Customers" at bounding box center [857, 111] width 218 height 33
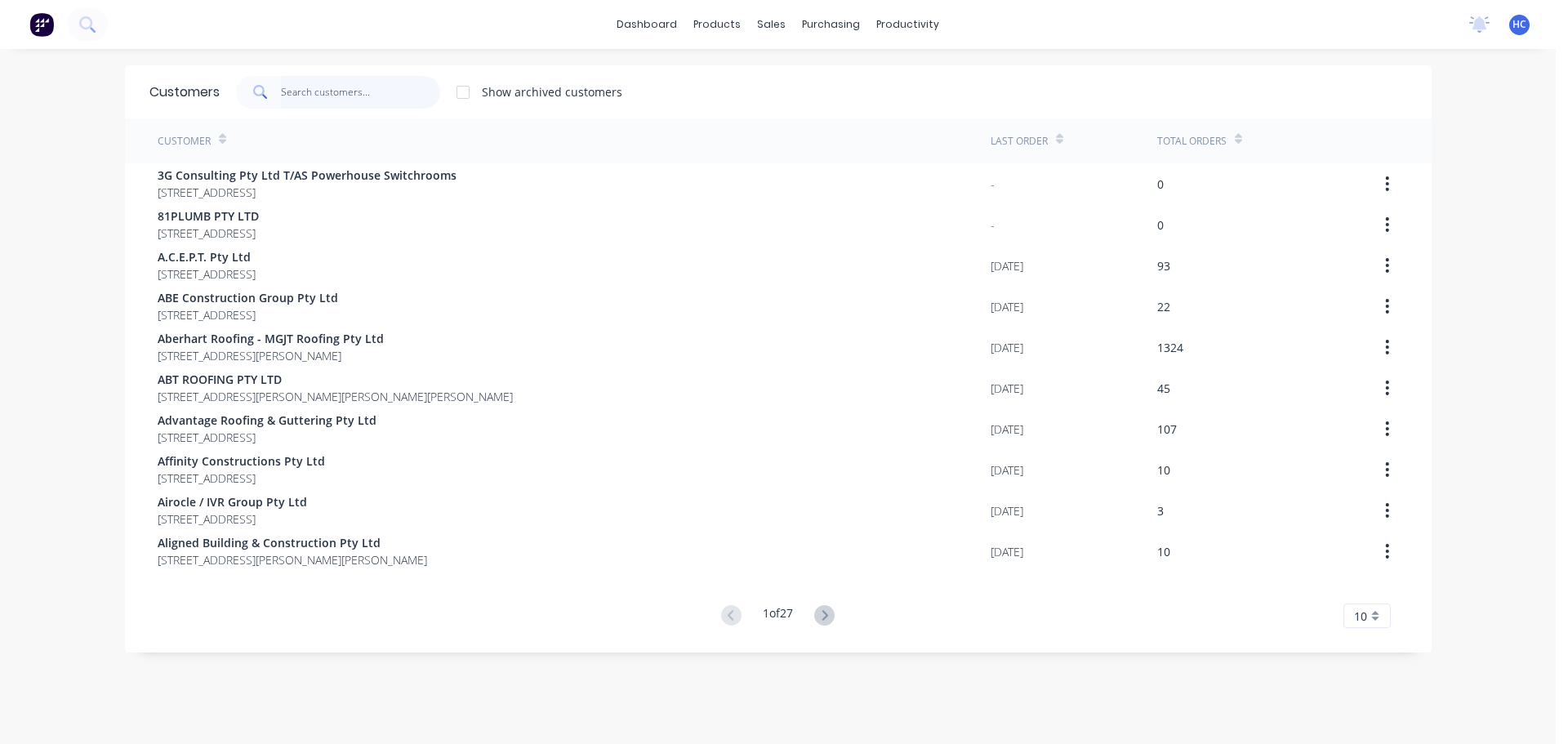
click at [387, 101] on input "text" at bounding box center [361, 92] width 160 height 33
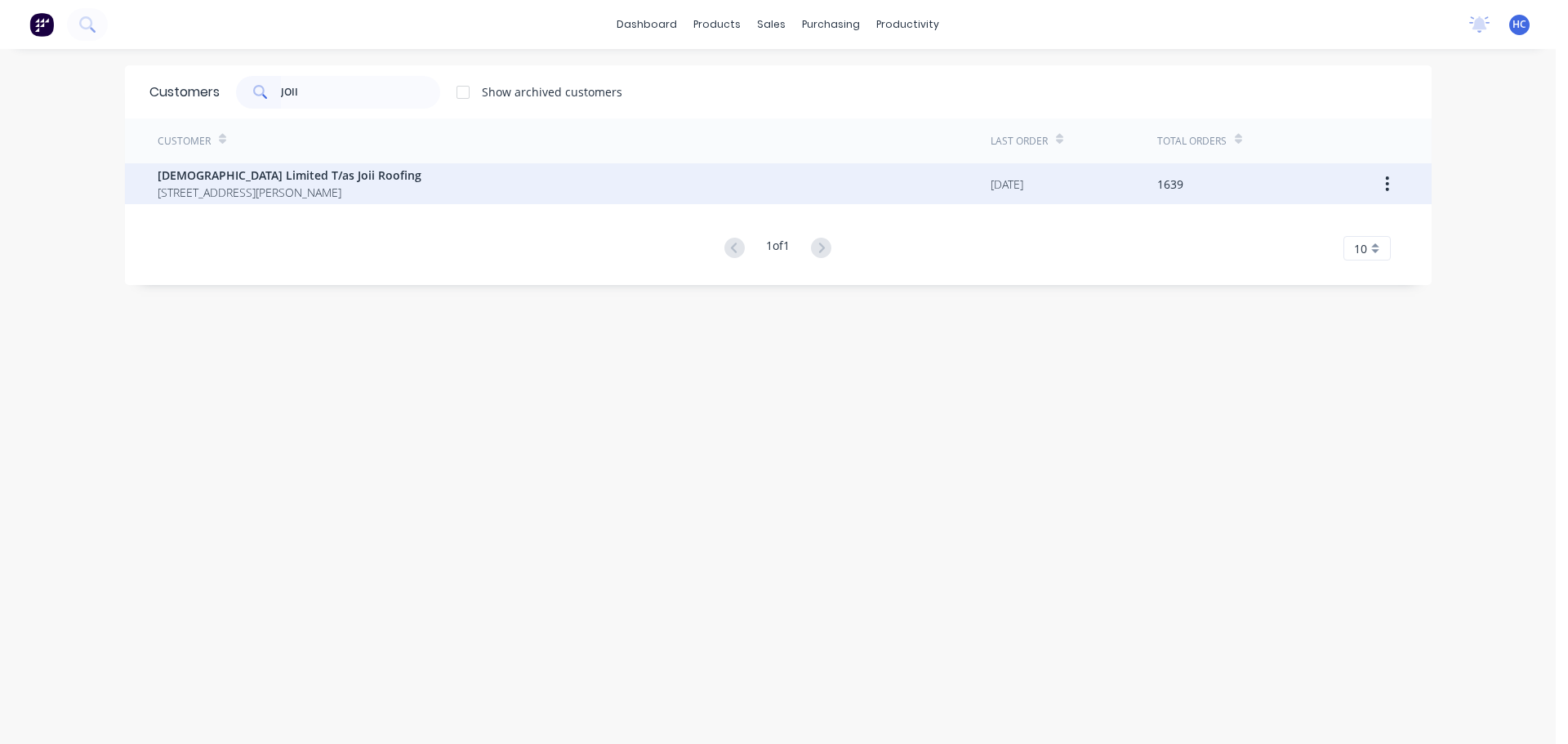
click at [254, 193] on span "PO BOX 340 Underwood Queensland Australia 4119" at bounding box center [290, 192] width 264 height 17
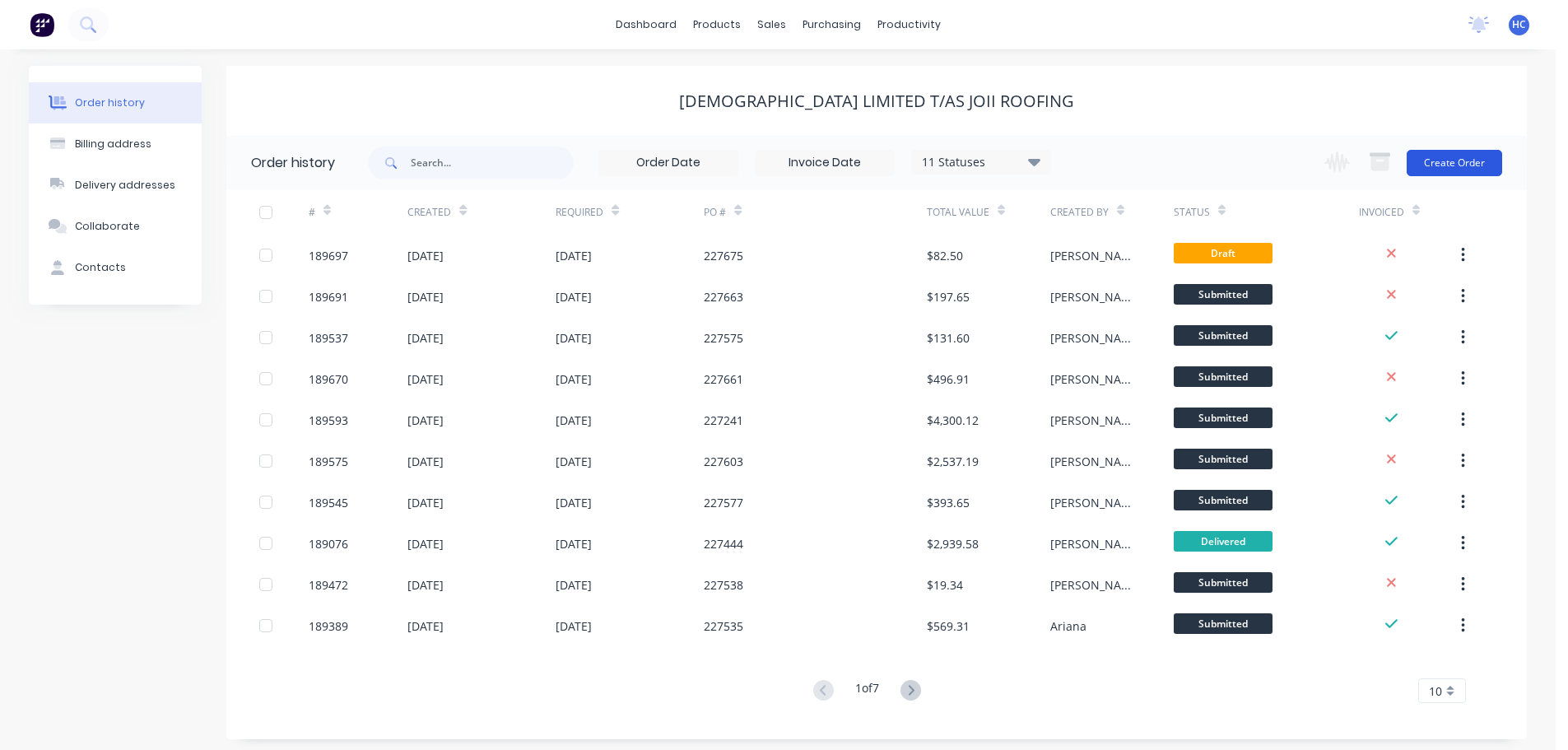
click at [1445, 155] on button "Create Order" at bounding box center [1455, 163] width 95 height 26
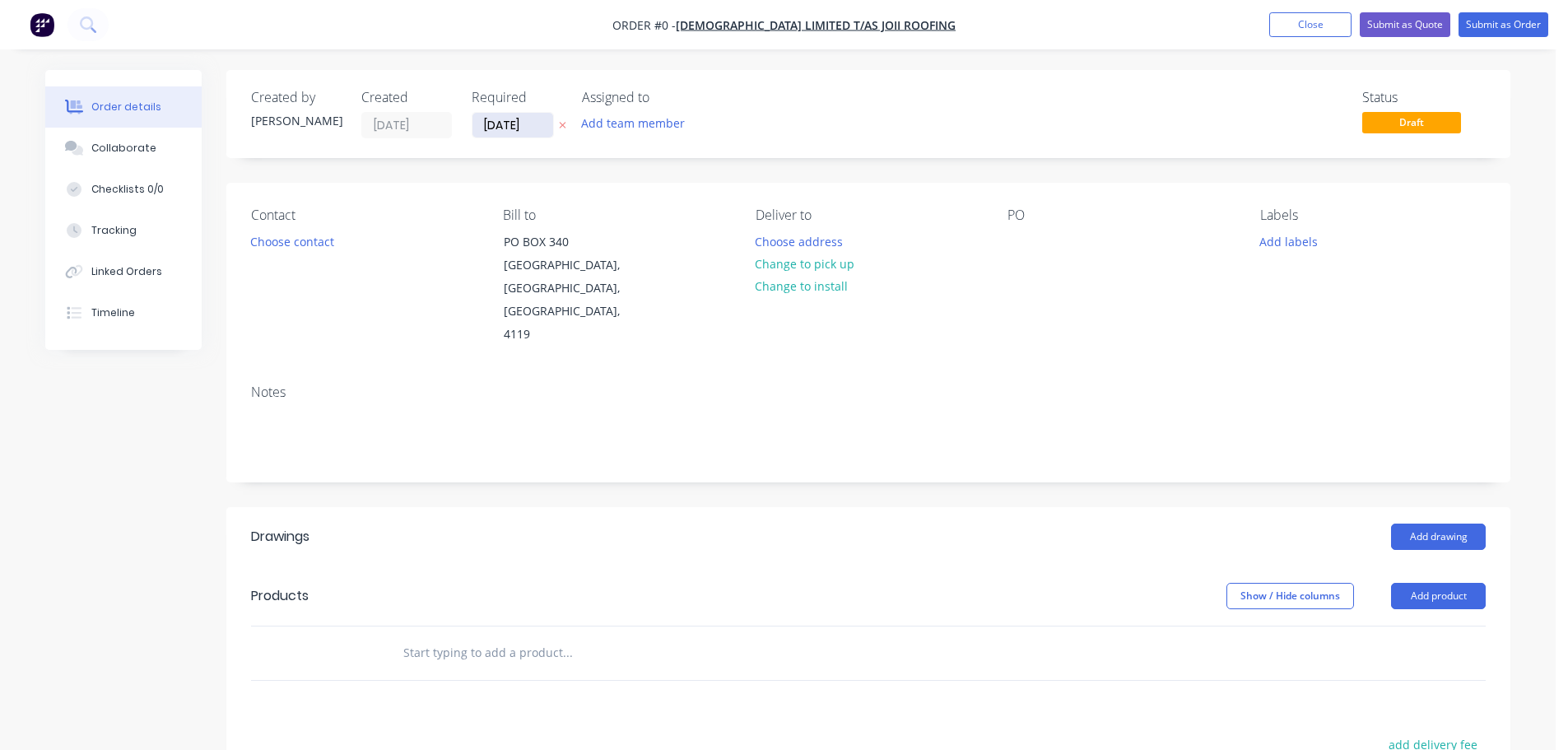
click at [520, 123] on input "[DATE]" at bounding box center [513, 125] width 81 height 24
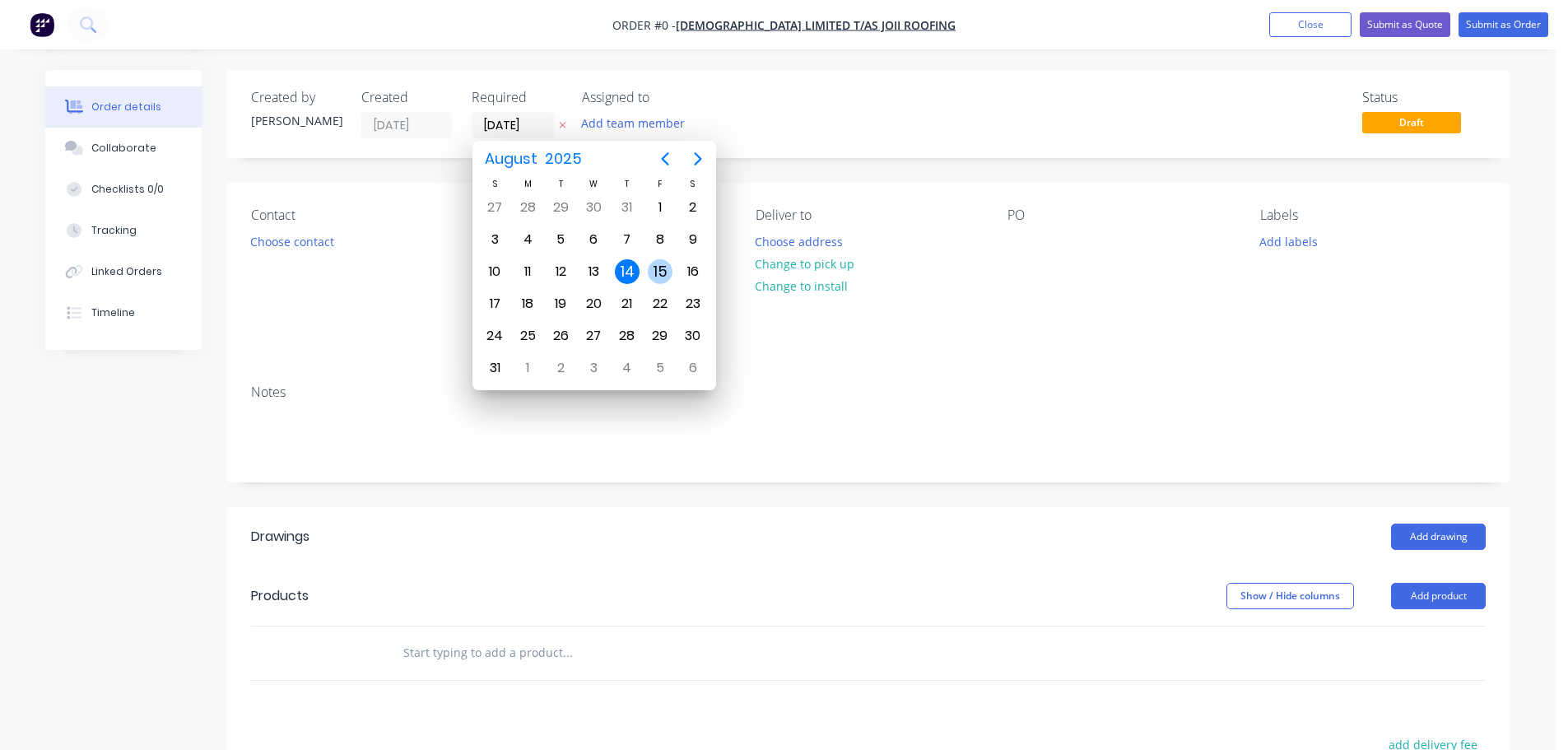
click at [652, 270] on div "15" at bounding box center [660, 272] width 24 height 24
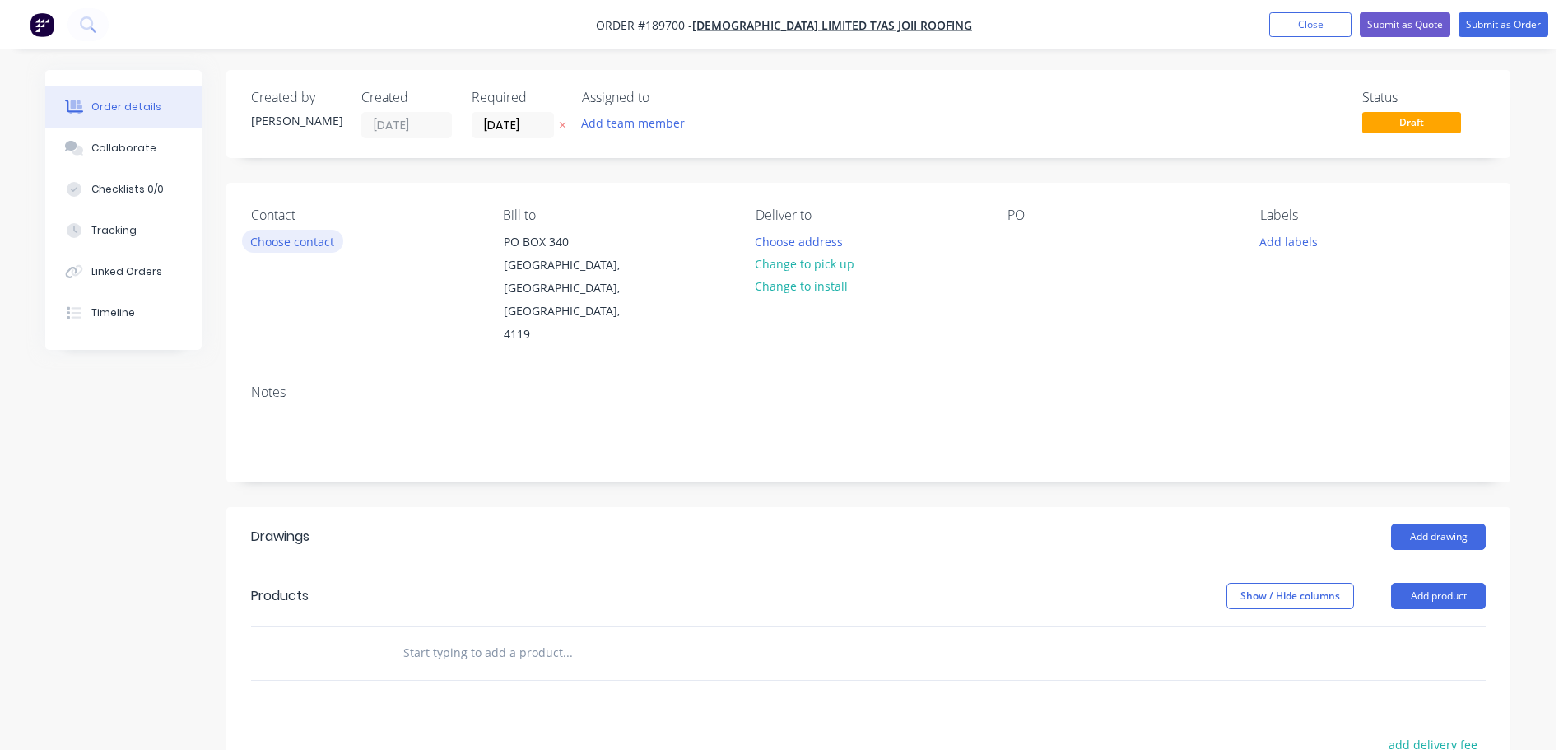
click at [309, 243] on button "Choose contact" at bounding box center [293, 241] width 101 height 22
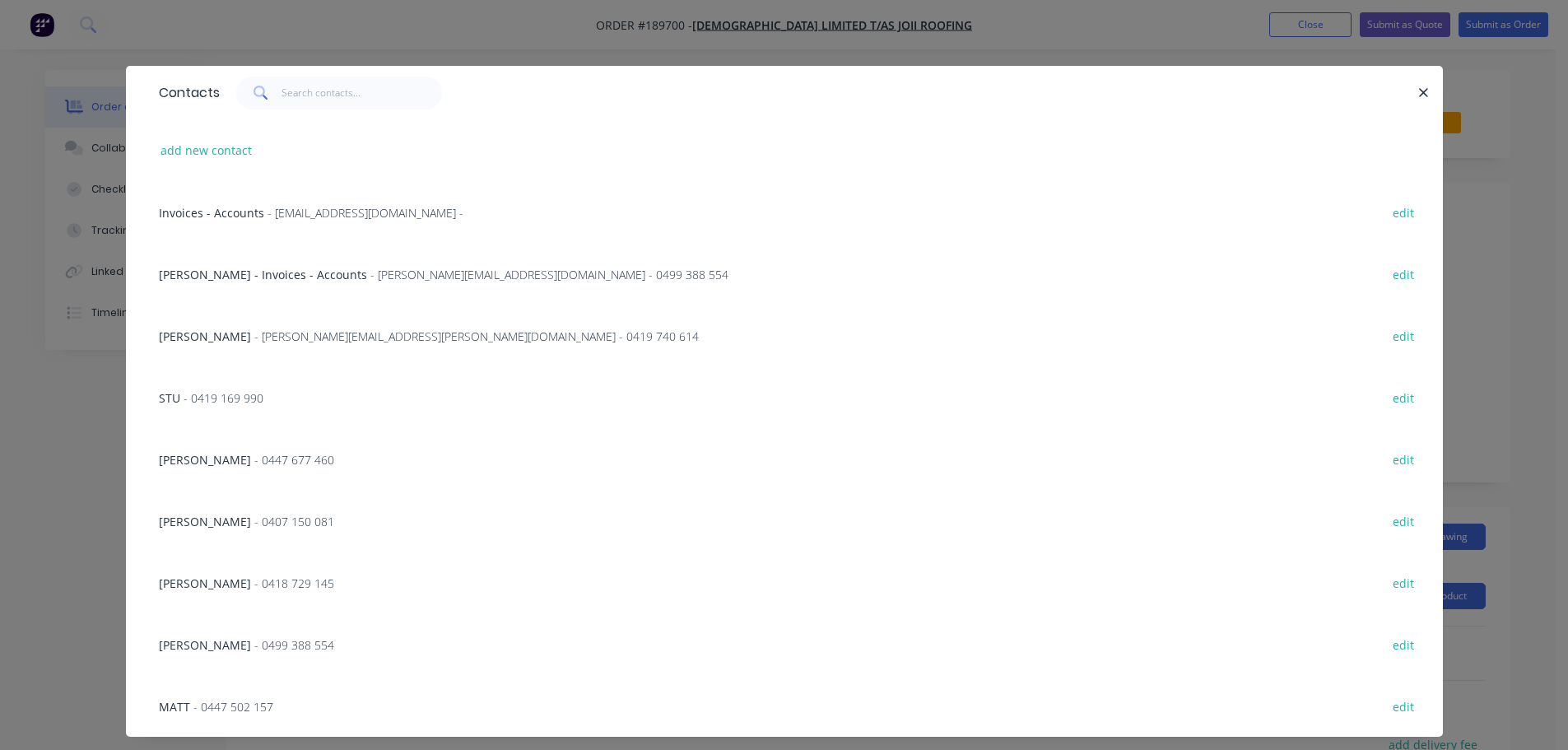
click at [248, 345] on div "TERRY NORKETT - terry.norkett@roofing.joii.org - 0419 740 614" at bounding box center [429, 336] width 540 height 17
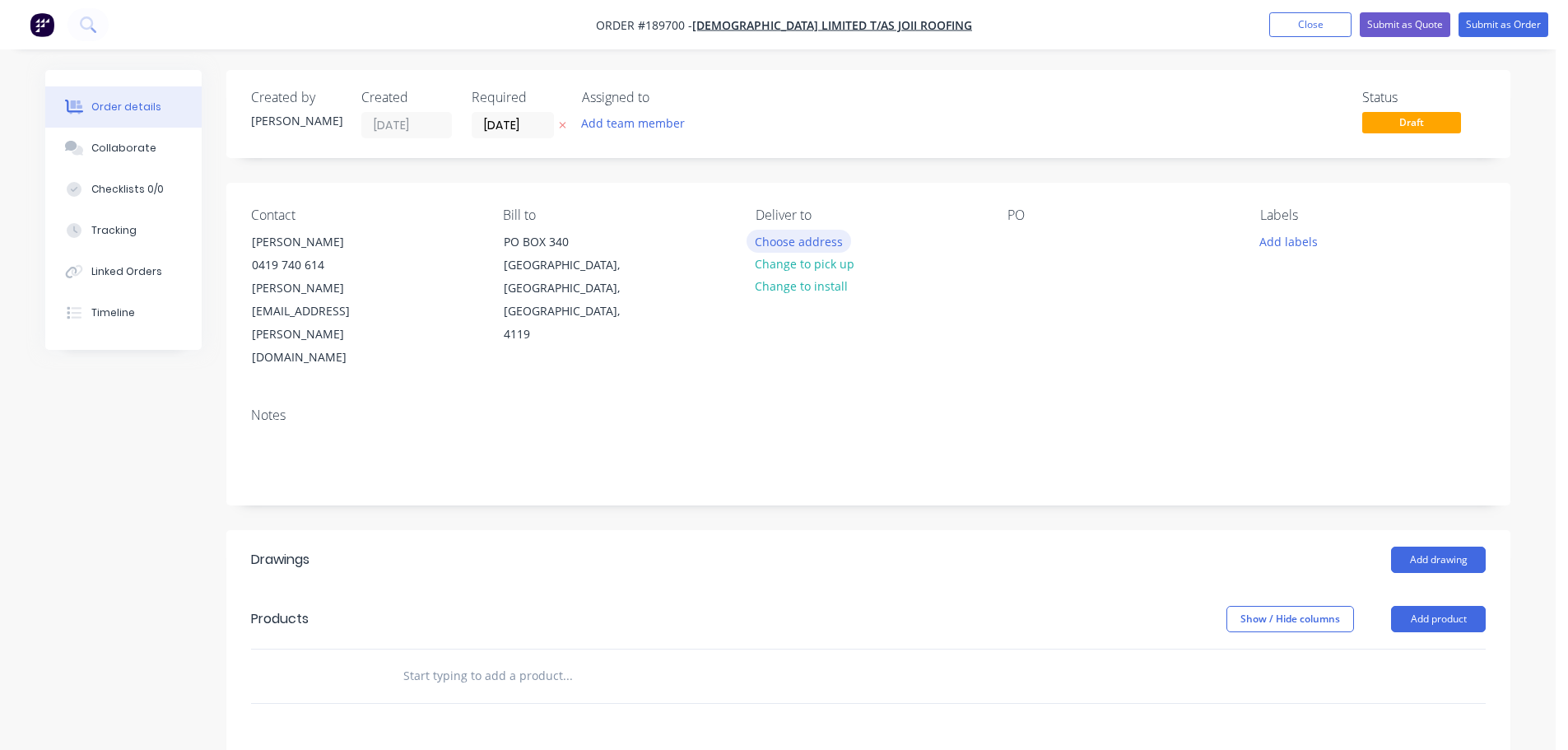
click at [794, 236] on button "Choose address" at bounding box center [799, 241] width 106 height 22
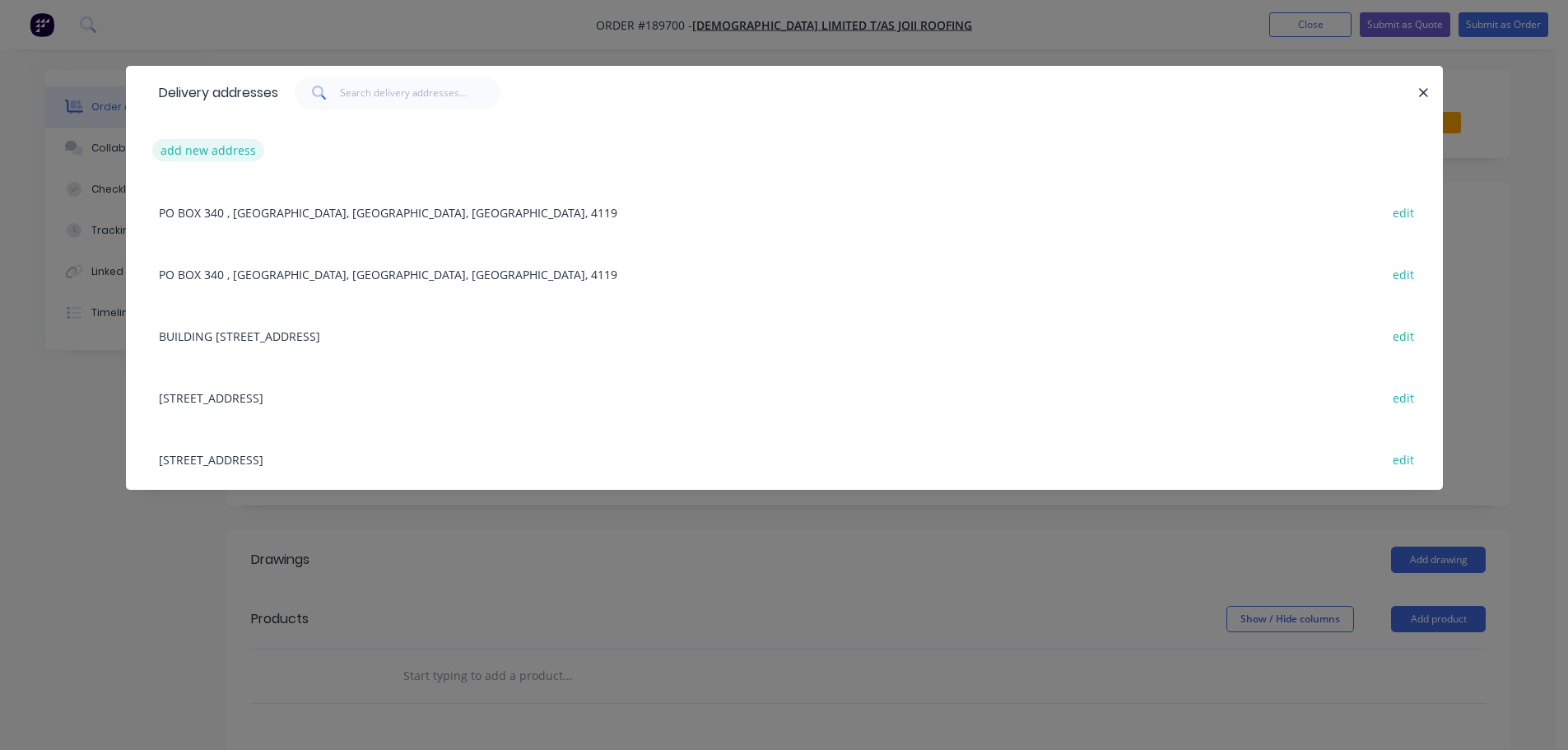
click at [222, 156] on button "add new address" at bounding box center [209, 151] width 112 height 22
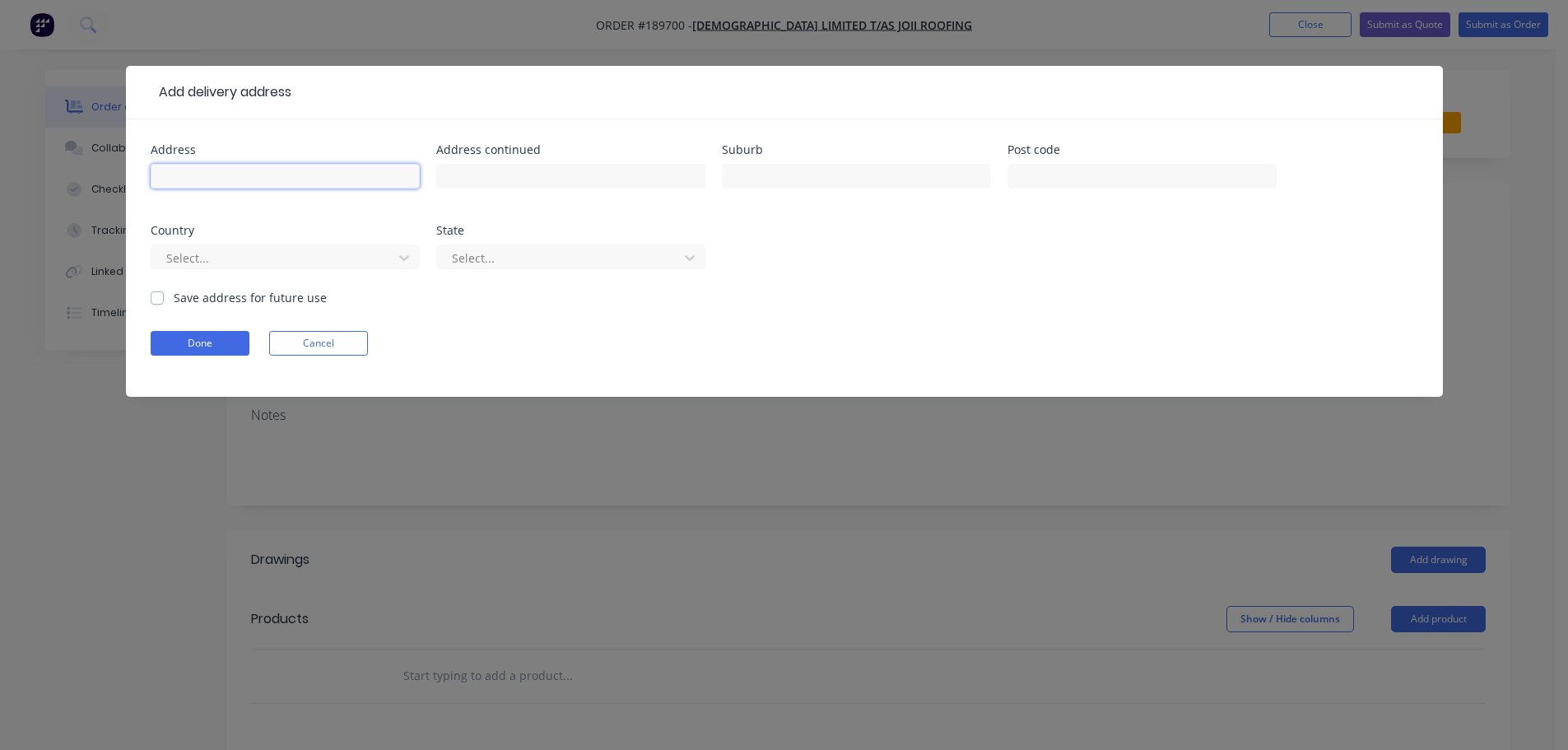
click at [214, 173] on input "text" at bounding box center [286, 176] width 270 height 24
click at [271, 261] on div at bounding box center [274, 258] width 220 height 21
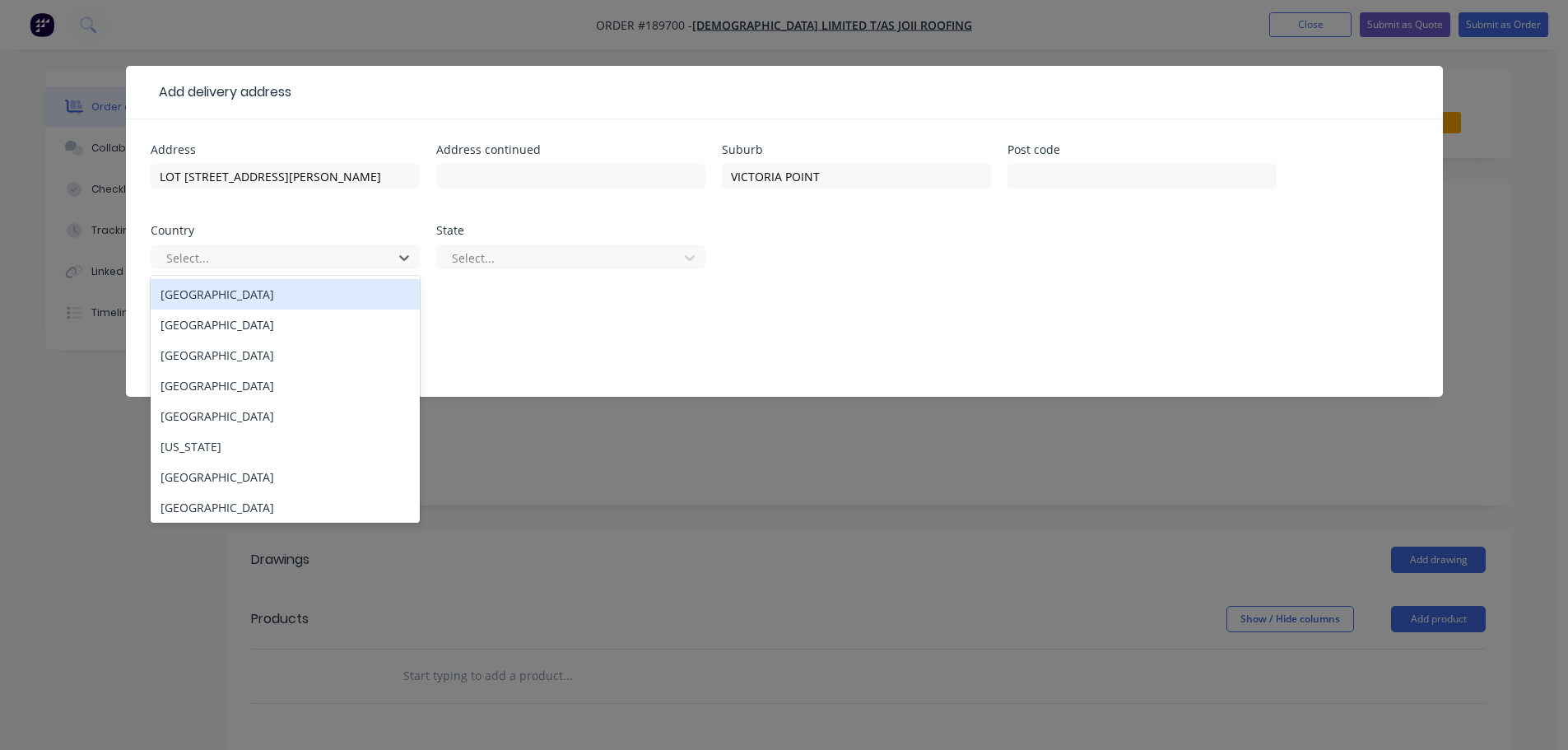
click at [235, 295] on div "[GEOGRAPHIC_DATA]" at bounding box center [286, 294] width 270 height 31
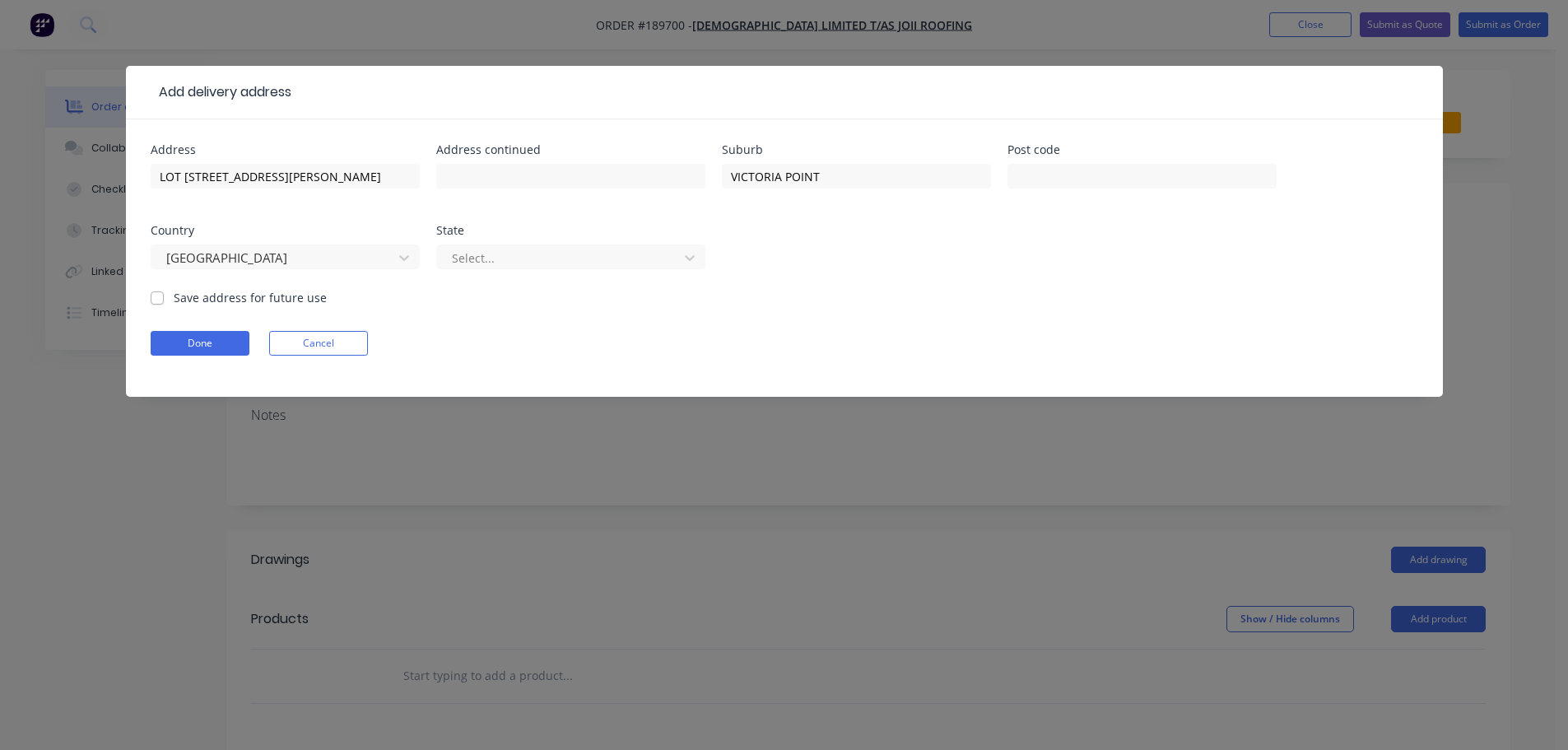
click at [507, 242] on div "Select..." at bounding box center [571, 265] width 270 height 49
click at [516, 263] on div at bounding box center [560, 258] width 220 height 21
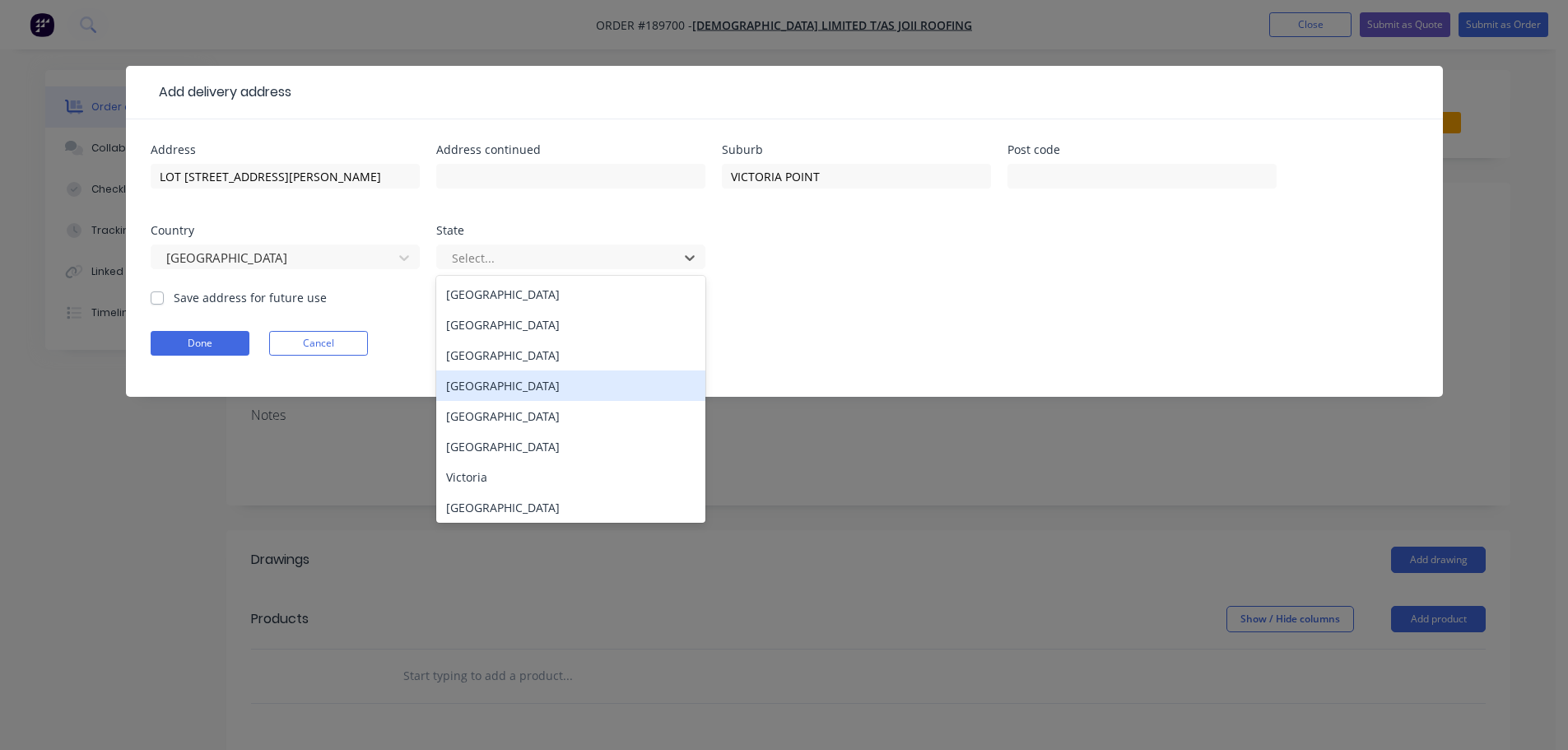
drag, startPoint x: 479, startPoint y: 388, endPoint x: 446, endPoint y: 381, distance: 33.7
click at [480, 388] on div "[GEOGRAPHIC_DATA]" at bounding box center [571, 386] width 270 height 31
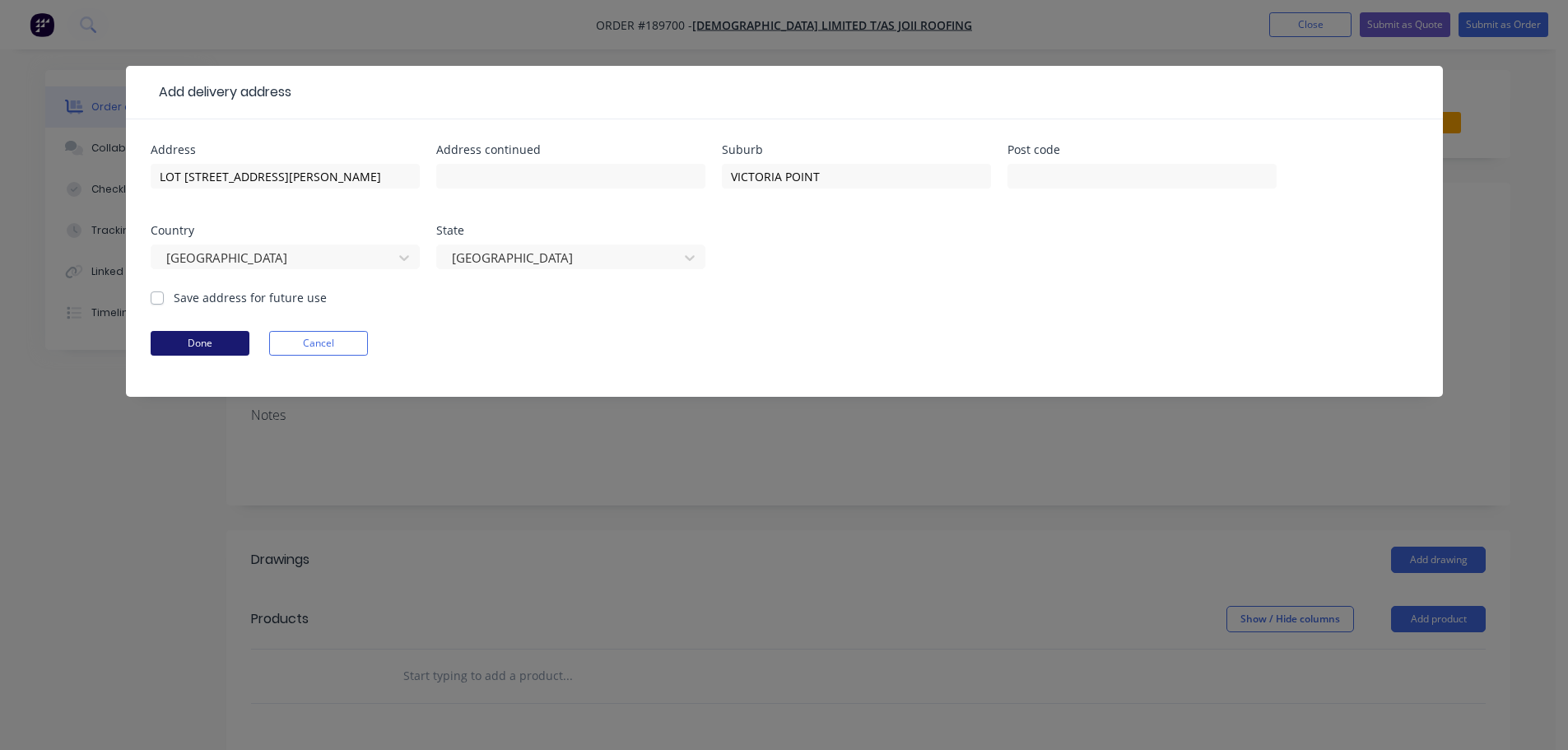
click at [218, 341] on button "Done" at bounding box center [200, 344] width 99 height 24
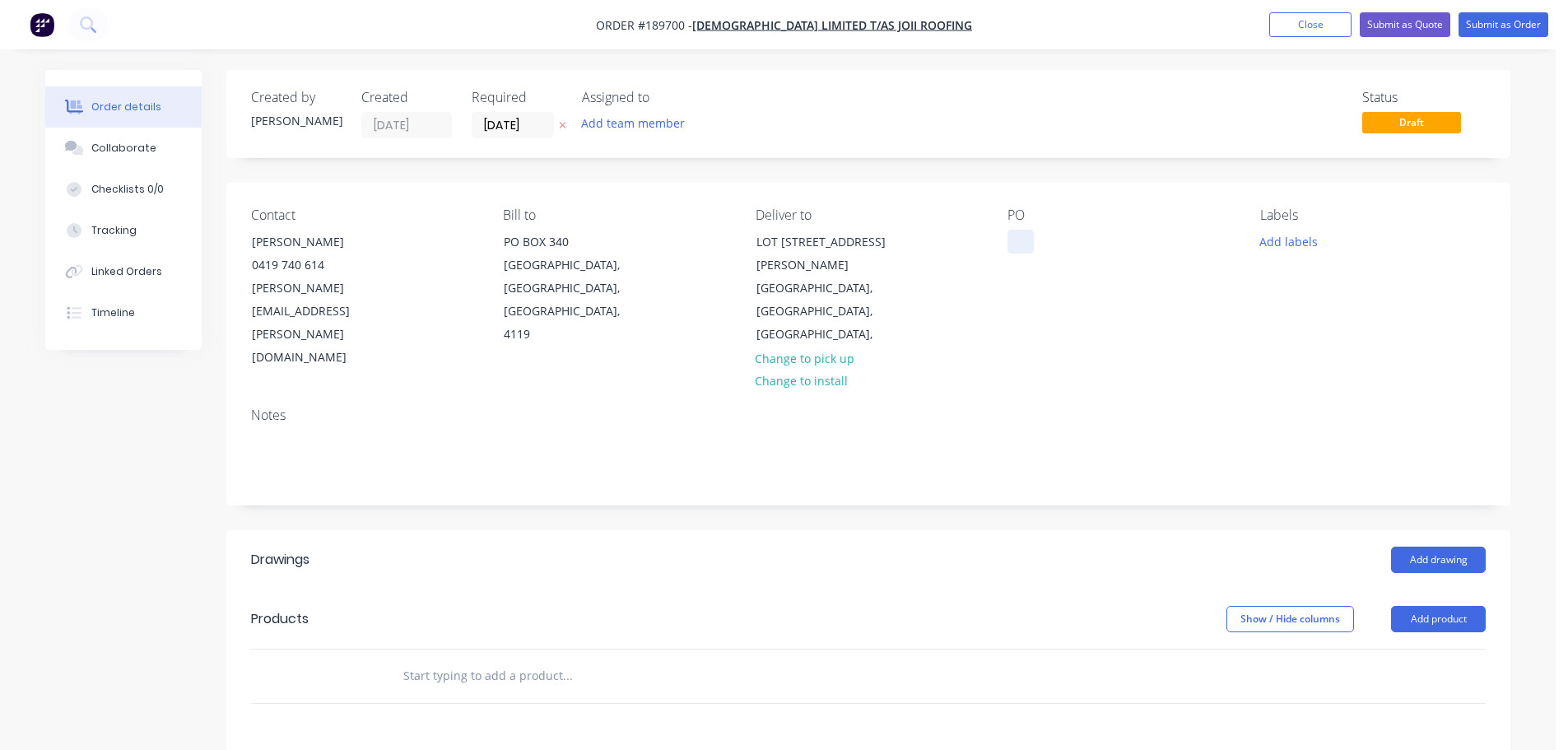
click at [1023, 240] on div at bounding box center [1021, 242] width 26 height 24
click at [1454, 590] on header "Products Show / Hide columns Add product" at bounding box center [869, 619] width 1284 height 59
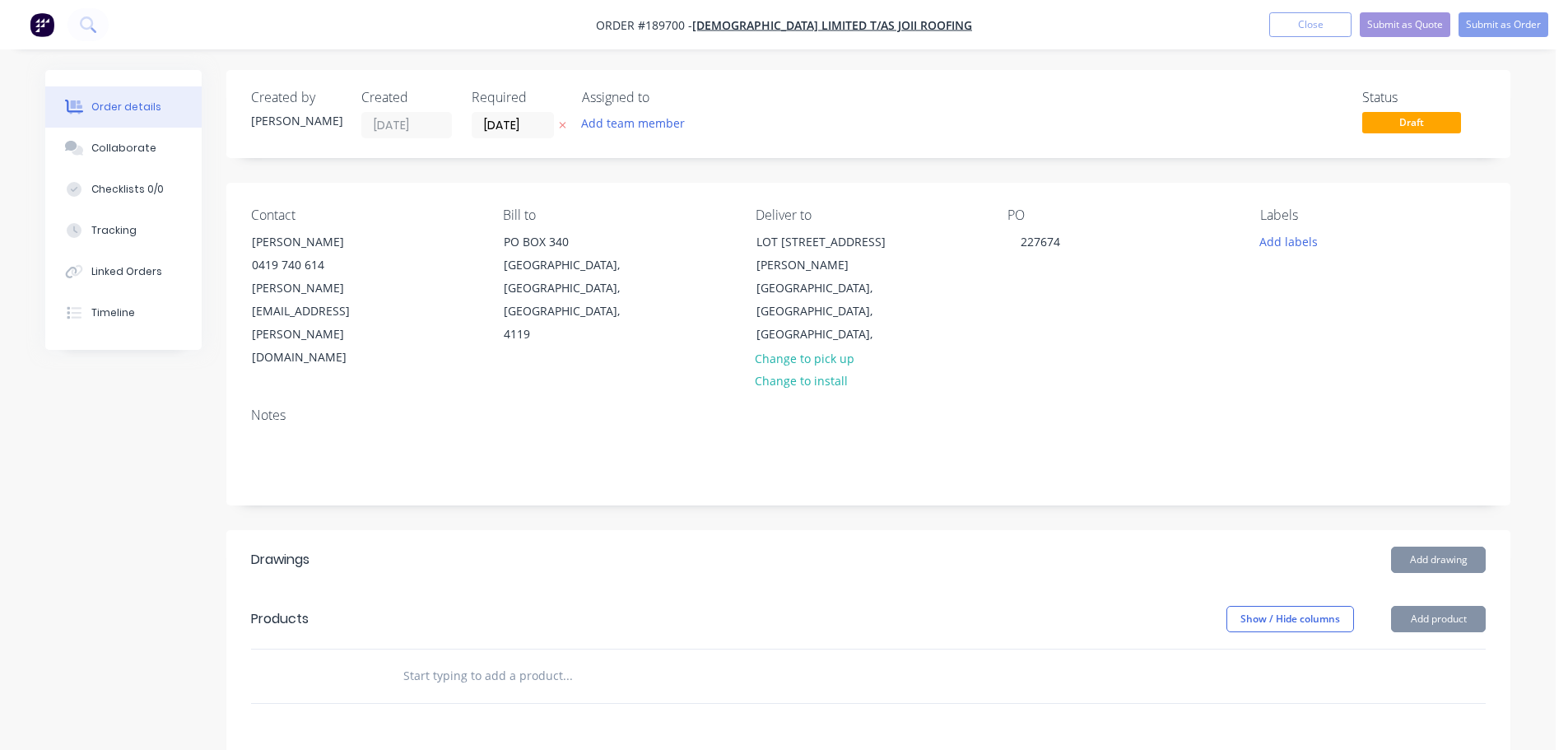
click at [1447, 606] on button "Add product" at bounding box center [1438, 619] width 95 height 26
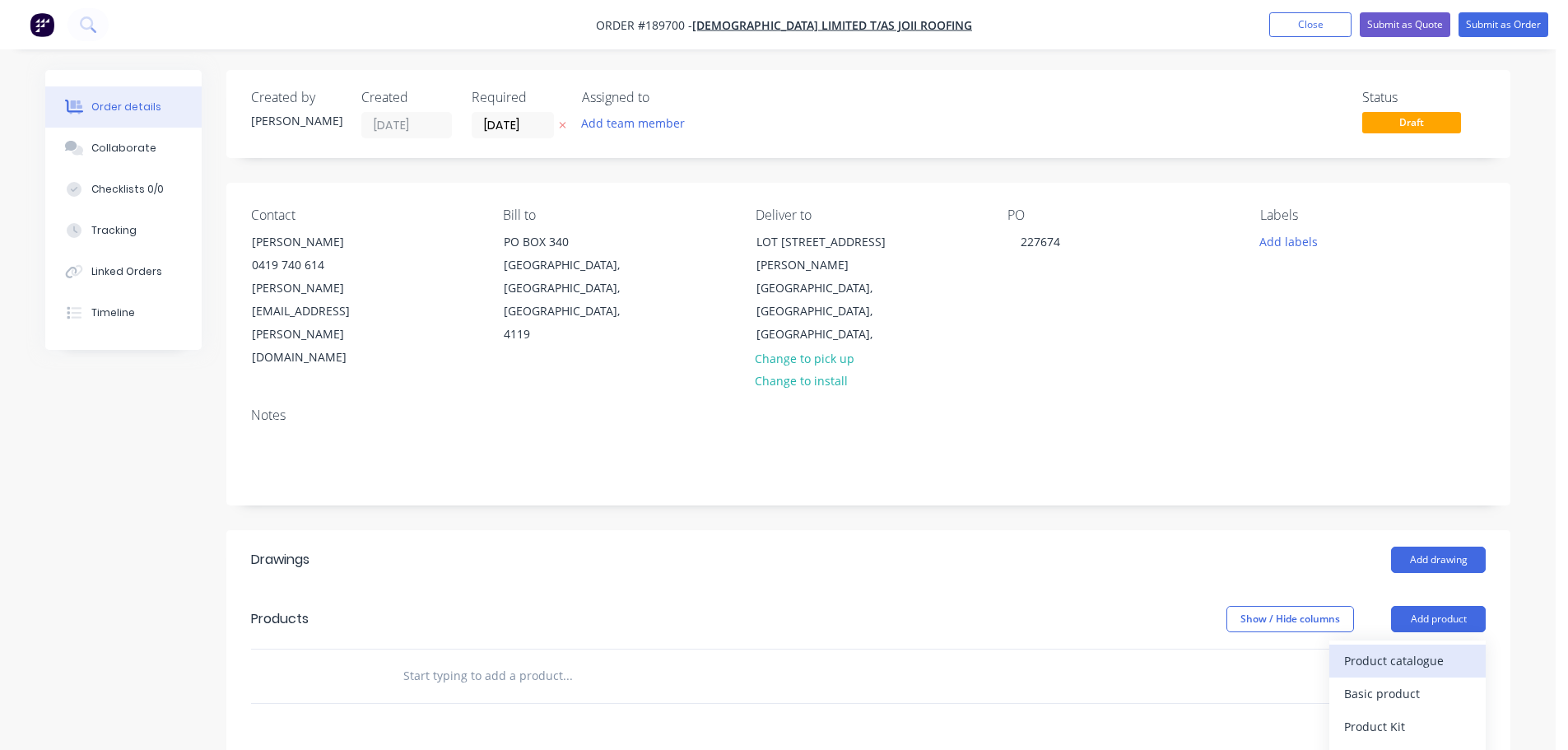
click at [1405, 649] on div "Product catalogue" at bounding box center [1407, 661] width 126 height 24
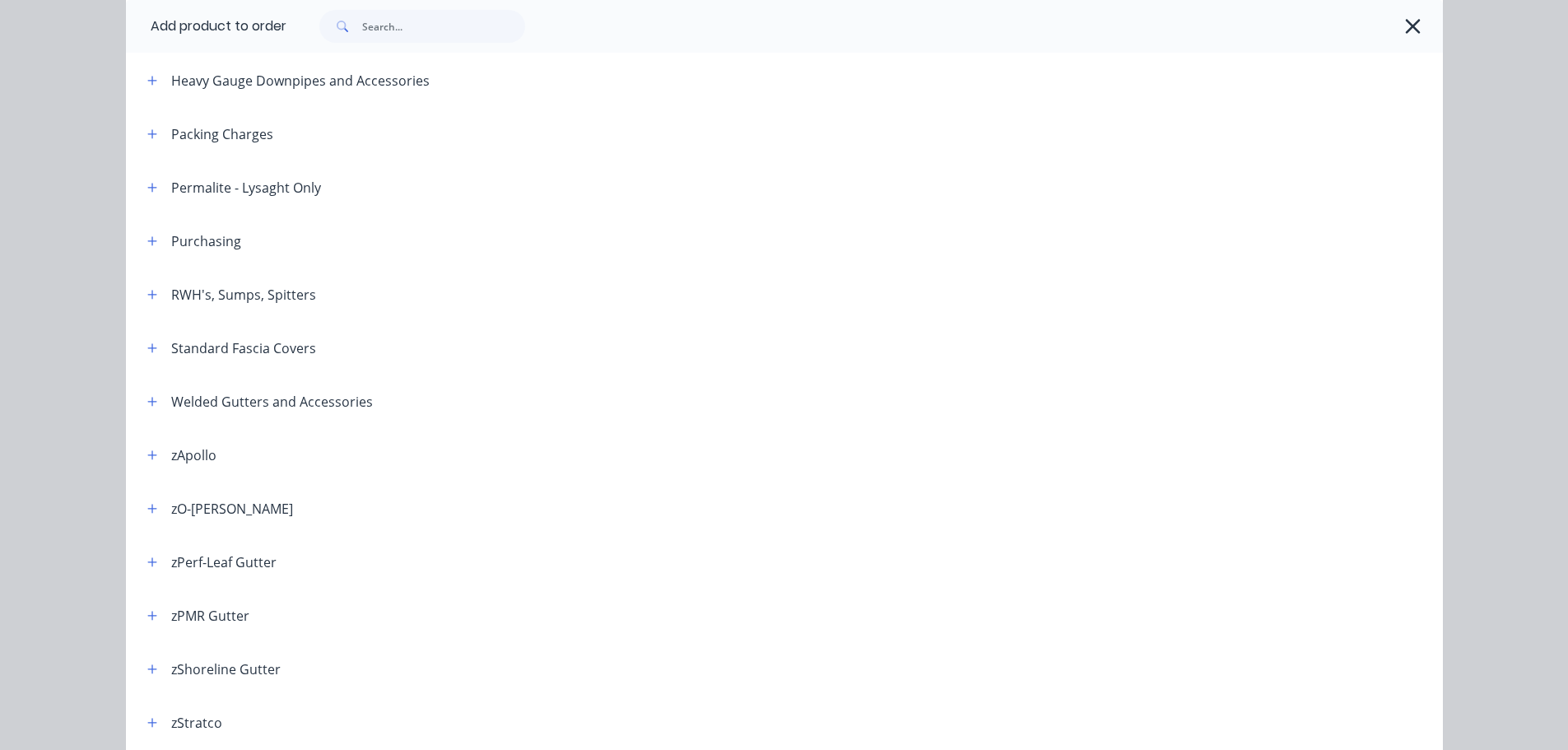
scroll to position [408, 0]
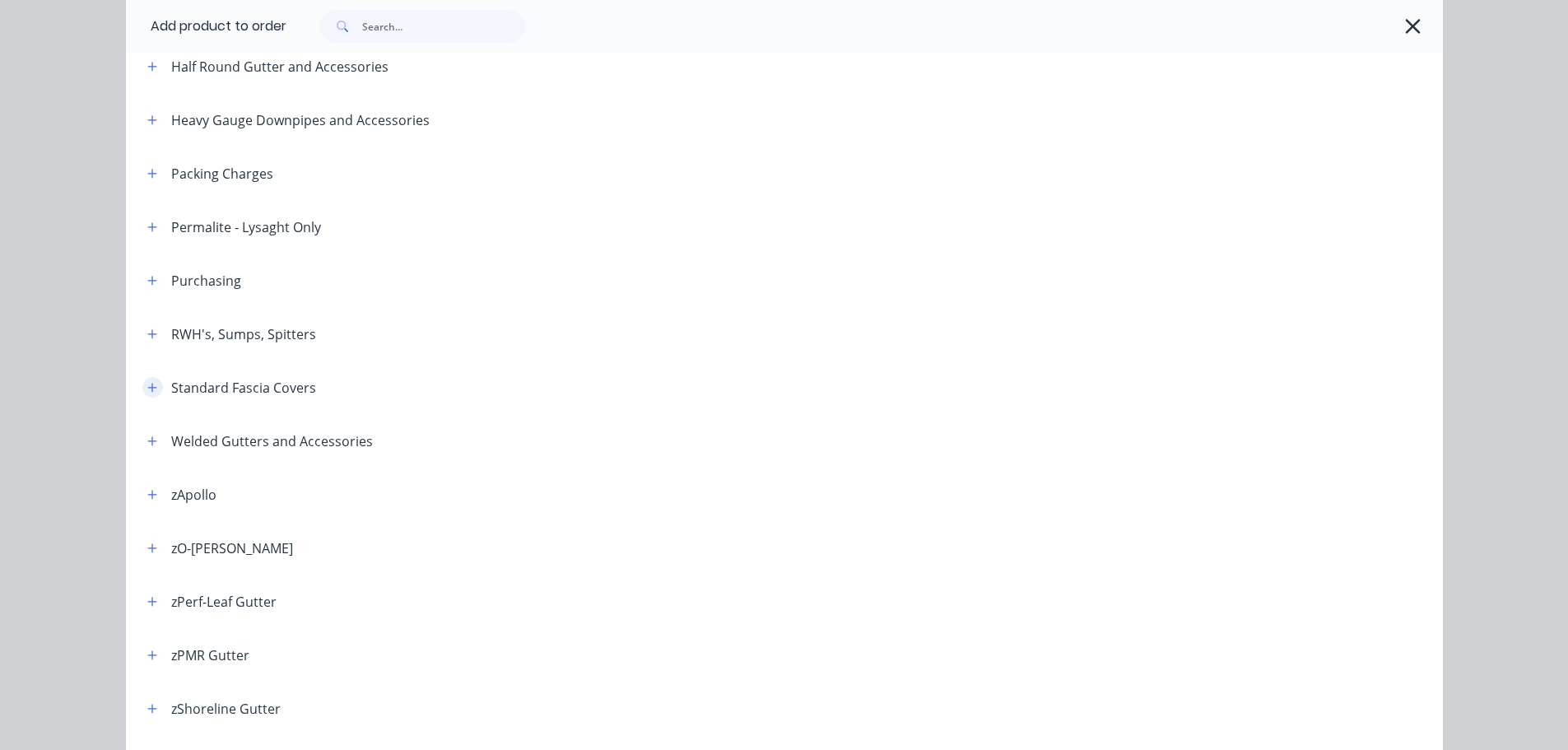
click at [147, 393] on icon "button" at bounding box center [152, 388] width 10 height 11
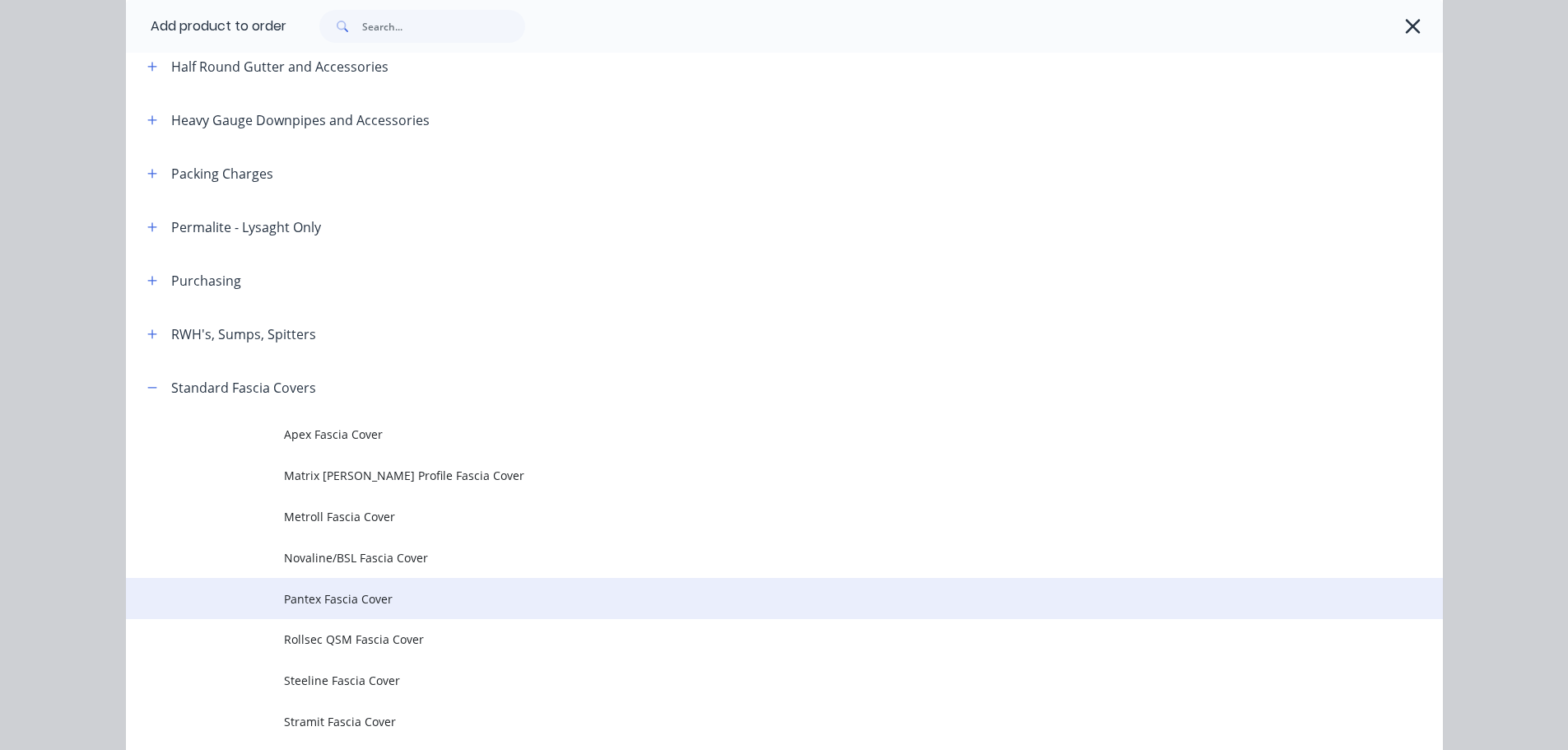
click at [344, 592] on span "Pantex Fascia Cover" at bounding box center [747, 599] width 927 height 17
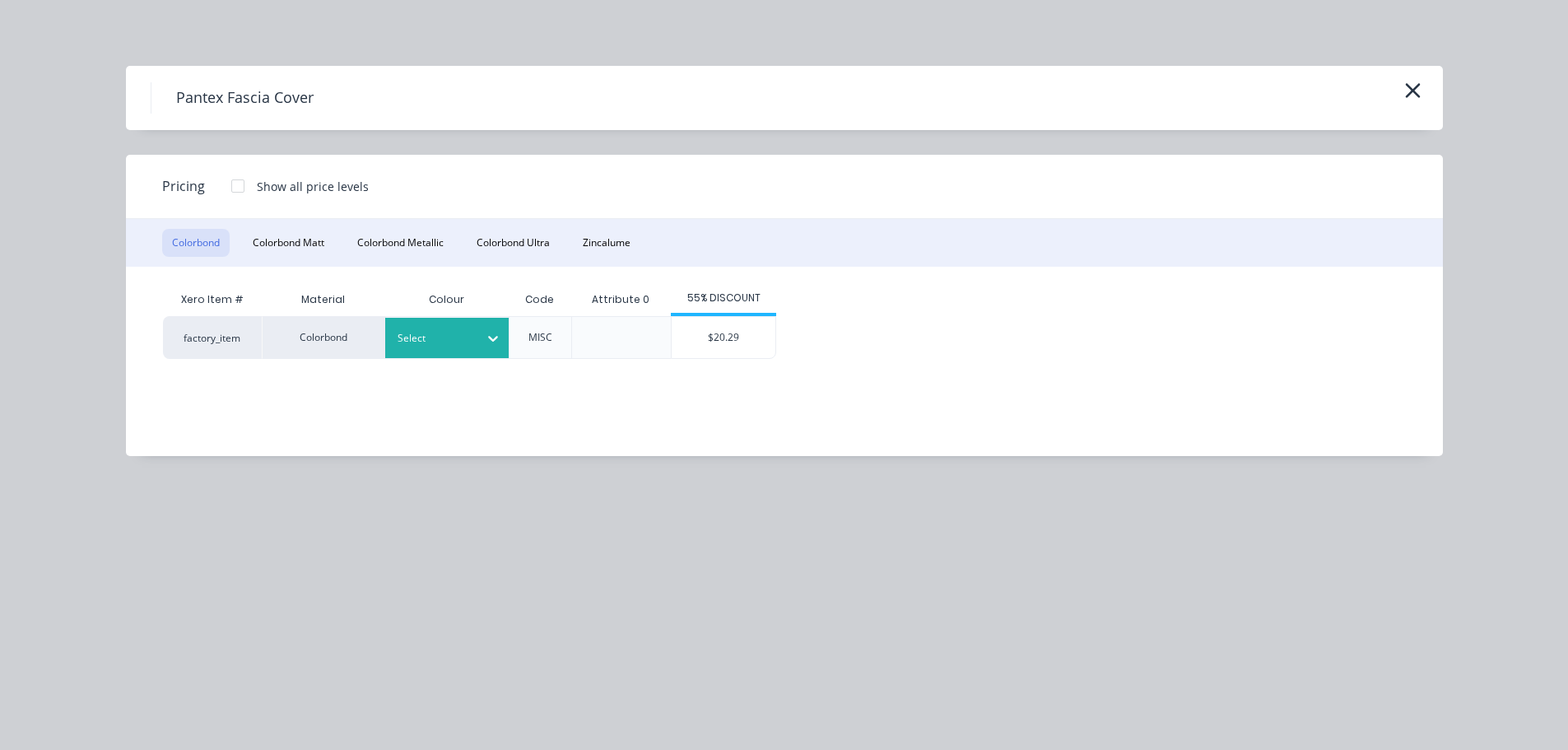
click at [465, 346] on div at bounding box center [434, 338] width 74 height 18
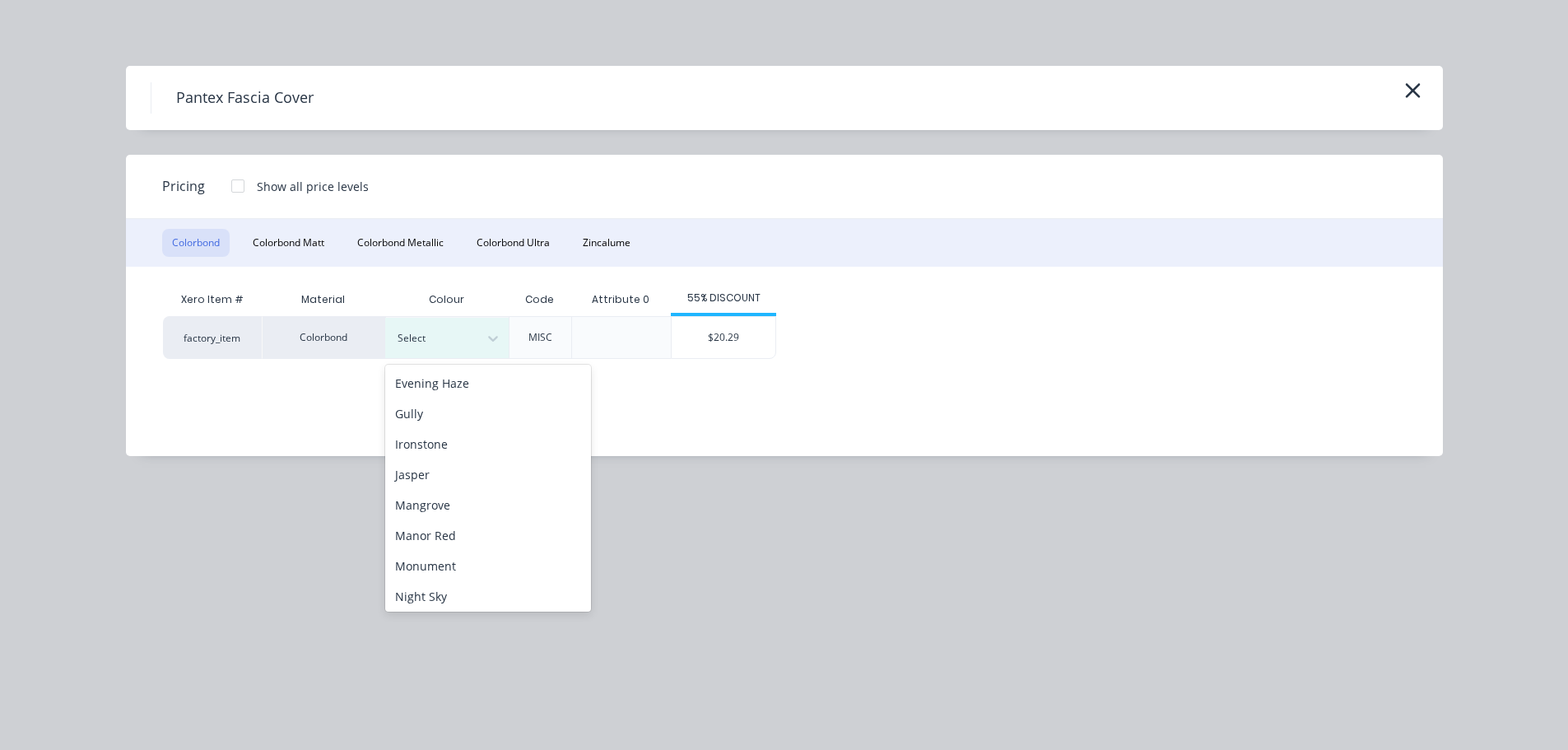
scroll to position [494, 0]
click at [448, 436] on div "[PERSON_NAME]" at bounding box center [489, 437] width 206 height 31
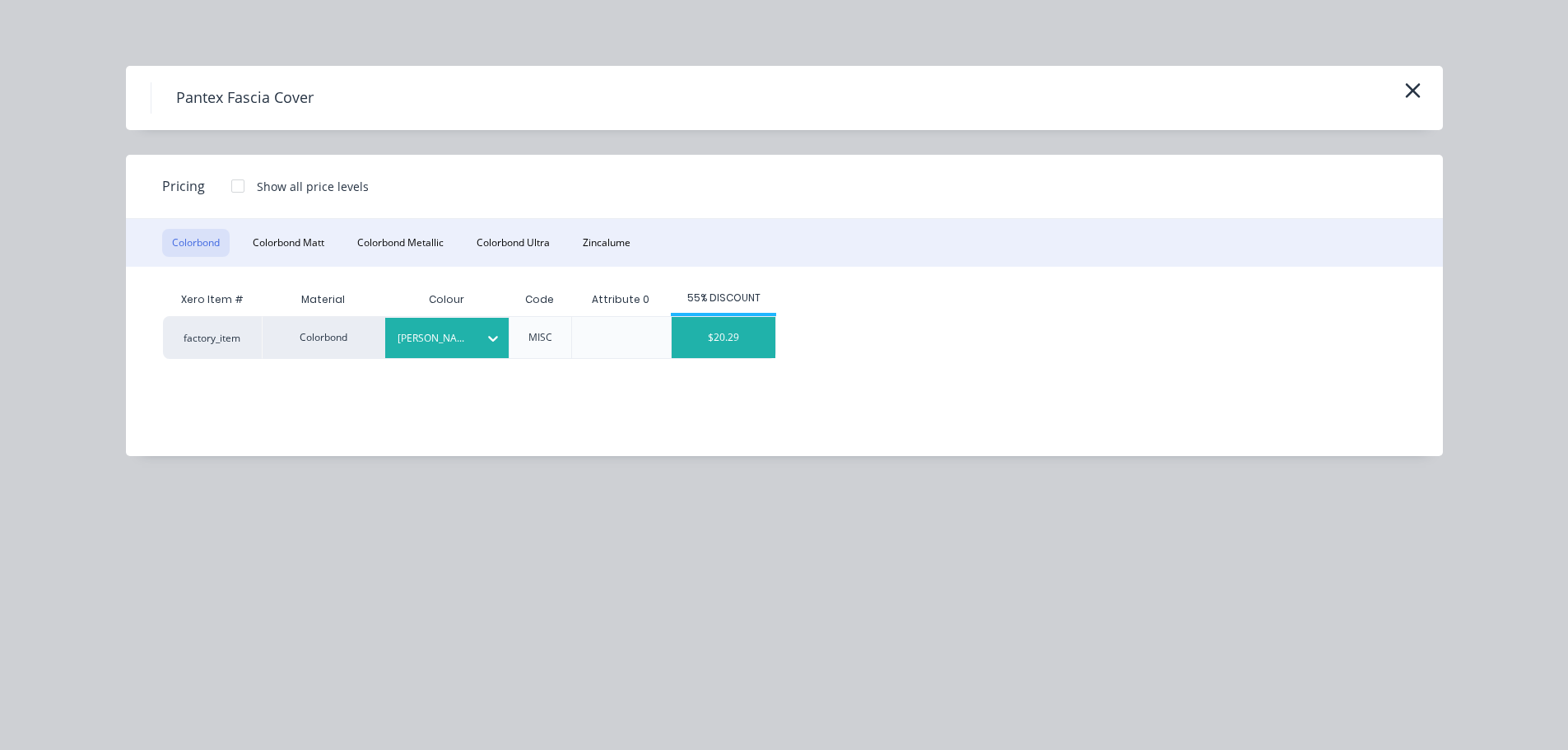
click at [724, 343] on div "$20.29" at bounding box center [724, 338] width 104 height 41
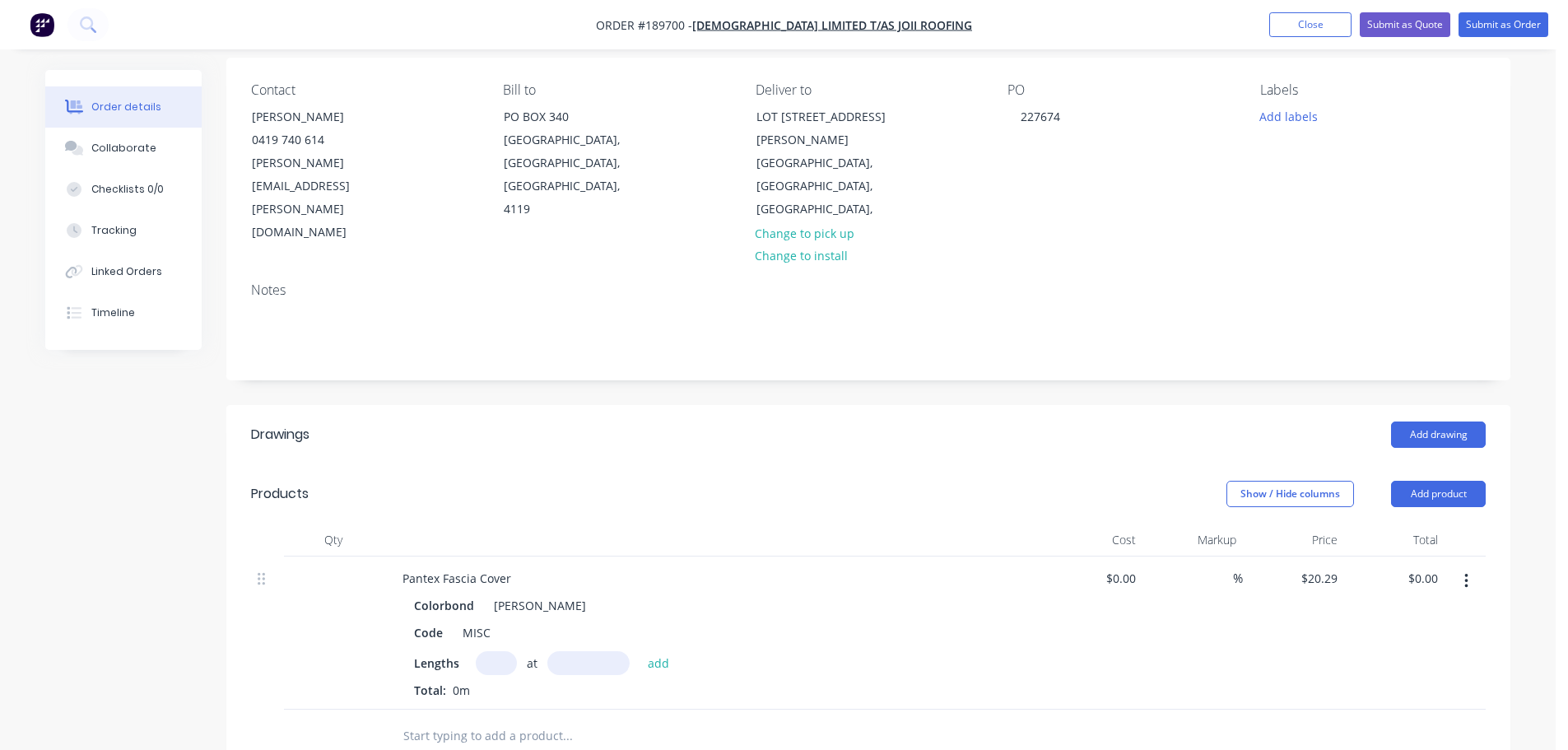
scroll to position [165, 0]
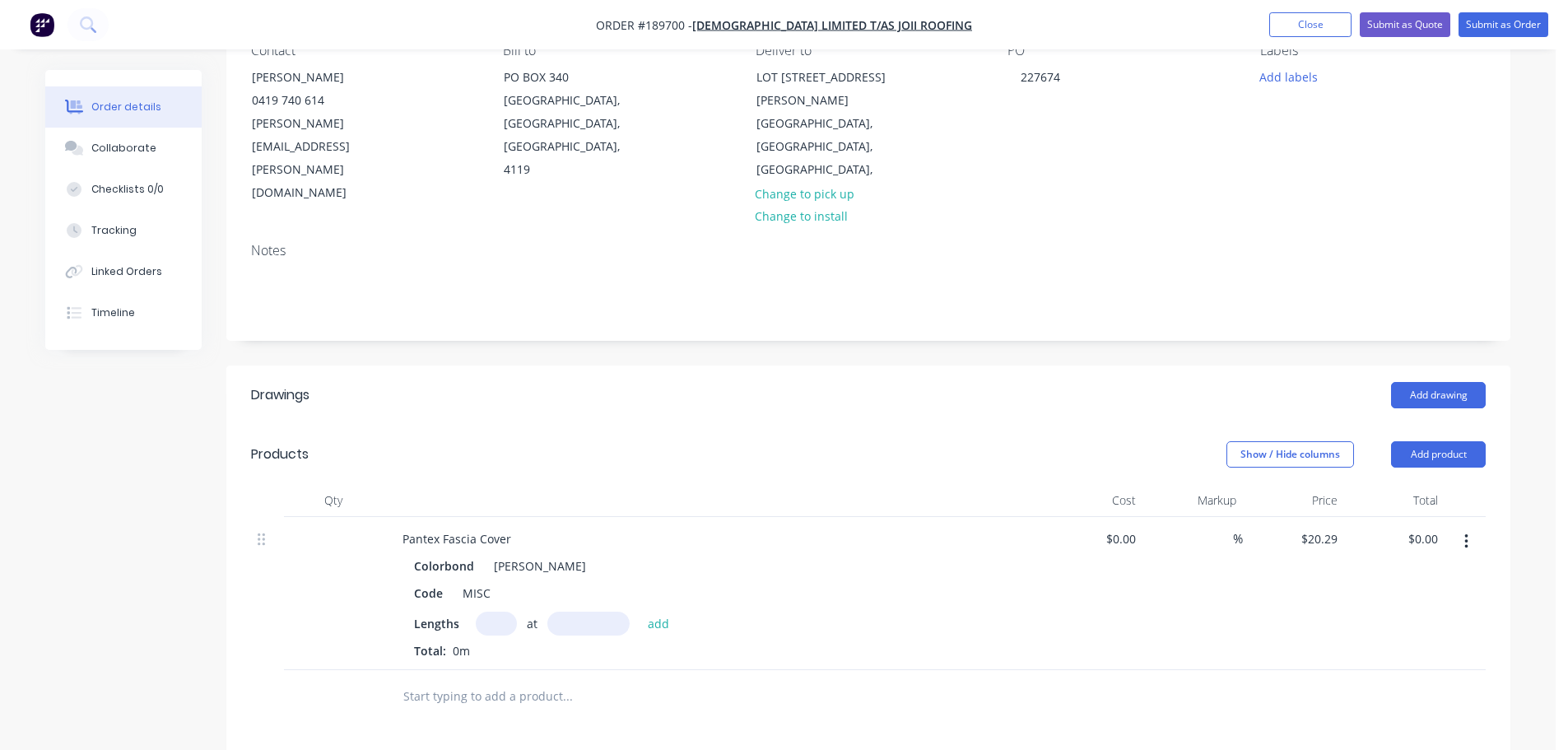
click at [497, 611] on input "text" at bounding box center [496, 624] width 41 height 24
click at [501, 611] on input "14" at bounding box center [496, 624] width 41 height 24
click at [639, 611] on button "add" at bounding box center [658, 623] width 38 height 22
click at [1436, 441] on button "Add product" at bounding box center [1438, 454] width 95 height 26
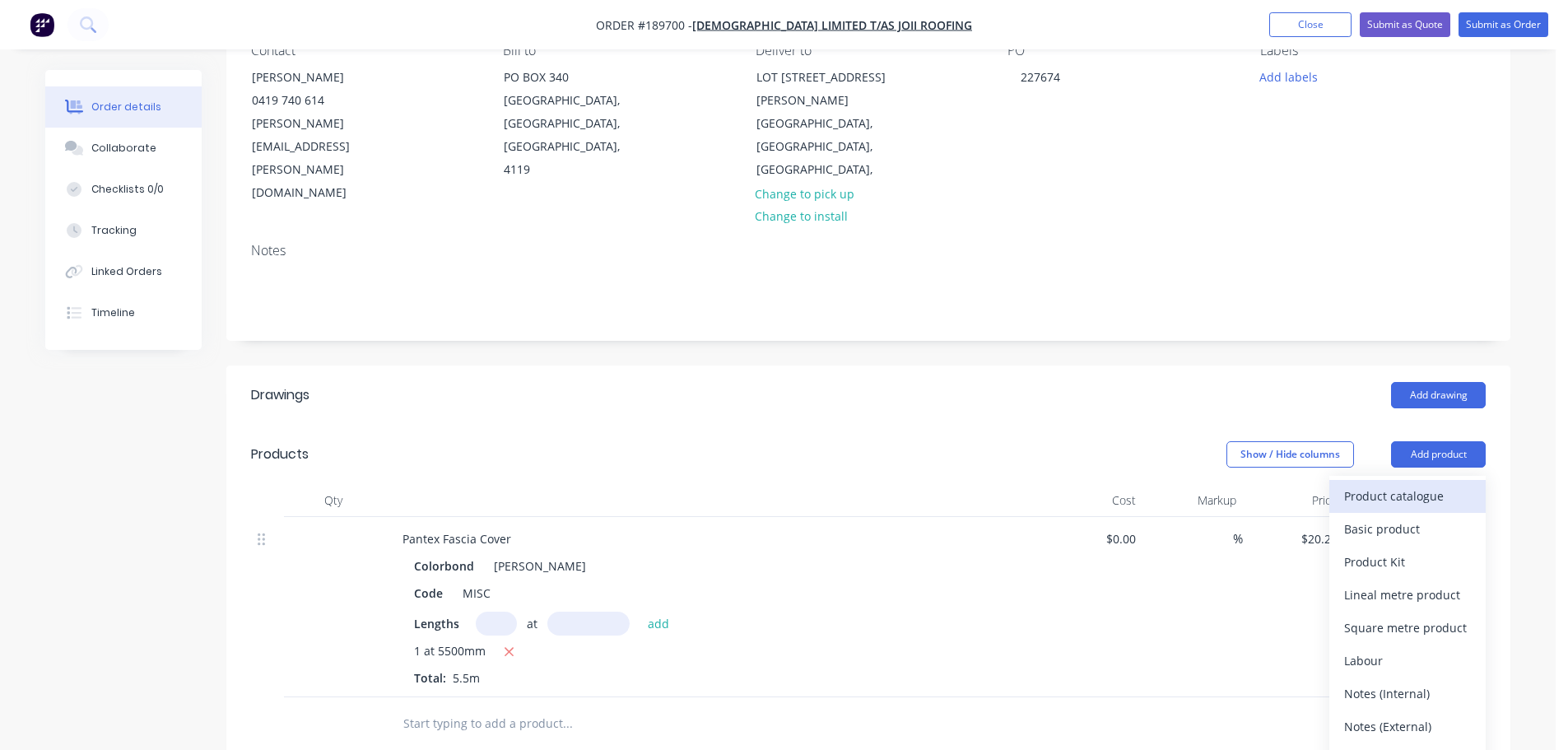
click at [1400, 484] on div "Product catalogue" at bounding box center [1407, 496] width 126 height 24
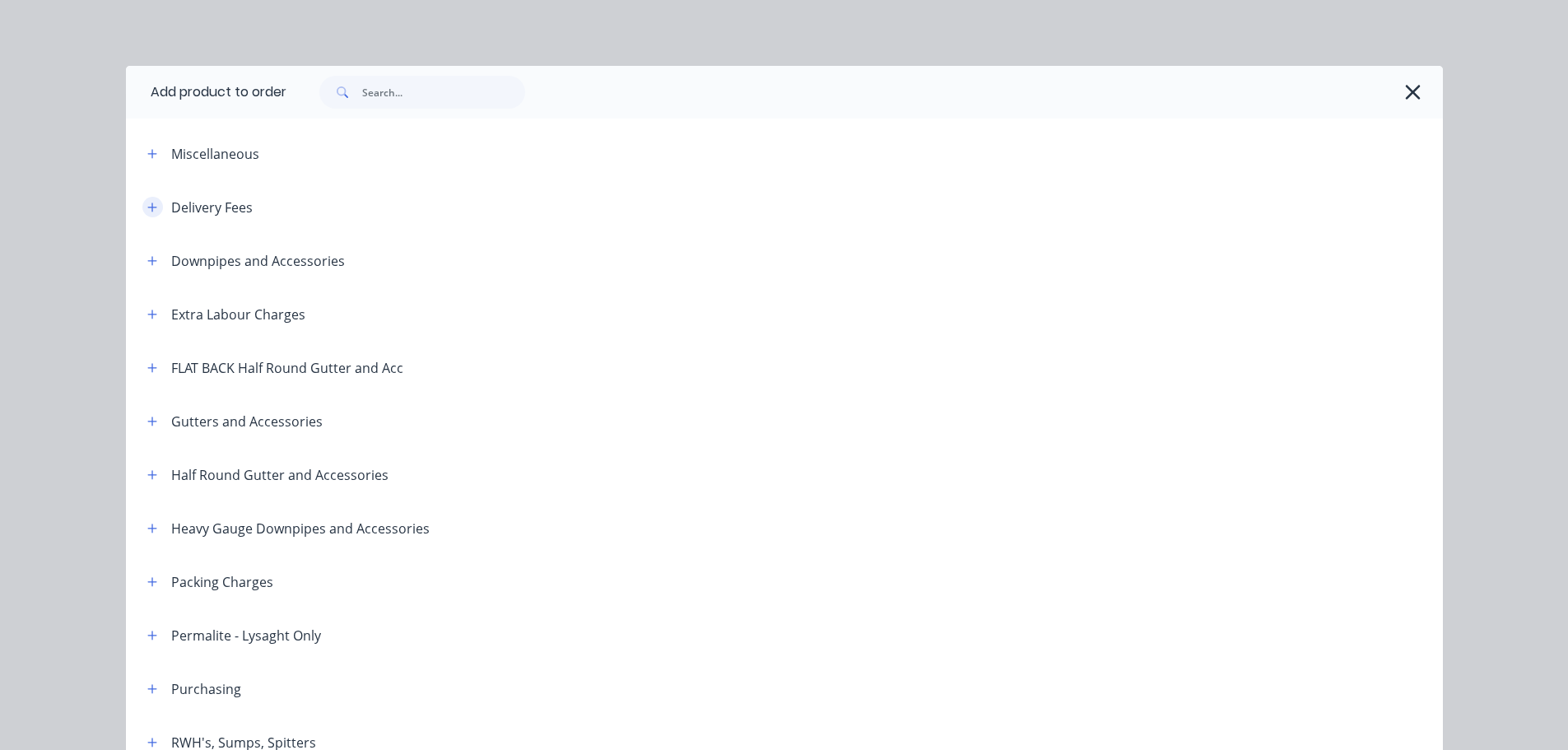
click at [149, 209] on icon "button" at bounding box center [152, 207] width 10 height 11
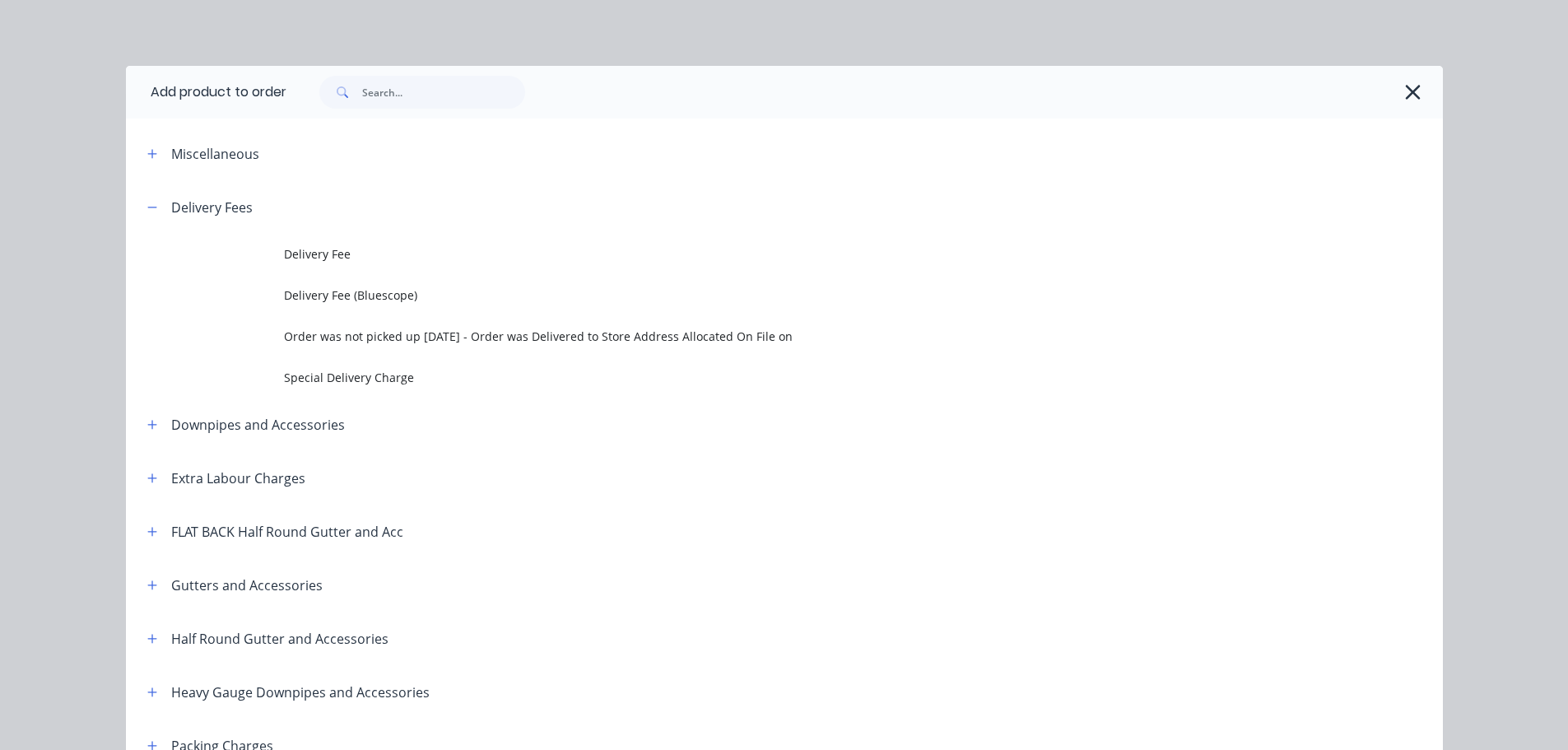
click at [302, 256] on span "Delivery Fee" at bounding box center [747, 254] width 927 height 17
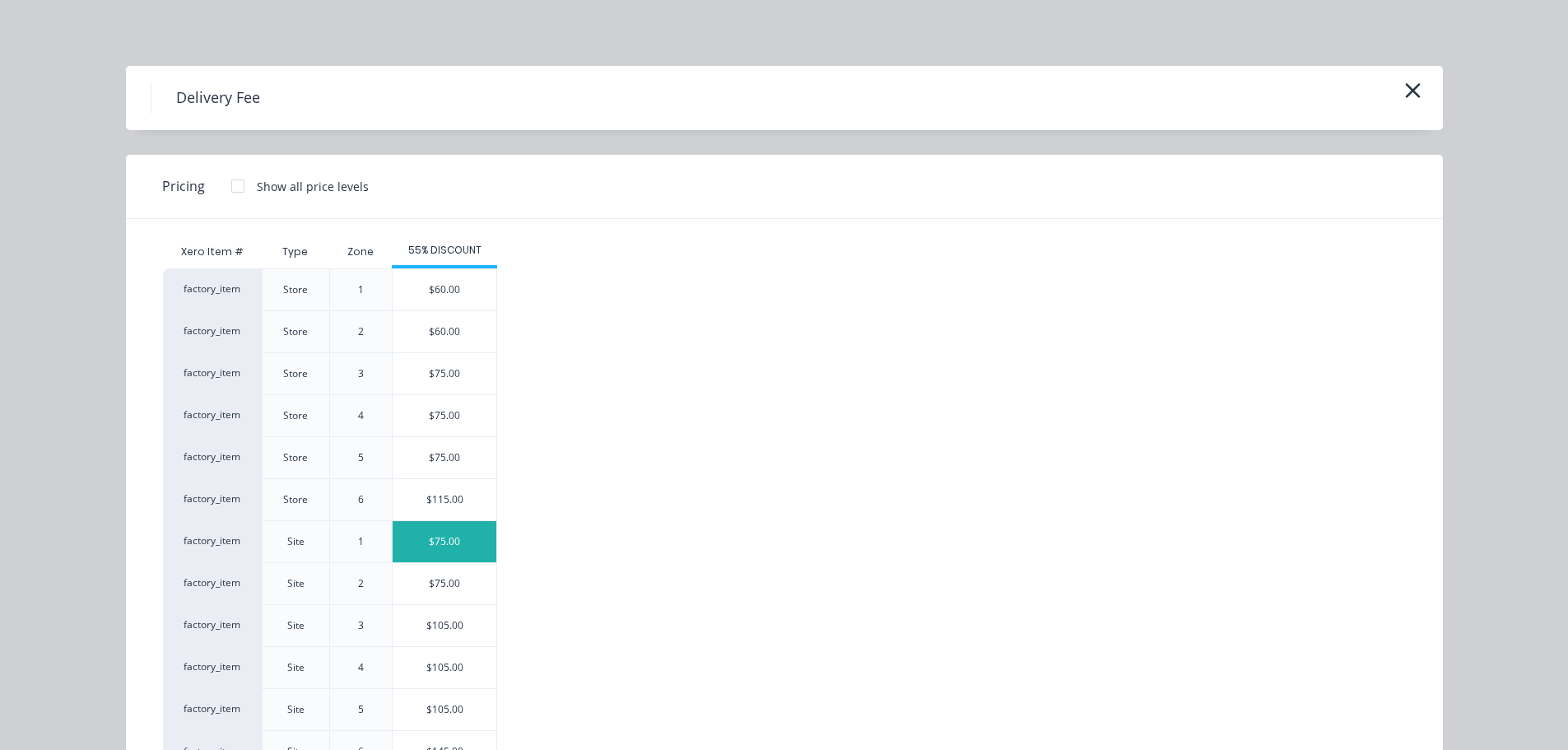
click at [427, 545] on div "$75.00" at bounding box center [445, 542] width 104 height 41
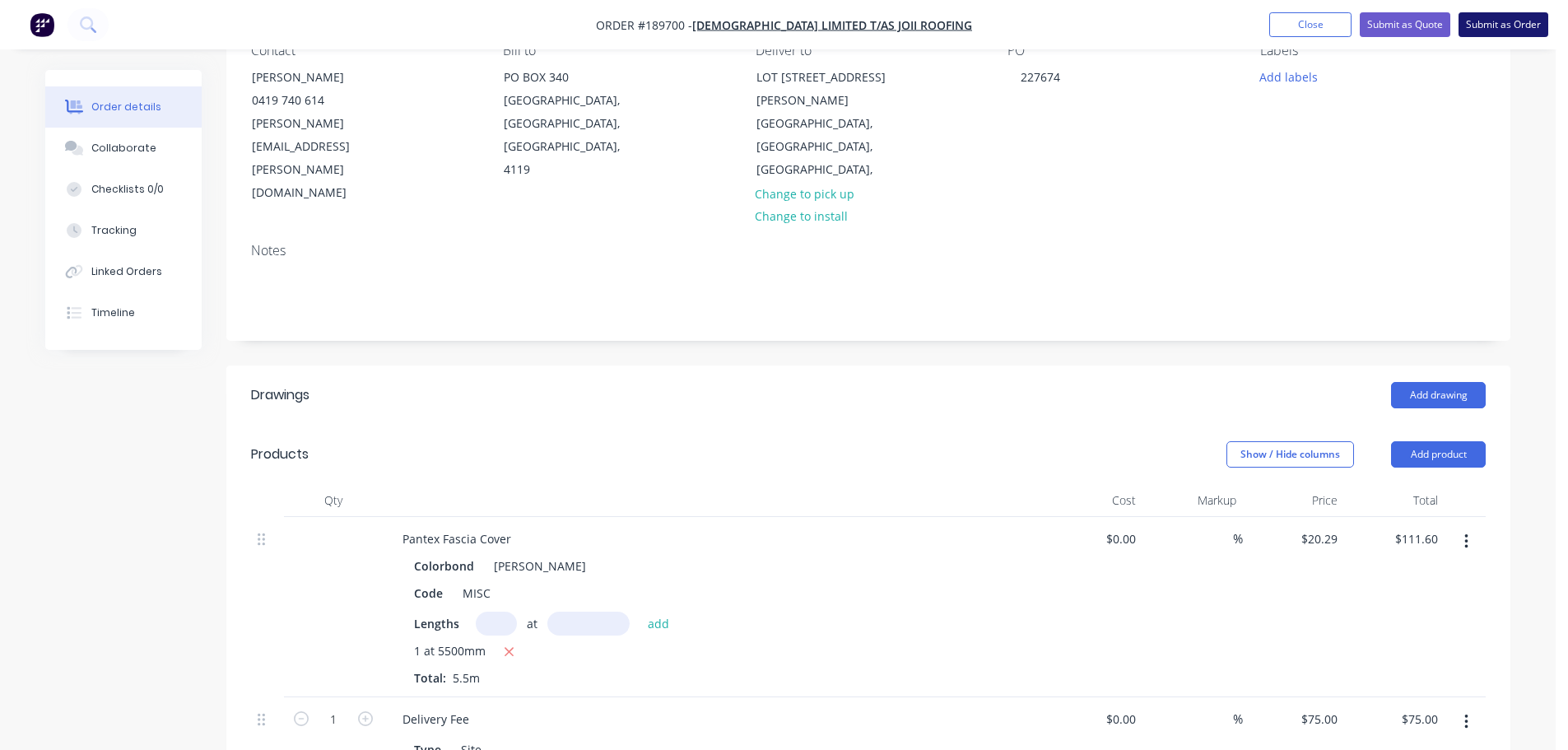
click at [1508, 18] on button "Submit as Order" at bounding box center [1504, 24] width 90 height 24
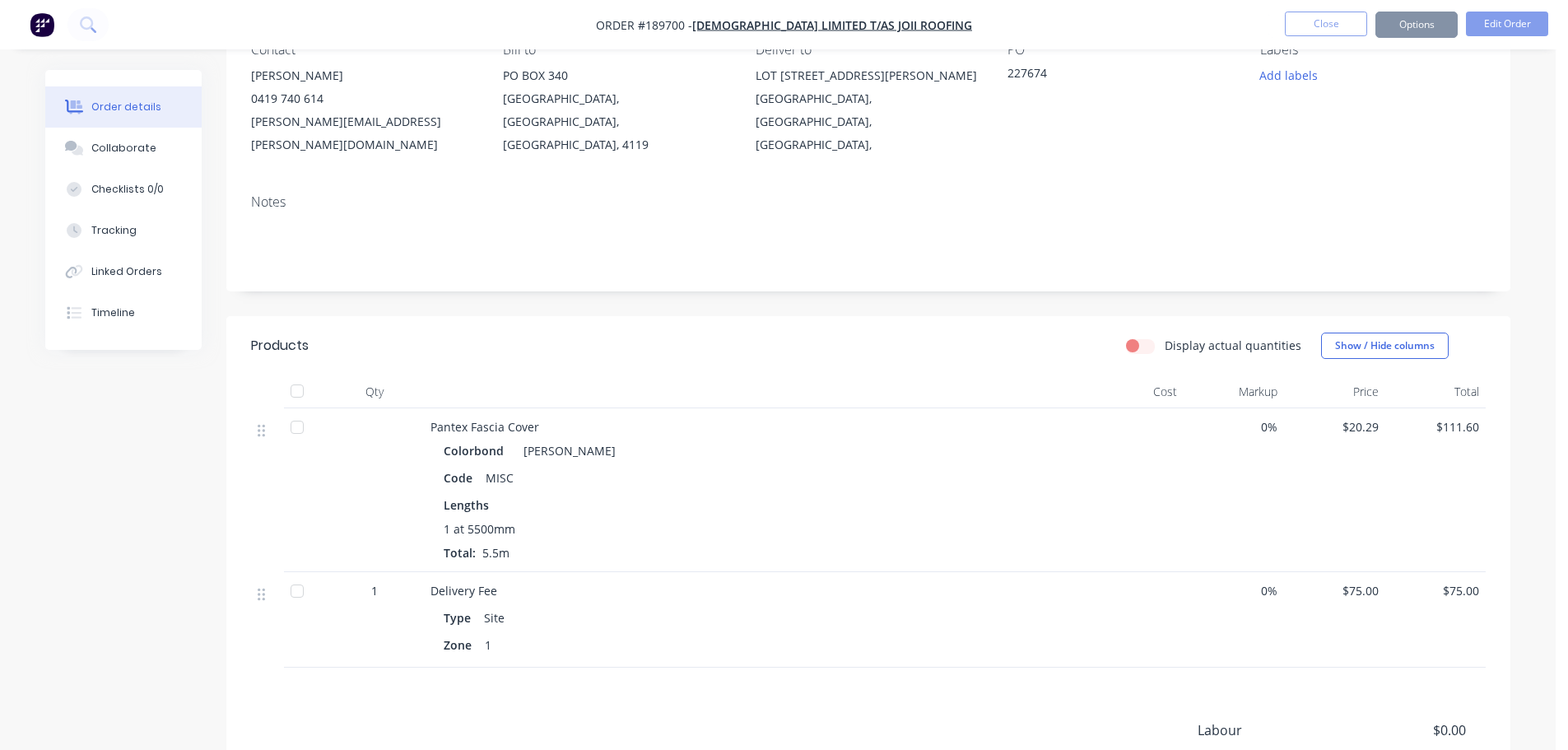
scroll to position [0, 0]
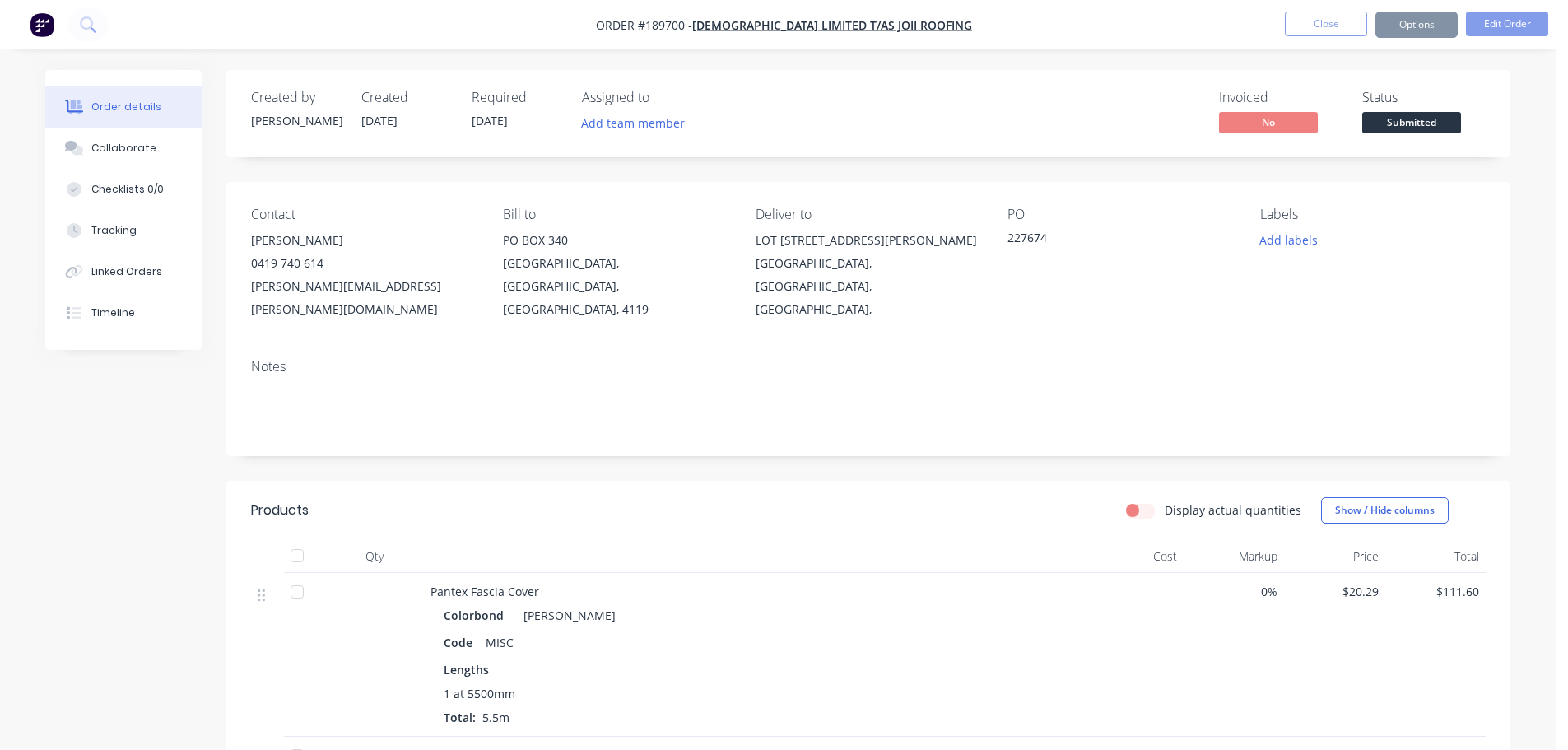
click at [1489, 34] on div "Sending to your accounting package... Loading... This may take a few moments. P…" at bounding box center [784, 375] width 1568 height 750
click at [1431, 36] on button "Options" at bounding box center [1417, 24] width 82 height 26
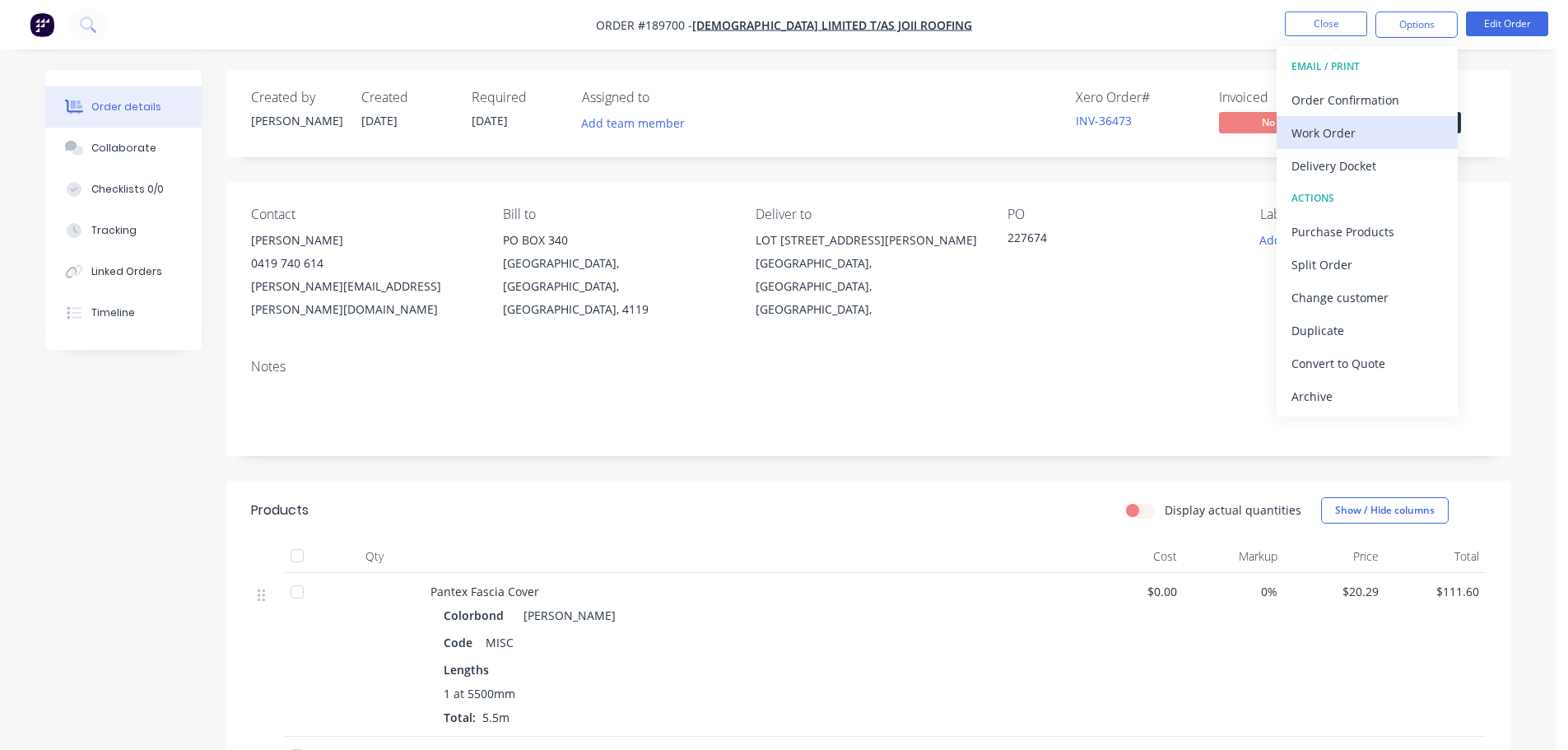
click at [1346, 129] on div "Work Order" at bounding box center [1368, 133] width 152 height 24
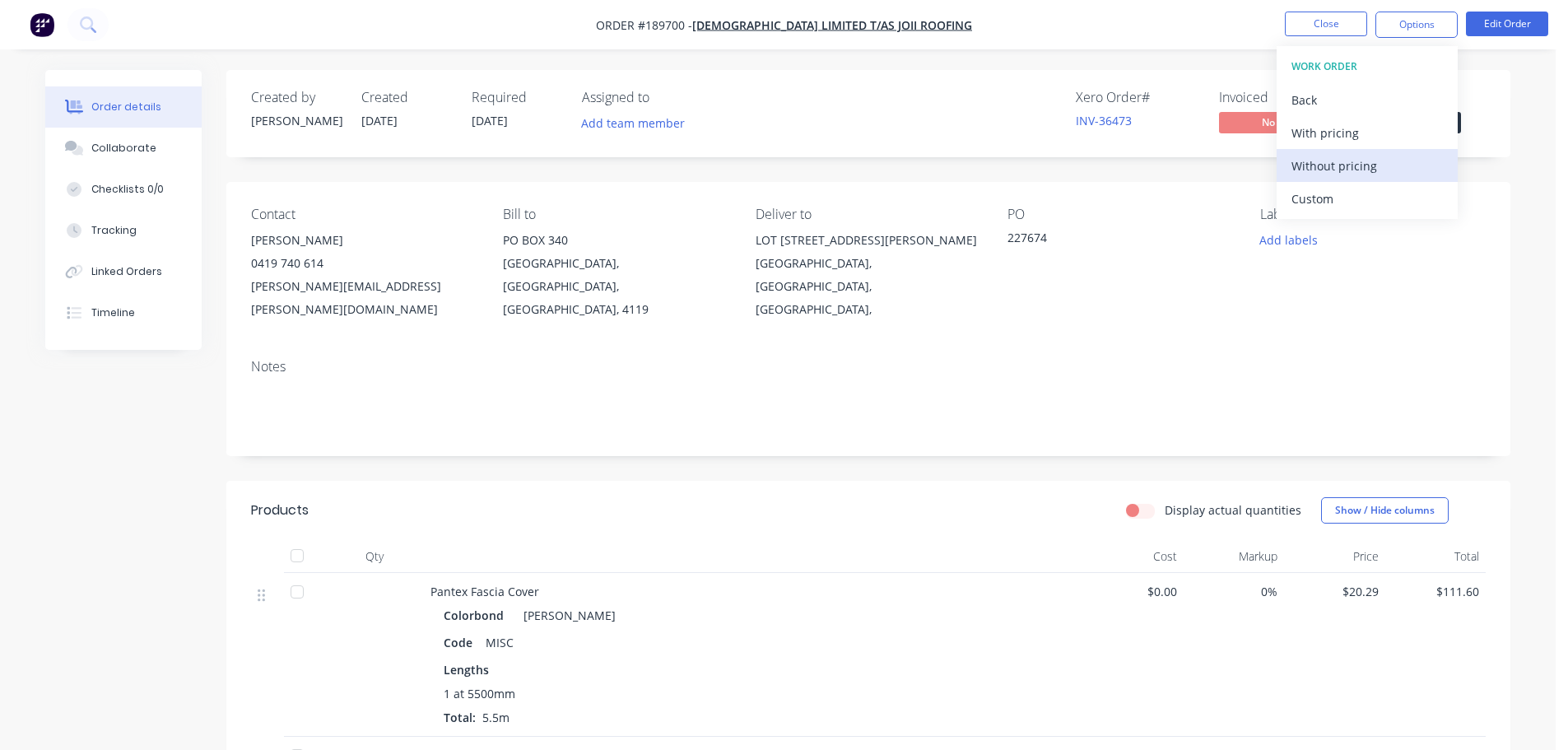
click at [1345, 153] on button "Without pricing" at bounding box center [1367, 165] width 181 height 33
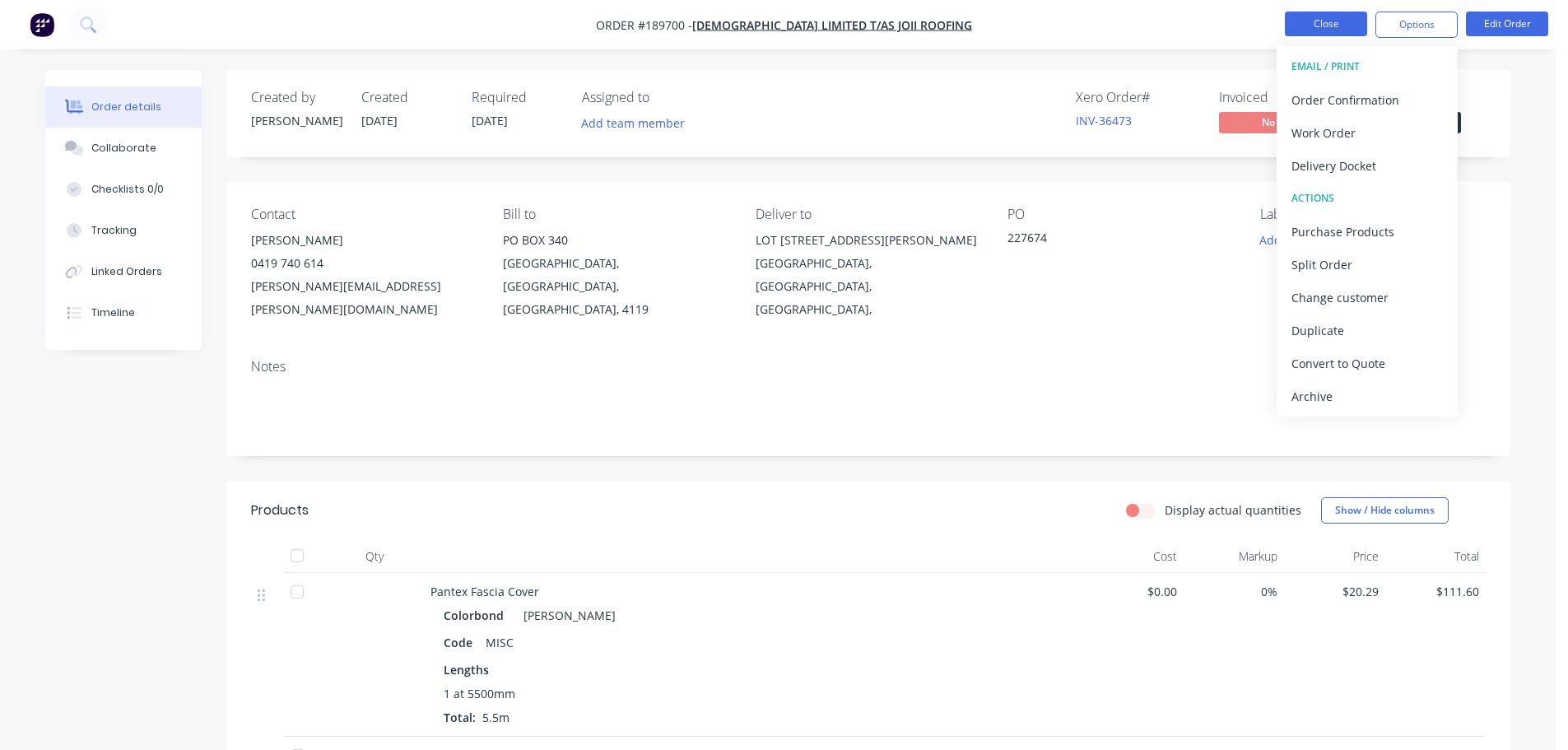
click at [1304, 24] on button "Close" at bounding box center [1326, 23] width 82 height 24
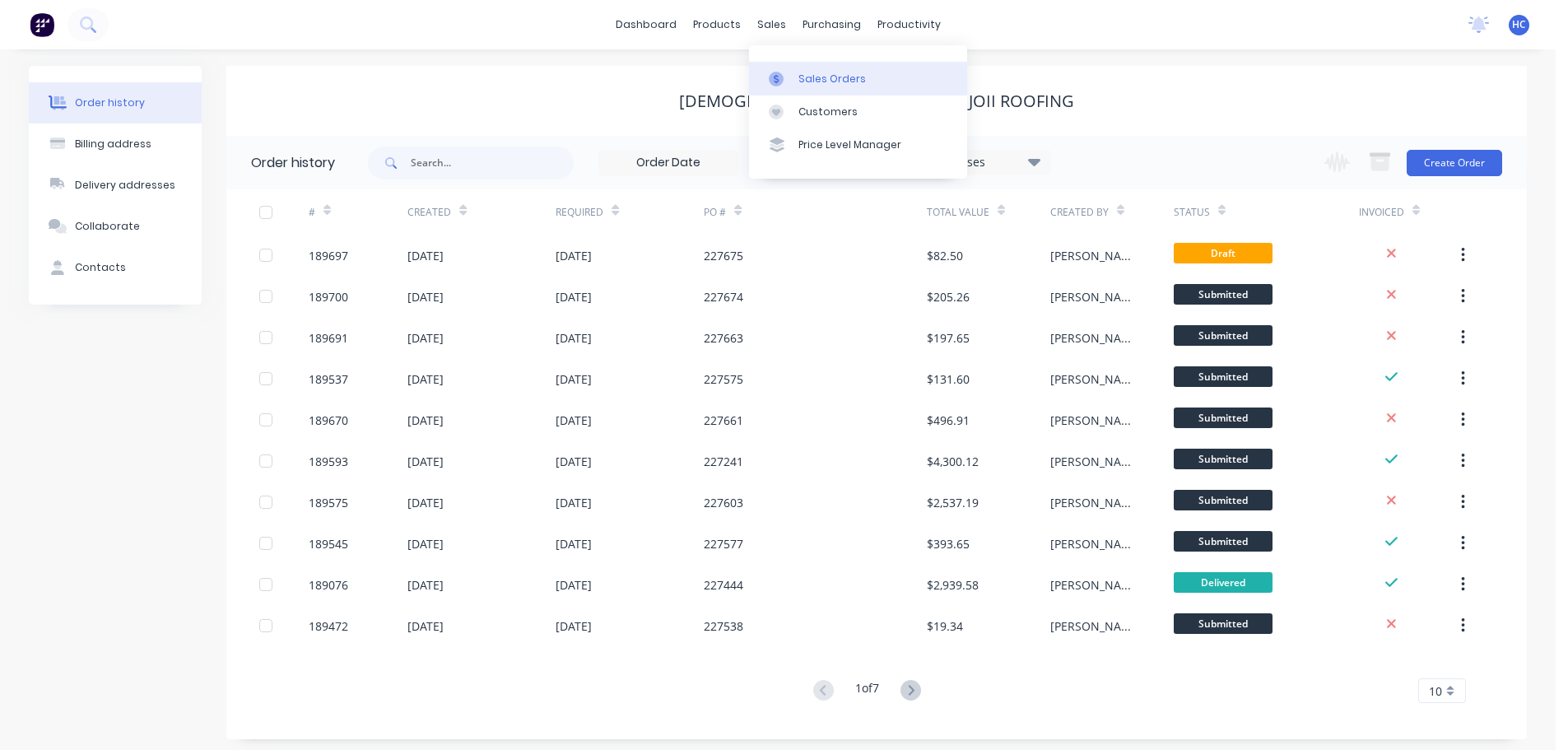
click at [828, 80] on div "Sales Orders" at bounding box center [832, 80] width 67 height 15
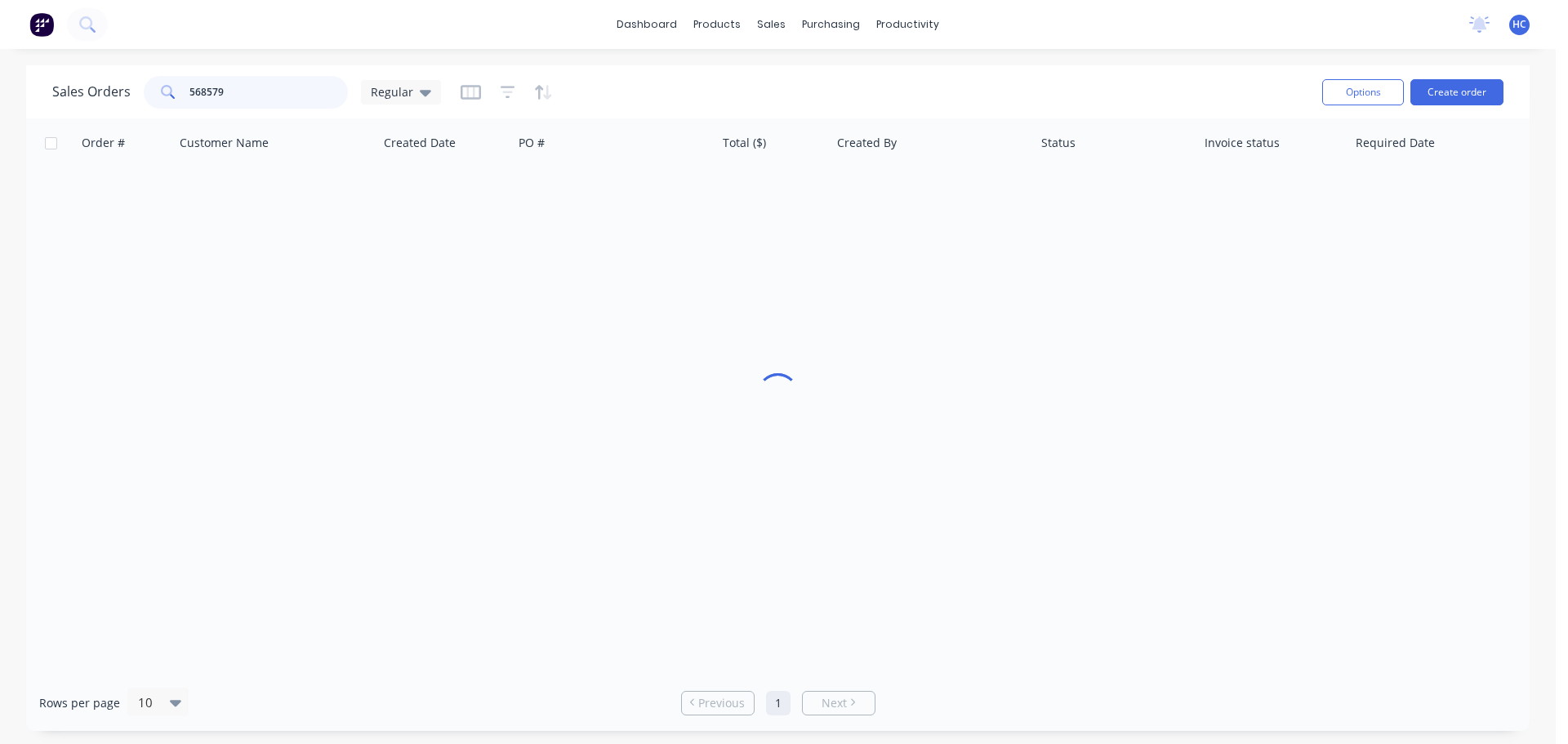
drag, startPoint x: 250, startPoint y: 99, endPoint x: 99, endPoint y: 87, distance: 151.5
click at [99, 87] on div "Sales Orders 568579 Regular" at bounding box center [246, 92] width 389 height 33
drag, startPoint x: 254, startPoint y: 98, endPoint x: 193, endPoint y: 98, distance: 61.0
click at [193, 98] on input "188855" at bounding box center [269, 92] width 160 height 33
drag, startPoint x: 248, startPoint y: 94, endPoint x: 103, endPoint y: 85, distance: 145.3
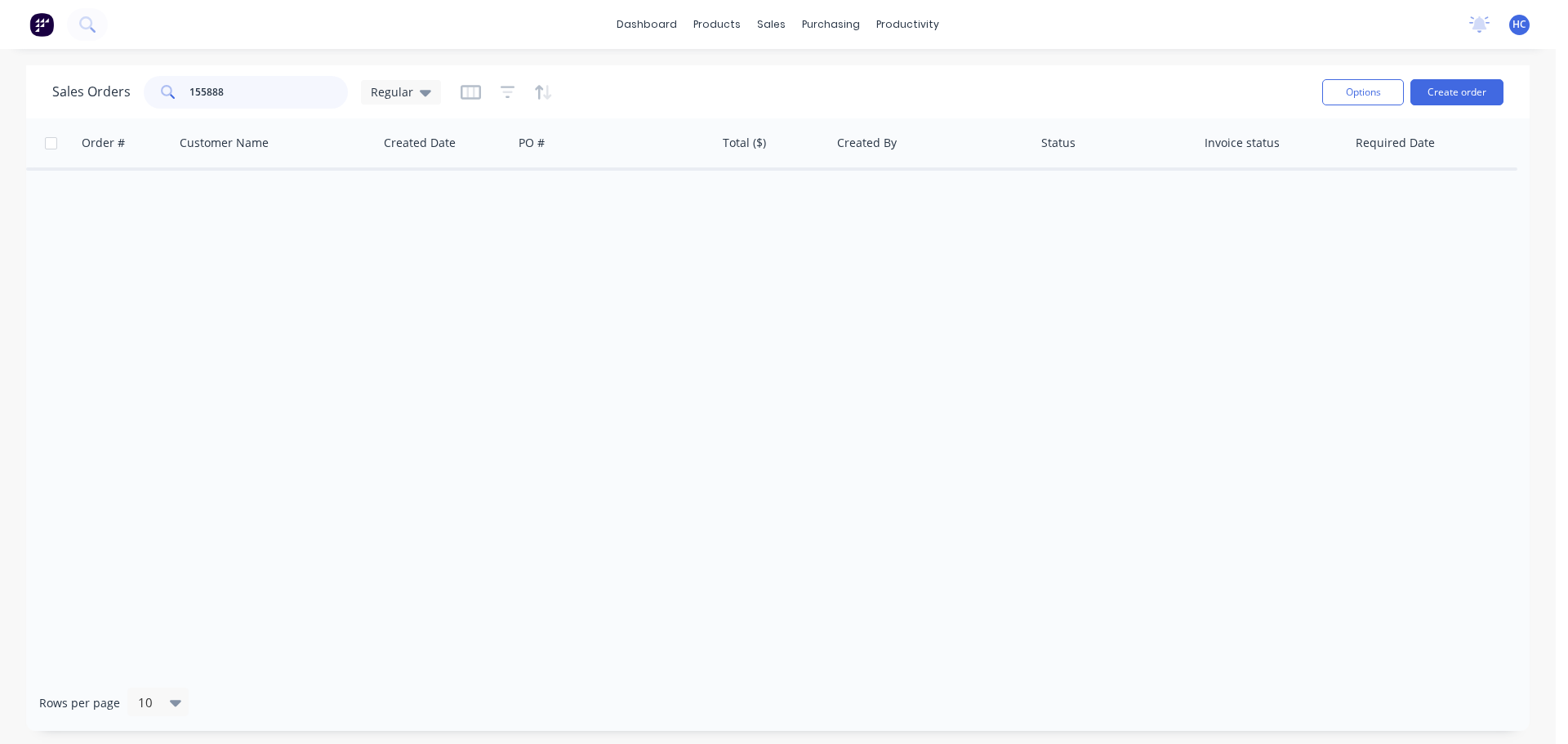
click at [103, 85] on div "Sales Orders 155888 Regular" at bounding box center [246, 92] width 389 height 33
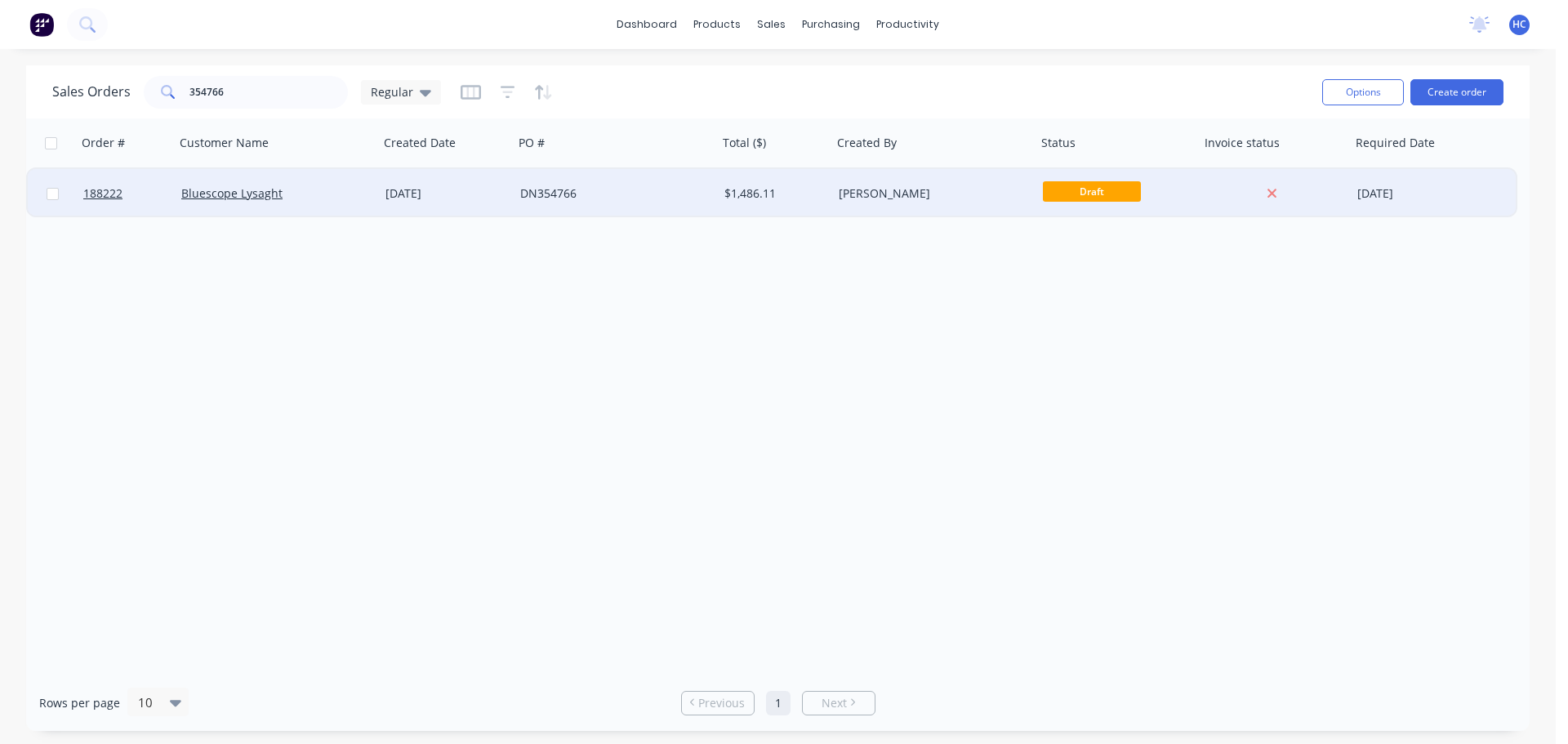
click at [762, 207] on div "$1,486.11" at bounding box center [774, 193] width 114 height 49
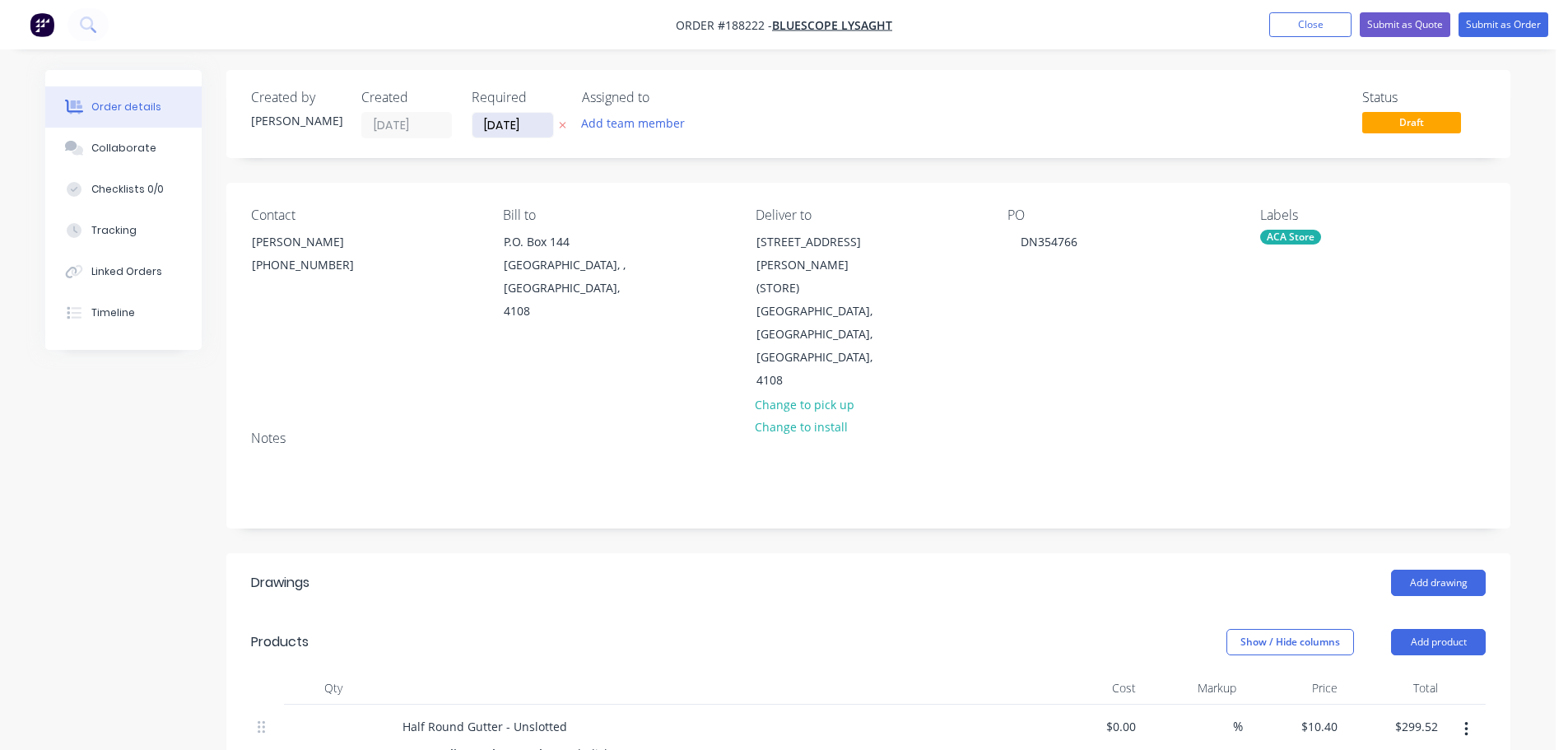
click at [521, 120] on input "[DATE]" at bounding box center [513, 125] width 81 height 24
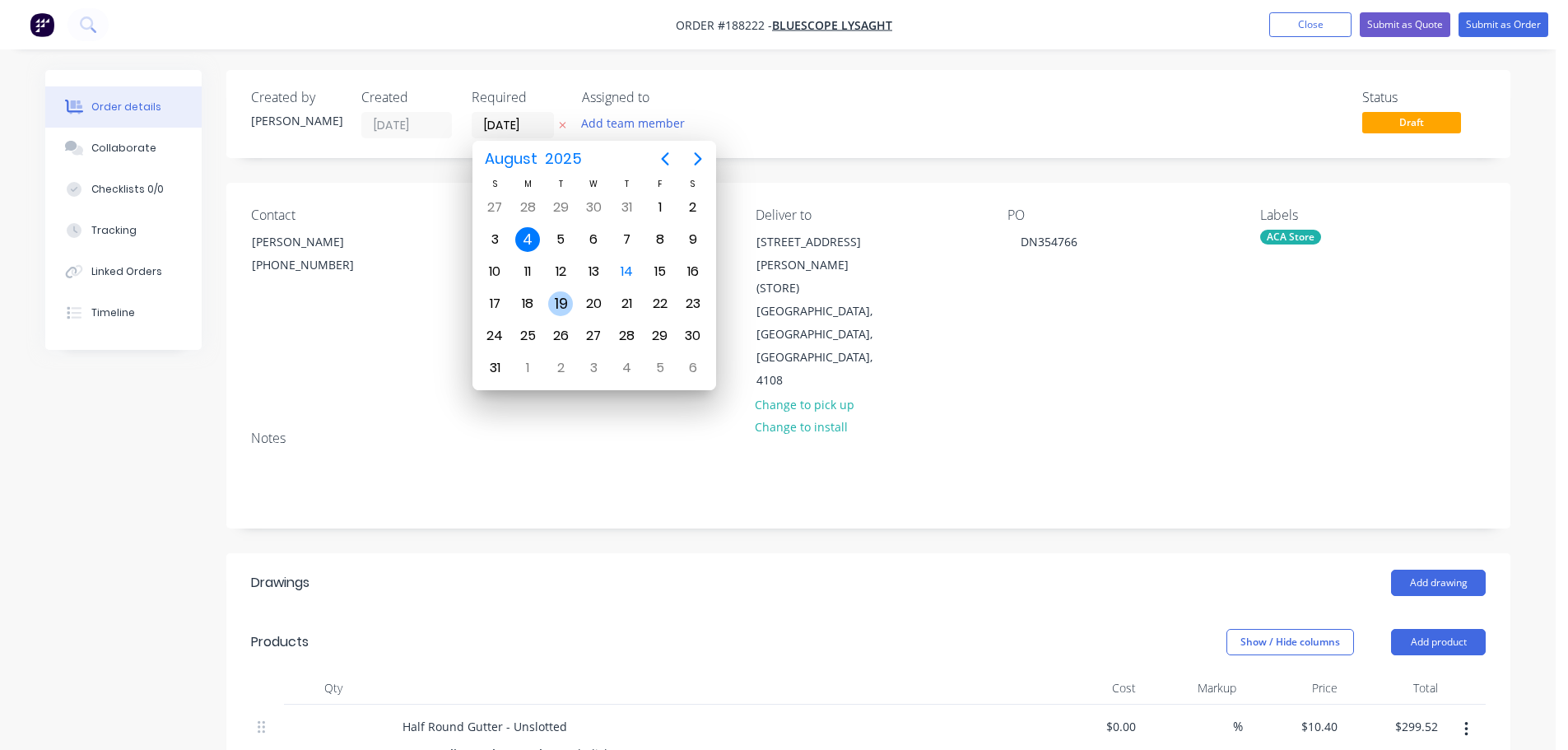
click at [564, 304] on div "19" at bounding box center [561, 303] width 24 height 24
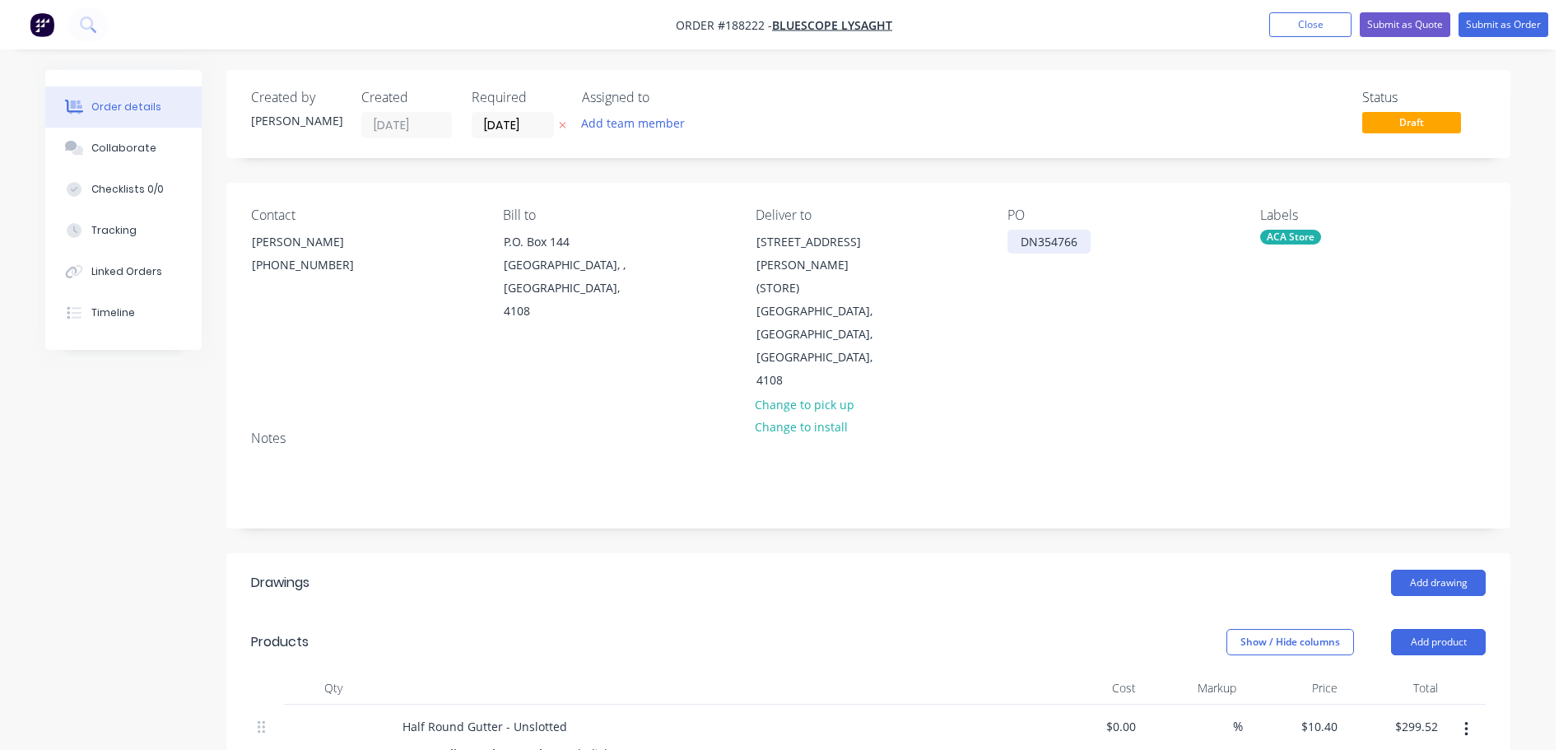
click at [1062, 246] on div "DN354766" at bounding box center [1049, 242] width 83 height 24
click at [687, 570] on div "Add drawing" at bounding box center [1000, 583] width 973 height 26
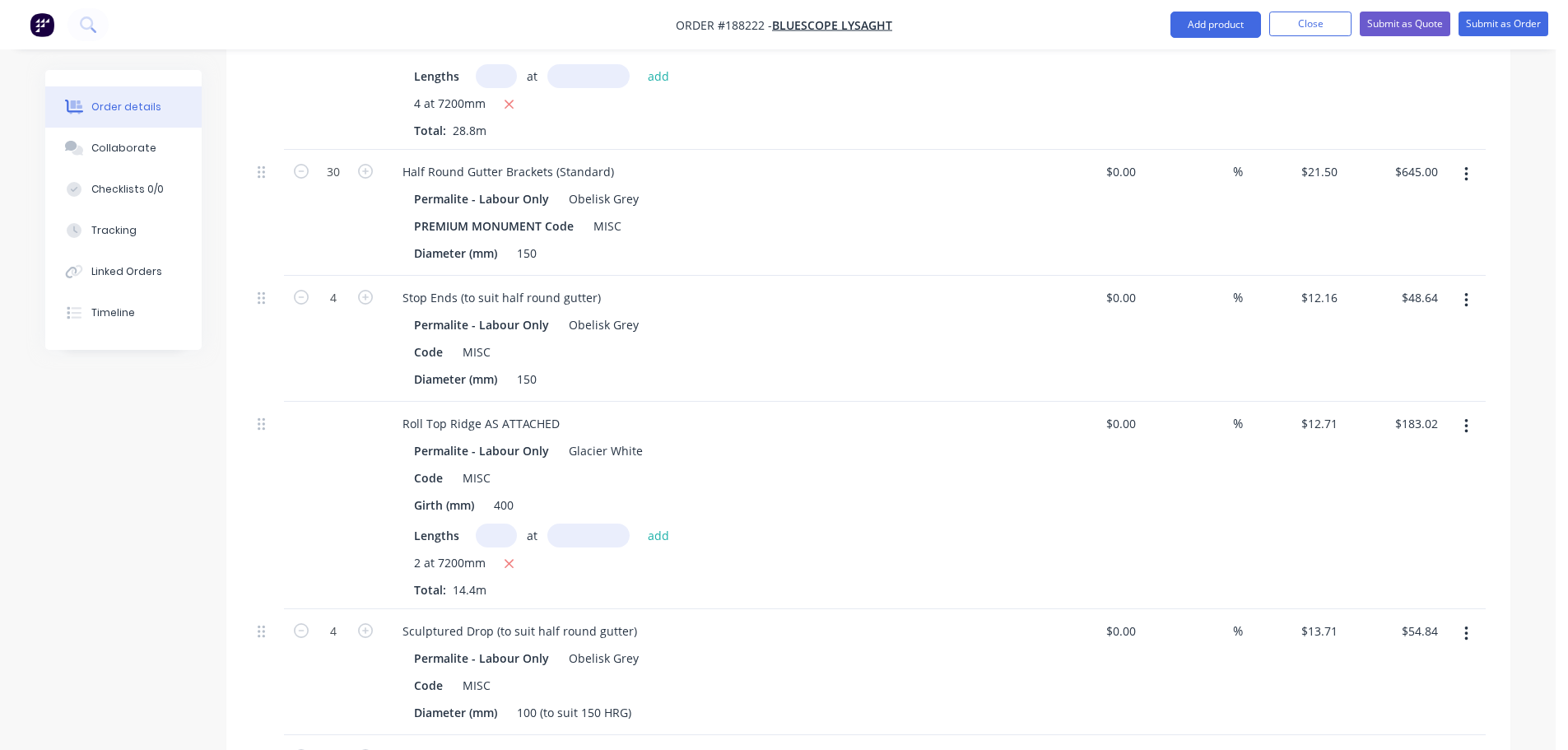
scroll to position [824, 0]
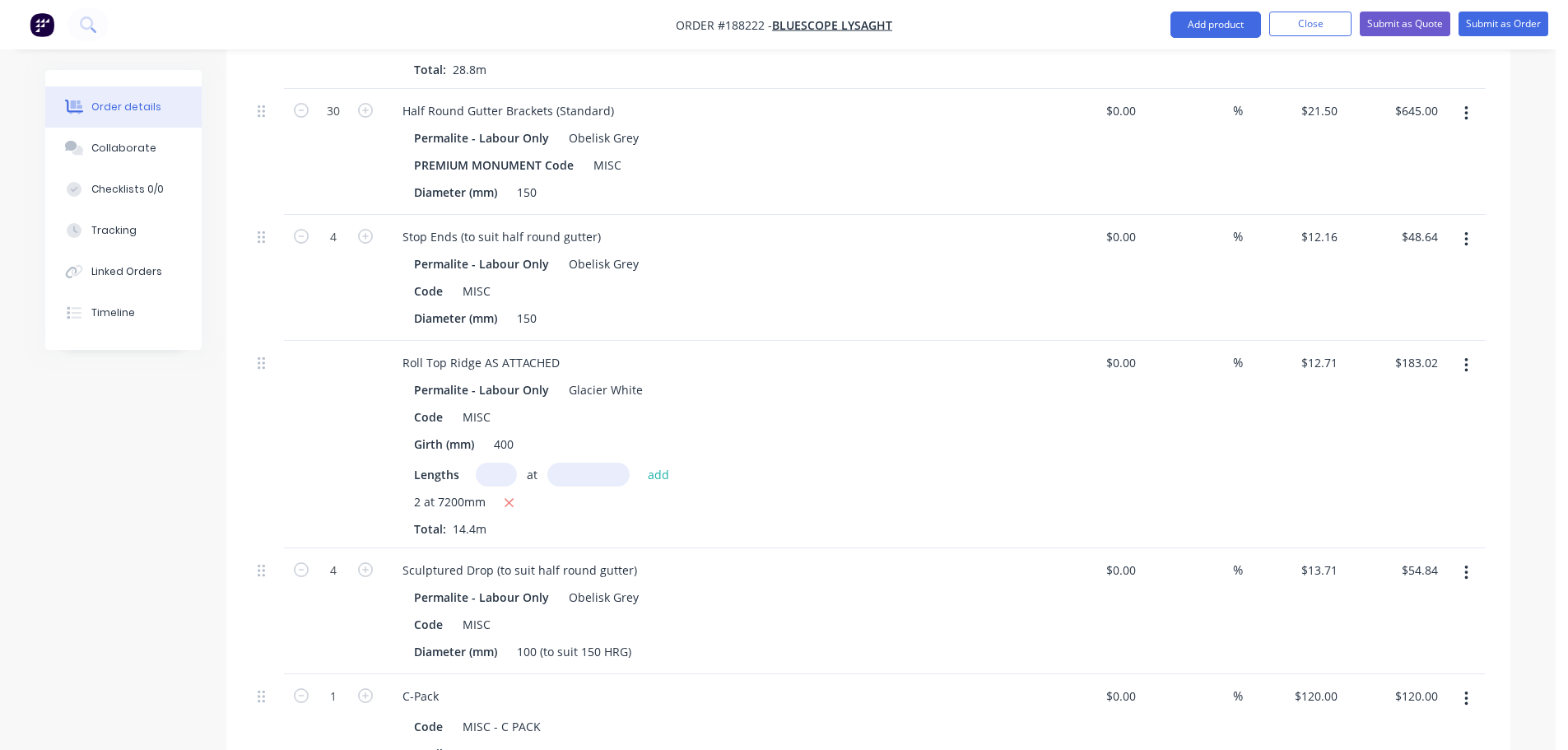
click at [1459, 351] on button "button" at bounding box center [1466, 366] width 38 height 30
click at [1398, 397] on div "Edit" at bounding box center [1407, 409] width 126 height 24
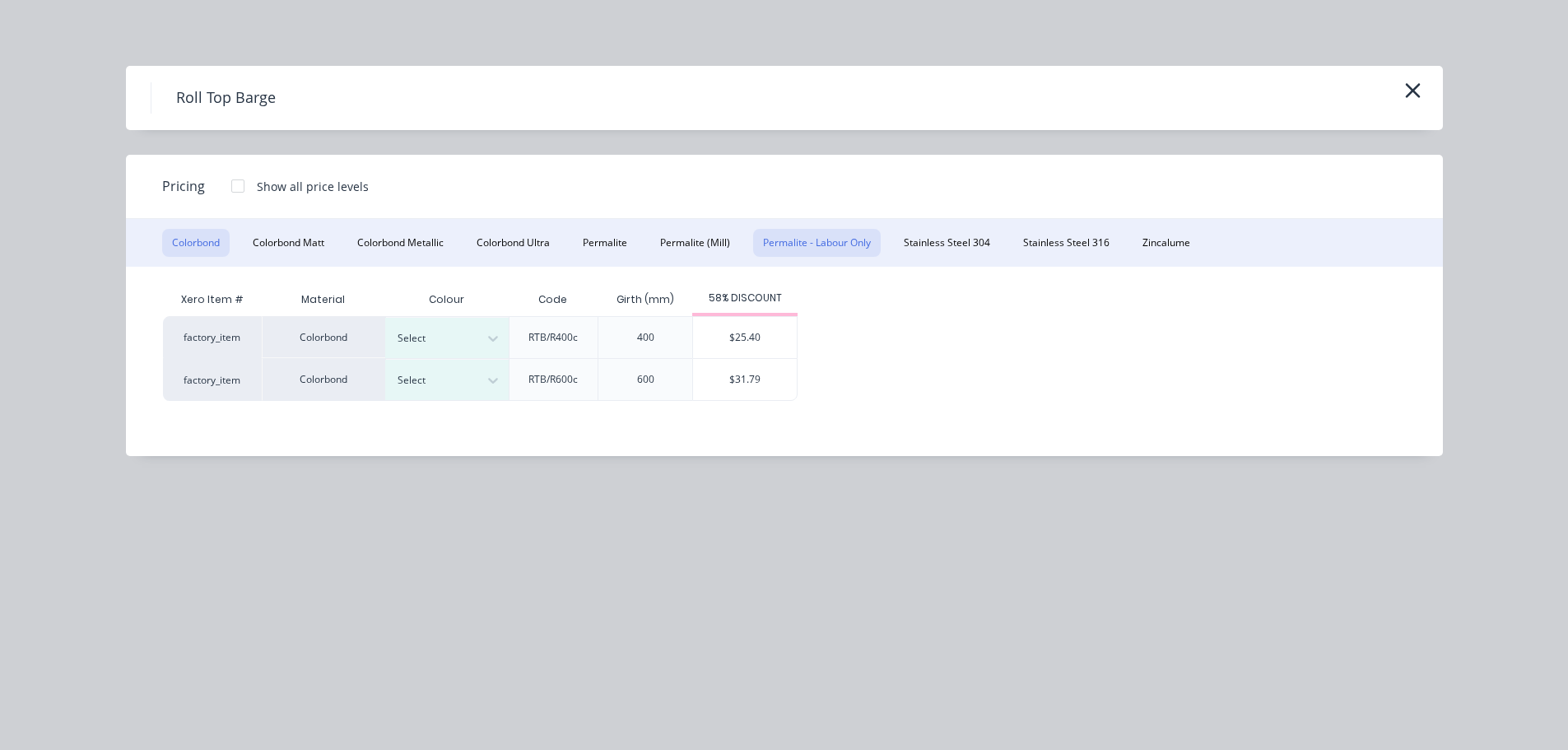
click at [800, 237] on button "Permalite - Labour Only" at bounding box center [817, 243] width 127 height 28
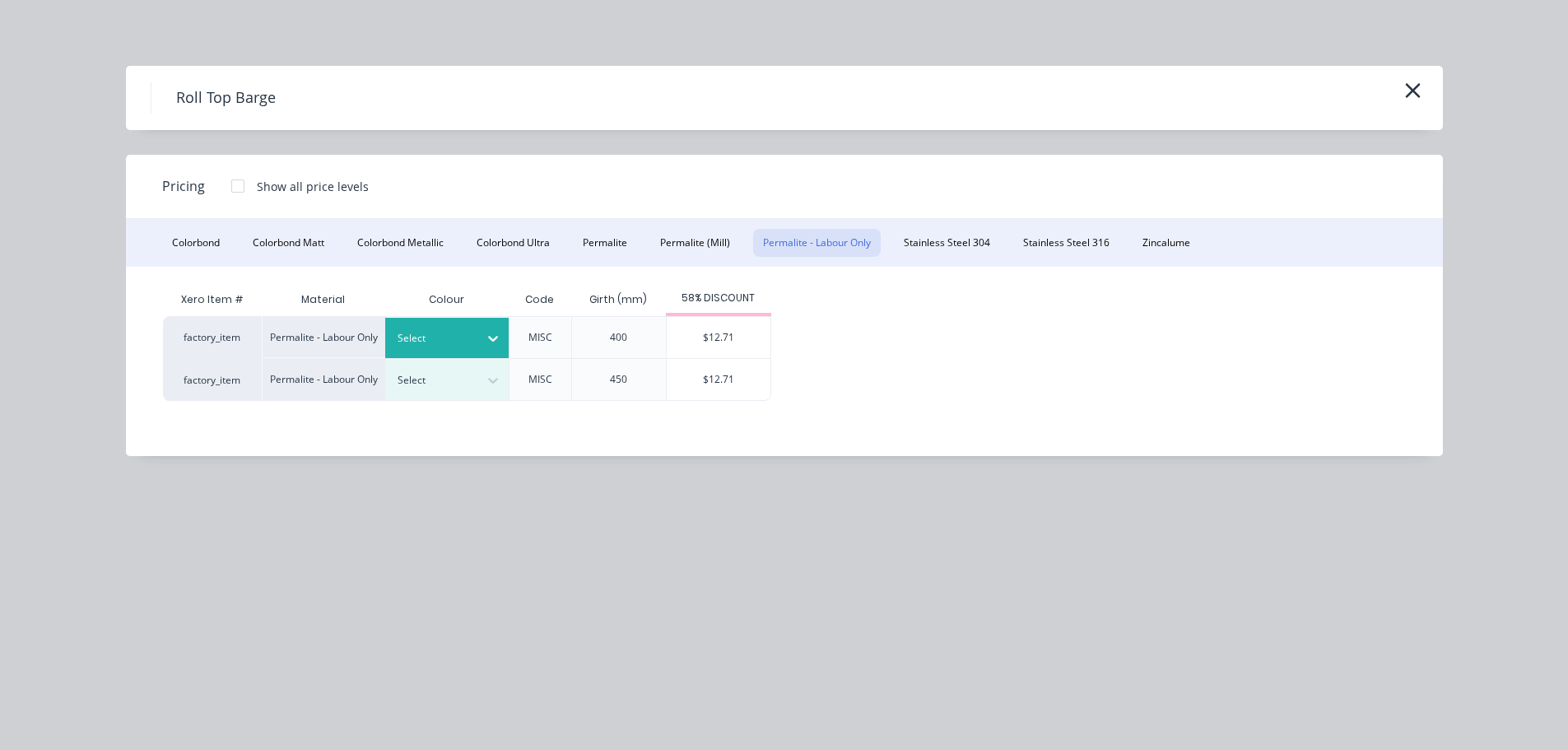
click at [435, 330] on div at bounding box center [434, 338] width 74 height 18
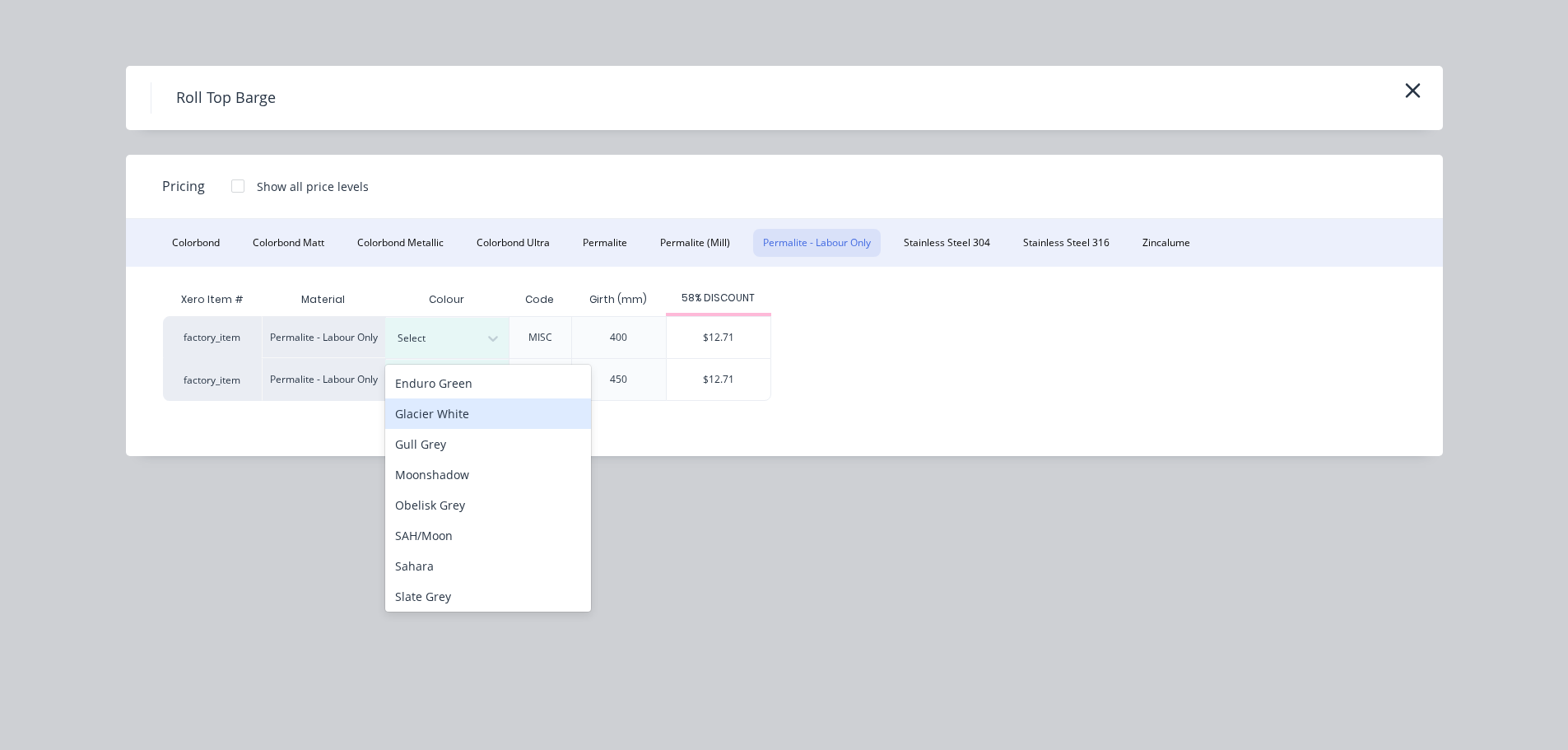
click at [459, 422] on div "Glacier White" at bounding box center [489, 414] width 206 height 31
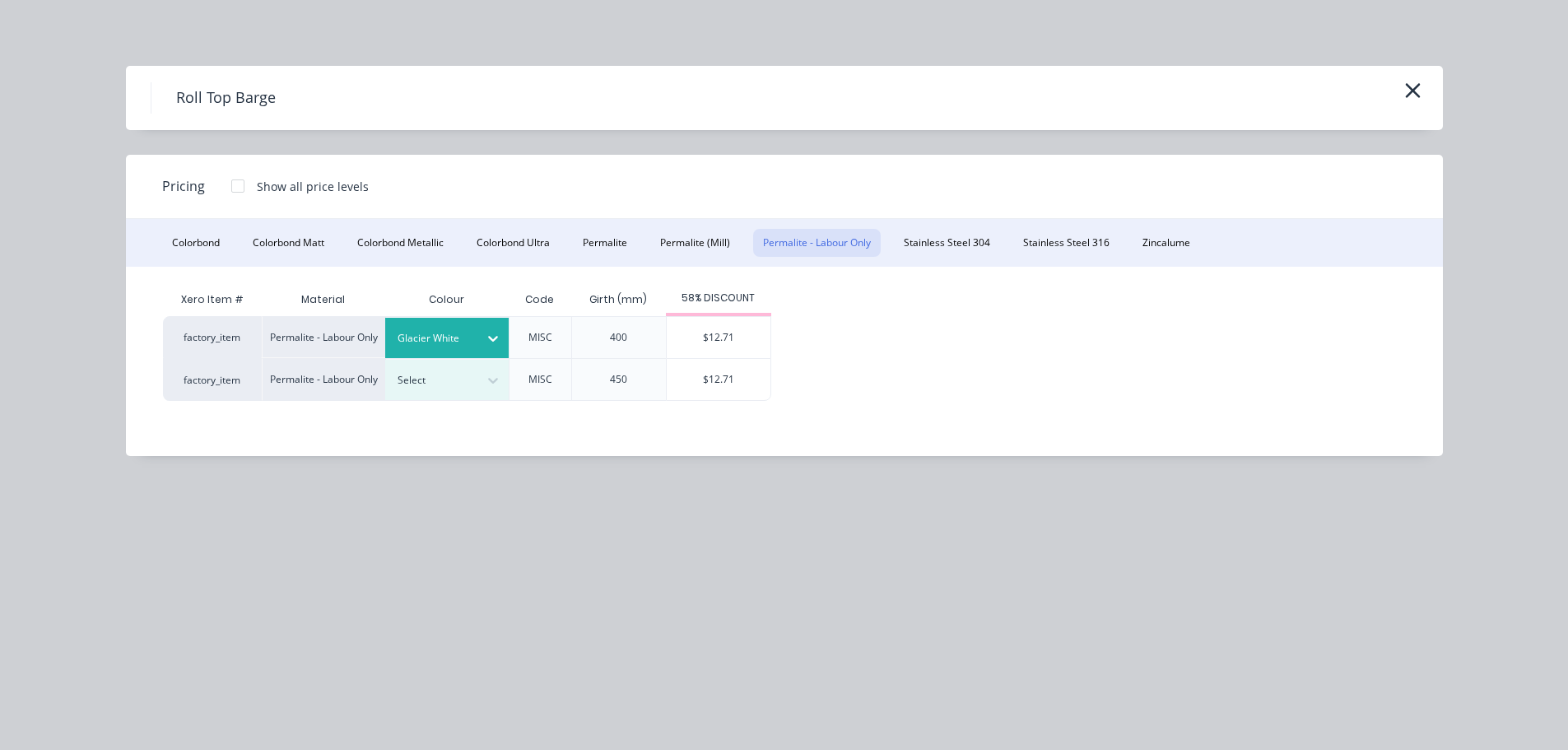
click at [480, 338] on div at bounding box center [493, 338] width 30 height 26
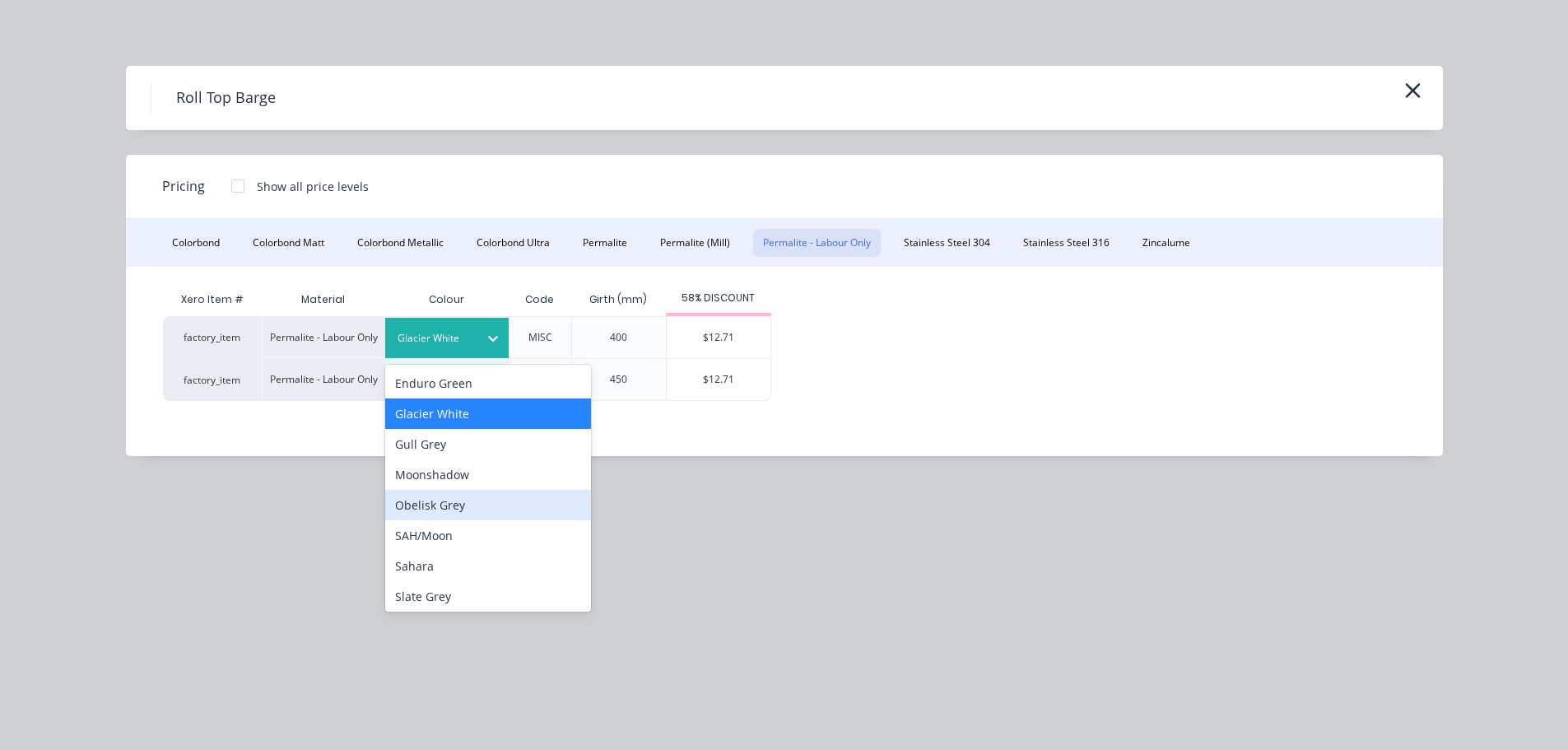
click at [431, 513] on div "Obelisk Grey" at bounding box center [489, 505] width 206 height 31
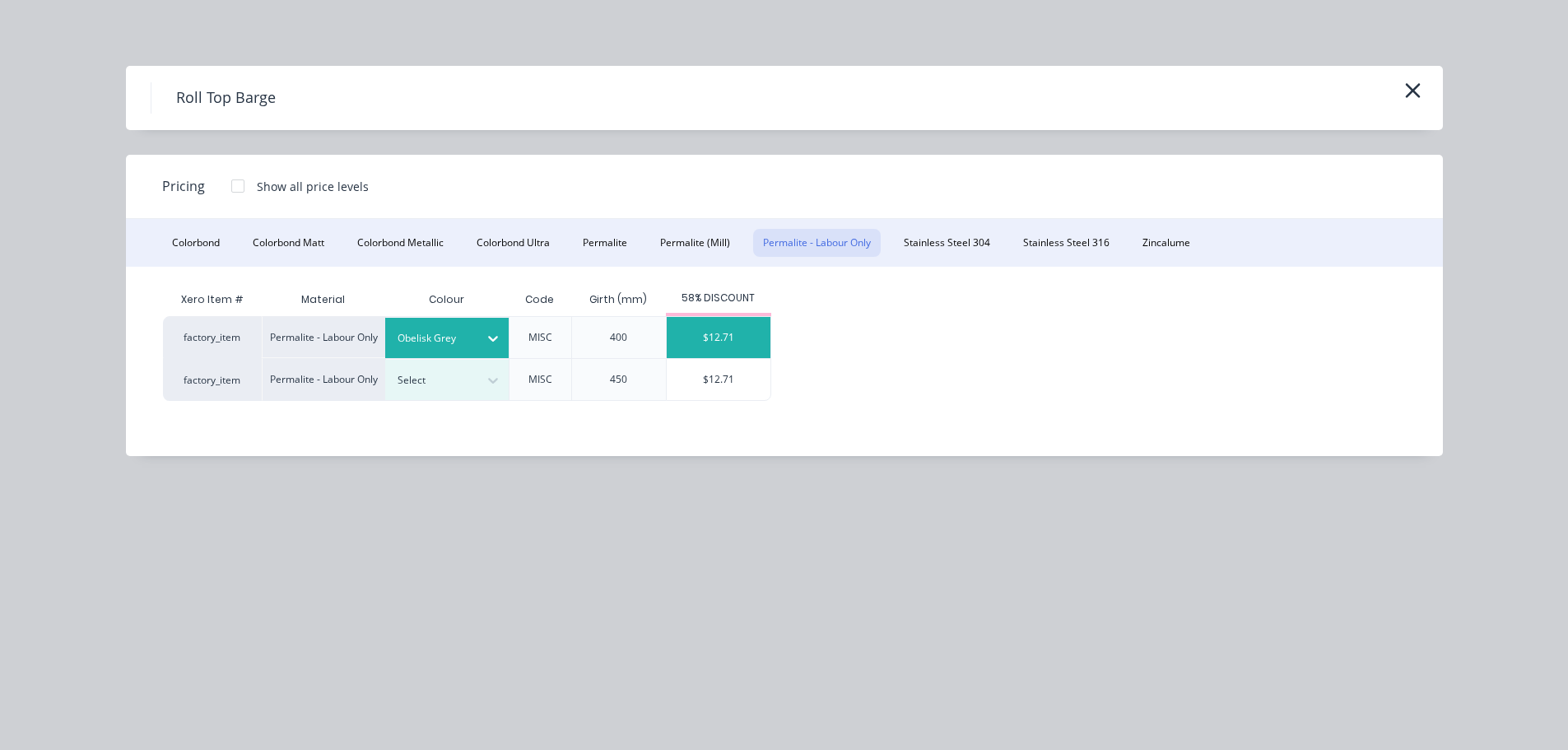
click at [720, 334] on div "$12.71" at bounding box center [718, 338] width 104 height 41
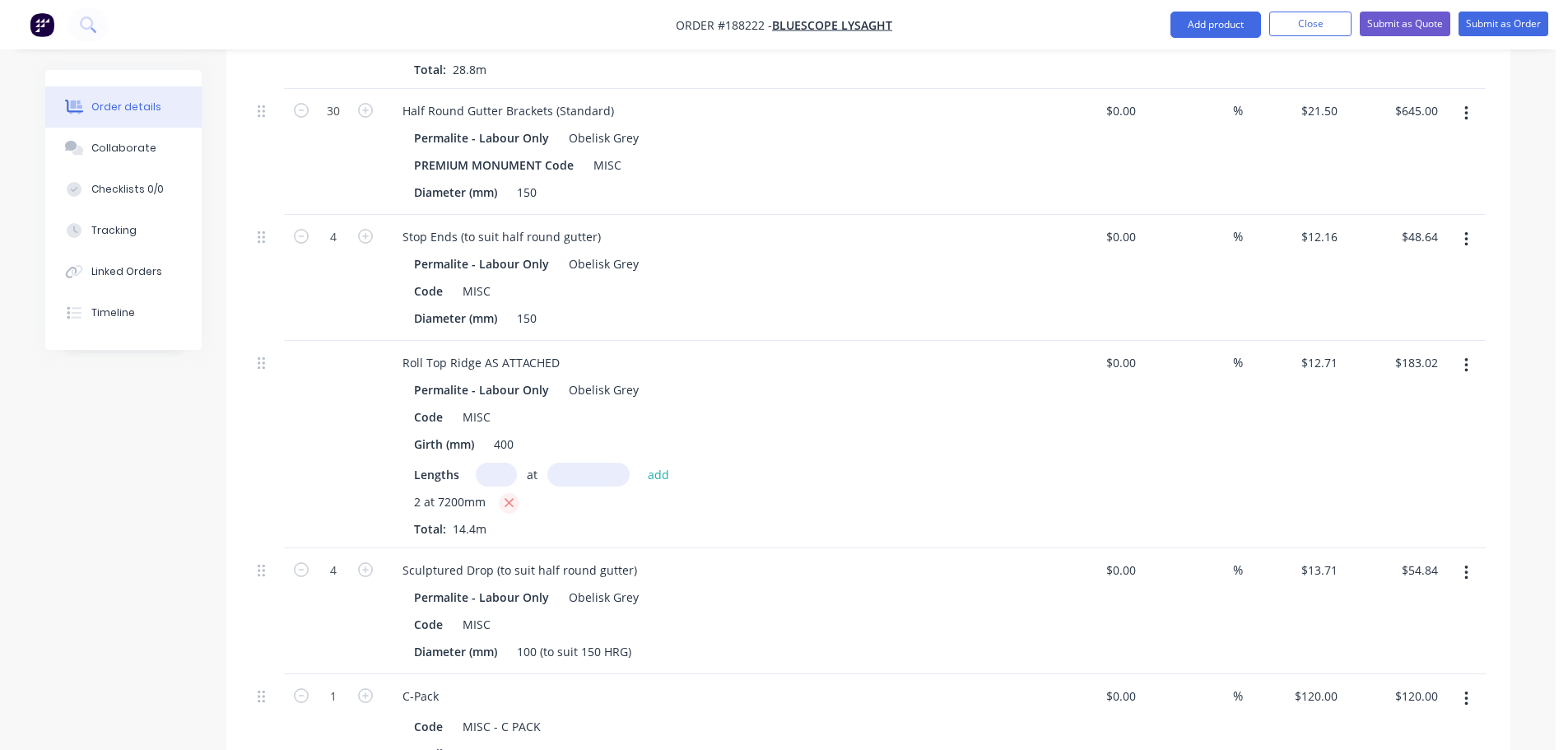
click at [503, 493] on button "button" at bounding box center [509, 504] width 21 height 21
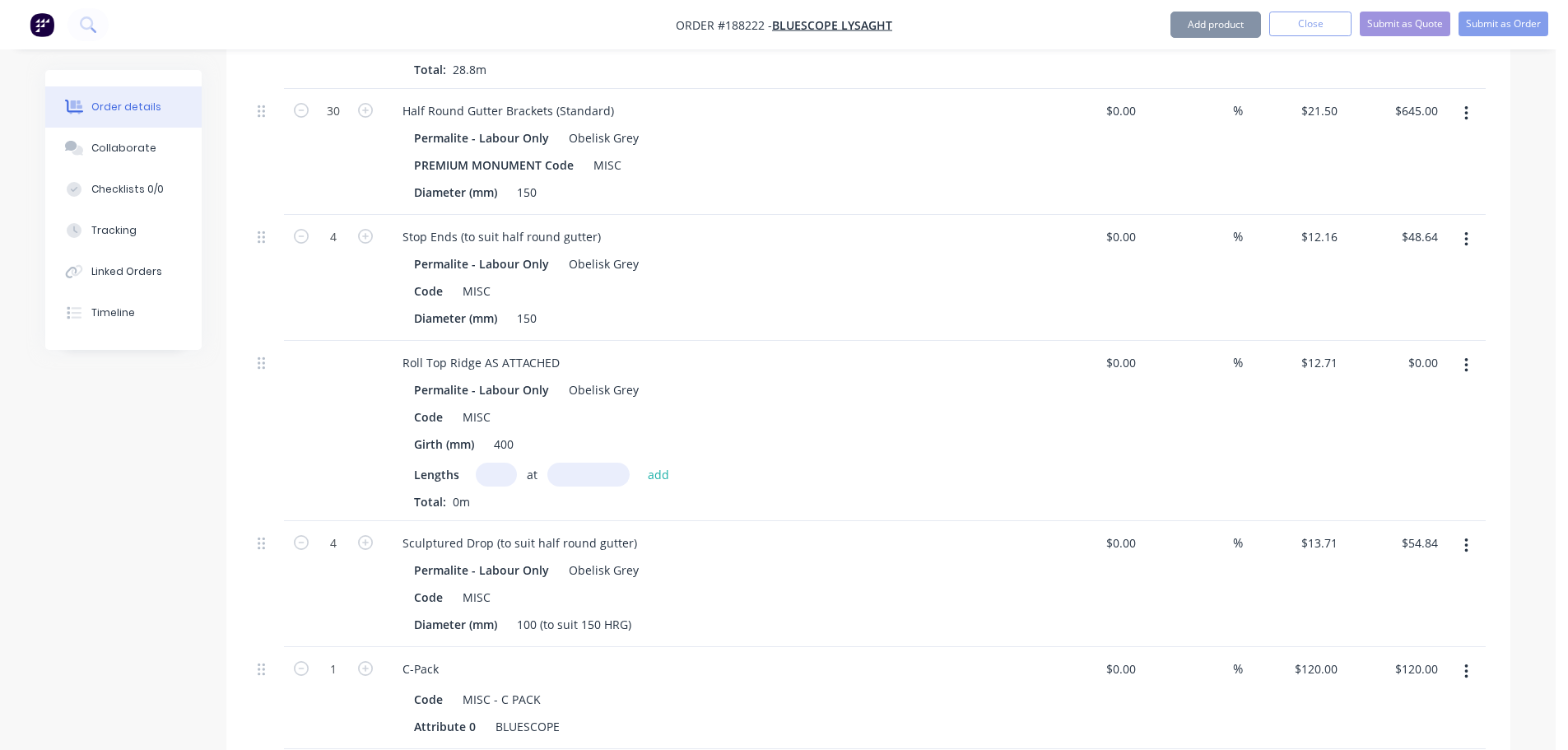
click at [494, 463] on input "text" at bounding box center [496, 475] width 41 height 24
click at [639, 463] on button "add" at bounding box center [658, 474] width 38 height 22
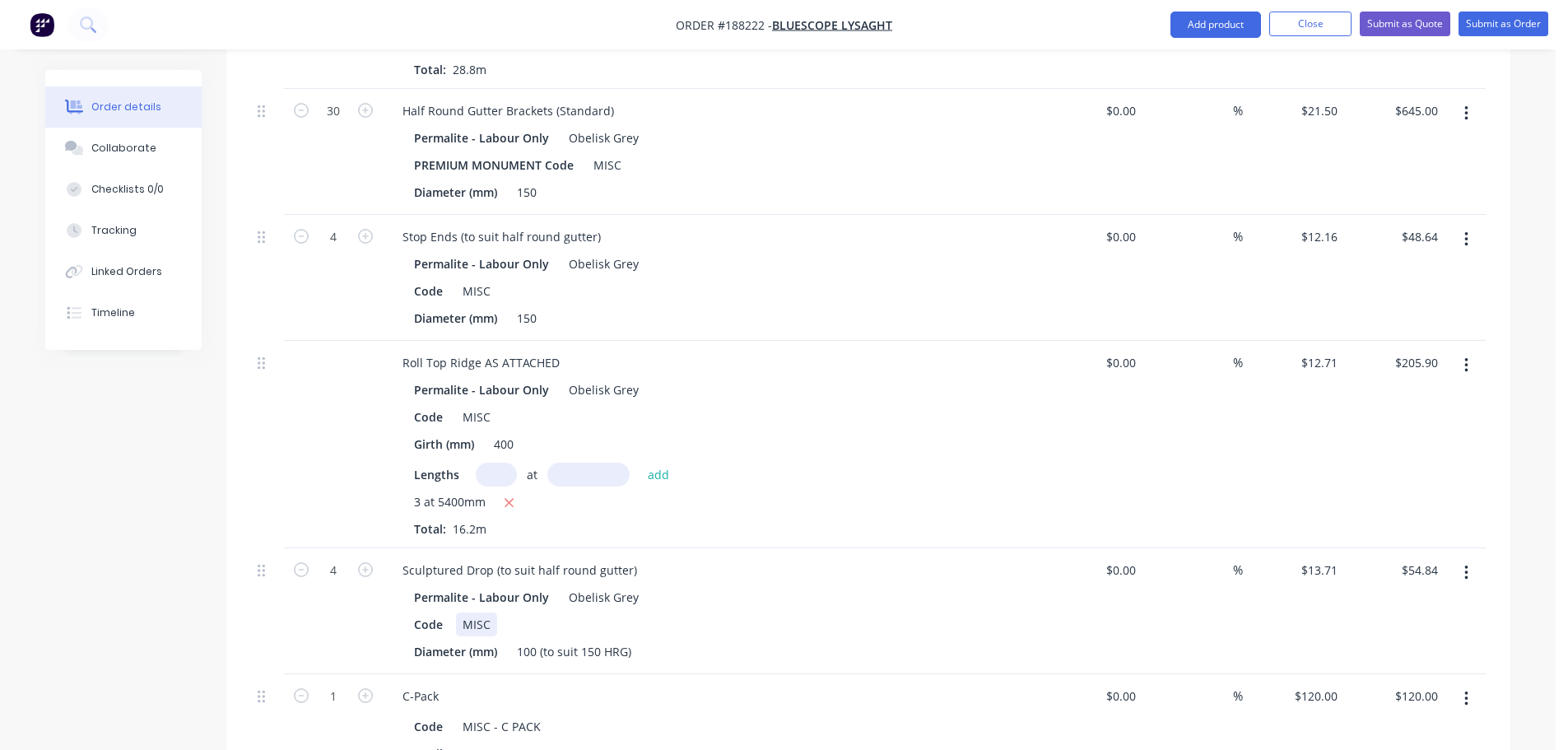
click at [909, 612] on div "Code MISC" at bounding box center [709, 625] width 603 height 24
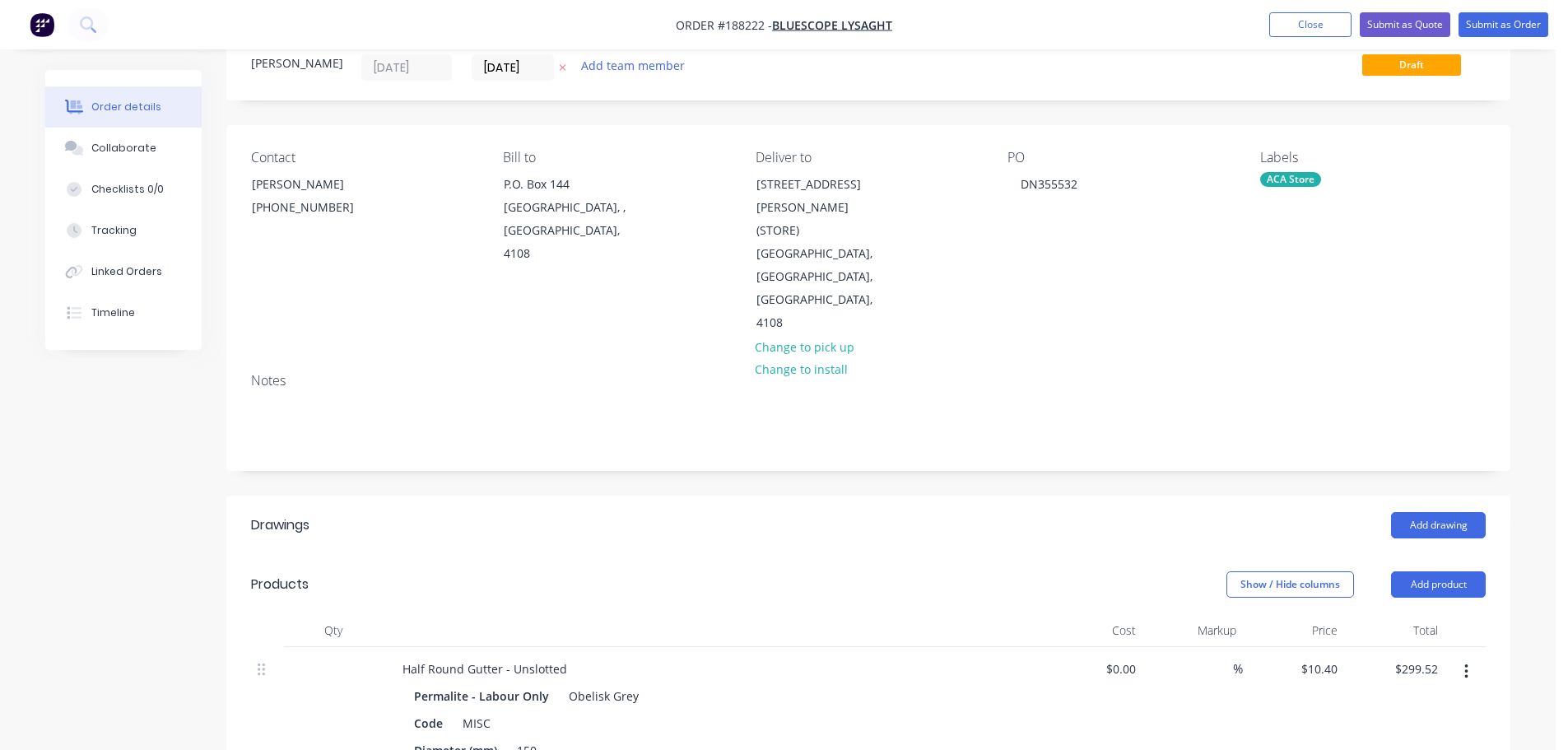
scroll to position [0, 0]
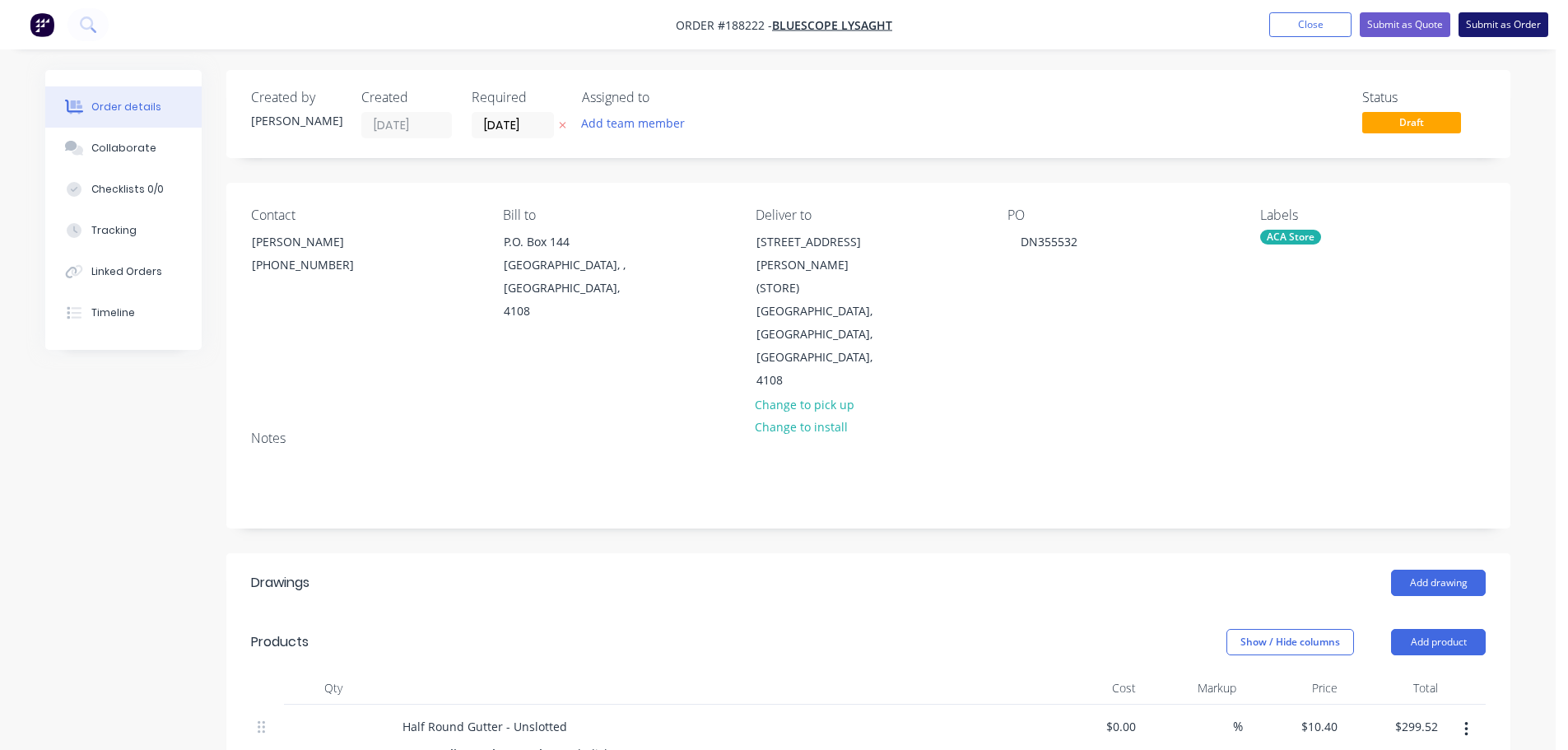
click at [1519, 37] on button "Submit as Order" at bounding box center [1504, 24] width 90 height 24
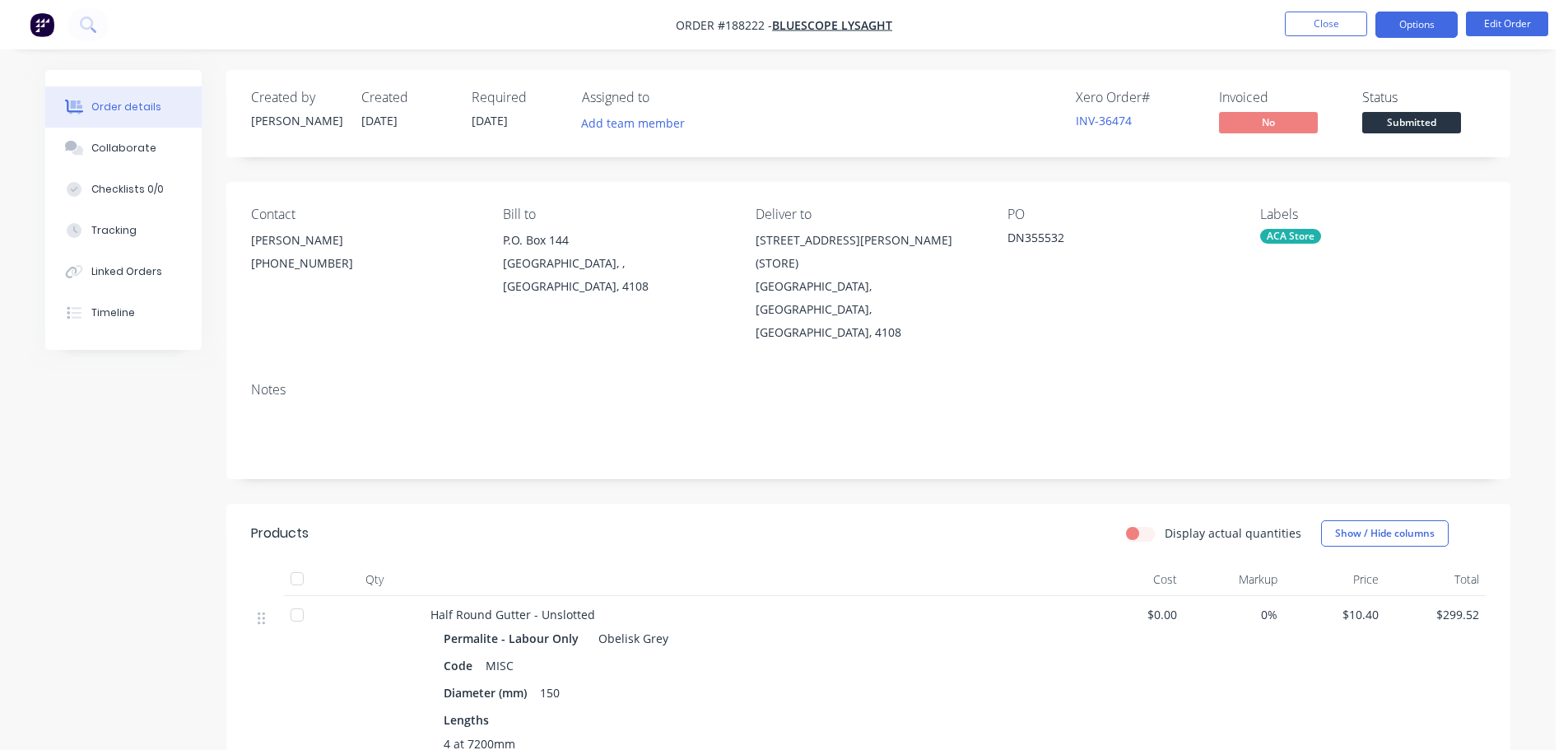
click at [1414, 14] on button "Options" at bounding box center [1417, 24] width 82 height 26
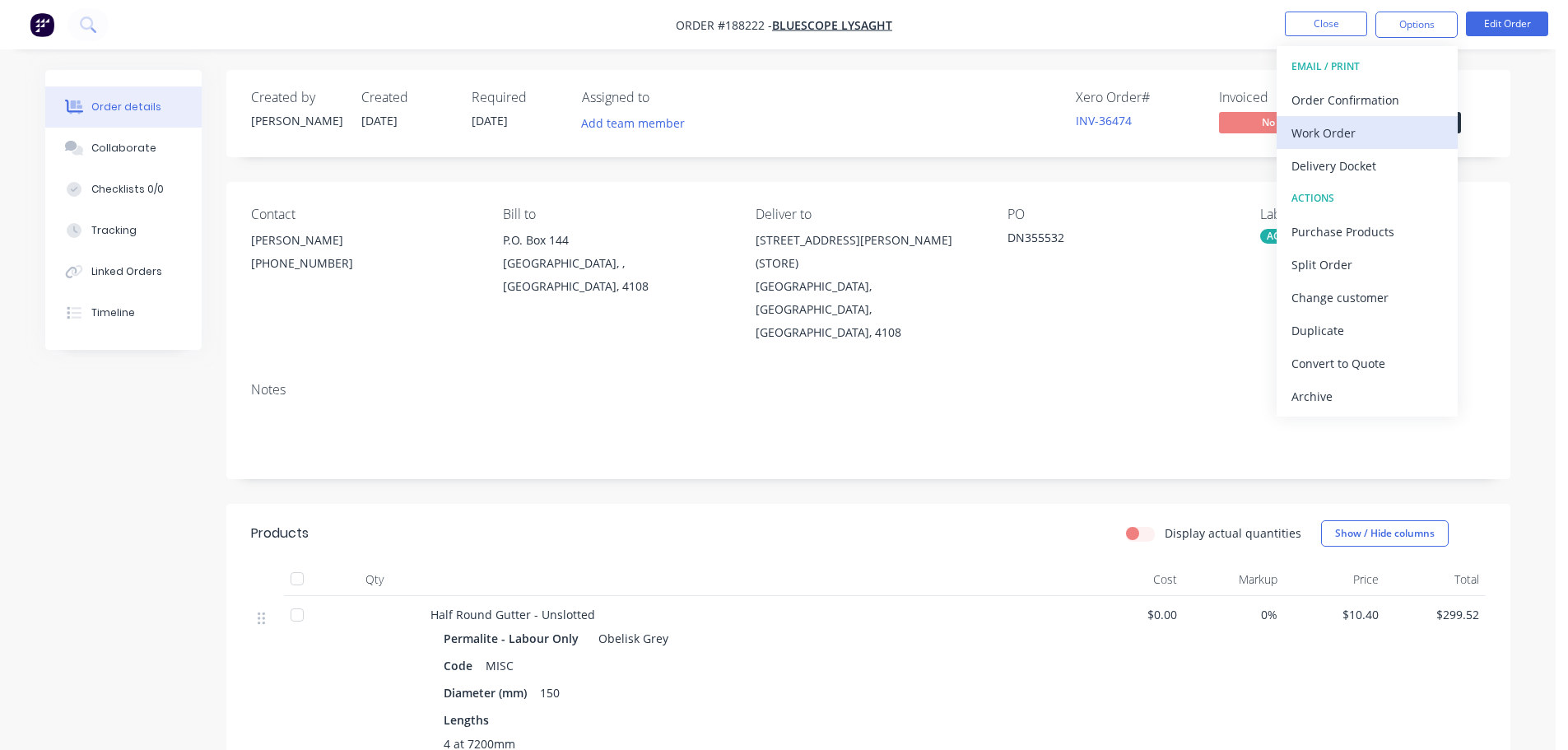
click at [1335, 136] on div "Work Order" at bounding box center [1368, 133] width 152 height 24
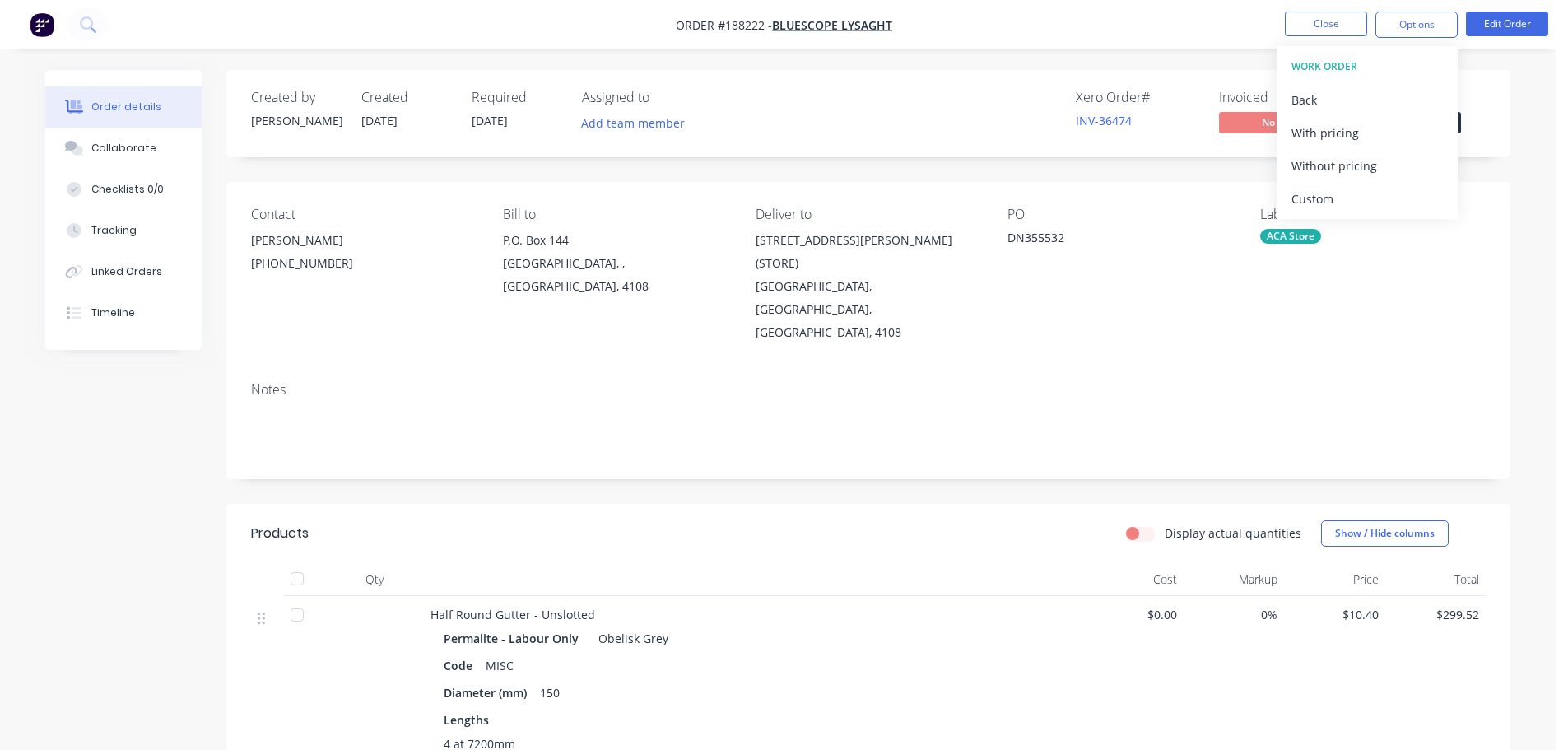
click at [1332, 161] on div "Without pricing" at bounding box center [1368, 166] width 152 height 24
